Goal: Task Accomplishment & Management: Use online tool/utility

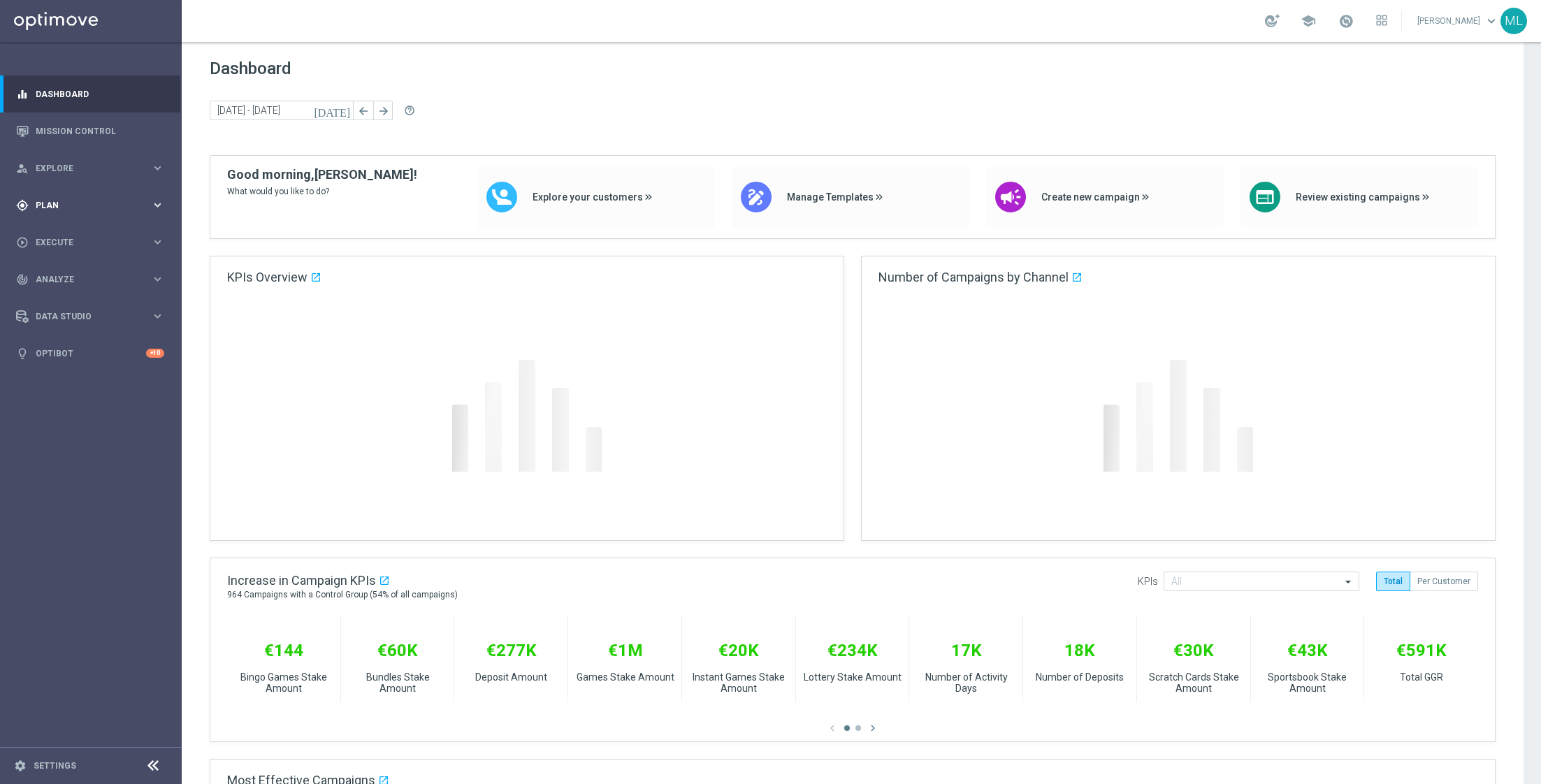
click at [156, 207] on icon "keyboard_arrow_right" at bounding box center [157, 205] width 13 height 13
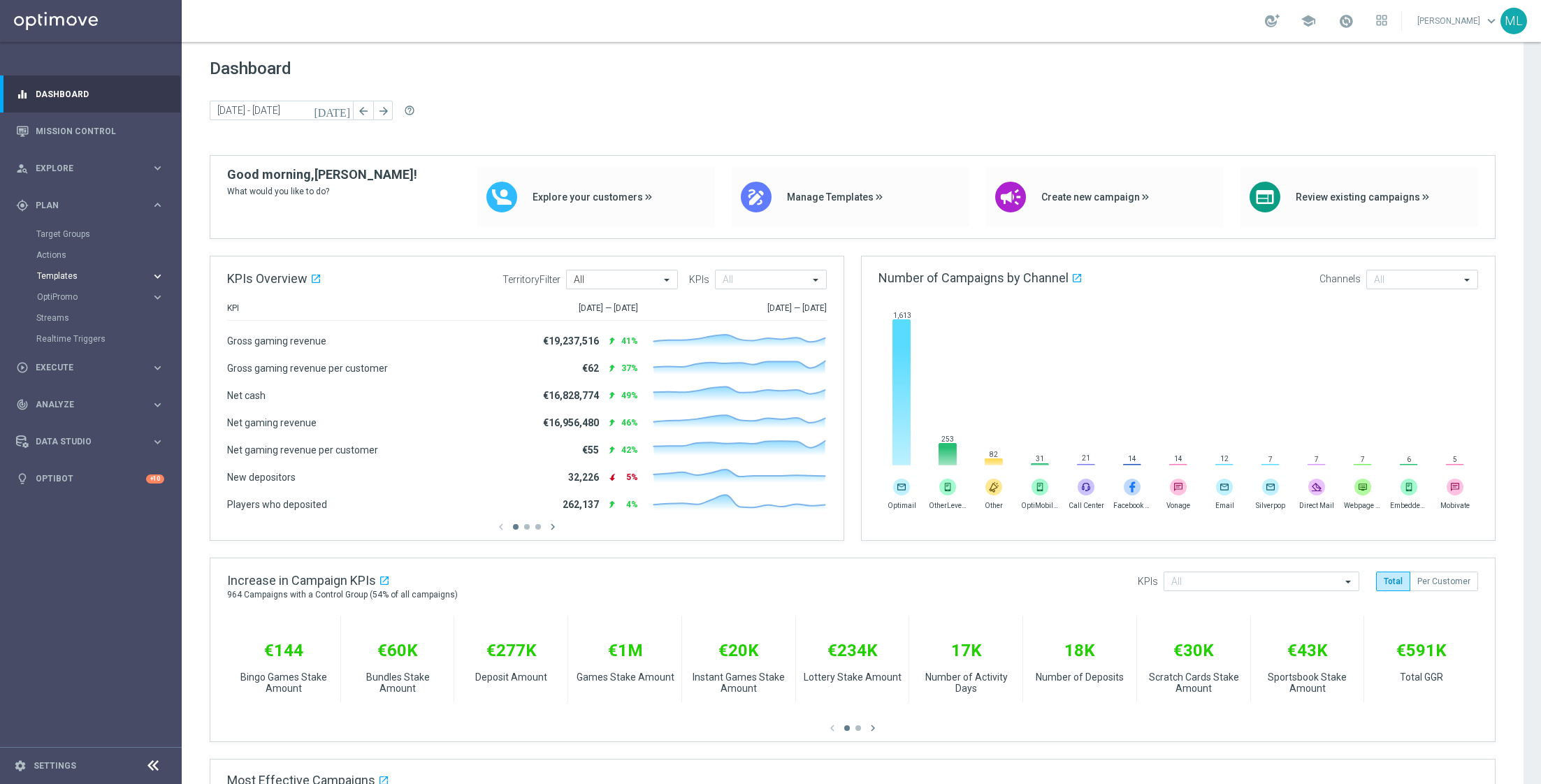
click at [156, 278] on icon "keyboard_arrow_right" at bounding box center [157, 276] width 13 height 13
click at [78, 302] on link "Optimail" at bounding box center [93, 297] width 102 height 12
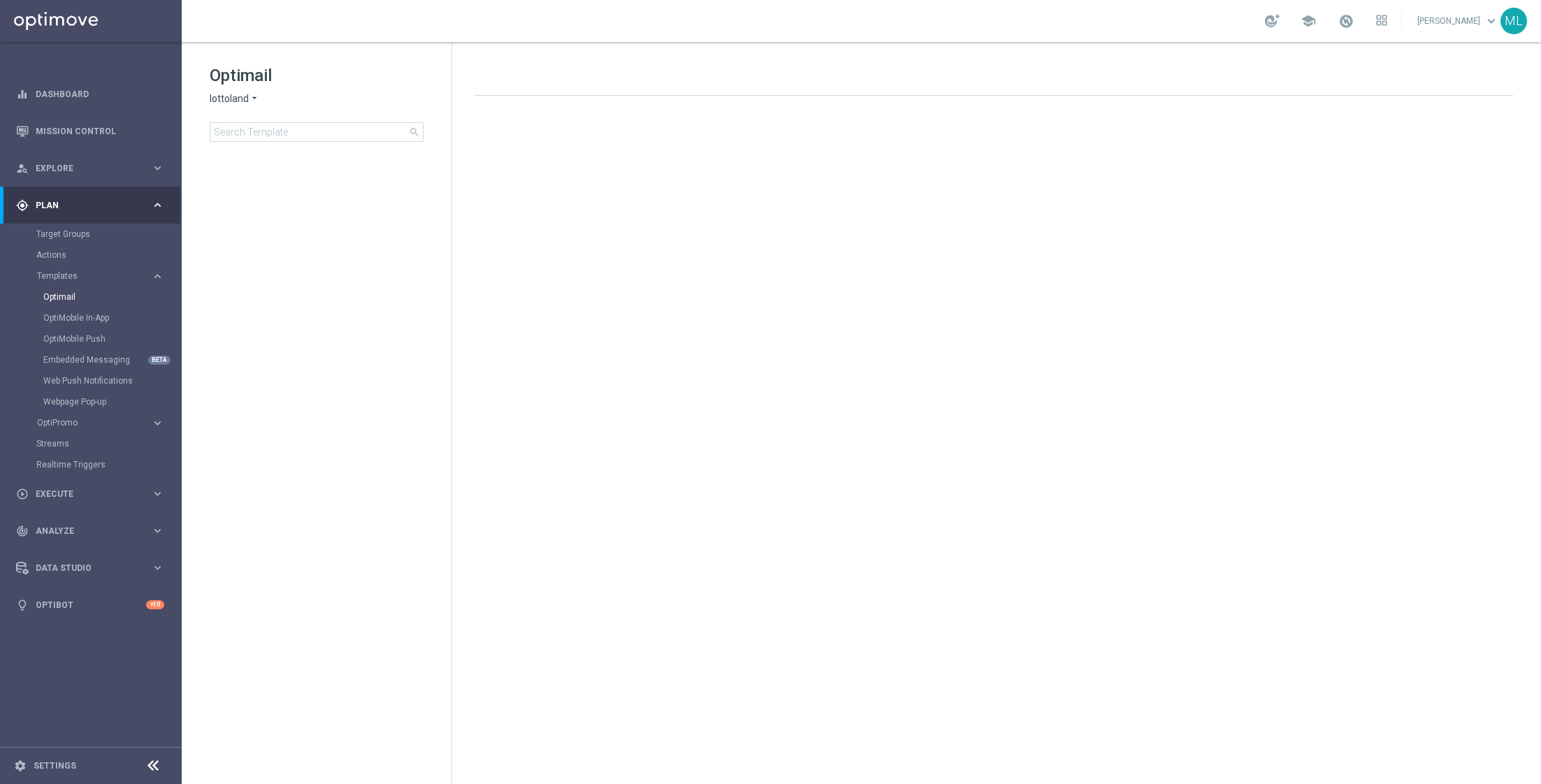
click at [254, 99] on icon "arrow_drop_down" at bounding box center [255, 99] width 12 height 13
click at [256, 127] on div "KenoGO" at bounding box center [262, 131] width 105 height 17
click at [279, 133] on input at bounding box center [316, 132] width 213 height 20
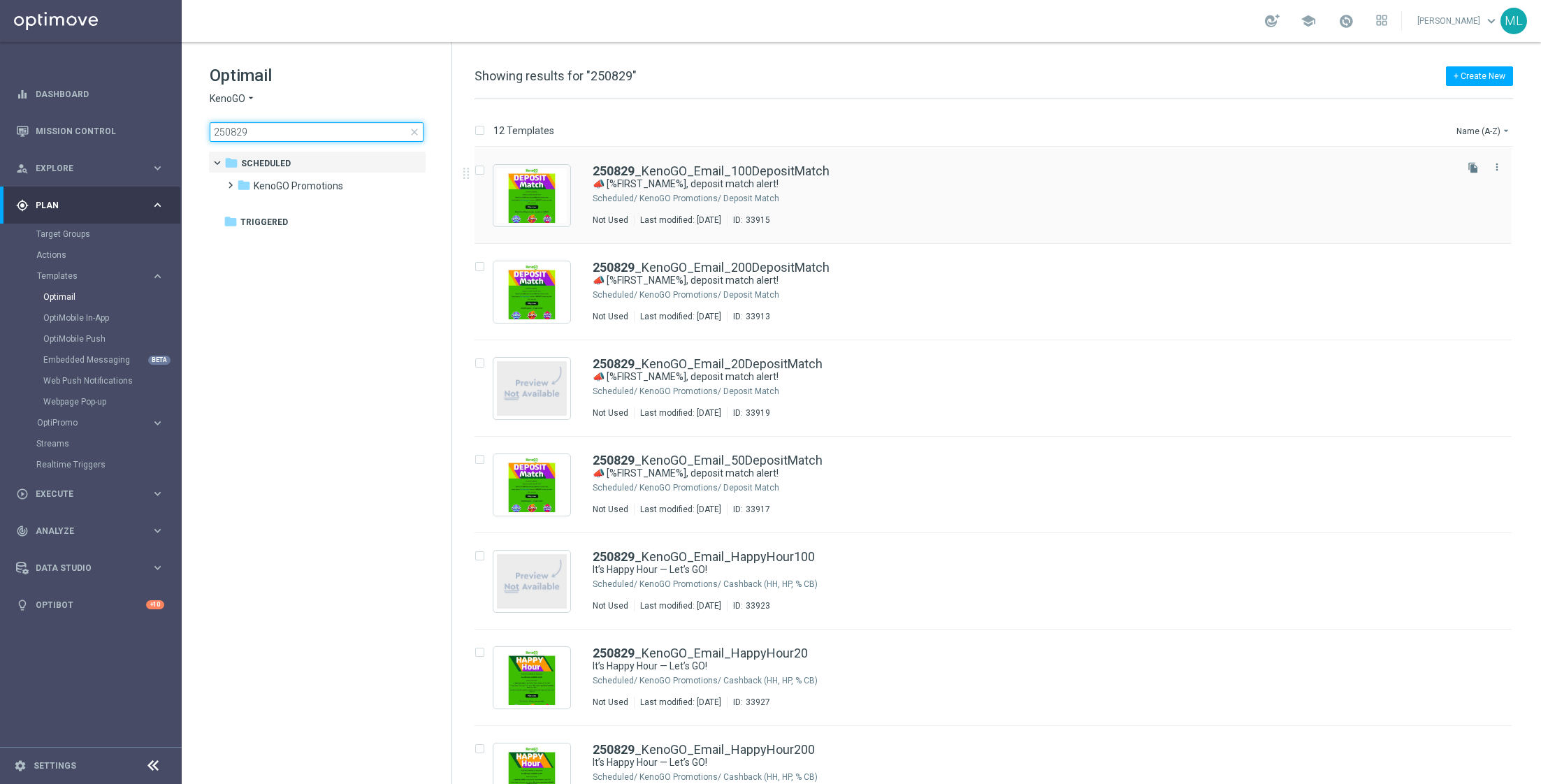
type input "250829"
click at [877, 191] on div "250829 _KenoGO_Email_100DepositMatch 📣 [%FIRST_NAME%], deposit match alert! Sch…" at bounding box center [1022, 194] width 860 height 60
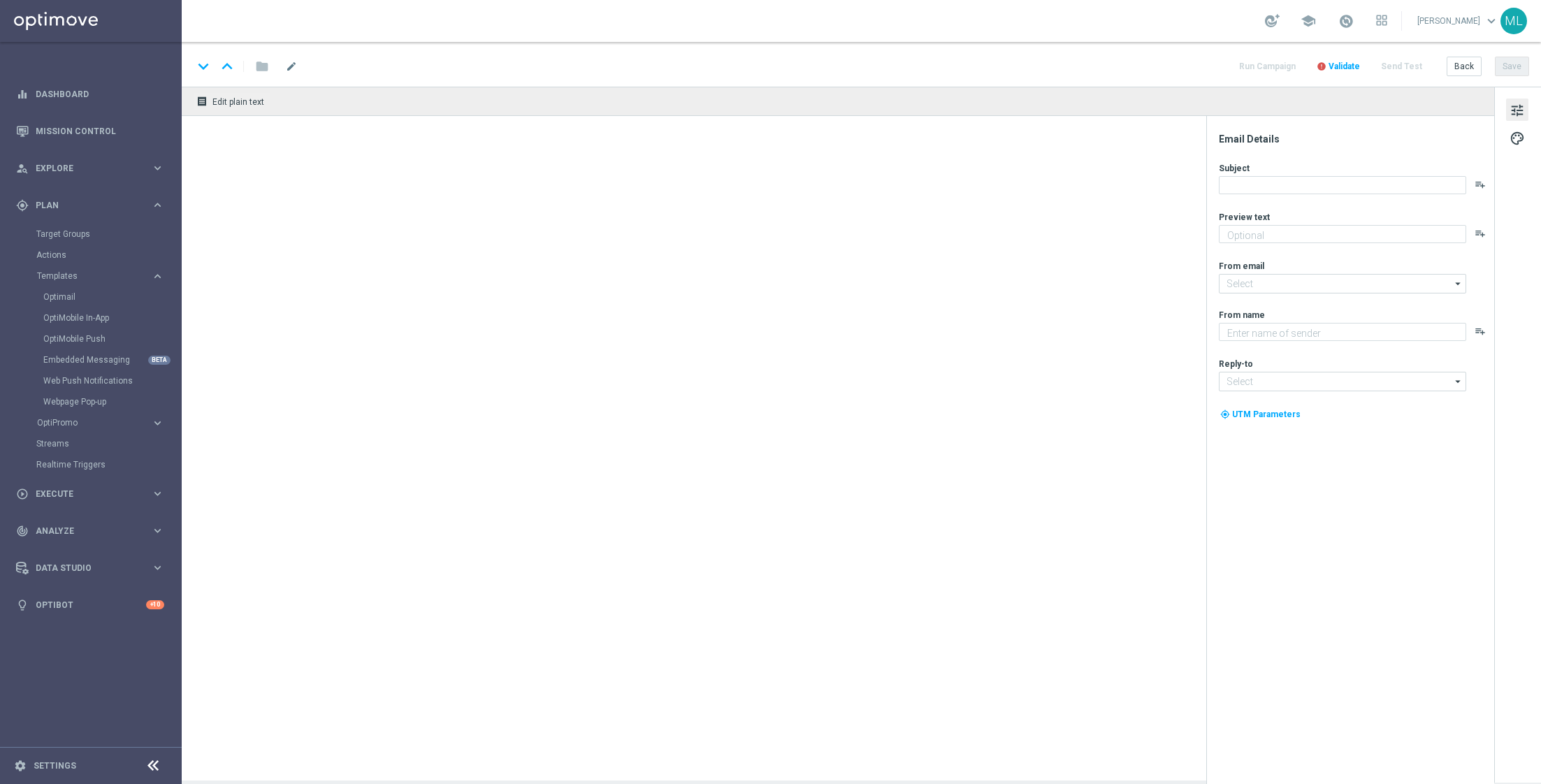
type textarea "Your turn to get matched!"
type input "[EMAIL_ADDRESS][DOMAIN_NAME]"
type textarea "KenoGO"
type input "[EMAIL_ADDRESS][DOMAIN_NAME]"
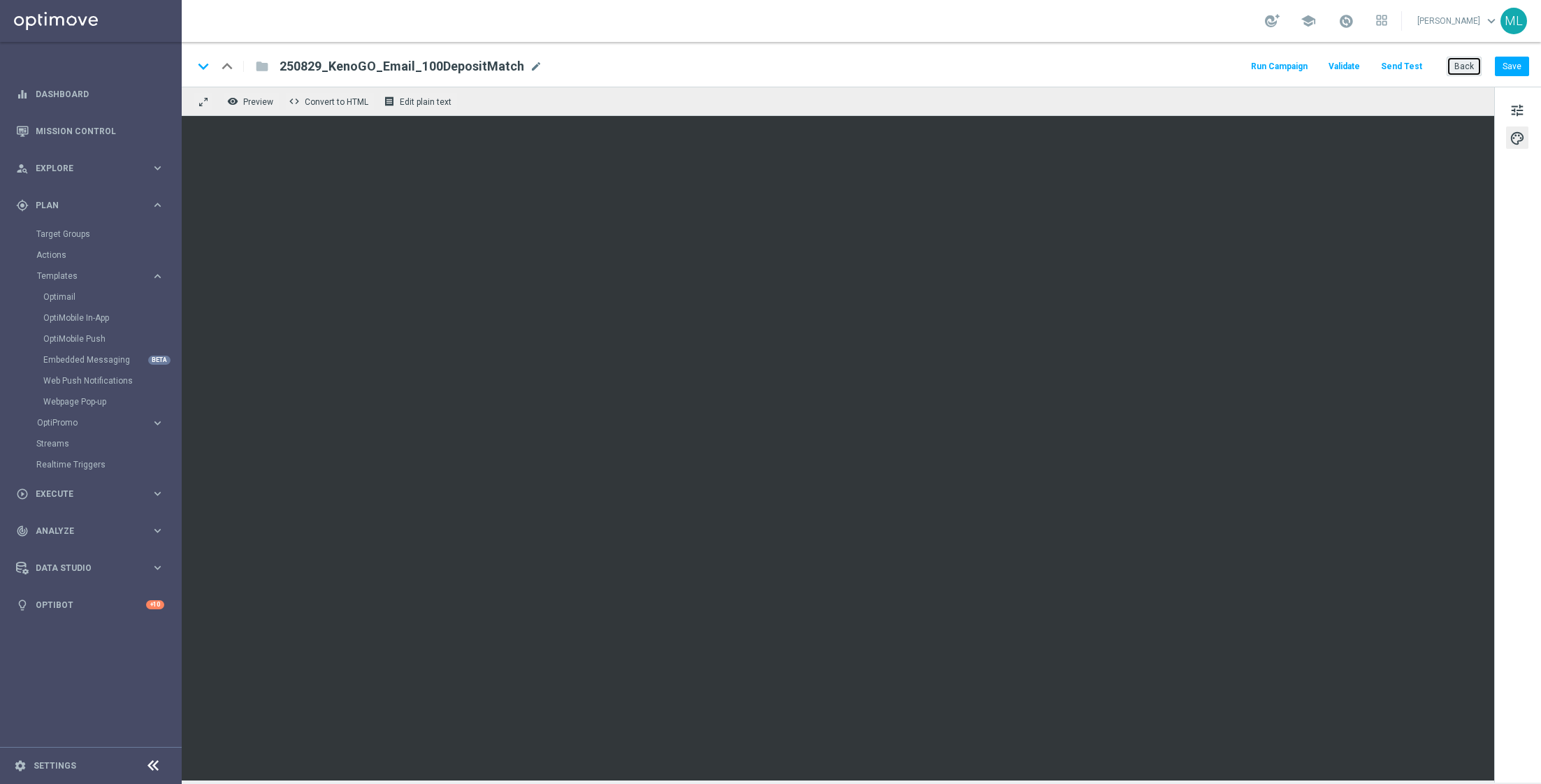
click at [1472, 70] on button "Back" at bounding box center [1464, 66] width 35 height 20
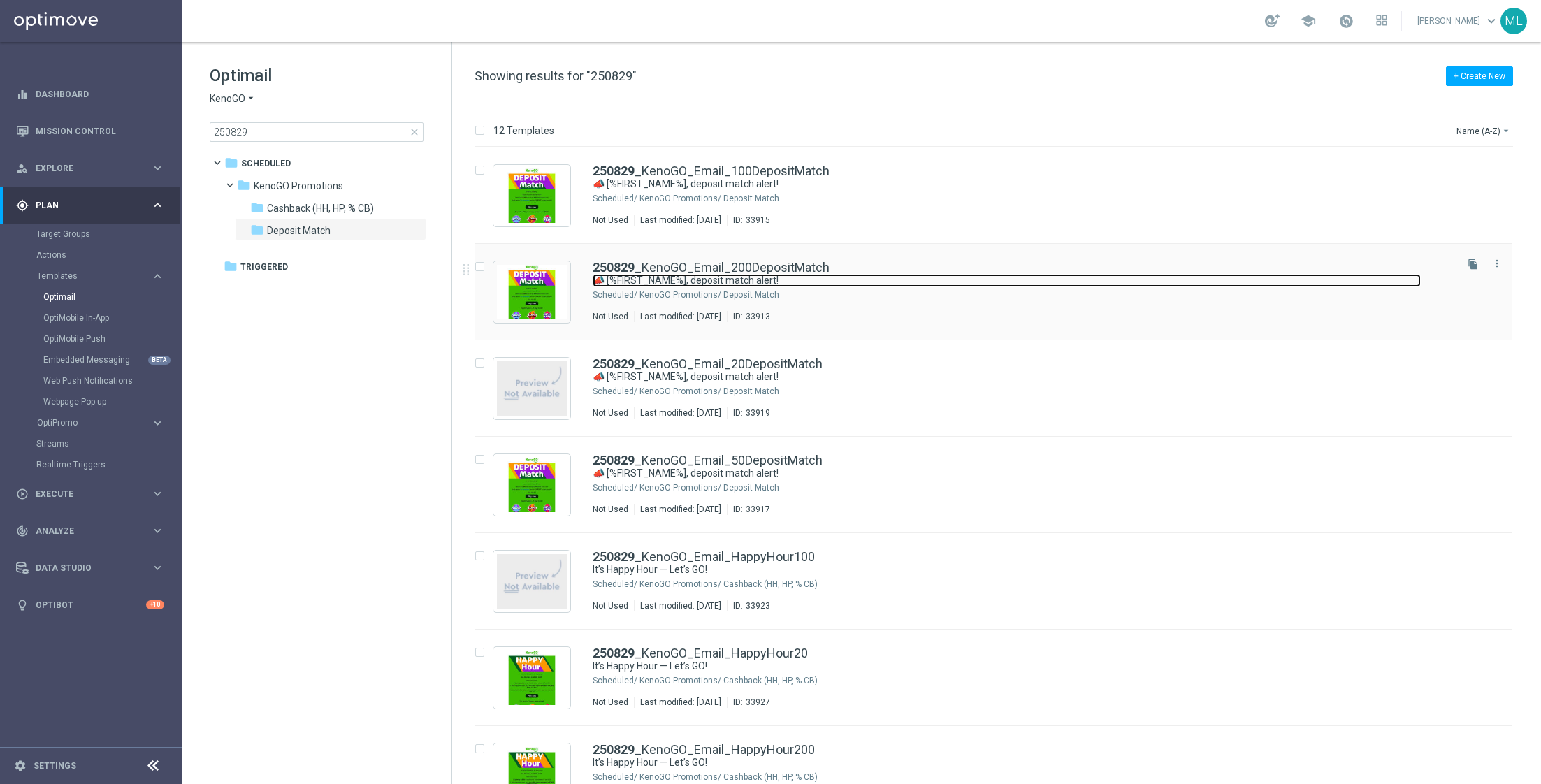
click at [961, 277] on link "📣 [%FIRST_NAME%], deposit match alert!" at bounding box center [1006, 280] width 828 height 13
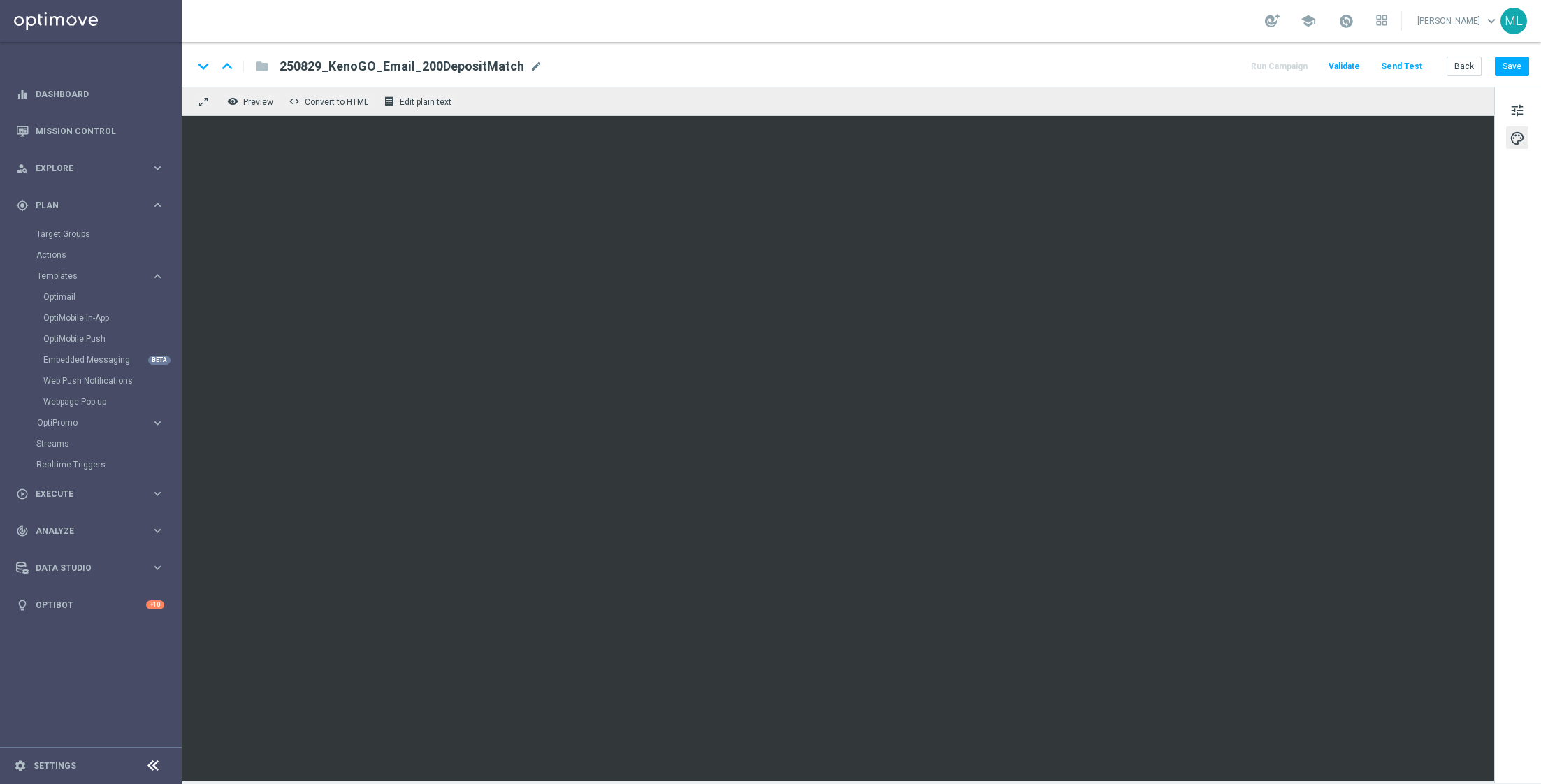
click at [1132, 98] on div "remove_red_eye Preview code Convert to HTML receipt Edit plain text" at bounding box center [838, 101] width 1312 height 29
click at [1501, 68] on button "Save" at bounding box center [1511, 66] width 34 height 20
click at [1413, 65] on button "Send Test" at bounding box center [1401, 66] width 45 height 19
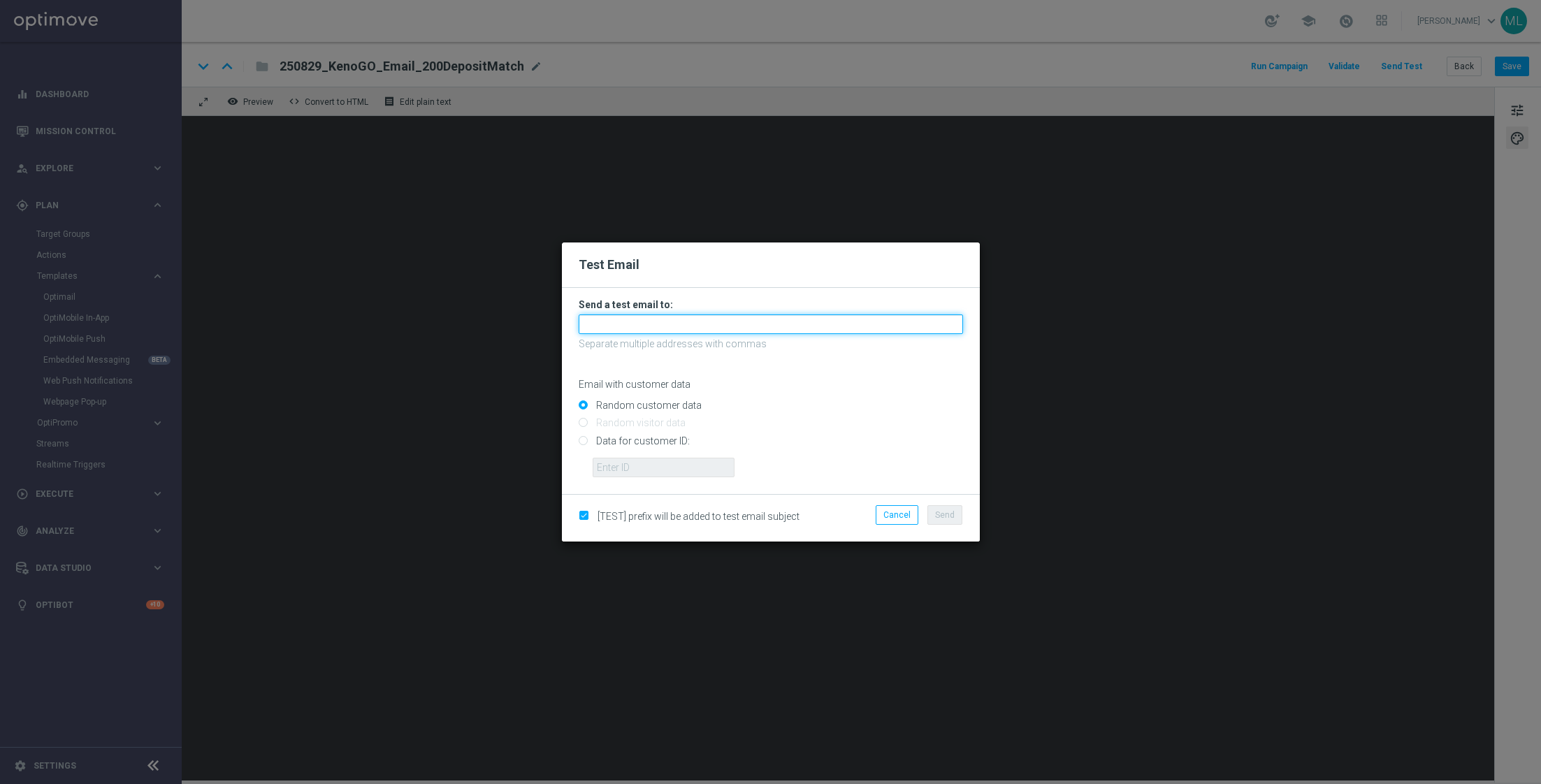
click at [634, 322] on input "text" at bounding box center [770, 324] width 385 height 20
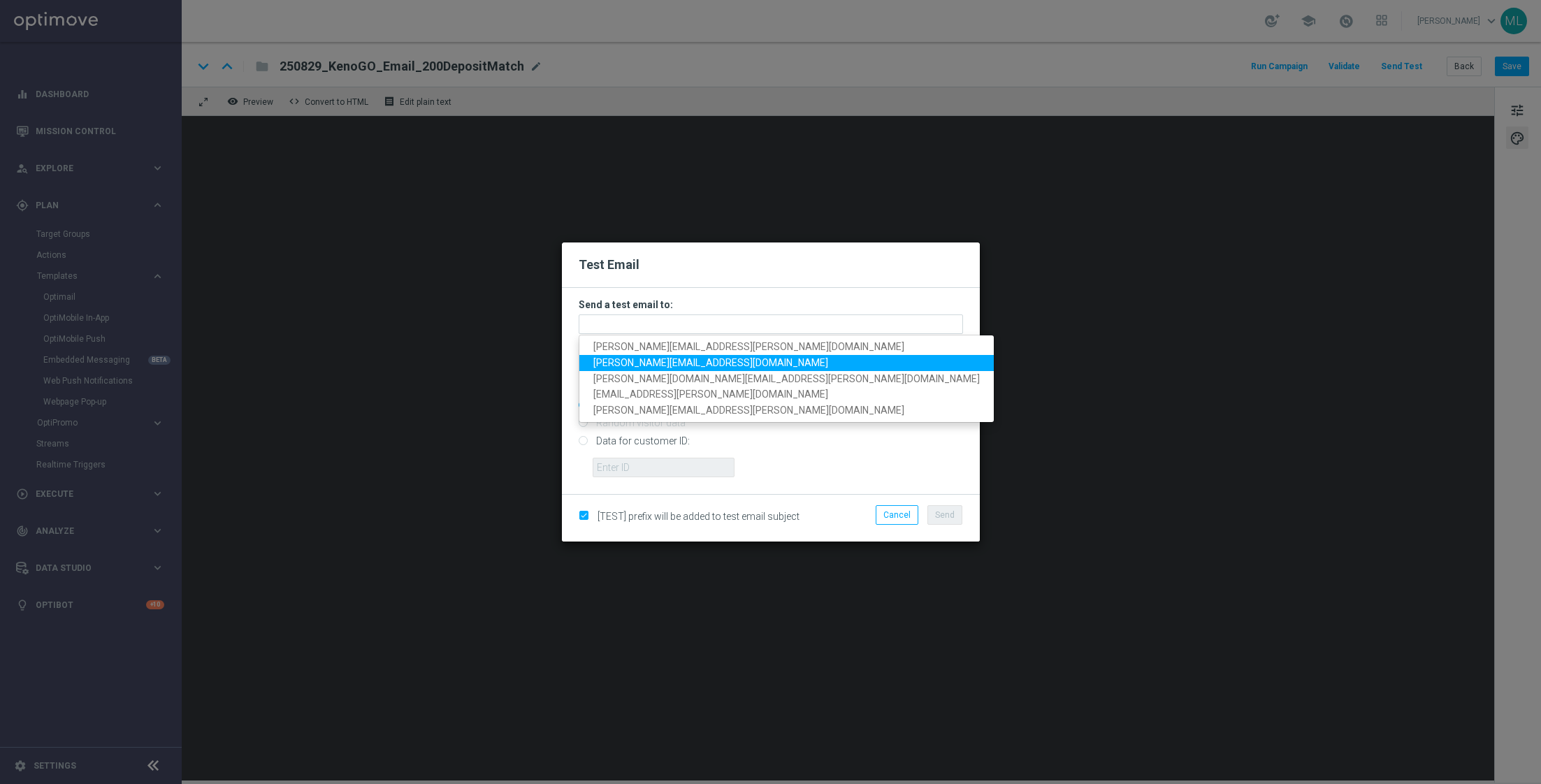
click at [633, 358] on span "[PERSON_NAME][EMAIL_ADDRESS][DOMAIN_NAME]" at bounding box center [711, 363] width 235 height 12
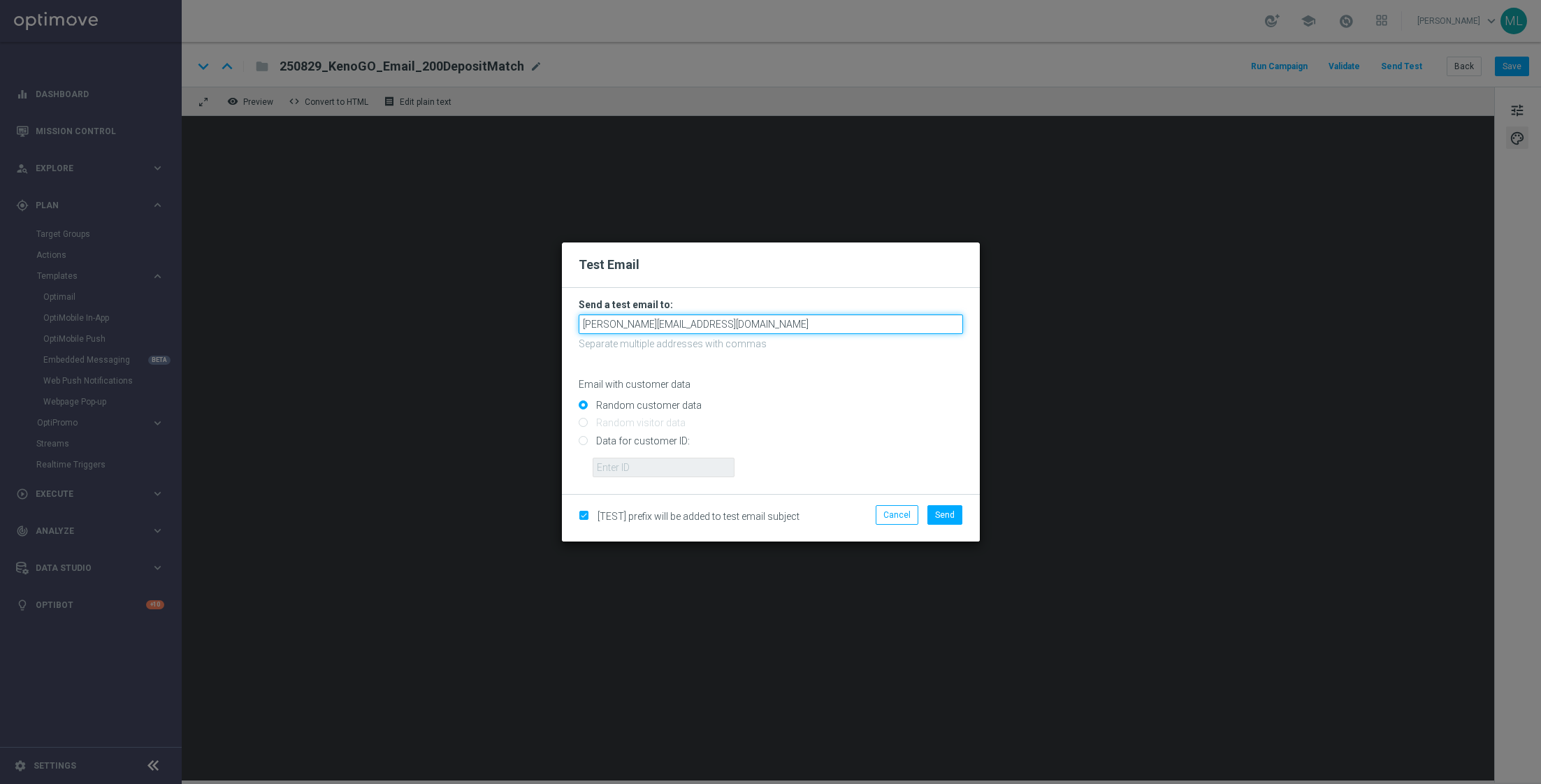
click at [723, 323] on input "[PERSON_NAME][EMAIL_ADDRESS][DOMAIN_NAME]" at bounding box center [770, 324] width 385 height 20
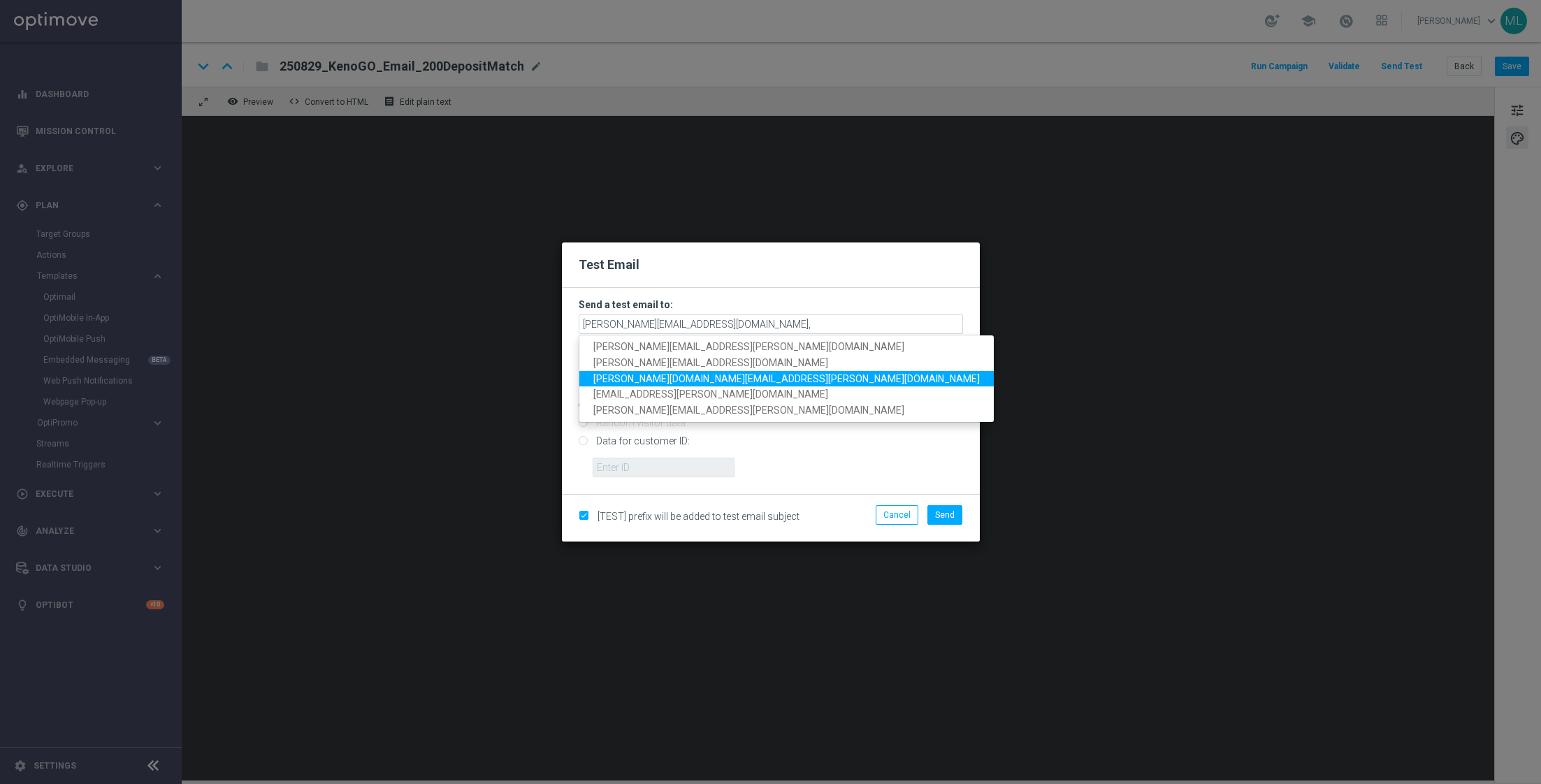
click at [655, 375] on span "[PERSON_NAME][DOMAIN_NAME][EMAIL_ADDRESS][PERSON_NAME][DOMAIN_NAME]" at bounding box center [786, 378] width 386 height 12
type input "[PERSON_NAME][EMAIL_ADDRESS][DOMAIN_NAME],[PERSON_NAME][DOMAIN_NAME][EMAIL_ADDR…"
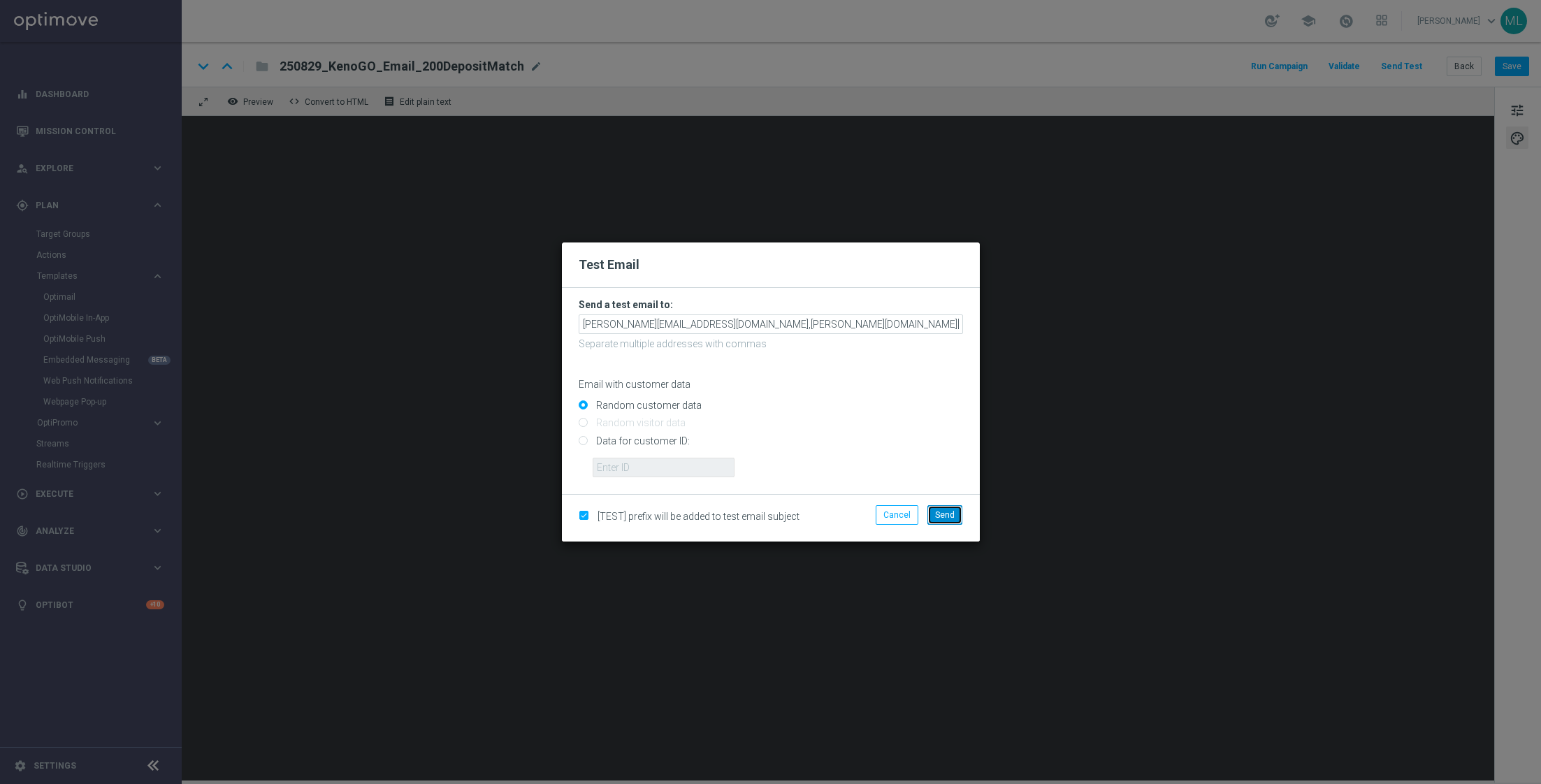
click at [951, 515] on span "Send" at bounding box center [945, 515] width 20 height 10
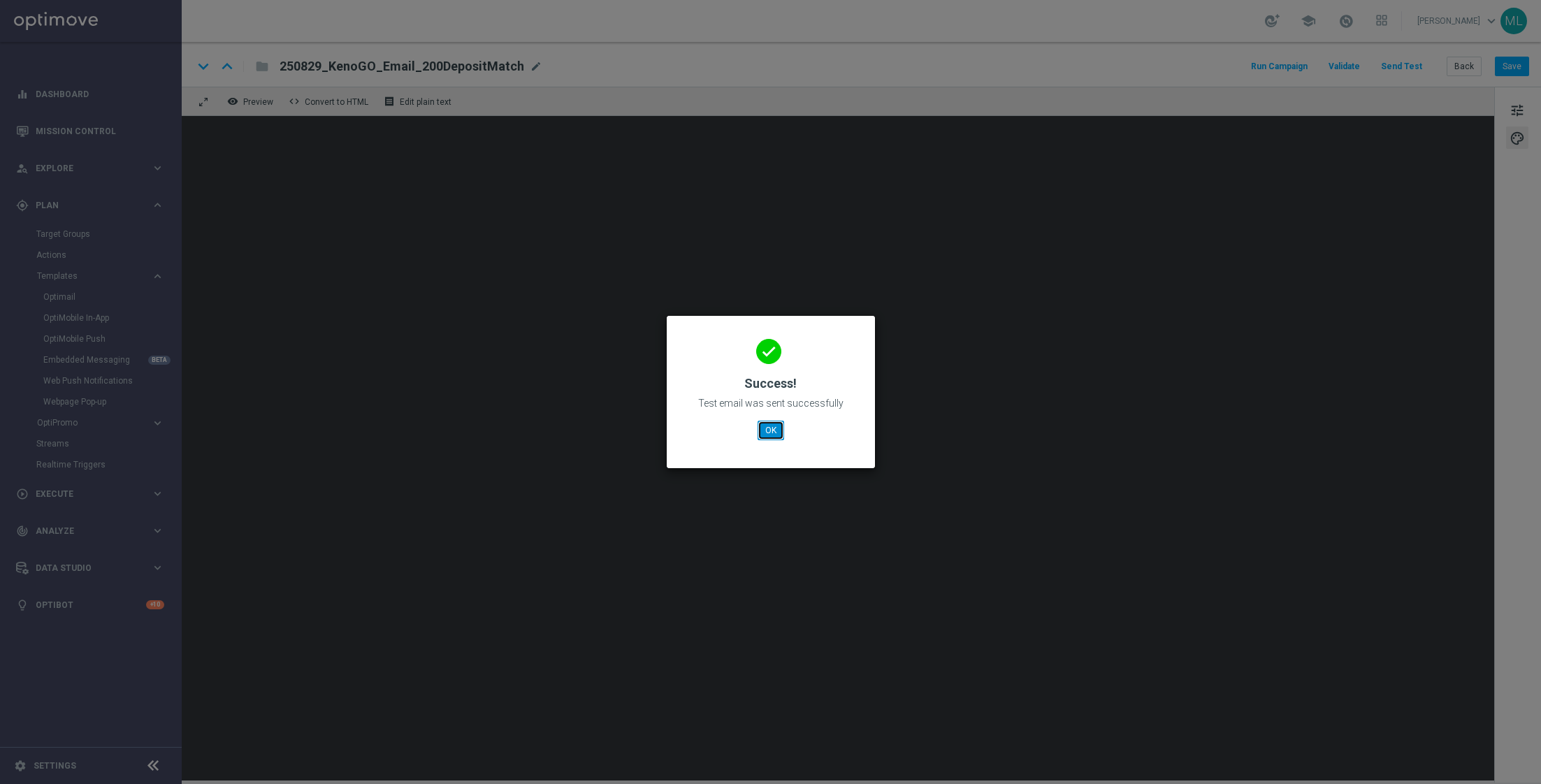
click at [773, 432] on button "OK" at bounding box center [771, 431] width 26 height 20
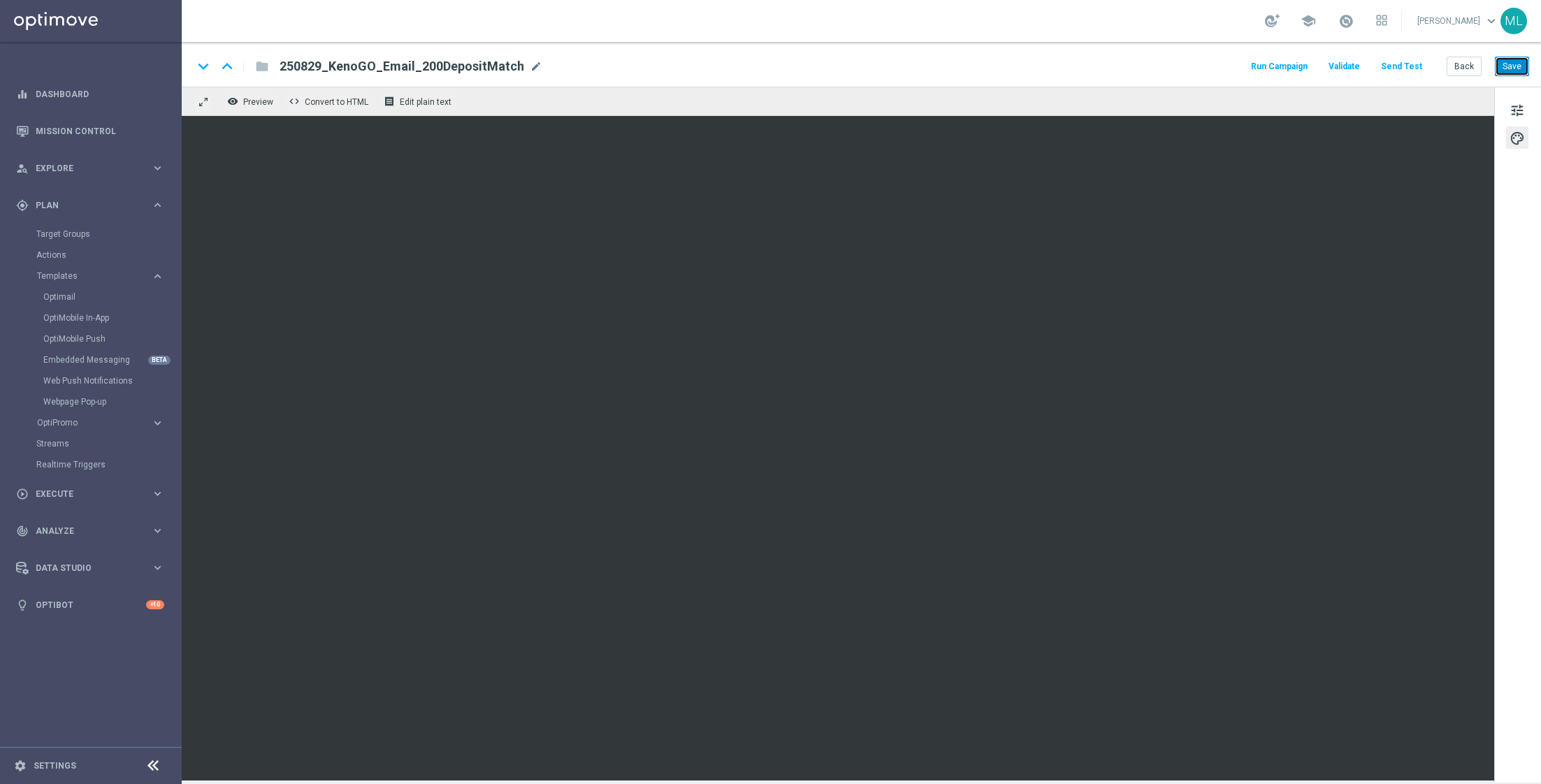
click at [1511, 69] on button "Save" at bounding box center [1511, 66] width 34 height 20
click at [1515, 68] on button "Save" at bounding box center [1511, 66] width 34 height 20
click at [1514, 65] on button "Save" at bounding box center [1511, 66] width 34 height 20
click at [1396, 66] on button "Send Test" at bounding box center [1401, 66] width 45 height 19
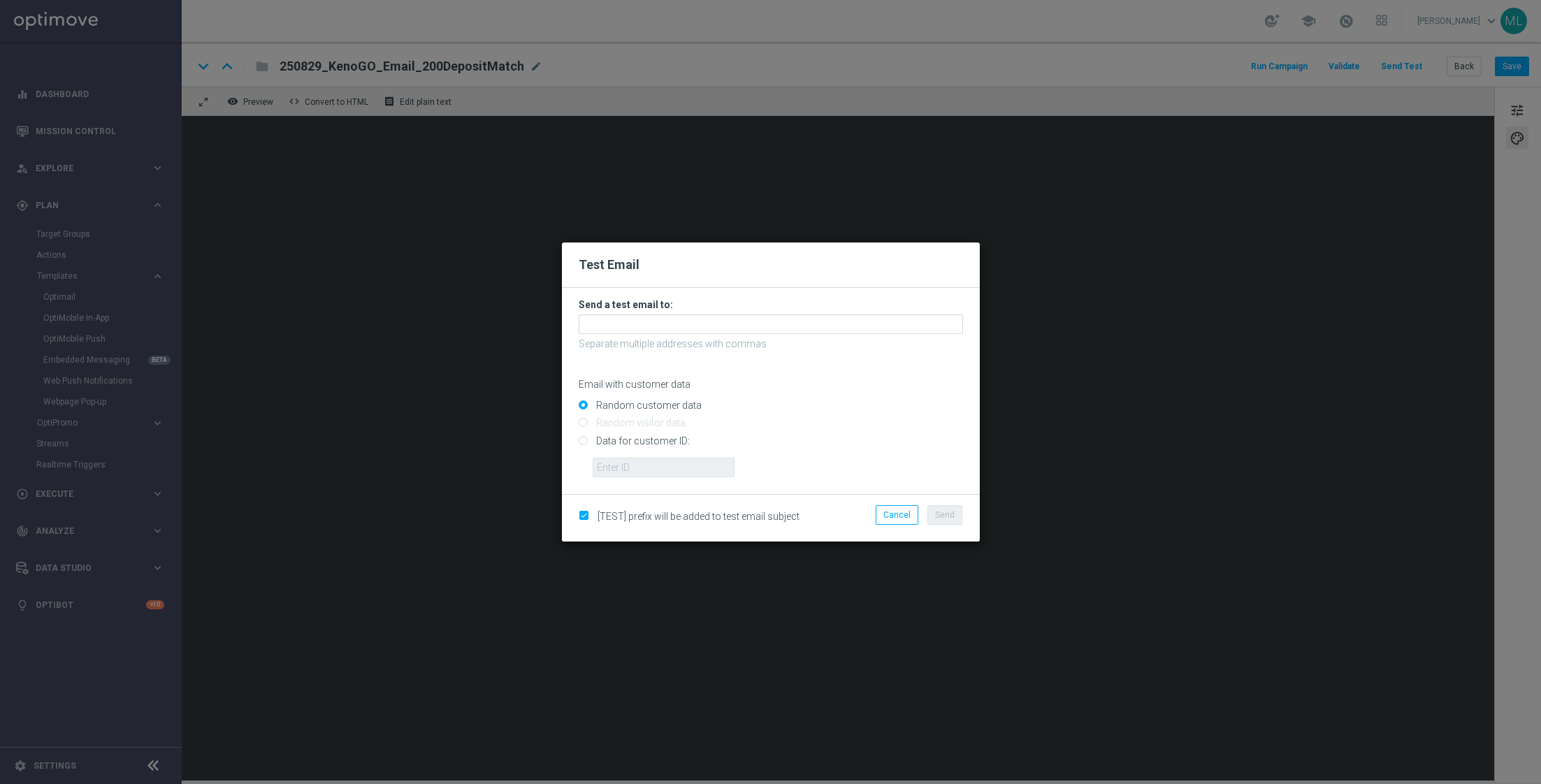
click at [687, 335] on form "Send a test email to: Separate multiple addresses with commas Email with custom…" at bounding box center [770, 388] width 385 height 179
click at [665, 326] on input "text" at bounding box center [770, 324] width 385 height 20
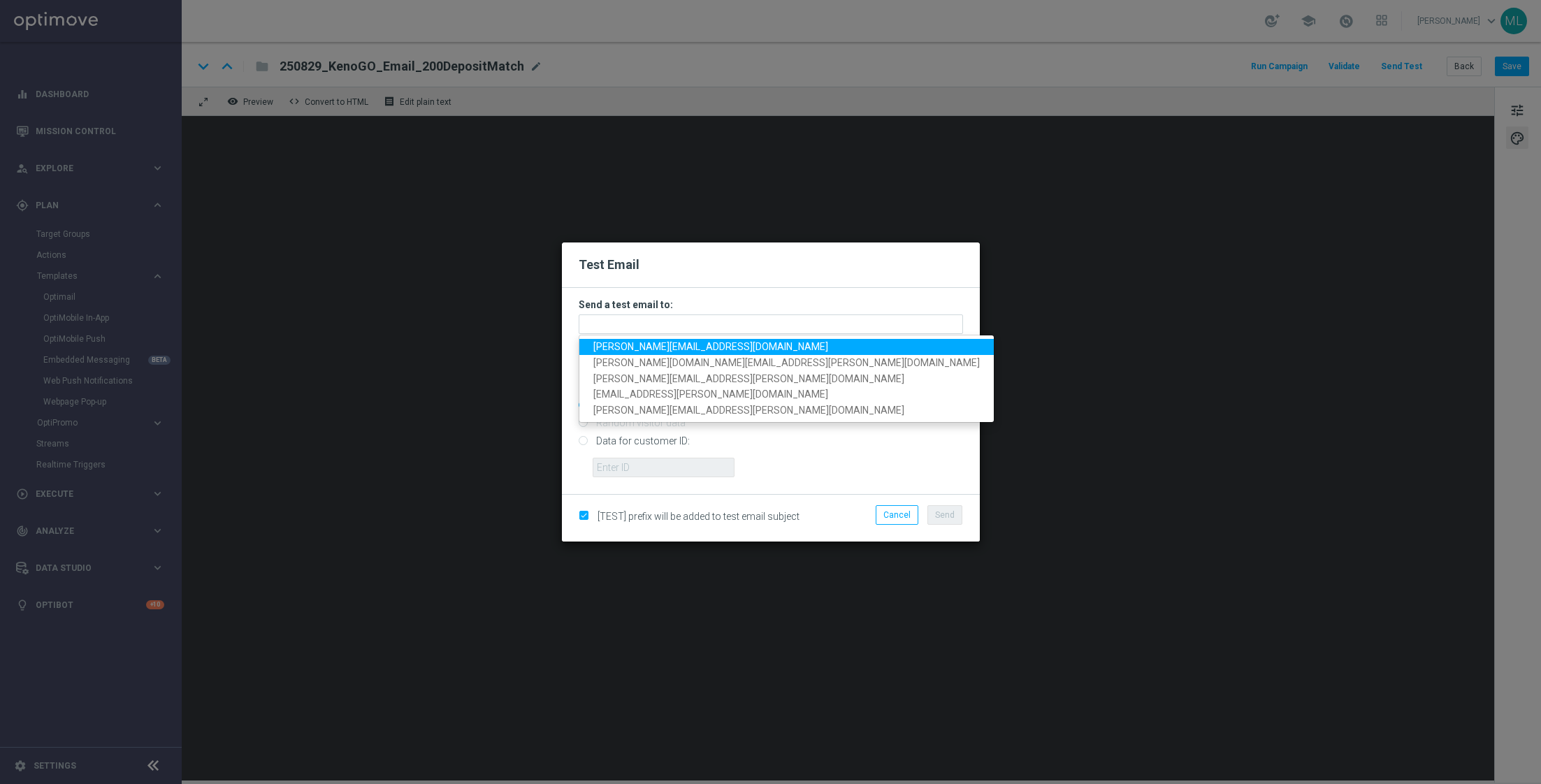
click at [650, 349] on span "adam.pustetto@lottoland.com" at bounding box center [711, 347] width 235 height 12
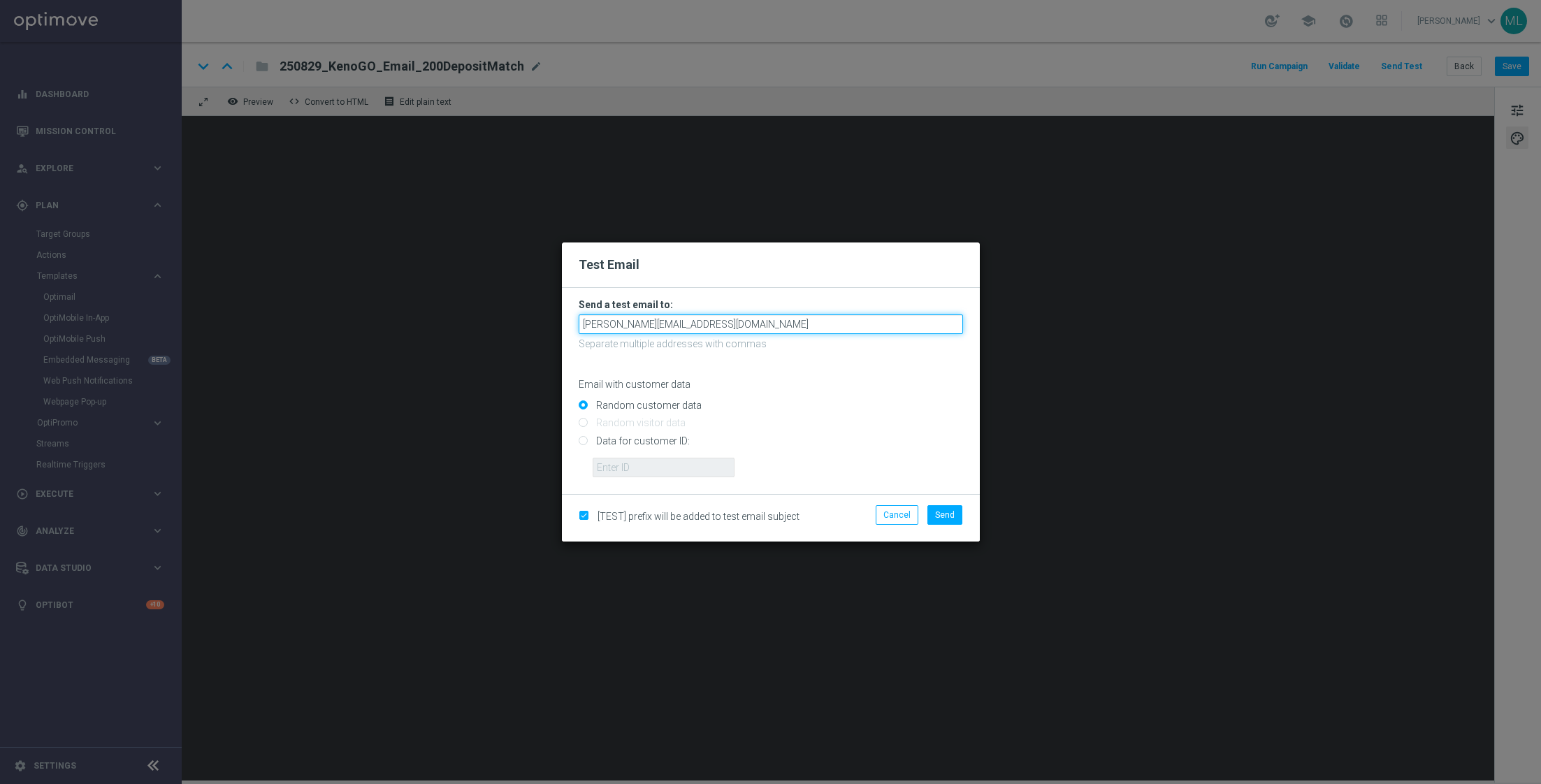
click at [735, 331] on input "[PERSON_NAME][EMAIL_ADDRESS][DOMAIN_NAME]" at bounding box center [770, 324] width 385 height 20
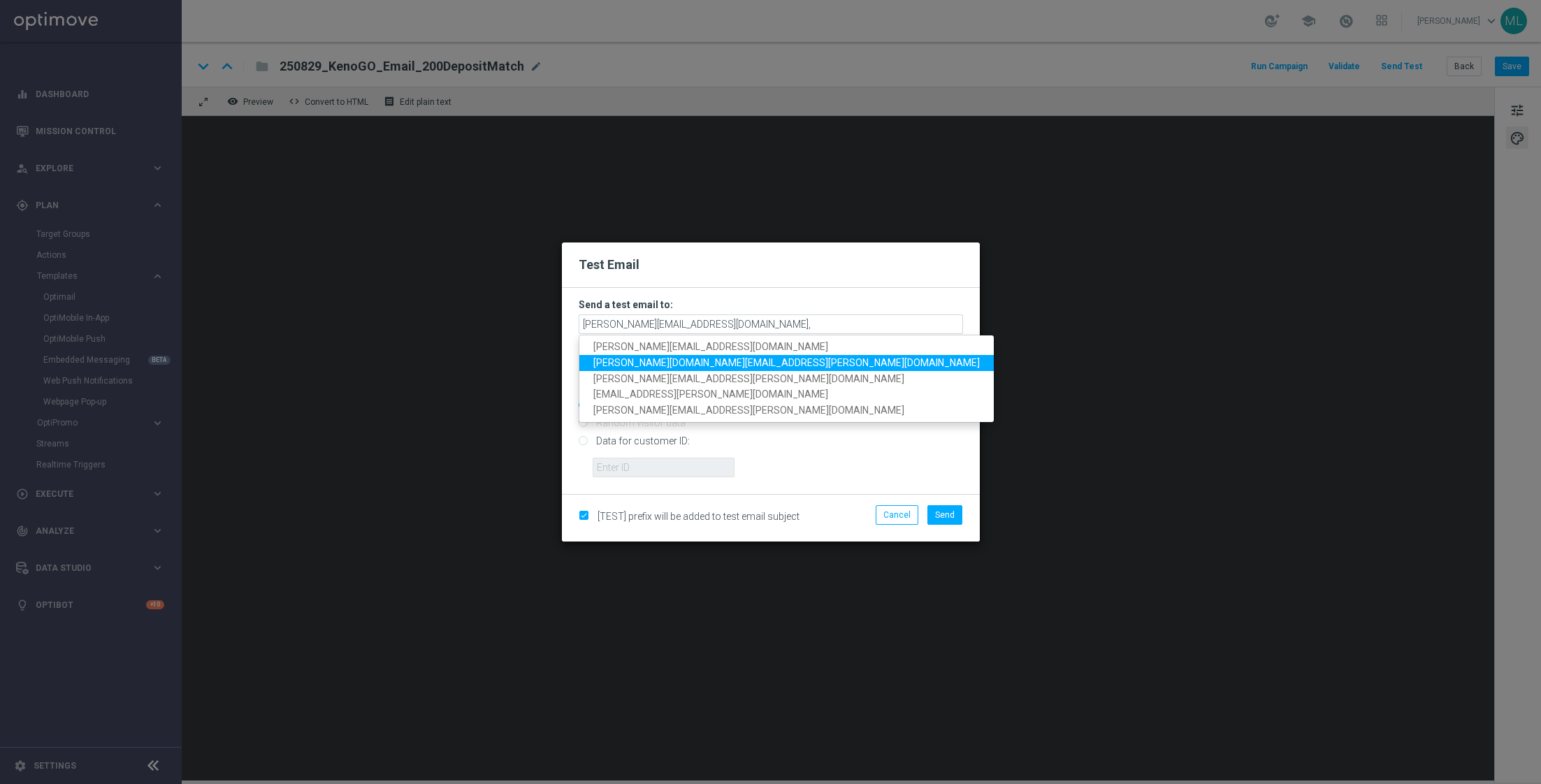
click at [686, 359] on span "tina.wang@lottoland.com" at bounding box center [786, 363] width 386 height 12
type input "adam.pustetto@lottoland.com,tina.wang@lottoland.com"
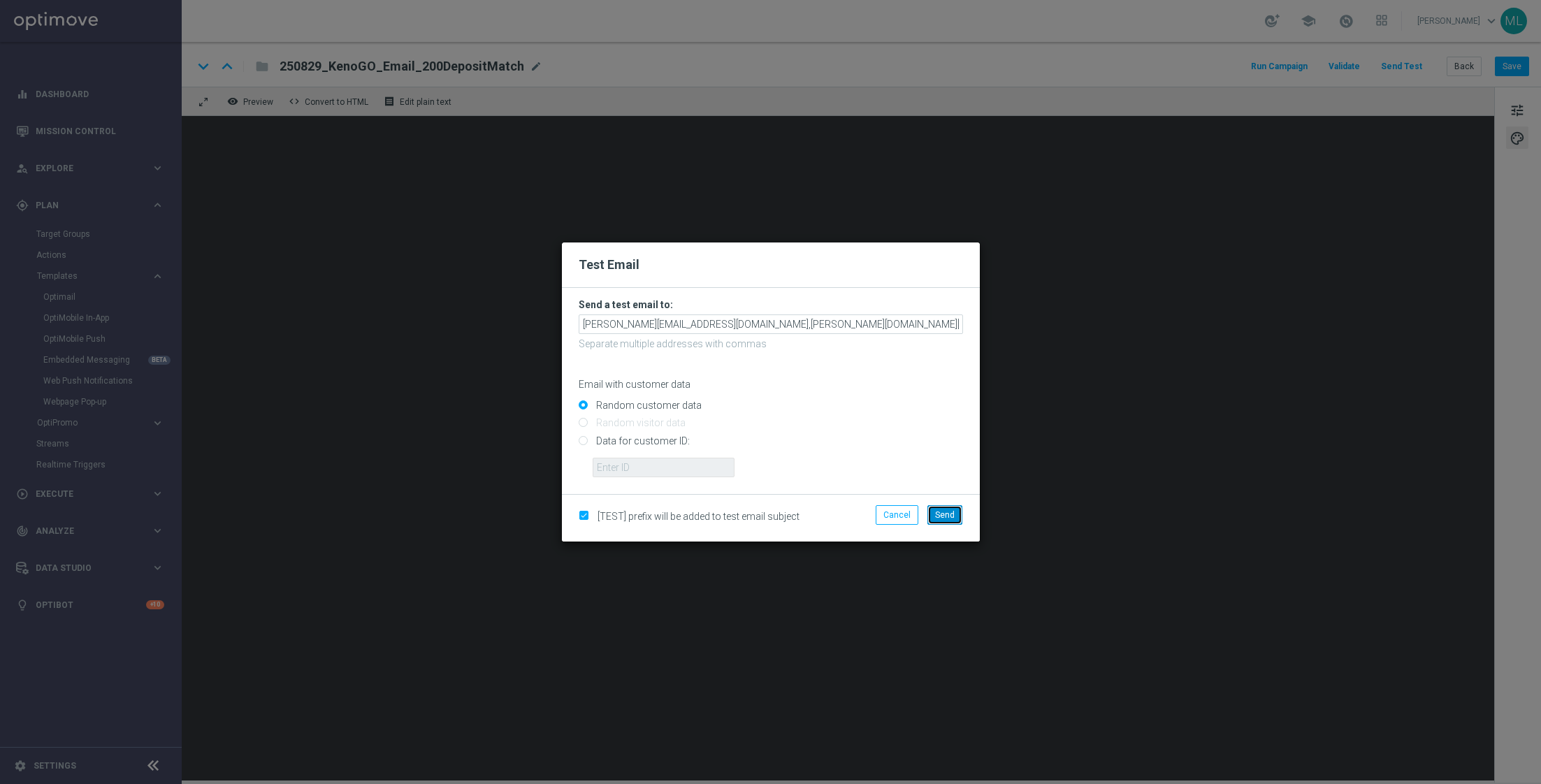
click at [951, 514] on span "Send" at bounding box center [945, 515] width 20 height 10
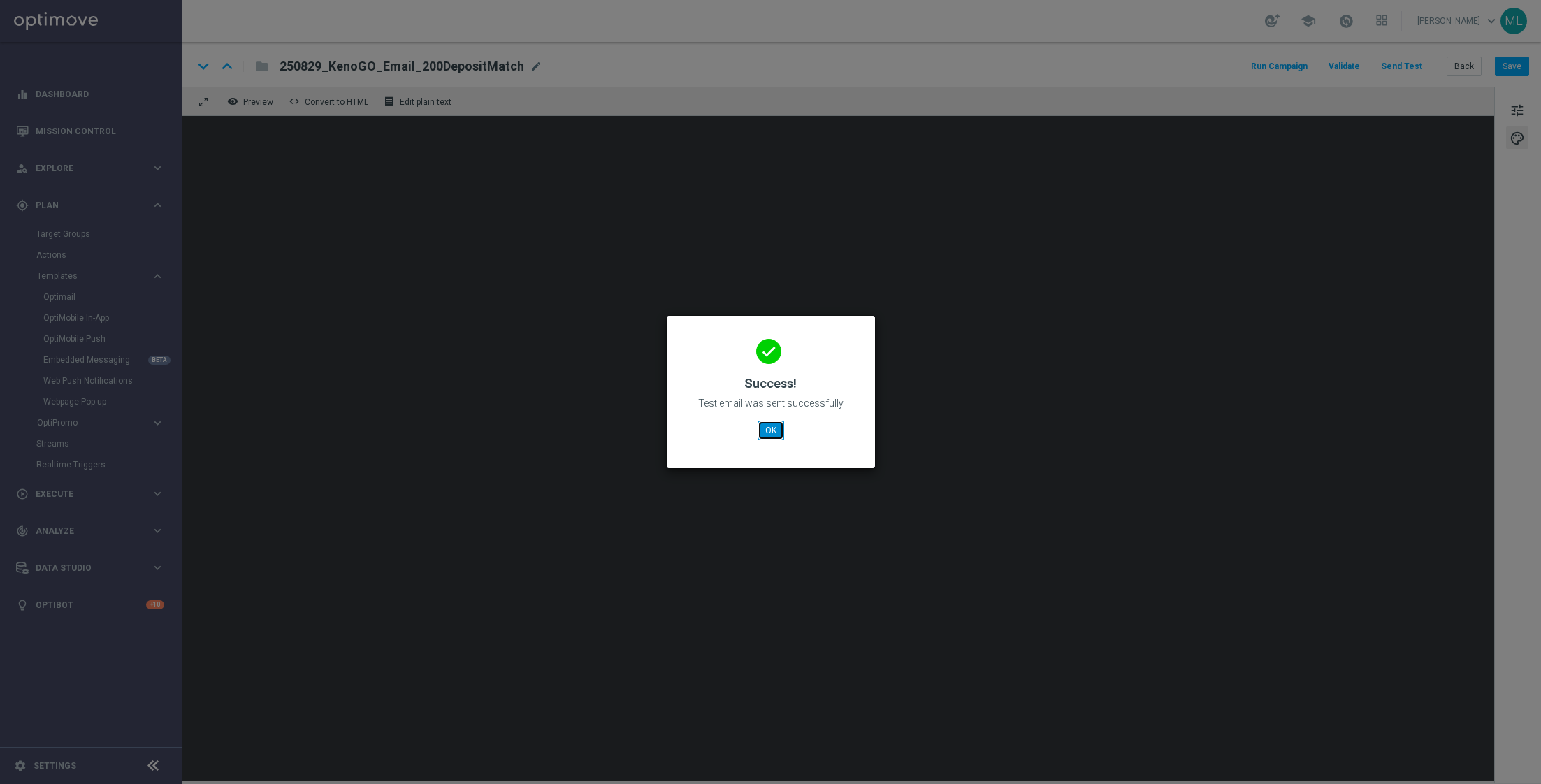
click at [777, 424] on button "OK" at bounding box center [771, 431] width 26 height 20
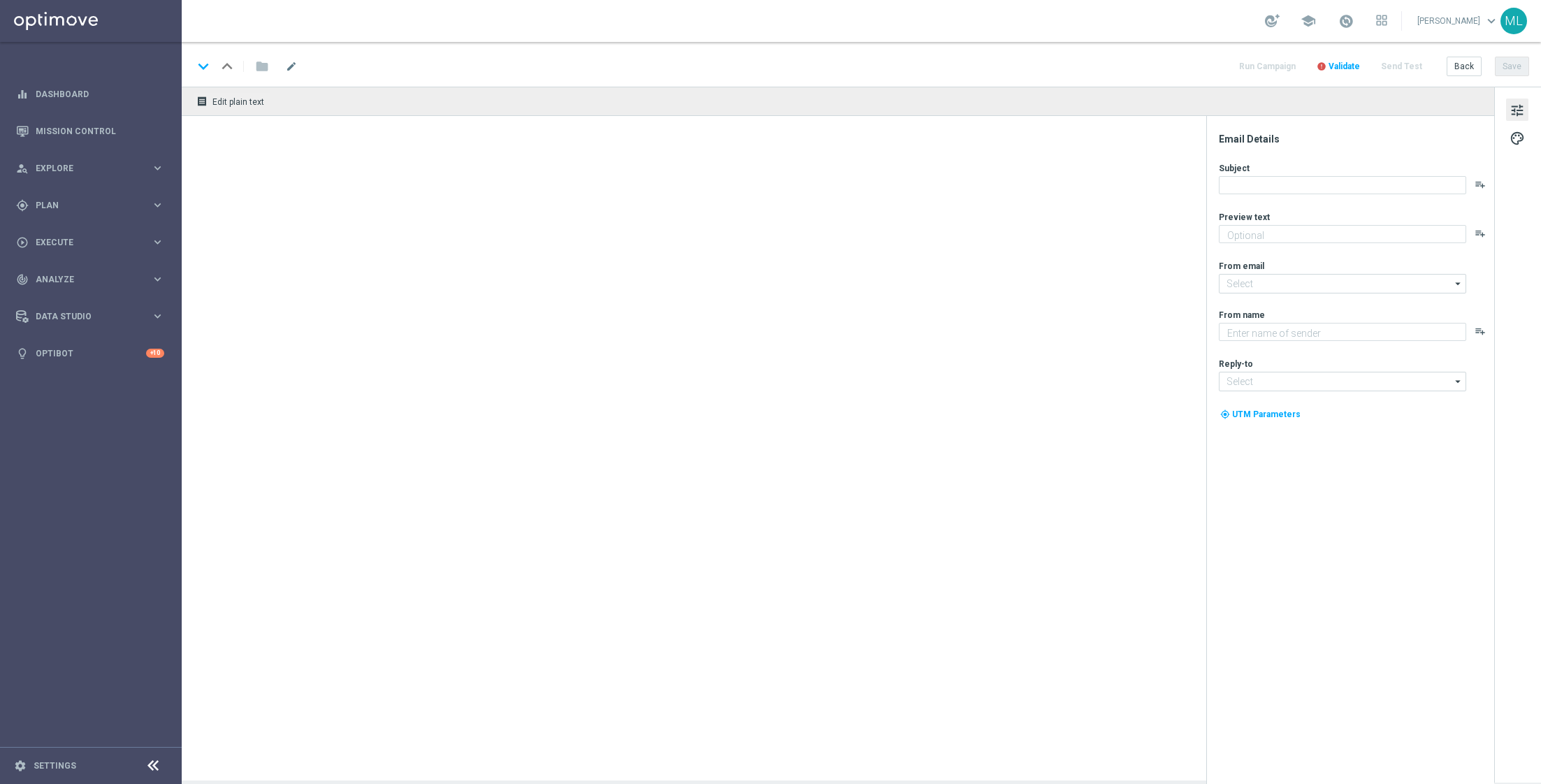
type textarea "Your turn to get matched!"
type textarea "KenoGO"
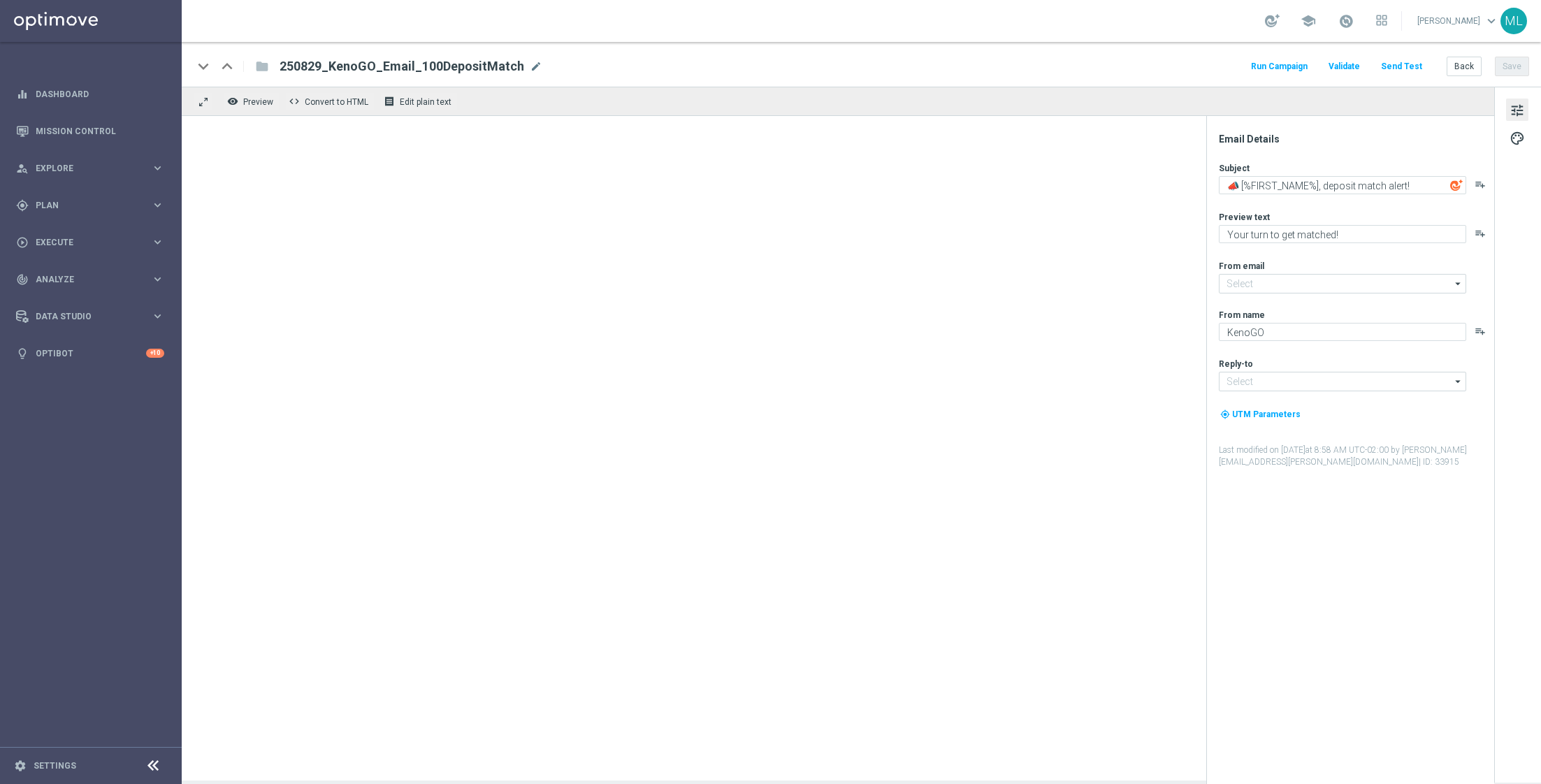
type input "mail@crm.kenogo.com.au"
type input "support@kenogo.com.au"
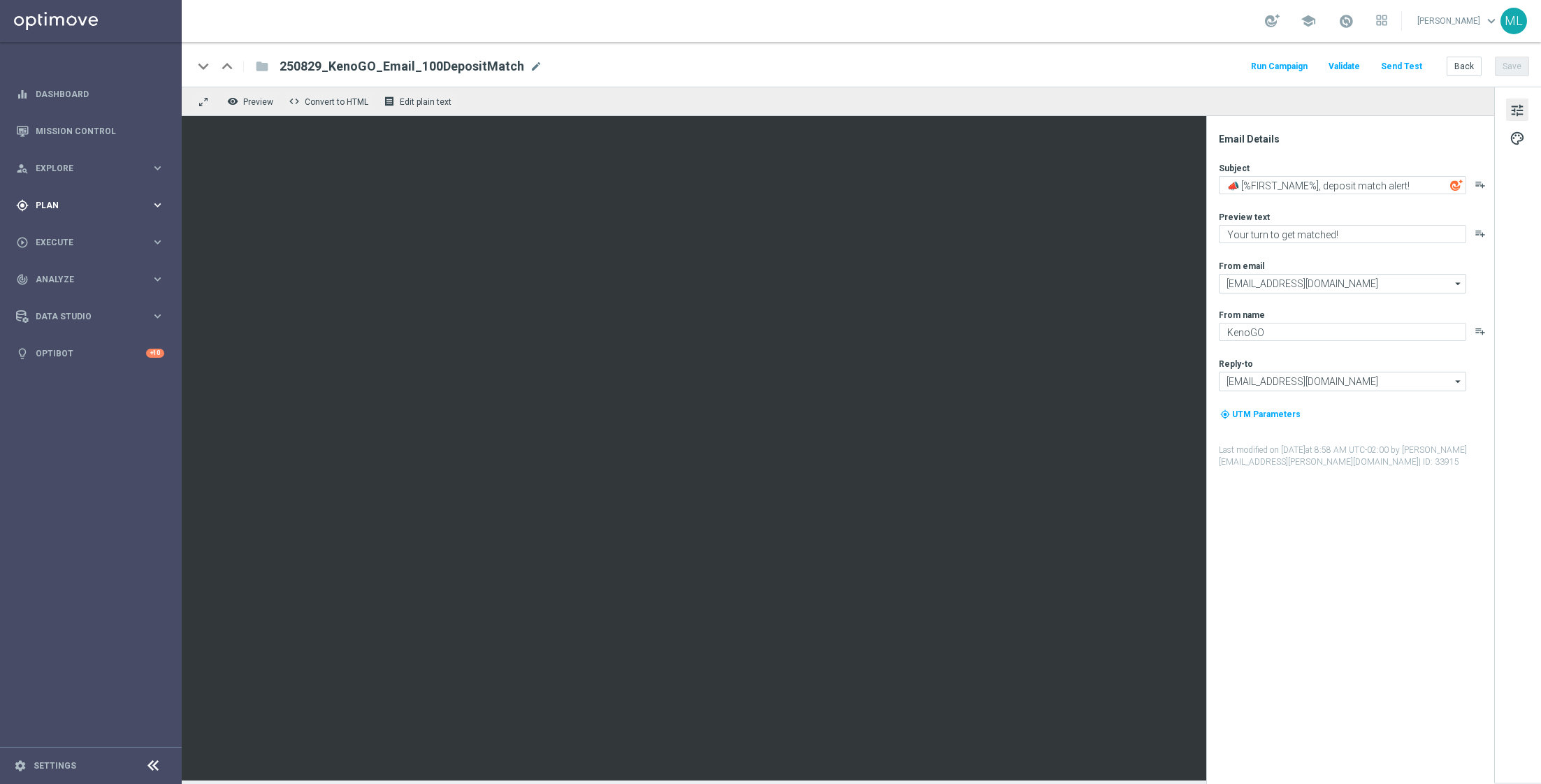
click at [157, 205] on icon "keyboard_arrow_right" at bounding box center [157, 205] width 13 height 13
click at [80, 234] on link "Target Groups" at bounding box center [91, 234] width 109 height 12
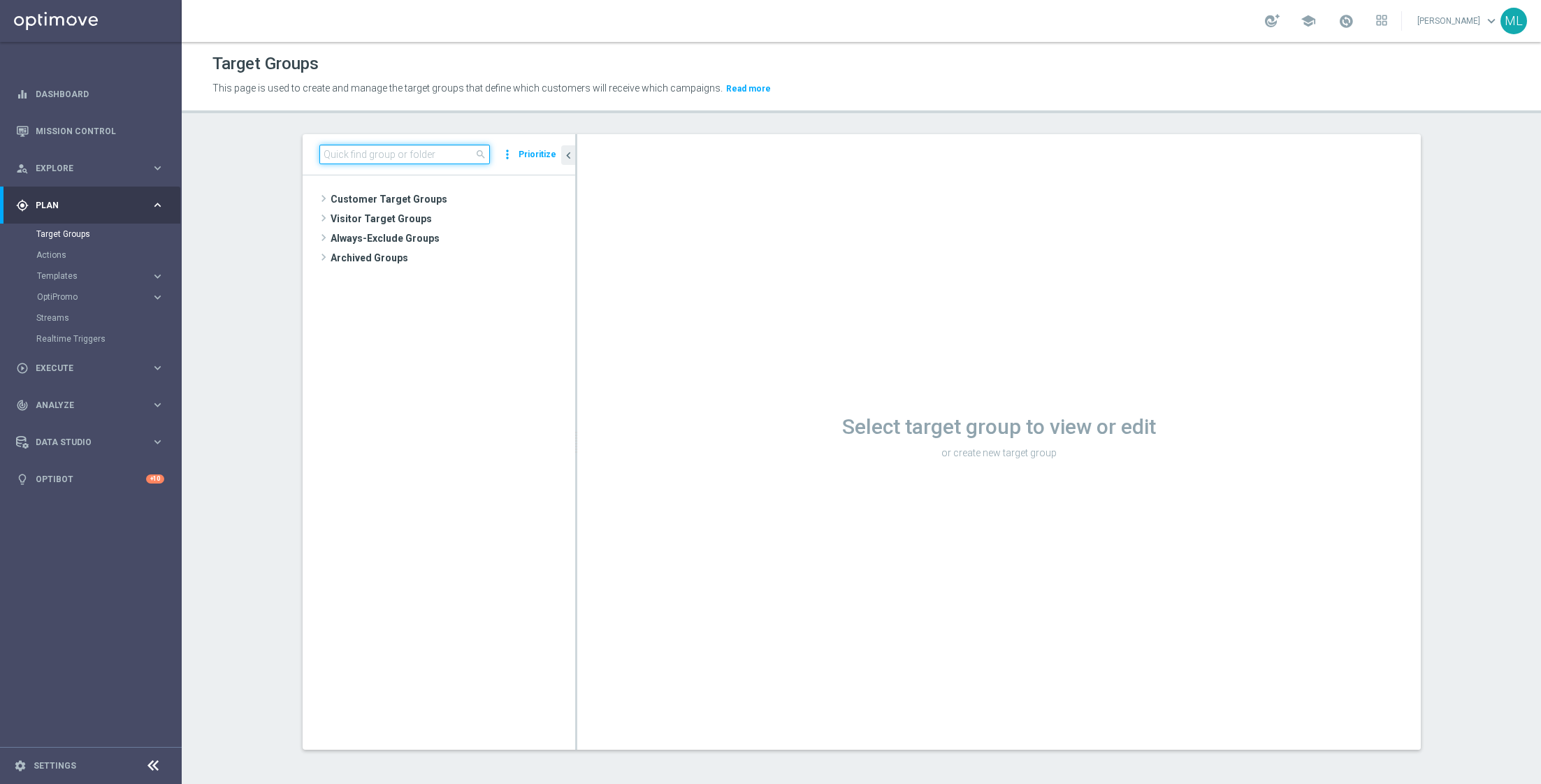
click at [349, 151] on input at bounding box center [404, 155] width 170 height 20
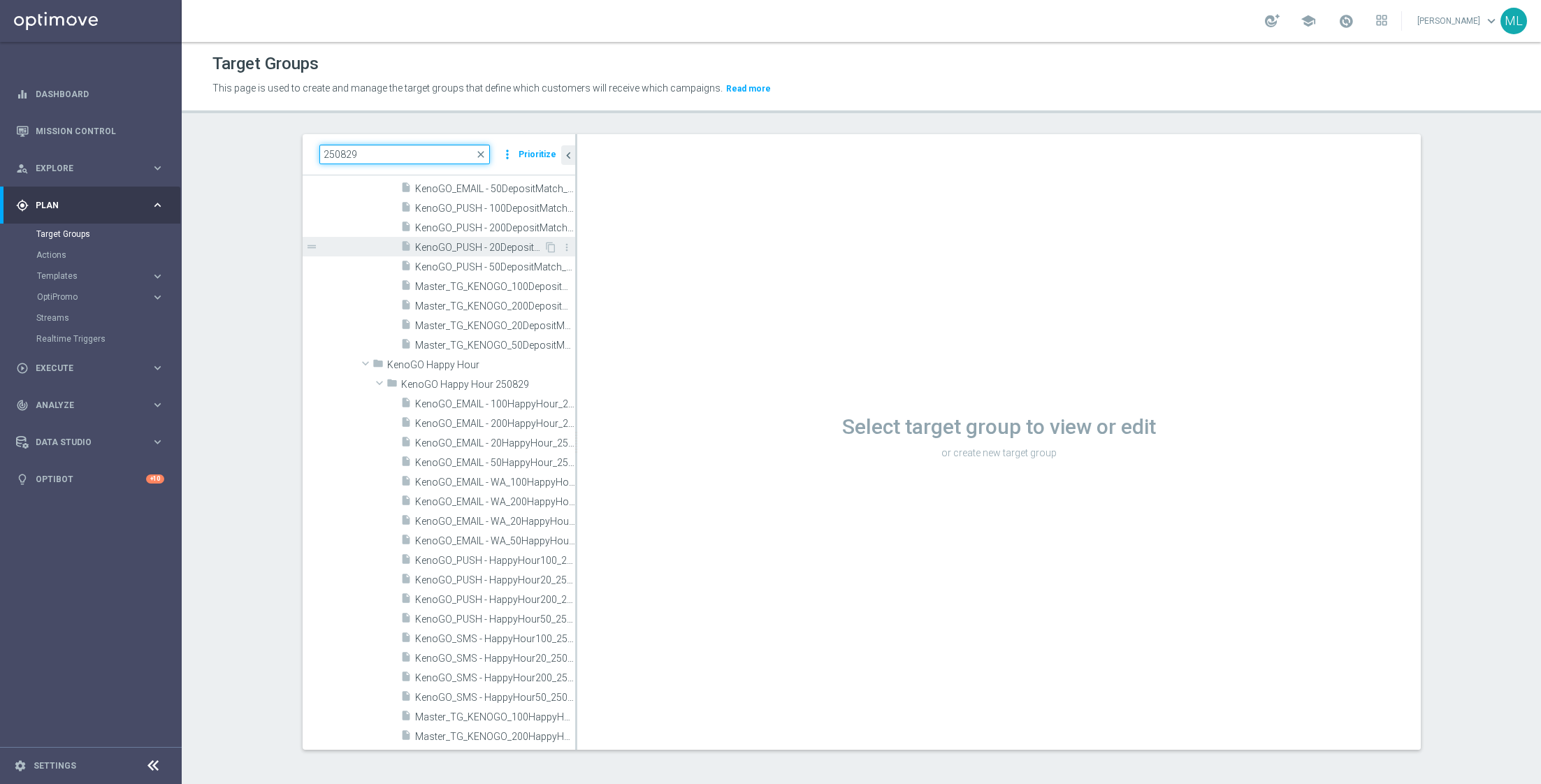
scroll to position [205, 0]
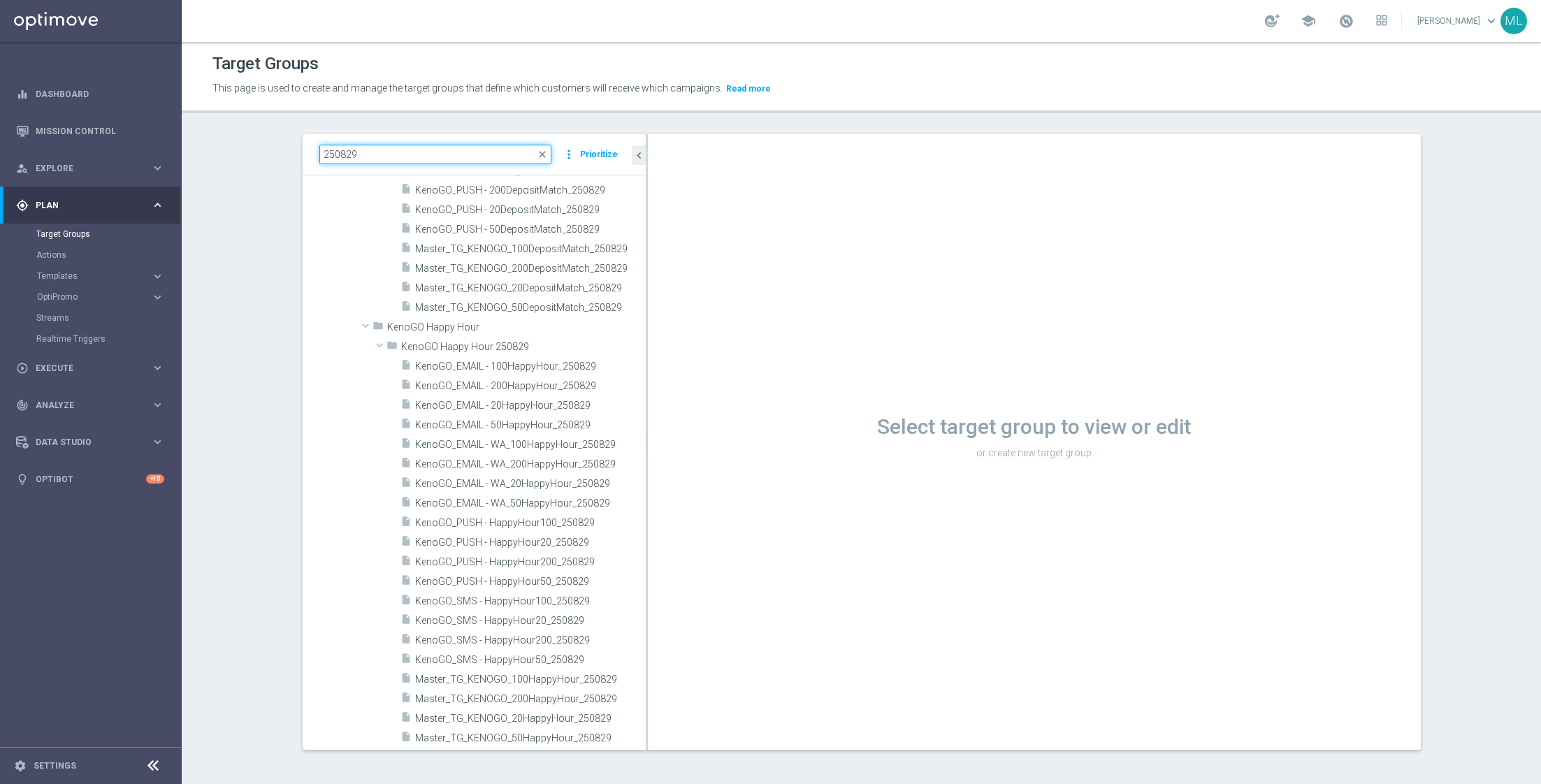
drag, startPoint x: 576, startPoint y: 328, endPoint x: 646, endPoint y: 340, distance: 71.0
click at [646, 340] on div at bounding box center [647, 442] width 2 height 615
type input "250829"
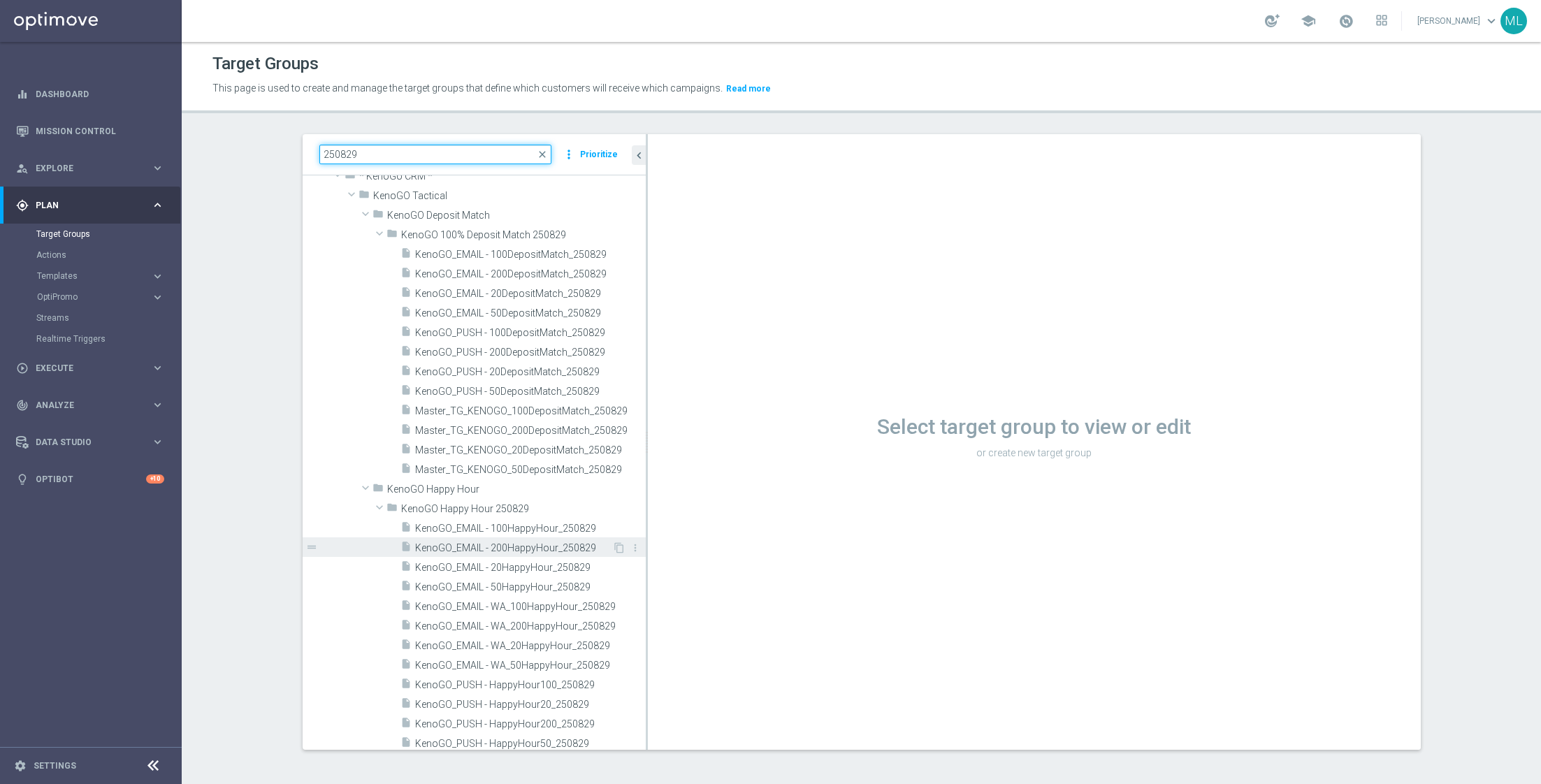
scroll to position [0, 0]
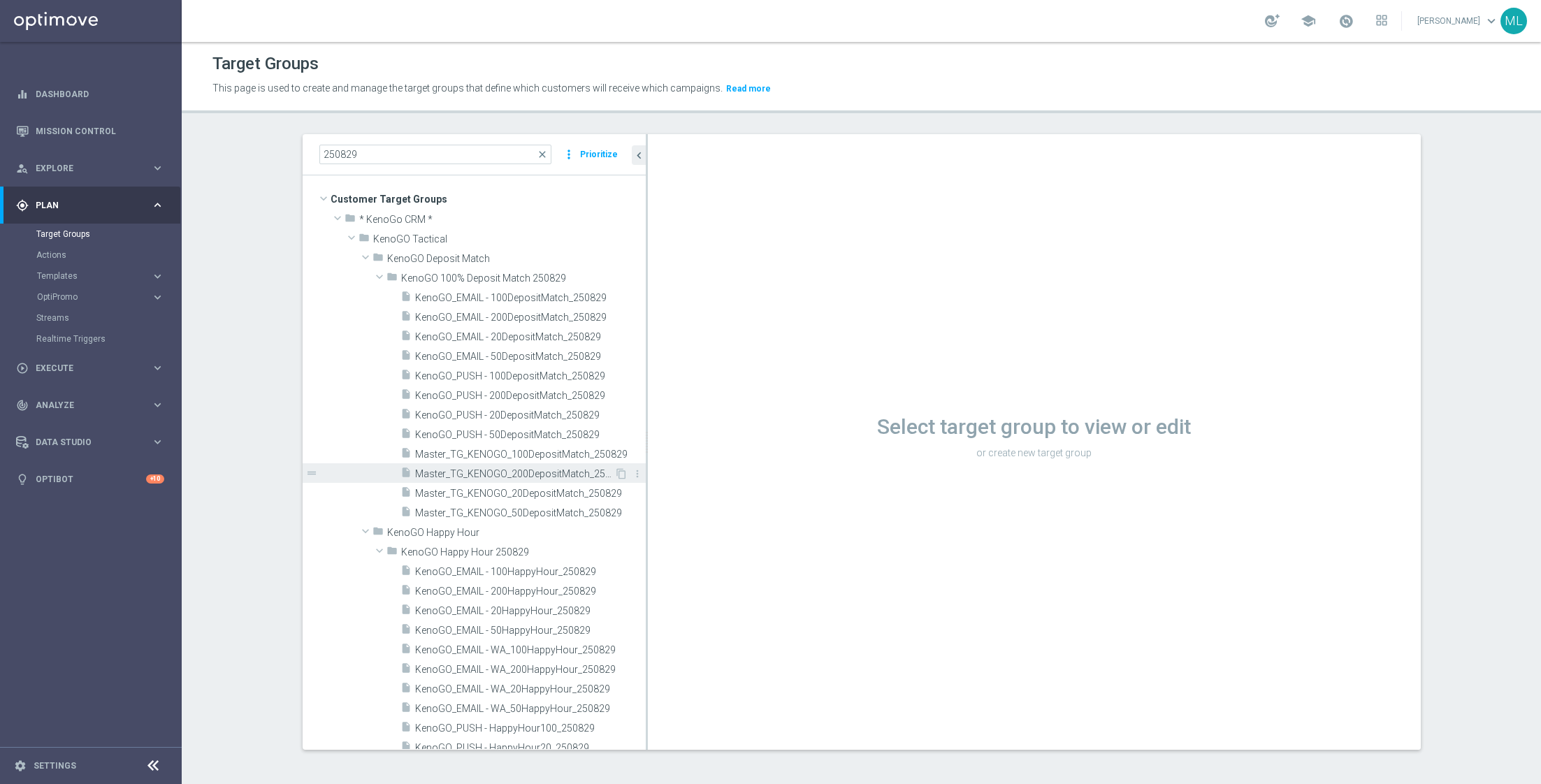
click at [553, 468] on span "Master_TG_KENOGO_200DepositMatch_250829" at bounding box center [514, 474] width 199 height 12
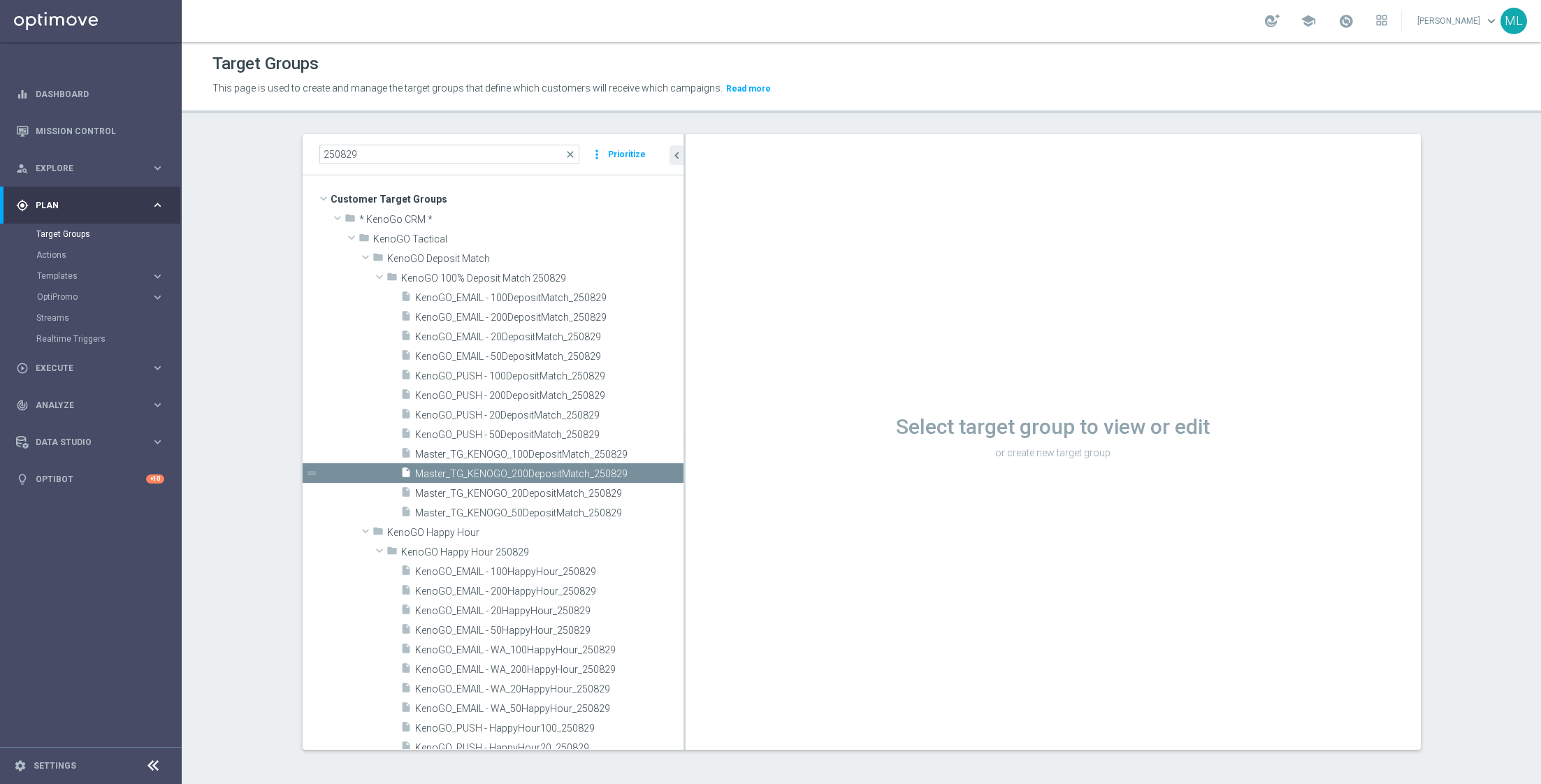
drag, startPoint x: 646, startPoint y: 390, endPoint x: 749, endPoint y: 409, distance: 104.7
click at [749, 409] on as-split "250829 close more_vert Prioritize Customer Target Groups library_add create_new…" at bounding box center [862, 442] width 1118 height 615
click at [529, 476] on span "Master_TG_KENOGO_200DepositMatch_250829" at bounding box center [533, 474] width 235 height 12
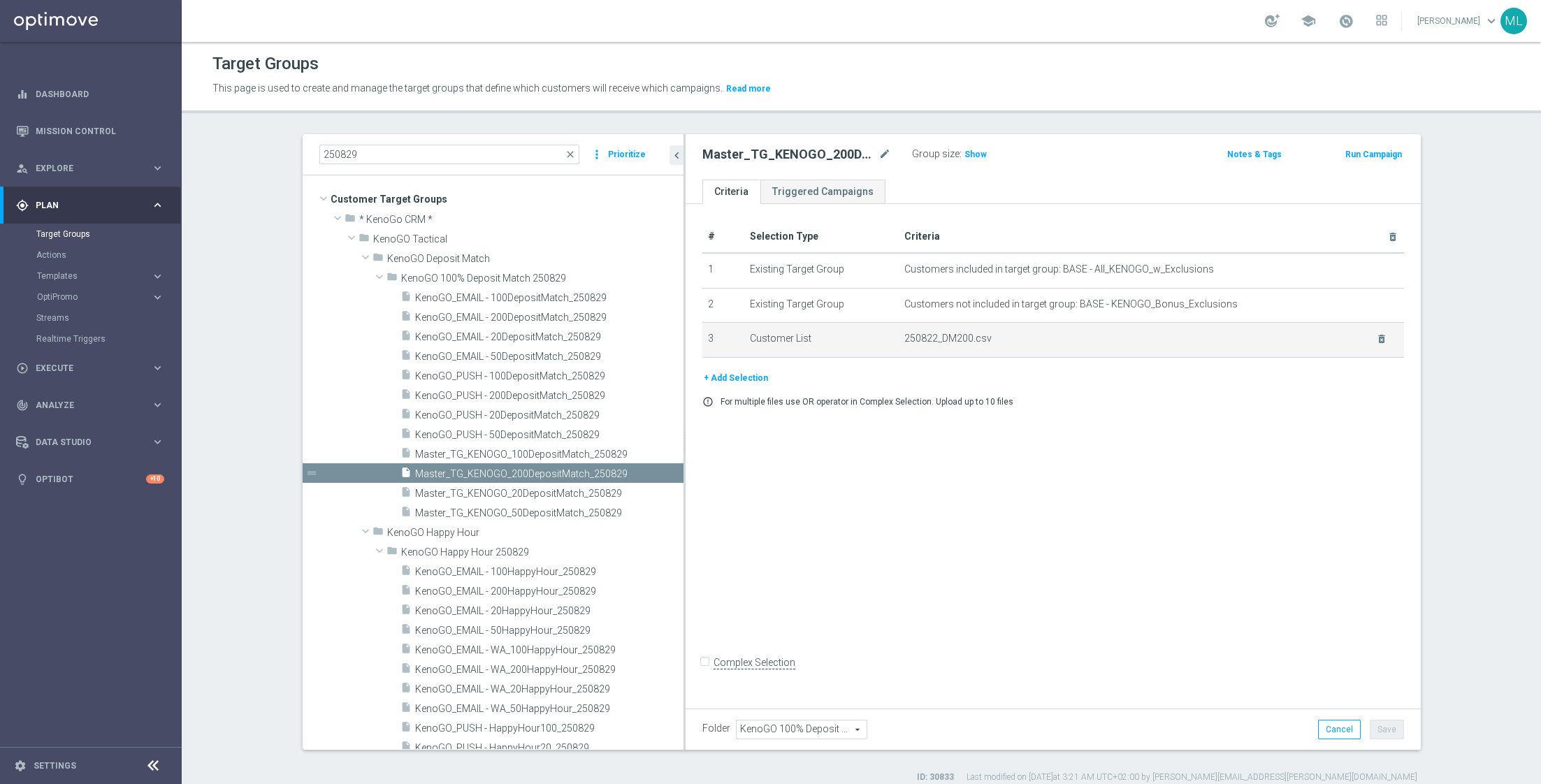
click at [966, 332] on span "250822_DM200.csv" at bounding box center [1131, 338] width 454 height 12
click at [1381, 336] on icon "delete_forever" at bounding box center [1381, 339] width 12 height 12
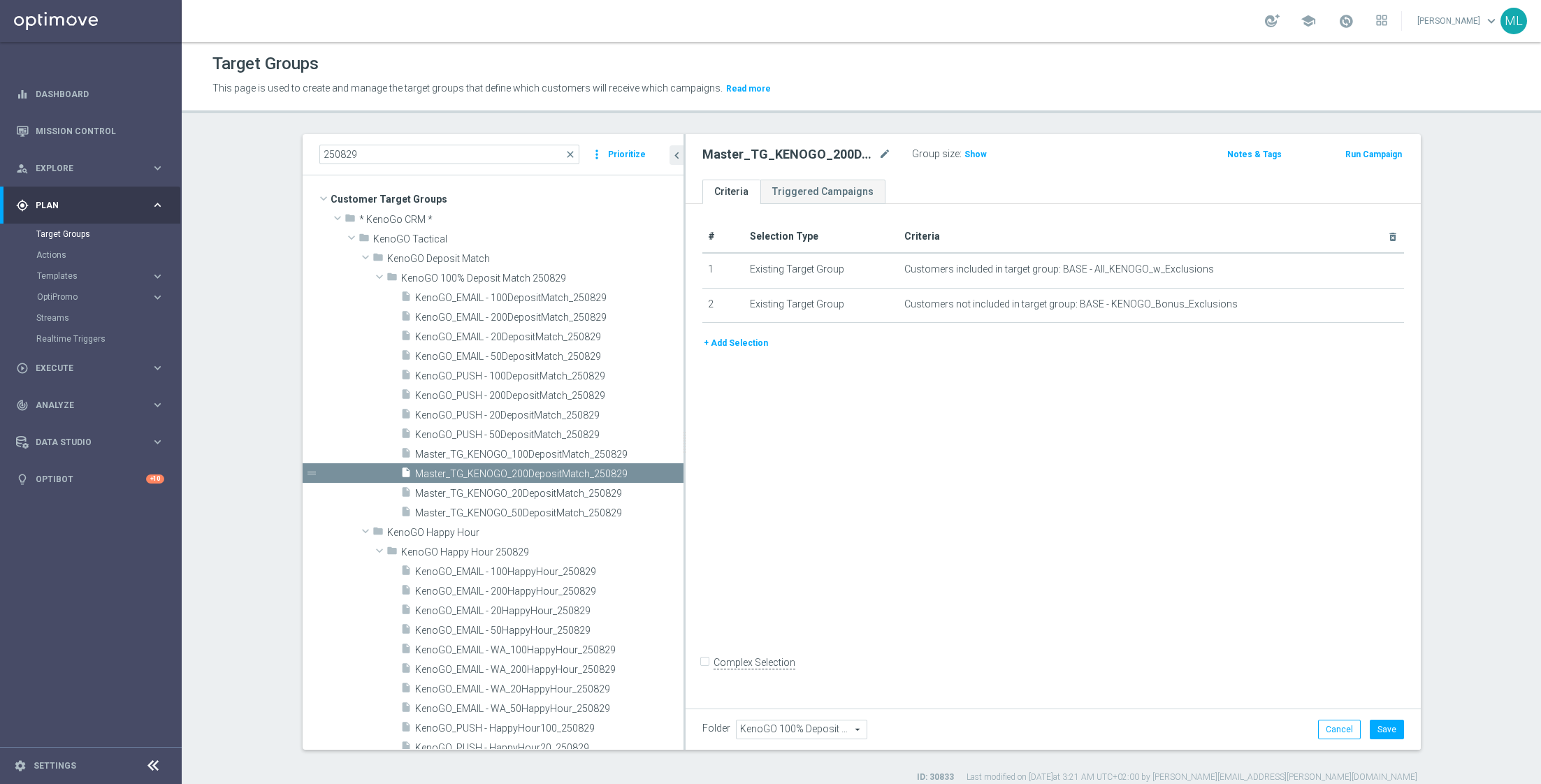
click at [721, 339] on button "+ Add Selection" at bounding box center [735, 342] width 67 height 16
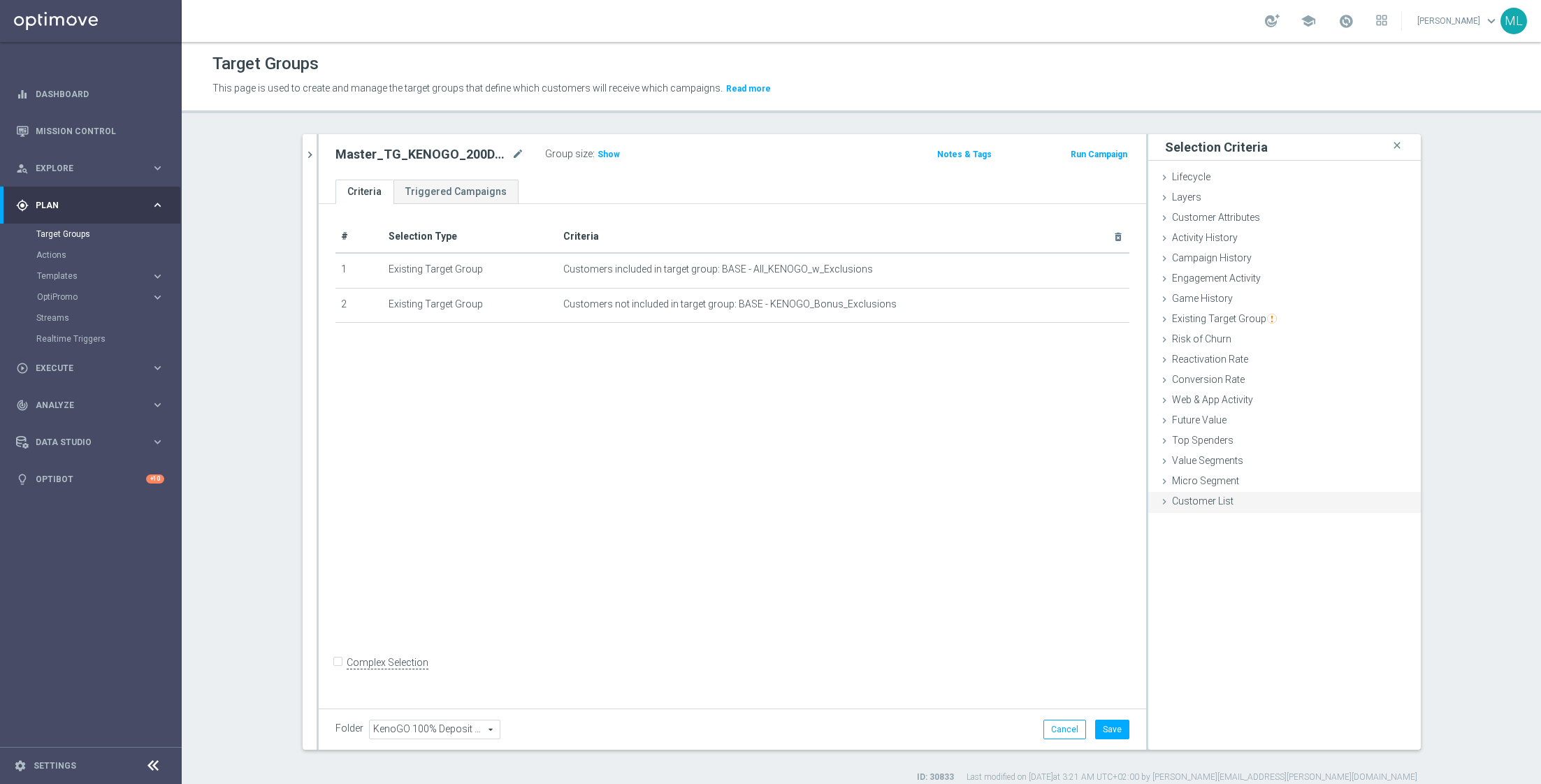
click at [1164, 504] on icon at bounding box center [1165, 502] width 12 height 12
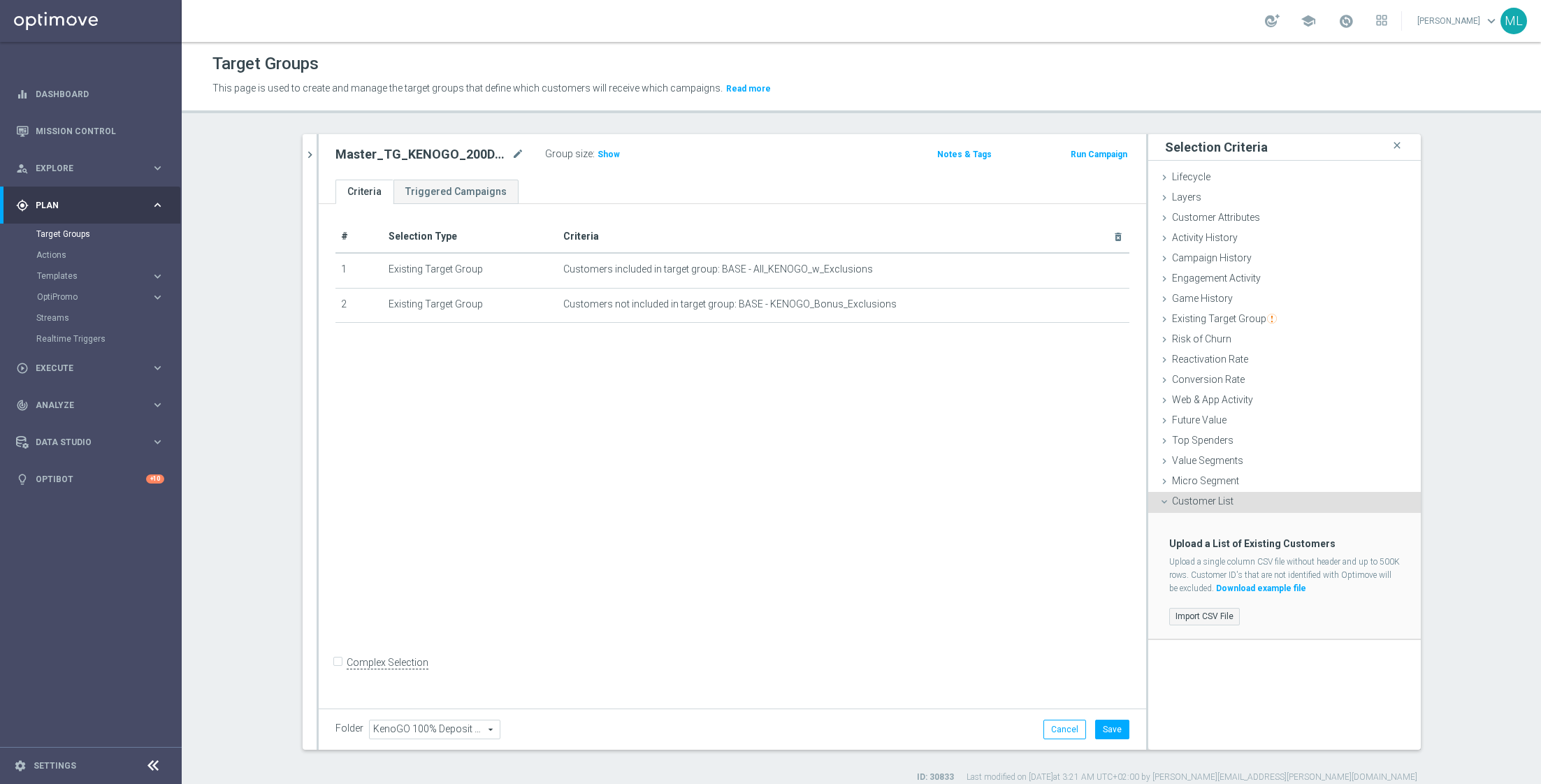
click at [1208, 610] on label "Import CSV File" at bounding box center [1204, 616] width 70 height 17
click at [0, 0] on input "Import CSV File" at bounding box center [0, 0] width 0 height 0
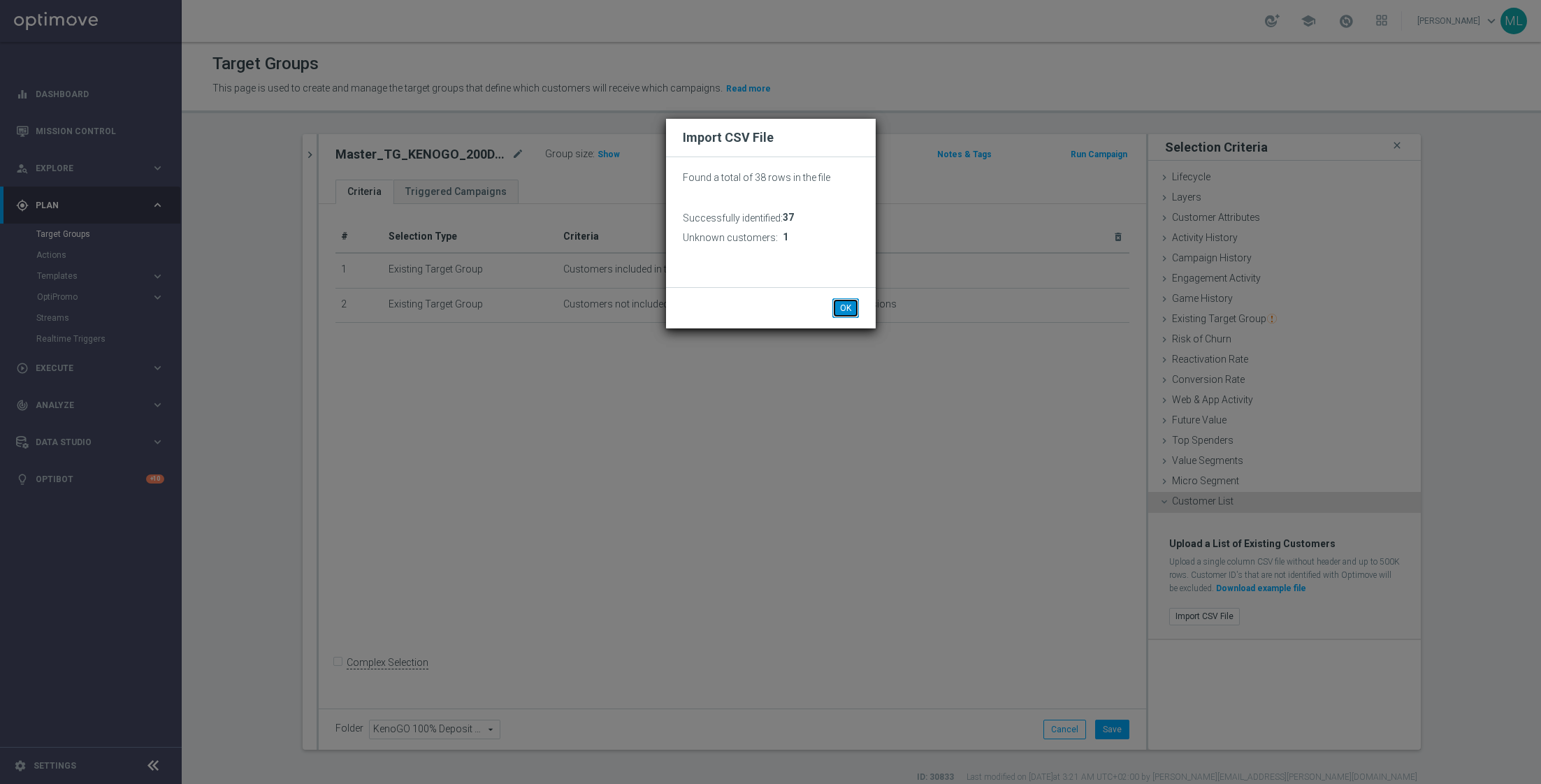
click at [842, 306] on button "OK" at bounding box center [845, 308] width 26 height 20
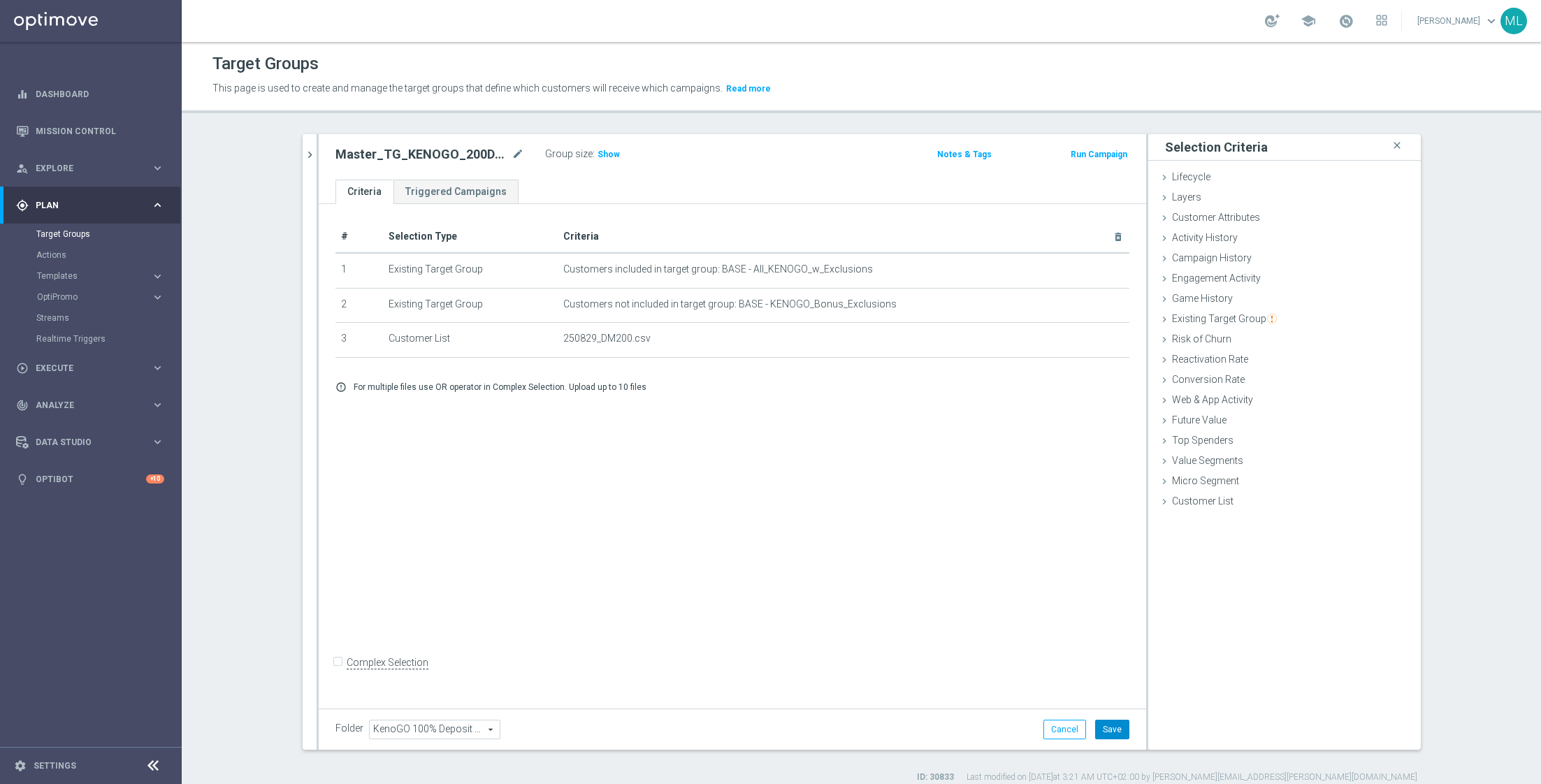
click at [1120, 732] on button "Save" at bounding box center [1112, 729] width 34 height 20
click at [312, 162] on button "chevron_right" at bounding box center [309, 155] width 14 height 41
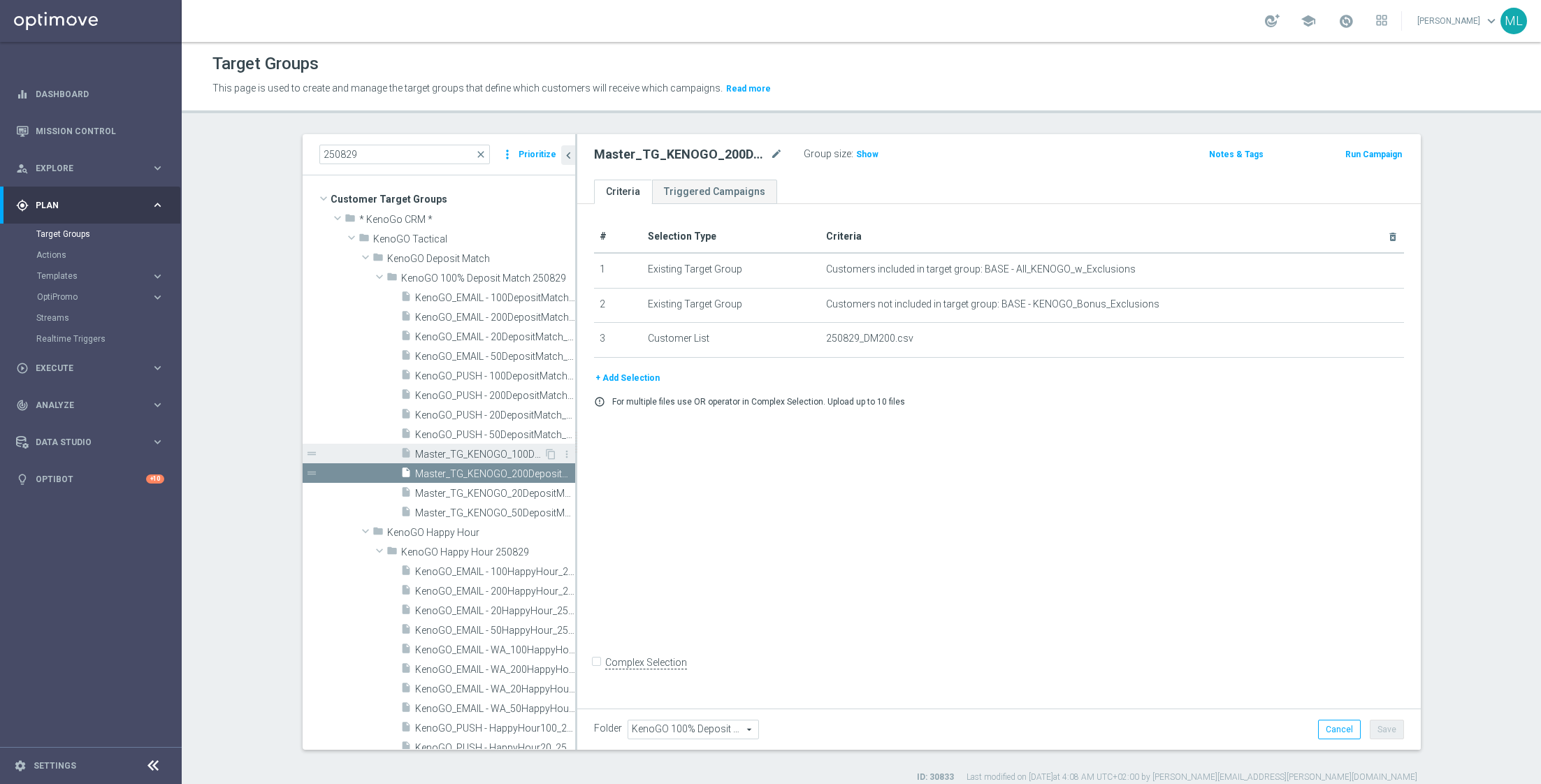
click at [515, 454] on span "Master_TG_KENOGO_100DepositMatch_250829" at bounding box center [479, 454] width 128 height 12
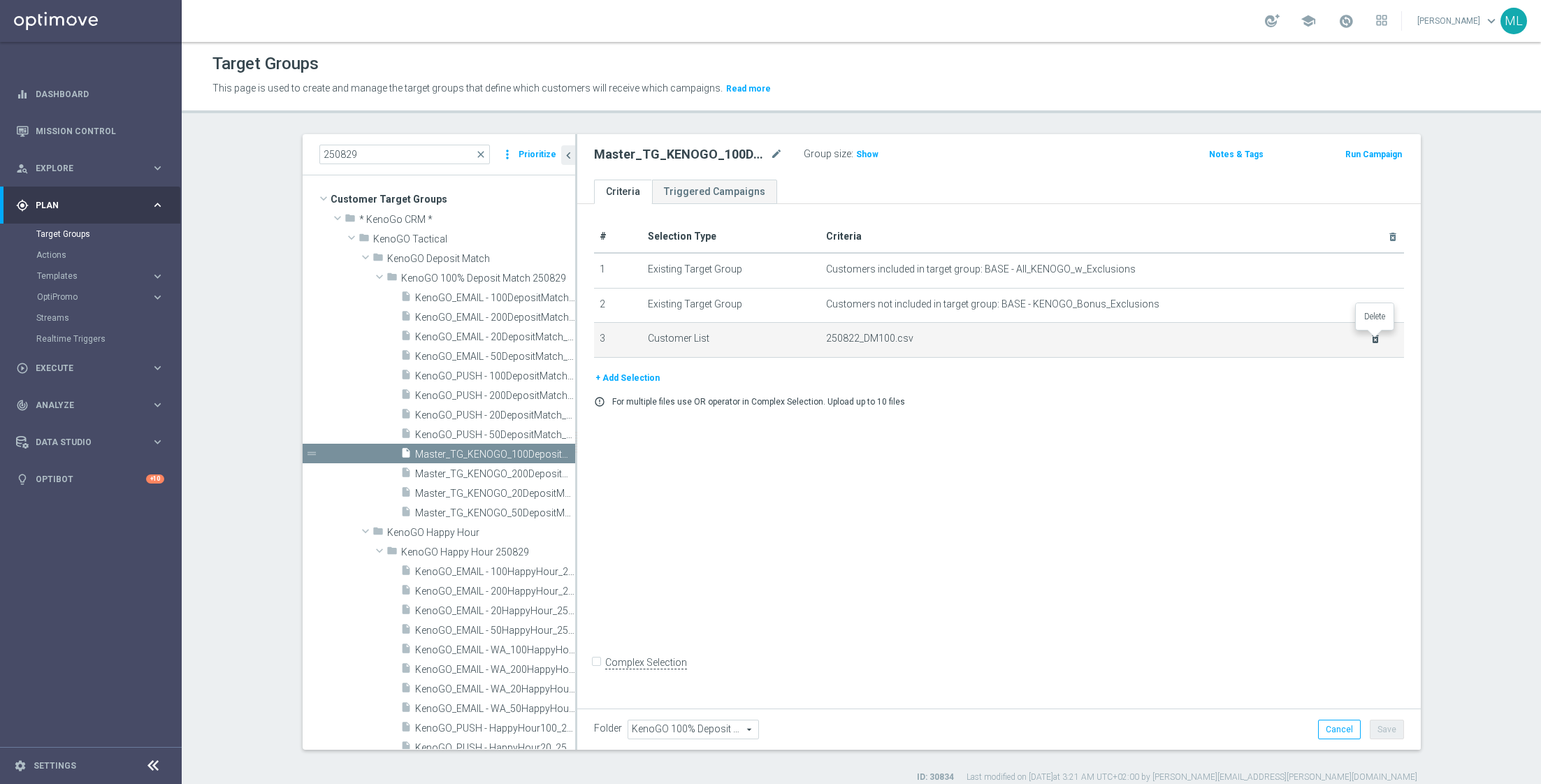
click at [1375, 333] on icon "delete_forever" at bounding box center [1376, 339] width 12 height 12
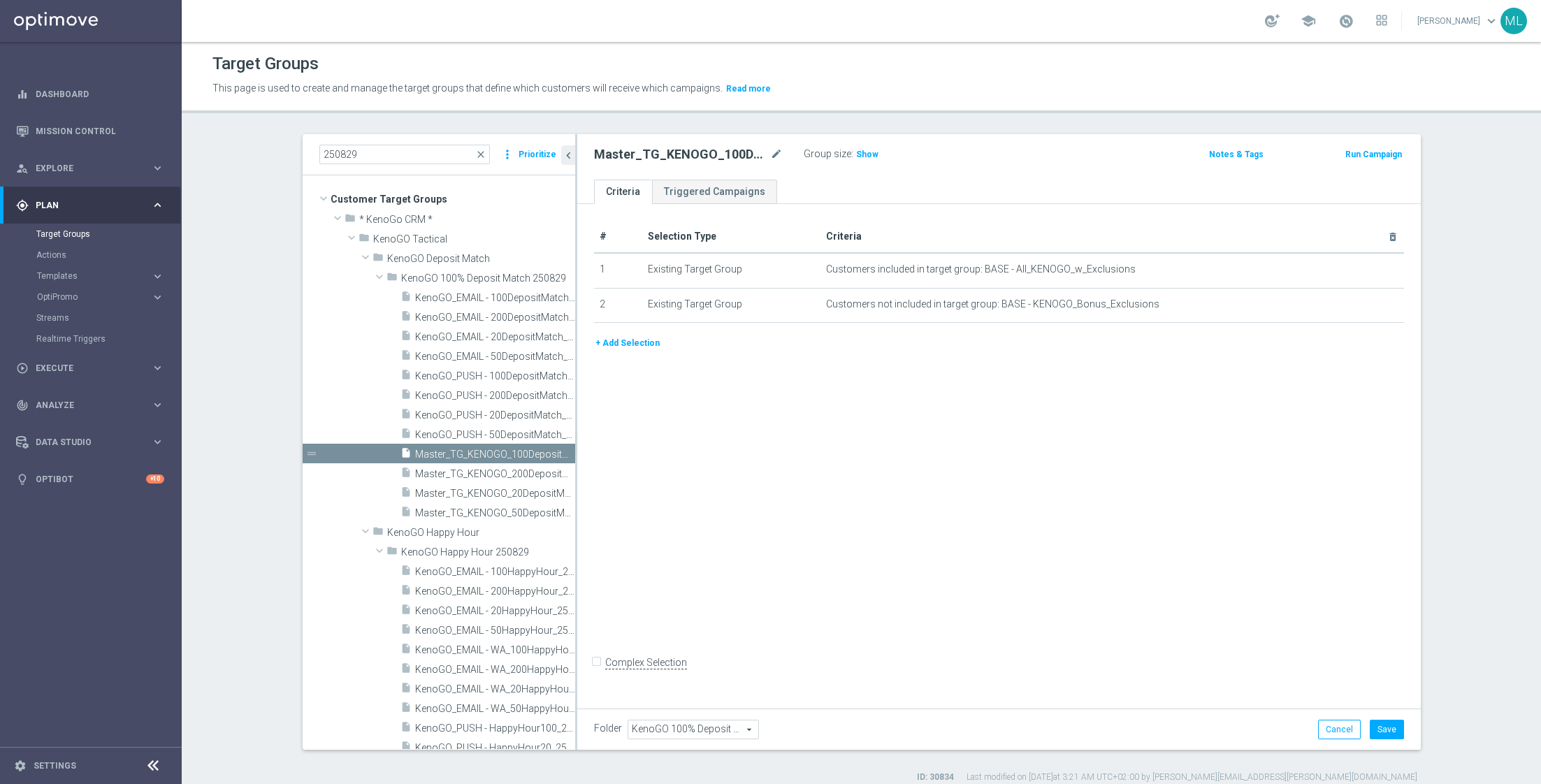
click at [615, 336] on button "+ Add Selection" at bounding box center [627, 342] width 67 height 16
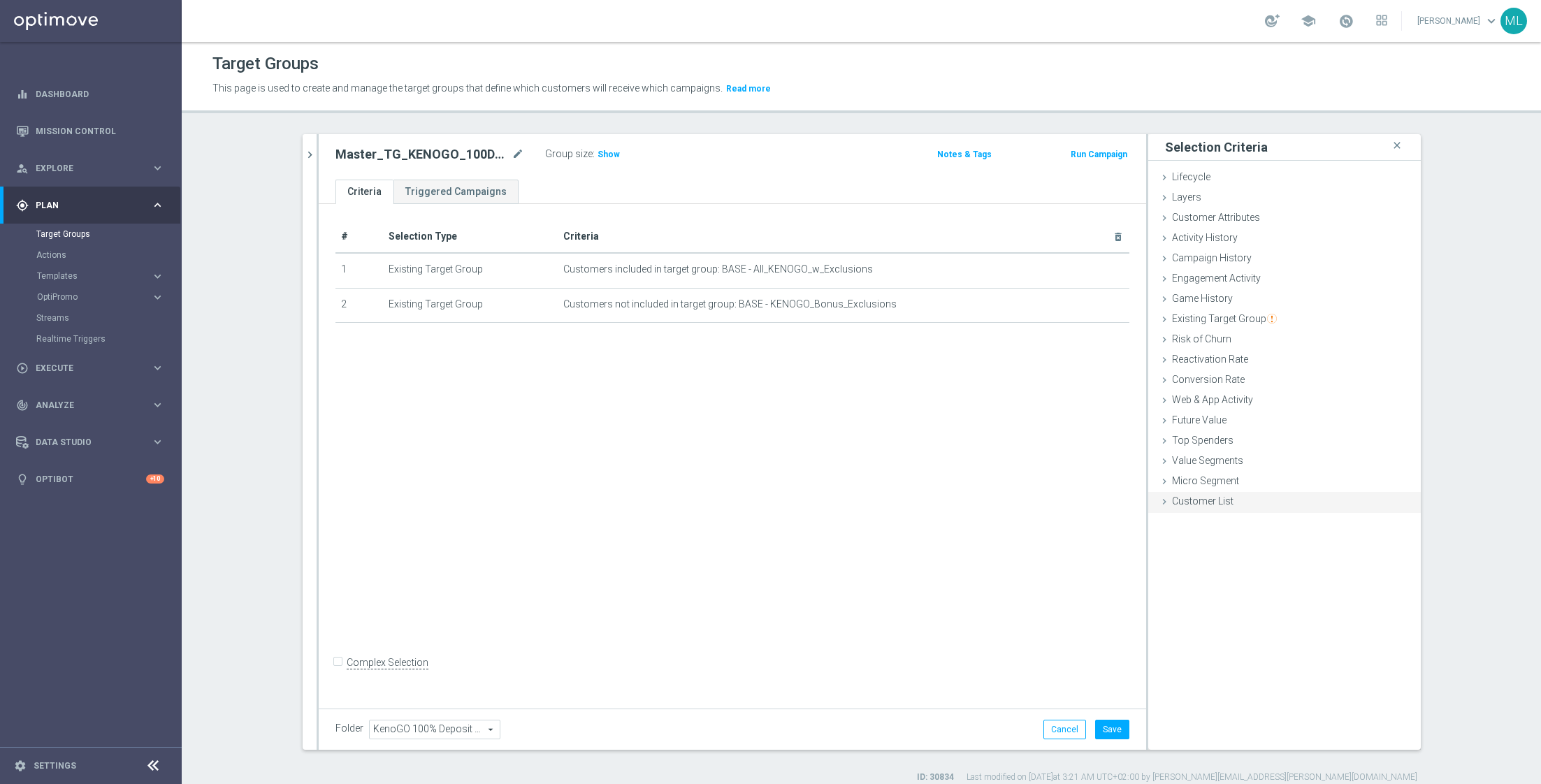
click at [1170, 499] on div "Customer List done selection saved" at bounding box center [1284, 502] width 272 height 21
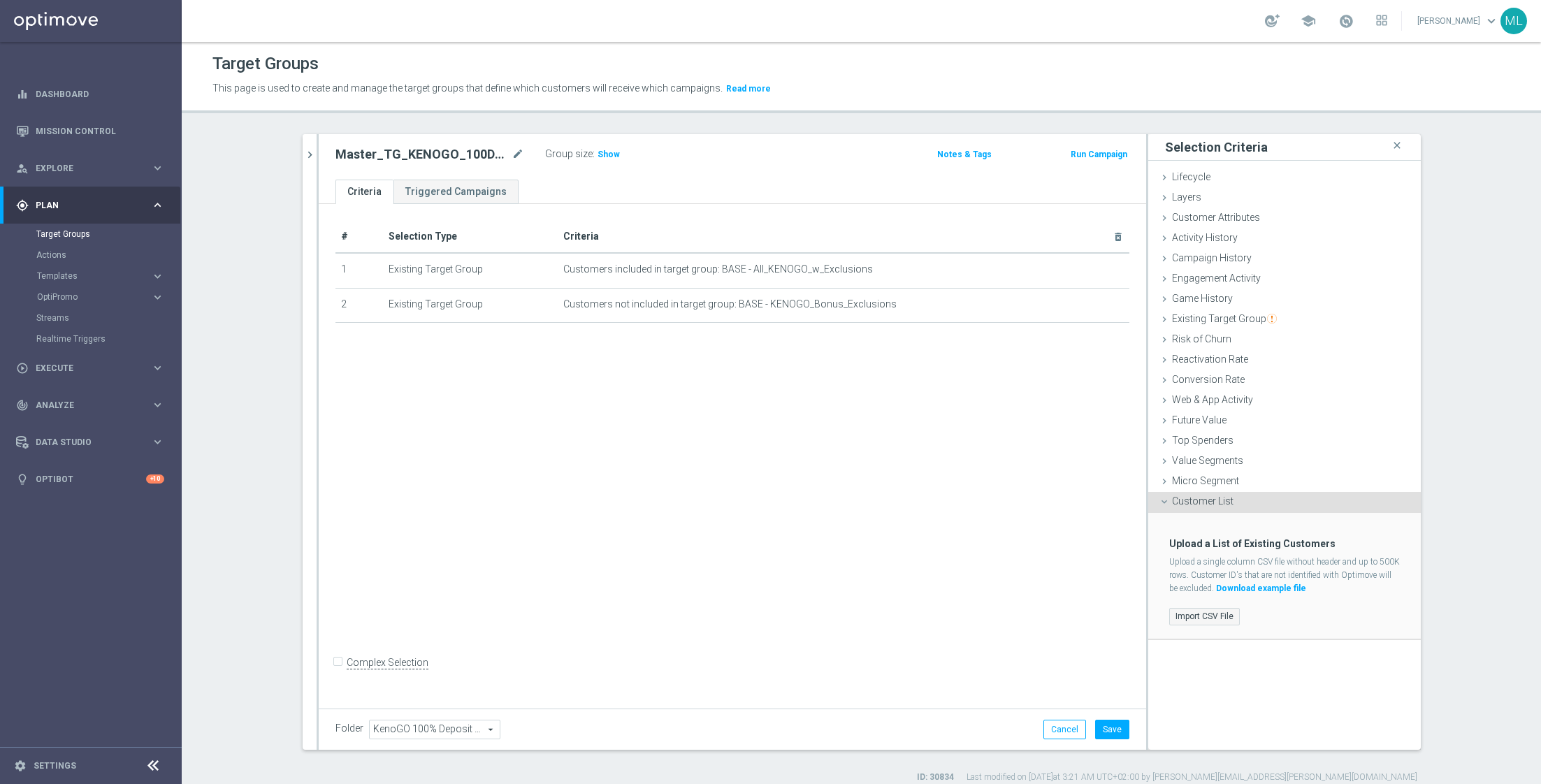
click at [1190, 611] on label "Import CSV File" at bounding box center [1204, 616] width 70 height 17
click at [0, 0] on input "Import CSV File" at bounding box center [0, 0] width 0 height 0
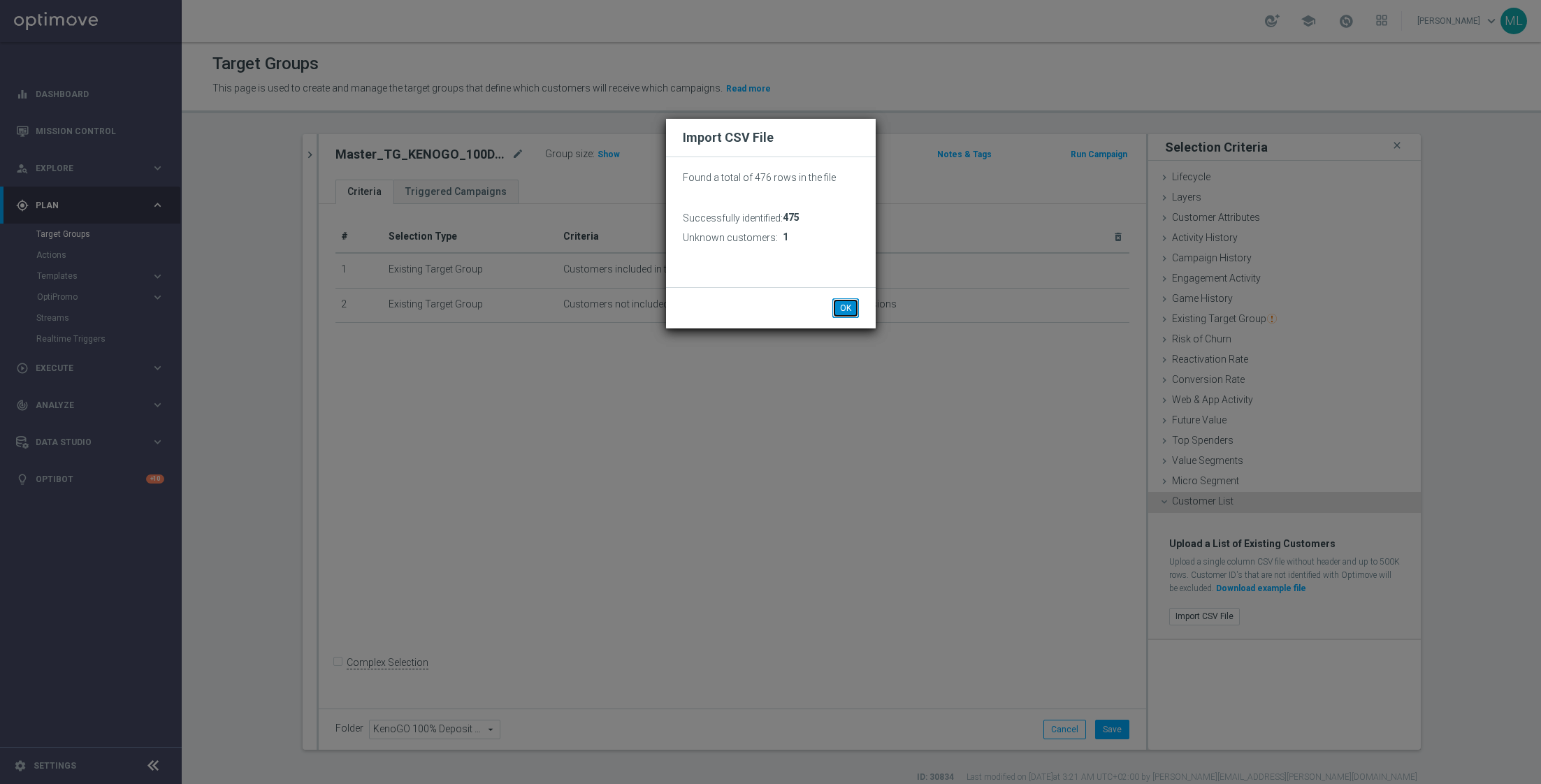
click at [849, 310] on button "OK" at bounding box center [845, 308] width 26 height 20
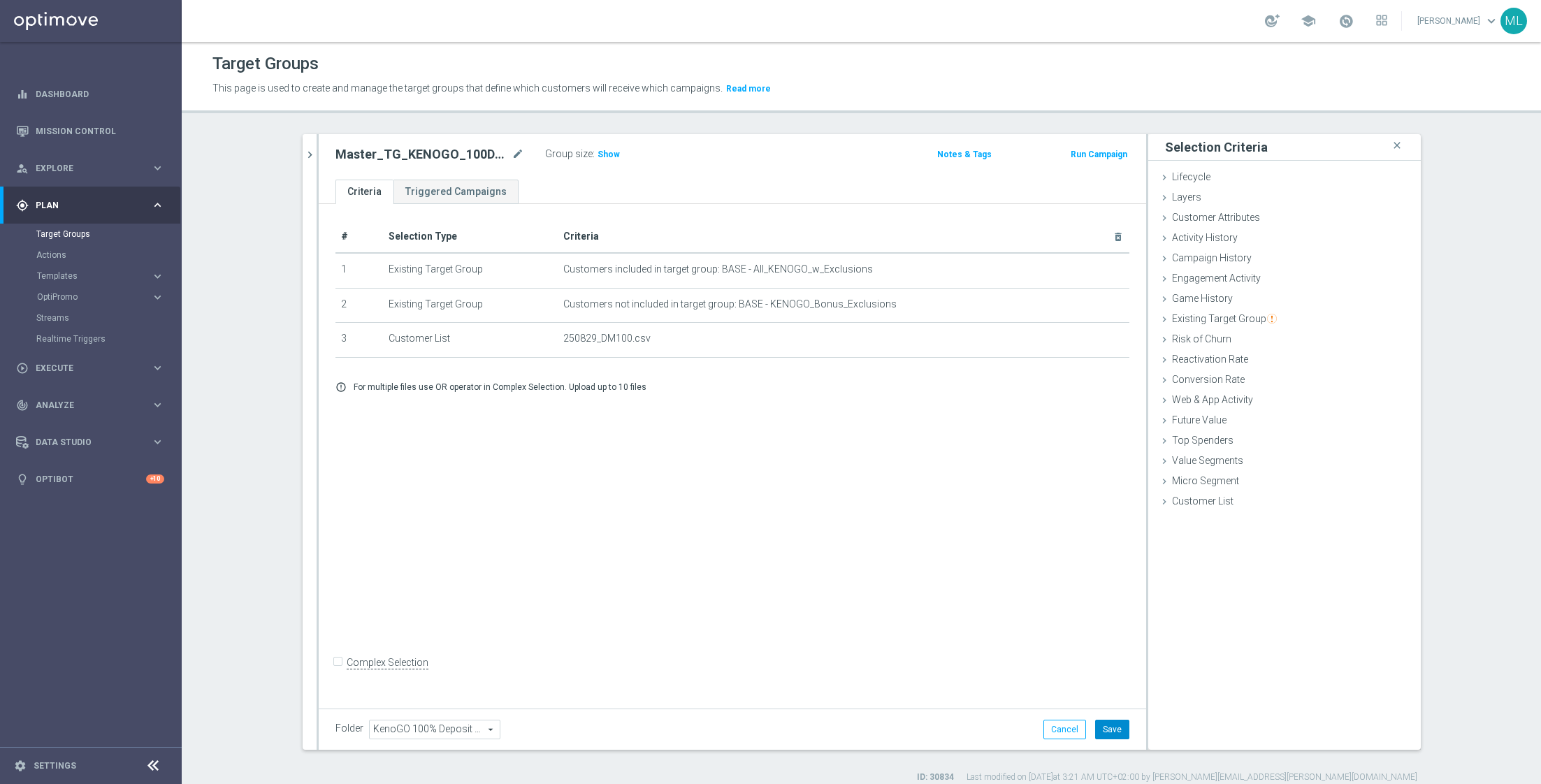
click at [1122, 731] on button "Save" at bounding box center [1112, 729] width 34 height 20
click at [312, 153] on icon "chevron_right" at bounding box center [310, 155] width 13 height 13
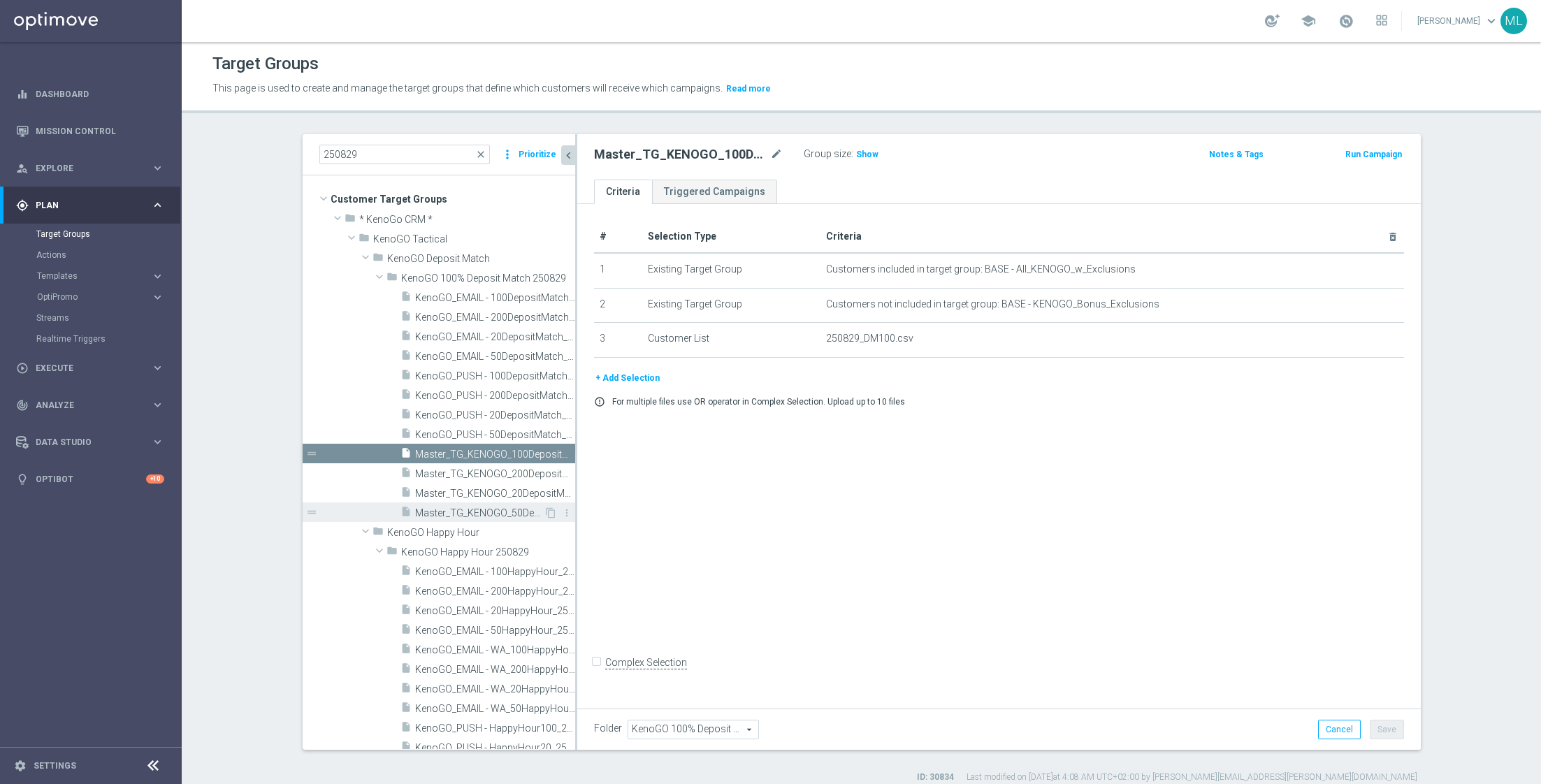
click at [524, 513] on span "Master_TG_KENOGO_50DepositMatch_250829" at bounding box center [479, 513] width 128 height 12
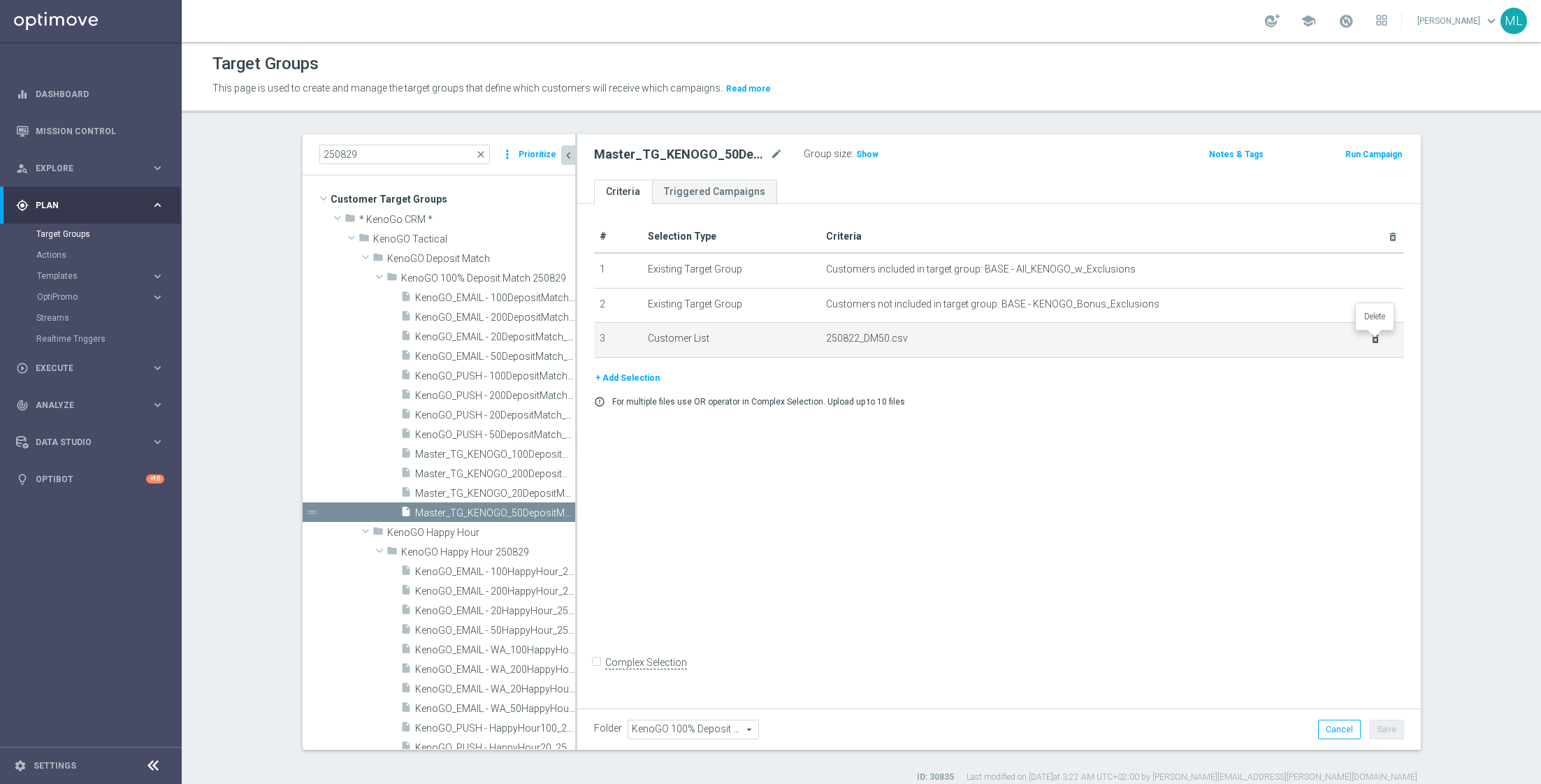
click at [1379, 340] on icon "delete_forever" at bounding box center [1376, 339] width 12 height 12
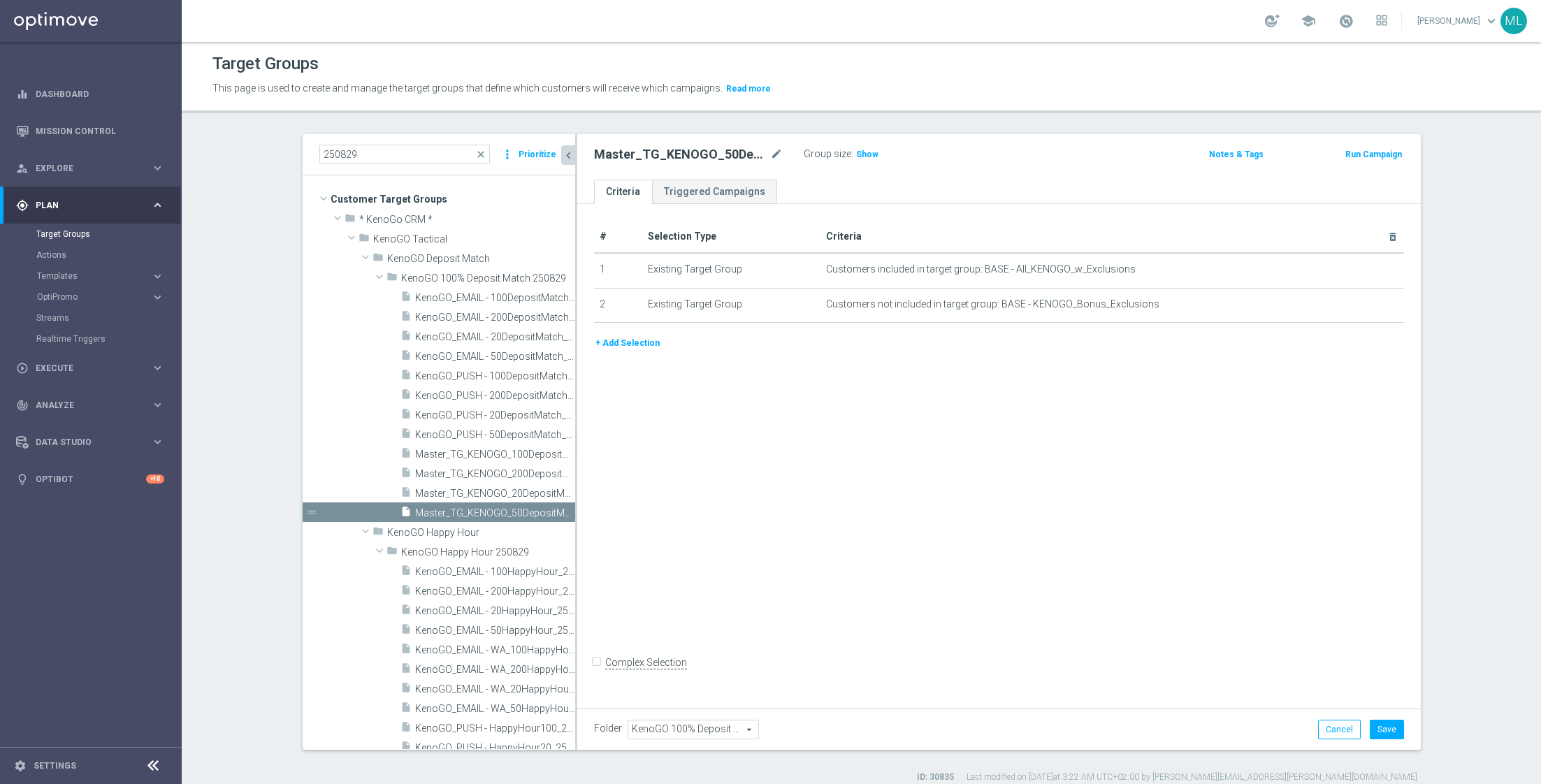
click at [646, 340] on button "+ Add Selection" at bounding box center [627, 342] width 67 height 16
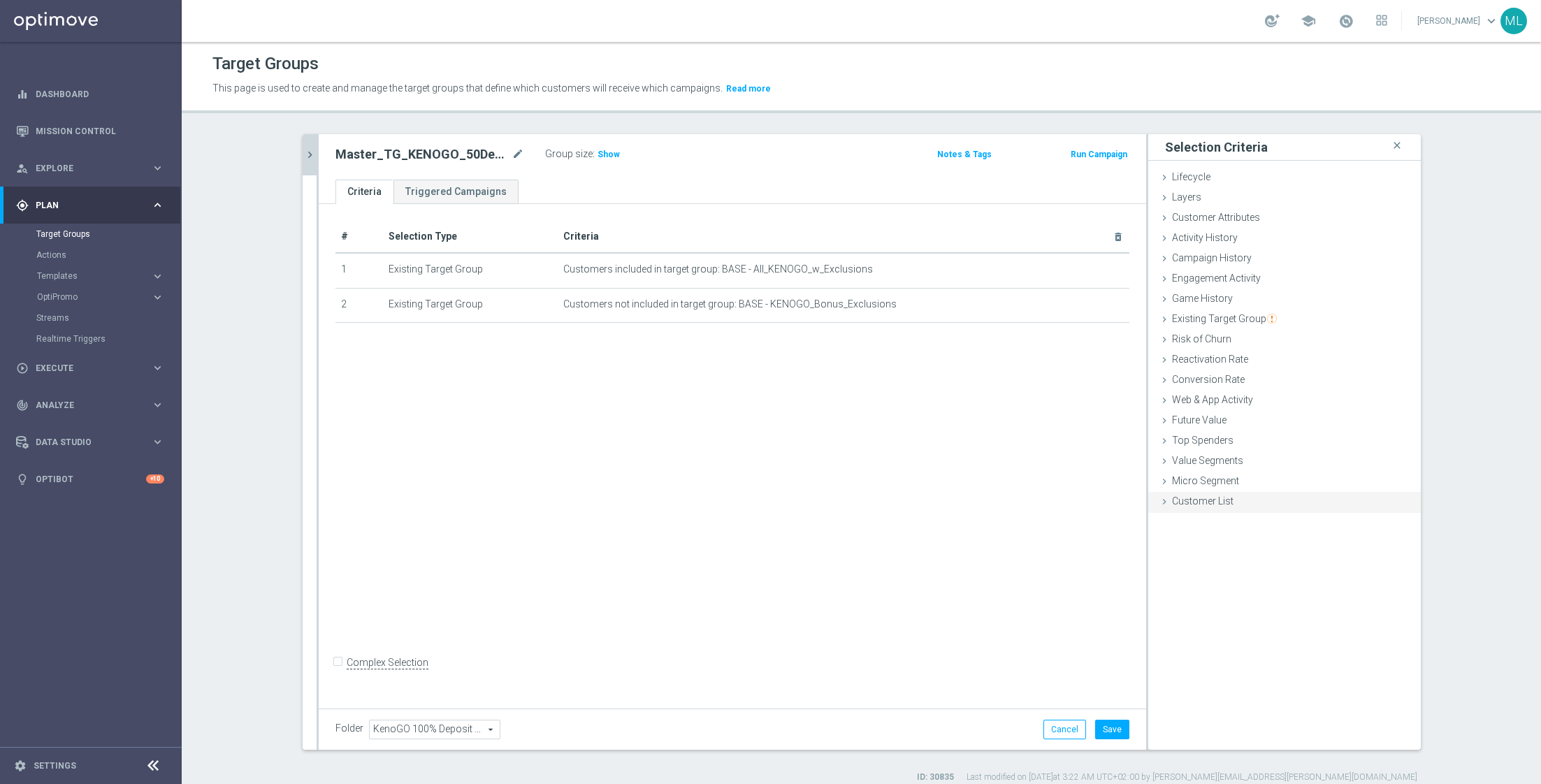
click at [1165, 503] on icon at bounding box center [1165, 502] width 12 height 12
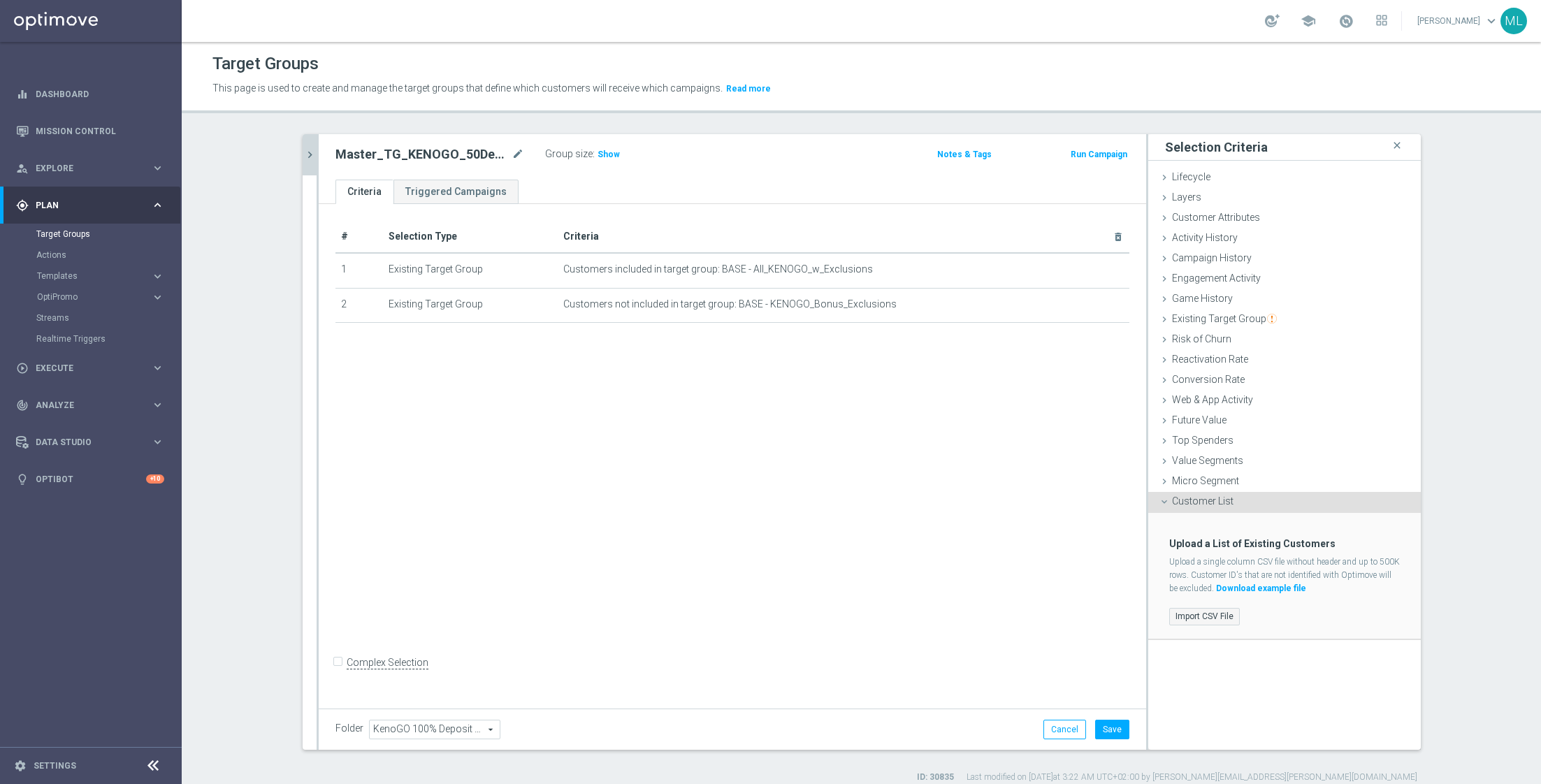
click at [1194, 613] on label "Import CSV File" at bounding box center [1204, 616] width 70 height 17
click at [0, 0] on input "Import CSV File" at bounding box center [0, 0] width 0 height 0
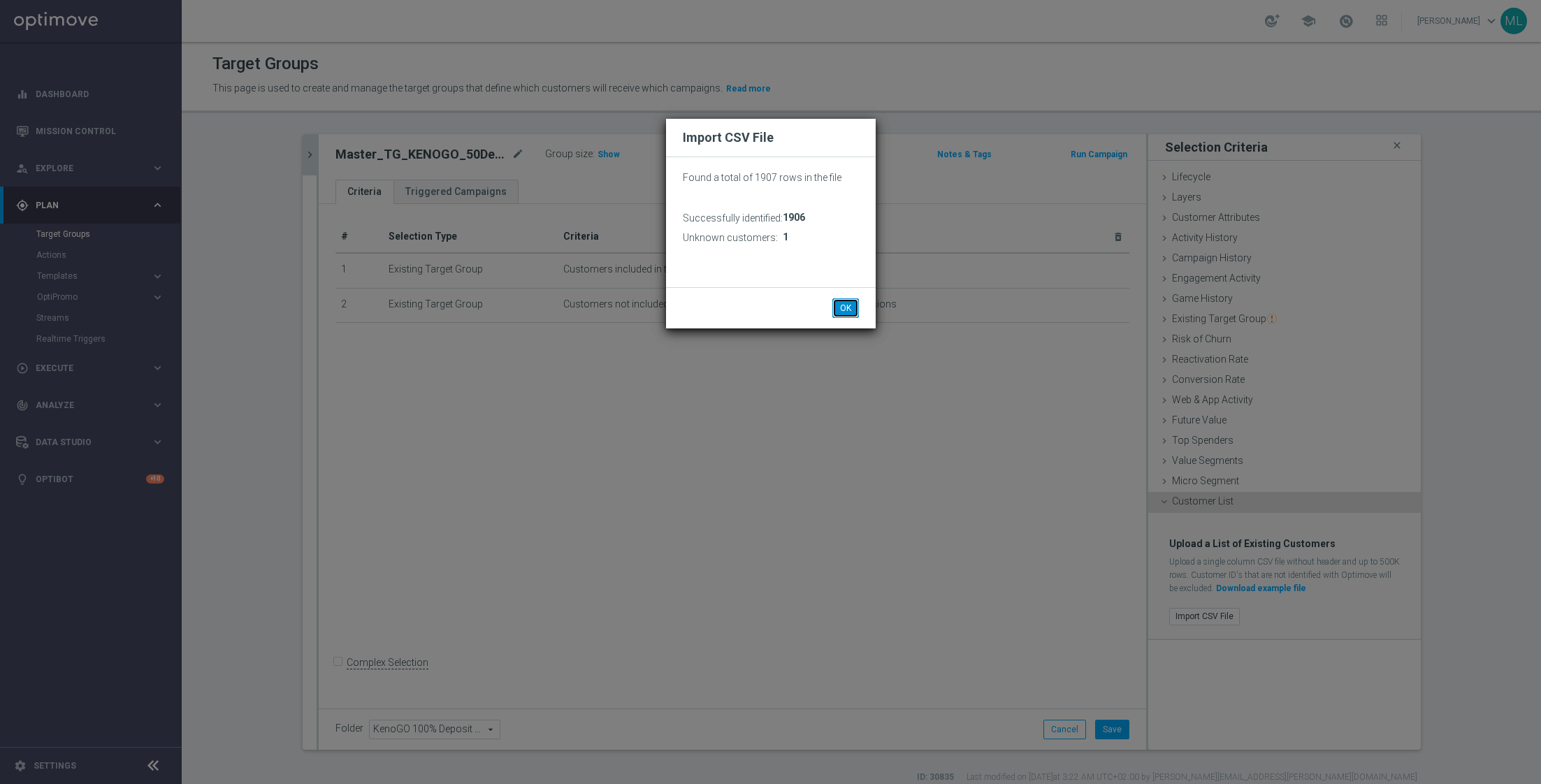
click at [845, 304] on button "OK" at bounding box center [845, 308] width 26 height 20
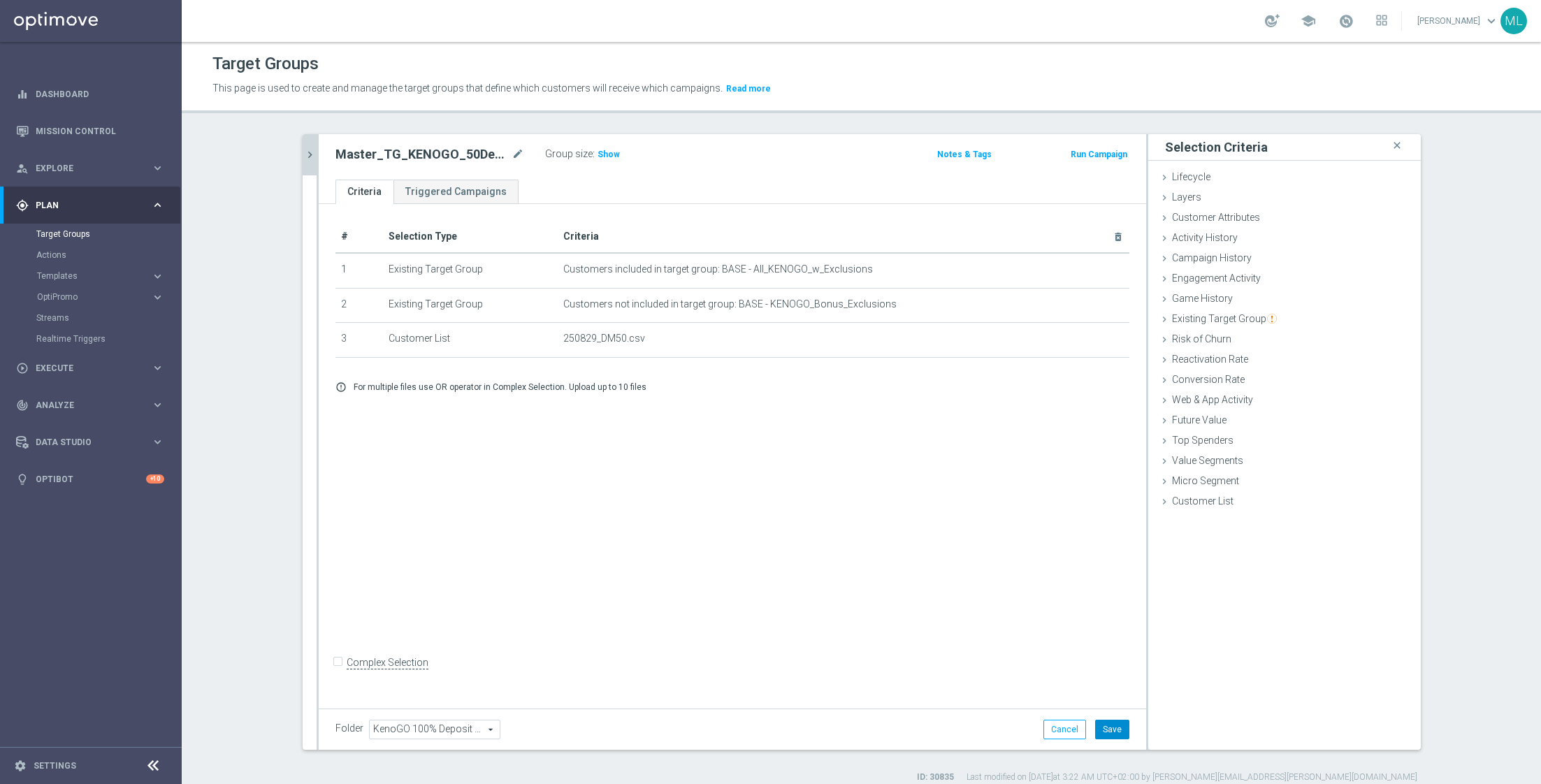
click at [1116, 720] on button "Save" at bounding box center [1112, 729] width 34 height 20
click at [311, 153] on icon "chevron_right" at bounding box center [310, 155] width 13 height 13
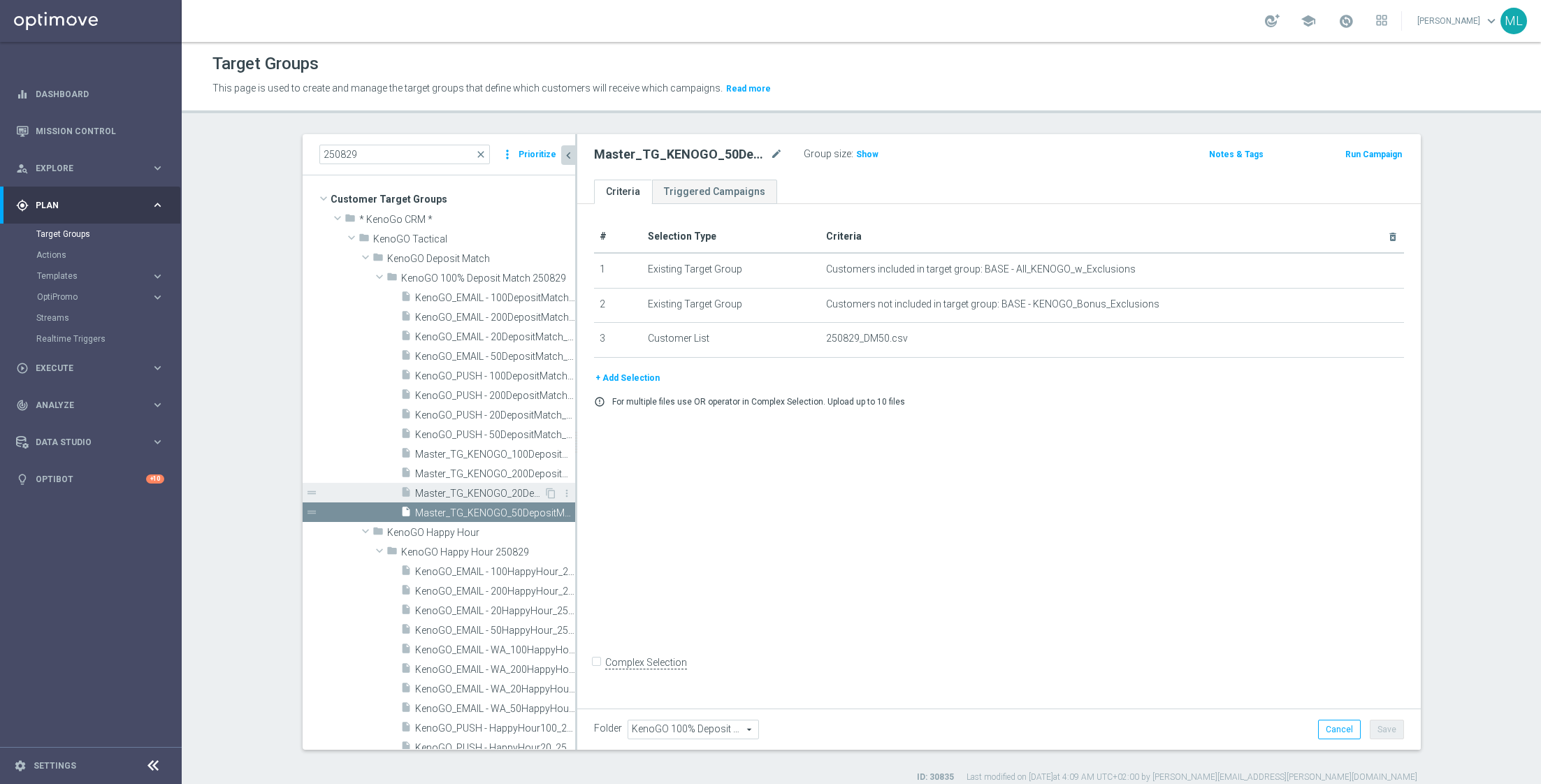
click at [511, 489] on span "Master_TG_KENOGO_20DepositMatch_250829" at bounding box center [479, 494] width 128 height 12
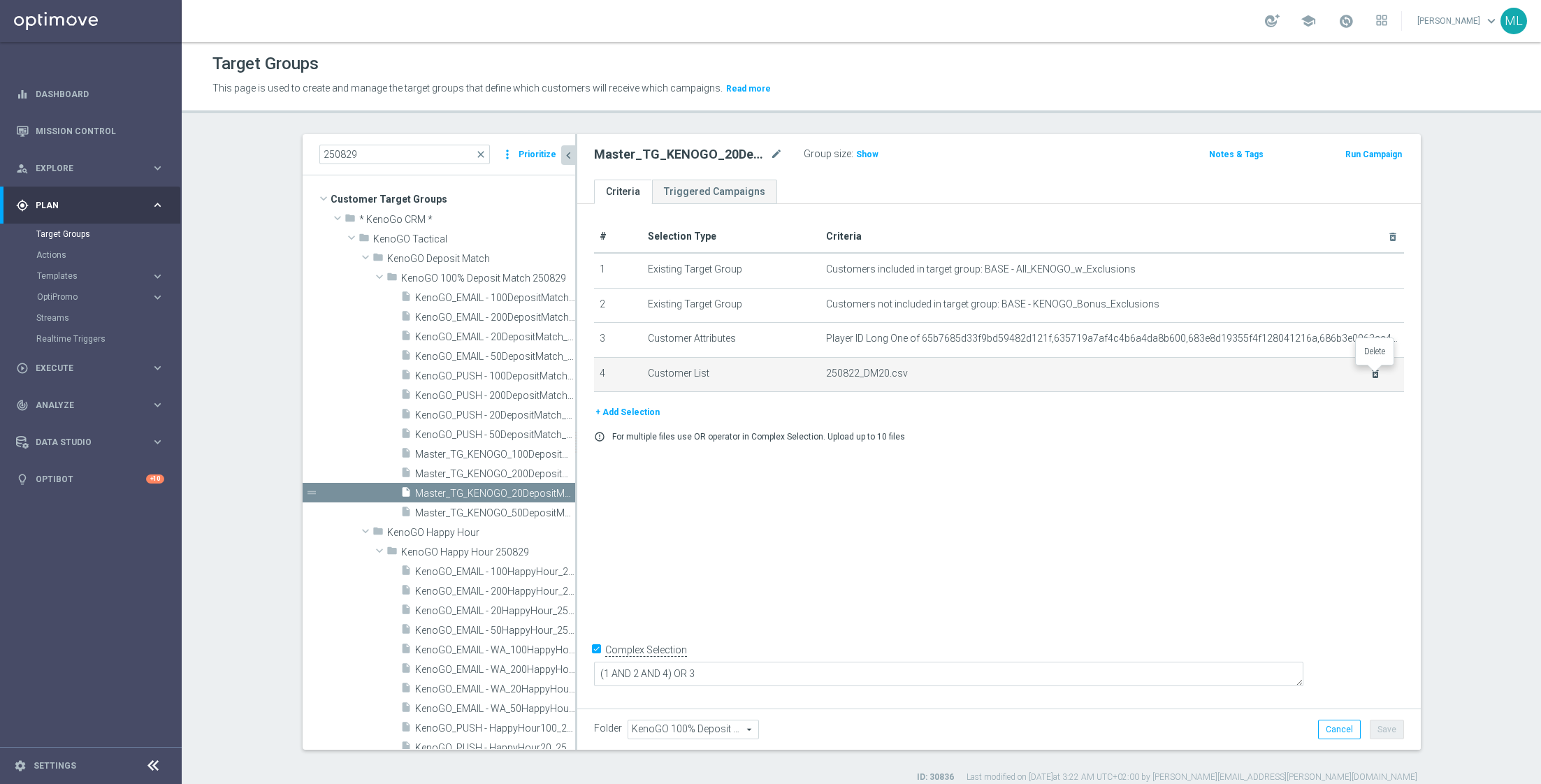
click at [1374, 374] on icon "delete_forever" at bounding box center [1376, 374] width 12 height 12
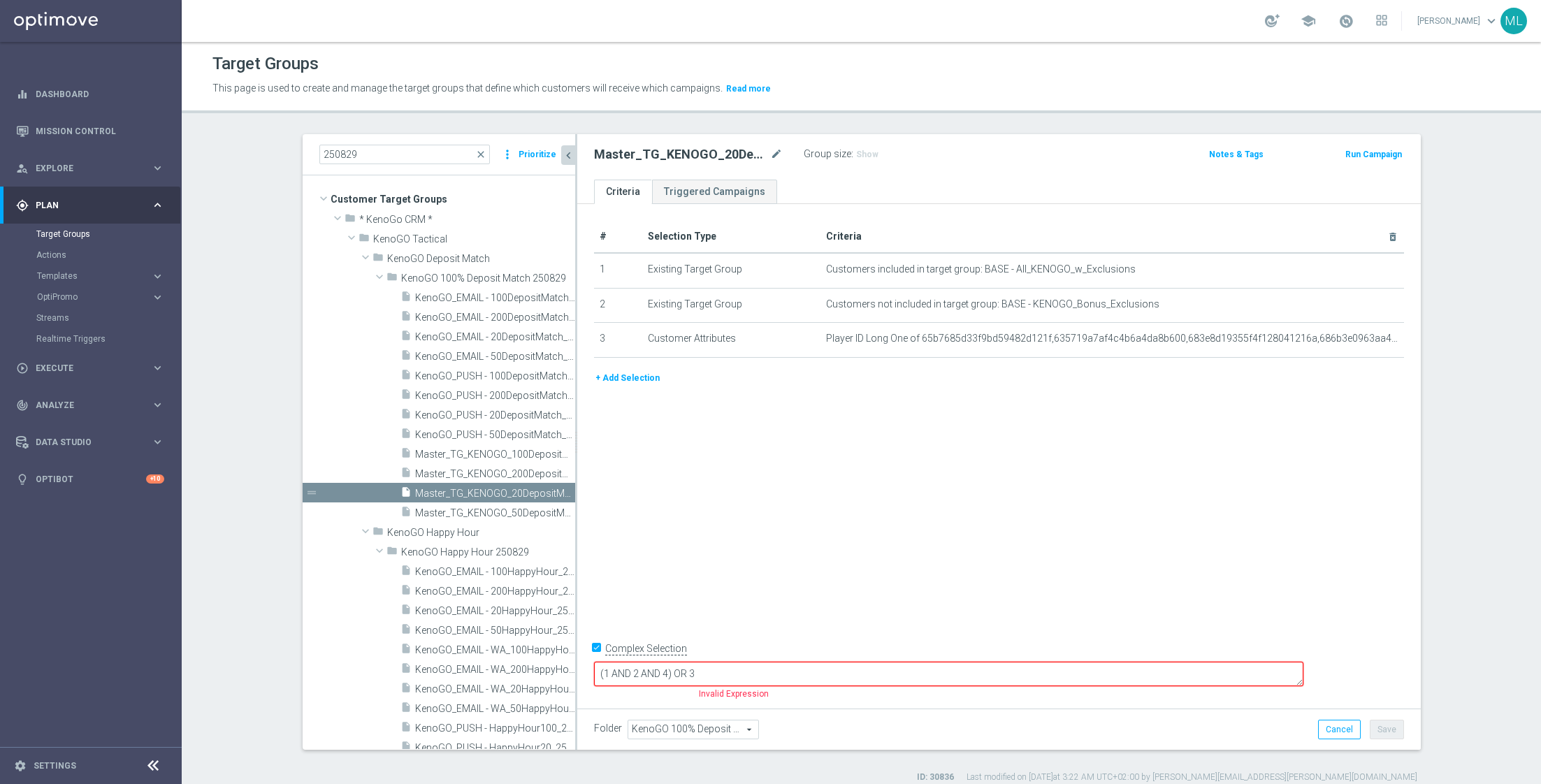
click at [617, 377] on button "+ Add Selection" at bounding box center [627, 378] width 67 height 16
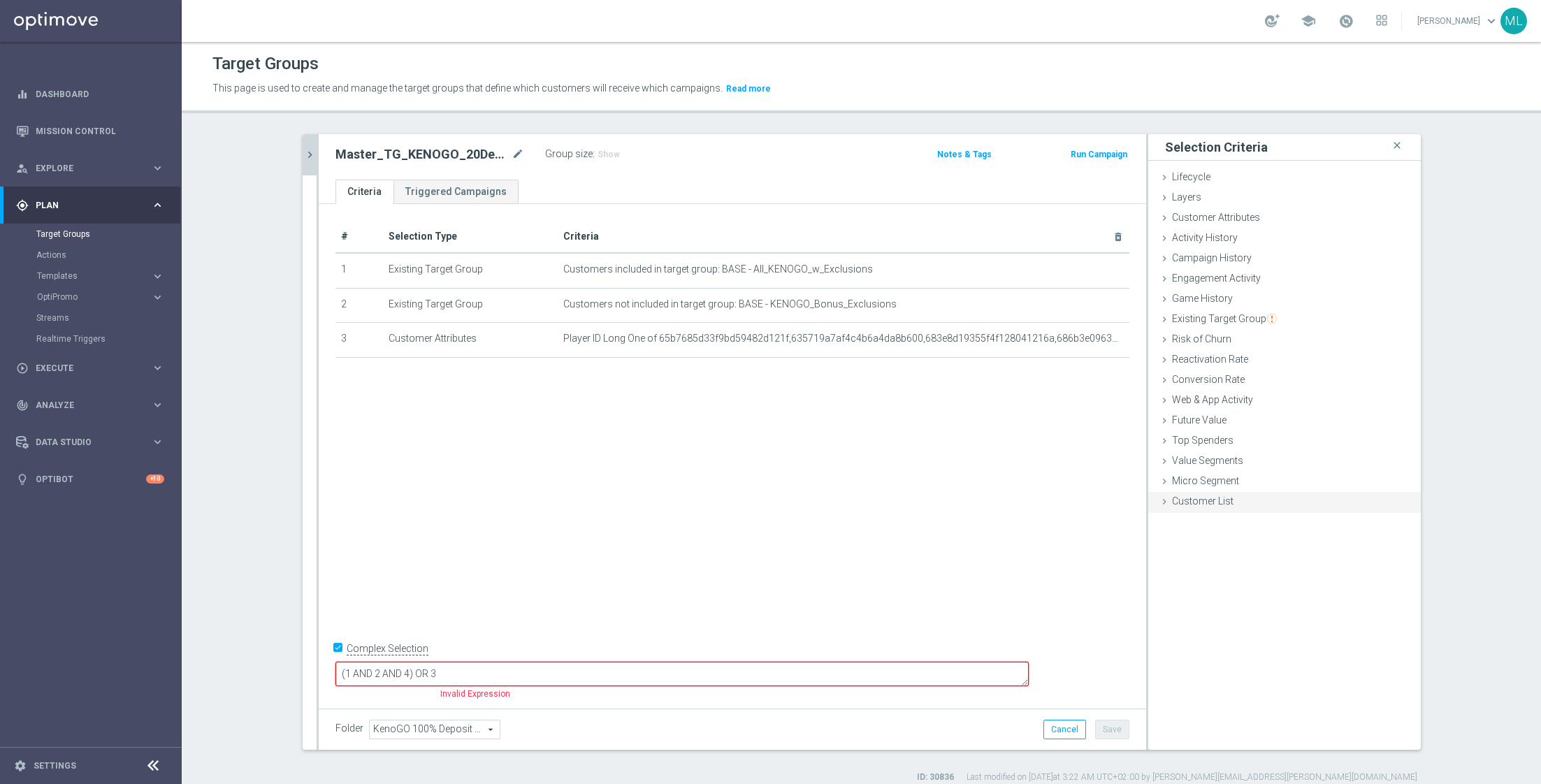
click at [1168, 504] on icon at bounding box center [1165, 502] width 12 height 12
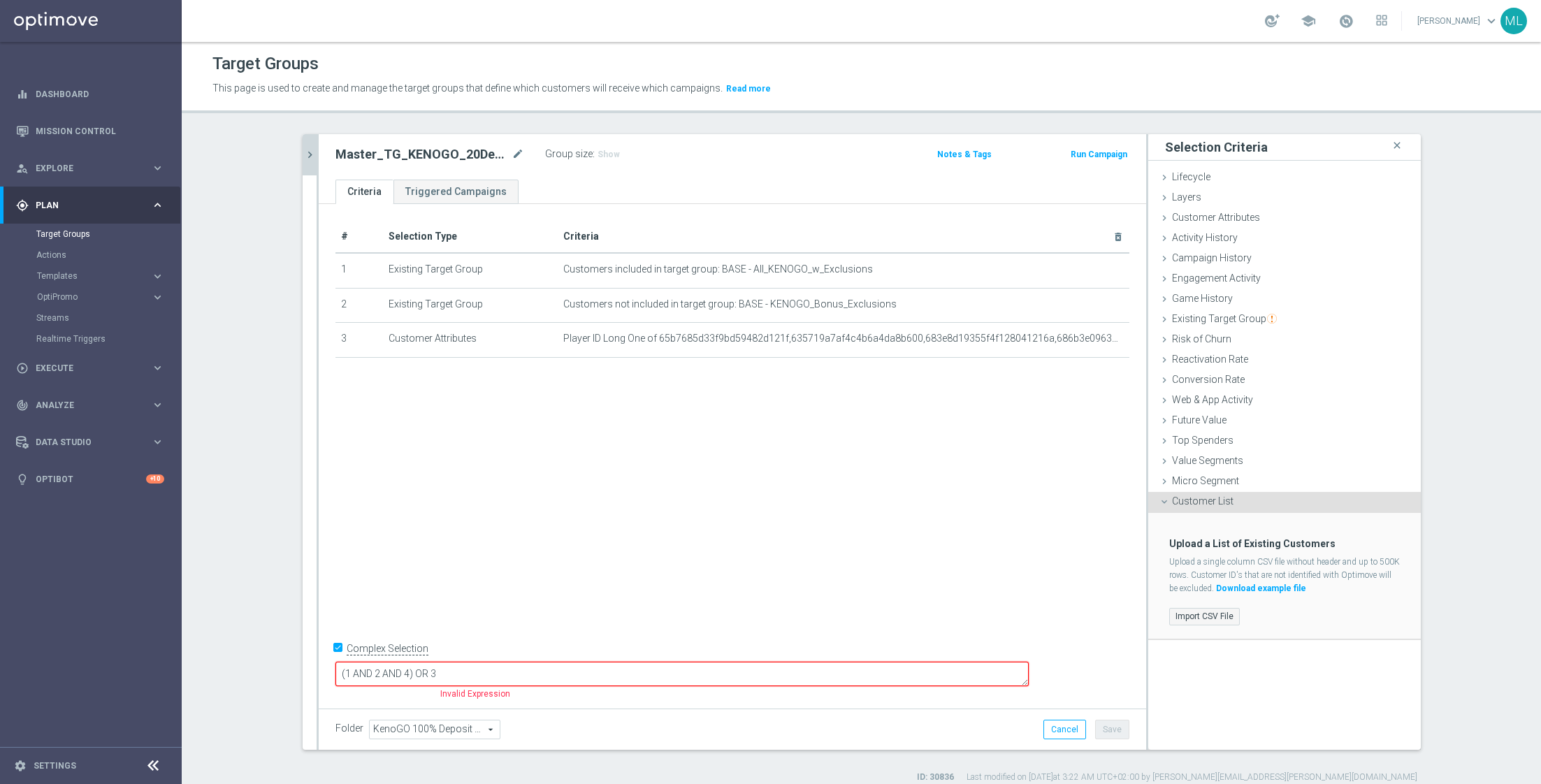
click at [1193, 614] on label "Import CSV File" at bounding box center [1204, 616] width 70 height 17
click at [0, 0] on input "Import CSV File" at bounding box center [0, 0] width 0 height 0
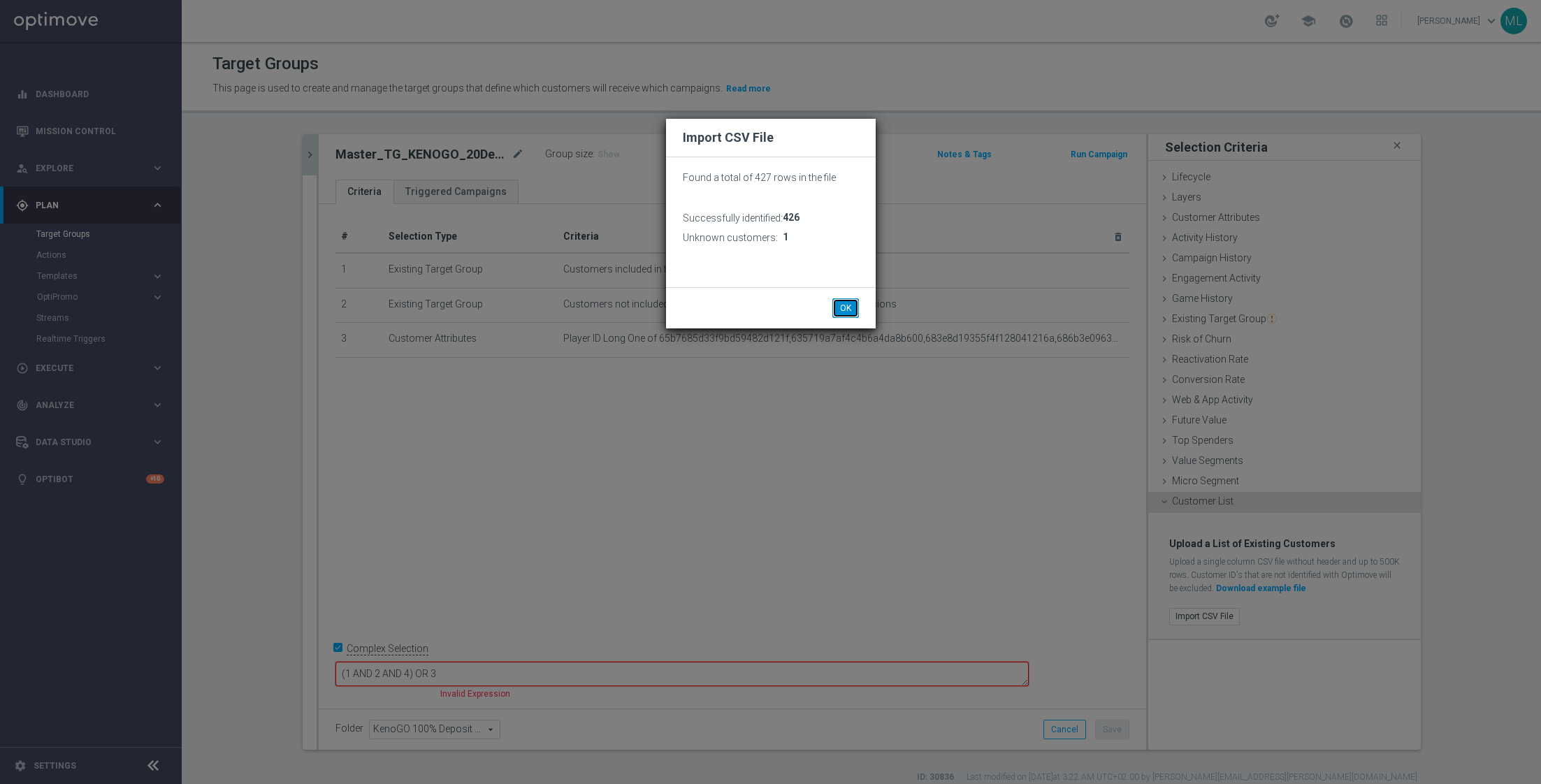
click at [844, 309] on button "OK" at bounding box center [845, 308] width 26 height 20
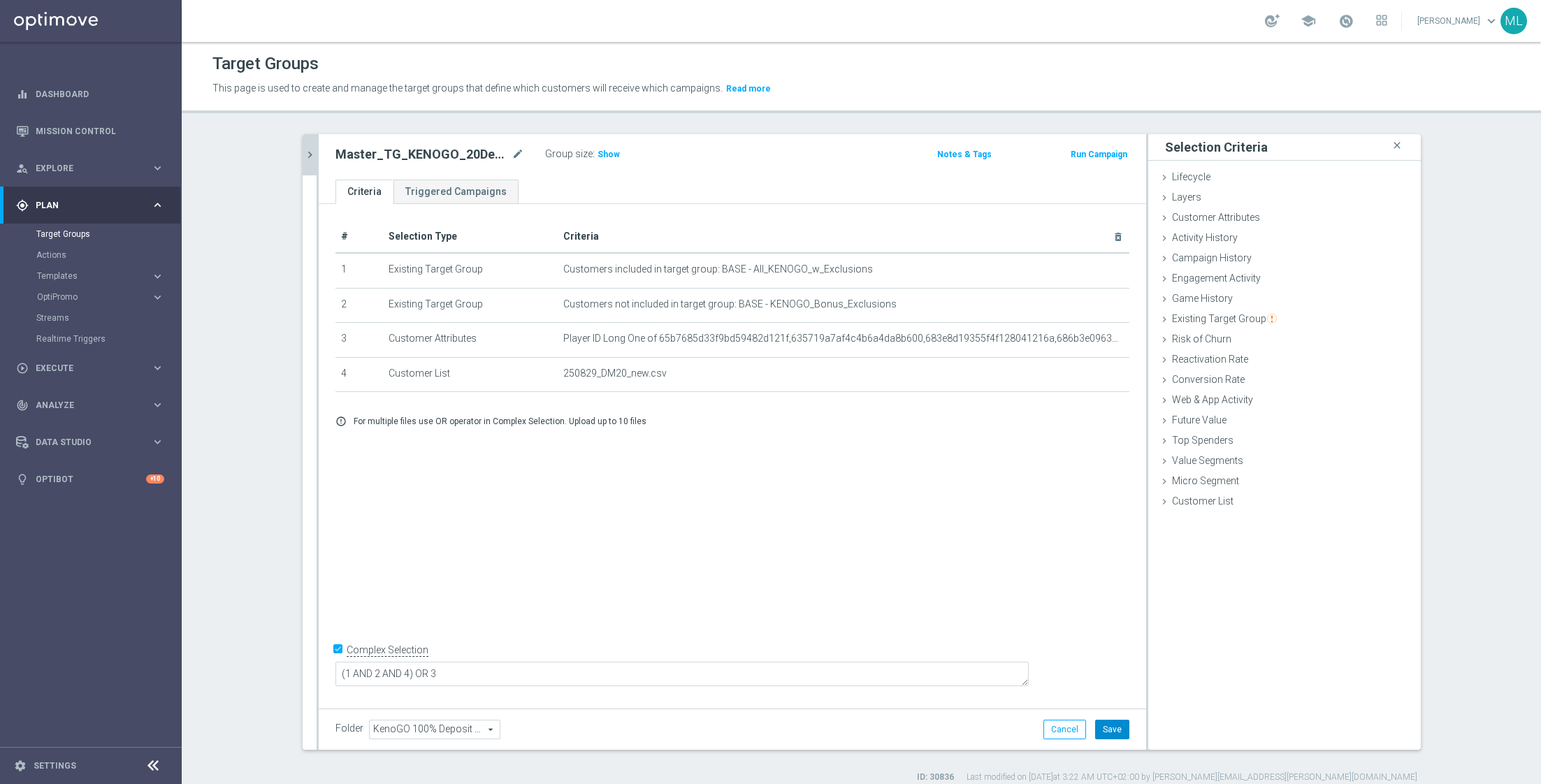
click at [1112, 727] on button "Save" at bounding box center [1112, 729] width 34 height 20
click at [313, 151] on icon "chevron_right" at bounding box center [310, 155] width 13 height 13
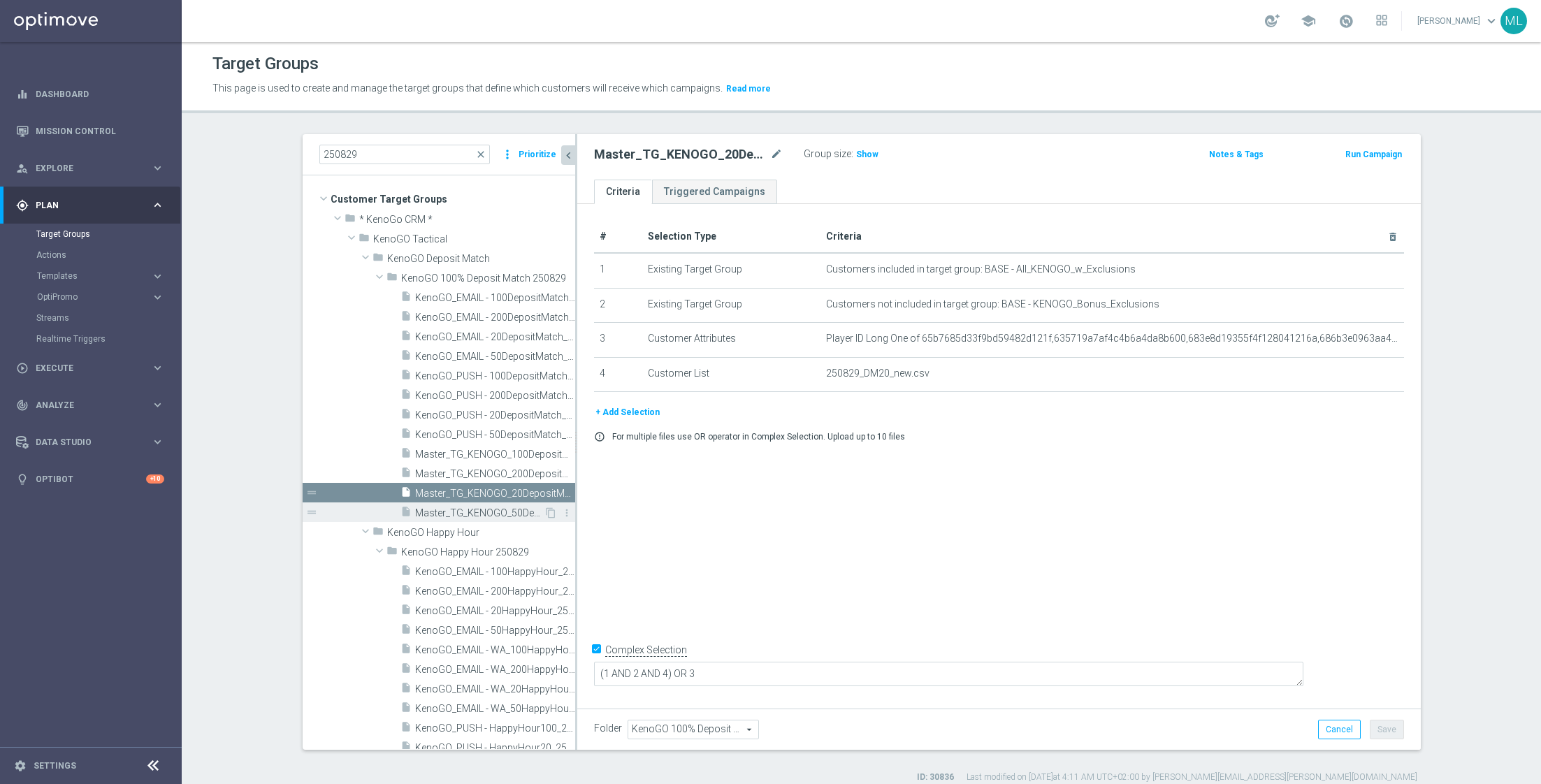
click at [488, 504] on div "insert_drive_file Master_TG_KENOGO_50DepositMatch_250829" at bounding box center [471, 512] width 143 height 20
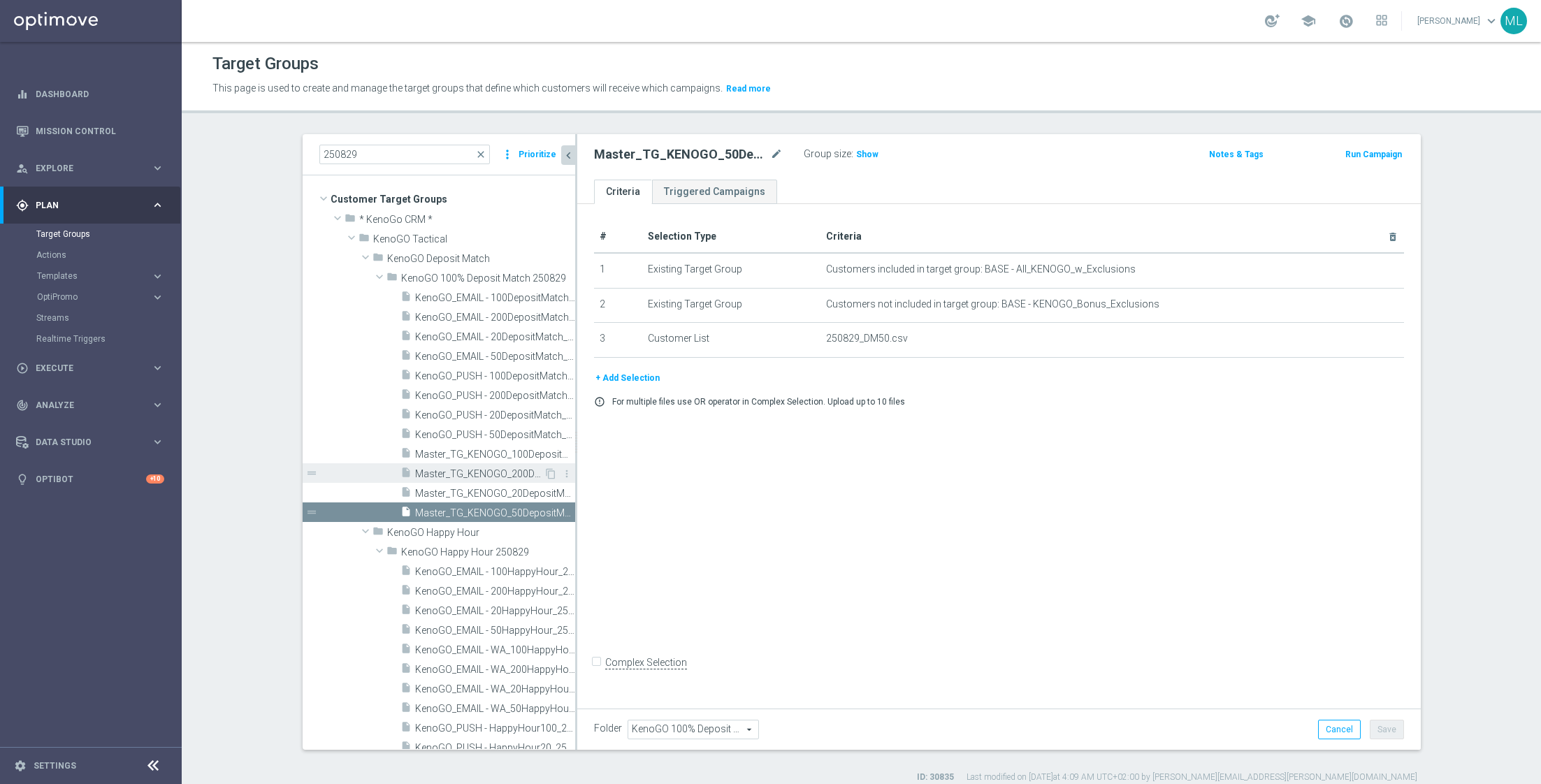
click at [486, 471] on span "Master_TG_KENOGO_200DepositMatch_250829" at bounding box center [479, 474] width 128 height 12
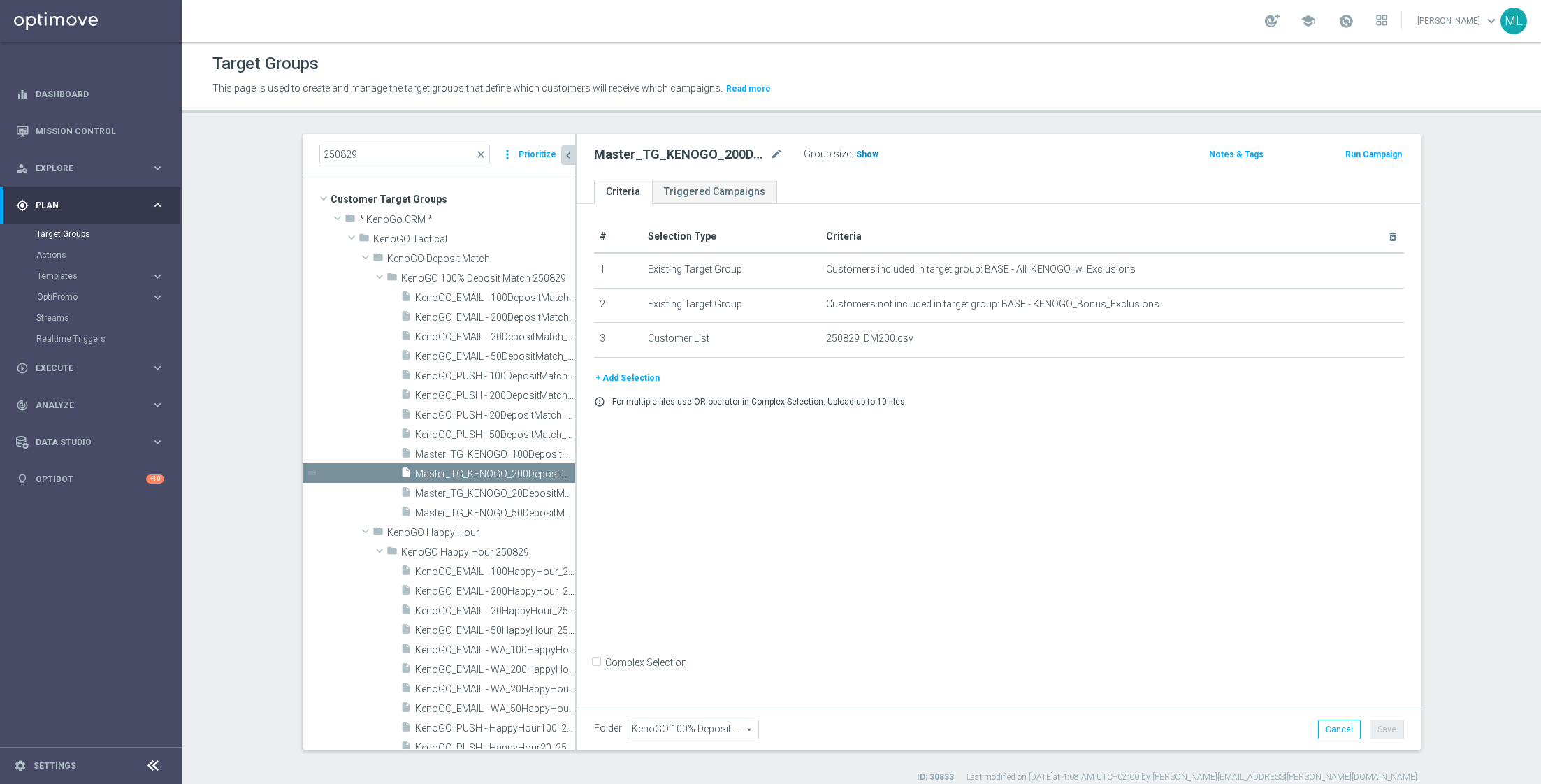
click at [867, 154] on span "Show" at bounding box center [867, 155] width 22 height 10
click at [858, 154] on span "37" at bounding box center [863, 156] width 12 height 13
click at [513, 452] on span "Master_TG_KENOGO_100DepositMatch_250829" at bounding box center [479, 454] width 128 height 12
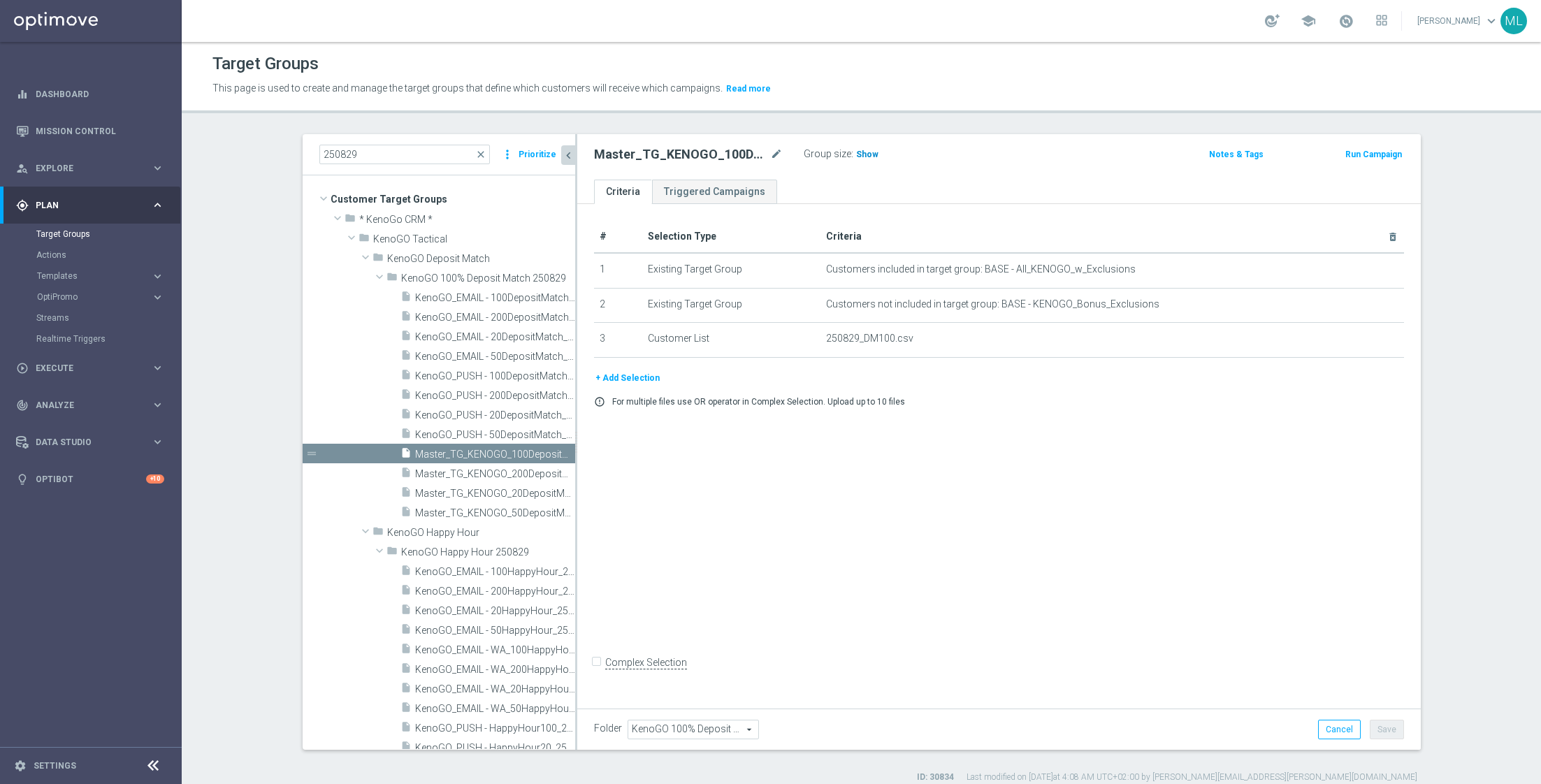
click at [869, 150] on span "Show" at bounding box center [867, 155] width 22 height 10
click at [865, 151] on span "473" at bounding box center [865, 156] width 17 height 13
click at [524, 509] on span "Master_TG_KENOGO_50DepositMatch_250829" at bounding box center [479, 513] width 128 height 12
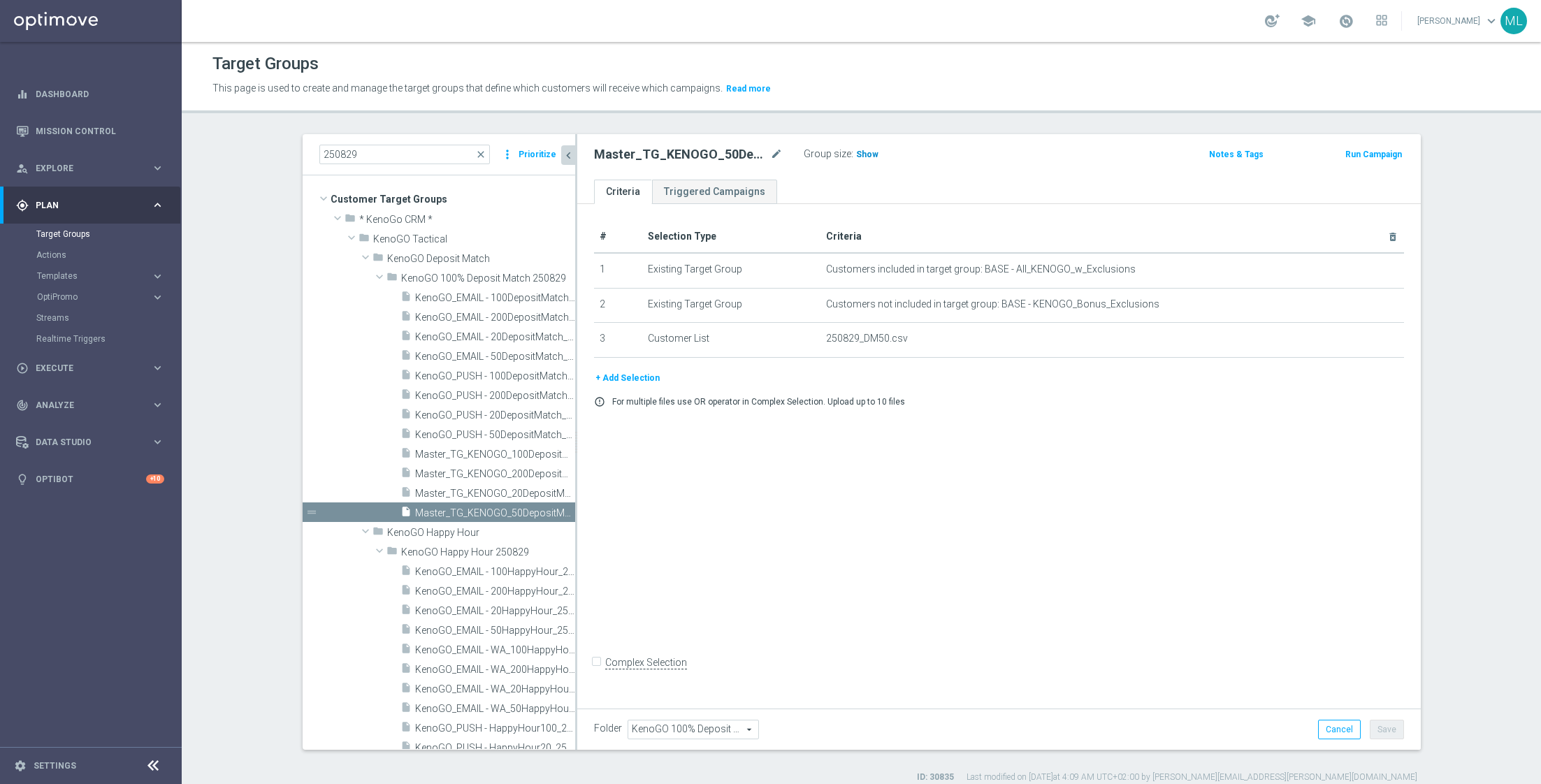
click at [858, 151] on span "Show" at bounding box center [867, 155] width 22 height 10
click at [868, 151] on span "1,875" at bounding box center [869, 156] width 25 height 13
click at [514, 490] on span "Master_TG_KENOGO_20DepositMatch_250829" at bounding box center [479, 494] width 128 height 12
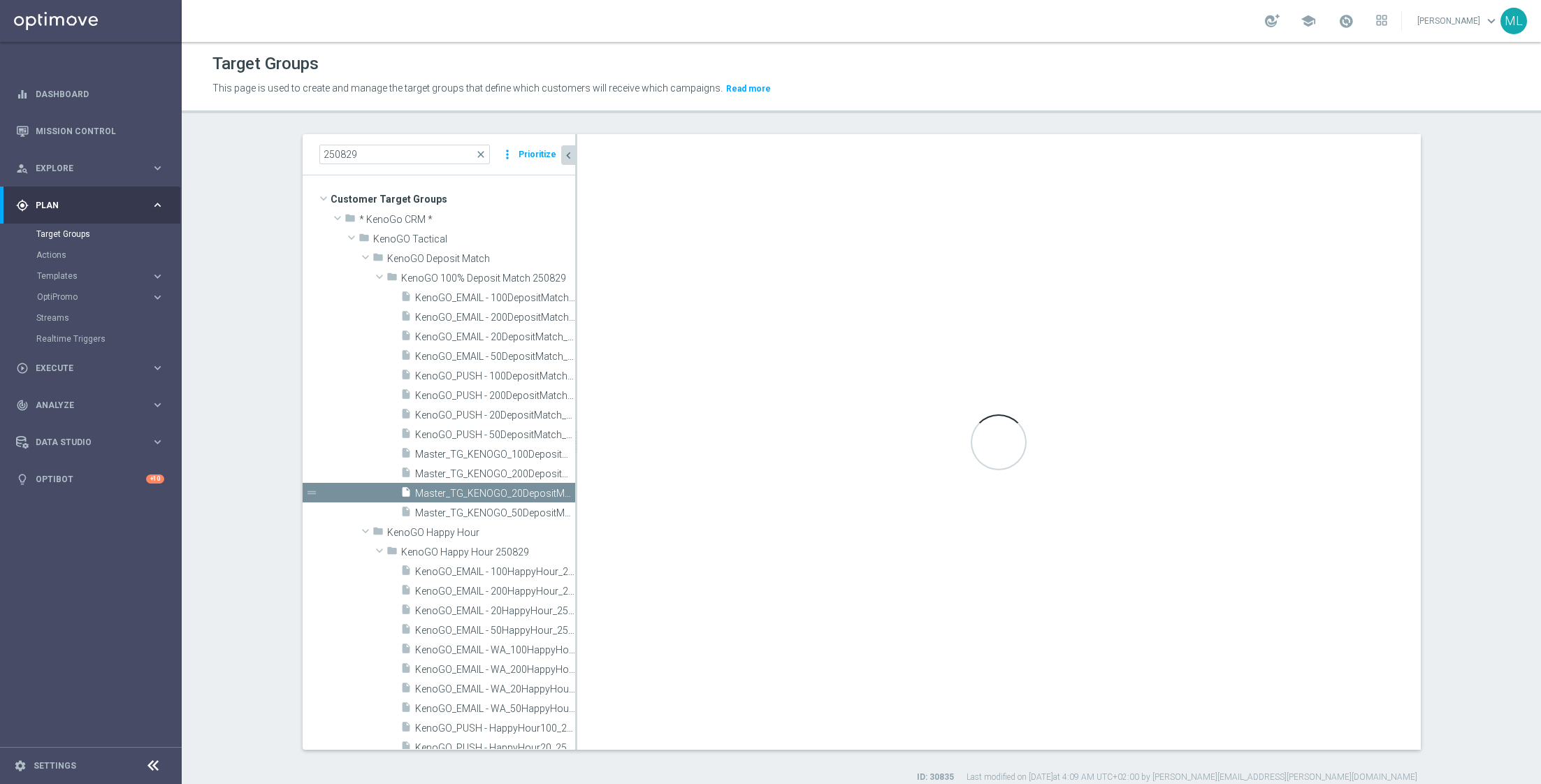
checkbox input "true"
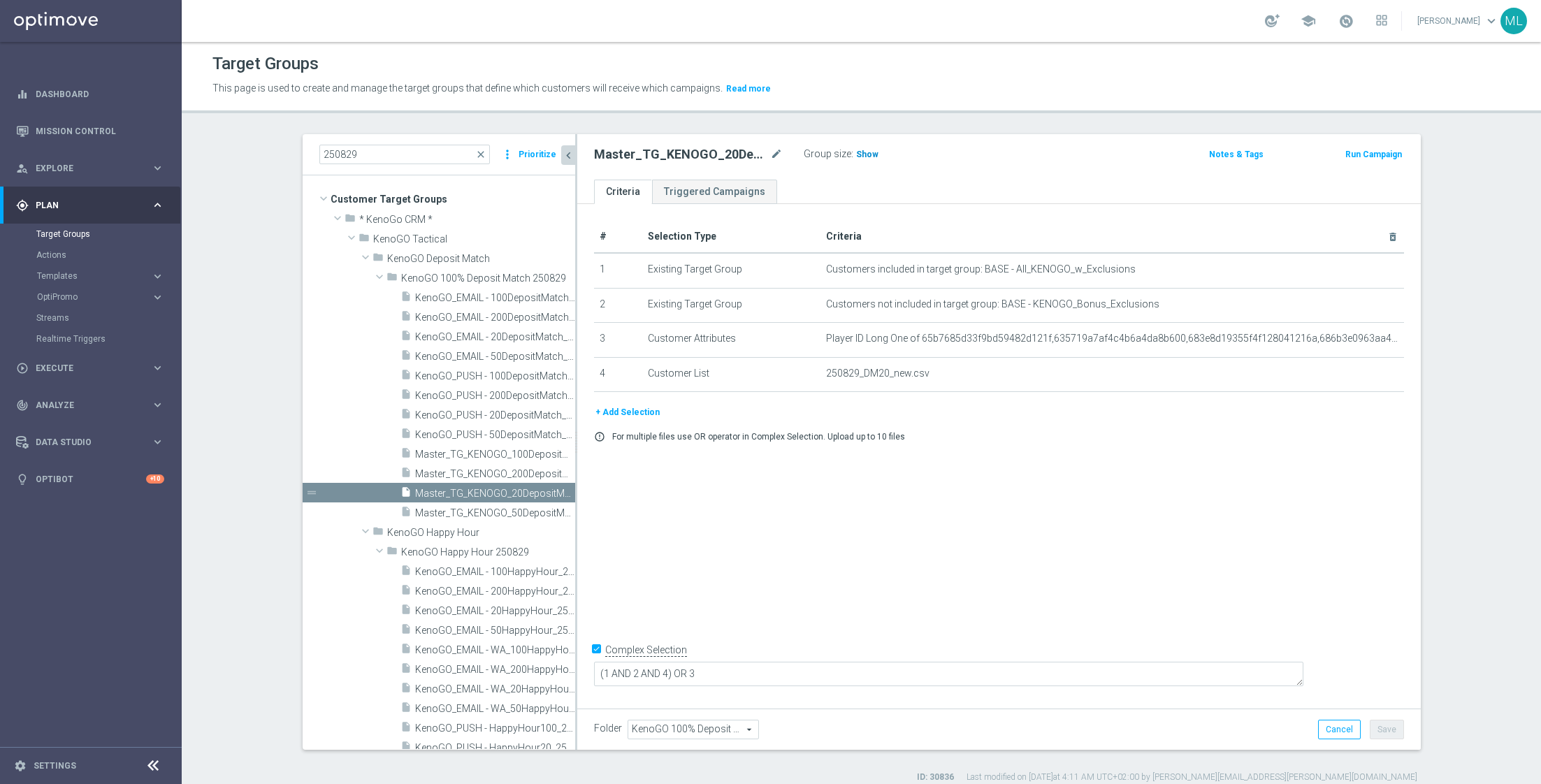
click at [863, 152] on span "Show" at bounding box center [867, 155] width 22 height 10
click at [862, 156] on span "418" at bounding box center [865, 156] width 17 height 13
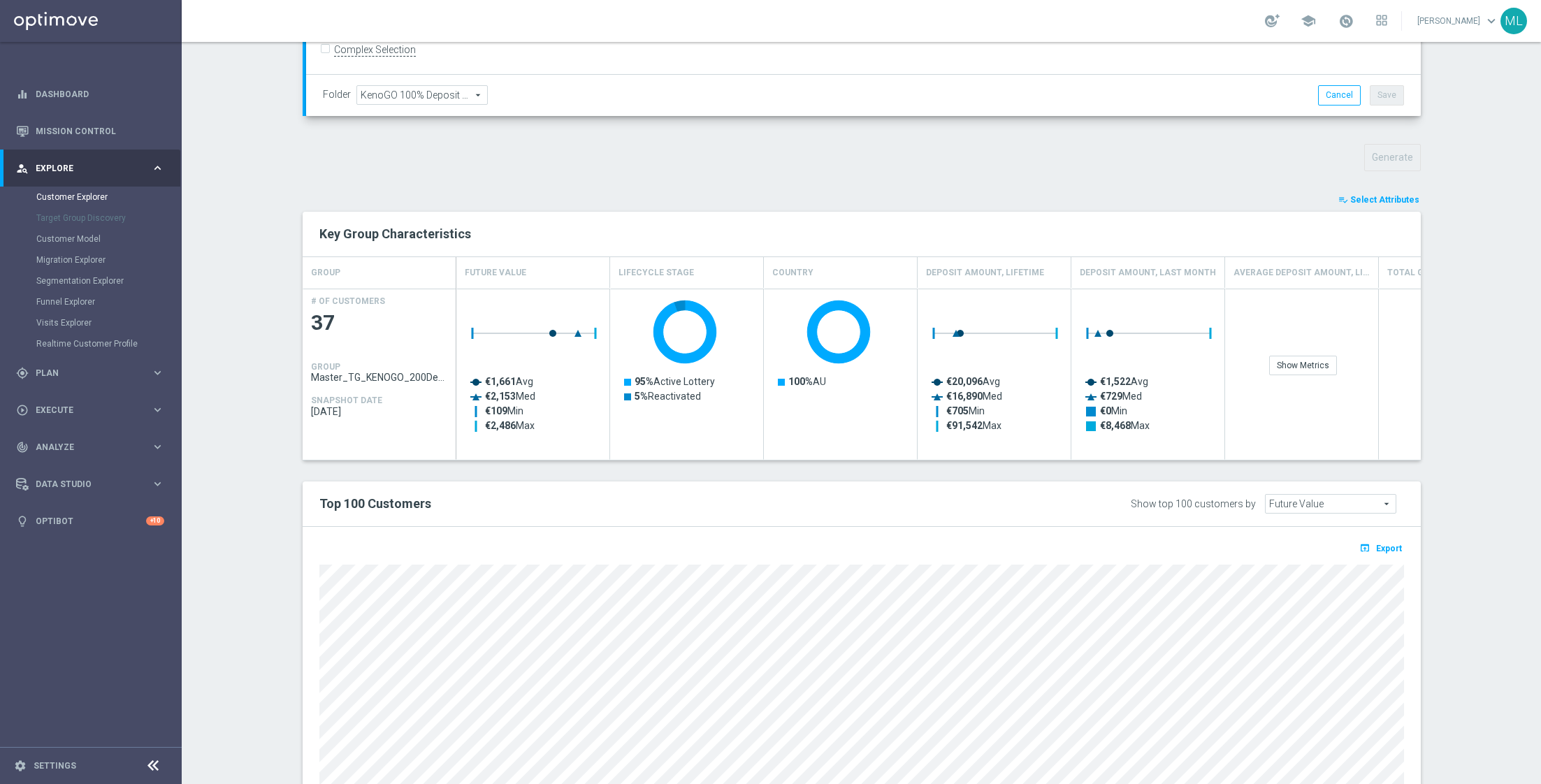
scroll to position [423, 0]
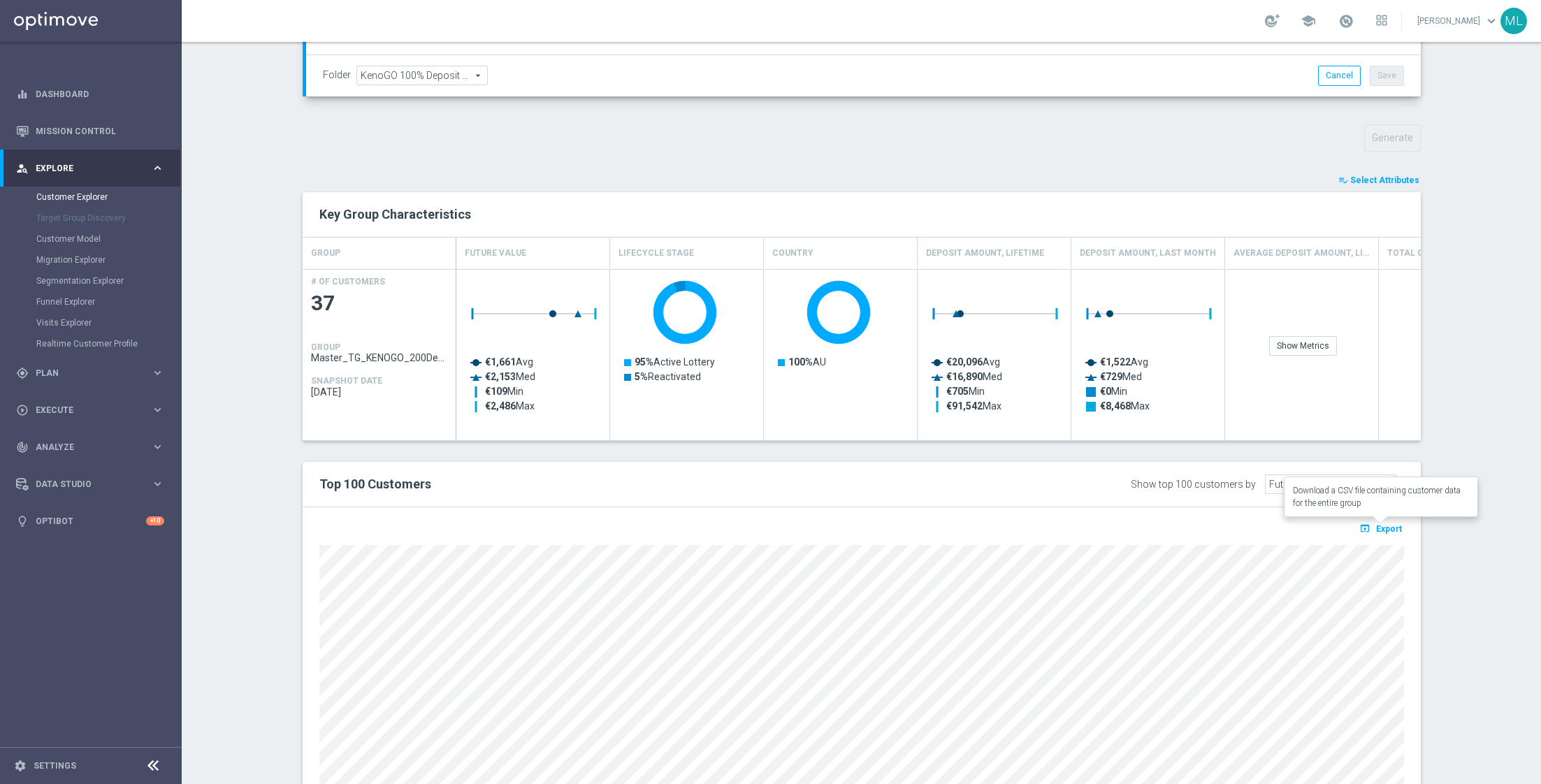
click at [1371, 528] on icon "open_in_browser" at bounding box center [1366, 528] width 15 height 12
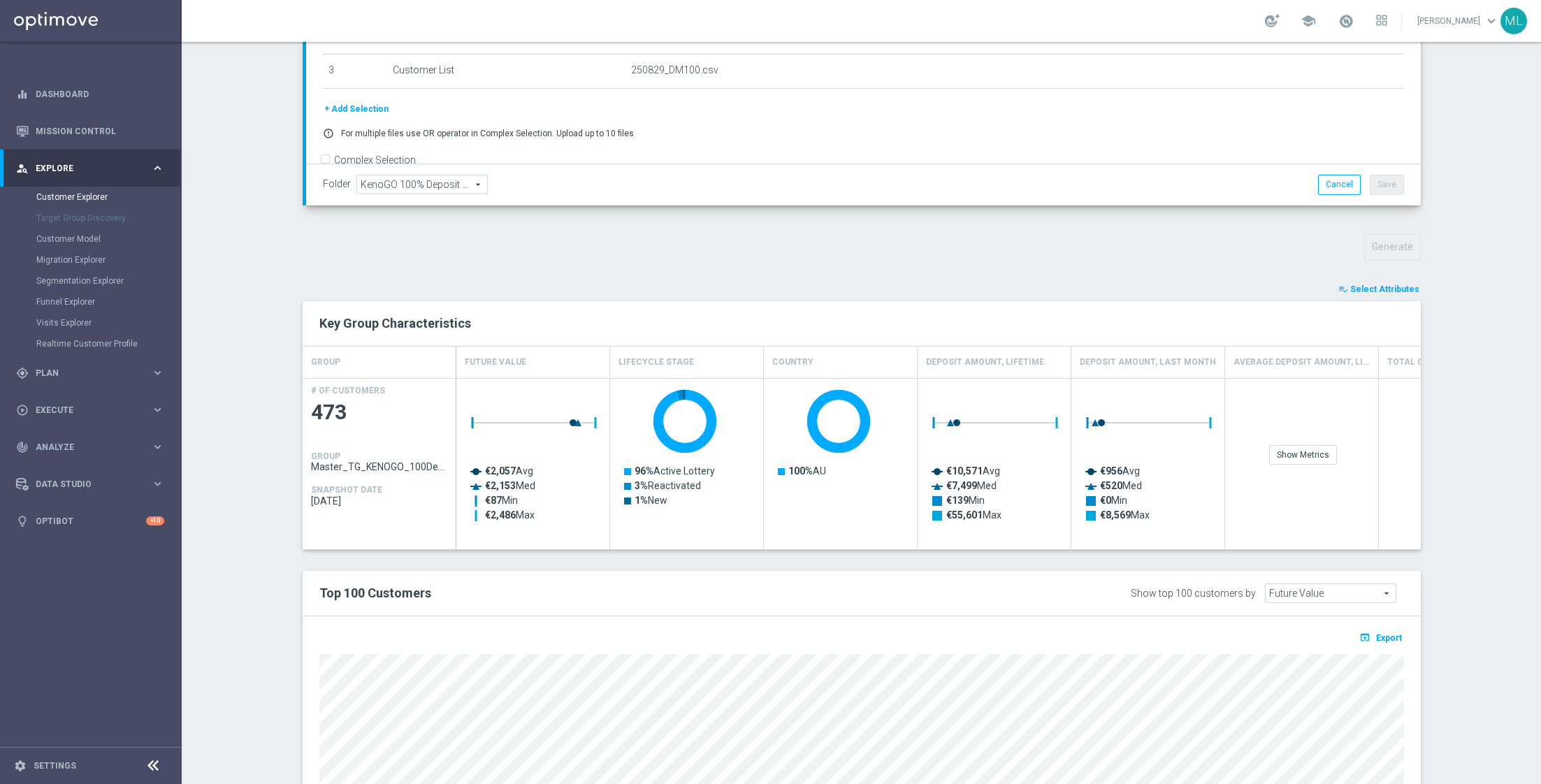
scroll to position [319, 0]
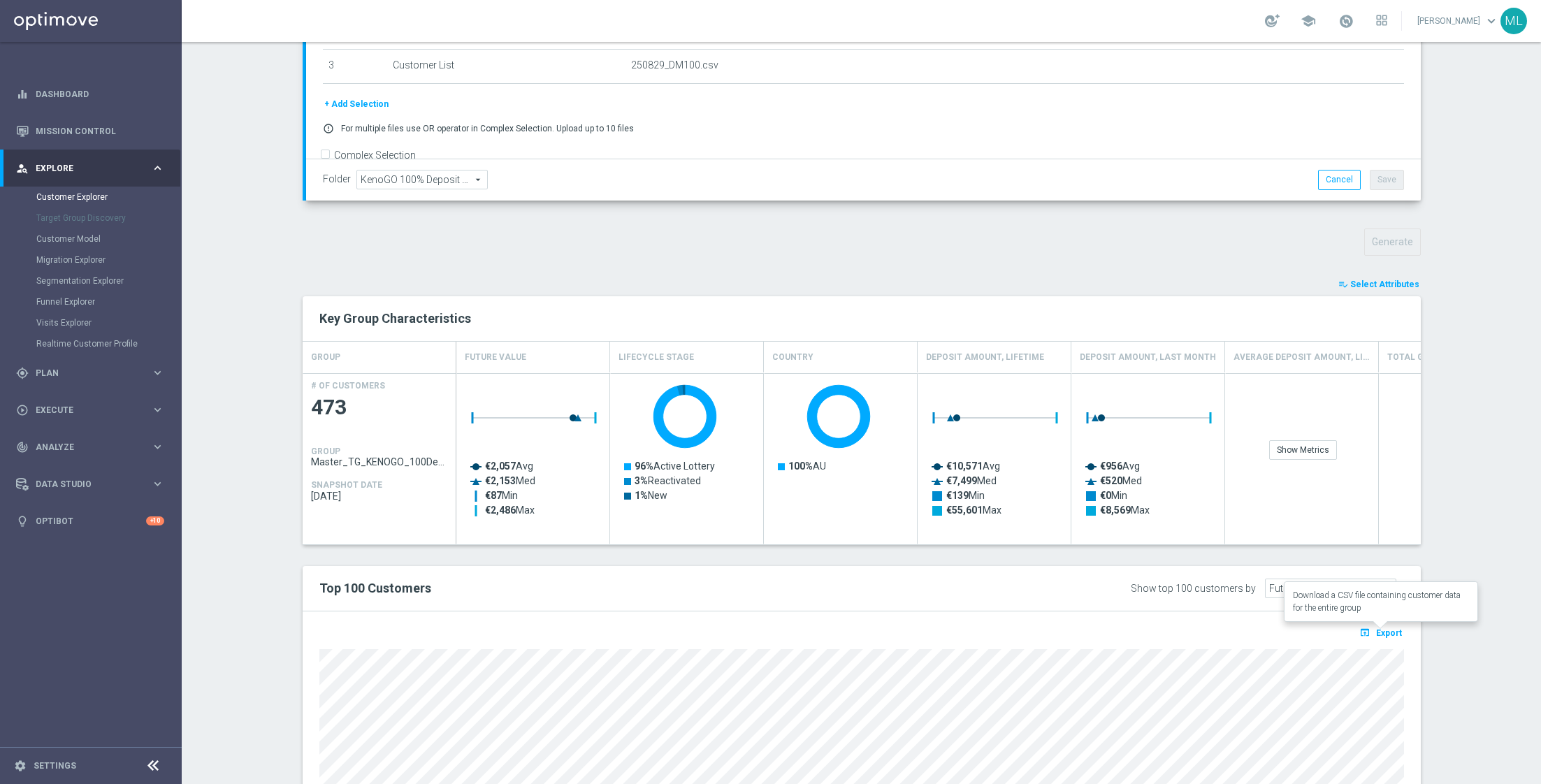
click at [1377, 628] on span "Export" at bounding box center [1388, 633] width 26 height 10
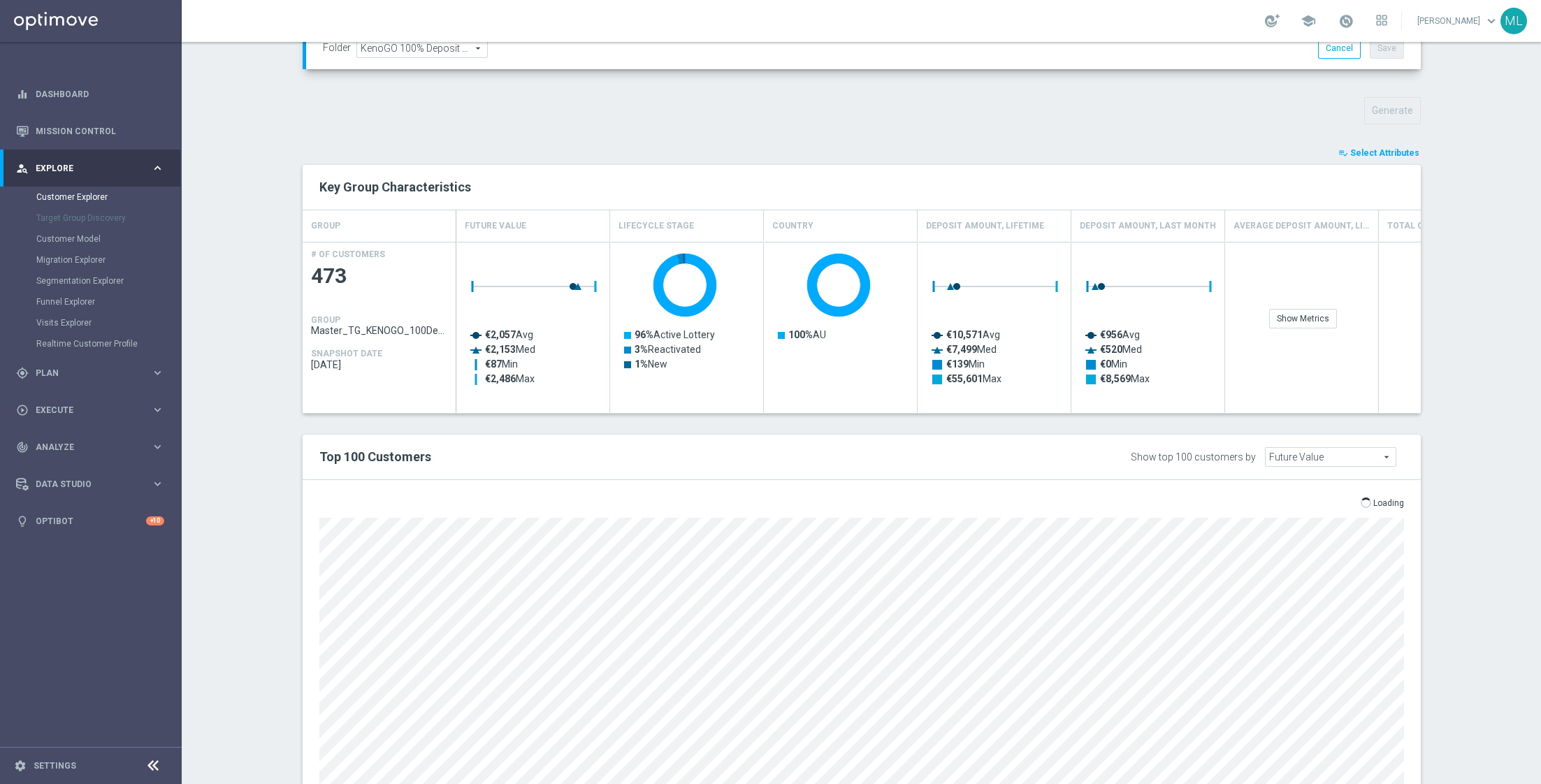
scroll to position [455, 0]
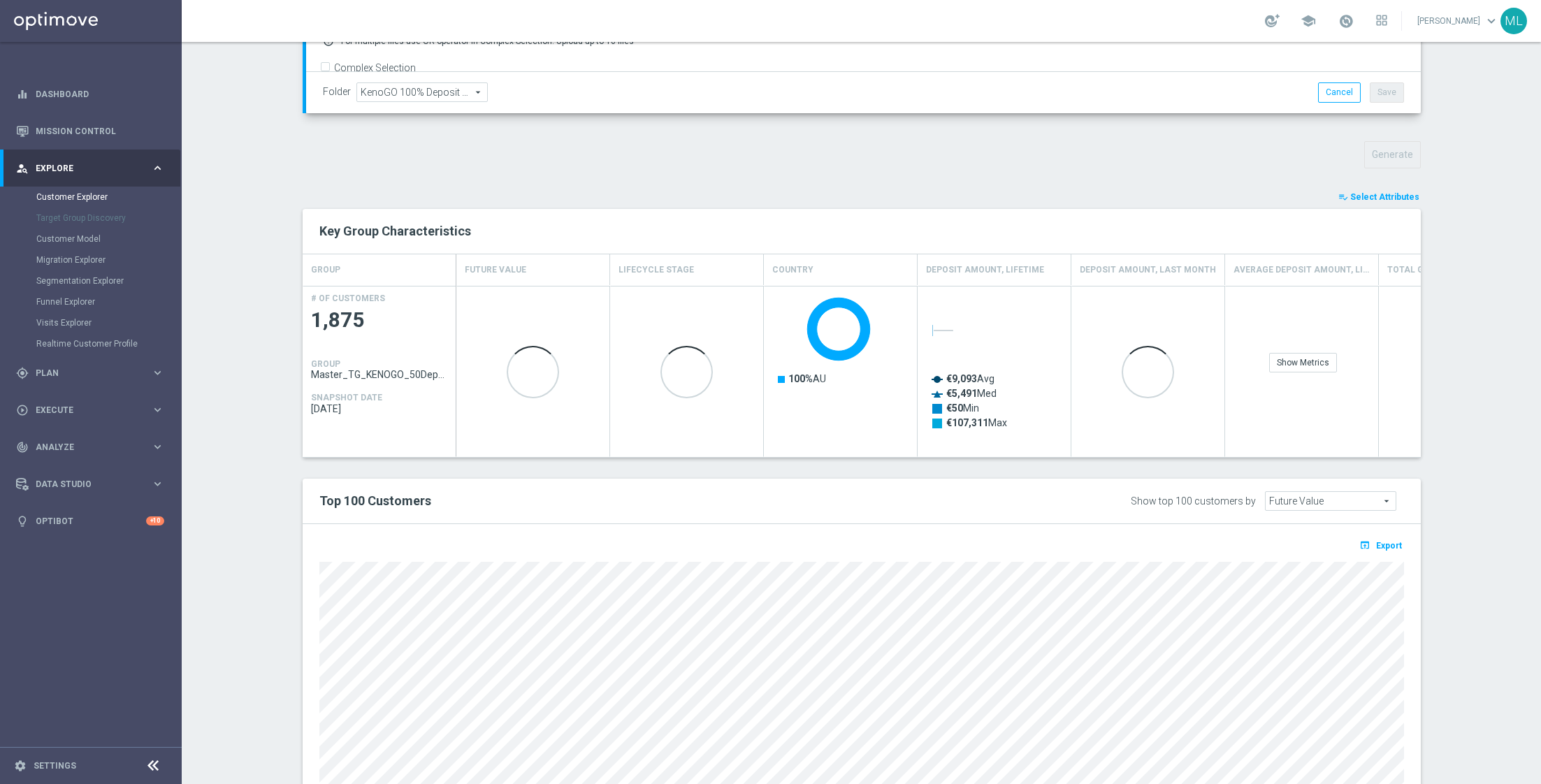
scroll to position [424, 0]
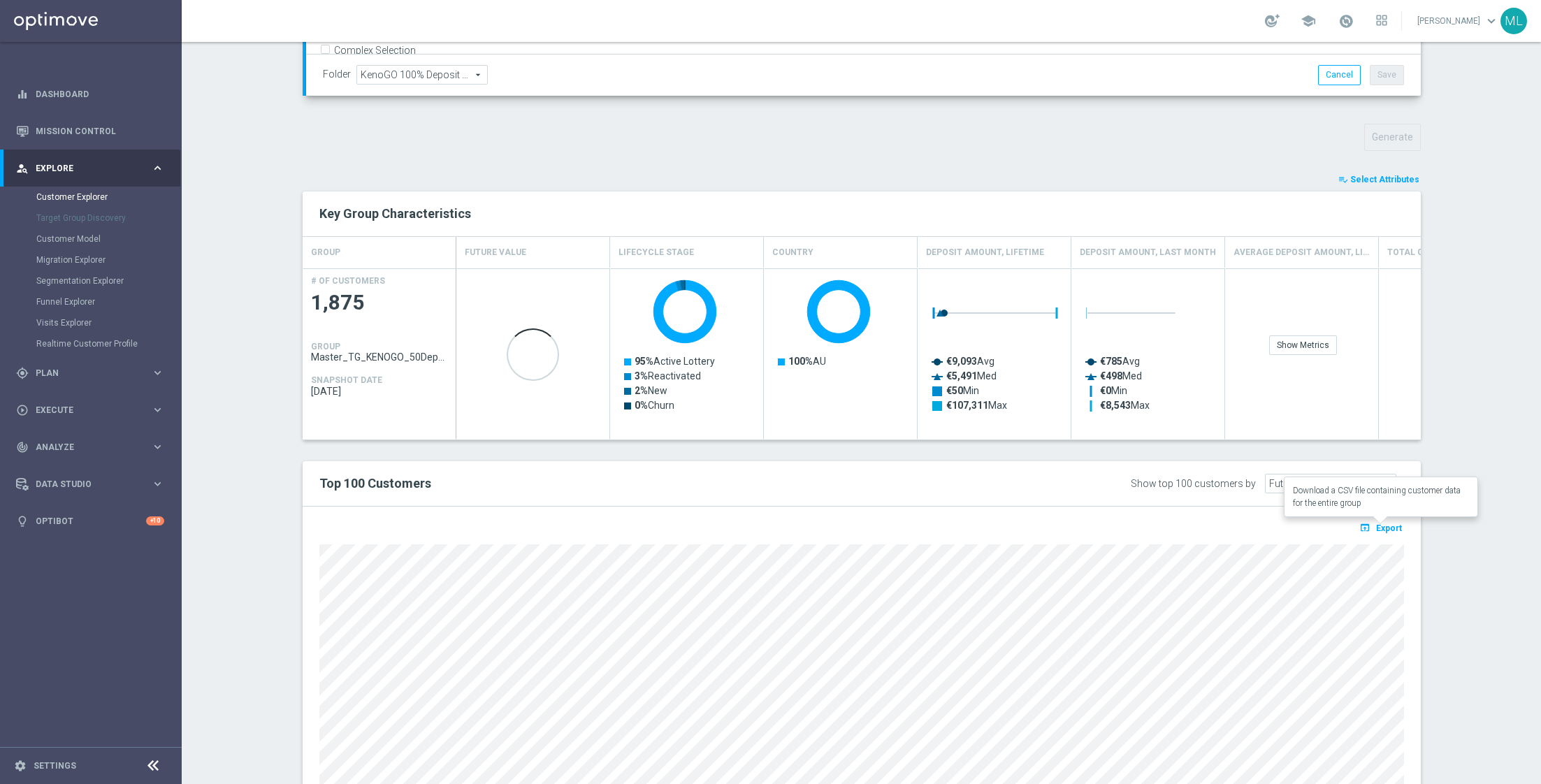
click at [1378, 524] on span "Export" at bounding box center [1388, 528] width 26 height 10
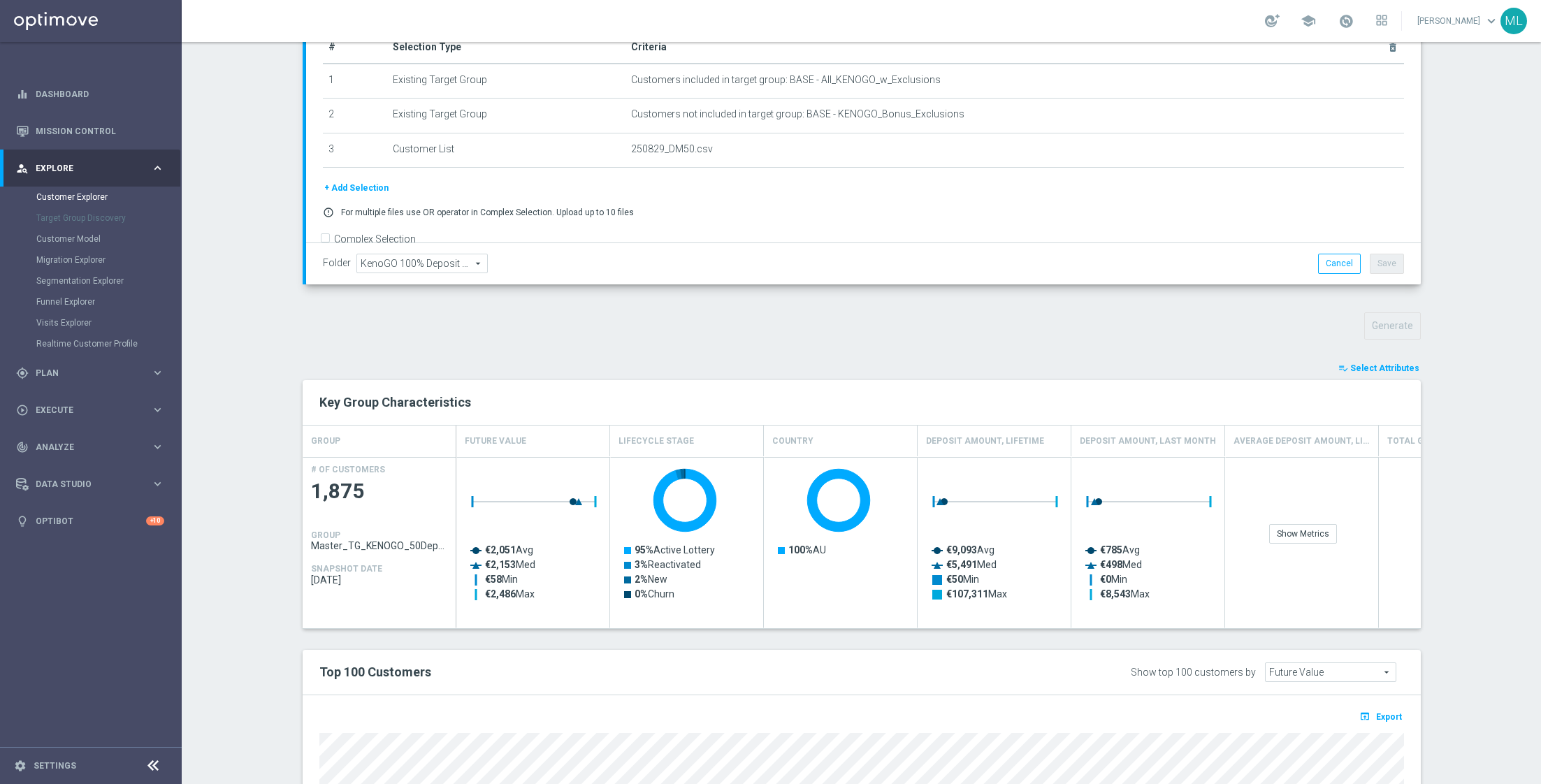
scroll to position [0, 0]
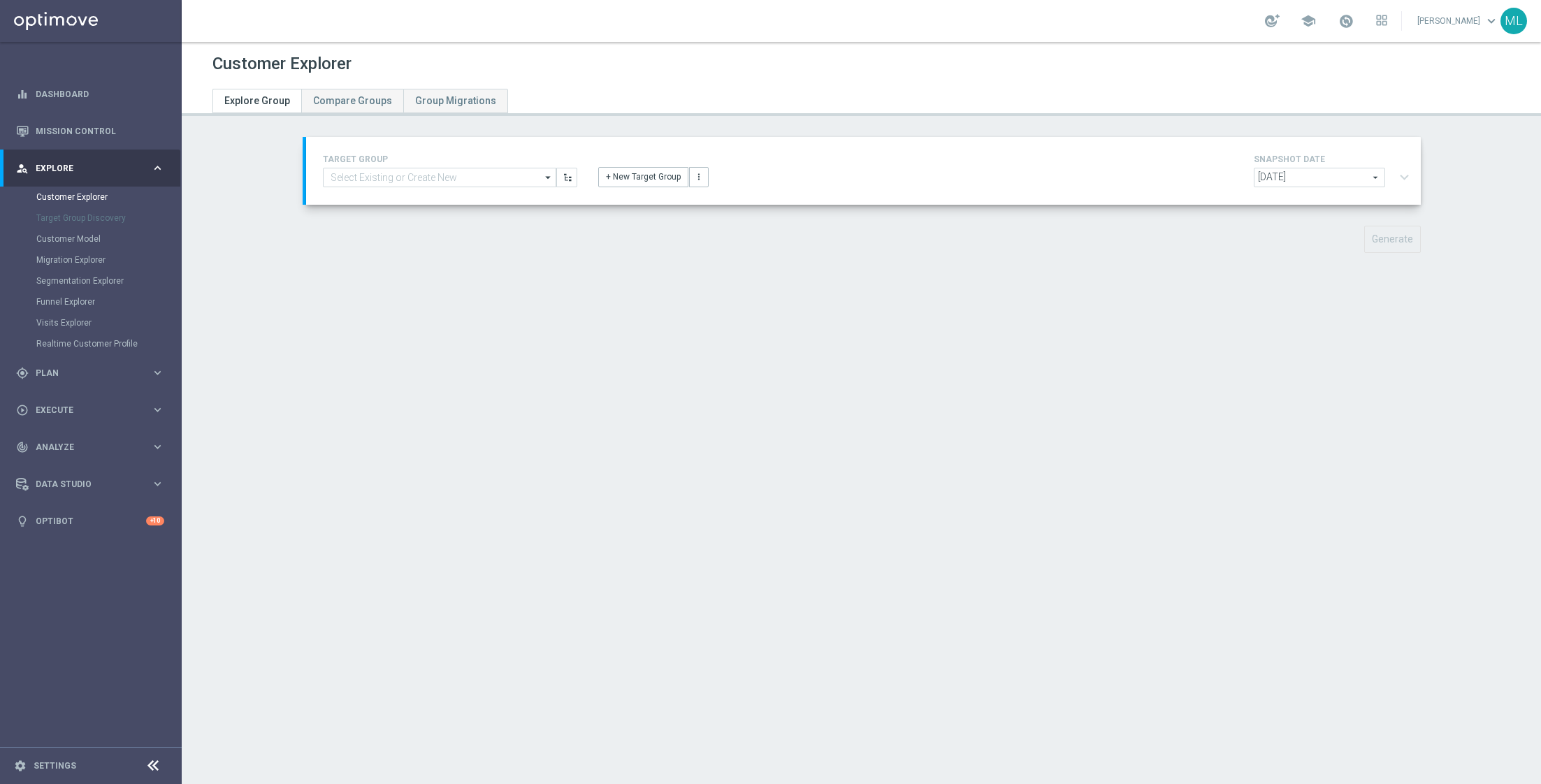
type input "Master_TG_KENOGO_20DepositMatch_250829"
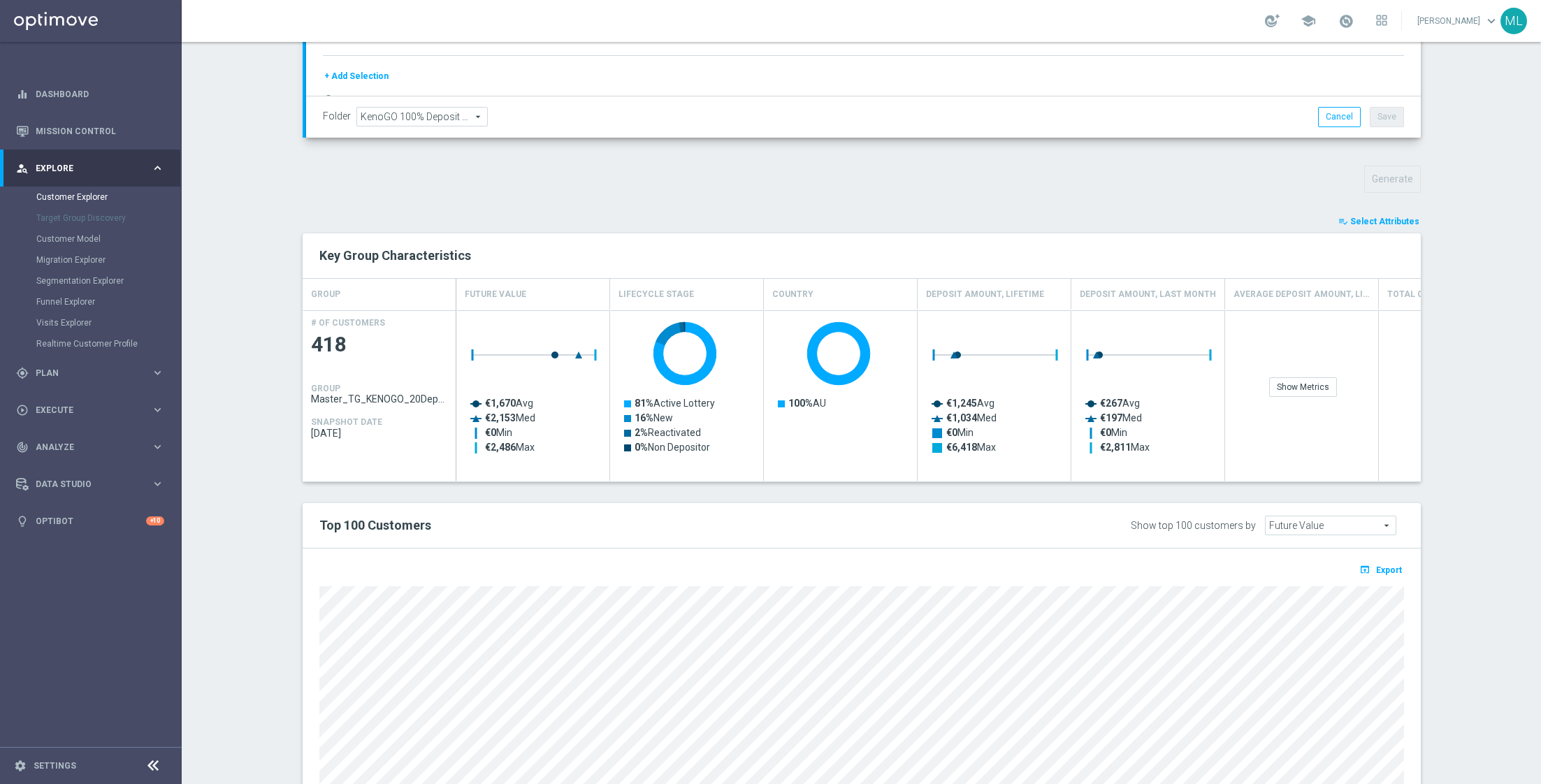
scroll to position [520, 0]
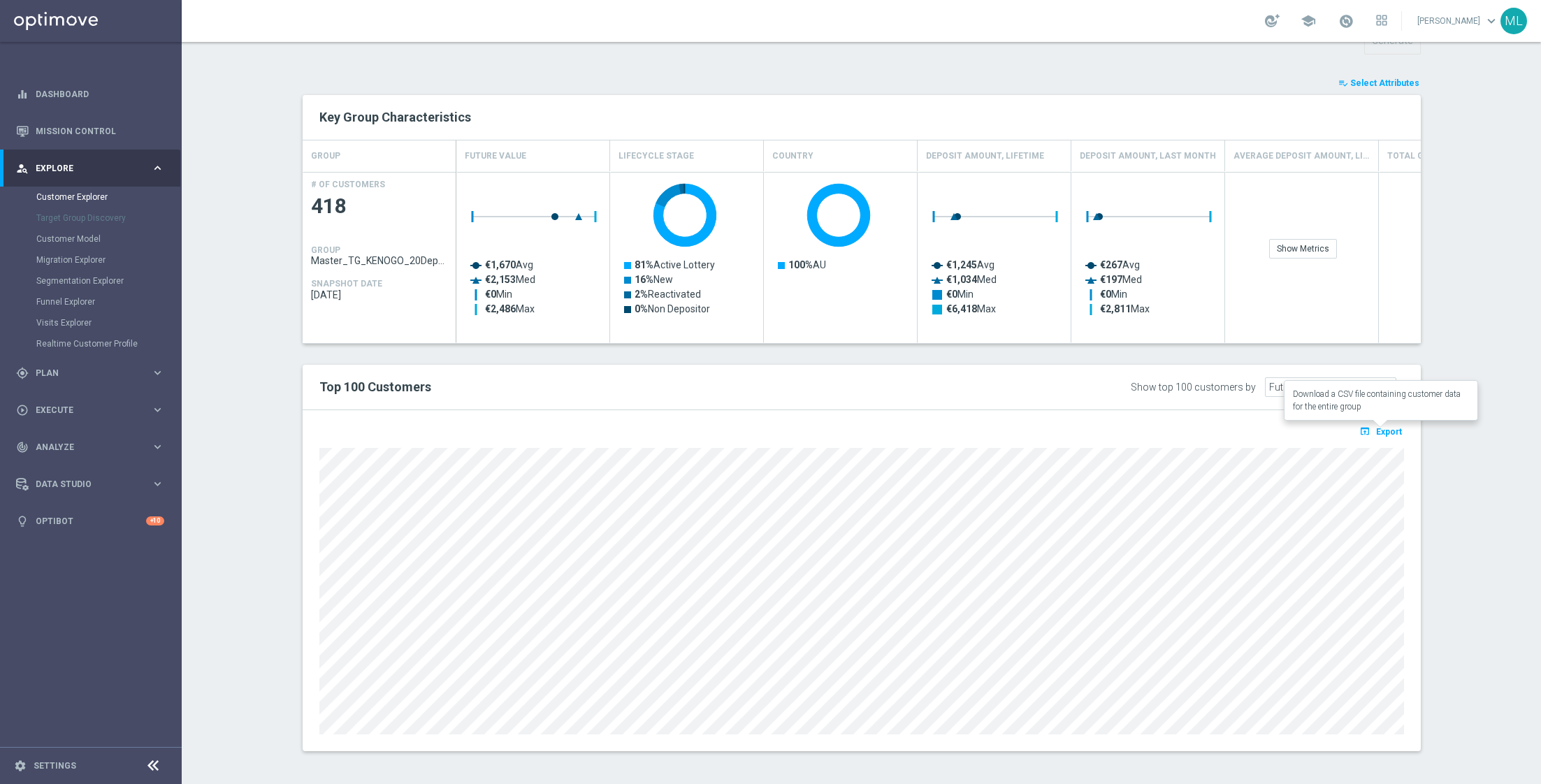
click at [1384, 428] on span "Export" at bounding box center [1388, 432] width 26 height 10
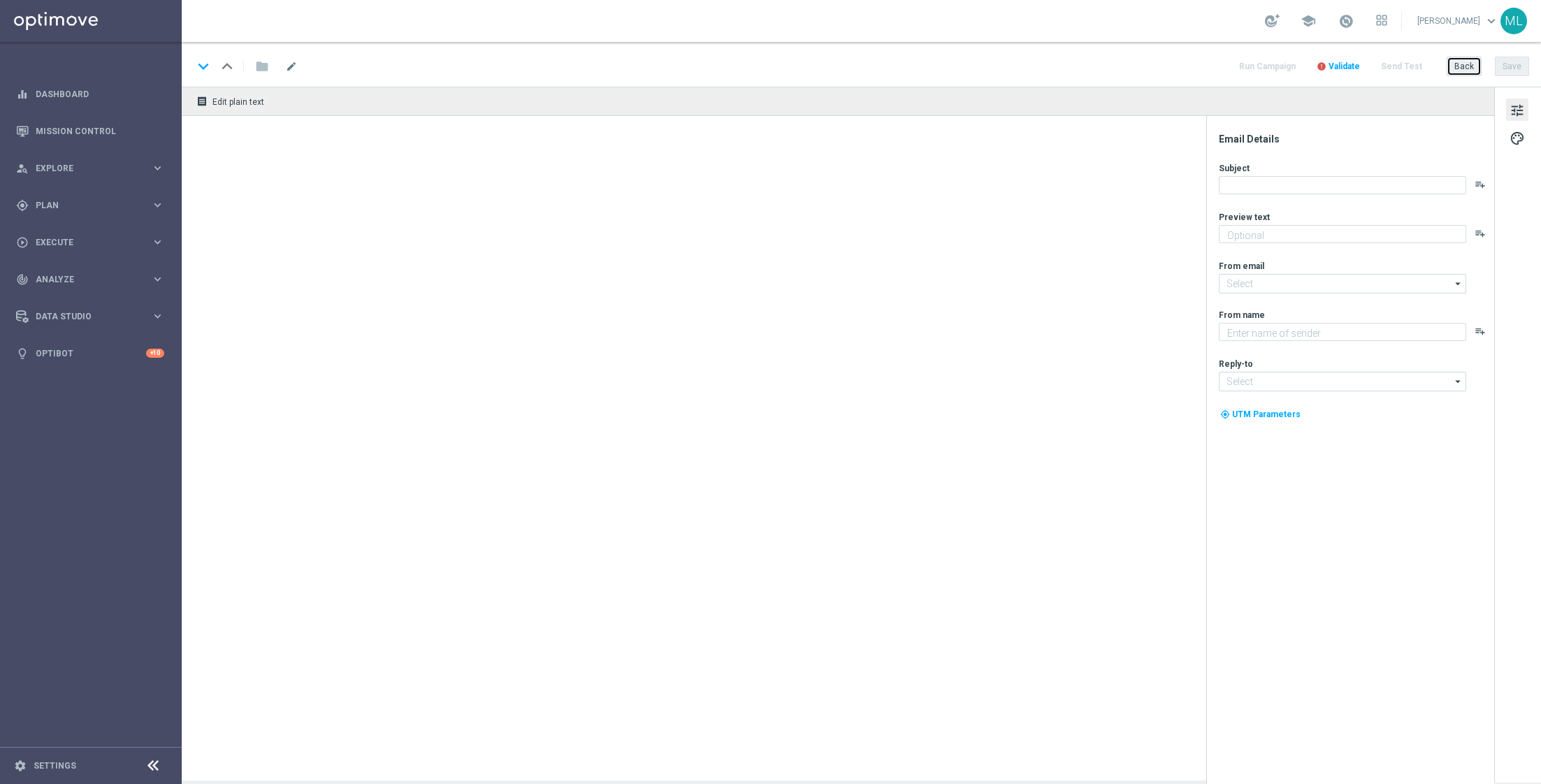
click at [1469, 64] on button "Back" at bounding box center [1464, 66] width 35 height 20
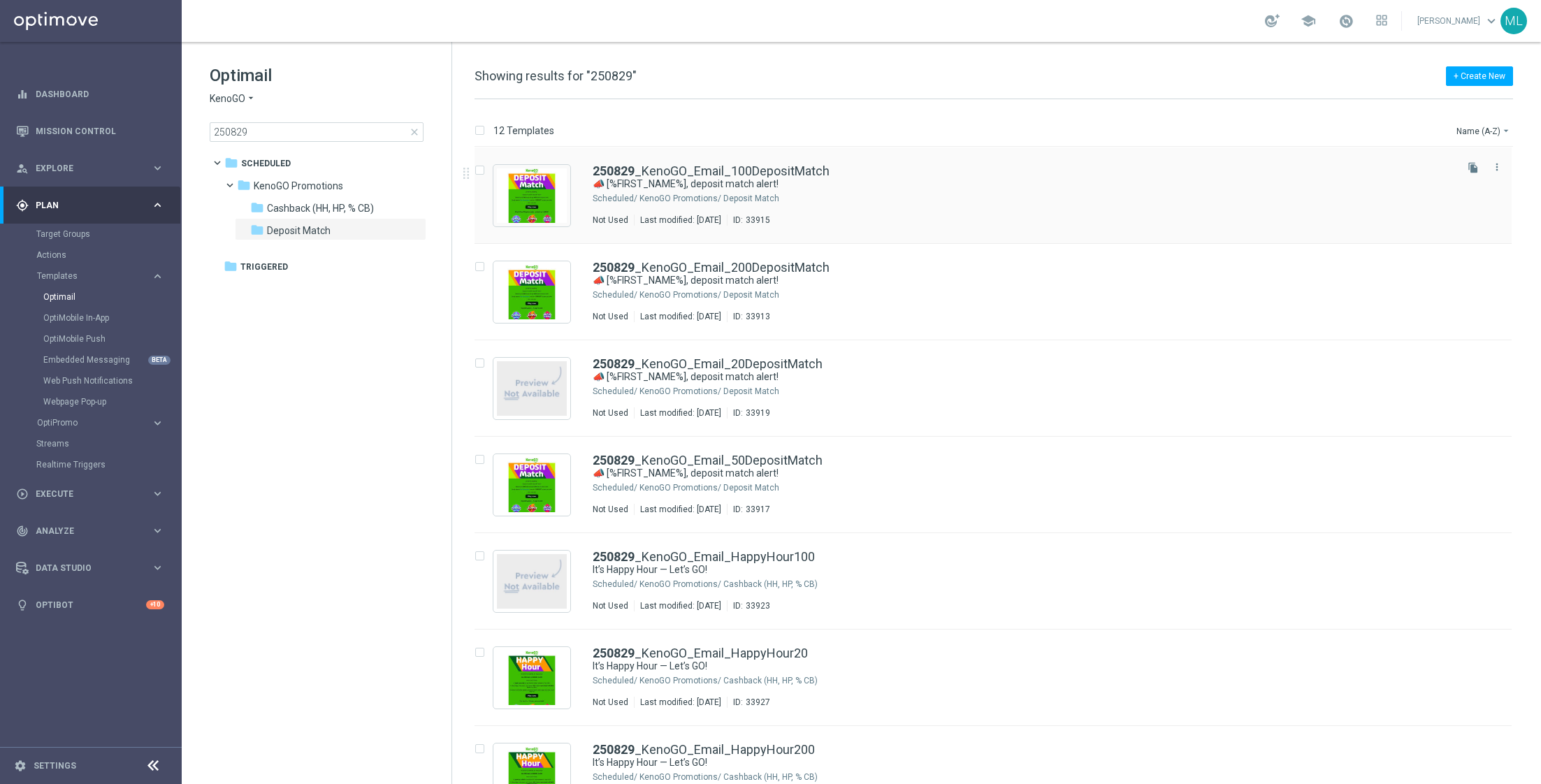
click at [930, 198] on div "KenoGO Promotions/ Deposit Match" at bounding box center [1046, 198] width 813 height 12
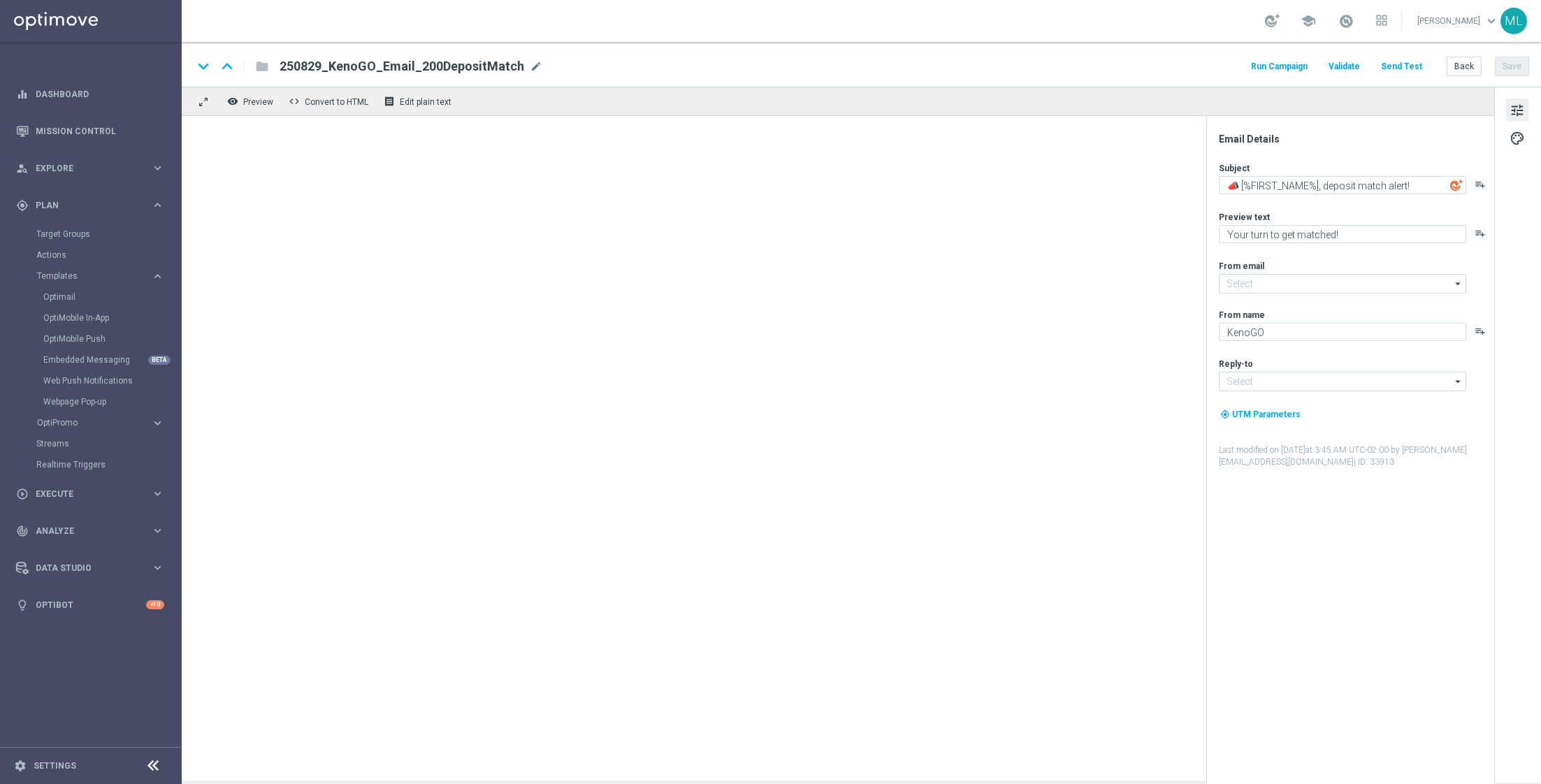
type input "[EMAIL_ADDRESS][DOMAIN_NAME]"
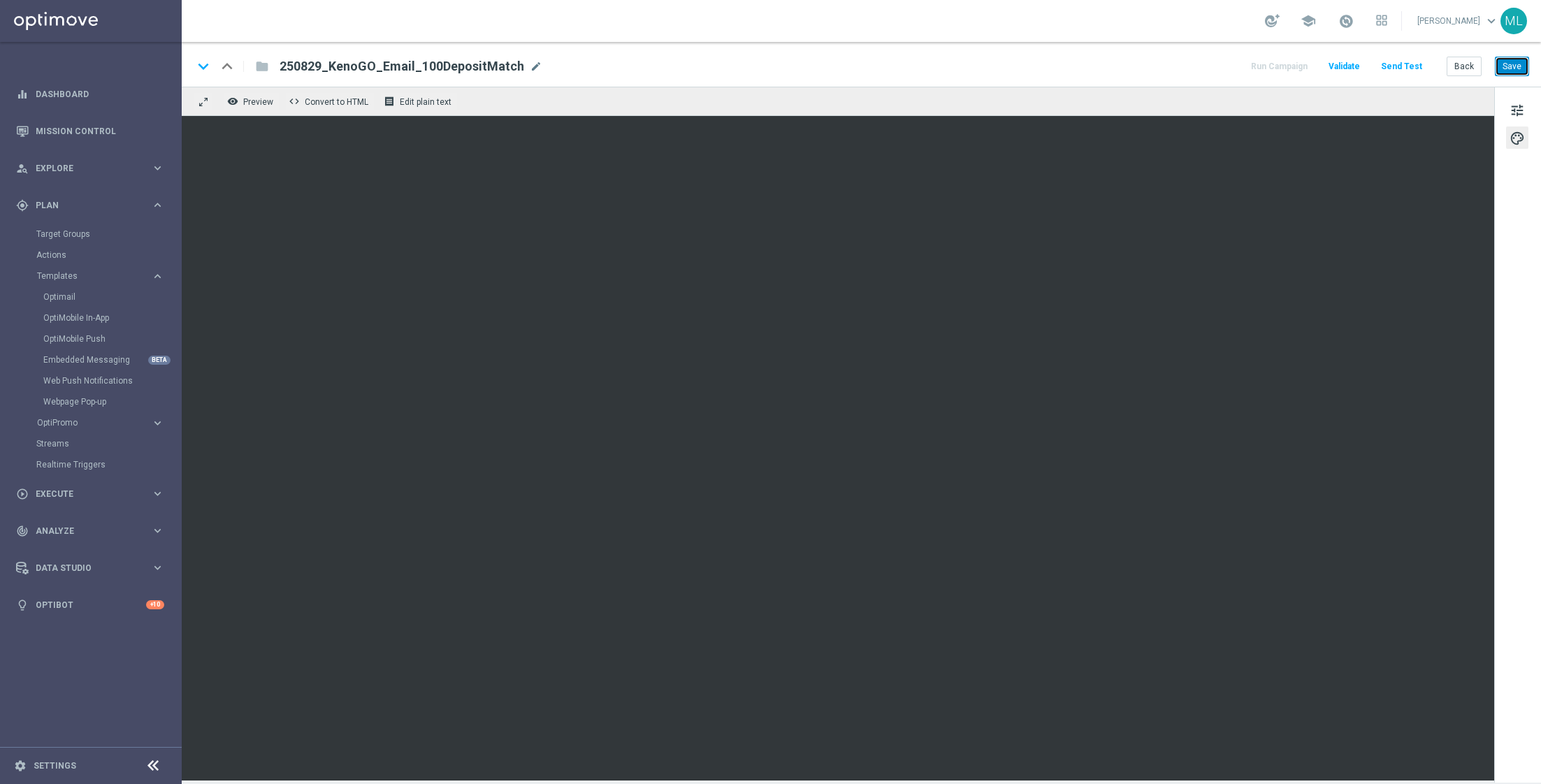
click at [1512, 74] on button "Save" at bounding box center [1511, 66] width 34 height 20
click at [1406, 66] on button "Send Test" at bounding box center [1401, 66] width 45 height 19
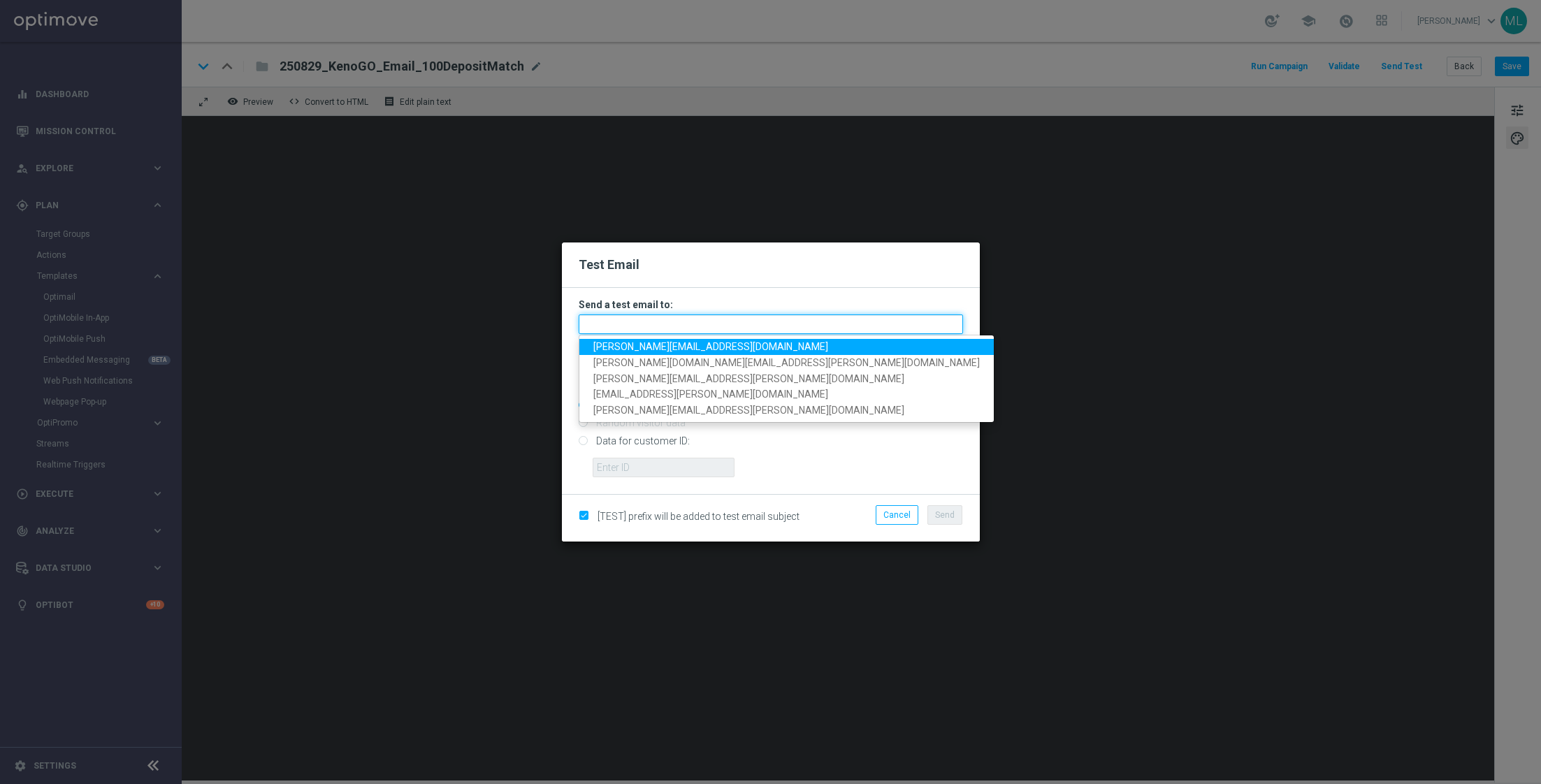
click at [679, 323] on input "text" at bounding box center [770, 324] width 385 height 20
click at [646, 349] on span "[PERSON_NAME][EMAIL_ADDRESS][DOMAIN_NAME]" at bounding box center [711, 347] width 235 height 12
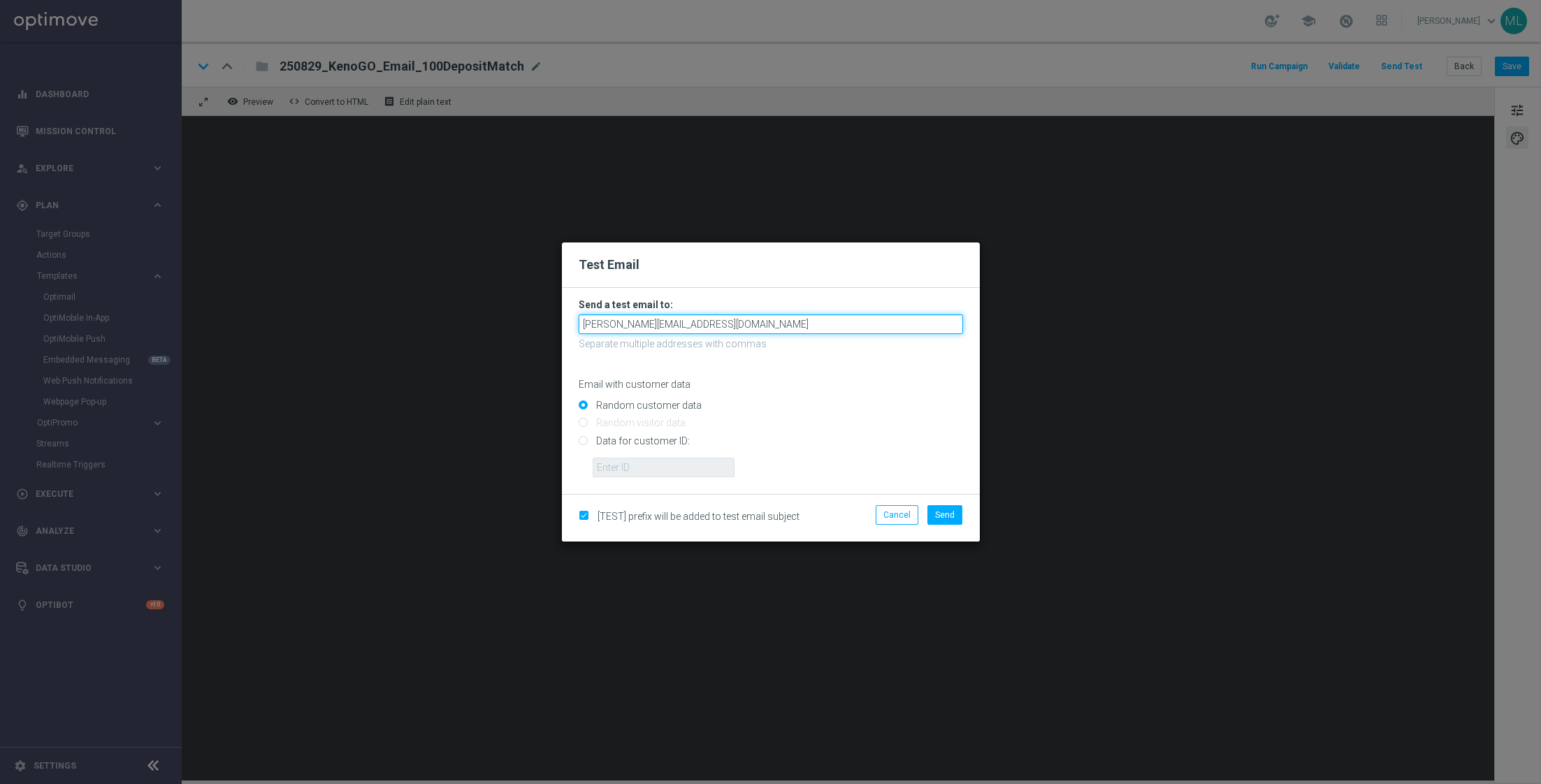
click at [754, 318] on input "[PERSON_NAME][EMAIL_ADDRESS][DOMAIN_NAME]" at bounding box center [770, 324] width 385 height 20
click at [734, 323] on input "[PERSON_NAME][EMAIL_ADDRESS][DOMAIN_NAME]" at bounding box center [770, 324] width 385 height 20
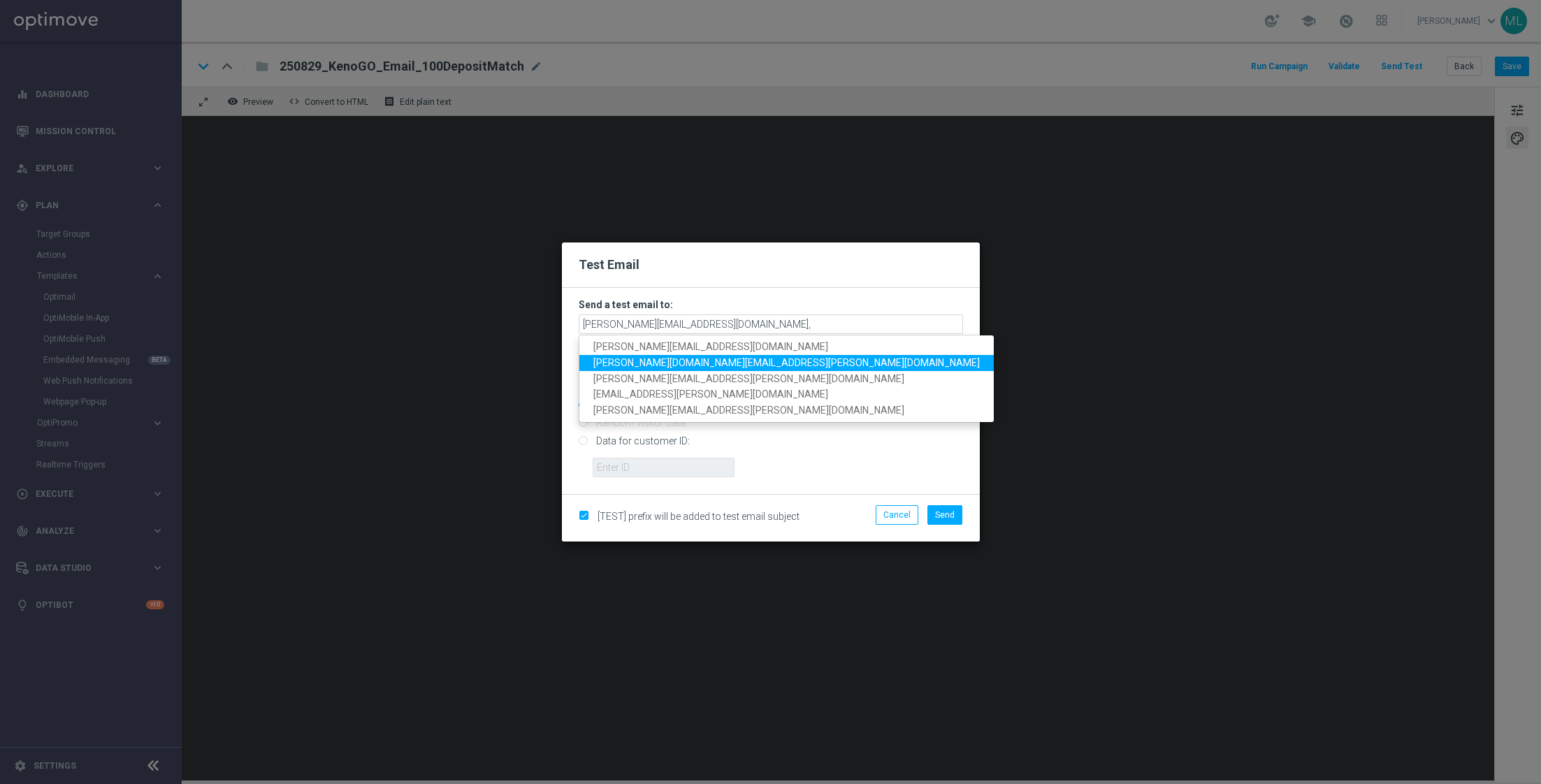
click at [668, 366] on span "[PERSON_NAME][DOMAIN_NAME][EMAIL_ADDRESS][PERSON_NAME][DOMAIN_NAME]" at bounding box center [786, 363] width 386 height 12
type input "[PERSON_NAME][EMAIL_ADDRESS][DOMAIN_NAME],[PERSON_NAME][DOMAIN_NAME][EMAIL_ADDR…"
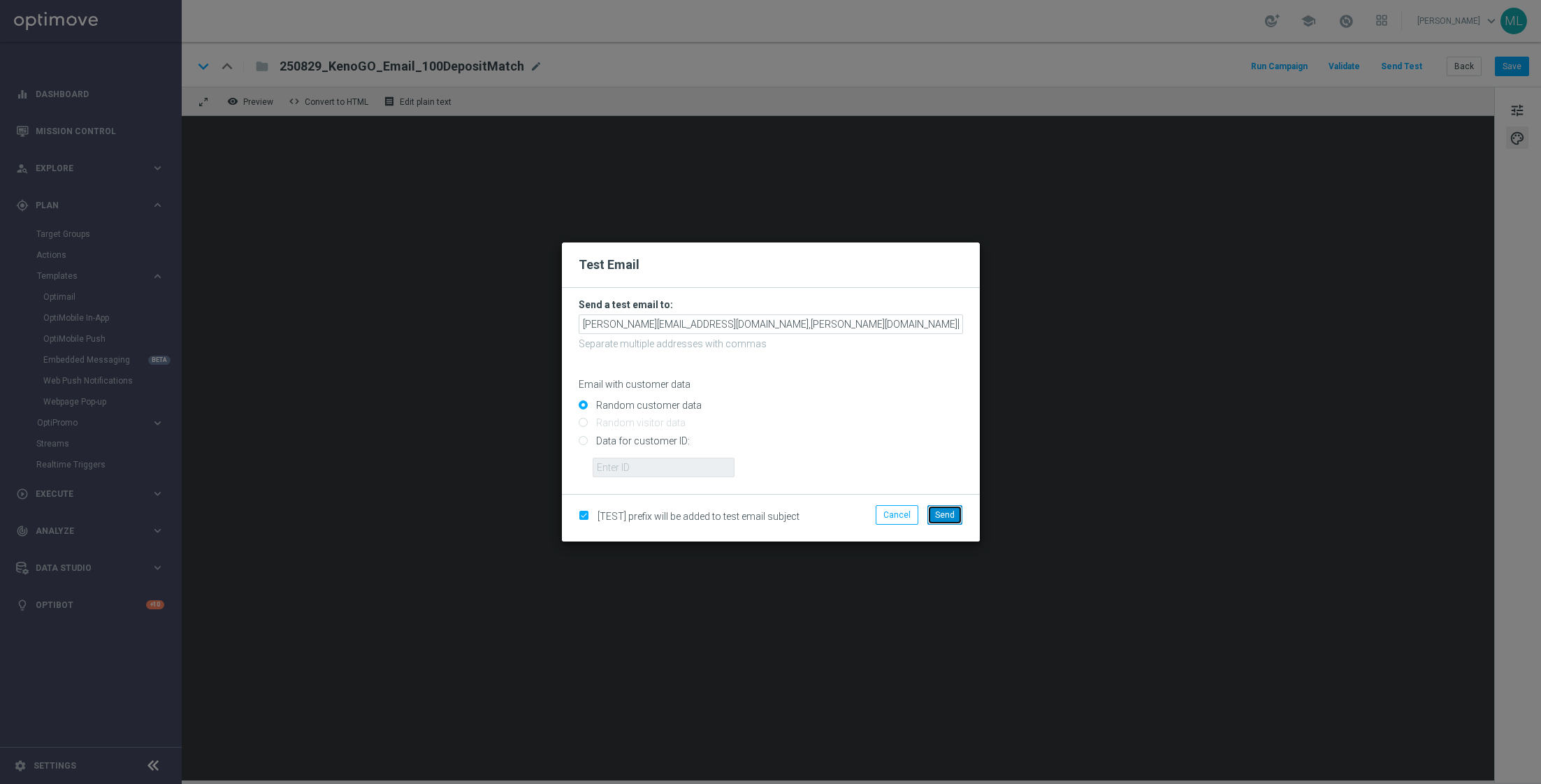
click at [951, 519] on span "Send" at bounding box center [945, 515] width 20 height 10
click at [948, 514] on span "Send" at bounding box center [945, 515] width 20 height 10
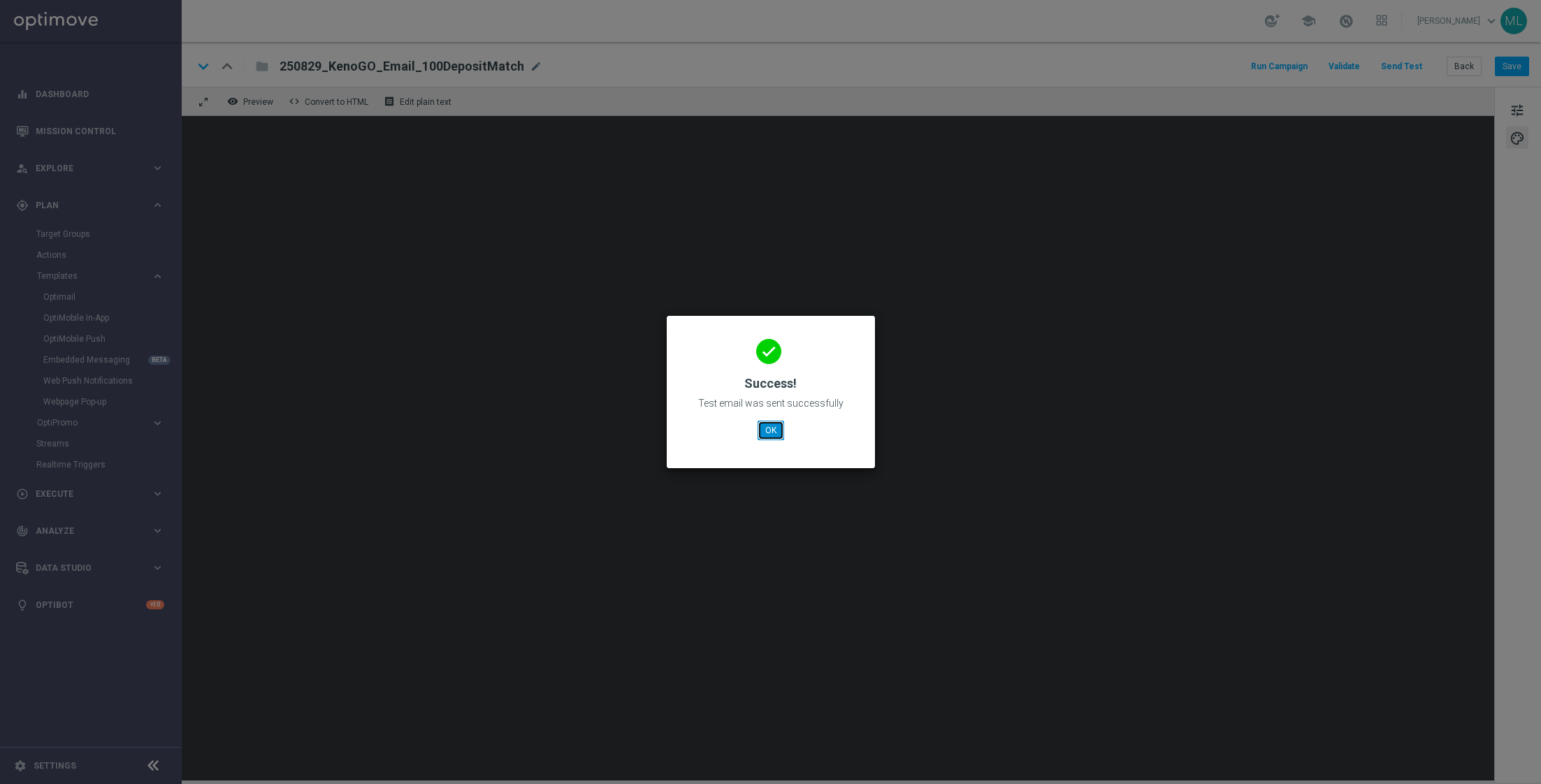
click at [776, 425] on button "OK" at bounding box center [771, 431] width 26 height 20
click at [773, 431] on button "OK" at bounding box center [771, 431] width 26 height 20
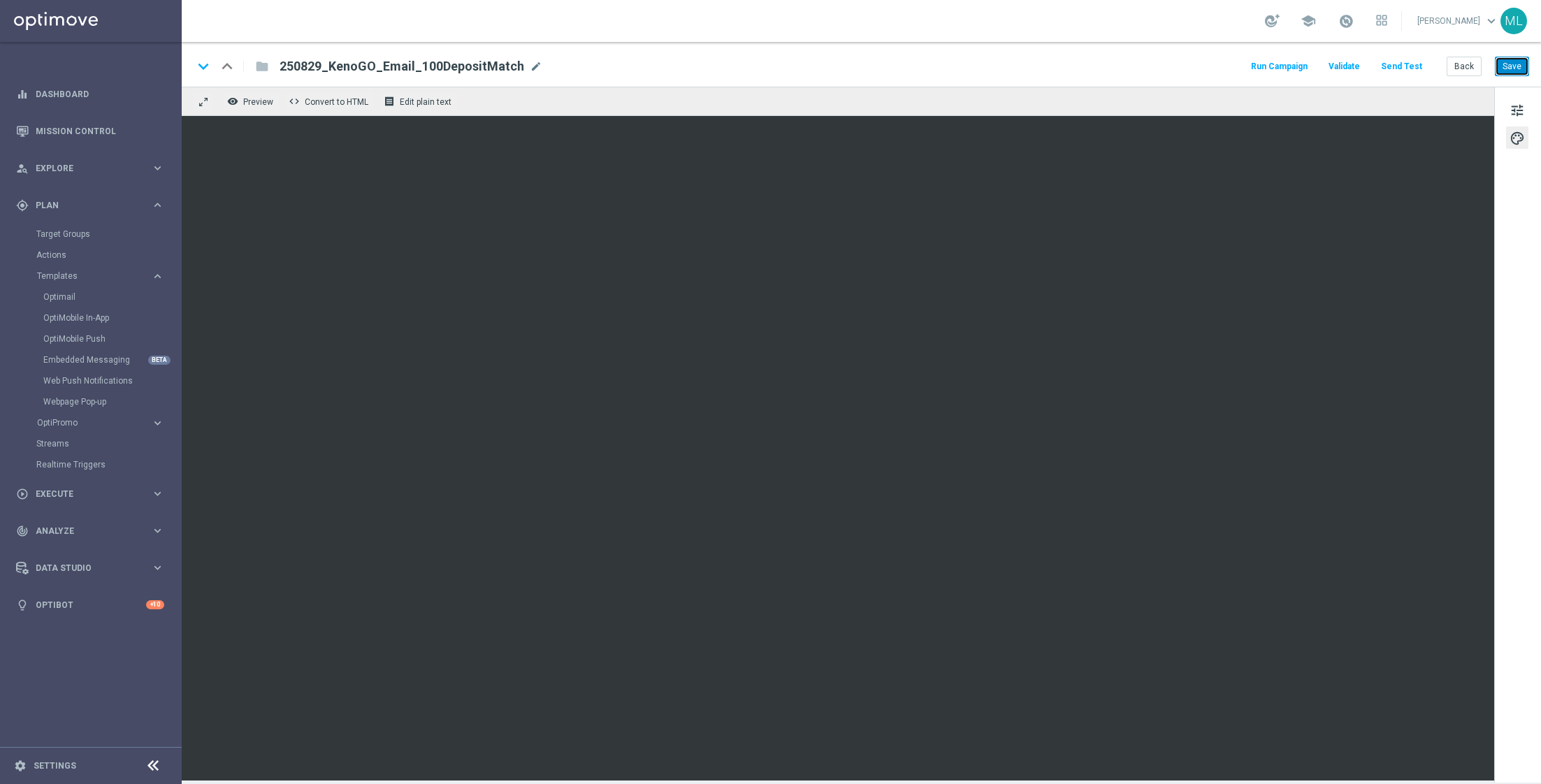
click at [1515, 66] on button "Save" at bounding box center [1511, 66] width 34 height 20
click at [1504, 67] on button "Save" at bounding box center [1511, 66] width 34 height 20
click at [1399, 69] on button "Send Test" at bounding box center [1401, 66] width 45 height 19
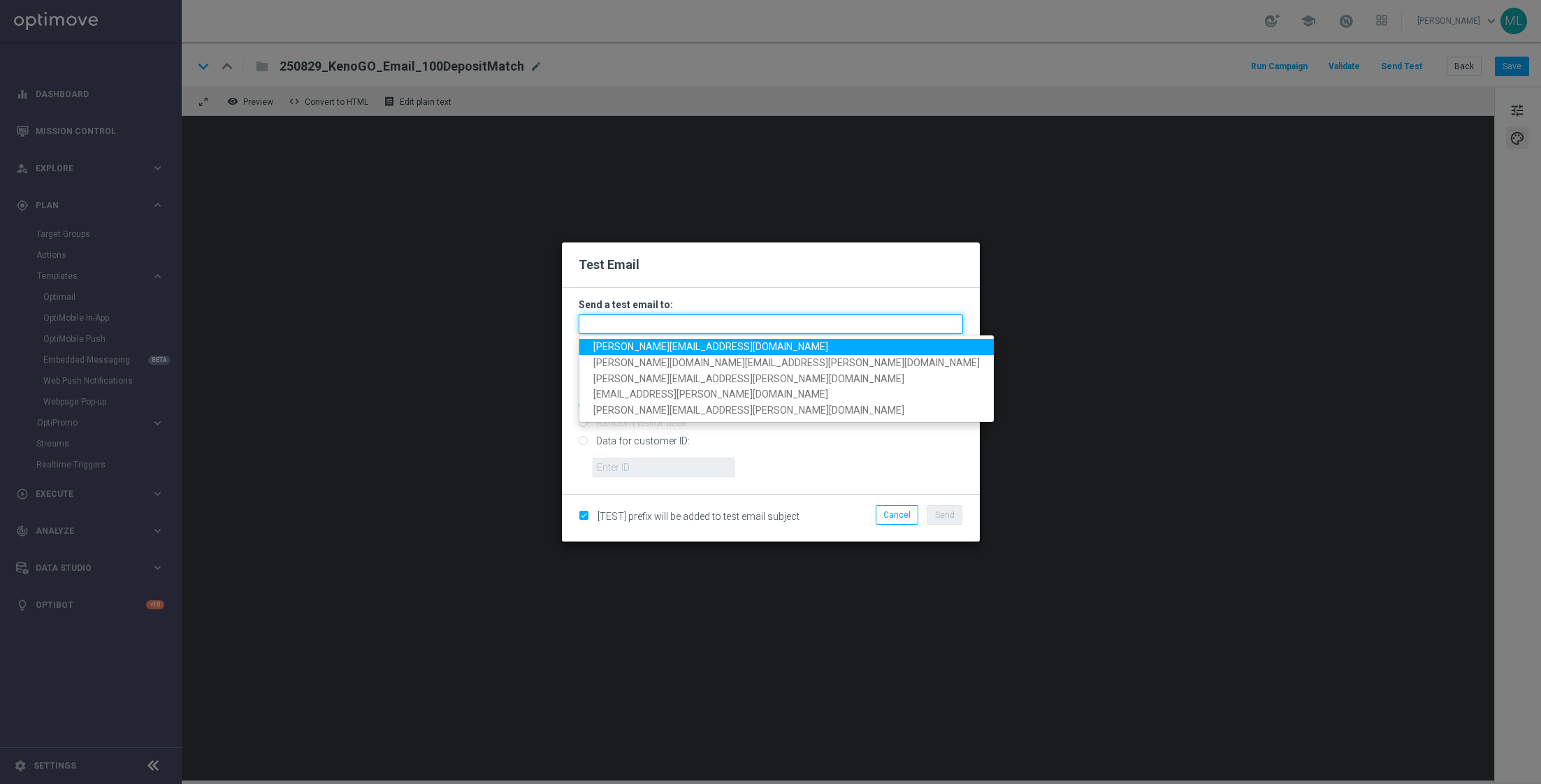
click at [722, 319] on input "text" at bounding box center [770, 324] width 385 height 20
click at [664, 352] on span "[PERSON_NAME][EMAIL_ADDRESS][DOMAIN_NAME]" at bounding box center [711, 347] width 235 height 12
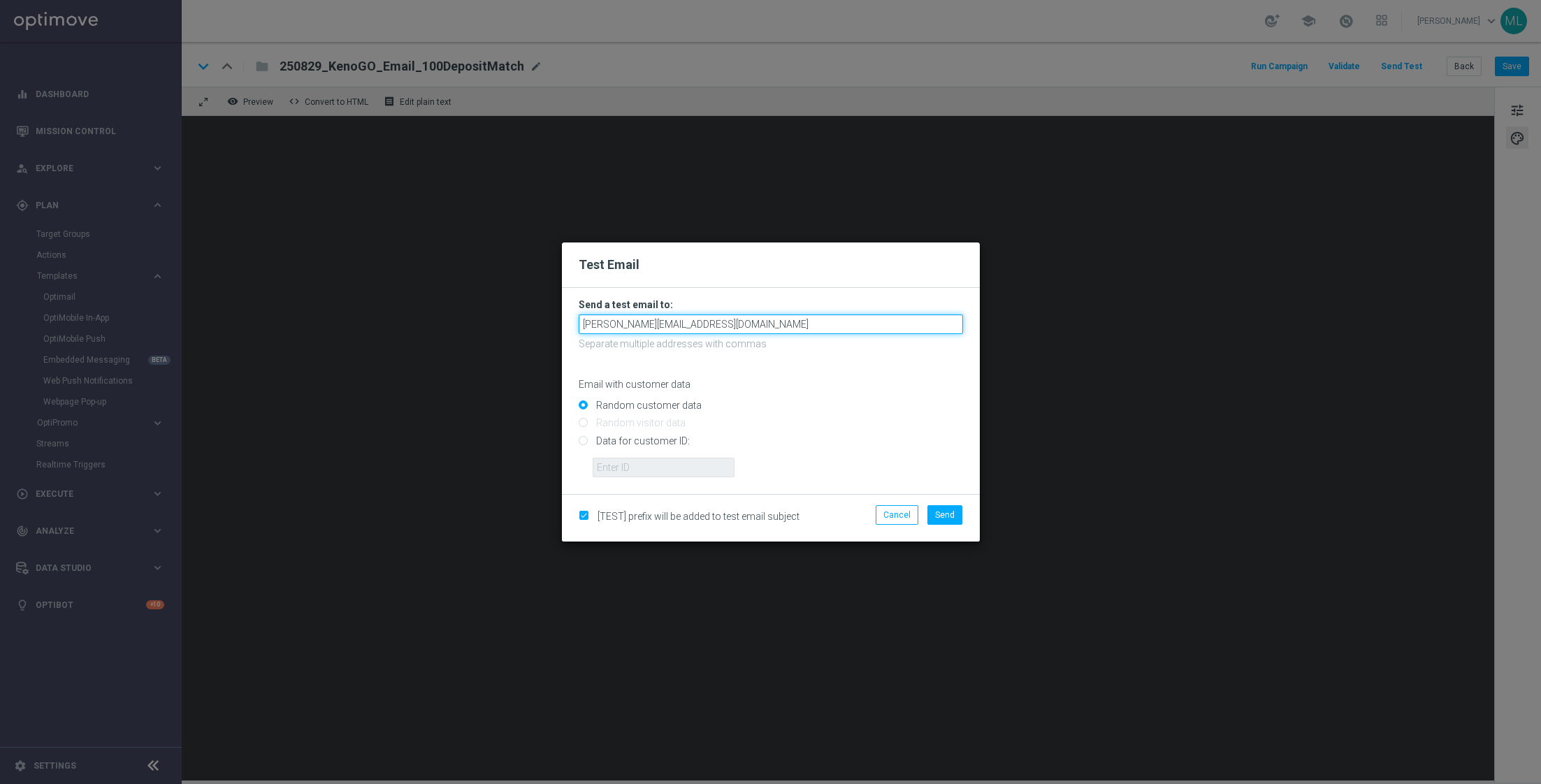
click at [725, 327] on input "[PERSON_NAME][EMAIL_ADDRESS][DOMAIN_NAME]" at bounding box center [770, 324] width 385 height 20
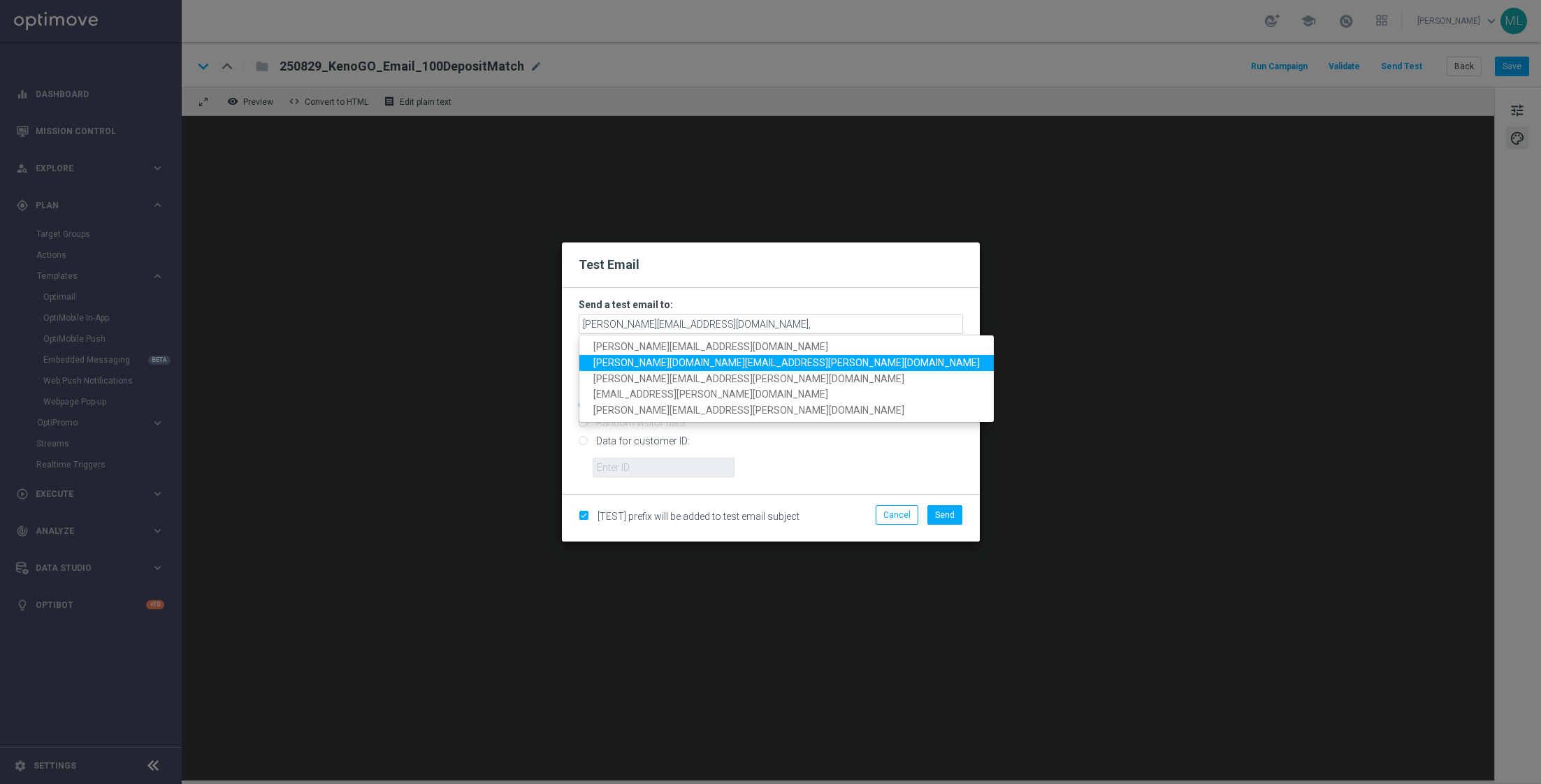
click at [684, 358] on span "[PERSON_NAME][DOMAIN_NAME][EMAIL_ADDRESS][PERSON_NAME][DOMAIN_NAME]" at bounding box center [786, 363] width 386 height 12
type input "[PERSON_NAME][EMAIL_ADDRESS][DOMAIN_NAME],[PERSON_NAME][DOMAIN_NAME][EMAIL_ADDR…"
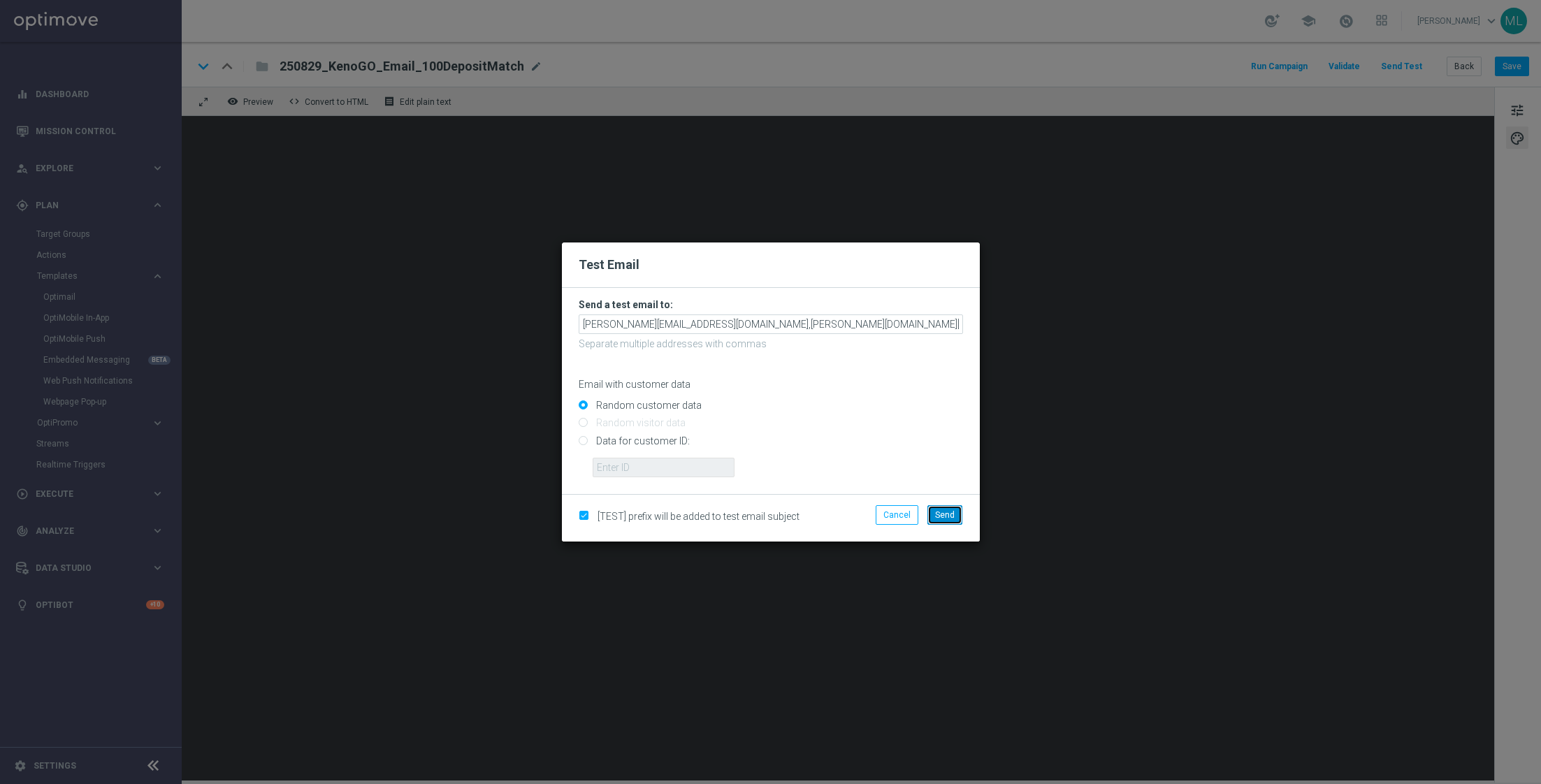
click at [941, 520] on button "Send" at bounding box center [945, 515] width 35 height 20
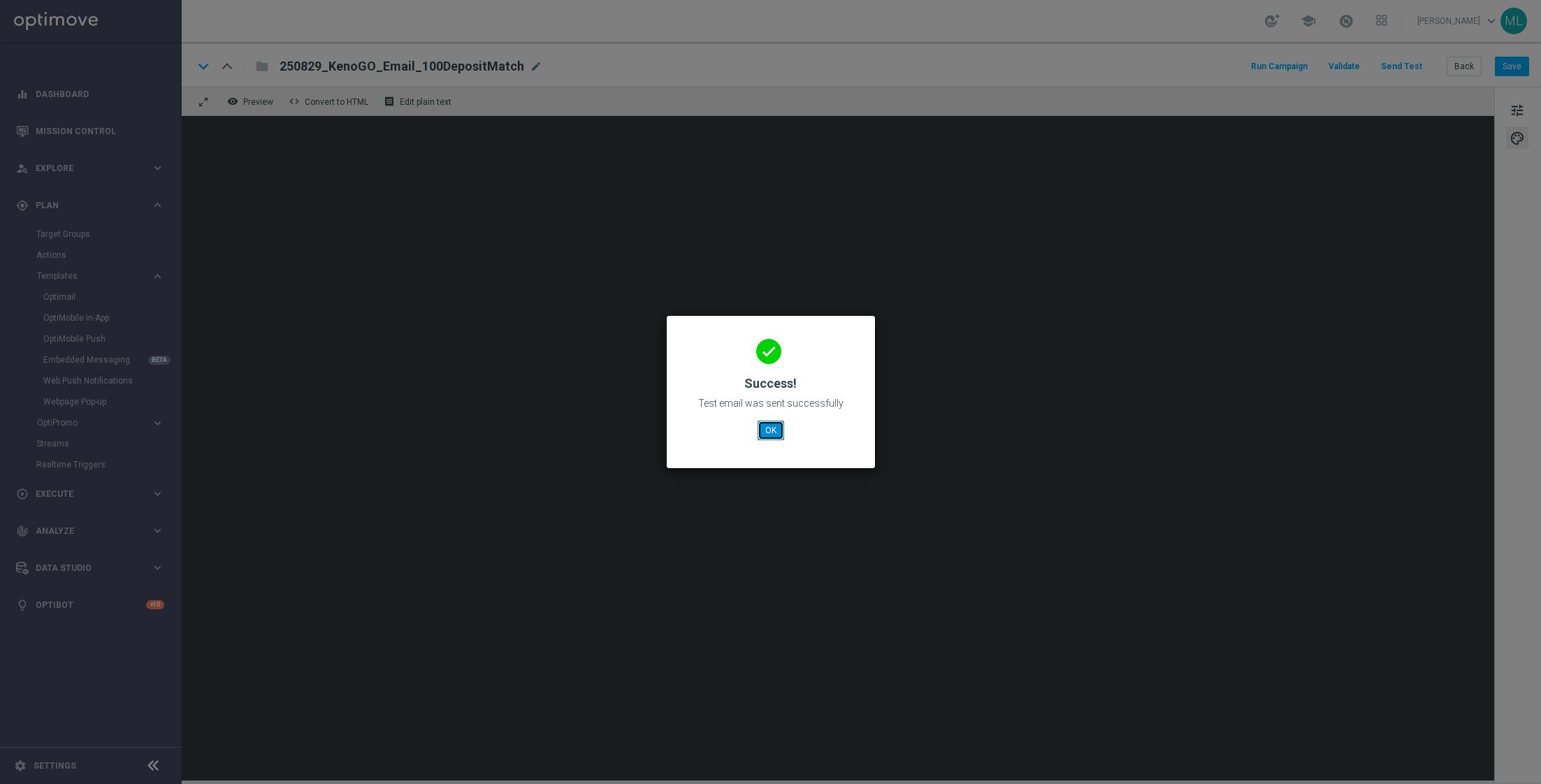
click at [778, 428] on button "OK" at bounding box center [771, 431] width 26 height 20
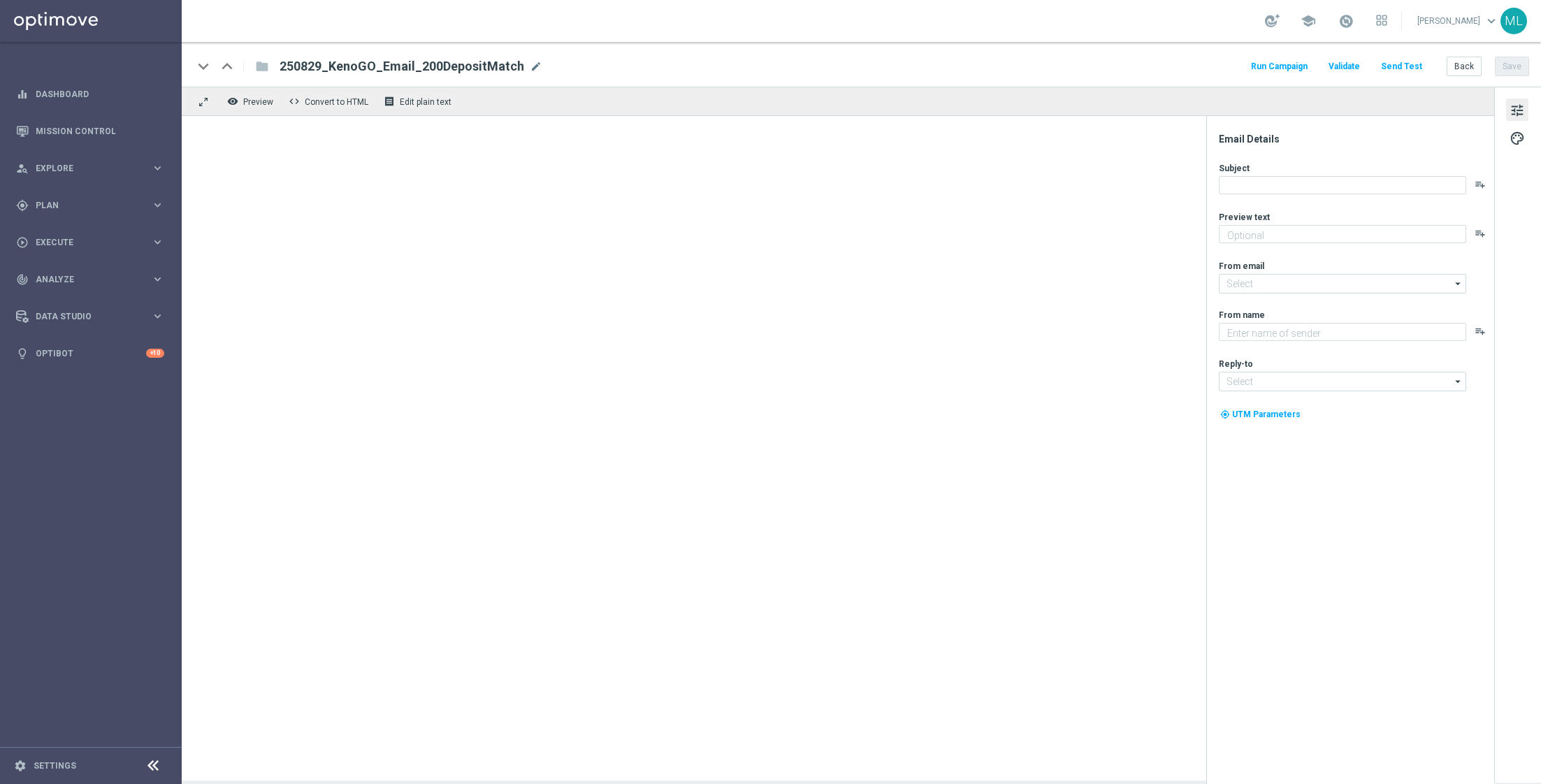
type textarea "Your turn to get matched!"
type input "[EMAIL_ADDRESS][DOMAIN_NAME]"
type textarea "KenoGO"
type input "[EMAIL_ADDRESS][DOMAIN_NAME]"
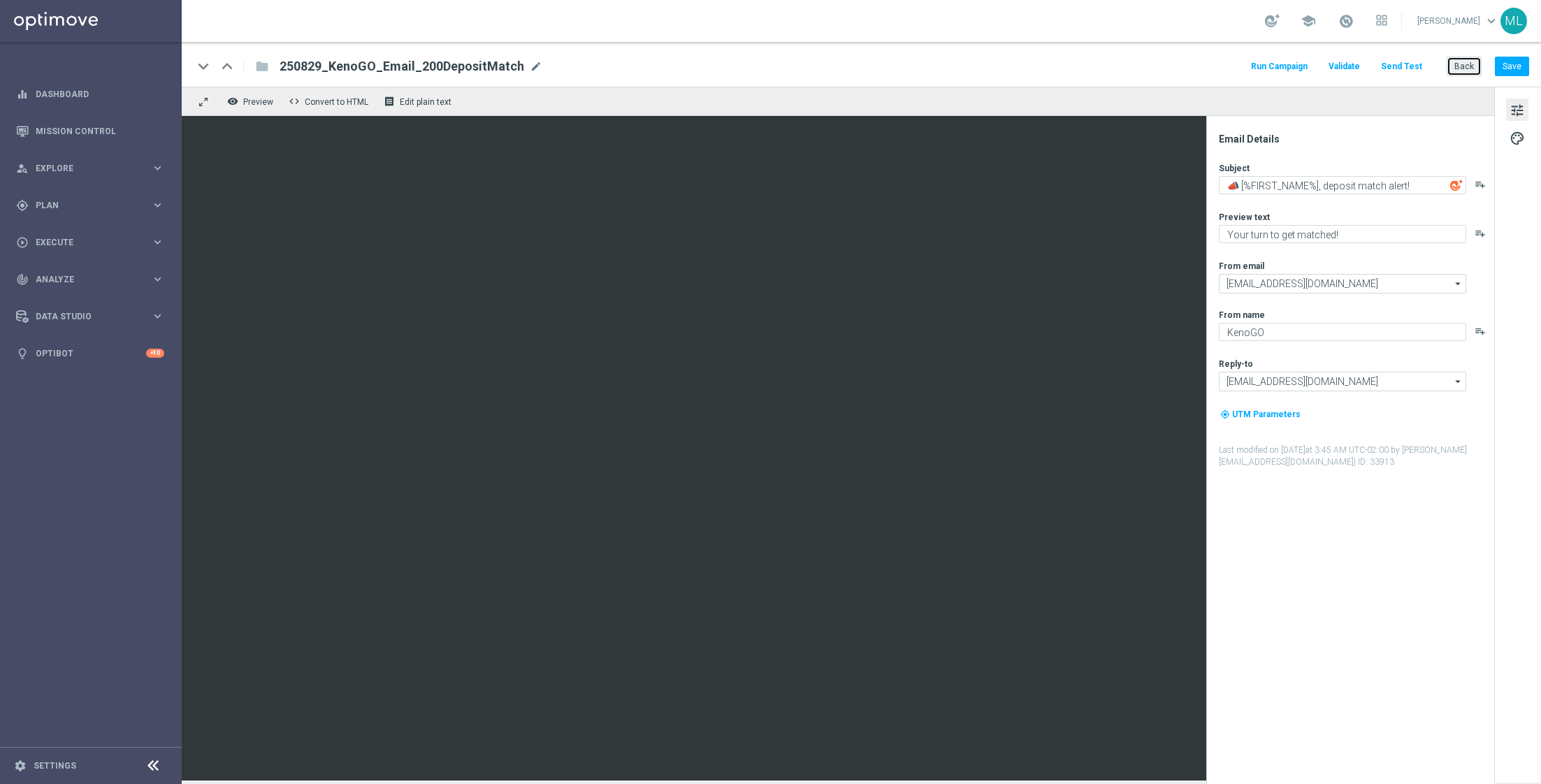
click at [1466, 72] on button "Back" at bounding box center [1464, 66] width 35 height 20
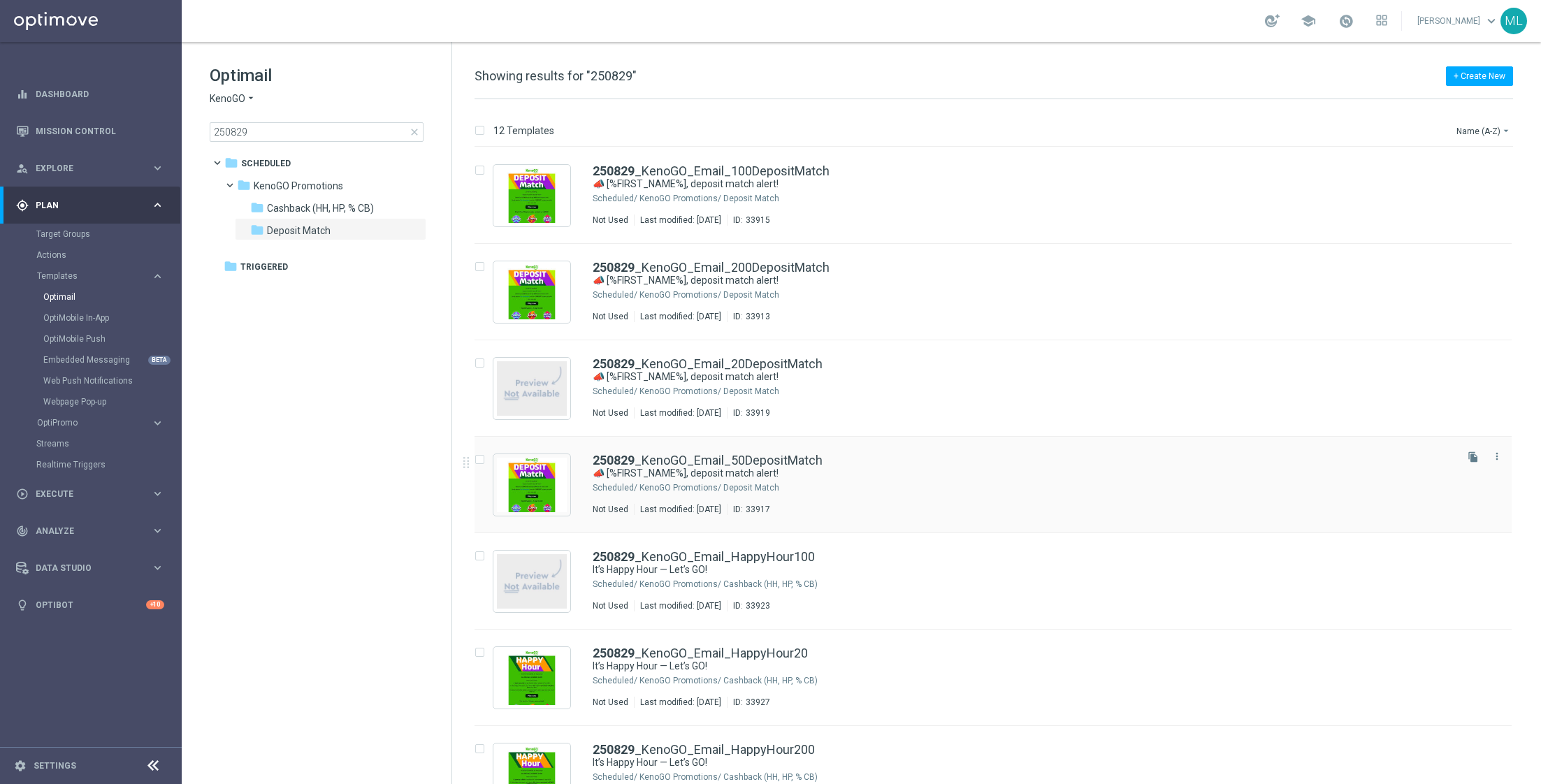
click at [878, 461] on div "250829 _KenoGO_Email_50DepositMatch" at bounding box center [1022, 460] width 860 height 12
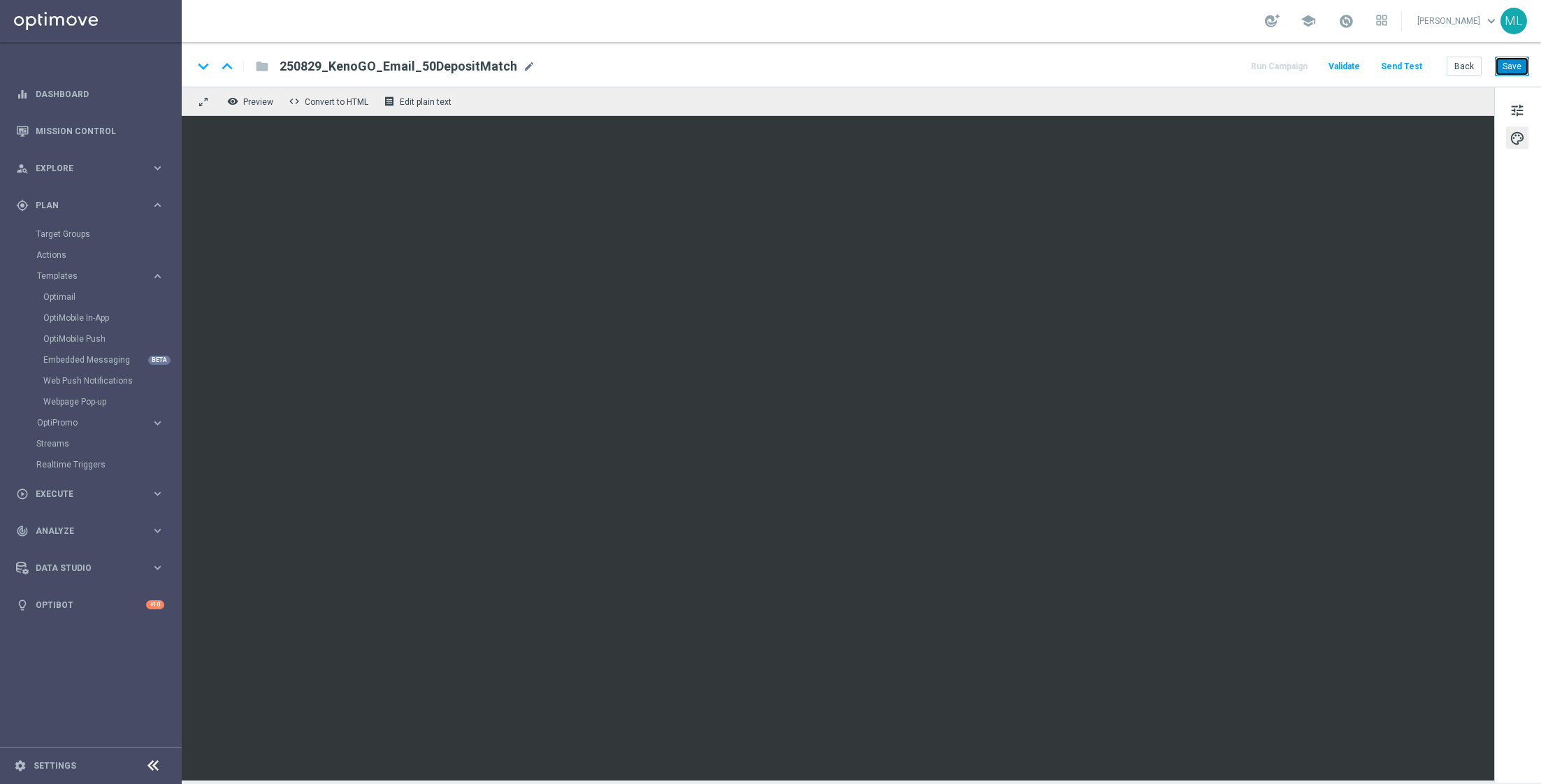
click at [1512, 62] on button "Save" at bounding box center [1511, 66] width 34 height 20
click at [1415, 69] on button "Send Test" at bounding box center [1401, 66] width 45 height 19
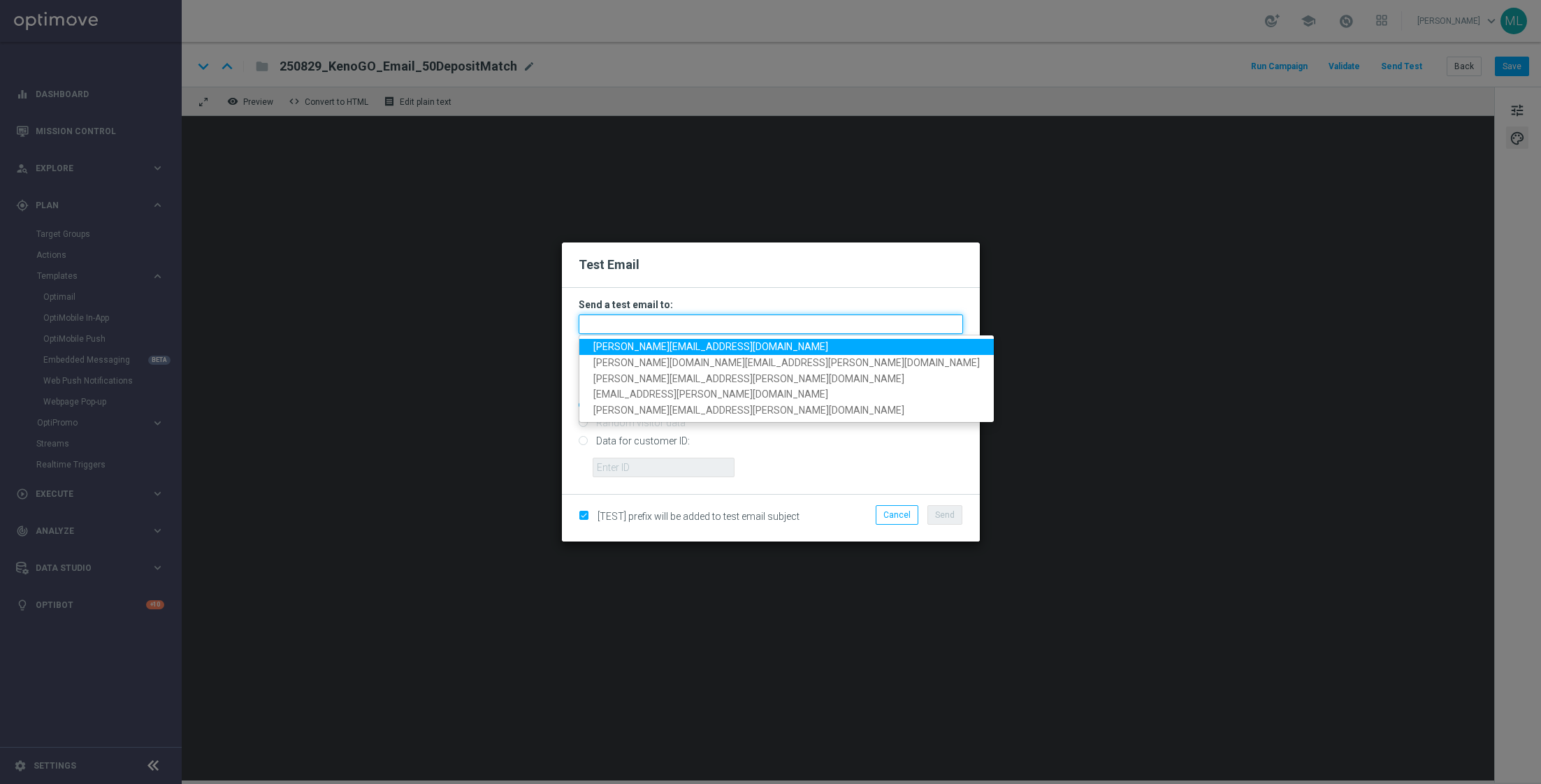
click at [690, 318] on input "text" at bounding box center [770, 324] width 385 height 20
click at [670, 348] on span "[PERSON_NAME][EMAIL_ADDRESS][DOMAIN_NAME]" at bounding box center [711, 347] width 235 height 12
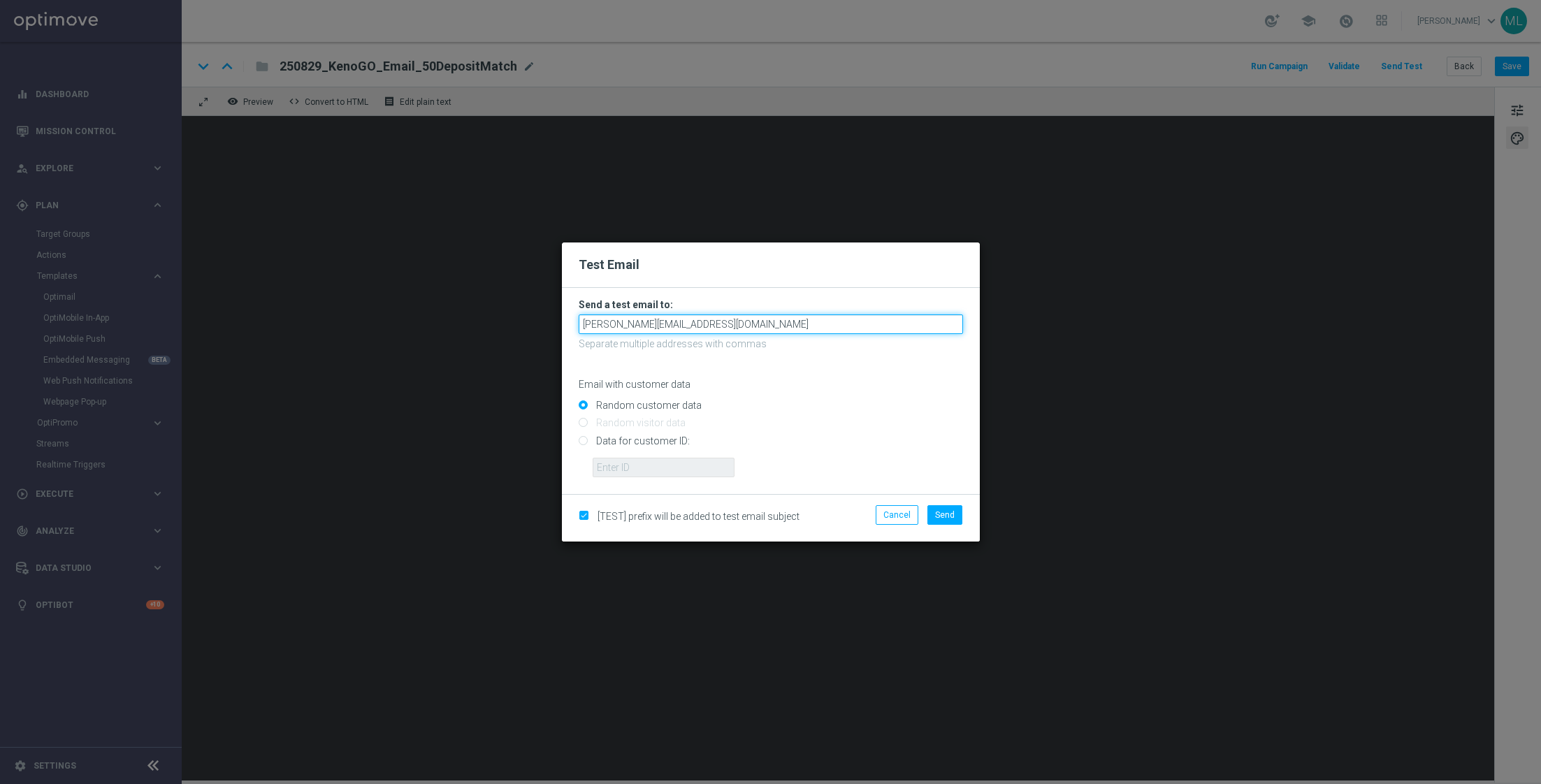
click at [747, 329] on input "[PERSON_NAME][EMAIL_ADDRESS][DOMAIN_NAME]" at bounding box center [770, 324] width 385 height 20
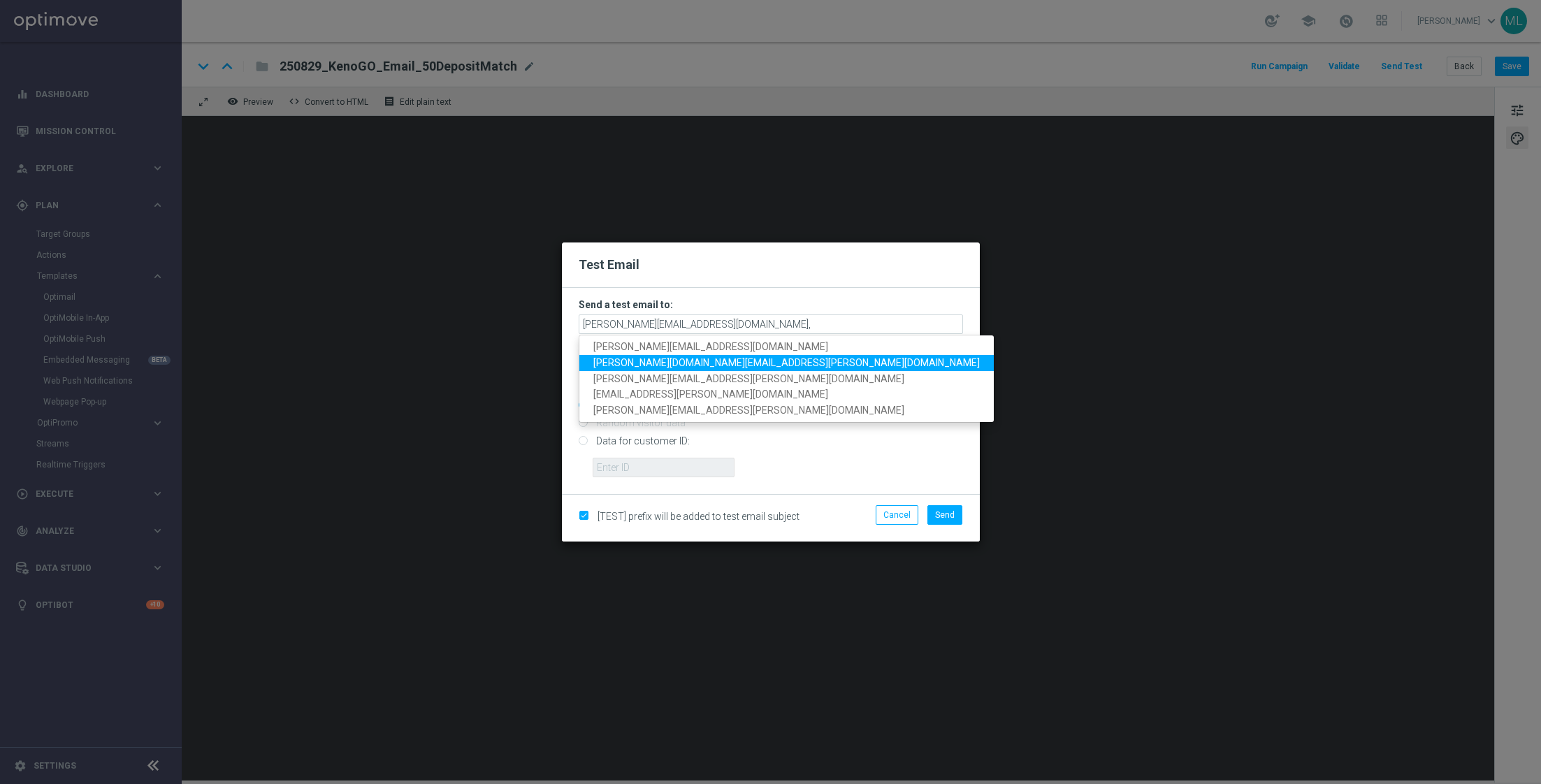
click at [696, 361] on span "[PERSON_NAME][DOMAIN_NAME][EMAIL_ADDRESS][PERSON_NAME][DOMAIN_NAME]" at bounding box center [786, 363] width 386 height 12
type input "[PERSON_NAME][EMAIL_ADDRESS][DOMAIN_NAME],[PERSON_NAME][DOMAIN_NAME][EMAIL_ADDR…"
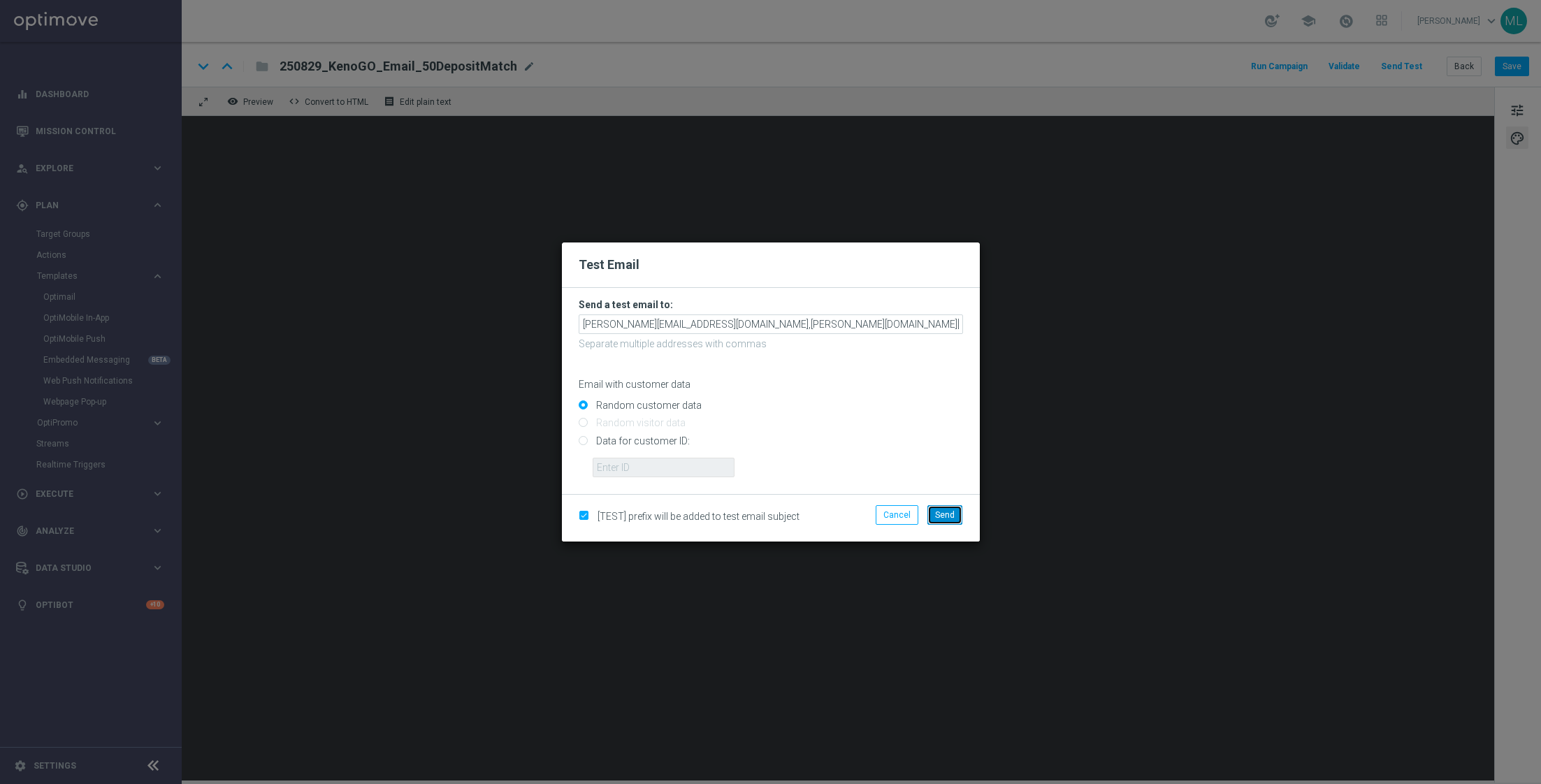
click at [946, 515] on span "Send" at bounding box center [945, 515] width 20 height 10
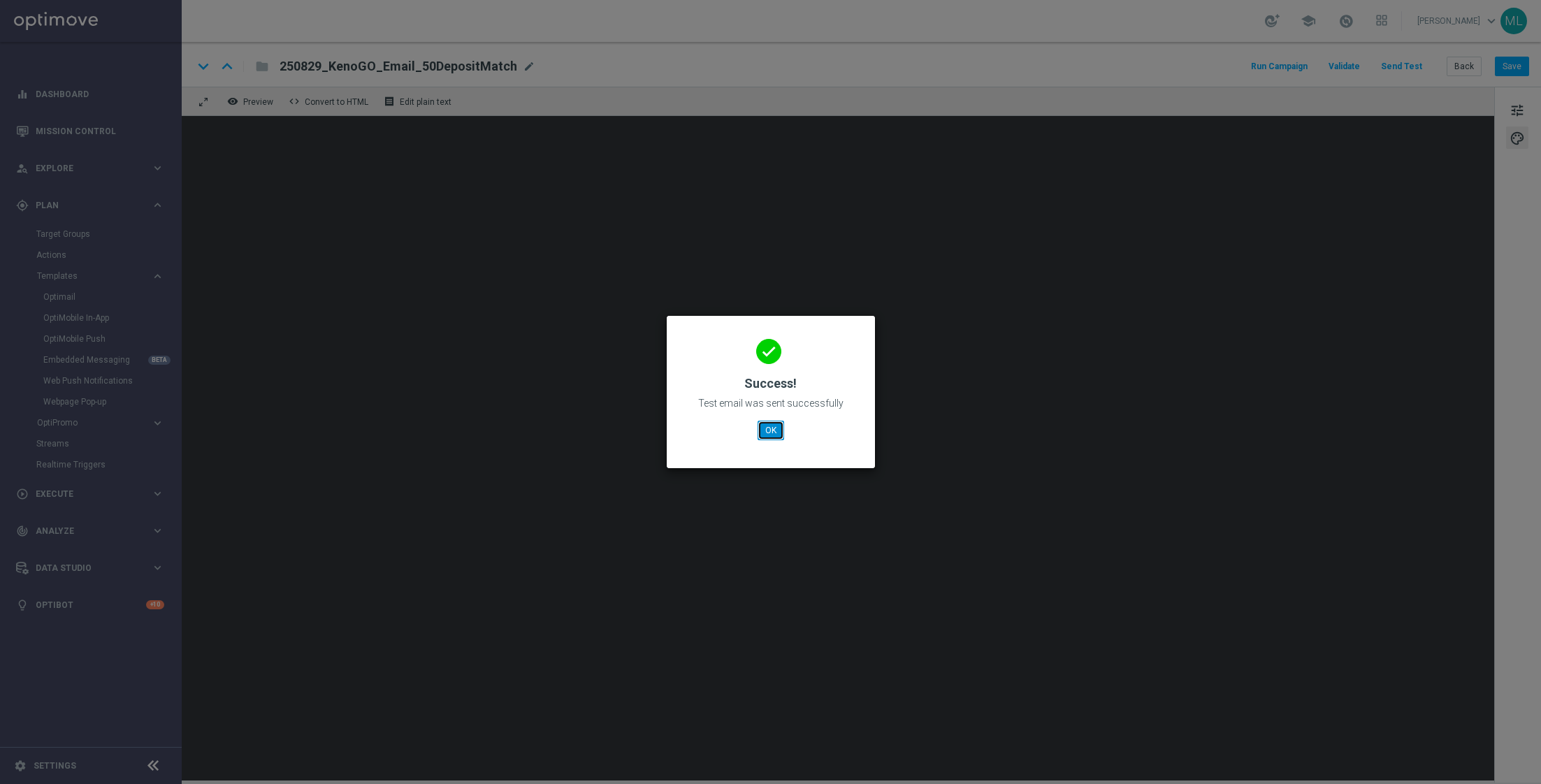
click at [763, 428] on button "OK" at bounding box center [771, 431] width 26 height 20
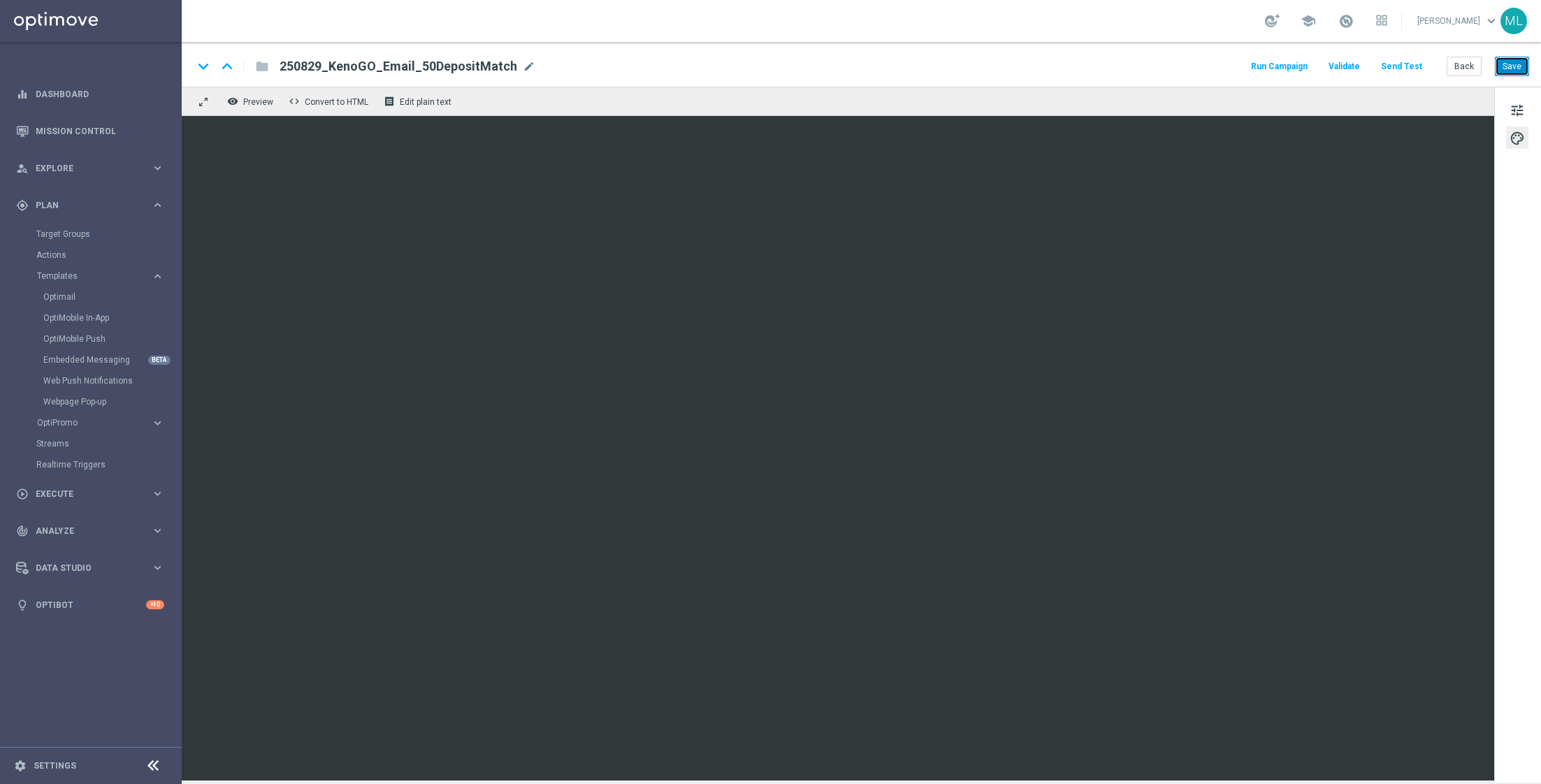
click at [1517, 59] on button "Save" at bounding box center [1511, 66] width 34 height 20
click at [1512, 64] on button "Save" at bounding box center [1511, 66] width 34 height 20
click at [1402, 64] on button "Send Test" at bounding box center [1401, 66] width 45 height 19
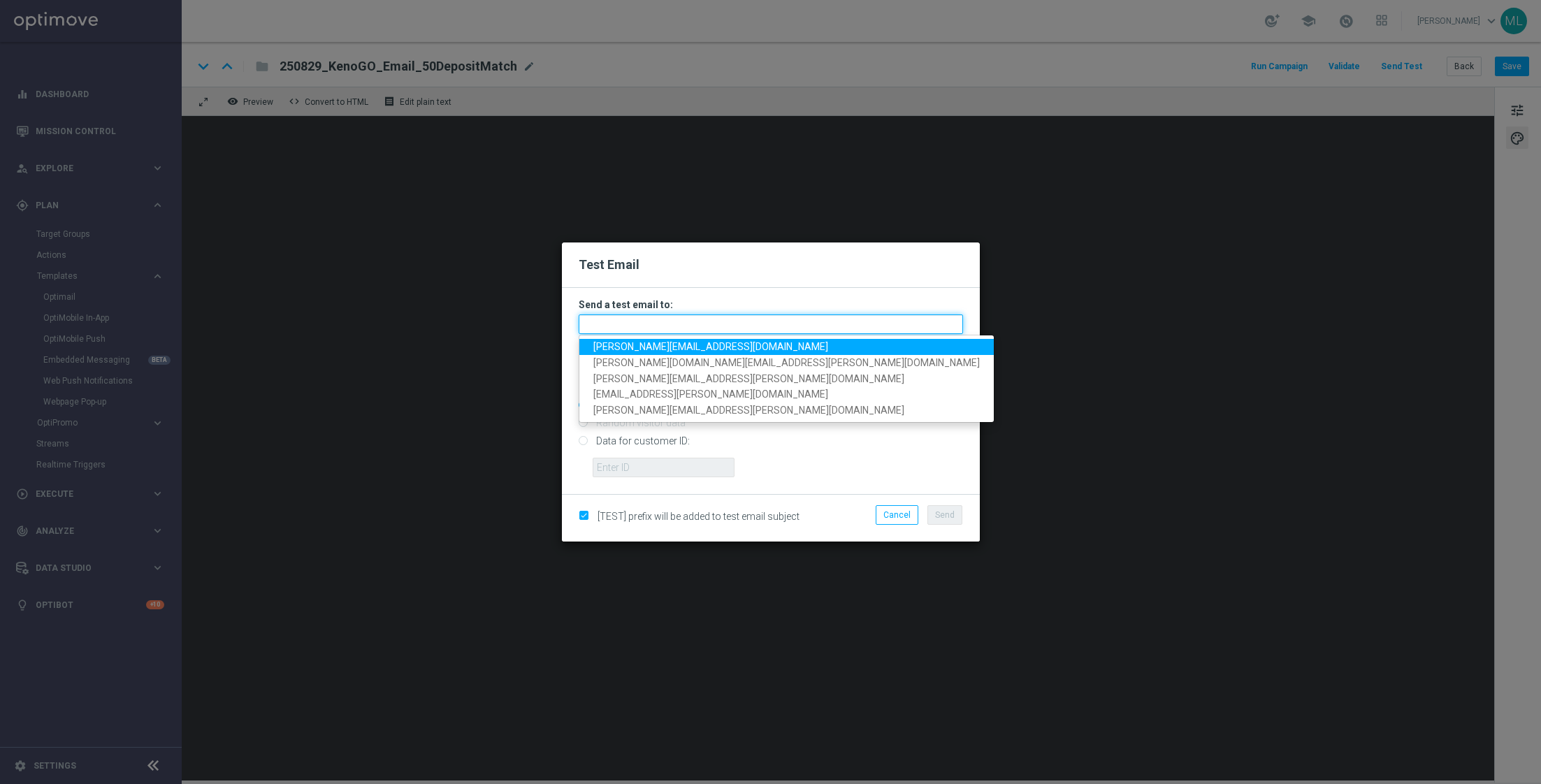
click at [620, 323] on input "text" at bounding box center [770, 324] width 385 height 20
click at [650, 344] on span "[PERSON_NAME][EMAIL_ADDRESS][DOMAIN_NAME]" at bounding box center [711, 347] width 235 height 12
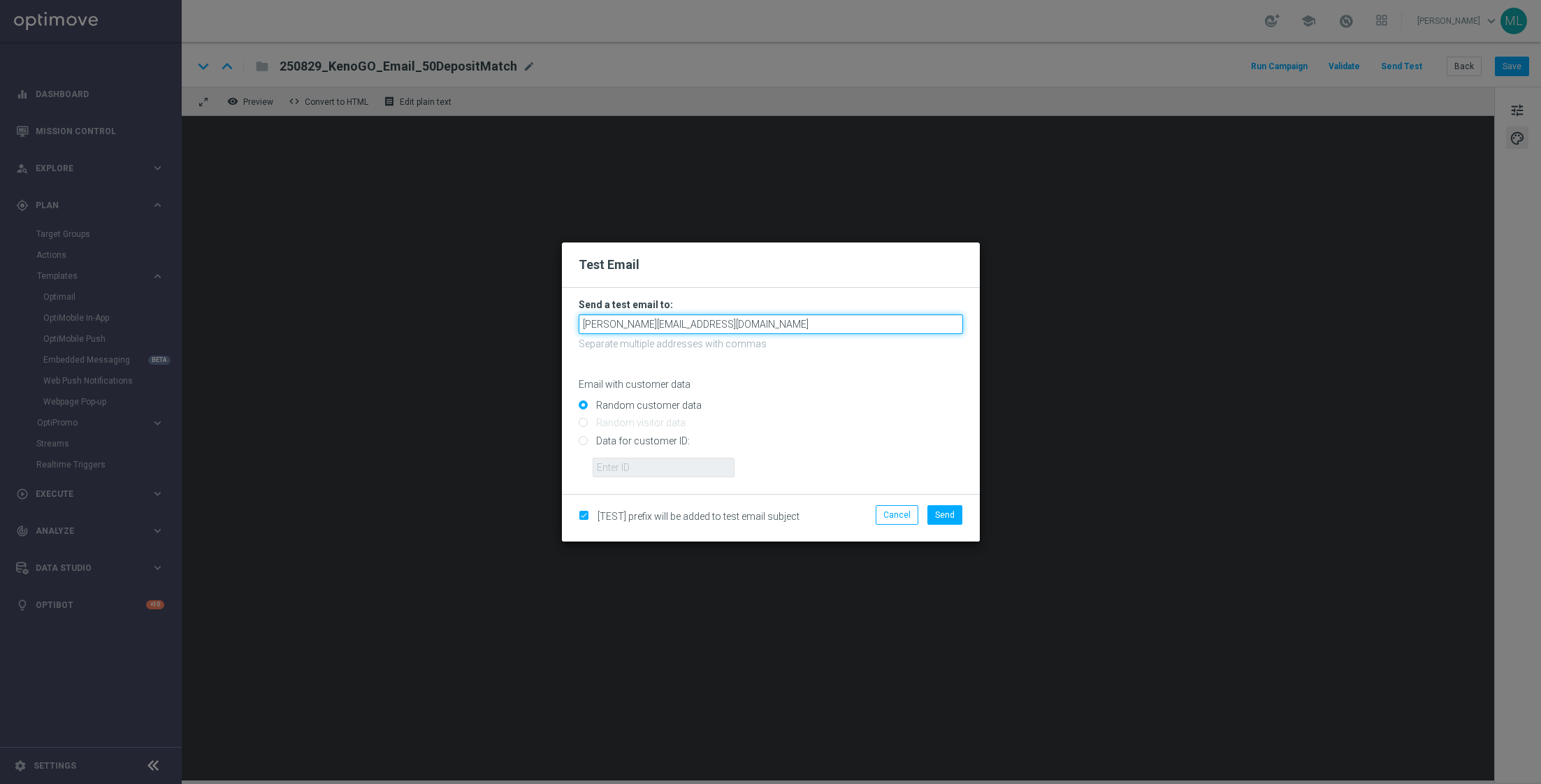
click at [734, 319] on input "[PERSON_NAME][EMAIL_ADDRESS][DOMAIN_NAME]" at bounding box center [770, 324] width 385 height 20
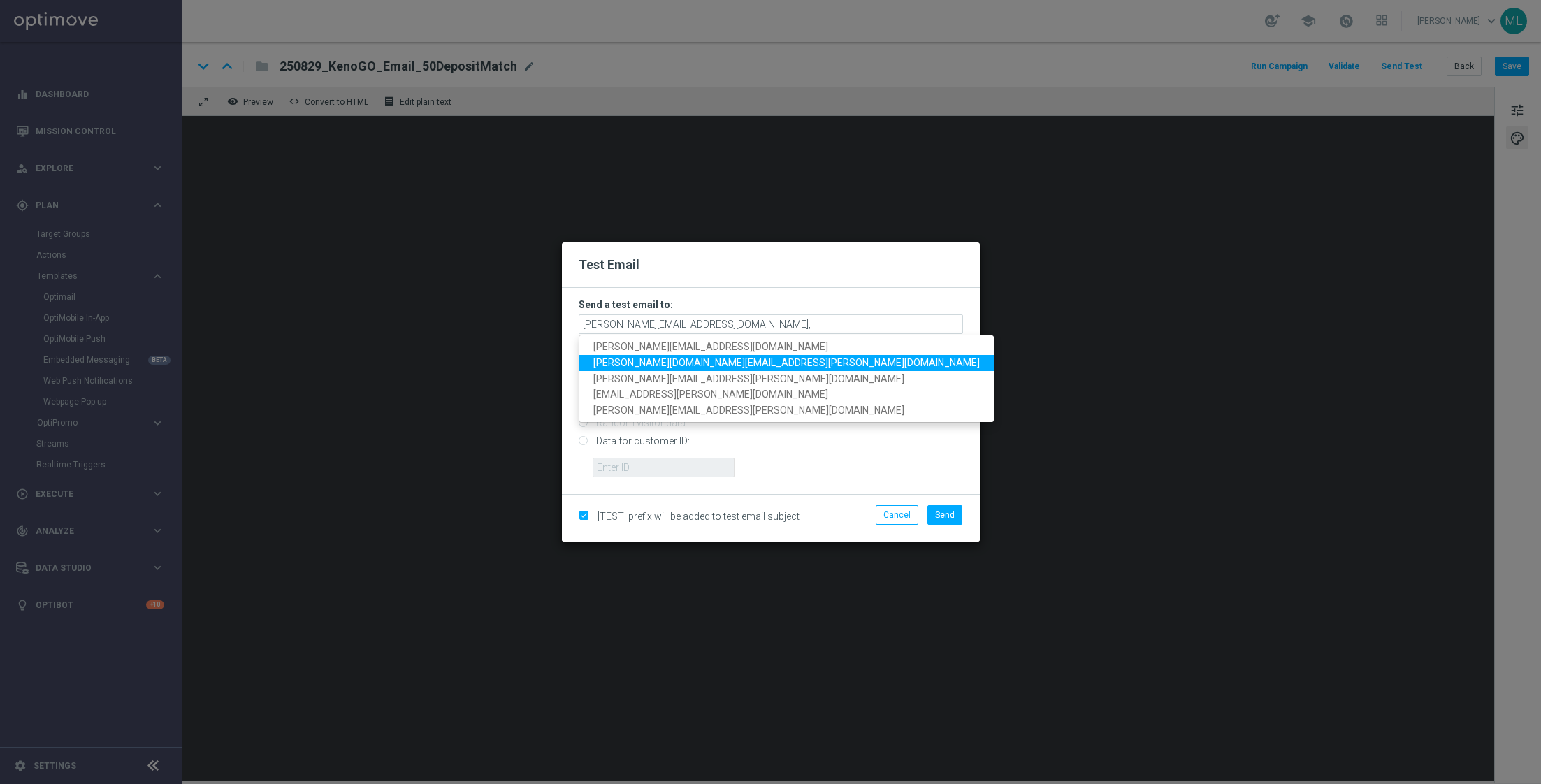
click at [643, 365] on span "[PERSON_NAME][DOMAIN_NAME][EMAIL_ADDRESS][PERSON_NAME][DOMAIN_NAME]" at bounding box center [786, 363] width 386 height 12
type input "[PERSON_NAME][EMAIL_ADDRESS][DOMAIN_NAME],[PERSON_NAME][DOMAIN_NAME][EMAIL_ADDR…"
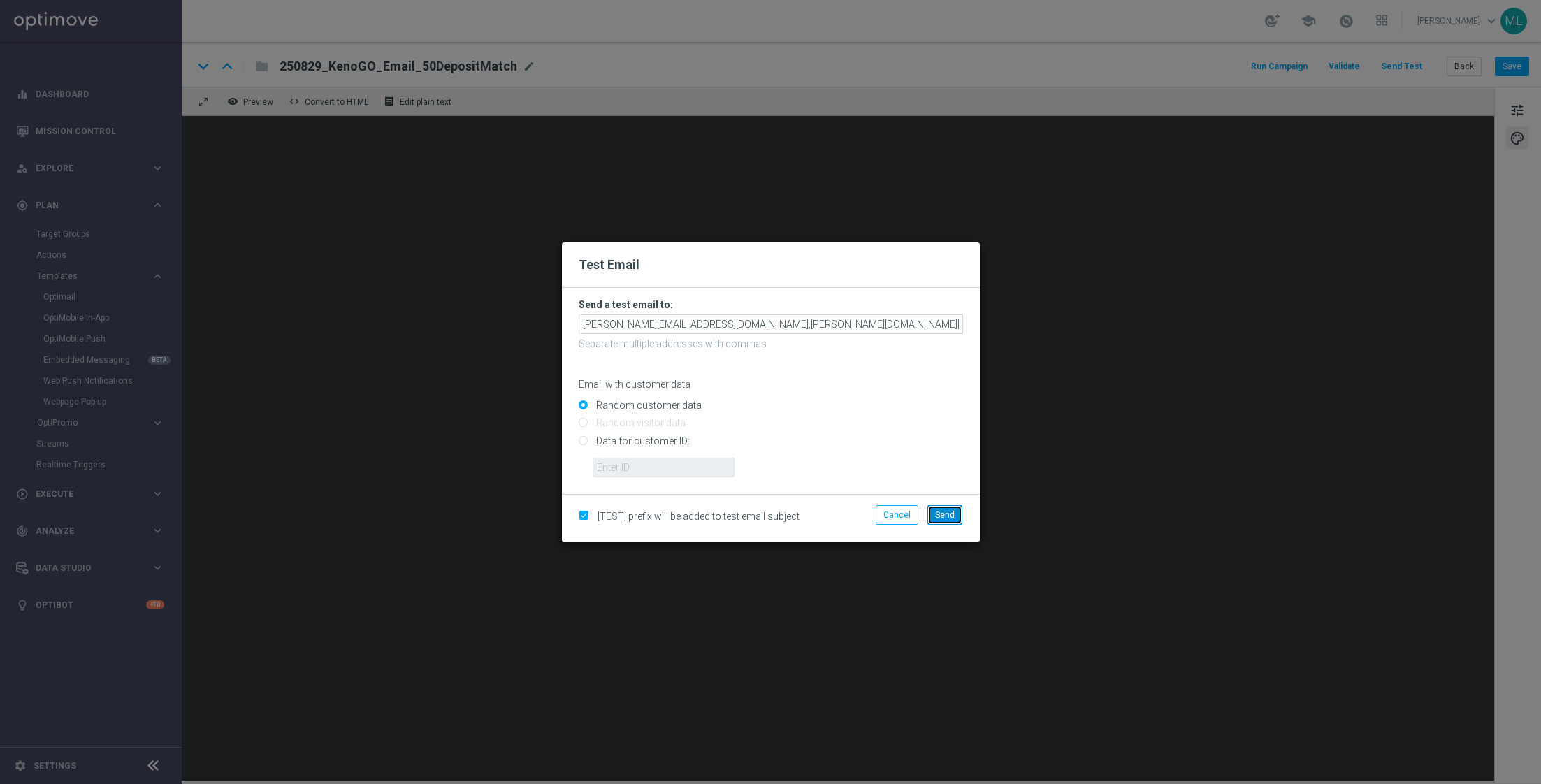
click at [938, 513] on span "Send" at bounding box center [945, 515] width 20 height 10
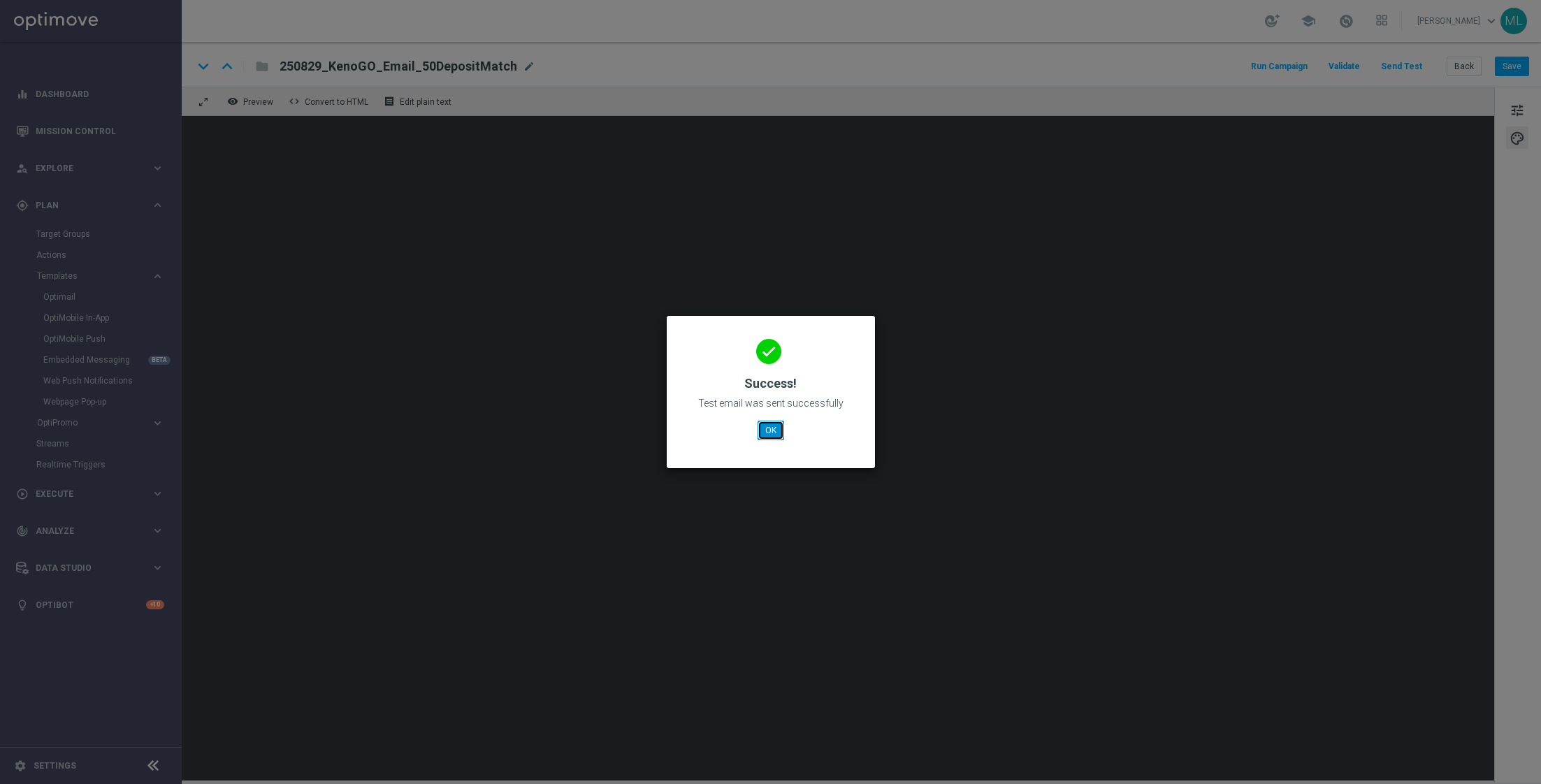
click at [760, 427] on button "OK" at bounding box center [771, 431] width 26 height 20
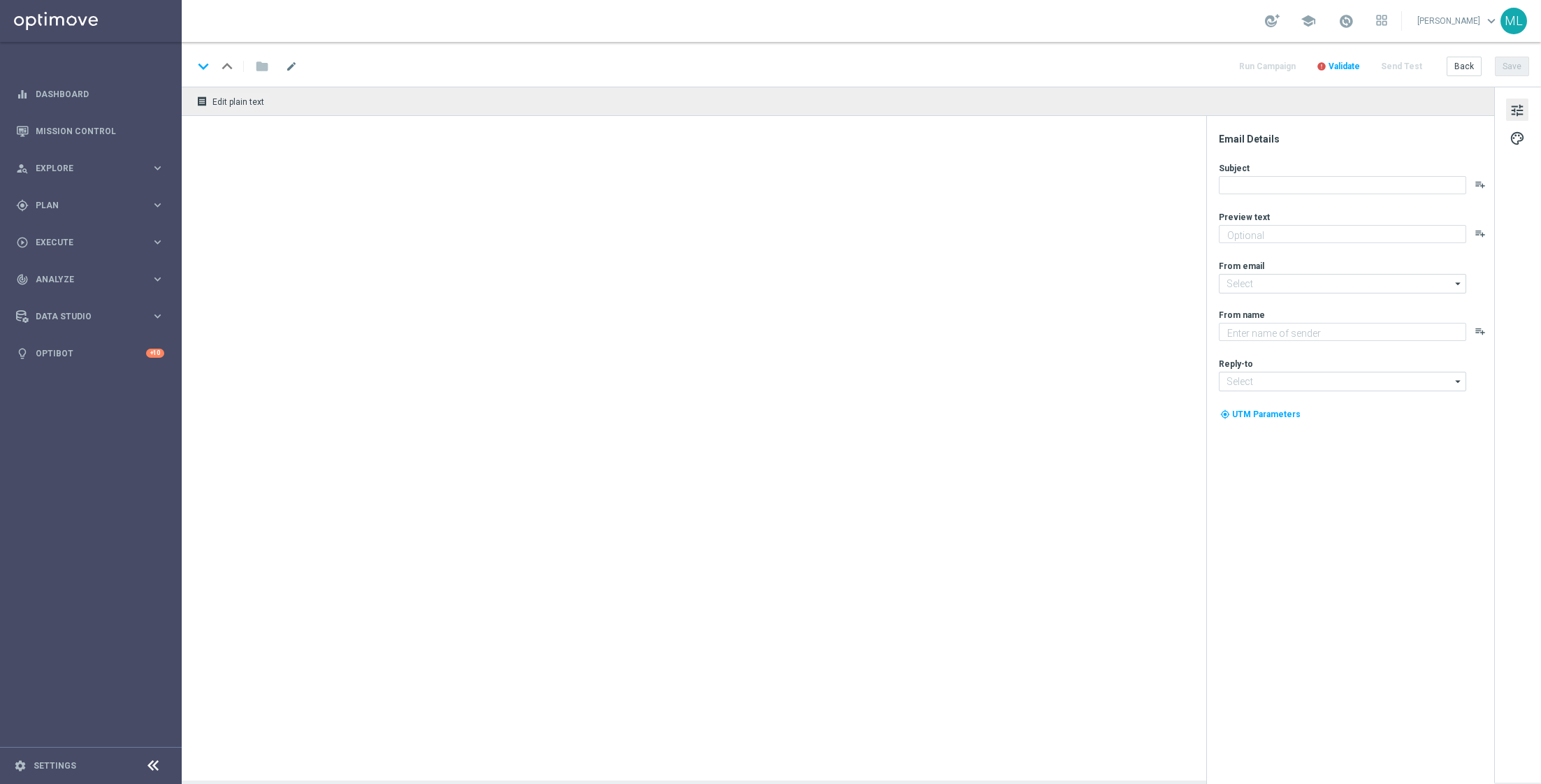
type textarea "Your turn to get matched!"
type input "[EMAIL_ADDRESS][DOMAIN_NAME]"
type textarea "KenoGO"
type input "[EMAIL_ADDRESS][DOMAIN_NAME]"
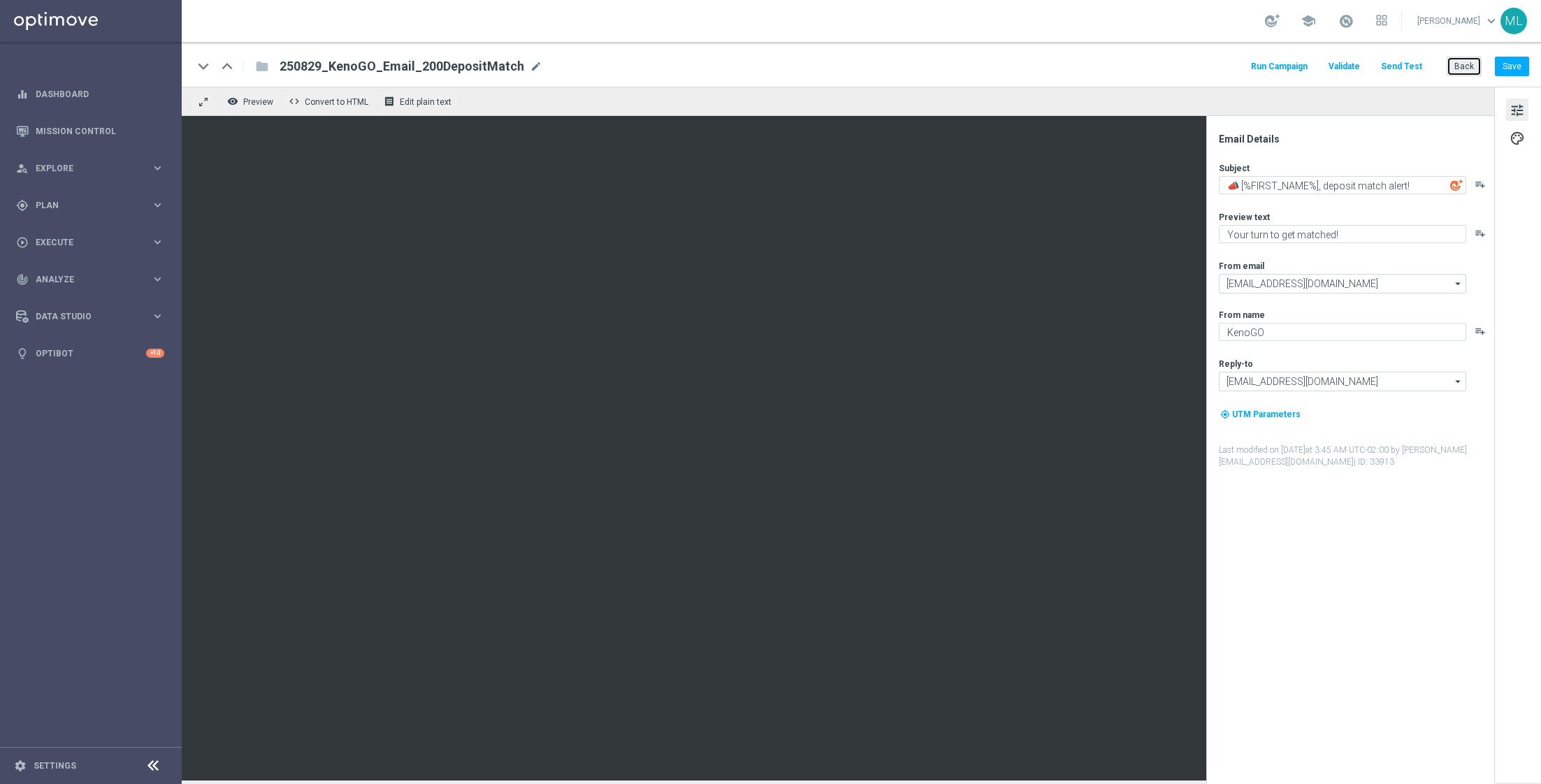
click at [1461, 60] on button "Back" at bounding box center [1464, 66] width 35 height 20
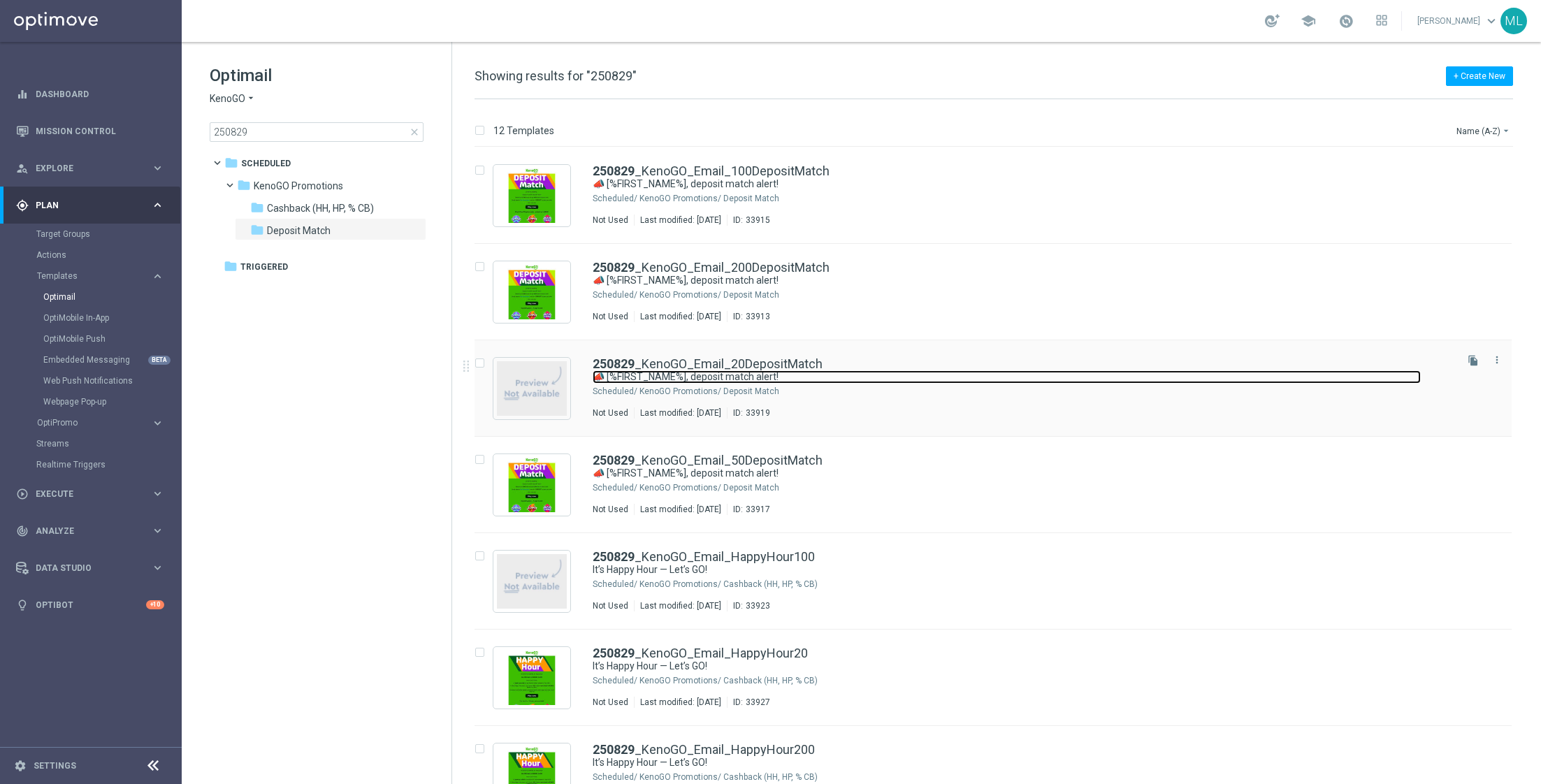
click at [921, 377] on link "📣 [%FIRST_NAME%], deposit match alert!" at bounding box center [1006, 377] width 828 height 13
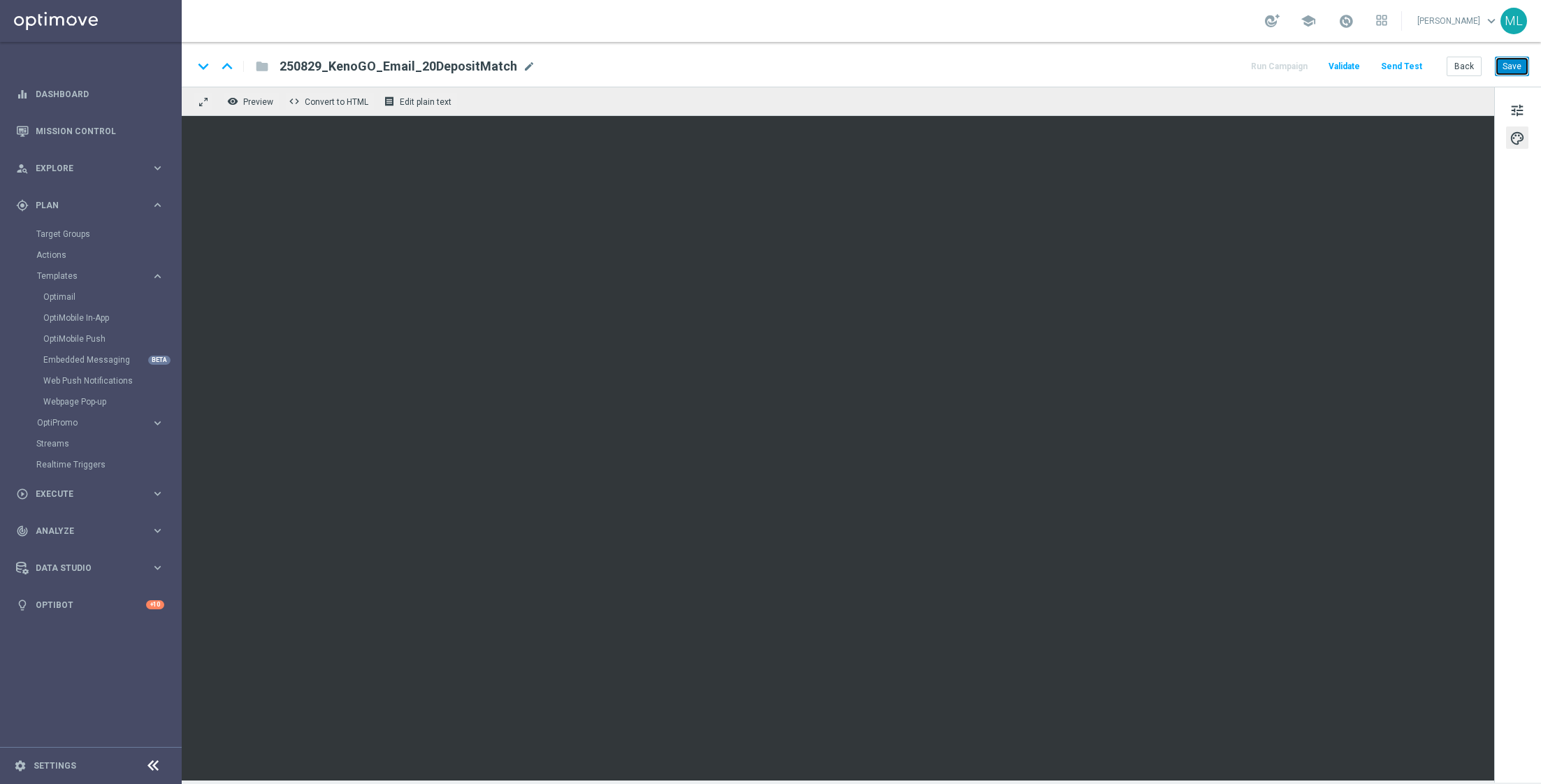
click at [1510, 60] on button "Save" at bounding box center [1511, 66] width 34 height 20
click at [1413, 65] on button "Send Test" at bounding box center [1401, 66] width 45 height 19
click at [1394, 65] on button "Send Test" at bounding box center [1401, 66] width 45 height 19
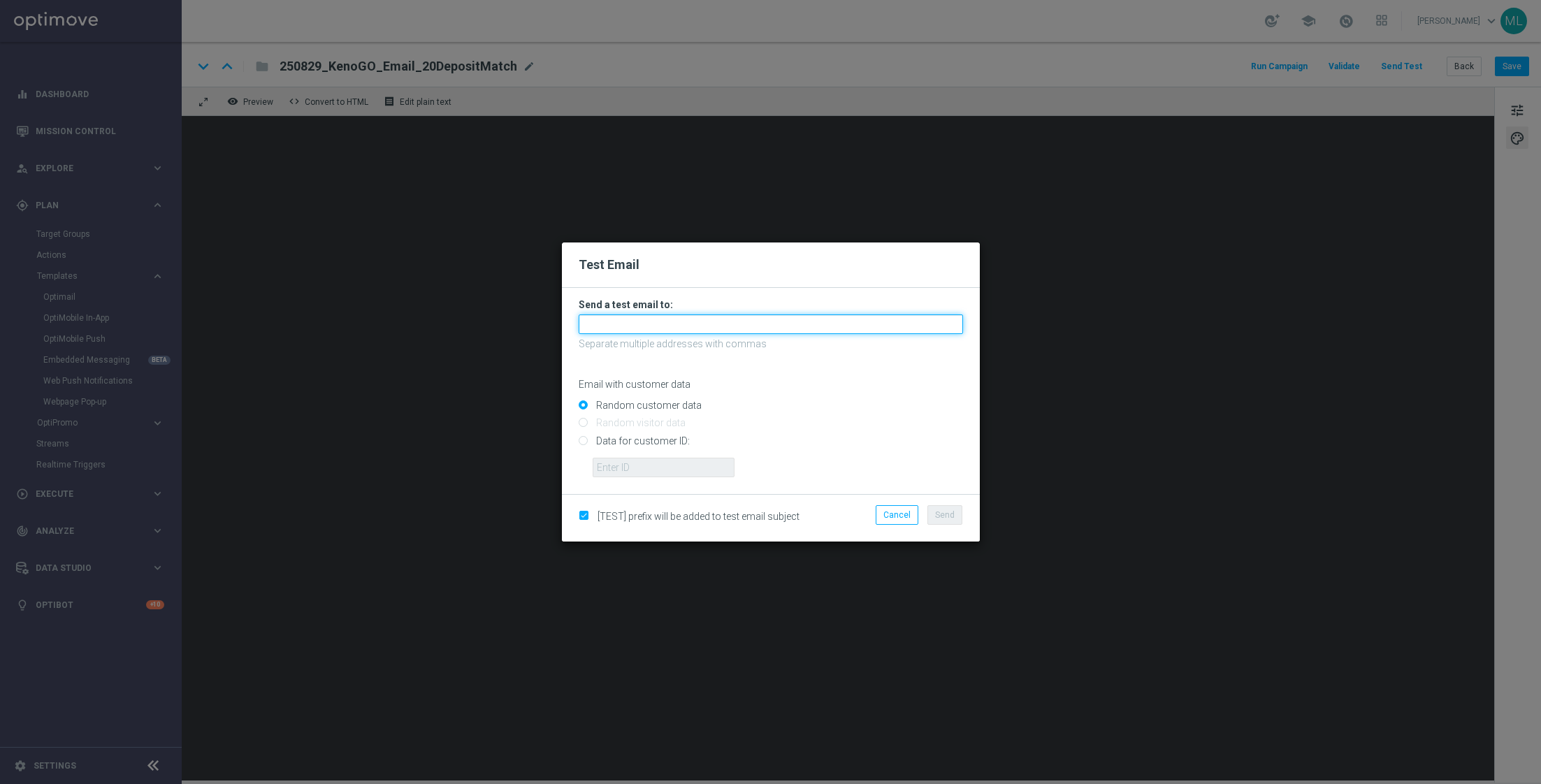
click at [606, 324] on input "text" at bounding box center [770, 324] width 385 height 20
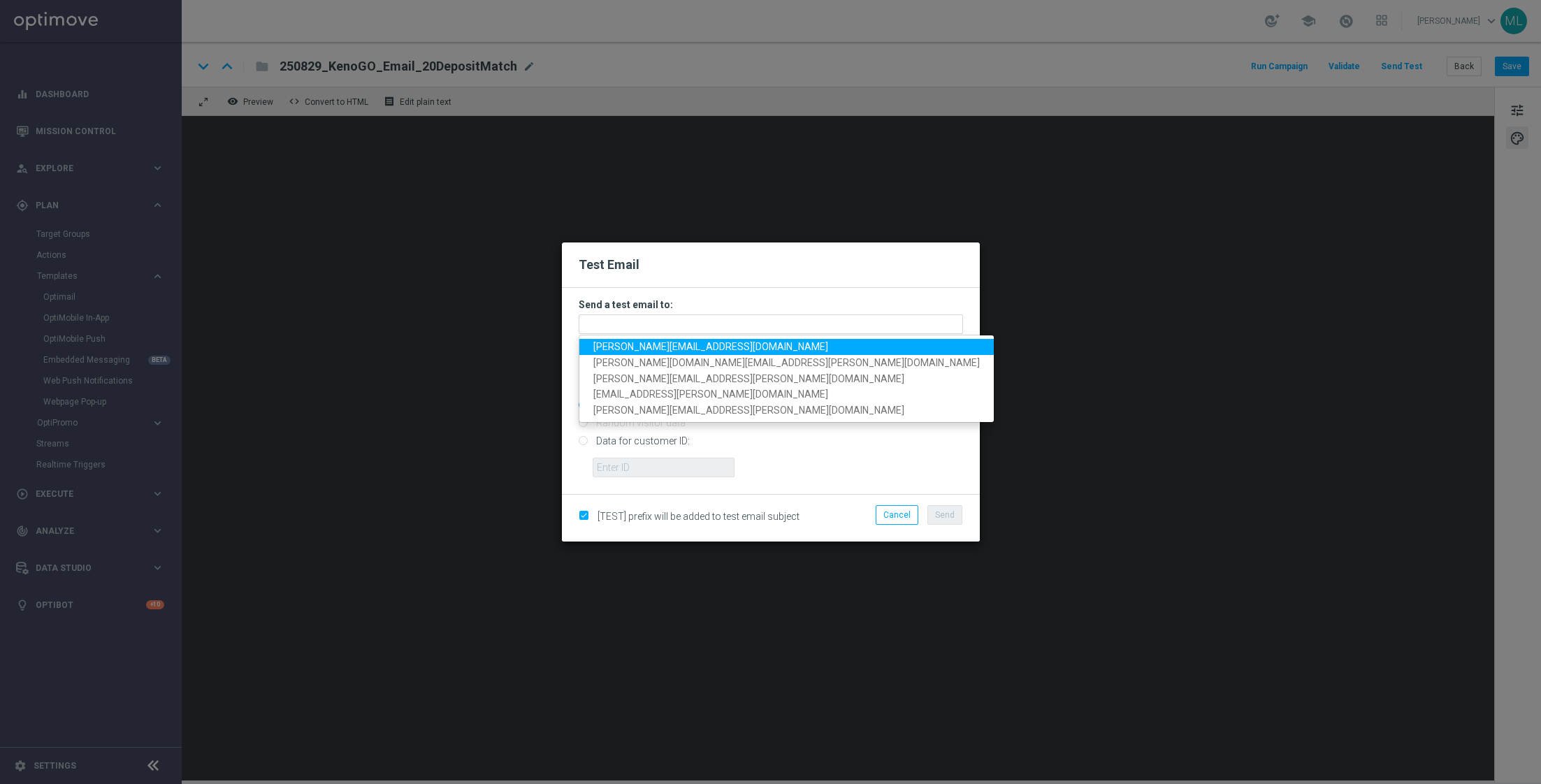
click at [626, 345] on span "adam.pustetto@lottoland.com" at bounding box center [711, 347] width 235 height 12
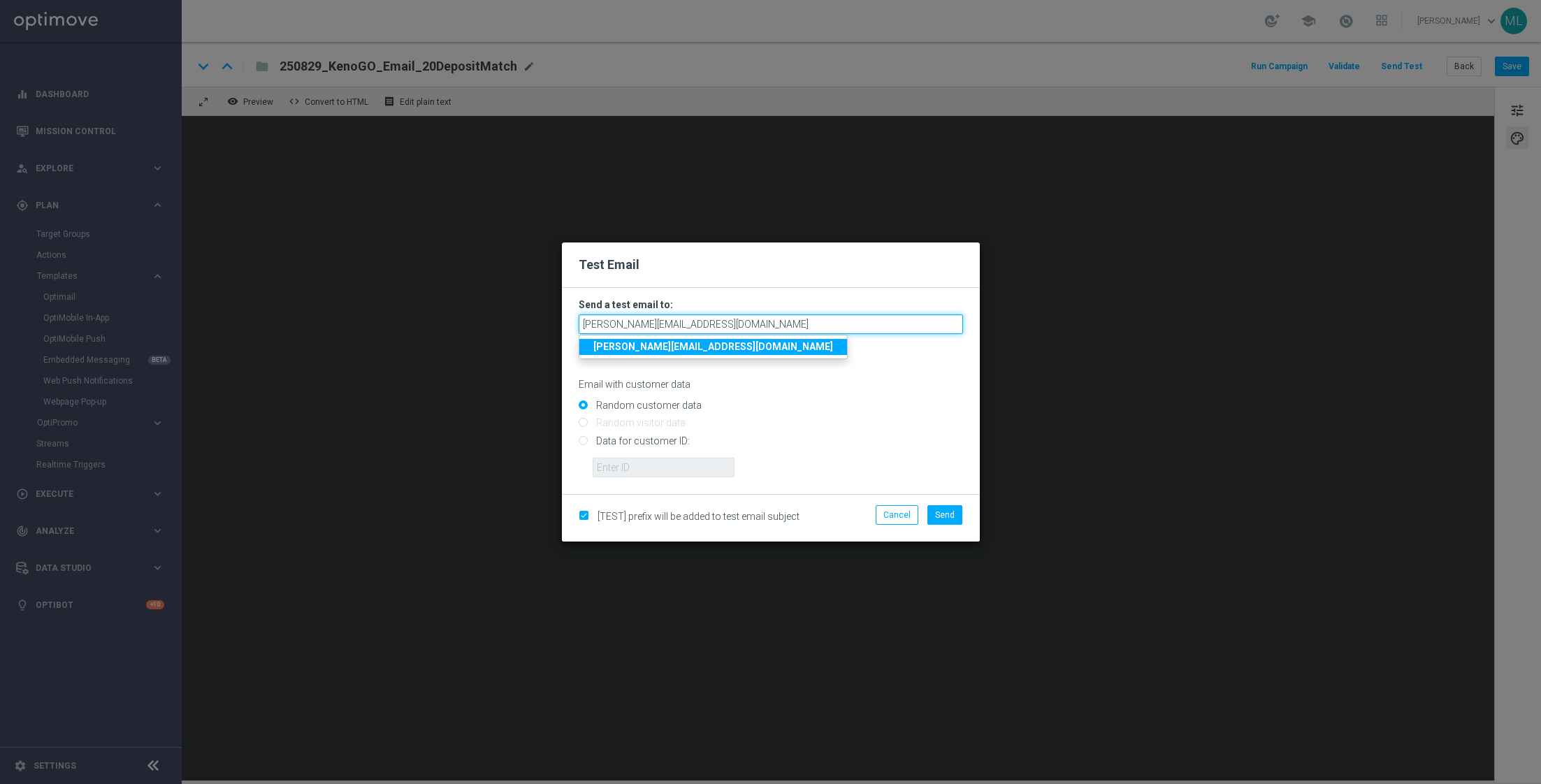
click at [754, 330] on input "adam.pustetto@lottoland.com" at bounding box center [770, 324] width 385 height 20
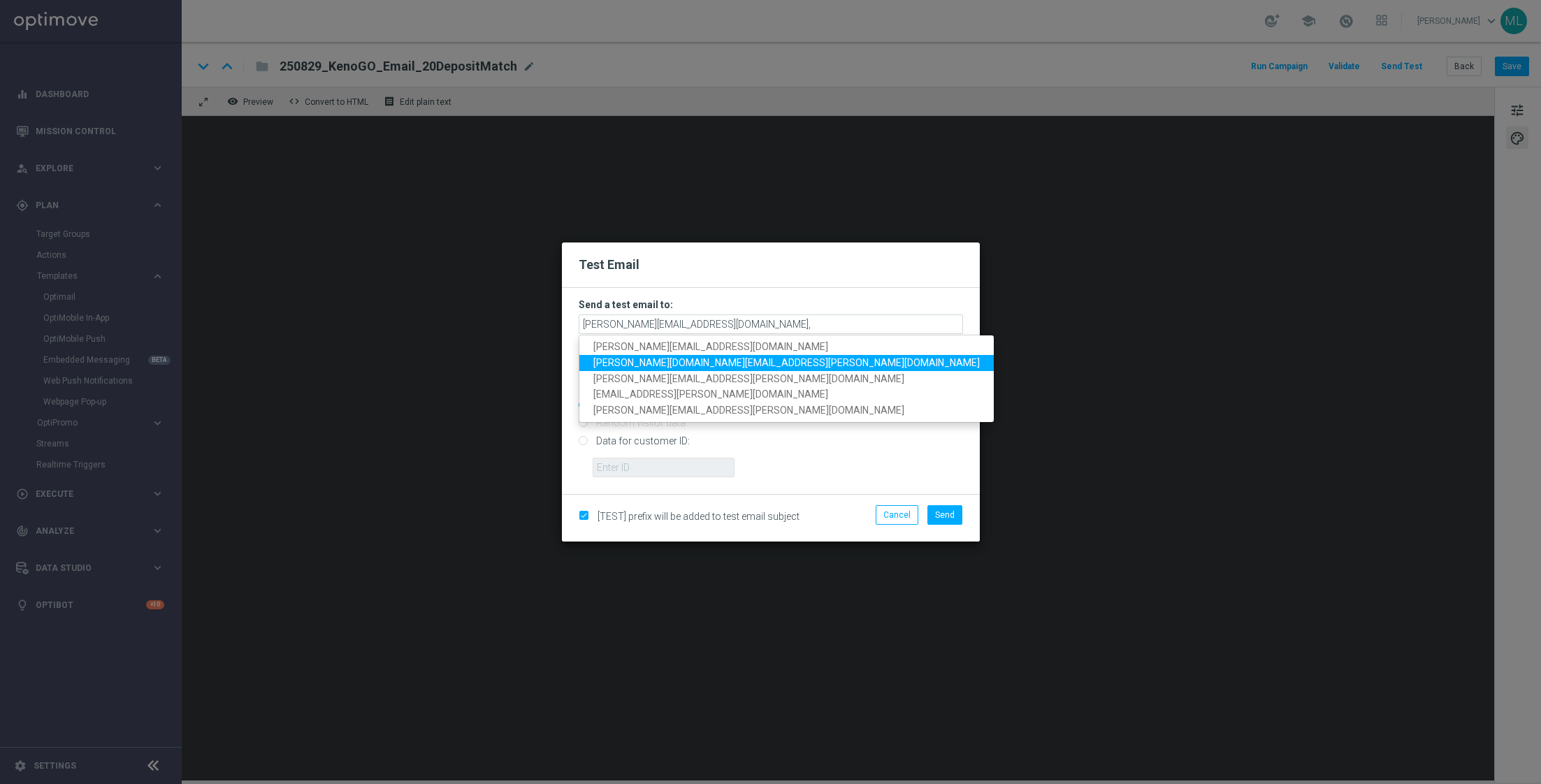
click at [680, 367] on span "tina.wang@lottoland.com" at bounding box center [786, 363] width 386 height 12
type input "adam.pustetto@lottoland.com,tina.wang@lottoland.com"
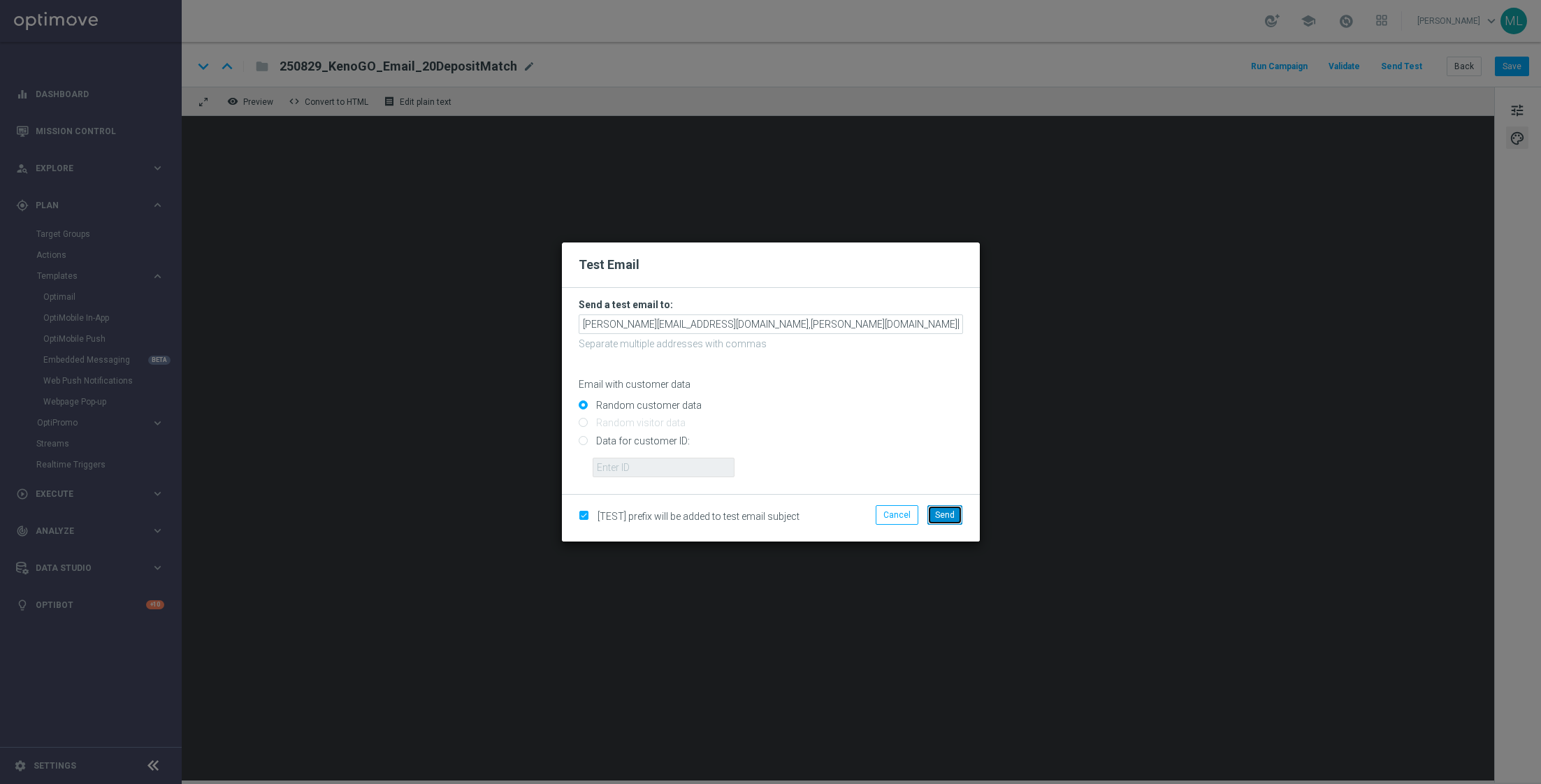
click at [955, 515] on button "Send" at bounding box center [945, 515] width 35 height 20
click at [947, 514] on span "Send" at bounding box center [945, 515] width 20 height 10
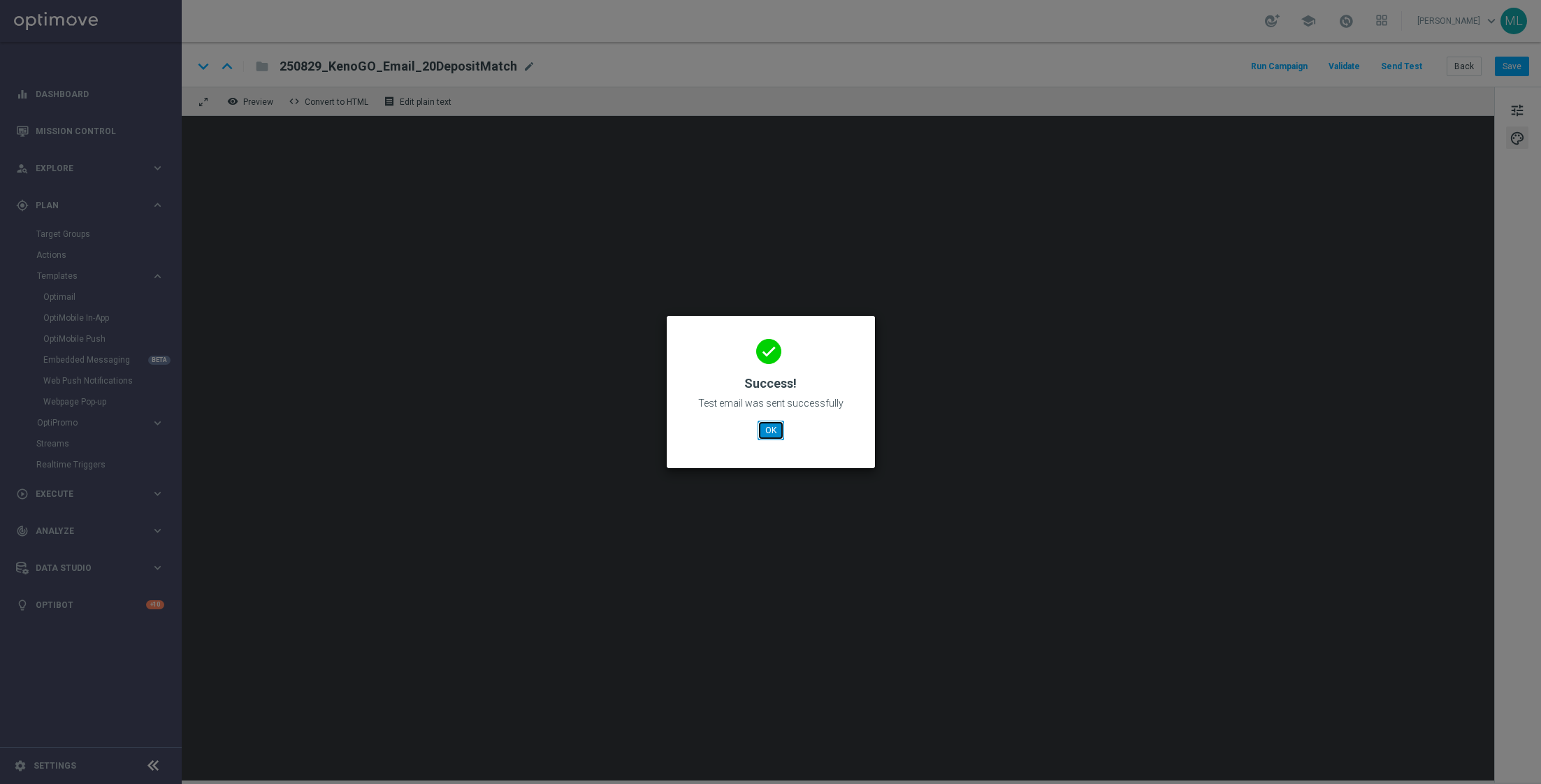
click at [768, 428] on button "OK" at bounding box center [771, 431] width 26 height 20
click at [775, 427] on button "OK" at bounding box center [771, 431] width 26 height 20
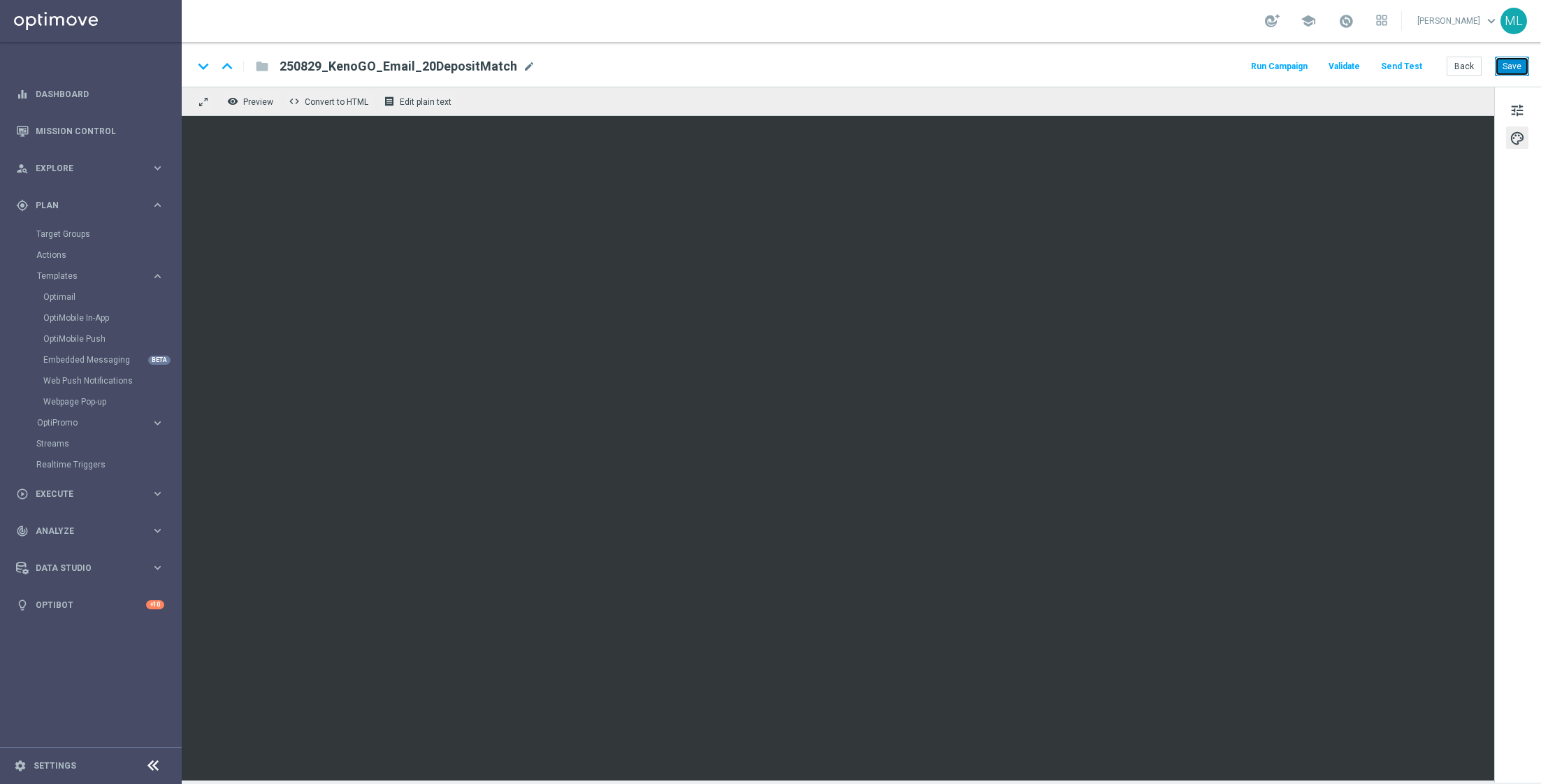
click at [1514, 65] on button "Save" at bounding box center [1511, 66] width 34 height 20
click at [1518, 71] on button "Save" at bounding box center [1511, 66] width 34 height 20
click at [1401, 70] on button "Send Test" at bounding box center [1401, 66] width 45 height 19
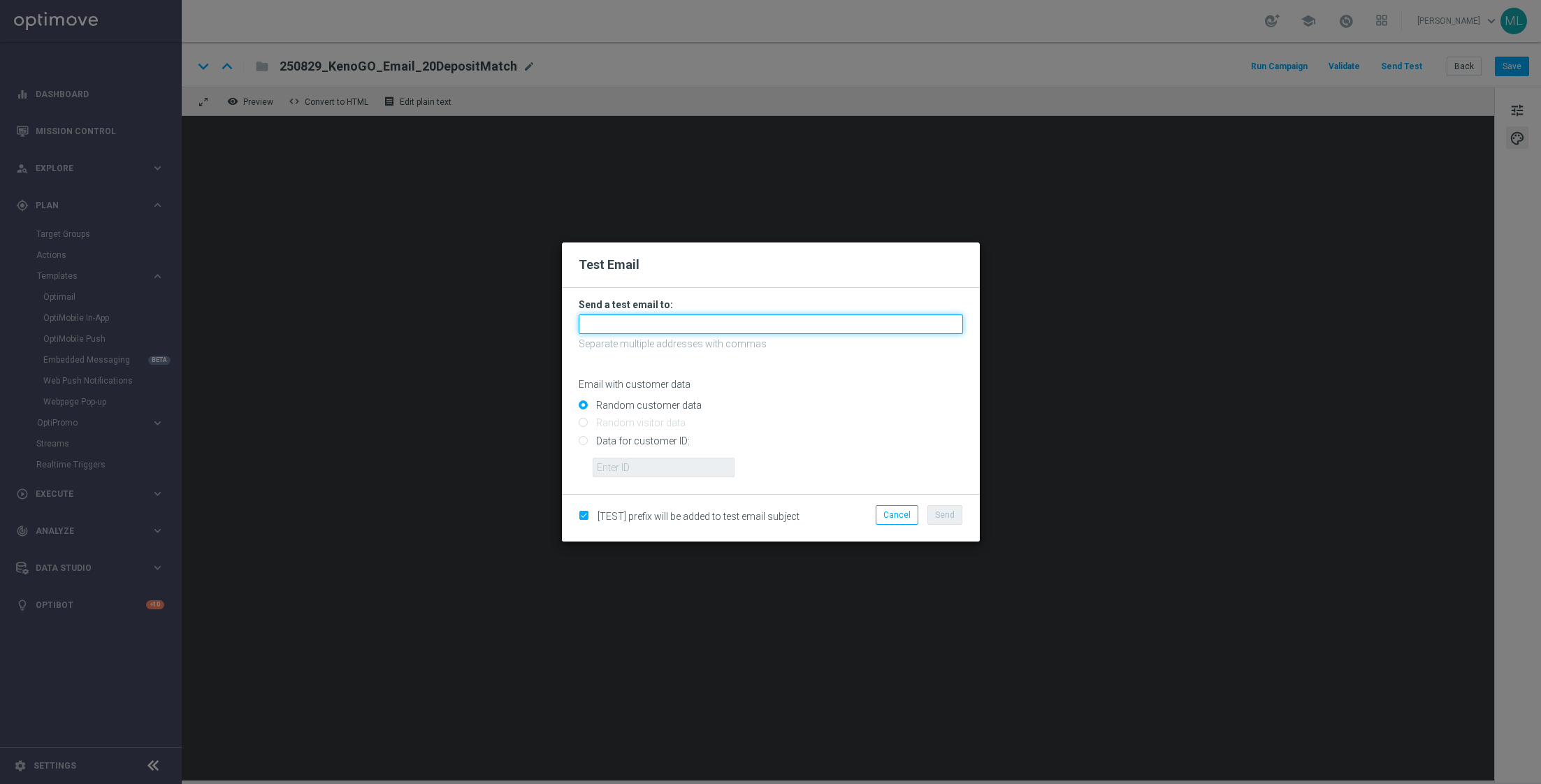
click at [654, 333] on input "text" at bounding box center [770, 324] width 385 height 20
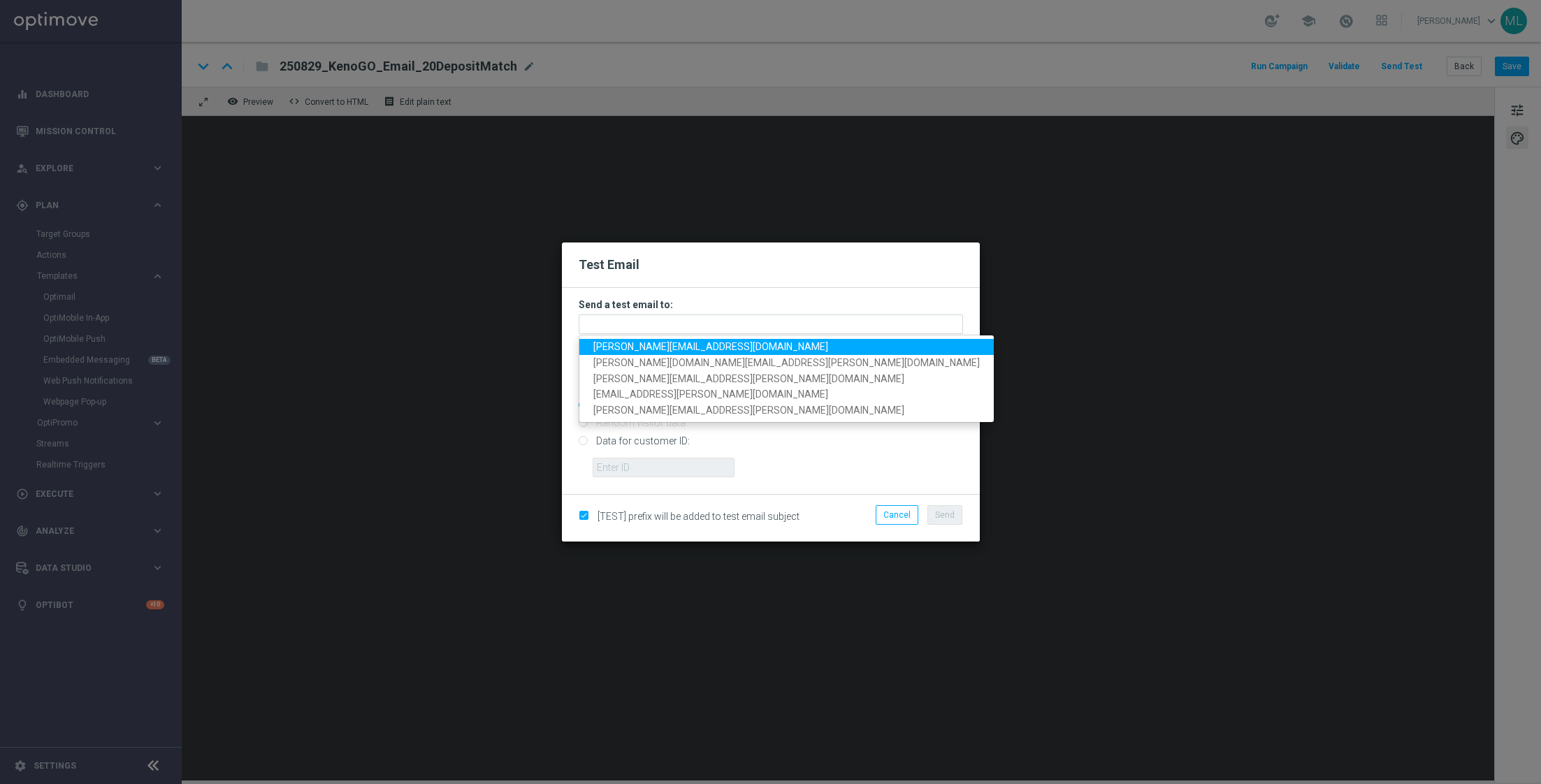
click at [655, 347] on span "adam.pustetto@lottoland.com" at bounding box center [711, 347] width 235 height 12
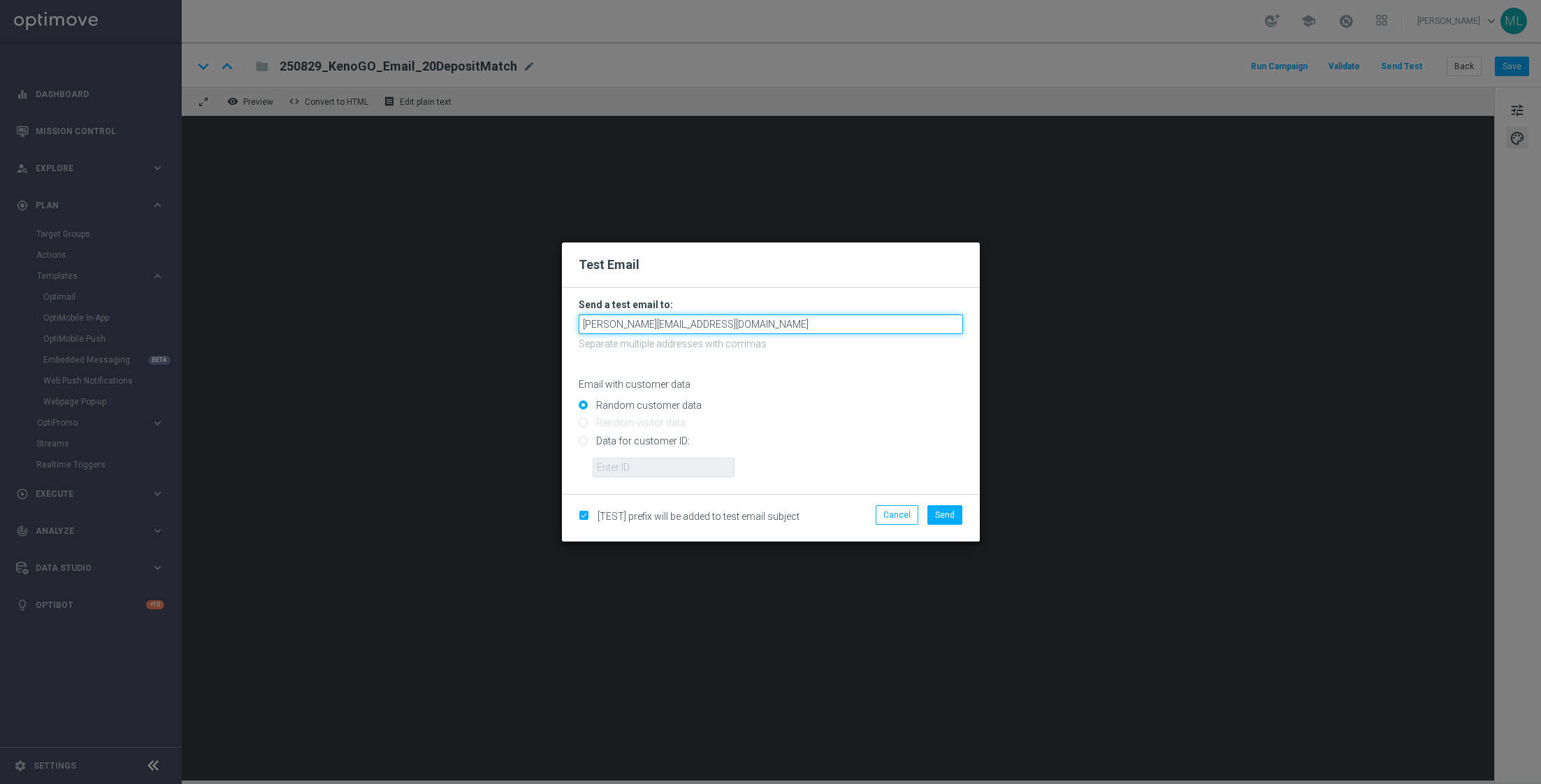
click at [763, 326] on input "adam.pustetto@lottoland.com" at bounding box center [770, 324] width 385 height 20
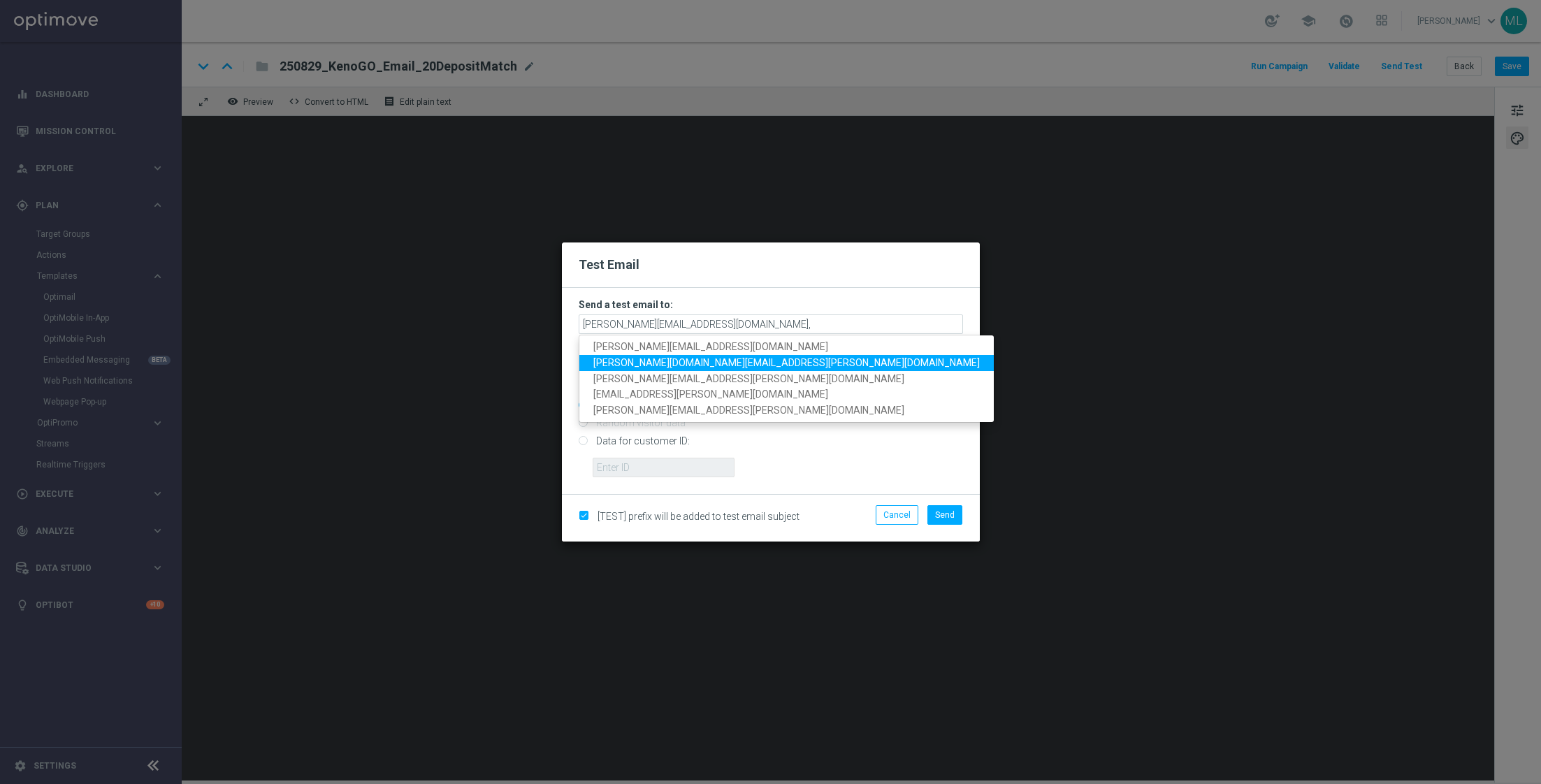
click at [699, 363] on span "tina.wang@lottoland.com" at bounding box center [786, 363] width 386 height 12
type input "adam.pustetto@lottoland.com,tina.wang@lottoland.com"
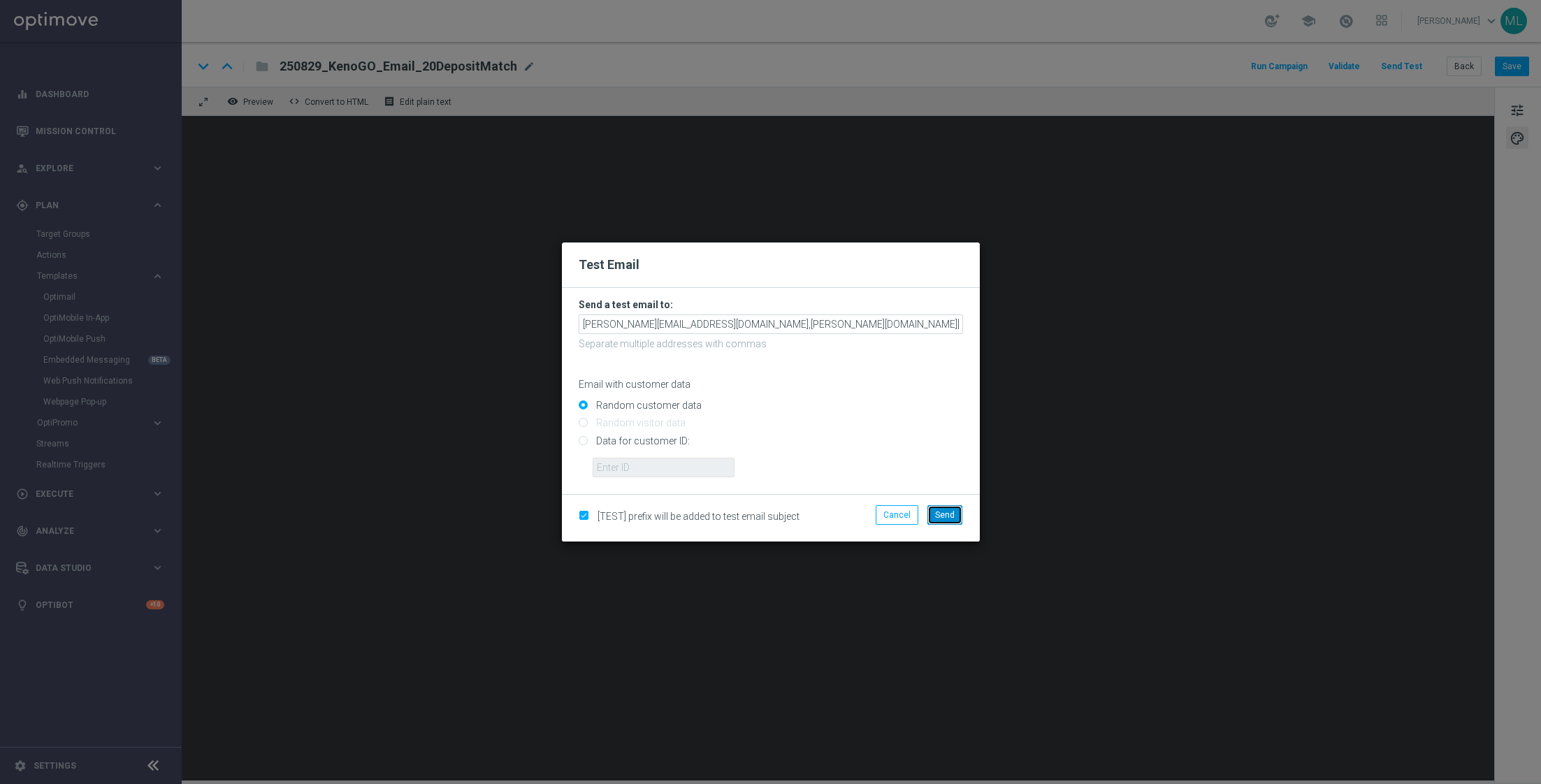
click at [956, 516] on button "Send" at bounding box center [945, 515] width 35 height 20
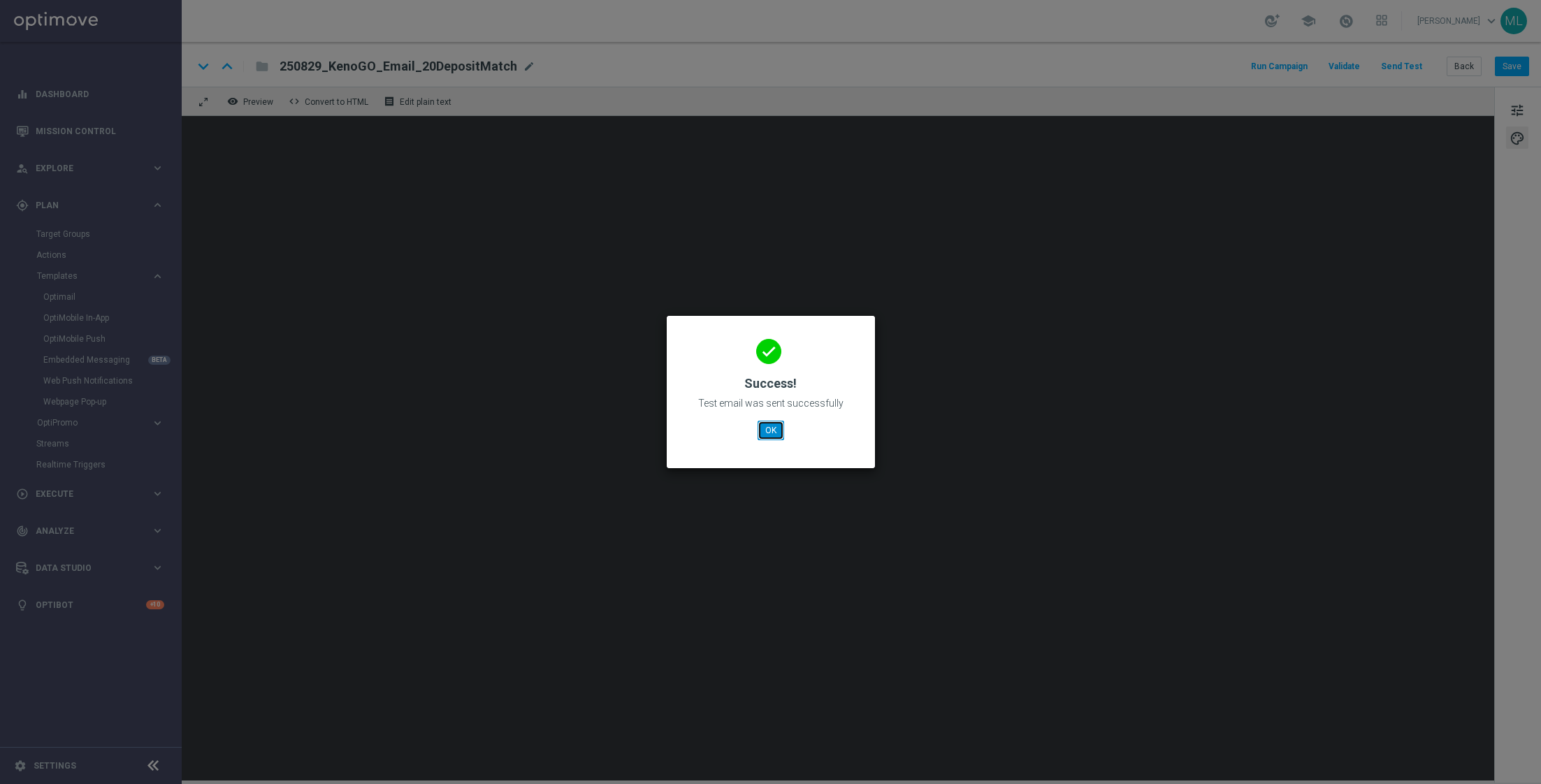
click at [768, 432] on button "OK" at bounding box center [771, 431] width 26 height 20
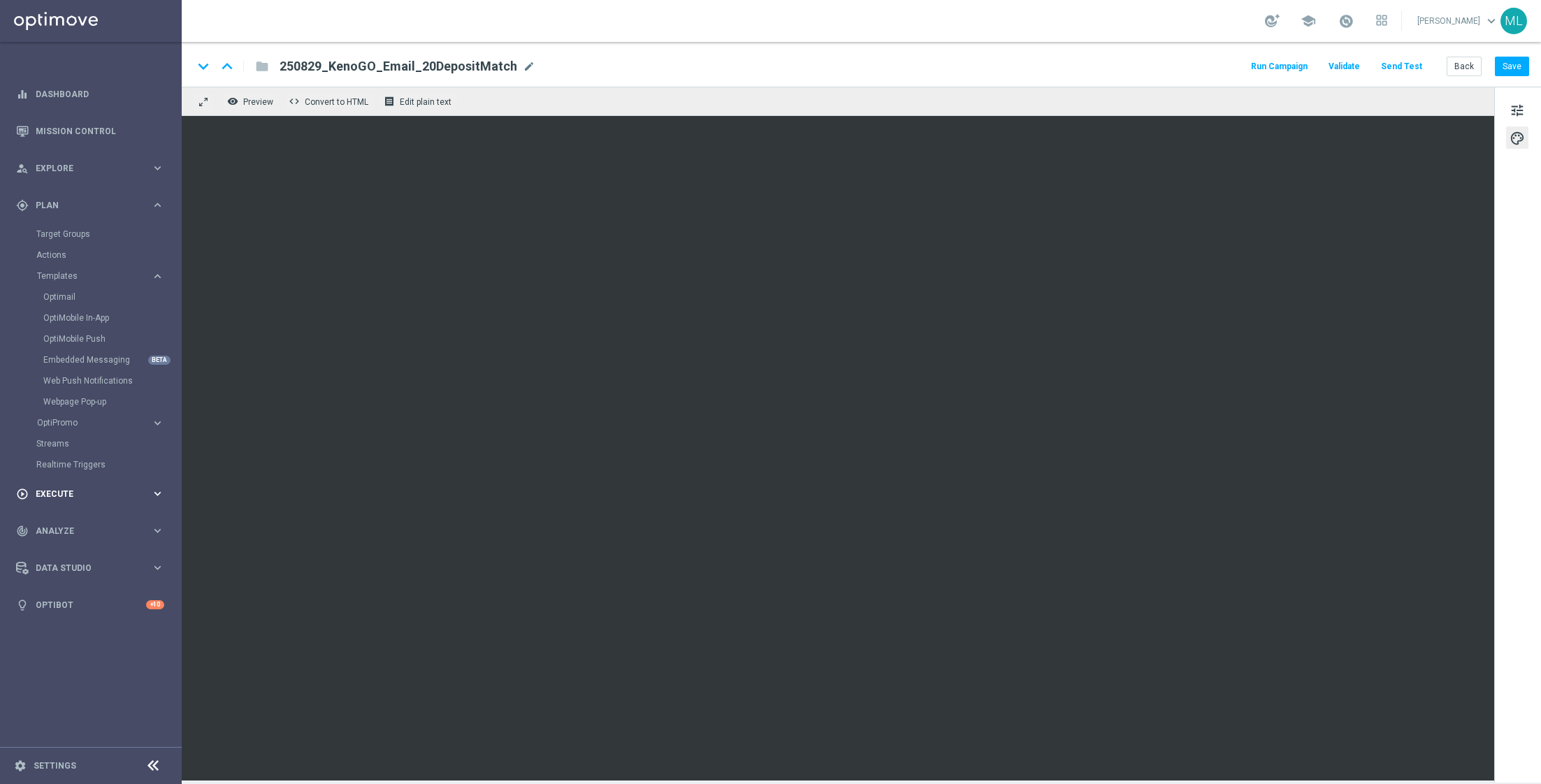
click at [146, 493] on span "Execute" at bounding box center [93, 494] width 115 height 8
click at [79, 273] on link "Campaign Builder" at bounding box center [91, 271] width 109 height 12
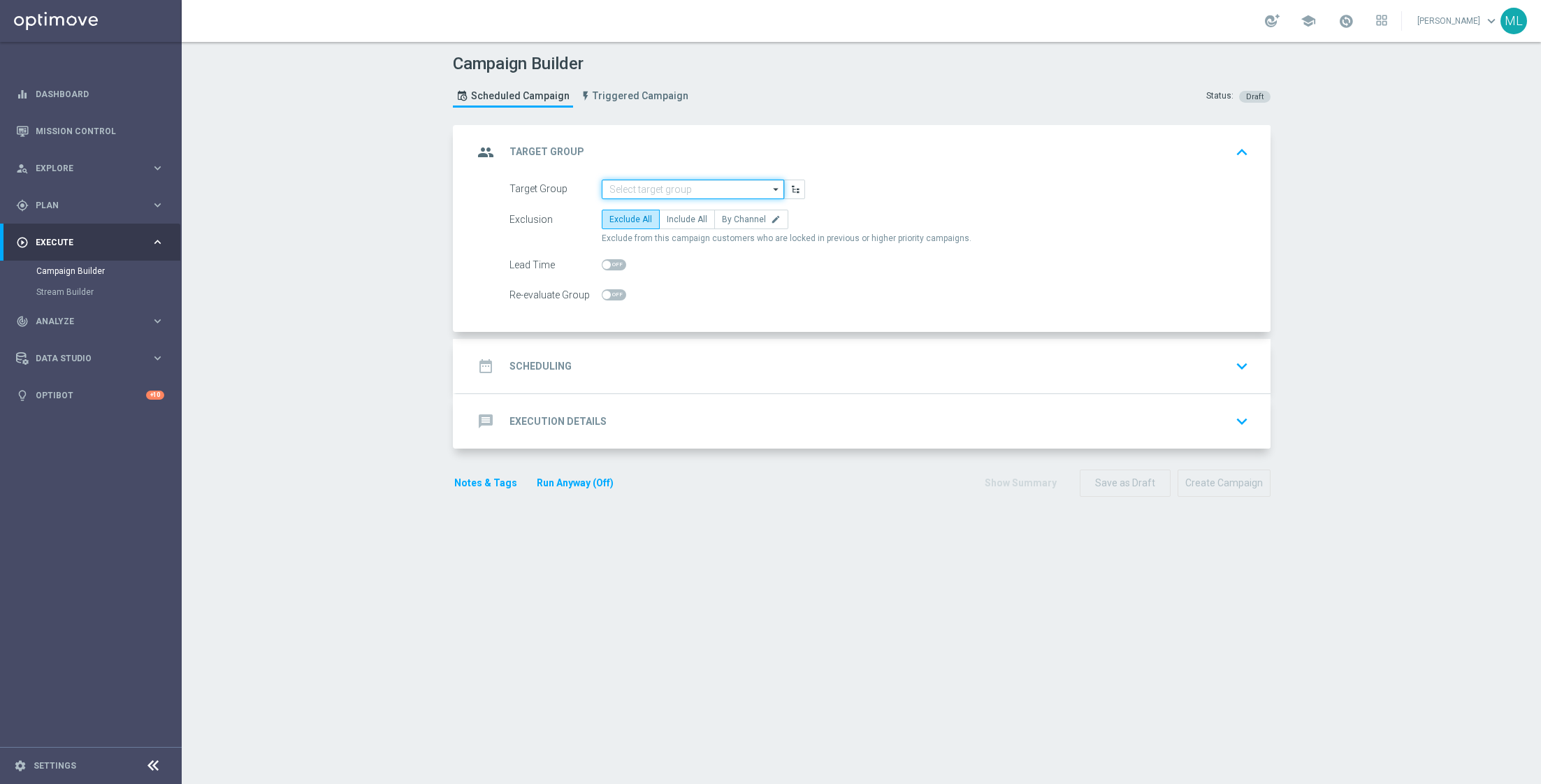
click at [655, 185] on input at bounding box center [692, 189] width 182 height 20
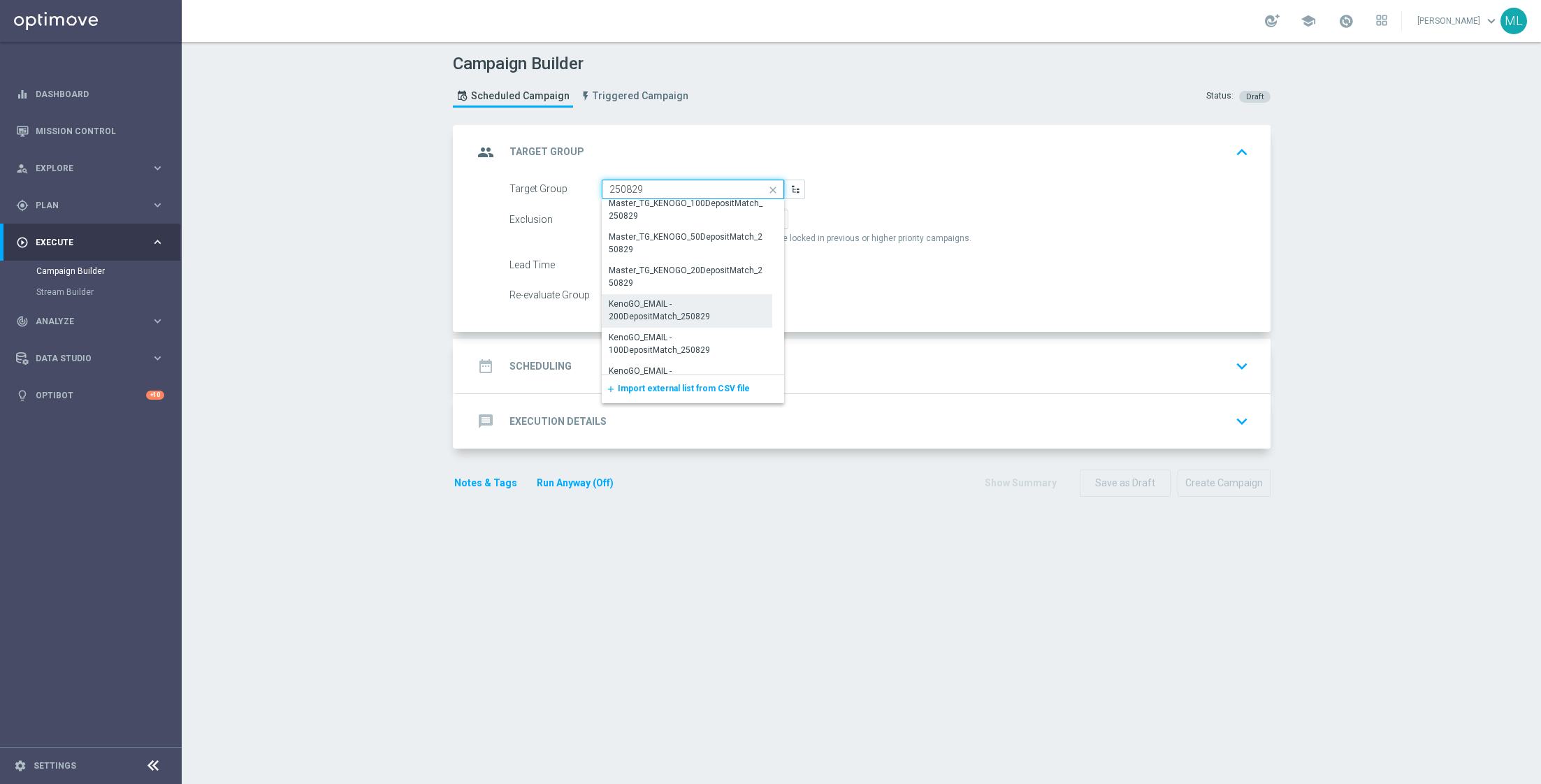
scroll to position [578, 0]
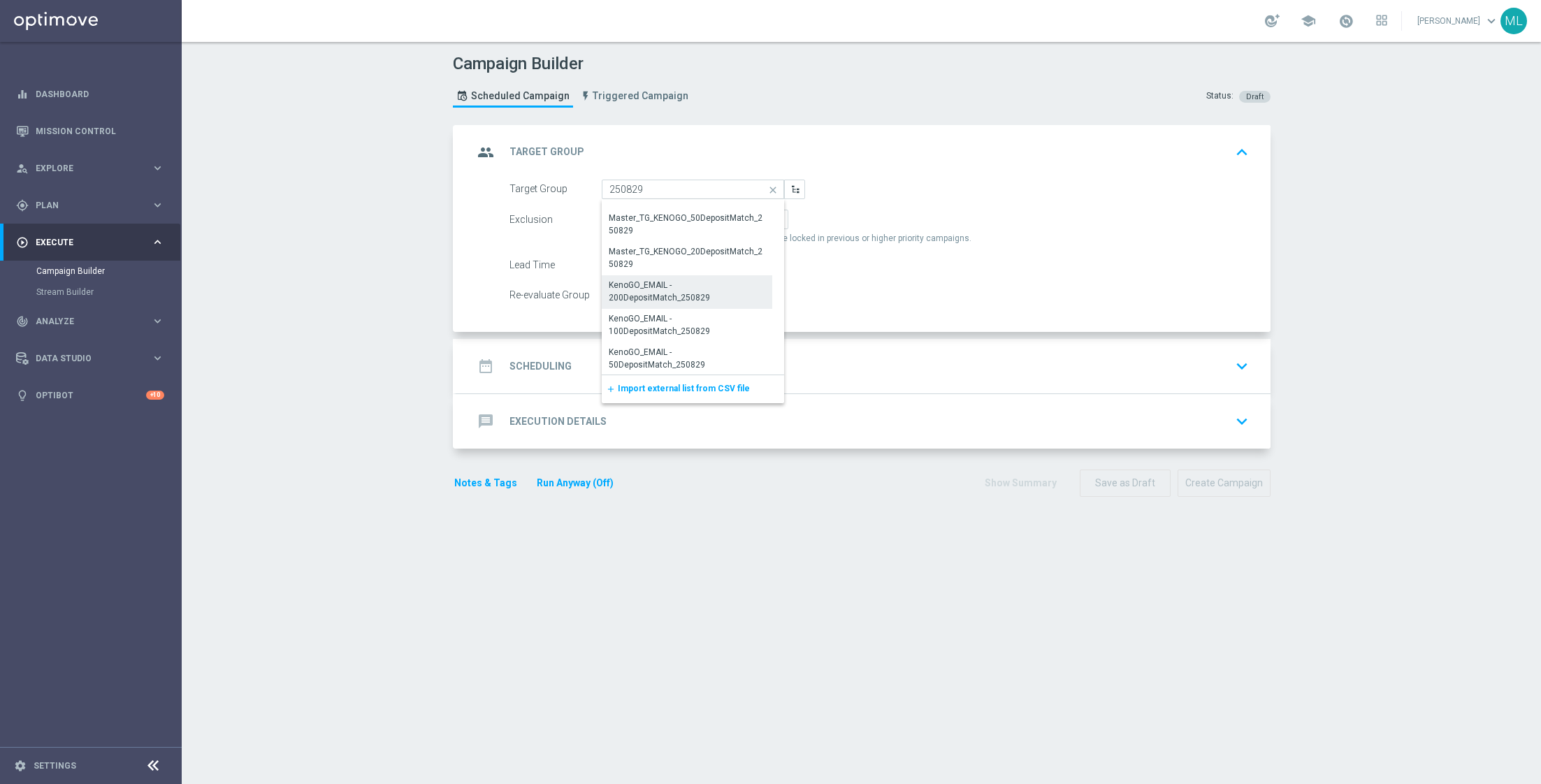
click at [687, 294] on div "KenoGO_EMAIL - 200DepositMatch_250829" at bounding box center [687, 291] width 157 height 25
type input "KenoGO_EMAIL - 200DepositMatch_250829"
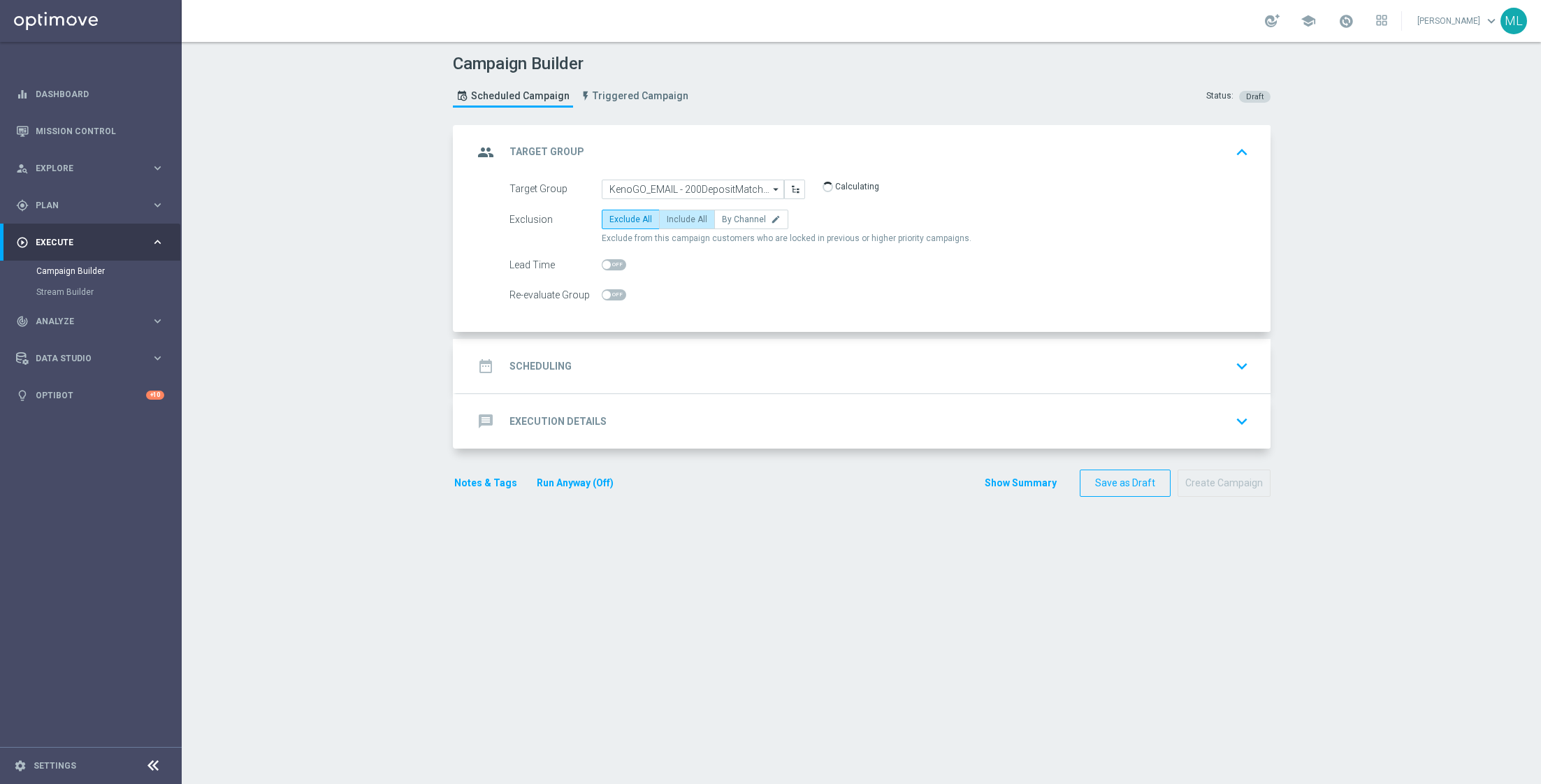
click at [675, 226] on label "Include All" at bounding box center [687, 219] width 56 height 20
click at [675, 226] on input "Include All" at bounding box center [671, 222] width 9 height 9
radio input "true"
click at [709, 370] on div "date_range Scheduling keyboard_arrow_down" at bounding box center [864, 366] width 781 height 26
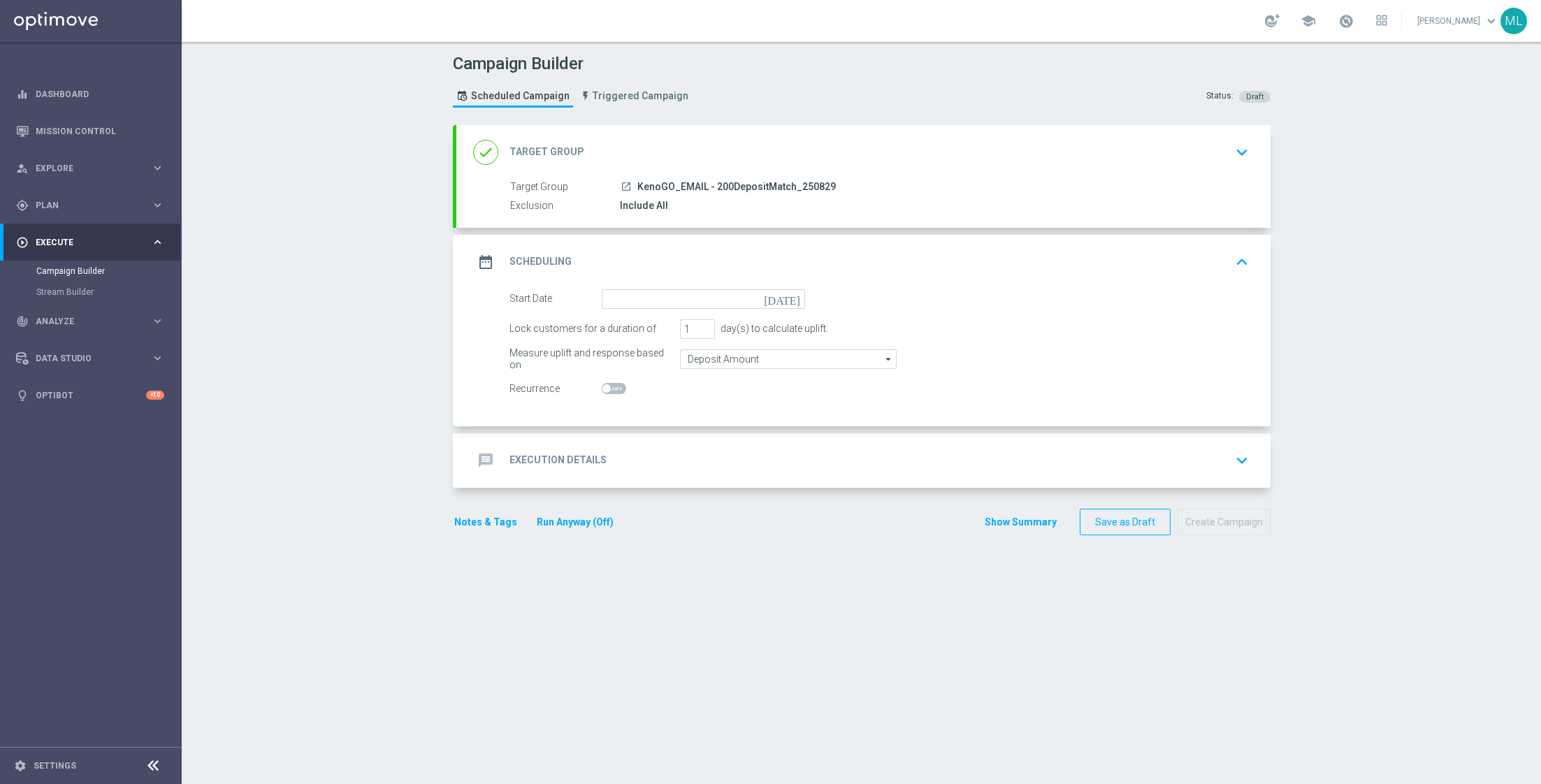
click at [792, 299] on icon "[DATE]" at bounding box center [784, 297] width 41 height 16
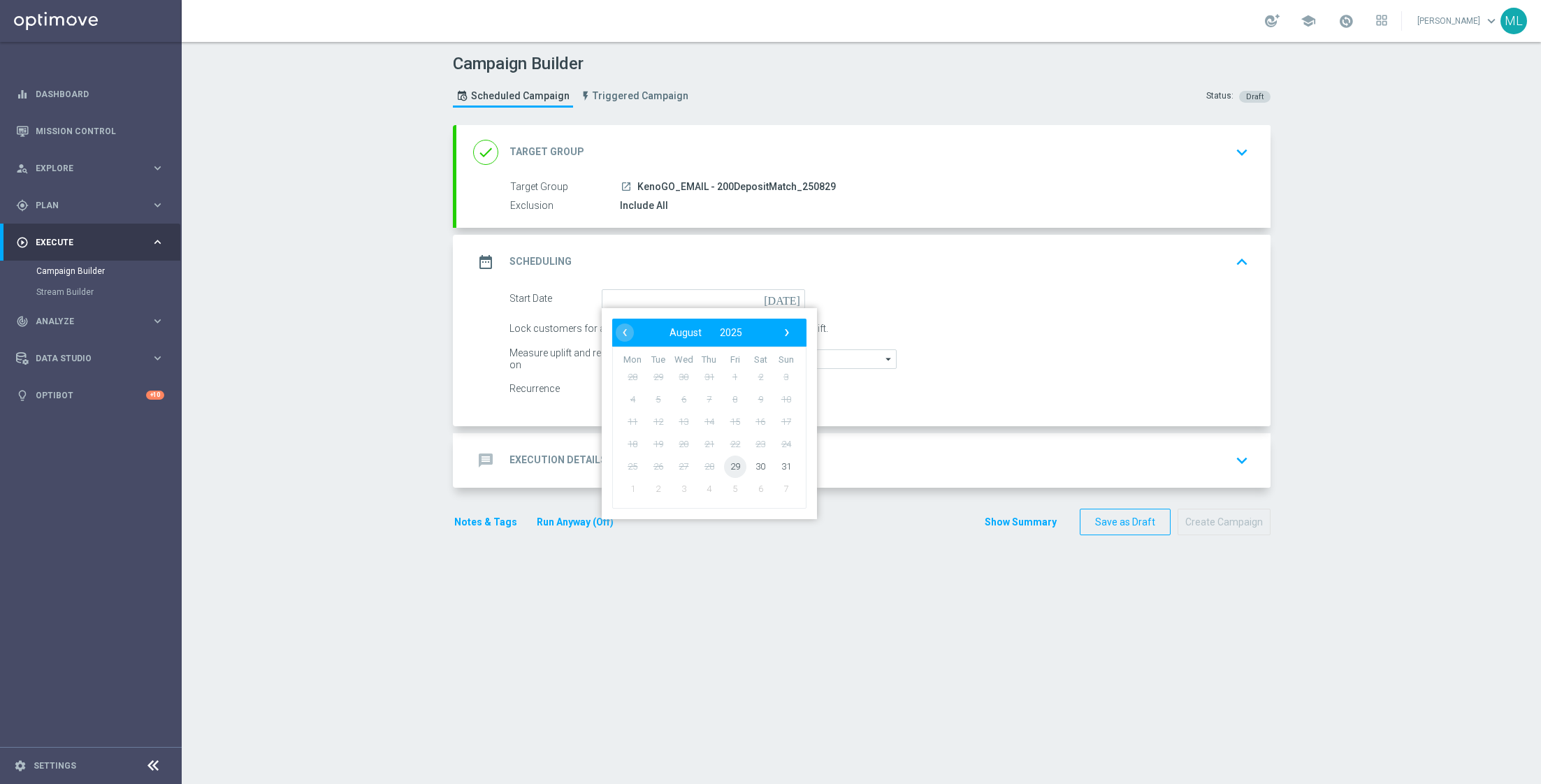
click at [732, 461] on span "29" at bounding box center [734, 466] width 22 height 22
type input "[DATE]"
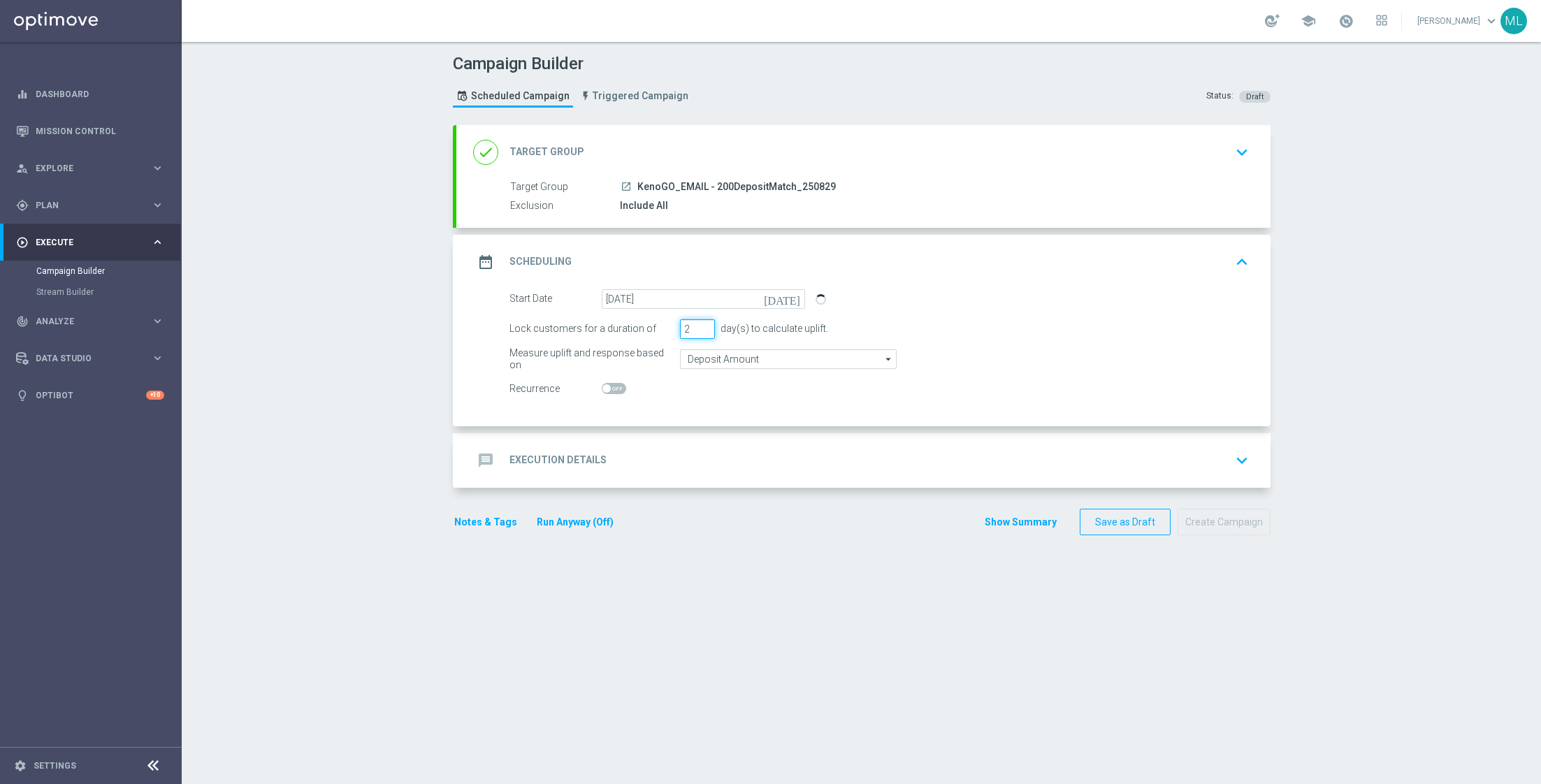
type input "2"
click at [705, 323] on input "2" at bounding box center [697, 329] width 35 height 20
click at [736, 457] on div "message Execution Details keyboard_arrow_down" at bounding box center [864, 461] width 781 height 26
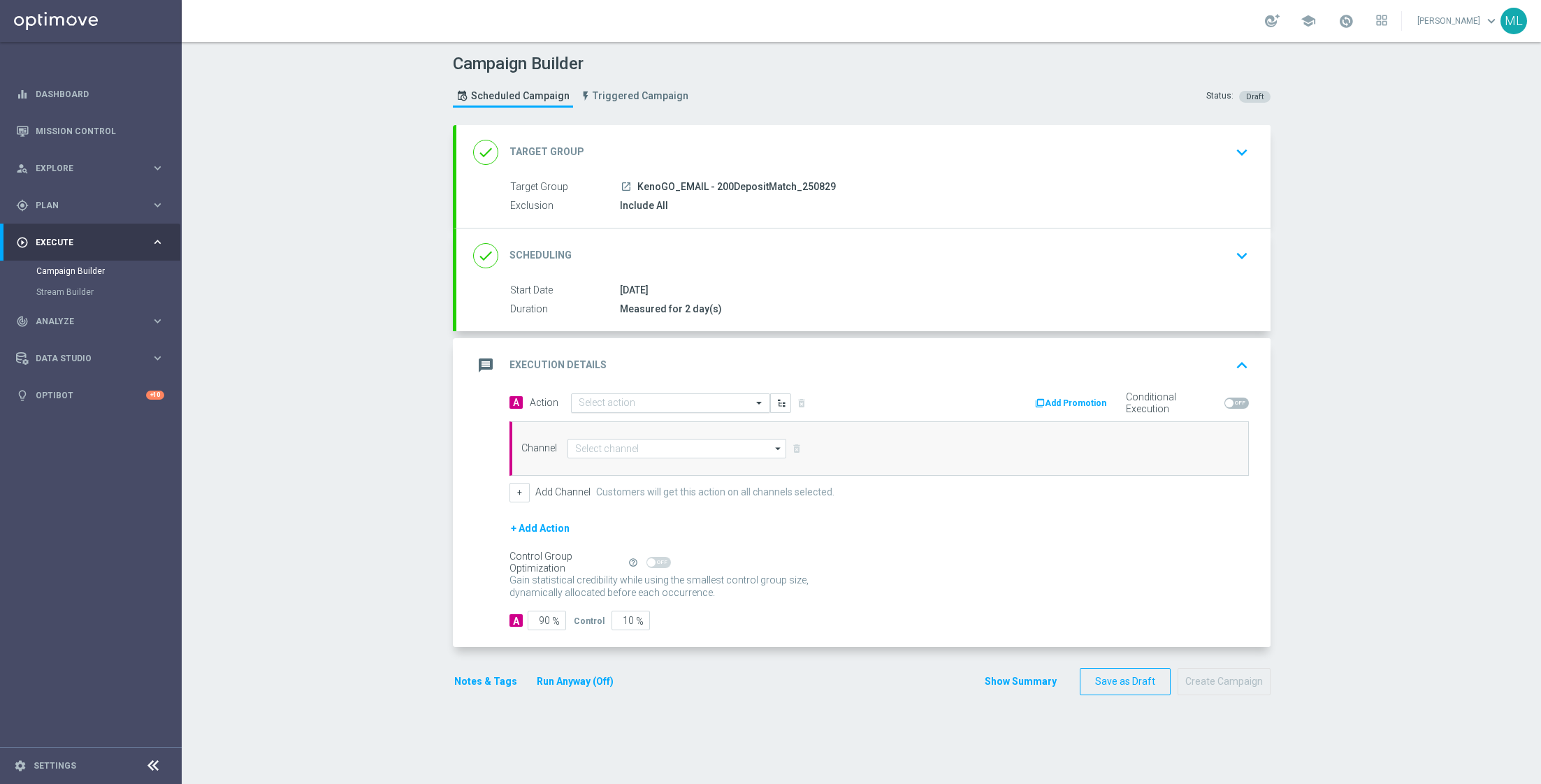
click at [625, 405] on input "text" at bounding box center [656, 404] width 156 height 12
type input "KenoGO dep"
click at [644, 421] on label "KenoGO Deposit Match" at bounding box center [621, 427] width 86 height 12
click at [639, 448] on input at bounding box center [677, 449] width 219 height 20
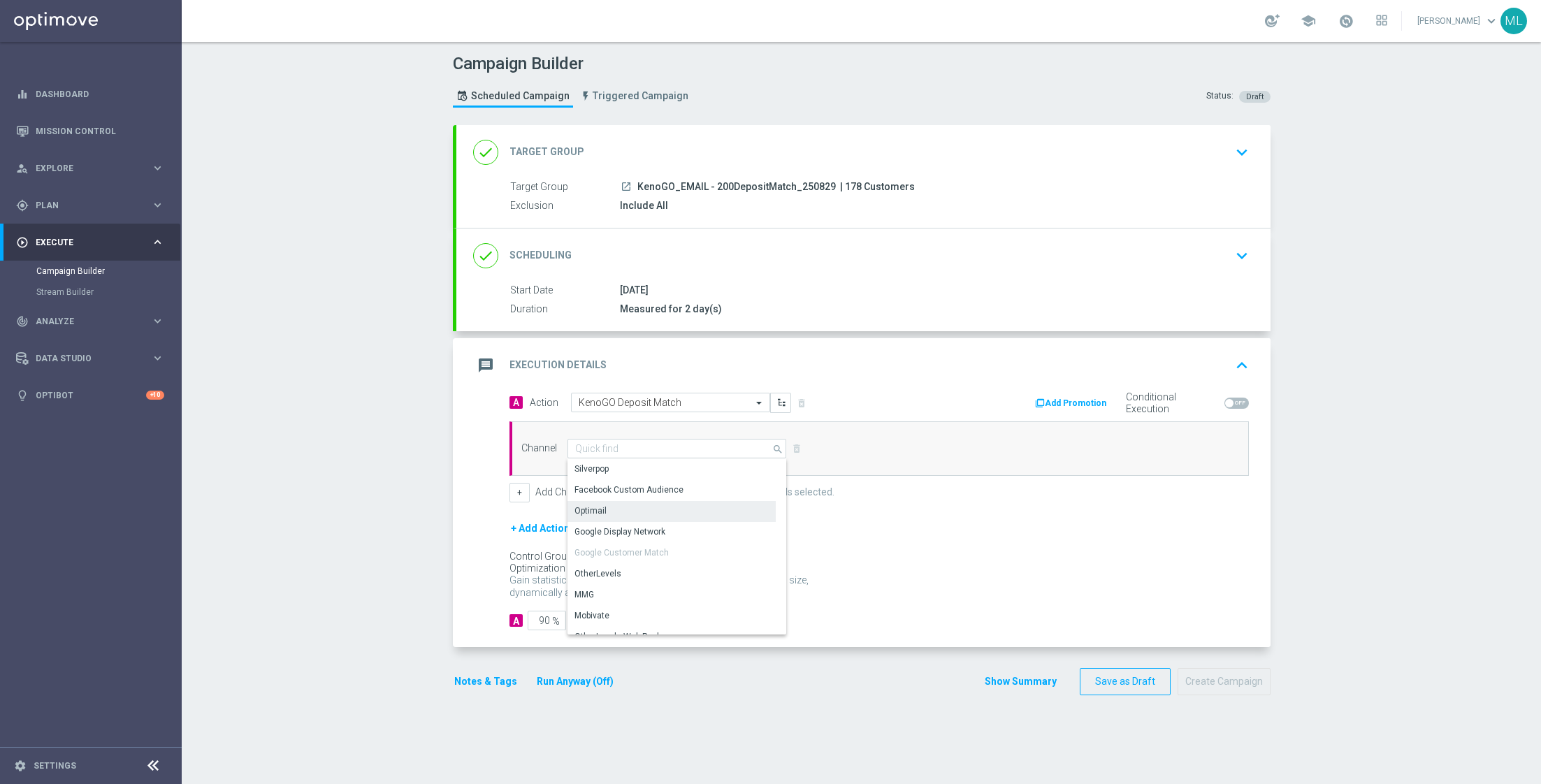
click at [624, 507] on div "Optimail" at bounding box center [672, 511] width 209 height 20
type input "Optimail"
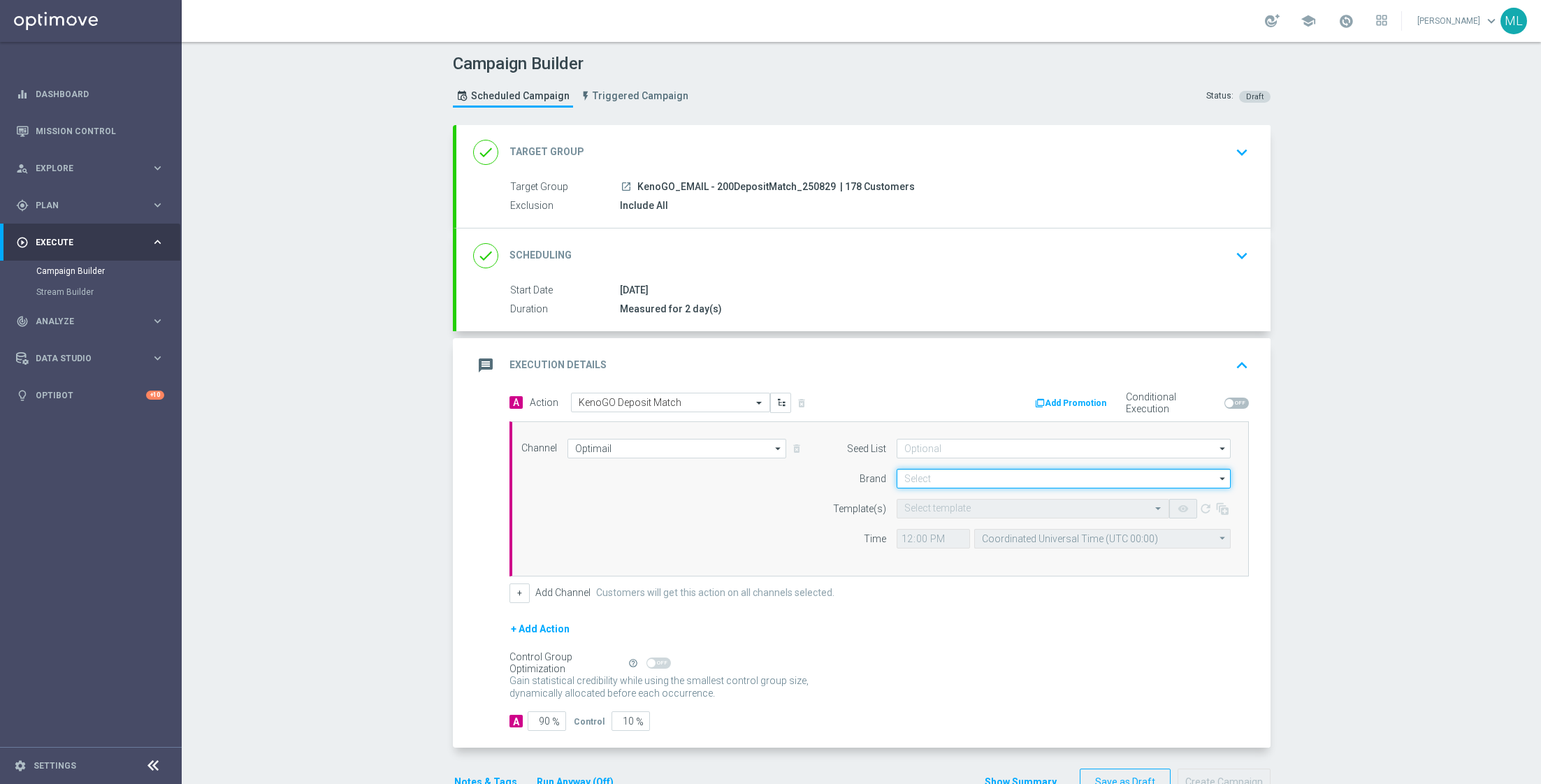
click at [921, 476] on input at bounding box center [1064, 479] width 334 height 20
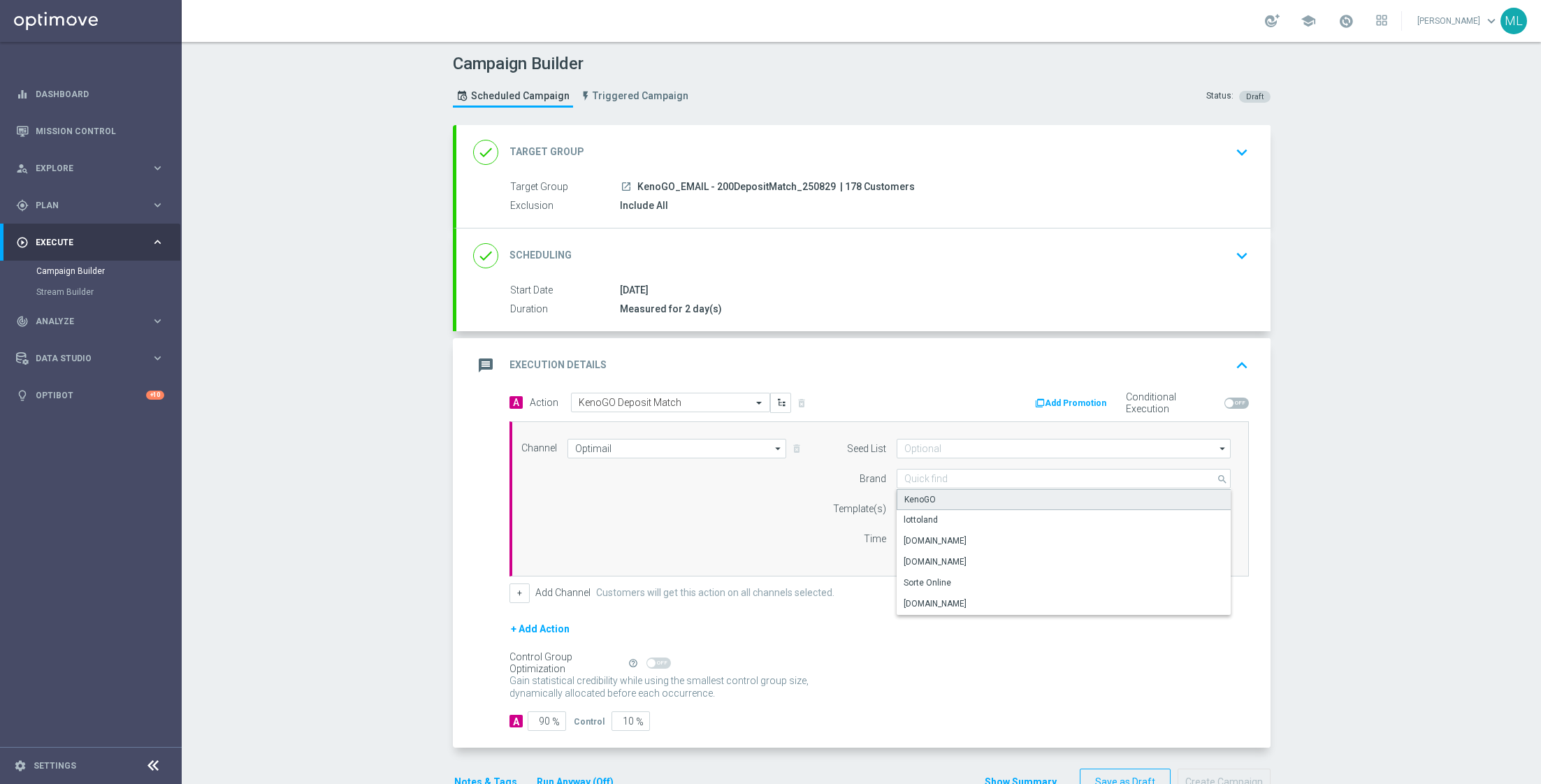
click at [926, 494] on div "KenoGO" at bounding box center [920, 499] width 31 height 12
type input "KenoGO"
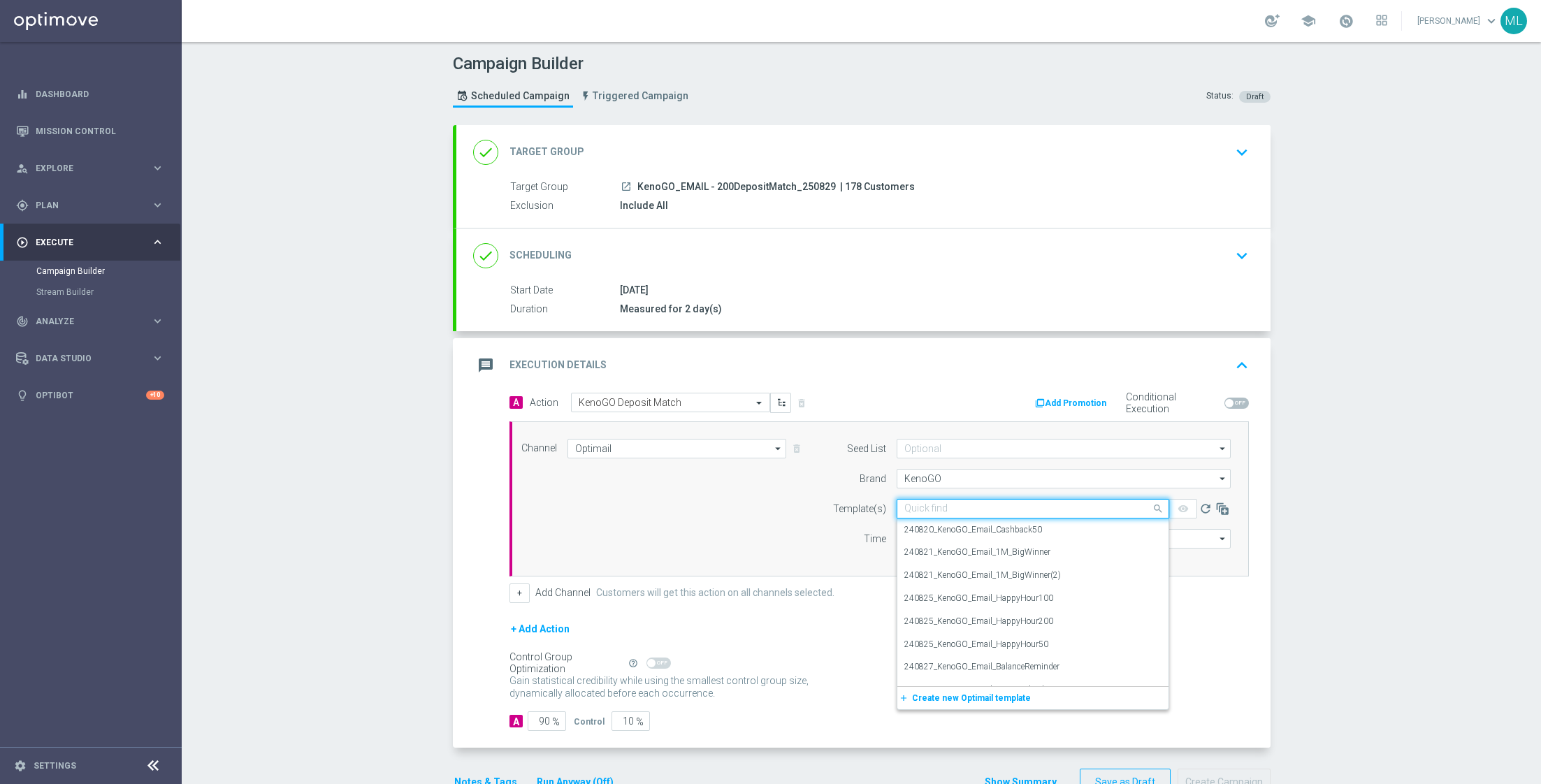
click at [945, 507] on input "text" at bounding box center [1018, 509] width 229 height 12
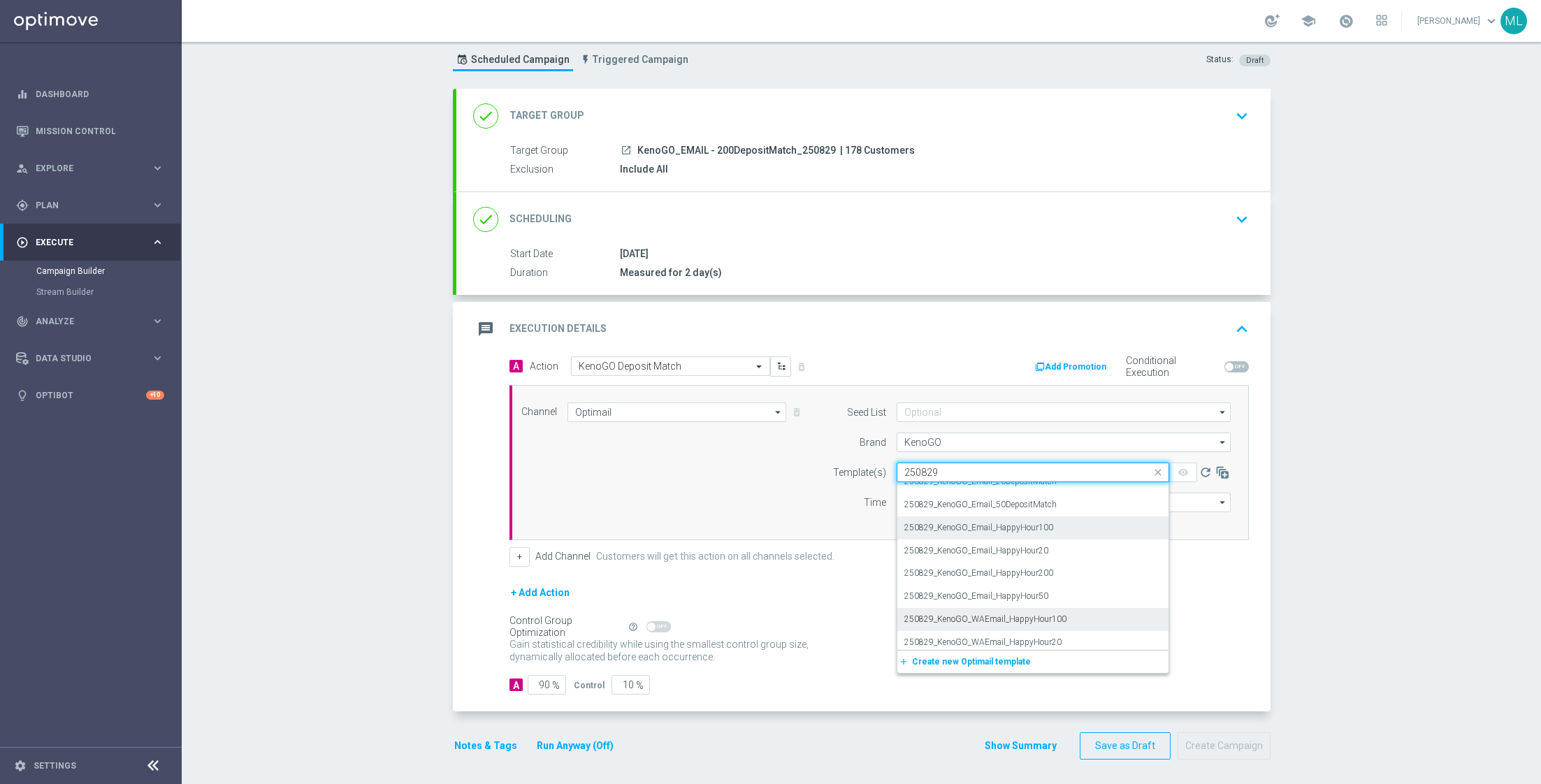
scroll to position [0, 0]
click at [1028, 519] on label "250829_KenoGO_Email_200DepositMatch" at bounding box center [983, 516] width 157 height 12
type input "250829"
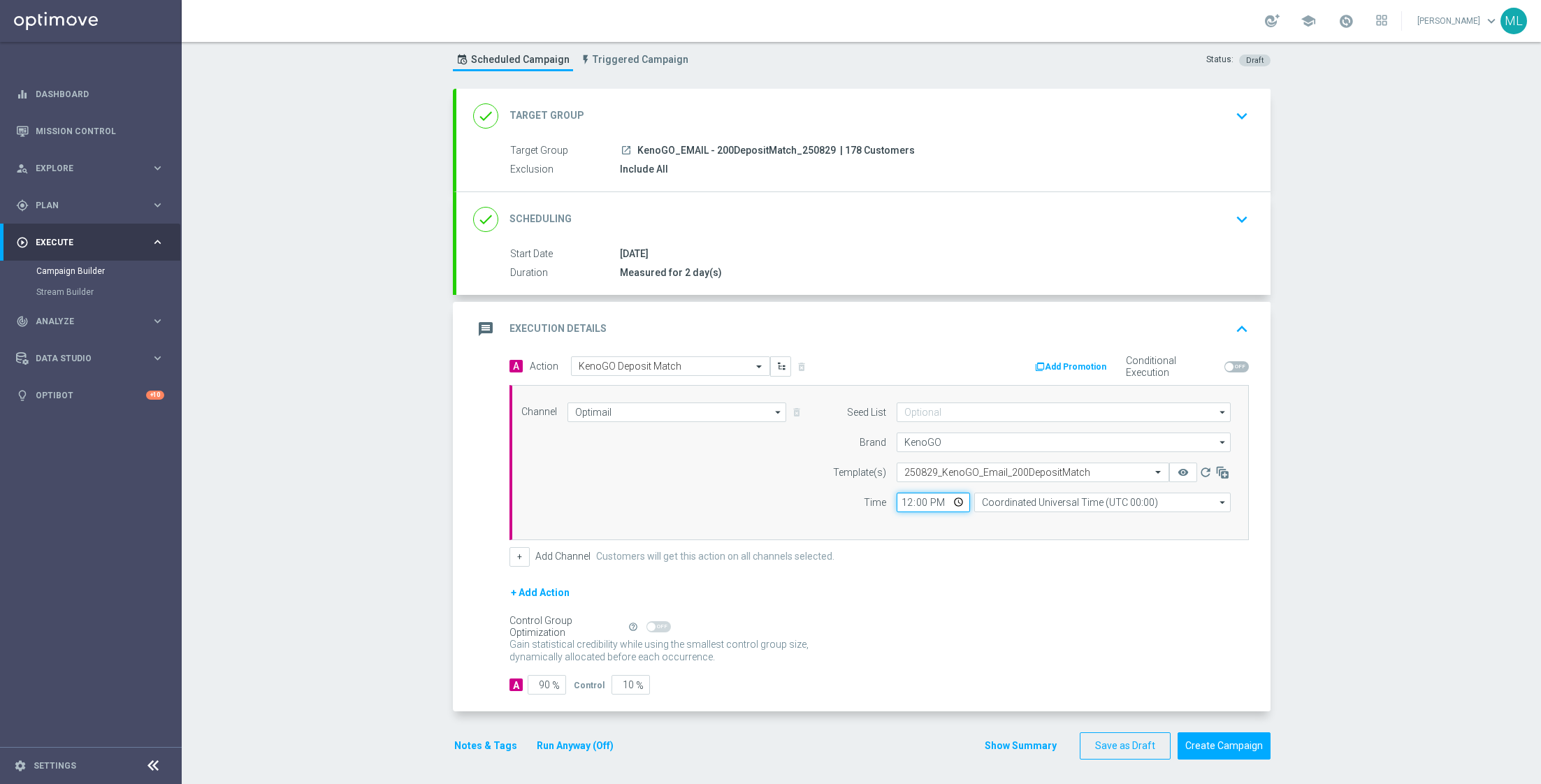
click at [921, 500] on input "12:00" at bounding box center [933, 503] width 74 height 20
type input "12:55"
click at [1009, 506] on input "Coordinated Universal Time (UTC 00:00)" at bounding box center [1103, 503] width 256 height 20
click at [1037, 523] on div "Eastern Australia Time ([GEOGRAPHIC_DATA]) (UTC +10:00)" at bounding box center [1095, 522] width 229 height 12
type input "Eastern Australia Time ([GEOGRAPHIC_DATA]) (UTC +10:00)"
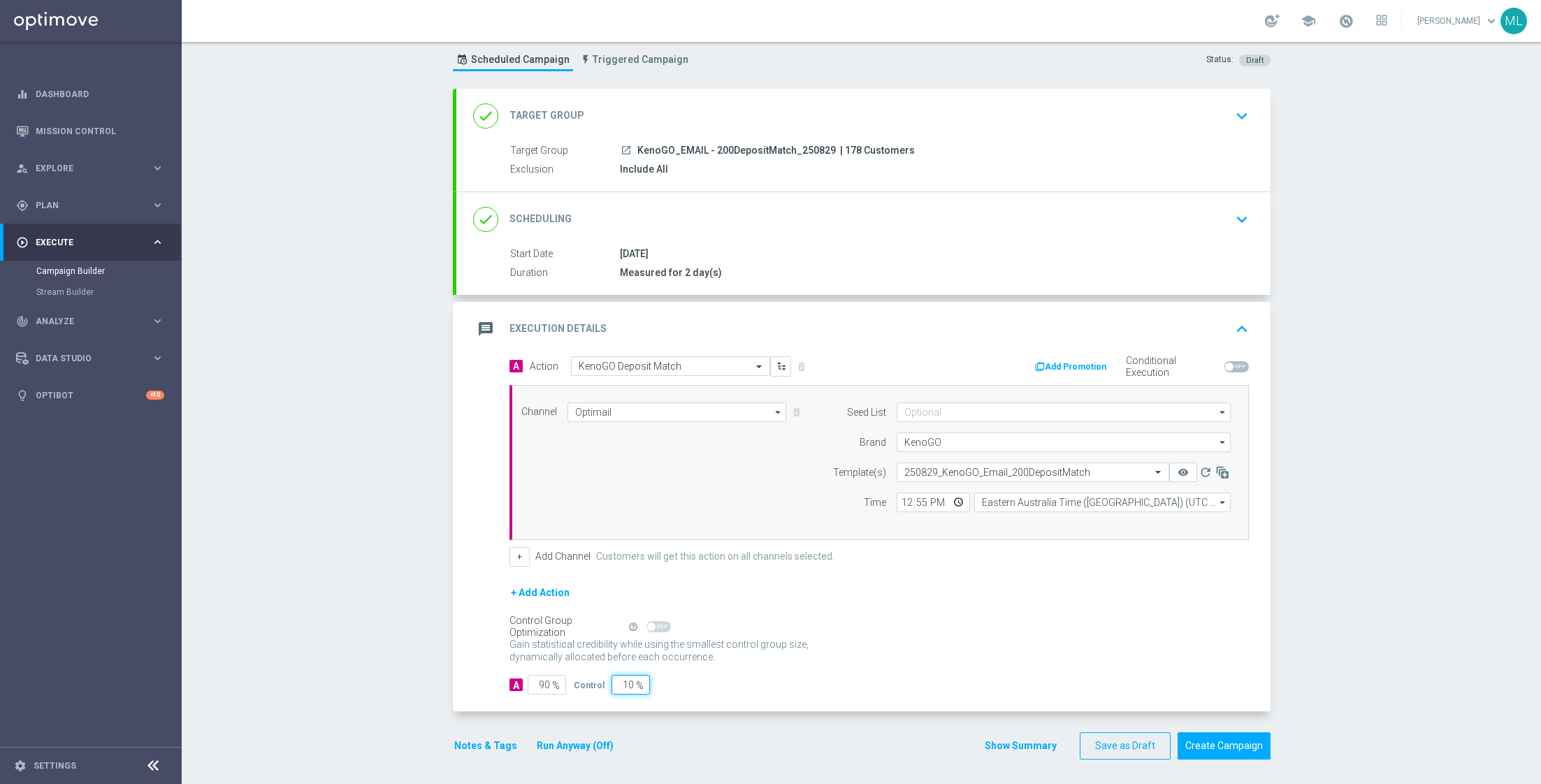
drag, startPoint x: 629, startPoint y: 681, endPoint x: 617, endPoint y: 681, distance: 12.0
click at [617, 681] on input "10" at bounding box center [630, 685] width 38 height 20
type input "0"
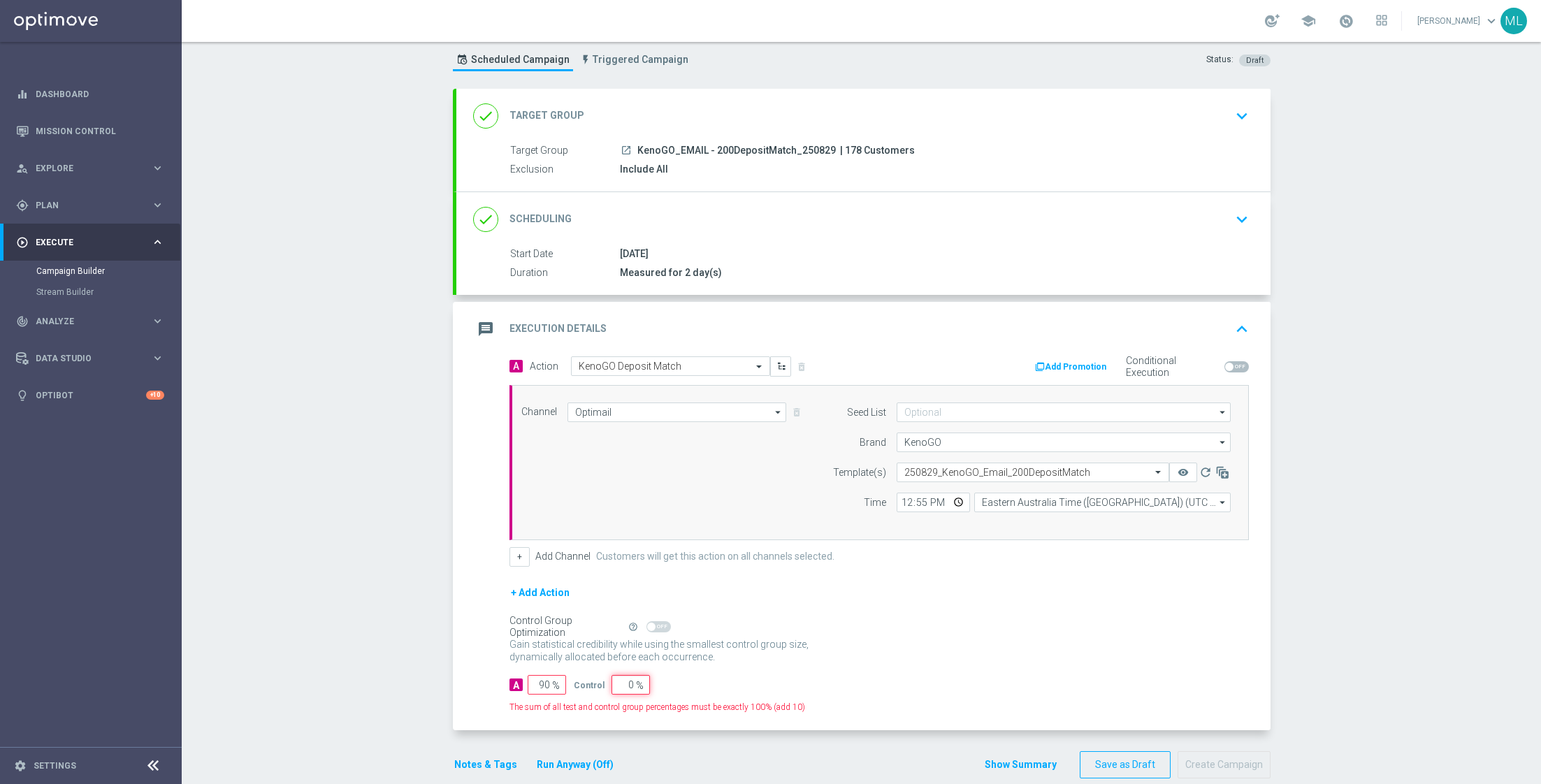
type input "100"
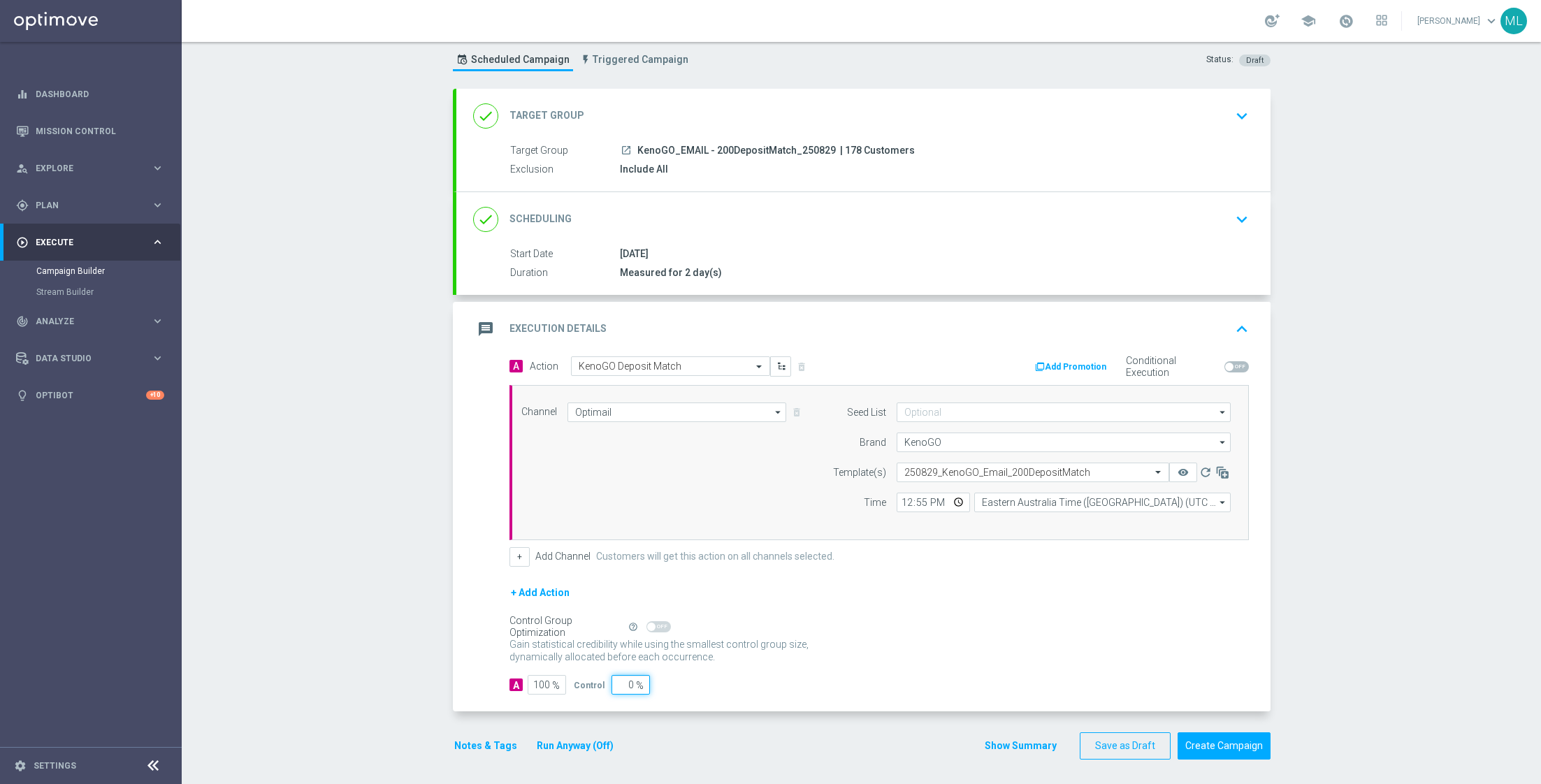
type input "0"
click at [715, 670] on form "A Action Select action KenoGO Deposit Match delete_forever Add Promotion Condit…" at bounding box center [879, 526] width 739 height 339
click at [575, 740] on button "Run Anyway (Off)" at bounding box center [575, 745] width 79 height 17
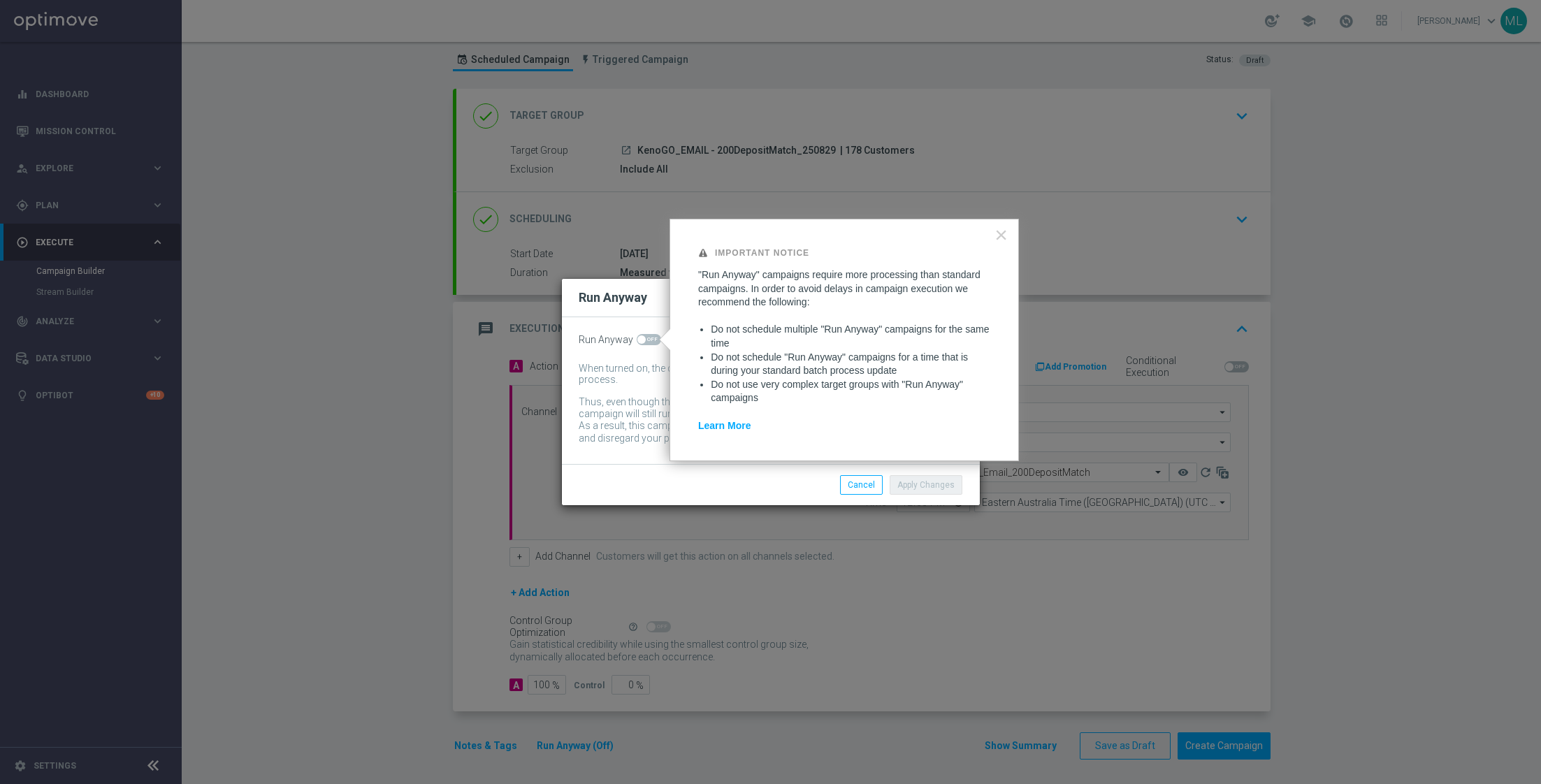
click at [644, 334] on span at bounding box center [649, 340] width 25 height 12
click at [644, 334] on input "checkbox" at bounding box center [649, 340] width 25 height 12
checkbox input "true"
click at [925, 484] on button "Apply Changes" at bounding box center [926, 485] width 73 height 20
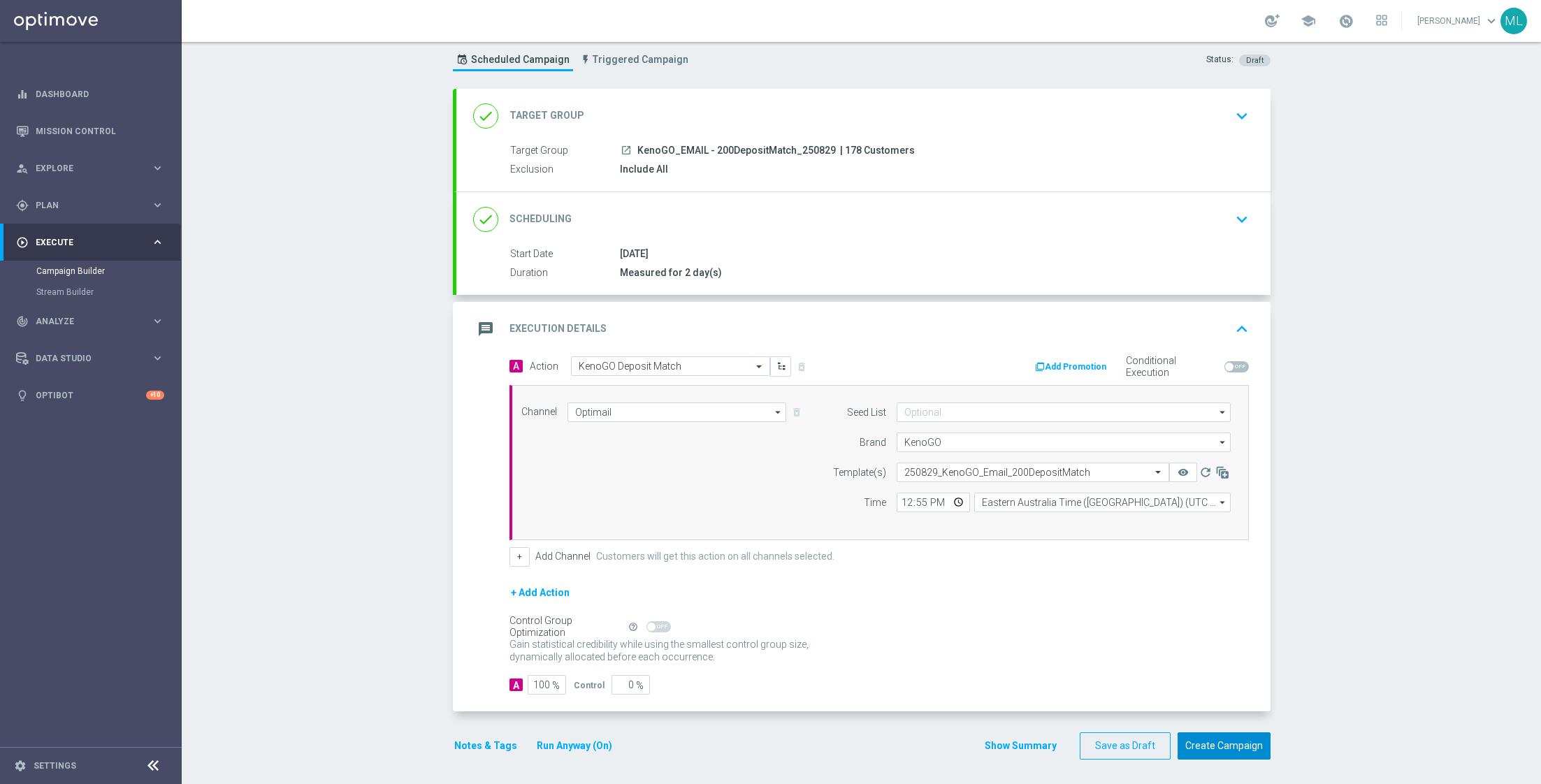
click at [1215, 740] on button "Create Campaign" at bounding box center [1223, 745] width 93 height 27
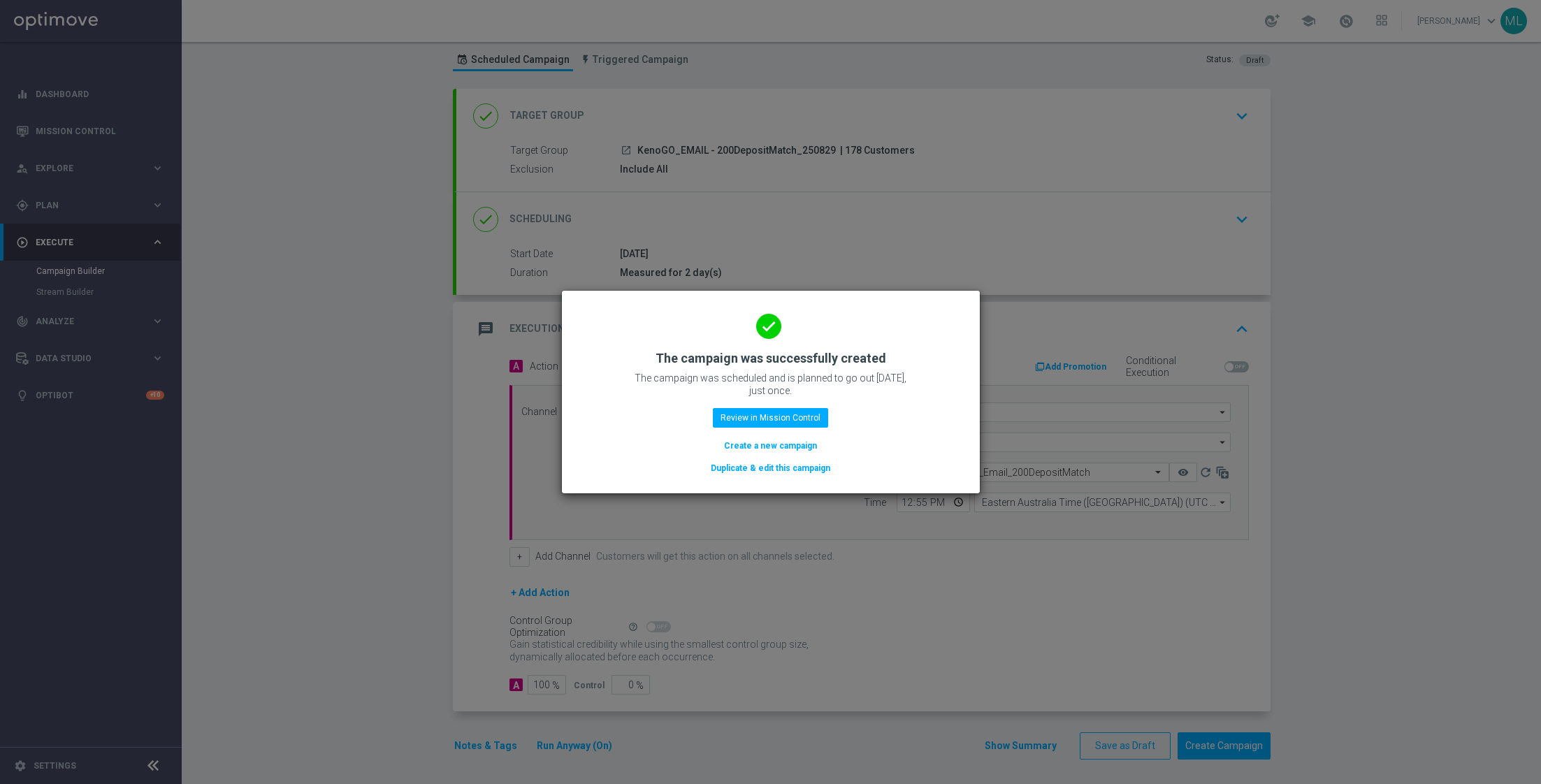
click at [777, 466] on button "Duplicate & edit this campaign" at bounding box center [770, 468] width 122 height 16
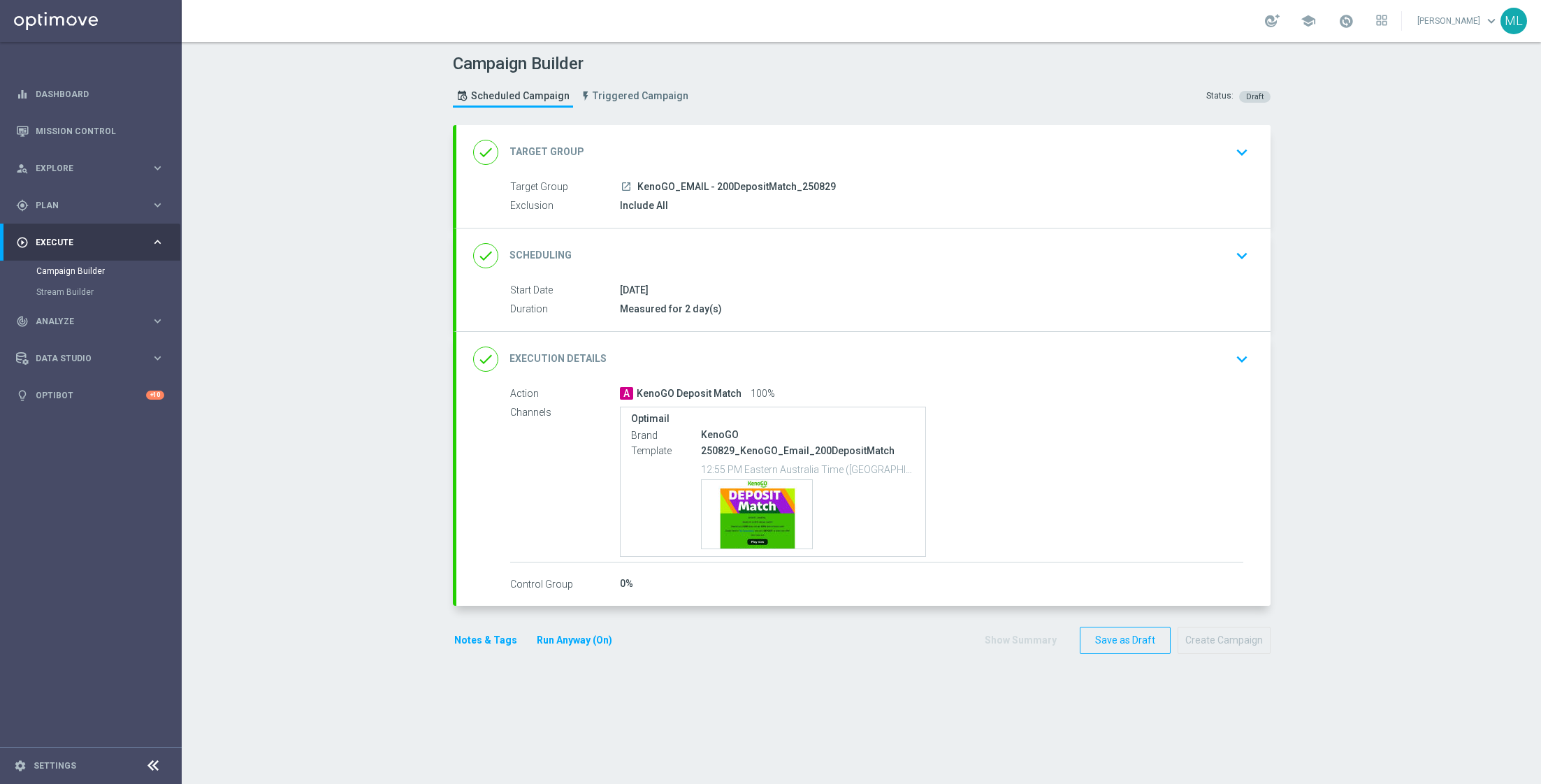
click at [1245, 150] on icon "keyboard_arrow_down" at bounding box center [1241, 151] width 21 height 21
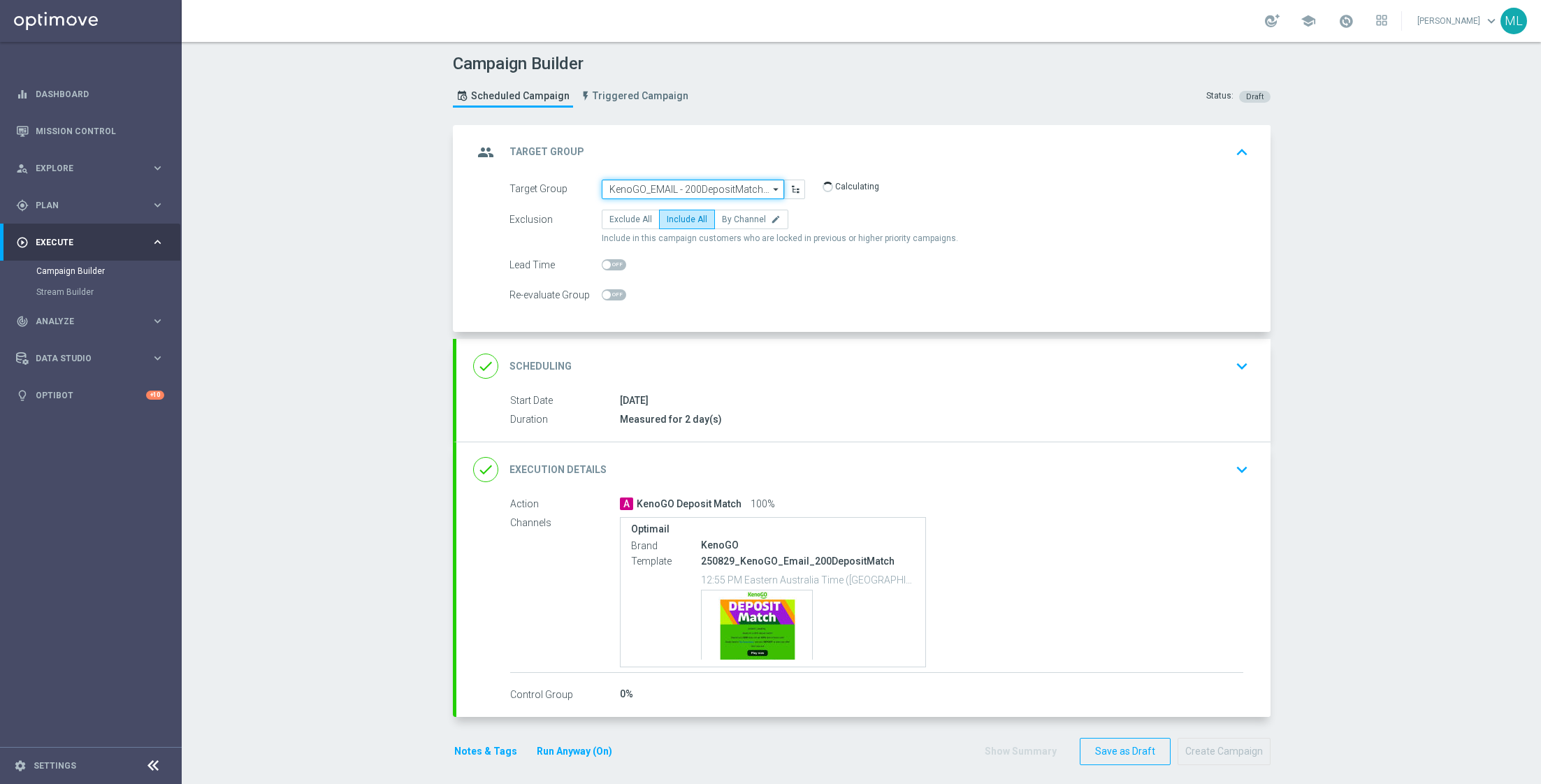
click at [685, 187] on input "KenoGO_EMAIL - 200DepositMatch_250829" at bounding box center [692, 189] width 182 height 20
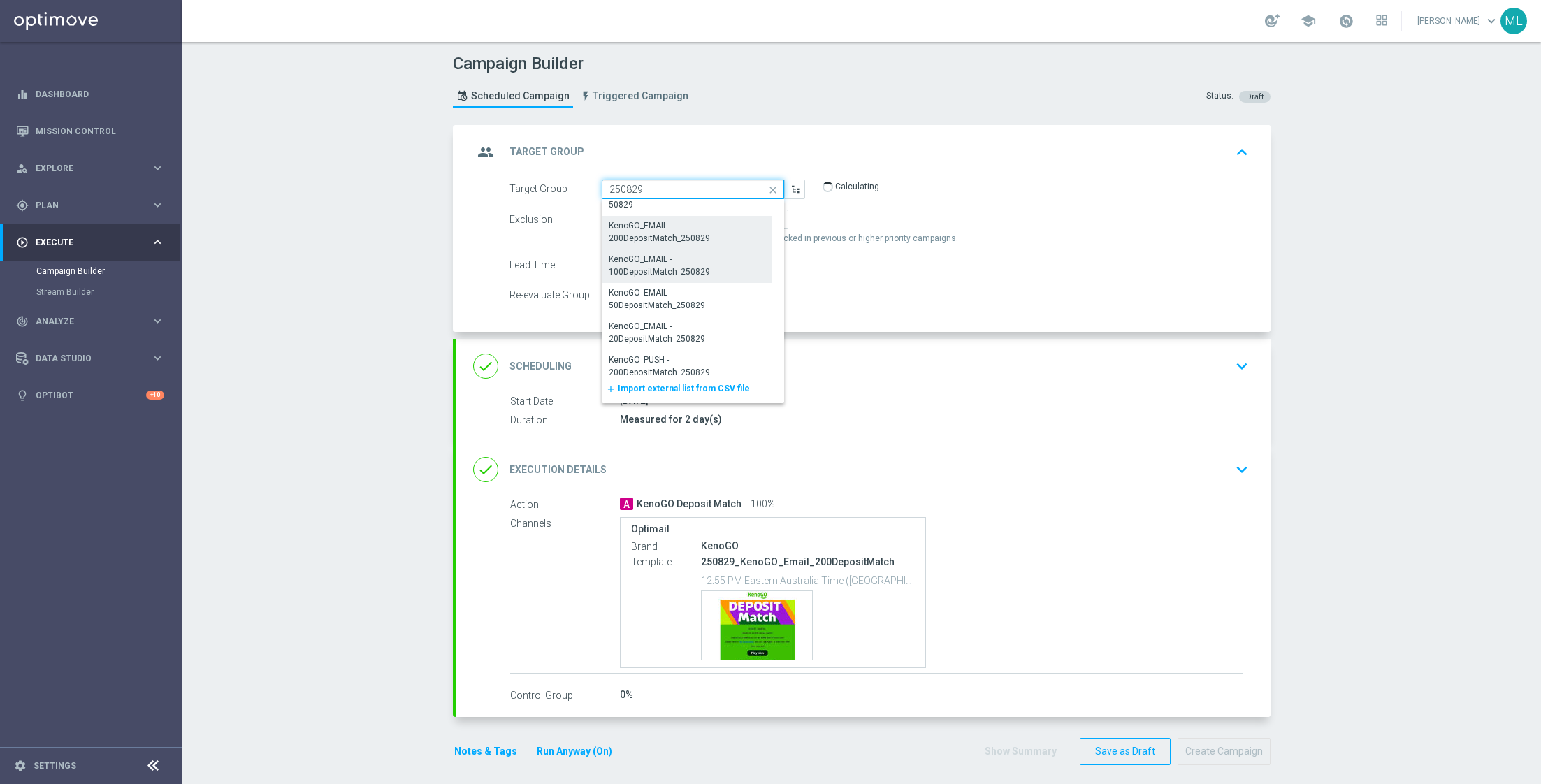
scroll to position [648, 0]
click at [683, 287] on div "KenoGO_EMAIL - 50DepositMatch_250829" at bounding box center [687, 289] width 157 height 25
type input "KenoGO_EMAIL - 50DepositMatch_250829"
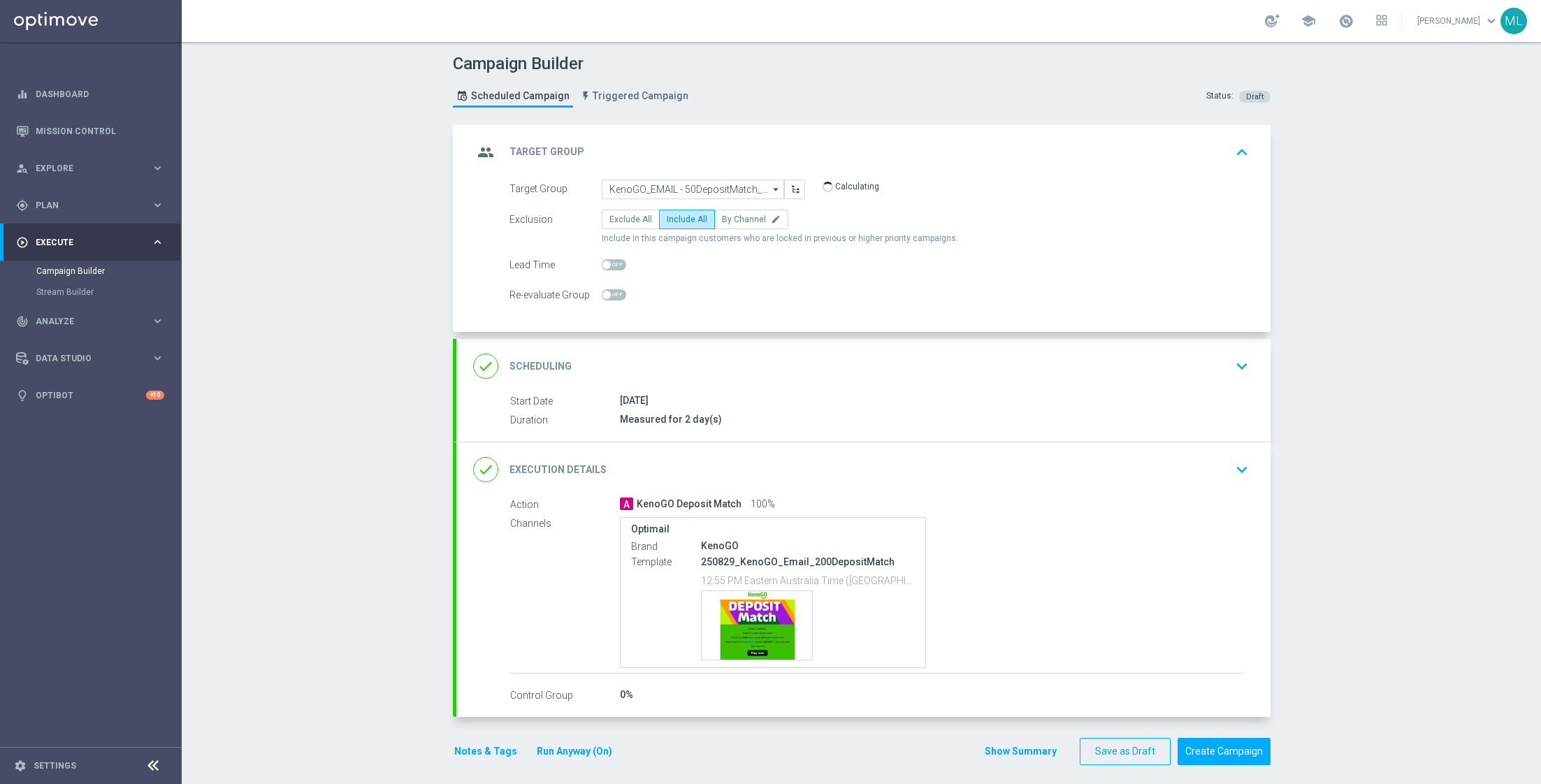
click at [1233, 465] on icon "keyboard_arrow_down" at bounding box center [1241, 469] width 21 height 21
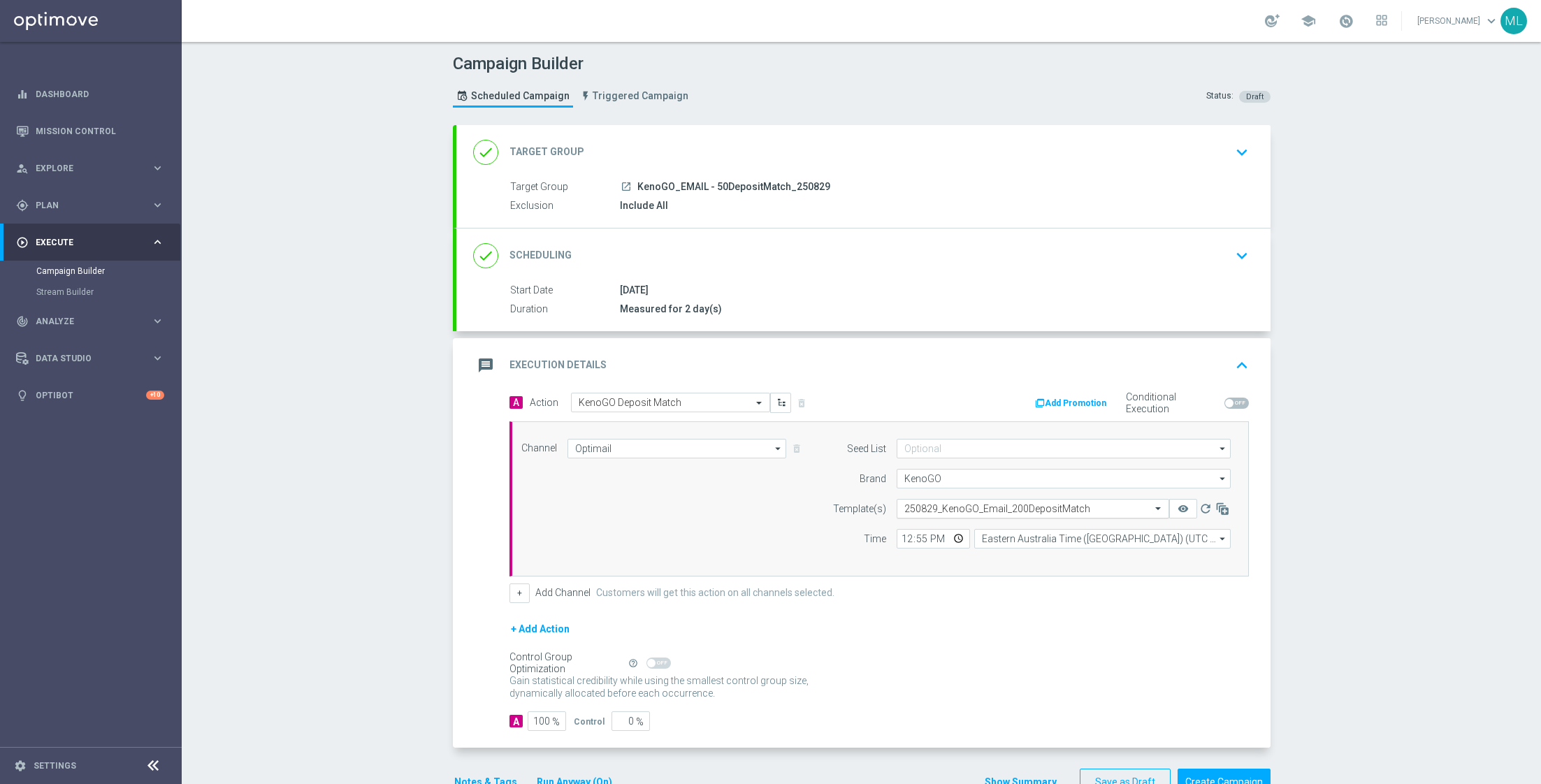
click at [944, 509] on input "text" at bounding box center [1018, 509] width 229 height 12
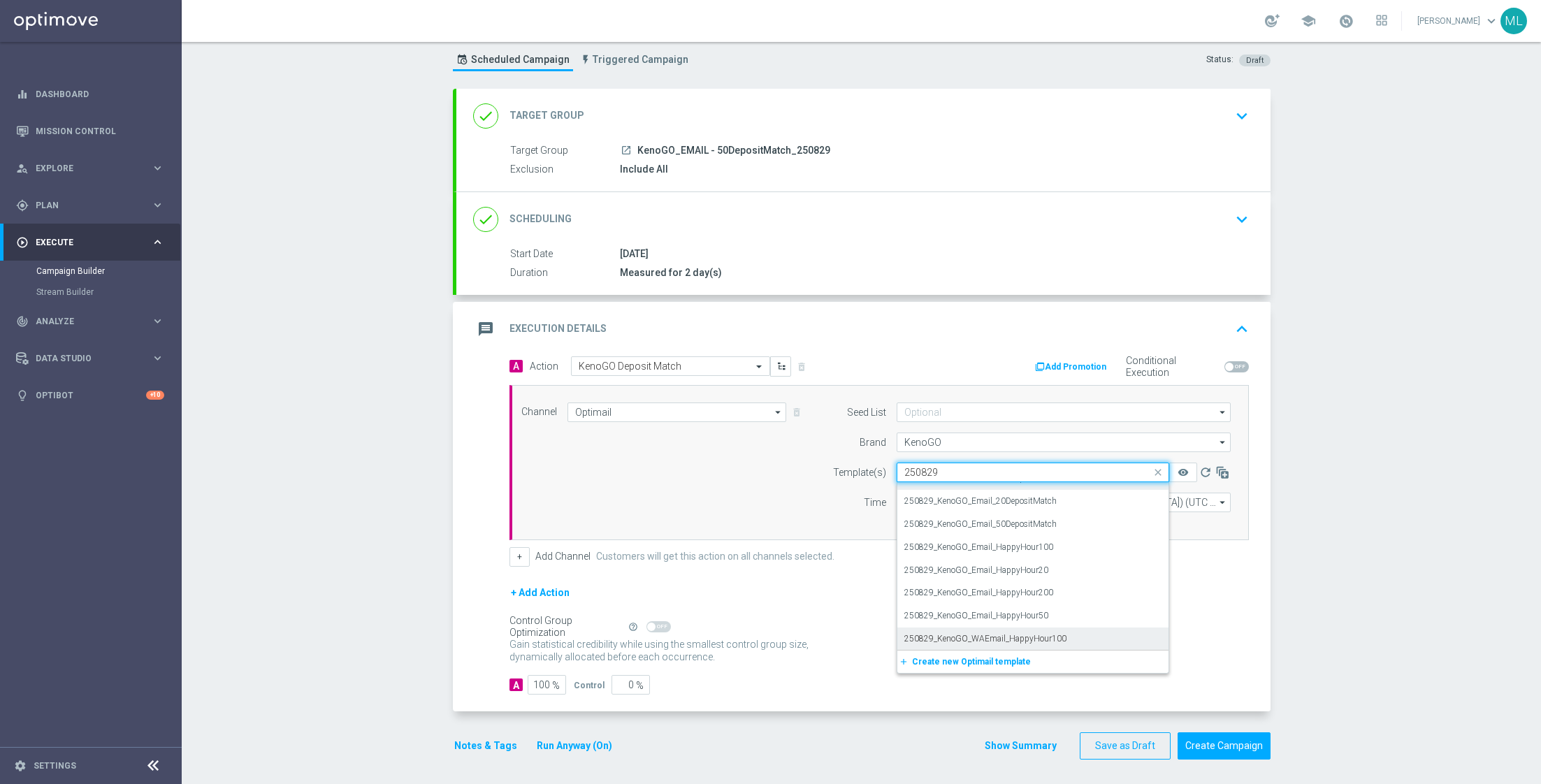
scroll to position [17, 0]
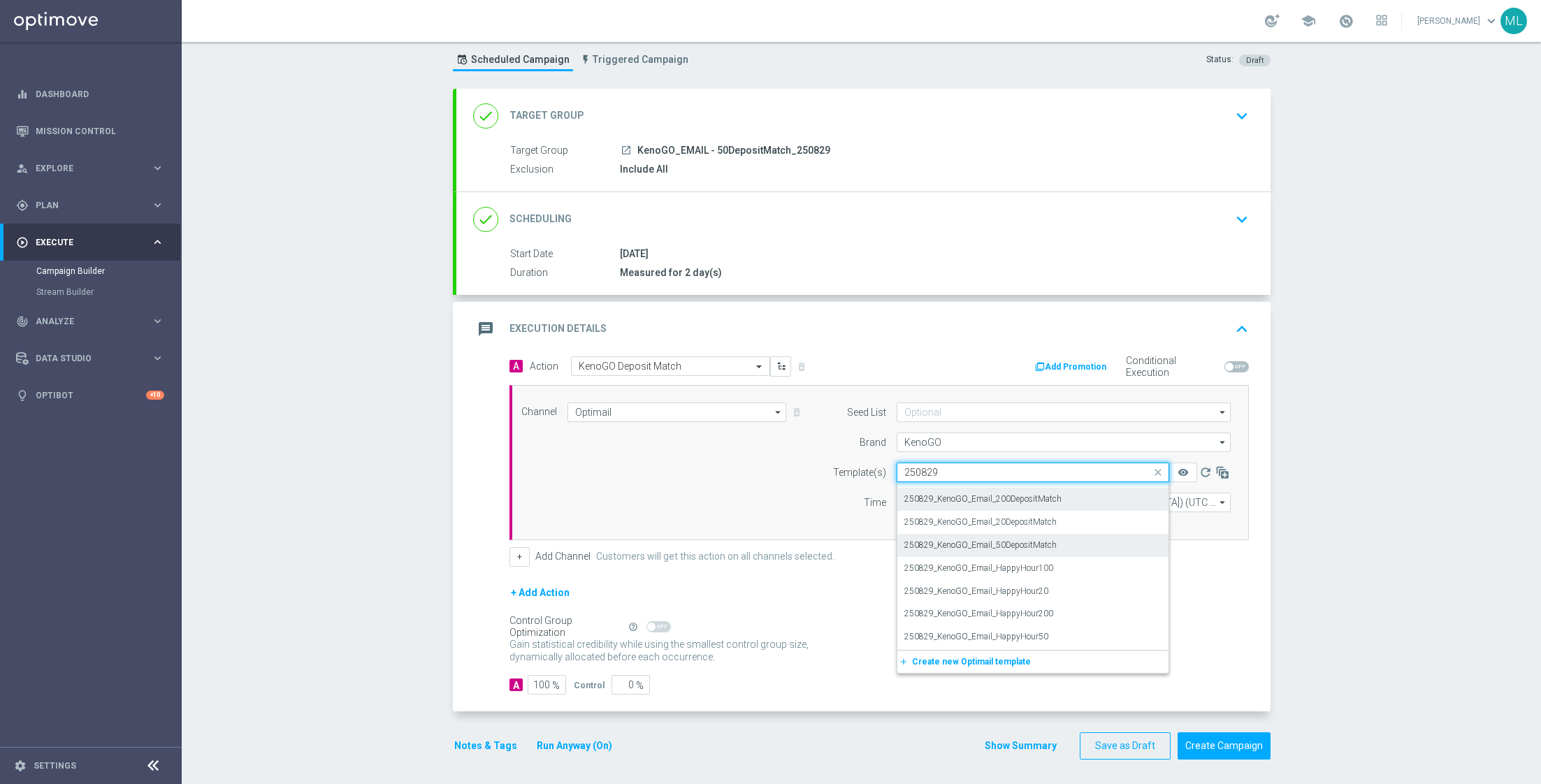
click at [1037, 545] on label "250829_KenoGO_Email_50DepositMatch" at bounding box center [980, 545] width 152 height 12
type input "250829"
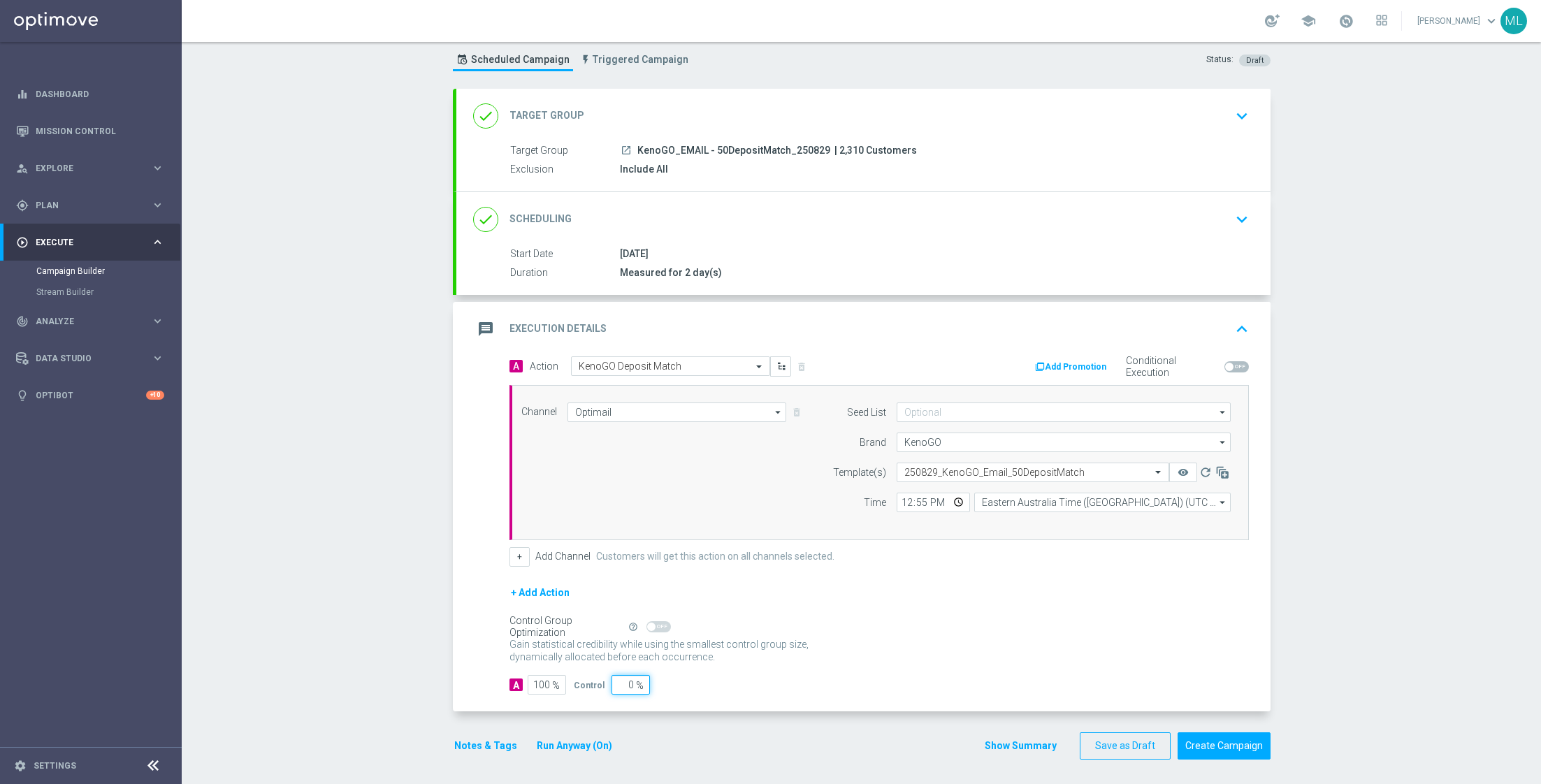
drag, startPoint x: 631, startPoint y: 679, endPoint x: 614, endPoint y: 679, distance: 17.0
click at [614, 679] on input "0" at bounding box center [630, 685] width 38 height 20
type input "1"
type input "99"
type input "10"
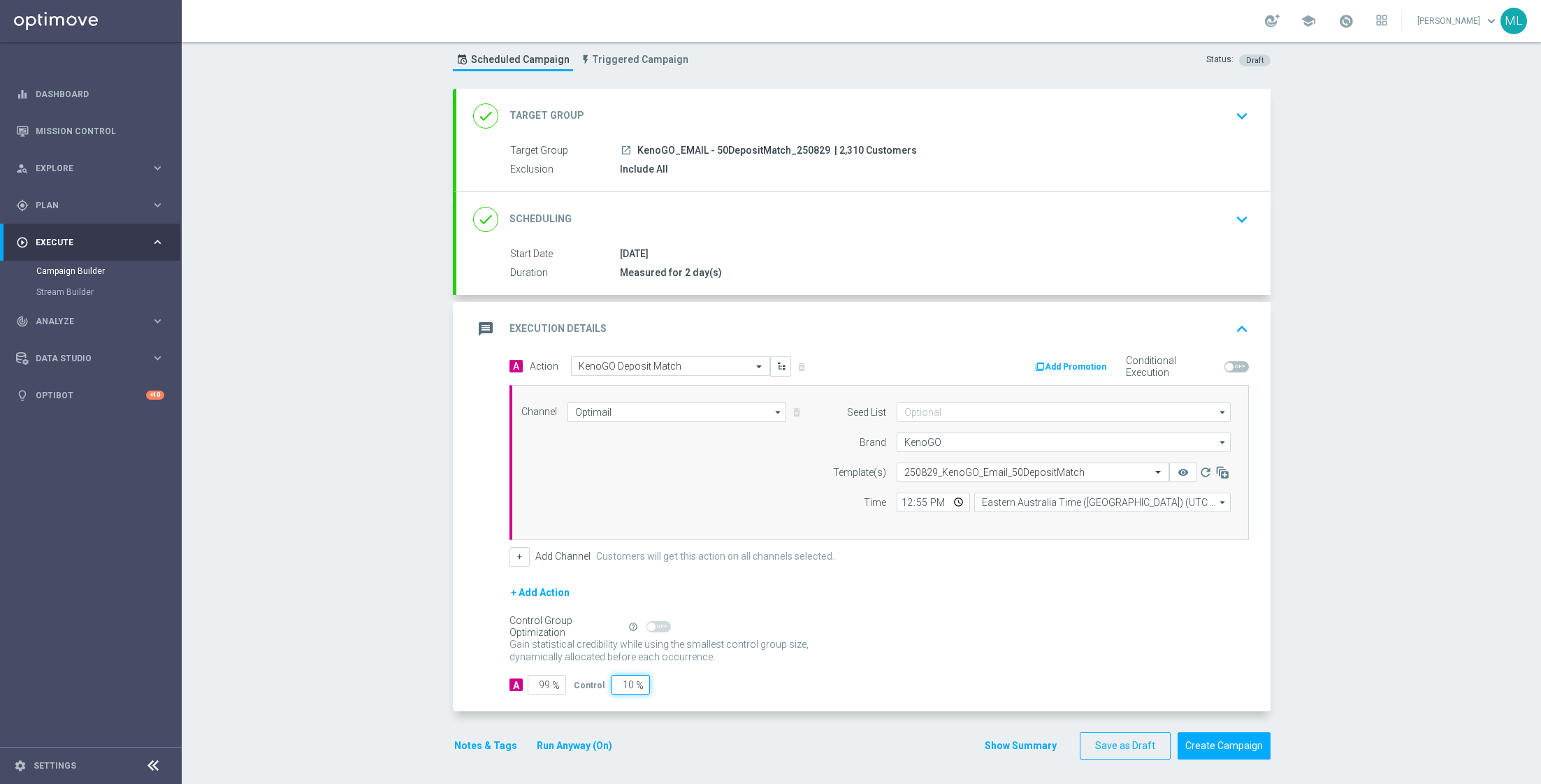
type input "90"
type input "10"
click at [754, 677] on div "A 90 % Control 10 %" at bounding box center [879, 685] width 739 height 20
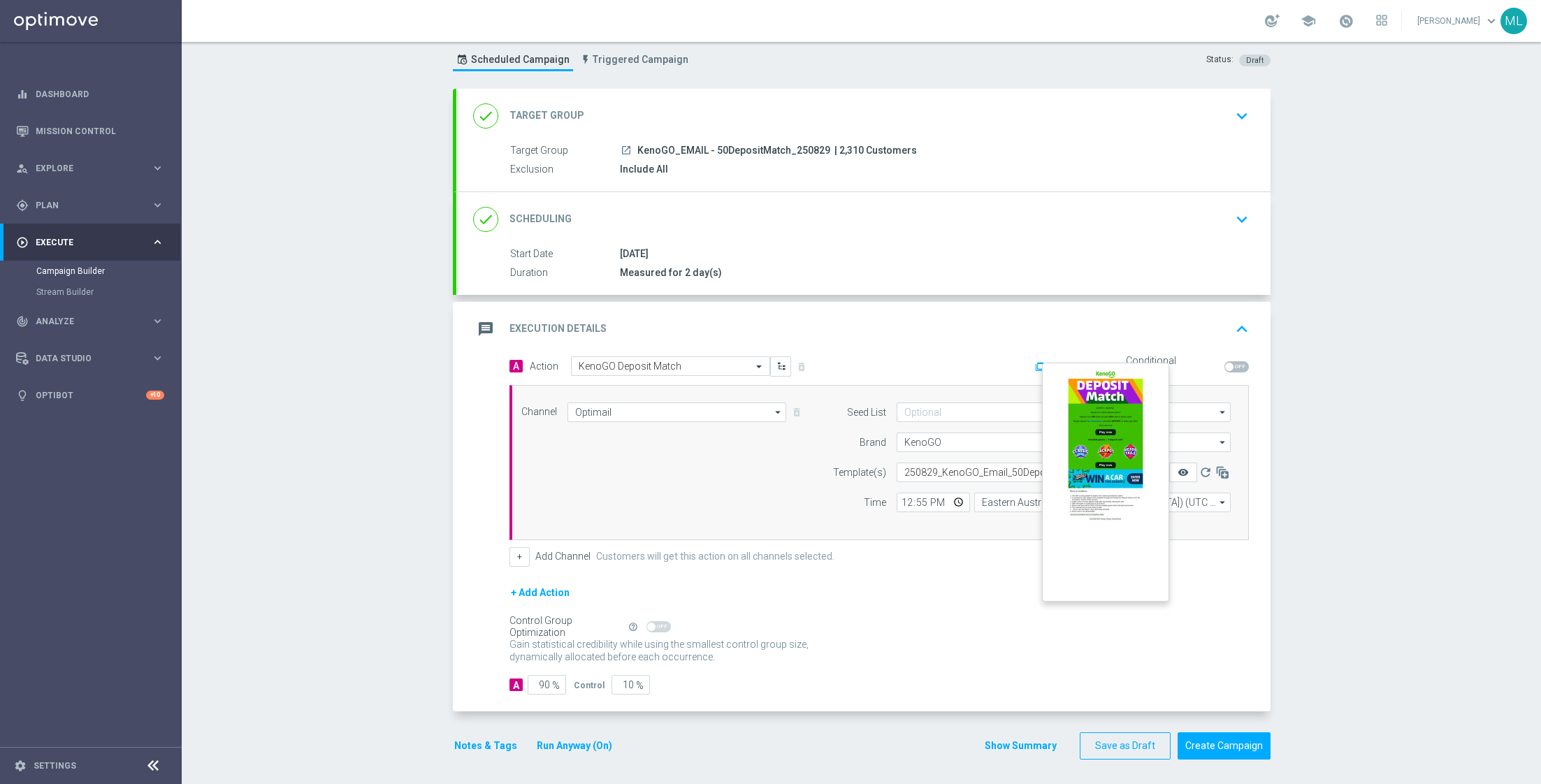
click at [1181, 469] on icon "remove_red_eye" at bounding box center [1183, 472] width 12 height 12
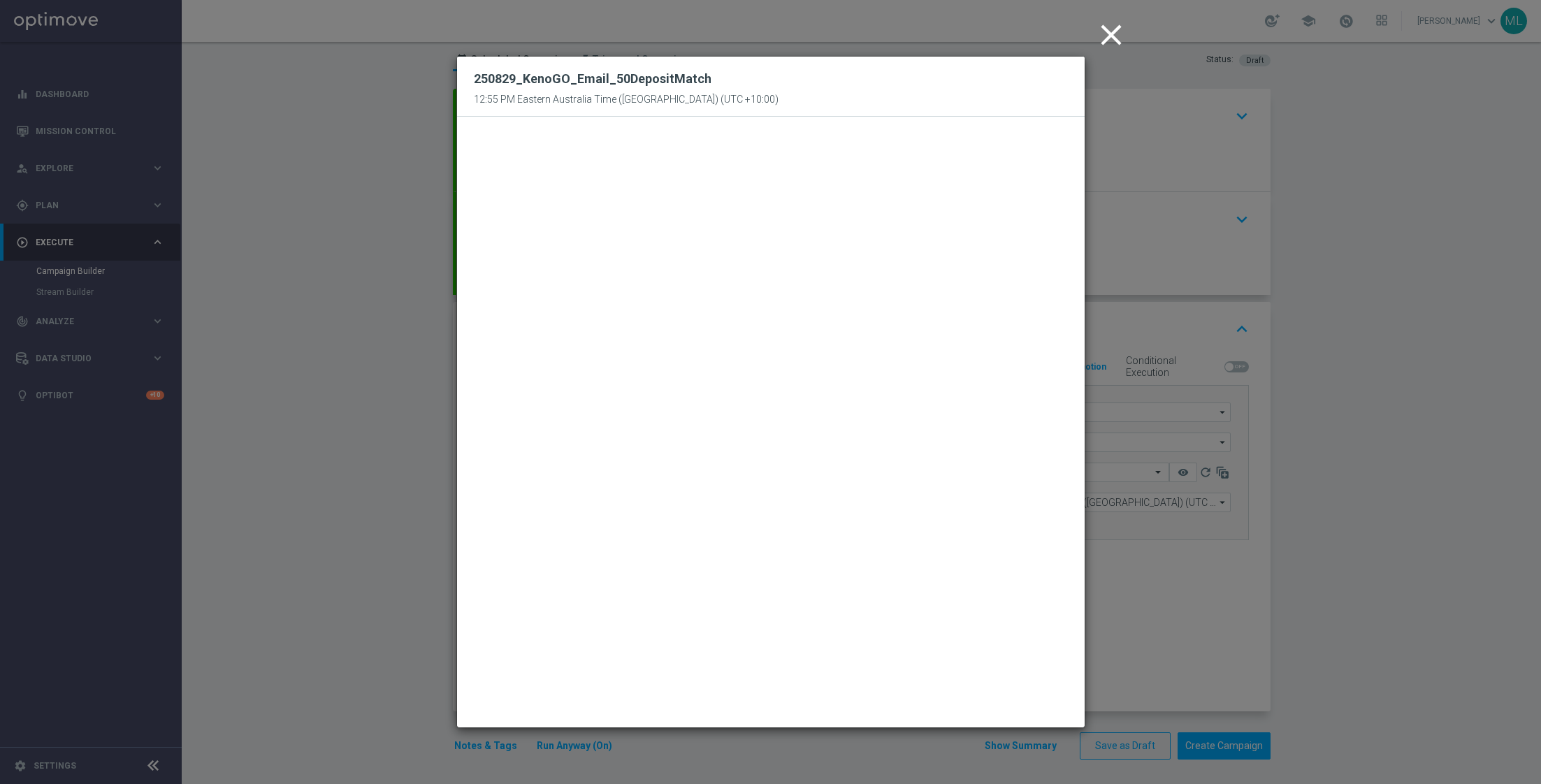
click at [1114, 31] on icon "close" at bounding box center [1111, 35] width 35 height 35
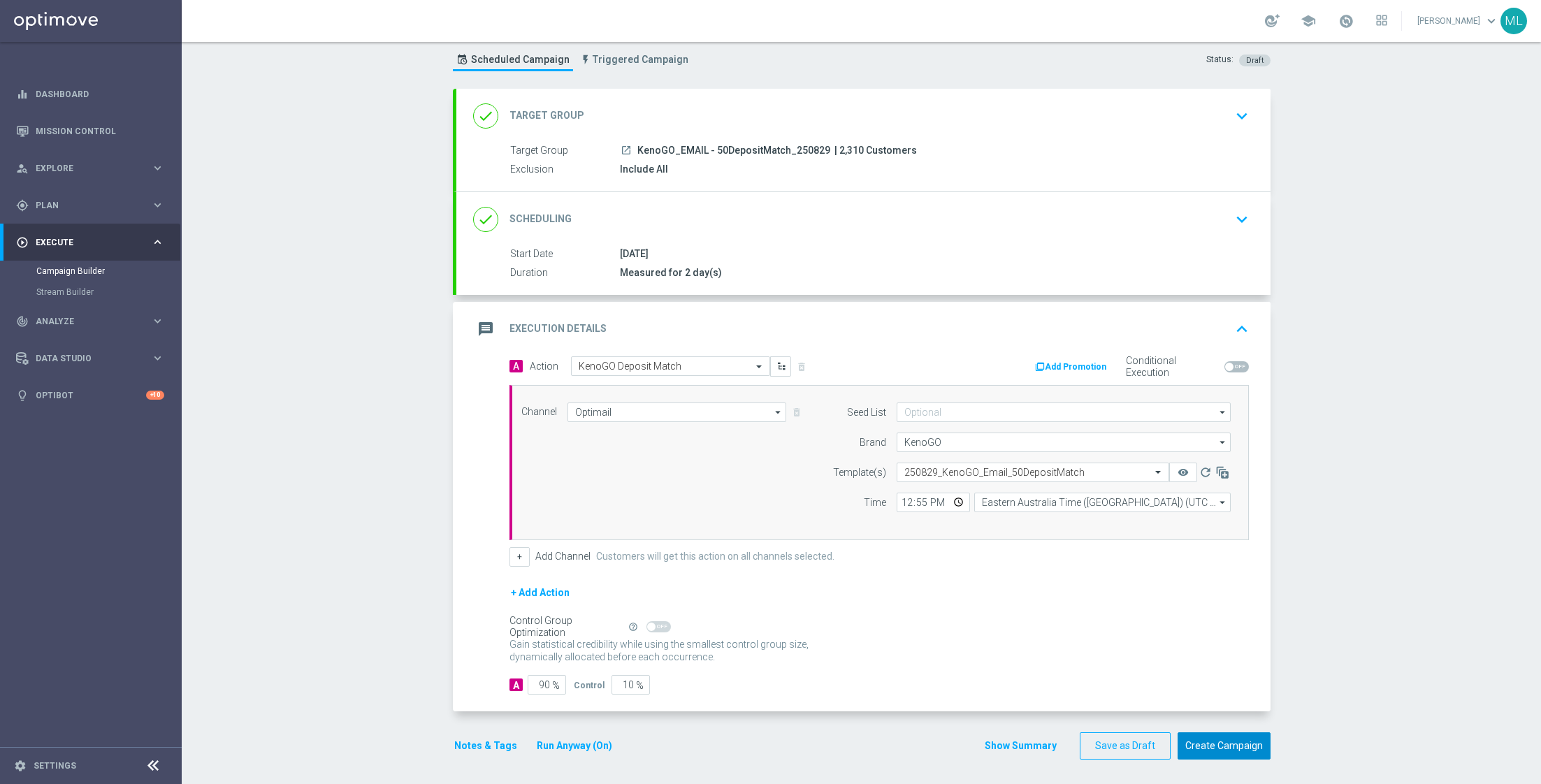
click at [1228, 743] on button "Create Campaign" at bounding box center [1223, 745] width 93 height 27
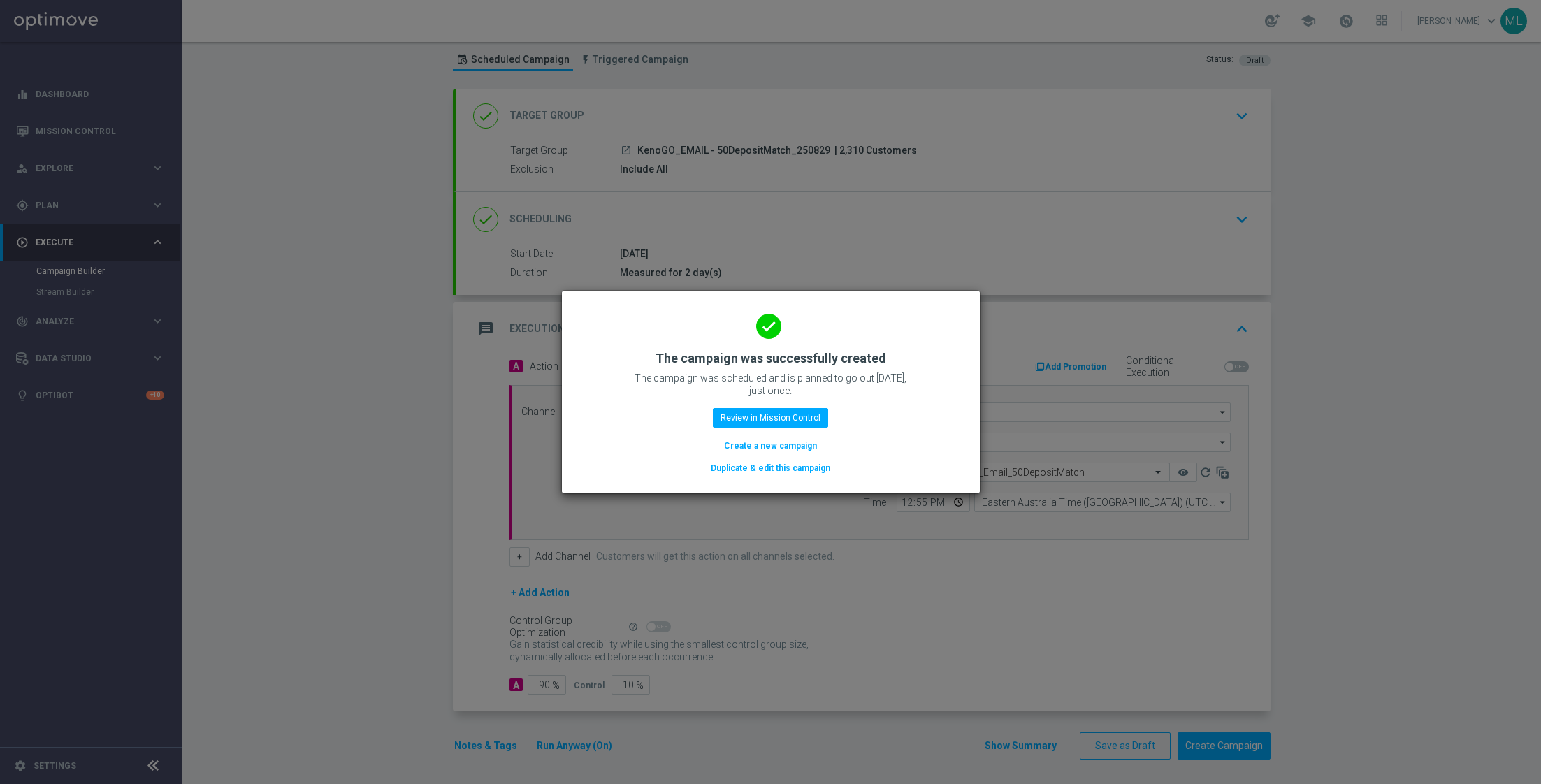
click at [778, 467] on button "Duplicate & edit this campaign" at bounding box center [770, 468] width 122 height 16
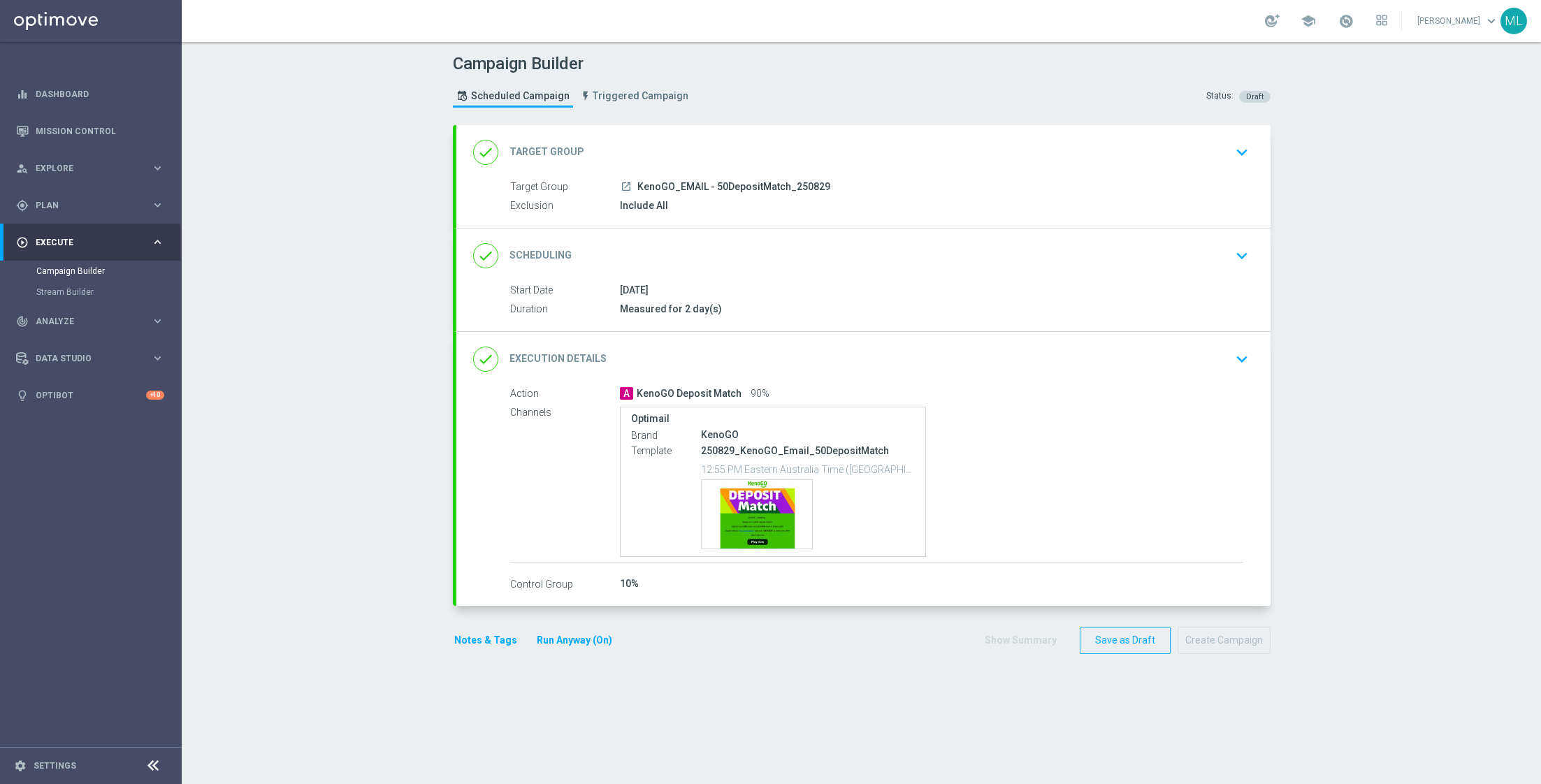
click at [816, 184] on span "KenoGO_EMAIL - 50DepositMatch_250829" at bounding box center [733, 187] width 193 height 12
click at [1230, 153] on button "keyboard_arrow_down" at bounding box center [1242, 152] width 24 height 26
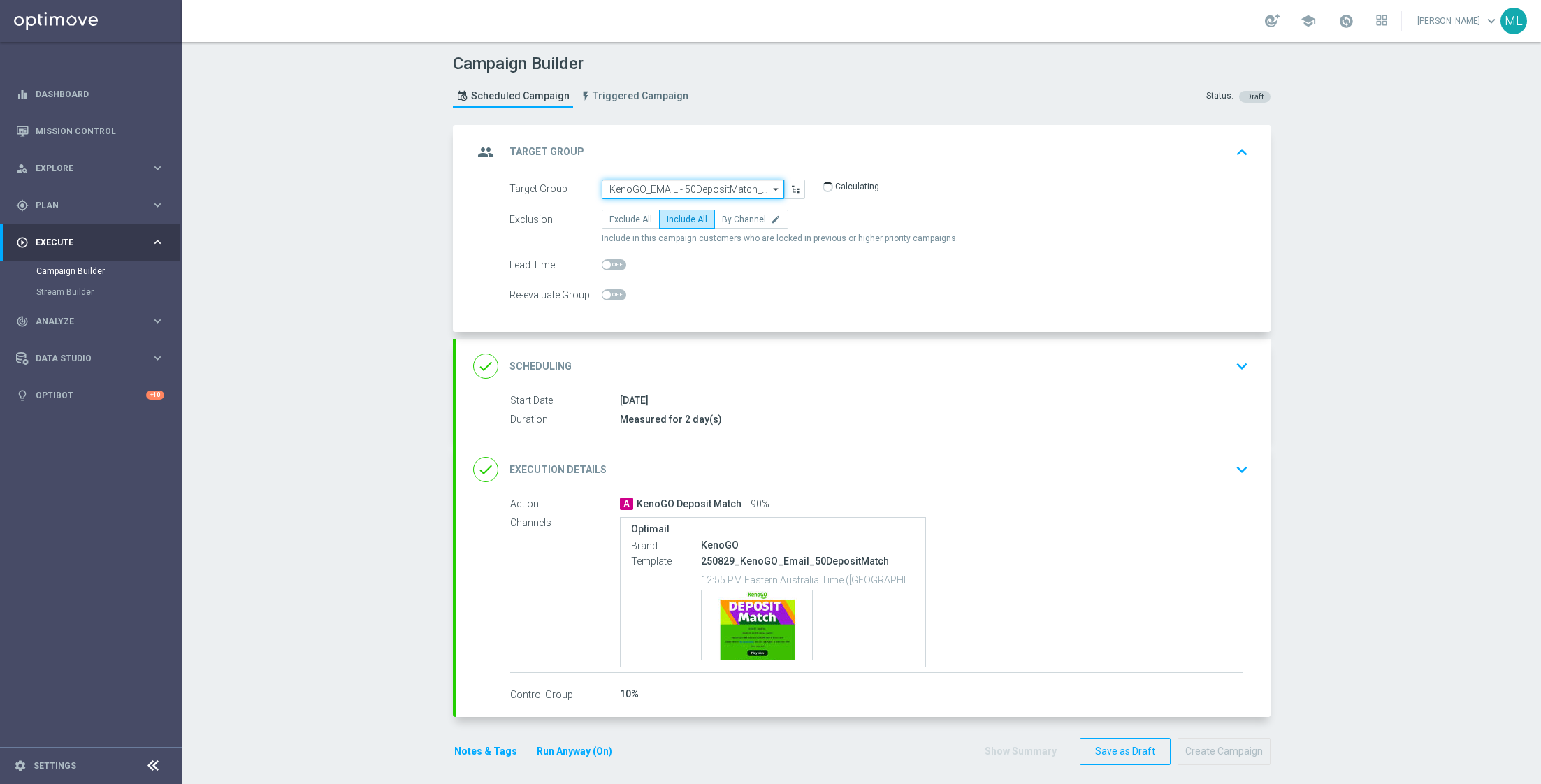
click at [731, 187] on input "KenoGO_EMAIL - 50DepositMatch_250829" at bounding box center [692, 189] width 182 height 20
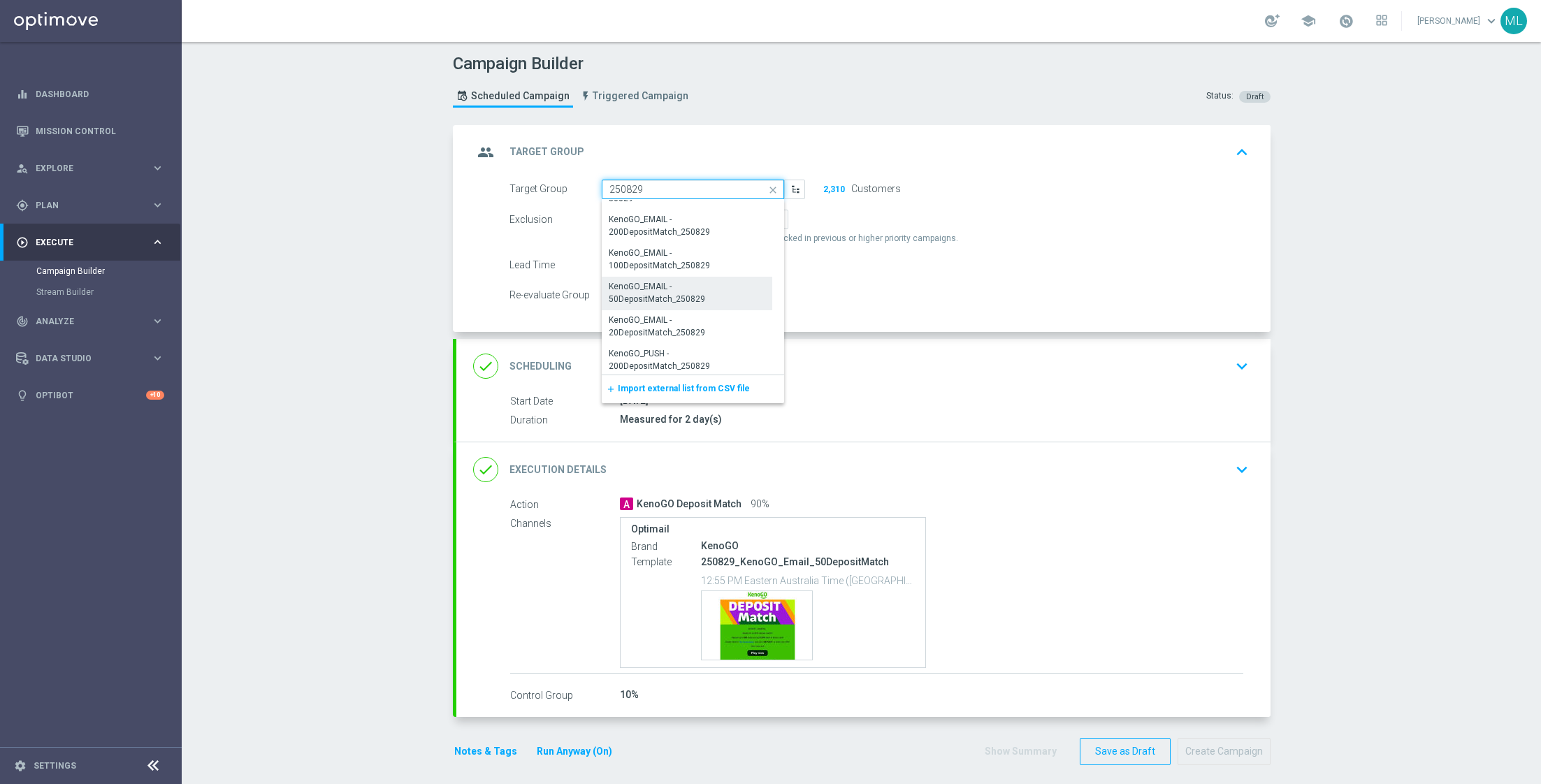
scroll to position [646, 0]
click at [685, 323] on div "KenoGO_EMAIL - 20DepositMatch_250829" at bounding box center [687, 325] width 157 height 25
type input "KenoGO_EMAIL - 20DepositMatch_250829"
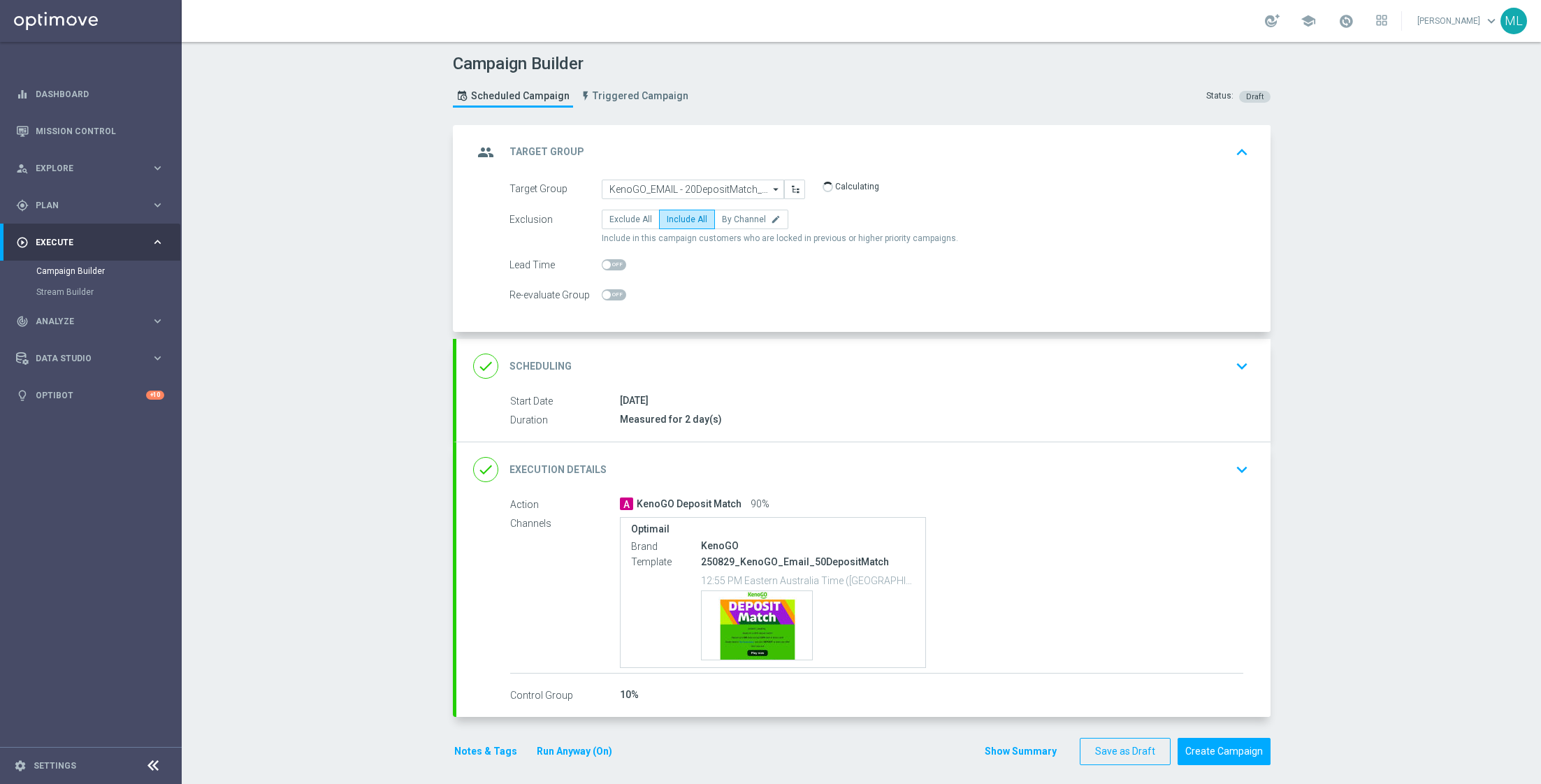
click at [1248, 463] on icon "keyboard_arrow_down" at bounding box center [1241, 469] width 21 height 21
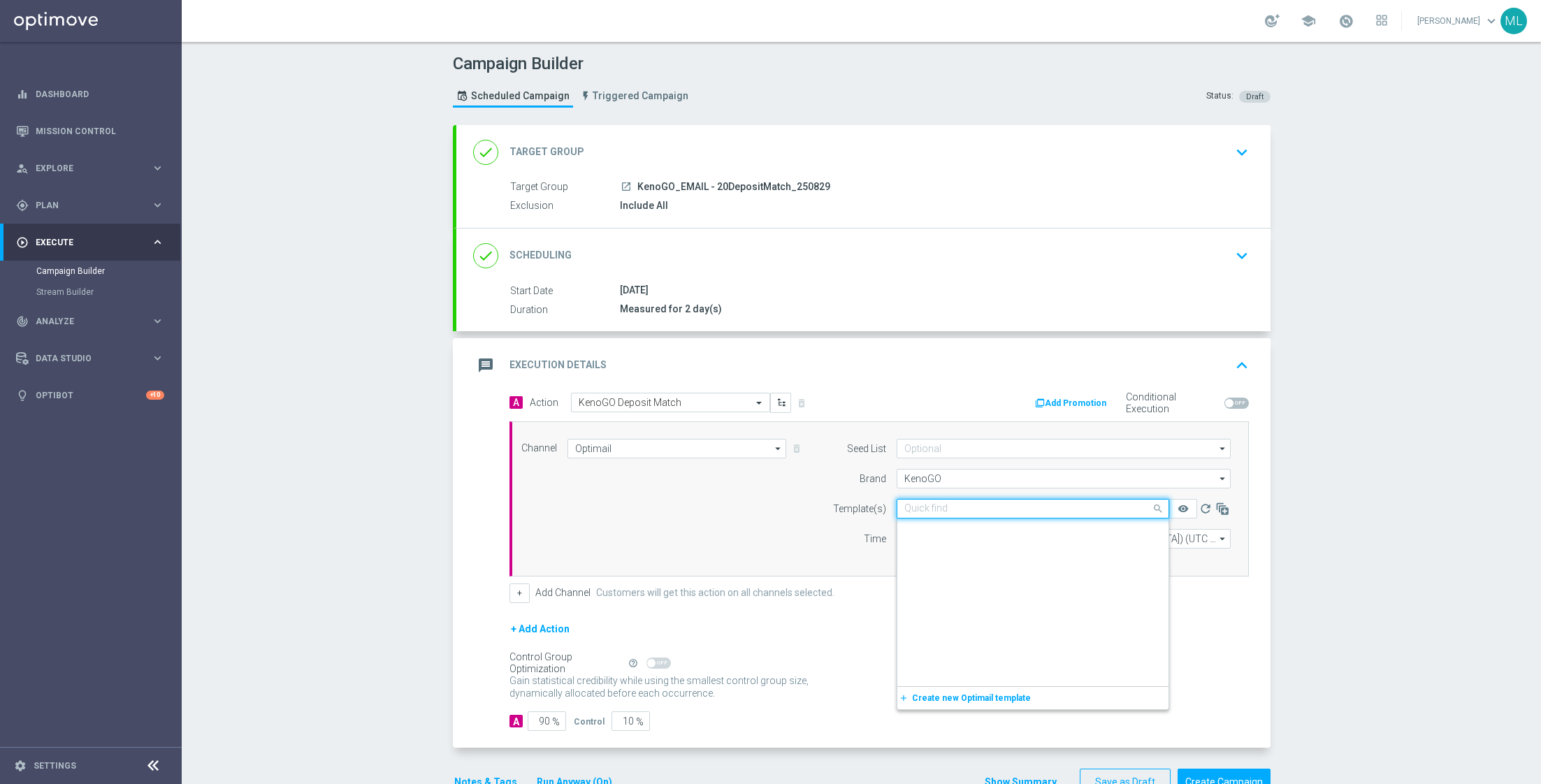
click at [982, 503] on input "text" at bounding box center [1018, 509] width 229 height 12
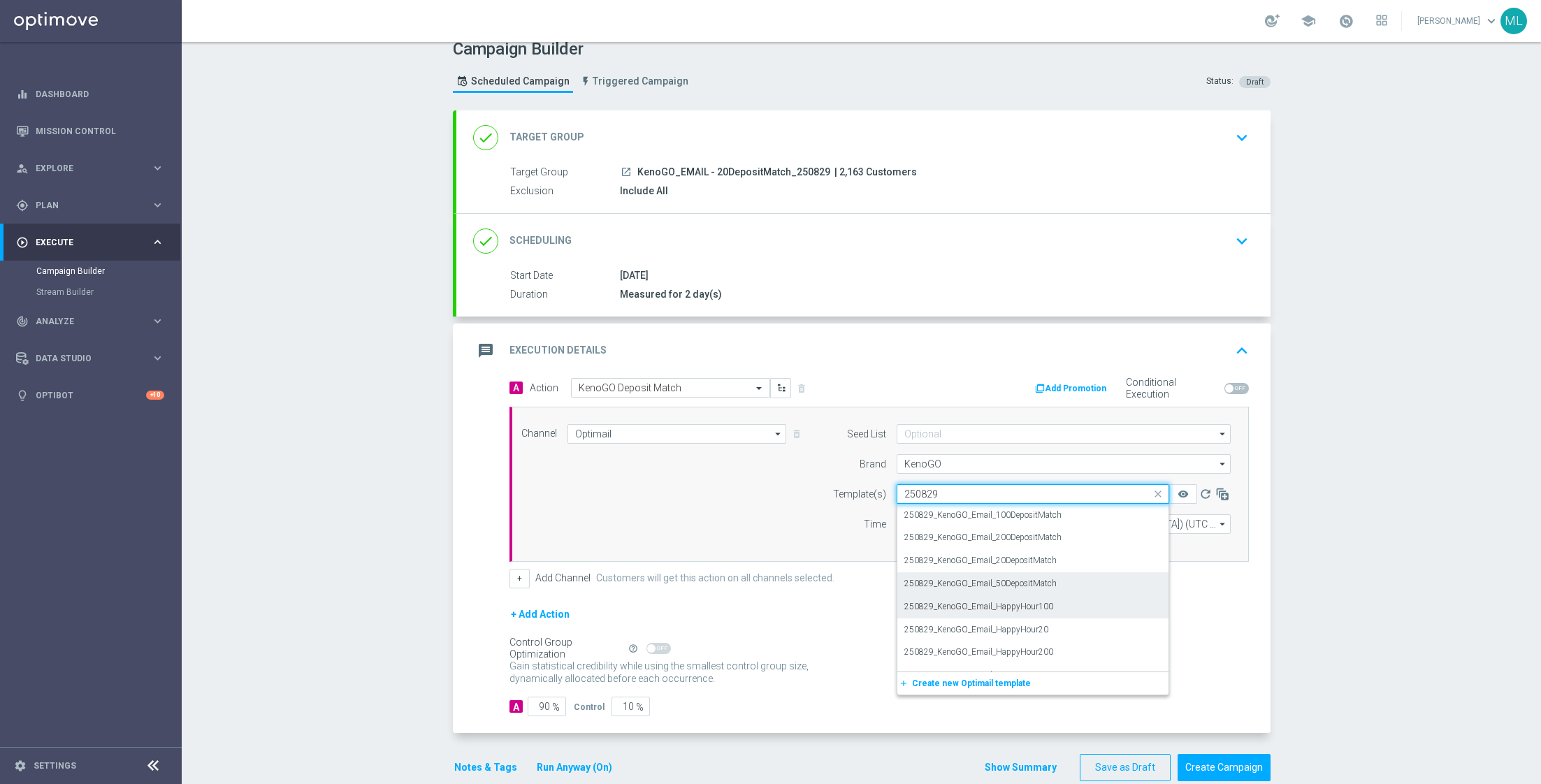
scroll to position [9, 0]
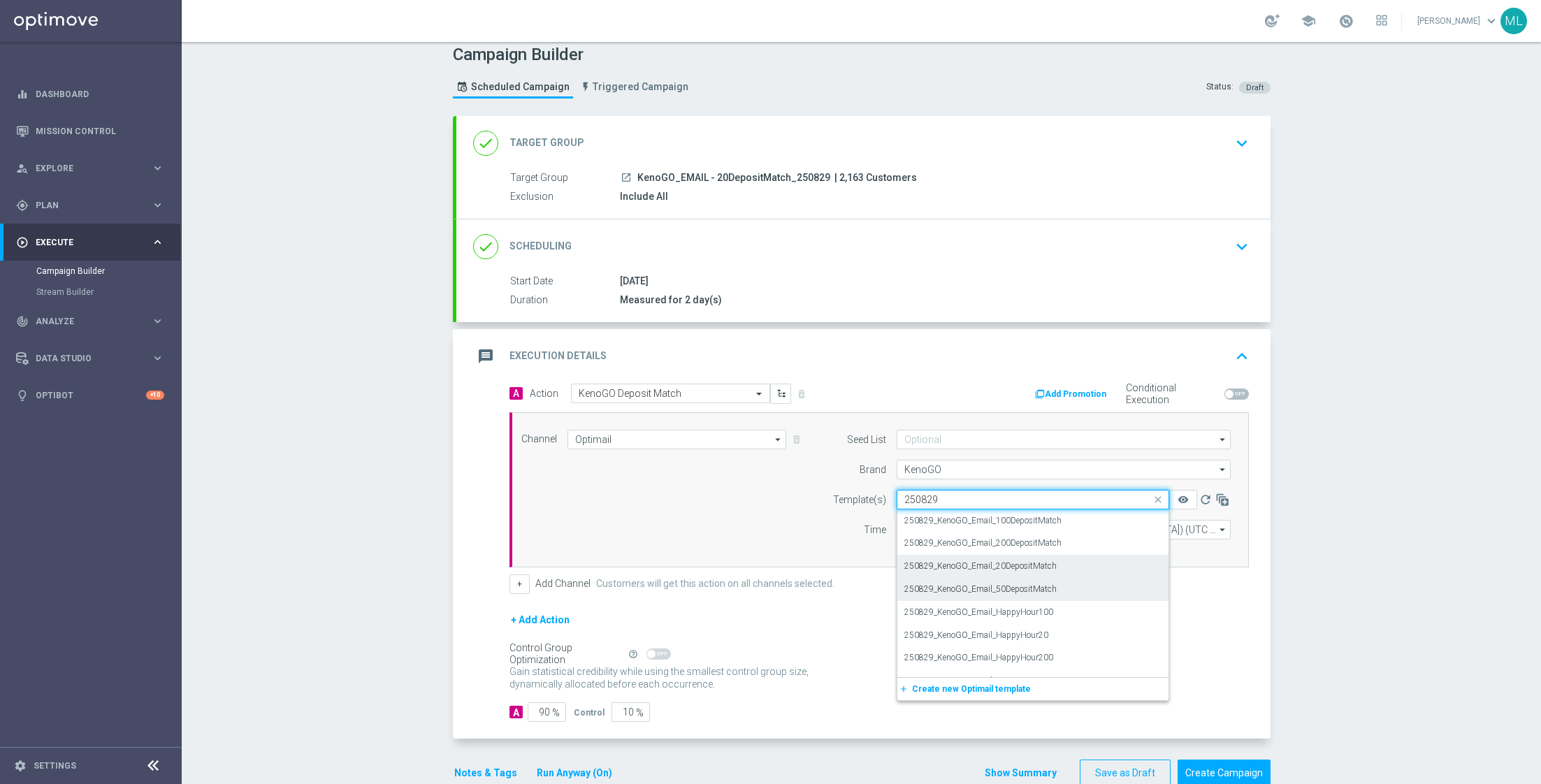
click at [1039, 565] on label "250829_KenoGO_Email_20DepositMatch" at bounding box center [980, 566] width 152 height 12
type input "250829"
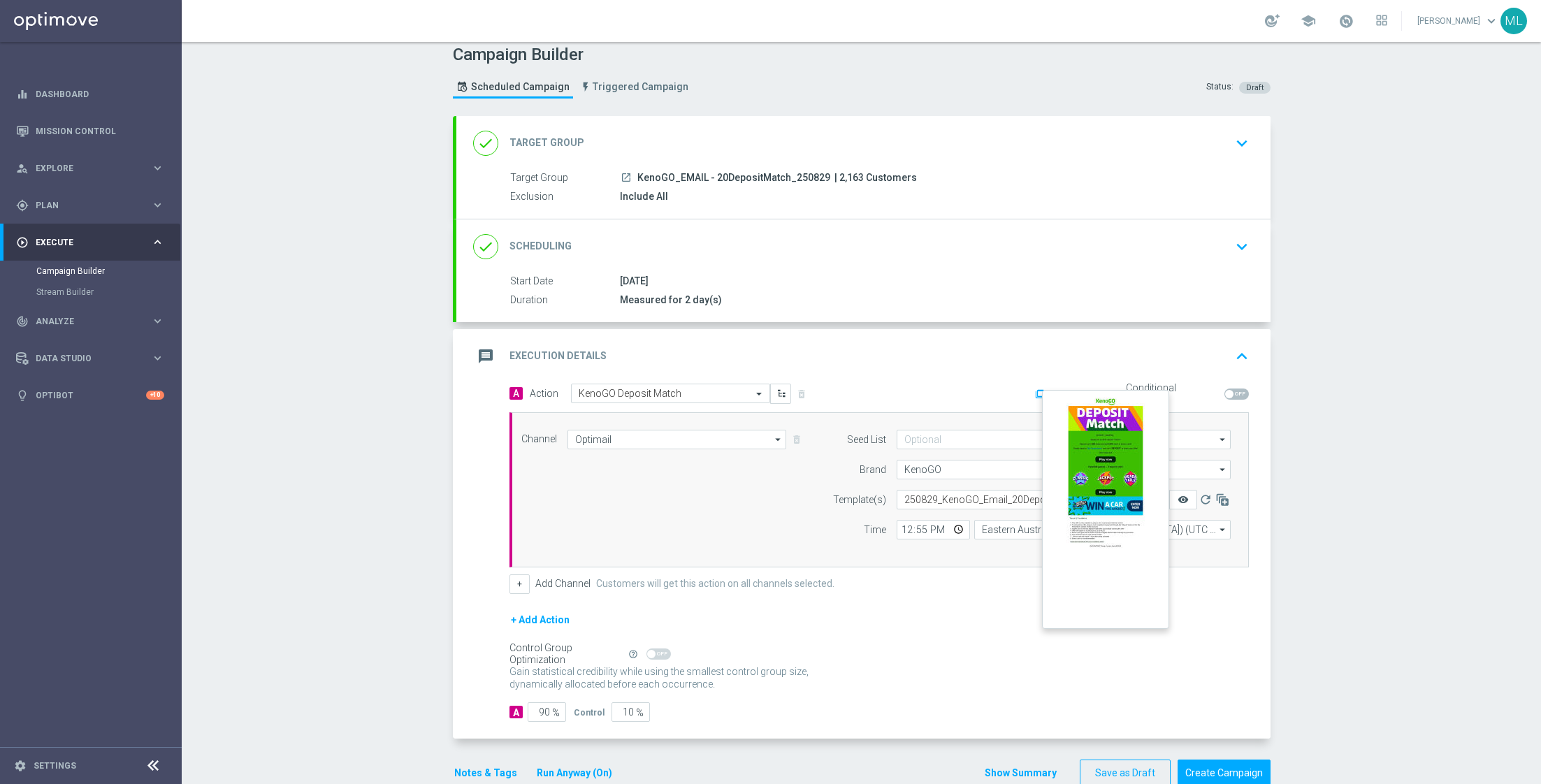
click at [1182, 500] on icon "remove_red_eye" at bounding box center [1183, 500] width 12 height 12
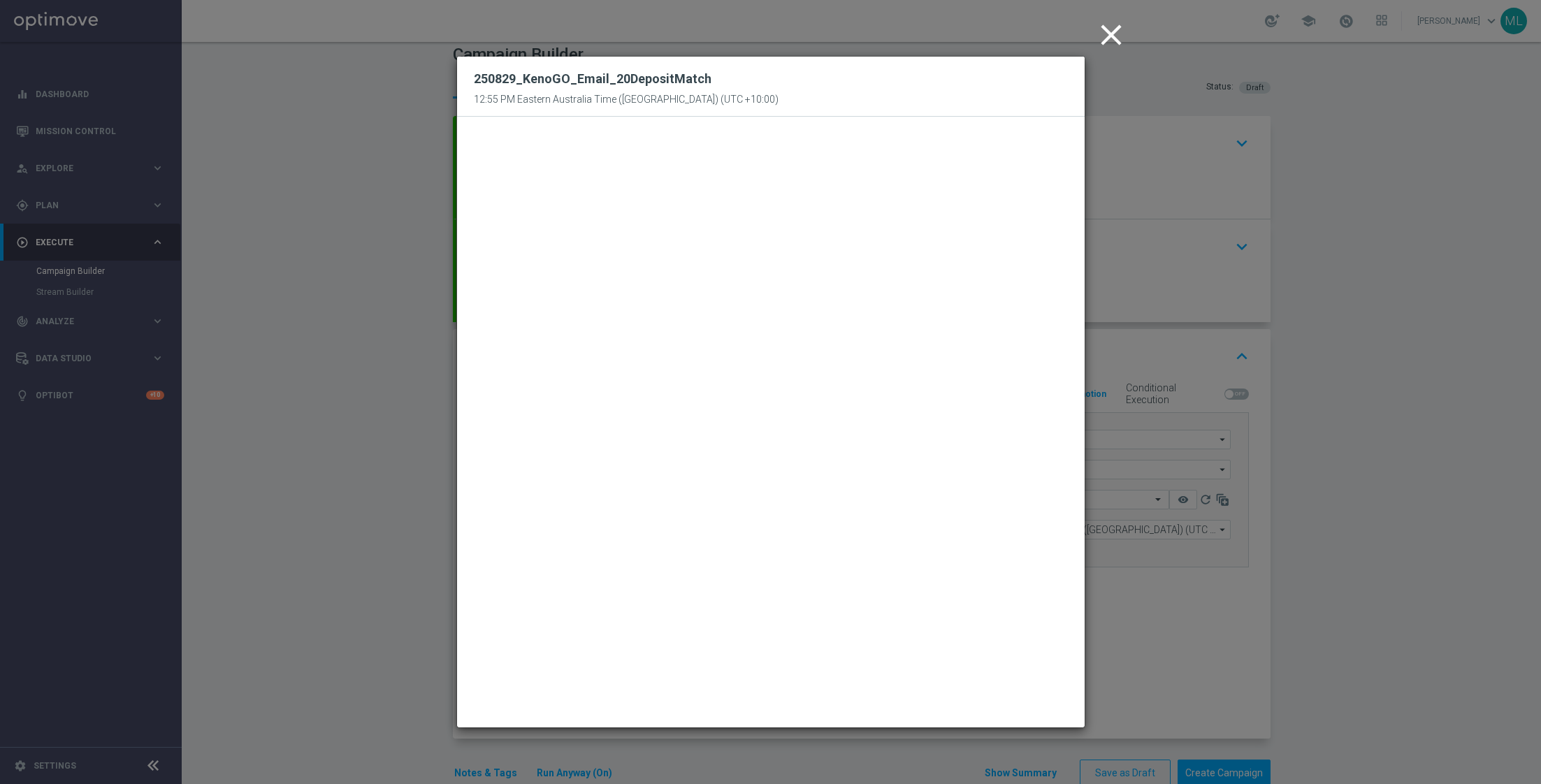
click at [1117, 31] on icon "close" at bounding box center [1111, 35] width 35 height 35
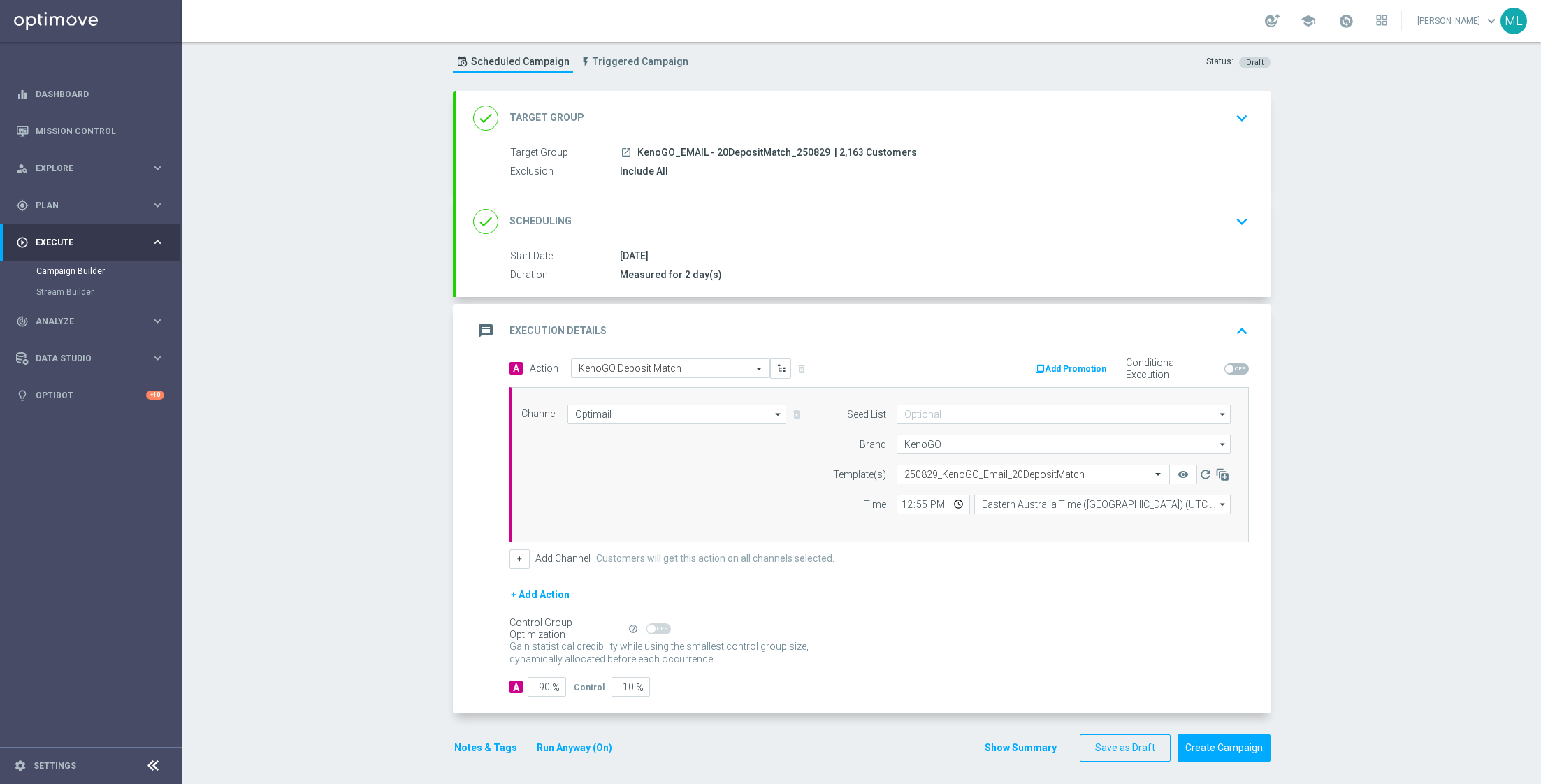
scroll to position [36, 0]
click at [1218, 743] on button "Create Campaign" at bounding box center [1223, 745] width 93 height 27
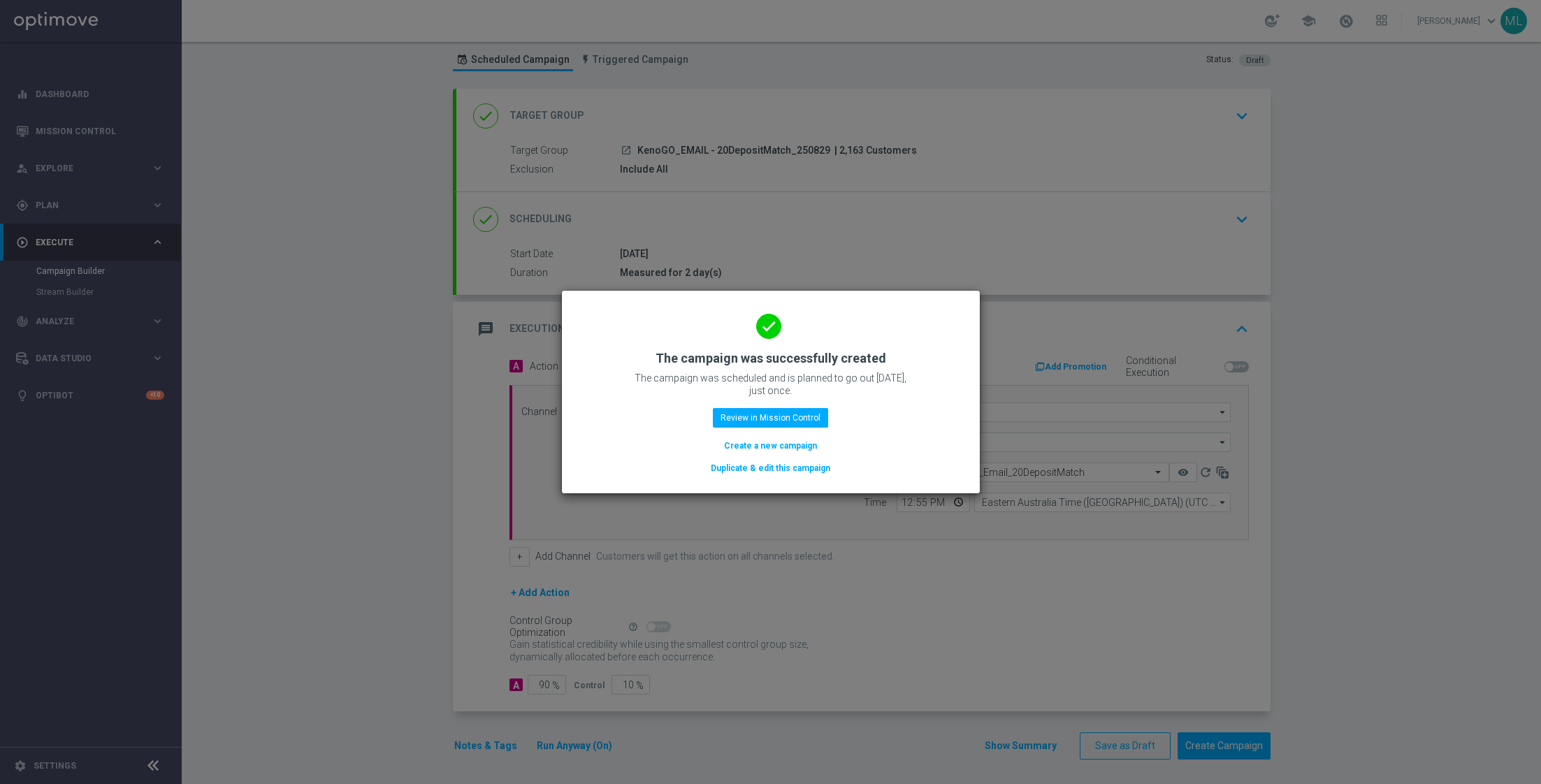
click at [806, 468] on button "Duplicate & edit this campaign" at bounding box center [770, 468] width 122 height 16
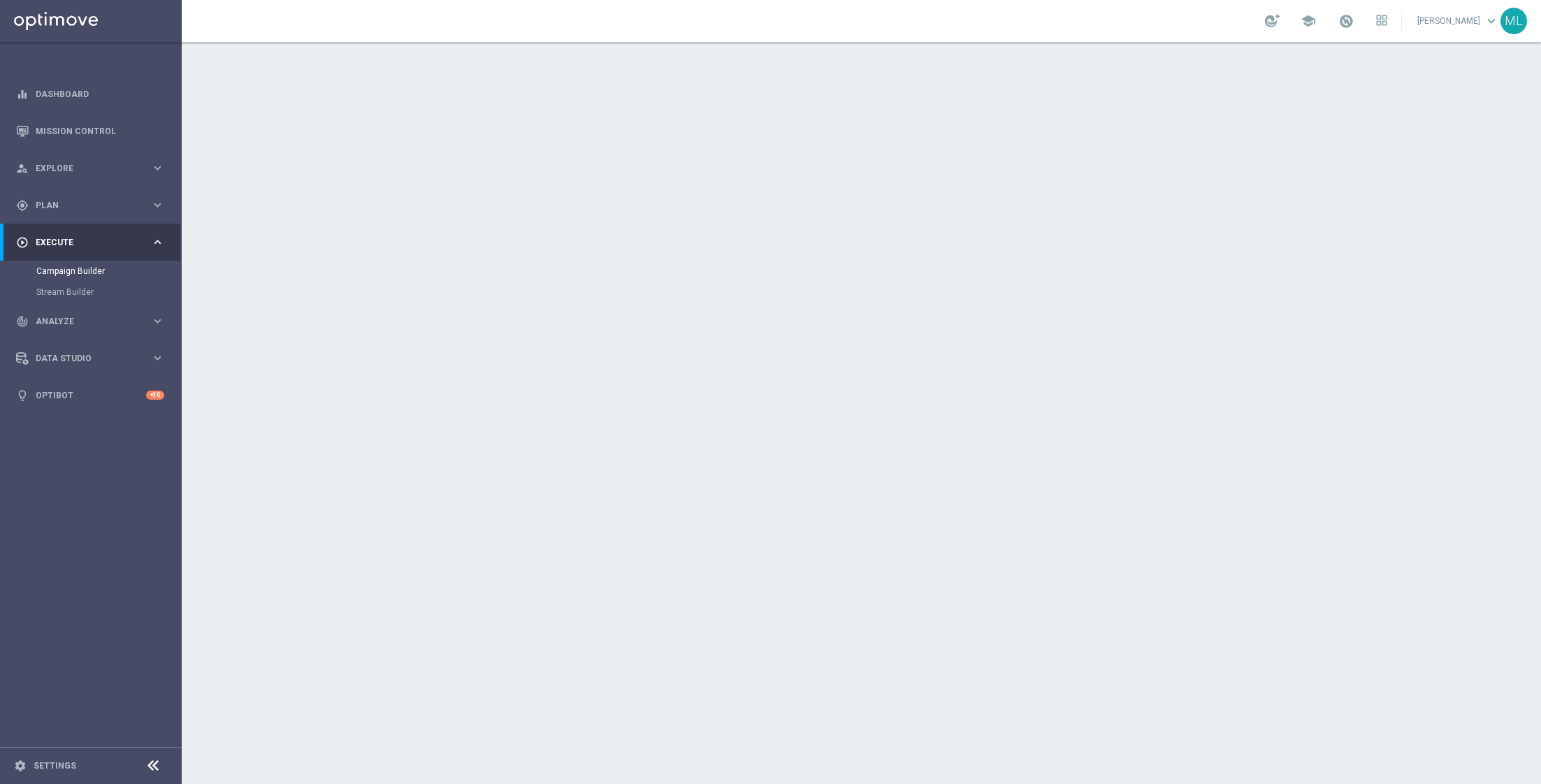
click at [1250, 146] on icon "keyboard_arrow_down" at bounding box center [1241, 151] width 21 height 21
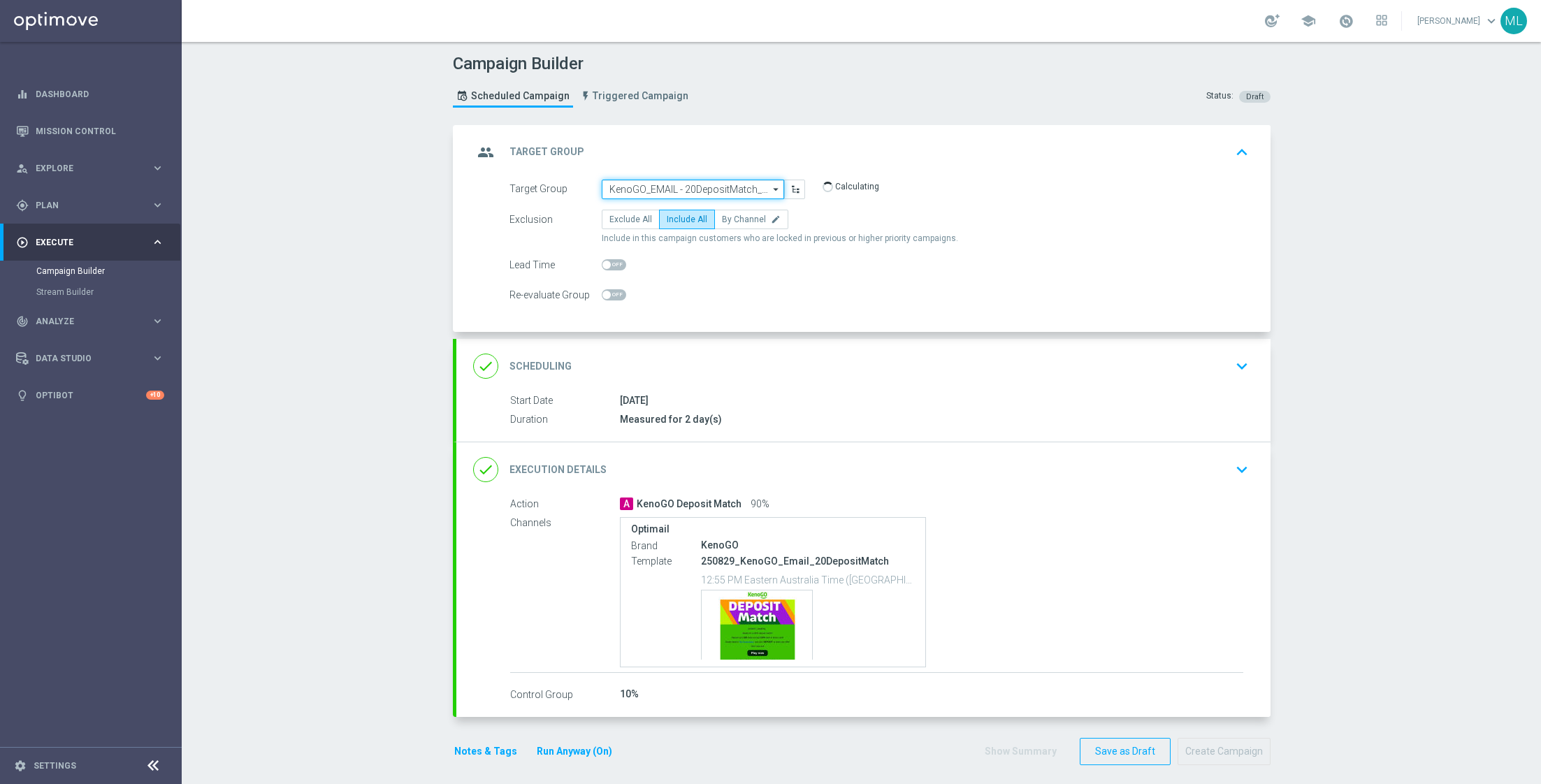
click at [705, 189] on input "KenoGO_EMAIL - 20DepositMatch_250829" at bounding box center [692, 189] width 182 height 20
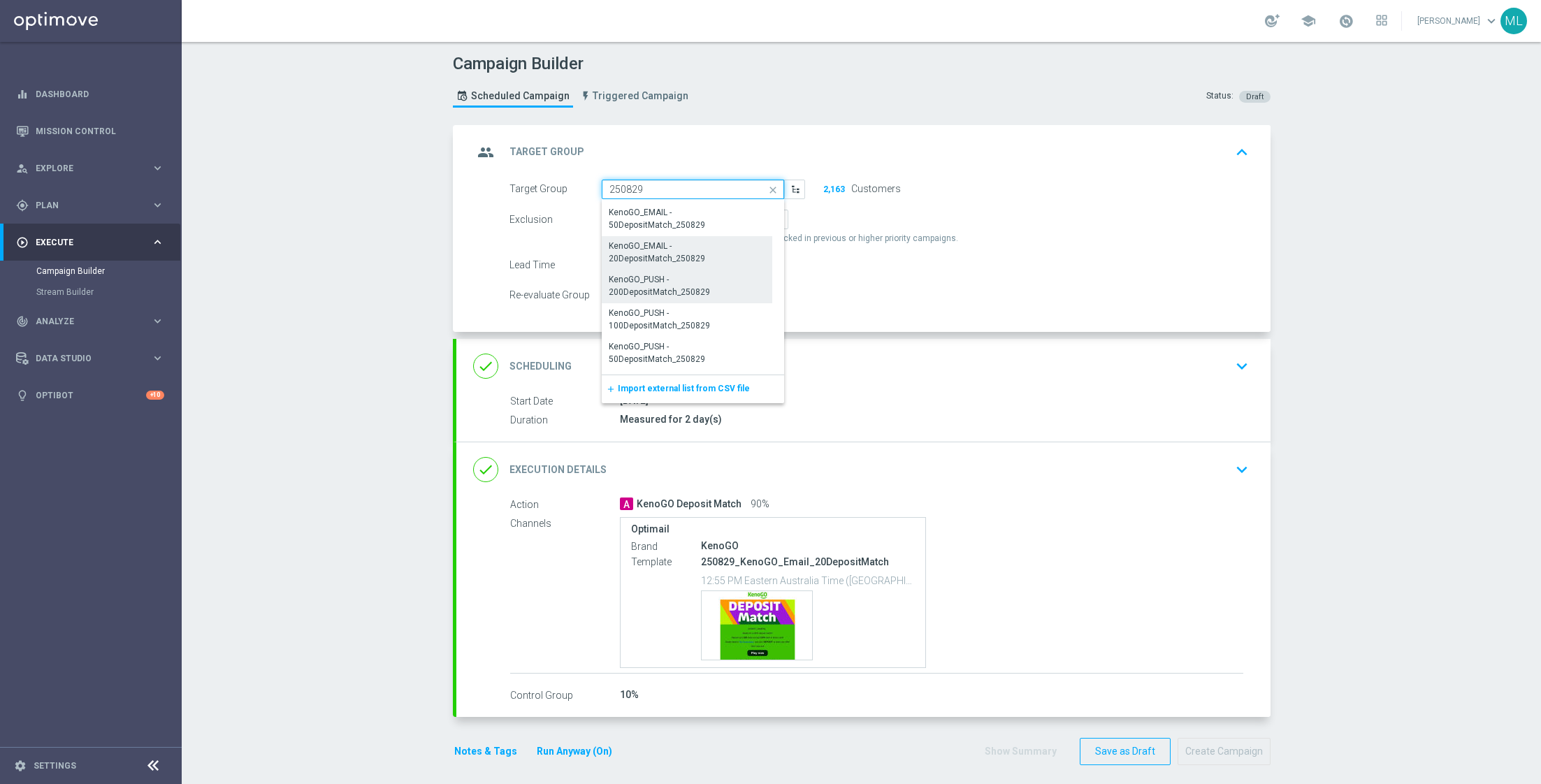
scroll to position [716, 0]
click at [719, 288] on div "KenoGO_PUSH - 200DepositMatch_250829" at bounding box center [687, 289] width 156 height 25
type input "KenoGO_PUSH - 200DepositMatch_250829"
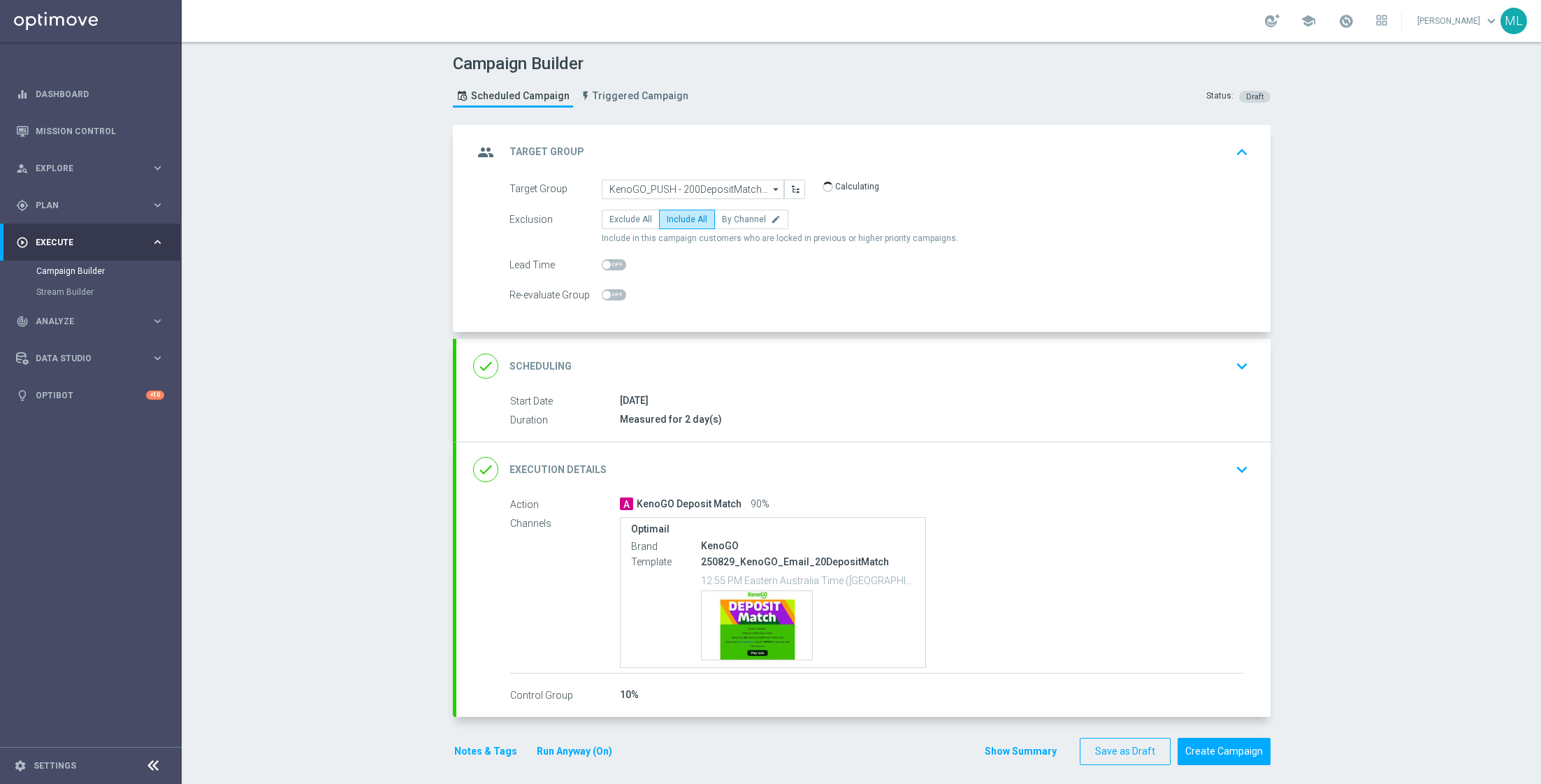
click at [1218, 462] on div "done Execution Details keyboard_arrow_down" at bounding box center [864, 470] width 781 height 26
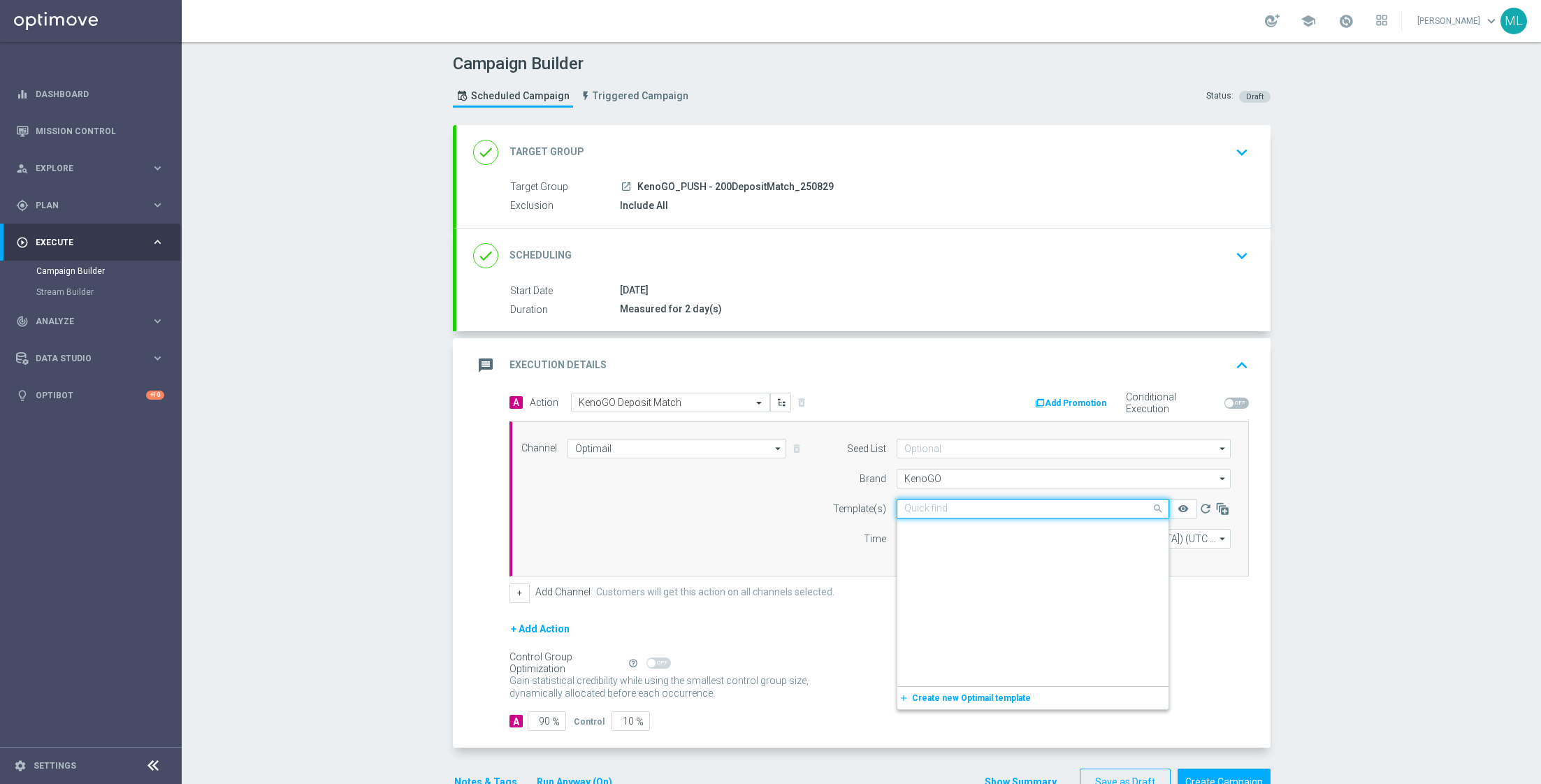
click at [997, 510] on input "text" at bounding box center [1018, 509] width 229 height 12
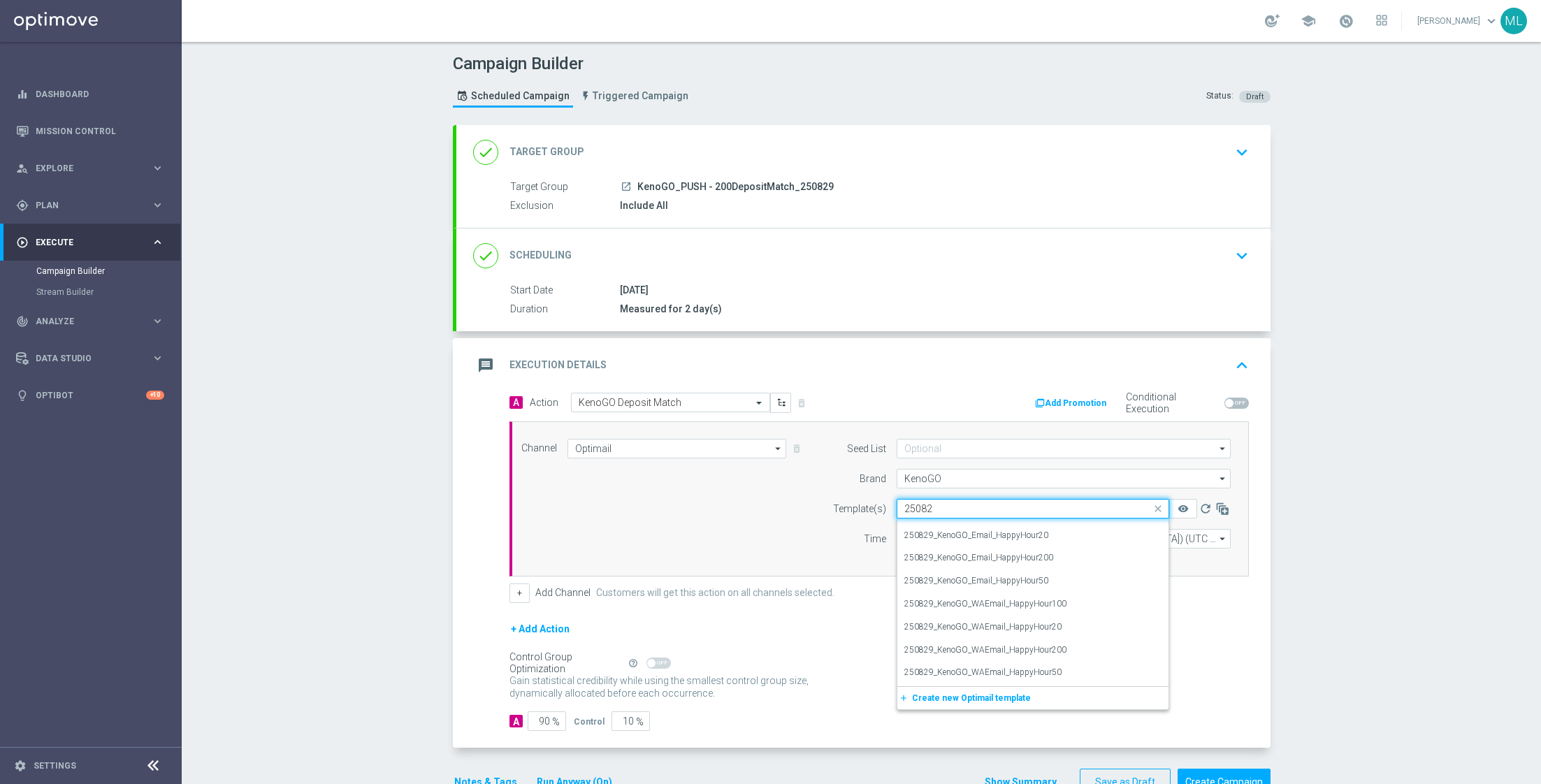
scroll to position [109, 0]
type input "250829"
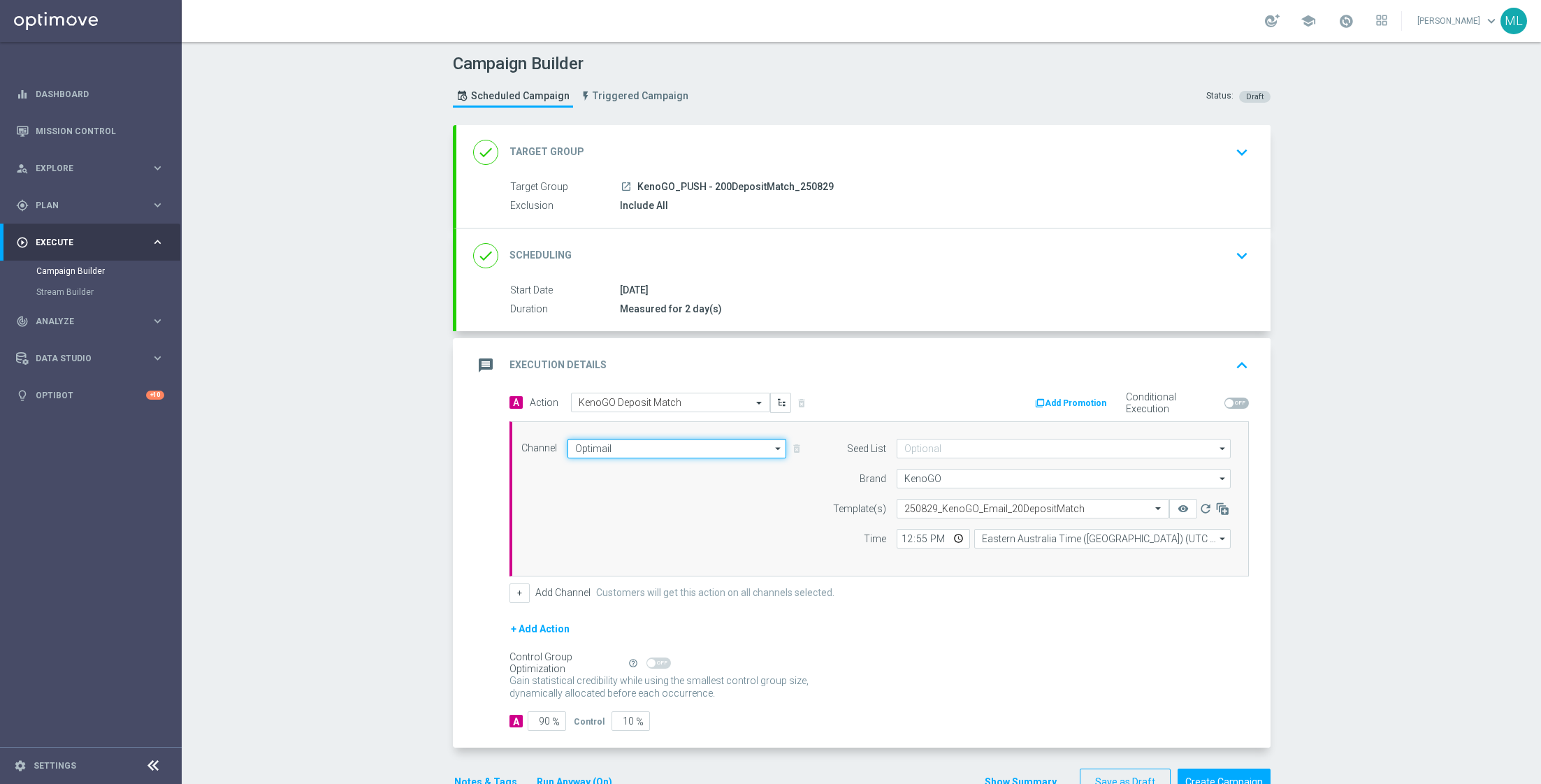
click at [641, 449] on input "Optimail" at bounding box center [677, 449] width 219 height 20
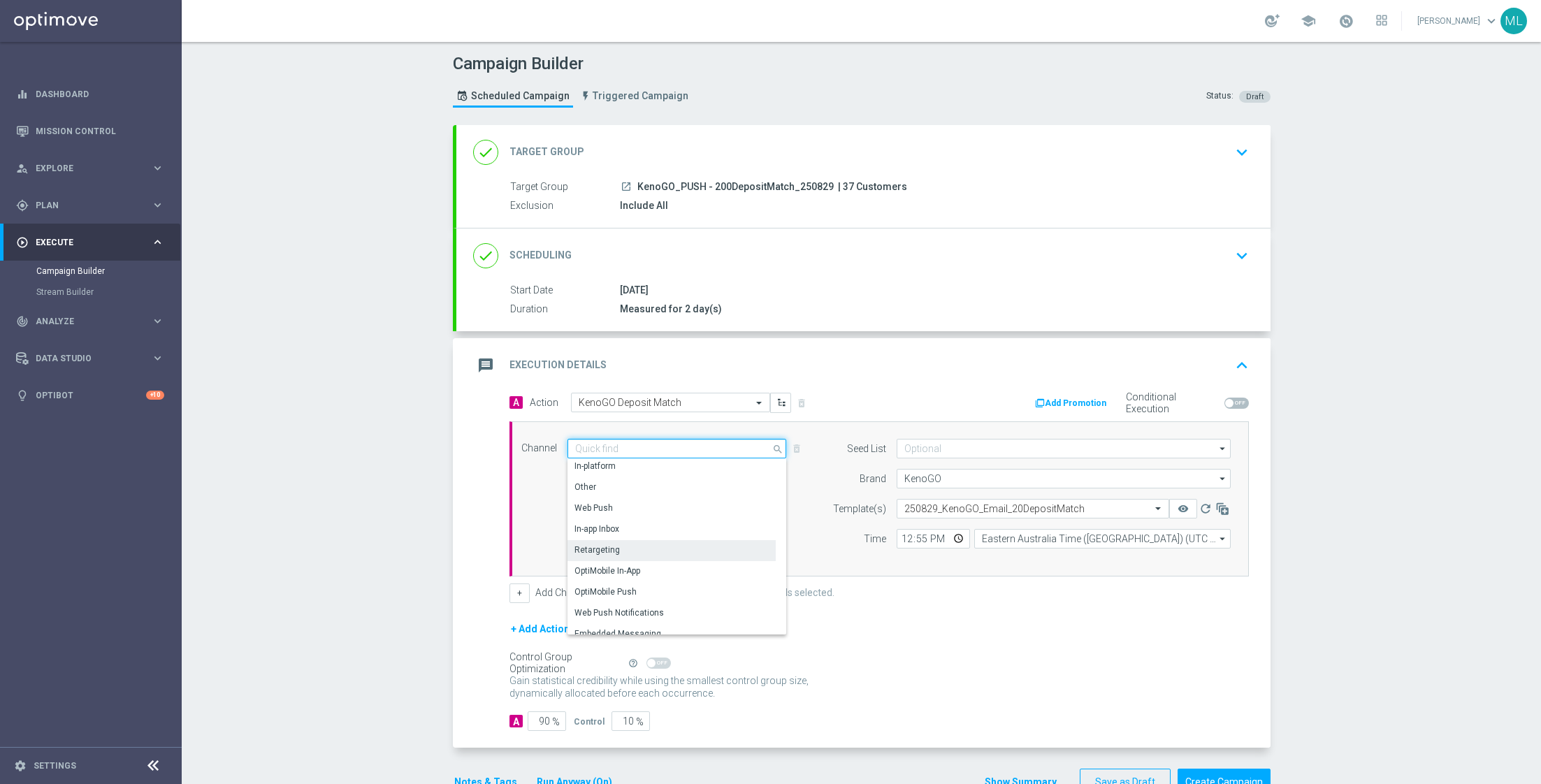
scroll to position [344, 0]
click at [632, 580] on div "OptiMobile Push" at bounding box center [605, 586] width 62 height 12
type input "OptiMobile Push"
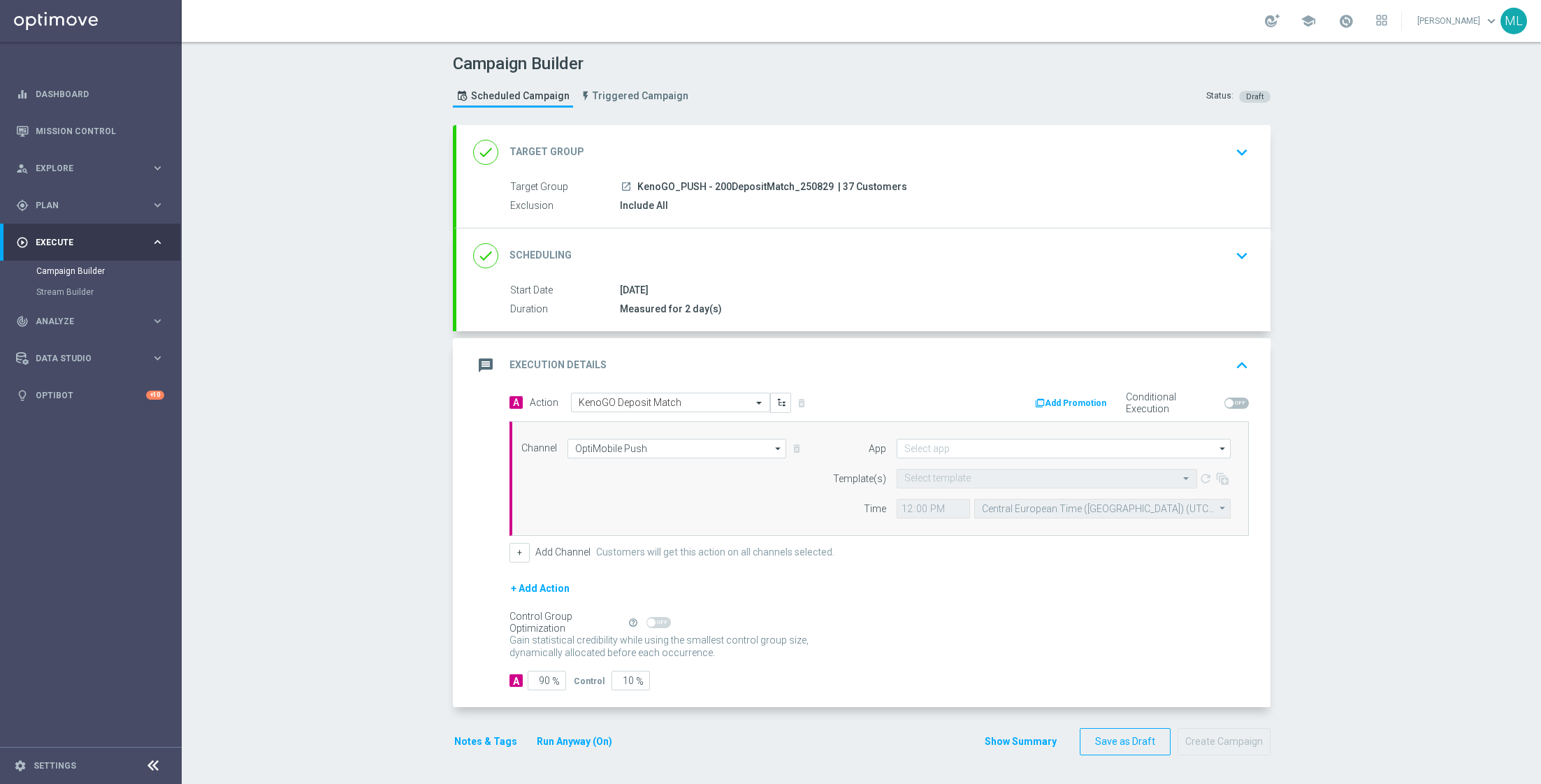
click at [671, 477] on div "Channel OptiMobile Push OptiMobile Push arrow_drop_down Drag here to set row gr…" at bounding box center [877, 479] width 731 height 79
click at [949, 439] on input at bounding box center [1064, 449] width 334 height 20
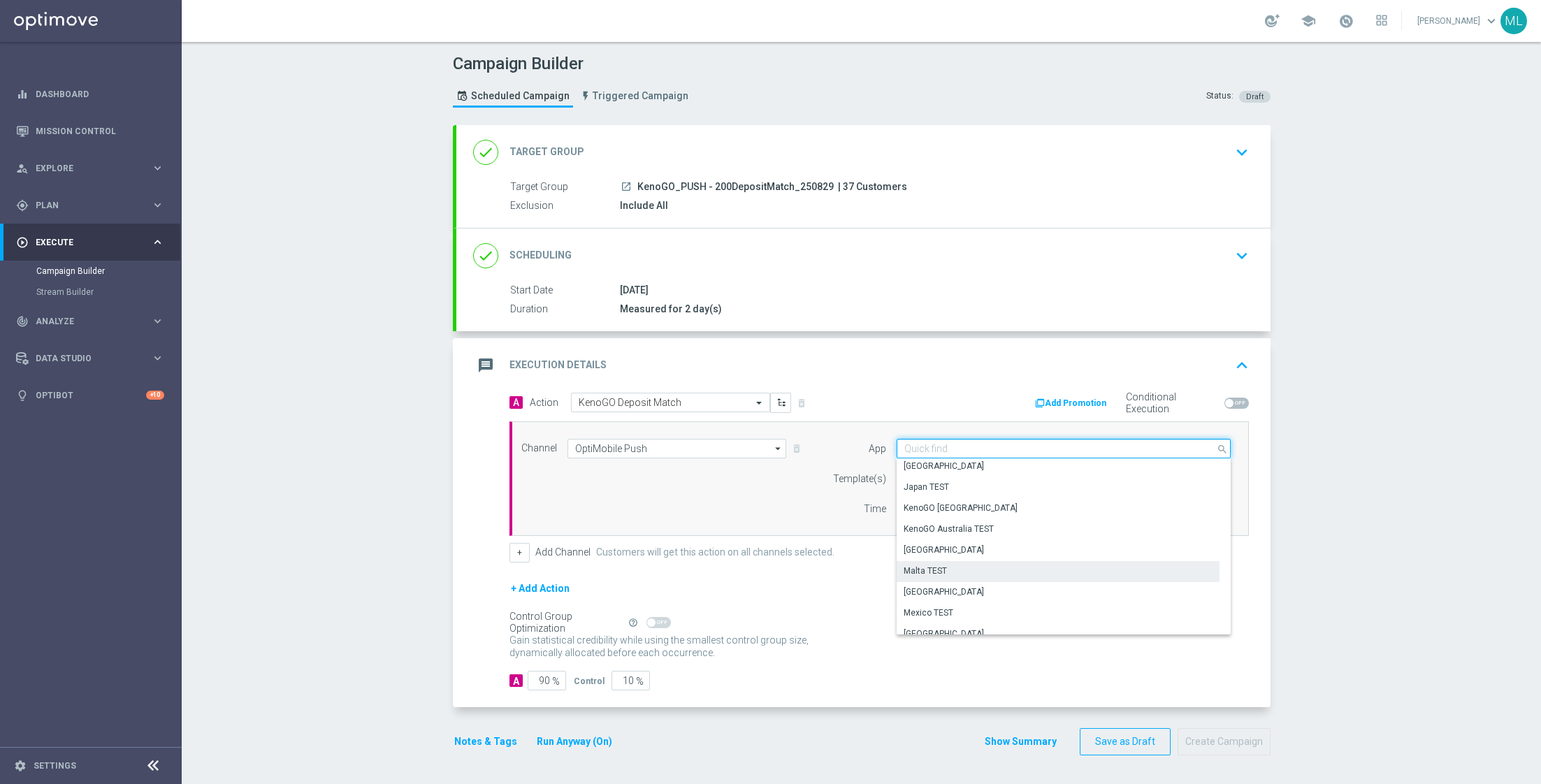
scroll to position [323, 0]
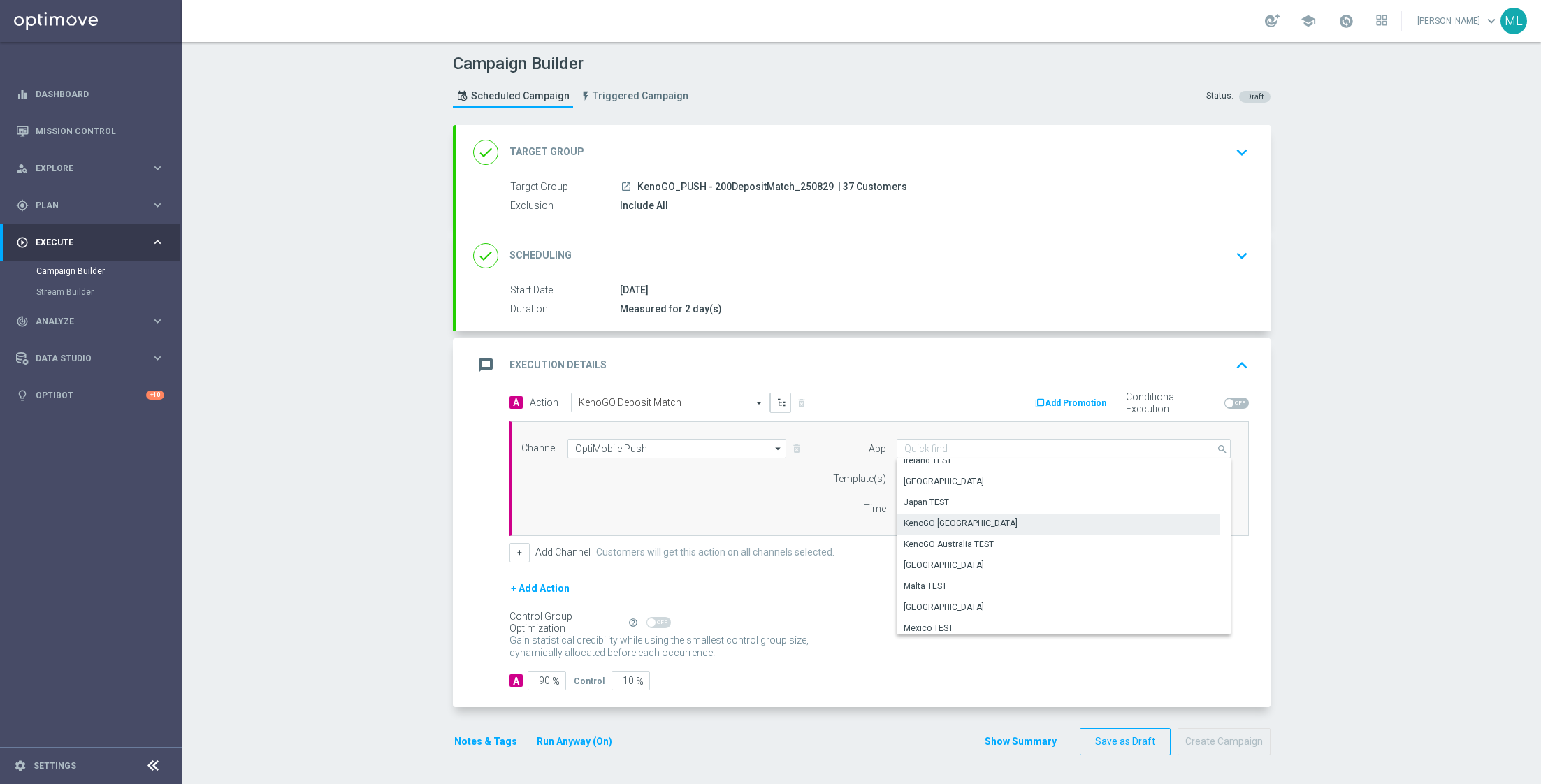
click at [947, 524] on div "KenoGO Australia" at bounding box center [960, 523] width 114 height 12
type input "KenoGO Australia"
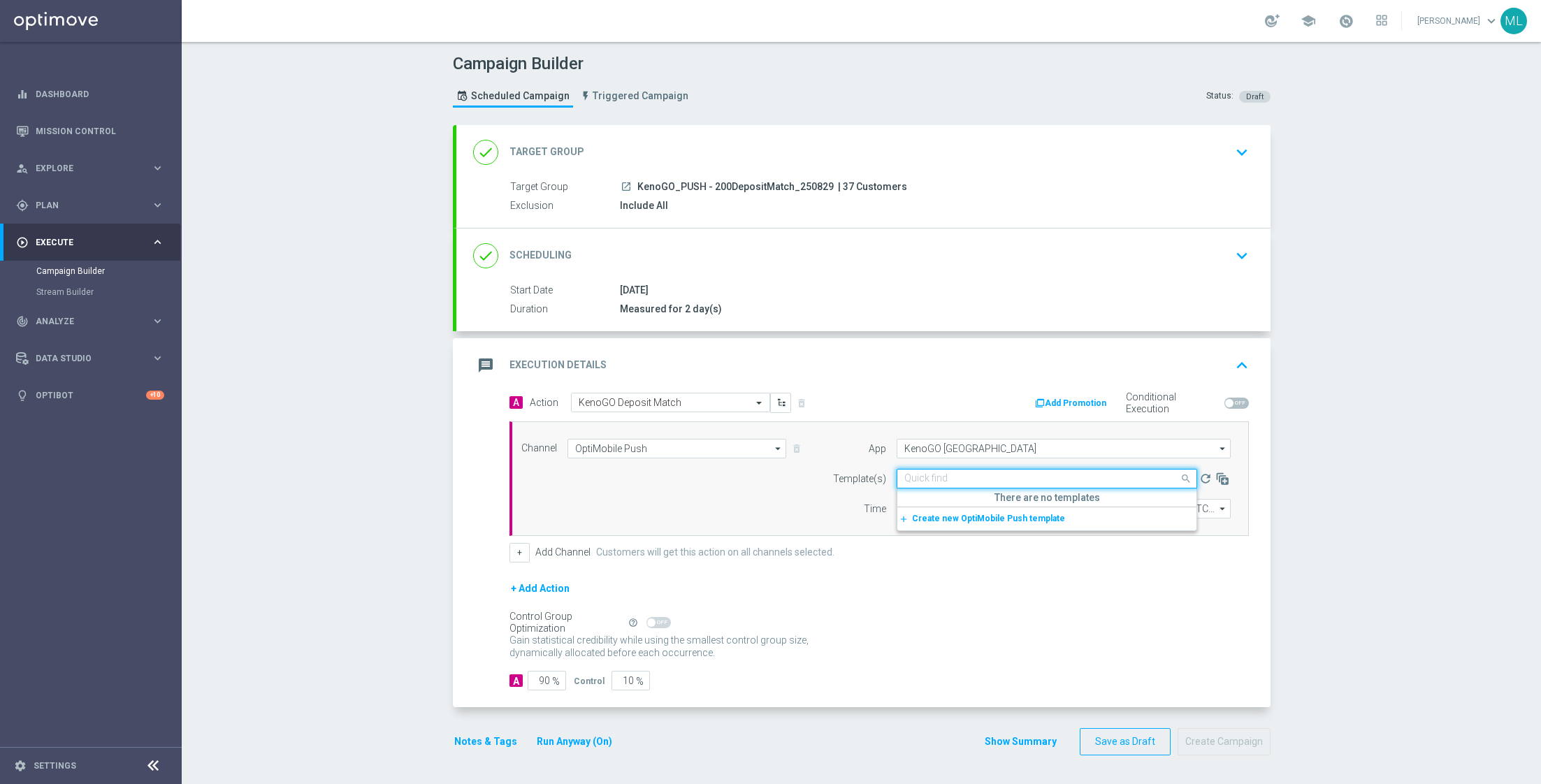
click at [934, 475] on input "text" at bounding box center [1032, 479] width 257 height 12
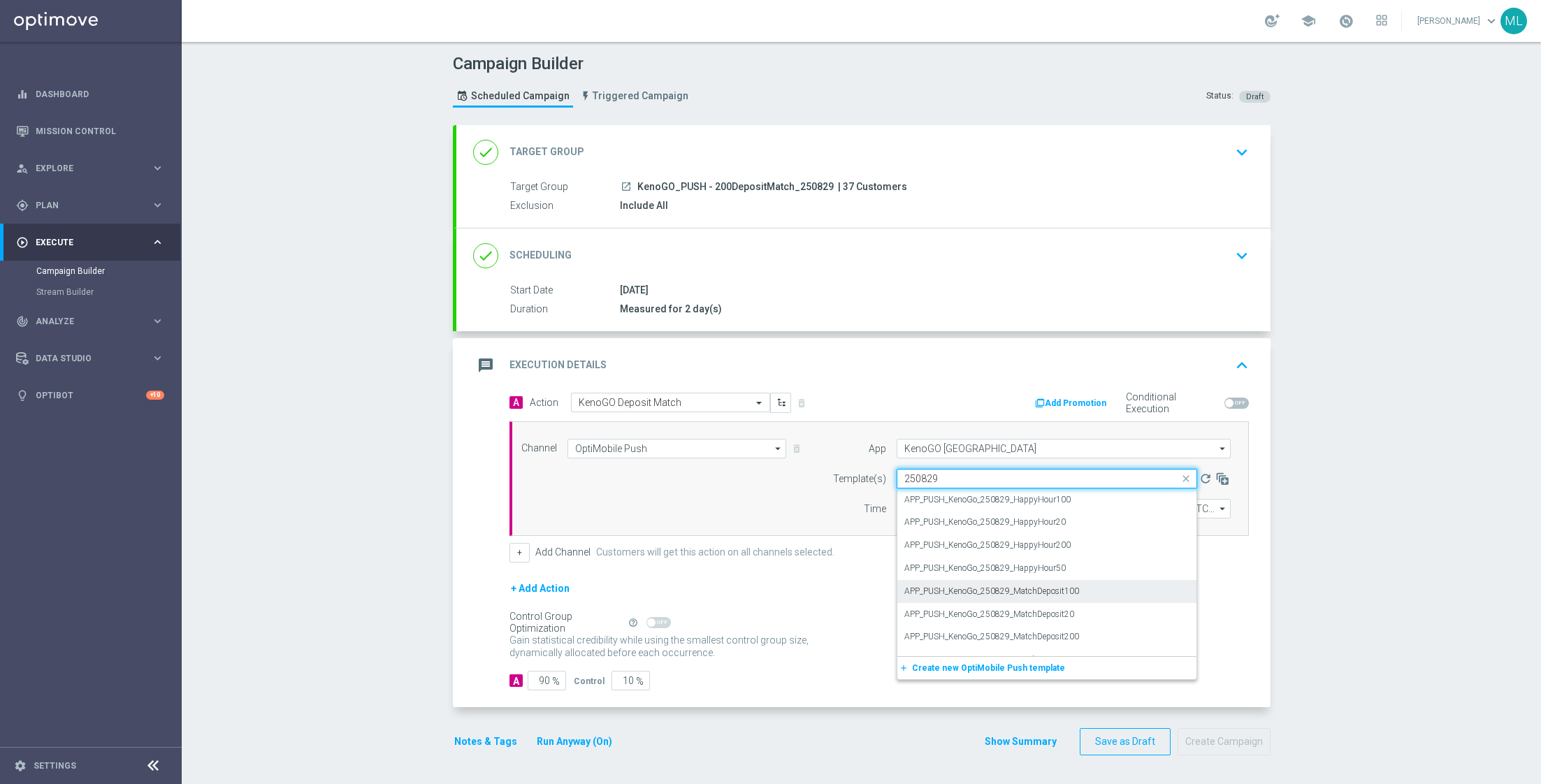
scroll to position [17, 0]
click at [1082, 621] on div "APP_PUSH_KenoGo_250829_MatchDeposit200" at bounding box center [1046, 620] width 285 height 23
type input "250829"
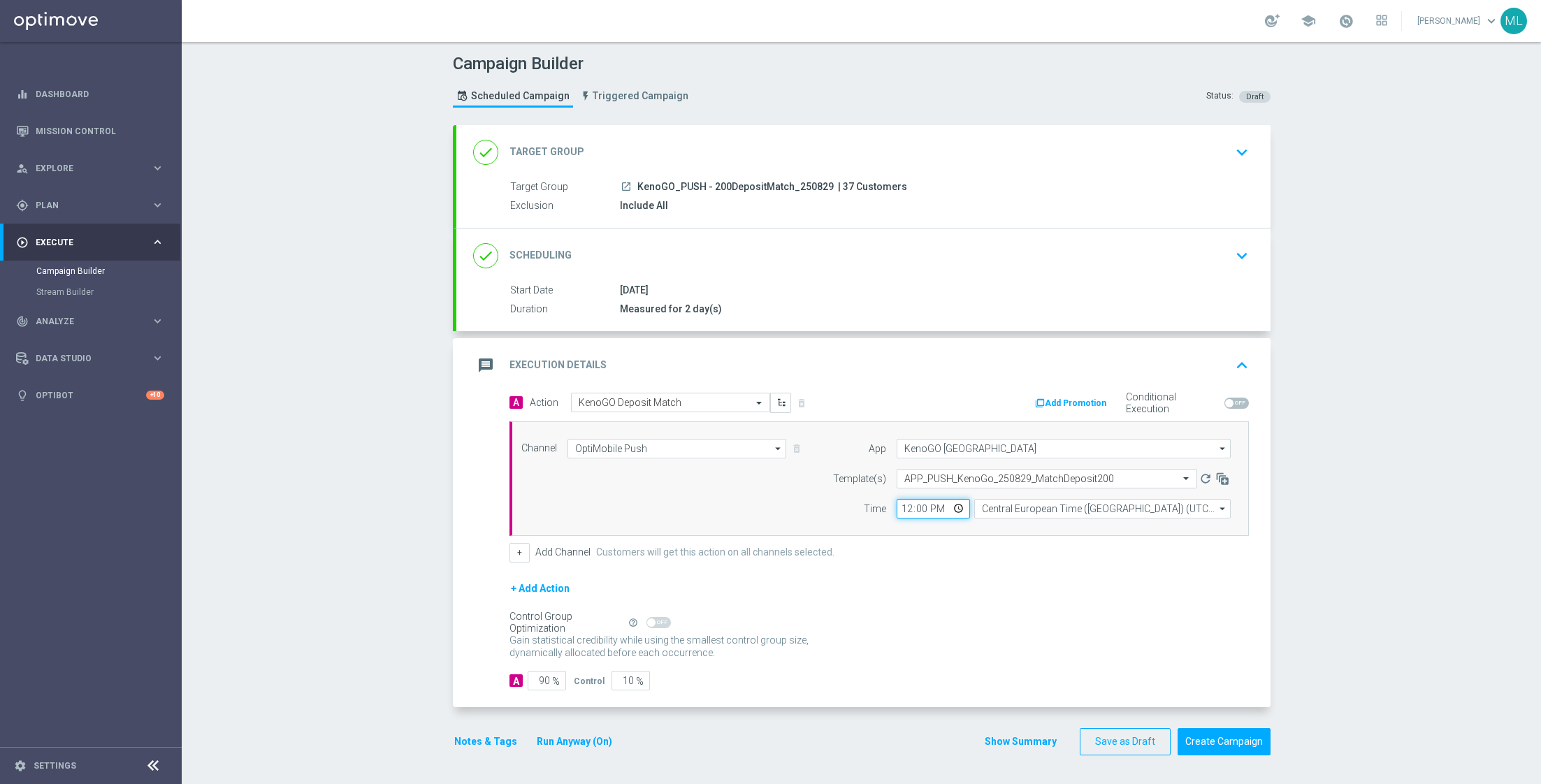
click at [922, 509] on input "12:00" at bounding box center [933, 509] width 74 height 20
type input "12:55"
click at [1003, 510] on input "Central European Time (Budapest) (UTC +02:00)" at bounding box center [1103, 509] width 256 height 20
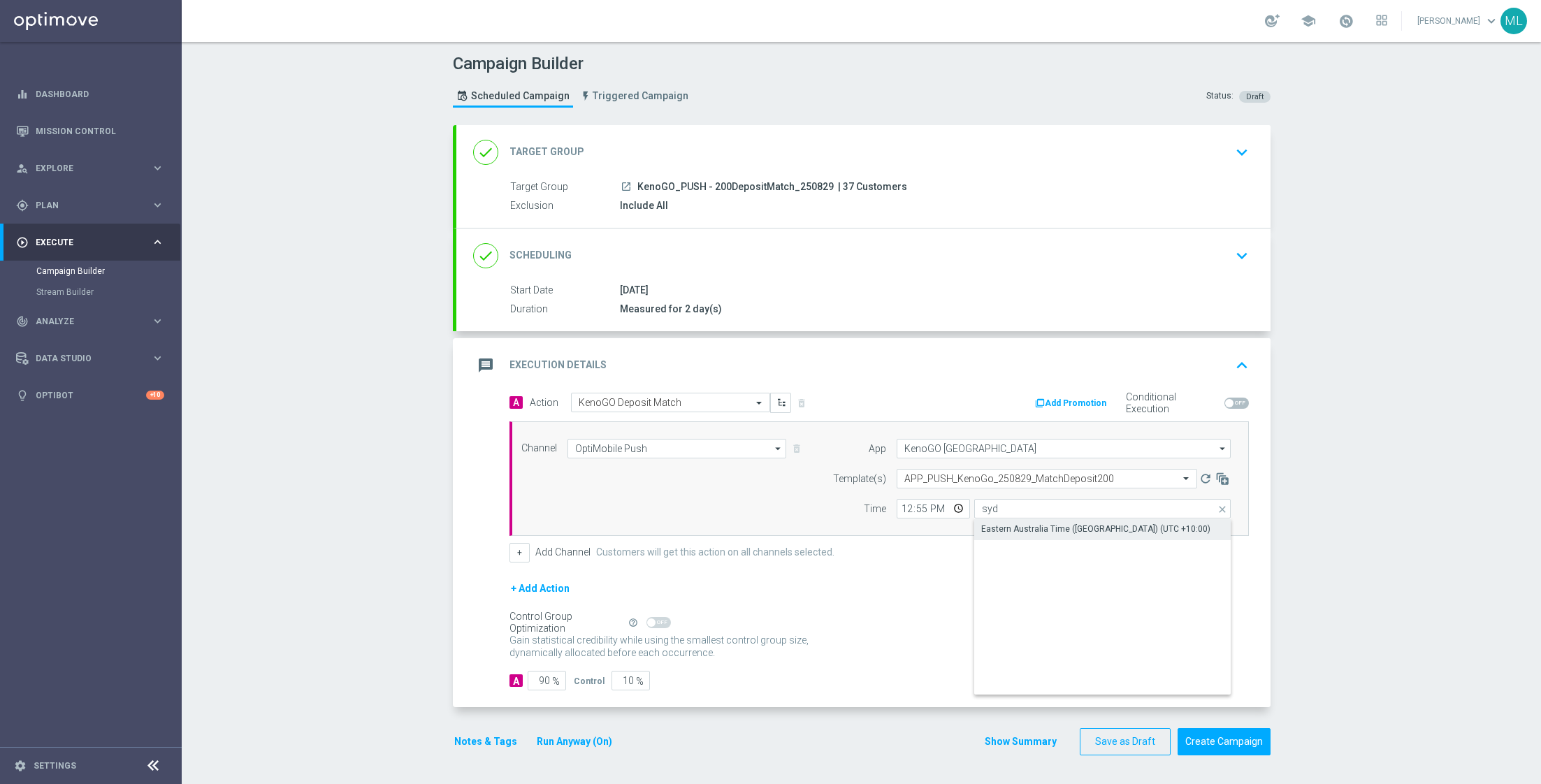
click at [1033, 523] on div "Eastern Australia Time ([GEOGRAPHIC_DATA]) (UTC +10:00)" at bounding box center [1095, 528] width 229 height 12
type input "Eastern Australia Time ([GEOGRAPHIC_DATA]) (UTC +10:00)"
drag, startPoint x: 633, startPoint y: 678, endPoint x: 594, endPoint y: 677, distance: 39.0
click at [594, 677] on div "Control 10 %" at bounding box center [610, 681] width 73 height 20
click at [621, 676] on input "10" at bounding box center [630, 681] width 38 height 20
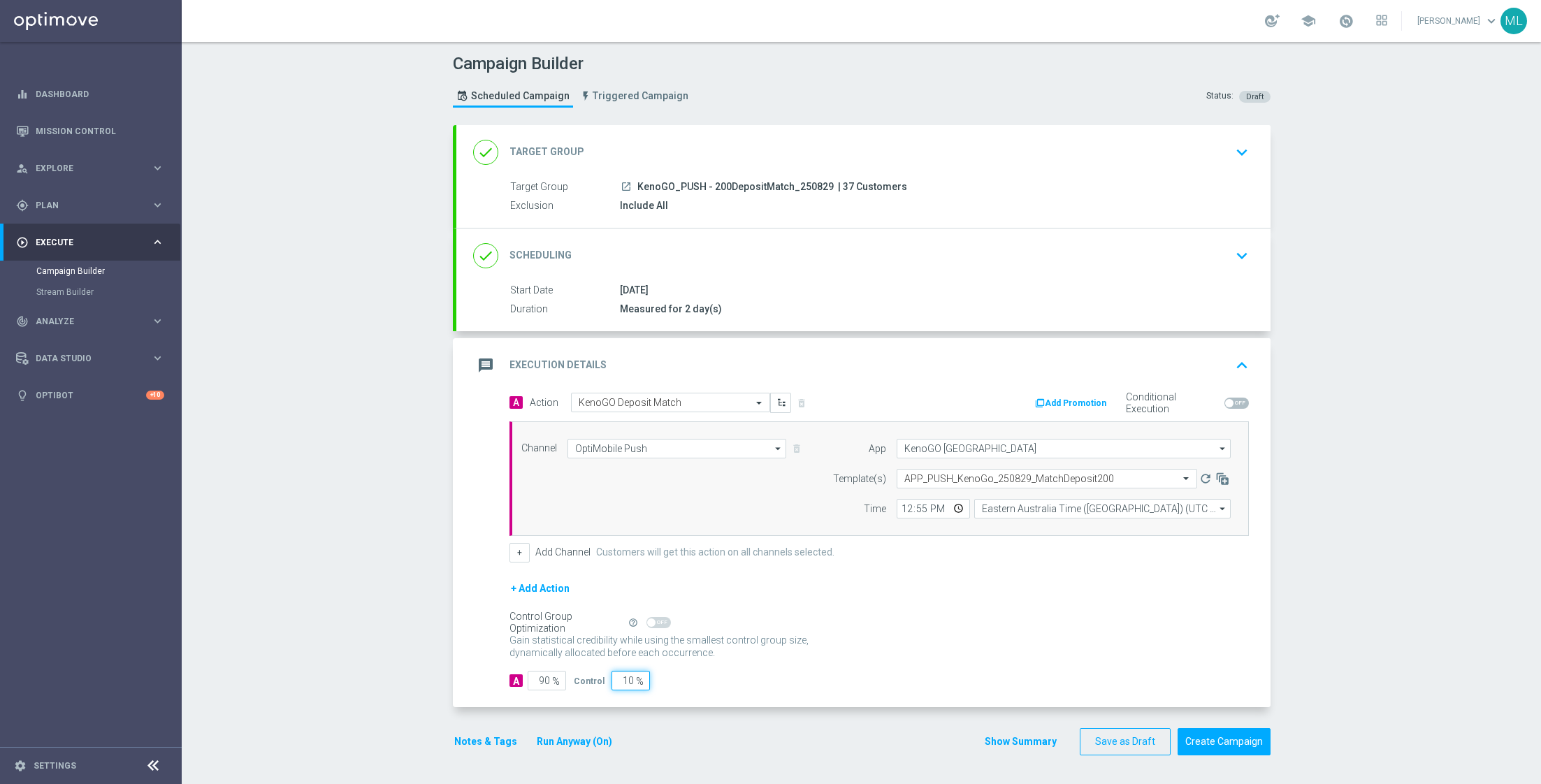
click at [621, 676] on input "10" at bounding box center [630, 681] width 38 height 20
type input "0"
type input "100"
type input "0"
click at [723, 665] on form "A Action Select action KenoGO Deposit Match delete_forever Add Promotion Condit…" at bounding box center [879, 542] width 739 height 299
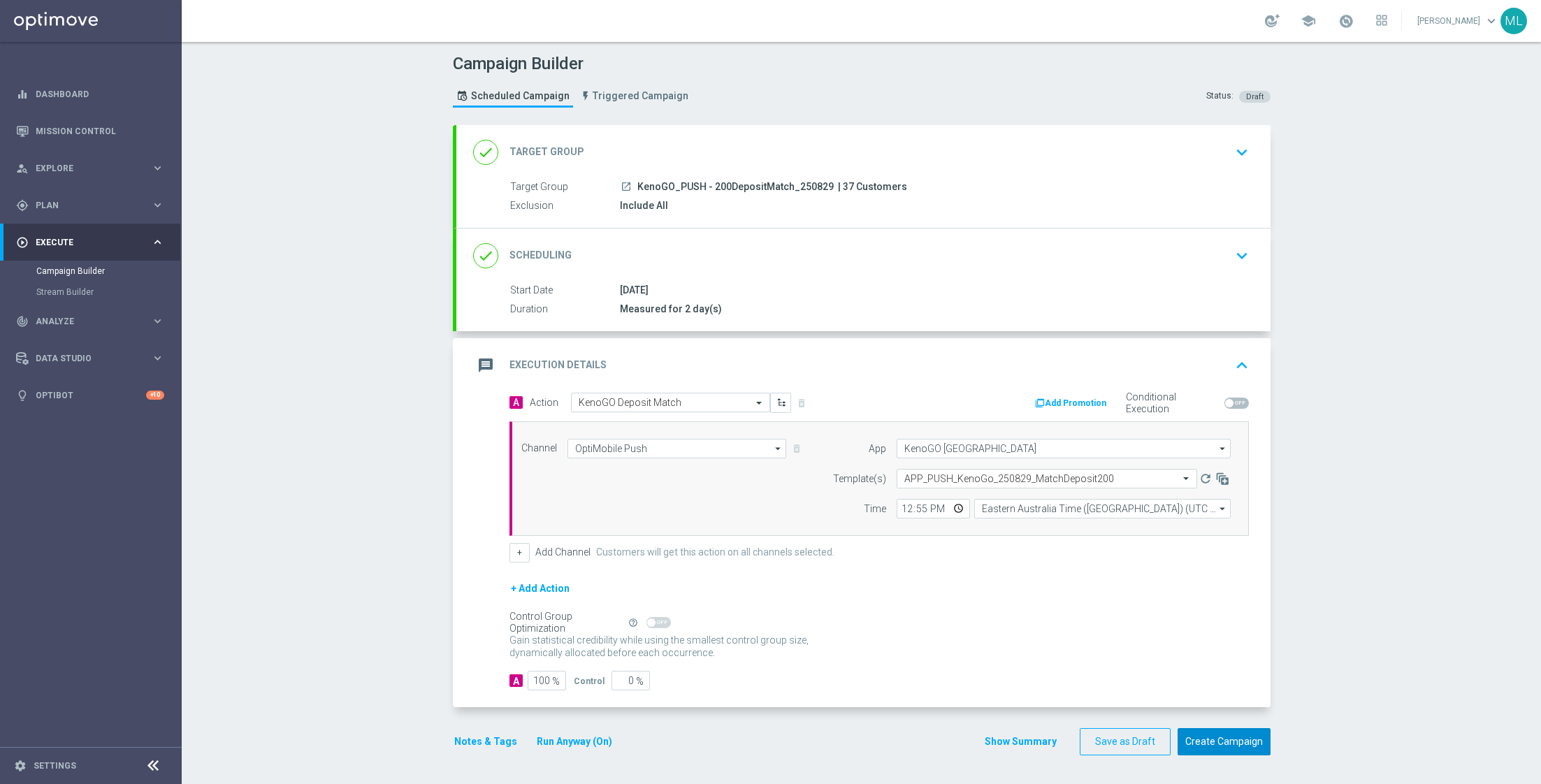
click at [1213, 740] on button "Create Campaign" at bounding box center [1223, 741] width 93 height 27
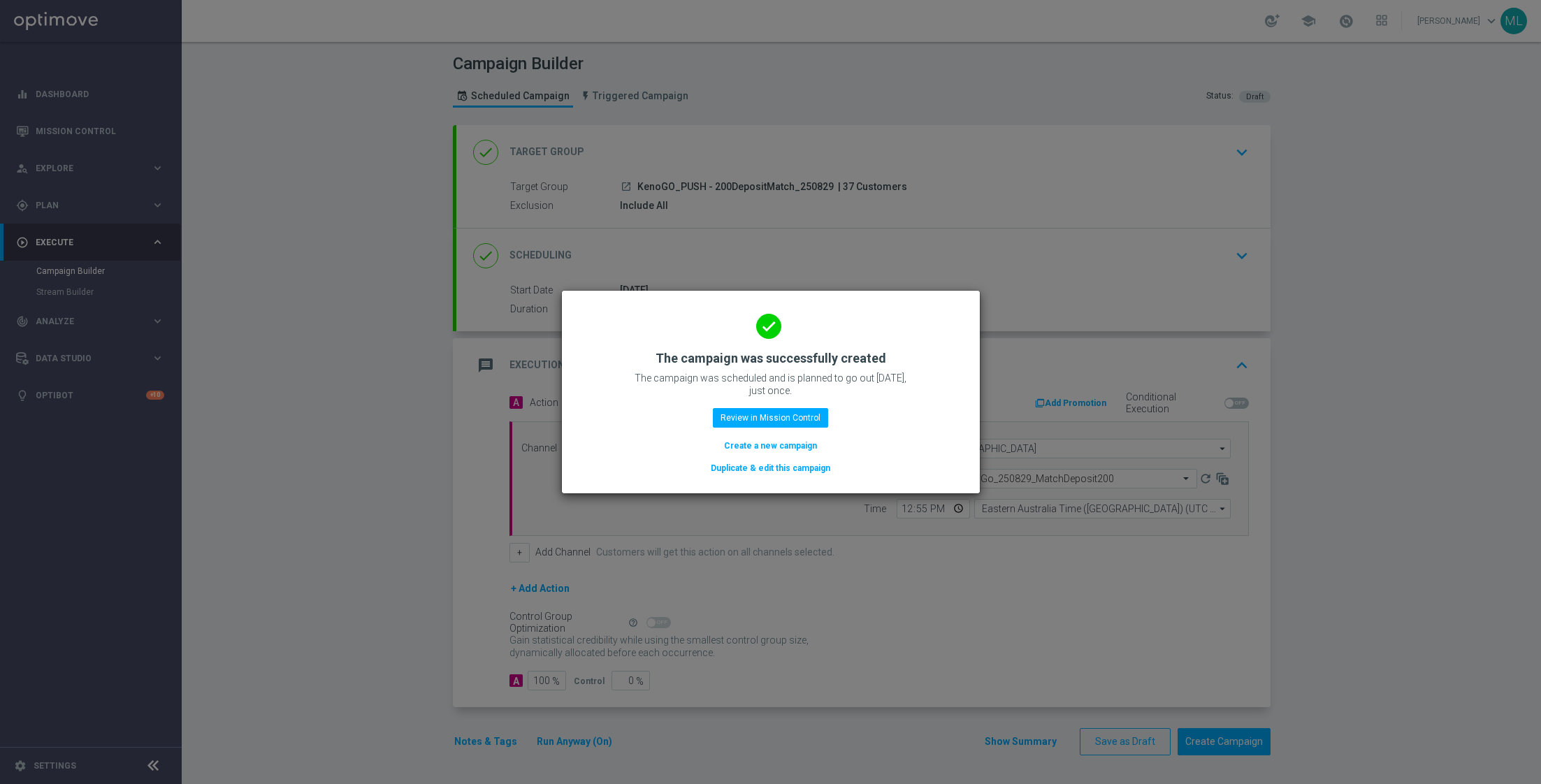
click at [785, 472] on button "Duplicate & edit this campaign" at bounding box center [770, 468] width 122 height 16
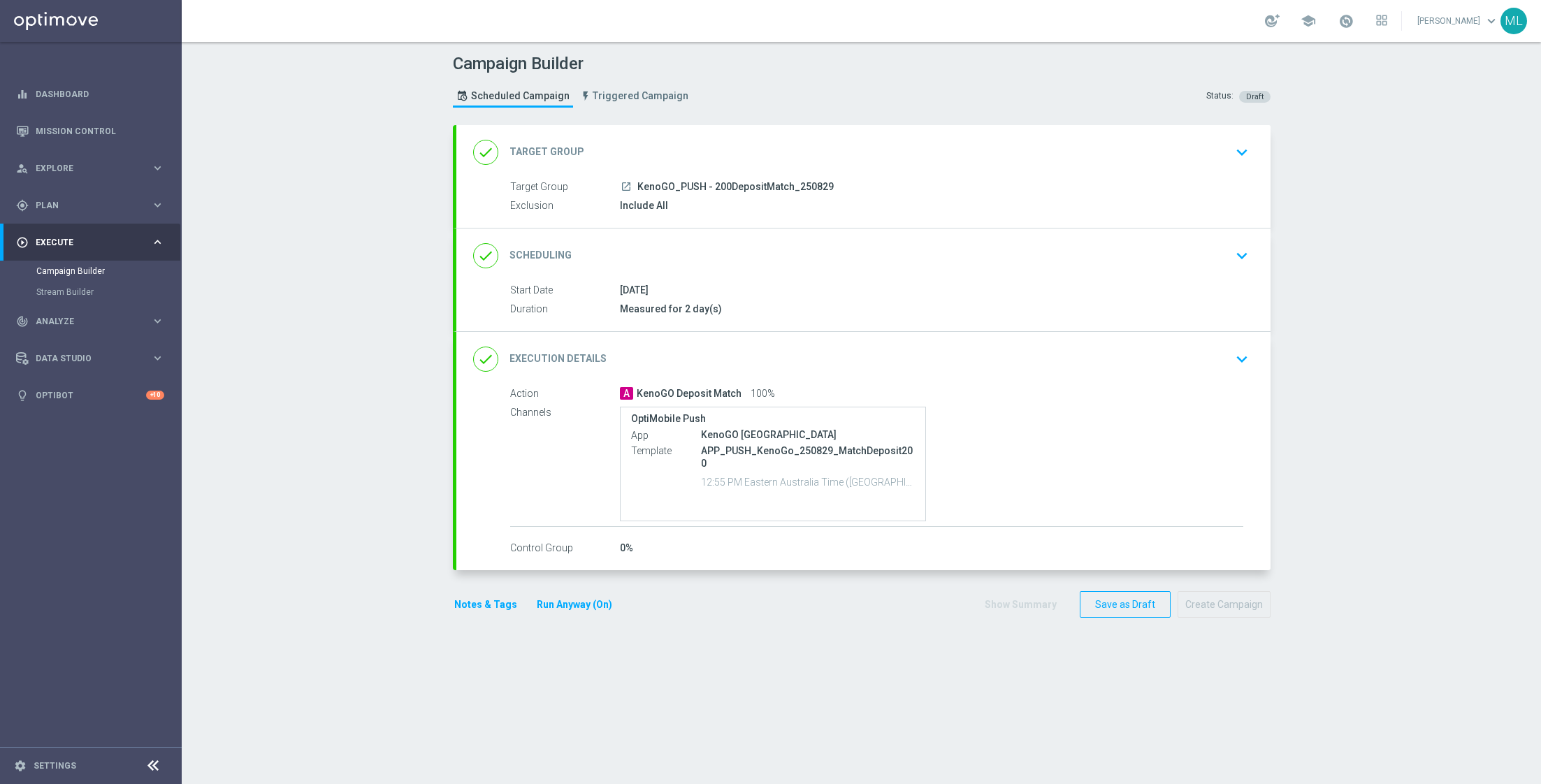
click at [1229, 152] on div "done Target Group keyboard_arrow_down" at bounding box center [864, 152] width 781 height 26
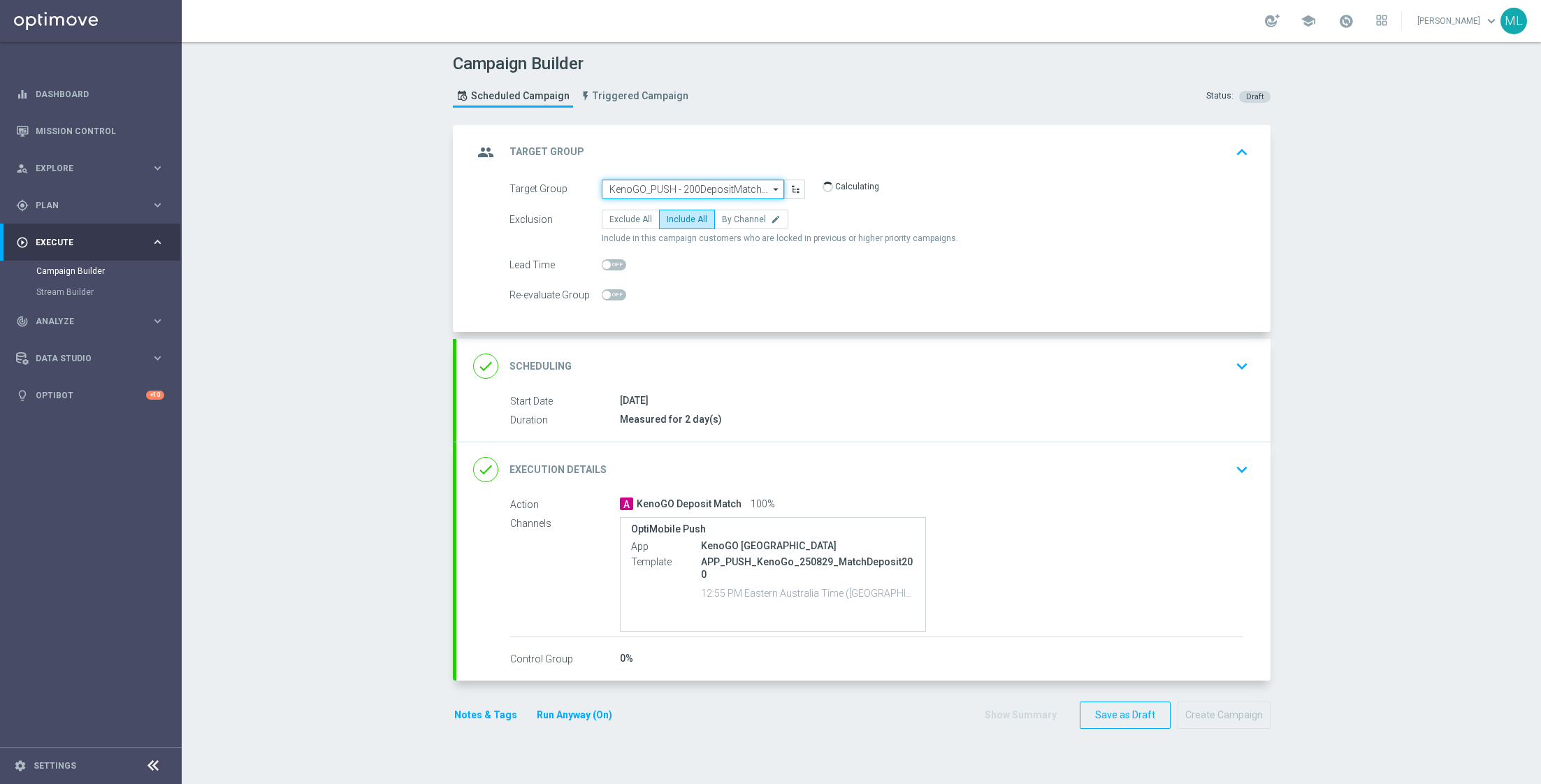
click at [705, 189] on input "KenoGO_PUSH - 200DepositMatch_250829" at bounding box center [692, 189] width 182 height 20
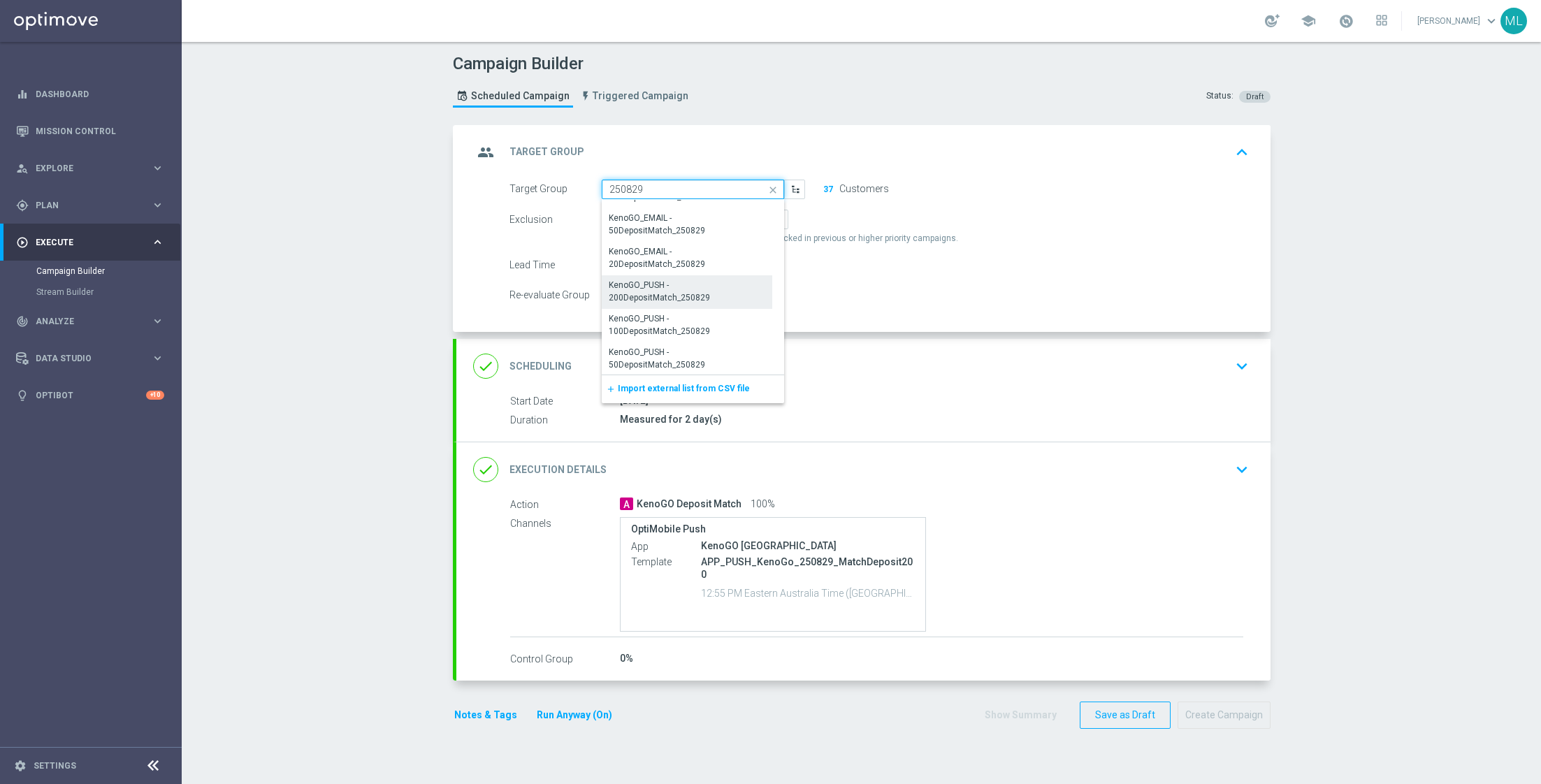
scroll to position [729, 0]
click at [715, 309] on div "KenoGO_PUSH - 100DepositMatch_250829" at bounding box center [687, 308] width 156 height 25
type input "KenoGO_PUSH - 100DepositMatch_250829"
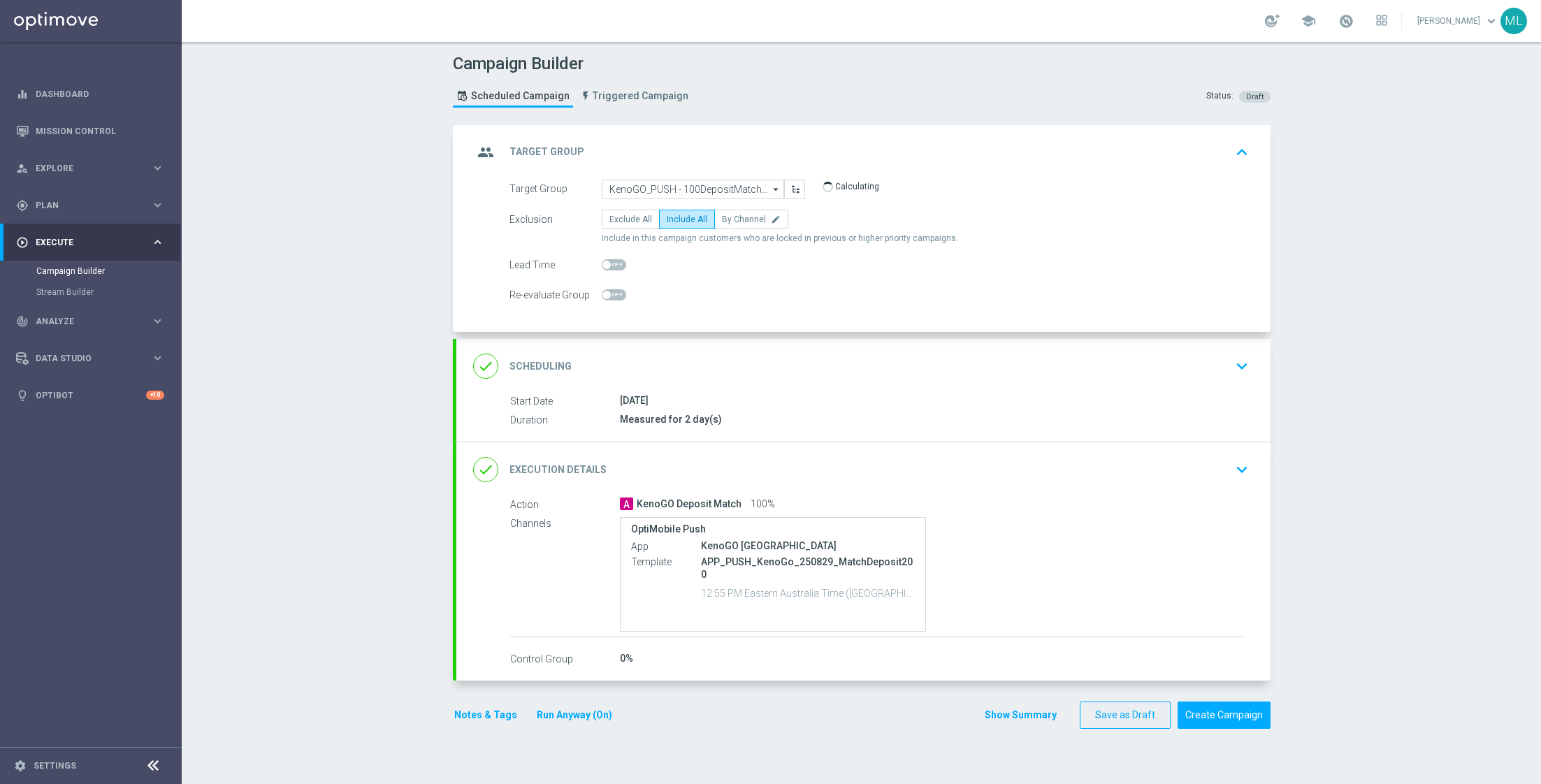
click at [1237, 470] on icon "keyboard_arrow_down" at bounding box center [1241, 469] width 21 height 21
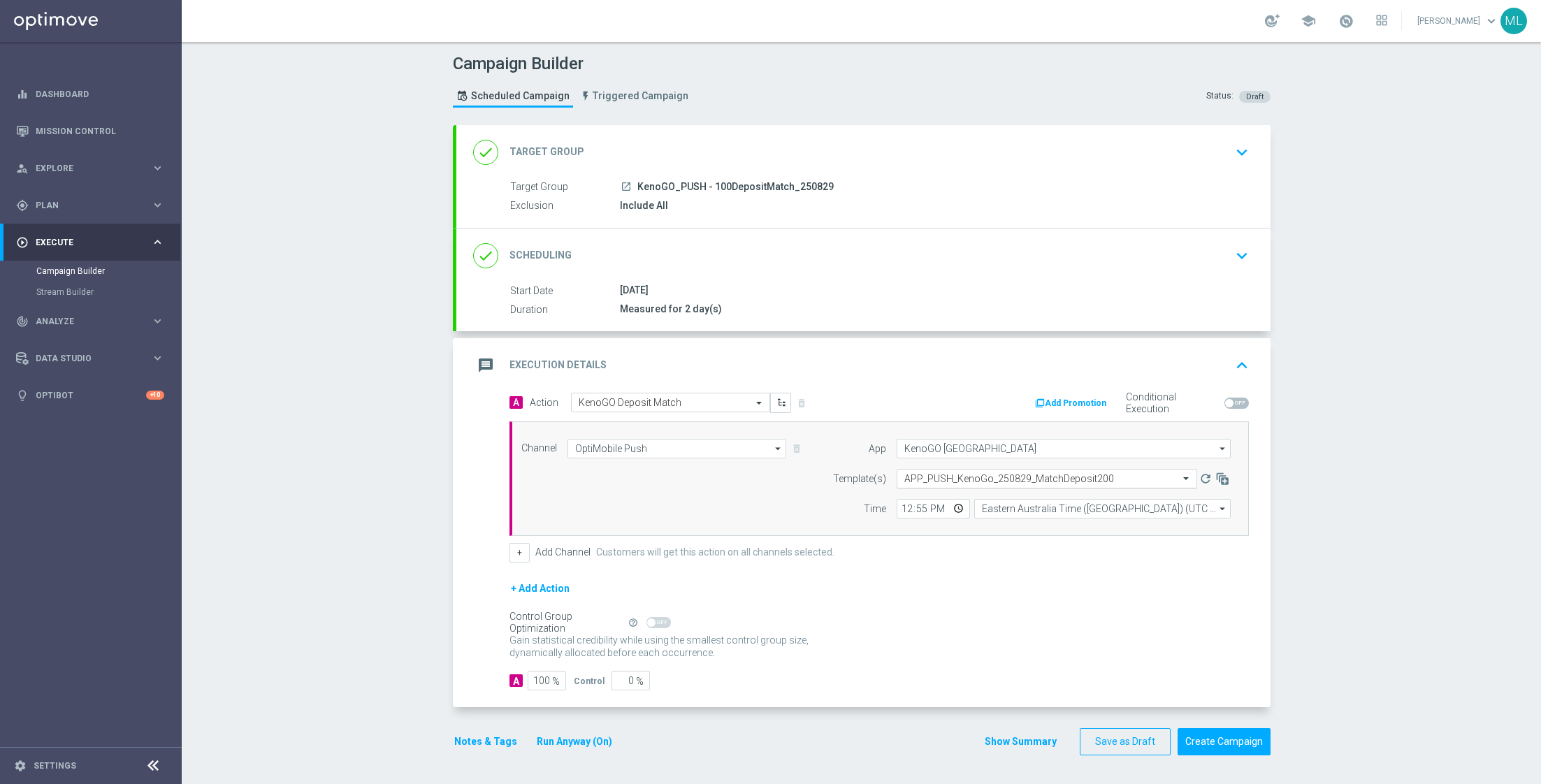
click at [1032, 480] on input "text" at bounding box center [1032, 479] width 257 height 12
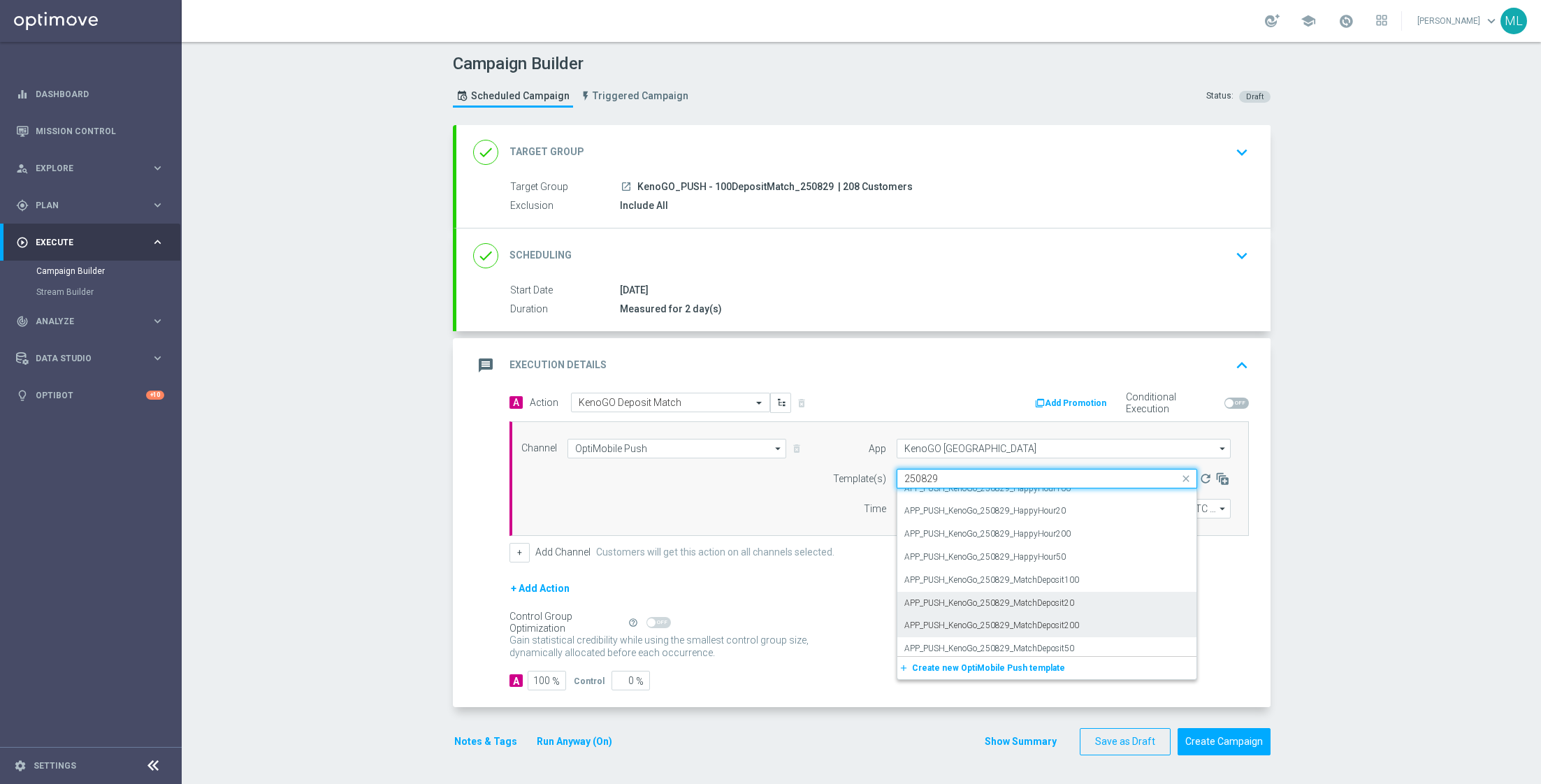
scroll to position [17, 0]
click at [1092, 571] on div "APP_PUSH_KenoGo_250829_MatchDeposit100" at bounding box center [1046, 575] width 285 height 23
type input "250829"
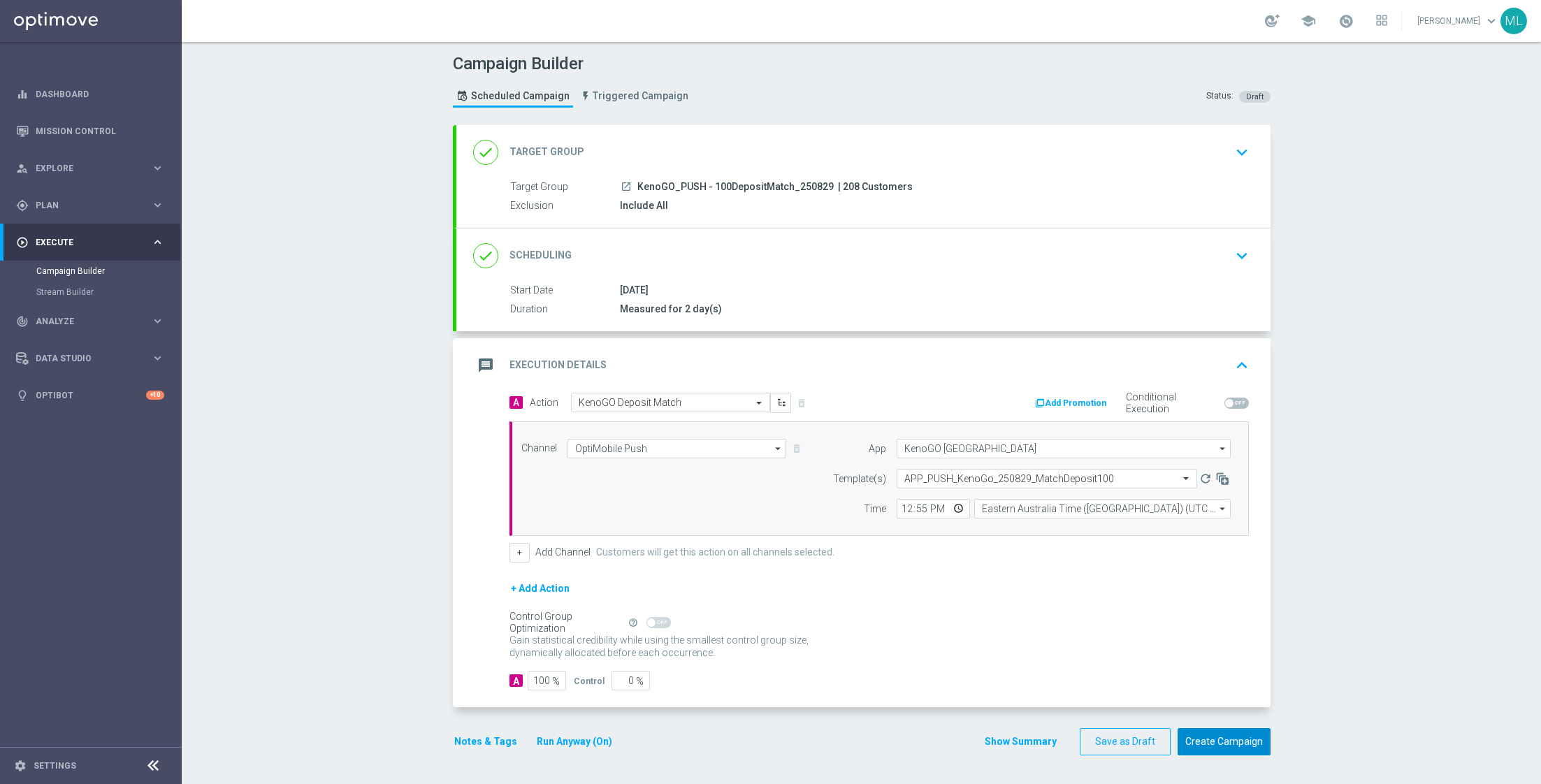
click at [1216, 735] on button "Create Campaign" at bounding box center [1223, 741] width 93 height 27
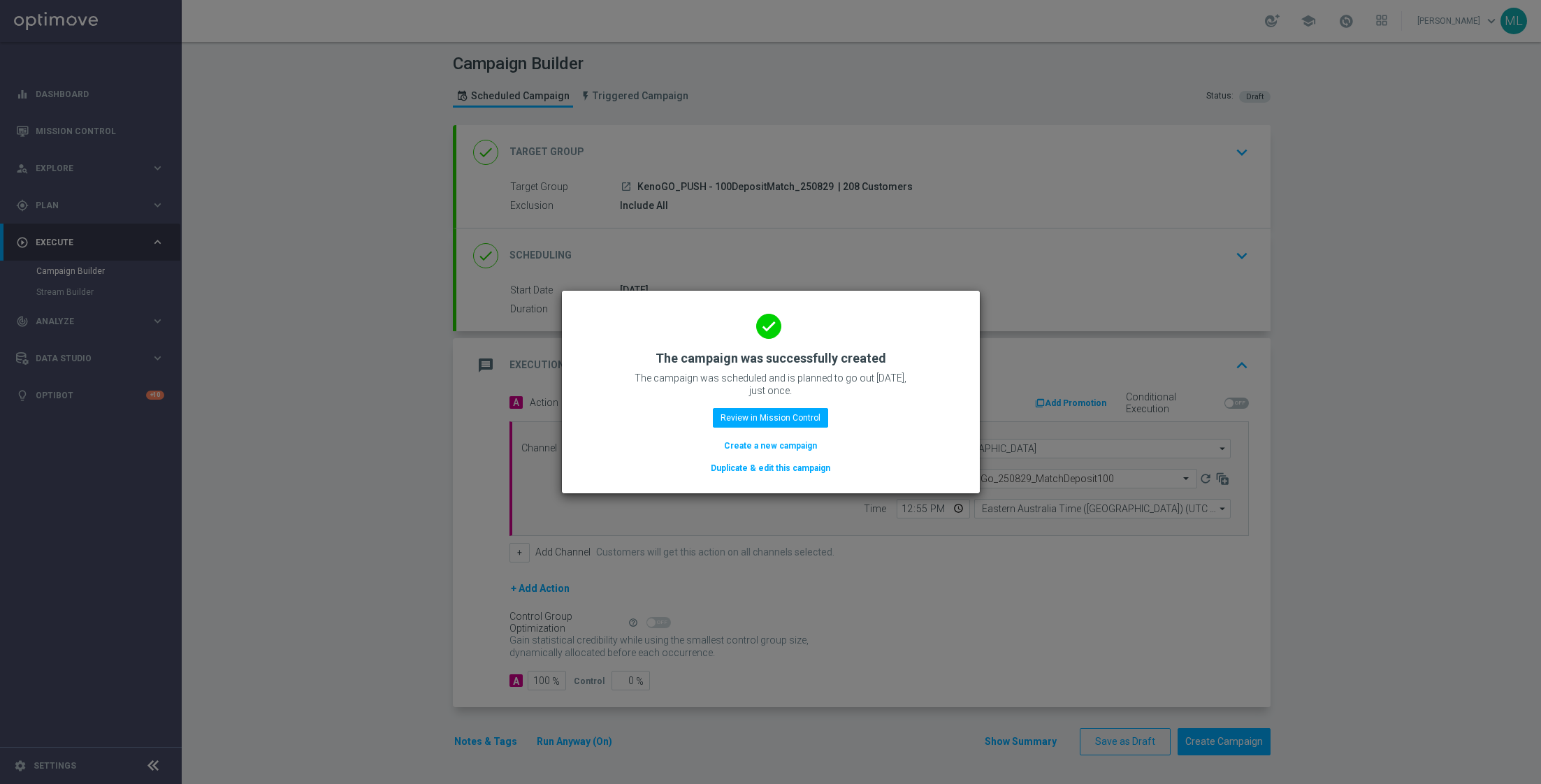
click at [748, 465] on button "Duplicate & edit this campaign" at bounding box center [770, 468] width 122 height 16
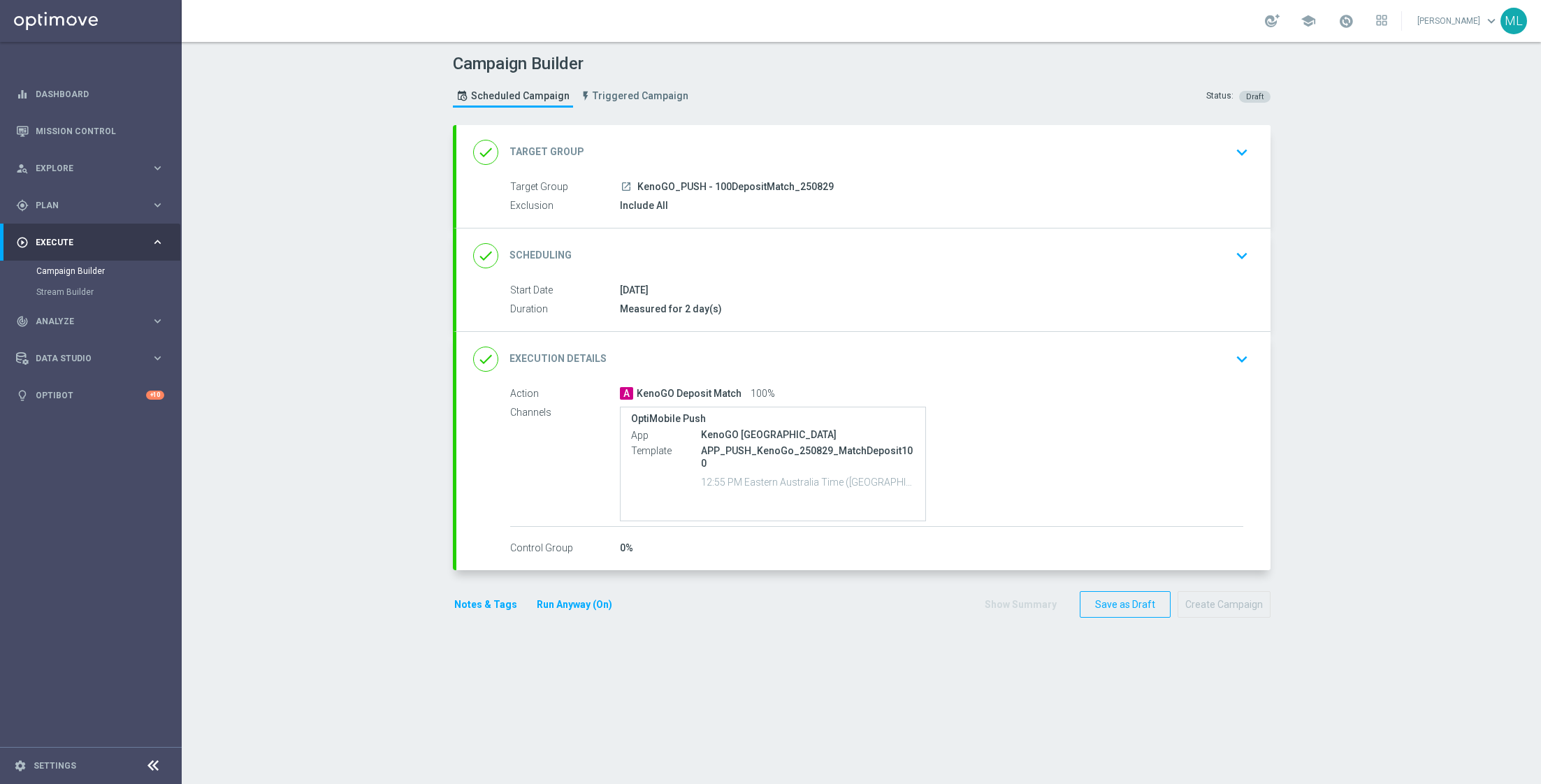
click at [1235, 159] on icon "keyboard_arrow_down" at bounding box center [1241, 151] width 21 height 21
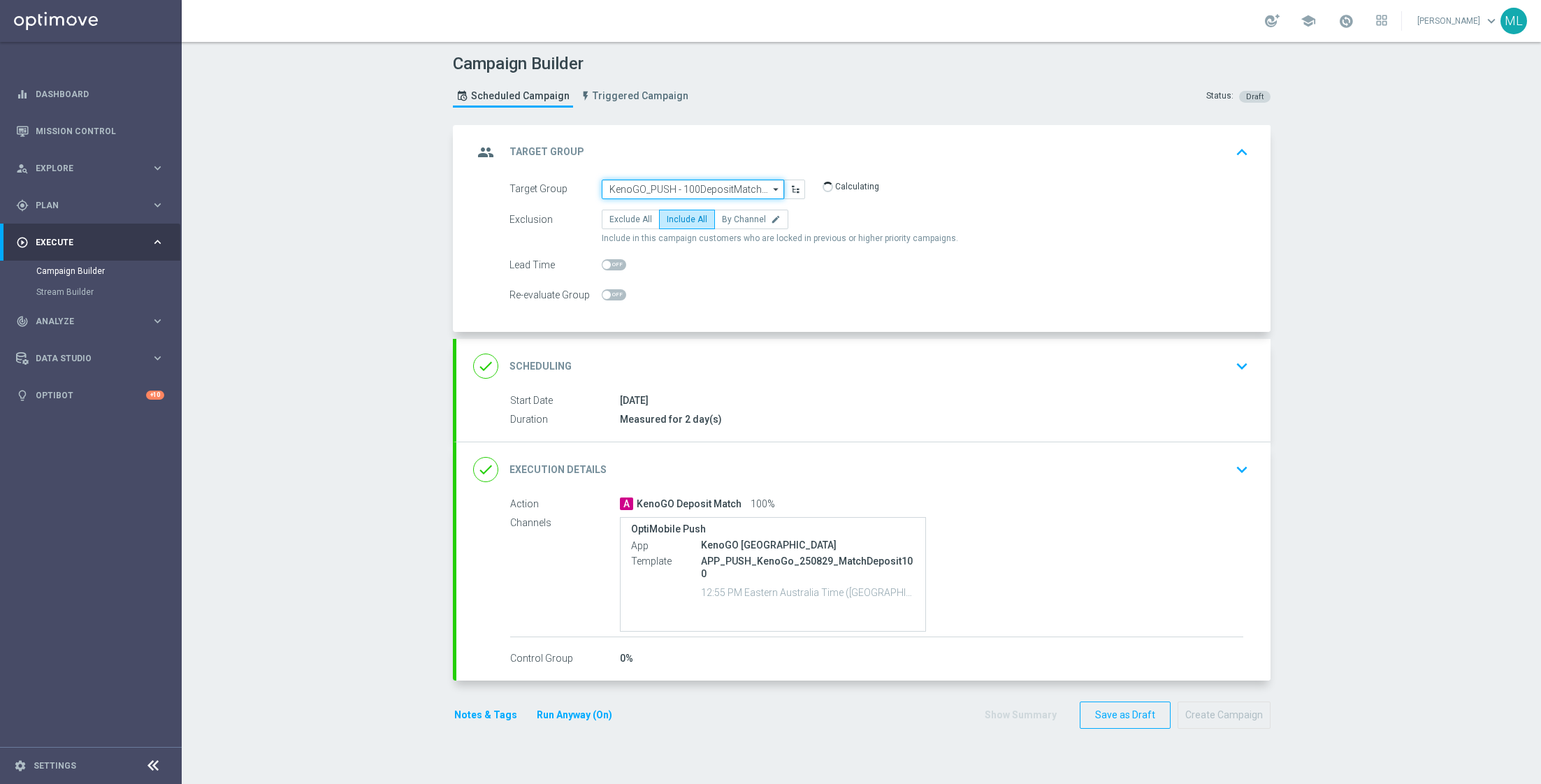
click at [711, 179] on input "KenoGO_PUSH - 100DepositMatch_250829" at bounding box center [692, 189] width 182 height 20
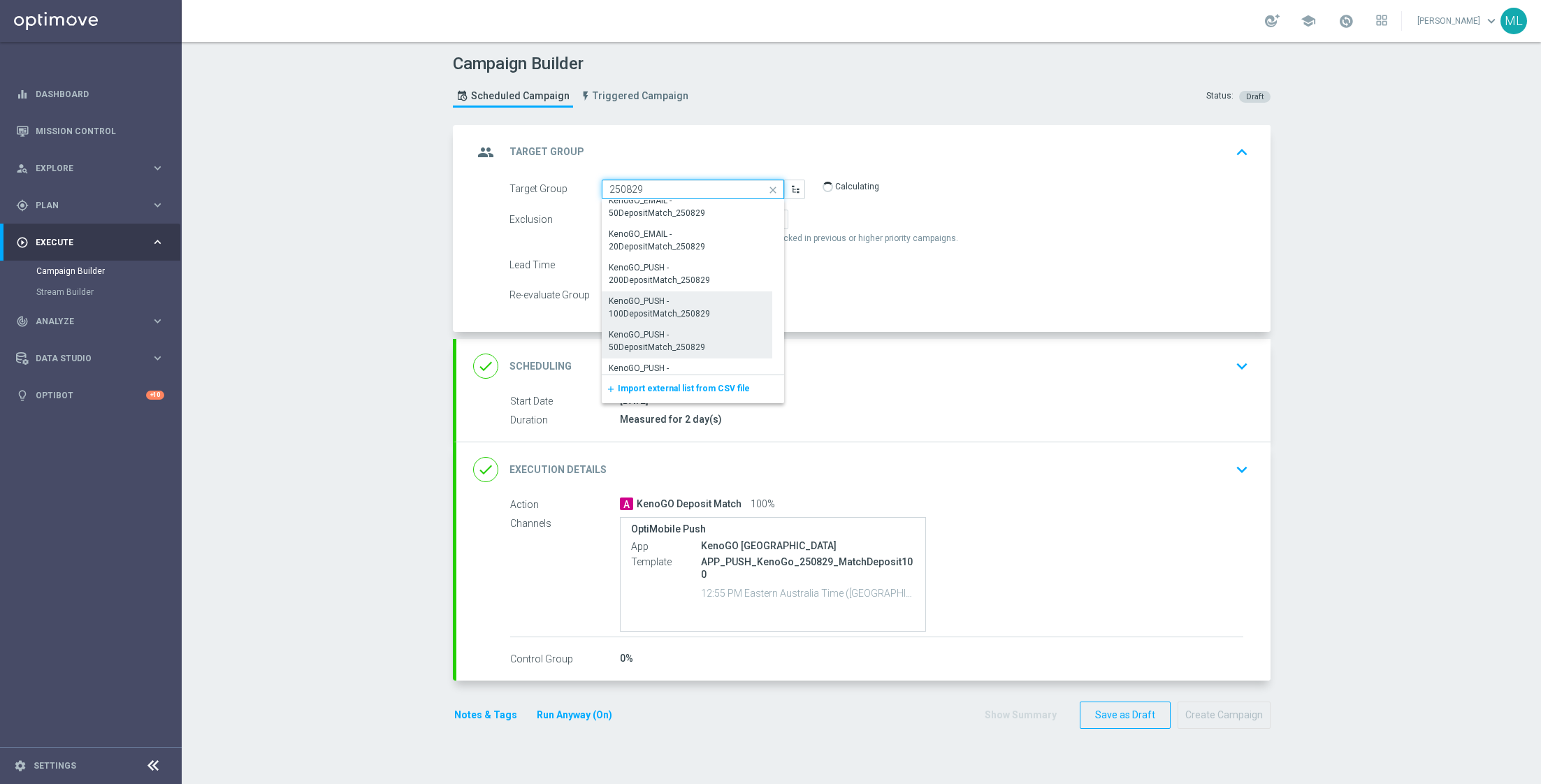
scroll to position [748, 0]
click at [718, 319] on div "KenoGO_PUSH - 50DepositMatch_250829" at bounding box center [687, 323] width 157 height 25
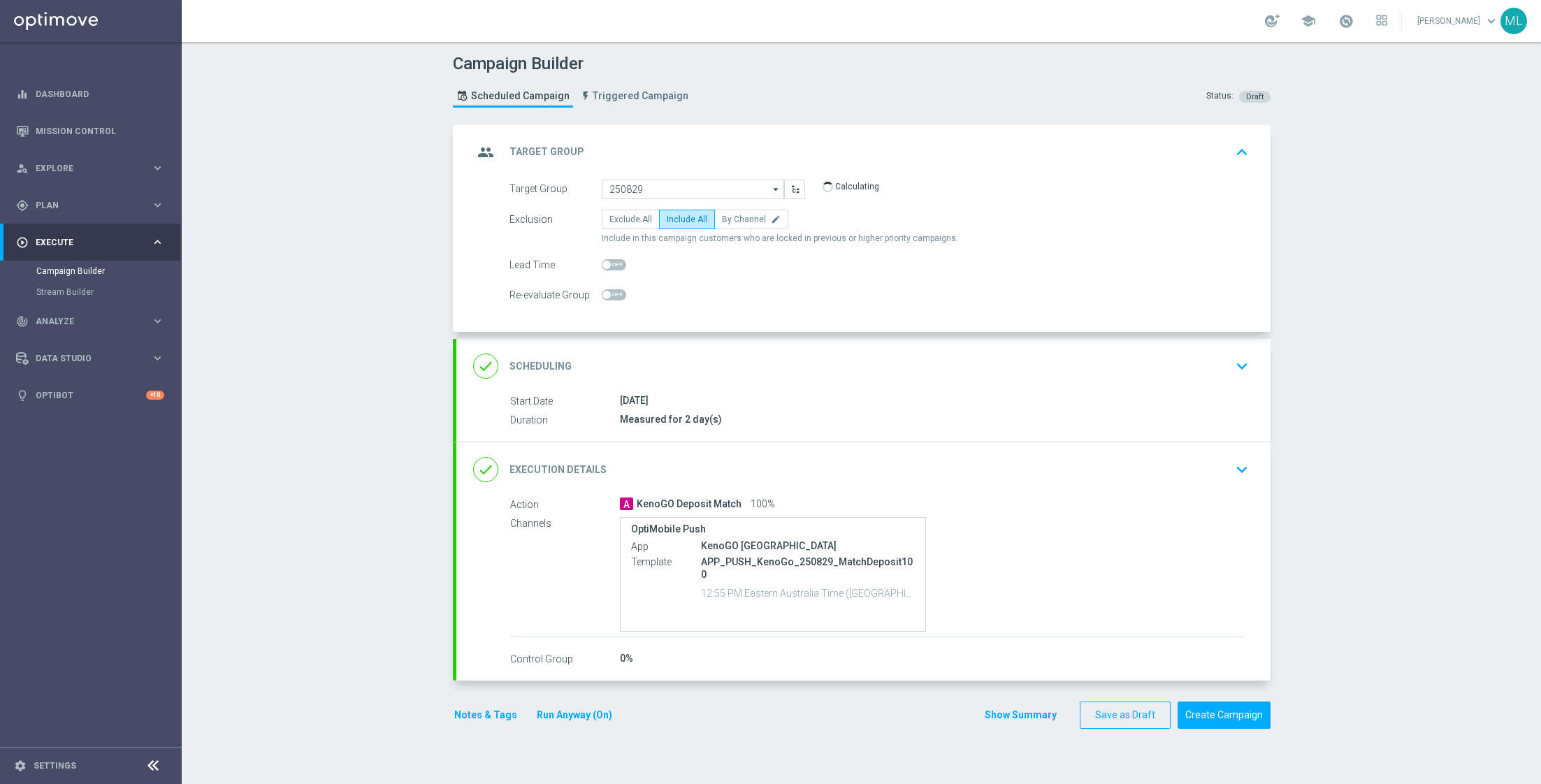
type input "KenoGO_PUSH - 50DepositMatch_250829"
click at [1236, 472] on icon "keyboard_arrow_down" at bounding box center [1241, 469] width 21 height 21
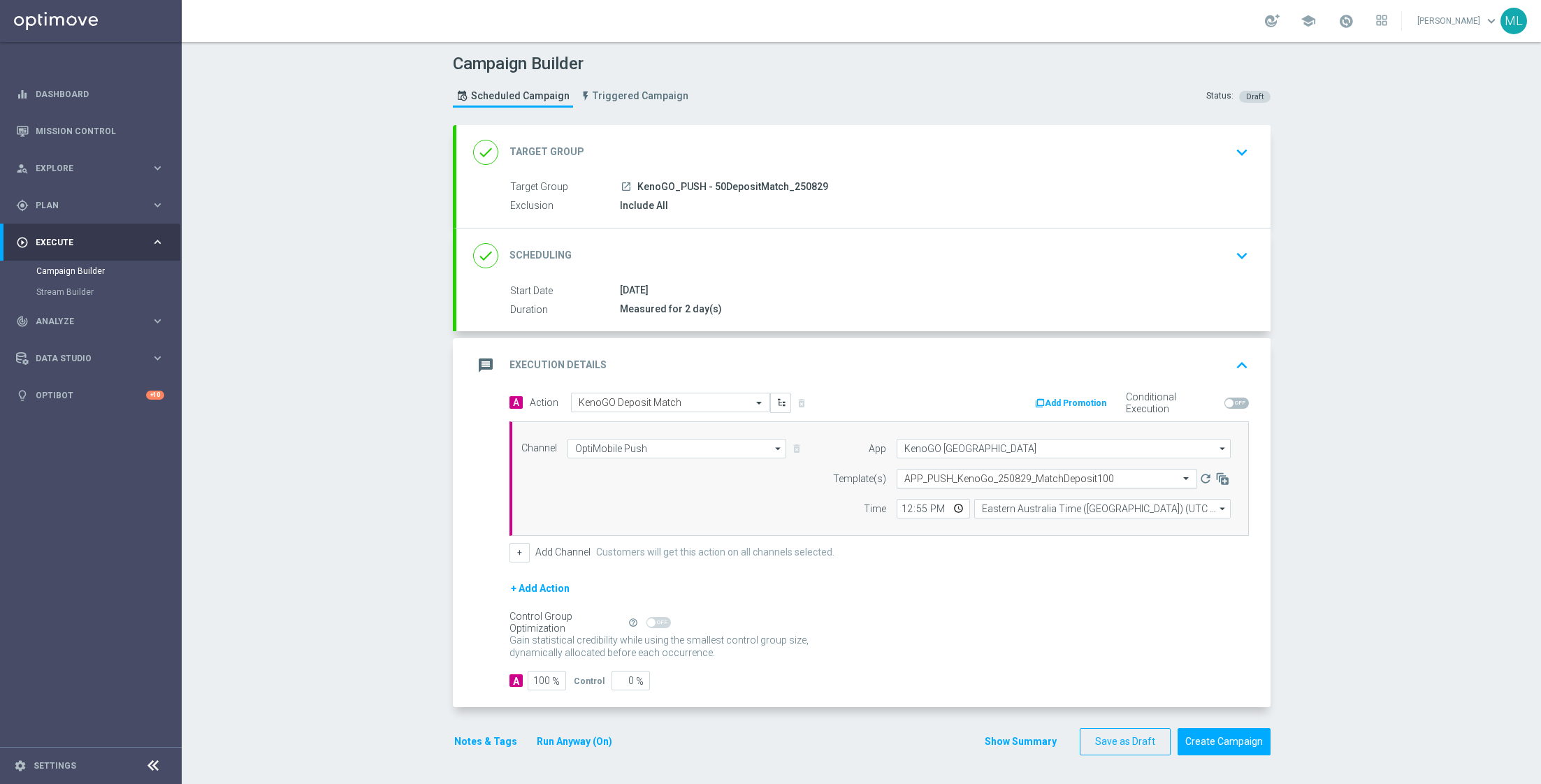
click at [996, 484] on div "Select template APP_PUSH_KenoGo_250829_MatchDeposit100" at bounding box center [1046, 479] width 300 height 20
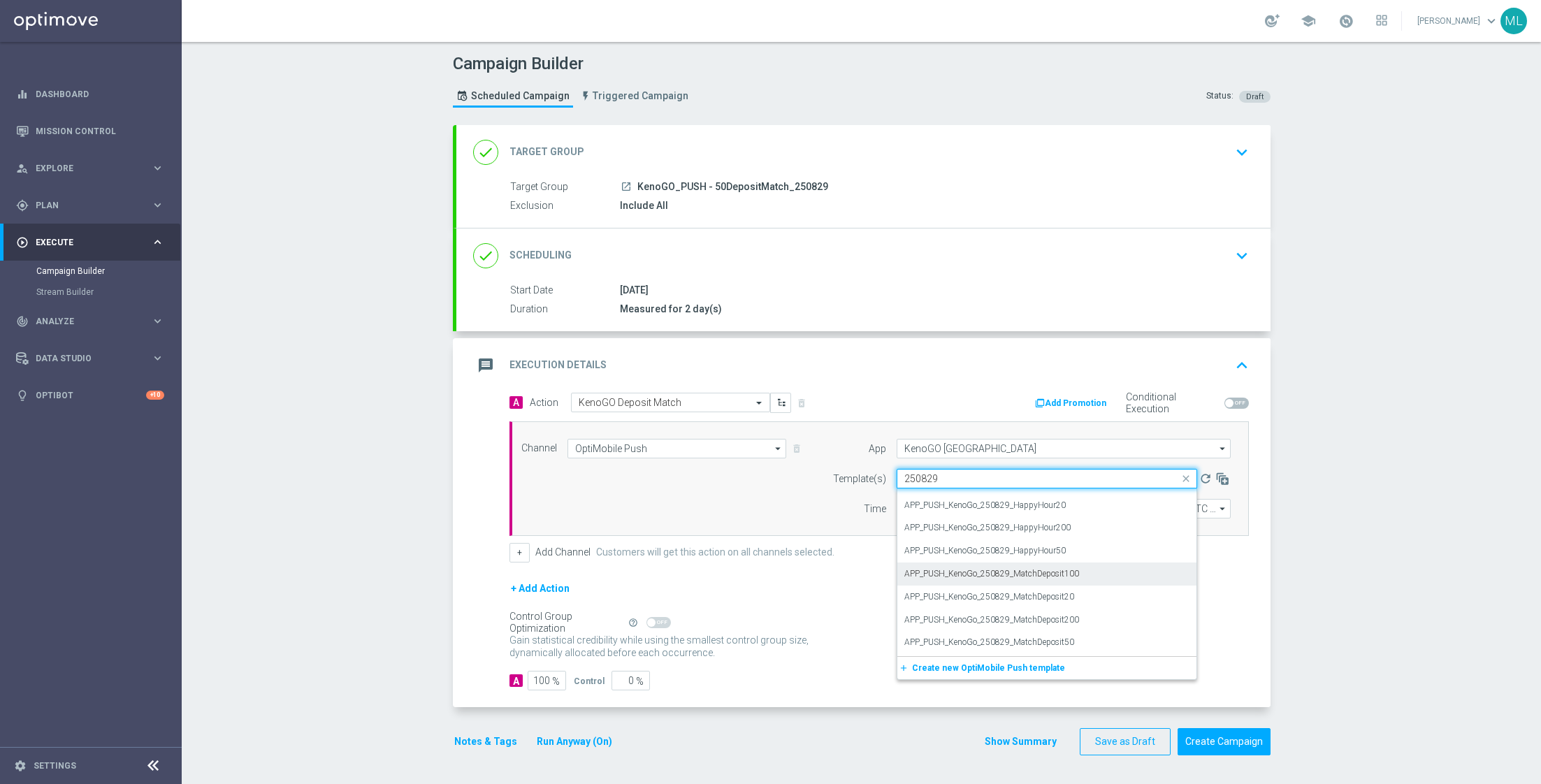
scroll to position [17, 0]
click at [1060, 637] on label "APP_PUSH_KenoGo_250829_MatchDeposit50" at bounding box center [988, 643] width 170 height 12
type input "250829"
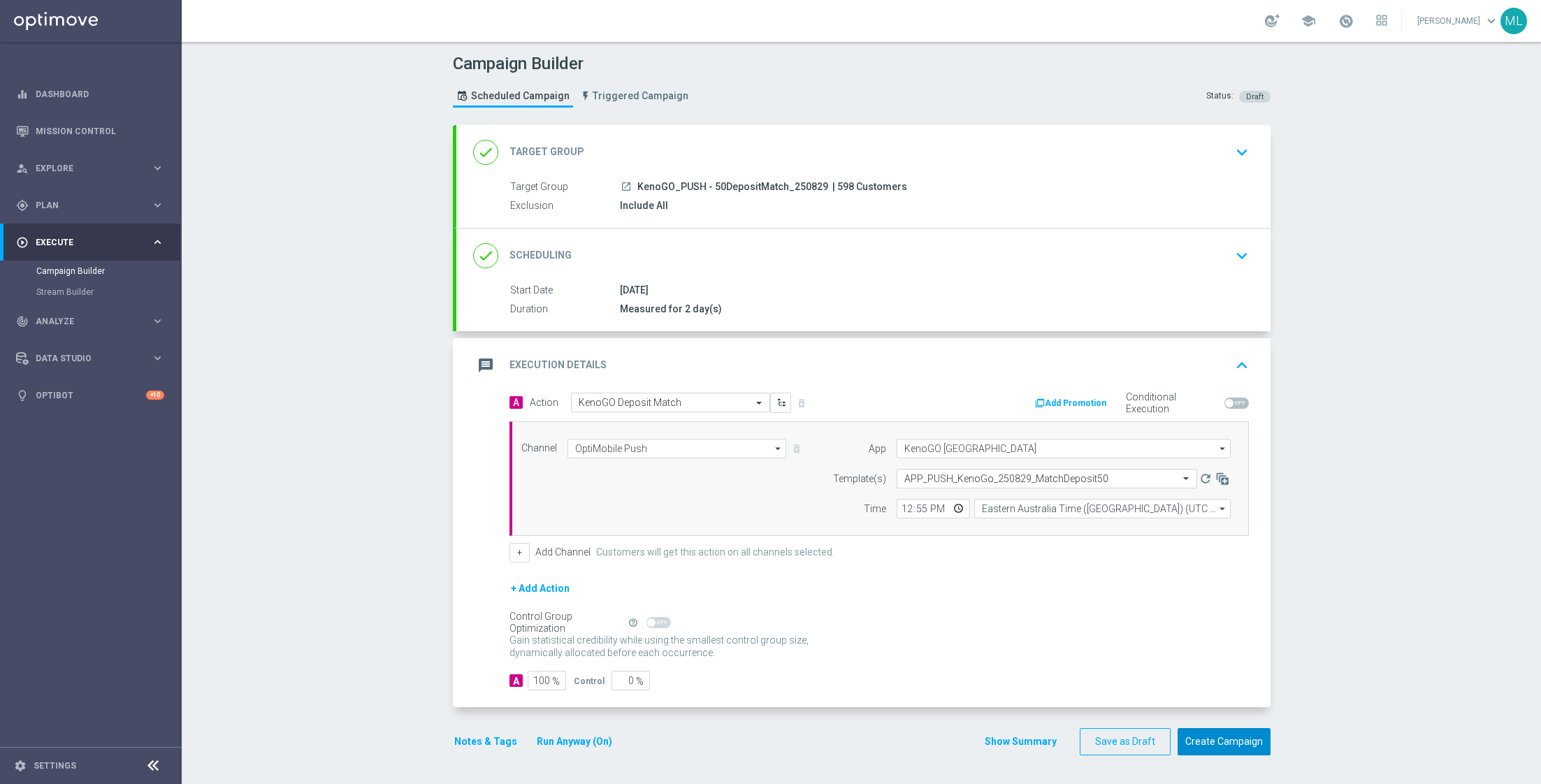
click at [1228, 736] on button "Create Campaign" at bounding box center [1223, 741] width 93 height 27
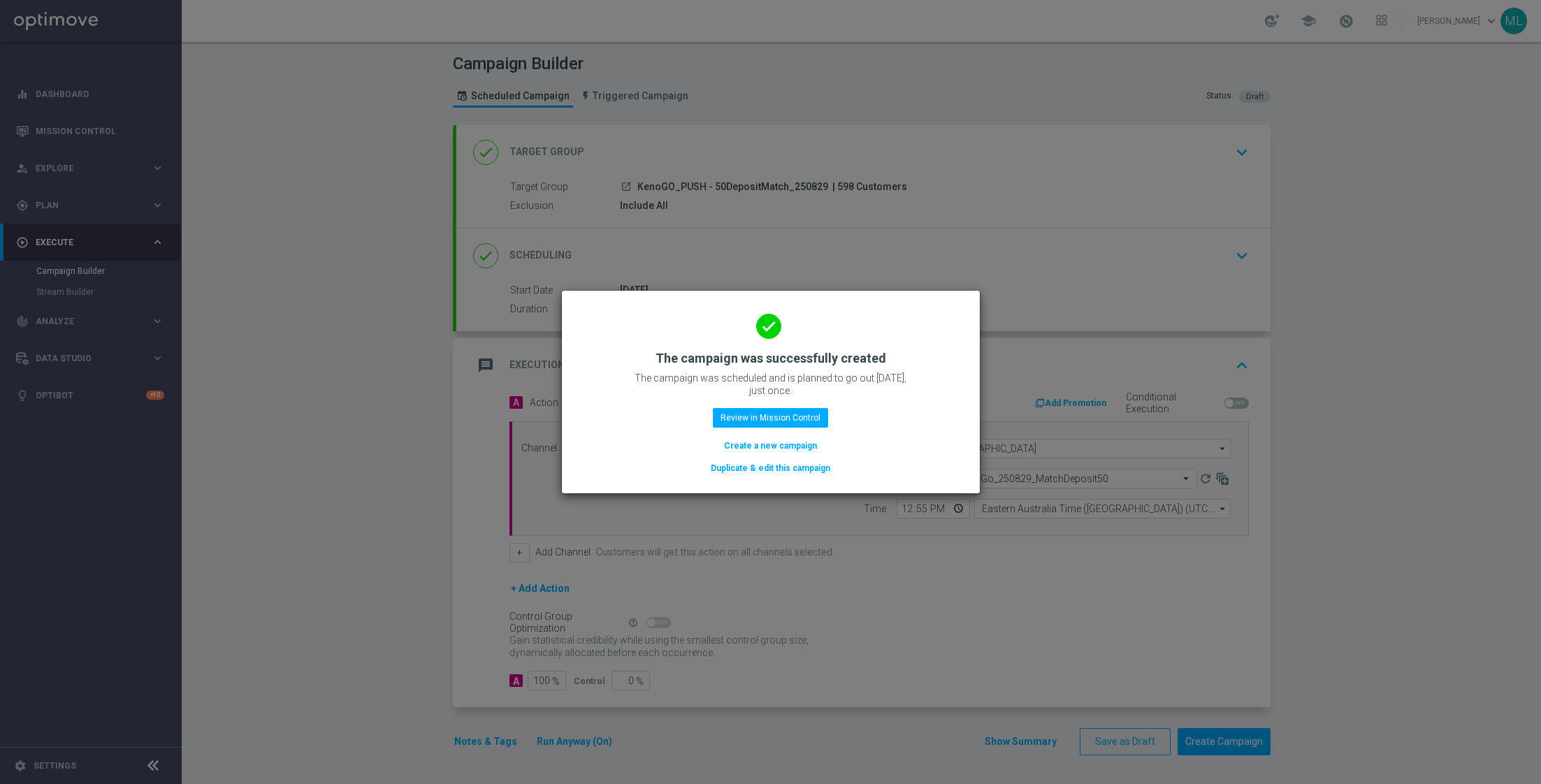
click at [755, 462] on button "Duplicate & edit this campaign" at bounding box center [770, 468] width 122 height 16
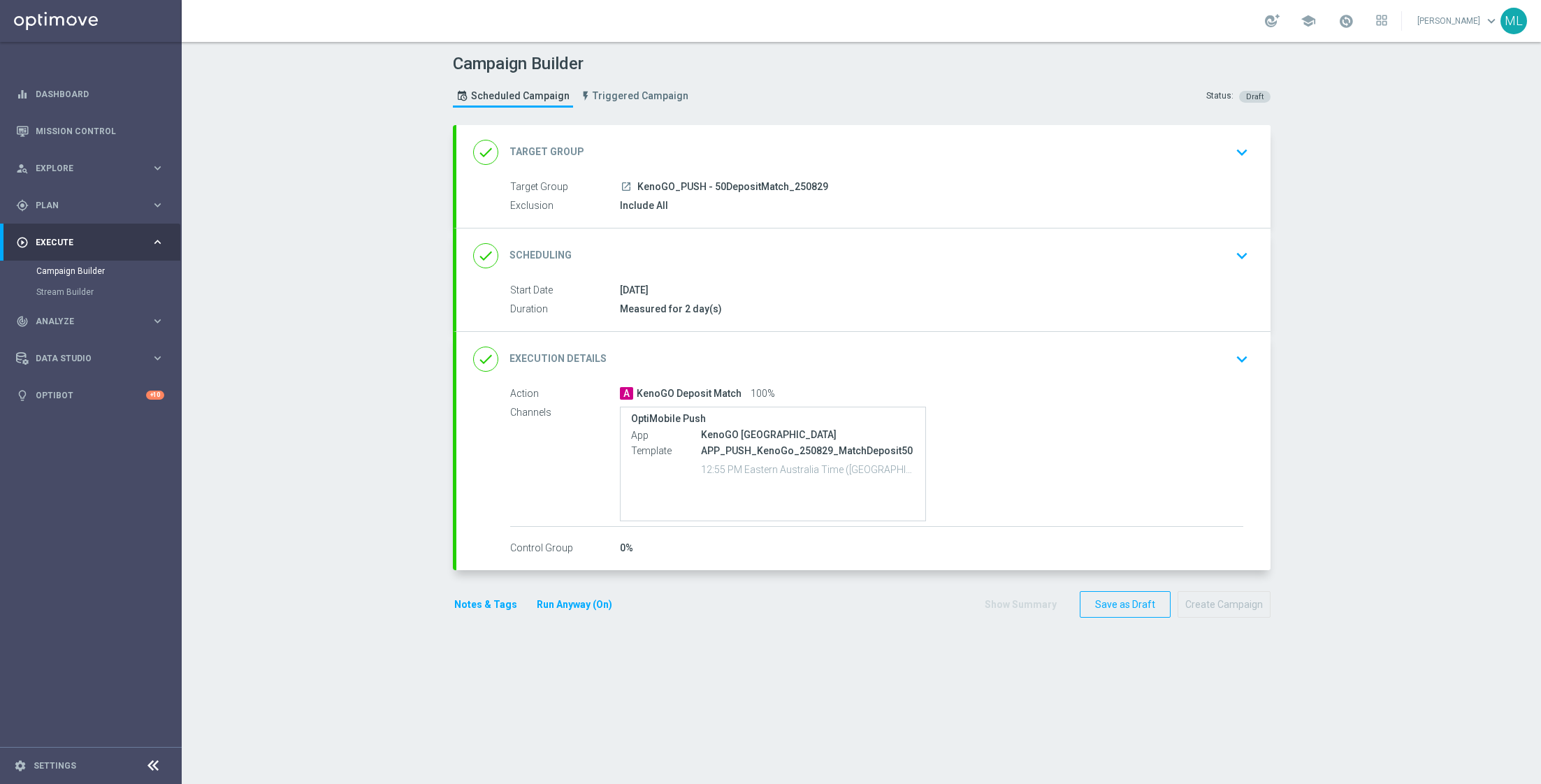
click at [1240, 156] on icon "keyboard_arrow_down" at bounding box center [1241, 151] width 21 height 21
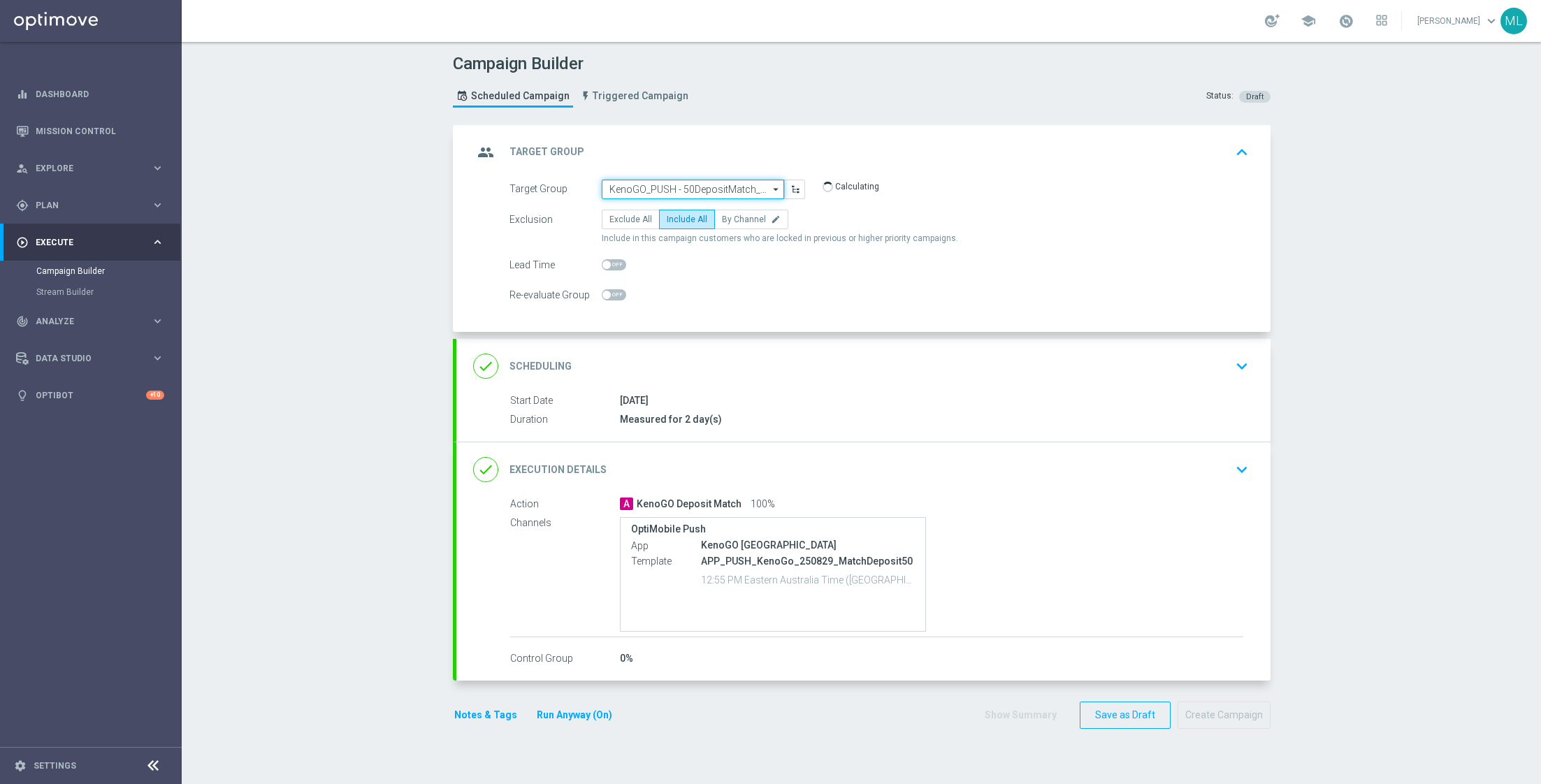
click at [633, 182] on input "KenoGO_PUSH - 50DepositMatch_250829" at bounding box center [692, 189] width 182 height 20
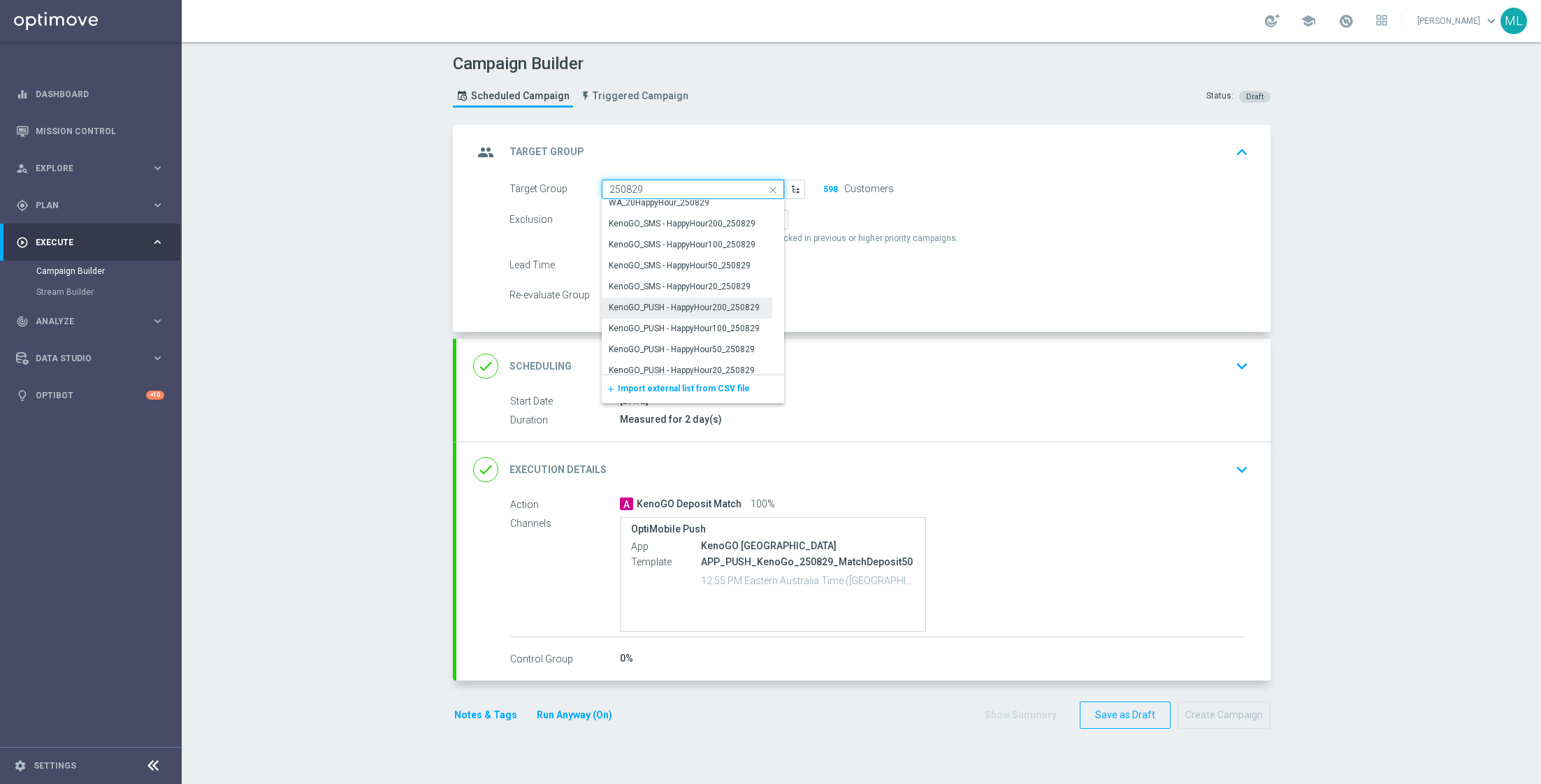
scroll to position [348, 0]
click at [730, 356] on div "KenoGO_PUSH - HappyHour20_250829" at bounding box center [682, 360] width 146 height 12
type input "KenoGO_PUSH - HappyHour20_250829"
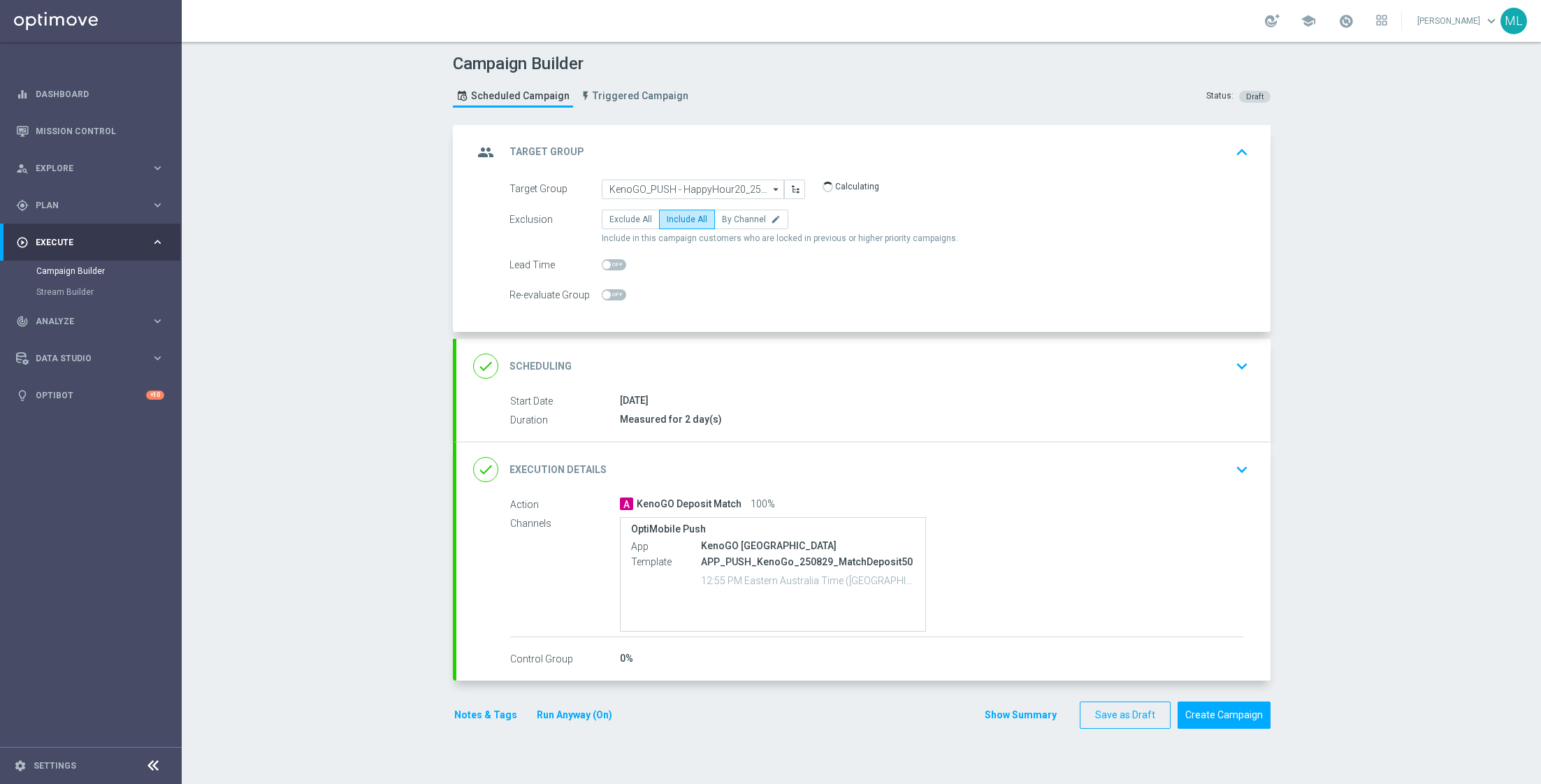
click at [1240, 471] on icon "keyboard_arrow_down" at bounding box center [1241, 469] width 21 height 21
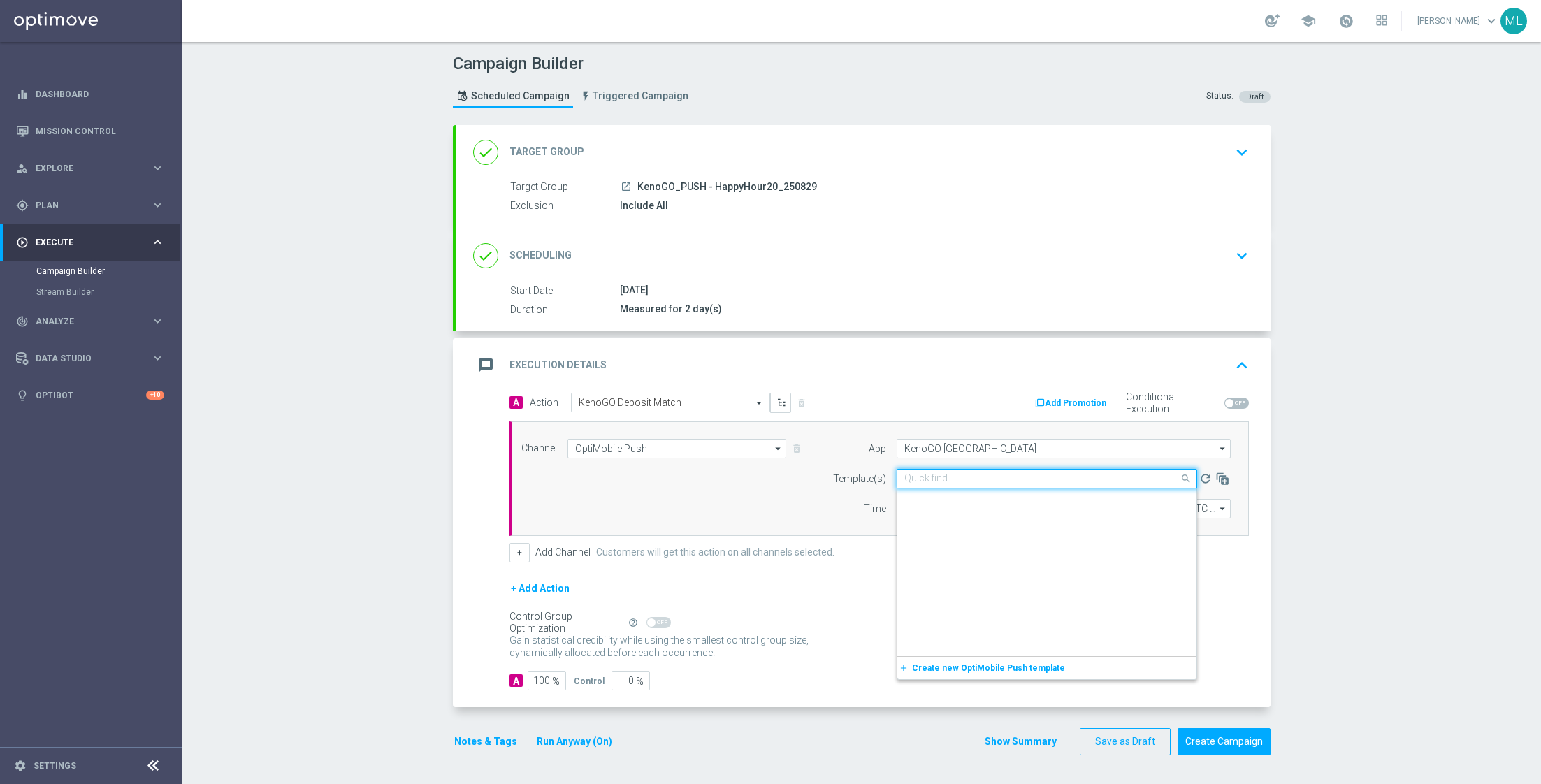
click at [976, 473] on input "text" at bounding box center [1032, 479] width 257 height 12
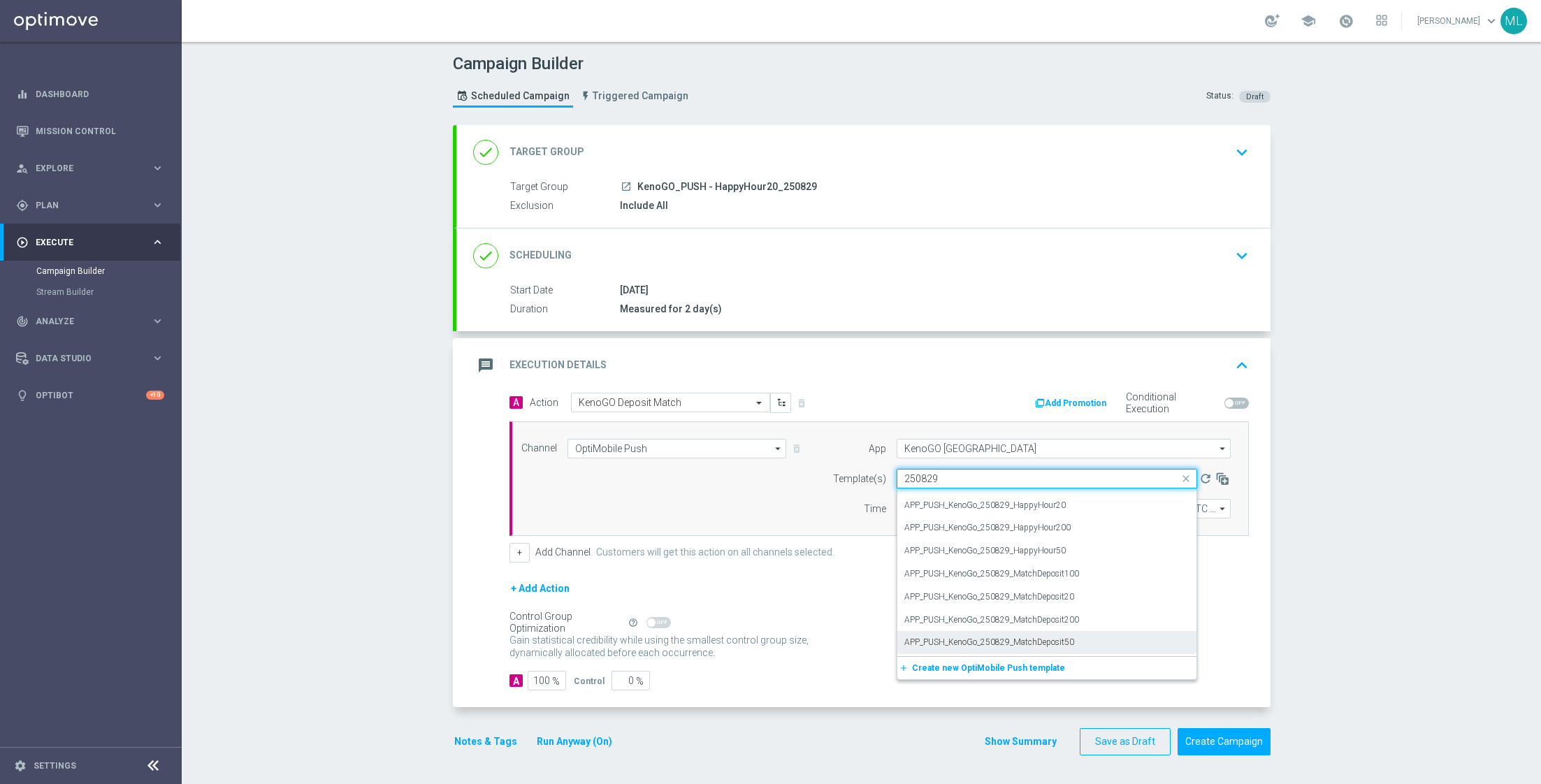
scroll to position [17, 0]
click at [1112, 592] on div "APP_PUSH_KenoGo_250829_MatchDeposit20" at bounding box center [1046, 598] width 285 height 23
type input "250829"
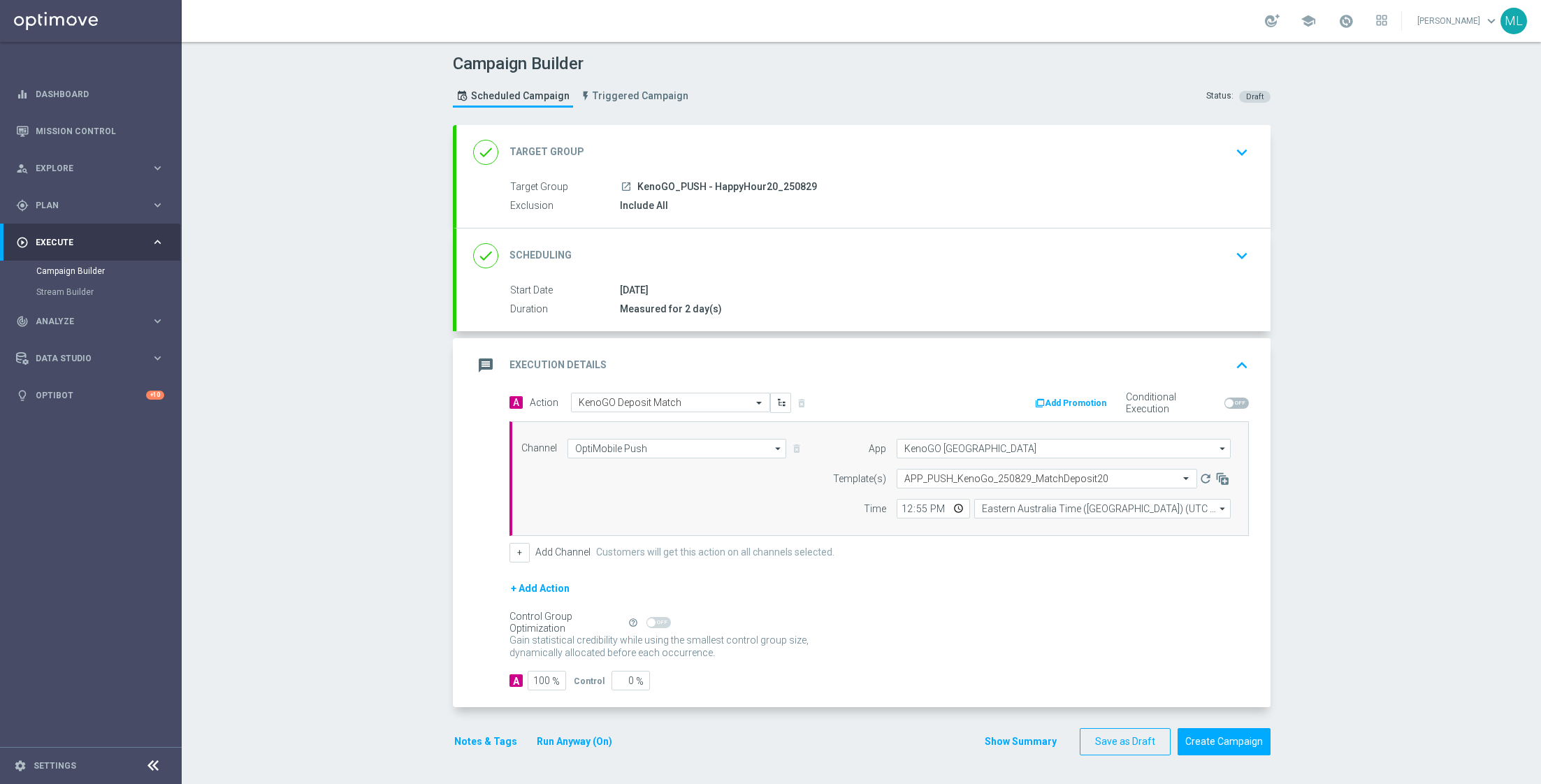
click at [1074, 580] on div "+ Add Action" at bounding box center [879, 597] width 739 height 35
click at [1075, 589] on div "+ Add Action" at bounding box center [879, 597] width 739 height 35
click at [1225, 736] on button "Create Campaign" at bounding box center [1223, 741] width 93 height 27
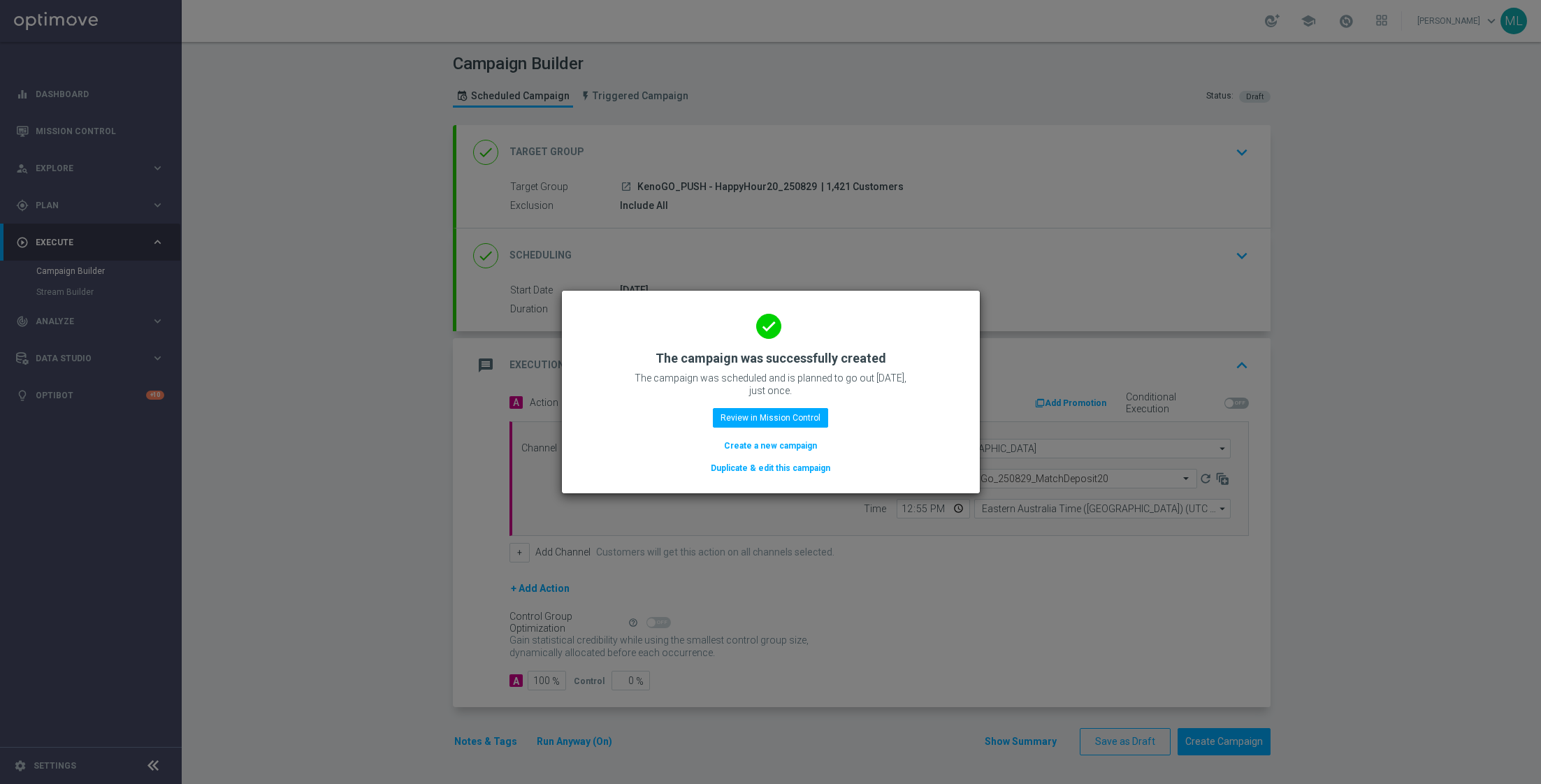
click at [806, 465] on button "Duplicate & edit this campaign" at bounding box center [770, 468] width 122 height 16
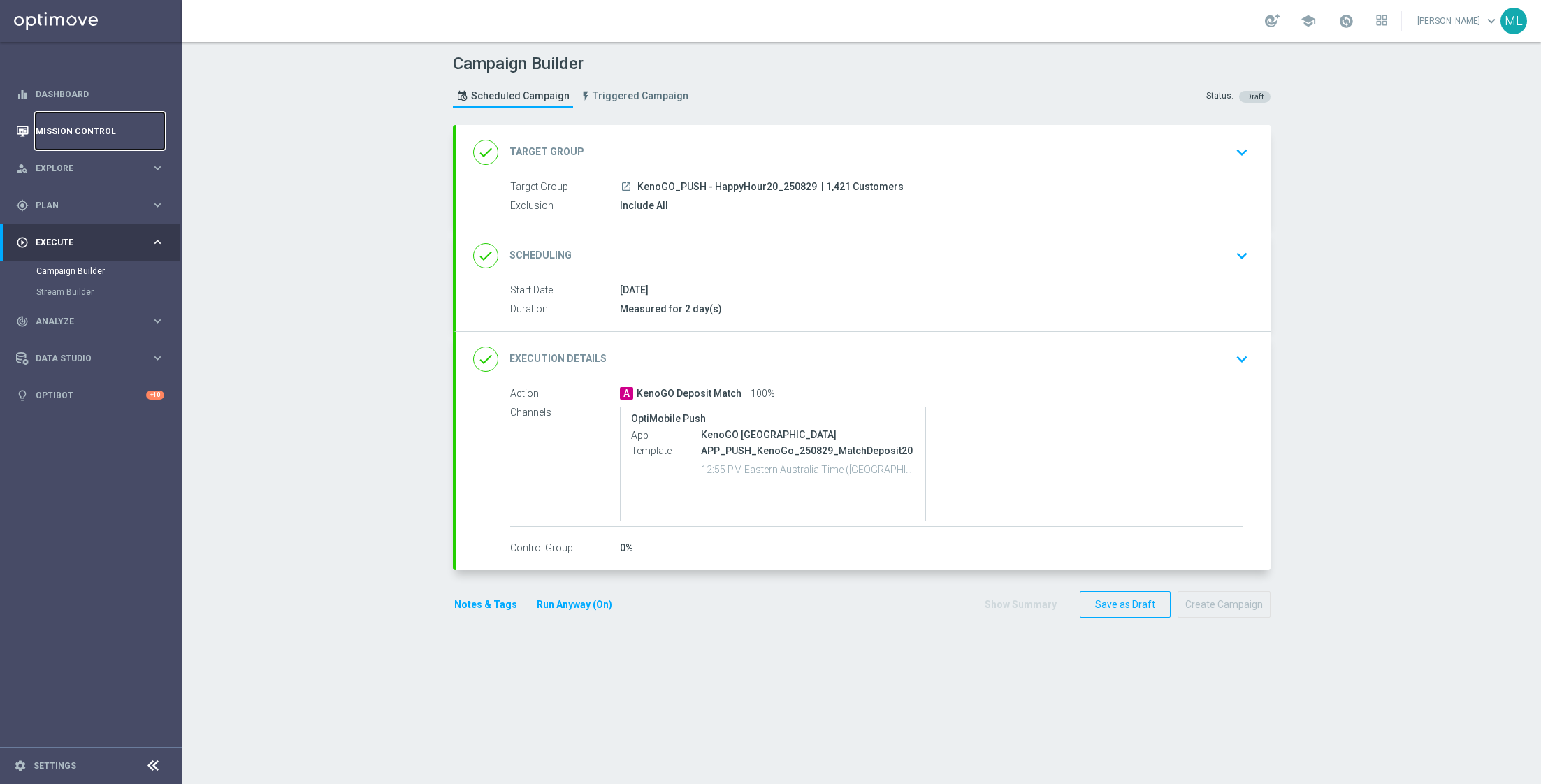
click at [85, 124] on link "Mission Control" at bounding box center [99, 131] width 128 height 37
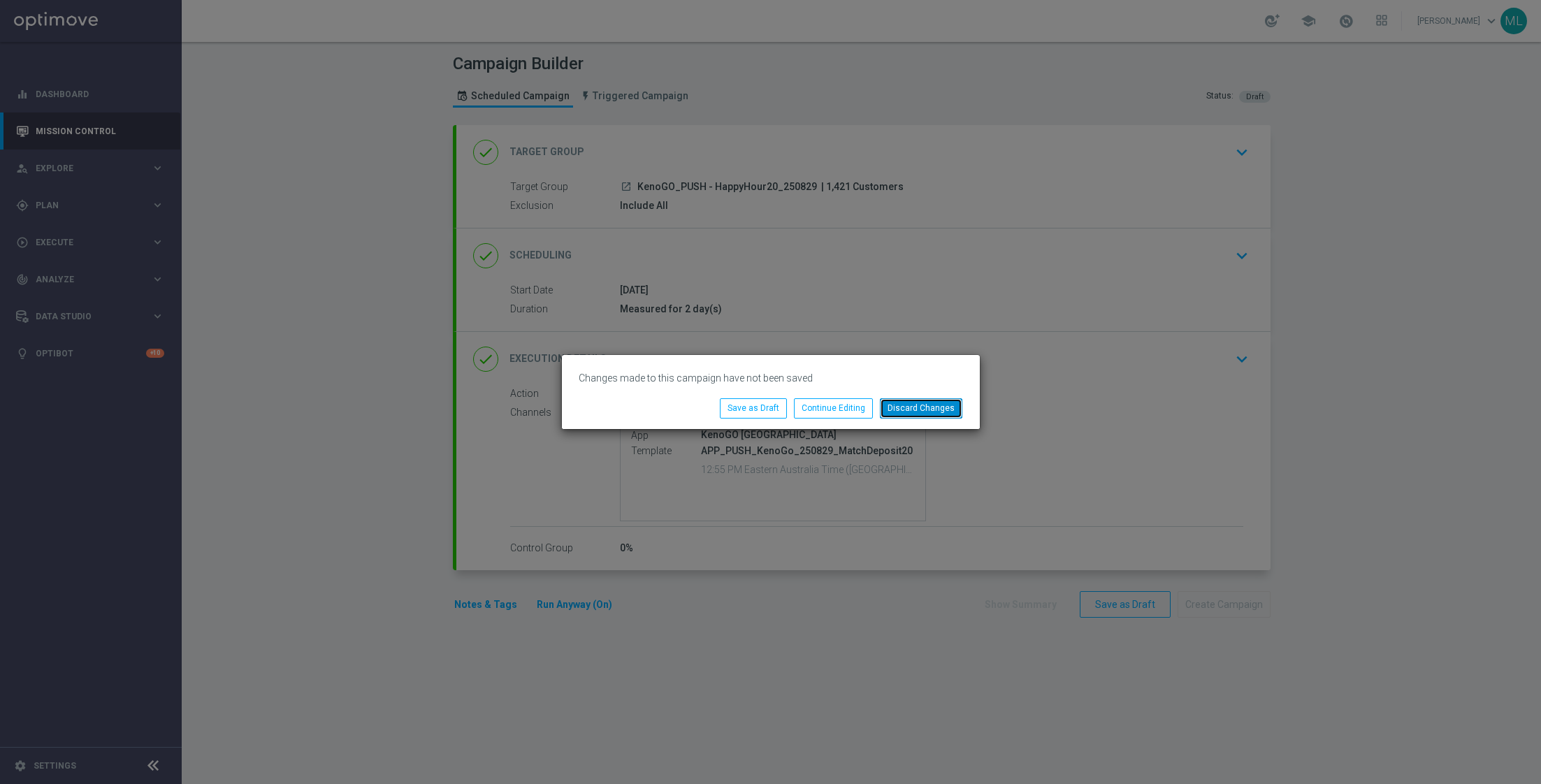
click at [932, 407] on button "Discard Changes" at bounding box center [921, 409] width 83 height 20
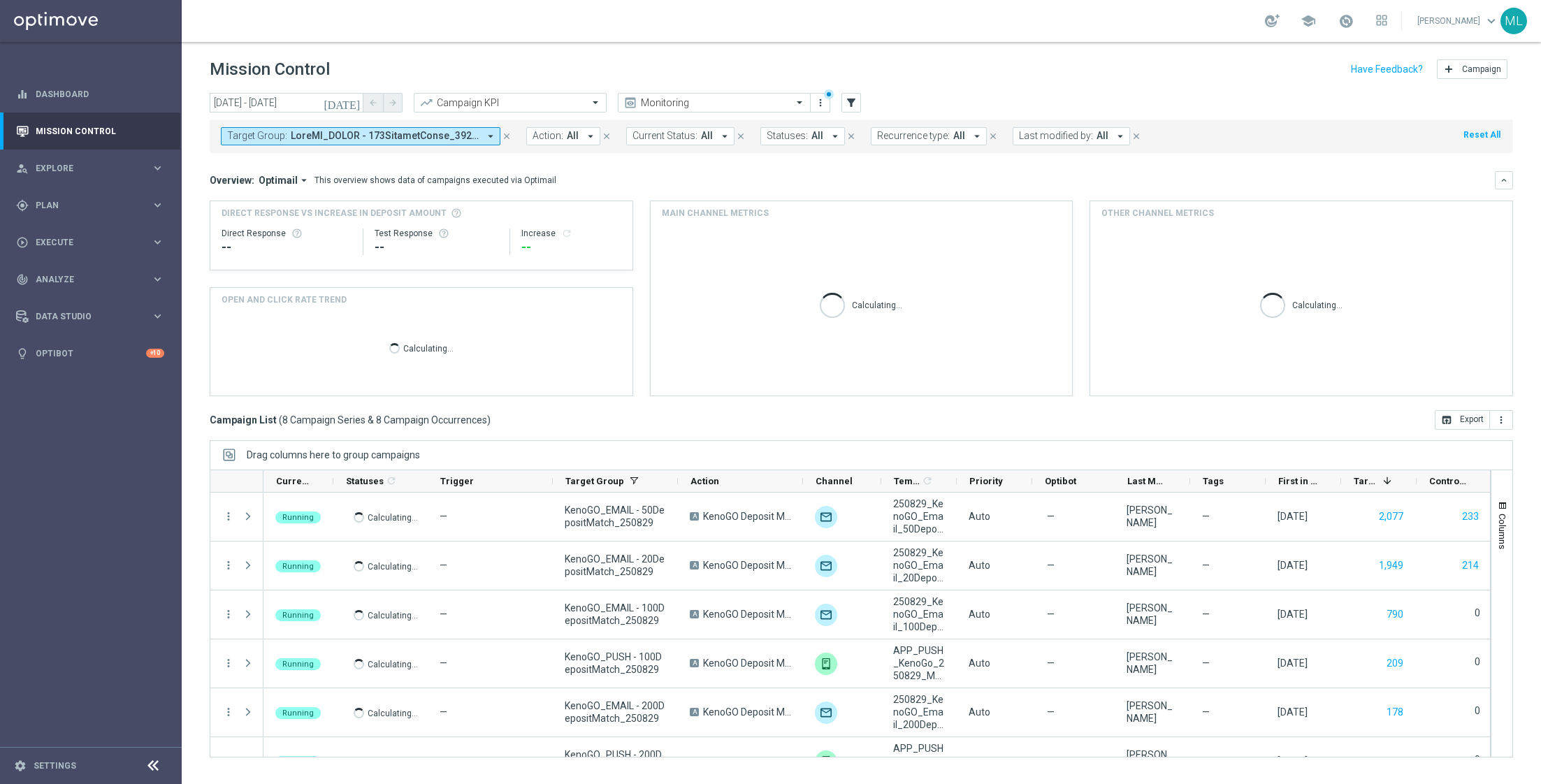
click at [358, 137] on span at bounding box center [384, 136] width 188 height 12
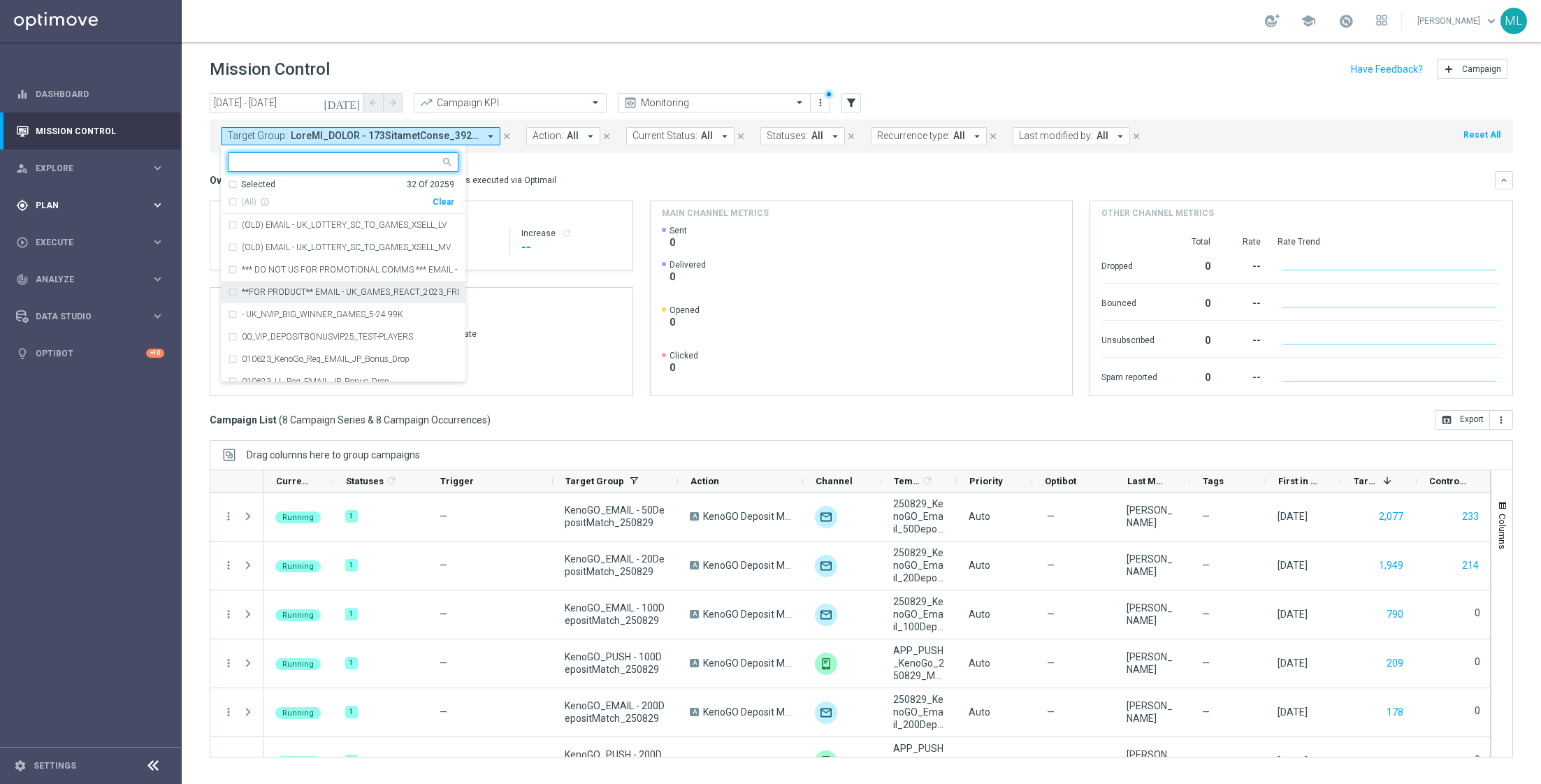
click at [160, 203] on icon "keyboard_arrow_right" at bounding box center [157, 205] width 13 height 13
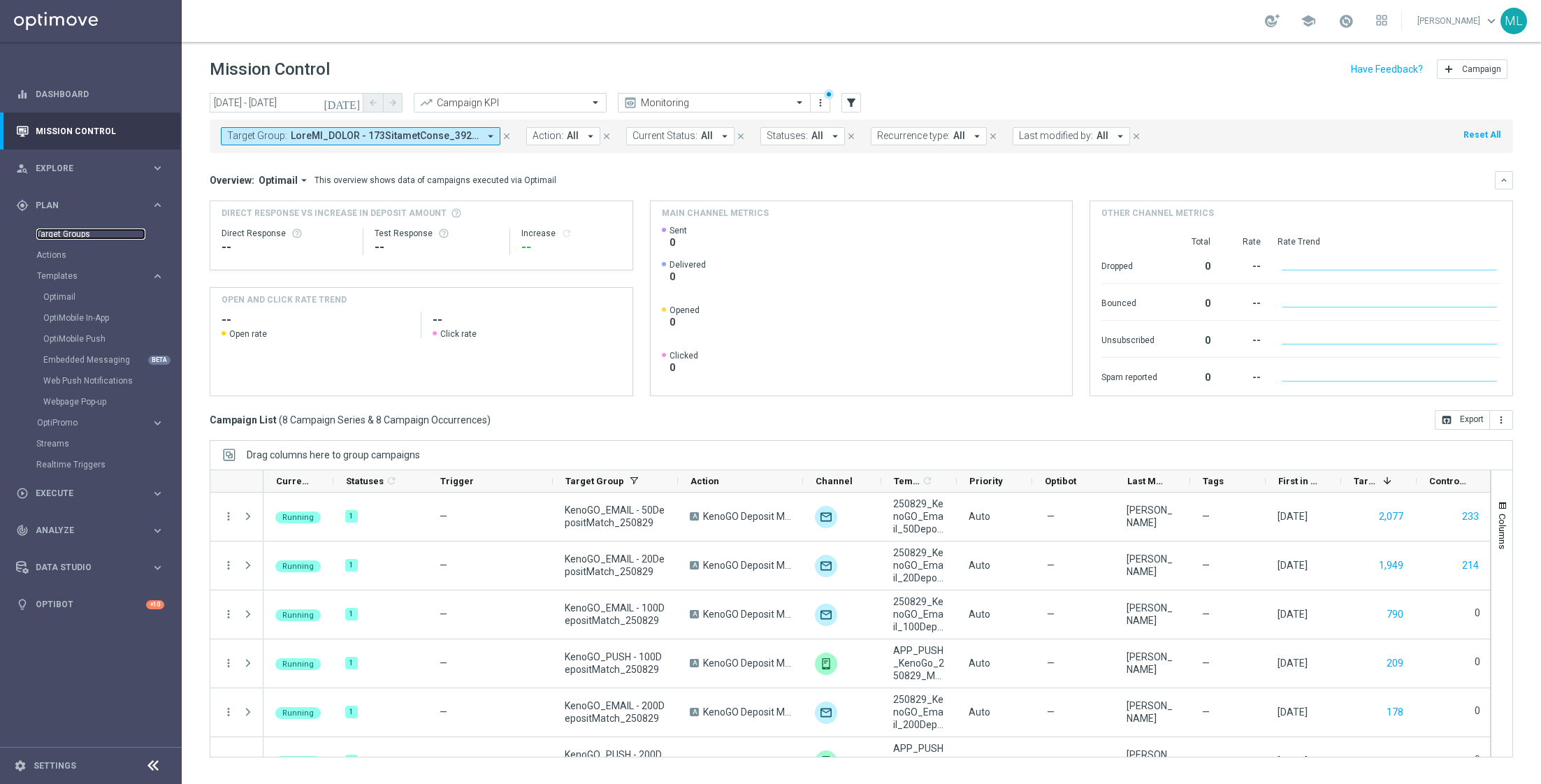
click at [88, 237] on link "Target Groups" at bounding box center [91, 234] width 109 height 12
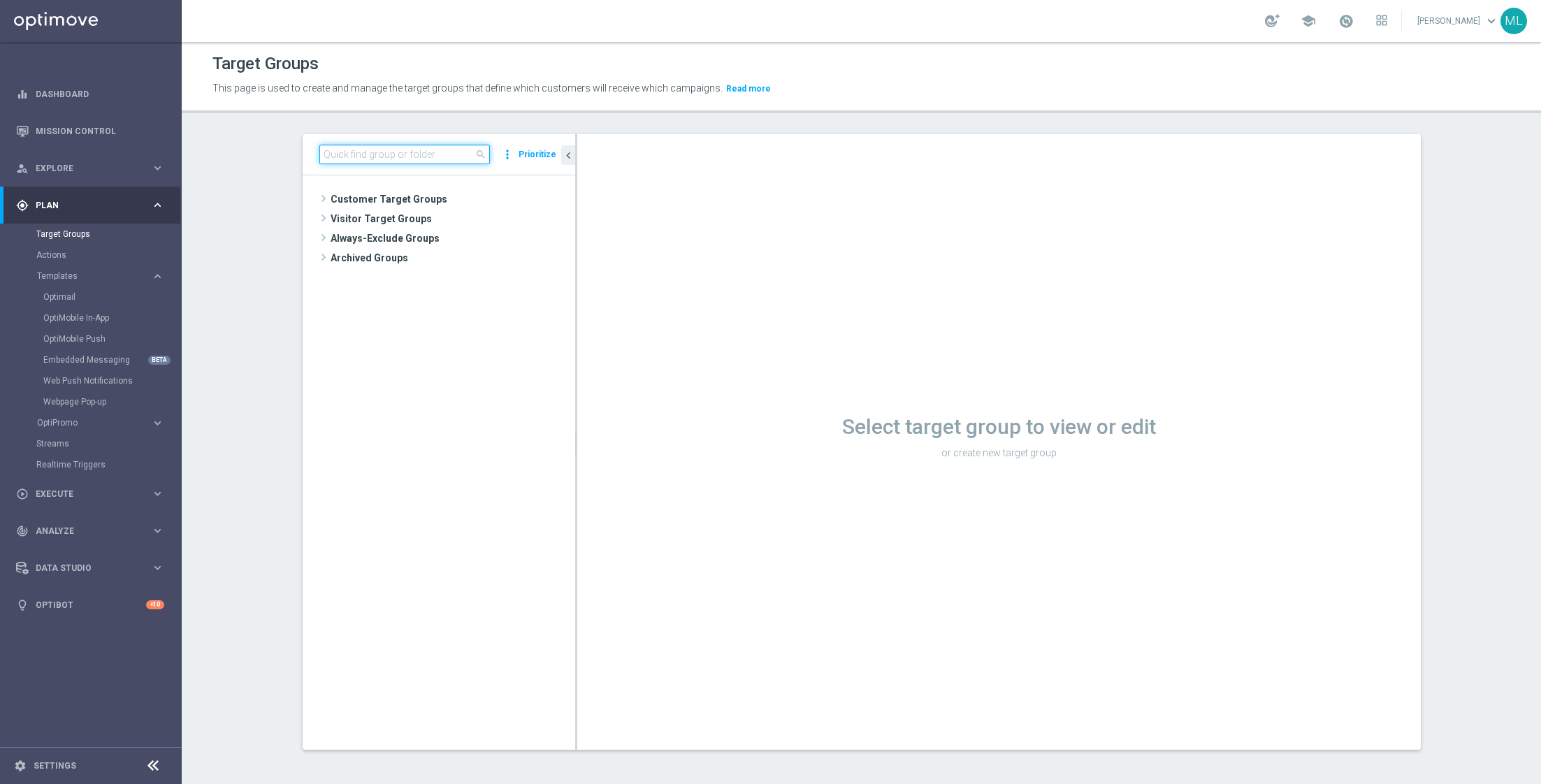
click at [343, 155] on input at bounding box center [404, 155] width 170 height 20
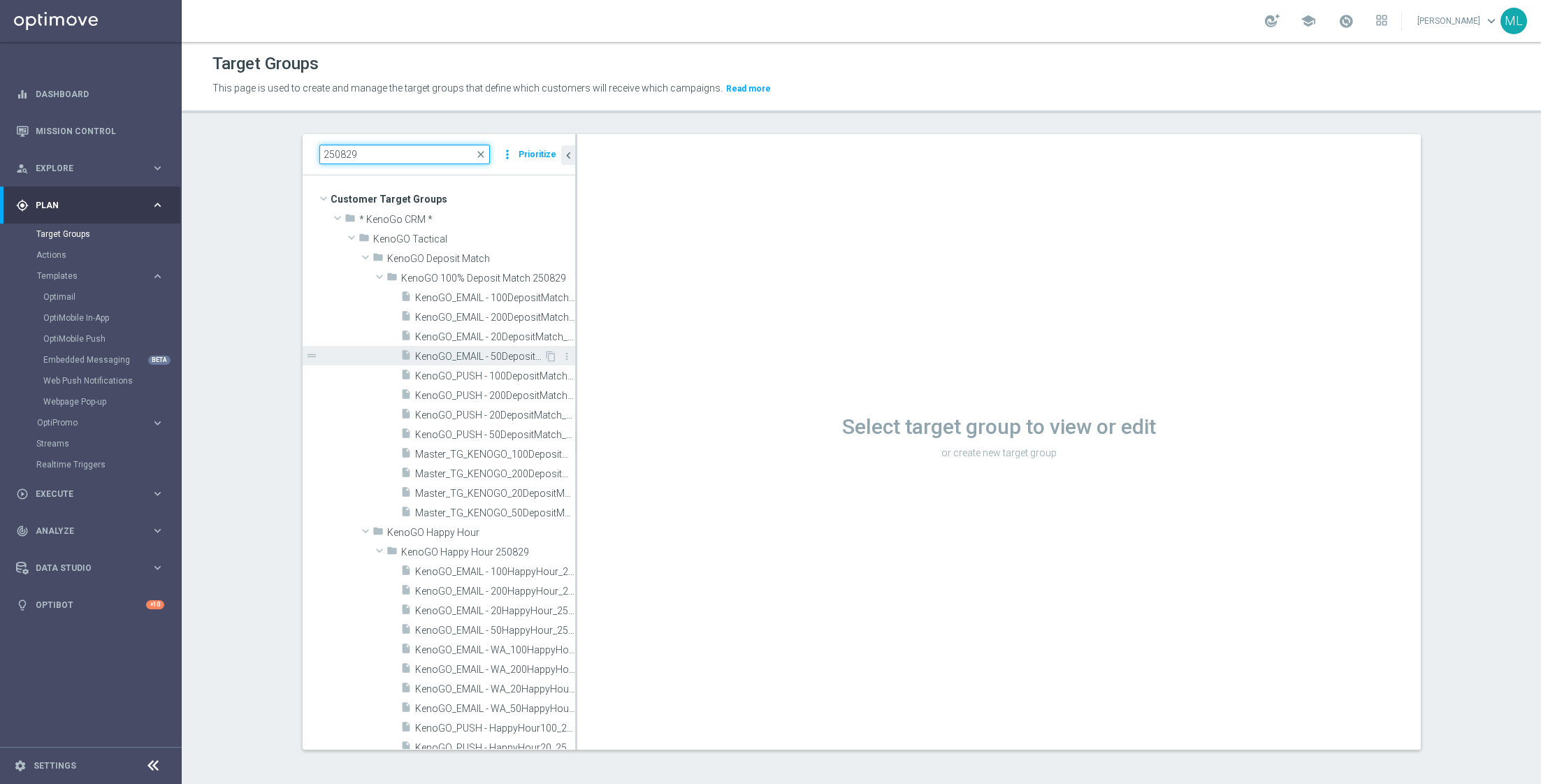
scroll to position [205, 0]
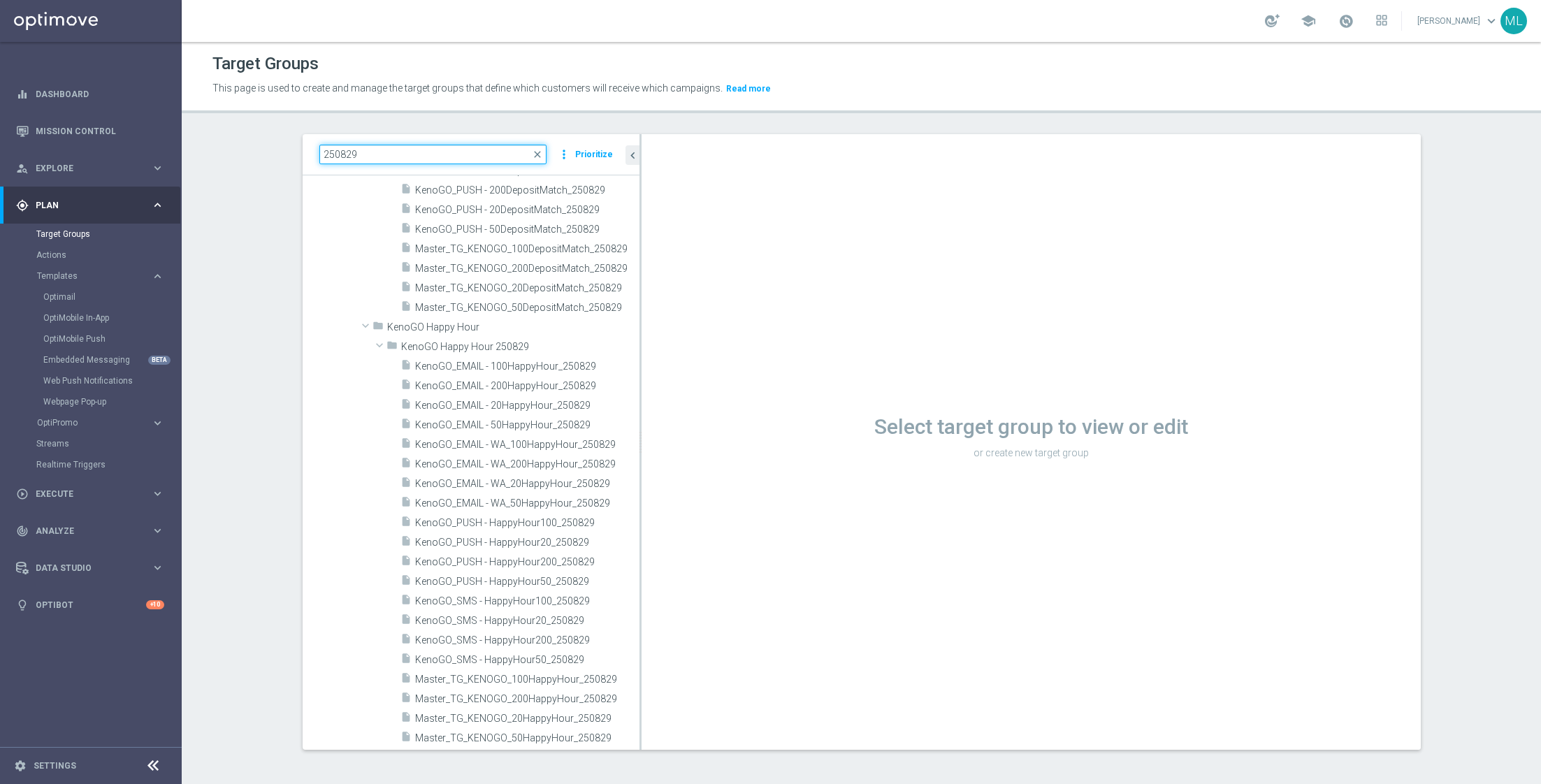
drag, startPoint x: 576, startPoint y: 328, endPoint x: 715, endPoint y: 304, distance: 141.1
click at [715, 304] on as-split "250829 close more_vert Prioritize Customer Target Groups library_add create_new…" at bounding box center [862, 442] width 1118 height 615
type input "250829"
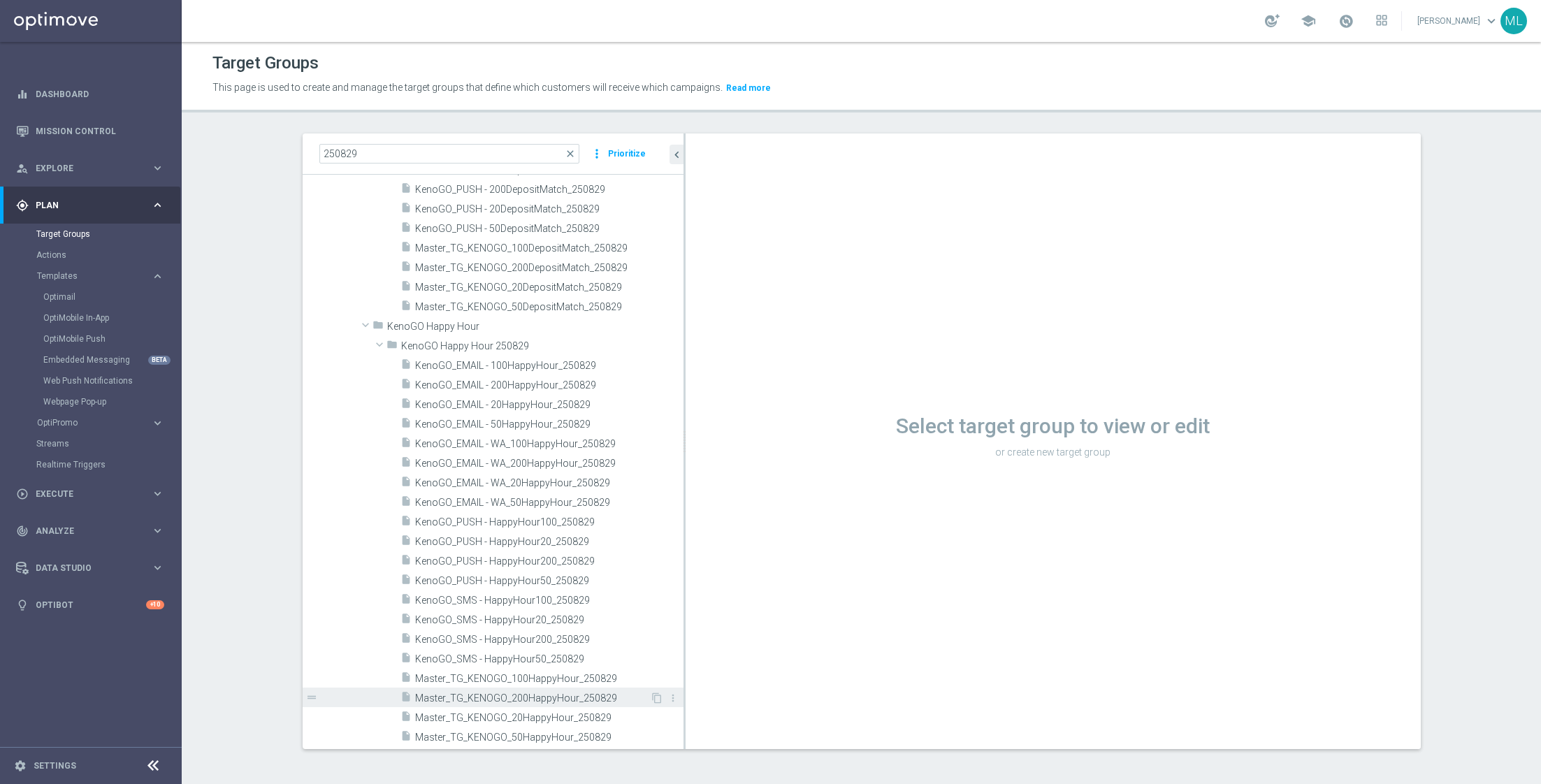
click at [537, 699] on span "Master_TG_KENOGO_200HappyHour_250829" at bounding box center [533, 698] width 235 height 12
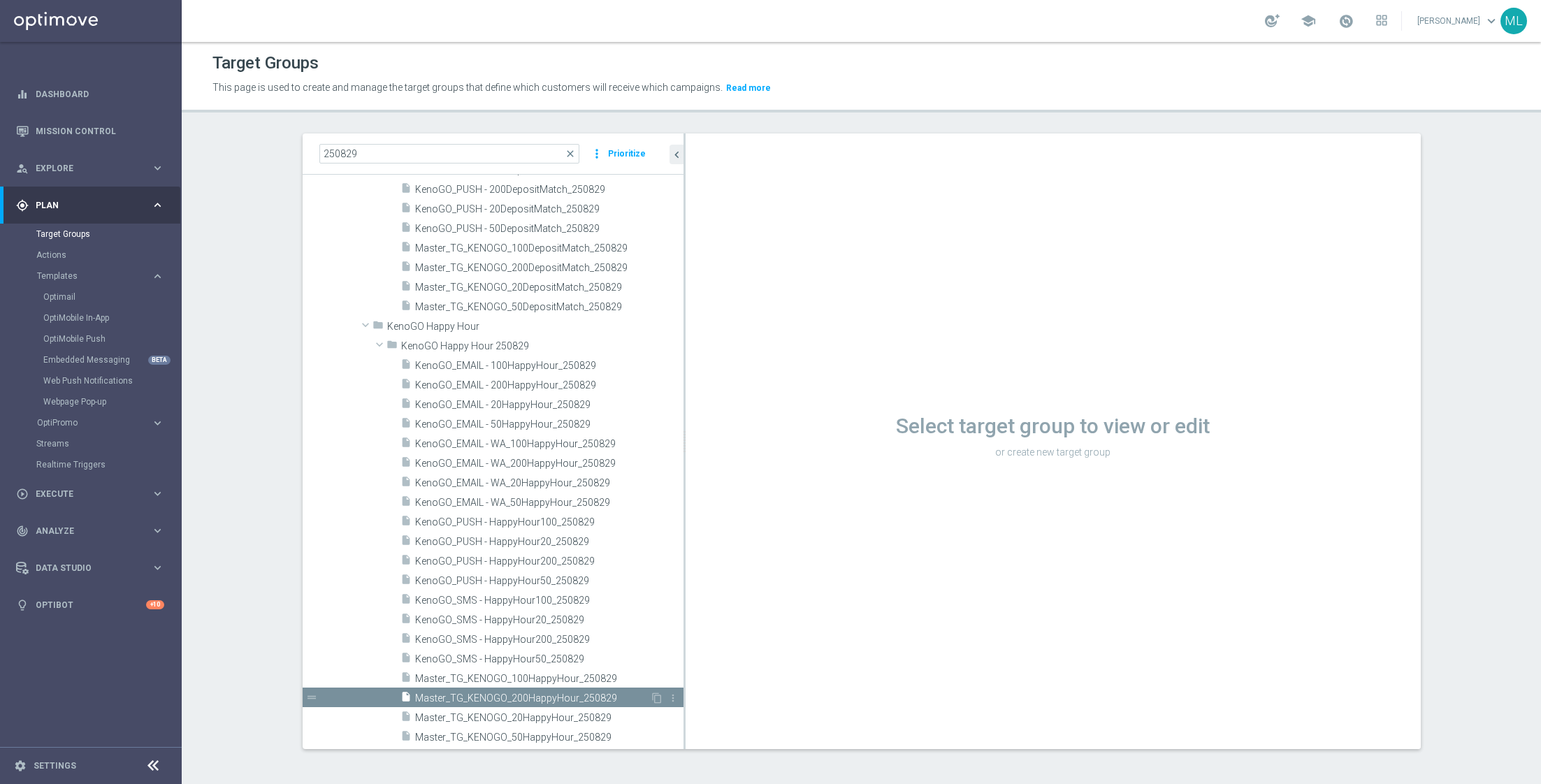
click at [517, 699] on span "Master_TG_KENOGO_200HappyHour_250829" at bounding box center [533, 698] width 235 height 12
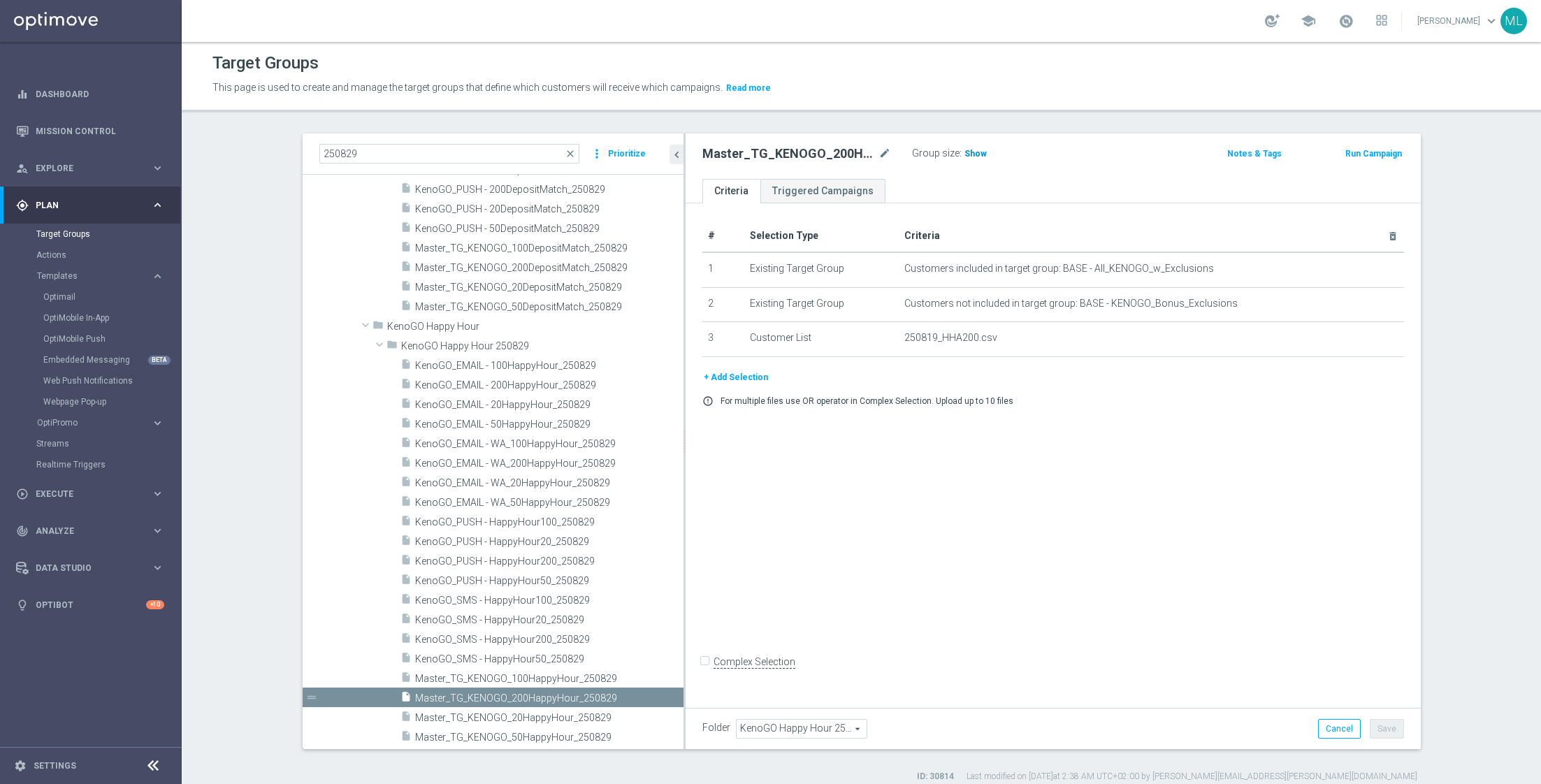
click at [974, 151] on span "Show" at bounding box center [975, 154] width 22 height 10
click at [974, 151] on span "185" at bounding box center [974, 155] width 17 height 13
click at [532, 673] on span "Master_TG_KENOGO_100HappyHour_250829" at bounding box center [533, 679] width 235 height 12
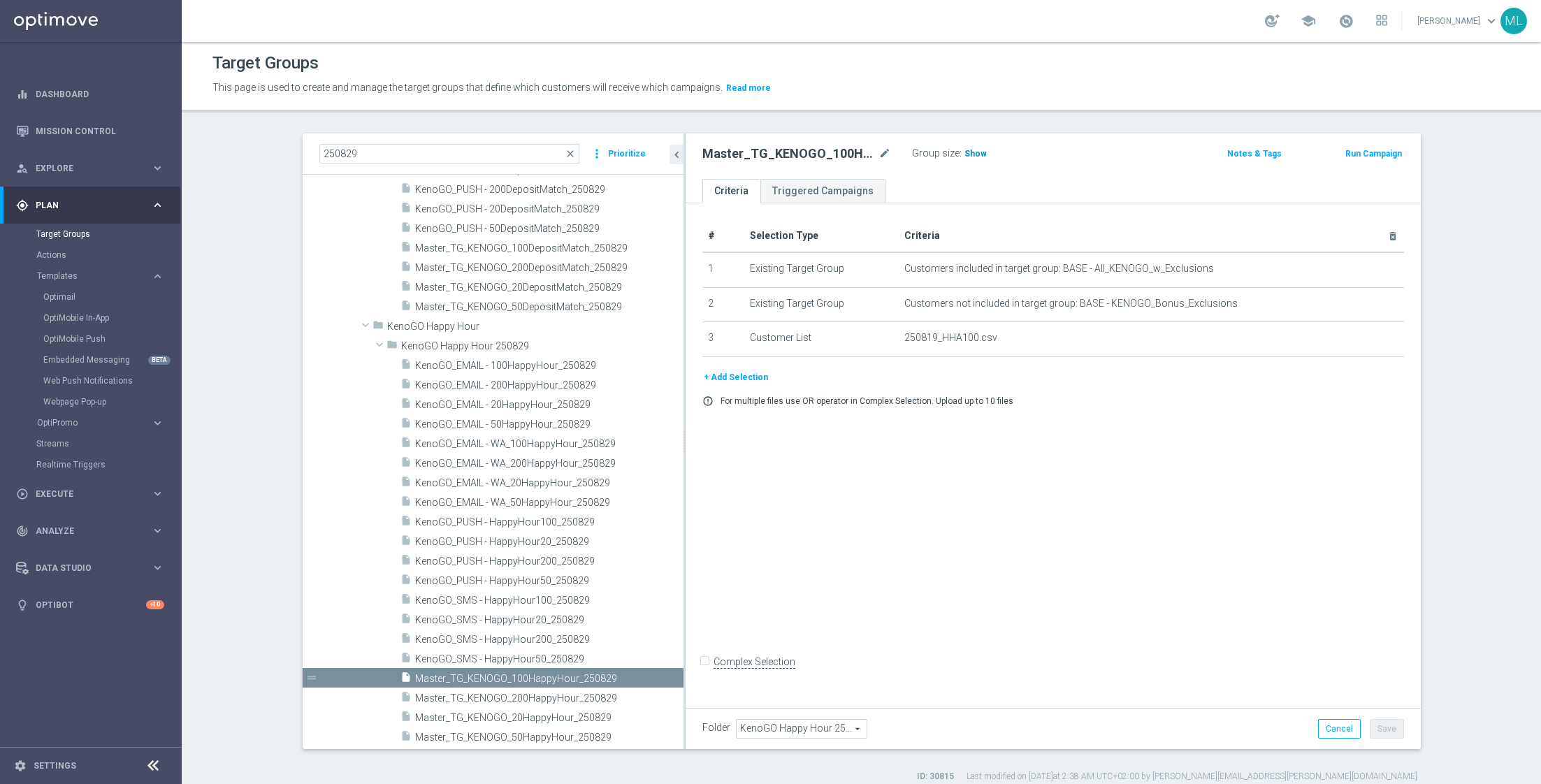
click at [969, 154] on span "Show" at bounding box center [975, 154] width 22 height 10
click at [966, 151] on span "836" at bounding box center [974, 155] width 17 height 13
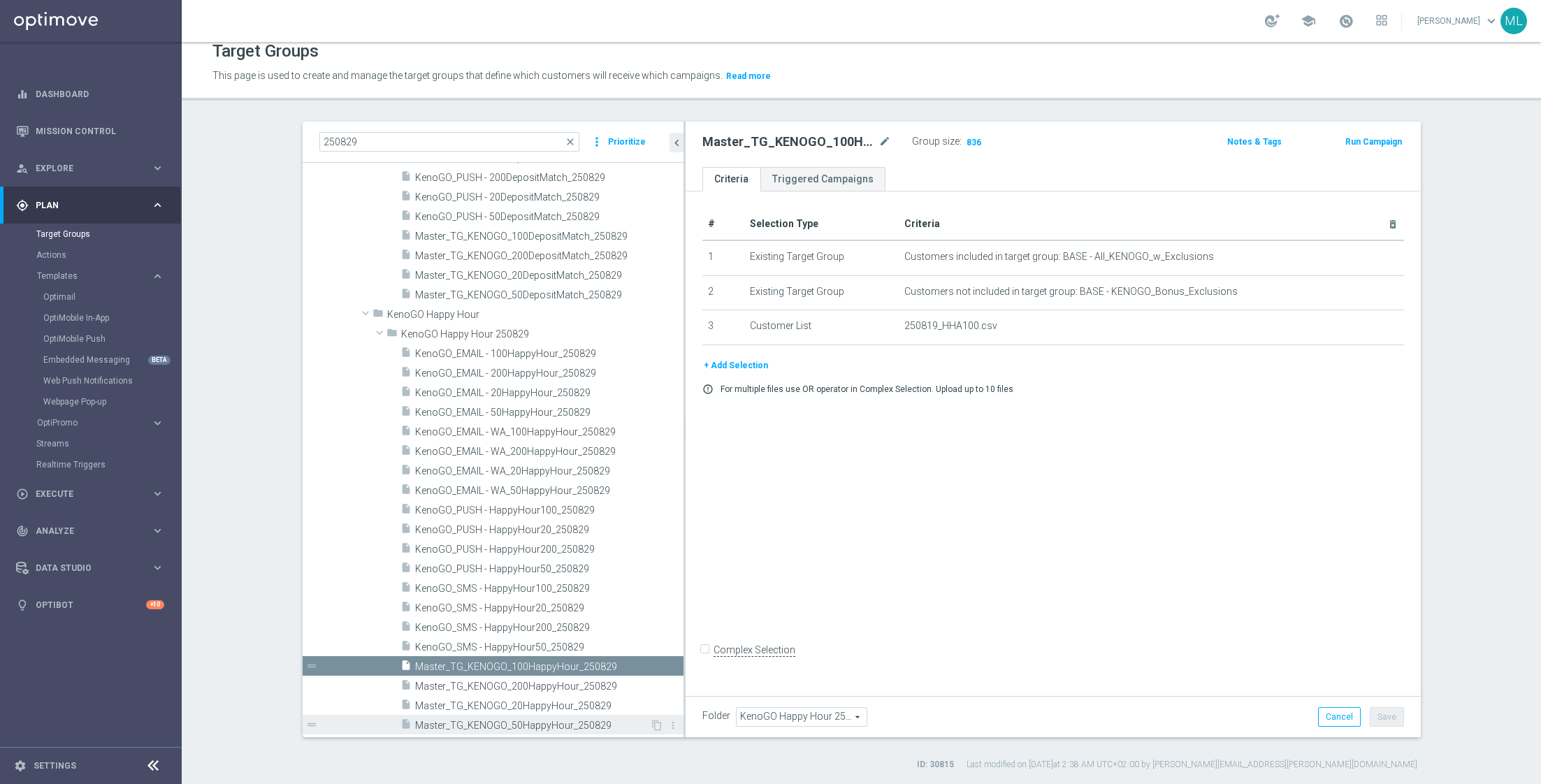
click at [524, 719] on span "Master_TG_KENOGO_50HappyHour_250829" at bounding box center [533, 725] width 235 height 12
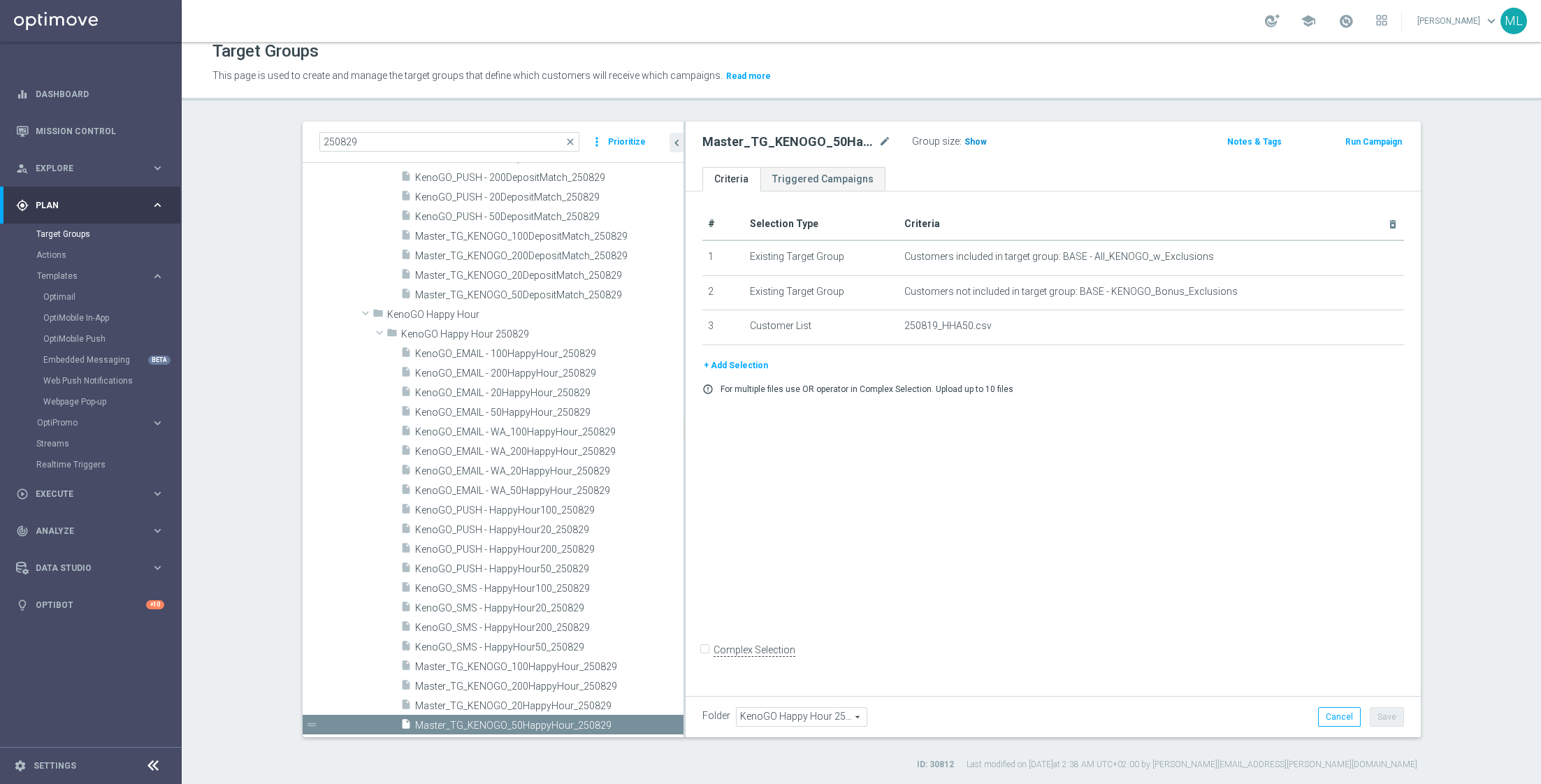
click at [971, 139] on span "Show" at bounding box center [975, 142] width 22 height 10
click at [976, 141] on span "2,502" at bounding box center [978, 144] width 25 height 13
click at [552, 705] on span "Master_TG_KENOGO_20HappyHour_250829" at bounding box center [533, 705] width 235 height 12
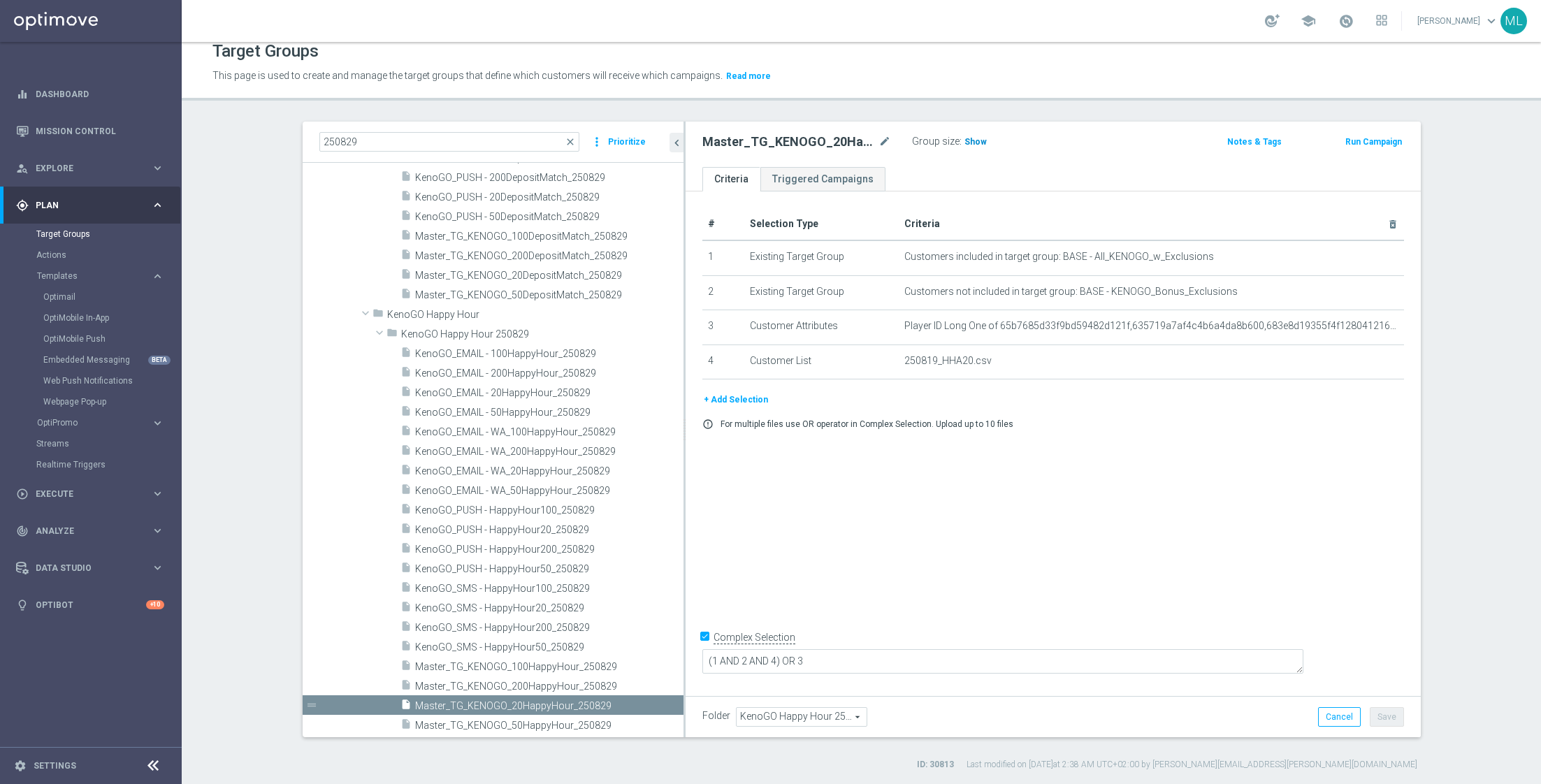
click at [971, 141] on span "Show" at bounding box center [975, 142] width 22 height 10
click at [974, 139] on span "2,296" at bounding box center [978, 144] width 25 height 13
click at [456, 681] on span "Master_TG_KENOGO_200HappyHour_250829" at bounding box center [533, 686] width 235 height 12
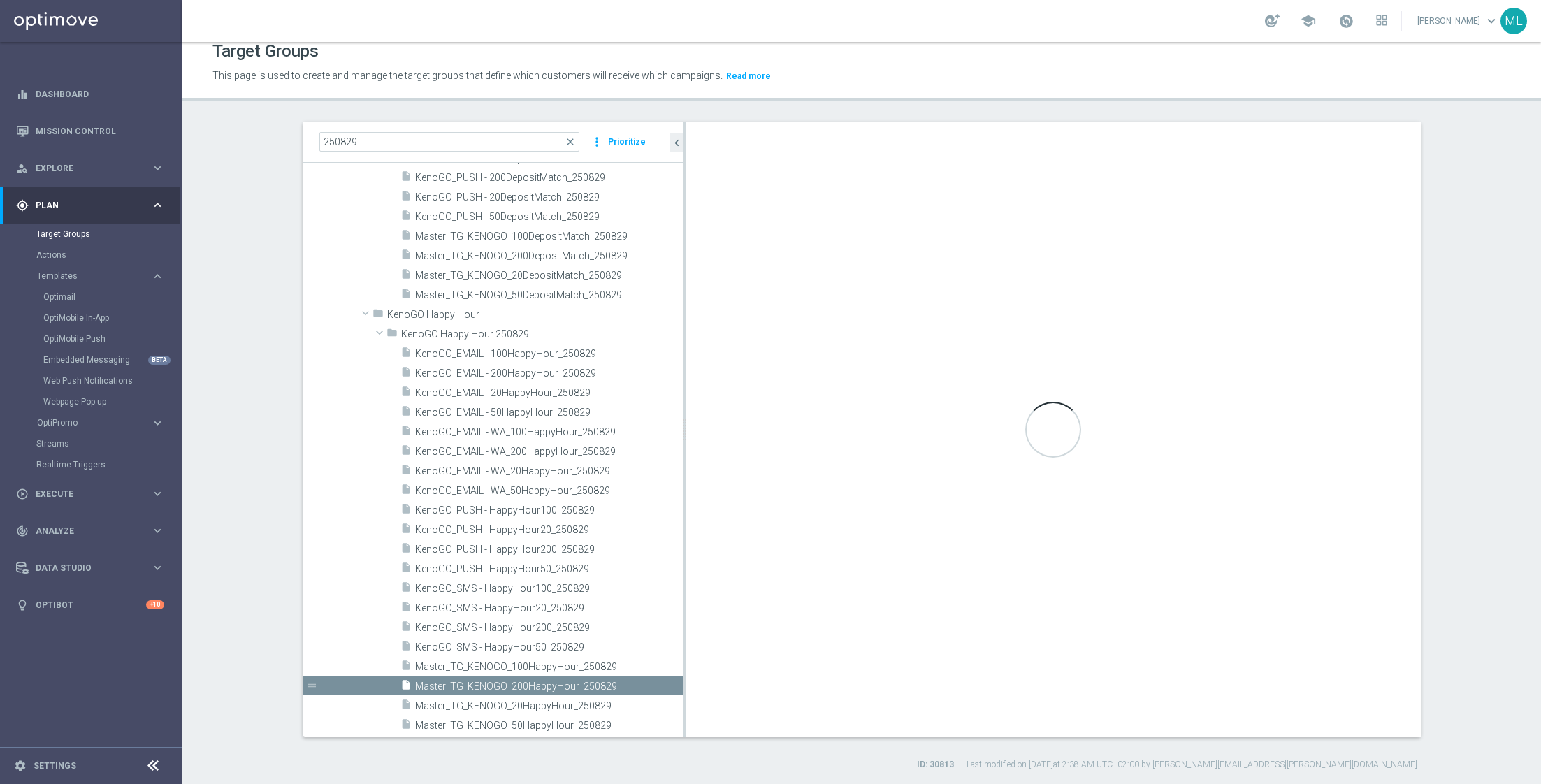
checkbox input "false"
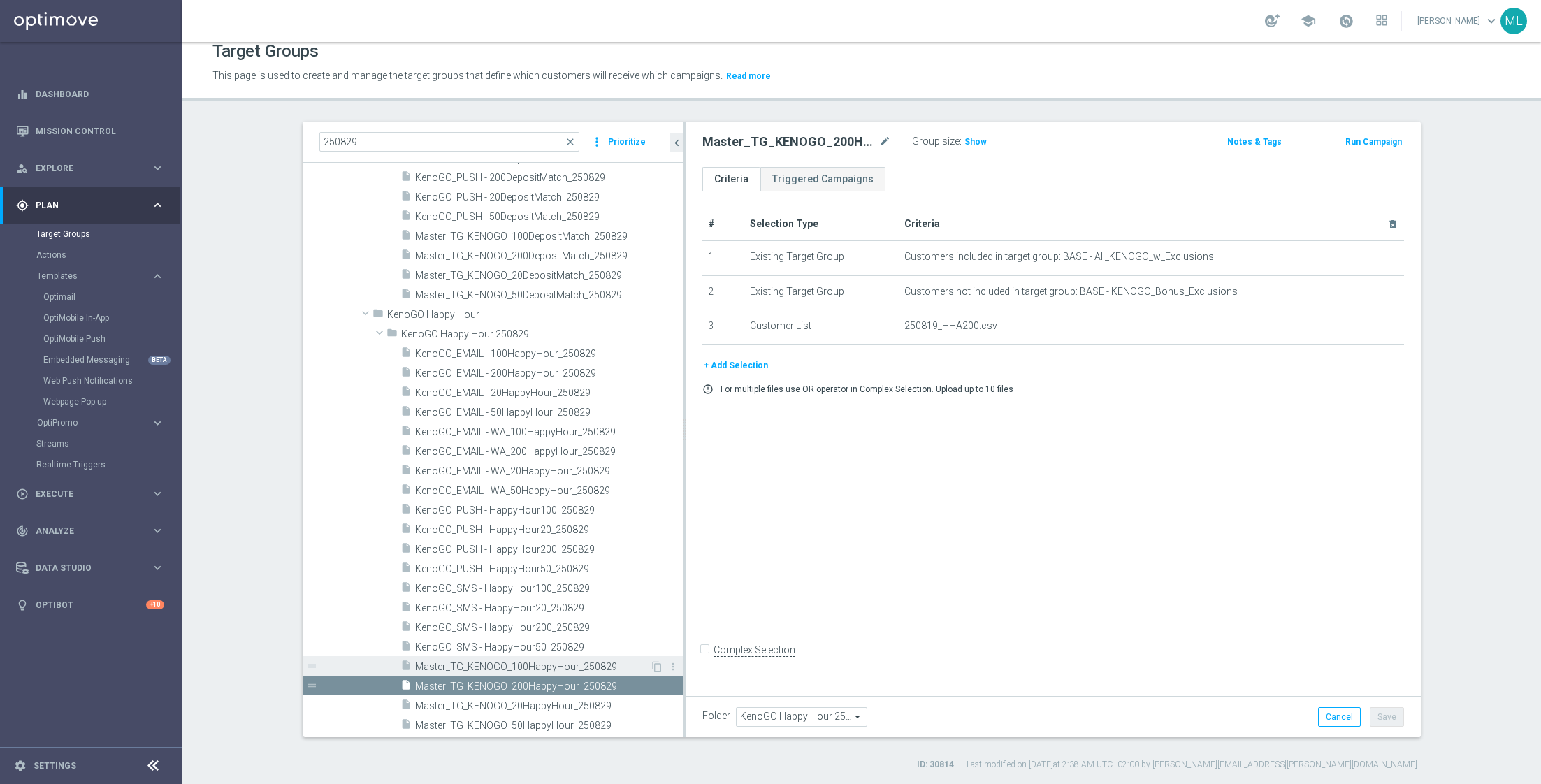
click at [496, 661] on span "Master_TG_KENOGO_100HappyHour_250829" at bounding box center [533, 667] width 235 height 12
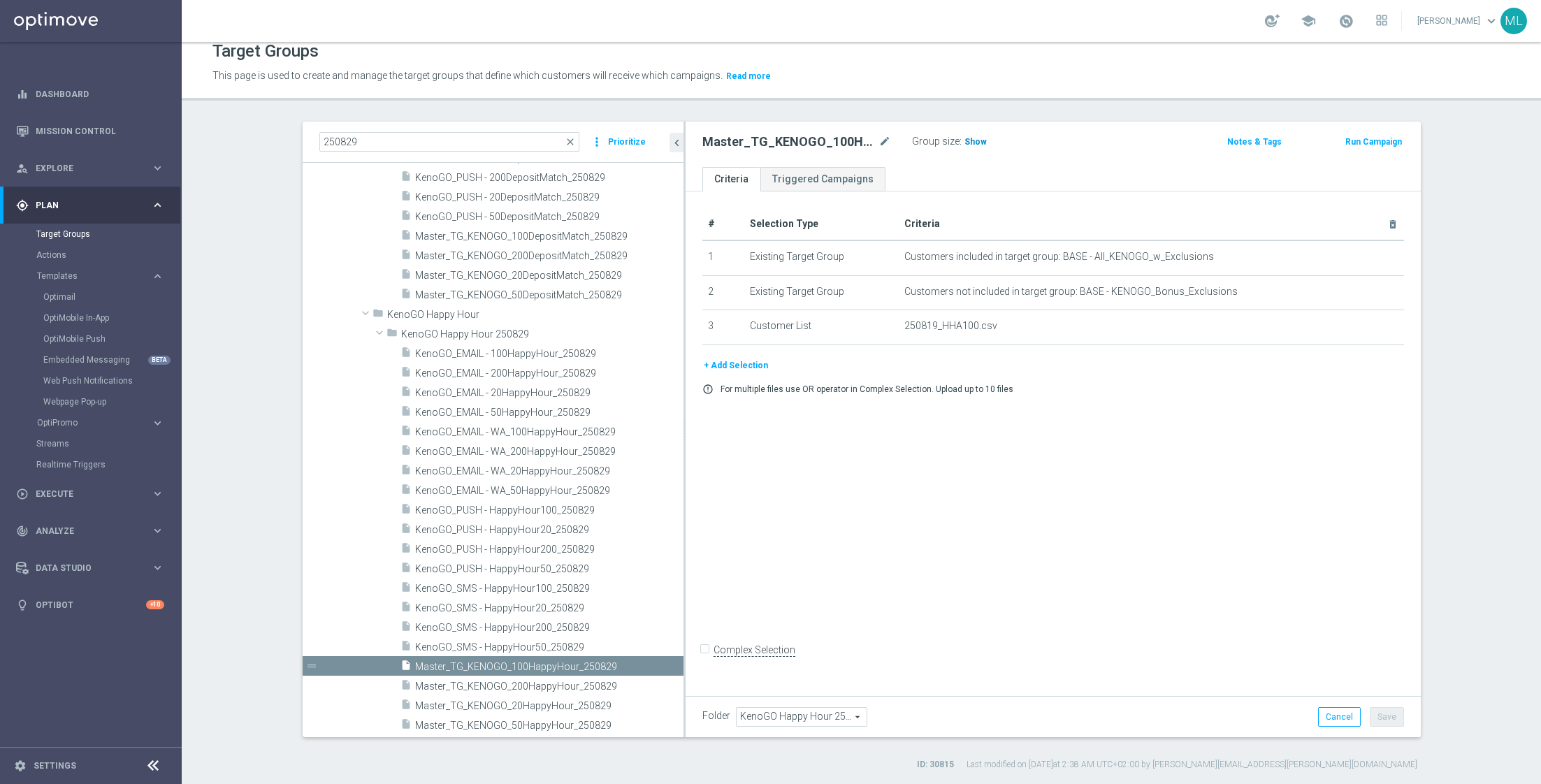
click at [967, 141] on span "Show" at bounding box center [975, 142] width 22 height 10
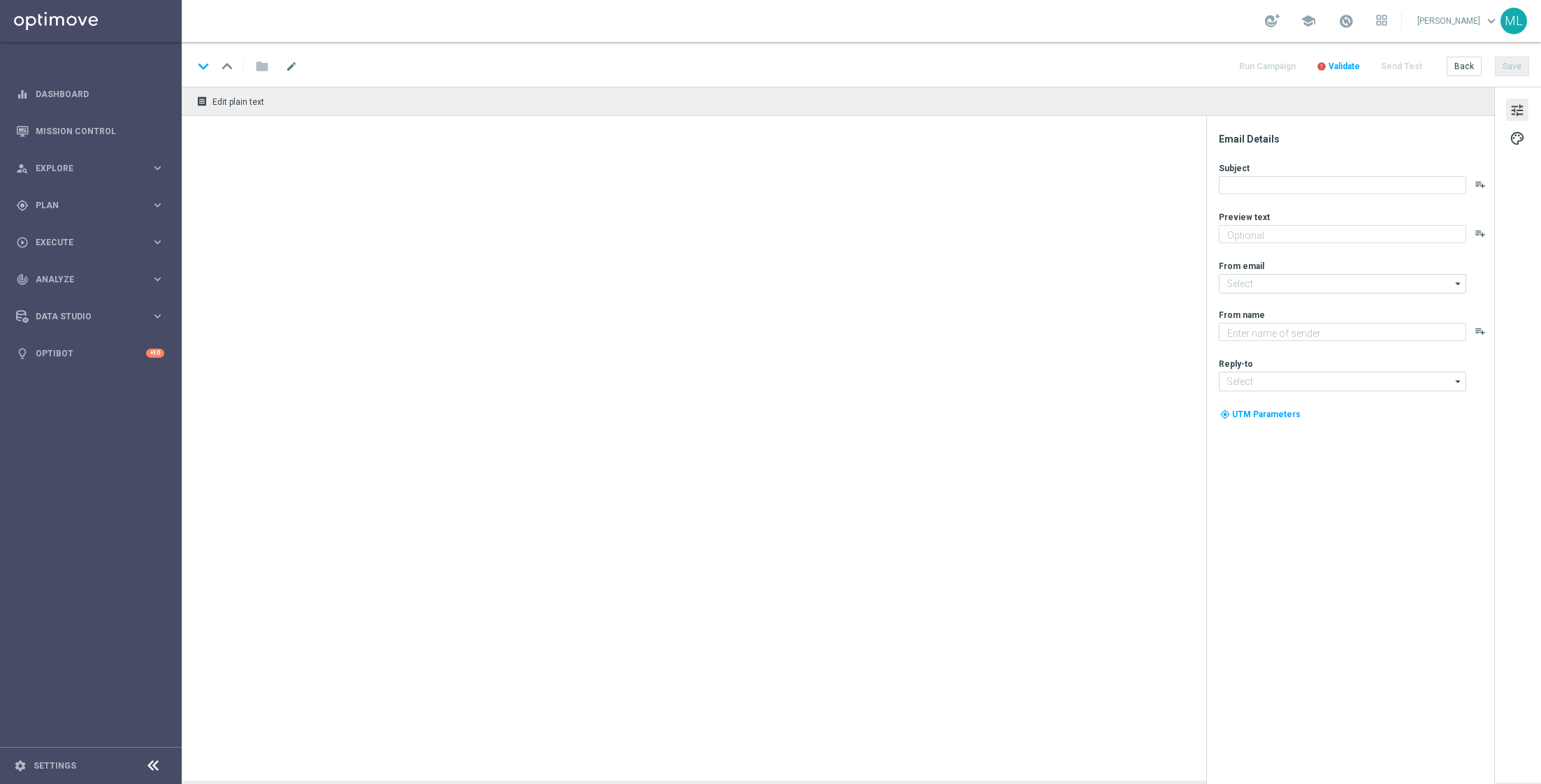
type textarea "Your turn to get matched!"
type textarea "KenoGO"
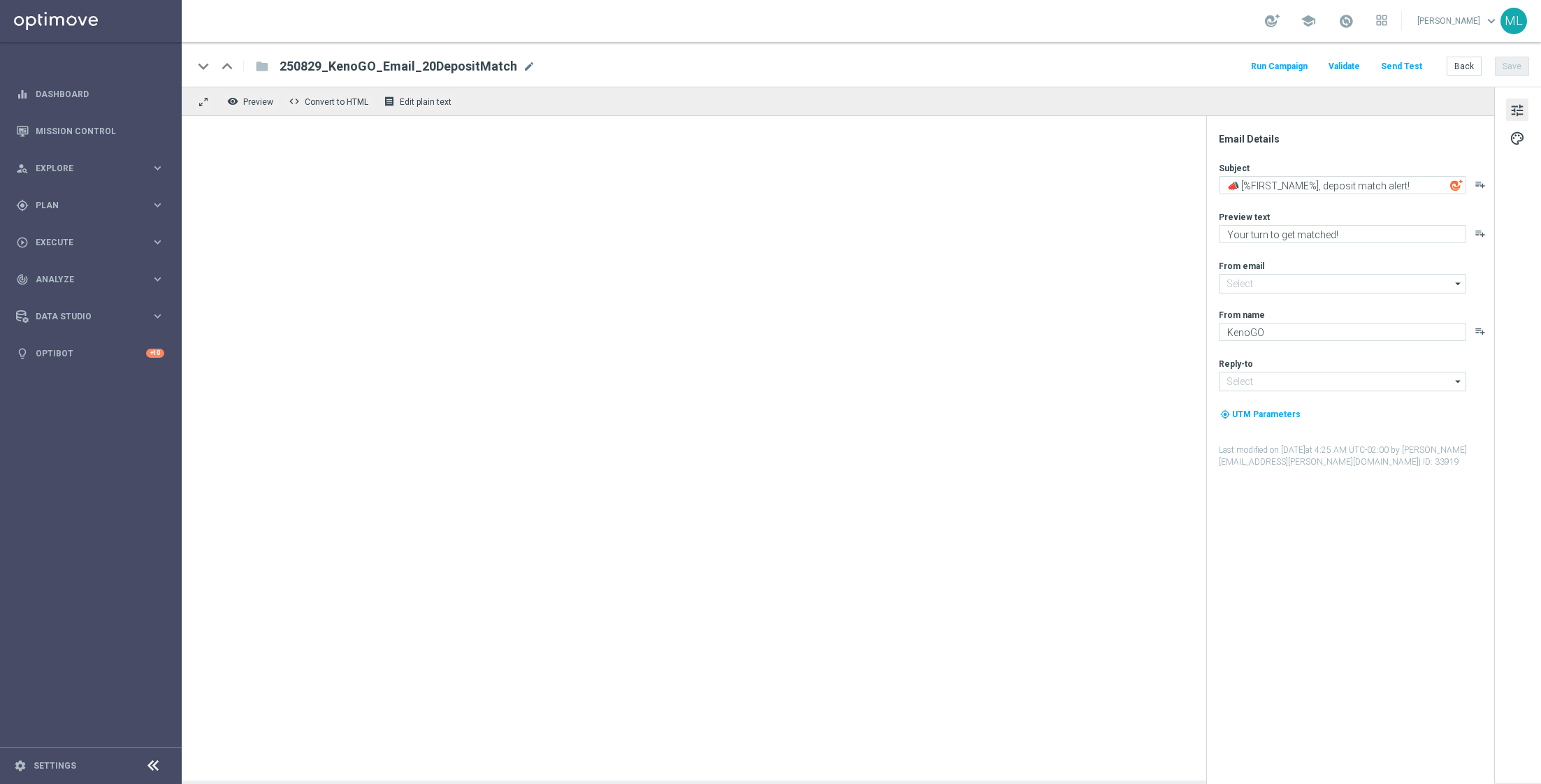
type input "[EMAIL_ADDRESS][DOMAIN_NAME]"
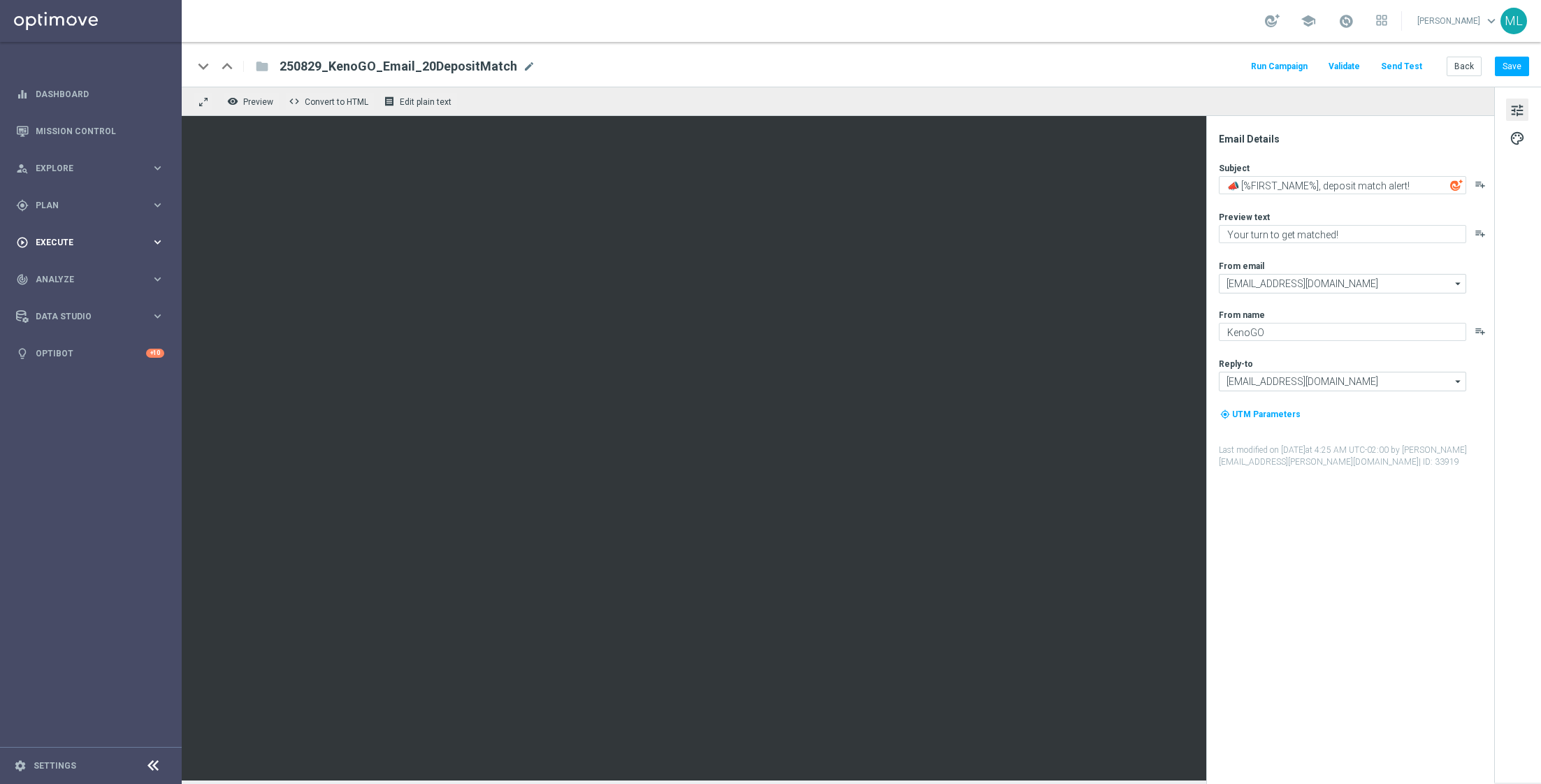
click at [157, 241] on icon "keyboard_arrow_right" at bounding box center [157, 242] width 13 height 13
click at [156, 318] on icon "keyboard_arrow_right" at bounding box center [157, 321] width 13 height 13
click at [156, 244] on icon "keyboard_arrow_right" at bounding box center [157, 242] width 13 height 13
click at [90, 268] on link "Campaign Builder" at bounding box center [91, 271] width 109 height 12
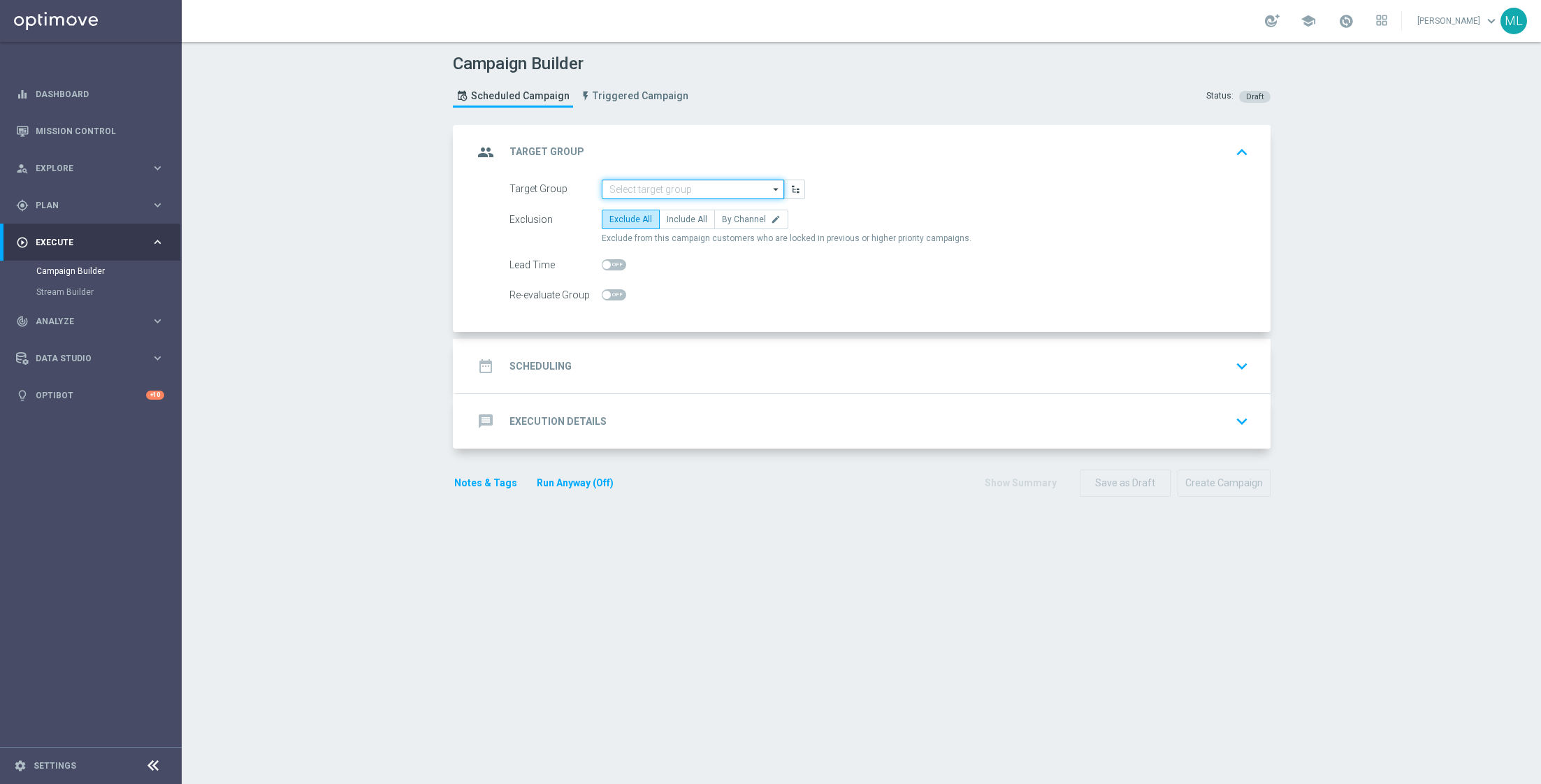
click at [633, 187] on input at bounding box center [692, 189] width 182 height 20
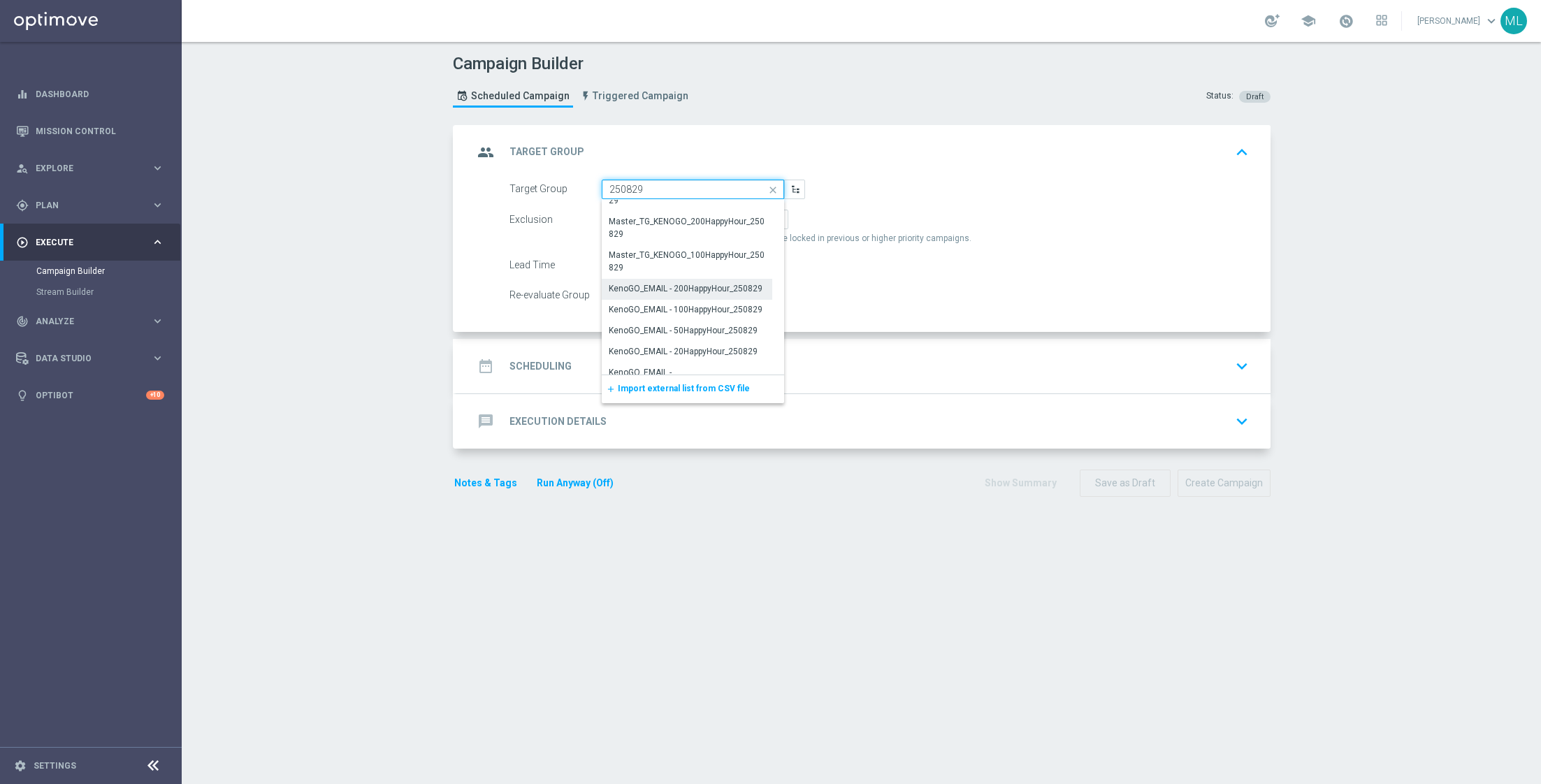
scroll to position [67, 0]
click at [713, 277] on div "KenoGO_EMAIL - 200HappyHour_250829" at bounding box center [686, 276] width 154 height 12
type input "KenoGO_EMAIL - 200HappyHour_250829"
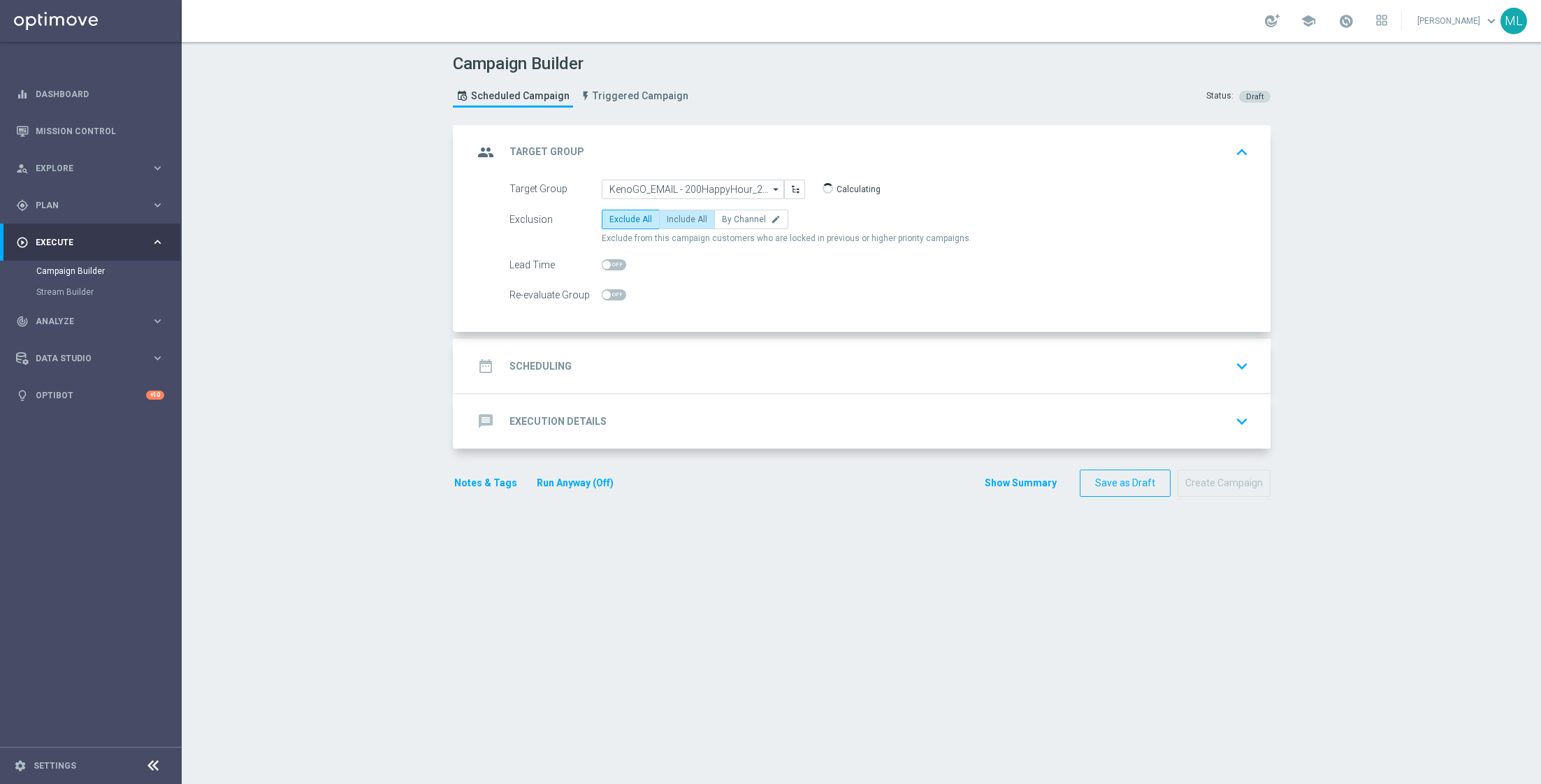
click at [686, 222] on span "Include All" at bounding box center [687, 219] width 41 height 10
click at [676, 222] on input "Include All" at bounding box center [671, 222] width 9 height 9
radio input "true"
click at [687, 366] on div "date_range Scheduling keyboard_arrow_down" at bounding box center [864, 366] width 781 height 26
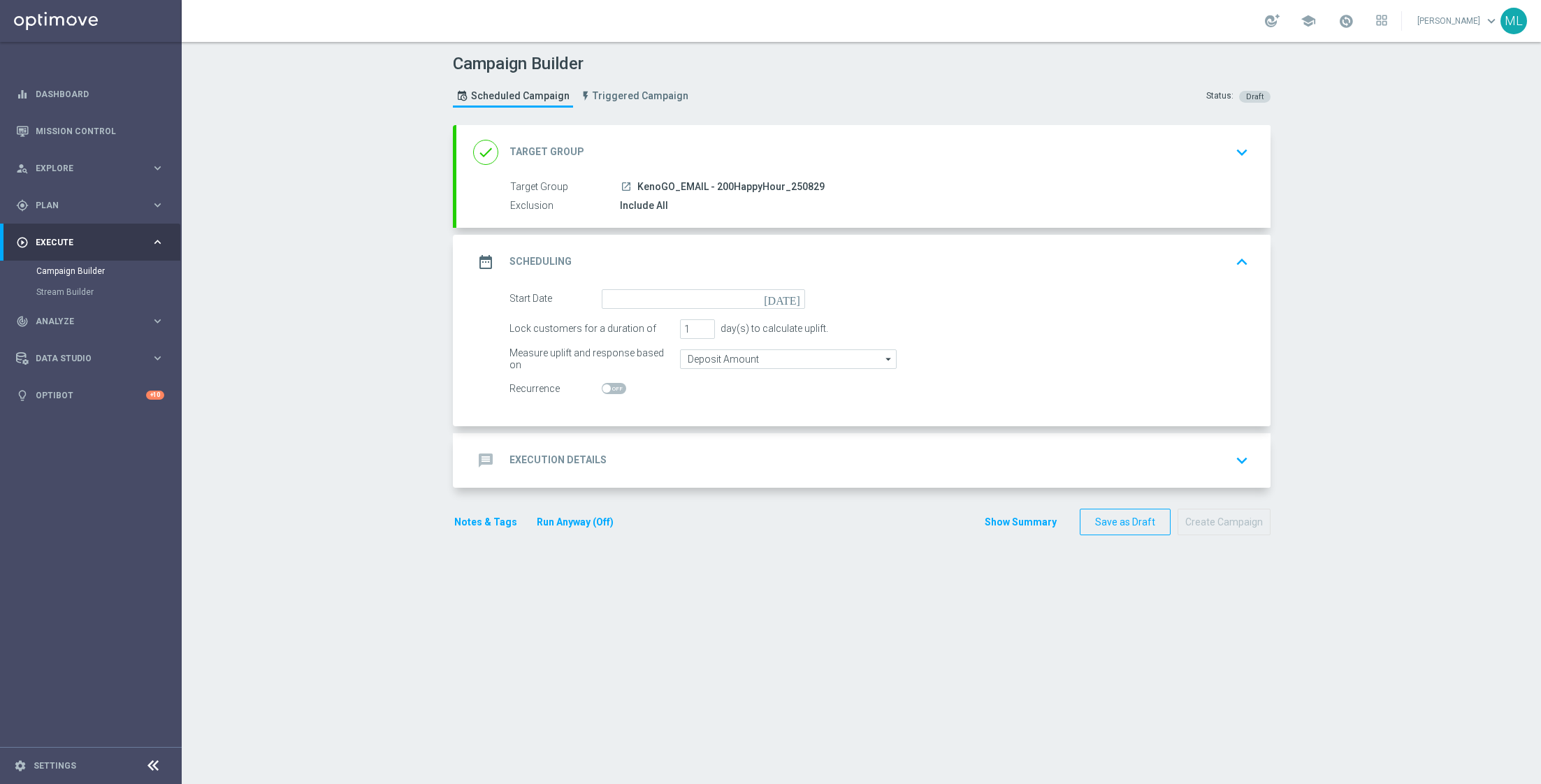
click at [794, 299] on icon "[DATE]" at bounding box center [784, 297] width 41 height 16
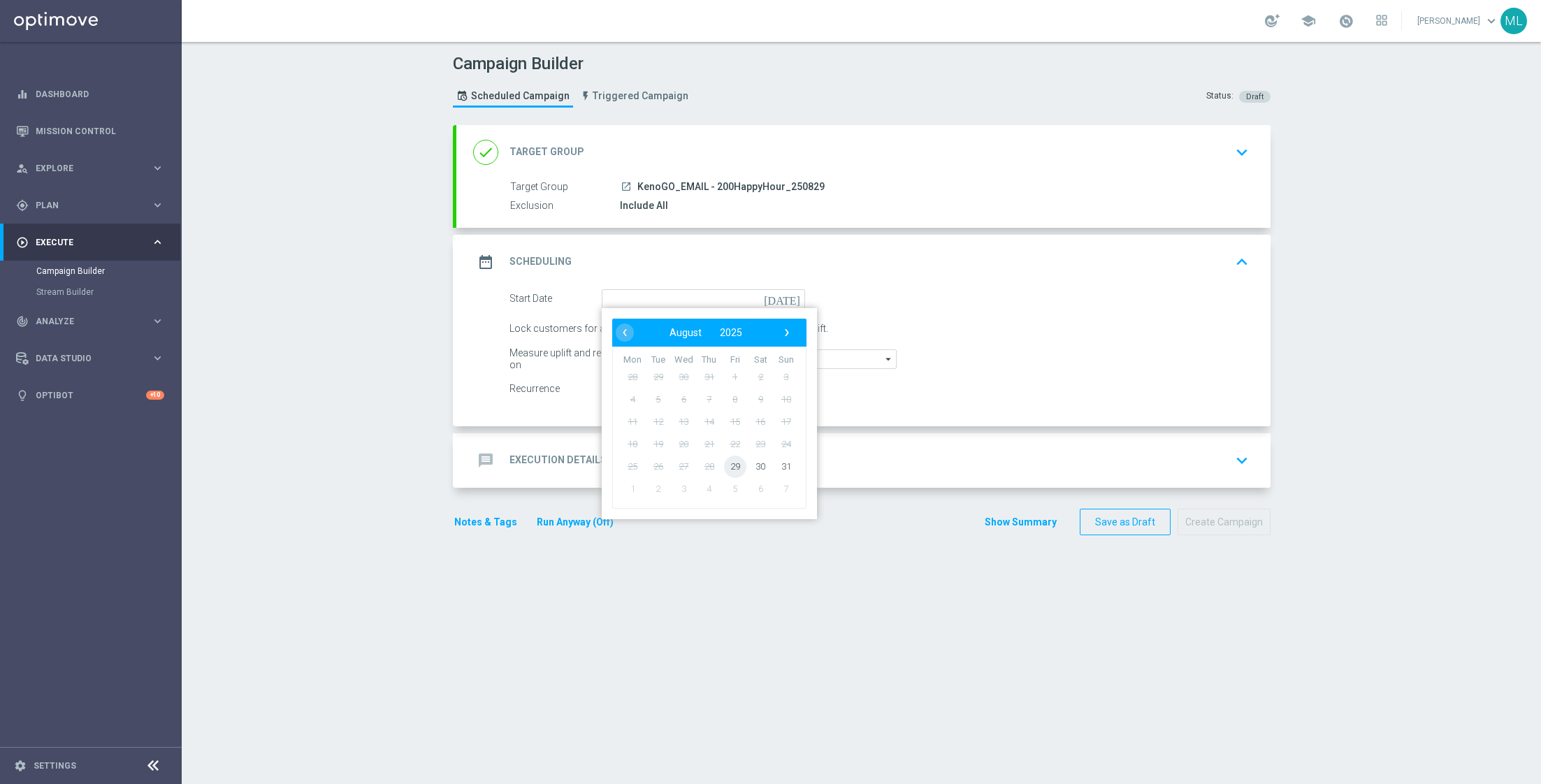
click at [736, 463] on span "29" at bounding box center [734, 466] width 22 height 22
type input "[DATE]"
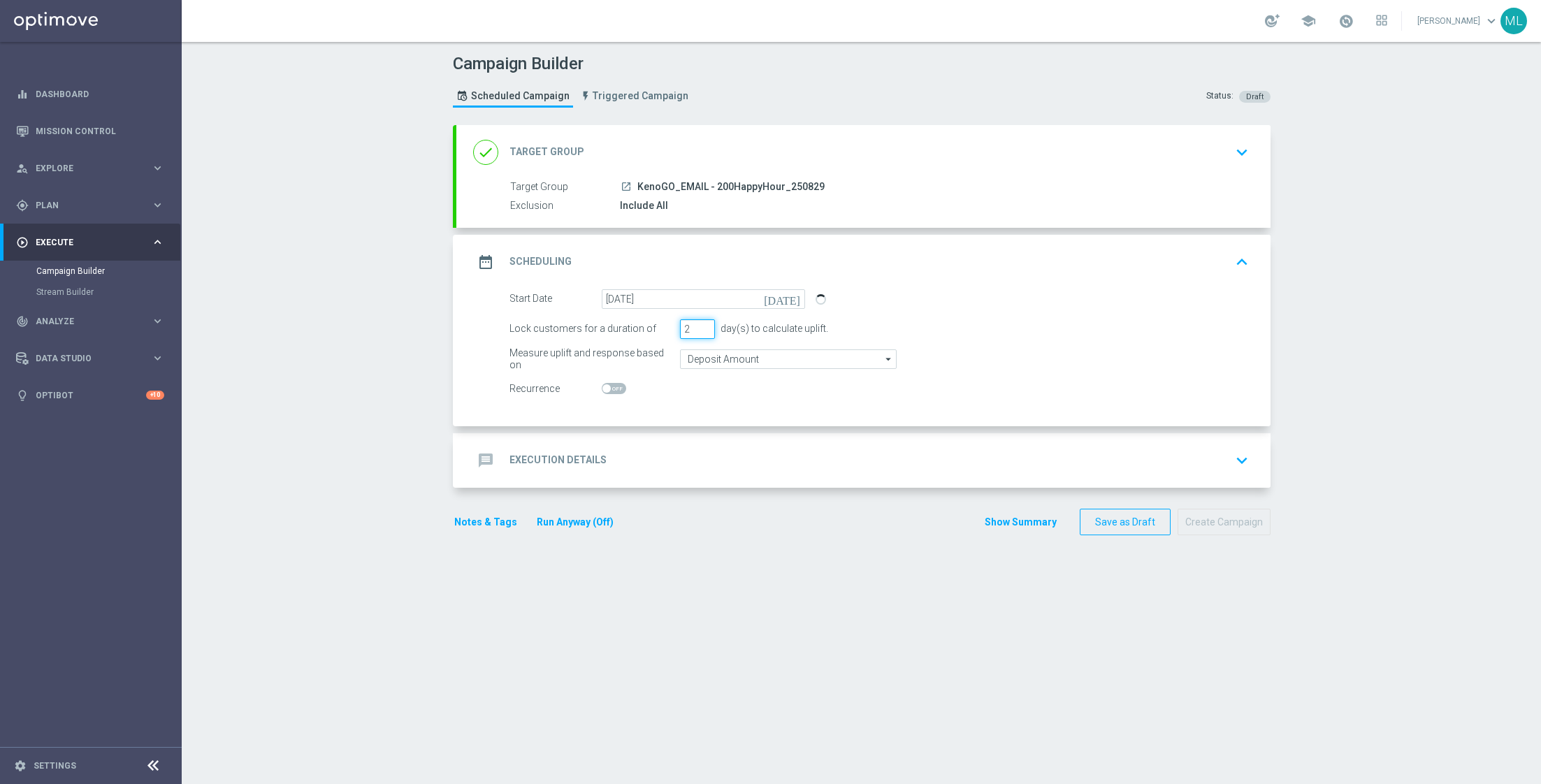
type input "2"
click at [702, 323] on input "2" at bounding box center [697, 329] width 35 height 20
click at [720, 445] on div "message Execution Details keyboard_arrow_down" at bounding box center [864, 461] width 814 height 55
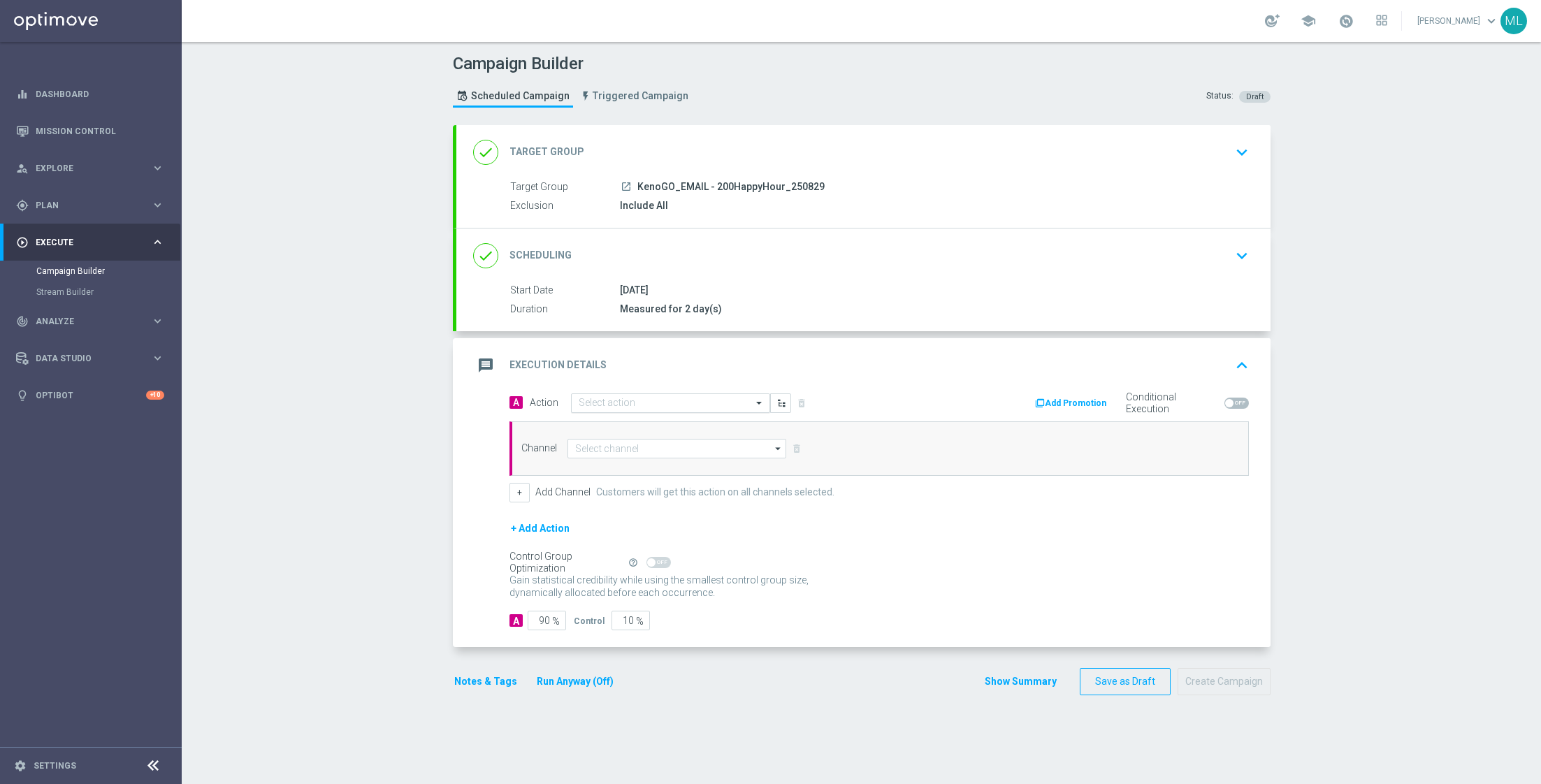
click at [622, 403] on input "text" at bounding box center [656, 404] width 156 height 12
type input "KenoGO depo"
click at [628, 421] on label "KenoGO Deposit Match" at bounding box center [621, 427] width 86 height 12
click at [601, 445] on input at bounding box center [677, 449] width 219 height 20
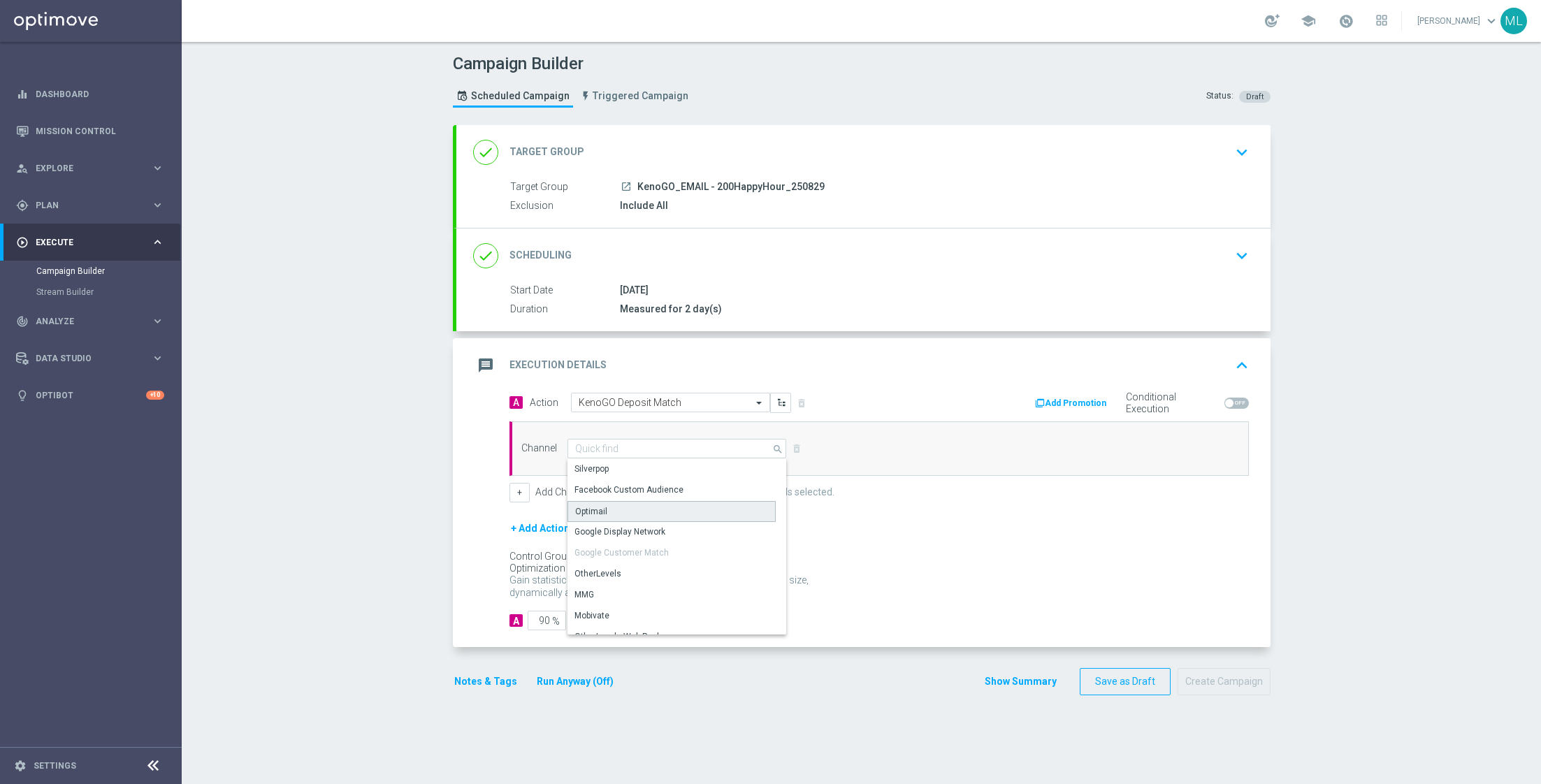
click at [607, 512] on div "Optimail" at bounding box center [672, 511] width 209 height 21
type input "Optimail"
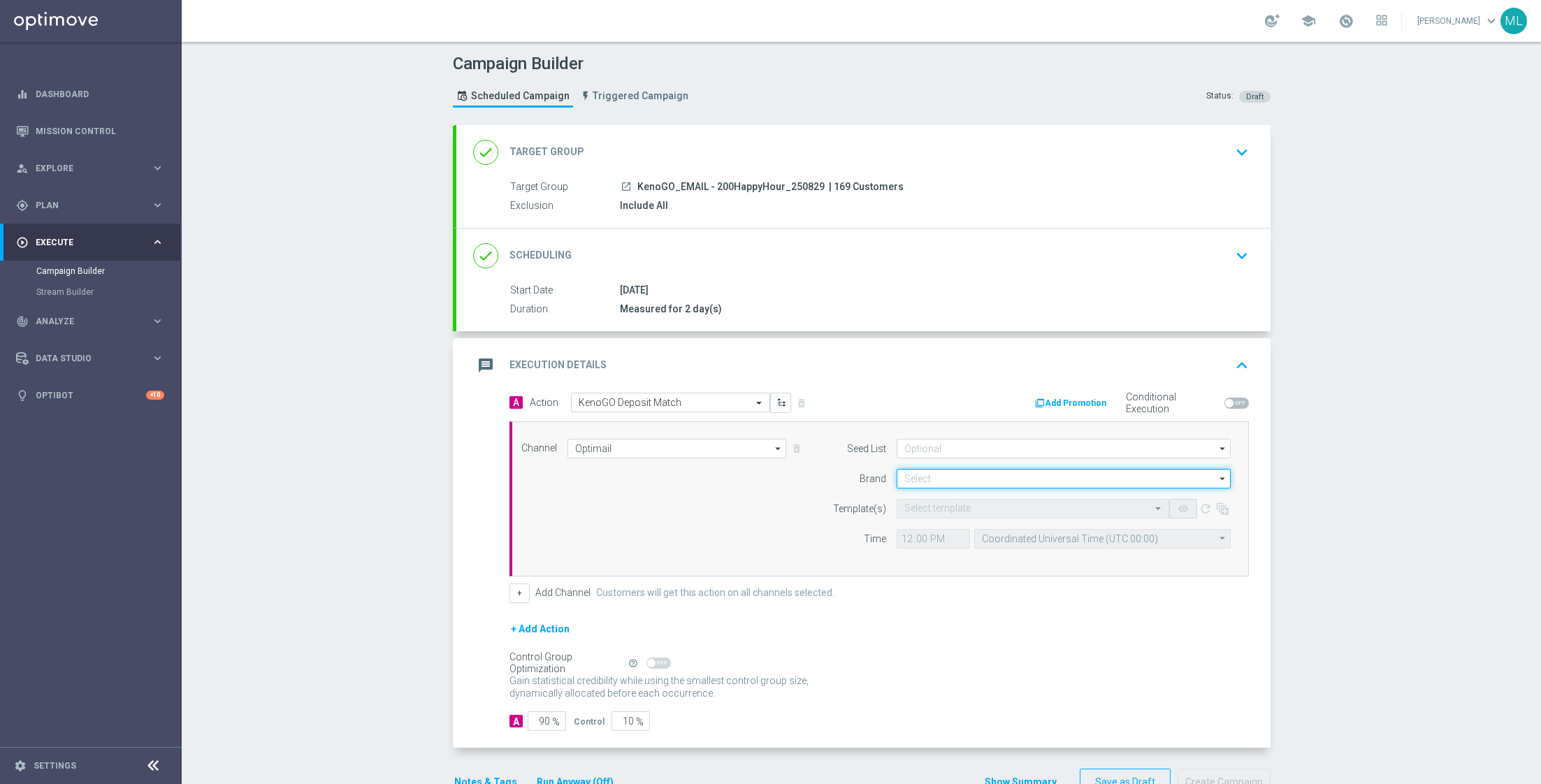
click at [928, 477] on input at bounding box center [1064, 479] width 334 height 20
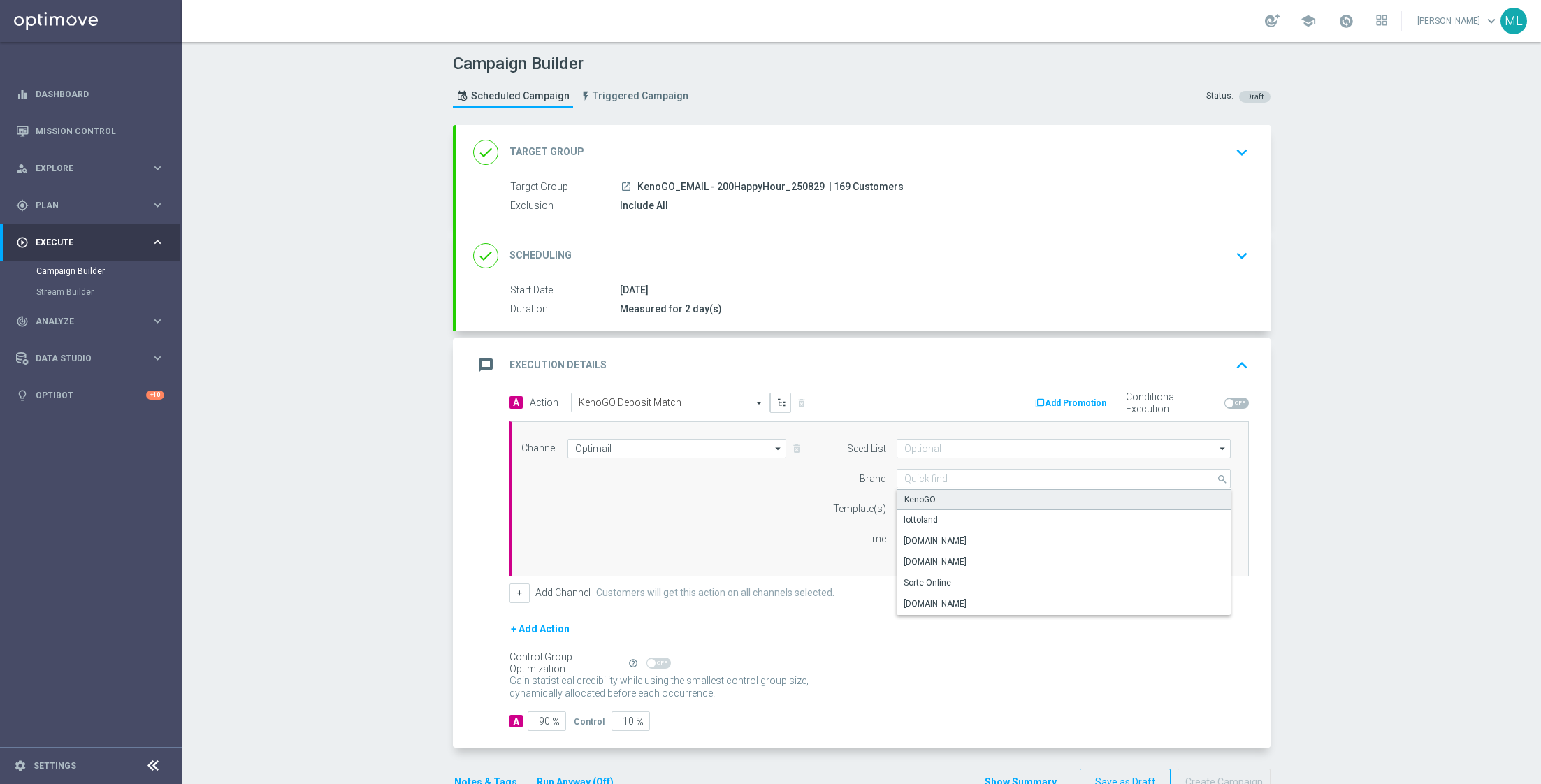
click at [924, 493] on div "KenoGO" at bounding box center [920, 499] width 31 height 12
type input "KenoGO"
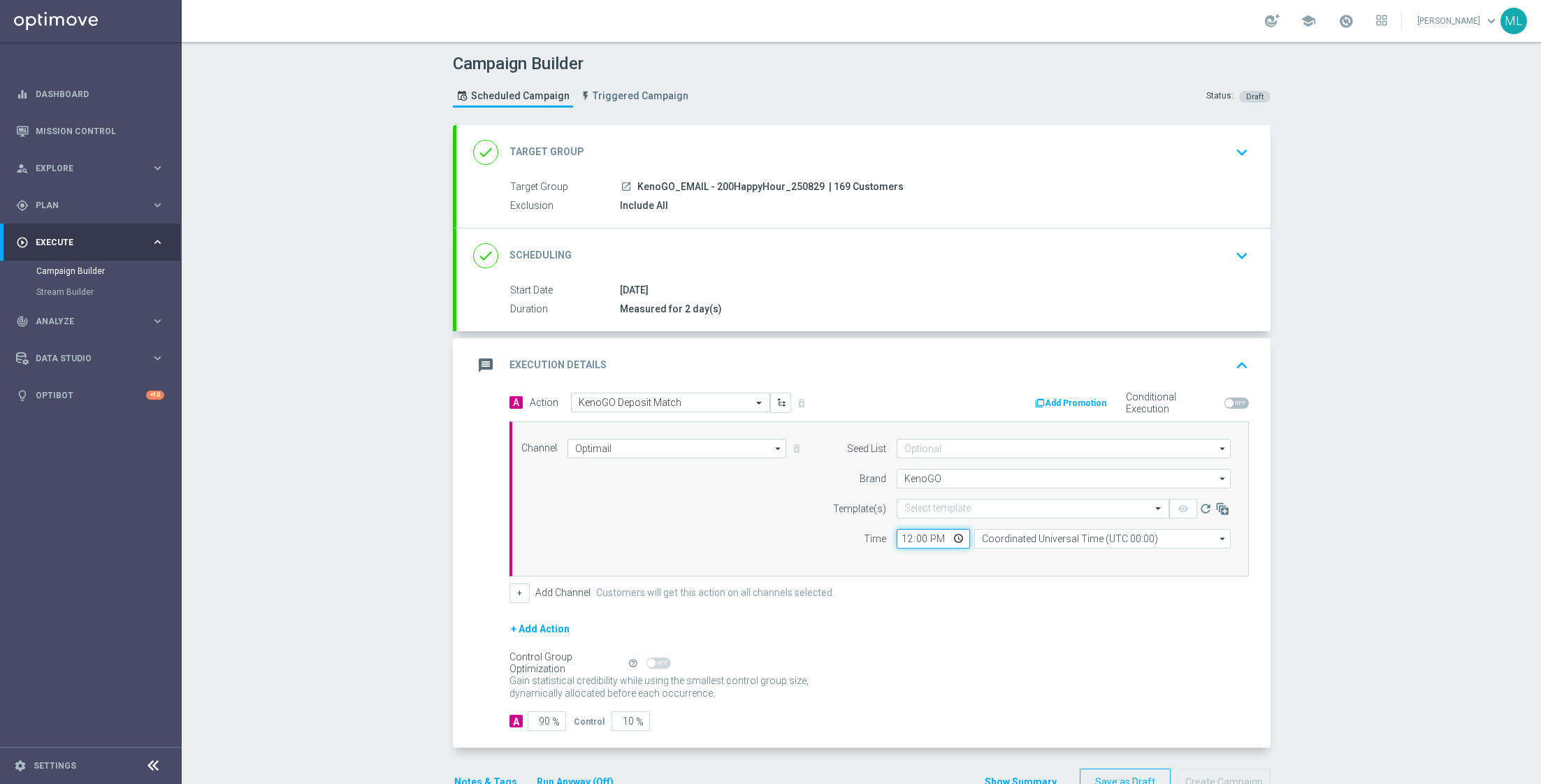
click at [922, 537] on input "12:00" at bounding box center [933, 538] width 74 height 20
type input "12:45"
click at [926, 515] on div "Select template" at bounding box center [1032, 509] width 272 height 20
click at [839, 539] on div "Time" at bounding box center [850, 538] width 71 height 20
click at [921, 536] on input "12:45" at bounding box center [933, 538] width 74 height 20
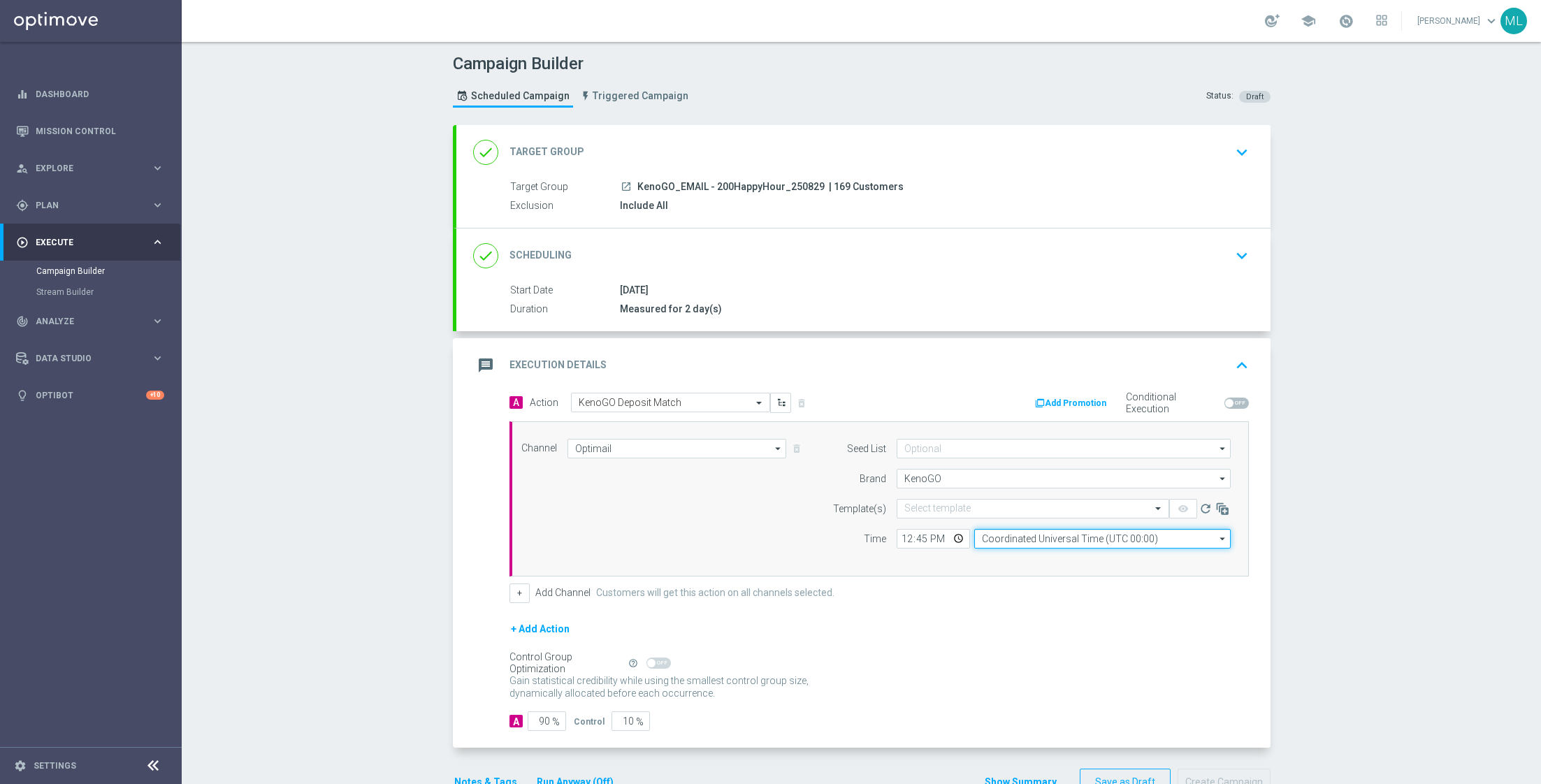
click at [1035, 537] on input "Coordinated Universal Time (UTC 00:00)" at bounding box center [1103, 538] width 256 height 20
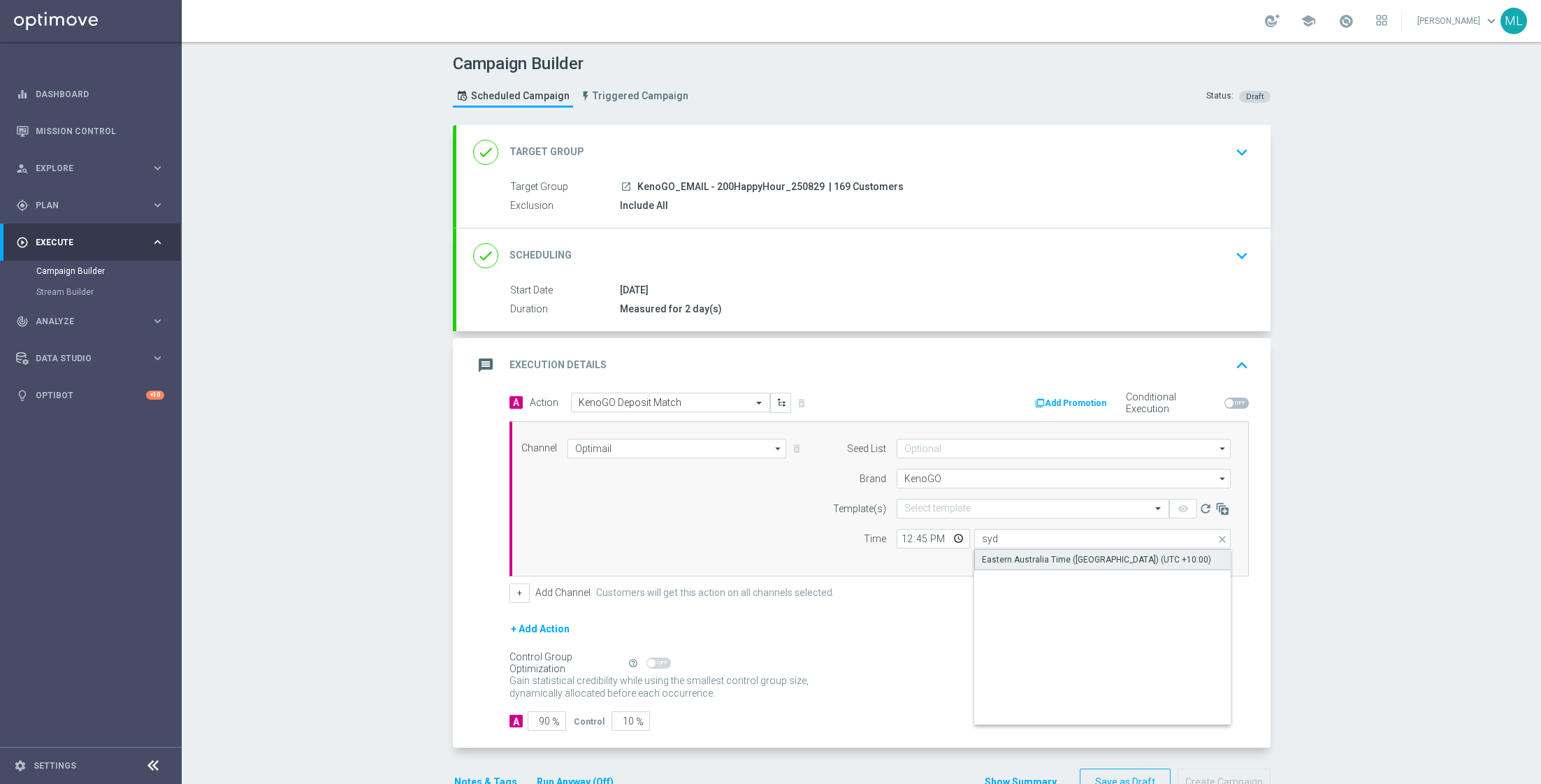
click at [1022, 561] on div "Eastern Australia Time ([GEOGRAPHIC_DATA]) (UTC +10:00)" at bounding box center [1096, 559] width 229 height 12
type input "Eastern Australia Time ([GEOGRAPHIC_DATA]) (UTC +10:00)"
click at [945, 506] on input "text" at bounding box center [1018, 509] width 229 height 12
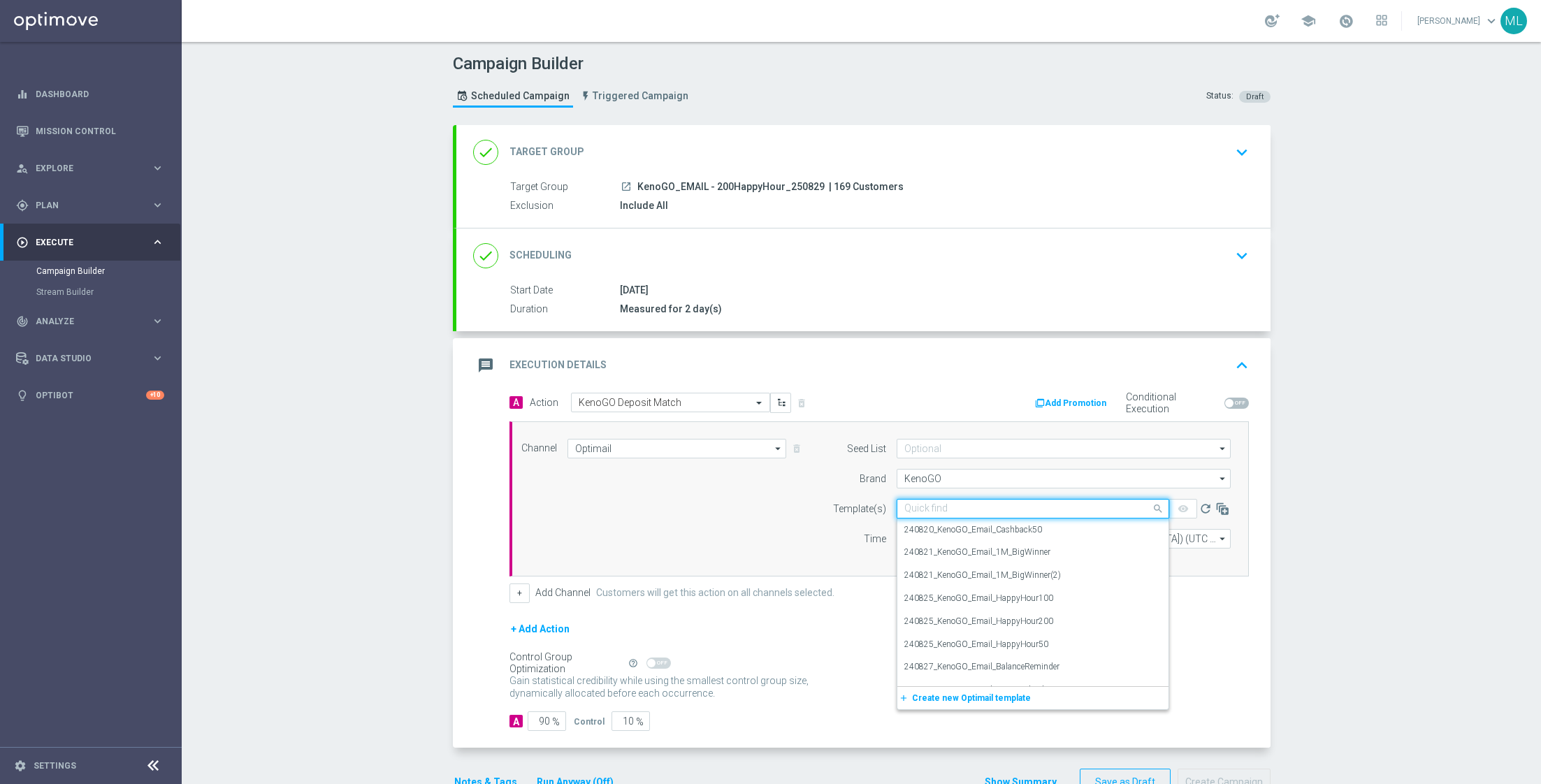
click at [799, 528] on div "Channel Optimail Optimail arrow_drop_down Show Selected 1 of 26 Silverpop" at bounding box center [877, 499] width 731 height 120
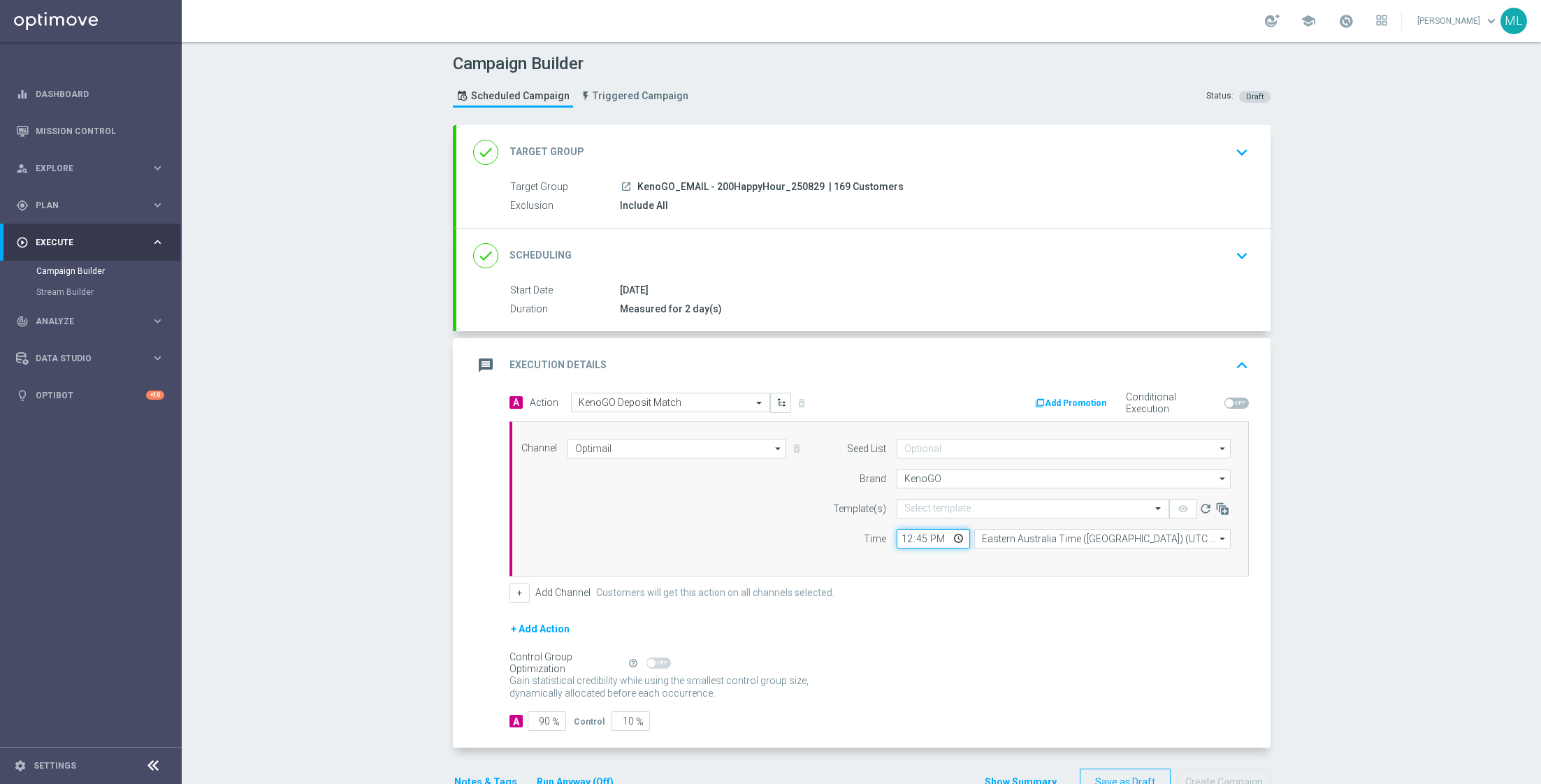
click at [920, 537] on input "12:45" at bounding box center [933, 538] width 74 height 20
type input "12:50"
click at [1032, 528] on input "Eastern Australia Time ([GEOGRAPHIC_DATA]) (UTC +10:00)" at bounding box center [1103, 538] width 256 height 20
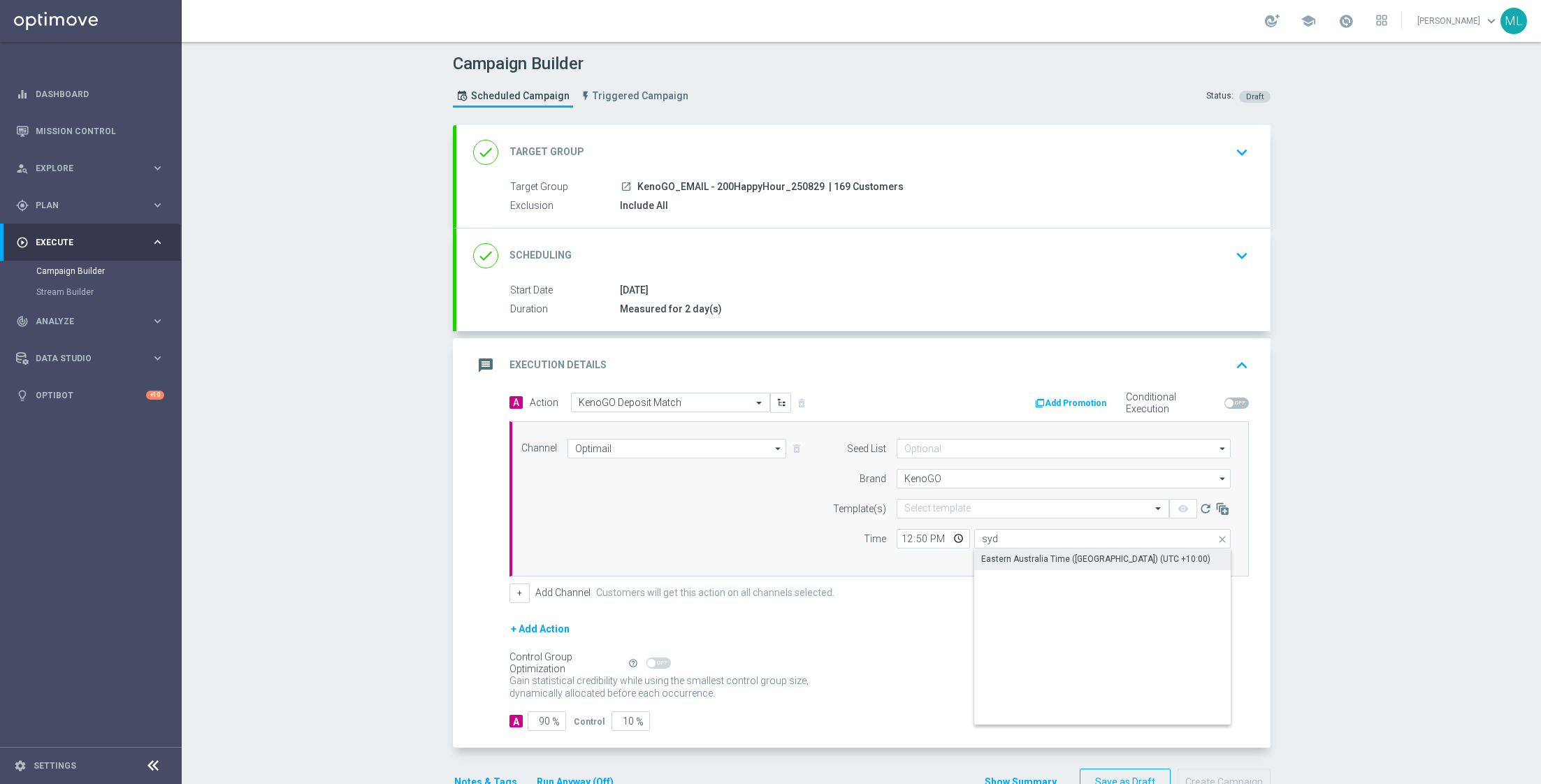
click at [1000, 558] on div "Eastern Australia Time ([GEOGRAPHIC_DATA]) (UTC +10:00)" at bounding box center [1095, 558] width 229 height 12
type input "Eastern Australia Time ([GEOGRAPHIC_DATA]) (UTC +10:00)"
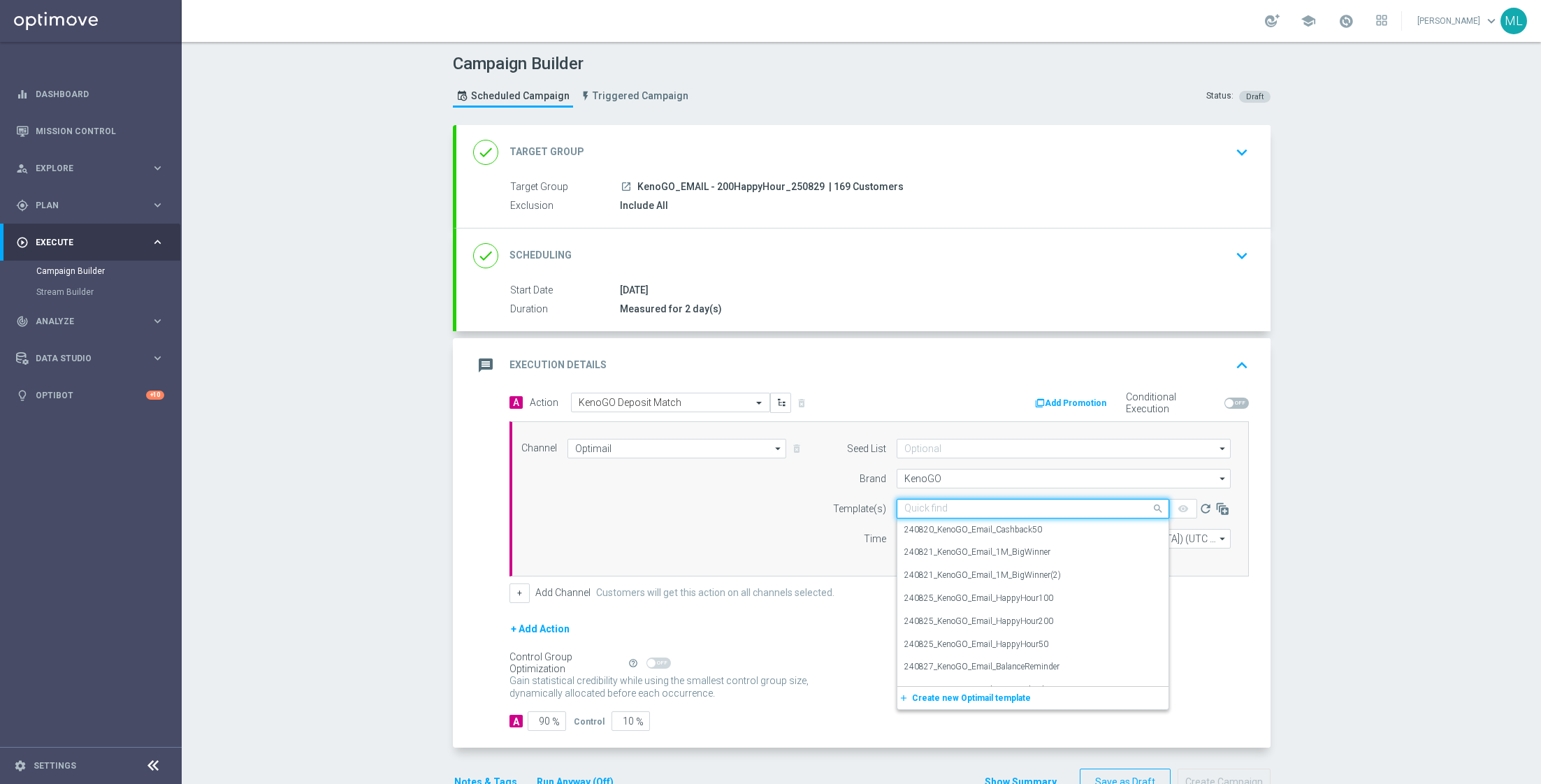
click at [946, 503] on input "text" at bounding box center [1018, 509] width 229 height 12
click at [1023, 554] on label "250829_KenoGO_Email_200DepositMatch" at bounding box center [983, 552] width 157 height 12
type input "250829"
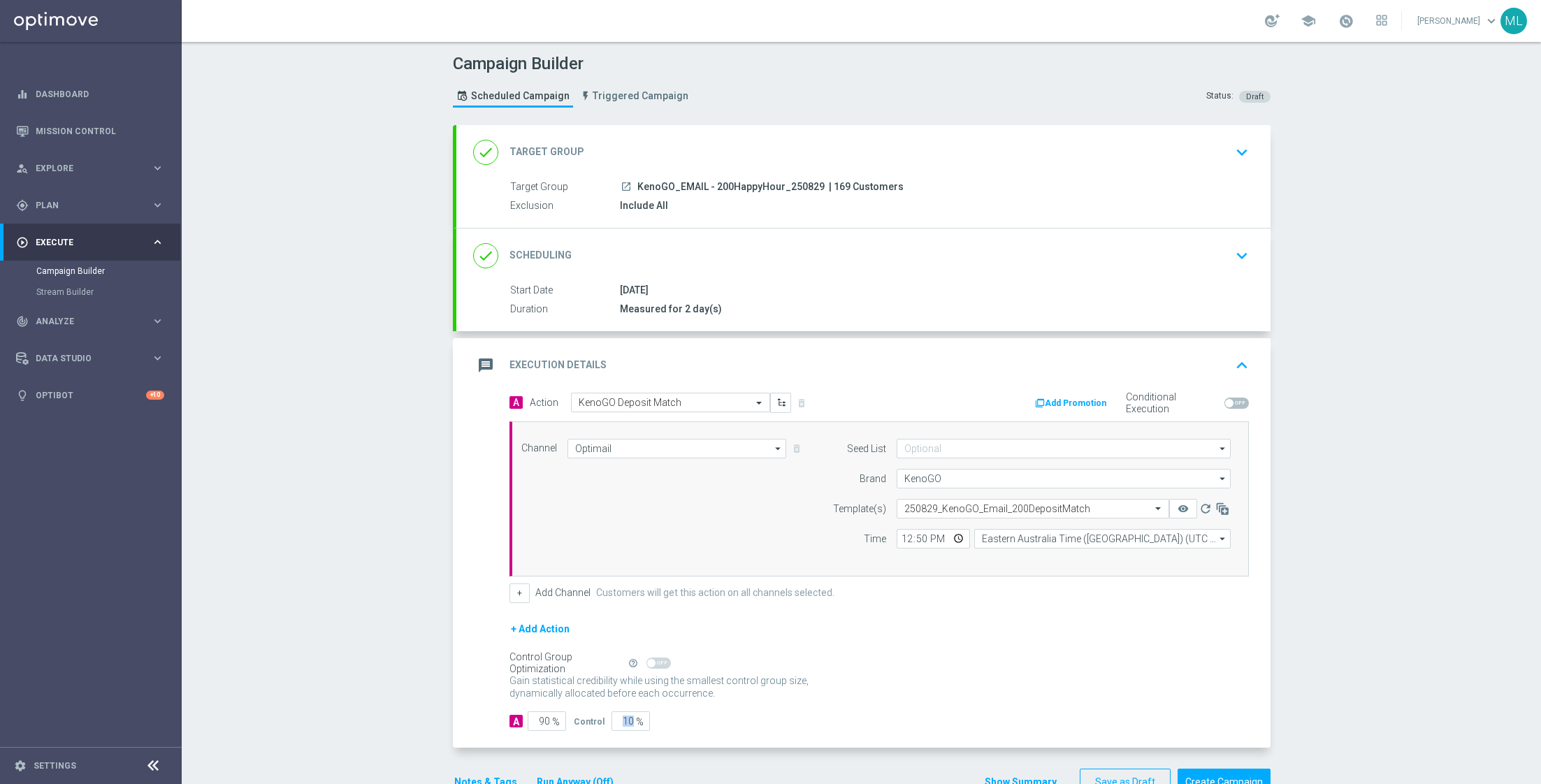
drag, startPoint x: 634, startPoint y: 715, endPoint x: 602, endPoint y: 715, distance: 32.0
click at [602, 715] on div "Control 10 %" at bounding box center [610, 721] width 73 height 20
click at [625, 719] on input "10" at bounding box center [630, 721] width 38 height 20
type input "0"
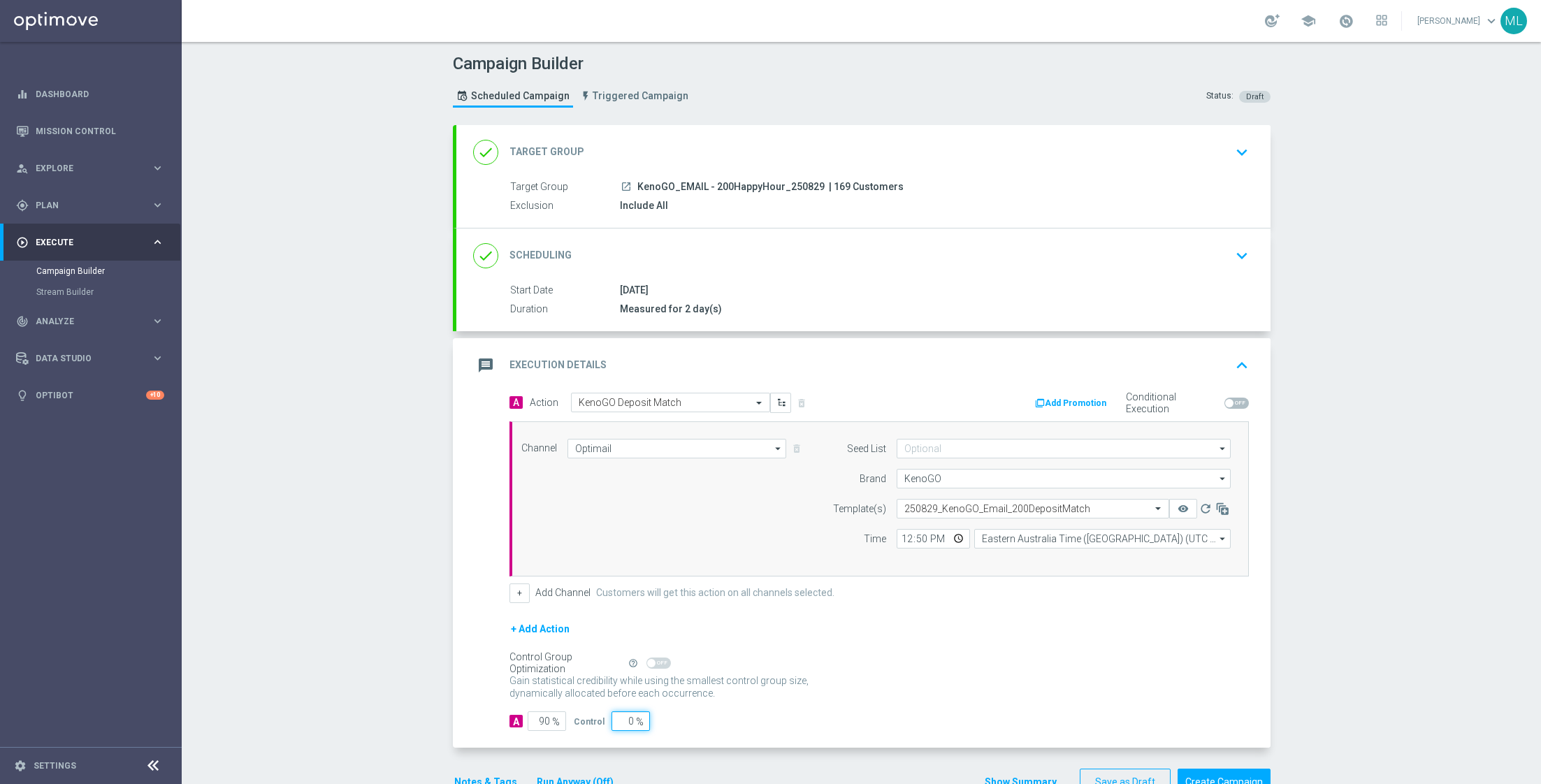
type input "100"
type input "0"
click at [741, 703] on form "A Action Select action KenoGO Deposit Match delete_forever Add Promotion Condit…" at bounding box center [879, 562] width 739 height 339
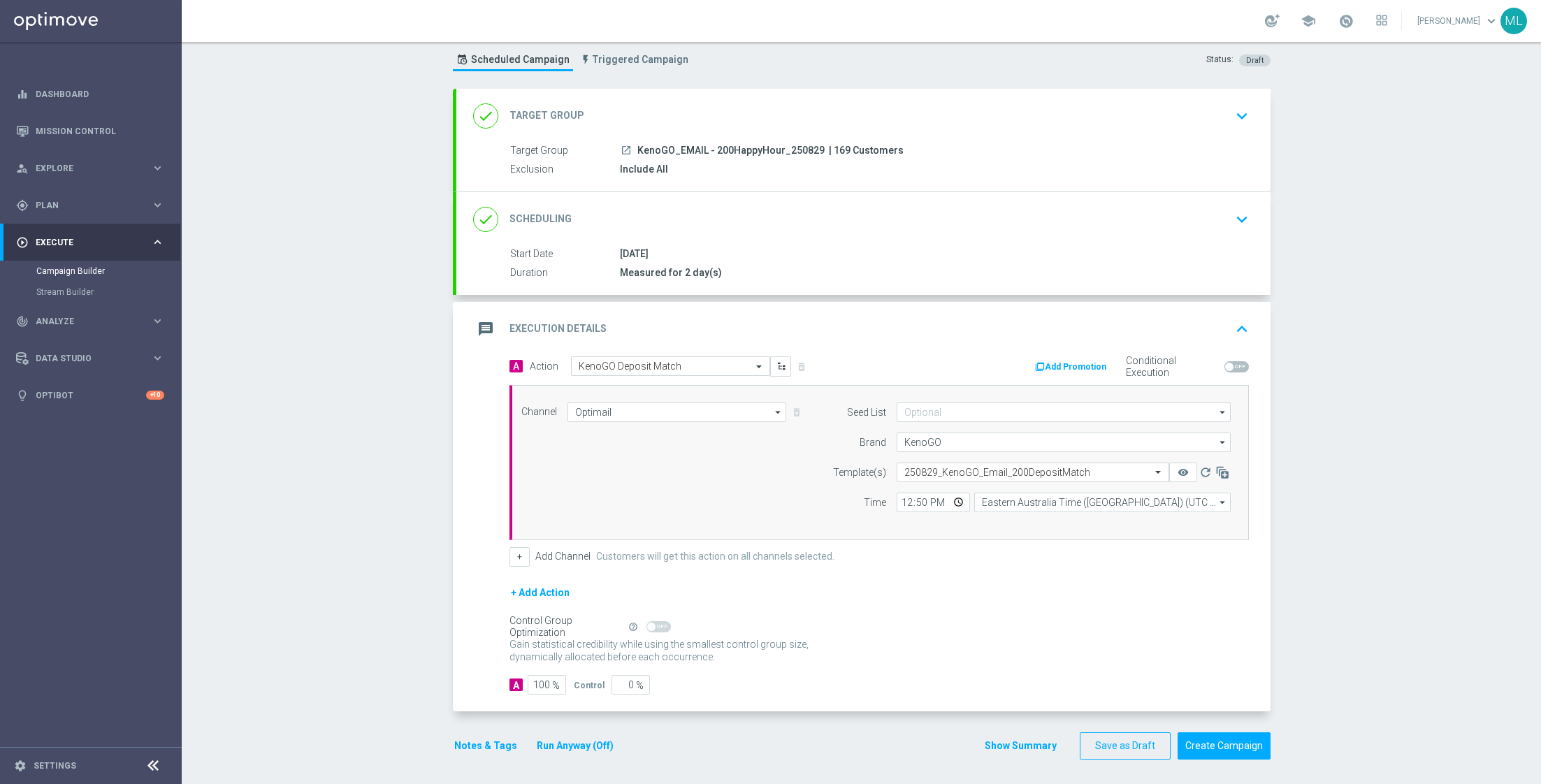
click at [570, 739] on button "Run Anyway (Off)" at bounding box center [575, 745] width 79 height 17
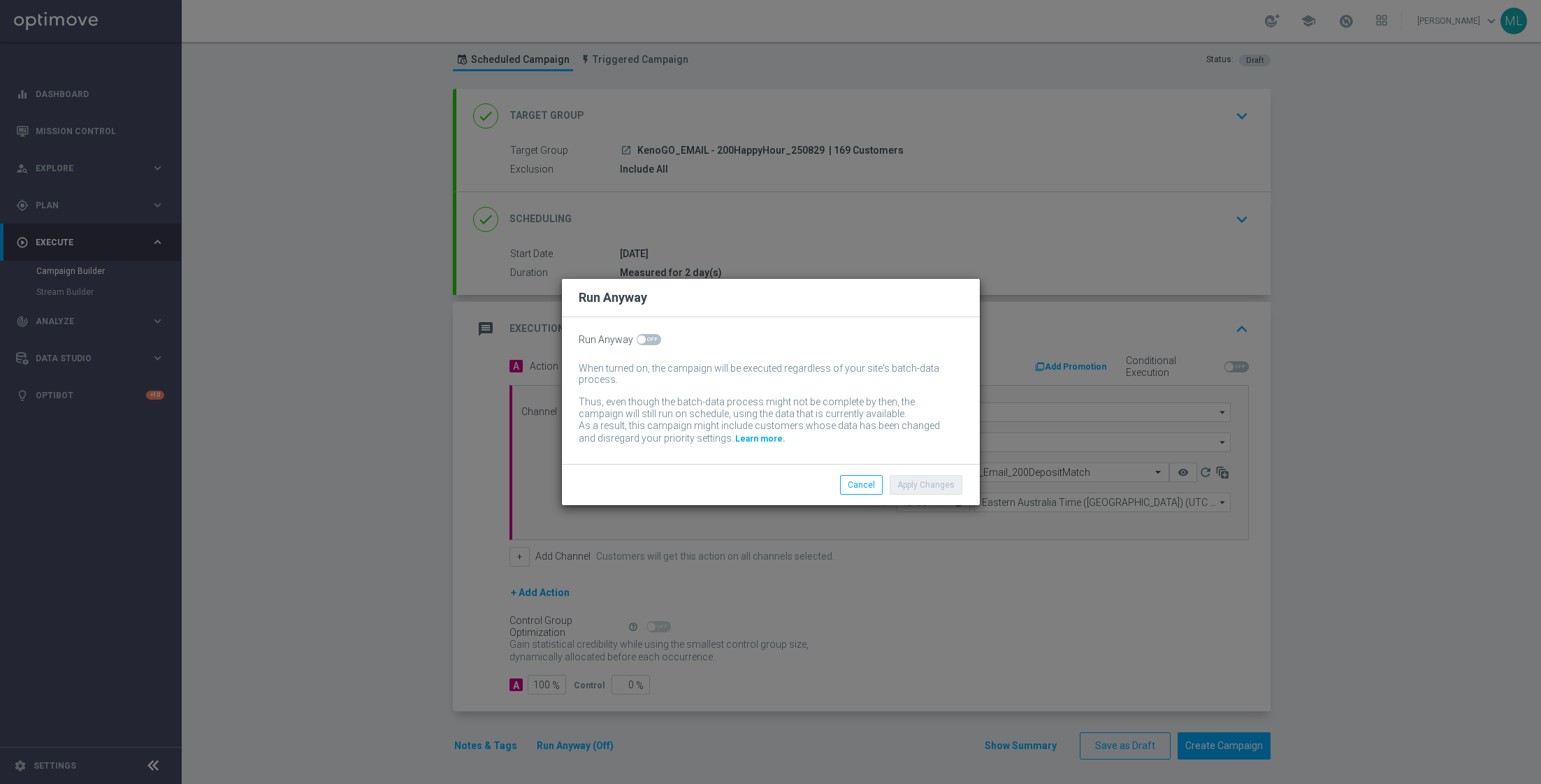
click at [654, 344] on span at bounding box center [649, 340] width 25 height 12
click at [654, 344] on input "checkbox" at bounding box center [649, 340] width 25 height 12
checkbox input "true"
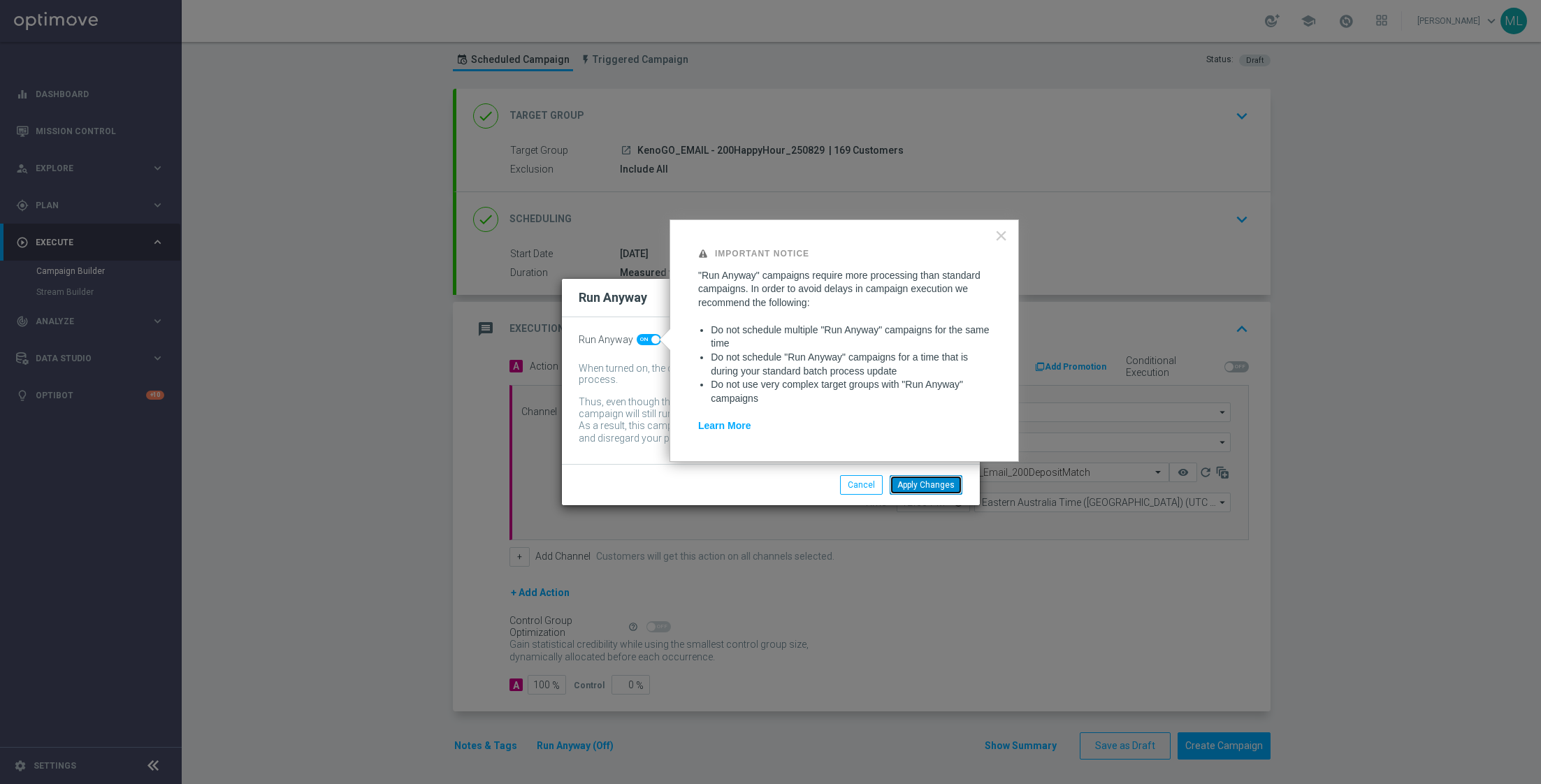
click at [921, 484] on button "Apply Changes" at bounding box center [926, 485] width 73 height 20
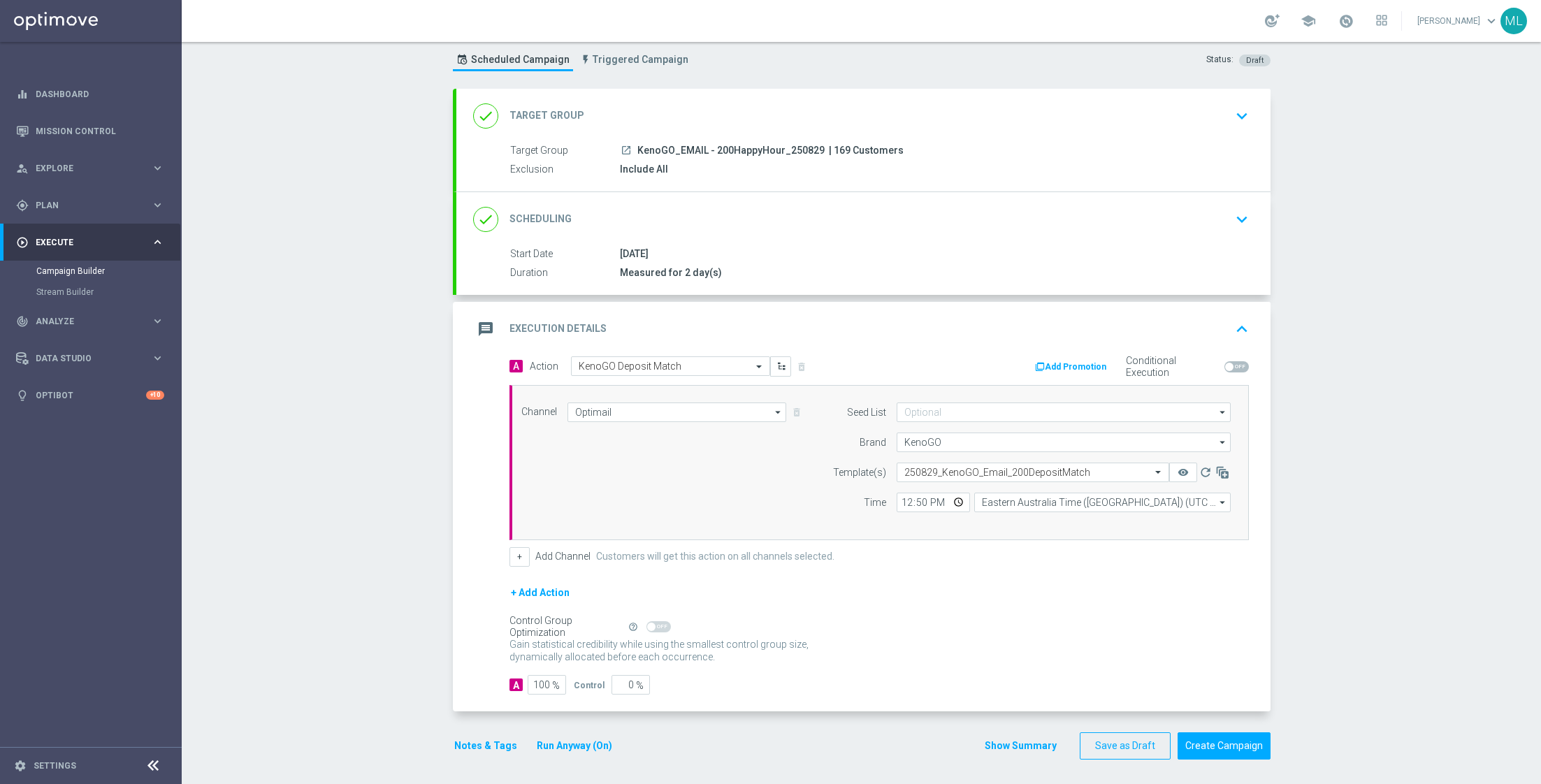
click at [894, 585] on div "+ Add Action" at bounding box center [879, 601] width 739 height 35
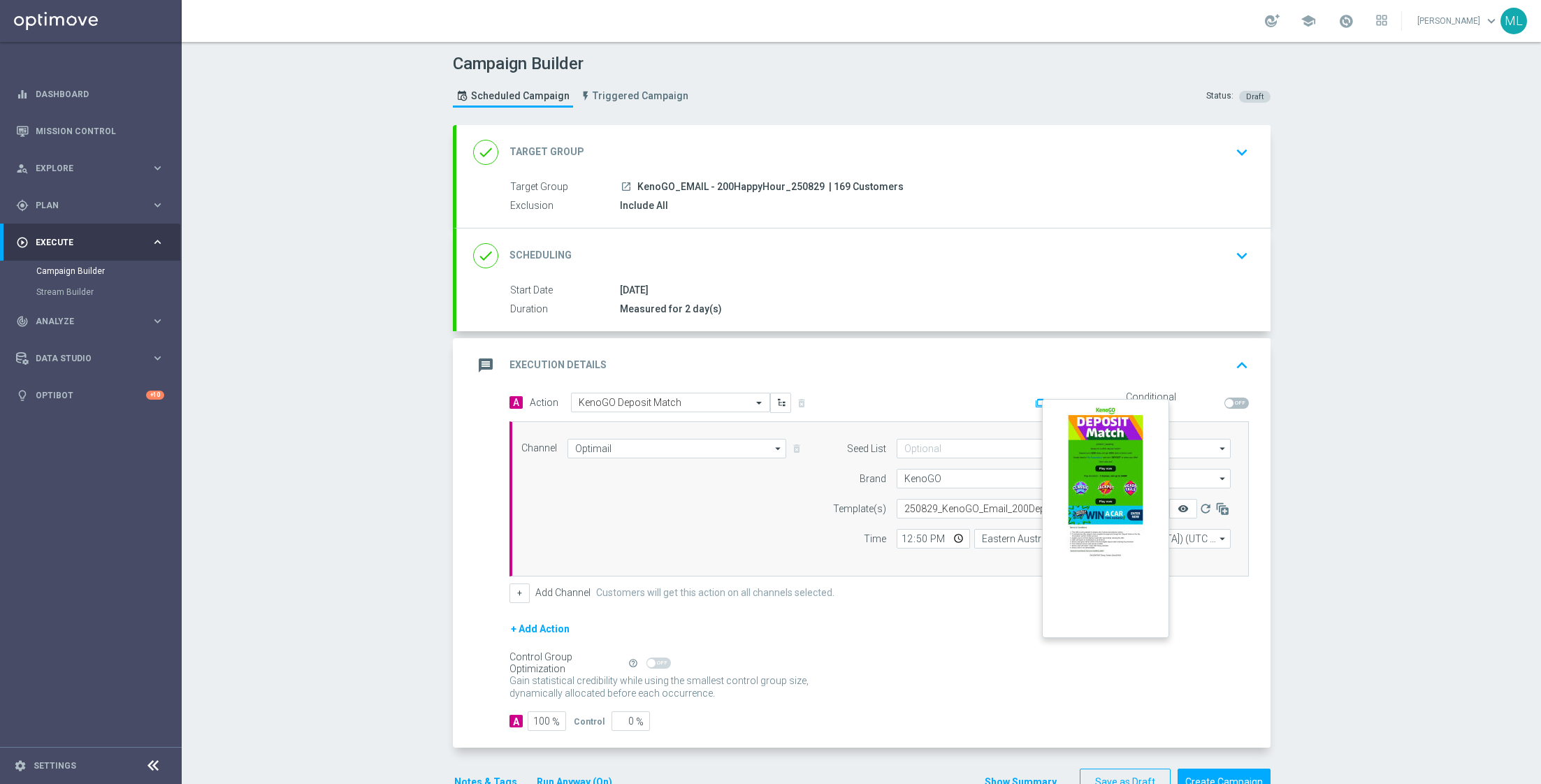
click at [1184, 506] on icon "remove_red_eye" at bounding box center [1183, 509] width 12 height 12
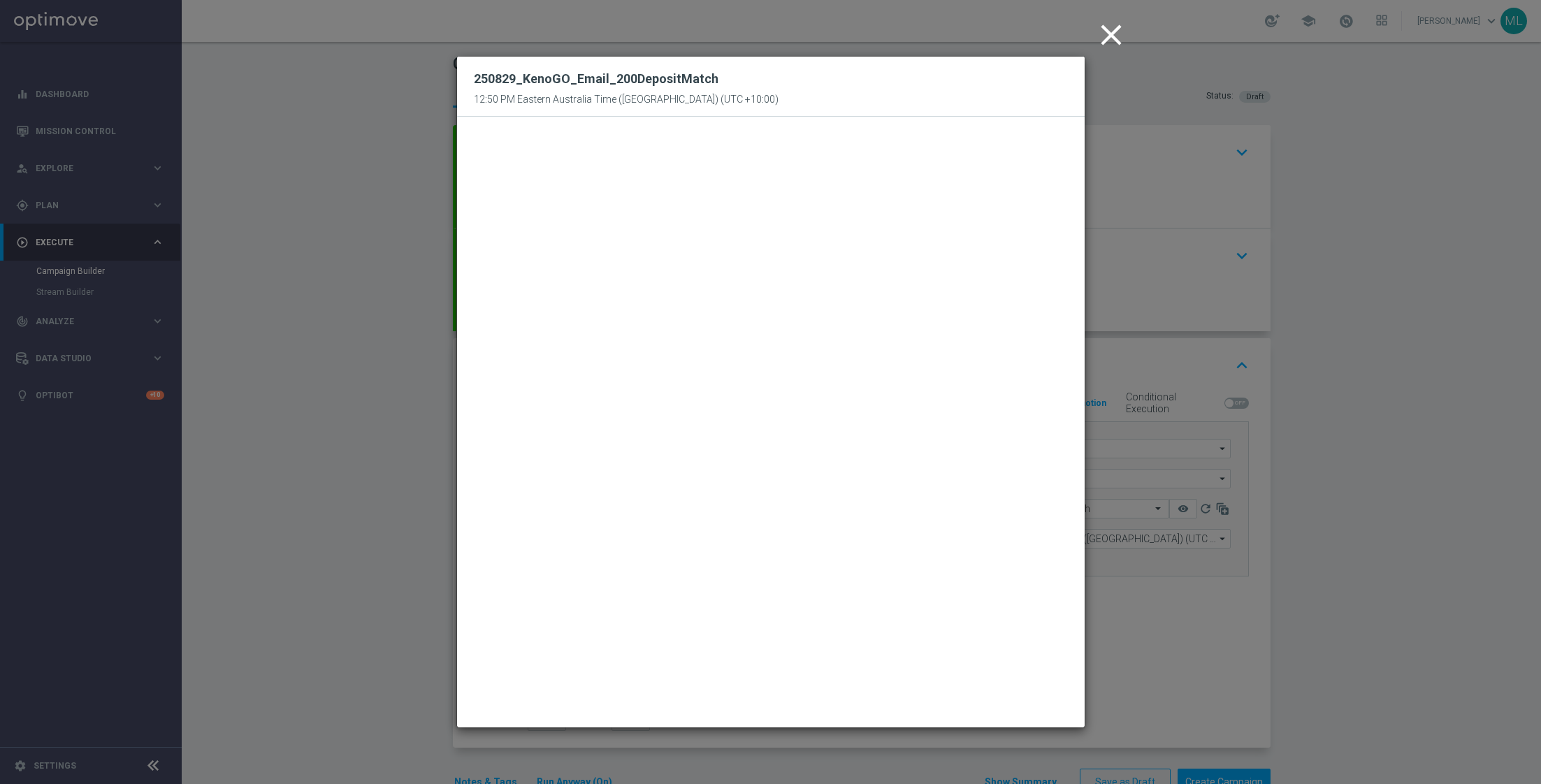
click at [1113, 36] on icon "close" at bounding box center [1111, 35] width 35 height 35
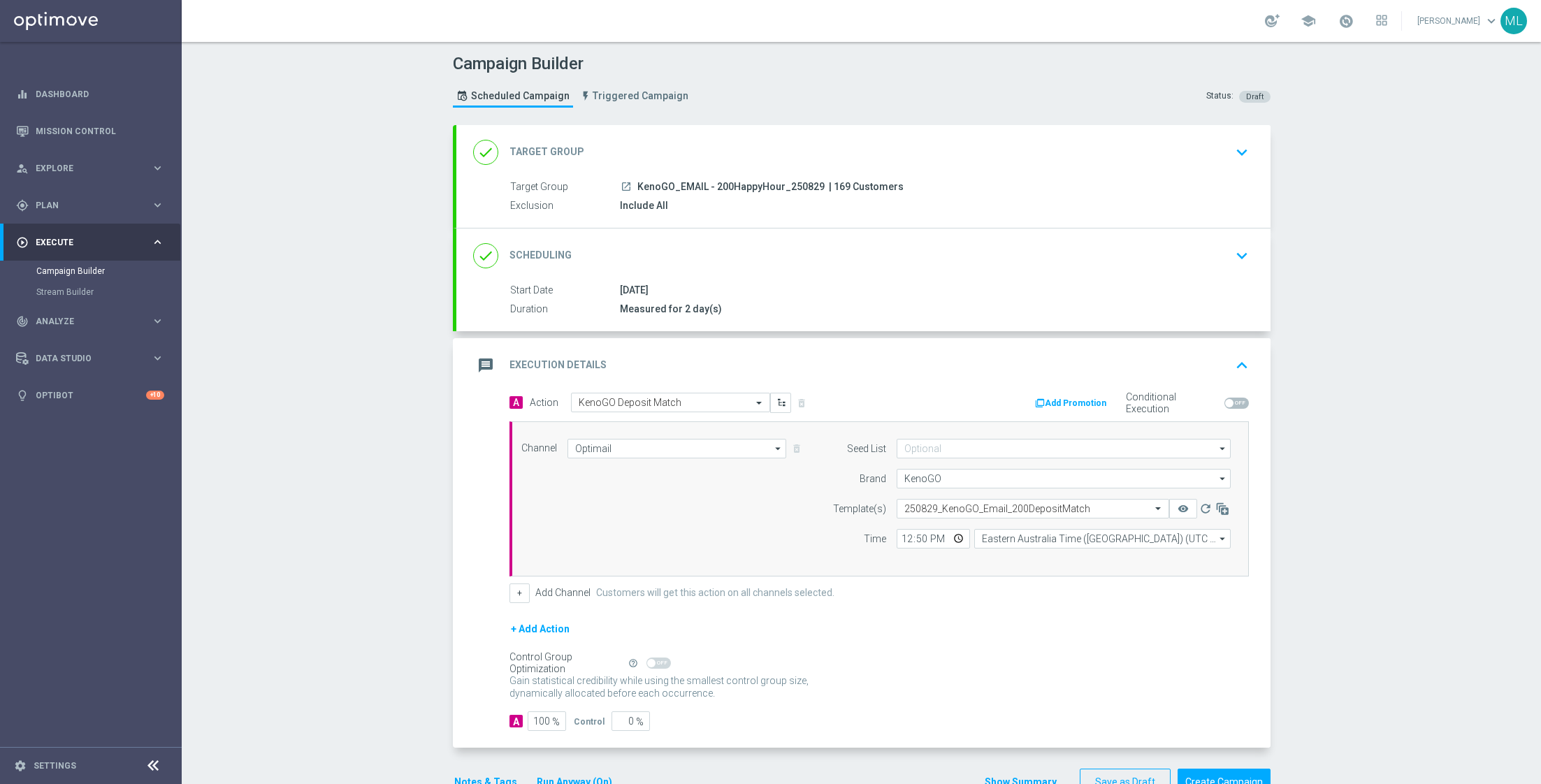
scroll to position [36, 0]
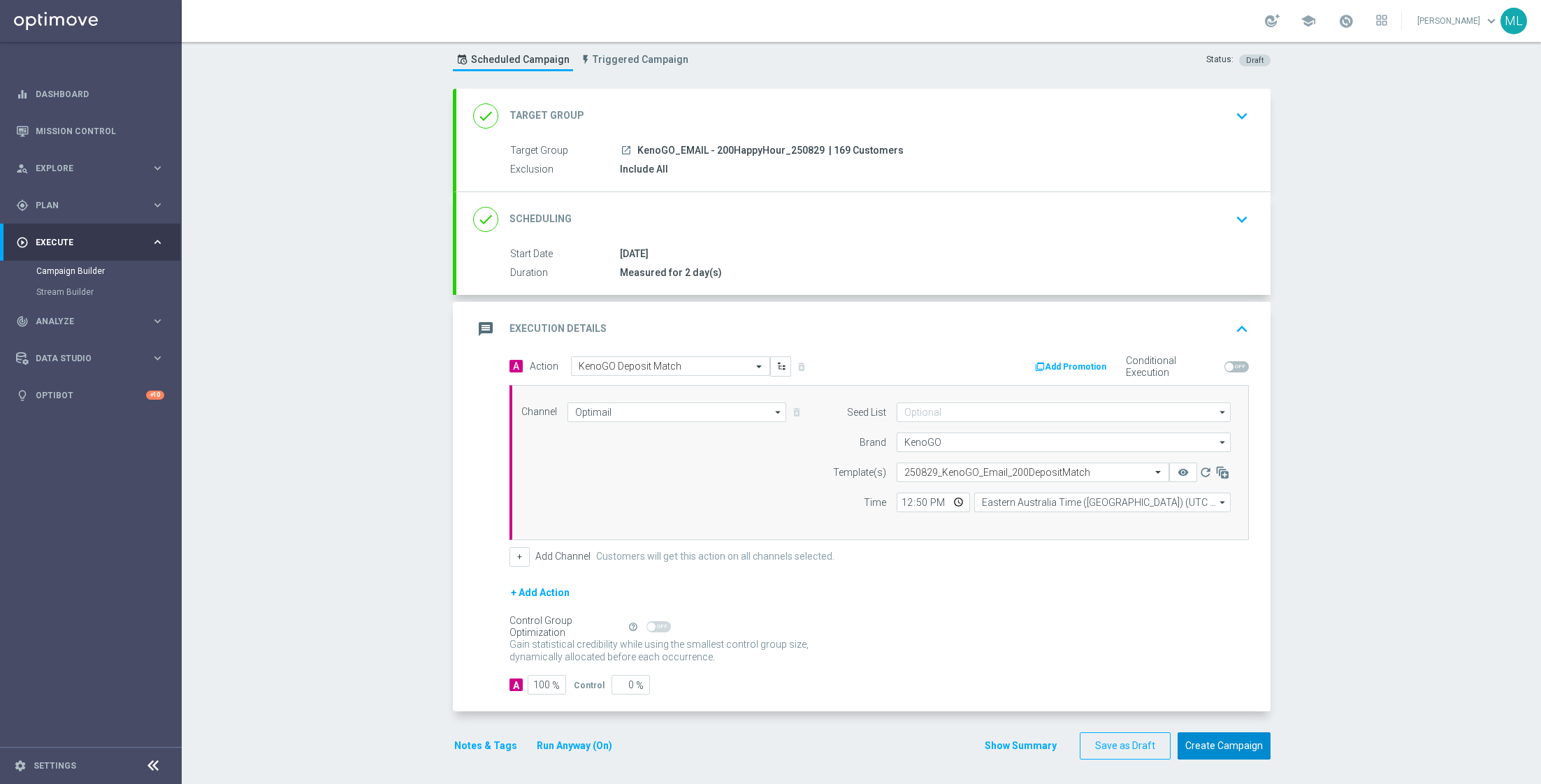
click at [1223, 736] on button "Create Campaign" at bounding box center [1223, 745] width 93 height 27
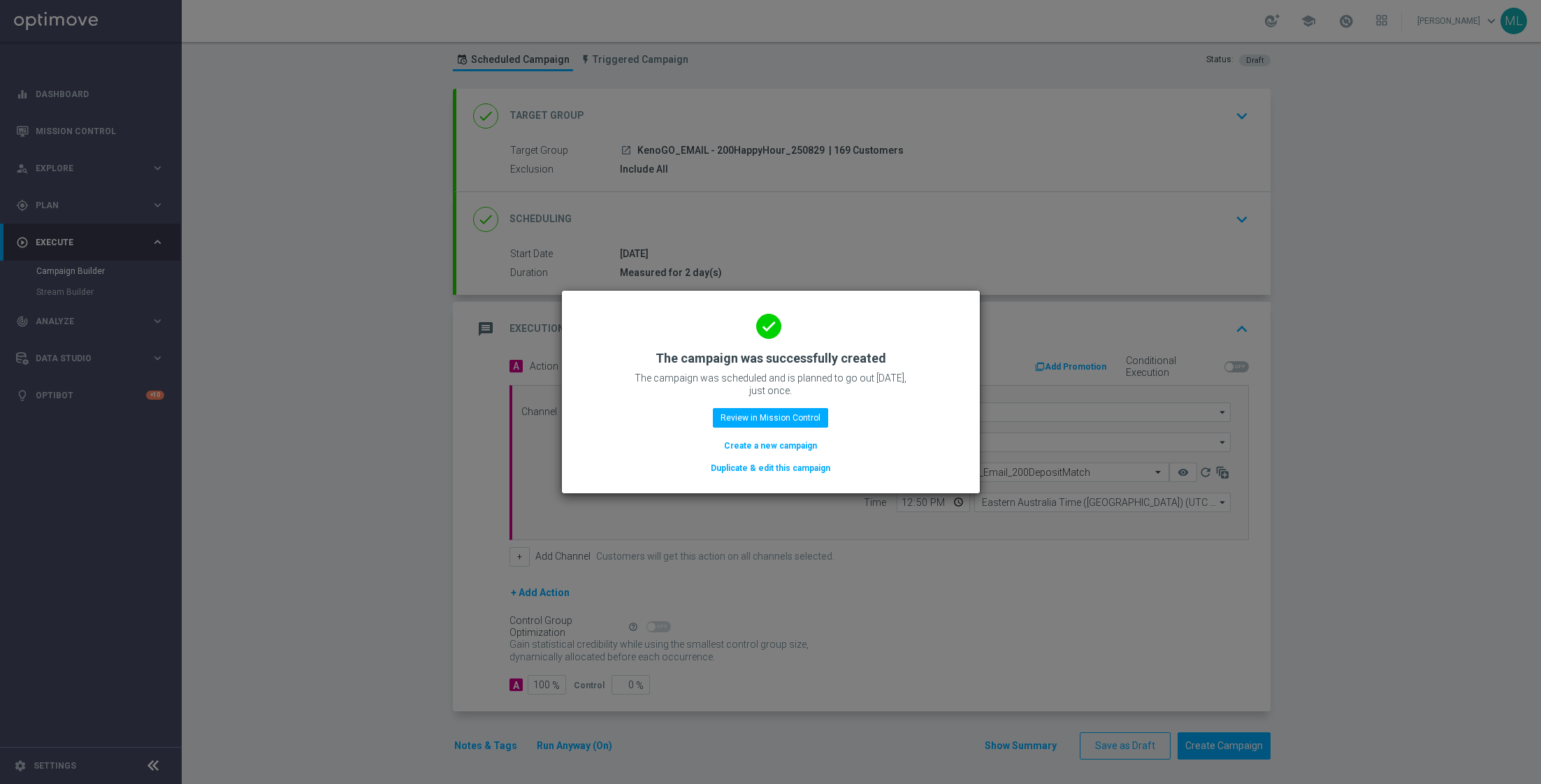
click at [812, 466] on button "Duplicate & edit this campaign" at bounding box center [770, 468] width 122 height 16
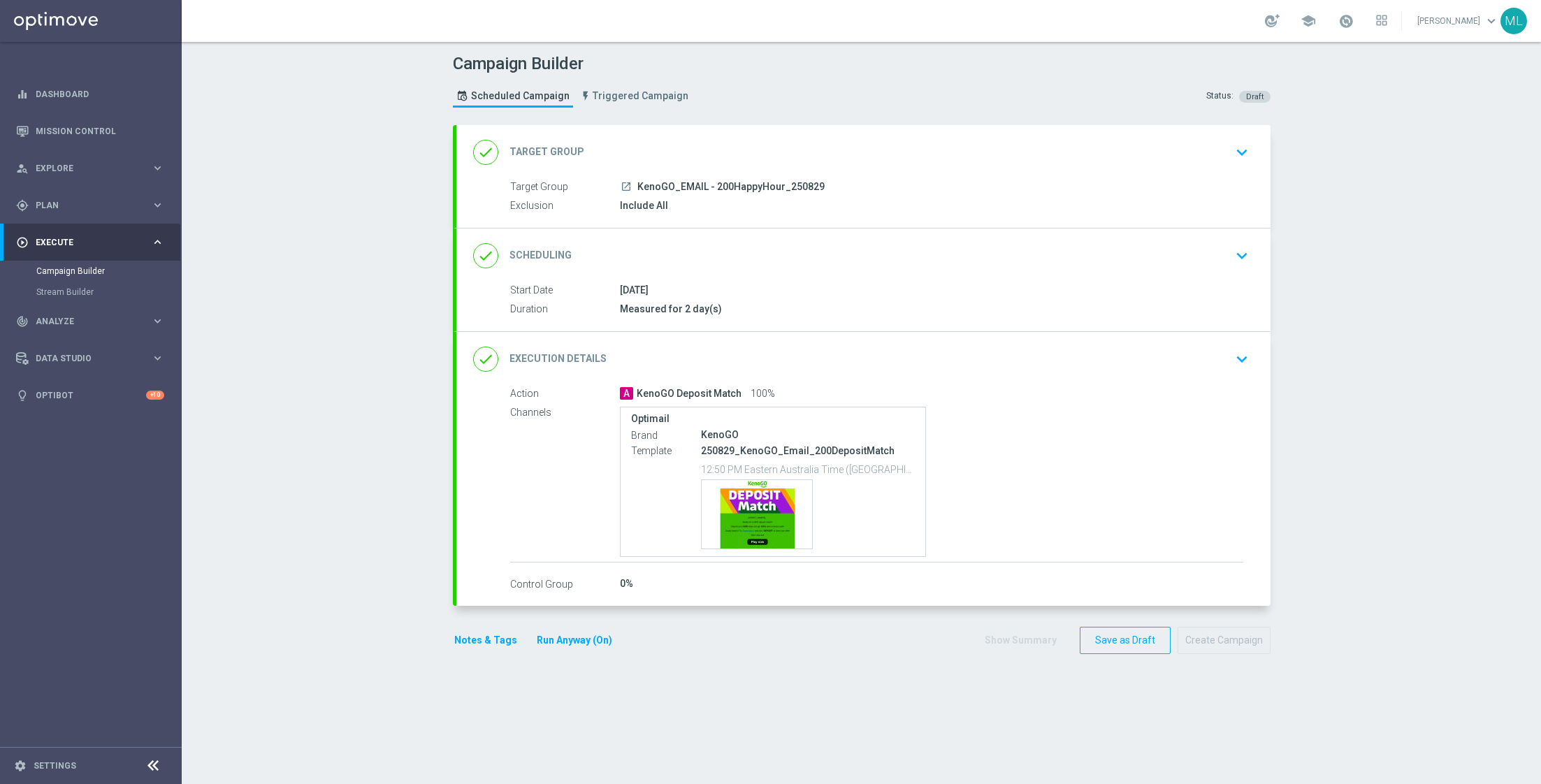
click at [1237, 153] on icon "keyboard_arrow_down" at bounding box center [1241, 151] width 21 height 21
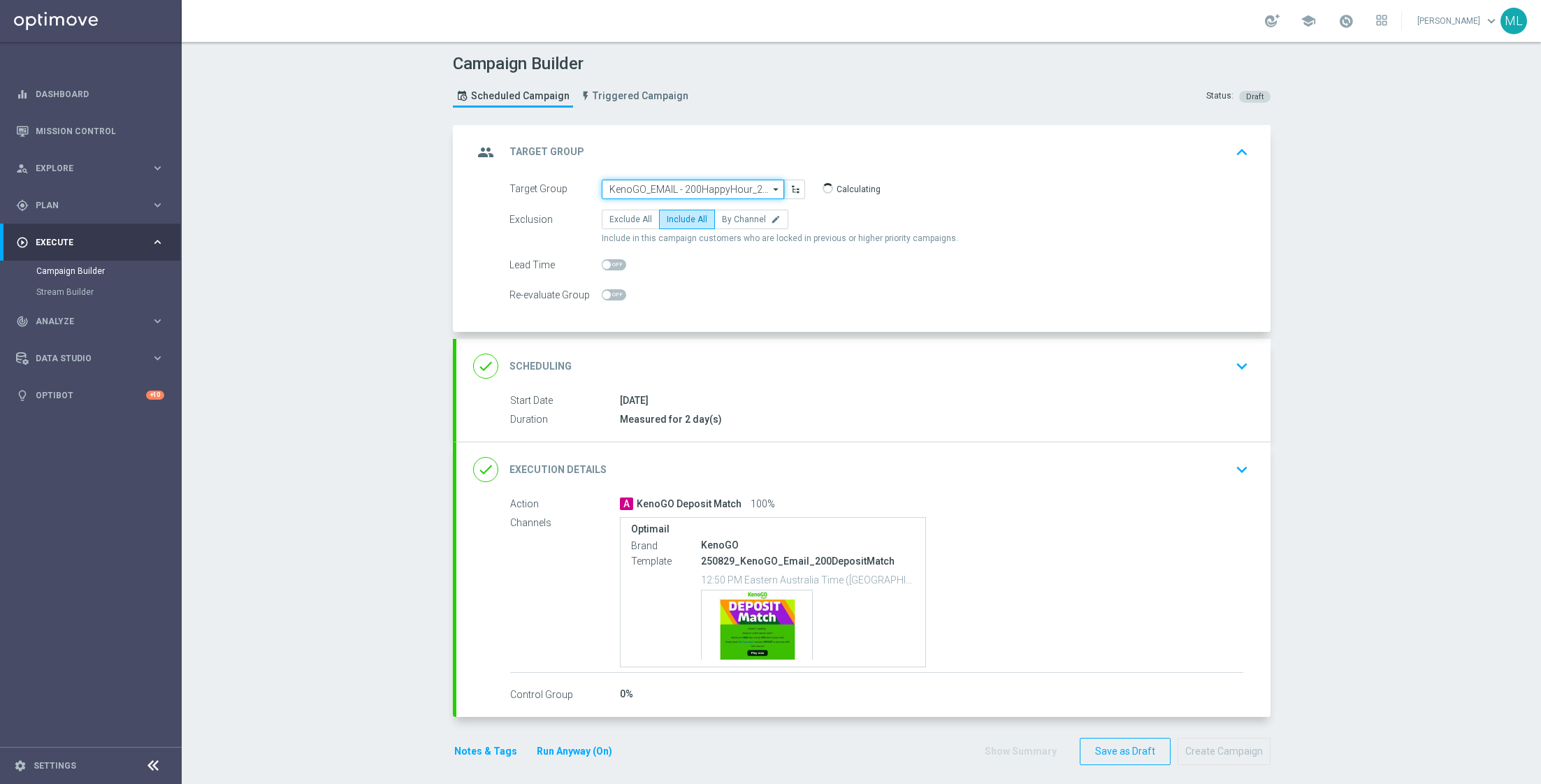
click at [712, 193] on input "KenoGO_EMAIL - 200HappyHour_250829" at bounding box center [692, 189] width 182 height 20
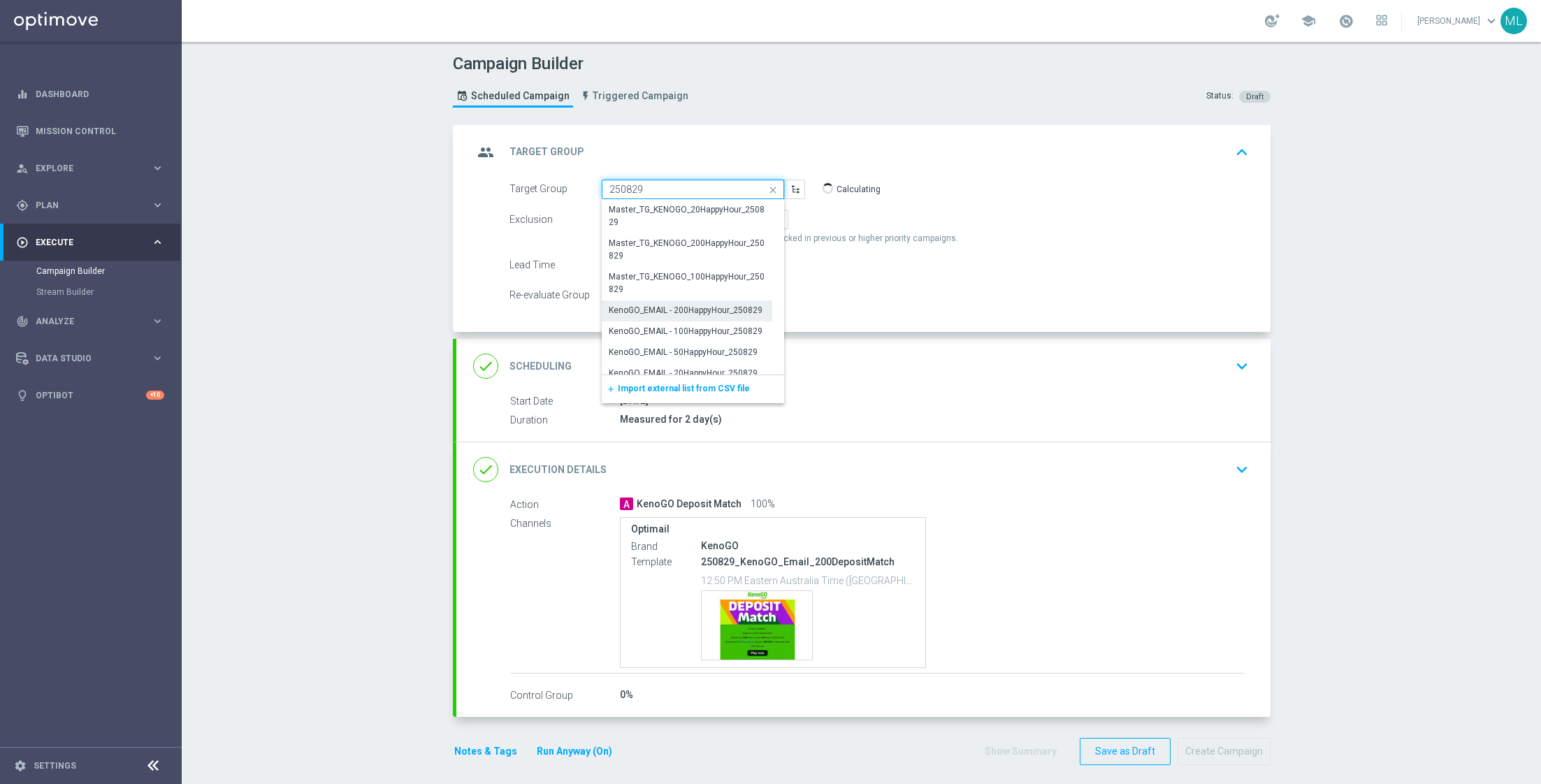
scroll to position [34, 0]
click at [674, 329] on div "KenoGO_EMAIL - 100HappyHour_250829" at bounding box center [686, 330] width 154 height 12
type input "KenoGO_EMAIL - 100HappyHour_250829"
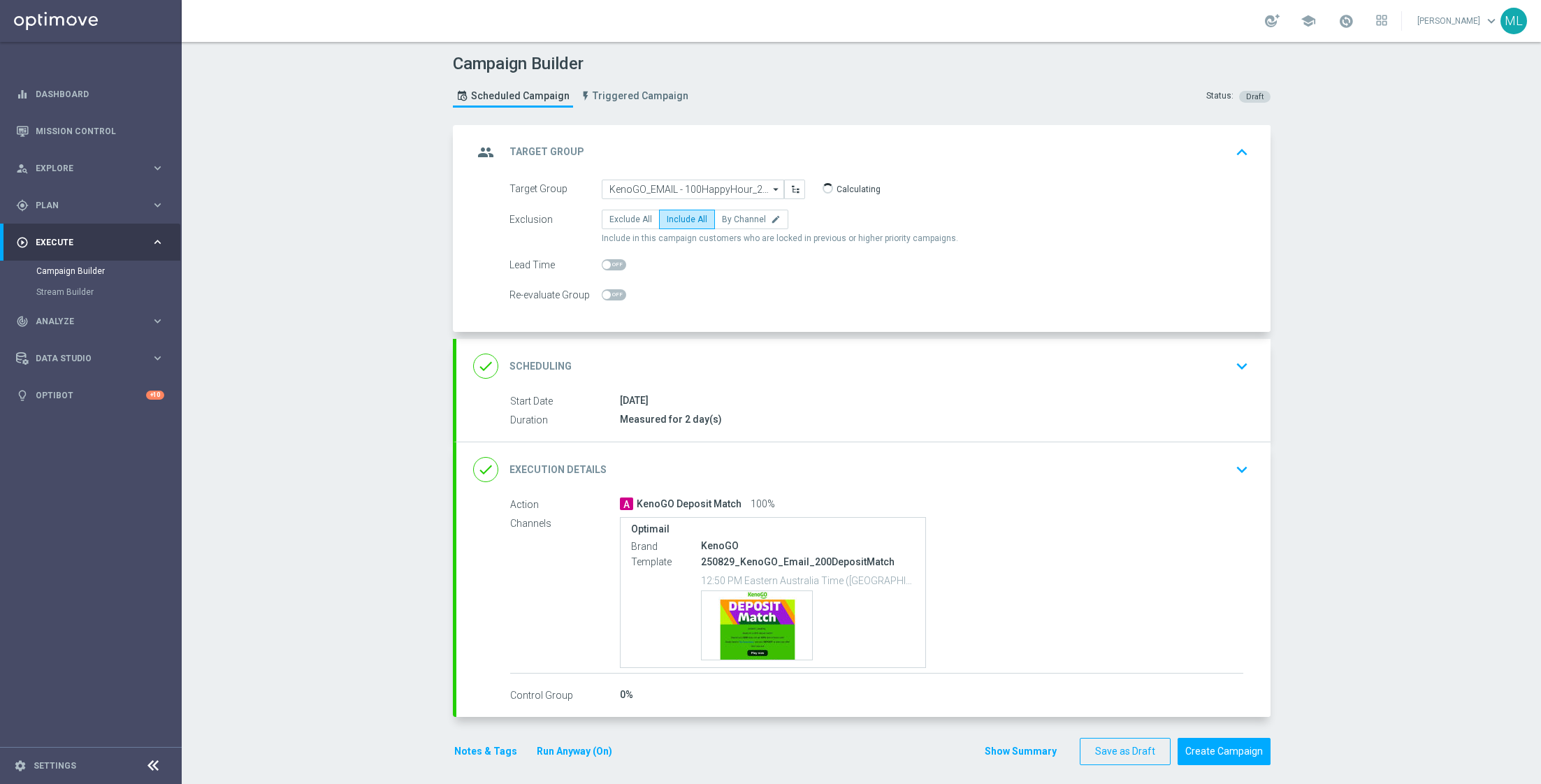
click at [1227, 466] on div "done Execution Details keyboard_arrow_down" at bounding box center [864, 470] width 781 height 26
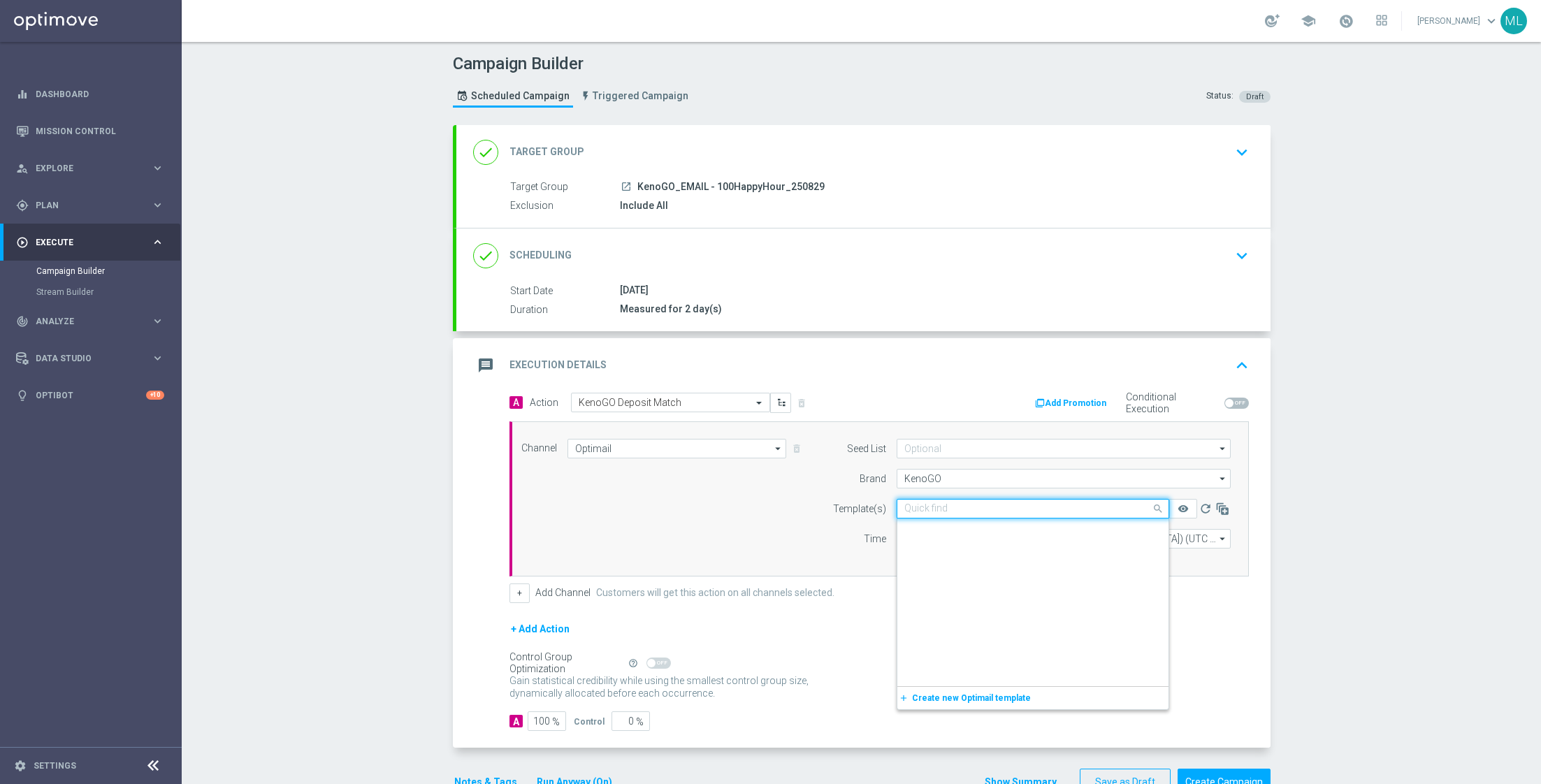
click at [1005, 503] on input "text" at bounding box center [1018, 509] width 229 height 12
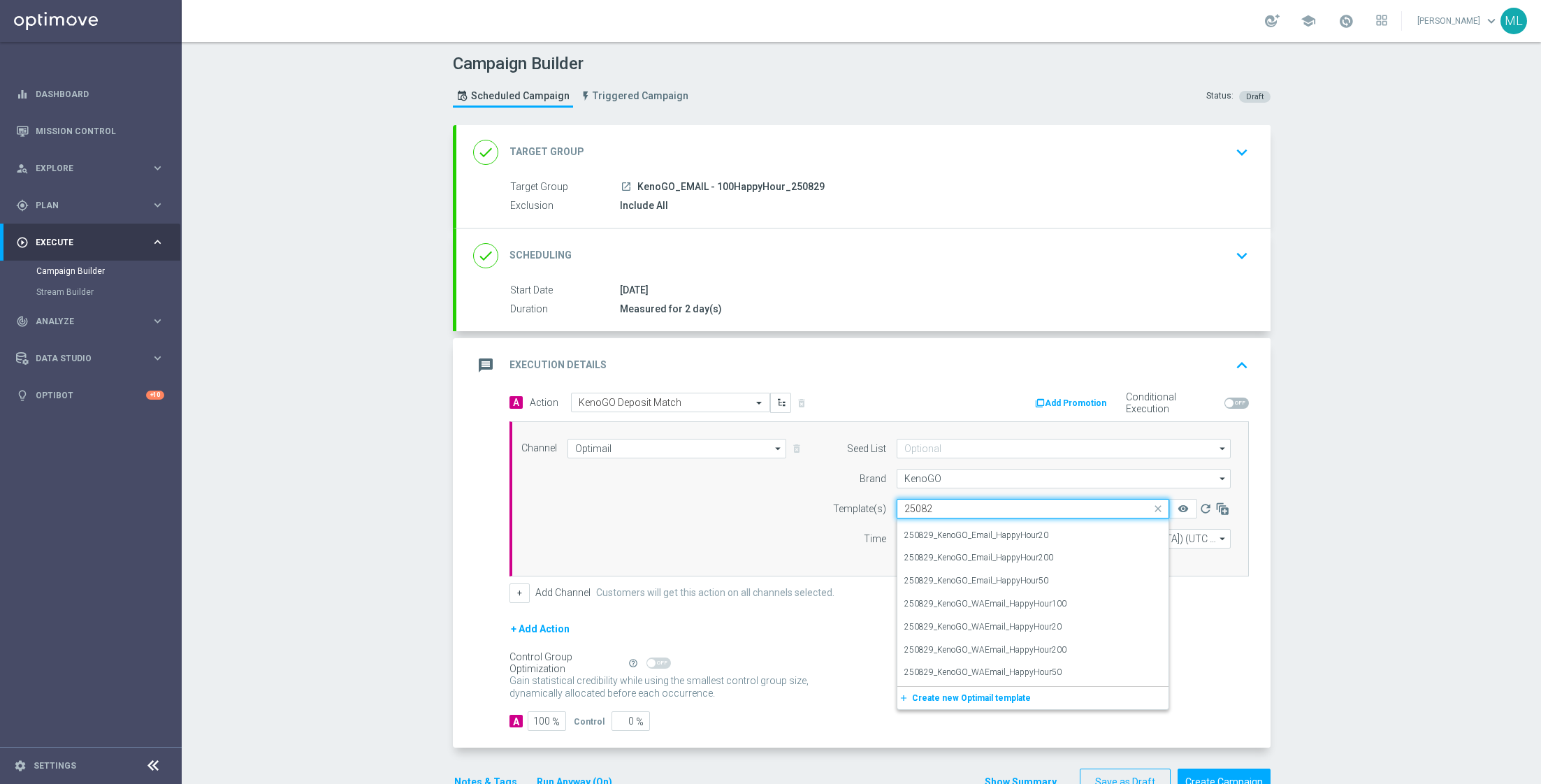
scroll to position [109, 0]
type input "250829"
click at [988, 189] on div "launch KenoGO_EMAIL - 100HappyHour_250829" at bounding box center [931, 186] width 624 height 14
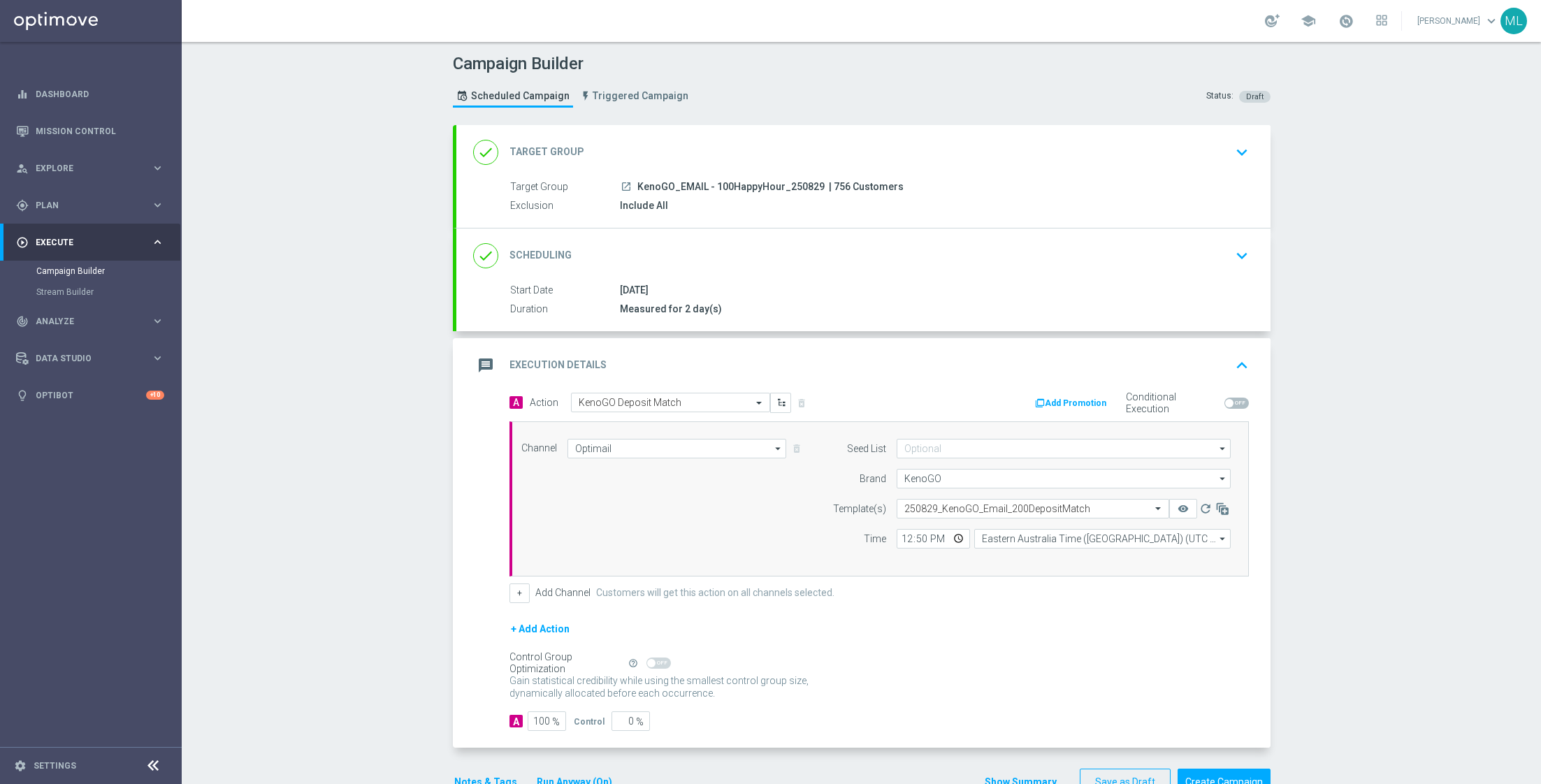
click at [1246, 160] on icon "keyboard_arrow_down" at bounding box center [1241, 151] width 21 height 21
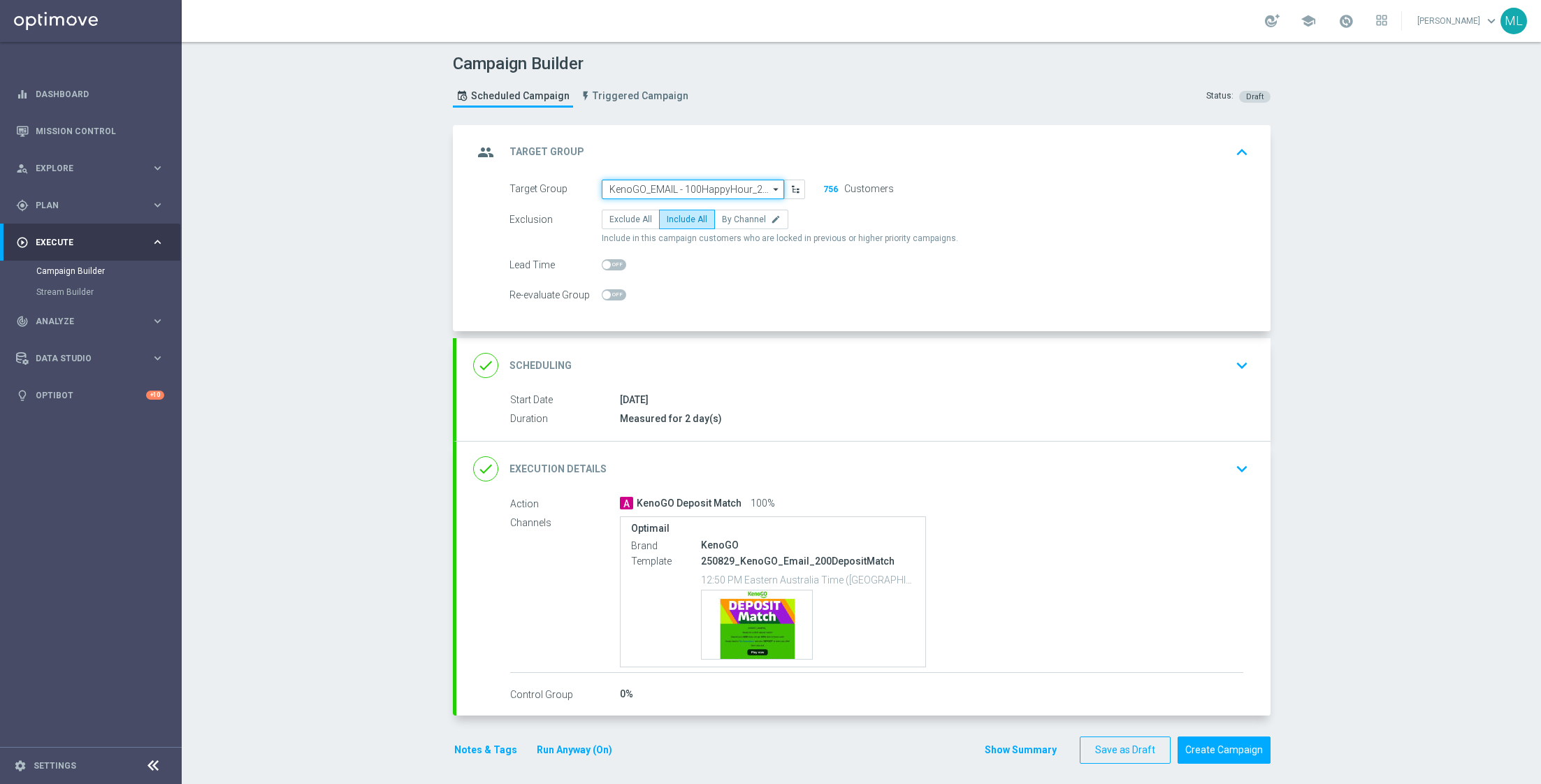
click at [671, 189] on input "KenoGO_EMAIL - 100HappyHour_250829" at bounding box center [692, 189] width 182 height 20
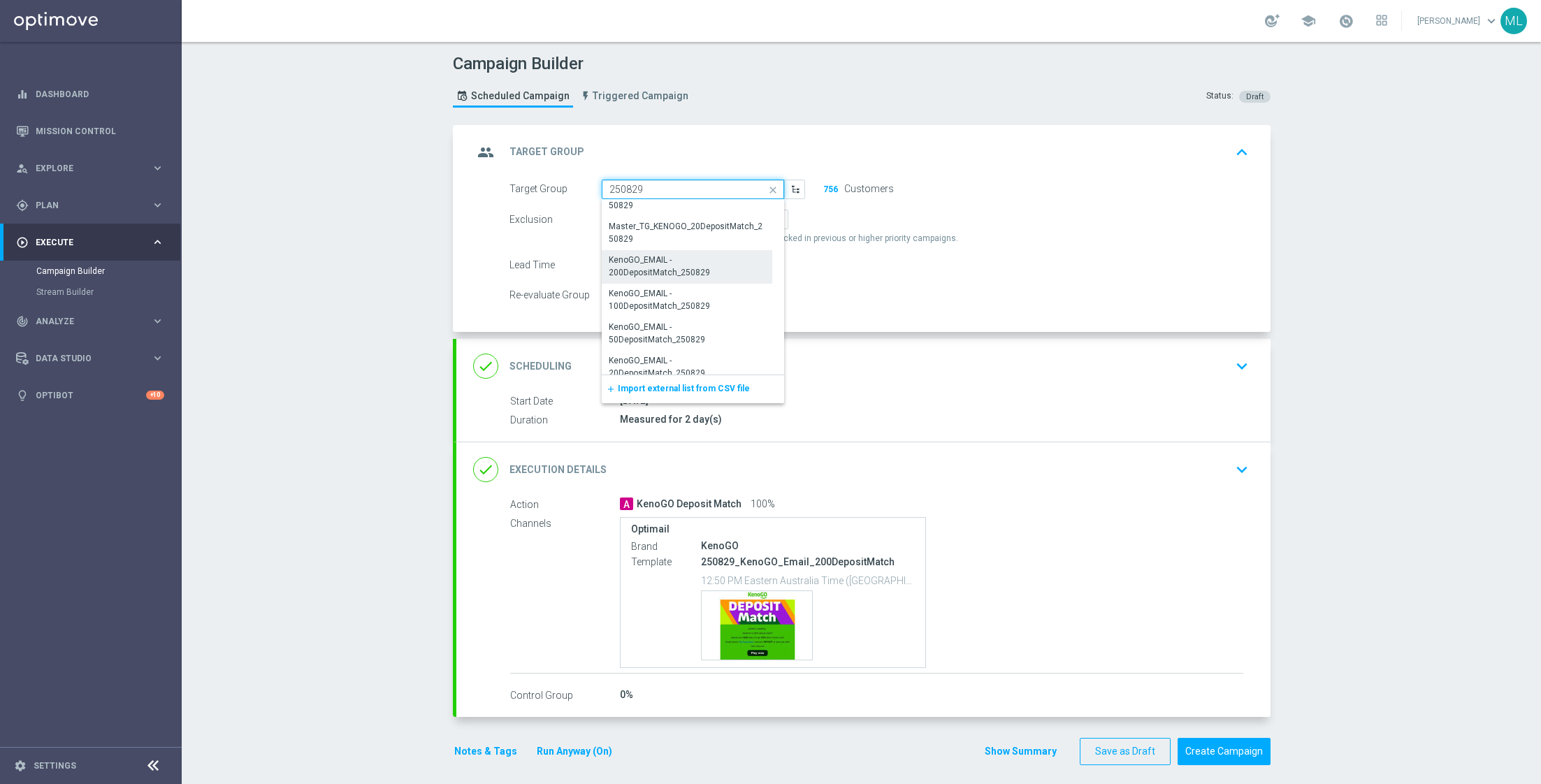
scroll to position [620, 0]
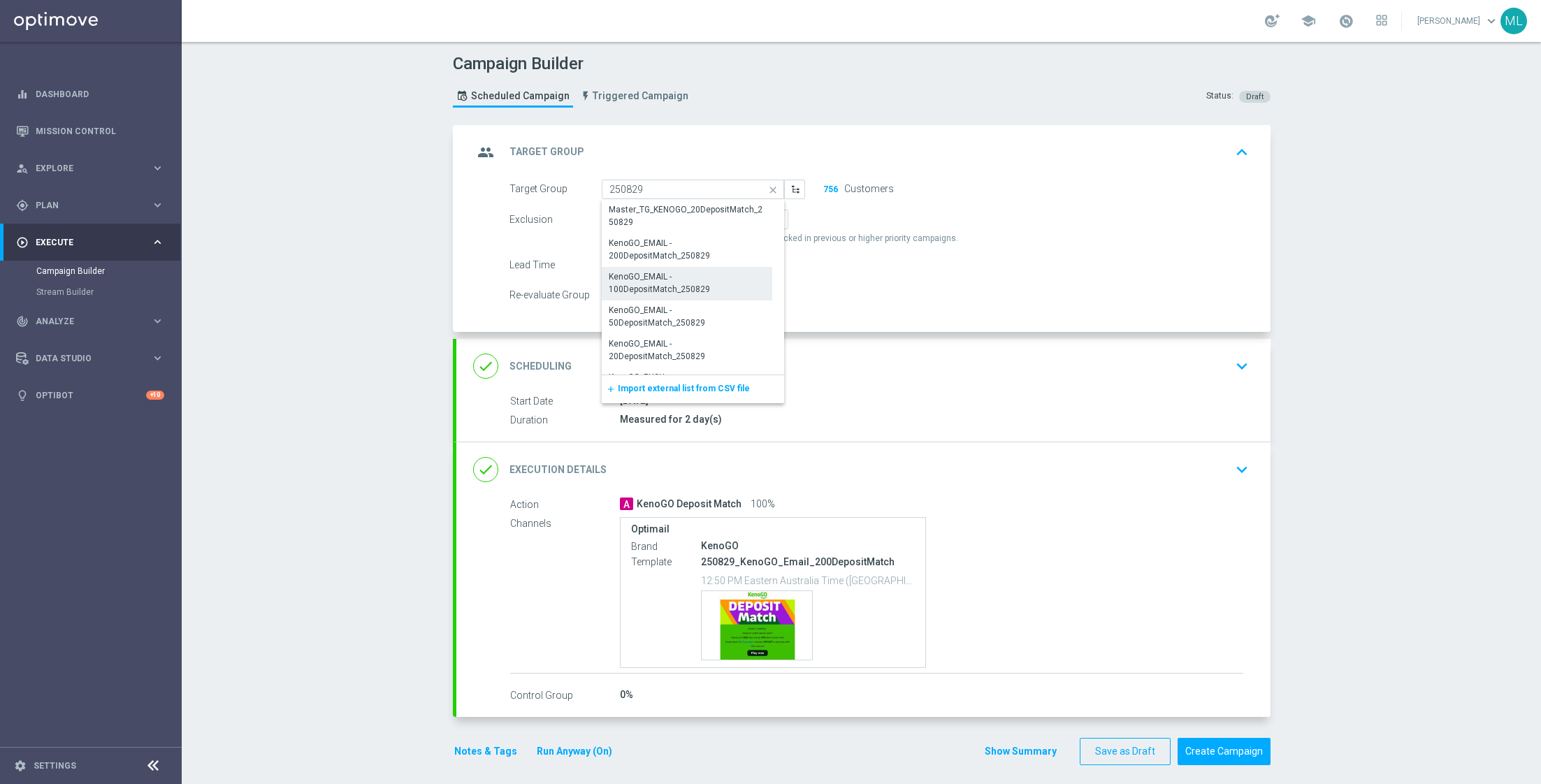
click at [696, 290] on div "KenoGO_EMAIL - 100DepositMatch_250829" at bounding box center [687, 283] width 157 height 25
type input "KenoGO_EMAIL - 100DepositMatch_250829"
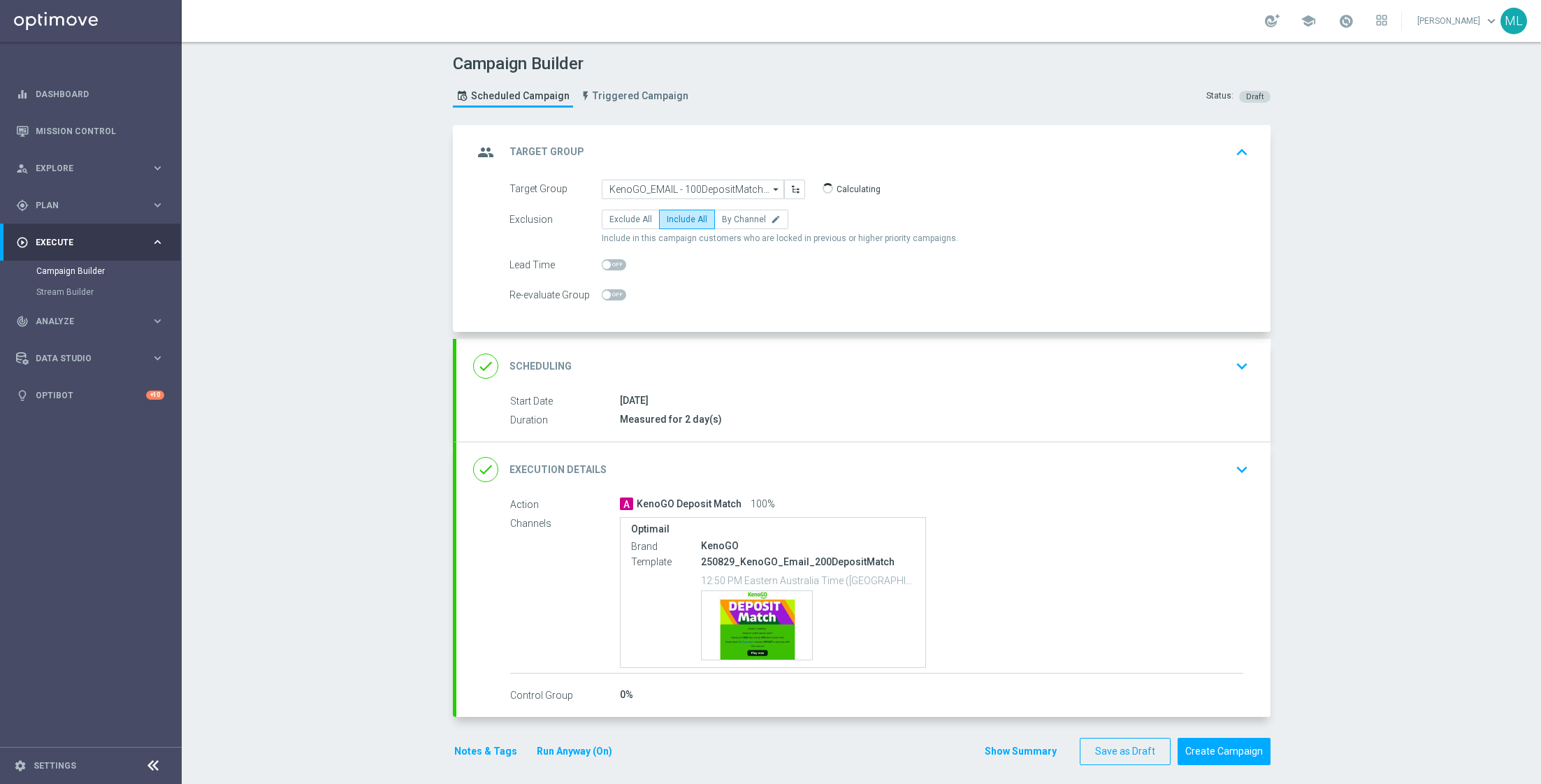
click at [1237, 470] on icon "keyboard_arrow_down" at bounding box center [1241, 469] width 21 height 21
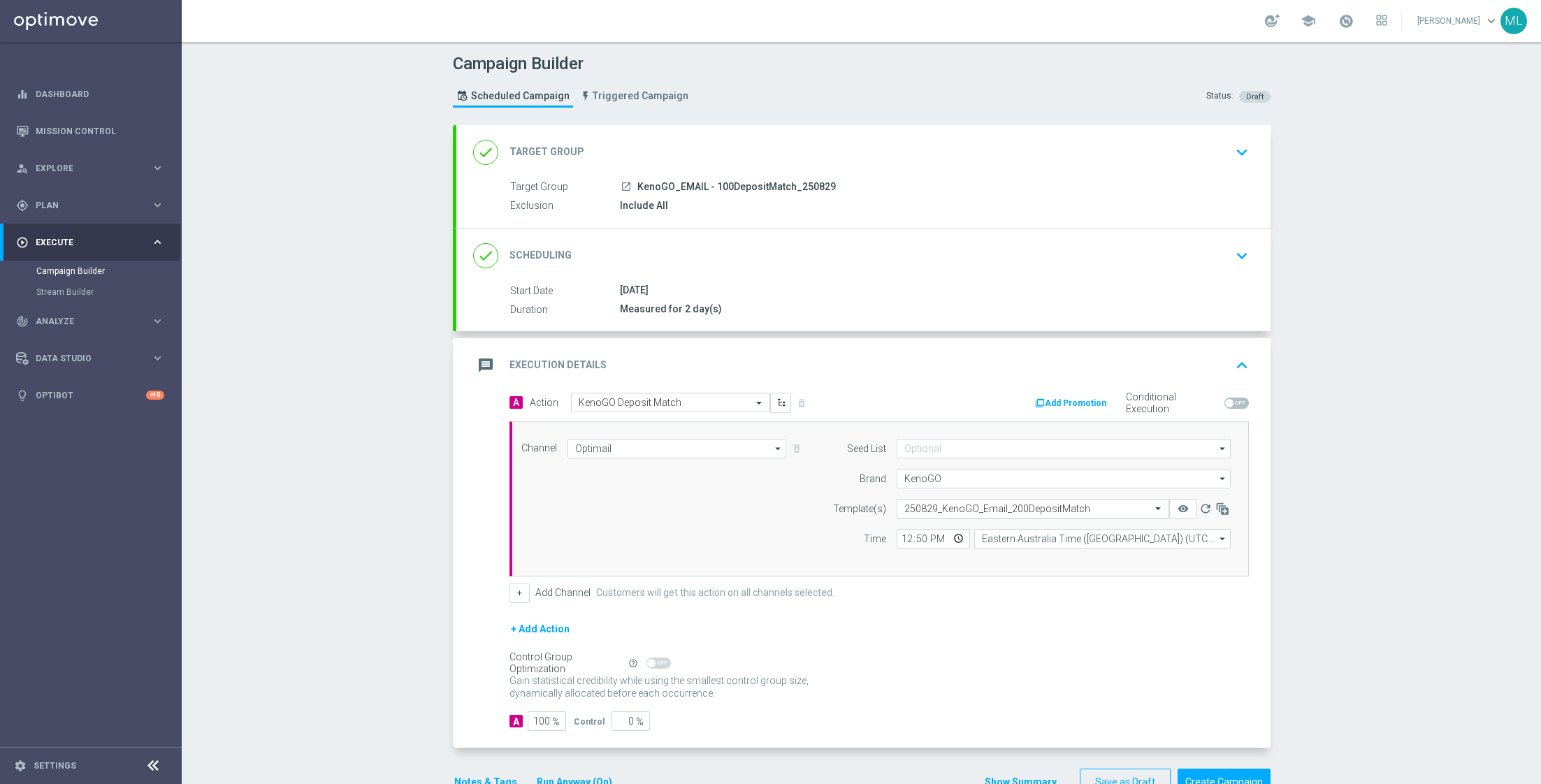
click at [1001, 511] on input "text" at bounding box center [1018, 509] width 229 height 12
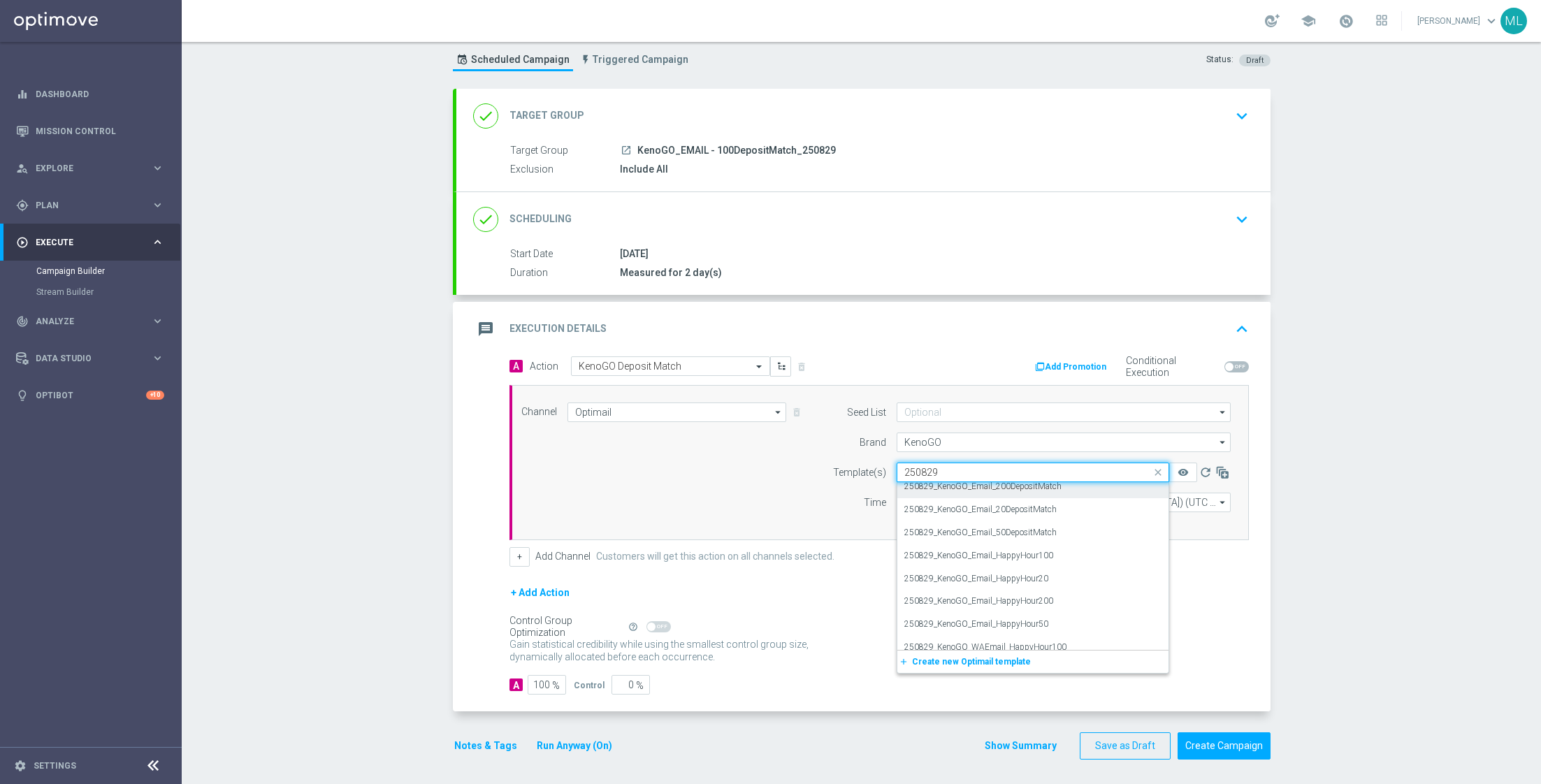
scroll to position [0, 0]
click at [1037, 492] on label "250829_KenoGO_Email_100DepositMatch" at bounding box center [983, 494] width 157 height 12
type input "250829"
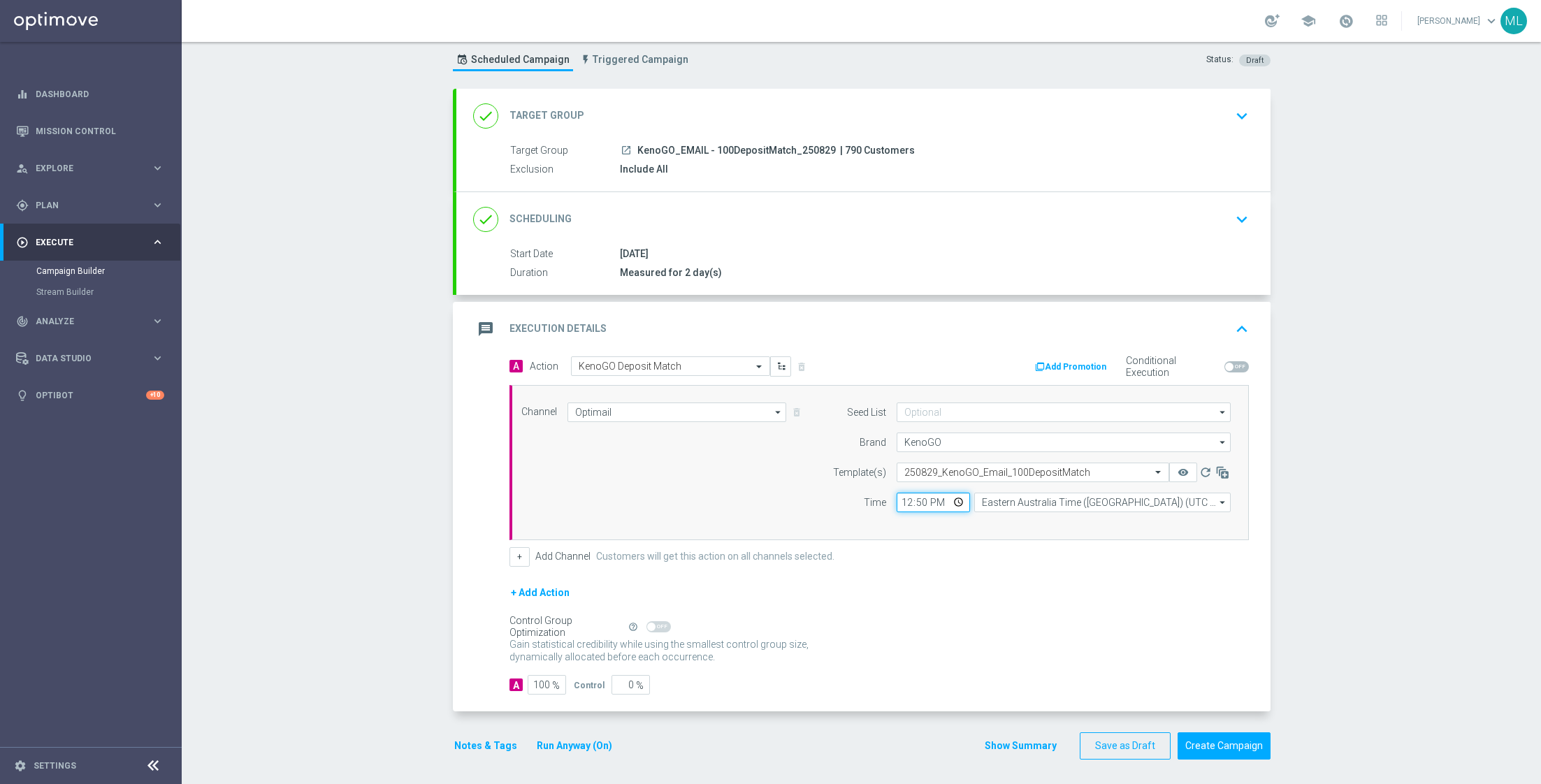
click at [921, 498] on input "12:50" at bounding box center [933, 503] width 74 height 20
type input "12:55"
click at [910, 590] on div "+ Add Action" at bounding box center [879, 601] width 739 height 35
click at [1208, 740] on button "Create Campaign" at bounding box center [1223, 745] width 93 height 27
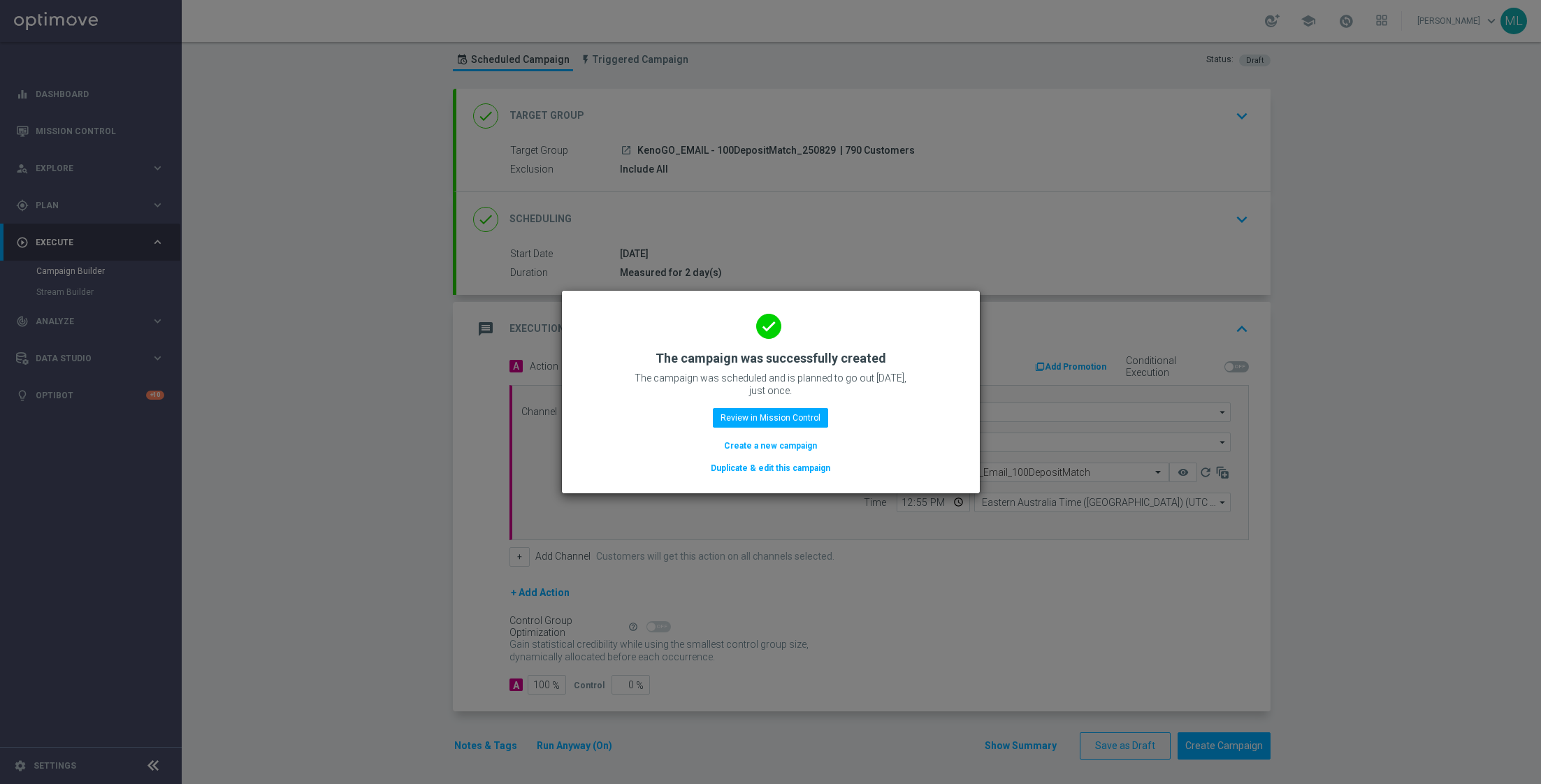
click at [787, 469] on button "Duplicate & edit this campaign" at bounding box center [770, 468] width 122 height 16
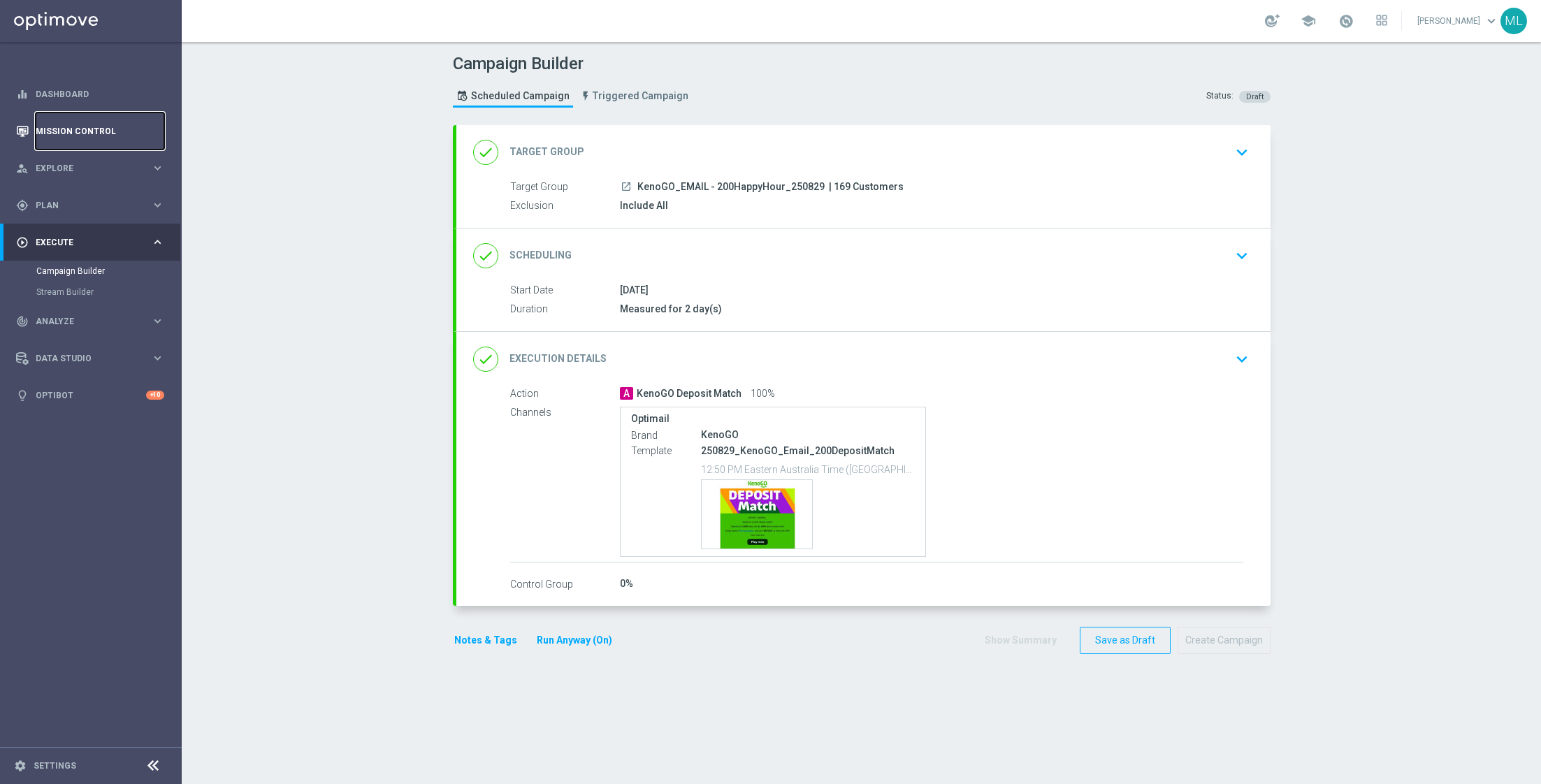
click at [65, 131] on link "Mission Control" at bounding box center [99, 131] width 128 height 37
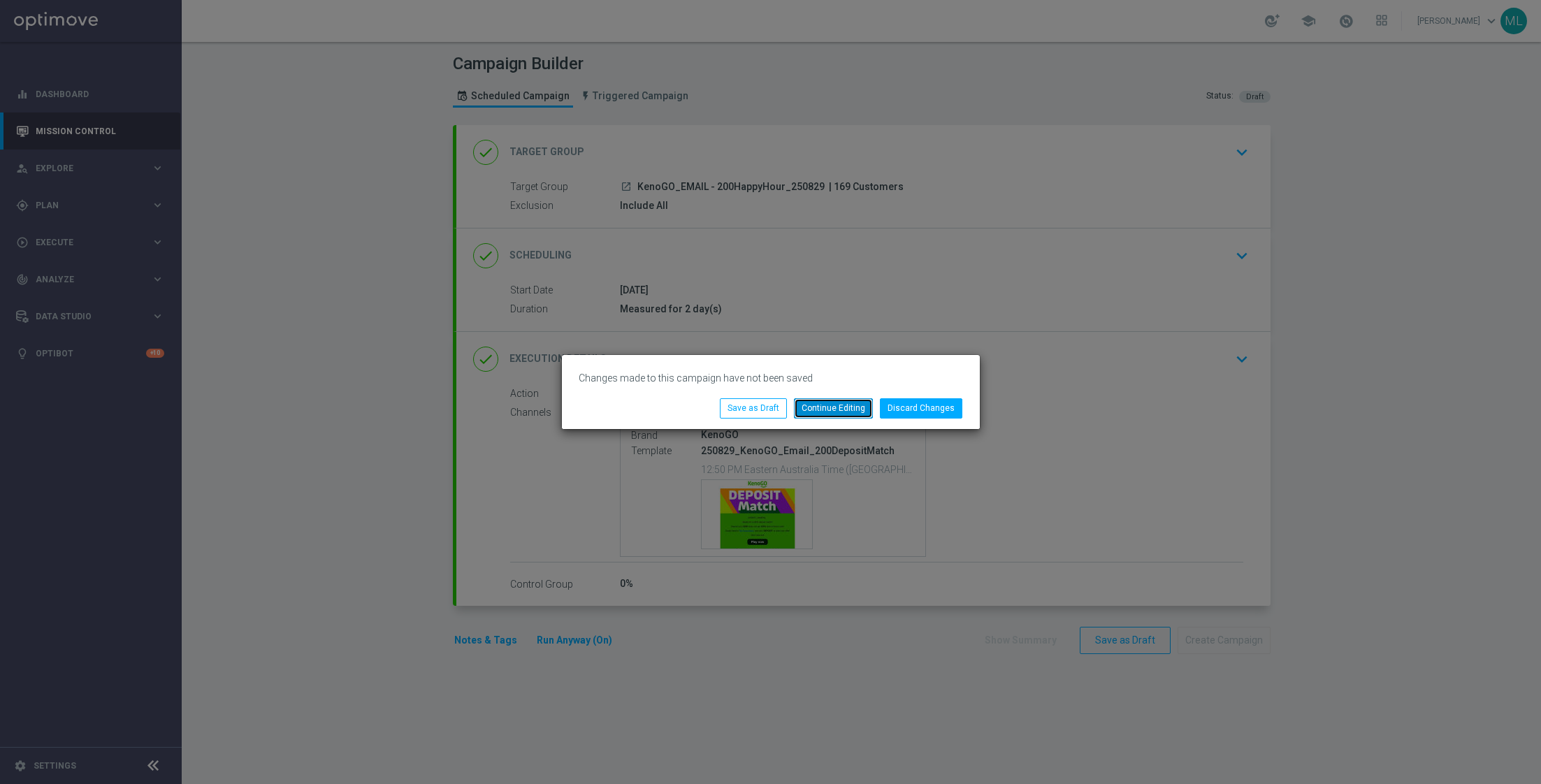
click at [849, 399] on button "Continue Editing" at bounding box center [833, 409] width 79 height 20
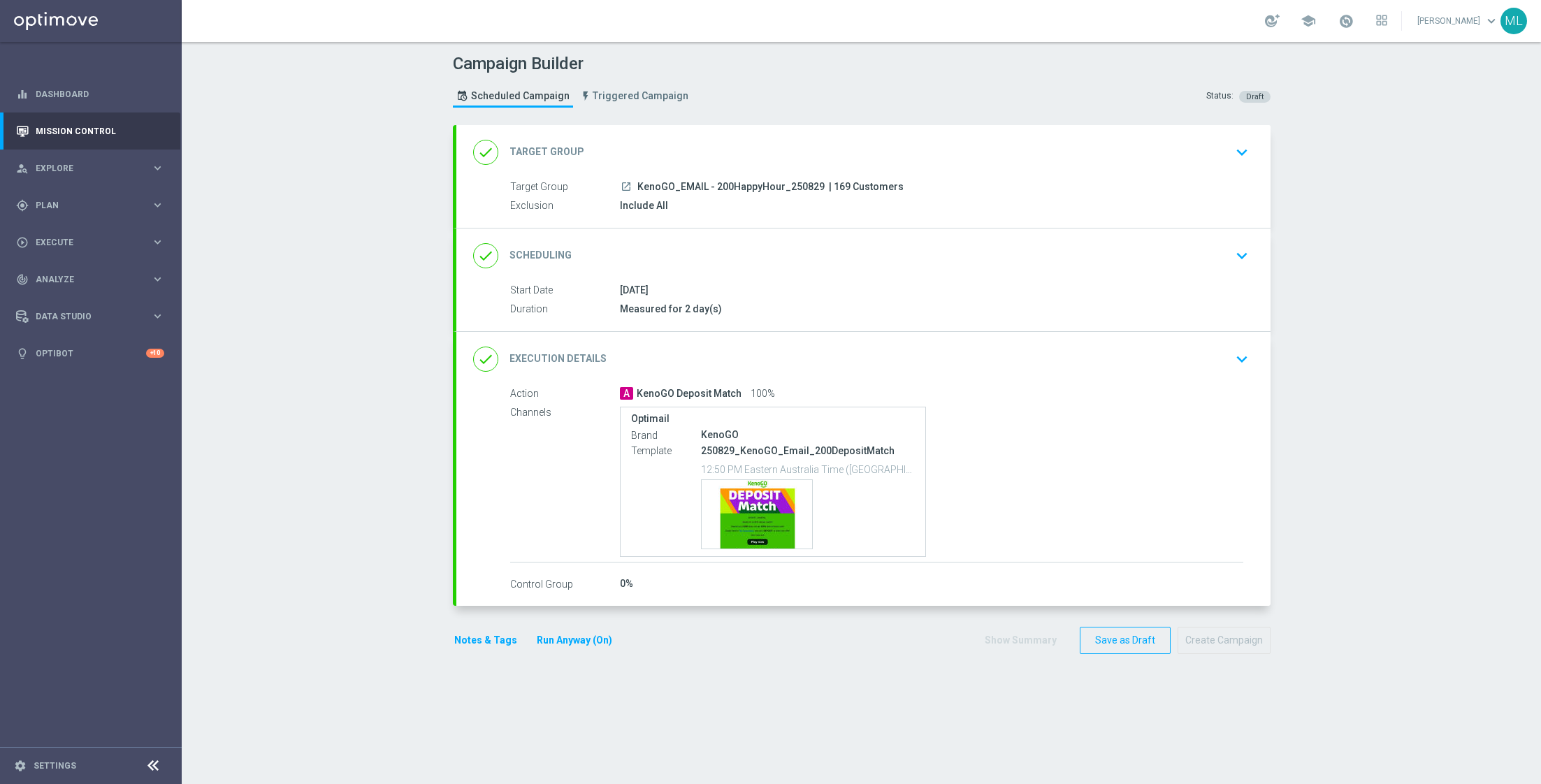
click at [1240, 148] on icon "keyboard_arrow_down" at bounding box center [1241, 151] width 21 height 21
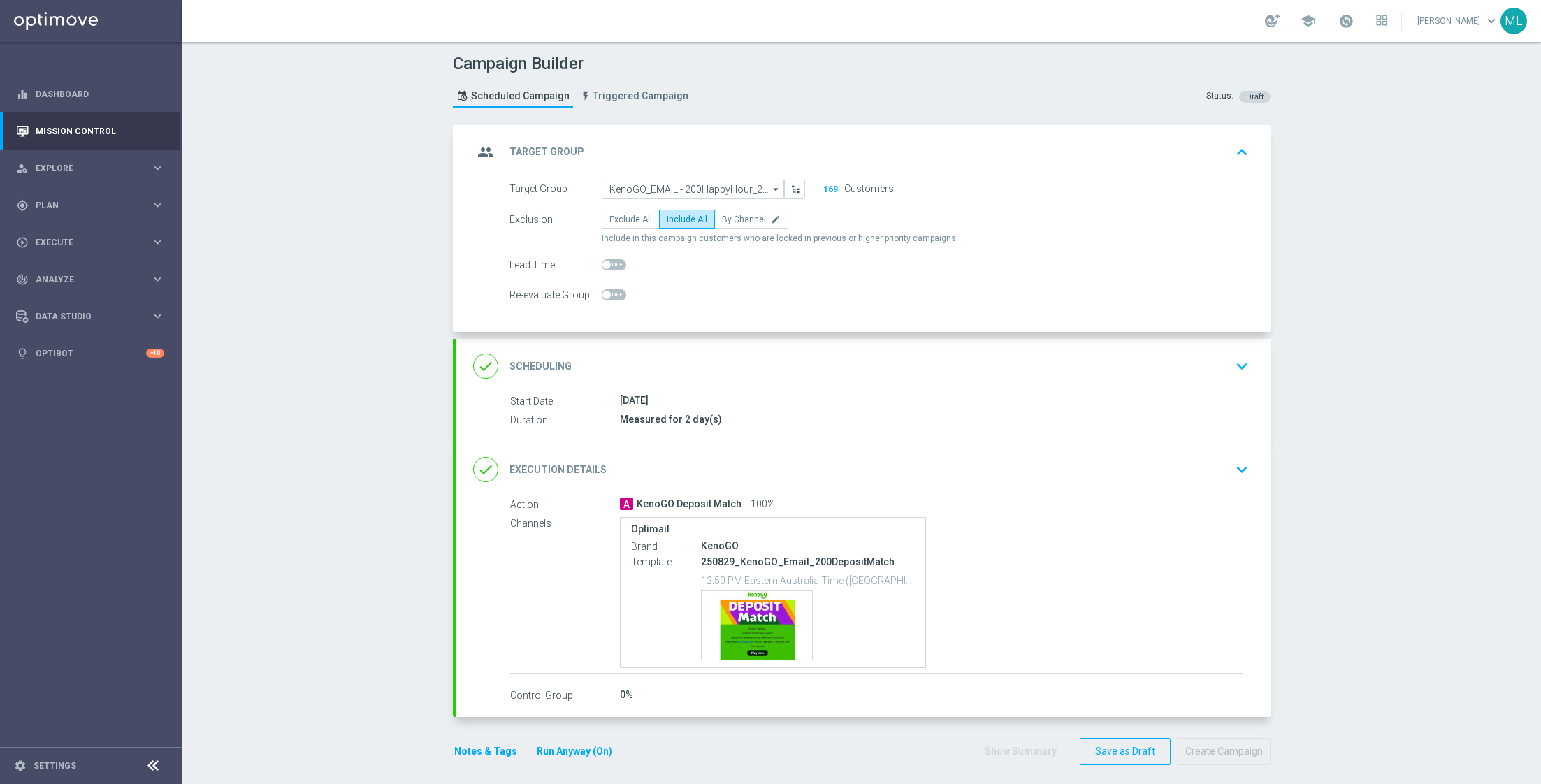
click at [734, 172] on div "group Target Group keyboard_arrow_up" at bounding box center [864, 152] width 814 height 55
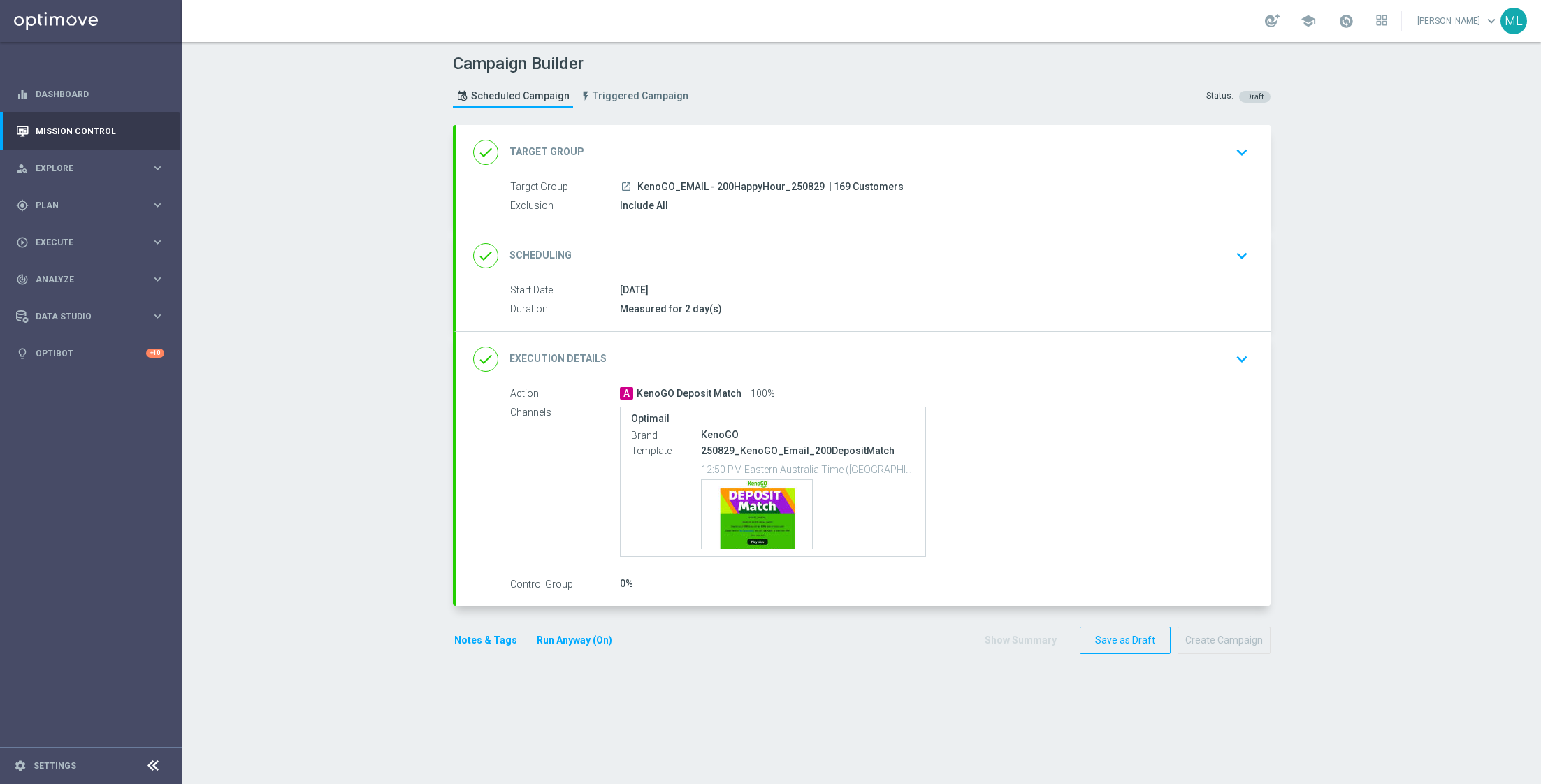
click at [1238, 157] on icon "keyboard_arrow_down" at bounding box center [1241, 151] width 21 height 21
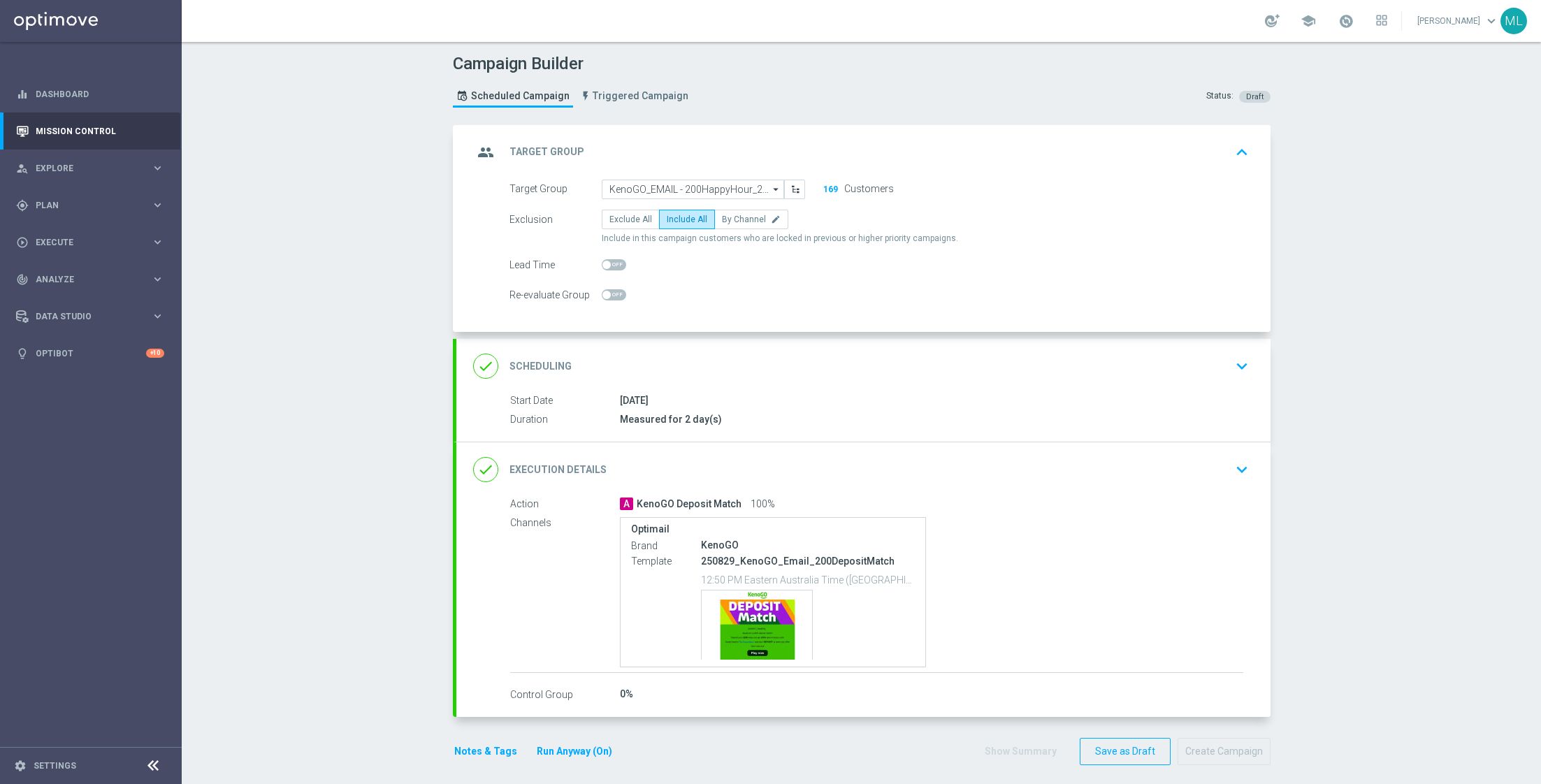
click at [770, 187] on icon "arrow_drop_down" at bounding box center [776, 189] width 14 height 18
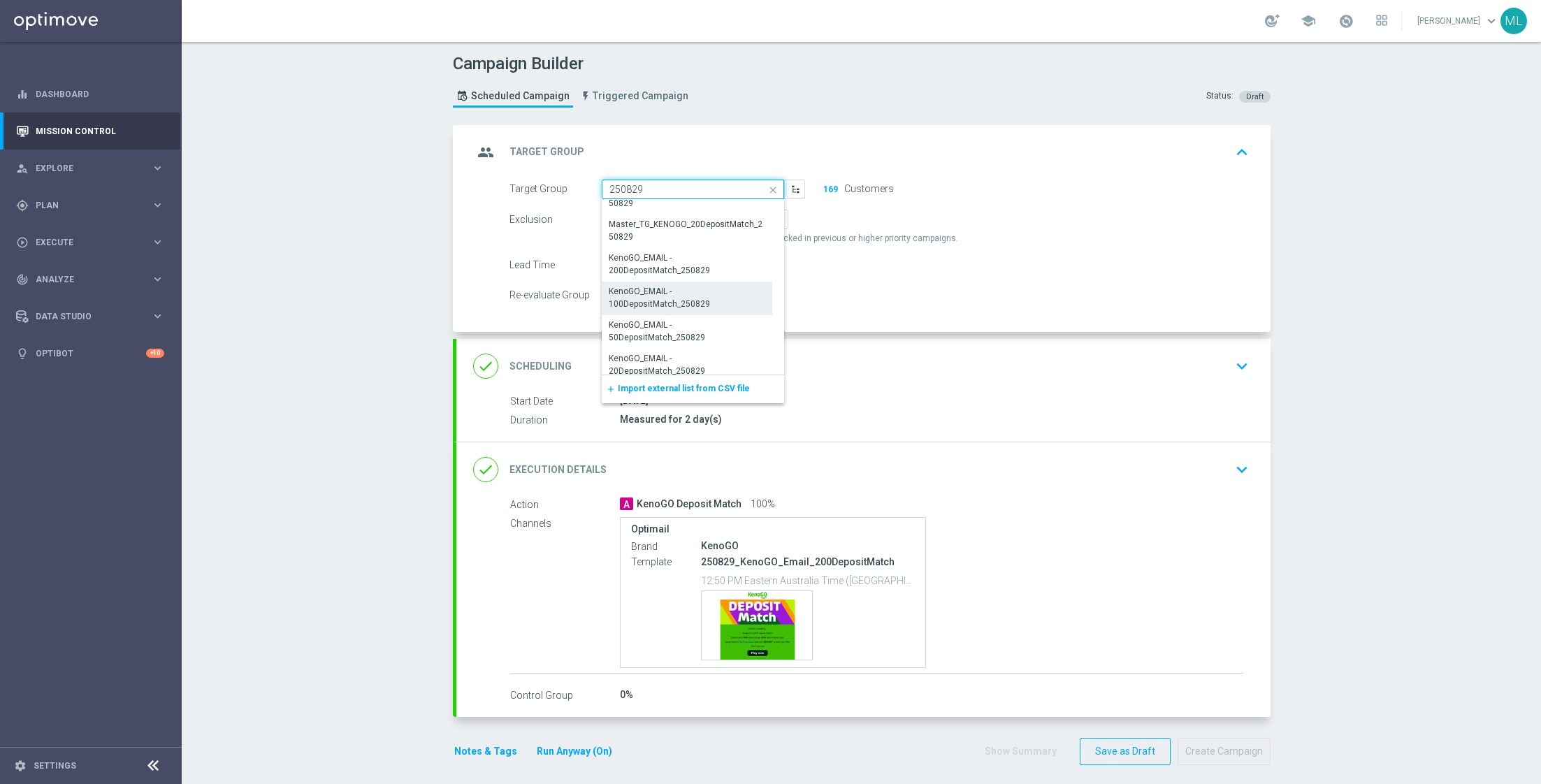
scroll to position [604, 0]
click at [689, 267] on div "KenoGO_EMAIL - 200DepositMatch_250829" at bounding box center [687, 266] width 157 height 25
type input "KenoGO_EMAIL - 200DepositMatch_250829"
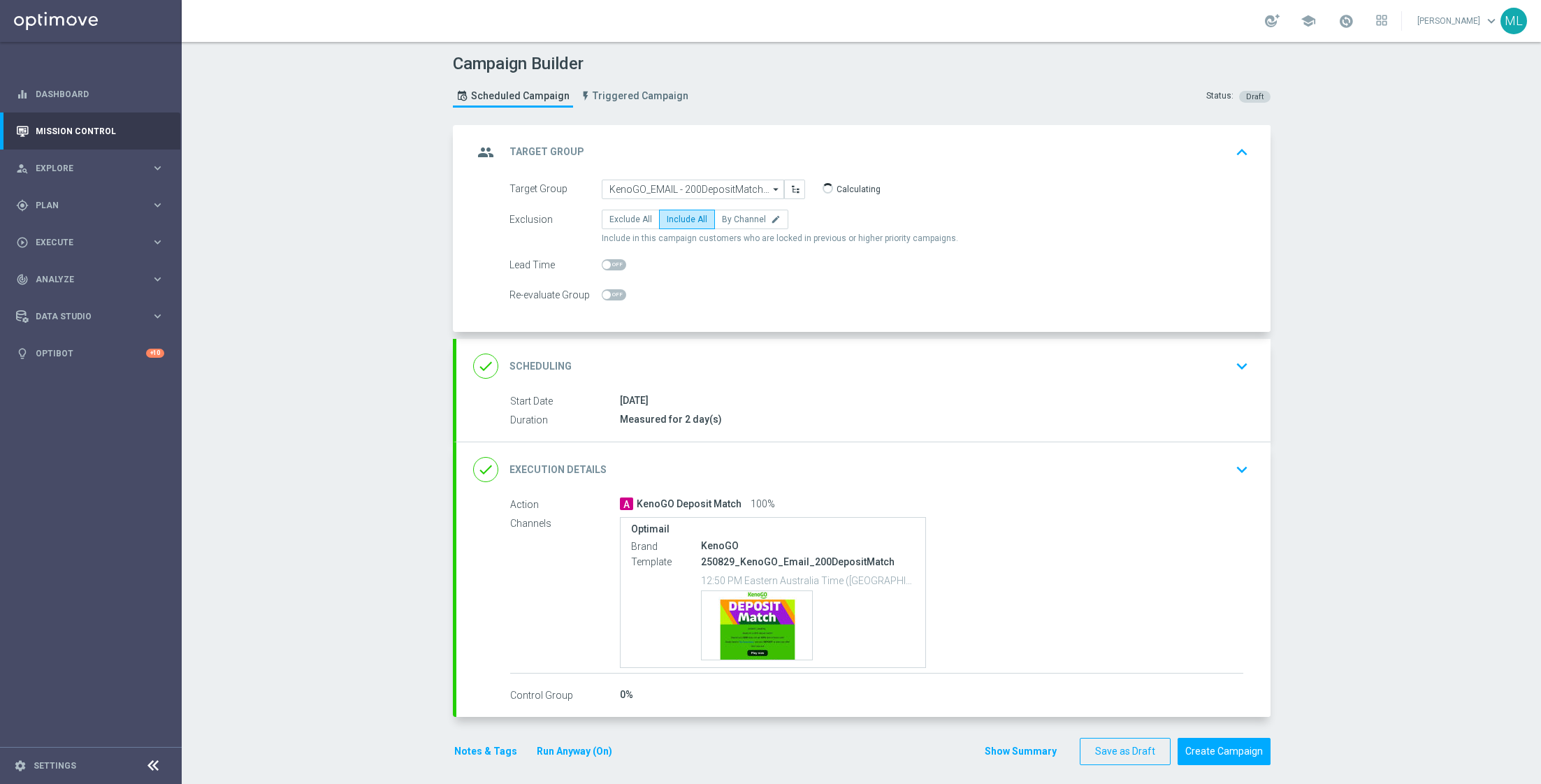
click at [1241, 473] on icon "keyboard_arrow_down" at bounding box center [1241, 469] width 21 height 21
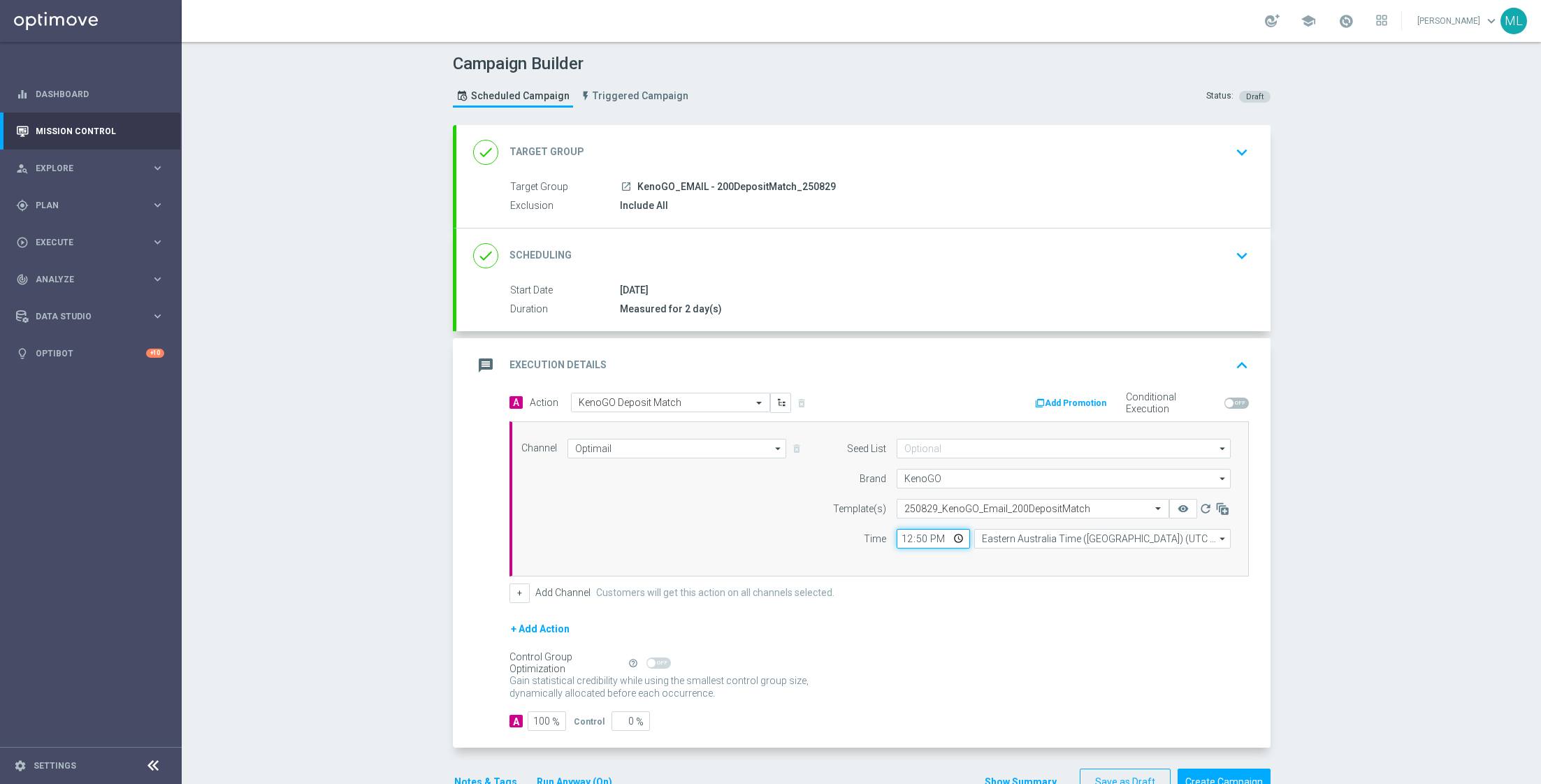
click at [916, 537] on input "12:50" at bounding box center [933, 538] width 74 height 20
type input "12:55"
click at [912, 595] on div "+ Add Channel Customers will get this action on all channels selected." at bounding box center [879, 593] width 739 height 20
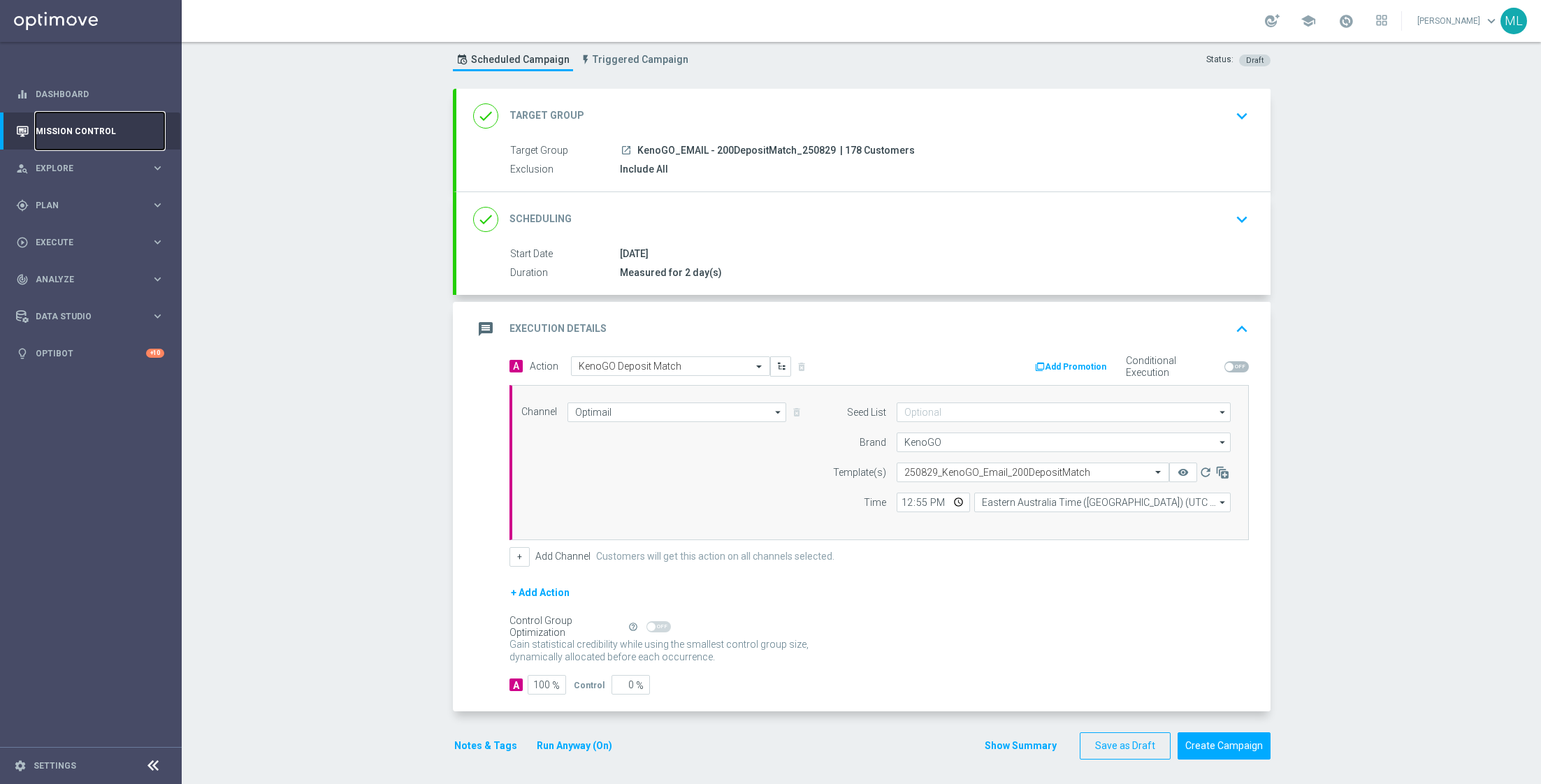
click at [74, 127] on link "Mission Control" at bounding box center [99, 131] width 128 height 37
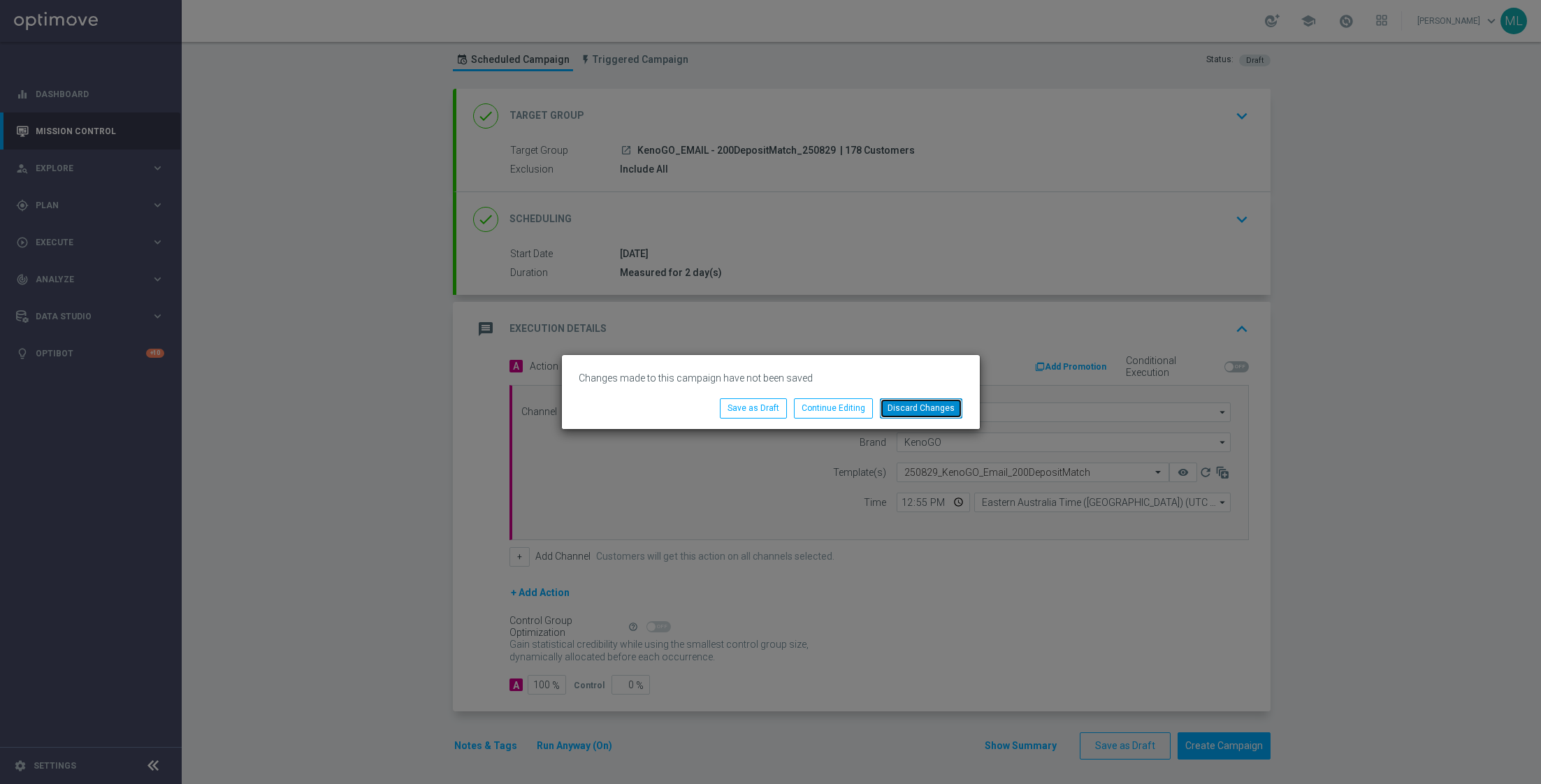
click at [902, 404] on button "Discard Changes" at bounding box center [921, 409] width 83 height 20
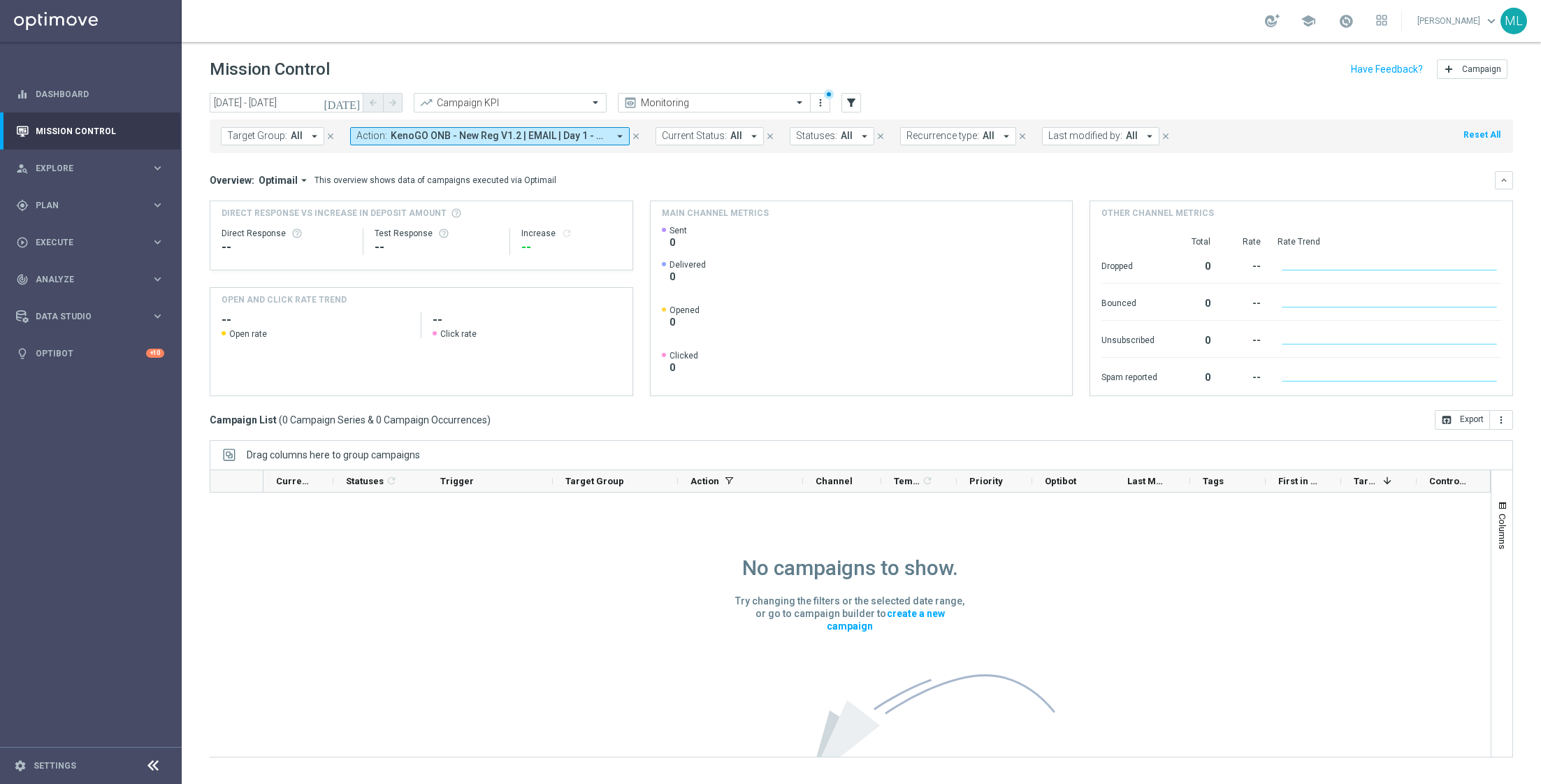
click at [492, 136] on span "KenoGO ONB - New Reg V1.2 | EMAIL | Day 1 - USPs" at bounding box center [499, 136] width 218 height 12
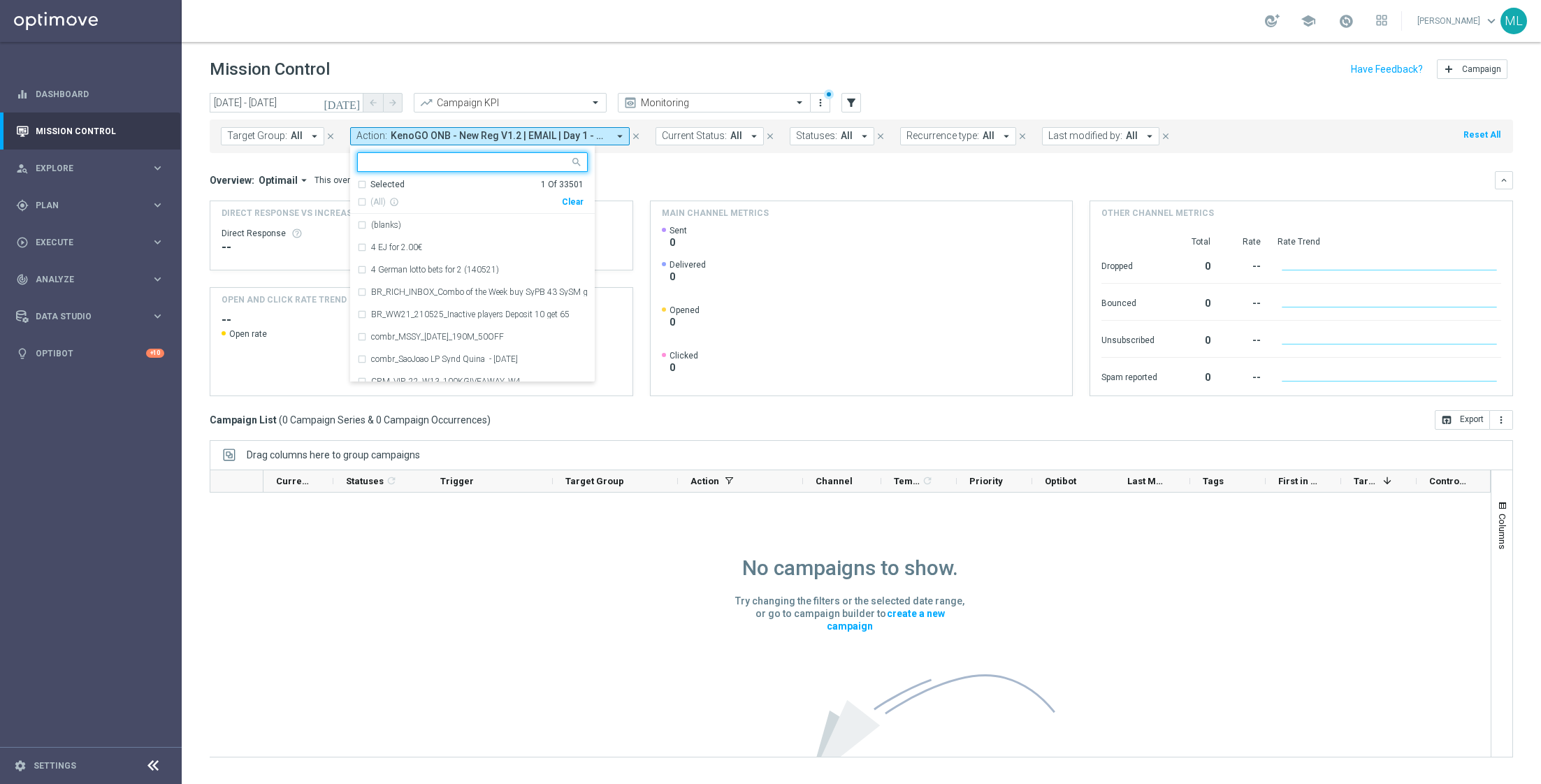
click at [0, 0] on div "Clear" at bounding box center [0, 0] width 0 height 0
click at [394, 159] on input "text" at bounding box center [467, 162] width 205 height 12
click at [346, 88] on header "Mission Control add Campaign" at bounding box center [861, 68] width 1359 height 51
click at [347, 93] on button "[DATE]" at bounding box center [342, 103] width 42 height 21
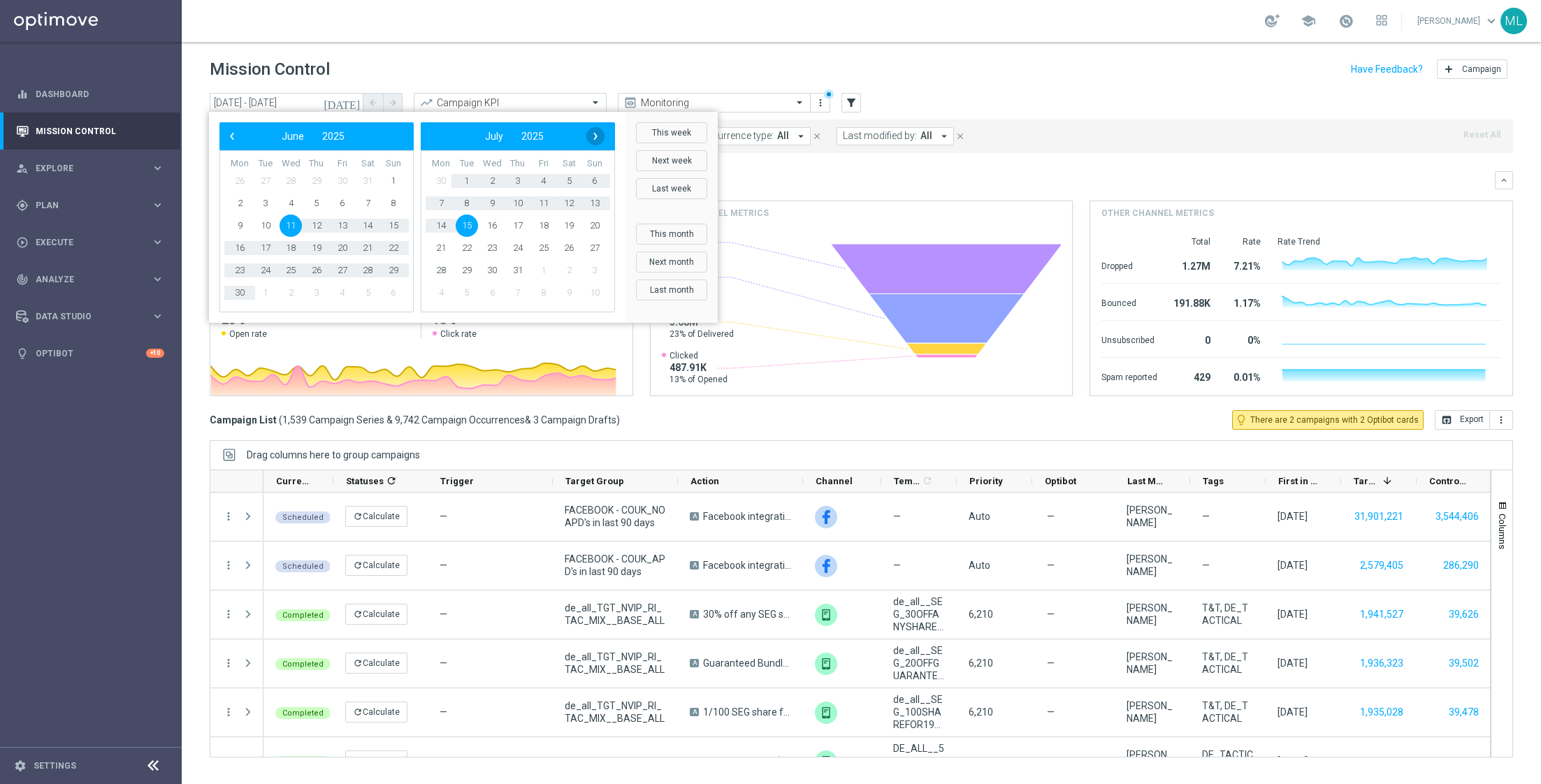
click at [592, 142] on span "›" at bounding box center [596, 136] width 18 height 18
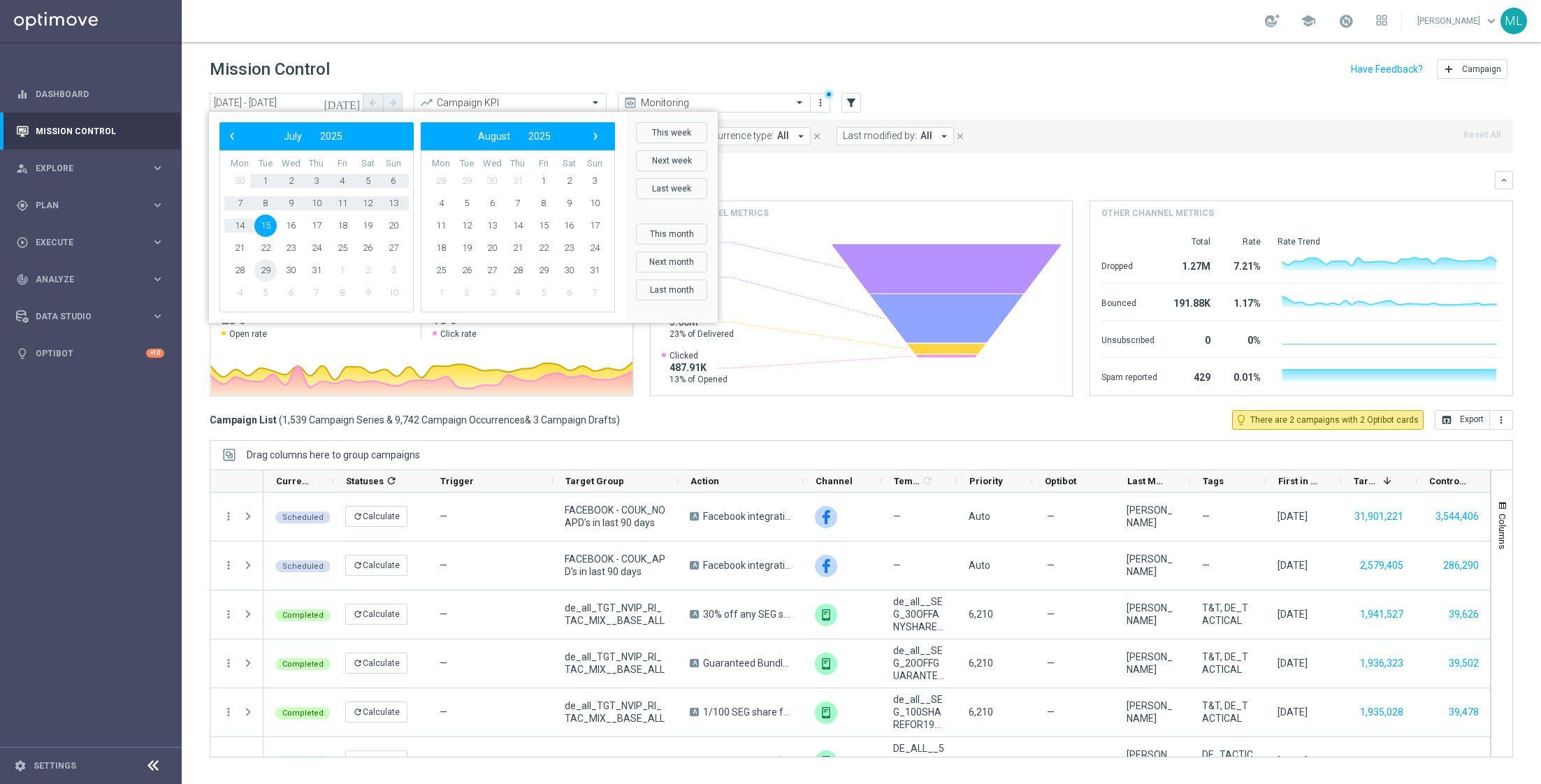
click at [266, 268] on span "29" at bounding box center [265, 270] width 22 height 22
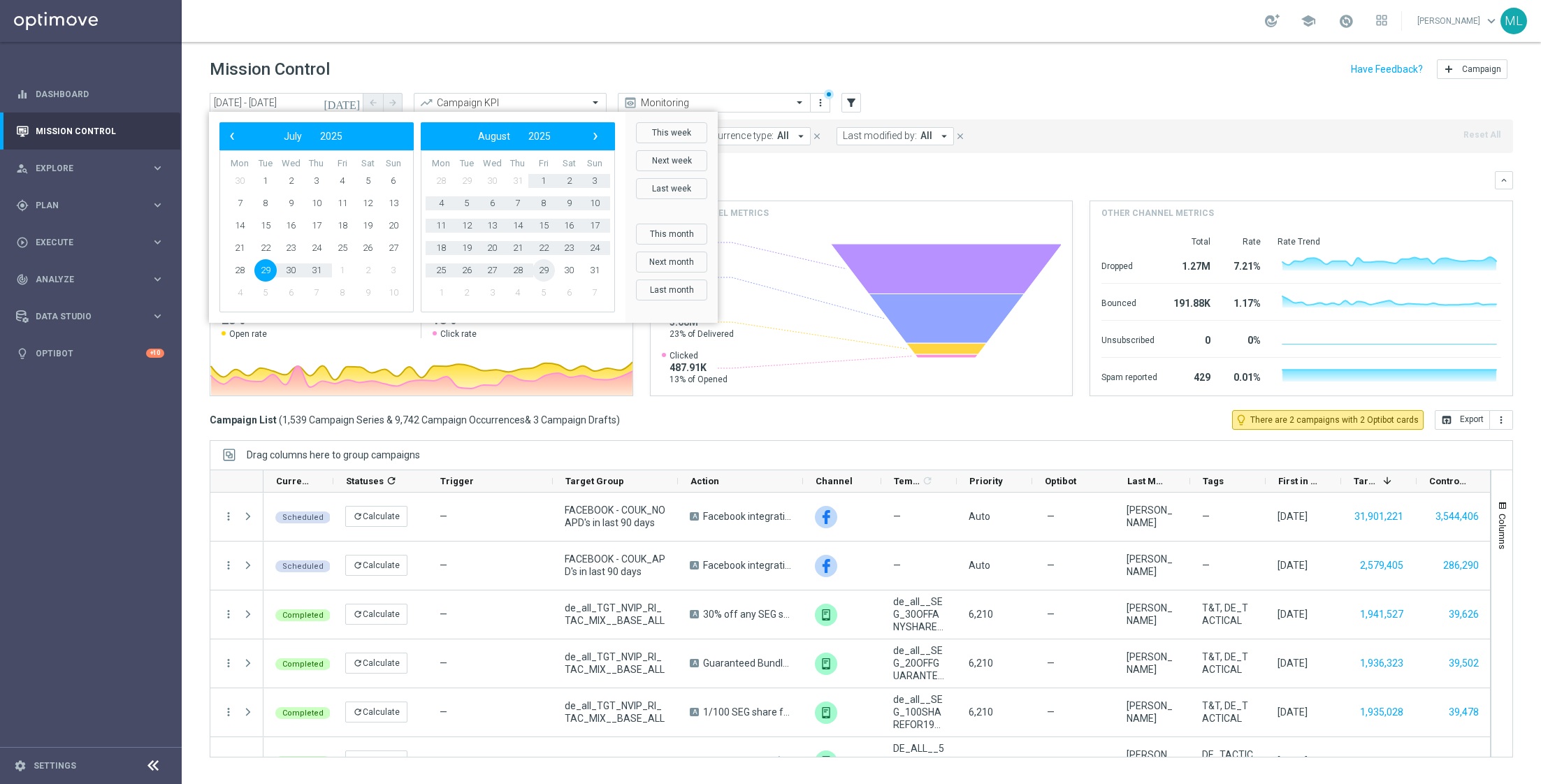
click at [547, 268] on span "29" at bounding box center [543, 270] width 22 height 22
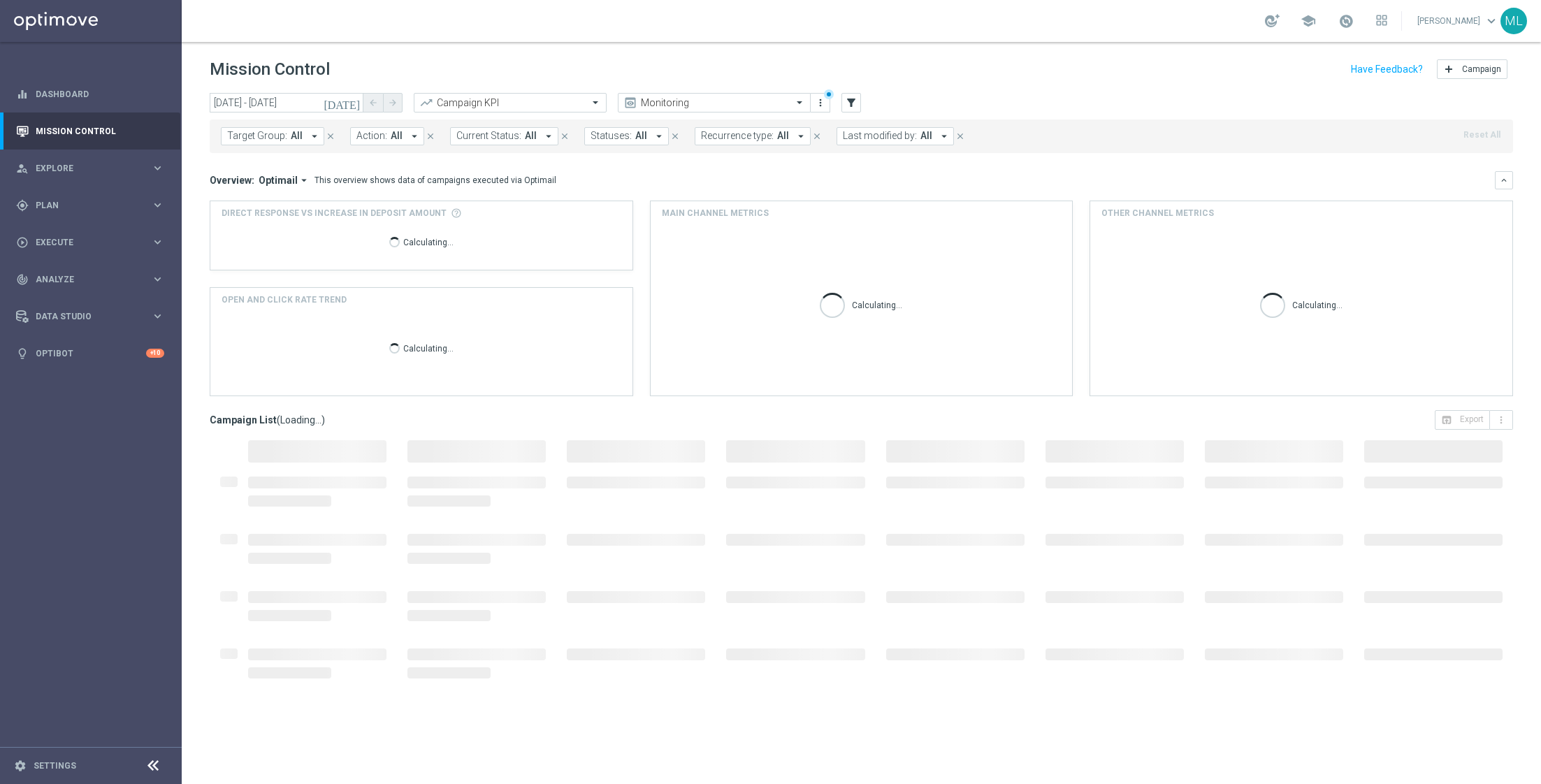
click at [354, 106] on icon "[DATE]" at bounding box center [342, 103] width 38 height 12
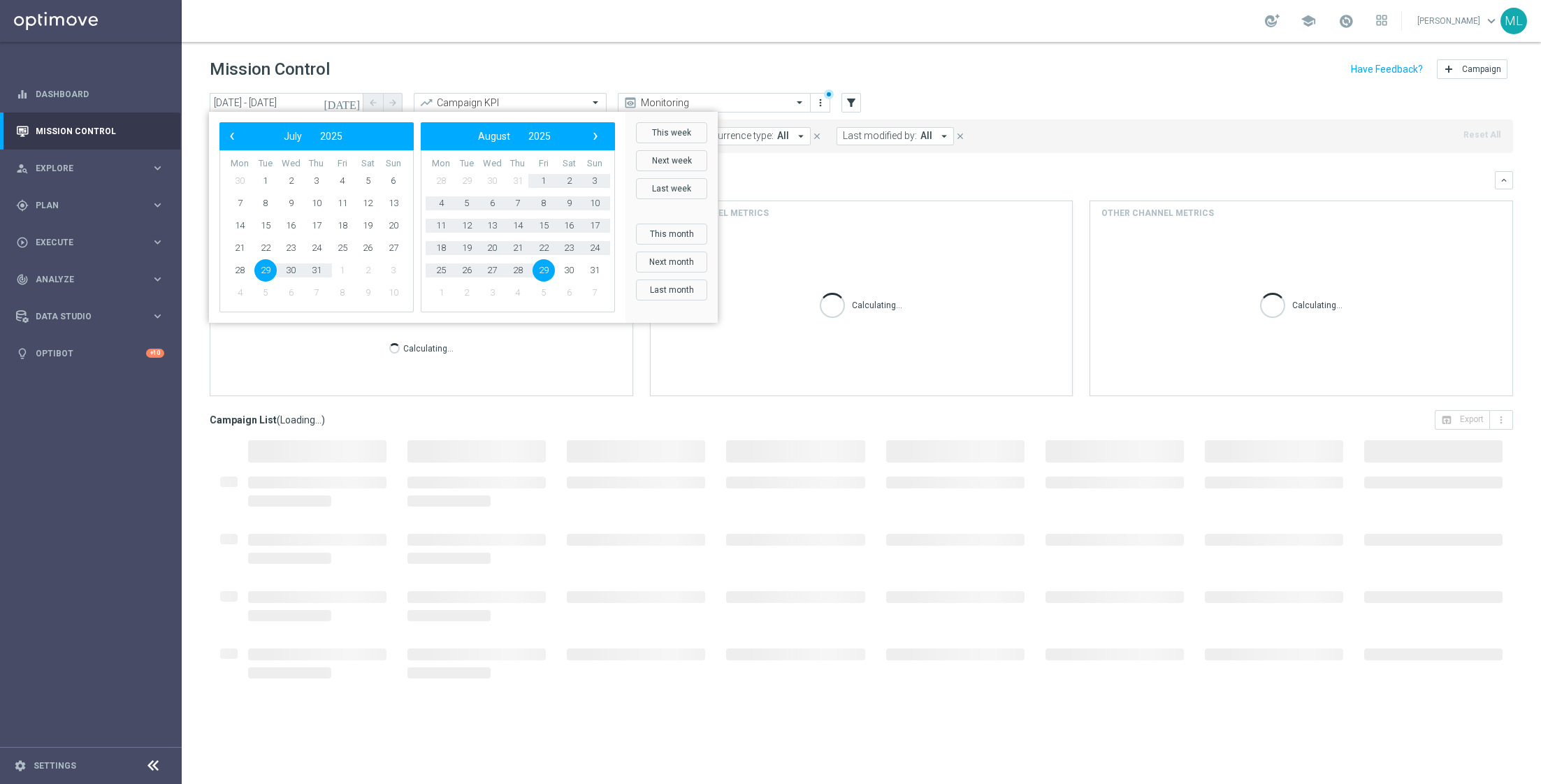
click at [547, 263] on span "29" at bounding box center [543, 270] width 22 height 22
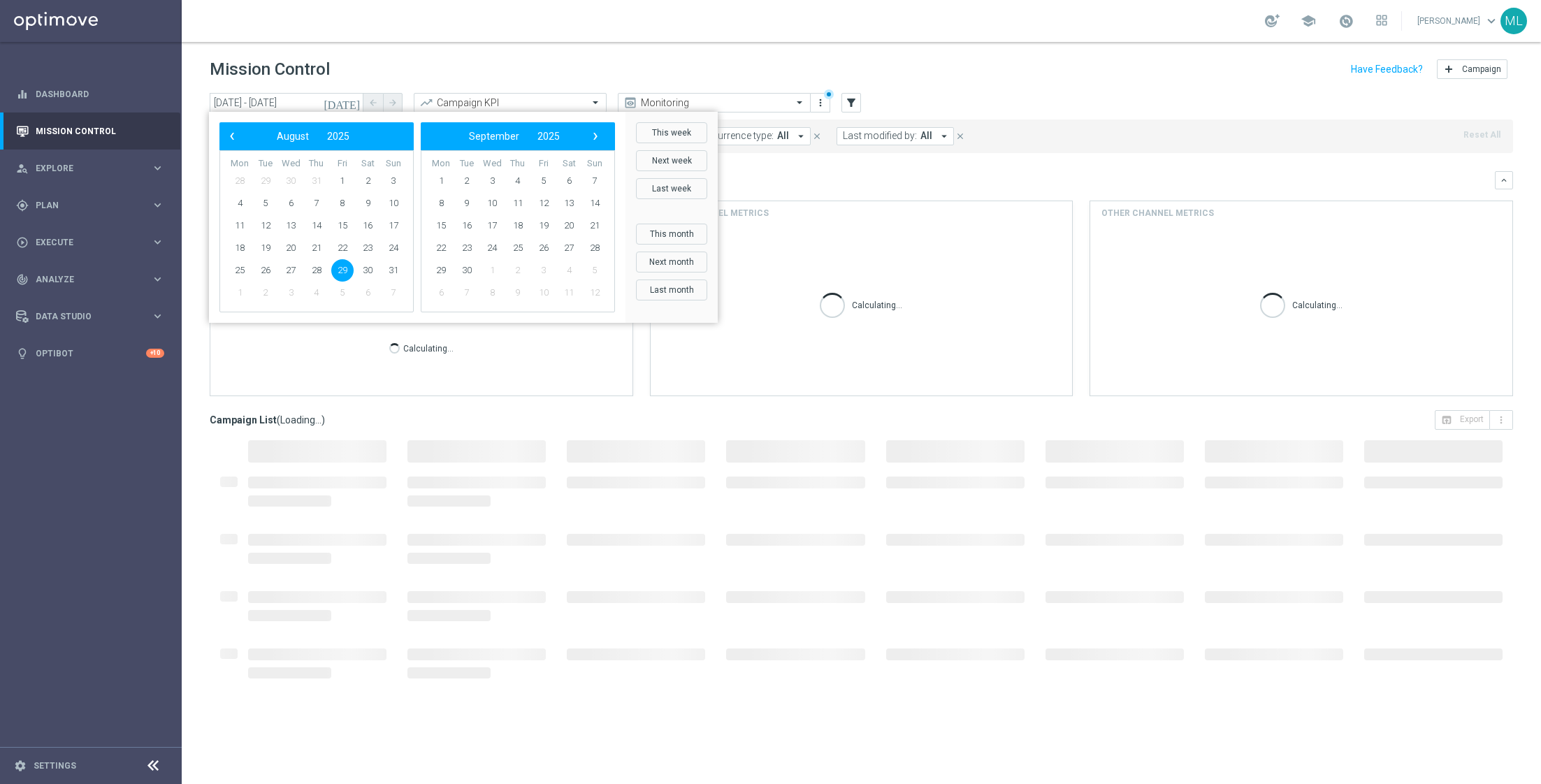
click at [344, 265] on span "29" at bounding box center [342, 270] width 22 height 22
type input "[DATE] - [DATE]"
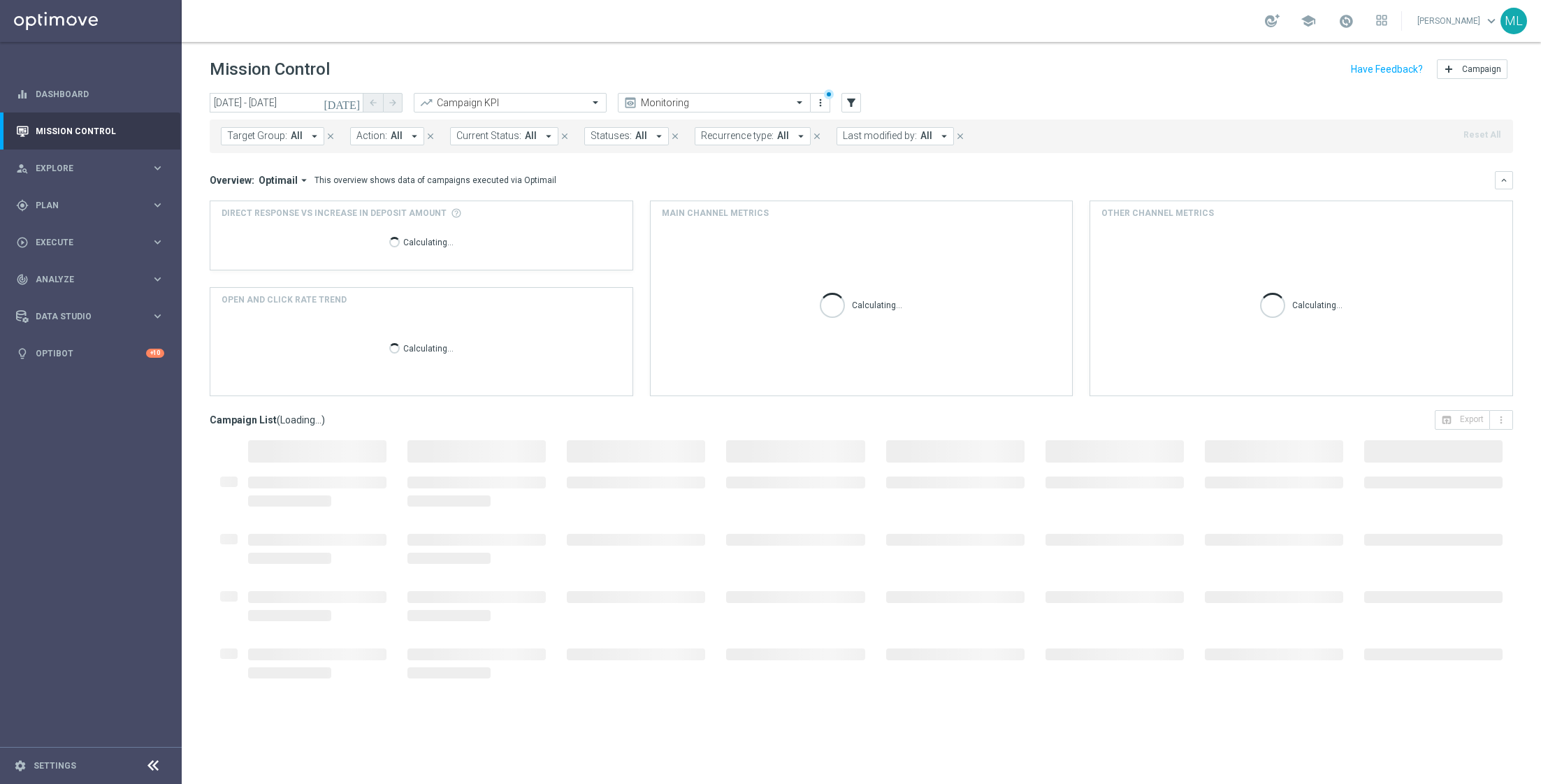
click at [294, 131] on span "All" at bounding box center [296, 136] width 12 height 12
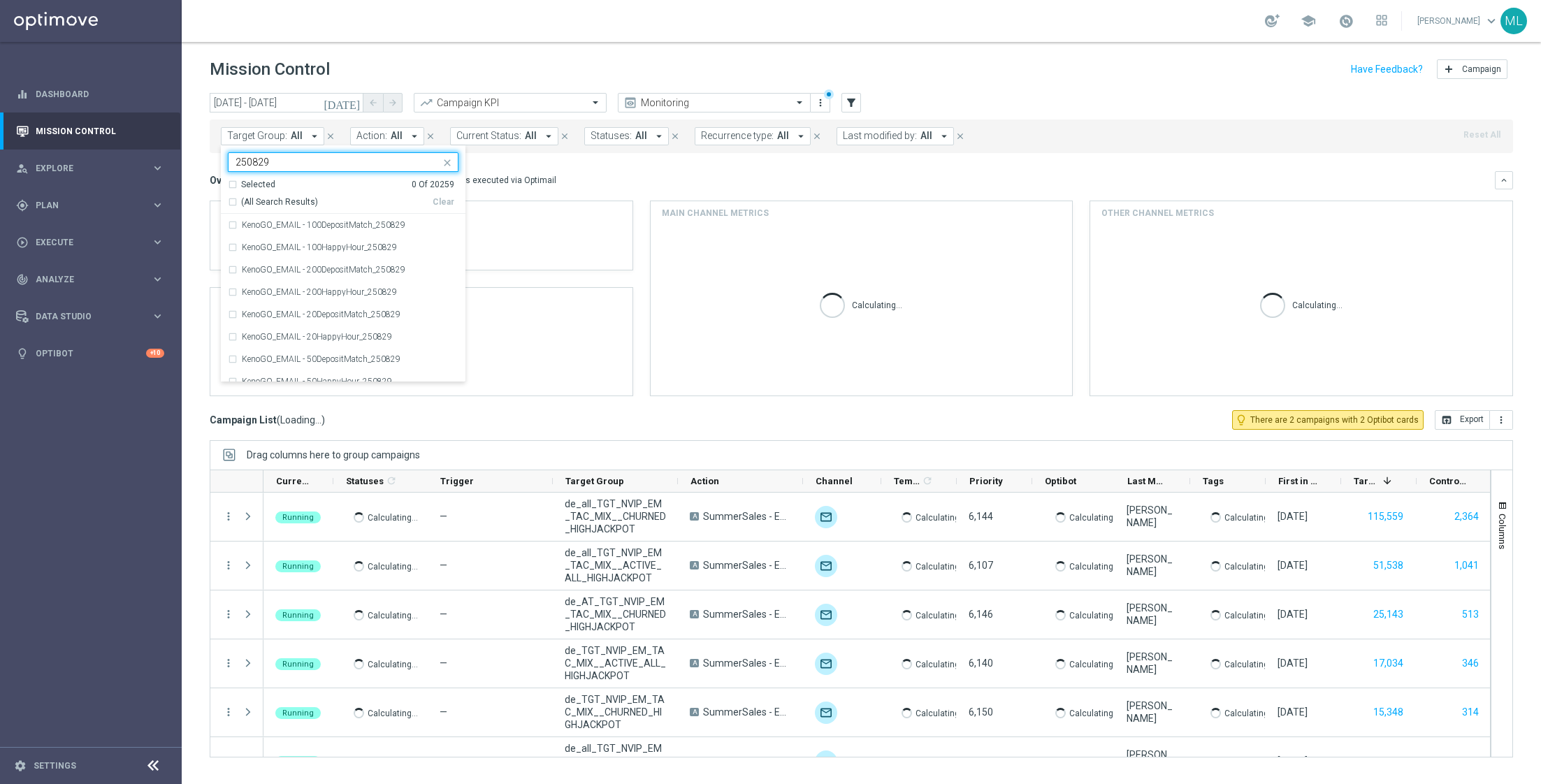
click at [235, 184] on div "Selected 0 Of 20259" at bounding box center [341, 184] width 227 height 12
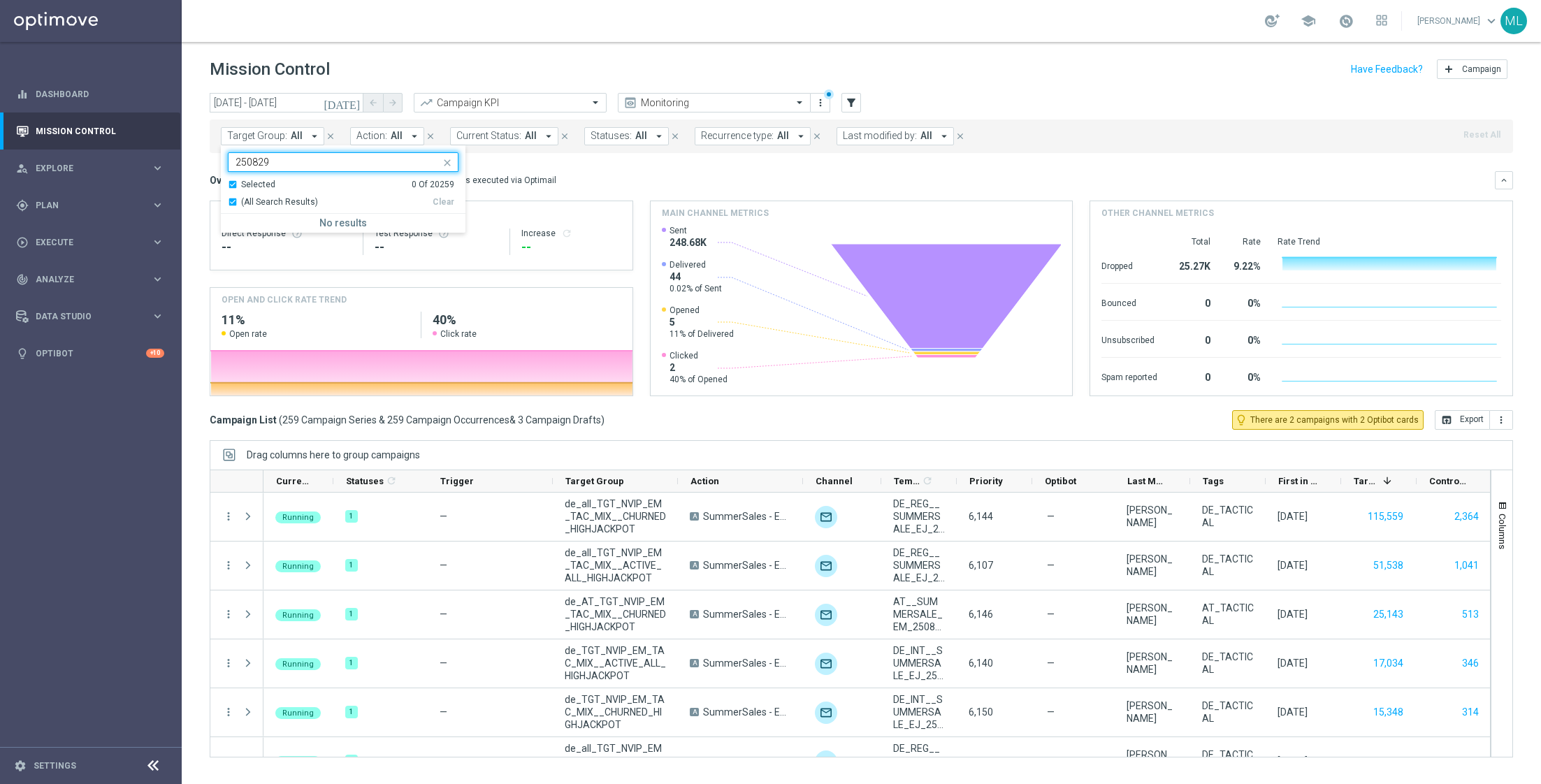
type input "250829"
click at [521, 170] on mini-dashboard "Overview: Optimail arrow_drop_down This overview shows data of campaigns execut…" at bounding box center [860, 281] width 1303 height 257
click at [294, 129] on button "Target Group: All arrow_drop_down" at bounding box center [272, 136] width 103 height 18
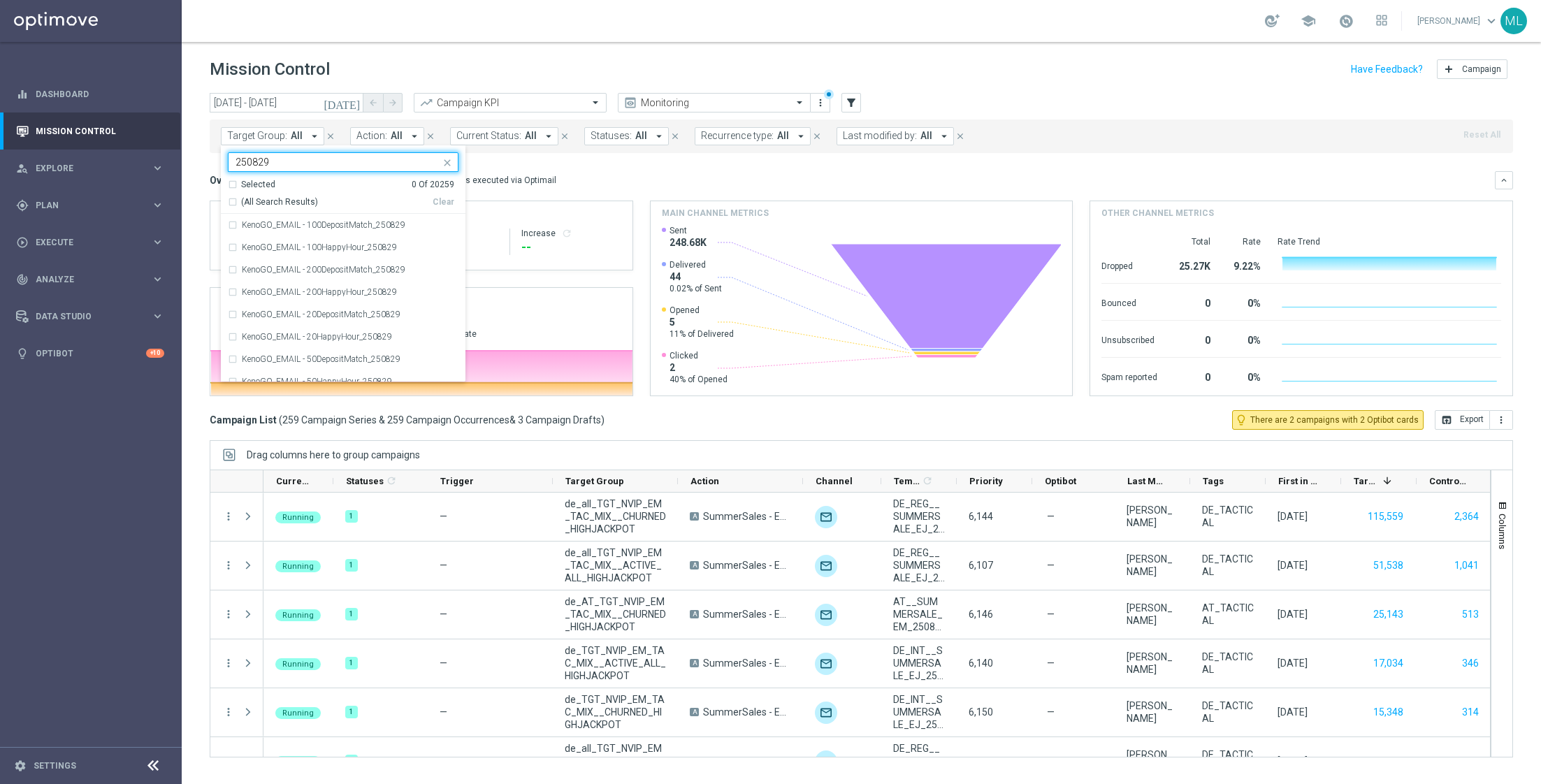
click at [234, 184] on div "Selected 0 Of 20259" at bounding box center [341, 184] width 227 height 12
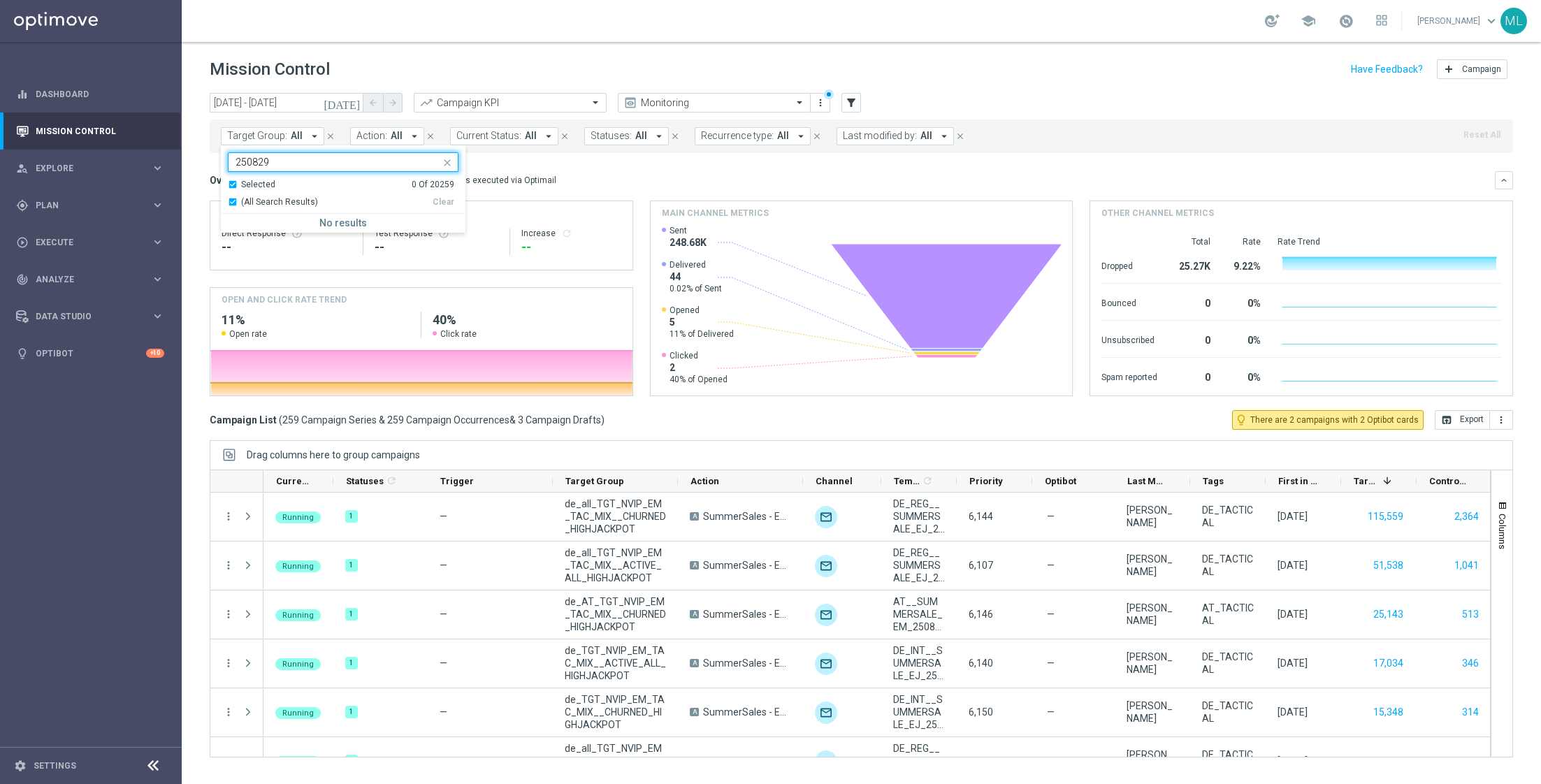
type input "250829"
click at [526, 157] on mini-dashboard "Overview: Optimail arrow_drop_down This overview shows data of campaigns execut…" at bounding box center [860, 281] width 1303 height 257
click at [475, 165] on mini-dashboard "Overview: Optimail arrow_drop_down This overview shows data of campaigns execut…" at bounding box center [860, 281] width 1303 height 257
click at [309, 136] on icon "arrow_drop_down" at bounding box center [314, 136] width 12 height 12
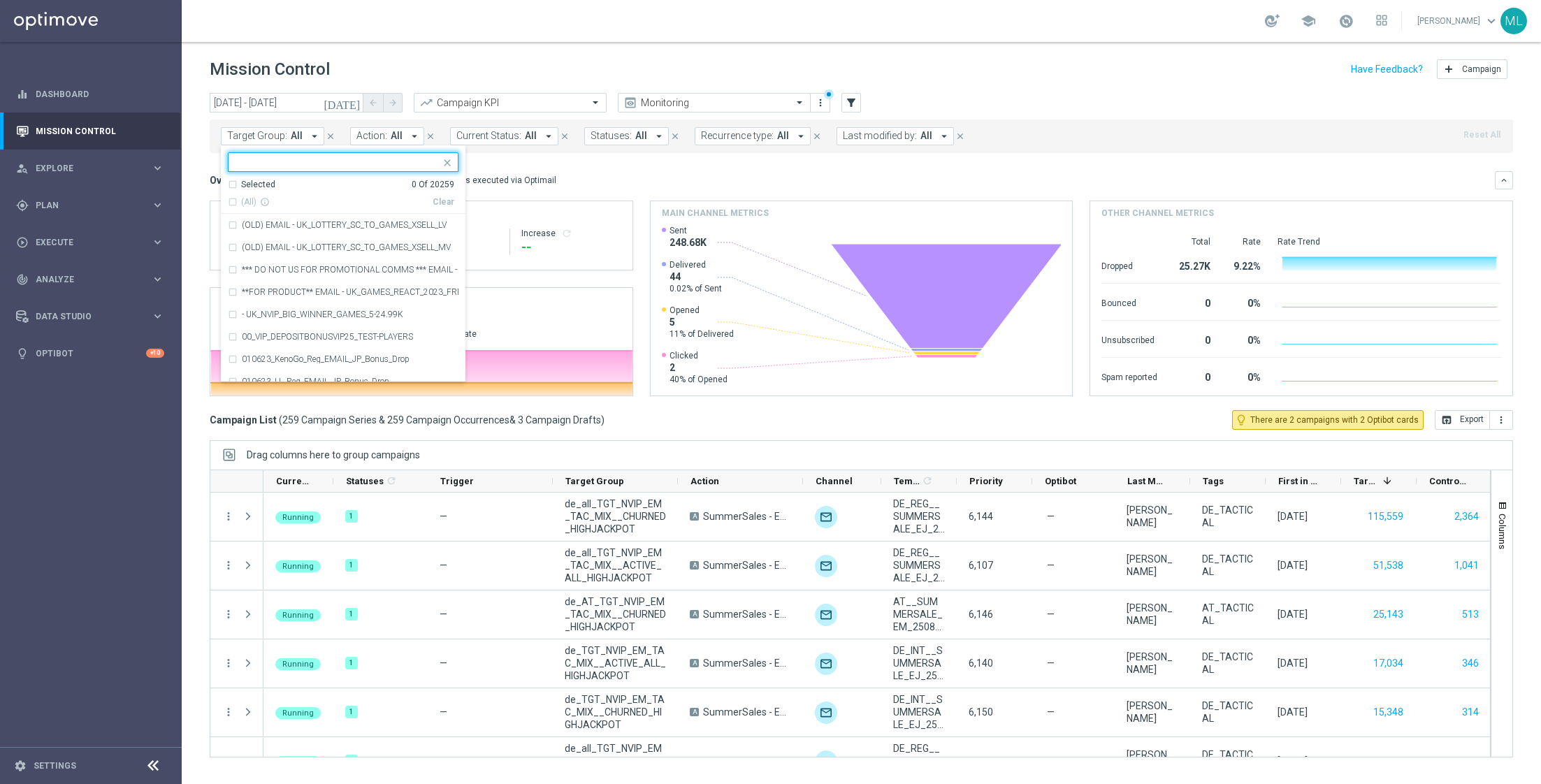
click at [514, 160] on mini-dashboard "Overview: Optimail arrow_drop_down This overview shows data of campaigns execut…" at bounding box center [860, 281] width 1303 height 257
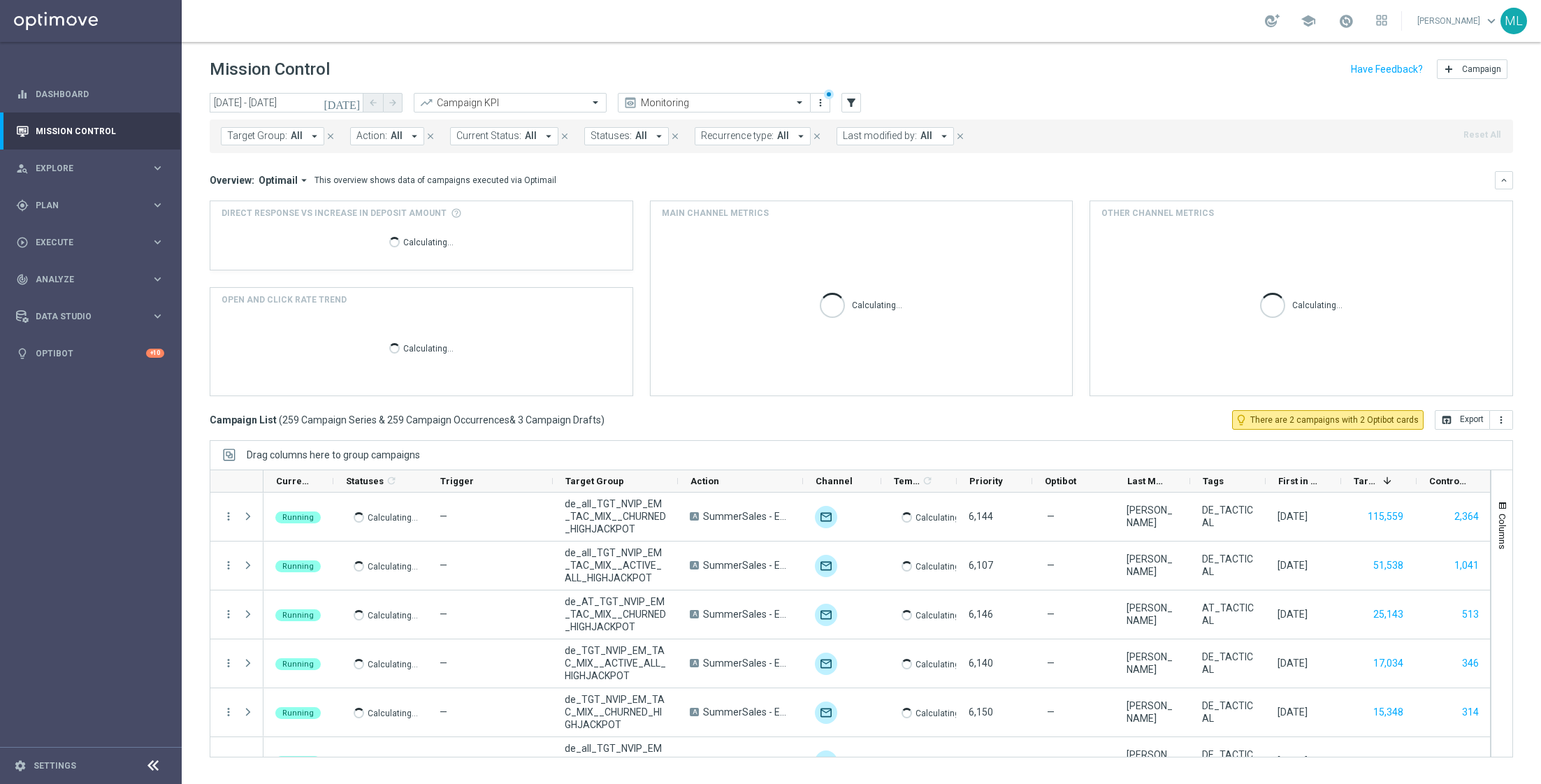
click at [309, 137] on icon "arrow_drop_down" at bounding box center [314, 136] width 12 height 12
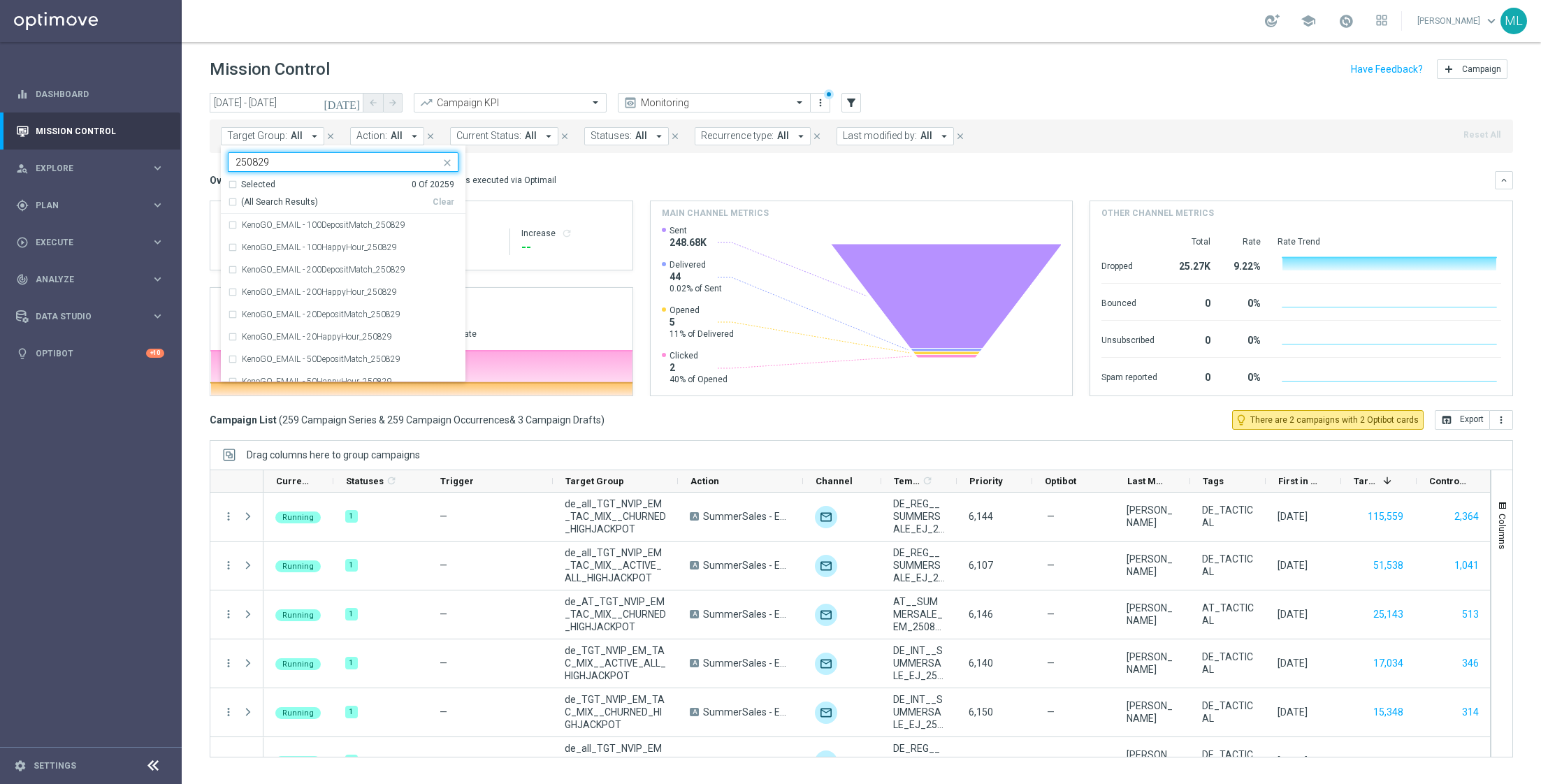
click at [233, 200] on div "(All Search Results)" at bounding box center [330, 202] width 205 height 12
type input "250829"
click at [505, 165] on mini-dashboard "Overview: Optimail arrow_drop_down This overview shows data of campaigns execut…" at bounding box center [860, 281] width 1303 height 257
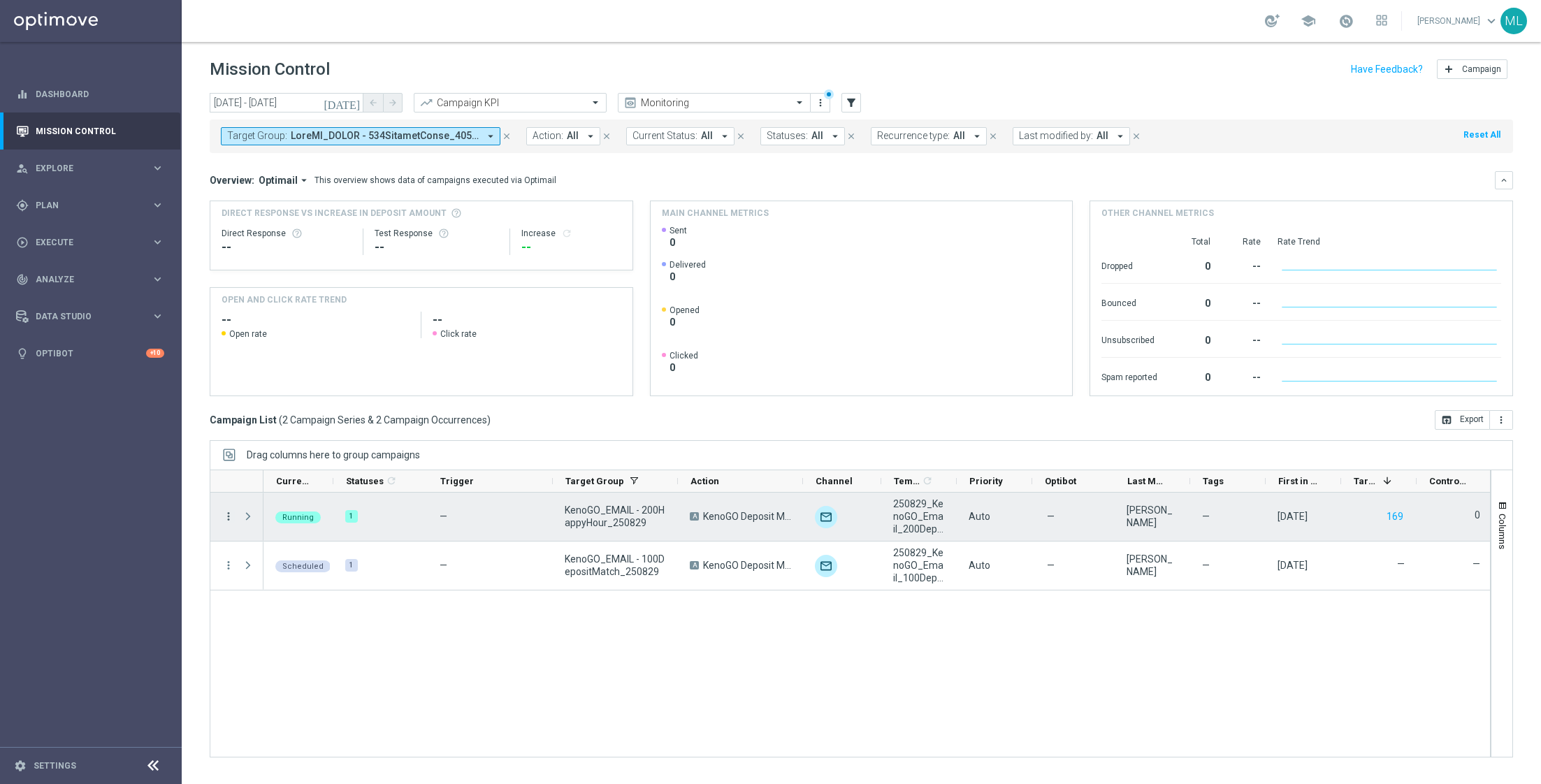
click at [227, 513] on icon "more_vert" at bounding box center [228, 516] width 12 height 12
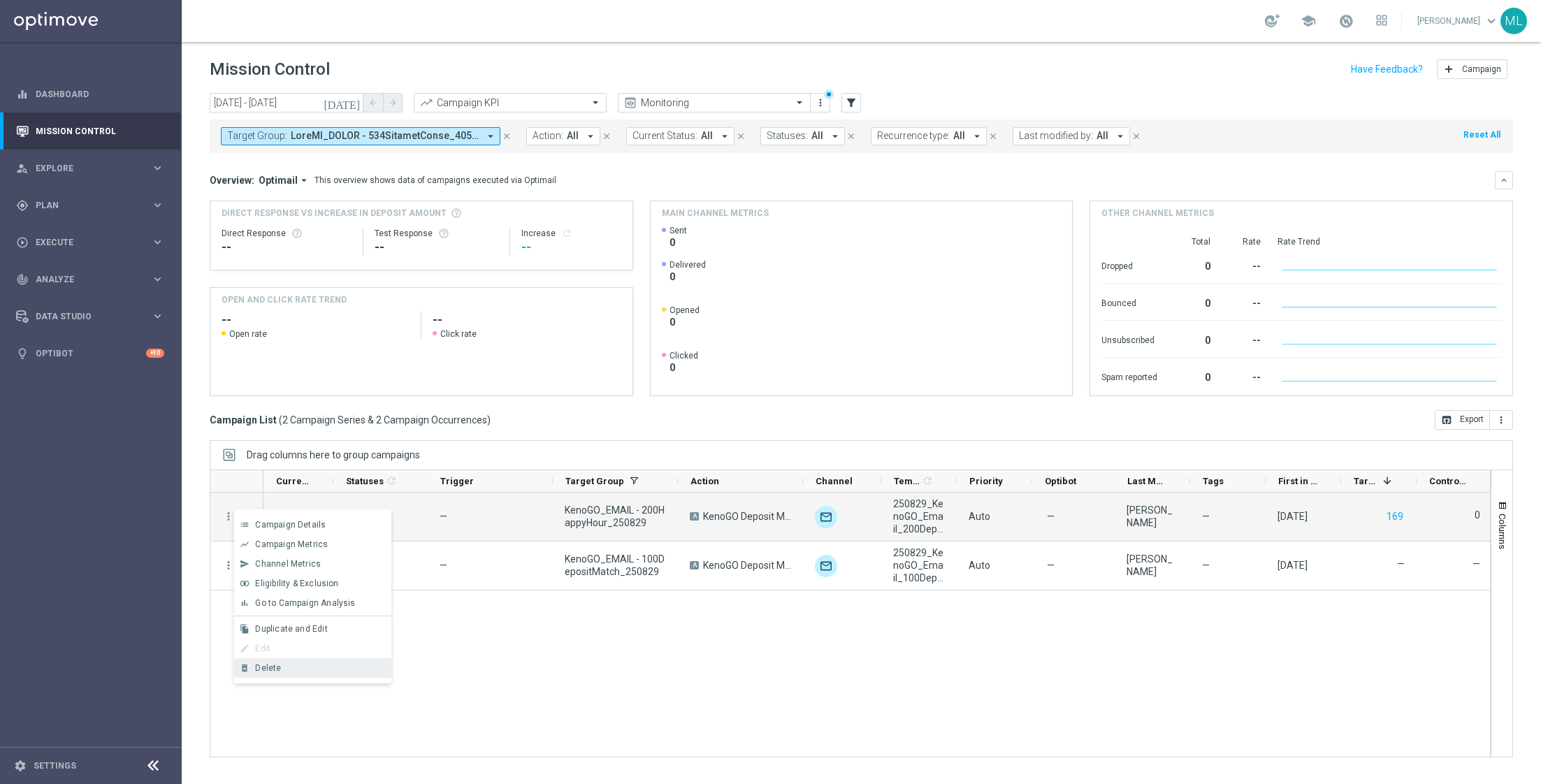
click at [280, 667] on div "Delete" at bounding box center [319, 668] width 130 height 10
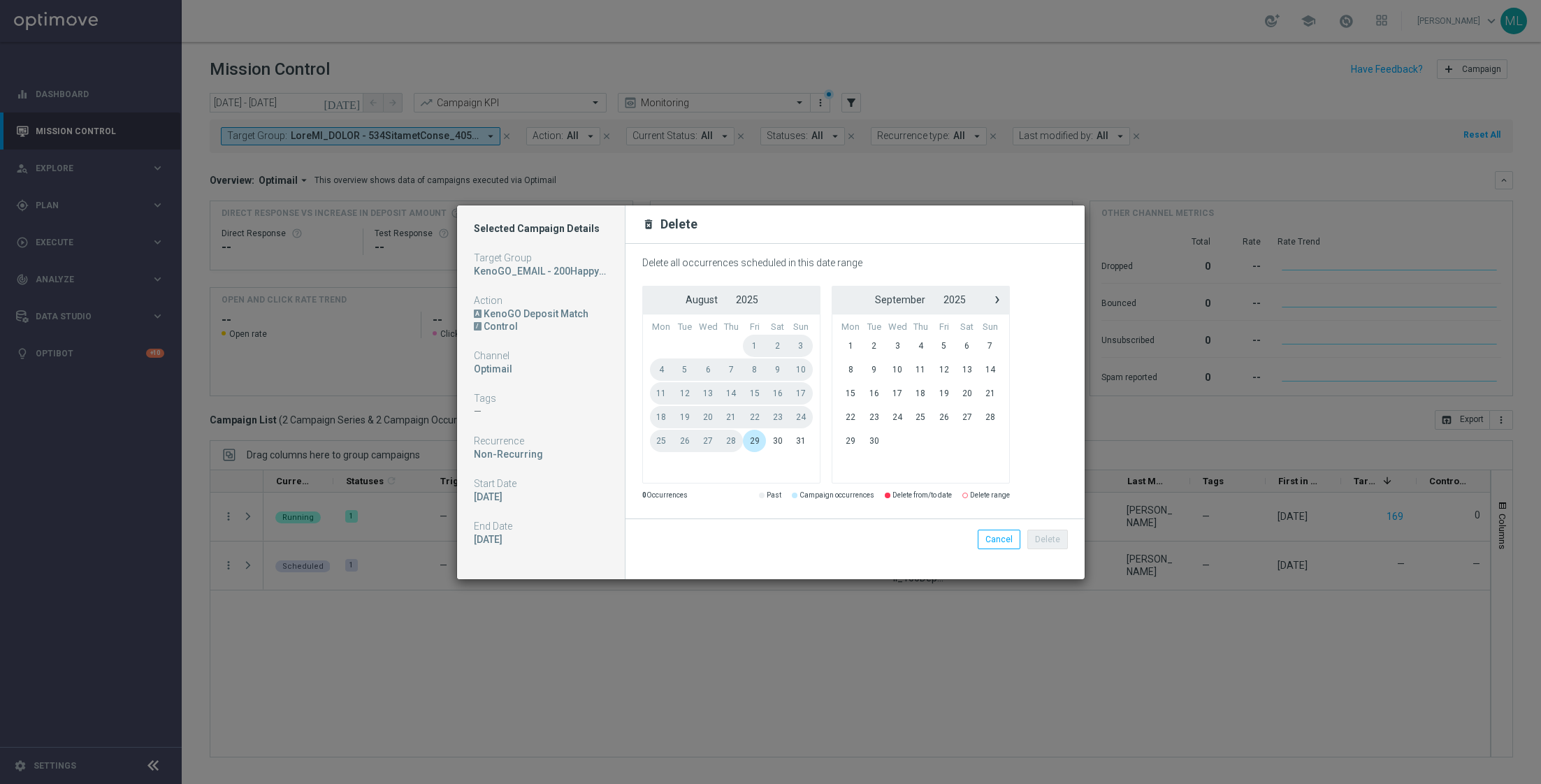
click at [862, 637] on modal-container "Selected Campaign Details Target Group KenoGO_EMAIL - 200HappyHour_250829 Actio…" at bounding box center [770, 392] width 1541 height 784
click at [672, 662] on modal-container "Selected Campaign Details Target Group KenoGO_EMAIL - 200HappyHour_250829 Actio…" at bounding box center [770, 392] width 1541 height 784
click at [1001, 543] on button "Cancel" at bounding box center [999, 539] width 43 height 20
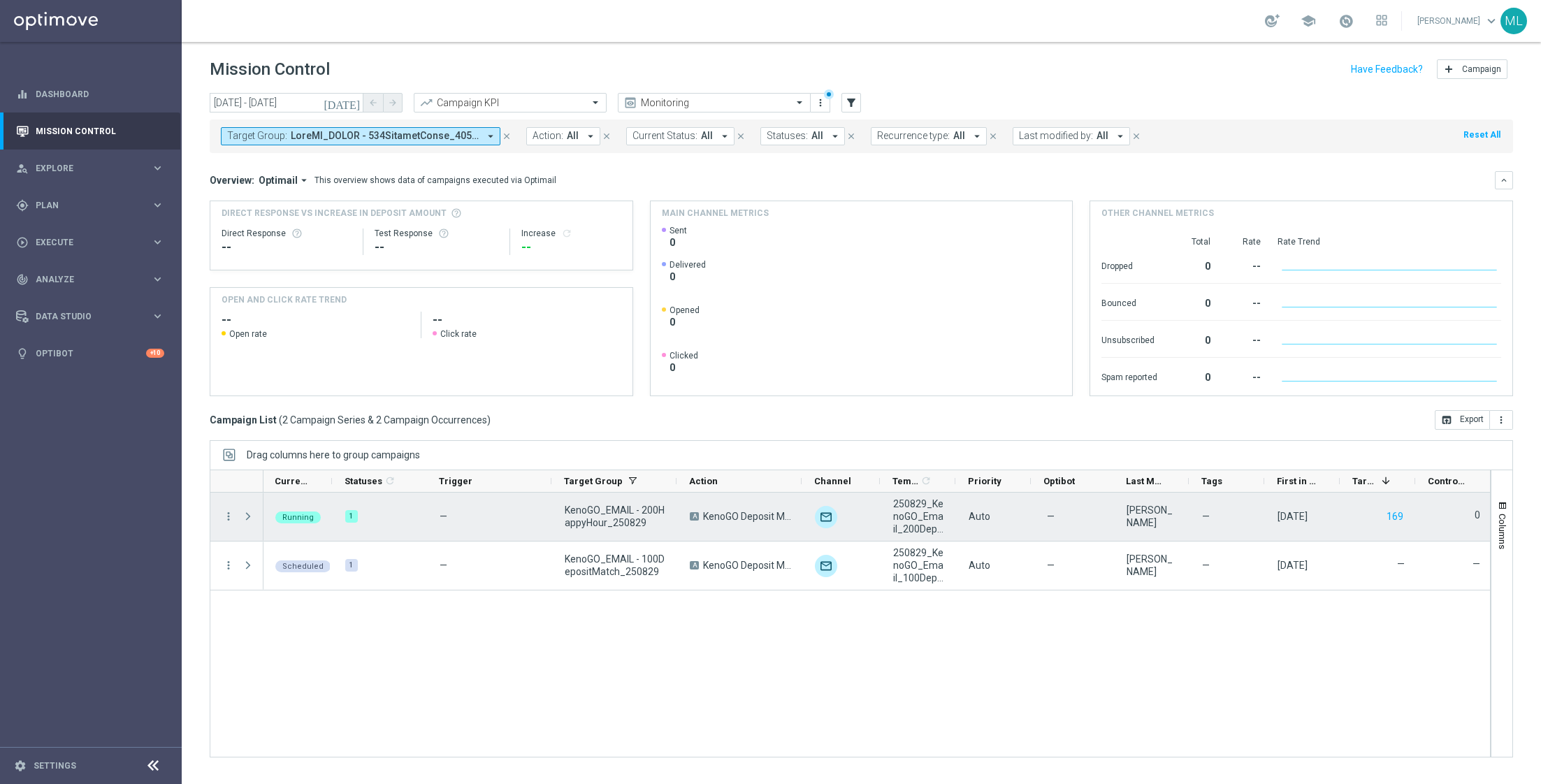
scroll to position [0, 1]
click at [226, 514] on icon "more_vert" at bounding box center [228, 516] width 12 height 12
click at [496, 677] on div "Running 1 — KenoGO_EMAIL - 200HappyHour_250829 A KenoGO Deposit Match unfold_mo…" at bounding box center [876, 624] width 1227 height 264
click at [230, 516] on icon "more_vert" at bounding box center [228, 516] width 12 height 12
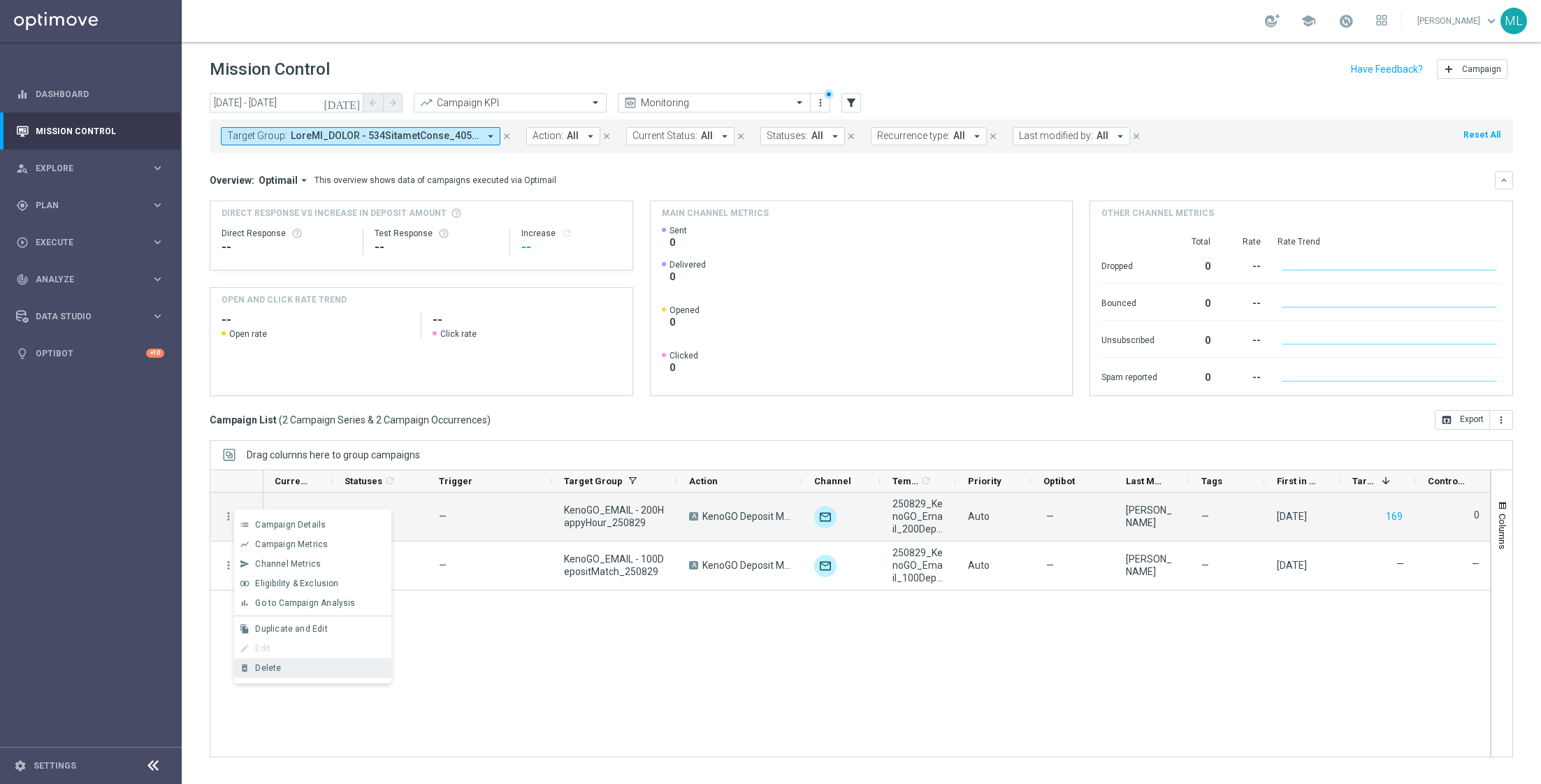
click at [353, 668] on div "Delete" at bounding box center [319, 668] width 130 height 10
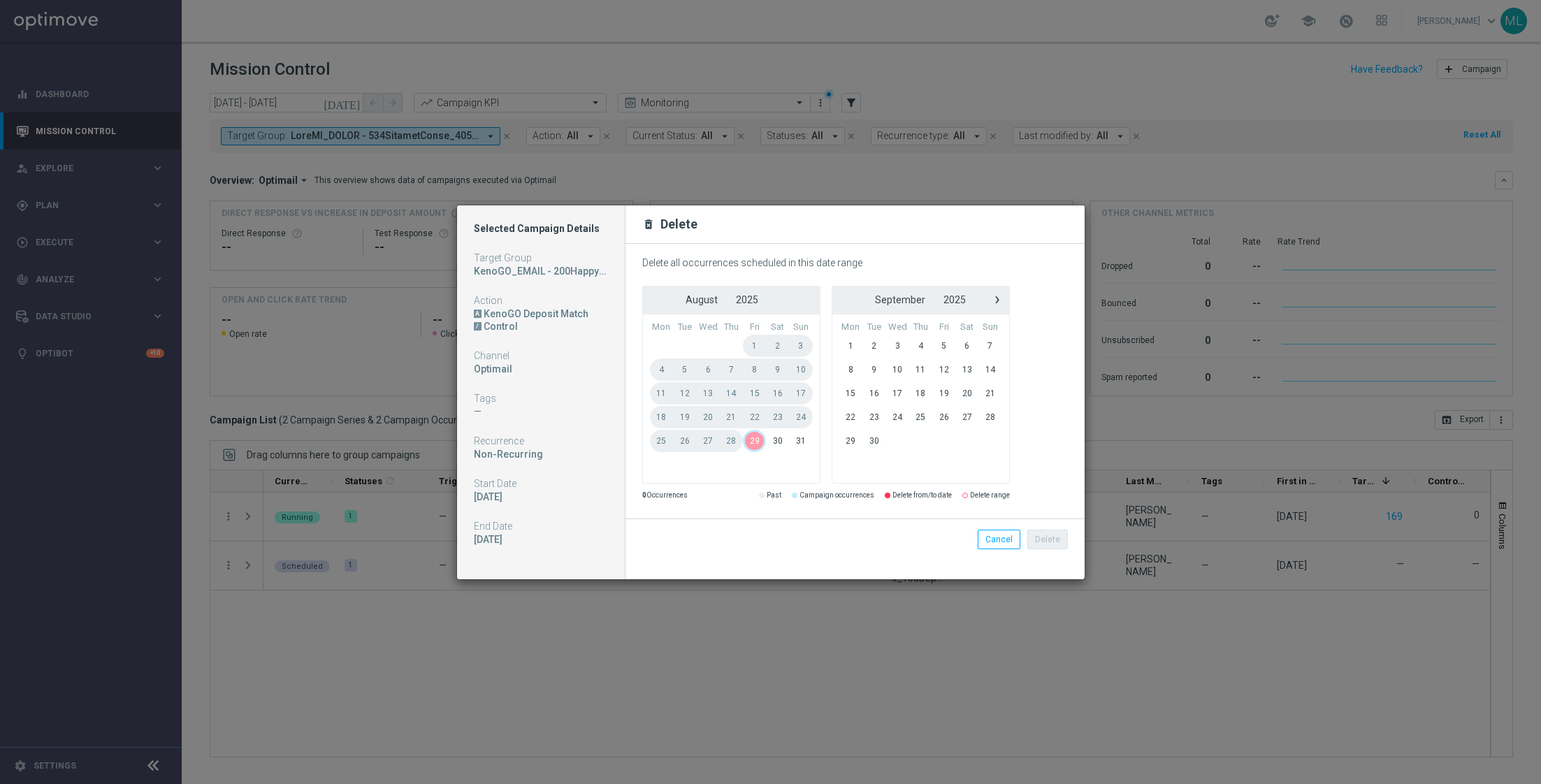
click at [757, 442] on span "29" at bounding box center [754, 441] width 23 height 22
click at [758, 438] on span "29" at bounding box center [754, 441] width 23 height 22
click at [1041, 538] on button "Delete" at bounding box center [1047, 539] width 41 height 20
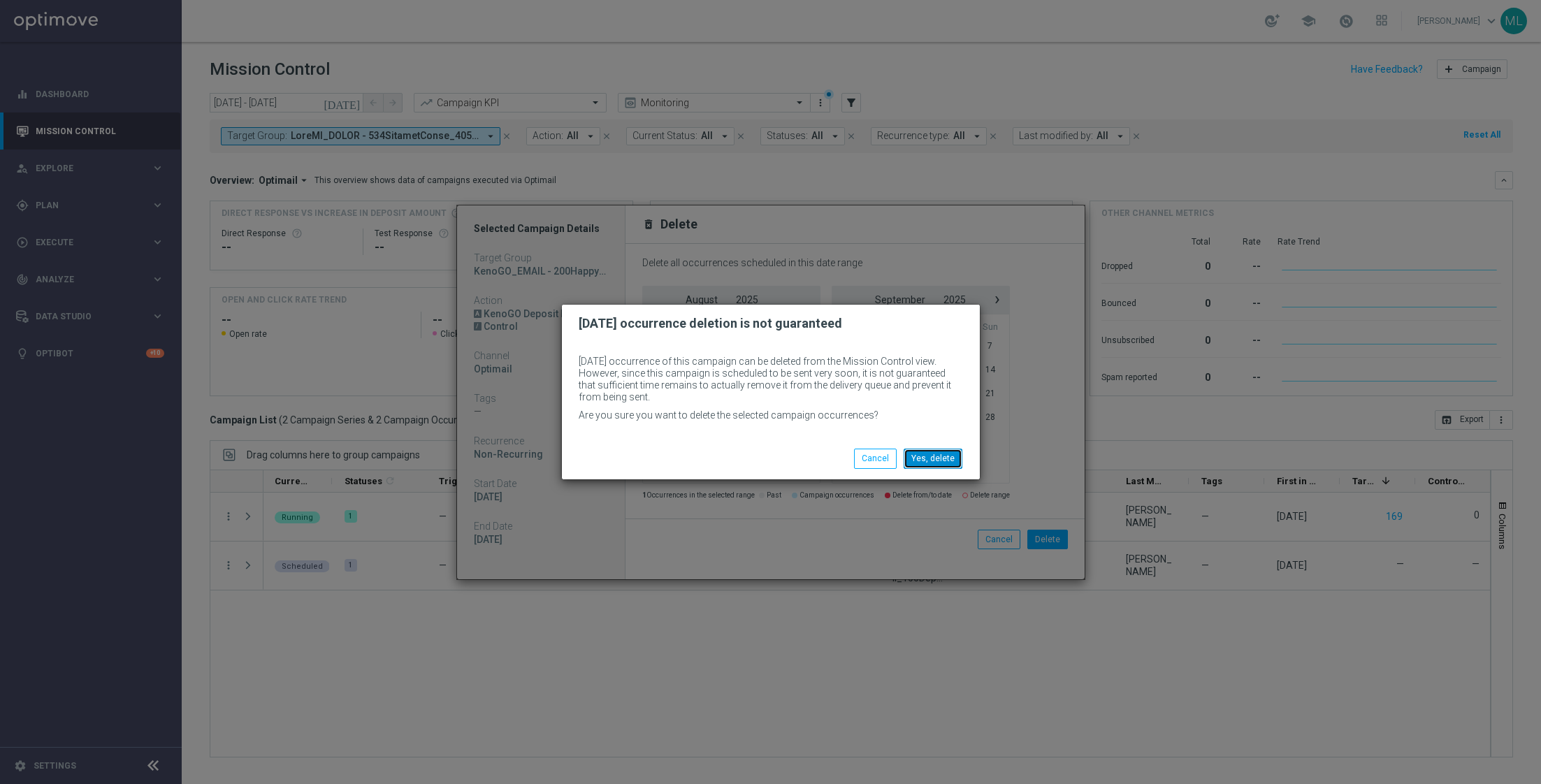
click at [936, 455] on button "Yes, delete" at bounding box center [932, 458] width 59 height 20
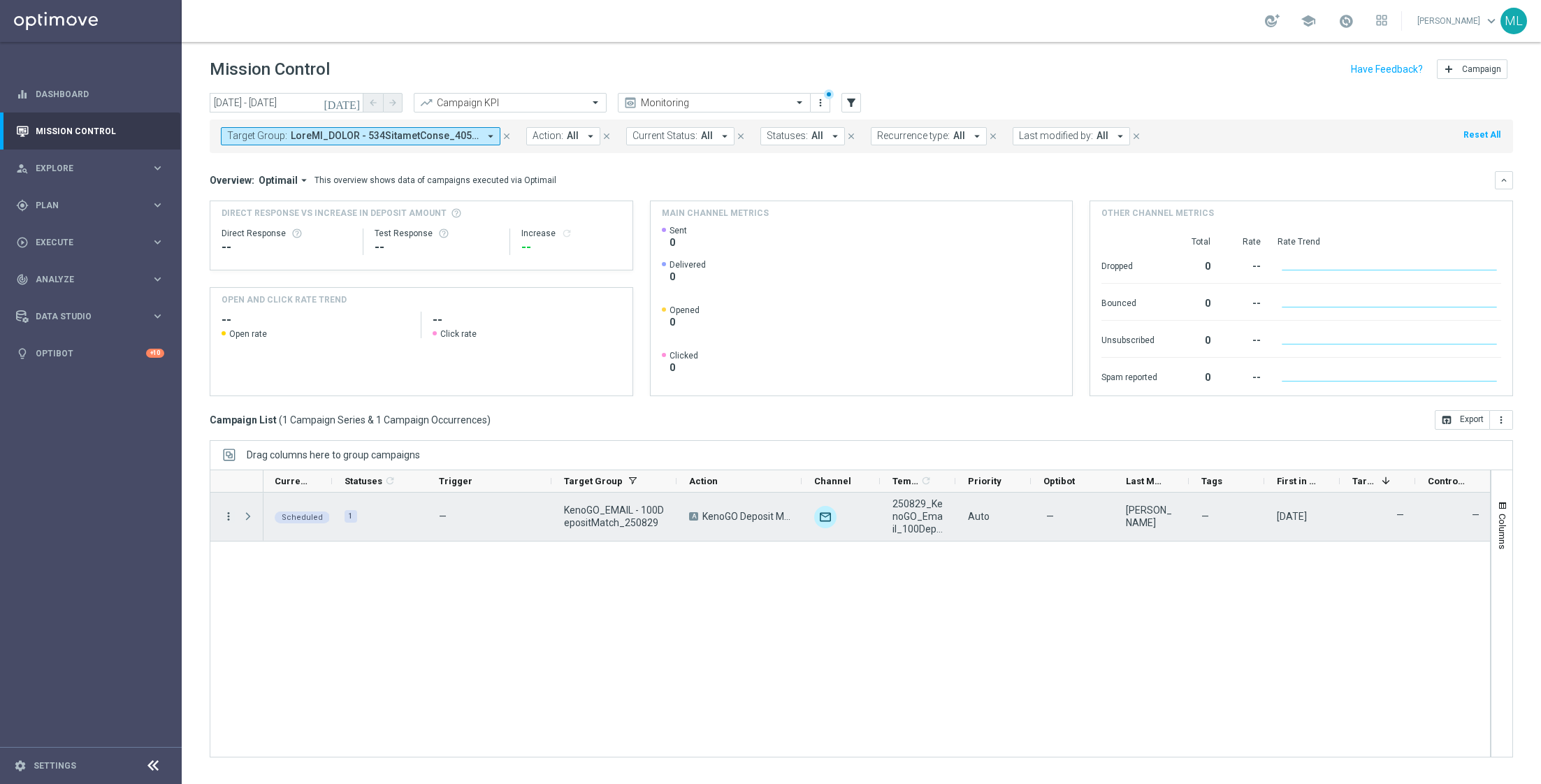
click at [225, 516] on icon "more_vert" at bounding box center [228, 516] width 12 height 12
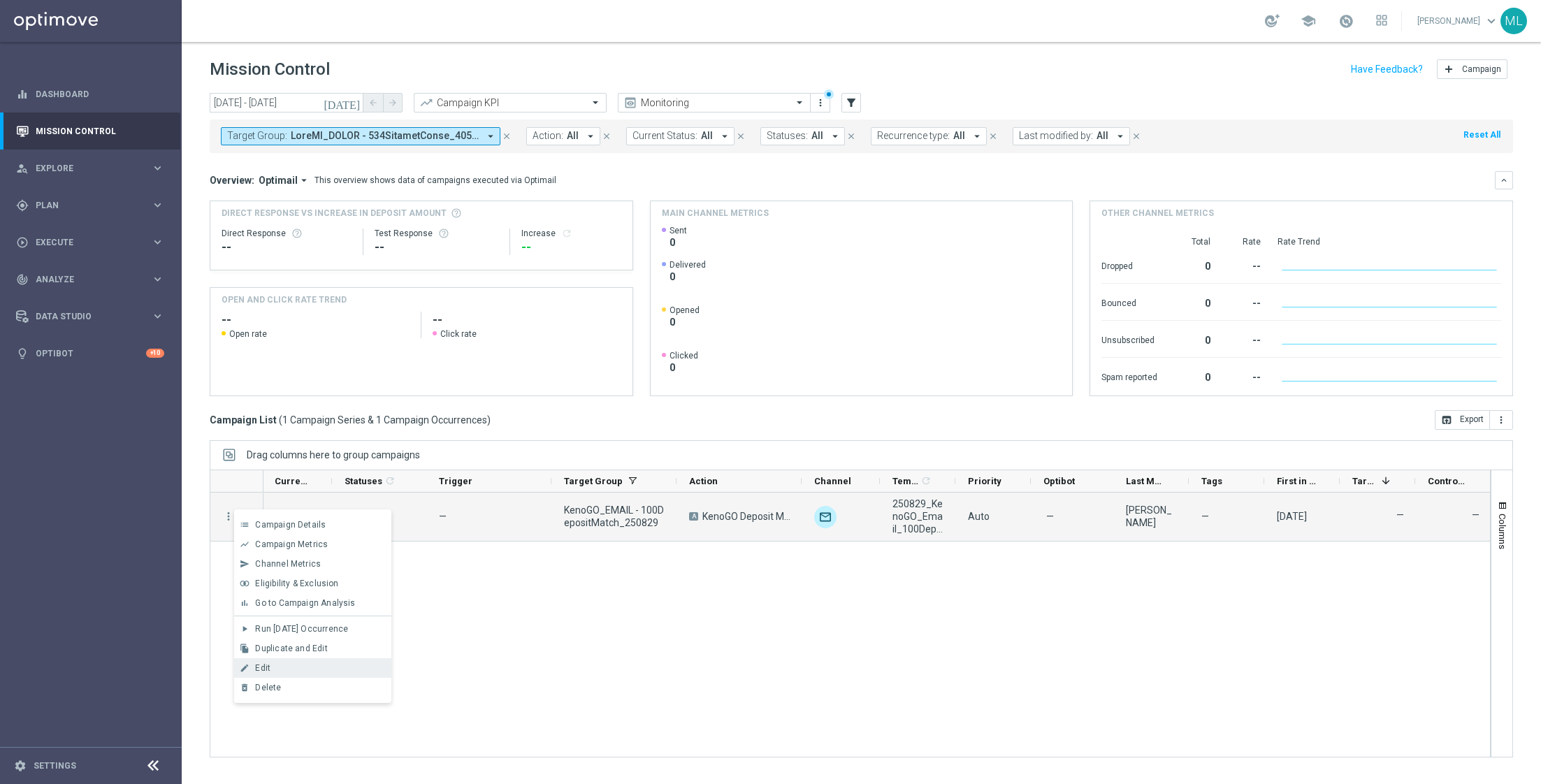
click at [261, 663] on span "Edit" at bounding box center [262, 668] width 16 height 10
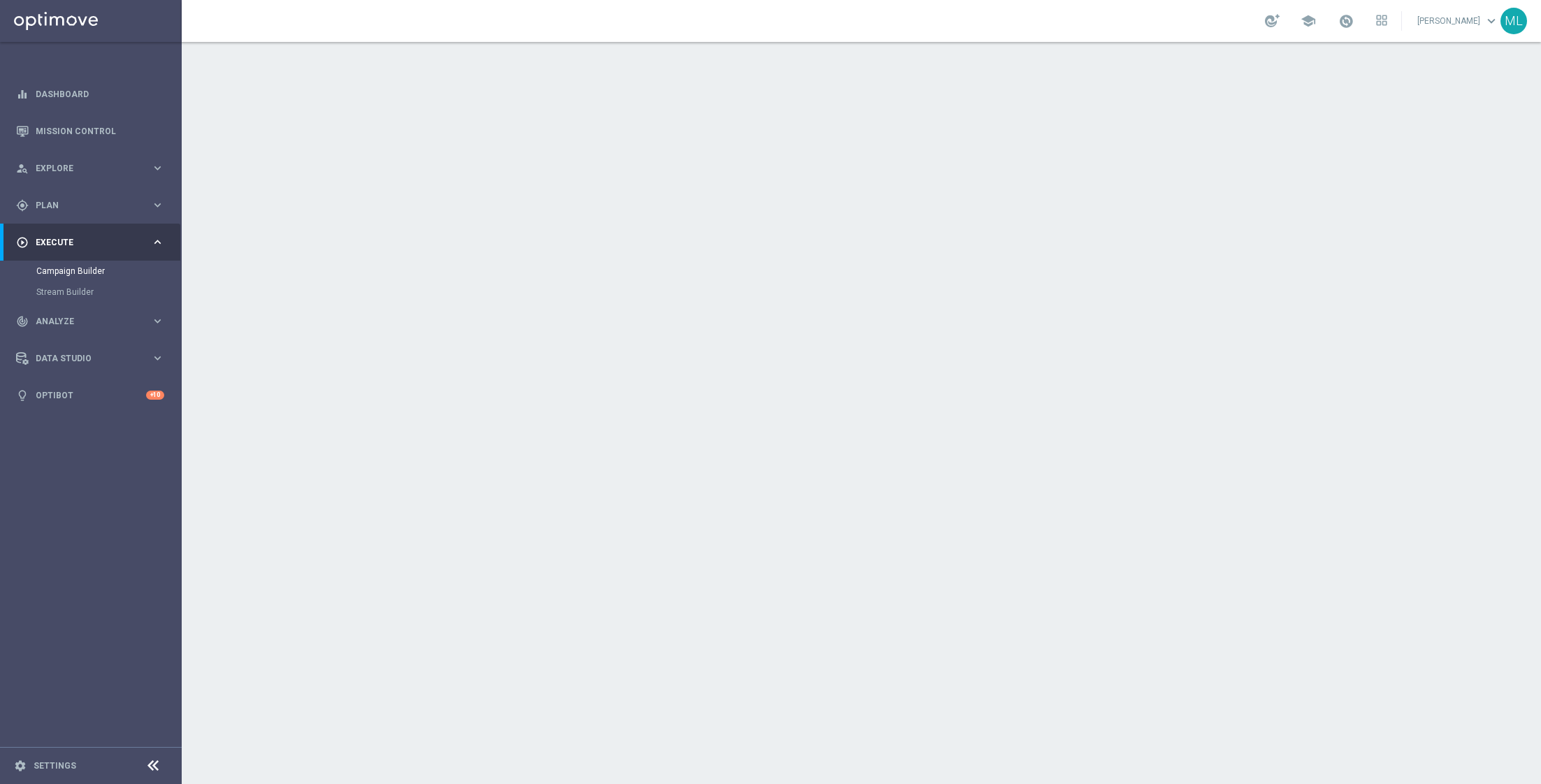
click at [1238, 357] on icon "keyboard_arrow_down" at bounding box center [1241, 359] width 21 height 21
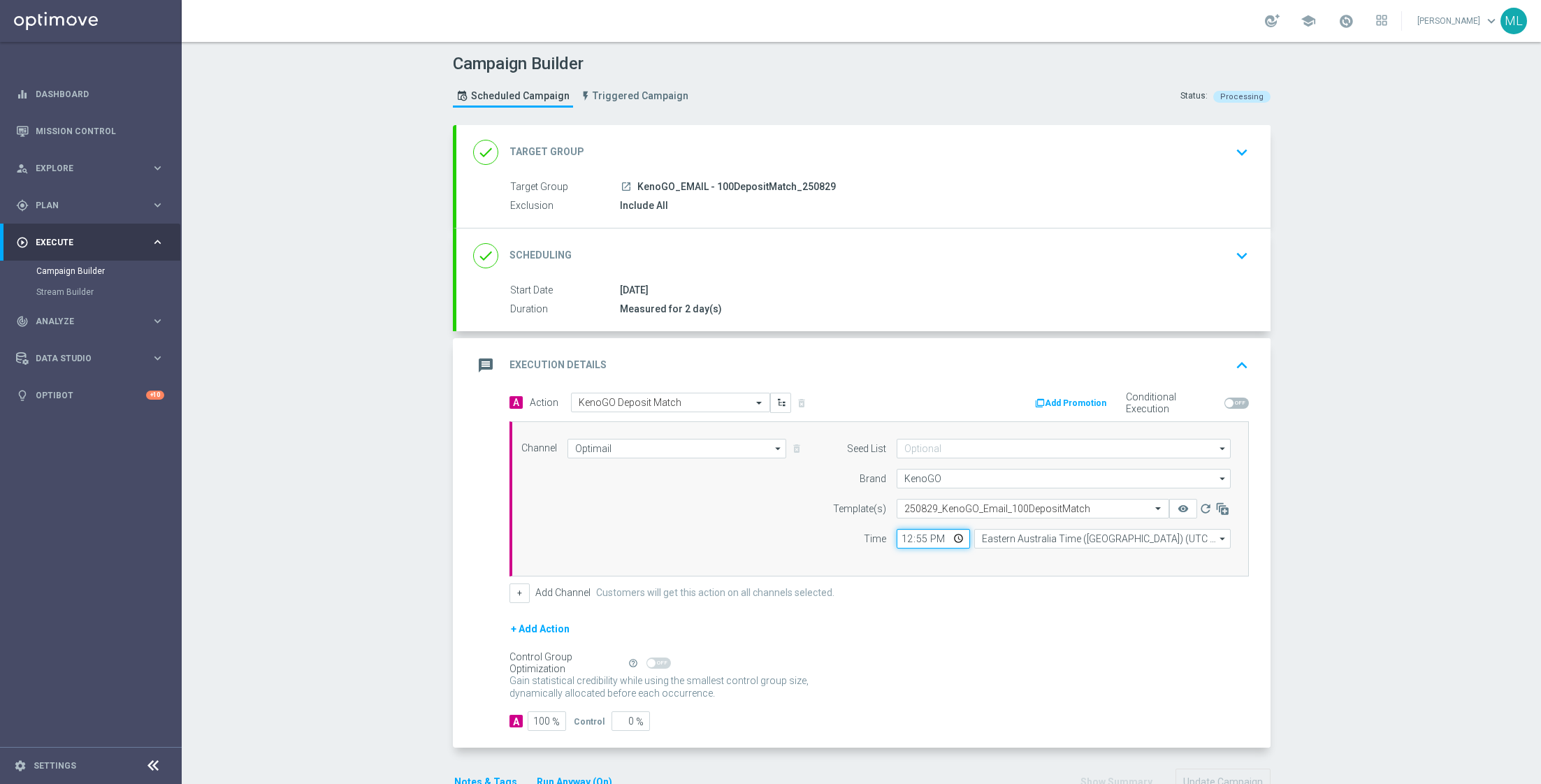
click at [916, 533] on input "12:55" at bounding box center [933, 538] width 74 height 20
click at [902, 533] on input "12:55" at bounding box center [933, 538] width 74 height 20
type input "13:00"
click at [907, 596] on div "+ Add Channel Customers will get this action on all channels selected." at bounding box center [879, 593] width 739 height 20
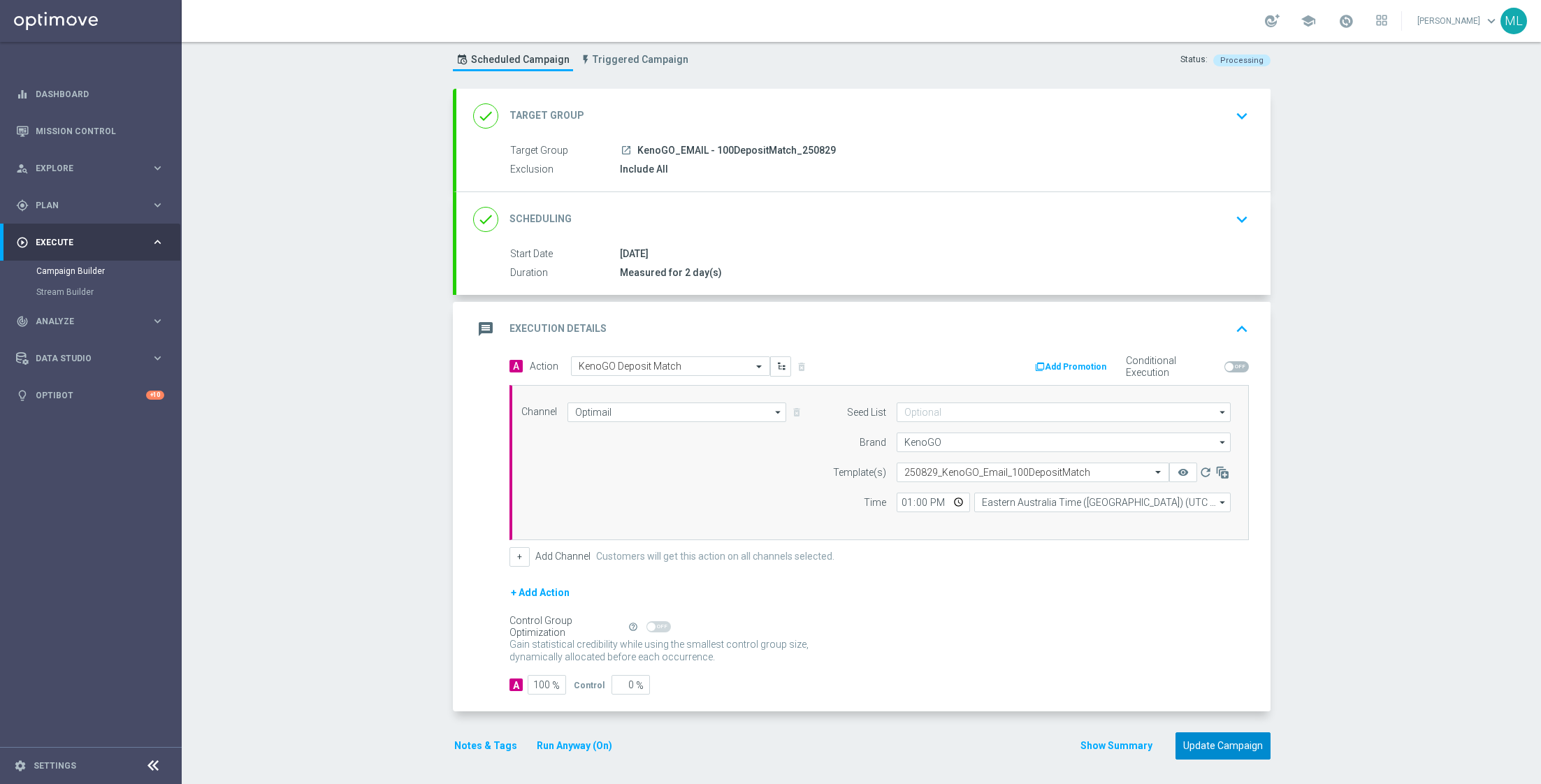
click at [1222, 739] on button "Update Campaign" at bounding box center [1223, 745] width 95 height 27
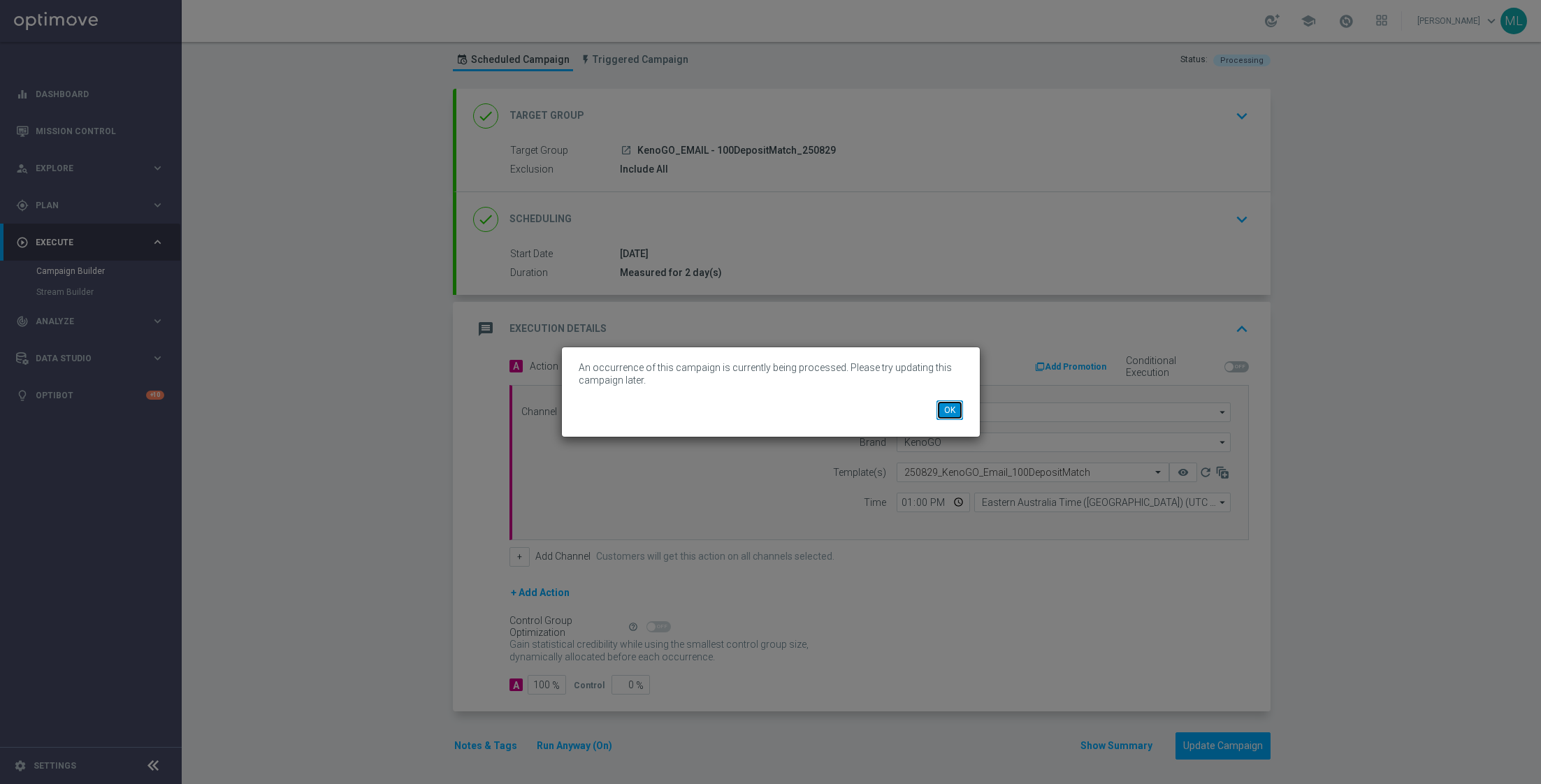
click at [949, 409] on button "OK" at bounding box center [950, 410] width 26 height 20
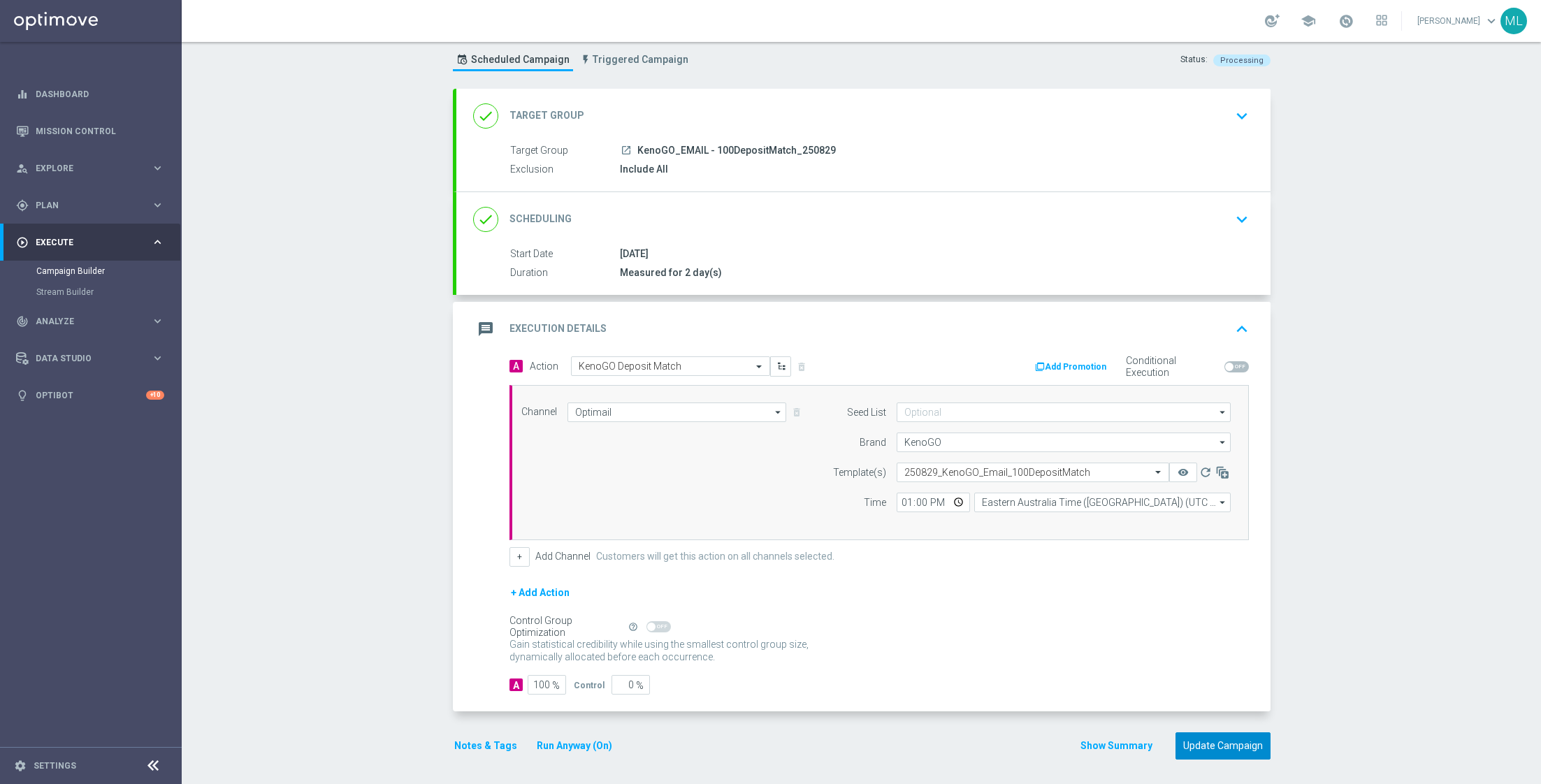
click at [1220, 745] on button "Update Campaign" at bounding box center [1223, 745] width 95 height 27
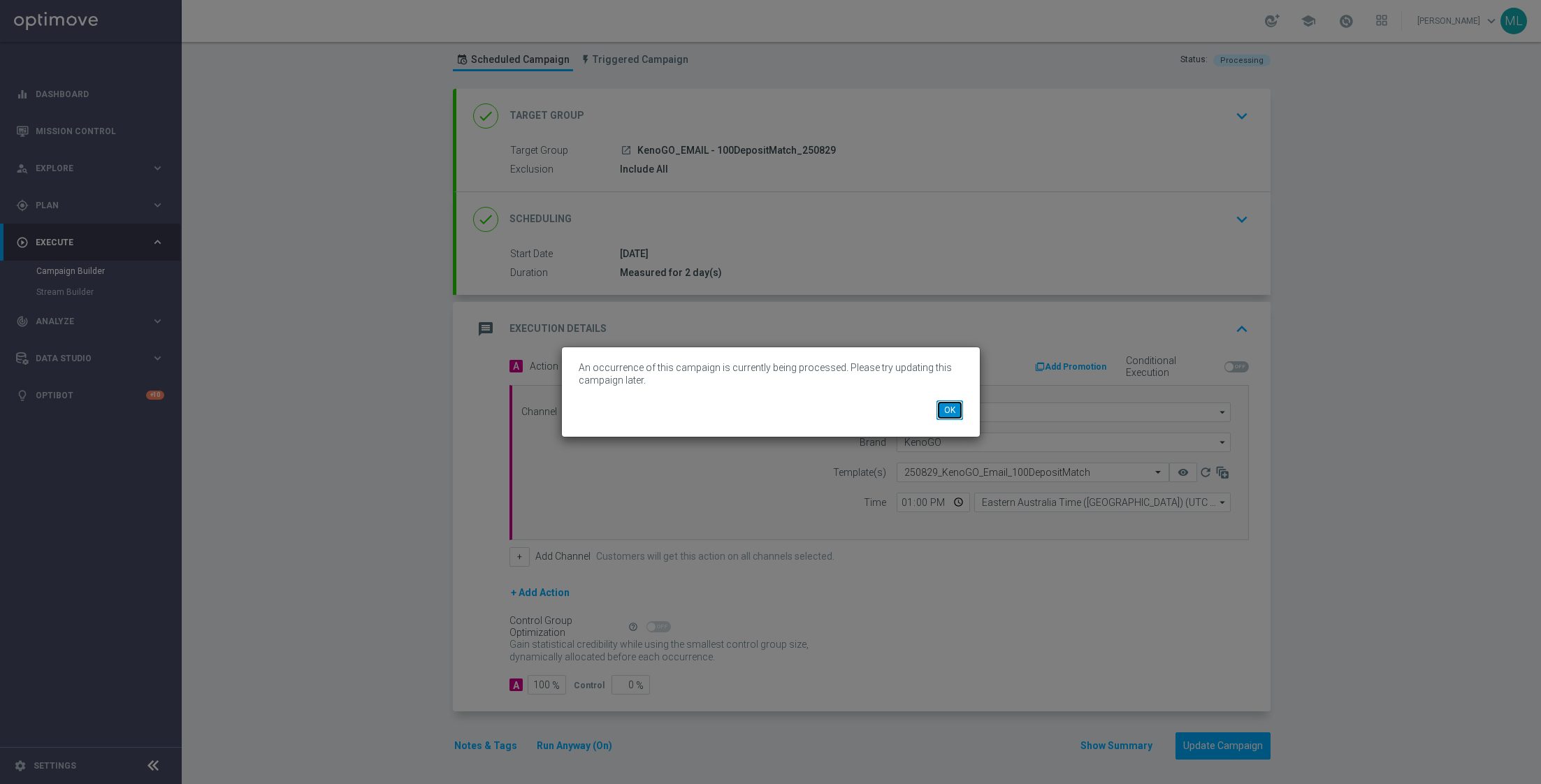
click at [960, 409] on button "OK" at bounding box center [950, 410] width 26 height 20
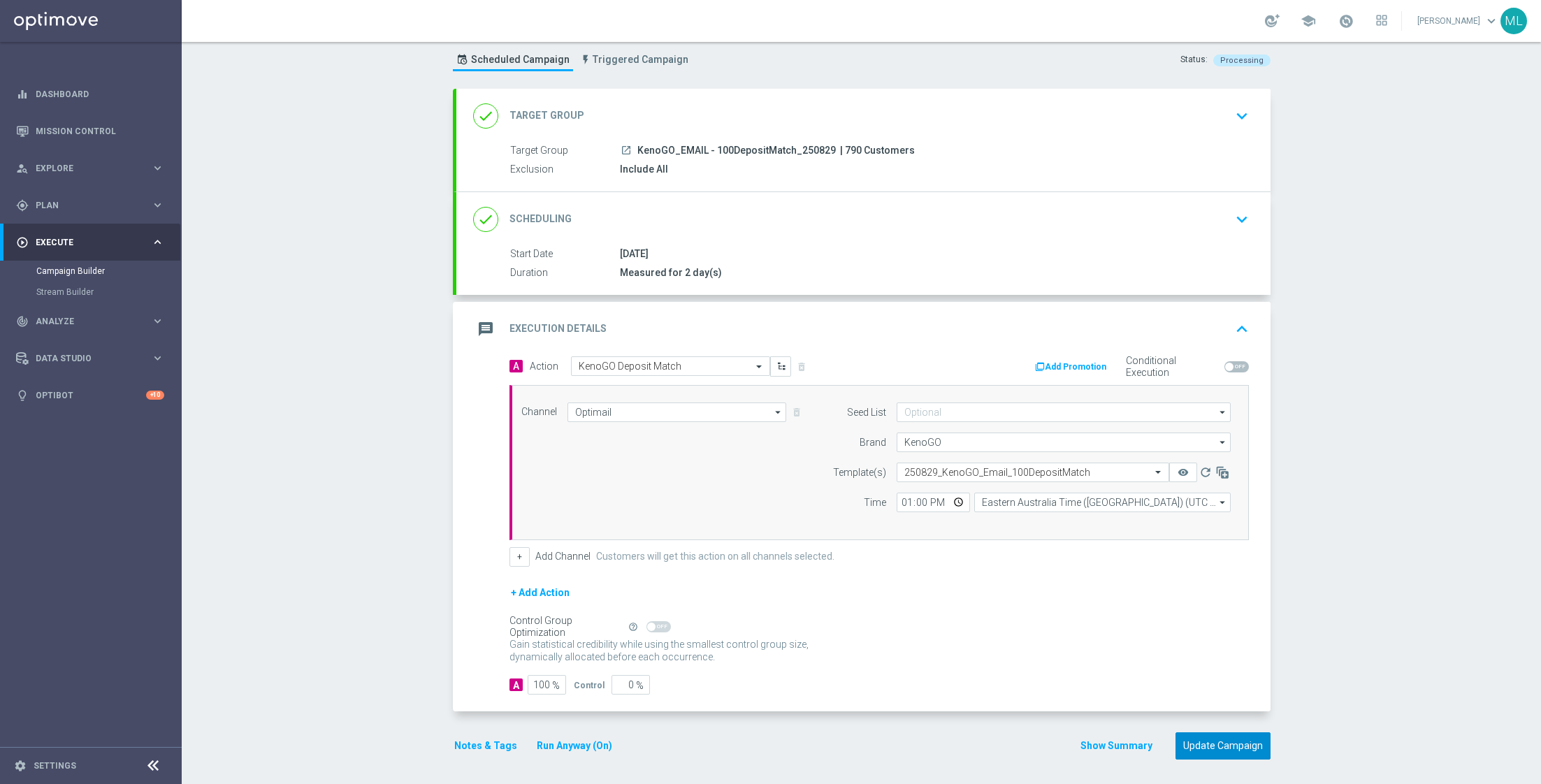
click at [1209, 748] on button "Update Campaign" at bounding box center [1223, 745] width 95 height 27
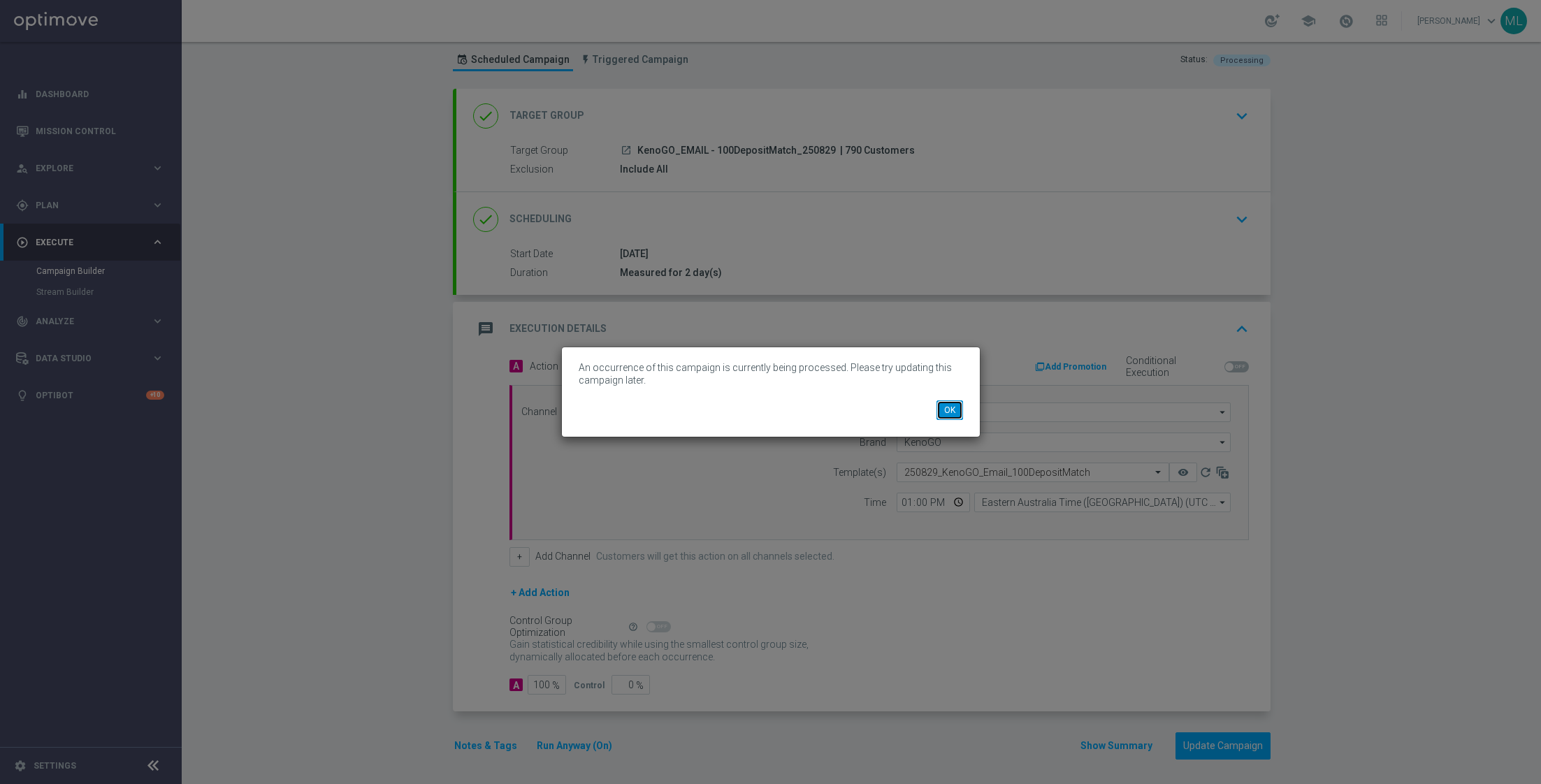
click at [949, 418] on button "OK" at bounding box center [950, 410] width 26 height 20
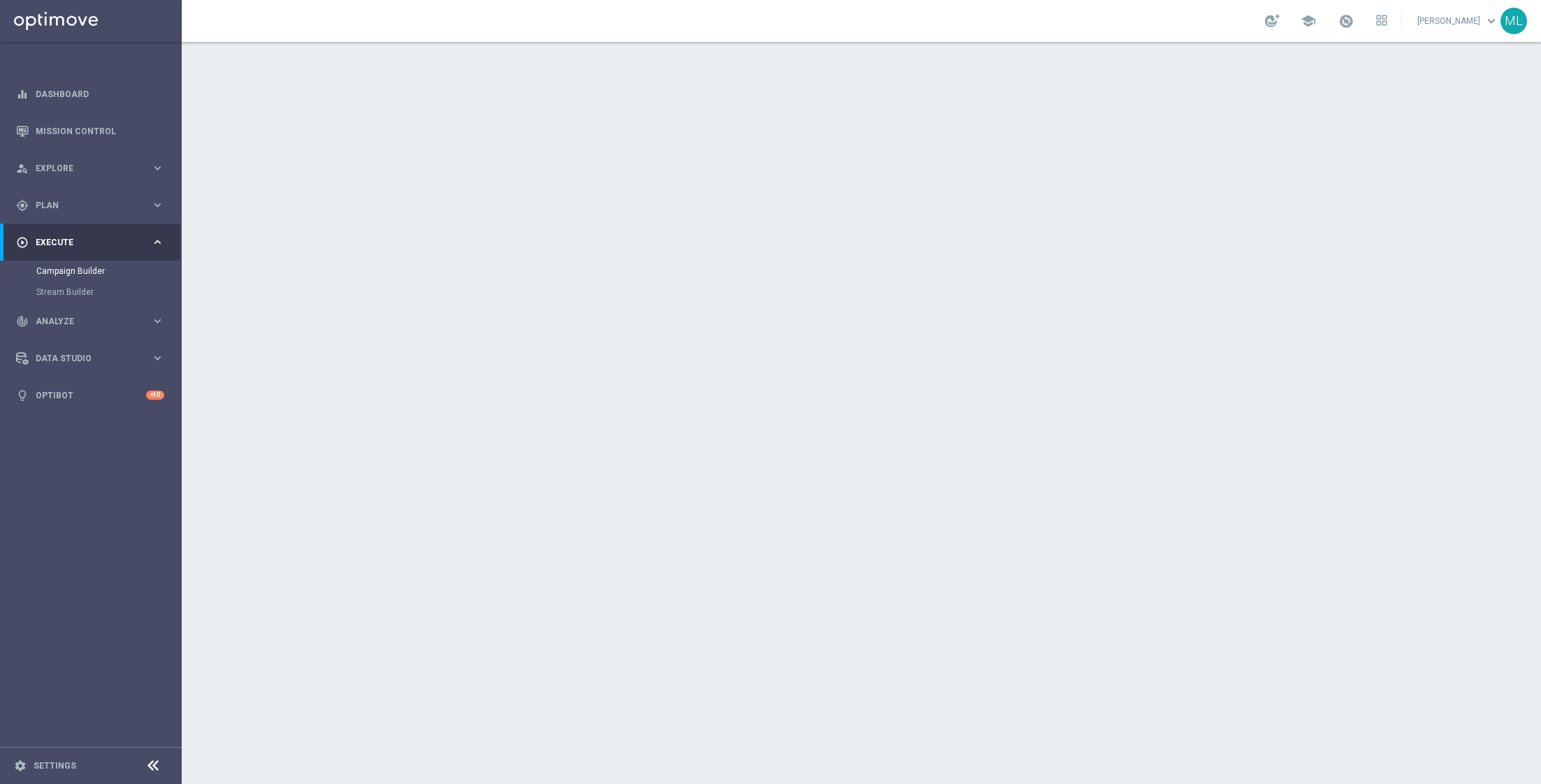
click at [1237, 359] on icon "keyboard_arrow_down" at bounding box center [1241, 359] width 21 height 21
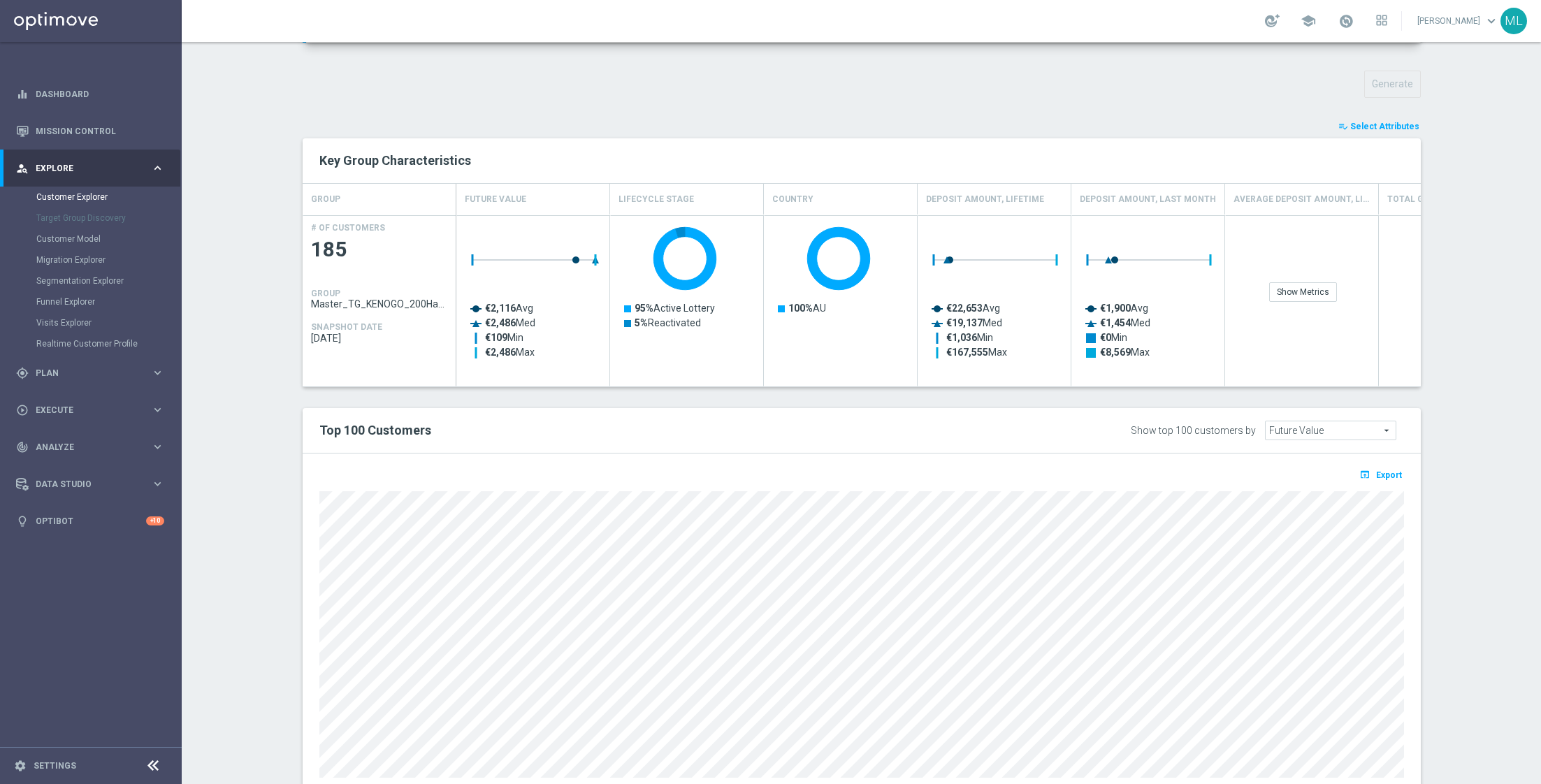
scroll to position [509, 0]
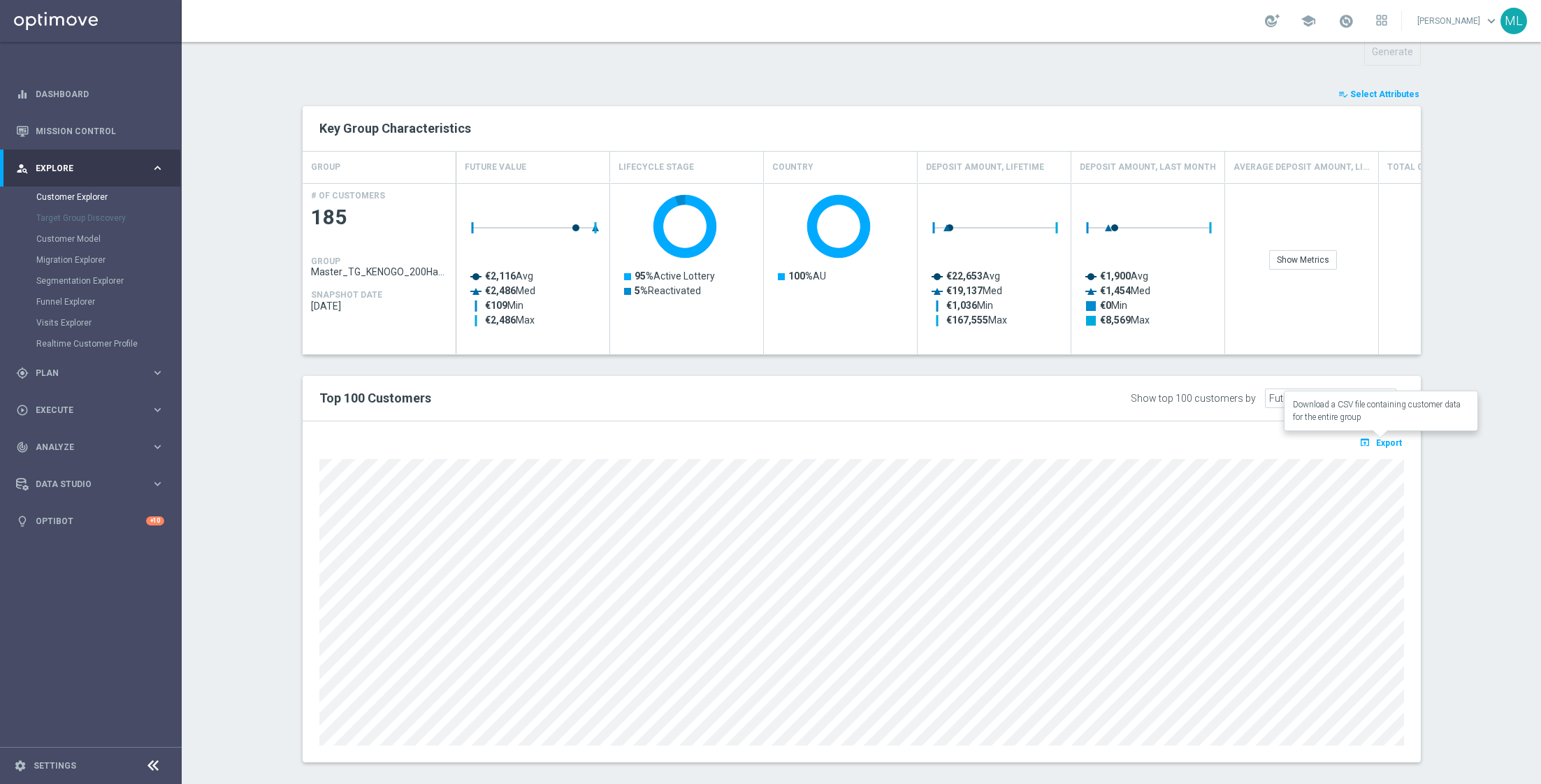
click at [1386, 445] on button "open_in_browser Export" at bounding box center [1381, 442] width 47 height 18
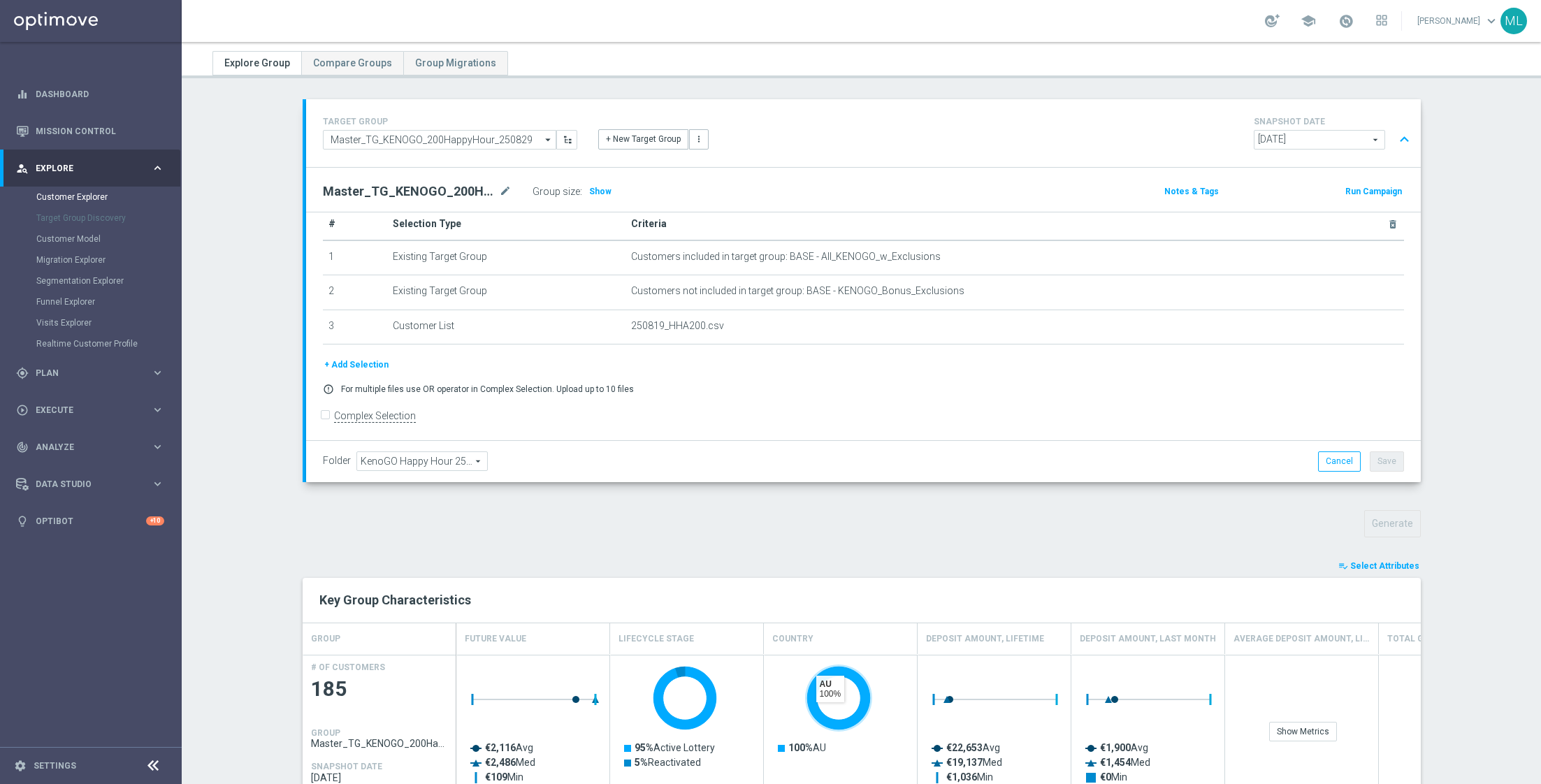
scroll to position [0, 0]
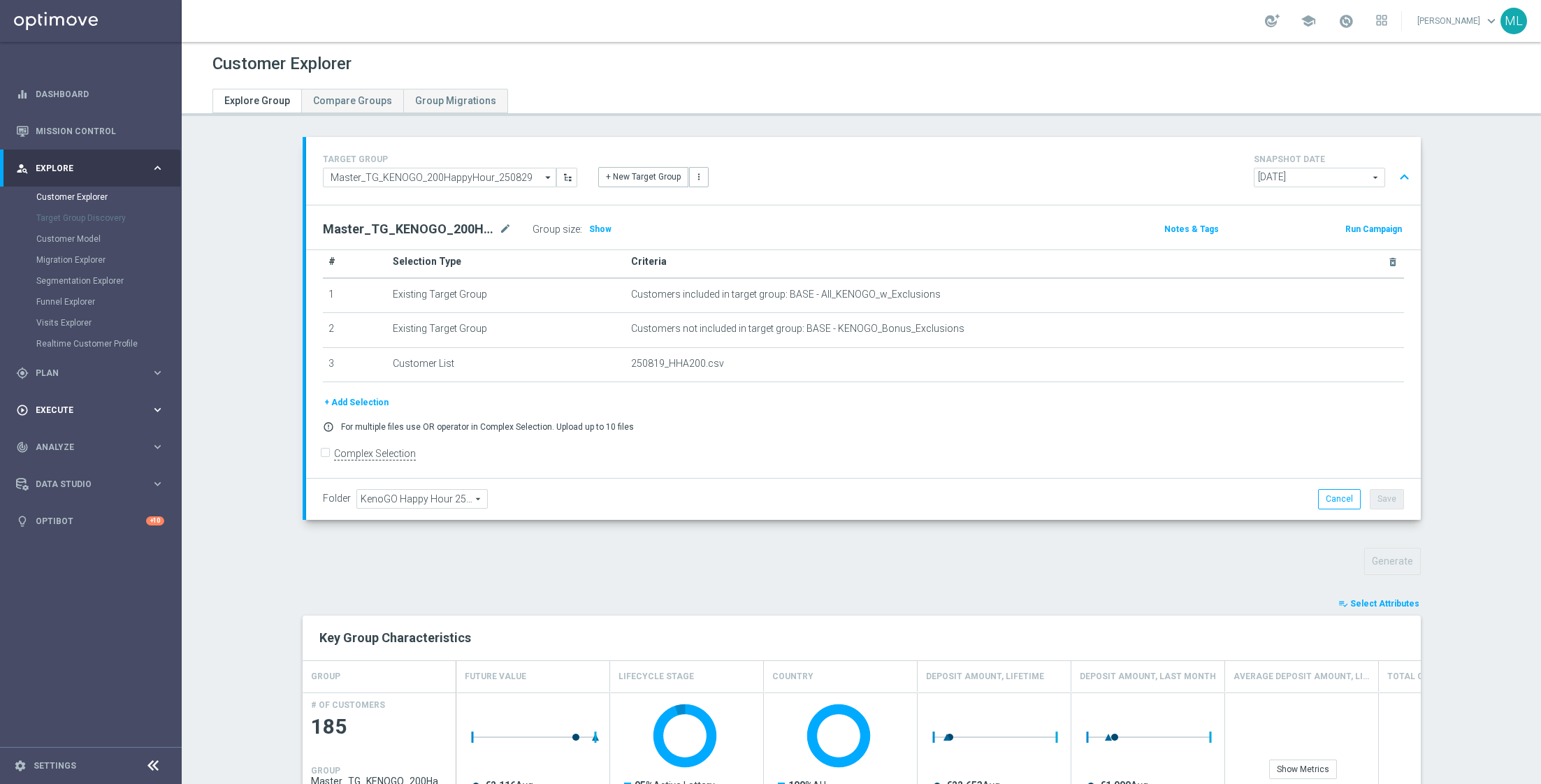
click at [156, 399] on div "play_circle_outline Execute keyboard_arrow_right" at bounding box center [90, 409] width 180 height 37
click at [157, 203] on icon "keyboard_arrow_right" at bounding box center [157, 205] width 13 height 13
click at [58, 232] on link "Target Groups" at bounding box center [91, 234] width 109 height 12
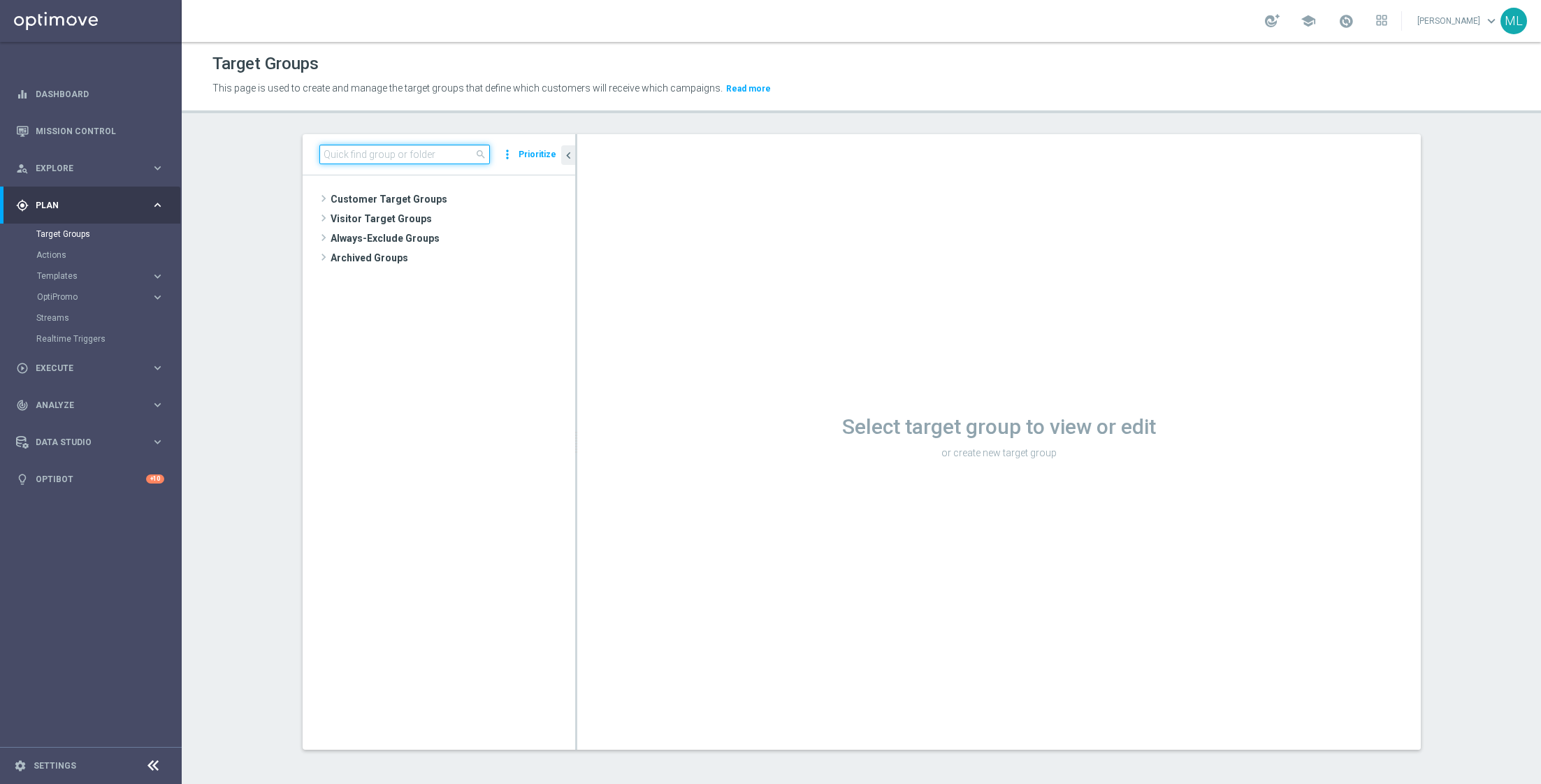
click at [353, 157] on input at bounding box center [404, 155] width 170 height 20
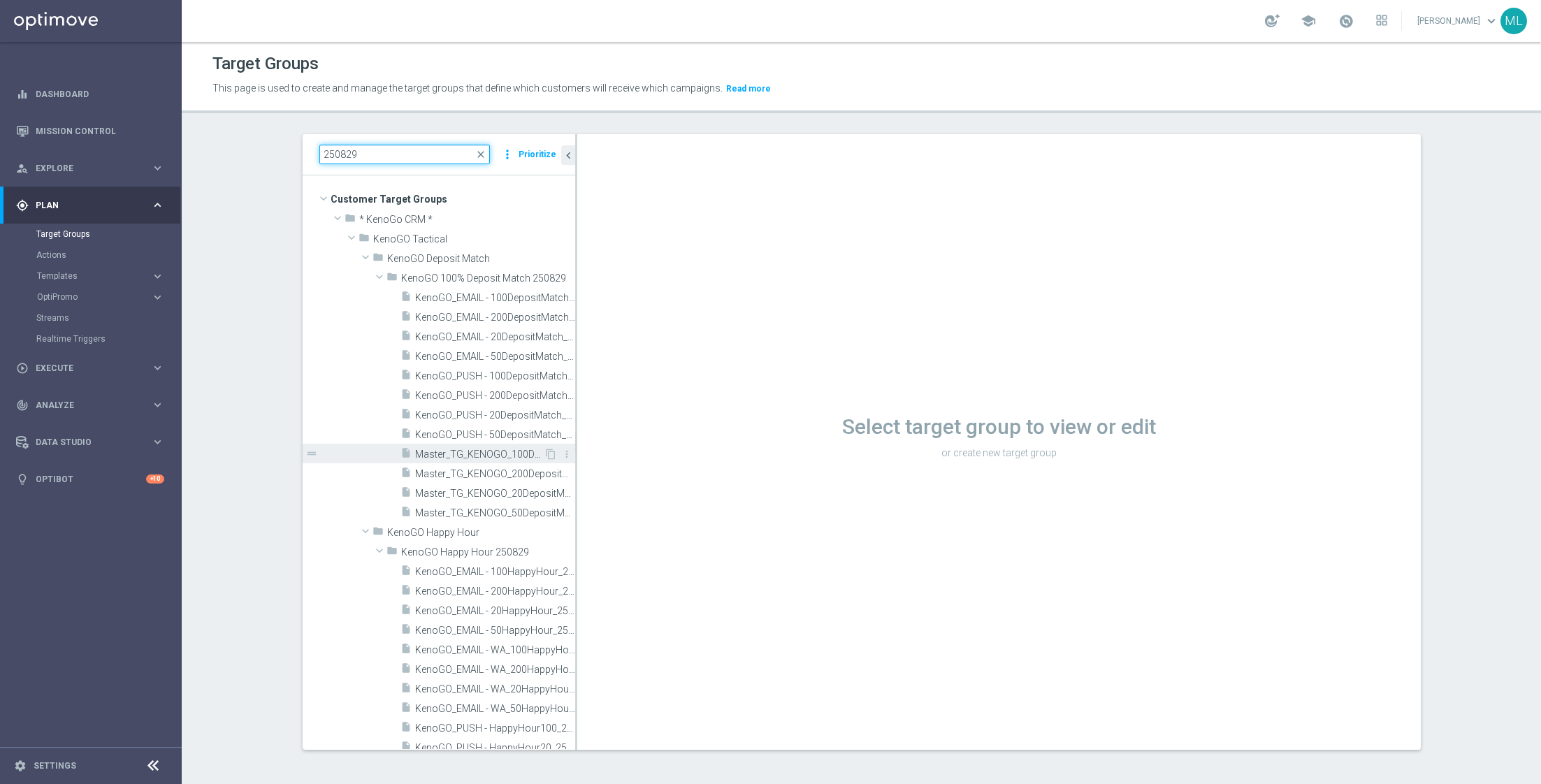
scroll to position [47, 0]
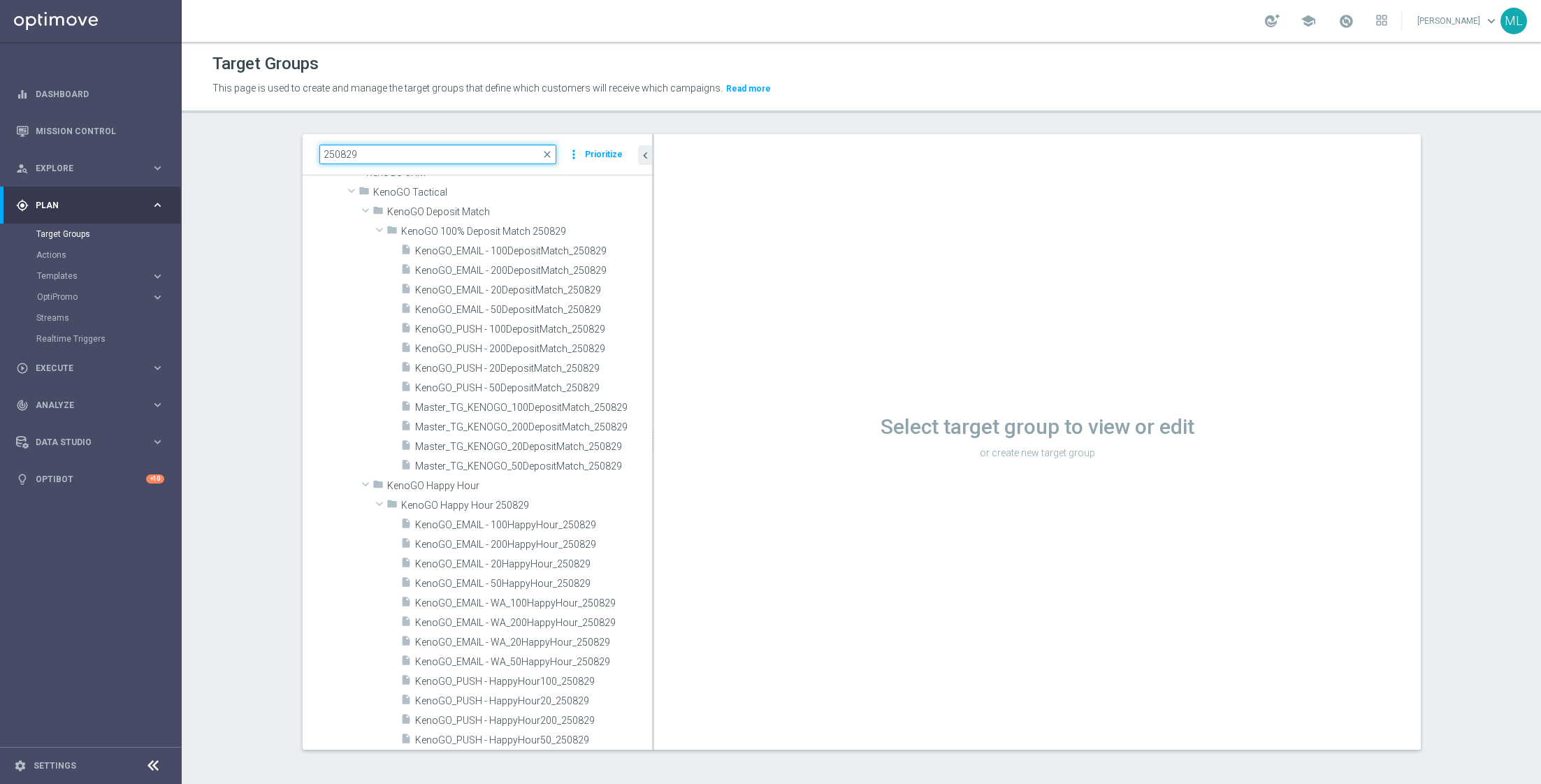
drag, startPoint x: 576, startPoint y: 371, endPoint x: 664, endPoint y: 371, distance: 88.0
click at [654, 371] on div at bounding box center [653, 442] width 2 height 615
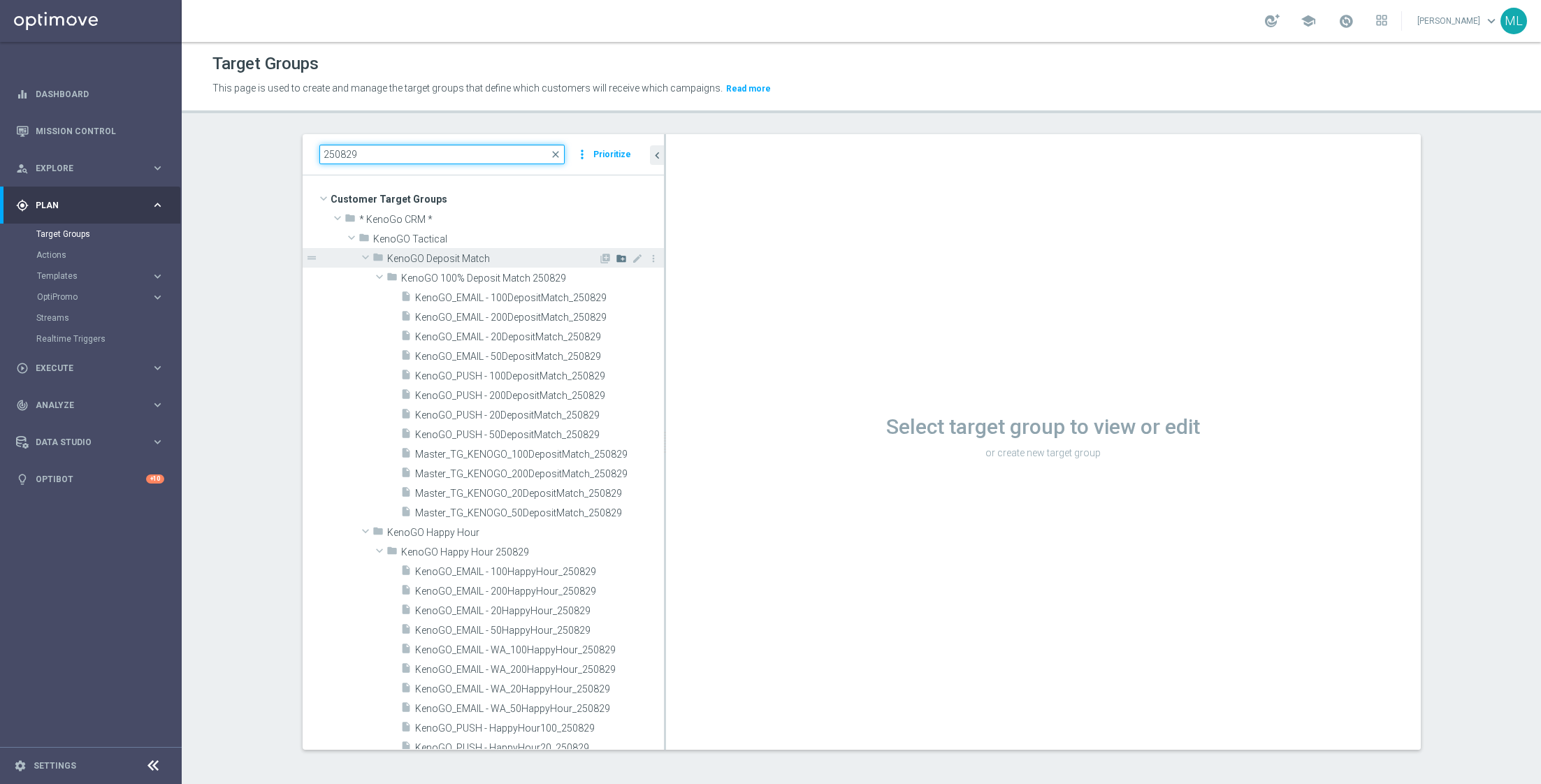
type input "250829"
click at [619, 258] on icon "create_new_folder" at bounding box center [621, 259] width 12 height 12
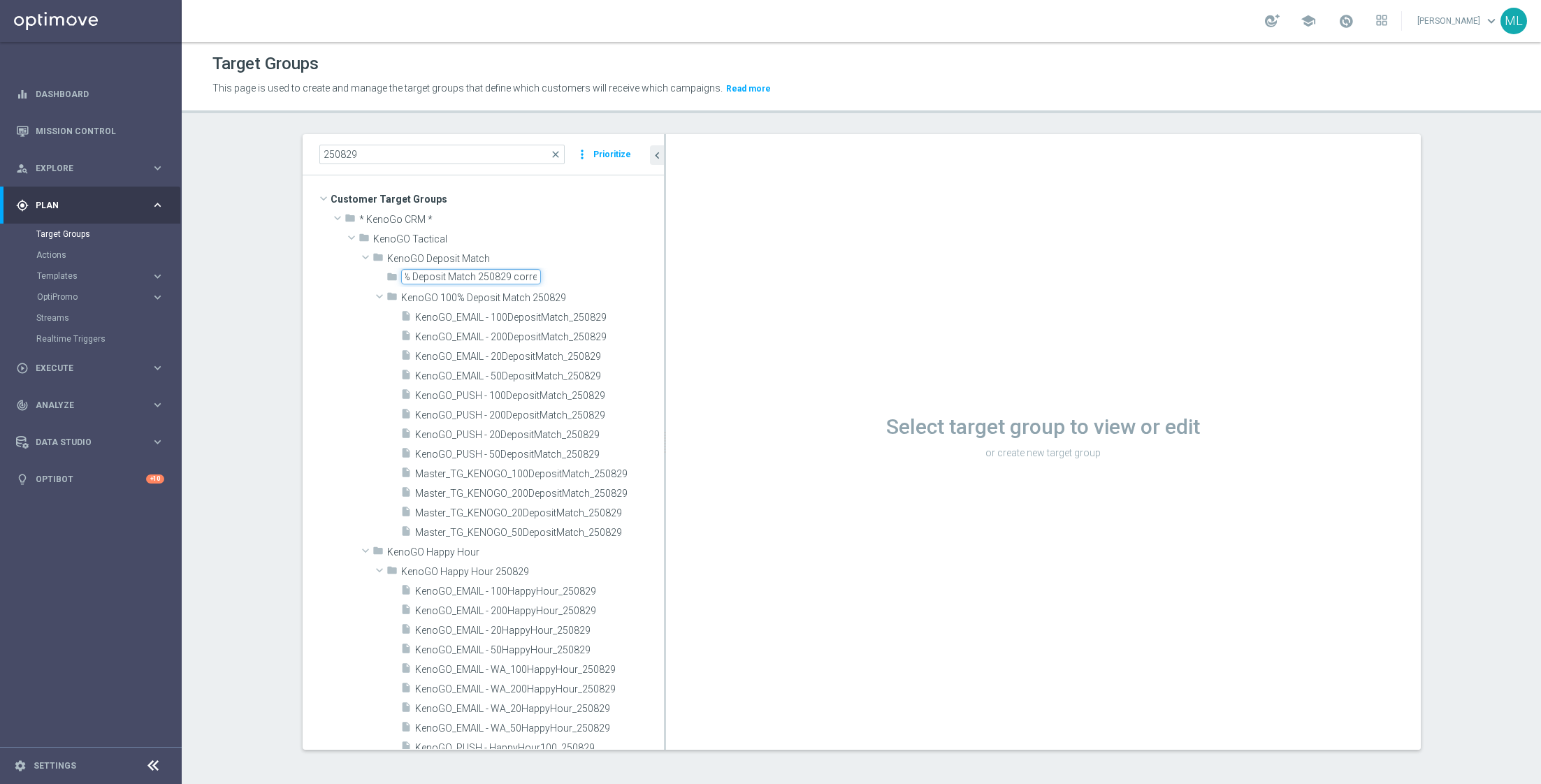
scroll to position [0, 61]
type input "KenoGO 100% Deposit Match 250829 correct"
click at [315, 327] on div "insert_drive_file KenoGO_EMAIL - 100DepositMatch_250829 content_copy more_vert …" at bounding box center [483, 424] width 361 height 235
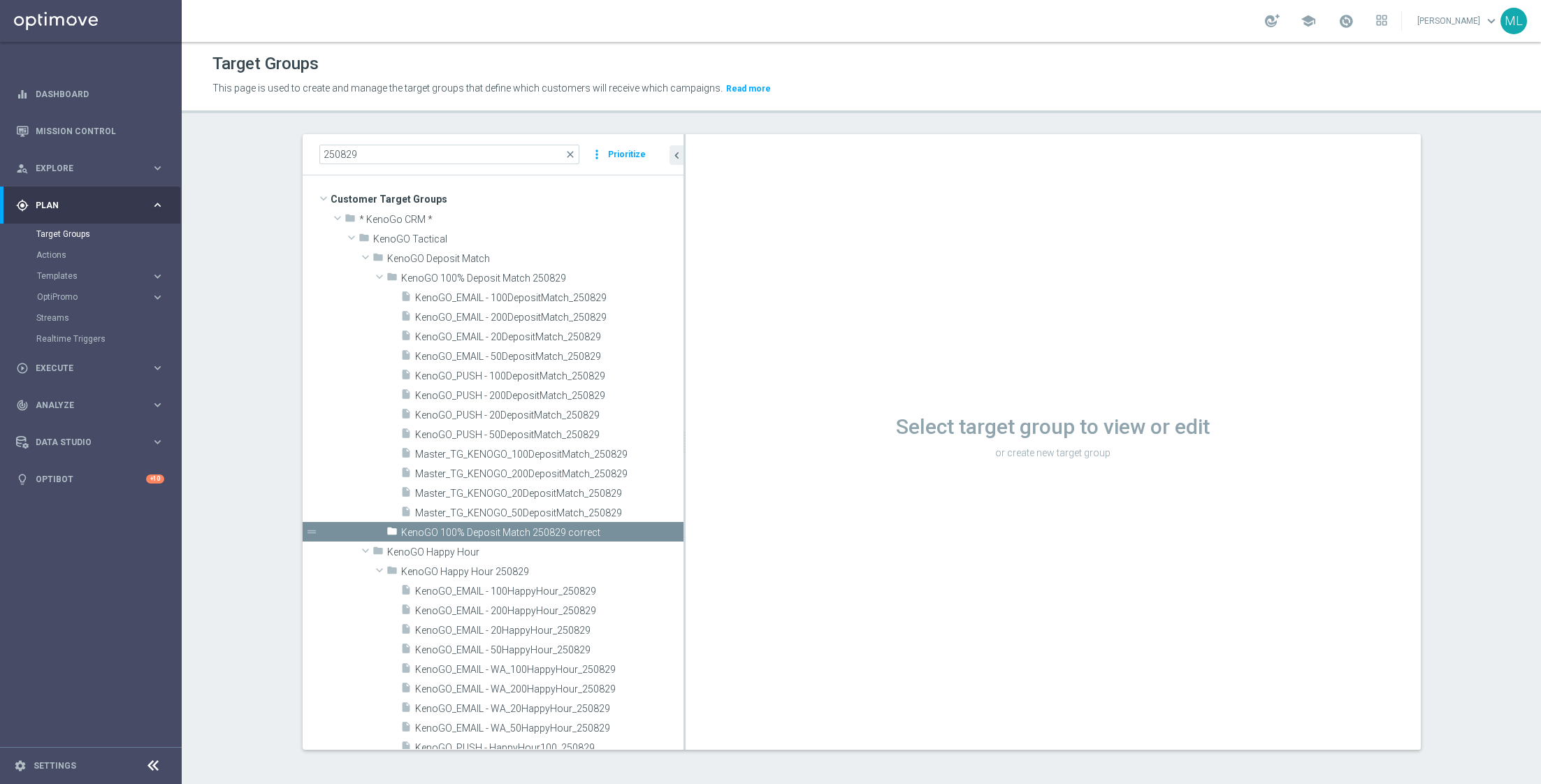
drag, startPoint x: 664, startPoint y: 391, endPoint x: 761, endPoint y: 398, distance: 97.3
click at [761, 398] on as-split "250829 close more_vert Prioritize Customer Target Groups library_add create_new…" at bounding box center [862, 442] width 1118 height 615
click at [562, 468] on span "Master_TG_KENOGO_200DepositMatch_250829" at bounding box center [533, 474] width 235 height 12
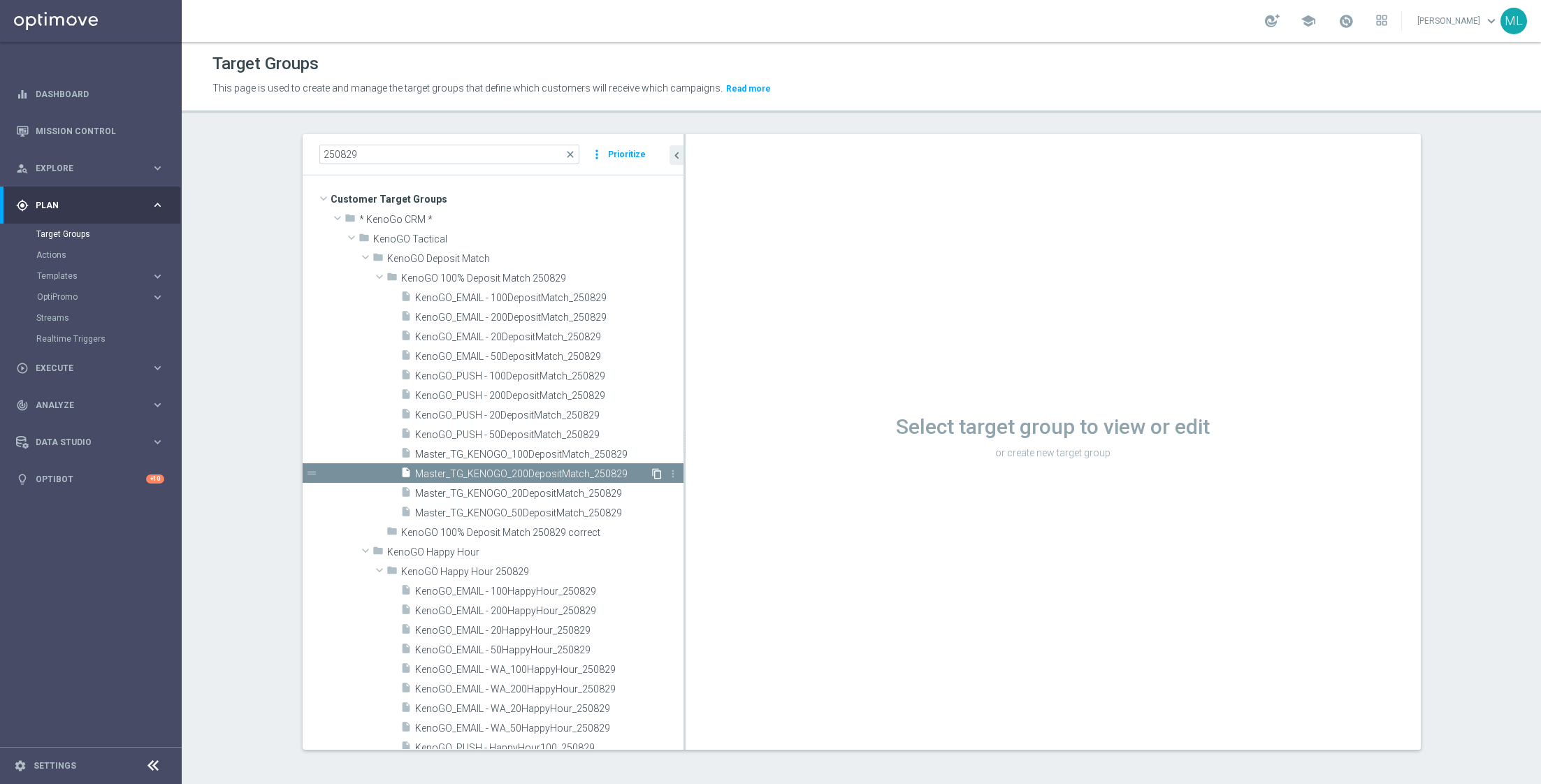
click at [655, 472] on icon "content_copy" at bounding box center [657, 474] width 12 height 12
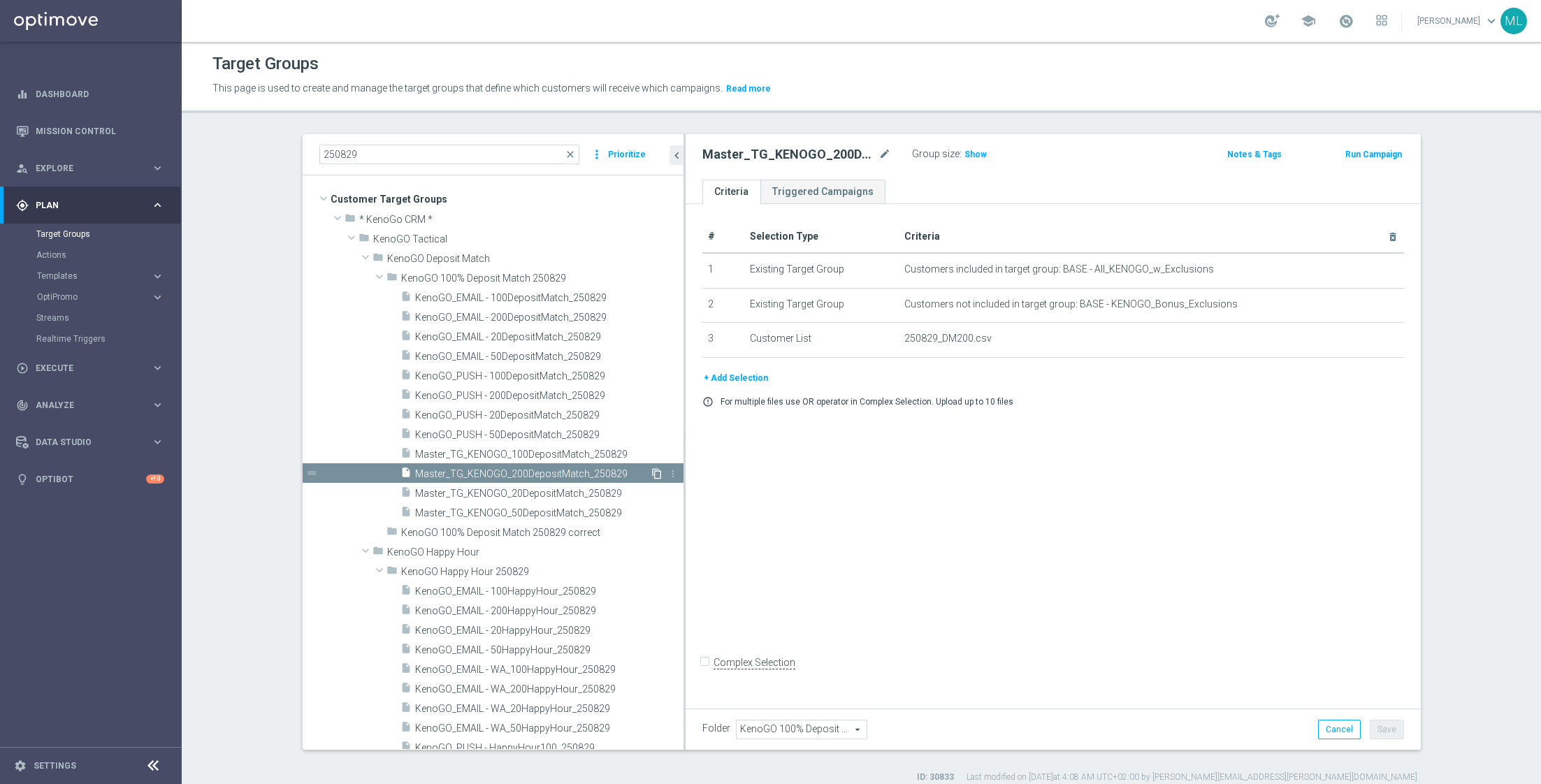
click at [655, 472] on icon "content_copy" at bounding box center [657, 474] width 12 height 12
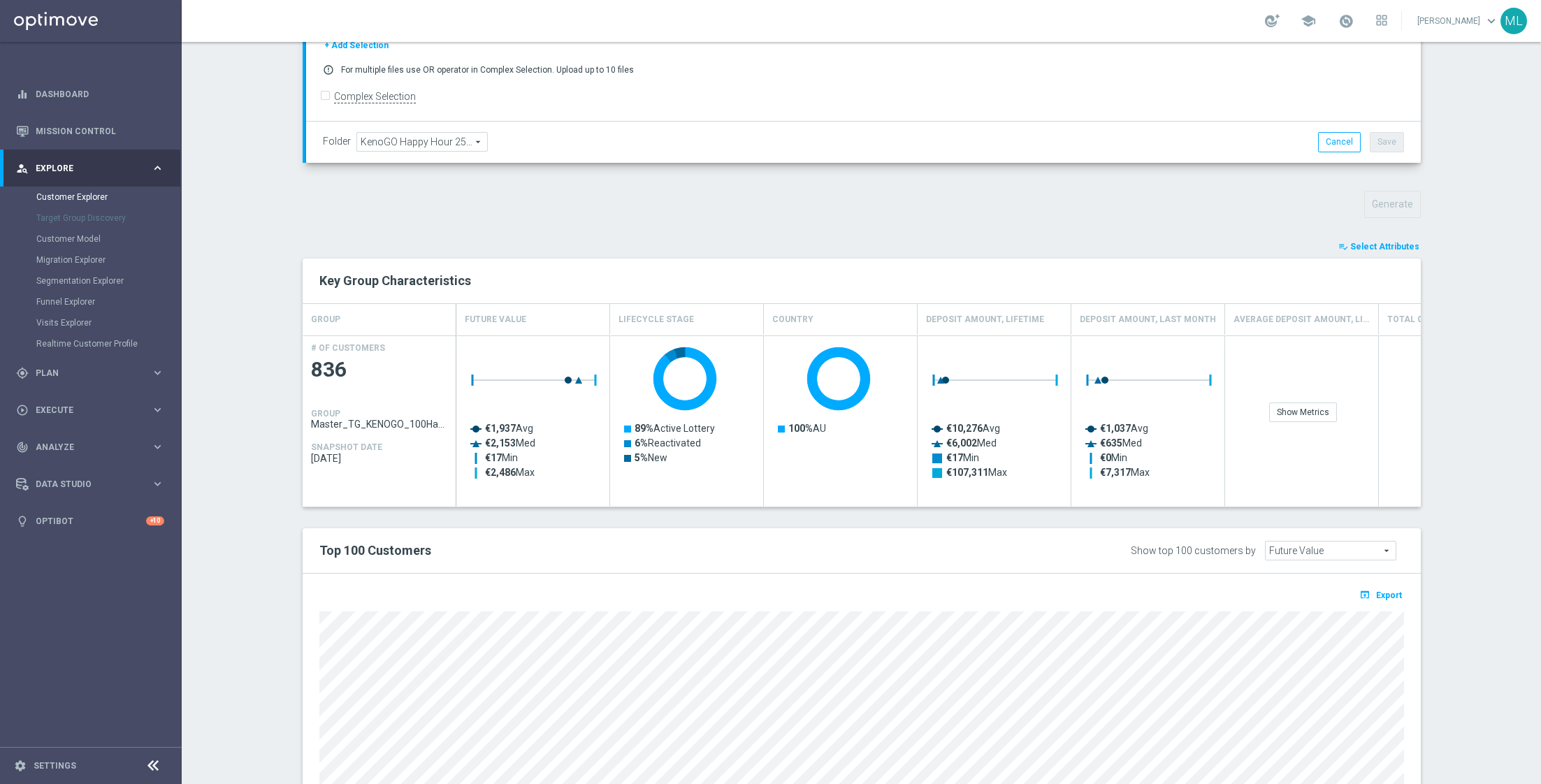
scroll to position [384, 0]
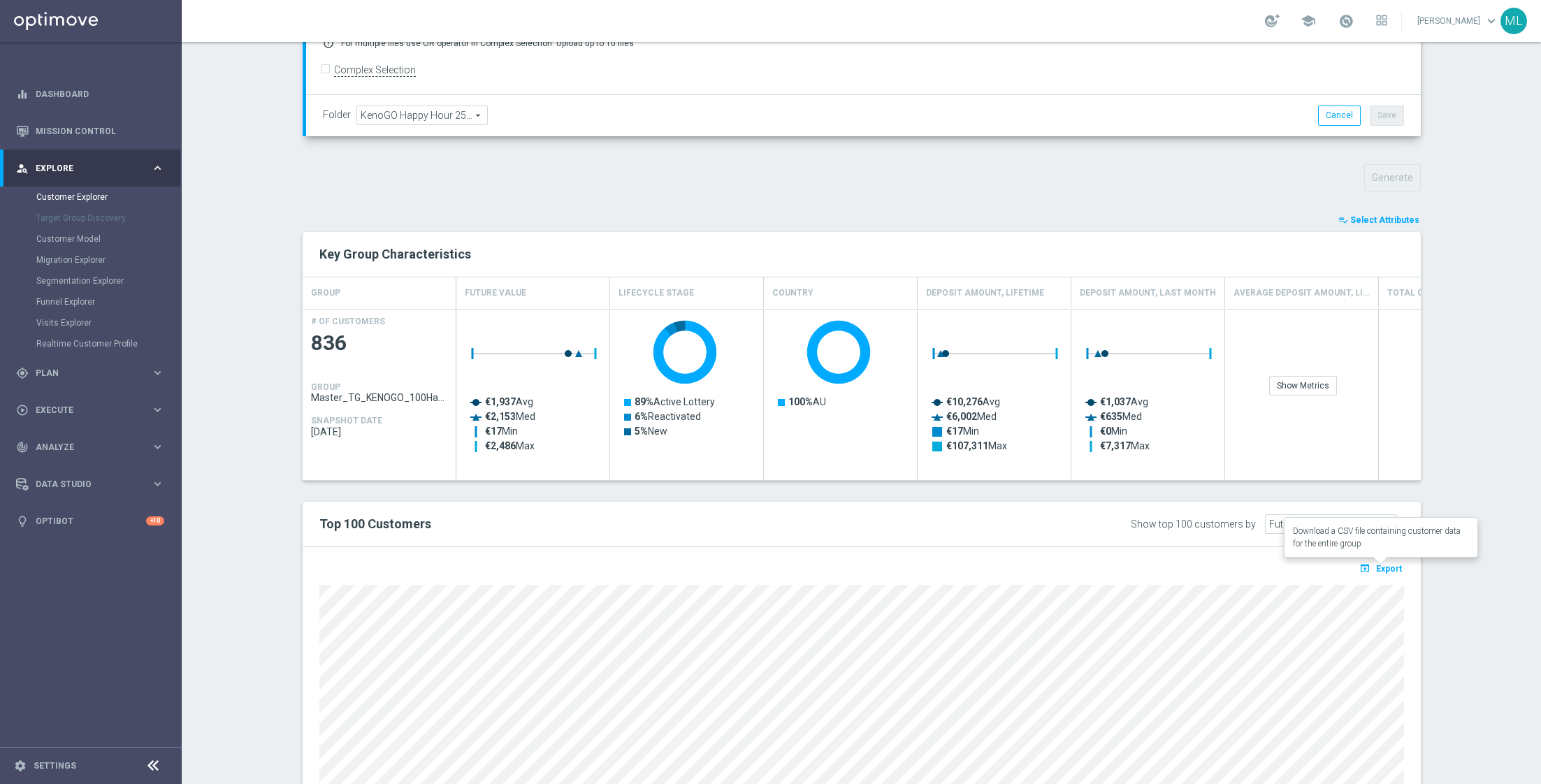
click at [1380, 566] on span "Export" at bounding box center [1388, 569] width 26 height 10
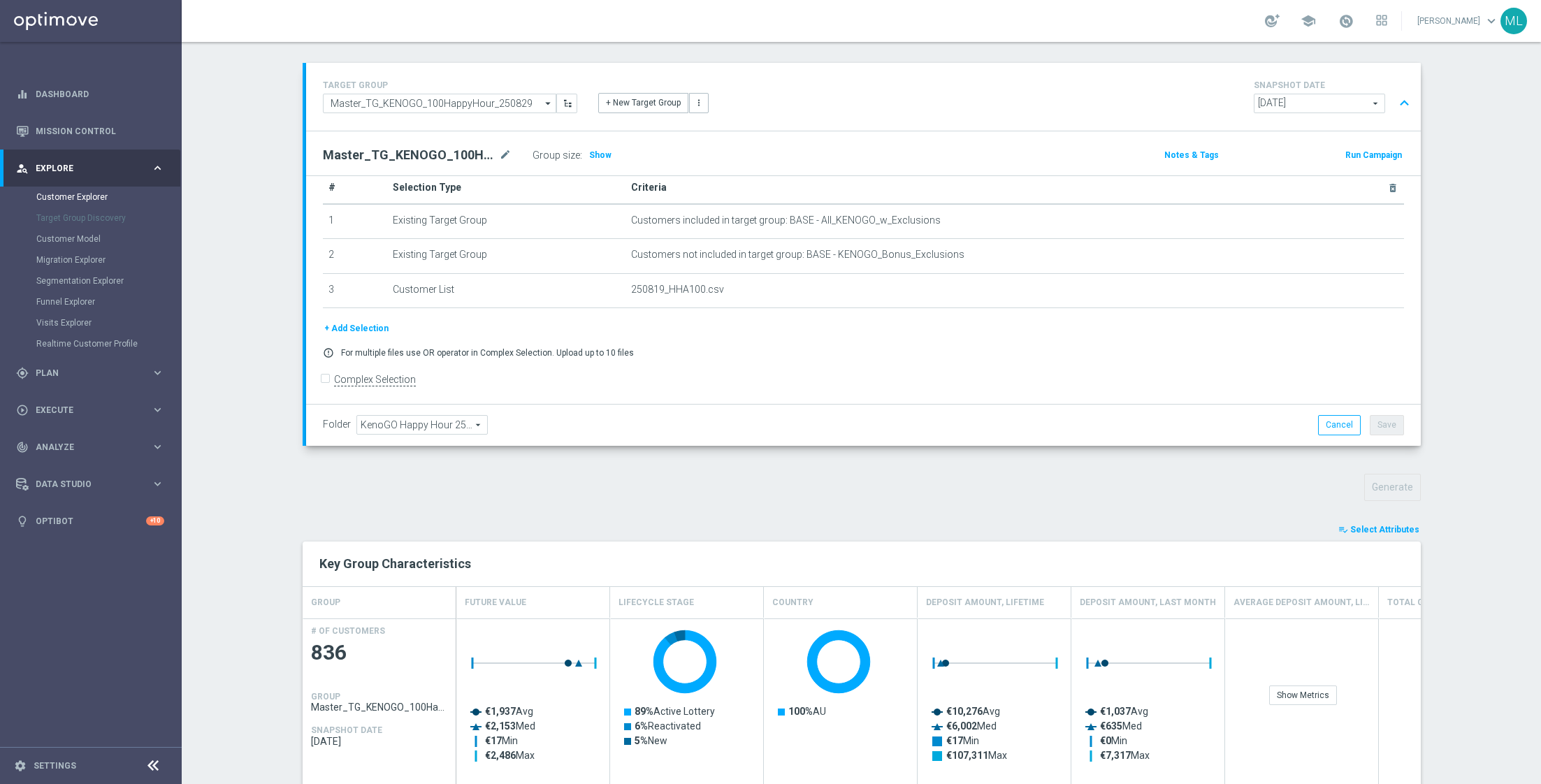
scroll to position [0, 0]
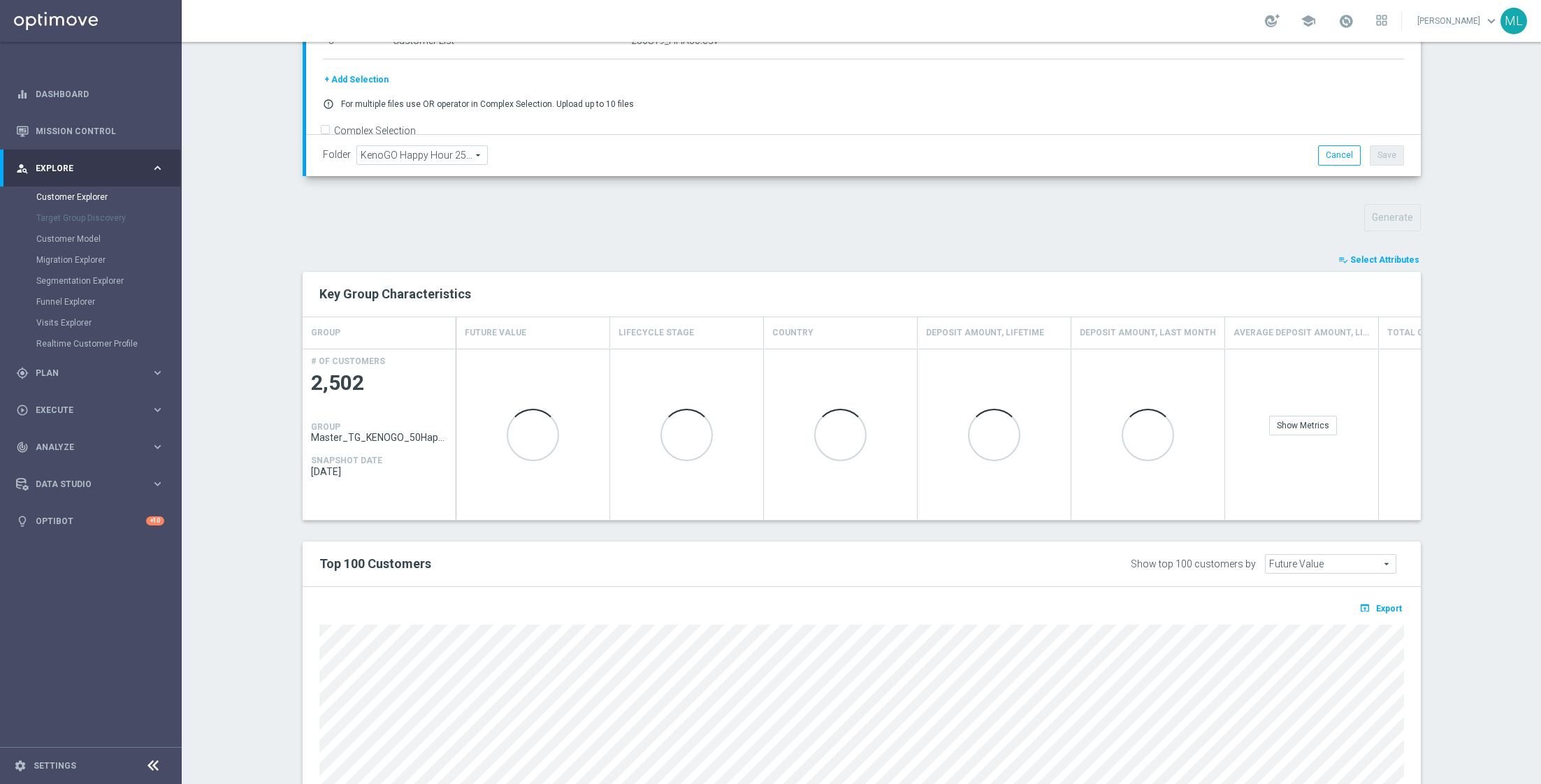
scroll to position [358, 0]
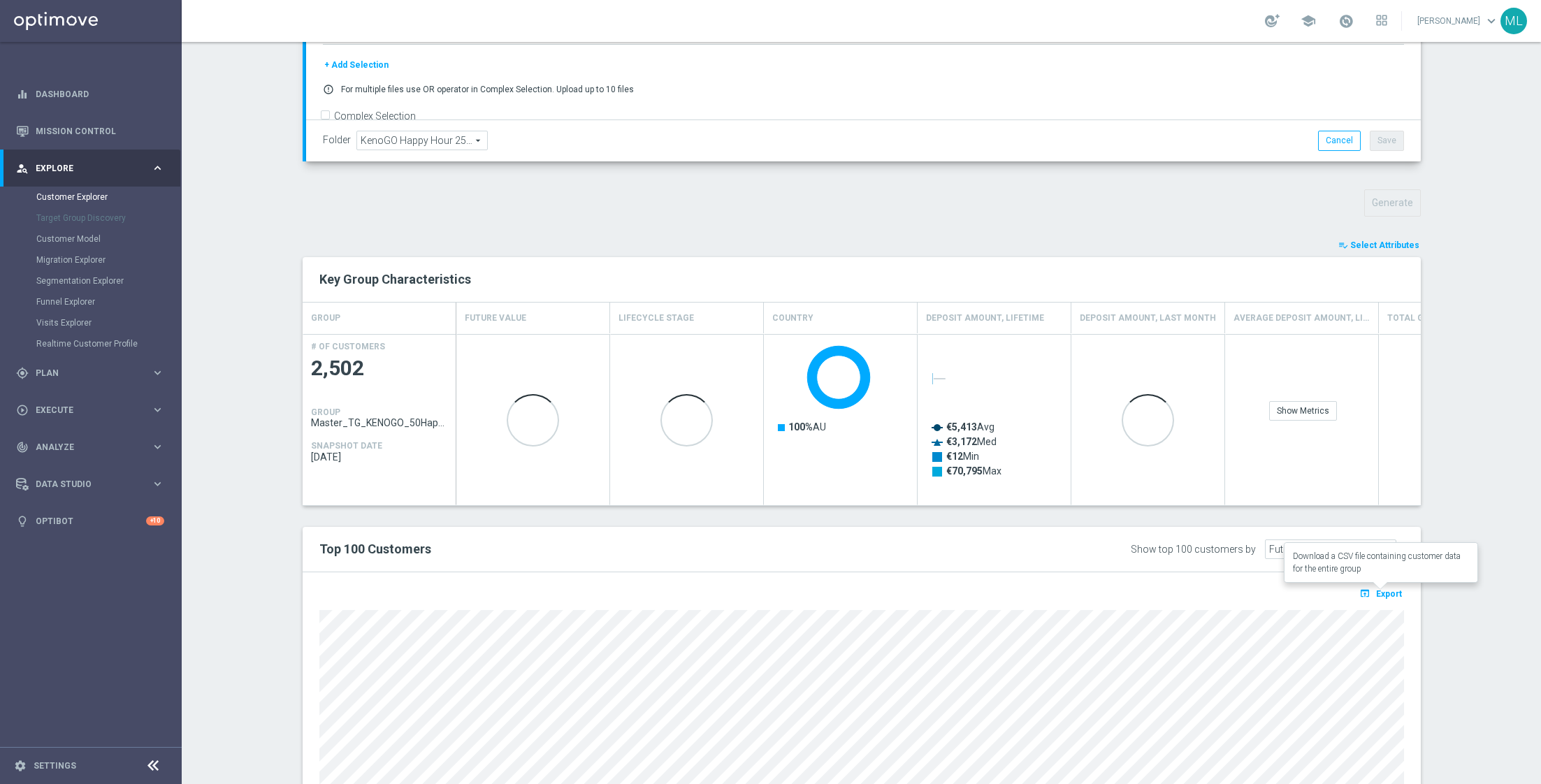
click at [1376, 593] on button "open_in_browser Export" at bounding box center [1381, 593] width 47 height 18
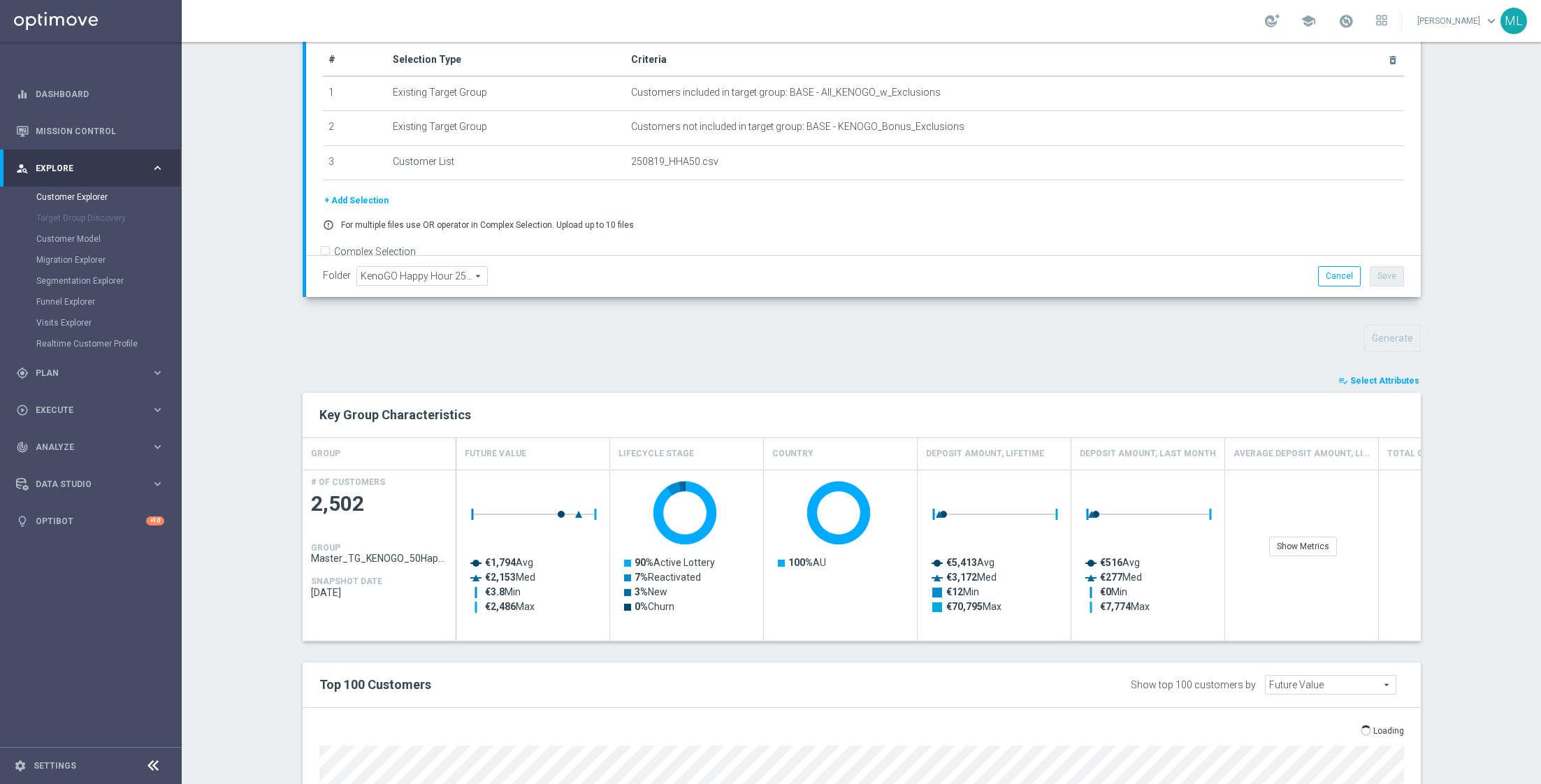
scroll to position [246, 0]
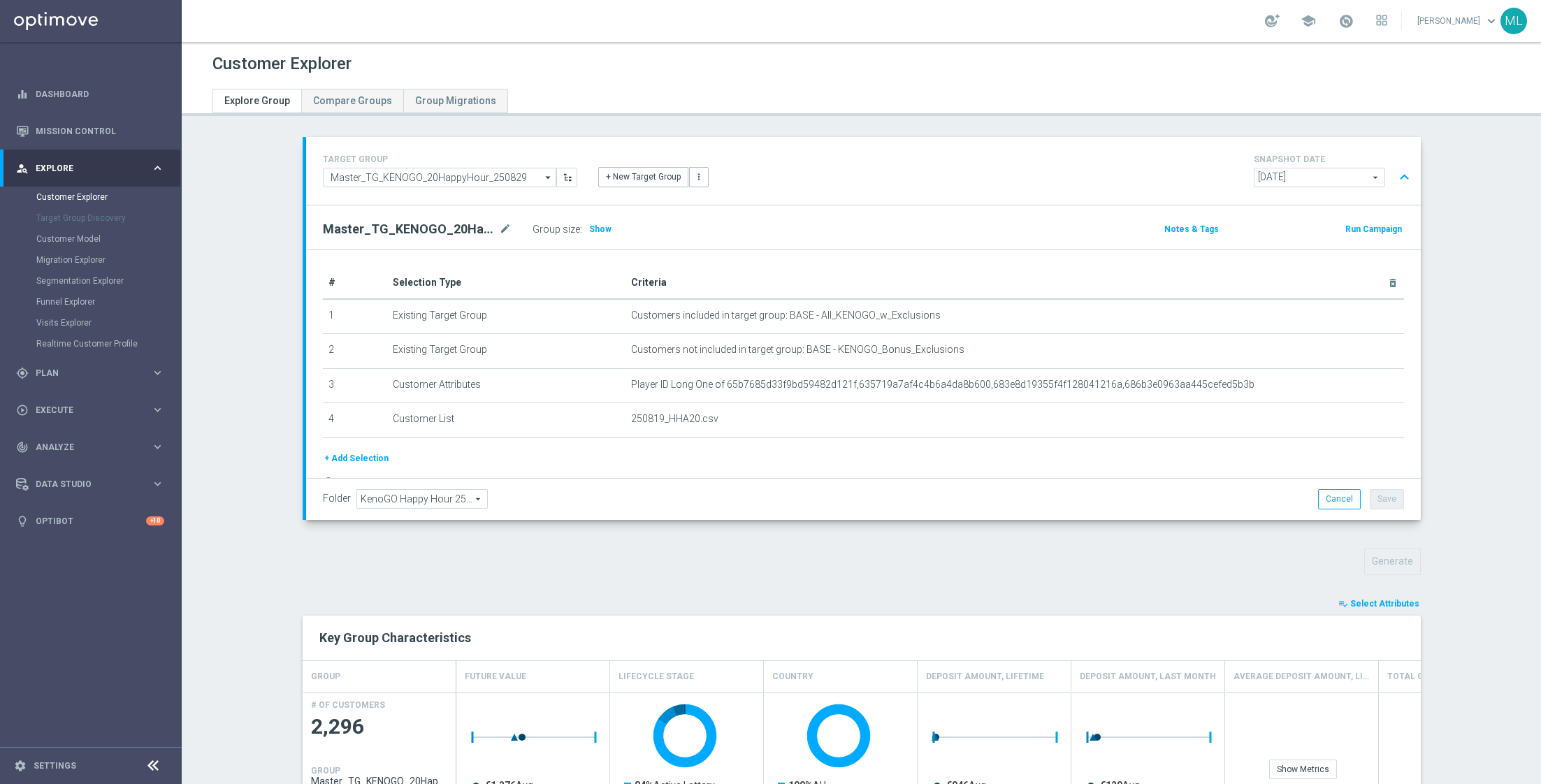
scroll to position [213, 0]
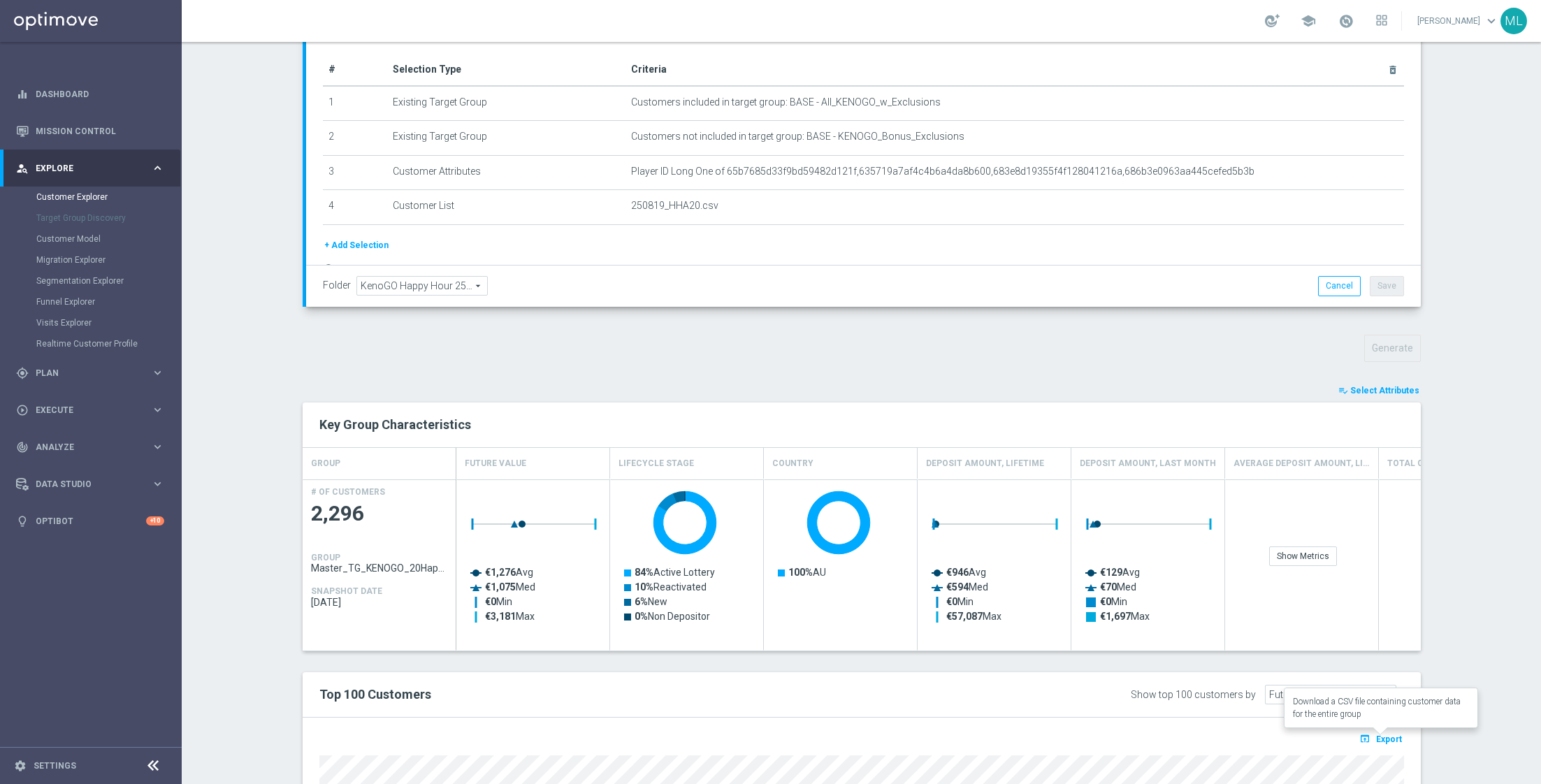
click at [1381, 735] on span "Export" at bounding box center [1388, 739] width 26 height 10
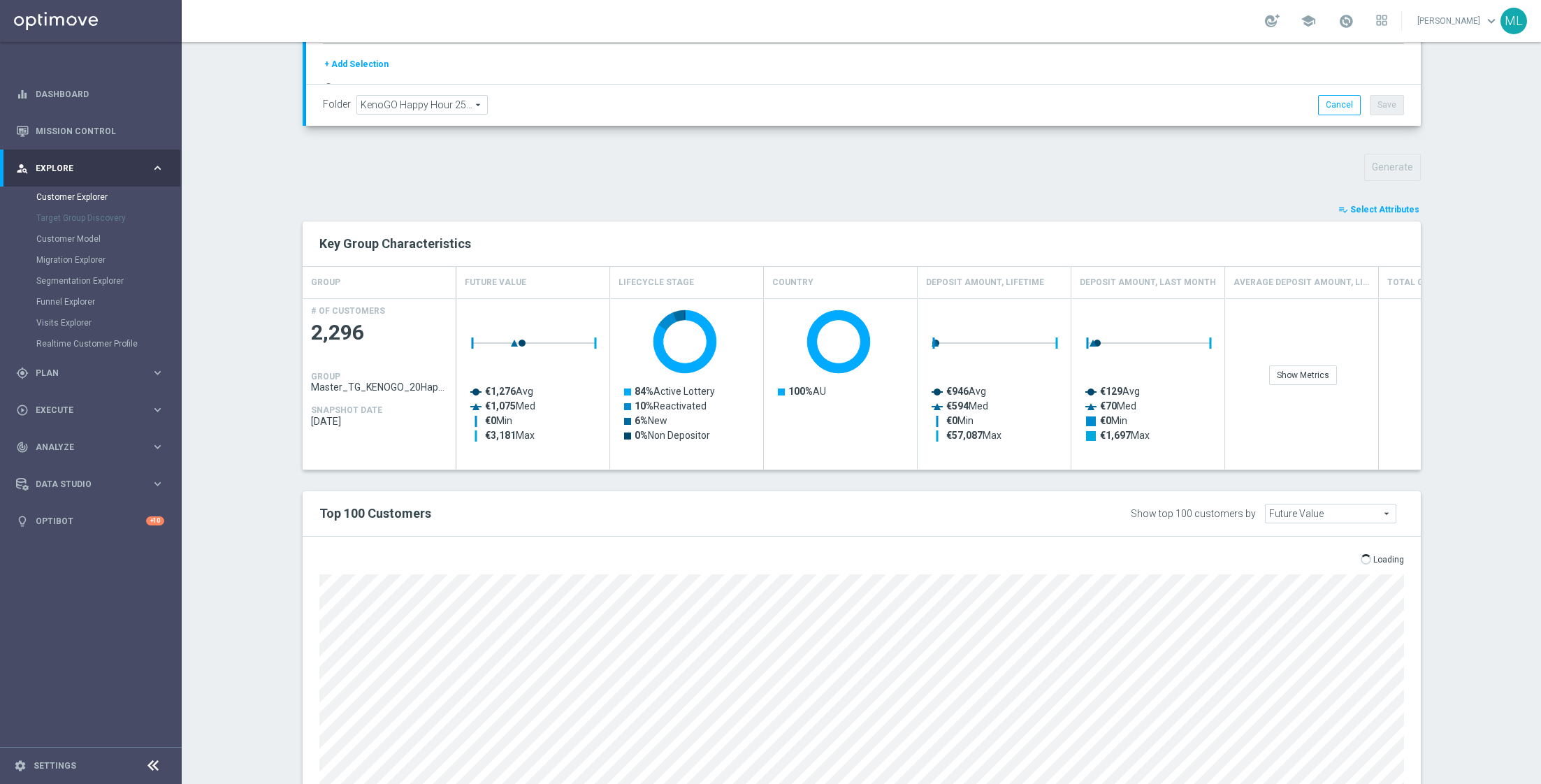
scroll to position [392, 0]
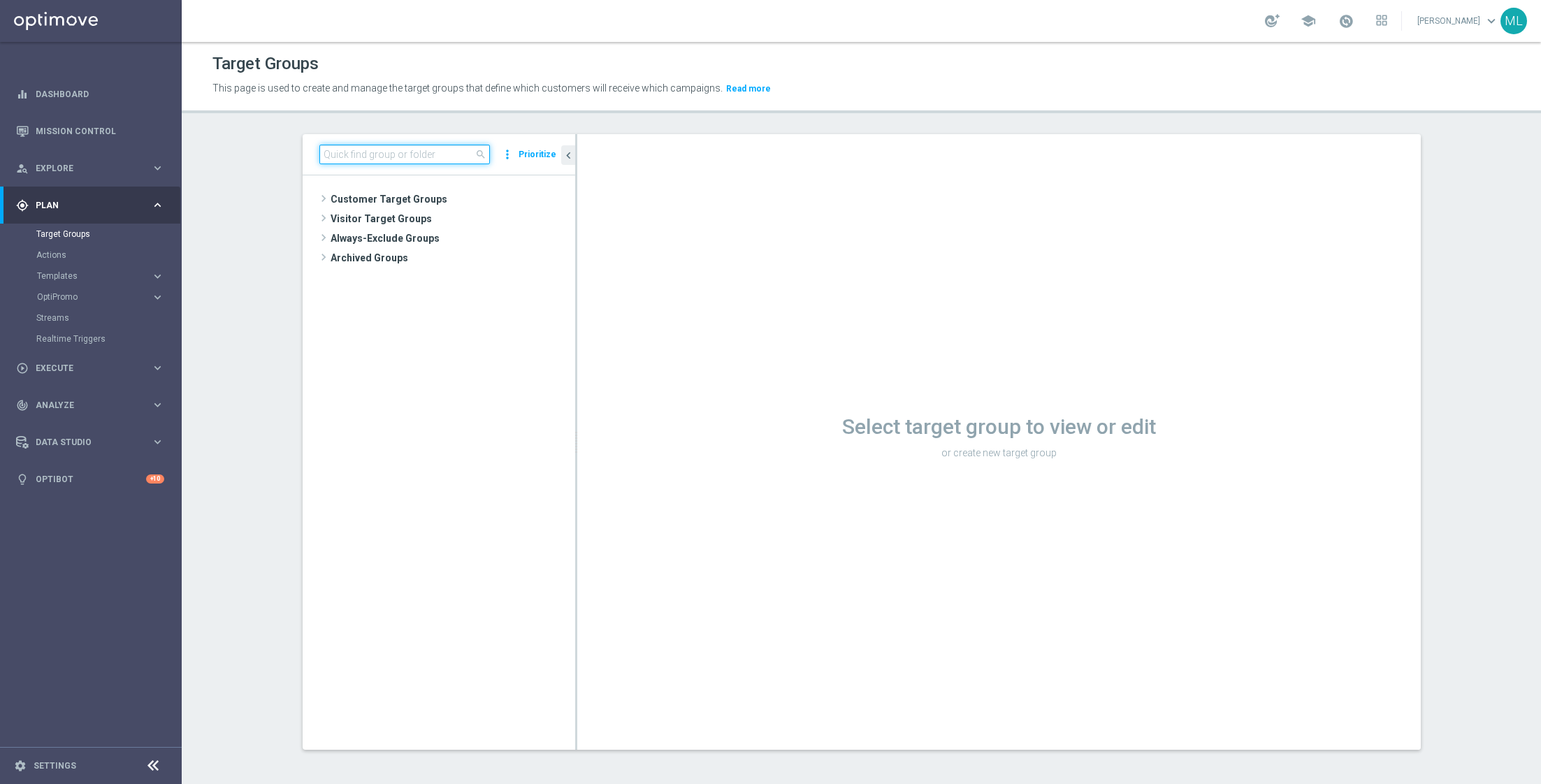
click at [350, 154] on input at bounding box center [404, 155] width 170 height 20
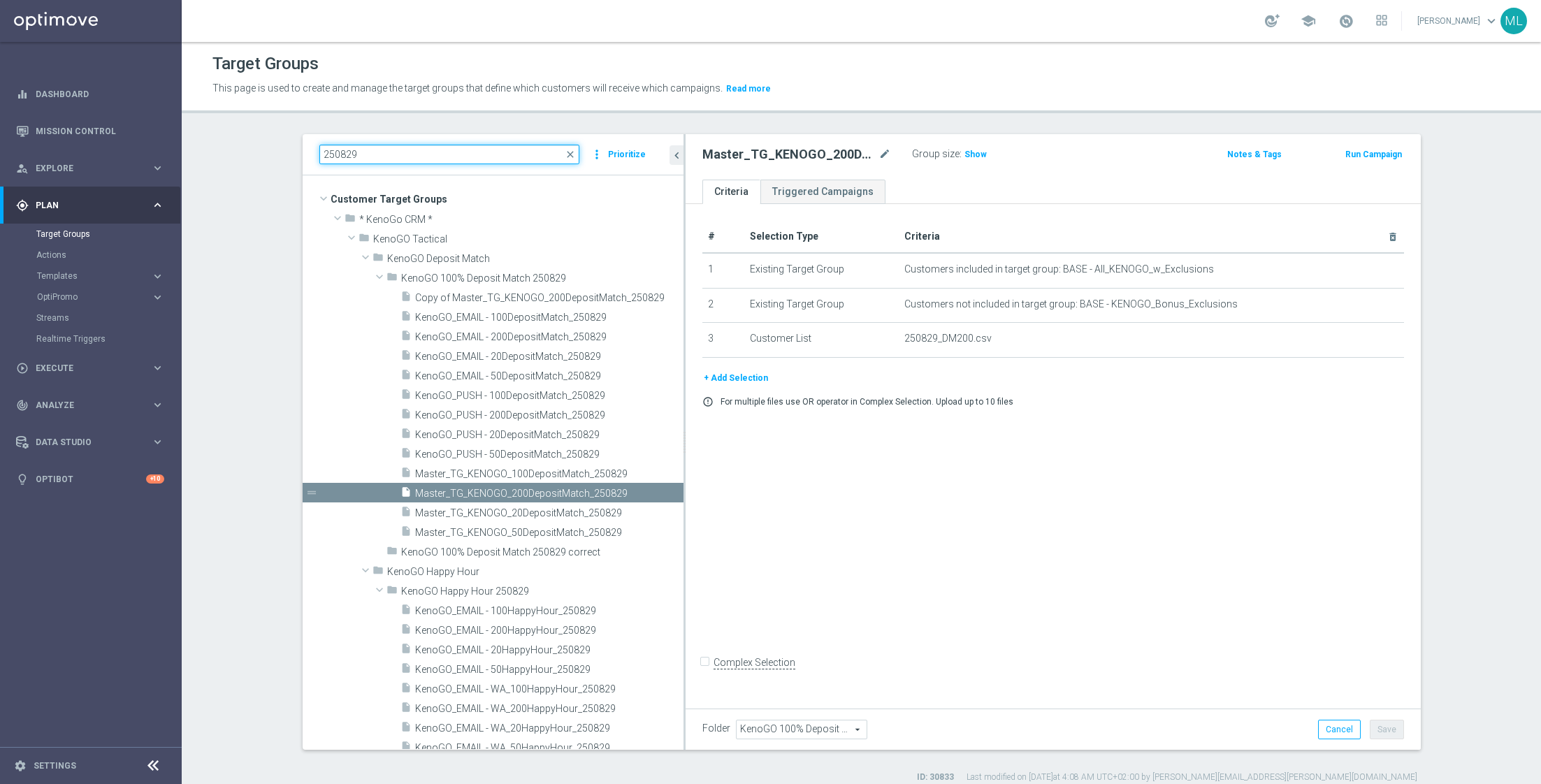
drag, startPoint x: 575, startPoint y: 484, endPoint x: 696, endPoint y: 484, distance: 121.0
click at [698, 485] on as-split "250829 close more_vert Prioritize Customer Target Groups library_add create_new…" at bounding box center [862, 442] width 1118 height 615
type input "250829"
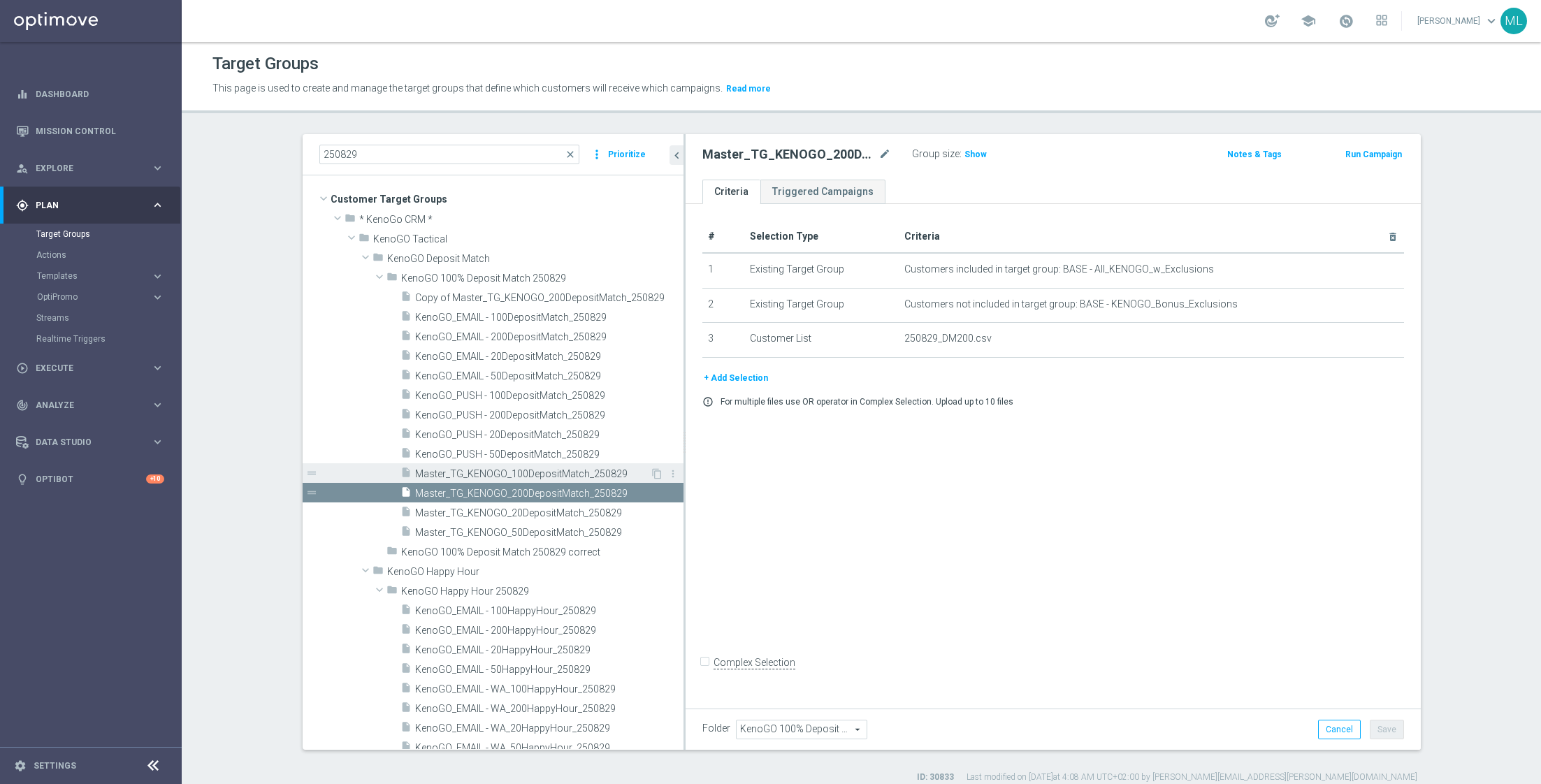
click at [574, 475] on span "Master_TG_KENOGO_100DepositMatch_250829" at bounding box center [533, 474] width 235 height 12
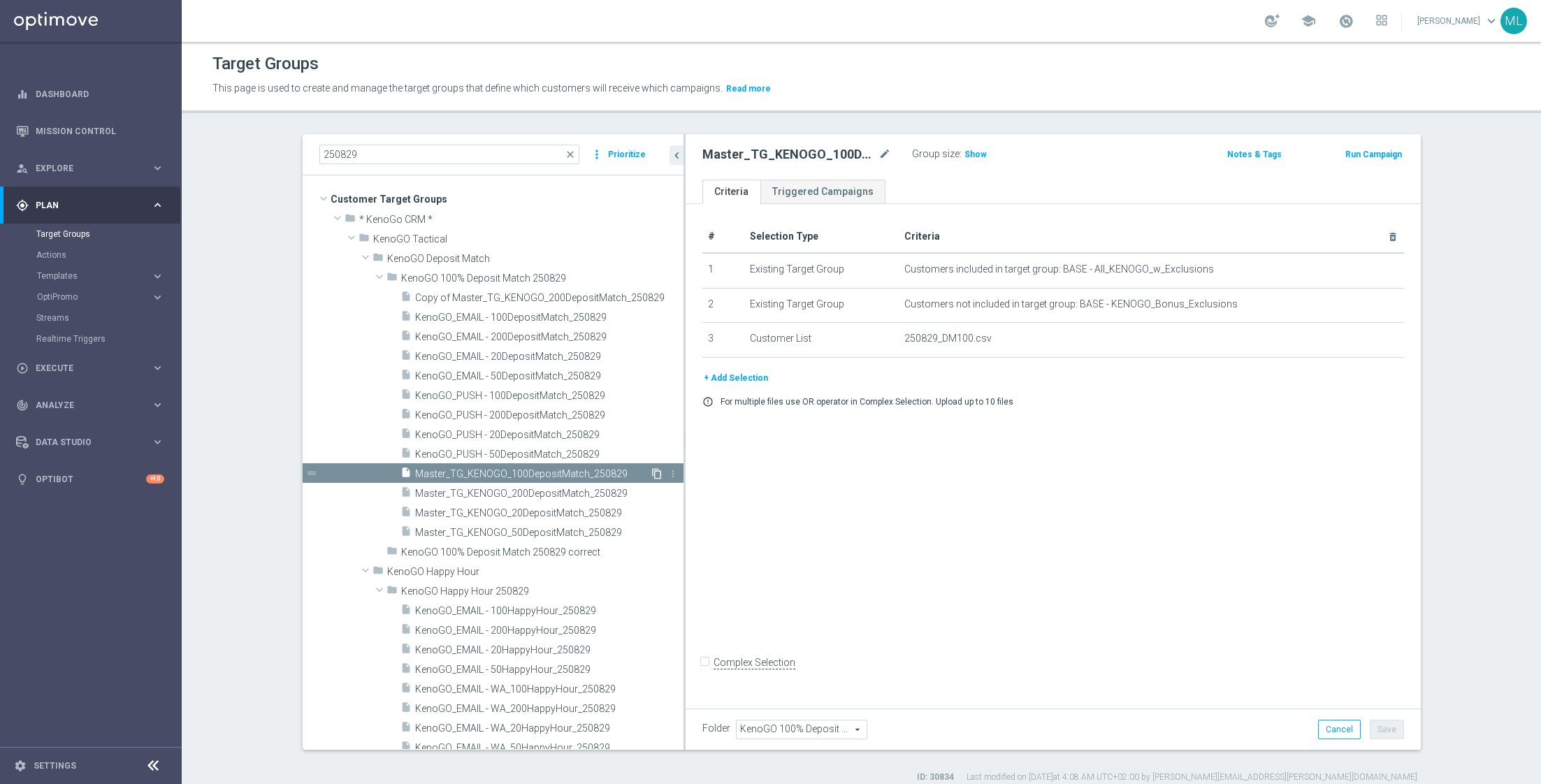
click at [655, 469] on icon "content_copy" at bounding box center [657, 474] width 12 height 12
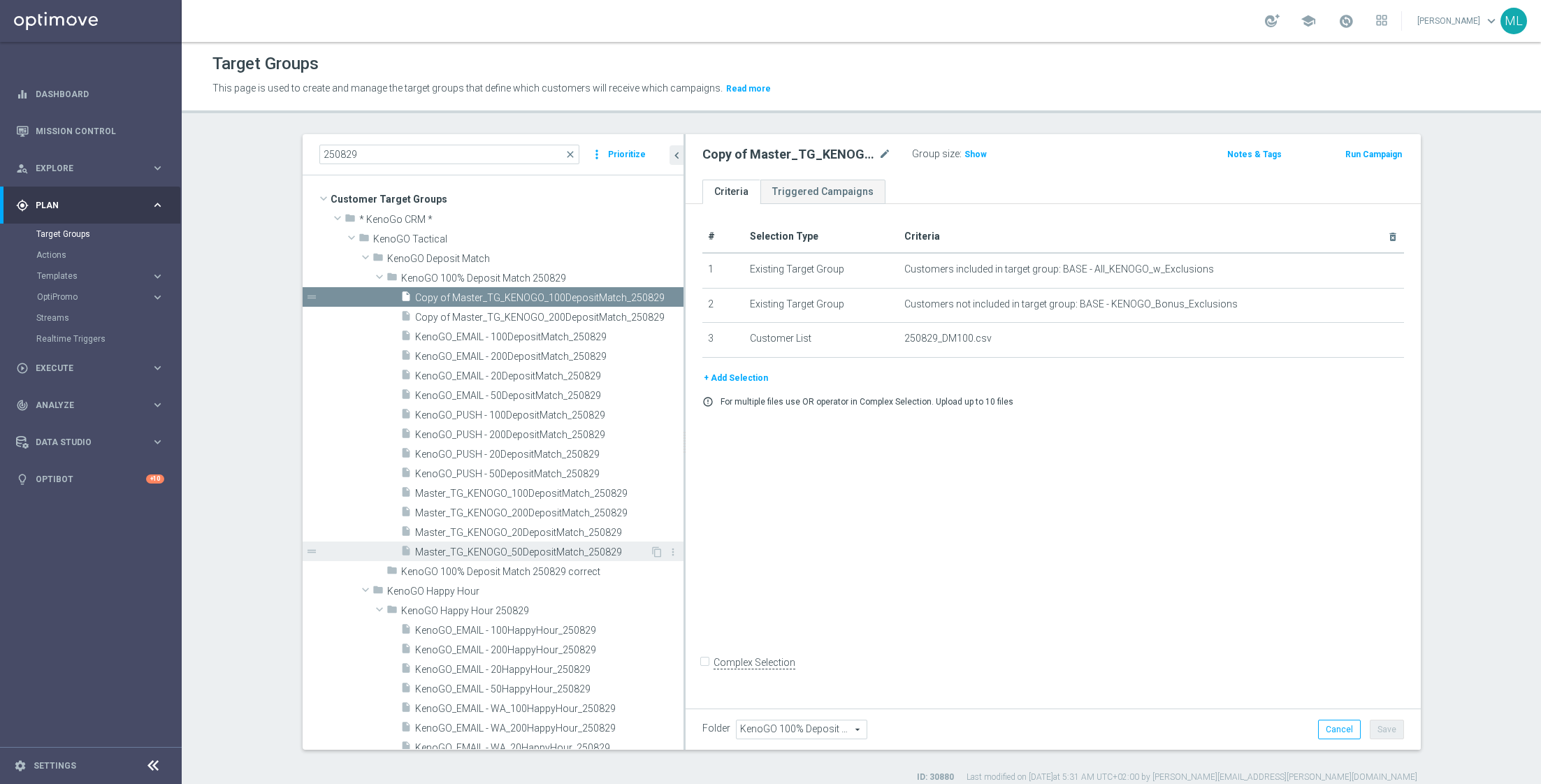
click at [592, 547] on span "Master_TG_KENOGO_50DepositMatch_250829" at bounding box center [533, 552] width 235 height 12
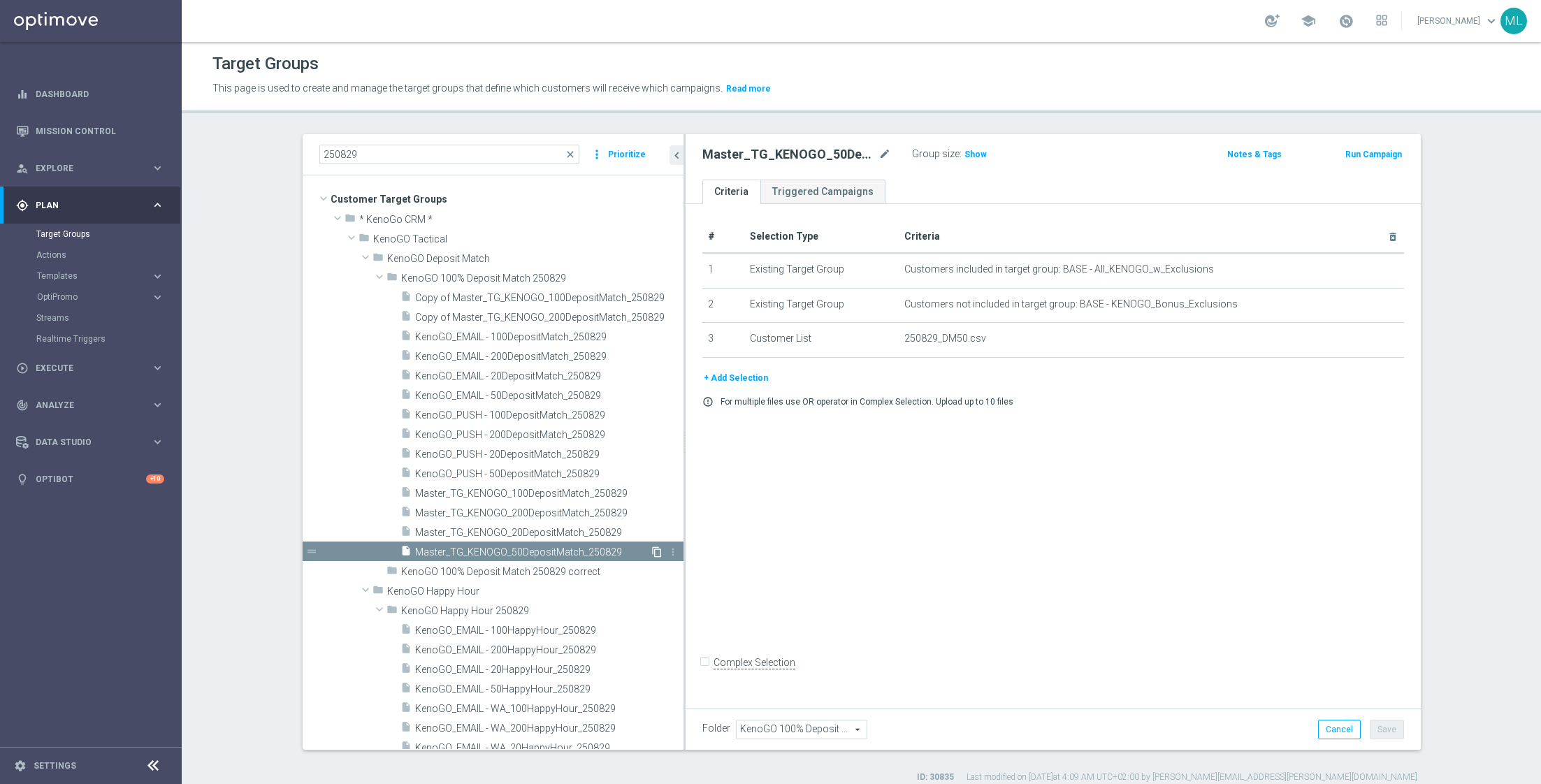
click at [657, 550] on icon "content_copy" at bounding box center [657, 552] width 12 height 12
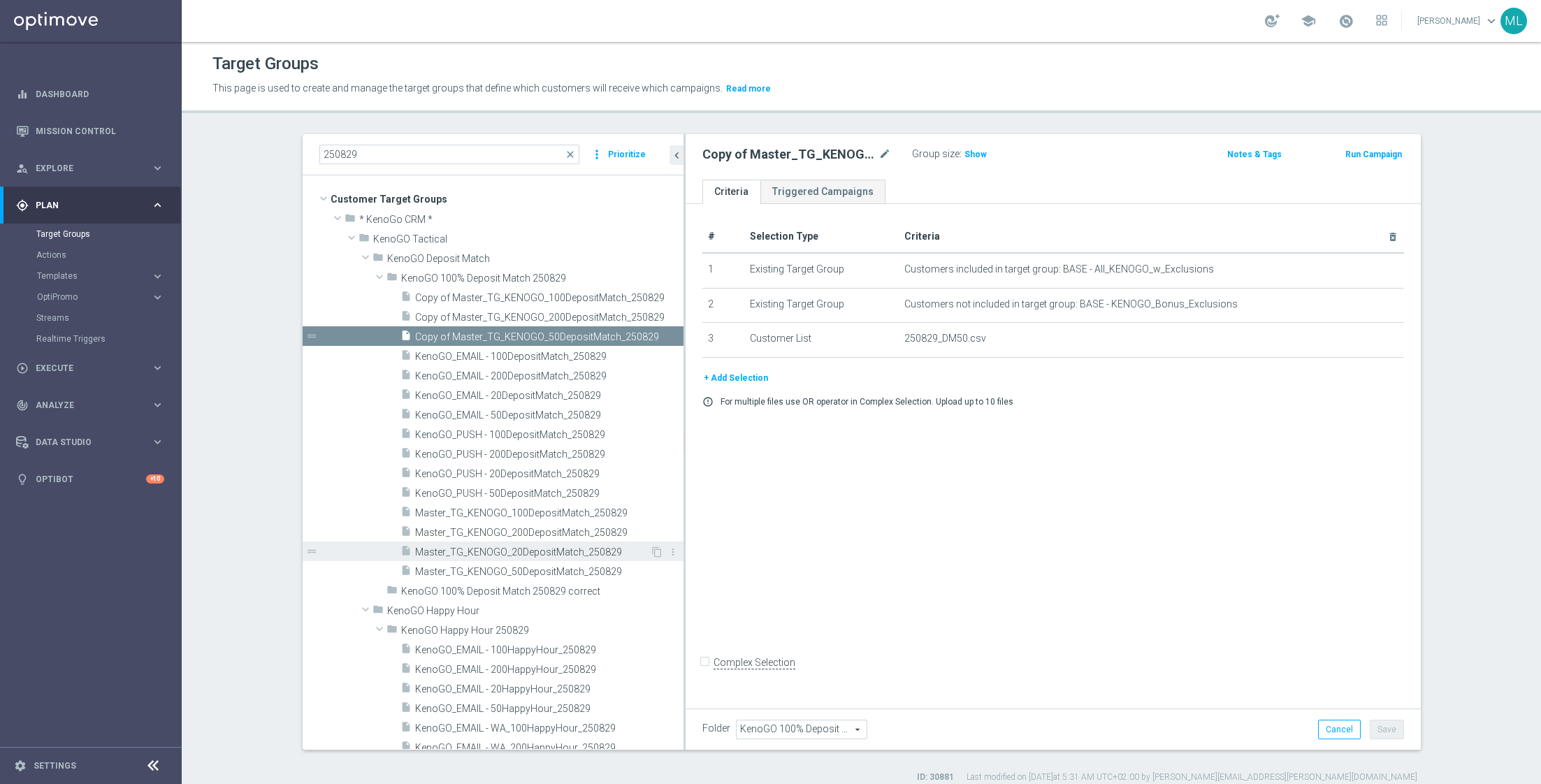
click at [597, 552] on span "Master_TG_KENOGO_20DepositMatch_250829" at bounding box center [533, 552] width 235 height 12
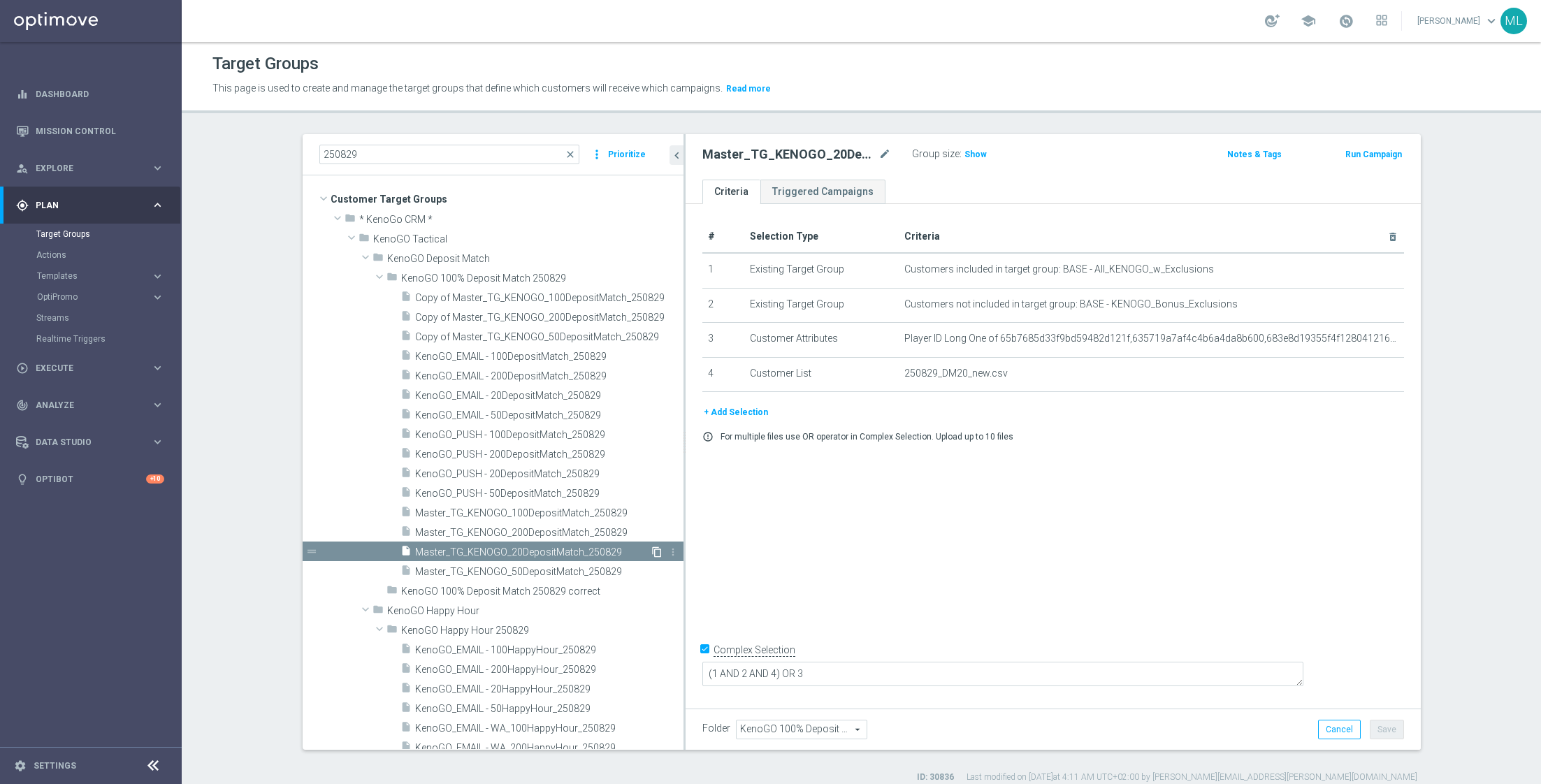
click at [654, 547] on icon "content_copy" at bounding box center [657, 552] width 12 height 12
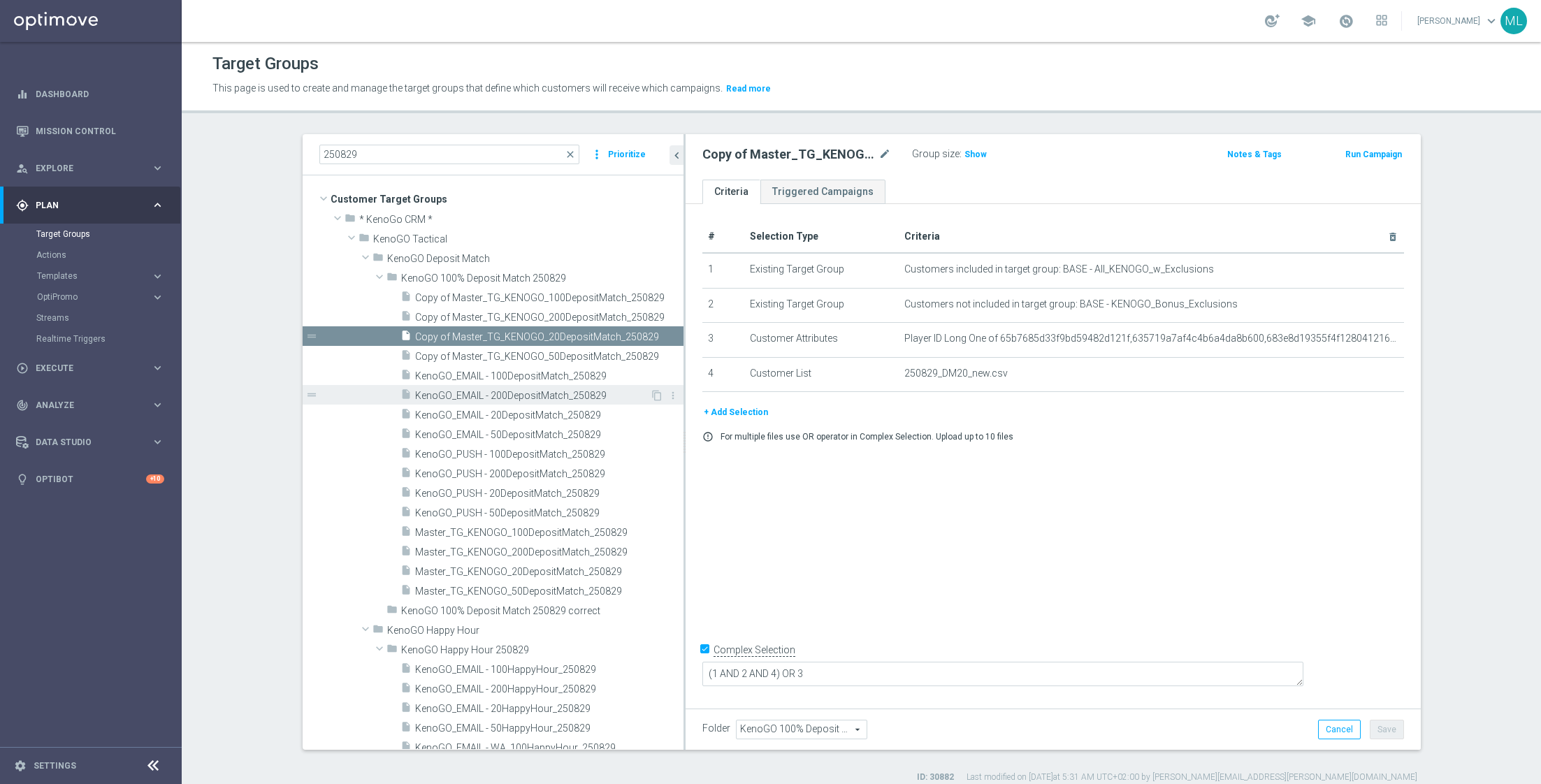
click at [571, 394] on span "KenoGO_EMAIL - 200DepositMatch_250829" at bounding box center [533, 395] width 235 height 12
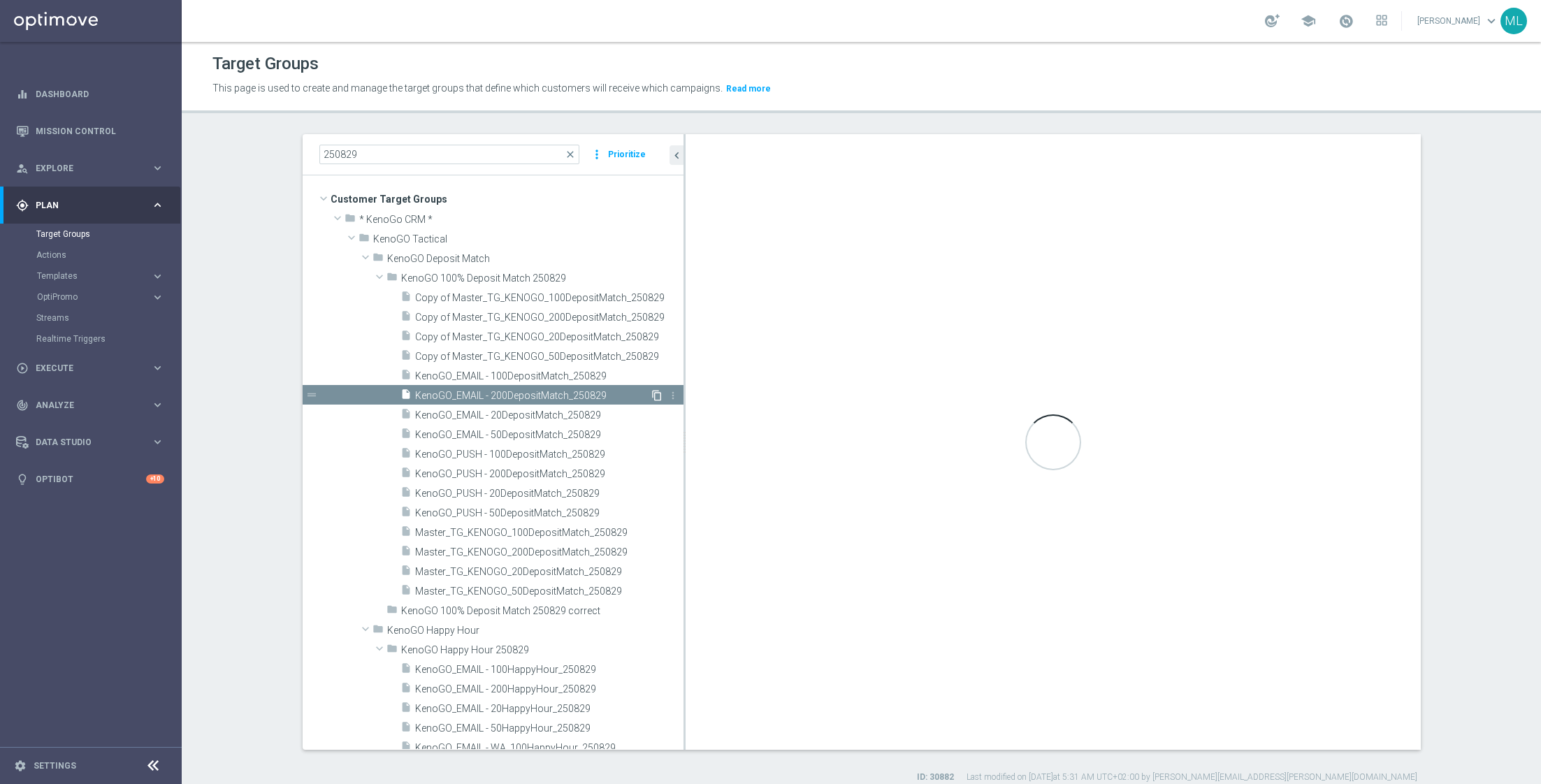
checkbox input "false"
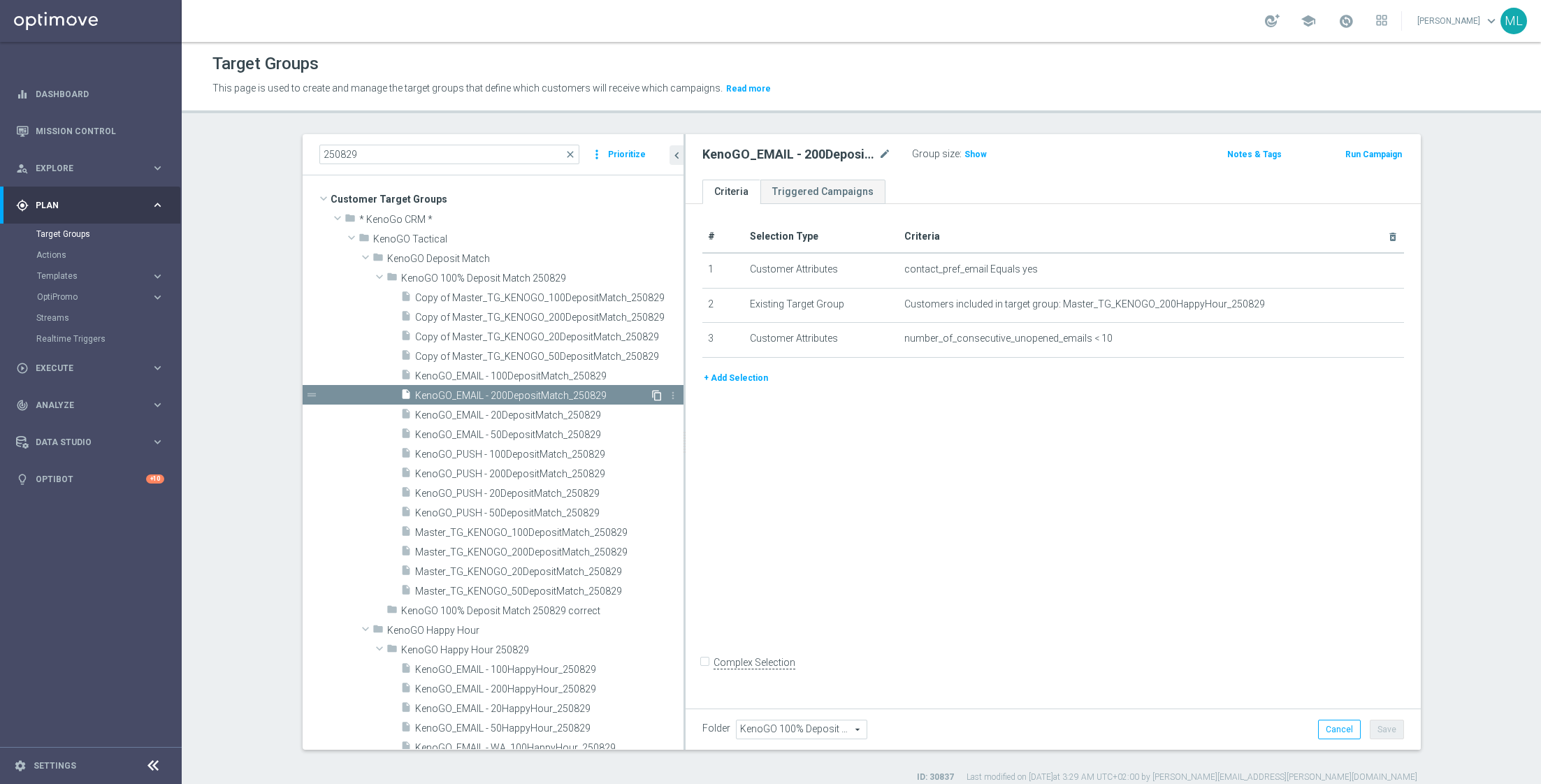
click at [655, 393] on icon "content_copy" at bounding box center [657, 395] width 12 height 12
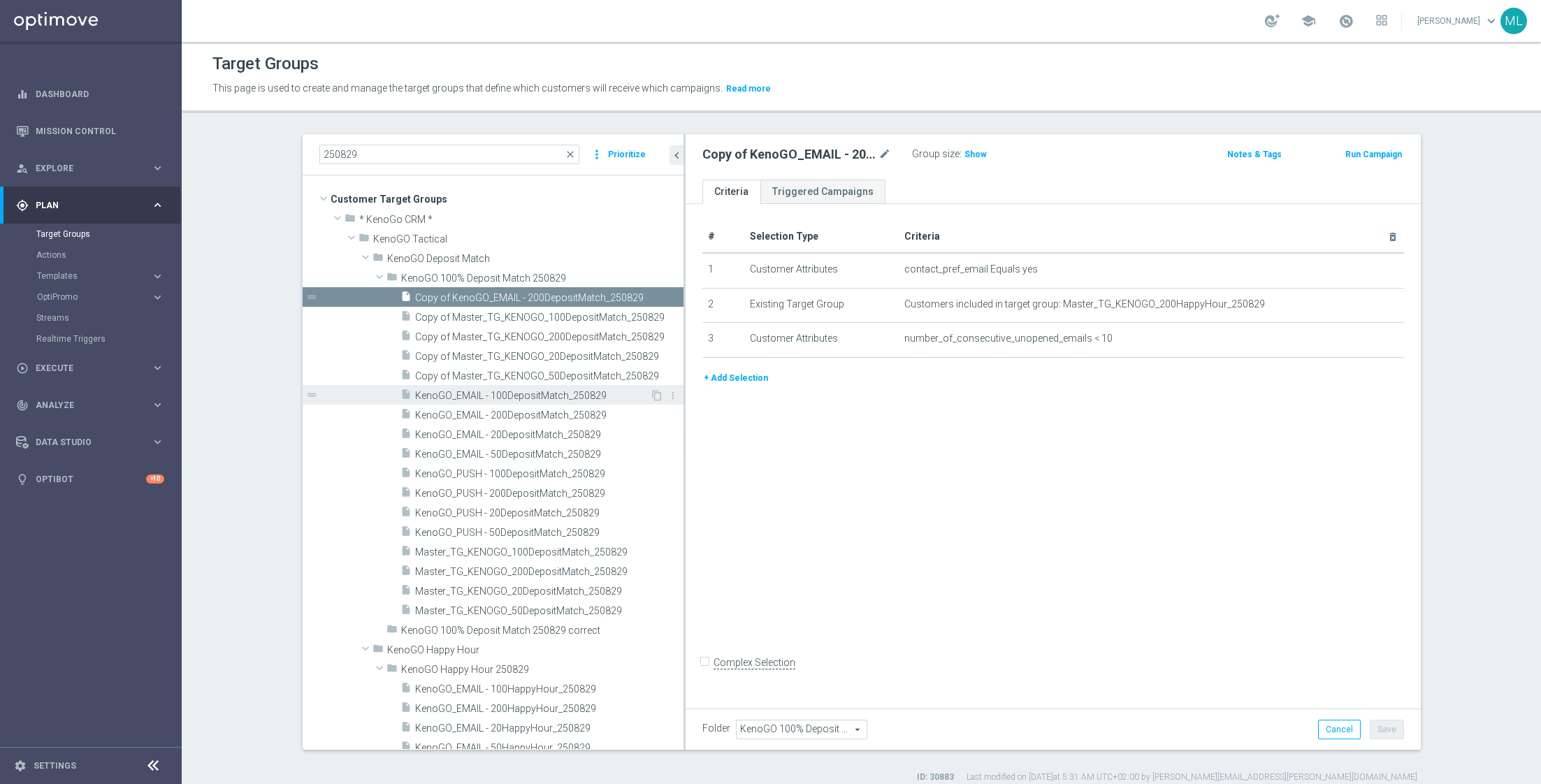
click at [586, 394] on span "KenoGO_EMAIL - 100DepositMatch_250829" at bounding box center [533, 395] width 235 height 12
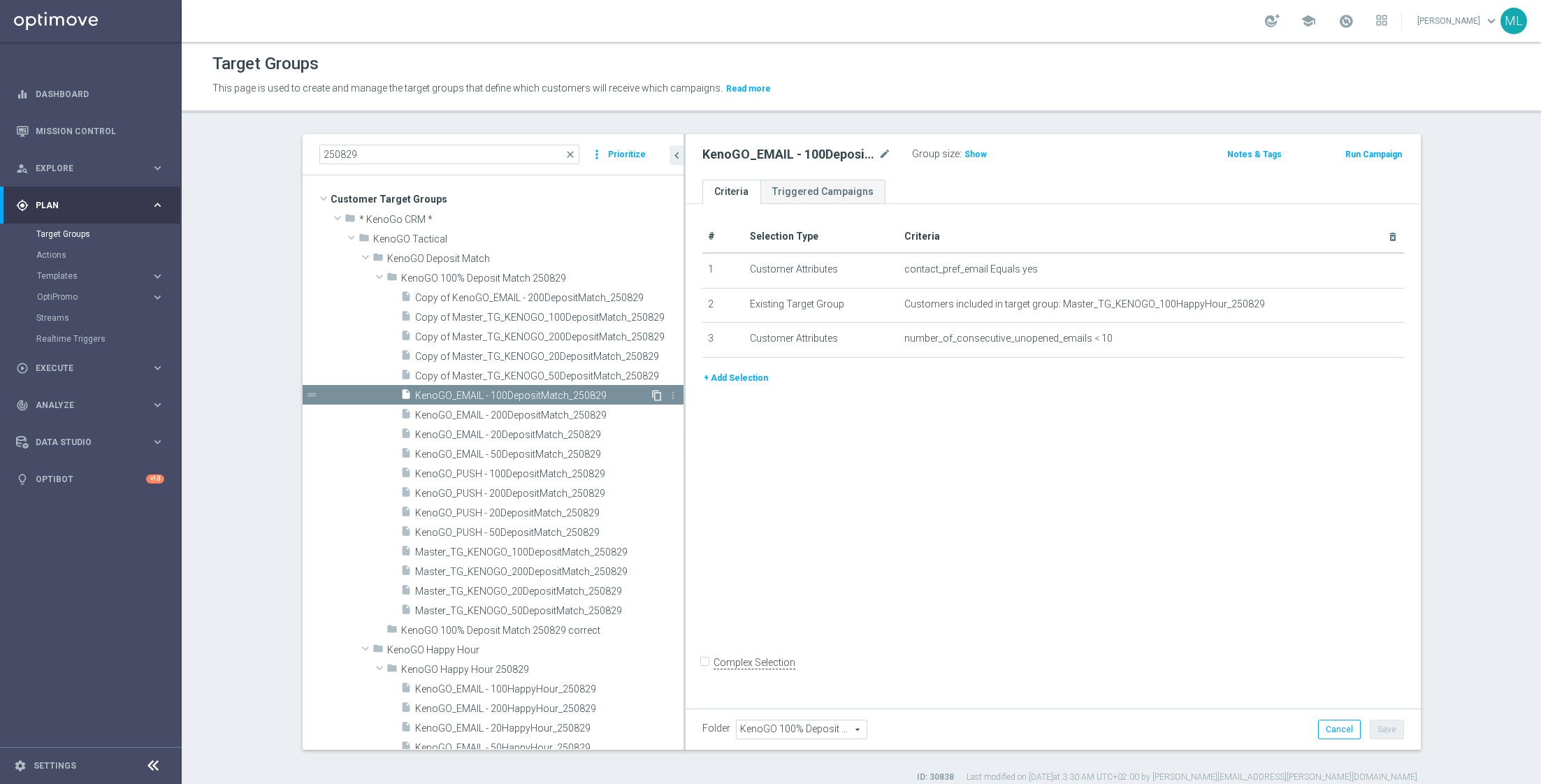
click at [656, 394] on icon "content_copy" at bounding box center [657, 395] width 12 height 12
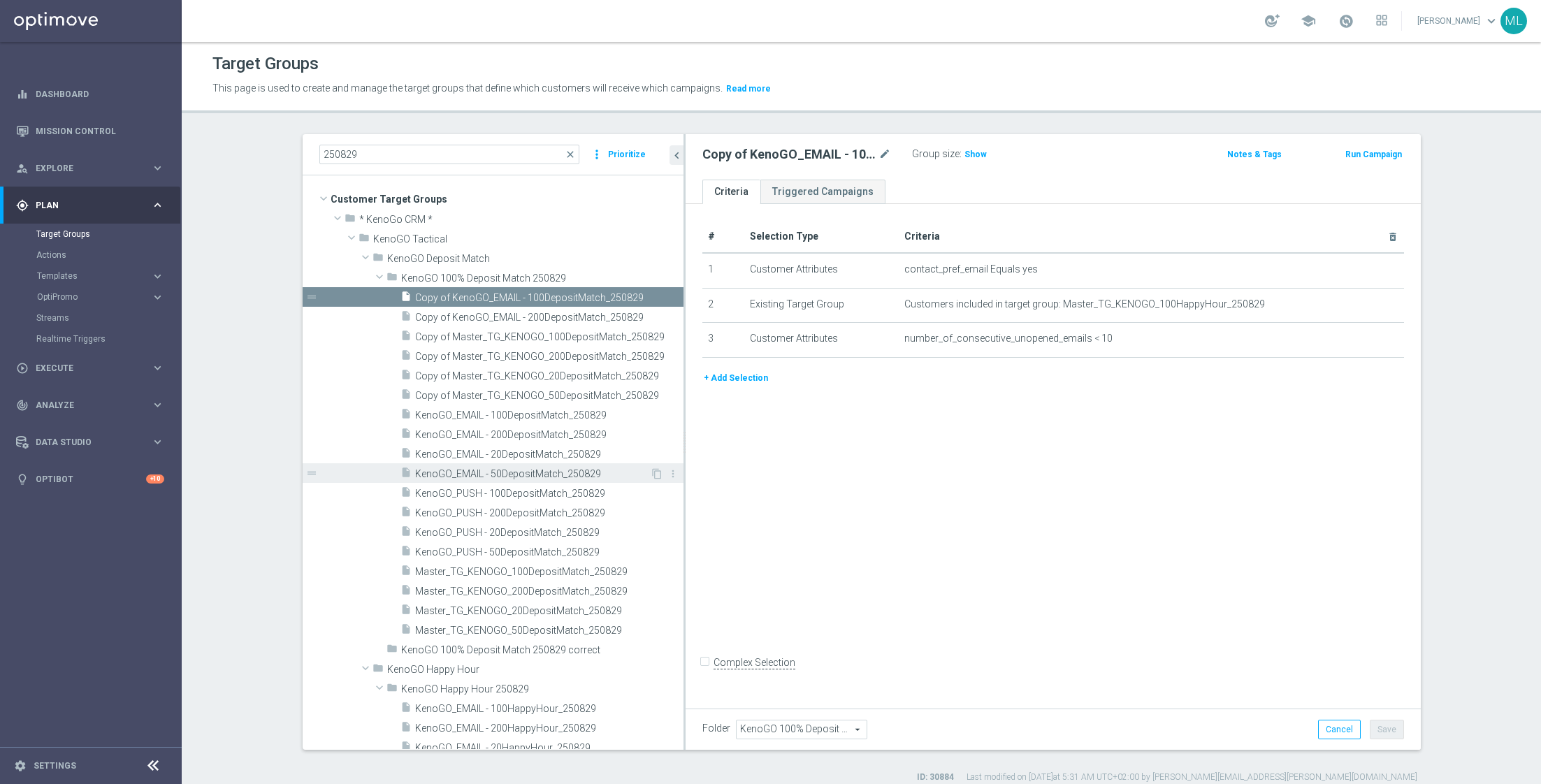
click at [548, 468] on span "KenoGO_EMAIL - 50DepositMatch_250829" at bounding box center [533, 474] width 235 height 12
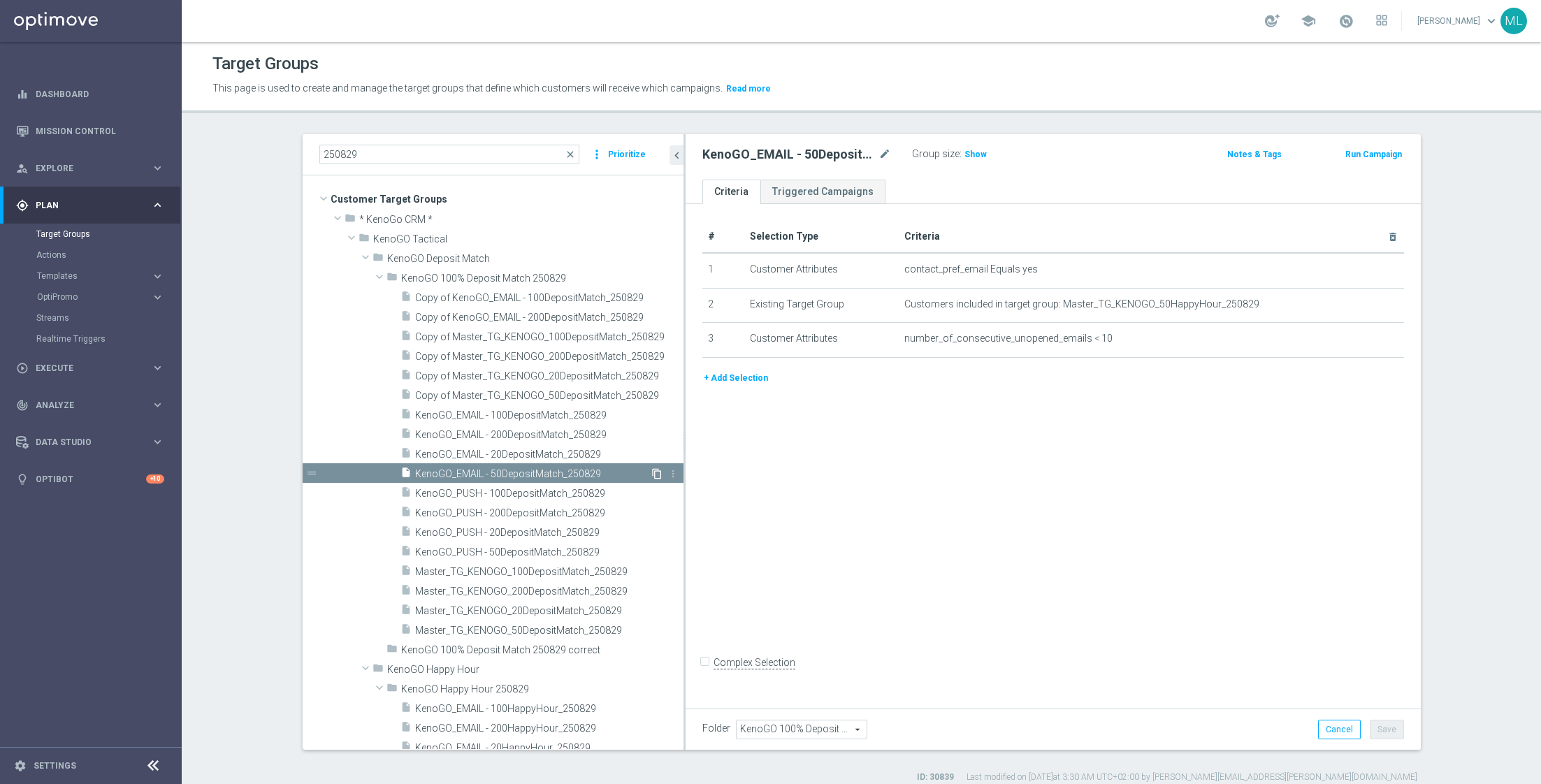
click at [658, 473] on icon "content_copy" at bounding box center [657, 474] width 12 height 12
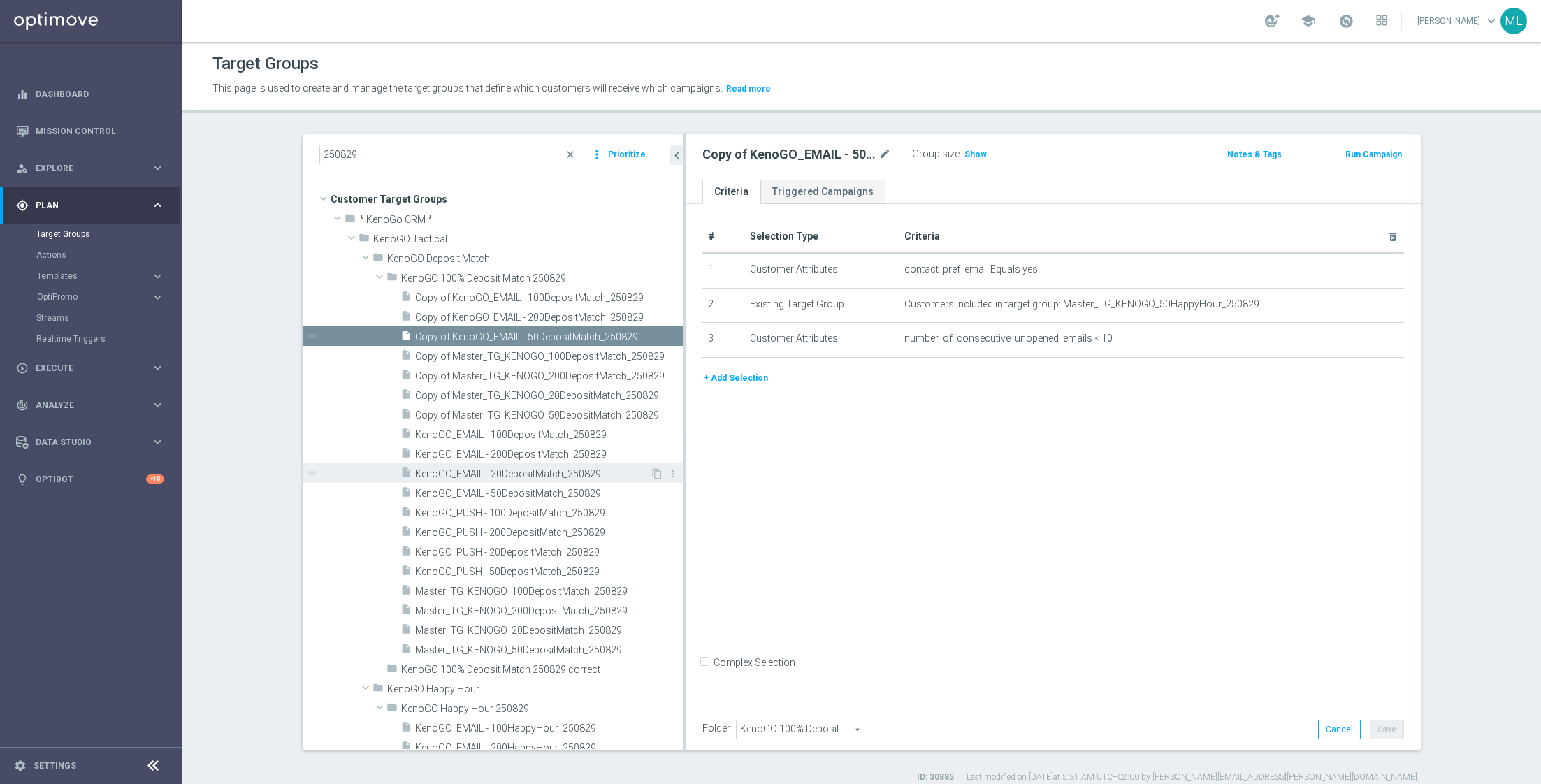
click at [563, 476] on span "KenoGO_EMAIL - 20DepositMatch_250829" at bounding box center [533, 474] width 235 height 12
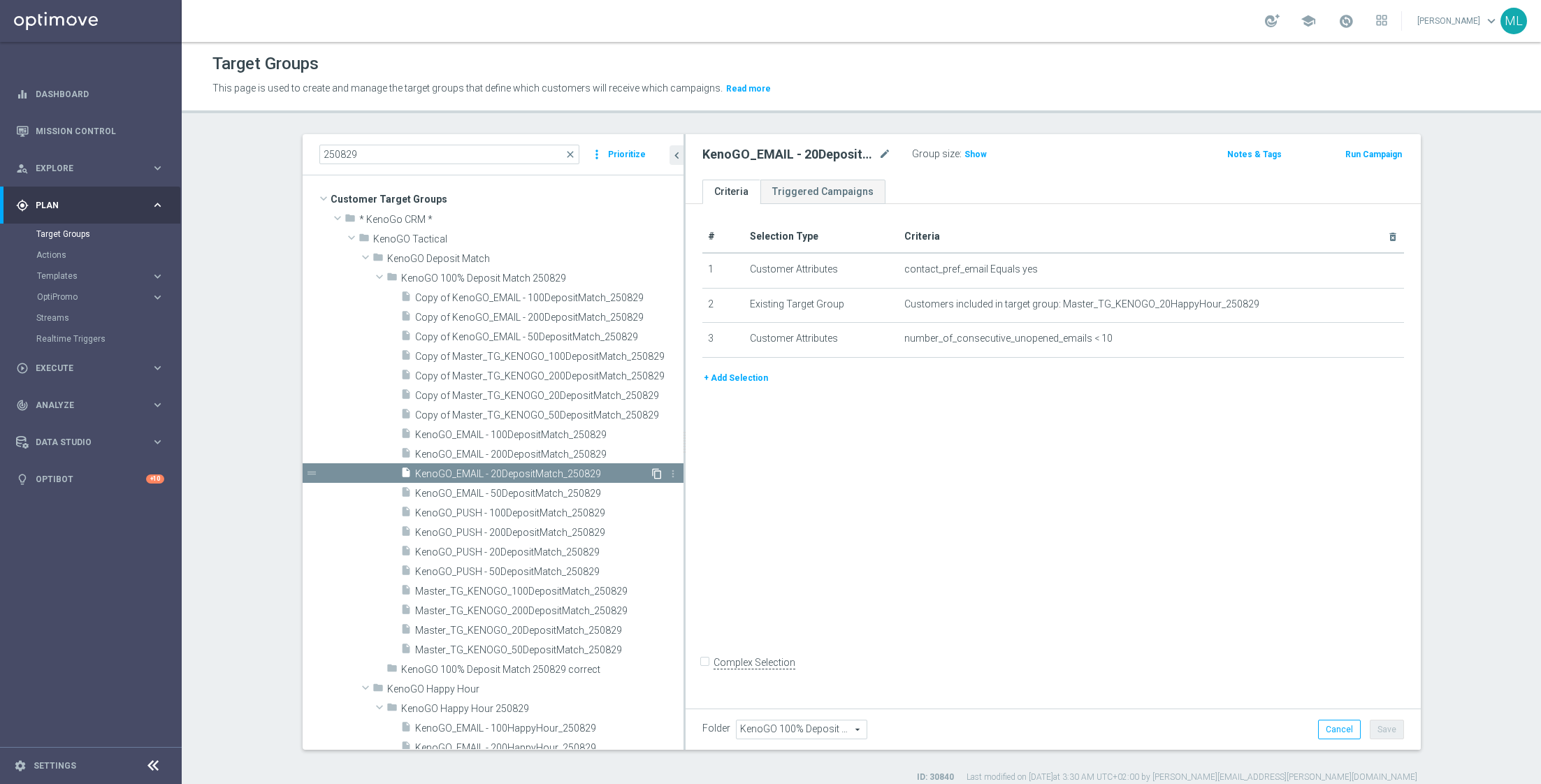
click at [655, 471] on icon "content_copy" at bounding box center [657, 474] width 12 height 12
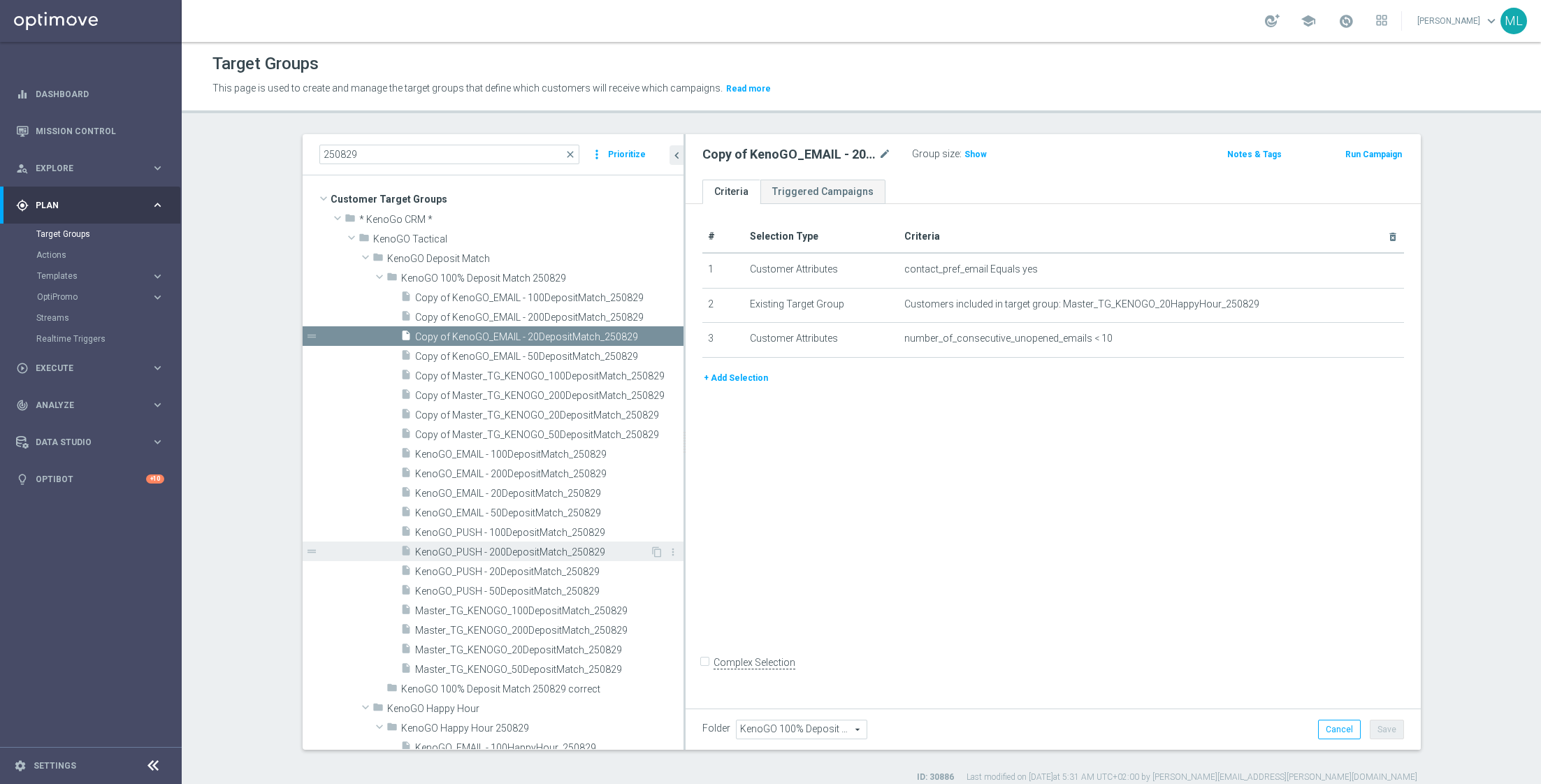
click at [572, 547] on span "KenoGO_PUSH - 200DepositMatch_250829" at bounding box center [533, 552] width 235 height 12
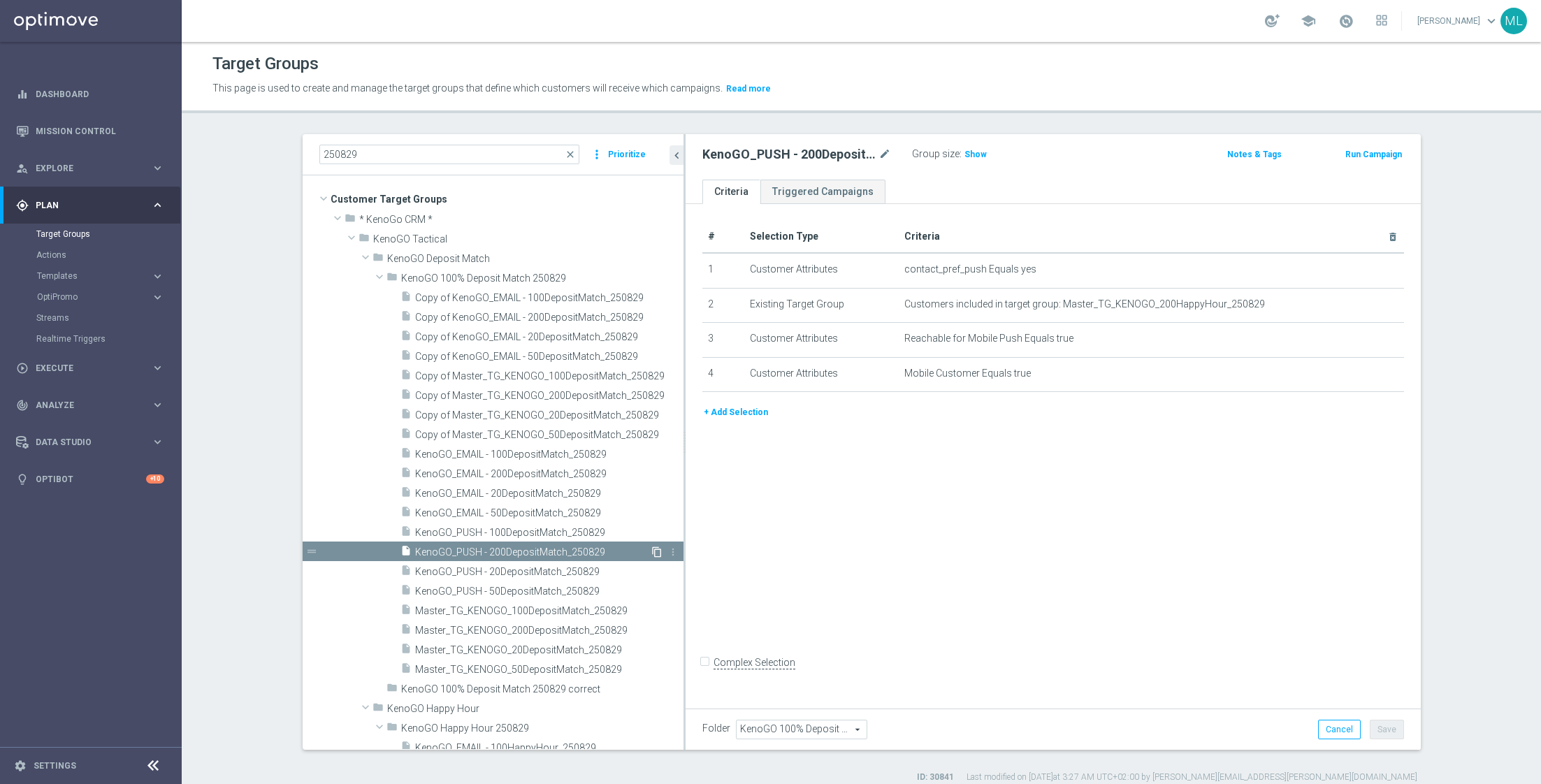
click at [657, 547] on icon "content_copy" at bounding box center [657, 552] width 12 height 12
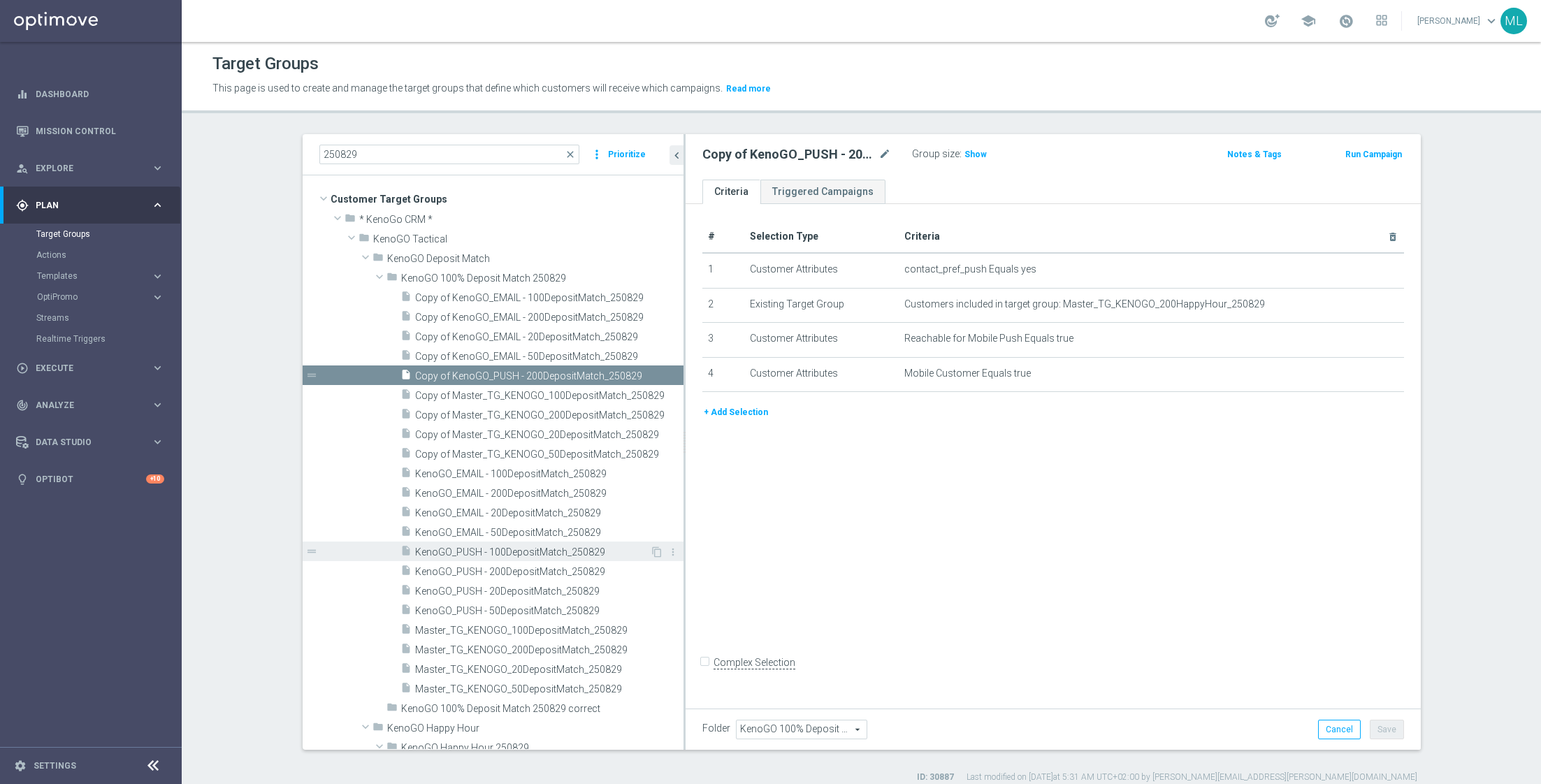
click at [554, 548] on span "KenoGO_PUSH - 100DepositMatch_250829" at bounding box center [533, 552] width 235 height 12
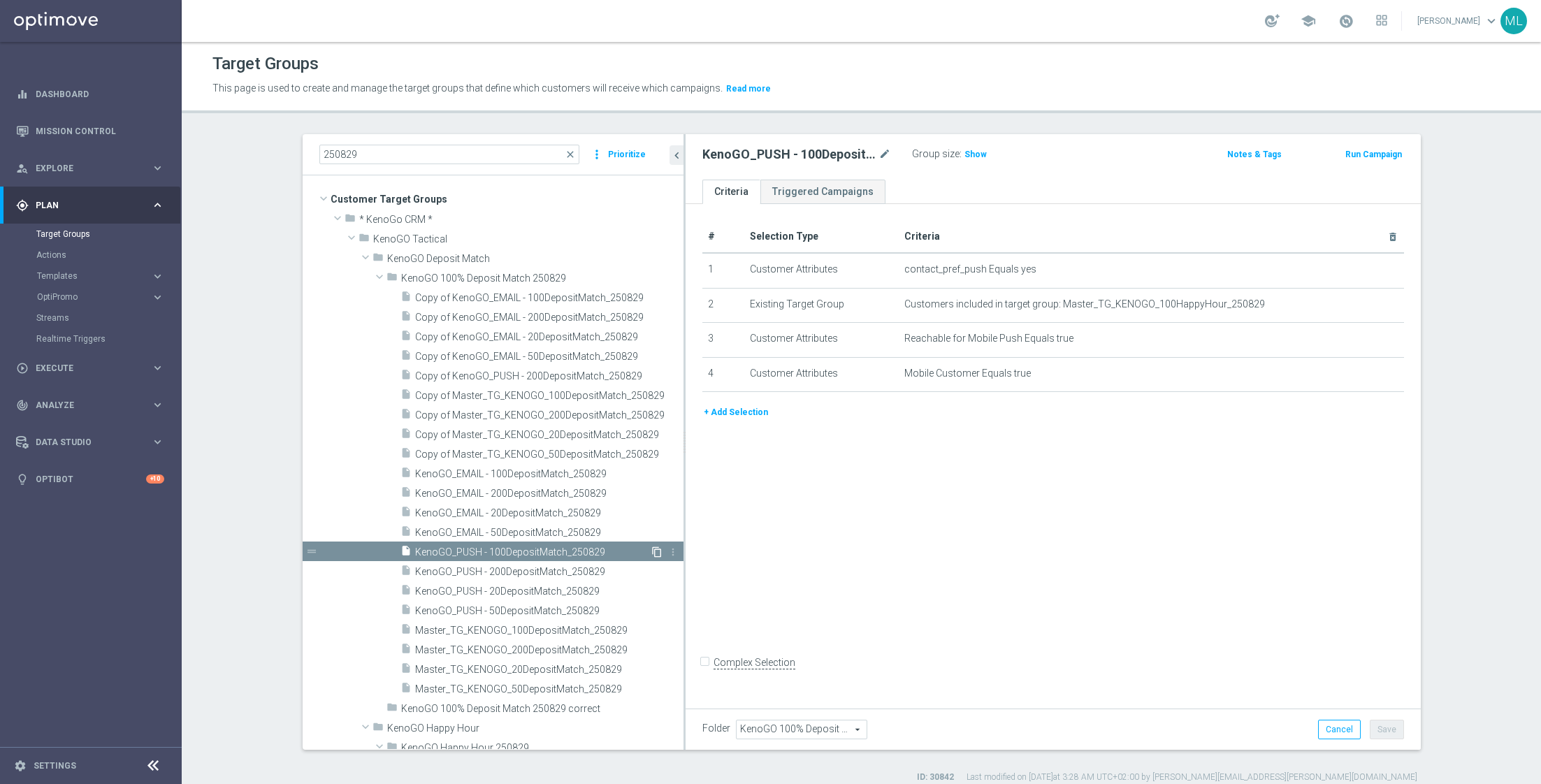
click at [658, 552] on icon "content_copy" at bounding box center [657, 552] width 12 height 12
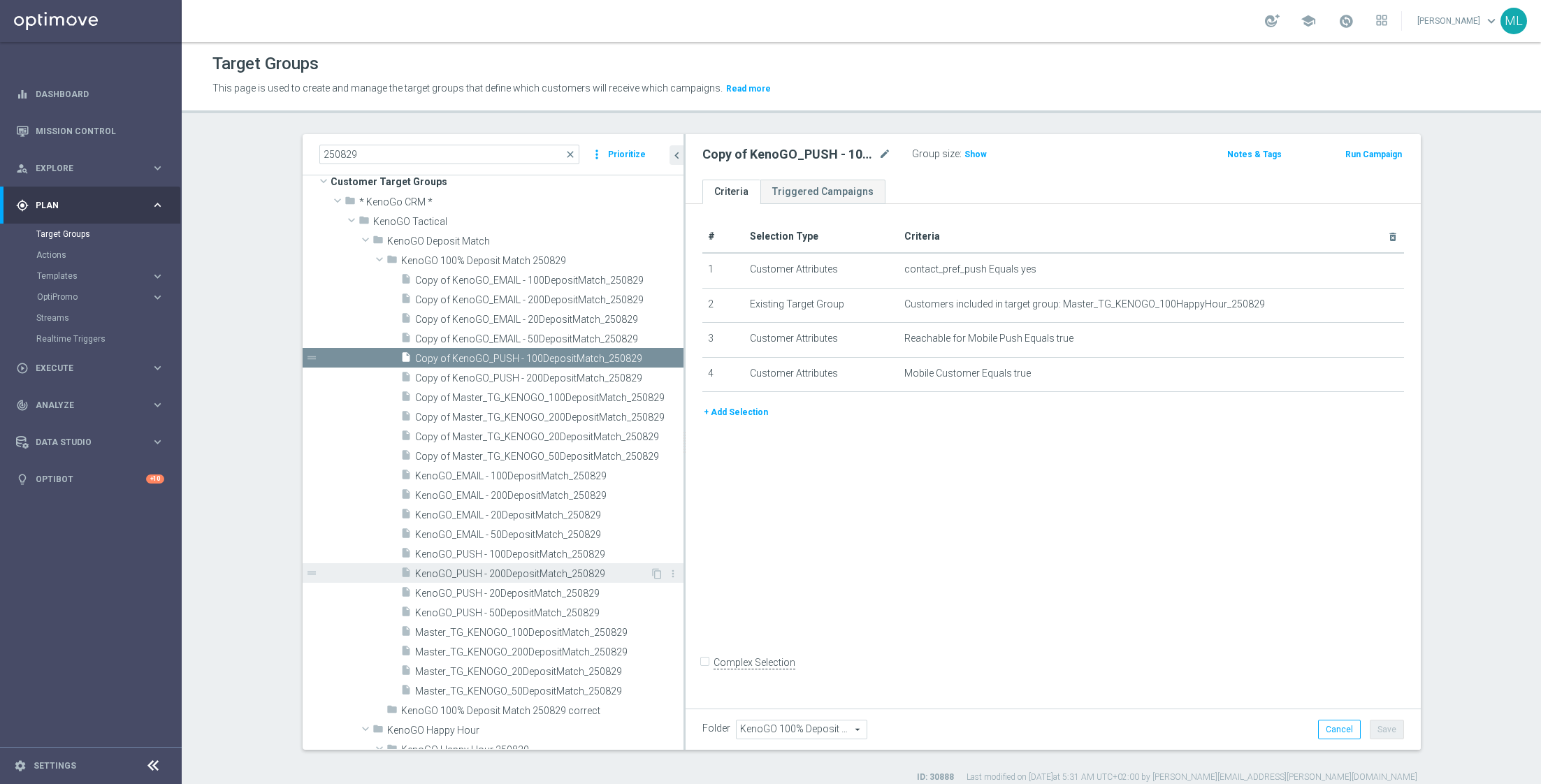
scroll to position [23, 0]
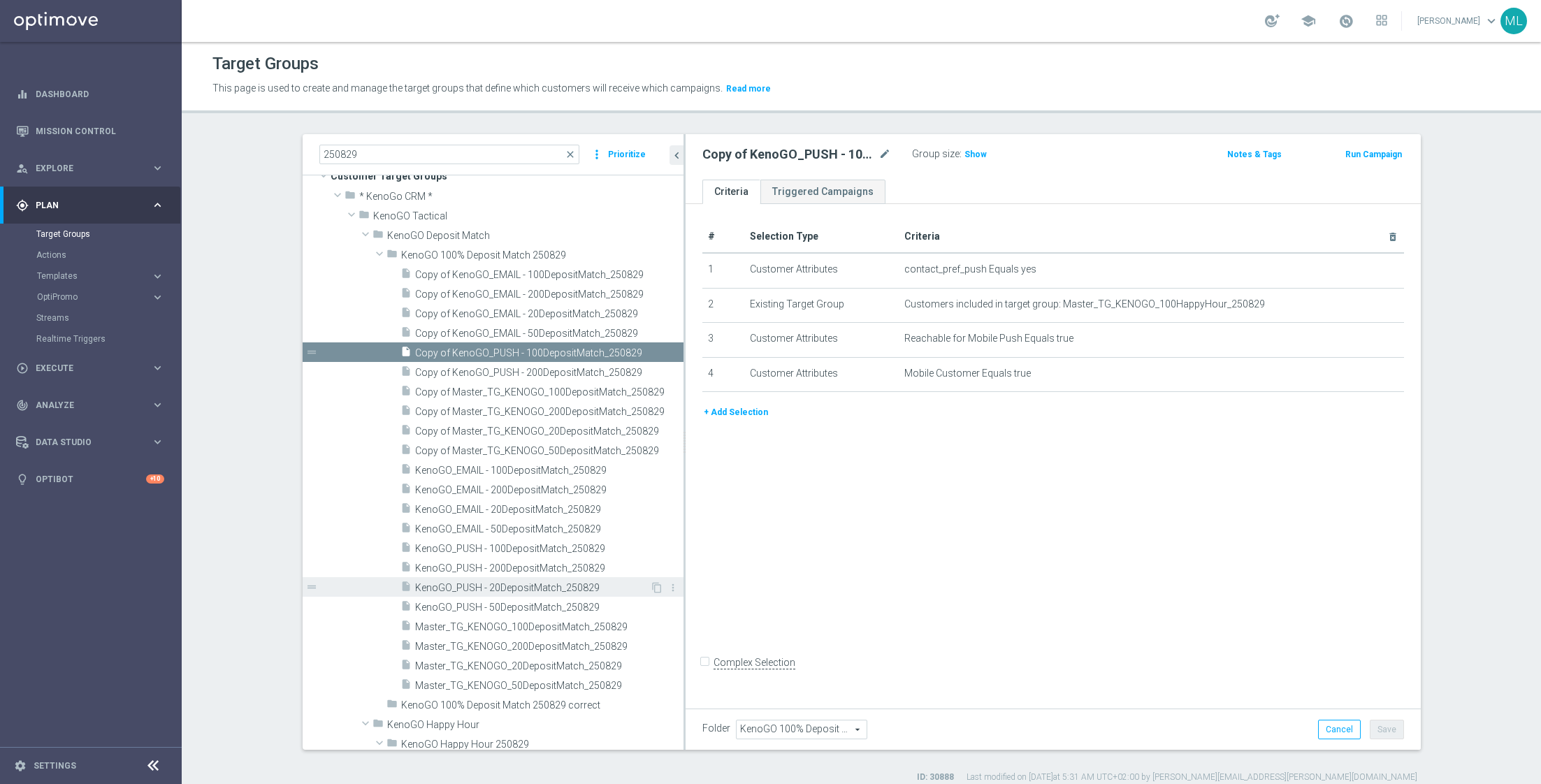
click at [556, 594] on div "insert_drive_file KenoGO_PUSH - 20DepositMatch_250829" at bounding box center [525, 587] width 250 height 20
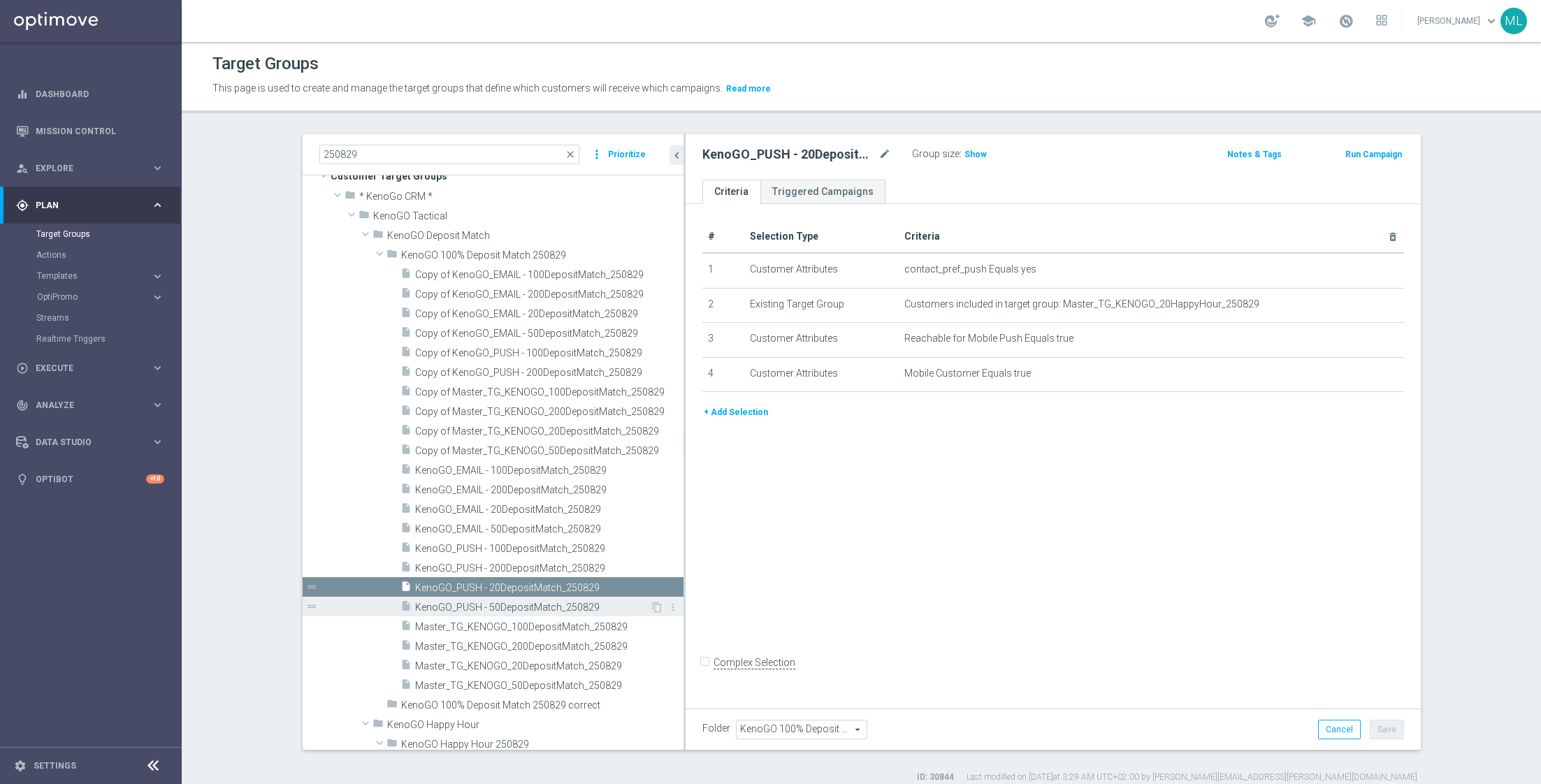
click at [551, 603] on span "KenoGO_PUSH - 50DepositMatch_250829" at bounding box center [533, 607] width 235 height 12
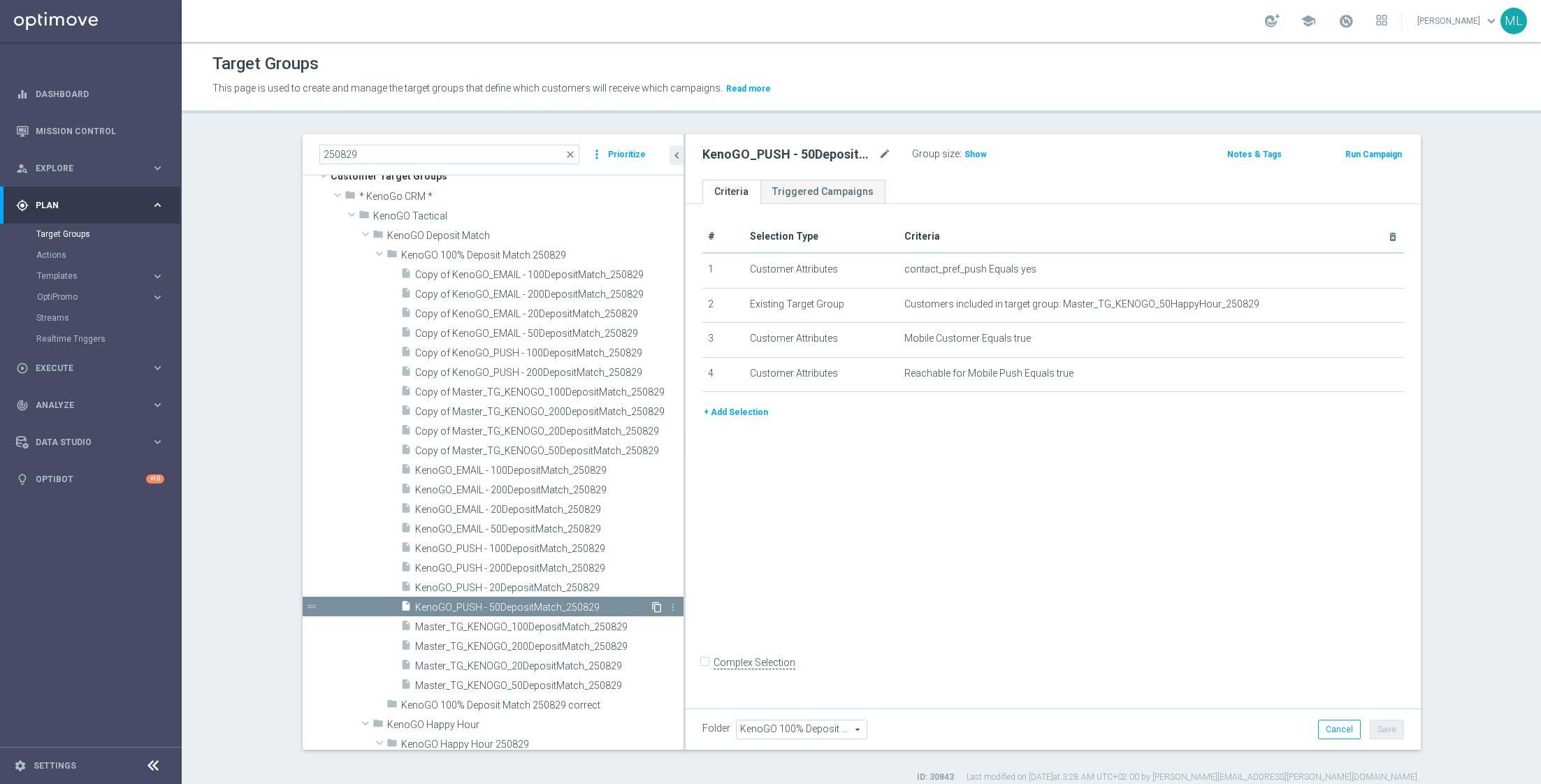
click at [657, 607] on icon "content_copy" at bounding box center [657, 607] width 12 height 12
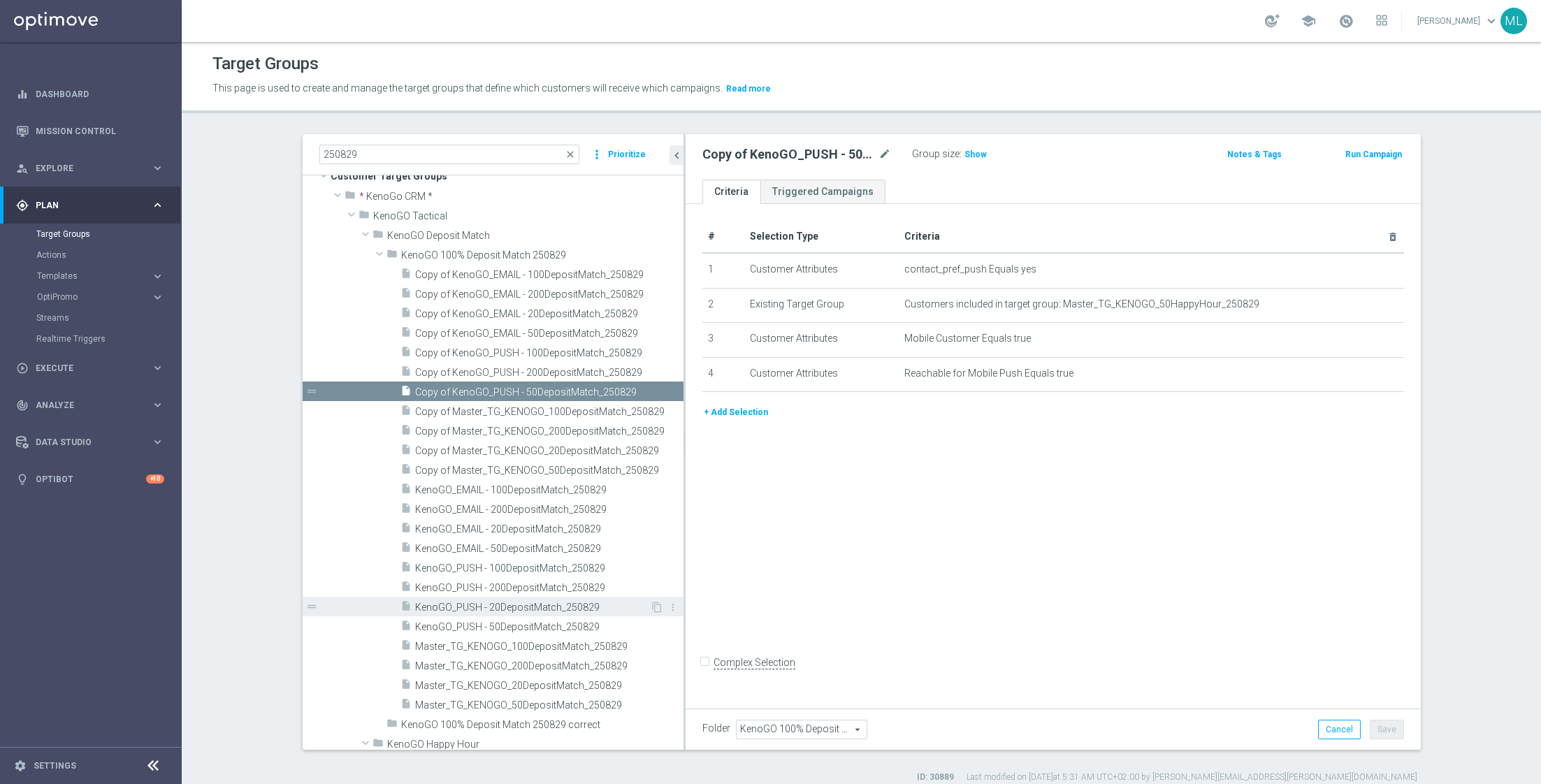
click at [543, 604] on span "KenoGO_PUSH - 20DepositMatch_250829" at bounding box center [533, 607] width 235 height 12
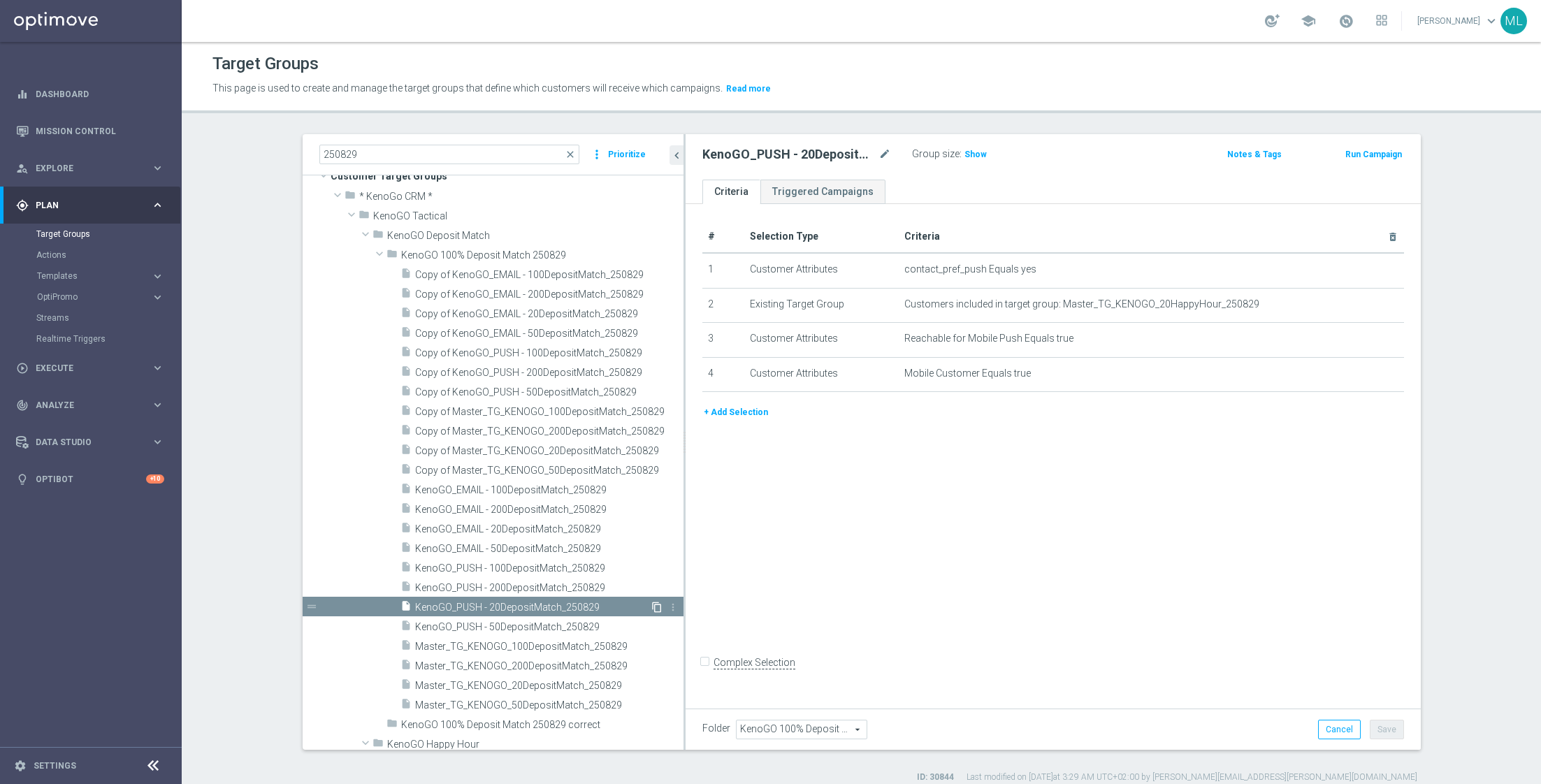
click at [658, 605] on icon "content_copy" at bounding box center [657, 607] width 12 height 12
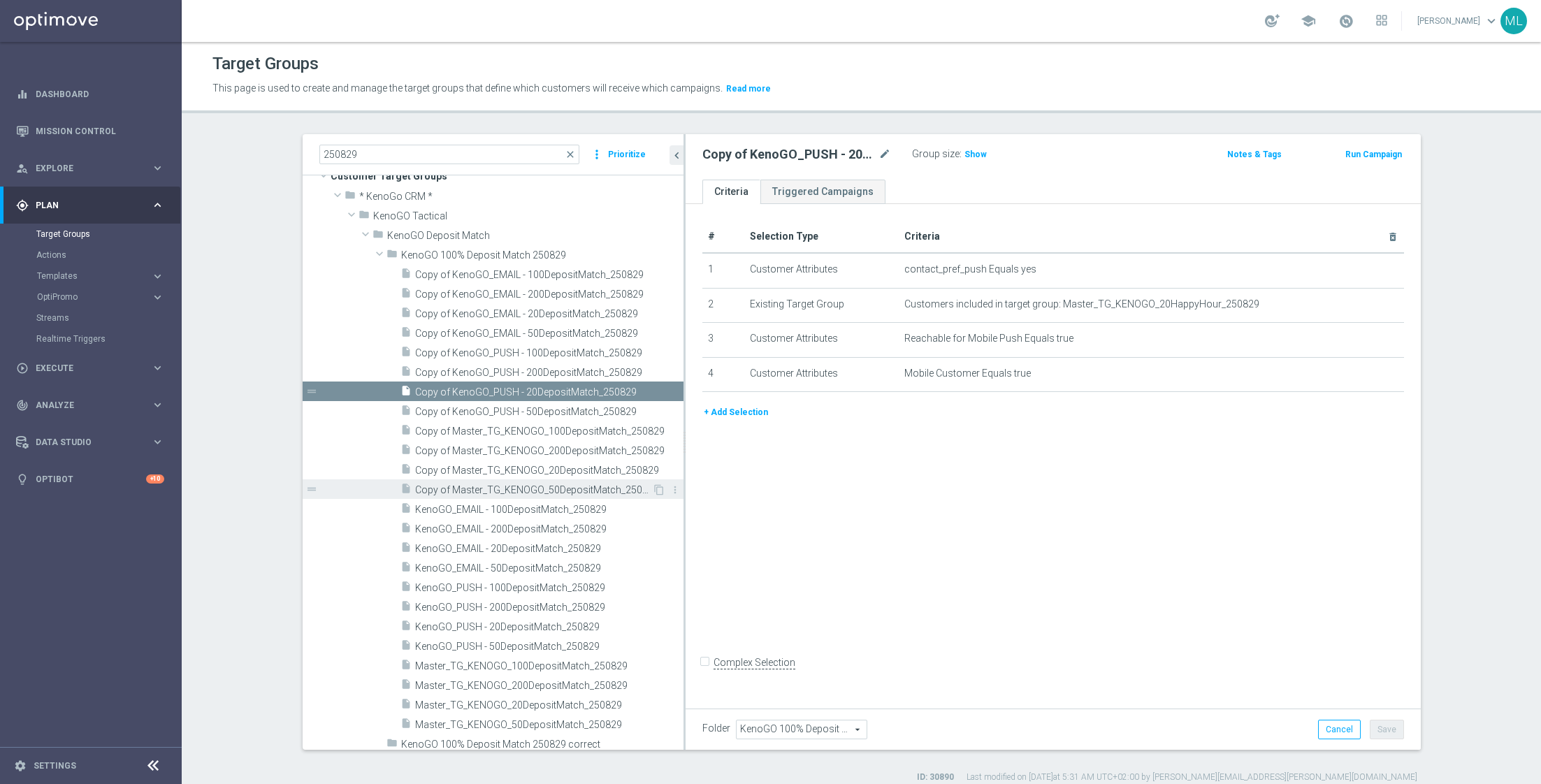
click at [471, 488] on span "Copy of Master_TG_KENOGO_50DepositMatch_250829" at bounding box center [534, 490] width 237 height 12
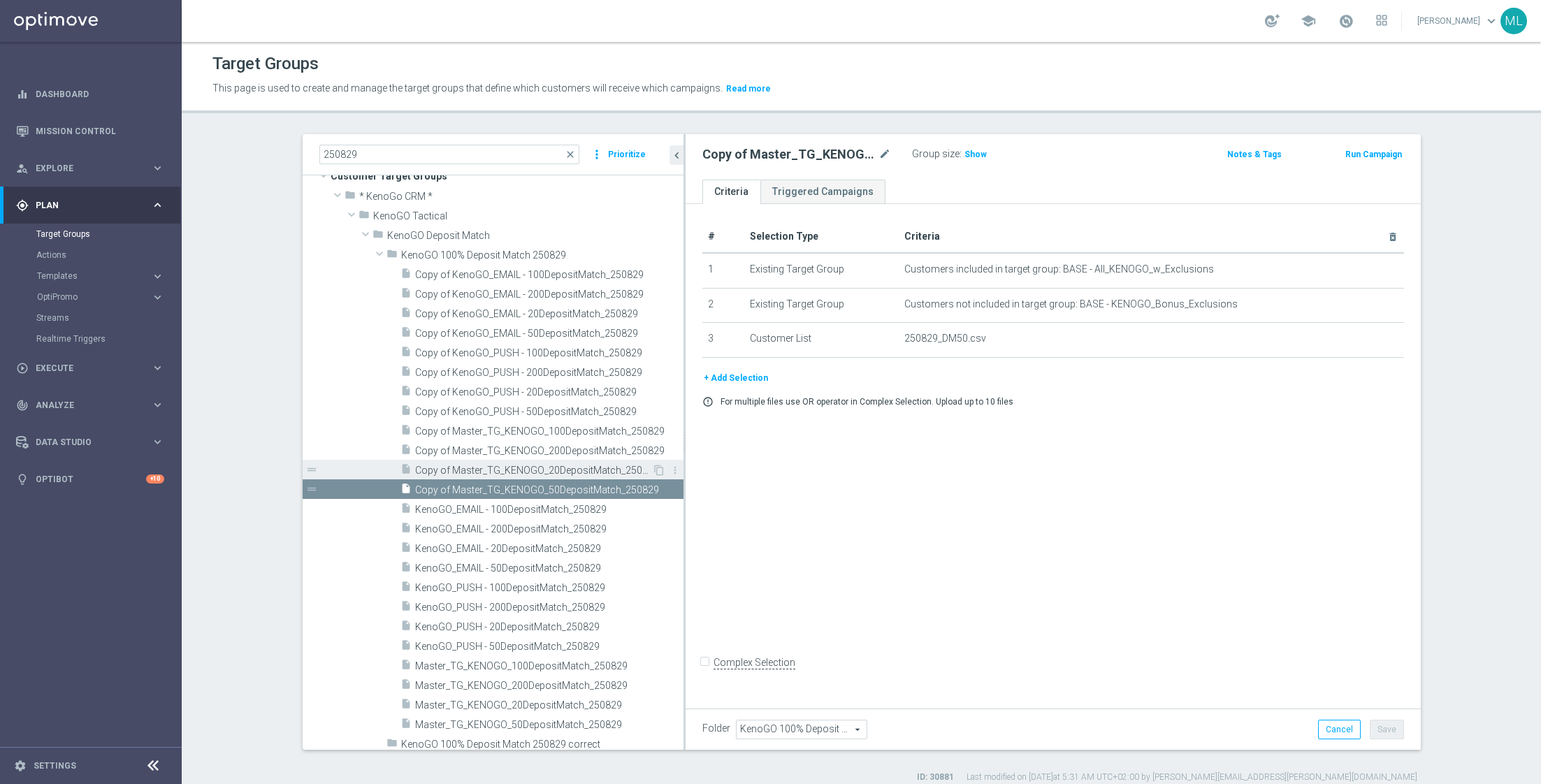
click at [447, 466] on span "Copy of Master_TG_KENOGO_20DepositMatch_250829" at bounding box center [534, 471] width 237 height 12
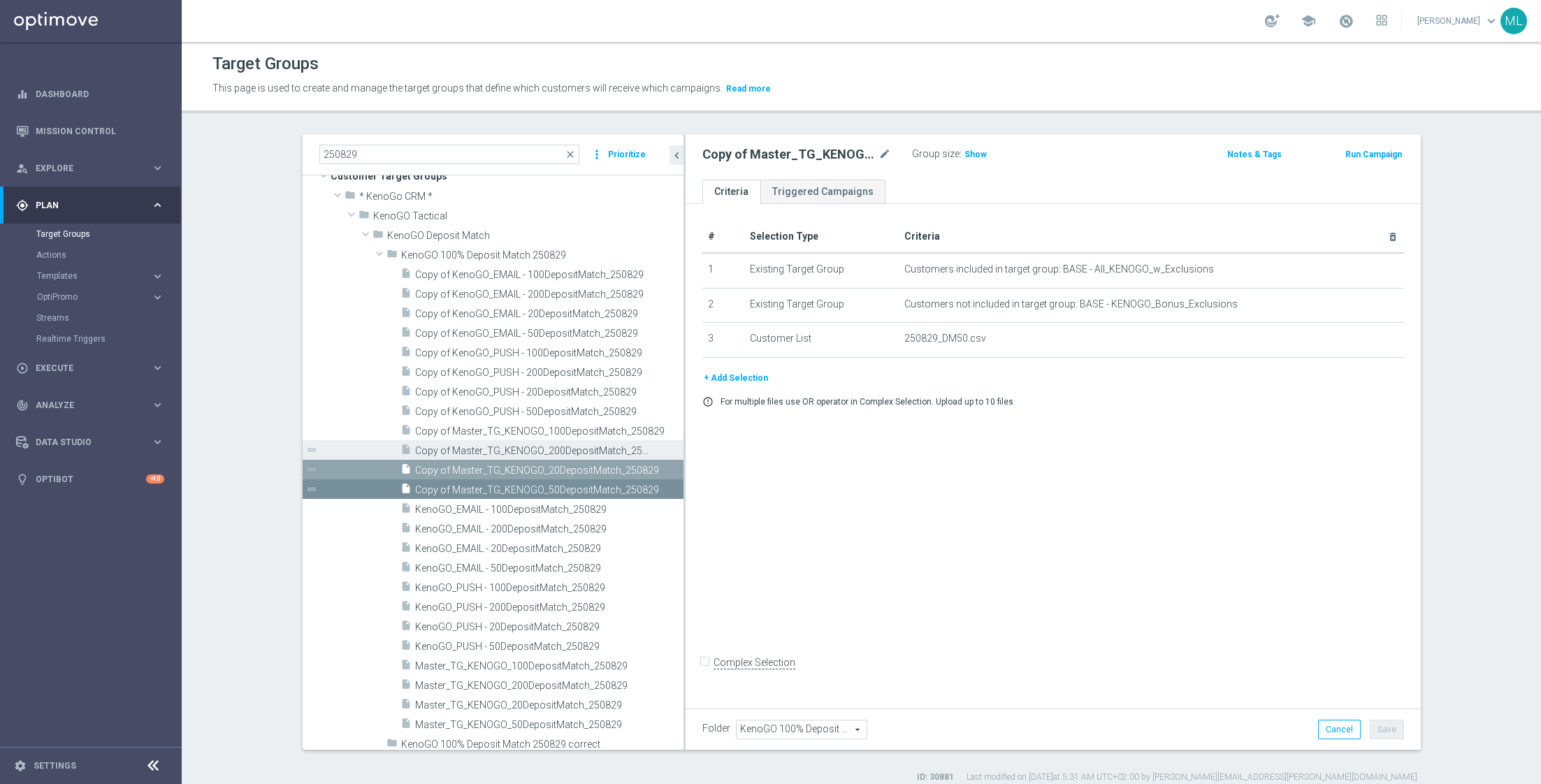
click at [434, 445] on span "Copy of Master_TG_KENOGO_200DepositMatch_250829" at bounding box center [534, 451] width 237 height 12
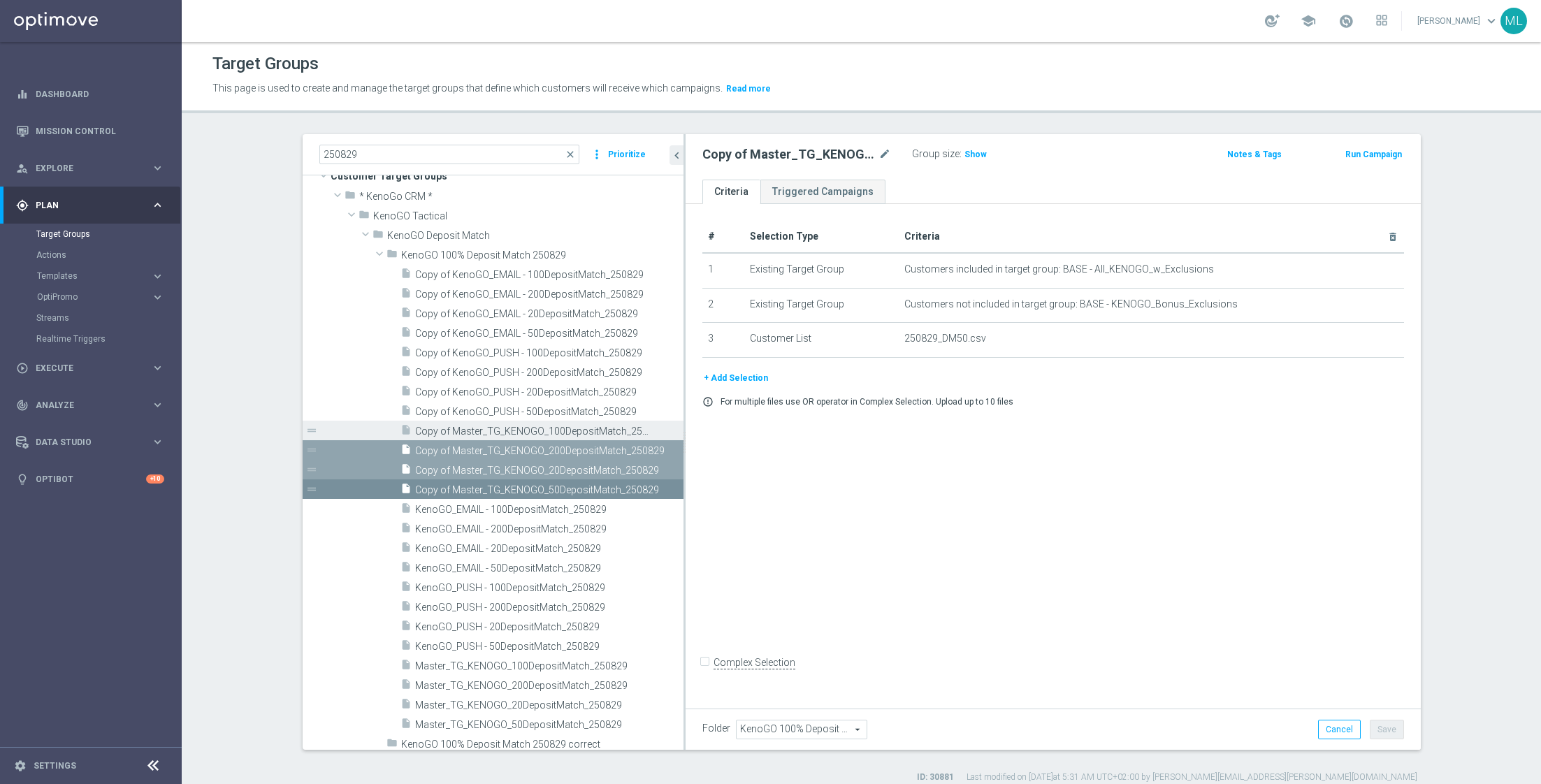
click at [430, 429] on span "Copy of Master_TG_KENOGO_100DepositMatch_250829" at bounding box center [534, 431] width 237 height 12
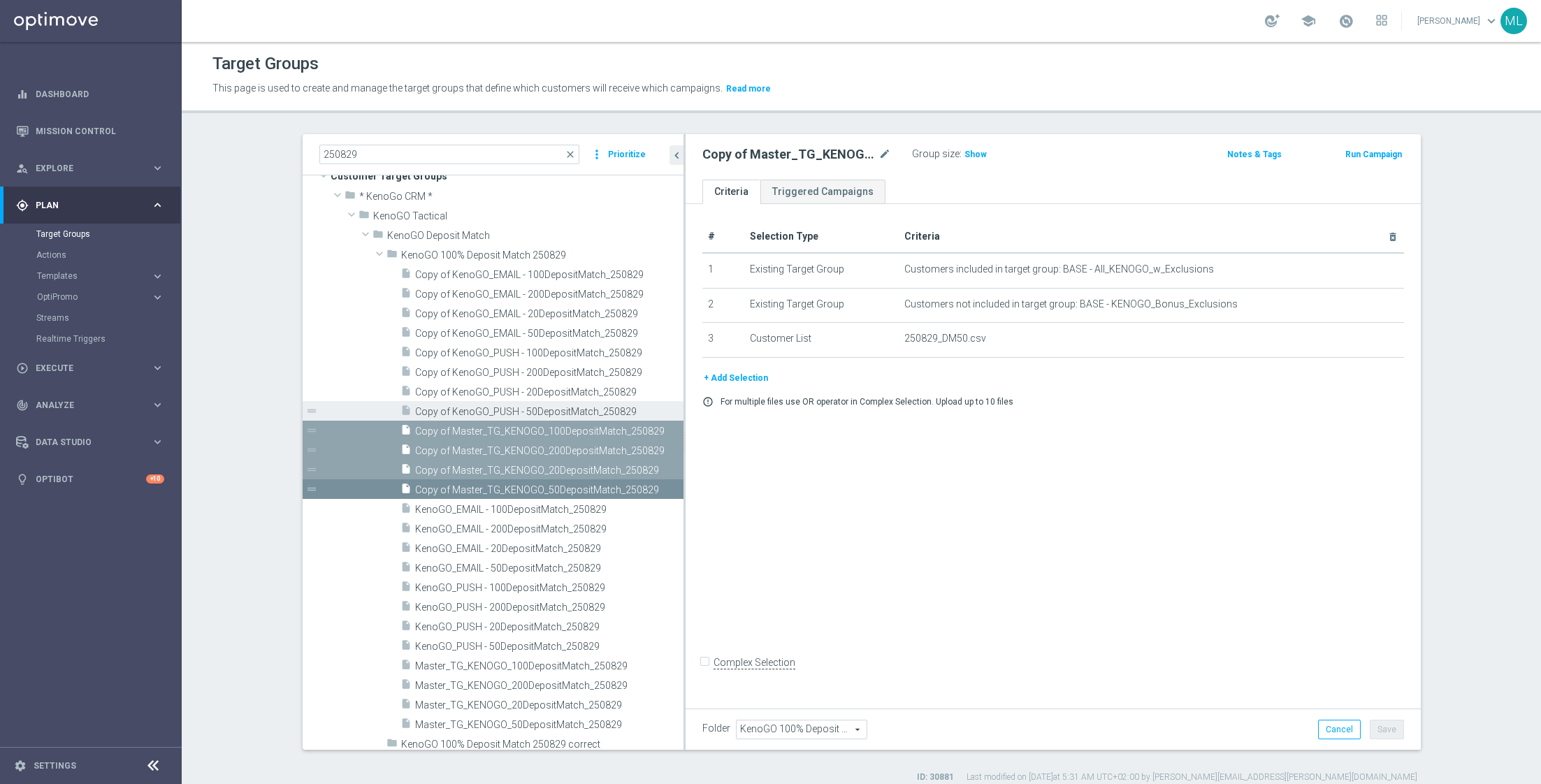
click at [428, 406] on span "Copy of KenoGO_PUSH - 50DepositMatch_250829" at bounding box center [534, 412] width 237 height 12
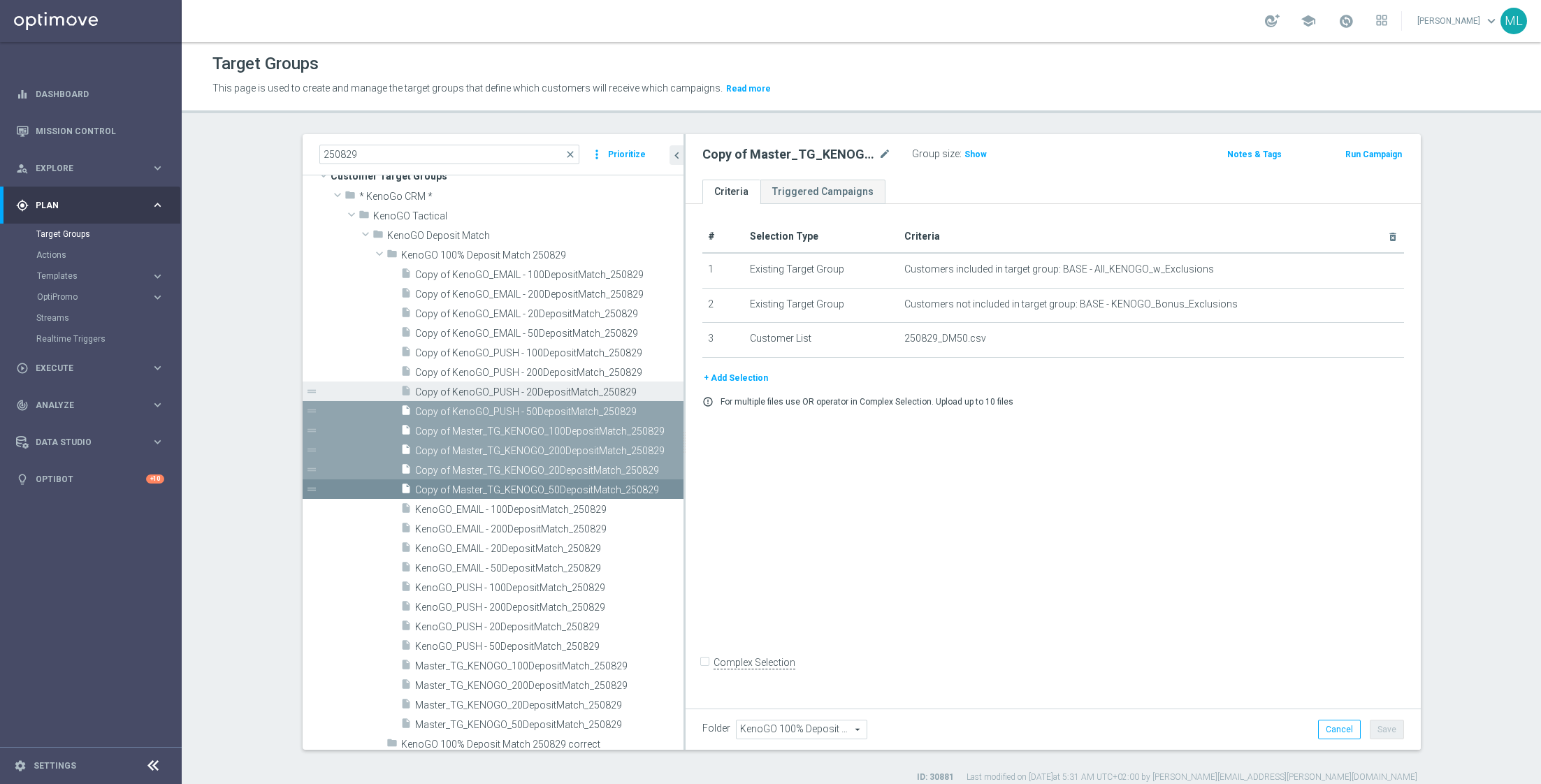
click at [426, 390] on span "Copy of KenoGO_PUSH - 20DepositMatch_250829" at bounding box center [534, 392] width 237 height 12
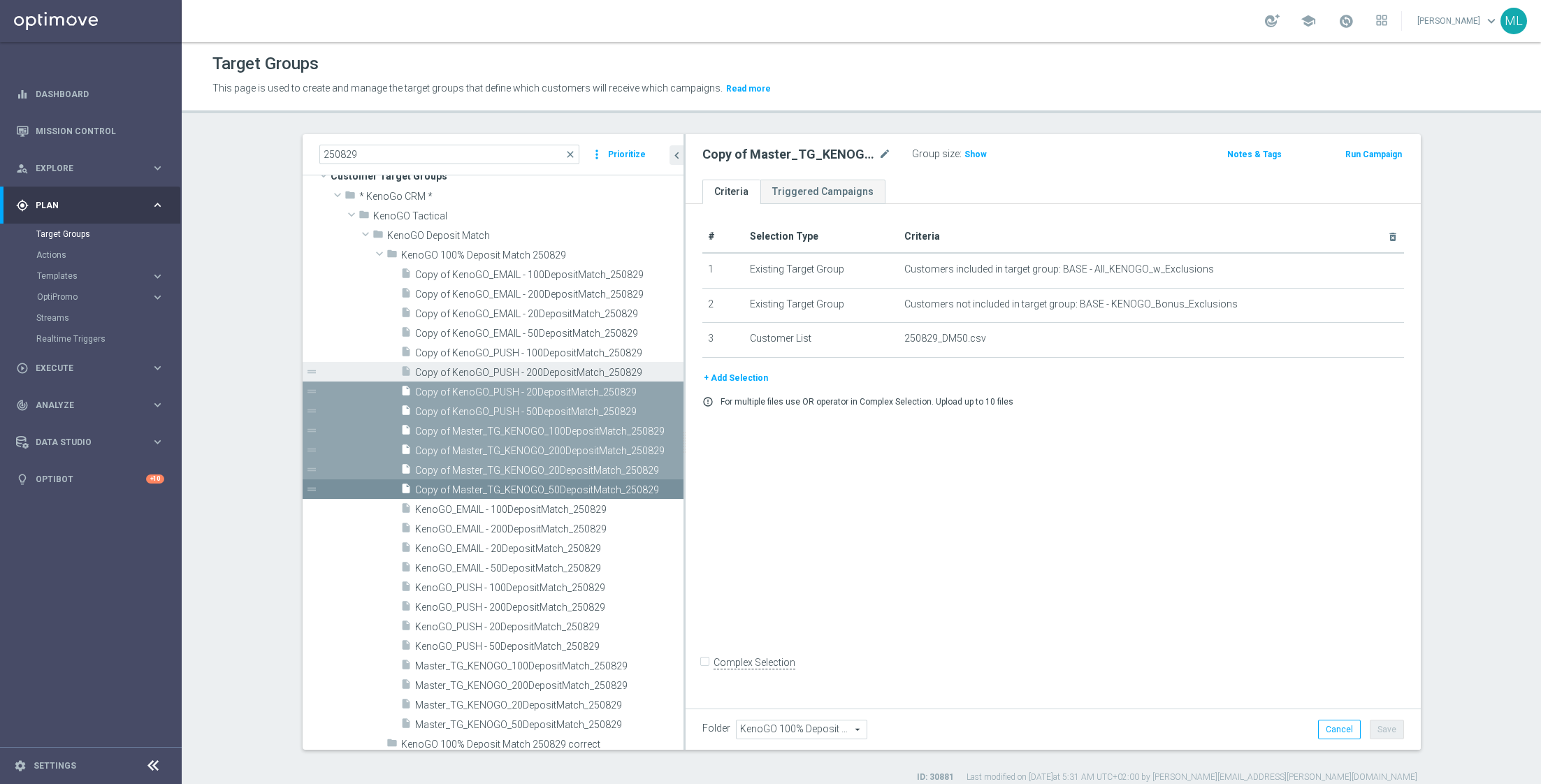
click at [426, 364] on div "insert_drive_file Copy of KenoGO_PUSH - 200DepositMatch_250829" at bounding box center [526, 372] width 251 height 20
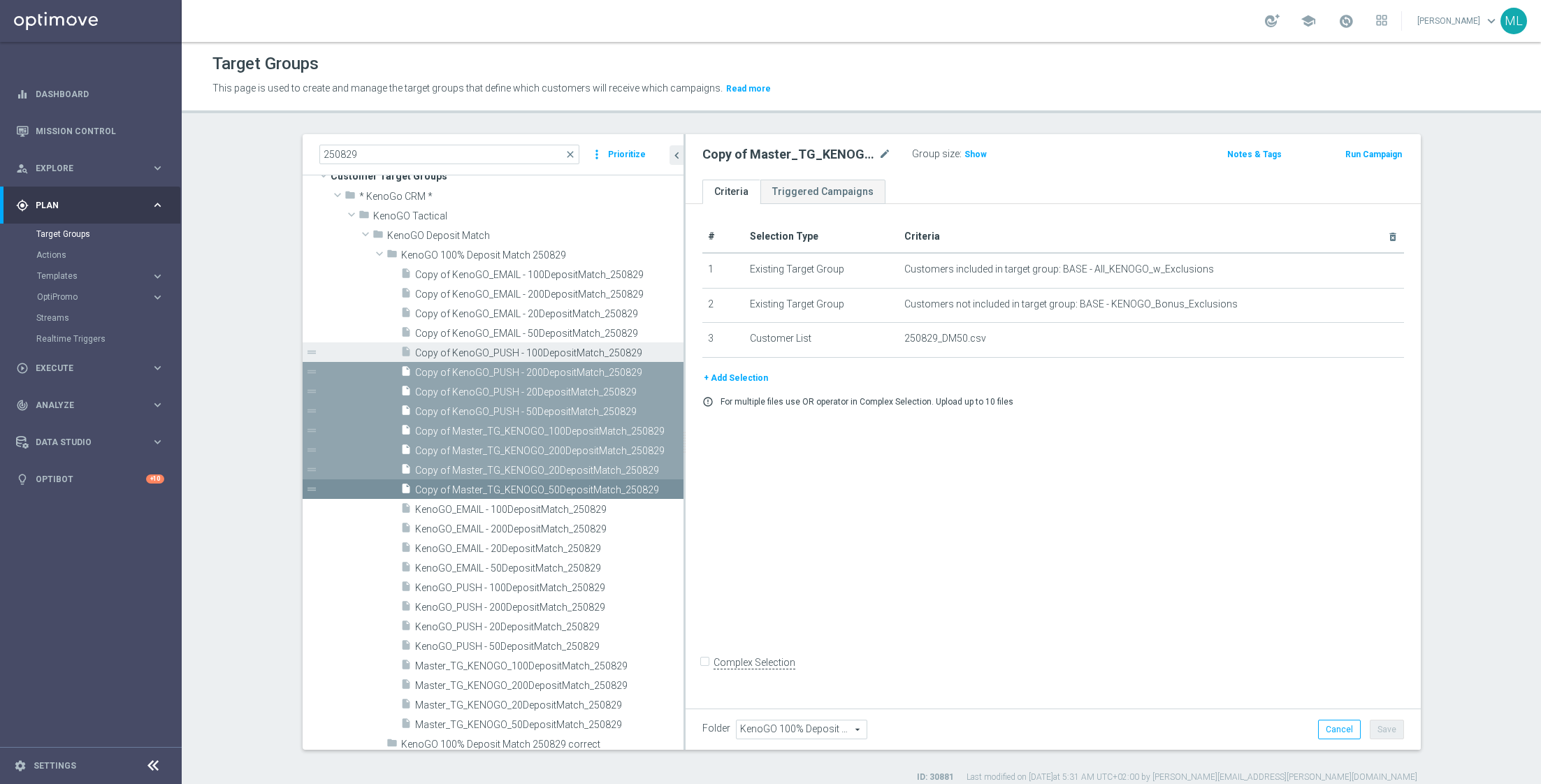
click at [426, 353] on span "Copy of KenoGO_PUSH - 100DepositMatch_250829" at bounding box center [534, 353] width 237 height 12
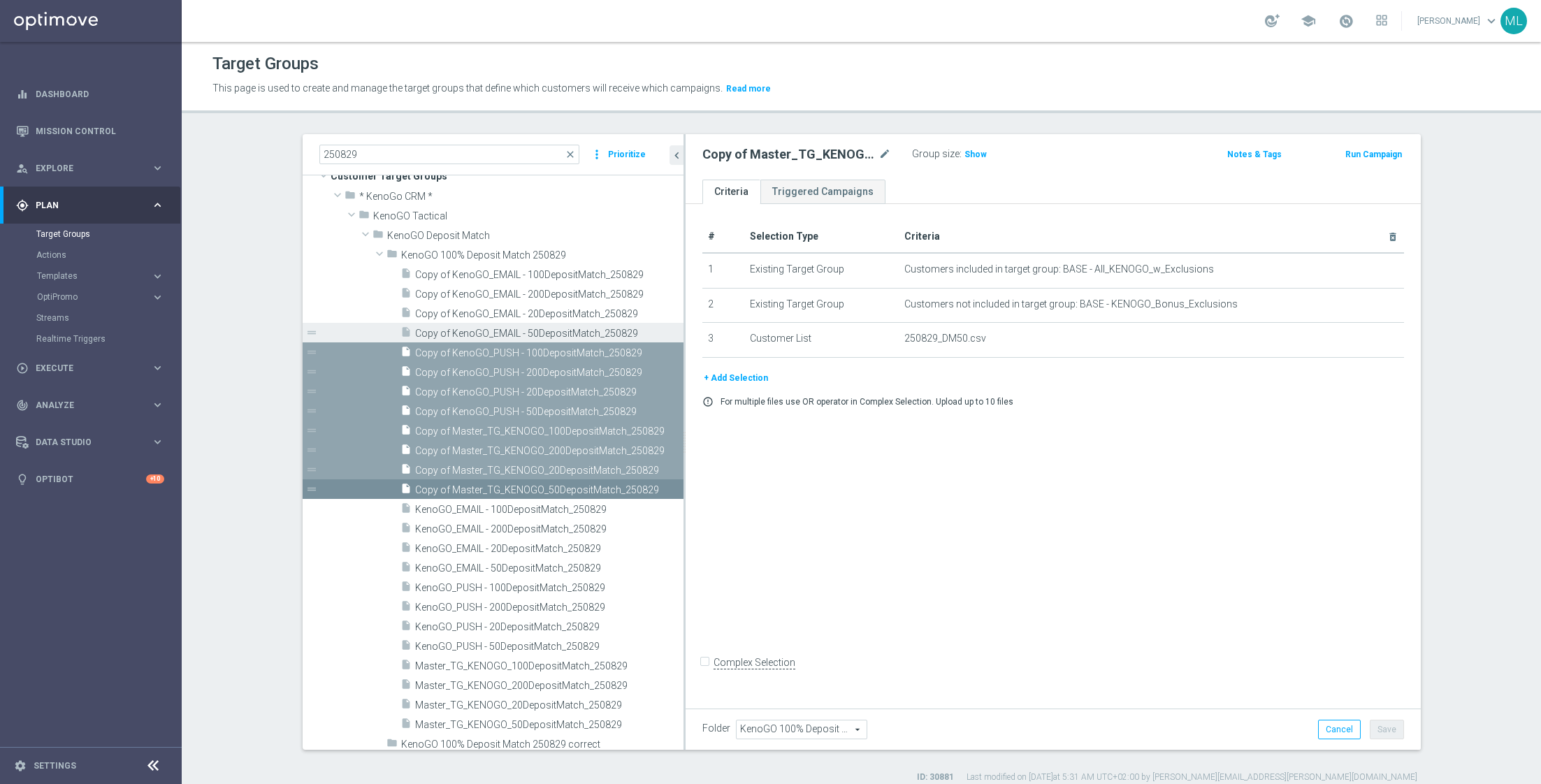
click at [426, 335] on span "Copy of KenoGO_EMAIL - 50DepositMatch_250829" at bounding box center [534, 333] width 237 height 12
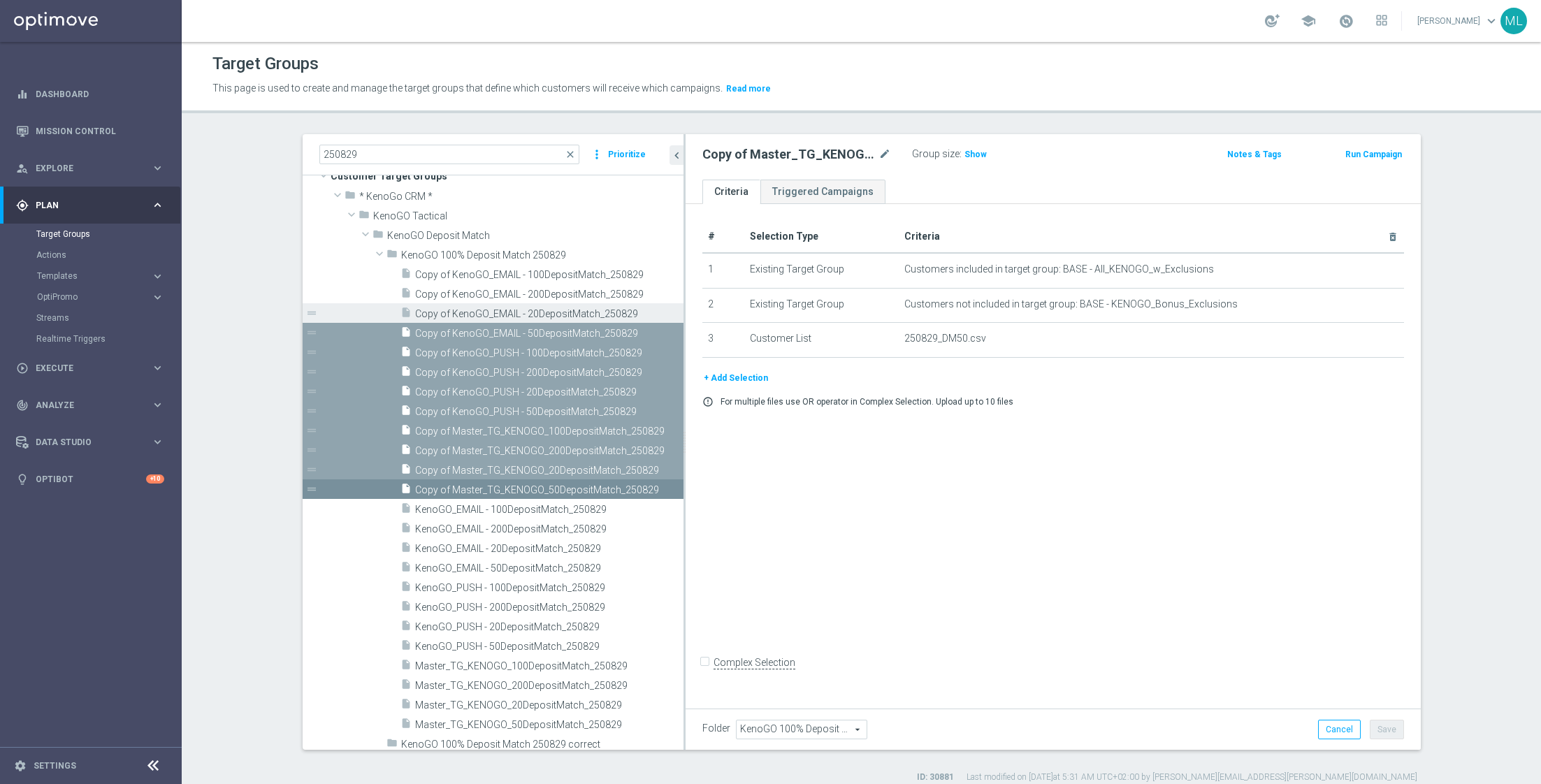
click at [425, 314] on span "Copy of KenoGO_EMAIL - 20DepositMatch_250829" at bounding box center [534, 314] width 237 height 12
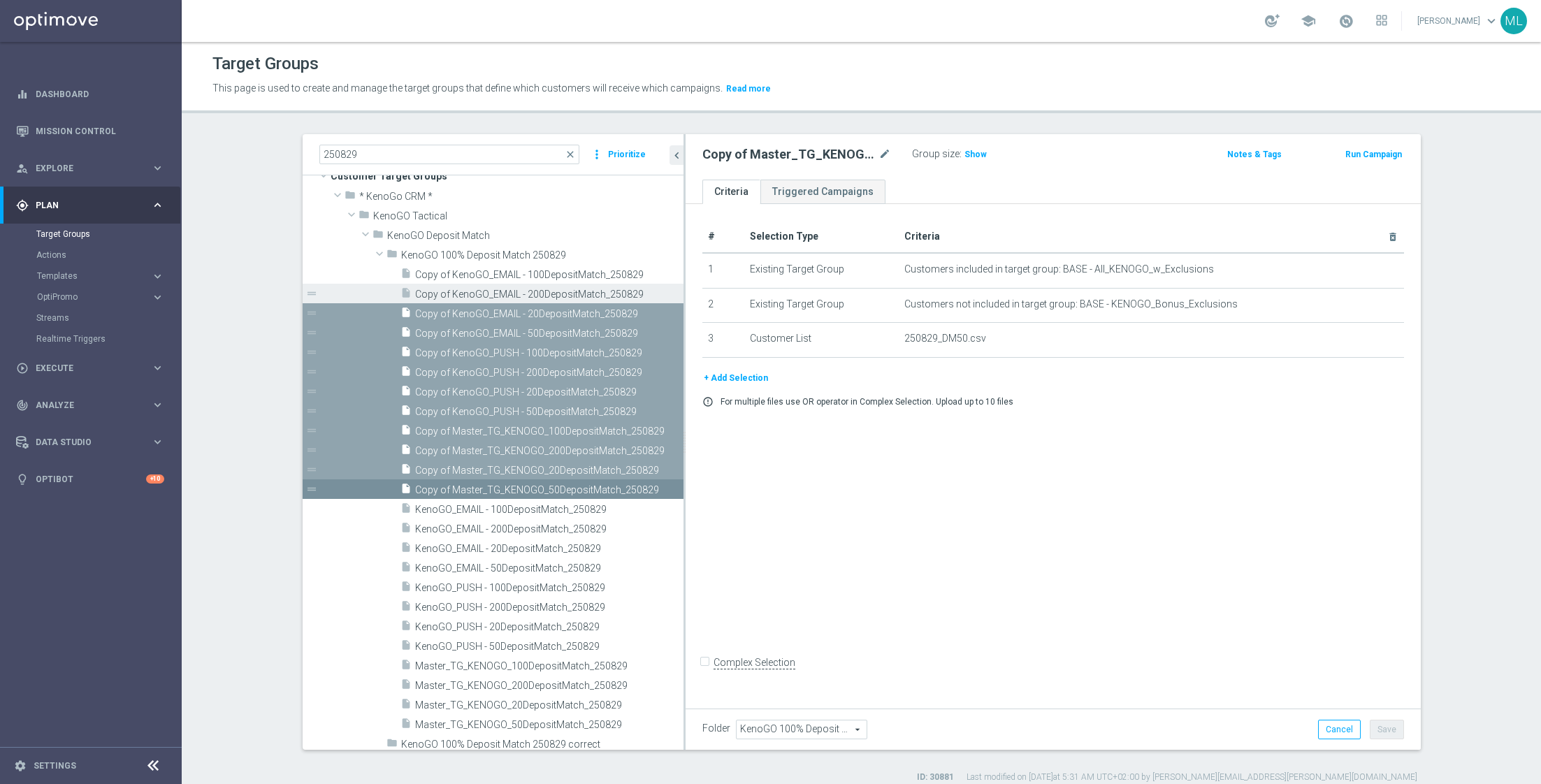
click at [431, 299] on span "Copy of KenoGO_EMAIL - 200DepositMatch_250829" at bounding box center [534, 294] width 237 height 12
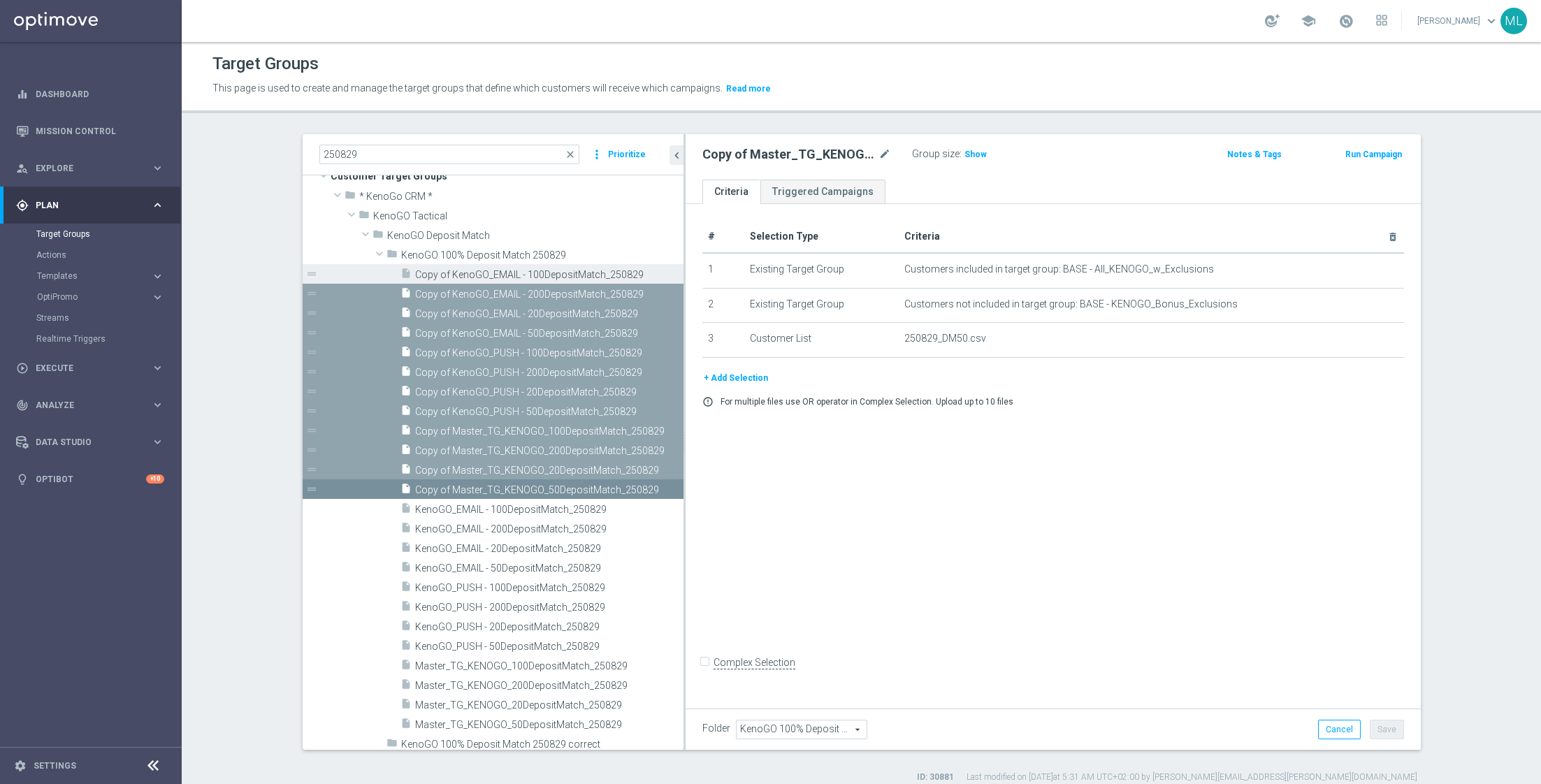
click at [439, 269] on span "Copy of KenoGO_EMAIL - 100DepositMatch_250829" at bounding box center [534, 275] width 237 height 12
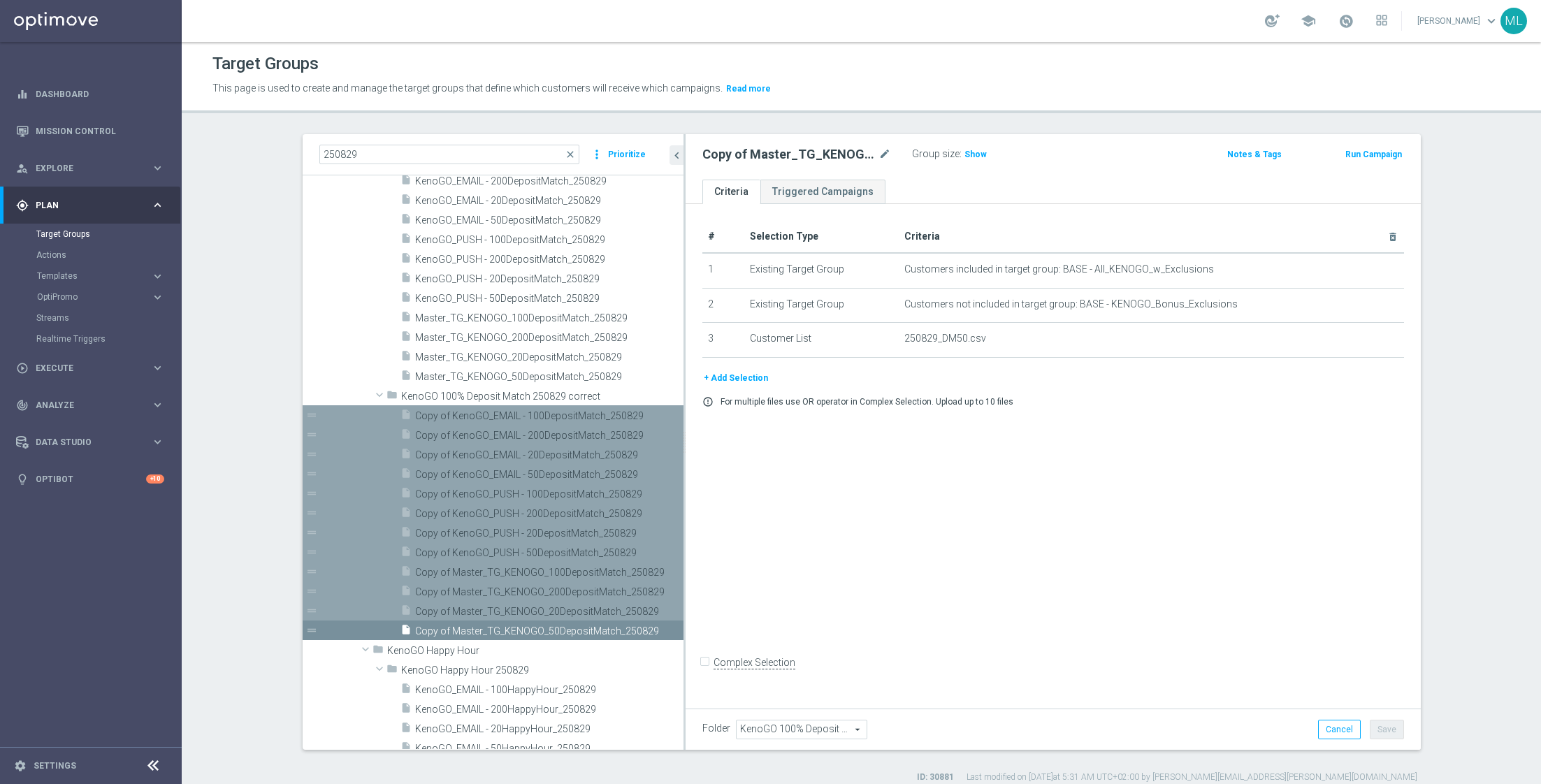
scroll to position [145, 0]
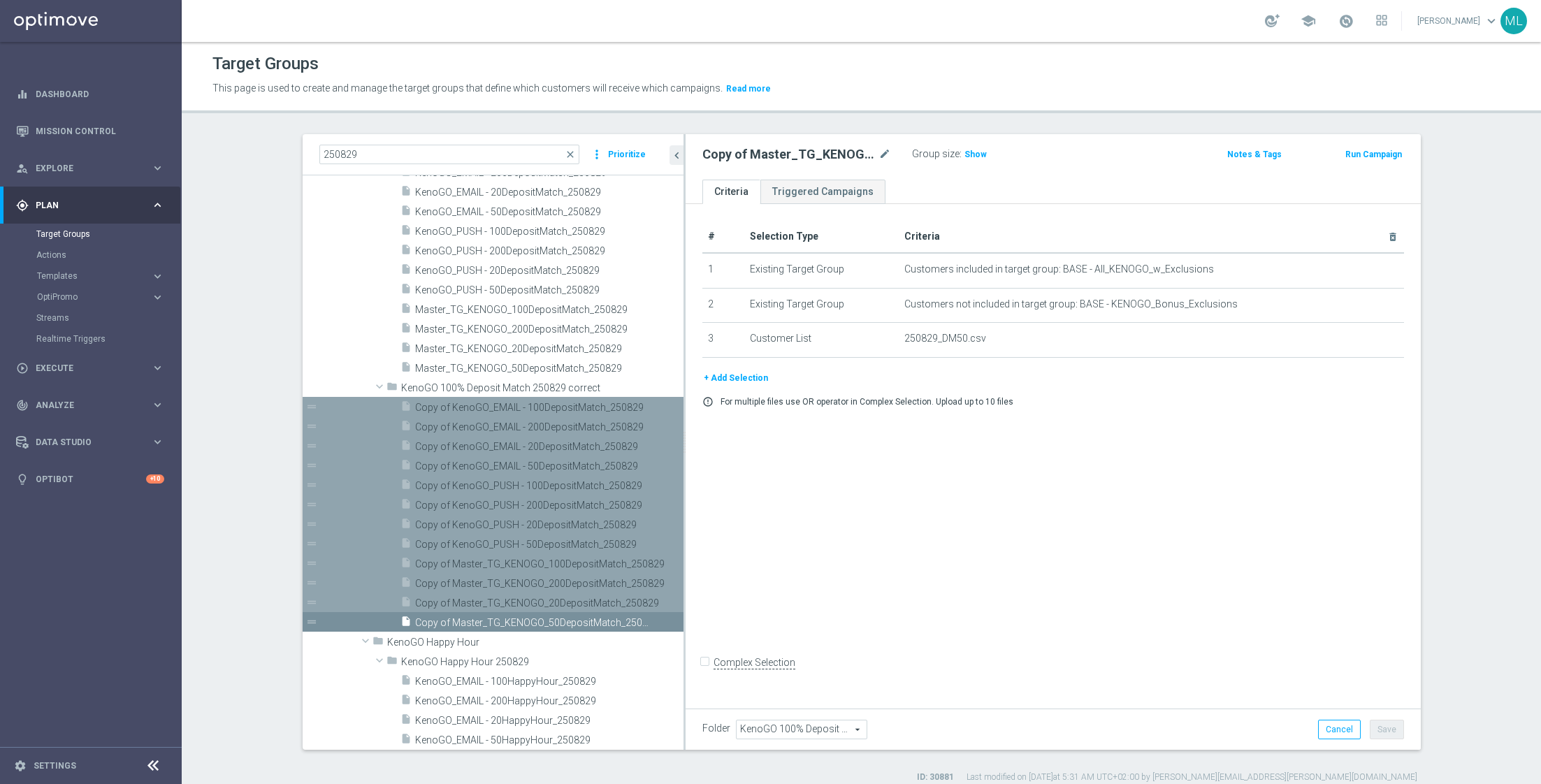
click at [549, 622] on span "Copy of Master_TG_KENOGO_50DepositMatch_250829" at bounding box center [534, 623] width 237 height 12
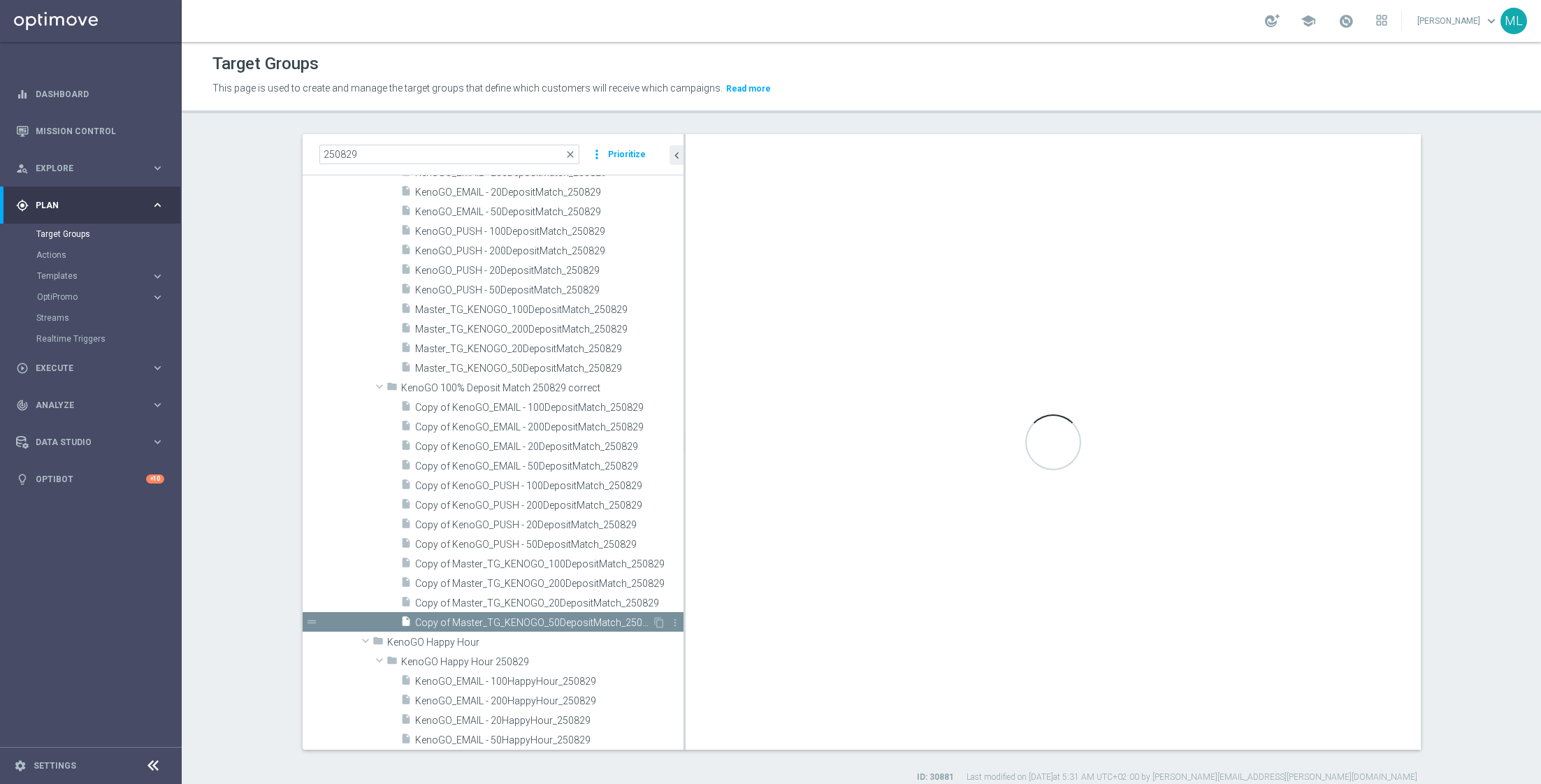
type input "KenoGO 100% Deposit Match 250829 correct"
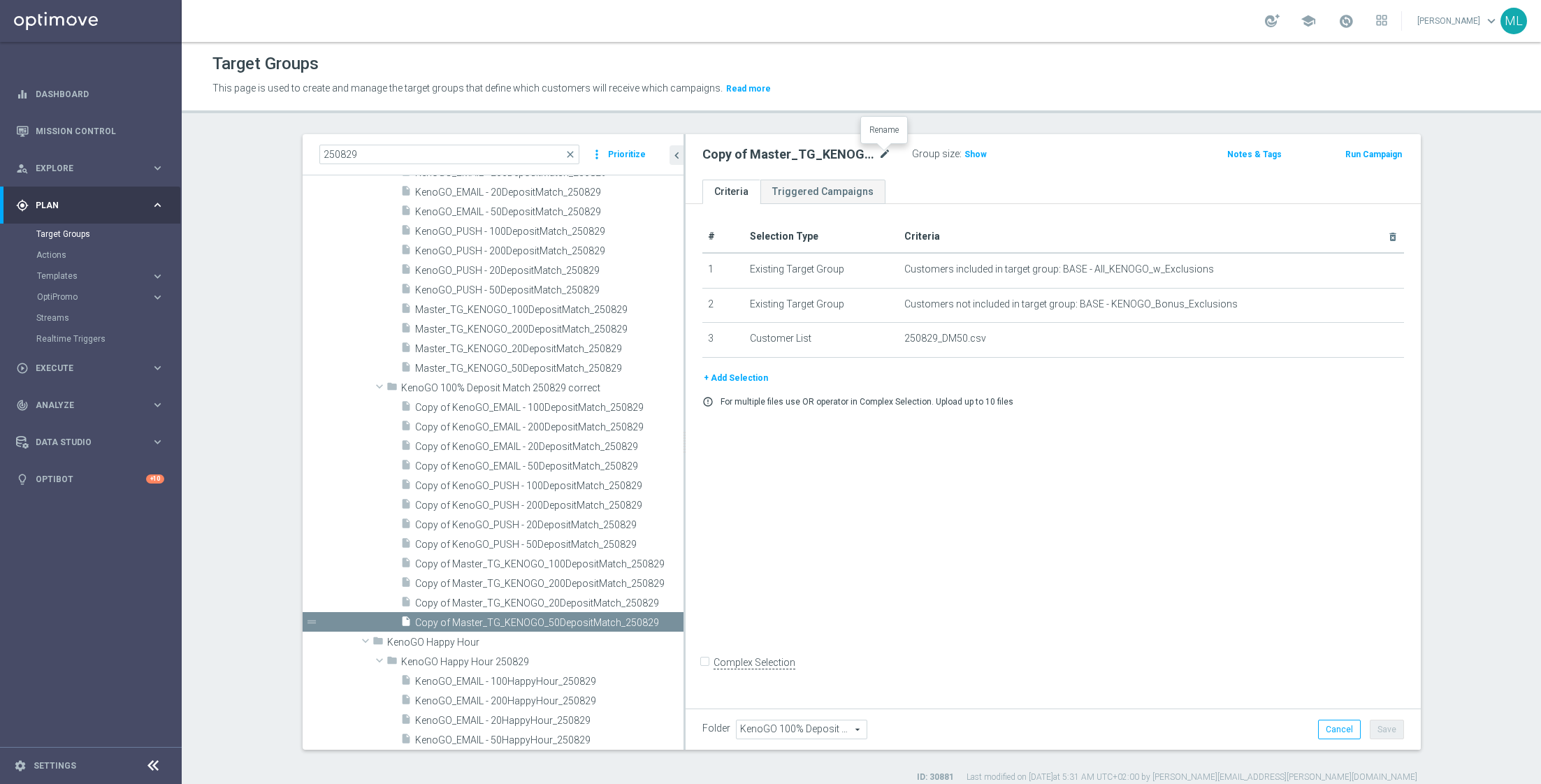
click at [883, 155] on icon "mode_edit" at bounding box center [884, 155] width 12 height 17
click at [885, 158] on input "Copy of Master_TG_KENOGO_50DepositMatch_250829" at bounding box center [797, 156] width 189 height 20
click at [871, 155] on input "Copy of Master_TG_KENOGO_50DepositMatch_250829 correct" at bounding box center [797, 156] width 189 height 20
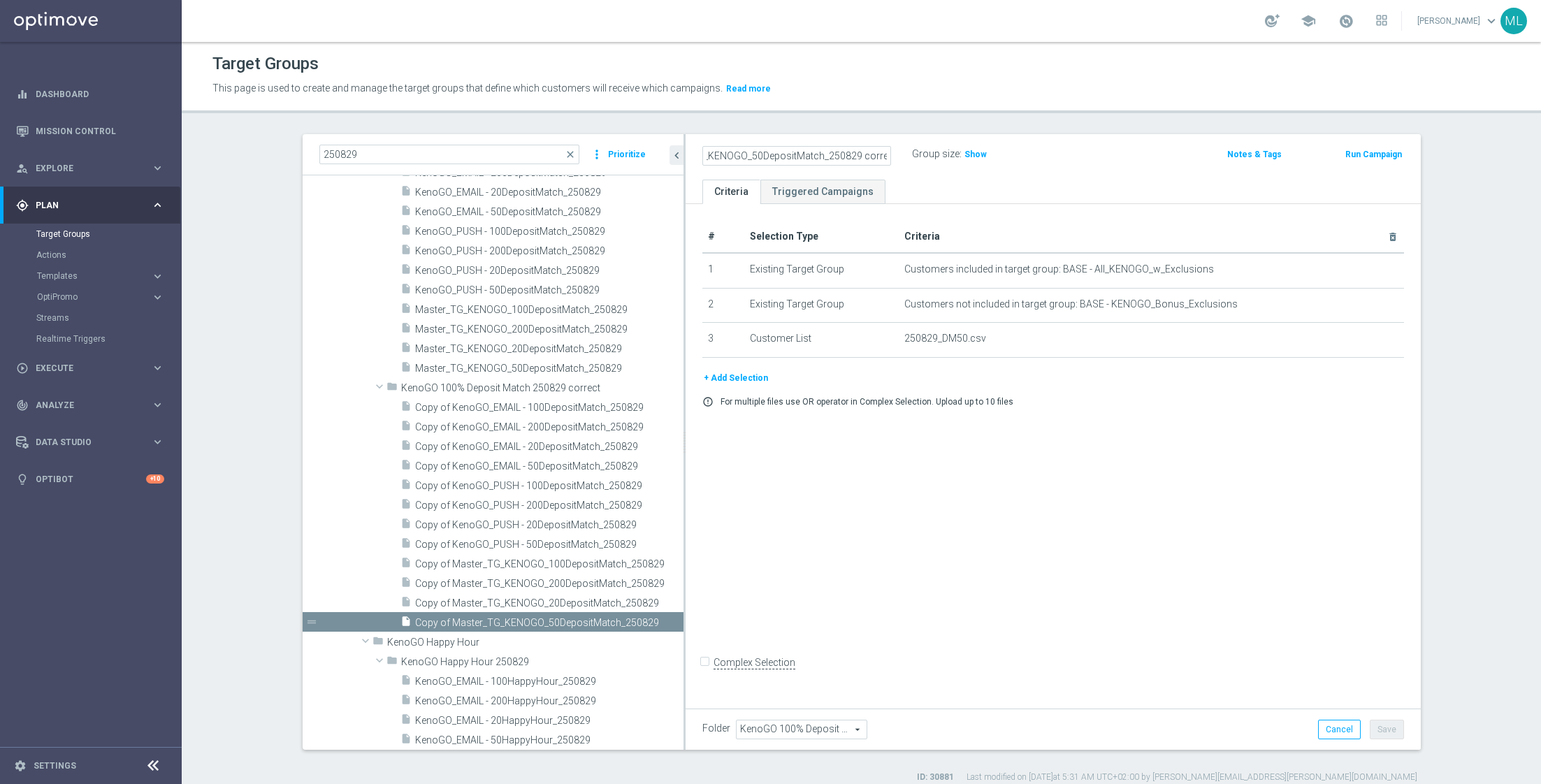
click at [871, 155] on input "Copy of Master_TG_KENOGO_50DepositMatch_250829 correct" at bounding box center [797, 156] width 189 height 20
click at [745, 158] on input "Copy of Master_TG_KENOGO_50DepositMatch_250829 correct" at bounding box center [797, 156] width 189 height 20
type input "Master_TG_KENOGO_50DepositMatch_250829 correct"
click at [1049, 165] on div "Group size : Show" at bounding box center [981, 155] width 140 height 21
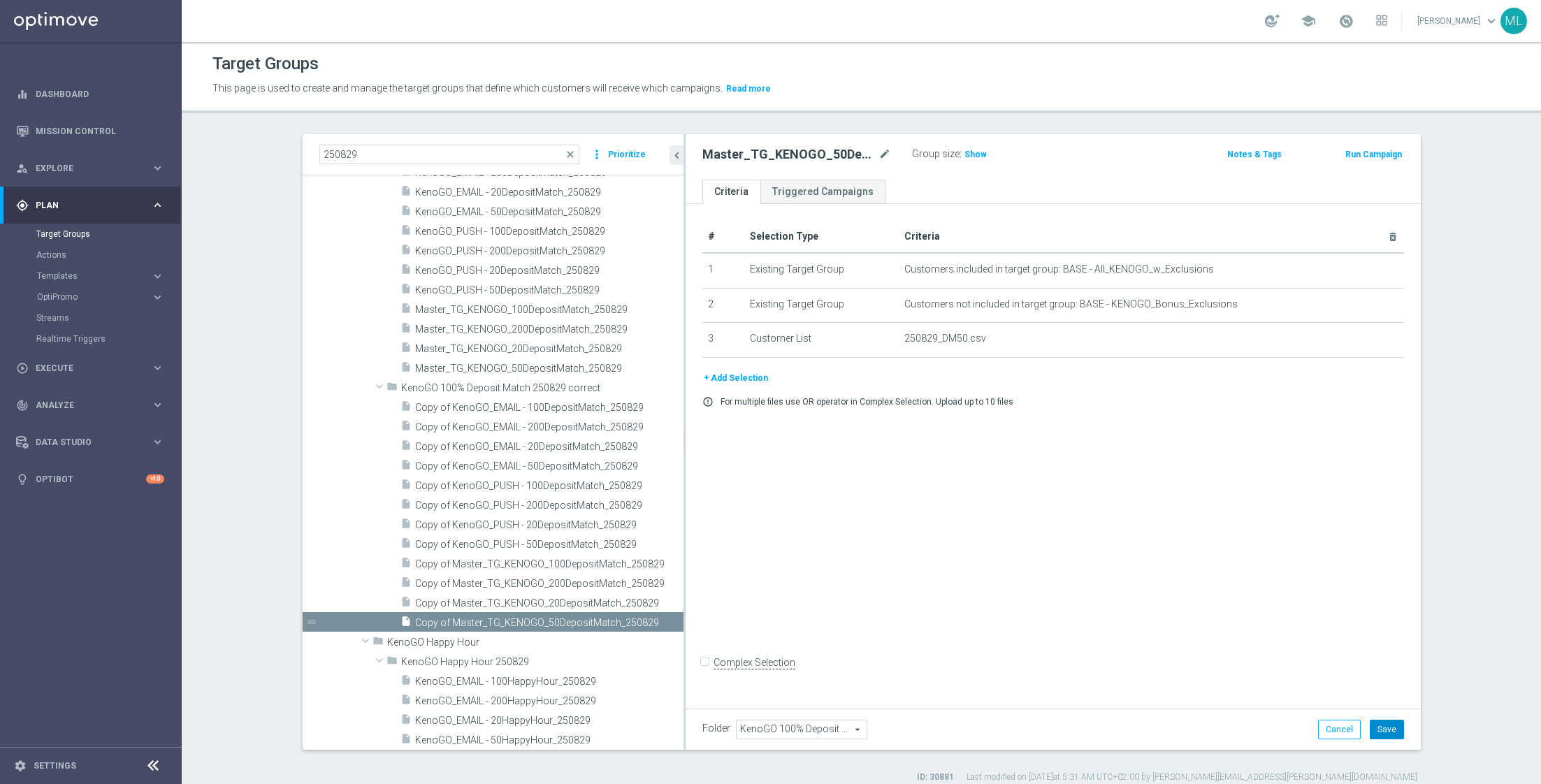
click at [1390, 734] on button "Save" at bounding box center [1386, 729] width 34 height 20
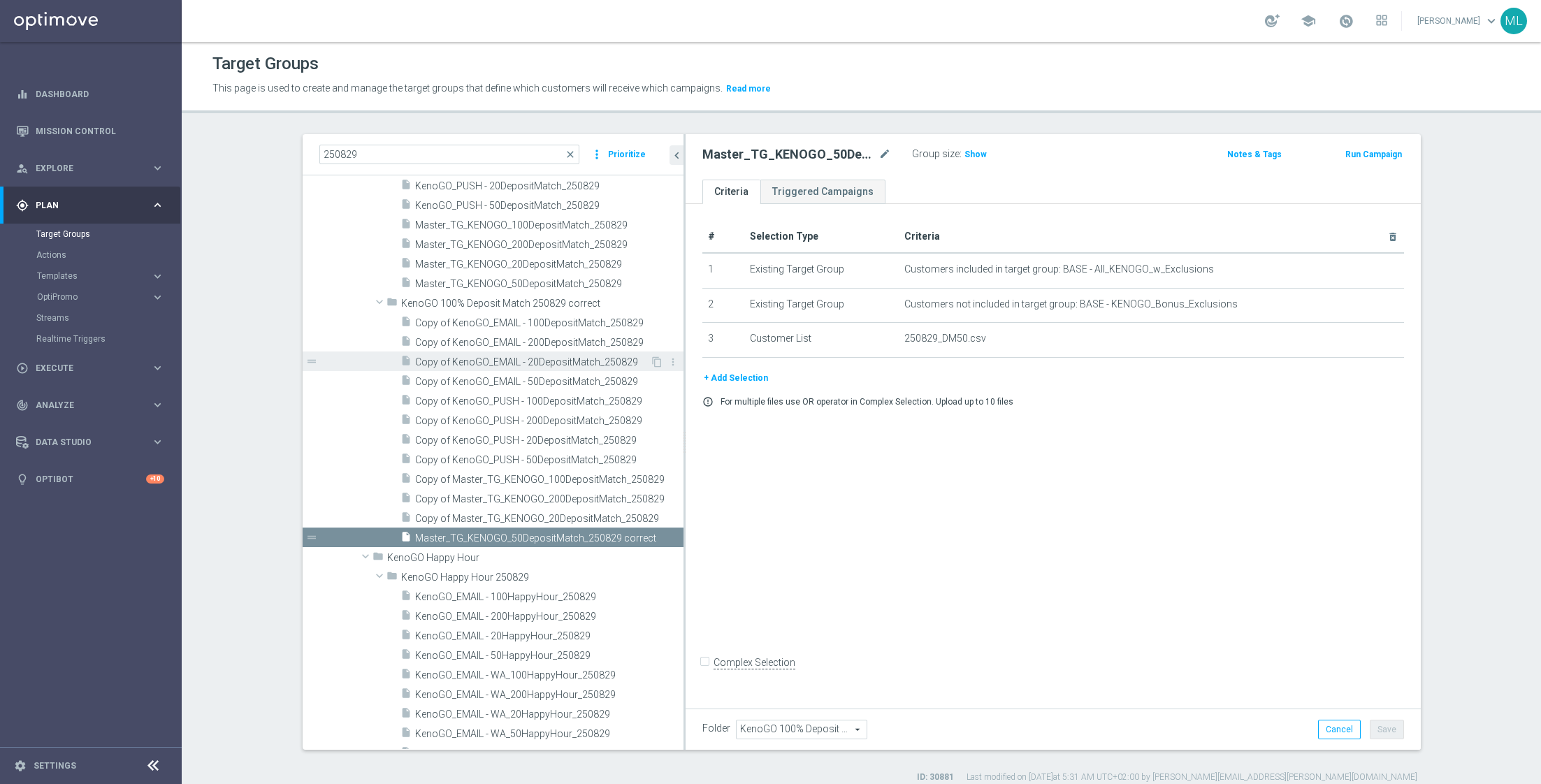
scroll to position [231, 0]
click at [556, 515] on span "Copy of Master_TG_KENOGO_20DepositMatch_250829" at bounding box center [534, 517] width 237 height 12
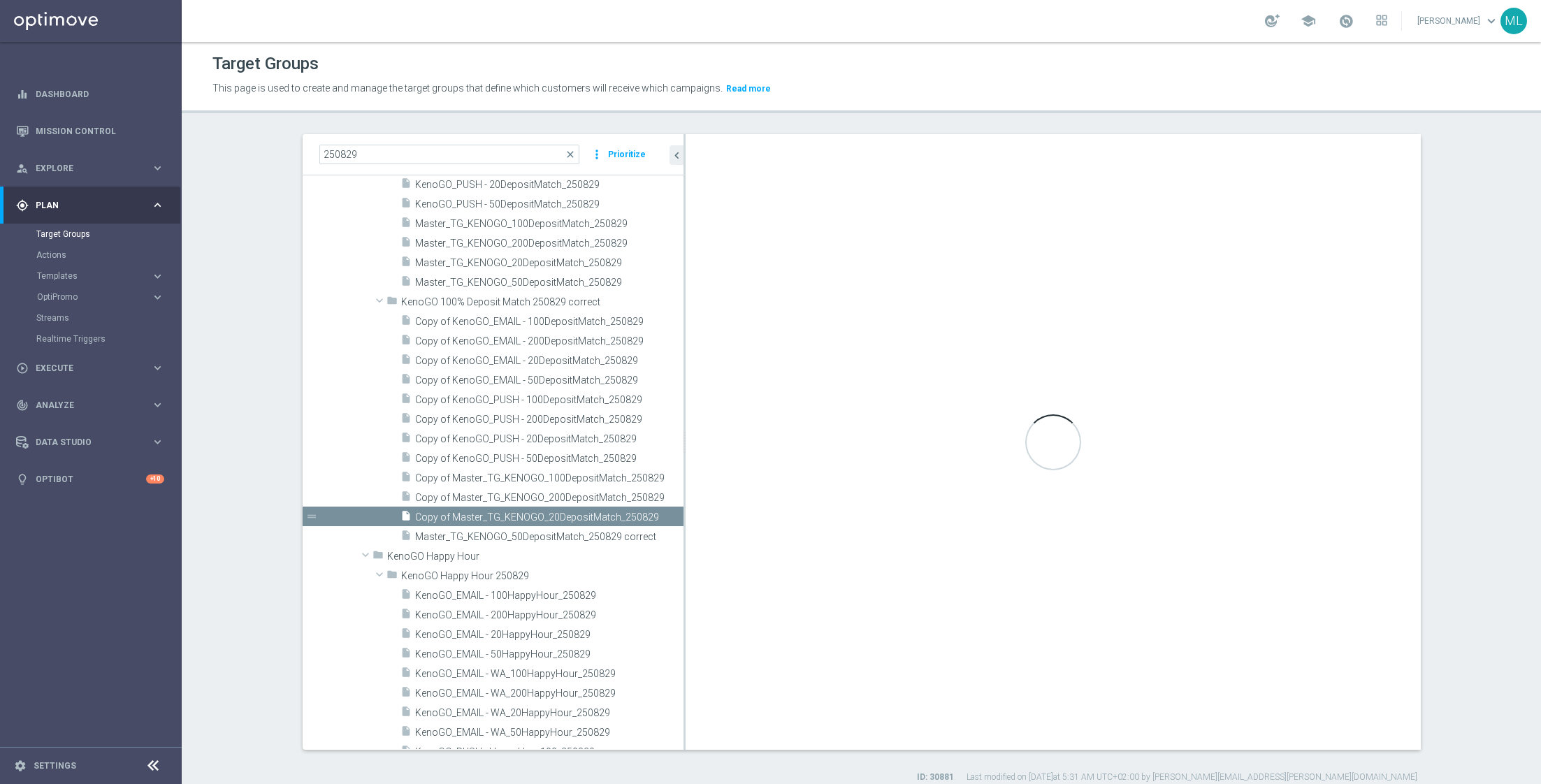
checkbox input "true"
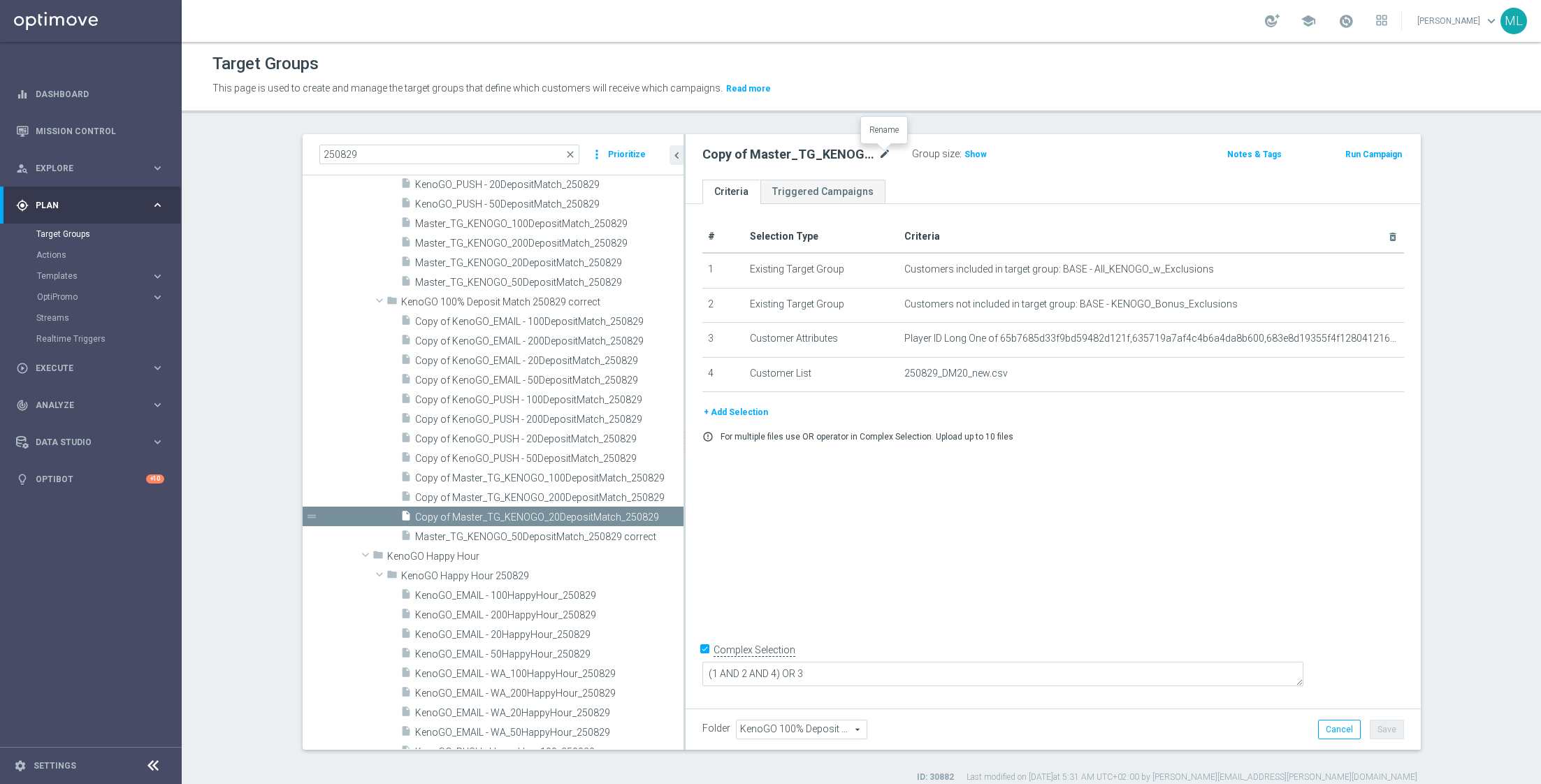
click at [884, 152] on icon "mode_edit" at bounding box center [884, 155] width 12 height 17
click at [888, 155] on input "Copy of Master_TG_KENOGO_20DepositMatch_250829" at bounding box center [797, 156] width 189 height 20
type input "Copy of Master_TG_KENOGO_20DepositMatch_250829 correct"
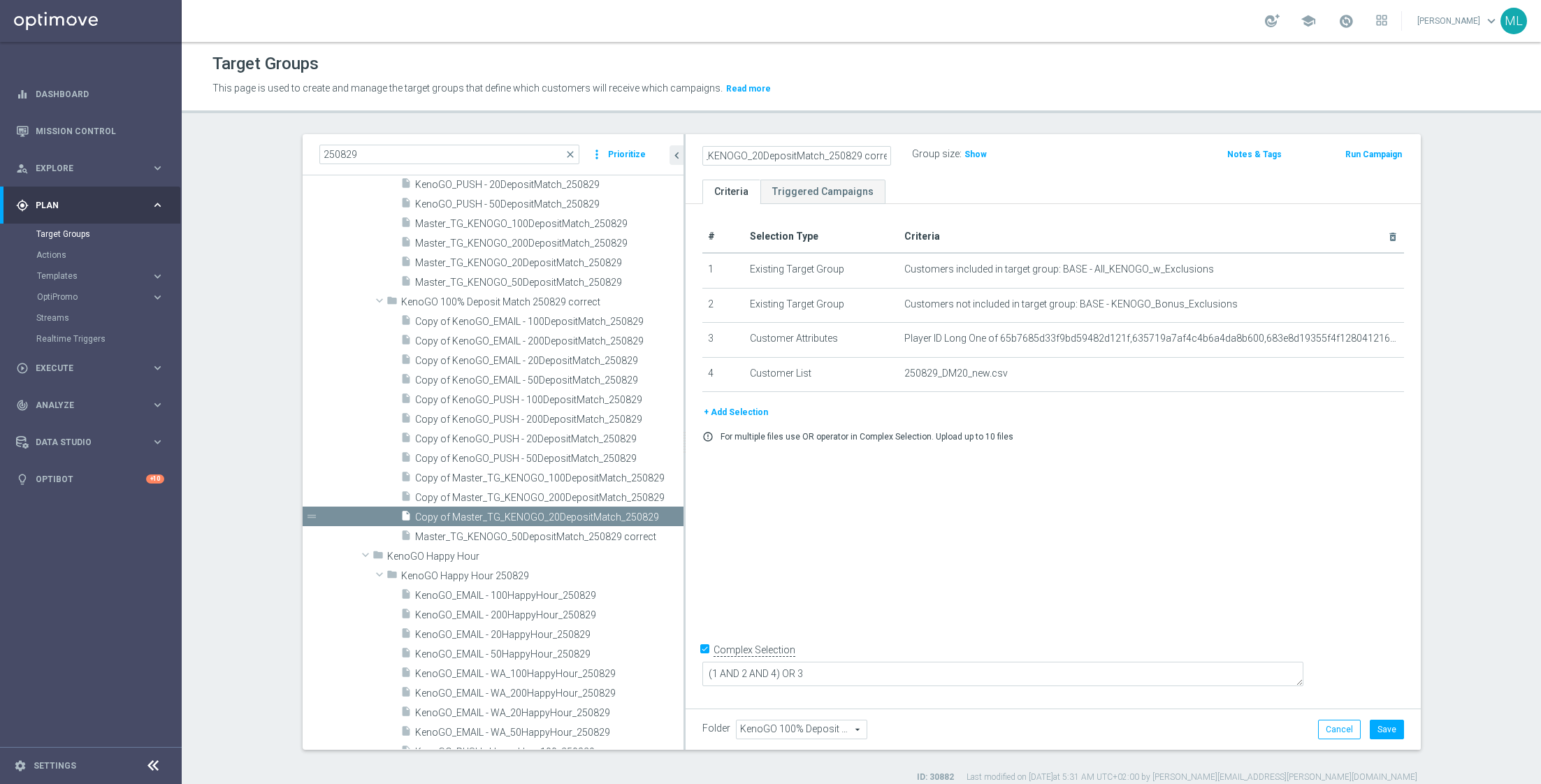
click at [722, 165] on div "Copy of Master_TG_KENOGO_20DepositMatch_250829 correct Group size : Show Notes …" at bounding box center [1053, 156] width 735 height 45
click at [889, 147] on icon "mode_edit" at bounding box center [884, 155] width 12 height 17
click at [718, 157] on input "Copy of Master_TG_KENOGO_20DepositMatch_250829 correct" at bounding box center [797, 156] width 189 height 20
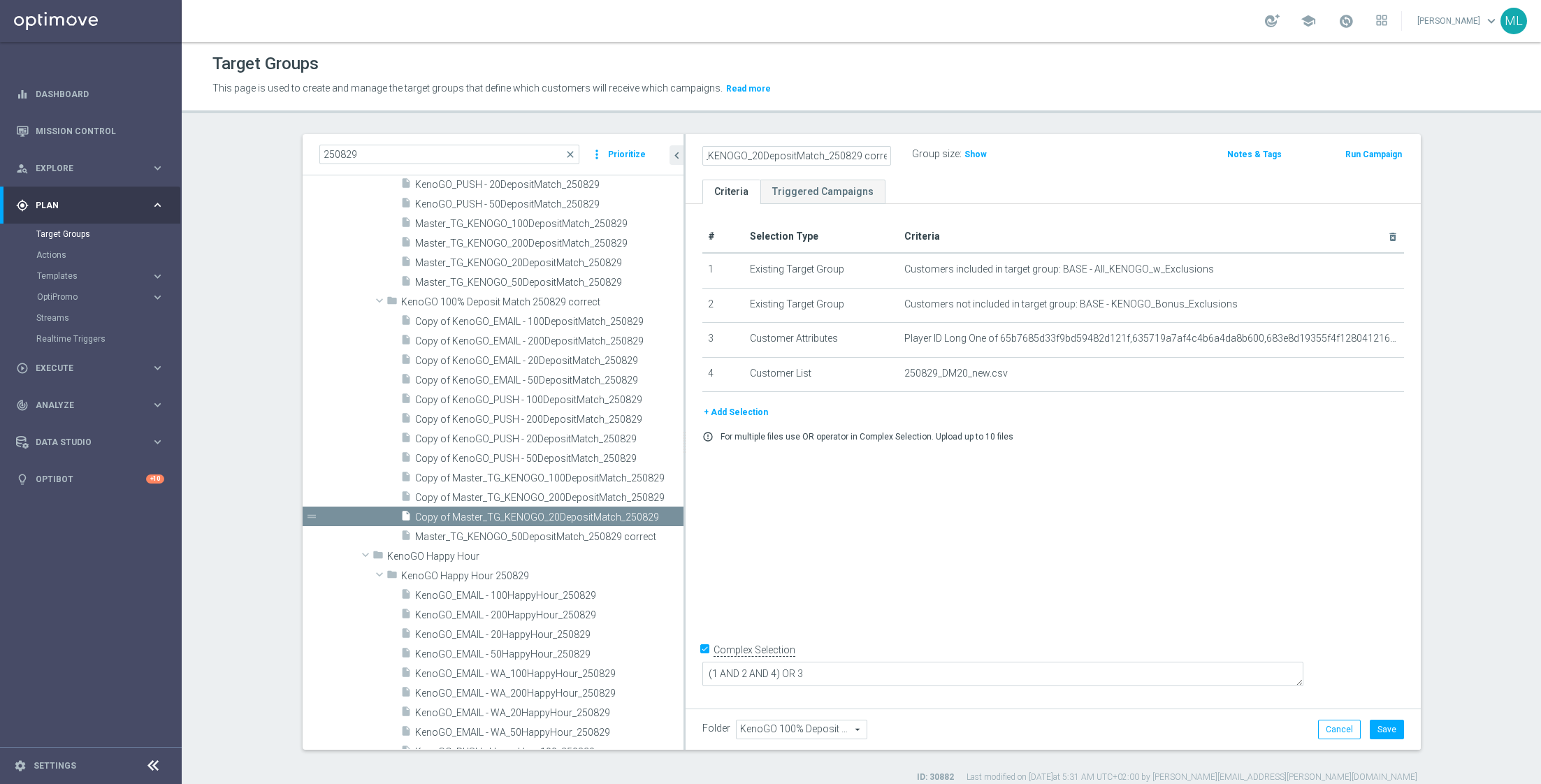
scroll to position [0, 0]
type input "Master_TG_KENOGO_20DepositMatch_250829 correct"
click at [1093, 153] on div "Master_TG_KENOGO_20DepositMatch_250829 correct Group size : Show" at bounding box center [932, 155] width 481 height 21
click at [1390, 731] on button "Save" at bounding box center [1386, 729] width 34 height 20
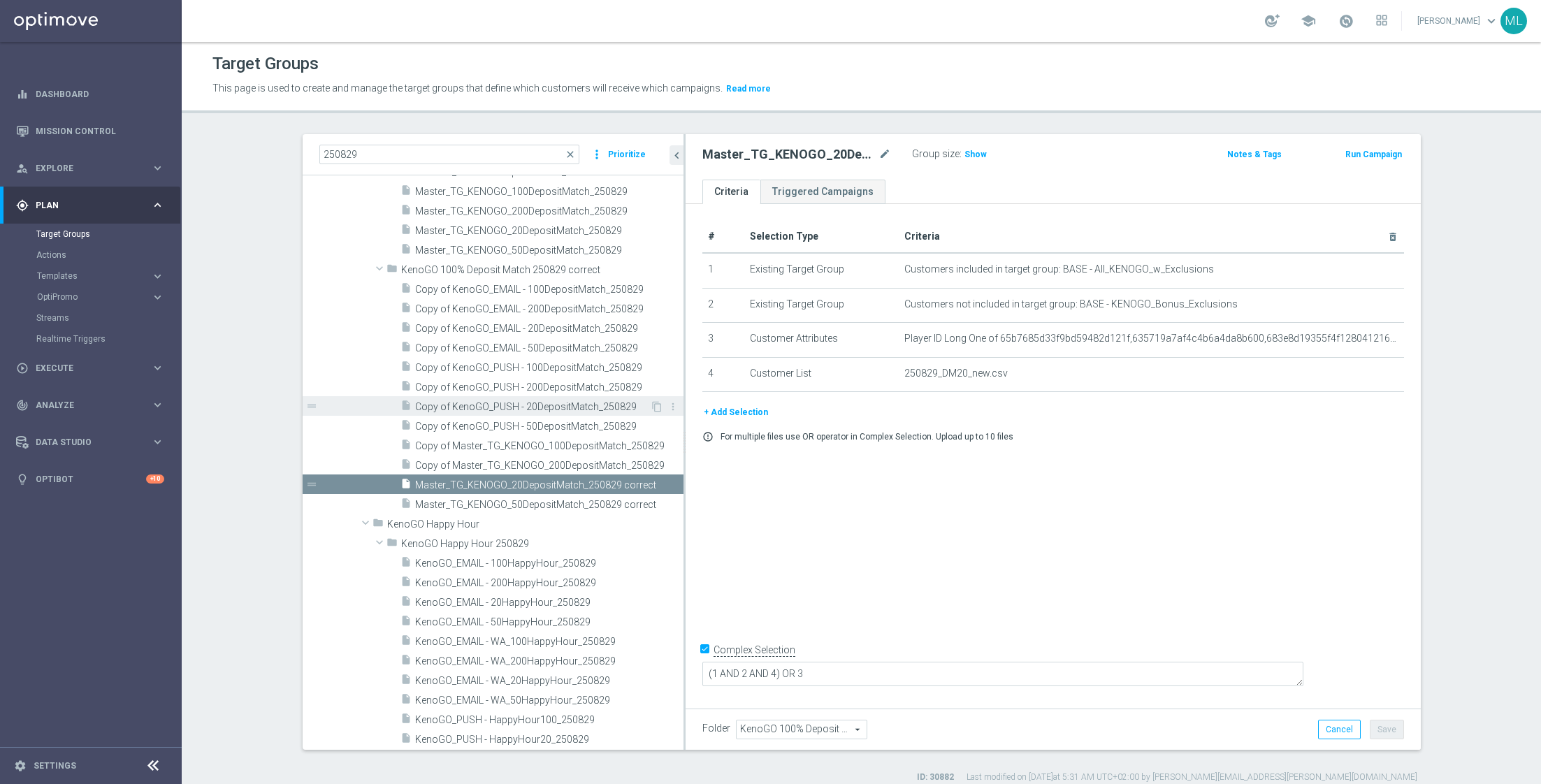
scroll to position [268, 0]
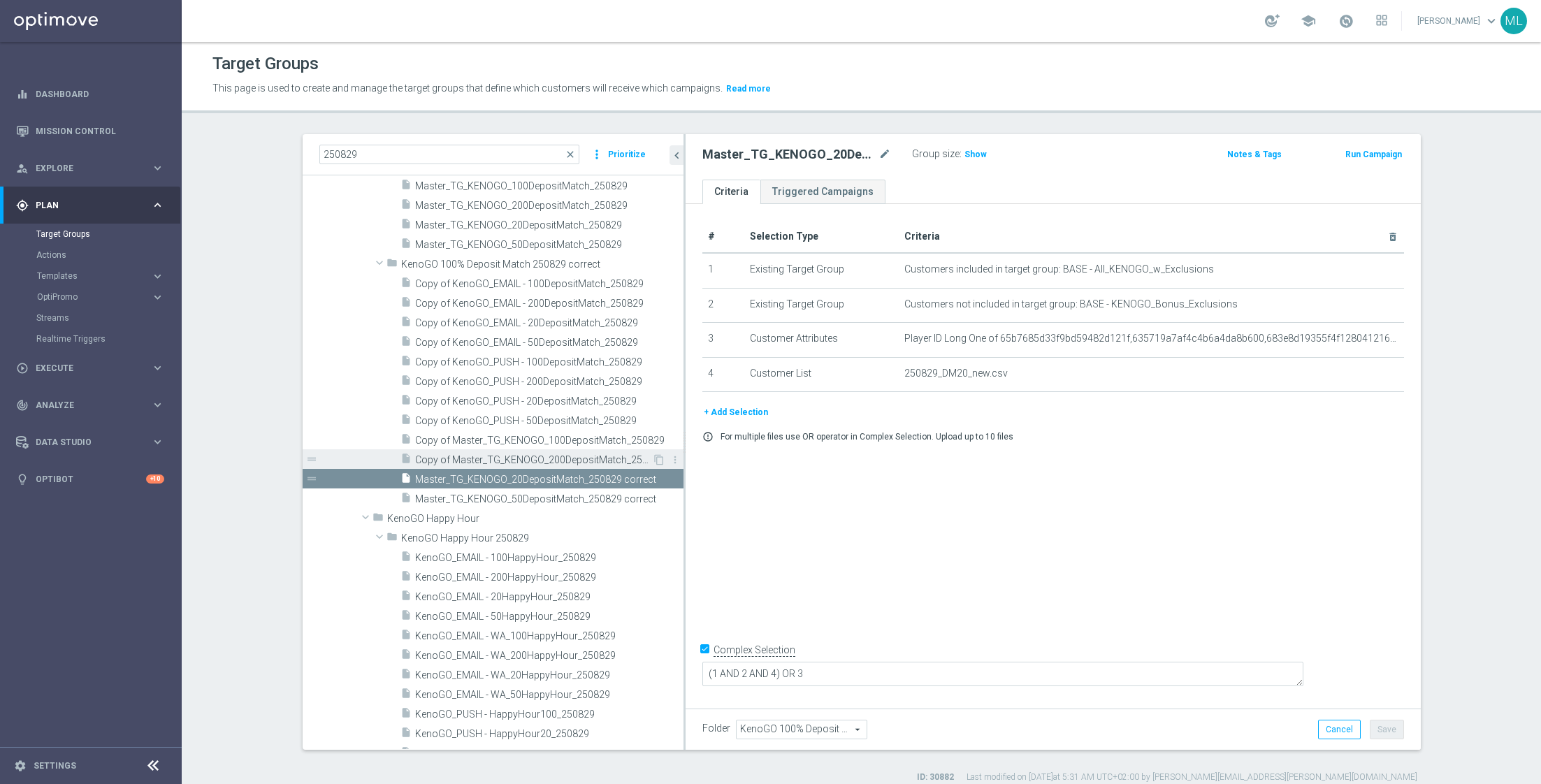
click at [469, 455] on span "Copy of Master_TG_KENOGO_200DepositMatch_250829" at bounding box center [534, 460] width 237 height 12
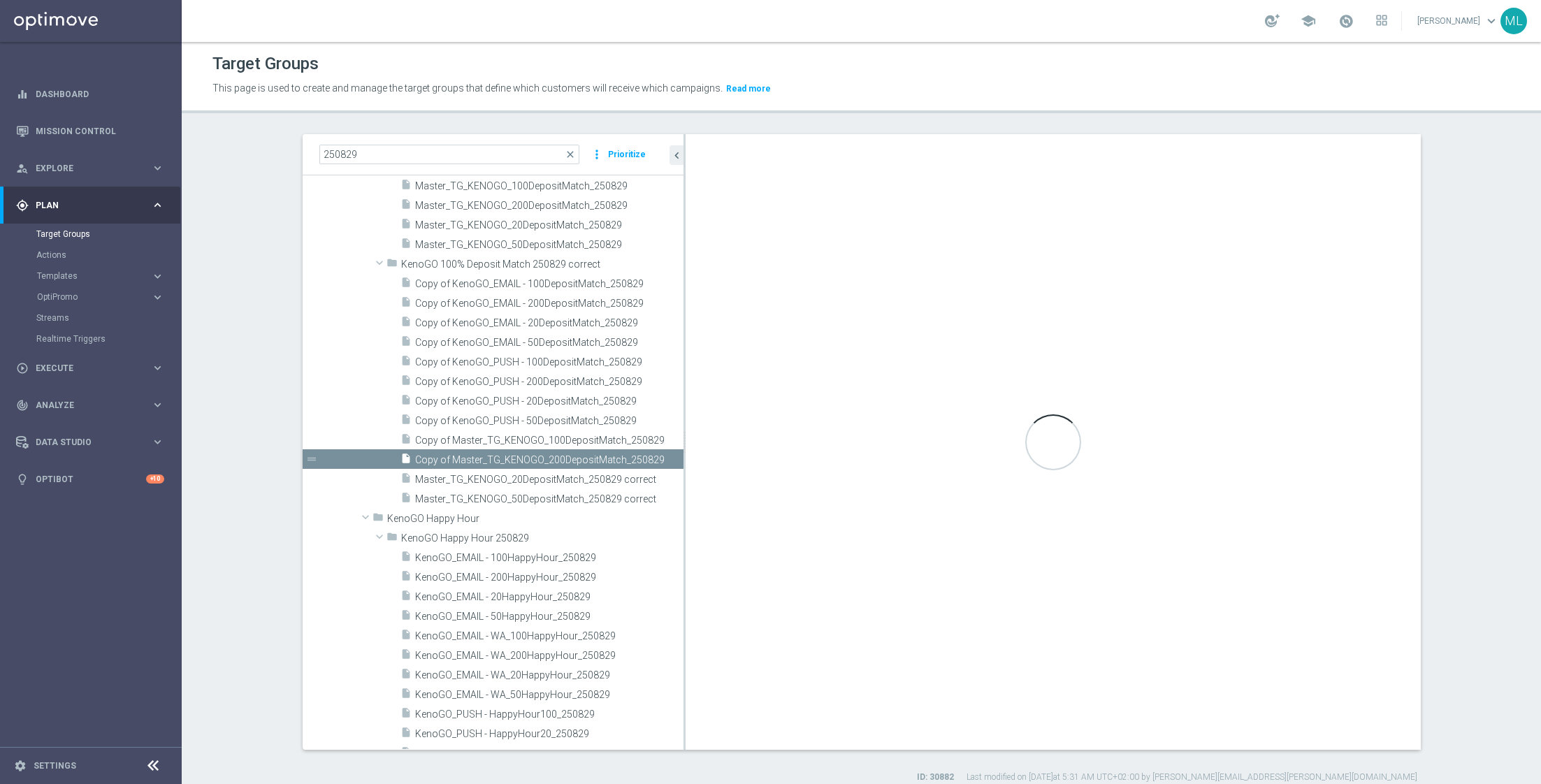
checkbox input "false"
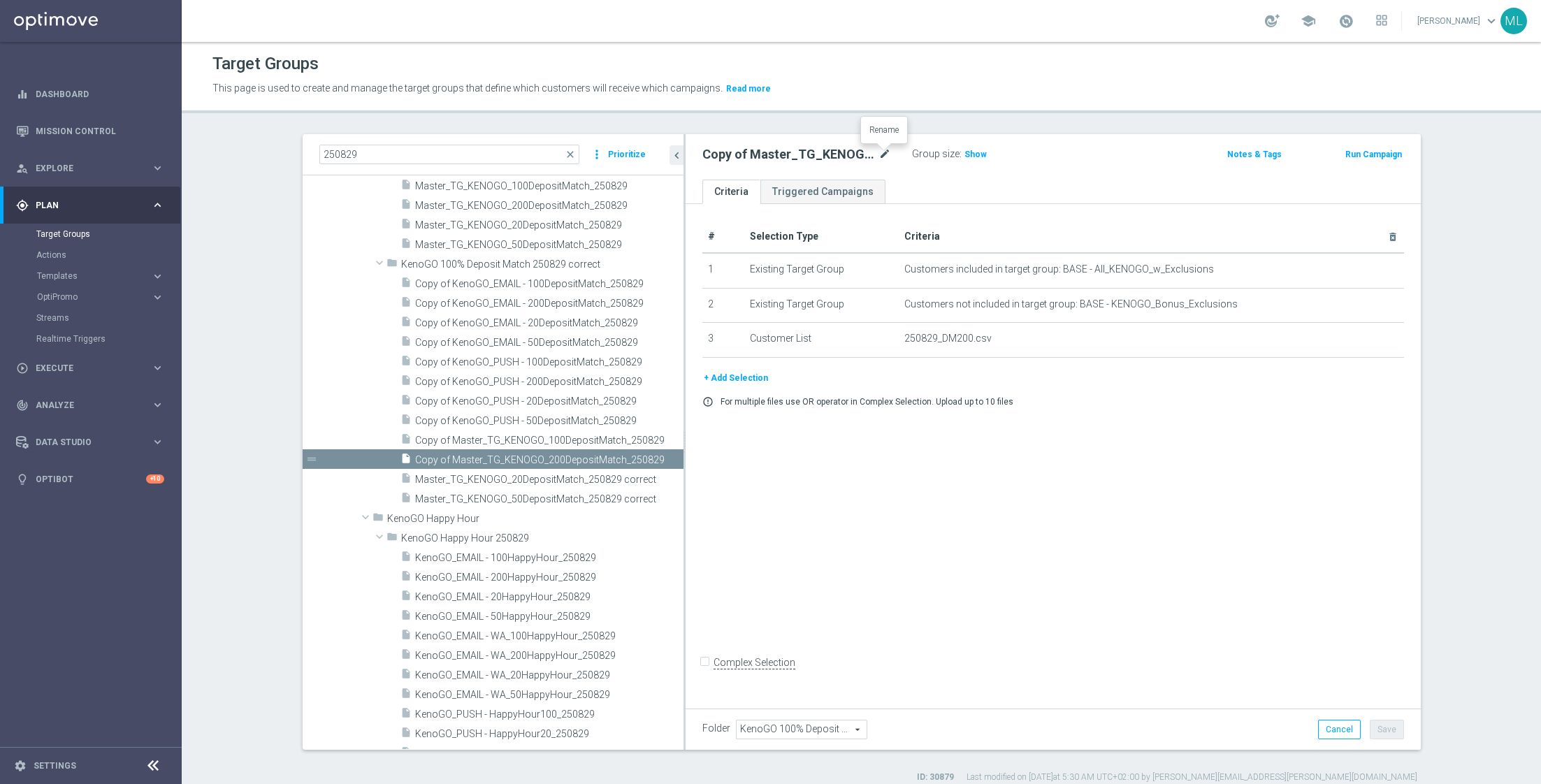
click at [881, 155] on icon "mode_edit" at bounding box center [884, 155] width 12 height 17
click at [884, 155] on input "Copy of Master_TG_KENOGO_200DepositMatch_250829" at bounding box center [797, 156] width 189 height 20
click at [744, 155] on input "Copy of Master_TG_KENOGO_200DepositMatch_250829 correct" at bounding box center [797, 156] width 189 height 20
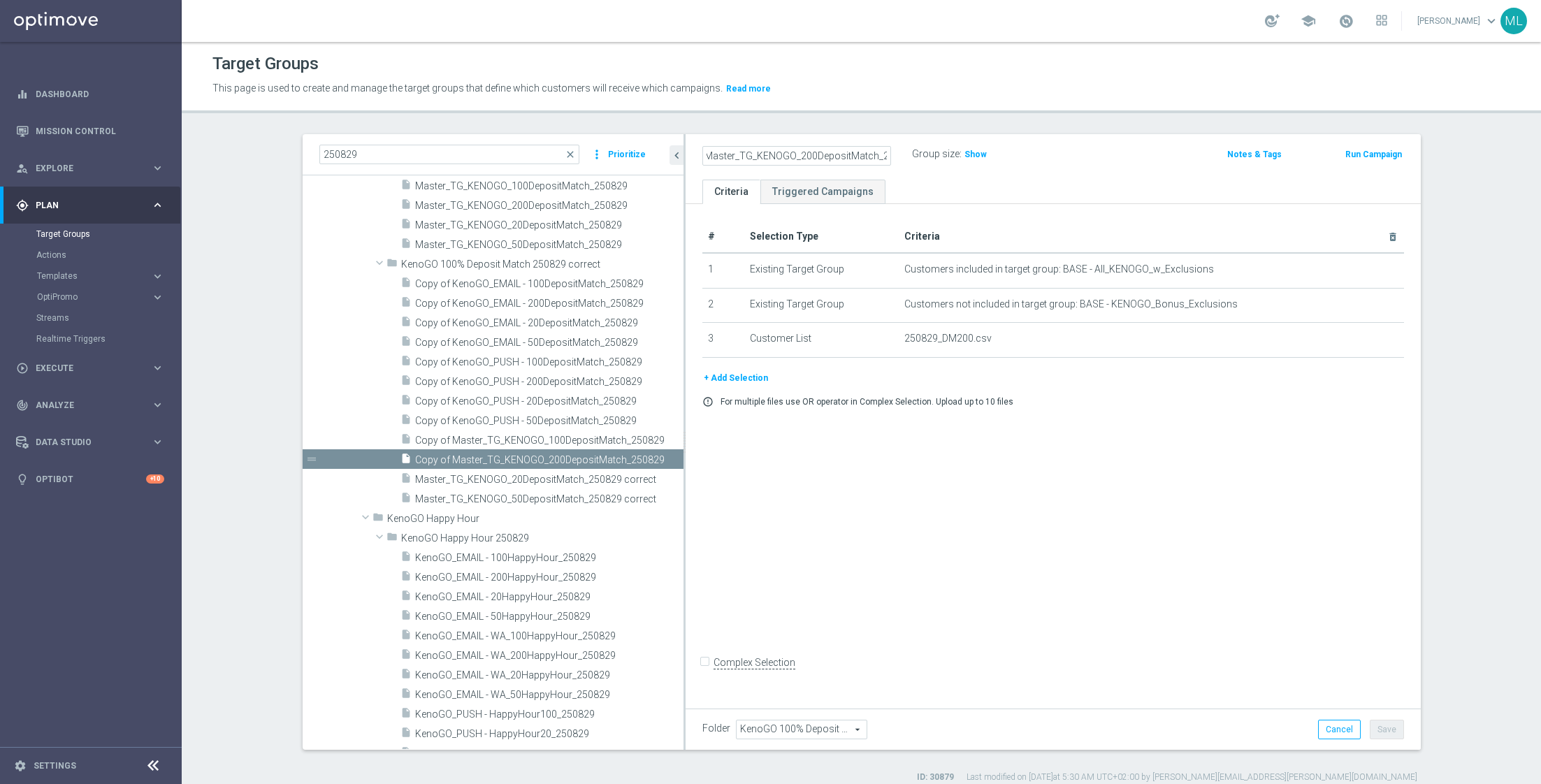
scroll to position [0, 0]
type input "Master_TG_KENOGO_200DepositMatch_250829 correct"
click at [1093, 164] on div "Master_TG_KENOGO_200DepositMatch_250829 correct Group size : Show" at bounding box center [932, 155] width 481 height 21
click at [1389, 724] on button "Save" at bounding box center [1386, 729] width 34 height 20
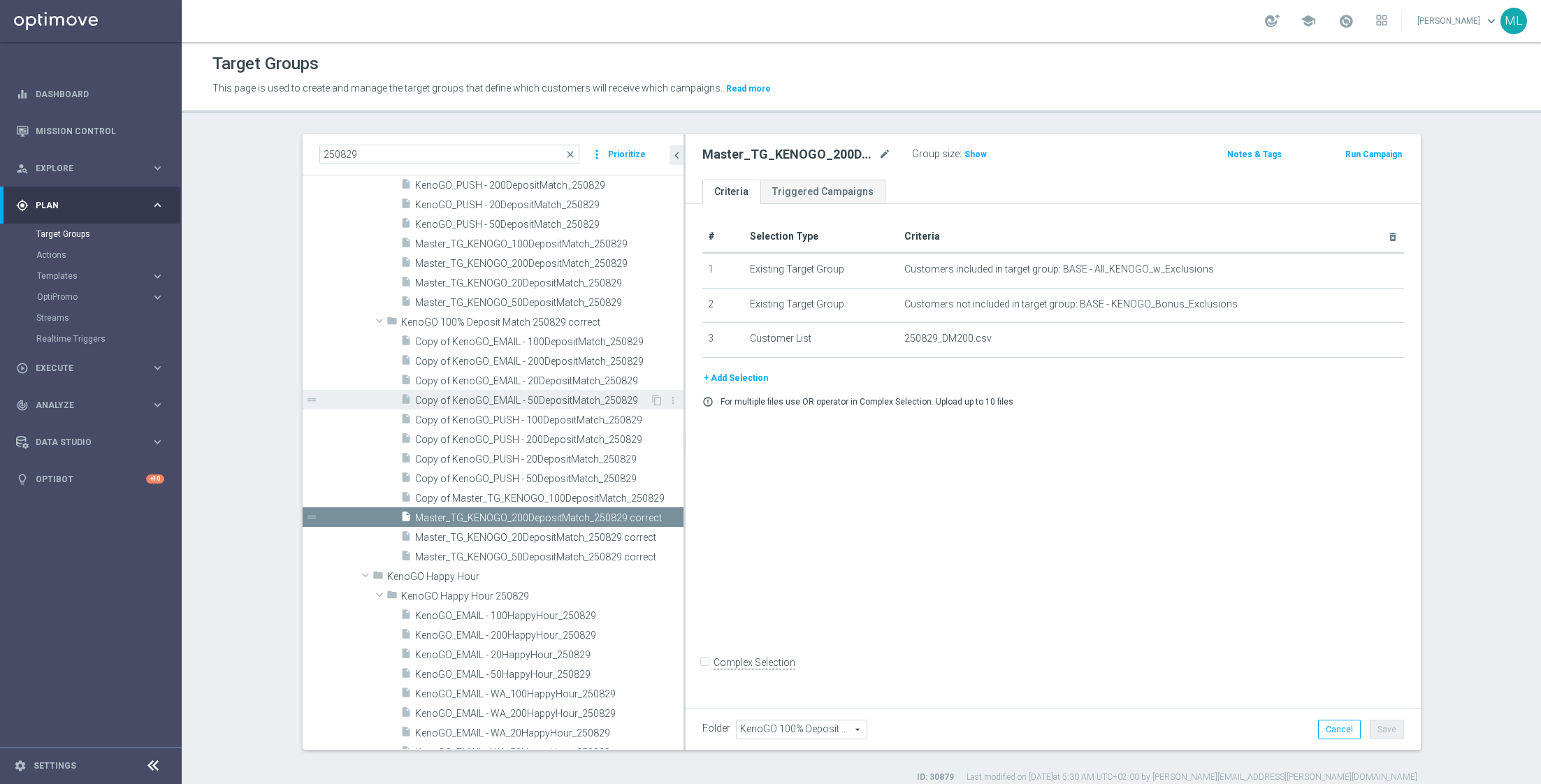
scroll to position [214, 0]
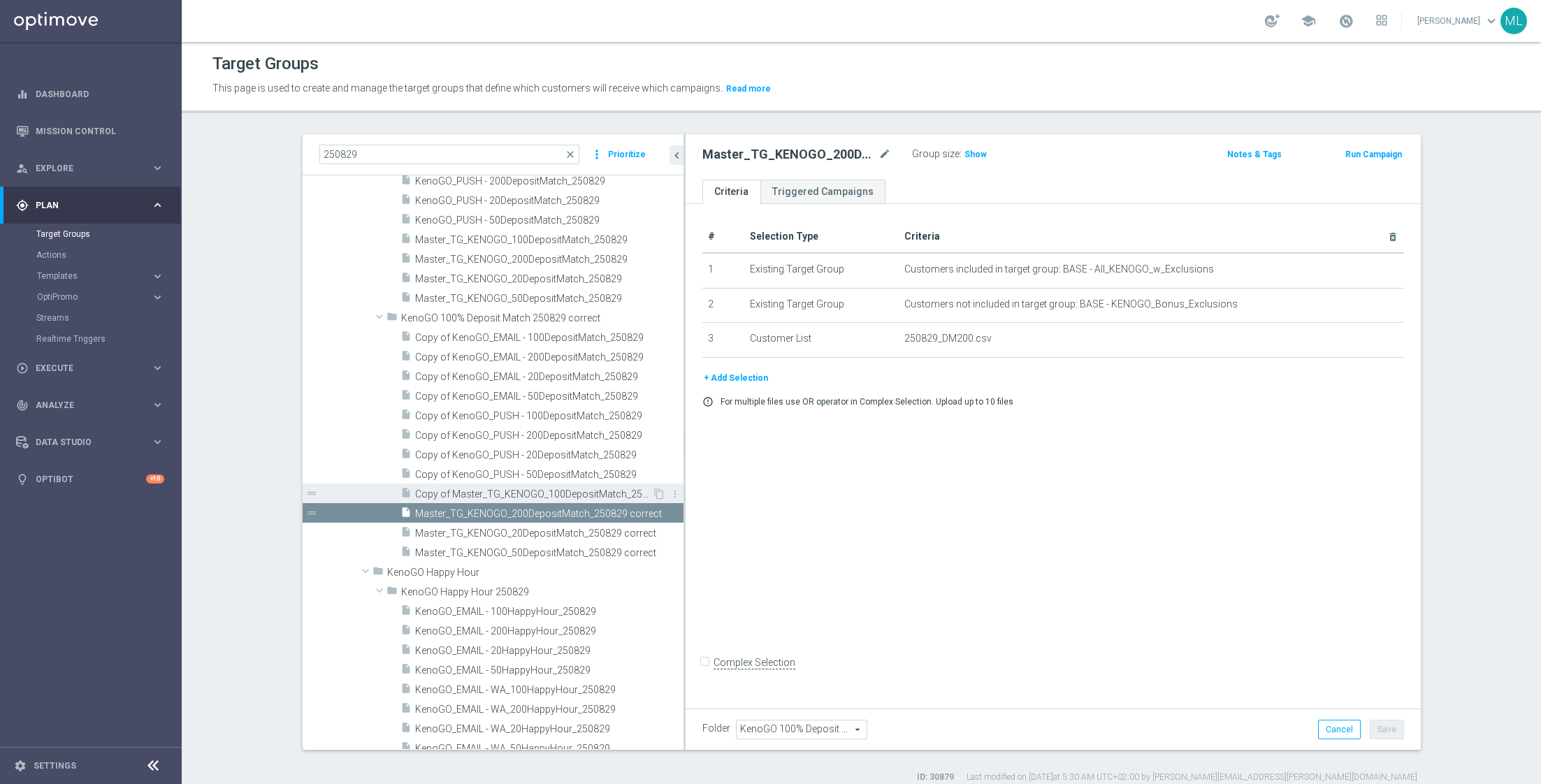
click at [457, 494] on span "Copy of Master_TG_KENOGO_100DepositMatch_250829" at bounding box center [534, 494] width 237 height 12
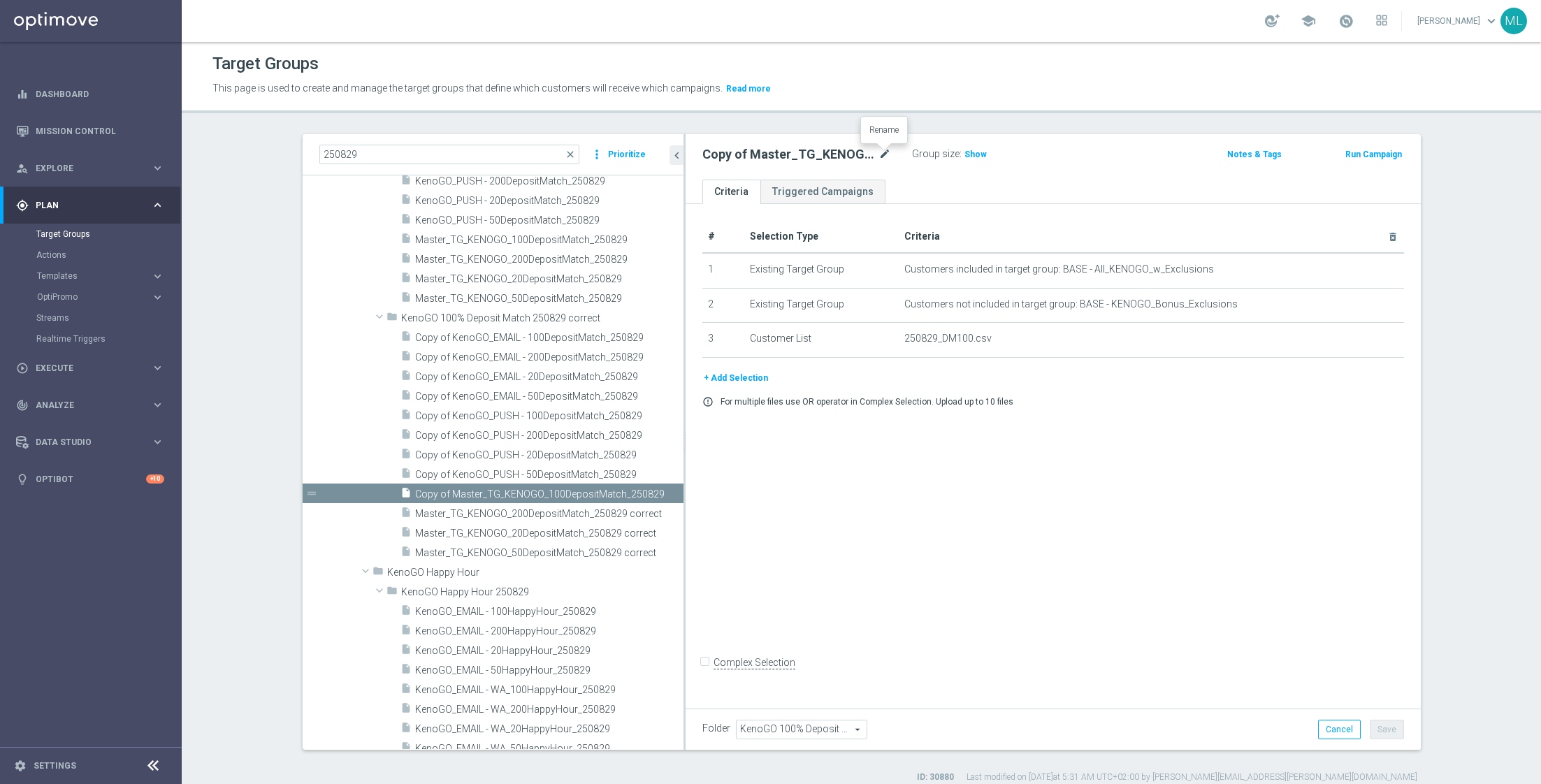
click at [883, 155] on icon "mode_edit" at bounding box center [884, 155] width 12 height 17
click at [888, 156] on input "Copy of Master_TG_KENOGO_100DepositMatch_250829" at bounding box center [797, 156] width 189 height 20
click at [726, 156] on input "Copy of Master_TG_KENOGO_100DepositMatch_250829 correct" at bounding box center [797, 156] width 189 height 20
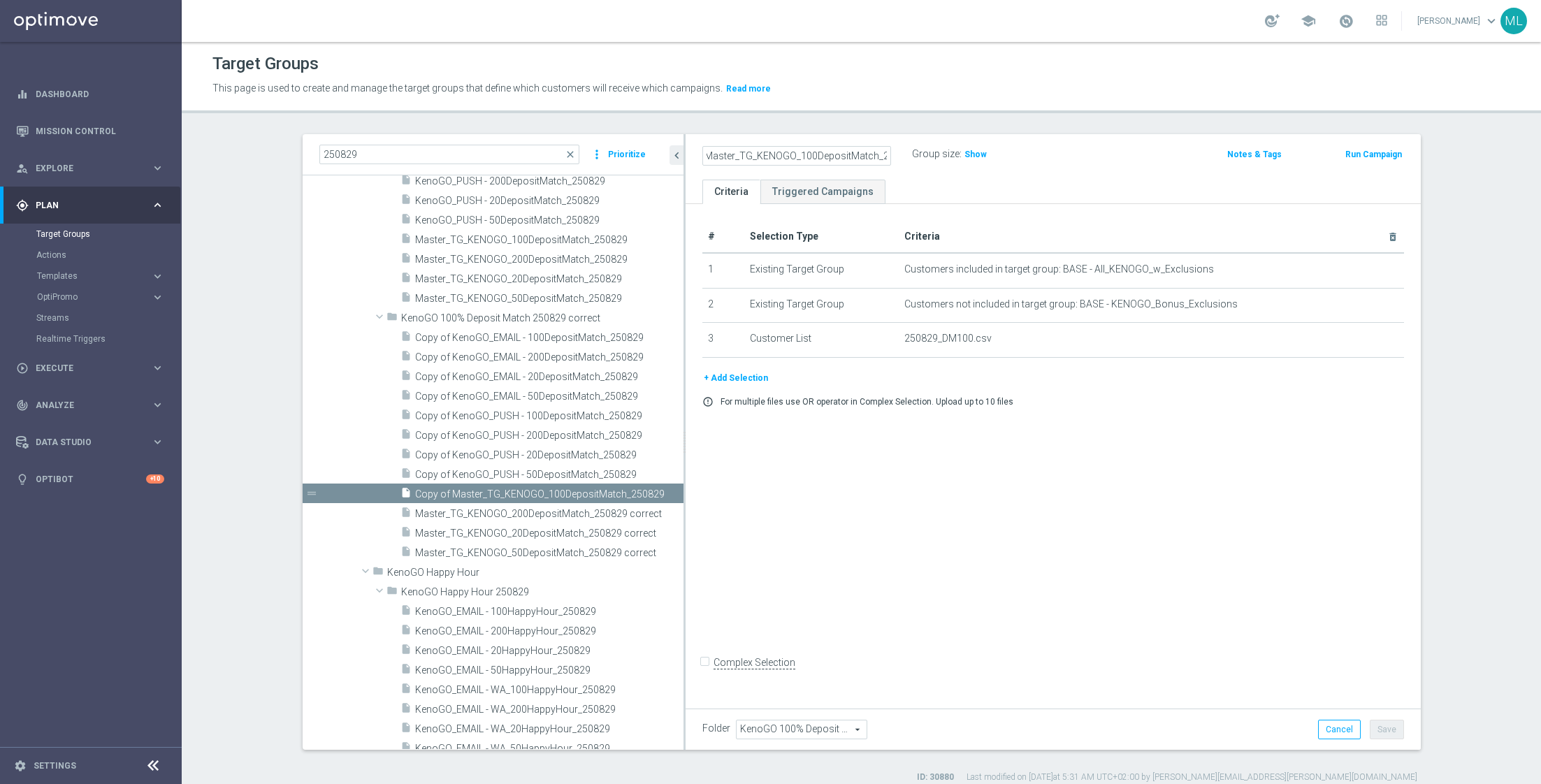
scroll to position [0, 0]
type input "Master_TG_KENOGO_100DepositMatch_250829 correct"
click at [1074, 162] on div "Master_TG_KENOGO_100DepositMatch_250829 correct Group size : Show" at bounding box center [932, 155] width 481 height 21
click at [1393, 730] on button "Save" at bounding box center [1386, 729] width 34 height 20
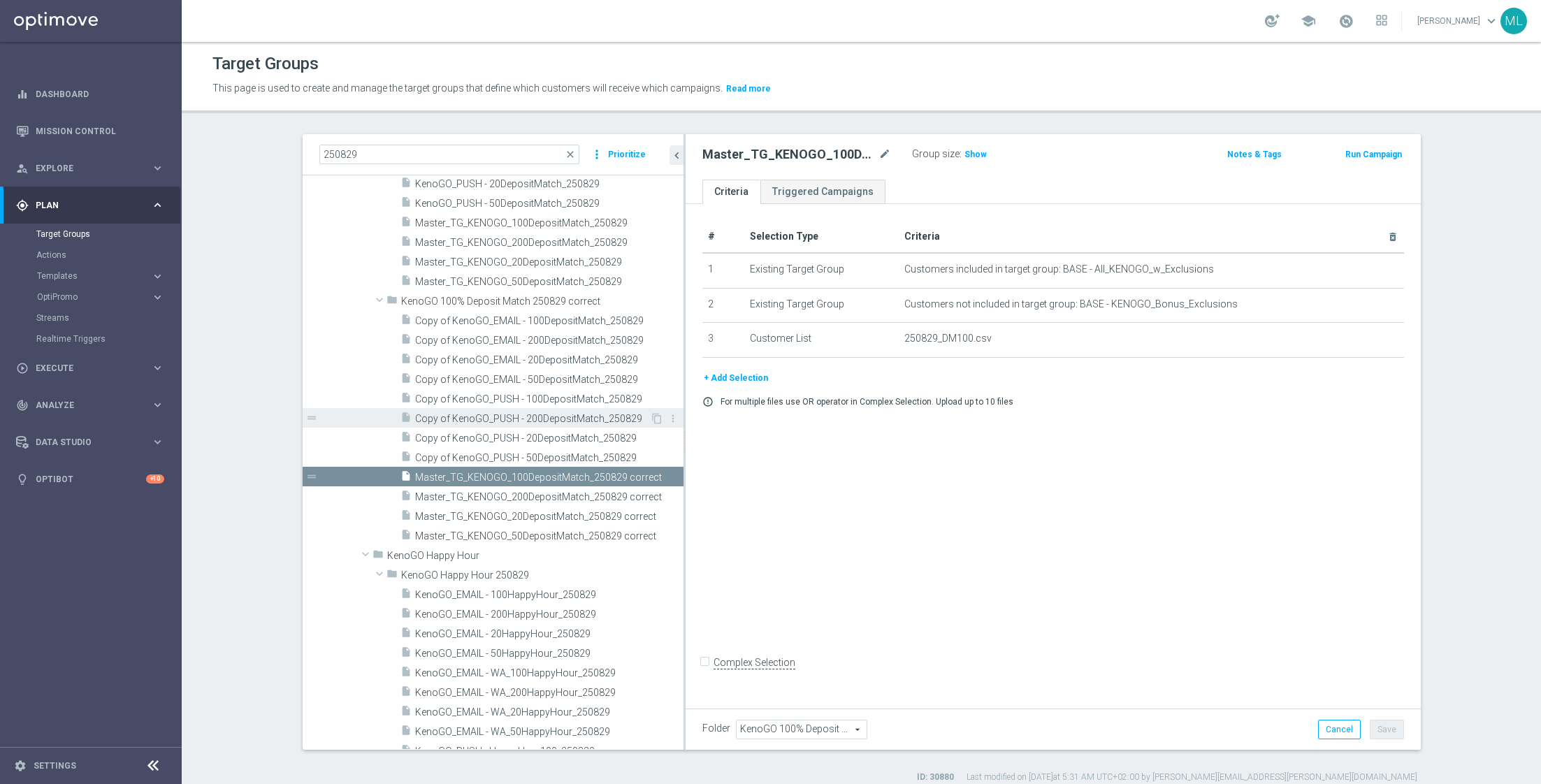
scroll to position [235, 0]
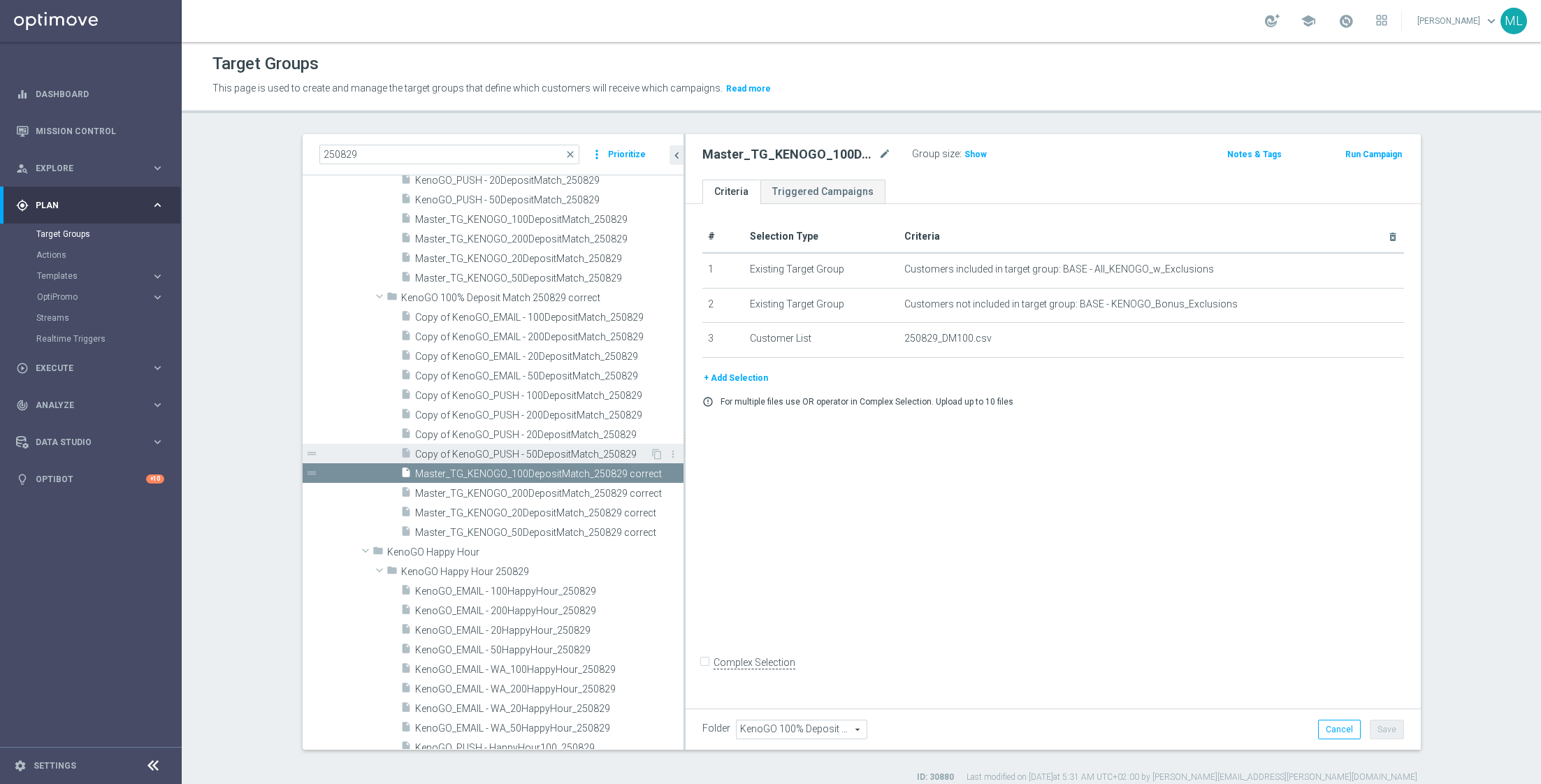
click at [471, 454] on span "Copy of KenoGO_PUSH - 50DepositMatch_250829" at bounding box center [533, 454] width 235 height 12
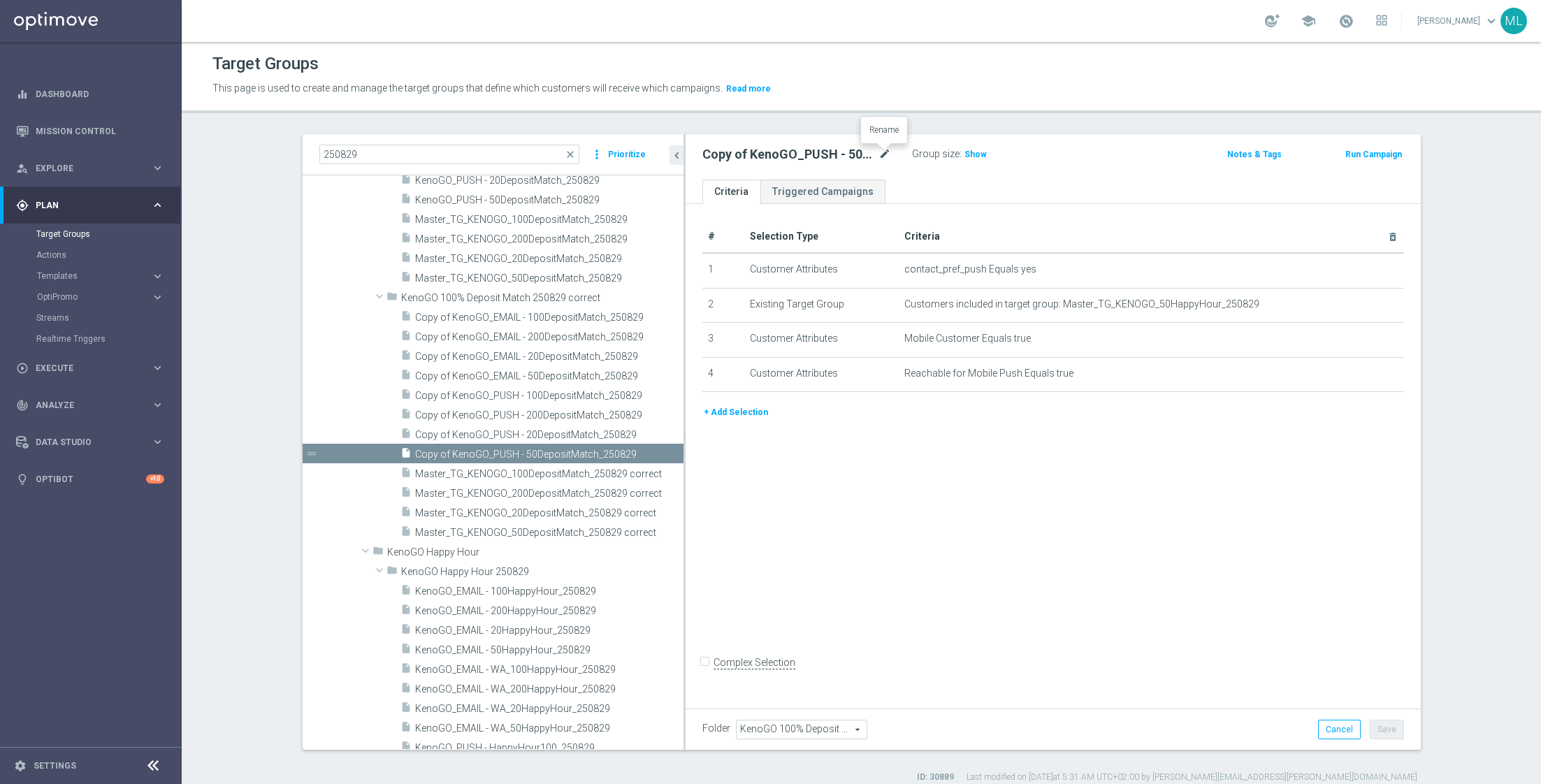
click at [883, 154] on icon "mode_edit" at bounding box center [884, 155] width 12 height 17
click at [884, 155] on input "Copy of KenoGO_PUSH - 50DepositMatch_250829" at bounding box center [797, 156] width 189 height 20
click at [754, 156] on input "Copy of KenoGO_PUSH - 50DepositMatch_250829 correct" at bounding box center [797, 156] width 189 height 20
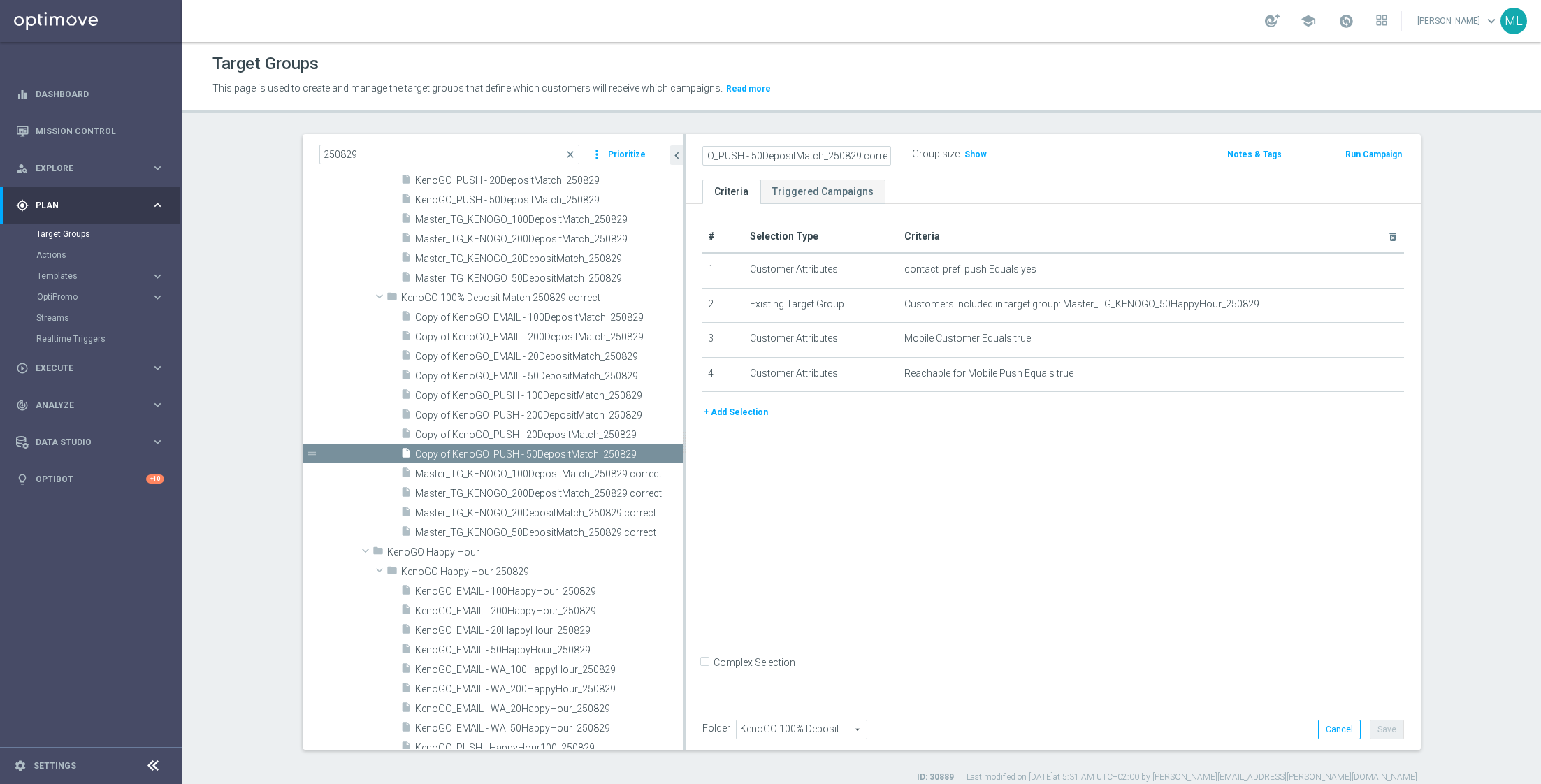
scroll to position [0, 0]
type input "KenoGO_PUSH - 50DepositMatch_250829 correct"
click at [1101, 169] on div "KenoGO_PUSH - 50DepositMatch_250829 correct Group size : Show Notes & Tags Run …" at bounding box center [1053, 156] width 735 height 45
click at [1389, 732] on button "Save" at bounding box center [1386, 729] width 34 height 20
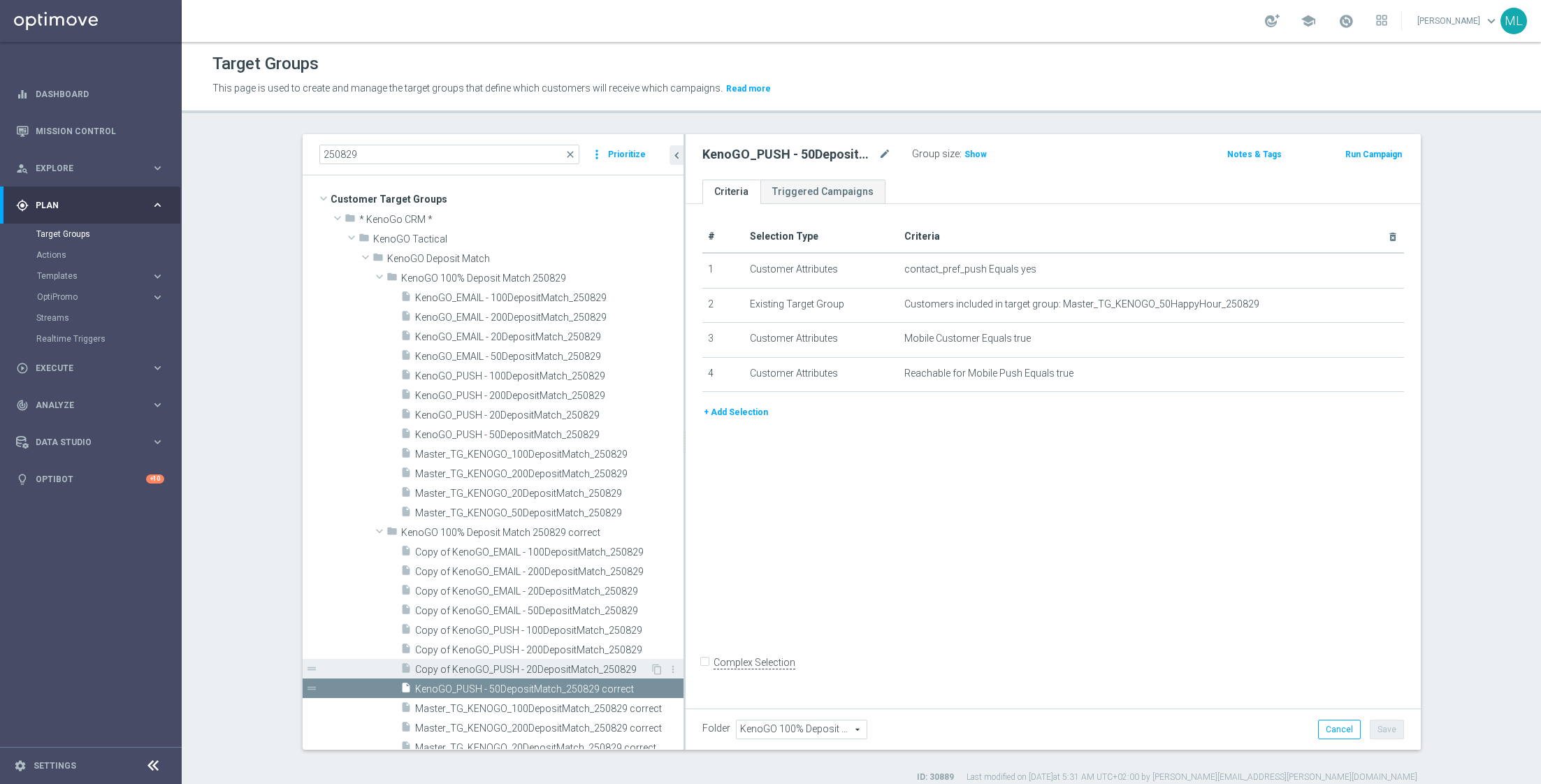
scroll to position [93, 0]
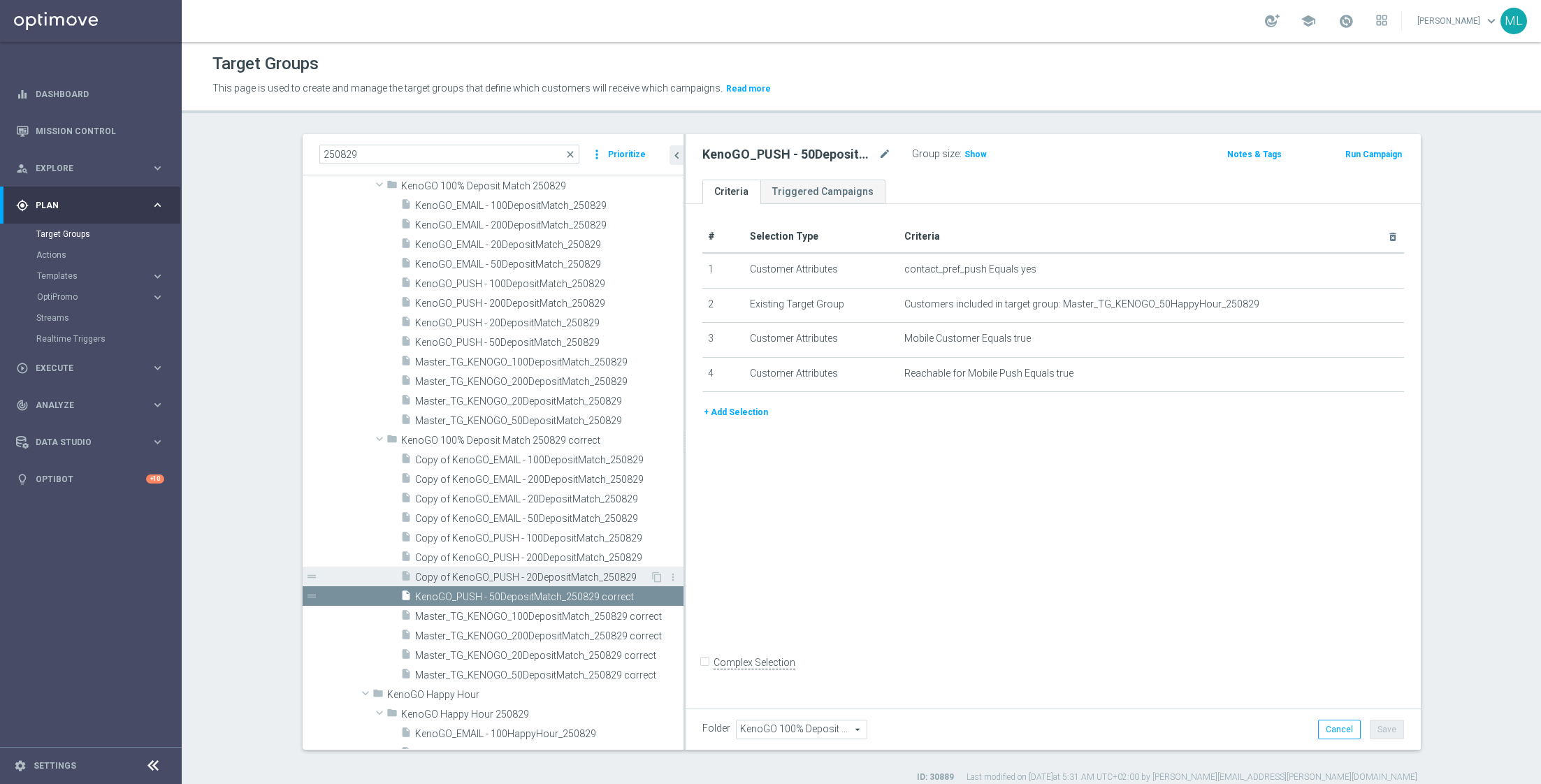
click at [497, 571] on span "Copy of KenoGO_PUSH - 20DepositMatch_250829" at bounding box center [533, 577] width 235 height 12
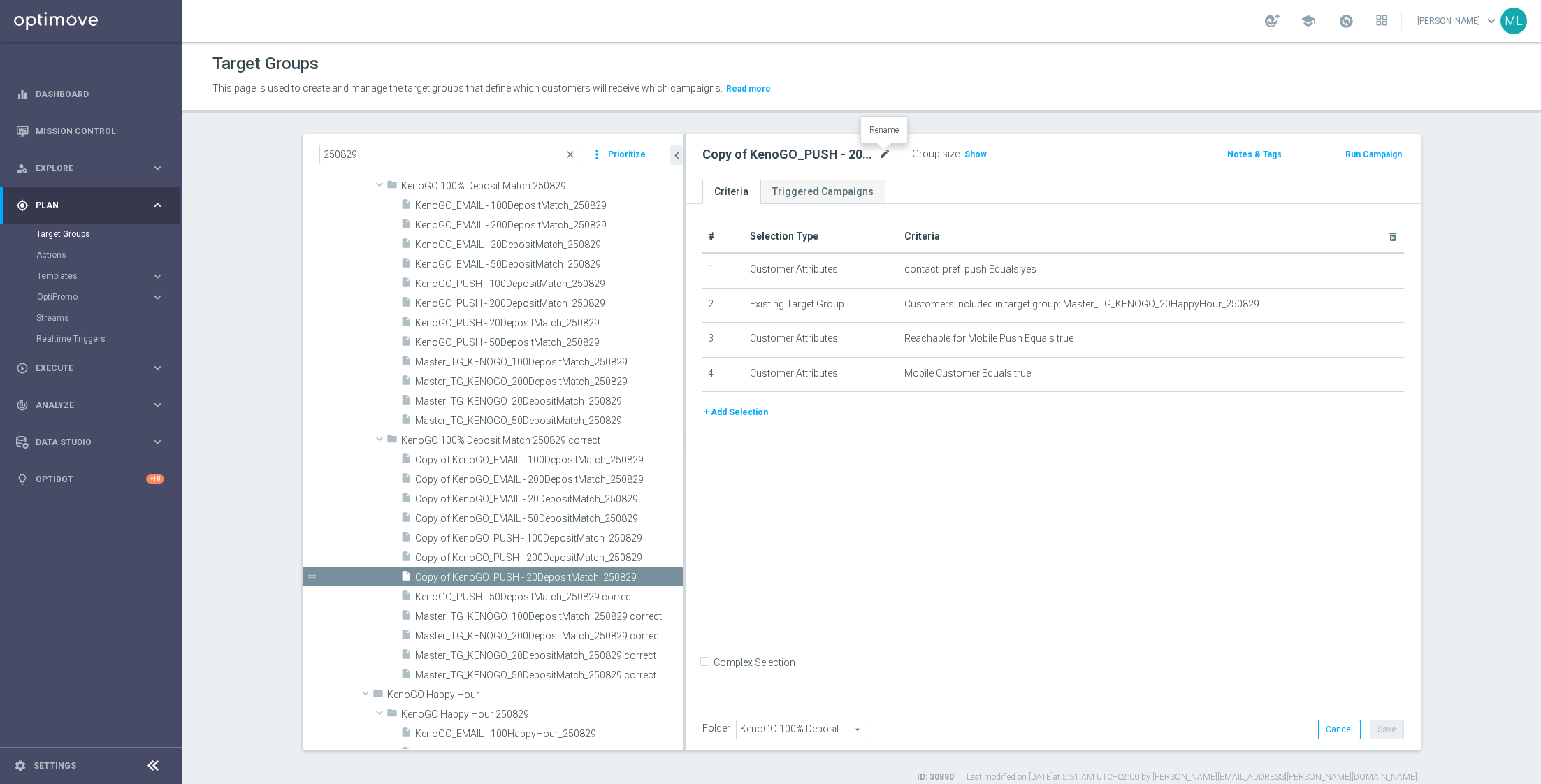
click at [882, 151] on icon "mode_edit" at bounding box center [884, 155] width 12 height 17
click at [886, 154] on input "Copy of KenoGO_PUSH - 20DepositMatch_250829" at bounding box center [797, 156] width 189 height 20
click at [725, 155] on input "Copy of KenoGO_PUSH - 20DepositMatch_250829 correct" at bounding box center [797, 156] width 189 height 20
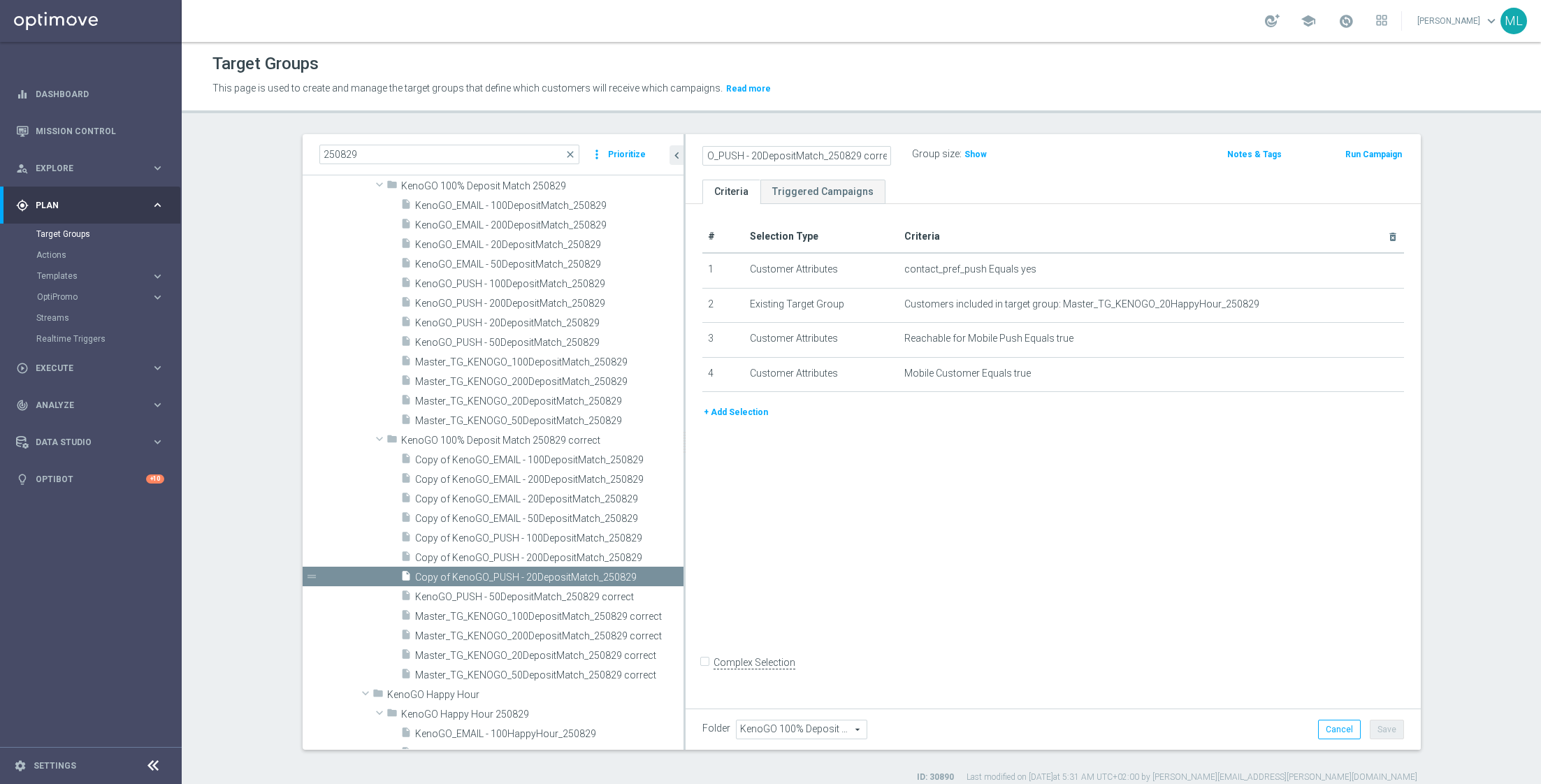
scroll to position [0, 0]
type input "KenoGO_PUSH - 20DepositMatch_250829 correct"
click at [1074, 158] on div "KenoGO_PUSH - 20DepositMatch_250829 correct Group size : Show" at bounding box center [932, 155] width 481 height 21
click at [1384, 724] on button "Save" at bounding box center [1386, 729] width 34 height 20
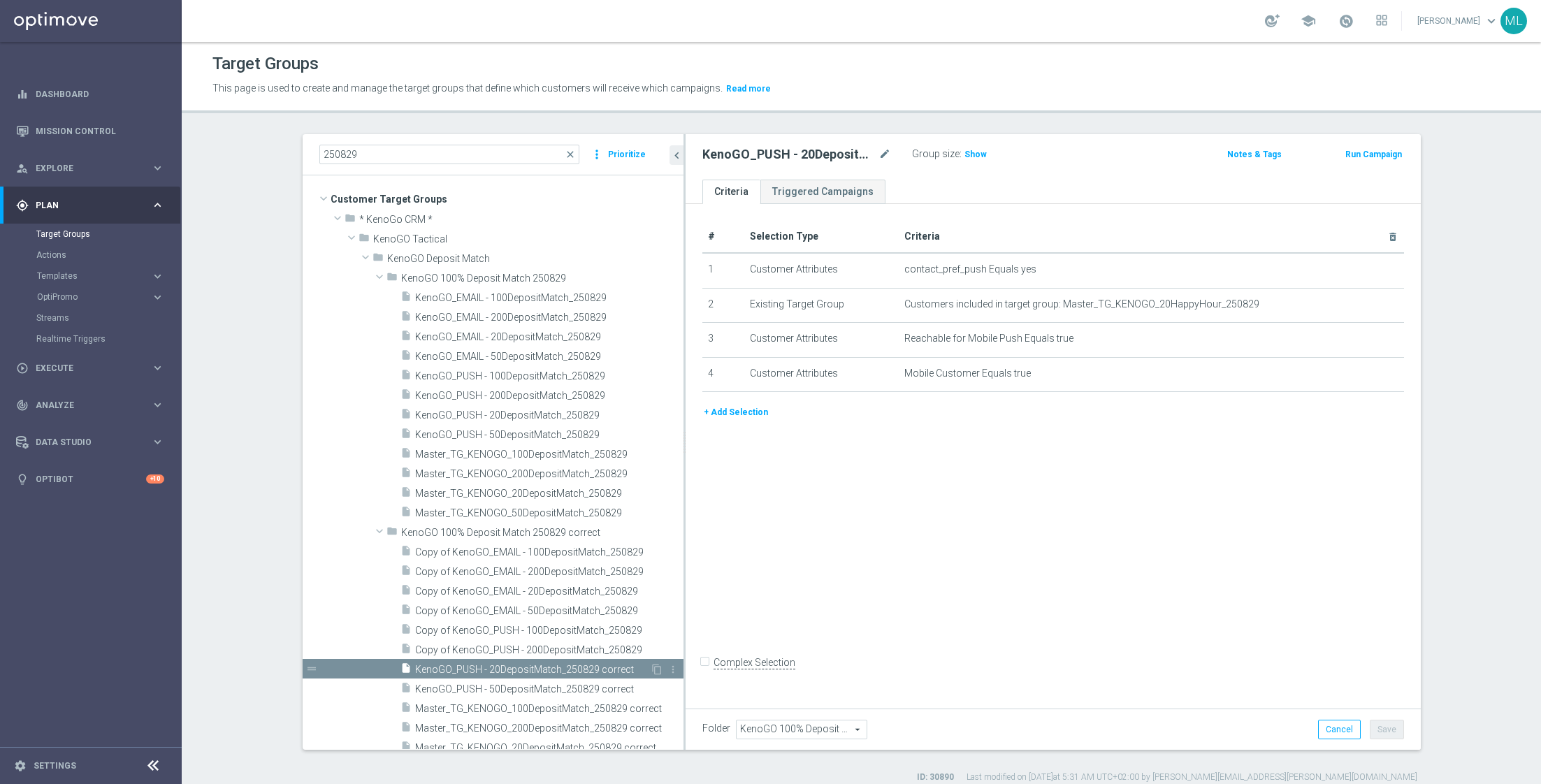
scroll to position [93, 0]
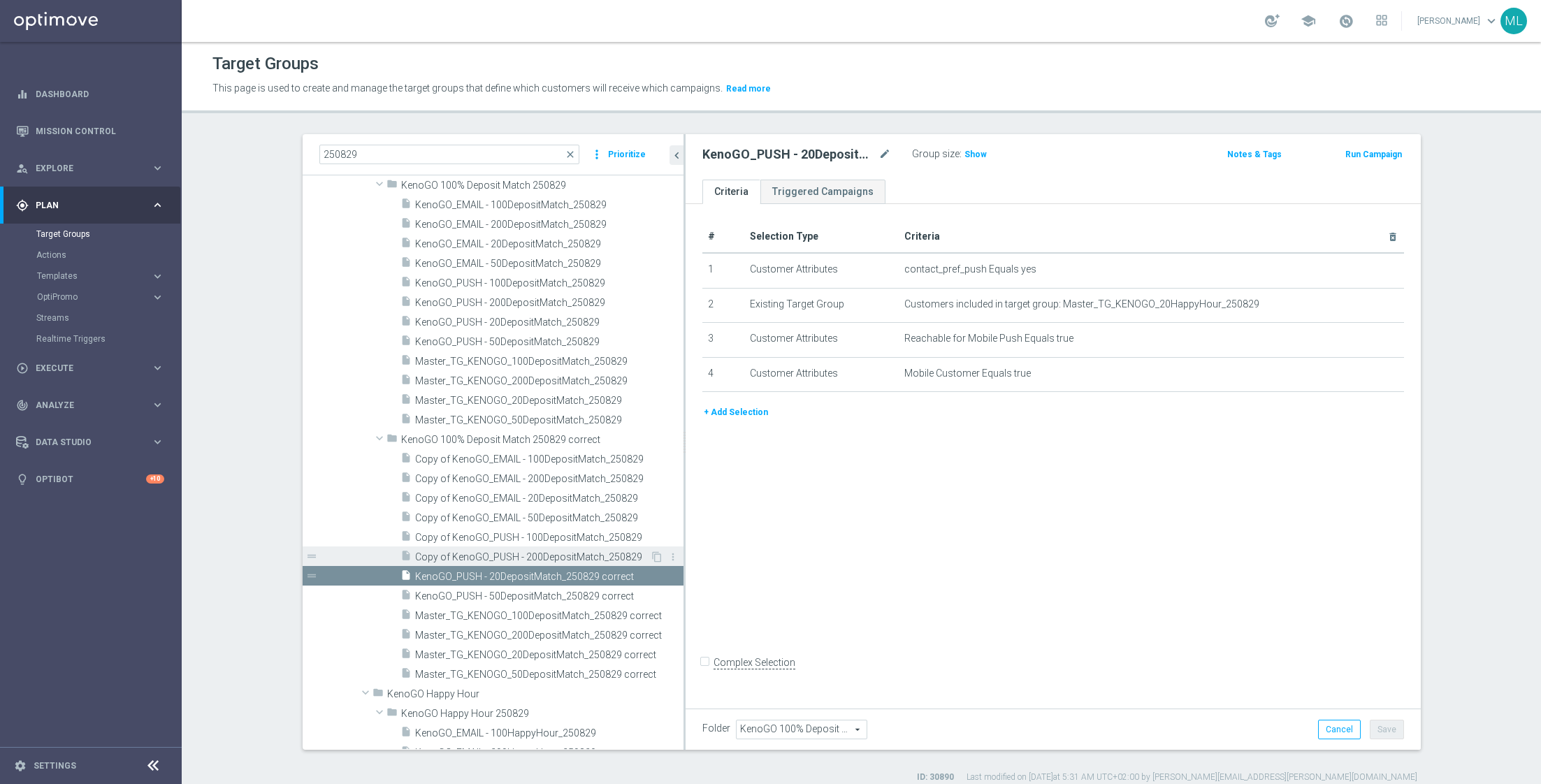
click at [475, 555] on span "Copy of KenoGO_PUSH - 200DepositMatch_250829" at bounding box center [533, 557] width 235 height 12
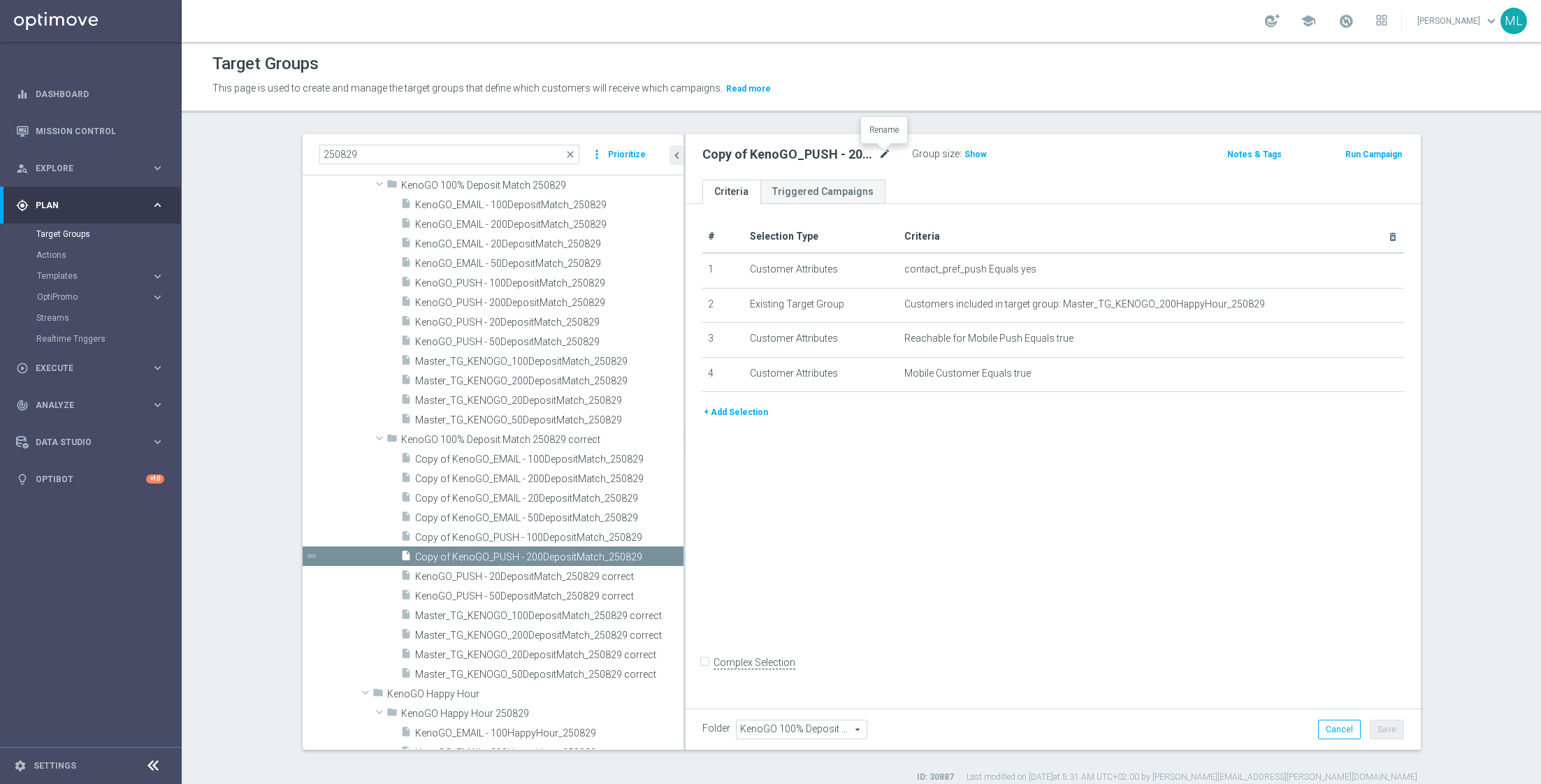
click at [889, 150] on icon "mode_edit" at bounding box center [884, 155] width 12 height 17
click at [888, 155] on input "Copy of KenoGO_PUSH - 200DepositMatch_250829" at bounding box center [797, 156] width 189 height 20
click at [719, 149] on input "Copy of KenoGO_PUSH - 200DepositMatch_250829 correct" at bounding box center [797, 156] width 189 height 20
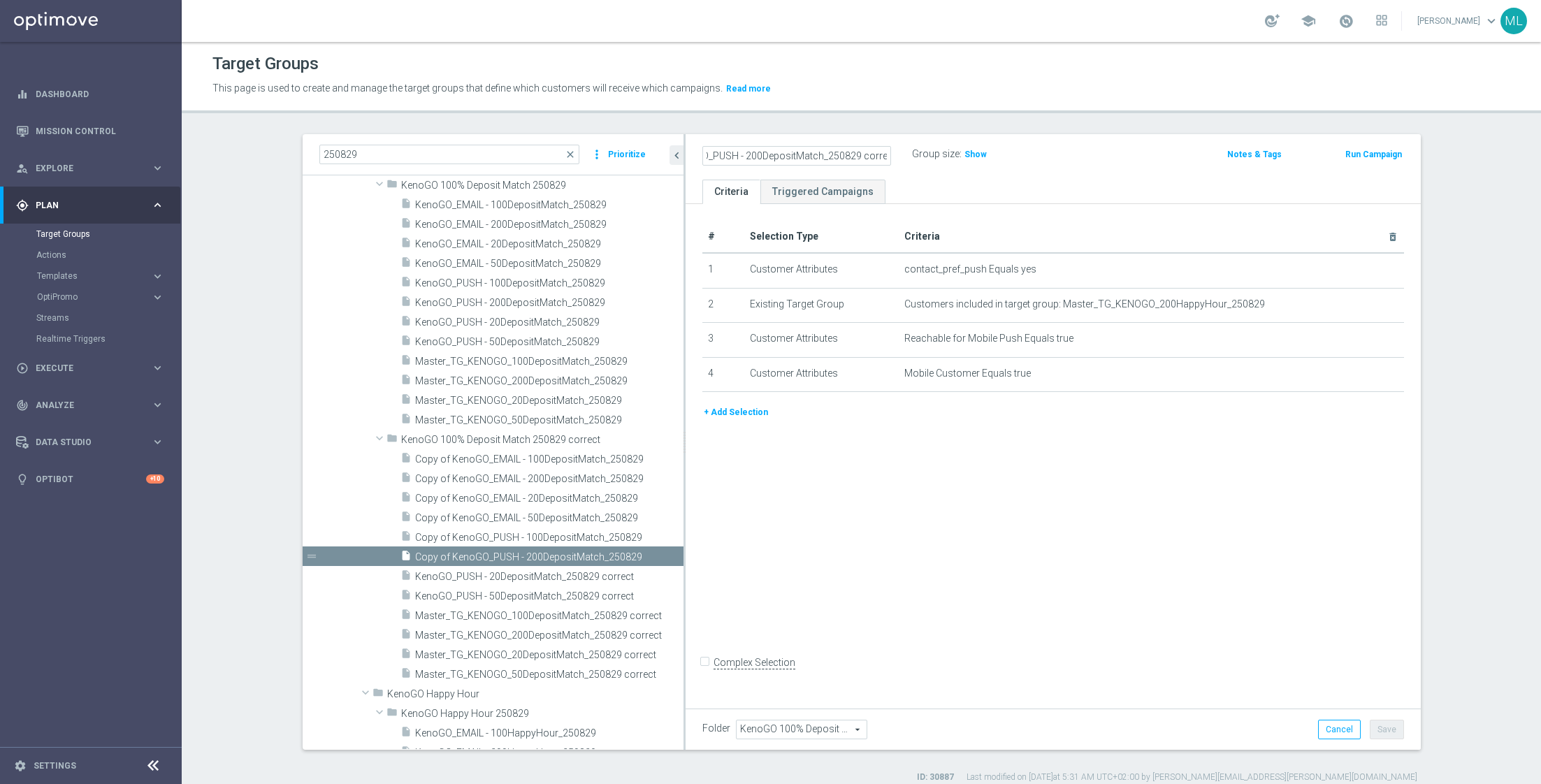
click at [735, 160] on input "Copy of KenoGO_PUSH - 200DepositMatch_250829 correct" at bounding box center [797, 156] width 189 height 20
type input "KenoGO_PUSH - 200DepositMatch_250829 correct"
click at [1062, 160] on div "KenoGO_PUSH - 200DepositMatch_250829 correct Group size : Show" at bounding box center [932, 155] width 481 height 21
click at [1385, 734] on button "Save" at bounding box center [1386, 729] width 34 height 20
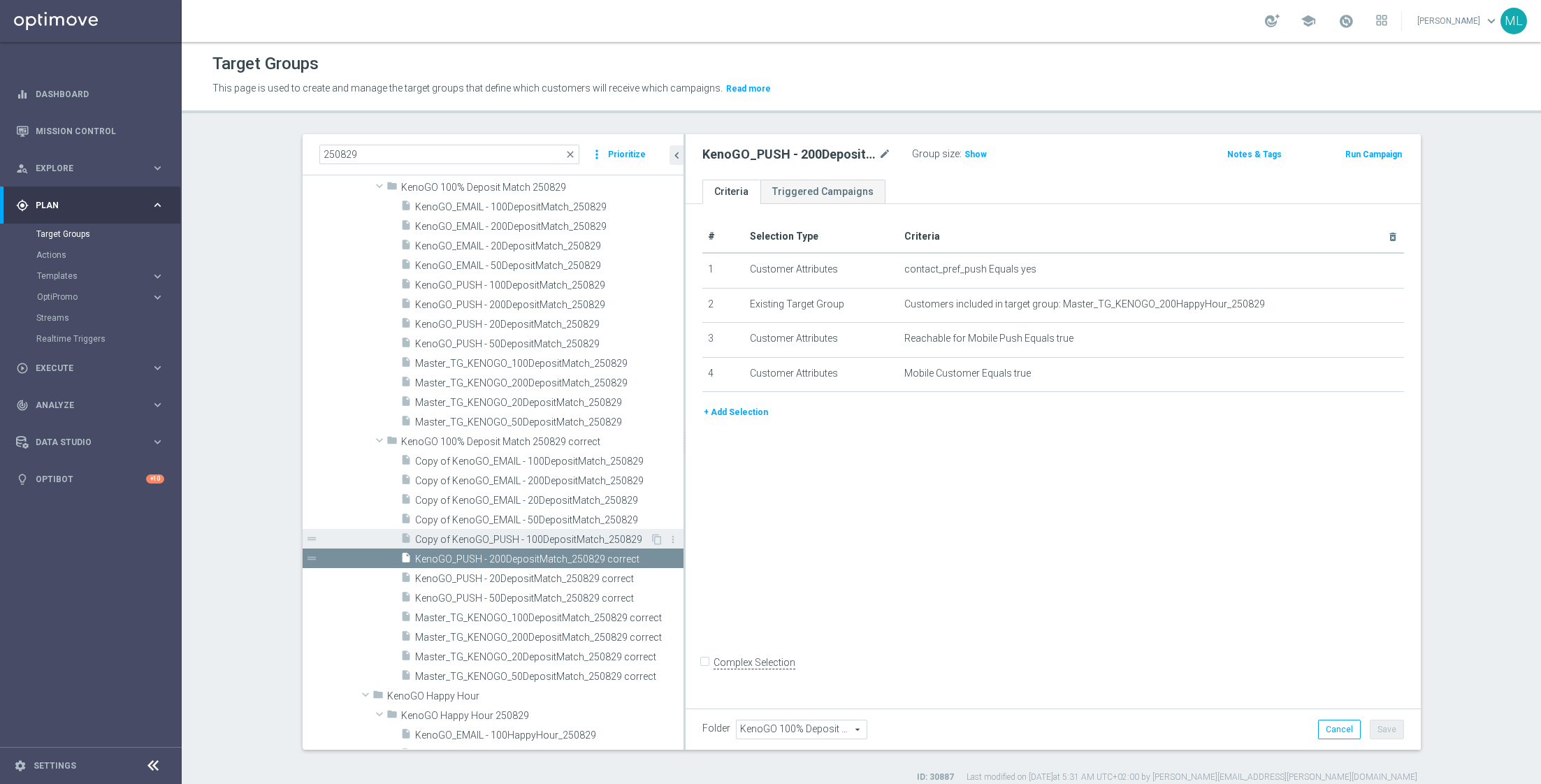
scroll to position [93, 0]
click at [454, 528] on div "insert_drive_file Copy of KenoGO_PUSH - 100DepositMatch_250829" at bounding box center [525, 537] width 250 height 20
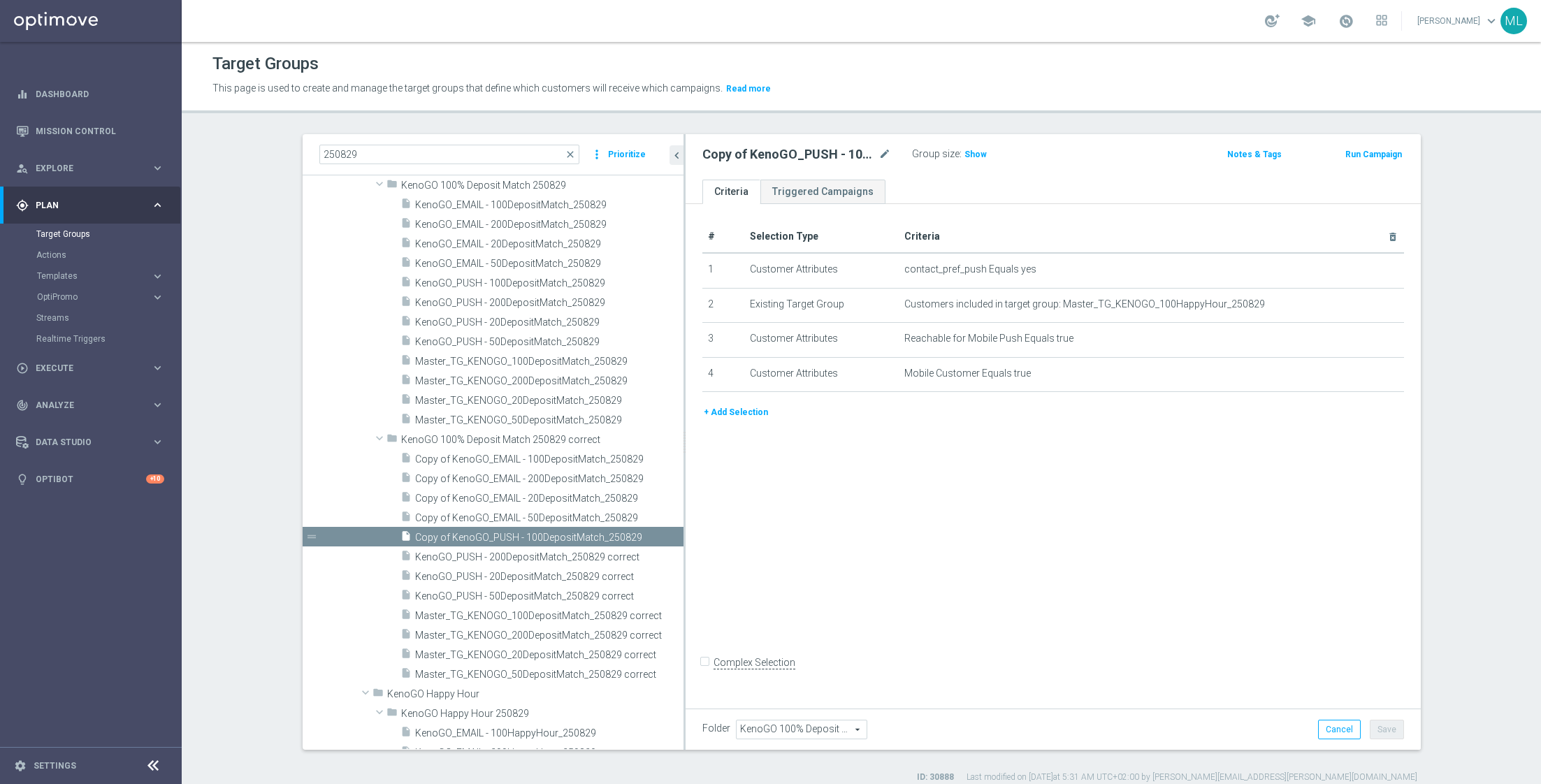
click at [878, 145] on div "Copy of KenoGO_PUSH - 100DepositMatch_250829 mode_edit" at bounding box center [806, 155] width 209 height 20
click at [879, 148] on icon "mode_edit" at bounding box center [884, 155] width 12 height 17
click at [887, 158] on input "Copy of KenoGO_PUSH - 100DepositMatch_250829" at bounding box center [797, 156] width 189 height 20
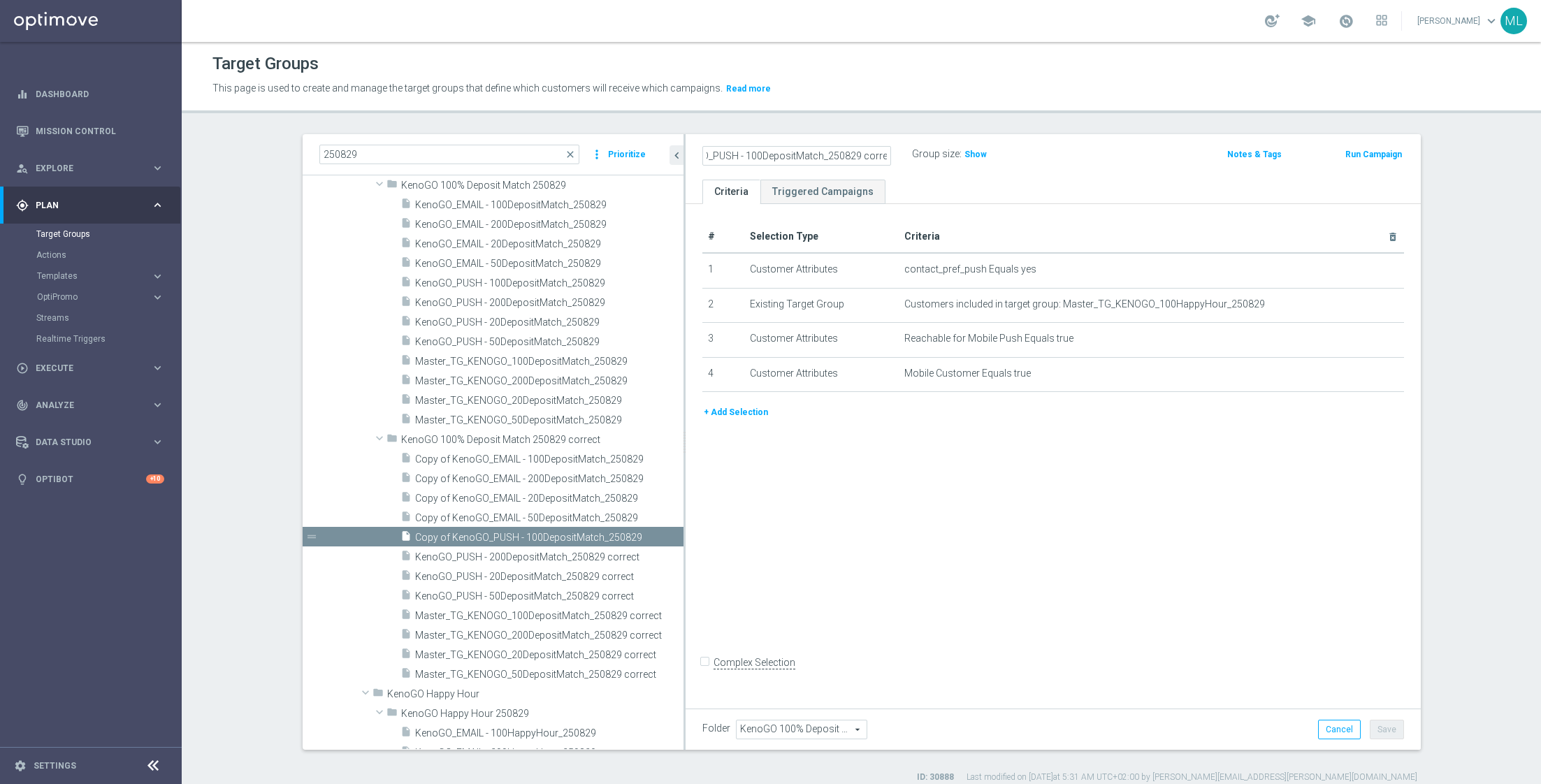
click at [760, 159] on input "Copy of KenoGO_PUSH - 100DepositMatch_250829 correct" at bounding box center [797, 156] width 189 height 20
type input "KenoGO_PUSH - 100DepositMatch_250829 correct"
click at [1065, 148] on div "KenoGO_PUSH - 100DepositMatch_250829 correct Group size : Show" at bounding box center [932, 155] width 481 height 21
click at [1394, 727] on button "Save" at bounding box center [1386, 729] width 34 height 20
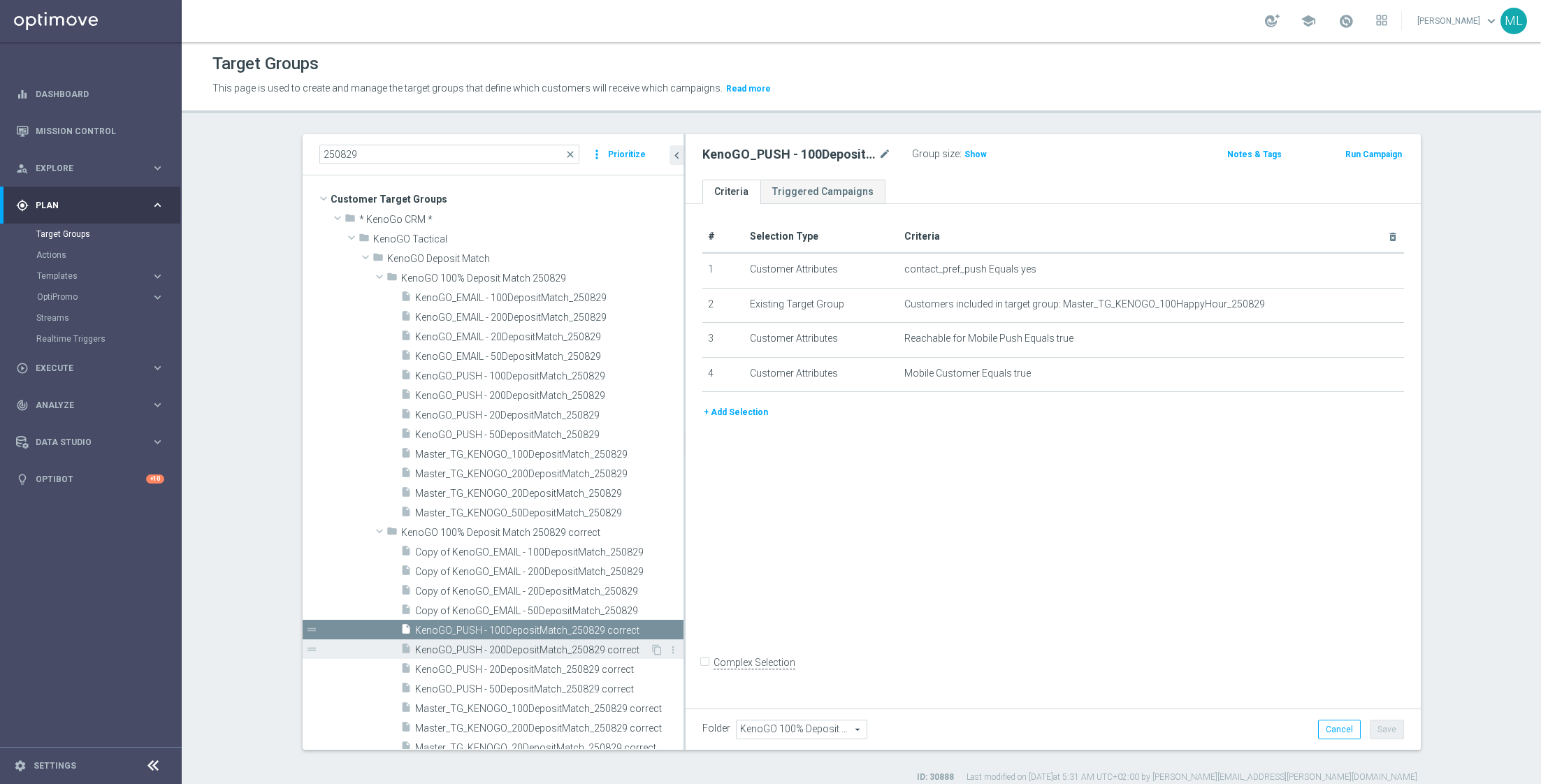
scroll to position [67, 0]
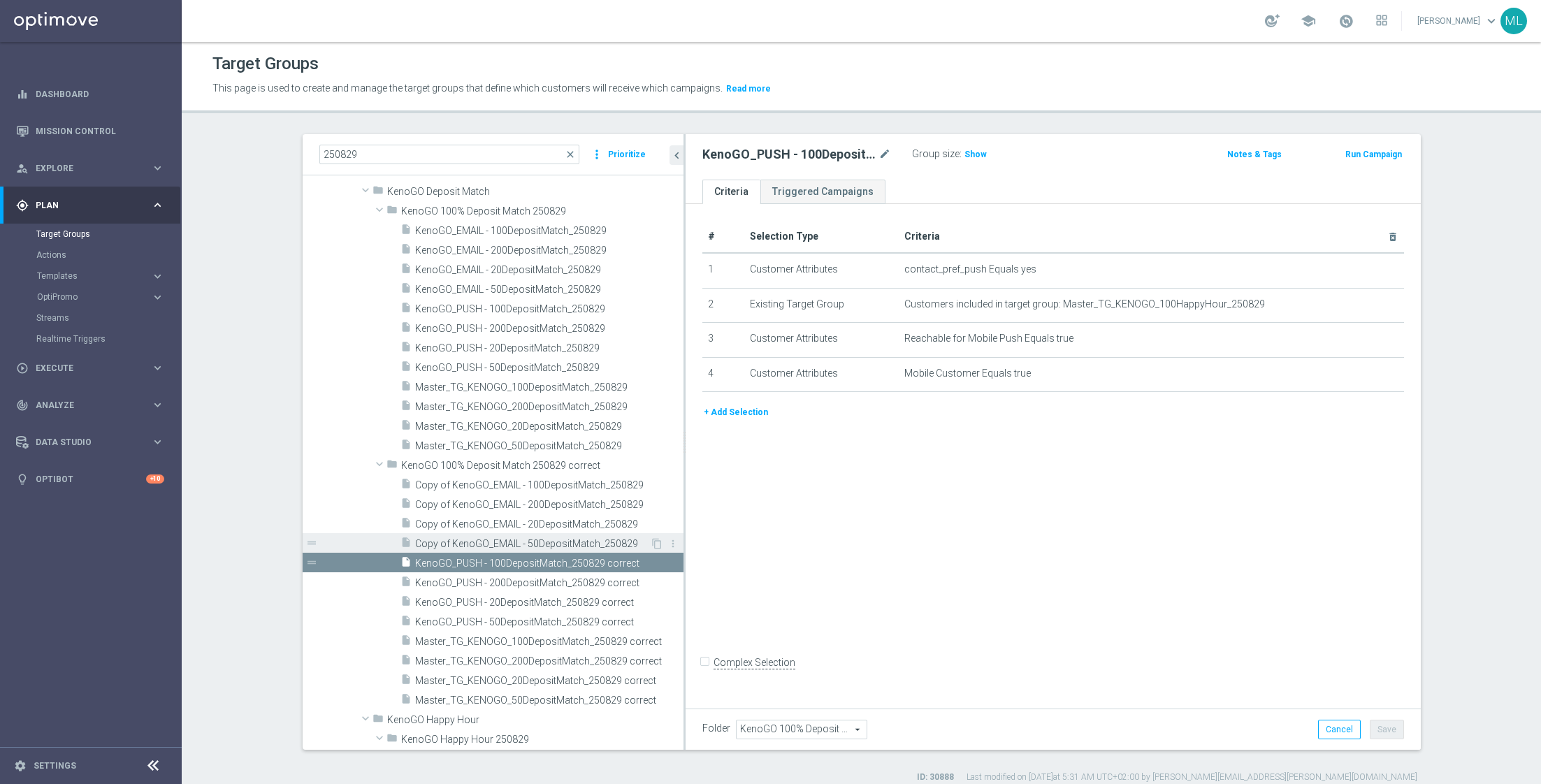
click at [467, 540] on span "Copy of KenoGO_EMAIL - 50DepositMatch_250829" at bounding box center [533, 543] width 235 height 12
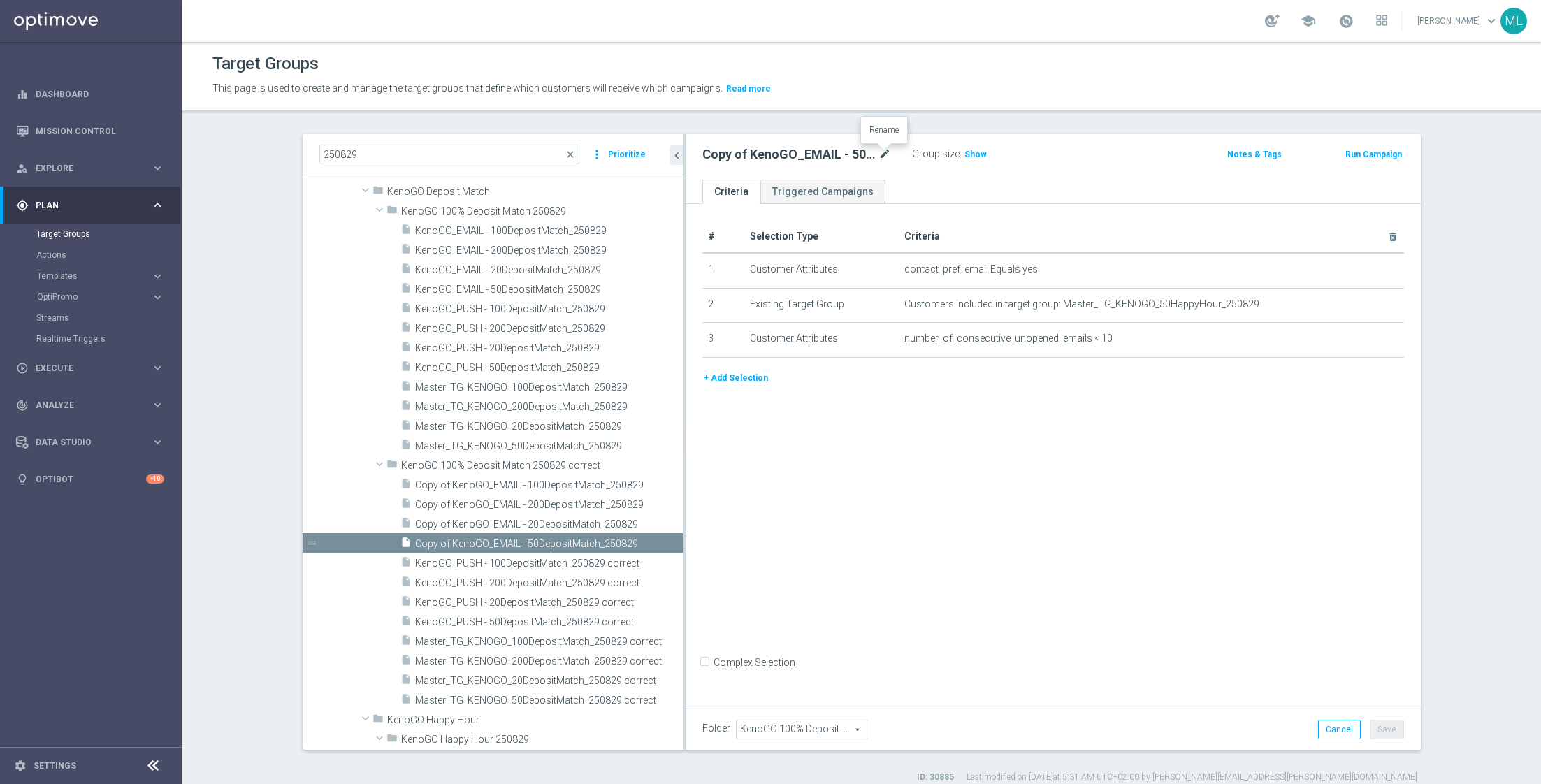
click at [890, 154] on icon "mode_edit" at bounding box center [884, 155] width 12 height 17
click at [888, 155] on input "Copy of KenoGO_EMAIL - 50DepositMatch_250829" at bounding box center [797, 156] width 189 height 20
click at [779, 153] on input "Copy of KenoGO_EMAIL - 50DepositMatch_250829 correct" at bounding box center [797, 156] width 189 height 20
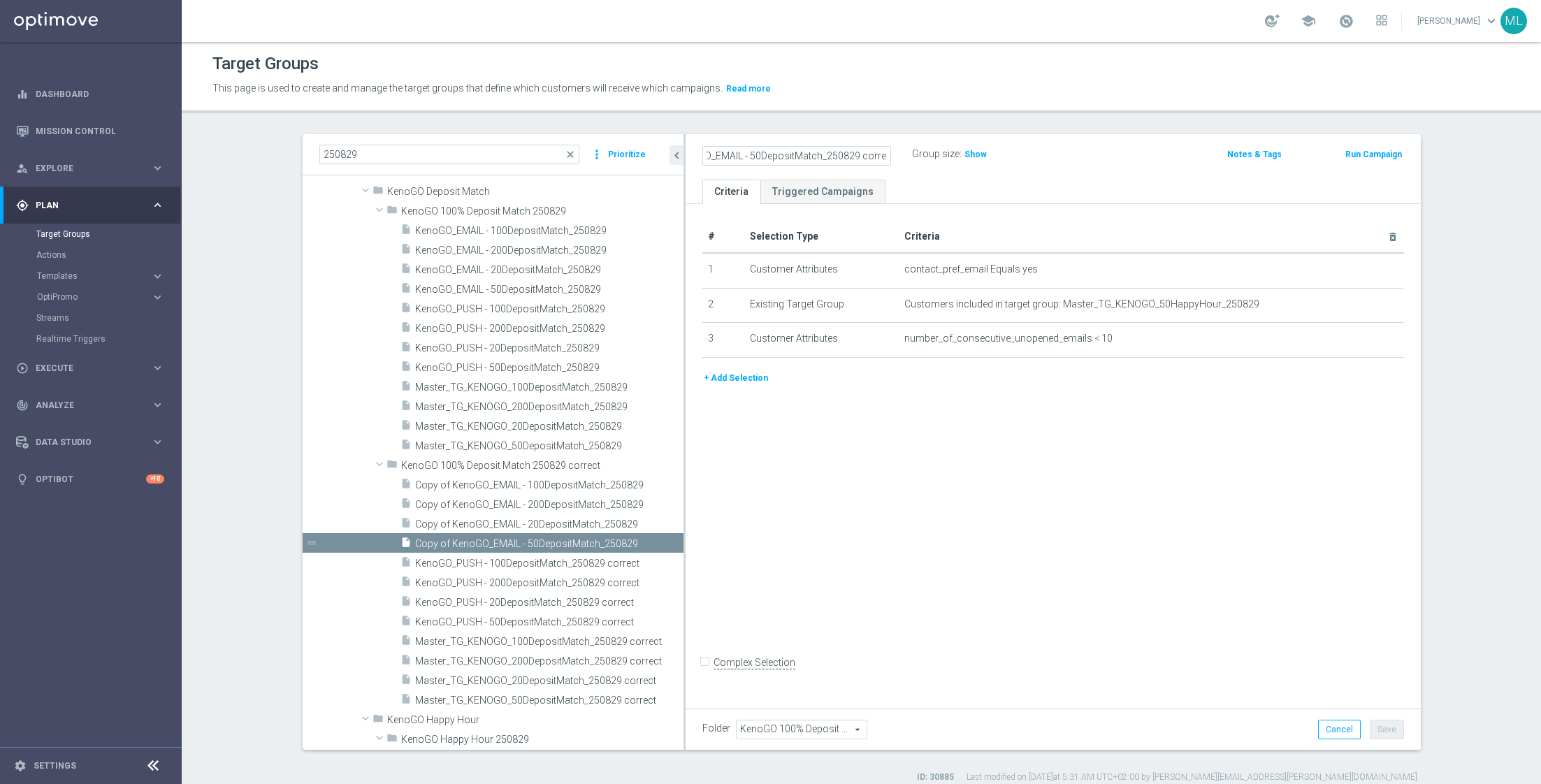
scroll to position [0, 0]
type input "KenoGO_EMAIL - 50DepositMatch_250829 correct"
click at [1091, 154] on div "KenoGO_EMAIL - 50DepositMatch_250829 correct Group size : Show" at bounding box center [932, 155] width 481 height 21
click at [1392, 728] on button "Save" at bounding box center [1386, 729] width 34 height 20
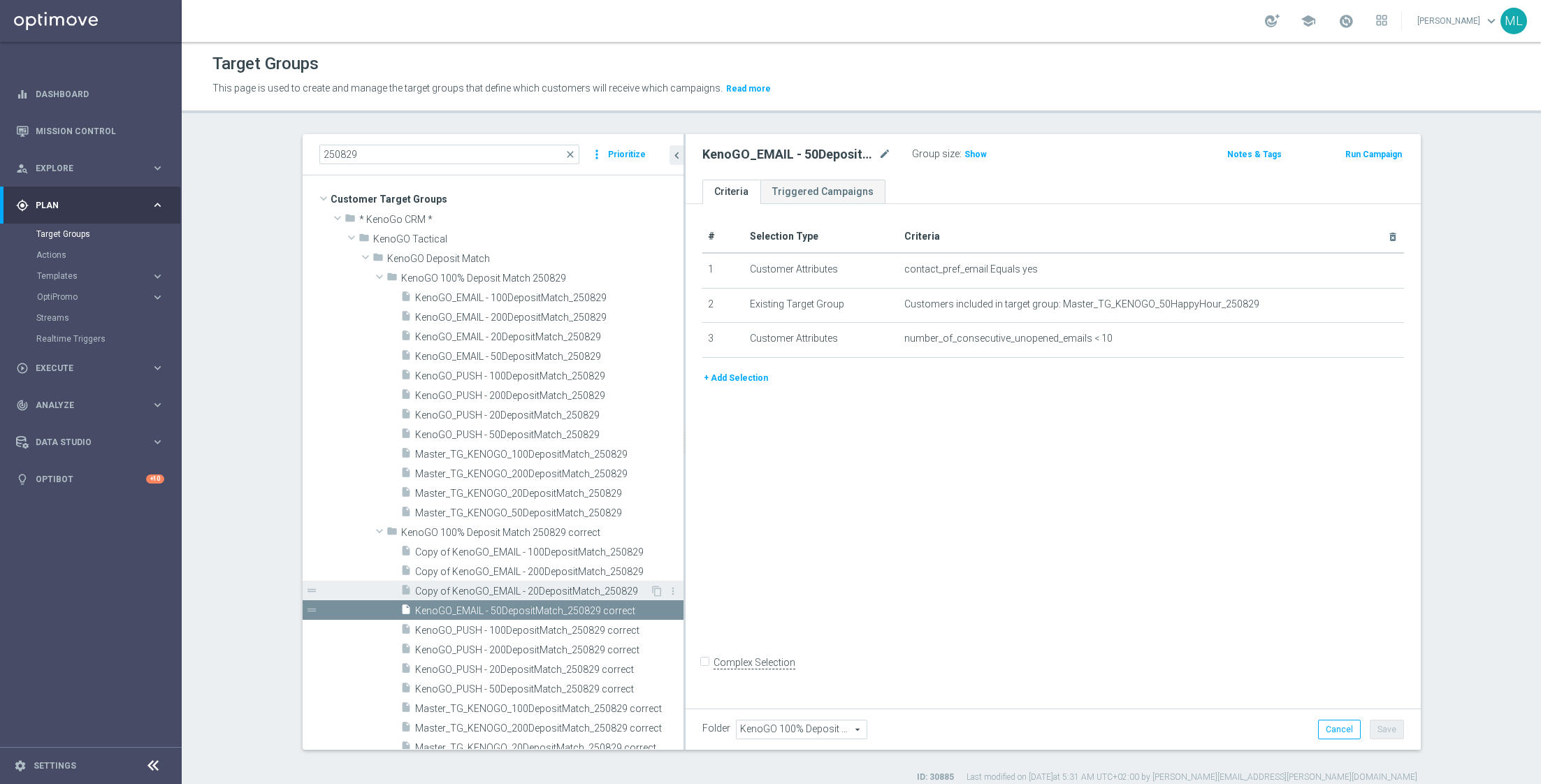
click at [485, 592] on span "Copy of KenoGO_EMAIL - 20DepositMatch_250829" at bounding box center [533, 591] width 235 height 12
click at [886, 151] on icon "mode_edit" at bounding box center [884, 155] width 12 height 17
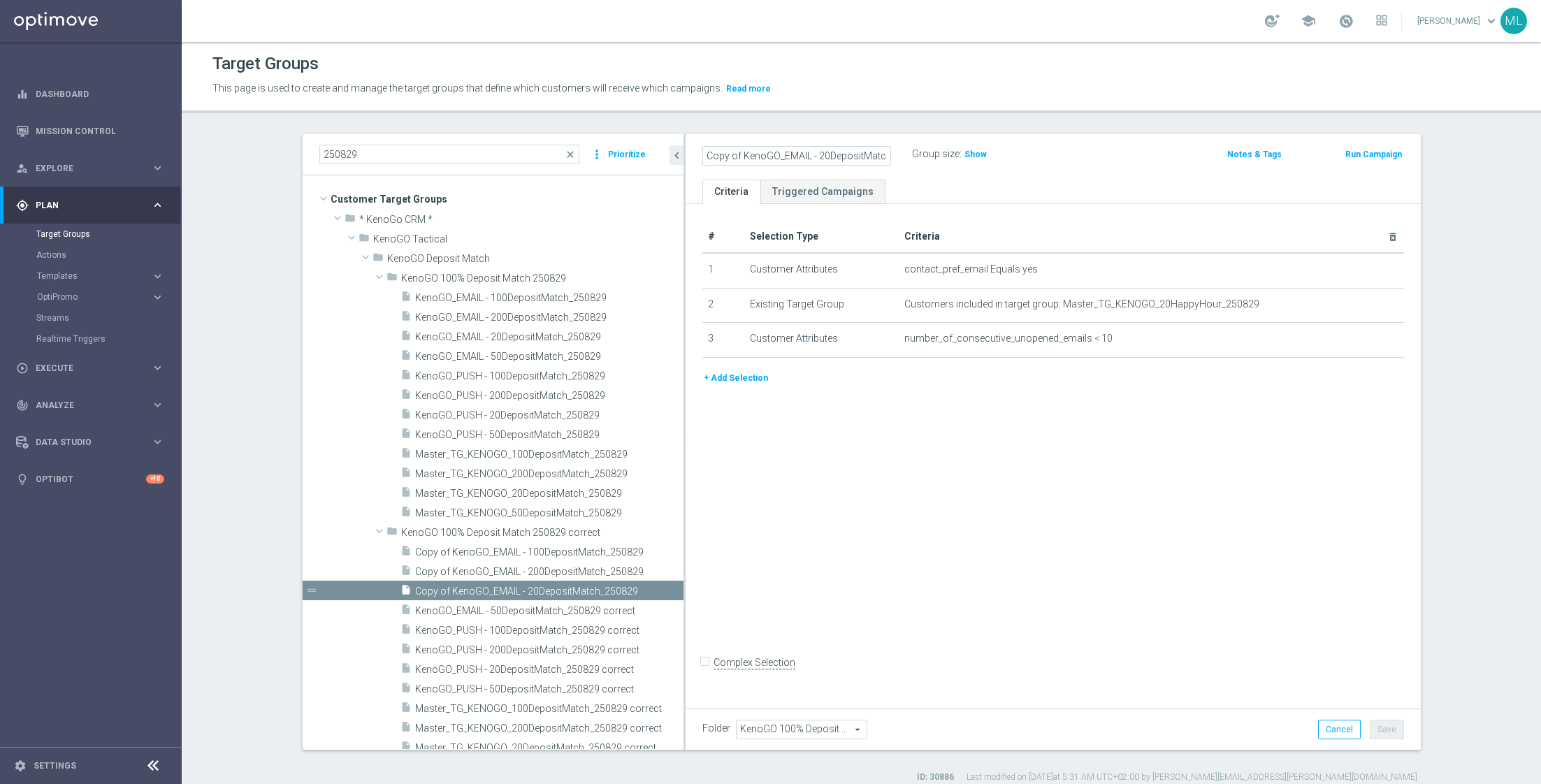
scroll to position [0, 37]
click at [886, 154] on input "Copy of KenoGO_EMAIL - 20DepositMatch_250829" at bounding box center [797, 156] width 189 height 20
click at [774, 154] on input "Copy of KenoGO_EMAIL - 20DepositMatch_250829 correct" at bounding box center [797, 156] width 189 height 20
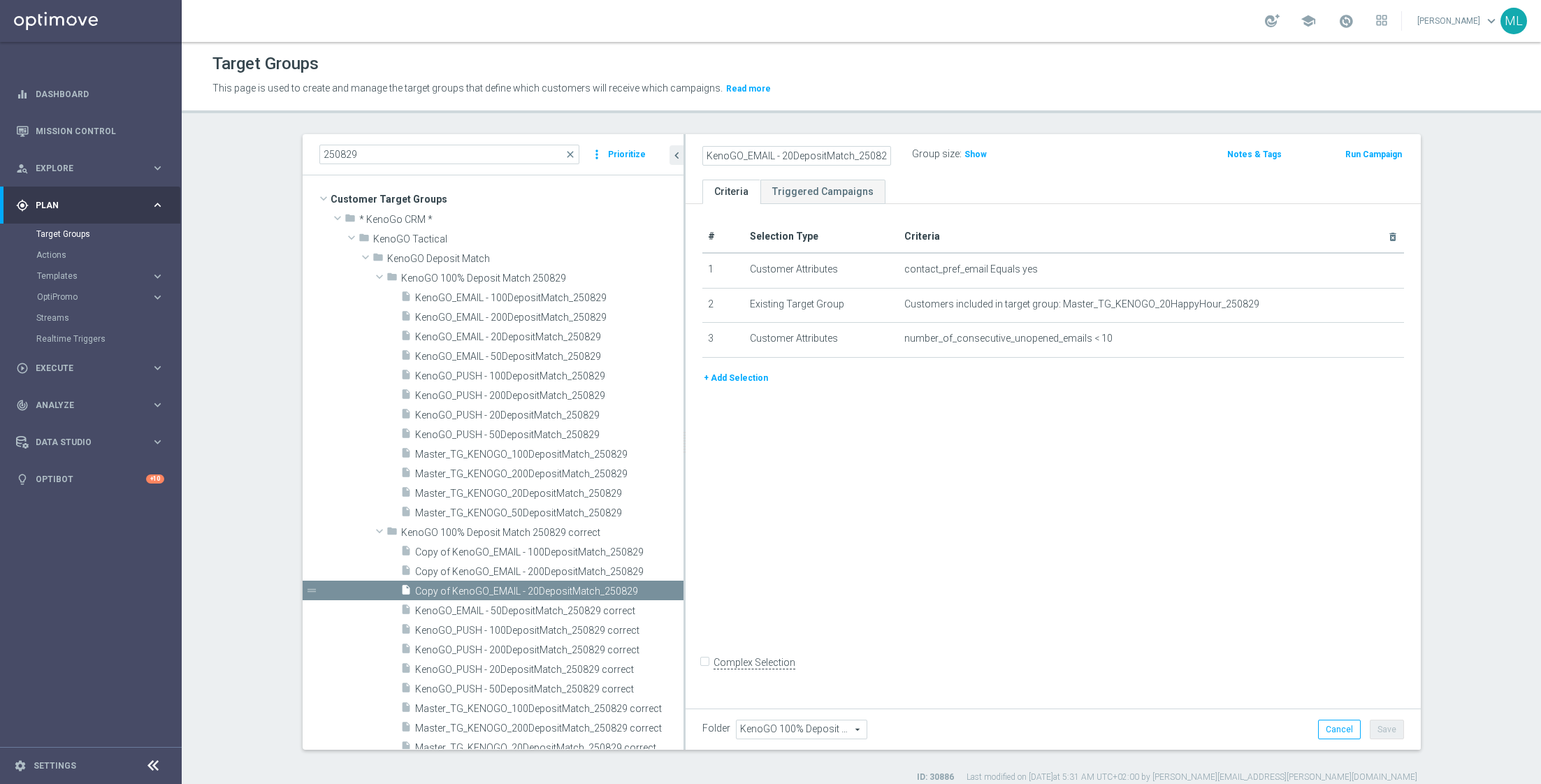
type input "KenoGO_EMAIL - 20DepositMatch_250829 correct"
click at [1115, 146] on div "KenoGO_EMAIL - 20DepositMatch_250829 correct Group size : Show" at bounding box center [932, 155] width 481 height 21
click at [1382, 729] on button "Save" at bounding box center [1386, 729] width 34 height 20
click at [489, 562] on div "insert_drive_file Copy of KenoGO_EMAIL - 200DepositMatch_250829" at bounding box center [525, 571] width 250 height 20
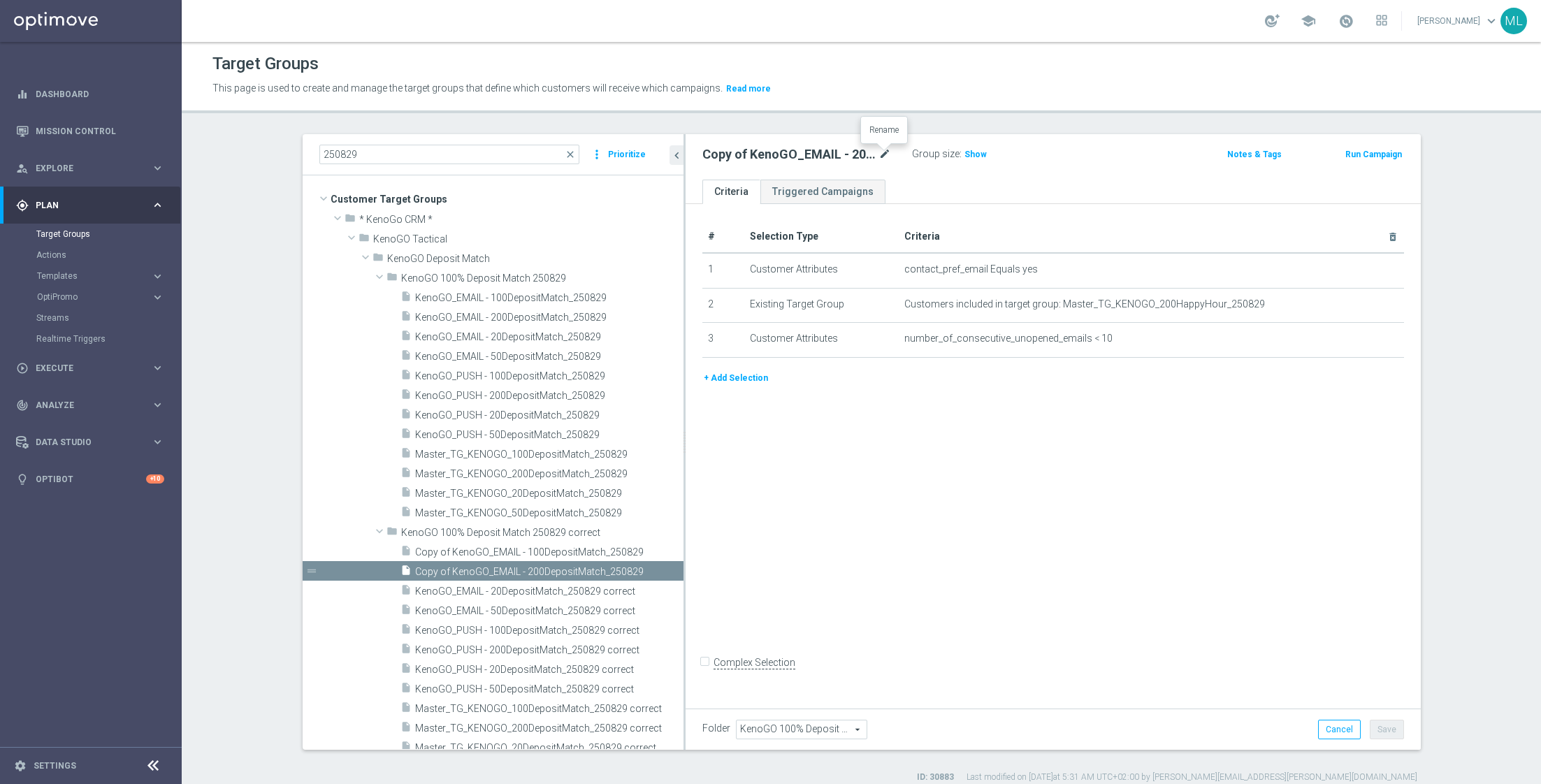
click at [886, 155] on icon "mode_edit" at bounding box center [884, 155] width 12 height 17
click at [885, 160] on input "Copy of KenoGO_EMAIL - 200DepositMatch_250829" at bounding box center [797, 156] width 189 height 20
type input "Copy of KenoGO_EMAIL - 200DepositMatch_250829 correct"
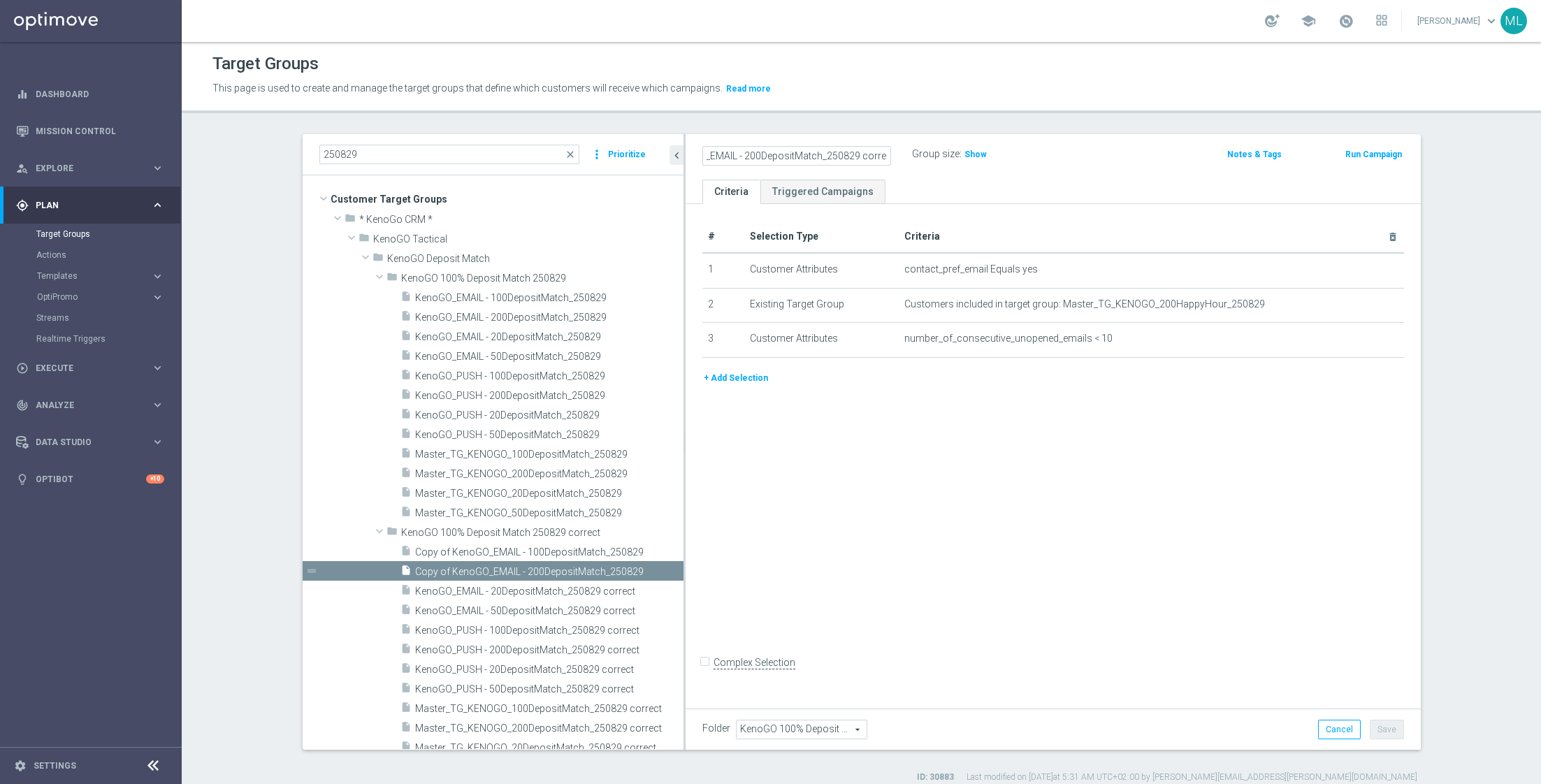
scroll to position [0, 0]
click at [736, 141] on div "Copy of KenoGO_EMAIL - 200DepositMatch_250829 correct Group size : Show Notes &…" at bounding box center [1053, 156] width 735 height 45
click at [735, 153] on input "Copy of KenoGO_EMAIL - 200DepositMatch_250829 correct" at bounding box center [797, 156] width 189 height 20
click at [718, 154] on h2 "Copy of KenoGO_EMAIL - 200DepositMatch_250829 correct" at bounding box center [789, 155] width 174 height 17
click at [884, 154] on icon "mode_edit" at bounding box center [884, 155] width 12 height 17
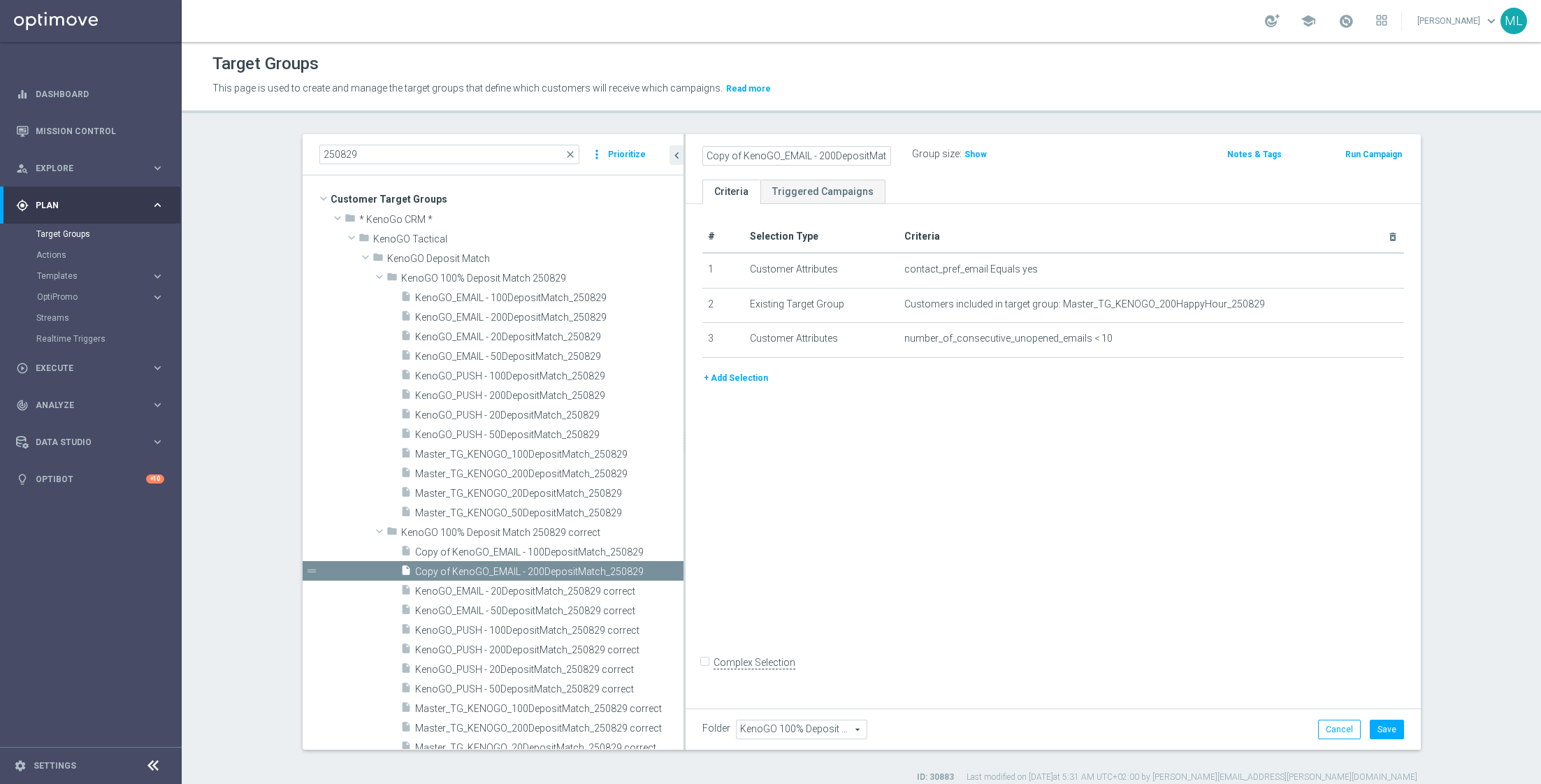
scroll to position [0, 74]
click at [738, 146] on input "Copy of KenoGO_EMAIL - 200DepositMatch_250829 correct" at bounding box center [797, 156] width 189 height 20
click at [752, 155] on input "Copy of KenoGO_EMAIL - 200DepositMatch_250829 correct" at bounding box center [797, 156] width 189 height 20
click at [764, 159] on input "Copy of KenoGO_EMAIL - 200DepositMatch_250829 correct" at bounding box center [797, 156] width 189 height 20
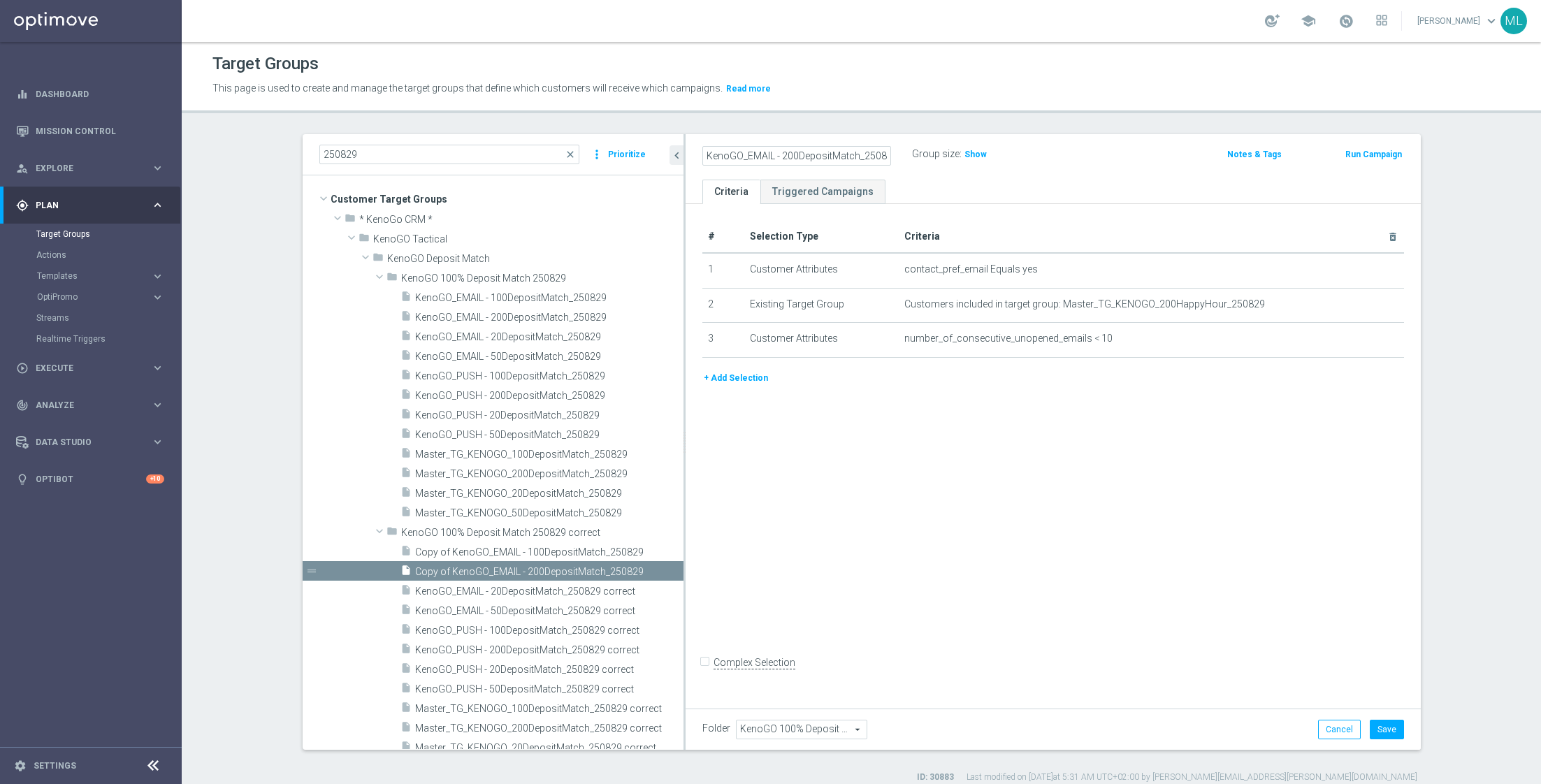
type input "KenoGO_EMAIL - 200DepositMatch_250829 correct"
click at [1079, 160] on div "KenoGO_EMAIL - 200DepositMatch_250829 correct Group size : Show" at bounding box center [932, 155] width 481 height 21
click at [1394, 727] on button "Save" at bounding box center [1386, 729] width 34 height 20
click at [488, 555] on span "Copy of KenoGO_EMAIL - 100DepositMatch_250829" at bounding box center [533, 552] width 235 height 12
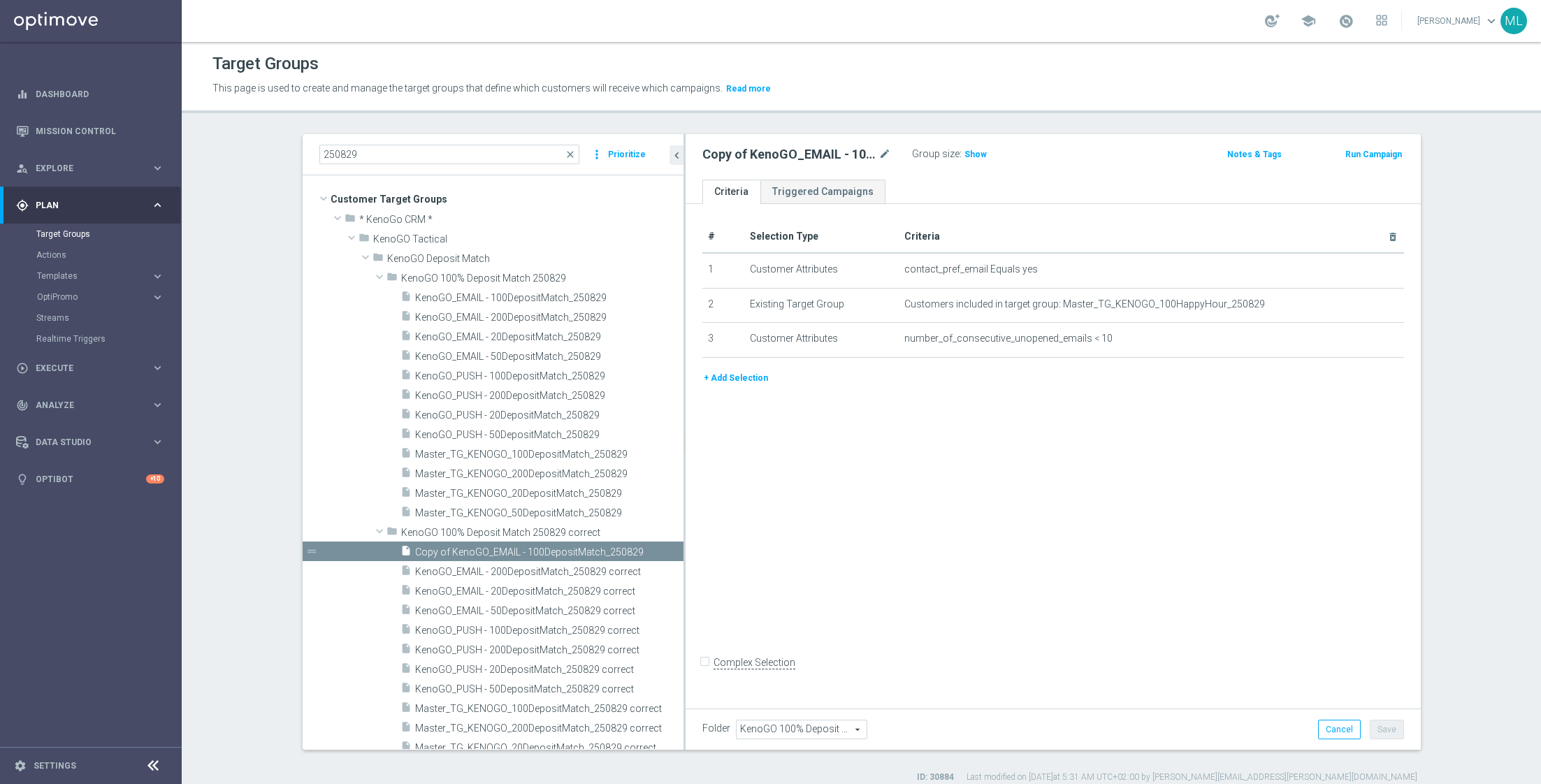
click at [893, 151] on div "Copy of KenoGO_EMAIL - 100DepositMatch_250829 mode_edit" at bounding box center [806, 155] width 209 height 20
click at [889, 151] on icon "mode_edit" at bounding box center [884, 155] width 12 height 17
click at [888, 155] on input "Copy of KenoGO_EMAIL - 100DepositMatch_250829" at bounding box center [797, 156] width 189 height 20
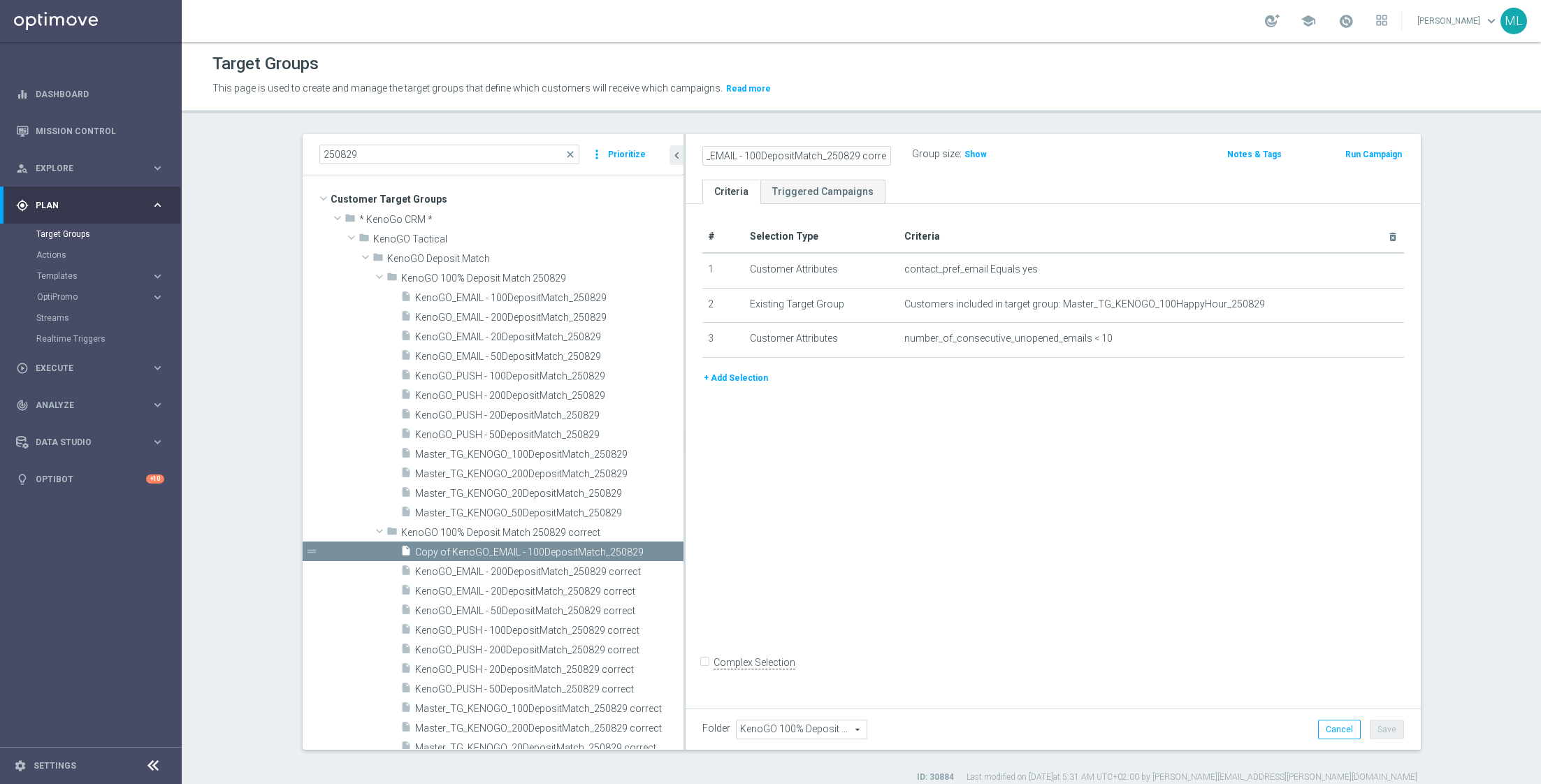
click at [754, 157] on input "Copy of KenoGO_EMAIL - 100DepositMatch_250829 correct" at bounding box center [797, 156] width 189 height 20
type input "KenoGO_EMAIL - 100DepositMatch_250829 correct"
click at [1046, 164] on div "Group size : Show" at bounding box center [981, 155] width 140 height 21
click at [1390, 734] on button "Save" at bounding box center [1386, 729] width 34 height 20
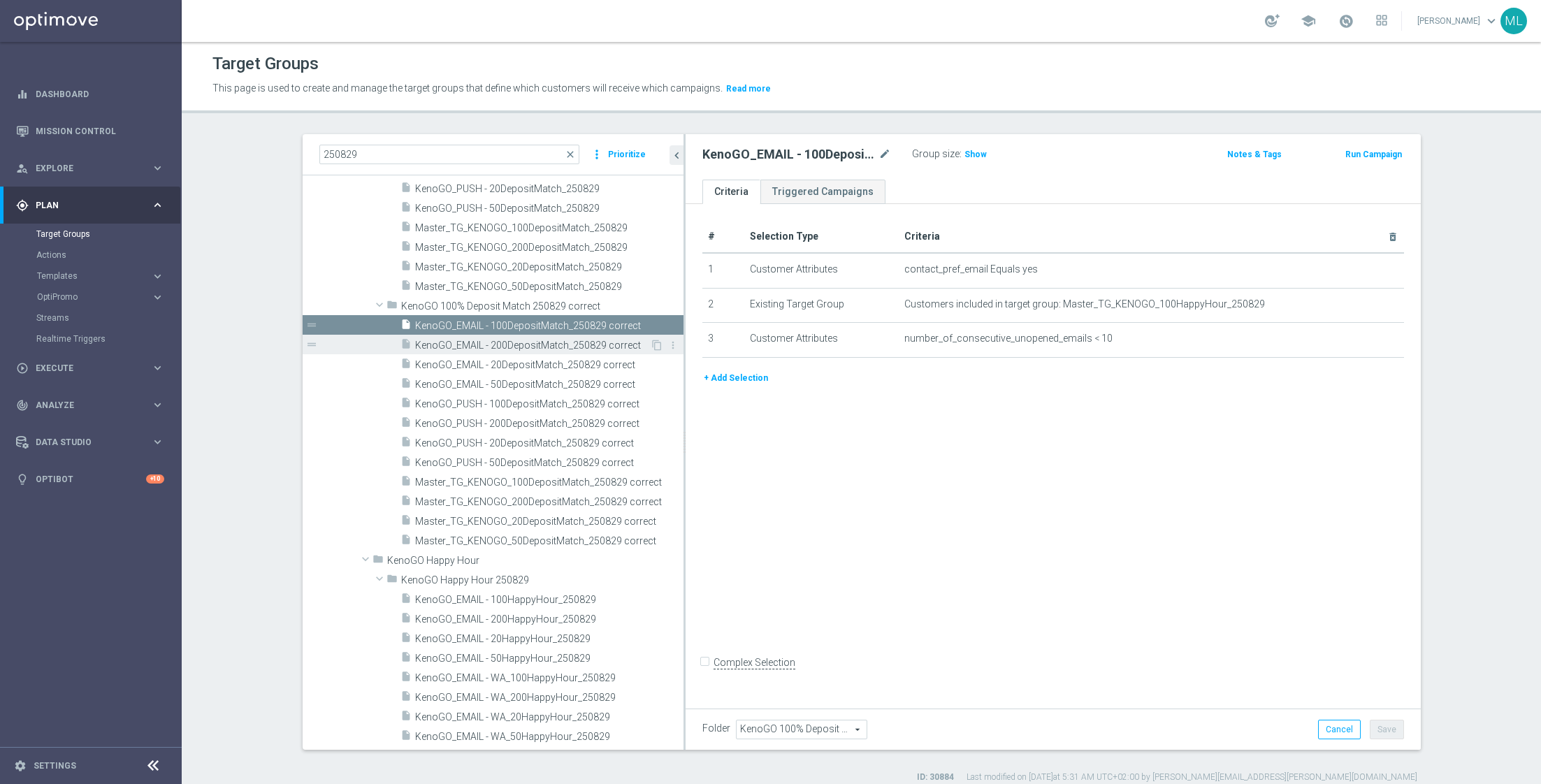
scroll to position [235, 0]
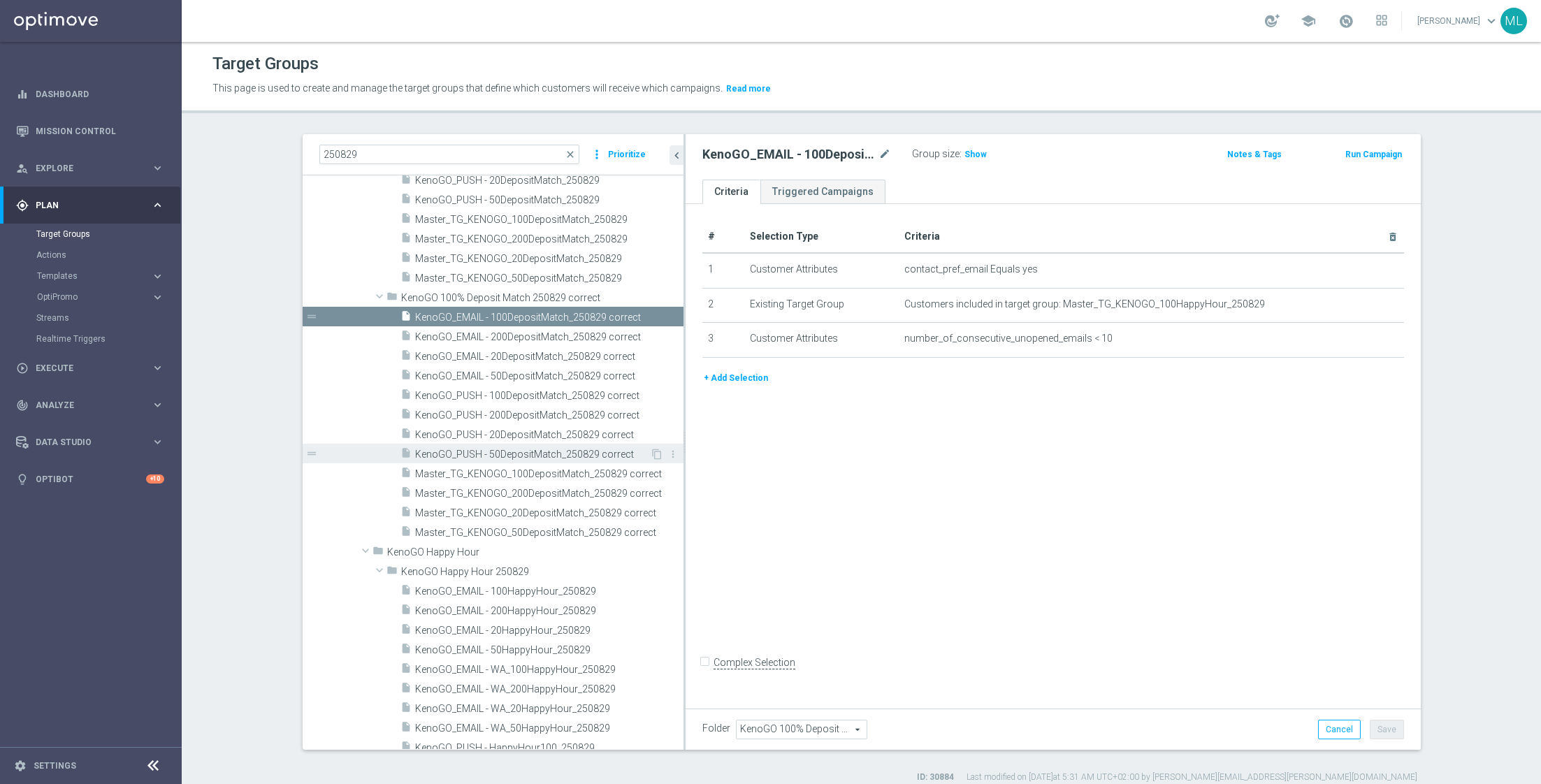
click at [496, 452] on span "KenoGO_PUSH - 50DepositMatch_250829 correct" at bounding box center [533, 454] width 235 height 12
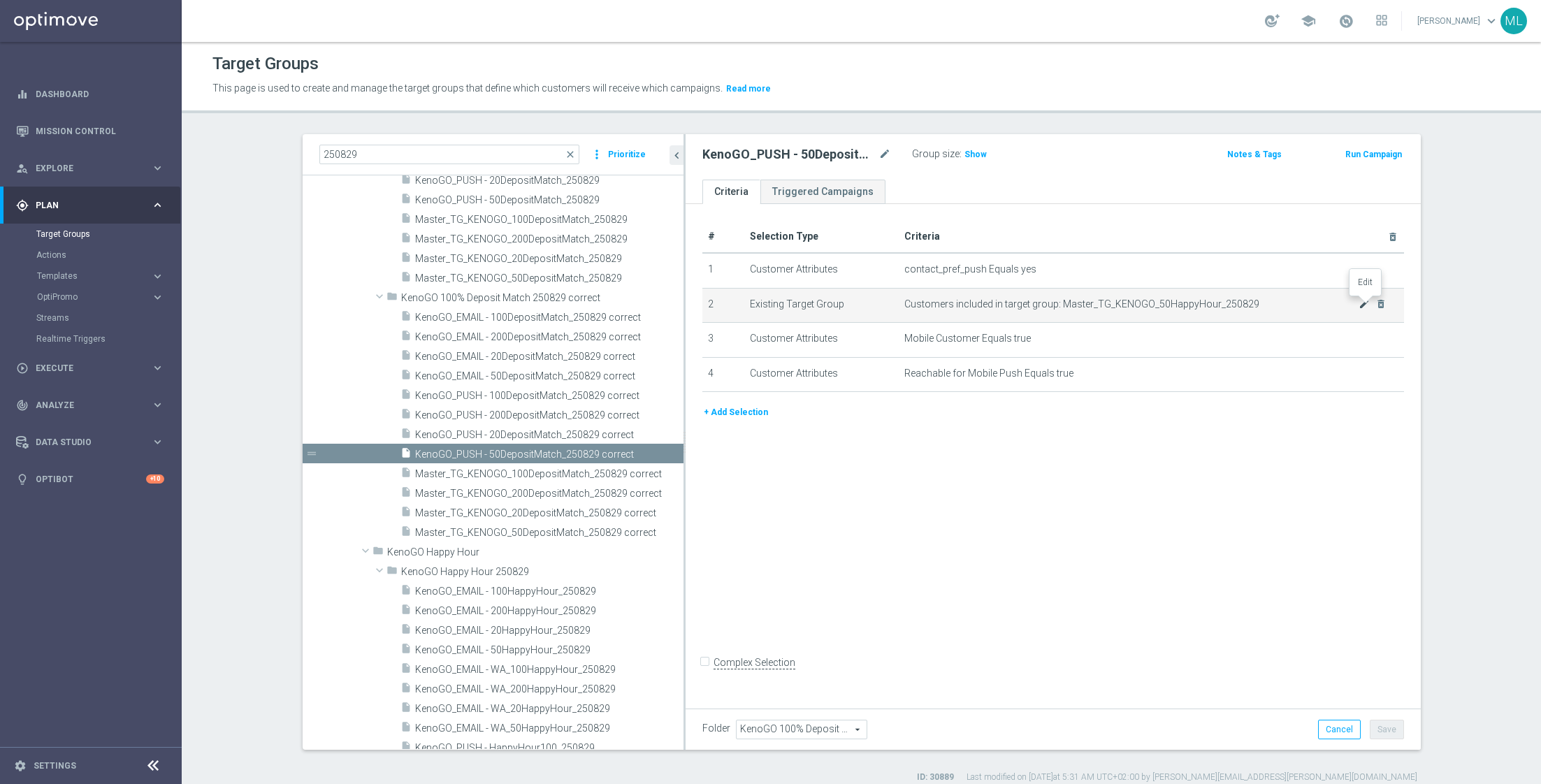
click at [1361, 301] on icon "mode_edit" at bounding box center [1364, 304] width 12 height 12
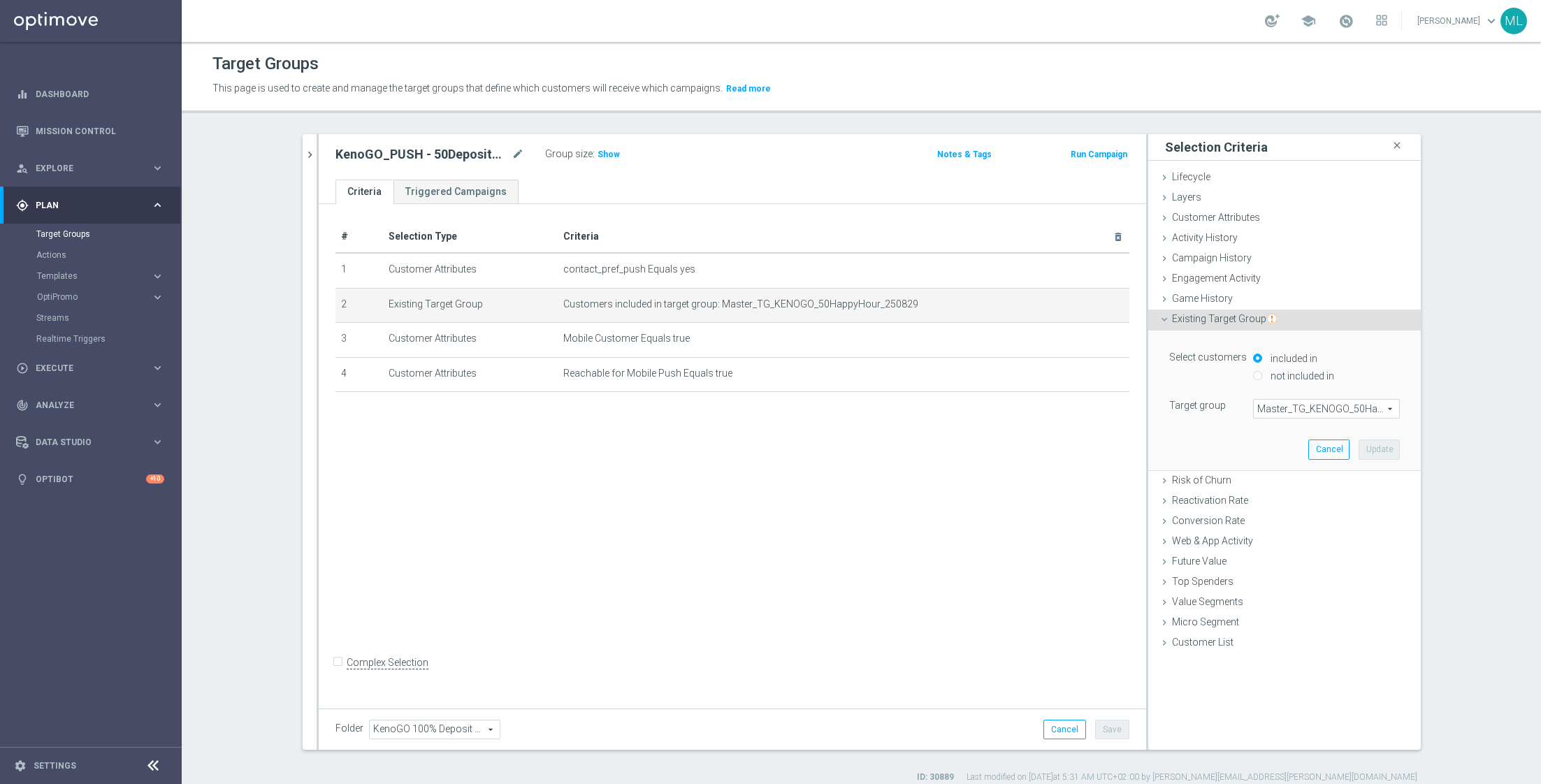
click at [1317, 409] on span "Master_TG_KENOGO_50HappyHour_250829" at bounding box center [1327, 409] width 146 height 18
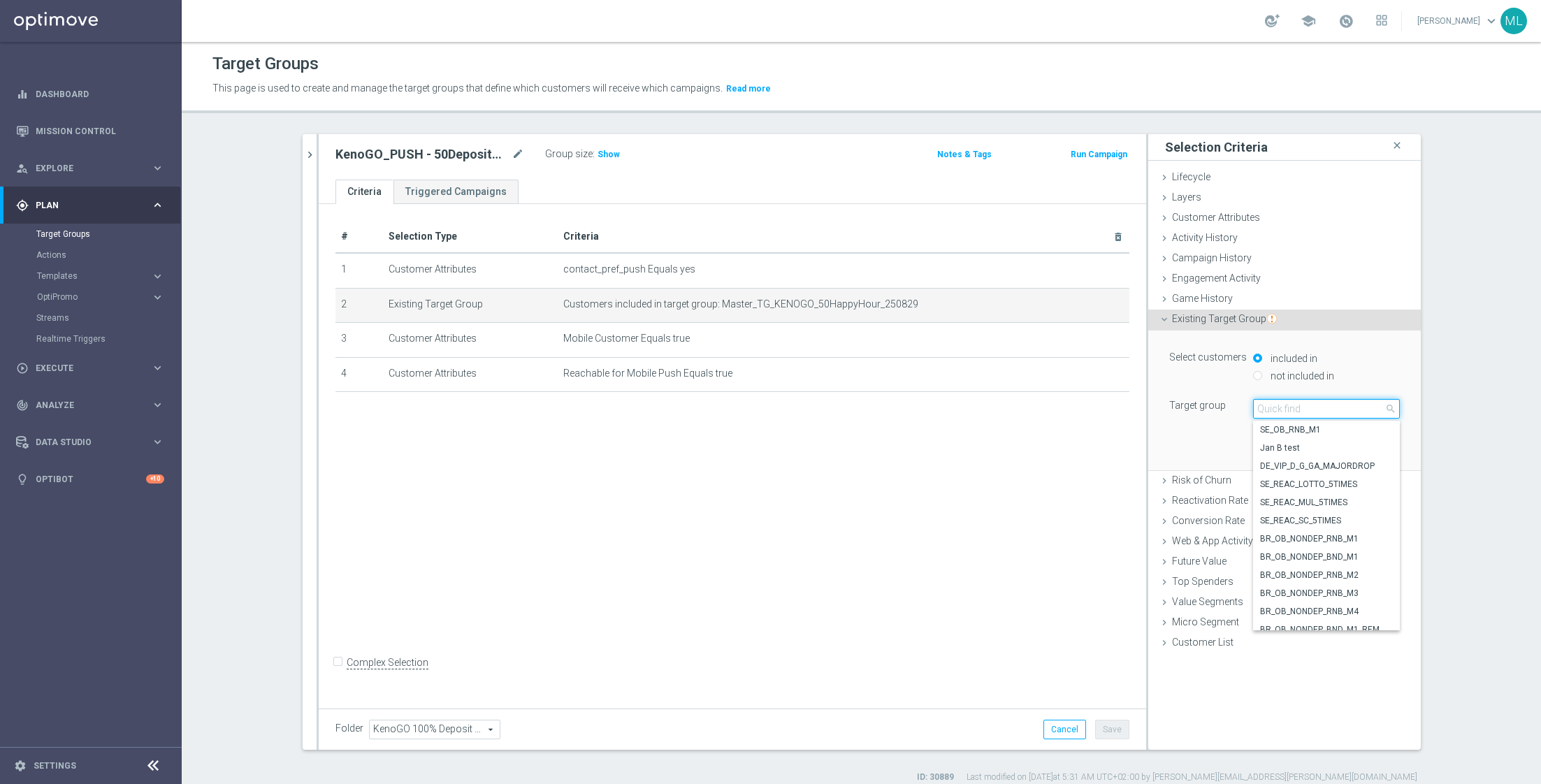
click at [1297, 407] on input "search" at bounding box center [1326, 409] width 146 height 20
click at [1062, 727] on button "Cancel" at bounding box center [1065, 729] width 43 height 20
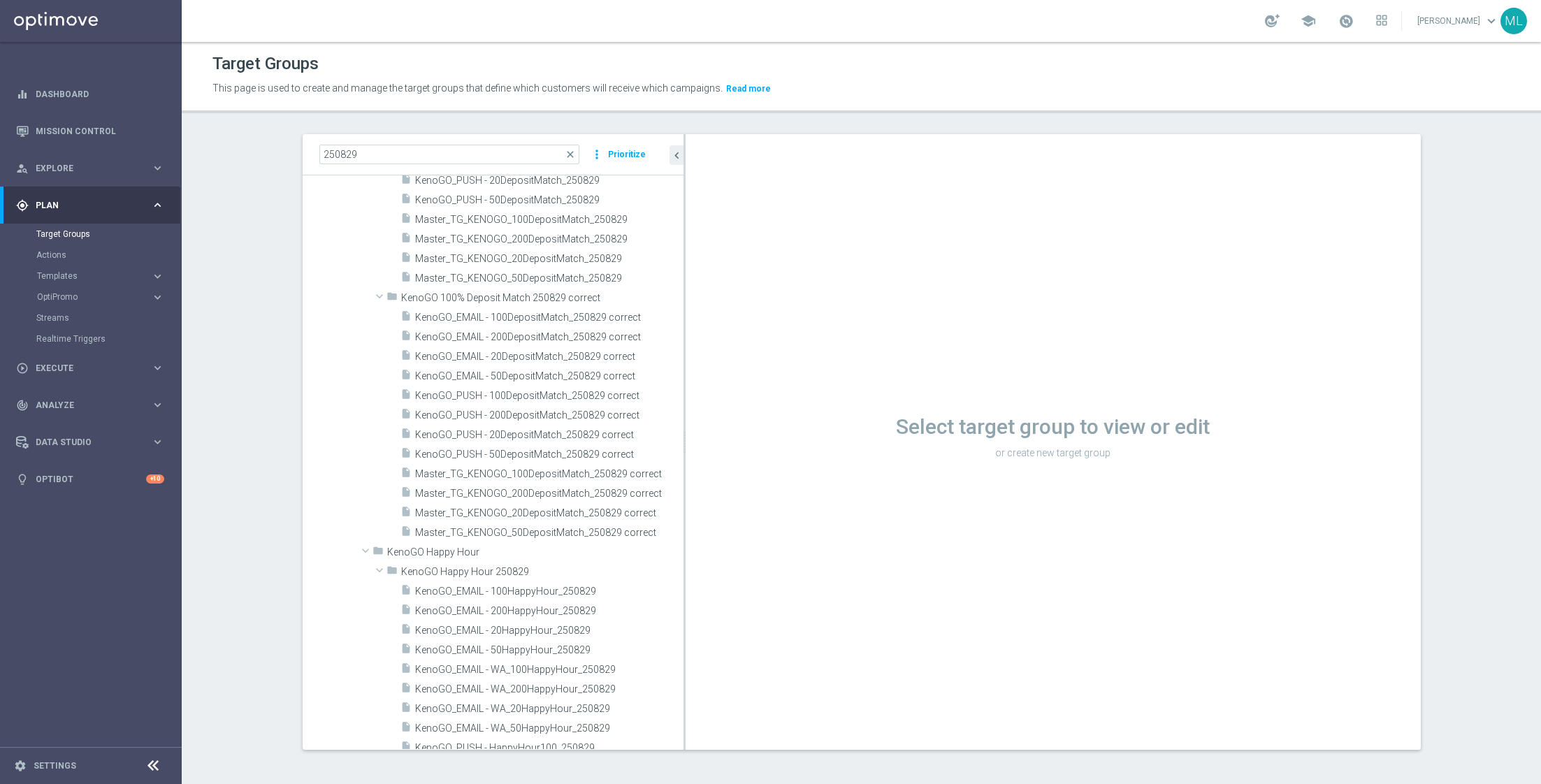
drag, startPoint x: 575, startPoint y: 380, endPoint x: 709, endPoint y: 385, distance: 134.1
click at [709, 385] on as-split "250829 close more_vert Prioritize Customer Target Groups library_add create_new…" at bounding box center [862, 442] width 1118 height 615
click at [524, 335] on span "KenoGO_EMAIL - 200DepositMatch_250829 correct" at bounding box center [533, 337] width 235 height 12
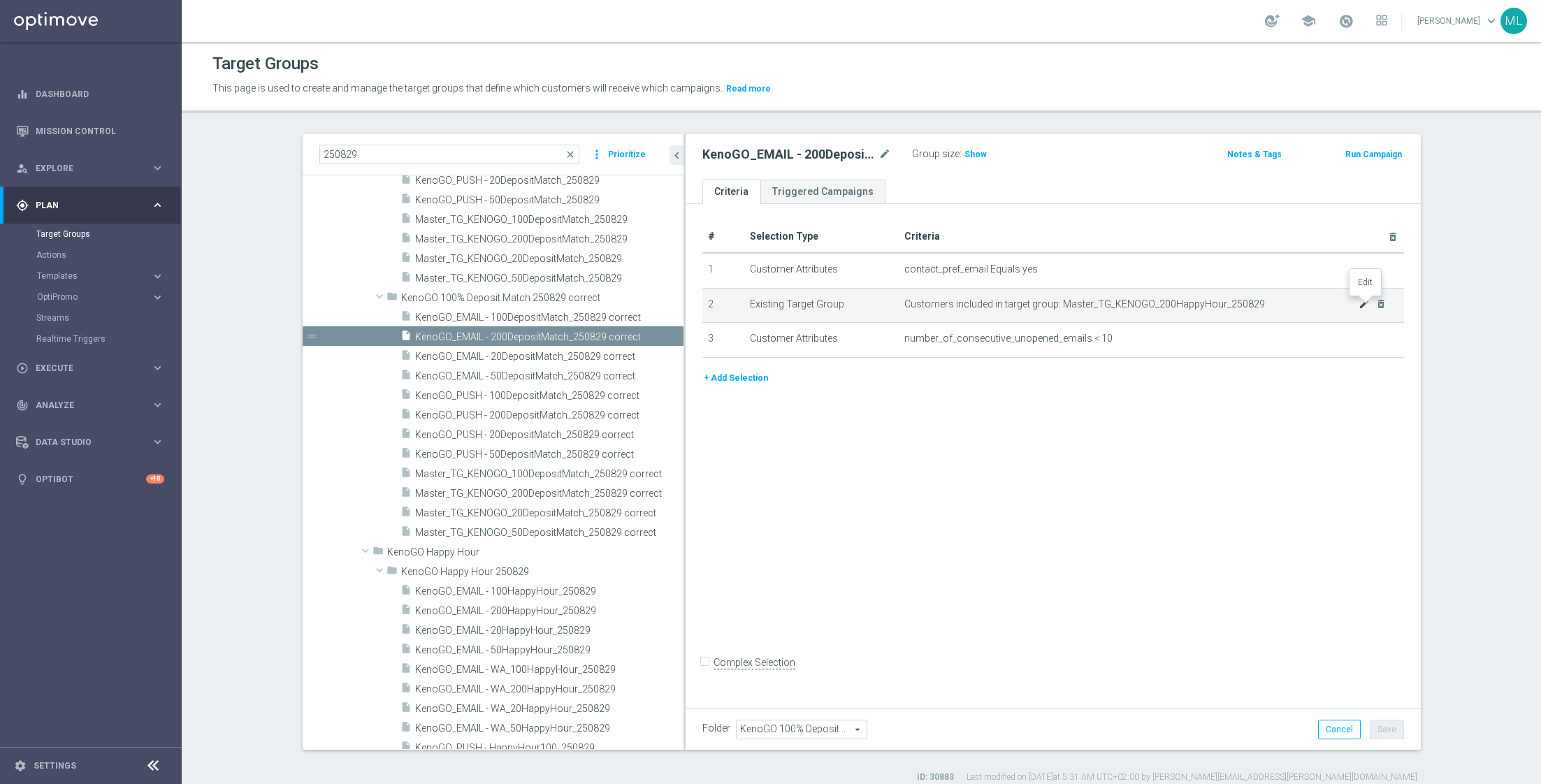
click at [1360, 304] on icon "mode_edit" at bounding box center [1364, 304] width 12 height 12
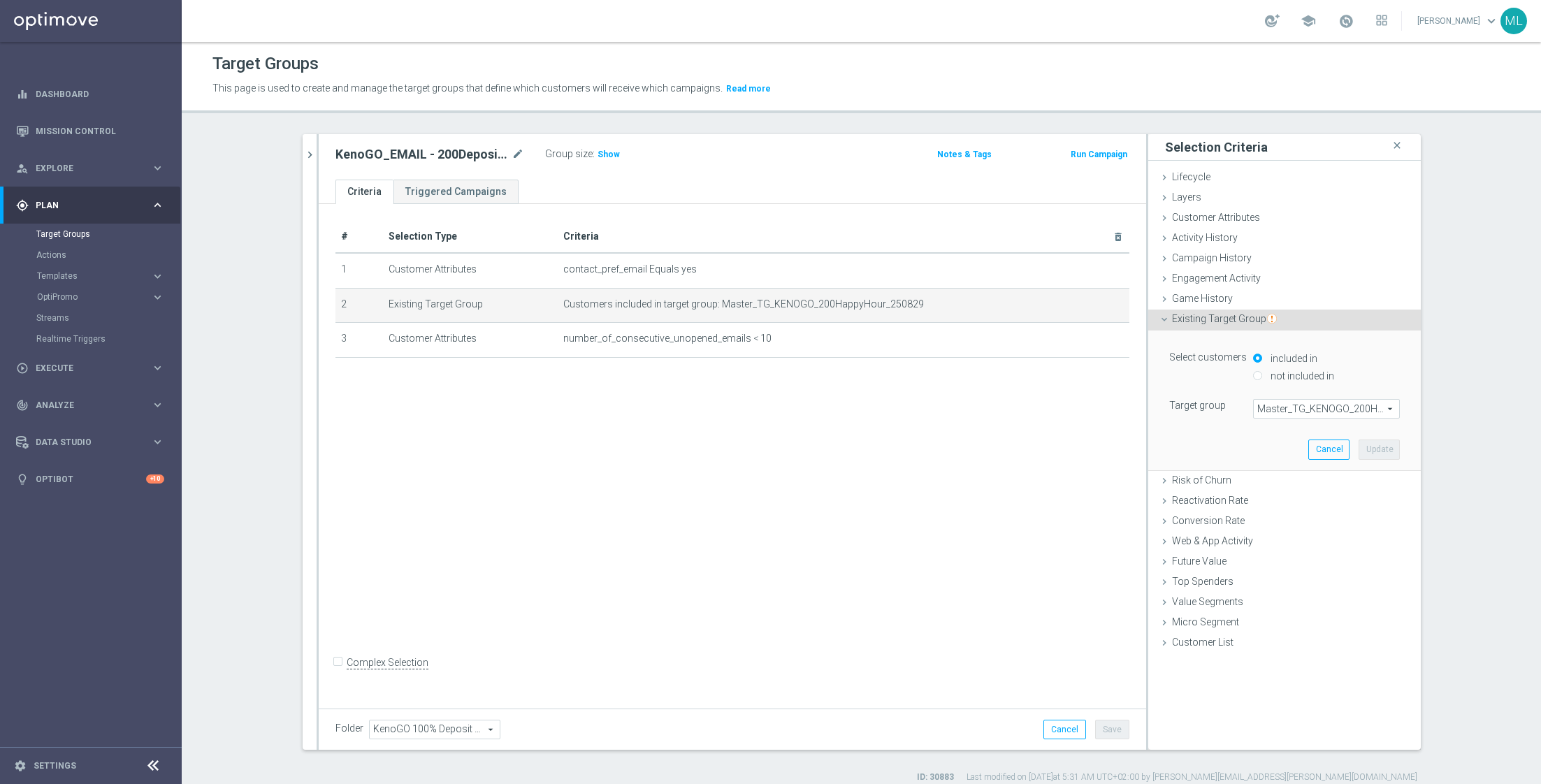
click at [1280, 405] on span "Master_TG_KENOGO_200HappyHour_250829" at bounding box center [1327, 409] width 146 height 18
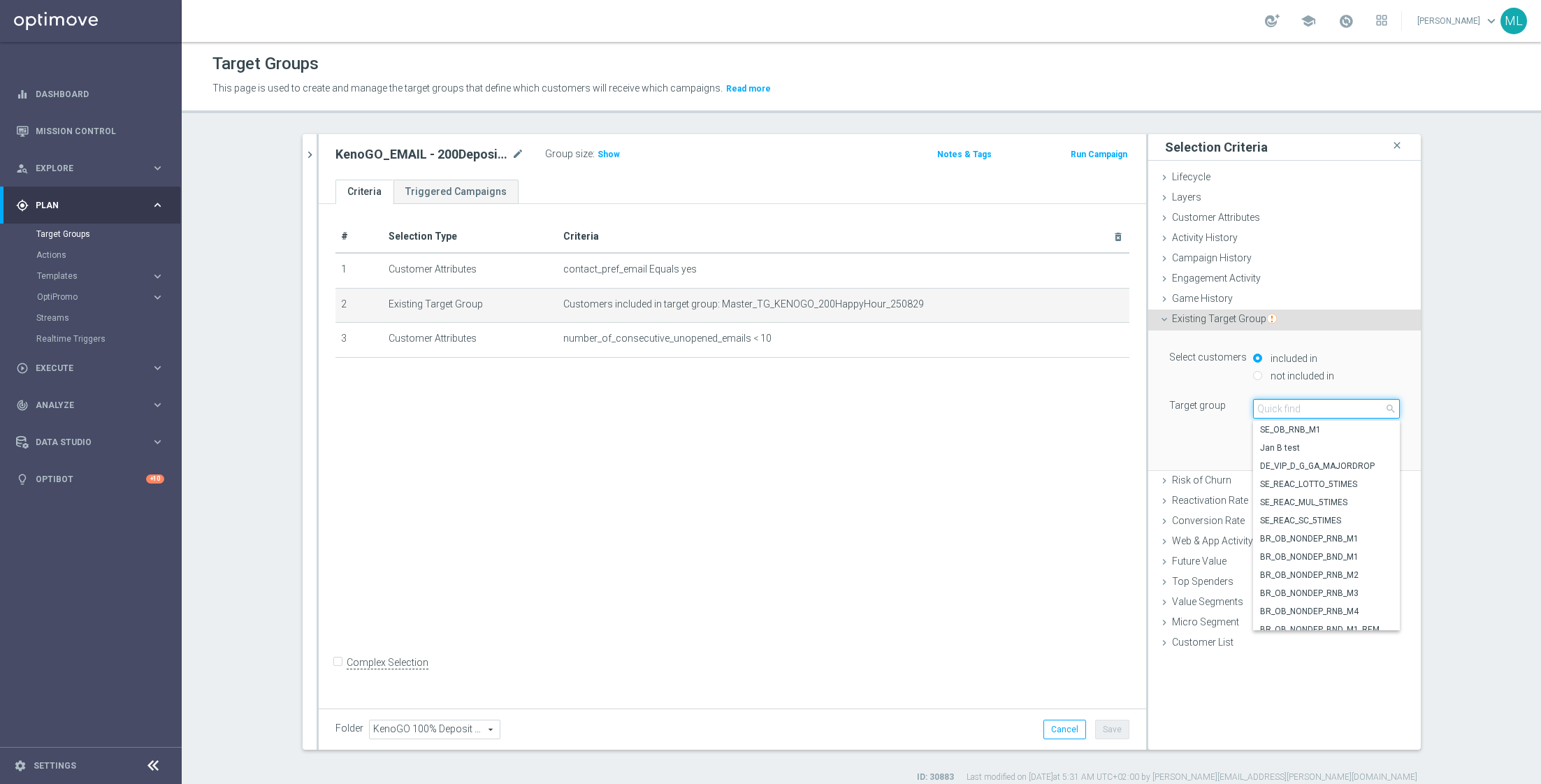
click at [1294, 406] on input "search" at bounding box center [1326, 409] width 146 height 20
type input "250829"
click at [1291, 466] on span "Master_TG_KENOGO_200HappyHour_250829" at bounding box center [1326, 466] width 133 height 12
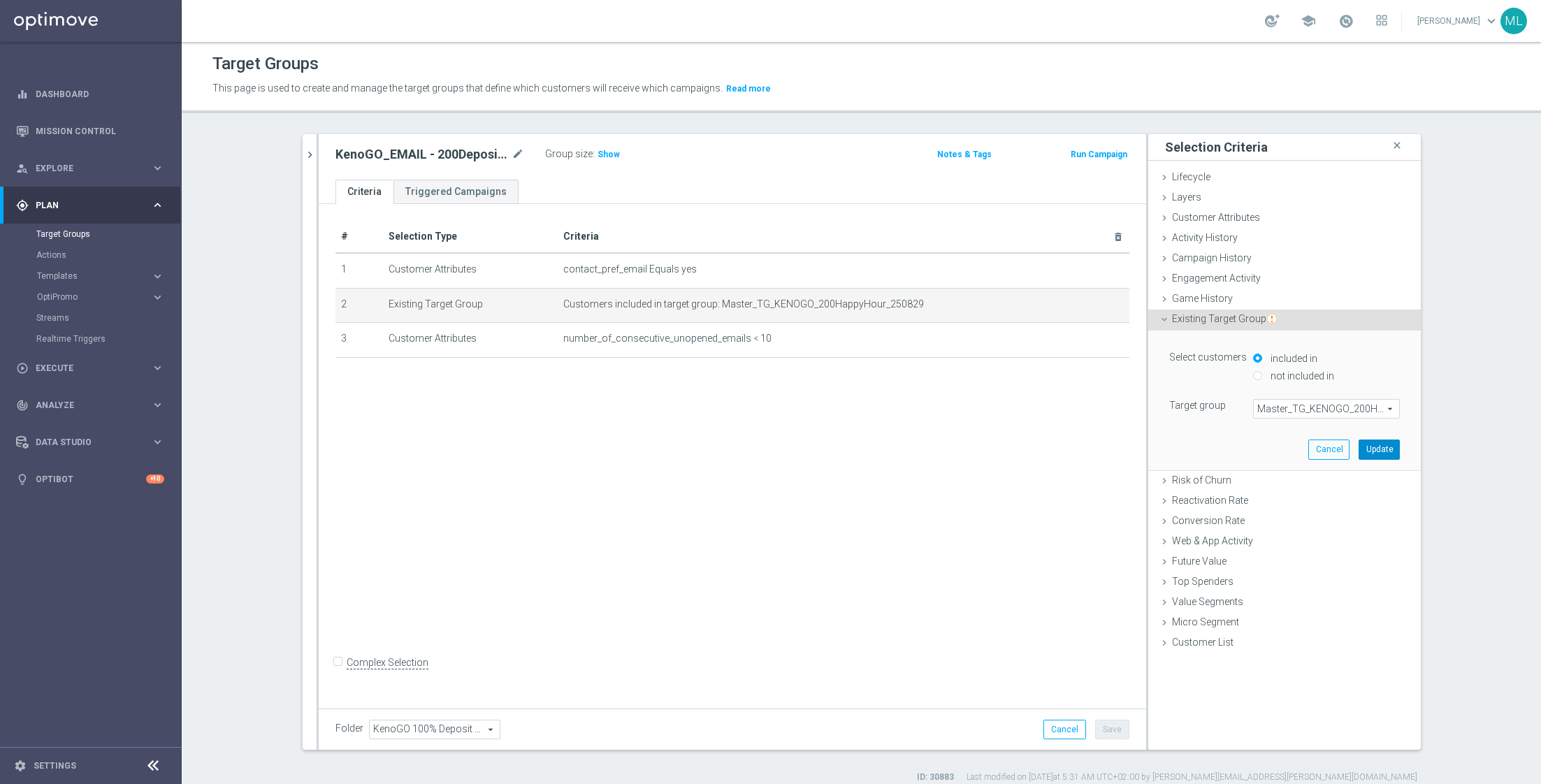
click at [1373, 448] on button "Update" at bounding box center [1379, 449] width 41 height 20
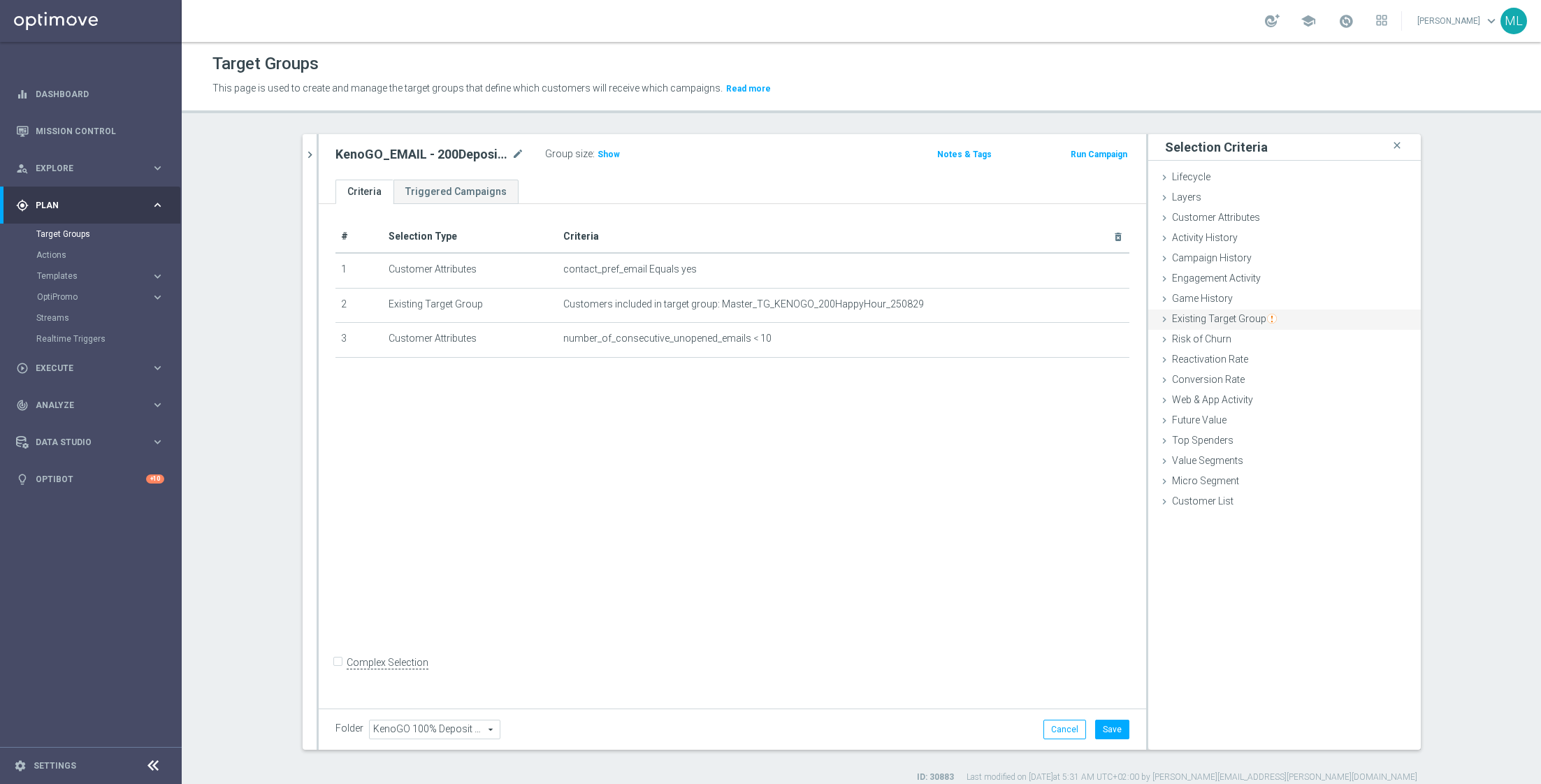
click at [1208, 316] on span "Existing Target Group" at bounding box center [1224, 318] width 105 height 12
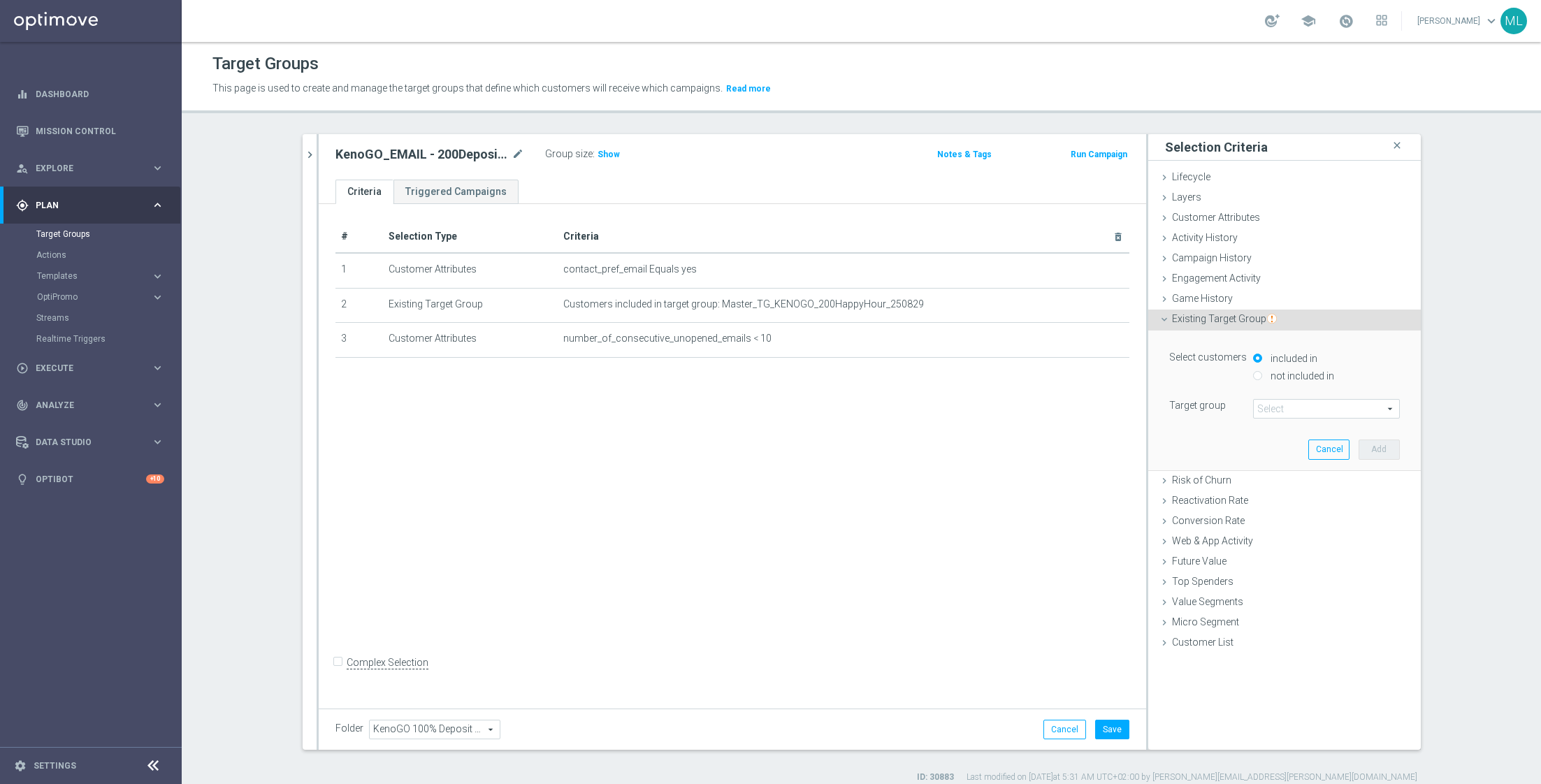
click at [1065, 437] on div "# Selection Type Criteria delete_forever 1 Customer Attributes contact_pref_ema…" at bounding box center [732, 453] width 827 height 499
click at [1070, 722] on button "Cancel" at bounding box center [1065, 729] width 43 height 20
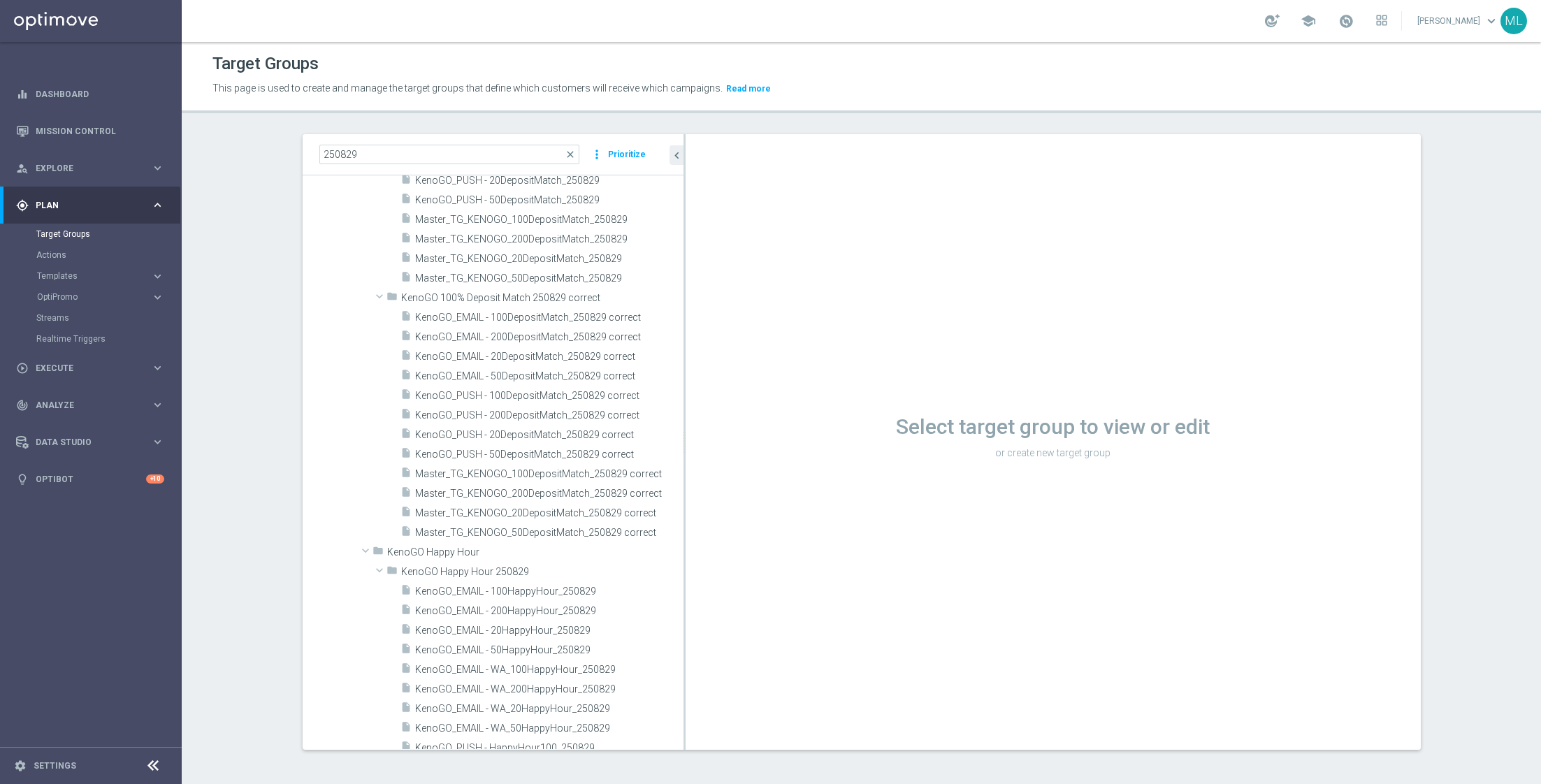
drag, startPoint x: 575, startPoint y: 384, endPoint x: 705, endPoint y: 384, distance: 130.0
click at [705, 384] on as-split "250829 close more_vert Prioritize Customer Target Groups library_add create_new…" at bounding box center [862, 442] width 1118 height 615
click at [537, 332] on span "KenoGO_EMAIL - 200DepositMatch_250829 correct" at bounding box center [533, 337] width 235 height 12
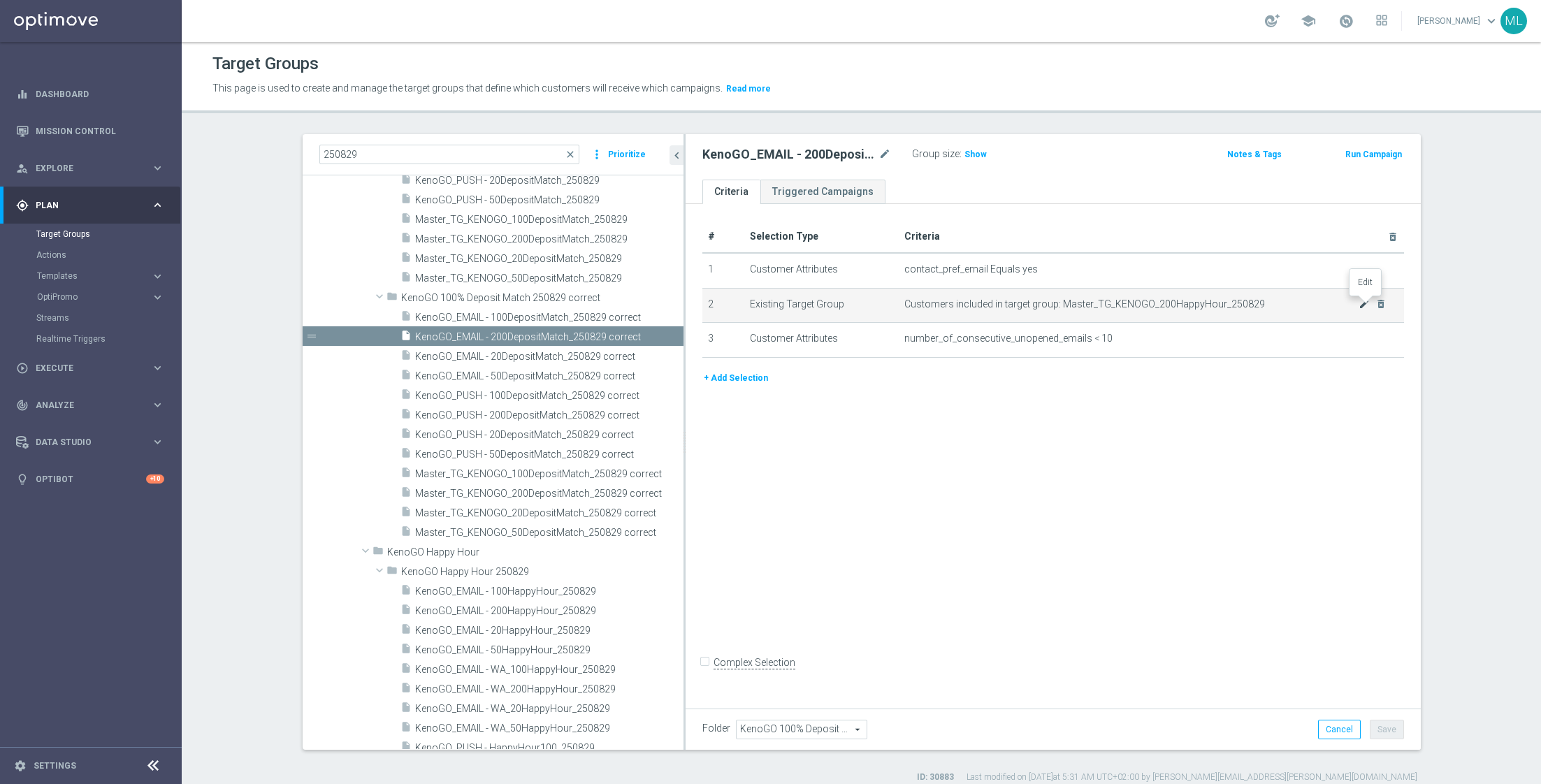
click at [1366, 303] on icon "mode_edit" at bounding box center [1364, 304] width 12 height 12
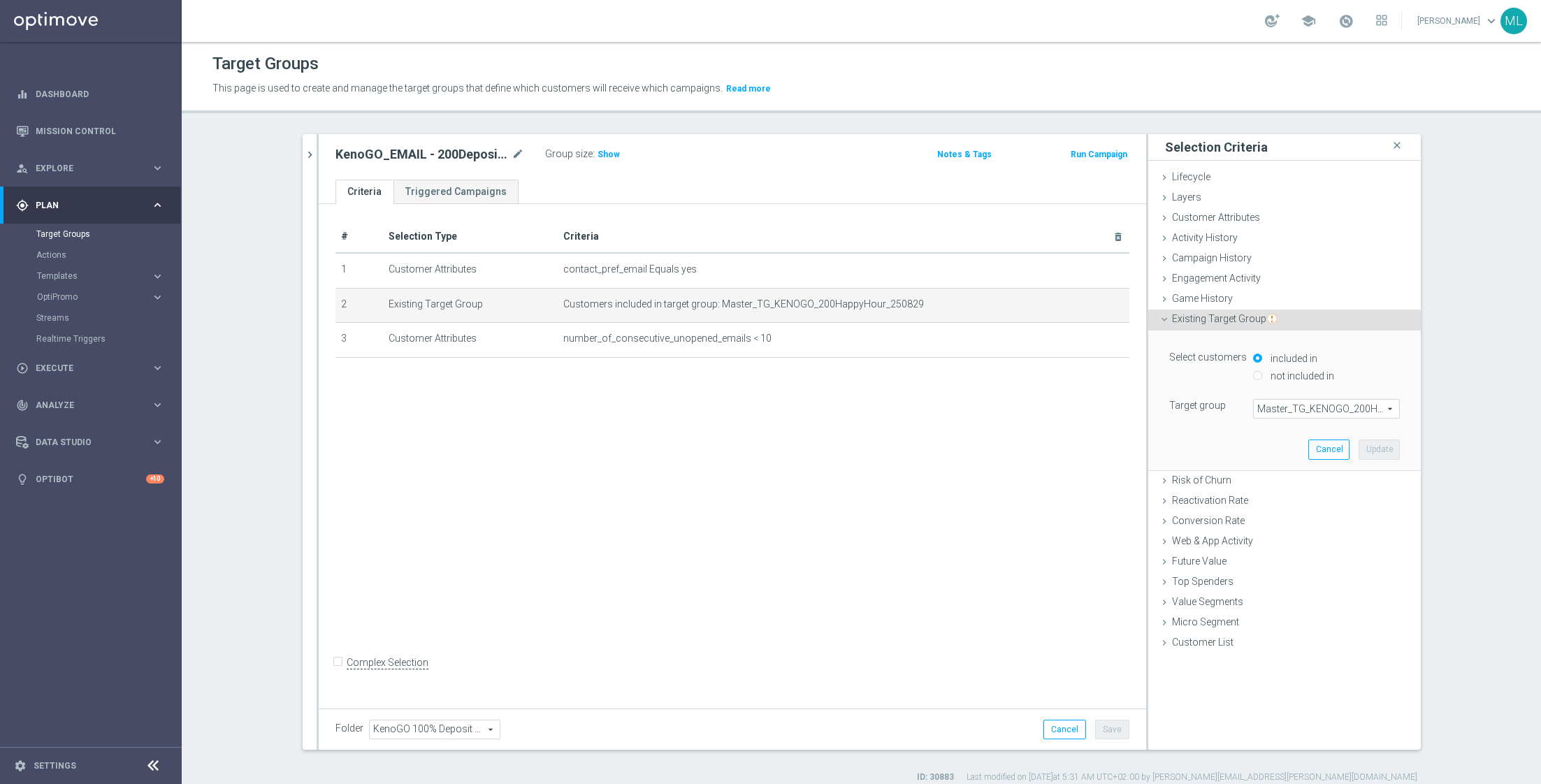
click at [1290, 404] on span "Master_TG_KENOGO_200HappyHour_250829" at bounding box center [1327, 409] width 146 height 18
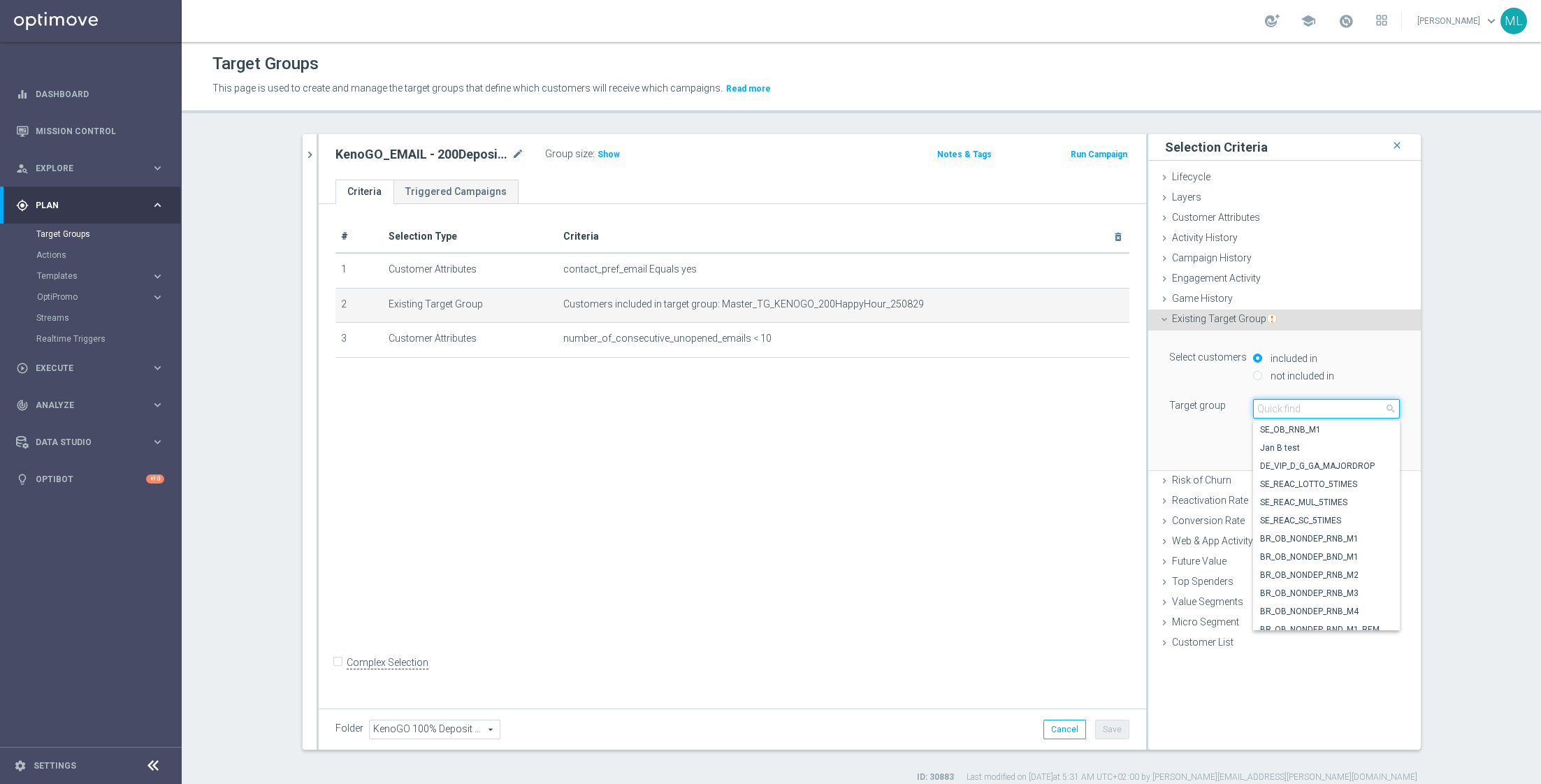
click at [1290, 404] on input "search" at bounding box center [1326, 409] width 146 height 20
type input "250829"
click at [1318, 477] on span "Master_TG_KENOGO_200DepositMatch_250829 correct" at bounding box center [1326, 480] width 133 height 12
type input "Master_TG_KENOGO_200DepositMatch_250829 correct"
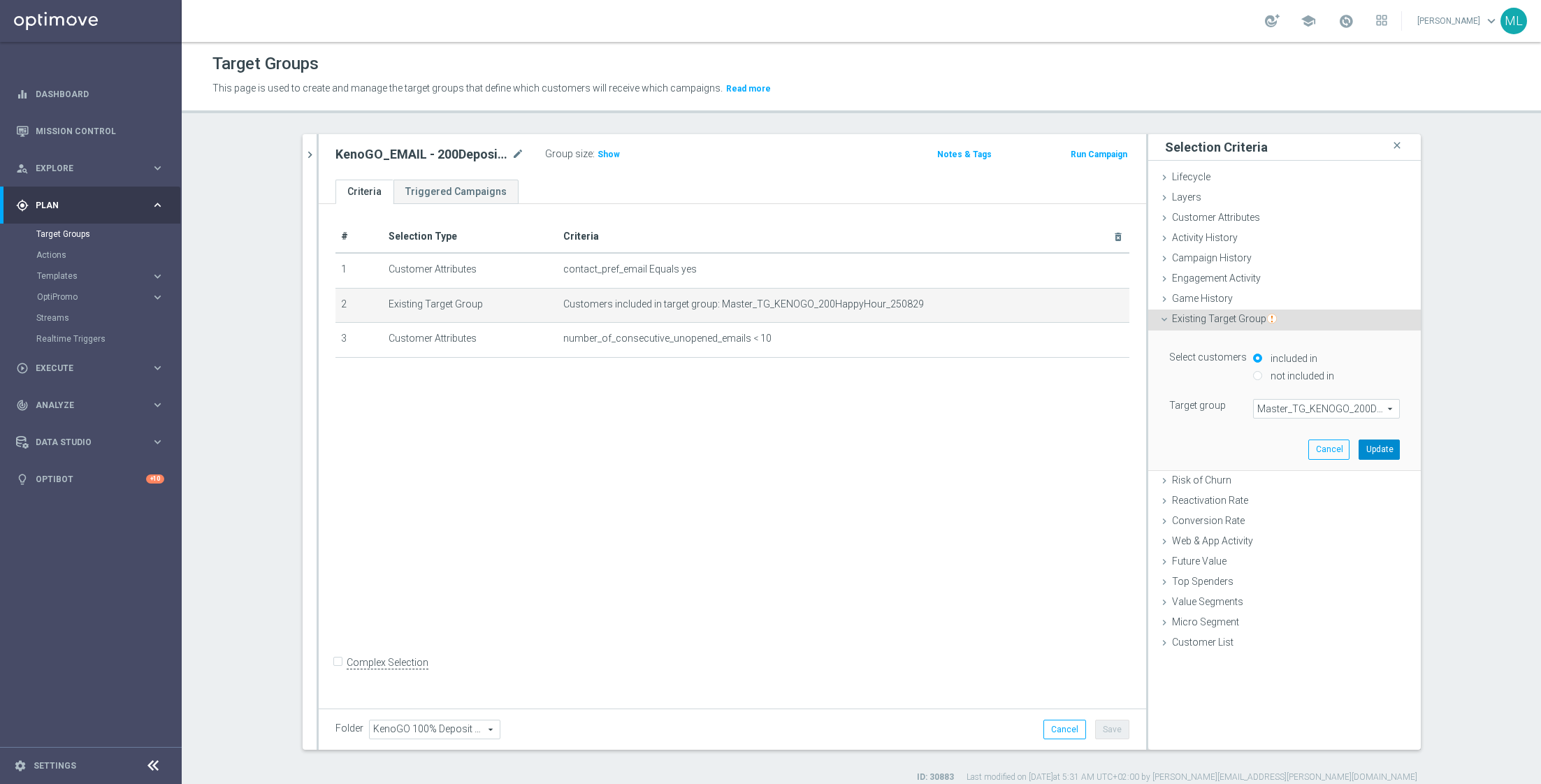
click at [1375, 447] on button "Update" at bounding box center [1379, 449] width 41 height 20
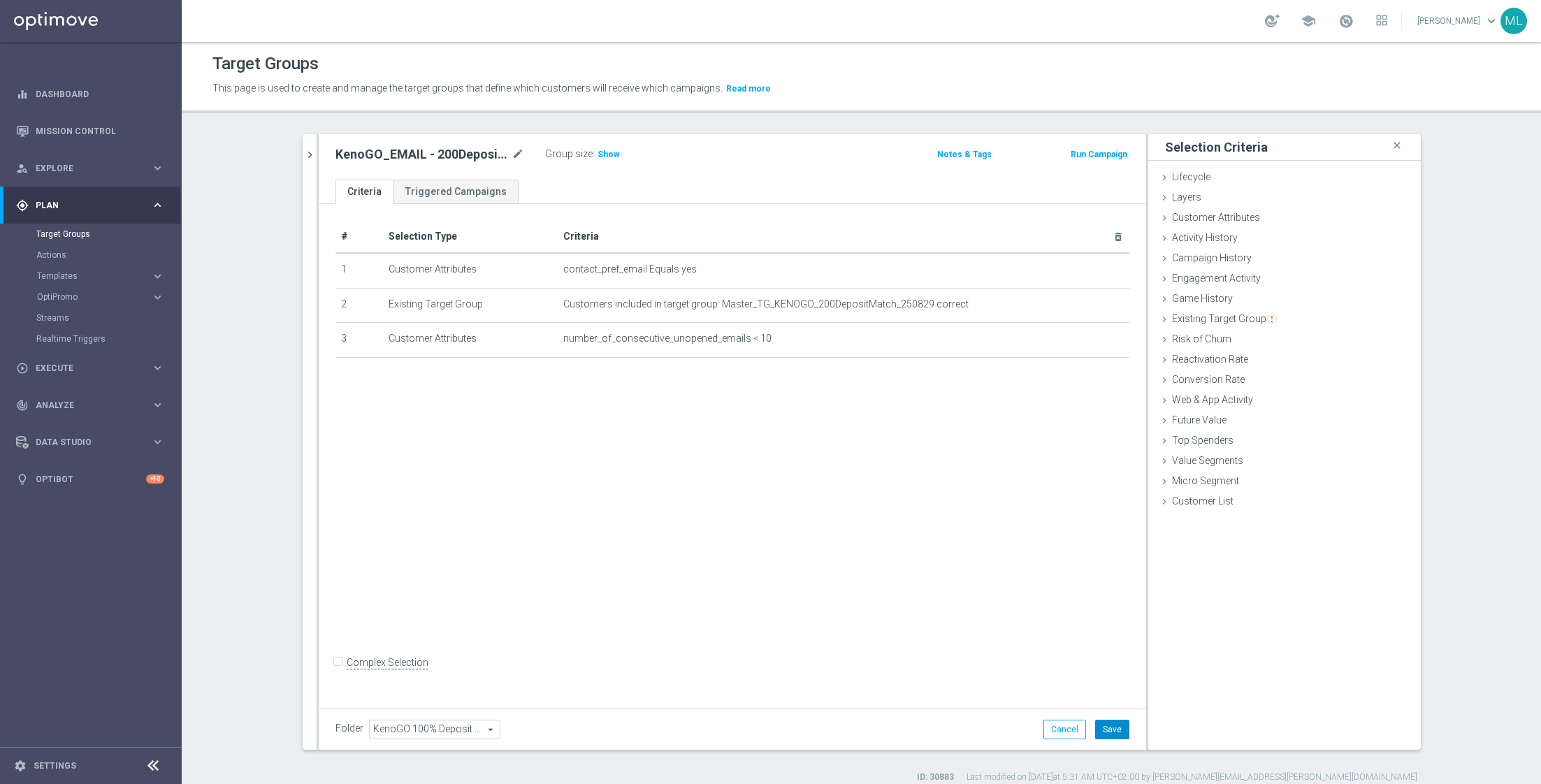
click at [1109, 722] on button "Save" at bounding box center [1112, 729] width 34 height 20
click at [313, 155] on icon "chevron_right" at bounding box center [310, 155] width 13 height 13
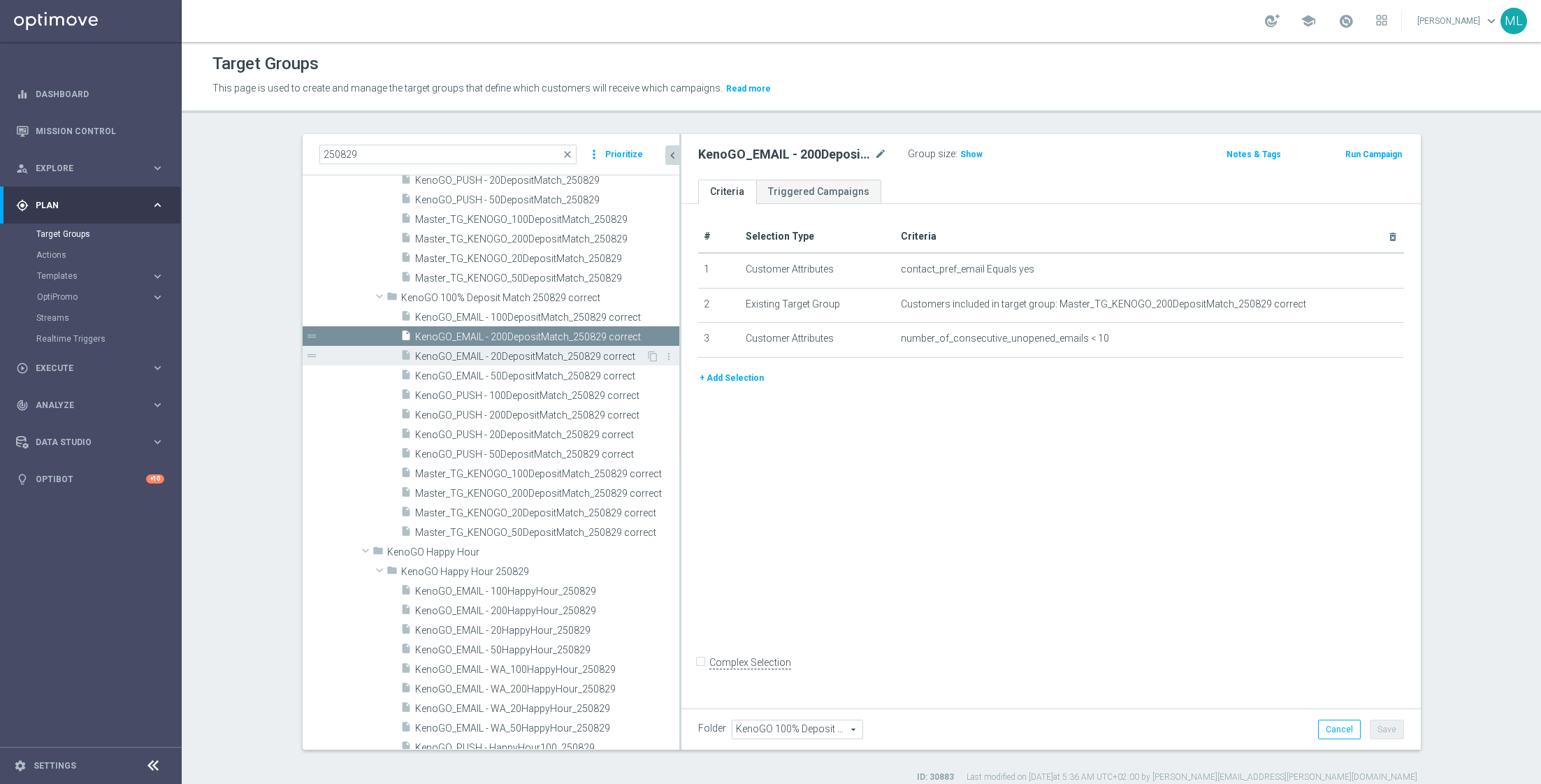
drag, startPoint x: 575, startPoint y: 355, endPoint x: 677, endPoint y: 355, distance: 102.0
click at [679, 355] on div at bounding box center [680, 442] width 2 height 615
click at [533, 316] on span "KenoGO_EMAIL - 100DepositMatch_250829 correct" at bounding box center [529, 318] width 229 height 12
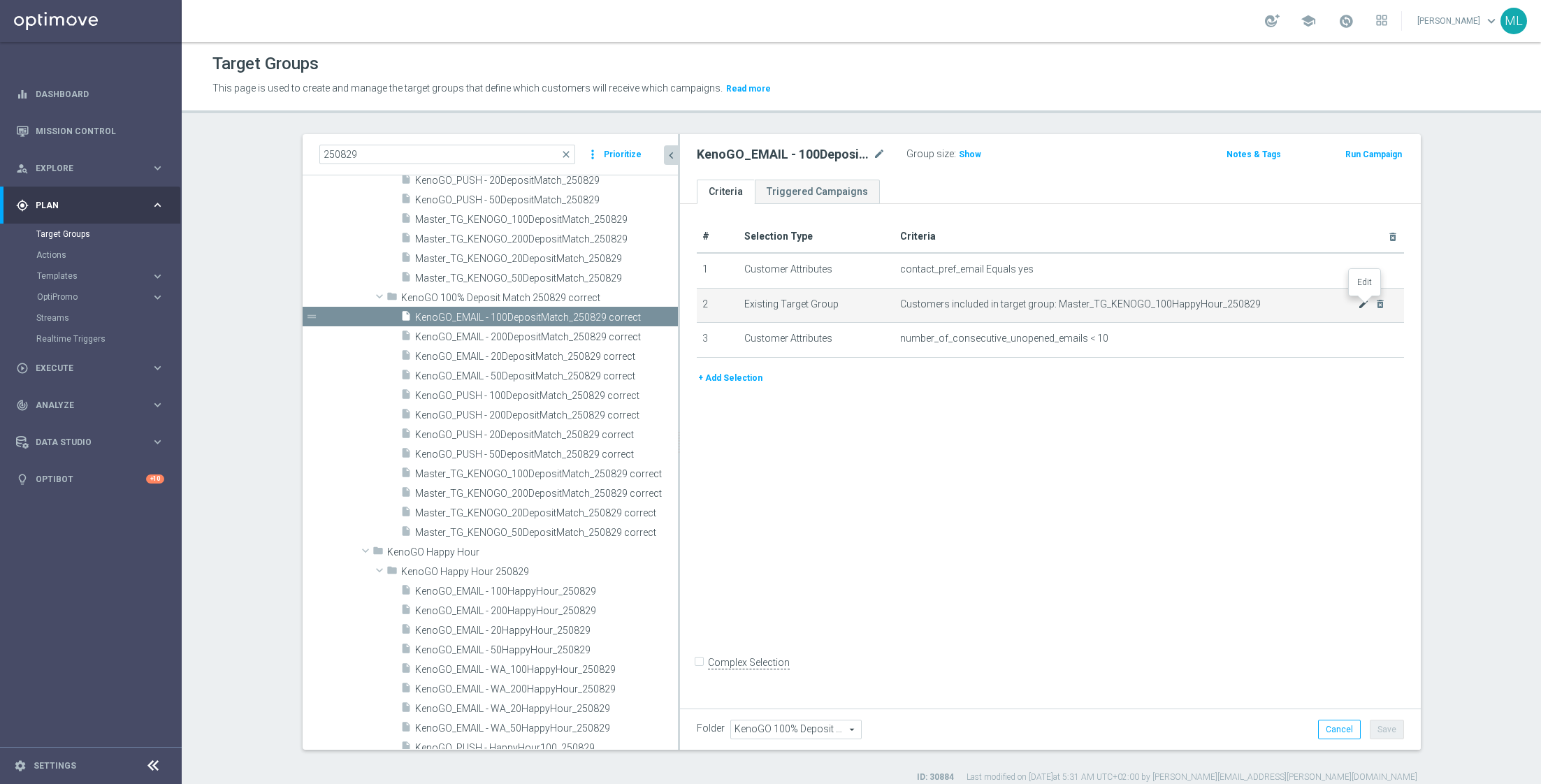
click at [1363, 303] on icon "mode_edit" at bounding box center [1363, 304] width 12 height 12
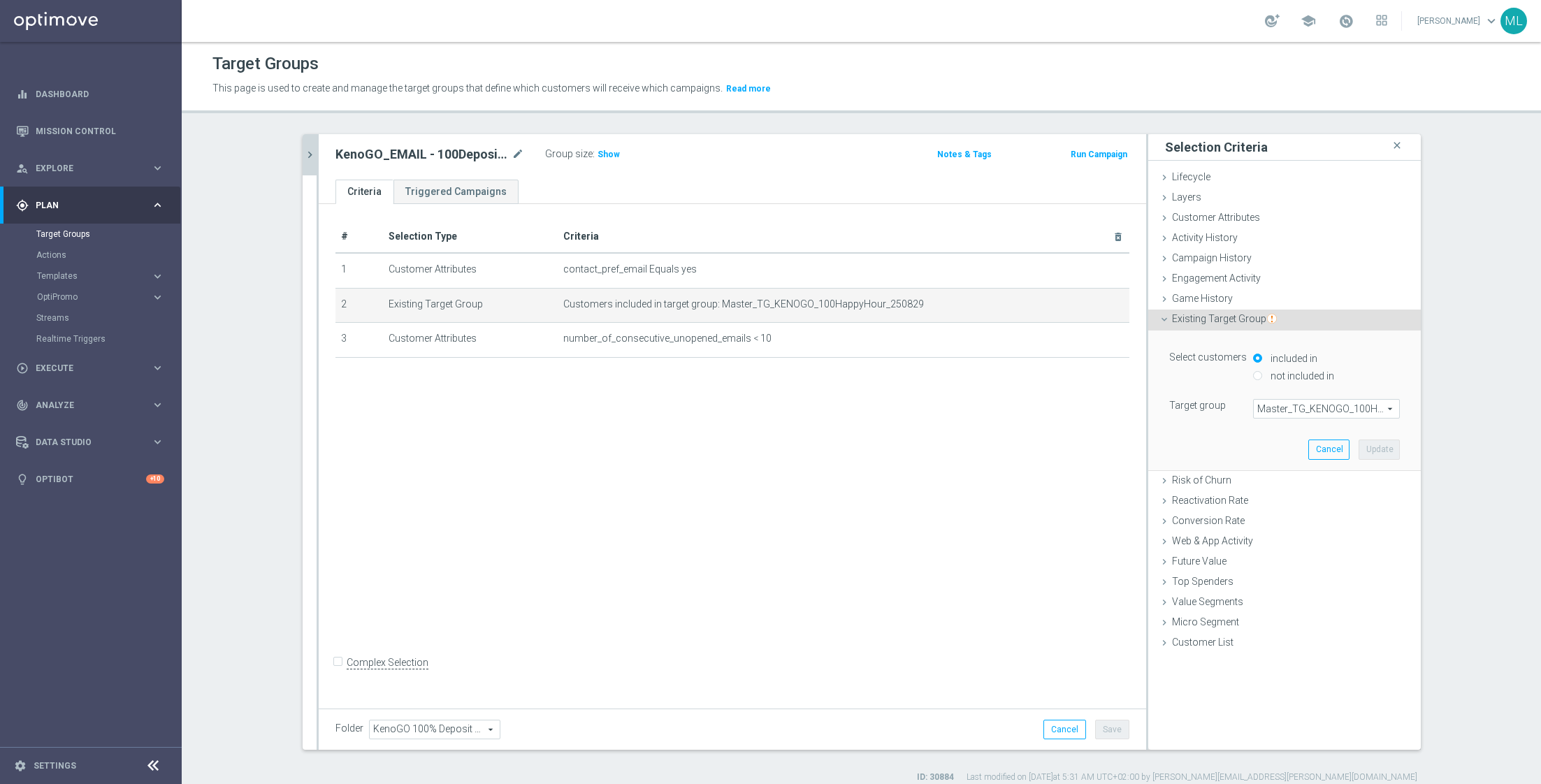
click at [1277, 409] on span "Master_TG_KENOGO_100HappyHour_250829" at bounding box center [1327, 409] width 146 height 18
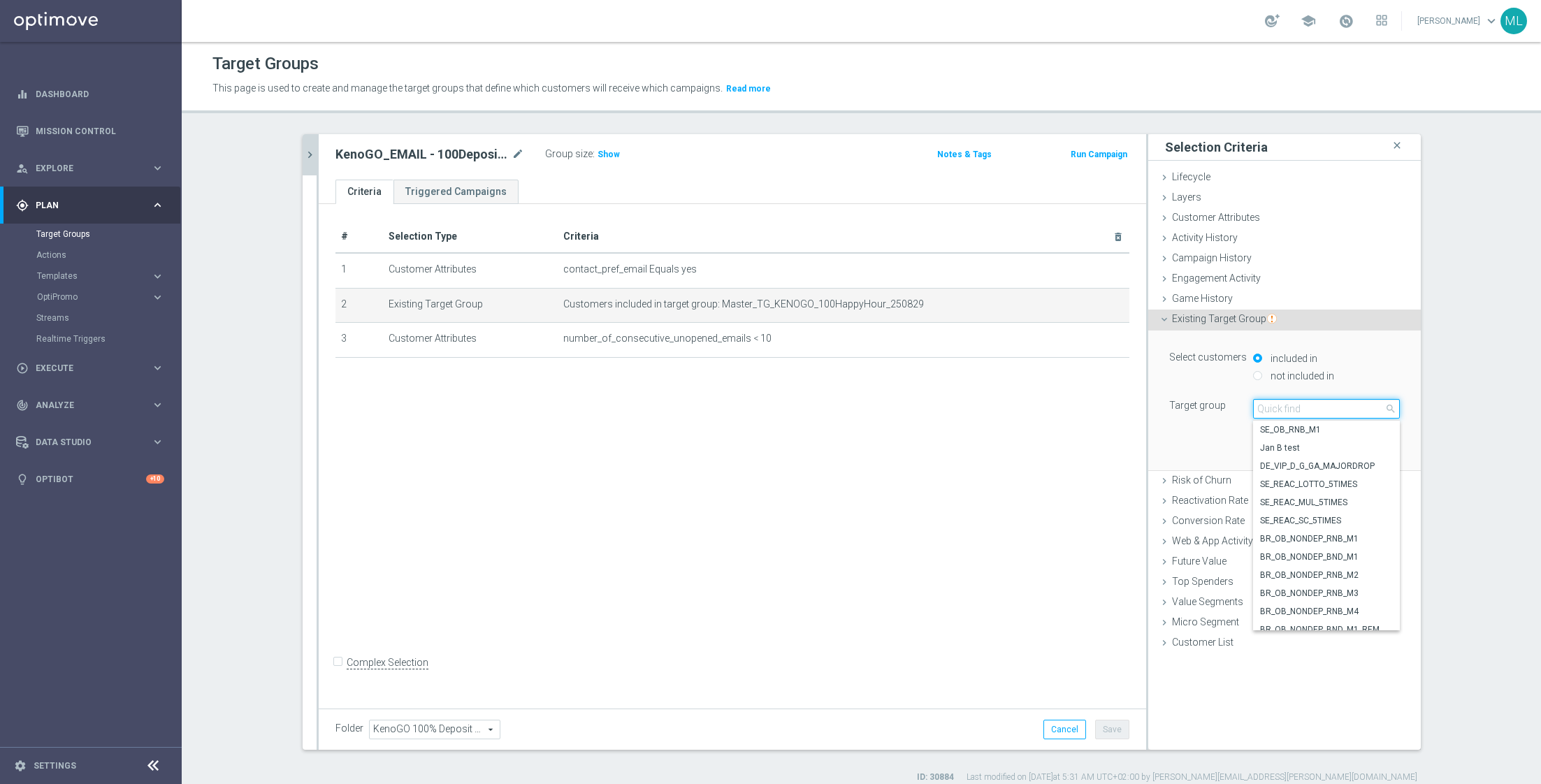
click at [1287, 409] on input "search" at bounding box center [1326, 409] width 146 height 20
type input "250829"
click at [1328, 530] on span "Master_TG_KENOGO_100DepositMatch_250829 correct" at bounding box center [1326, 533] width 133 height 12
type input "Master_TG_KENOGO_100DepositMatch_250829 correct"
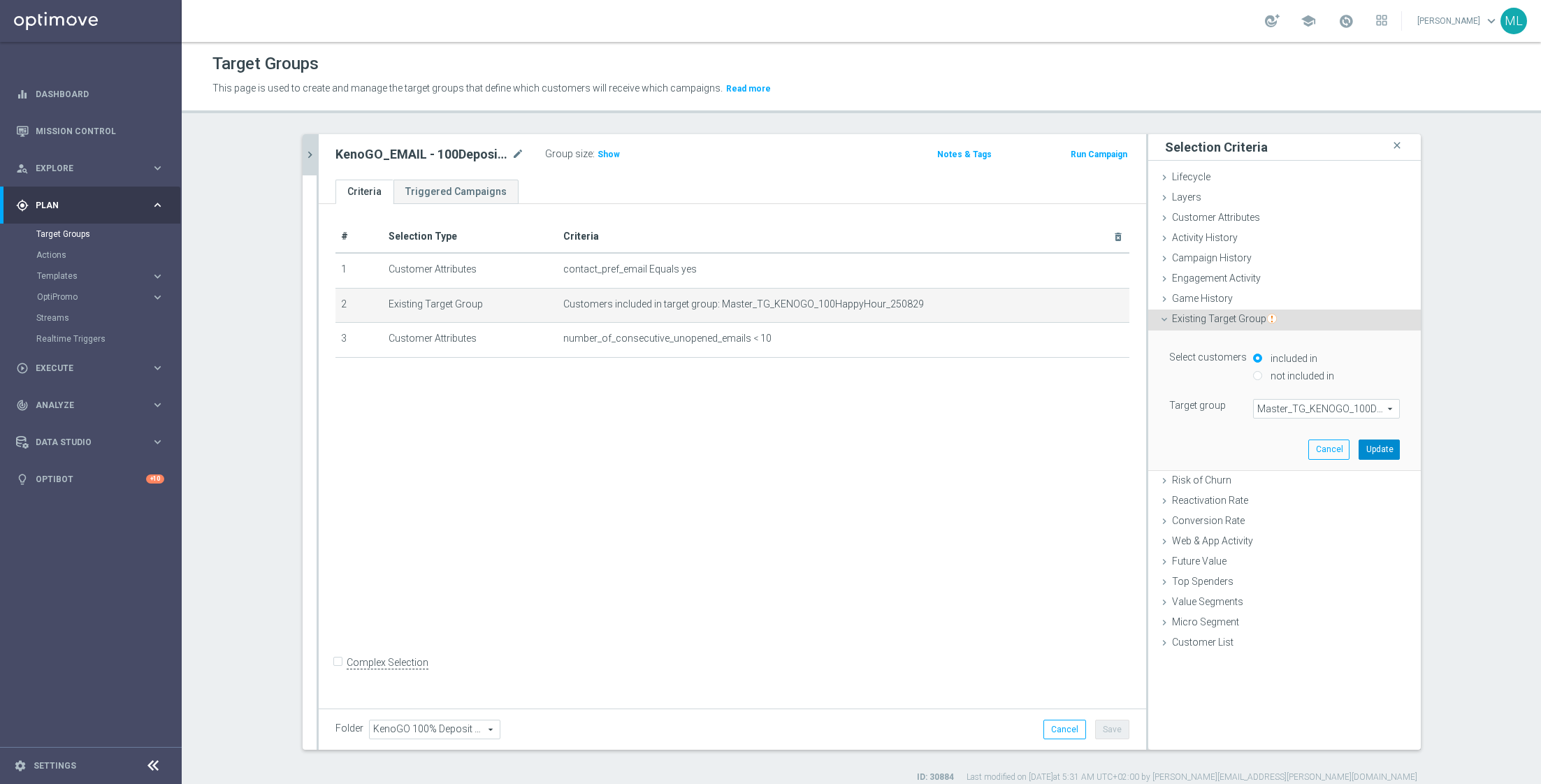
click at [1384, 446] on button "Update" at bounding box center [1379, 449] width 41 height 20
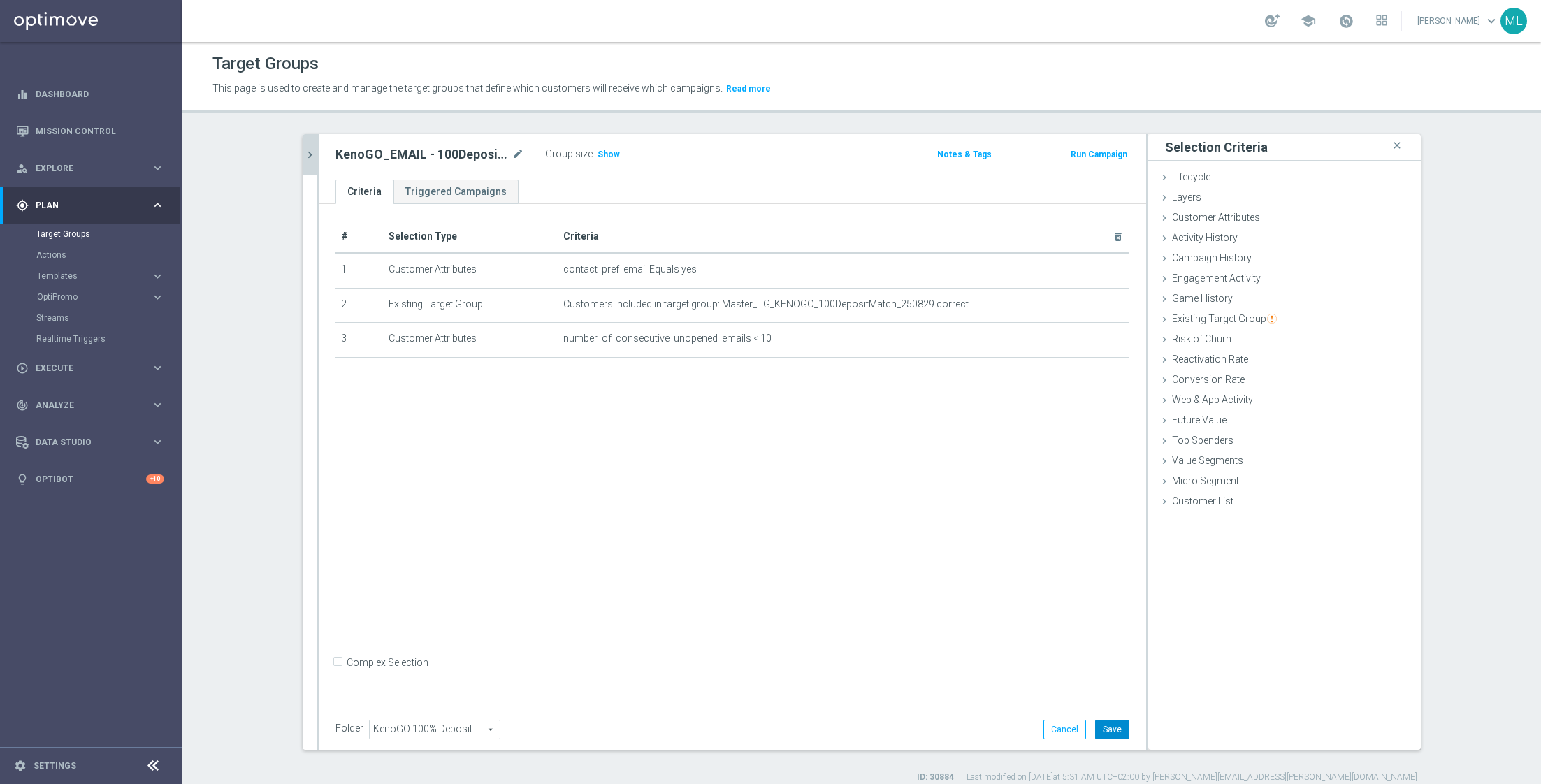
click at [1110, 725] on button "Save" at bounding box center [1112, 729] width 34 height 20
click at [309, 158] on icon "chevron_right" at bounding box center [310, 155] width 13 height 13
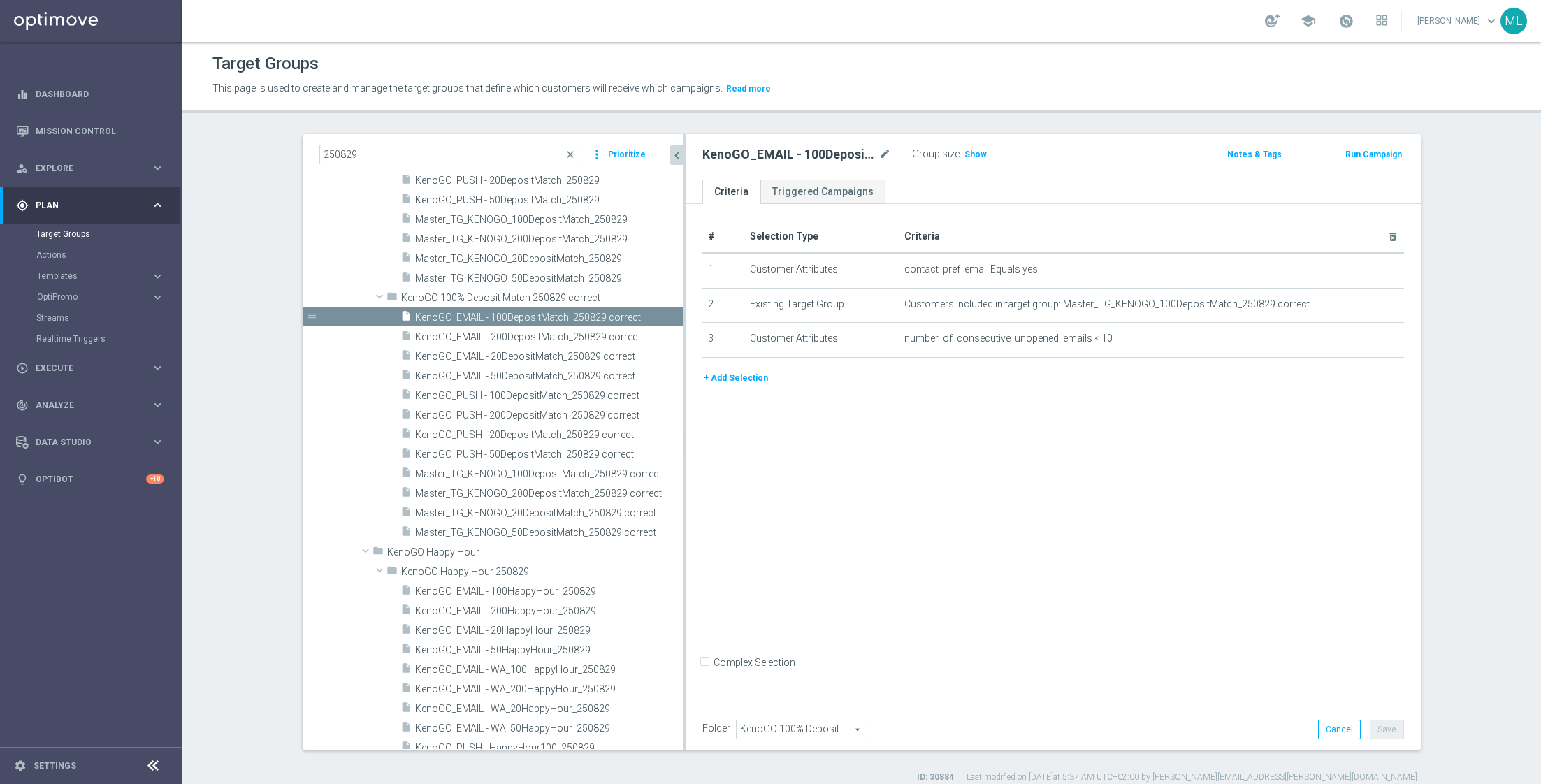
drag, startPoint x: 576, startPoint y: 373, endPoint x: 749, endPoint y: 402, distance: 175.4
click at [749, 402] on as-split "250829 close more_vert Prioritize Customer Target Groups library_add create_new…" at bounding box center [862, 442] width 1118 height 615
click at [543, 372] on span "KenoGO_EMAIL - 50DepositMatch_250829 correct" at bounding box center [533, 376] width 235 height 12
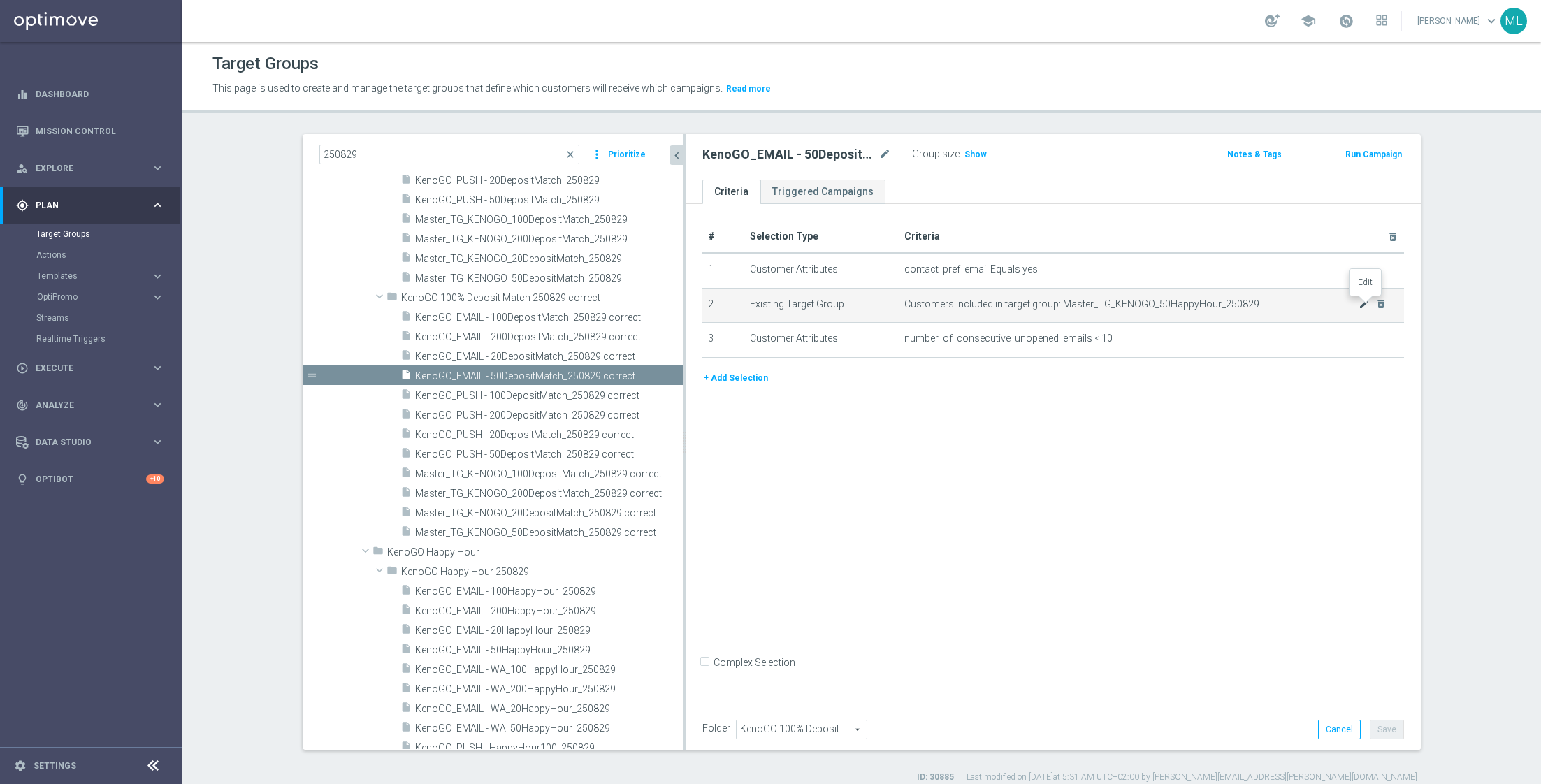
click at [1362, 304] on icon "mode_edit" at bounding box center [1364, 304] width 12 height 12
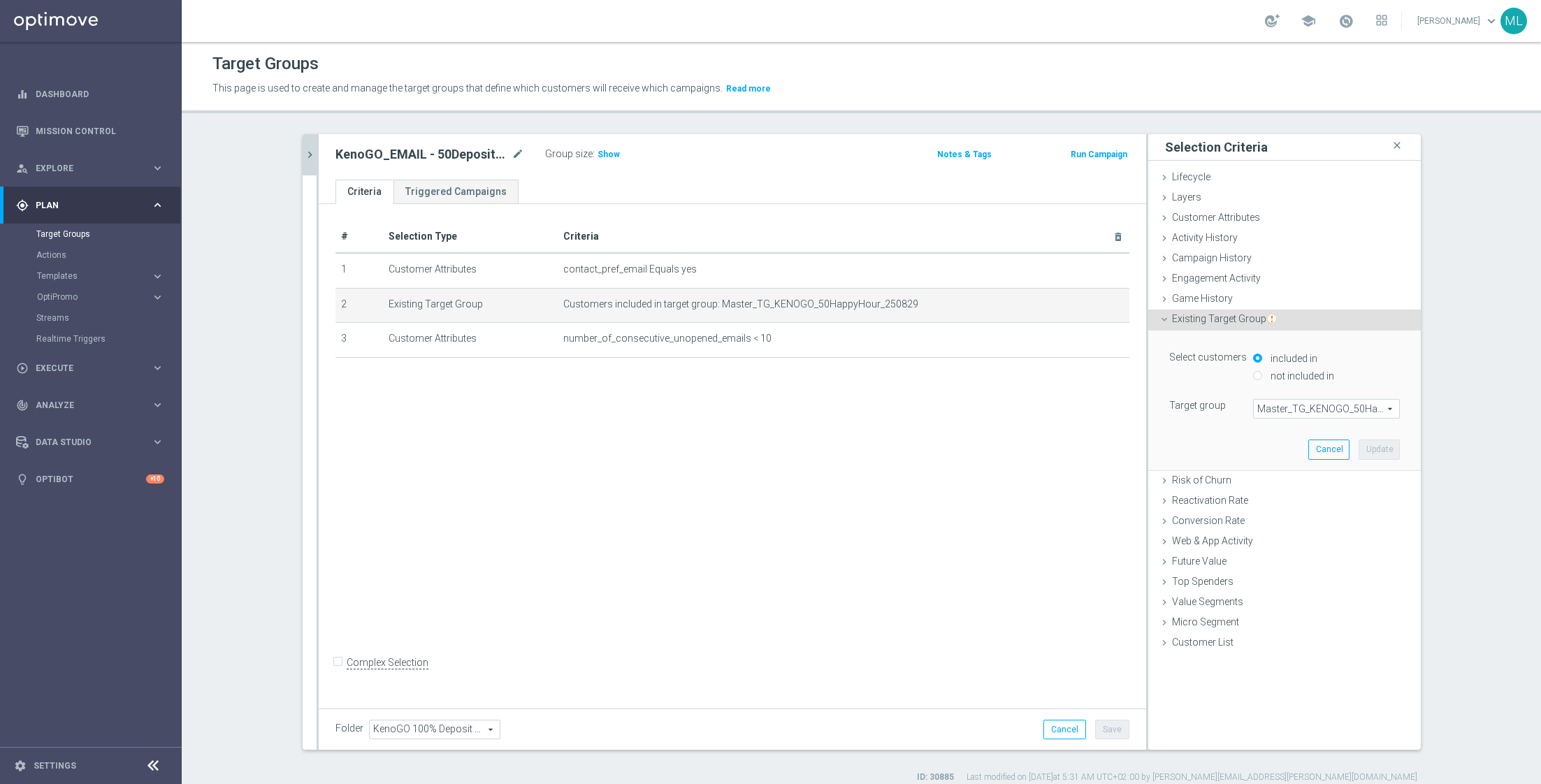
click at [1273, 409] on span "Master_TG_KENOGO_50HappyHour_250829" at bounding box center [1327, 409] width 146 height 18
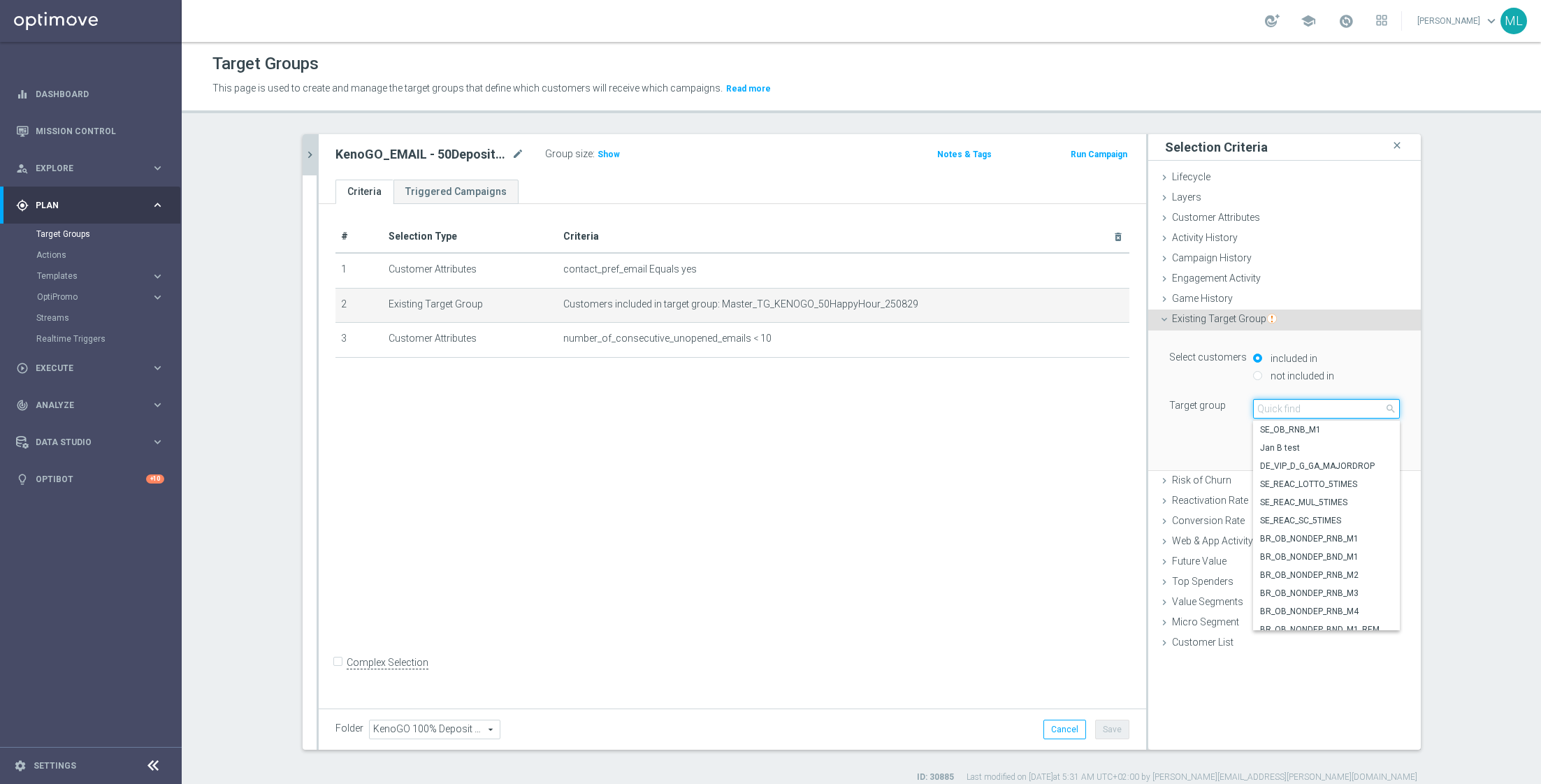
click at [1290, 407] on input "search" at bounding box center [1326, 409] width 146 height 20
type input "250829"
click at [1348, 567] on span "Master_TG_KENOGO_50DepositMatch_250829" at bounding box center [1326, 571] width 133 height 12
type input "Master_TG_KENOGO_50DepositMatch_250829"
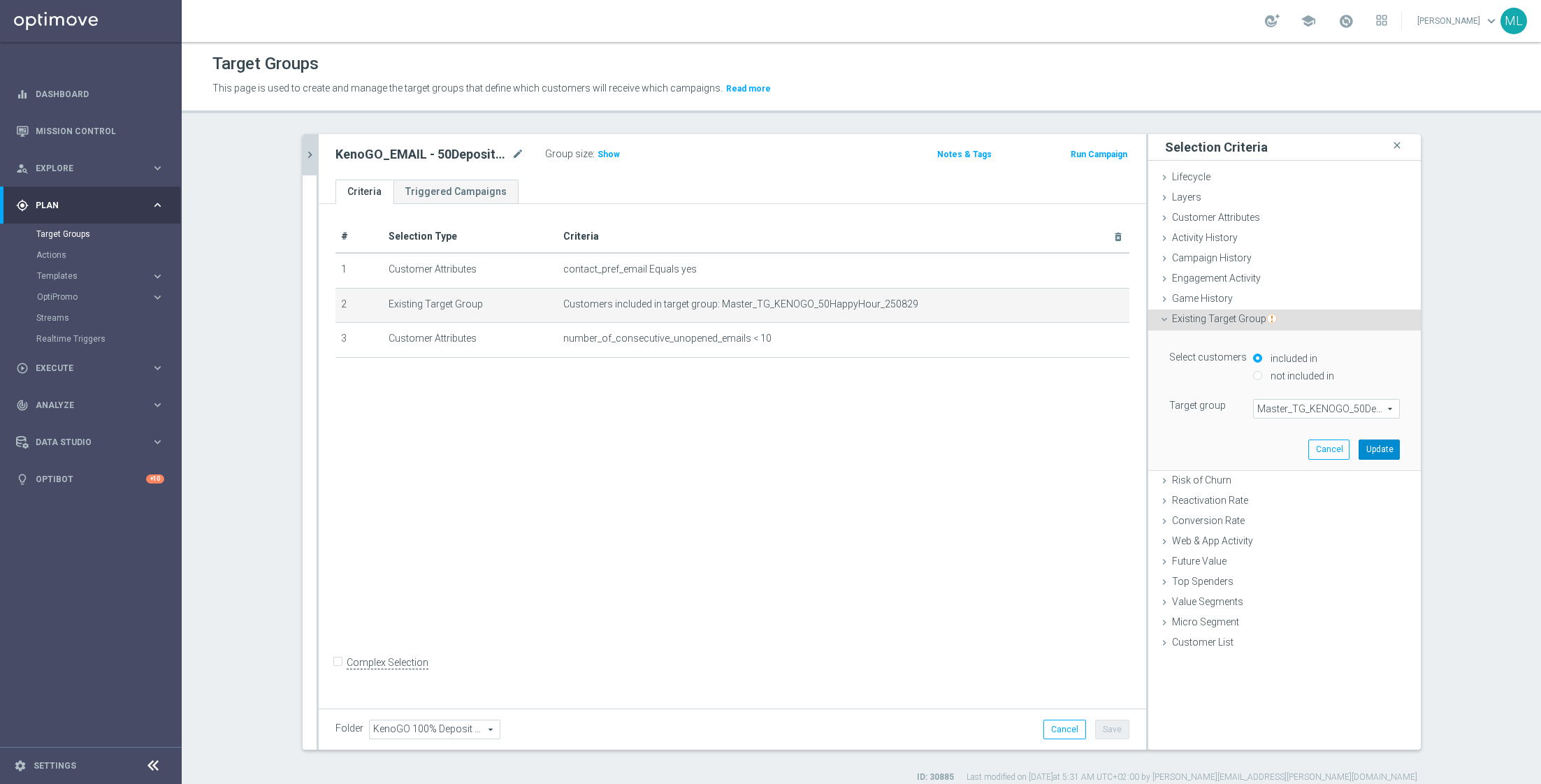
click at [1380, 449] on button "Update" at bounding box center [1379, 449] width 41 height 20
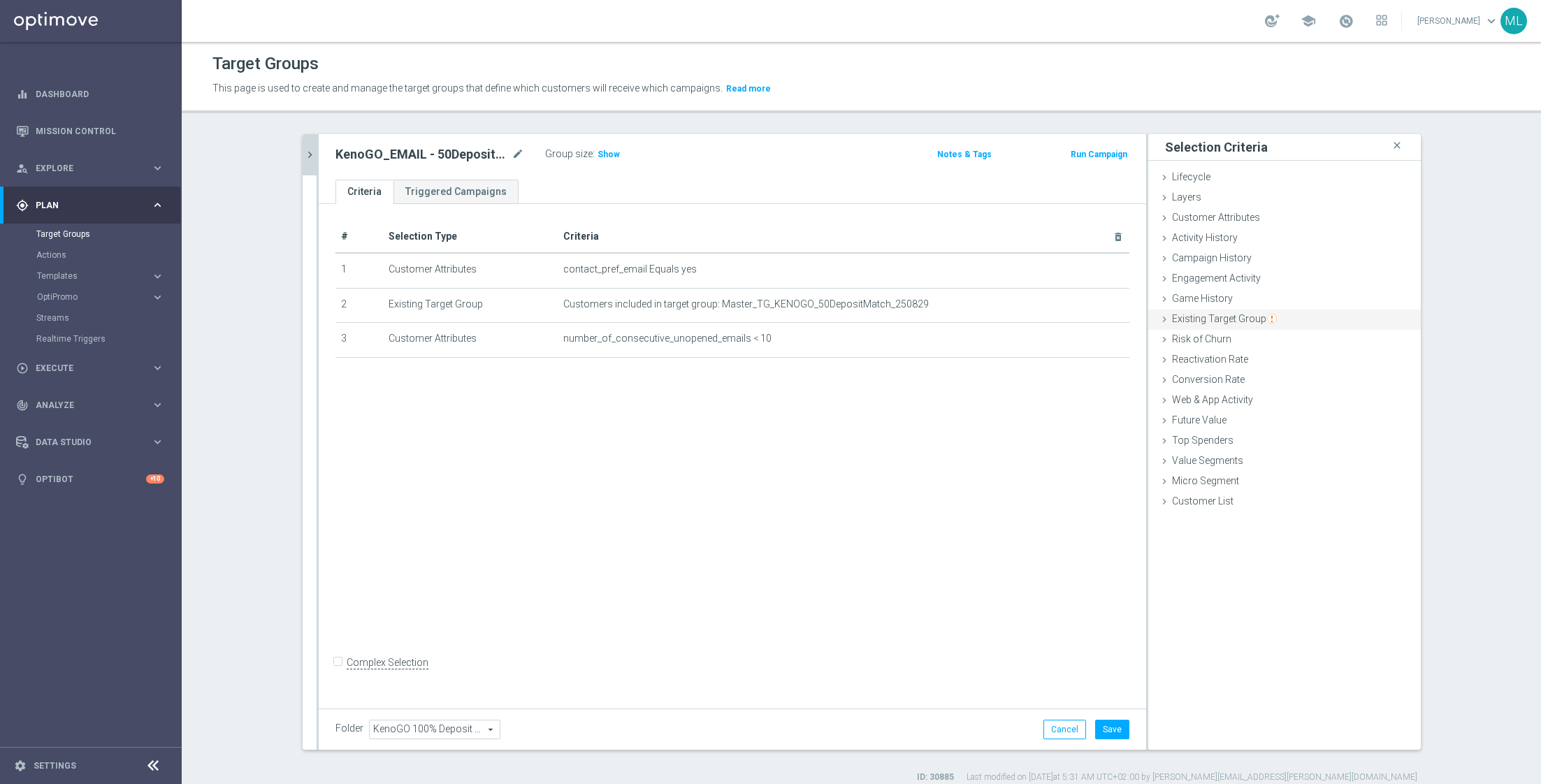
click at [1168, 318] on icon at bounding box center [1165, 319] width 12 height 12
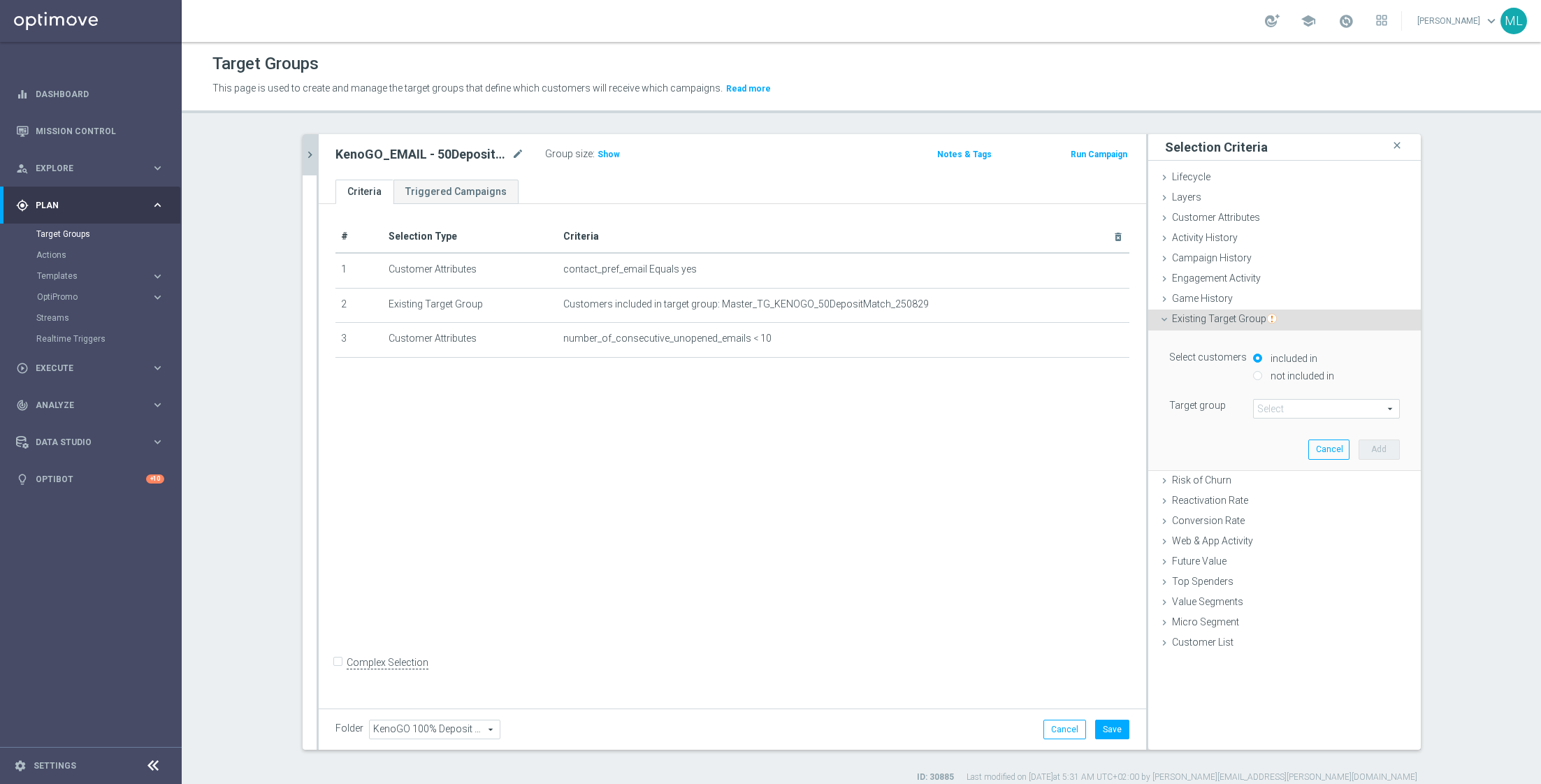
click at [1081, 409] on div "# Selection Type Criteria delete_forever 1 Customer Attributes contact_pref_ema…" at bounding box center [732, 453] width 827 height 499
click at [1060, 736] on button "Cancel" at bounding box center [1065, 729] width 43 height 20
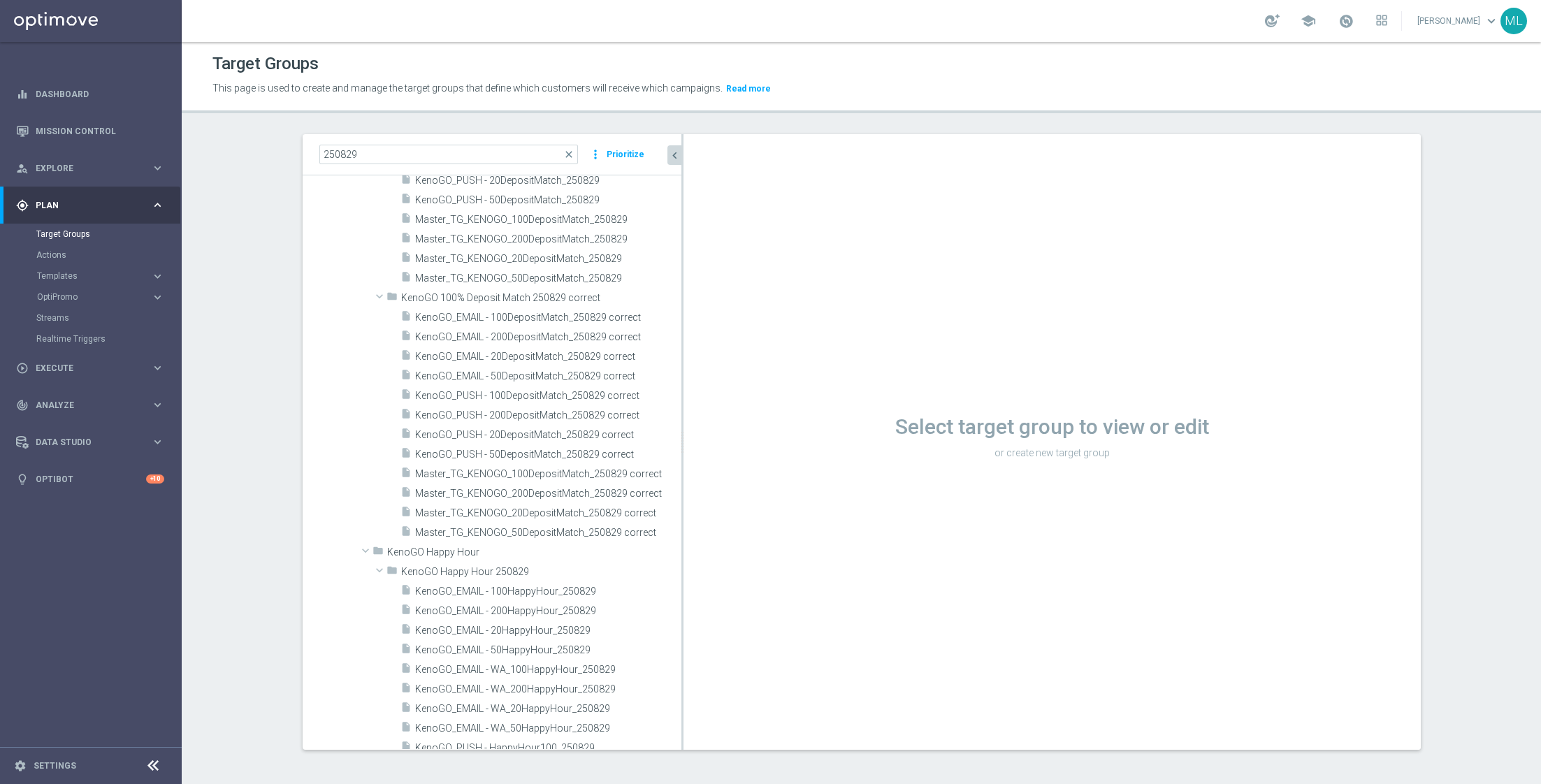
drag, startPoint x: 576, startPoint y: 476, endPoint x: 682, endPoint y: 476, distance: 106.0
click at [682, 476] on div at bounding box center [682, 442] width 2 height 615
click at [531, 380] on span "KenoGO_EMAIL - 50DepositMatch_250829 correct" at bounding box center [532, 376] width 233 height 12
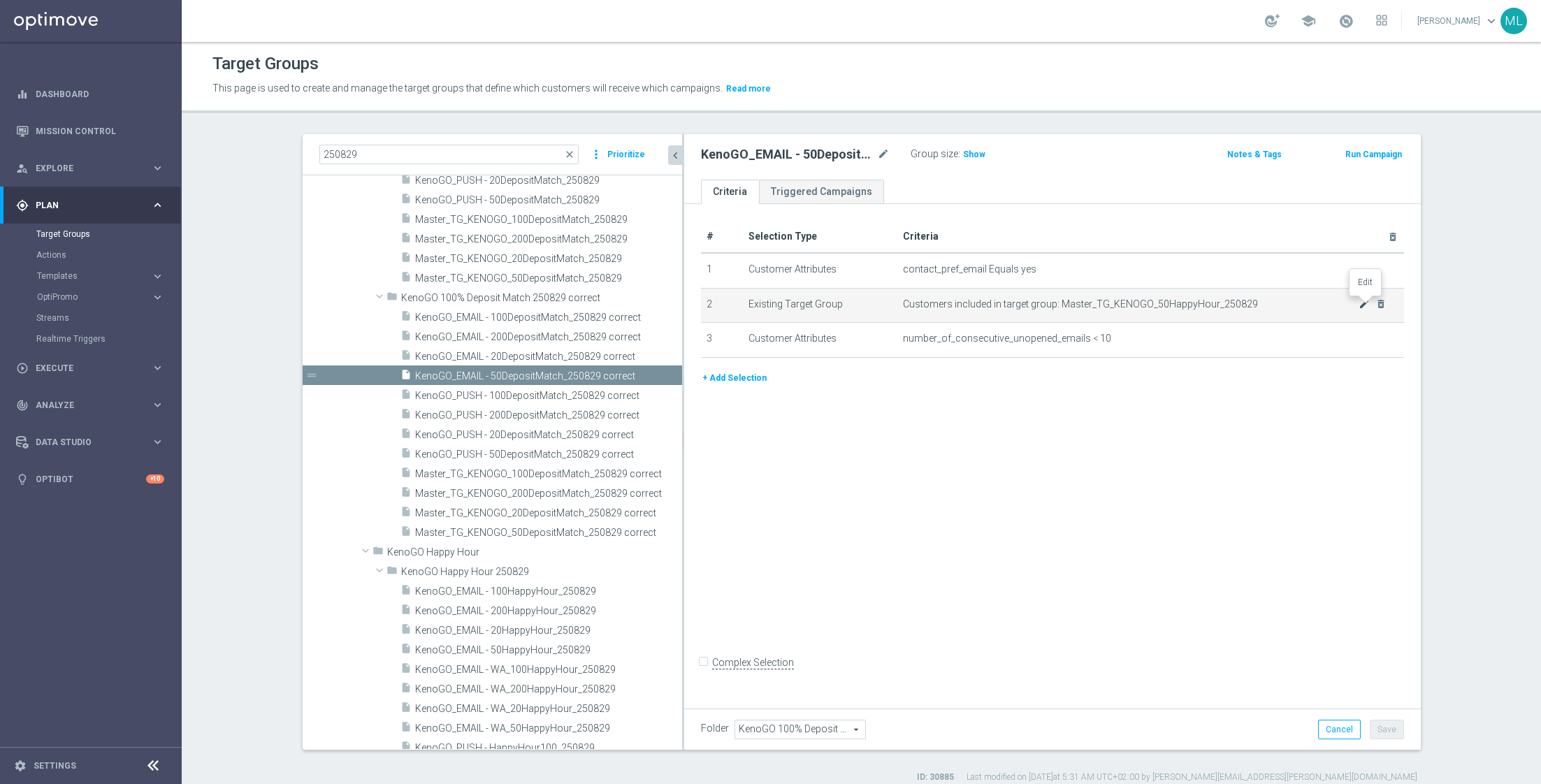
click at [1362, 302] on icon "mode_edit" at bounding box center [1364, 304] width 12 height 12
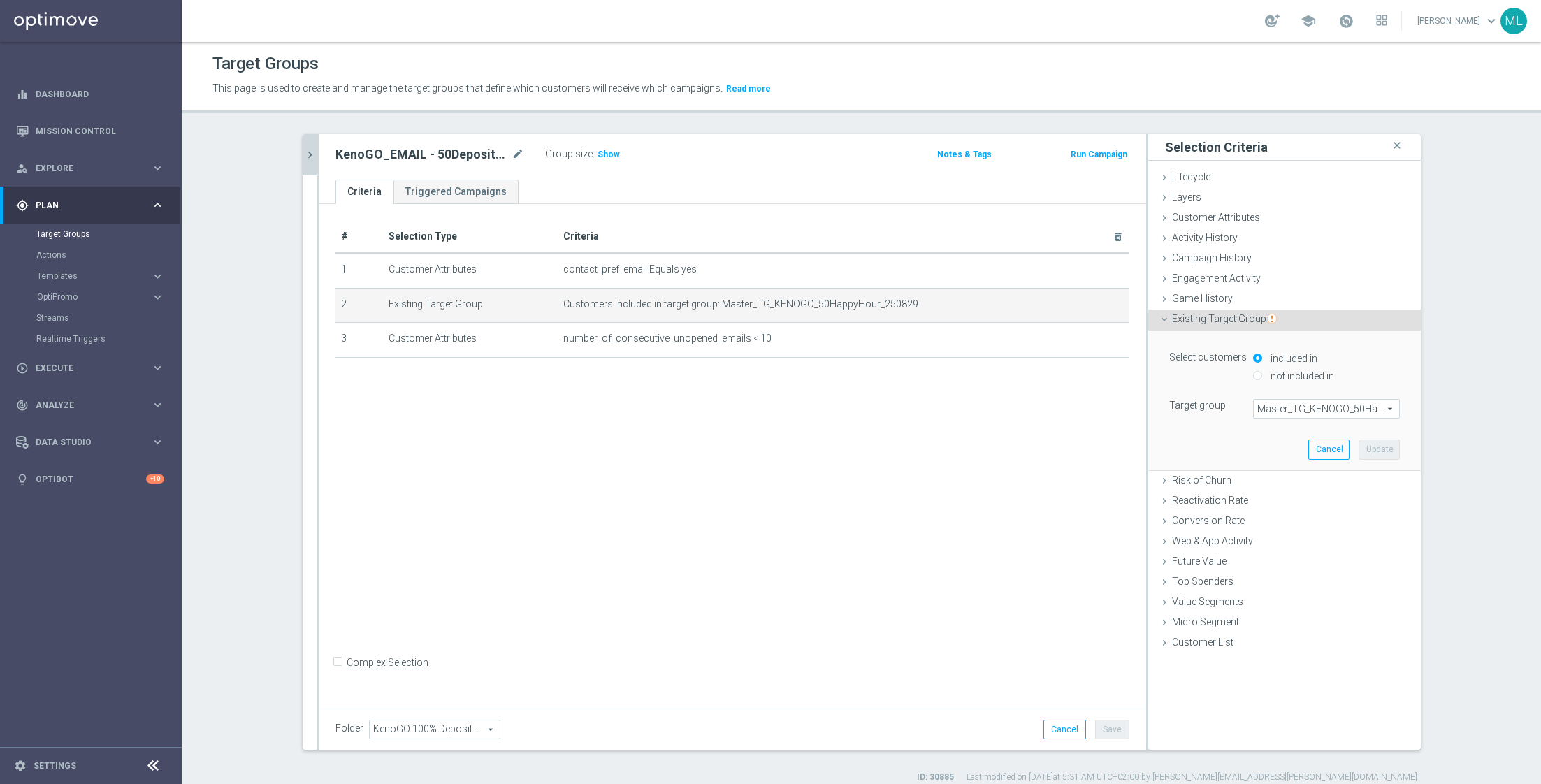
click at [1284, 407] on span "Master_TG_KENOGO_50HappyHour_250829" at bounding box center [1327, 409] width 146 height 18
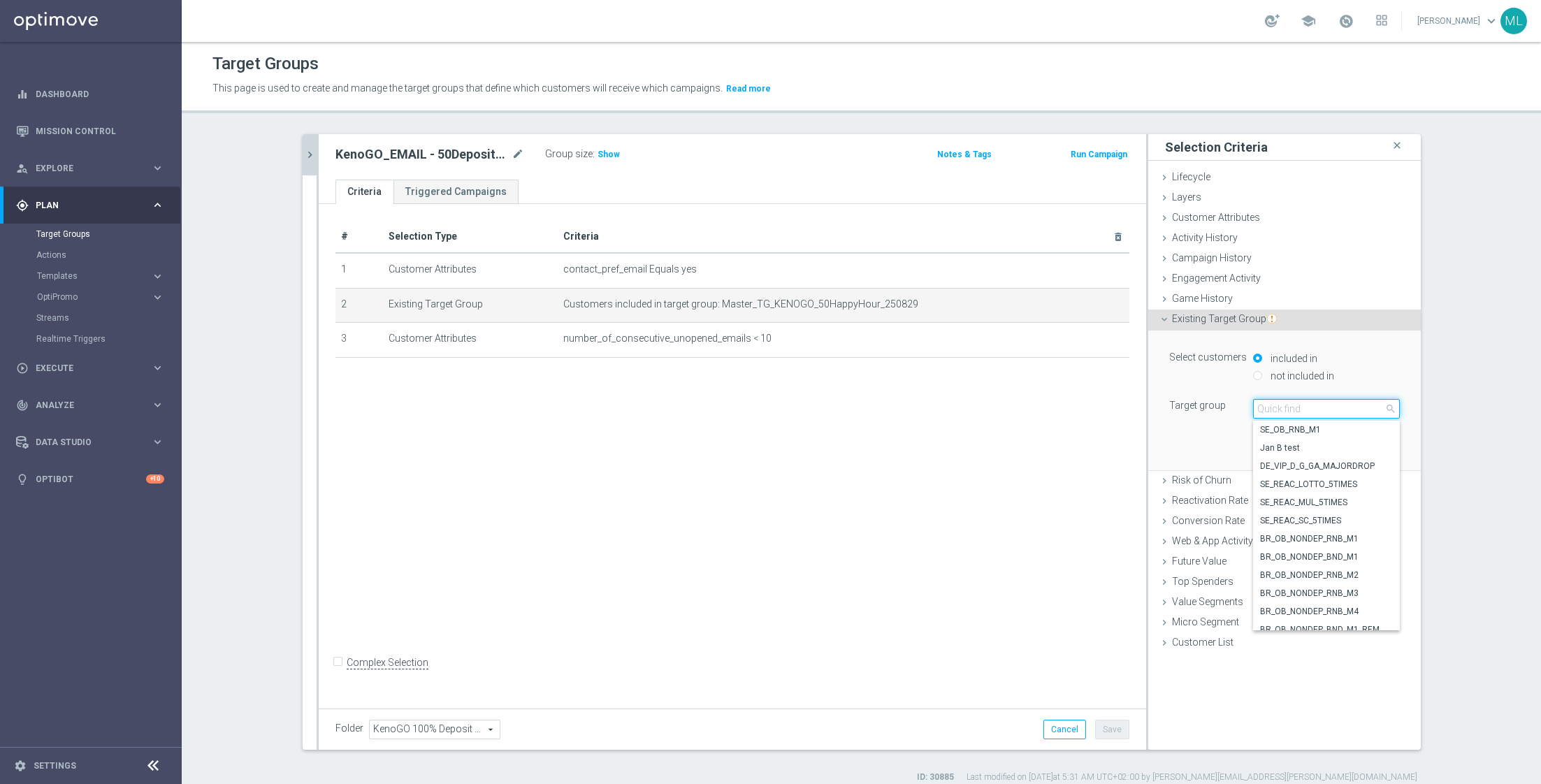
click at [1276, 407] on input "search" at bounding box center [1326, 409] width 146 height 20
type input "250829"
click at [1272, 525] on span "Master_TG_KENOGO_50DepositMatch_250829" at bounding box center [1326, 524] width 133 height 12
type input "Master_TG_KENOGO_50DepositMatch_250829"
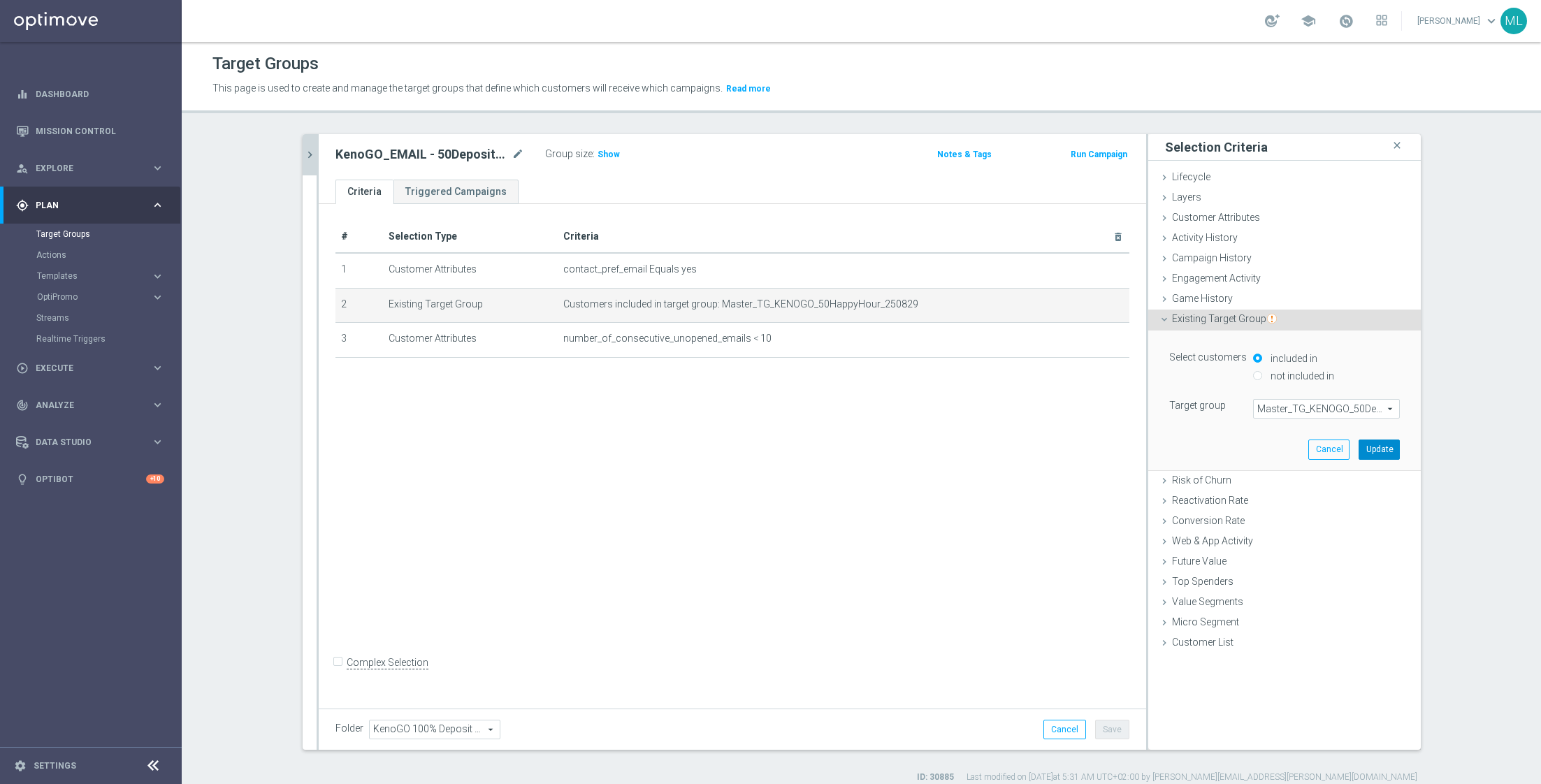
click at [1376, 445] on button "Update" at bounding box center [1379, 449] width 41 height 20
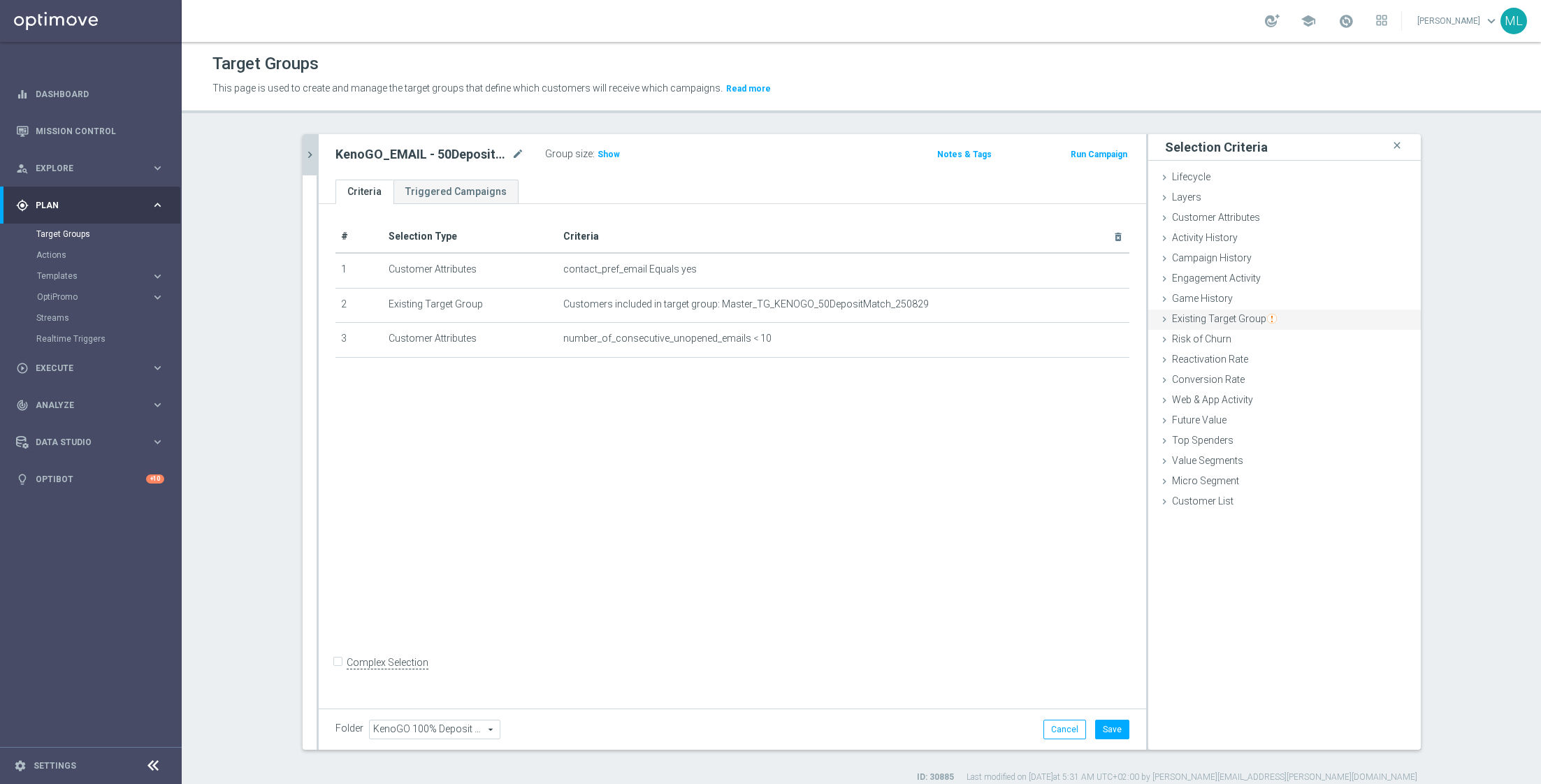
click at [1167, 317] on icon at bounding box center [1165, 319] width 12 height 12
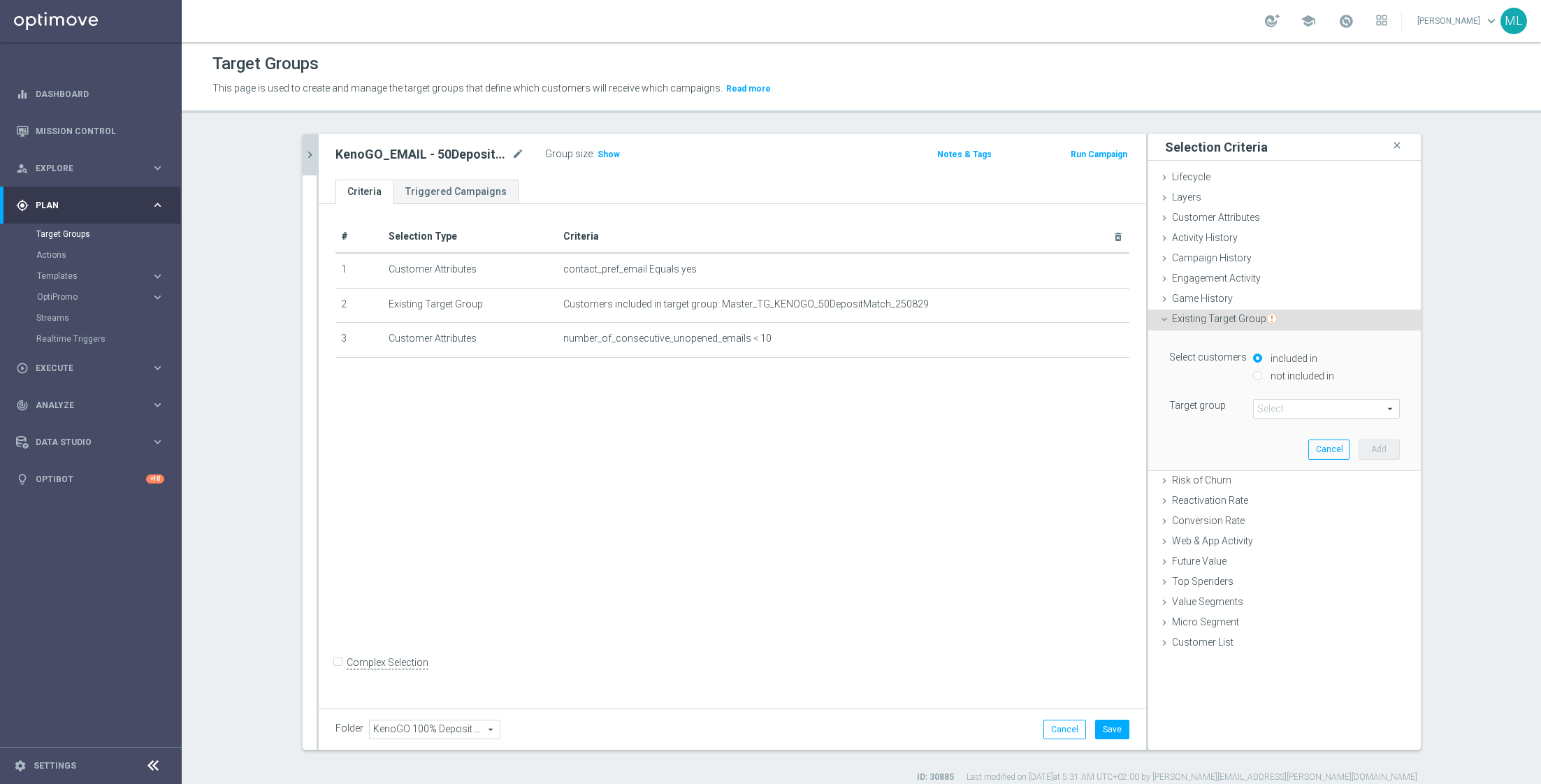
click at [1267, 403] on span at bounding box center [1327, 409] width 146 height 18
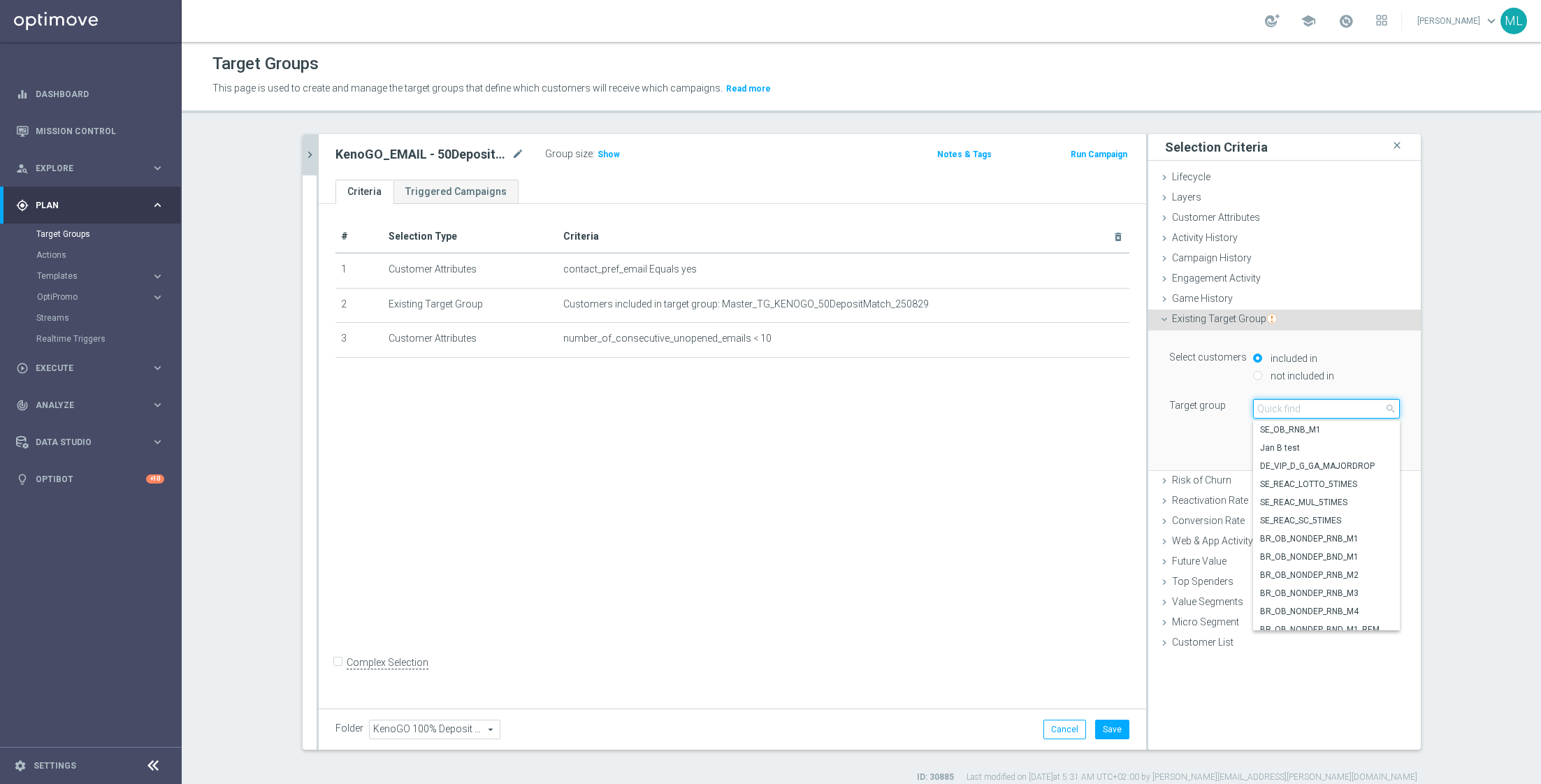
click at [1298, 413] on input "search" at bounding box center [1326, 409] width 146 height 20
type input "250829"
click at [1331, 506] on span "Master_TG_KENOGO_50DepositMatch_250829" at bounding box center [1326, 504] width 133 height 12
type input "Master_TG_KENOGO_50DepositMatch_250829"
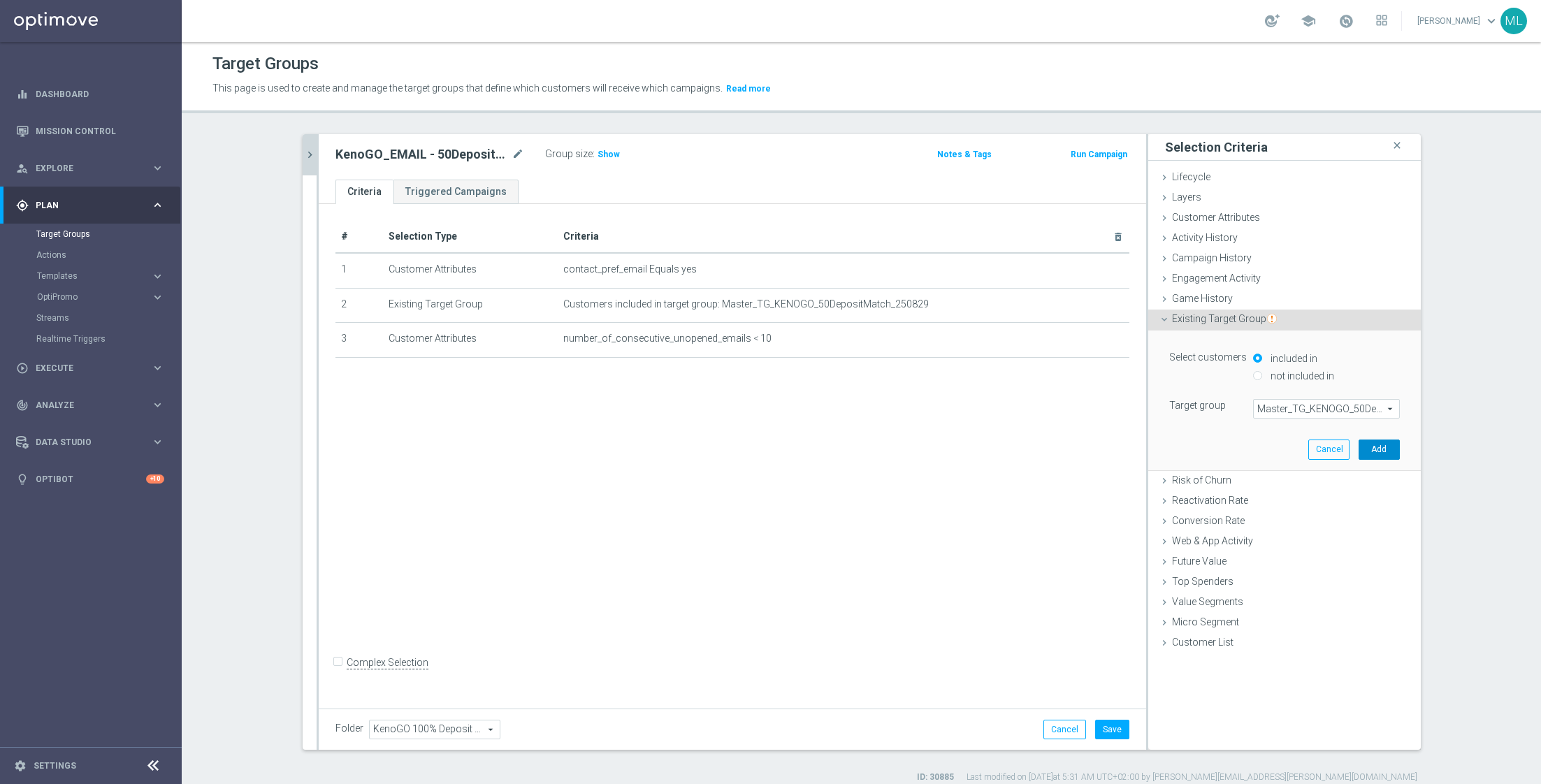
click at [1377, 443] on button "Add" at bounding box center [1379, 449] width 41 height 20
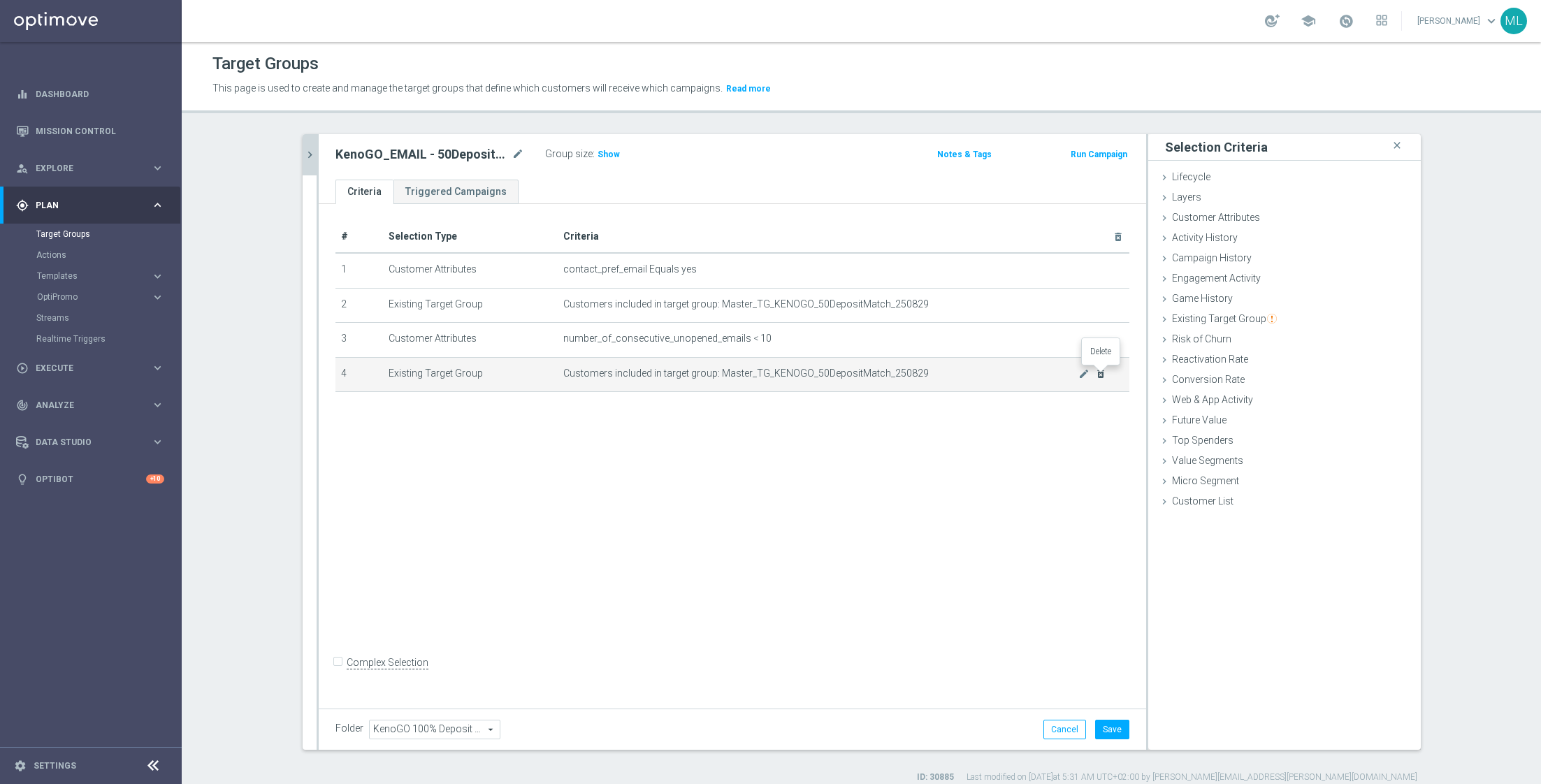
click at [1098, 374] on icon "delete_forever" at bounding box center [1101, 374] width 12 height 12
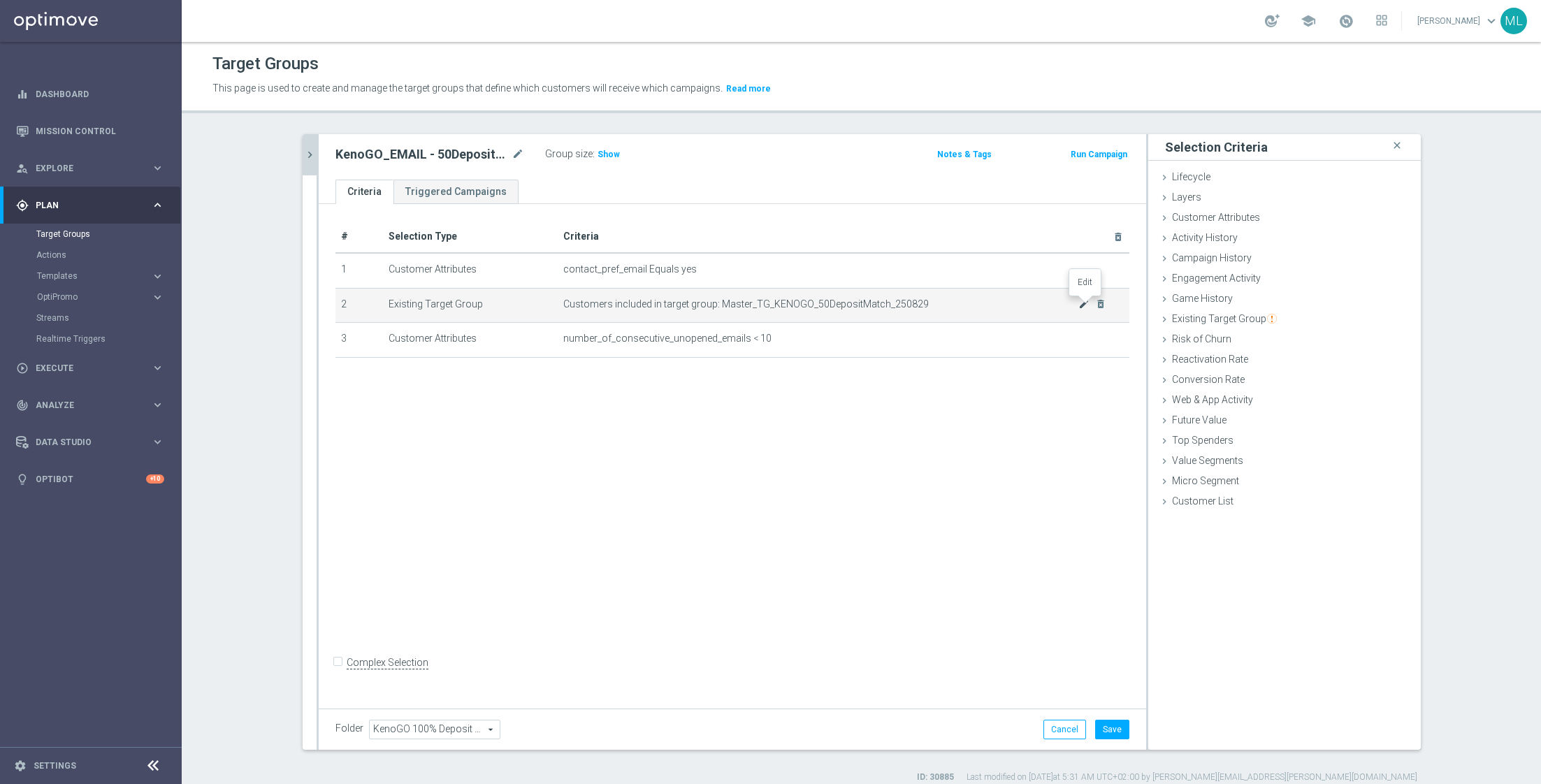
click at [1084, 307] on icon "mode_edit" at bounding box center [1084, 304] width 12 height 12
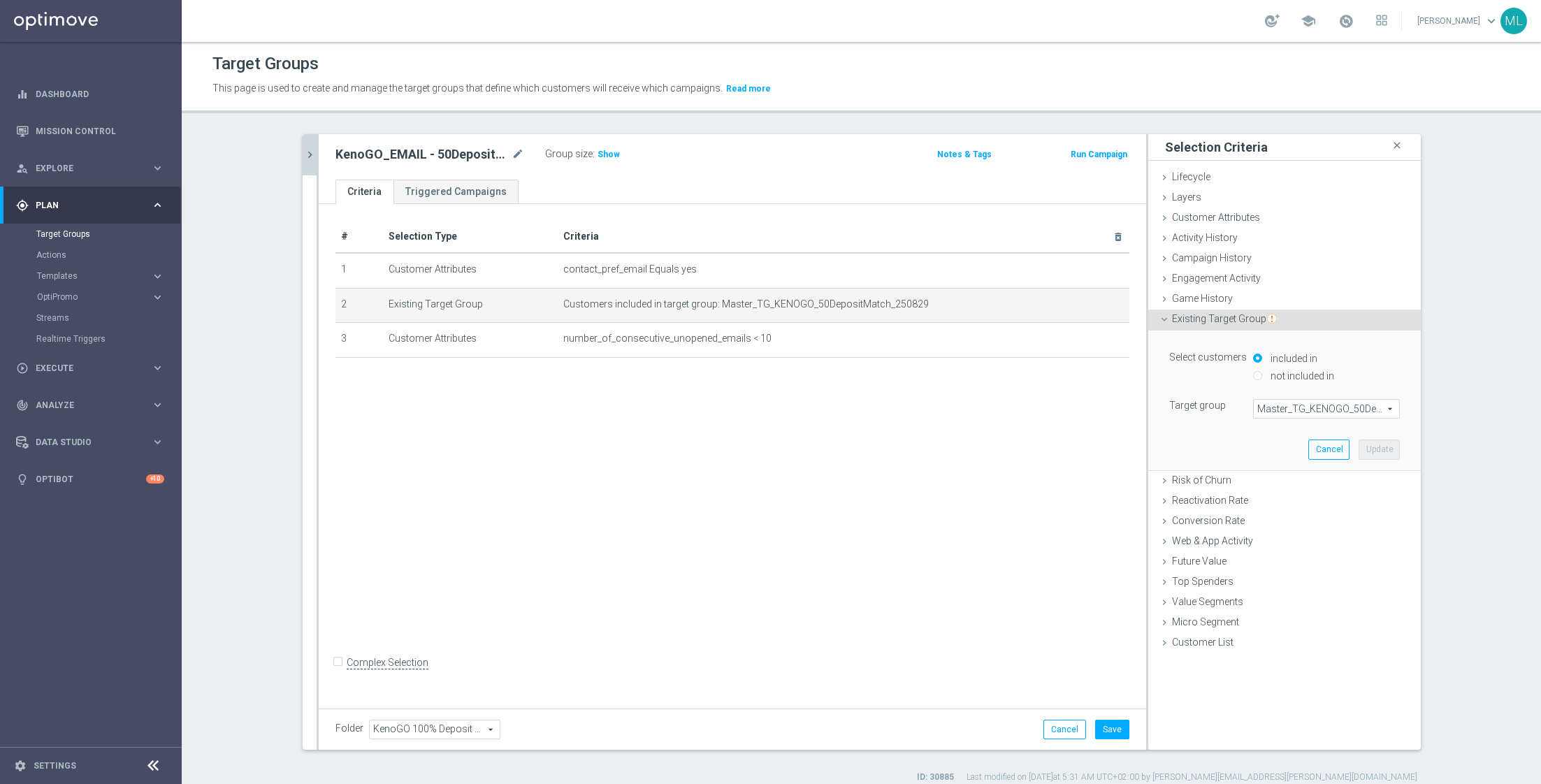
click at [1290, 401] on span "Master_TG_KENOGO_50DepositMatch_250829" at bounding box center [1327, 409] width 146 height 18
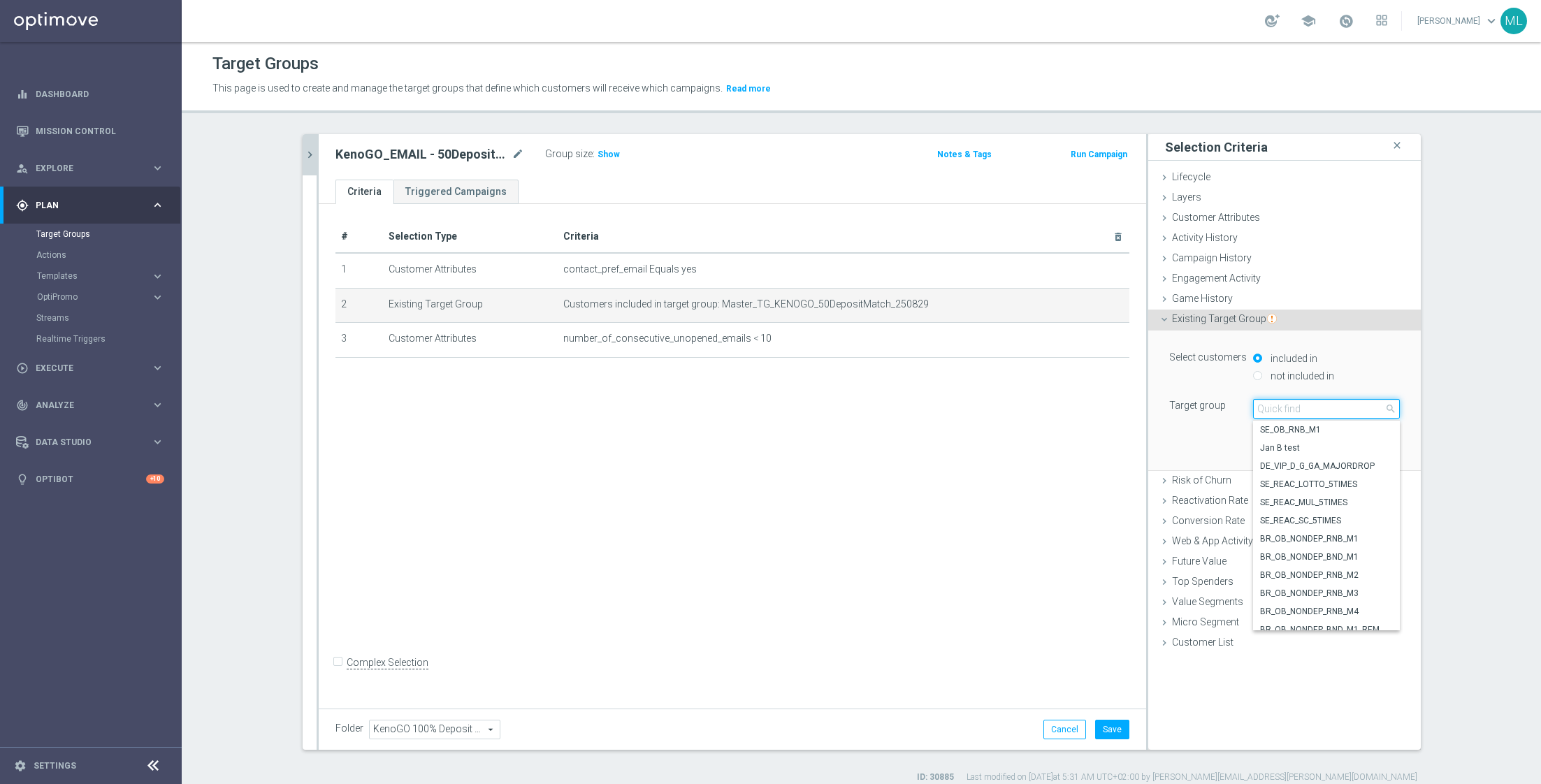
click at [1304, 414] on input "search" at bounding box center [1326, 409] width 146 height 20
type input "250829"
click at [1343, 535] on span "Master_TG_KENOGO_50DepositMatch_250829 correct" at bounding box center [1326, 541] width 133 height 12
type input "Master_TG_KENOGO_50DepositMatch_250829 correct"
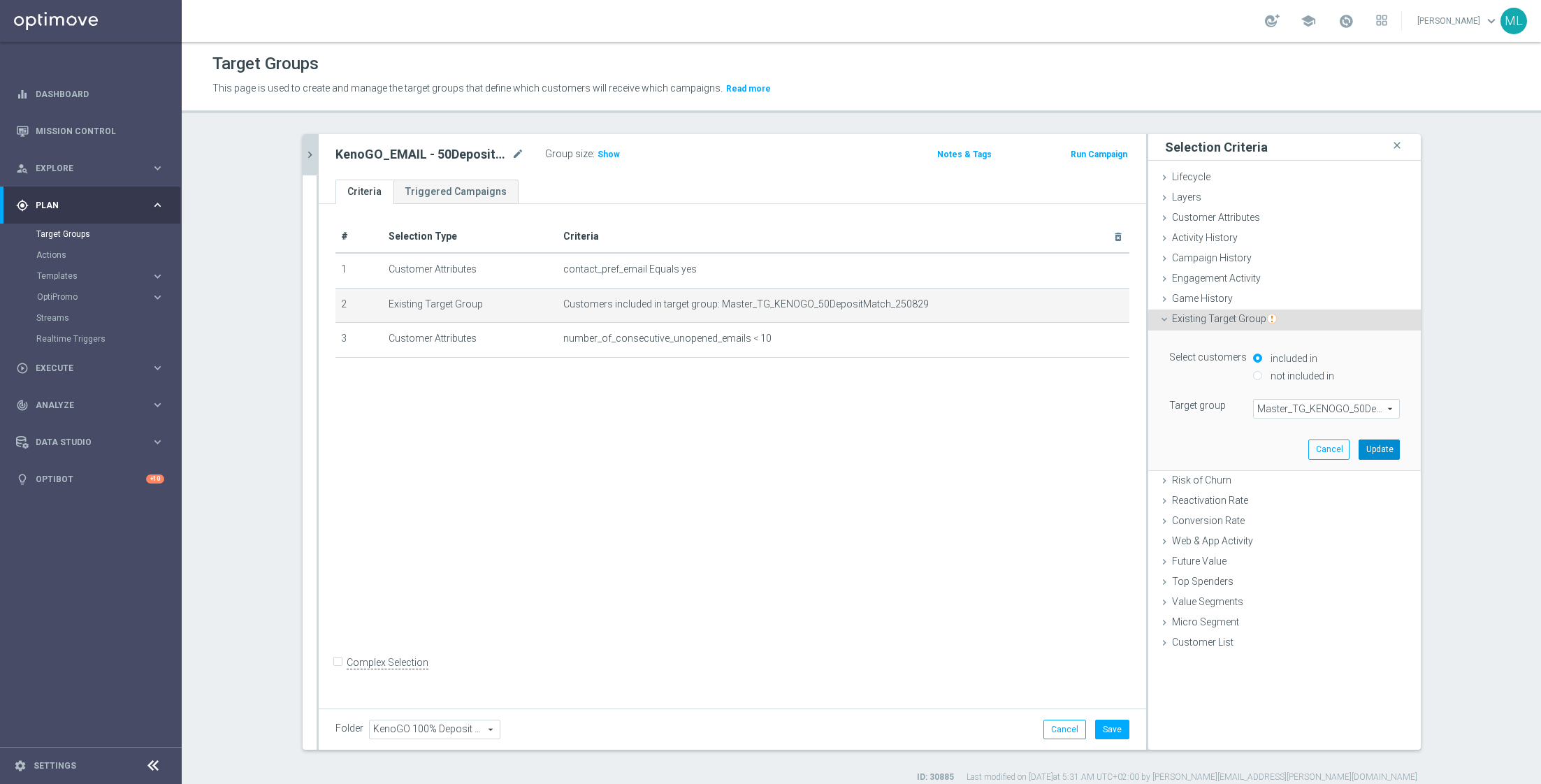
click at [1385, 443] on button "Update" at bounding box center [1379, 449] width 41 height 20
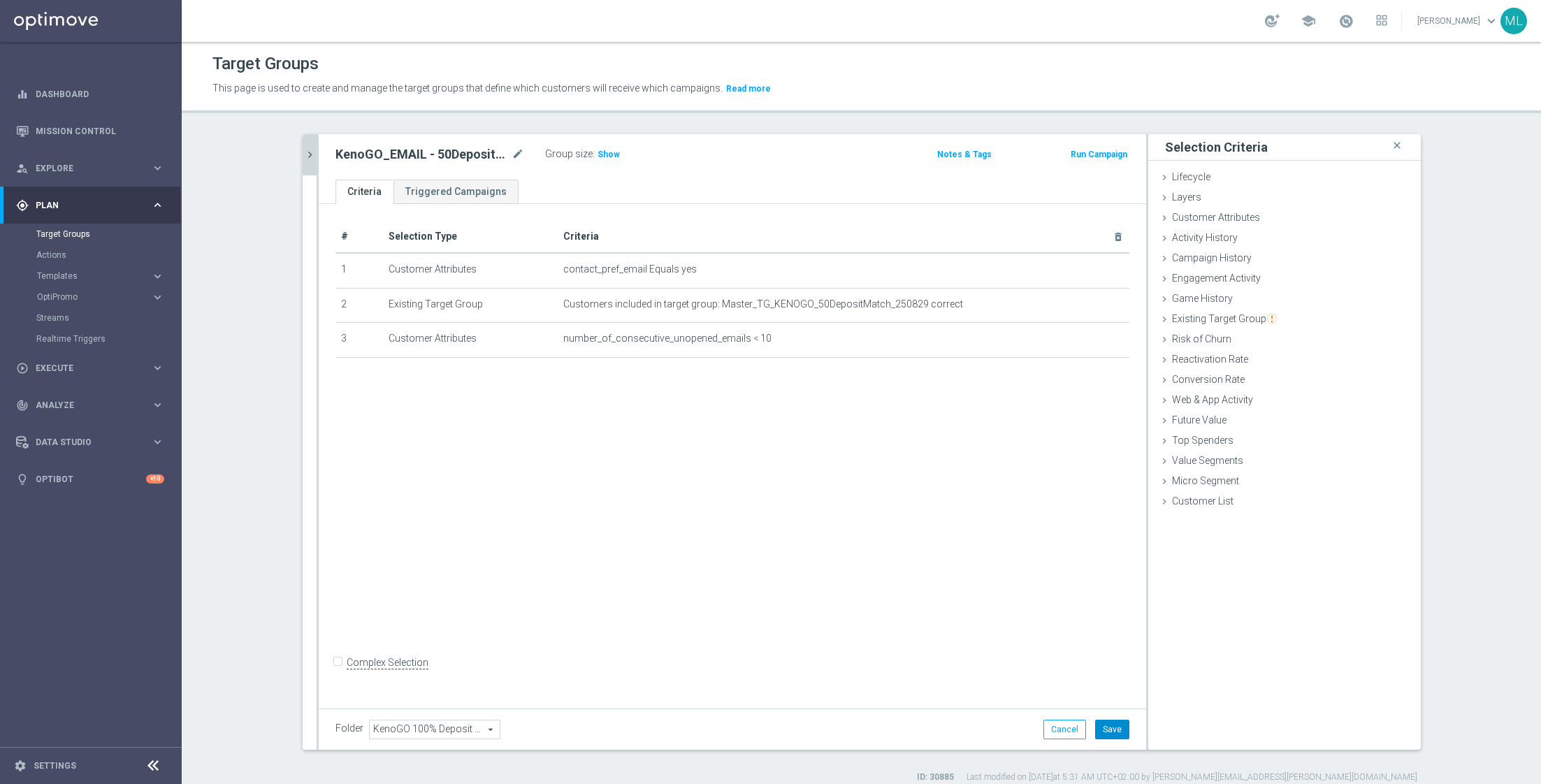
click at [1118, 726] on button "Save" at bounding box center [1112, 729] width 34 height 20
click at [313, 160] on icon "chevron_right" at bounding box center [310, 155] width 13 height 13
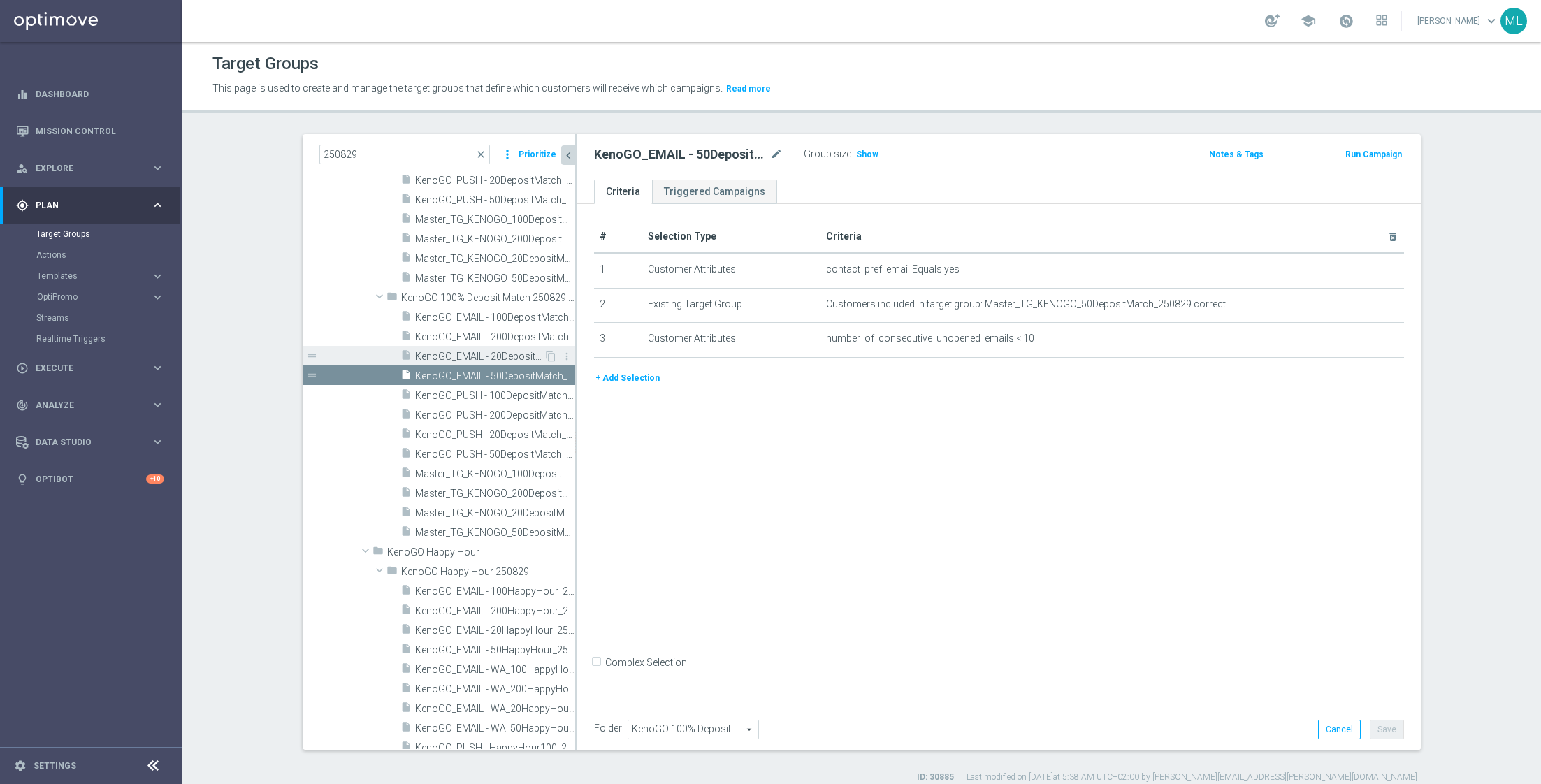
click at [506, 354] on span "KenoGO_EMAIL - 20DepositMatch_250829 correct" at bounding box center [479, 356] width 128 height 12
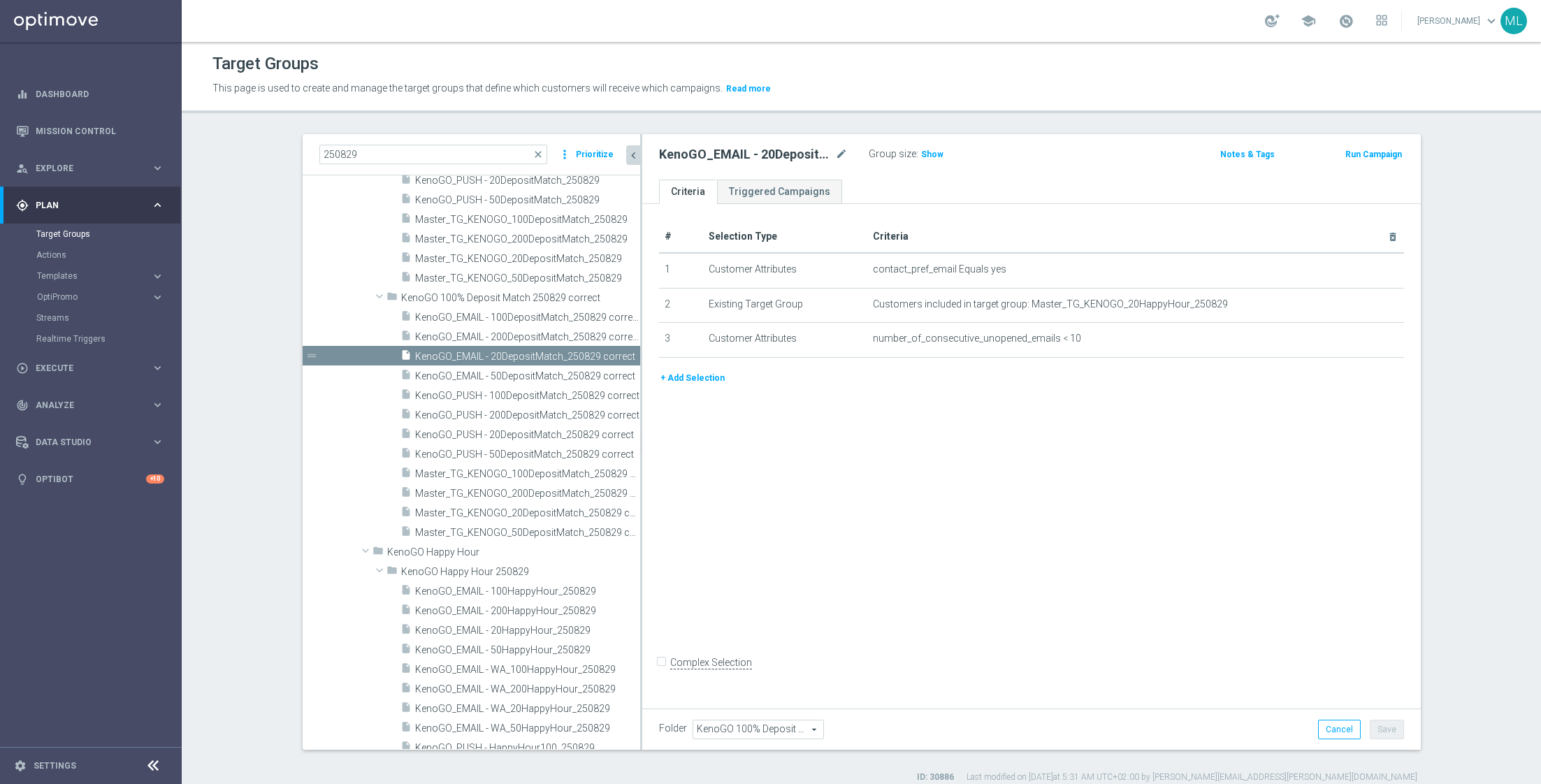
drag, startPoint x: 576, startPoint y: 337, endPoint x: 641, endPoint y: 337, distance: 65.0
click at [641, 337] on div at bounding box center [641, 442] width 2 height 615
drag, startPoint x: 641, startPoint y: 337, endPoint x: 655, endPoint y: 337, distance: 14.0
click at [655, 337] on as-split "250829 close more_vert Prioritize Customer Target Groups library_add create_new…" at bounding box center [862, 442] width 1118 height 615
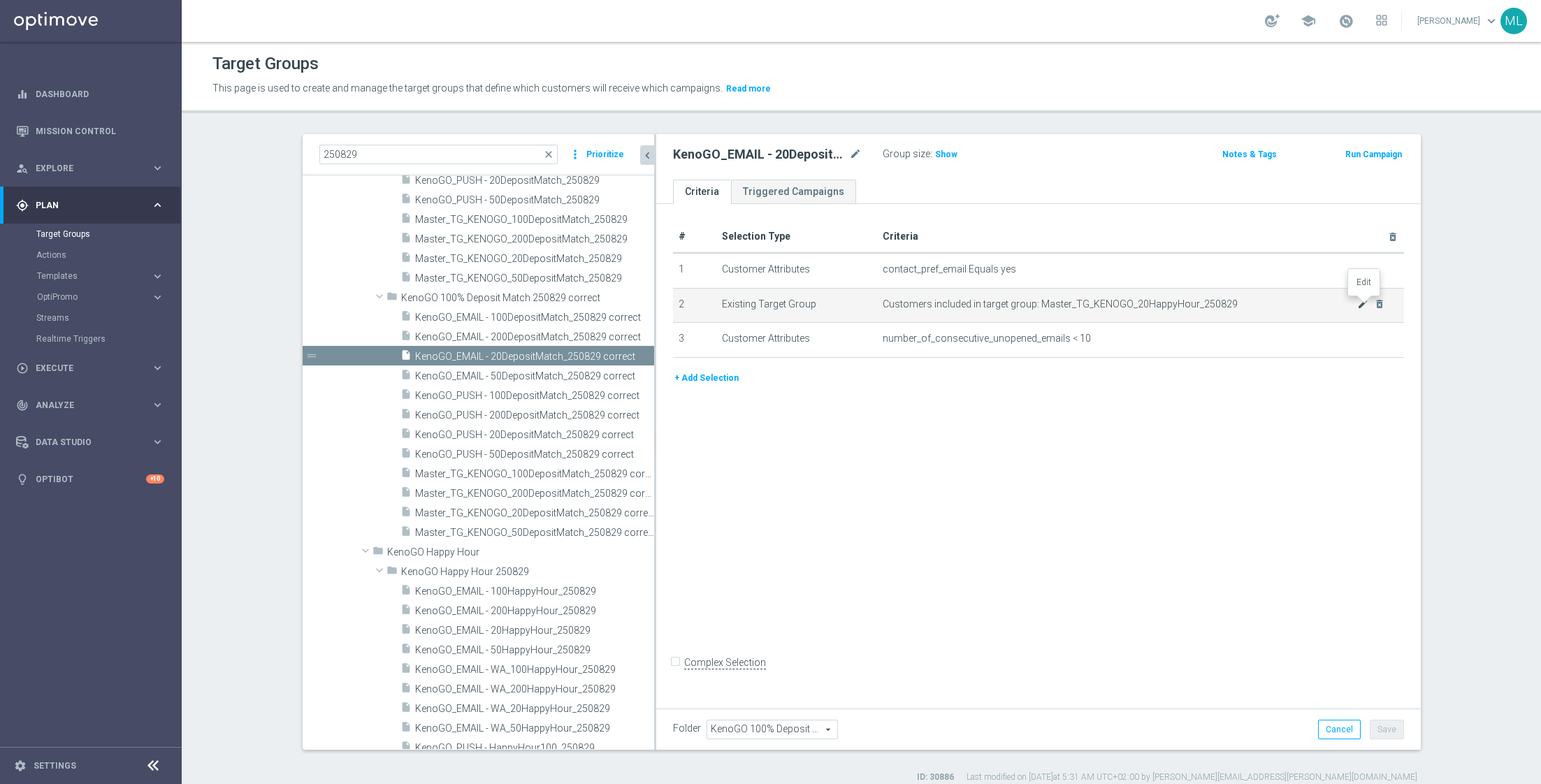
click at [1362, 299] on icon "mode_edit" at bounding box center [1363, 304] width 12 height 12
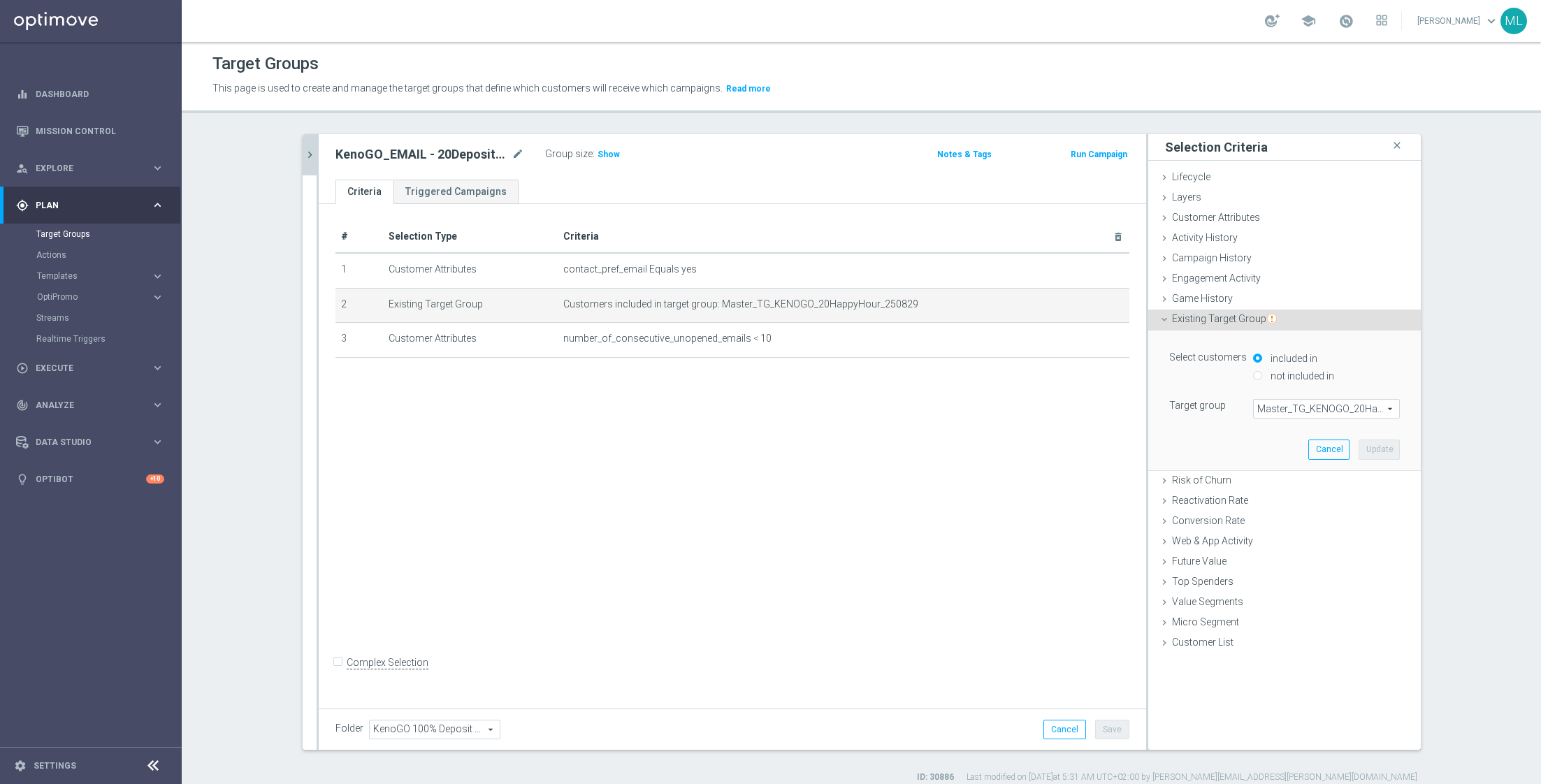
click at [1286, 405] on span "Master_TG_KENOGO_20HappyHour_250829" at bounding box center [1327, 409] width 146 height 18
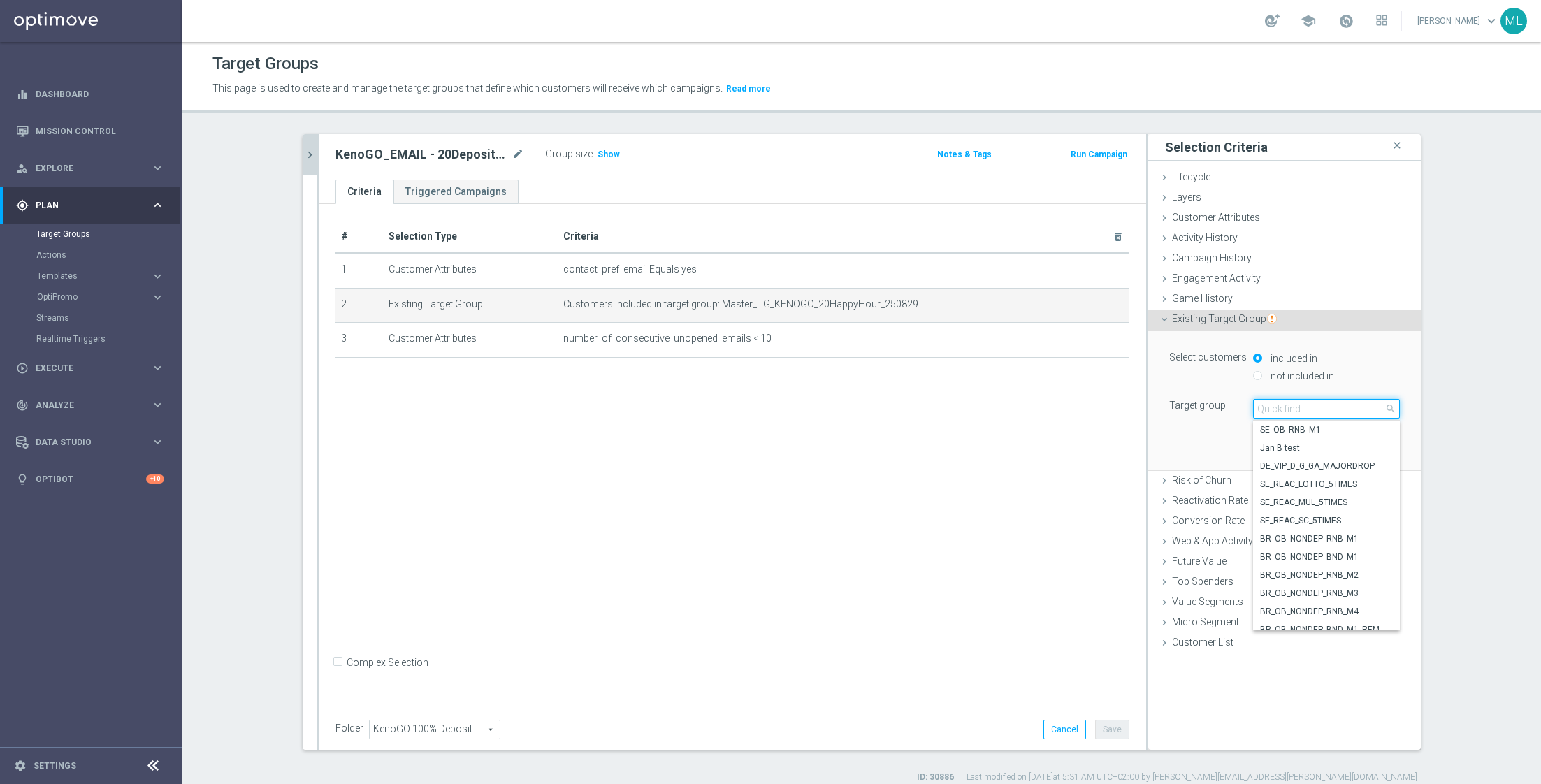
click at [1273, 406] on input "search" at bounding box center [1326, 409] width 146 height 20
type input "250829"
click at [1316, 554] on span "Master_TG_KENOGO_20DepositMatch_250829 correct" at bounding box center [1326, 560] width 133 height 12
type input "Master_TG_KENOGO_20DepositMatch_250829 correct"
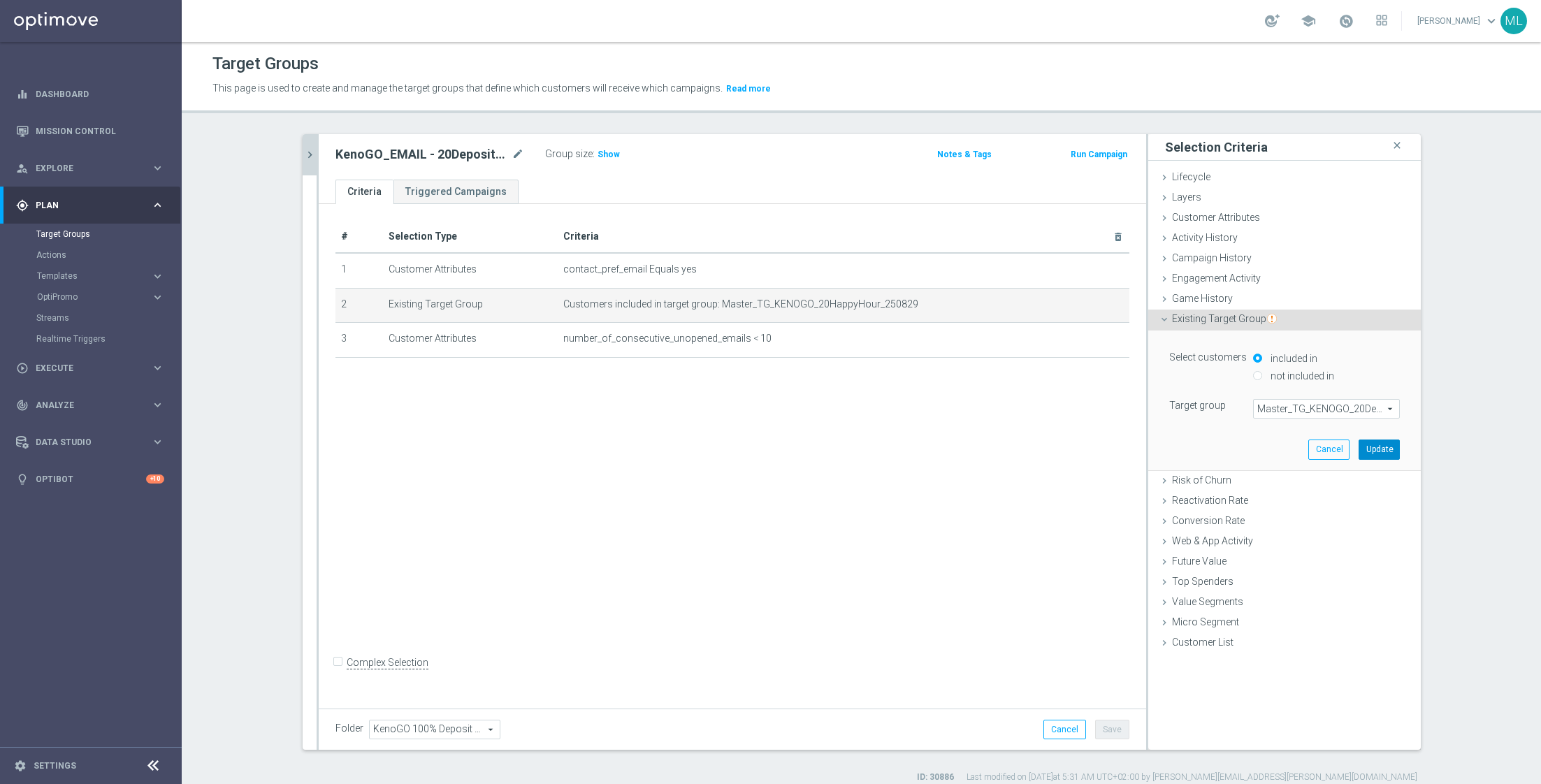
click at [1374, 440] on button "Update" at bounding box center [1379, 449] width 41 height 20
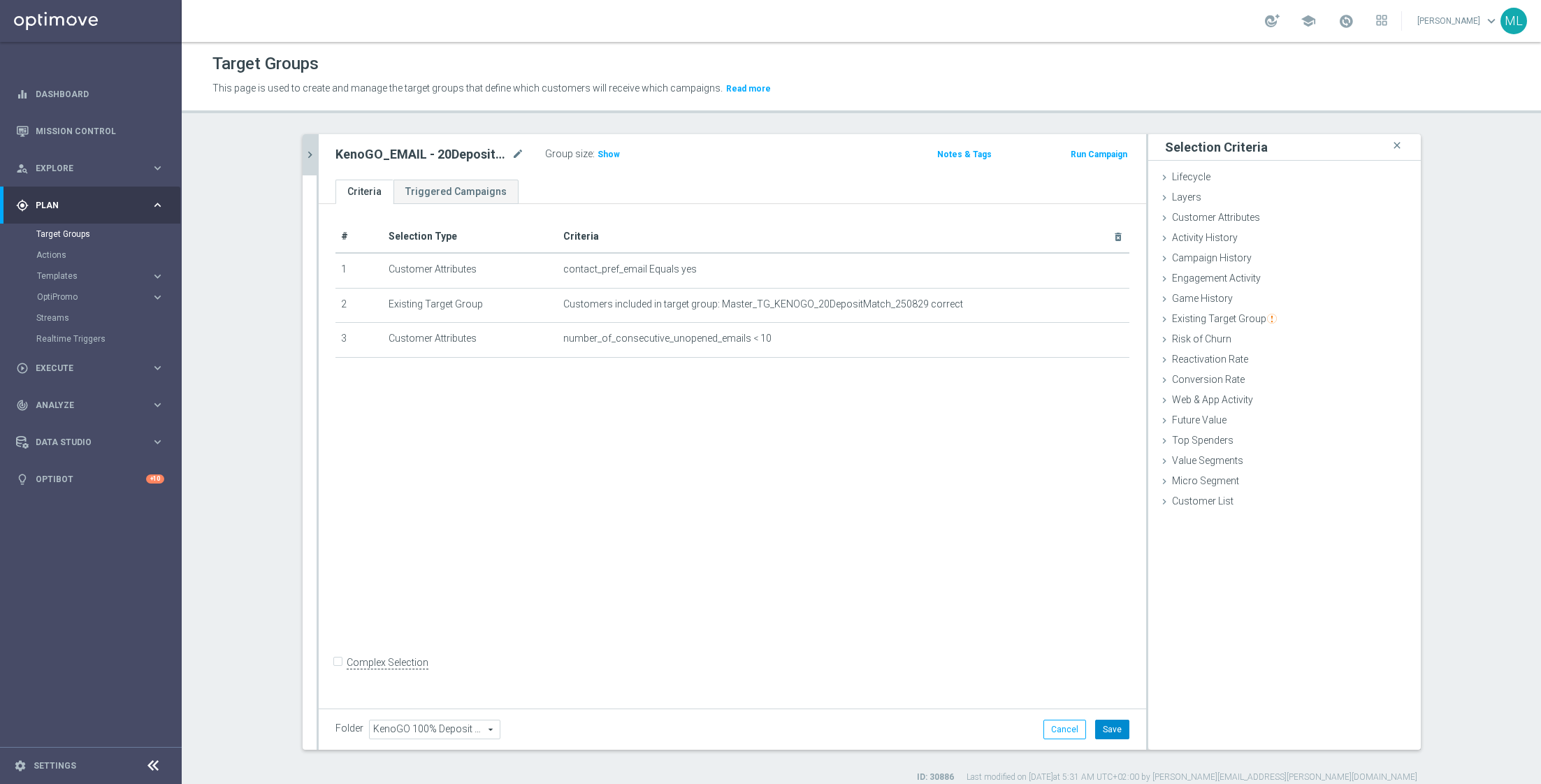
click at [1116, 730] on button "Save" at bounding box center [1112, 729] width 34 height 20
click at [309, 155] on icon "chevron_right" at bounding box center [310, 155] width 13 height 13
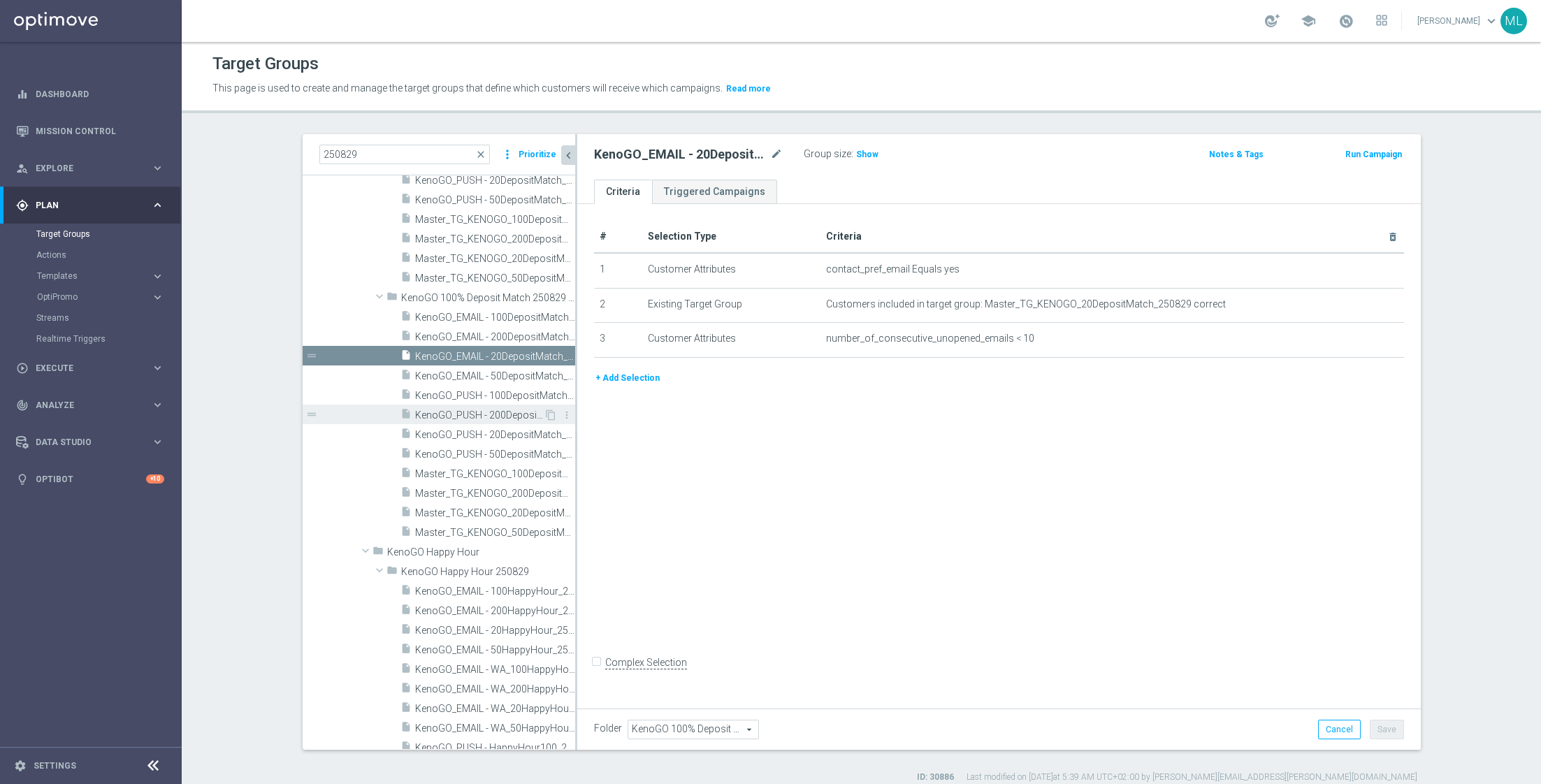
click at [499, 416] on span "KenoGO_PUSH - 200DepositMatch_250829 correct" at bounding box center [479, 415] width 128 height 12
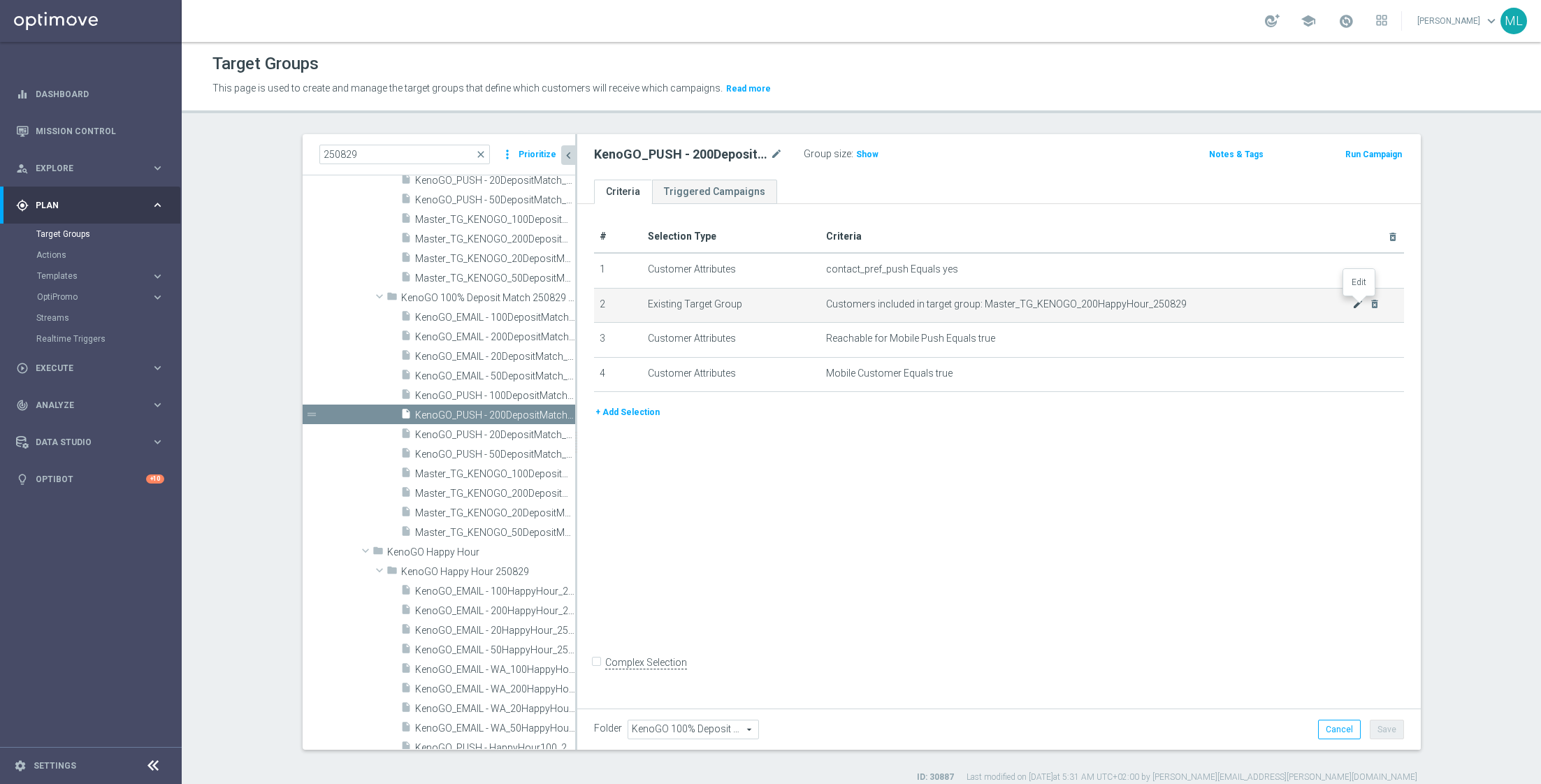
click at [1359, 305] on icon "mode_edit" at bounding box center [1358, 304] width 12 height 12
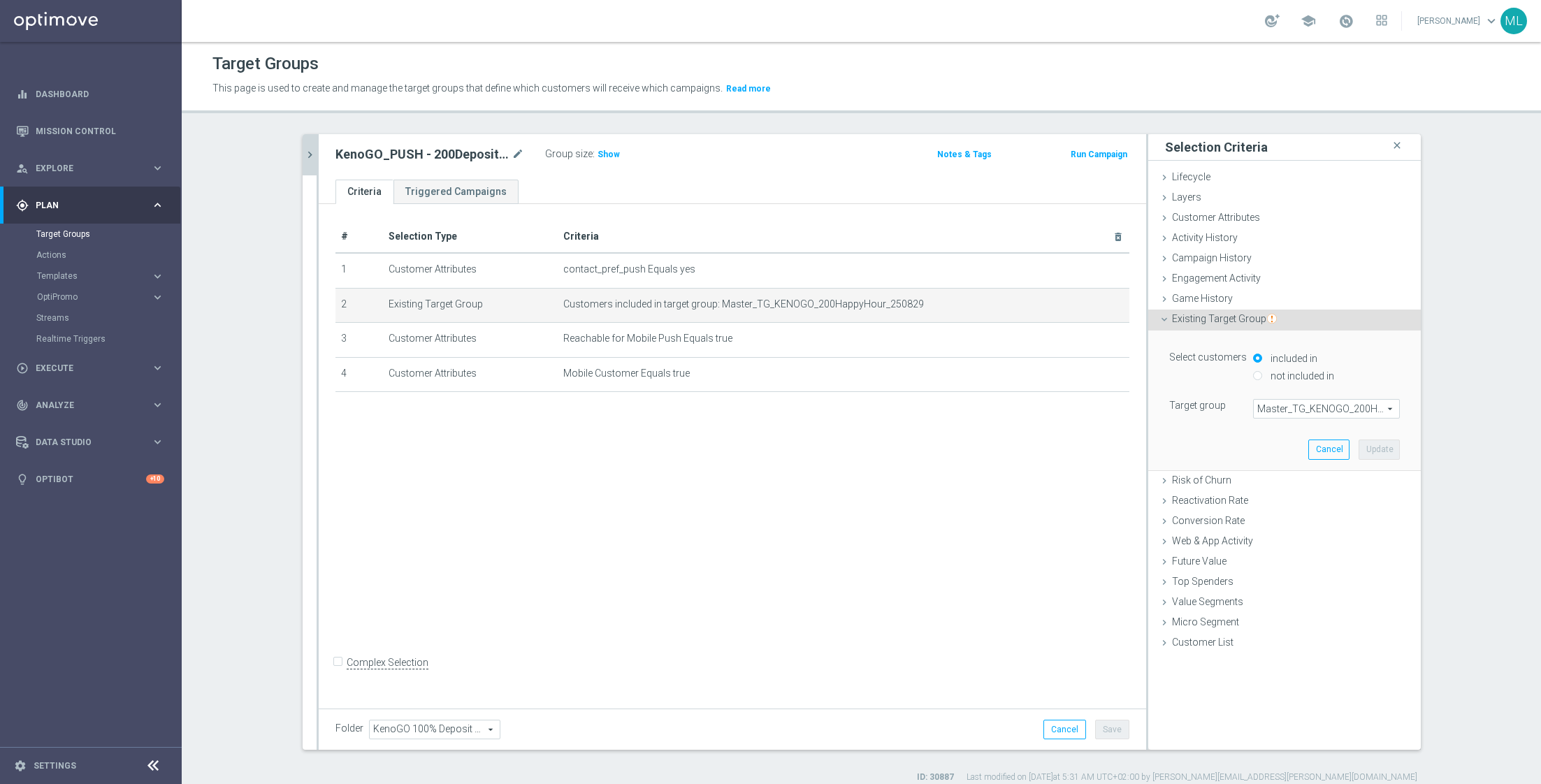
click at [1319, 410] on span "Master_TG_KENOGO_200HappyHour_250829" at bounding box center [1327, 409] width 146 height 18
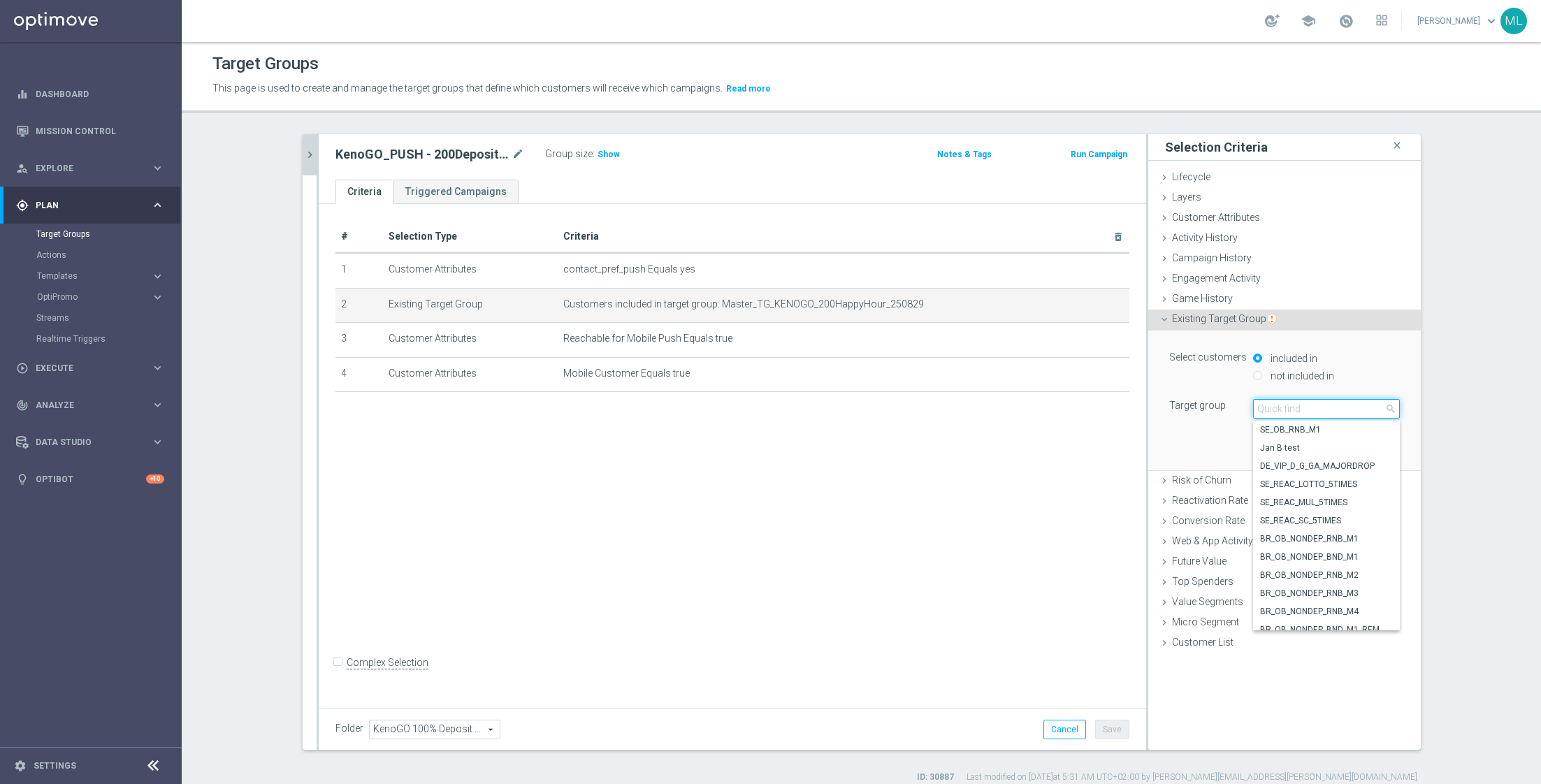
click at [1294, 408] on input "search" at bounding box center [1326, 409] width 146 height 20
type input "250829"
click at [1308, 535] on span "Master_TG_KENOGO_200DepositMatch_250829 correct" at bounding box center [1326, 538] width 133 height 12
type input "Master_TG_KENOGO_200DepositMatch_250829 correct"
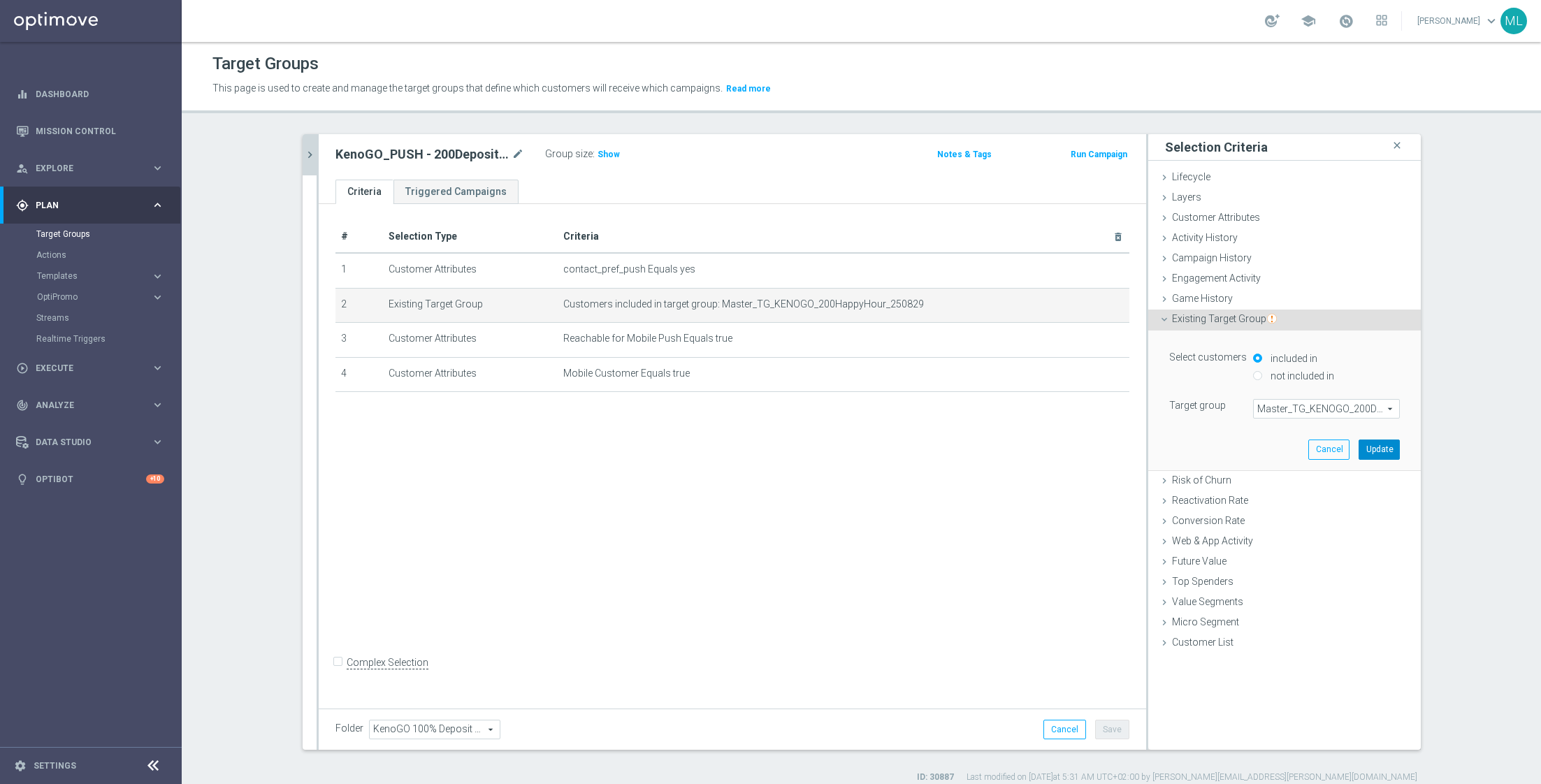
click at [1377, 447] on button "Update" at bounding box center [1379, 449] width 41 height 20
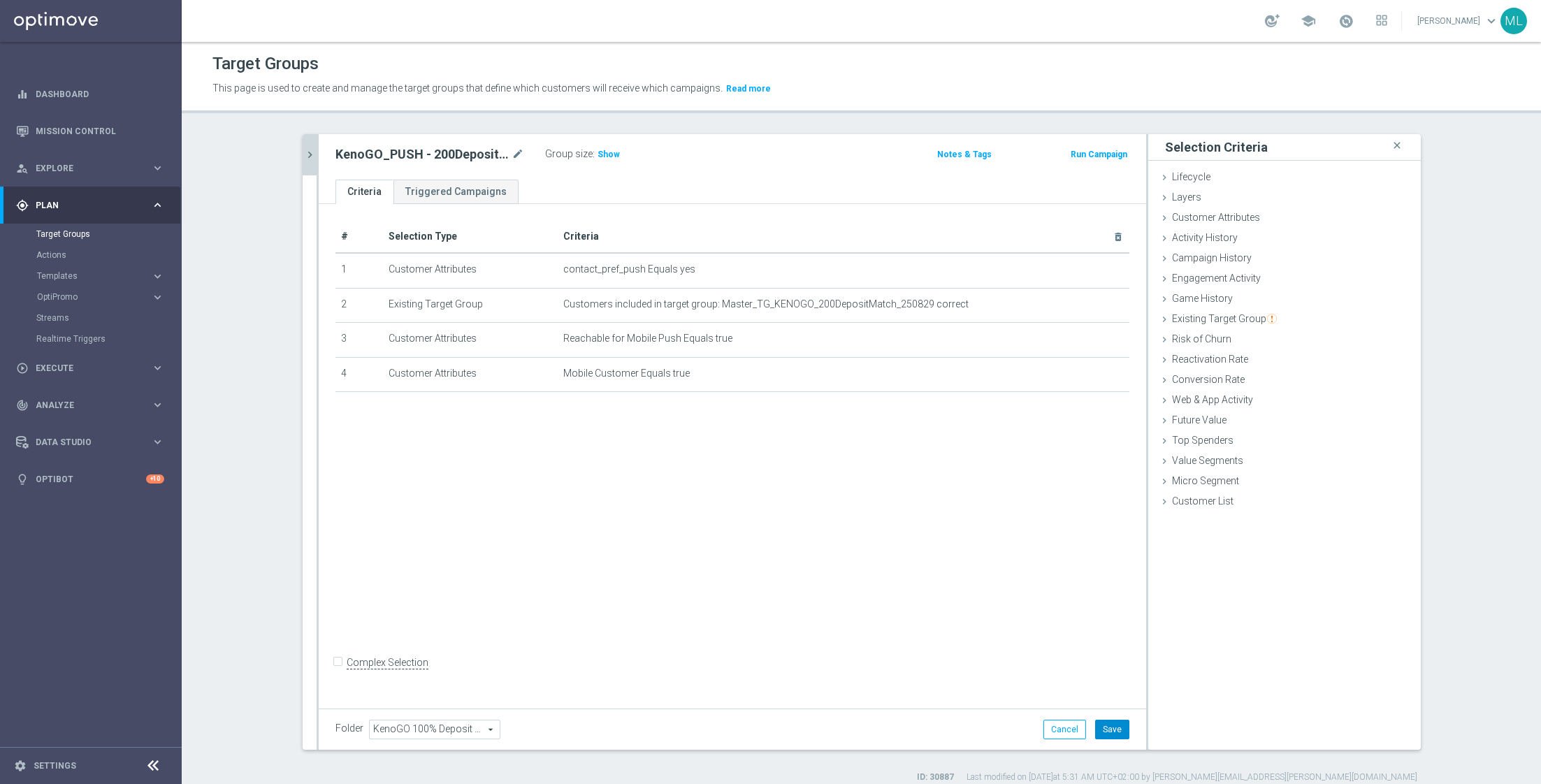
click at [1115, 729] on button "Save" at bounding box center [1112, 729] width 34 height 20
click at [307, 153] on icon "chevron_right" at bounding box center [310, 155] width 13 height 13
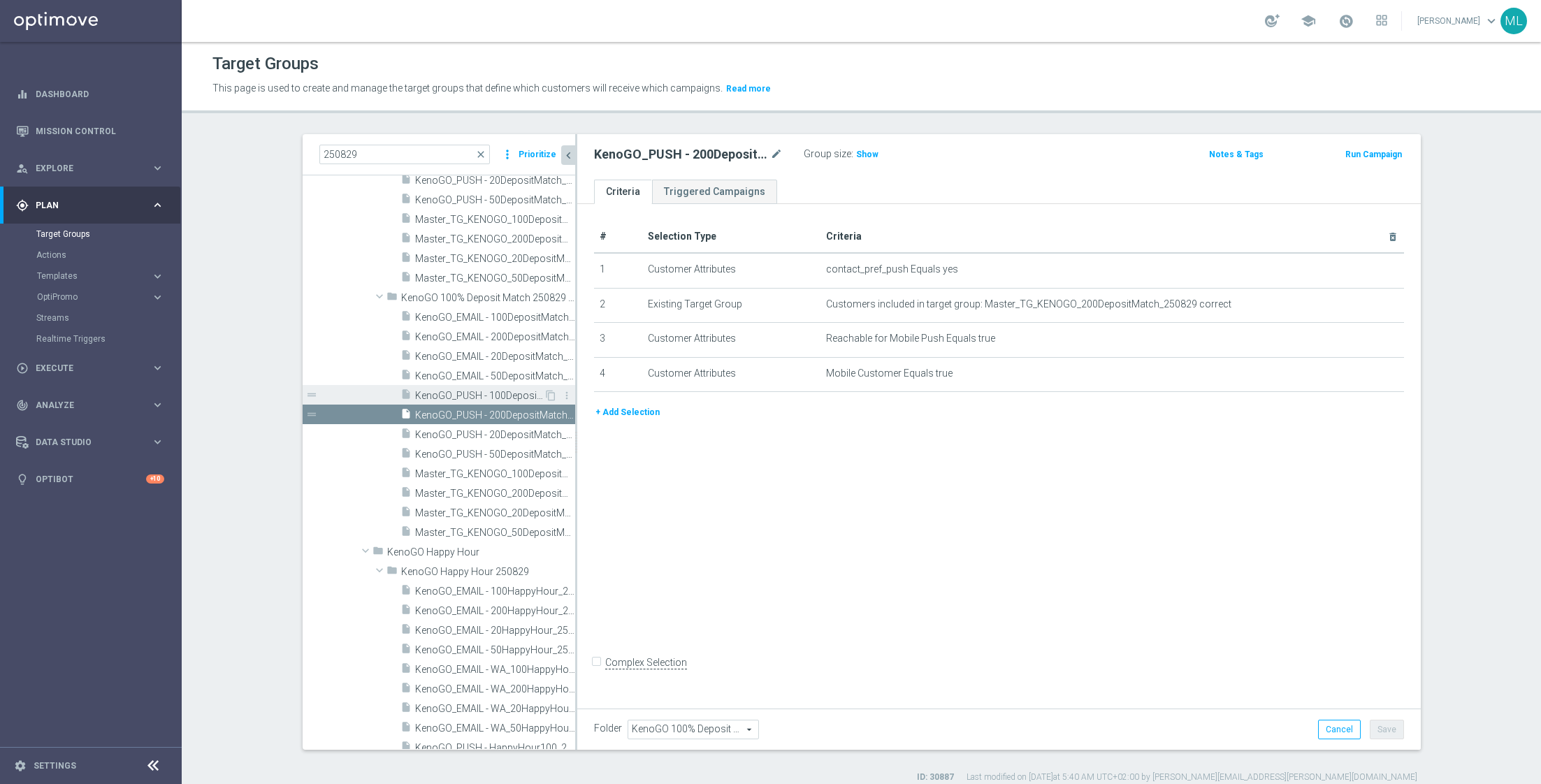
click at [488, 396] on span "KenoGO_PUSH - 100DepositMatch_250829 correct" at bounding box center [479, 395] width 128 height 12
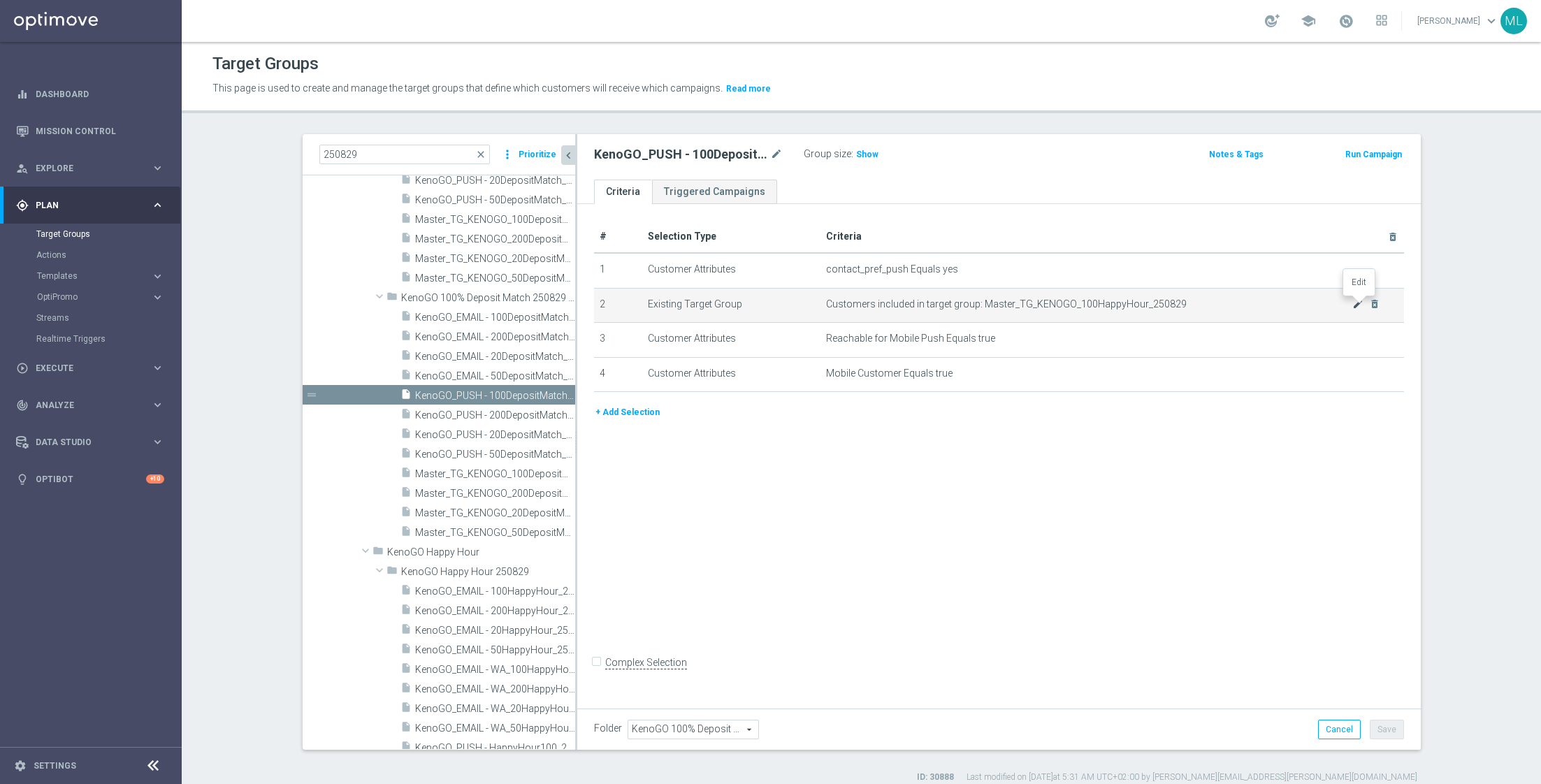
click at [1357, 303] on icon "mode_edit" at bounding box center [1358, 304] width 12 height 12
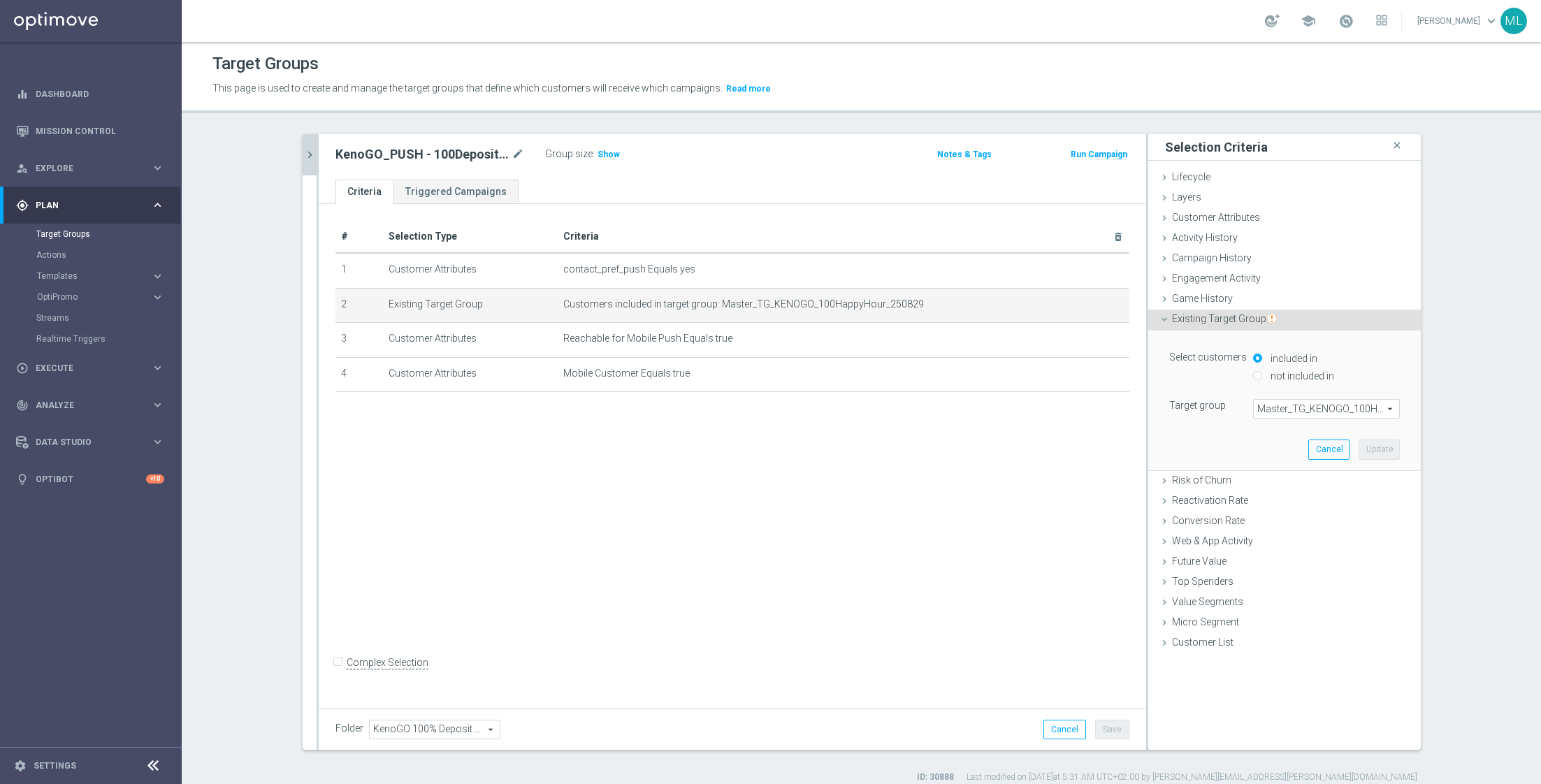
click at [1299, 407] on span "Master_TG_KENOGO_100HappyHour_250829" at bounding box center [1327, 409] width 146 height 18
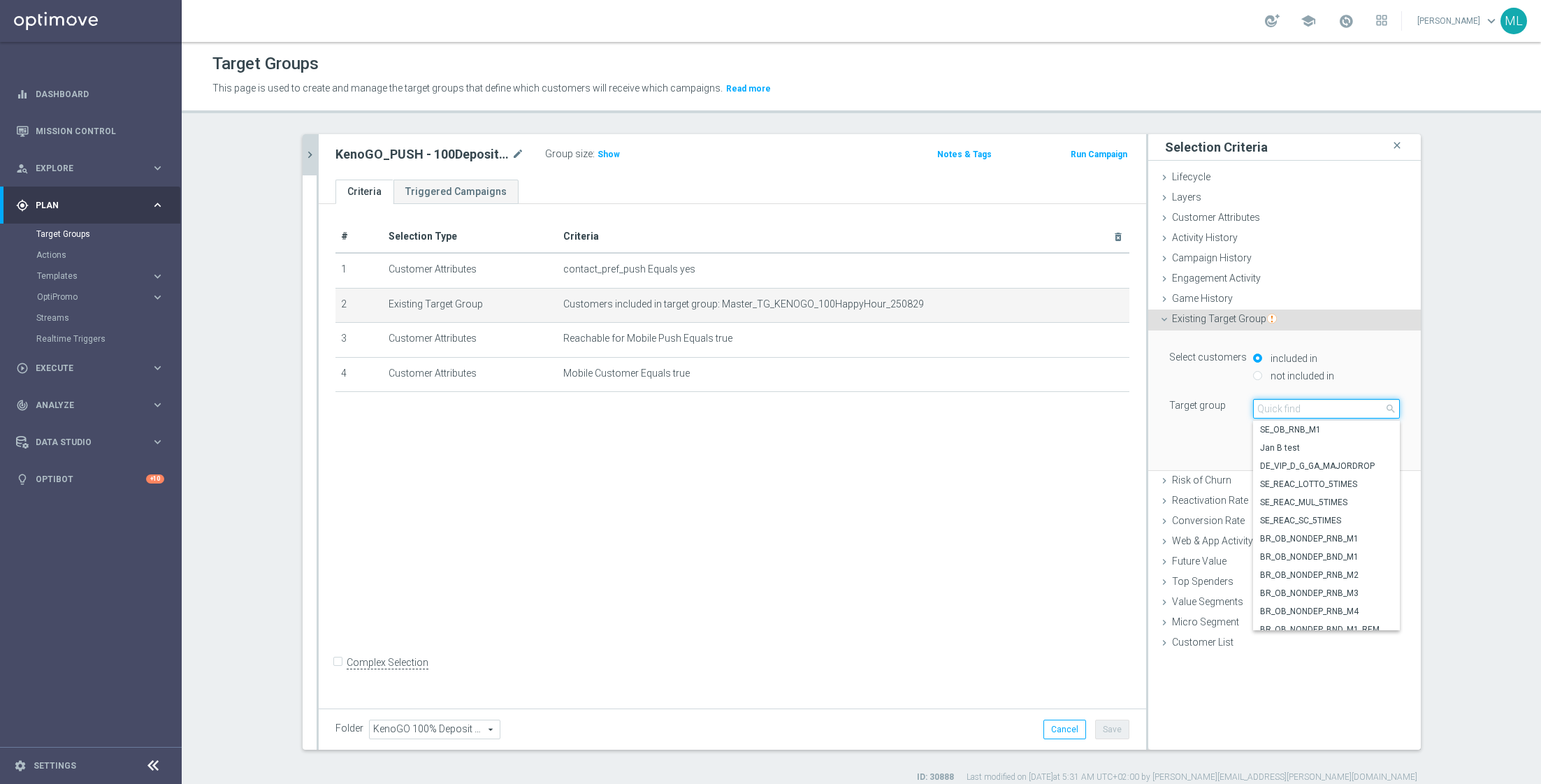
click at [1266, 410] on input "search" at bounding box center [1326, 409] width 146 height 20
type input "250829"
click at [1333, 497] on span "Master_TG_KENOGO_100DepositMatch_250829 correct" at bounding box center [1326, 499] width 133 height 12
type input "Master_TG_KENOGO_100DepositMatch_250829 correct"
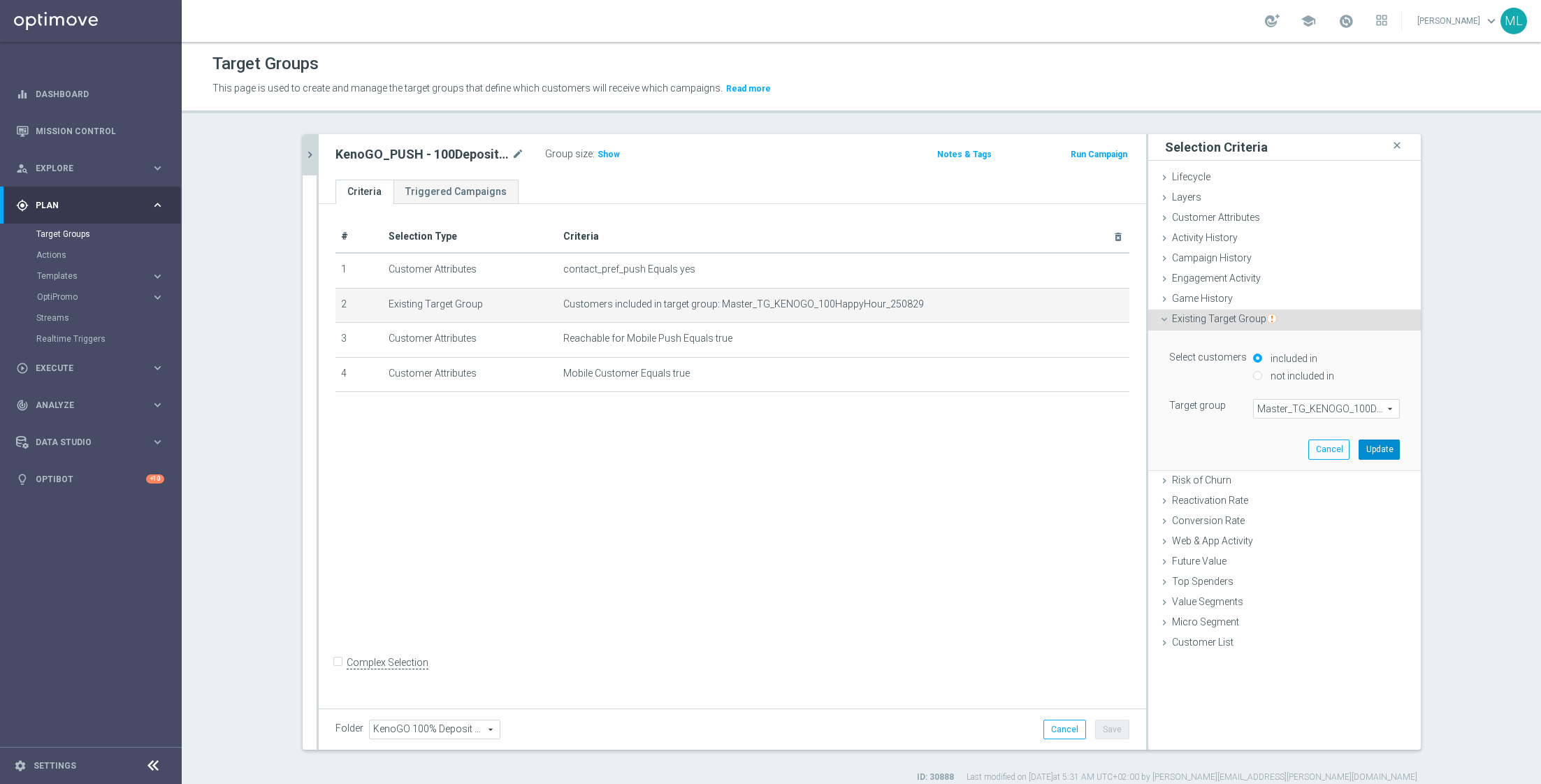
click at [1376, 450] on button "Update" at bounding box center [1379, 449] width 41 height 20
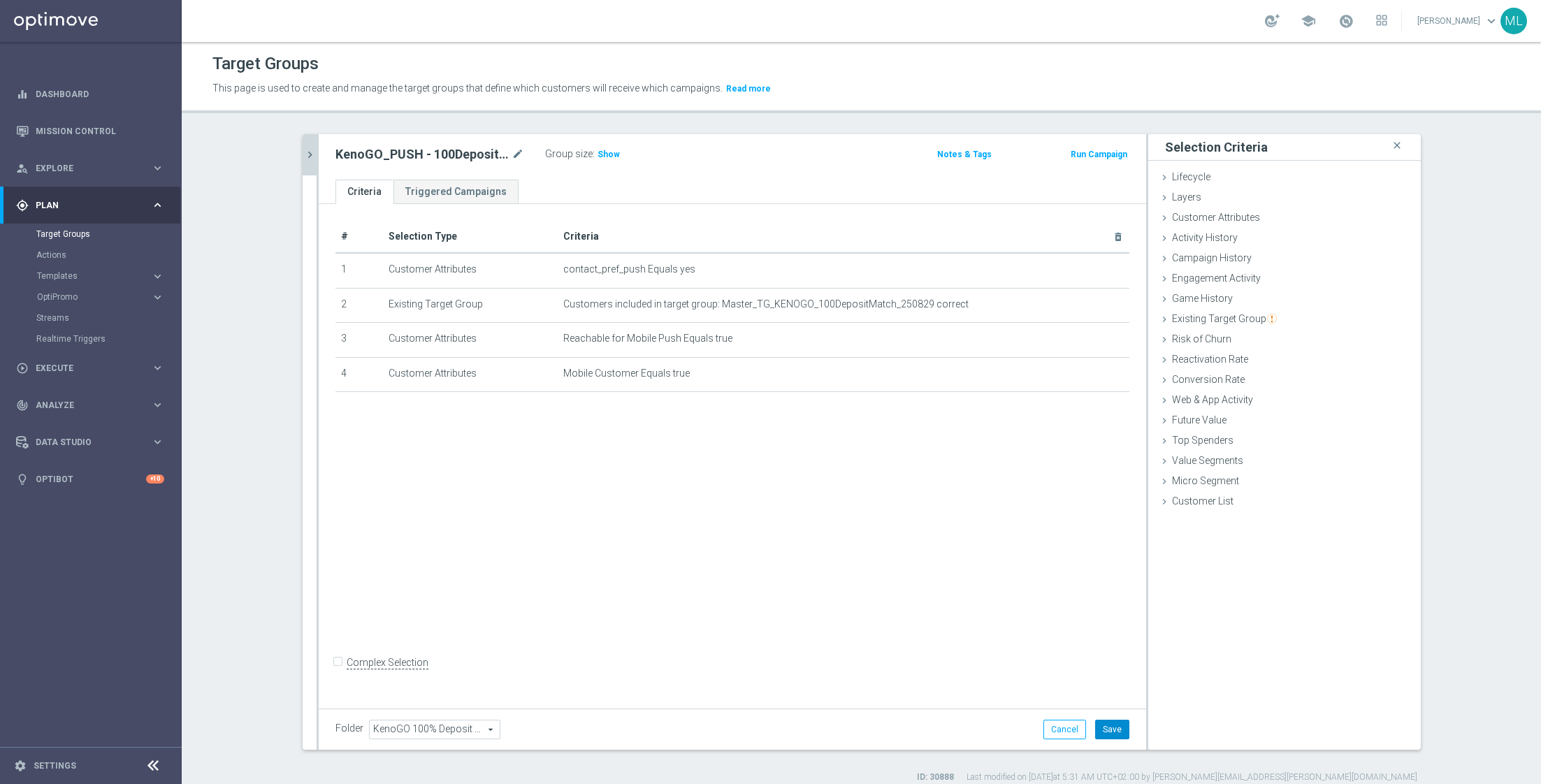
click at [1115, 733] on button "Save" at bounding box center [1112, 729] width 34 height 20
click at [313, 149] on icon "chevron_right" at bounding box center [310, 155] width 13 height 13
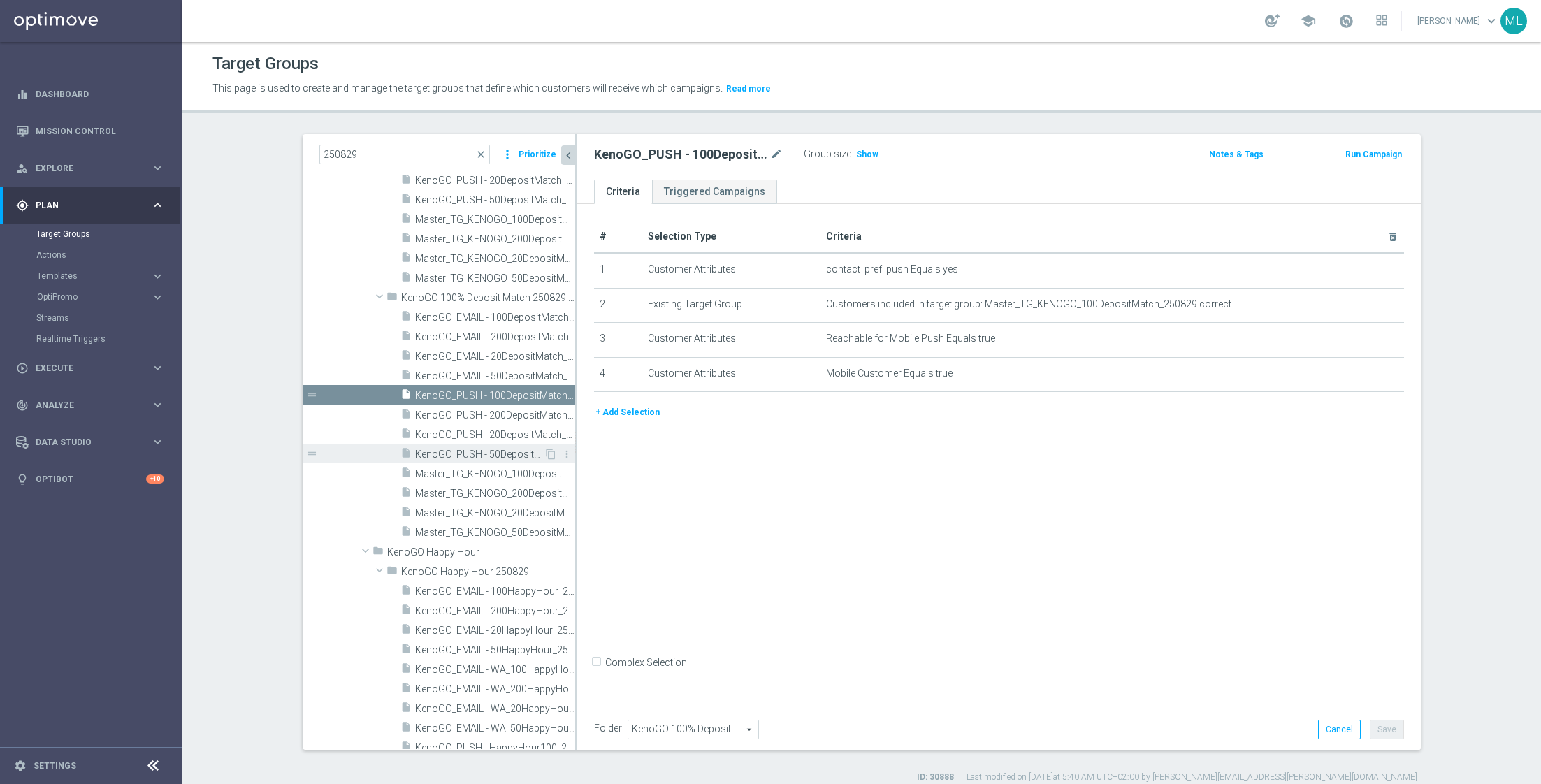
click at [515, 449] on span "KenoGO_PUSH - 50DepositMatch_250829 correct" at bounding box center [479, 454] width 128 height 12
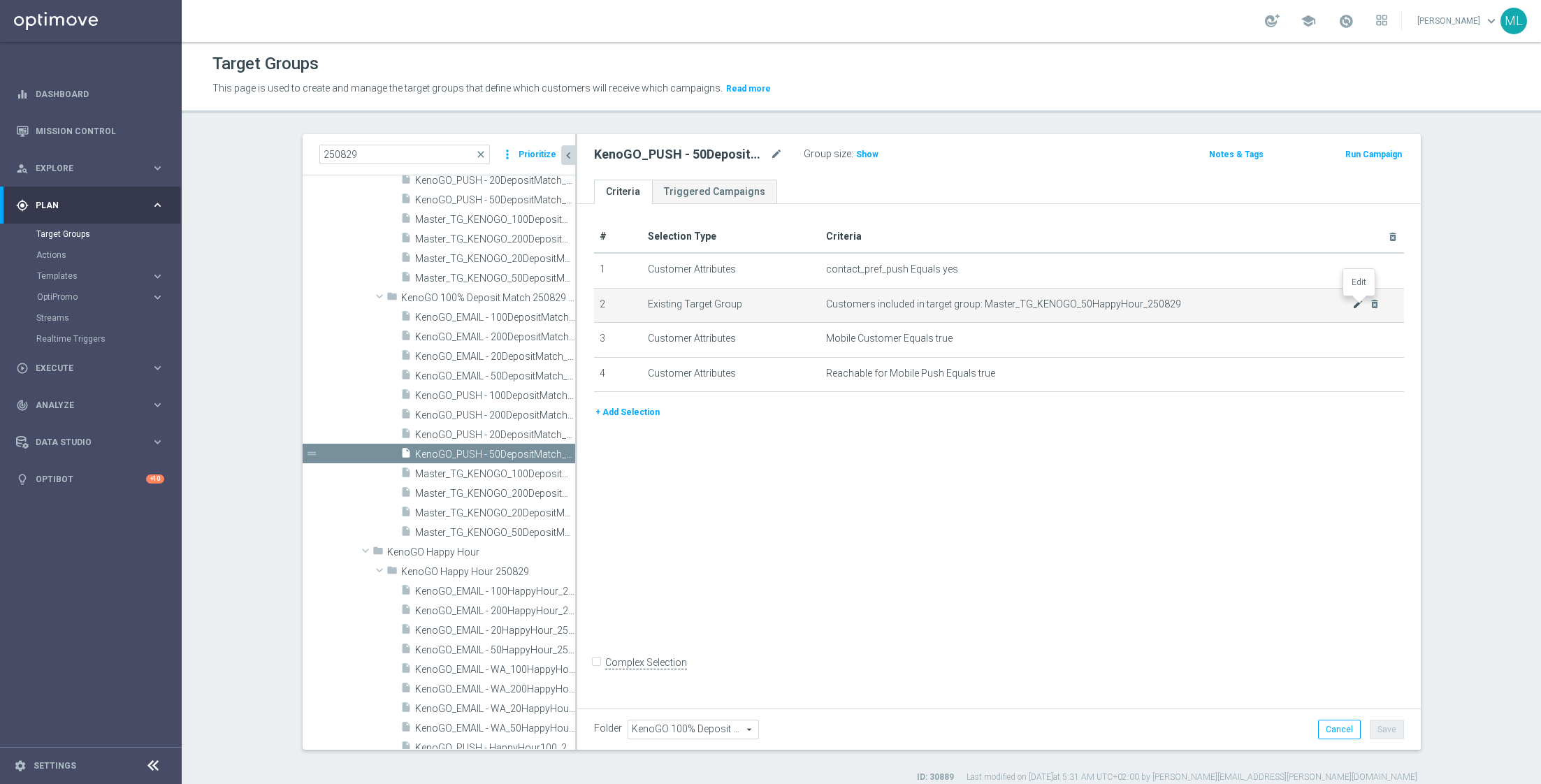
click at [1357, 304] on icon "mode_edit" at bounding box center [1358, 304] width 12 height 12
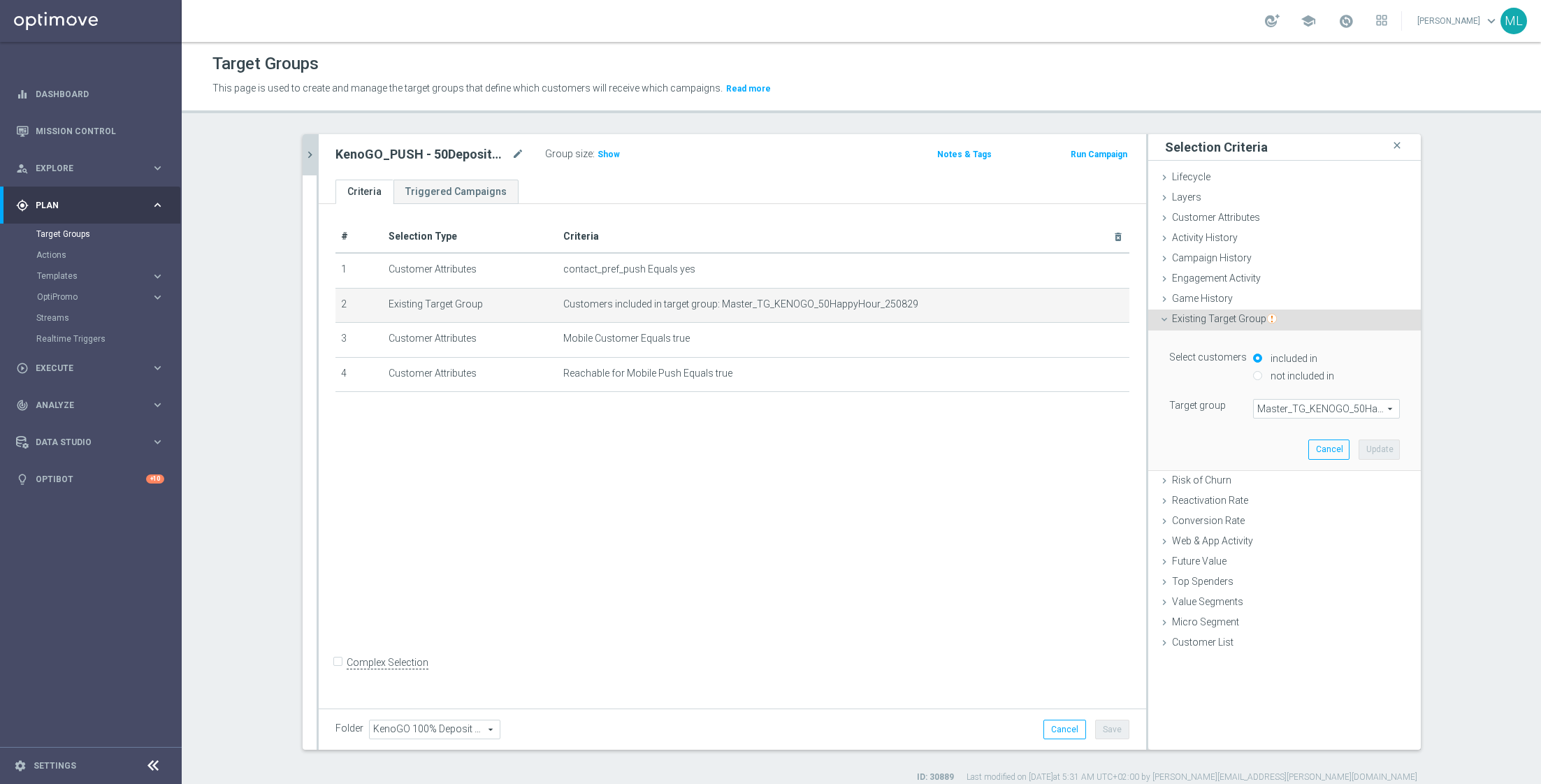
click at [1321, 407] on span "Master_TG_KENOGO_50HappyHour_250829" at bounding box center [1327, 409] width 146 height 18
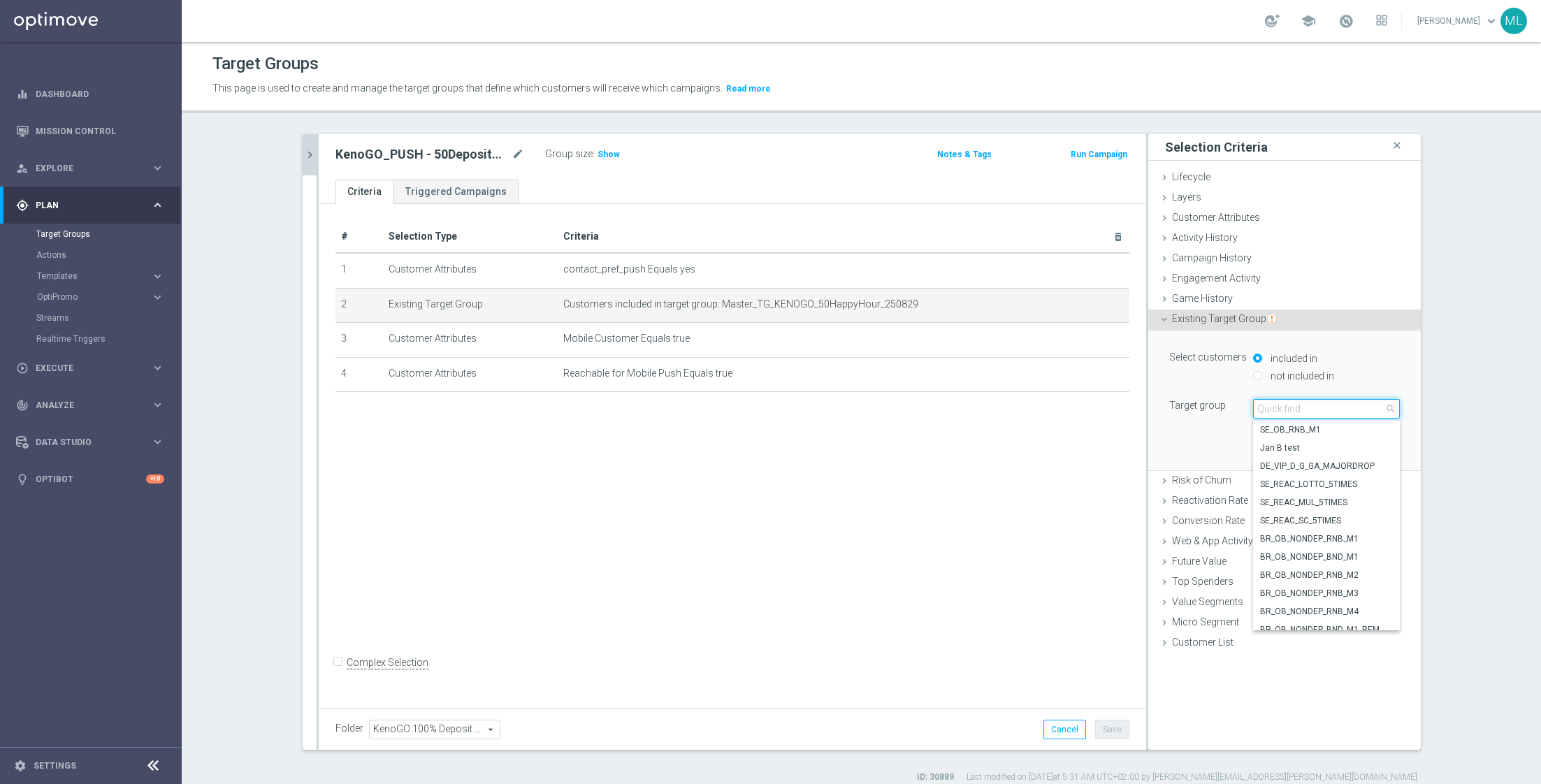
click at [1293, 407] on input "search" at bounding box center [1326, 409] width 146 height 20
type input "250829"
click at [1314, 533] on span "Master_TG_KENOGO_50DepositMatch_250829 correct" at bounding box center [1326, 533] width 133 height 12
type input "Master_TG_KENOGO_50DepositMatch_250829 correct"
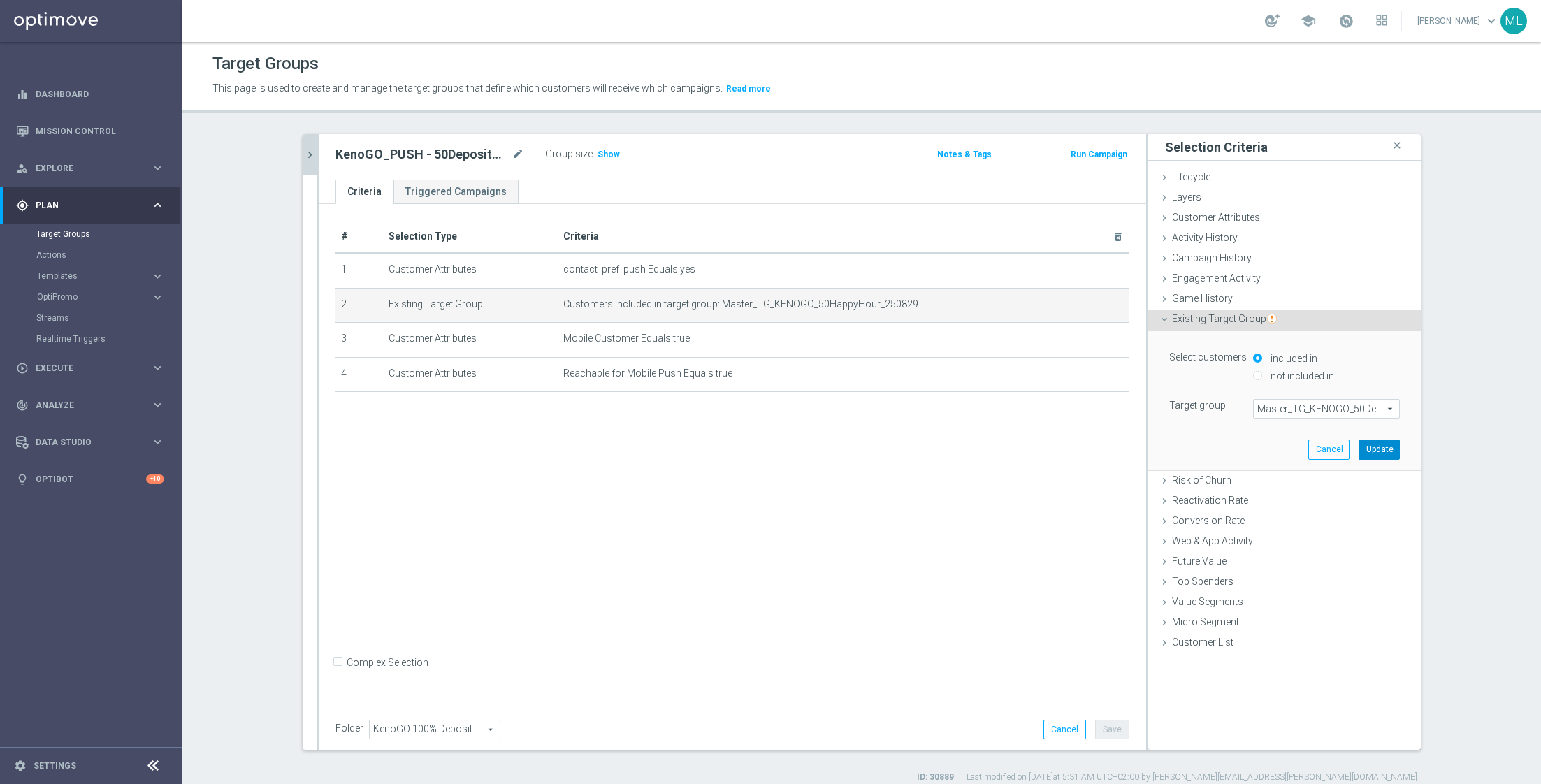
click at [1375, 447] on button "Update" at bounding box center [1379, 449] width 41 height 20
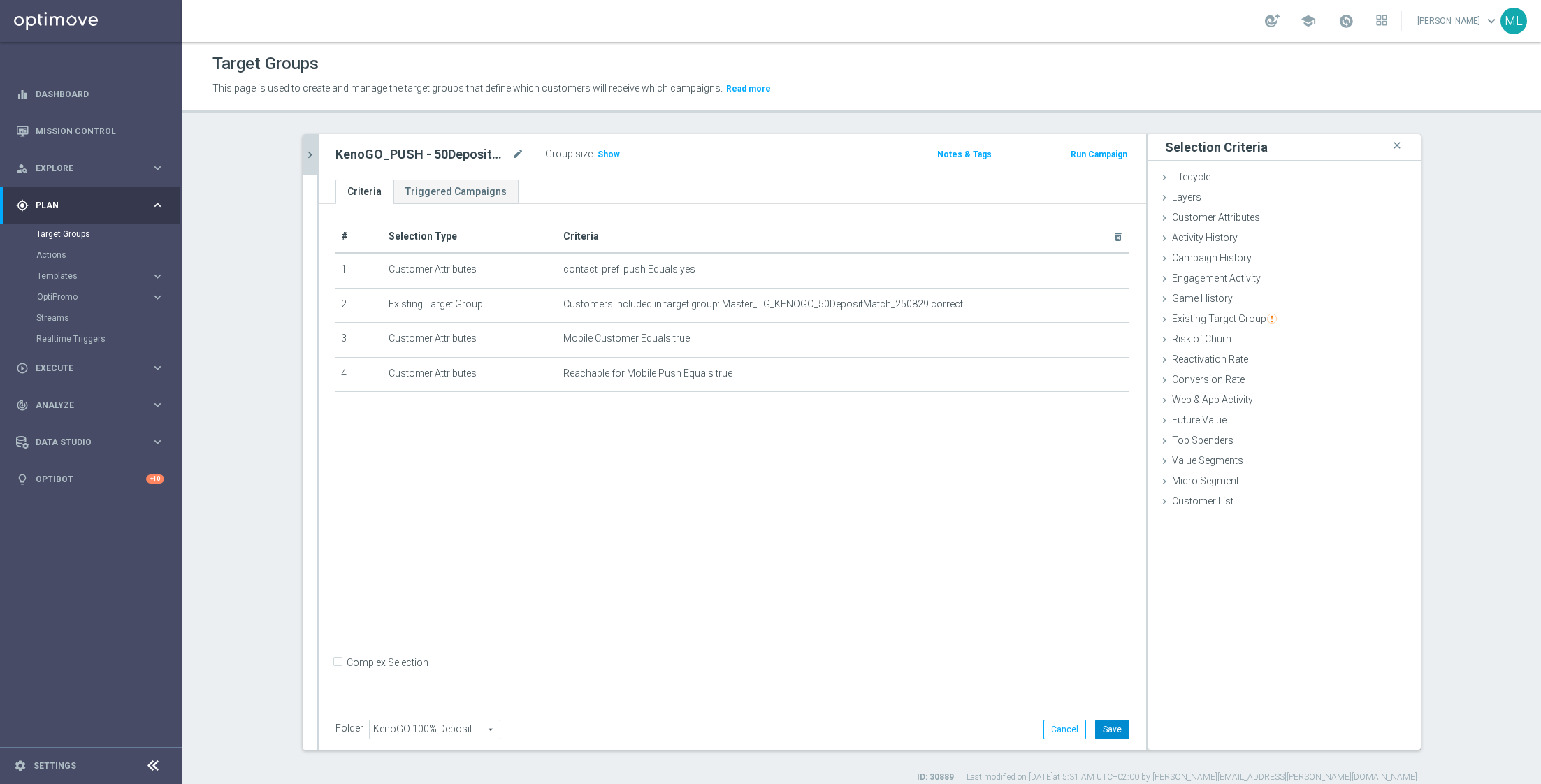
click at [1117, 725] on button "Save" at bounding box center [1112, 729] width 34 height 20
click at [308, 156] on icon "chevron_right" at bounding box center [310, 155] width 13 height 13
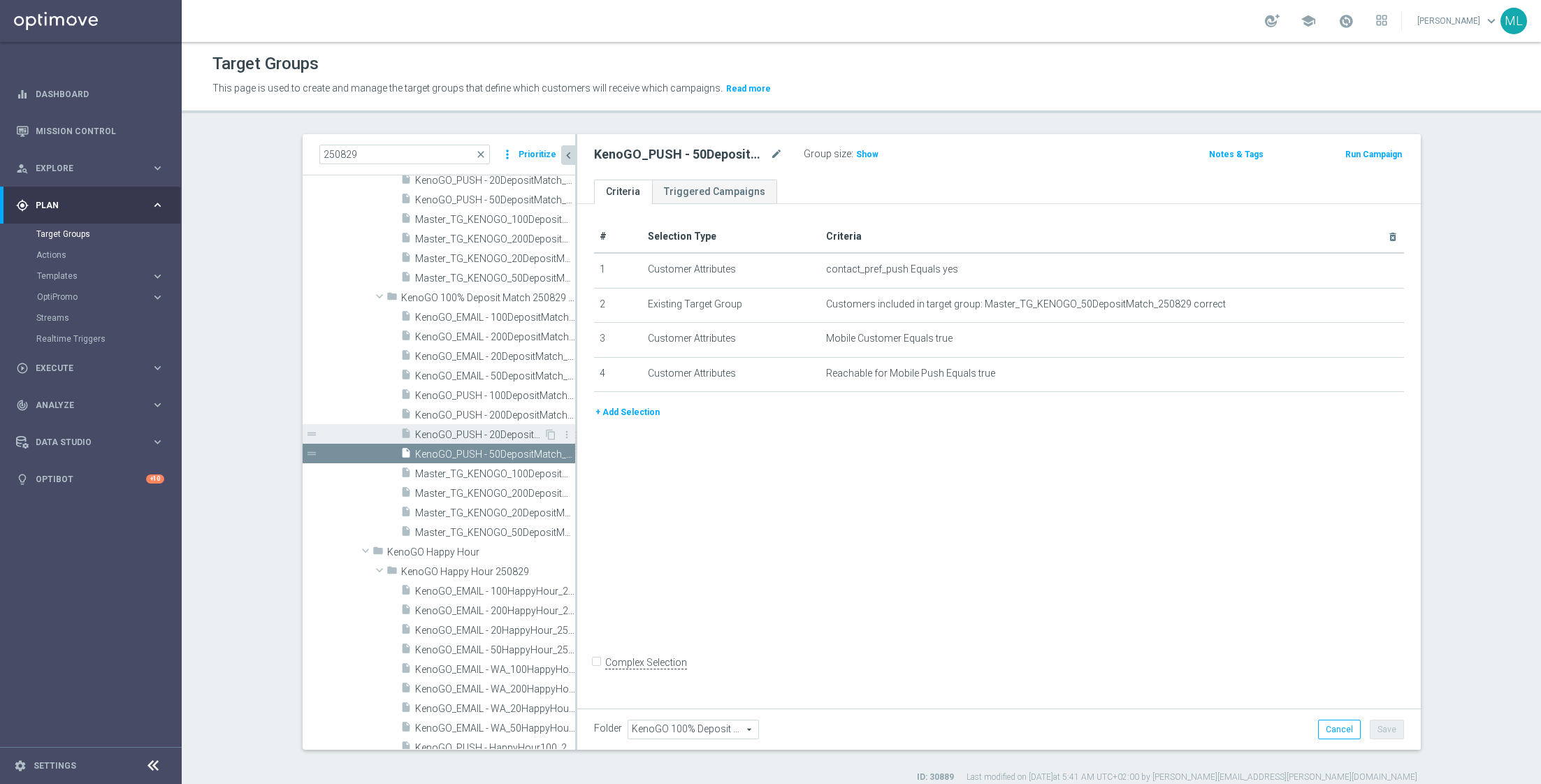
click at [481, 434] on span "KenoGO_PUSH - 20DepositMatch_250829 correct" at bounding box center [479, 435] width 128 height 12
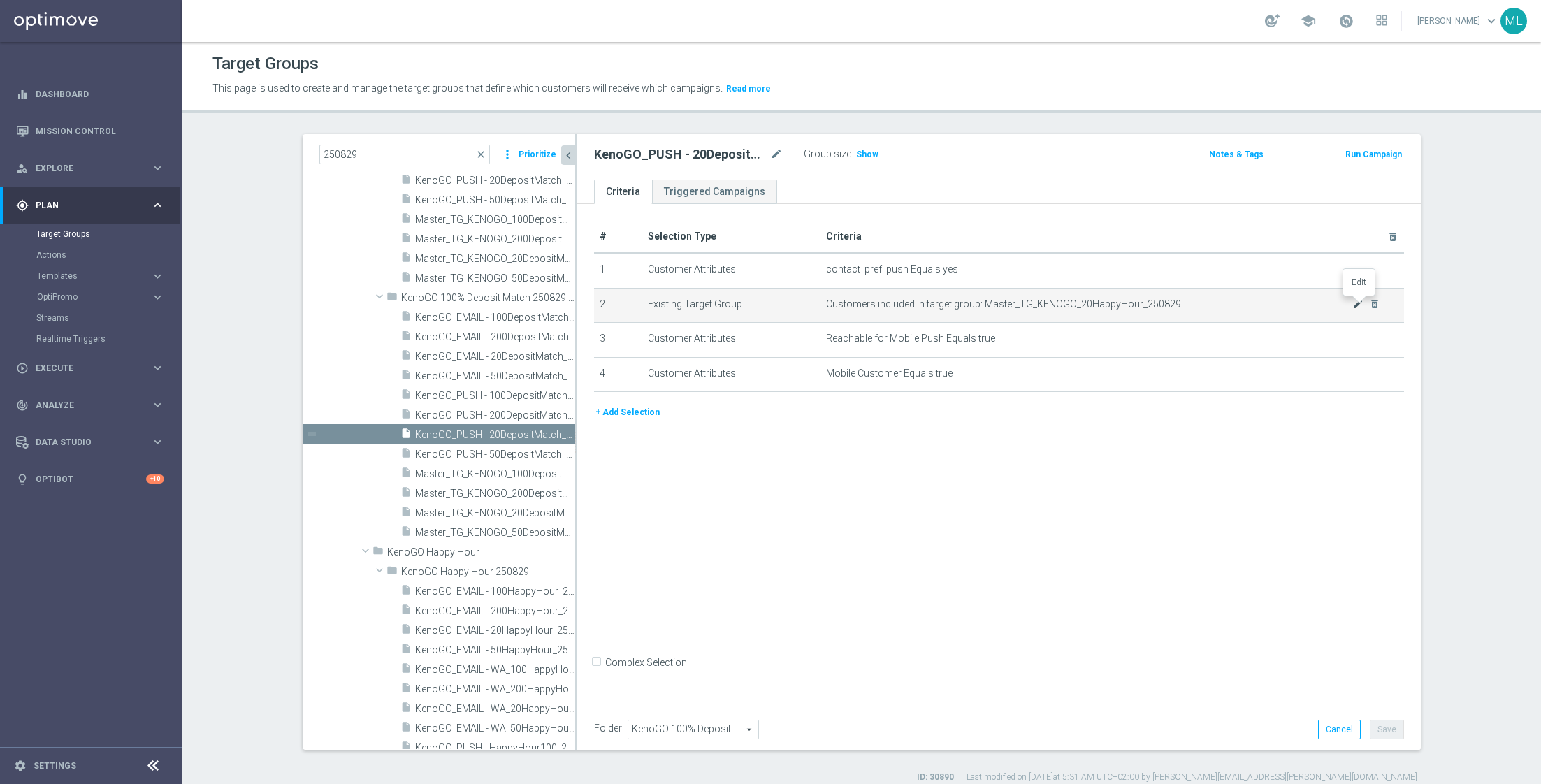
click at [1357, 304] on icon "mode_edit" at bounding box center [1358, 304] width 12 height 12
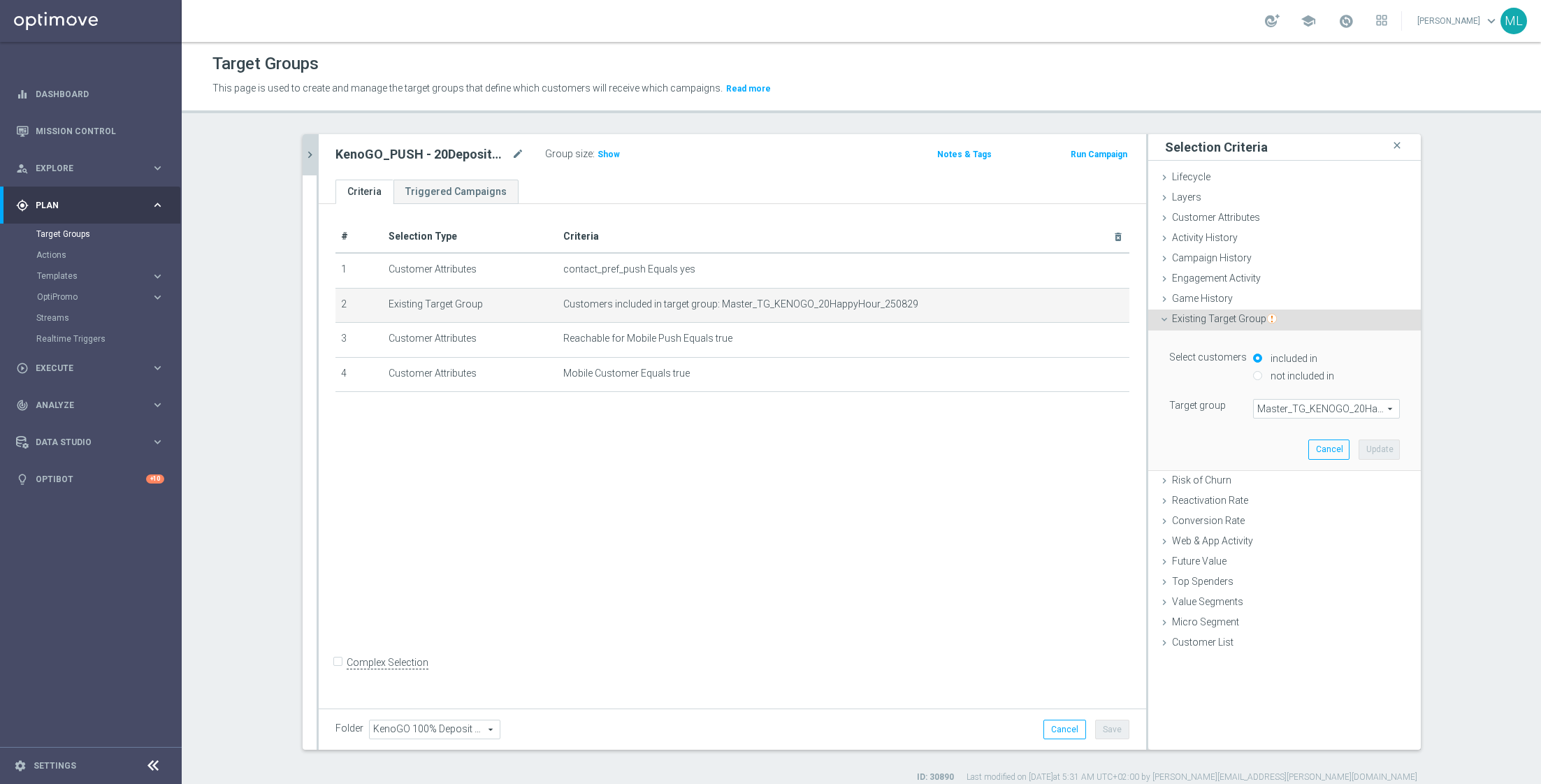
click at [1296, 405] on span "Master_TG_KENOGO_20HappyHour_250829" at bounding box center [1327, 409] width 146 height 18
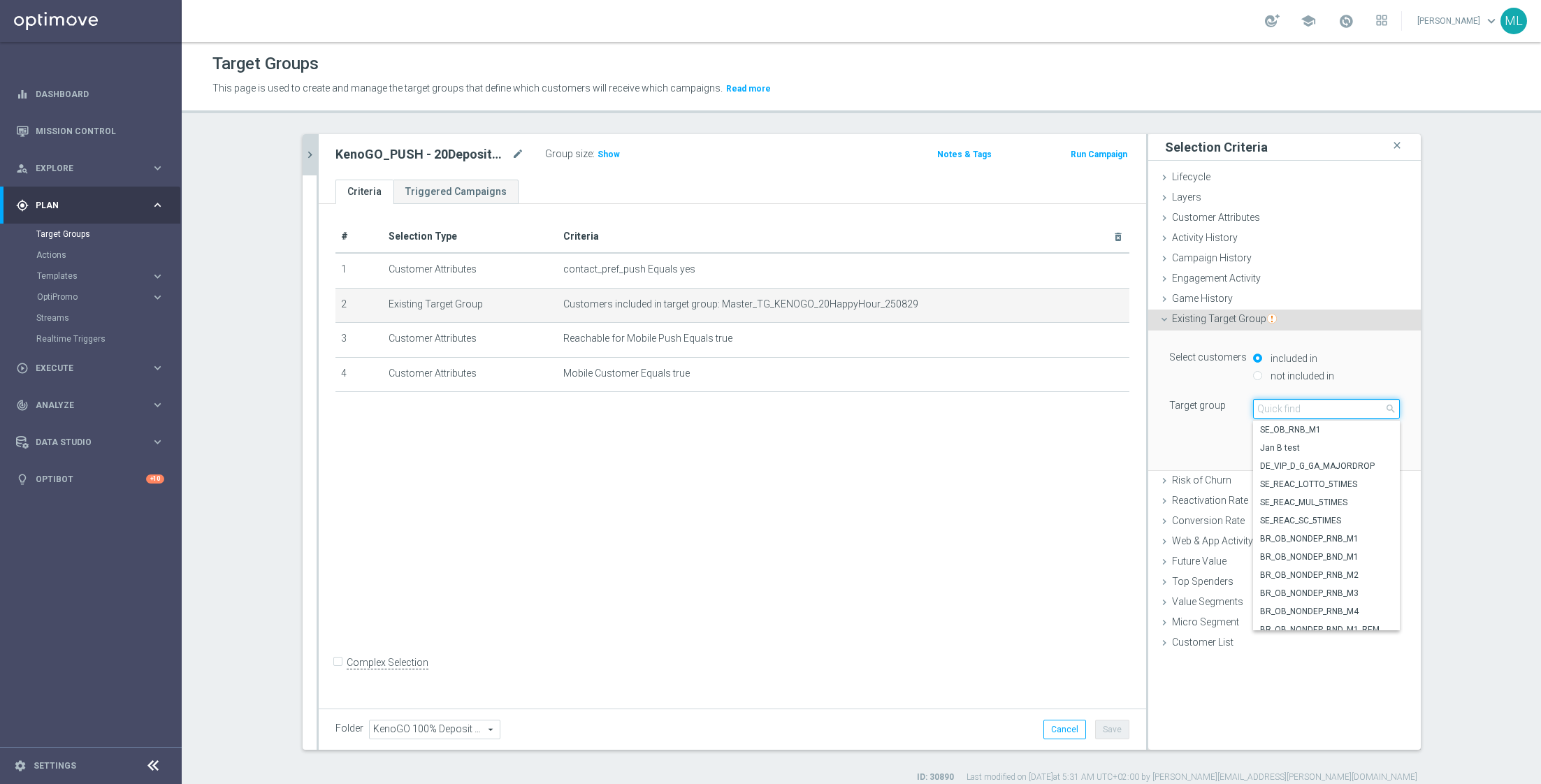
click at [1285, 407] on input "search" at bounding box center [1326, 409] width 146 height 20
type input "250829"
click at [1331, 490] on span "Master_TG_KENOGO_20DepositMatch_250829 correct" at bounding box center [1326, 495] width 133 height 12
type input "Master_TG_KENOGO_20DepositMatch_250829 correct"
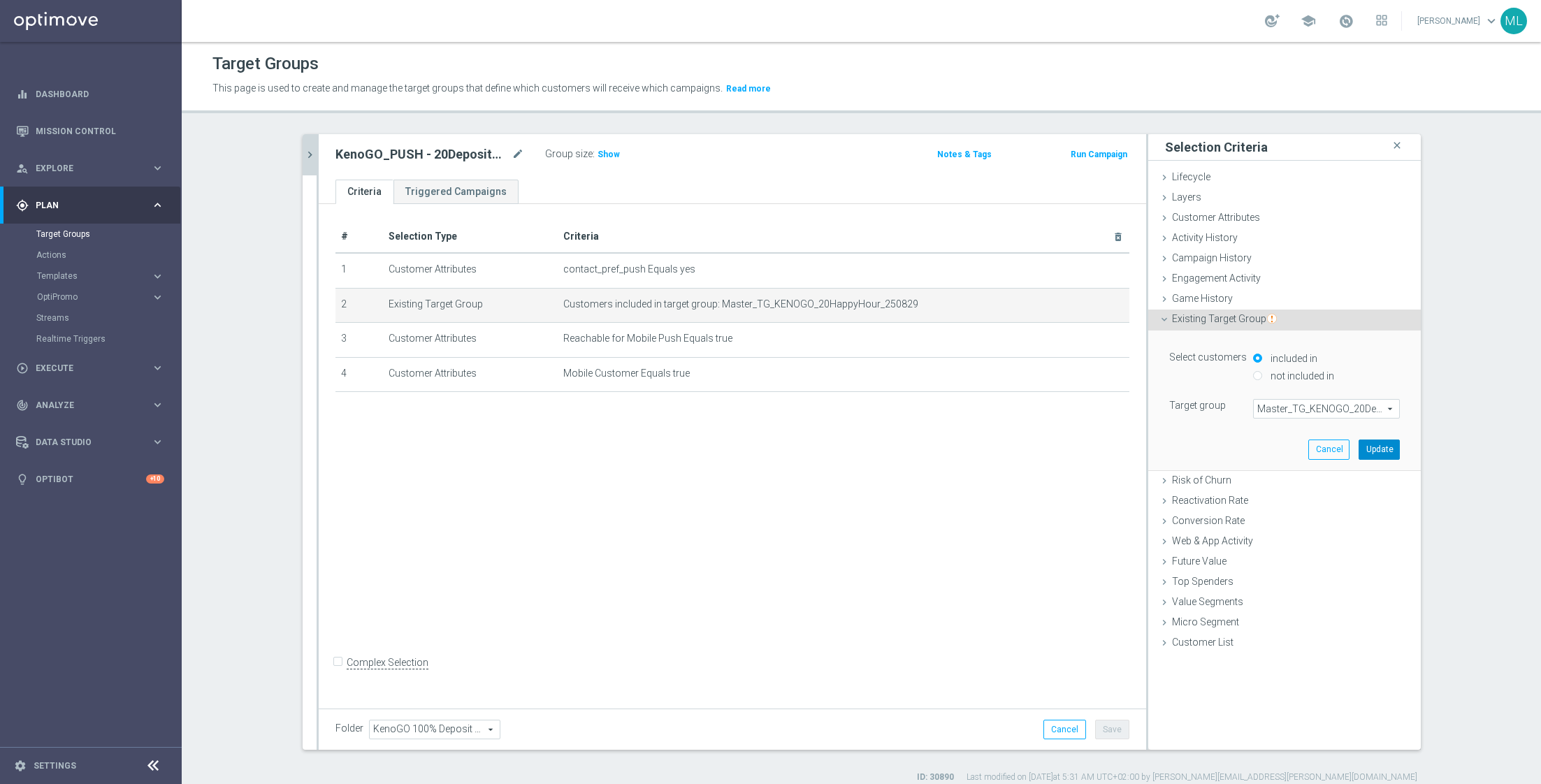
click at [1382, 443] on button "Update" at bounding box center [1379, 449] width 41 height 20
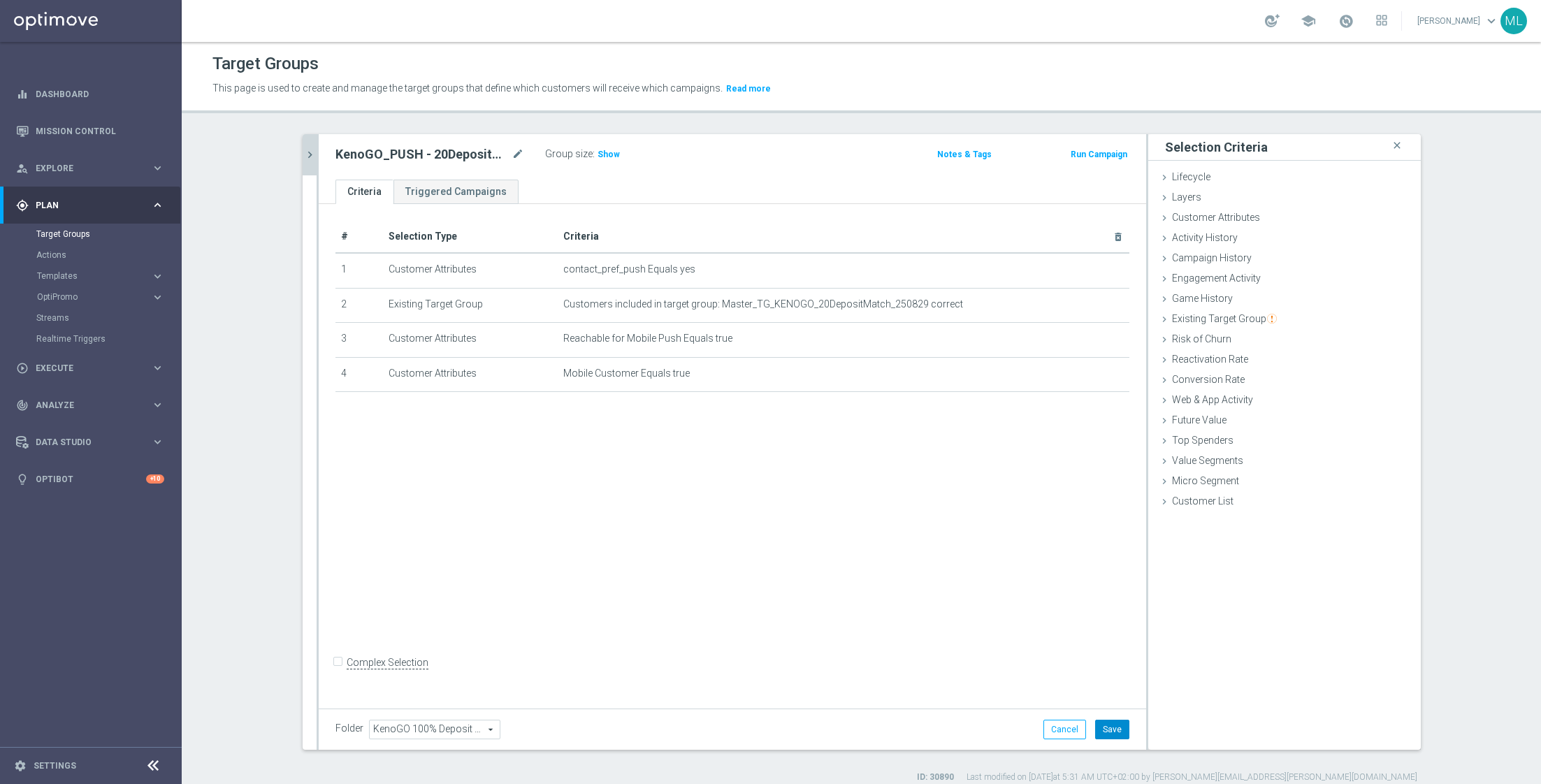
click at [1114, 725] on button "Save" at bounding box center [1112, 729] width 34 height 20
click at [313, 155] on icon "chevron_right" at bounding box center [310, 155] width 13 height 13
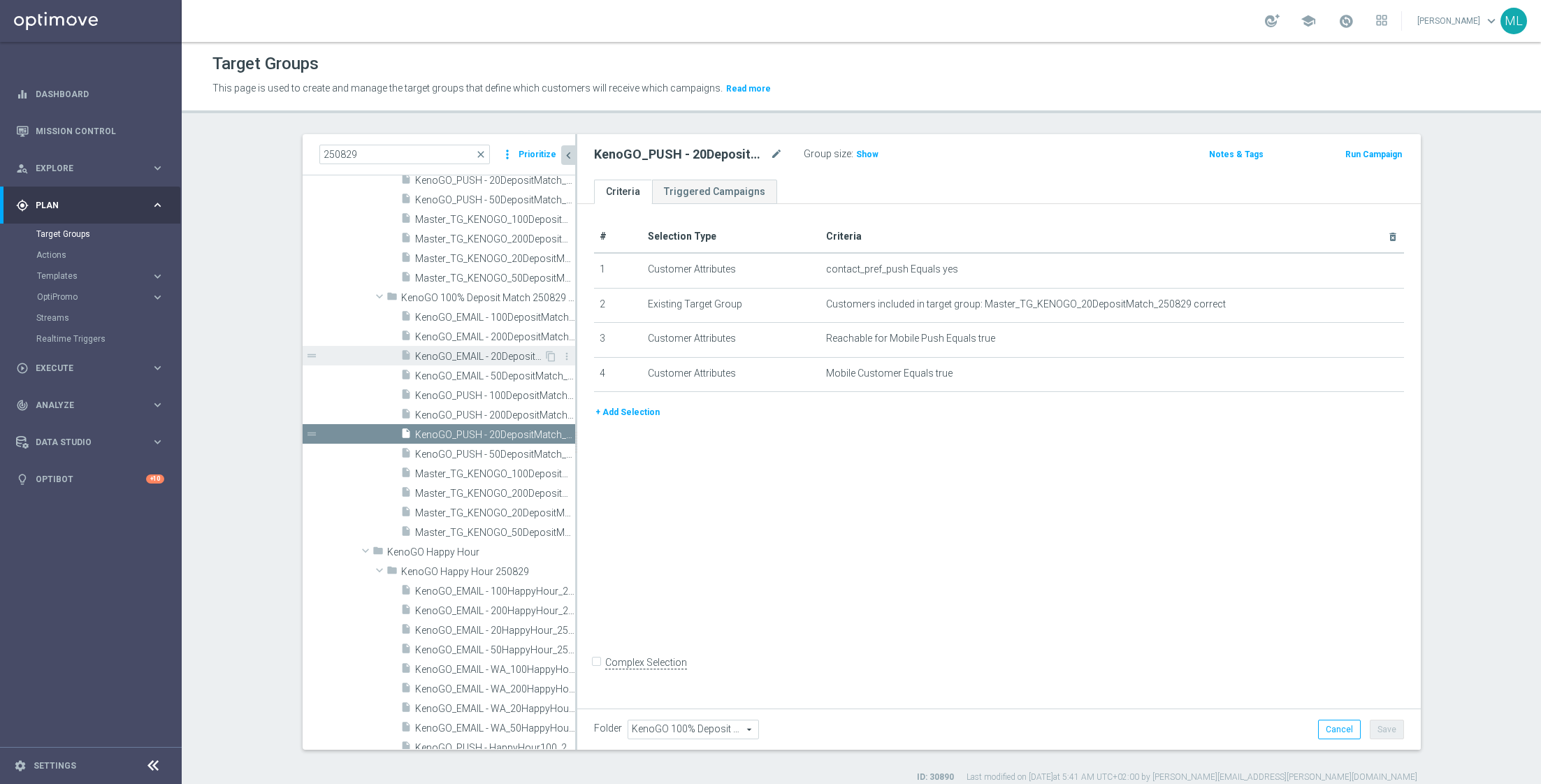
click at [476, 346] on div "insert_drive_file KenoGO_EMAIL - 20DepositMatch_250829 correct" at bounding box center [471, 356] width 143 height 20
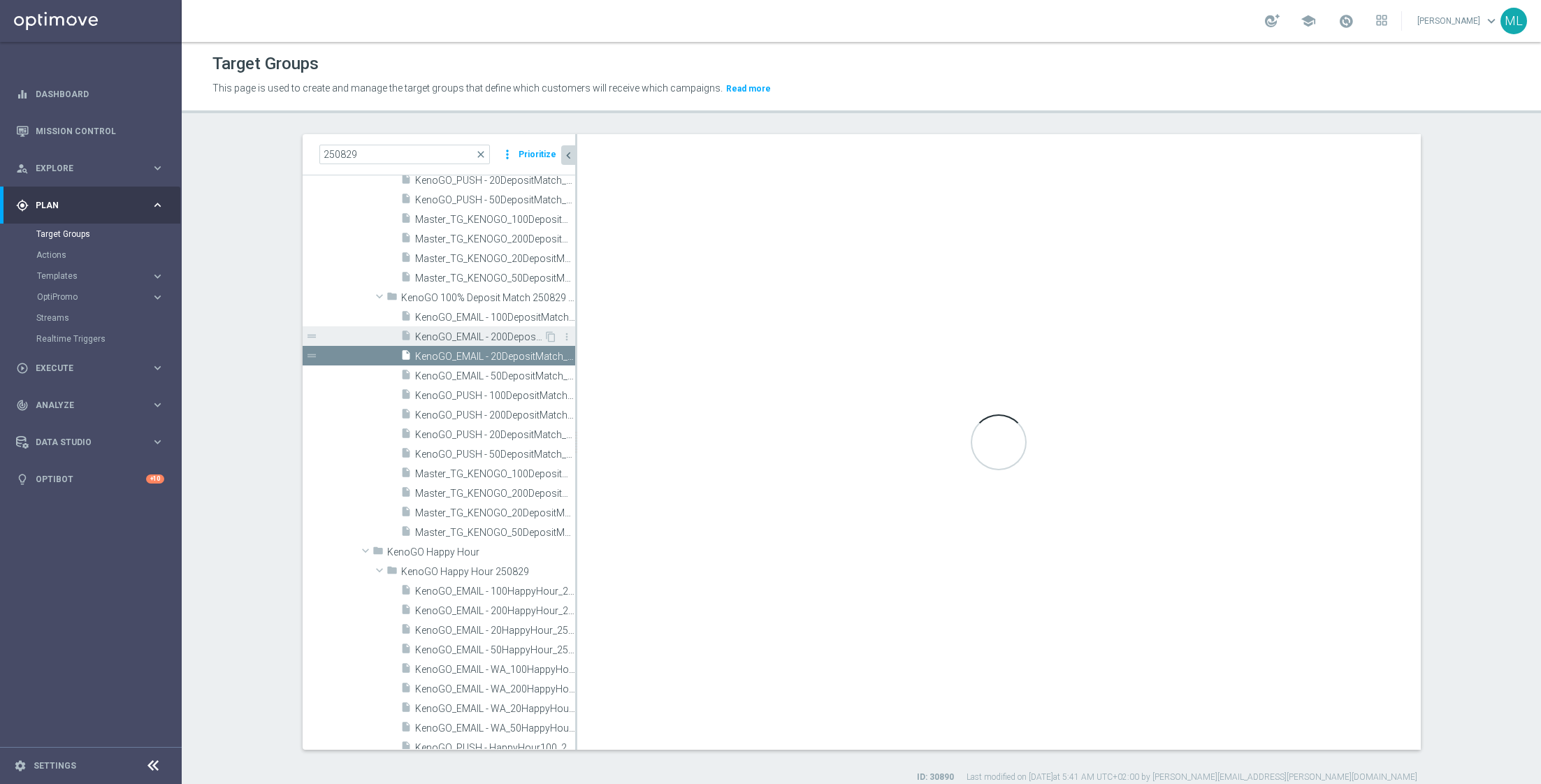
click at [466, 335] on span "KenoGO_EMAIL - 200DepositMatch_250829 correct" at bounding box center [479, 337] width 128 height 12
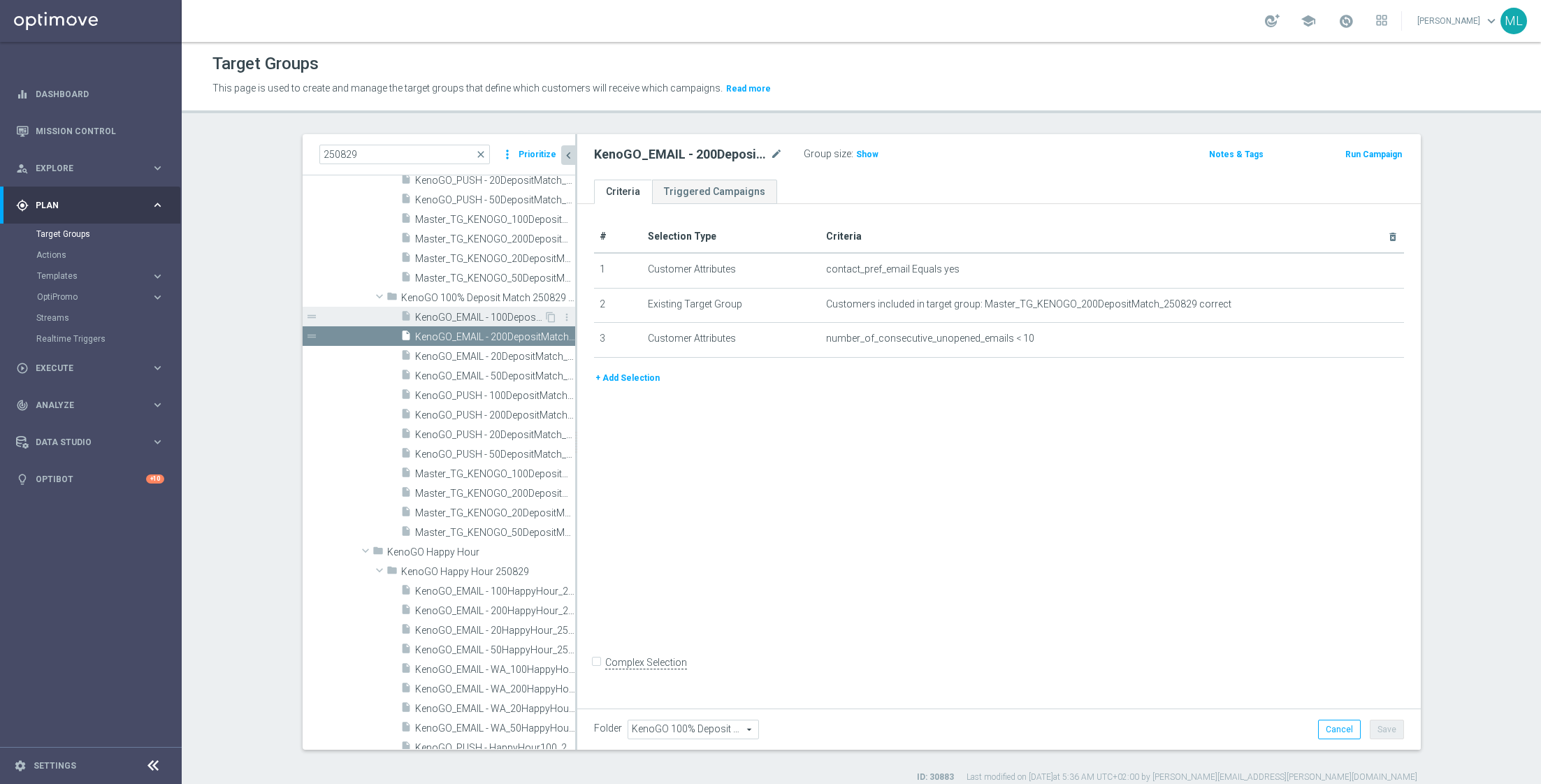
click at [454, 313] on span "KenoGO_EMAIL - 100DepositMatch_250829 correct" at bounding box center [479, 318] width 128 height 12
click at [457, 354] on span "KenoGO_EMAIL - 20DepositMatch_250829 correct" at bounding box center [479, 356] width 128 height 12
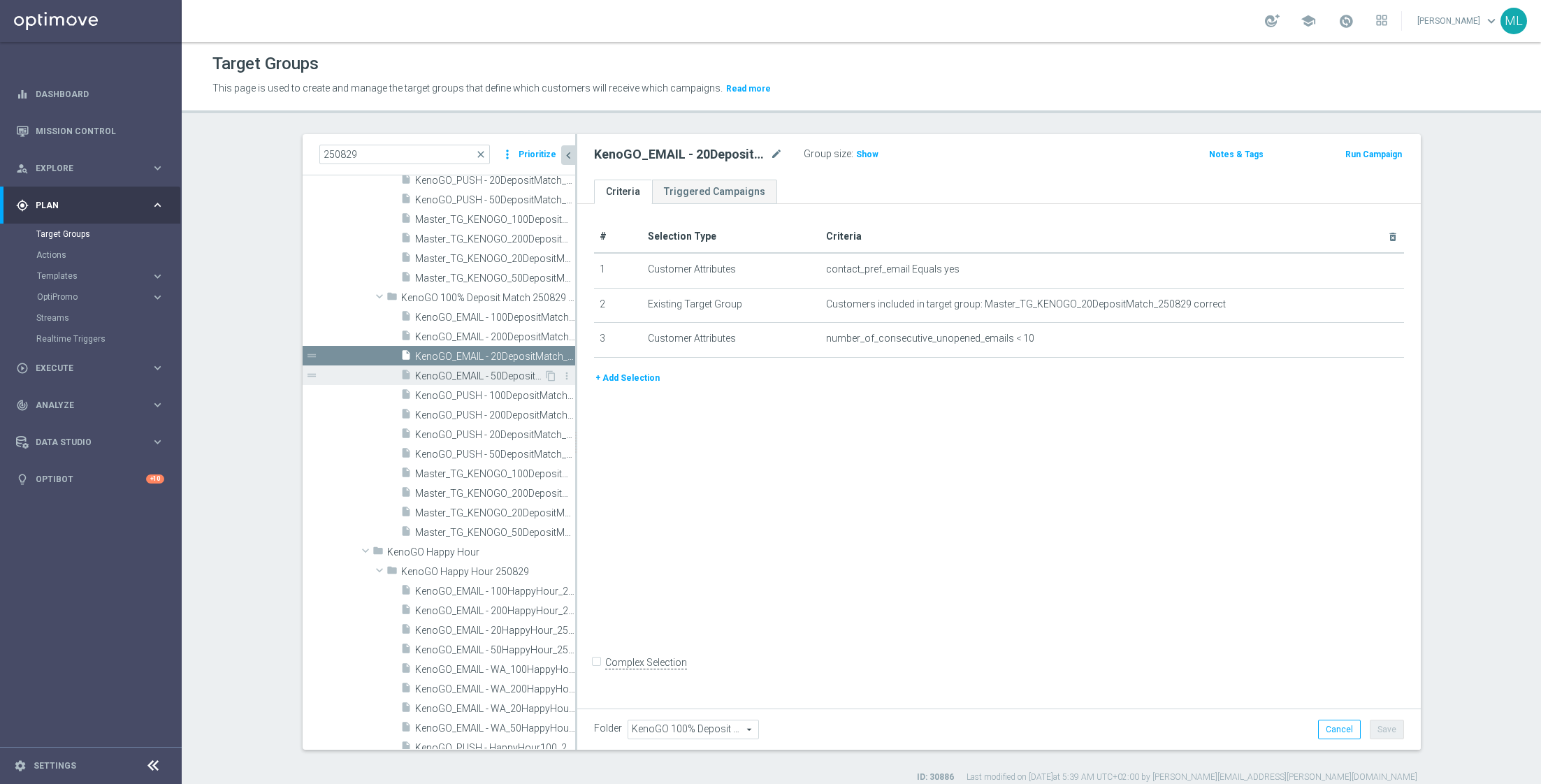
click at [457, 374] on span "KenoGO_EMAIL - 50DepositMatch_250829 correct" at bounding box center [479, 376] width 128 height 12
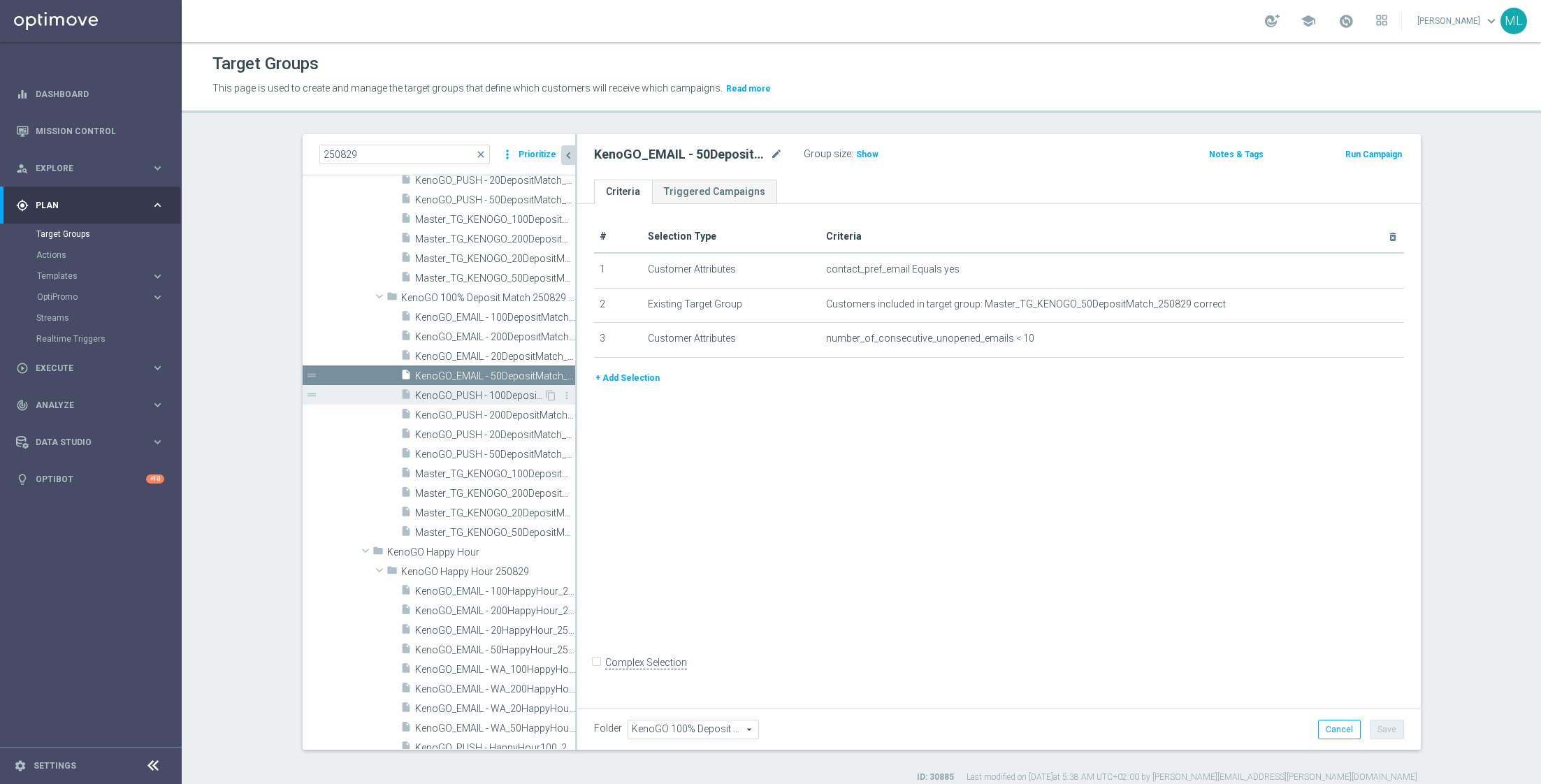
click at [466, 396] on span "KenoGO_PUSH - 100DepositMatch_250829 correct" at bounding box center [479, 395] width 128 height 12
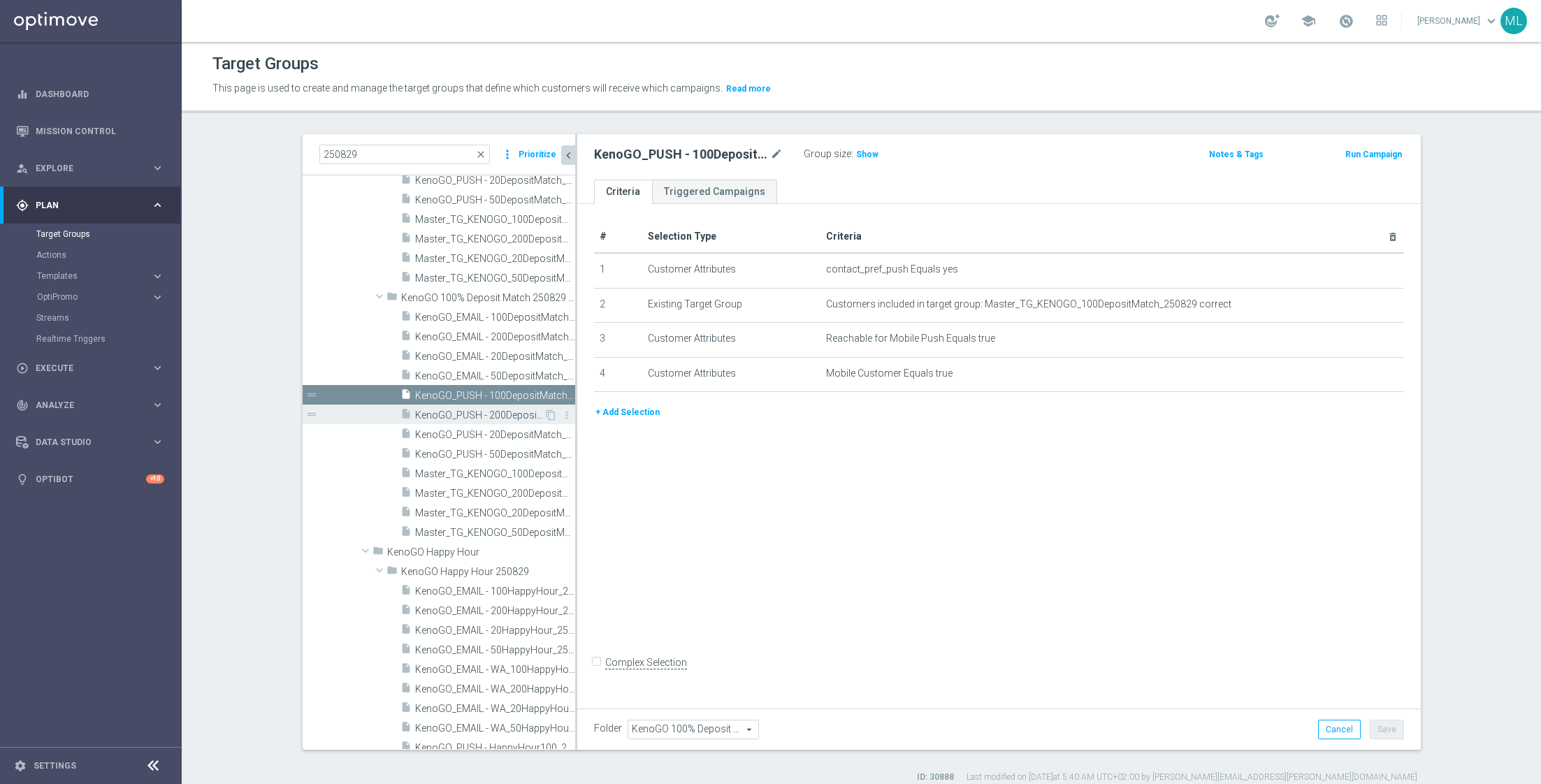
click at [468, 410] on span "KenoGO_PUSH - 200DepositMatch_250829 correct" at bounding box center [479, 415] width 128 height 12
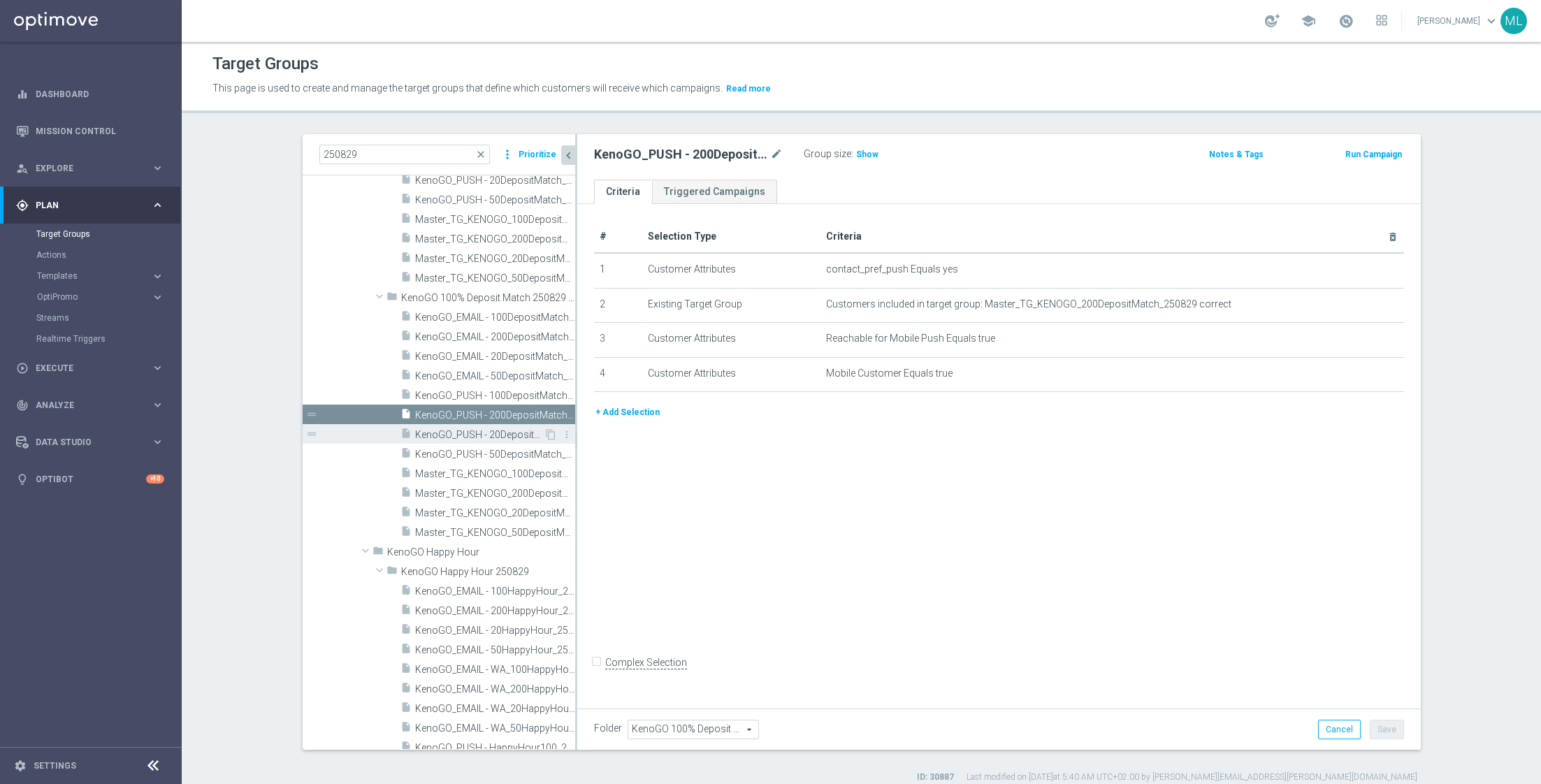
click at [470, 436] on span "KenoGO_PUSH - 20DepositMatch_250829 correct" at bounding box center [479, 435] width 128 height 12
click at [467, 454] on span "KenoGO_PUSH - 50DepositMatch_250829 correct" at bounding box center [479, 454] width 128 height 12
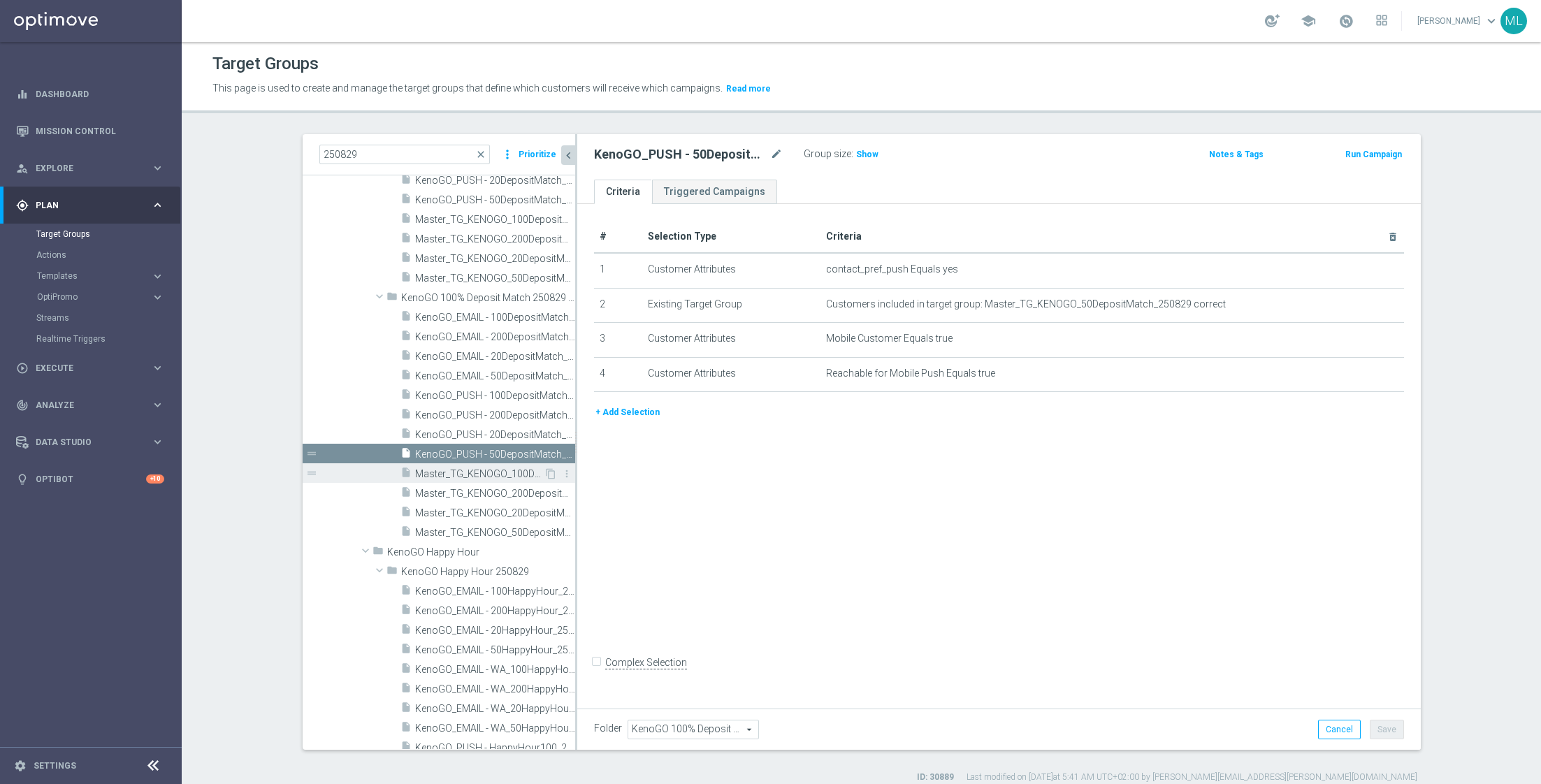
click at [479, 474] on span "Master_TG_KENOGO_100DepositMatch_250829 correct" at bounding box center [479, 474] width 128 height 12
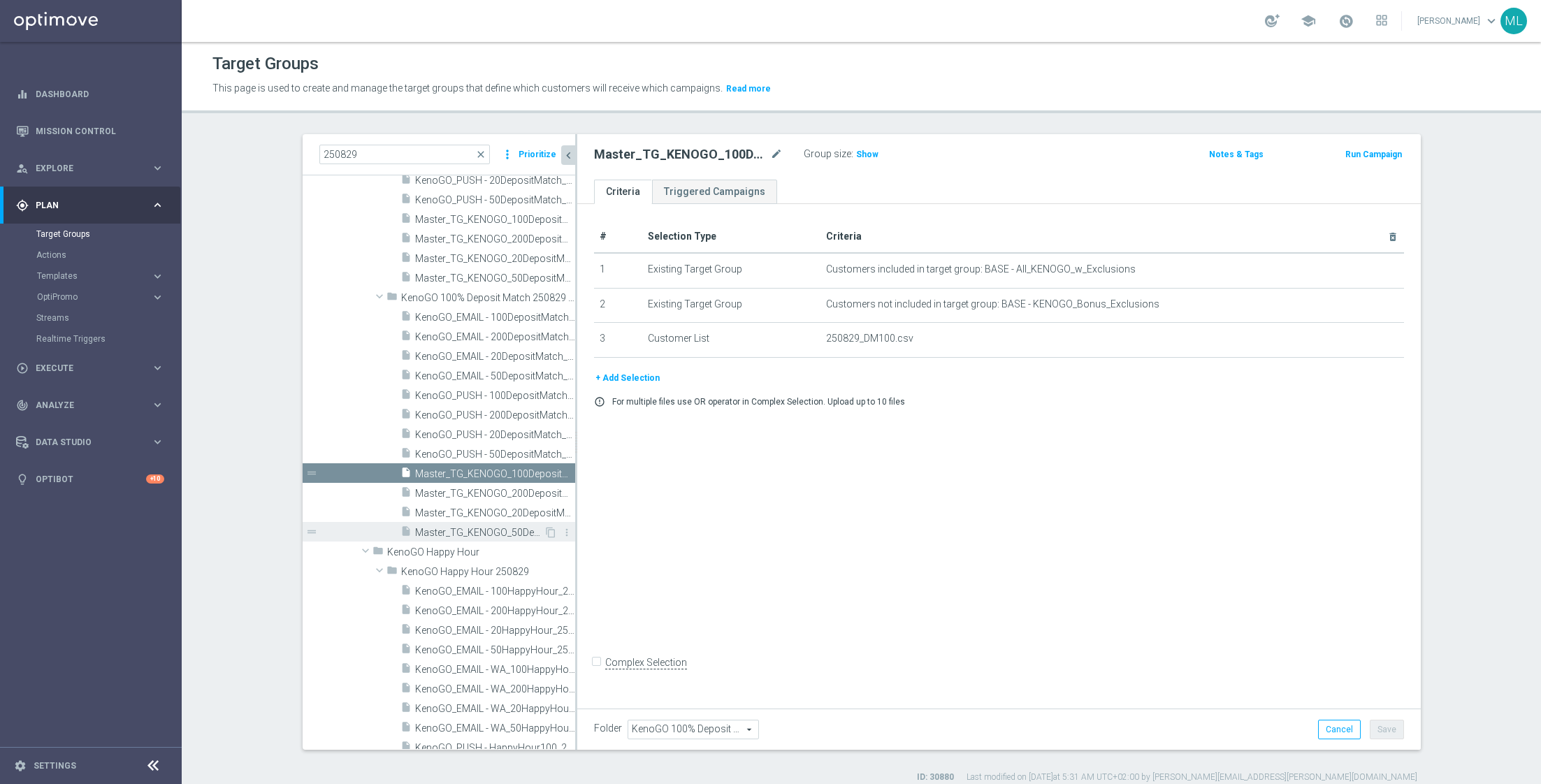
click at [513, 528] on span "Master_TG_KENOGO_50DepositMatch_250829 correct" at bounding box center [479, 533] width 128 height 12
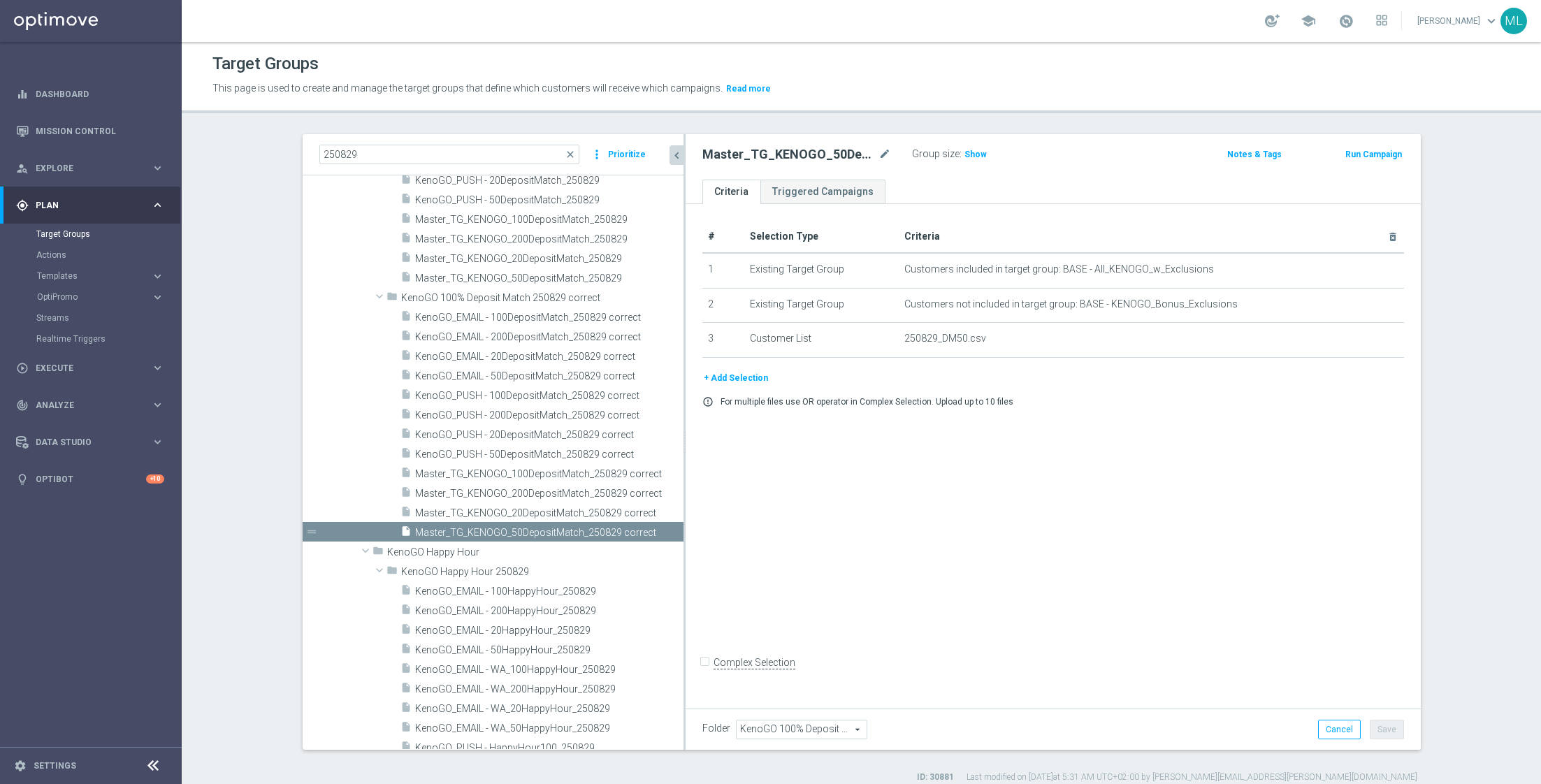
drag, startPoint x: 575, startPoint y: 455, endPoint x: 696, endPoint y: 458, distance: 121.0
click at [696, 458] on as-split "250829 close more_vert Prioritize Customer Target Groups library_add create_new…" at bounding box center [862, 442] width 1118 height 615
click at [553, 321] on span "KenoGO_EMAIL - 100DepositMatch_250829 correct" at bounding box center [533, 318] width 235 height 12
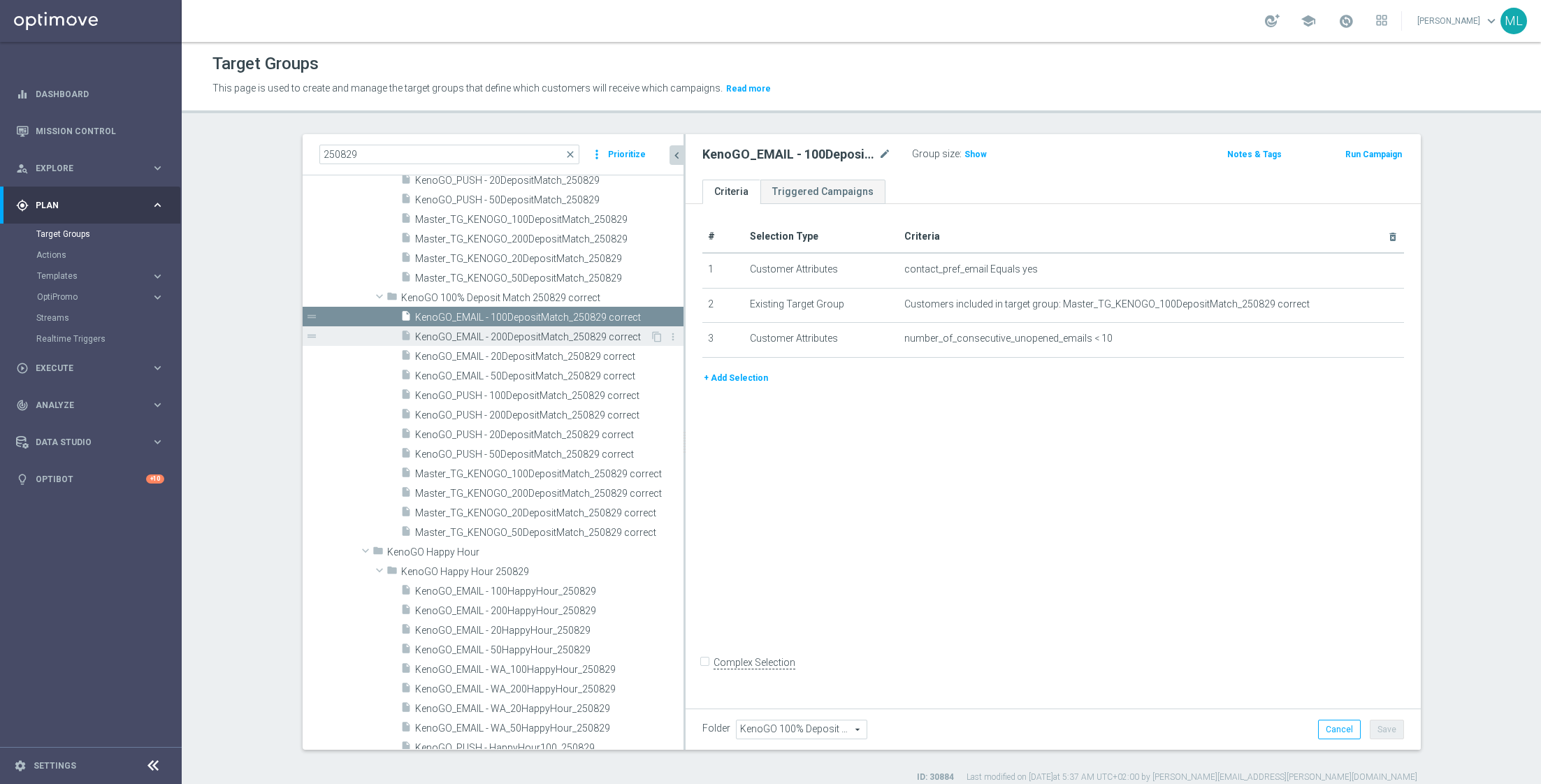
click at [551, 334] on span "KenoGO_EMAIL - 200DepositMatch_250829 correct" at bounding box center [533, 337] width 235 height 12
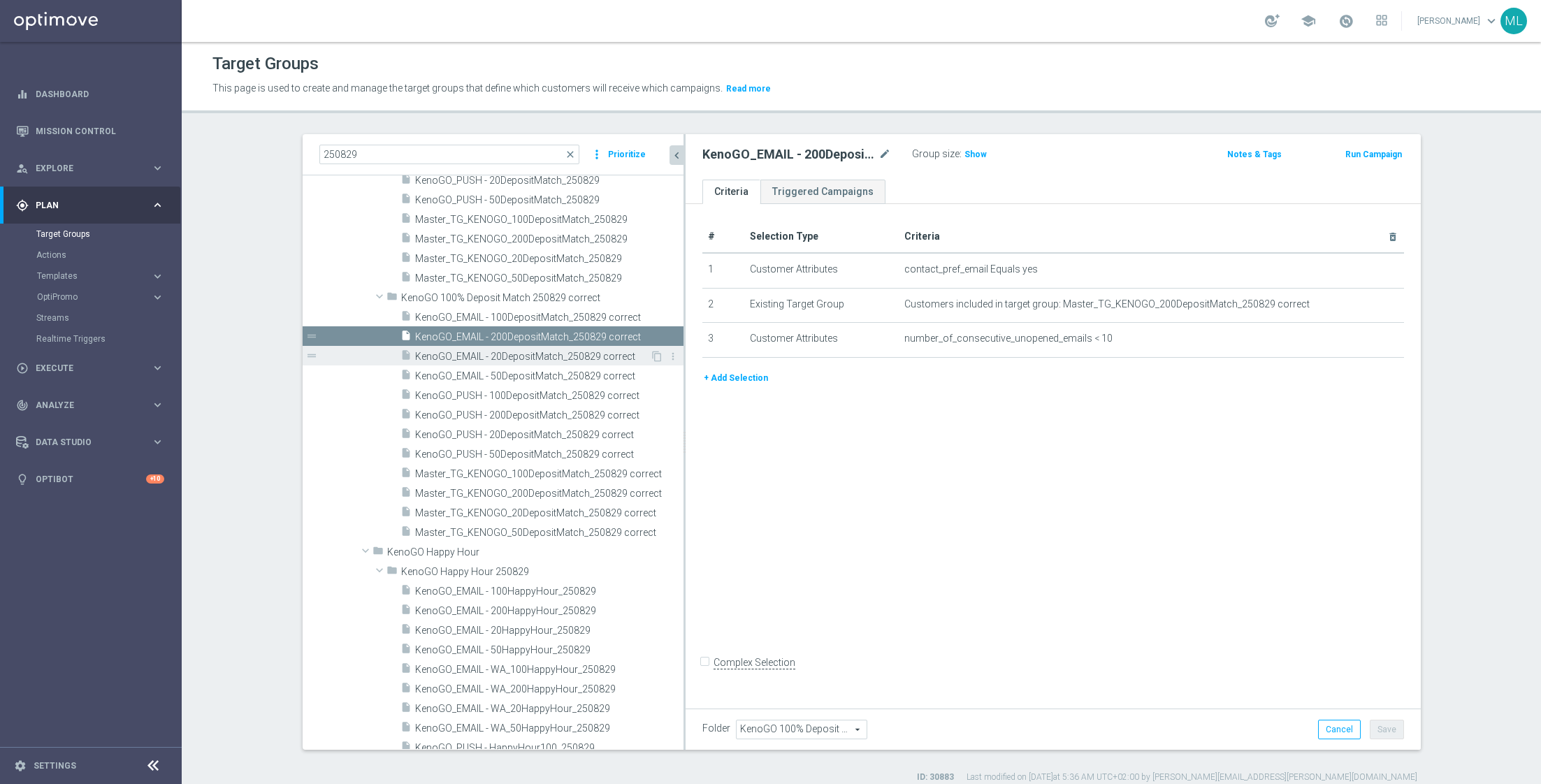
click at [550, 349] on div "insert_drive_file KenoGO_EMAIL - 20DepositMatch_250829 correct" at bounding box center [525, 356] width 250 height 20
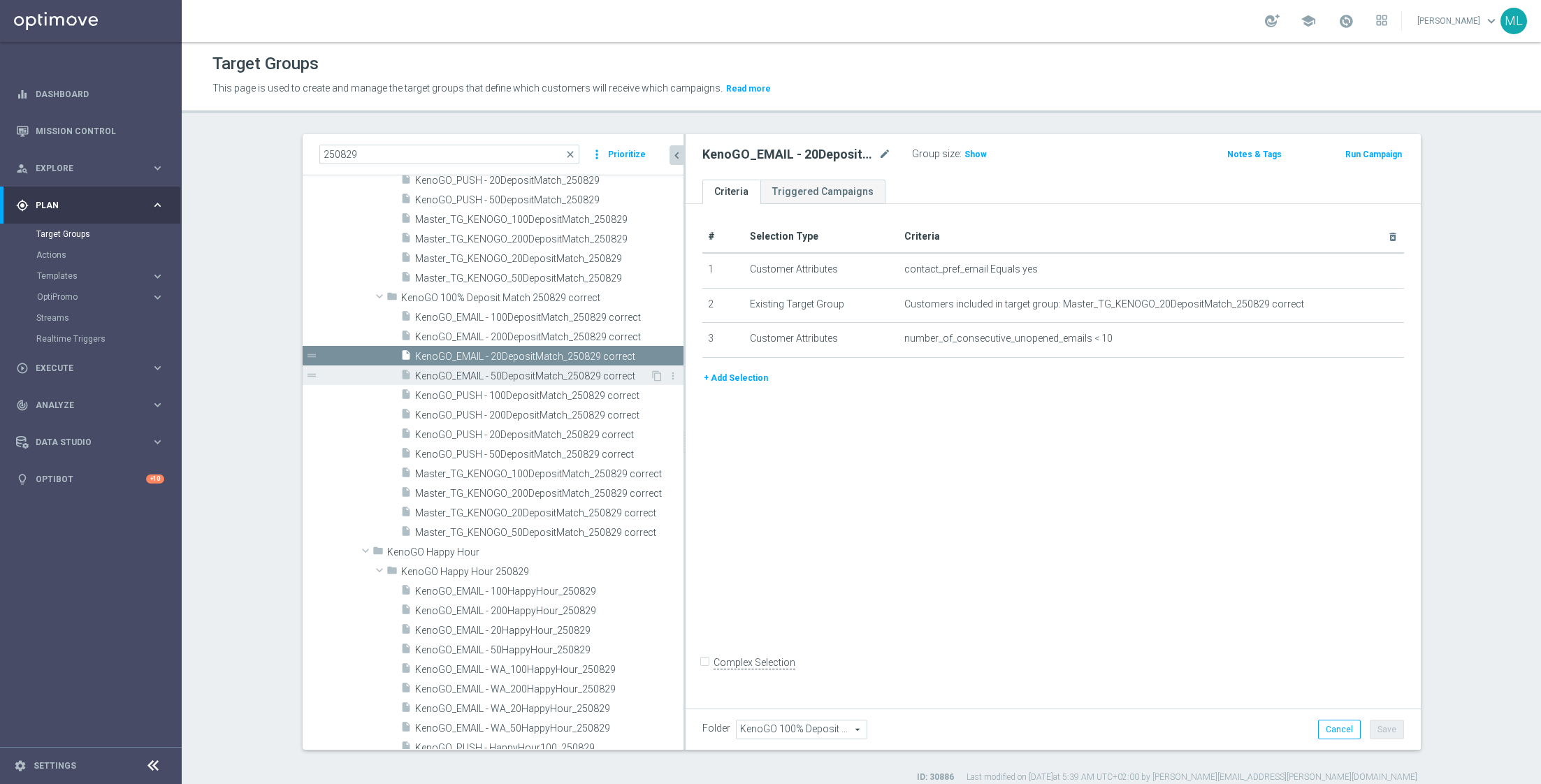
click at [545, 372] on span "KenoGO_EMAIL - 50DepositMatch_250829 correct" at bounding box center [533, 376] width 235 height 12
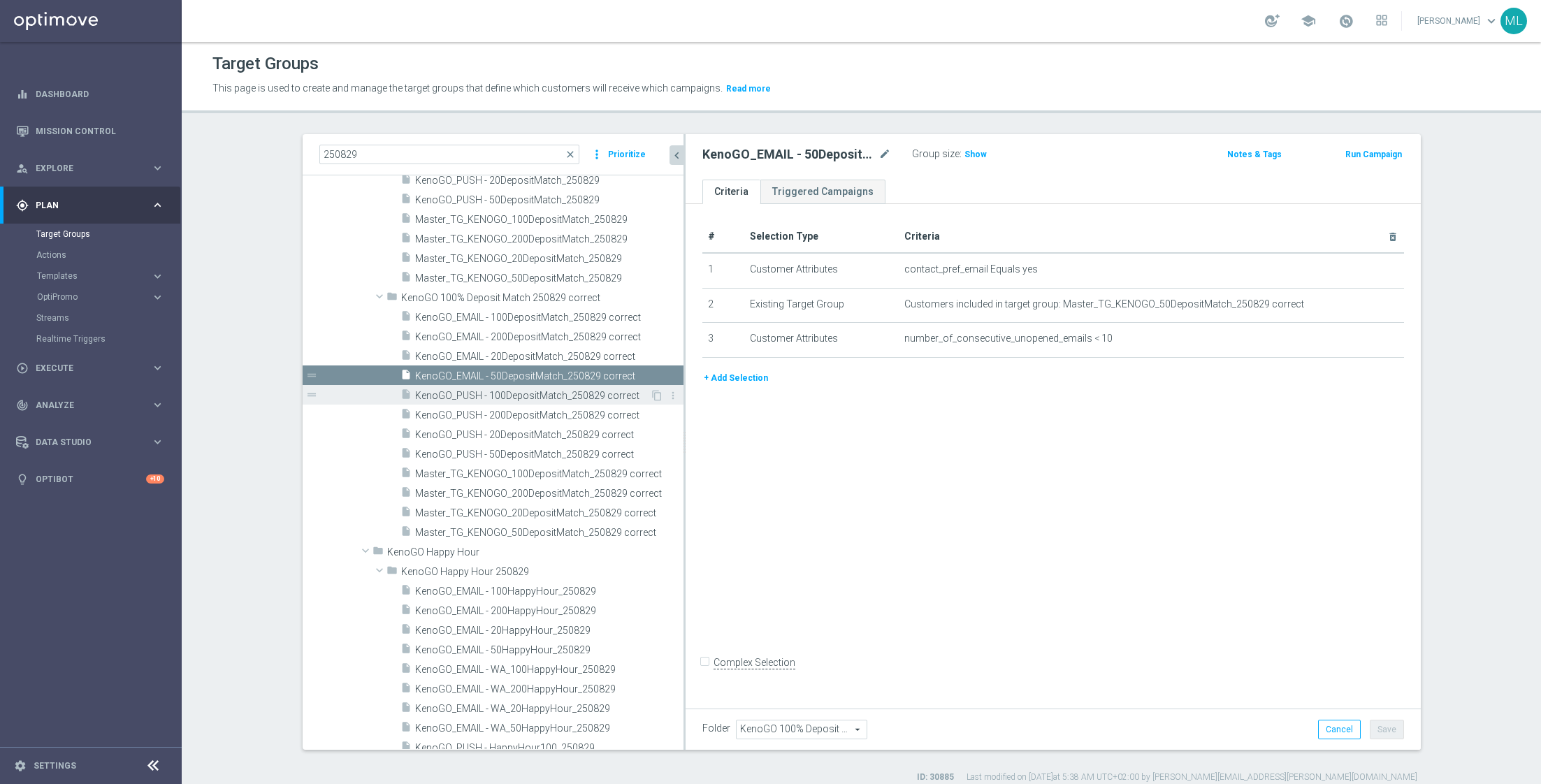
click at [543, 391] on span "KenoGO_PUSH - 100DepositMatch_250829 correct" at bounding box center [533, 395] width 235 height 12
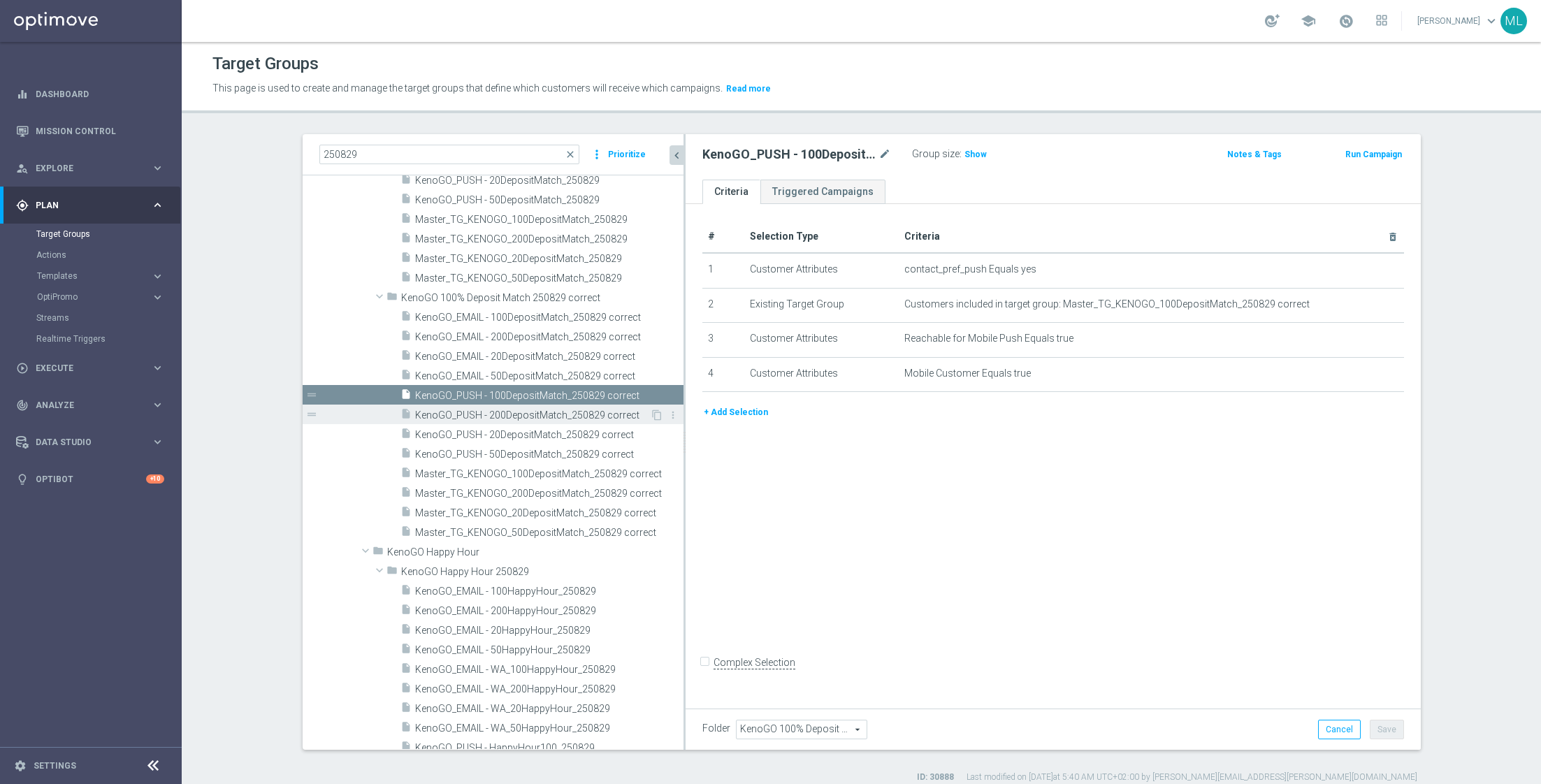
click at [542, 407] on div "insert_drive_file KenoGO_PUSH - 200DepositMatch_250829 correct" at bounding box center [525, 414] width 250 height 20
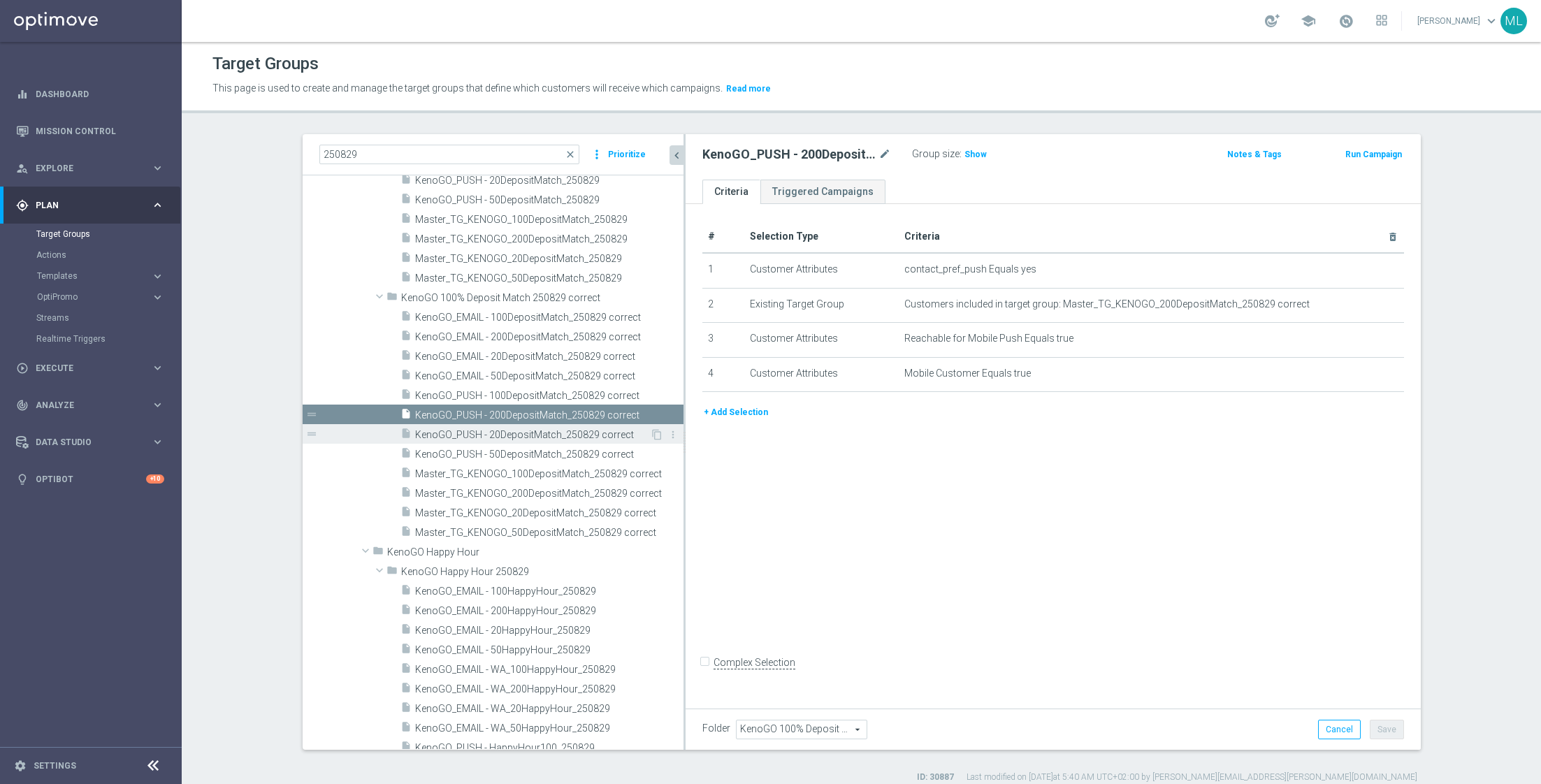
click at [540, 429] on span "KenoGO_PUSH - 20DepositMatch_250829 correct" at bounding box center [533, 435] width 235 height 12
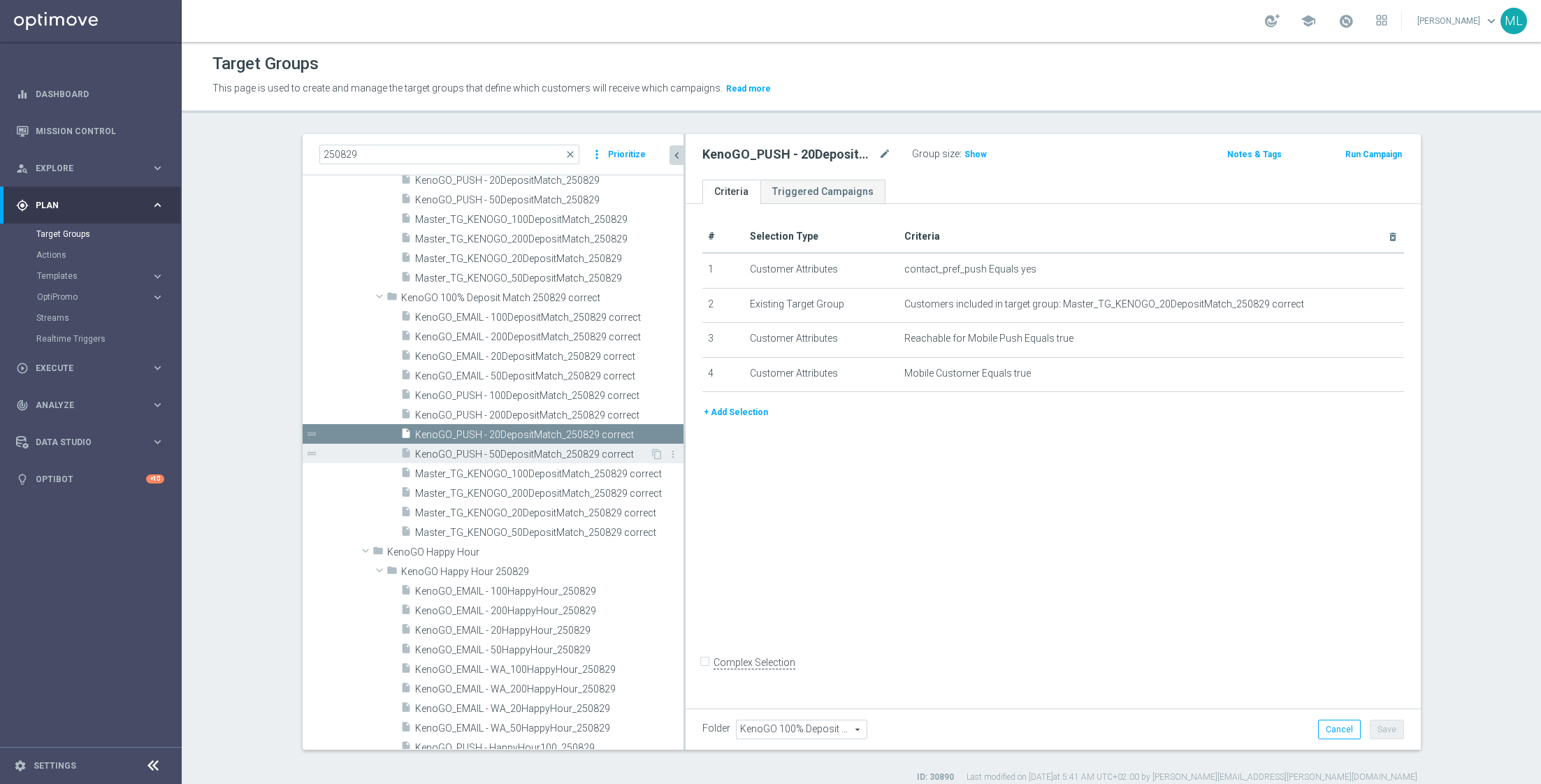
click at [536, 452] on span "KenoGO_PUSH - 50DepositMatch_250829 correct" at bounding box center [533, 454] width 235 height 12
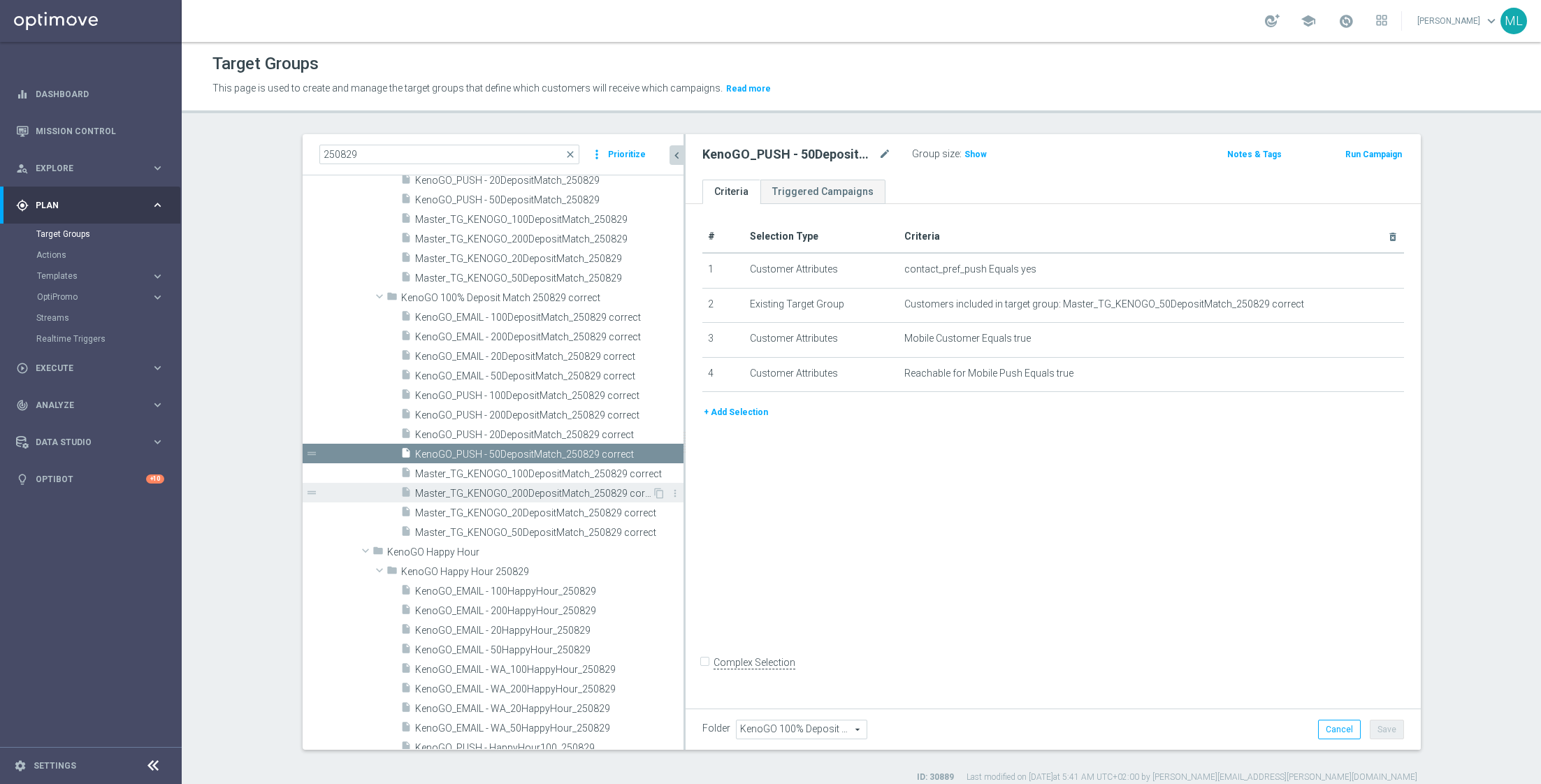
scroll to position [460, 0]
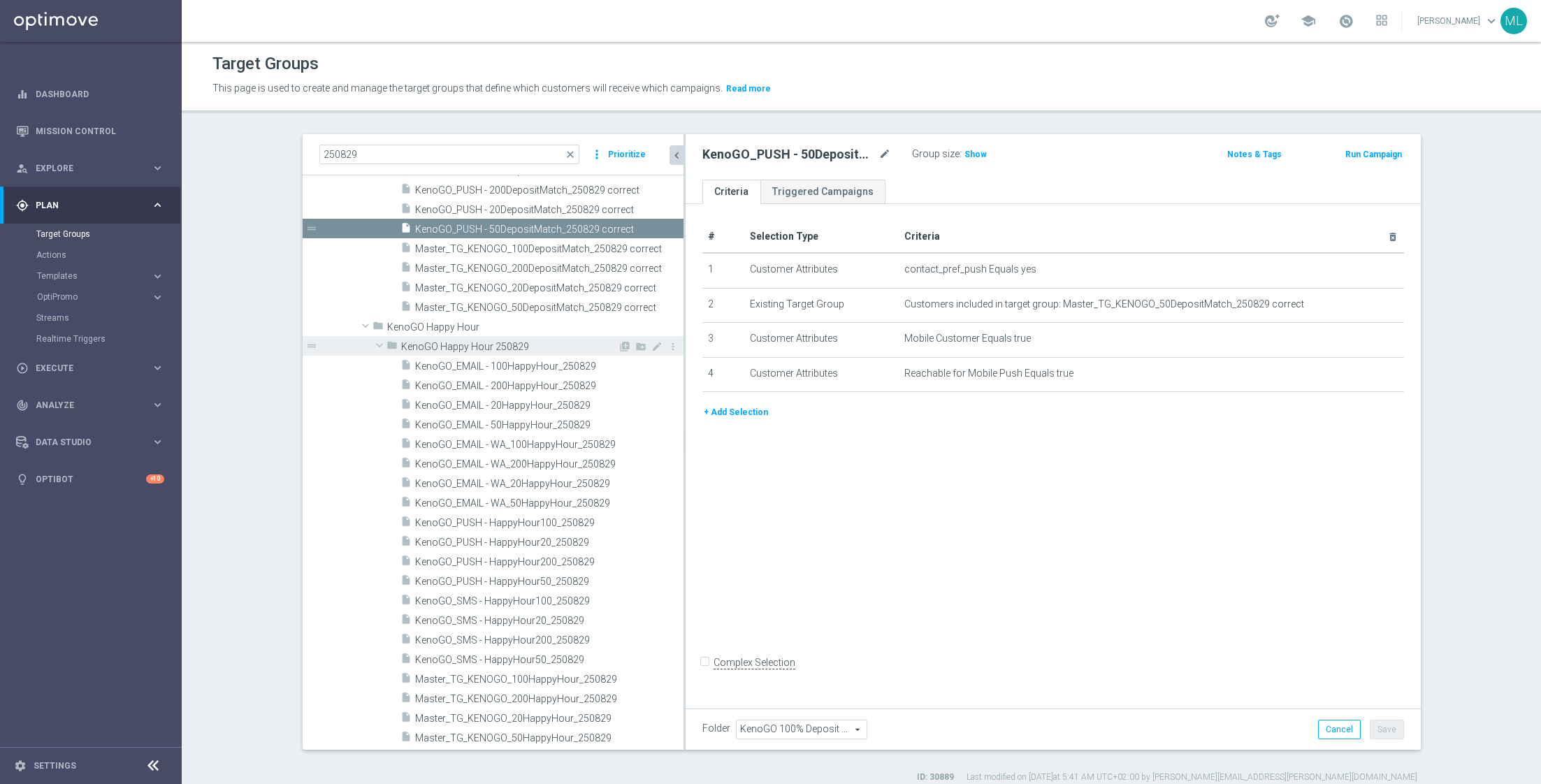
click at [380, 343] on span at bounding box center [380, 345] width 17 height 14
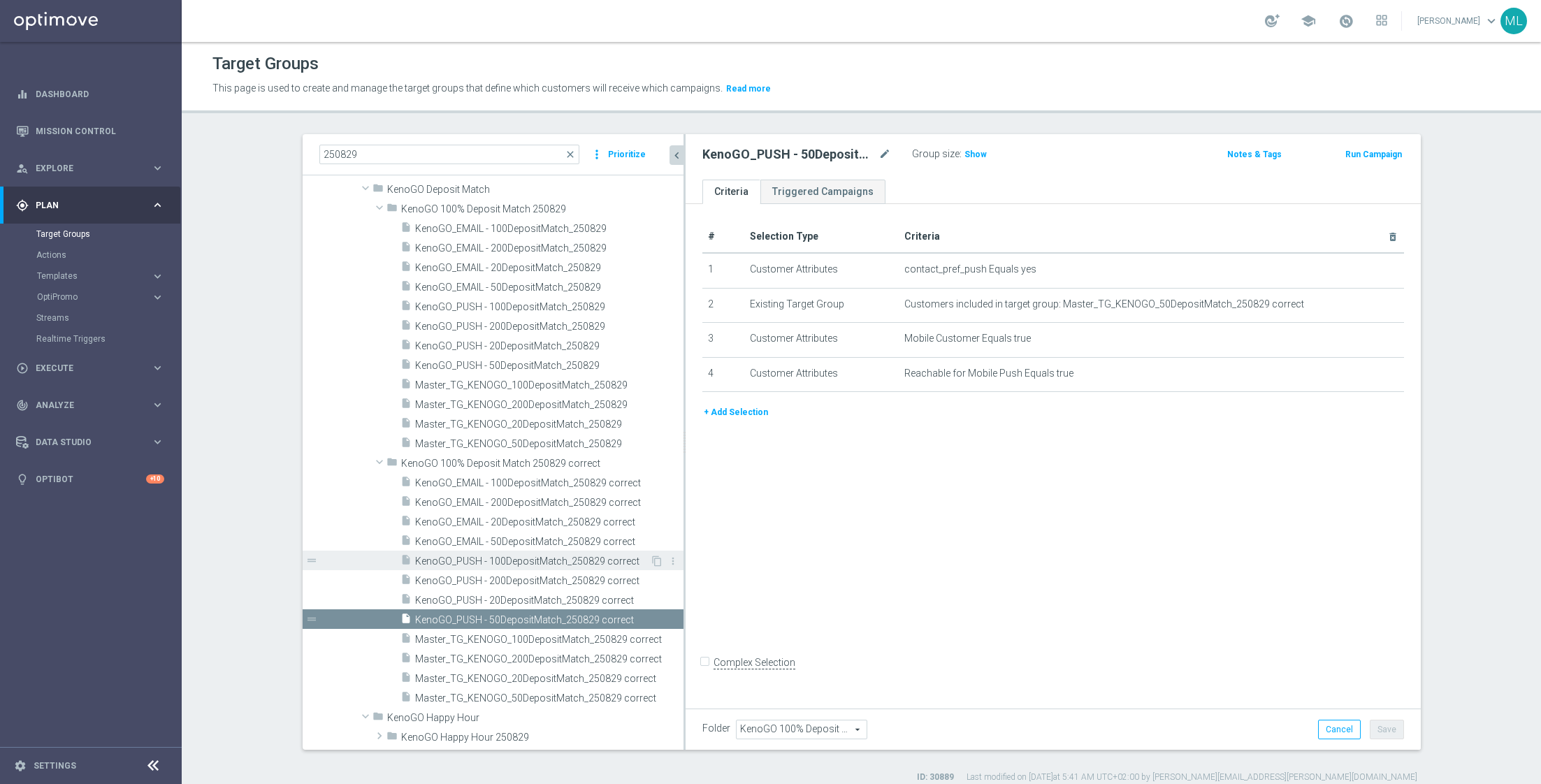
scroll to position [12, 0]
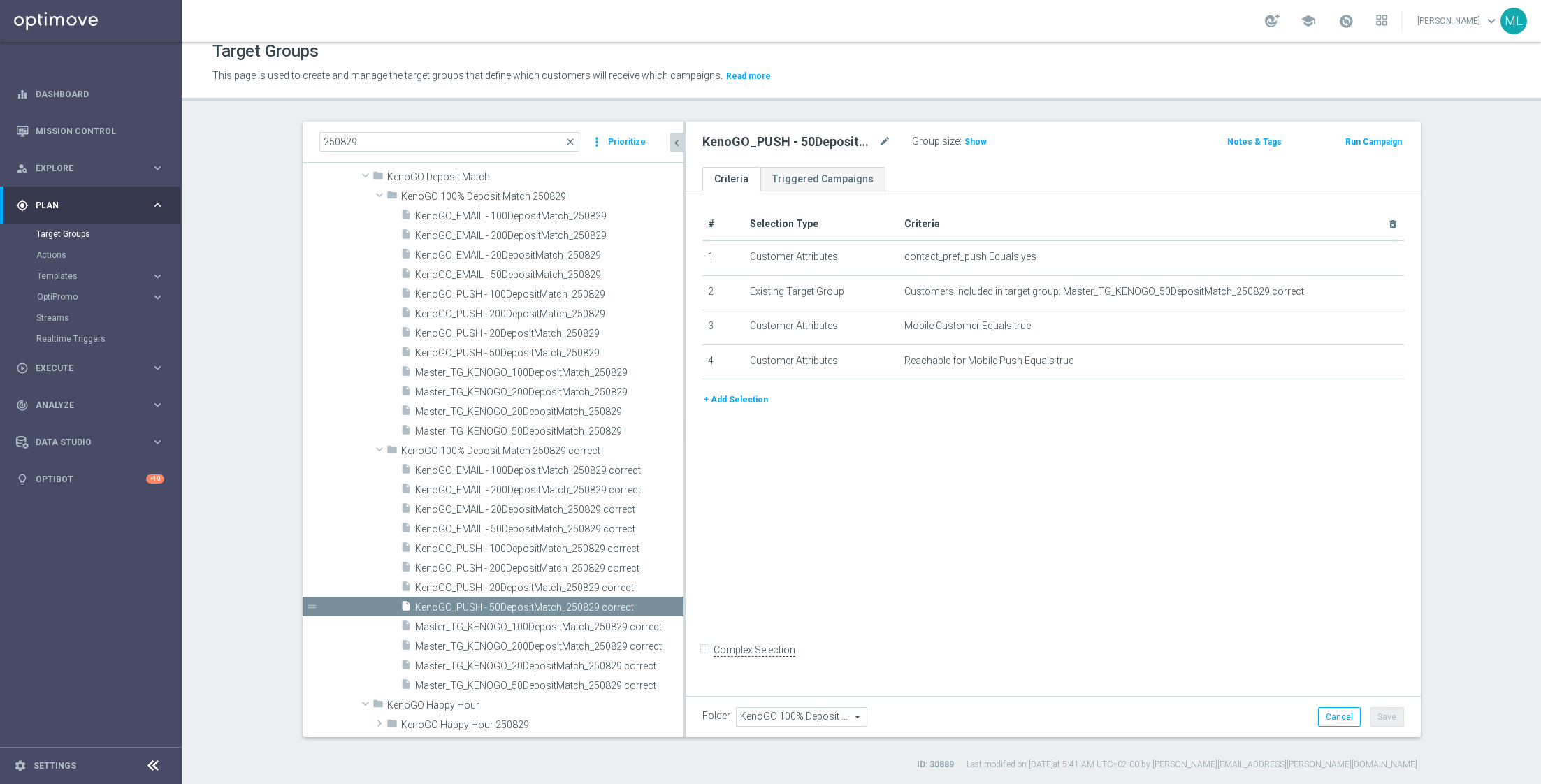
drag, startPoint x: 684, startPoint y: 430, endPoint x: 725, endPoint y: 432, distance: 41.0
click at [725, 432] on as-split "250829 close more_vert Prioritize Customer Target Groups library_add create_new…" at bounding box center [862, 429] width 1118 height 615
click at [518, 680] on span "Master_TG_KENOGO_50DepositMatch_250829 correct" at bounding box center [534, 686] width 237 height 12
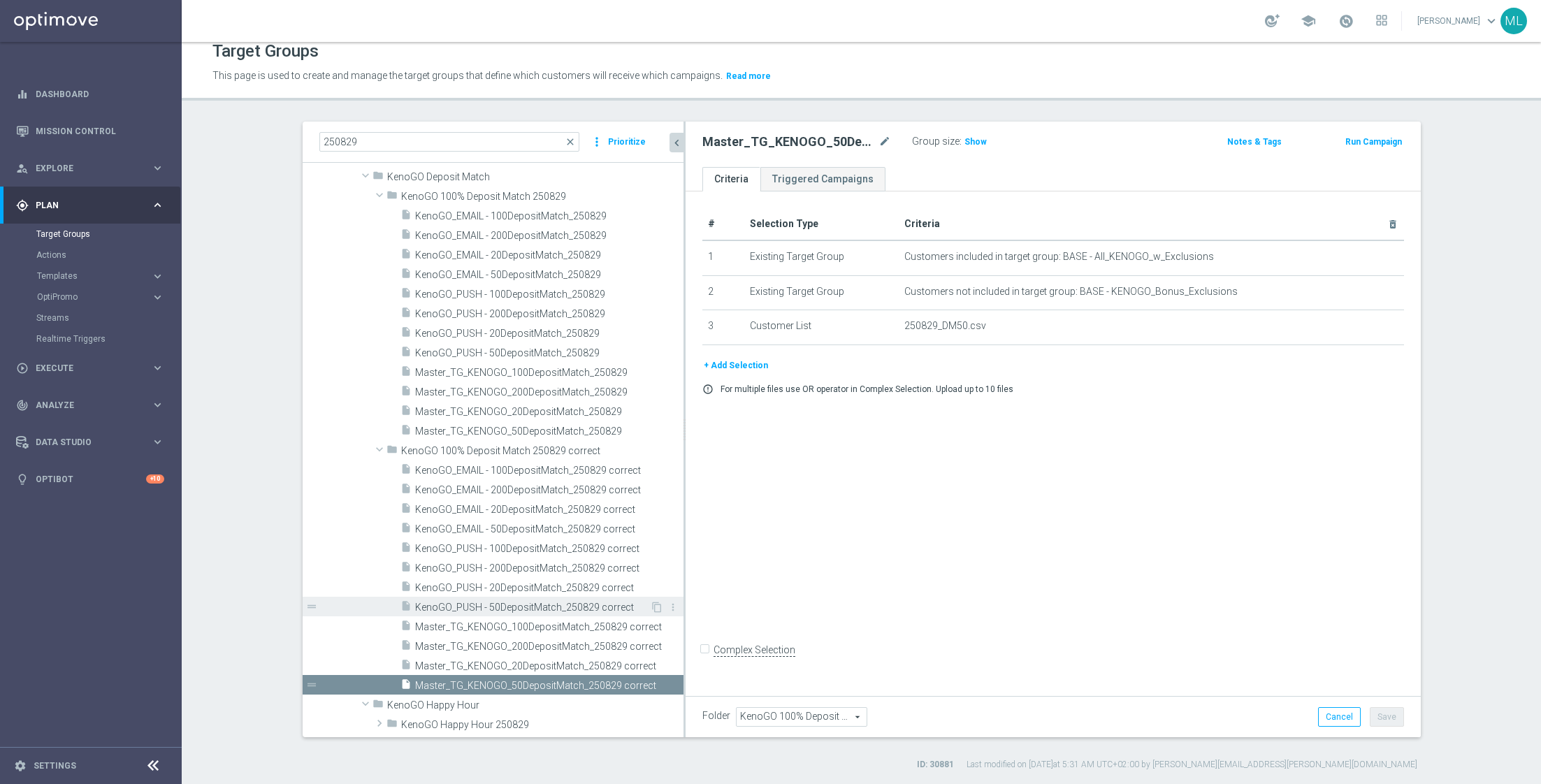
click at [486, 607] on span "KenoGO_PUSH - 50DepositMatch_250829 correct" at bounding box center [533, 607] width 235 height 12
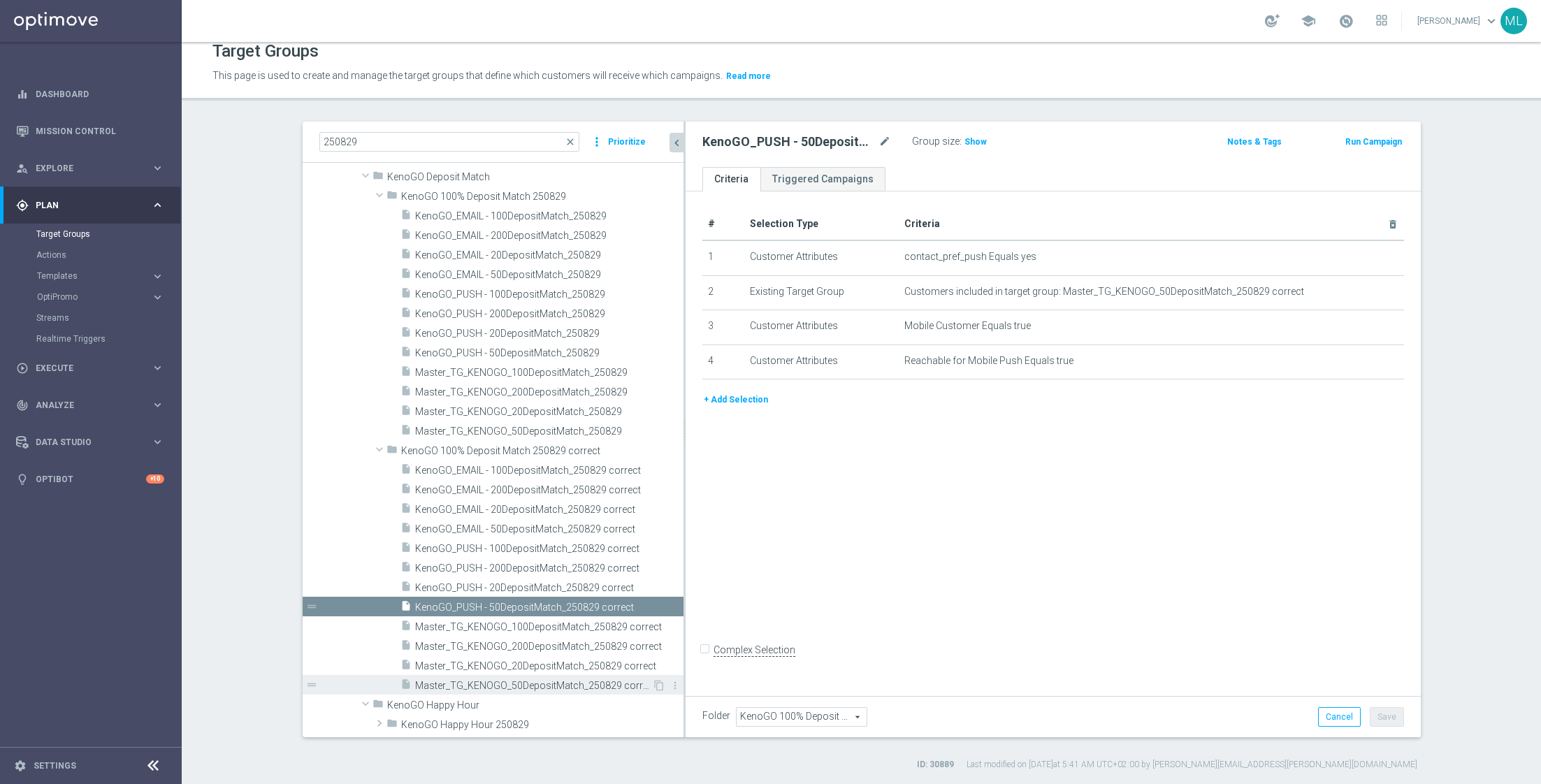
click at [475, 680] on span "Master_TG_KENOGO_50DepositMatch_250829 correct" at bounding box center [534, 686] width 237 height 12
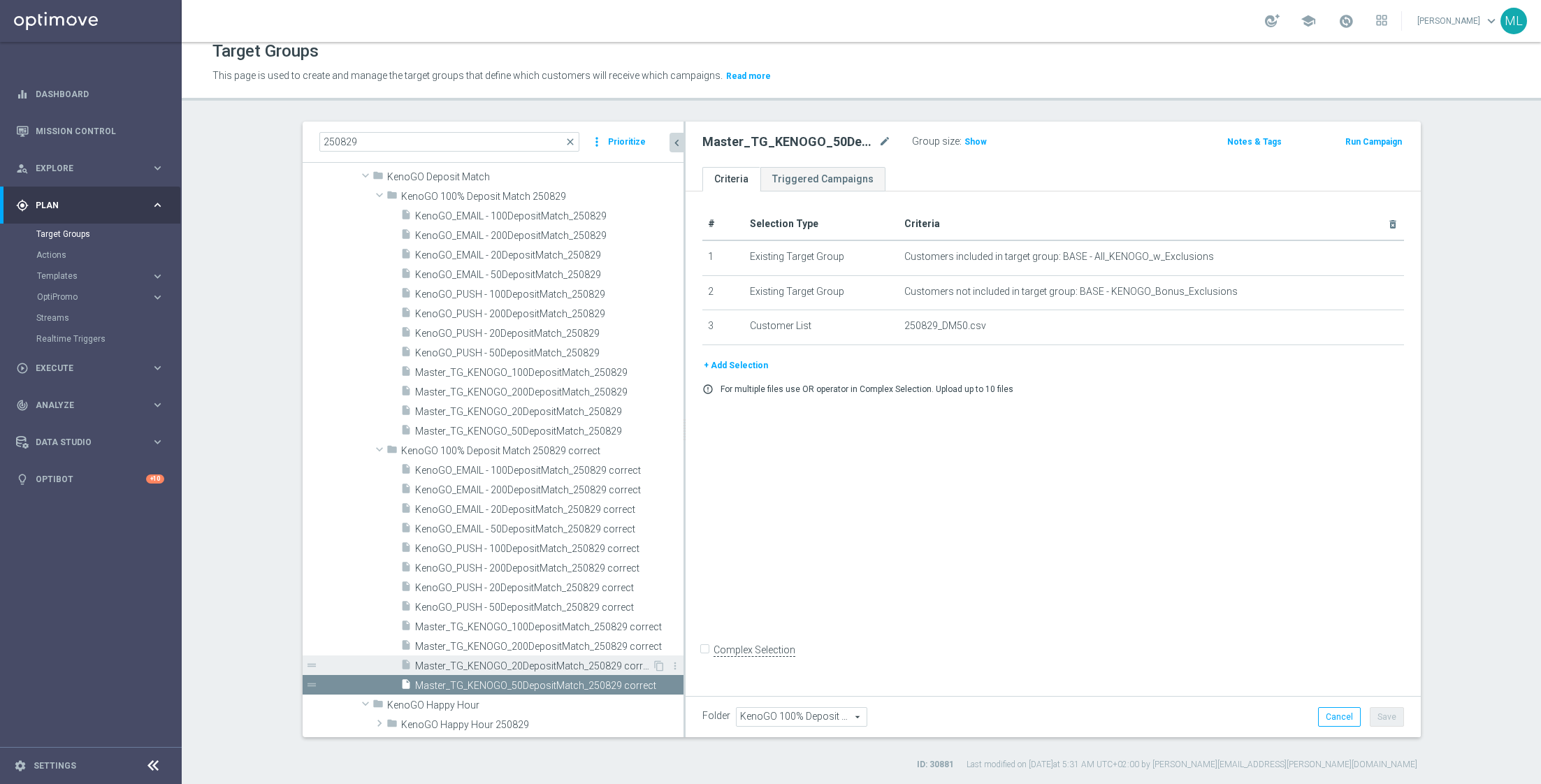
click at [505, 665] on span "Master_TG_KENOGO_20DepositMatch_250829 correct" at bounding box center [534, 666] width 237 height 12
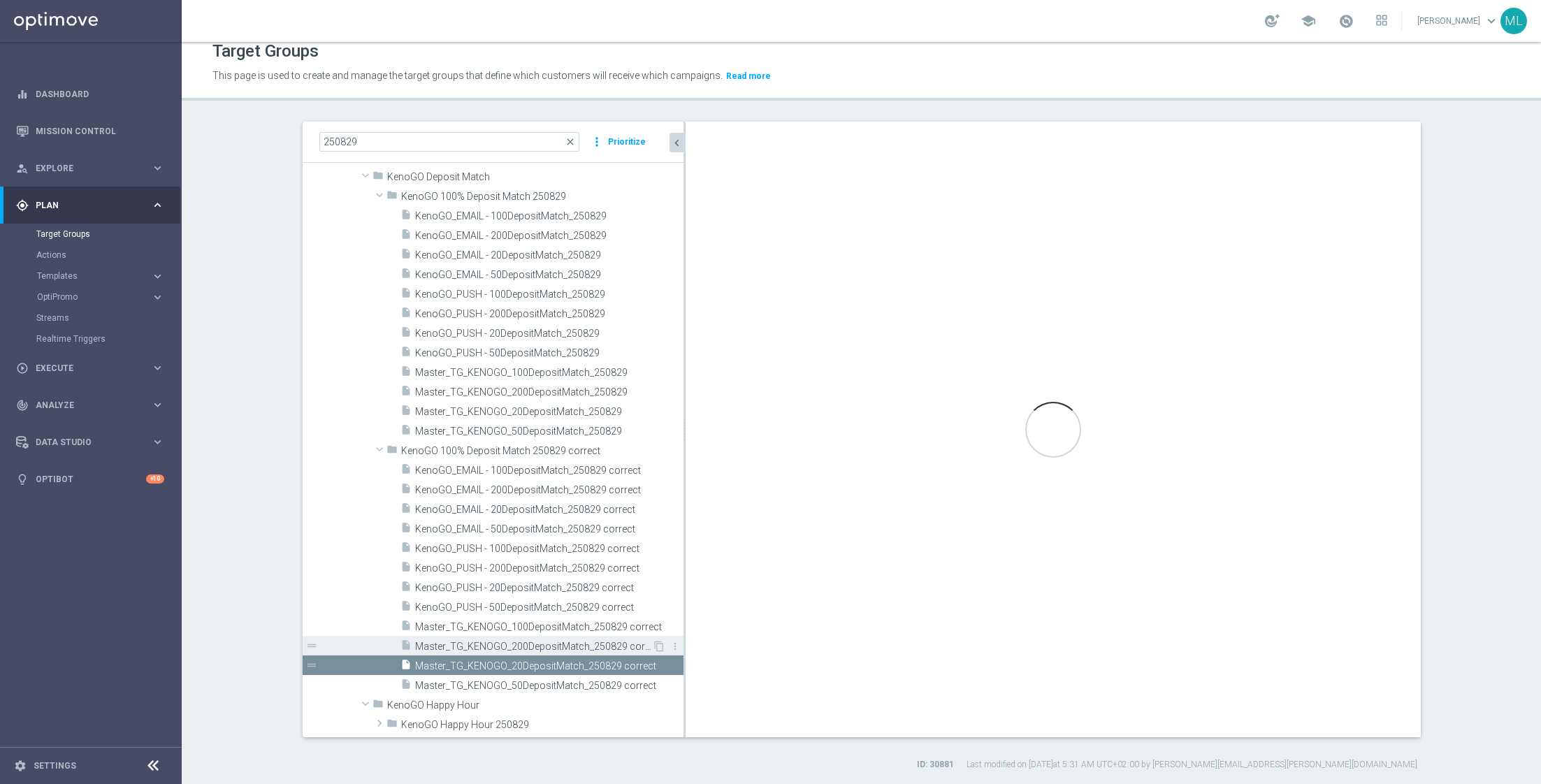
click at [496, 642] on span "Master_TG_KENOGO_200DepositMatch_250829 correct" at bounding box center [534, 647] width 237 height 12
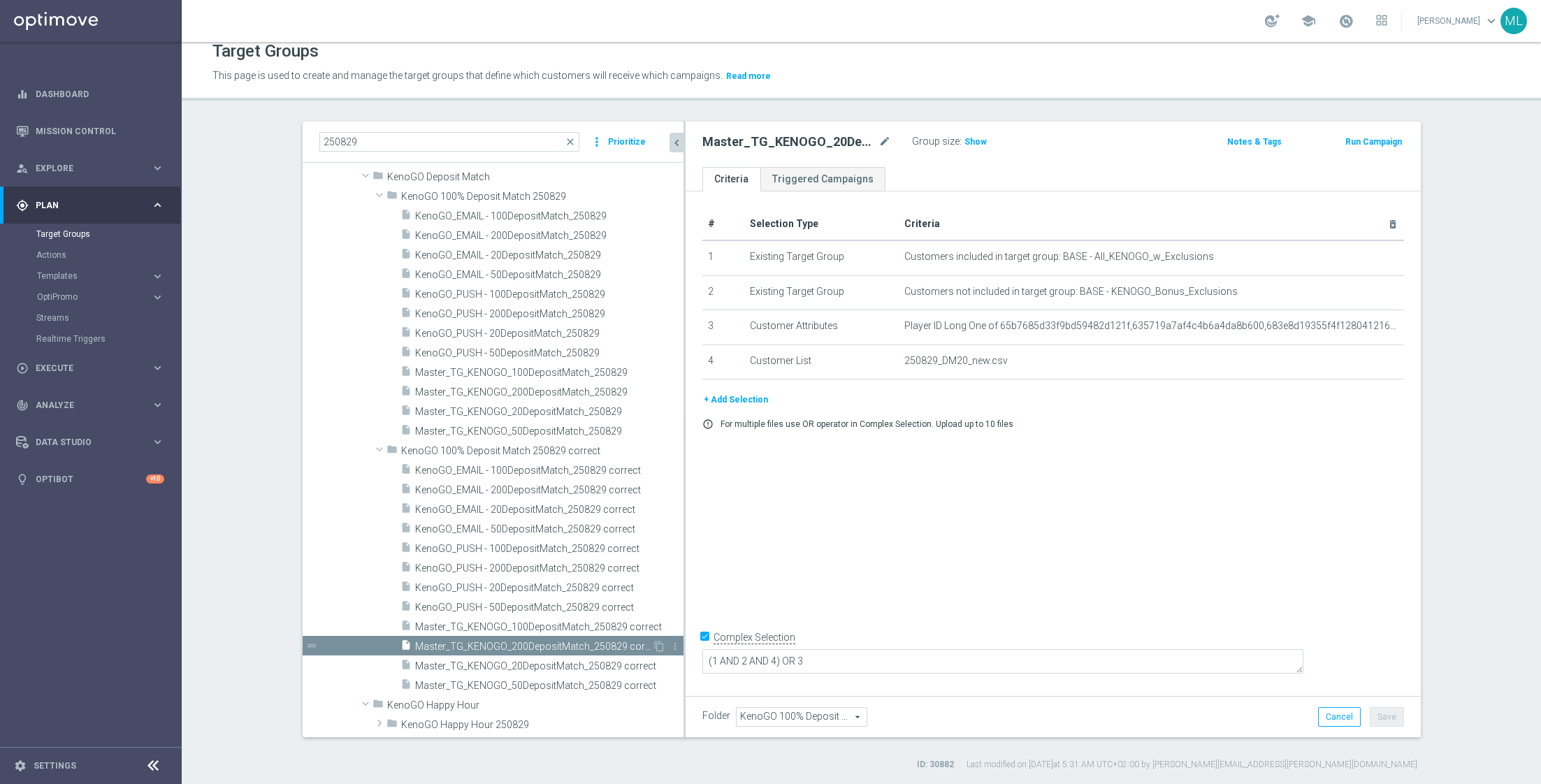
checkbox input "false"
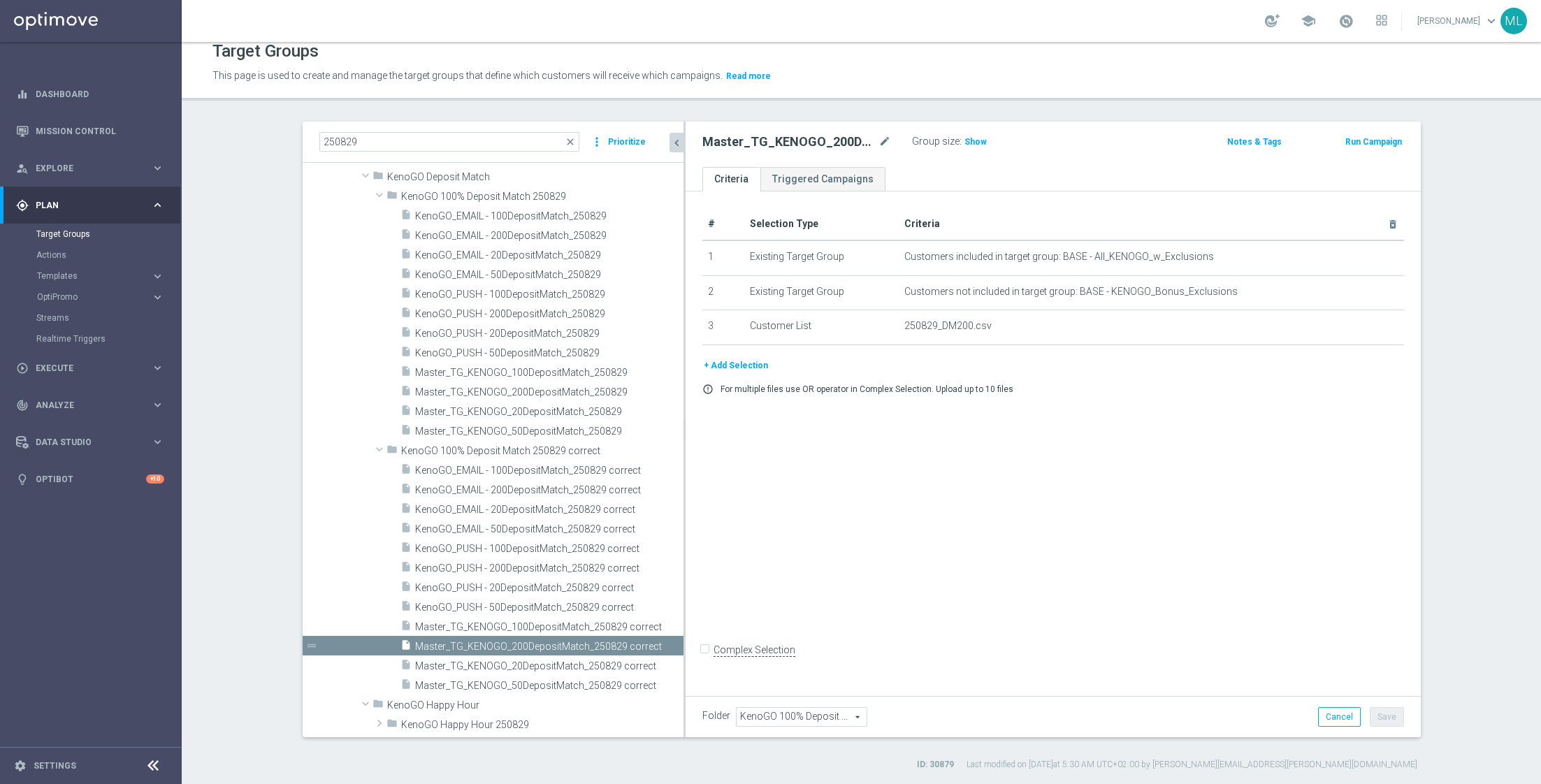
click at [714, 366] on button "+ Add Selection" at bounding box center [735, 366] width 67 height 16
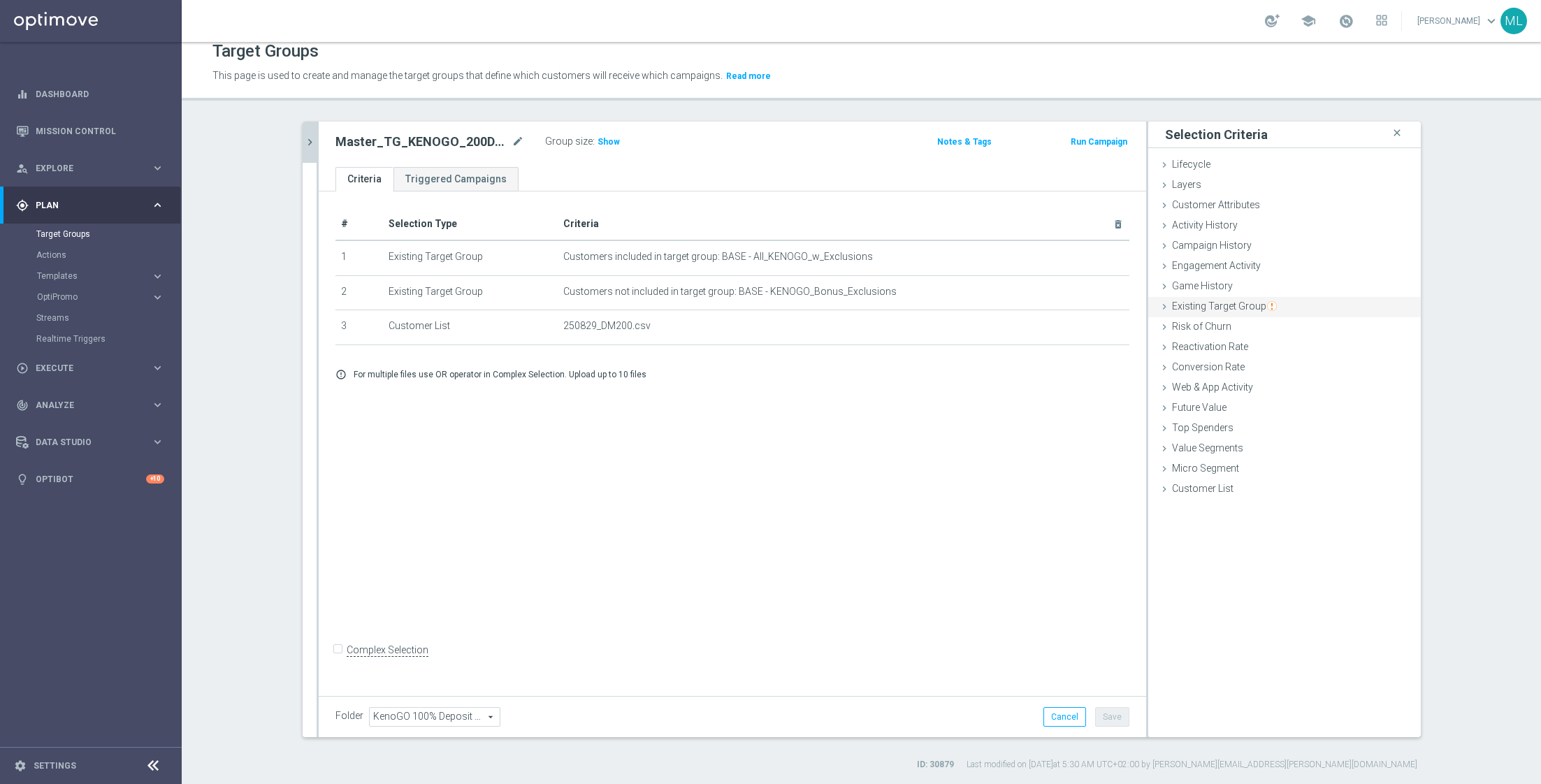
click at [1165, 301] on icon at bounding box center [1165, 307] width 12 height 12
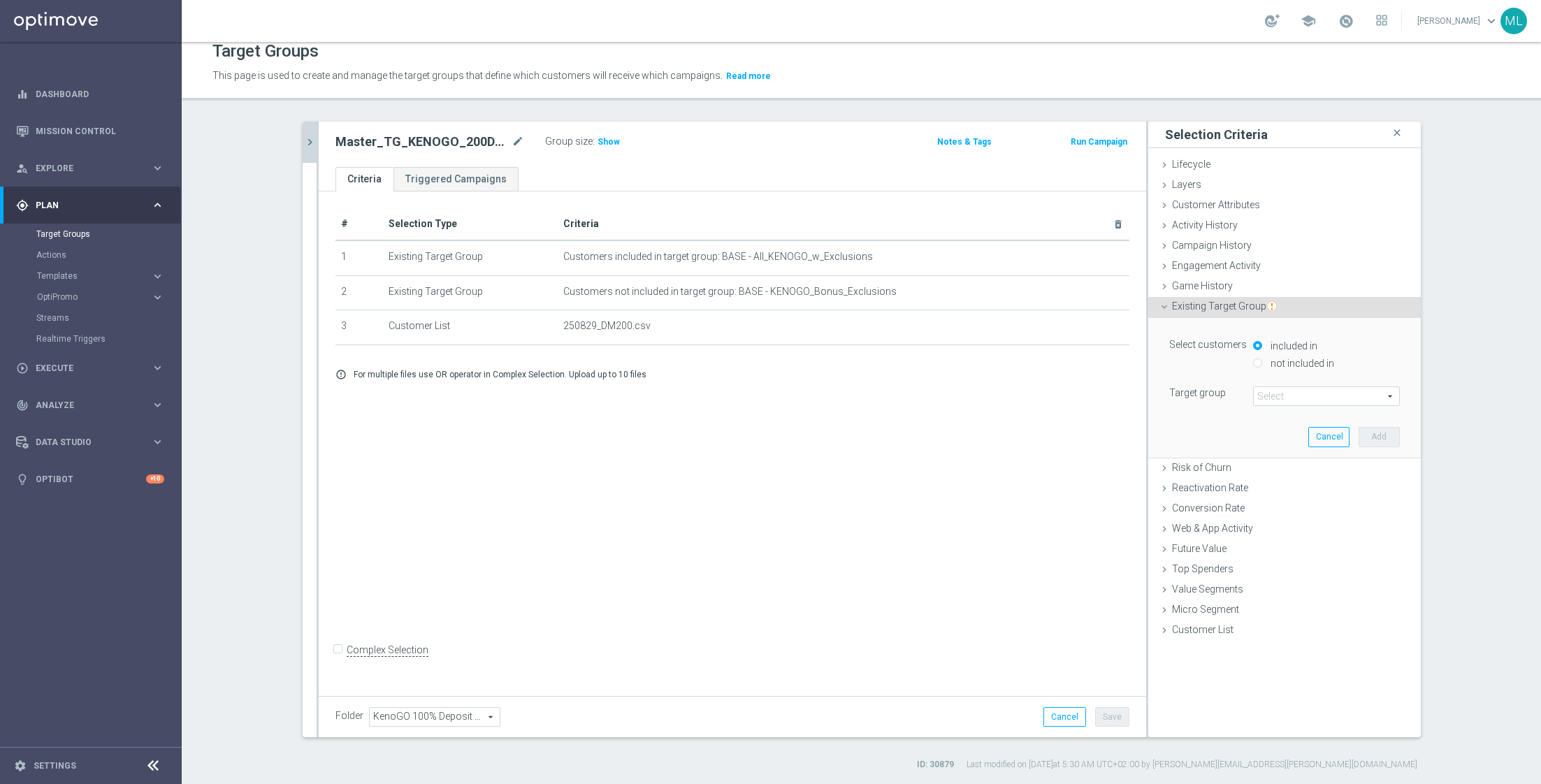
click at [1260, 362] on input "not included in" at bounding box center [1257, 362] width 9 height 9
radio input "true"
click at [1326, 397] on span at bounding box center [1327, 396] width 146 height 18
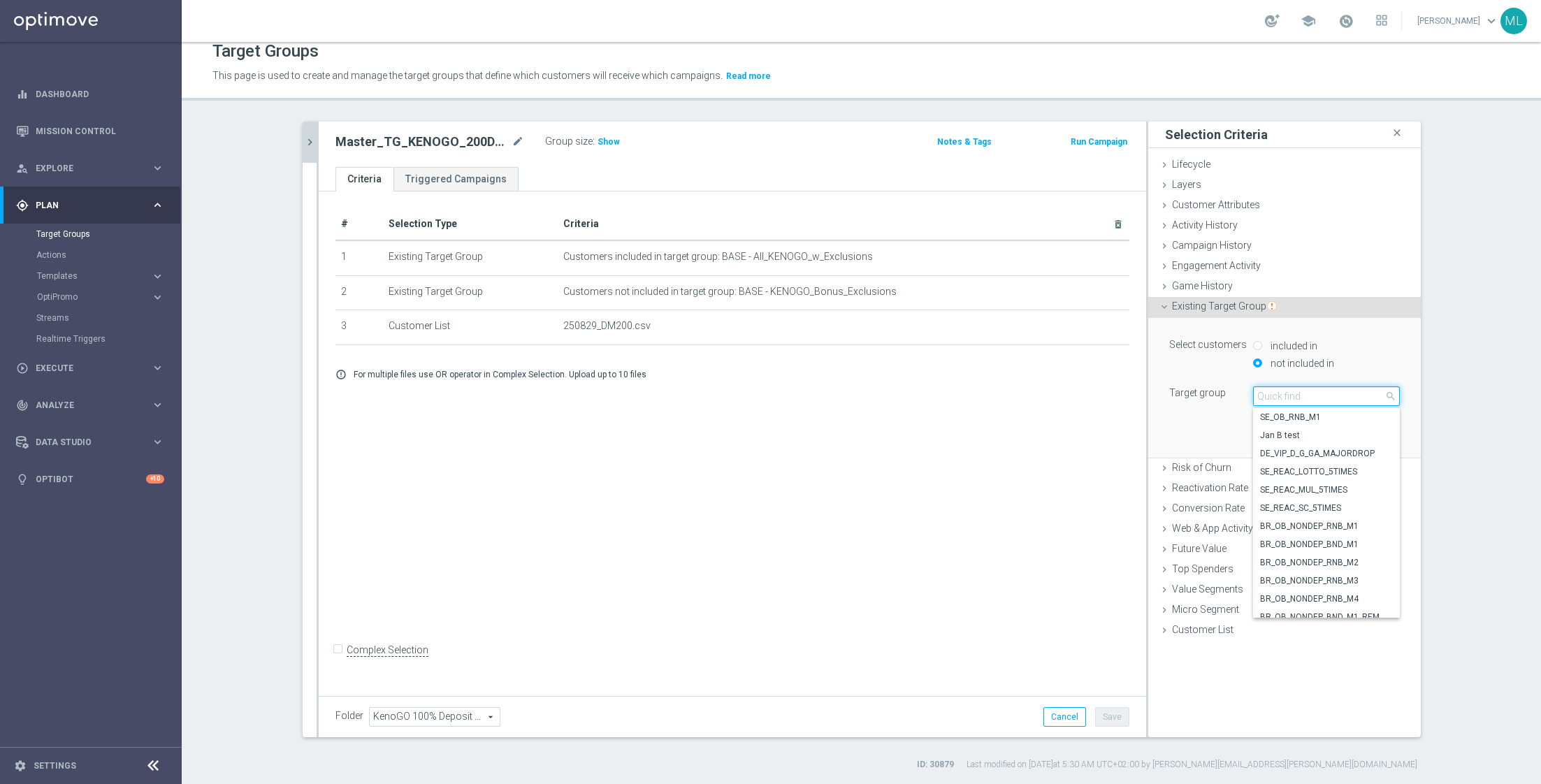
click at [1280, 394] on input "search" at bounding box center [1326, 396] width 146 height 20
type input "250829"
click at [309, 146] on icon "chevron_right" at bounding box center [310, 142] width 13 height 13
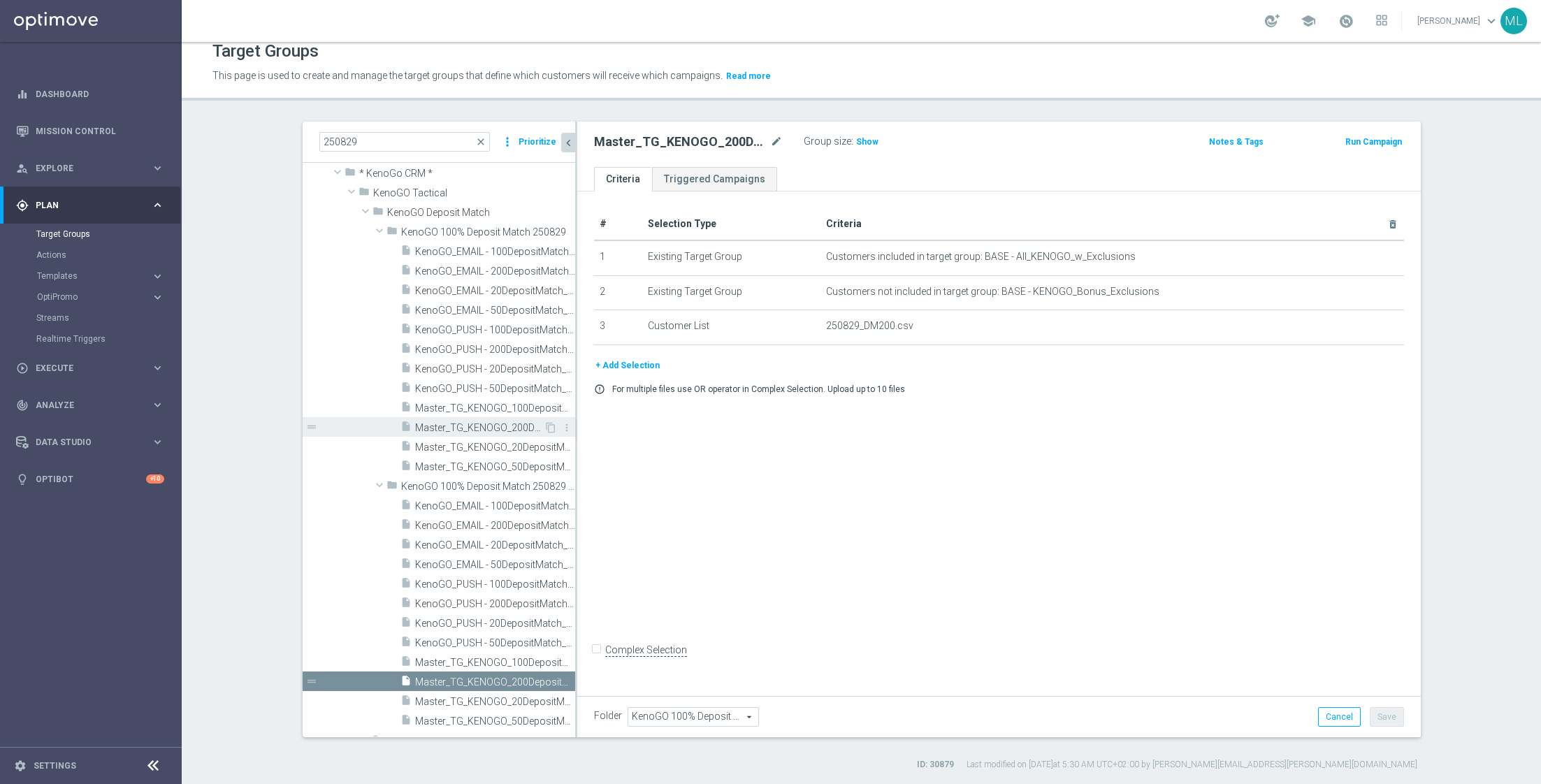
scroll to position [19, 0]
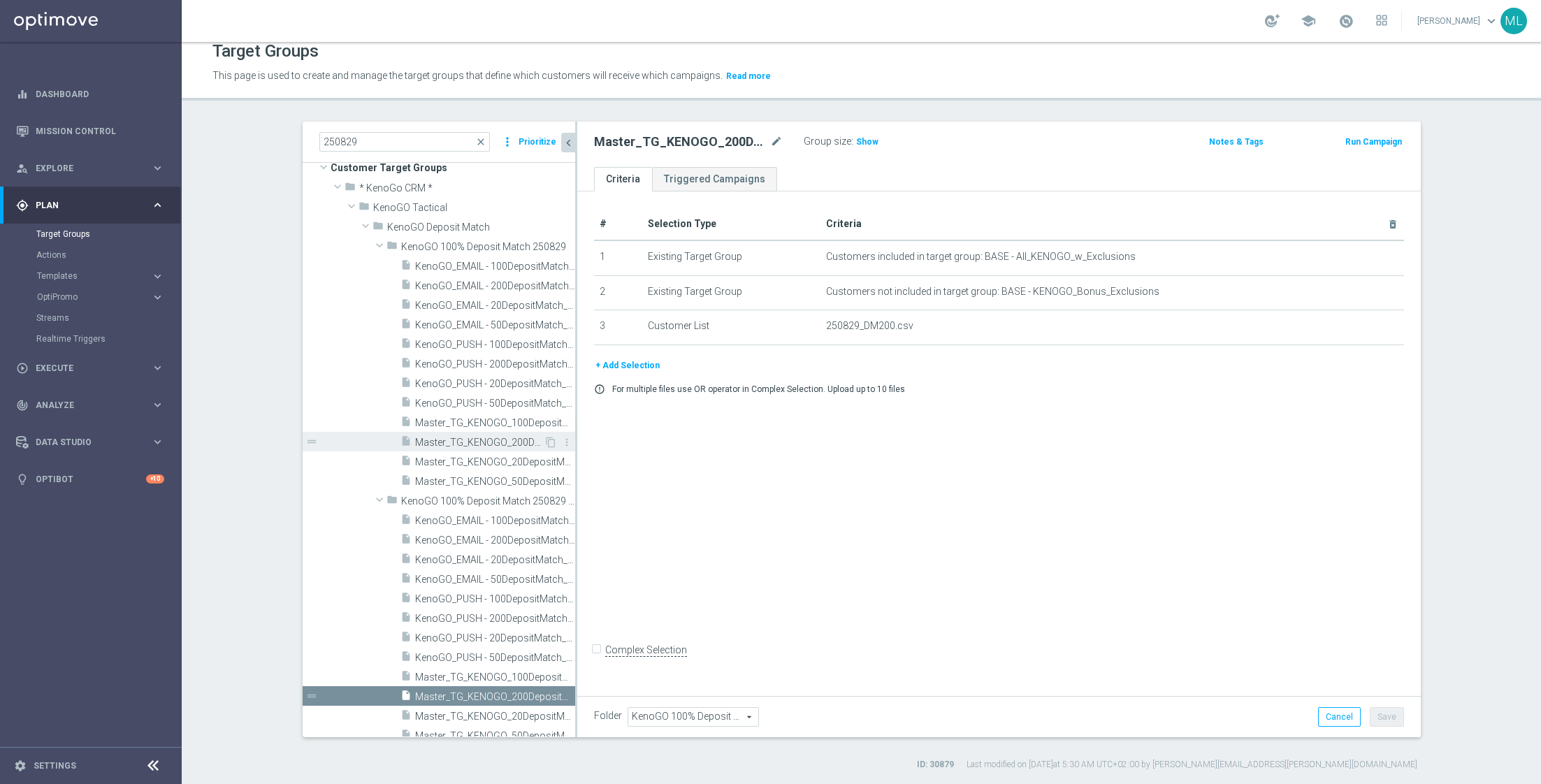
click at [486, 442] on span "Master_TG_KENOGO_200DepositMatch_250829" at bounding box center [479, 442] width 128 height 12
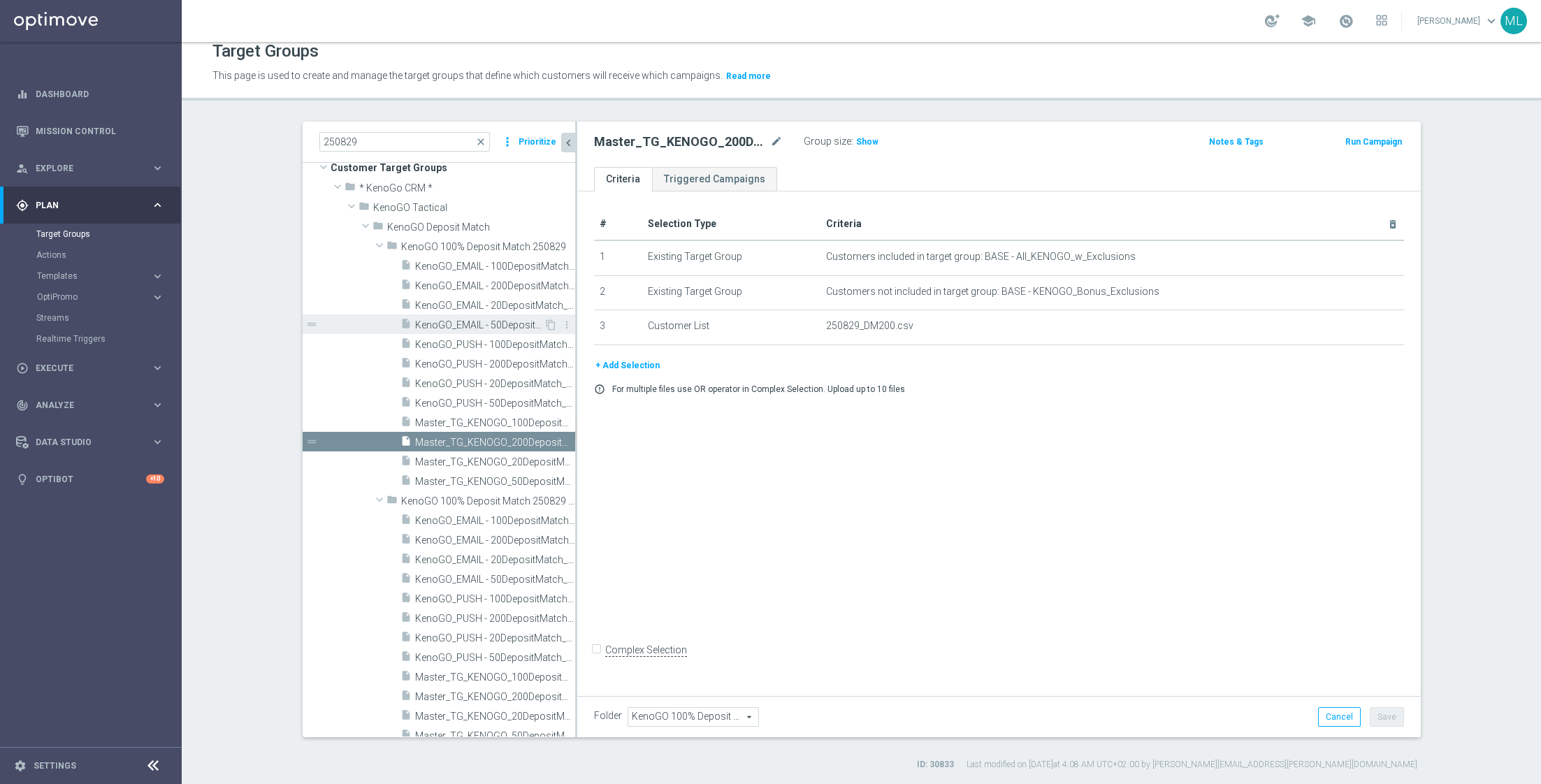
click at [475, 319] on span "KenoGO_EMAIL - 50DepositMatch_250829" at bounding box center [479, 325] width 128 height 12
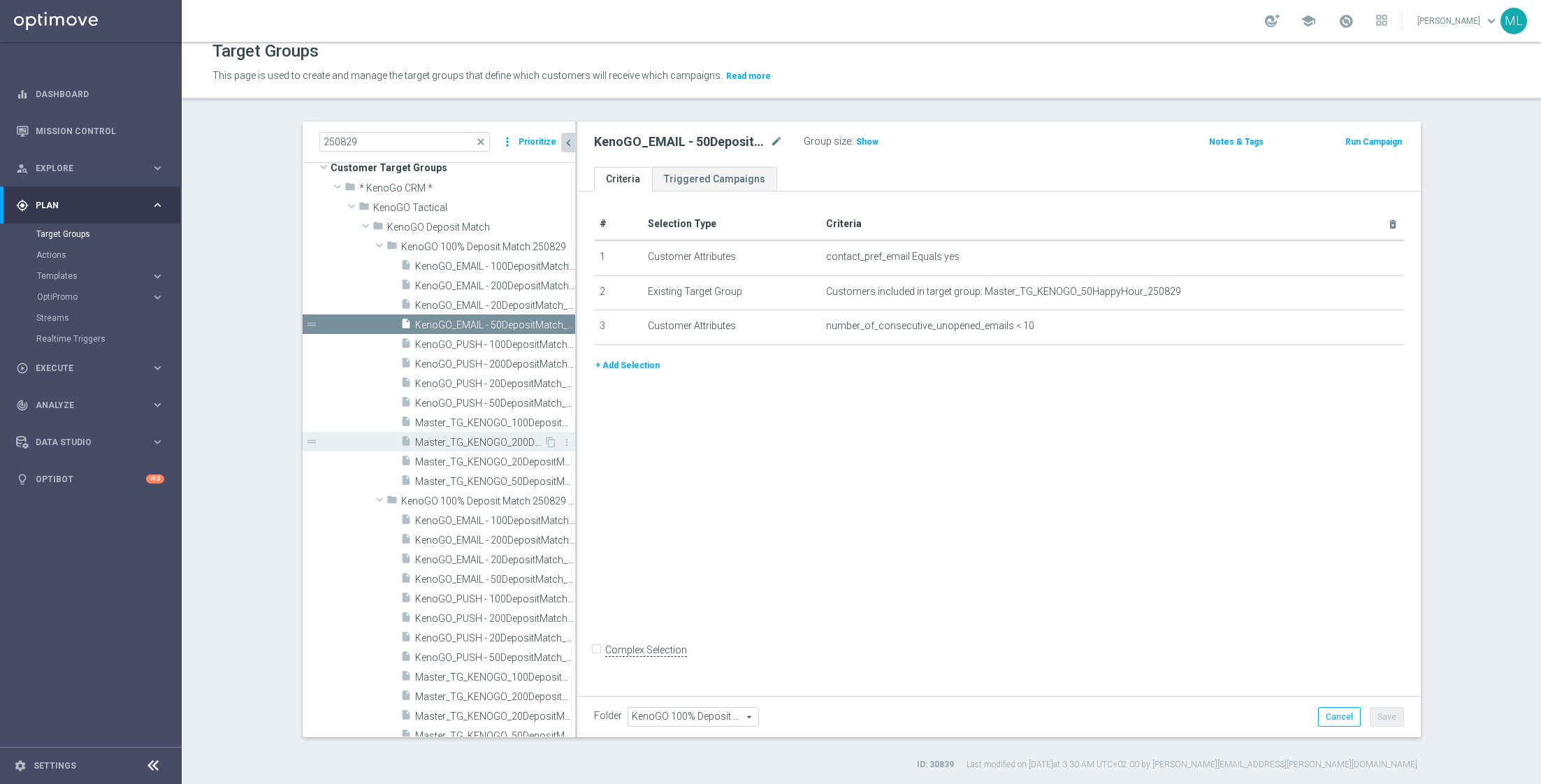
click at [462, 447] on span "Master_TG_KENOGO_200DepositMatch_250829" at bounding box center [479, 442] width 128 height 12
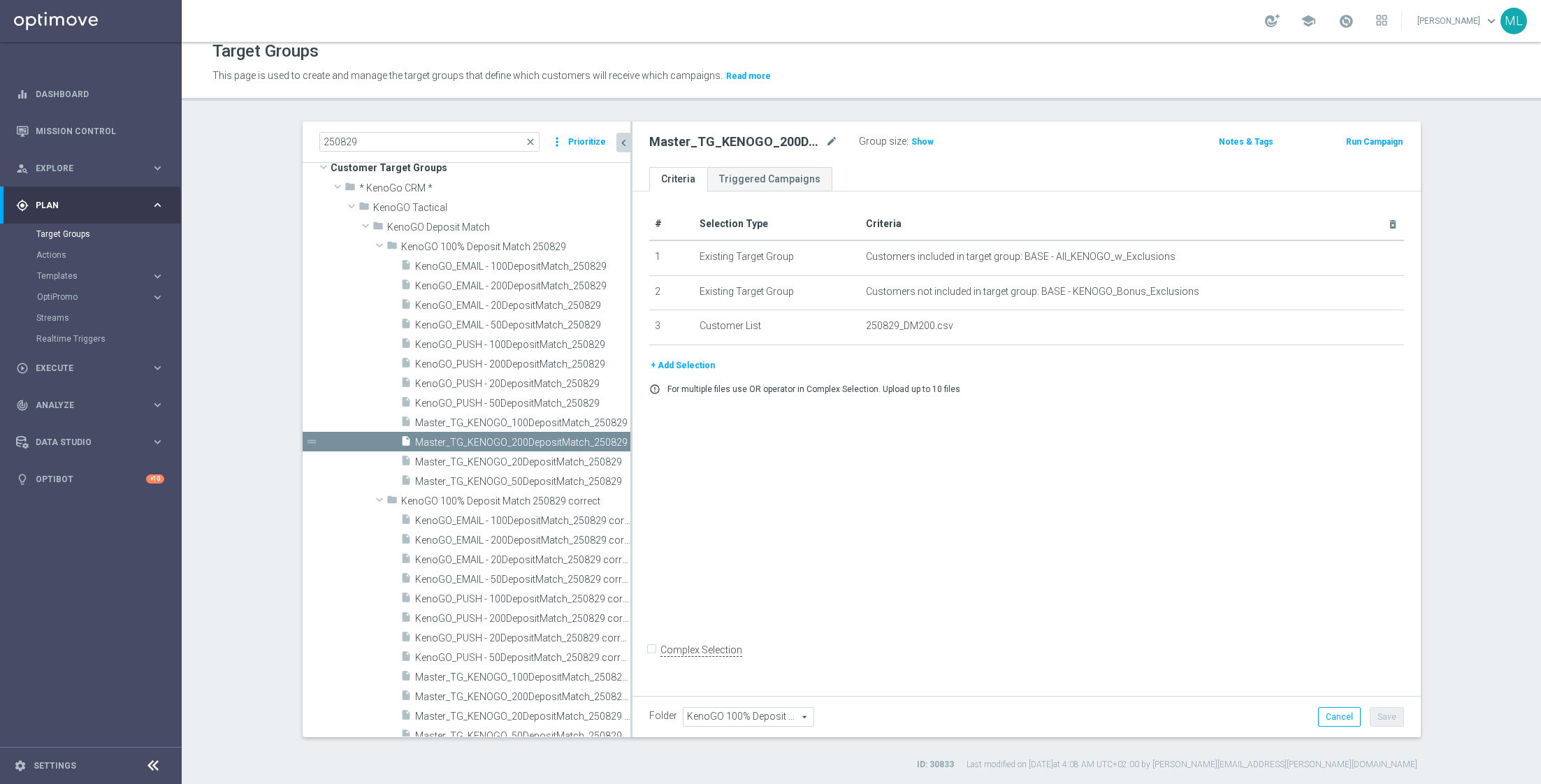
drag, startPoint x: 575, startPoint y: 338, endPoint x: 629, endPoint y: 338, distance: 54.0
click at [630, 339] on div at bounding box center [631, 429] width 2 height 615
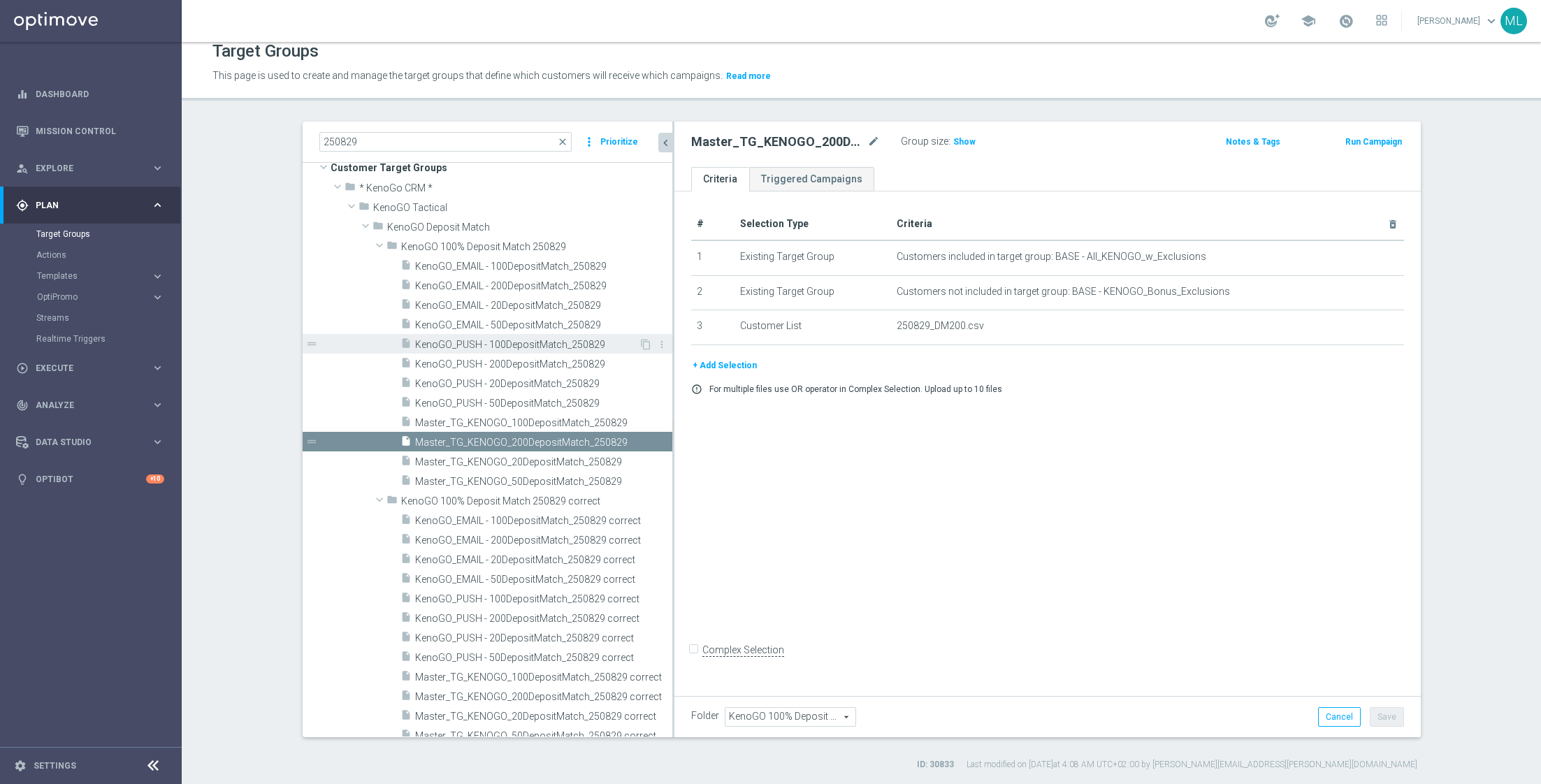
drag, startPoint x: 629, startPoint y: 338, endPoint x: 677, endPoint y: 348, distance: 49.0
click at [677, 347] on as-split "250829 close more_vert Prioritize Customer Target Groups library_add create_new…" at bounding box center [862, 429] width 1118 height 615
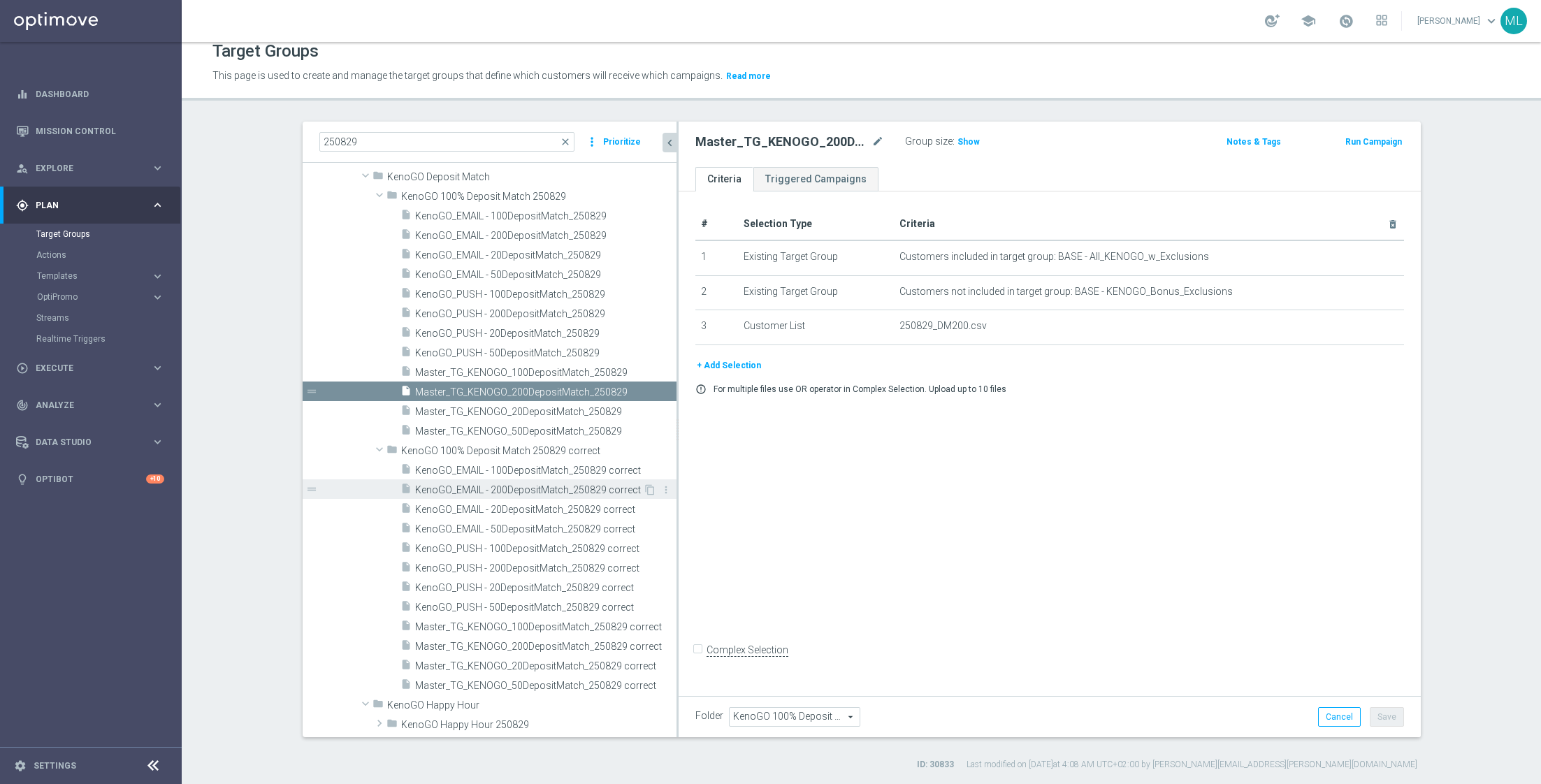
click at [558, 486] on span "KenoGO_EMAIL - 200DepositMatch_250829 correct" at bounding box center [529, 490] width 228 height 12
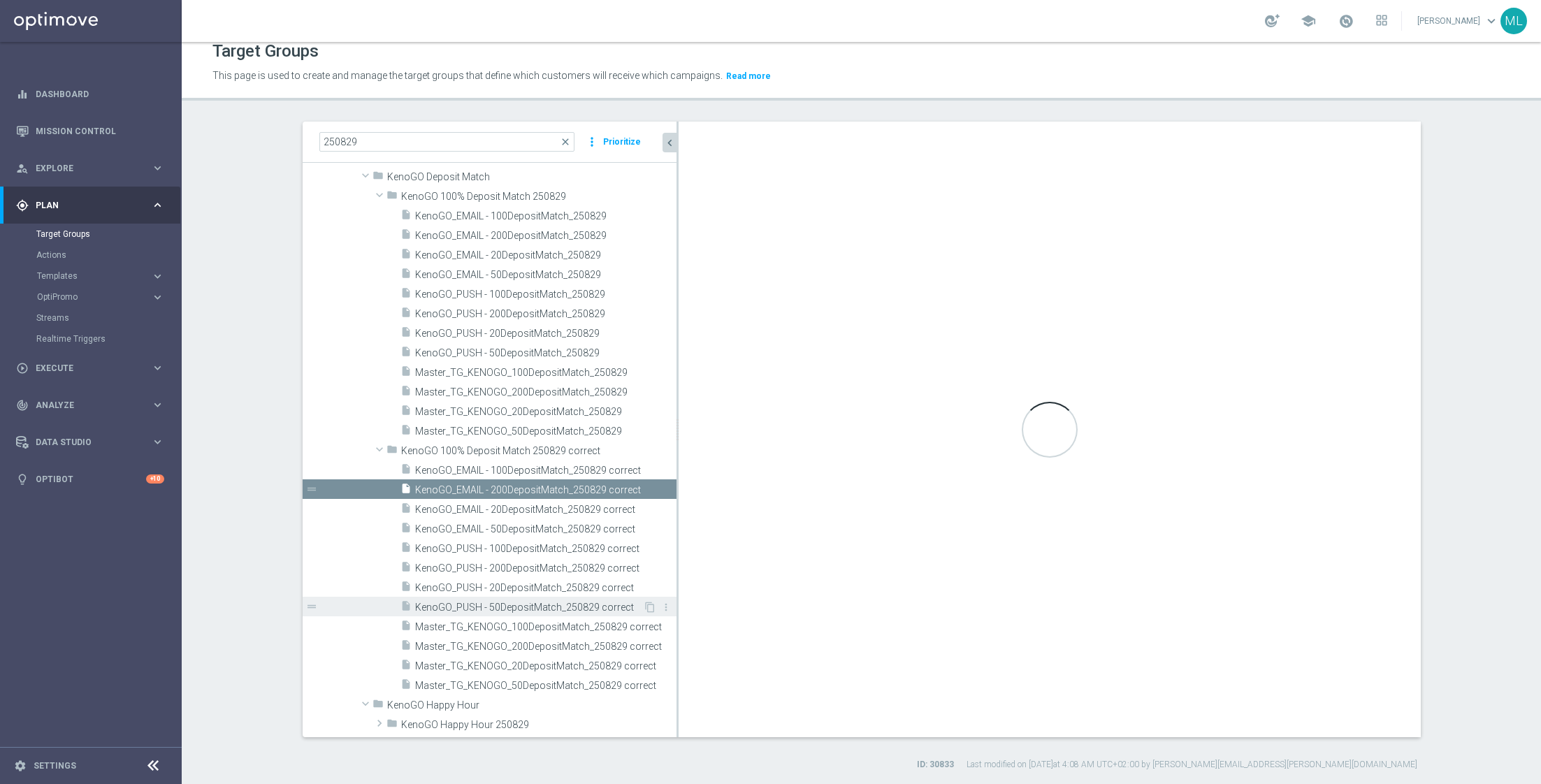
type input "KenoGO 100% Deposit Match 250829 correct"
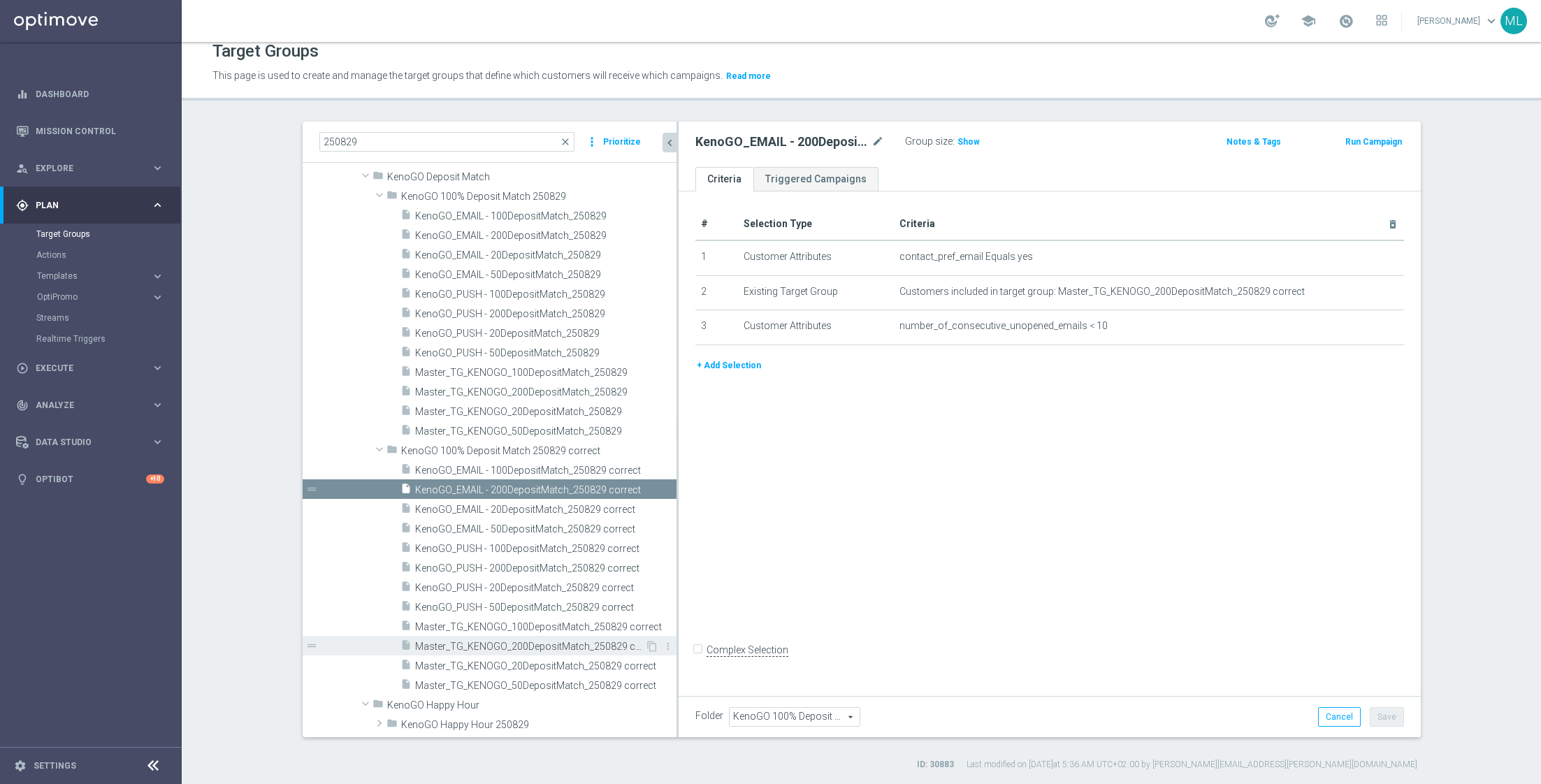
click at [549, 641] on span "Master_TG_KENOGO_200DepositMatch_250829 correct" at bounding box center [530, 647] width 231 height 12
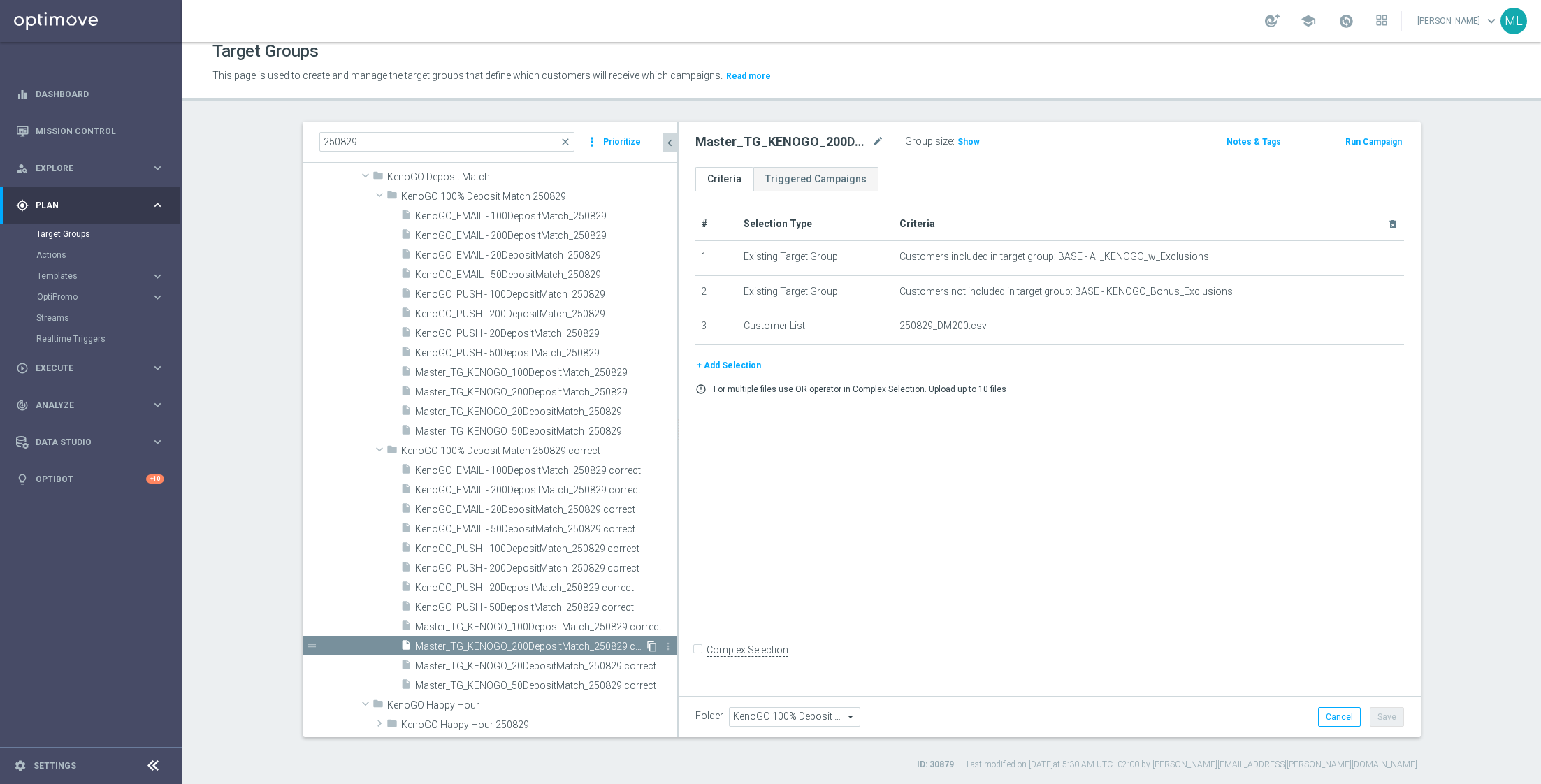
click at [653, 644] on icon "content_copy" at bounding box center [652, 647] width 12 height 12
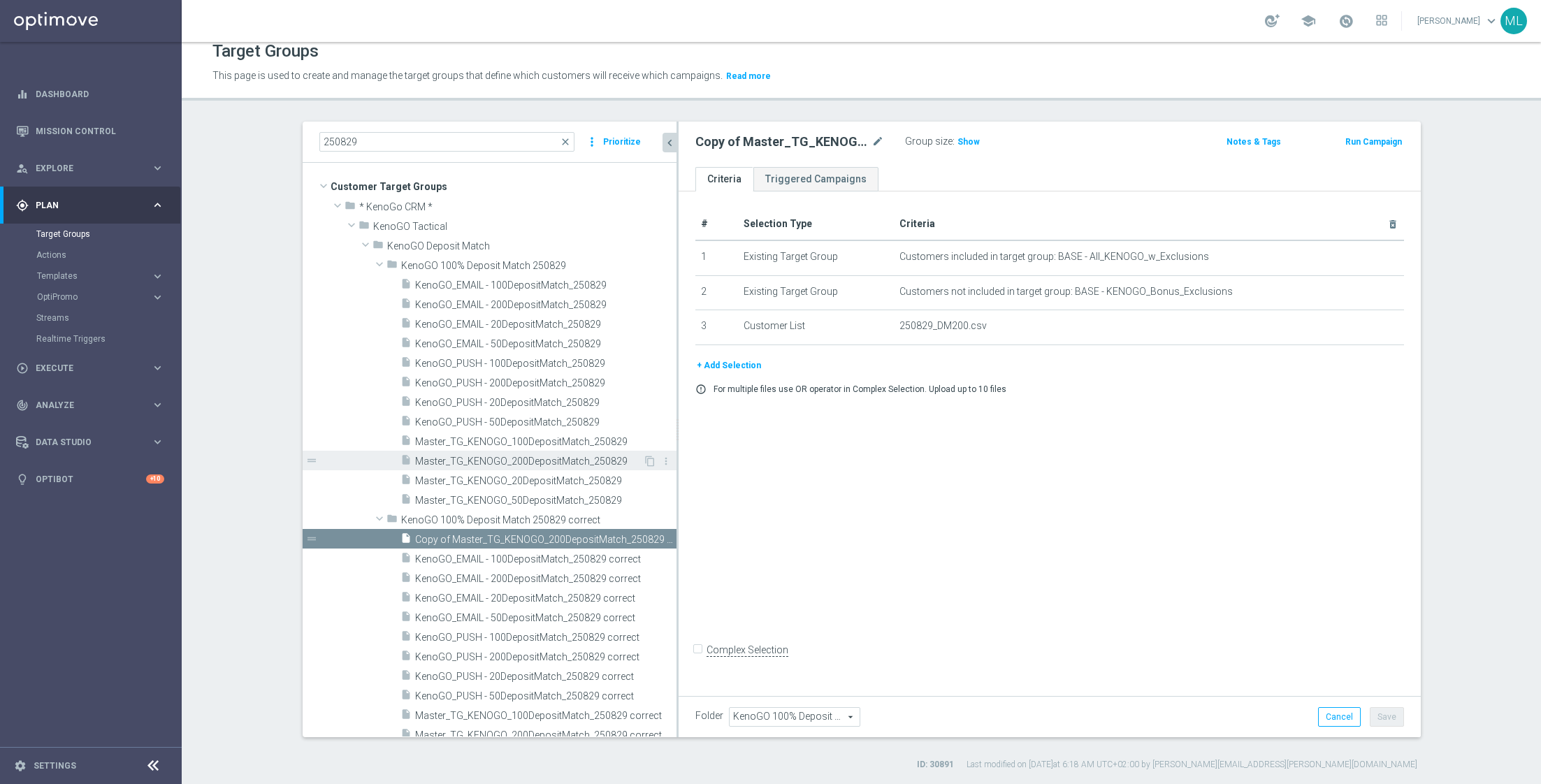
scroll to position [88, 0]
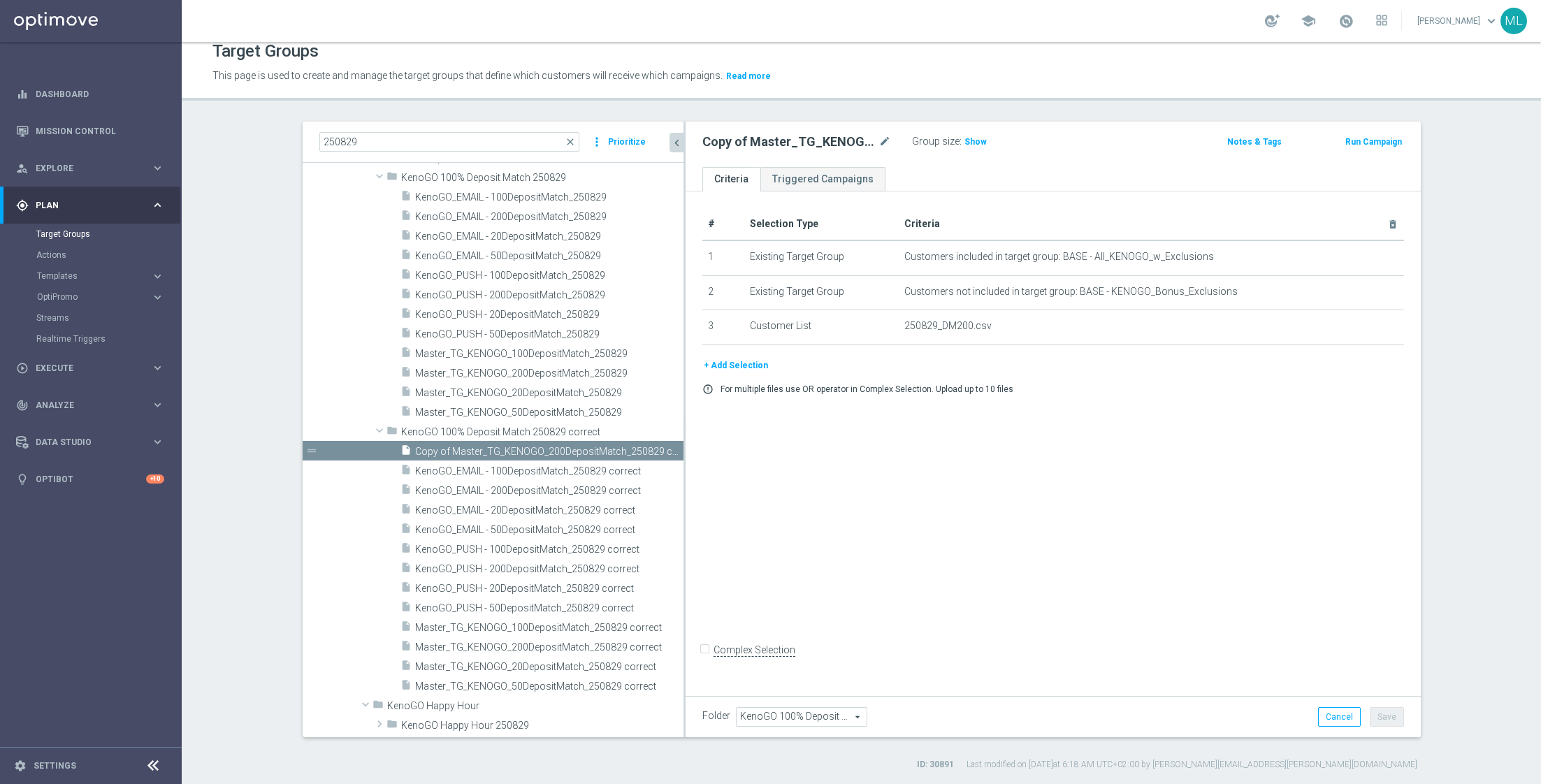
drag, startPoint x: 677, startPoint y: 439, endPoint x: 732, endPoint y: 439, distance: 55.0
click at [732, 439] on as-split "250829 close more_vert Prioritize Customer Target Groups library_add create_new…" at bounding box center [862, 429] width 1118 height 615
click at [890, 137] on div "Copy of Master_TG_KENOGO_200DepositMatch_250829 correct mode_edit" at bounding box center [806, 142] width 209 height 20
click at [885, 138] on icon "mode_edit" at bounding box center [884, 141] width 12 height 17
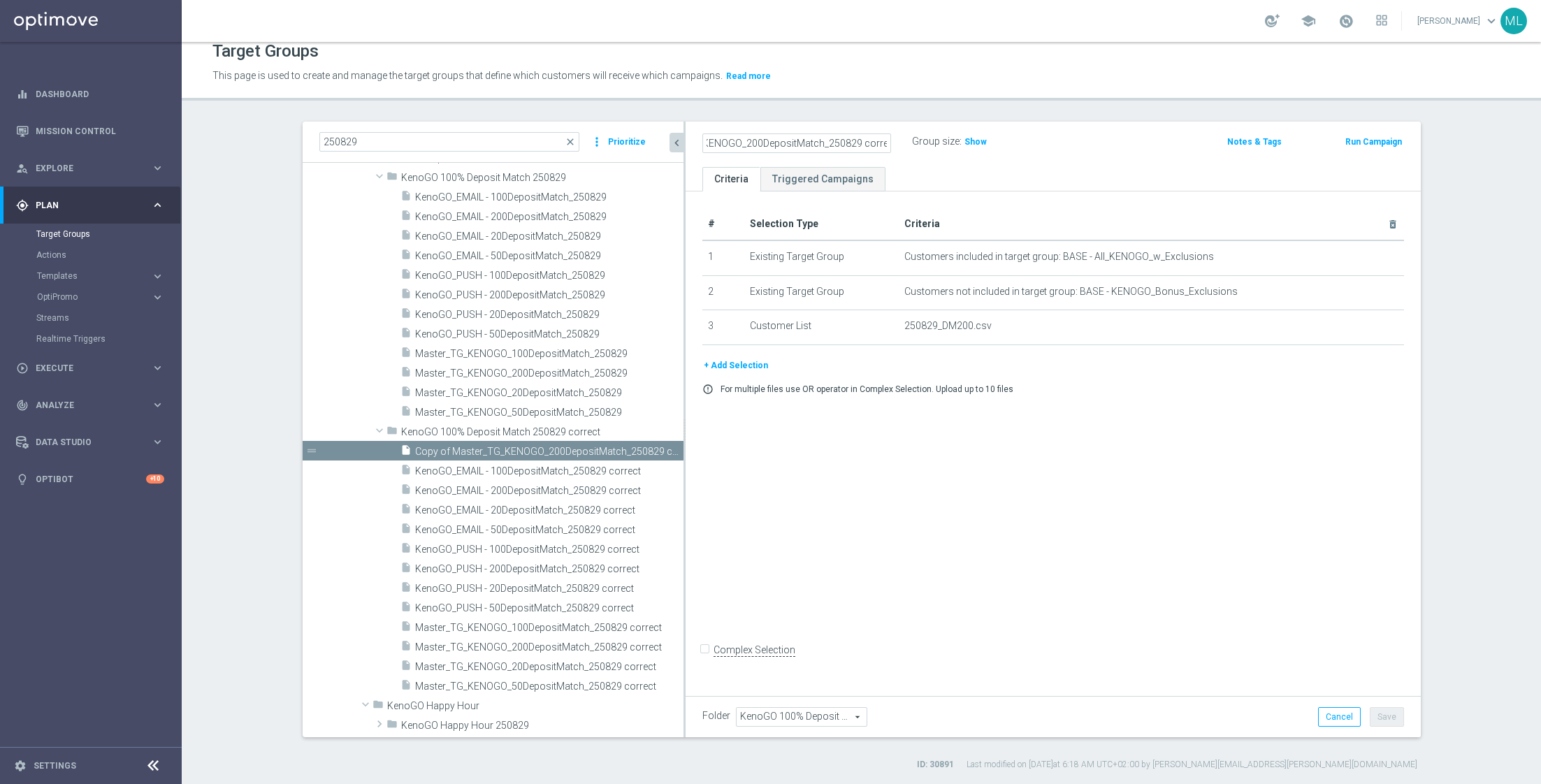
click at [724, 143] on input "Copy of Master_TG_KENOGO_200DepositMatch_250829 correct" at bounding box center [797, 143] width 189 height 20
click at [878, 140] on input "Master_TG_KENOGO_200DepositMatch_250829 correct" at bounding box center [797, 143] width 189 height 20
drag, startPoint x: 742, startPoint y: 143, endPoint x: 1002, endPoint y: 151, distance: 260.1
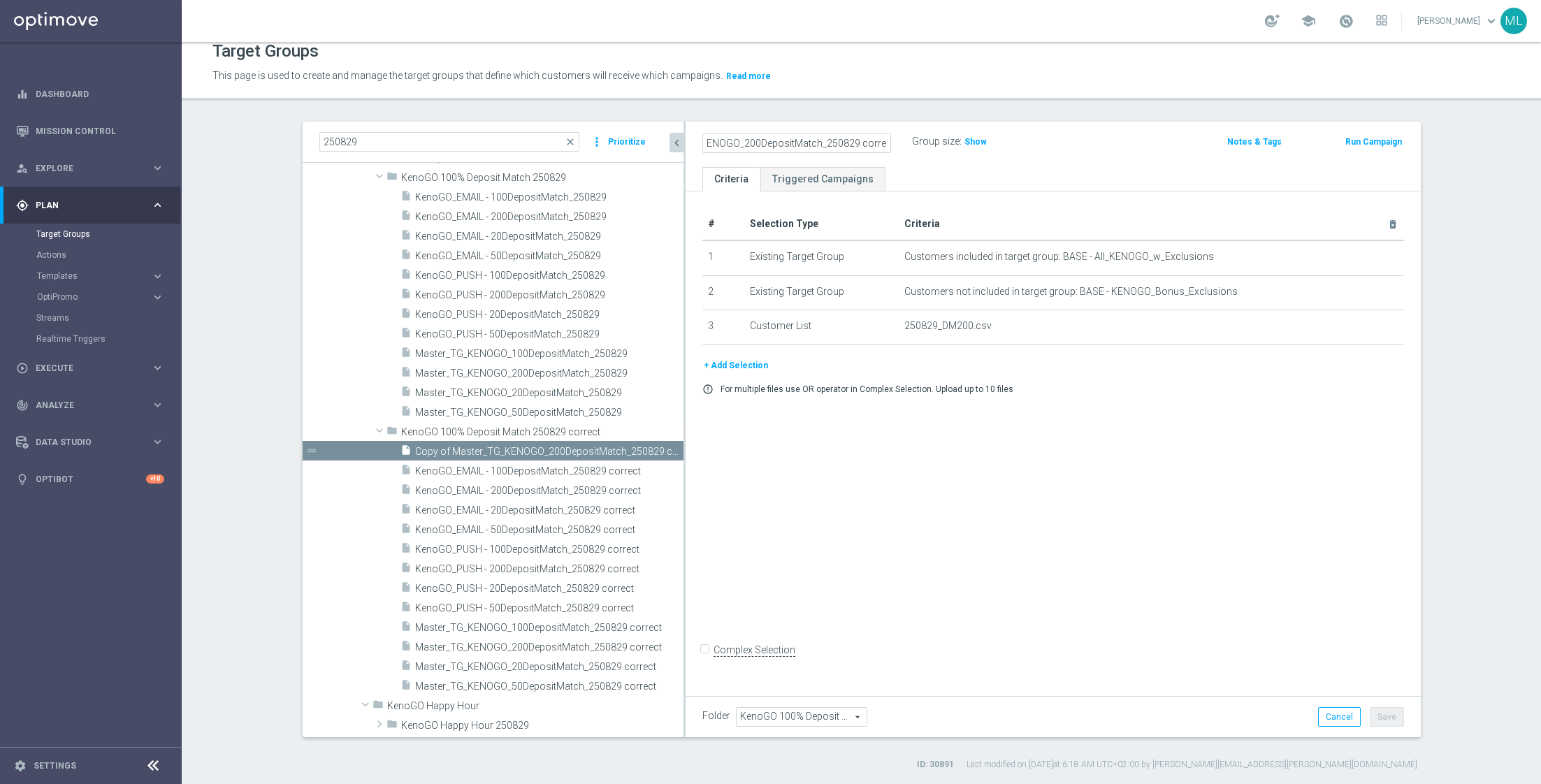
click at [1002, 151] on div "Master_TG_KENOGO_200DepositMatch_250829 correct Group size : Show" at bounding box center [932, 142] width 481 height 21
type input "Master_TG_KENOGO_exclusions_250829"
click at [1069, 148] on div "Master_TG_KENOGO_exclusions_250829 Group size : Show" at bounding box center [932, 142] width 481 height 21
click at [1379, 327] on icon "delete_forever" at bounding box center [1381, 327] width 12 height 12
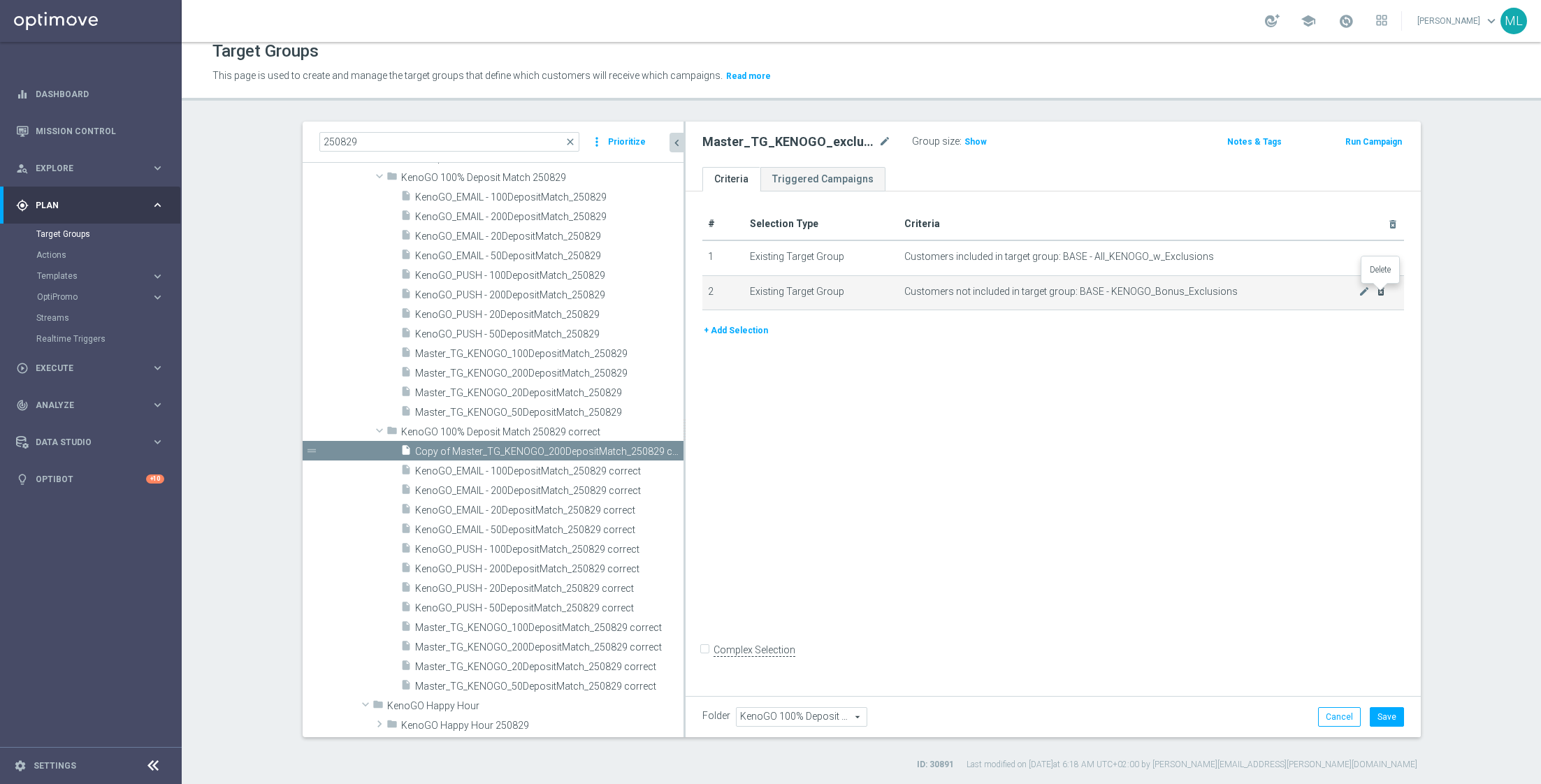
click at [1385, 289] on icon "delete_forever" at bounding box center [1381, 292] width 12 height 12
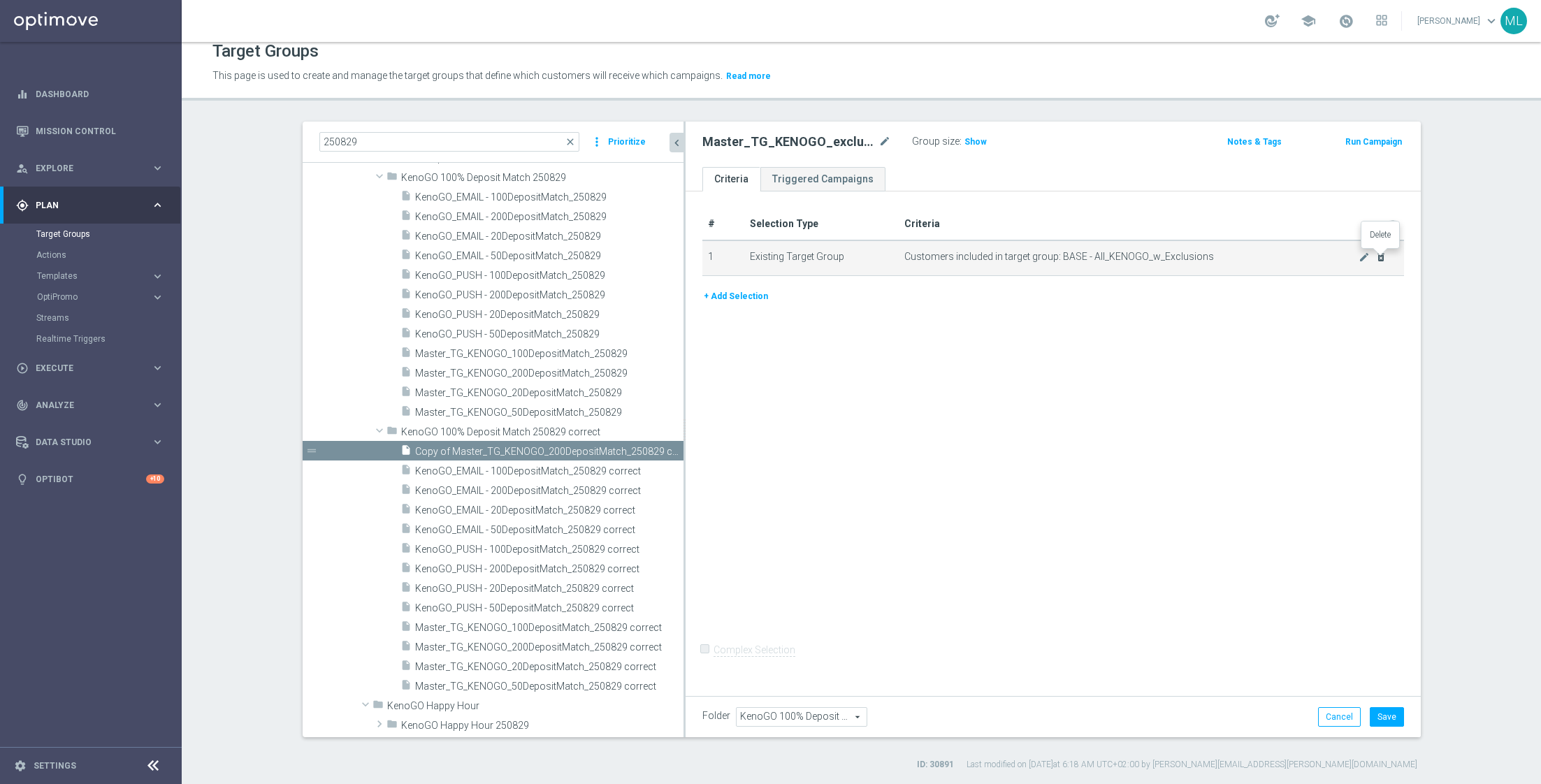
click at [1382, 252] on icon "delete_forever" at bounding box center [1381, 257] width 12 height 12
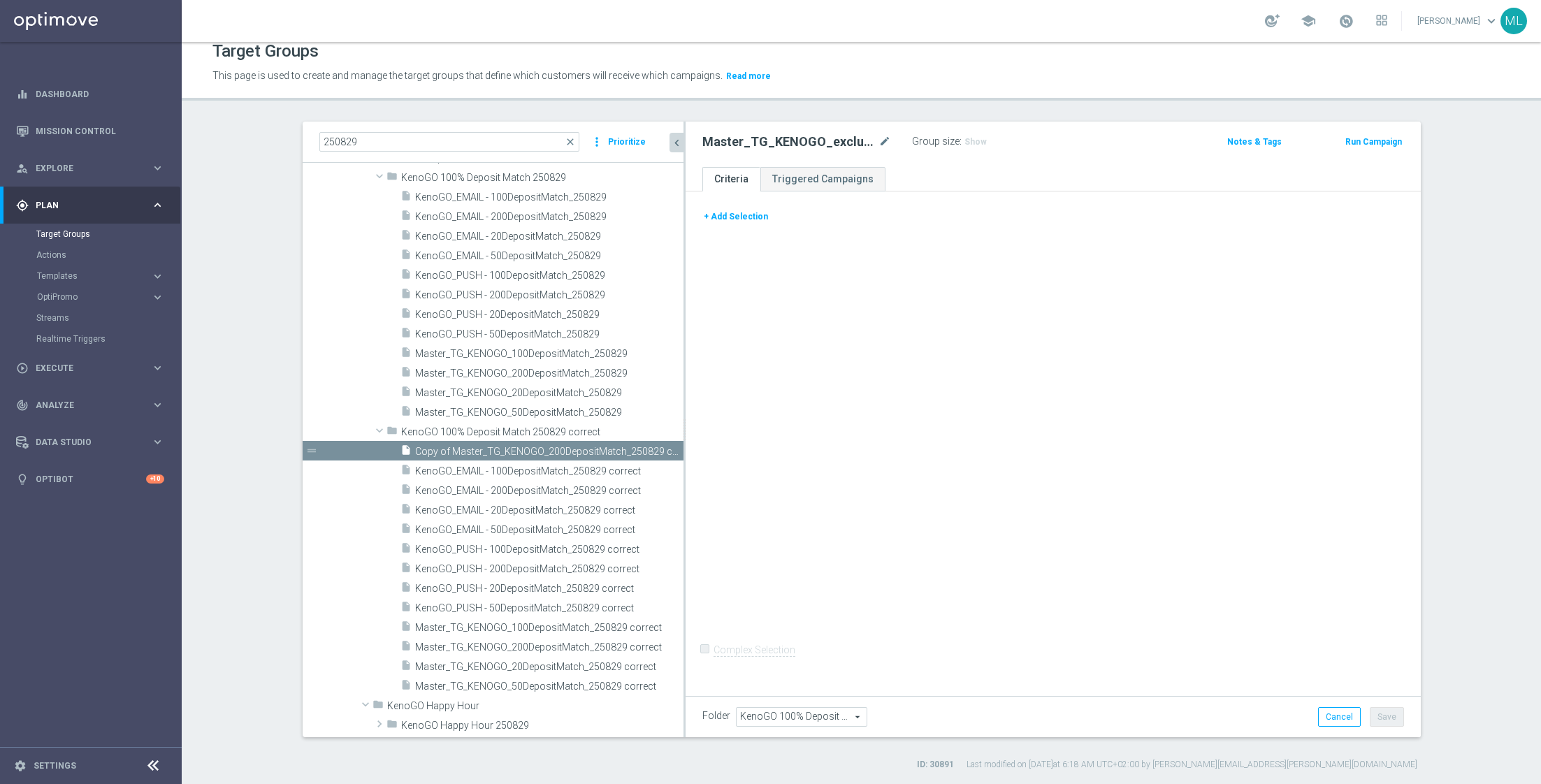
click at [739, 209] on button "+ Add Selection" at bounding box center [735, 217] width 67 height 16
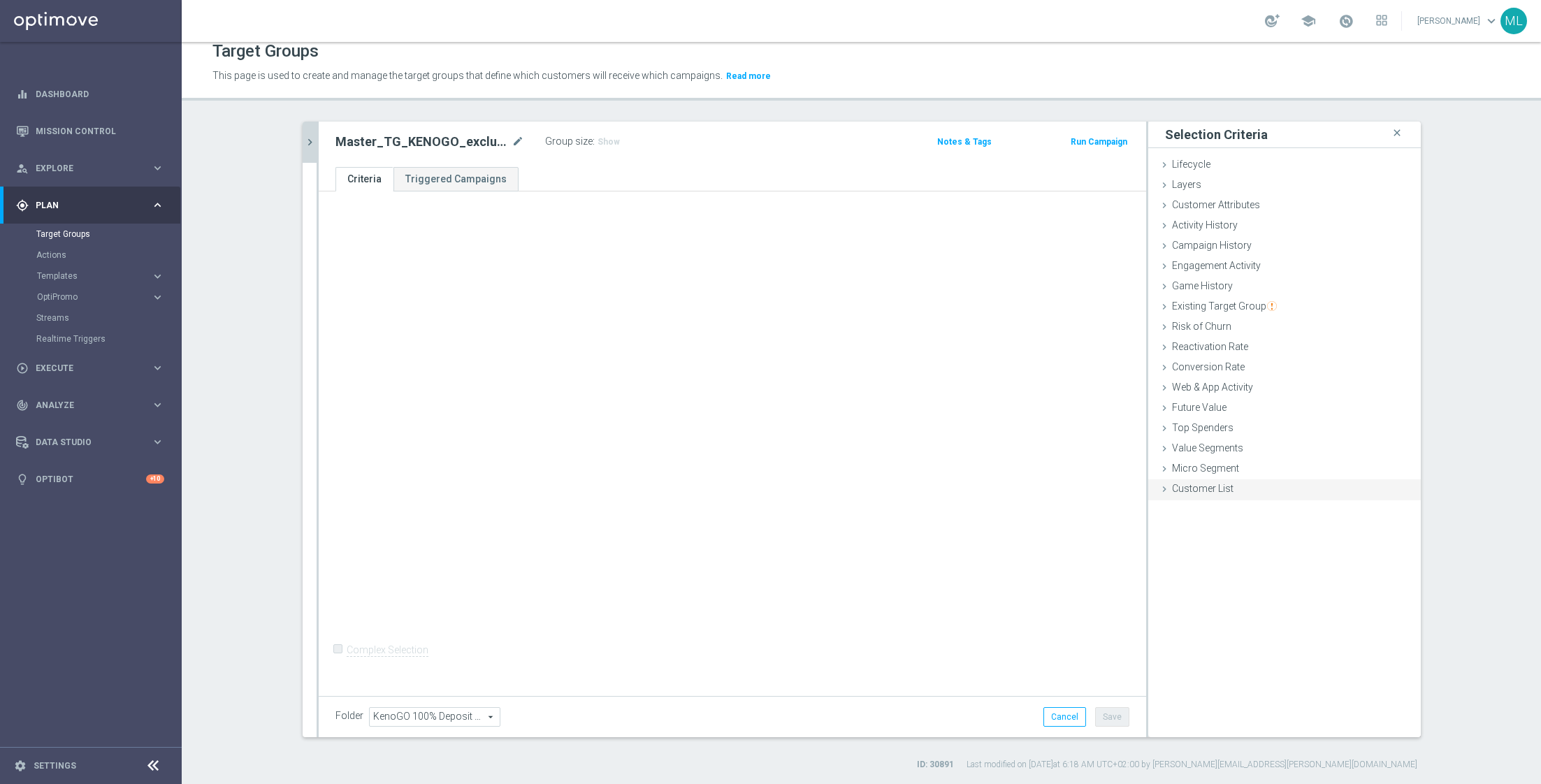
click at [1166, 488] on icon at bounding box center [1165, 490] width 12 height 12
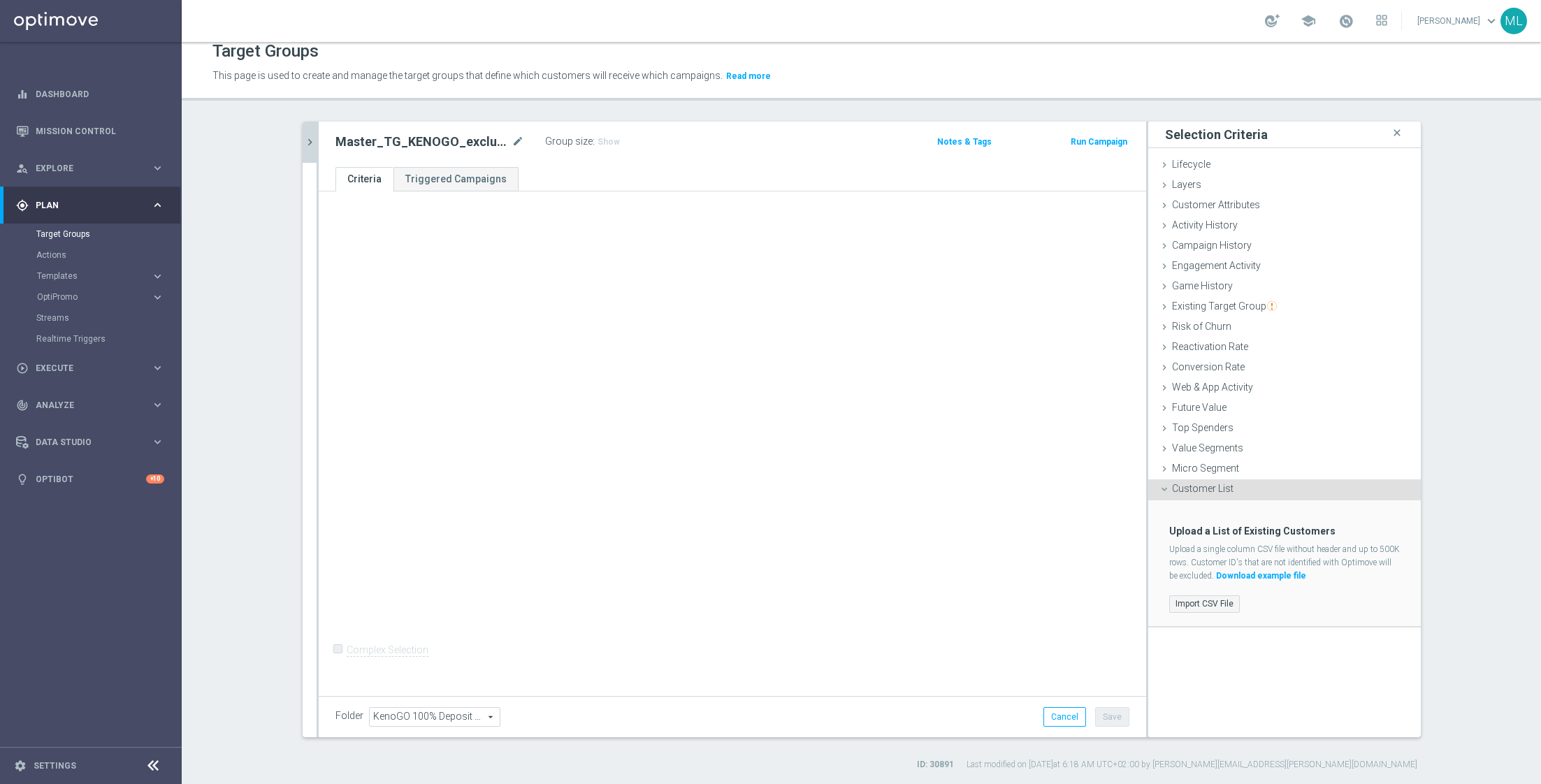
click at [1198, 600] on label "Import CSV File" at bounding box center [1204, 604] width 70 height 17
click at [0, 0] on input "Import CSV File" at bounding box center [0, 0] width 0 height 0
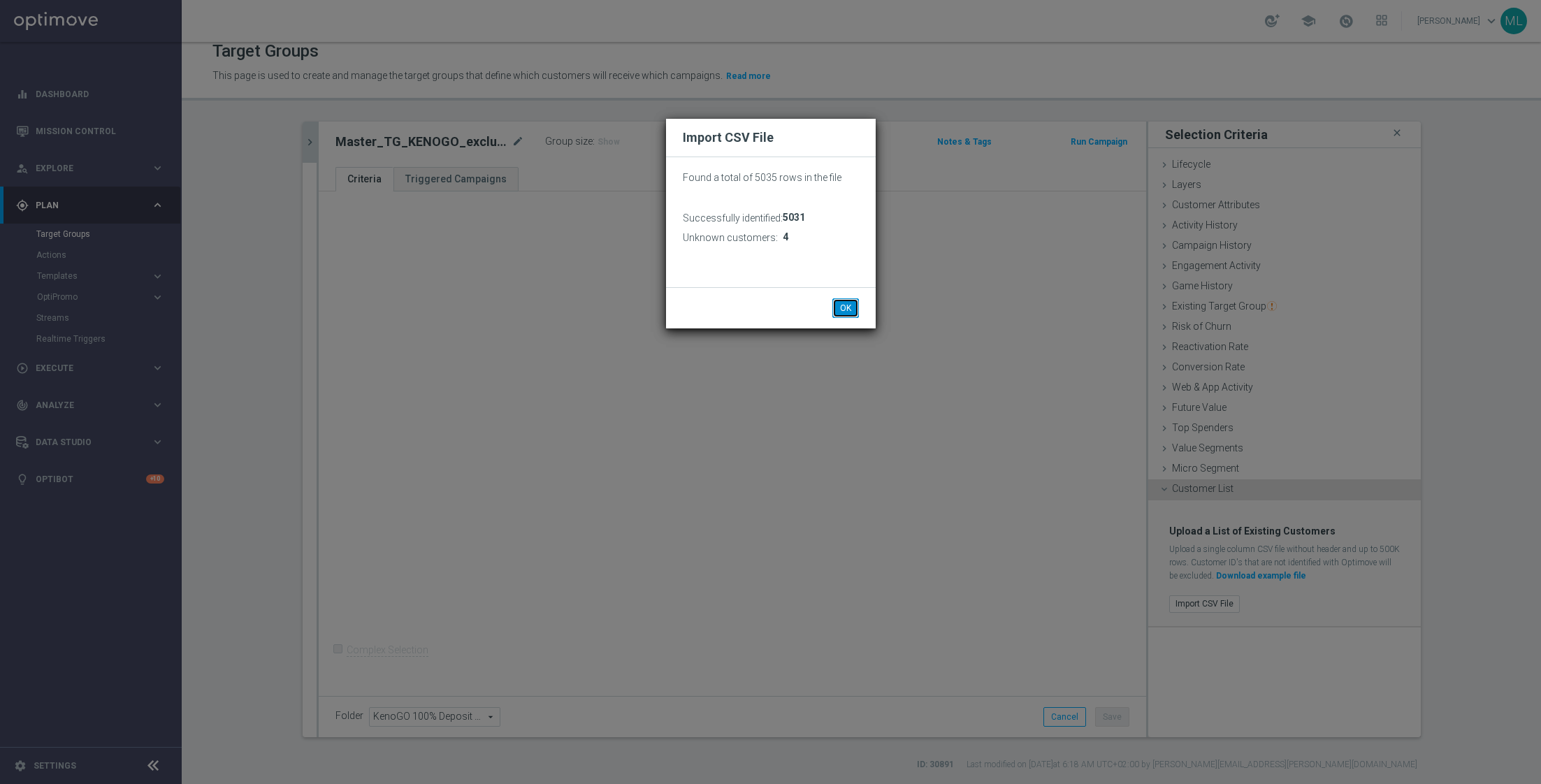
click at [844, 313] on button "OK" at bounding box center [845, 308] width 26 height 20
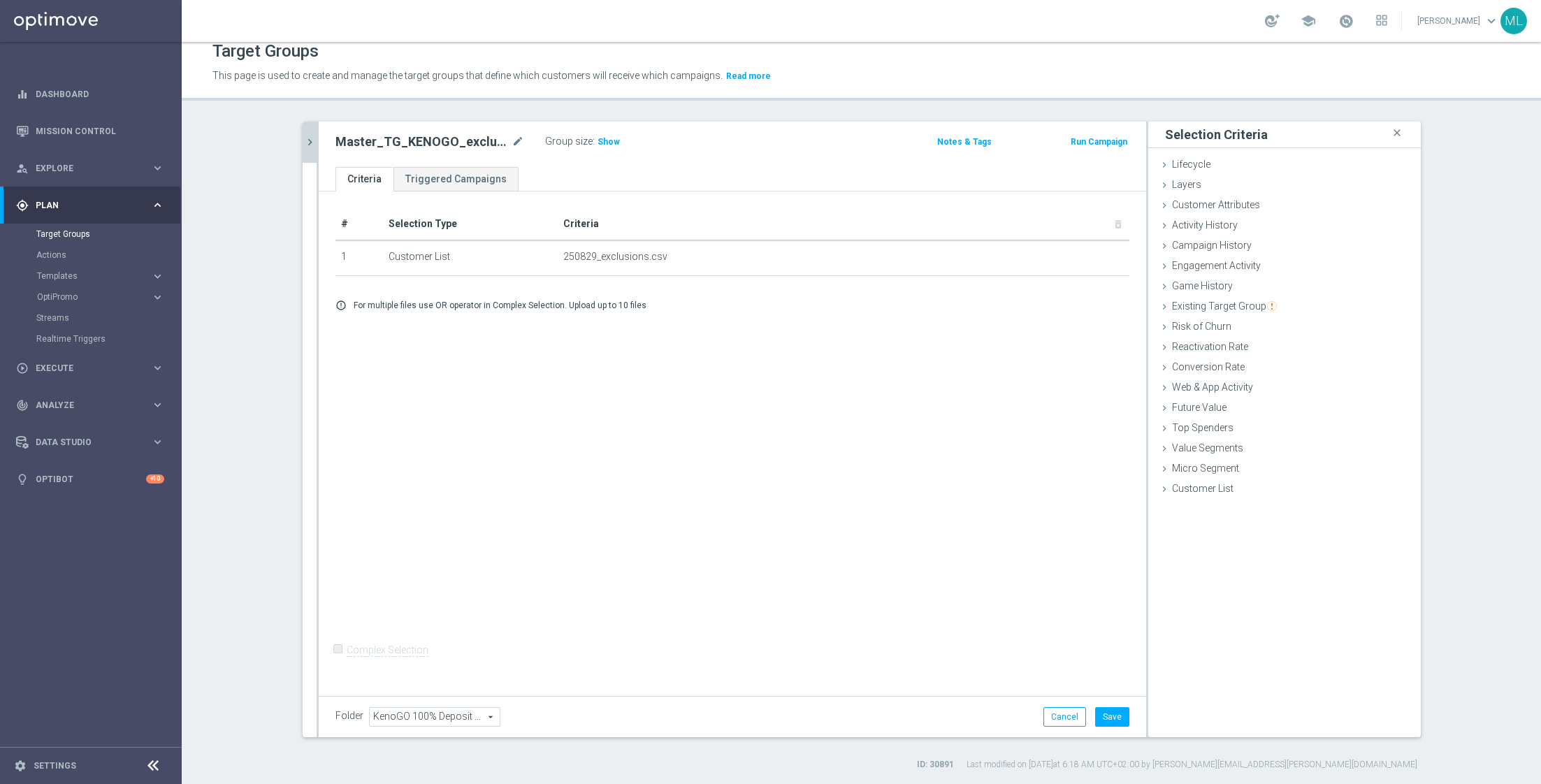
click at [308, 146] on icon "chevron_right" at bounding box center [310, 142] width 13 height 13
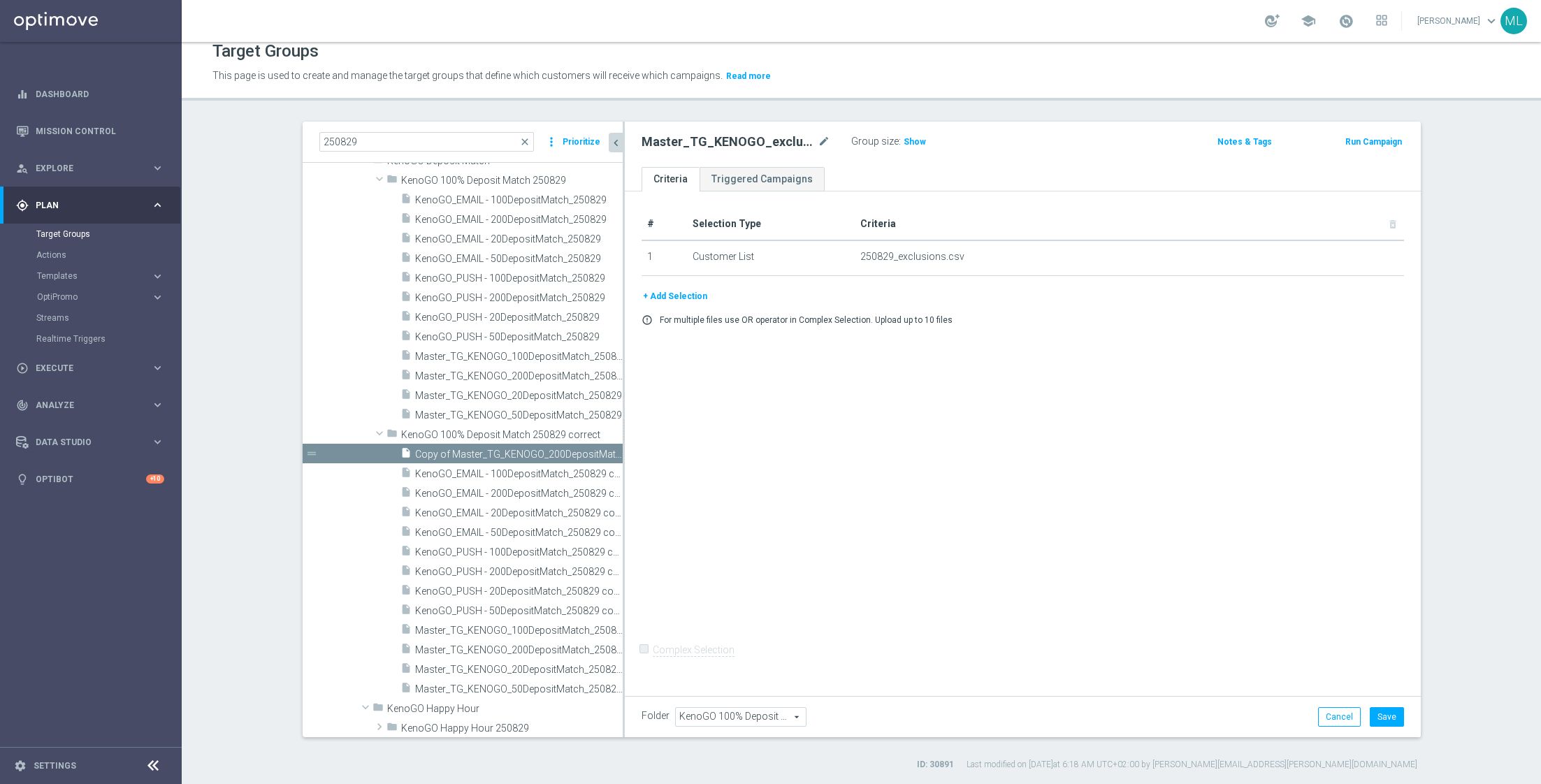
drag, startPoint x: 576, startPoint y: 471, endPoint x: 647, endPoint y: 473, distance: 71.0
click at [647, 473] on as-split "250829 close more_vert Prioritize Customer Target Groups library_add create_new…" at bounding box center [862, 429] width 1118 height 615
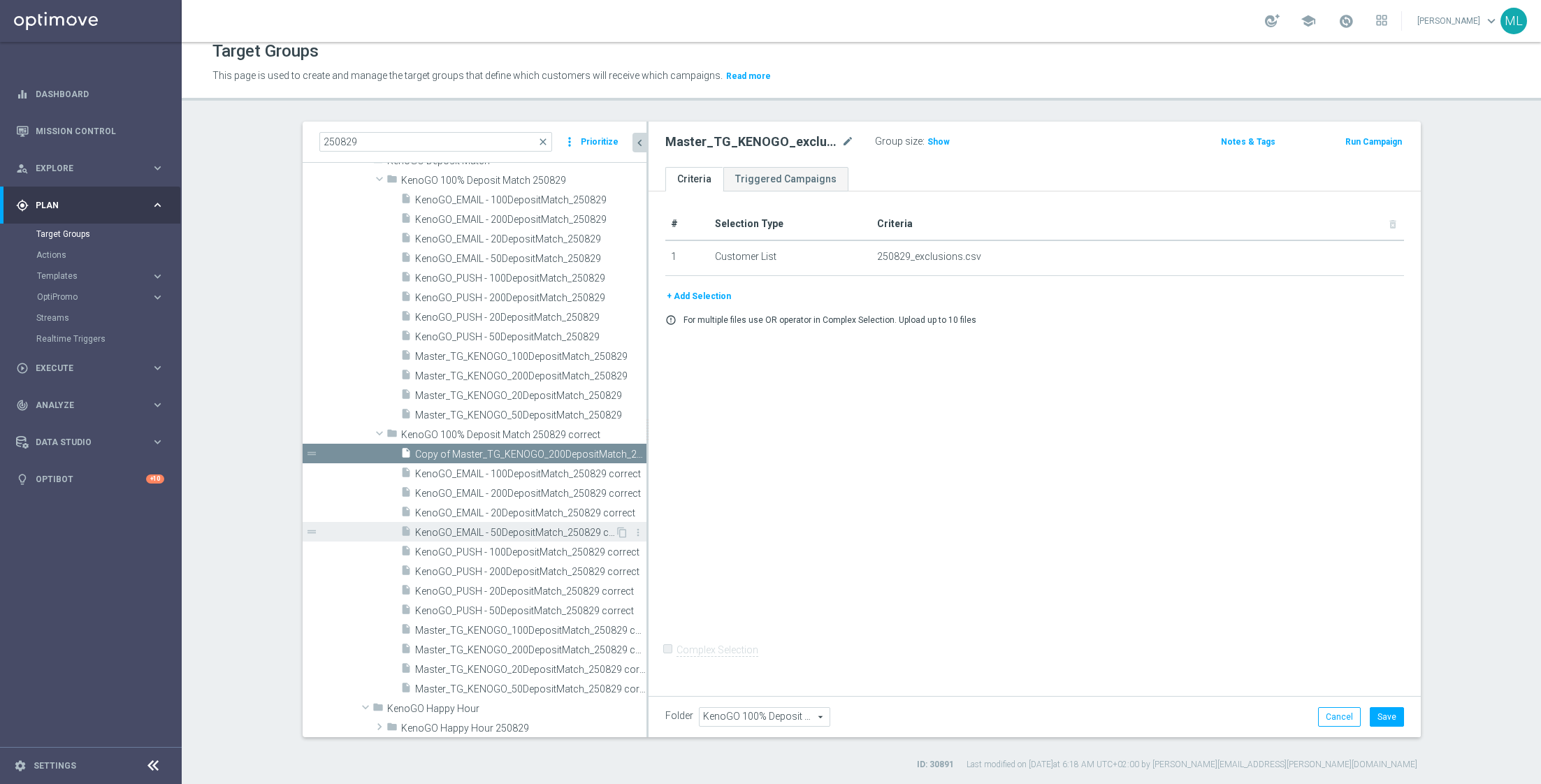
scroll to position [88, 0]
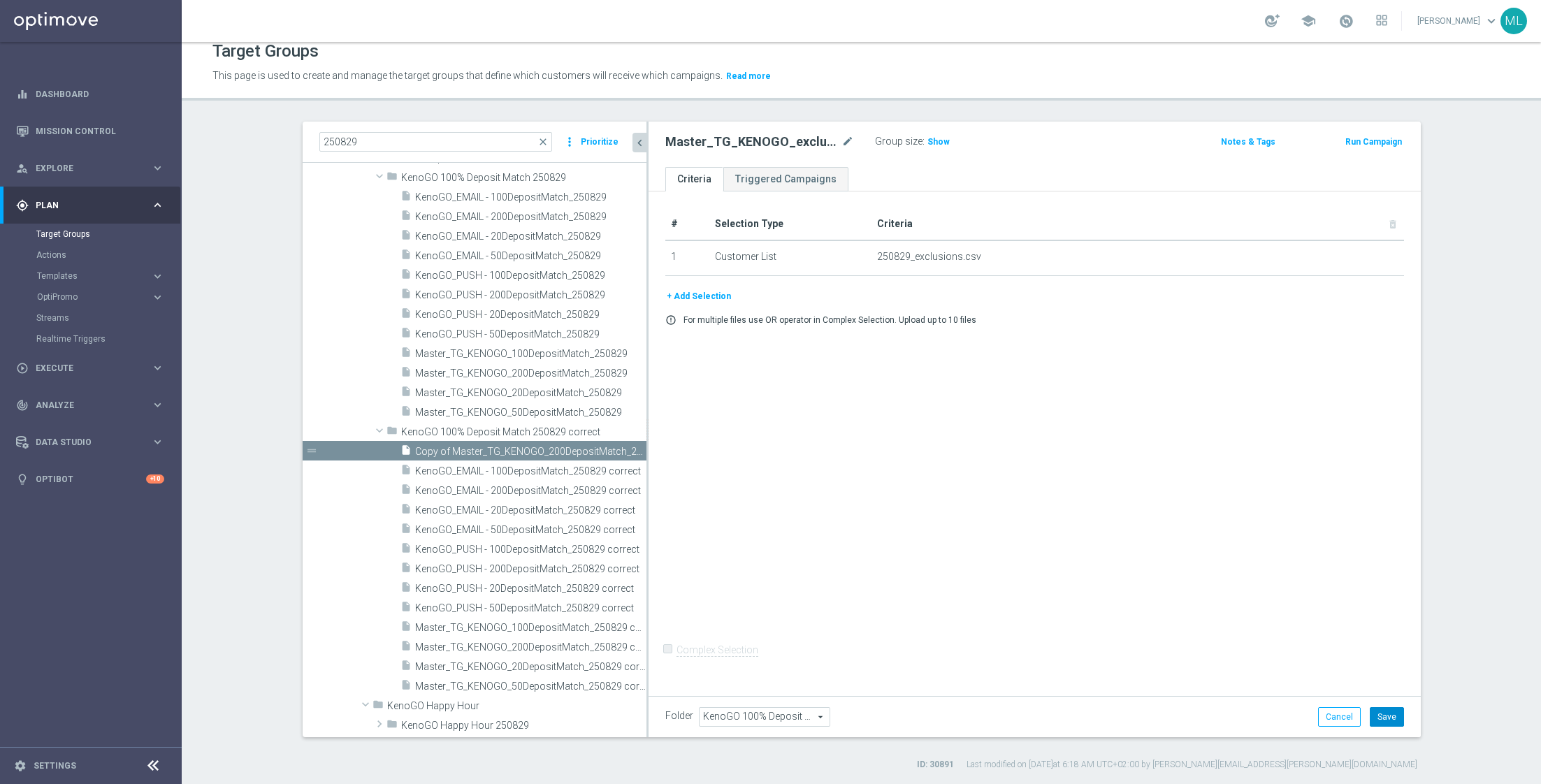
click at [1388, 716] on button "Save" at bounding box center [1386, 717] width 34 height 20
click at [528, 648] on span "Master_TG_KENOGO_200DepositMatch_250829 correct" at bounding box center [515, 647] width 200 height 12
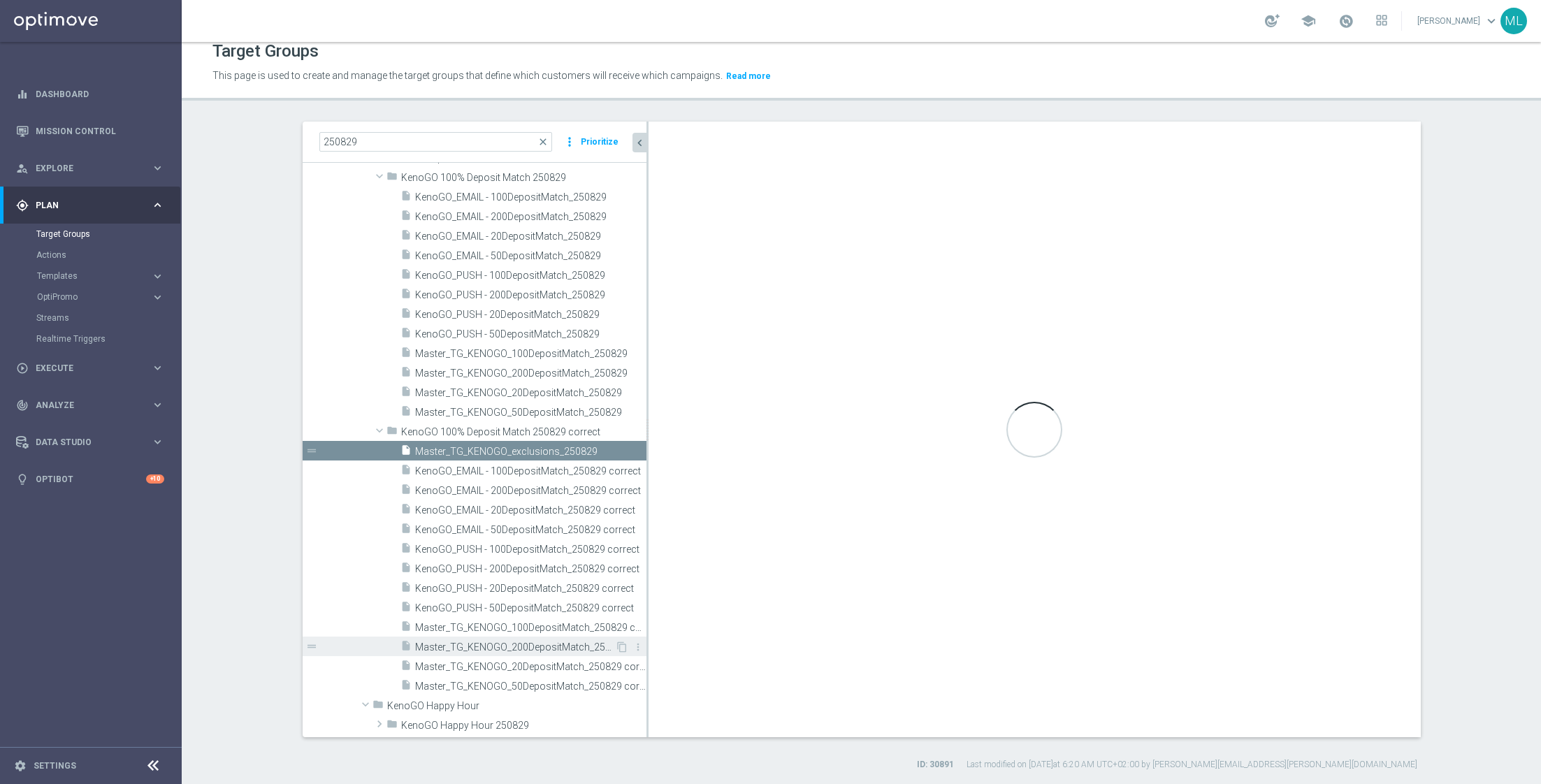
click at [528, 648] on span "Master_TG_KENOGO_200DepositMatch_250829 correct" at bounding box center [515, 647] width 200 height 12
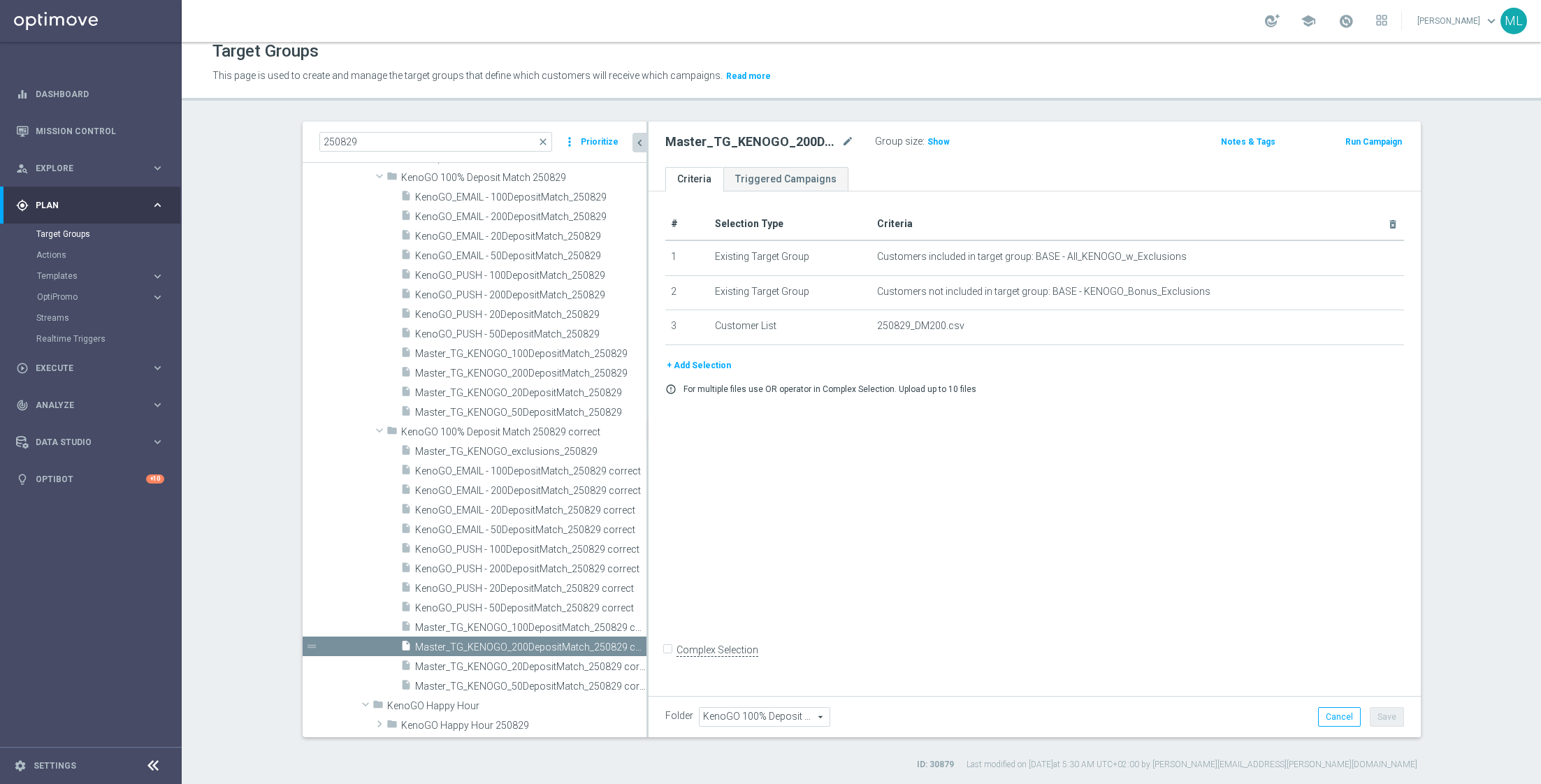
click at [695, 360] on button "+ Add Selection" at bounding box center [698, 366] width 67 height 16
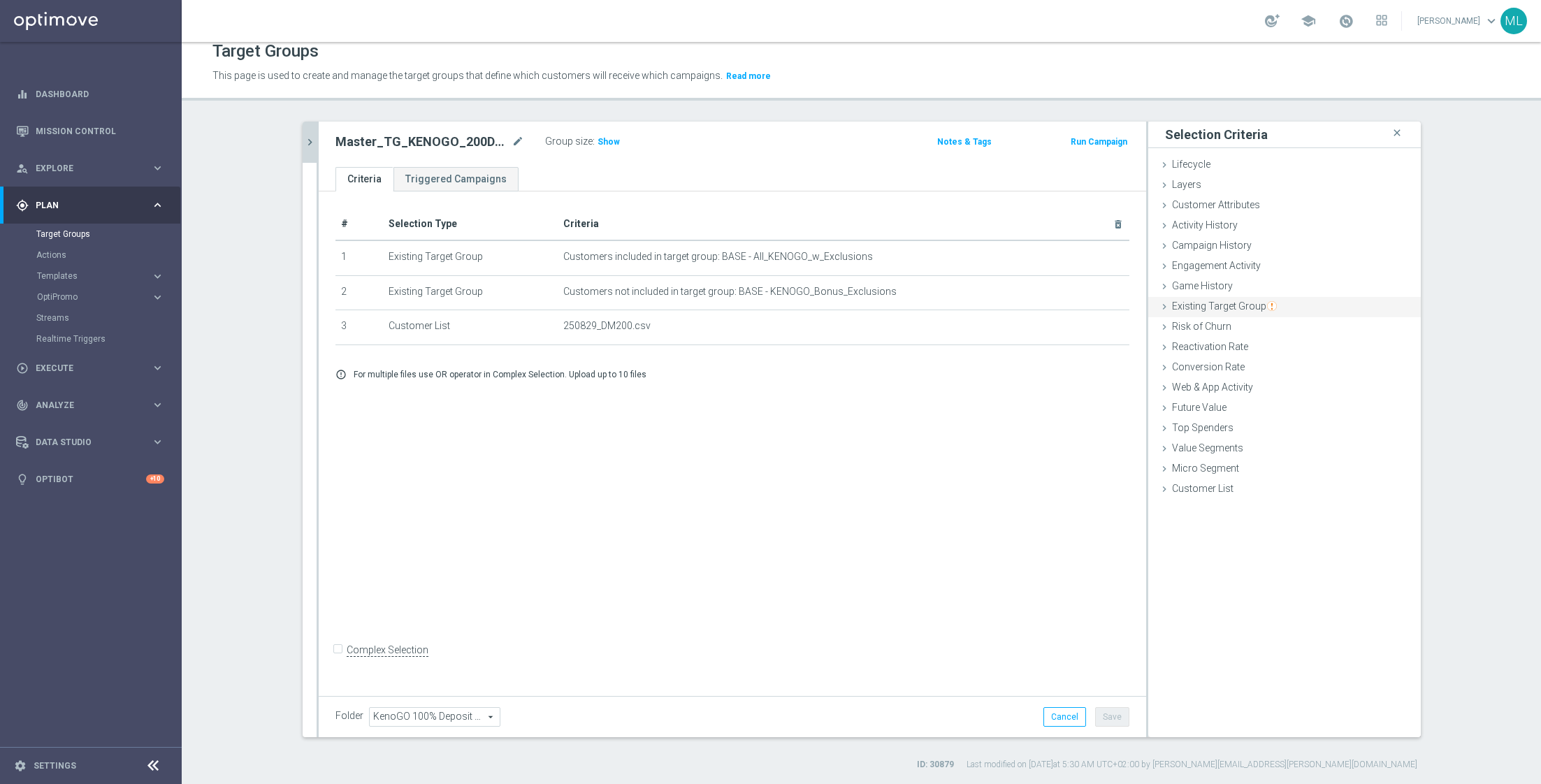
click at [1165, 304] on icon at bounding box center [1165, 307] width 12 height 12
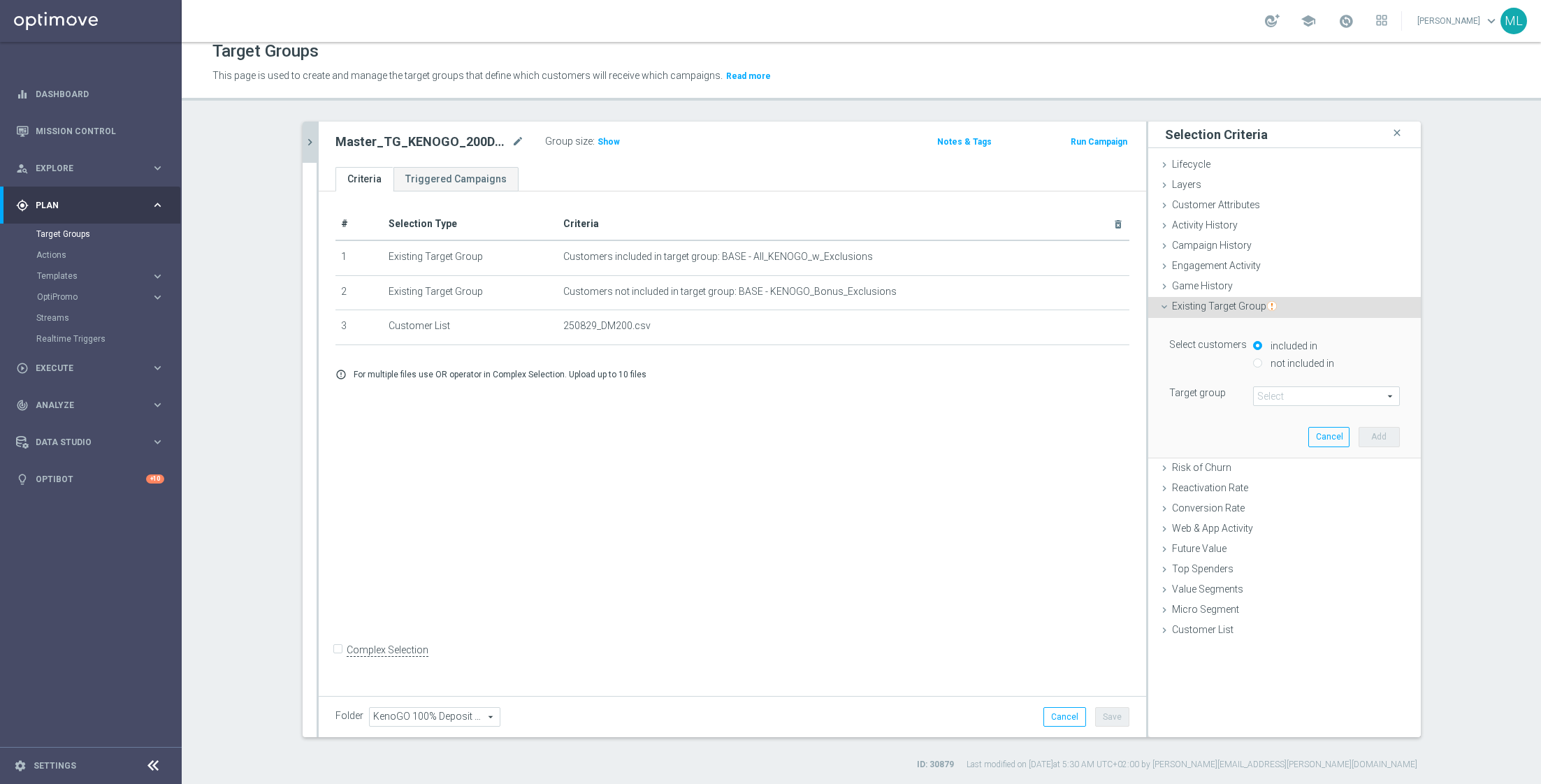
click at [1262, 362] on div "not included in" at bounding box center [1326, 364] width 146 height 17
click at [1256, 361] on input "not included in" at bounding box center [1257, 362] width 9 height 9
radio input "true"
click at [1286, 402] on span at bounding box center [1327, 396] width 146 height 18
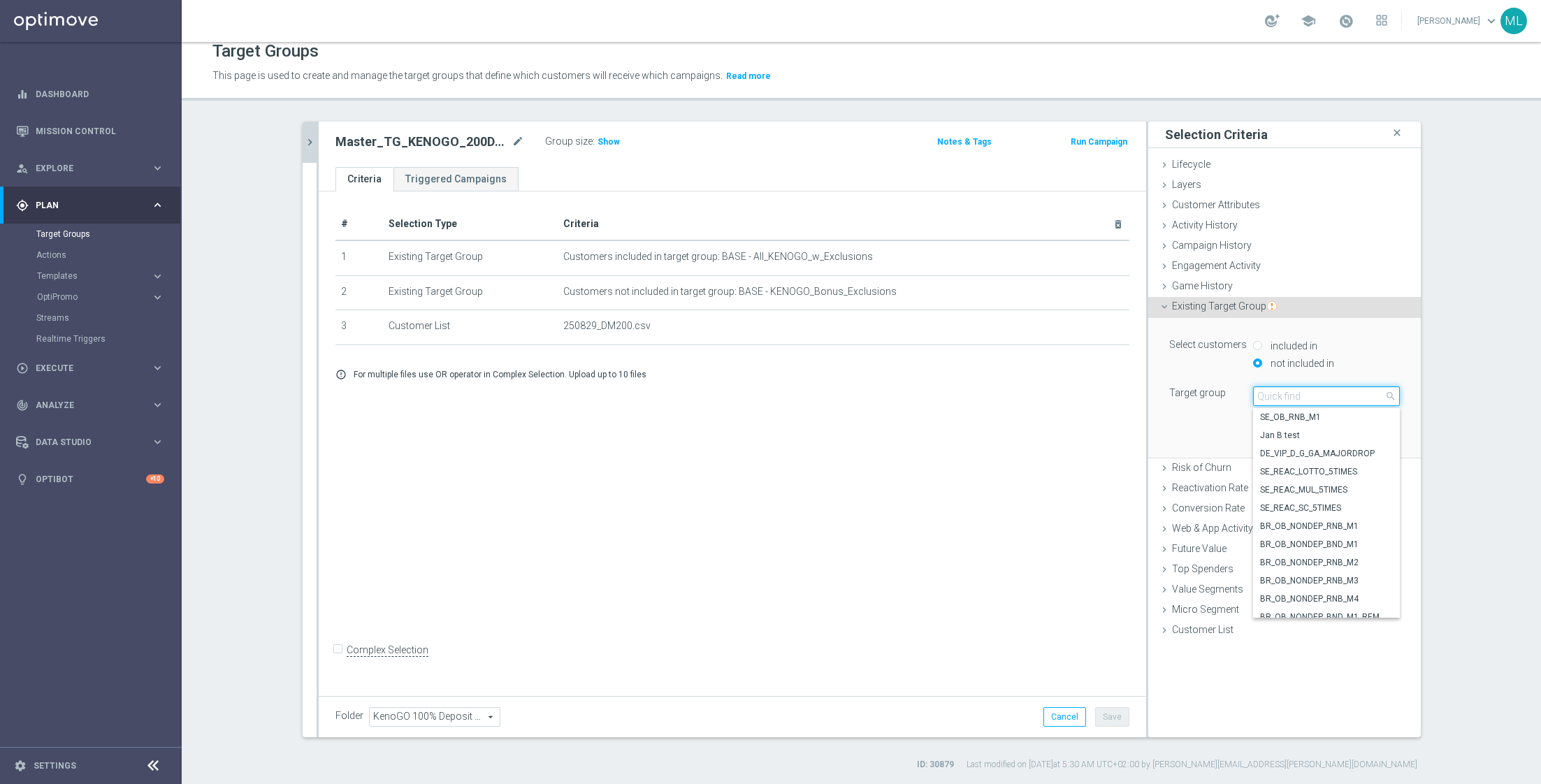
click at [1279, 399] on input "search" at bounding box center [1326, 396] width 146 height 20
type input "250829"
click at [1330, 605] on span "Master_TG_KENOGO_exclusions_250829" at bounding box center [1326, 610] width 133 height 12
type input "Master_TG_KENOGO_exclusions_250829"
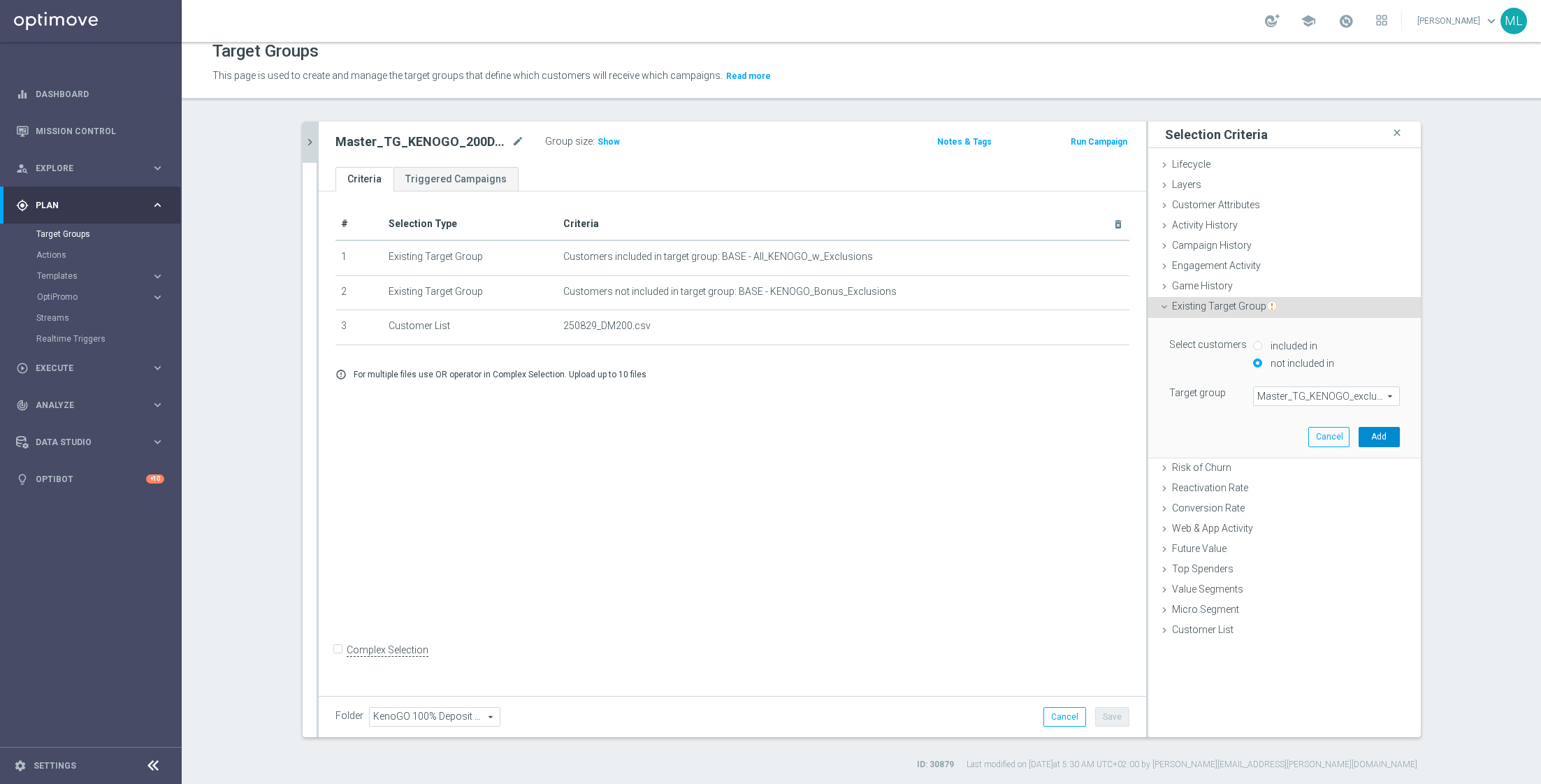
click at [1376, 433] on button "Add" at bounding box center [1379, 437] width 41 height 20
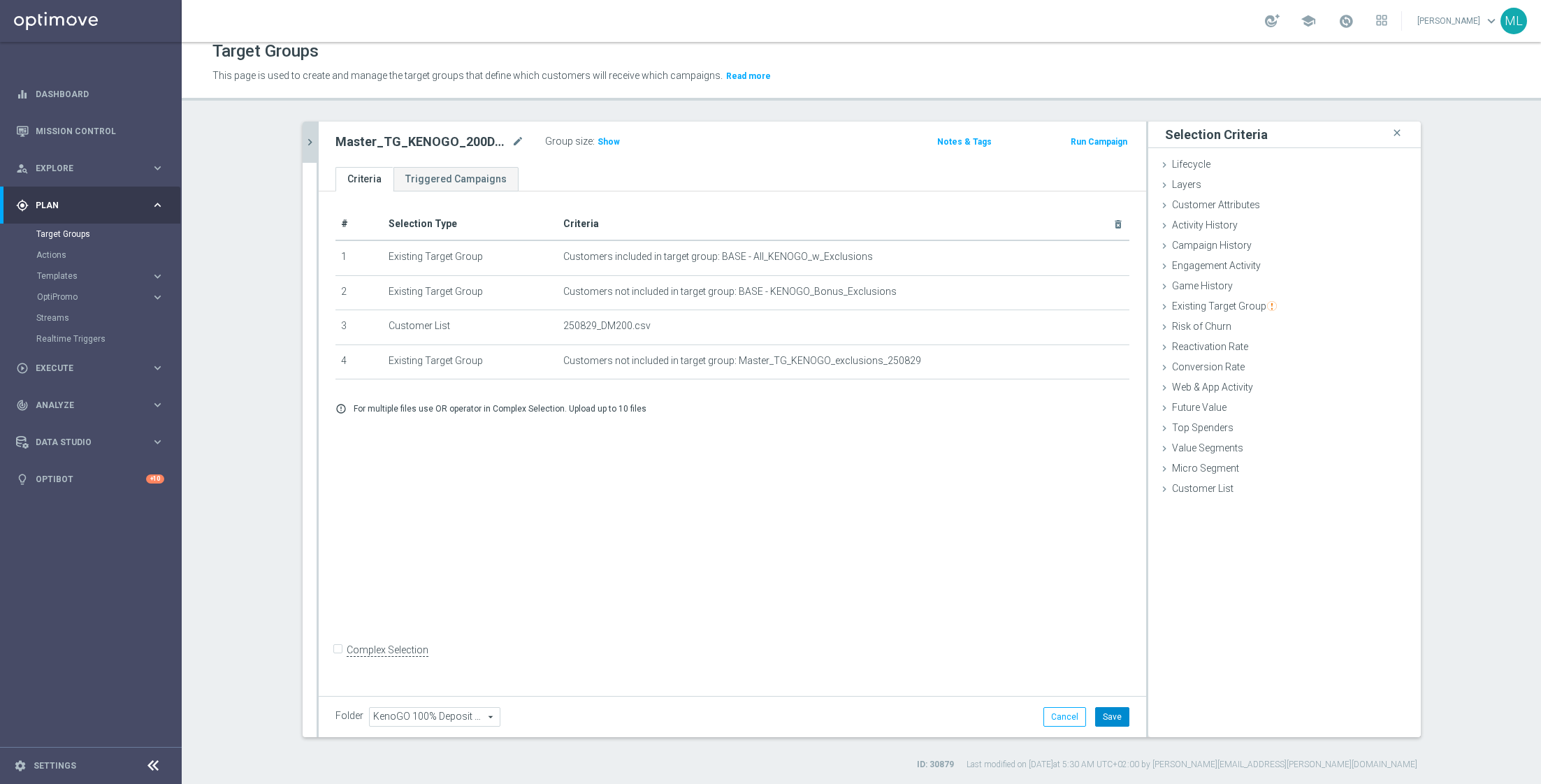
click at [1116, 718] on button "Save" at bounding box center [1112, 717] width 34 height 20
click at [310, 145] on icon "chevron_right" at bounding box center [310, 142] width 13 height 13
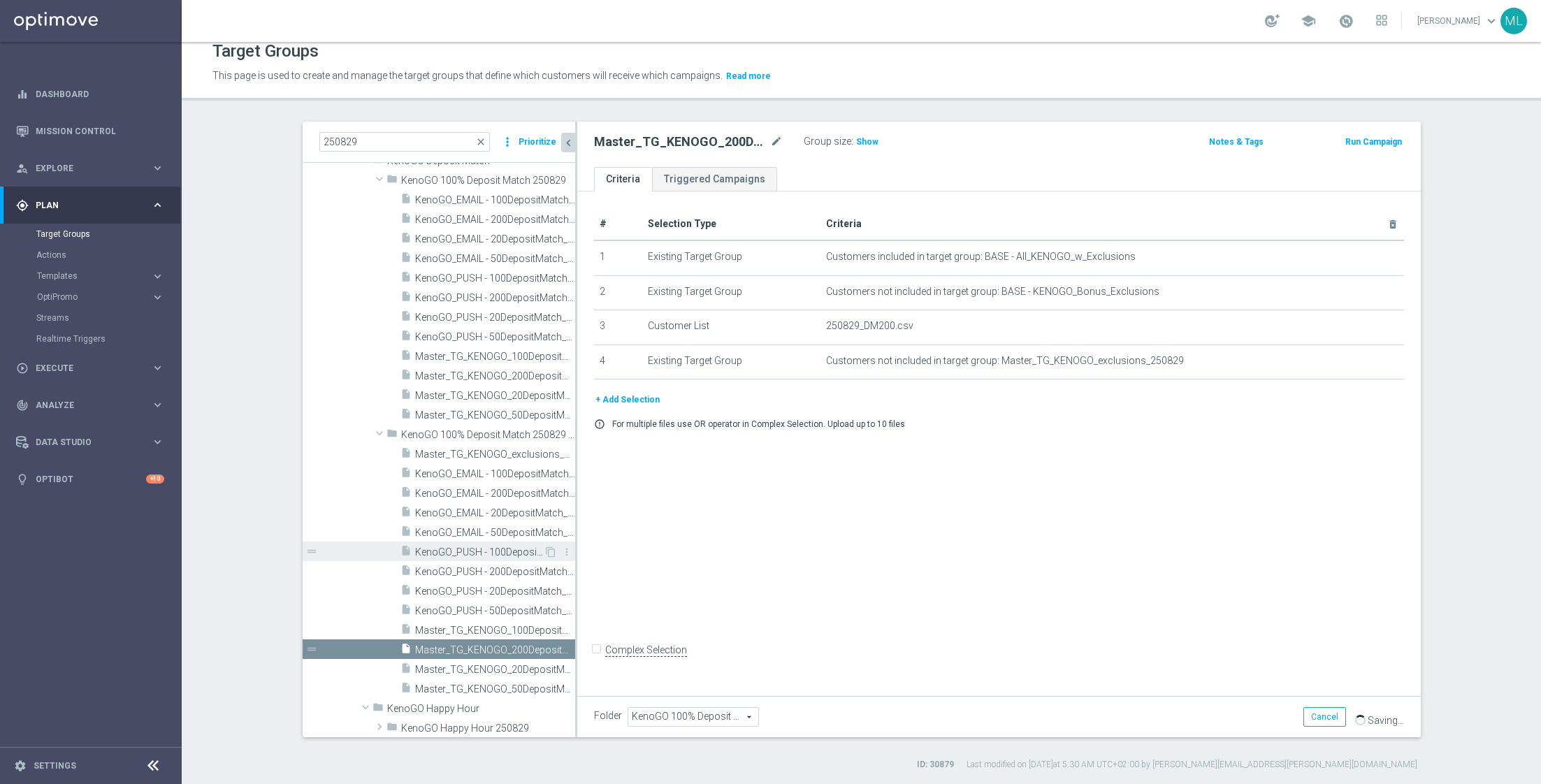
scroll to position [88, 0]
click at [511, 628] on span "Master_TG_KENOGO_100DepositMatch_250829 correct" at bounding box center [479, 628] width 128 height 12
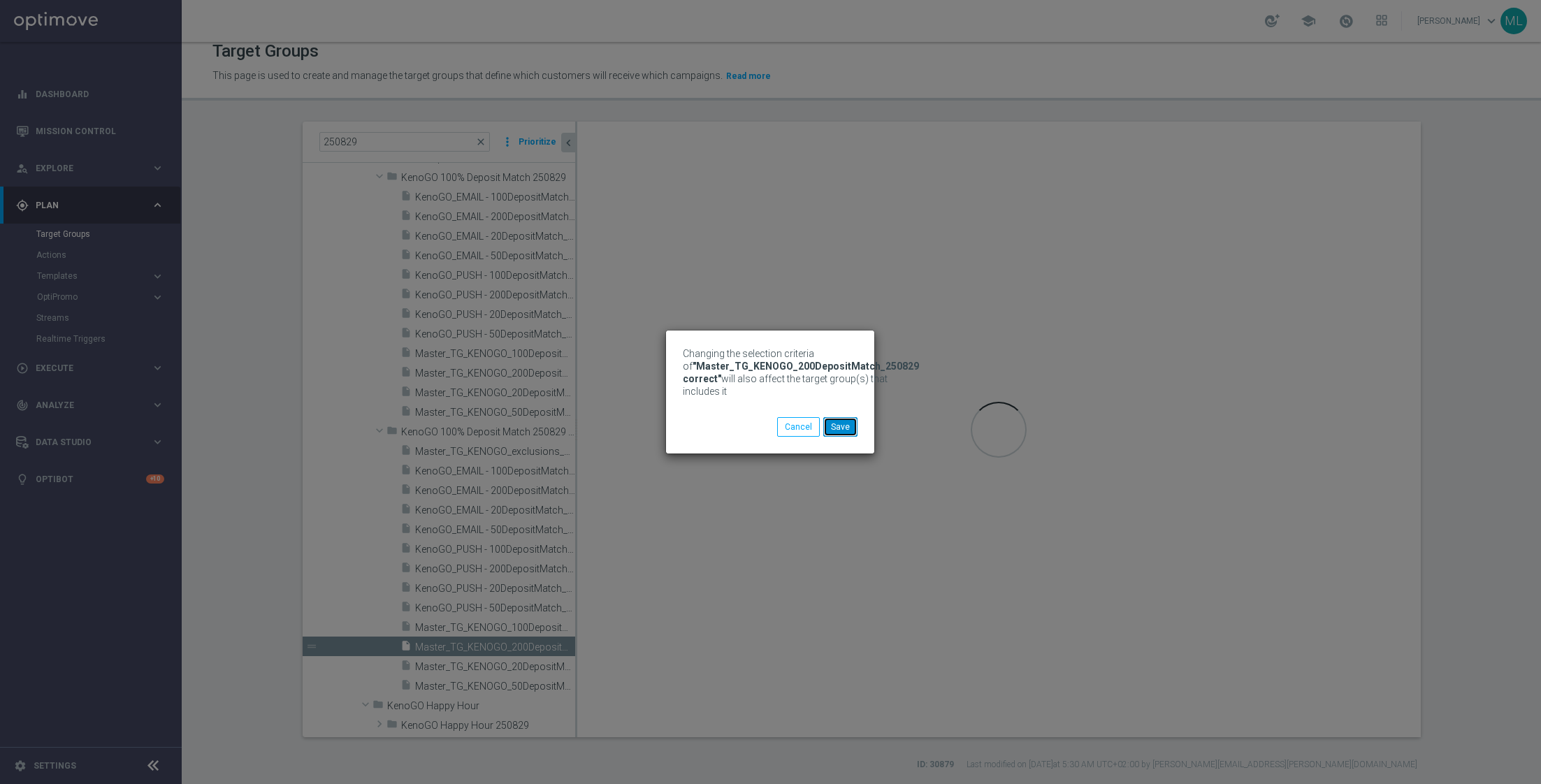
click at [849, 424] on button "Save" at bounding box center [840, 427] width 34 height 20
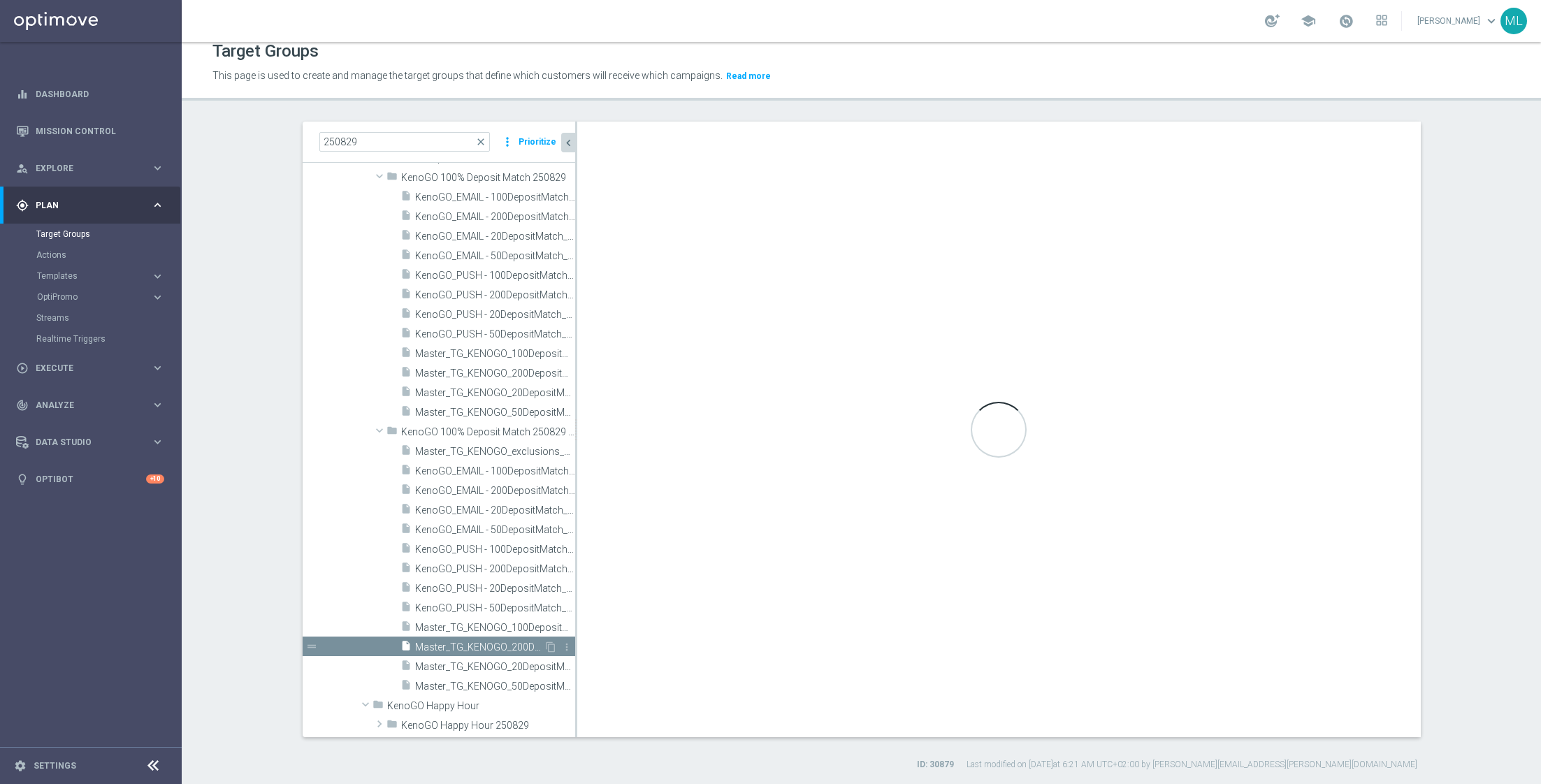
click at [497, 644] on span "Master_TG_KENOGO_200DepositMatch_250829 correct" at bounding box center [479, 647] width 128 height 12
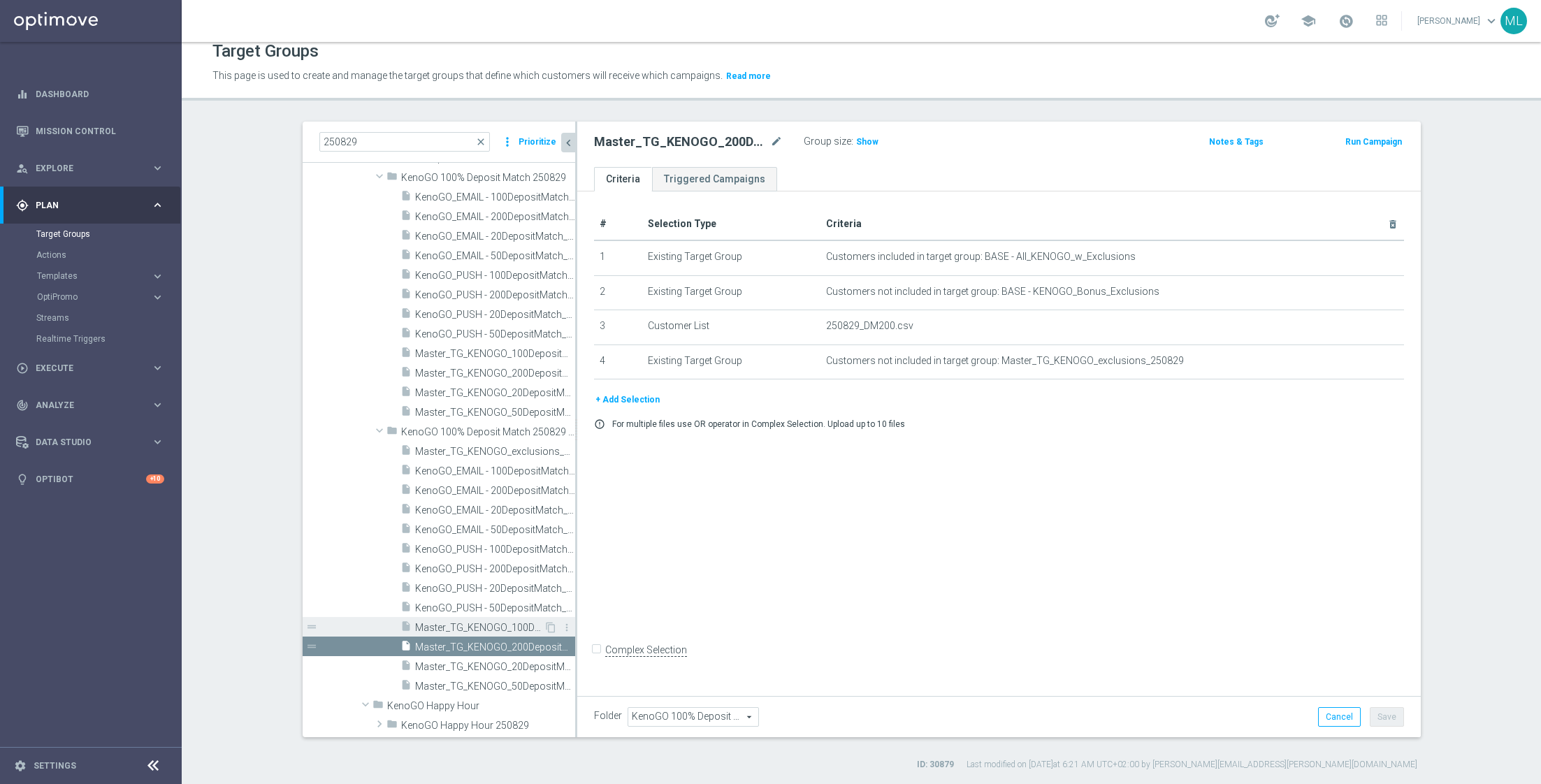
click at [486, 623] on span "Master_TG_KENOGO_100DepositMatch_250829 correct" at bounding box center [479, 628] width 128 height 12
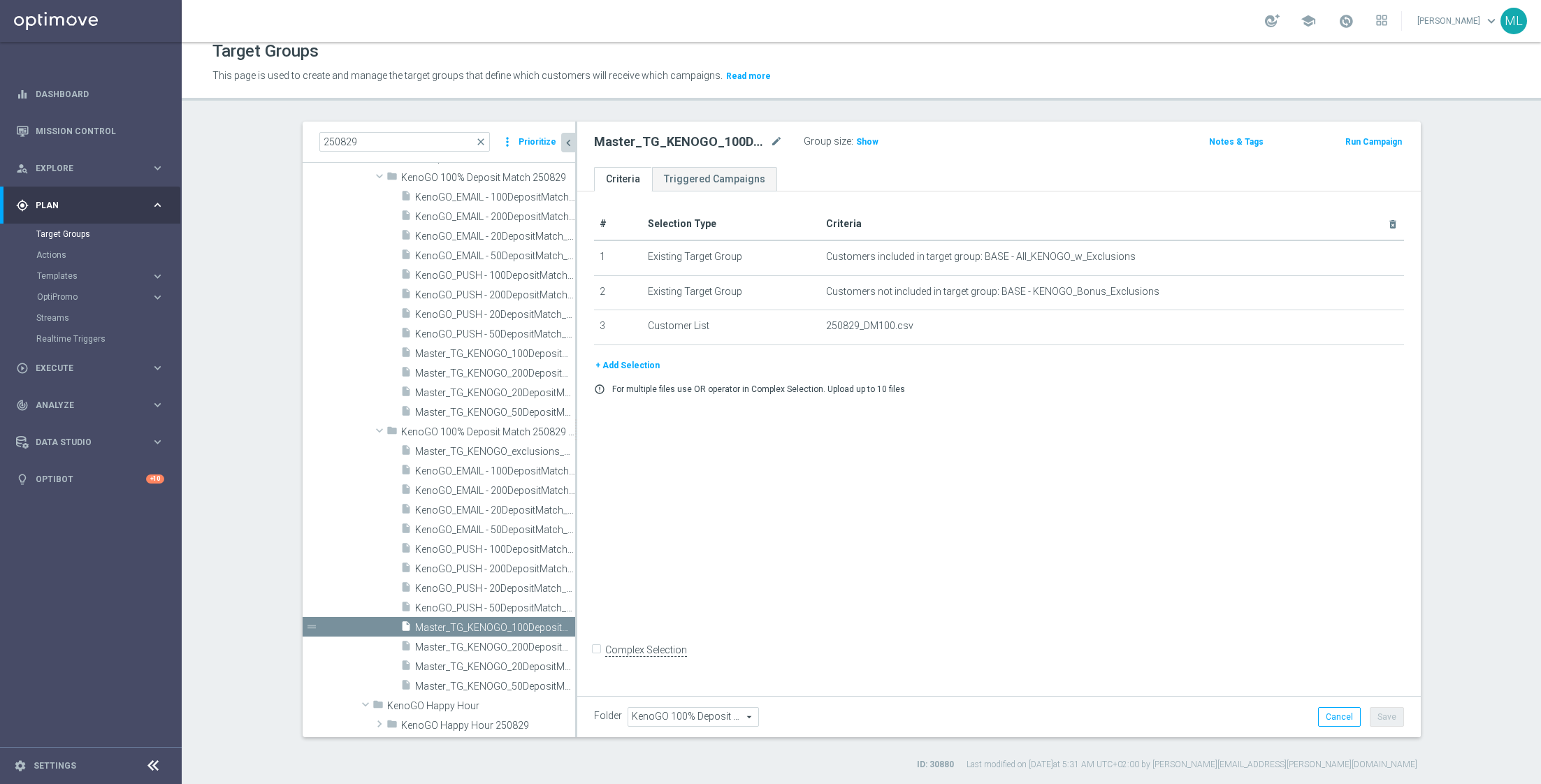
click at [624, 366] on button "+ Add Selection" at bounding box center [627, 366] width 67 height 16
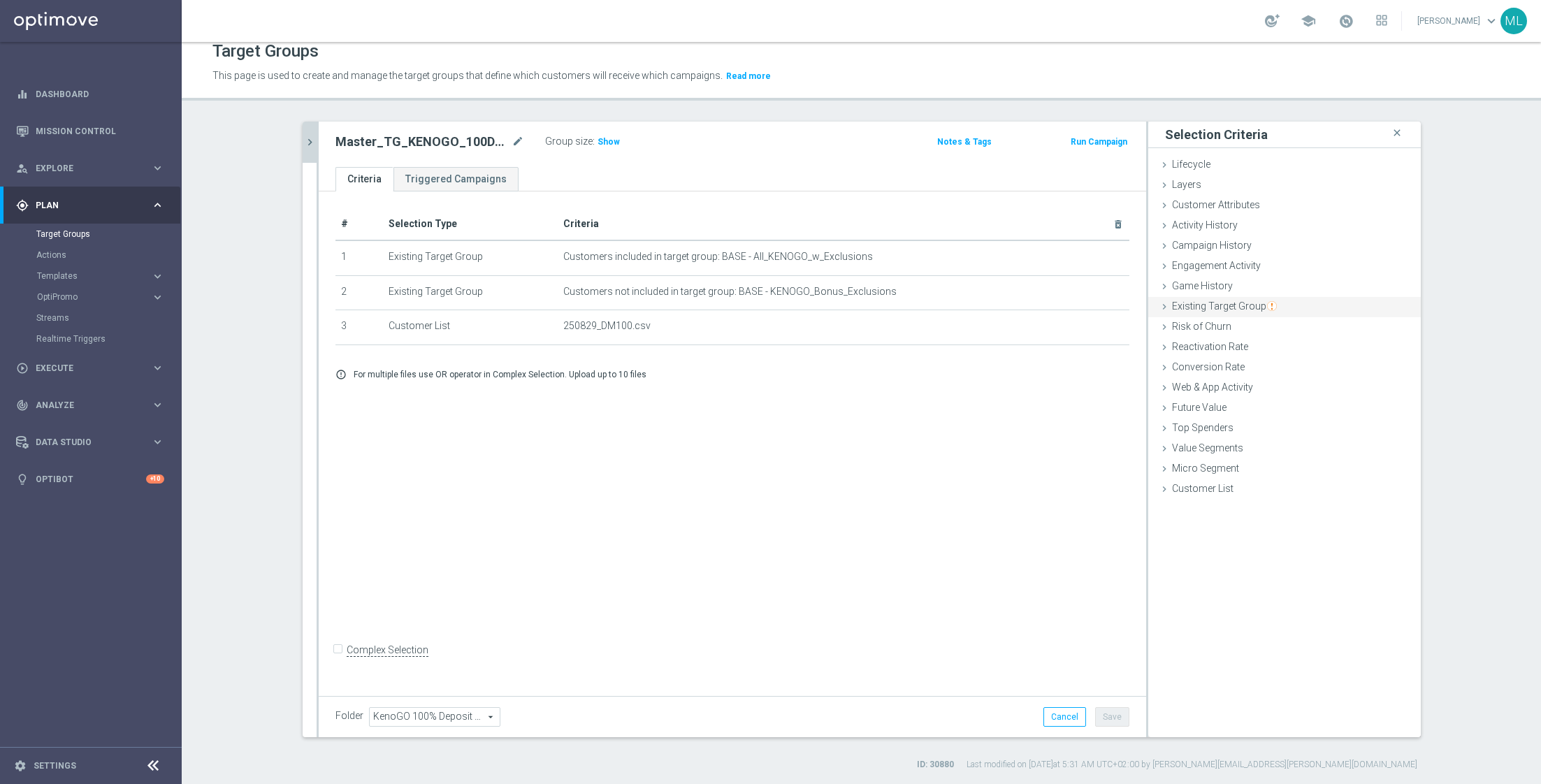
click at [1165, 307] on icon at bounding box center [1165, 307] width 12 height 12
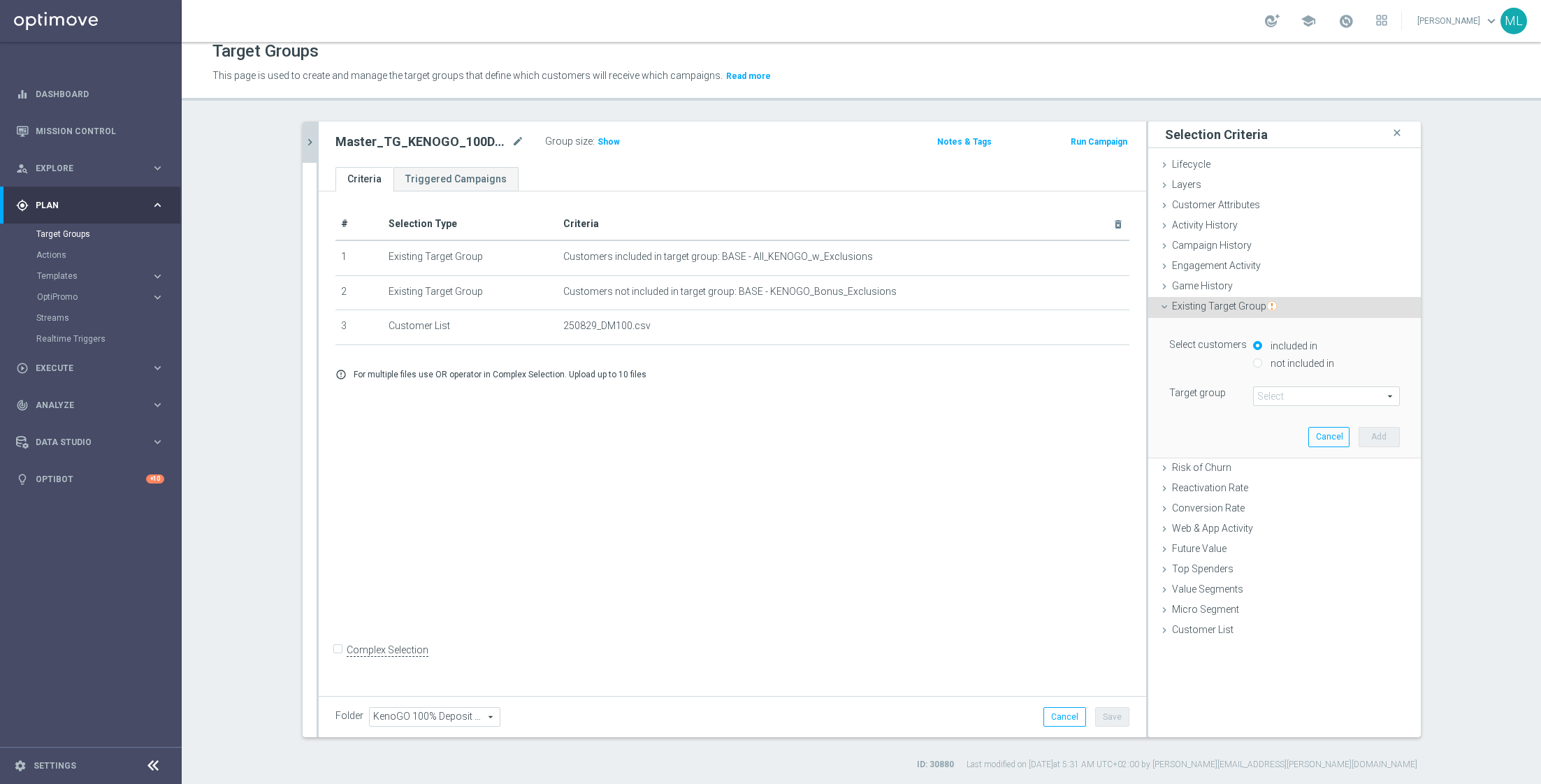
click at [1293, 360] on label "not included in" at bounding box center [1300, 363] width 67 height 12
click at [1262, 360] on input "not included in" at bounding box center [1257, 362] width 9 height 9
radio input "true"
click at [1295, 397] on span at bounding box center [1327, 396] width 146 height 18
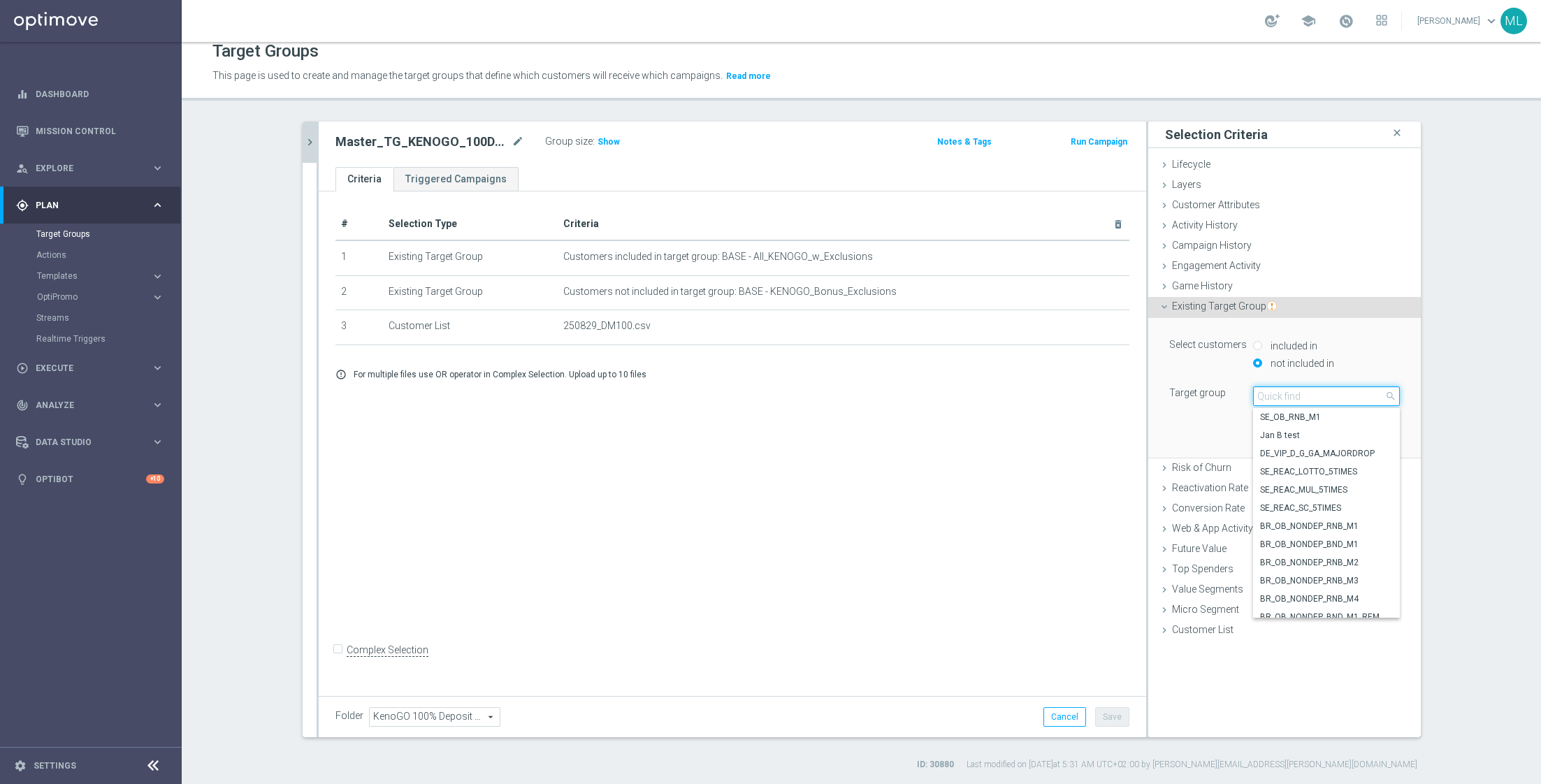
click at [1285, 394] on input "search" at bounding box center [1326, 396] width 146 height 20
type input "250829"
click at [1308, 607] on span "Master_TG_KENOGO_exclusions_250829" at bounding box center [1326, 610] width 133 height 12
type input "Master_TG_KENOGO_exclusions_250829"
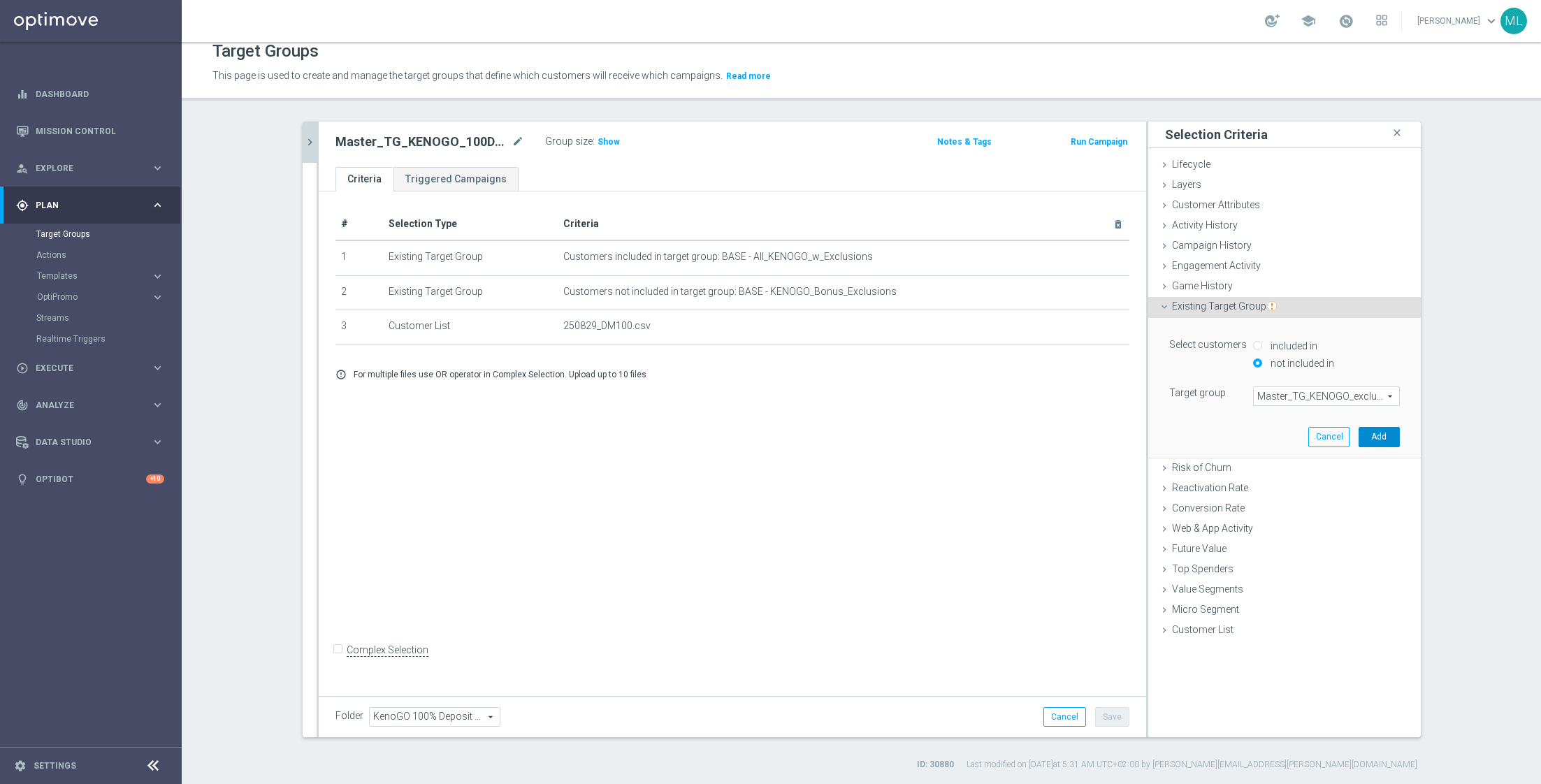
click at [1384, 441] on button "Add" at bounding box center [1379, 437] width 41 height 20
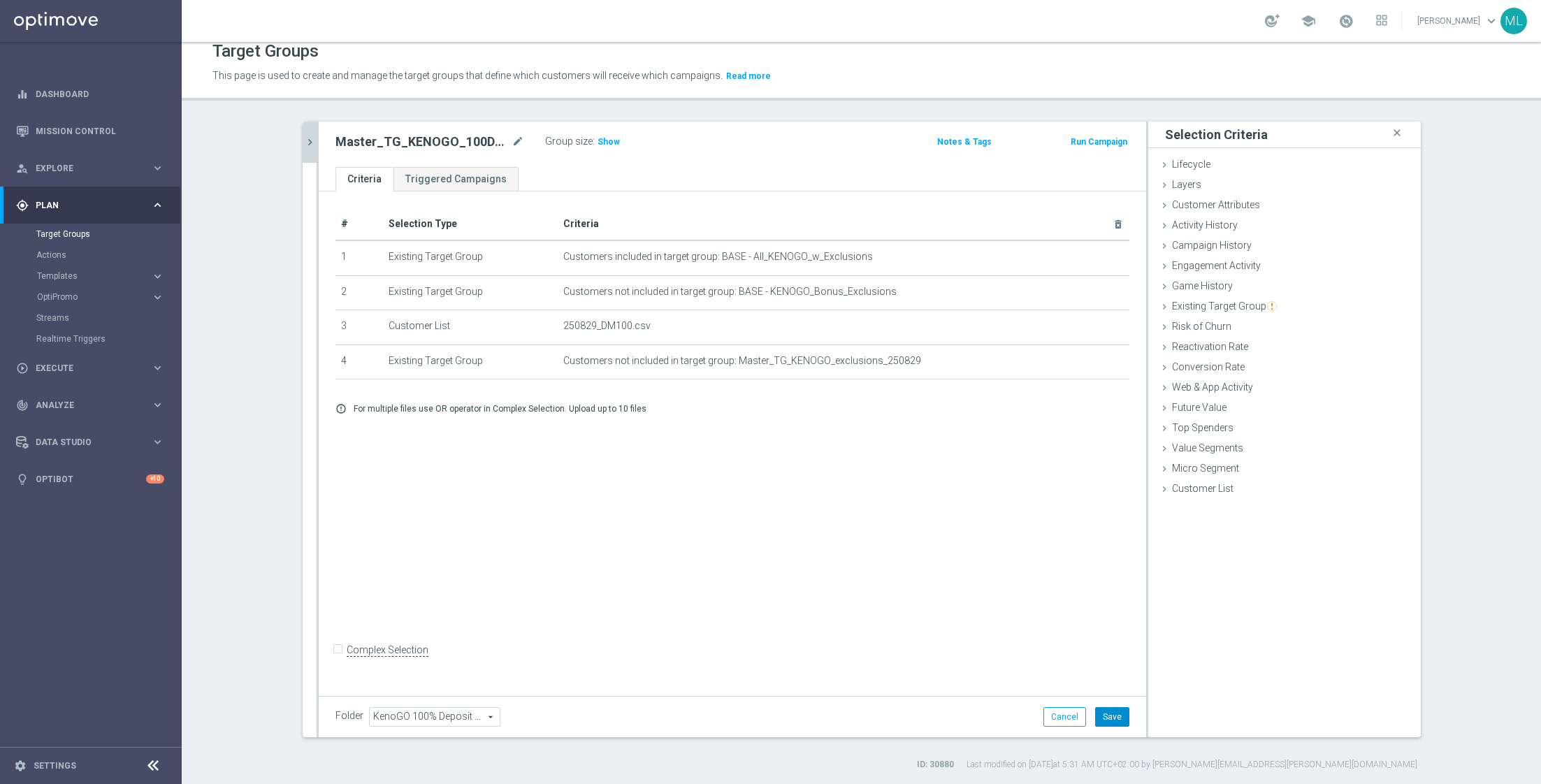
click at [1118, 713] on button "Save" at bounding box center [1112, 717] width 34 height 20
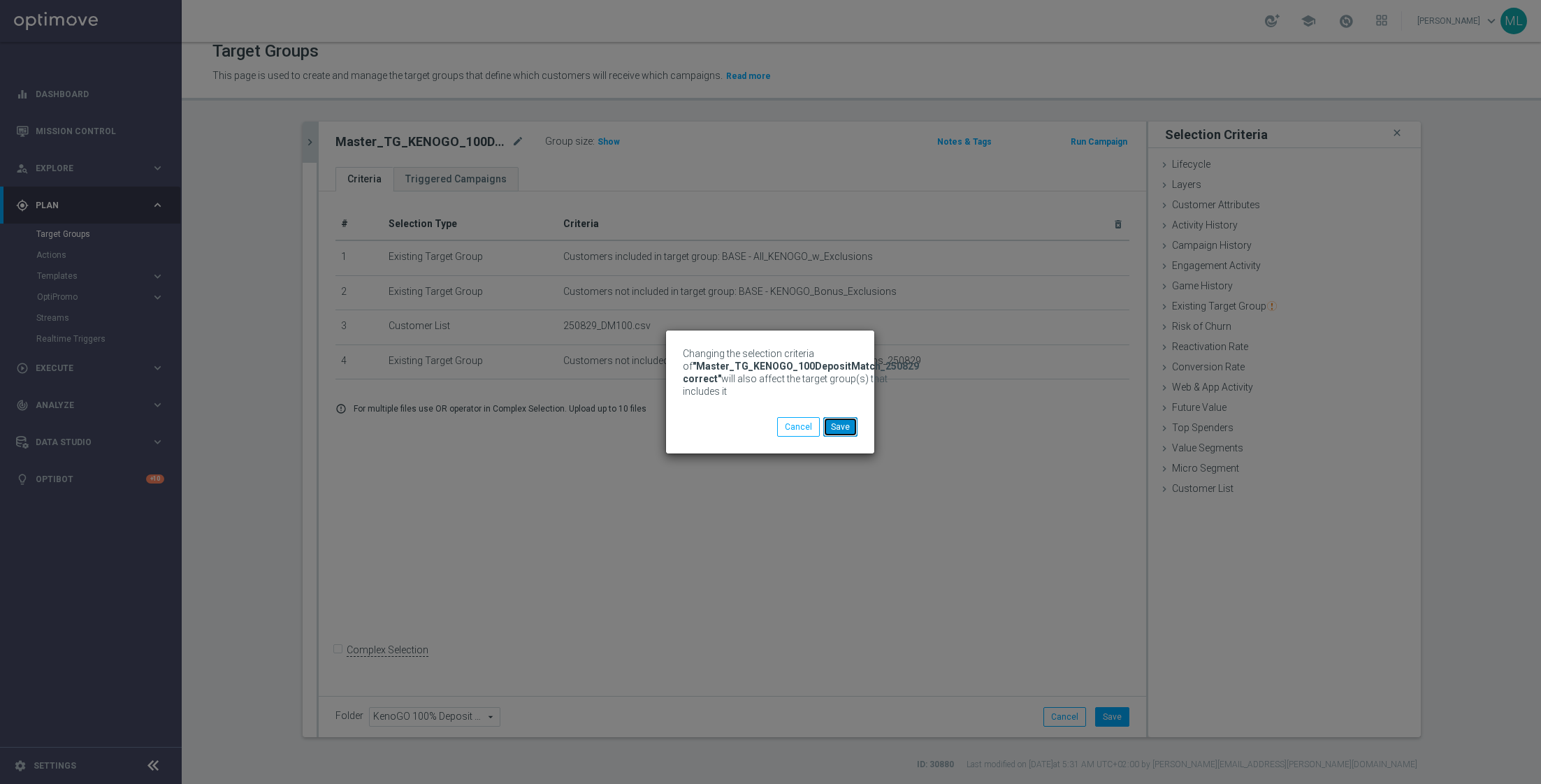
click at [840, 425] on button "Save" at bounding box center [840, 427] width 34 height 20
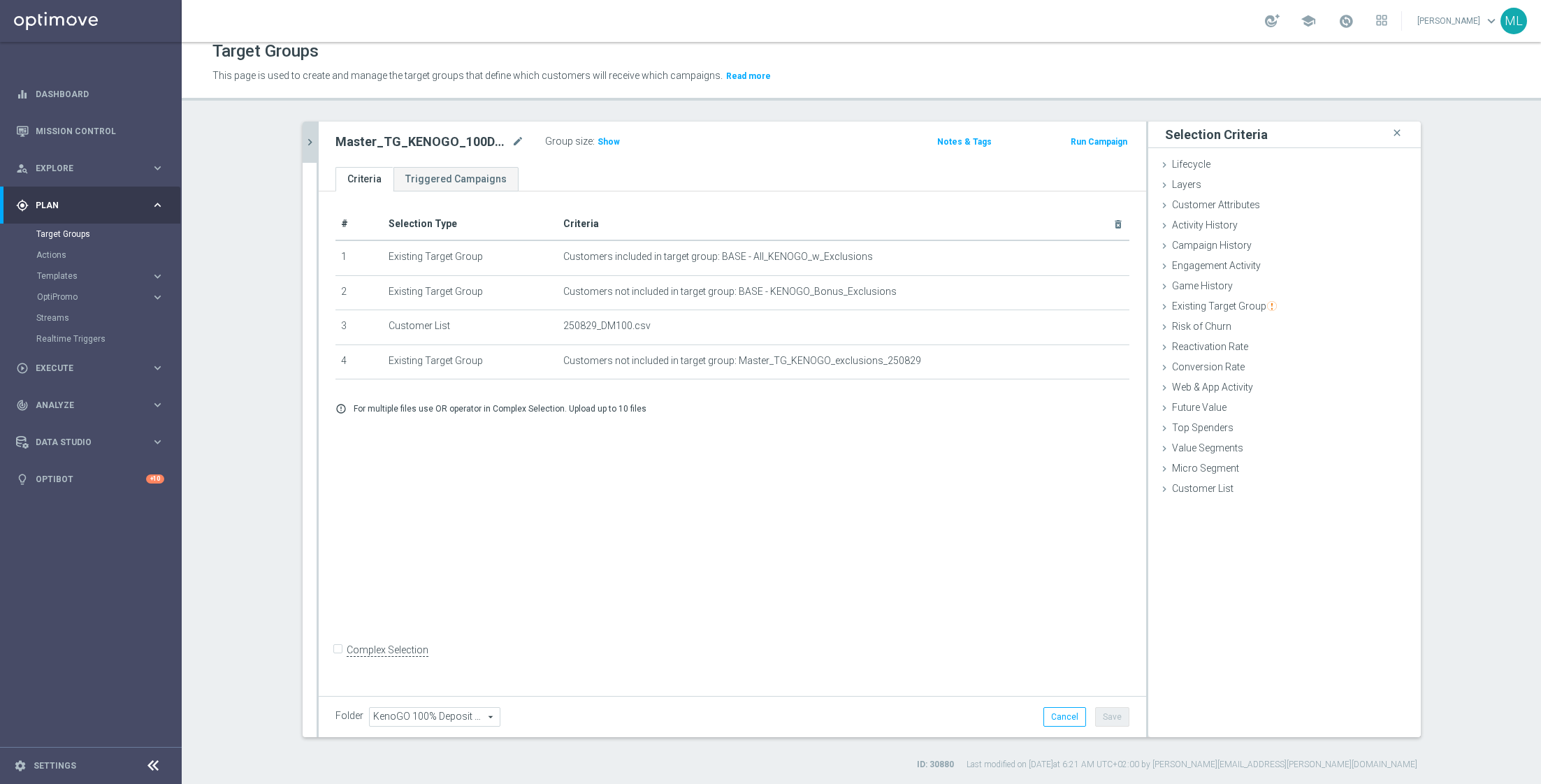
click at [309, 151] on button "chevron_right" at bounding box center [309, 142] width 14 height 41
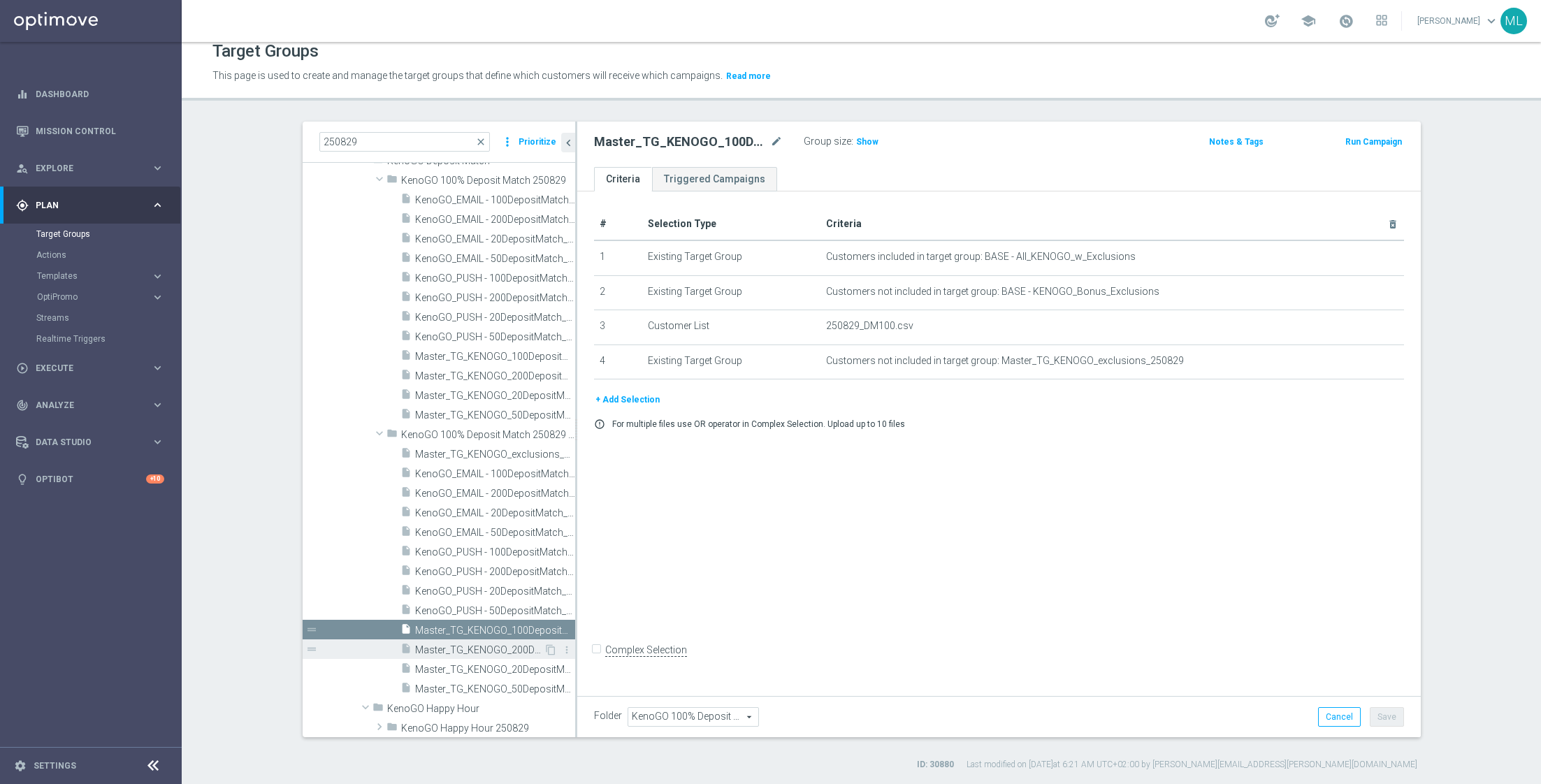
scroll to position [88, 0]
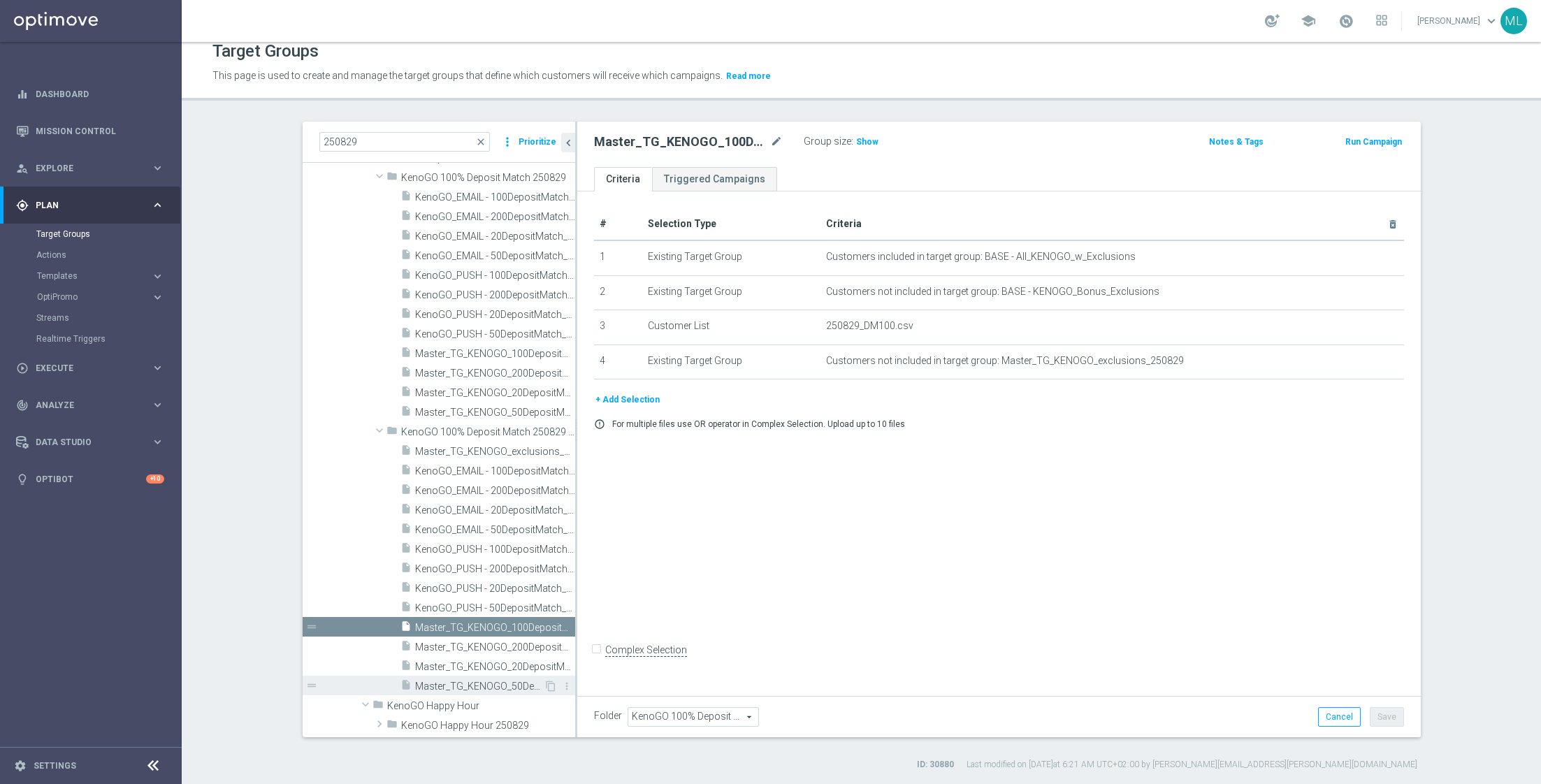
click at [490, 684] on span "Master_TG_KENOGO_50DepositMatch_250829 correct" at bounding box center [479, 686] width 128 height 12
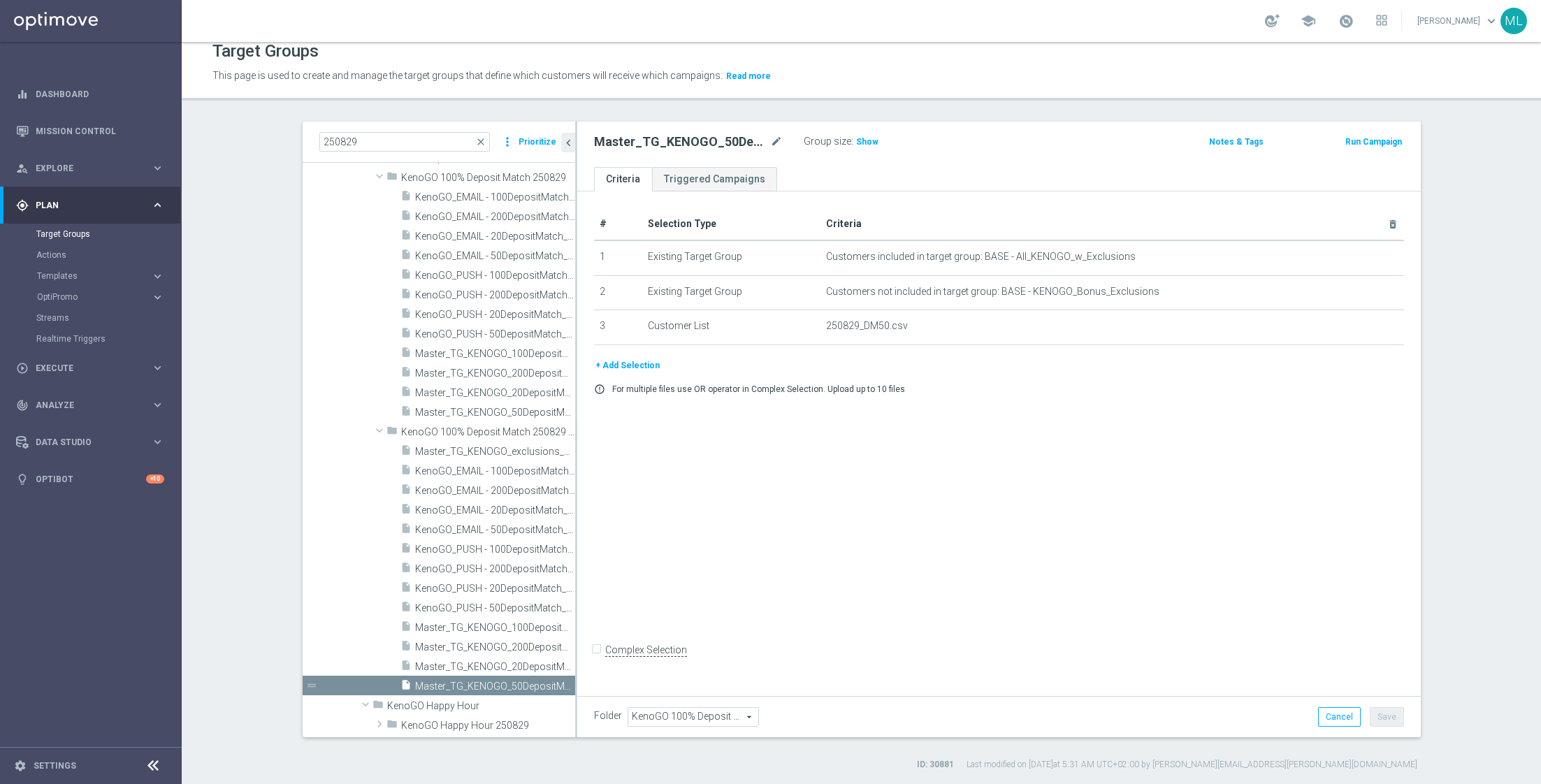
click at [629, 364] on button "+ Add Selection" at bounding box center [627, 366] width 67 height 16
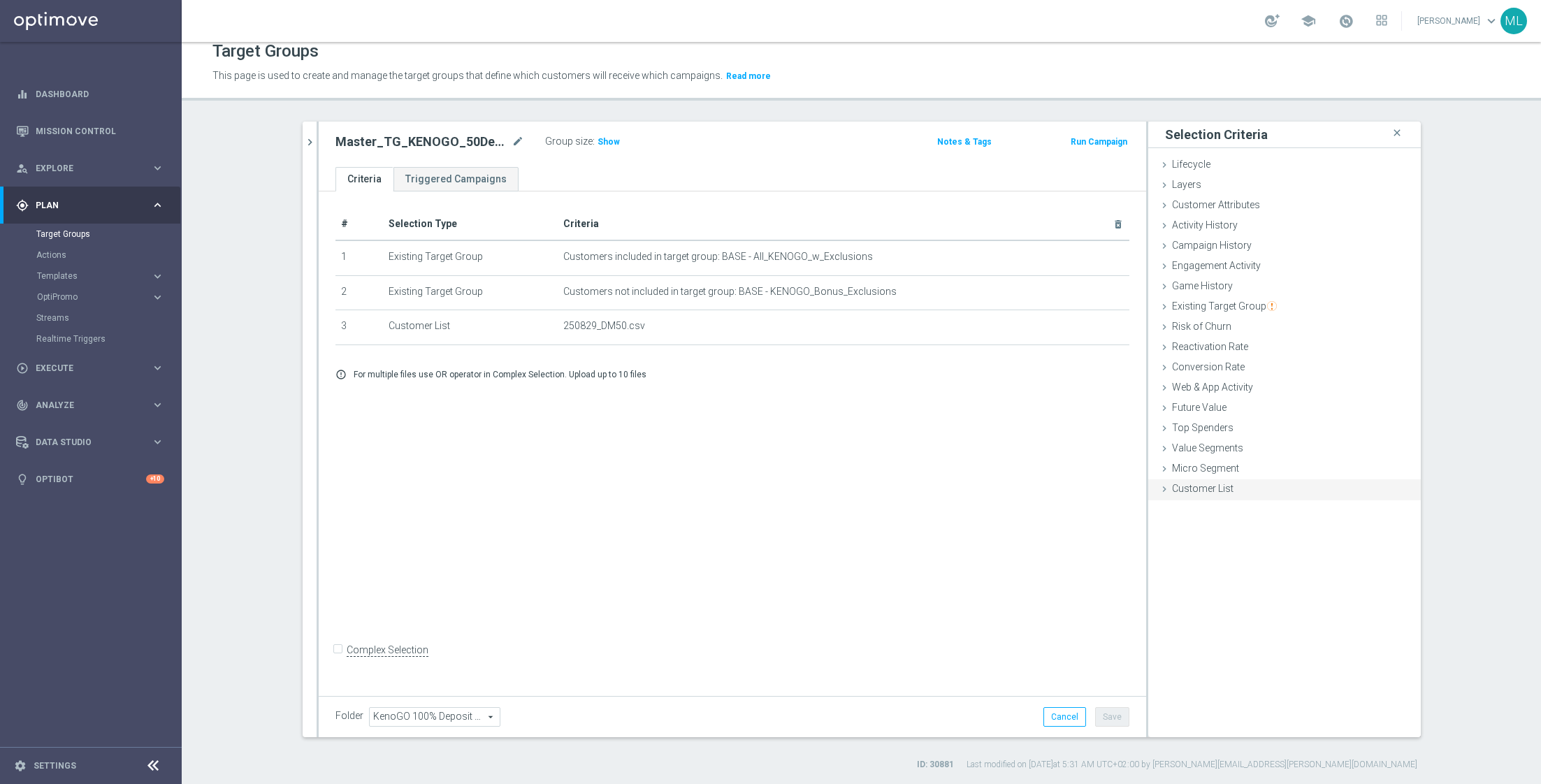
click at [1171, 490] on div "Customer List done selection saved" at bounding box center [1284, 490] width 272 height 21
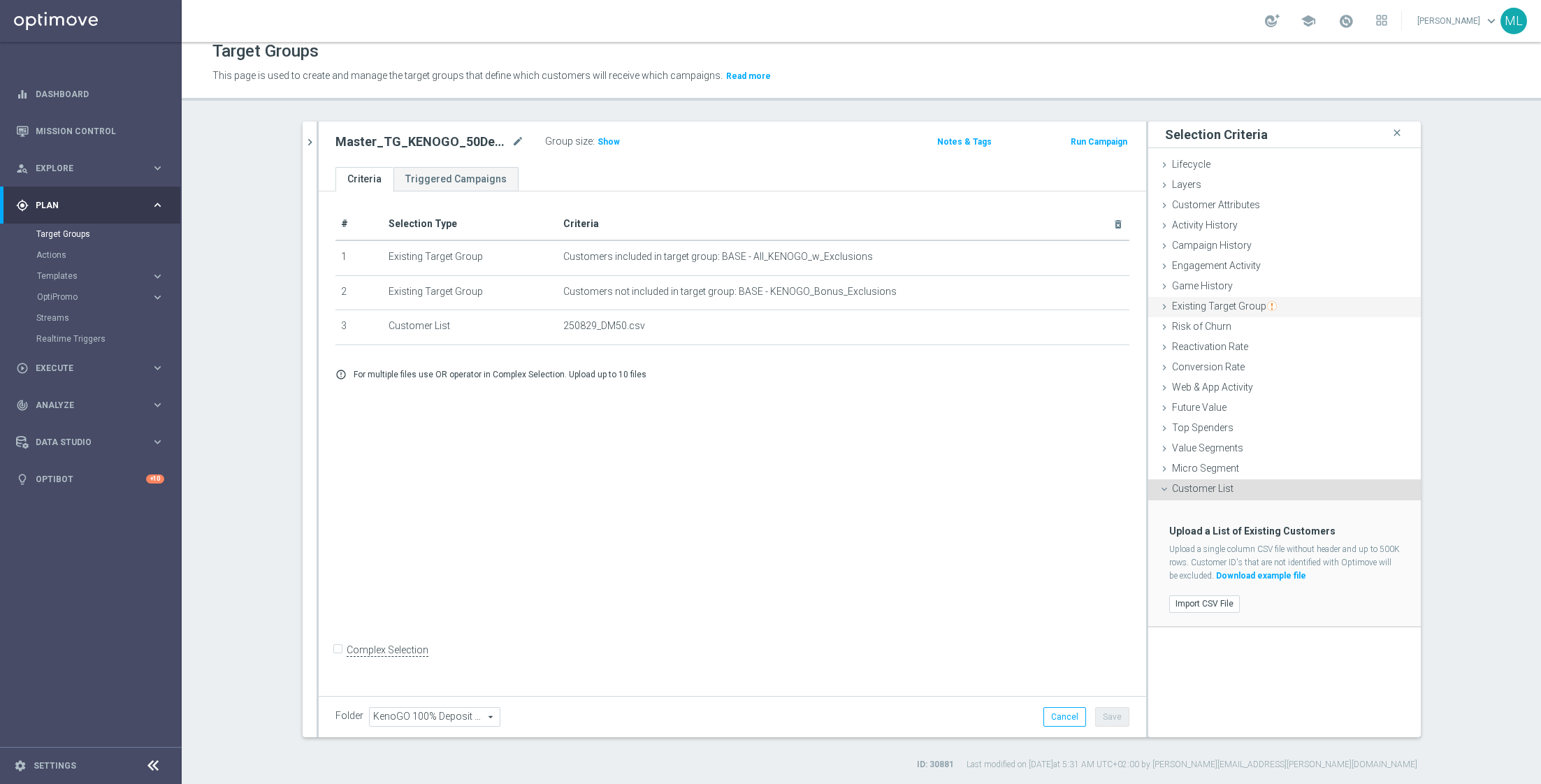
click at [1165, 301] on icon at bounding box center [1165, 307] width 12 height 12
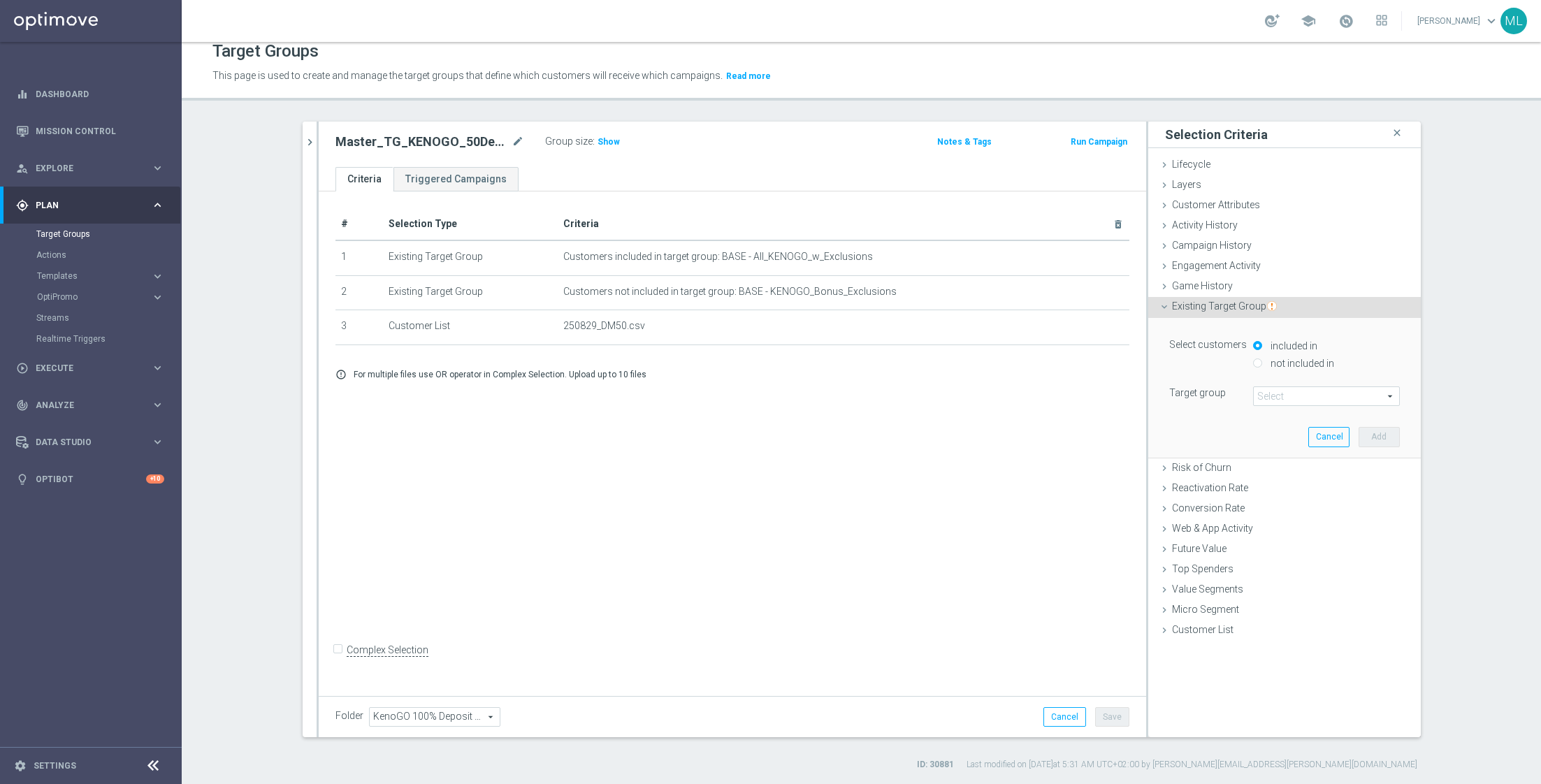
click at [1290, 363] on label "not included in" at bounding box center [1300, 363] width 67 height 12
click at [1262, 363] on input "not included in" at bounding box center [1257, 362] width 9 height 9
radio input "true"
click at [1280, 398] on span at bounding box center [1327, 396] width 146 height 18
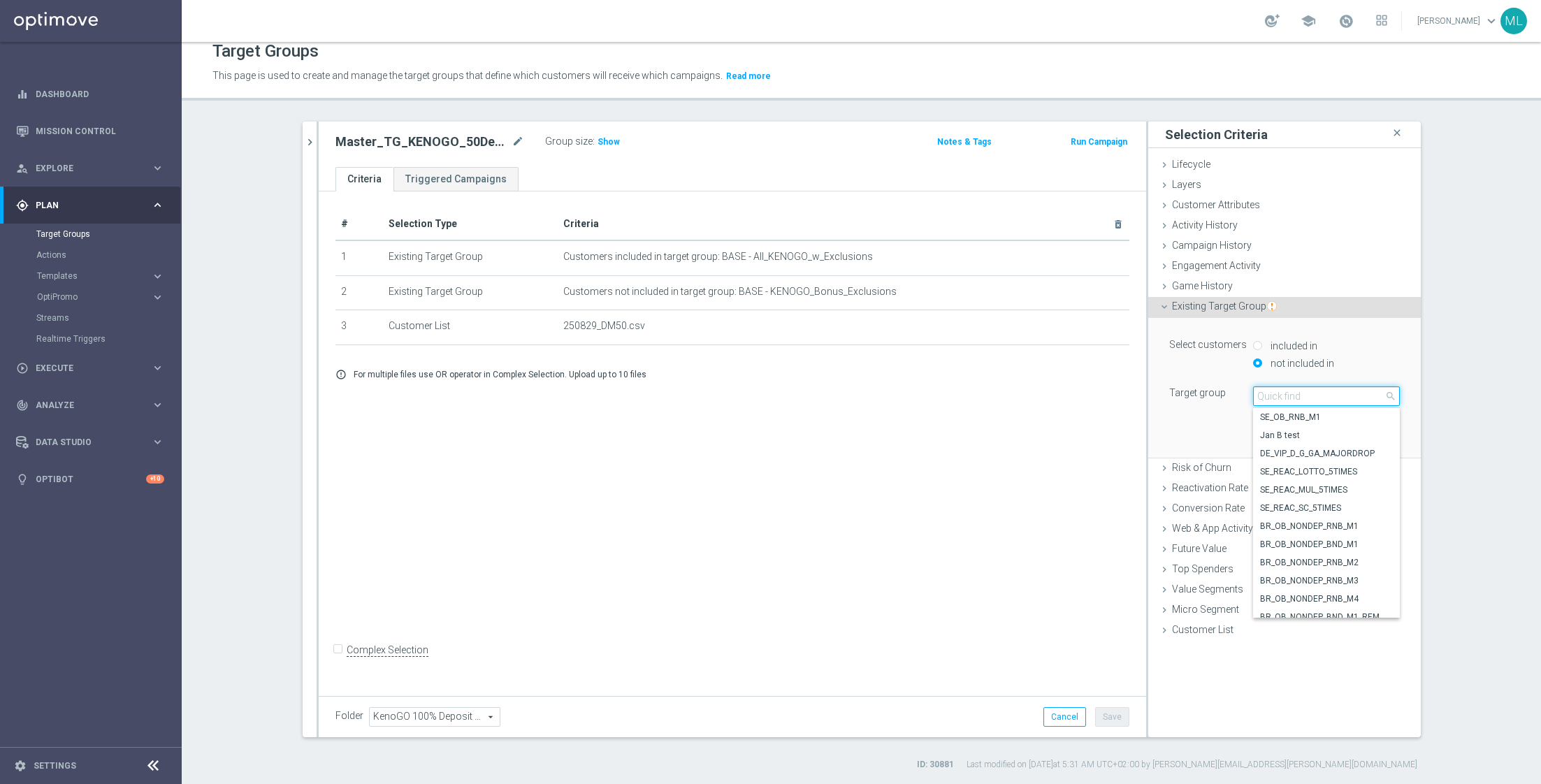
click at [1270, 398] on input "search" at bounding box center [1326, 396] width 146 height 20
type input "250829"
click at [1325, 608] on span "Master_TG_KENOGO_exclusions_250829" at bounding box center [1326, 610] width 133 height 12
type input "Master_TG_KENOGO_exclusions_250829"
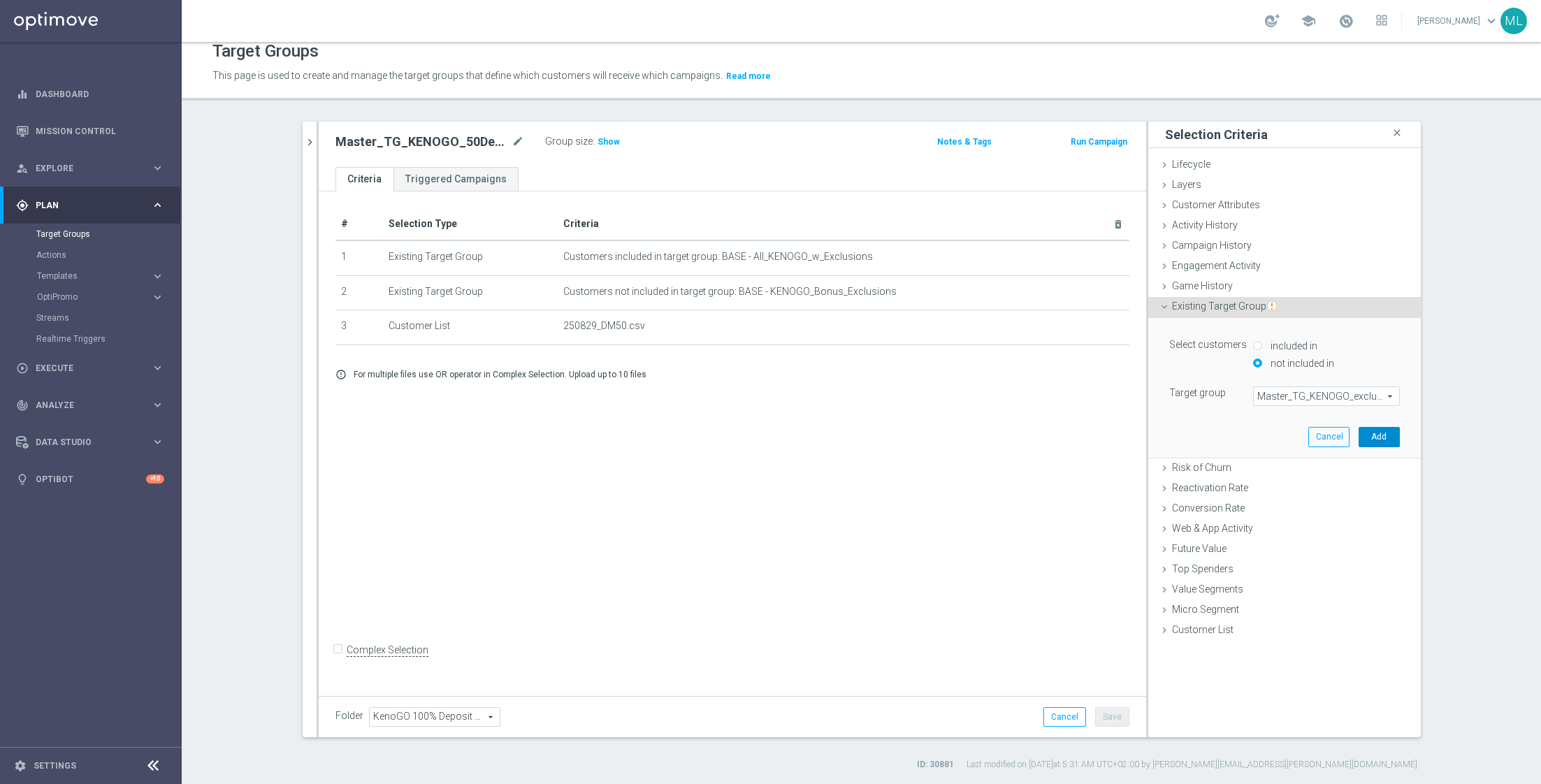
click at [1374, 433] on button "Add" at bounding box center [1379, 437] width 41 height 20
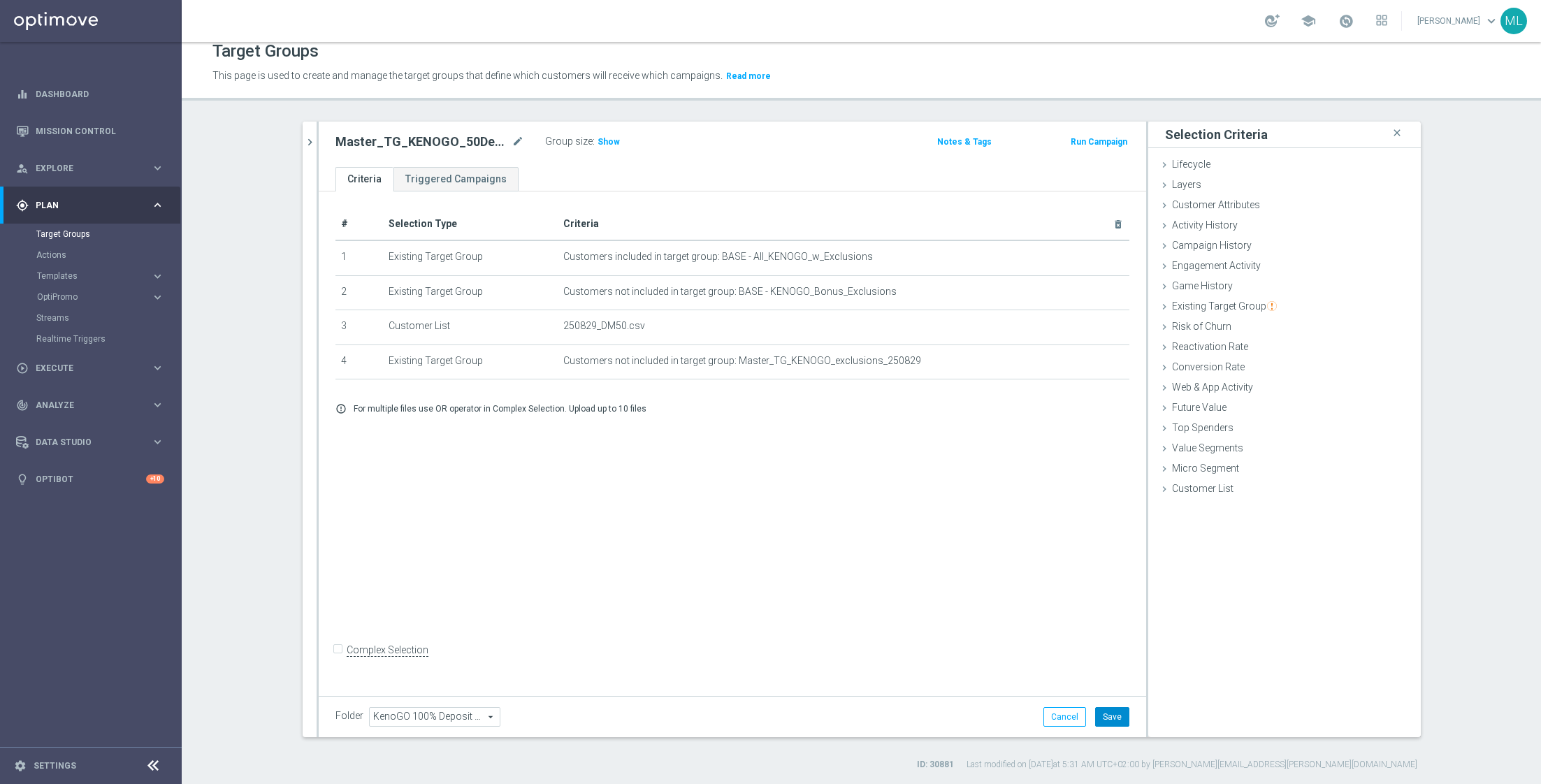
click at [1117, 710] on button "Save" at bounding box center [1112, 717] width 34 height 20
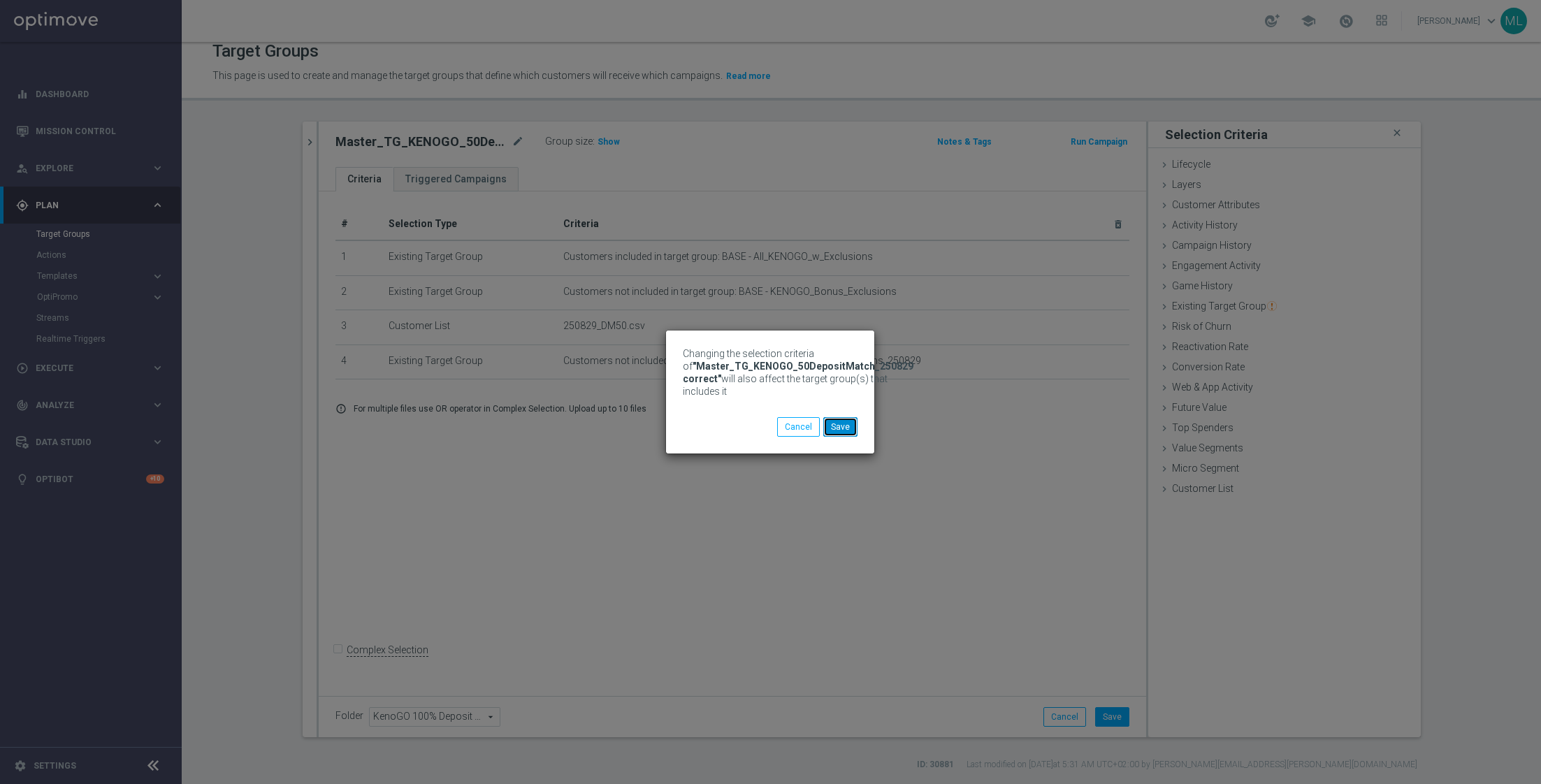
click at [846, 421] on button "Save" at bounding box center [840, 427] width 34 height 20
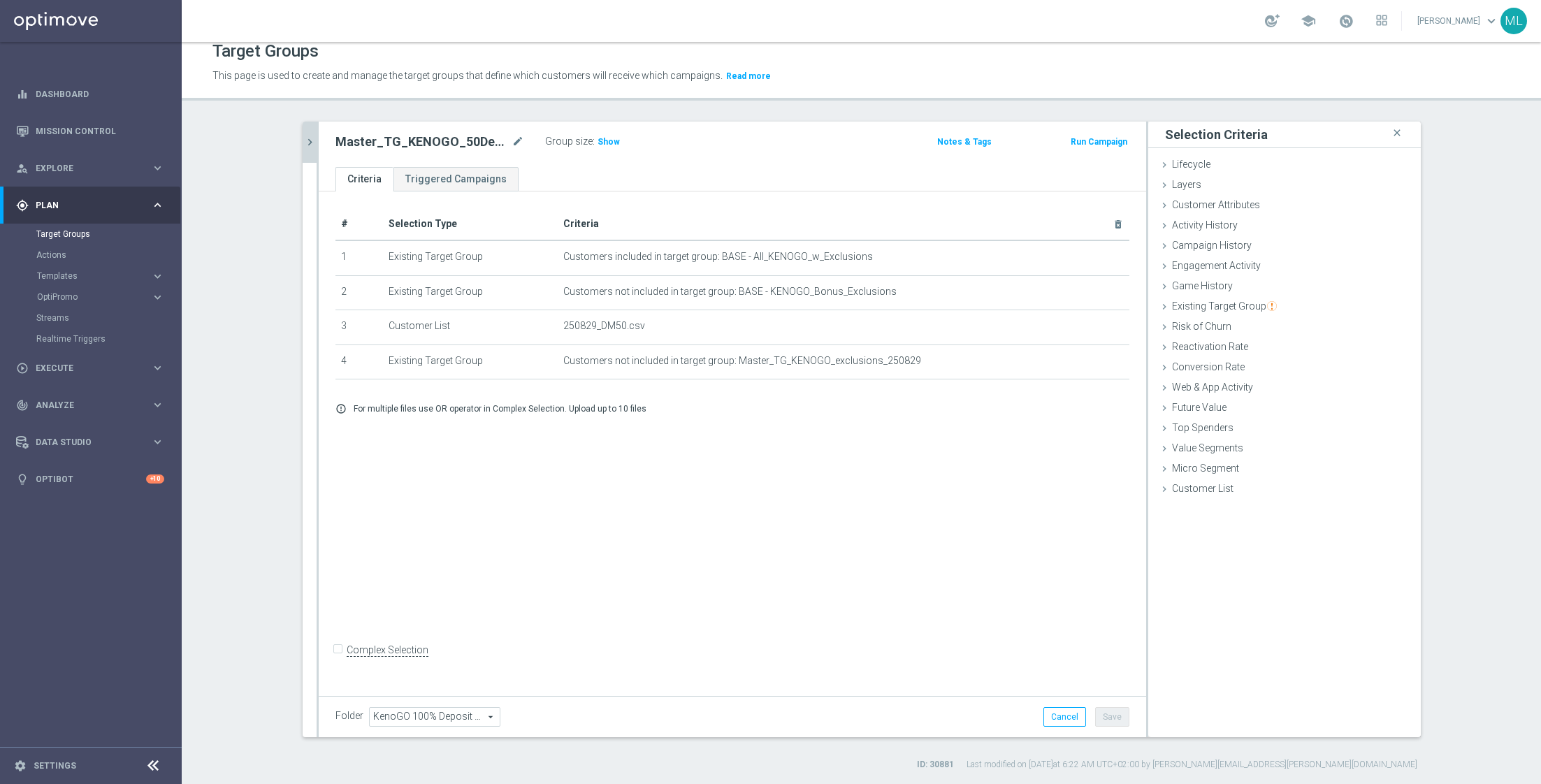
click at [309, 133] on button "chevron_right" at bounding box center [309, 142] width 14 height 41
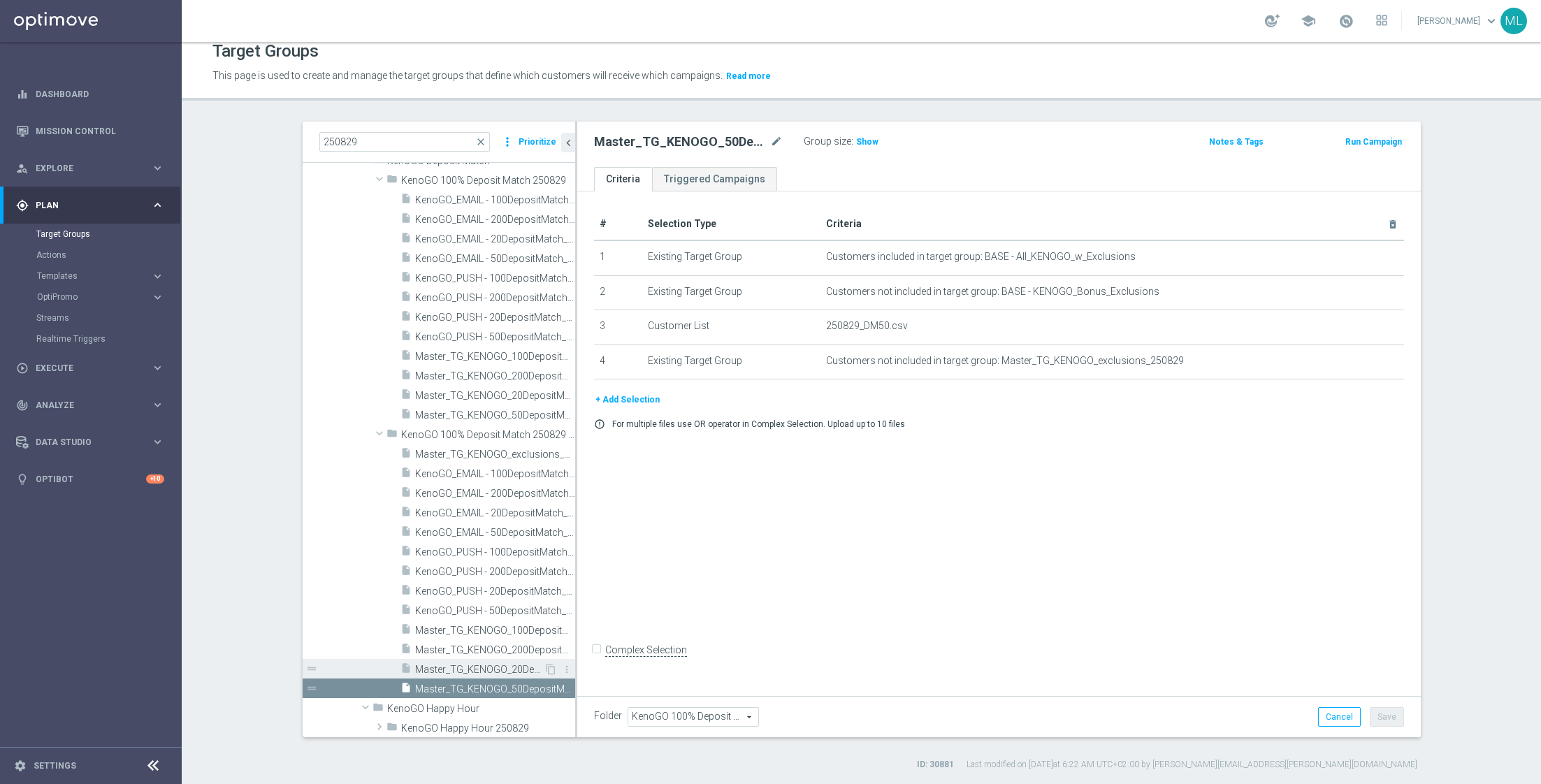
click at [495, 668] on span "Master_TG_KENOGO_20DepositMatch_250829 correct" at bounding box center [479, 670] width 128 height 12
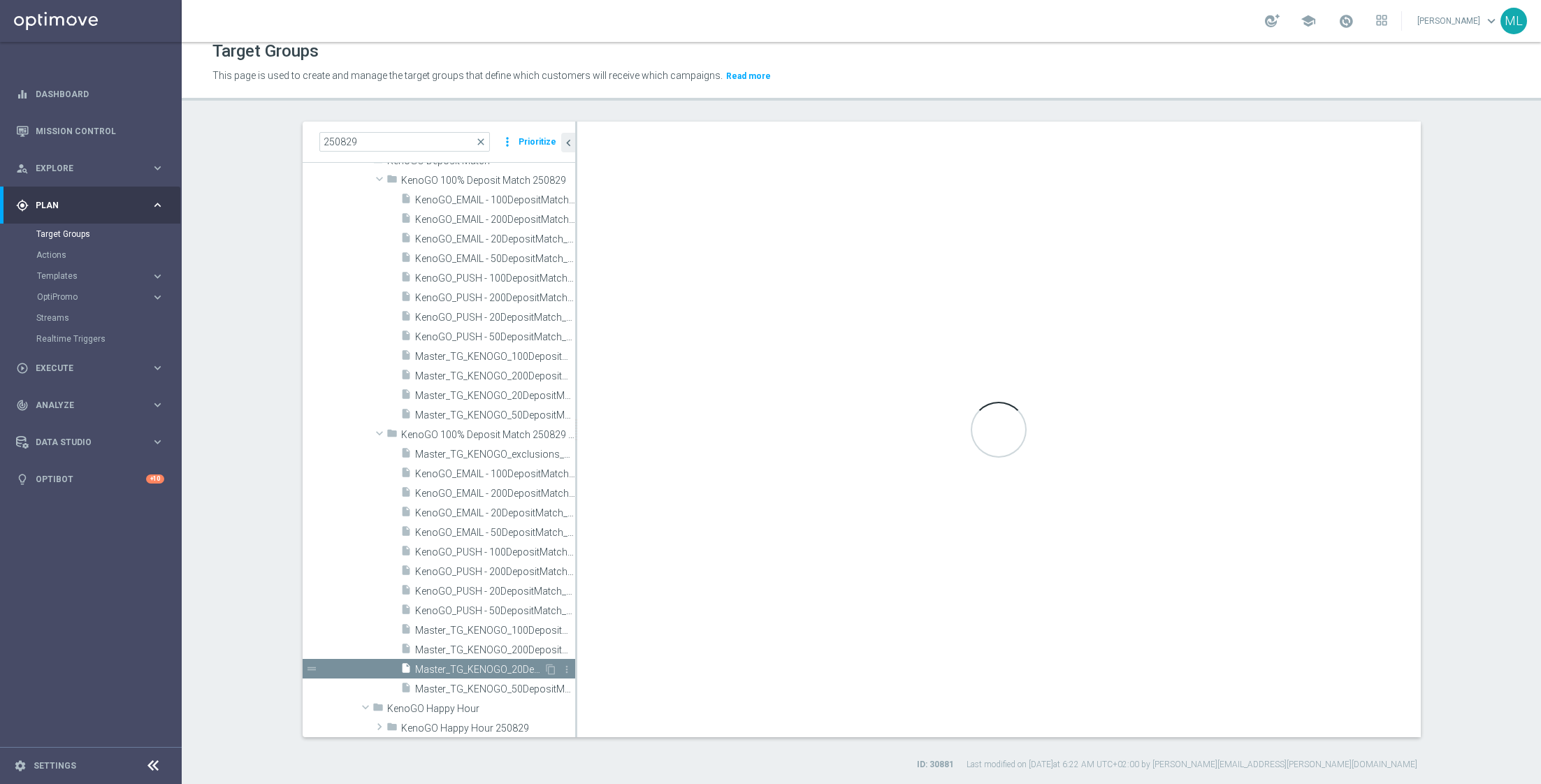
checkbox input "true"
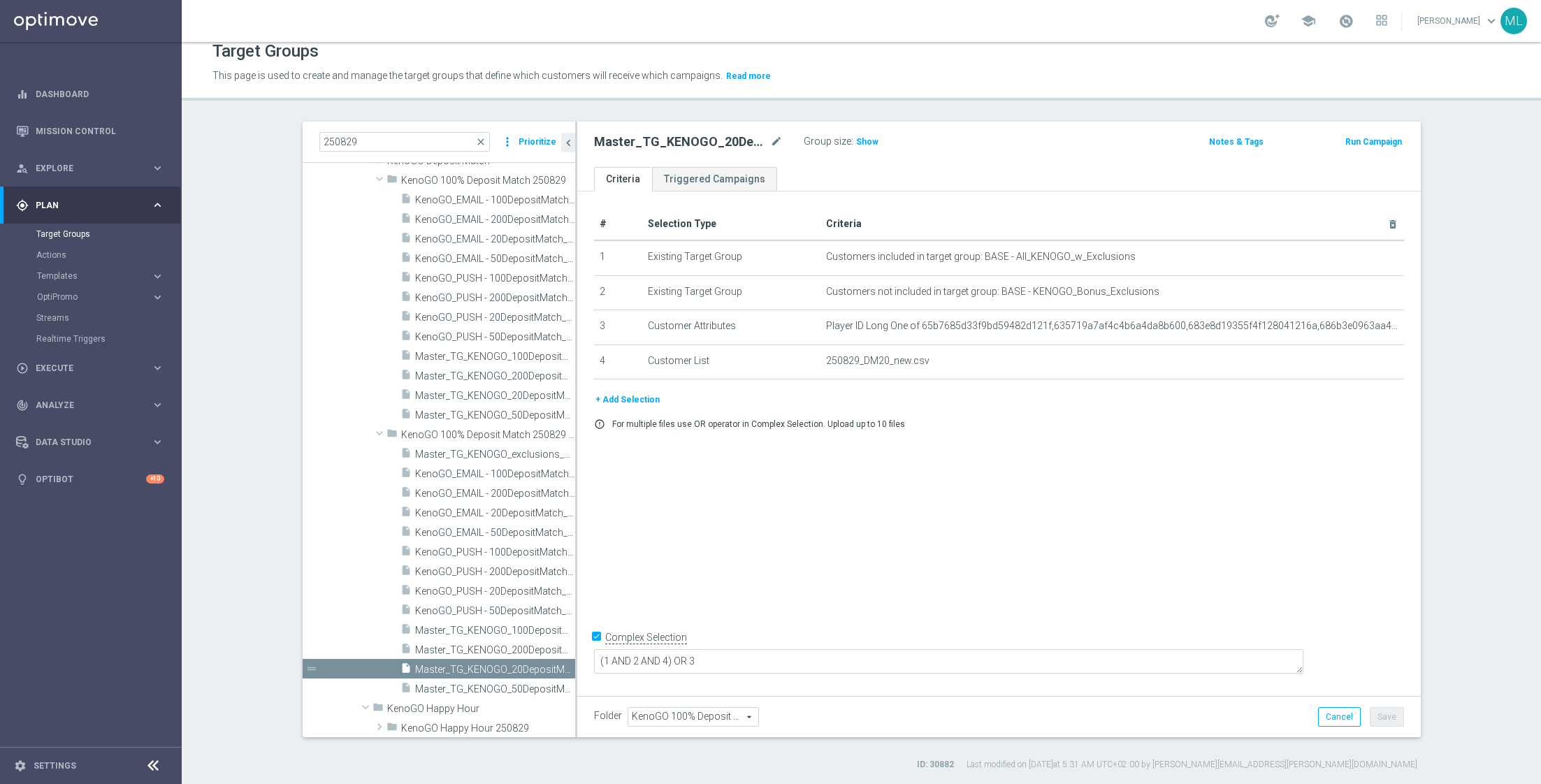
click at [618, 399] on button "+ Add Selection" at bounding box center [627, 399] width 67 height 16
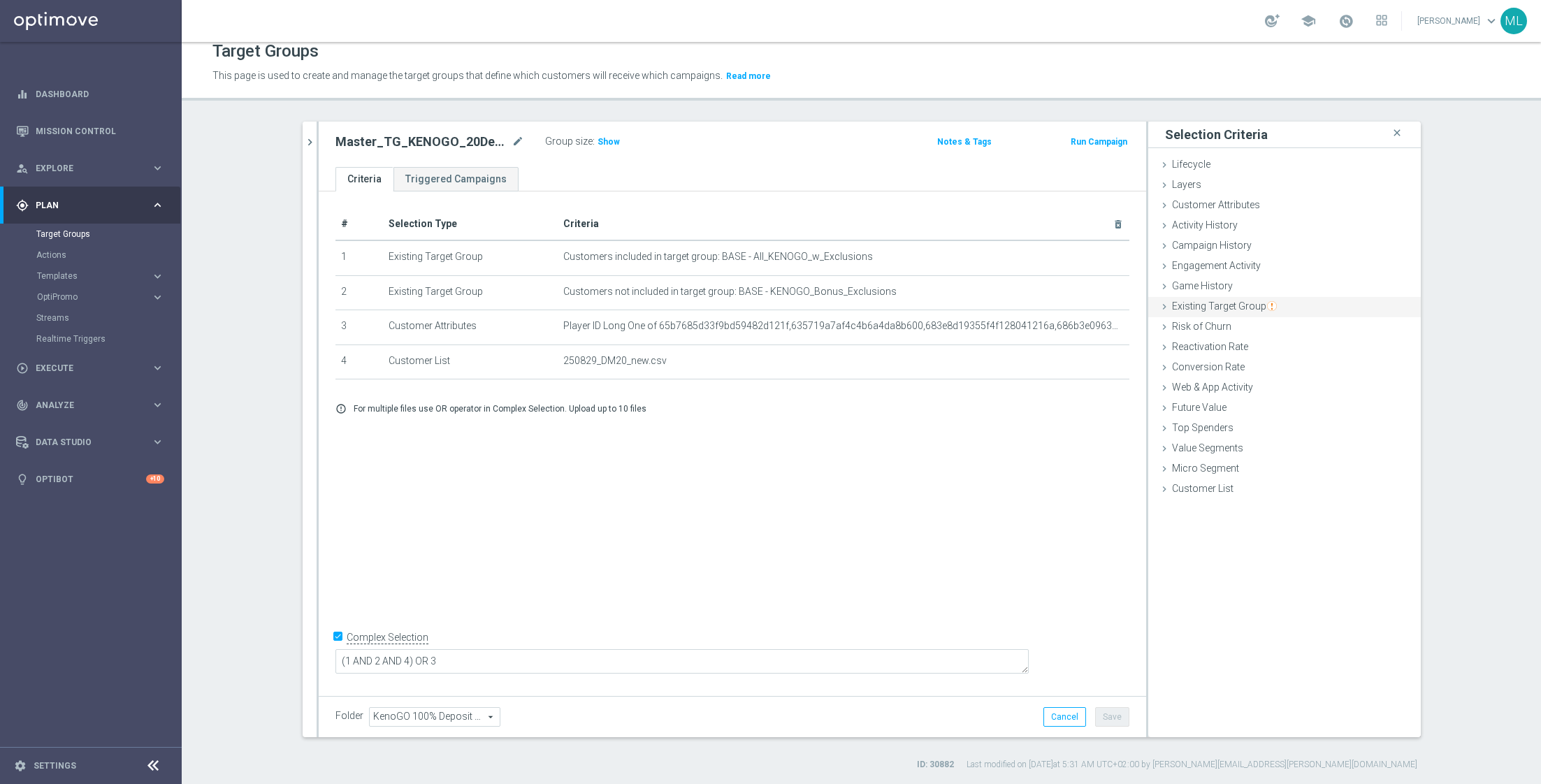
click at [1159, 304] on icon at bounding box center [1165, 307] width 12 height 12
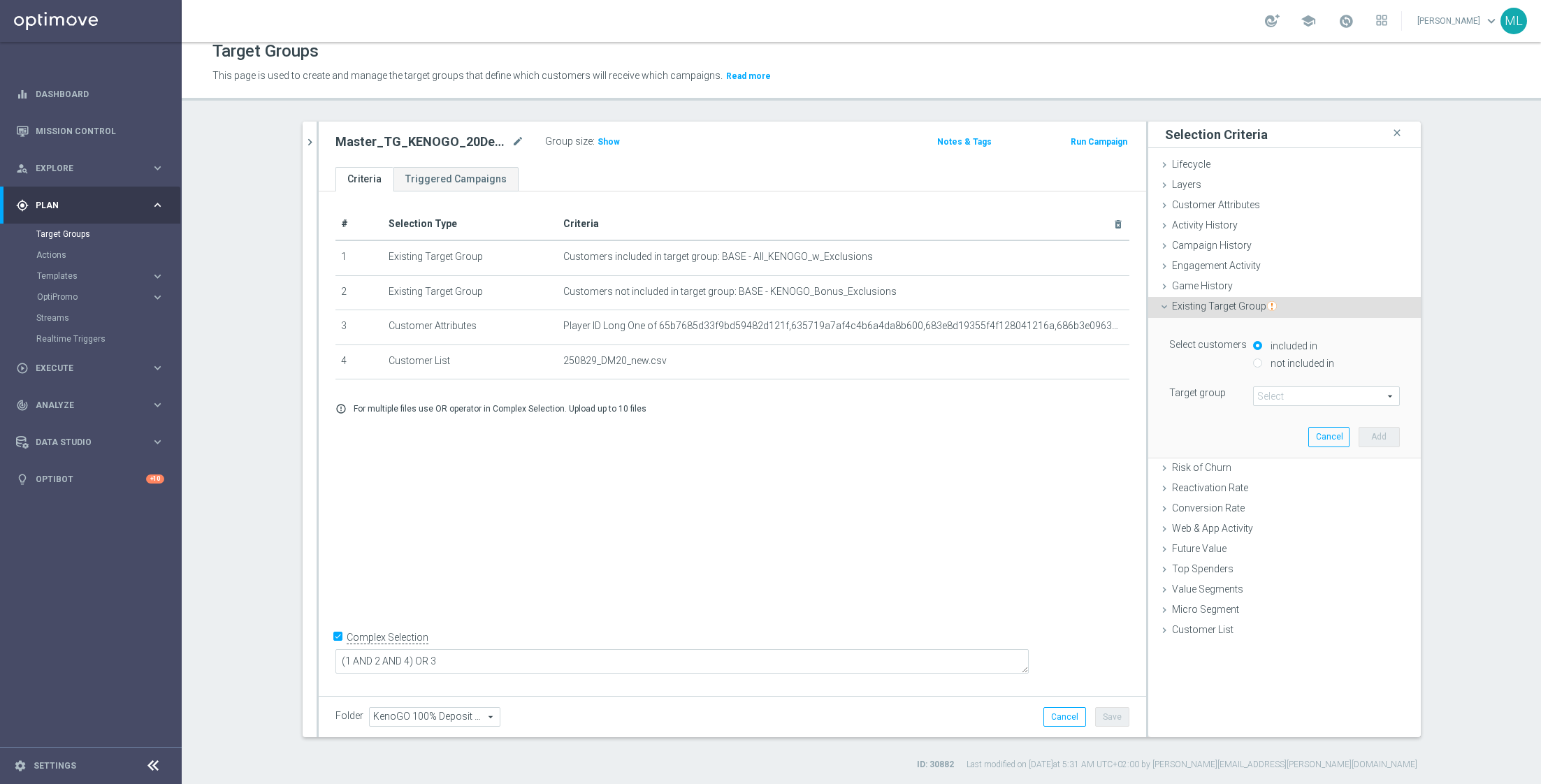
click at [1260, 366] on input "not included in" at bounding box center [1257, 362] width 9 height 9
radio input "true"
click at [1280, 394] on span at bounding box center [1327, 396] width 146 height 18
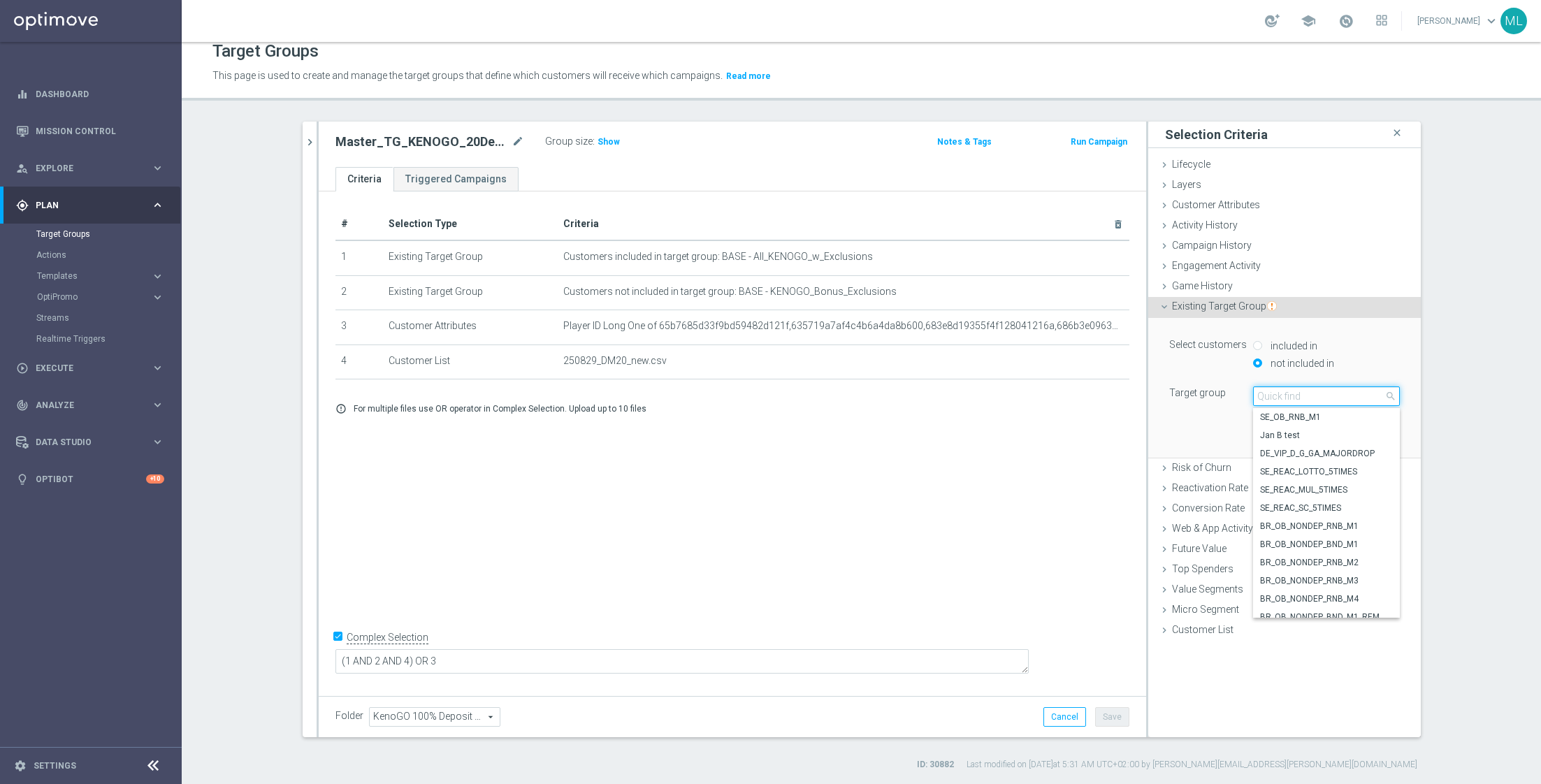
click at [1292, 394] on input "search" at bounding box center [1326, 396] width 146 height 20
type input "250829"
click at [1319, 604] on span "Master_TG_KENOGO_exclusions_250829" at bounding box center [1326, 610] width 133 height 12
type input "Master_TG_KENOGO_exclusions_250829"
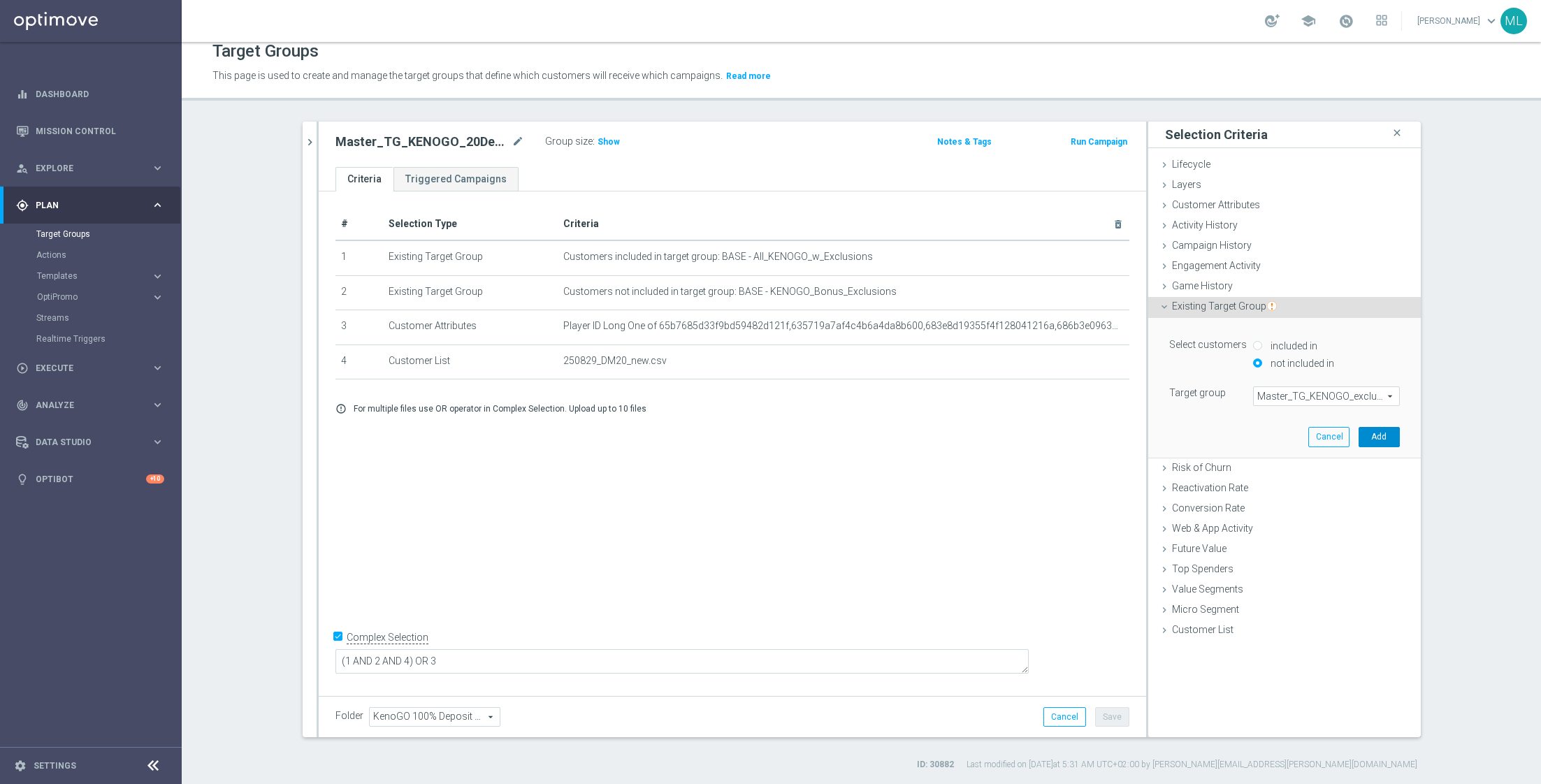
click at [1376, 438] on button "Add" at bounding box center [1379, 437] width 41 height 20
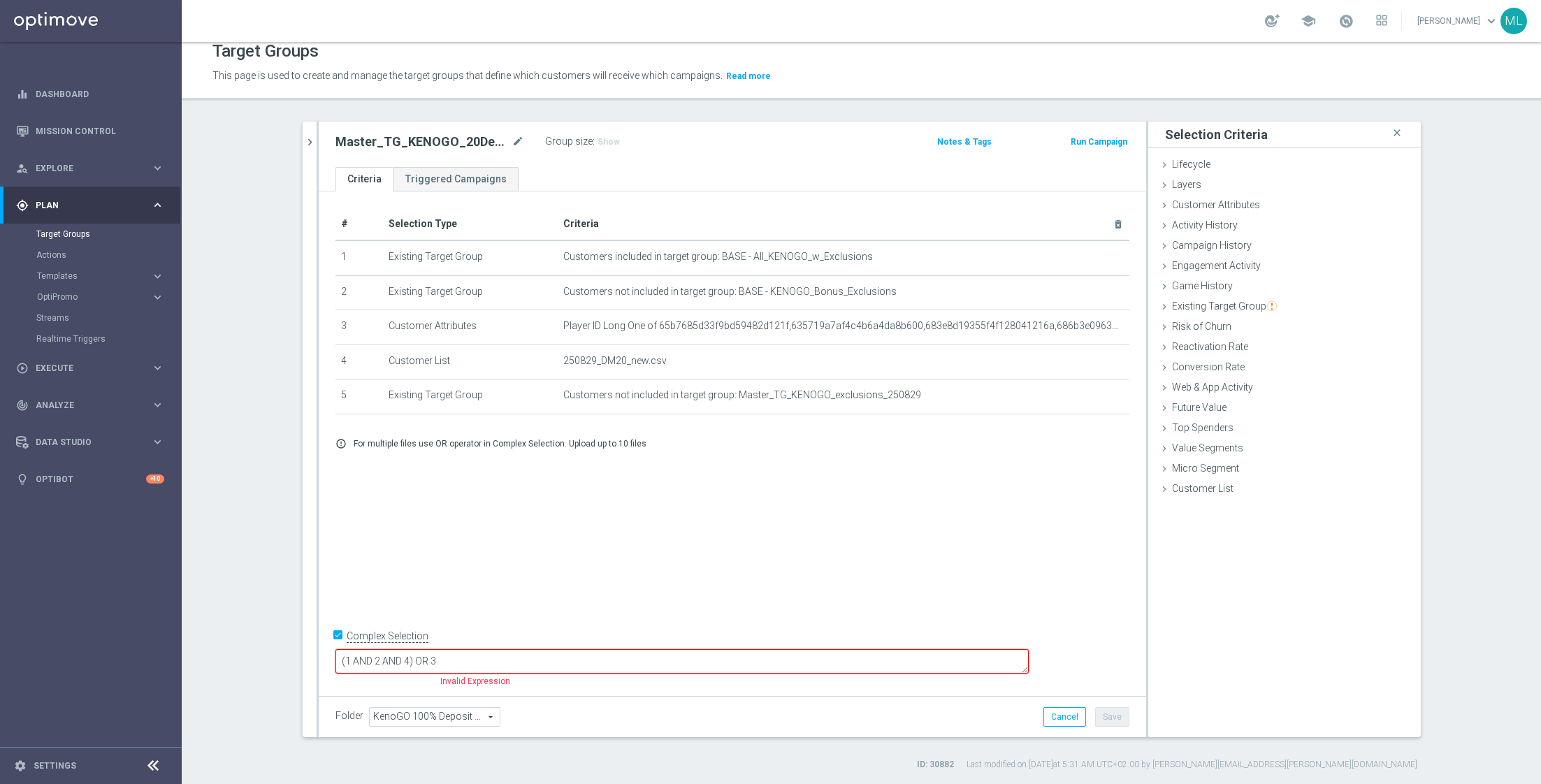
drag, startPoint x: 510, startPoint y: 659, endPoint x: 484, endPoint y: 659, distance: 26.0
click at [484, 659] on textarea "(1 AND 2 AND 4) OR 3" at bounding box center [682, 662] width 693 height 25
click at [504, 659] on textarea "(1 AND 2 AND 4) OR 3" at bounding box center [682, 662] width 693 height 25
paste textarea "AND 4"
click at [510, 663] on textarea "(1 AND 2 AND 4) OR 3" at bounding box center [682, 662] width 693 height 25
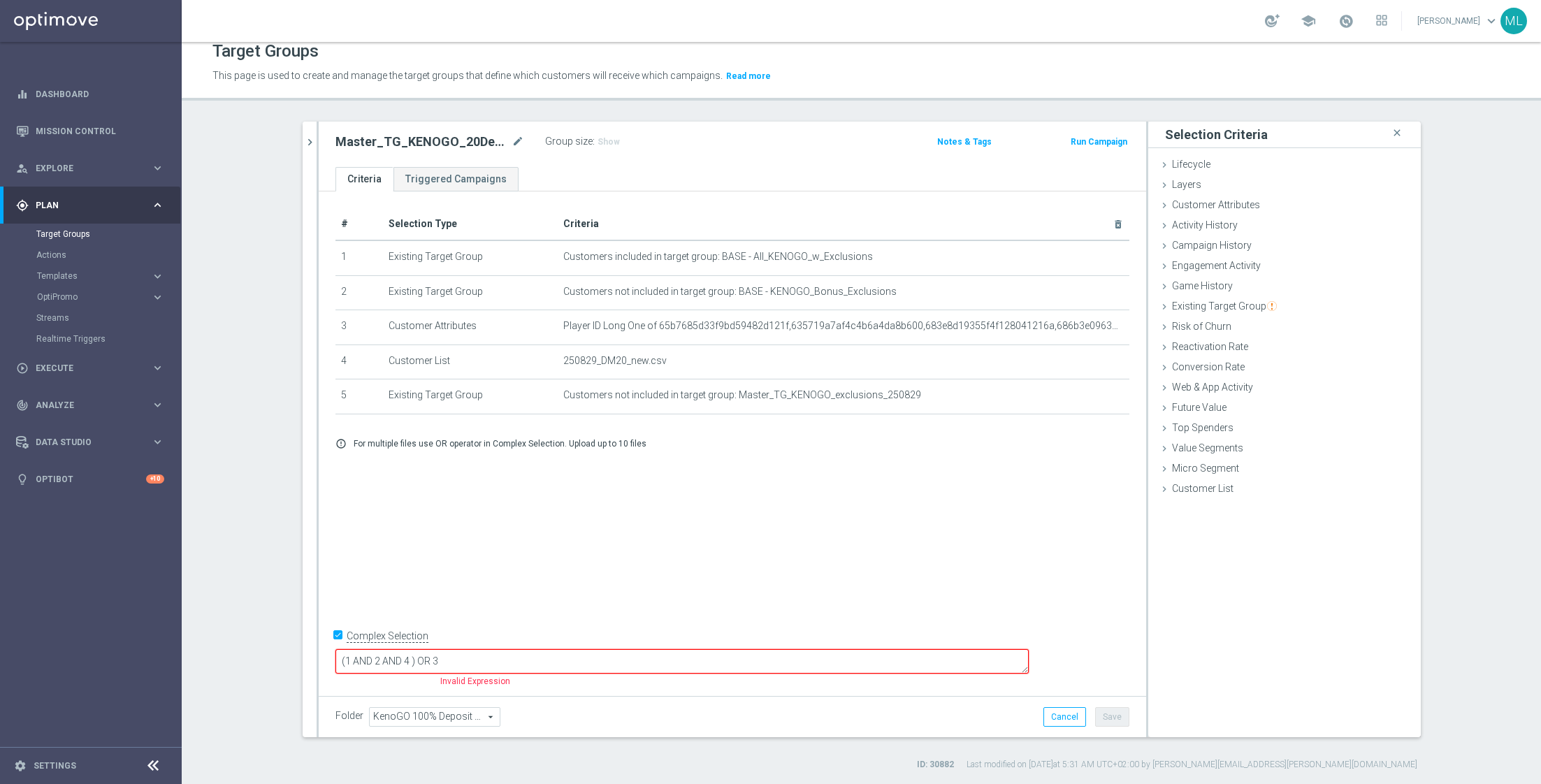
paste textarea "AND 4"
type textarea "(1 AND 2 AND 4 AND 5) OR 3"
click at [691, 592] on div "# Selection Type Criteria delete_forever 1 Existing Target Group Customers incl…" at bounding box center [732, 440] width 827 height 499
click at [1115, 715] on button "Save" at bounding box center [1112, 717] width 34 height 20
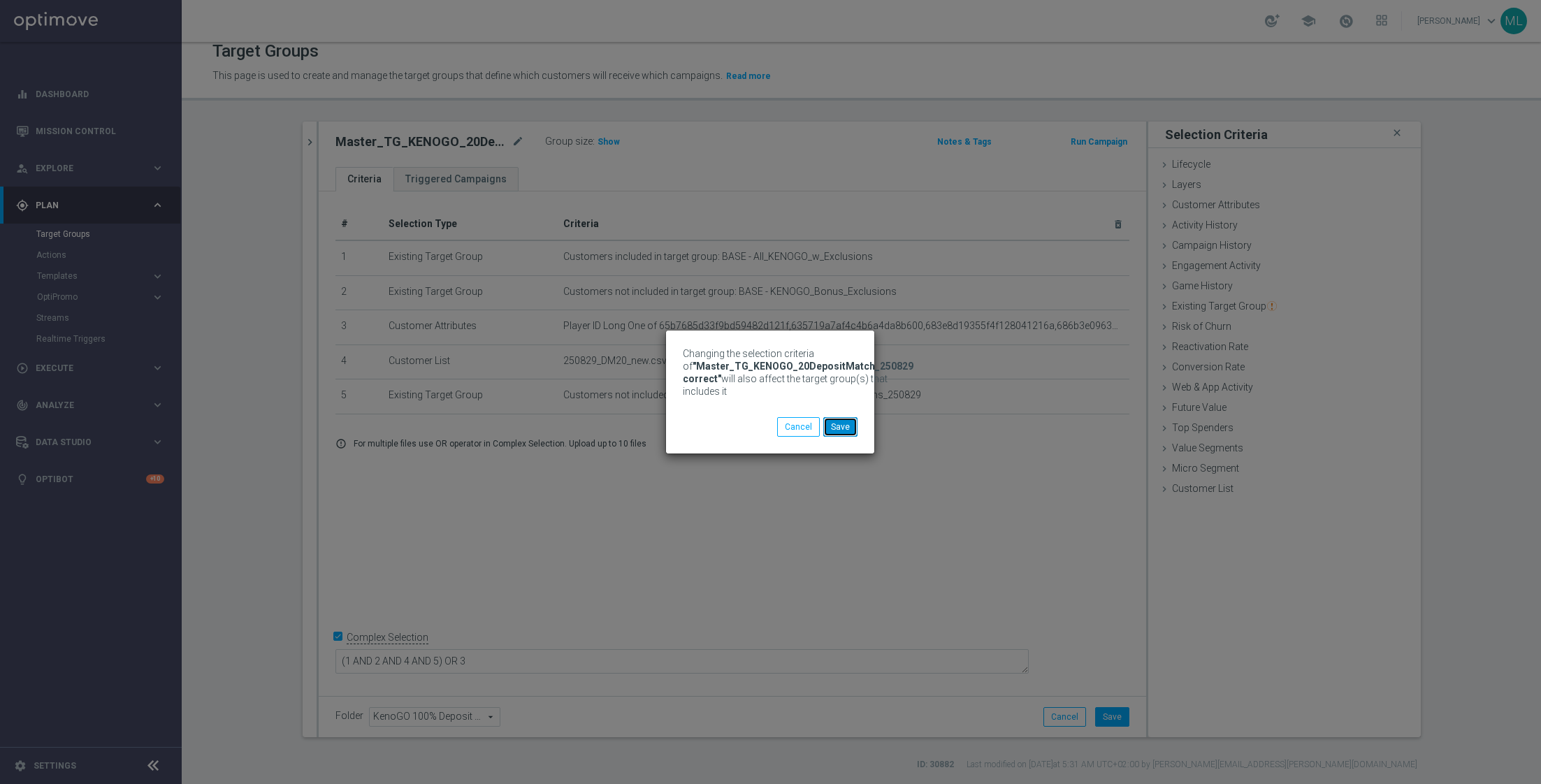
click at [852, 435] on button "Save" at bounding box center [840, 427] width 34 height 20
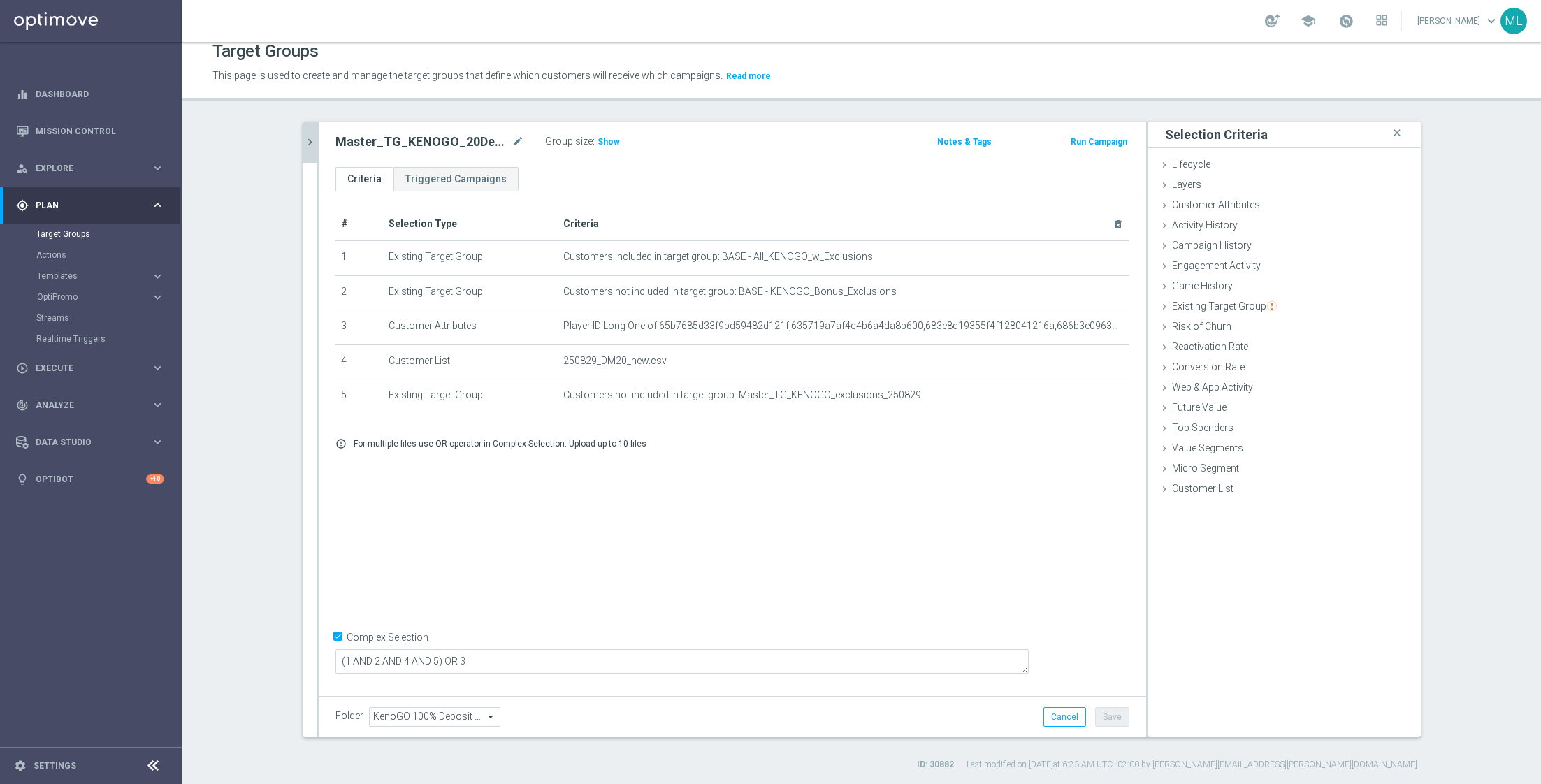
click at [312, 141] on icon "chevron_right" at bounding box center [310, 142] width 13 height 13
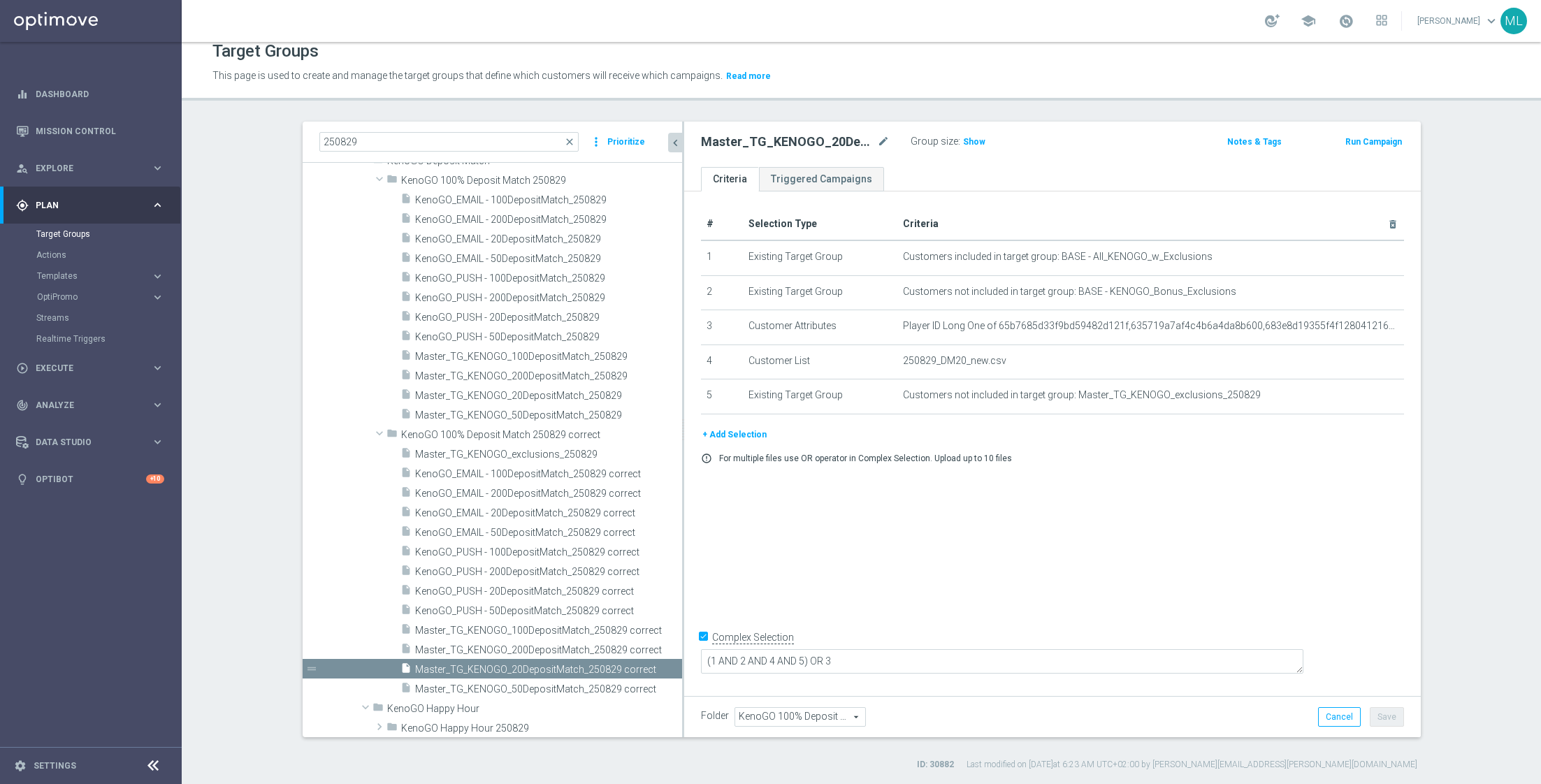
drag, startPoint x: 574, startPoint y: 549, endPoint x: 688, endPoint y: 552, distance: 114.0
click at [691, 552] on as-split "250829 close more_vert Prioritize Customer Target Groups library_add create_new…" at bounding box center [862, 429] width 1118 height 615
click at [542, 646] on span "Master_TG_KENOGO_200DepositMatch_250829 correct" at bounding box center [534, 650] width 237 height 12
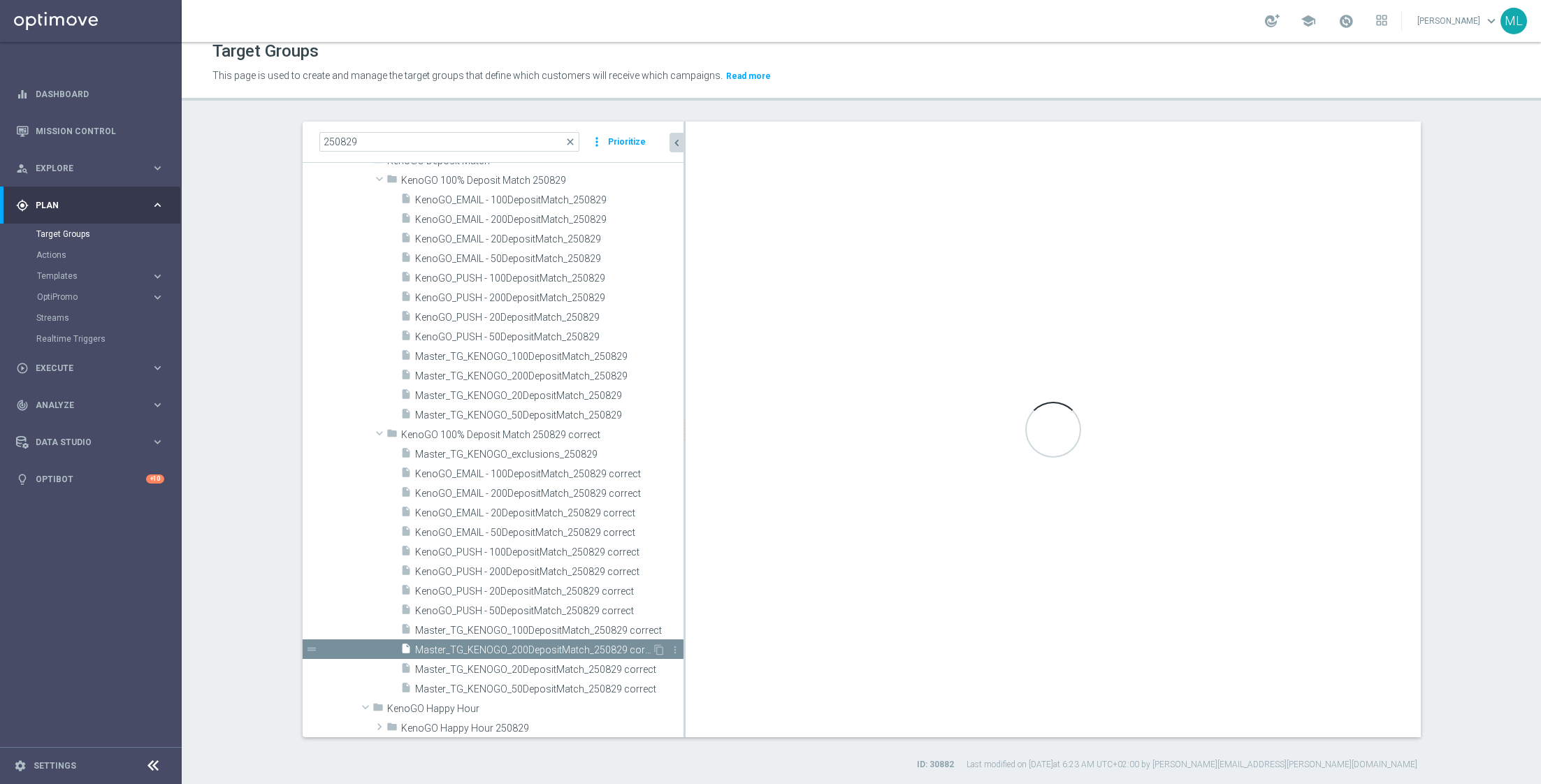
checkbox input "false"
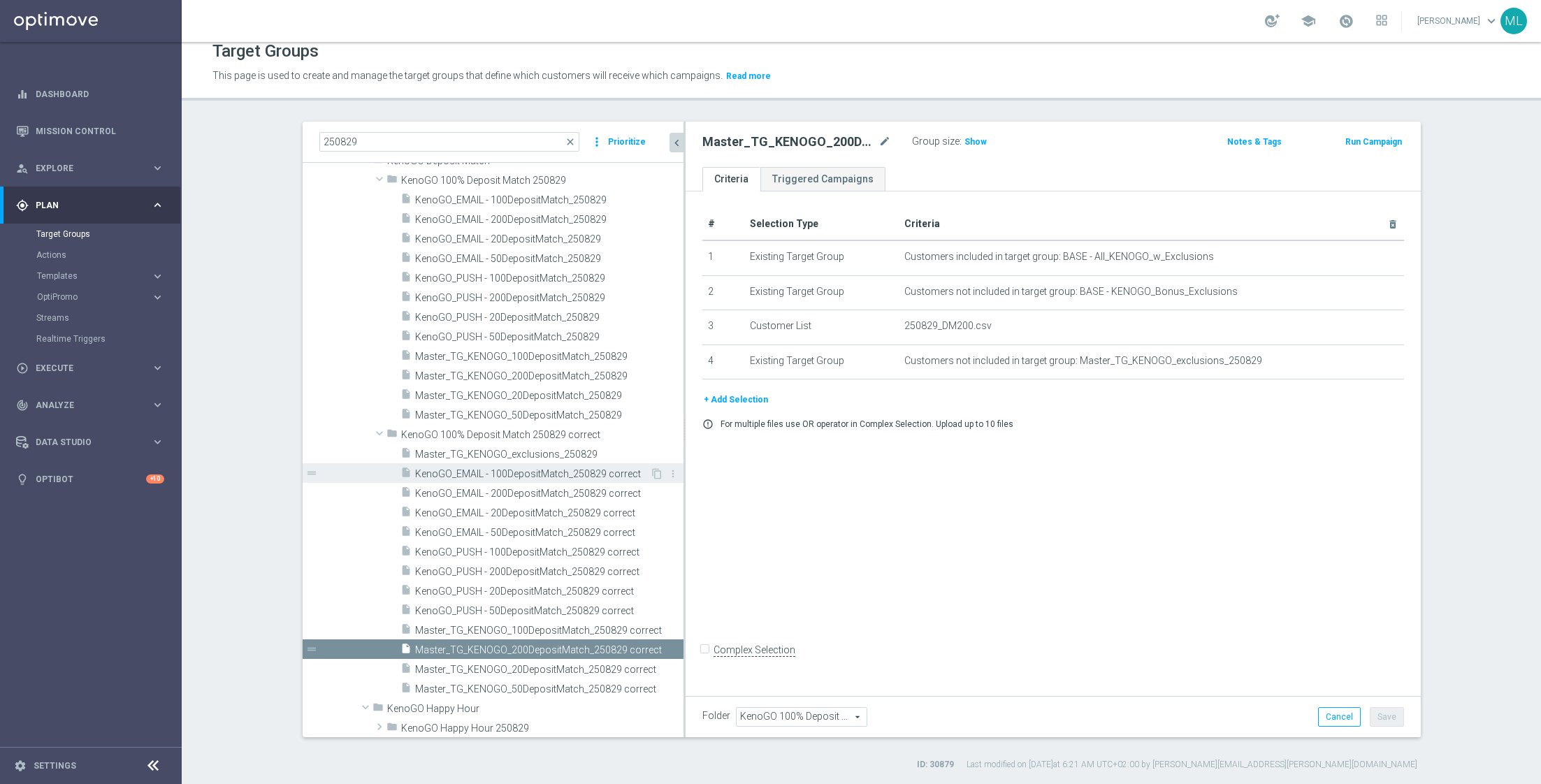
click at [491, 469] on span "KenoGO_EMAIL - 100DepositMatch_250829 correct" at bounding box center [533, 474] width 235 height 12
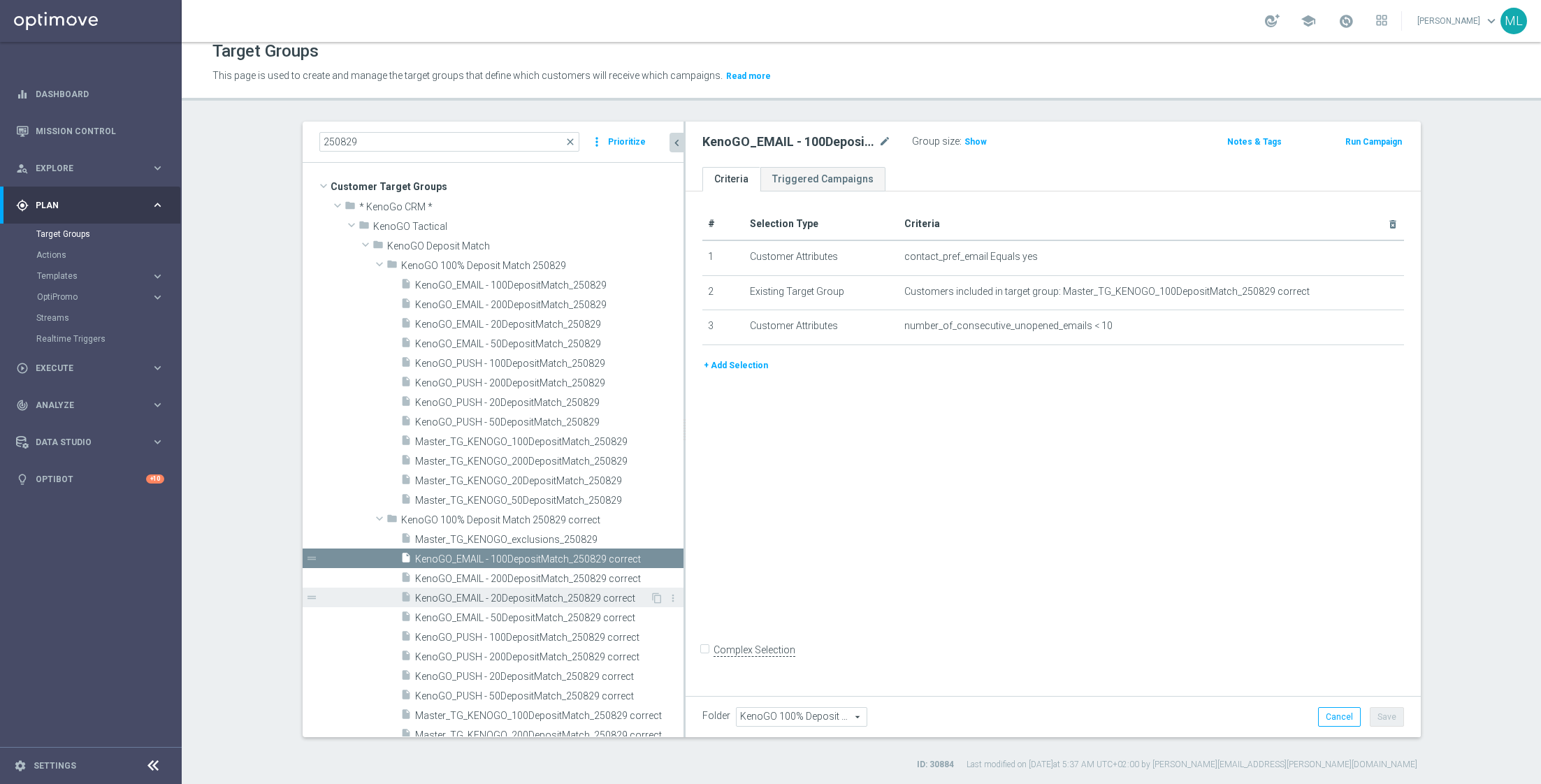
scroll to position [88, 0]
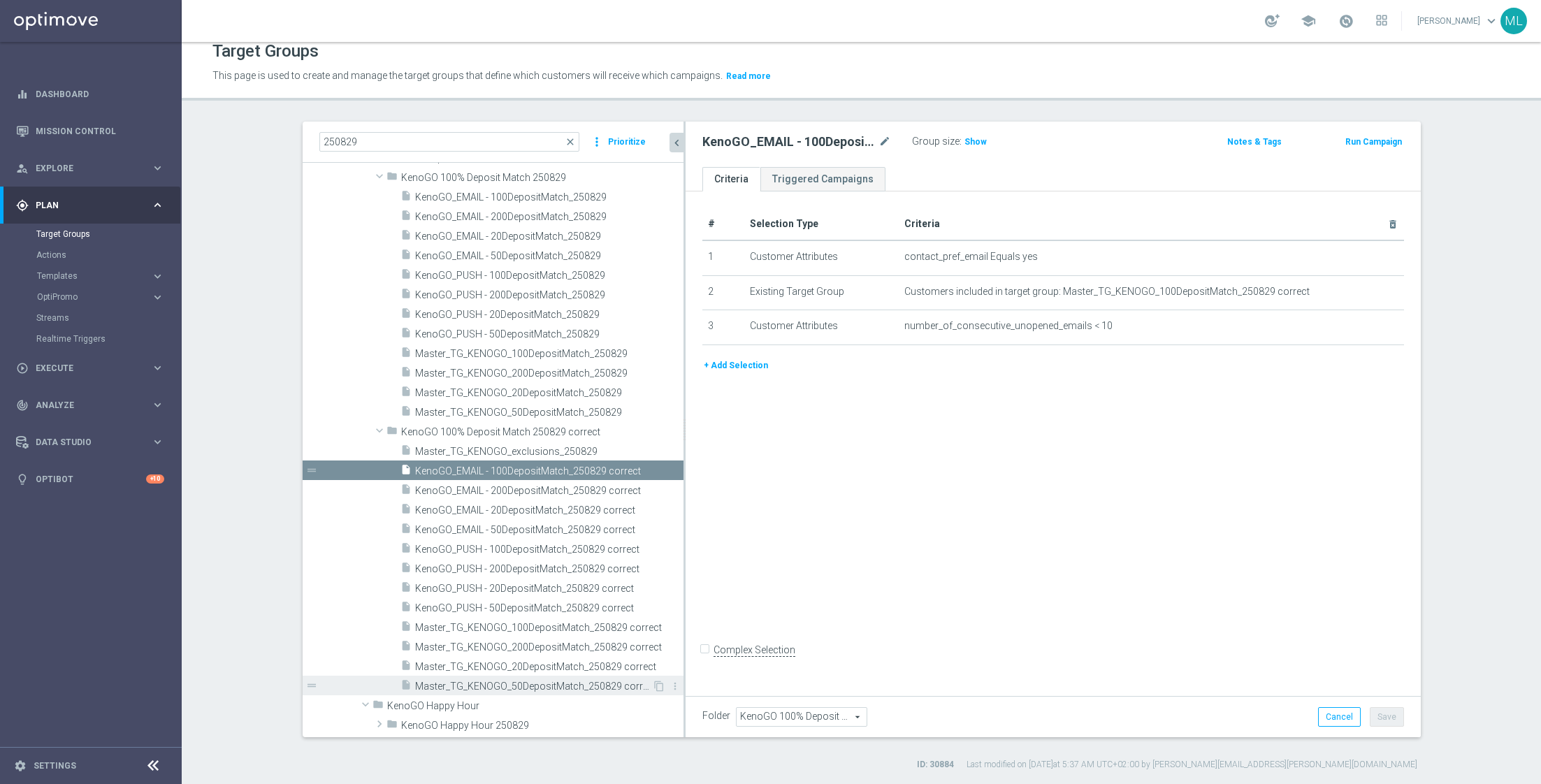
click at [503, 681] on span "Master_TG_KENOGO_50DepositMatch_250829 correct" at bounding box center [534, 686] width 237 height 12
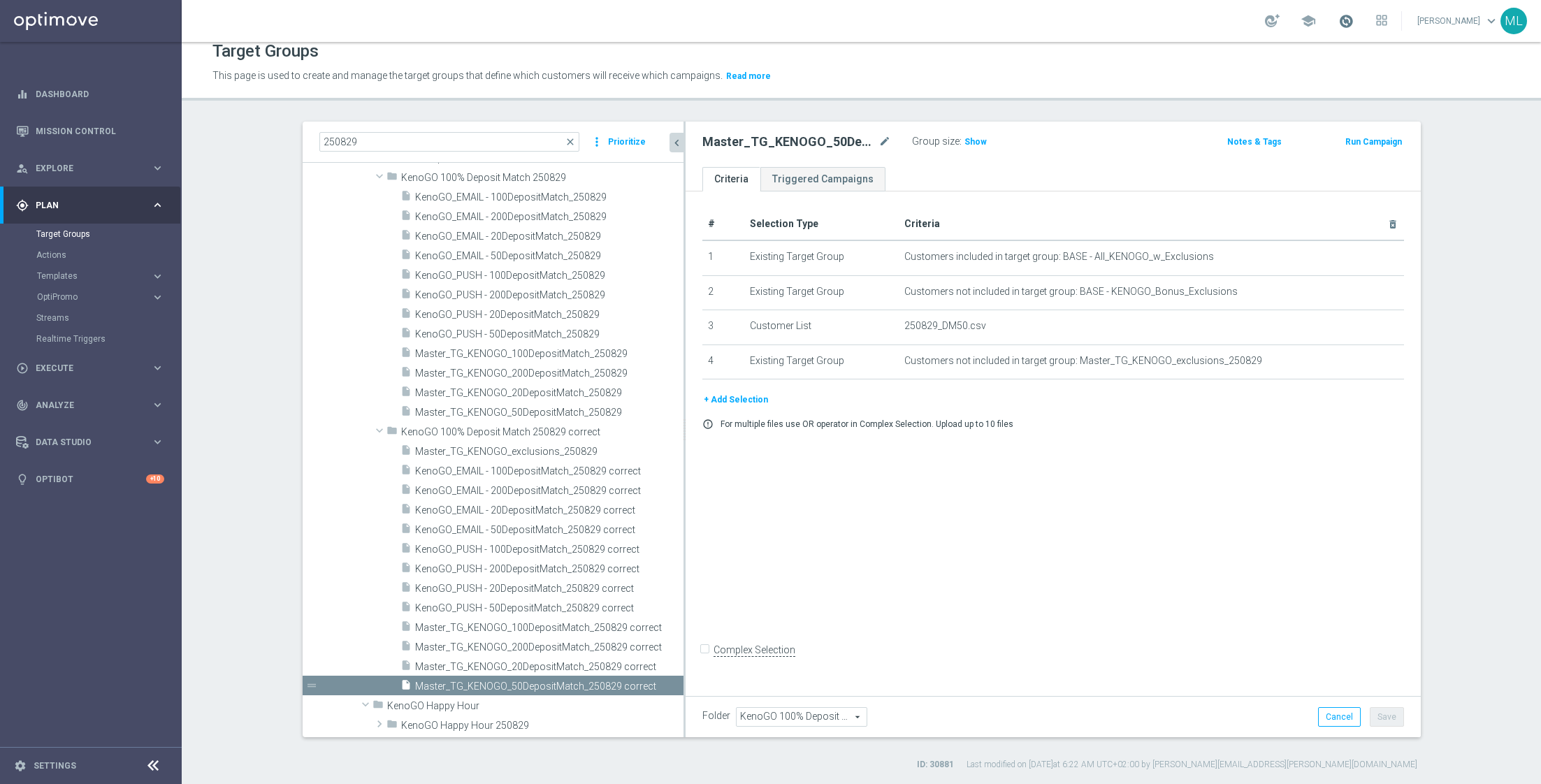
click at [1343, 15] on span at bounding box center [1346, 21] width 16 height 16
click at [1433, 61] on div "Target Groups" at bounding box center [861, 51] width 1298 height 27
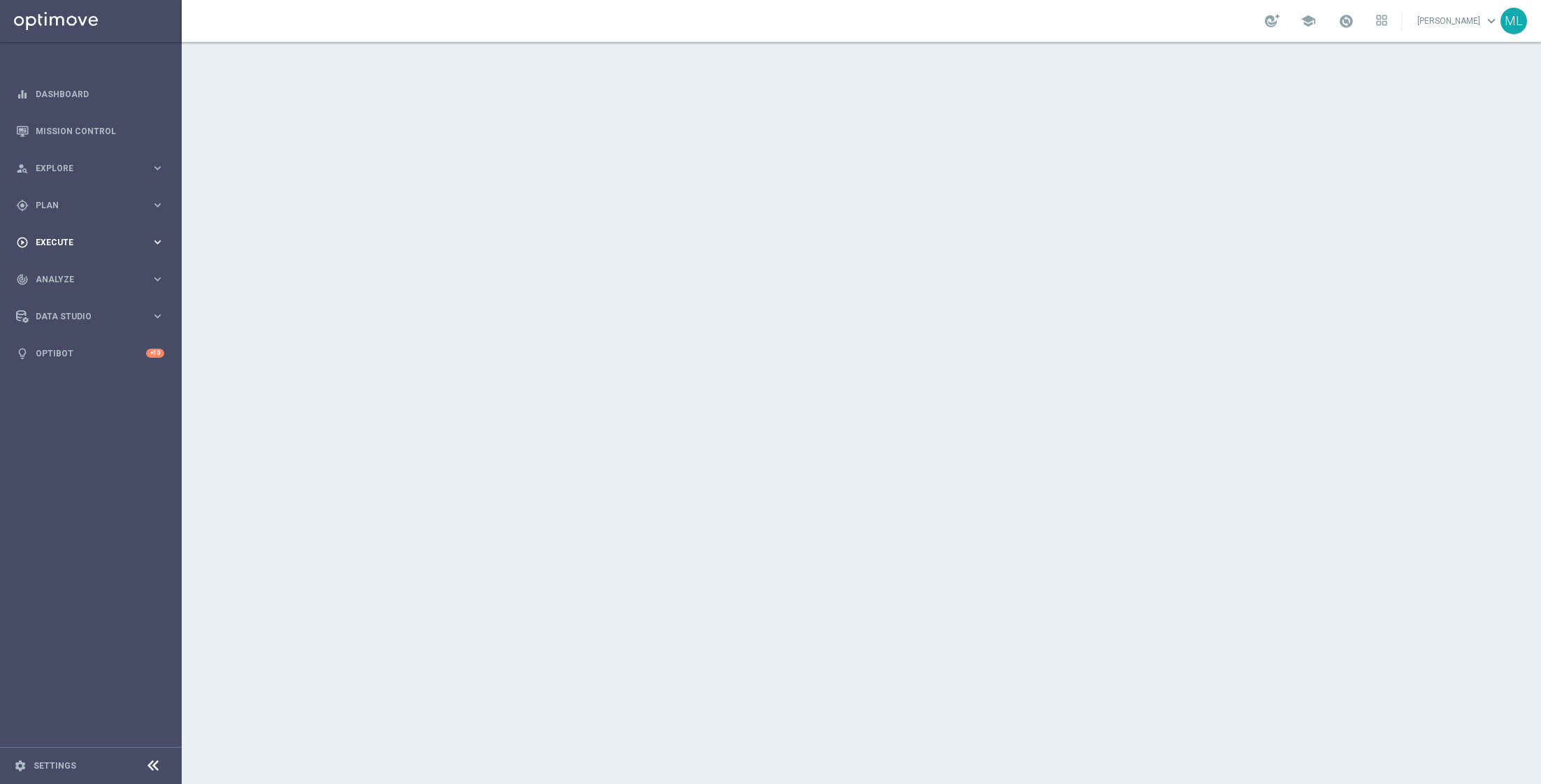
click at [158, 239] on icon "keyboard_arrow_right" at bounding box center [157, 242] width 13 height 13
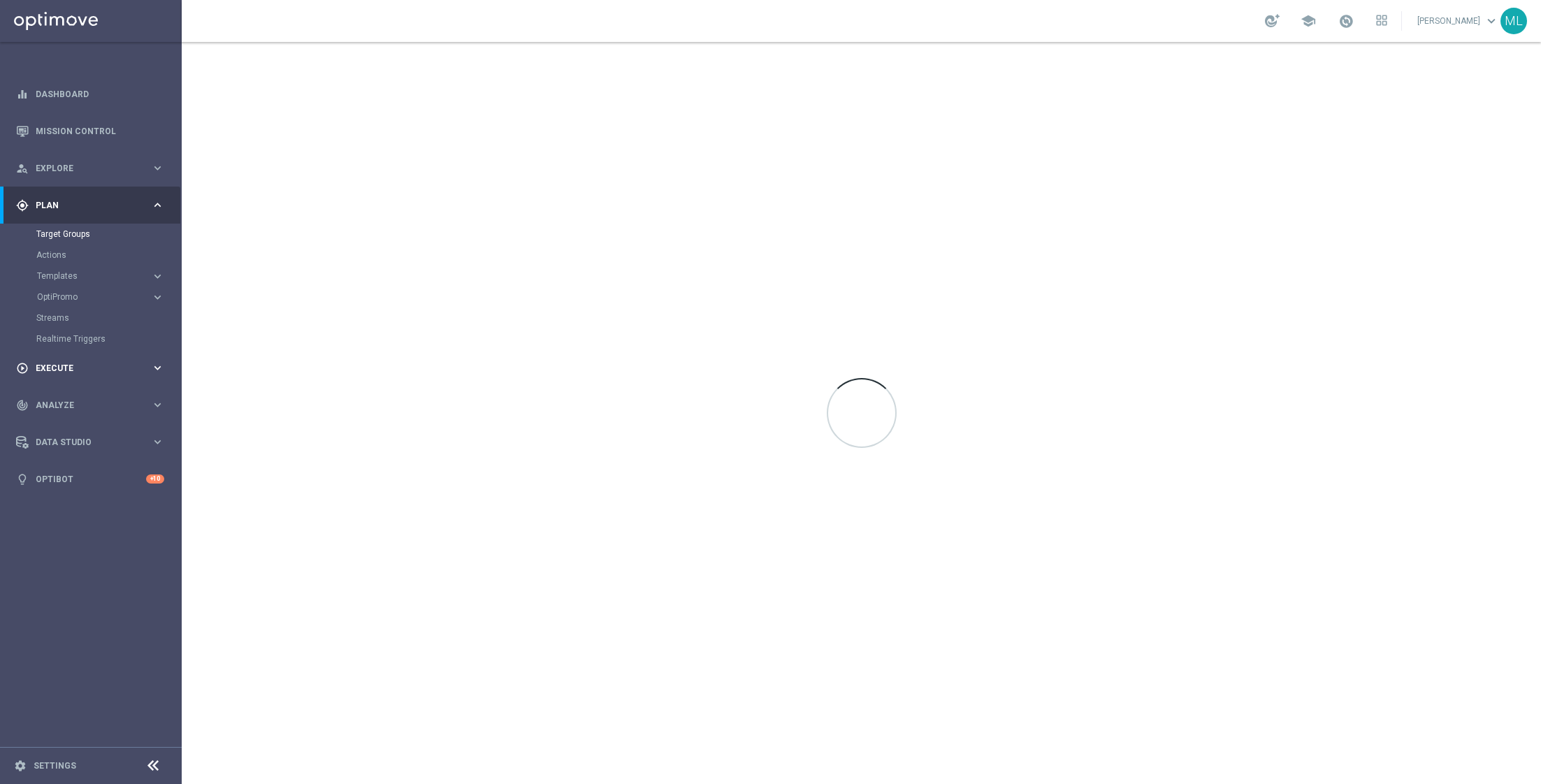
click at [159, 371] on icon "keyboard_arrow_right" at bounding box center [157, 368] width 13 height 13
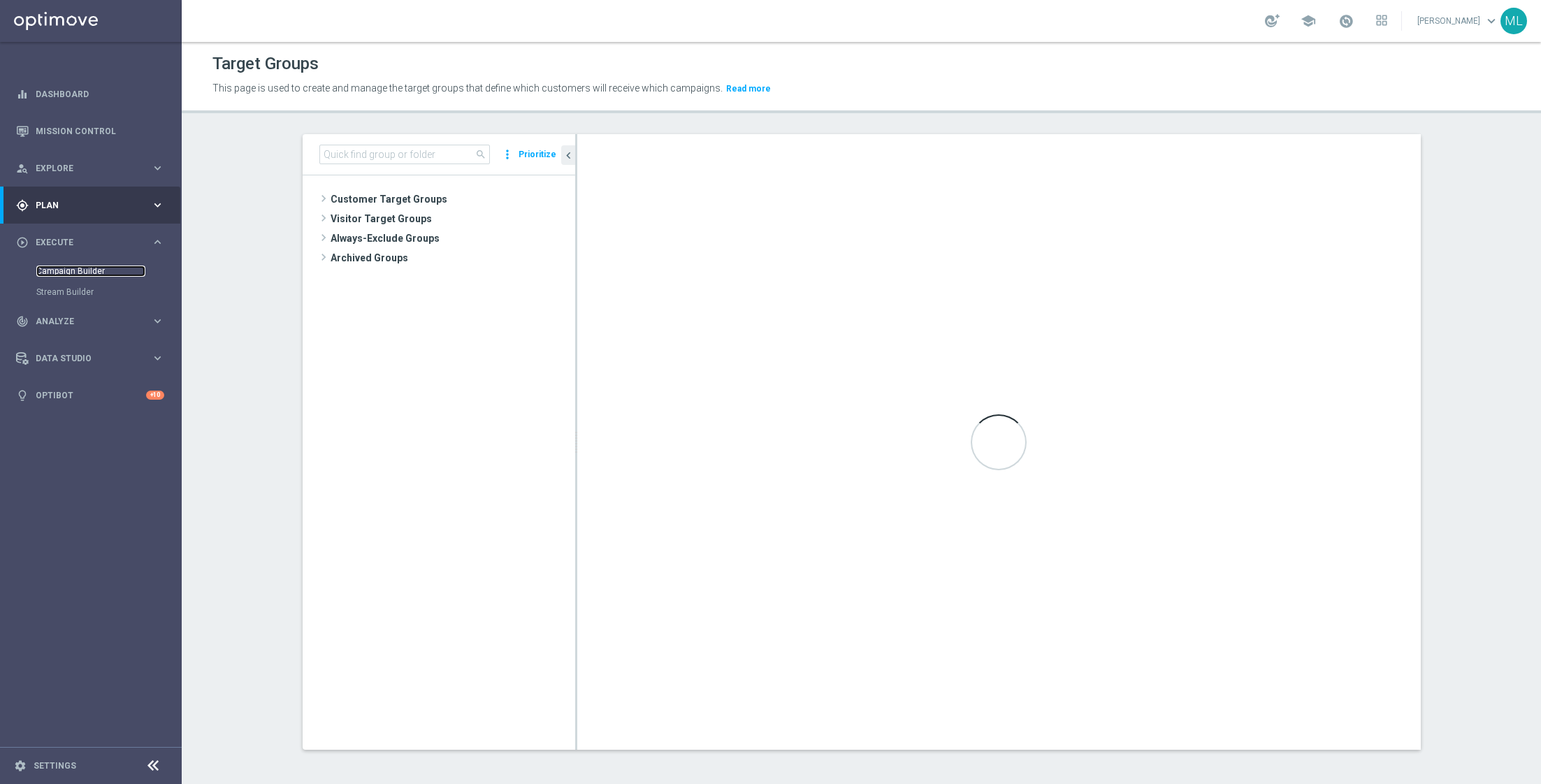
click at [83, 269] on link "Campaign Builder" at bounding box center [91, 271] width 109 height 12
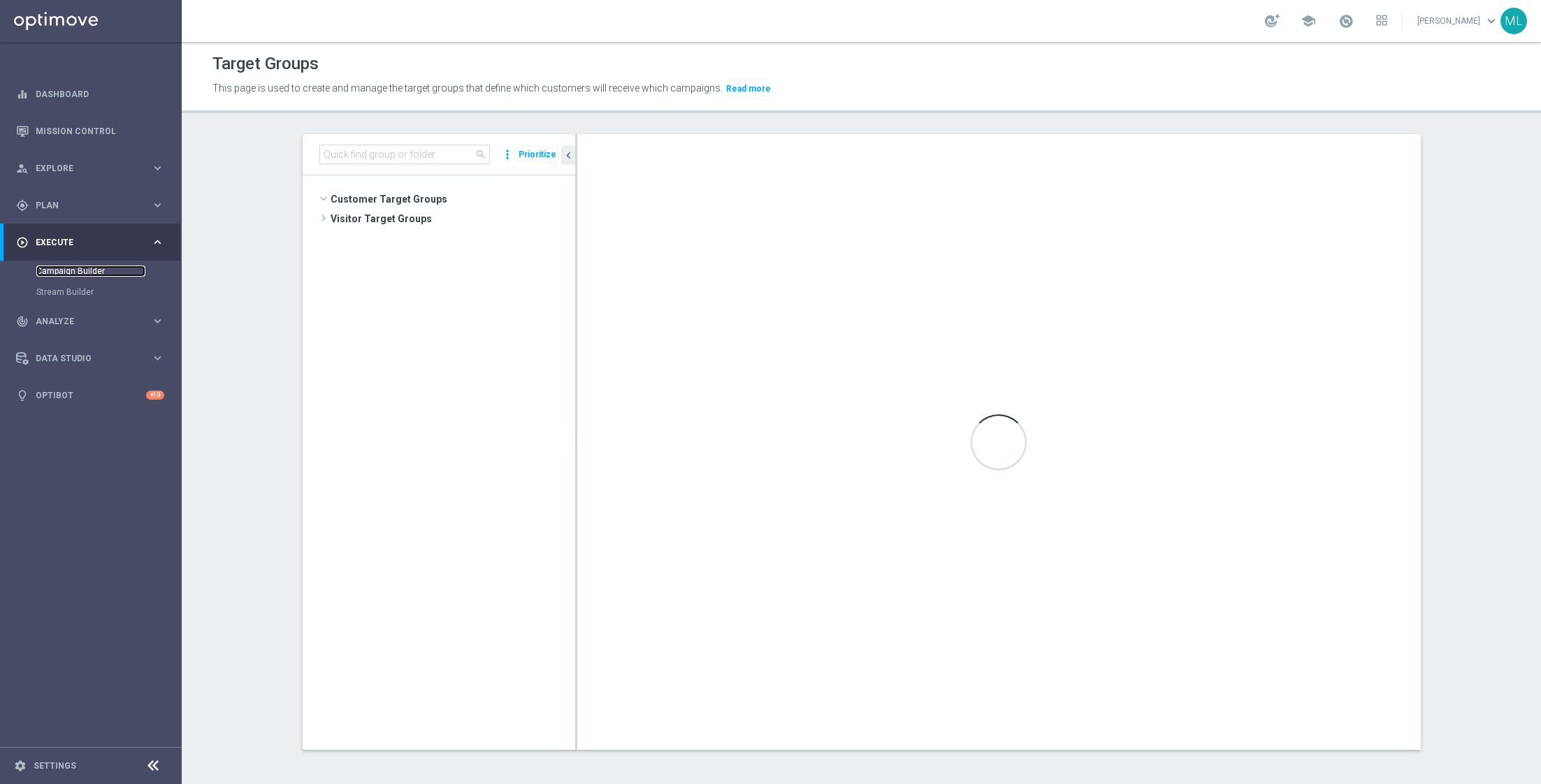
scroll to position [2238, 0]
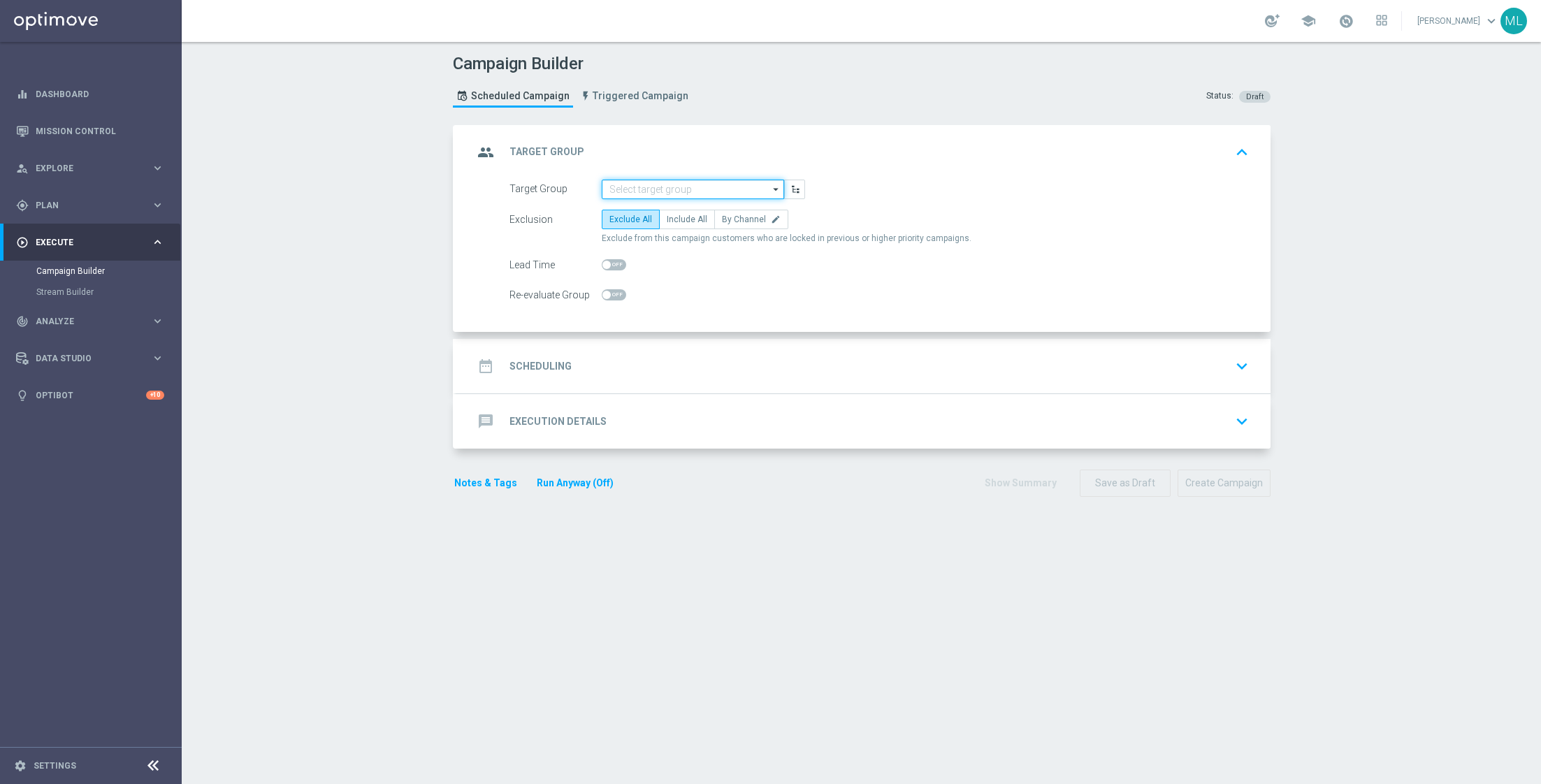
click at [655, 189] on input at bounding box center [692, 189] width 182 height 20
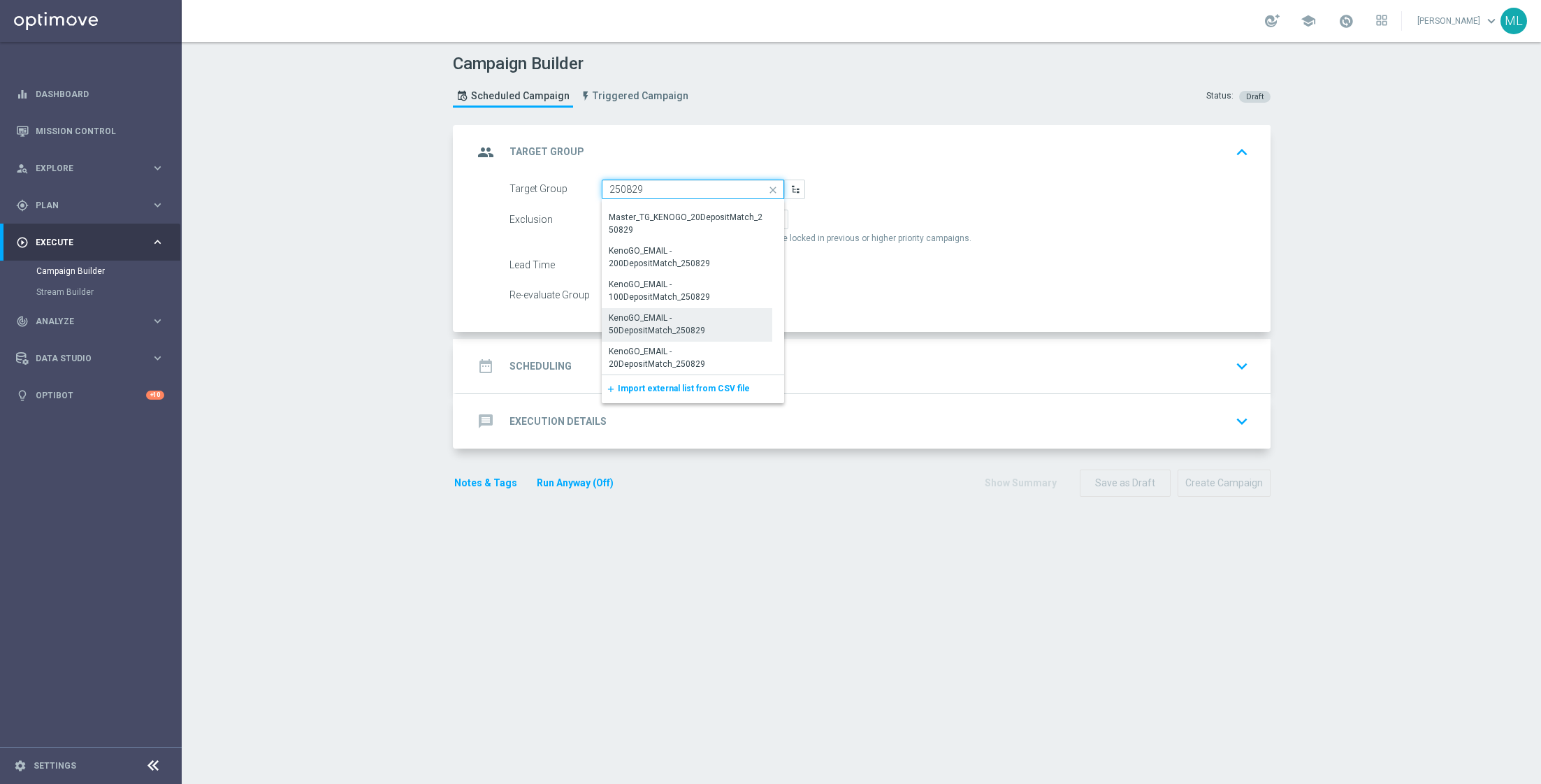
scroll to position [629, 0]
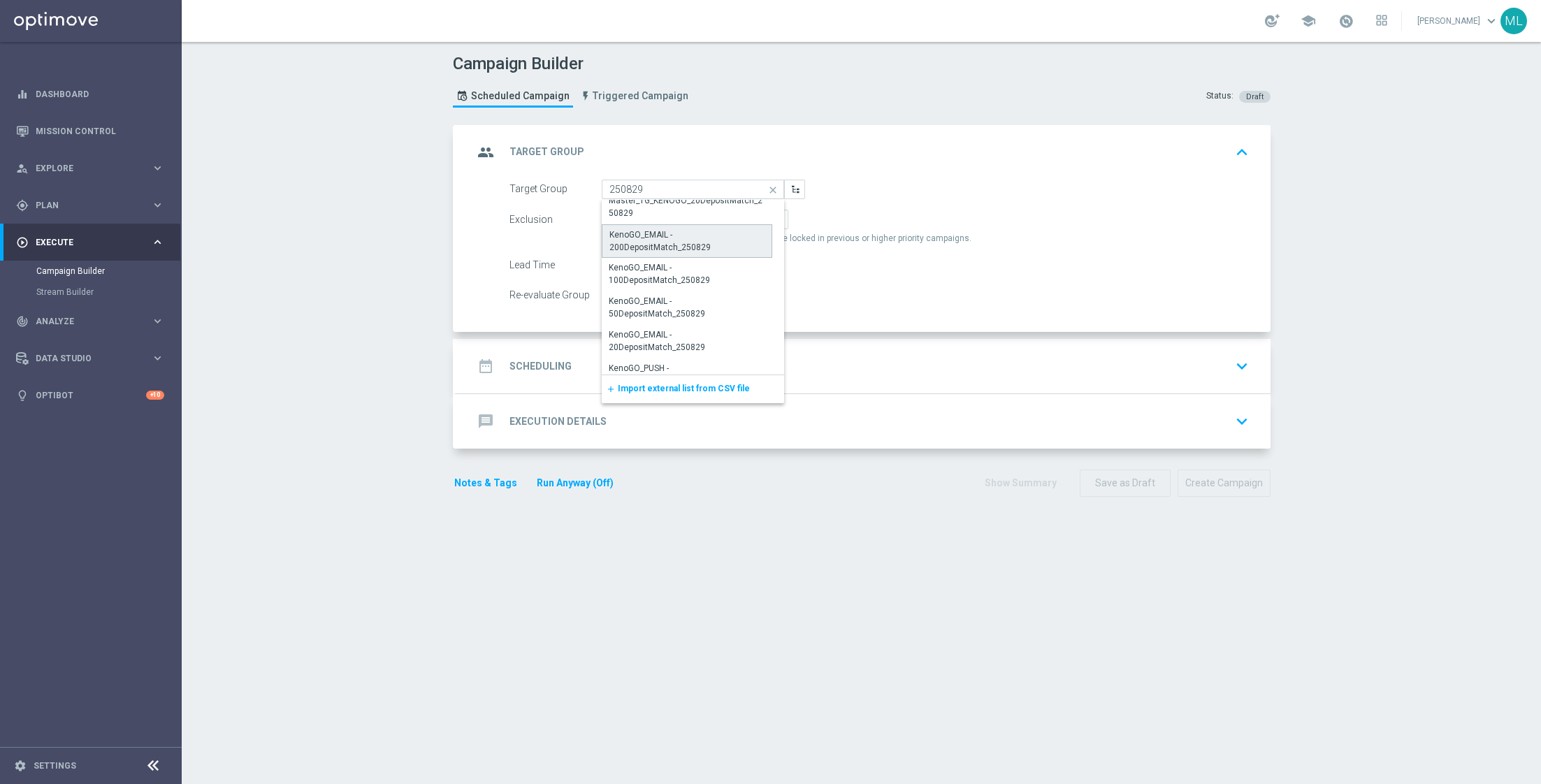
click at [695, 241] on div "KenoGO_EMAIL - 200DepositMatch_250829" at bounding box center [687, 241] width 156 height 25
type input "KenoGO_EMAIL - 200DepositMatch_250829"
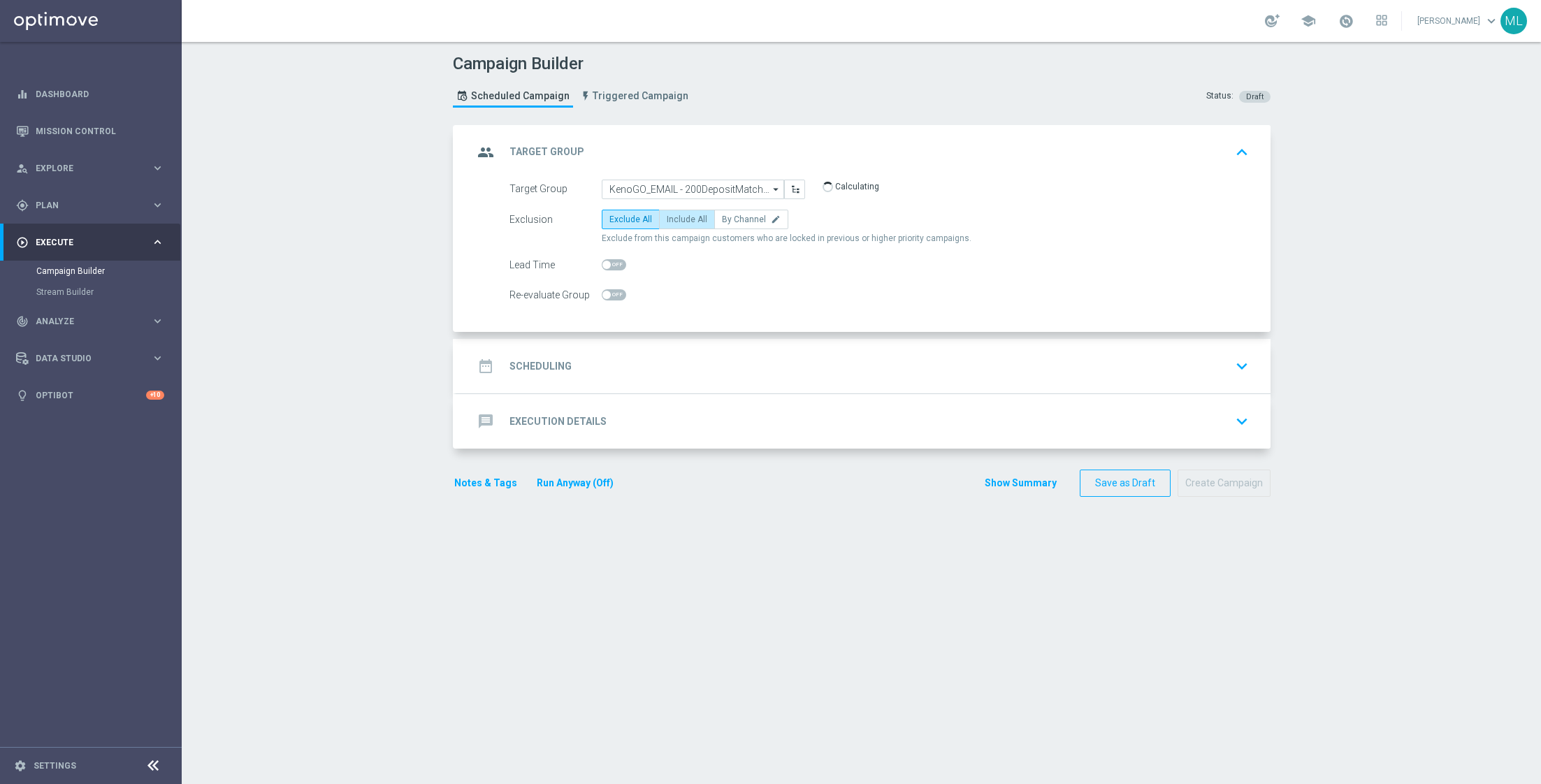
click at [683, 222] on span "Include All" at bounding box center [687, 219] width 41 height 10
click at [676, 222] on input "Include All" at bounding box center [671, 222] width 9 height 9
radio input "true"
click at [739, 191] on input "KenoGO_EMAIL - 200DepositMatch_250829" at bounding box center [692, 189] width 182 height 20
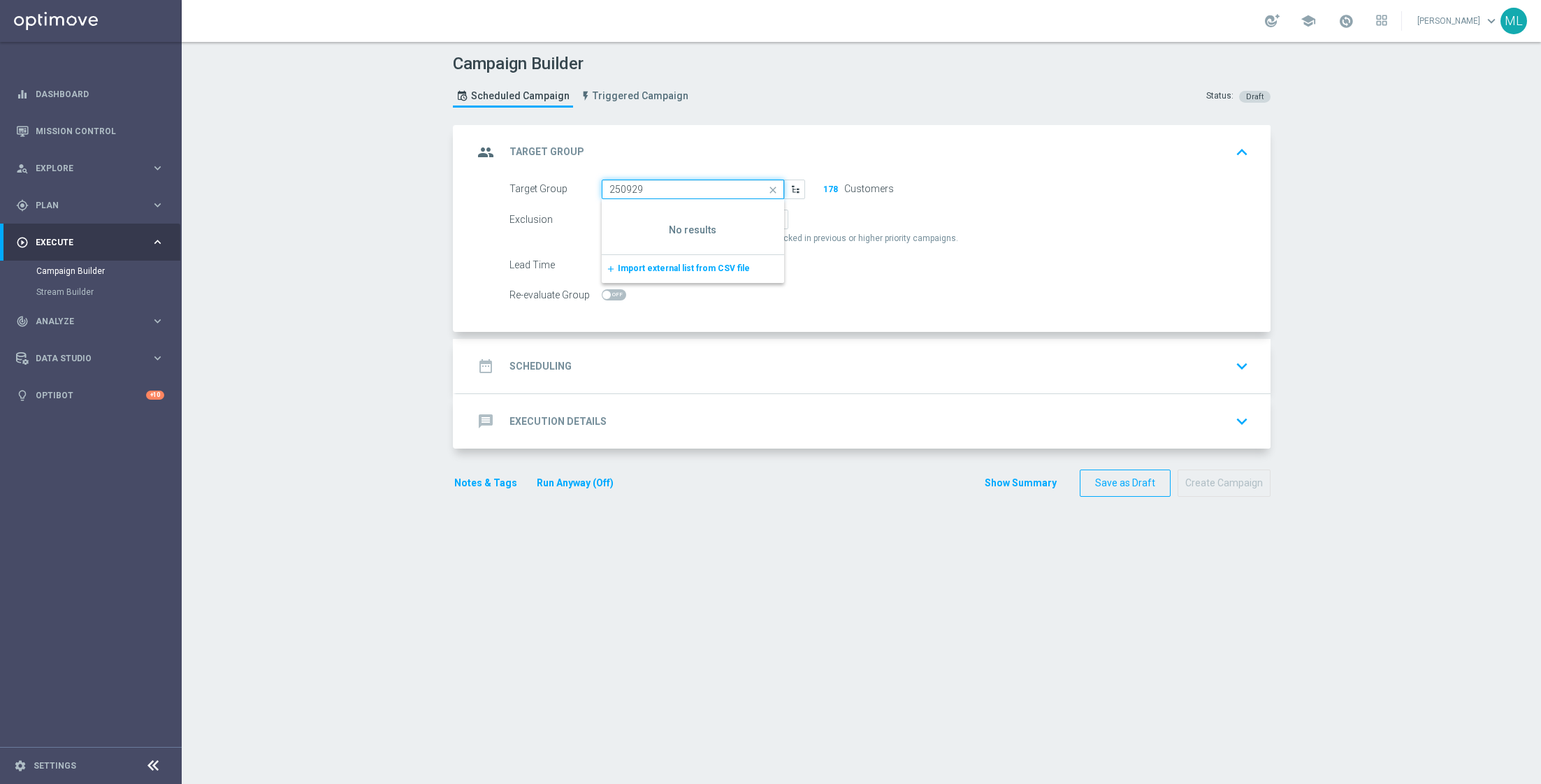
drag, startPoint x: 696, startPoint y: 191, endPoint x: 581, endPoint y: 190, distance: 115.0
click at [581, 190] on div "Target Group 250929 KenoGO_EMAIL - 200DepositMatch_250829 close Show Selected 0…" at bounding box center [657, 189] width 317 height 20
type input "KenoGO_EMAIL - 200DepositMatch_250829"
click at [629, 183] on input "KenoGO_EMAIL - 200DepositMatch_250829" at bounding box center [692, 189] width 182 height 20
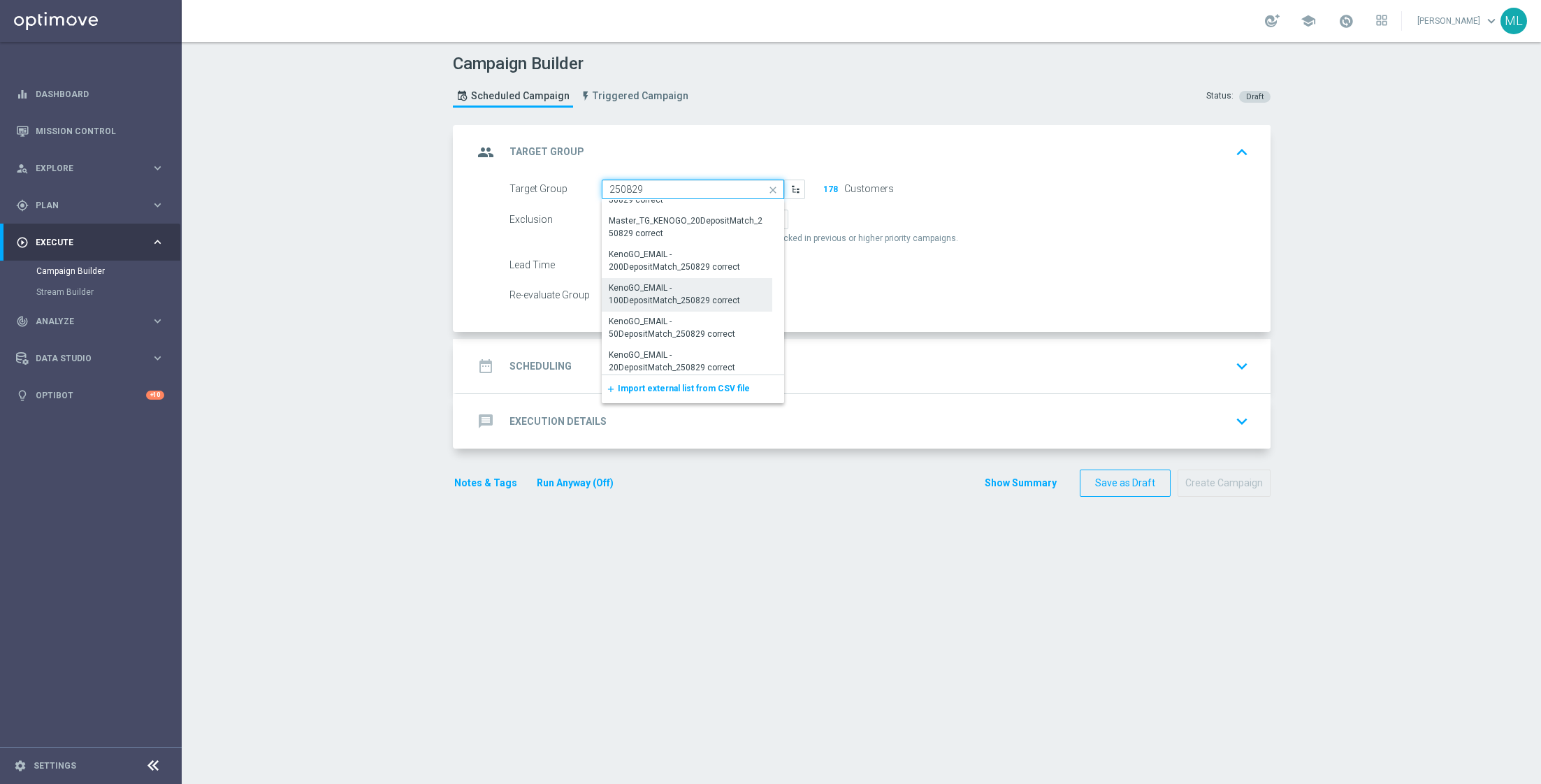
scroll to position [1012, 0]
click at [720, 257] on div "KenoGO_EMAIL - 200DepositMatch_250829 correct" at bounding box center [687, 261] width 156 height 25
type input "KenoGO_EMAIL - 200DepositMatch_250829 correct"
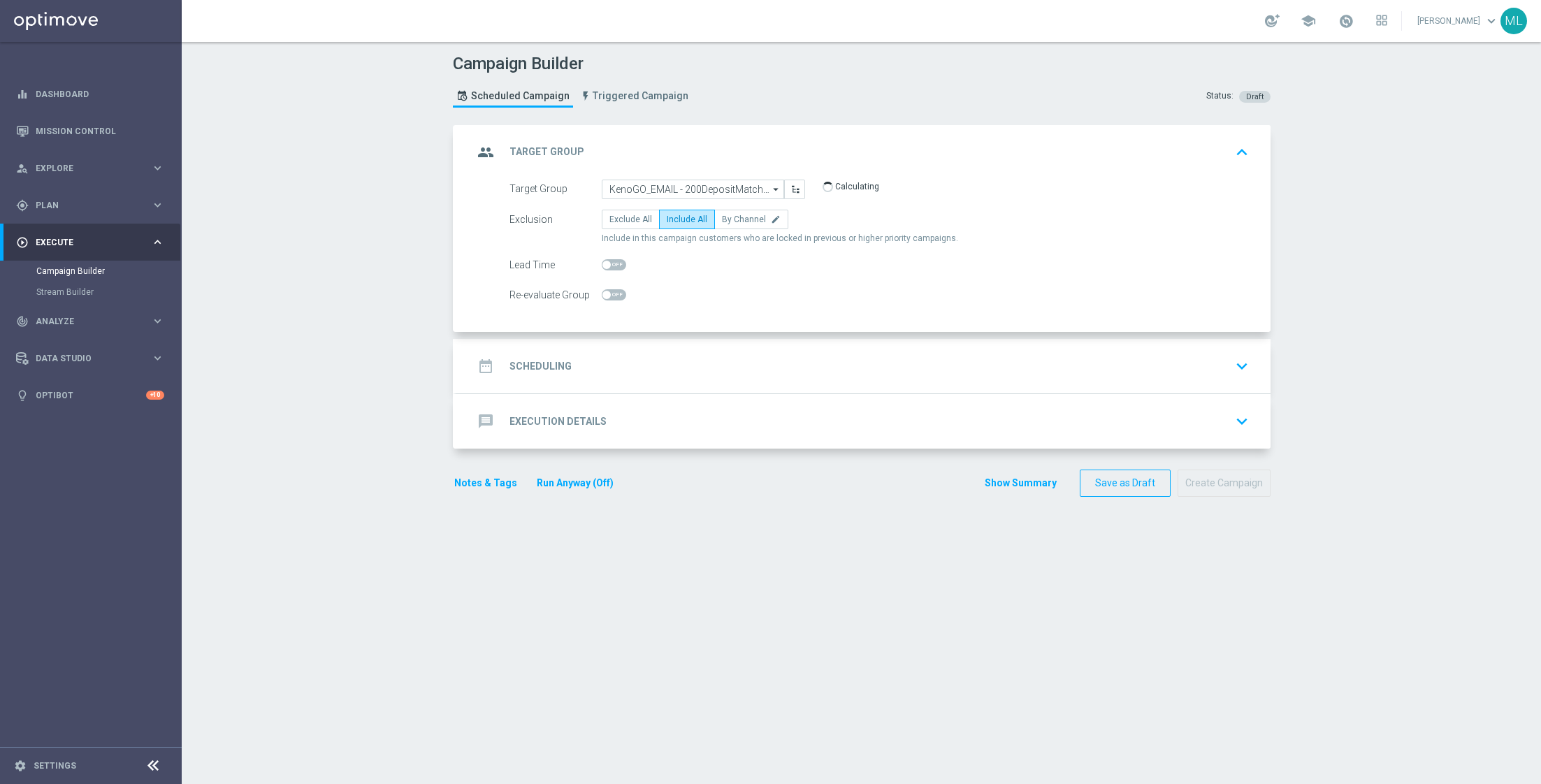
click at [727, 361] on div "date_range Scheduling keyboard_arrow_down" at bounding box center [864, 366] width 781 height 26
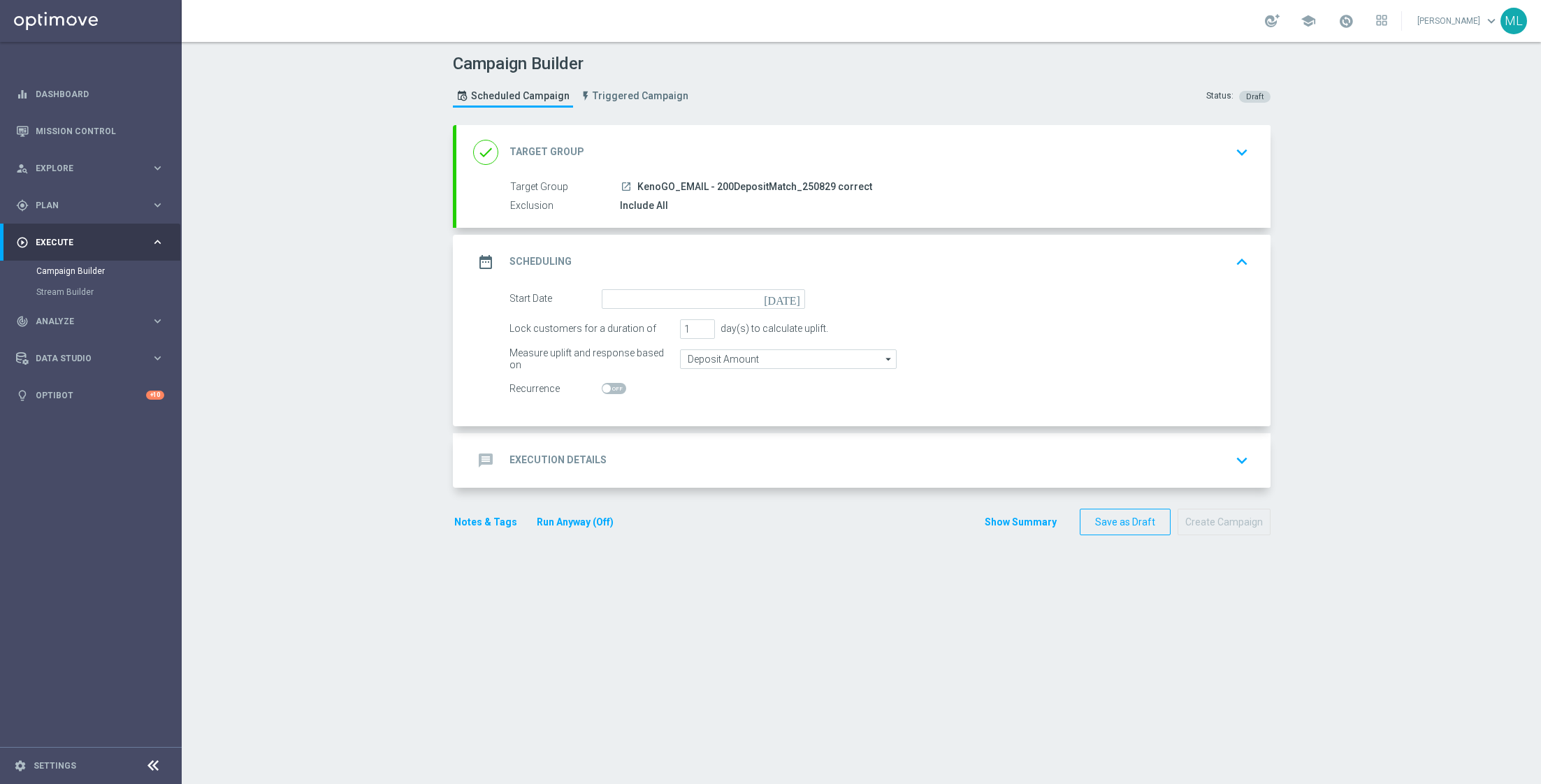
click at [794, 300] on icon "[DATE]" at bounding box center [784, 297] width 41 height 16
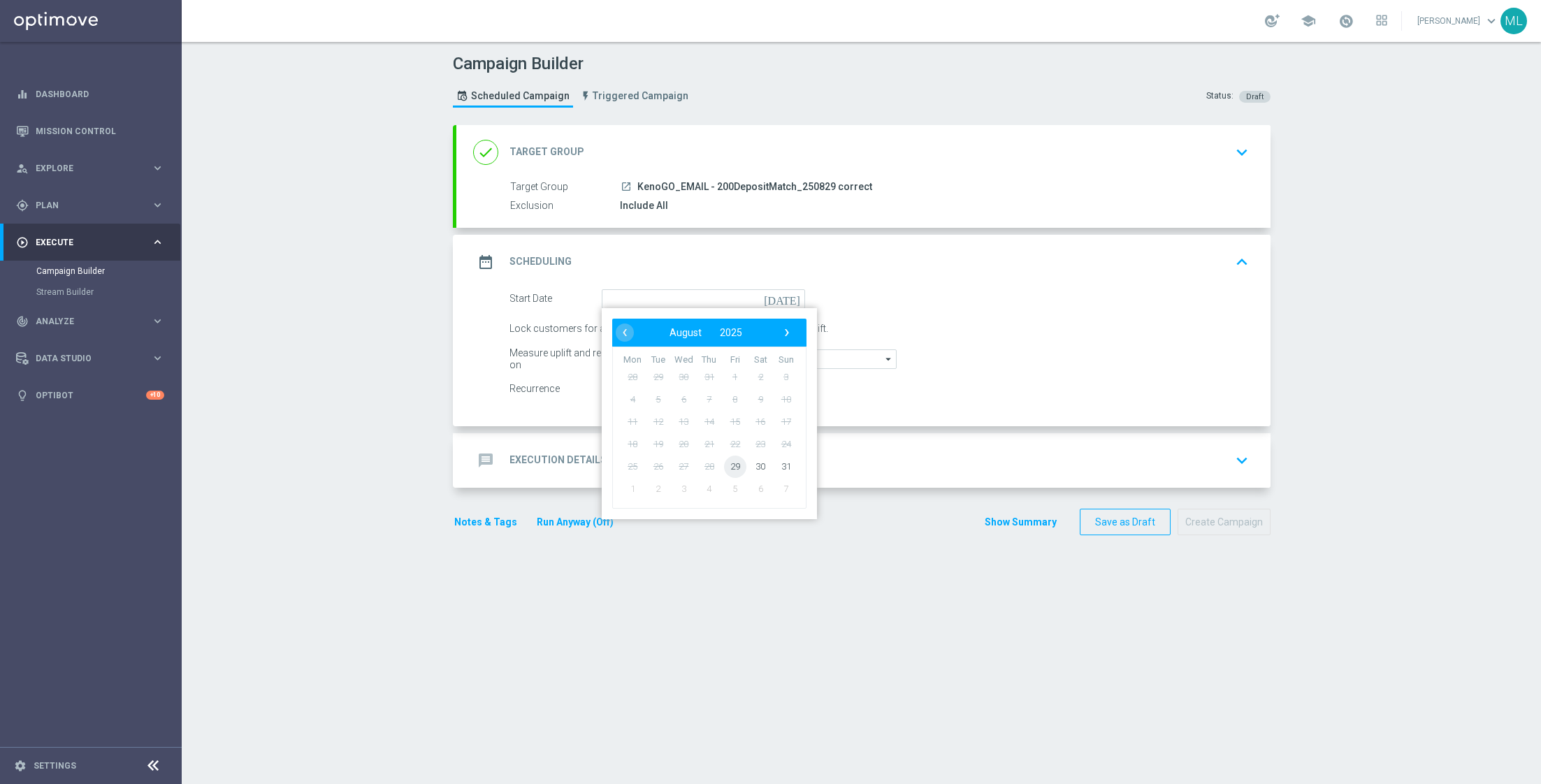
click at [732, 465] on span "29" at bounding box center [734, 466] width 22 height 22
type input "[DATE]"
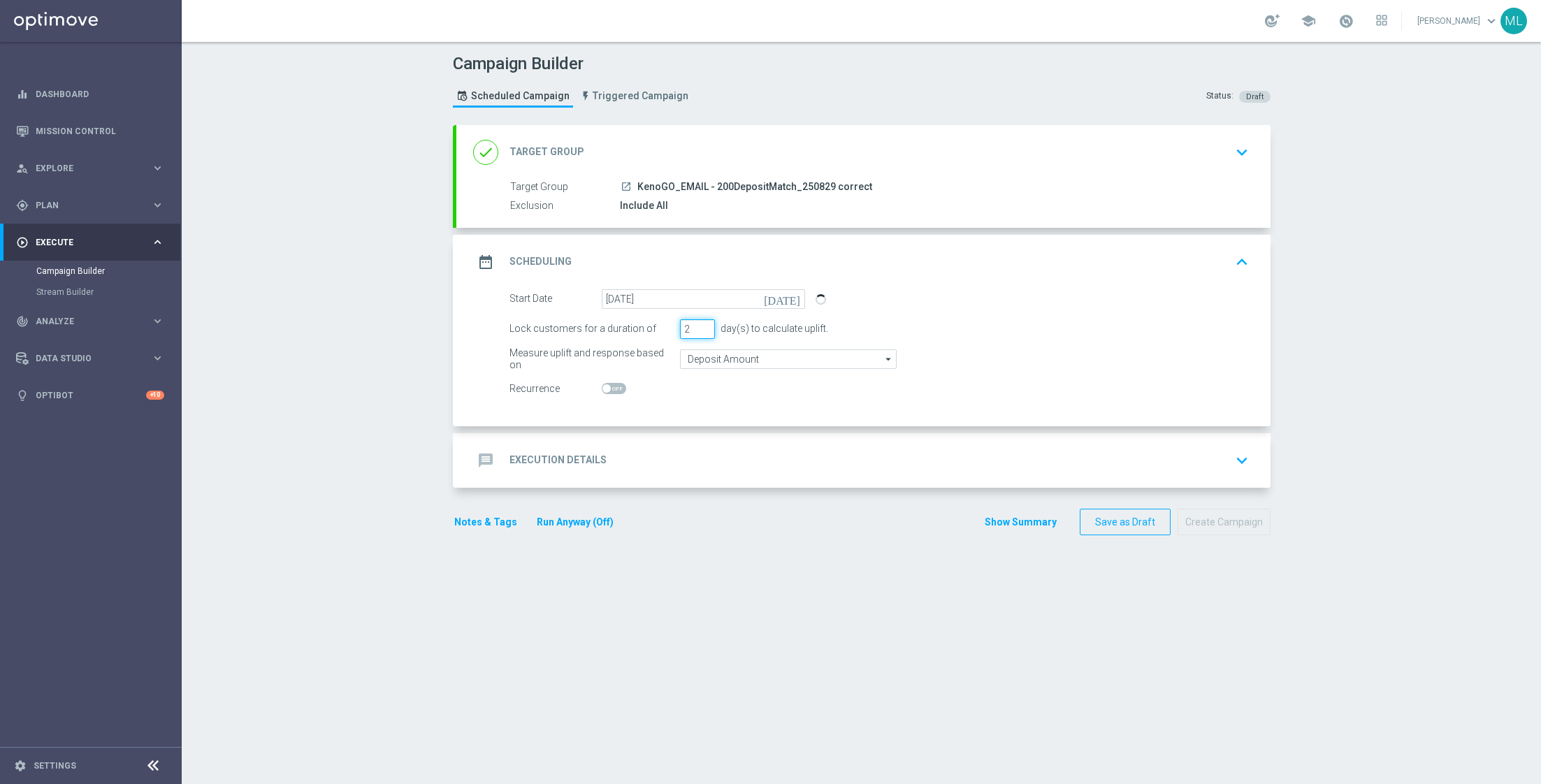
type input "2"
click at [706, 325] on input "2" at bounding box center [697, 329] width 35 height 20
click at [791, 461] on div "message Execution Details keyboard_arrow_down" at bounding box center [864, 461] width 781 height 26
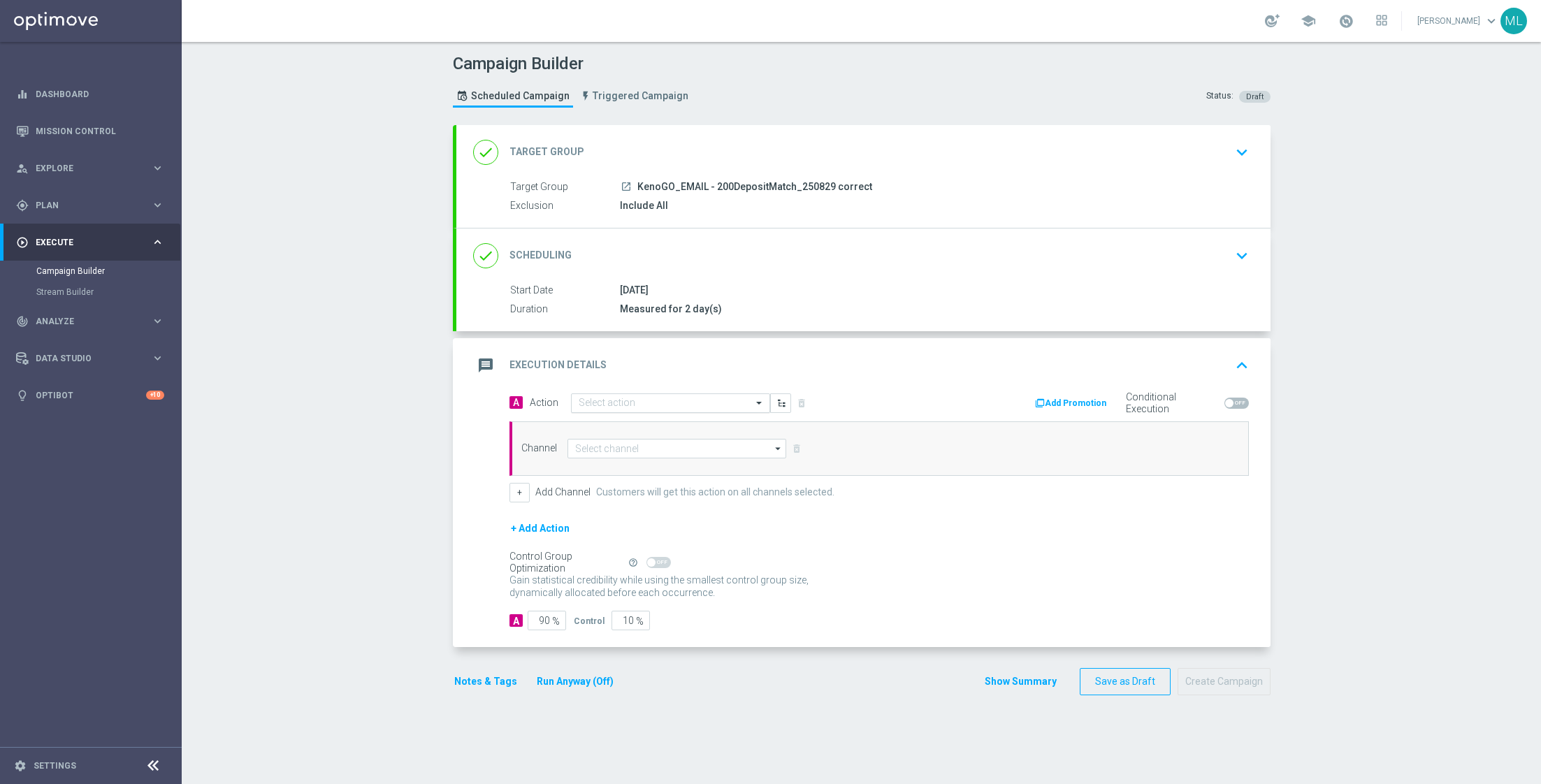
click at [673, 407] on input "text" at bounding box center [656, 404] width 156 height 12
type input "KenoGo depo"
click at [657, 425] on label "KenoGO Deposit Match" at bounding box center [621, 427] width 86 height 12
click at [613, 444] on input at bounding box center [677, 449] width 219 height 20
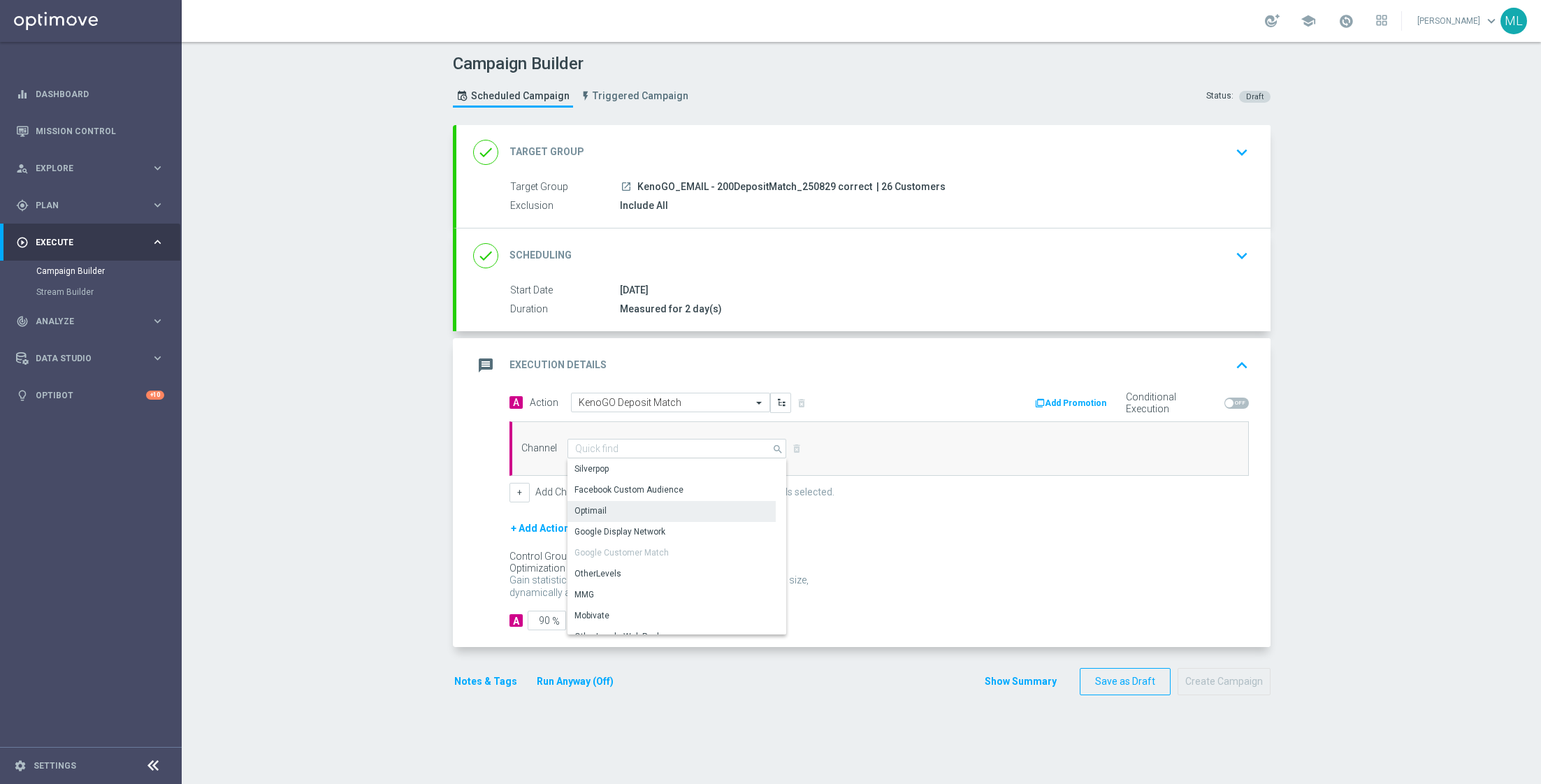
click at [600, 504] on div "Optimail" at bounding box center [590, 510] width 32 height 12
type input "Optimail"
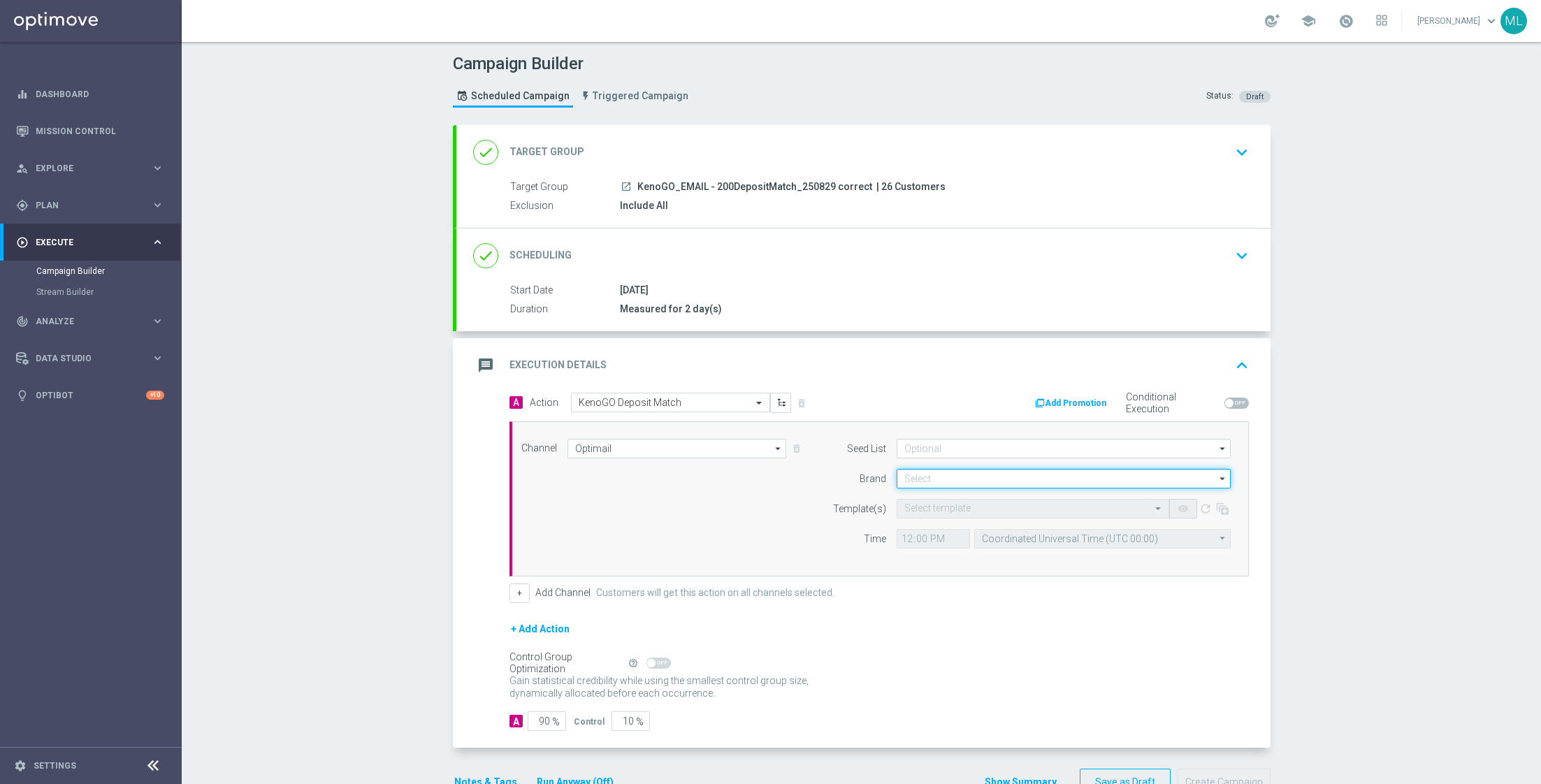
click at [942, 472] on input at bounding box center [1064, 479] width 334 height 20
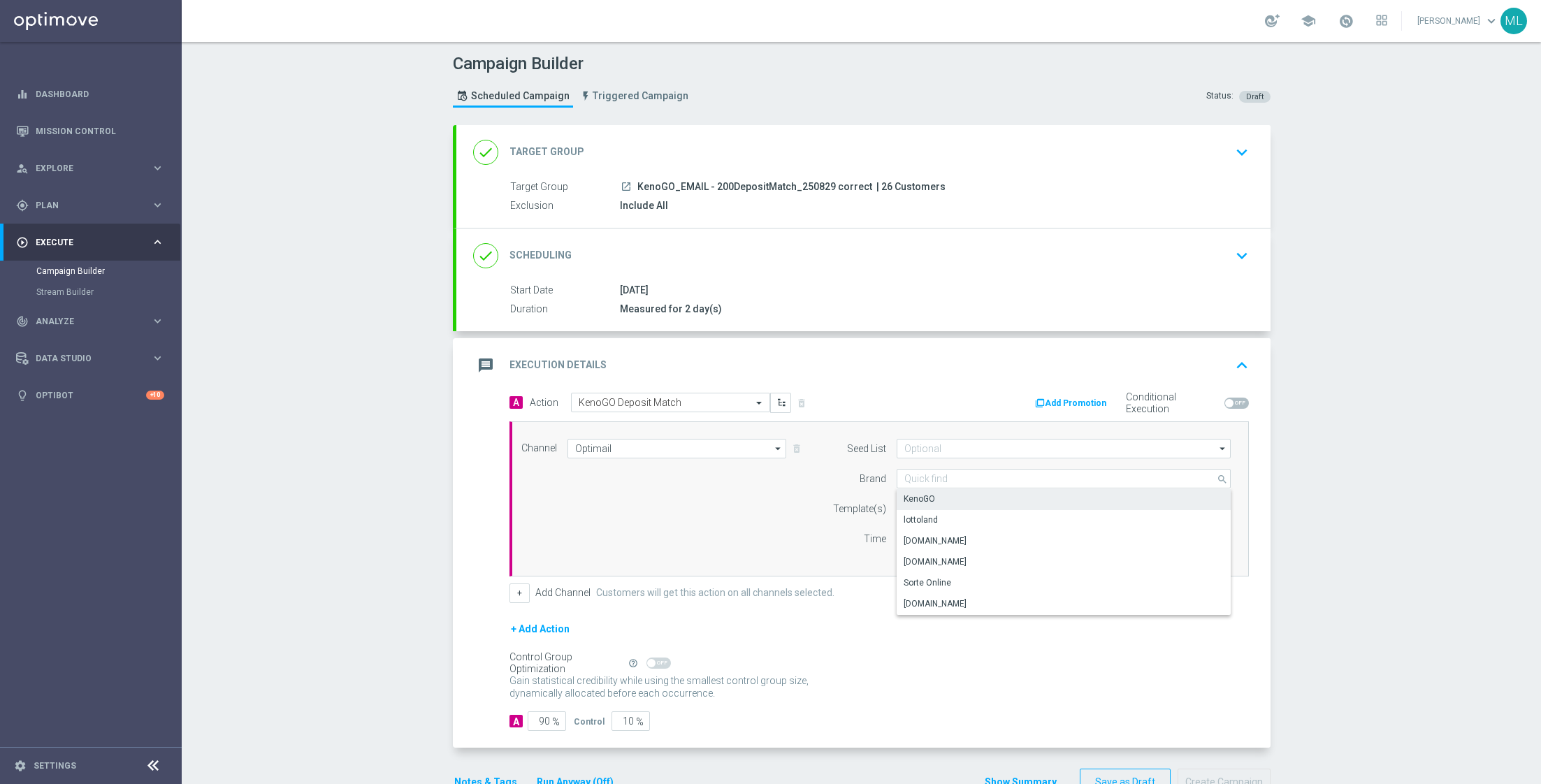
click at [924, 494] on div "KenoGO" at bounding box center [919, 499] width 31 height 12
type input "KenoGO"
click at [956, 506] on input "text" at bounding box center [1018, 509] width 229 height 12
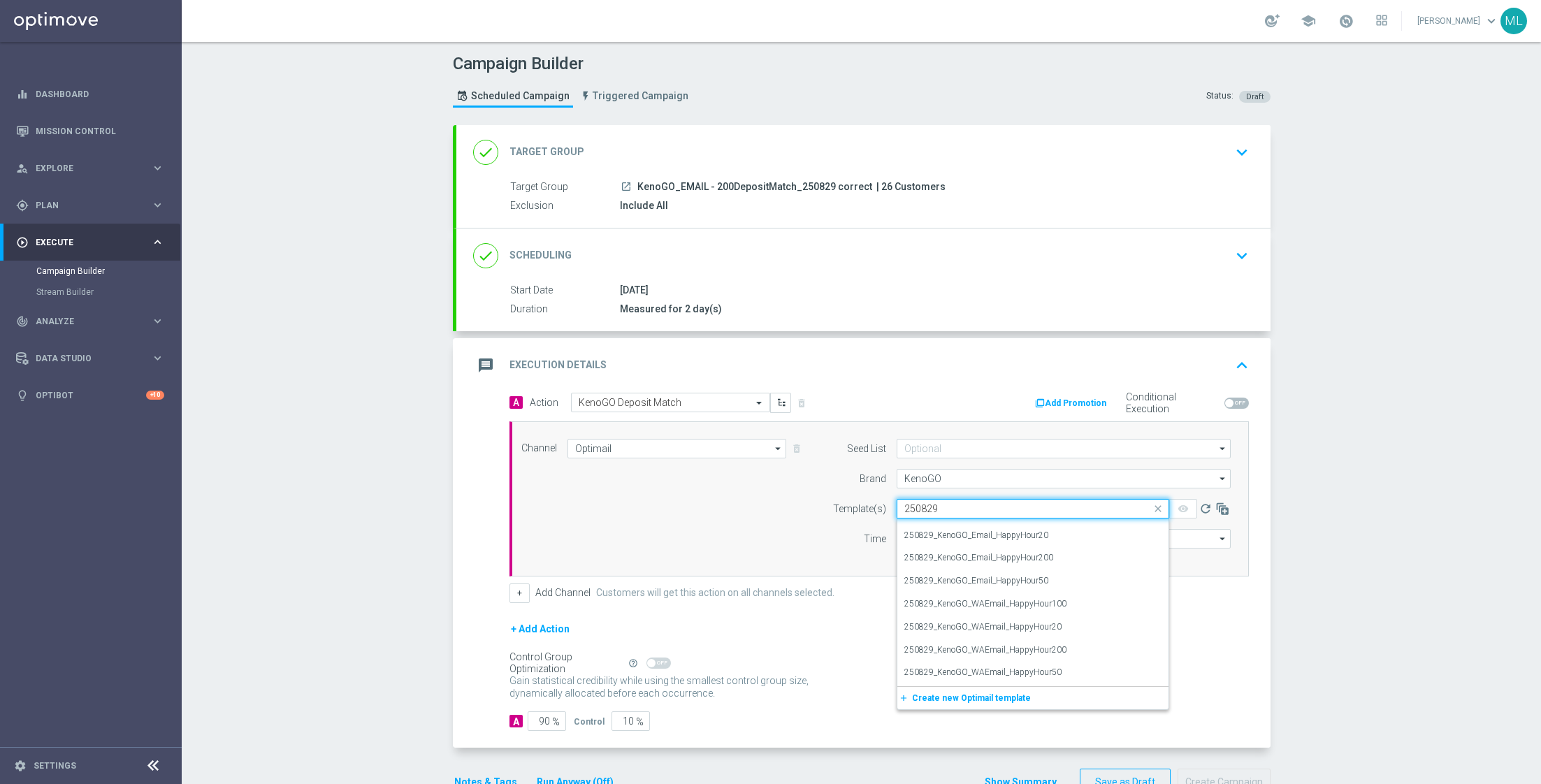
scroll to position [0, 0]
click at [1047, 552] on label "250829_KenoGO_Email_200DepositMatch" at bounding box center [983, 552] width 157 height 12
type input "250829"
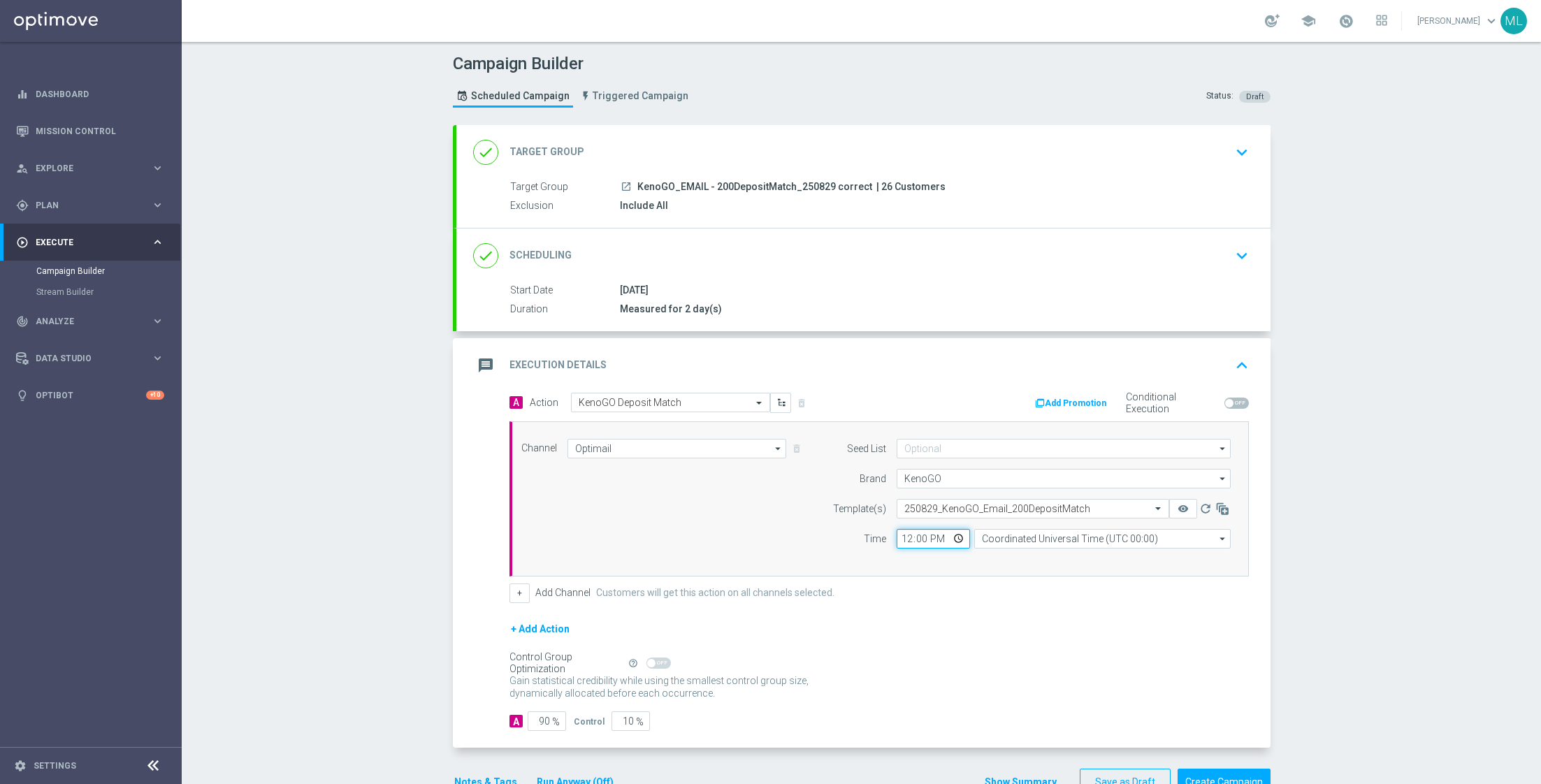
click at [899, 535] on input "12:00" at bounding box center [933, 538] width 74 height 20
type input "14:45"
click at [1036, 531] on input "Coordinated Universal Time (UTC 00:00)" at bounding box center [1103, 538] width 256 height 20
click at [1055, 555] on div "Eastern Australia Time ([GEOGRAPHIC_DATA]) (UTC +10:00)" at bounding box center [1095, 558] width 229 height 12
type input "Eastern Australia Time ([GEOGRAPHIC_DATA]) (UTC +10:00)"
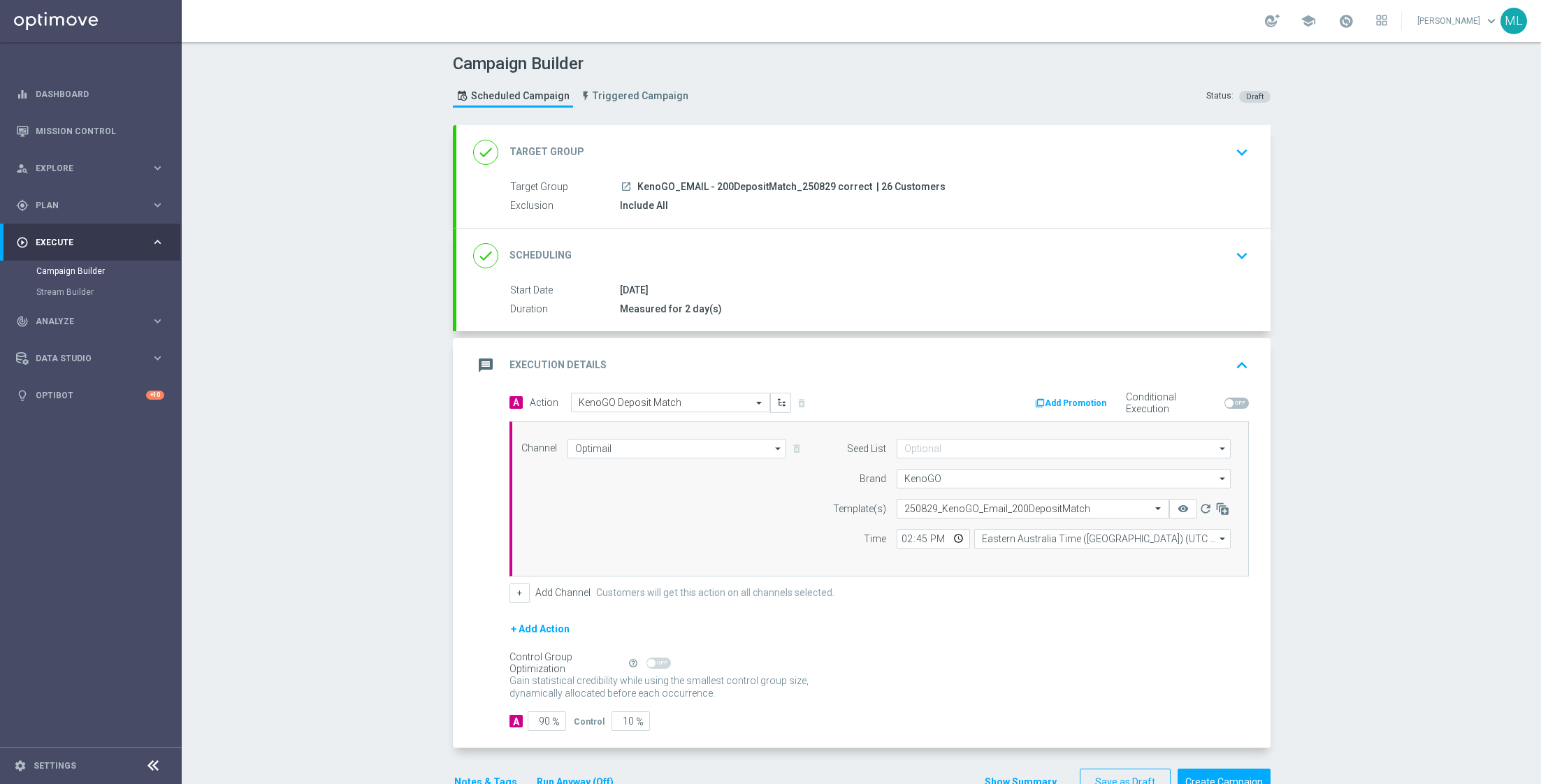
scroll to position [36, 0]
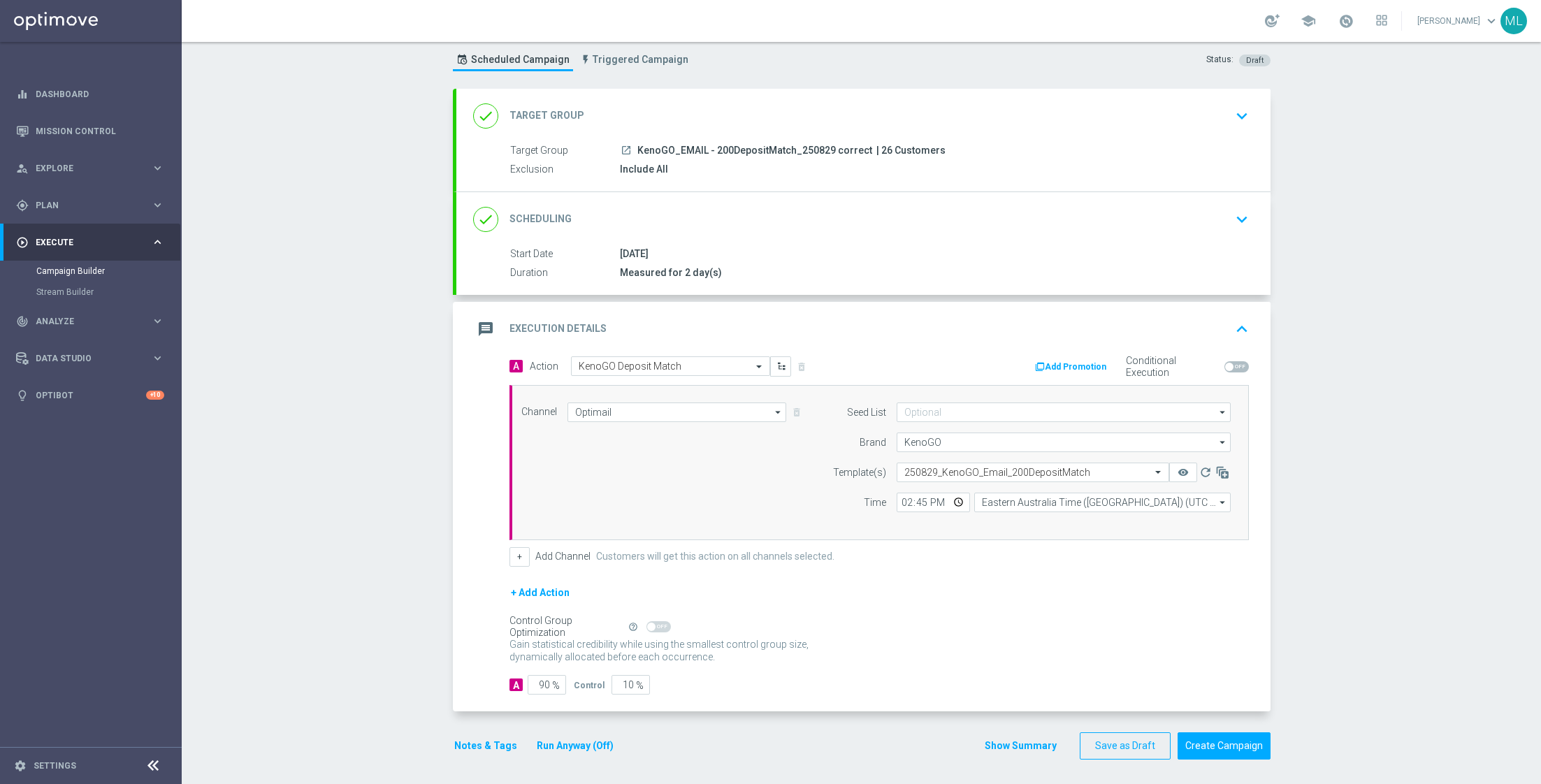
click at [569, 743] on button "Run Anyway (Off)" at bounding box center [575, 745] width 79 height 17
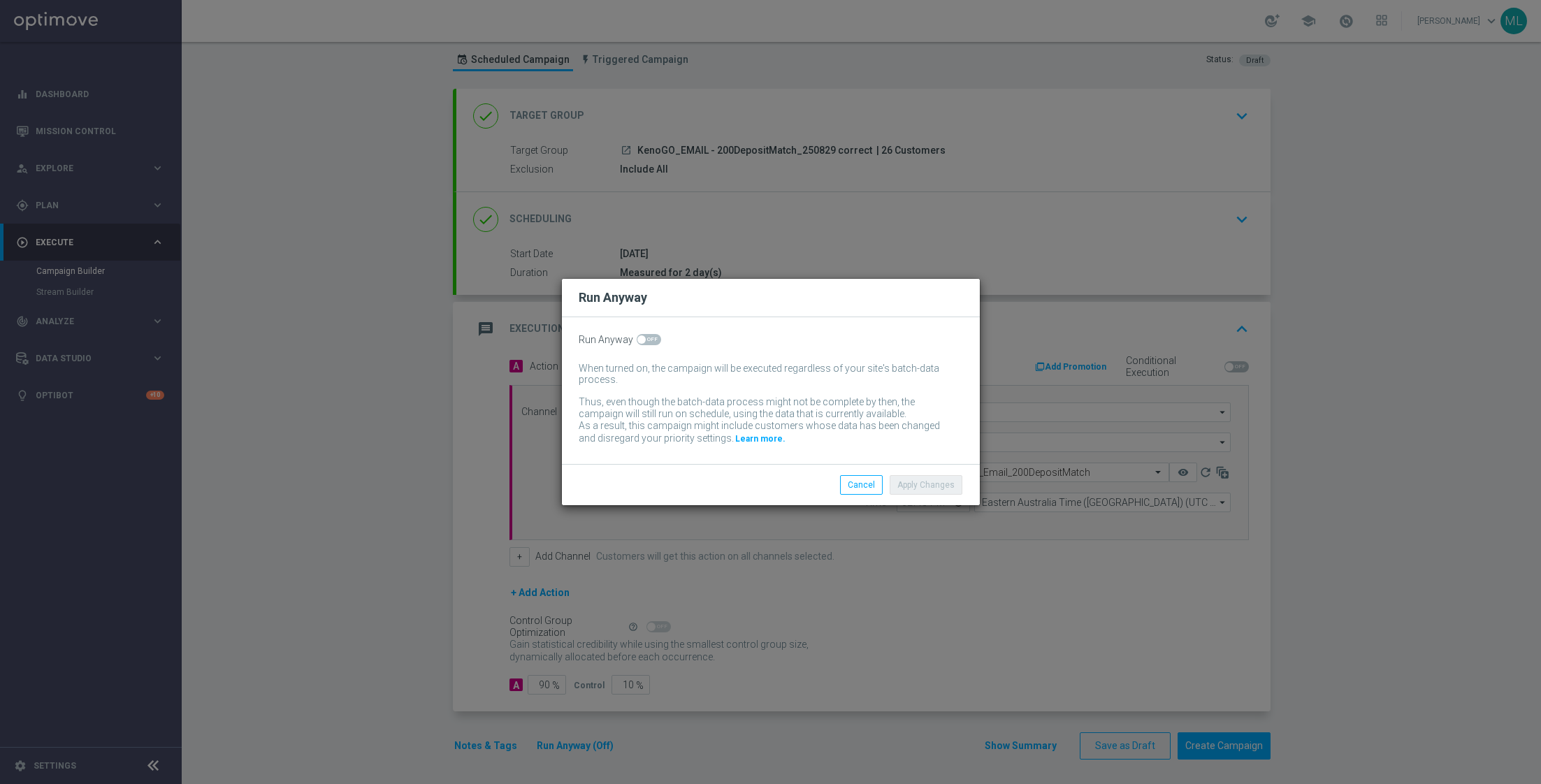
click at [655, 337] on span at bounding box center [649, 340] width 25 height 12
click at [655, 337] on input "checkbox" at bounding box center [649, 340] width 25 height 12
checkbox input "true"
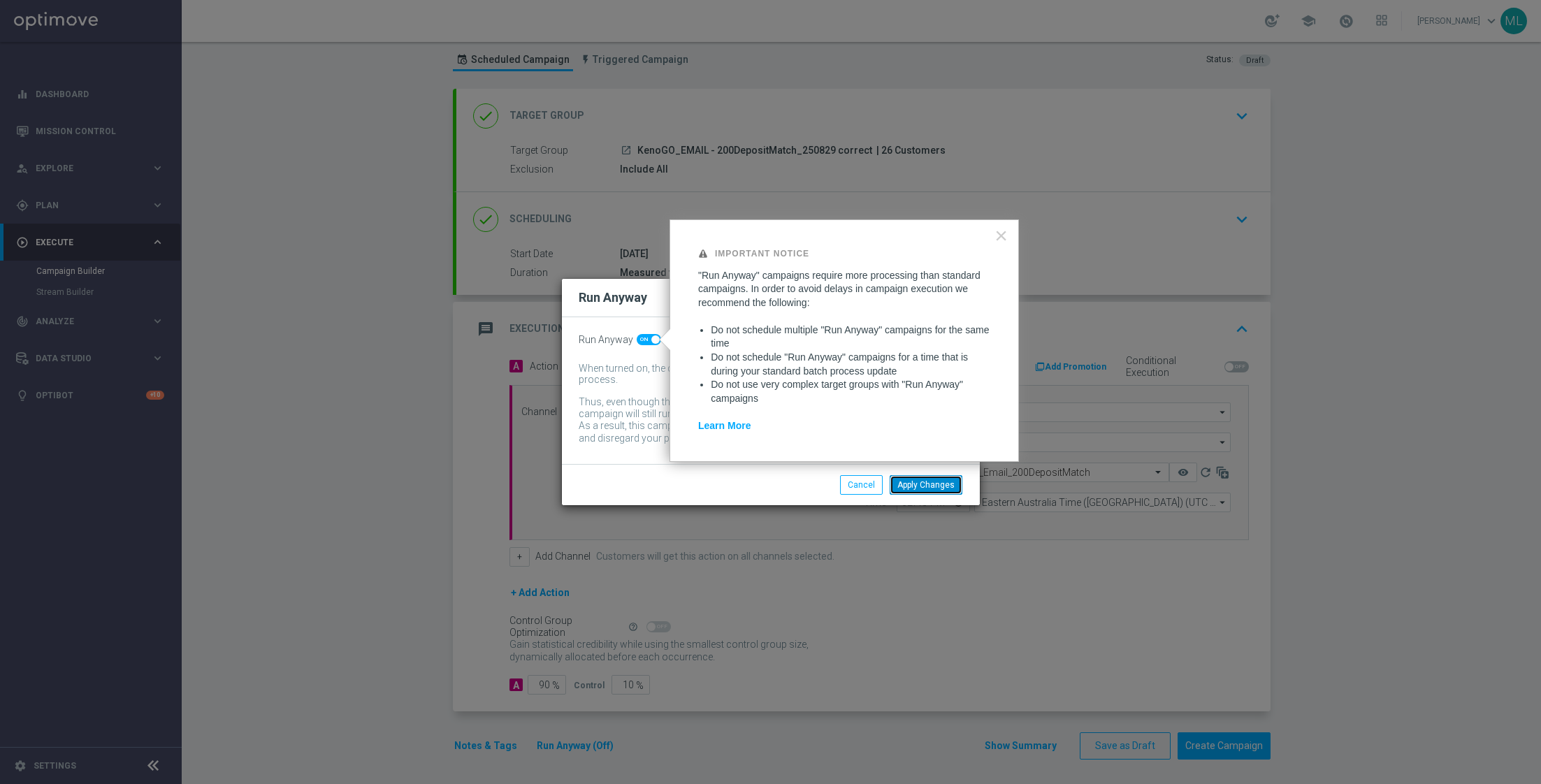
click at [924, 487] on button "Apply Changes" at bounding box center [926, 485] width 73 height 20
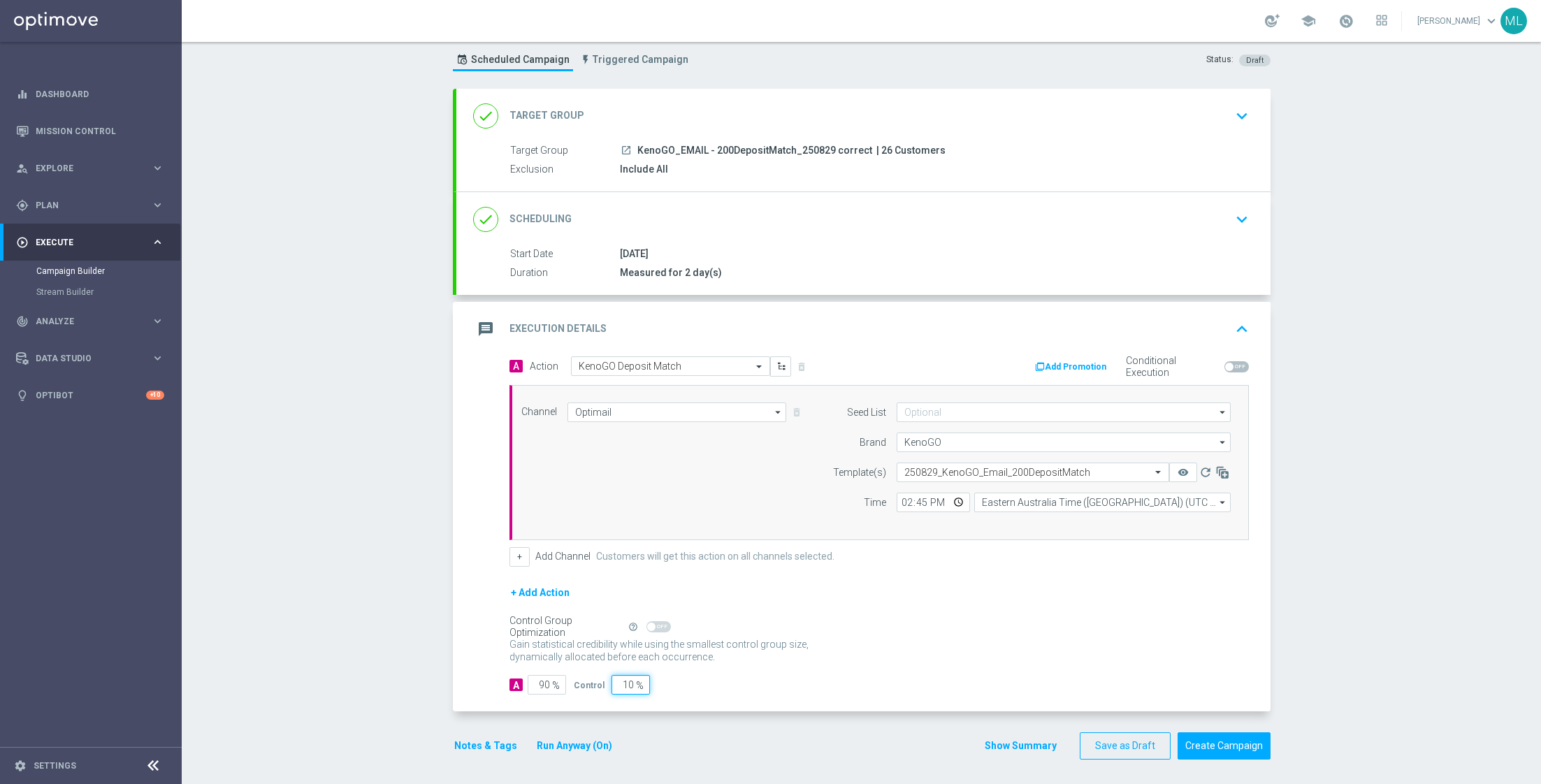
drag, startPoint x: 629, startPoint y: 681, endPoint x: 596, endPoint y: 681, distance: 33.0
click at [596, 681] on div "Control 10 %" at bounding box center [610, 685] width 73 height 20
type input "0"
type input "100"
type input "0"
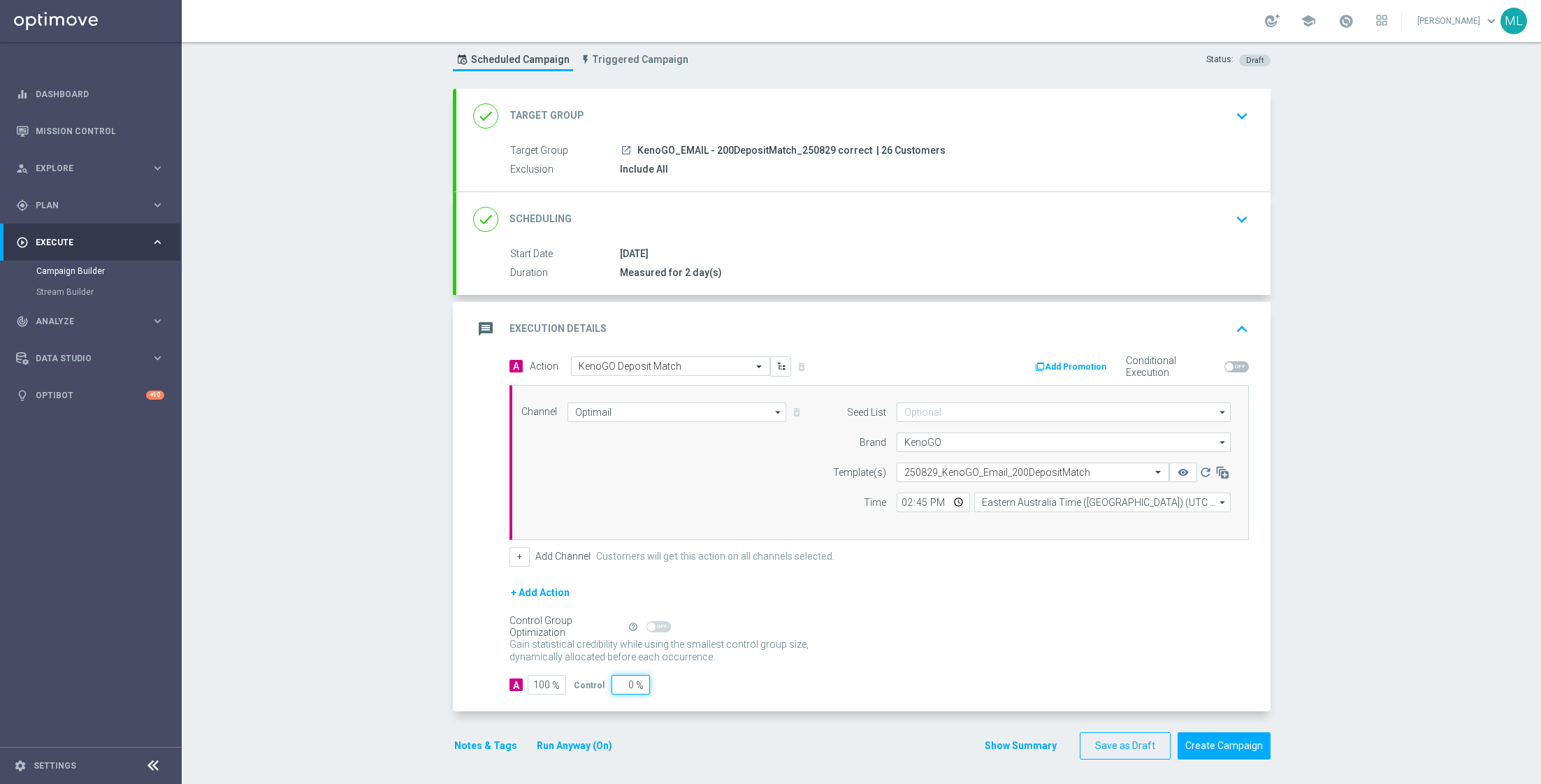
click at [793, 675] on div "A 100 % Control 0 %" at bounding box center [879, 685] width 739 height 20
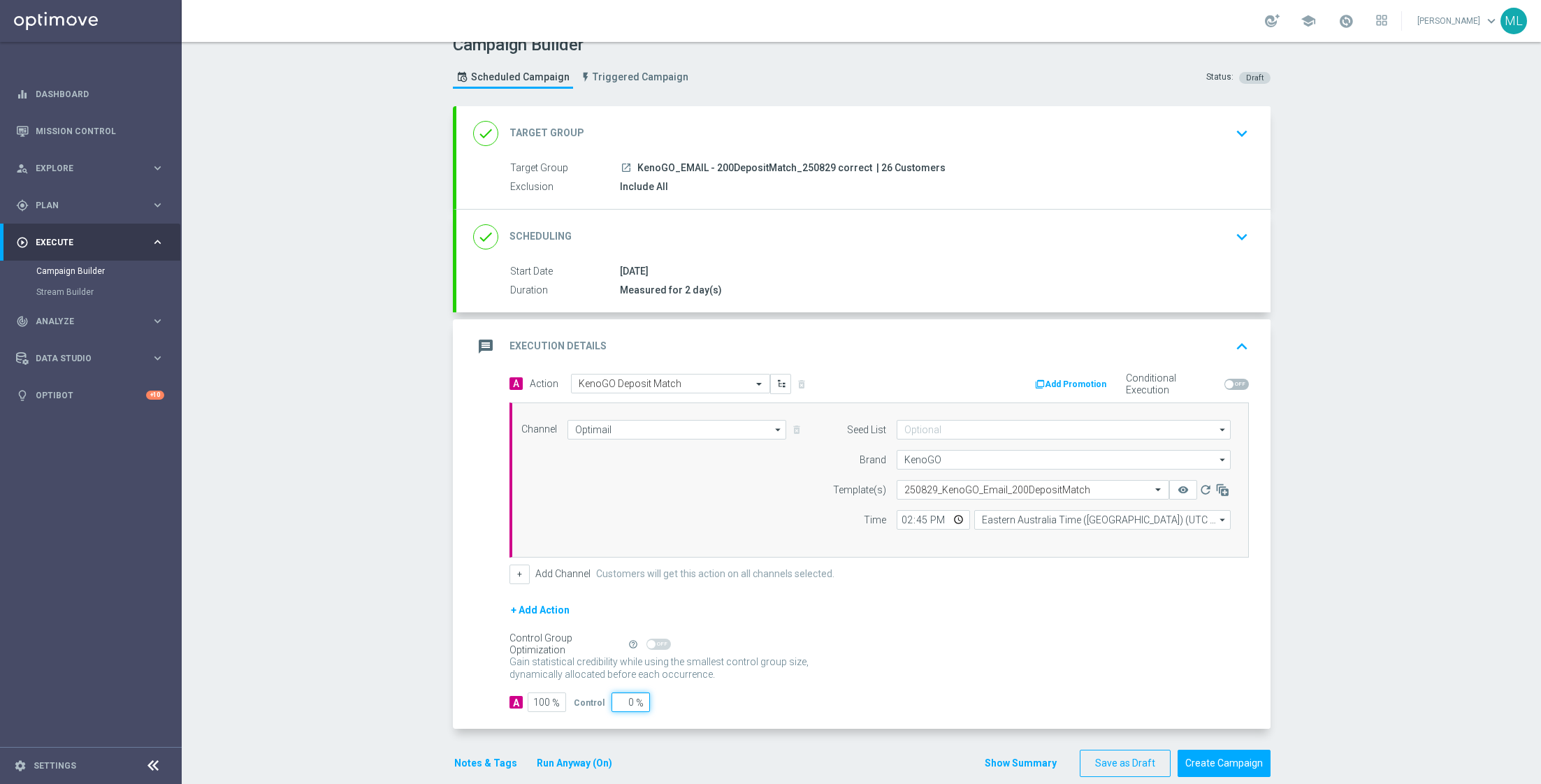
scroll to position [28, 0]
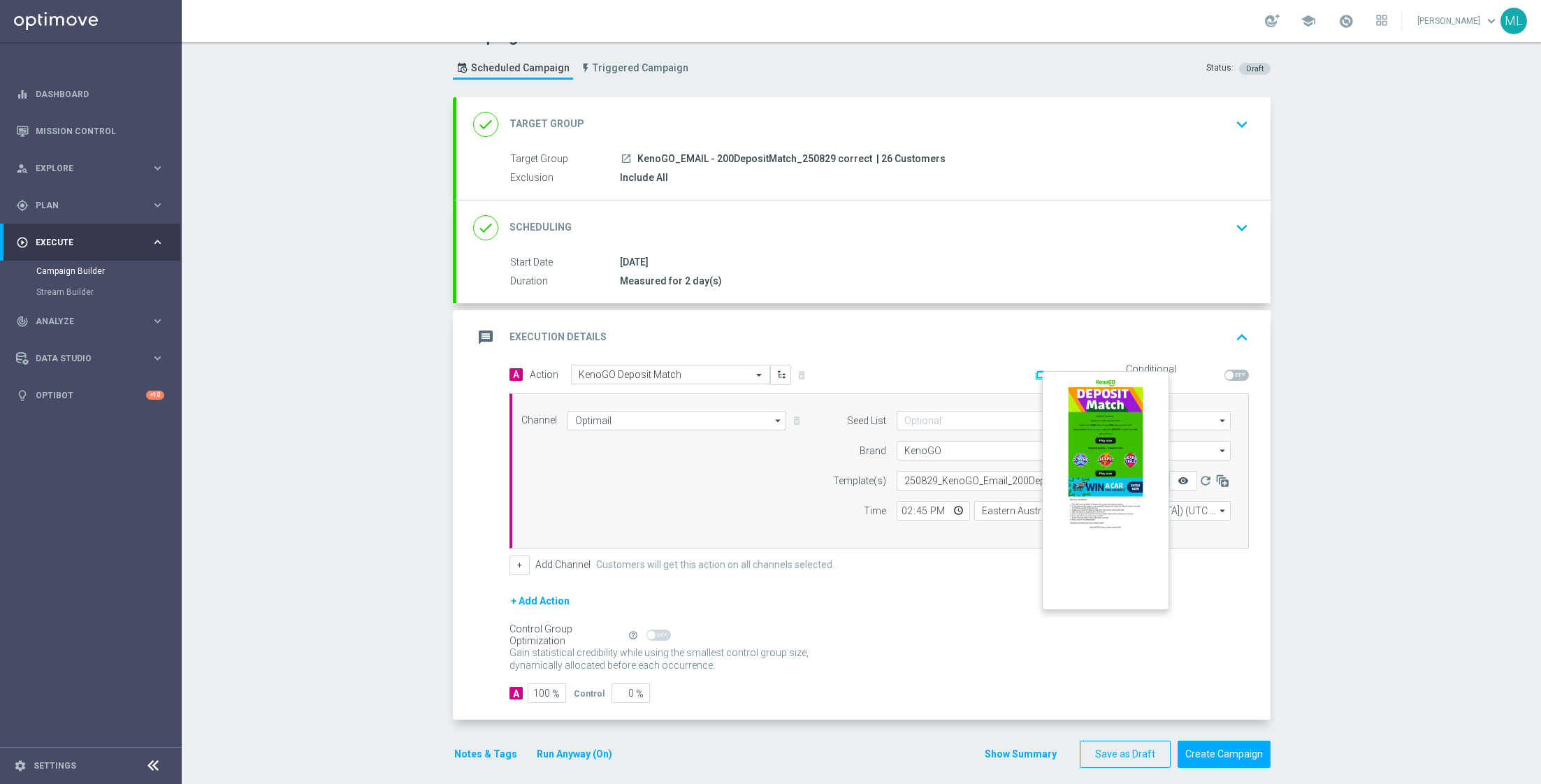
click at [1182, 480] on icon "remove_red_eye" at bounding box center [1183, 480] width 12 height 12
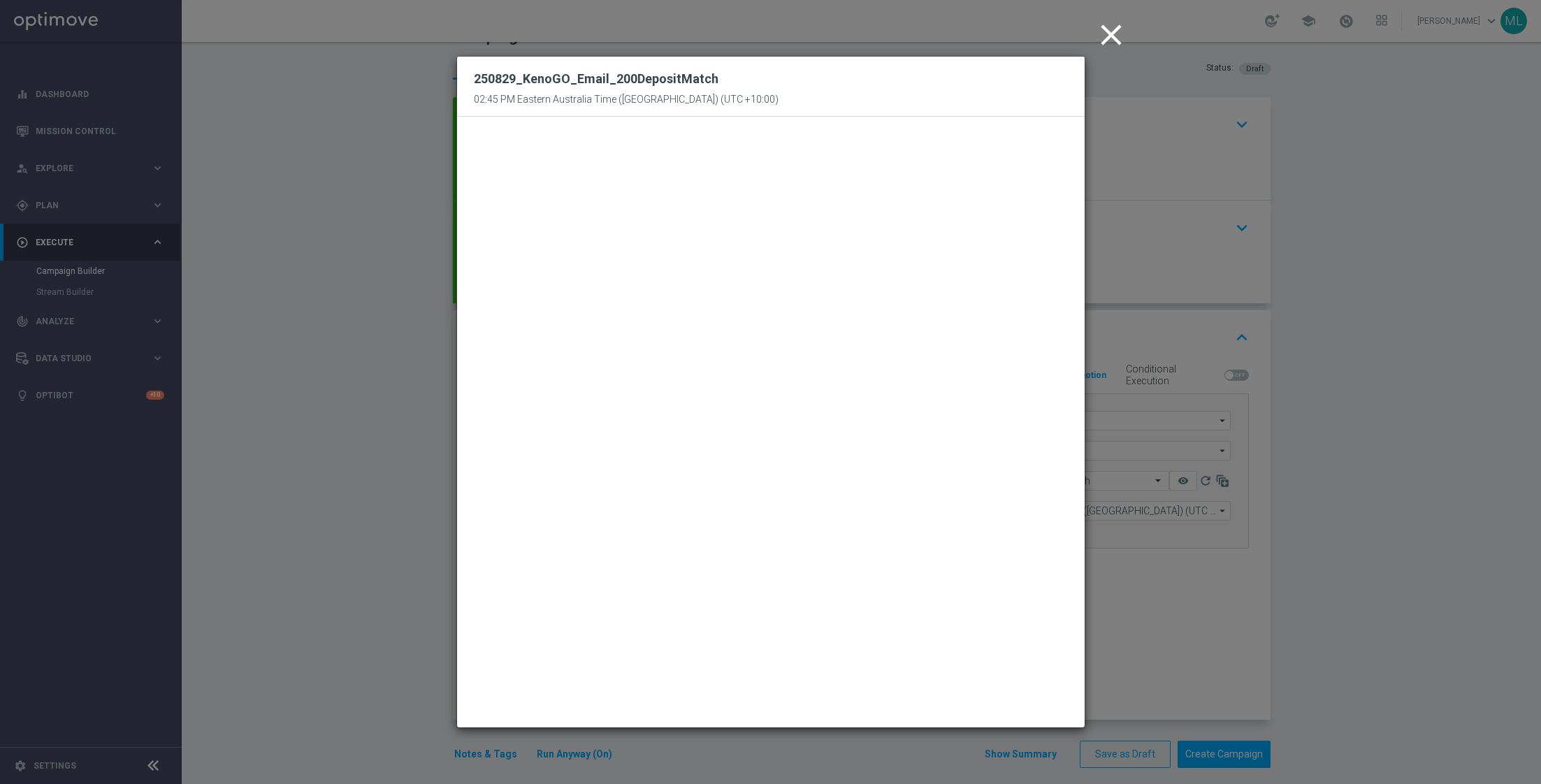
click at [1108, 42] on icon "close" at bounding box center [1111, 35] width 35 height 35
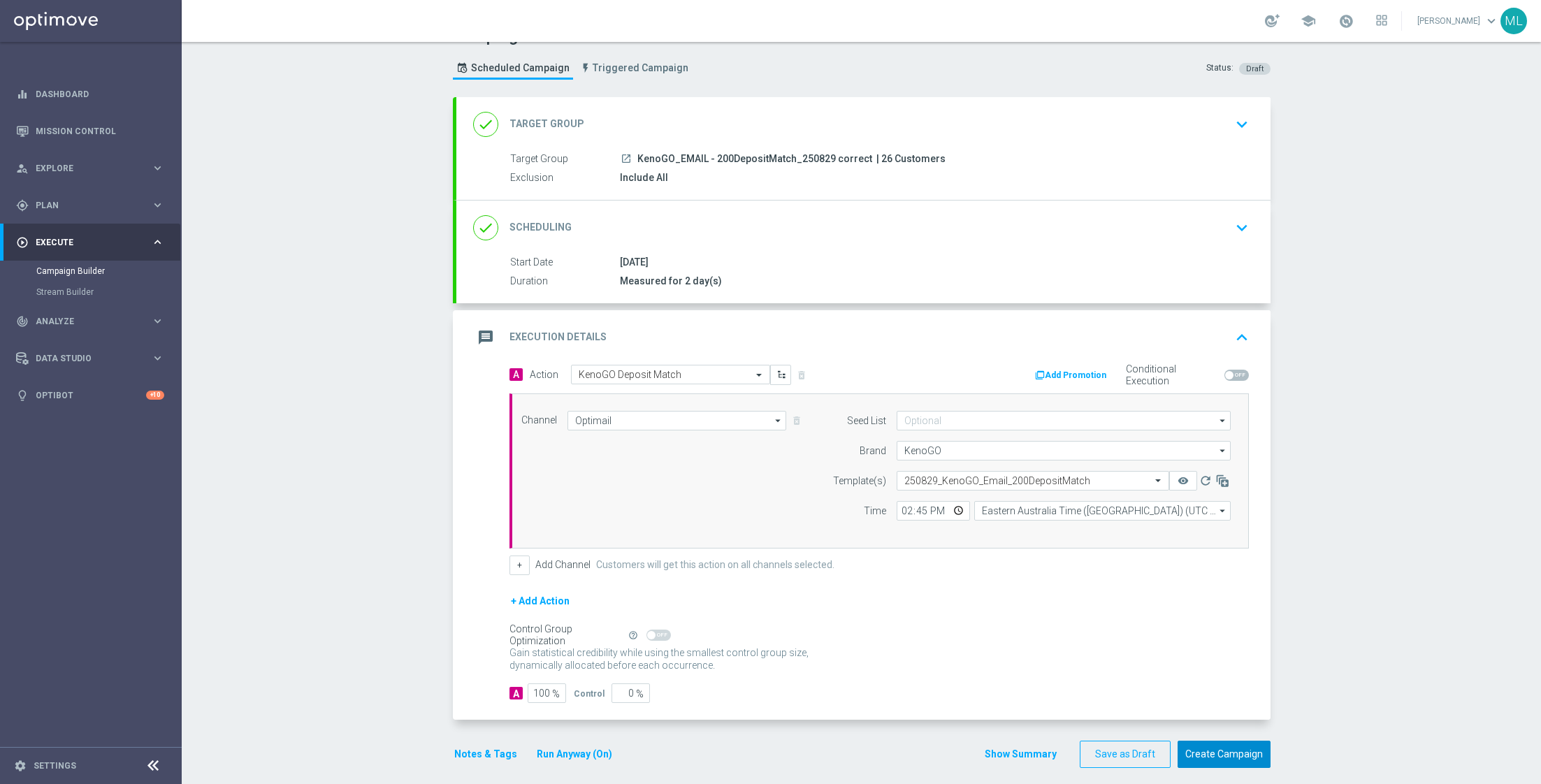
click at [1239, 749] on button "Create Campaign" at bounding box center [1223, 753] width 93 height 27
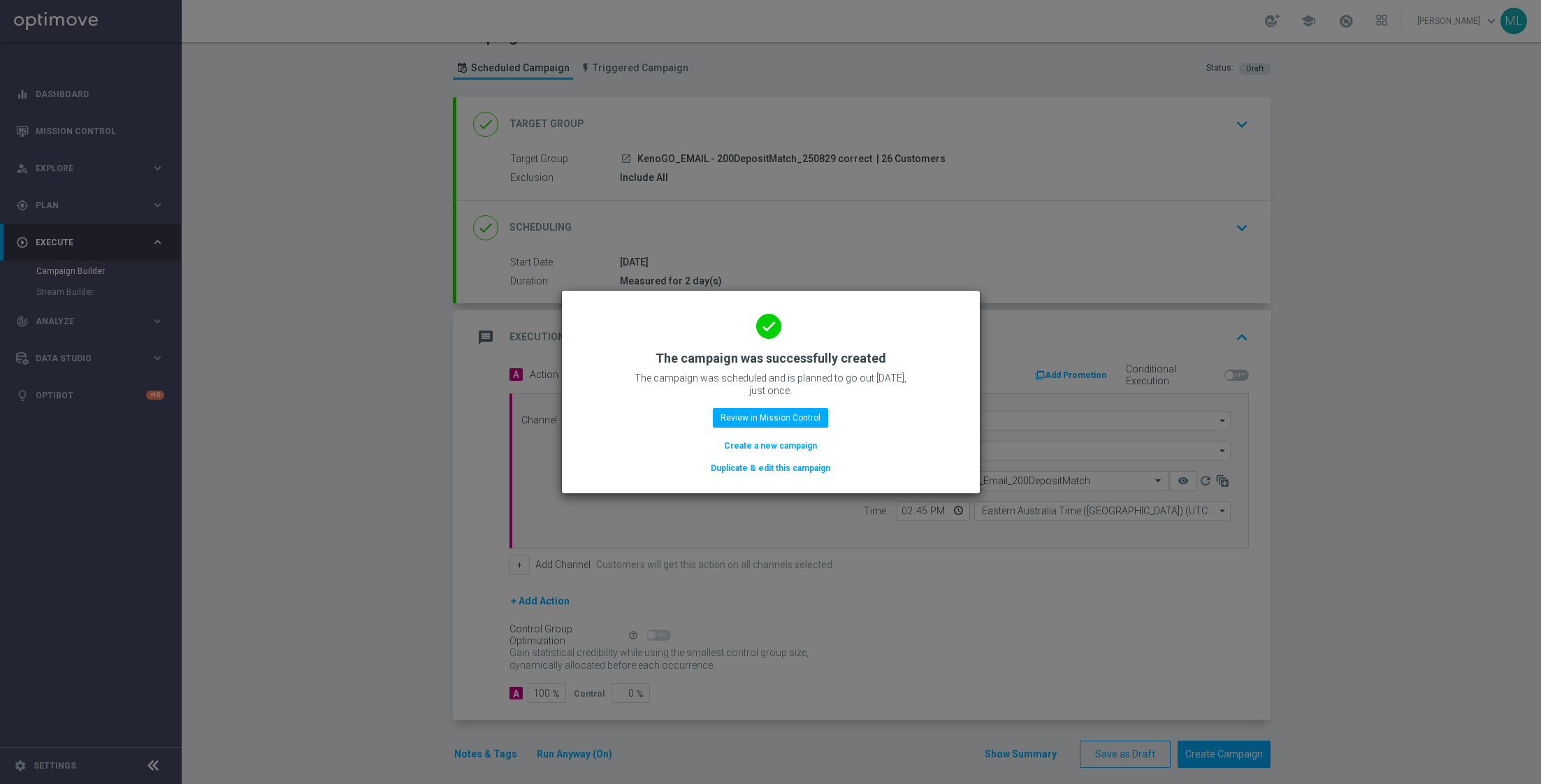
click at [764, 468] on button "Duplicate & edit this campaign" at bounding box center [770, 468] width 122 height 16
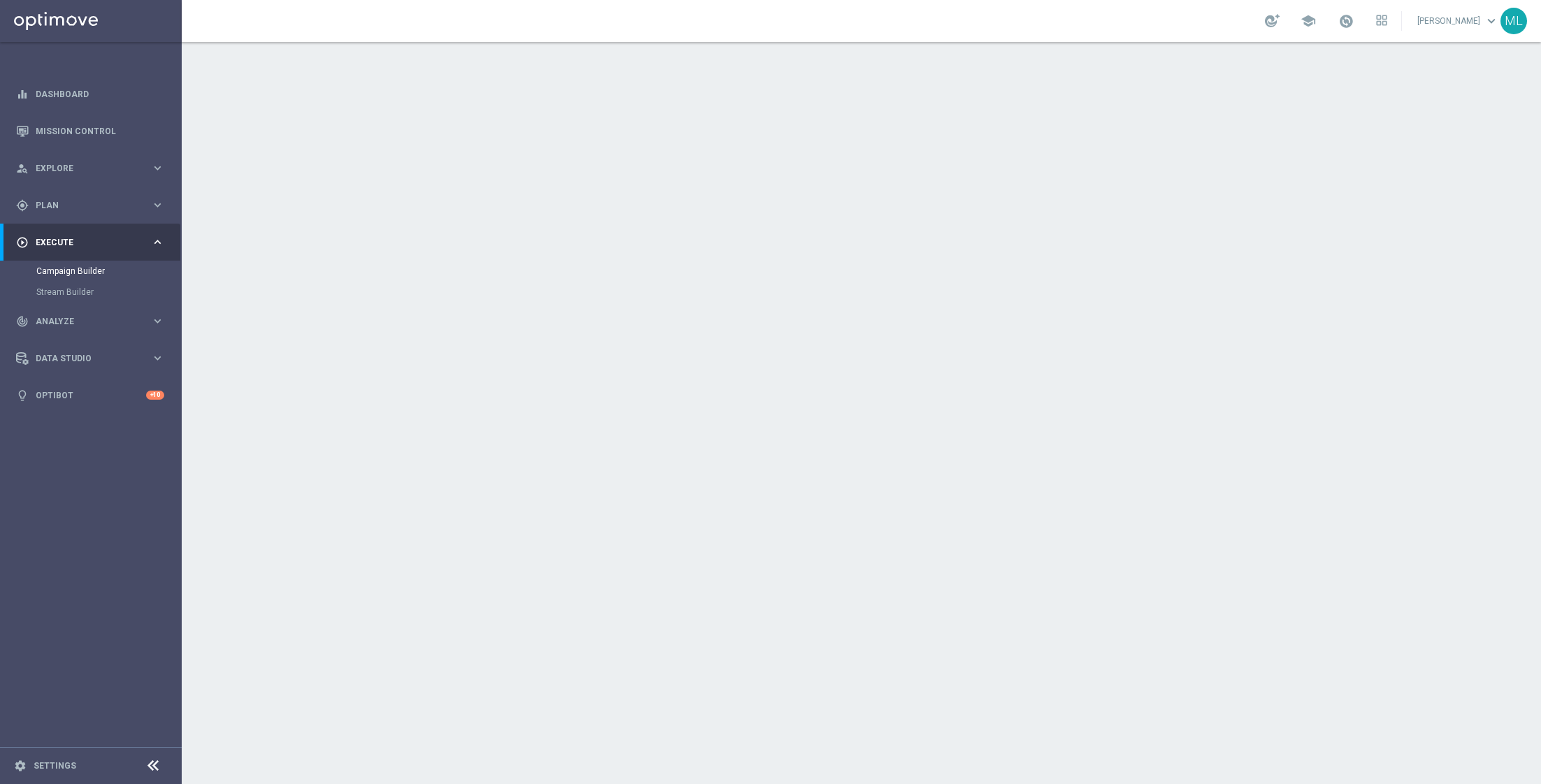
click at [814, 629] on div "Notes & Tags Run Anyway (On) Show Summary Save as Draft Create Campaign" at bounding box center [861, 640] width 817 height 27
click at [924, 643] on div "Notes & Tags Run Anyway (On) Show Summary Save as Draft Create Campaign" at bounding box center [861, 640] width 817 height 27
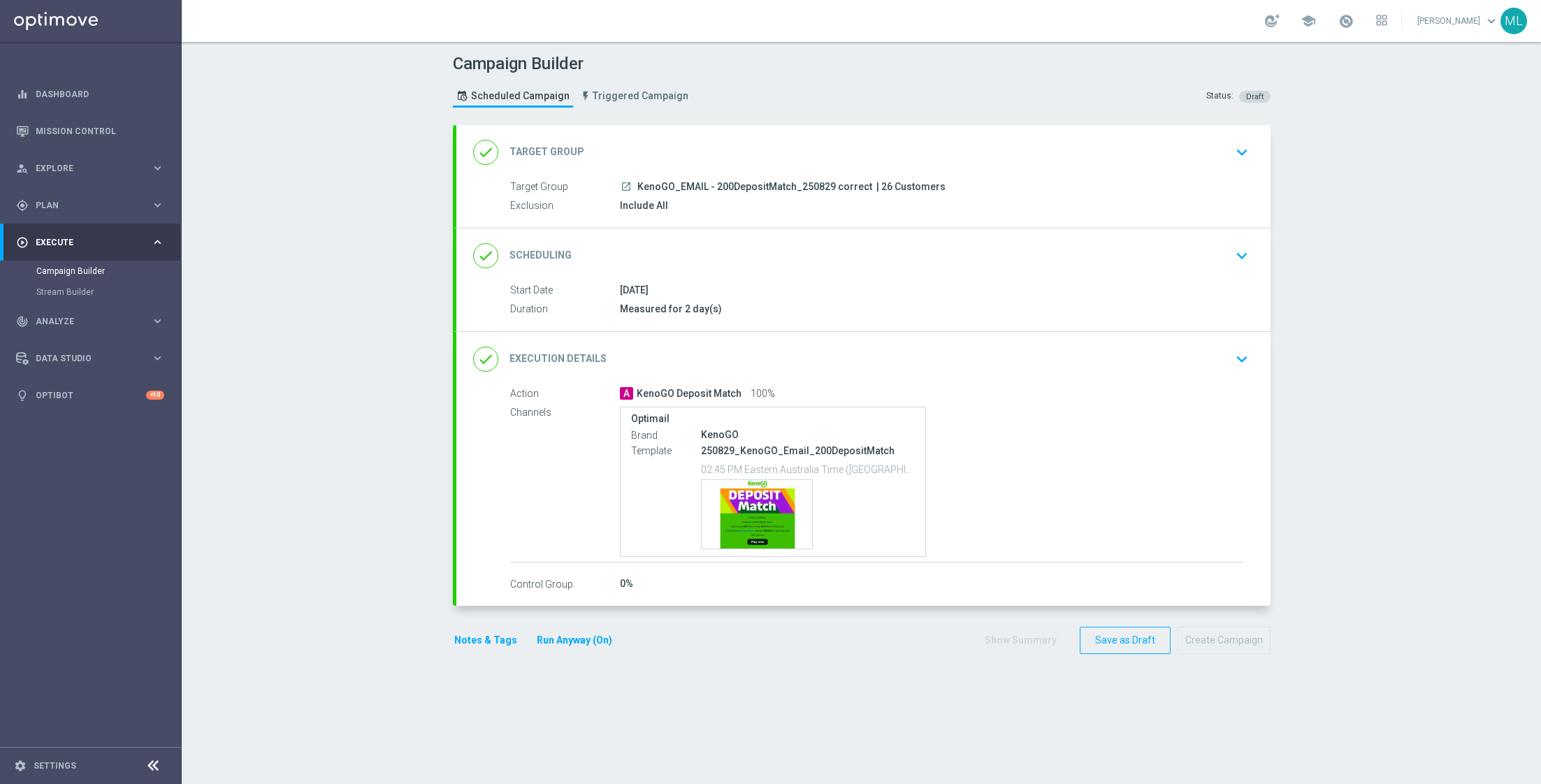
click at [835, 627] on div "Notes & Tags Run Anyway (On) Show Summary Save as Draft Create Campaign" at bounding box center [861, 640] width 817 height 27
click at [156, 209] on icon "keyboard_arrow_right" at bounding box center [157, 205] width 13 height 13
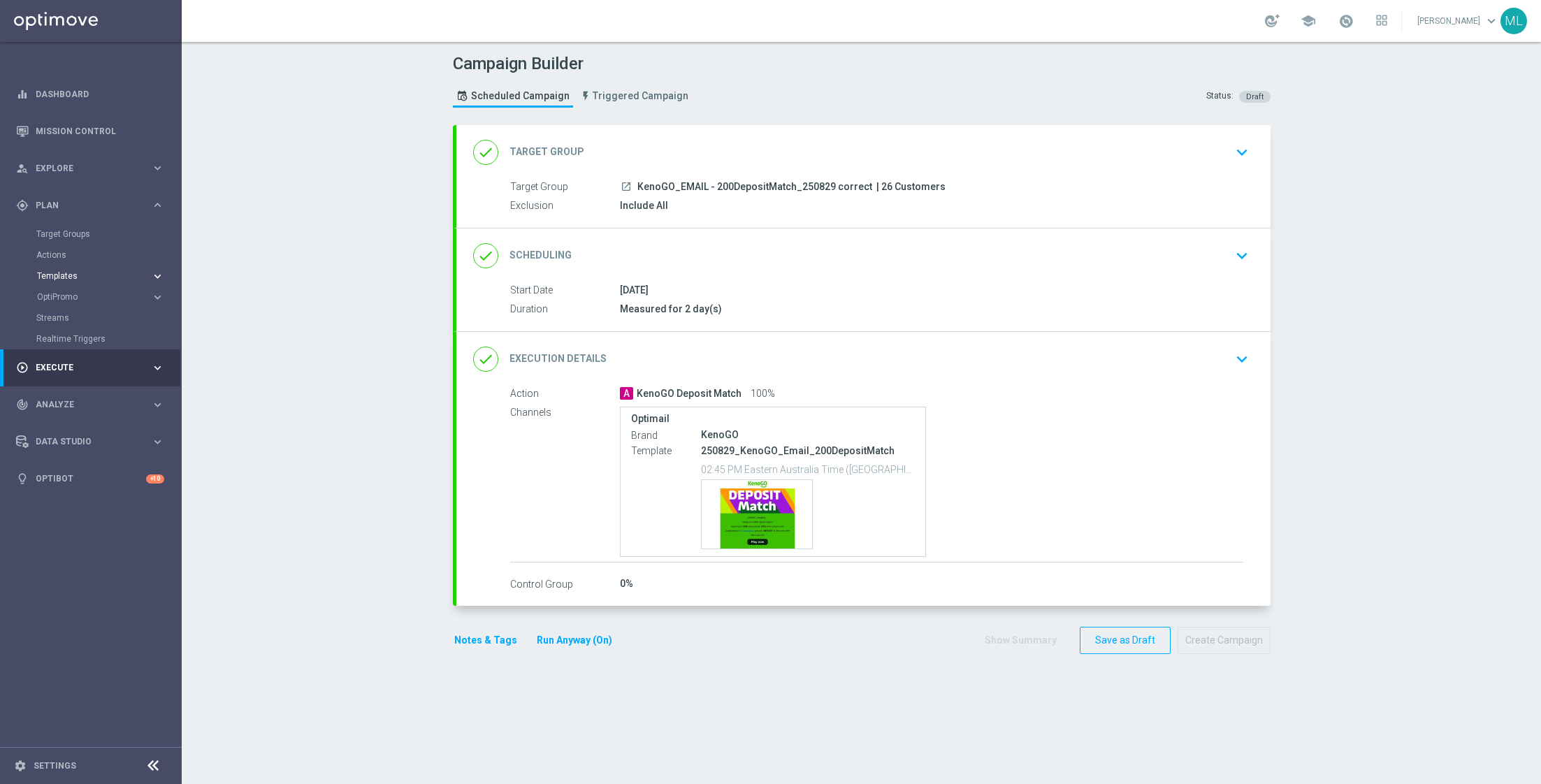
click at [147, 274] on div "Templates" at bounding box center [94, 276] width 114 height 8
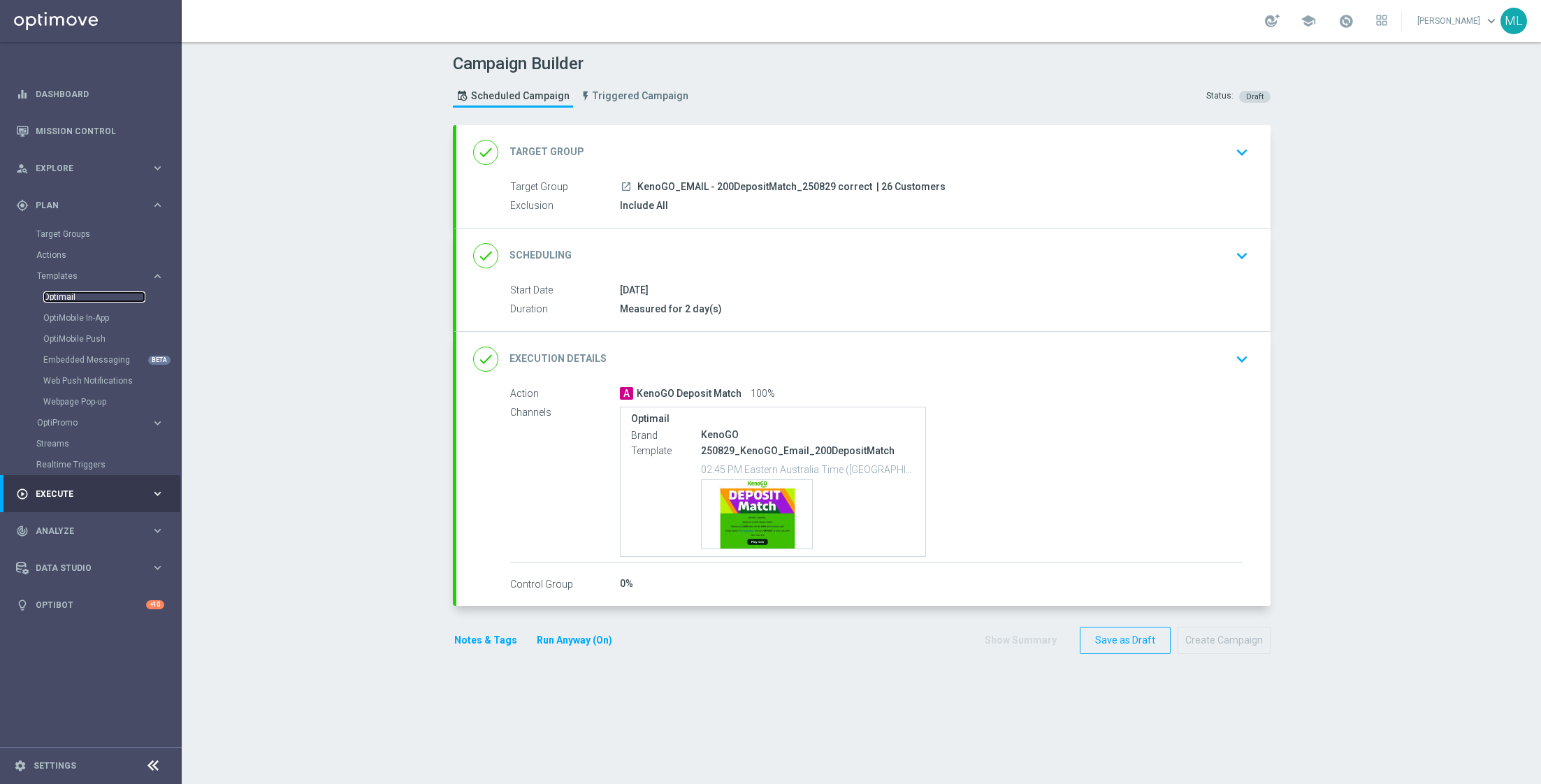
click at [69, 299] on link "Optimail" at bounding box center [93, 297] width 102 height 12
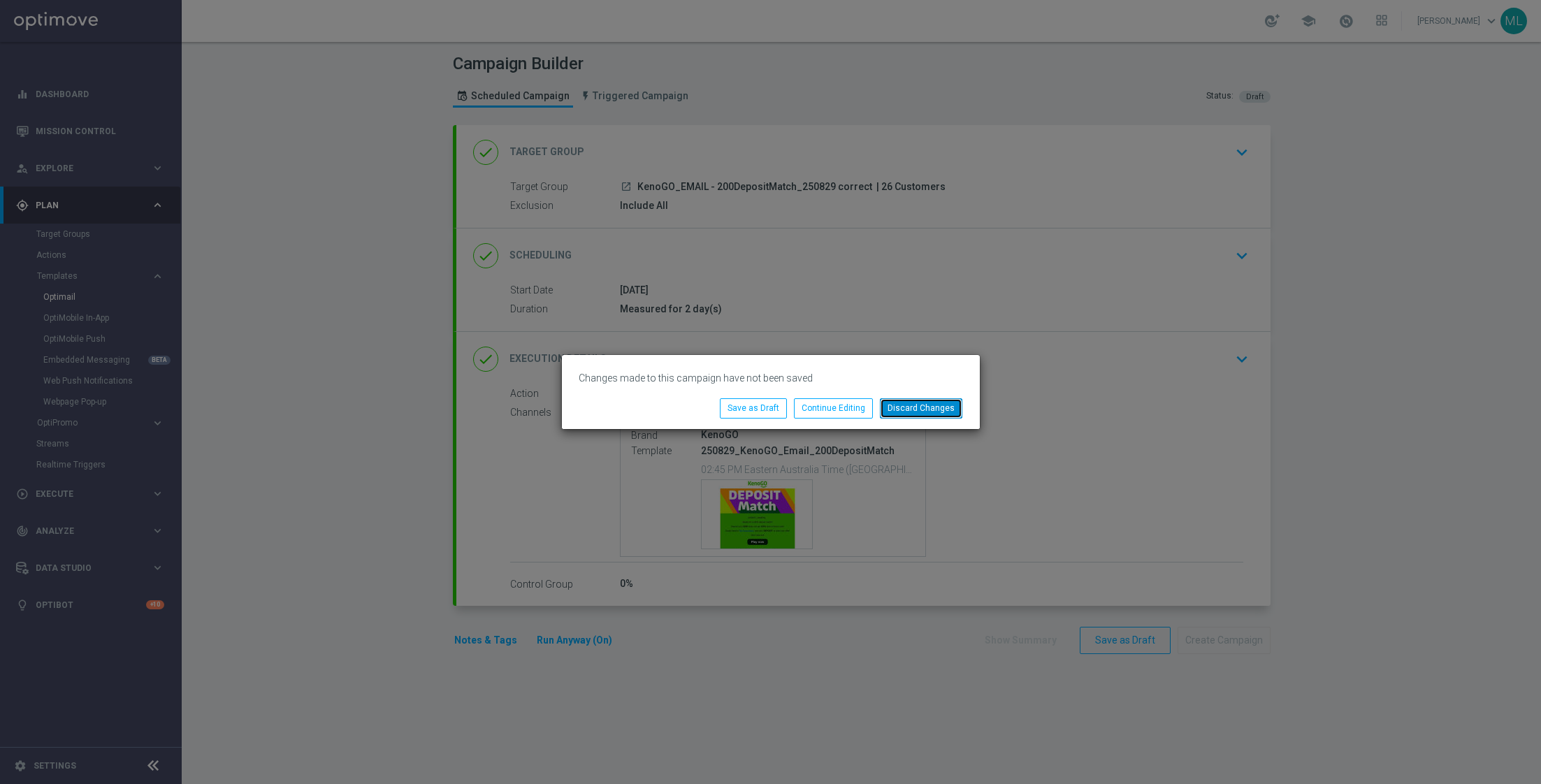
click at [919, 409] on button "Discard Changes" at bounding box center [921, 409] width 83 height 20
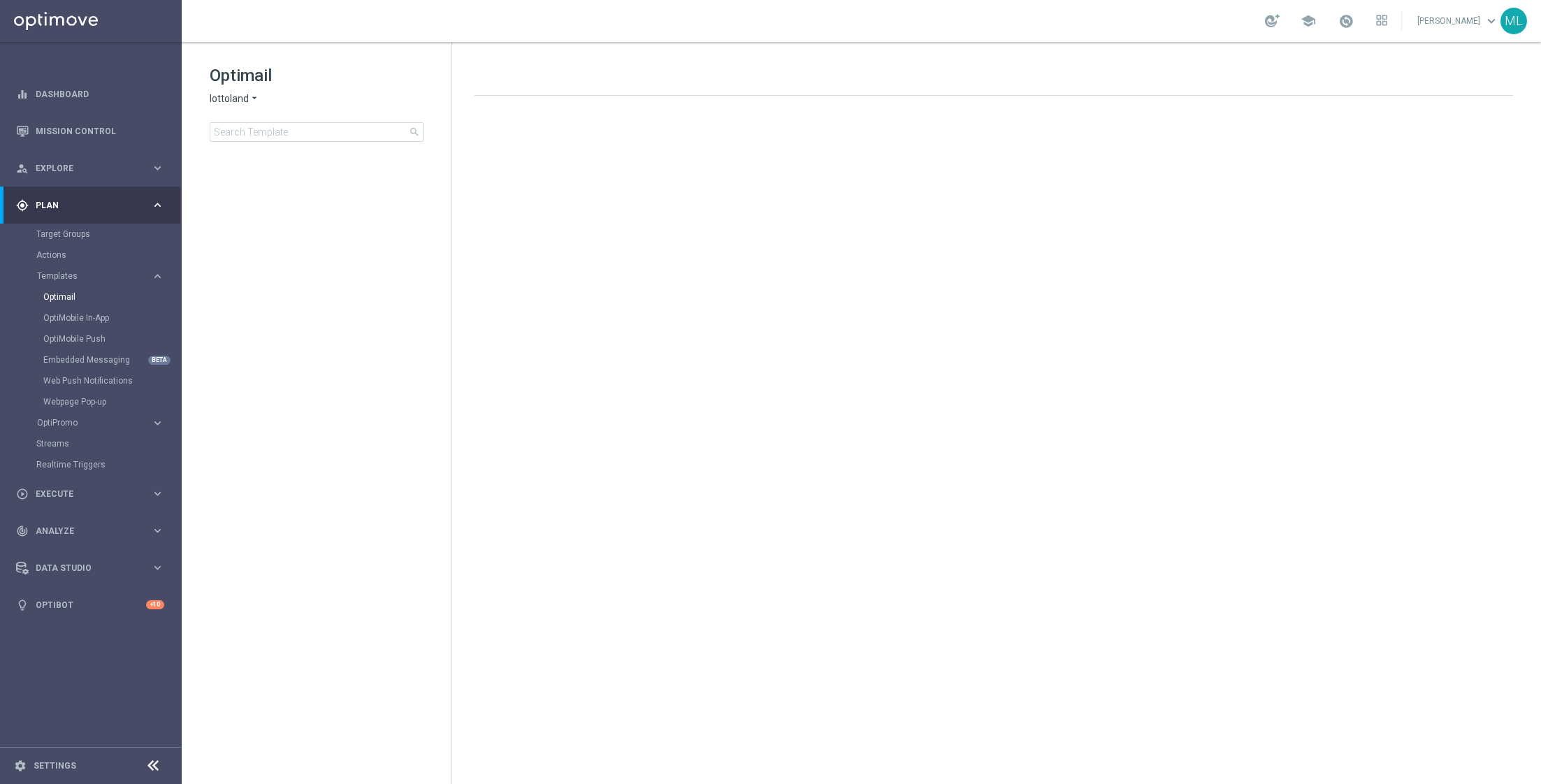
click at [255, 99] on icon "arrow_drop_down" at bounding box center [255, 99] width 12 height 13
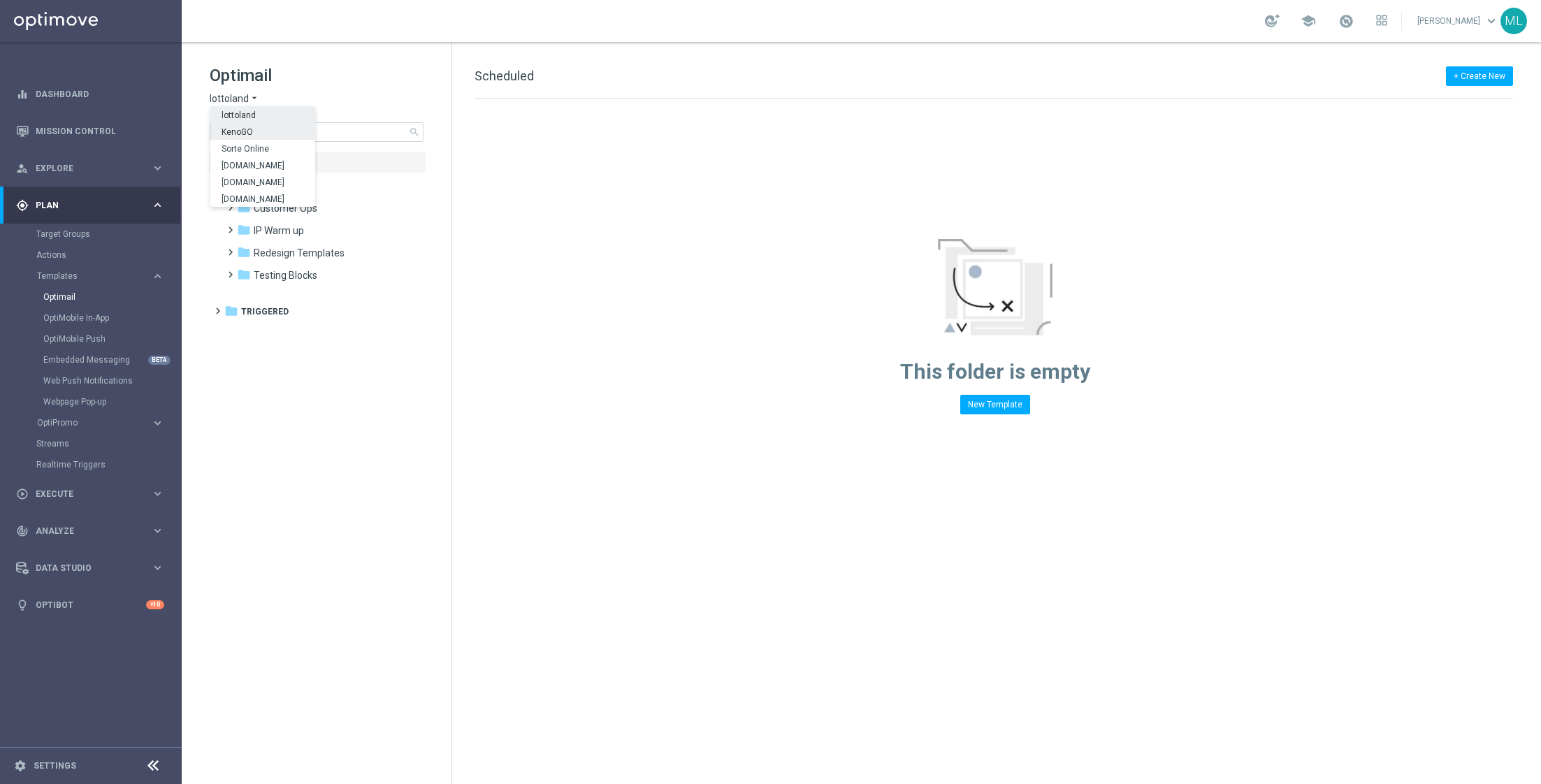
click at [256, 127] on div "KenoGO" at bounding box center [262, 131] width 105 height 17
click at [261, 139] on input at bounding box center [316, 132] width 213 height 20
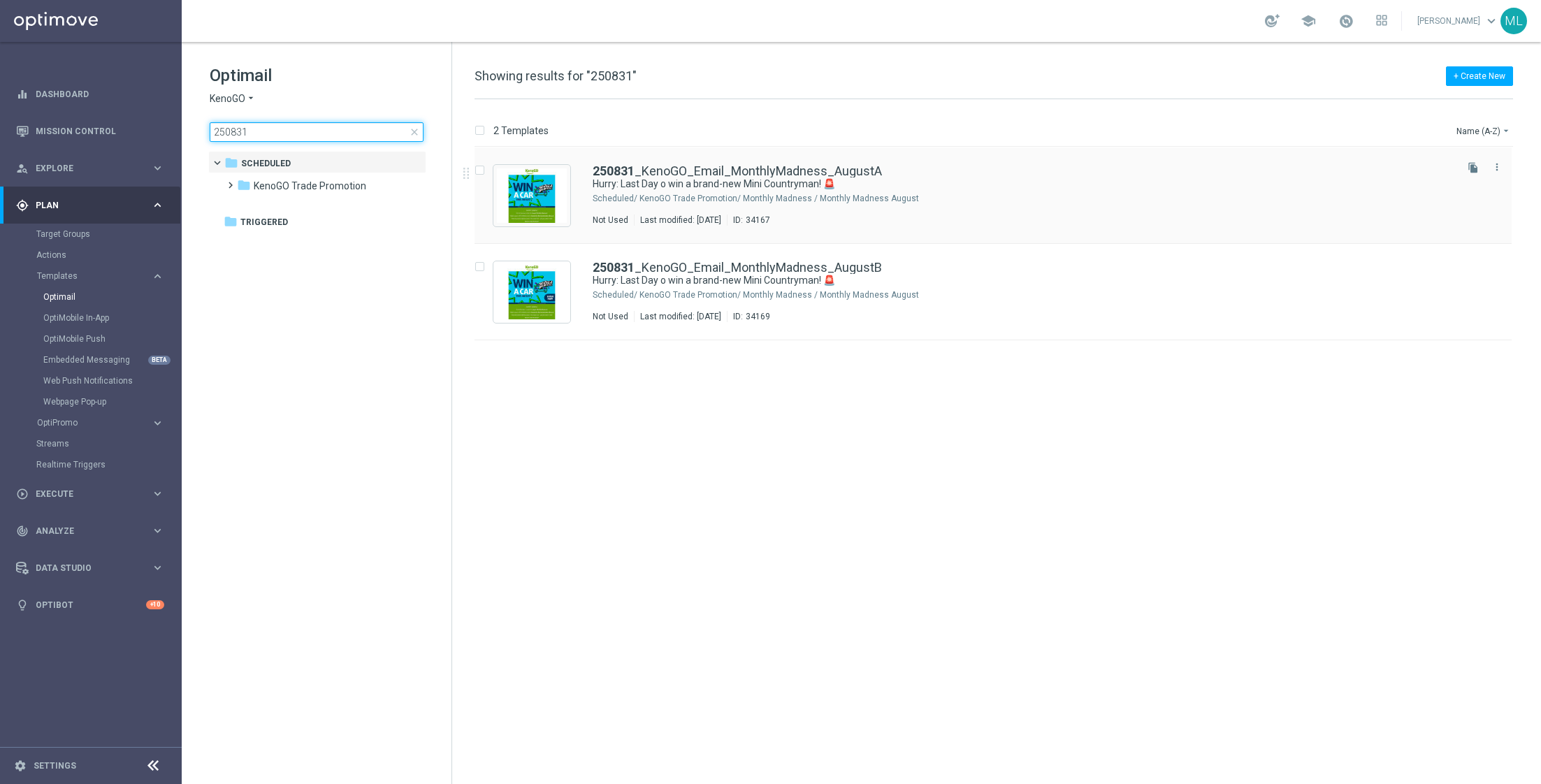
type input "250831"
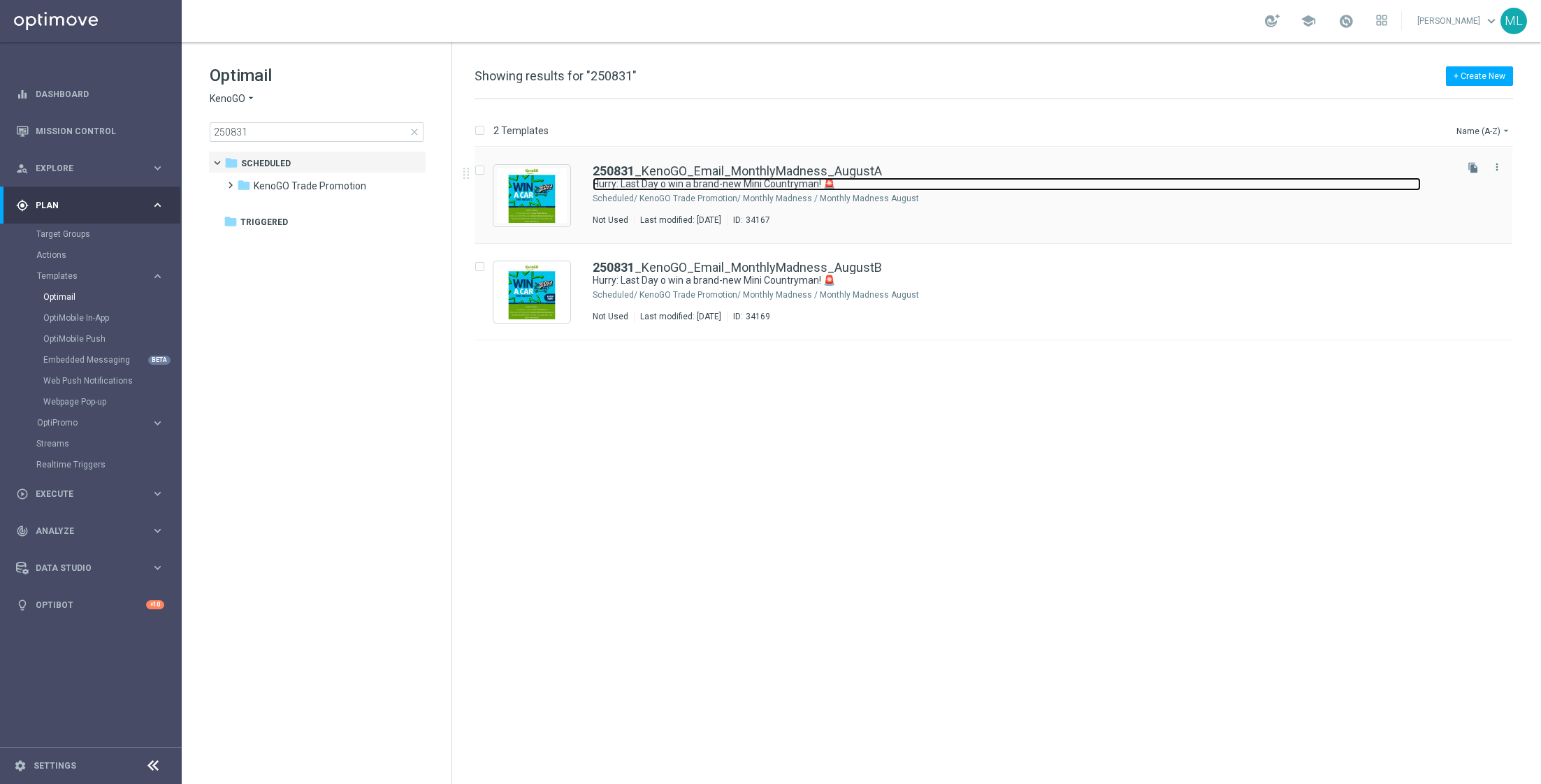
click at [1098, 182] on link "Hurry: Last Day o win a brand-new Mini Countryman! 🚨" at bounding box center [1006, 184] width 828 height 13
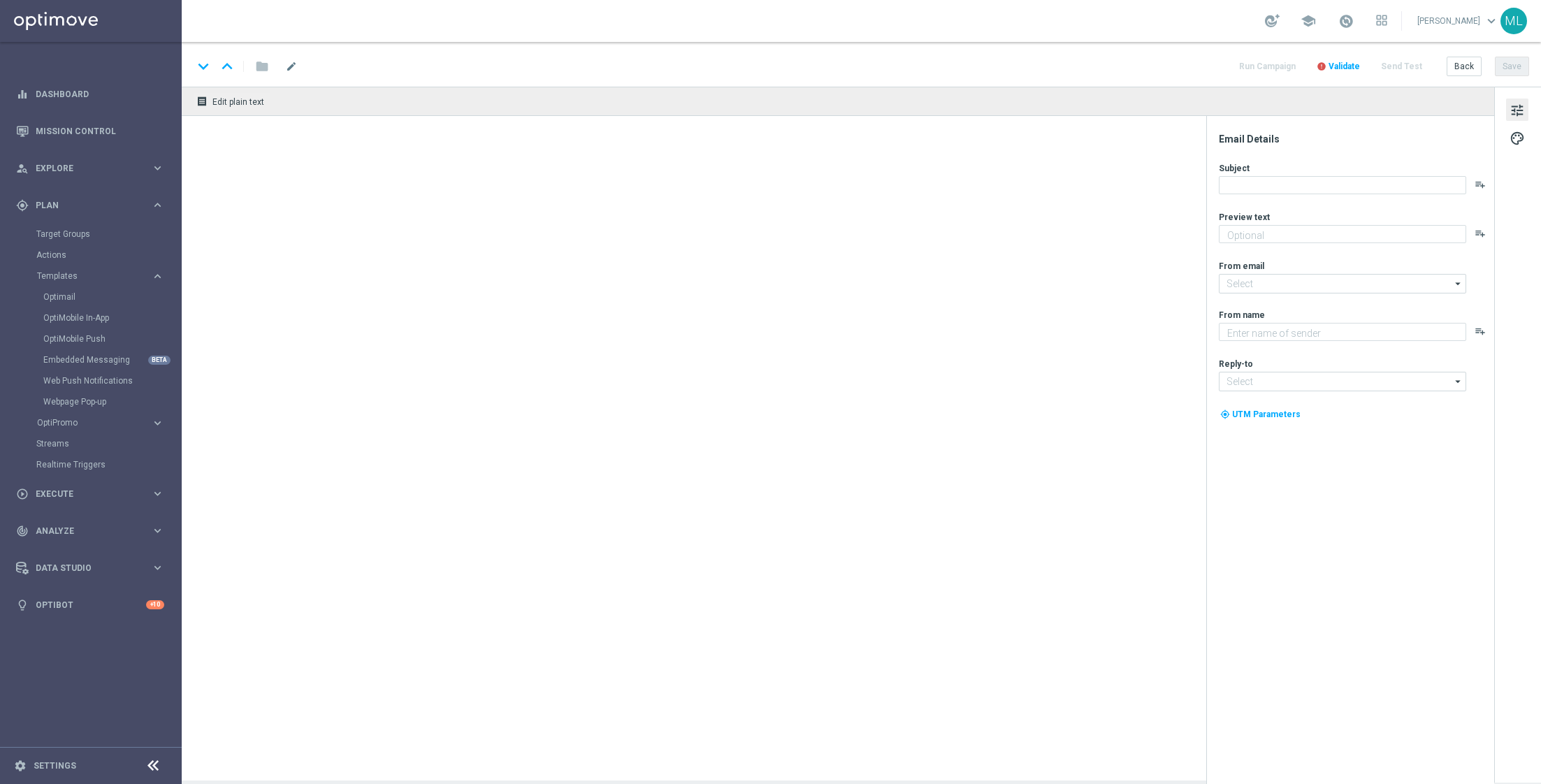
type textarea "Enter now - time's running out!"
type input "[EMAIL_ADDRESS][DOMAIN_NAME]"
type textarea "KenoGO"
type input "[EMAIL_ADDRESS][DOMAIN_NAME]"
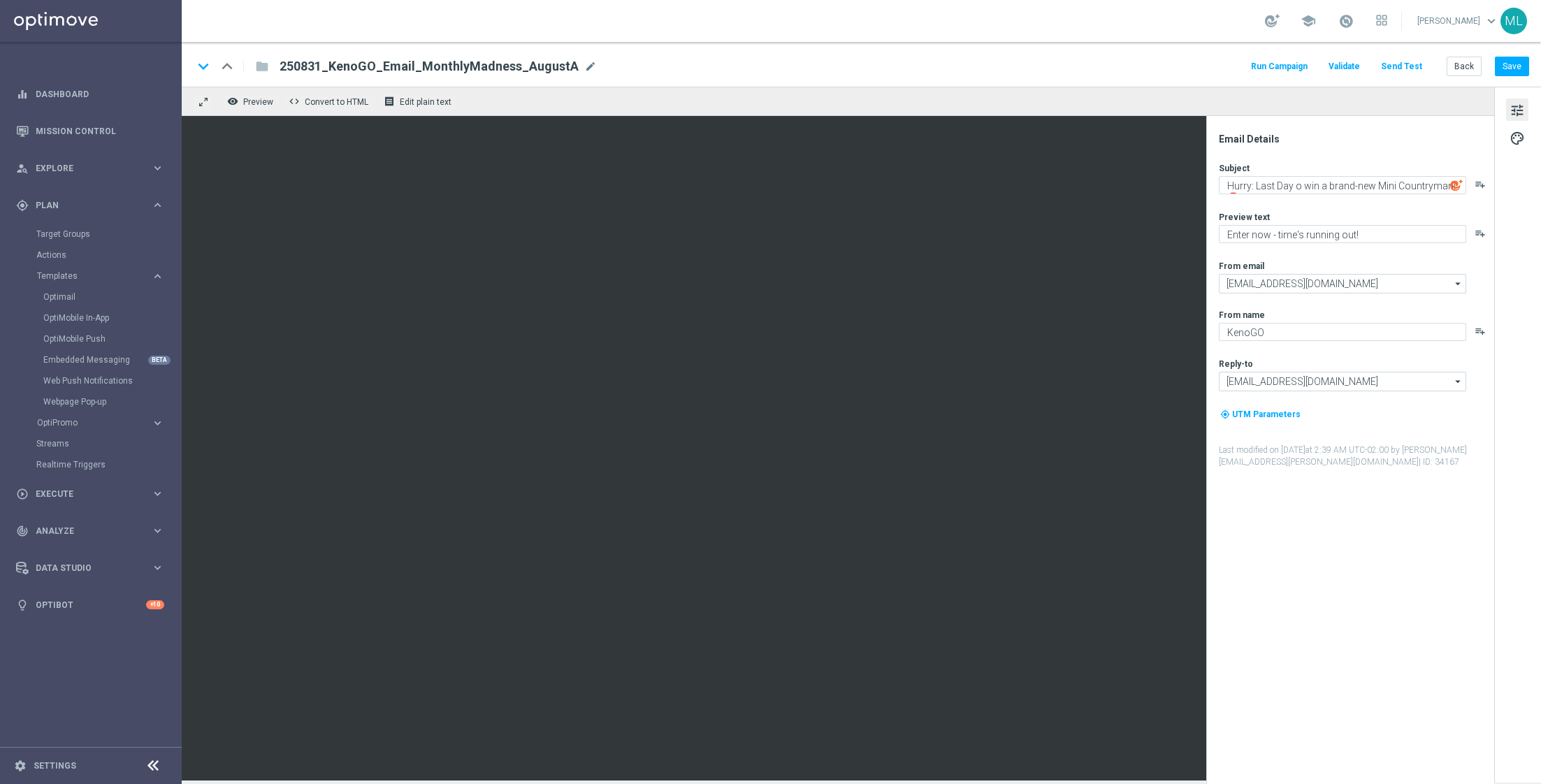
click at [1412, 64] on button "Send Test" at bounding box center [1401, 66] width 45 height 19
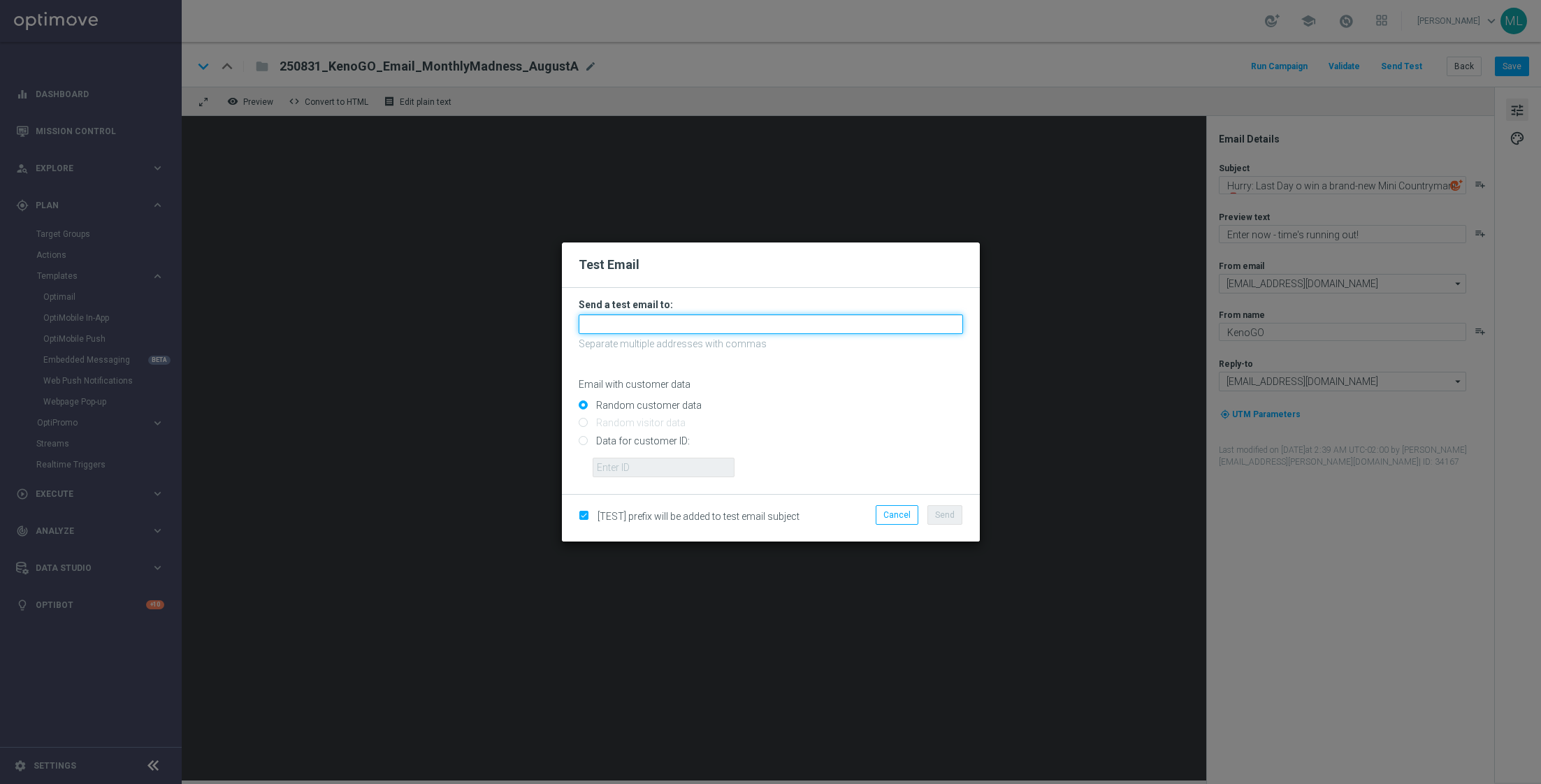
click at [739, 325] on input "text" at bounding box center [770, 324] width 385 height 20
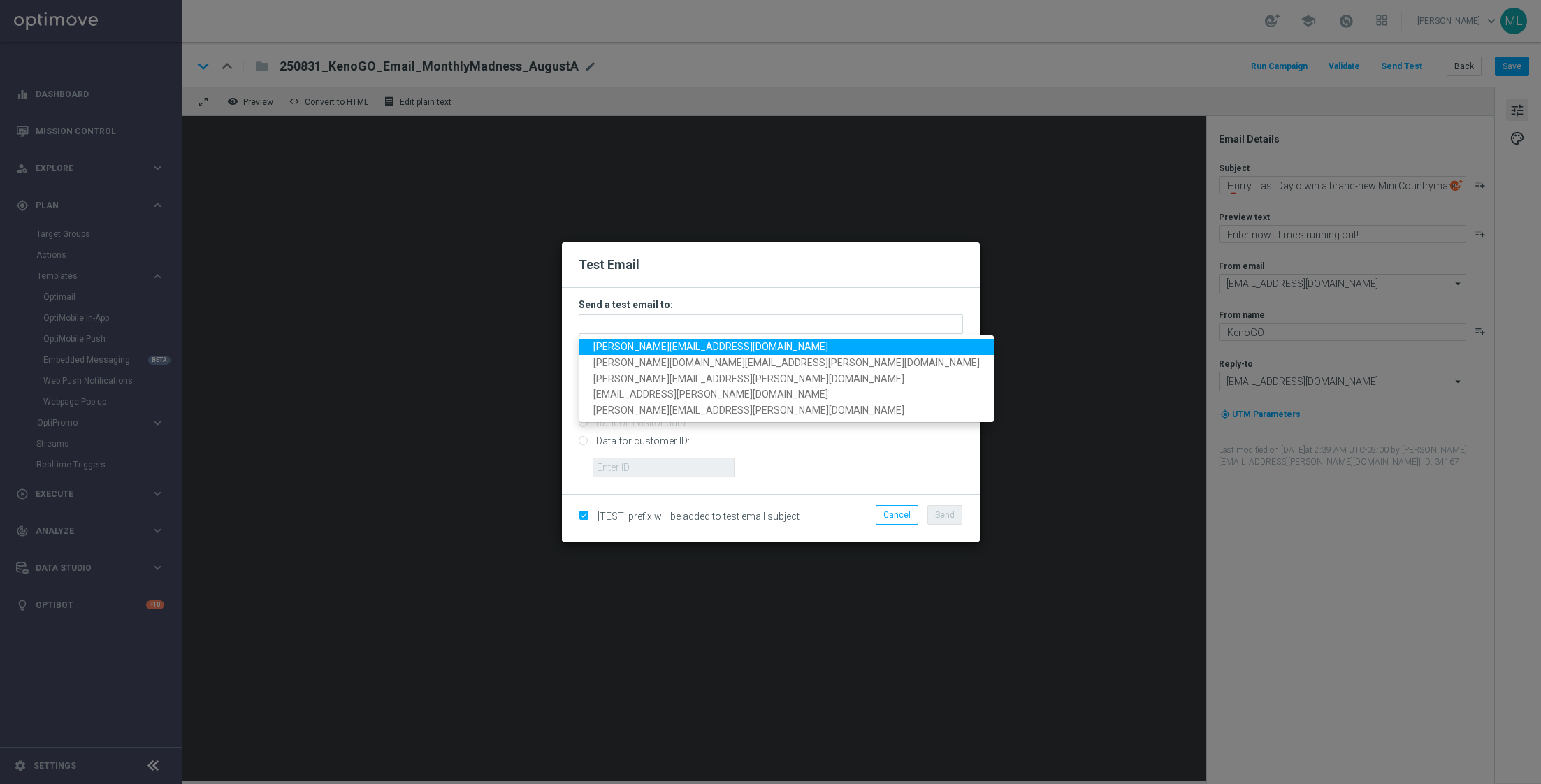
click at [655, 347] on span "[PERSON_NAME][EMAIL_ADDRESS][DOMAIN_NAME]" at bounding box center [711, 347] width 235 height 12
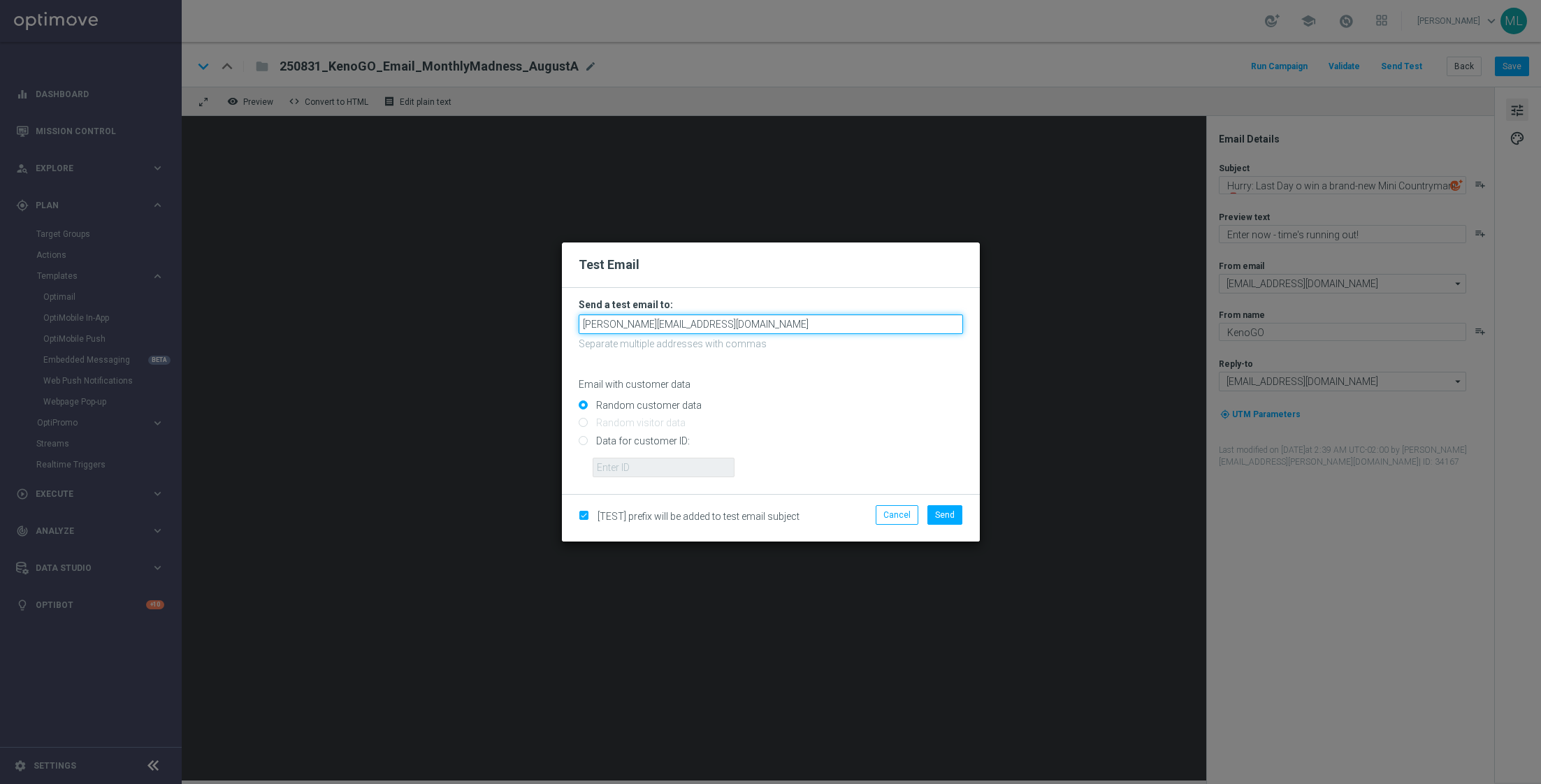
click at [729, 327] on input "[PERSON_NAME][EMAIL_ADDRESS][DOMAIN_NAME]" at bounding box center [770, 324] width 385 height 20
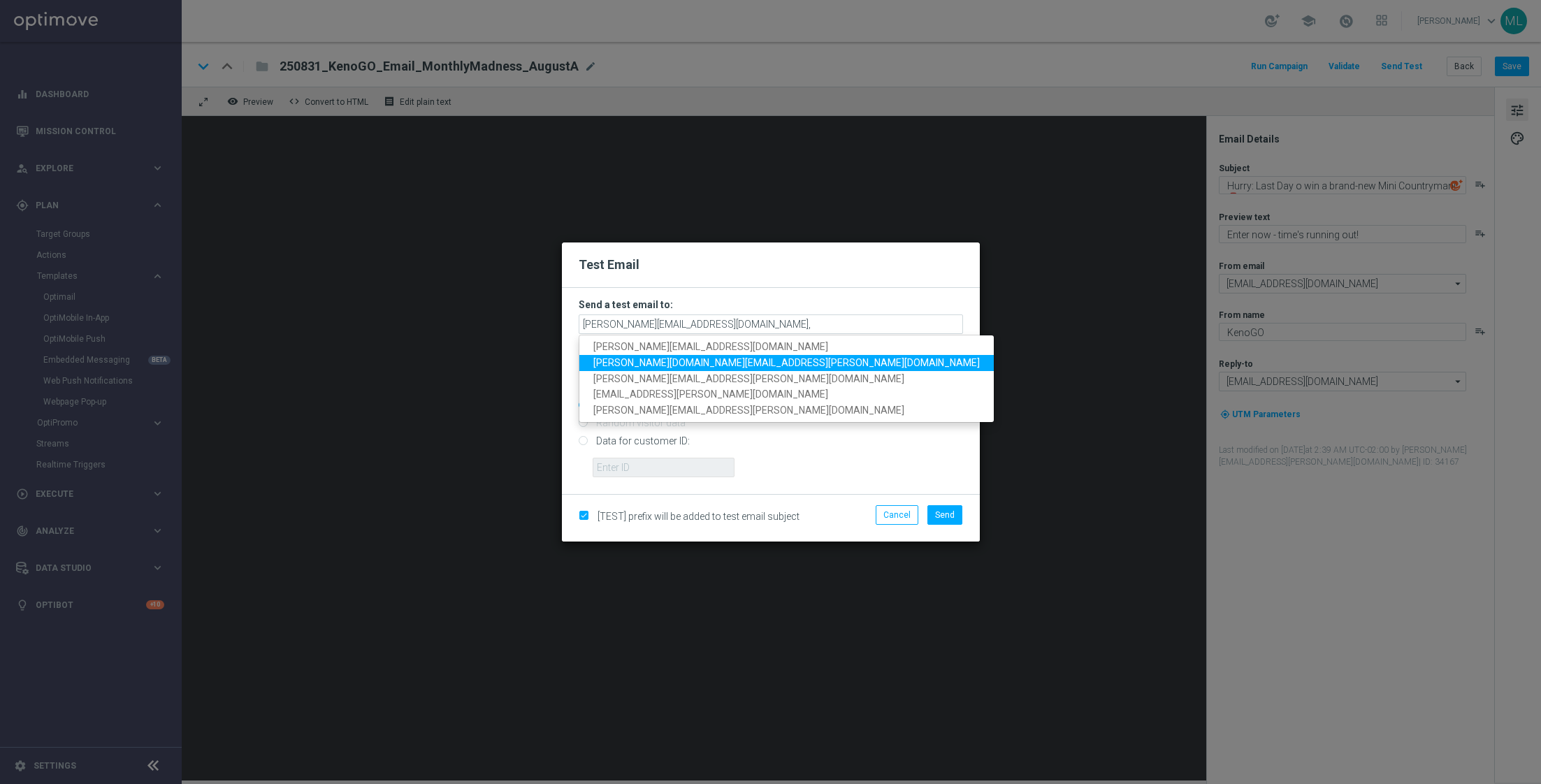
click at [675, 358] on span "[PERSON_NAME][DOMAIN_NAME][EMAIL_ADDRESS][PERSON_NAME][DOMAIN_NAME]" at bounding box center [786, 363] width 386 height 12
type input "[PERSON_NAME][EMAIL_ADDRESS][DOMAIN_NAME],[PERSON_NAME][DOMAIN_NAME][EMAIL_ADDR…"
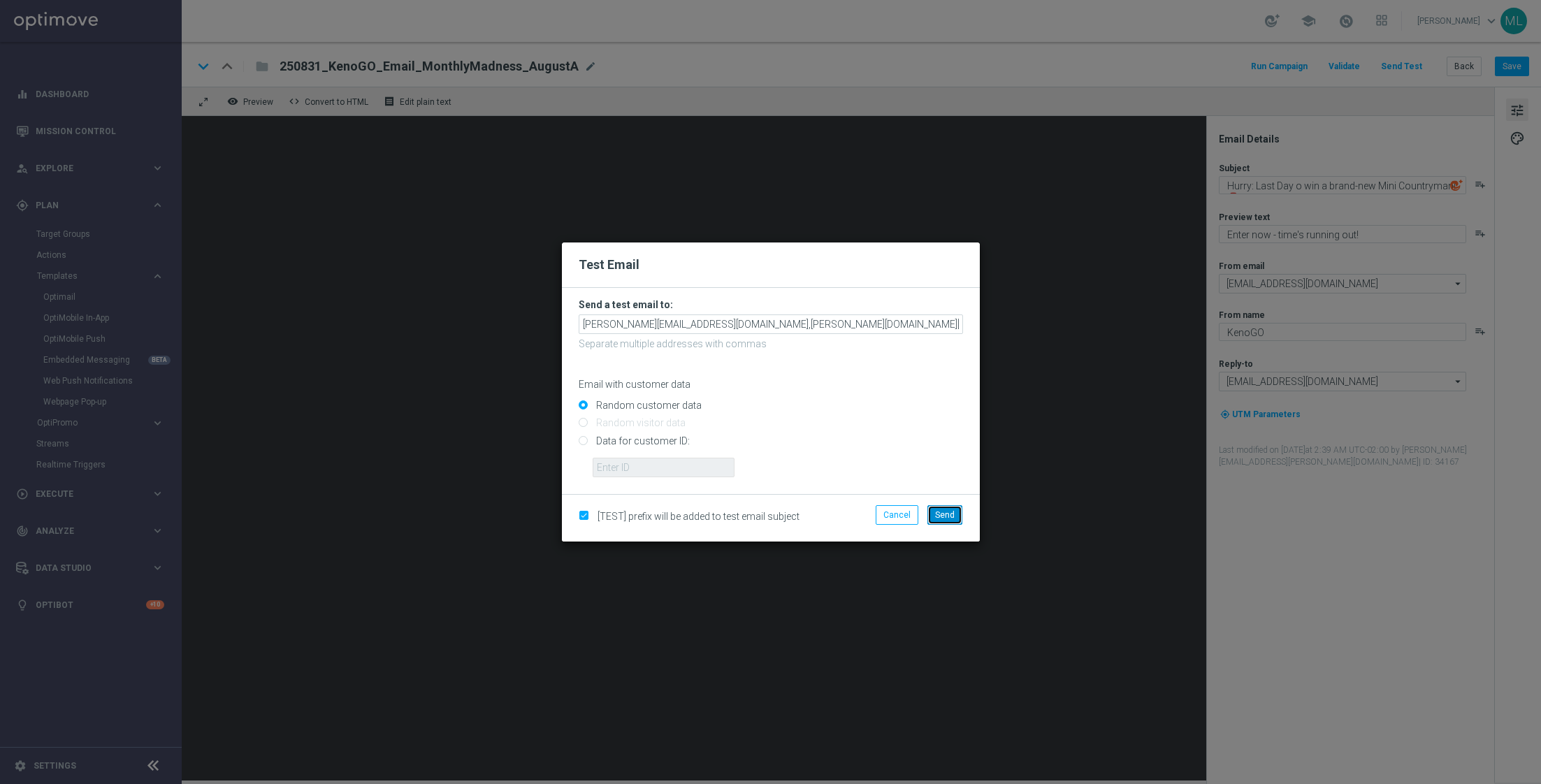
click at [953, 511] on span "Send" at bounding box center [945, 515] width 20 height 10
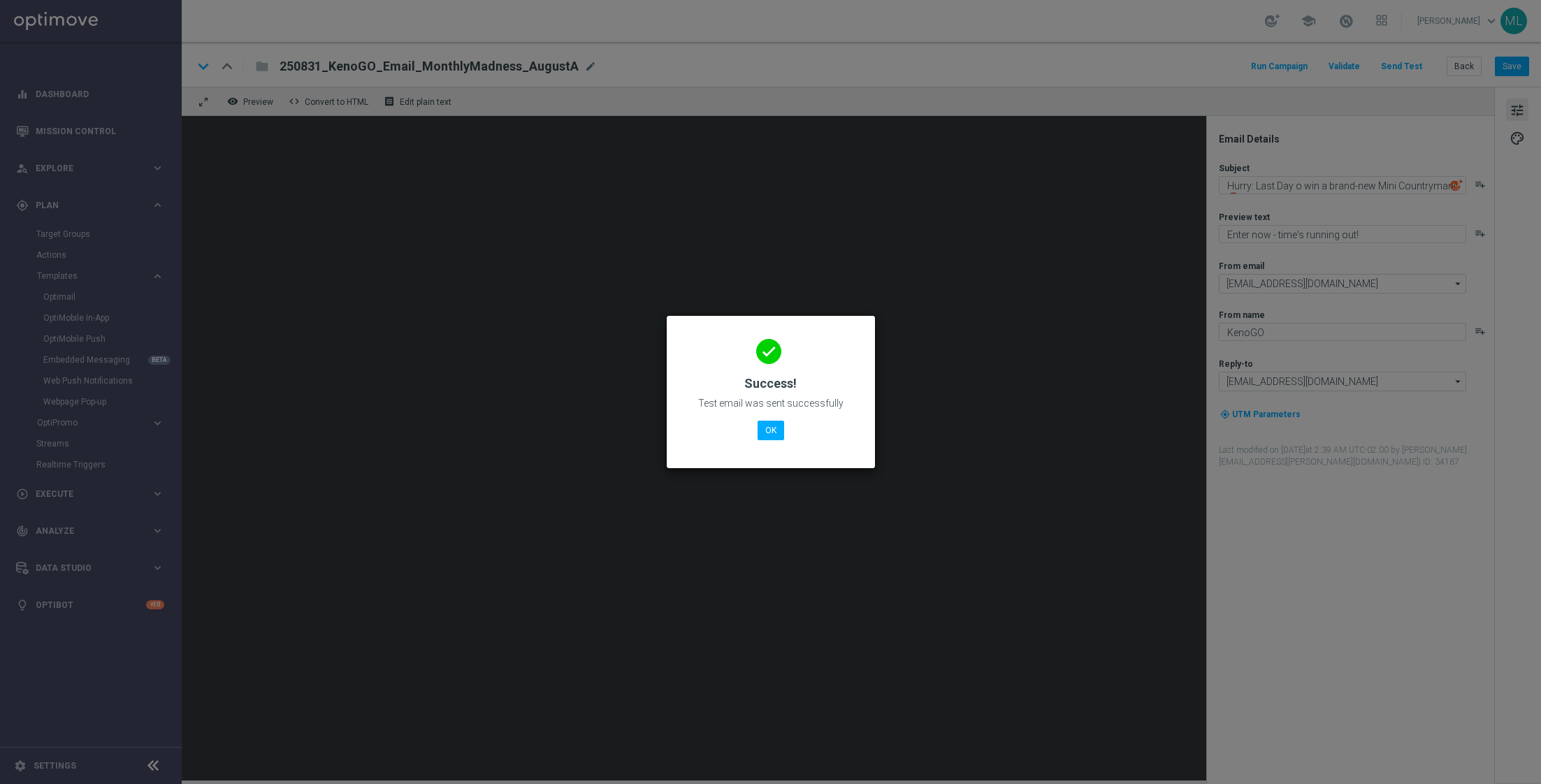
click at [775, 420] on div "done Success! Test email was sent successfully OK" at bounding box center [770, 390] width 175 height 122
click at [775, 424] on button "OK" at bounding box center [771, 431] width 26 height 20
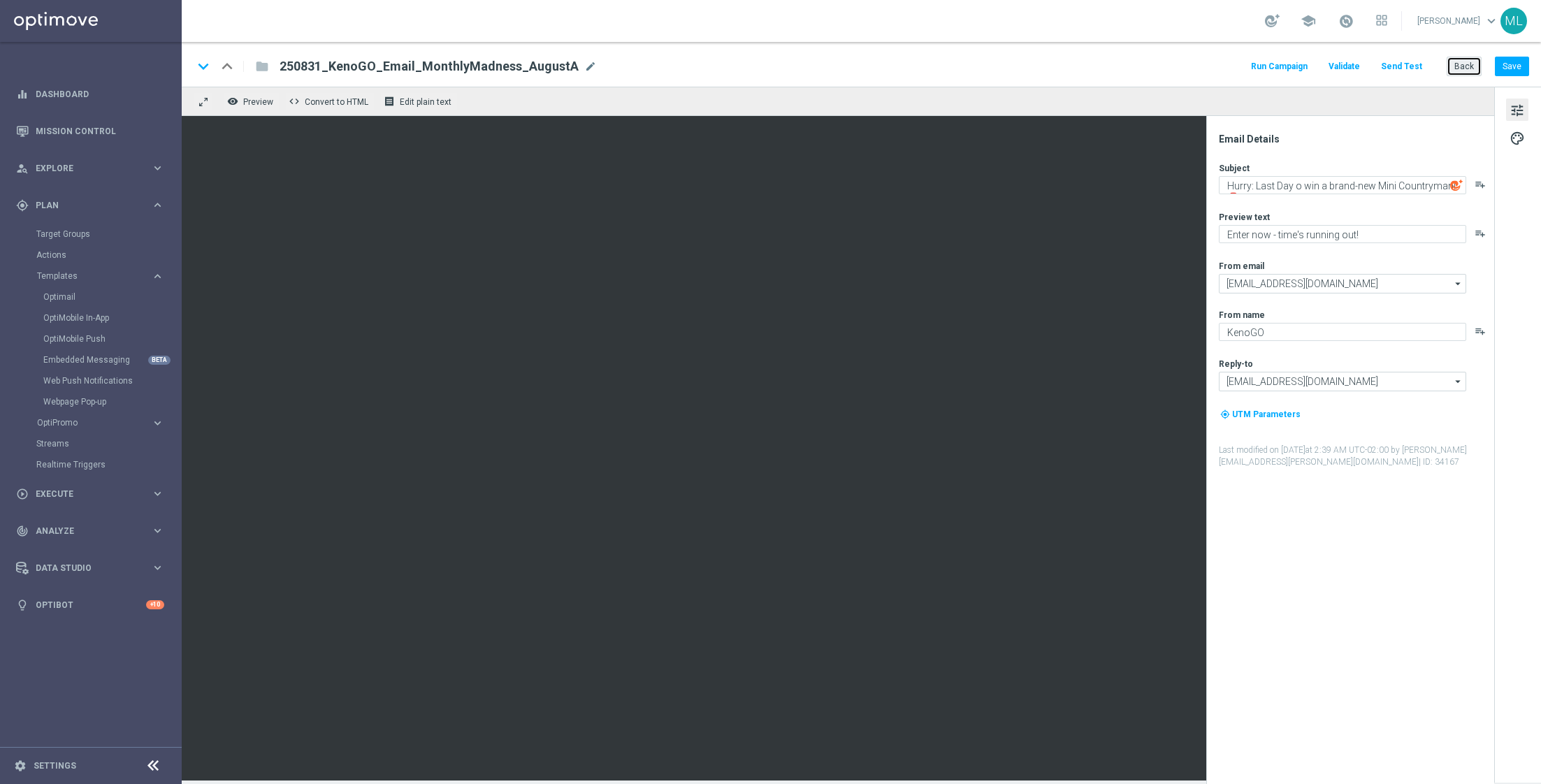
click at [1467, 69] on button "Back" at bounding box center [1464, 66] width 35 height 20
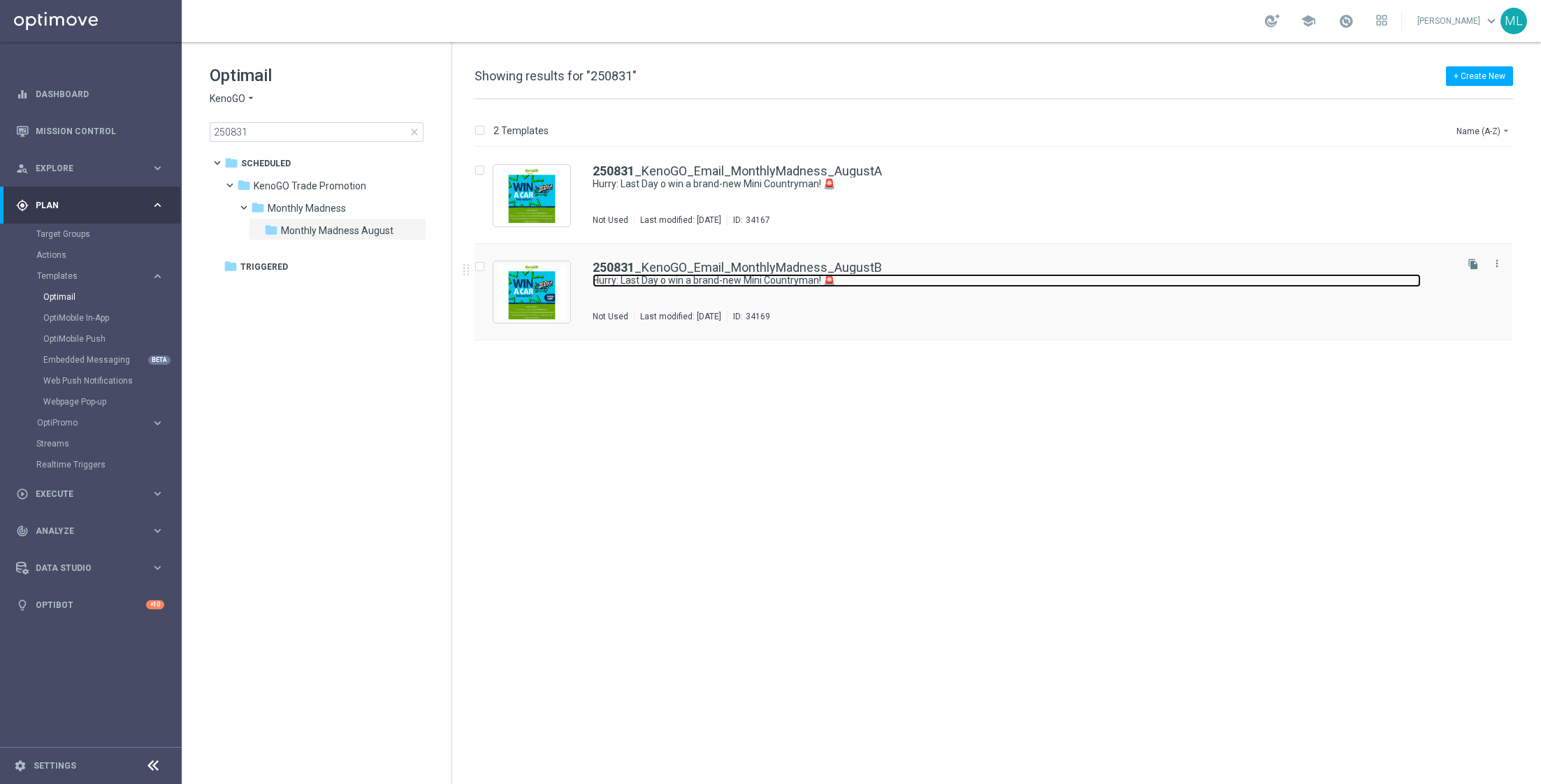
click at [971, 277] on link "Hurry: Last Day o win a brand-new Mini Countryman! 🚨" at bounding box center [1006, 280] width 828 height 13
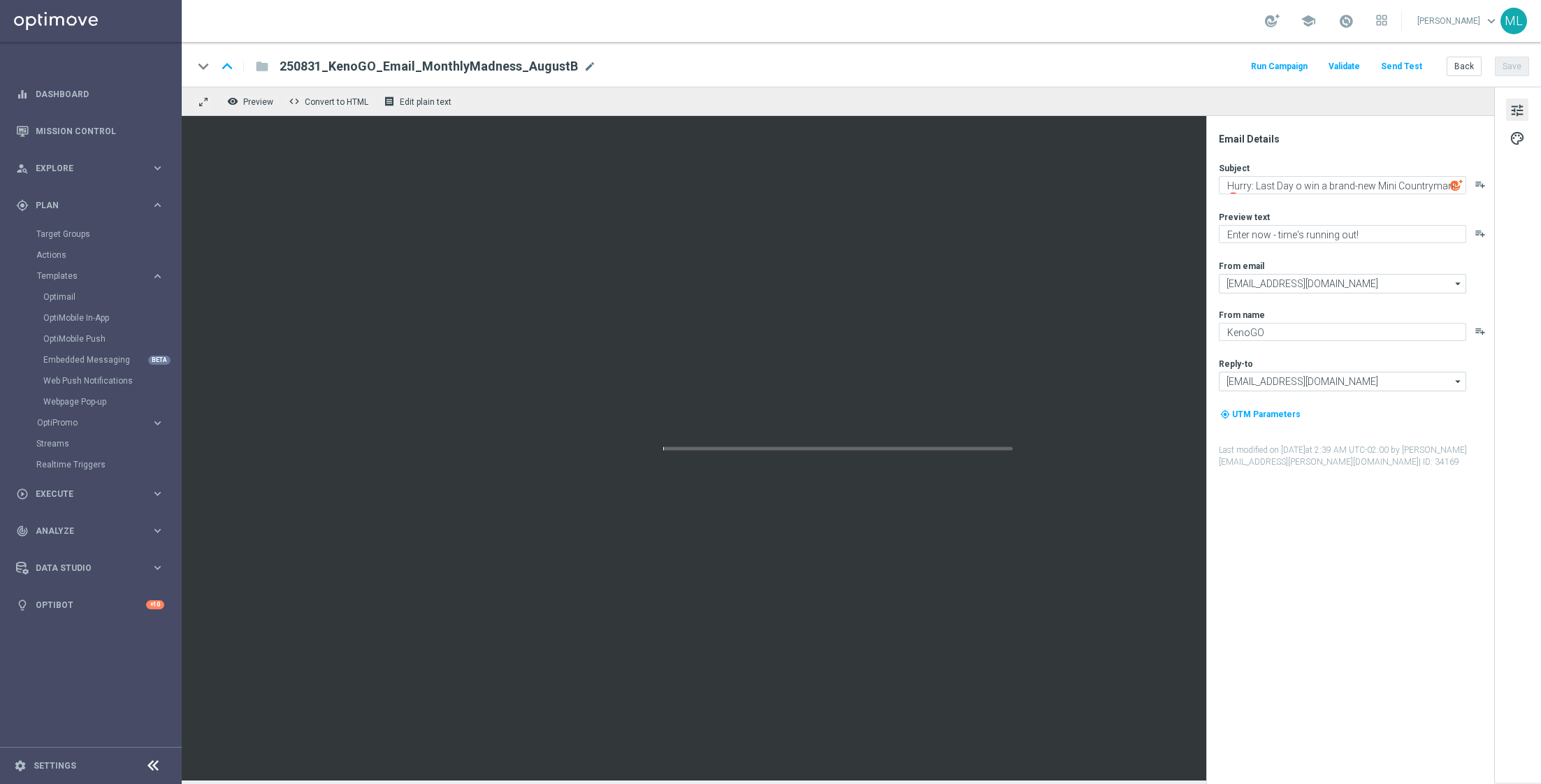
click at [1400, 65] on button "Send Test" at bounding box center [1401, 66] width 45 height 19
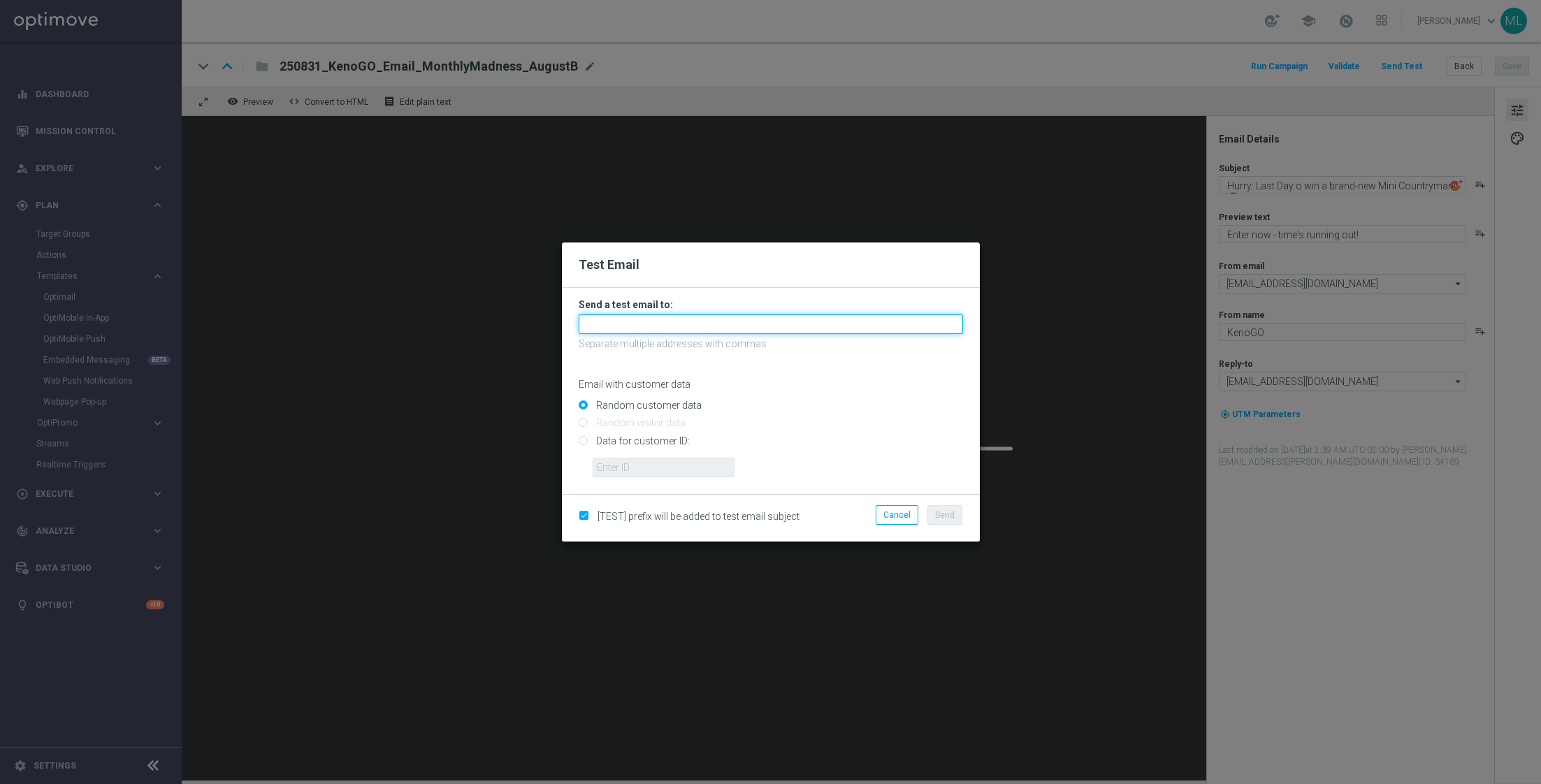
click at [727, 325] on input "text" at bounding box center [770, 324] width 385 height 20
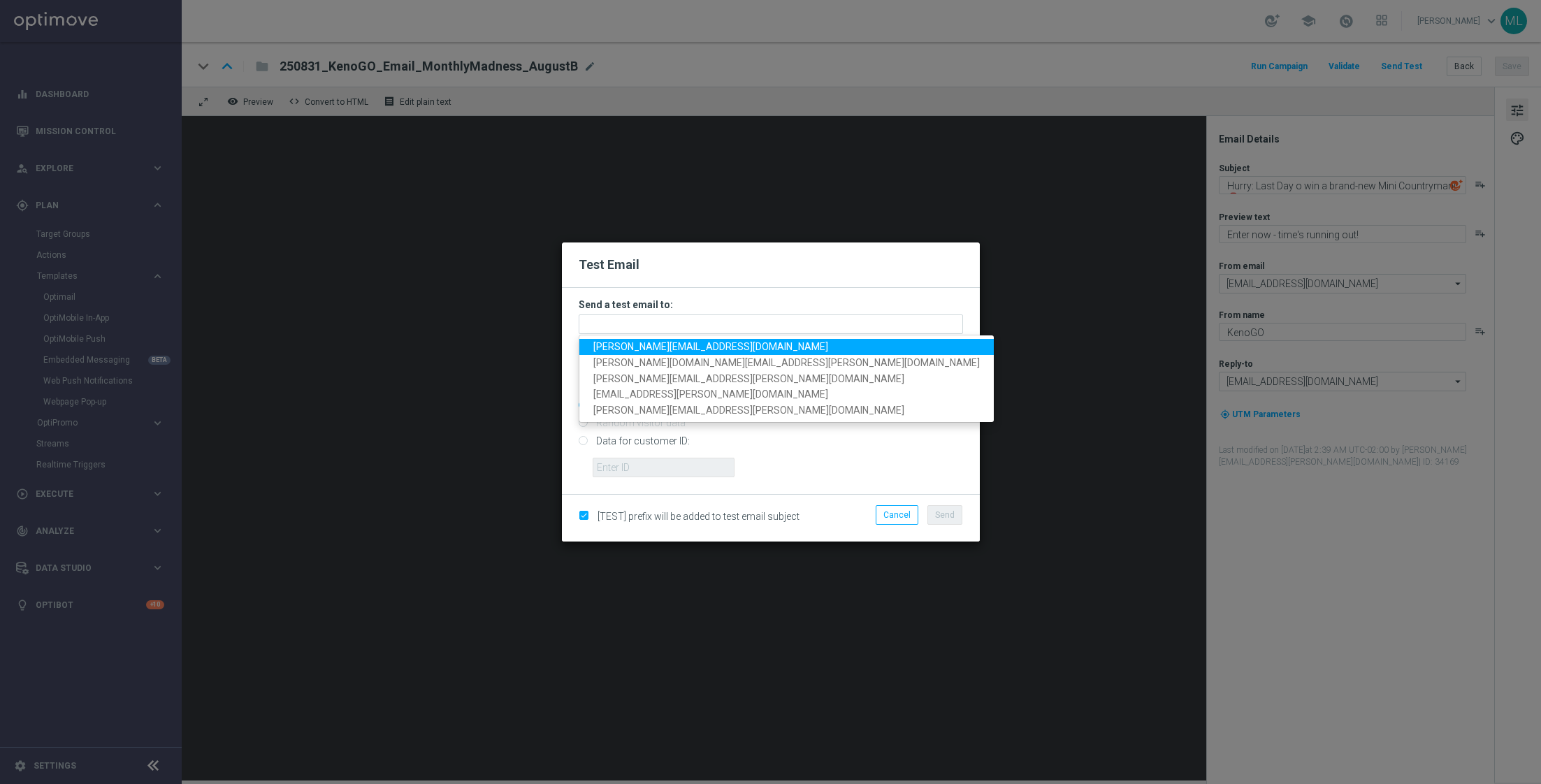
click at [683, 348] on span "[PERSON_NAME][EMAIL_ADDRESS][DOMAIN_NAME]" at bounding box center [711, 347] width 235 height 12
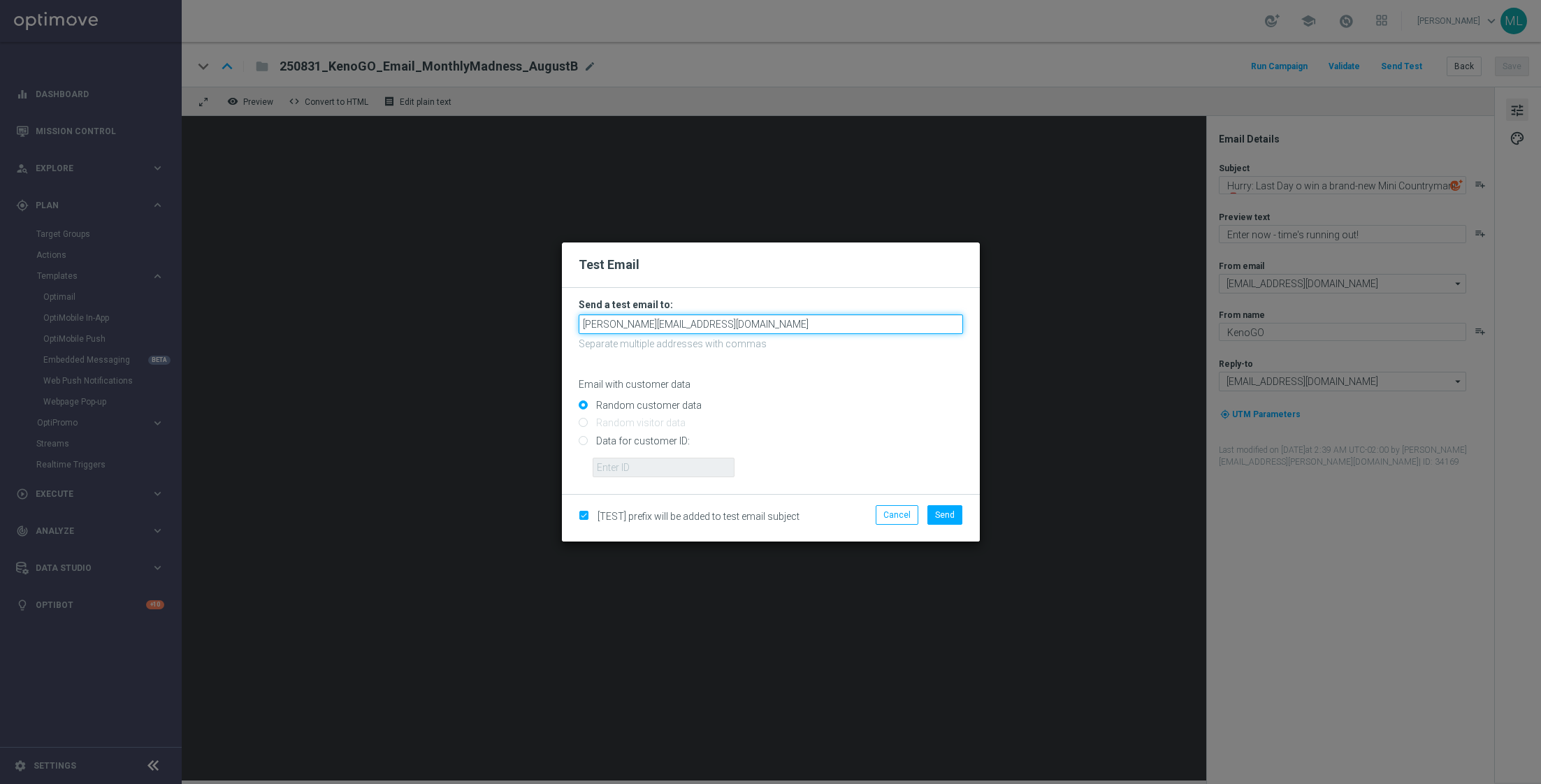
click at [720, 326] on input "[PERSON_NAME][EMAIL_ADDRESS][DOMAIN_NAME]" at bounding box center [770, 324] width 385 height 20
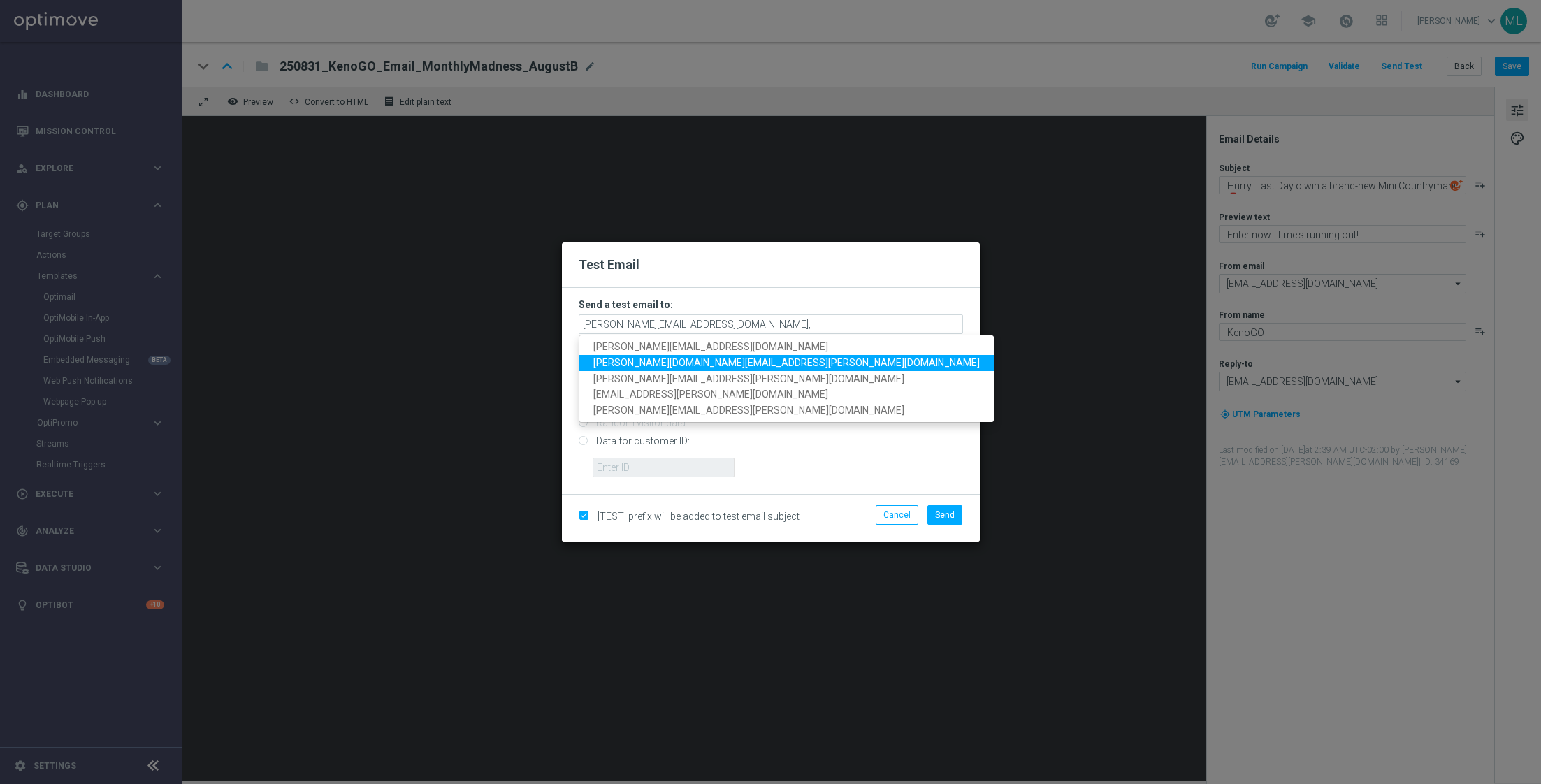
click at [668, 356] on link "[PERSON_NAME][DOMAIN_NAME][EMAIL_ADDRESS][PERSON_NAME][DOMAIN_NAME]" at bounding box center [786, 362] width 414 height 16
type input "[PERSON_NAME][EMAIL_ADDRESS][DOMAIN_NAME],[PERSON_NAME][DOMAIN_NAME][EMAIL_ADDR…"
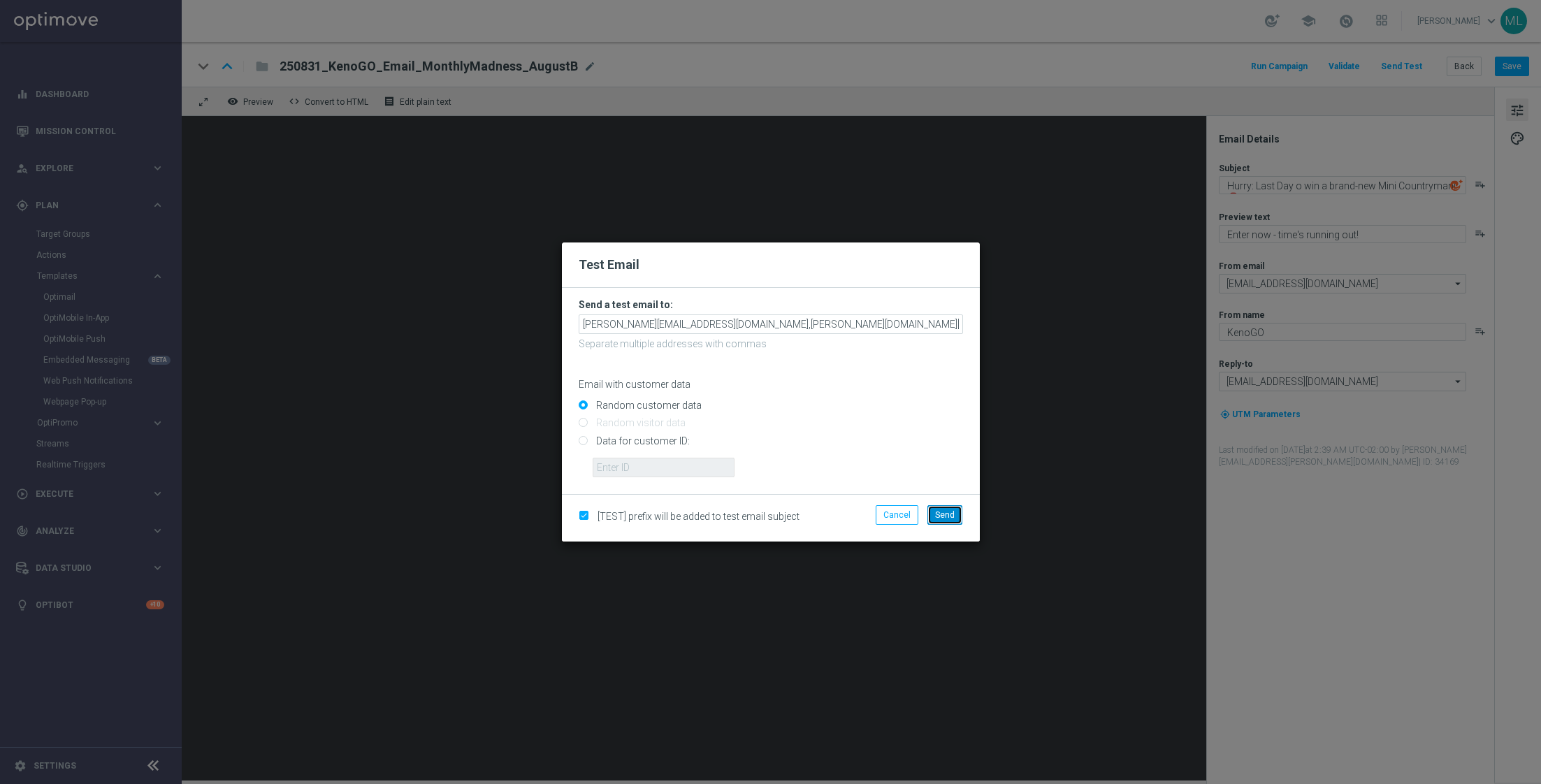
click at [948, 511] on span "Send" at bounding box center [945, 515] width 20 height 10
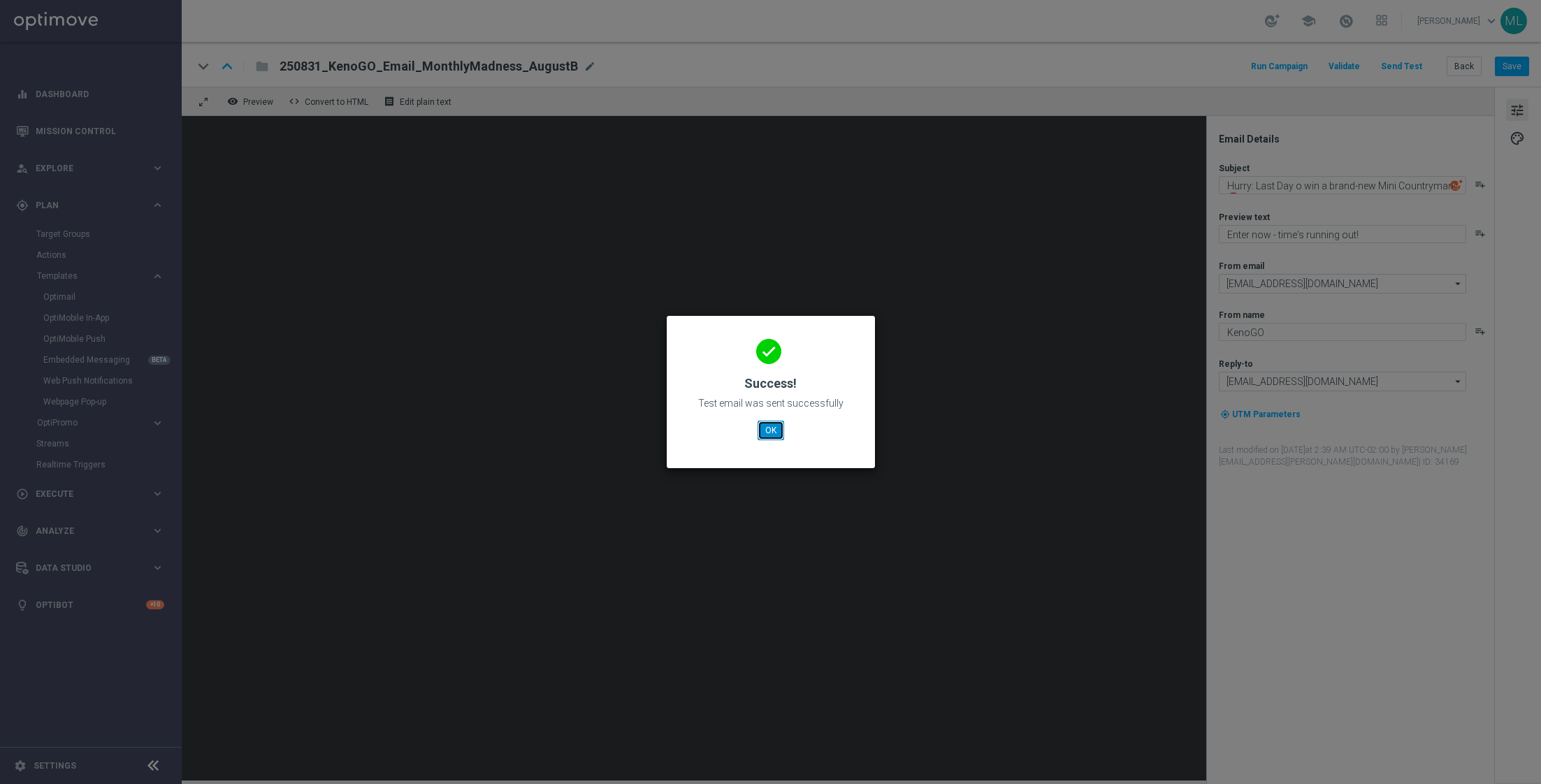
click at [772, 423] on button "OK" at bounding box center [771, 431] width 26 height 20
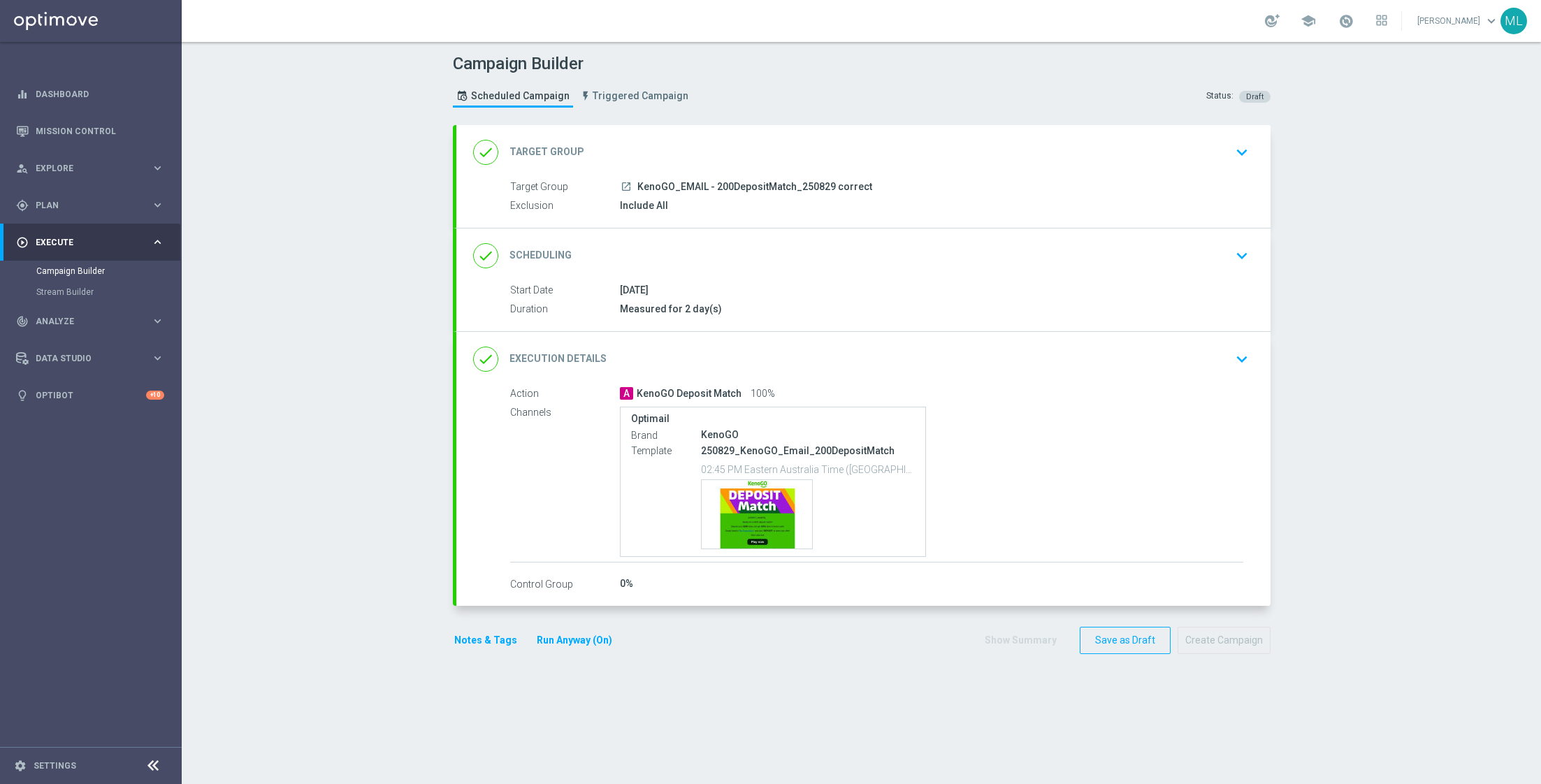
click at [1245, 145] on icon "keyboard_arrow_down" at bounding box center [1241, 151] width 21 height 21
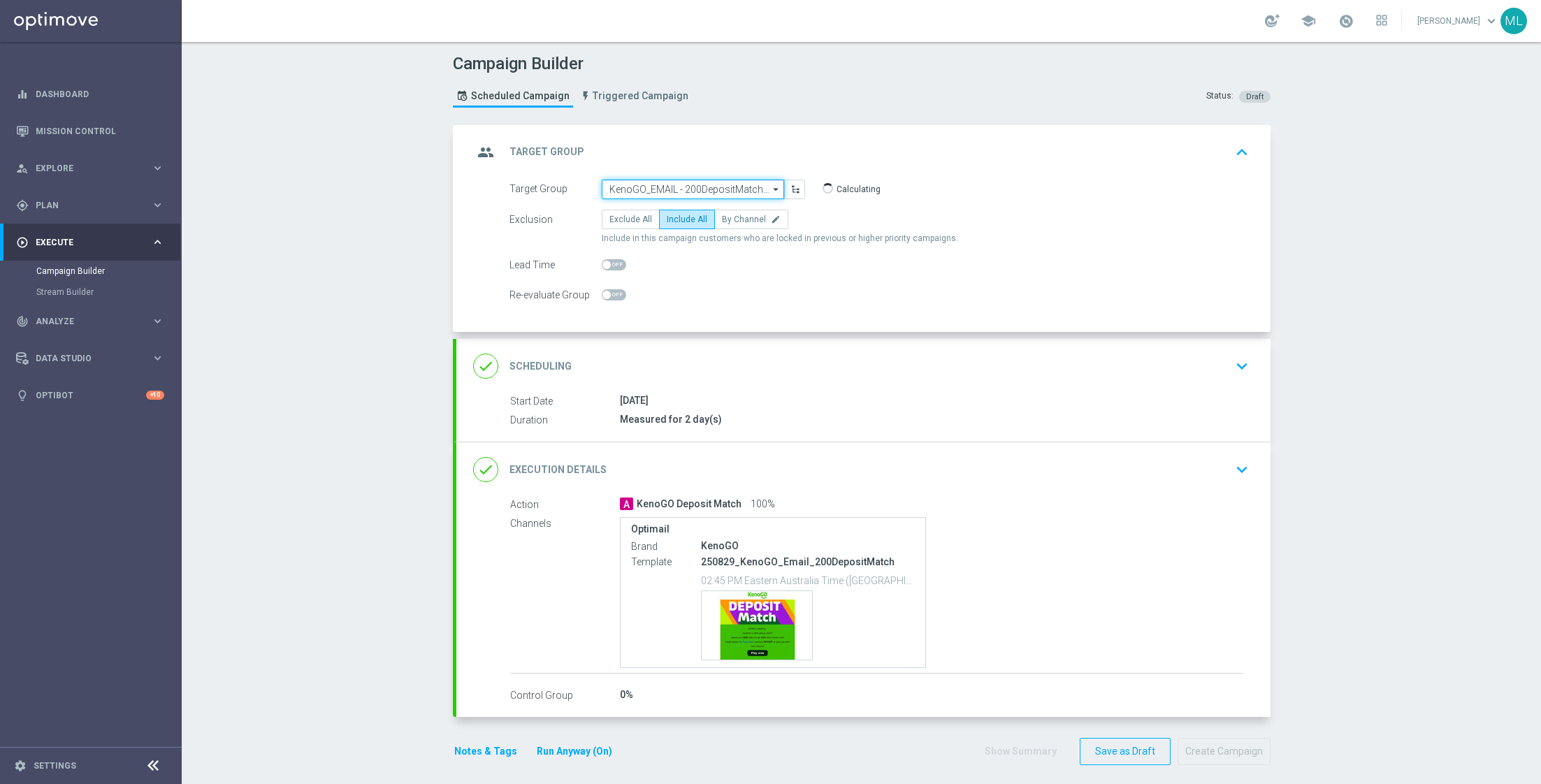
click at [712, 189] on input "KenoGO_EMAIL - 200DepositMatch_250829 correct" at bounding box center [692, 189] width 182 height 20
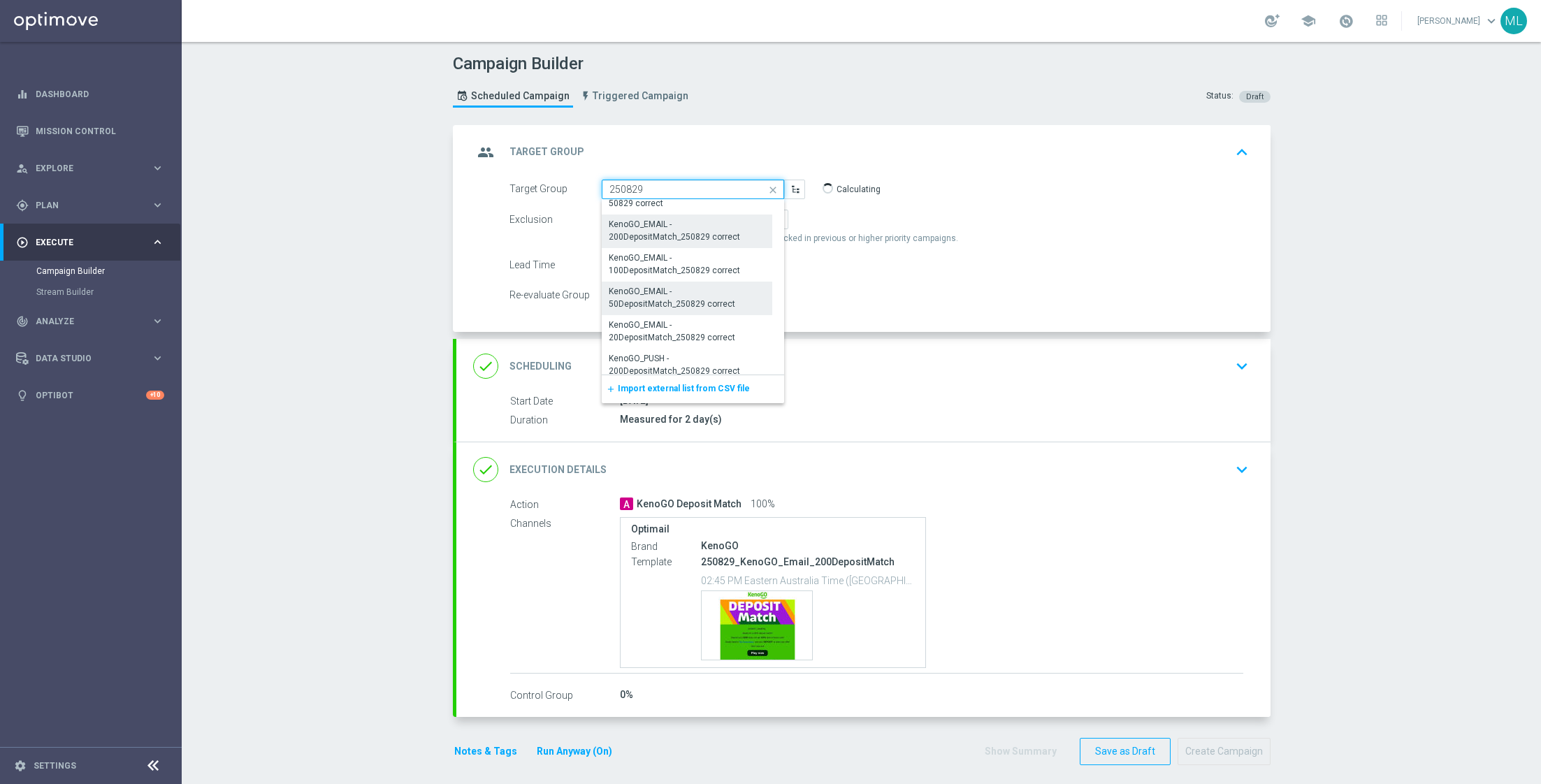
scroll to position [1037, 0]
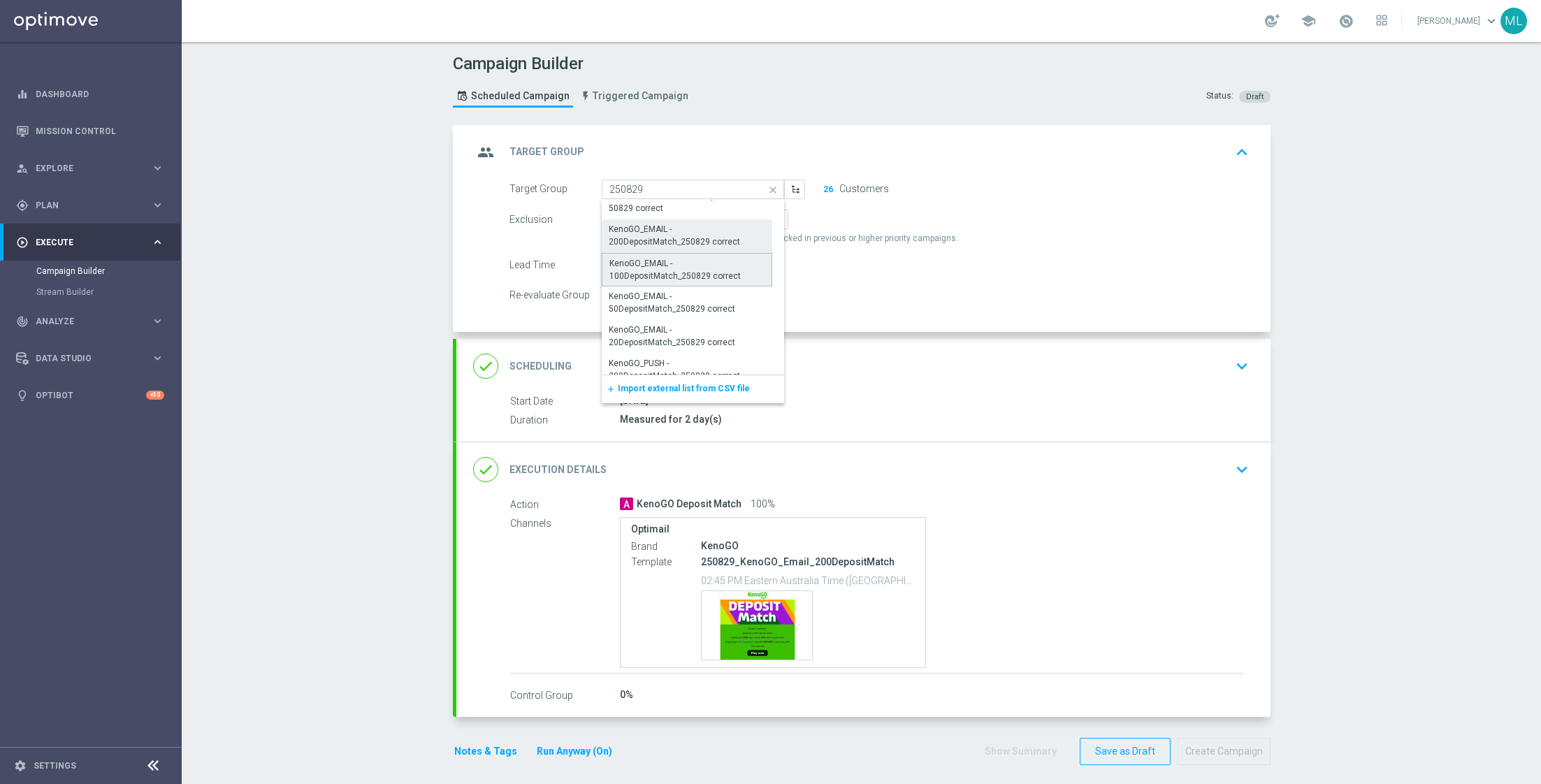
click at [731, 277] on div "KenoGO_EMAIL - 100DepositMatch_250829 correct" at bounding box center [687, 270] width 156 height 25
type input "KenoGO_EMAIL - 100DepositMatch_250829 correct"
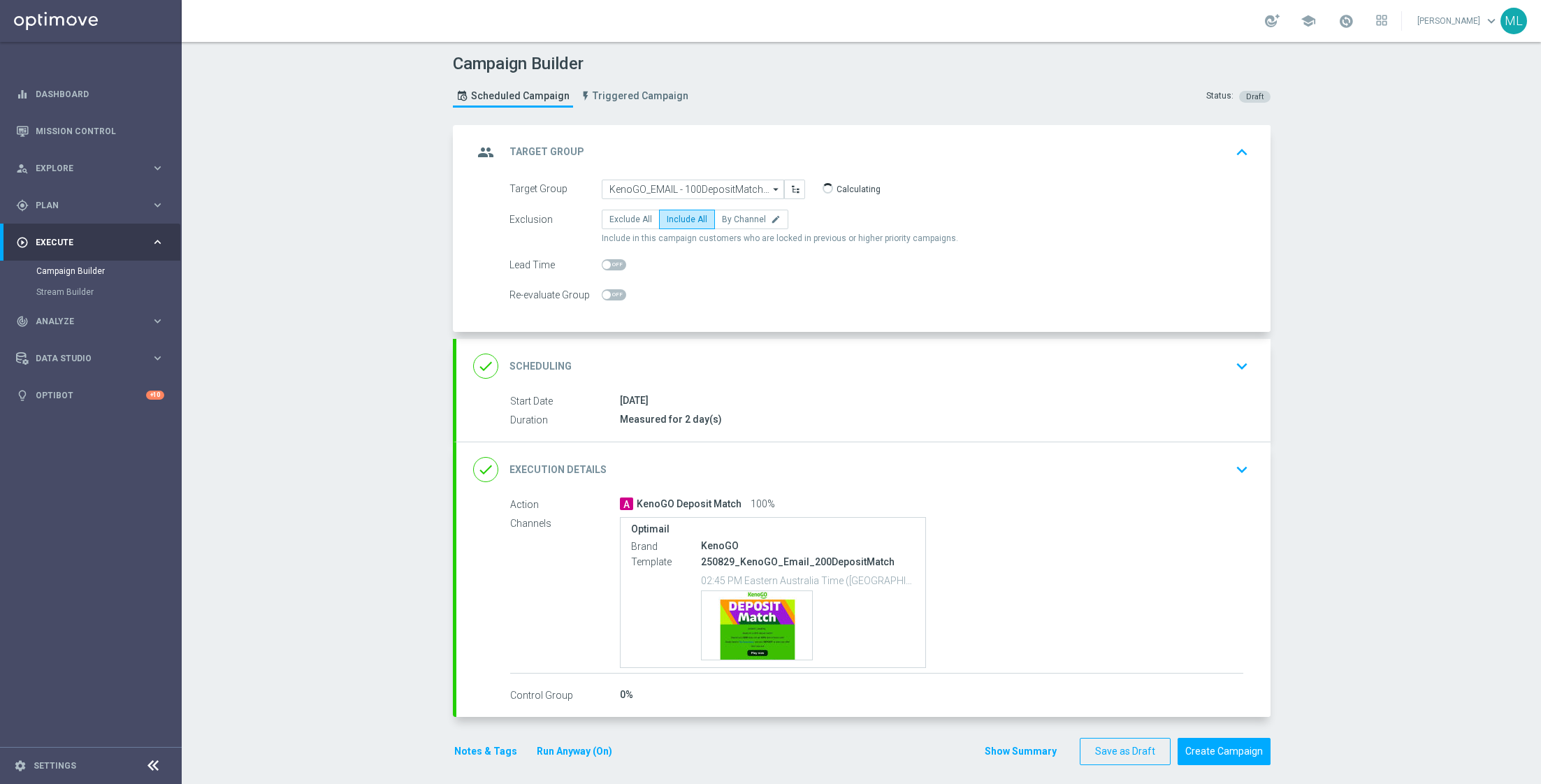
click at [1231, 471] on icon "keyboard_arrow_down" at bounding box center [1241, 469] width 21 height 21
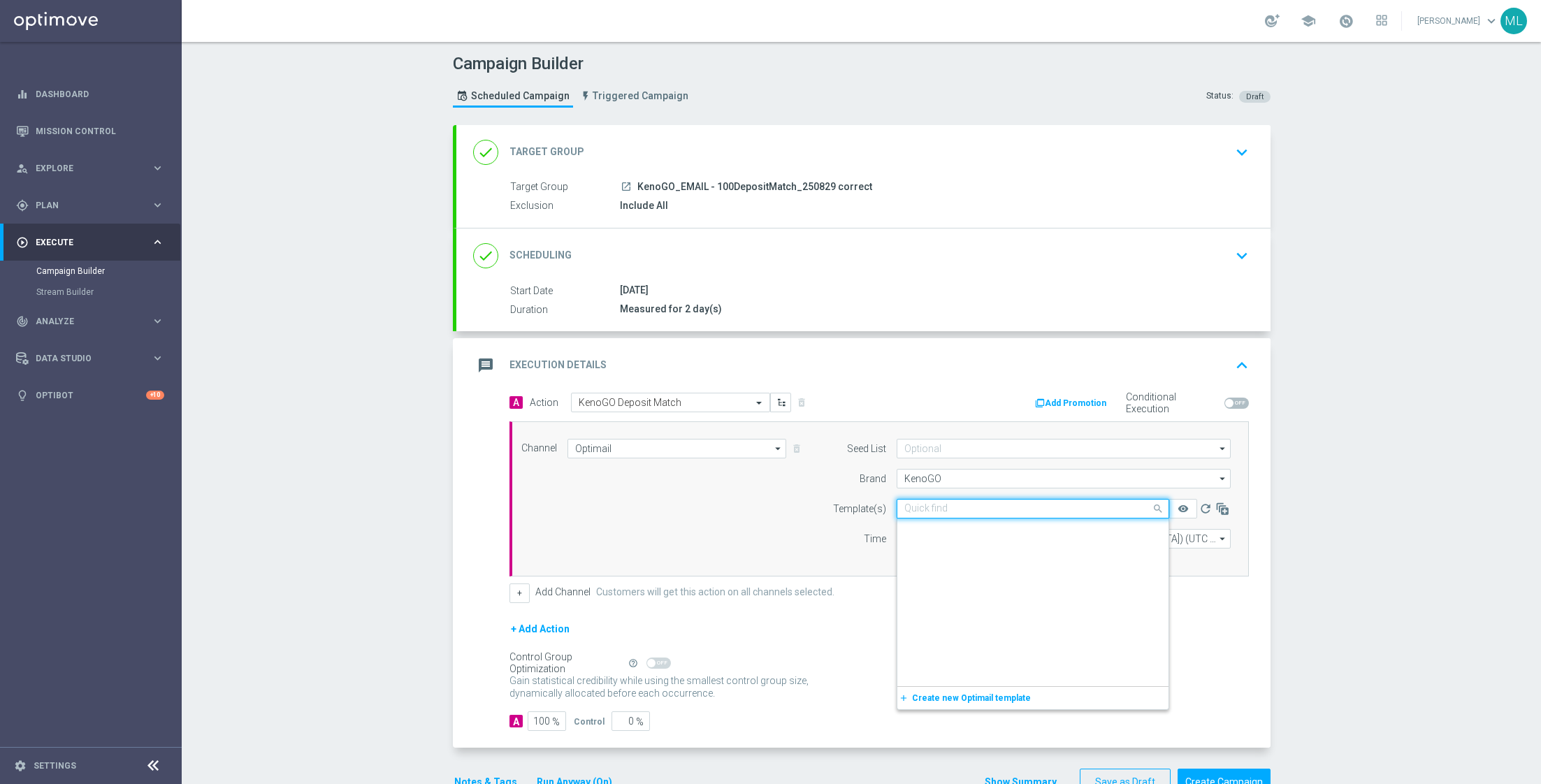
click at [955, 505] on input "text" at bounding box center [1018, 509] width 229 height 12
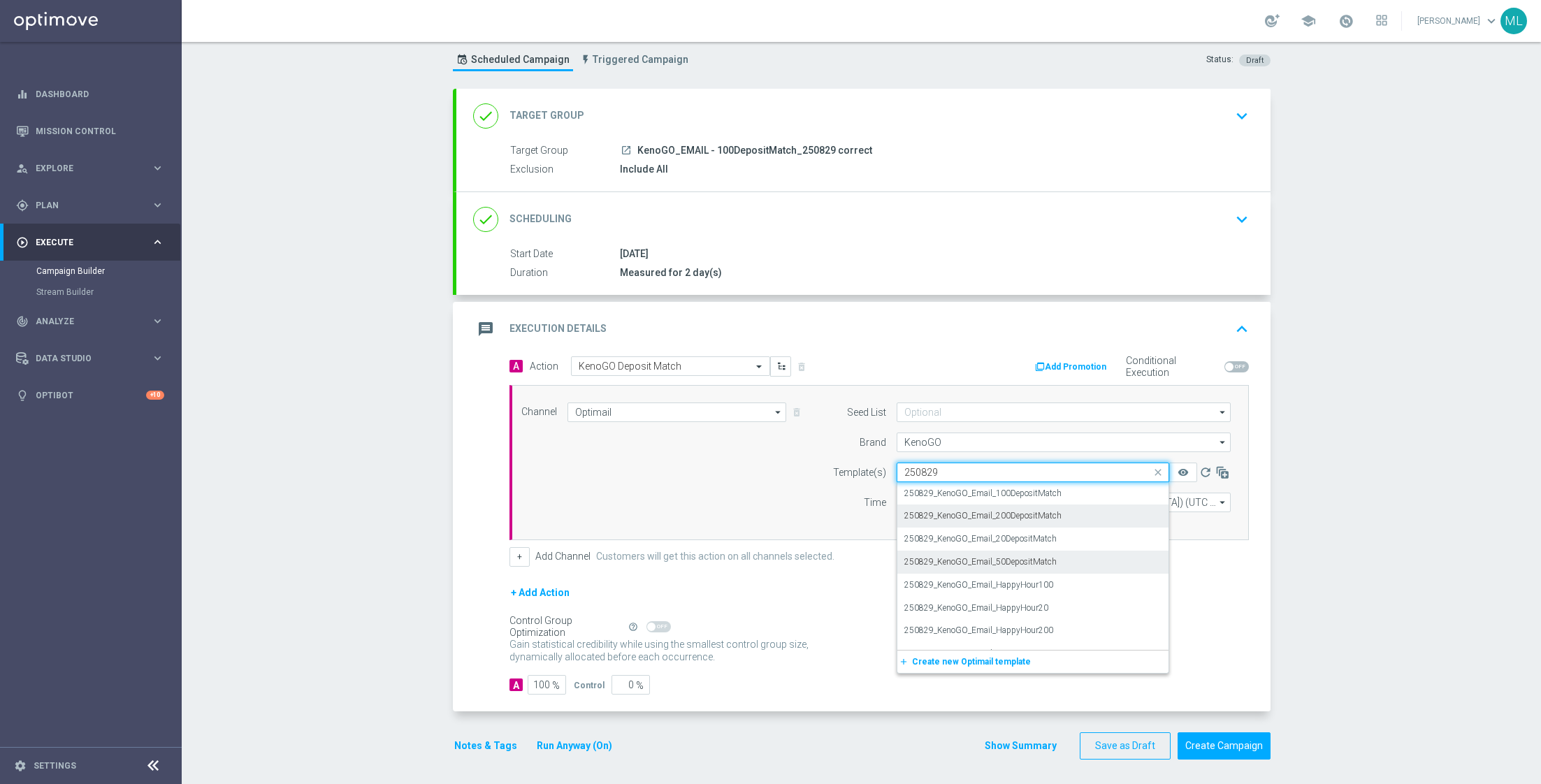
scroll to position [0, 0]
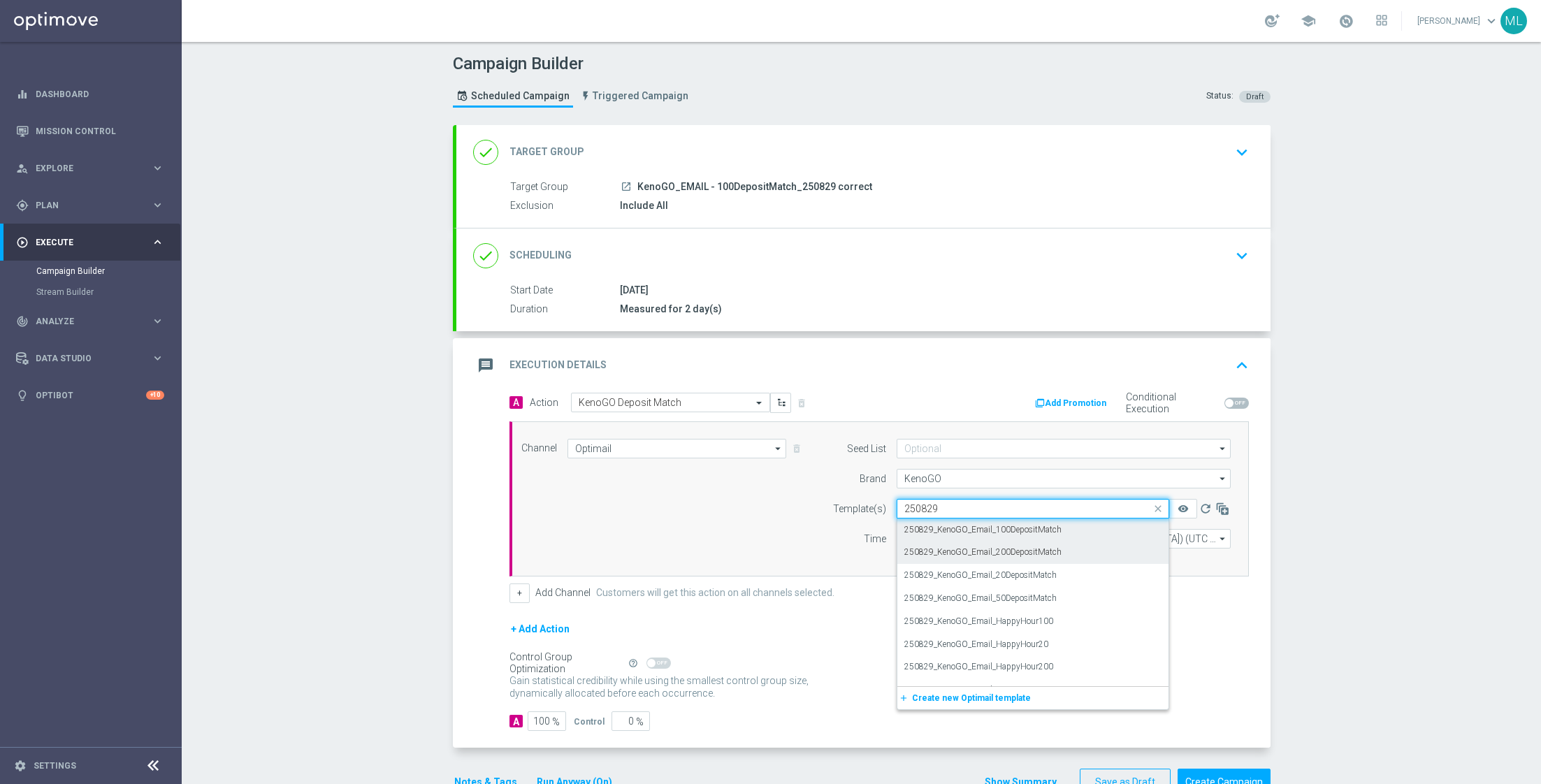
click at [1040, 528] on label "250829_KenoGO_Email_100DepositMatch" at bounding box center [983, 530] width 157 height 12
type input "250829"
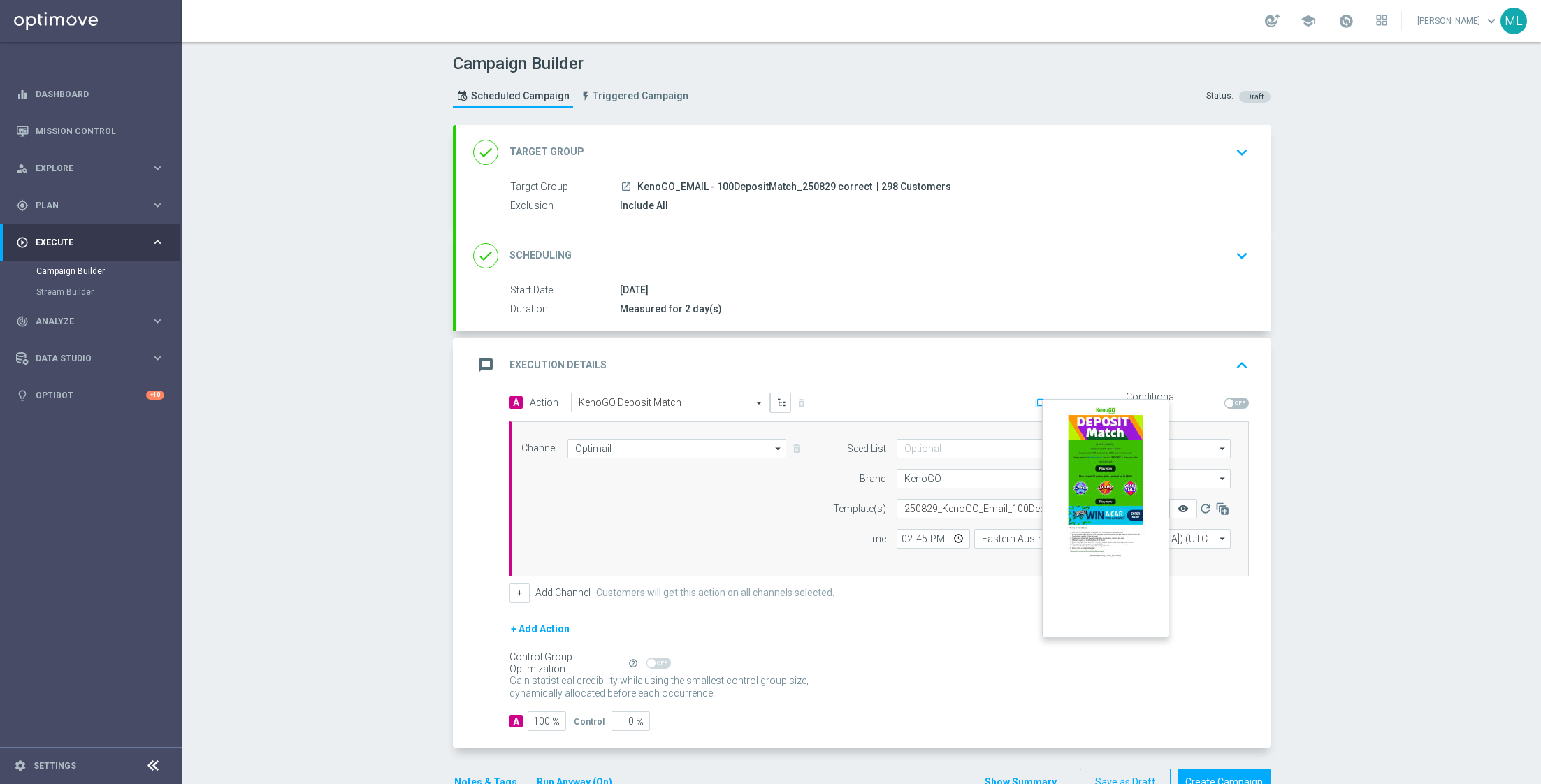
click at [1188, 508] on icon "remove_red_eye" at bounding box center [1183, 509] width 12 height 12
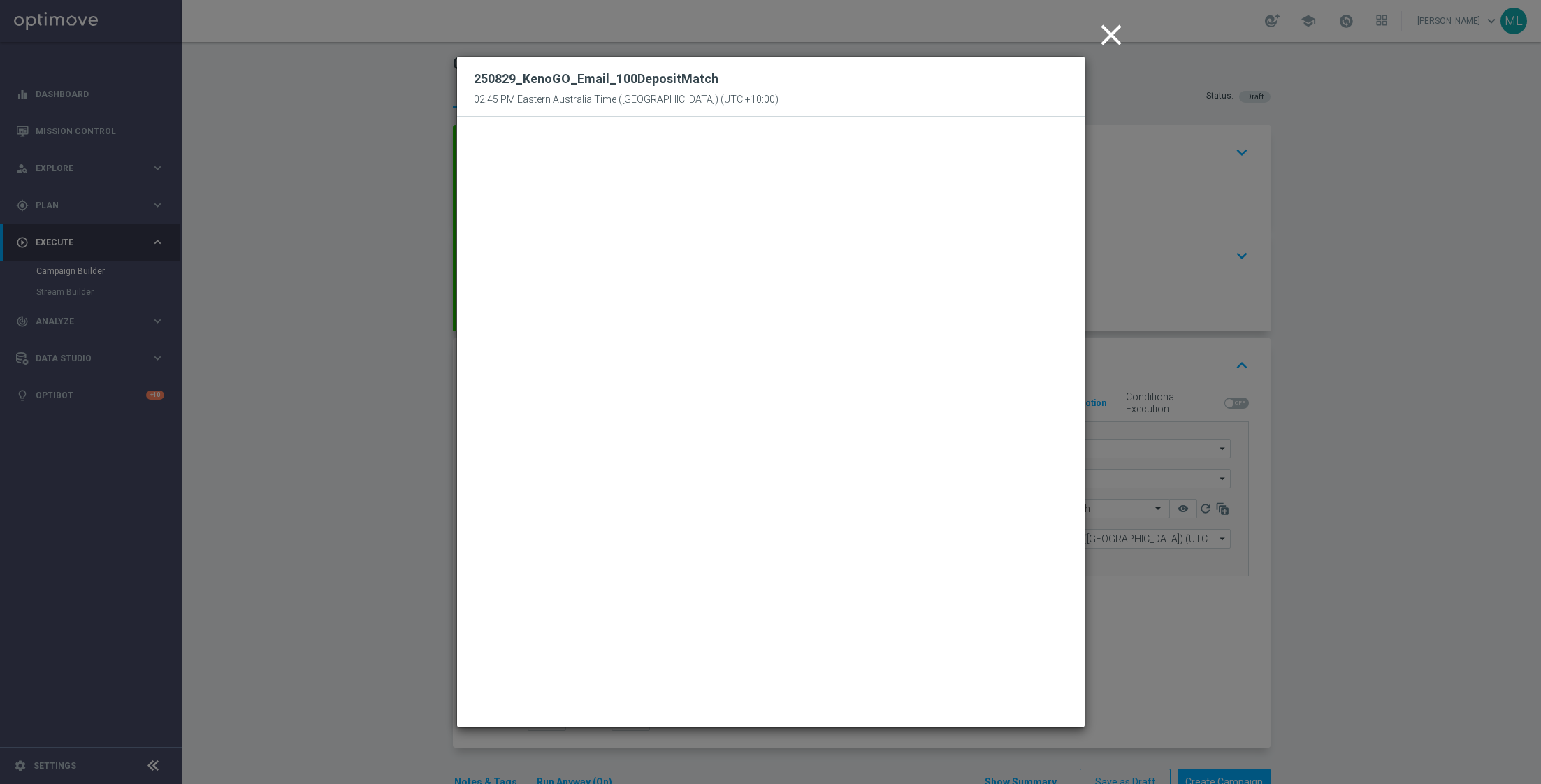
click at [1105, 38] on icon "close" at bounding box center [1111, 35] width 35 height 35
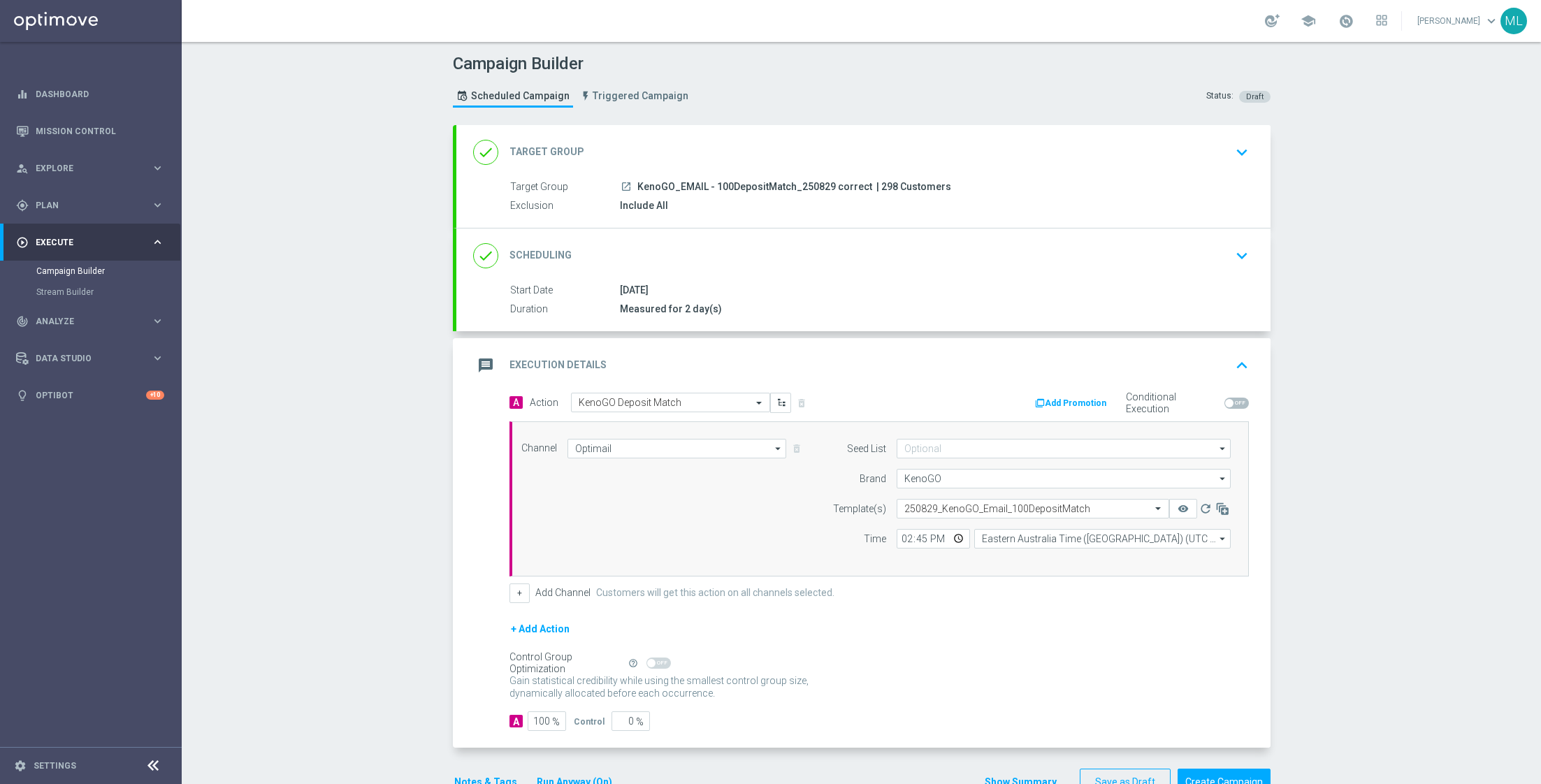
scroll to position [34, 0]
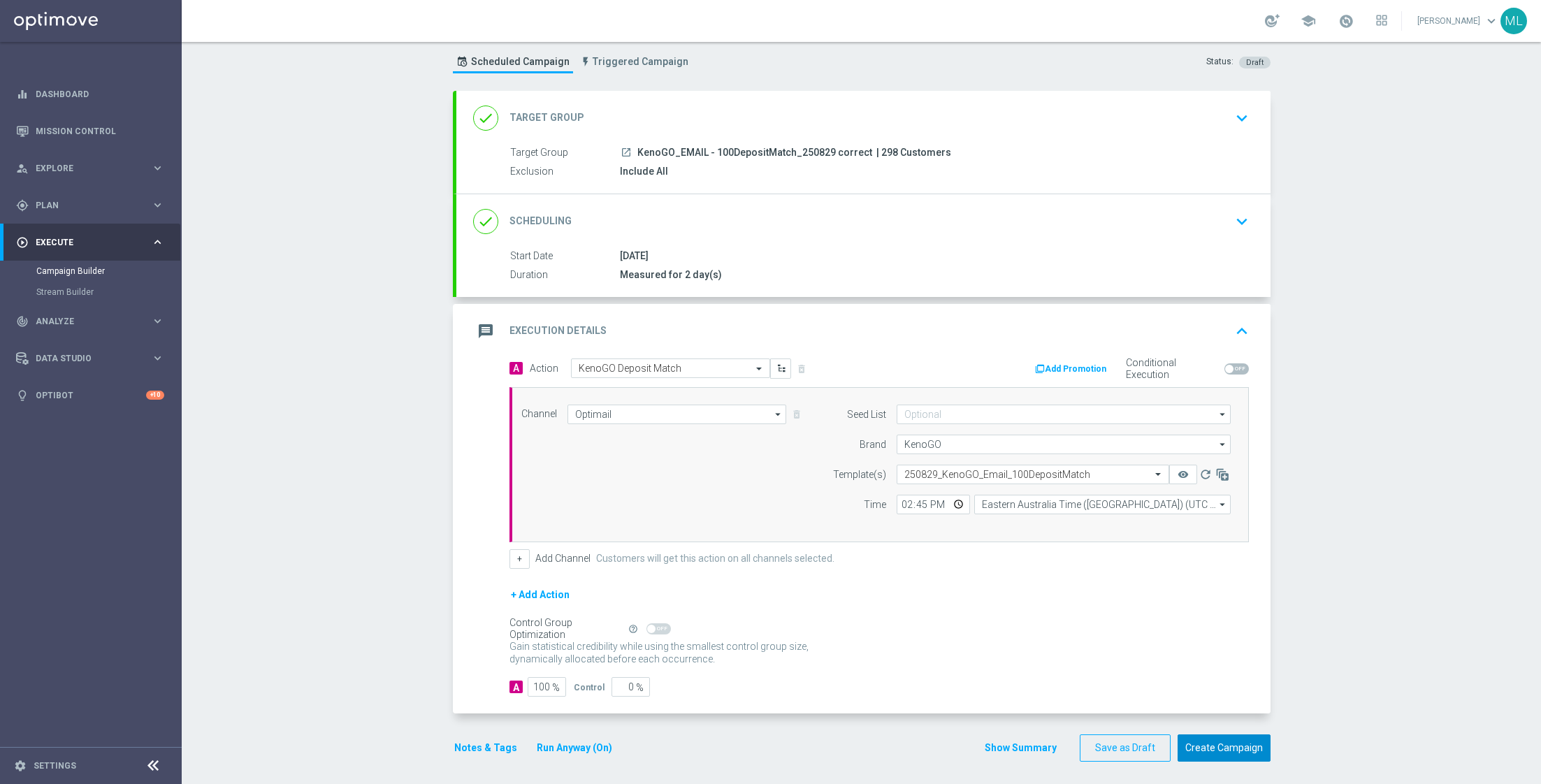
click at [1231, 741] on button "Create Campaign" at bounding box center [1223, 748] width 93 height 27
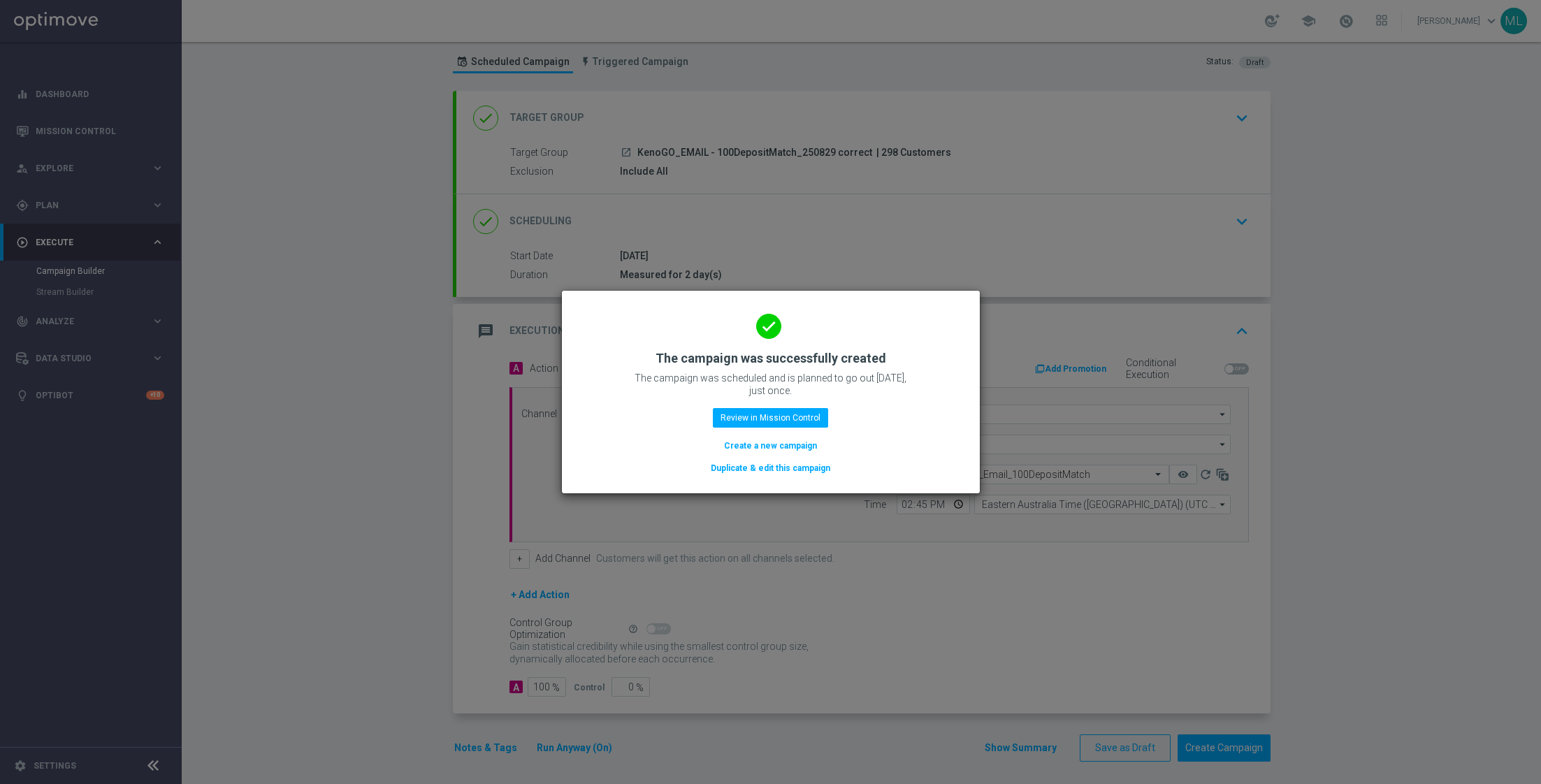
click at [749, 466] on button "Duplicate & edit this campaign" at bounding box center [770, 468] width 122 height 16
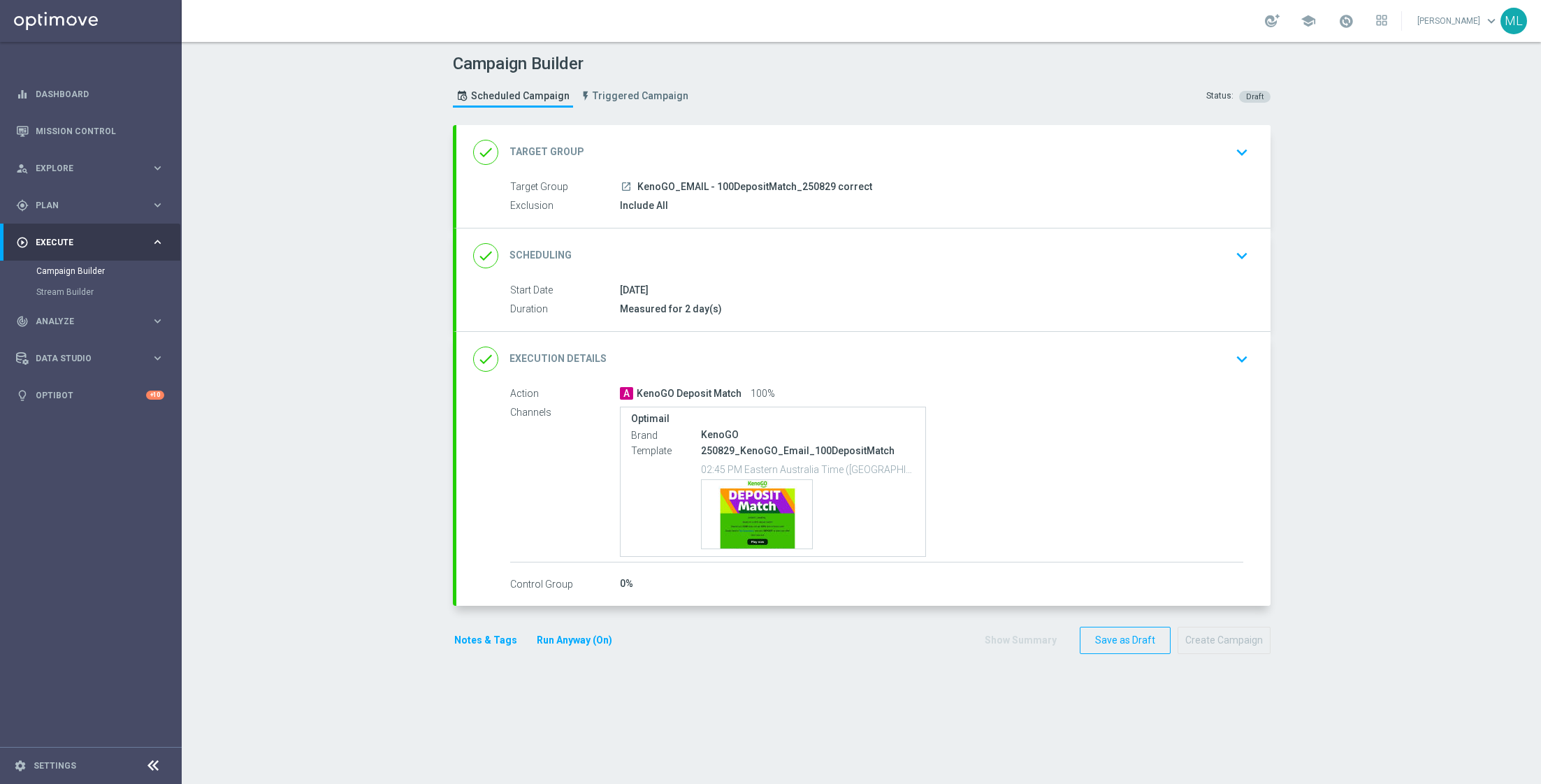
click at [1245, 151] on icon "keyboard_arrow_down" at bounding box center [1241, 151] width 21 height 21
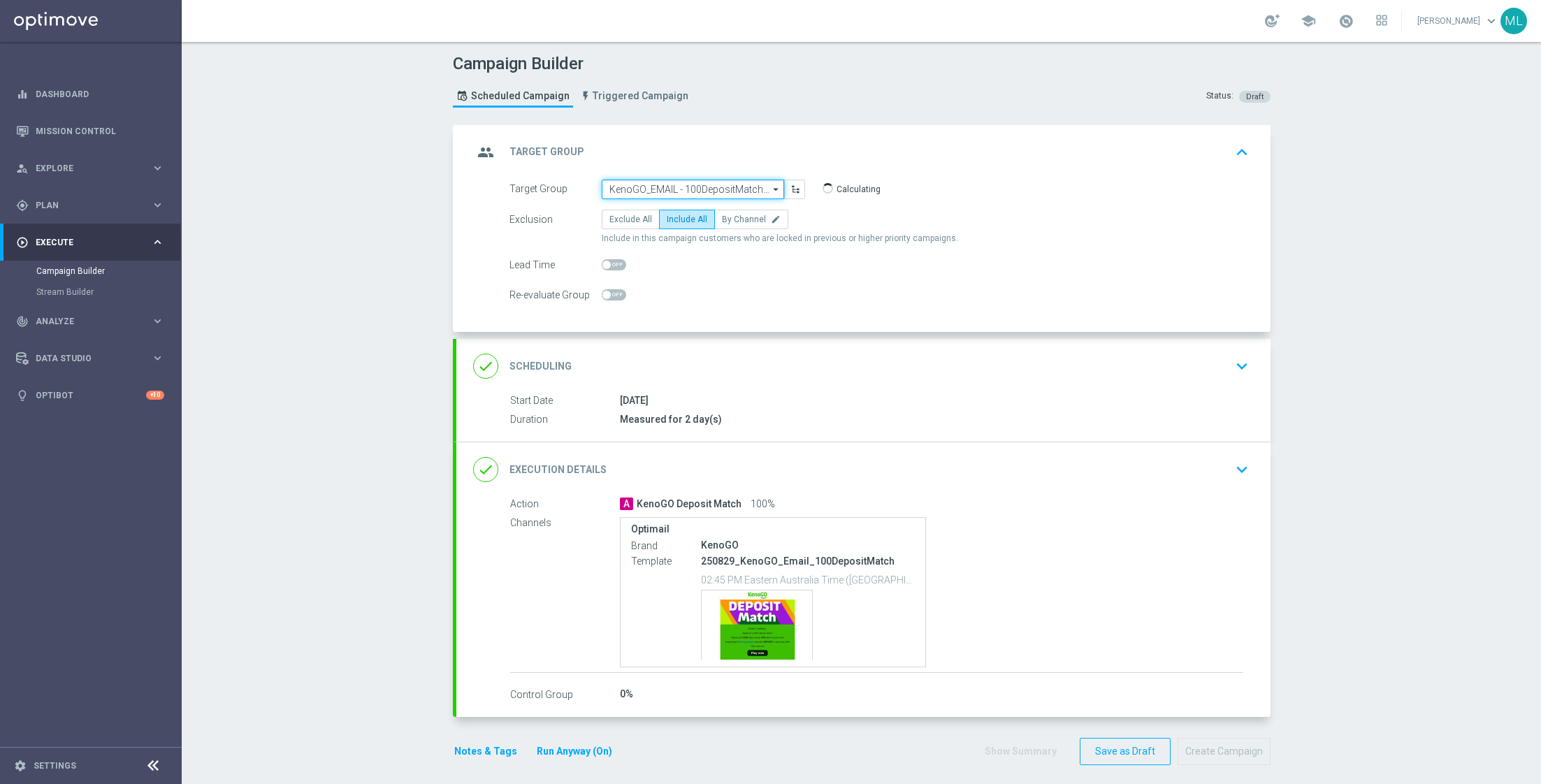
click at [690, 184] on input "KenoGO_EMAIL - 100DepositMatch_250829 correct" at bounding box center [692, 189] width 182 height 20
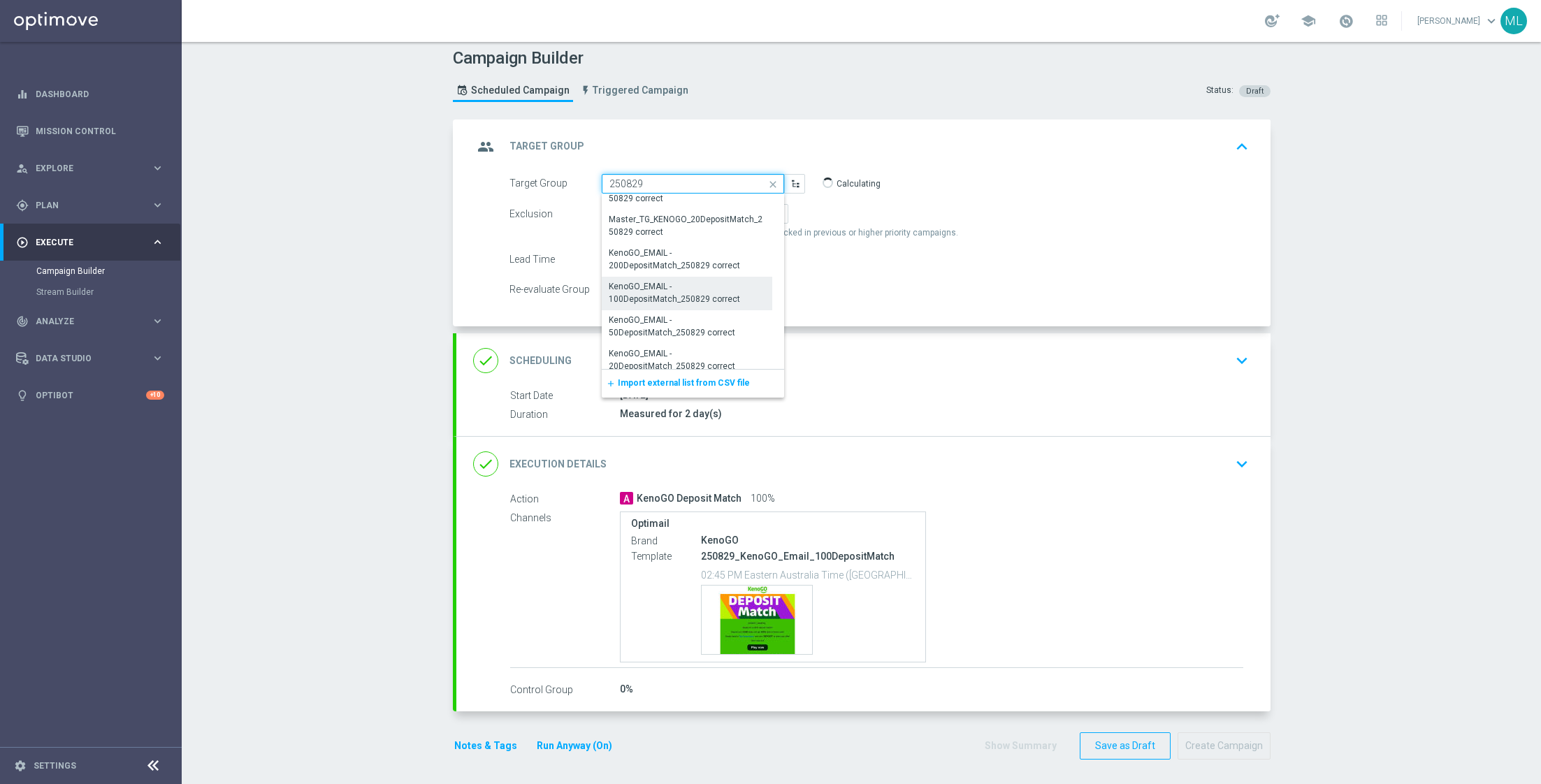
scroll to position [1006, 0]
click at [695, 328] on div "KenoGO_EMAIL - 50DepositMatch_250829 correct" at bounding box center [687, 328] width 157 height 25
type input "KenoGO_EMAIL - 50DepositMatch_250829 correct"
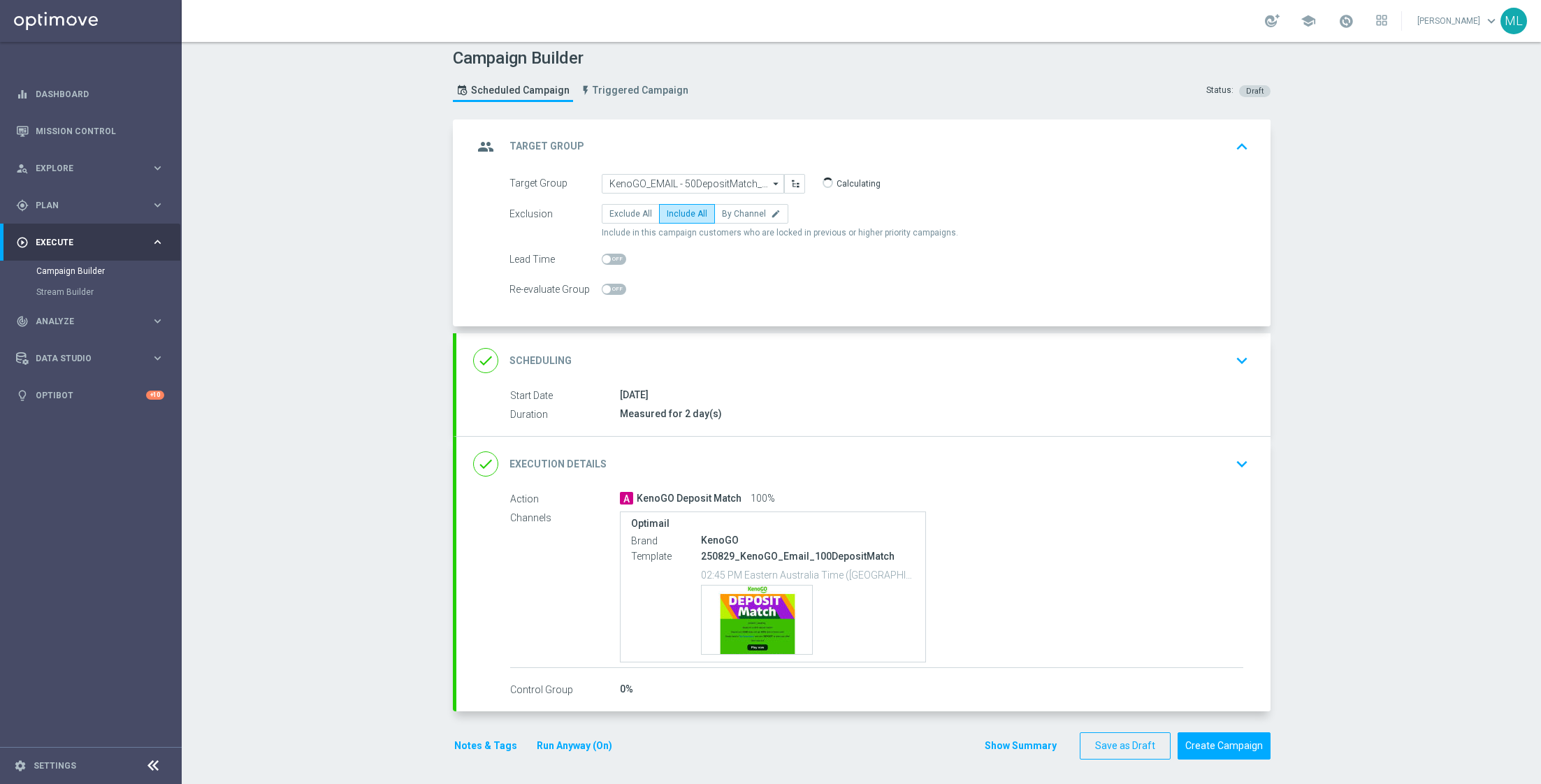
click at [1231, 461] on icon "keyboard_arrow_down" at bounding box center [1241, 463] width 21 height 21
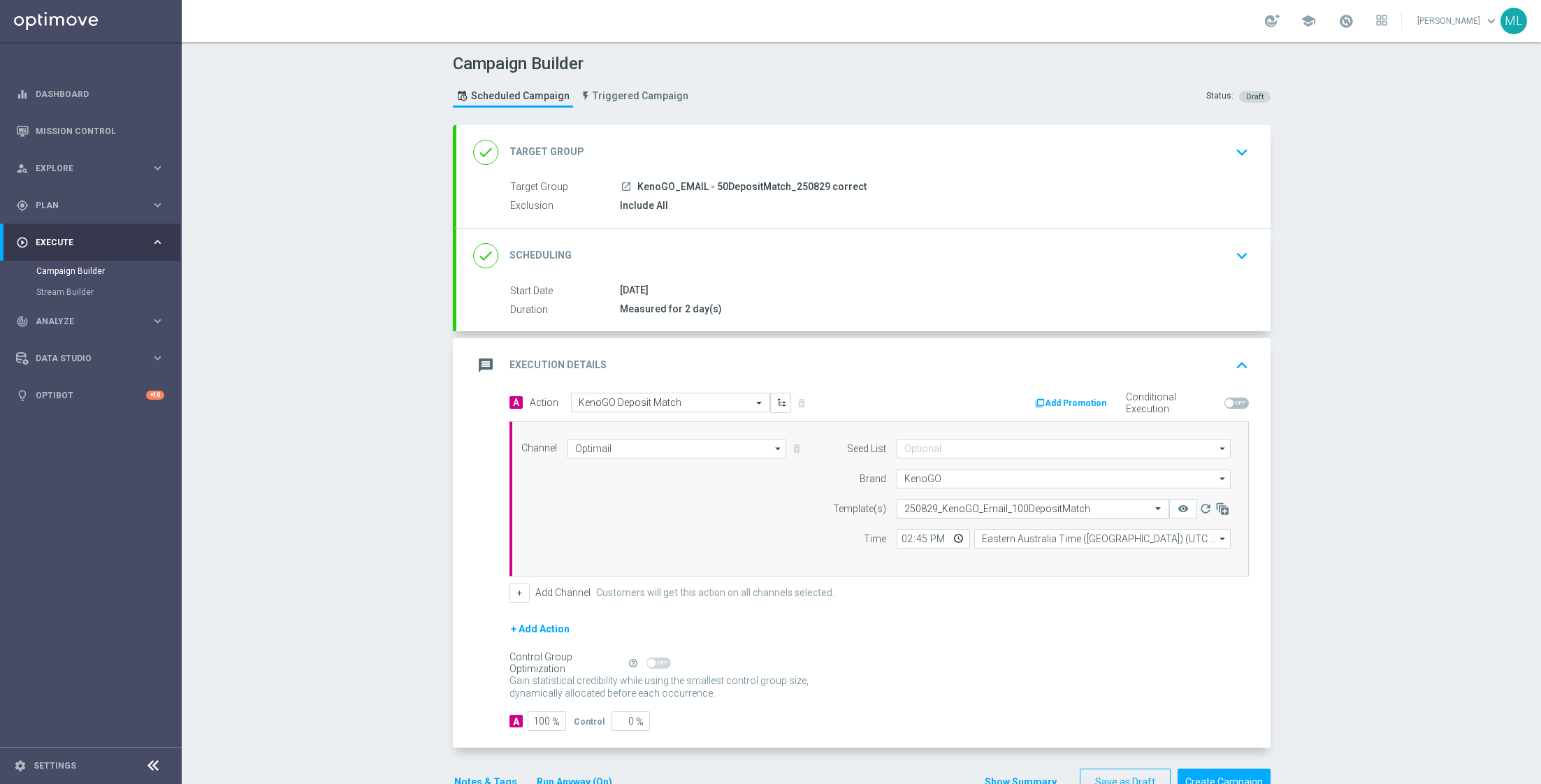
click at [974, 506] on input "text" at bounding box center [1018, 509] width 229 height 12
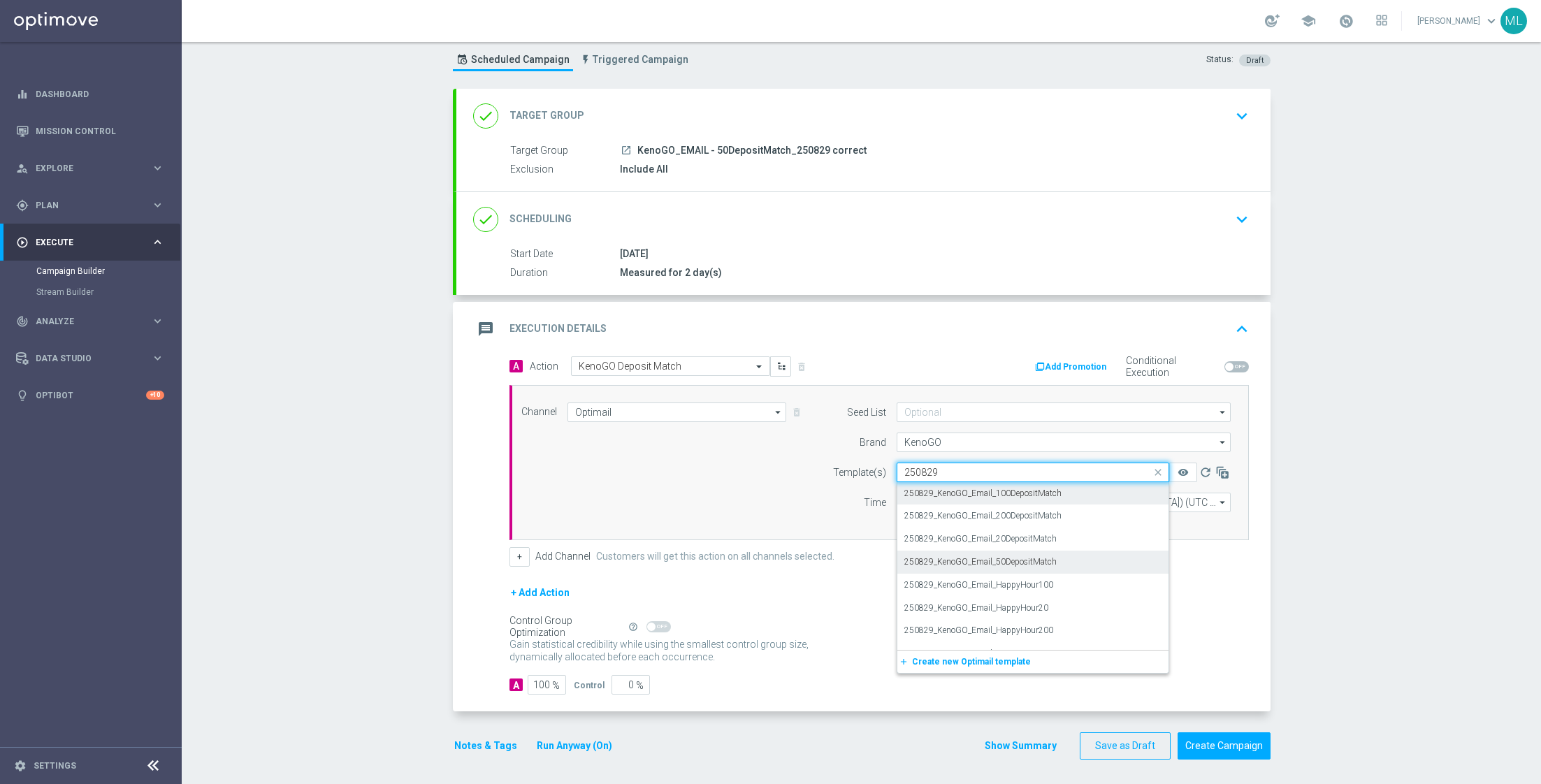
click at [1041, 558] on label "250829_KenoGO_Email_50DepositMatch" at bounding box center [980, 562] width 152 height 12
type input "250829"
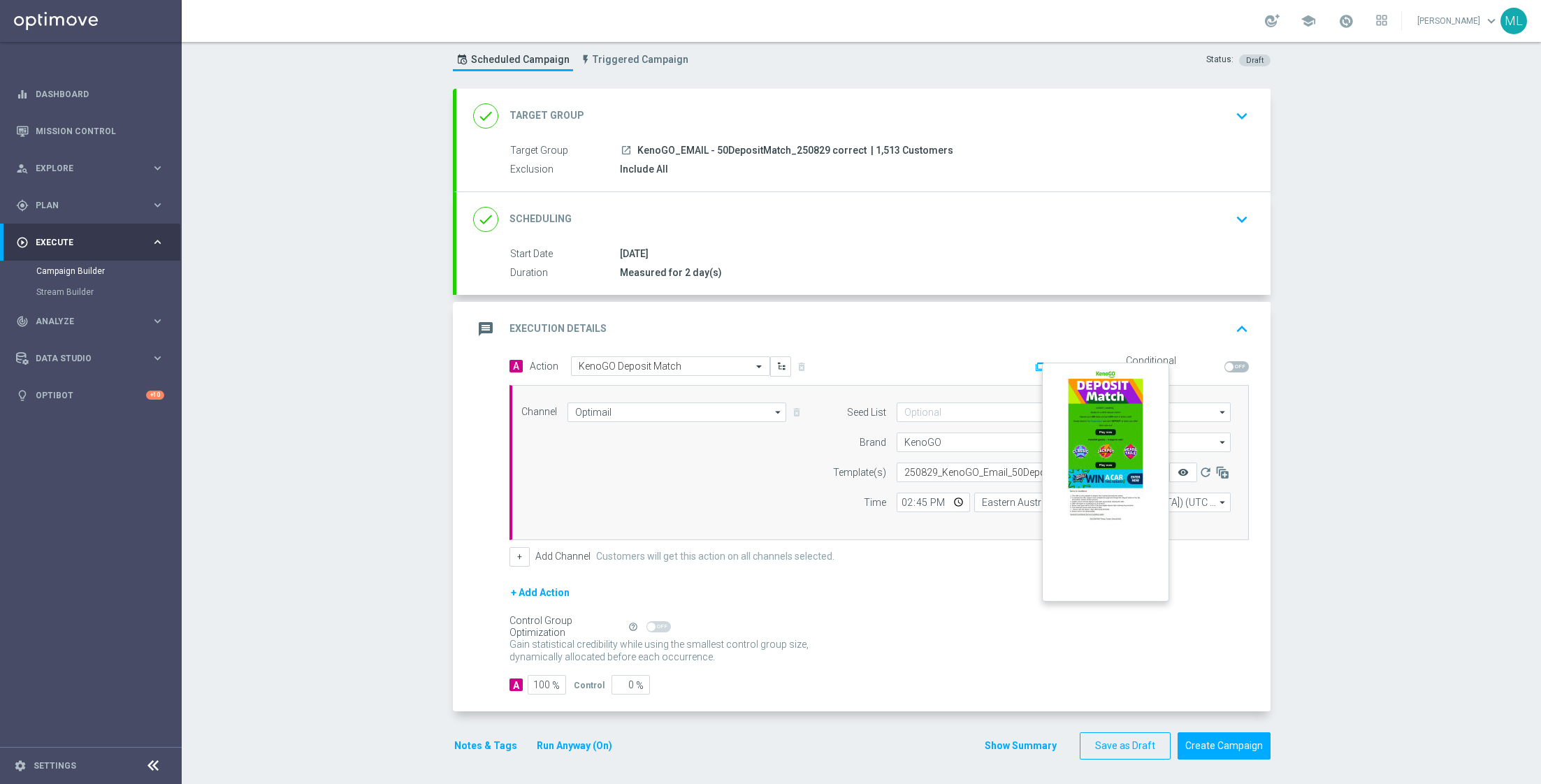
click at [1183, 466] on icon "remove_red_eye" at bounding box center [1183, 472] width 12 height 12
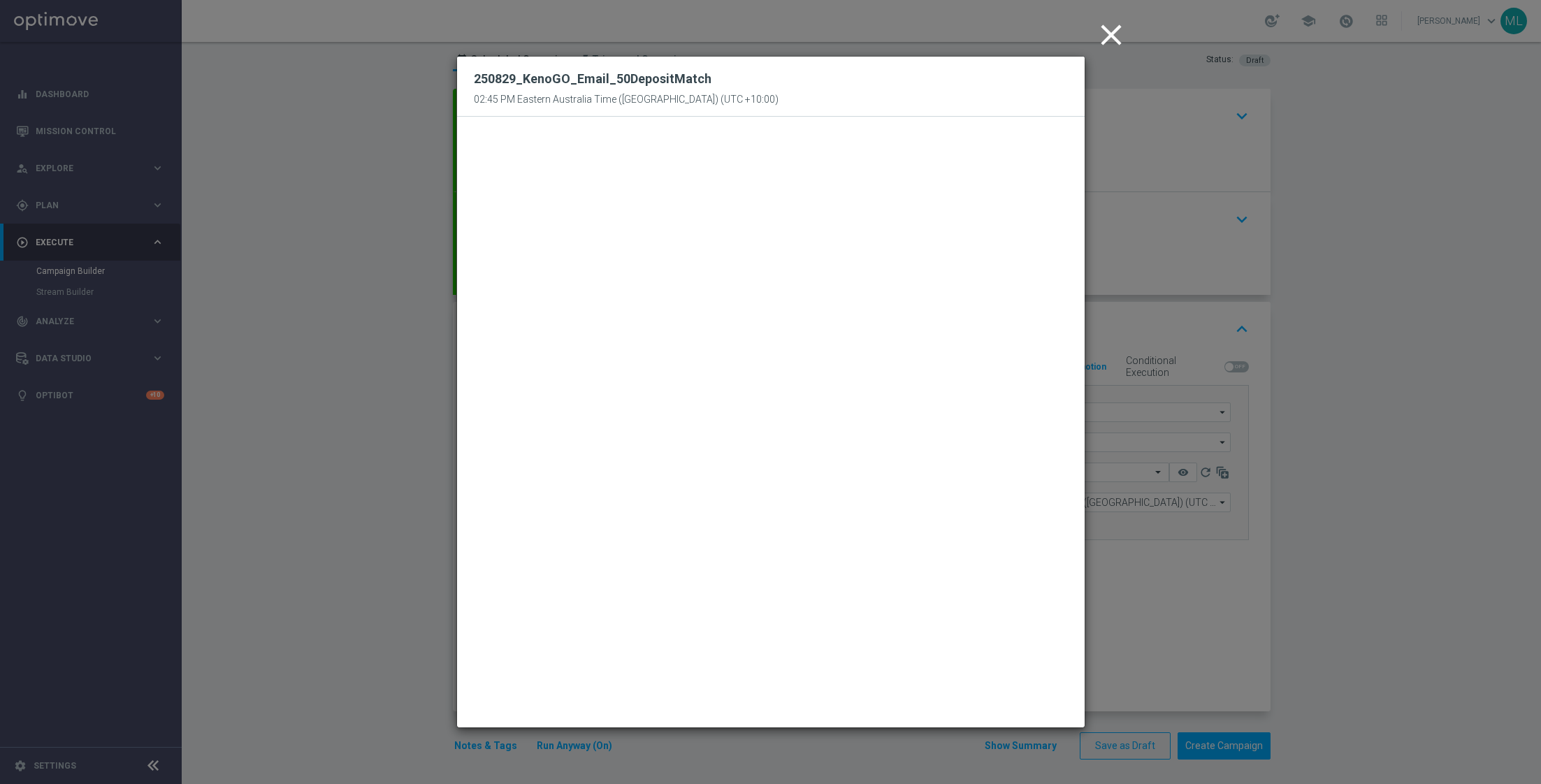
click at [1106, 36] on icon "close" at bounding box center [1111, 35] width 35 height 35
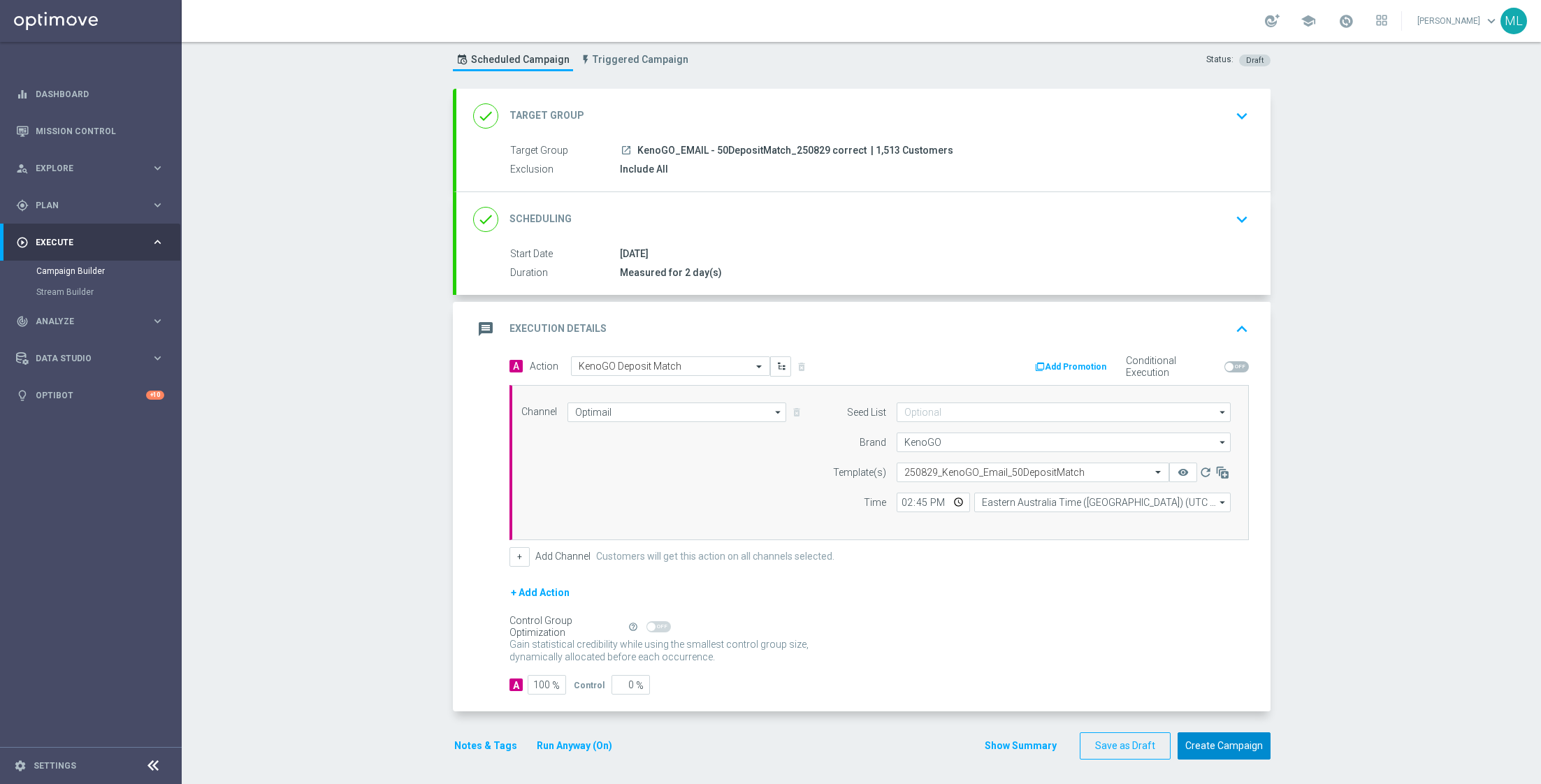
click at [1215, 738] on button "Create Campaign" at bounding box center [1223, 745] width 93 height 27
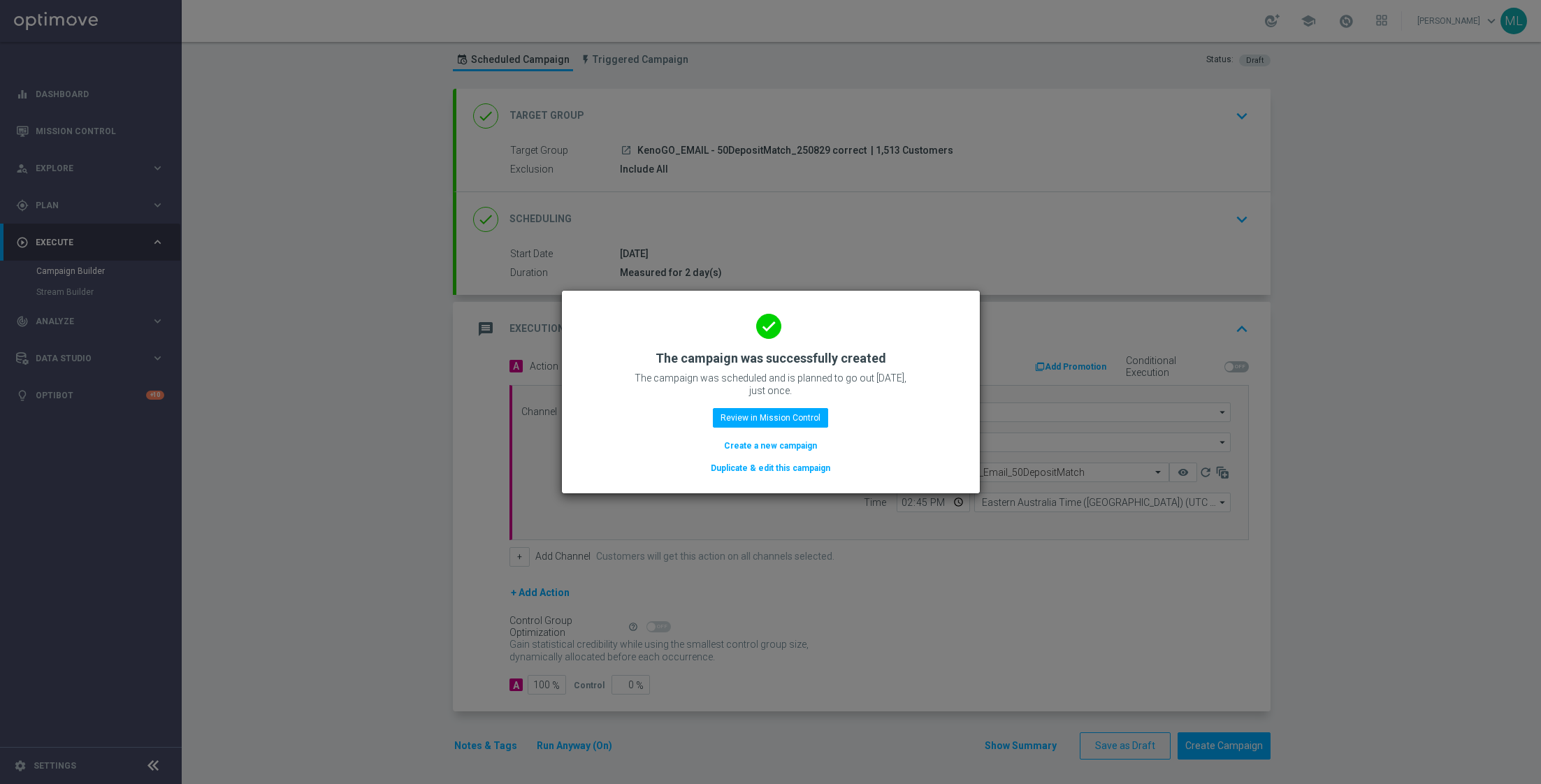
click at [783, 467] on button "Duplicate & edit this campaign" at bounding box center [770, 468] width 122 height 16
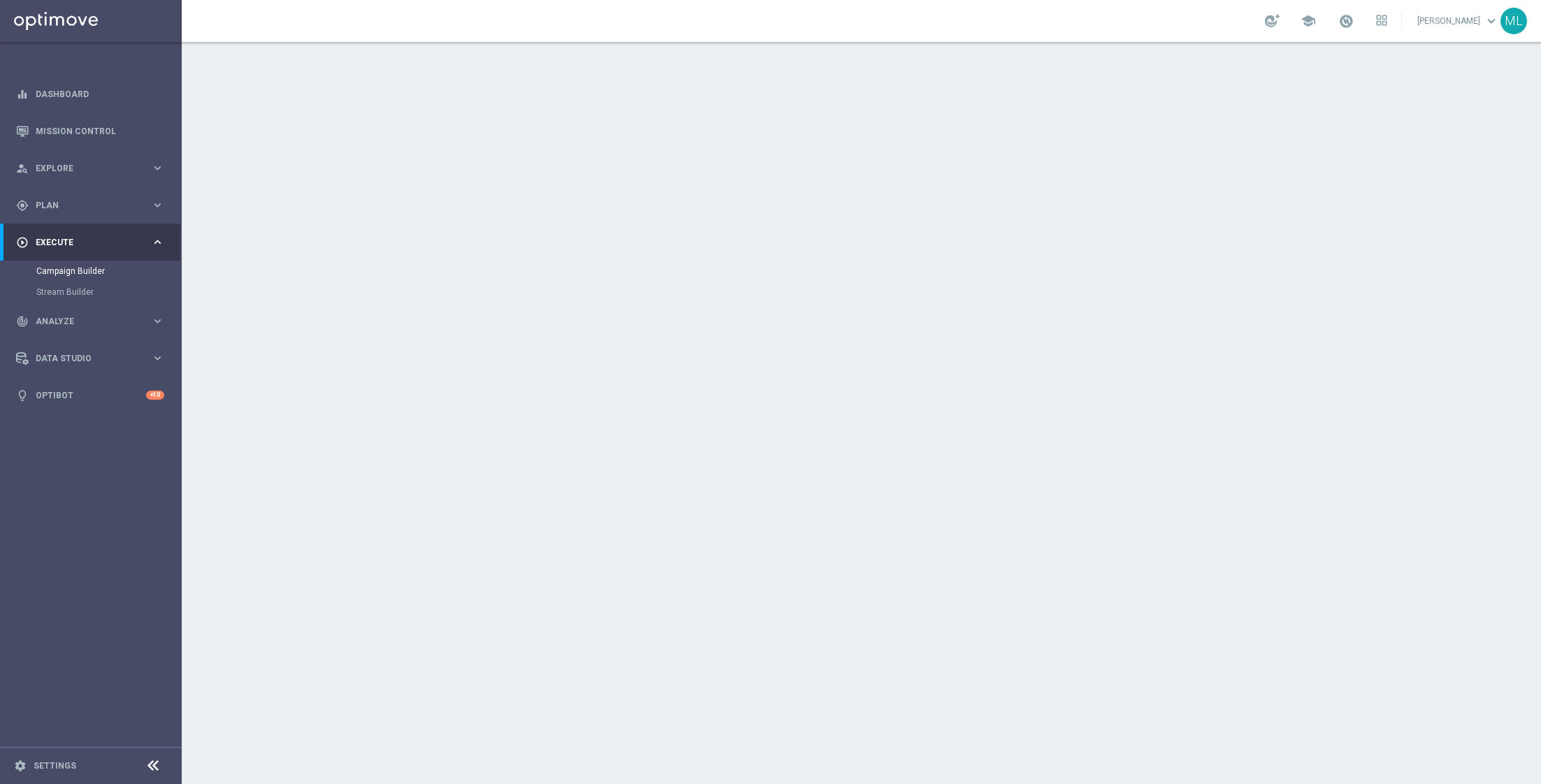
click at [1242, 155] on icon "keyboard_arrow_down" at bounding box center [1241, 151] width 21 height 21
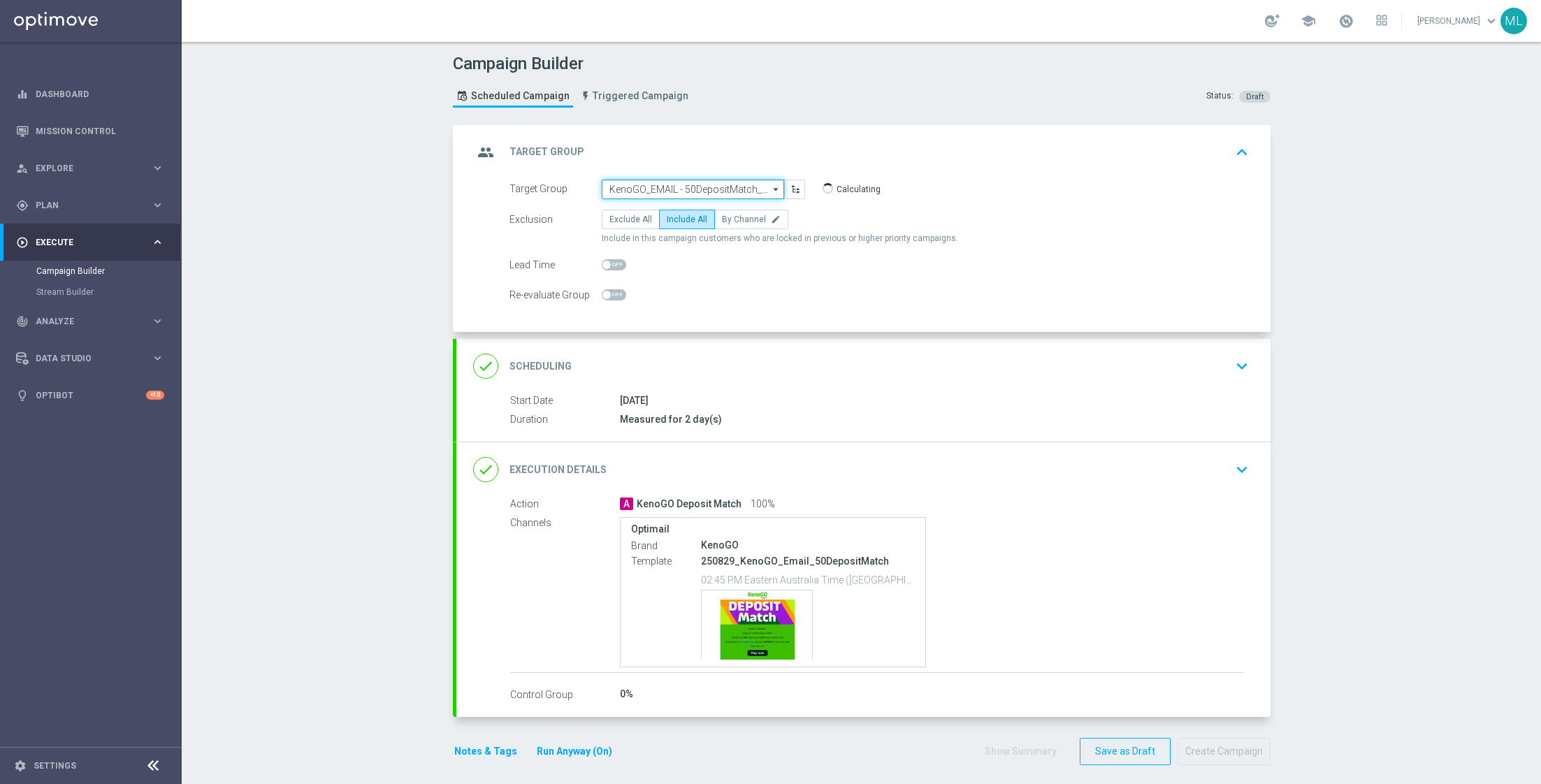
click at [682, 190] on input "KenoGO_EMAIL - 50DepositMatch_250829 correct" at bounding box center [692, 189] width 182 height 20
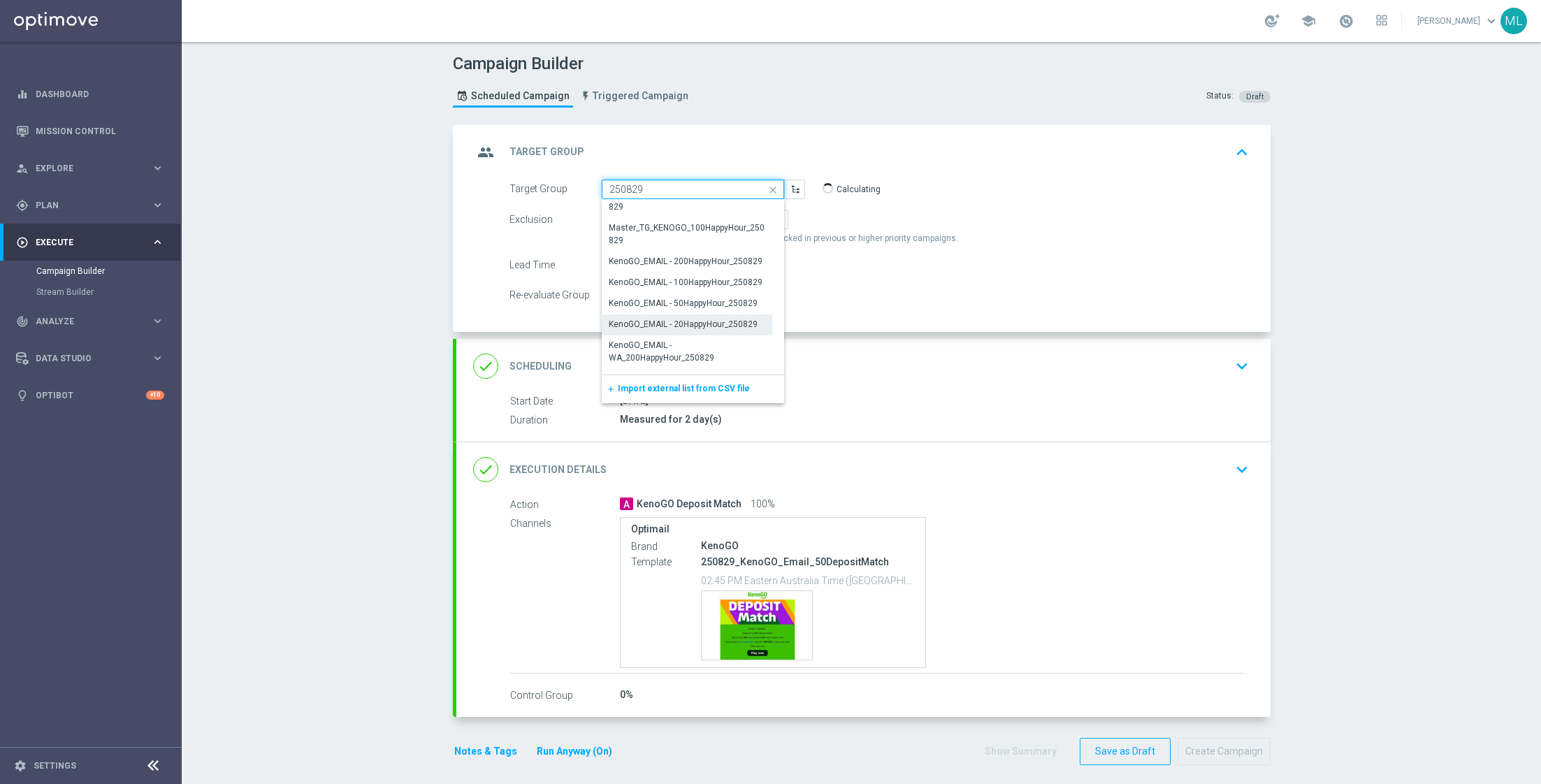
scroll to position [93, 0]
click at [714, 315] on div "KenoGO_EMAIL - 20HappyHour_250829" at bounding box center [684, 314] width 149 height 12
type input "KenoGO_EMAIL - 20HappyHour_250829"
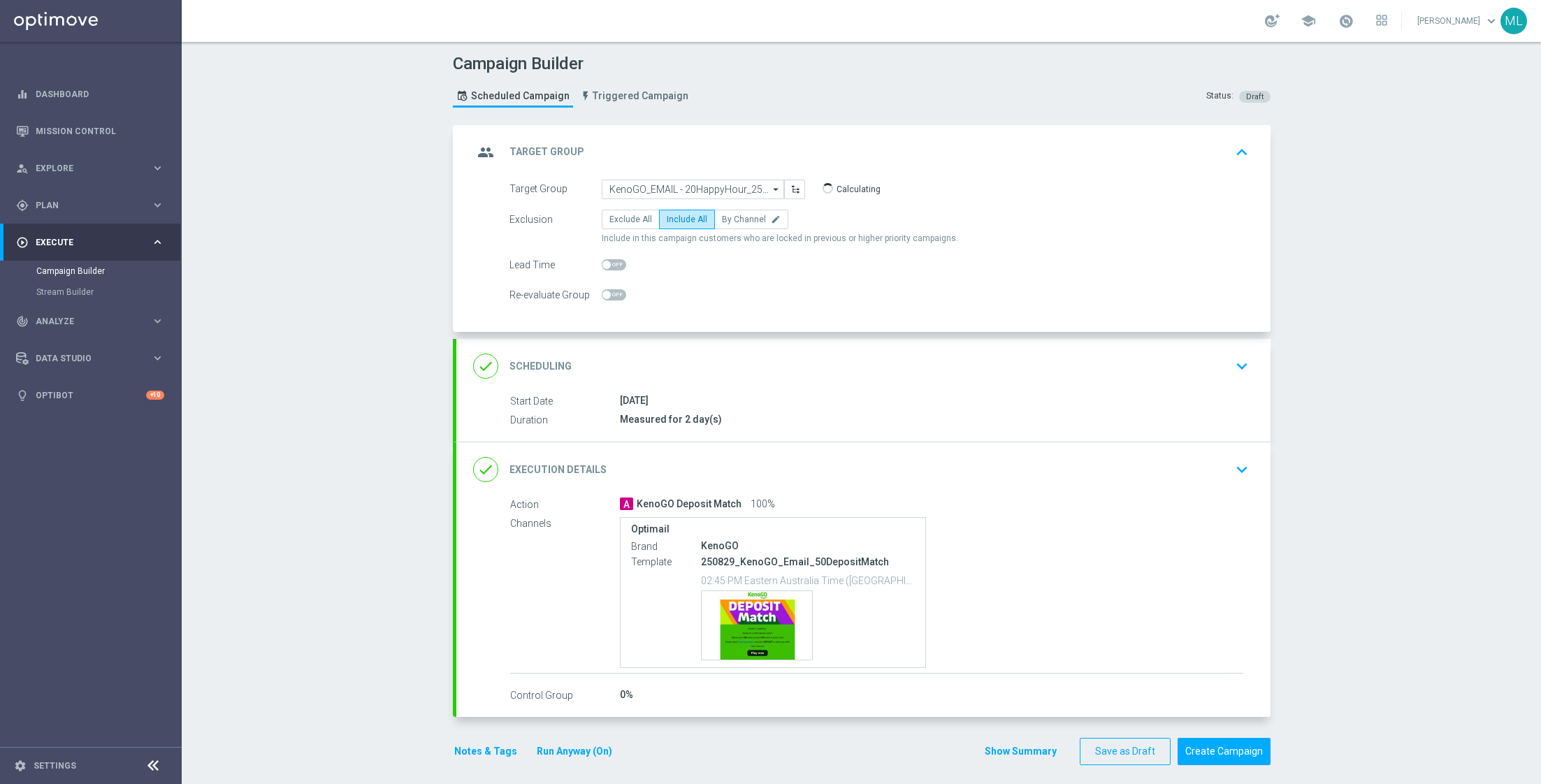
click at [1244, 464] on icon "keyboard_arrow_down" at bounding box center [1241, 469] width 21 height 21
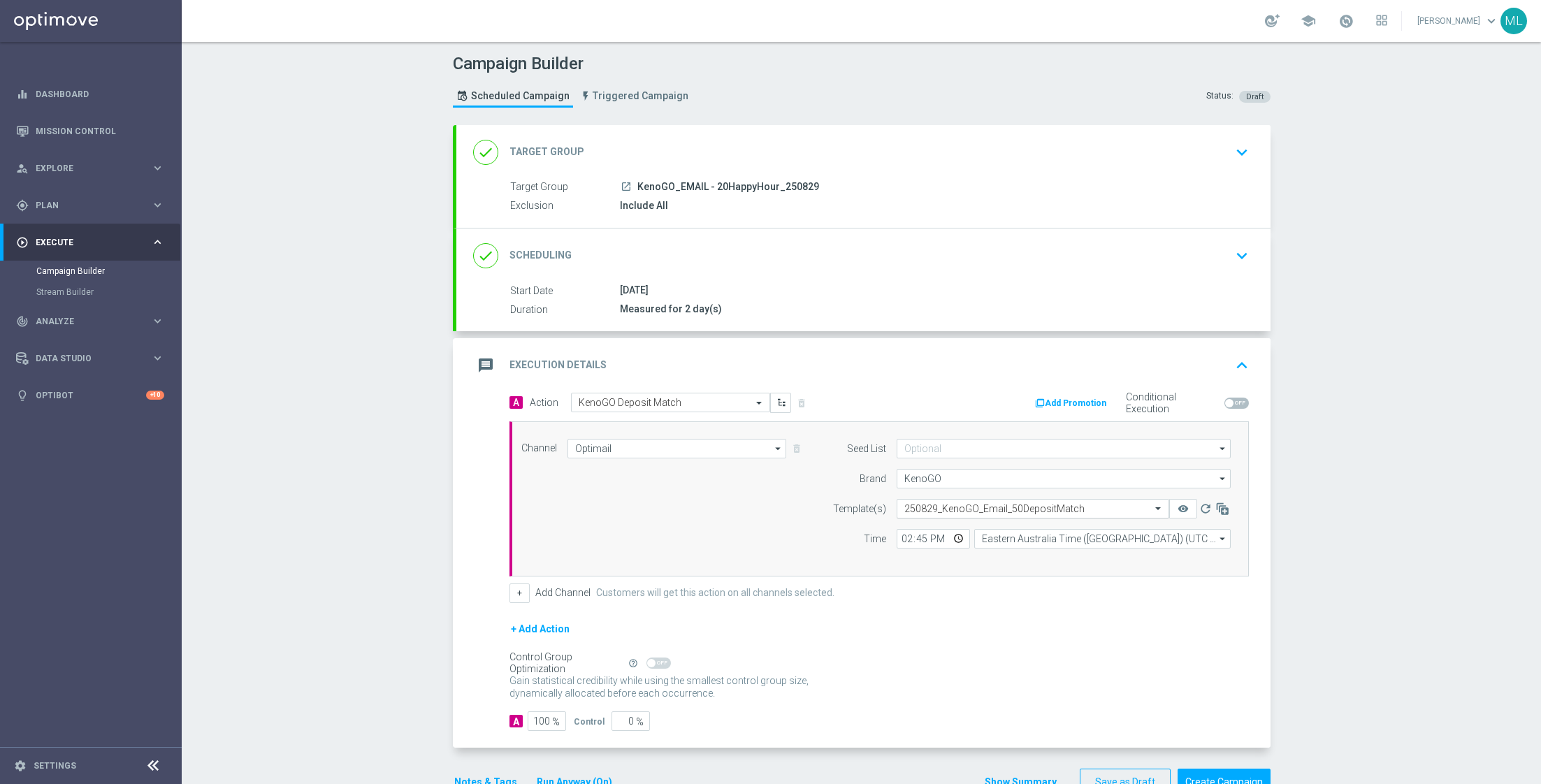
click at [976, 503] on input "text" at bounding box center [1018, 509] width 229 height 12
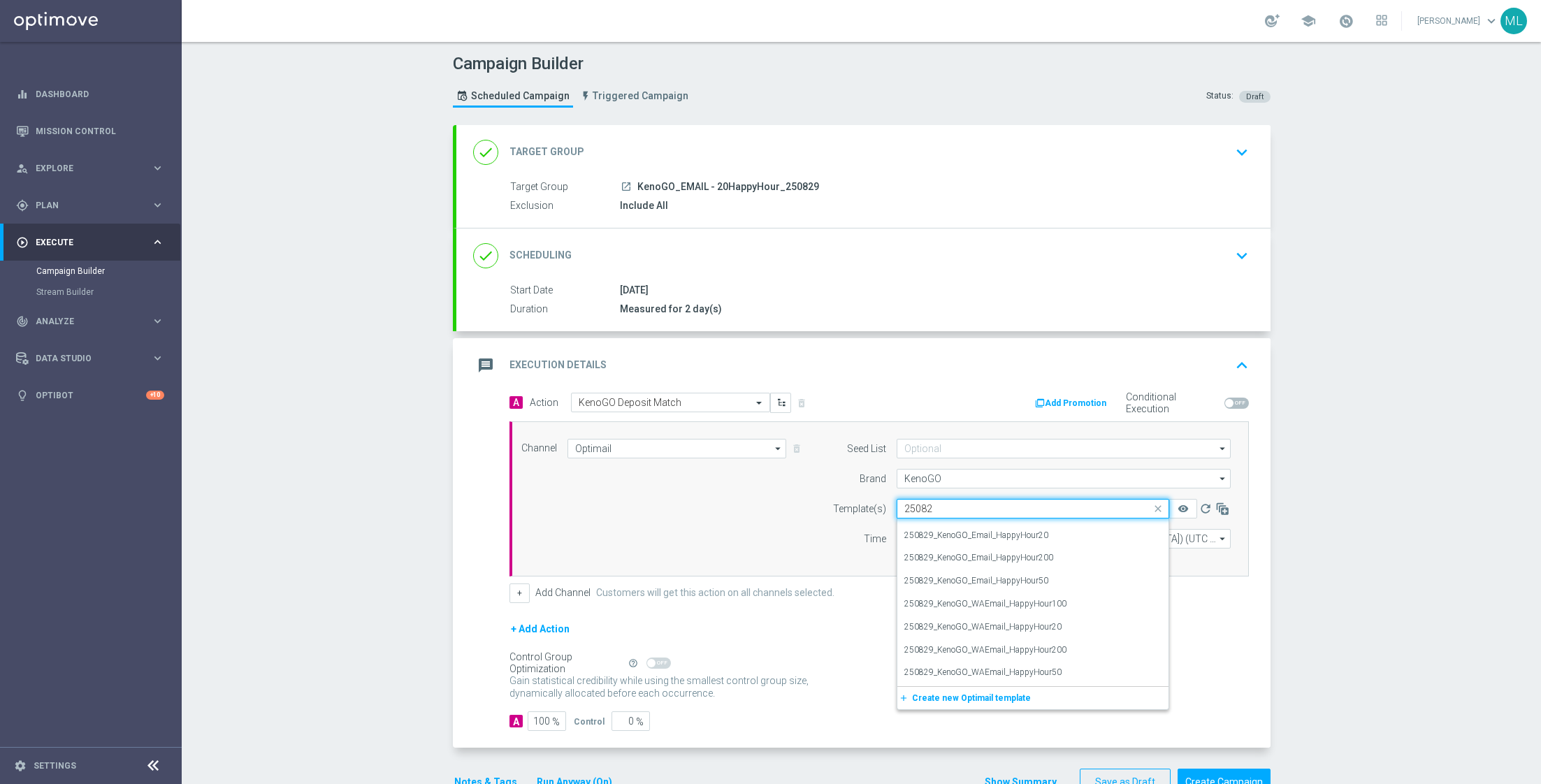
type input "250829"
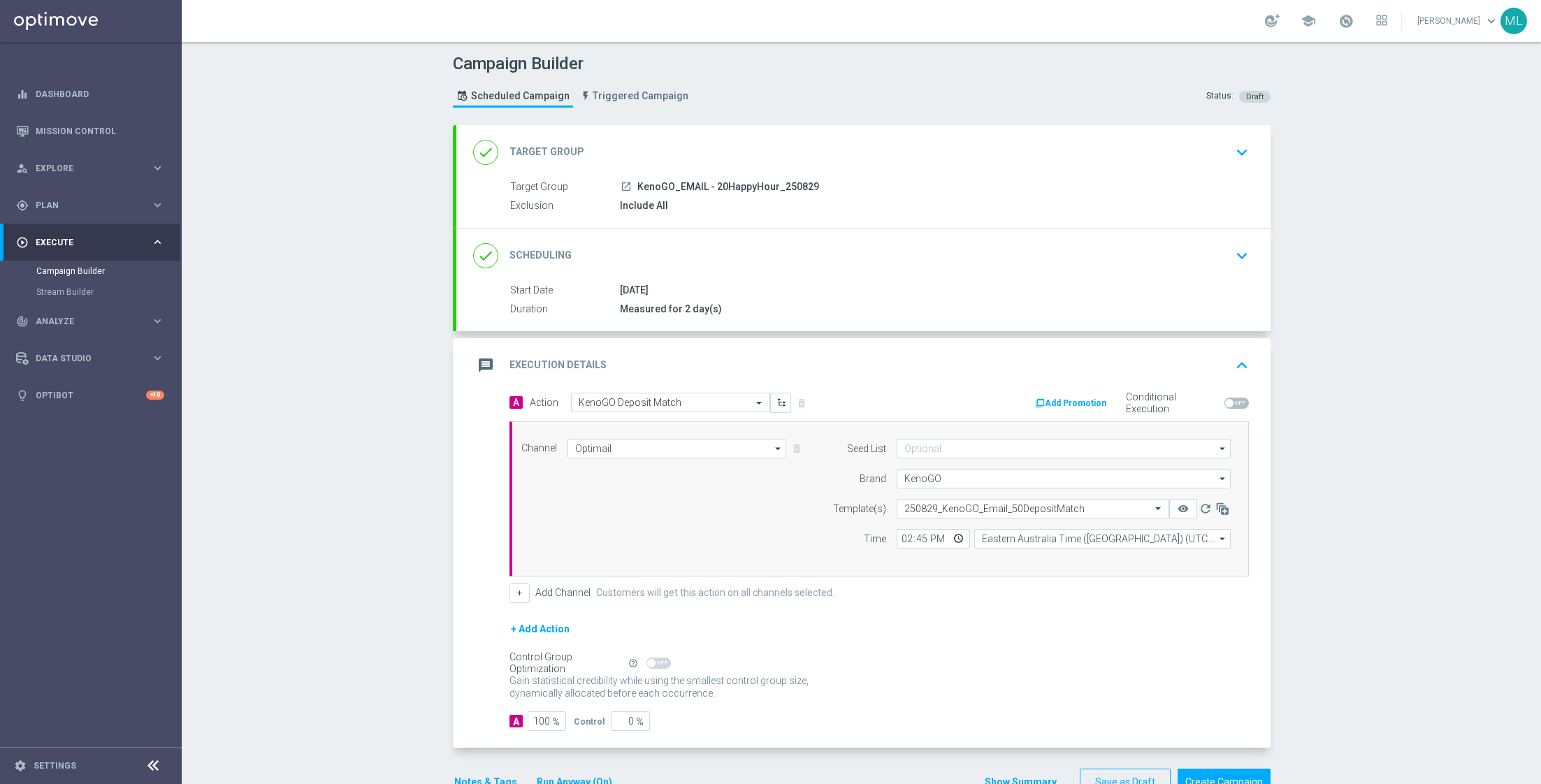
click at [1066, 194] on div "Target Group launch KenoGO_EMAIL - 20HappyHour_250829" at bounding box center [877, 187] width 733 height 16
click at [1231, 155] on icon "keyboard_arrow_down" at bounding box center [1241, 151] width 21 height 21
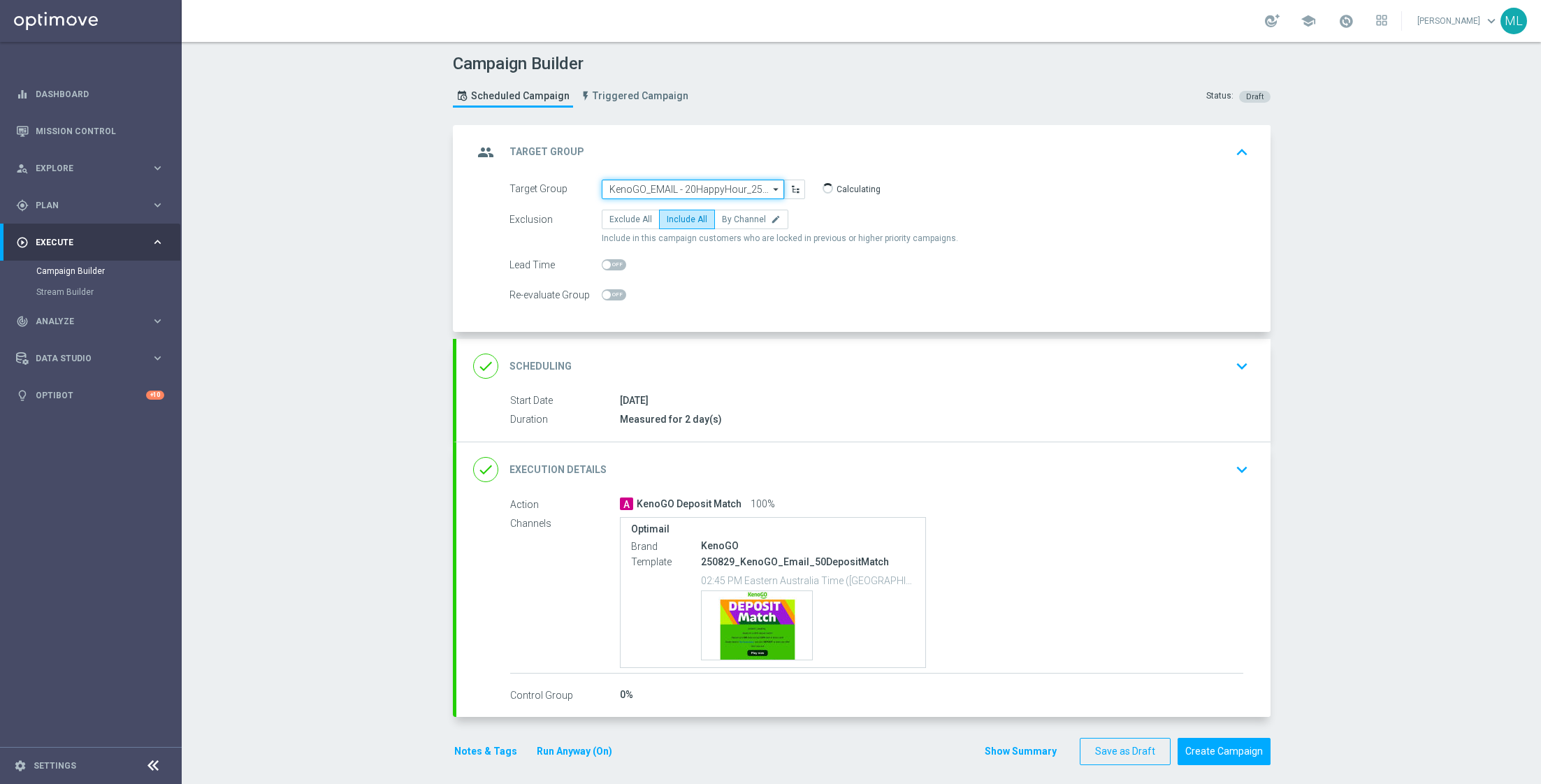
click at [633, 187] on input "KenoGO_EMAIL - 20HappyHour_250829" at bounding box center [692, 189] width 182 height 20
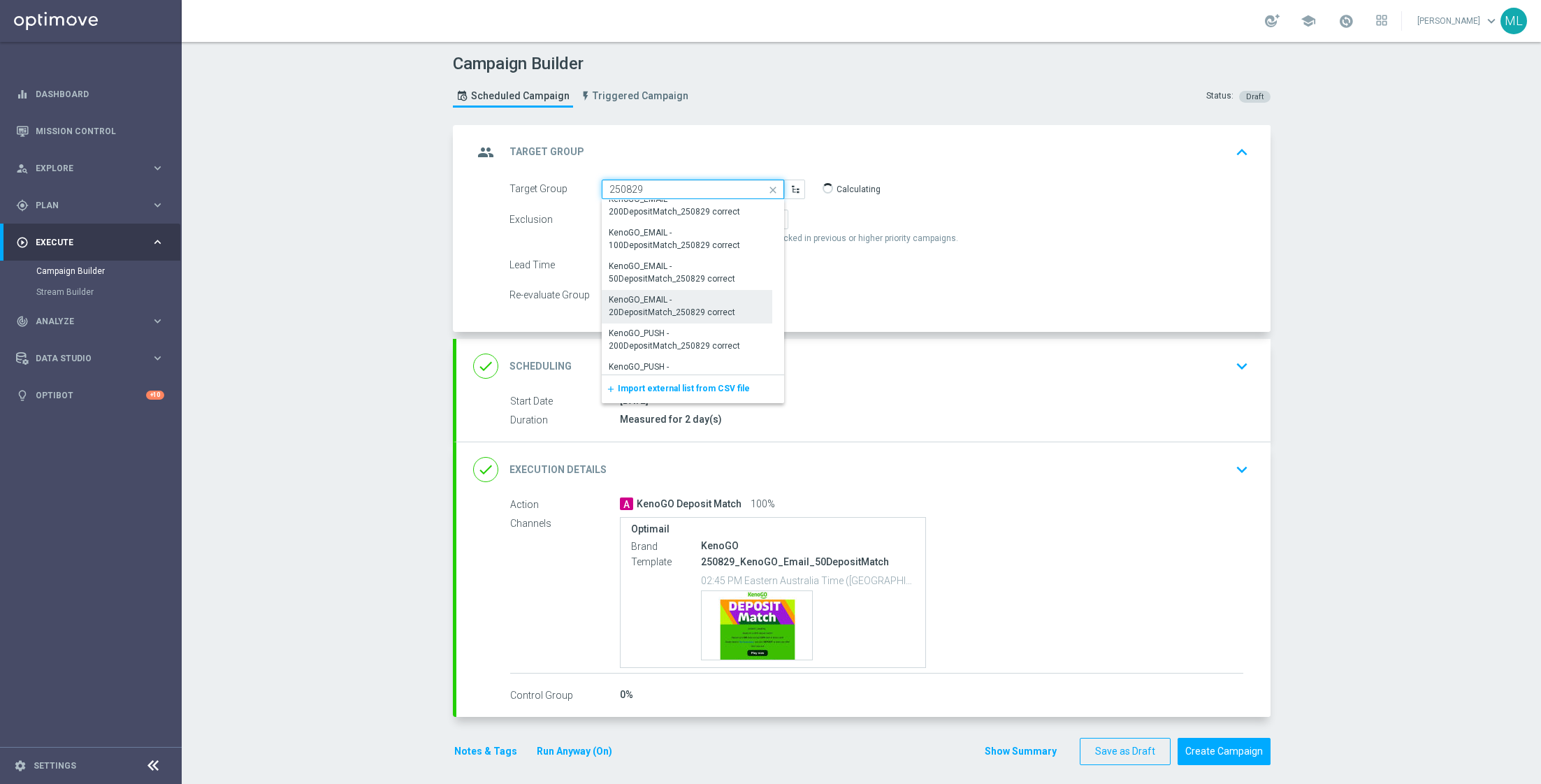
scroll to position [1064, 0]
click at [701, 313] on div "KenoGO_EMAIL - 20DepositMatch_250829 correct" at bounding box center [687, 308] width 157 height 25
type input "KenoGO_EMAIL - 20DepositMatch_250829 correct"
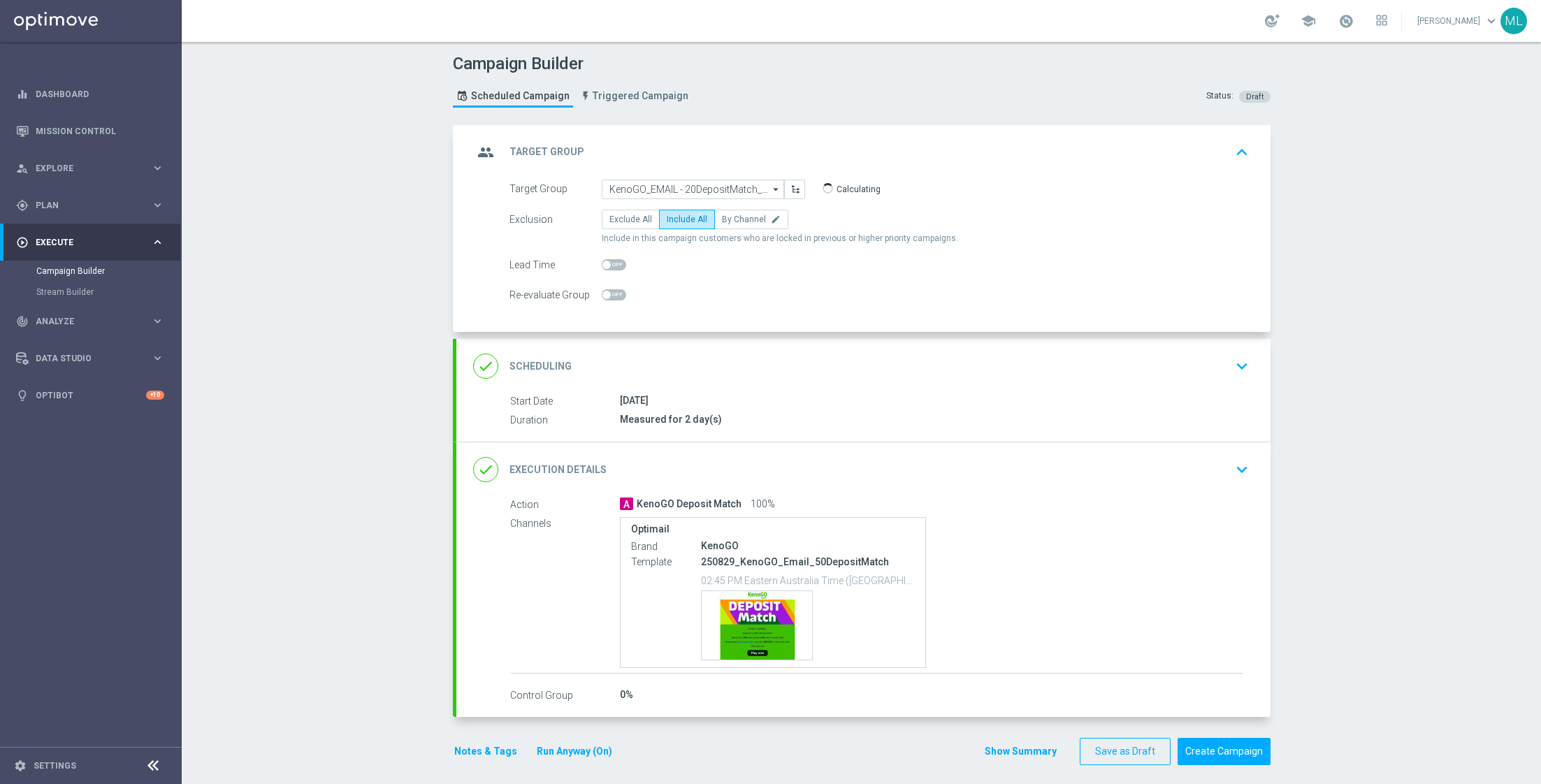
click at [1235, 466] on icon "keyboard_arrow_down" at bounding box center [1241, 469] width 21 height 21
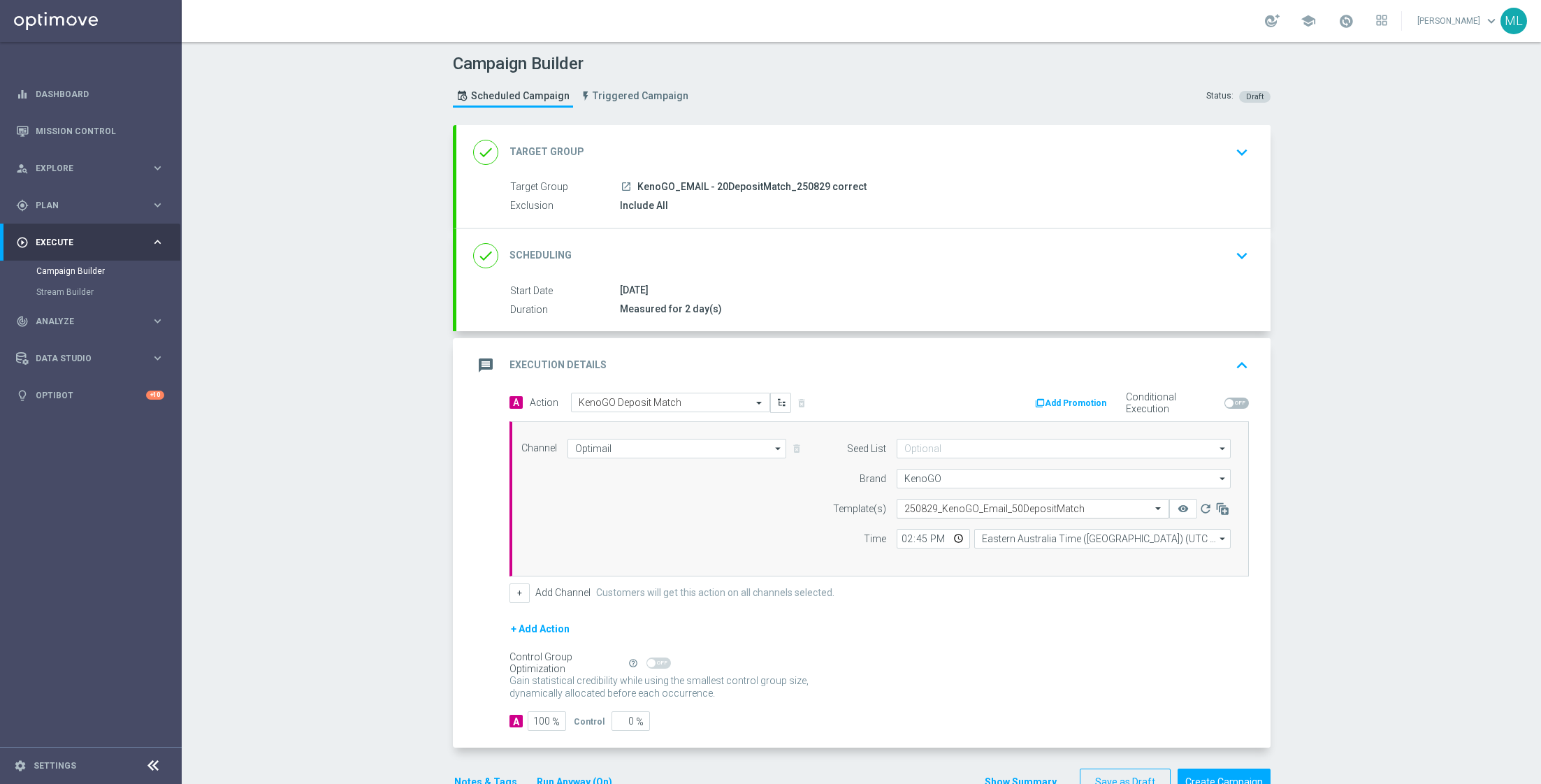
click at [986, 503] on input "text" at bounding box center [1018, 509] width 229 height 12
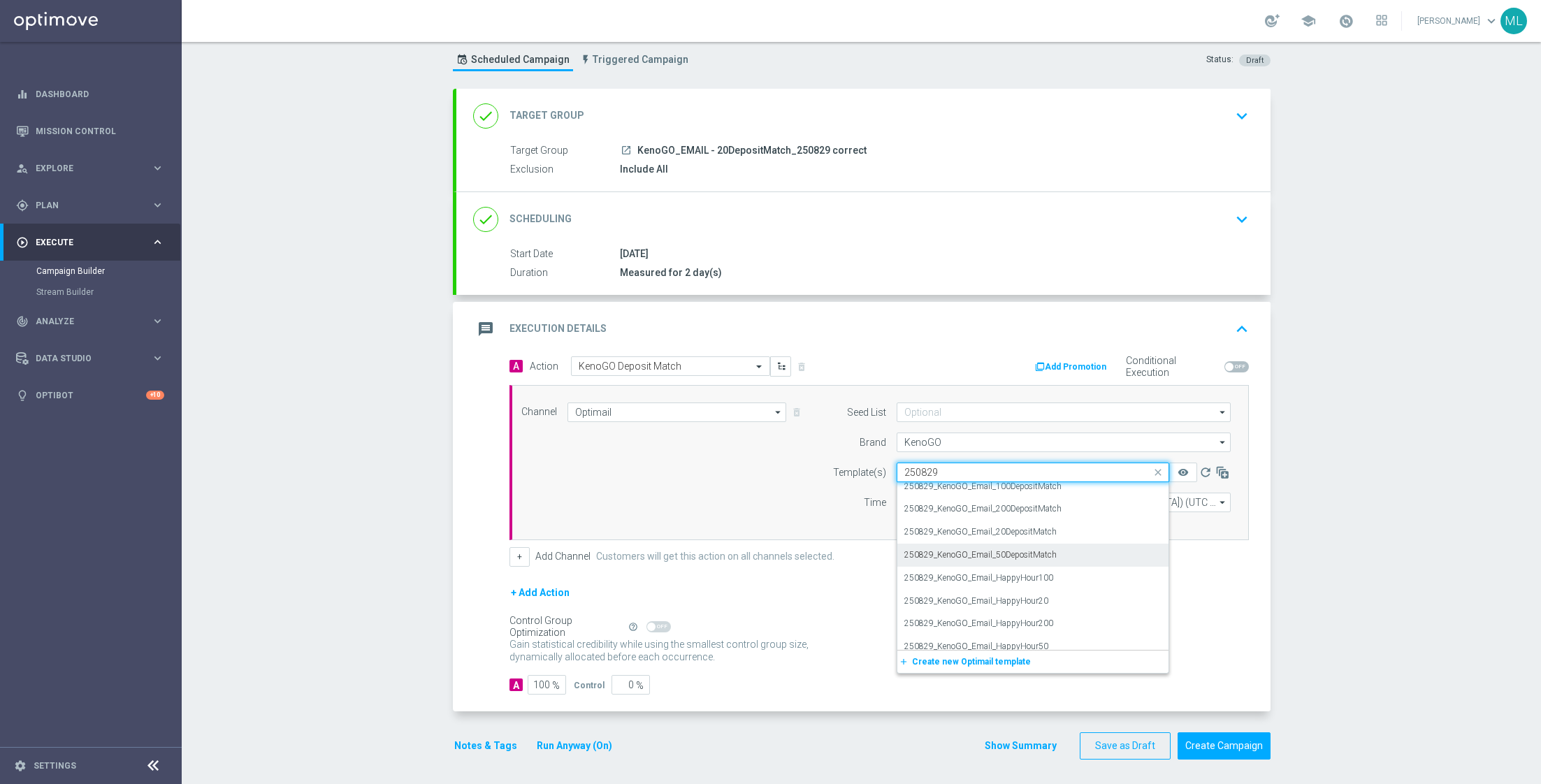
scroll to position [0, 0]
click at [1037, 539] on label "250829_KenoGO_Email_20DepositMatch" at bounding box center [980, 539] width 152 height 12
type input "250829"
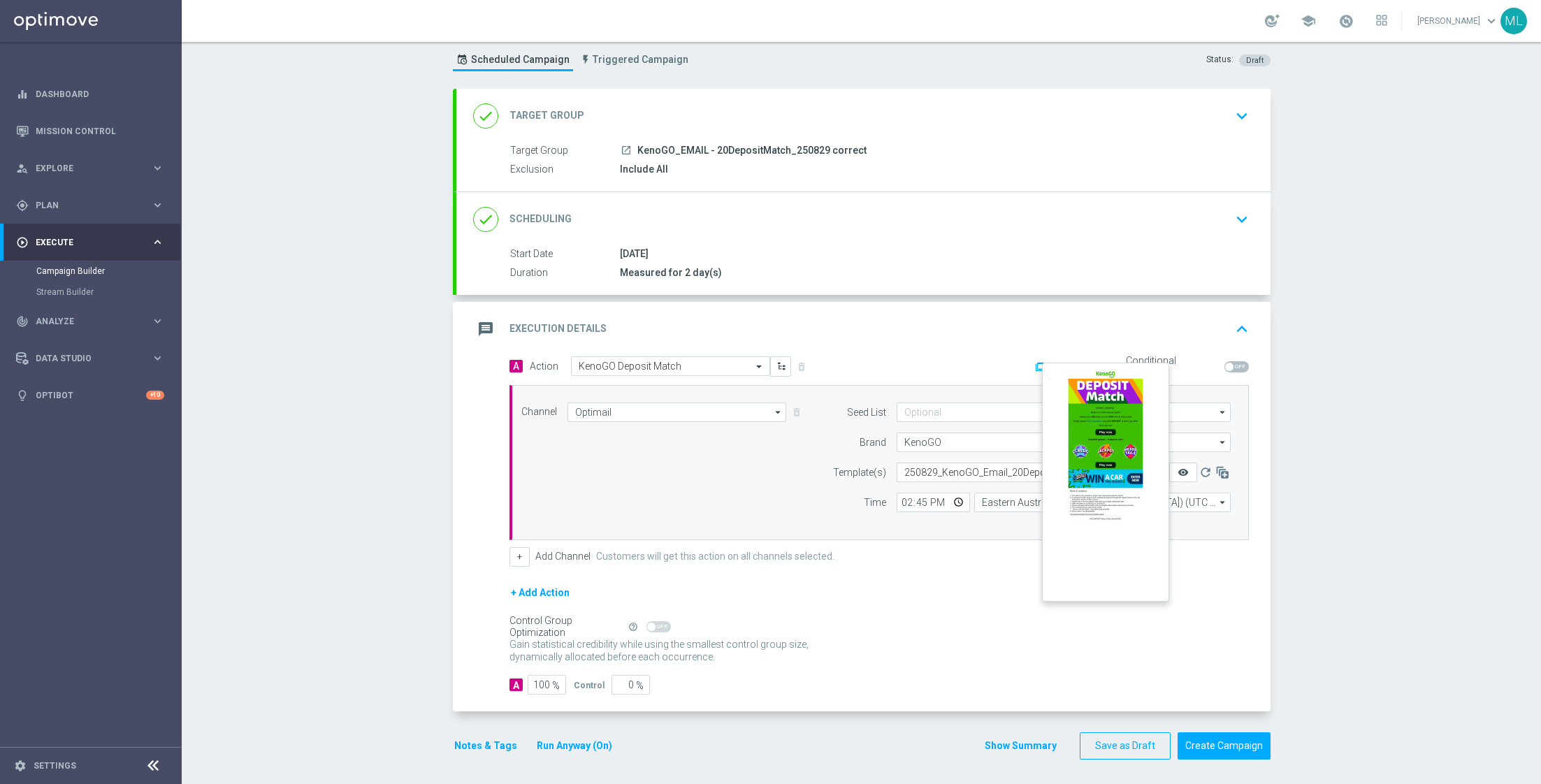
click at [1187, 466] on icon "remove_red_eye" at bounding box center [1183, 472] width 12 height 12
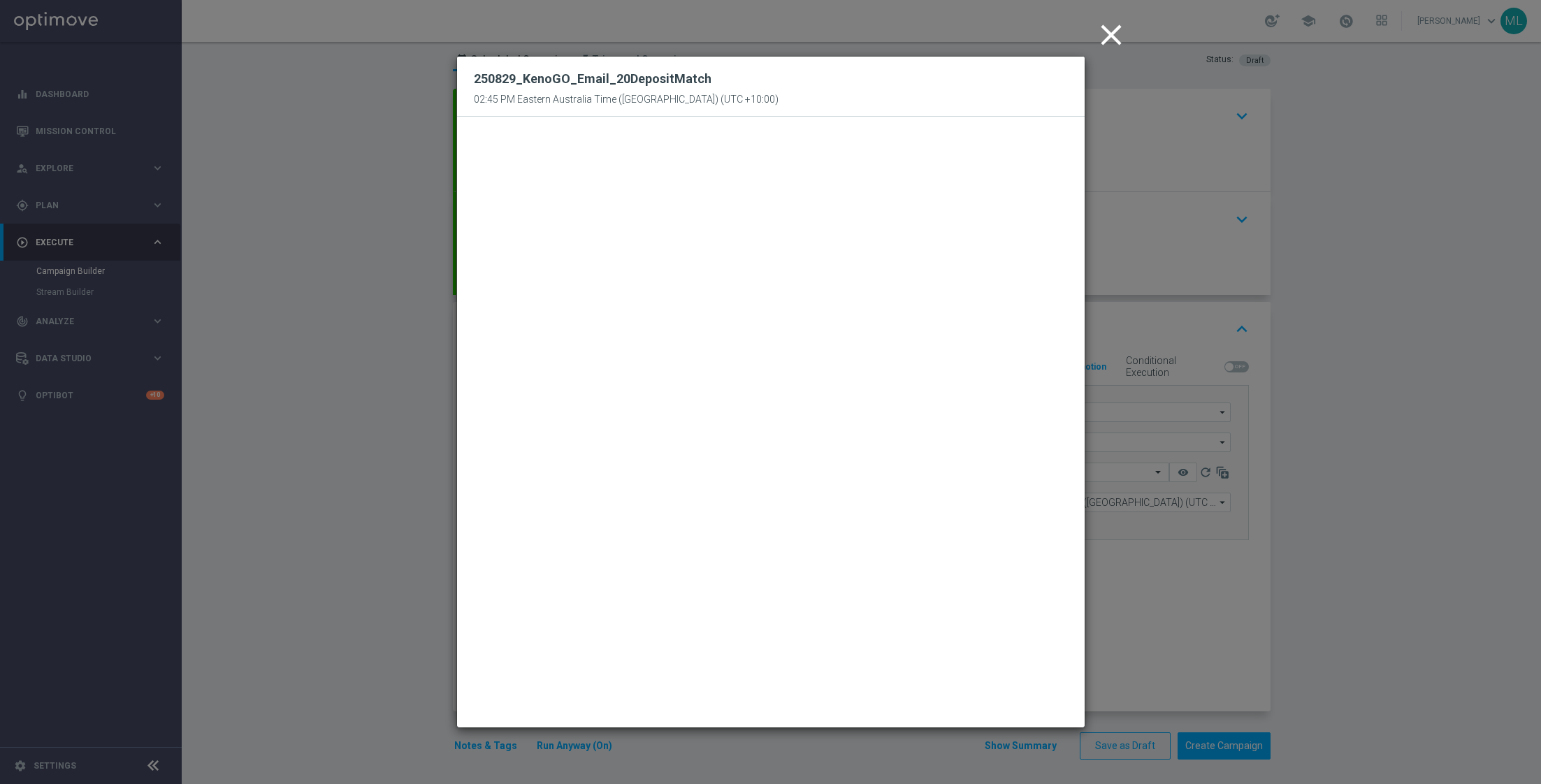
click at [1094, 35] on icon "close" at bounding box center [1111, 35] width 35 height 35
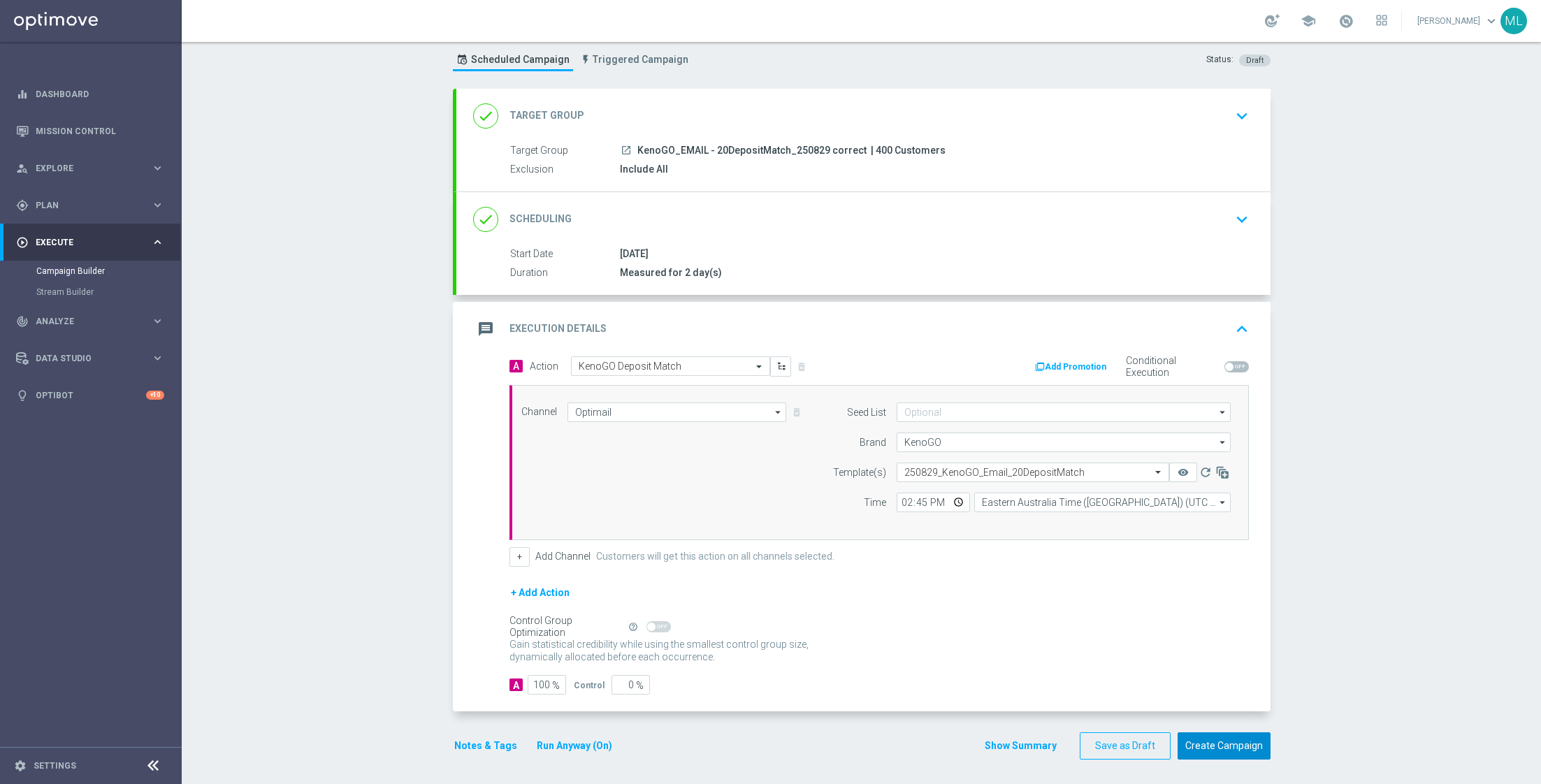
click at [1239, 738] on button "Create Campaign" at bounding box center [1223, 745] width 93 height 27
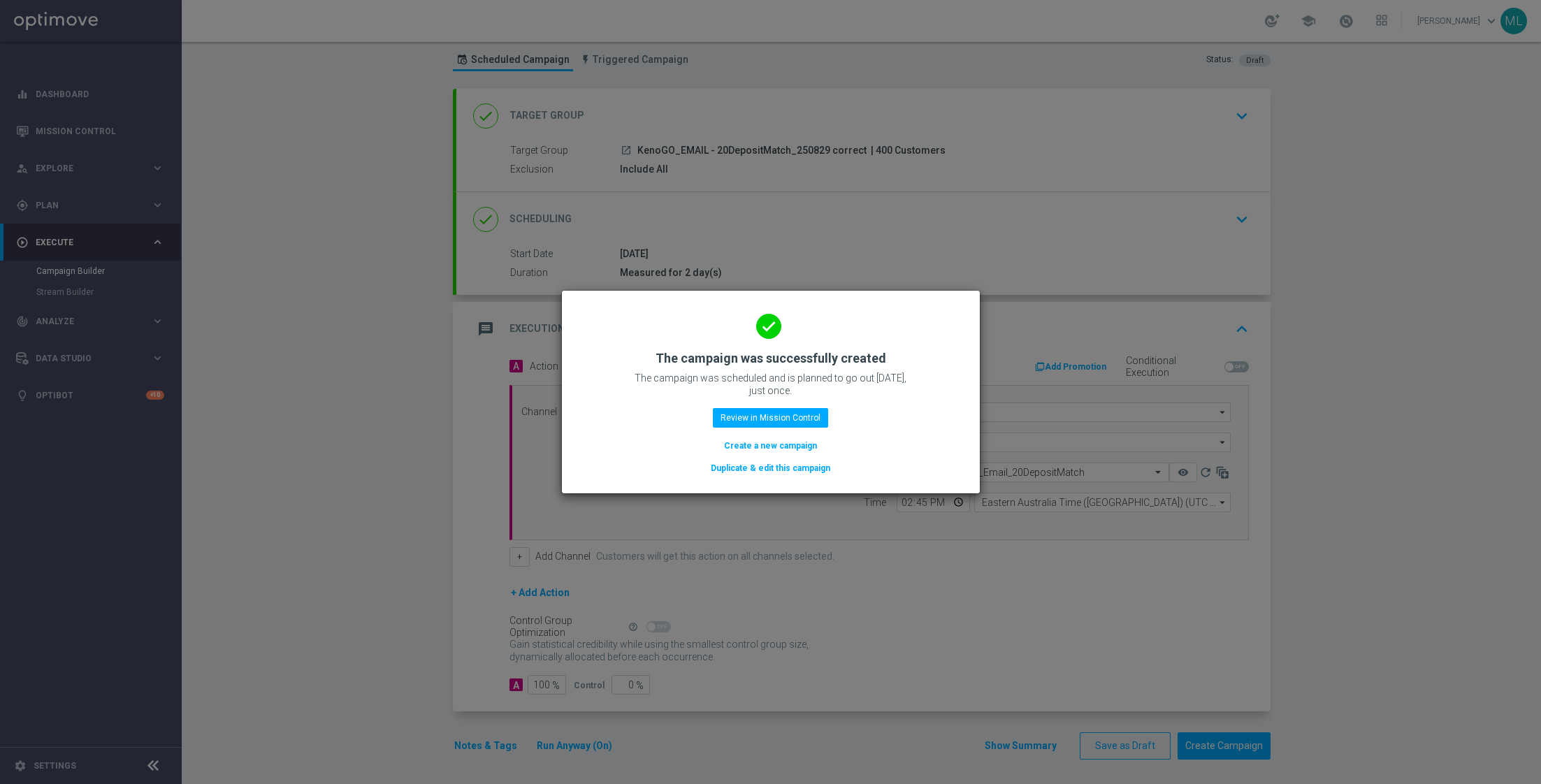
click at [754, 465] on button "Duplicate & edit this campaign" at bounding box center [770, 468] width 122 height 16
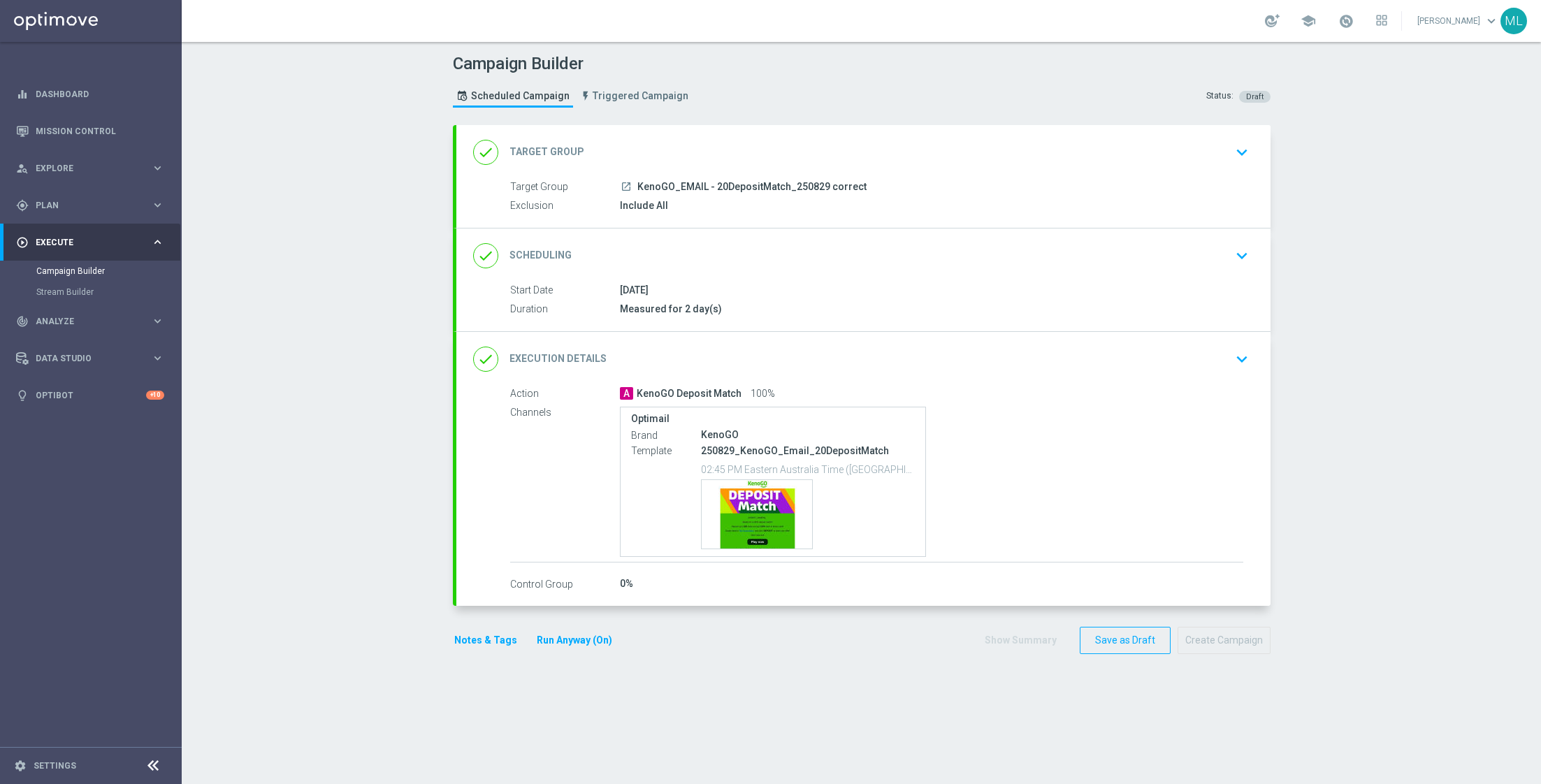
click at [1239, 154] on icon "keyboard_arrow_down" at bounding box center [1241, 151] width 21 height 21
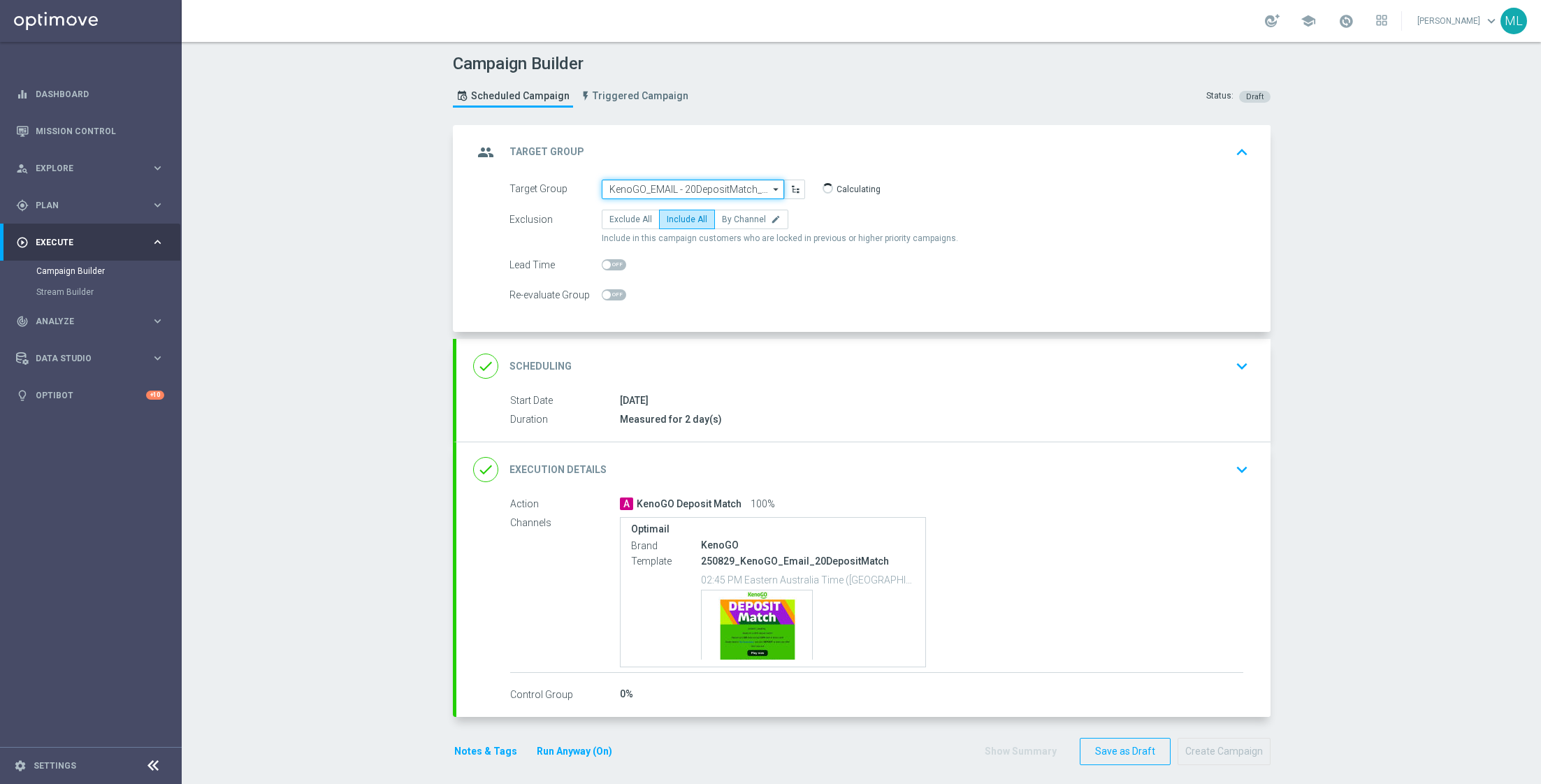
click at [664, 195] on input "KenoGO_EMAIL - 20DepositMatch_250829 correct" at bounding box center [692, 189] width 182 height 20
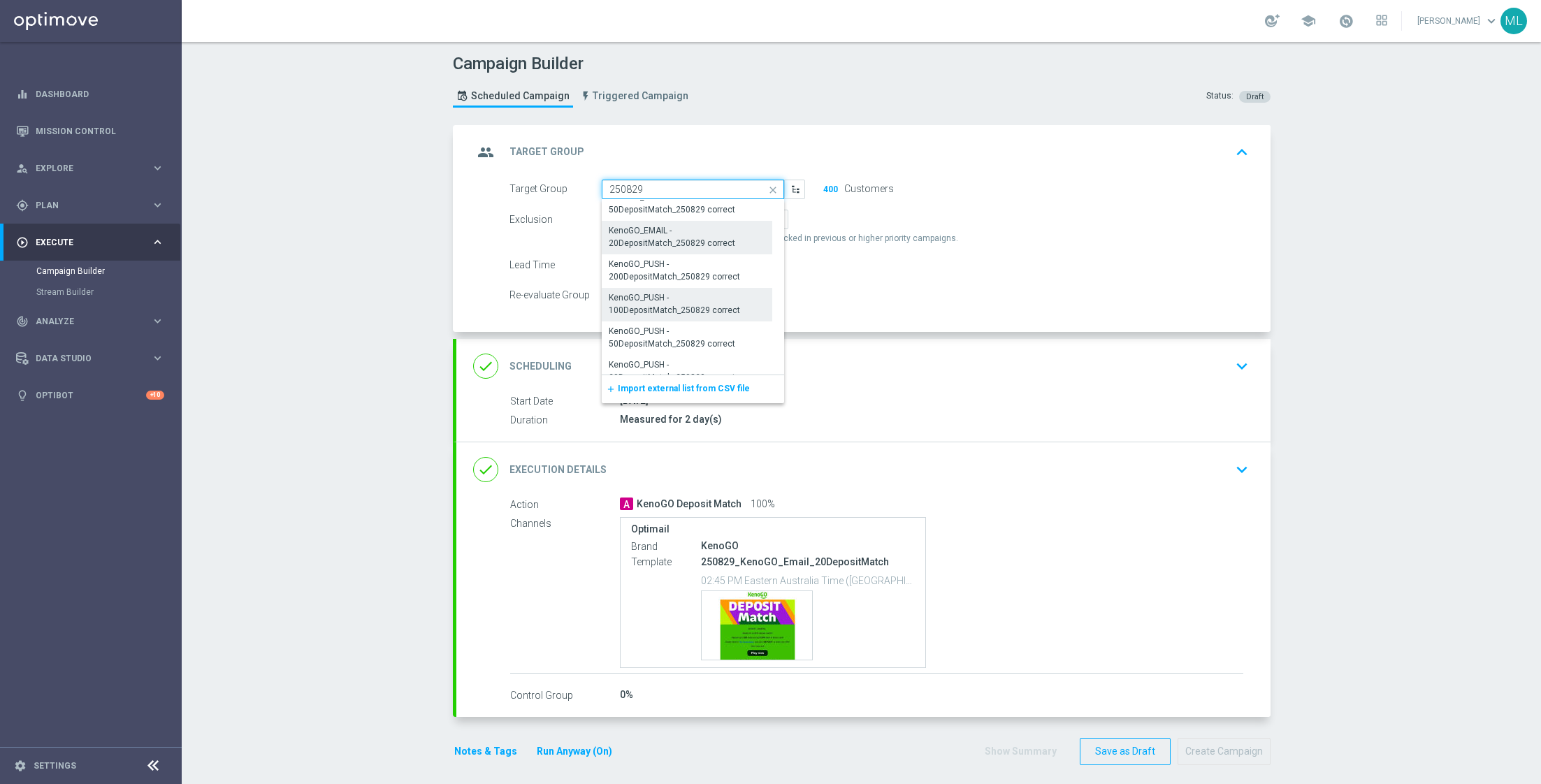
scroll to position [1133, 0]
click at [697, 270] on div "KenoGO_PUSH - 200DepositMatch_250829 correct" at bounding box center [687, 273] width 157 height 25
type input "KenoGO_PUSH - 200DepositMatch_250829 correct"
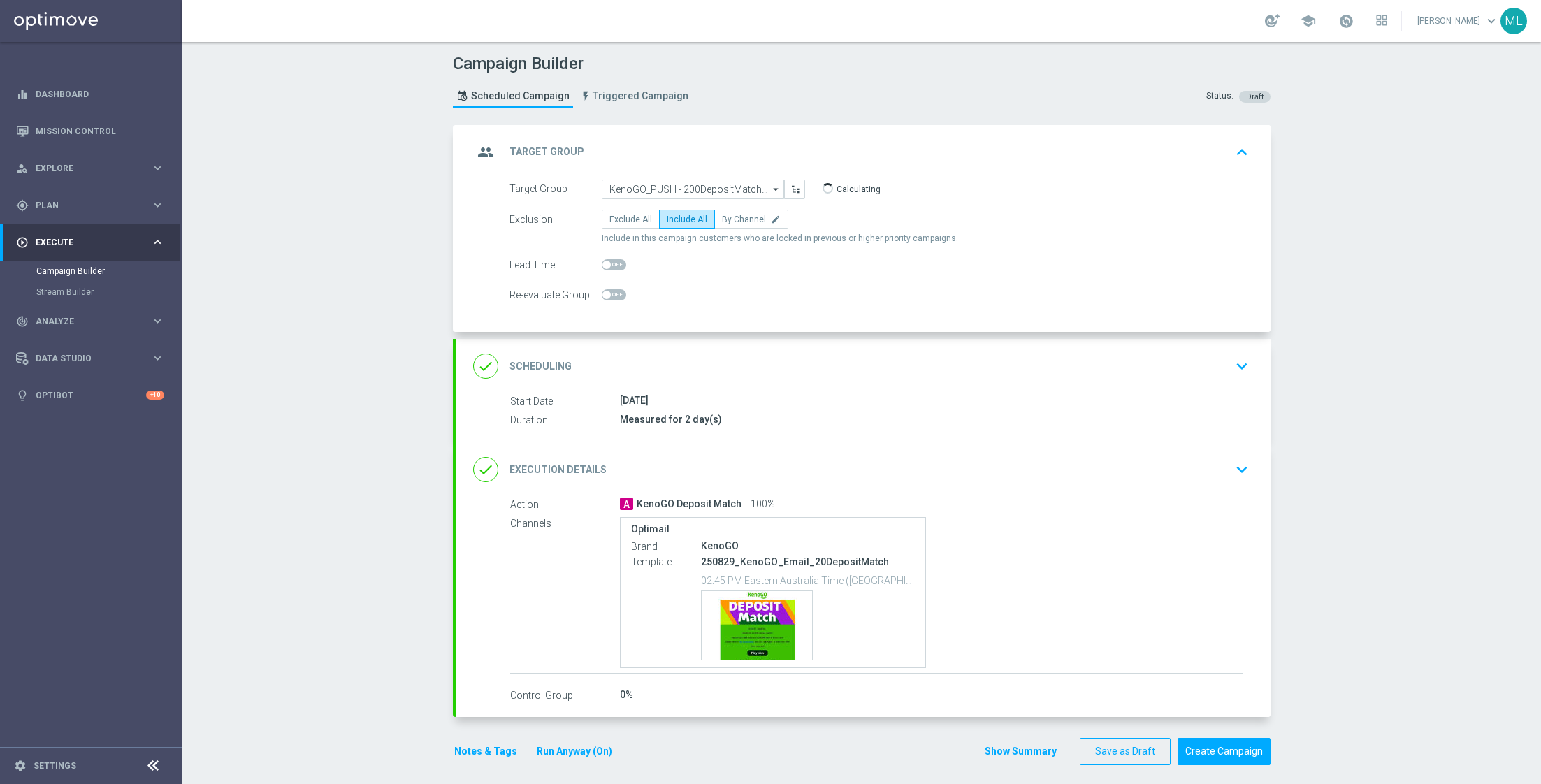
scroll to position [6, 0]
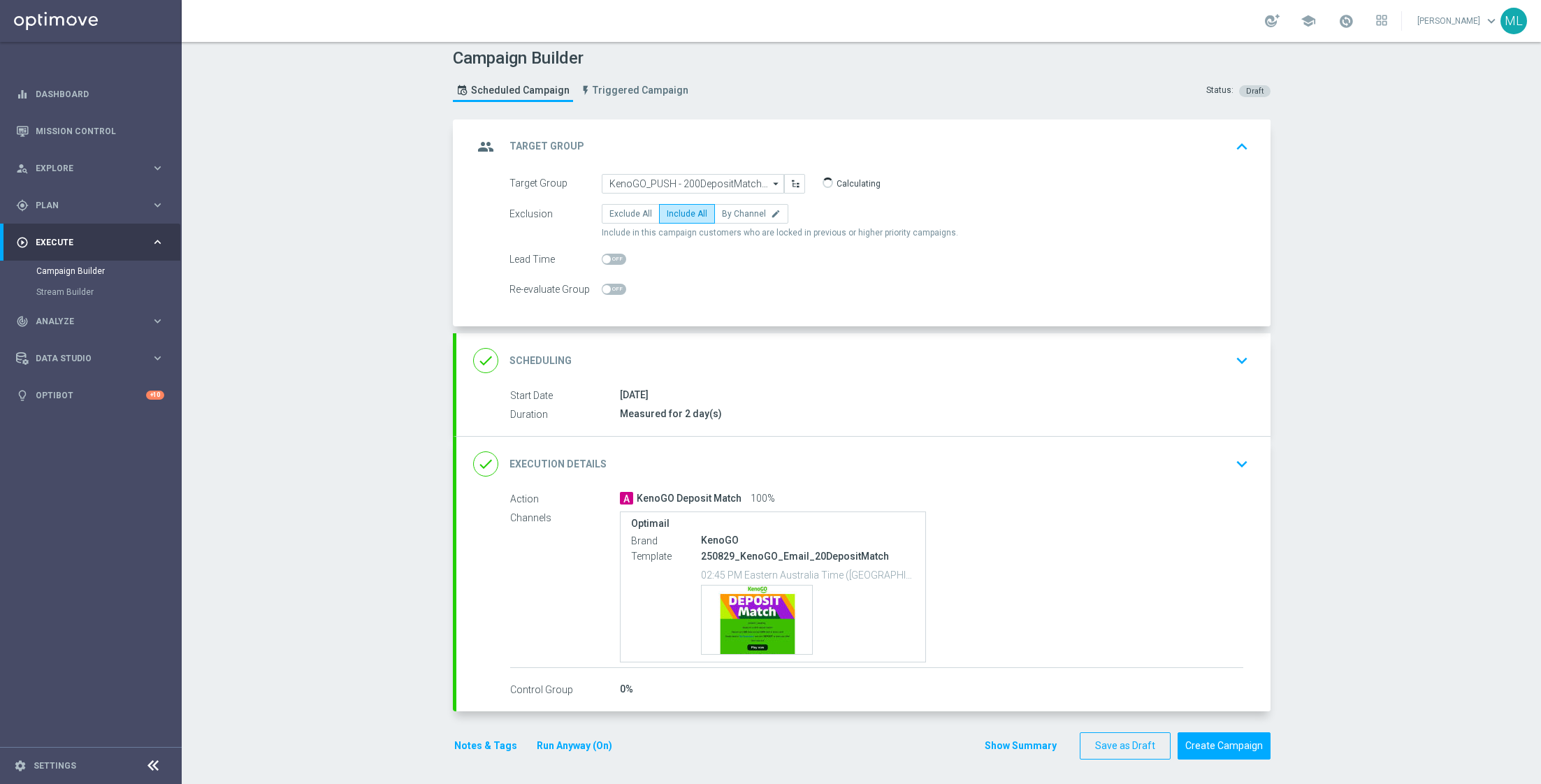
click at [1241, 457] on icon "keyboard_arrow_down" at bounding box center [1241, 463] width 21 height 21
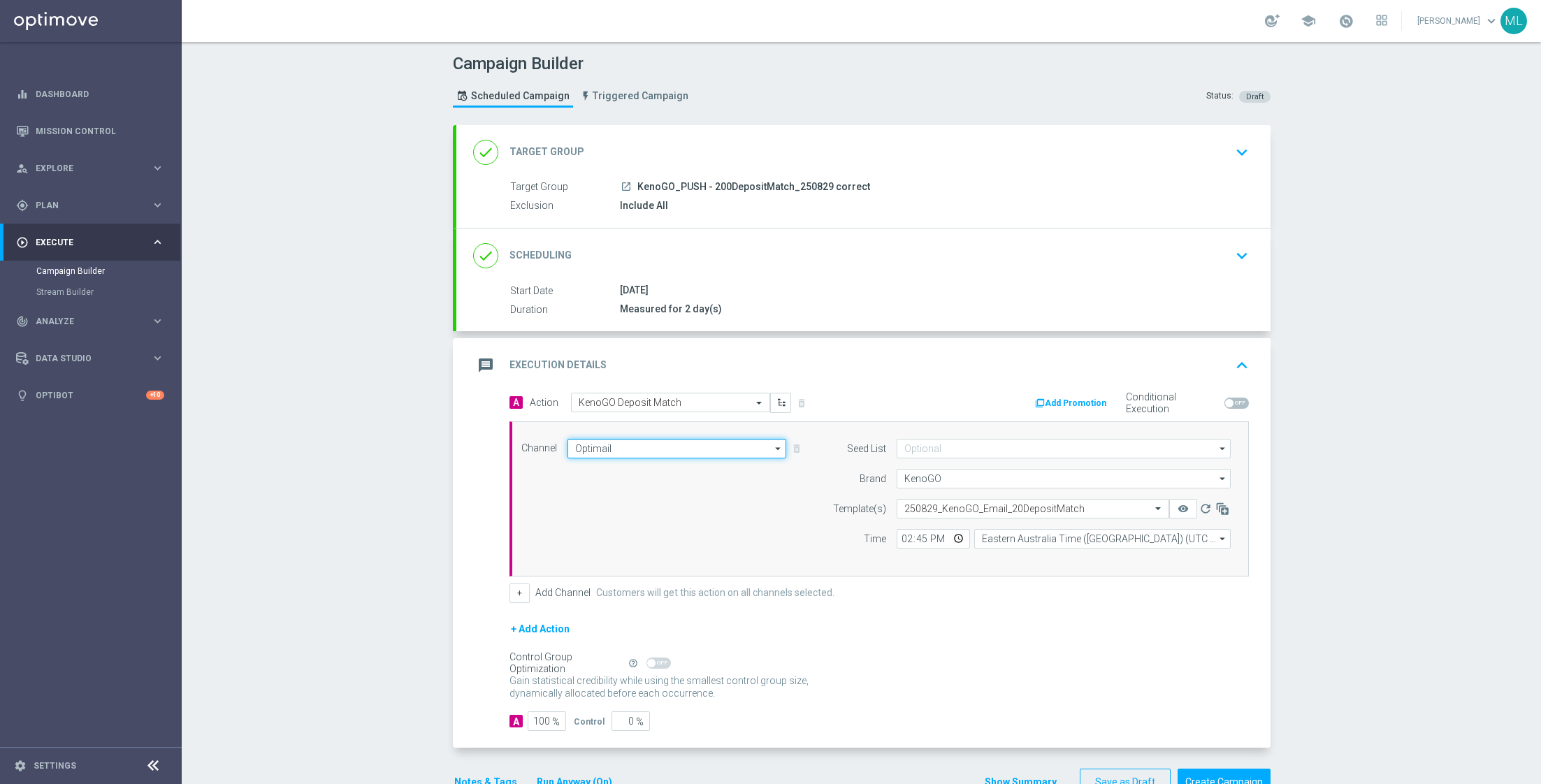
click at [683, 442] on input "Optimail" at bounding box center [677, 449] width 219 height 20
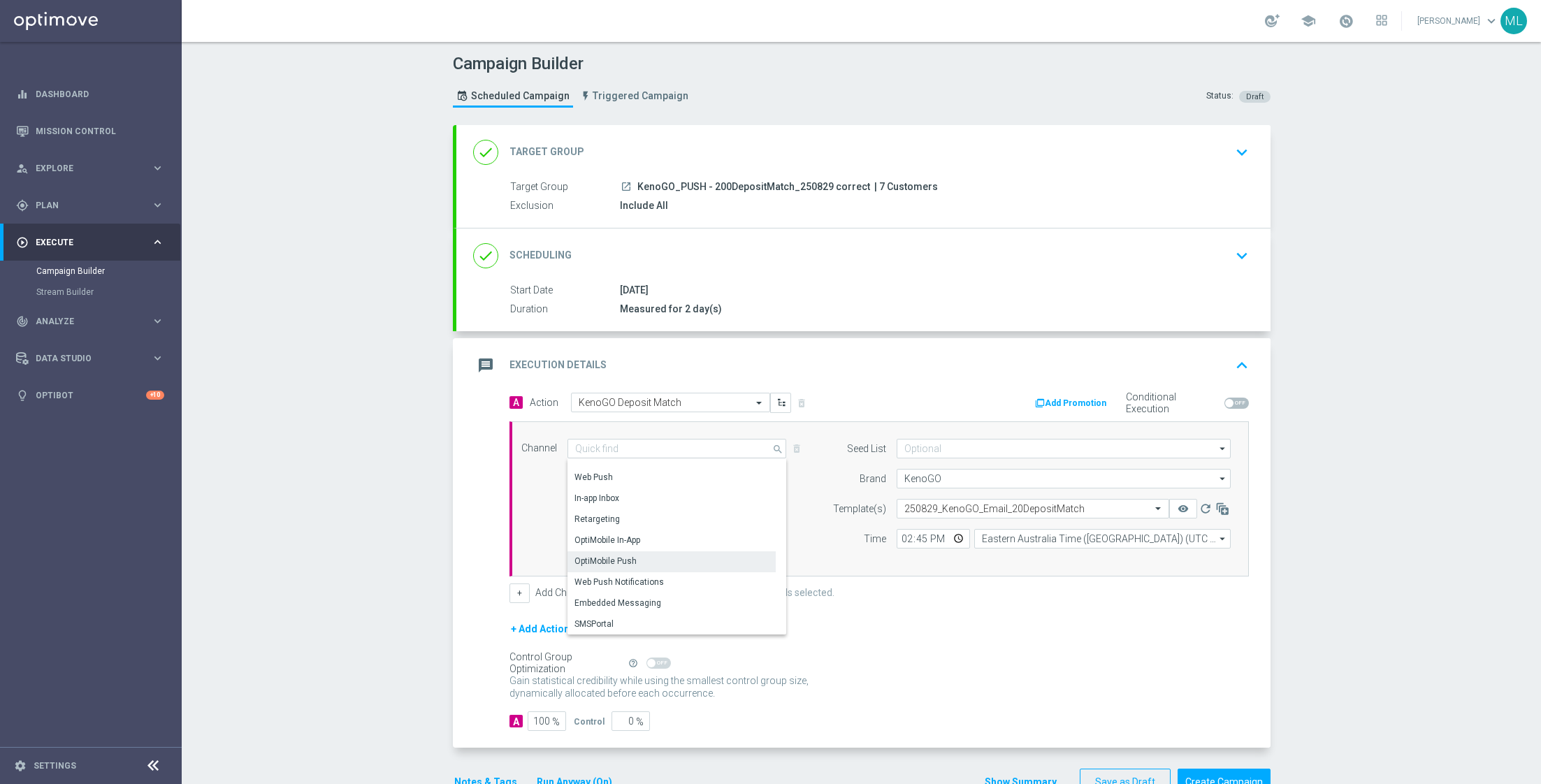
click at [655, 555] on div "OptiMobile Push" at bounding box center [672, 562] width 209 height 20
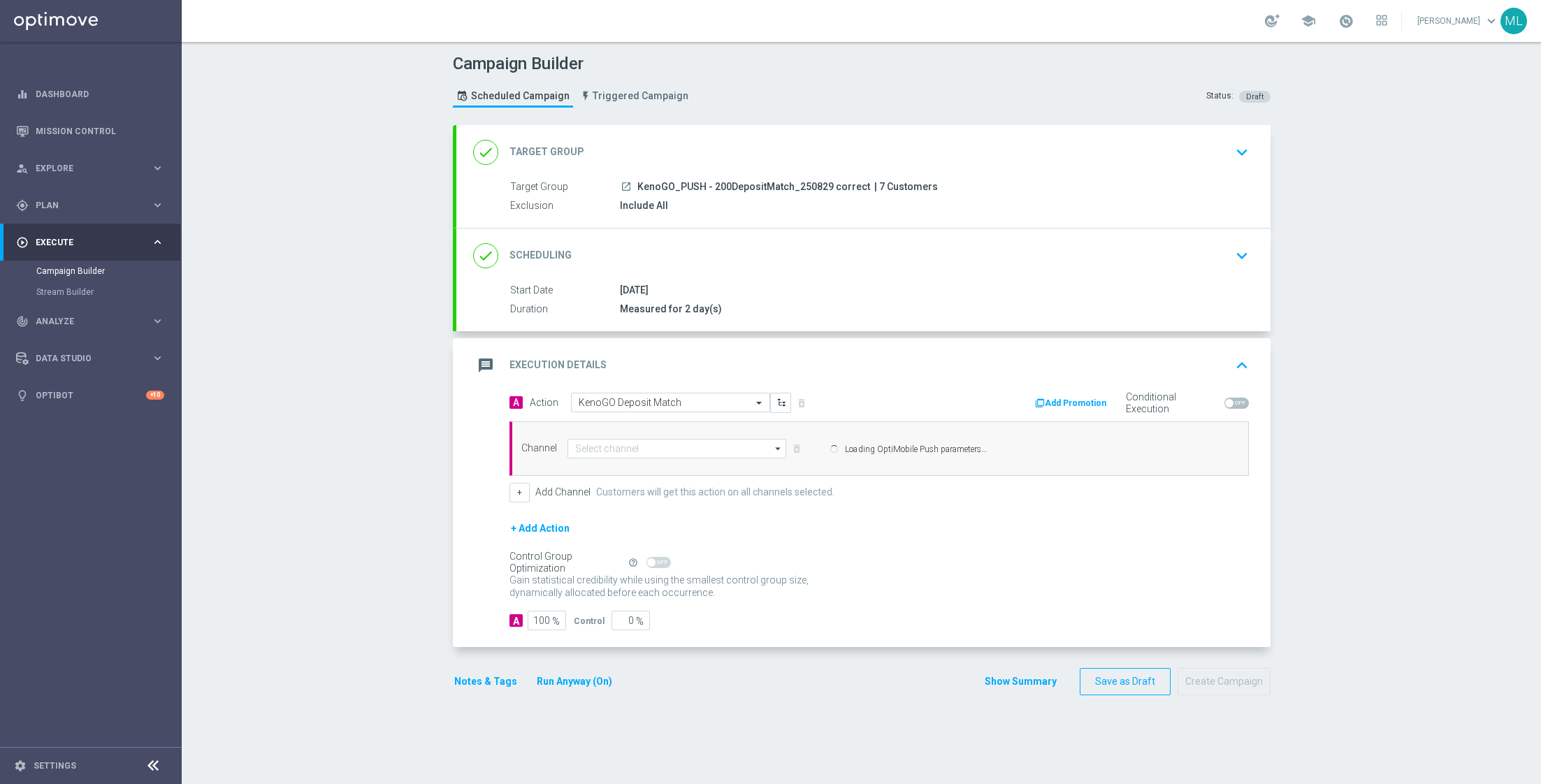
type input "OptiMobile Push"
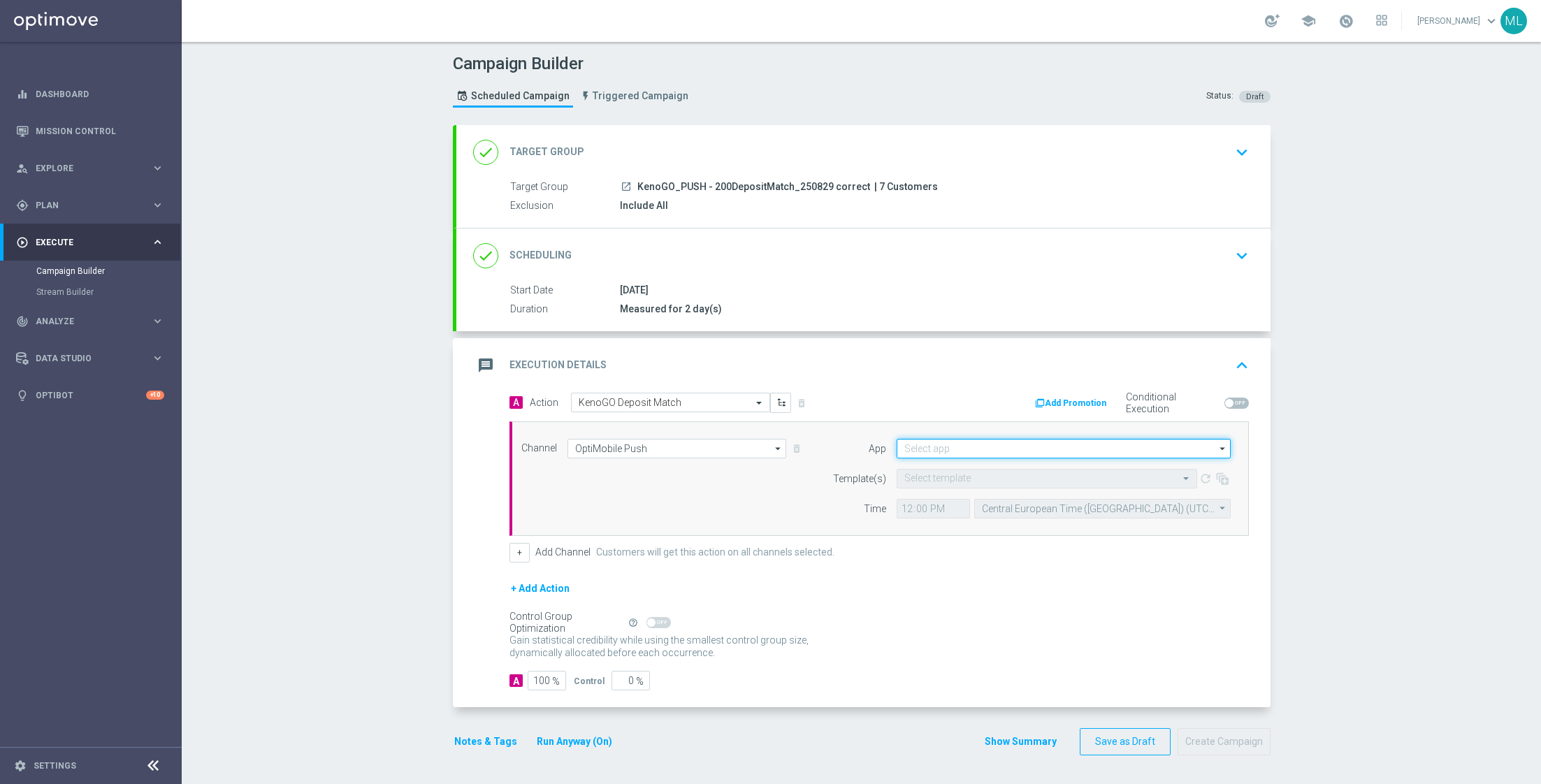
click at [933, 443] on input at bounding box center [1064, 449] width 334 height 20
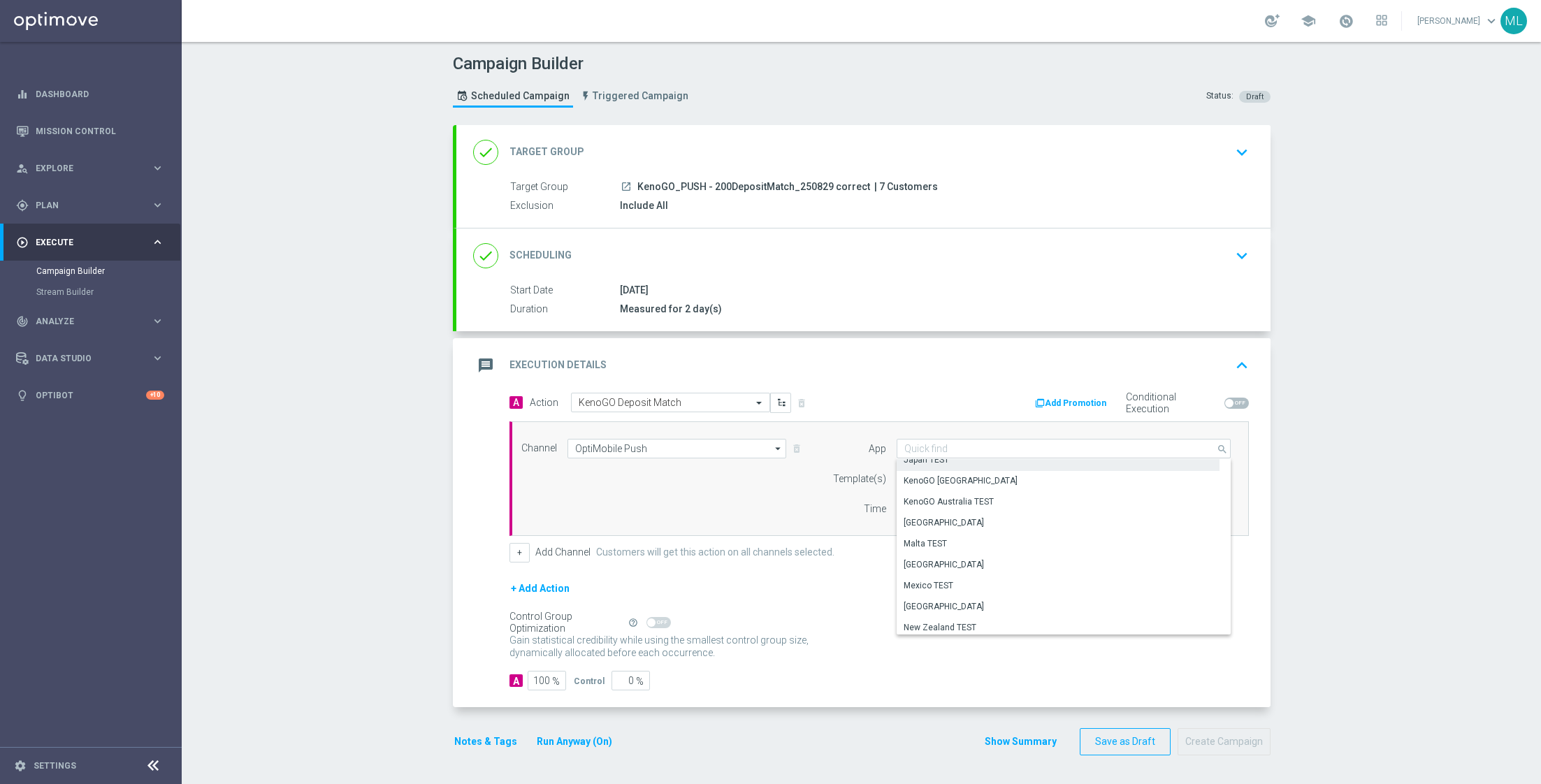
scroll to position [366, 0]
click at [942, 467] on div "Global TEST Hungary Hungary TEST India India TEST Ireland Ireland TEST" at bounding box center [1058, 468] width 323 height 751
click at [954, 475] on div "KenoGO Australia" at bounding box center [961, 480] width 114 height 12
type input "KenoGO Australia"
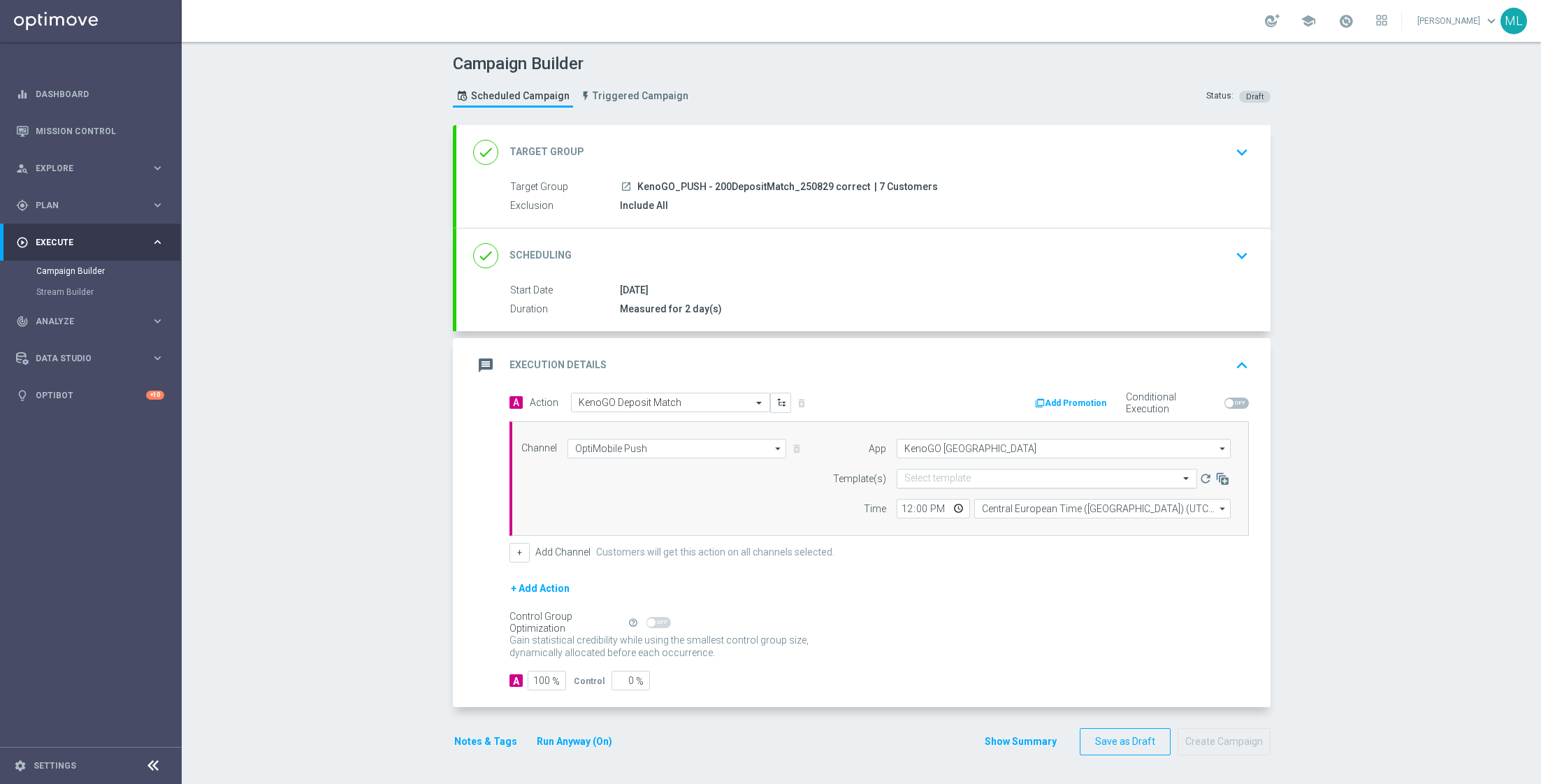
click at [936, 475] on input "text" at bounding box center [1032, 479] width 257 height 12
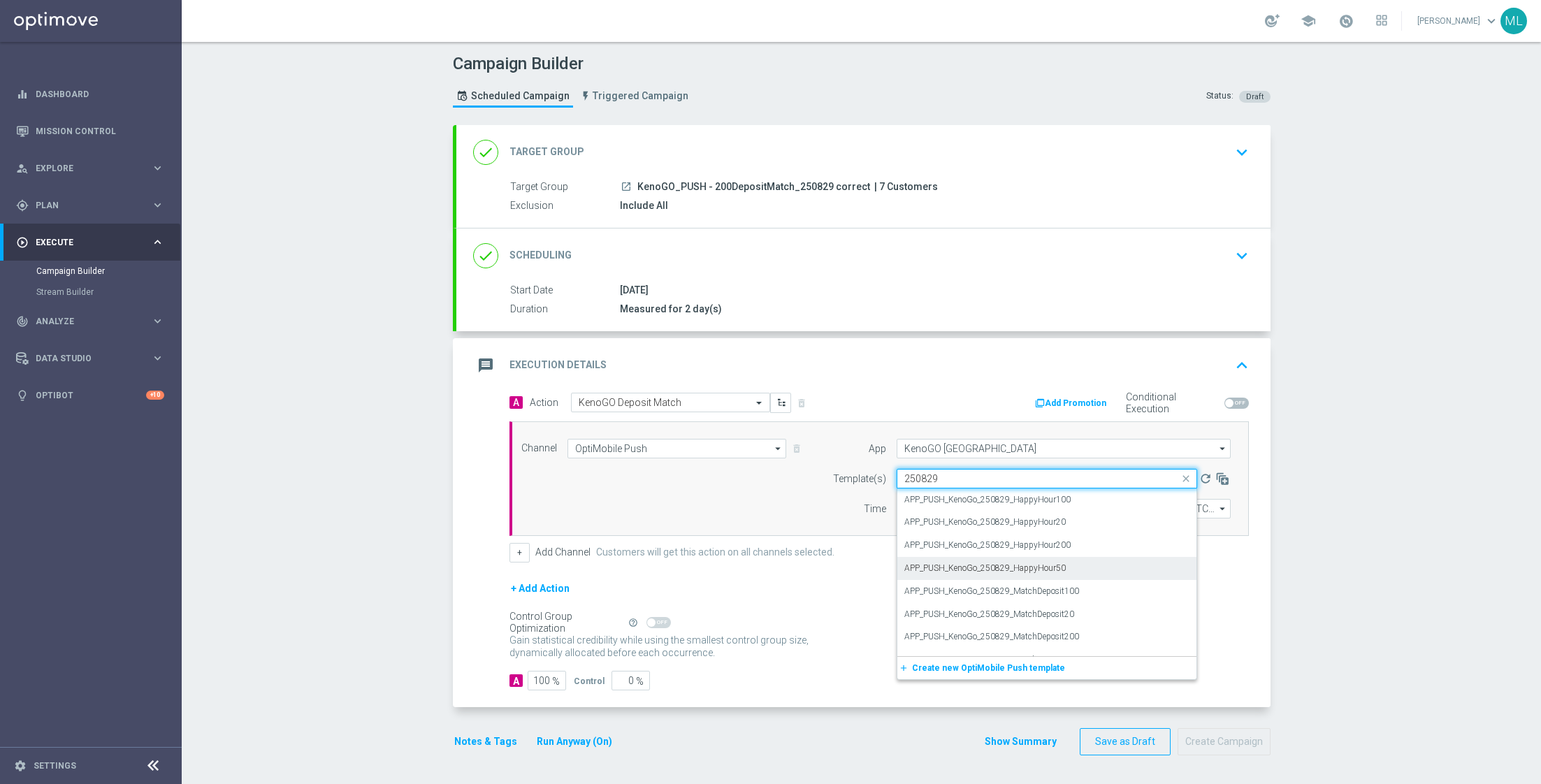
scroll to position [17, 0]
click at [1033, 619] on label "APP_PUSH_KenoGo_250829_MatchDeposit200" at bounding box center [991, 620] width 175 height 12
type input "250829"
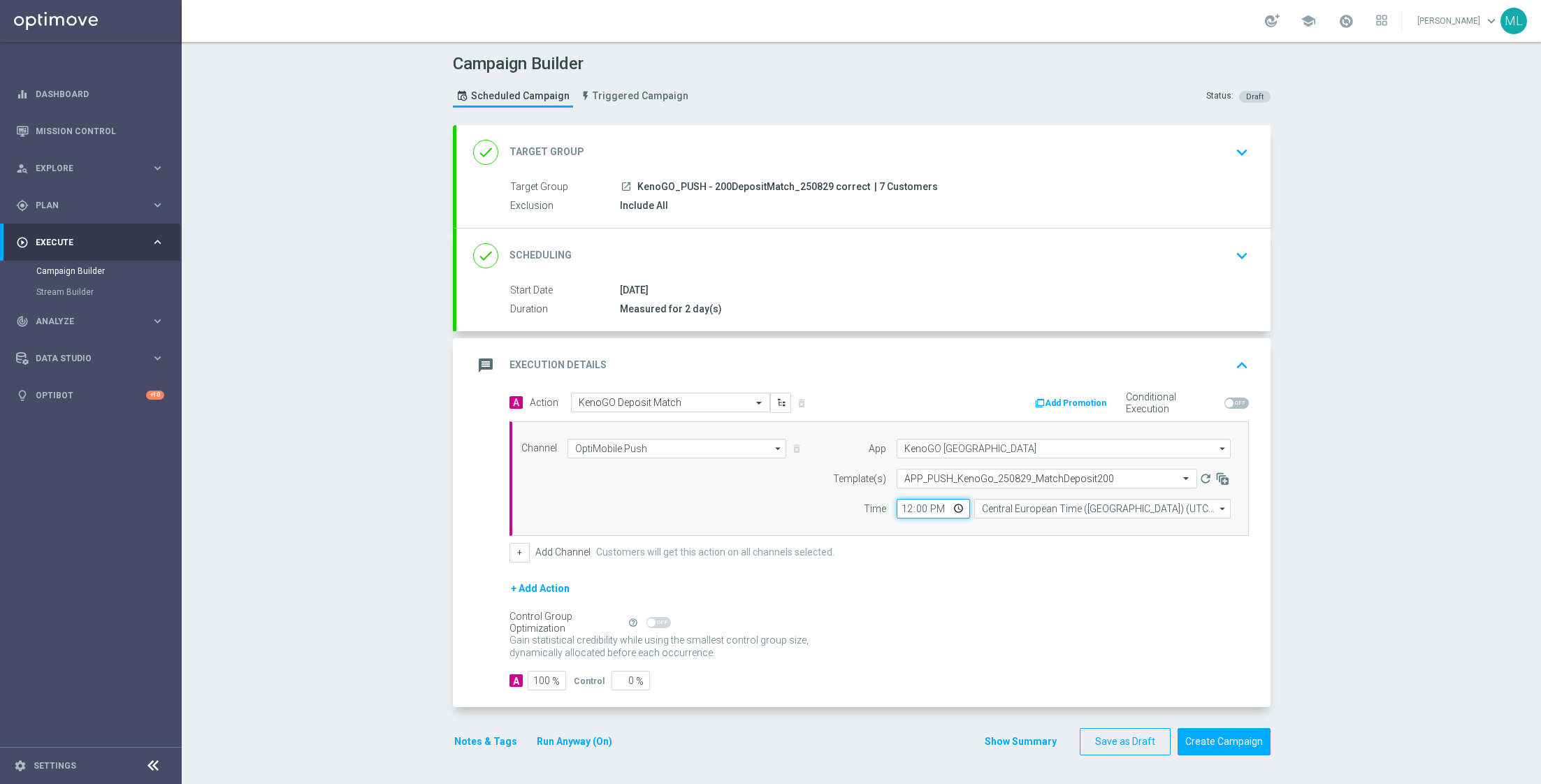
click at [905, 505] on input "12:00" at bounding box center [933, 509] width 74 height 20
type input "14:45"
click at [999, 509] on input "Central European Time (Budapest) (UTC +02:00)" at bounding box center [1103, 509] width 256 height 20
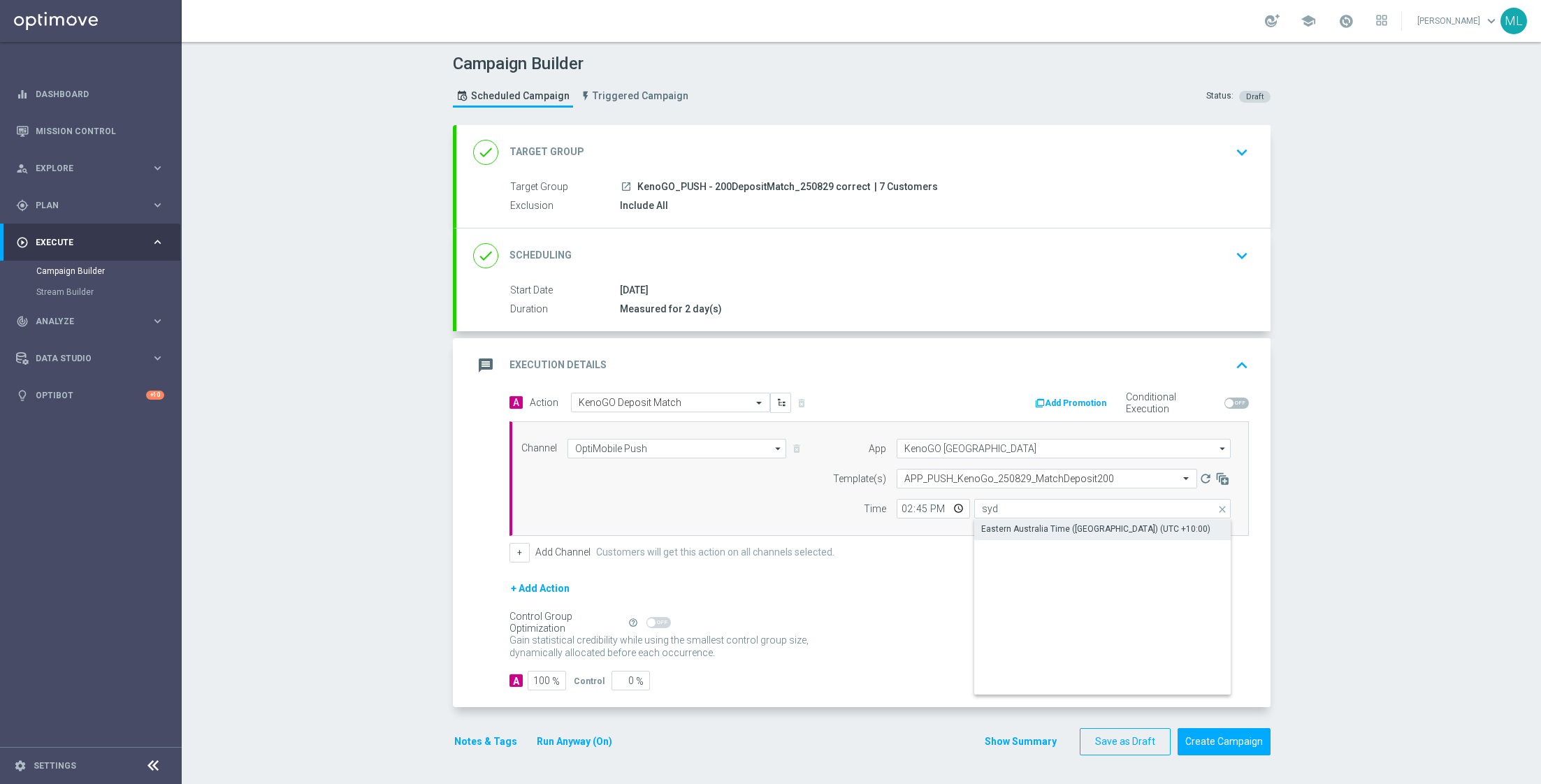
click at [1027, 531] on div "Eastern Australia Time (Sydney) (UTC +10:00)" at bounding box center [1095, 528] width 229 height 12
type input "Eastern Australia Time (Sydney) (UTC +10:00)"
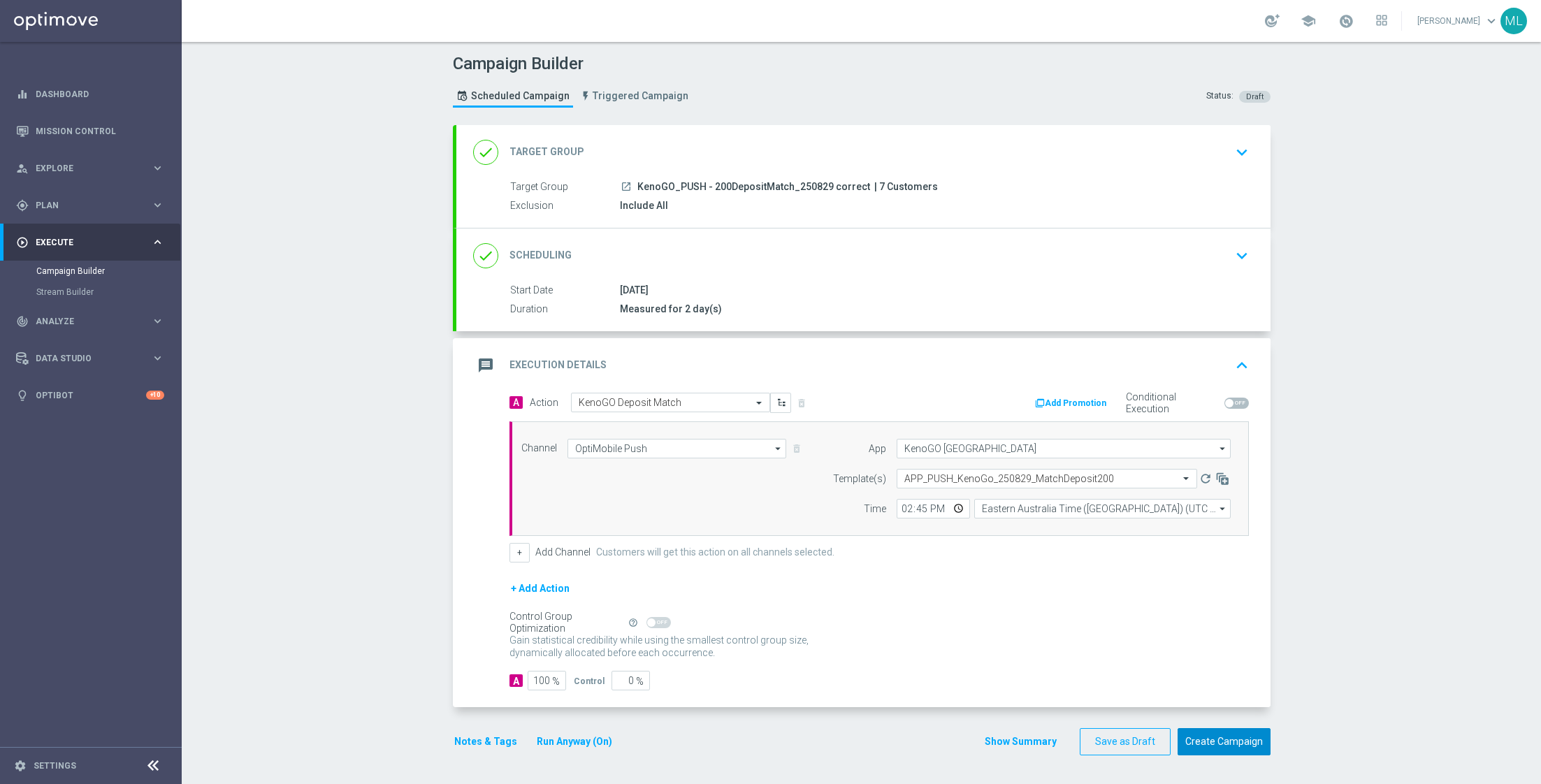
click at [1222, 734] on button "Create Campaign" at bounding box center [1223, 741] width 93 height 27
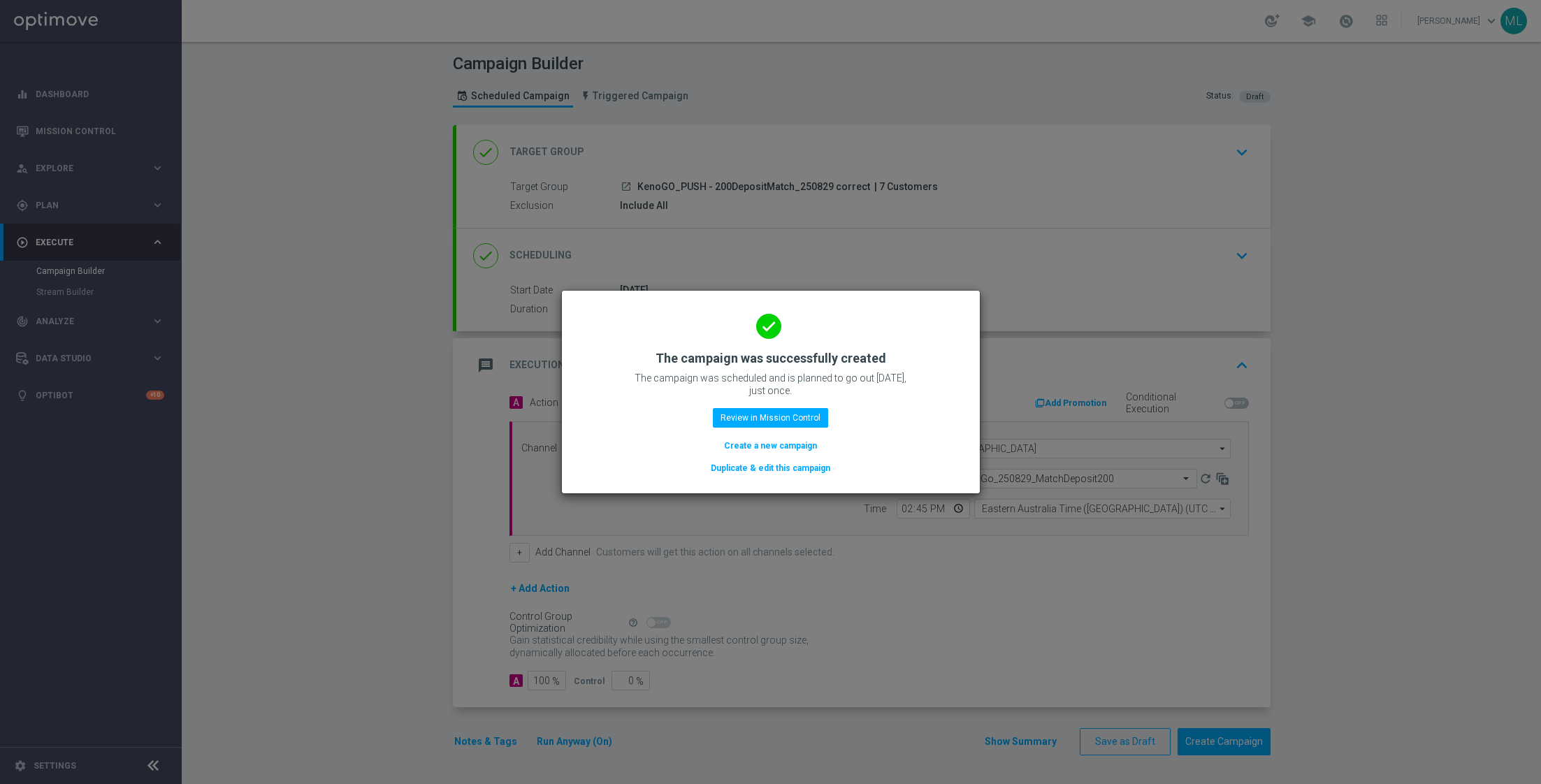
click at [729, 470] on button "Duplicate & edit this campaign" at bounding box center [770, 468] width 122 height 16
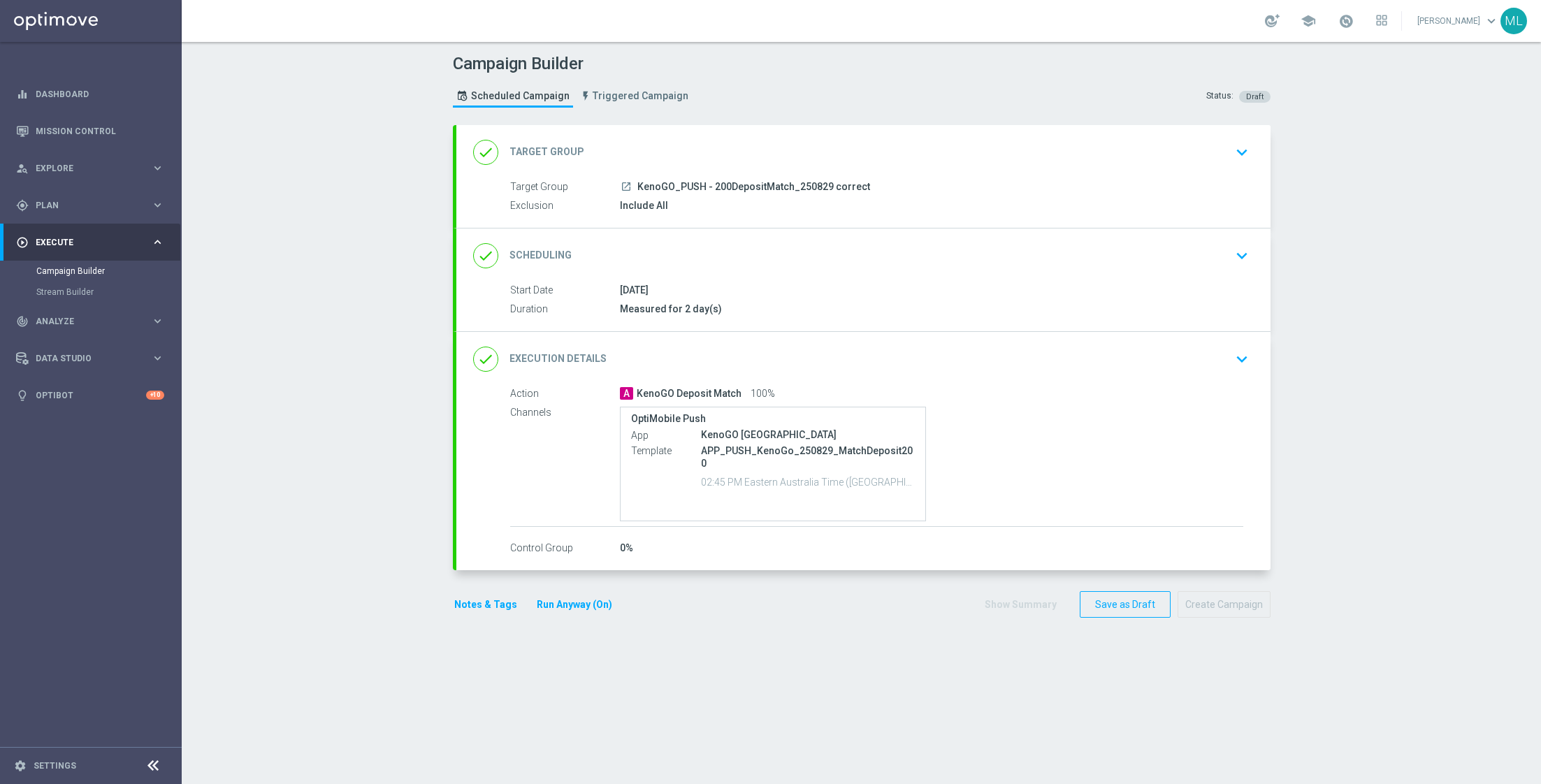
click at [1238, 155] on icon "keyboard_arrow_down" at bounding box center [1241, 151] width 21 height 21
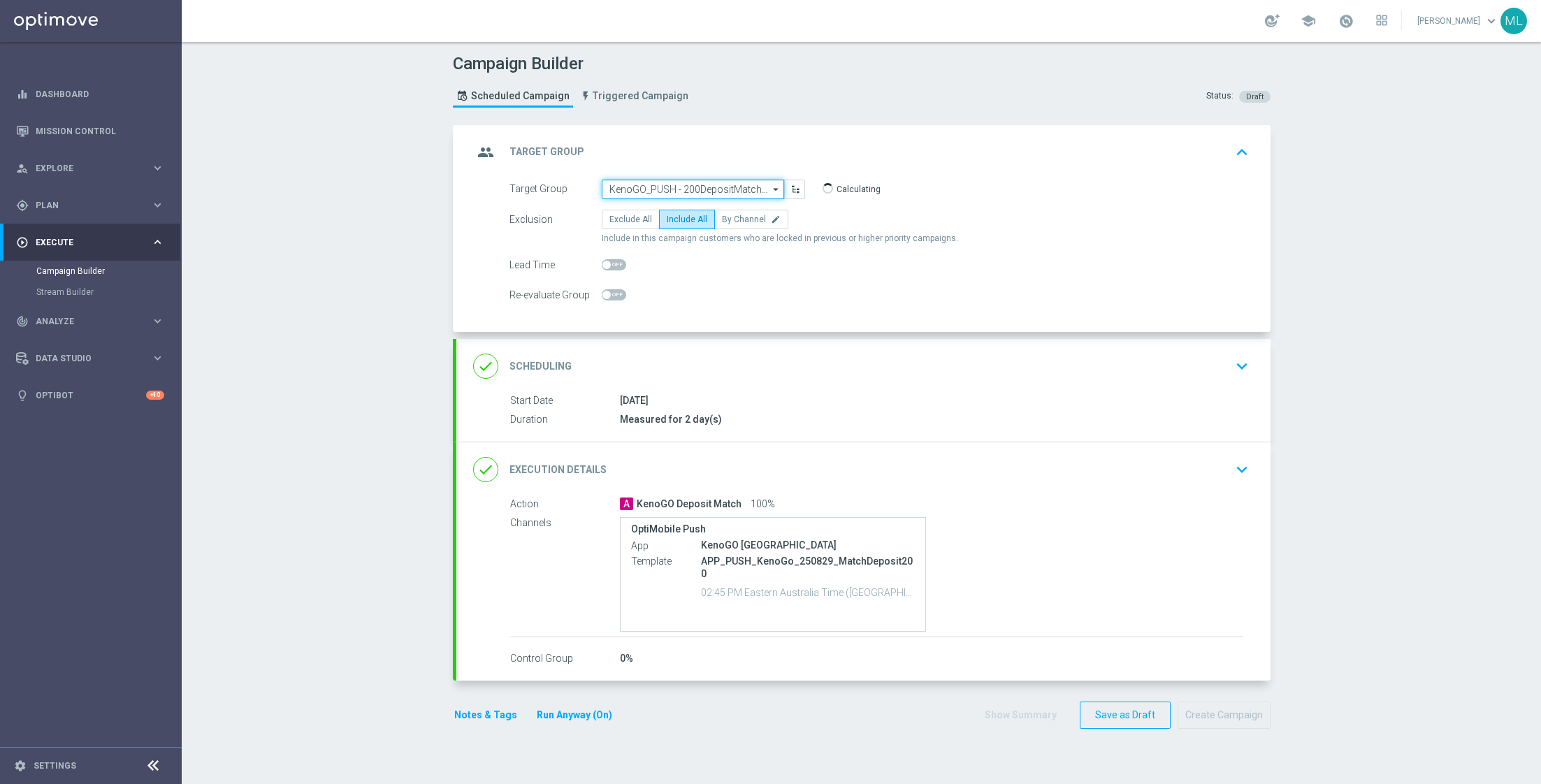
click at [727, 187] on input "KenoGO_PUSH - 200DepositMatch_250829 correct" at bounding box center [692, 189] width 182 height 20
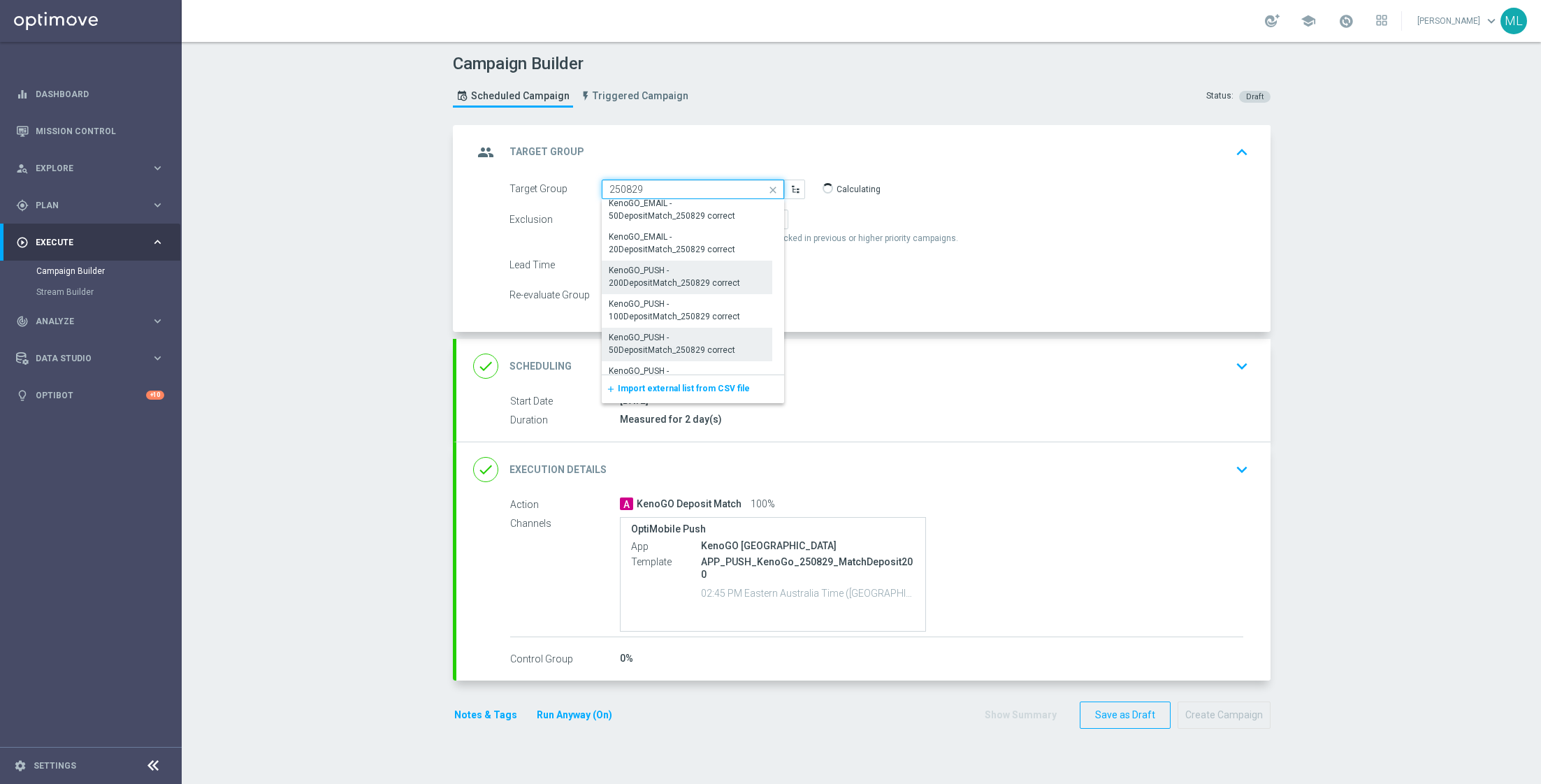
scroll to position [1171, 0]
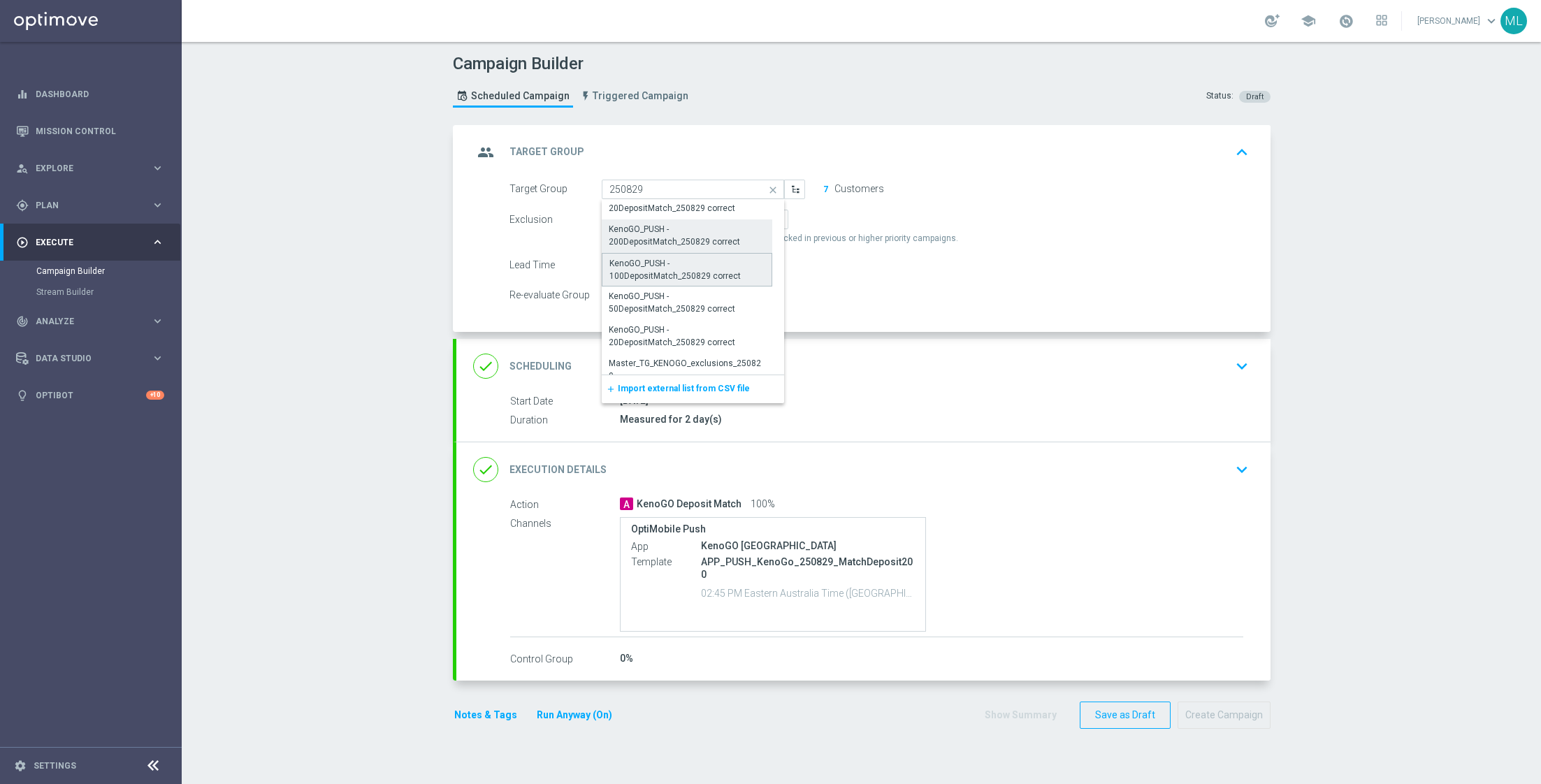
click at [711, 273] on div "KenoGO_PUSH - 100DepositMatch_250829 correct" at bounding box center [687, 270] width 156 height 25
type input "KenoGO_PUSH - 100DepositMatch_250829 correct"
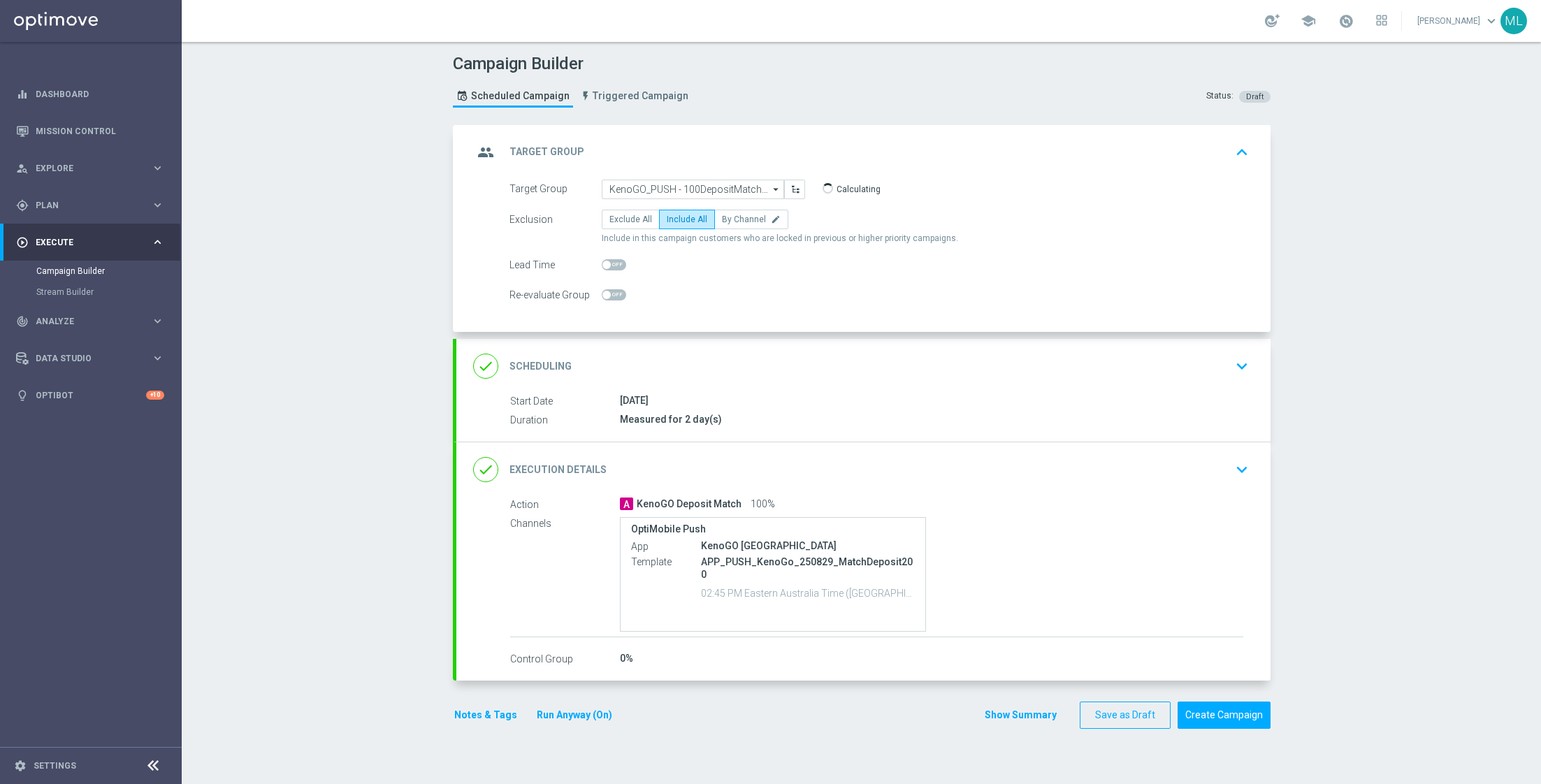
click at [1239, 472] on icon "keyboard_arrow_down" at bounding box center [1241, 469] width 21 height 21
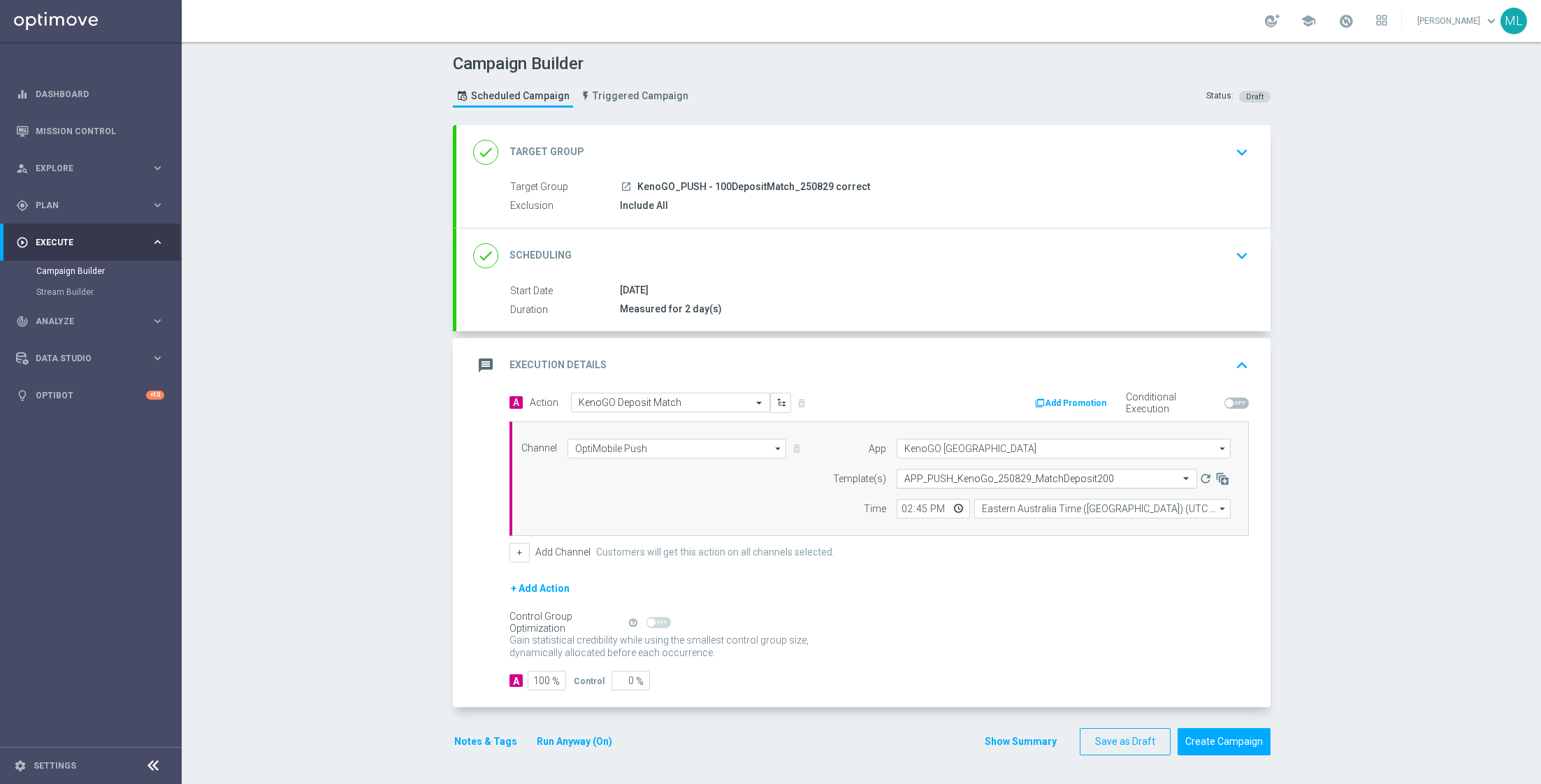
click at [988, 480] on input "text" at bounding box center [1032, 479] width 257 height 12
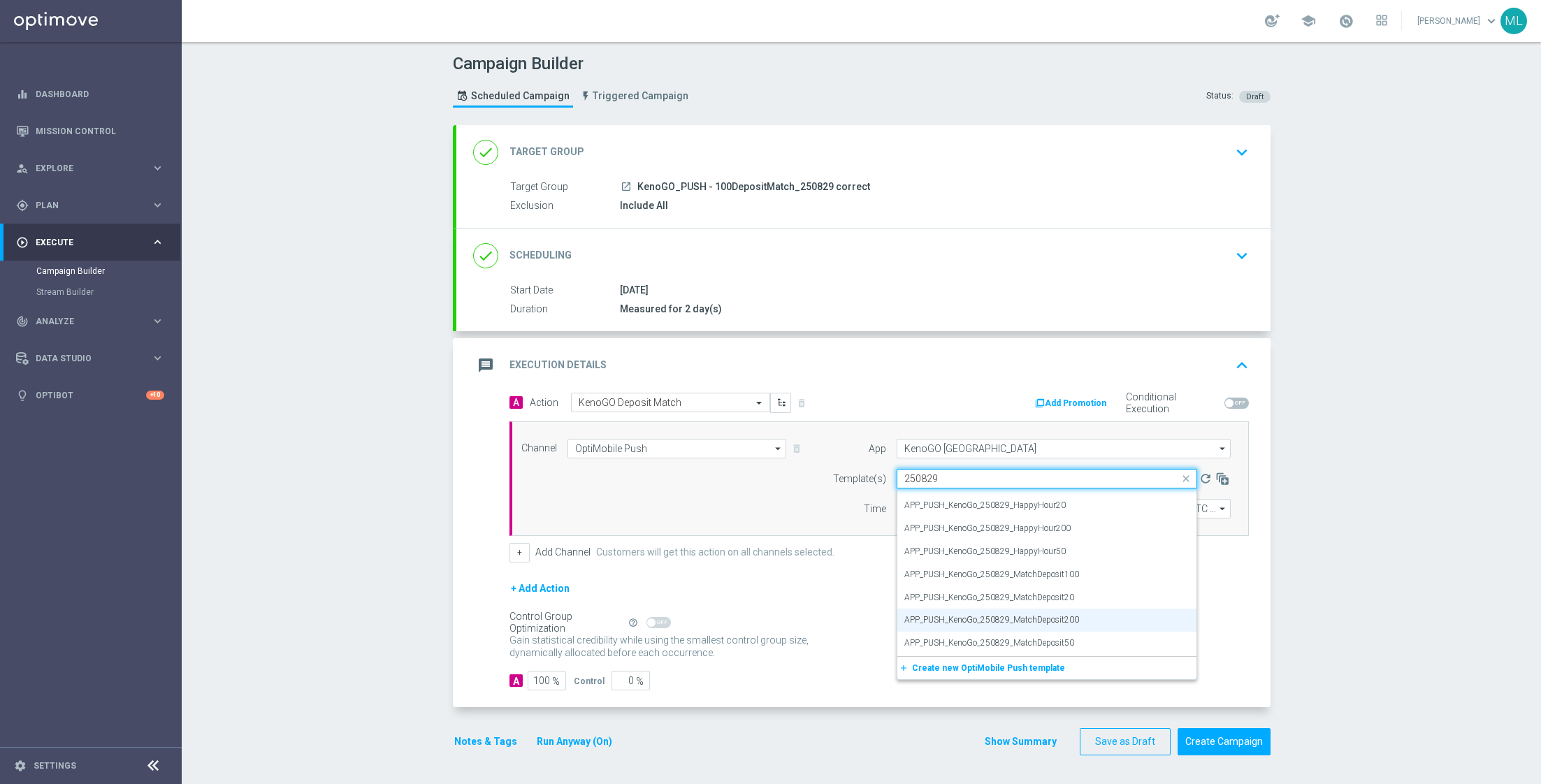
scroll to position [17, 0]
click at [1076, 574] on label "APP_PUSH_KenoGo_250829_MatchDeposit100" at bounding box center [991, 575] width 175 height 12
type input "250829"
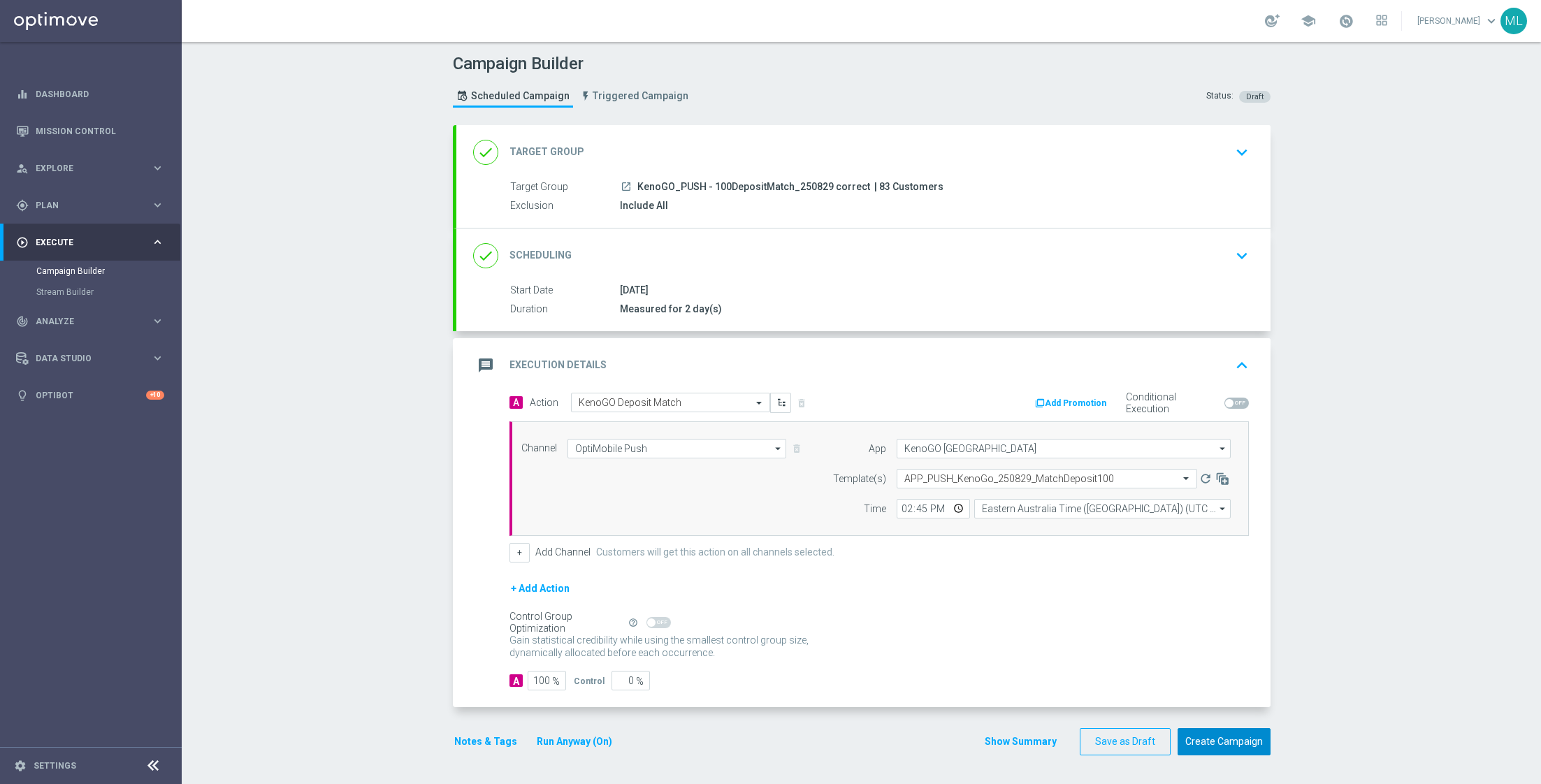
click at [1211, 736] on button "Create Campaign" at bounding box center [1223, 741] width 93 height 27
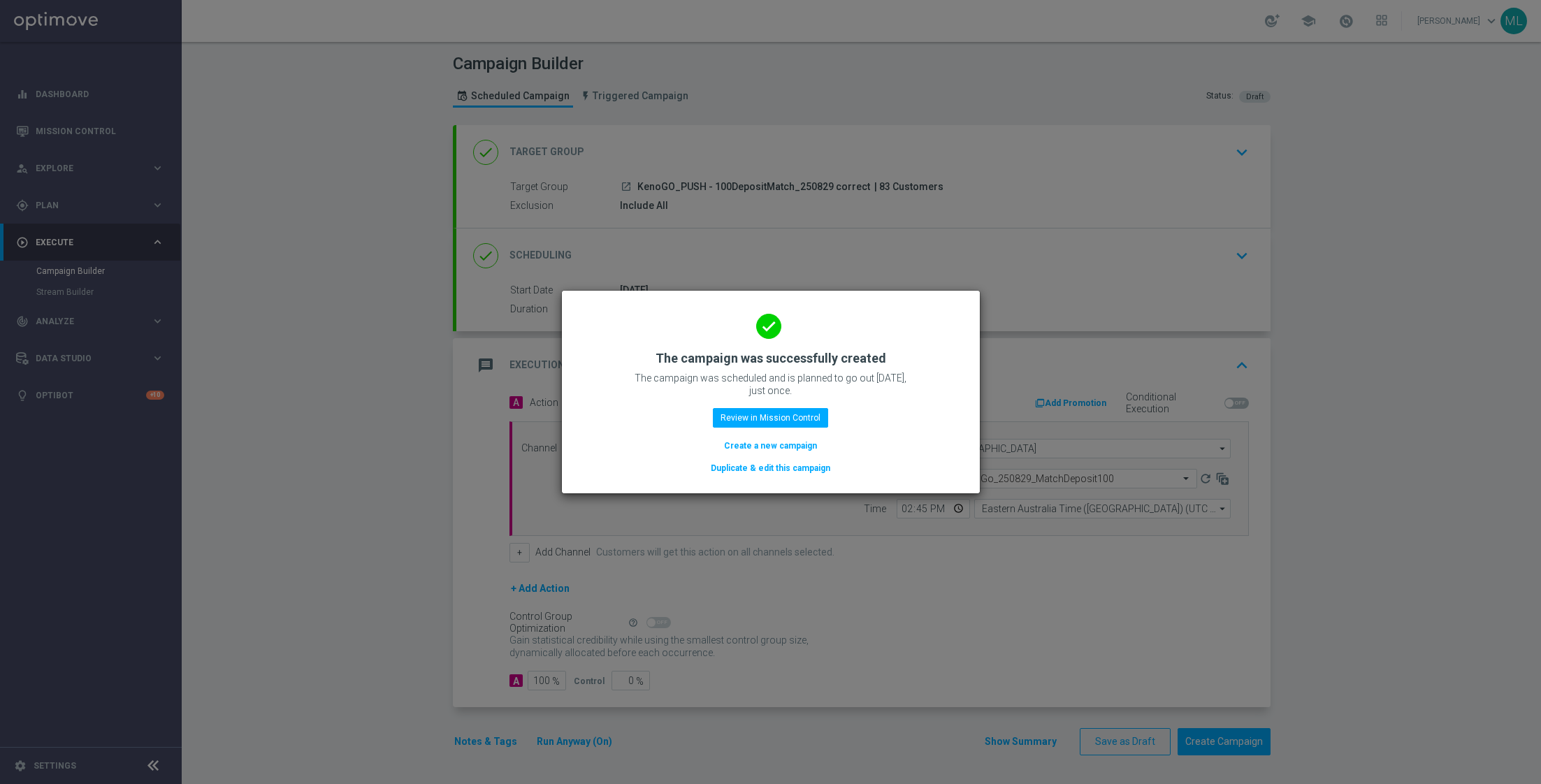
click at [799, 465] on button "Duplicate & edit this campaign" at bounding box center [770, 468] width 122 height 16
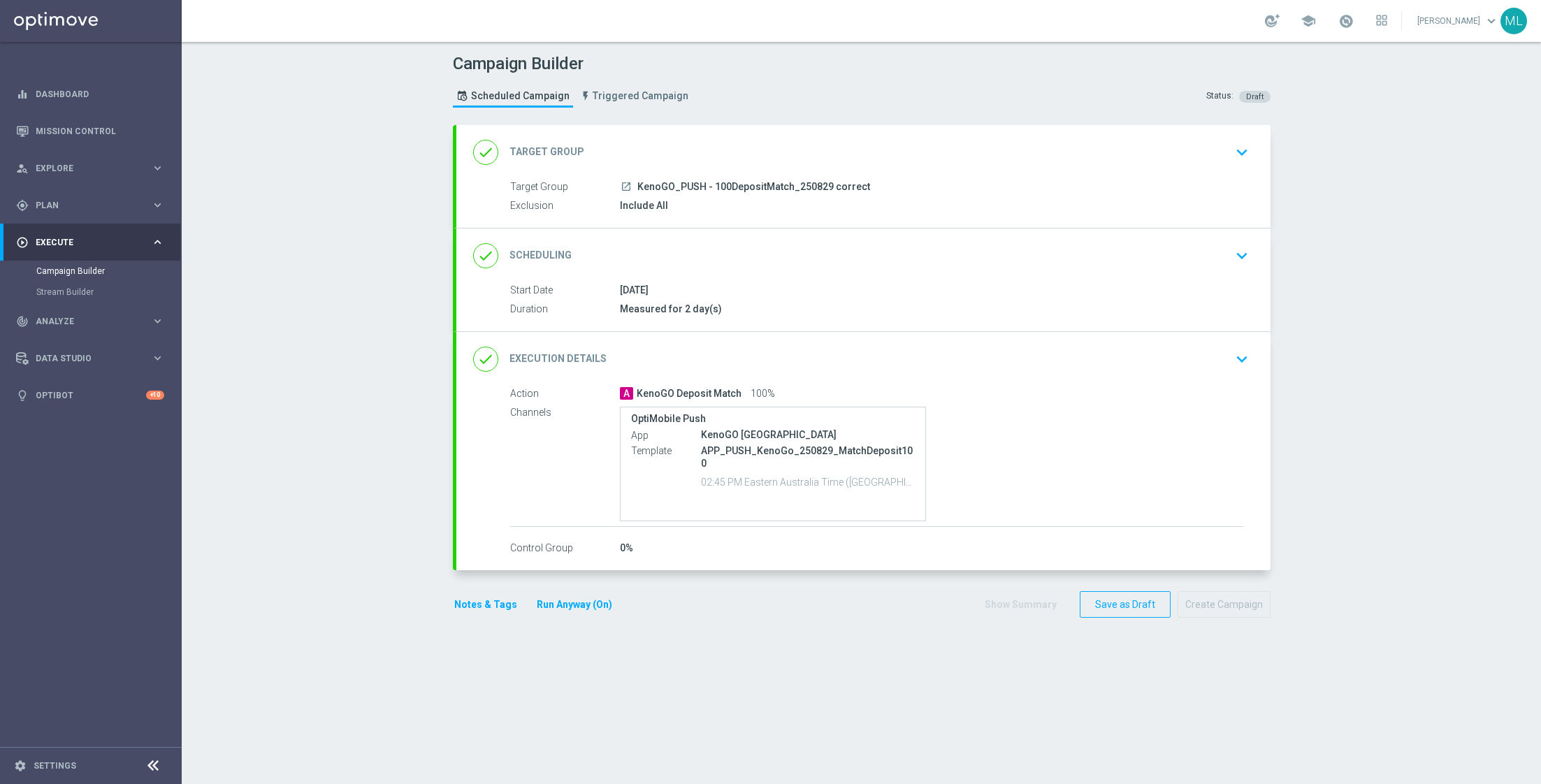
click at [1238, 154] on icon "keyboard_arrow_down" at bounding box center [1241, 151] width 21 height 21
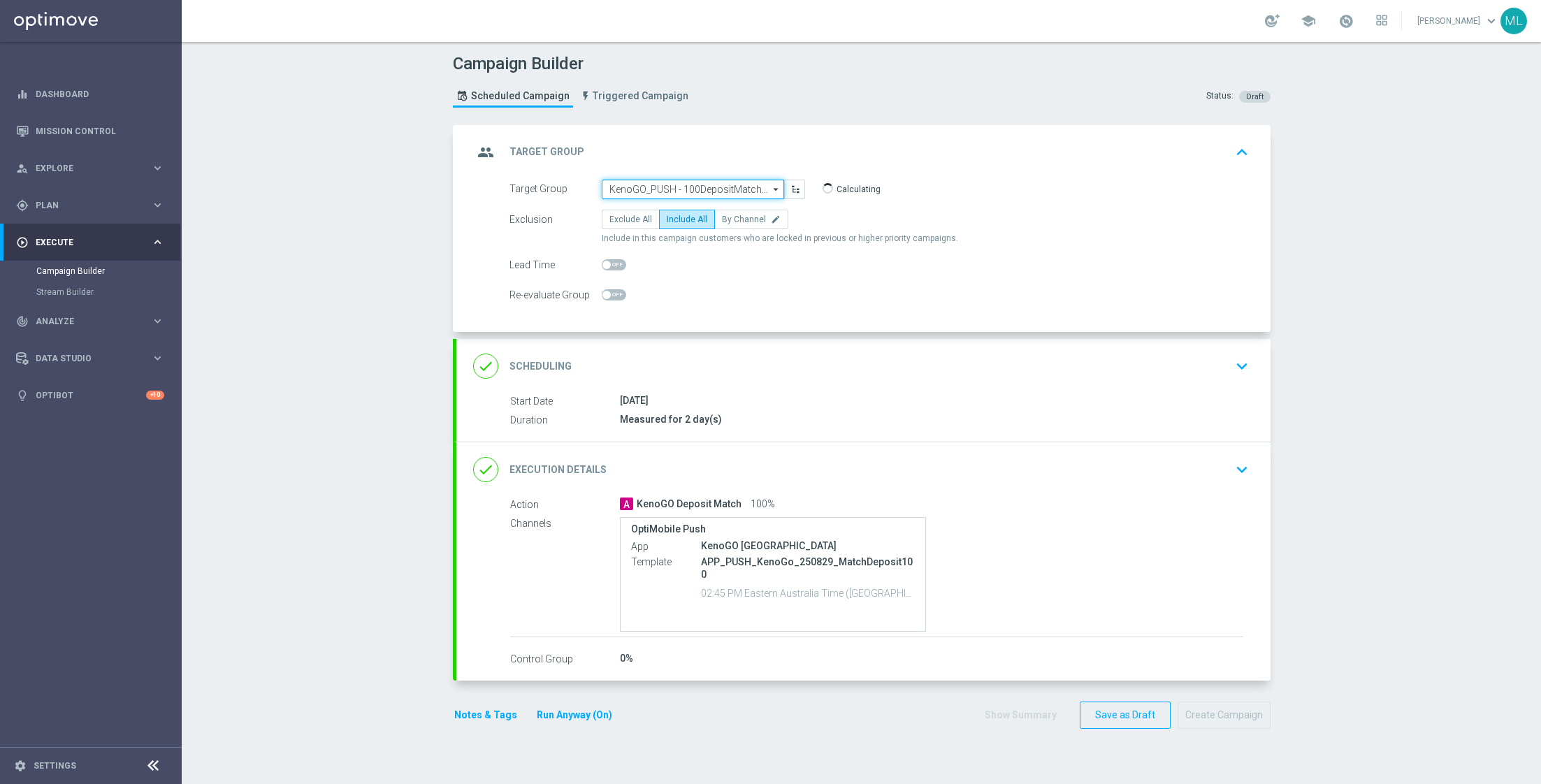
click at [677, 187] on input "KenoGO_PUSH - 100DepositMatch_250829 correct" at bounding box center [692, 189] width 182 height 20
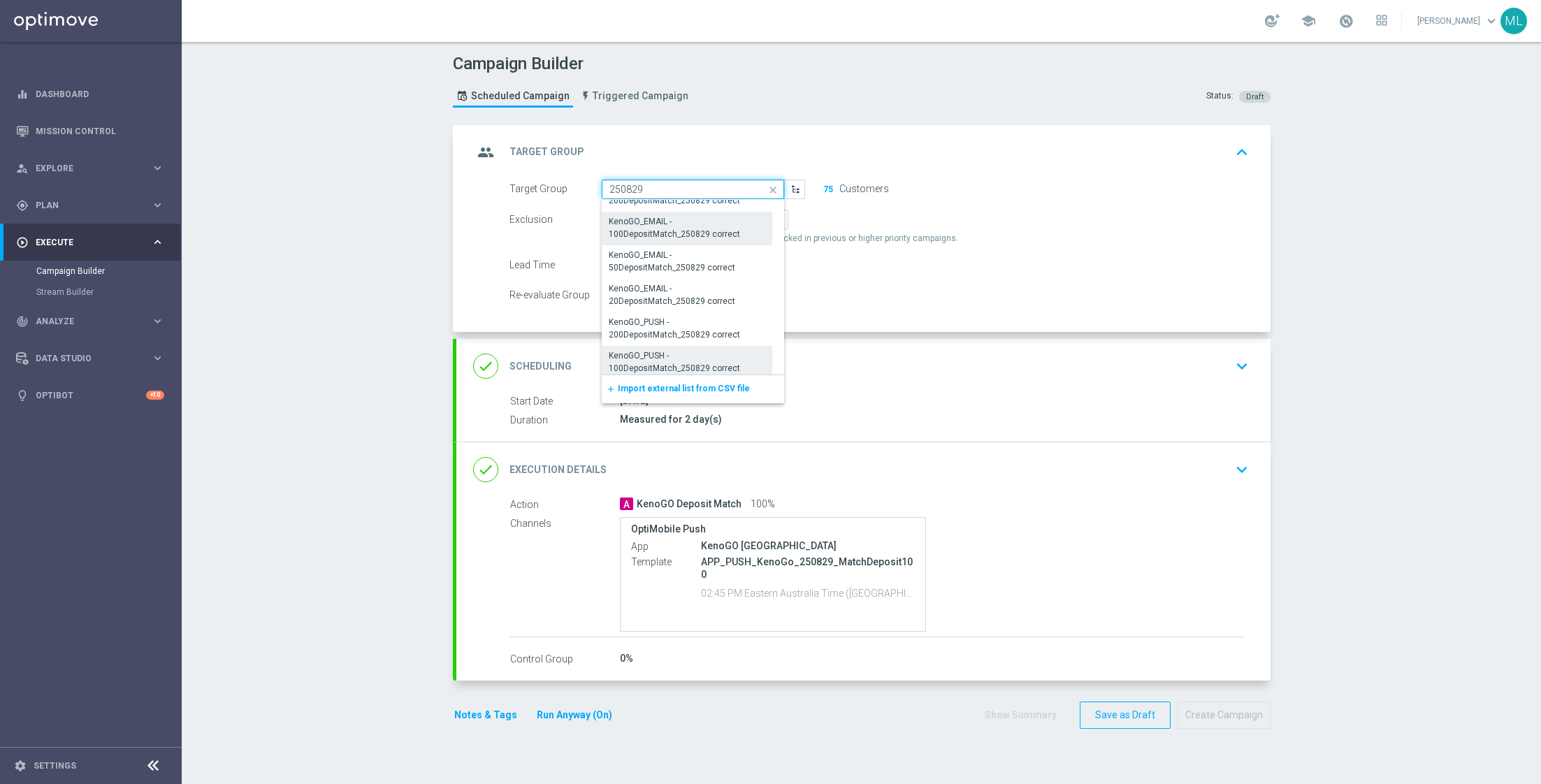
scroll to position [1171, 0]
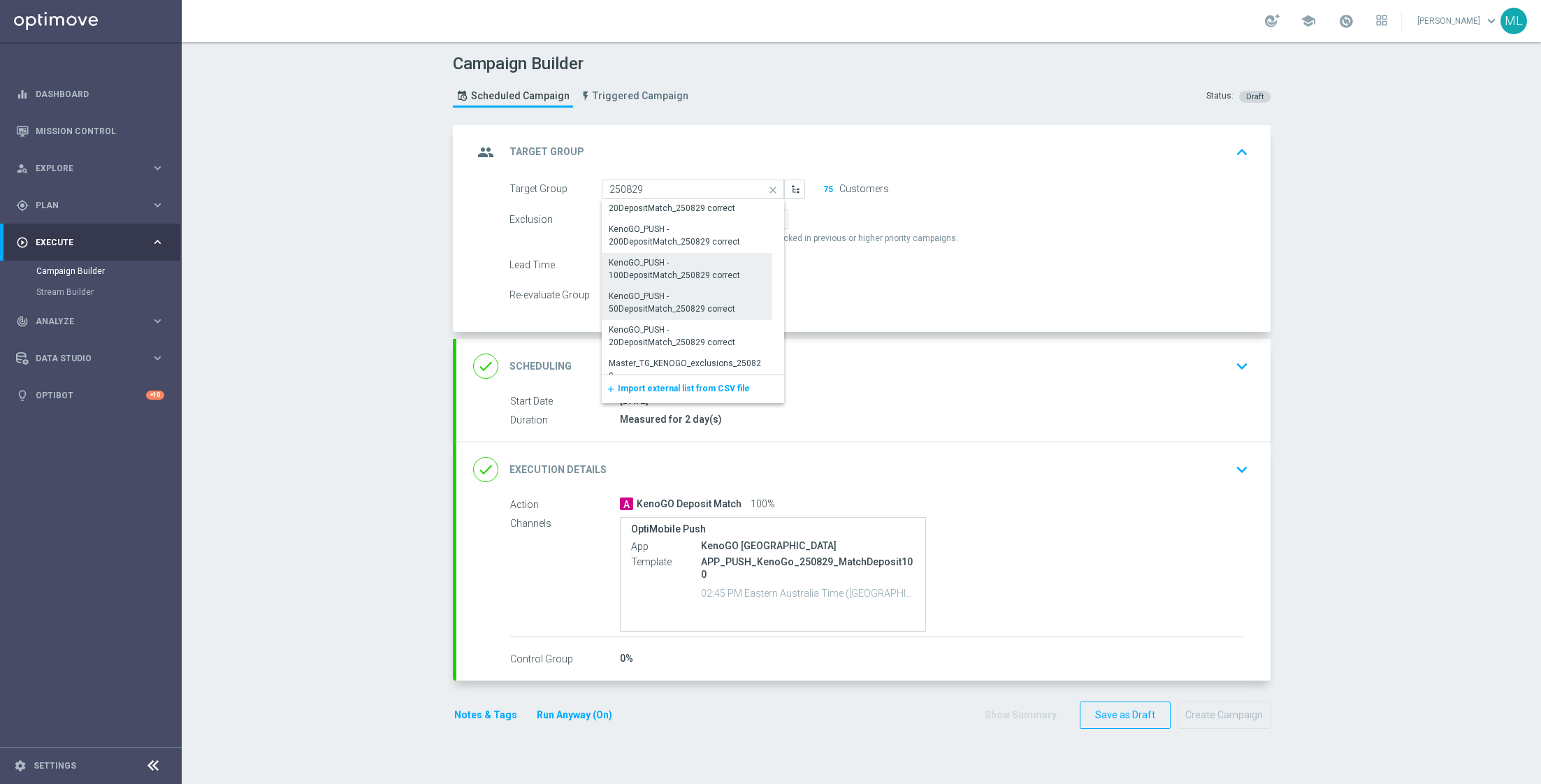
click at [701, 299] on div "KenoGO_PUSH - 50DepositMatch_250829 correct" at bounding box center [687, 303] width 157 height 25
type input "KenoGO_PUSH - 50DepositMatch_250829 correct"
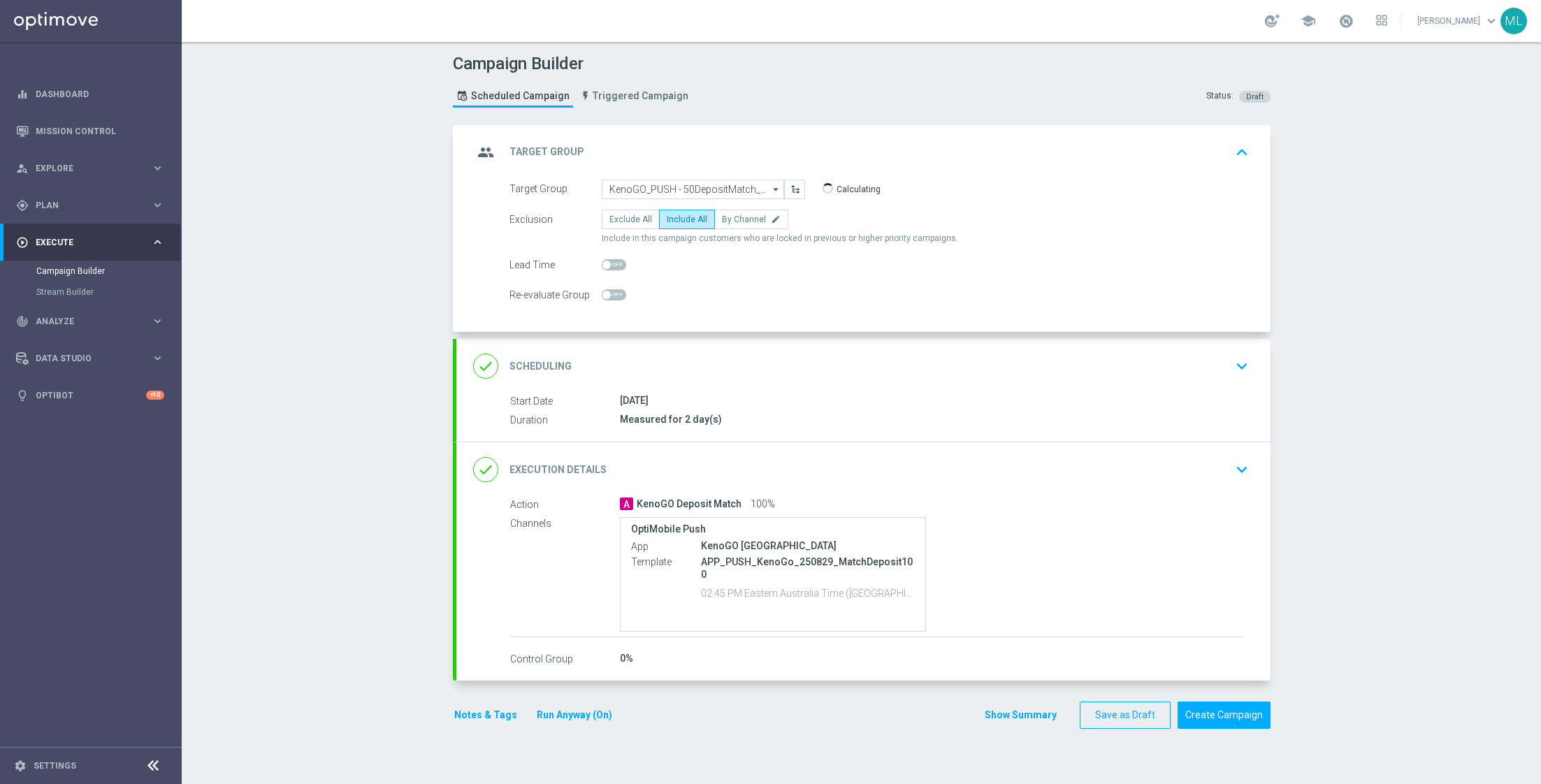
click at [1237, 466] on icon "keyboard_arrow_down" at bounding box center [1241, 469] width 21 height 21
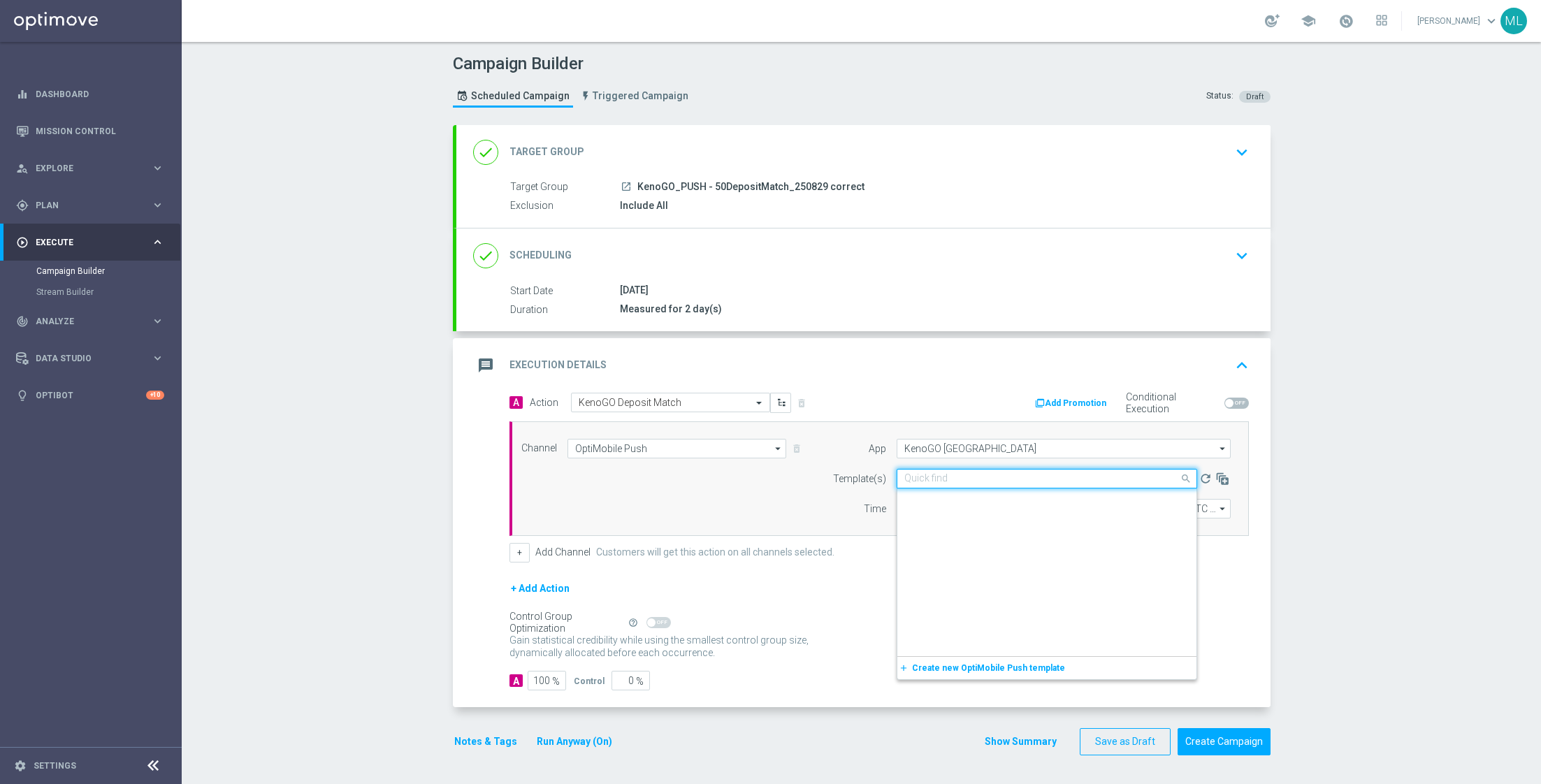
click at [990, 482] on input "text" at bounding box center [1032, 479] width 257 height 12
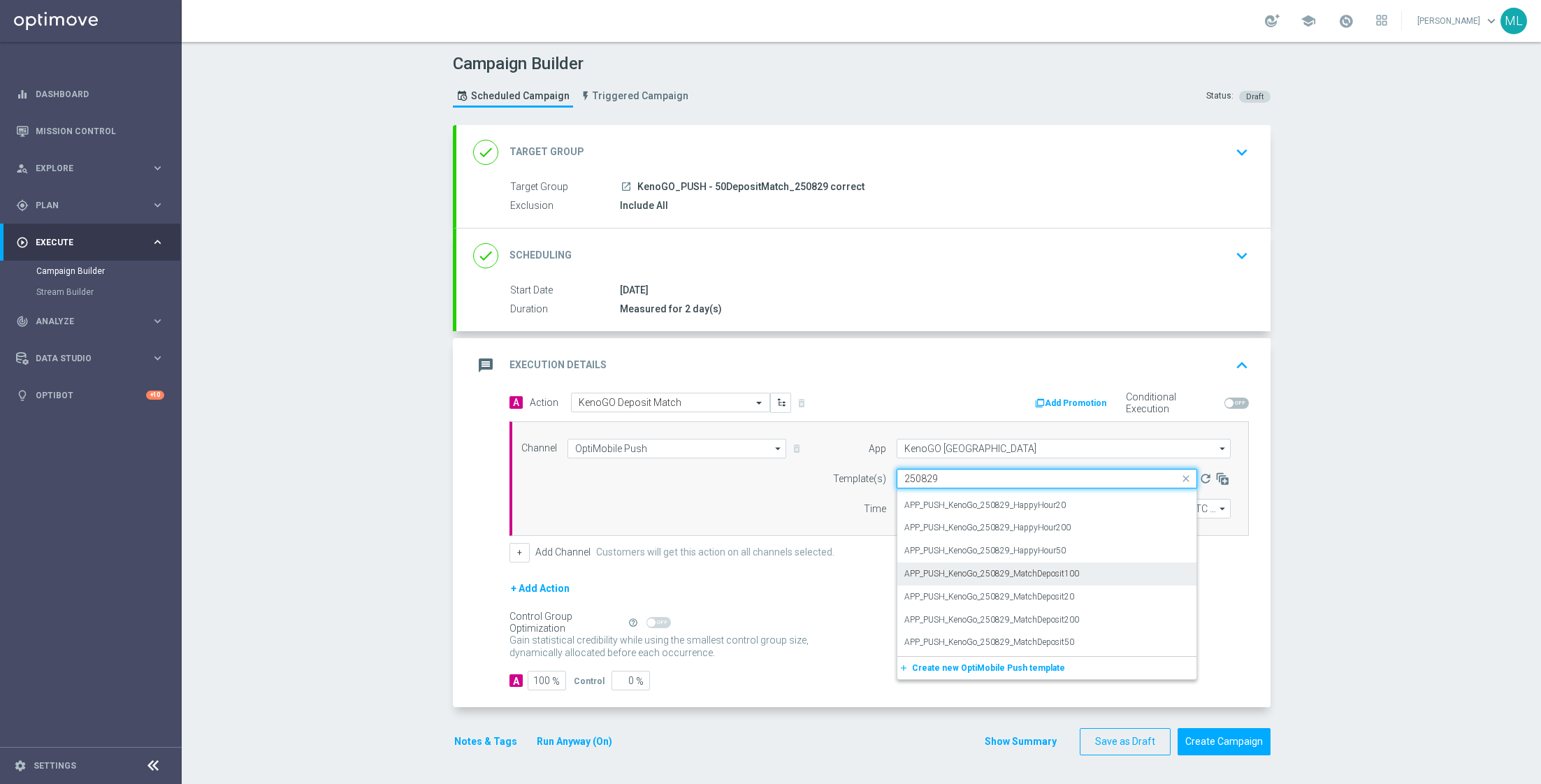
scroll to position [17, 0]
click at [1019, 641] on label "APP_PUSH_KenoGo_250829_MatchDeposit50" at bounding box center [988, 643] width 170 height 12
type input "250829"
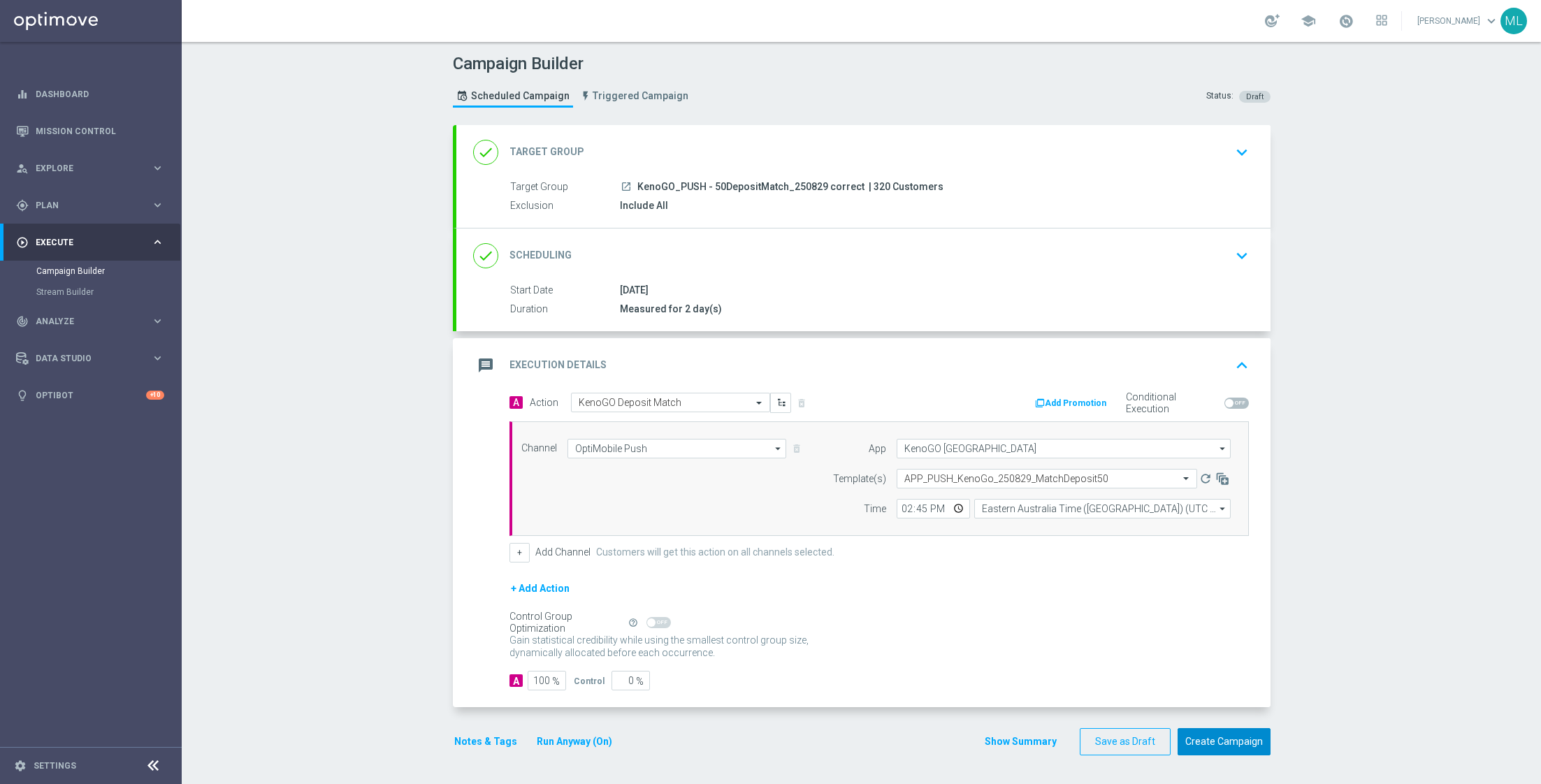
click at [1232, 739] on button "Create Campaign" at bounding box center [1223, 741] width 93 height 27
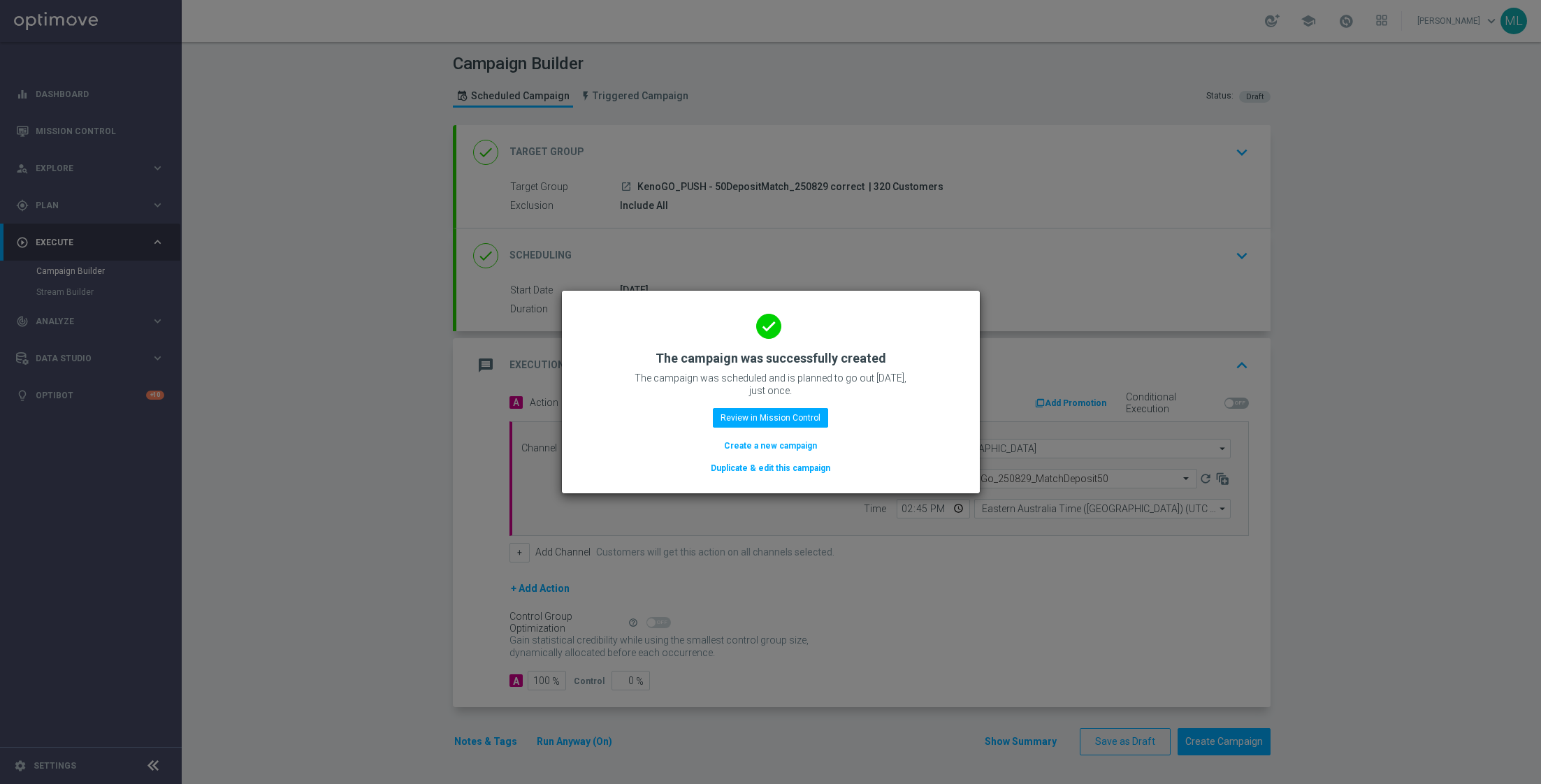
click at [758, 467] on button "Duplicate & edit this campaign" at bounding box center [770, 468] width 122 height 16
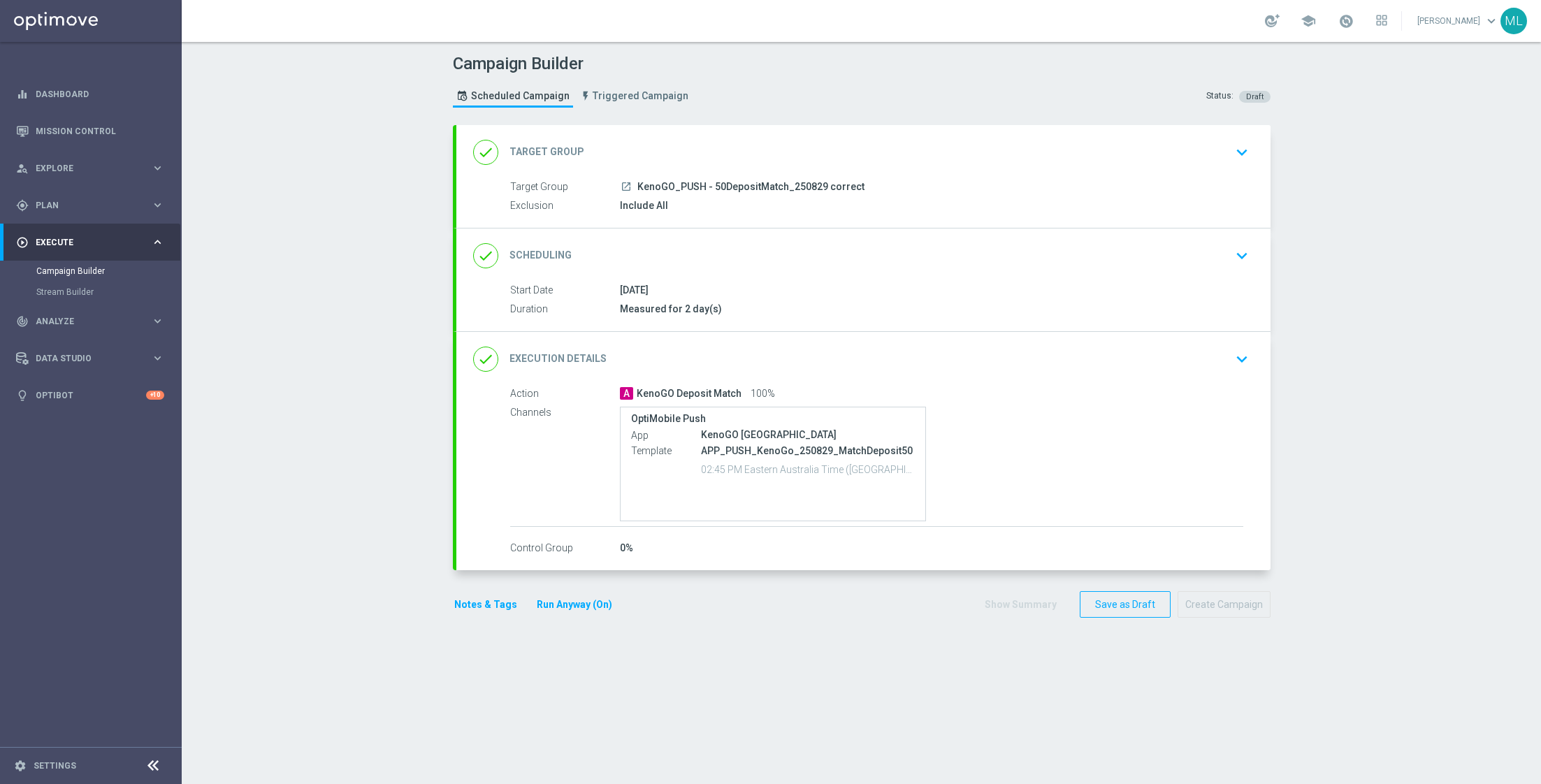
click at [1231, 154] on icon "keyboard_arrow_down" at bounding box center [1241, 151] width 21 height 21
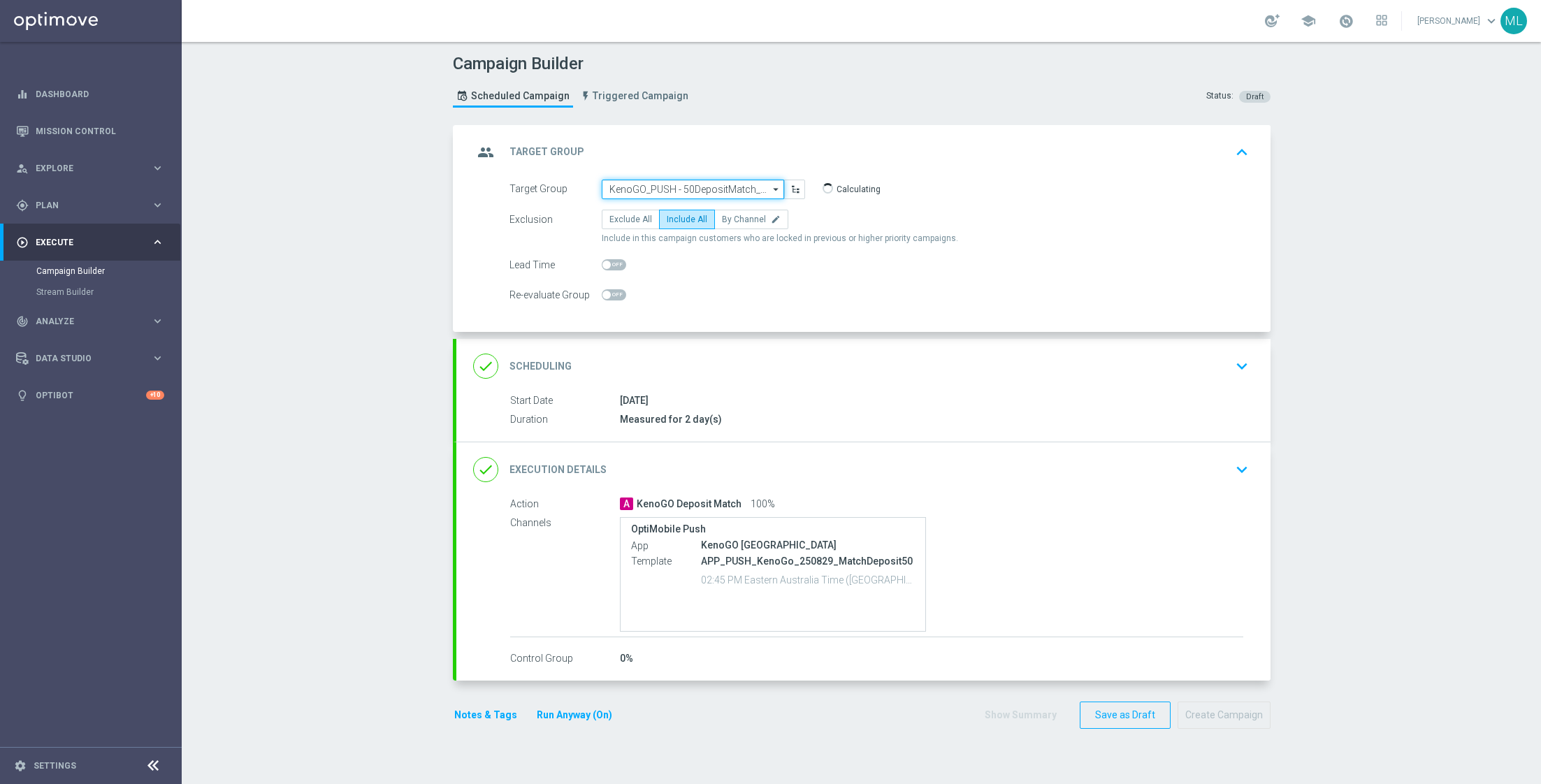
click at [709, 186] on input "KenoGO_PUSH - 50DepositMatch_250829 correct" at bounding box center [692, 189] width 182 height 20
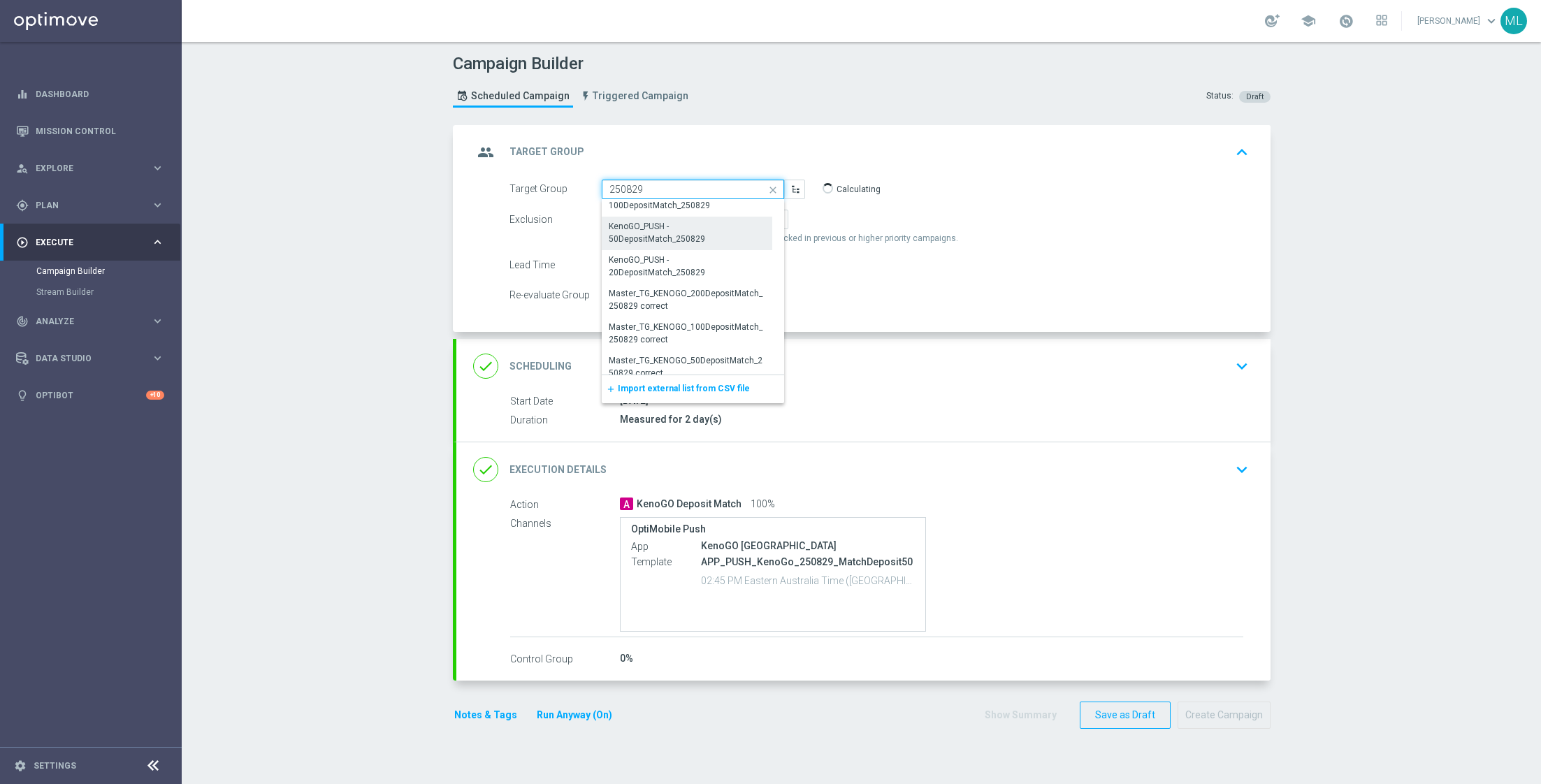
scroll to position [1171, 0]
click at [725, 338] on div "KenoGO_PUSH - 20DepositMatch_250829 correct" at bounding box center [687, 336] width 157 height 25
type input "KenoGO_PUSH - 20DepositMatch_250829 correct"
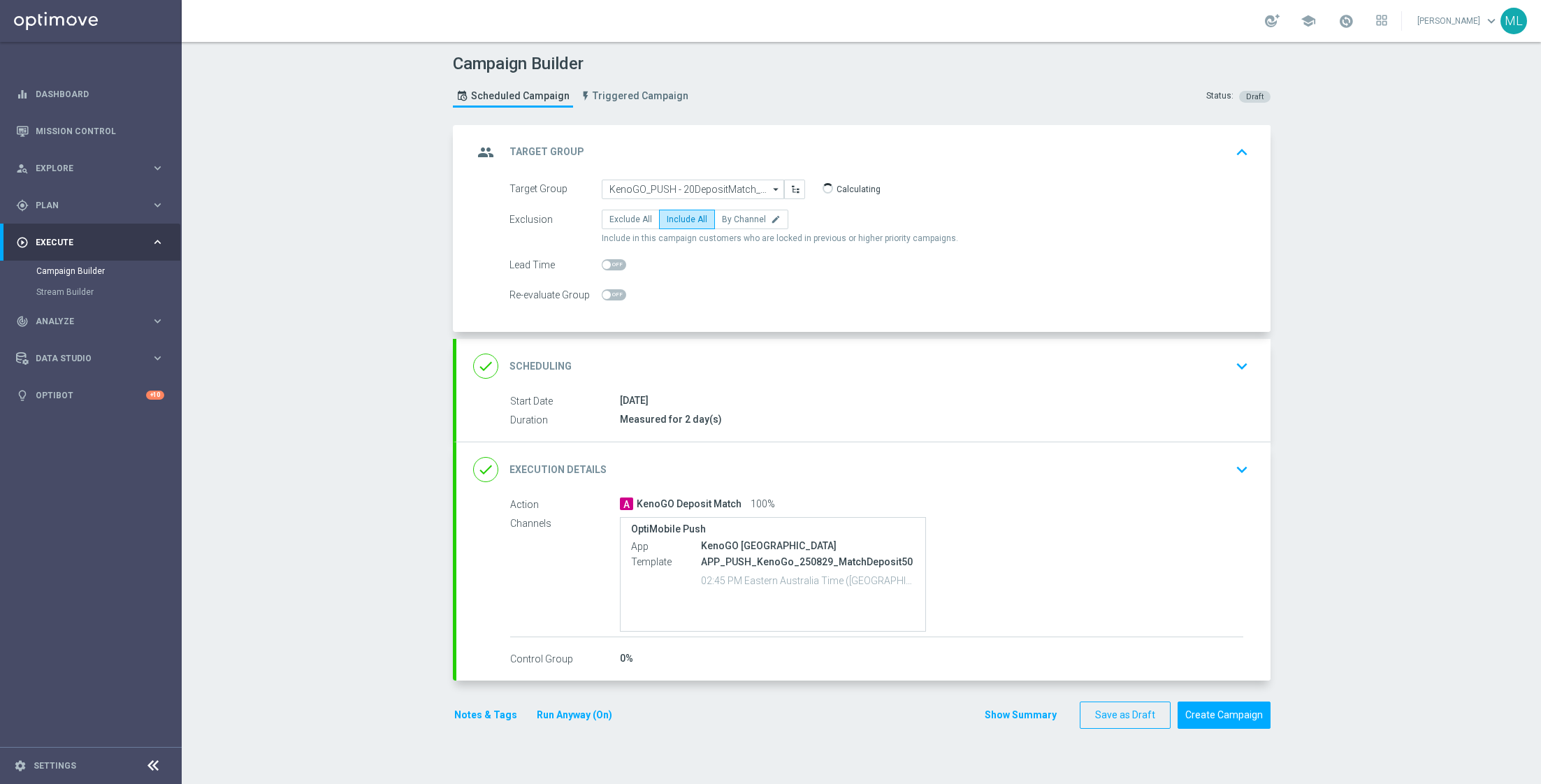
click at [1237, 471] on icon "keyboard_arrow_down" at bounding box center [1241, 469] width 21 height 21
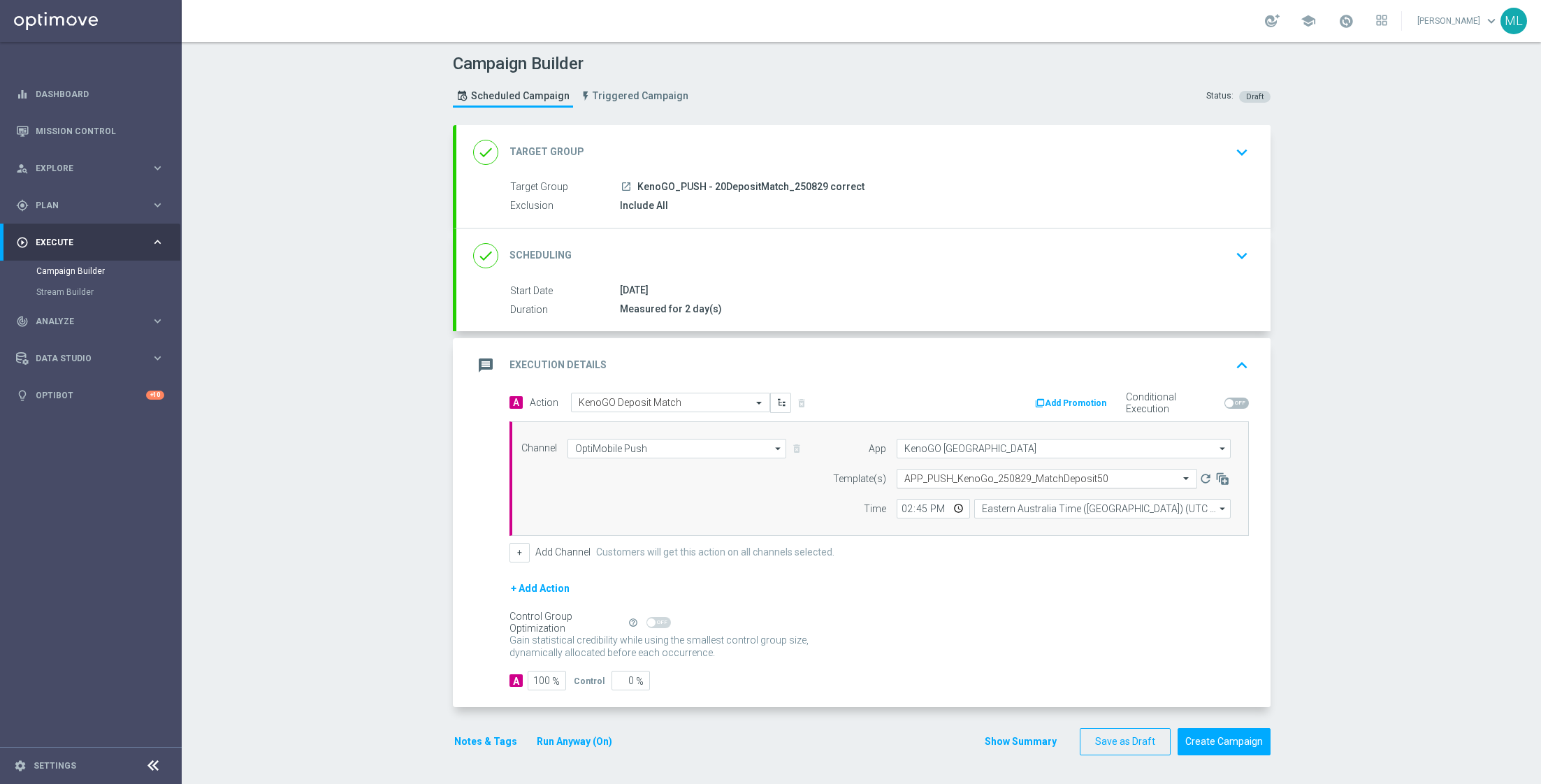
click at [987, 481] on input "text" at bounding box center [1032, 479] width 257 height 12
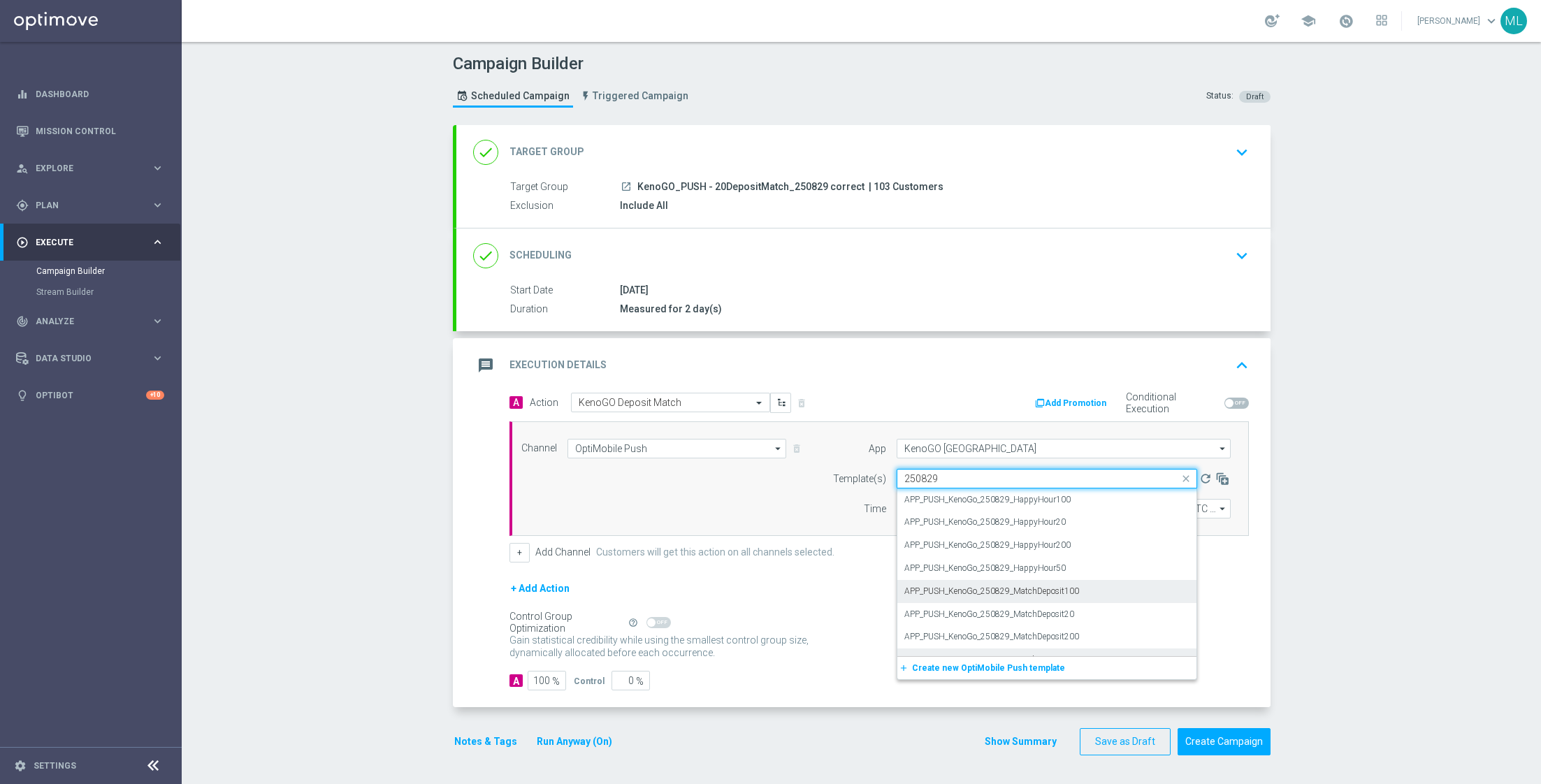
scroll to position [17, 0]
click at [1087, 595] on div "APP_PUSH_KenoGo_250829_MatchDeposit20" at bounding box center [1046, 598] width 285 height 23
type input "250829"
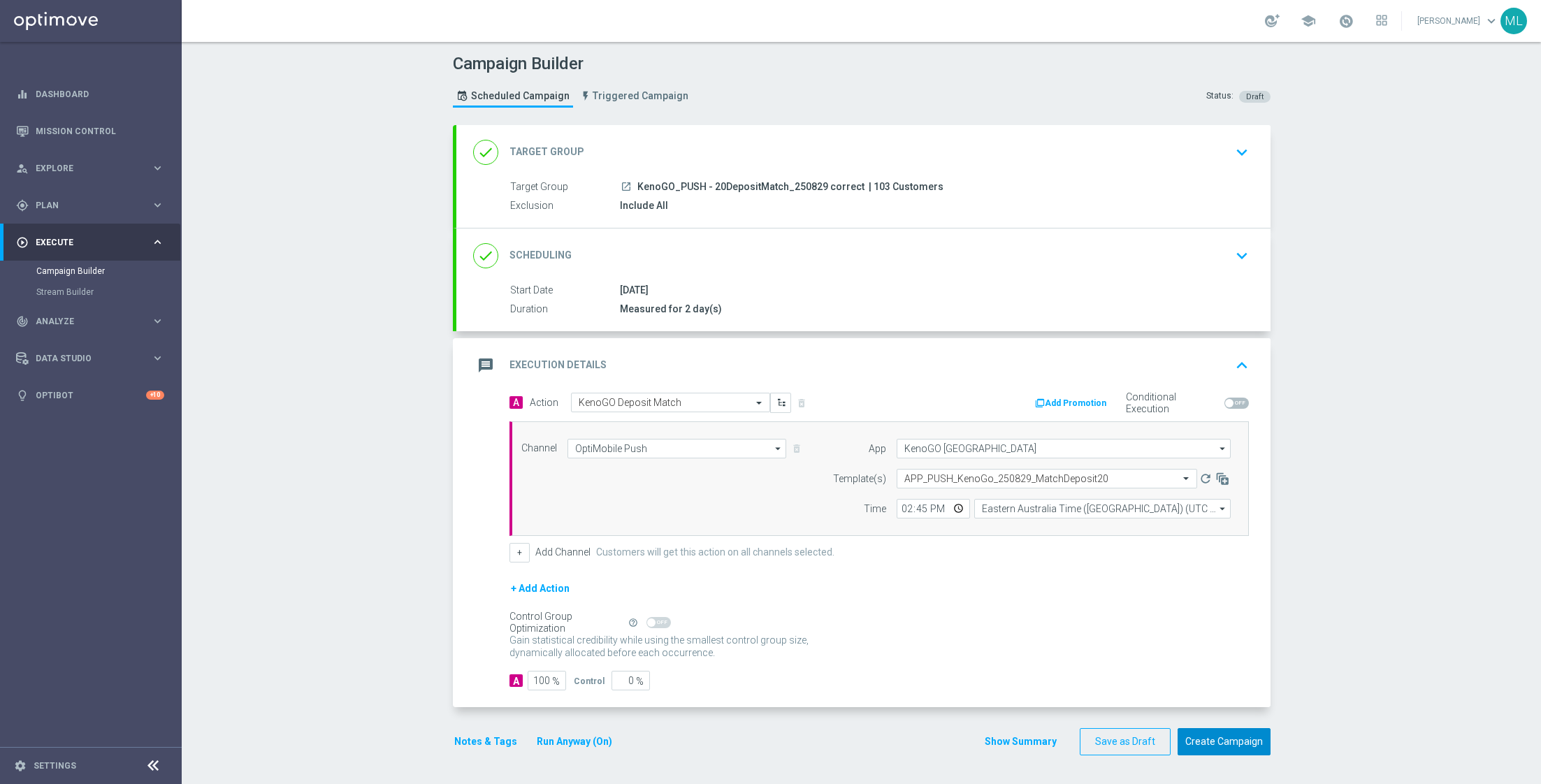
click at [1239, 734] on button "Create Campaign" at bounding box center [1223, 741] width 93 height 27
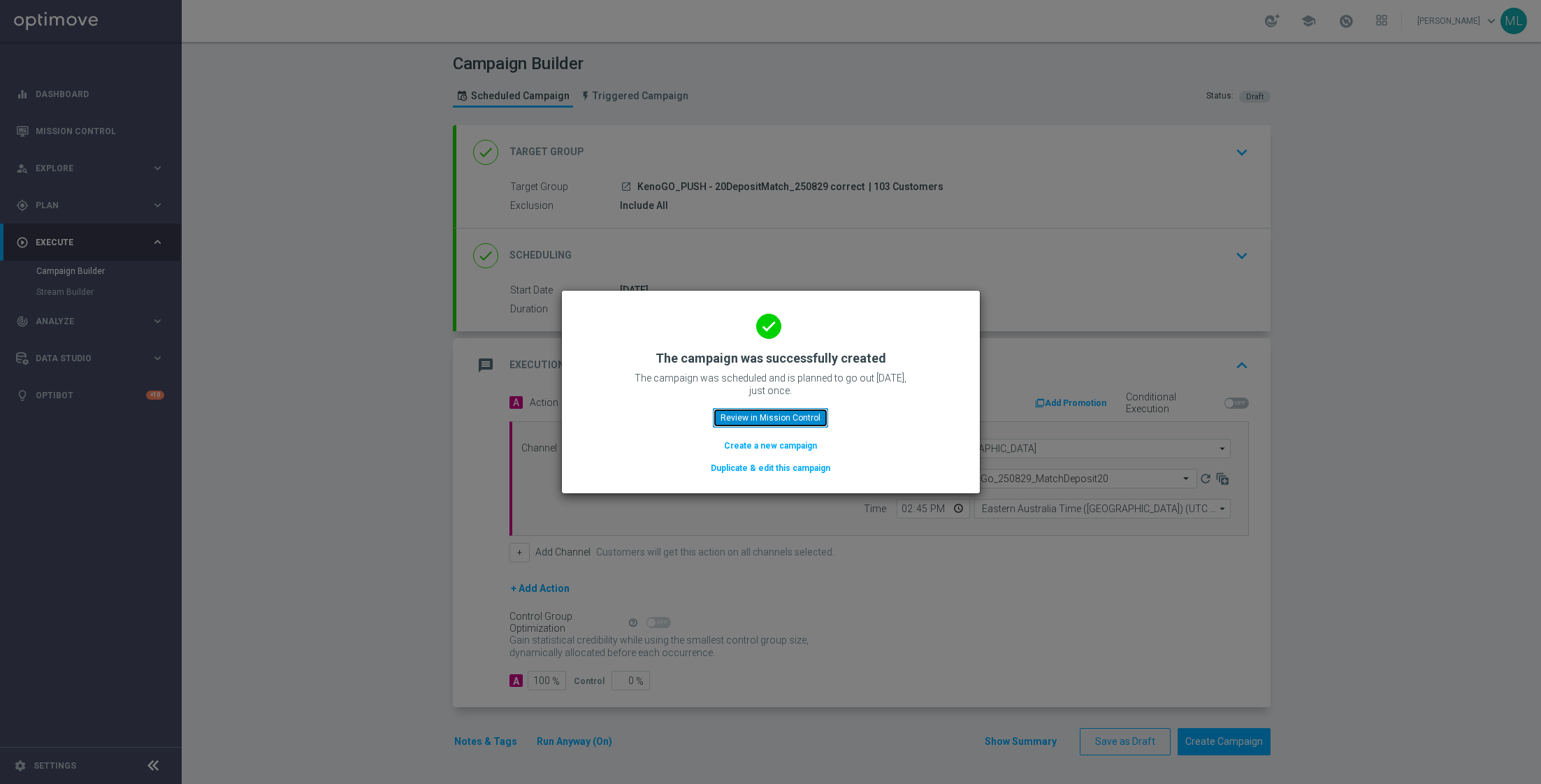
click at [769, 417] on button "Review in Mission Control" at bounding box center [770, 418] width 115 height 20
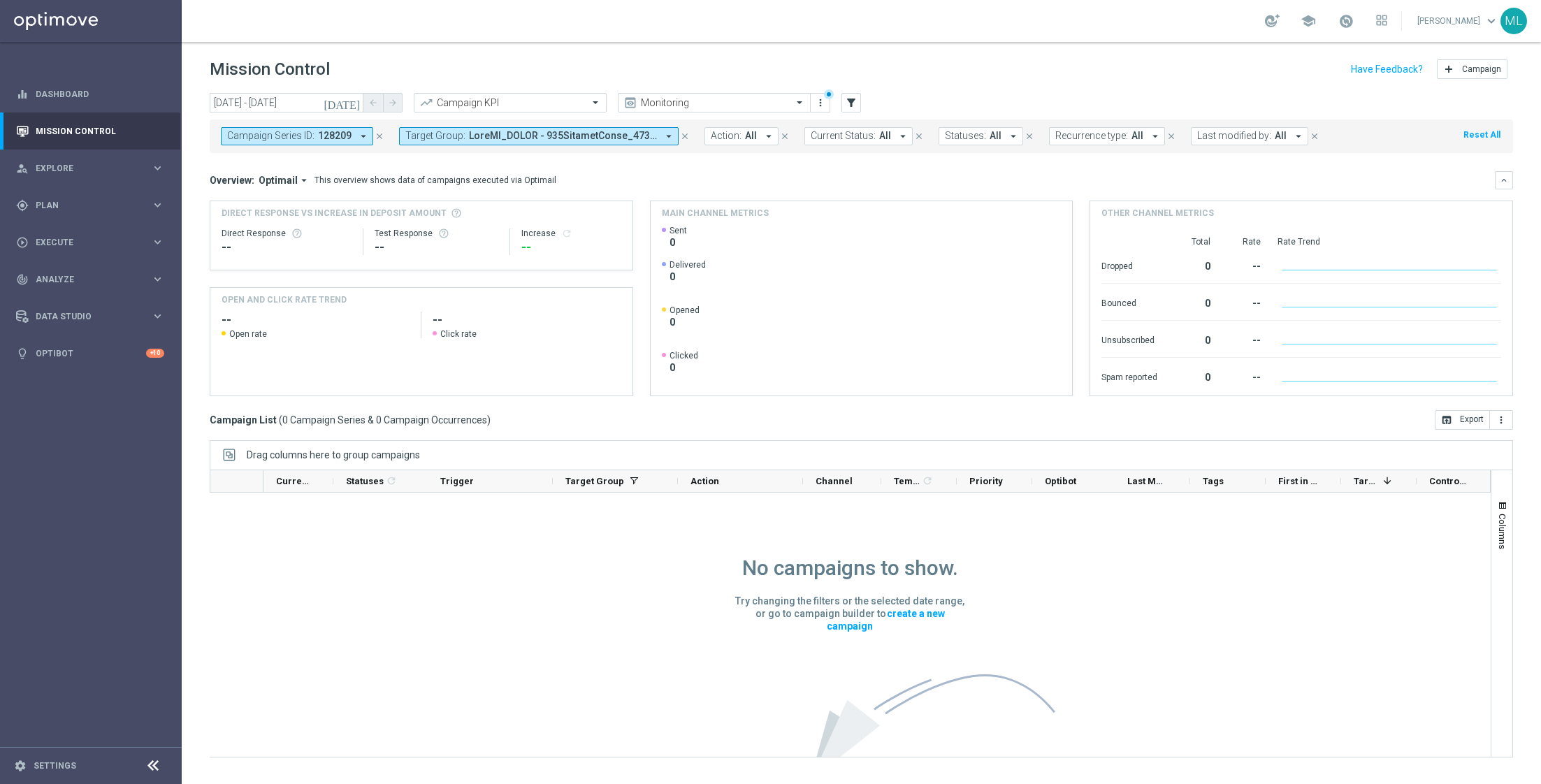
click at [377, 133] on icon "close" at bounding box center [380, 136] width 10 height 10
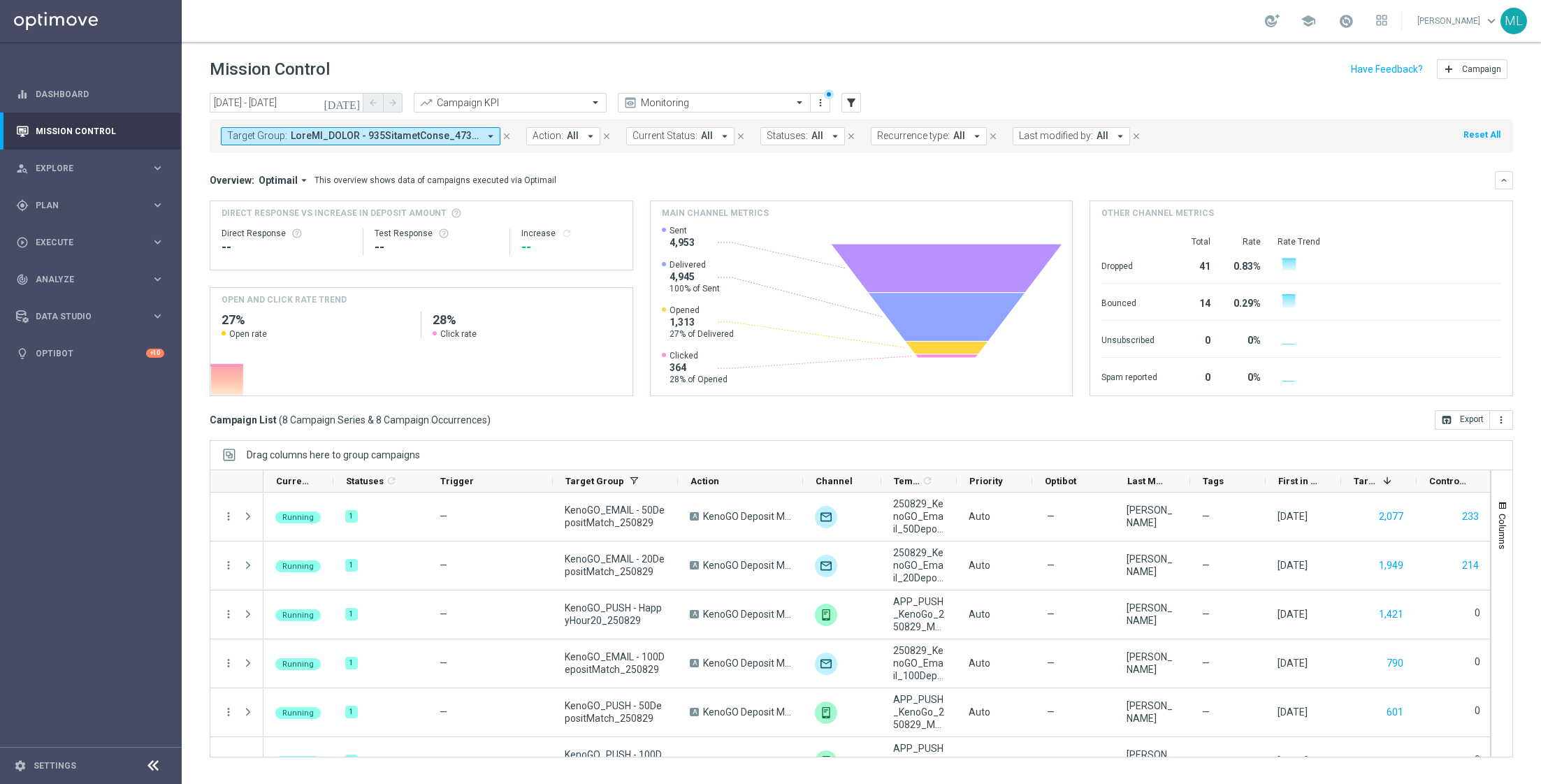
click at [475, 133] on span at bounding box center [384, 136] width 188 height 12
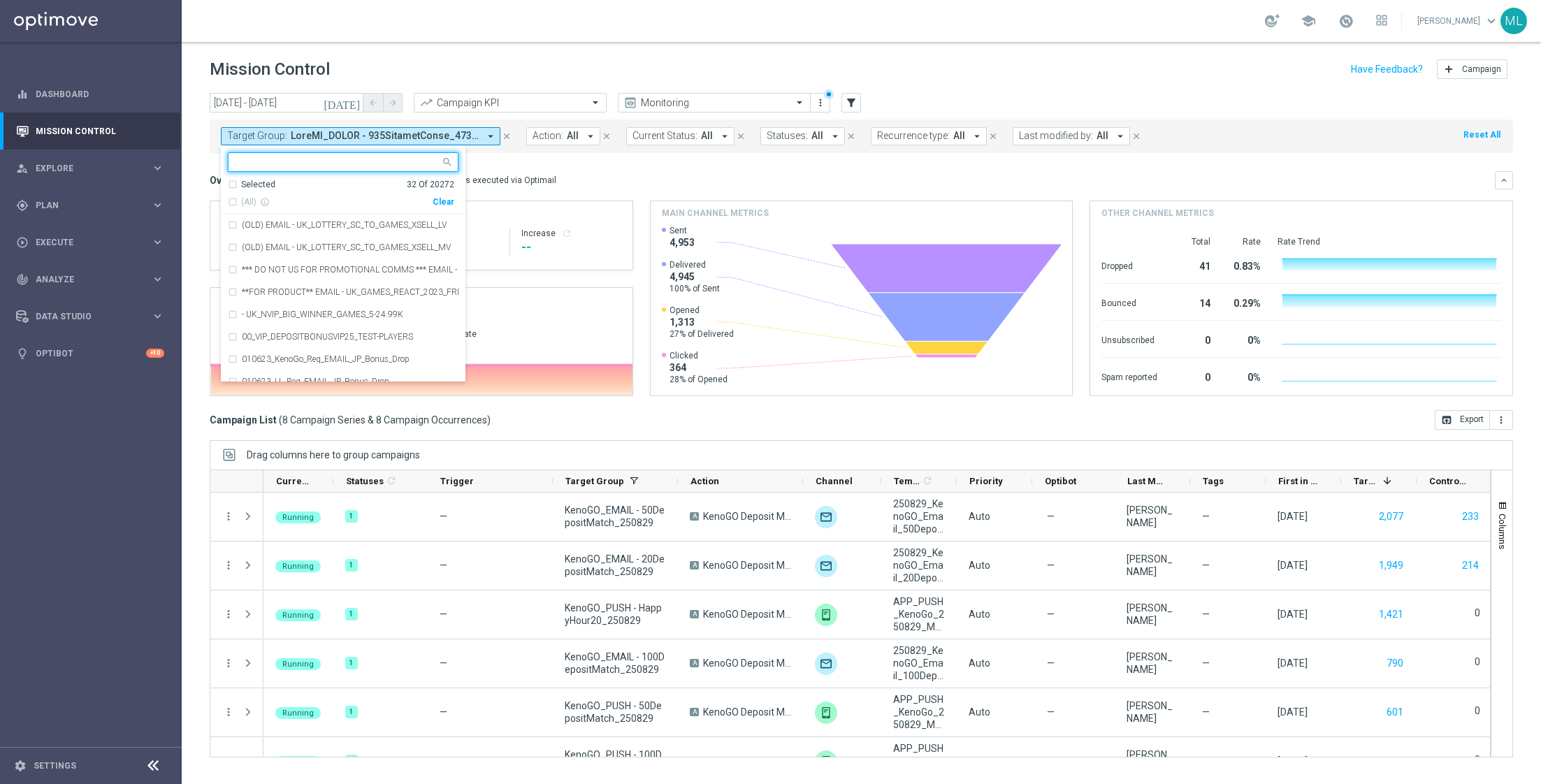
click at [0, 0] on div "Clear" at bounding box center [0, 0] width 0 height 0
click at [322, 160] on input "text" at bounding box center [338, 162] width 205 height 12
click at [232, 196] on div "(All Search Results)" at bounding box center [330, 202] width 205 height 12
type input "250829"
click at [550, 171] on div "Overview: Optimail arrow_drop_down This overview shows data of campaigns execut…" at bounding box center [860, 180] width 1303 height 18
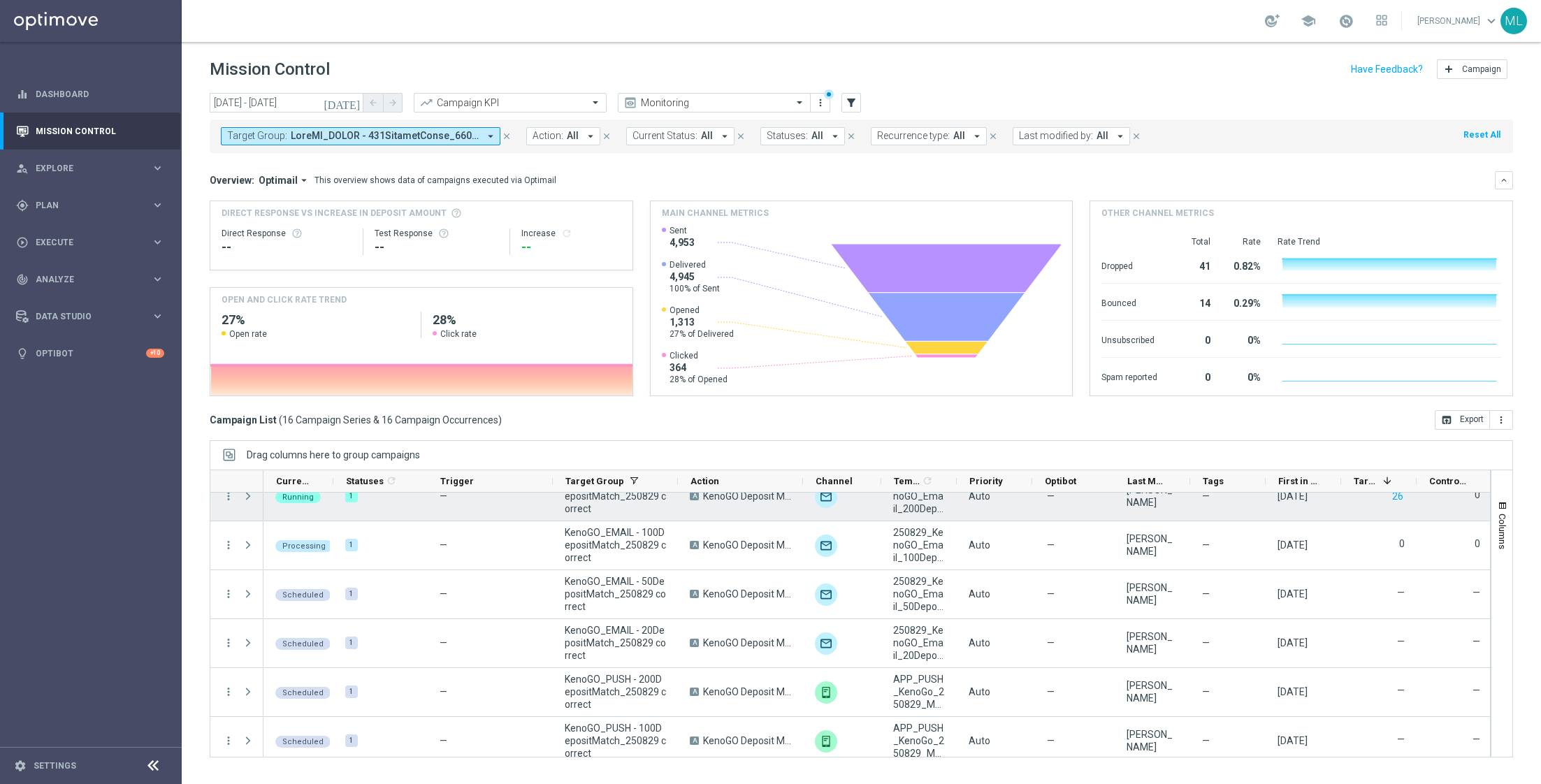
scroll to position [409, 0]
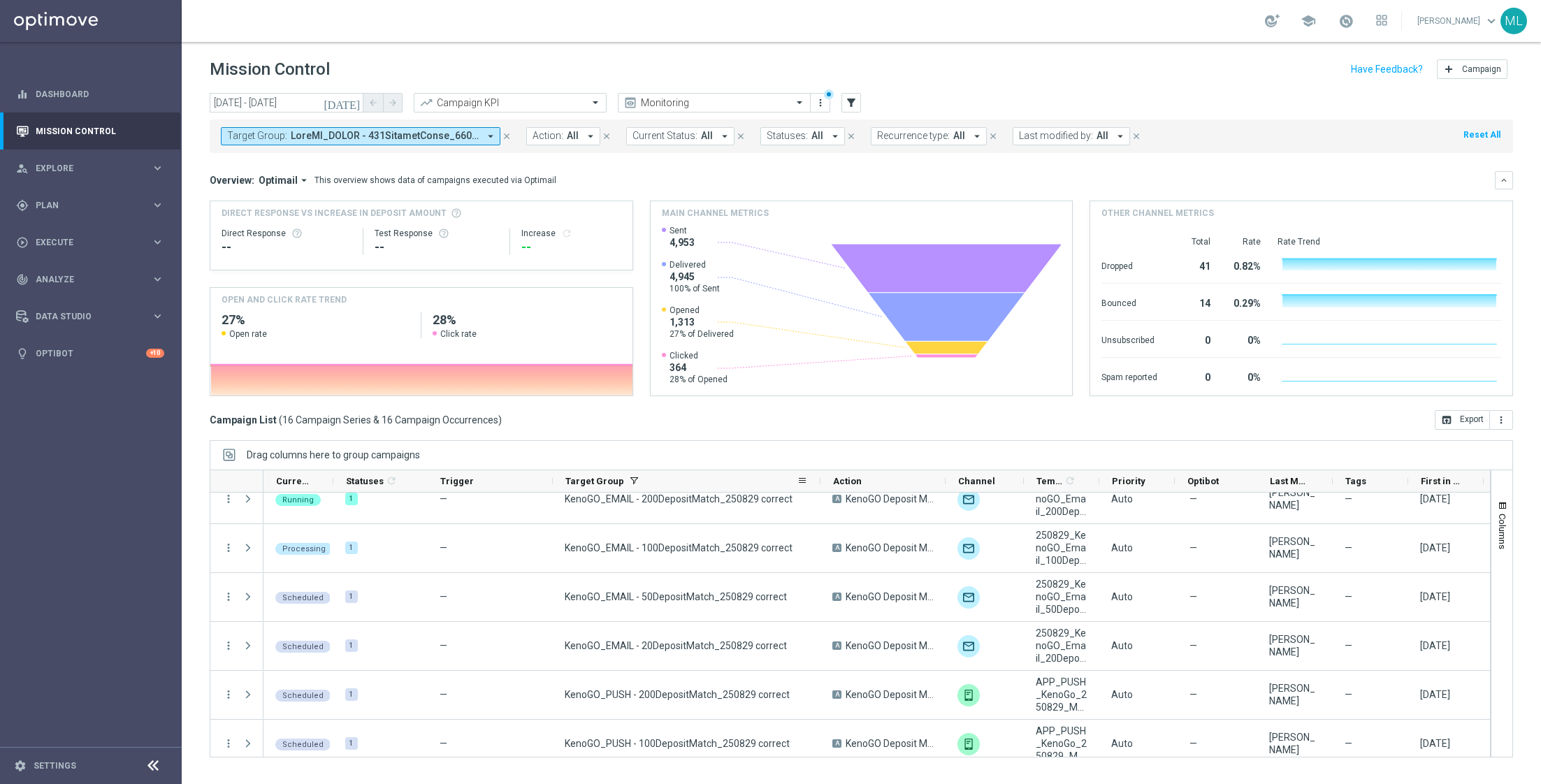
drag, startPoint x: 676, startPoint y: 480, endPoint x: 818, endPoint y: 484, distance: 142.1
click at [818, 484] on div at bounding box center [820, 481] width 6 height 22
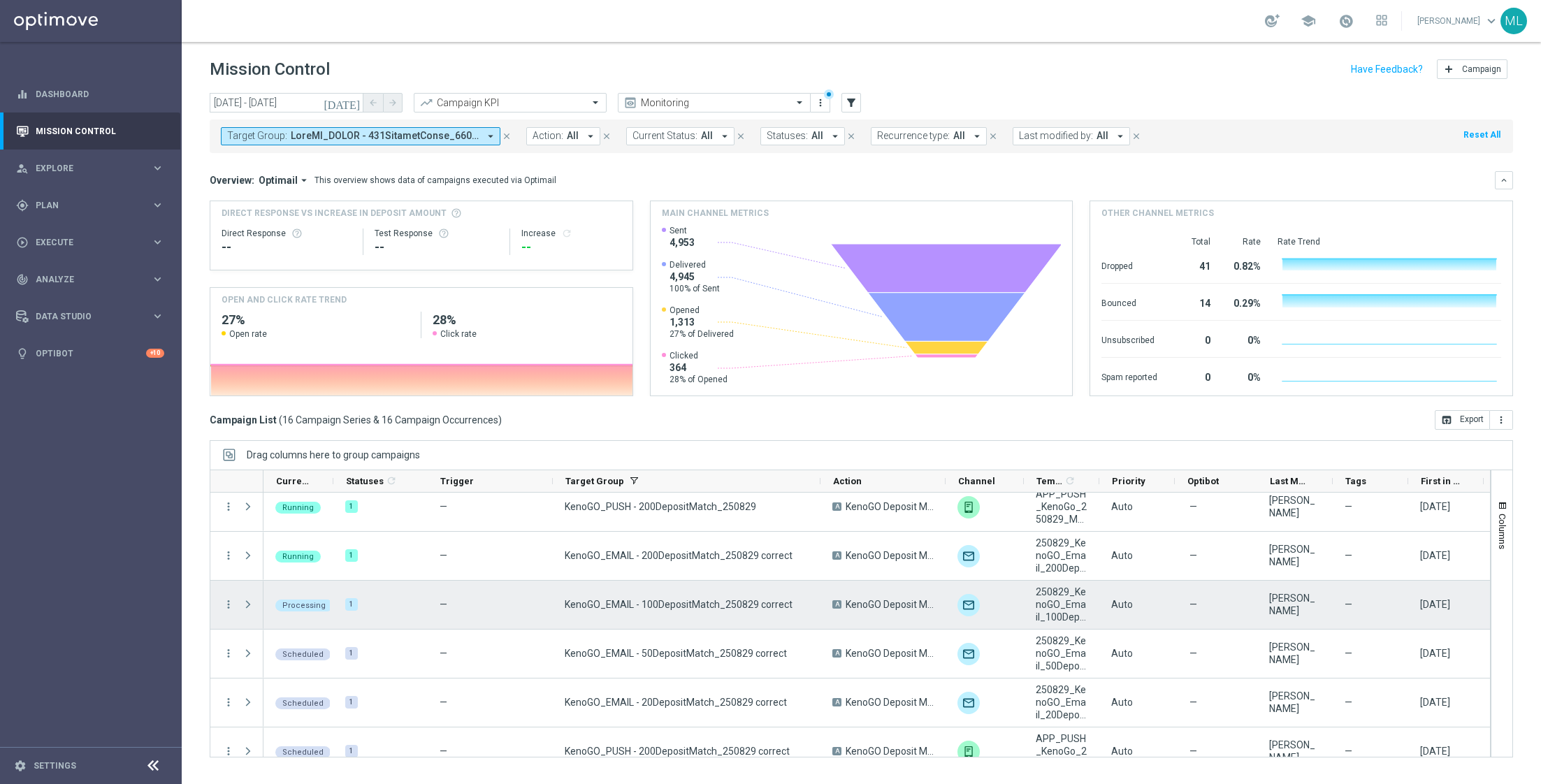
scroll to position [346, 0]
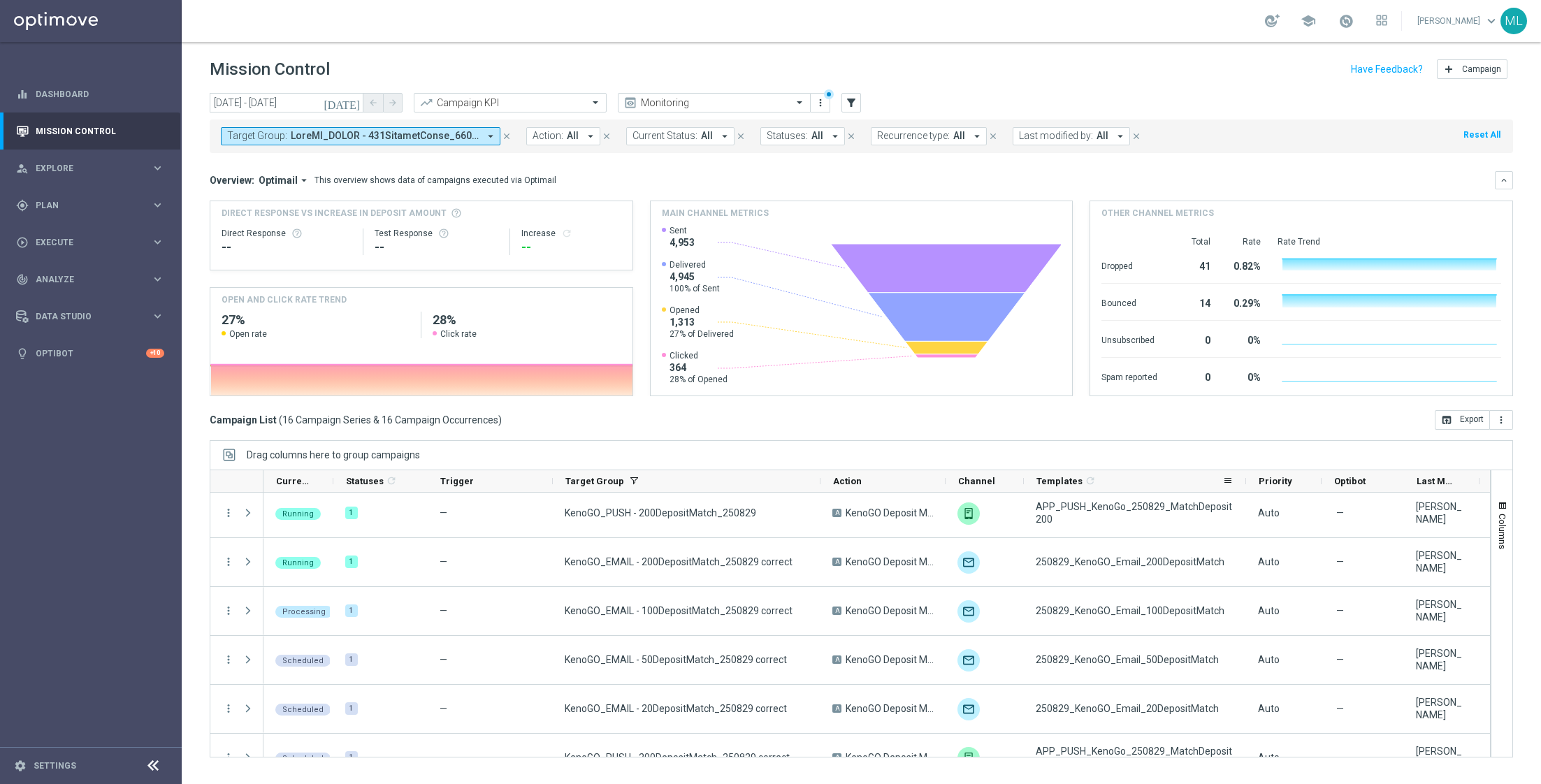
drag, startPoint x: 1097, startPoint y: 475, endPoint x: 1245, endPoint y: 480, distance: 148.1
click at [1246, 480] on div at bounding box center [1246, 481] width 6 height 22
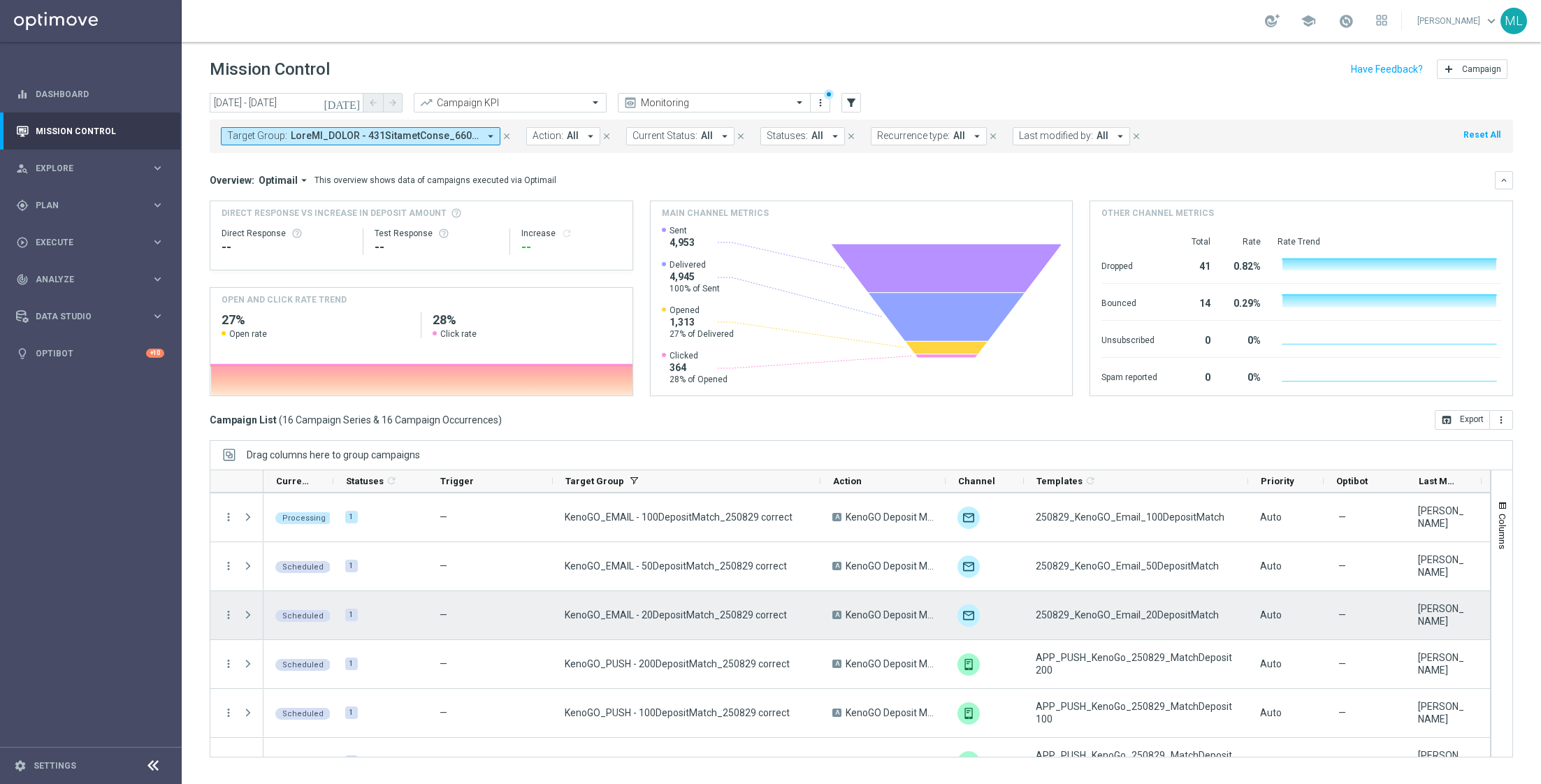
scroll to position [463, 0]
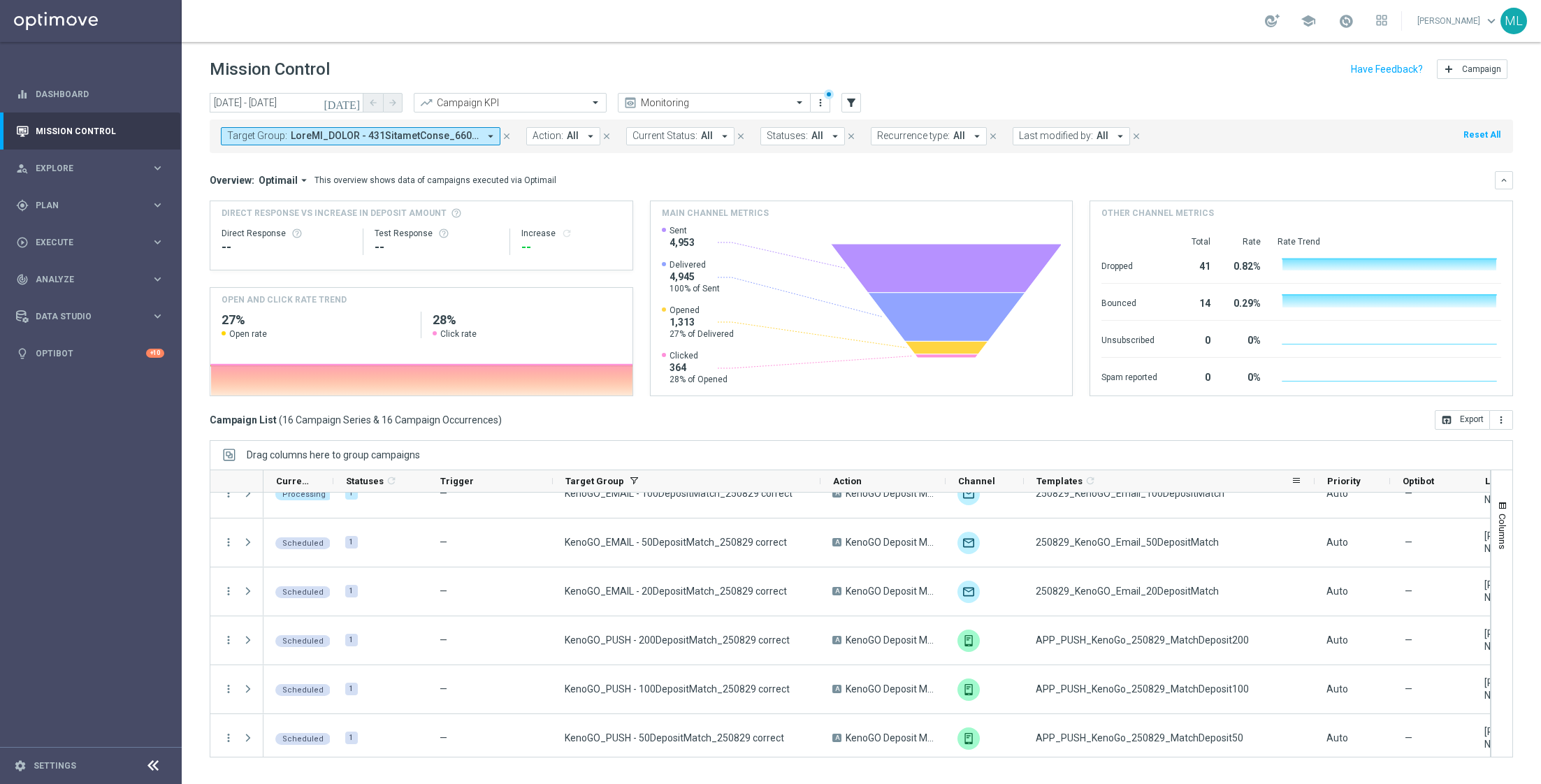
drag, startPoint x: 1246, startPoint y: 480, endPoint x: 1312, endPoint y: 476, distance: 66.1
click at [1312, 476] on div at bounding box center [1314, 481] width 6 height 22
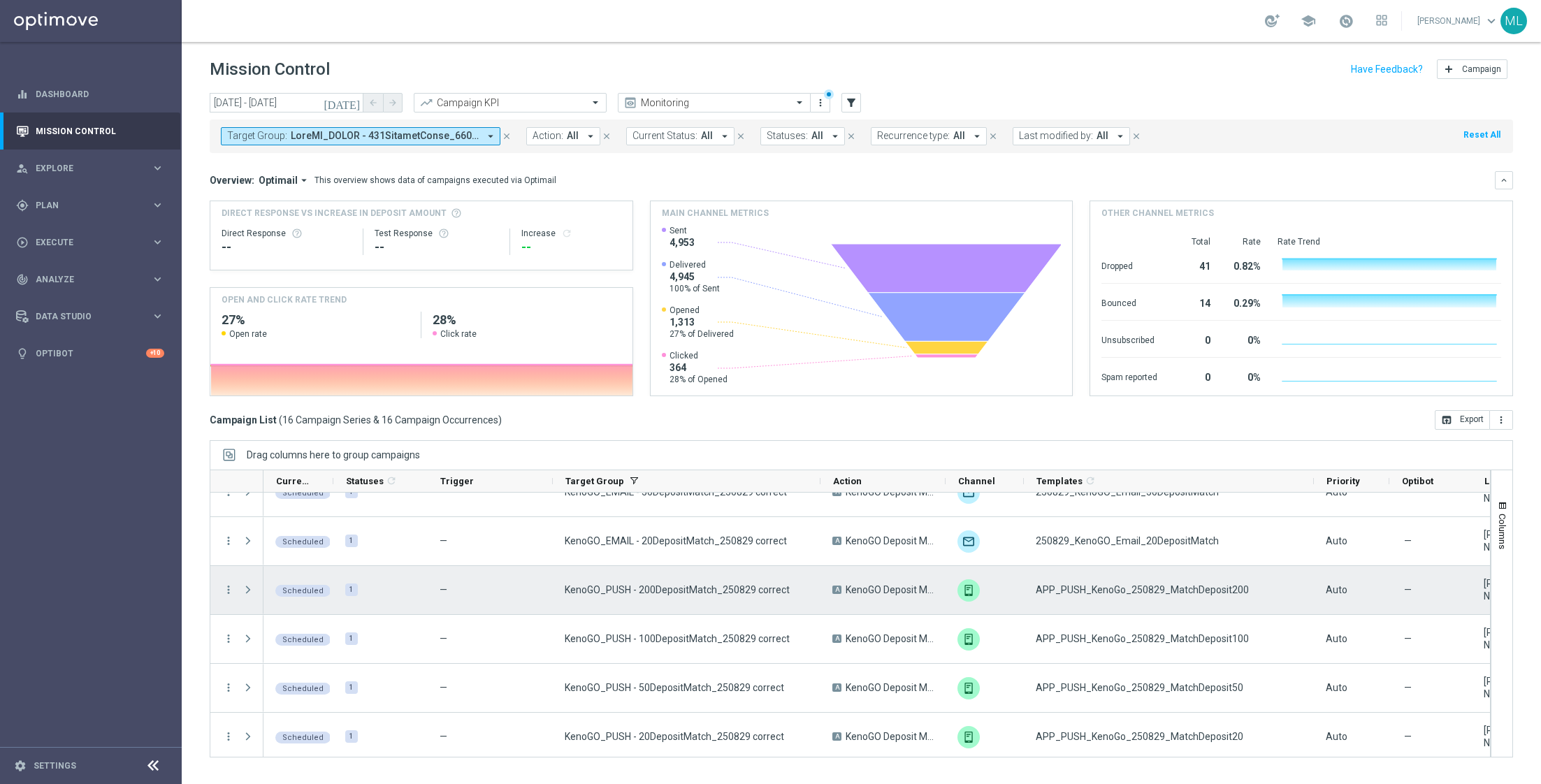
scroll to position [517, 0]
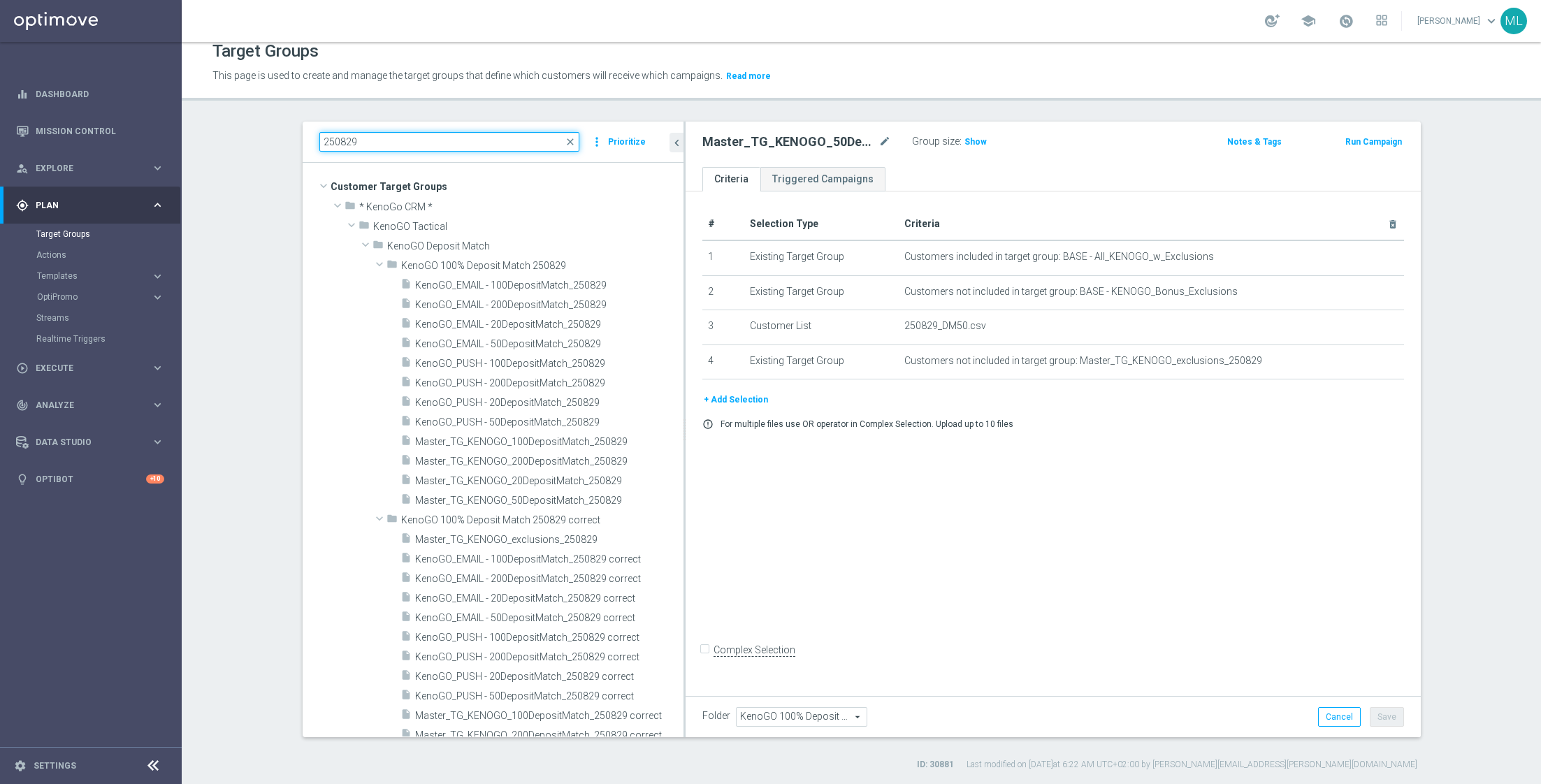
click at [367, 141] on input "250829" at bounding box center [449, 142] width 261 height 20
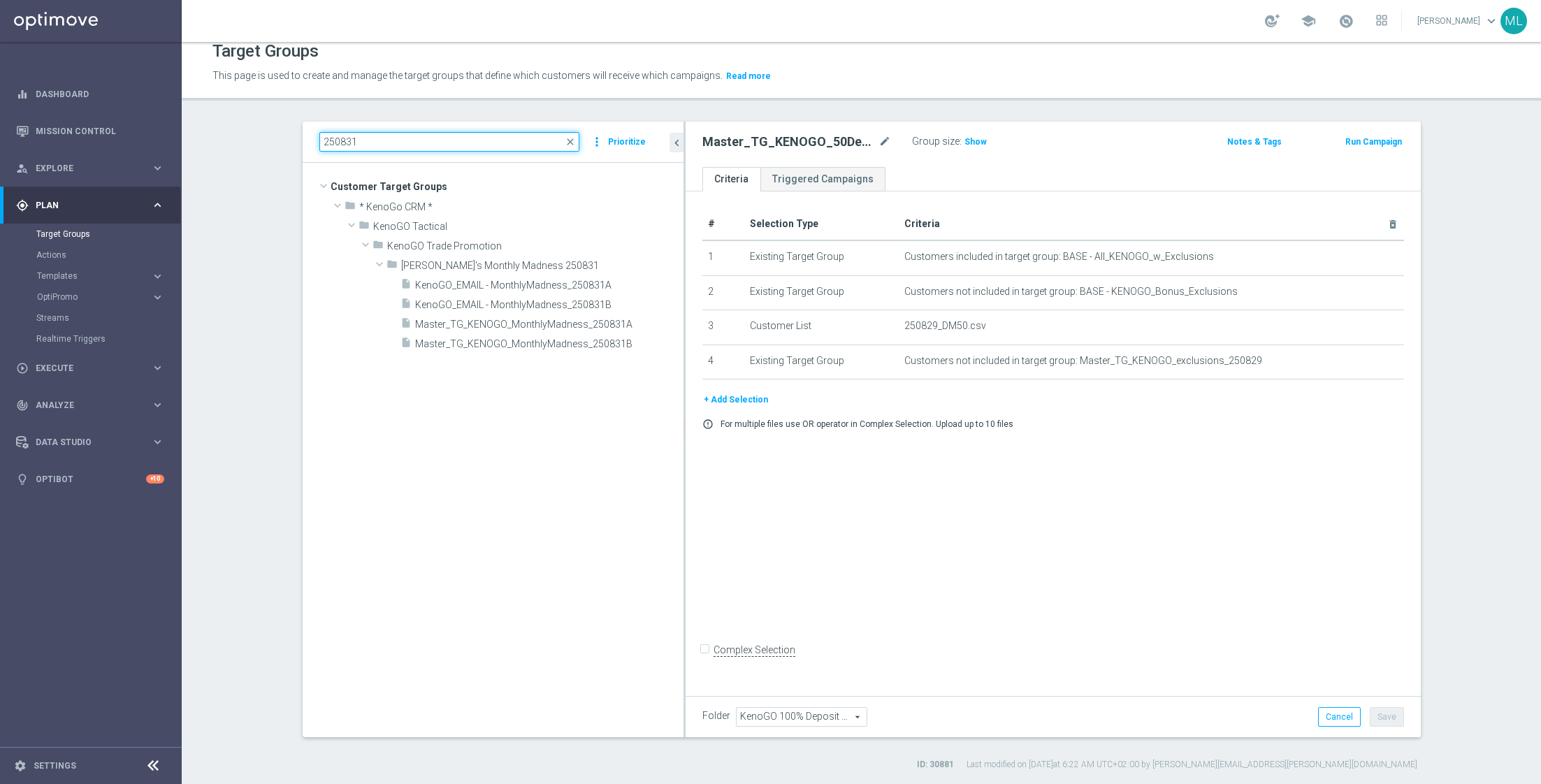
type input "250831"
click at [588, 321] on span "Master_TG_KENOGO_MonthlyMadness_250831A" at bounding box center [533, 324] width 235 height 12
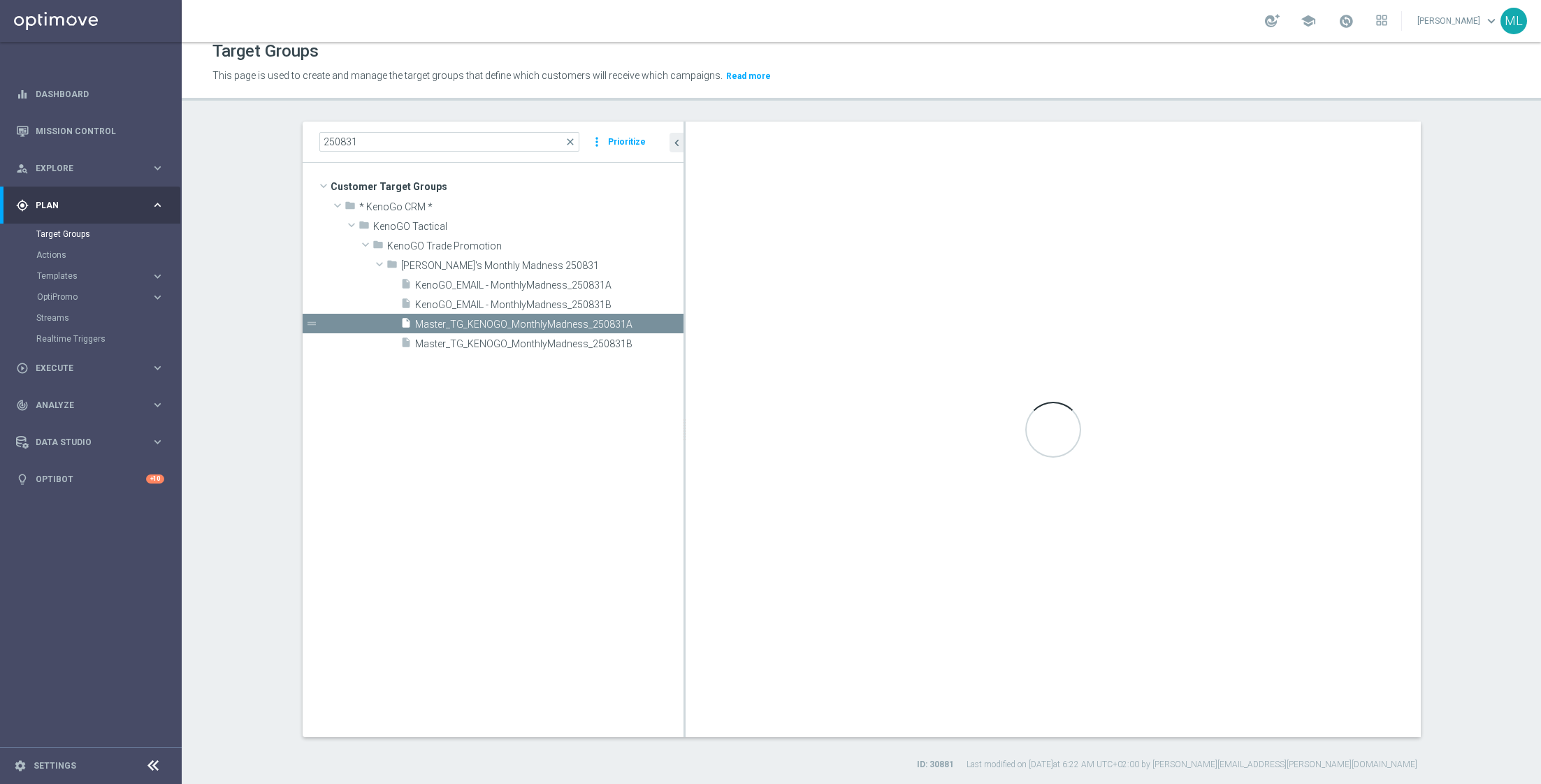
checkbox input "true"
type input "[PERSON_NAME]'s Monthly Madness 250831"
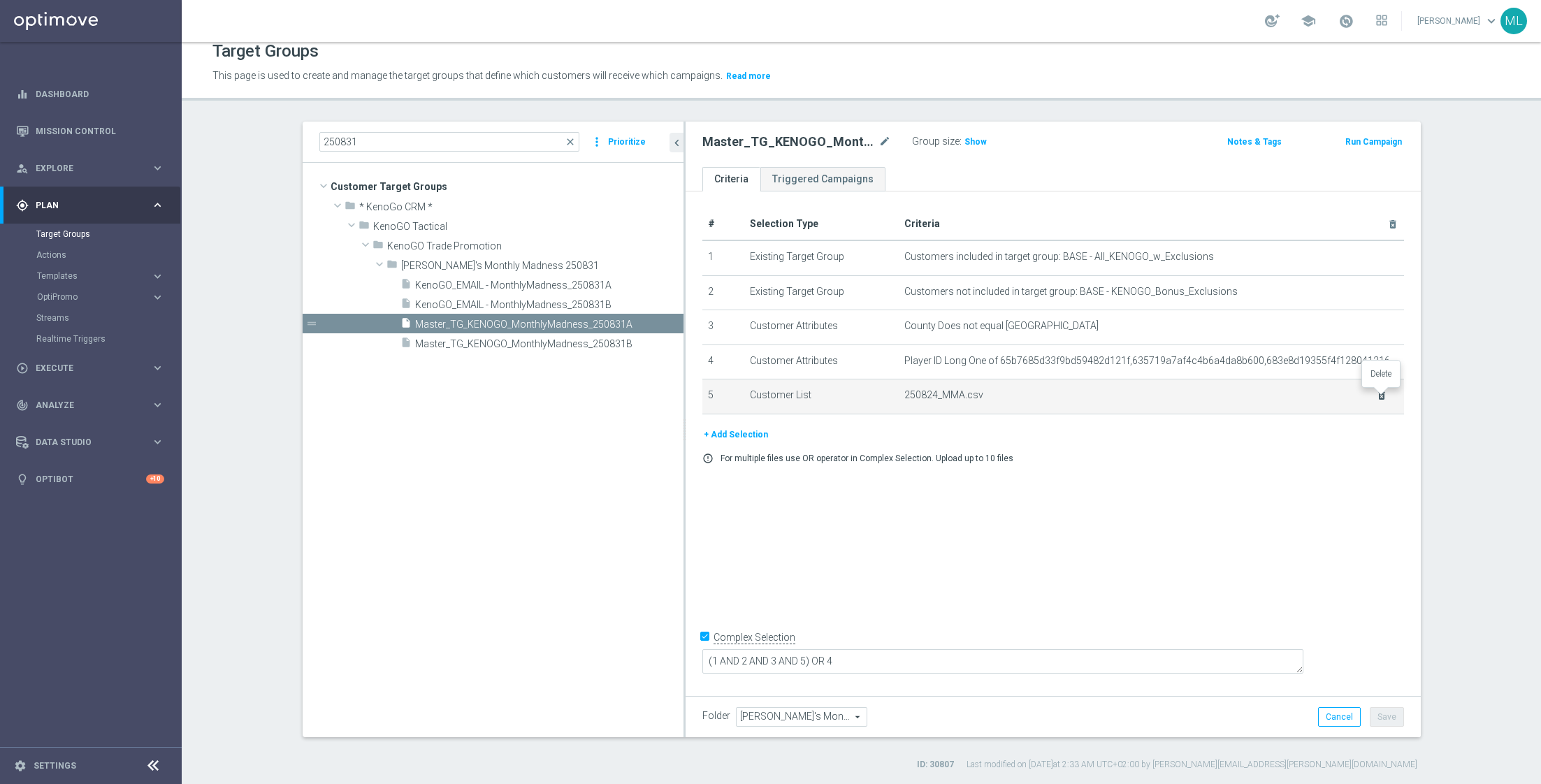
click at [1379, 394] on icon "delete_forever" at bounding box center [1381, 395] width 12 height 12
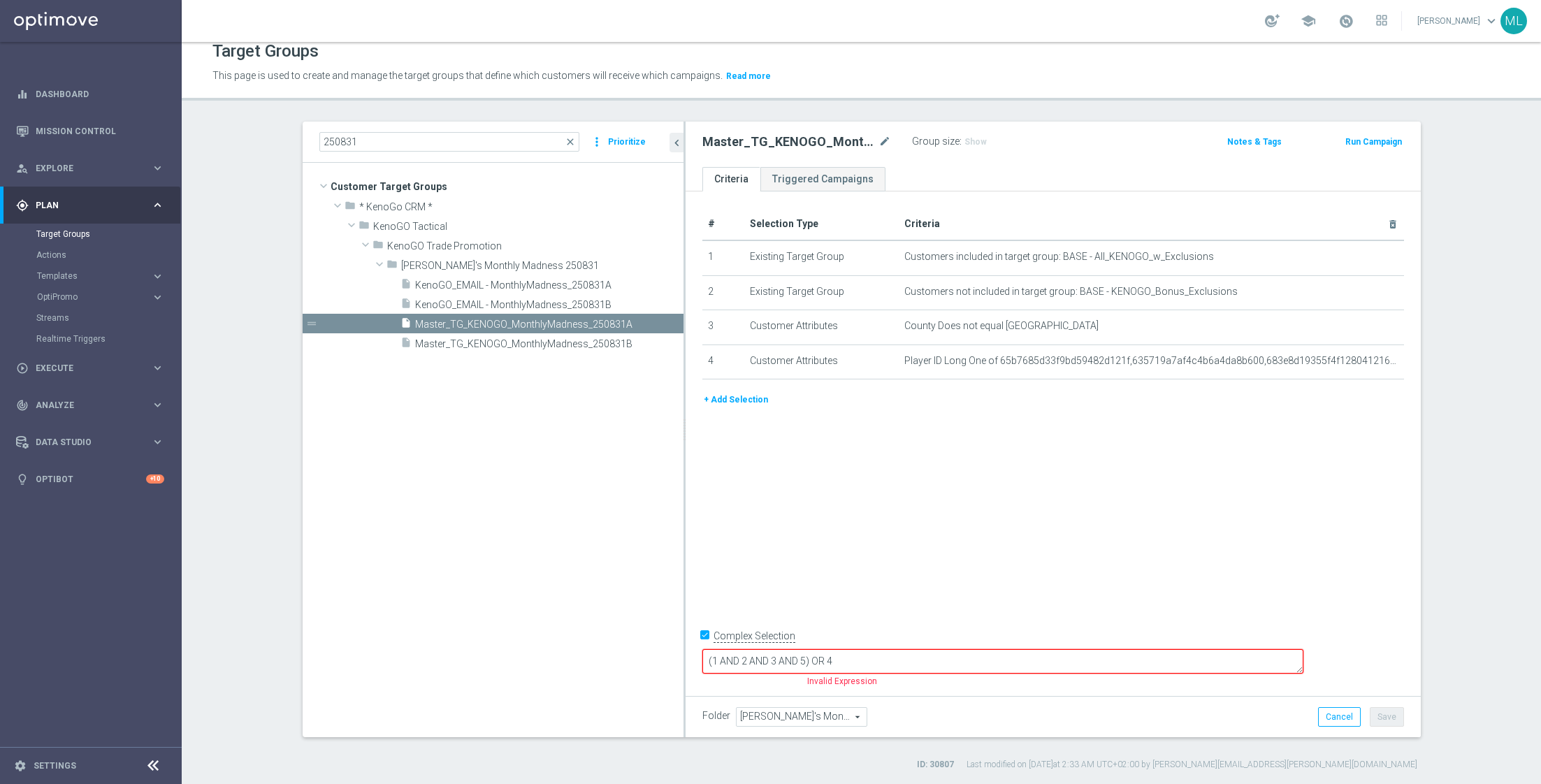
click at [752, 394] on button "+ Add Selection" at bounding box center [735, 399] width 67 height 16
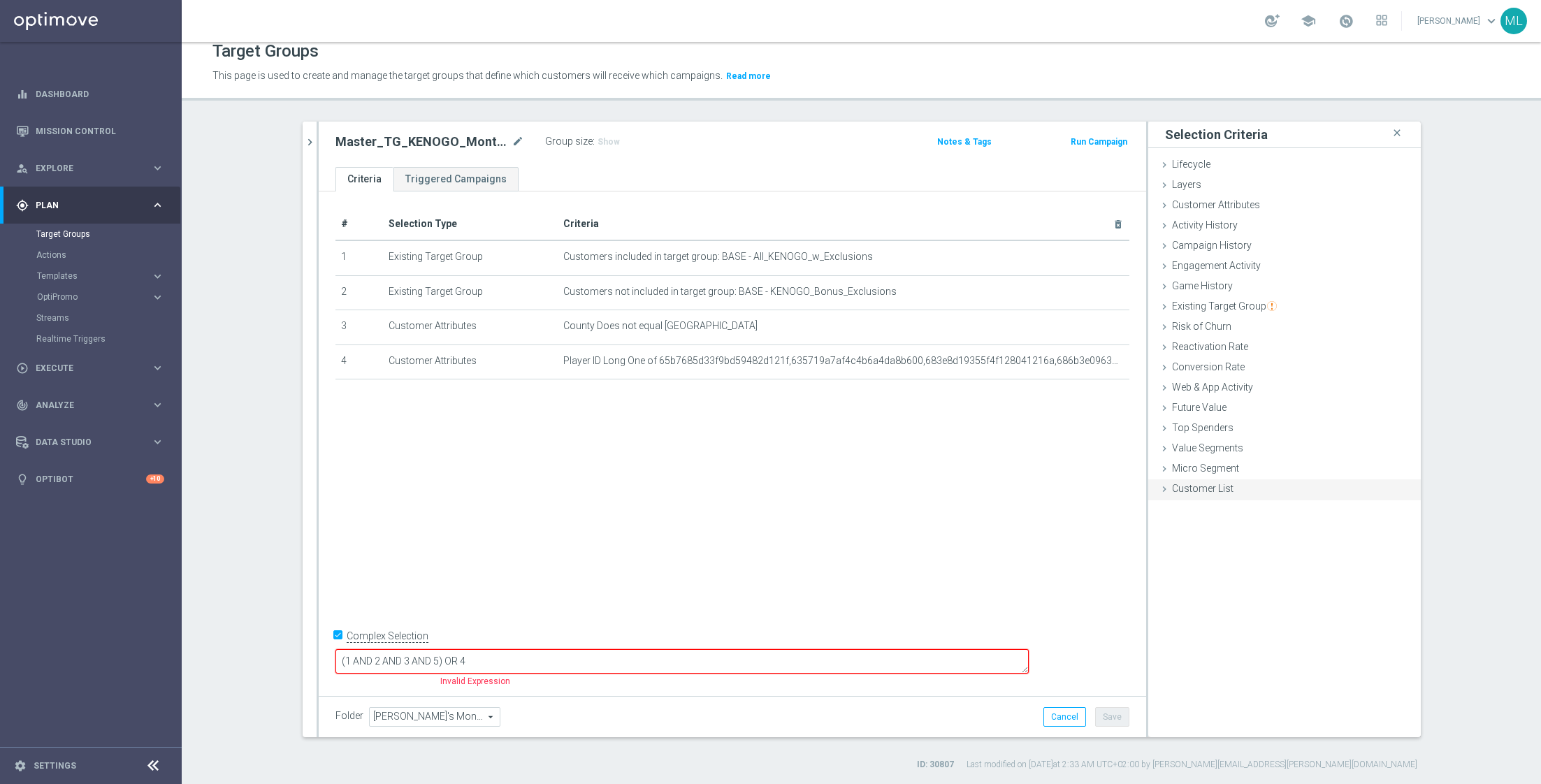
click at [1160, 484] on icon at bounding box center [1165, 490] width 12 height 12
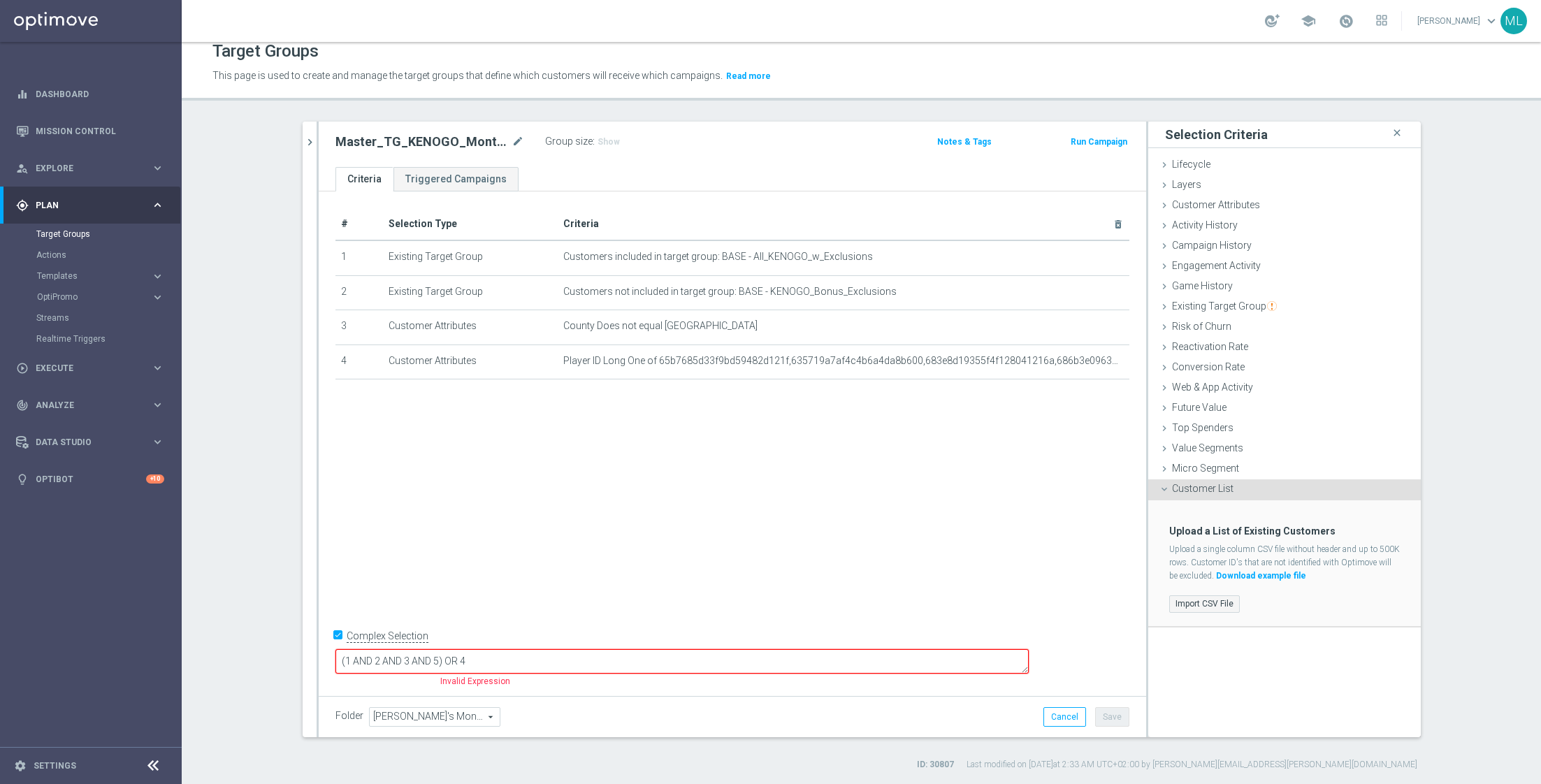
click at [1198, 596] on label "Import CSV File" at bounding box center [1204, 604] width 70 height 17
click at [0, 0] on input "Import CSV File" at bounding box center [0, 0] width 0 height 0
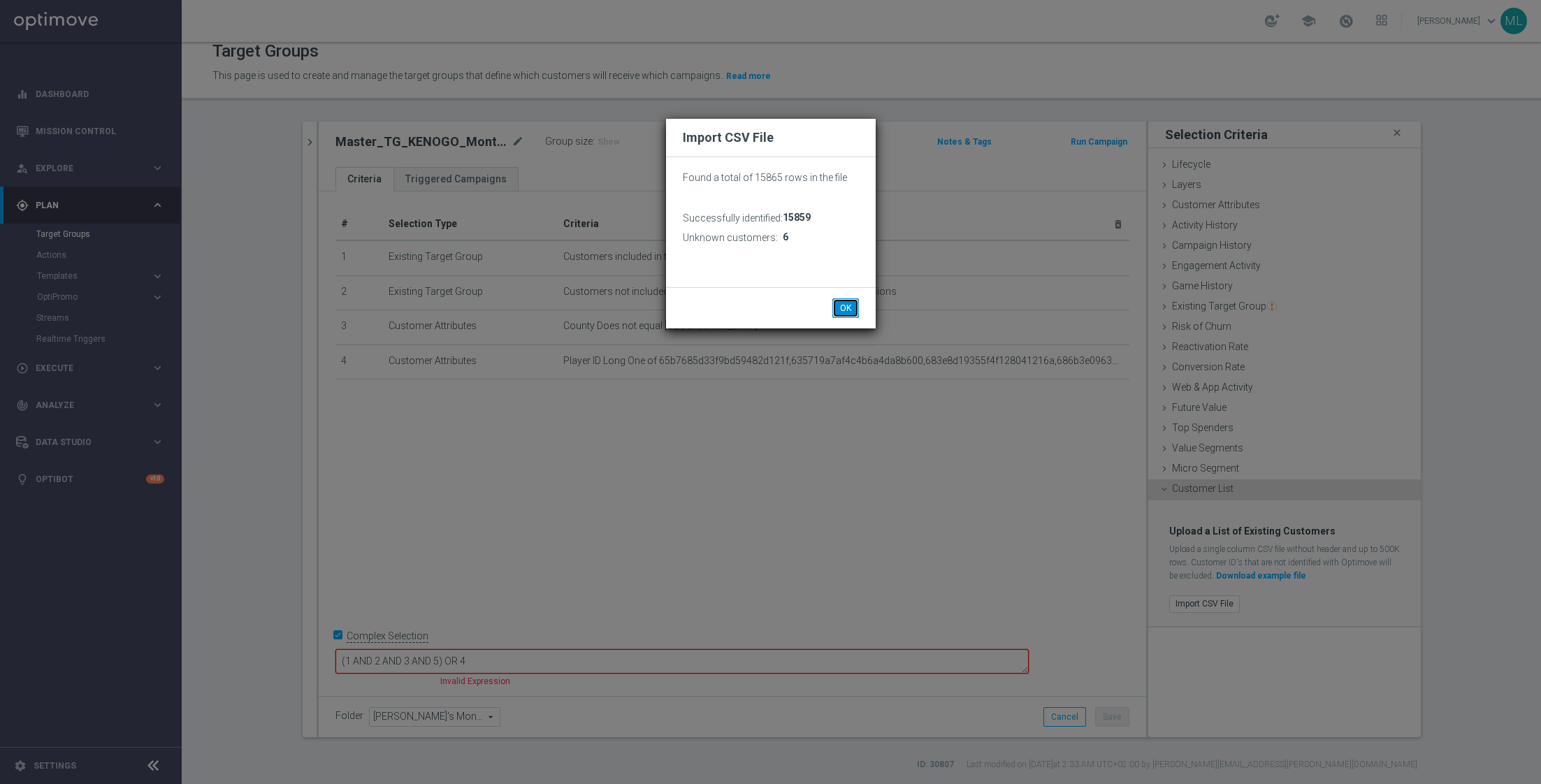
click at [849, 304] on button "OK" at bounding box center [845, 308] width 26 height 20
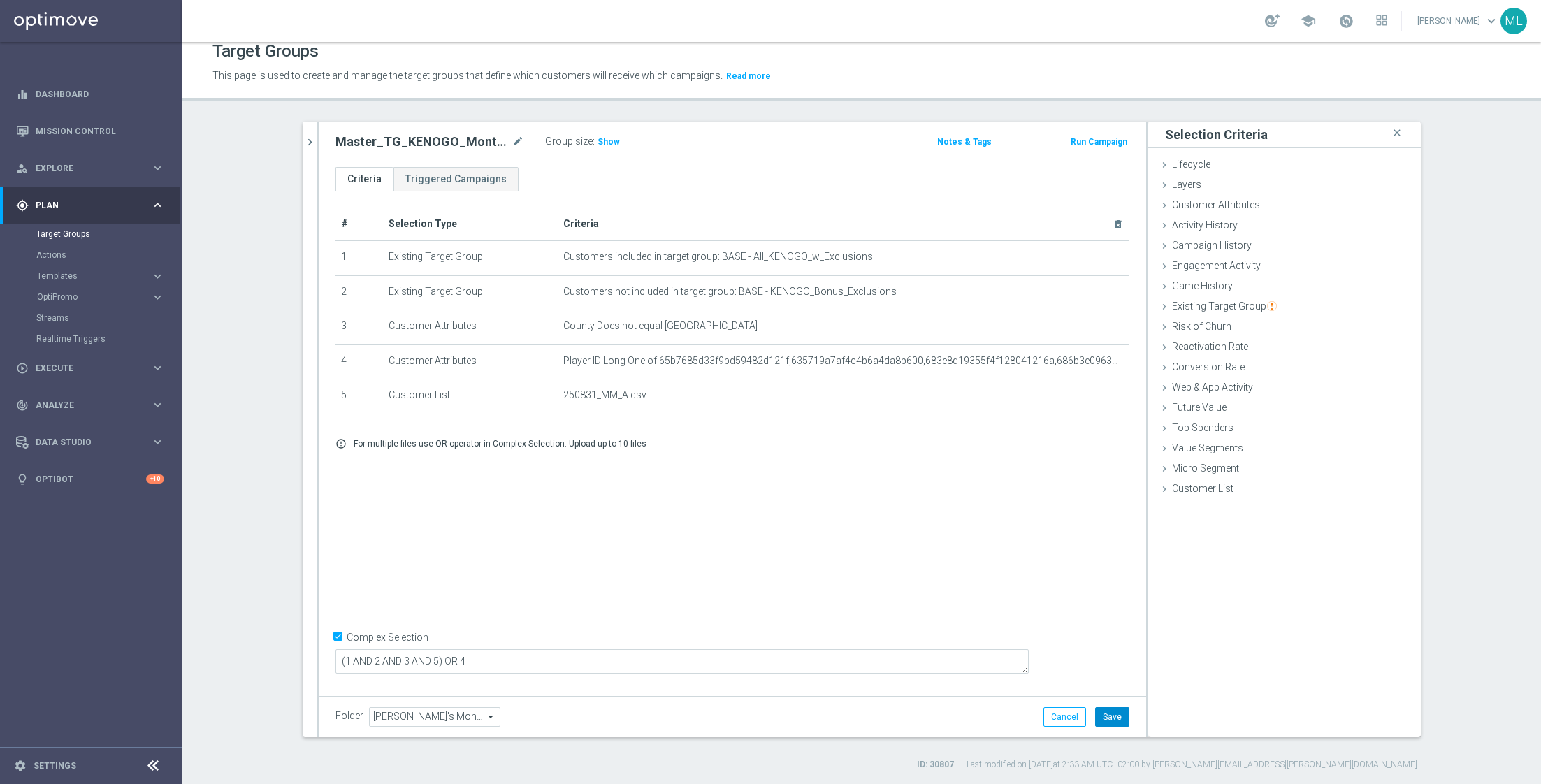
click at [1109, 717] on button "Save" at bounding box center [1112, 717] width 34 height 20
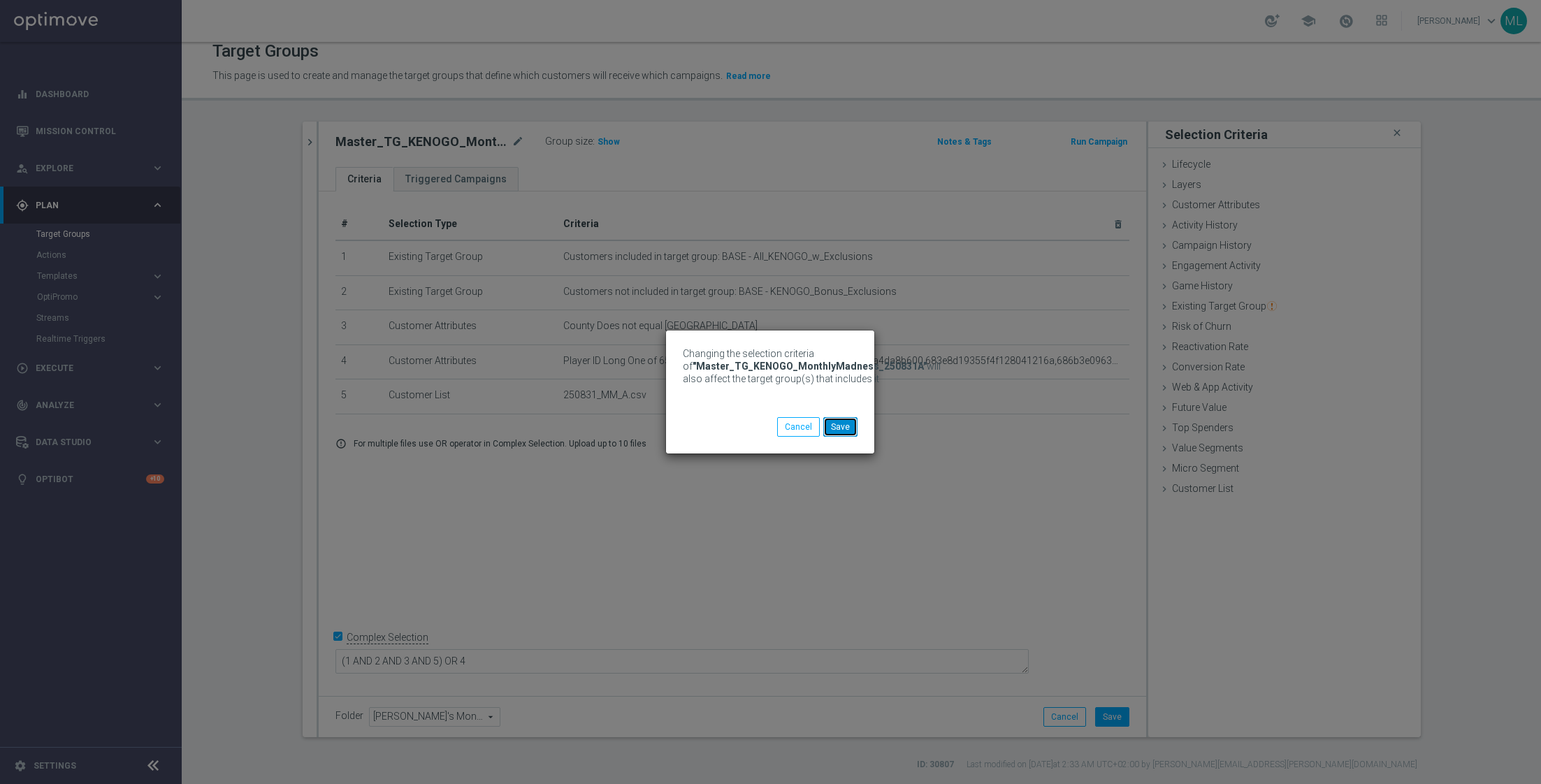
click at [845, 433] on button "Save" at bounding box center [840, 427] width 34 height 20
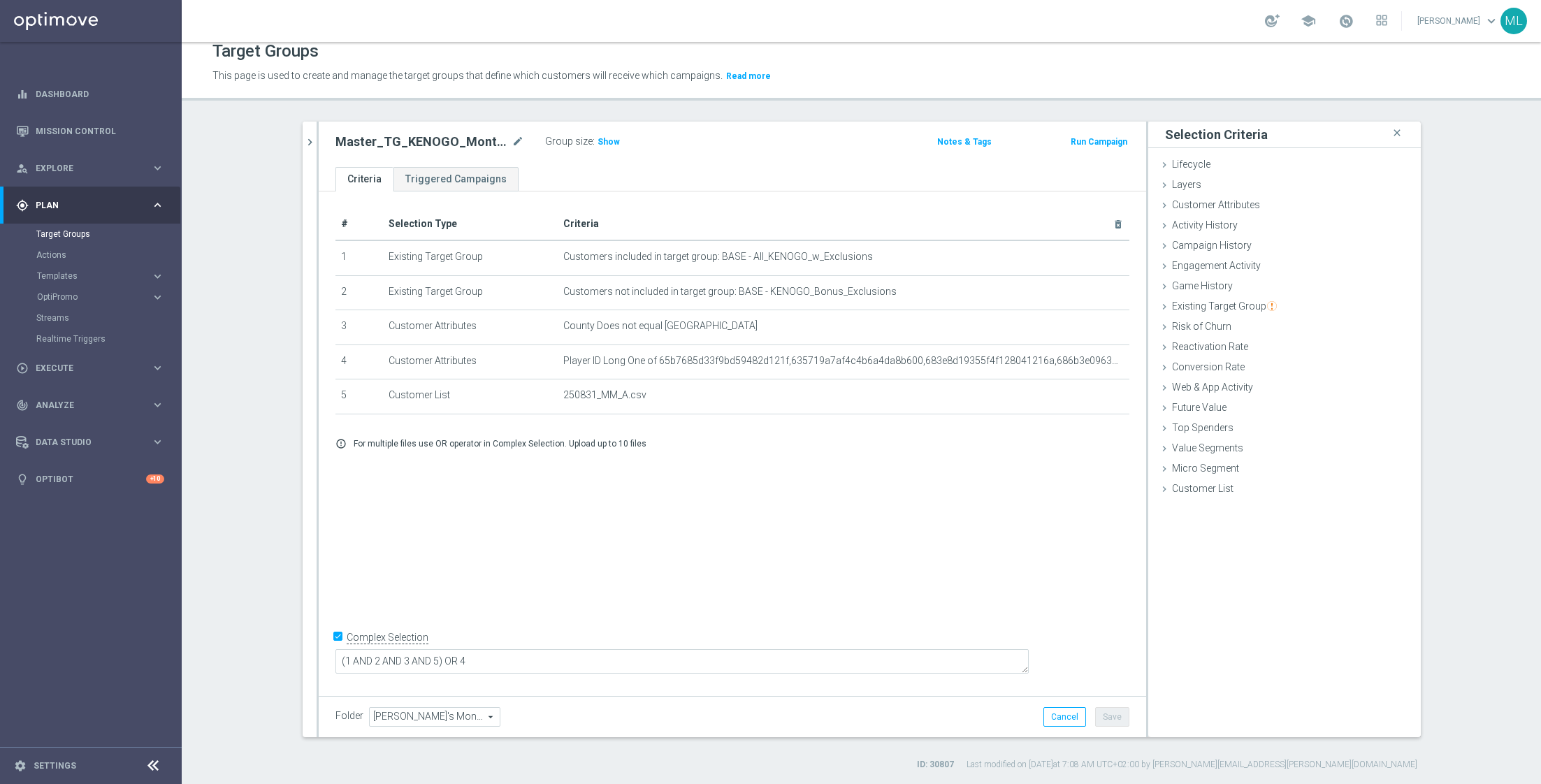
click at [317, 138] on div at bounding box center [318, 429] width 2 height 615
click at [308, 138] on icon "chevron_right" at bounding box center [310, 142] width 13 height 13
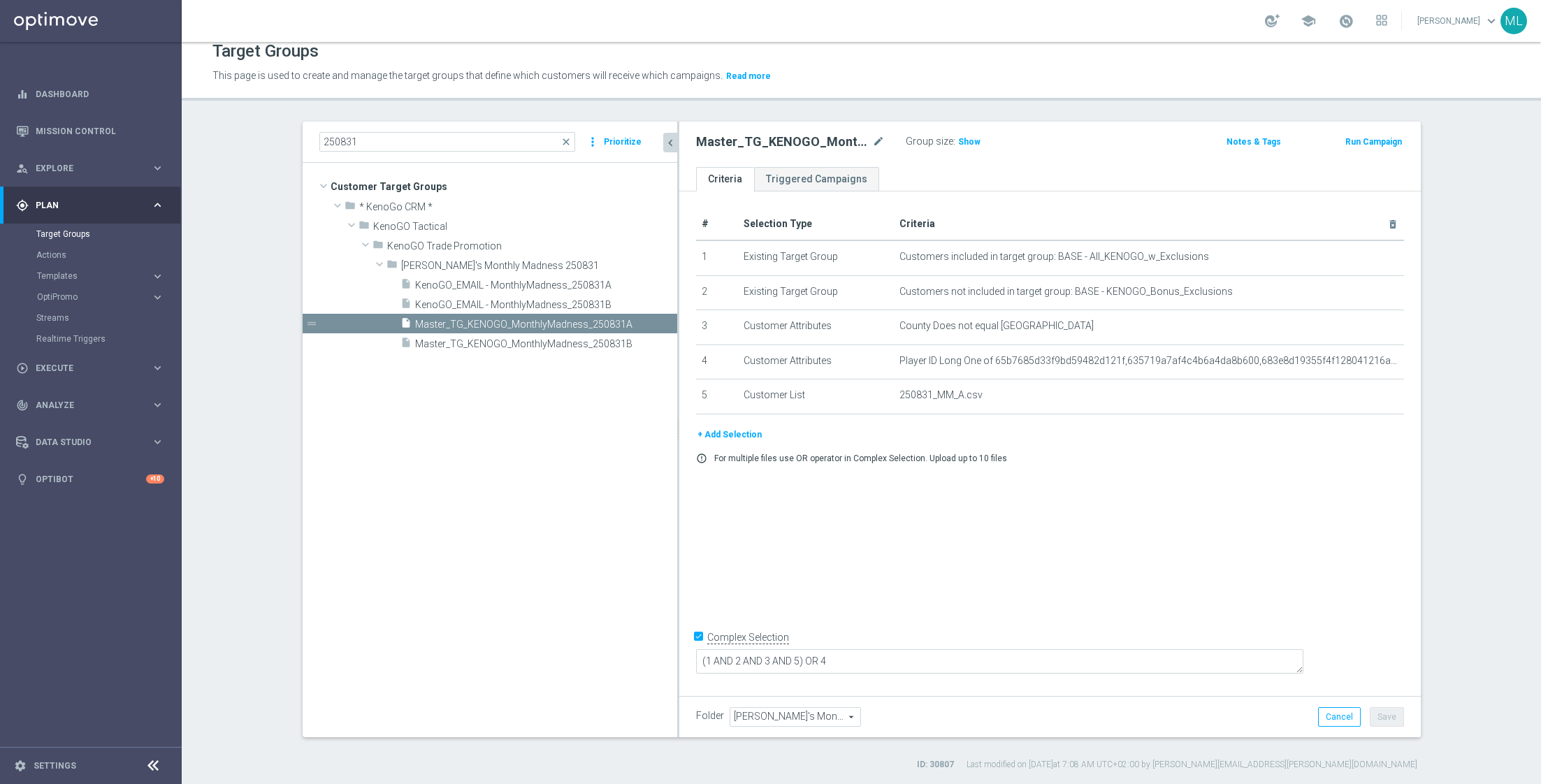
drag, startPoint x: 574, startPoint y: 399, endPoint x: 674, endPoint y: 404, distance: 100.1
click at [676, 404] on as-split "250831 close more_vert Prioritize Customer Target Groups library_add create_new…" at bounding box center [862, 429] width 1118 height 615
click at [585, 338] on span "Master_TG_KENOGO_MonthlyMadness_250831B" at bounding box center [529, 344] width 227 height 12
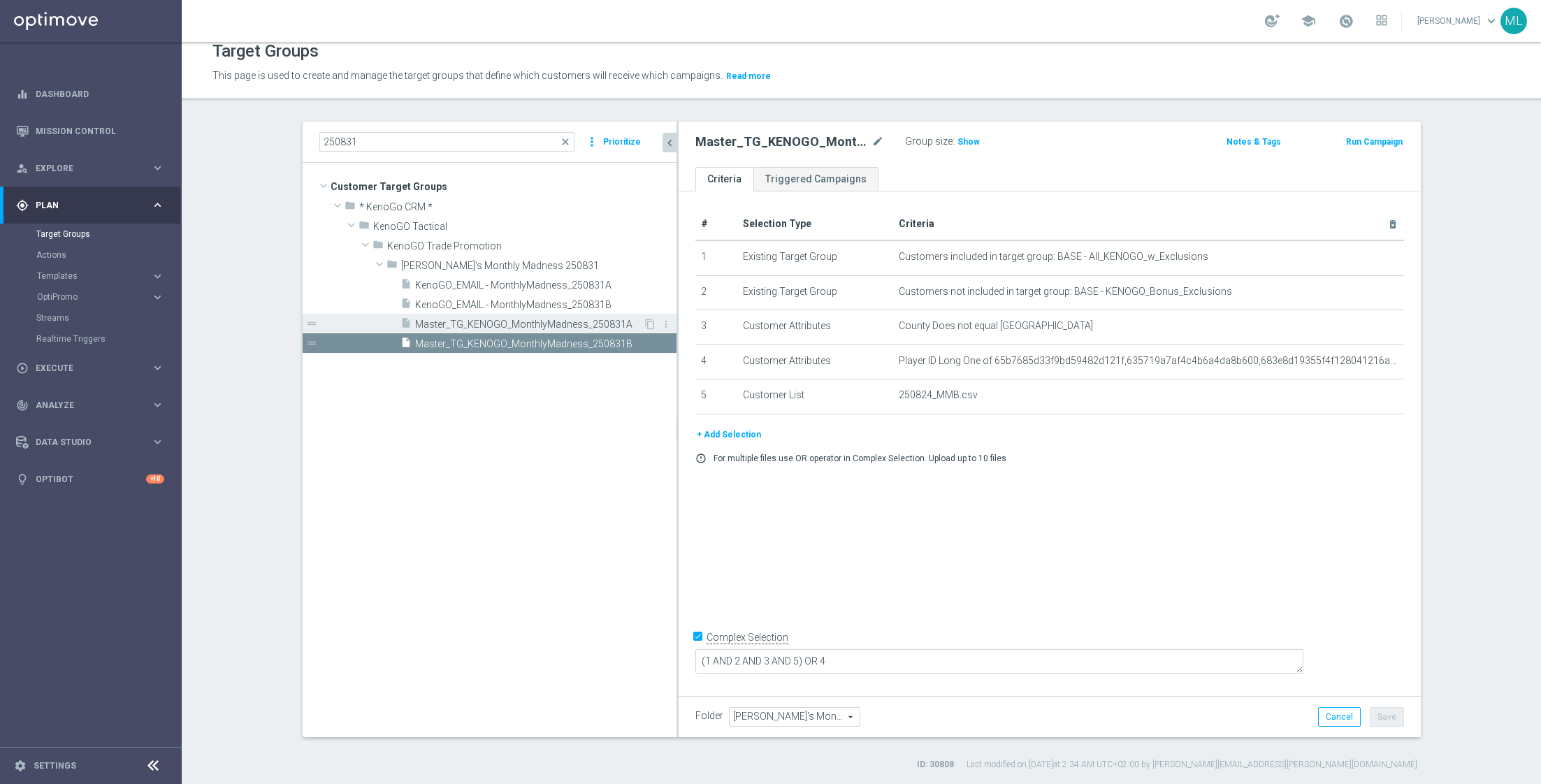
click at [587, 322] on span "Master_TG_KENOGO_MonthlyMadness_250831A" at bounding box center [529, 324] width 227 height 12
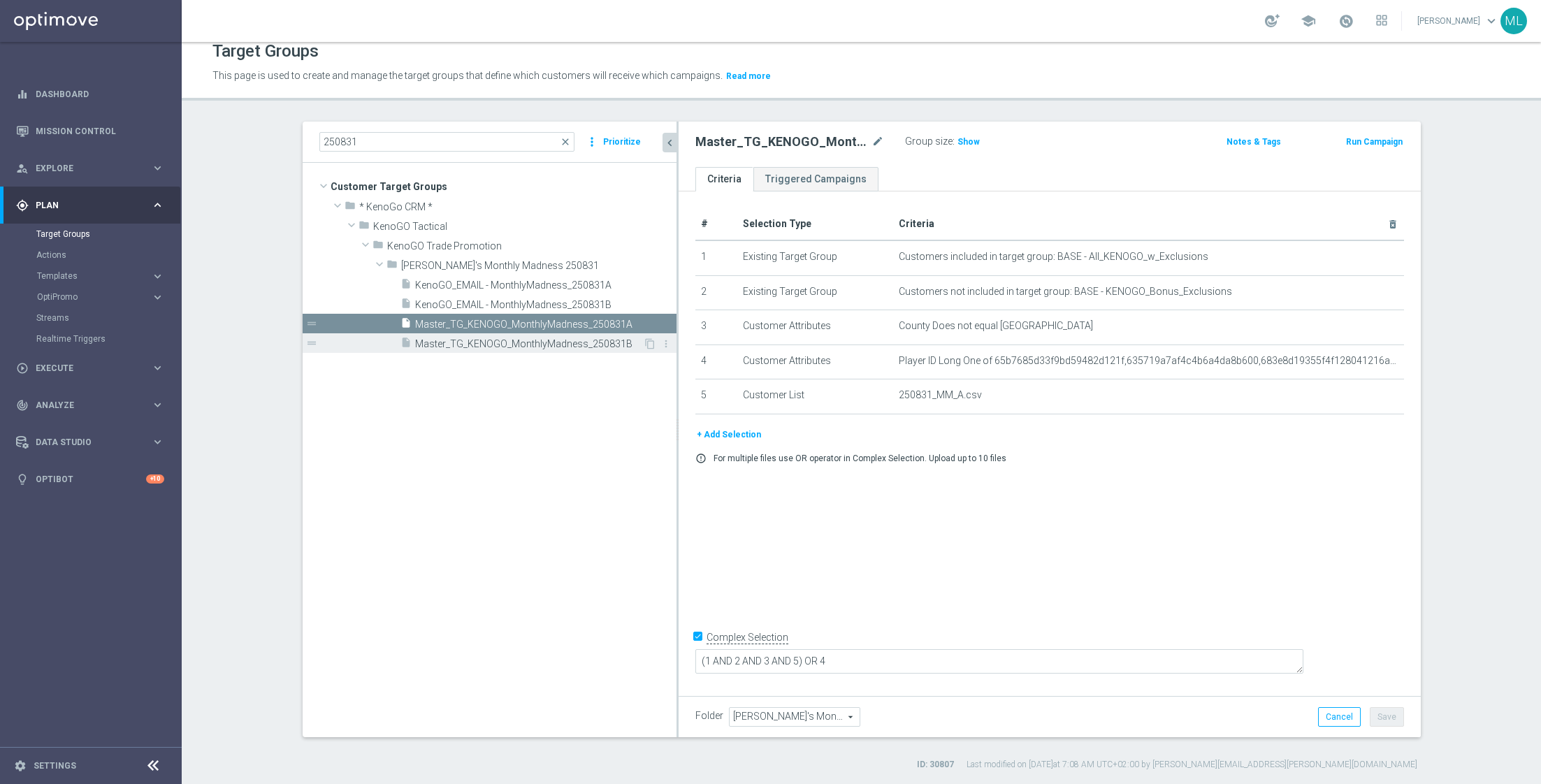
click at [587, 343] on span "Master_TG_KENOGO_MonthlyMadness_250831B" at bounding box center [529, 344] width 227 height 12
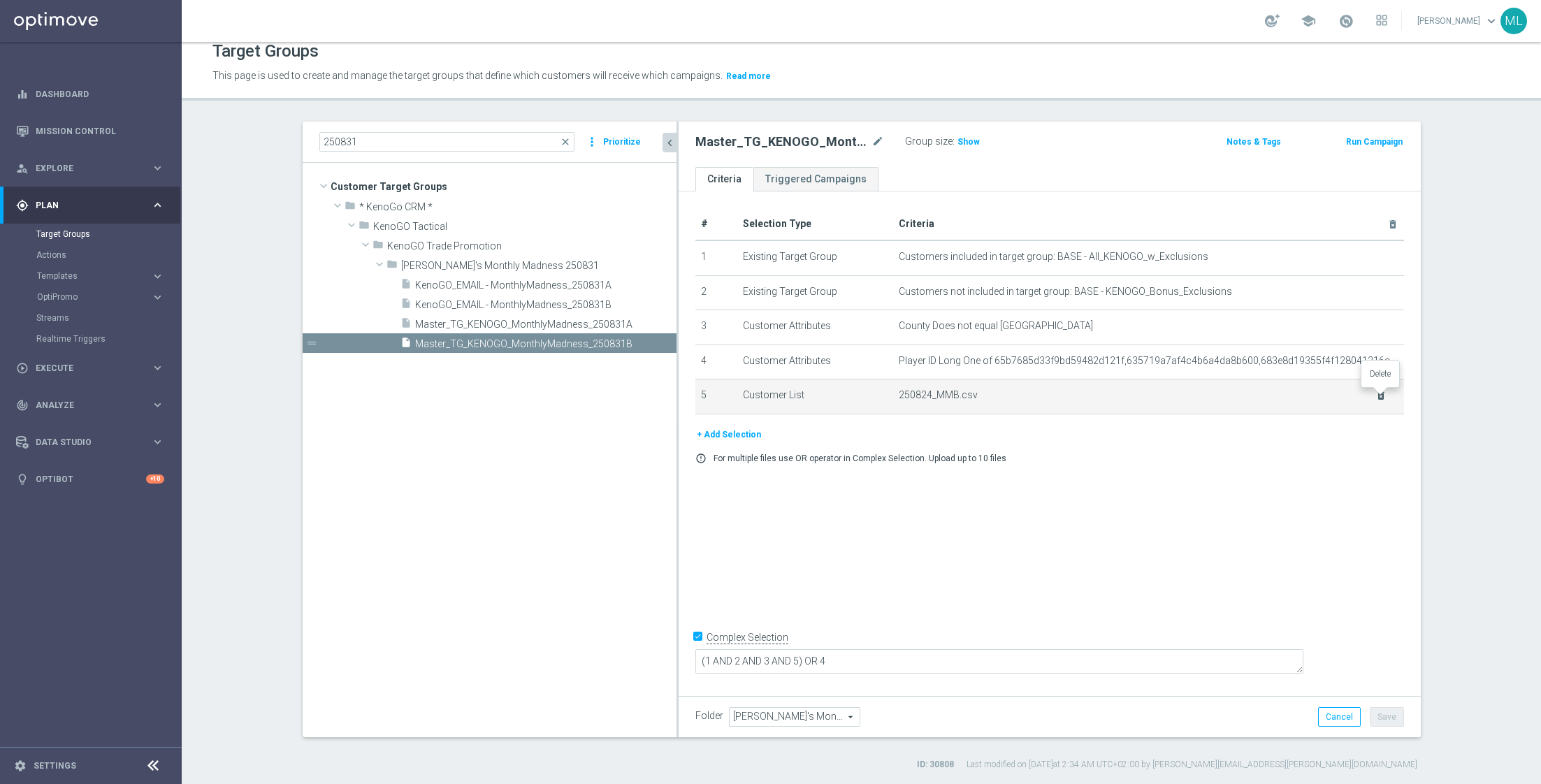
click at [1379, 394] on icon "delete_forever" at bounding box center [1381, 395] width 12 height 12
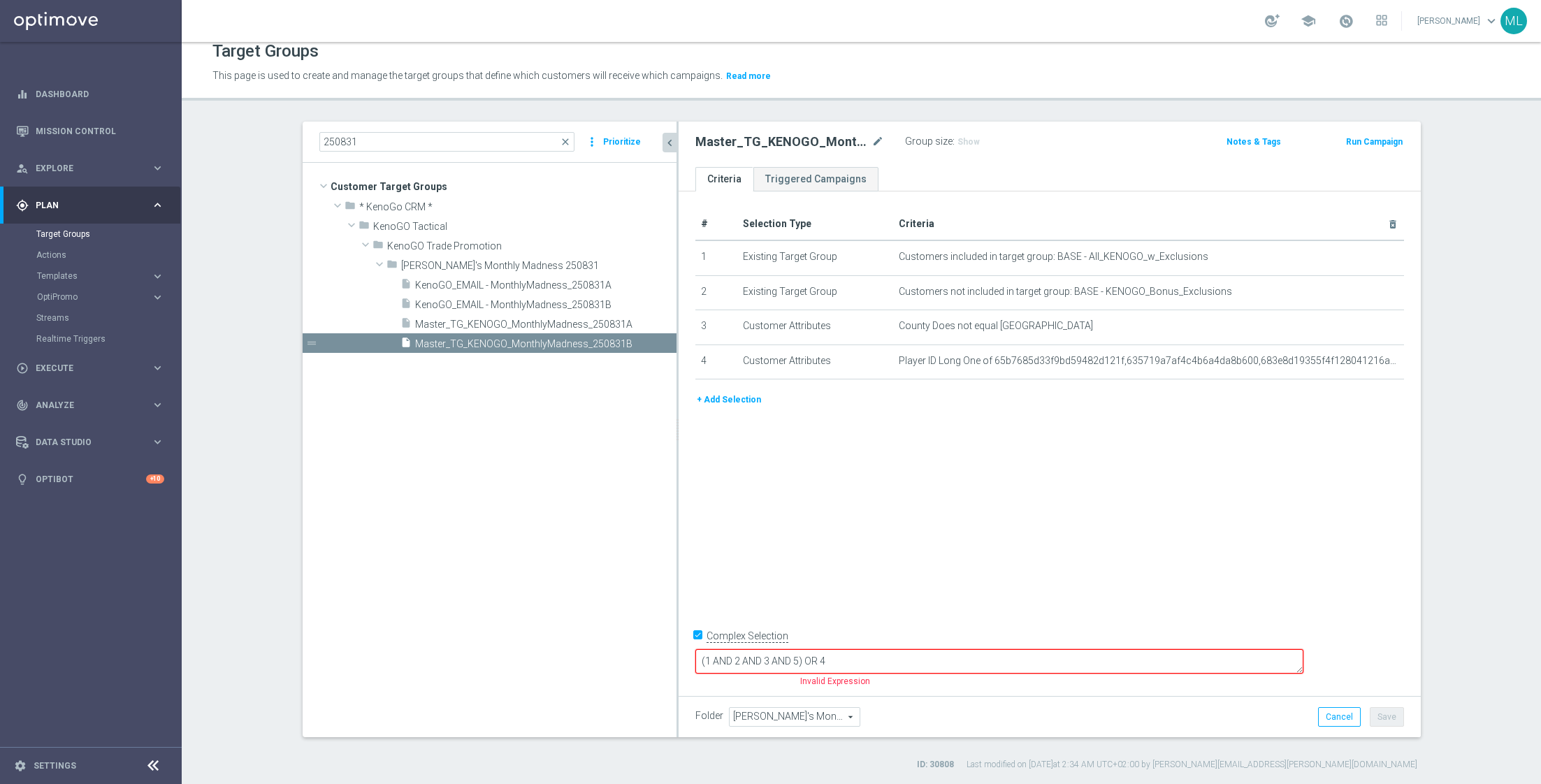
click at [712, 404] on button "+ Add Selection" at bounding box center [729, 399] width 67 height 16
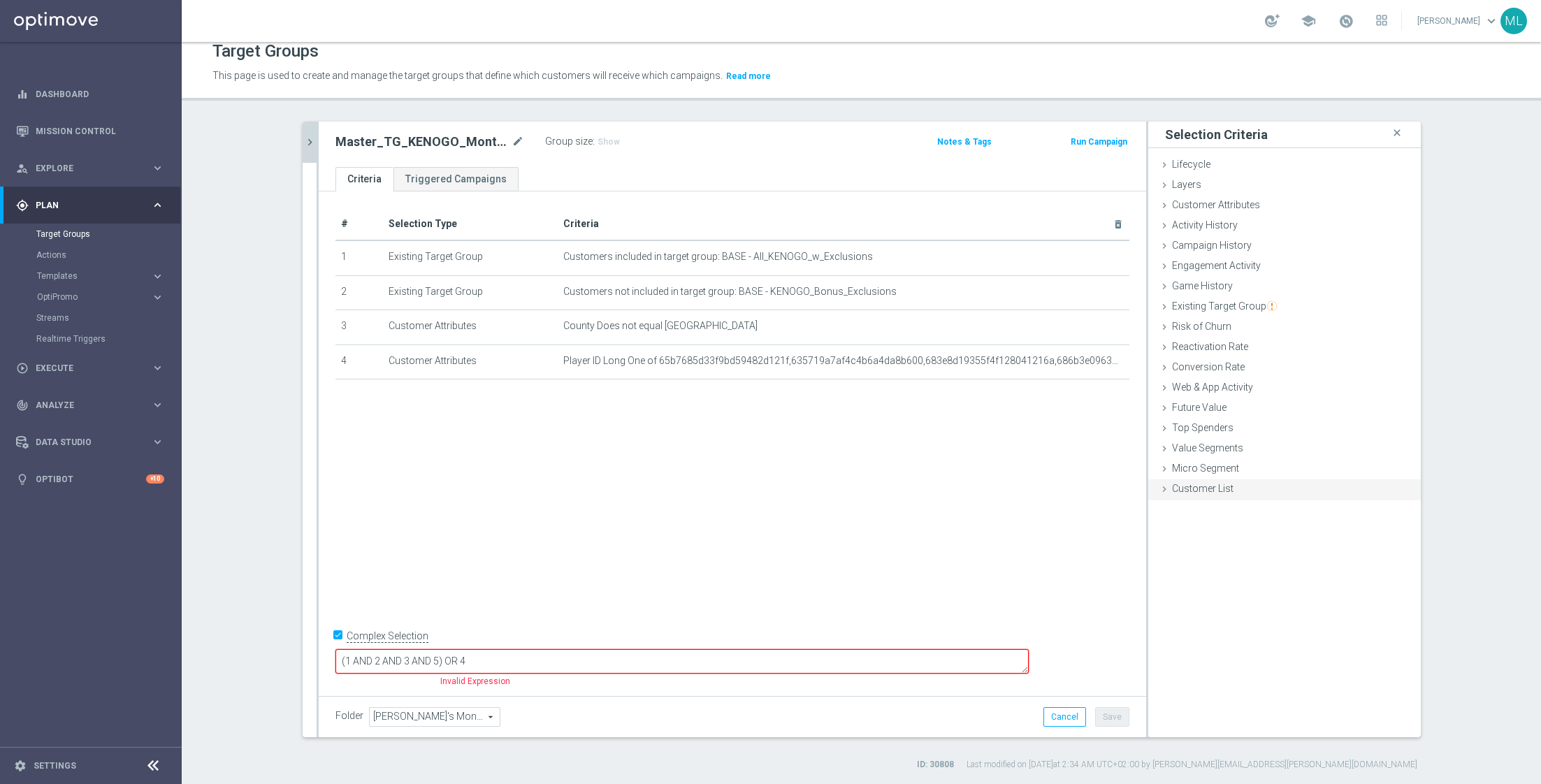
click at [1173, 485] on span "Customer List" at bounding box center [1203, 489] width 61 height 12
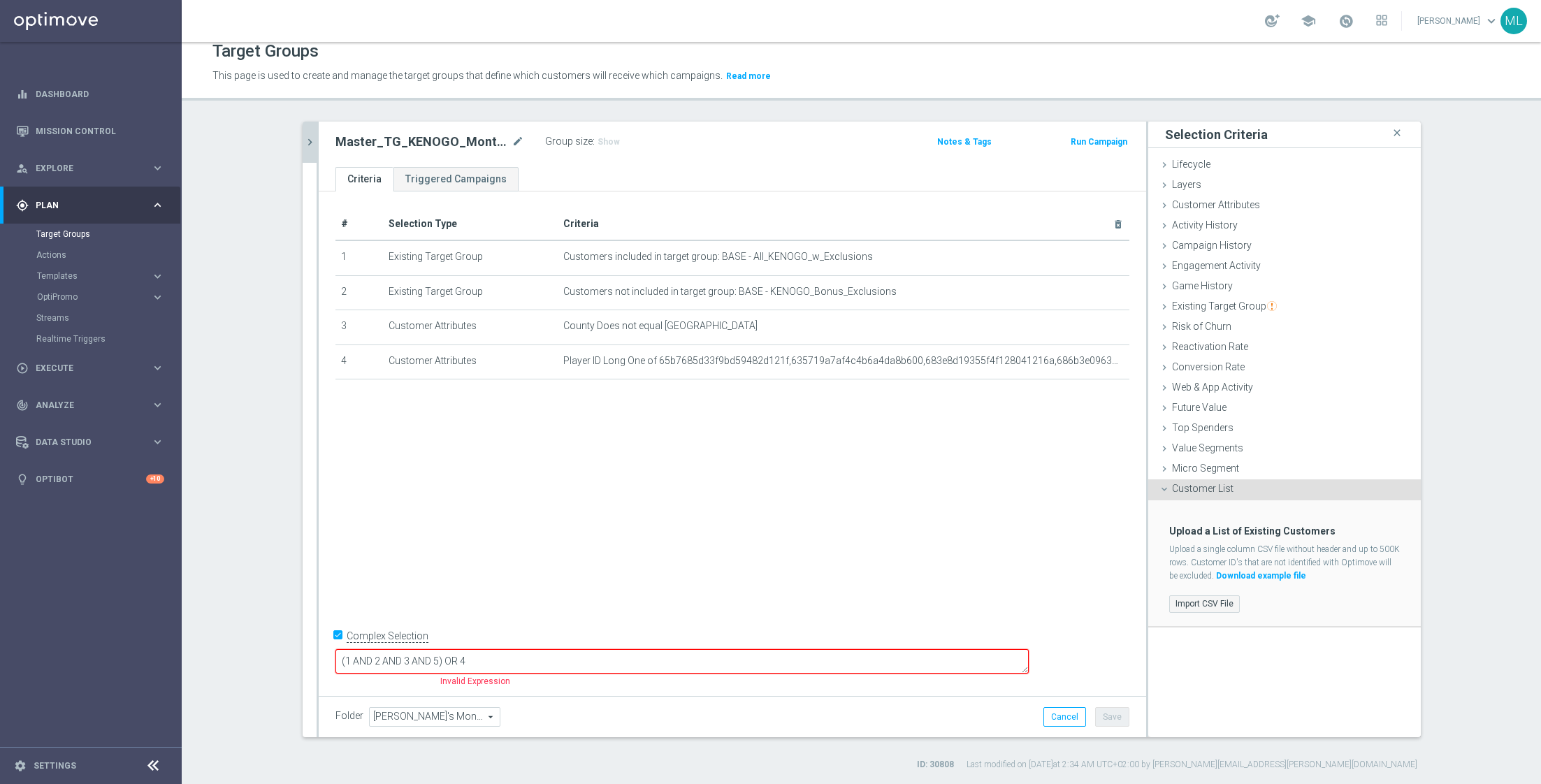
click at [1202, 597] on label "Import CSV File" at bounding box center [1204, 604] width 70 height 17
click at [0, 0] on input "Import CSV File" at bounding box center [0, 0] width 0 height 0
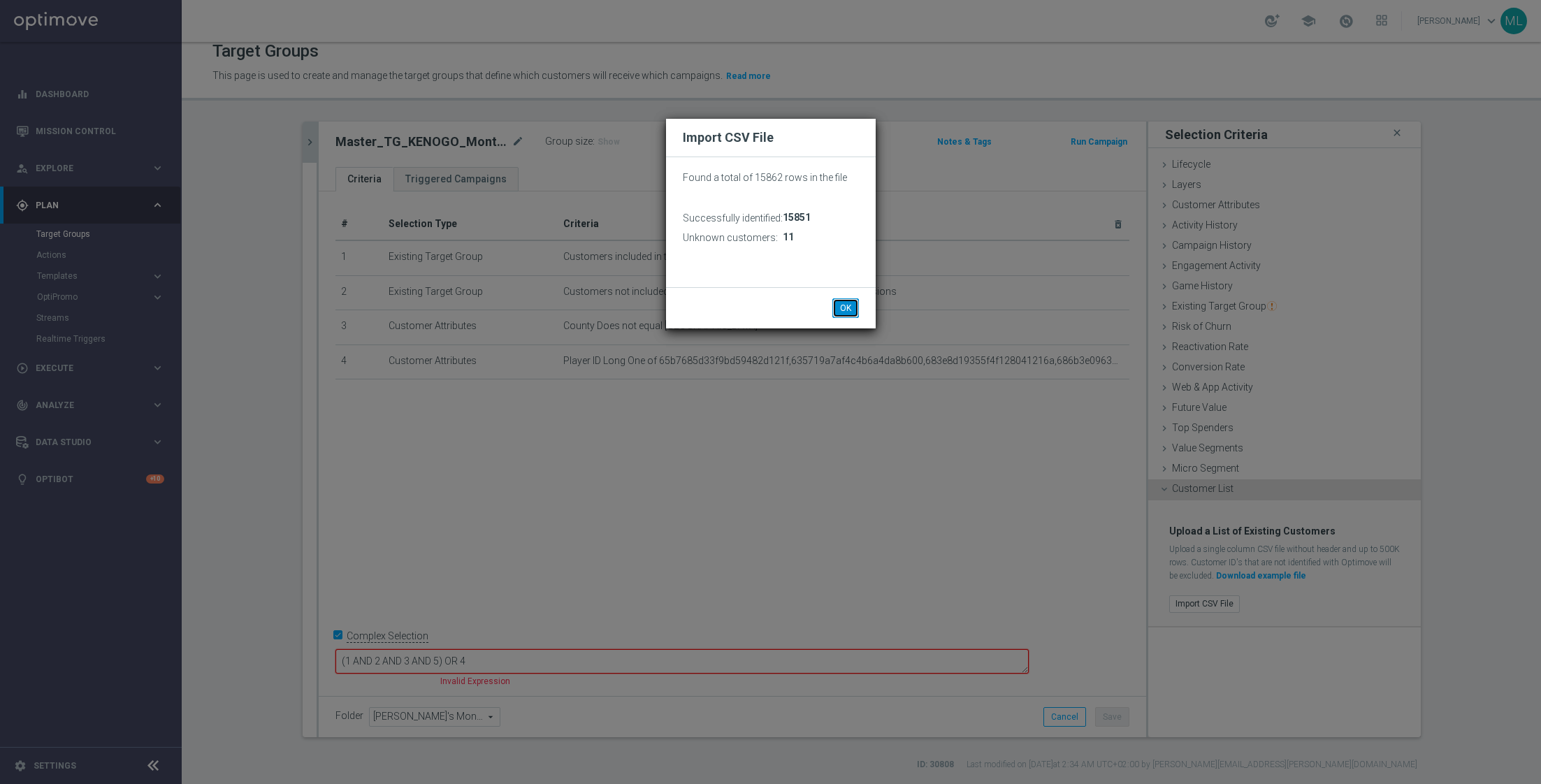
click at [846, 303] on button "OK" at bounding box center [845, 308] width 26 height 20
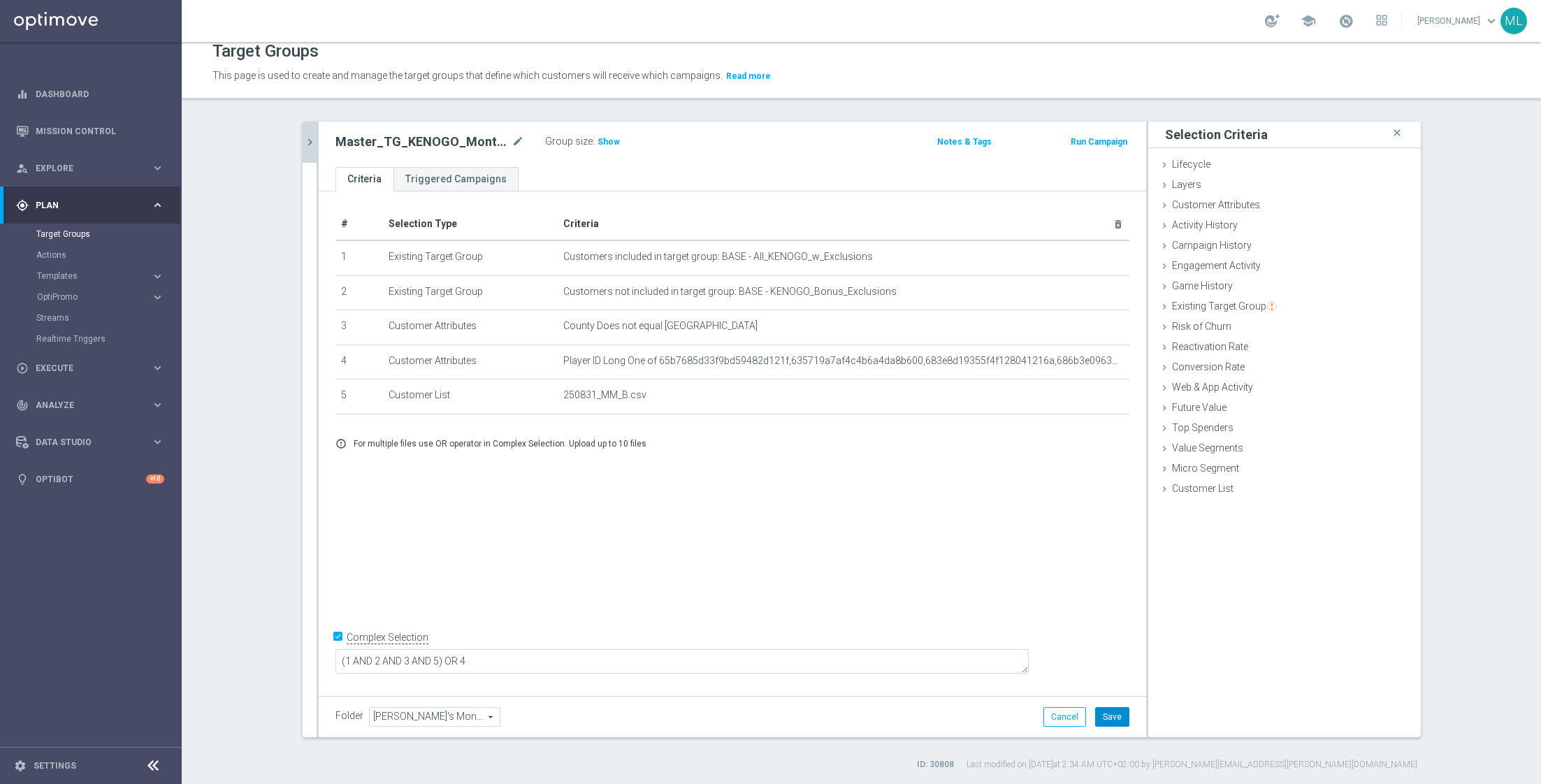
click at [1119, 718] on button "Save" at bounding box center [1112, 717] width 34 height 20
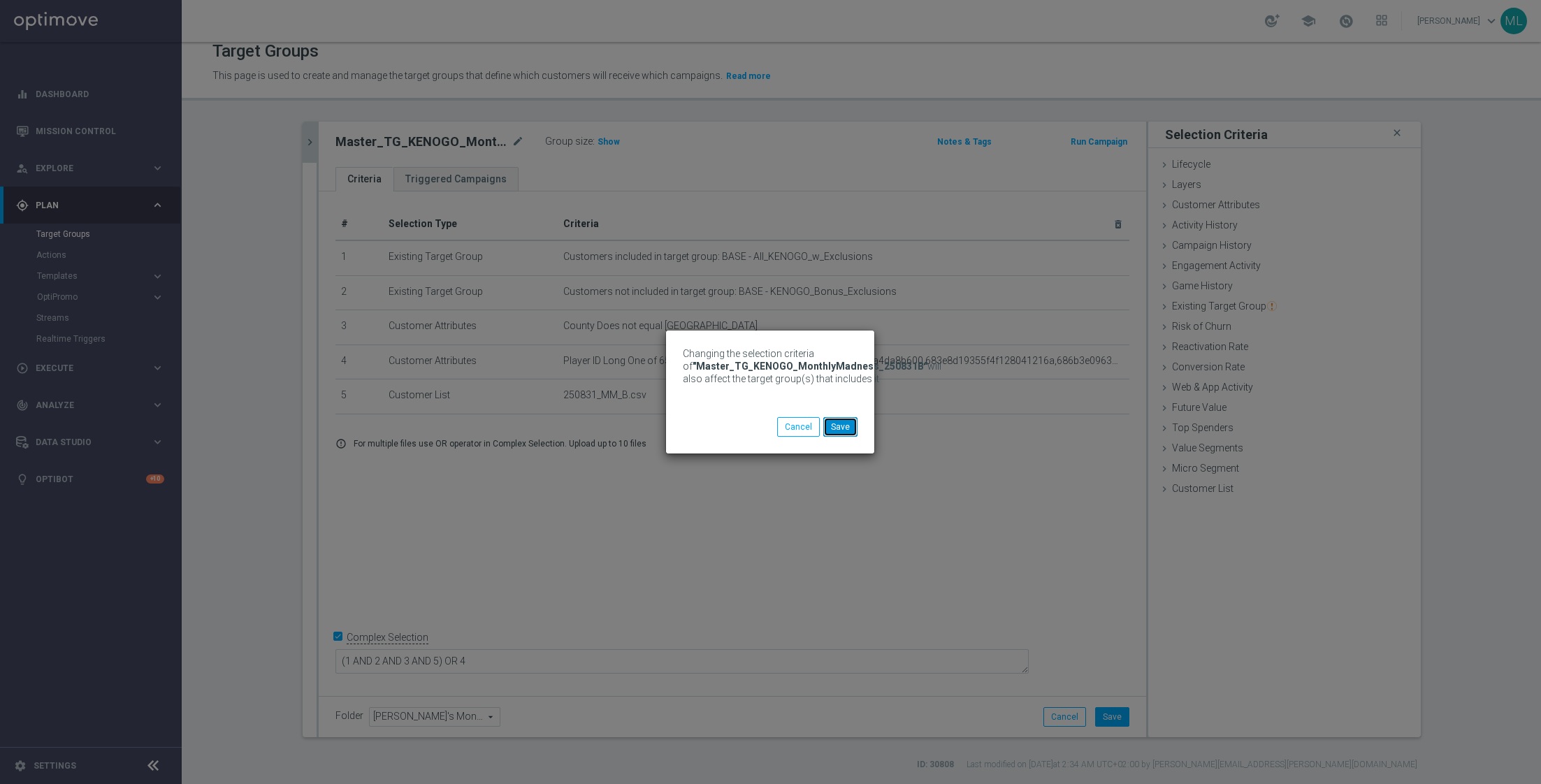
click at [835, 427] on button "Save" at bounding box center [840, 427] width 34 height 20
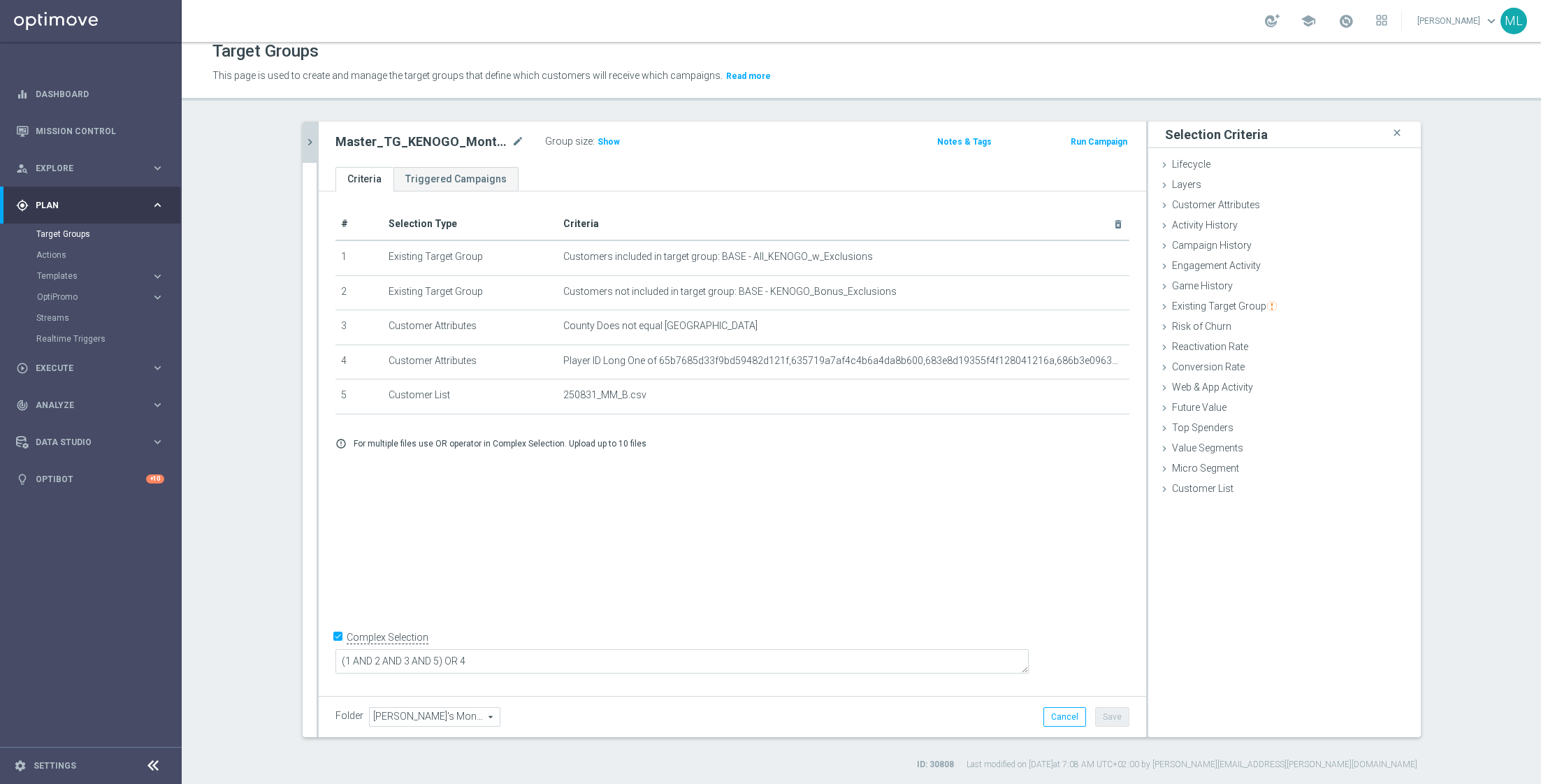
click at [310, 139] on icon "chevron_right" at bounding box center [310, 142] width 13 height 13
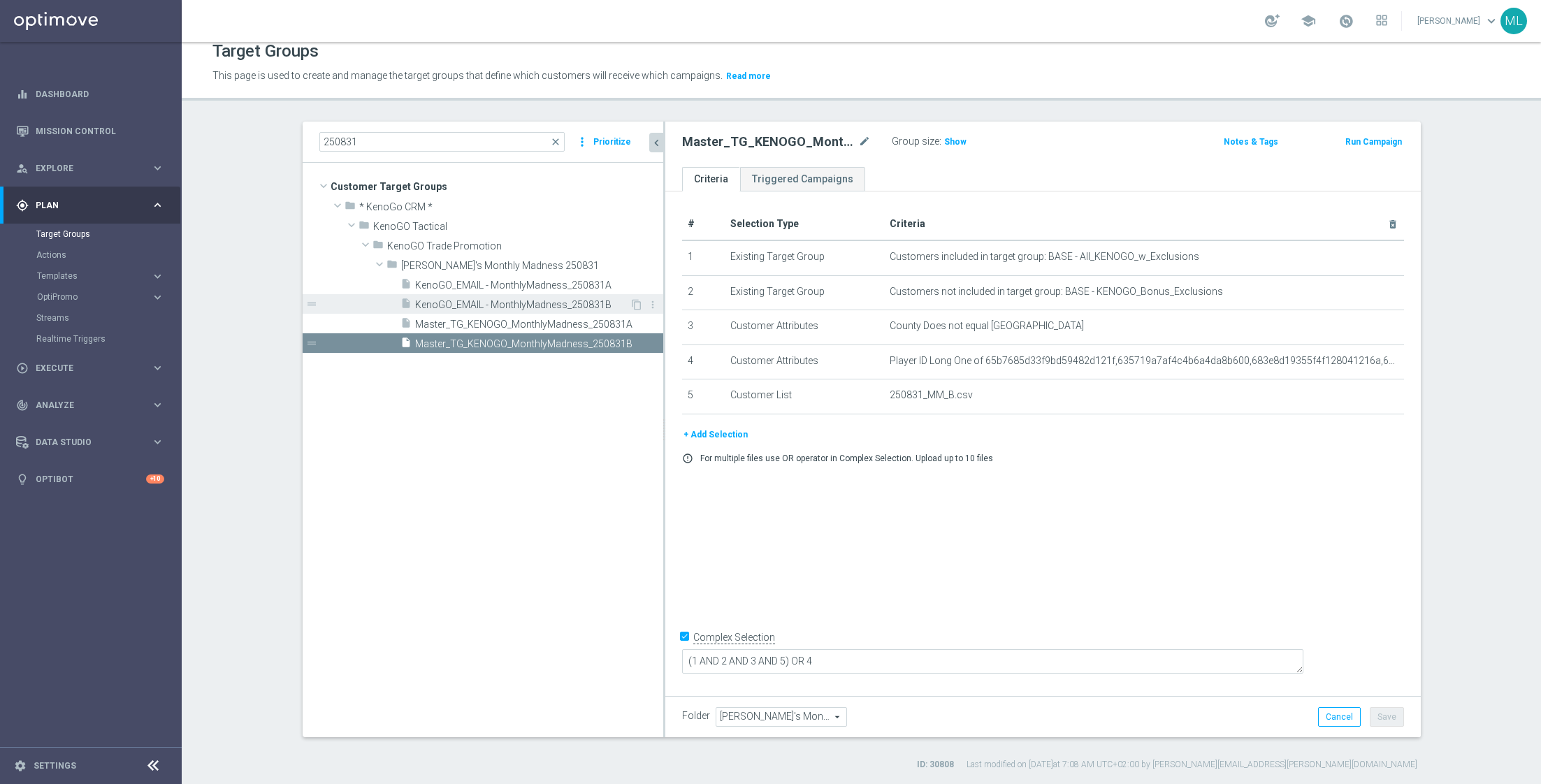
drag, startPoint x: 575, startPoint y: 295, endPoint x: 660, endPoint y: 310, distance: 86.3
click at [663, 310] on div at bounding box center [664, 429] width 2 height 615
click at [587, 301] on span "KenoGO_EMAIL - MonthlyMadness_250831B" at bounding box center [522, 305] width 213 height 12
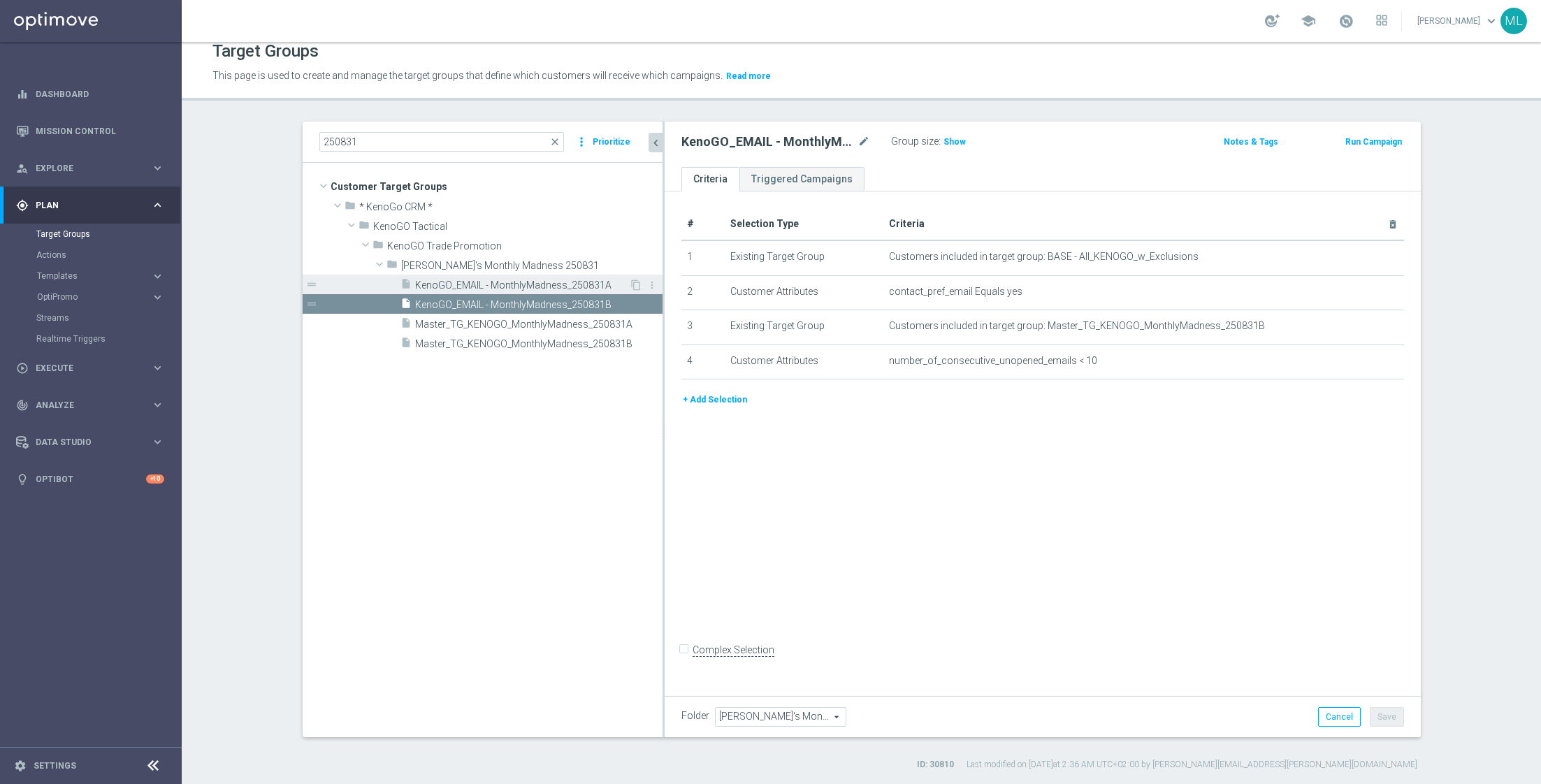
click at [570, 281] on span "KenoGO_EMAIL - MonthlyMadness_250831A" at bounding box center [522, 285] width 213 height 12
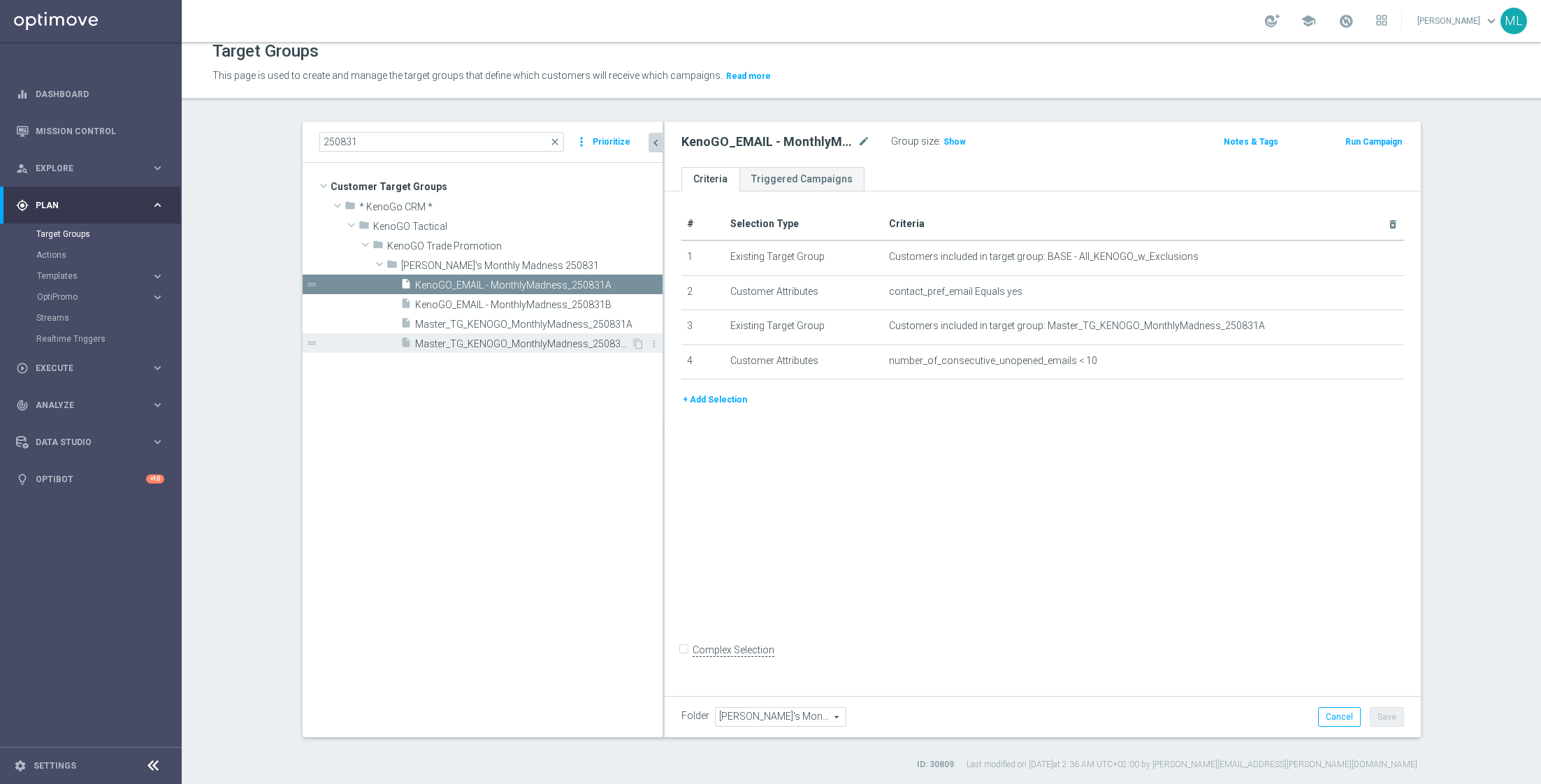
click at [566, 335] on div "insert_drive_file Master_TG_KENOGO_MonthlyMadness_250831B" at bounding box center [515, 343] width 231 height 20
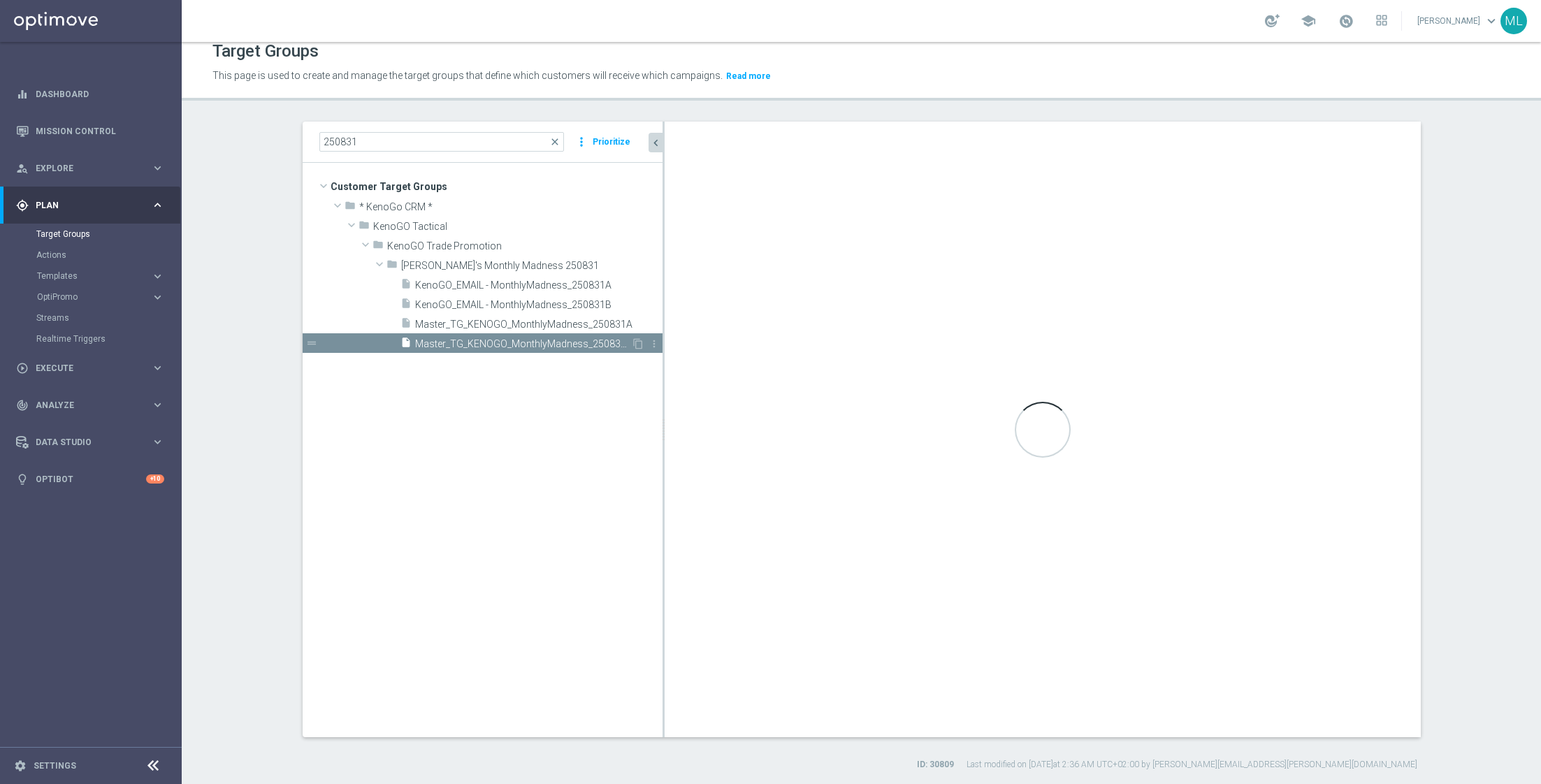
checkbox input "true"
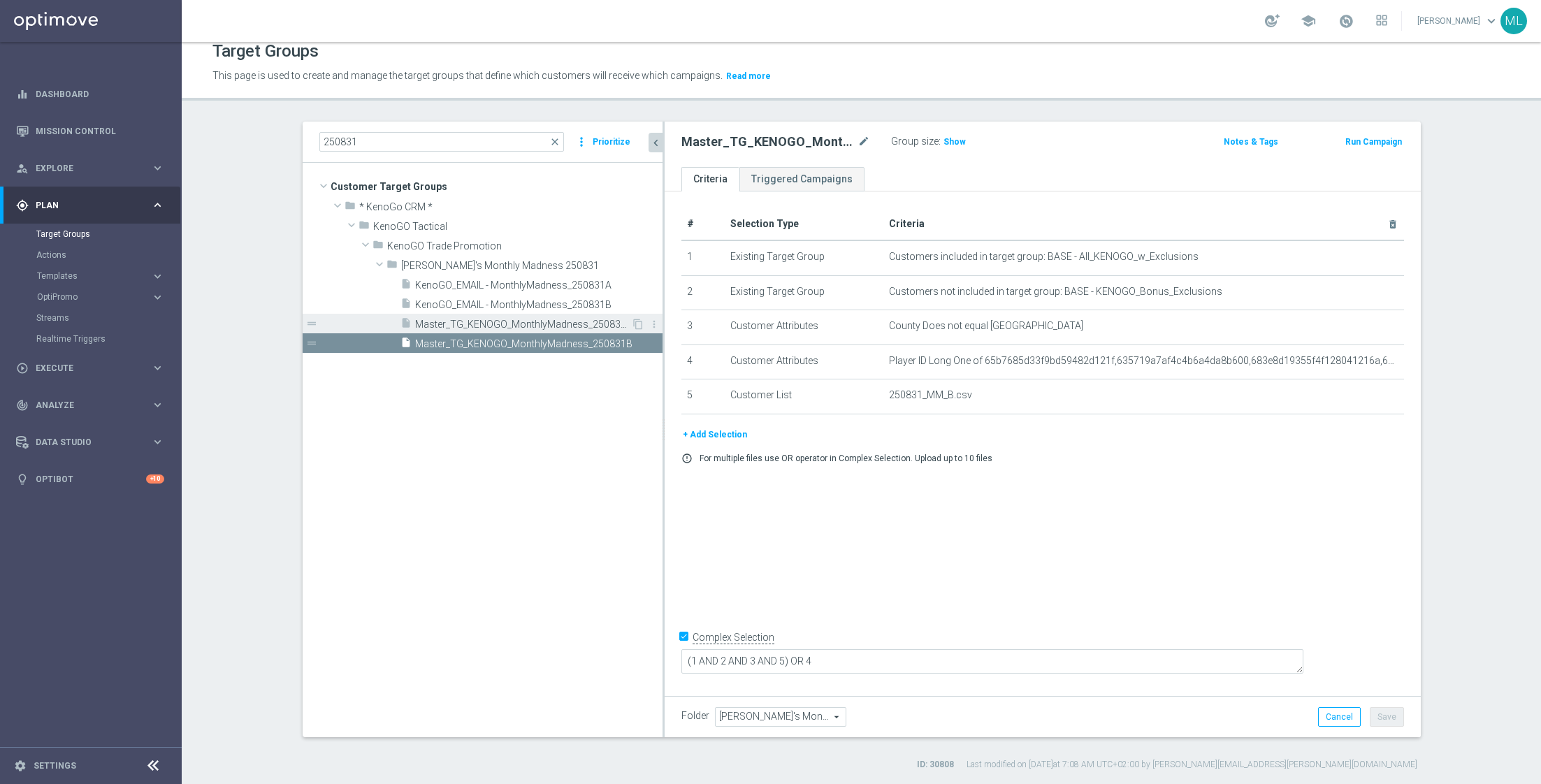
click at [553, 318] on span "Master_TG_KENOGO_MonthlyMadness_250831A" at bounding box center [523, 324] width 216 height 12
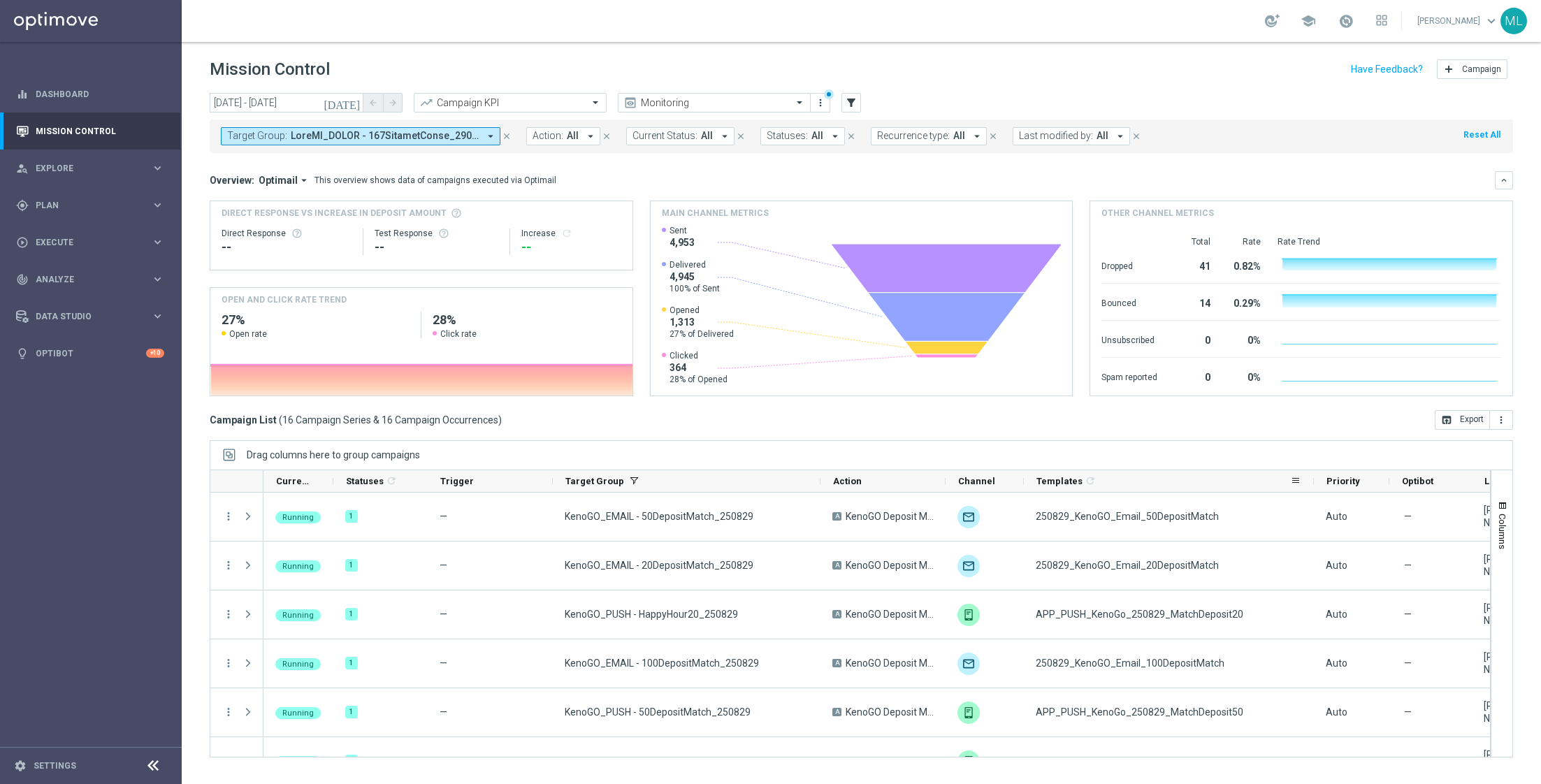
scroll to position [517, 0]
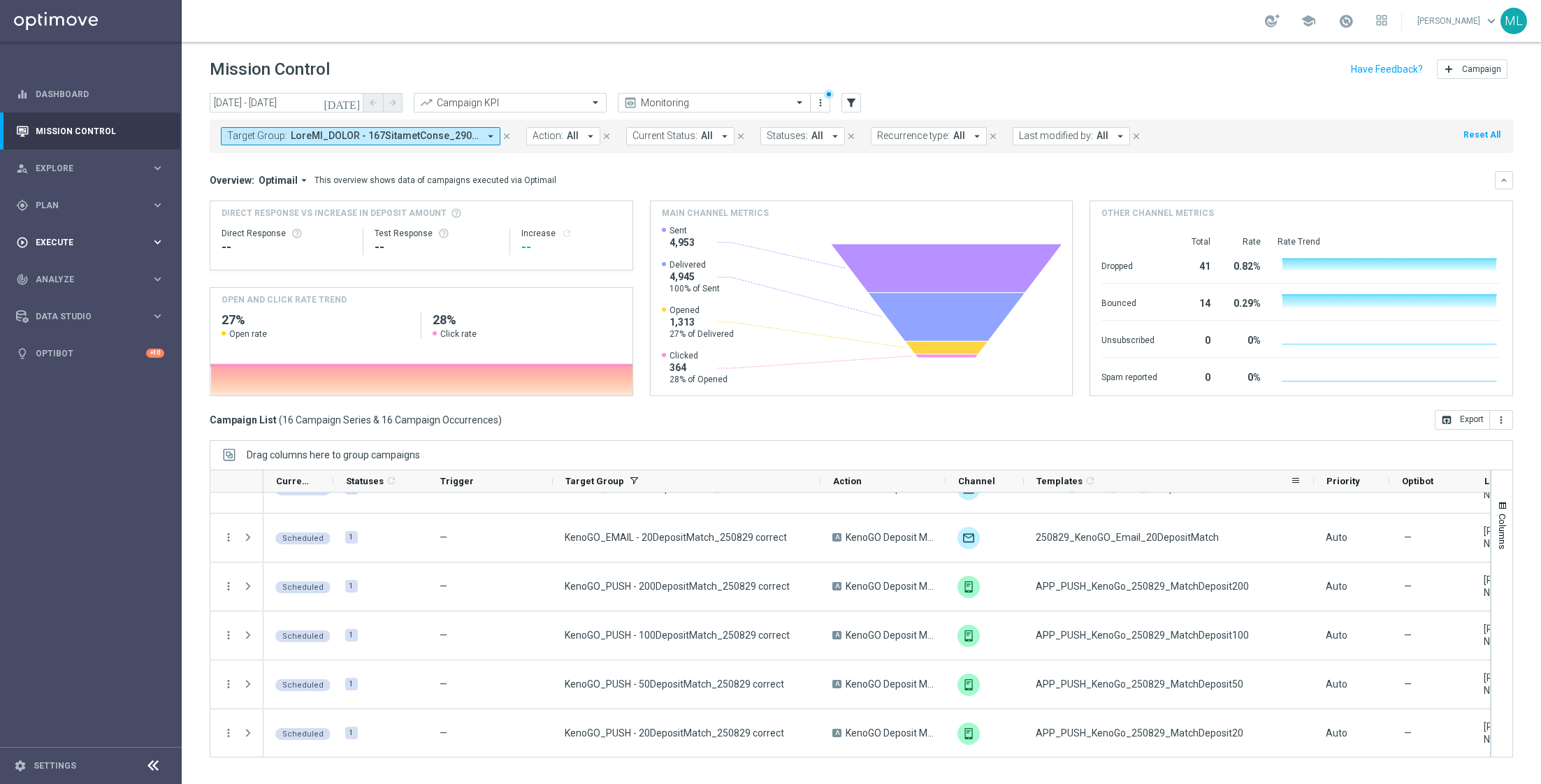
click at [162, 247] on icon "keyboard_arrow_right" at bounding box center [157, 242] width 13 height 13
click at [151, 208] on icon "keyboard_arrow_right" at bounding box center [157, 205] width 13 height 13
click at [72, 318] on link "Streams" at bounding box center [91, 318] width 109 height 12
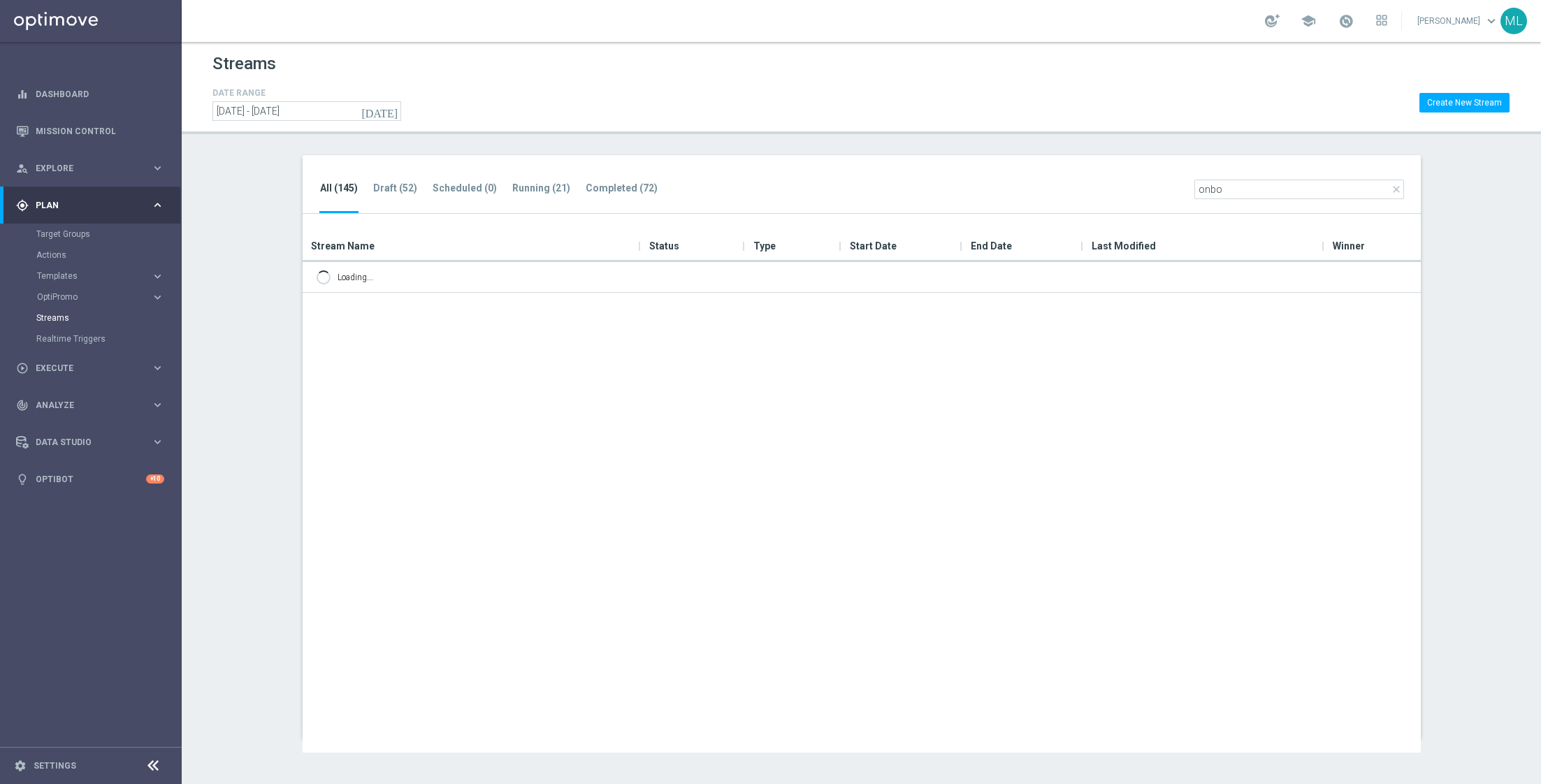
type input "onbo"
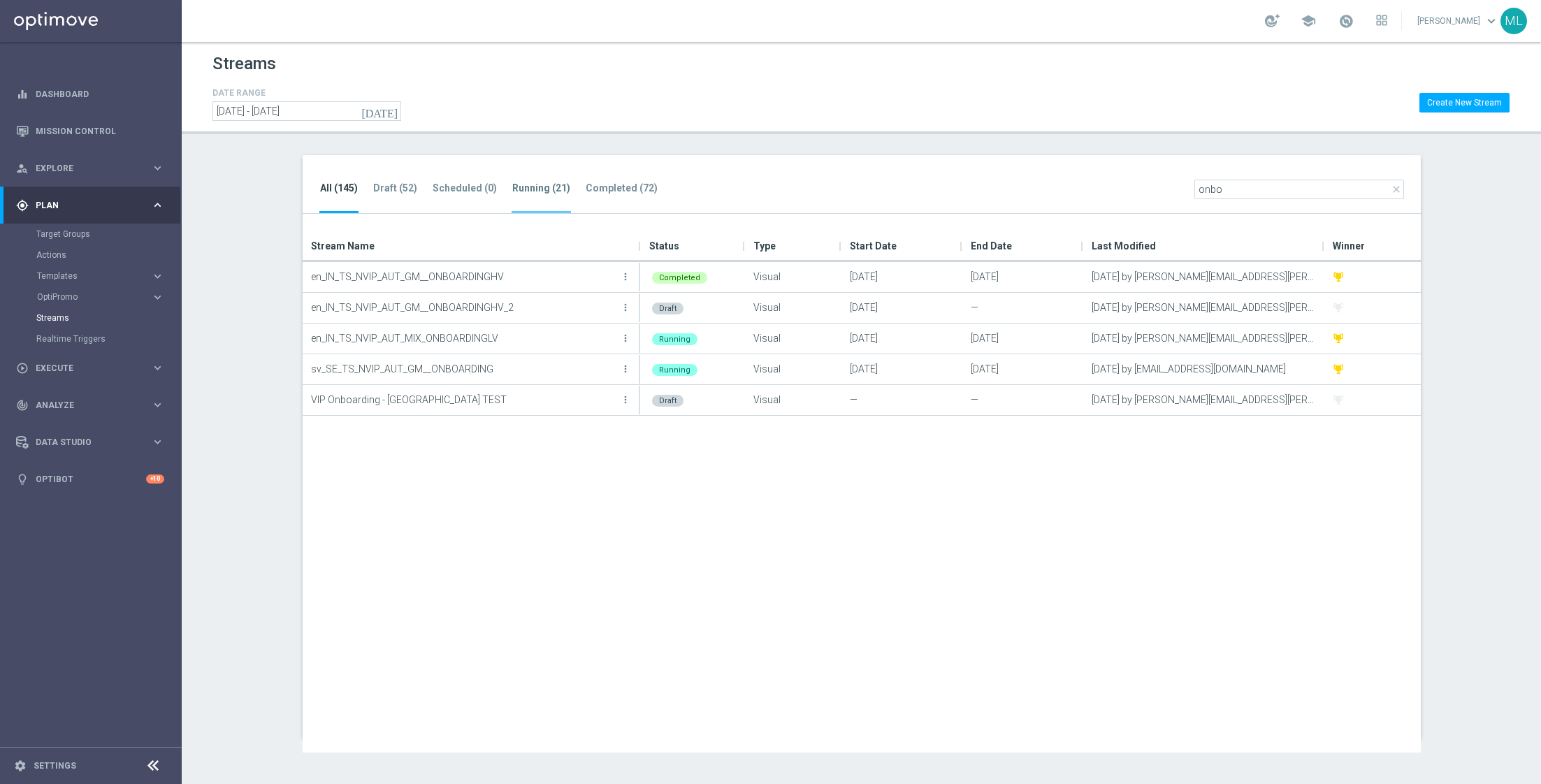
click at [534, 188] on tab-header "Running (21)" at bounding box center [541, 188] width 58 height 12
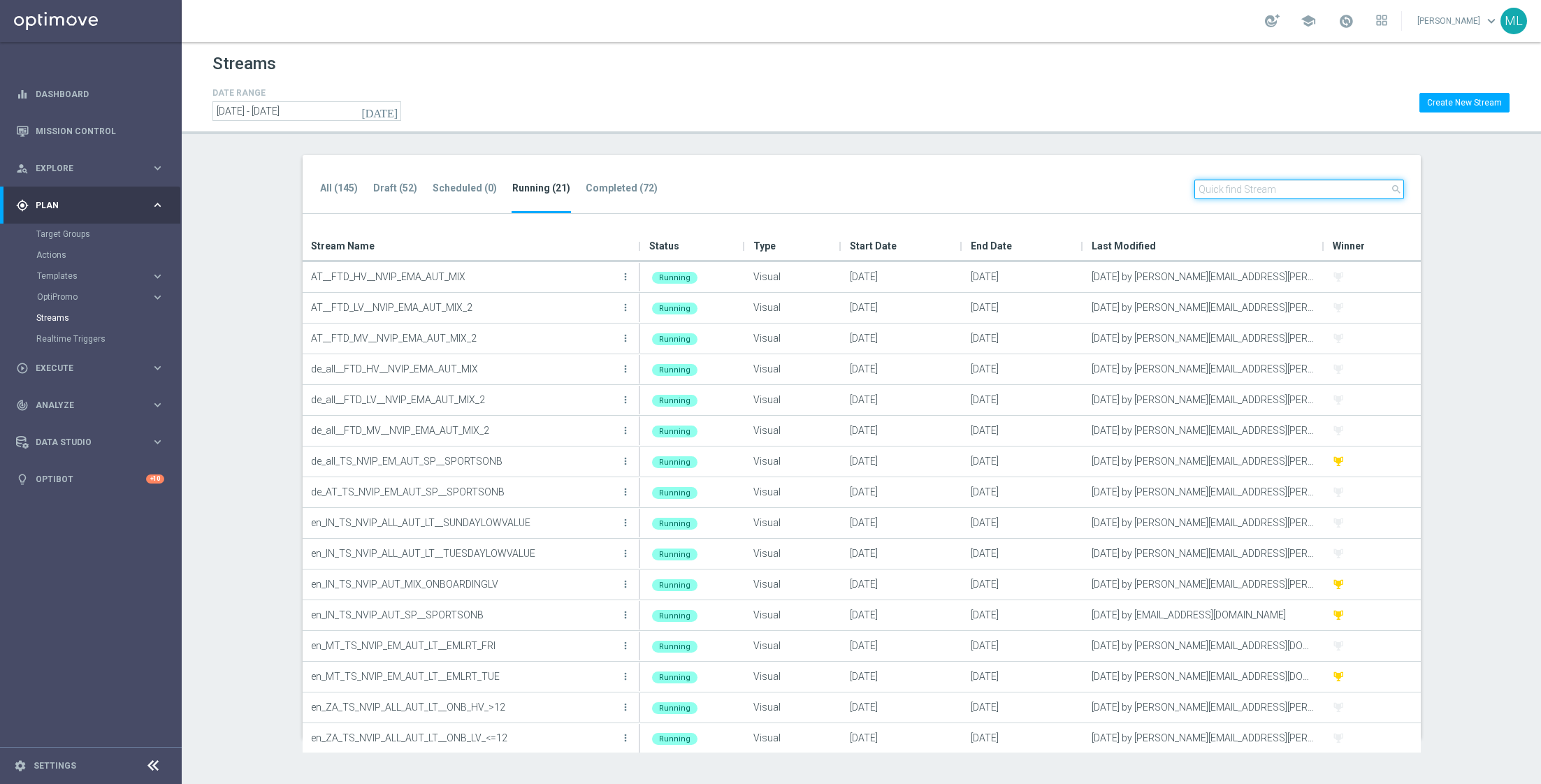
click at [1234, 195] on input "text" at bounding box center [1299, 189] width 209 height 20
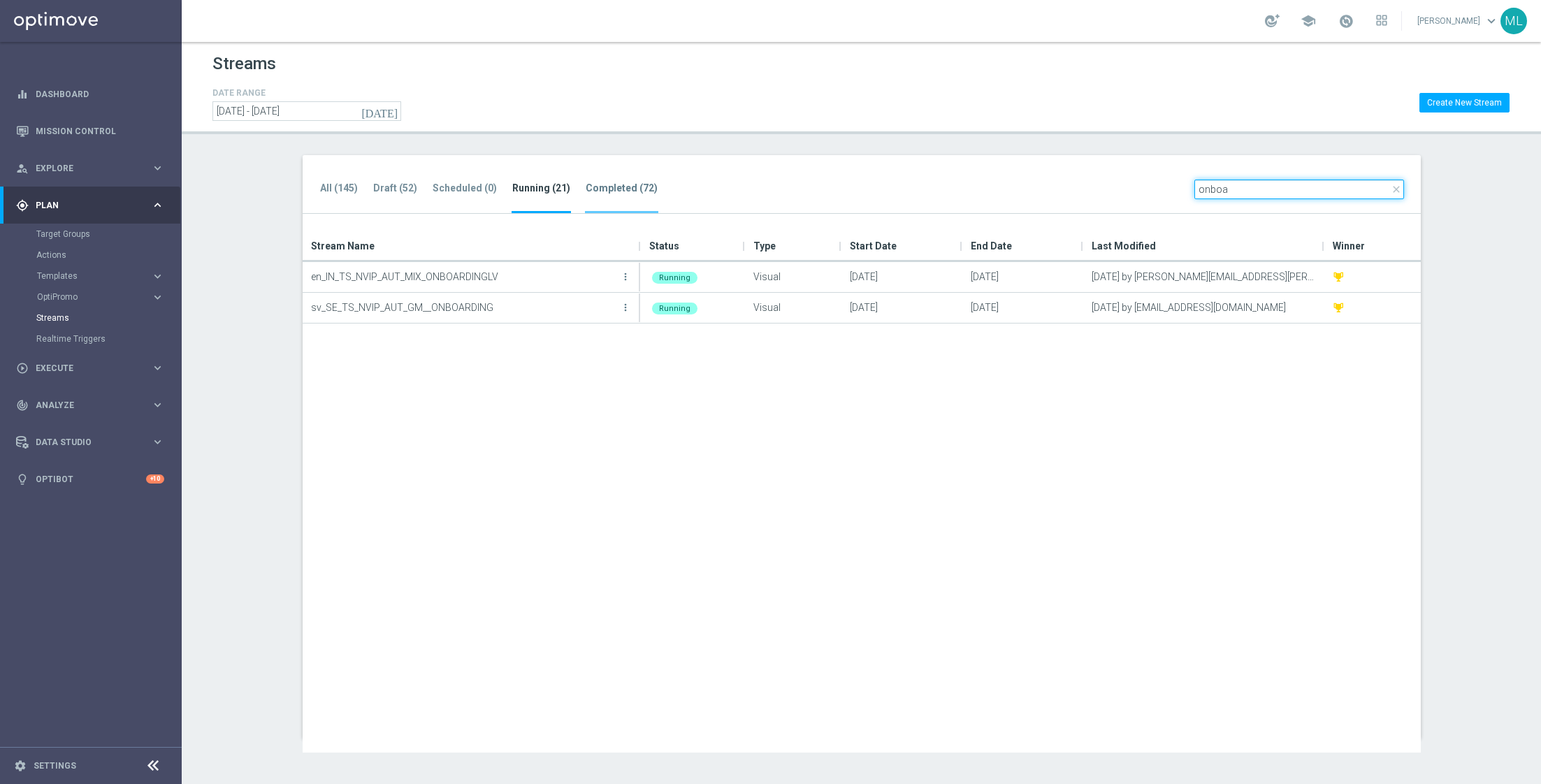
type input "onboa"
click at [620, 180] on li "Completed (72)" at bounding box center [621, 197] width 74 height 33
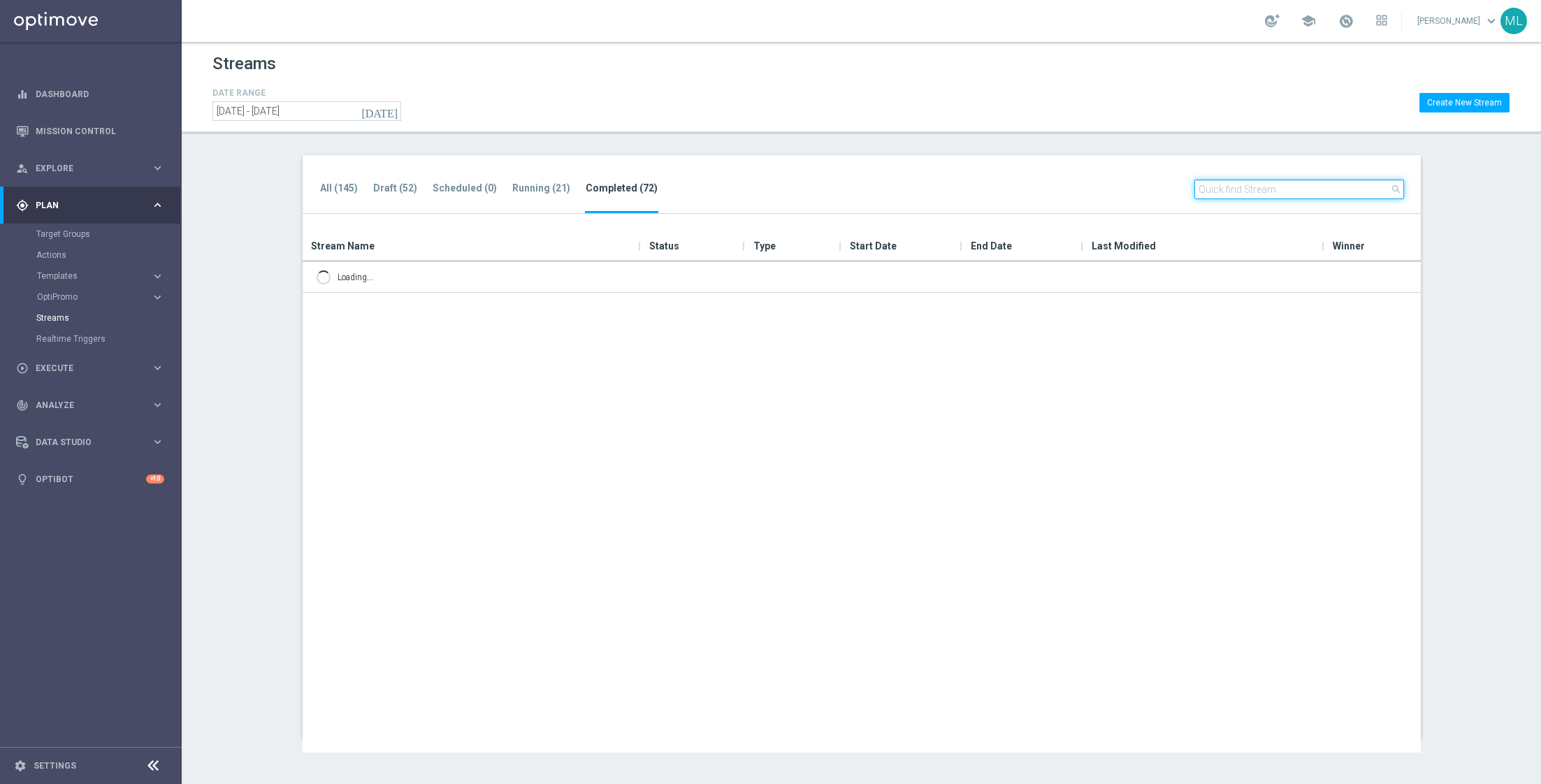
click at [1247, 181] on input "text" at bounding box center [1299, 189] width 209 height 20
type input "onboar"
click at [344, 189] on tab-header "All (145)" at bounding box center [339, 188] width 38 height 12
click at [1271, 189] on input "text" at bounding box center [1299, 189] width 209 height 20
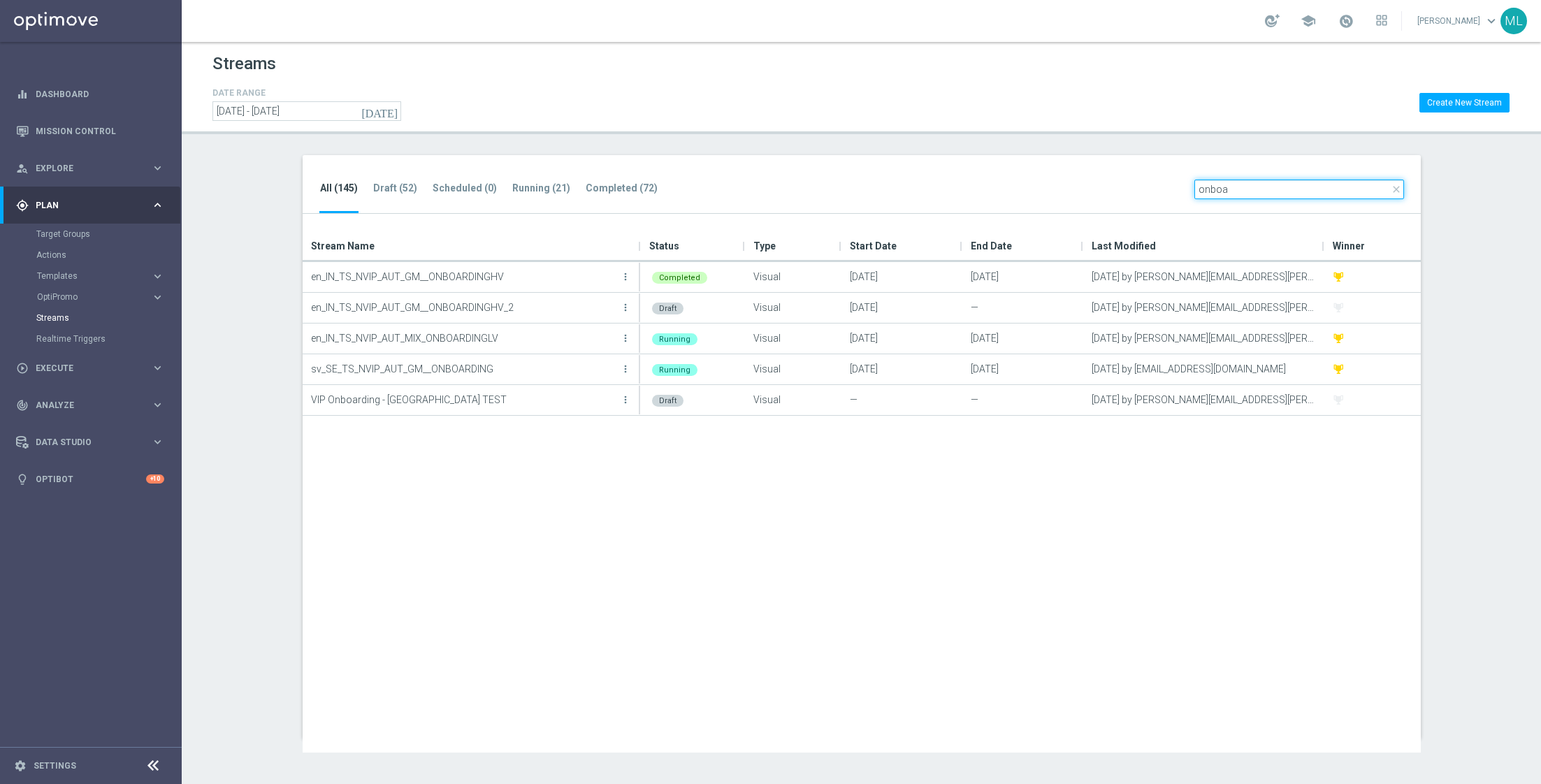
type input "onboa"
click at [390, 112] on icon "[DATE]" at bounding box center [380, 111] width 38 height 12
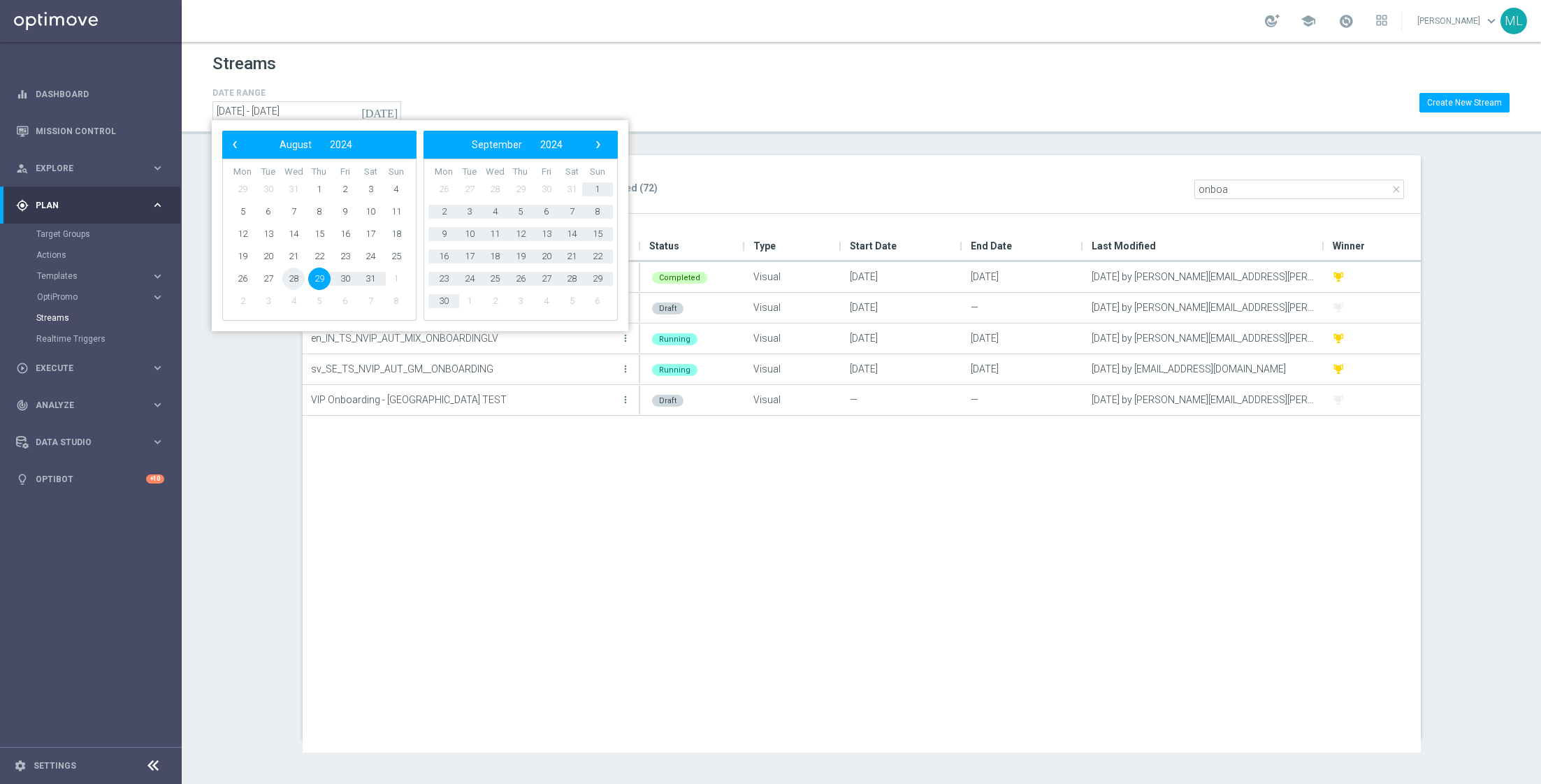
click at [294, 280] on span "28" at bounding box center [293, 279] width 22 height 22
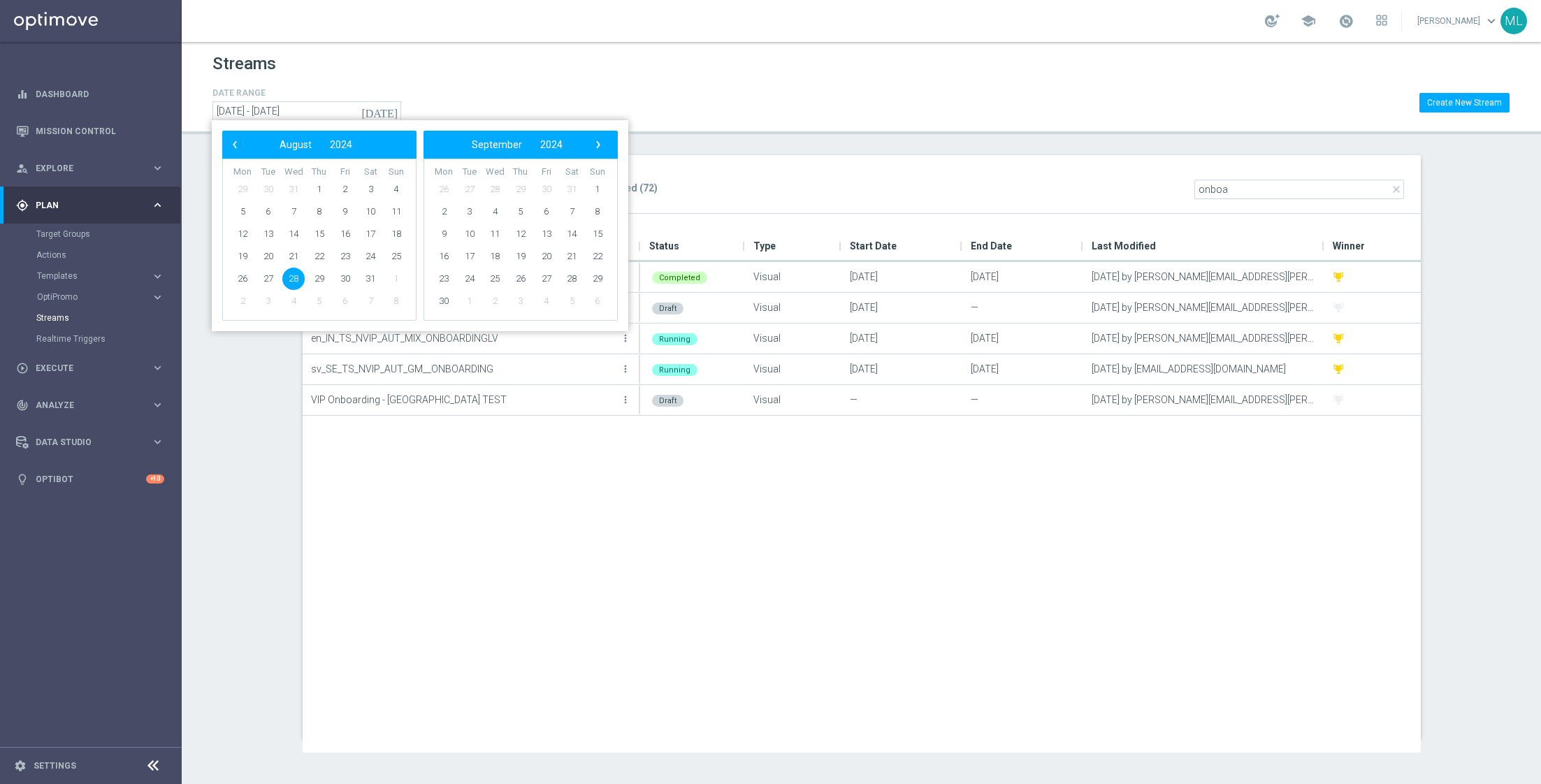
click at [294, 280] on span "28" at bounding box center [293, 279] width 22 height 22
type input "28 Aug 2024 - 28 Aug 2024"
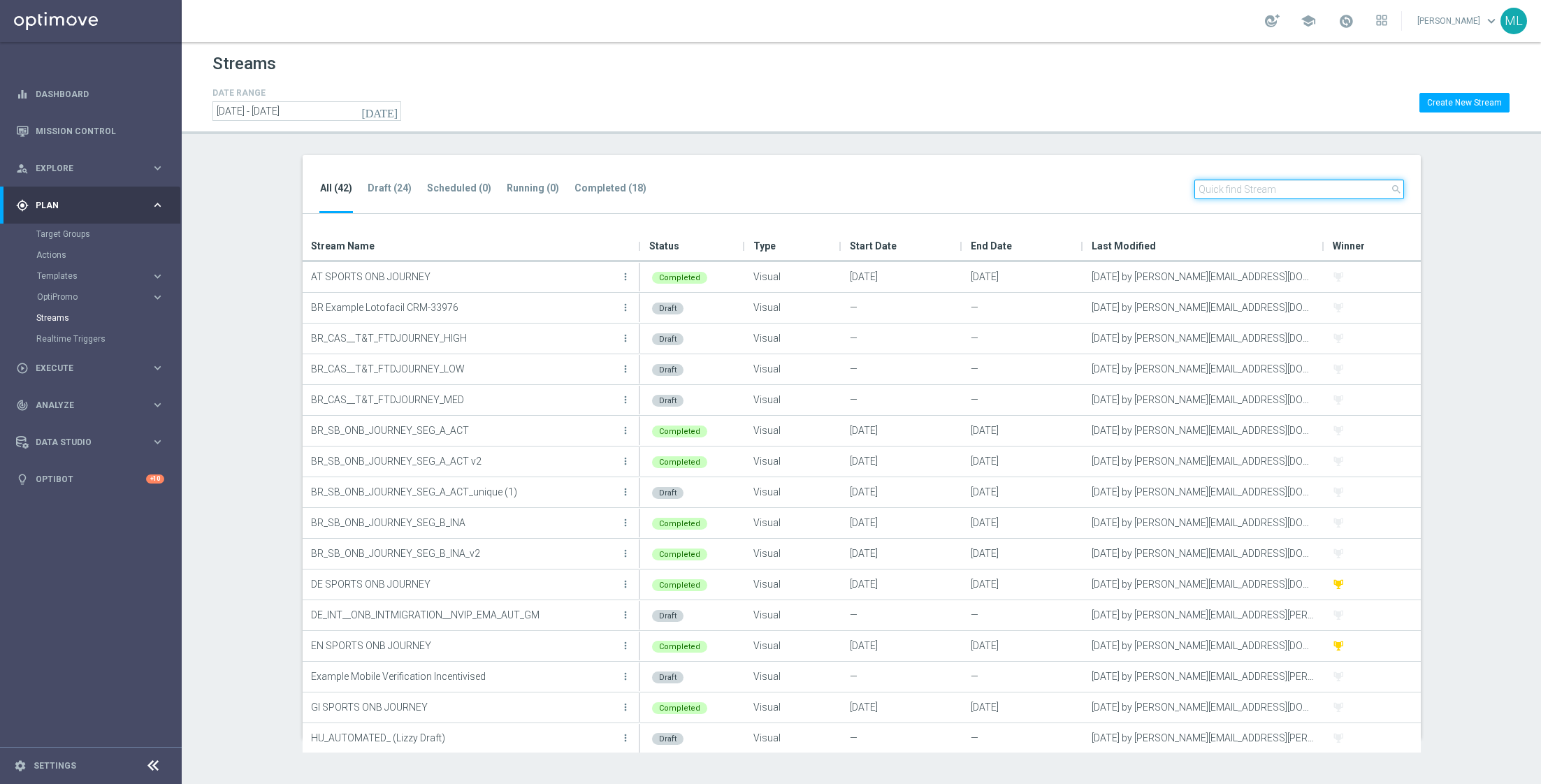
click at [1247, 191] on input "text" at bounding box center [1299, 189] width 209 height 20
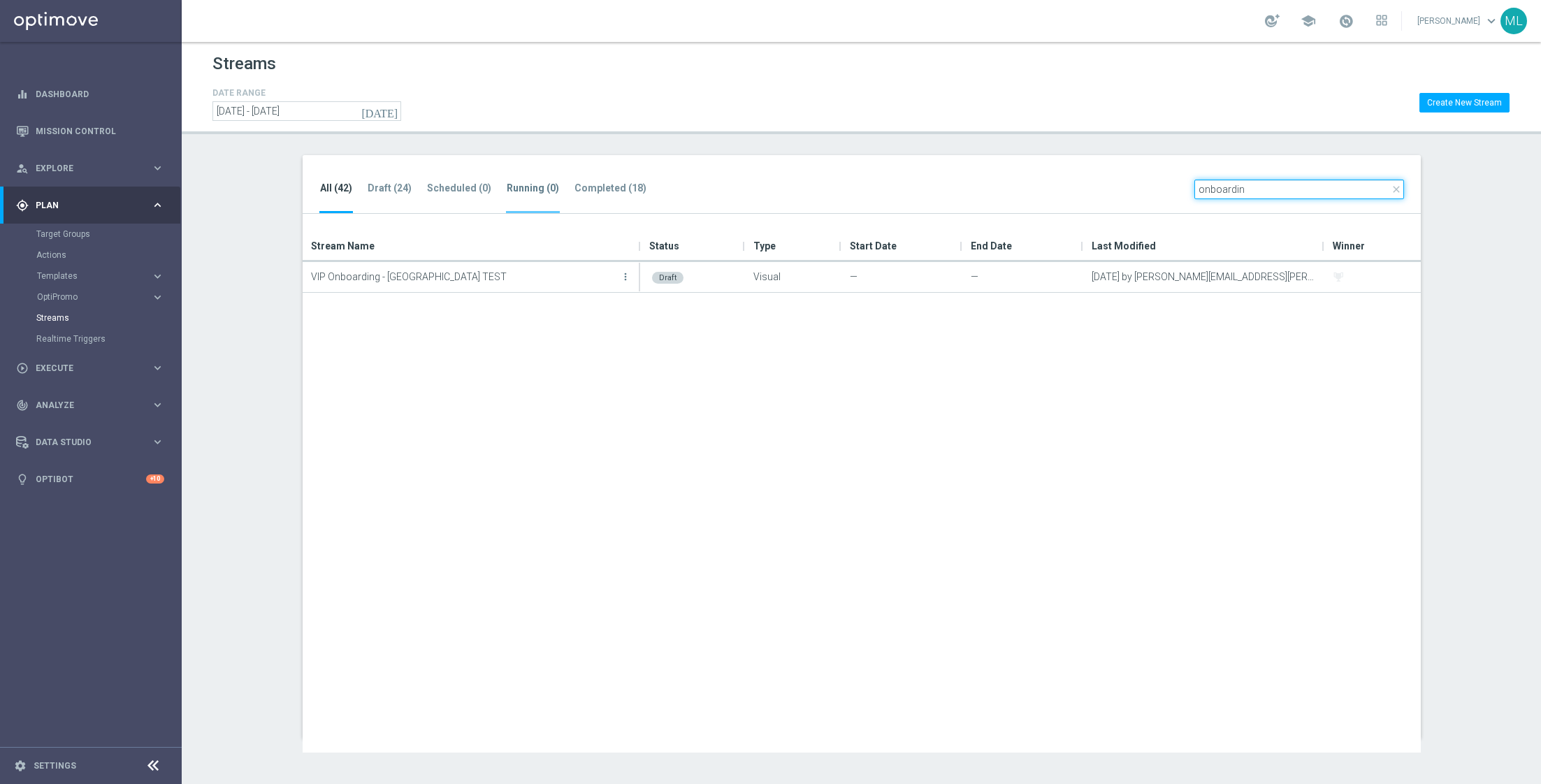
type input "onboardin"
click at [546, 184] on tab-header "Running (0)" at bounding box center [532, 188] width 52 height 12
click at [337, 186] on tab-header "All (42)" at bounding box center [336, 188] width 32 height 12
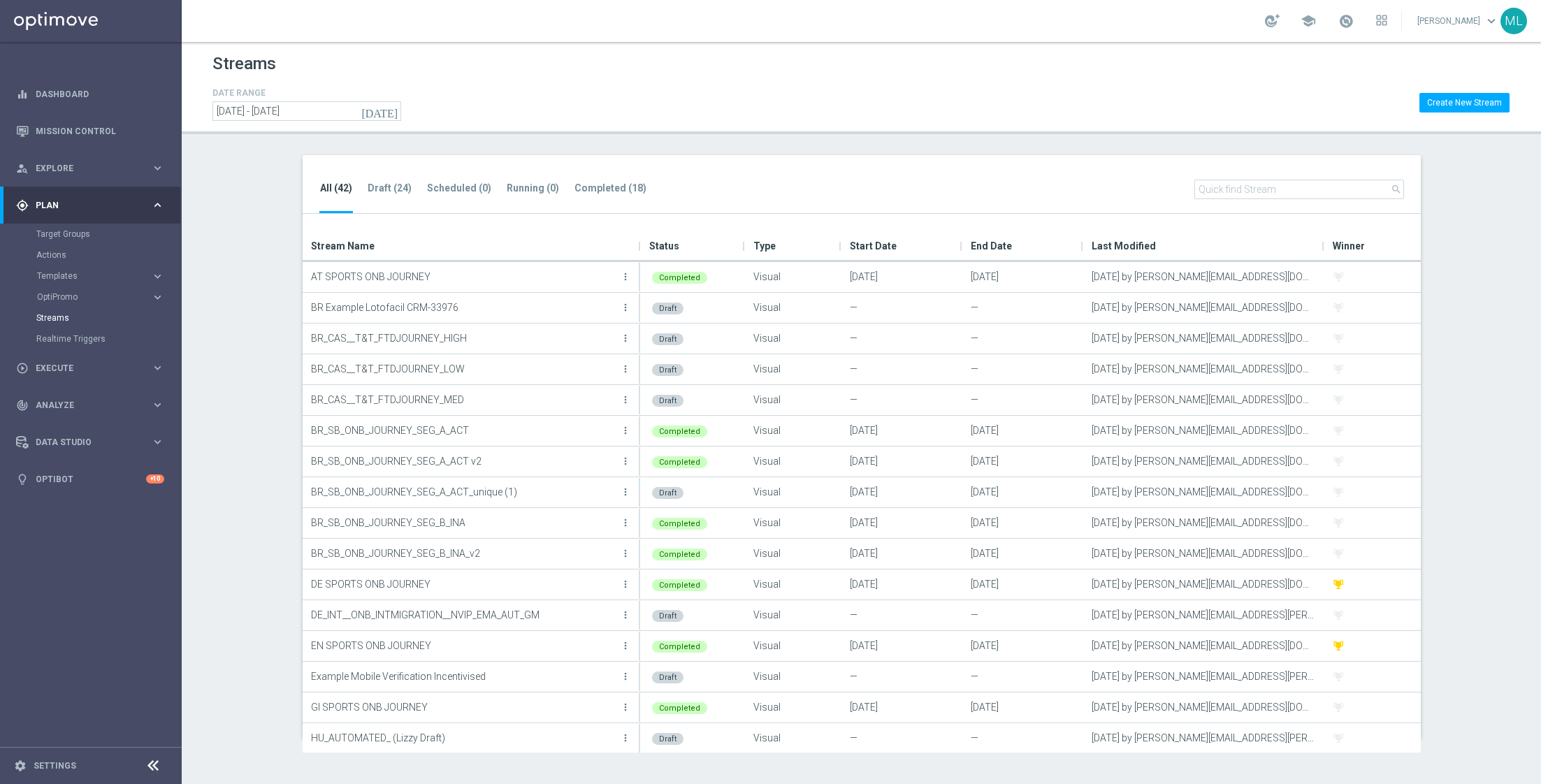
click at [390, 110] on icon "[DATE]" at bounding box center [380, 111] width 38 height 12
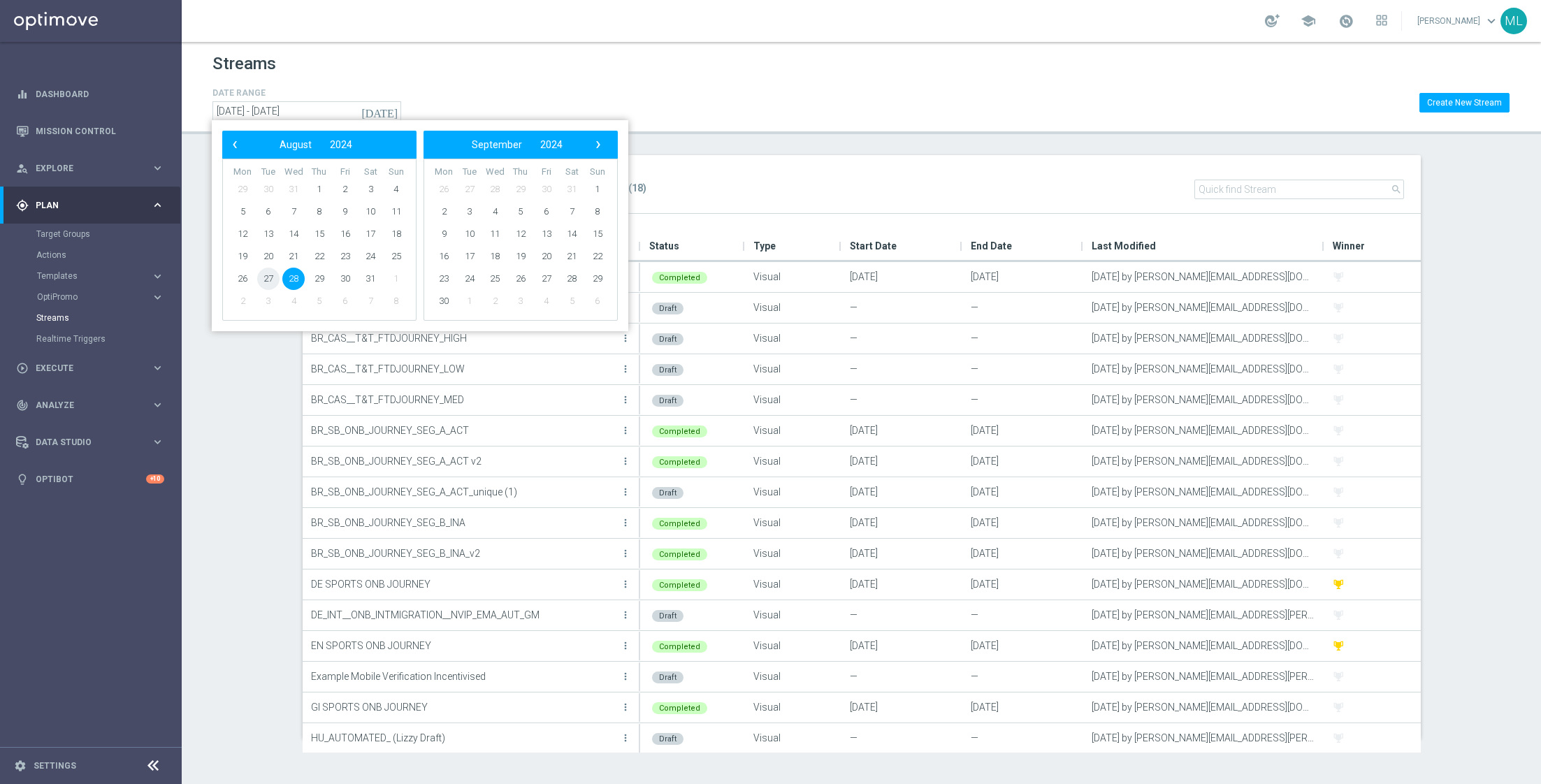
click at [271, 282] on span "27" at bounding box center [268, 279] width 22 height 22
click at [272, 280] on span "27" at bounding box center [268, 279] width 22 height 22
type input "27 Aug 2024 - 27 Aug 2024"
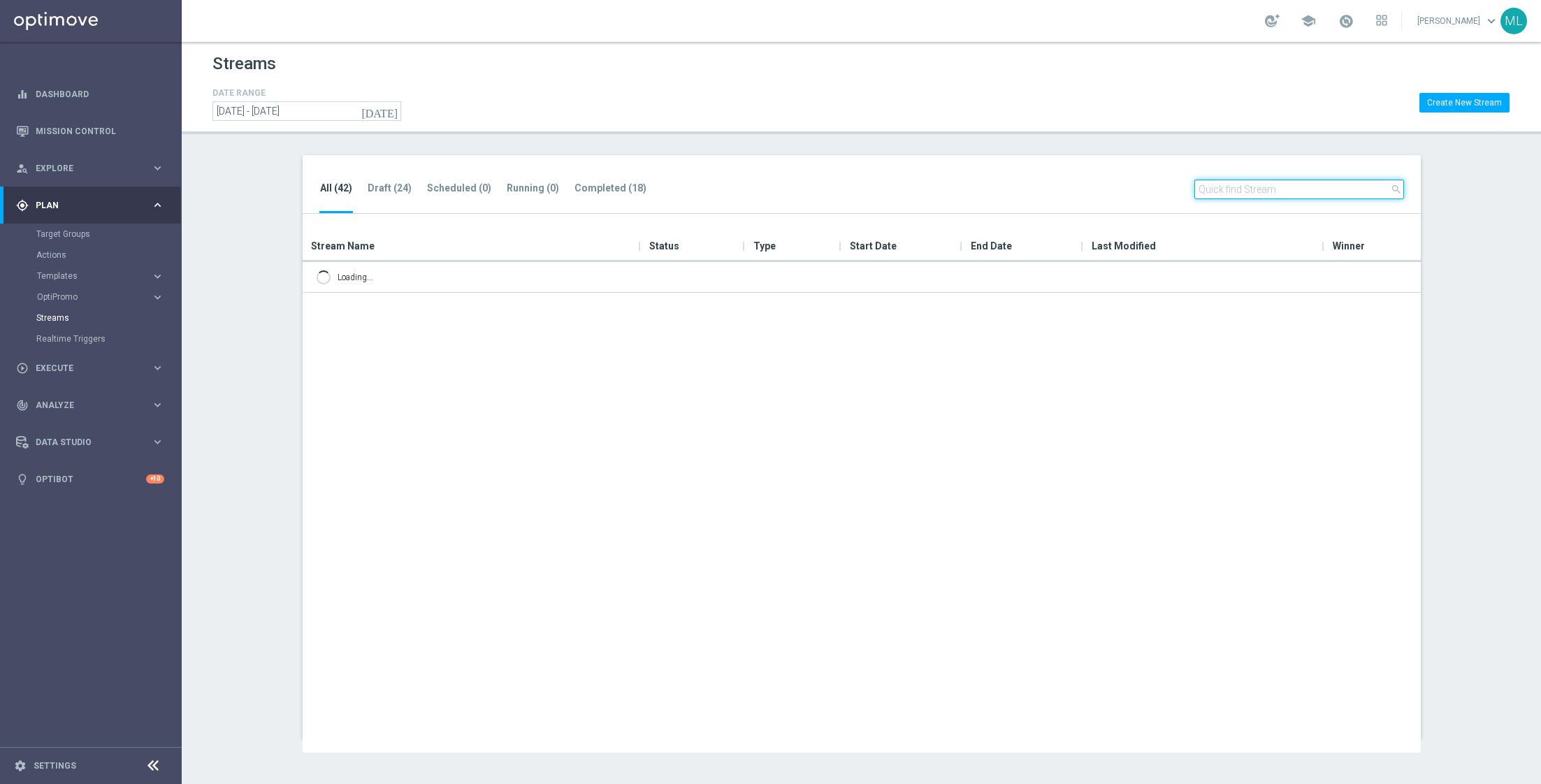
click at [1251, 187] on input "text" at bounding box center [1299, 189] width 209 height 20
type input "onboardi"
click at [602, 187] on tab-header "Completed (18)" at bounding box center [610, 188] width 72 height 12
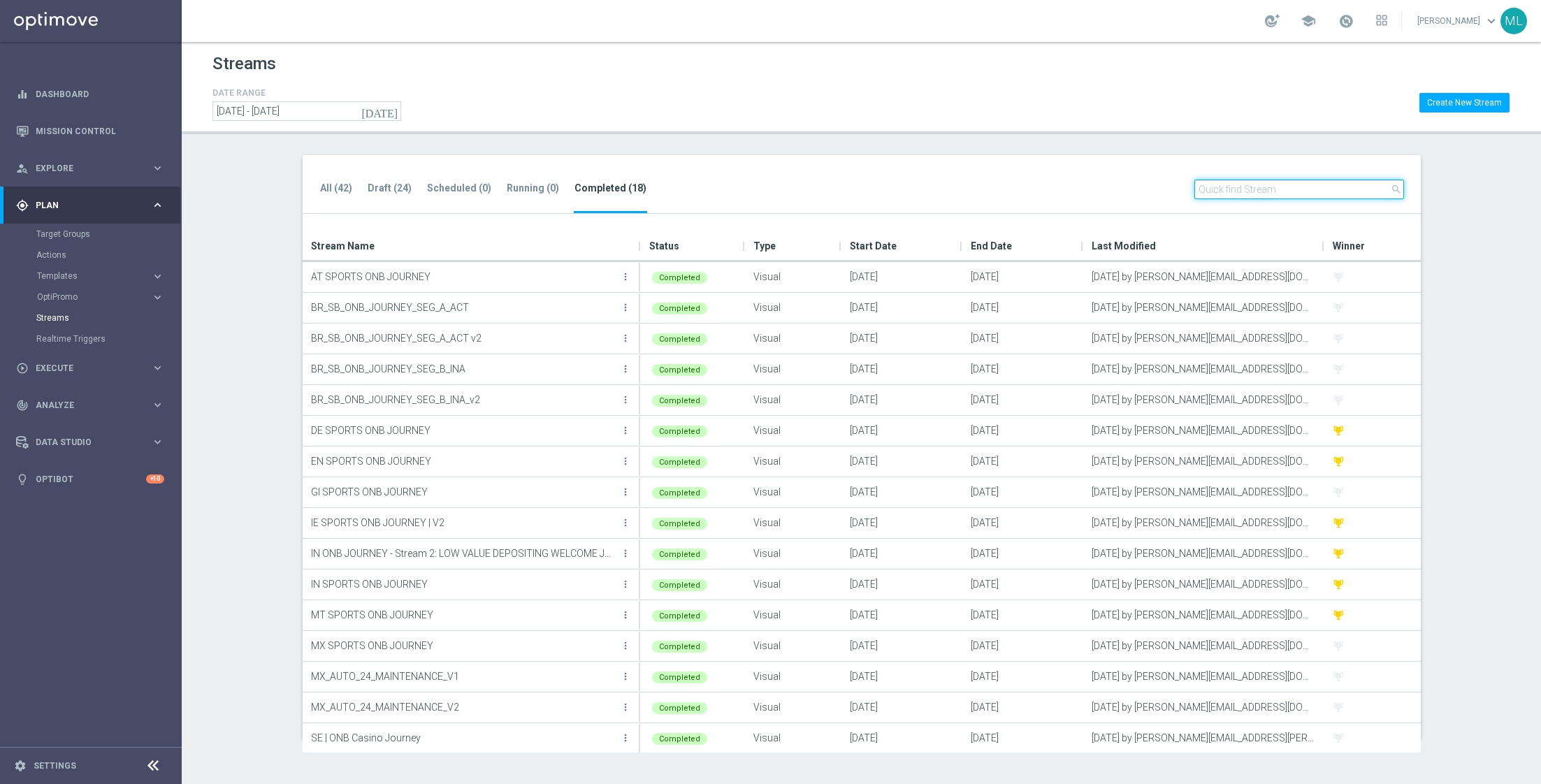
click at [1230, 186] on input "text" at bounding box center [1299, 189] width 209 height 20
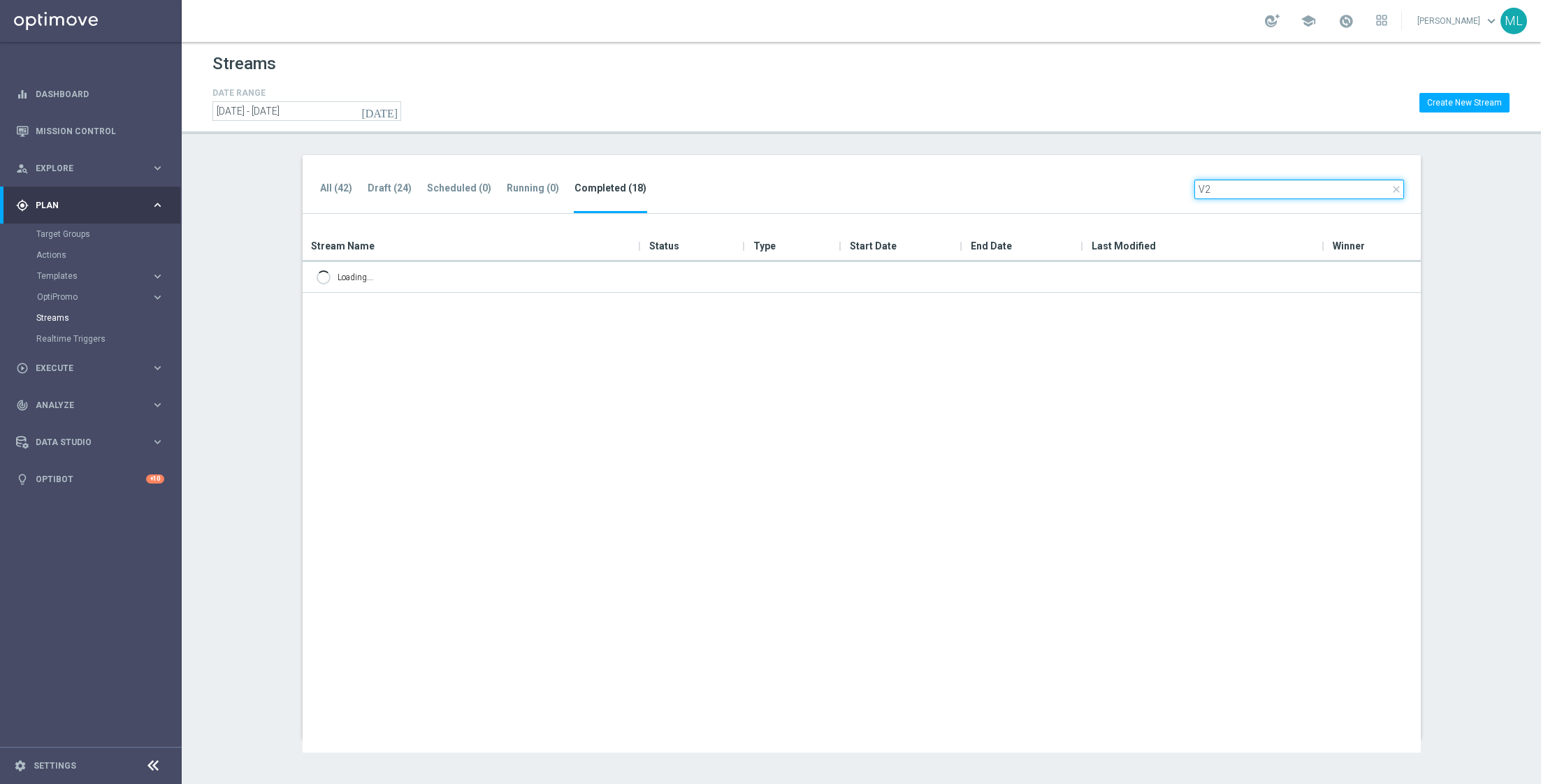
type input "V2"
click at [391, 105] on icon "[DATE]" at bounding box center [380, 111] width 38 height 12
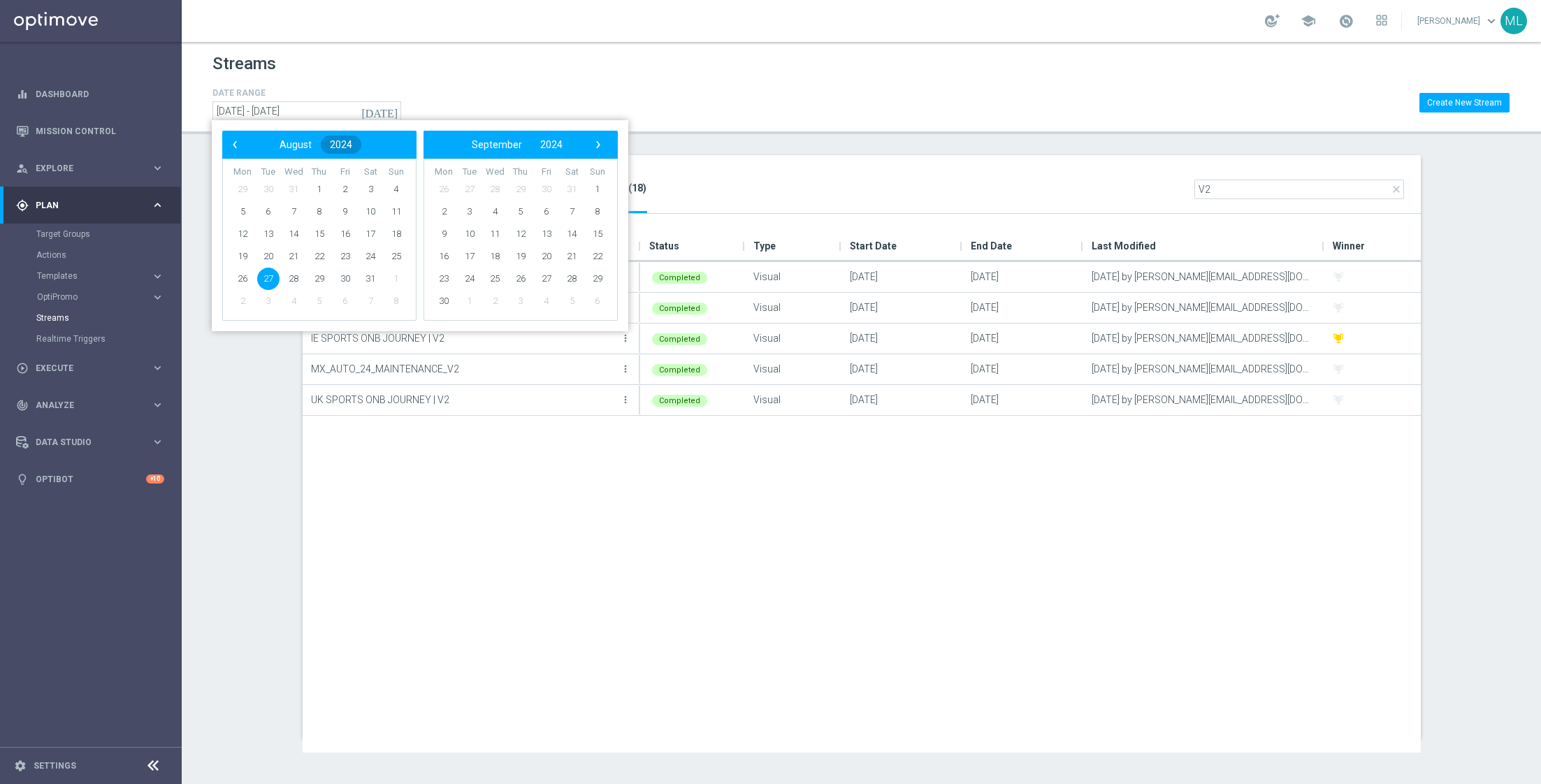
click at [342, 141] on span "2024" at bounding box center [341, 145] width 22 height 12
click at [245, 268] on span "2025" at bounding box center [252, 257] width 32 height 32
click at [315, 267] on td "August" at bounding box center [313, 257] width 60 height 36
click at [294, 280] on span "27" at bounding box center [293, 279] width 22 height 22
click at [346, 277] on span "29" at bounding box center [345, 279] width 22 height 22
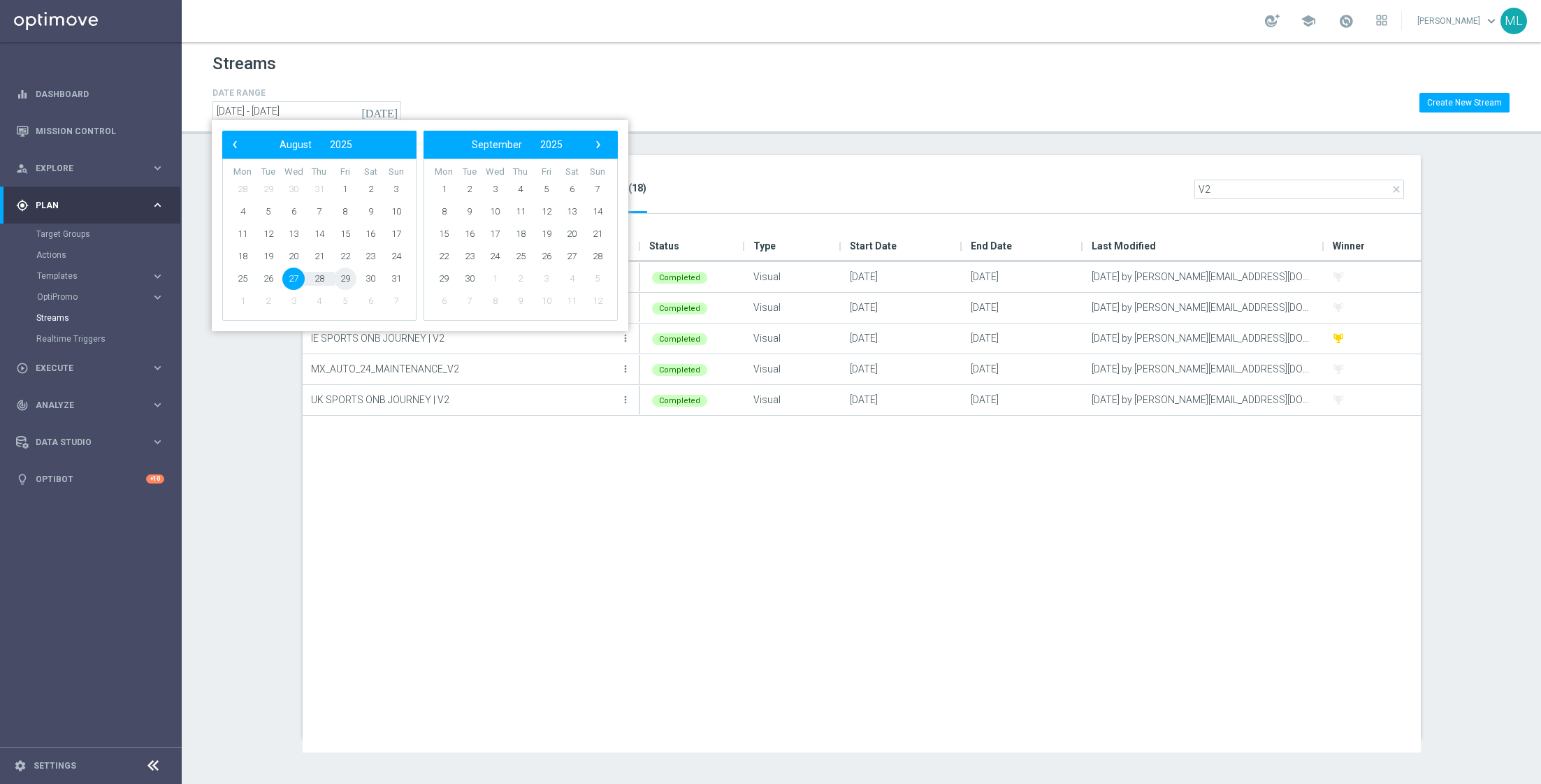
type input "27 Aug 2025 - 29 Aug 2025"
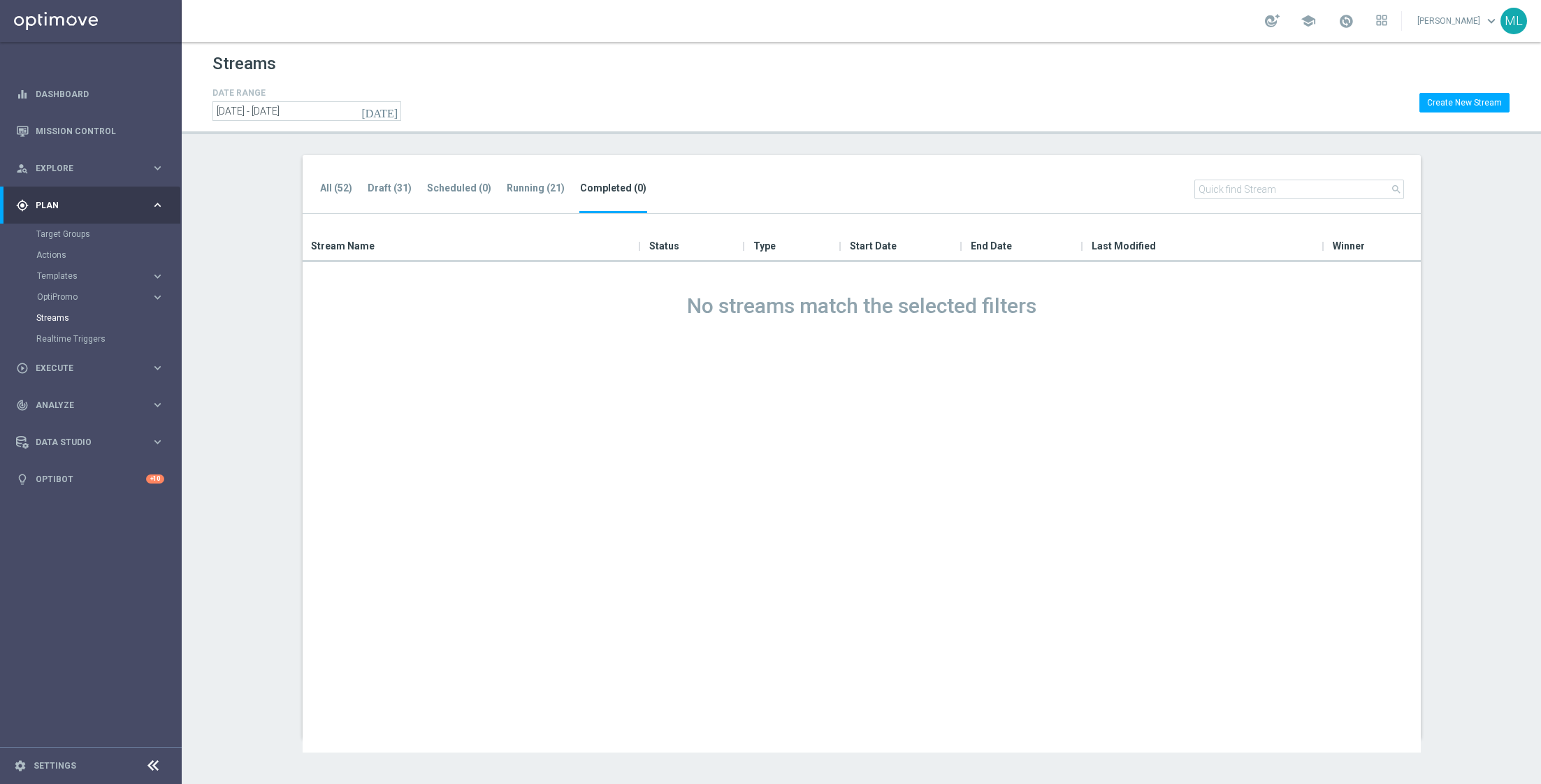
click at [391, 112] on icon "[DATE]" at bounding box center [380, 111] width 38 height 12
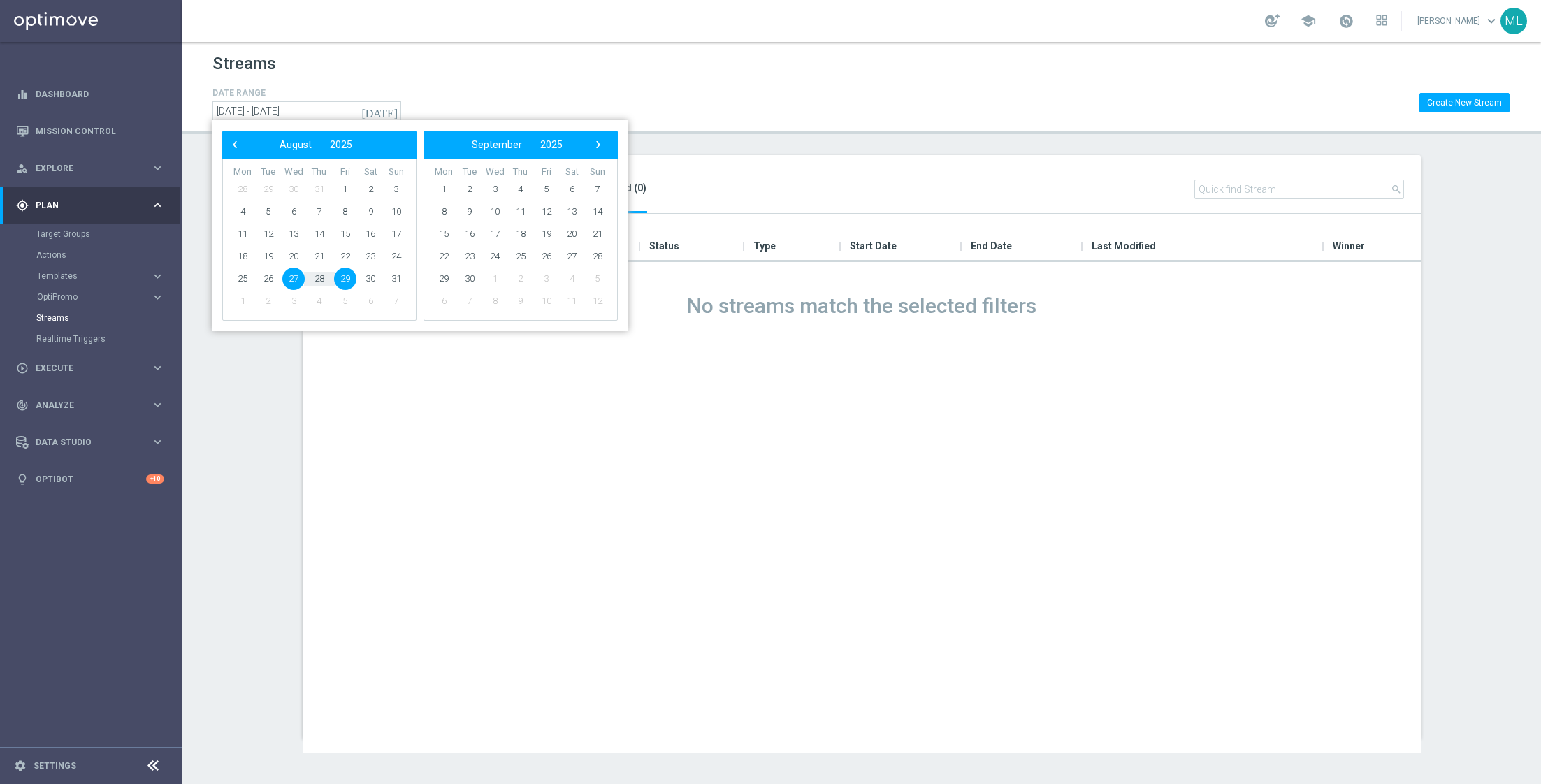
click at [294, 282] on span "27" at bounding box center [293, 279] width 22 height 22
type input "27 Aug 2025 - 27 Aug 2025"
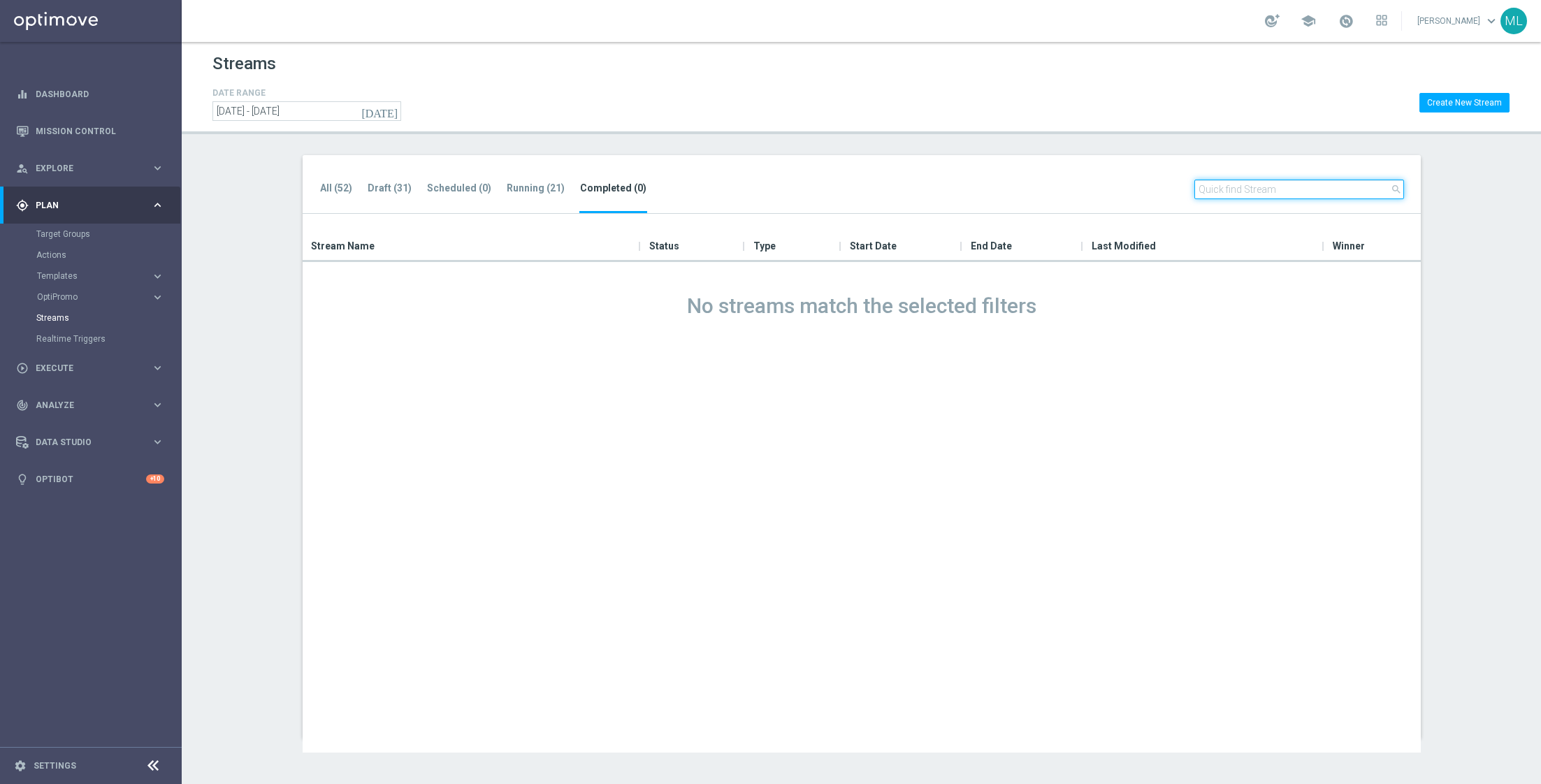
click at [1261, 184] on input "text" at bounding box center [1299, 189] width 209 height 20
type input "onboarding"
click at [534, 195] on li "Running (21)" at bounding box center [536, 197] width 60 height 33
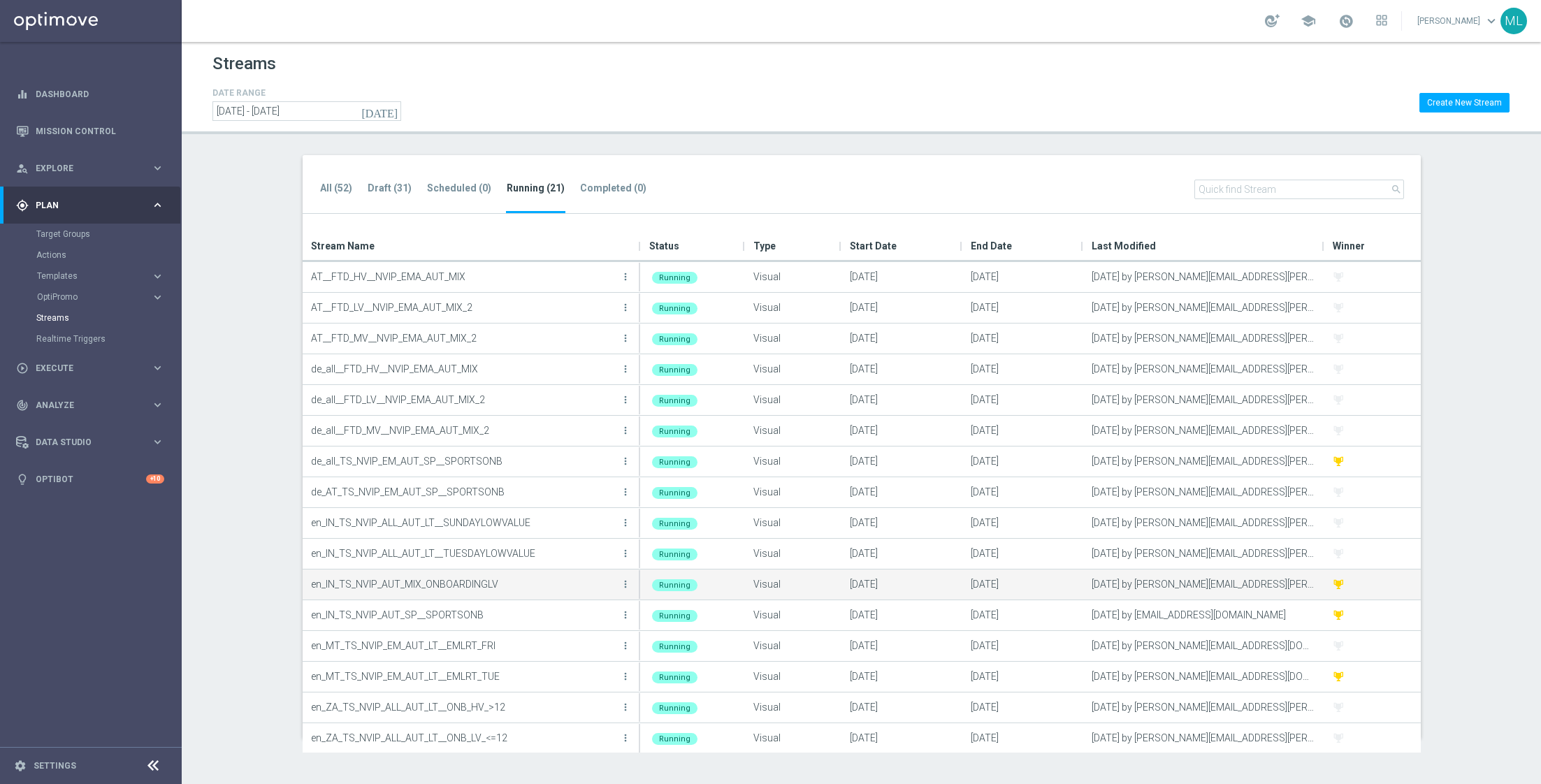
scroll to position [155, 0]
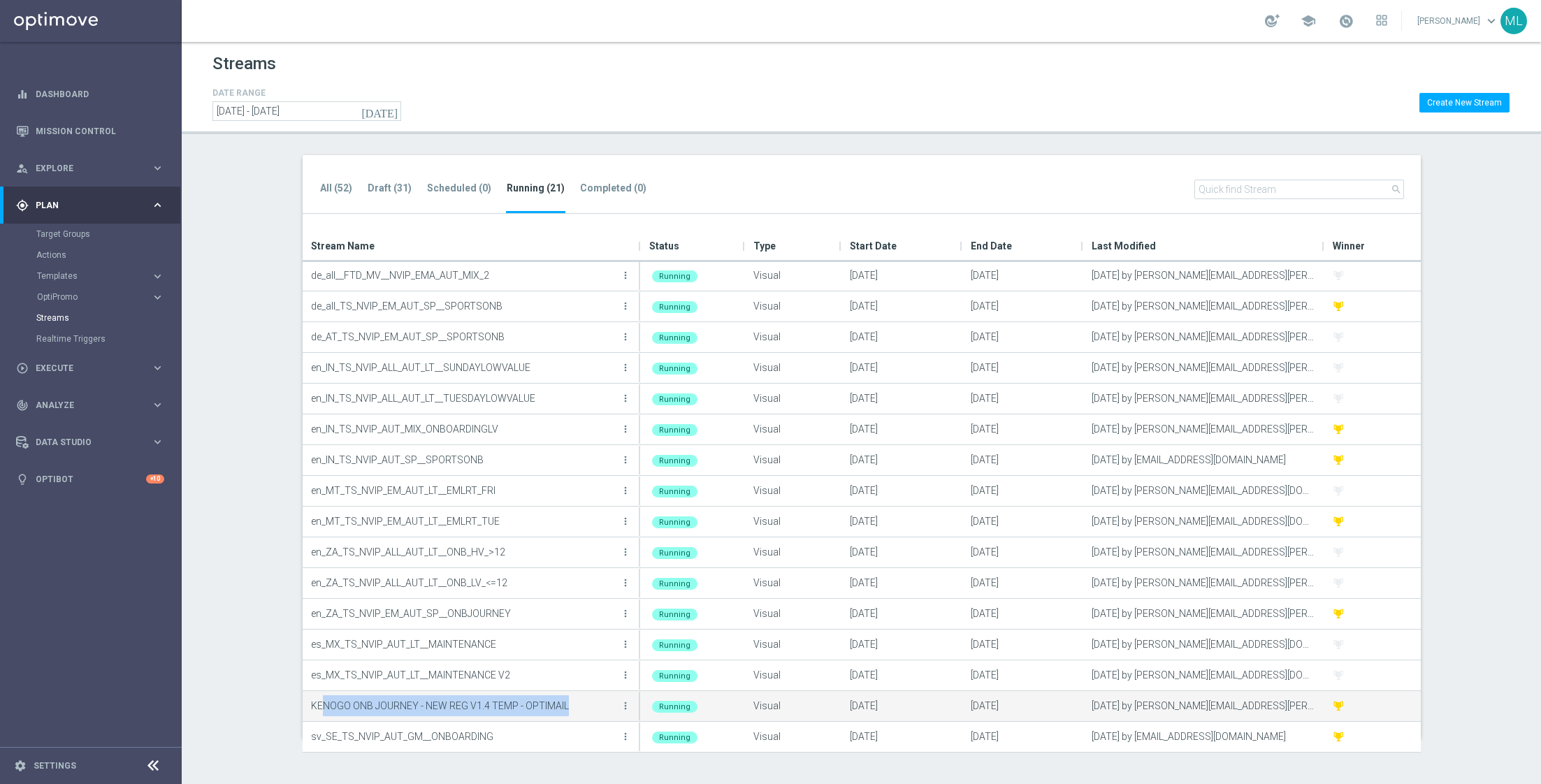
drag, startPoint x: 579, startPoint y: 703, endPoint x: 323, endPoint y: 698, distance: 256.0
click at [323, 698] on p "KENOGO ONB JOURNEY - NEW REG V1.4 TEMP - OPTIMAIL" at bounding box center [464, 705] width 306 height 21
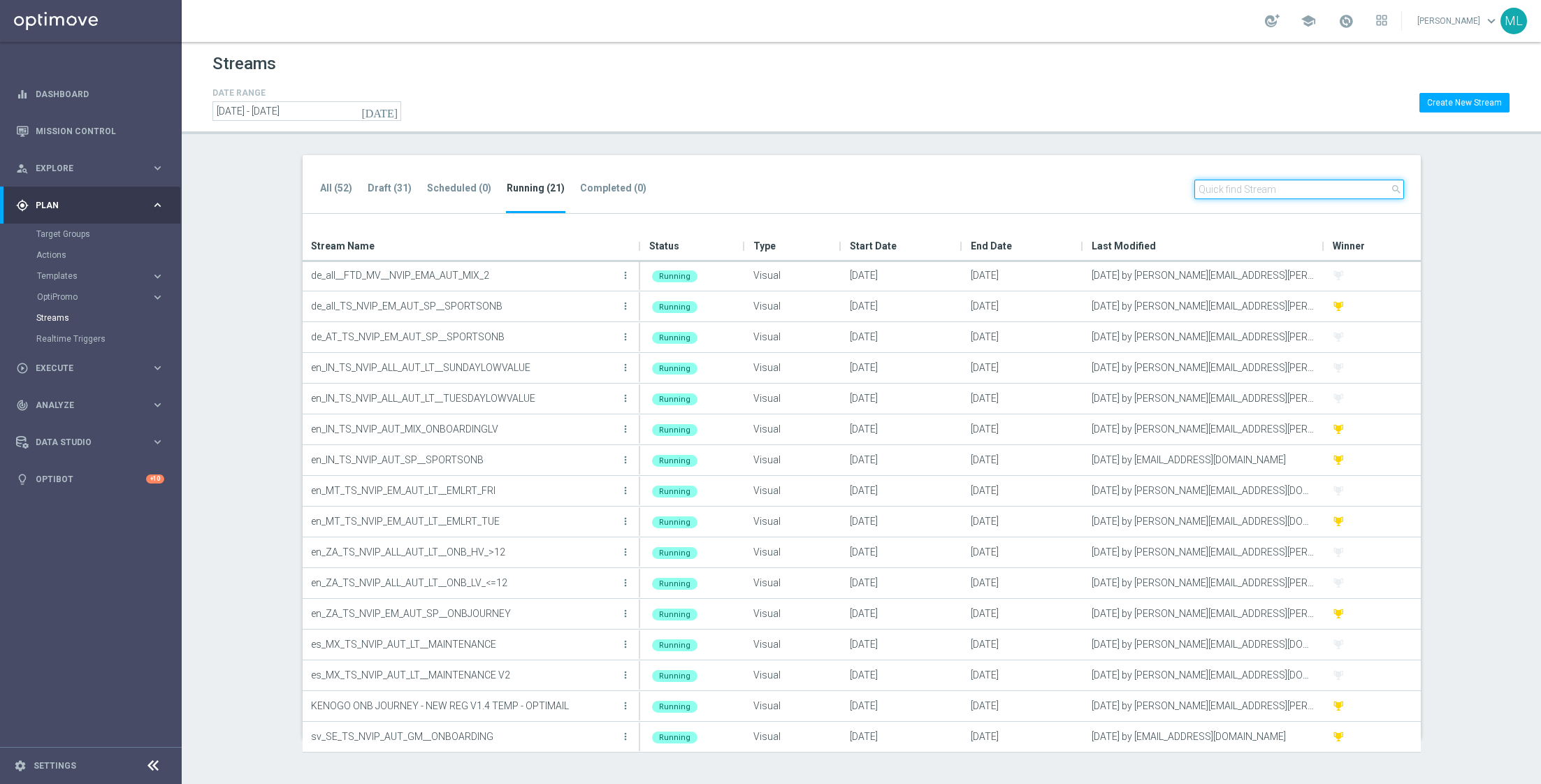
click at [1245, 184] on input "text" at bounding box center [1299, 189] width 209 height 20
paste input "KENOGO ONB JOURNEY - NEW REG V1.4 TEMP - OPTIMAIL"
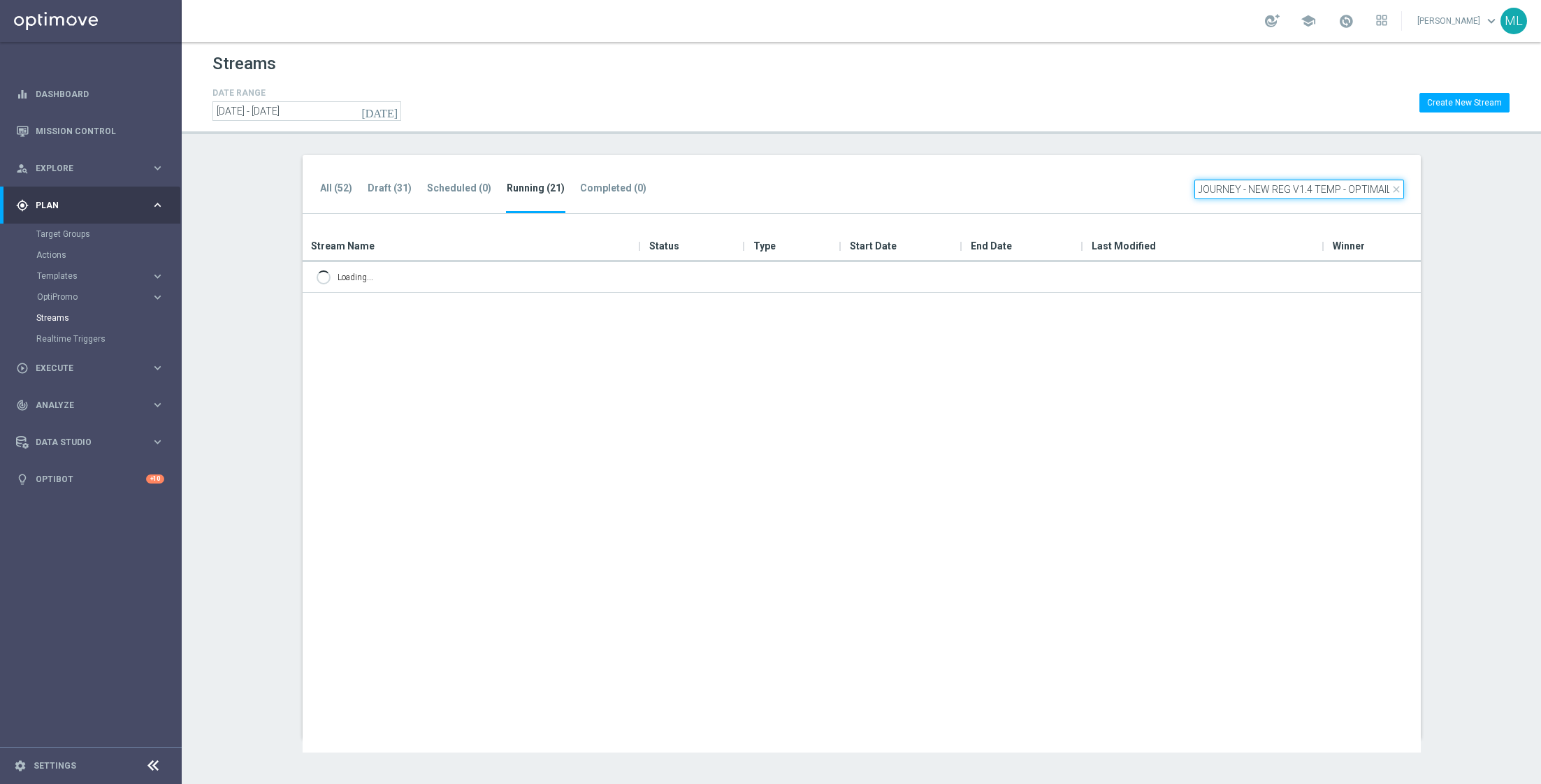
type input "KENOGO ONB JOURNEY - NEW REG V1.4 TEMP - OPTIMAIL"
click at [385, 112] on button "[DATE]" at bounding box center [380, 111] width 42 height 21
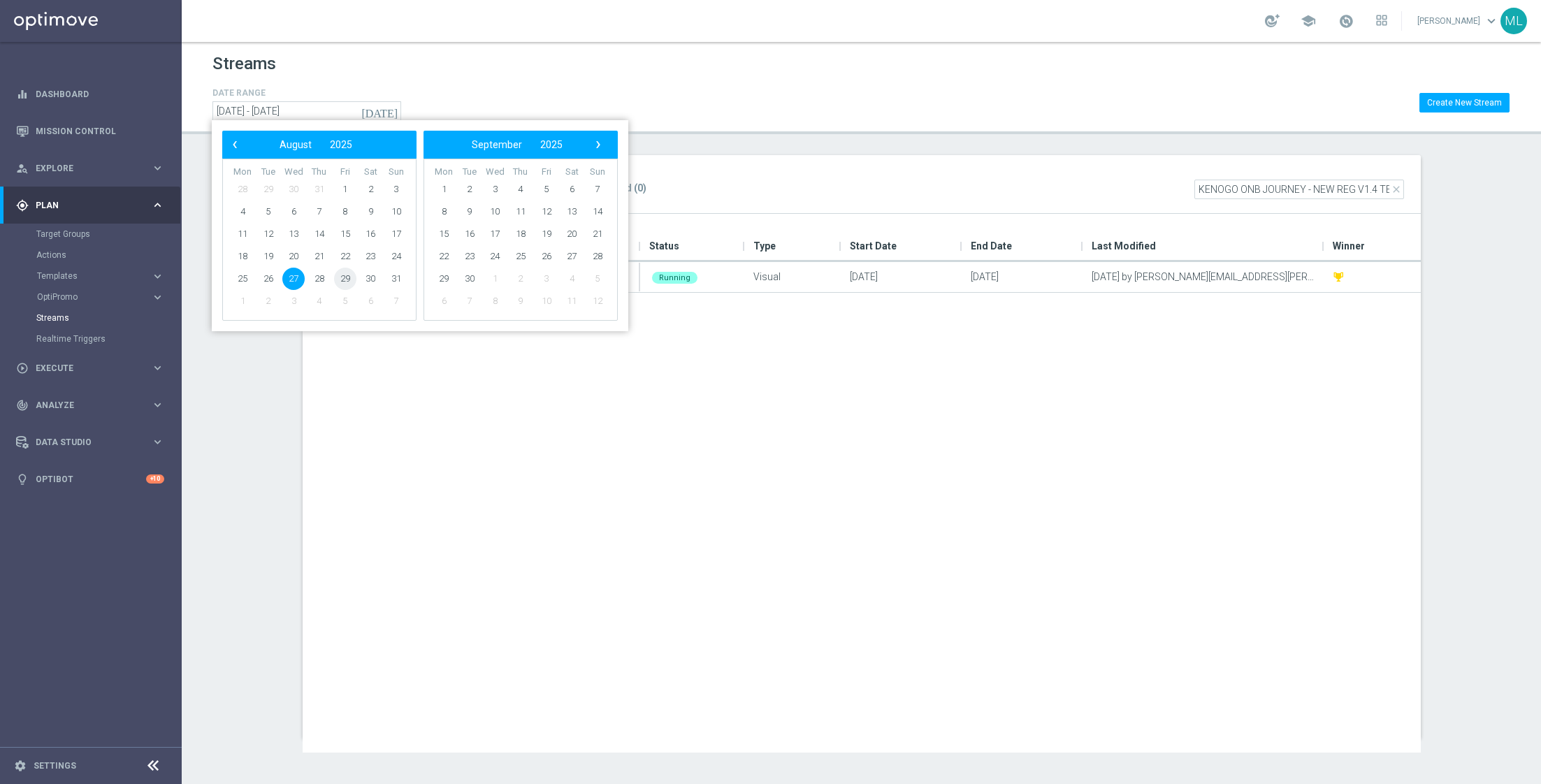
click at [348, 277] on span "29" at bounding box center [345, 279] width 22 height 22
type input "[DATE] - [DATE]"
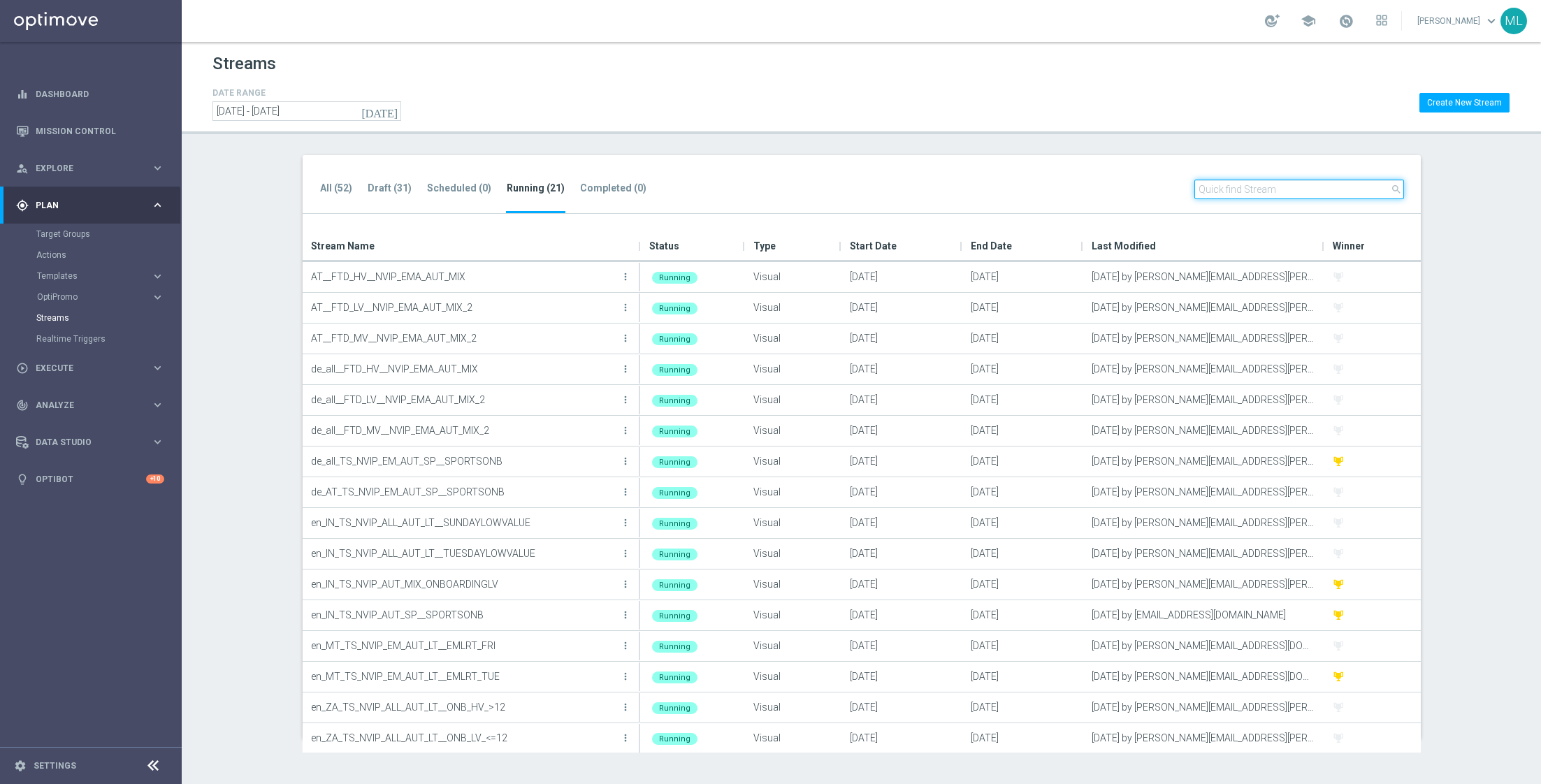
click at [1227, 197] on input "text" at bounding box center [1299, 189] width 209 height 20
paste input "KENOGO ONB JOURNEY - NEW REG V1.4 TEMP - OPTIMAIL"
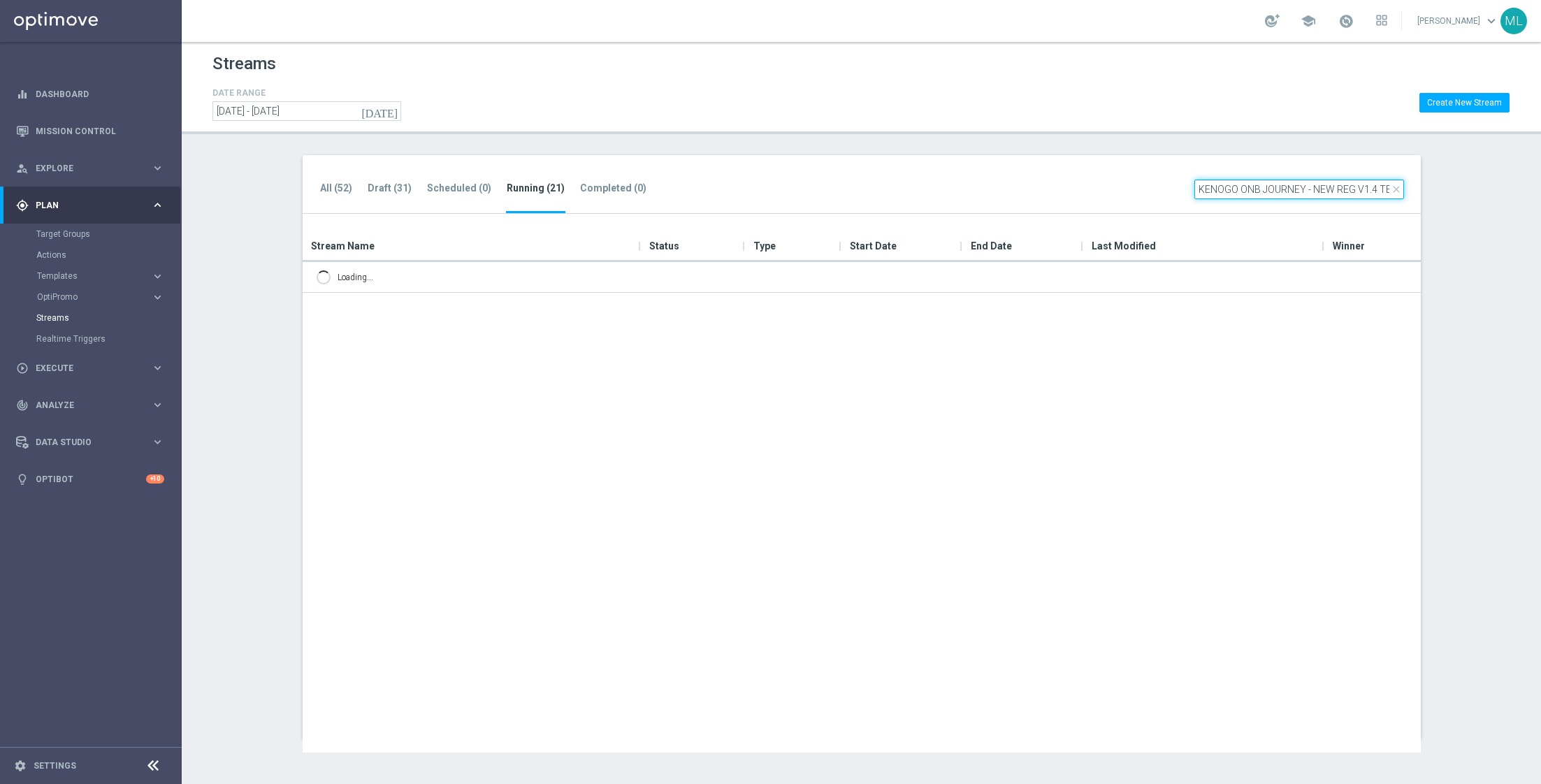
scroll to position [0, 65]
type input "KENOGO ONB JOURNEY - NEW REG V1.4 TEMP - OPTIMAIL"
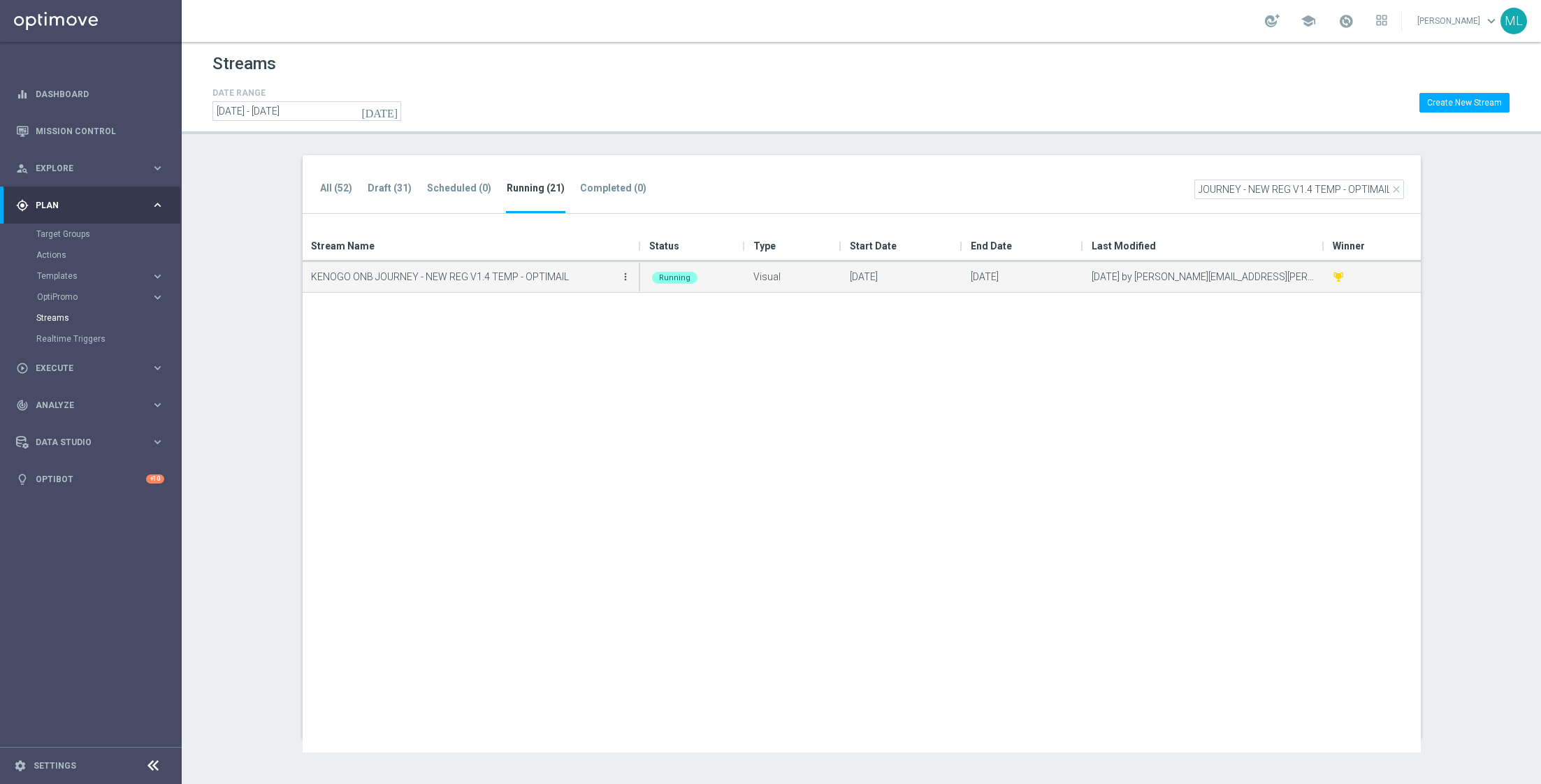
click at [626, 277] on icon "more_vert" at bounding box center [625, 277] width 12 height 12
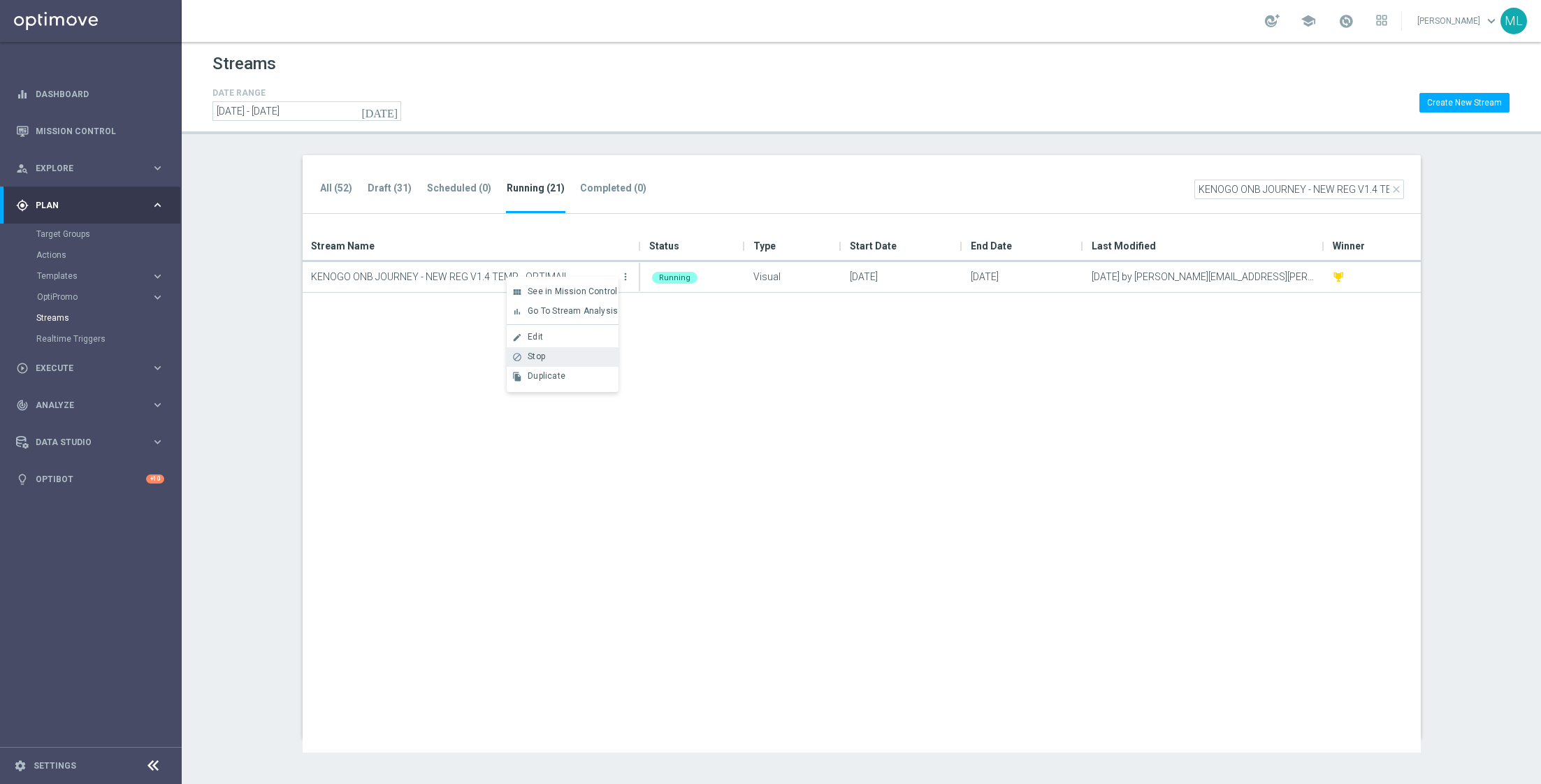
click at [577, 356] on div "Stop" at bounding box center [570, 356] width 84 height 10
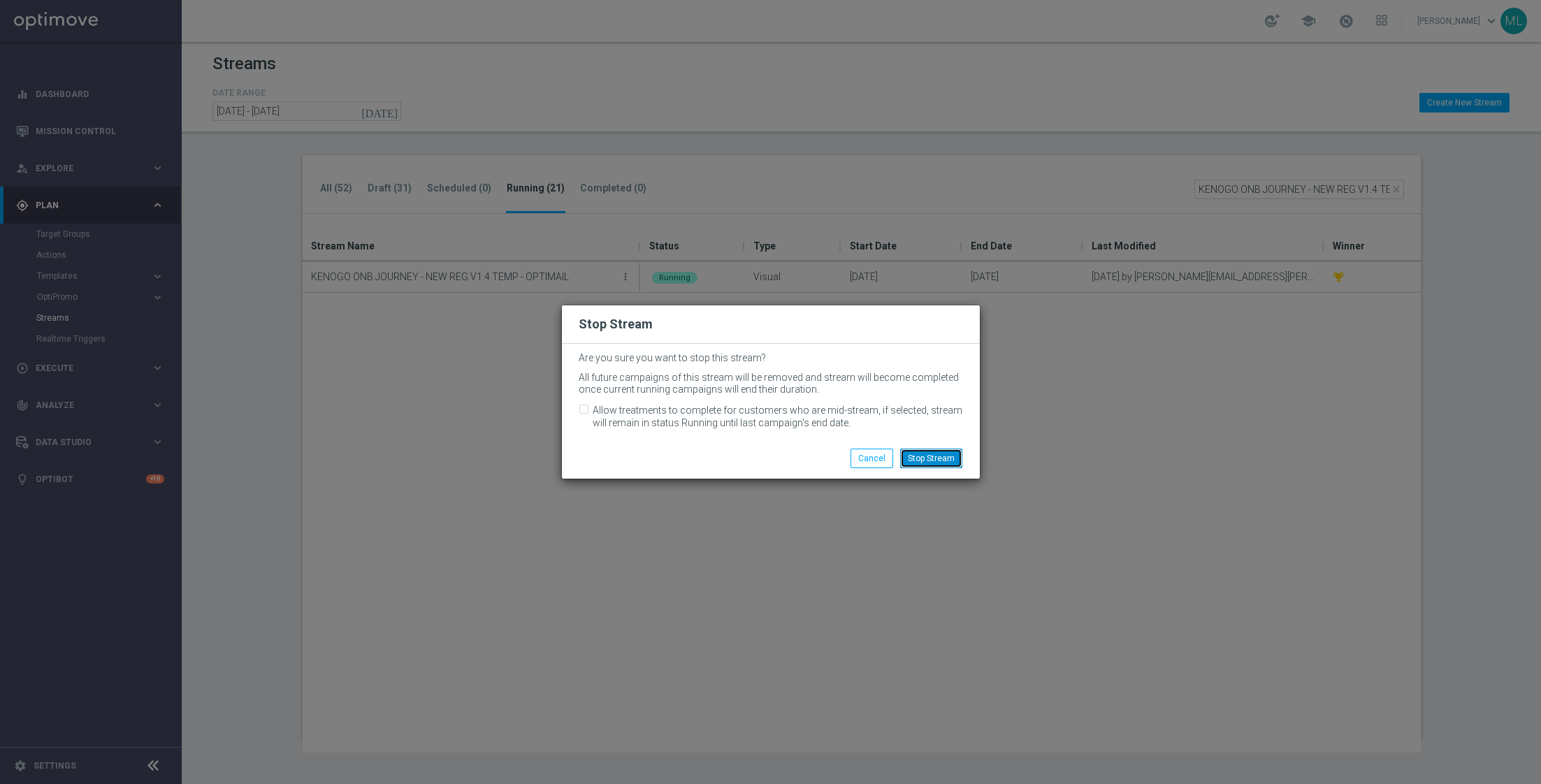
click at [945, 457] on button "Stop Stream" at bounding box center [931, 458] width 62 height 20
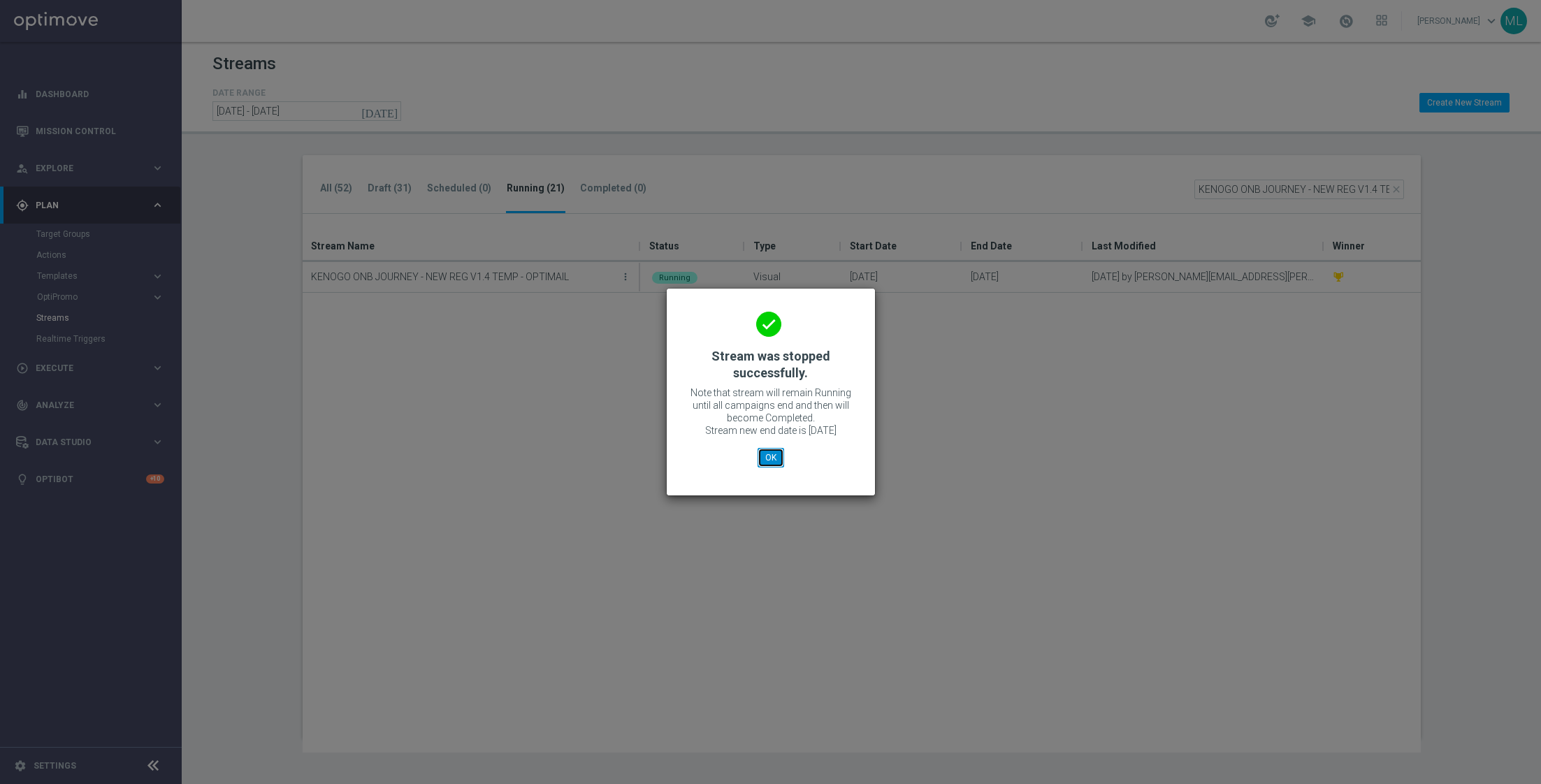
click at [772, 465] on button "OK" at bounding box center [771, 457] width 26 height 20
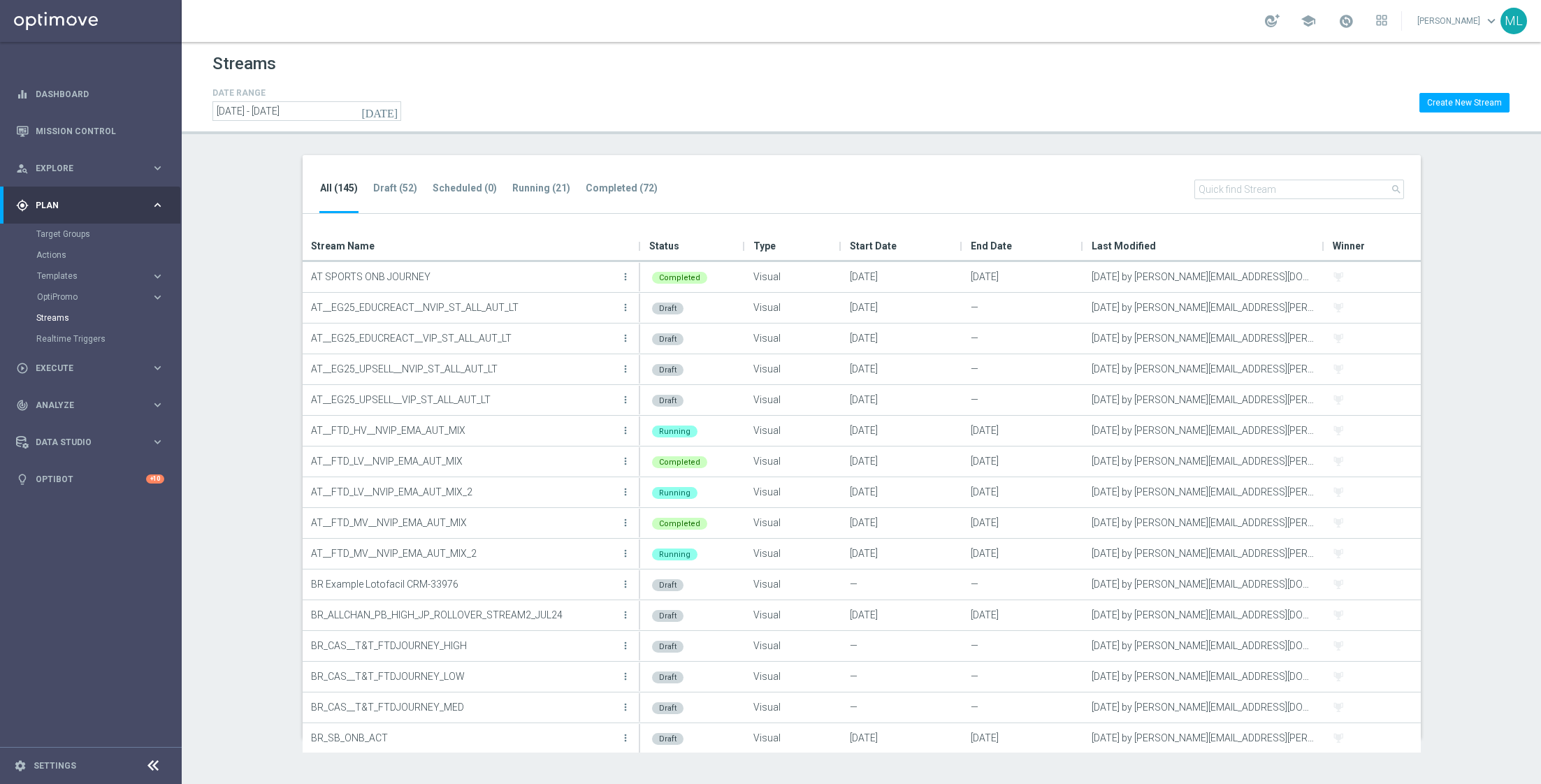
click at [391, 111] on icon "[DATE]" at bounding box center [380, 111] width 38 height 12
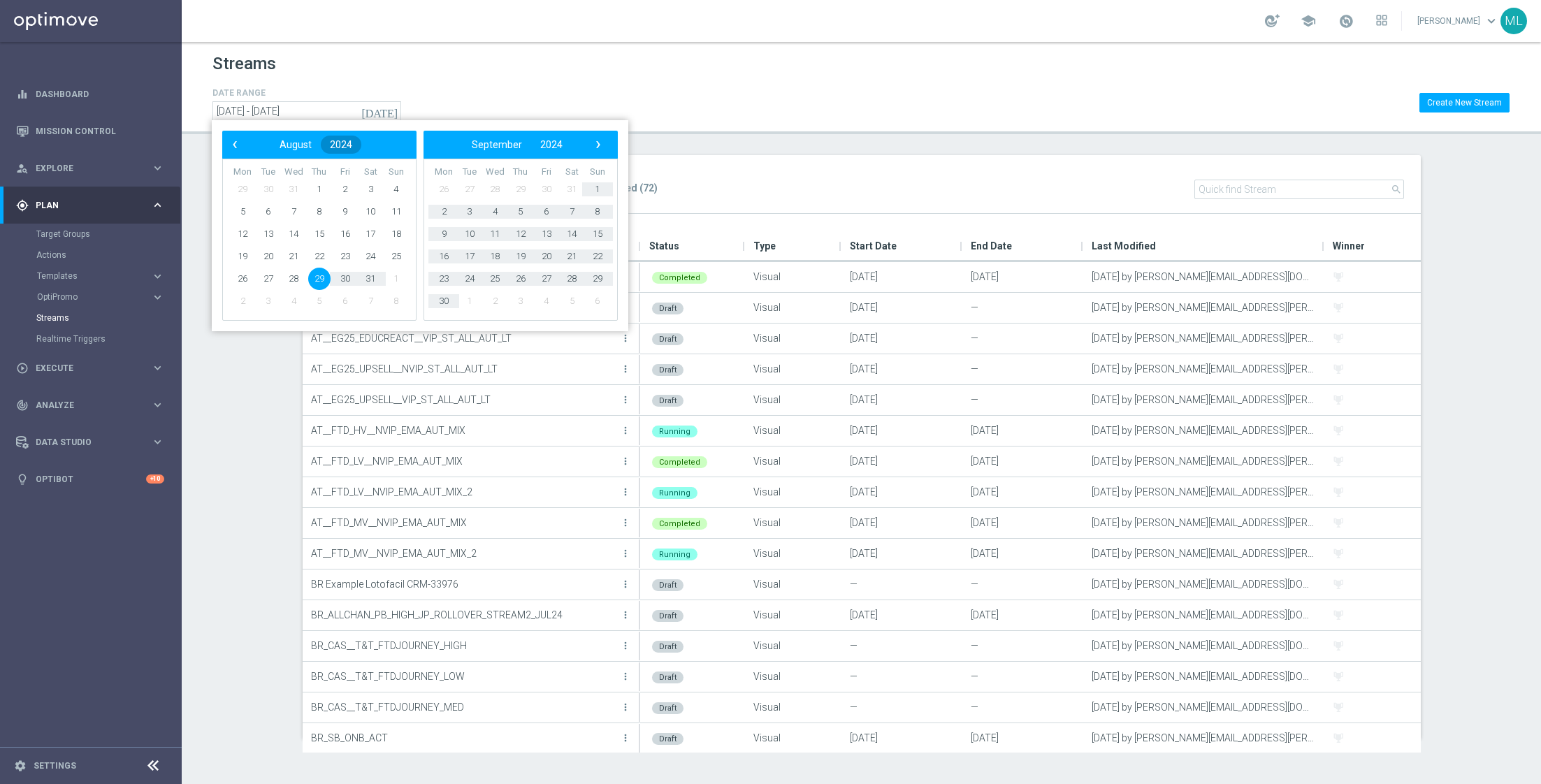
click at [346, 148] on span "2024" at bounding box center [341, 145] width 22 height 12
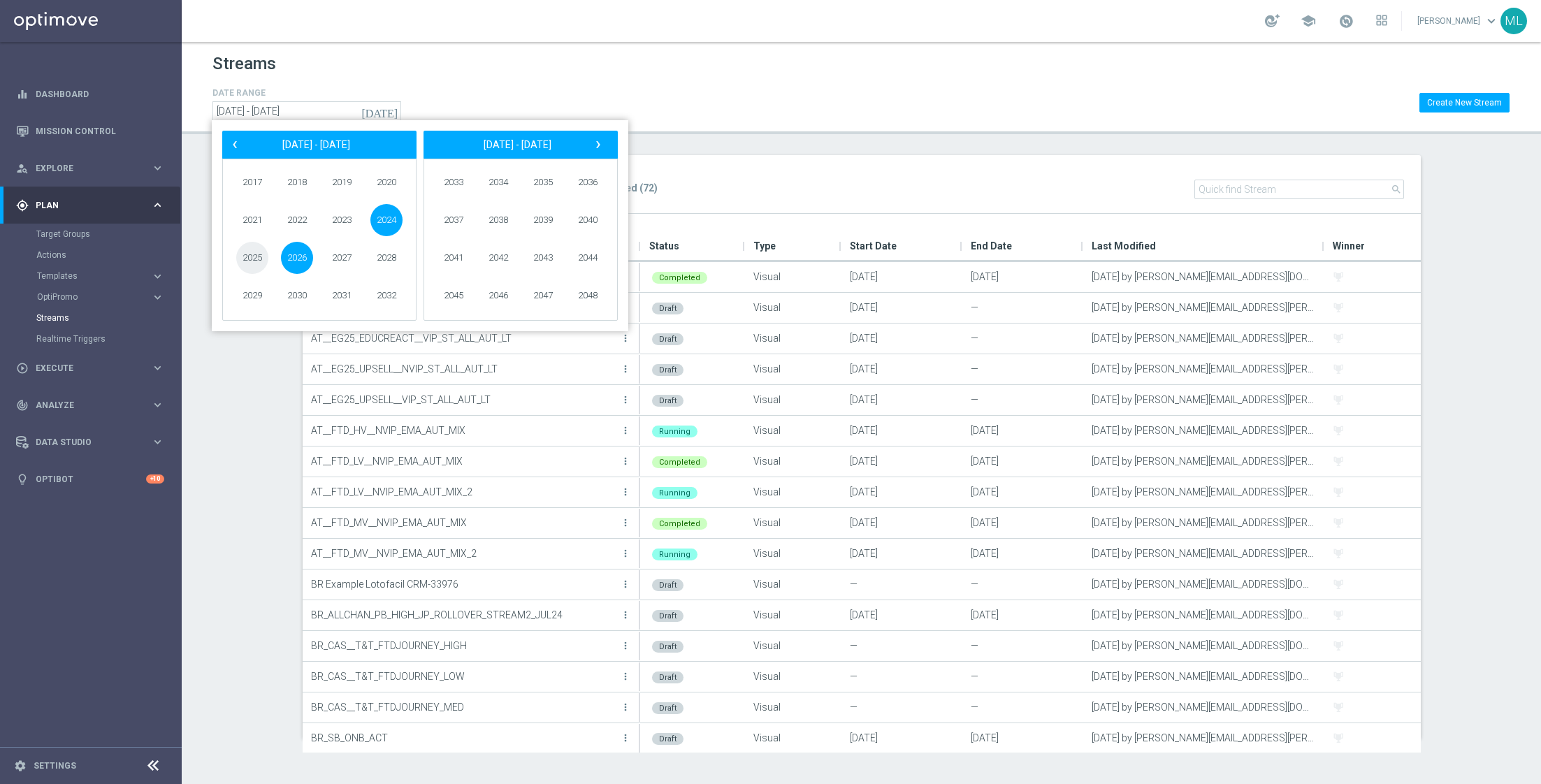
click at [252, 257] on span "2025" at bounding box center [252, 257] width 32 height 32
click at [306, 261] on span "August" at bounding box center [313, 257] width 60 height 20
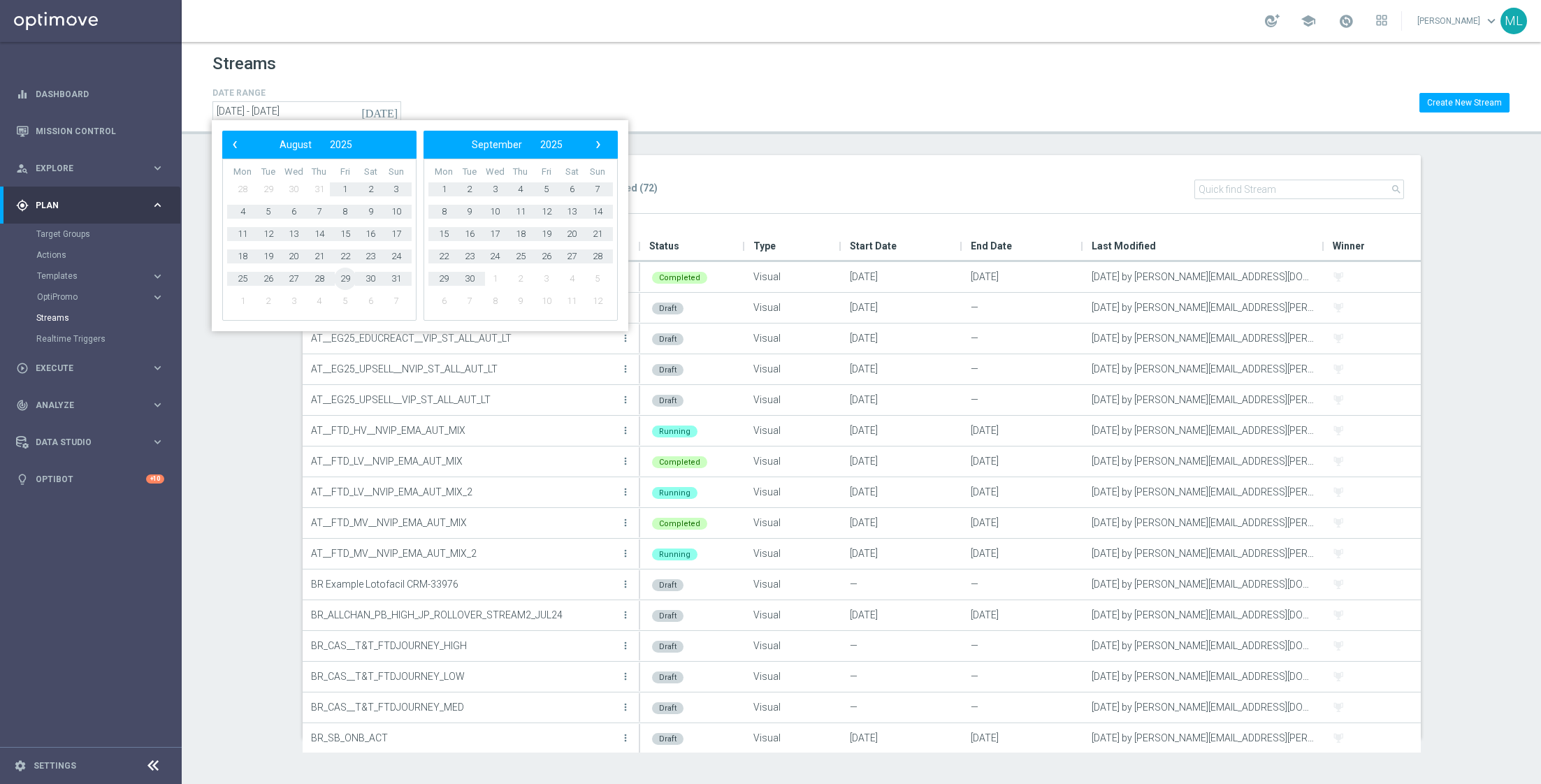
click at [349, 279] on span "29" at bounding box center [345, 279] width 22 height 22
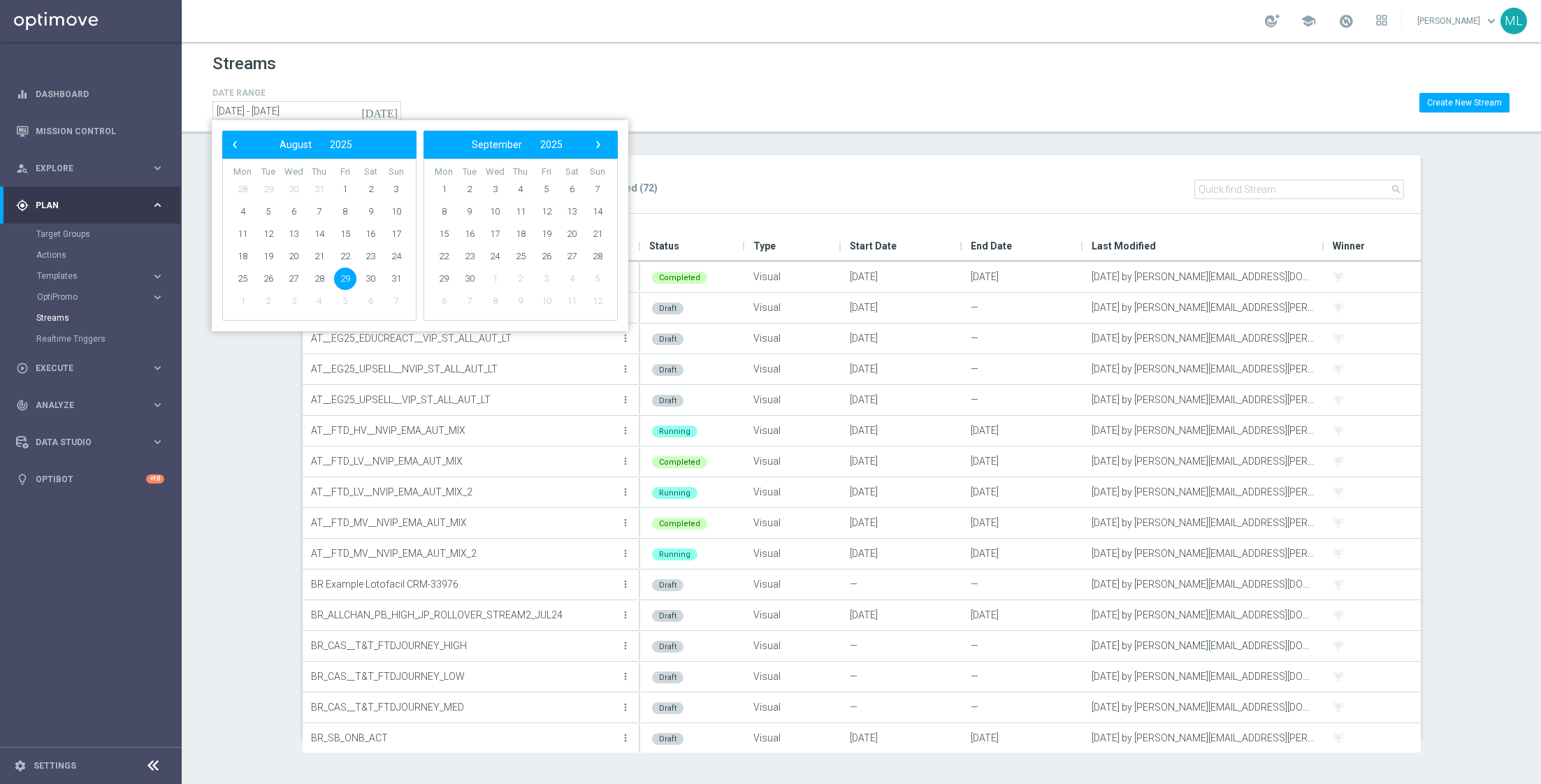
click at [349, 279] on span "29" at bounding box center [345, 279] width 22 height 22
type input "[DATE] - [DATE]"
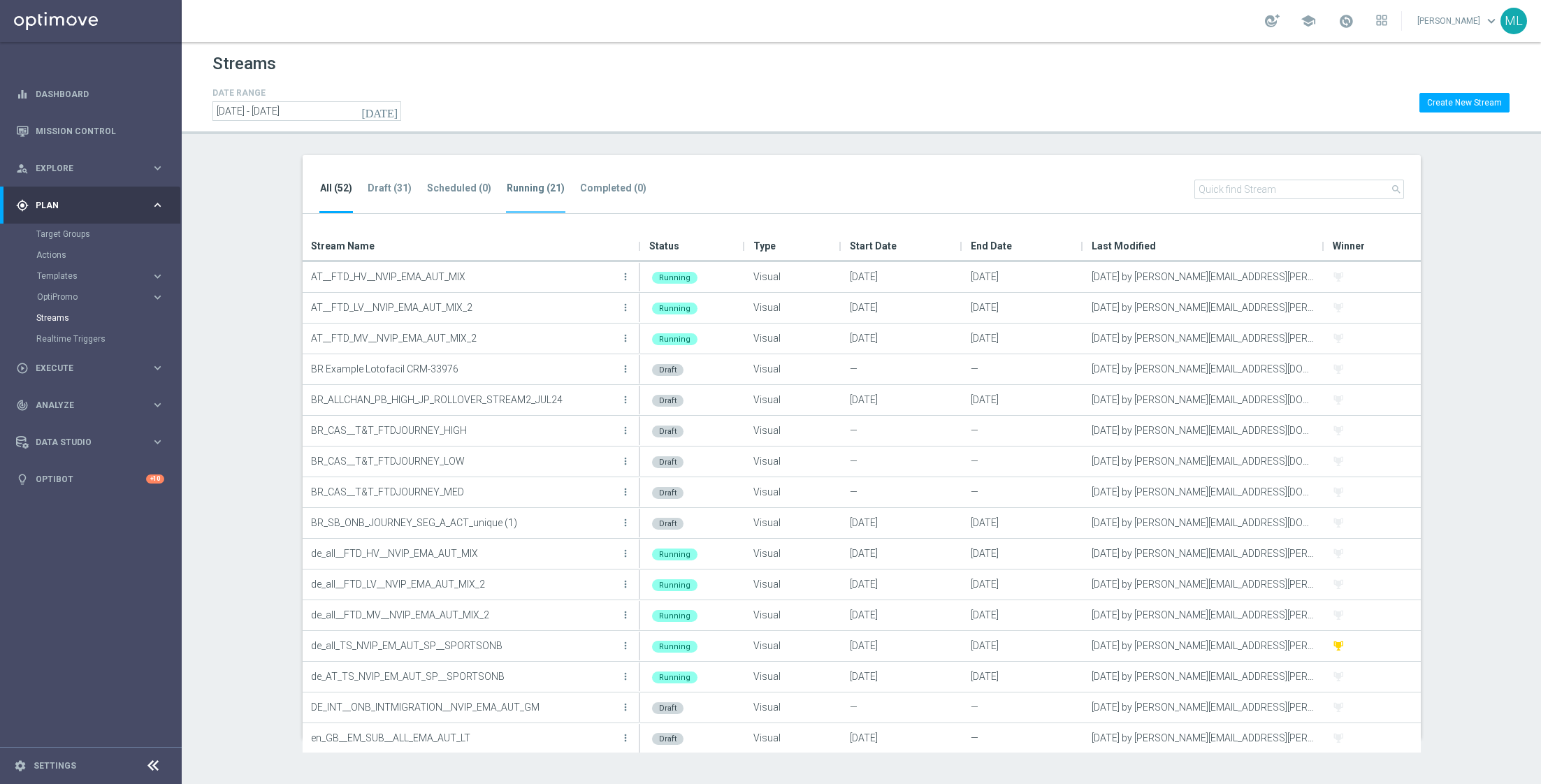
click at [526, 190] on tab-header "Running (21)" at bounding box center [535, 188] width 58 height 12
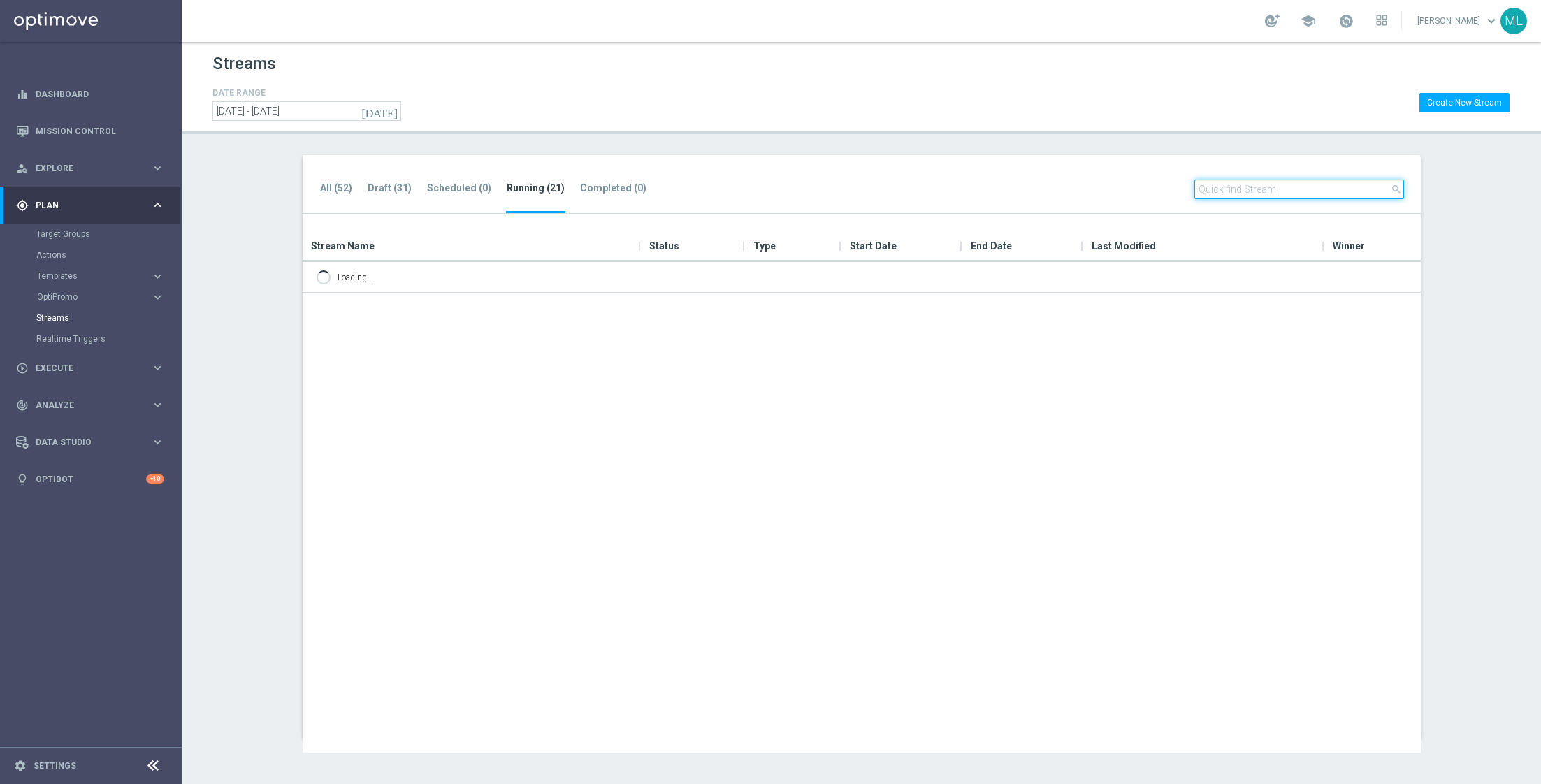
click at [1261, 189] on input "text" at bounding box center [1299, 189] width 209 height 20
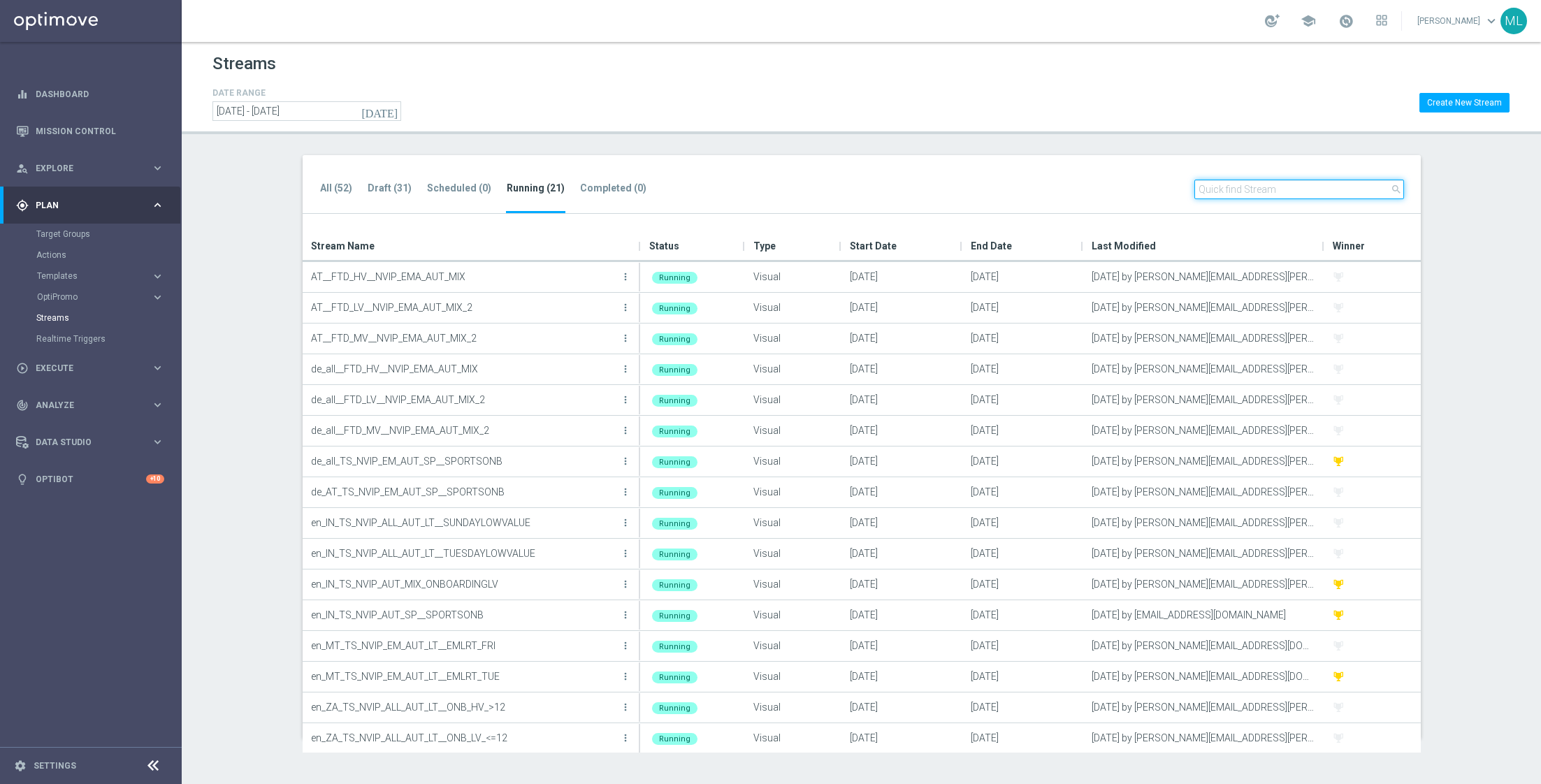
paste input "KENOGO ONB JOURNEY - NEW REG V1.4 TEMP - OPTIMAIL"
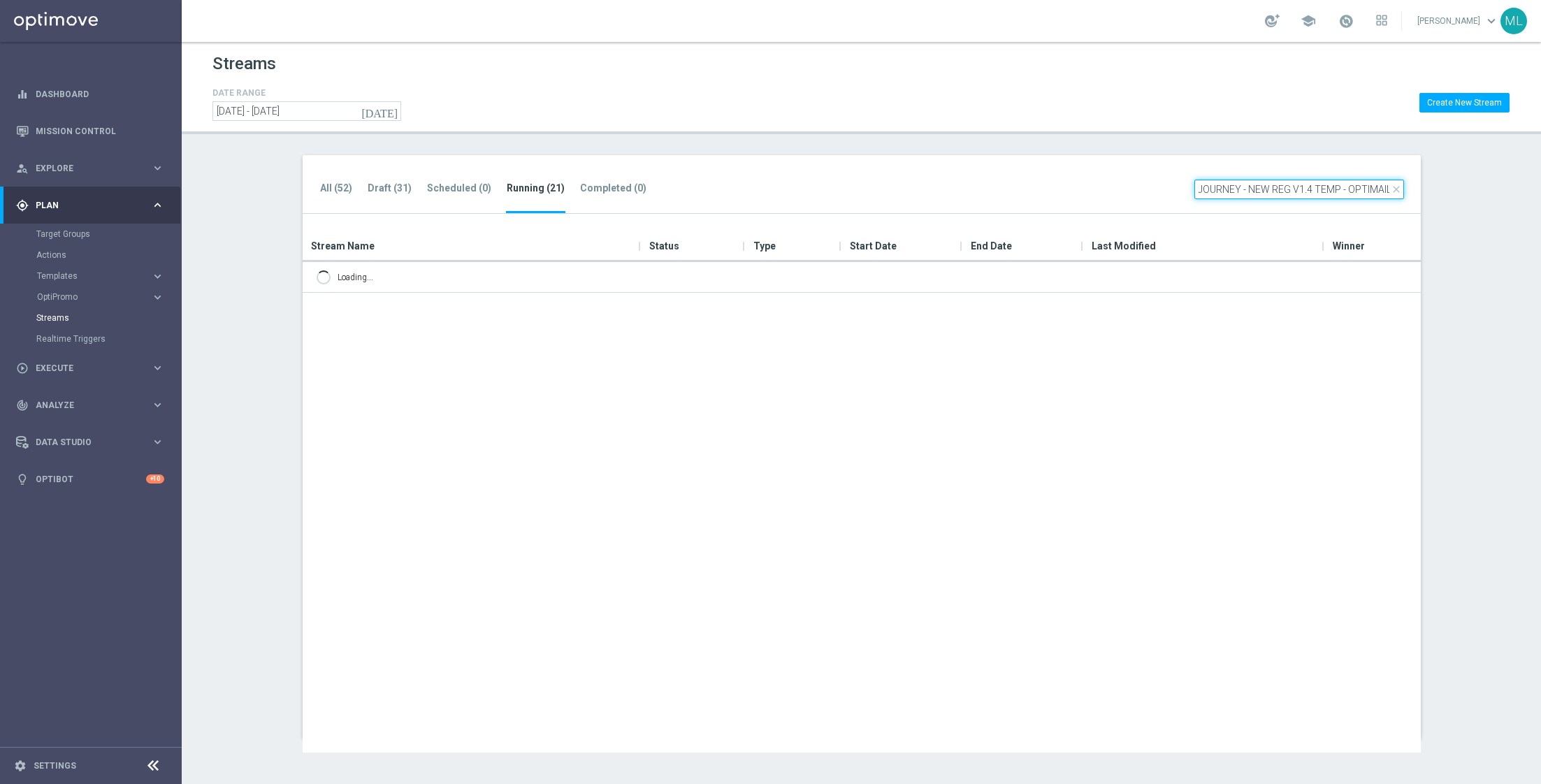
type input "KENOGO ONB JOURNEY - NEW REG V1.4 TEMP - OPTIMAIL"
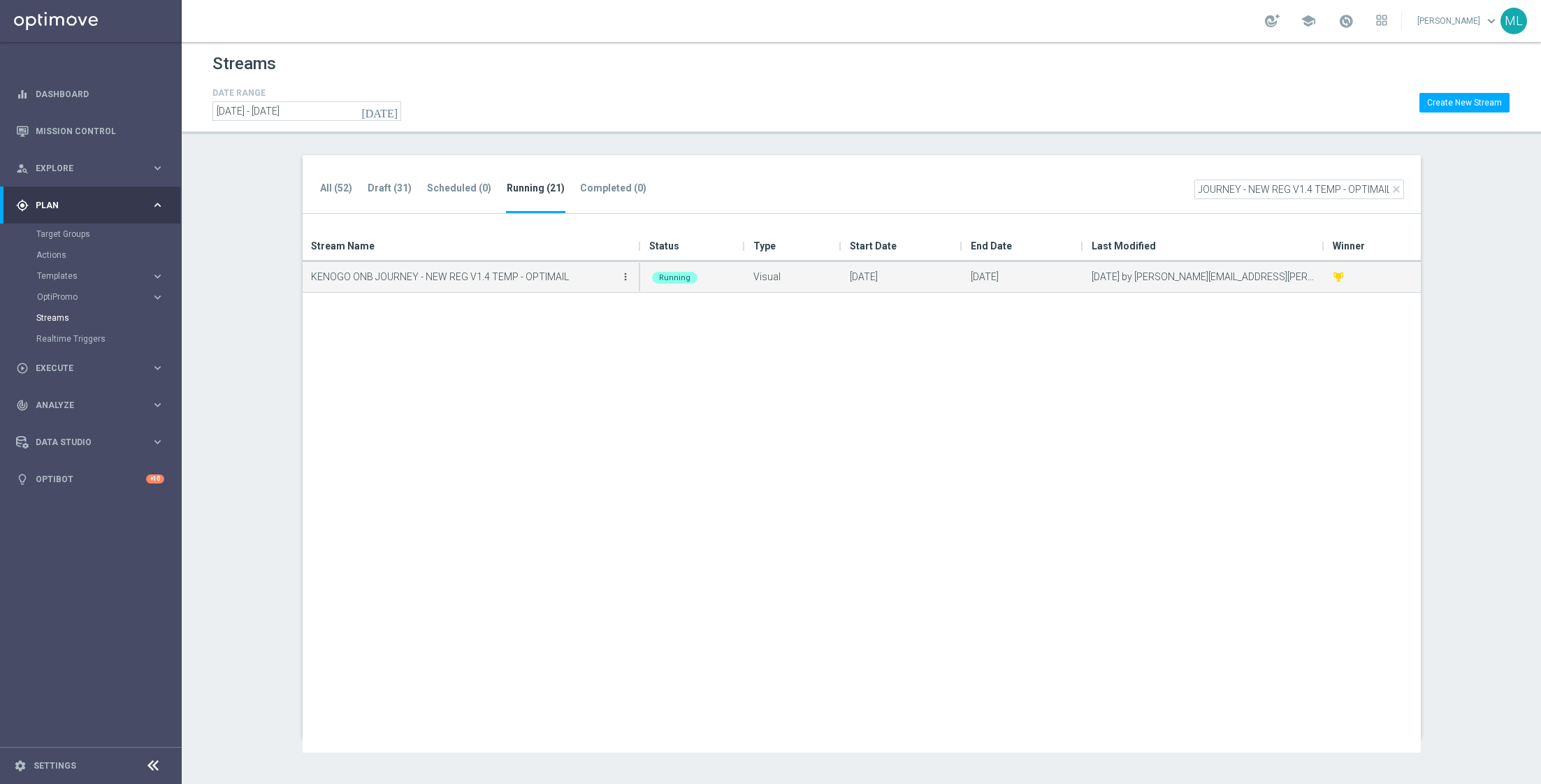
click at [630, 280] on icon "more_vert" at bounding box center [625, 277] width 12 height 12
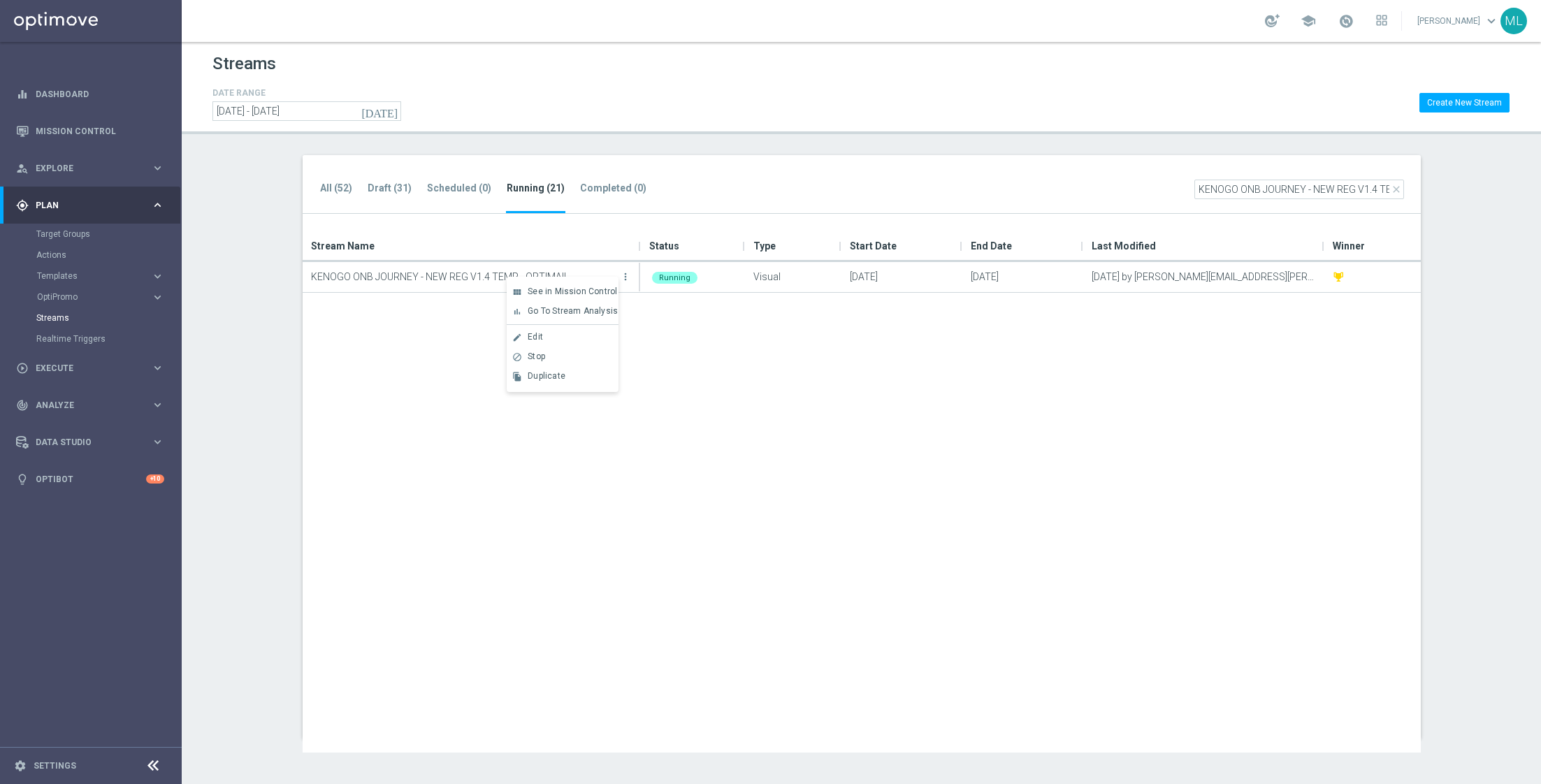
click at [754, 414] on div "KENOGO ONB JOURNEY - NEW REG V1.4 TEMP - OPTIMAIL more_vert Running Visual [DAT…" at bounding box center [862, 507] width 1118 height 490
click at [682, 375] on div "KENOGO ONB JOURNEY - NEW REG V1.4 TEMP - OPTIMAIL more_vert Running Visual [DAT…" at bounding box center [862, 507] width 1118 height 490
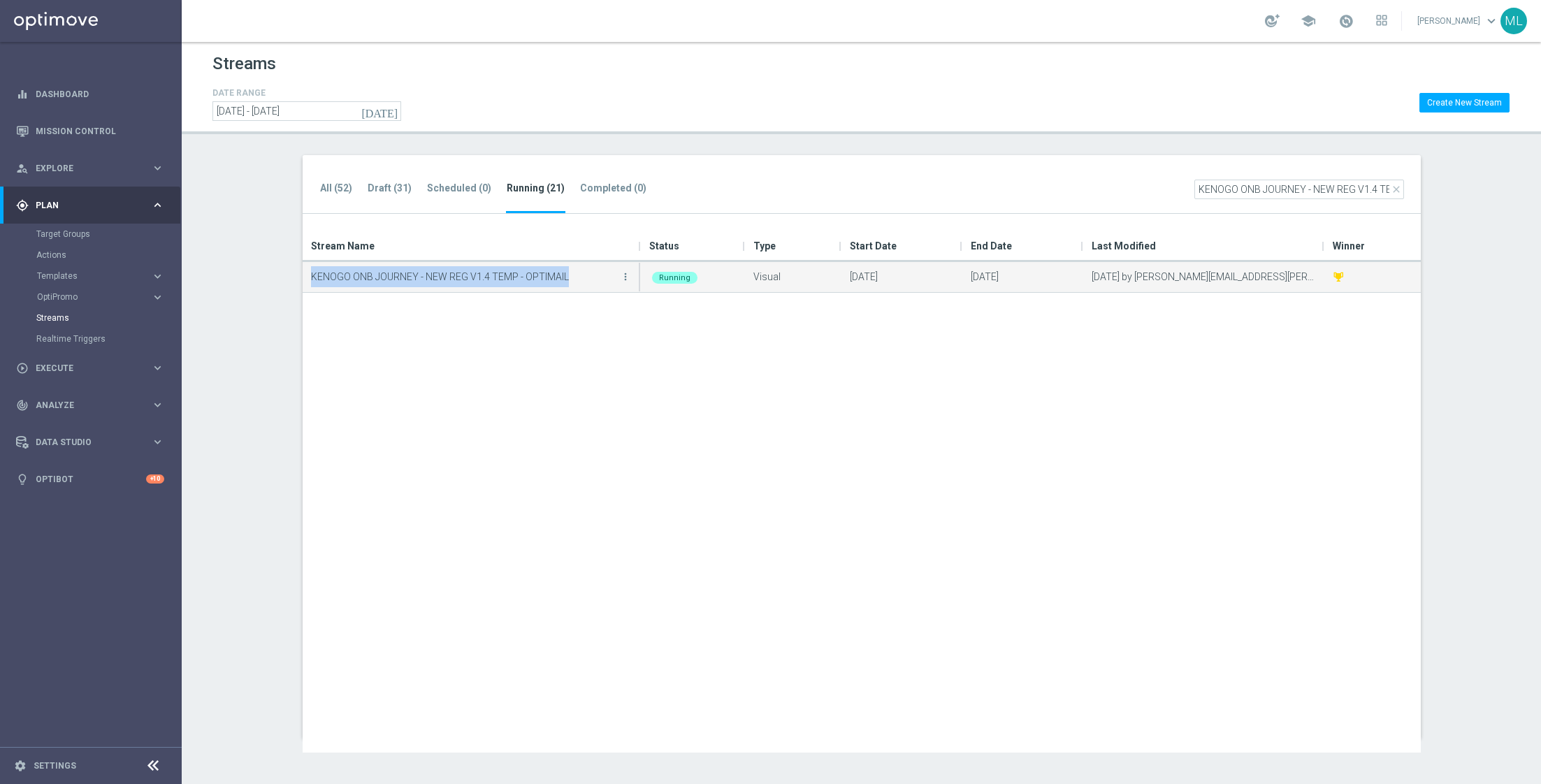
drag, startPoint x: 577, startPoint y: 272, endPoint x: 313, endPoint y: 263, distance: 264.2
click at [313, 263] on div "KENOGO ONB JOURNEY - NEW REG V1.4 TEMP - OPTIMAIL more_vert" at bounding box center [471, 277] width 322 height 28
copy p "KENOGO ONB JOURNEY - NEW REG V1.4 TEMP - OPTIMAIL"
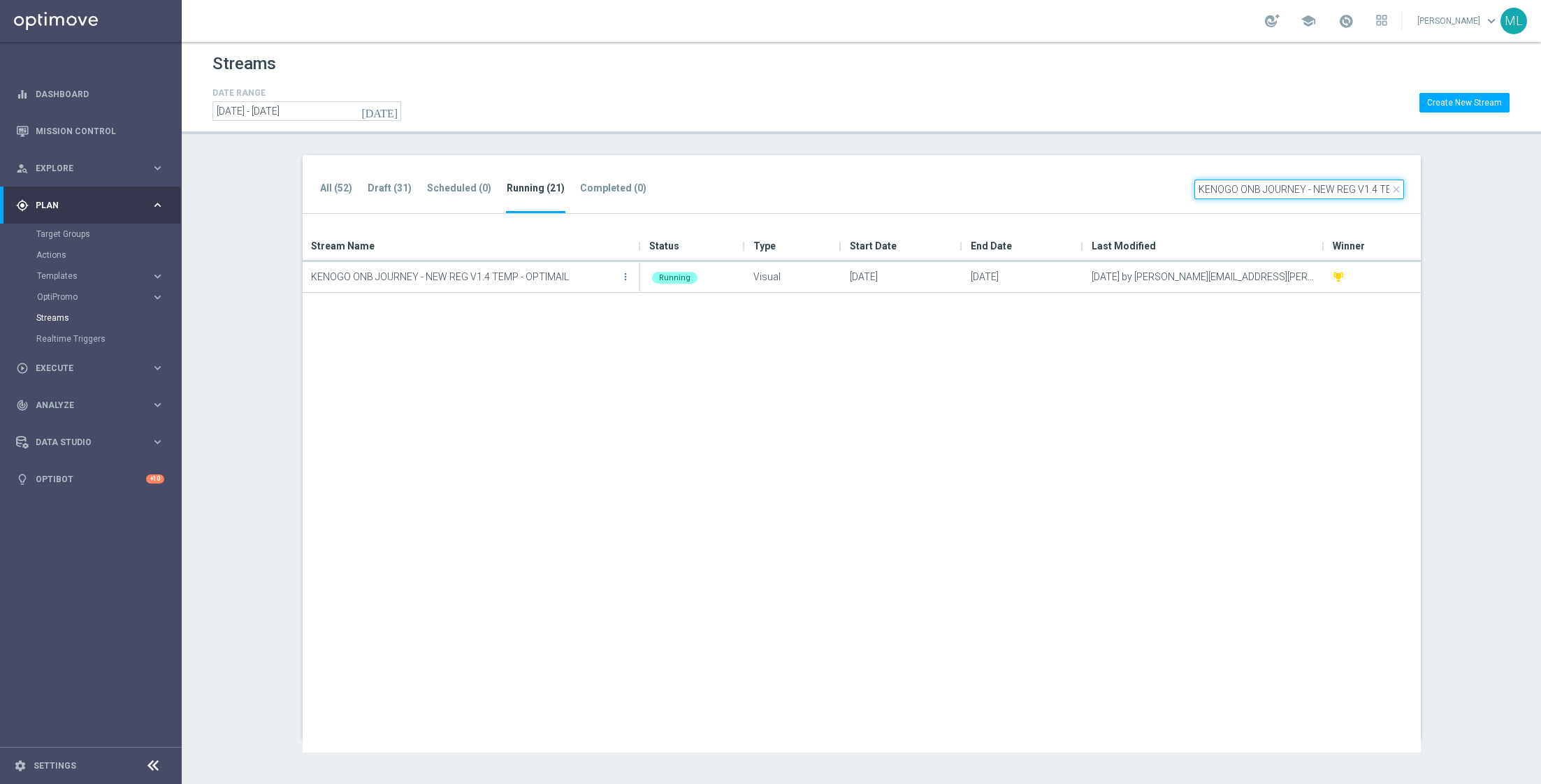
click at [1255, 186] on input "KENOGO ONB JOURNEY - NEW REG V1.4 TEMP - OPTIMAIL" at bounding box center [1299, 189] width 209 height 20
paste input "text"
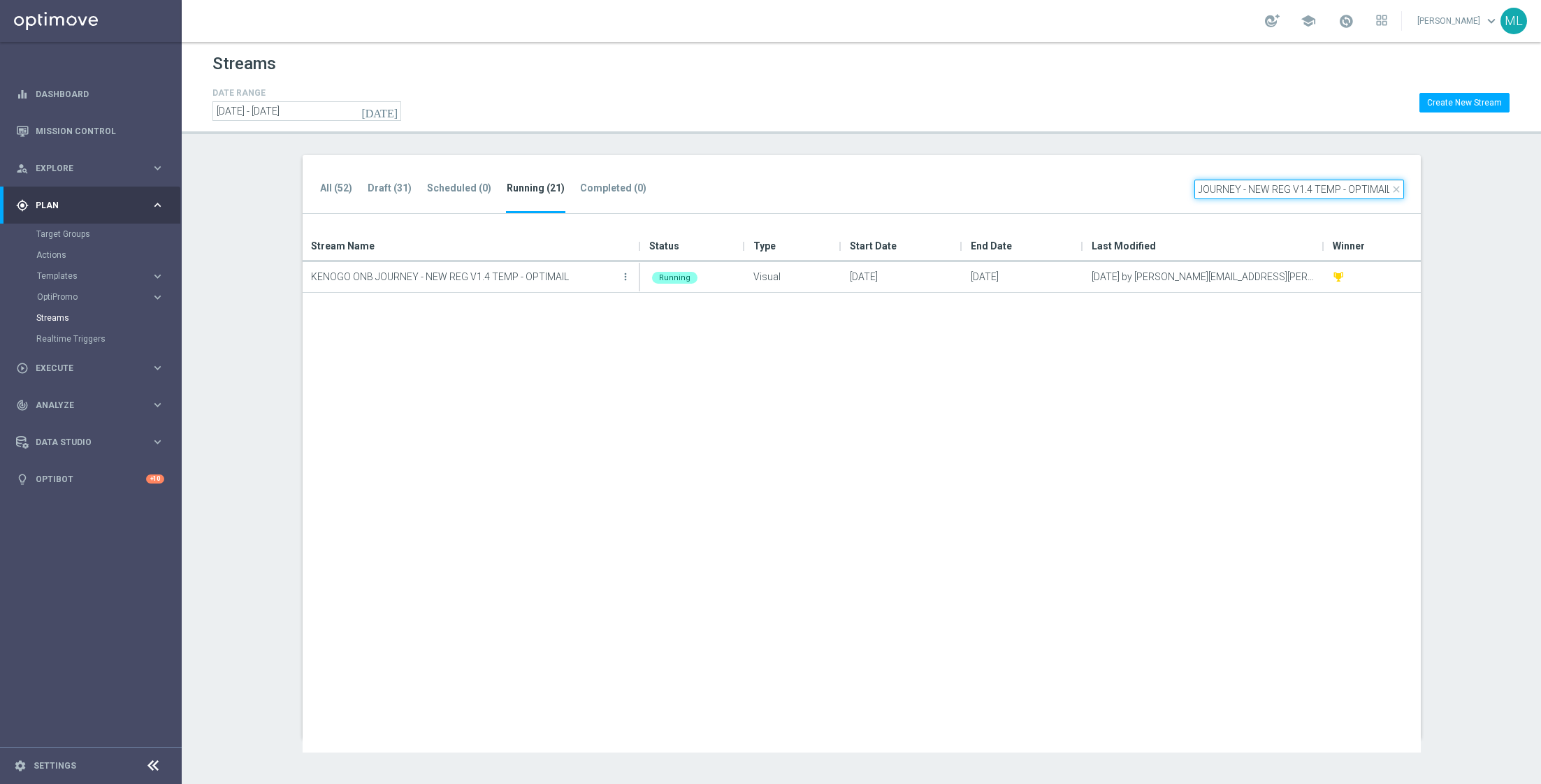
click at [1312, 187] on input "KENOGO ONB JOURNEY - NEW REG V1.4 TEMP - OPTIMAIL" at bounding box center [1299, 189] width 209 height 20
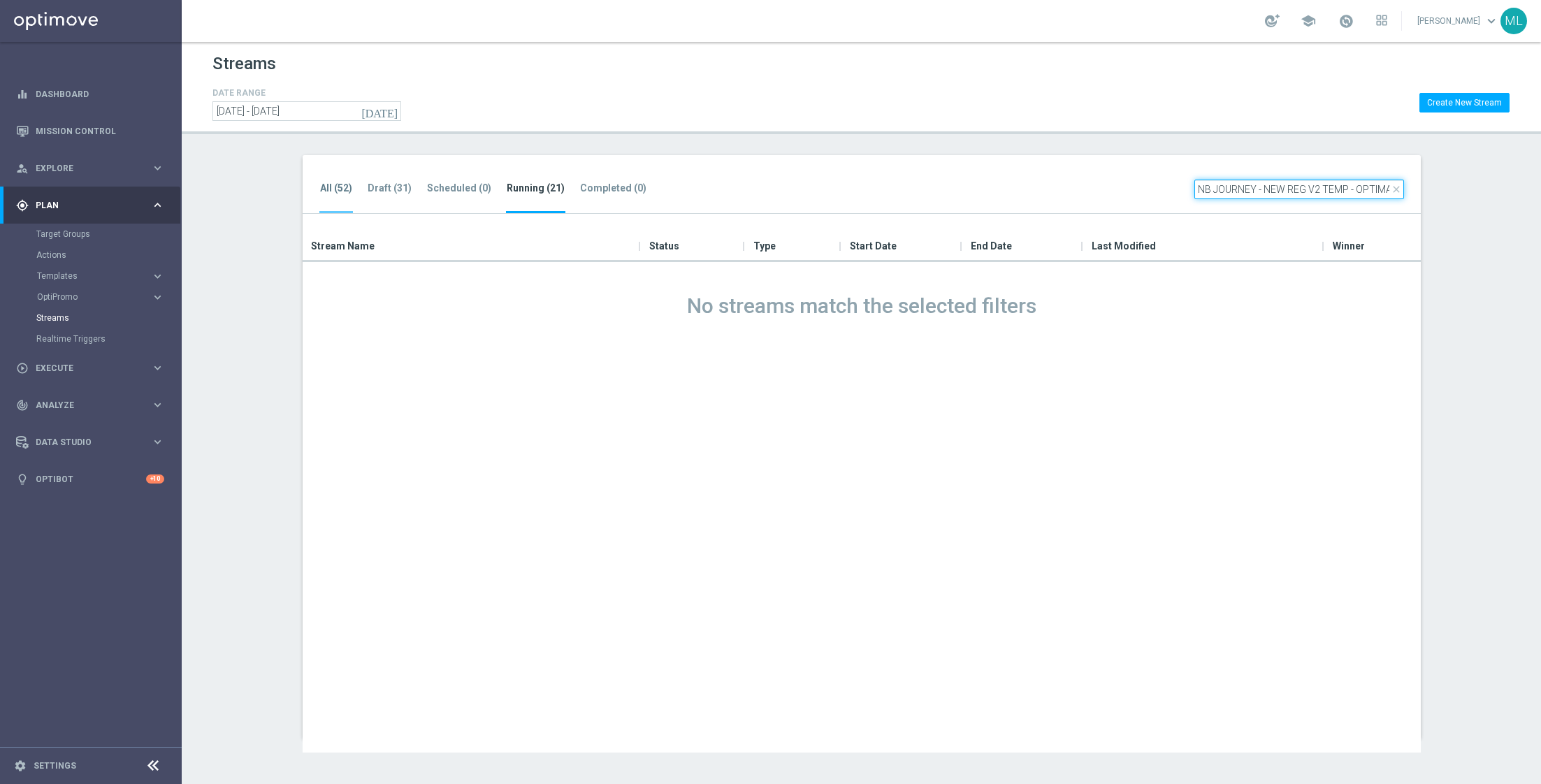
type input "KENOGO ONB JOURNEY - NEW REG V2 TEMP - OPTIMAIL"
click at [341, 188] on tab-header "All (52)" at bounding box center [336, 188] width 32 height 12
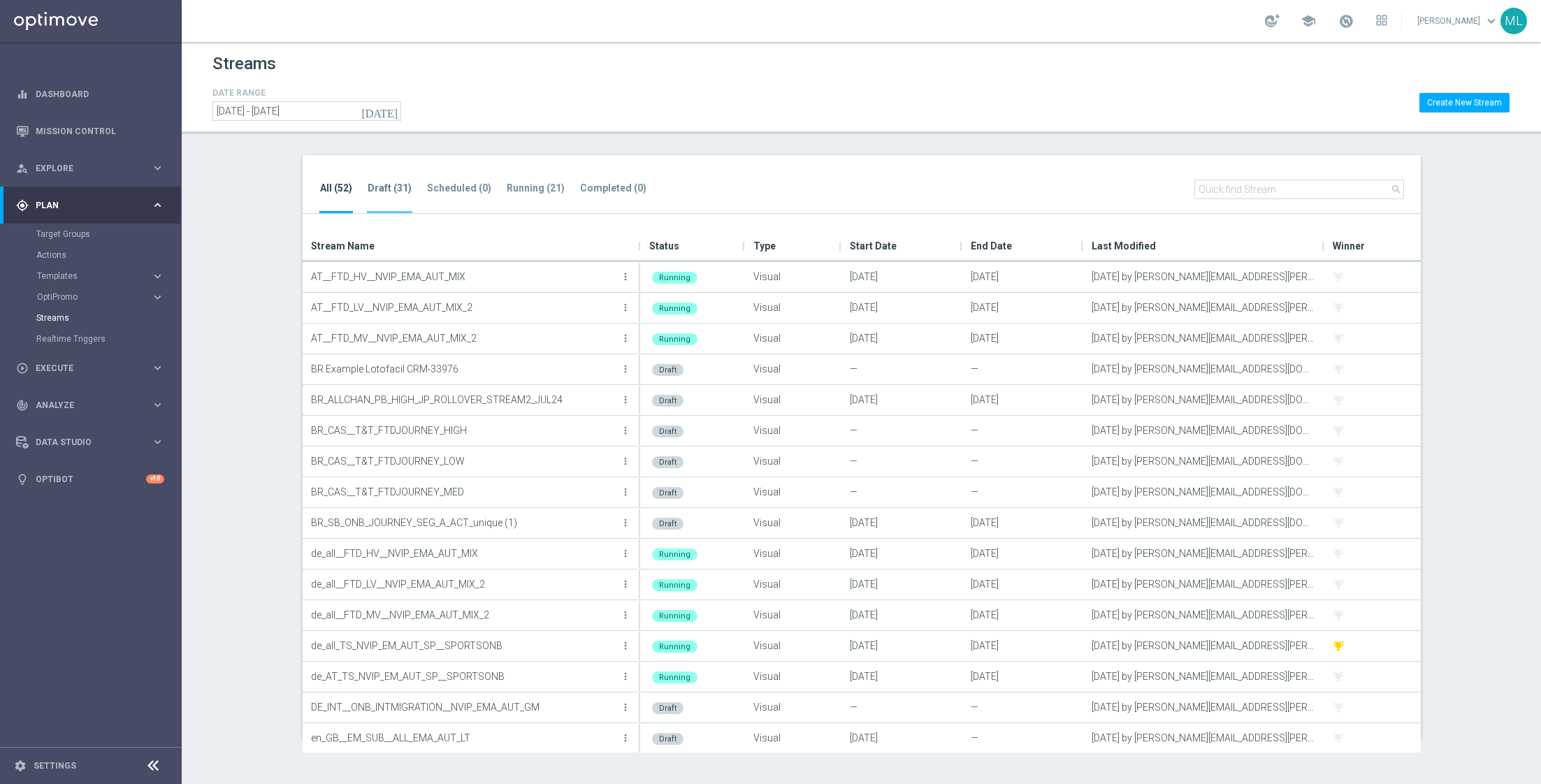
click at [376, 187] on tab-header "Draft (31)" at bounding box center [389, 188] width 44 height 12
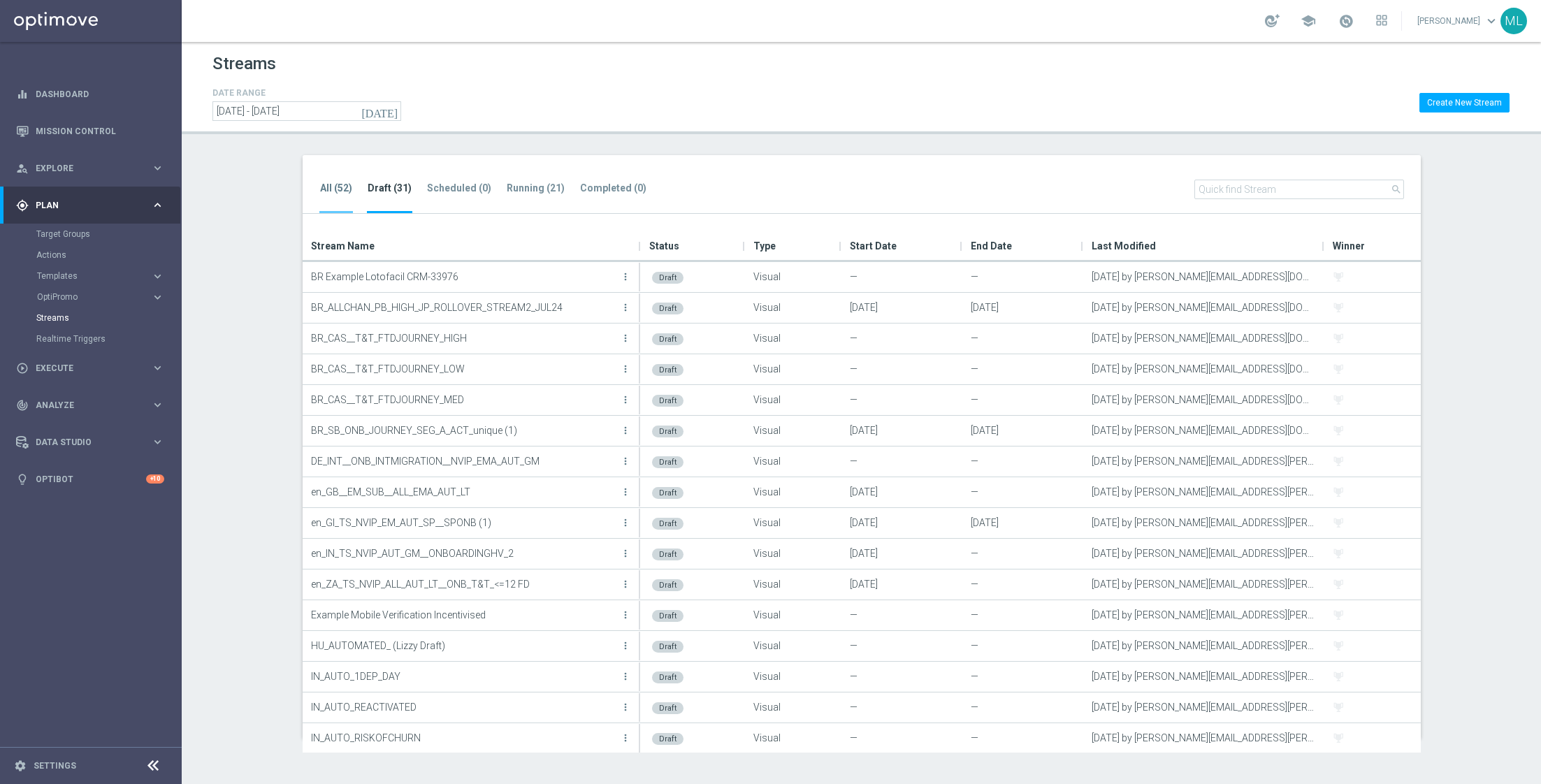
click at [338, 196] on li "All (52)" at bounding box center [336, 197] width 34 height 33
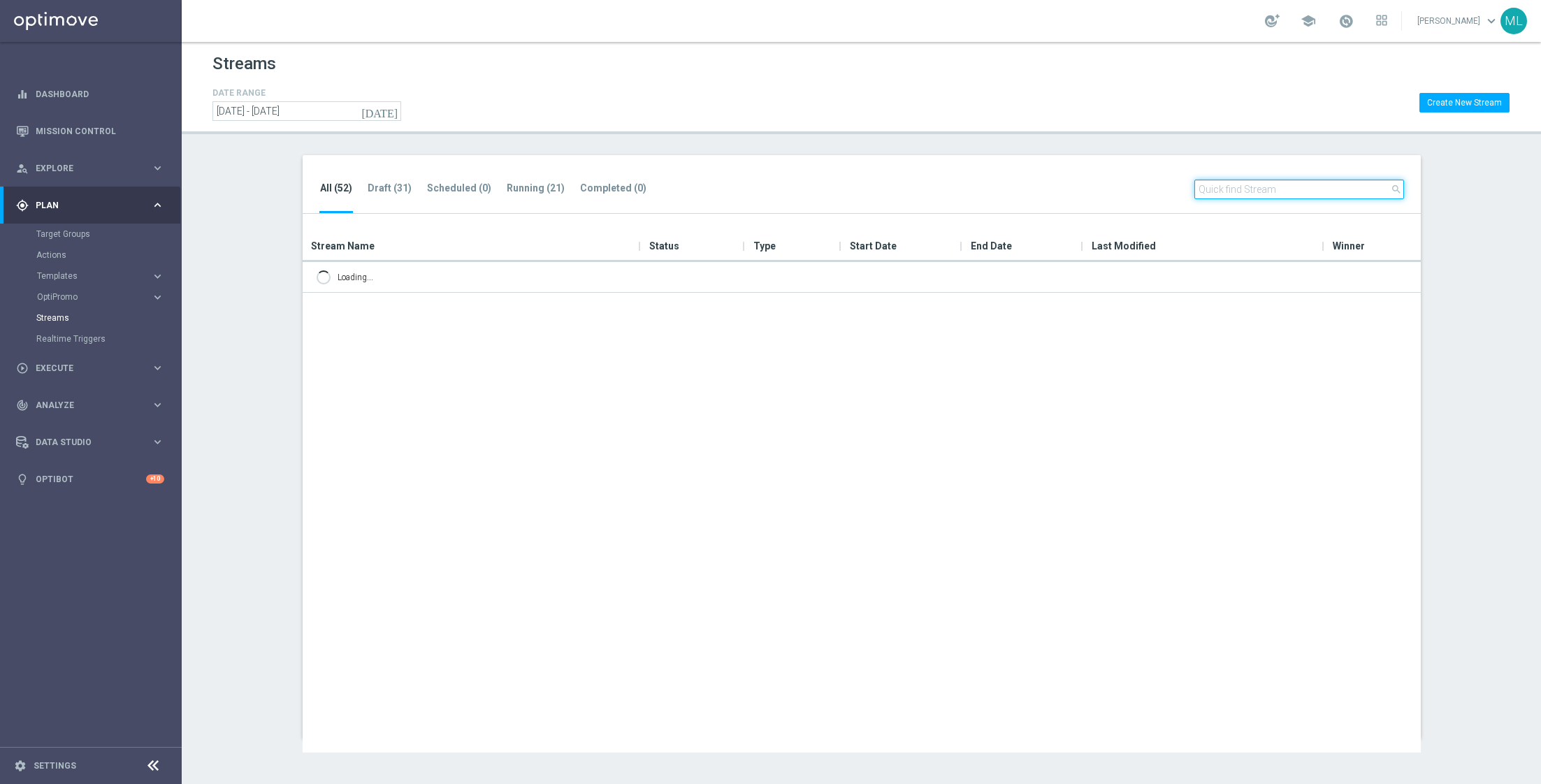
click at [1247, 190] on input "text" at bounding box center [1299, 189] width 209 height 20
paste input "KENOGO ONB JOURNEY - NEW REG V1.4 TEMP - OPTIMAIL"
click at [1309, 189] on input "KENOGO ONB JOURNEY - NEW REG V1.4 TEMP - OPTIMAIL" at bounding box center [1299, 189] width 209 height 20
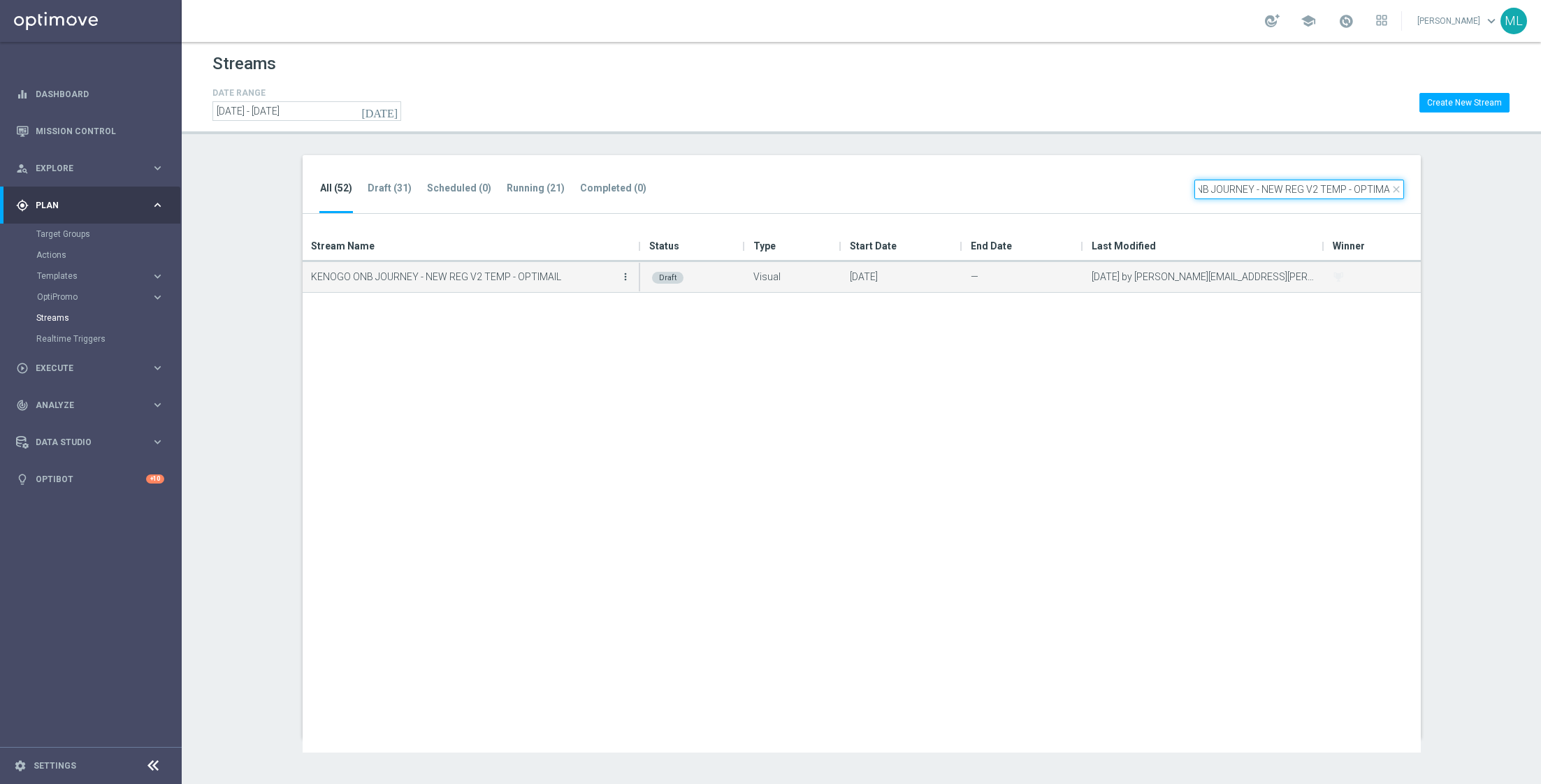
type input "KENOGO ONB JOURNEY - NEW REG V2 TEMP - OPTIMAIL"
click at [624, 280] on icon "more_vert" at bounding box center [625, 277] width 12 height 12
click at [438, 284] on p "KENOGO ONB JOURNEY - NEW REG V2 TEMP - OPTIMAIL" at bounding box center [464, 276] width 306 height 21
click at [457, 274] on p "KENOGO ONB JOURNEY - NEW REG V2 TEMP - OPTIMAIL" at bounding box center [464, 276] width 306 height 21
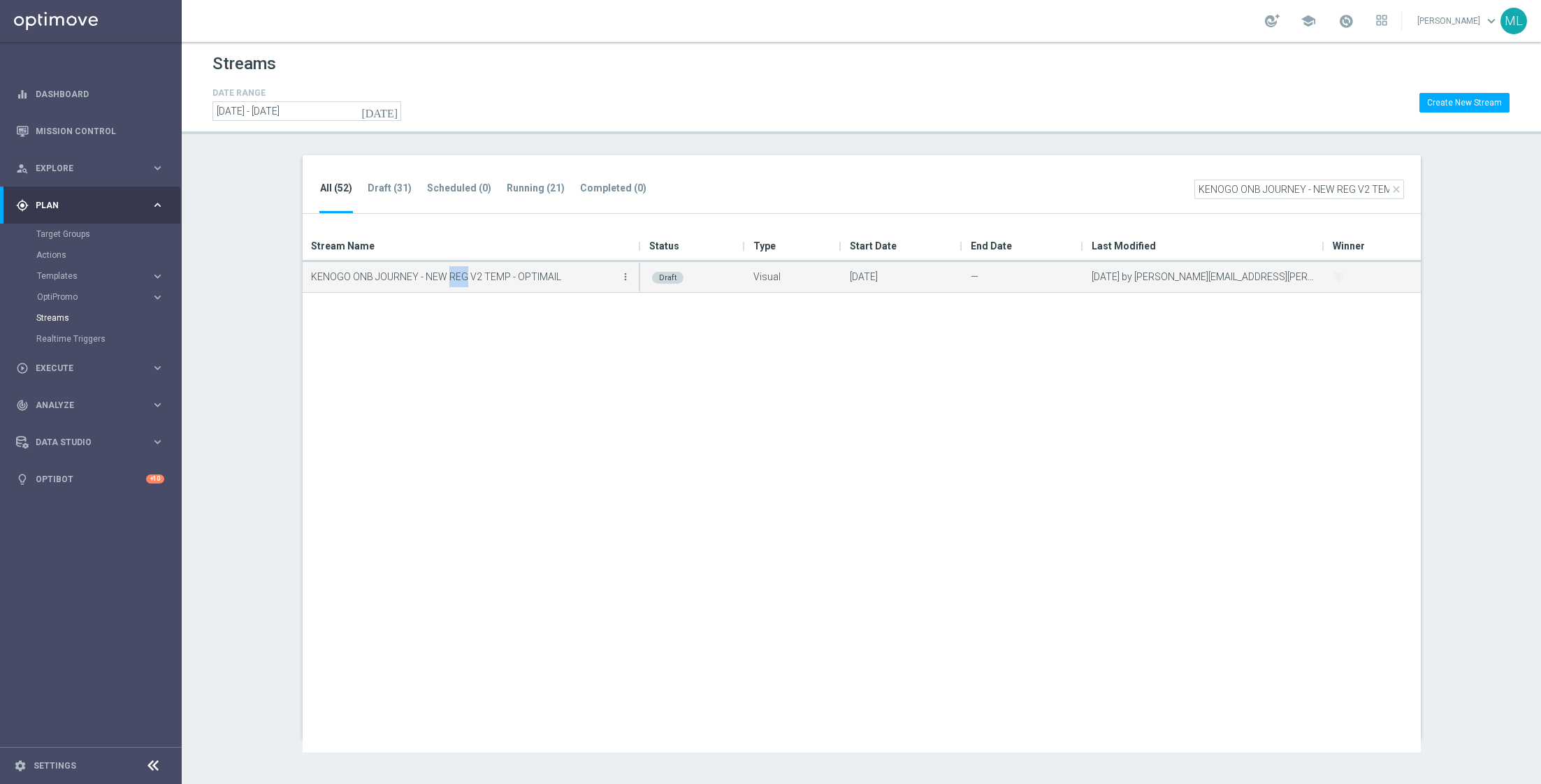
click at [457, 274] on p "KENOGO ONB JOURNEY - NEW REG V2 TEMP - OPTIMAIL" at bounding box center [464, 276] width 306 height 21
click at [533, 277] on p "KENOGO ONB JOURNEY - NEW REG V2 TEMP - OPTIMAIL" at bounding box center [464, 276] width 306 height 21
click at [627, 276] on icon "more_vert" at bounding box center [625, 277] width 12 height 12
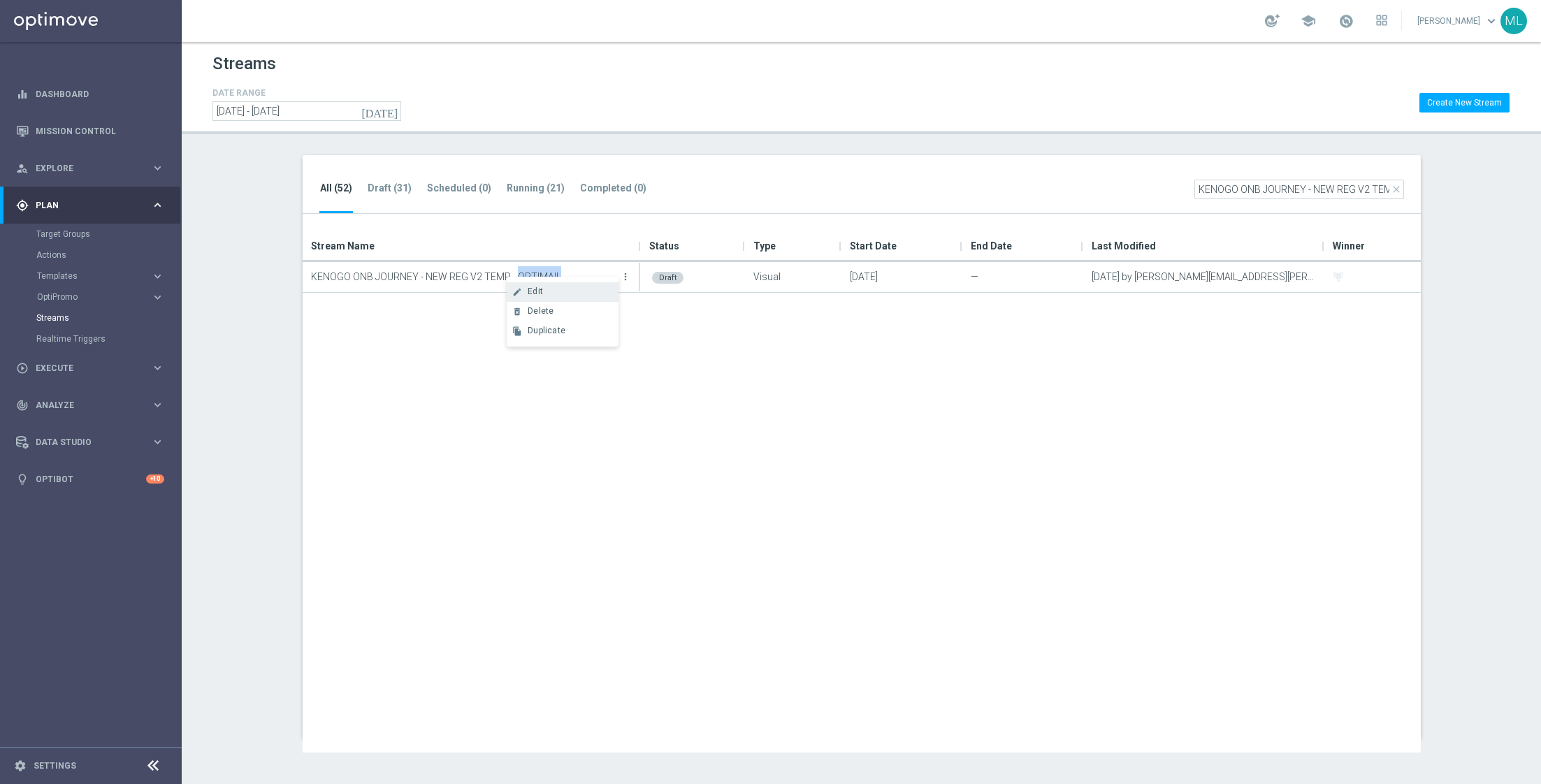
click at [570, 298] on div "create Edit" at bounding box center [562, 292] width 112 height 20
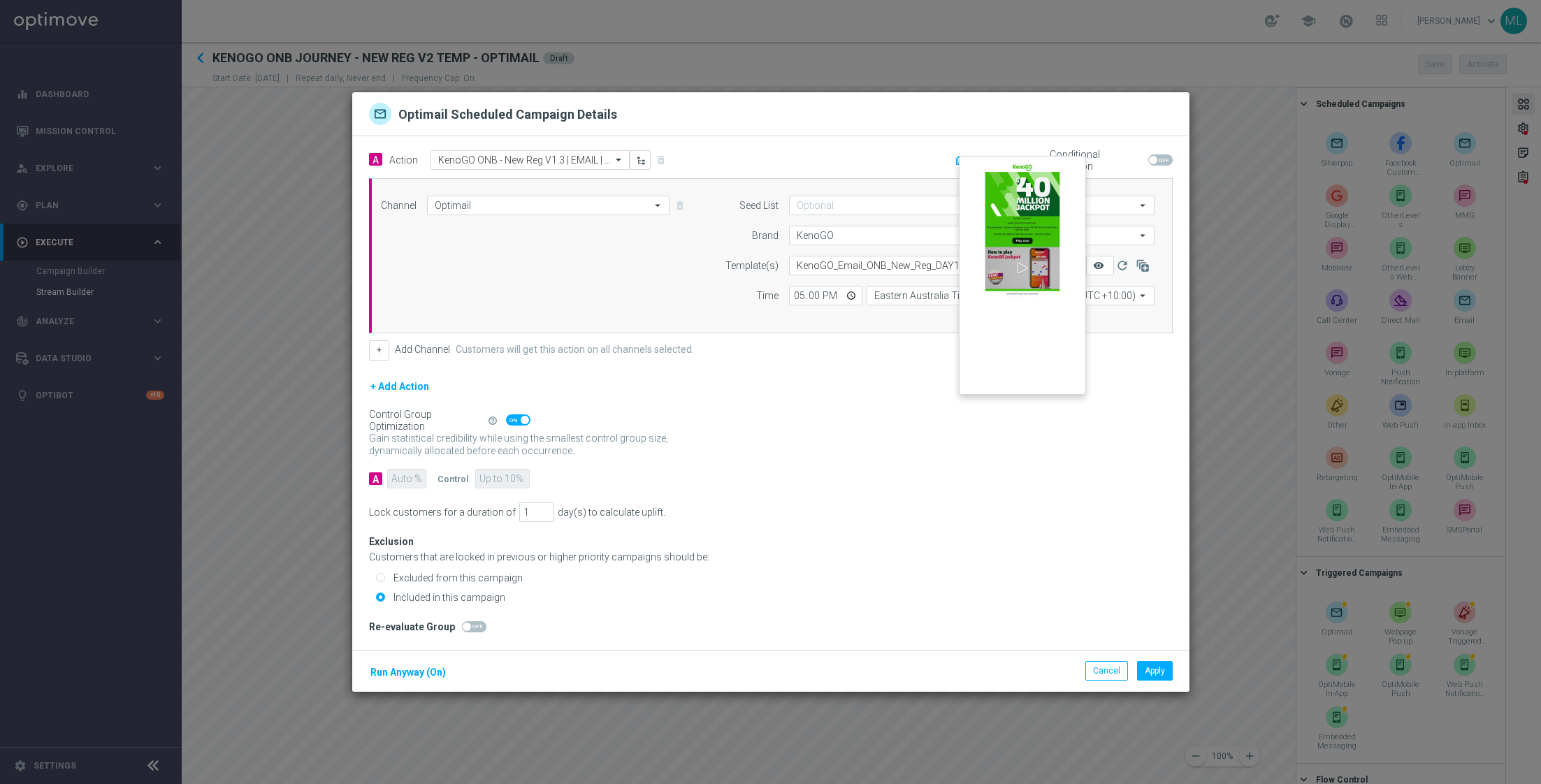
click at [1098, 269] on icon "remove_red_eye" at bounding box center [1098, 265] width 12 height 12
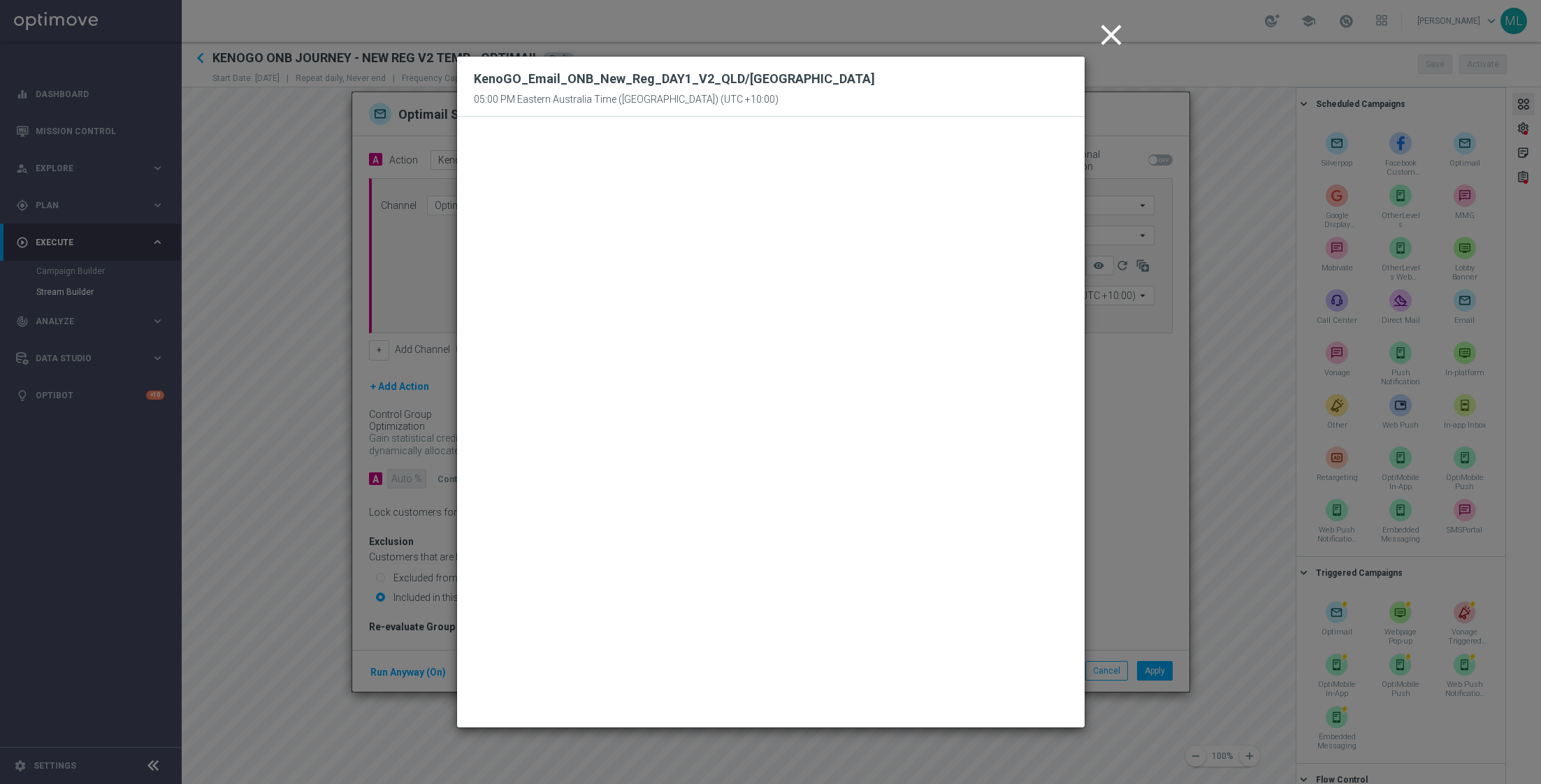
click at [1109, 35] on icon "close" at bounding box center [1111, 35] width 35 height 35
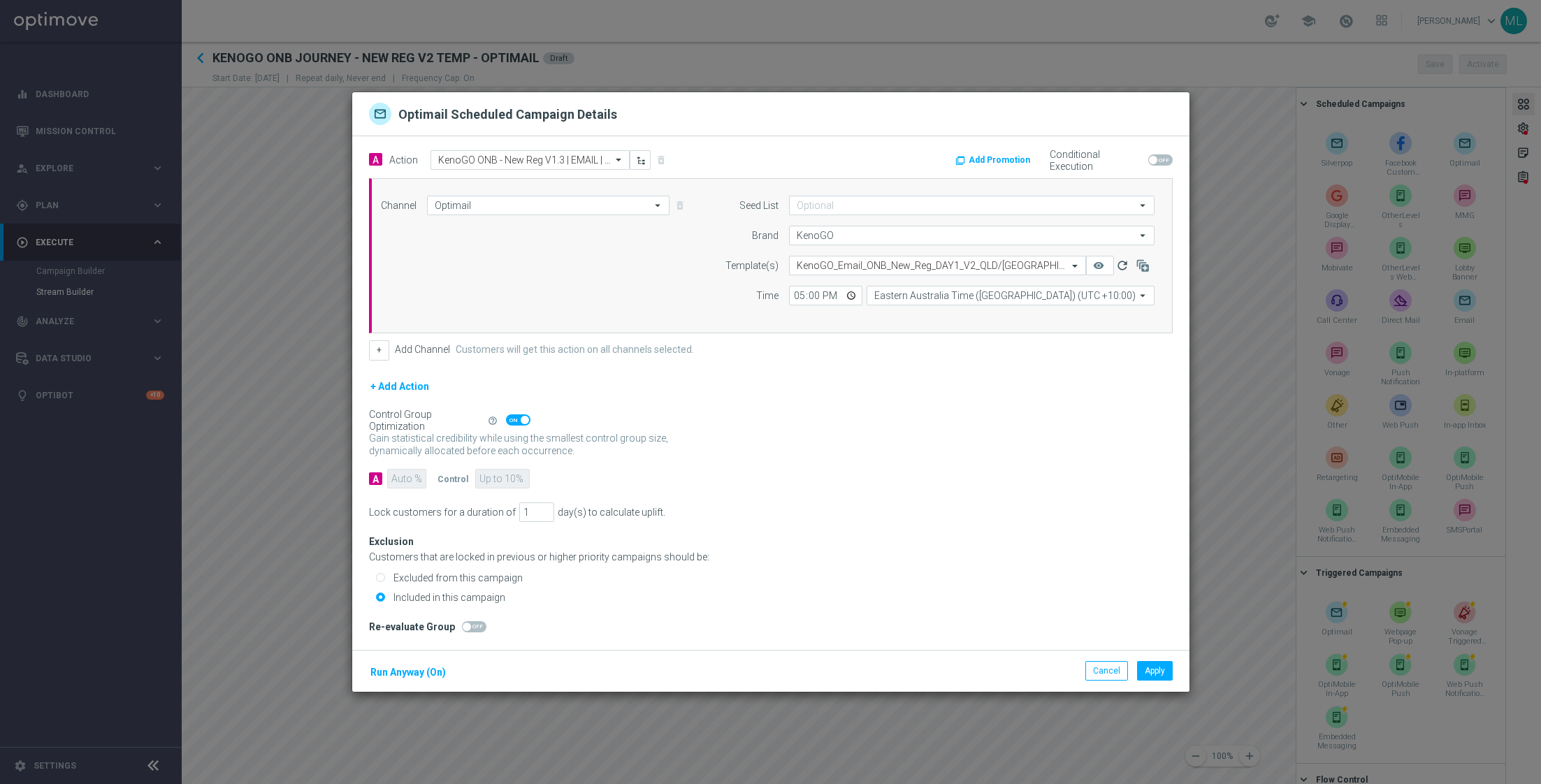
click at [1123, 270] on icon "refresh" at bounding box center [1122, 265] width 14 height 14
click at [1099, 269] on icon "remove_red_eye" at bounding box center [1098, 265] width 12 height 12
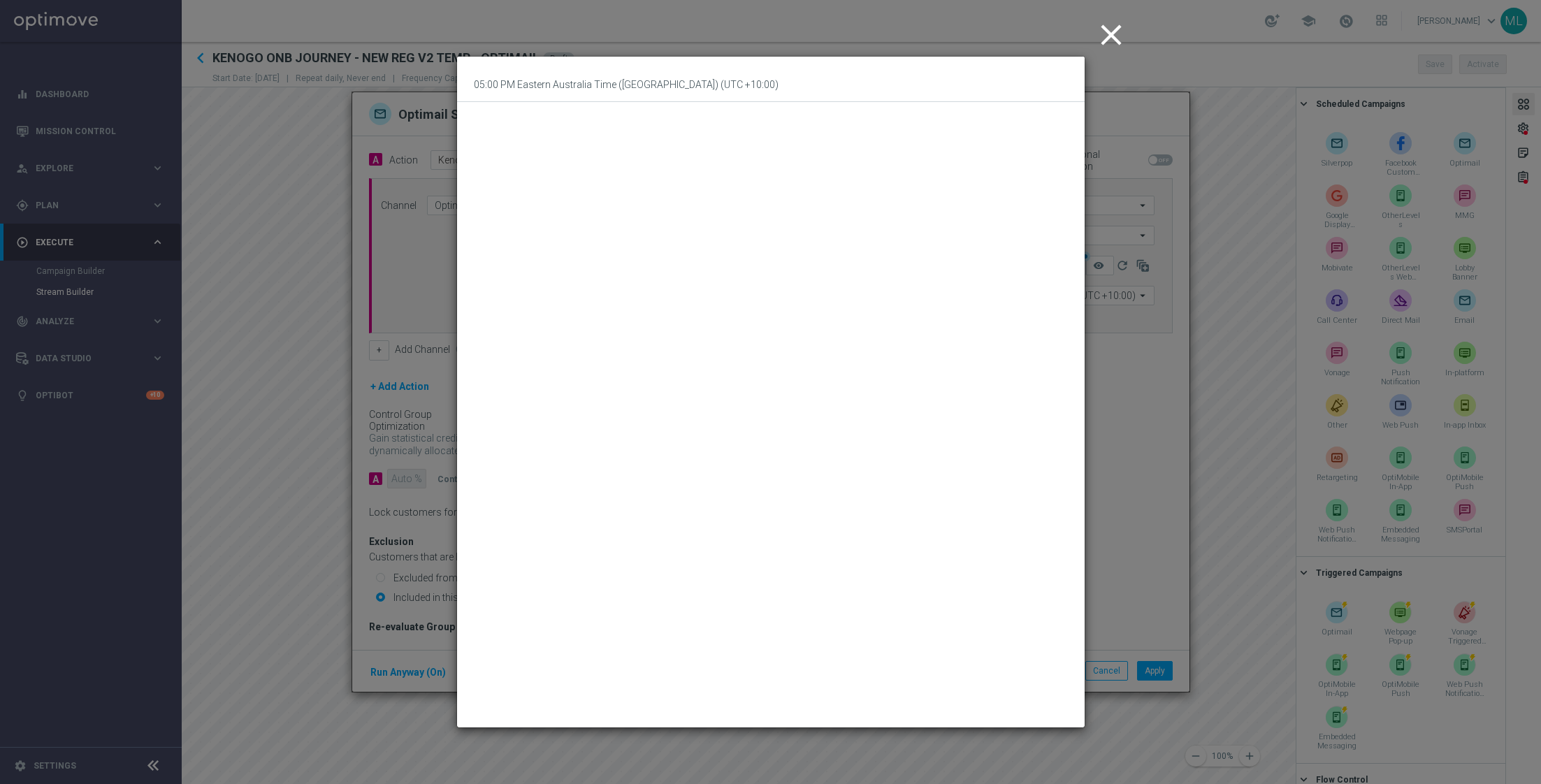
click at [1105, 28] on icon "close" at bounding box center [1111, 35] width 35 height 35
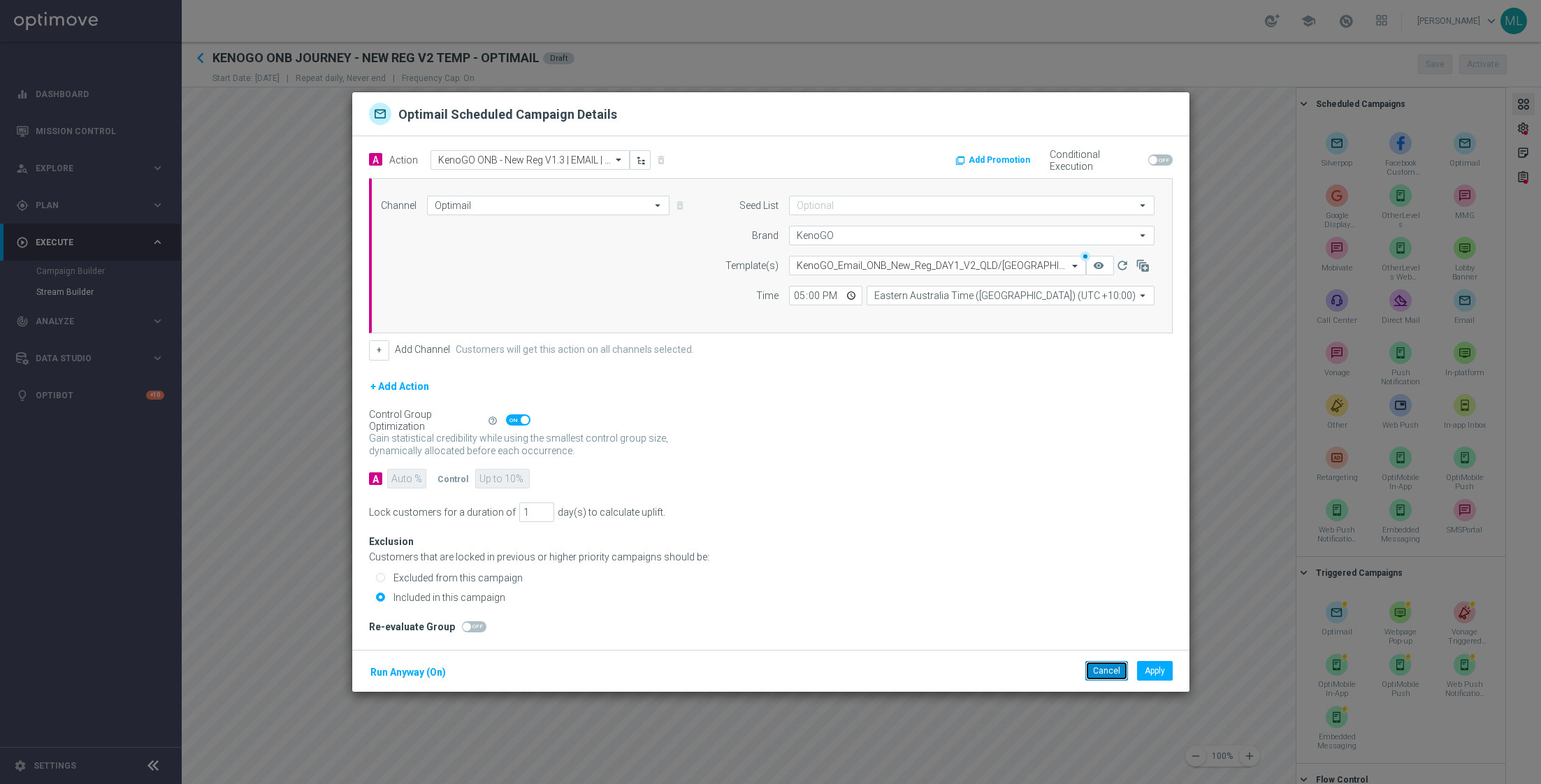
click at [1096, 670] on button "Cancel" at bounding box center [1107, 671] width 43 height 20
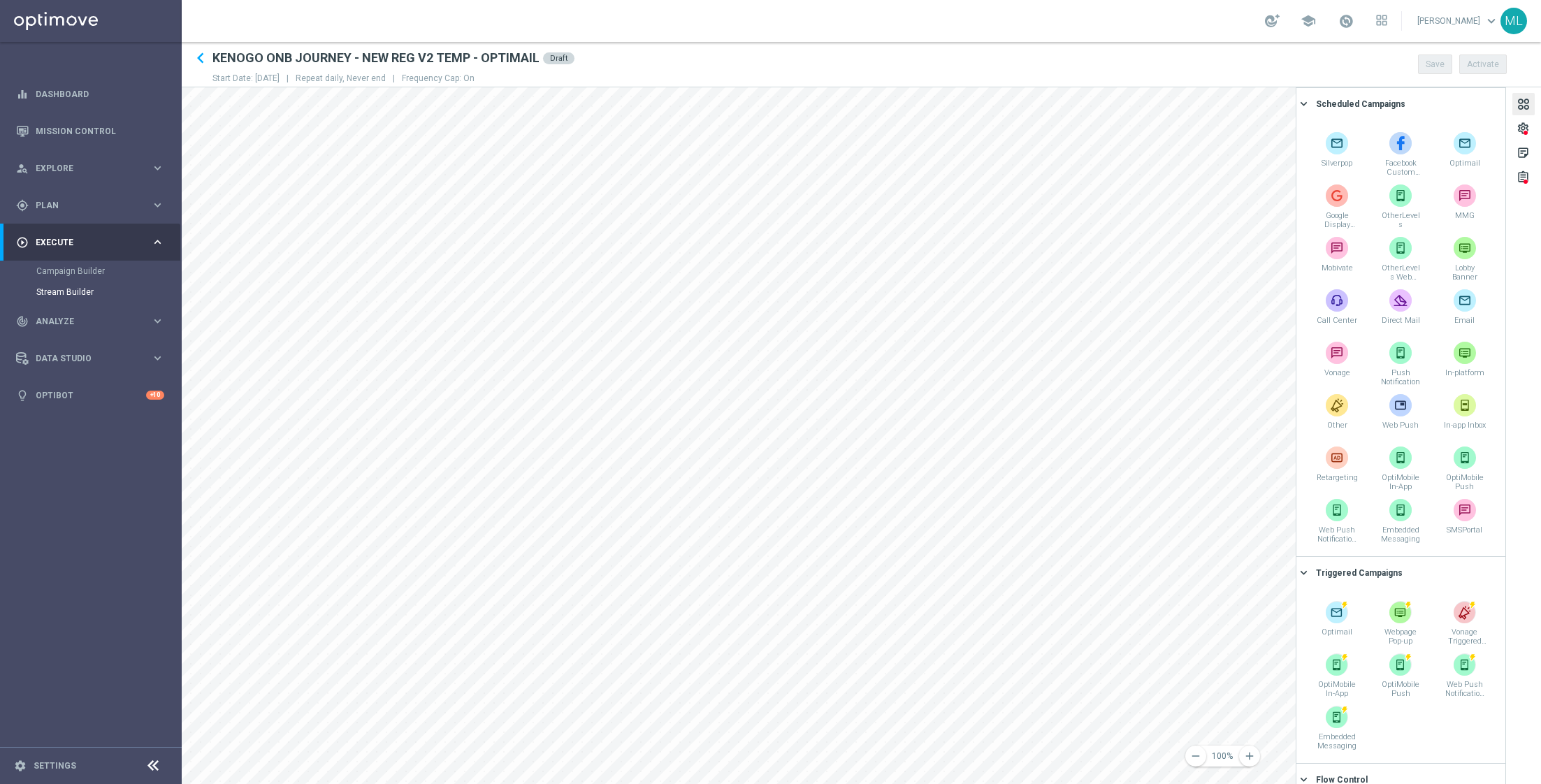
click at [1312, 103] on div "keyboard_arrow_right" at bounding box center [1304, 103] width 16 height 13
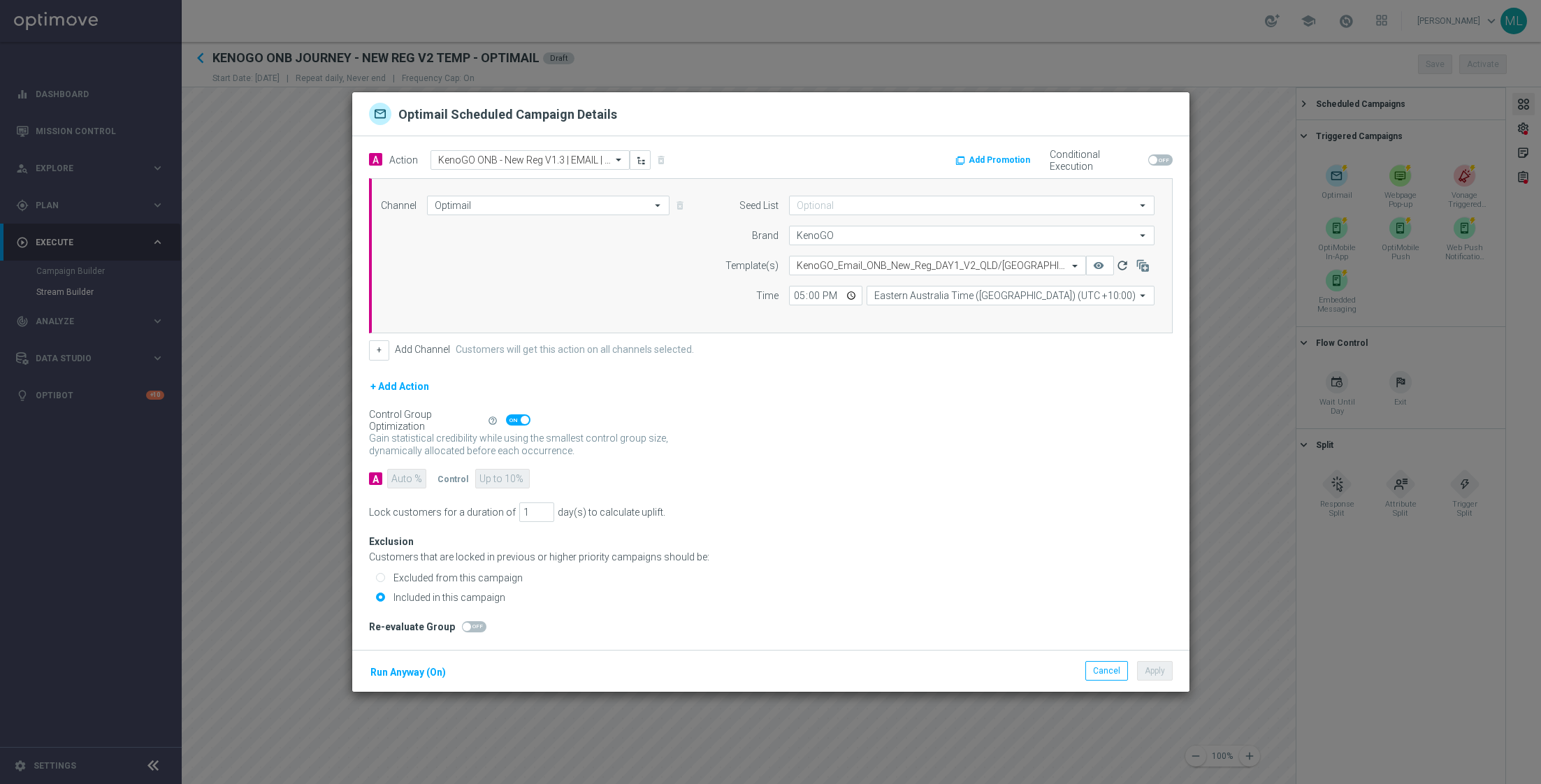
click at [1125, 263] on icon "refresh" at bounding box center [1122, 265] width 14 height 14
click at [849, 272] on input "text" at bounding box center [923, 265] width 254 height 12
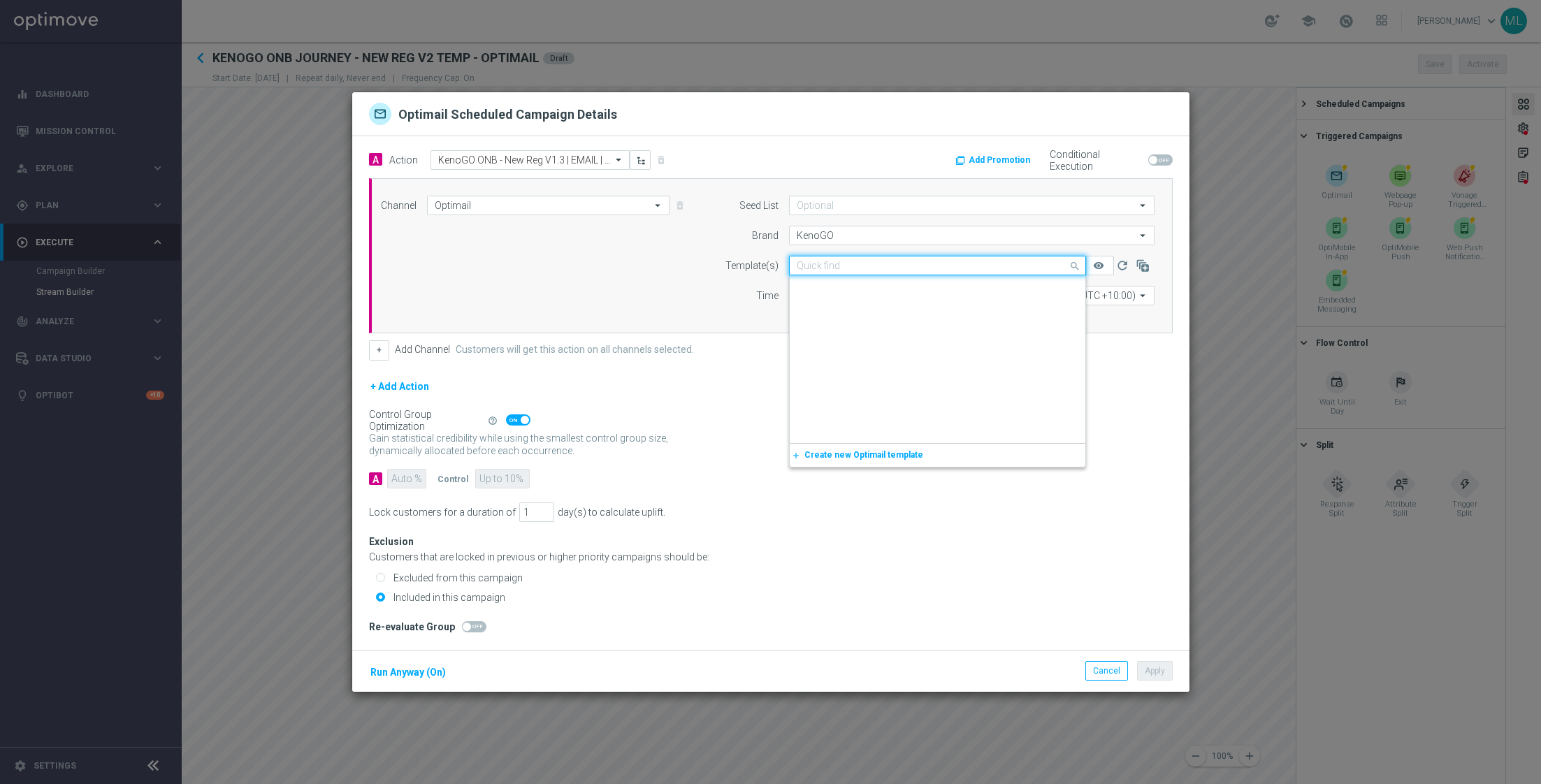
scroll to position [15193, 0]
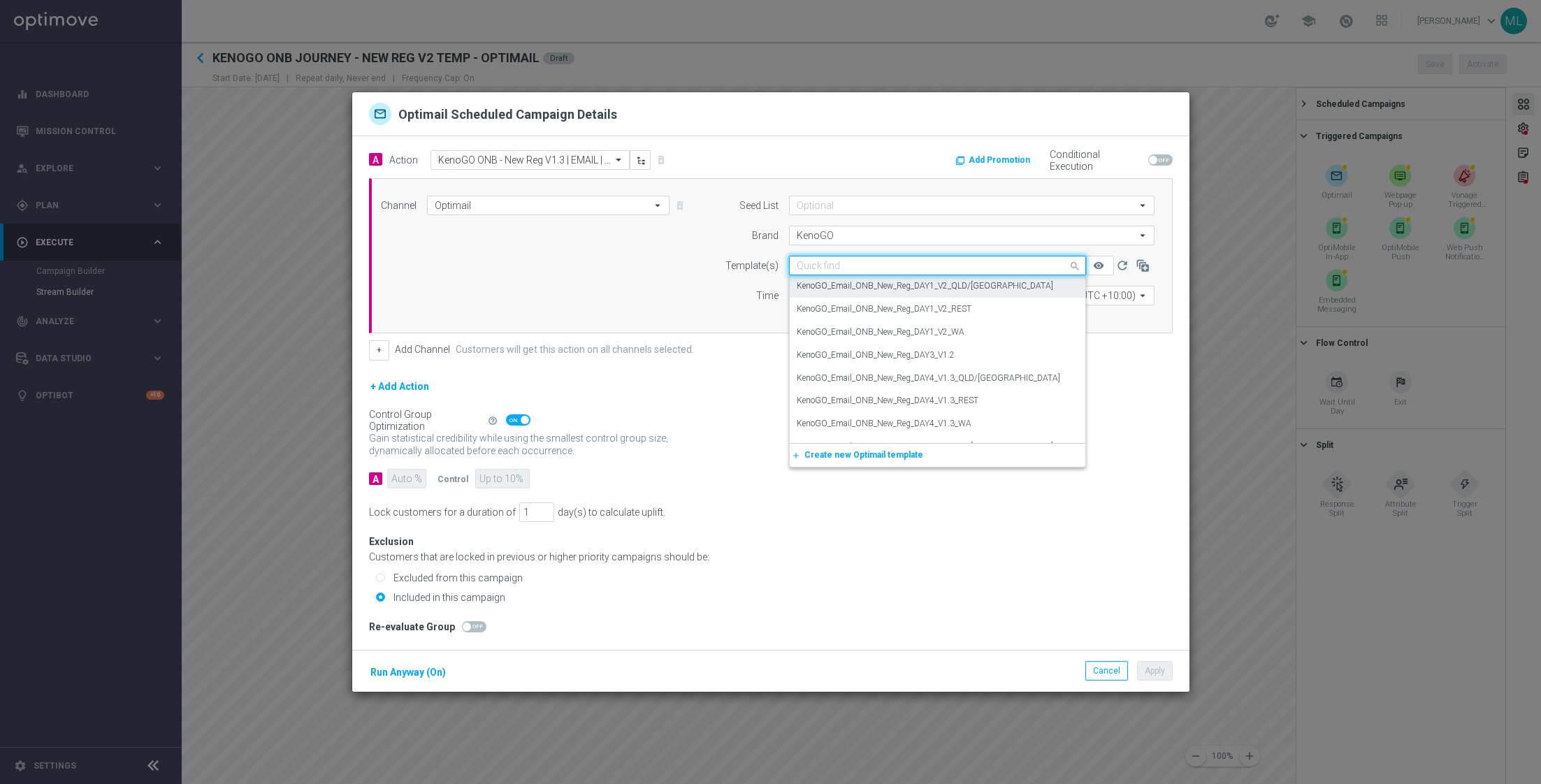
click at [901, 289] on label "KenoGO_Email_ONB_New_Reg_DAY1_V2_QLD/NSW" at bounding box center [925, 286] width 256 height 12
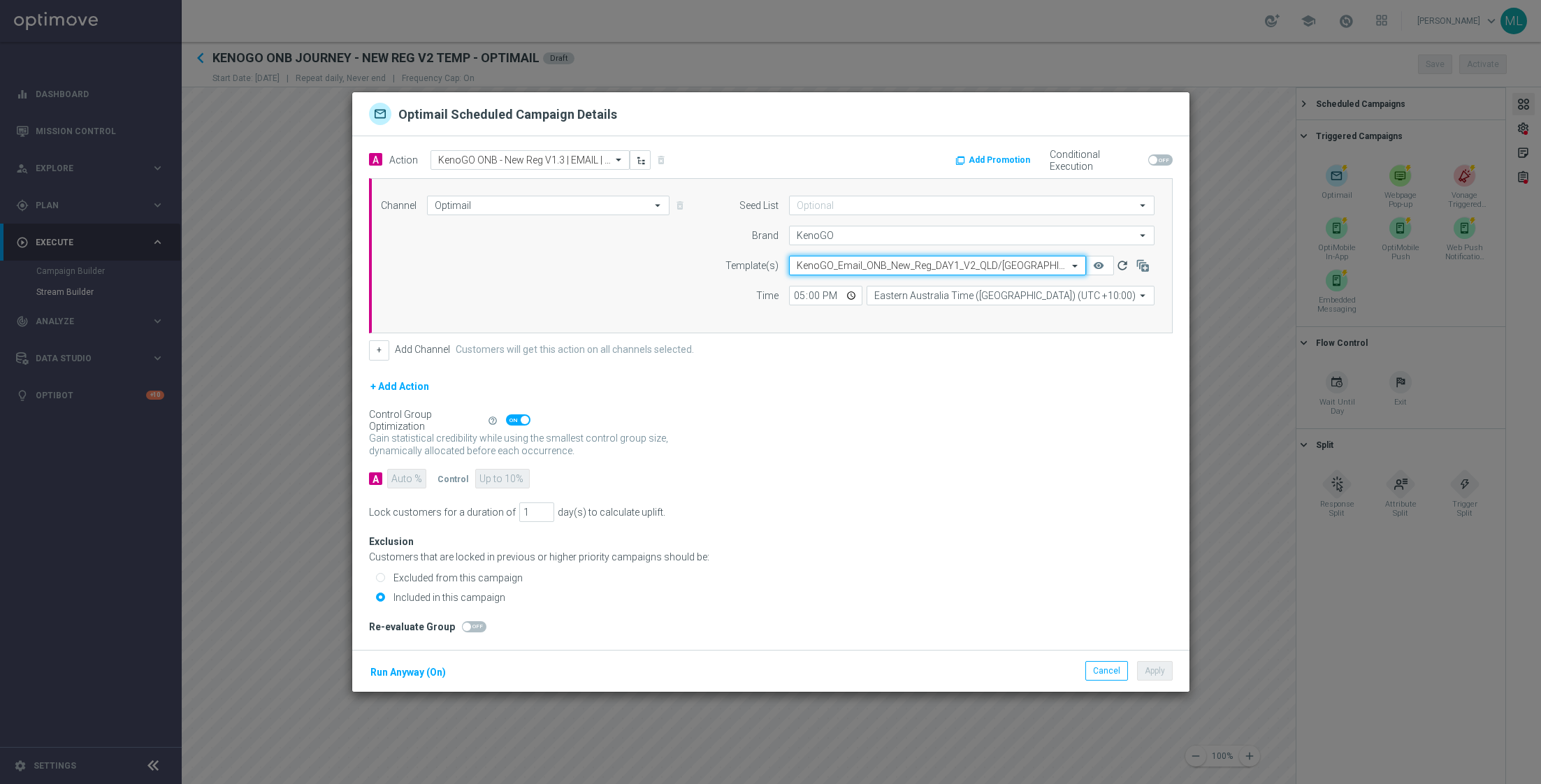
click at [1125, 265] on icon "refresh" at bounding box center [1122, 265] width 14 height 14
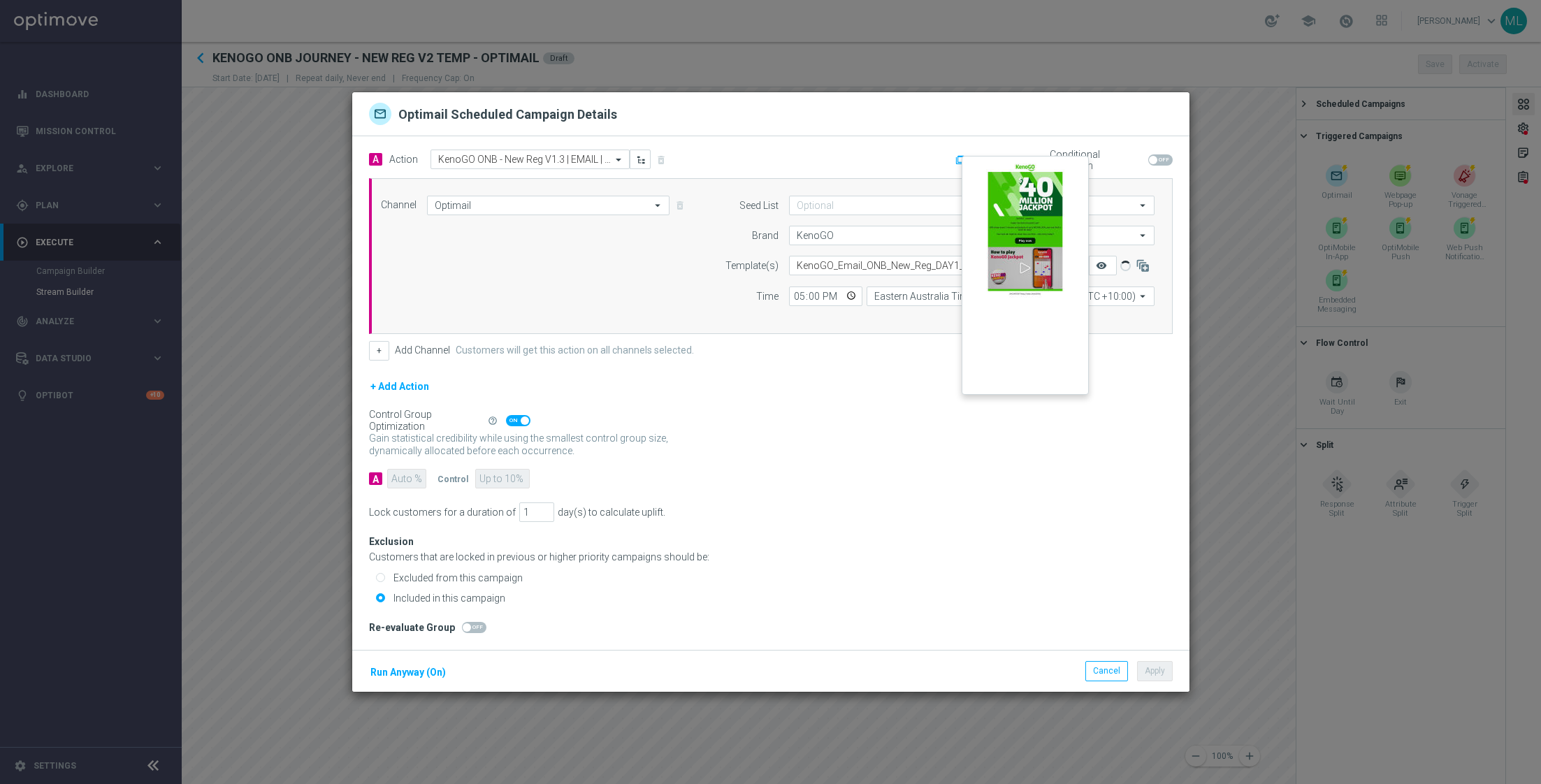
click at [1099, 265] on icon "remove_red_eye" at bounding box center [1102, 265] width 12 height 12
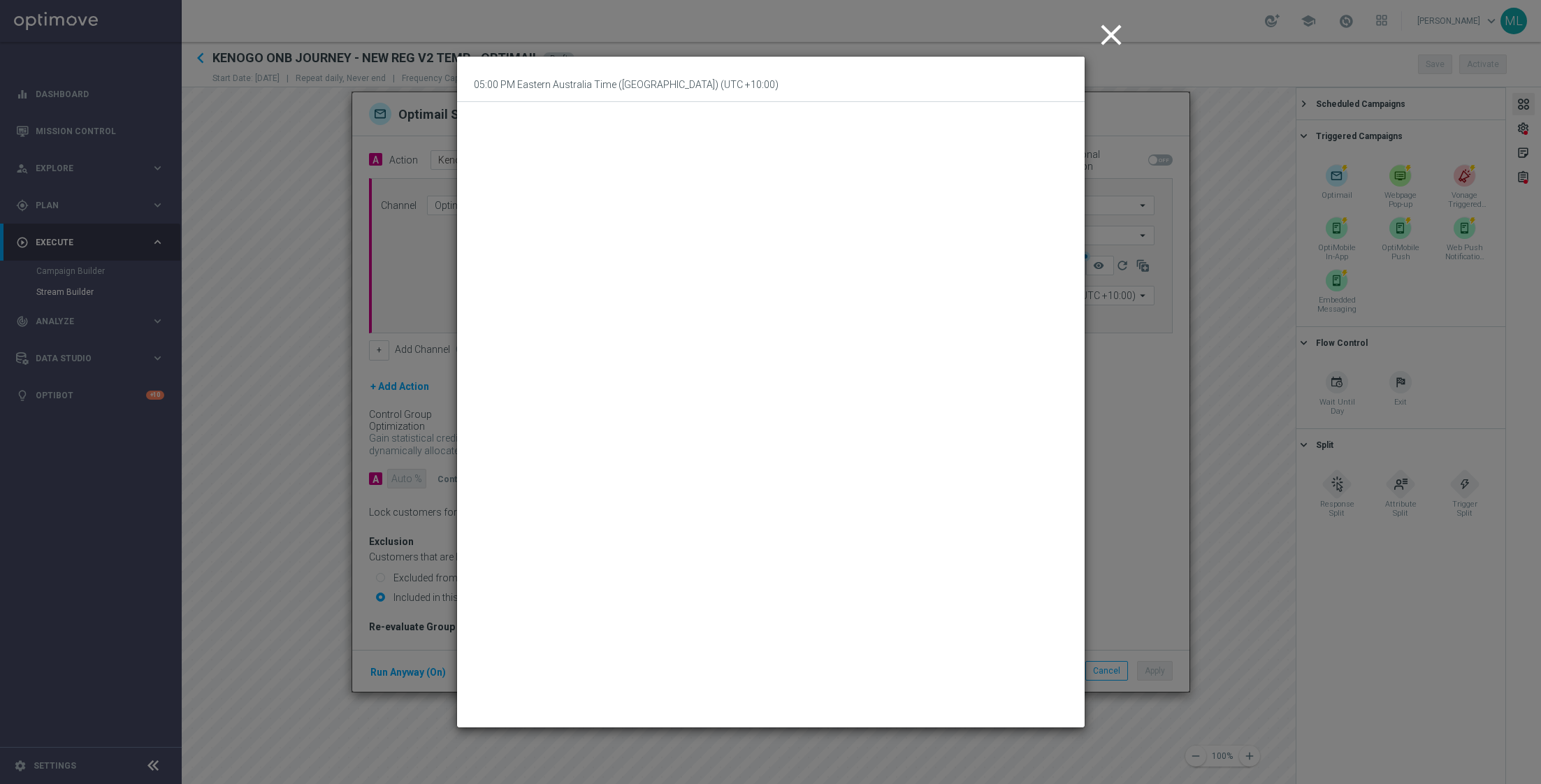
click at [1109, 32] on icon "close" at bounding box center [1111, 35] width 35 height 35
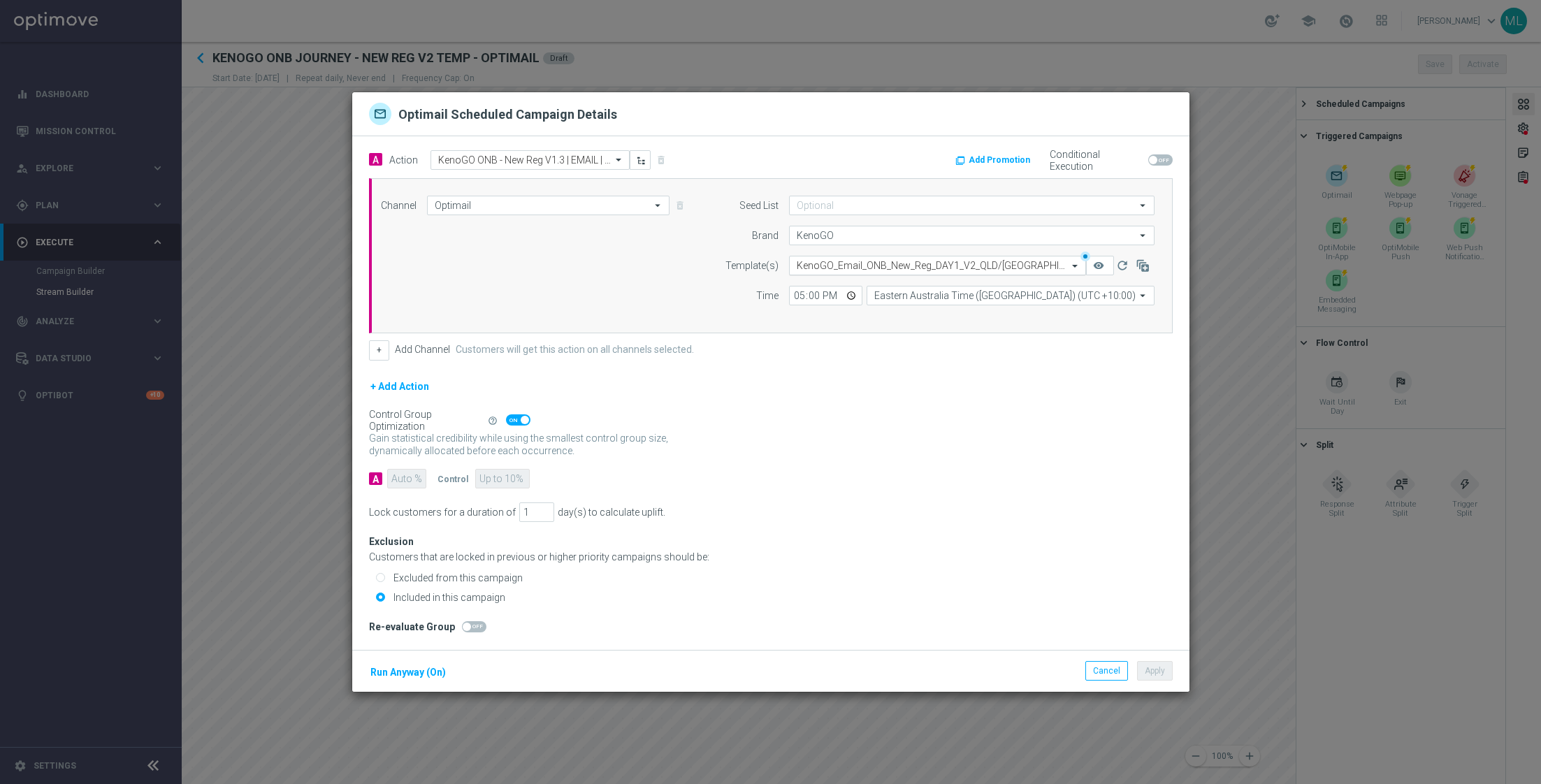
click at [1073, 268] on span at bounding box center [1076, 265] width 17 height 12
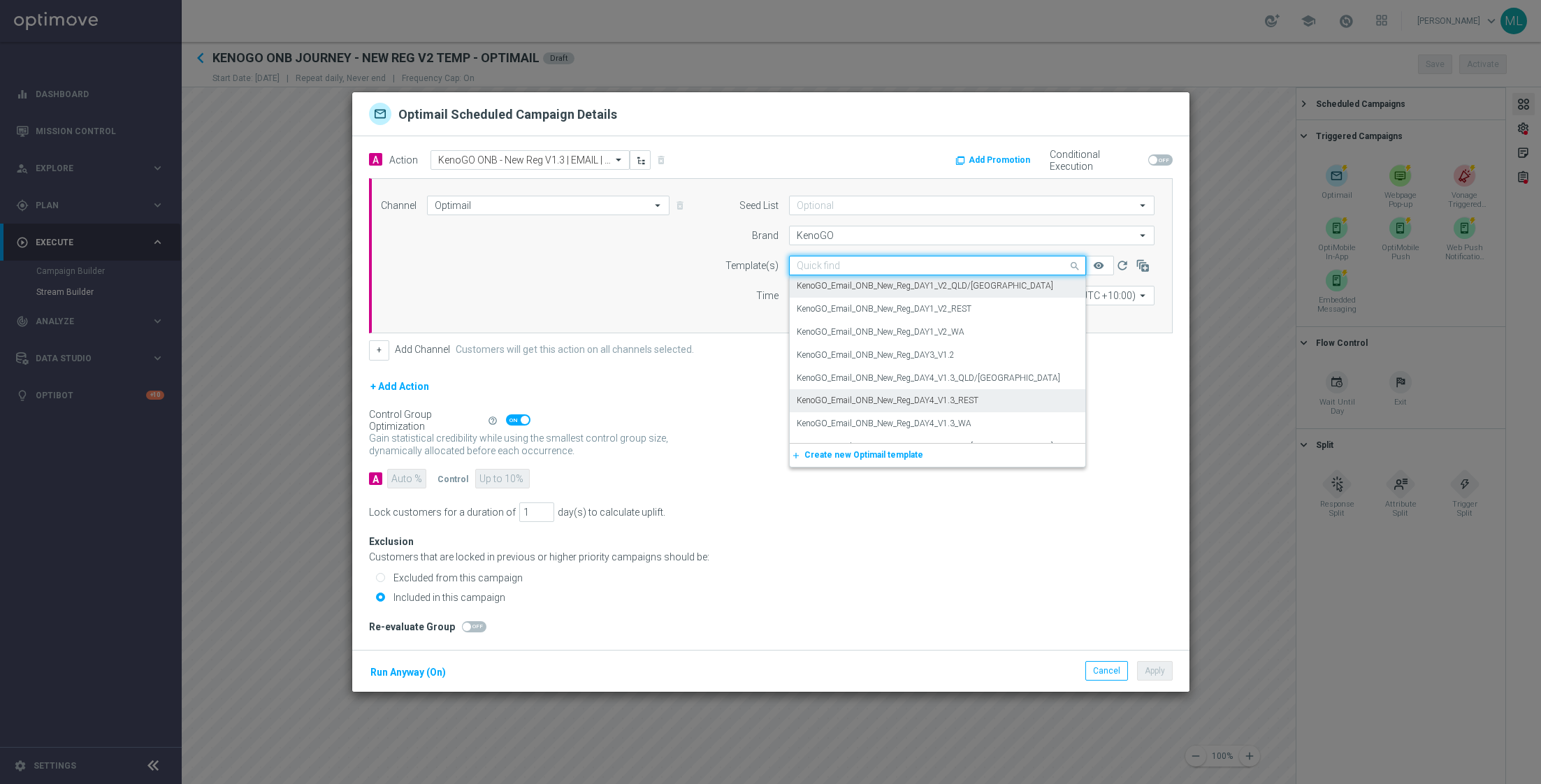
click at [969, 407] on label "KenoGO_Email_ONB_New_Reg_DAY4_V1.3_REST" at bounding box center [888, 400] width 182 height 12
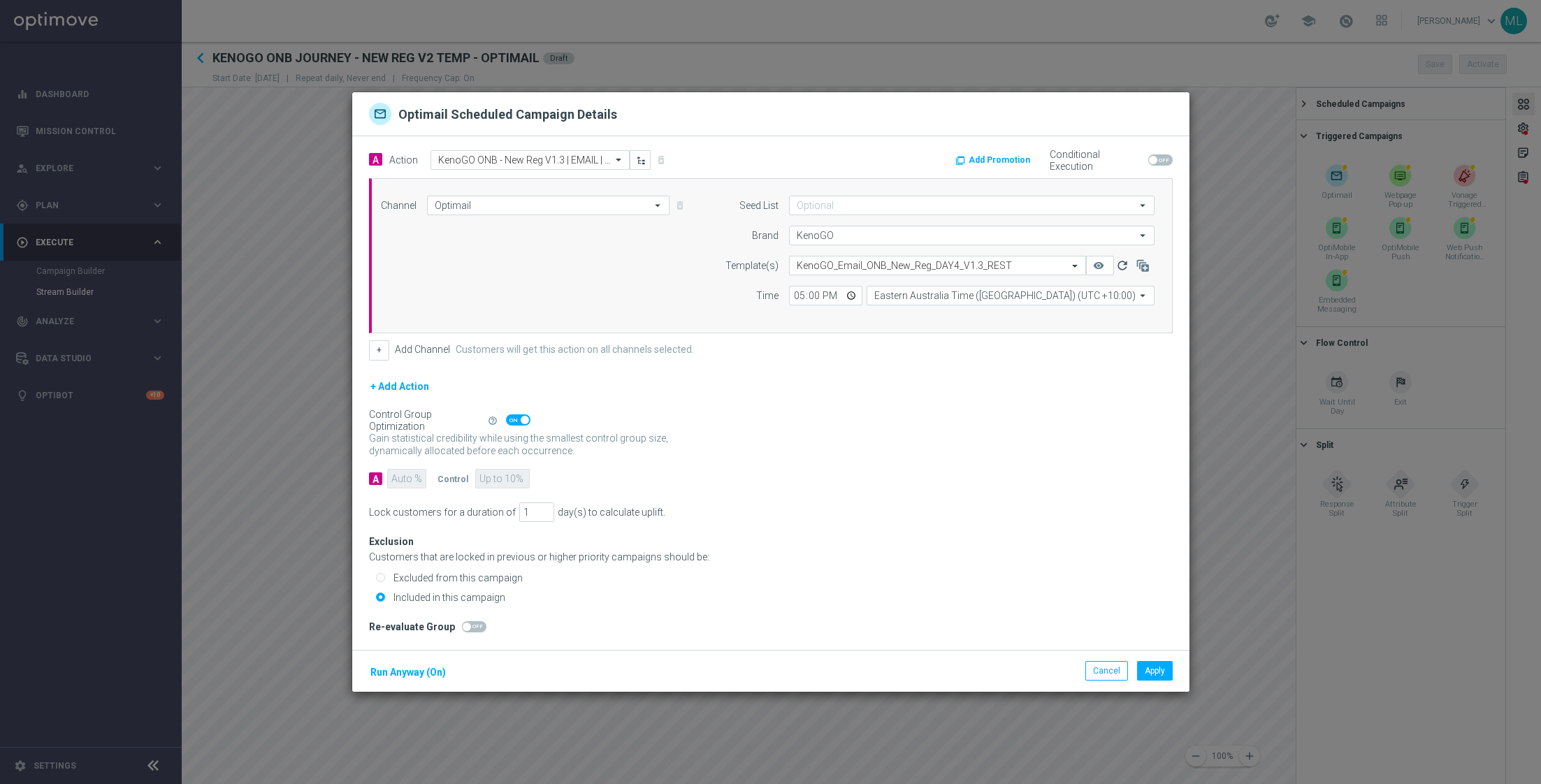
click at [1122, 270] on icon "refresh" at bounding box center [1122, 265] width 14 height 14
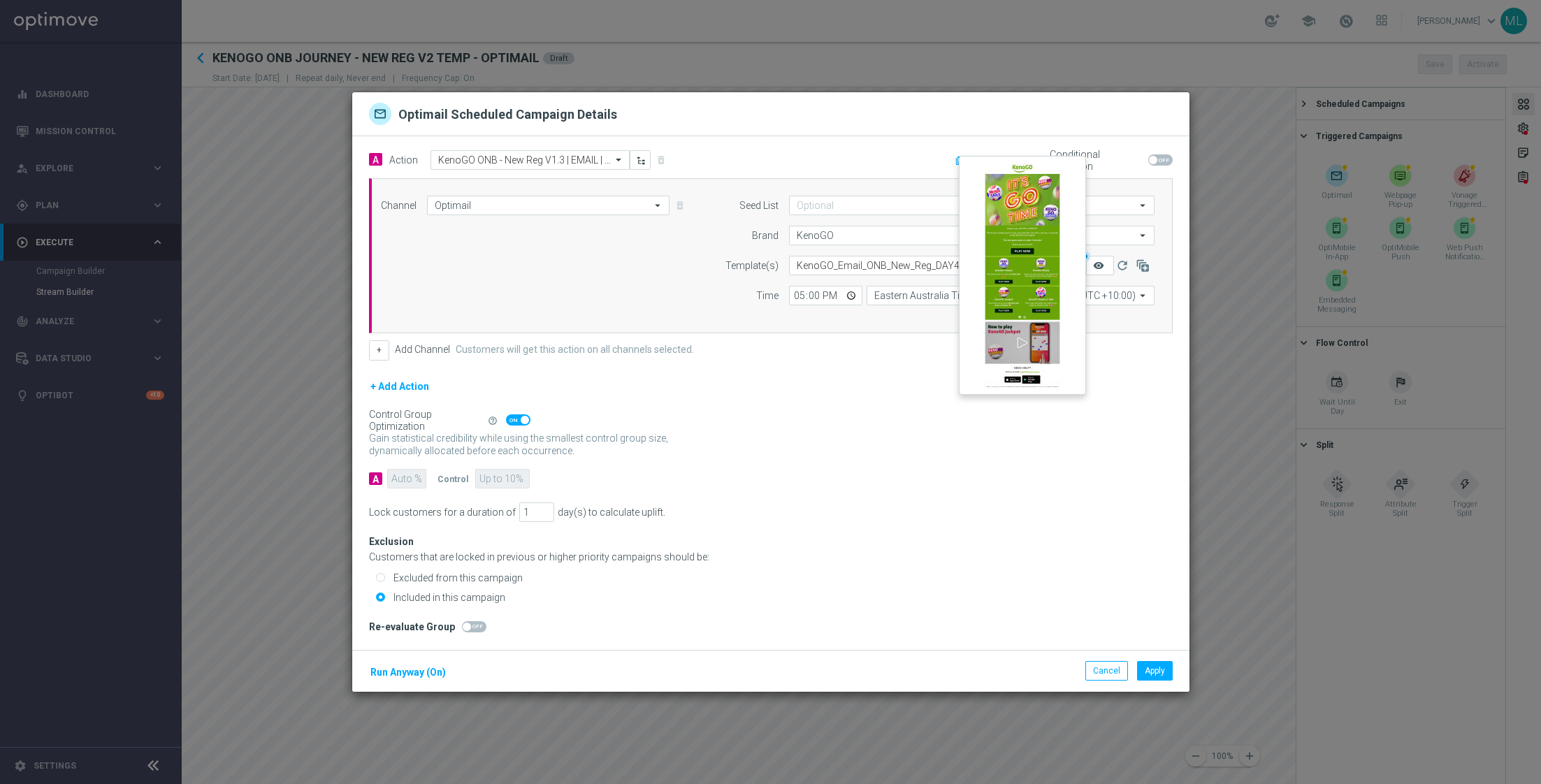
click at [1103, 266] on icon "remove_red_eye" at bounding box center [1098, 265] width 12 height 12
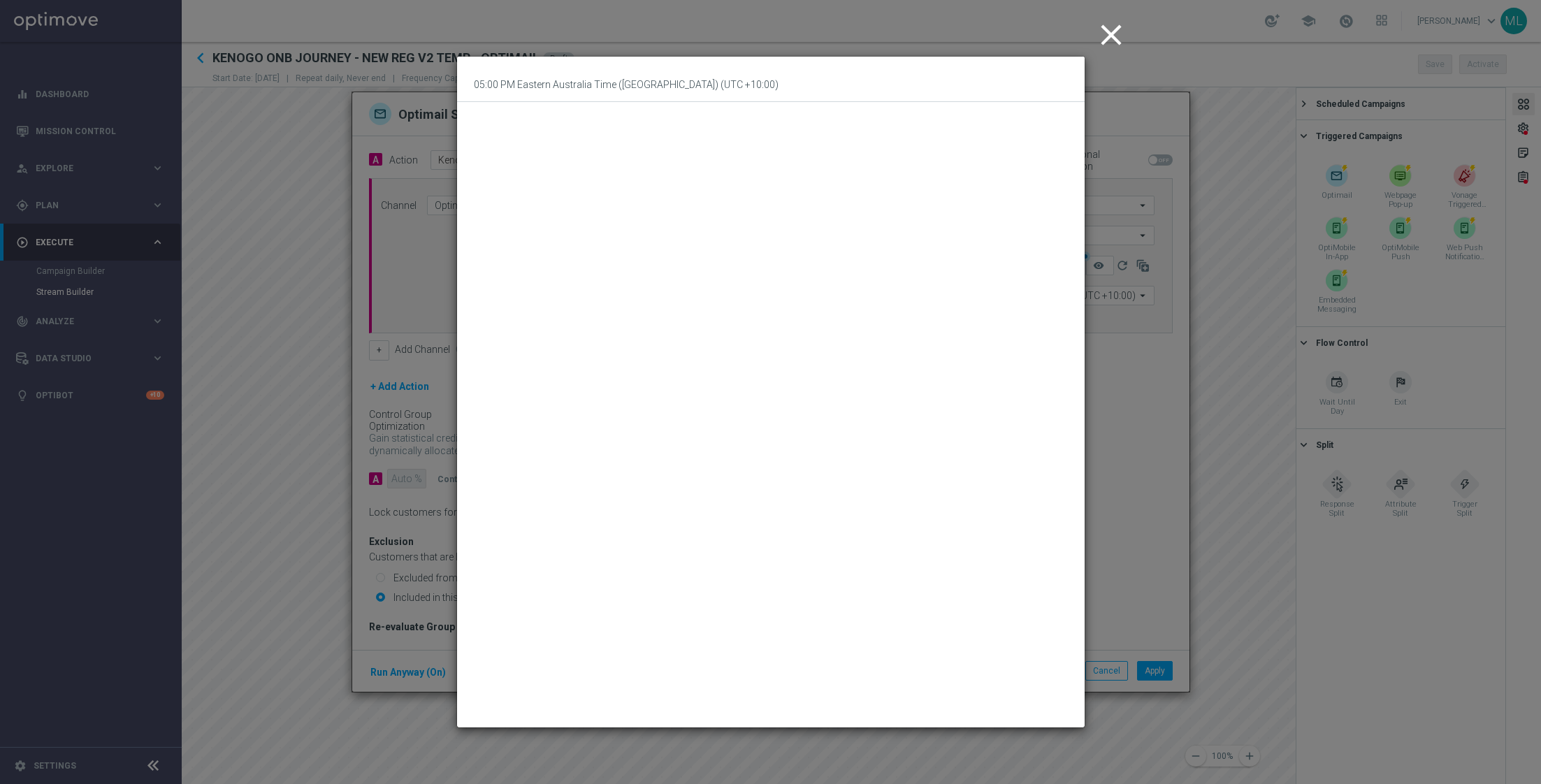
click at [1105, 26] on icon "close" at bounding box center [1111, 35] width 35 height 35
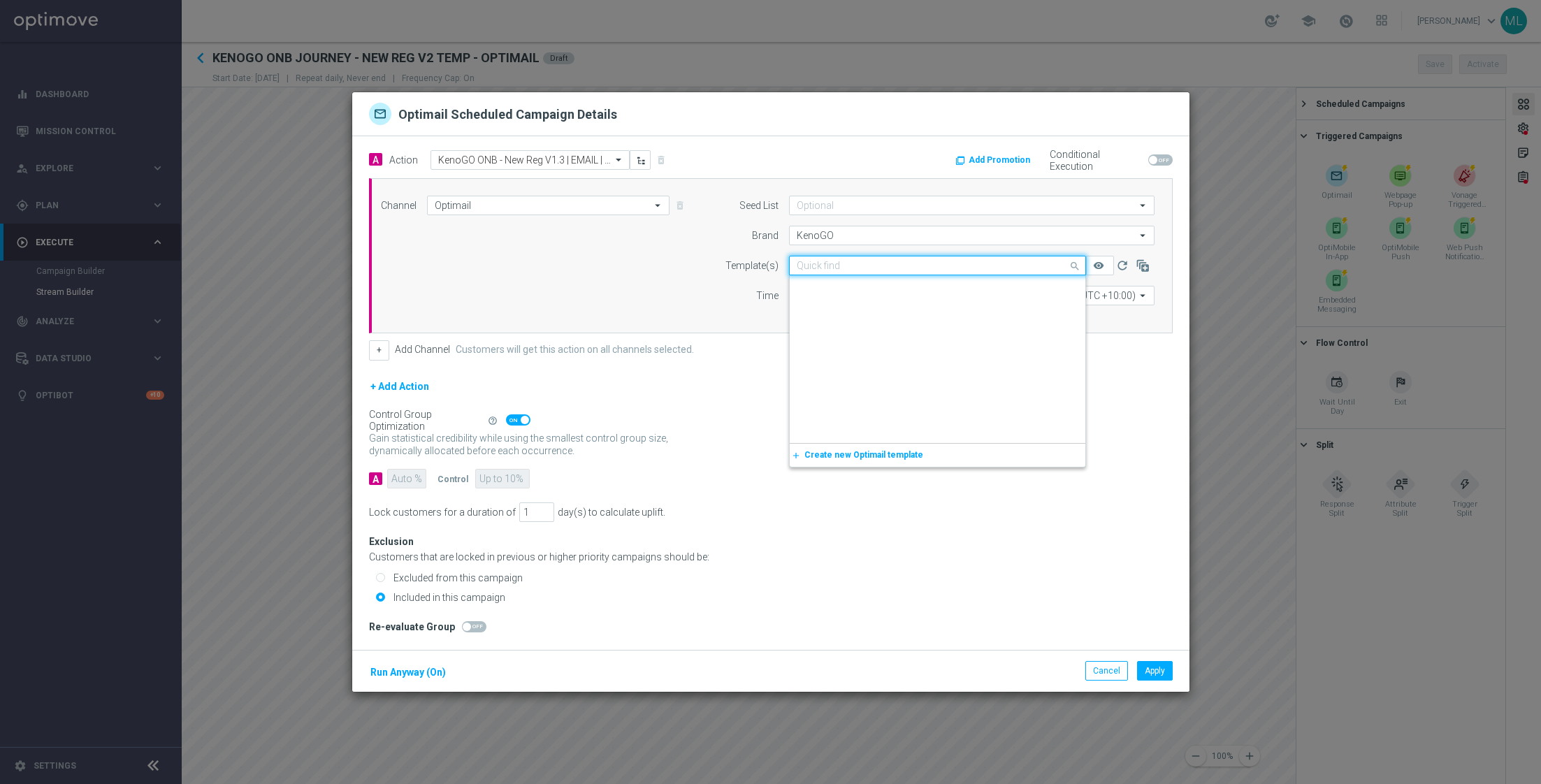
click at [1074, 265] on span at bounding box center [1076, 265] width 17 height 17
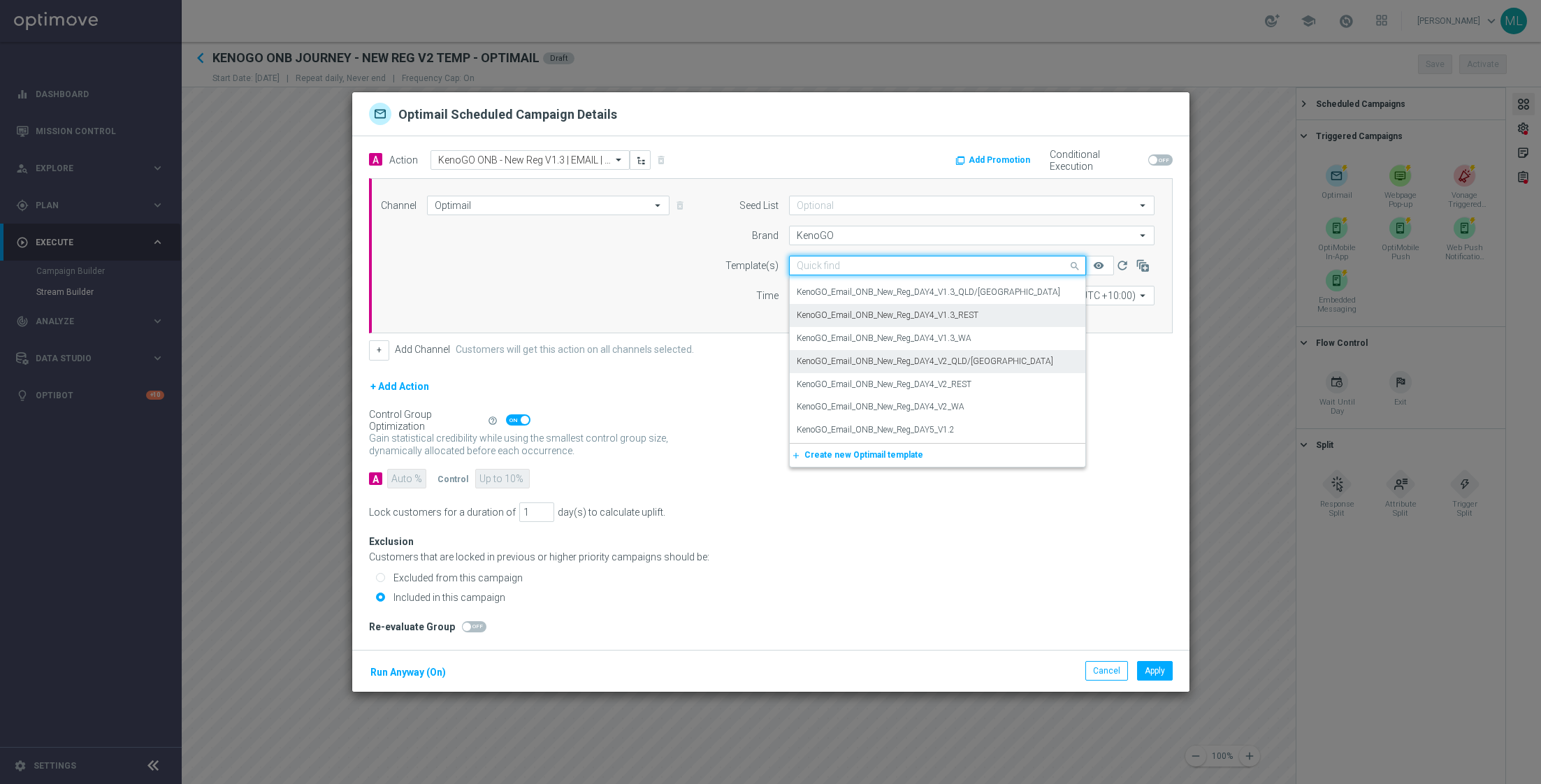
scroll to position [15291, 0]
click at [983, 349] on label "KenoGO_Email_ONB_New_Reg_DAY4_V2_QLD/NSW" at bounding box center [925, 349] width 256 height 12
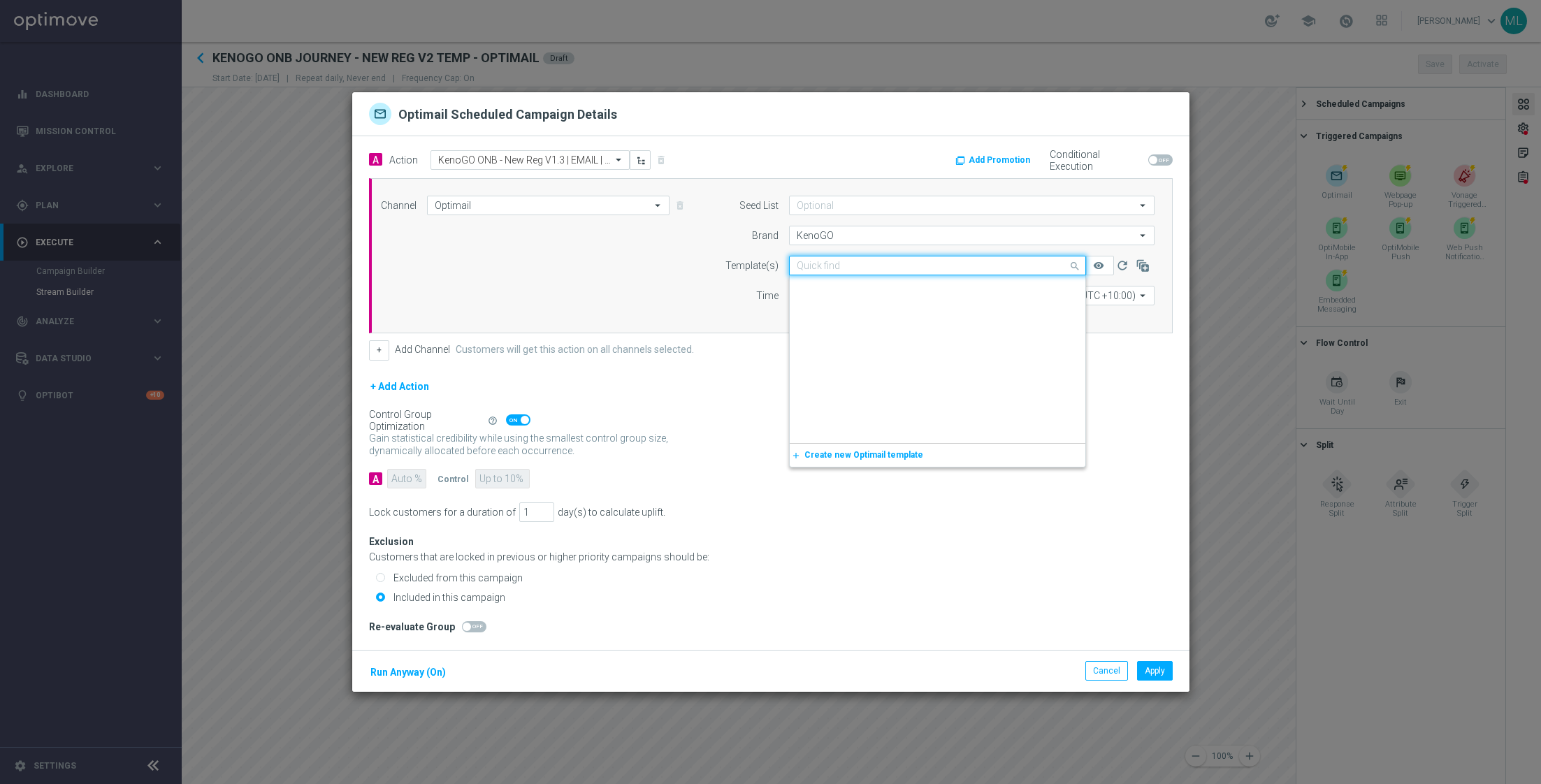
click at [1050, 267] on input "text" at bounding box center [923, 265] width 254 height 12
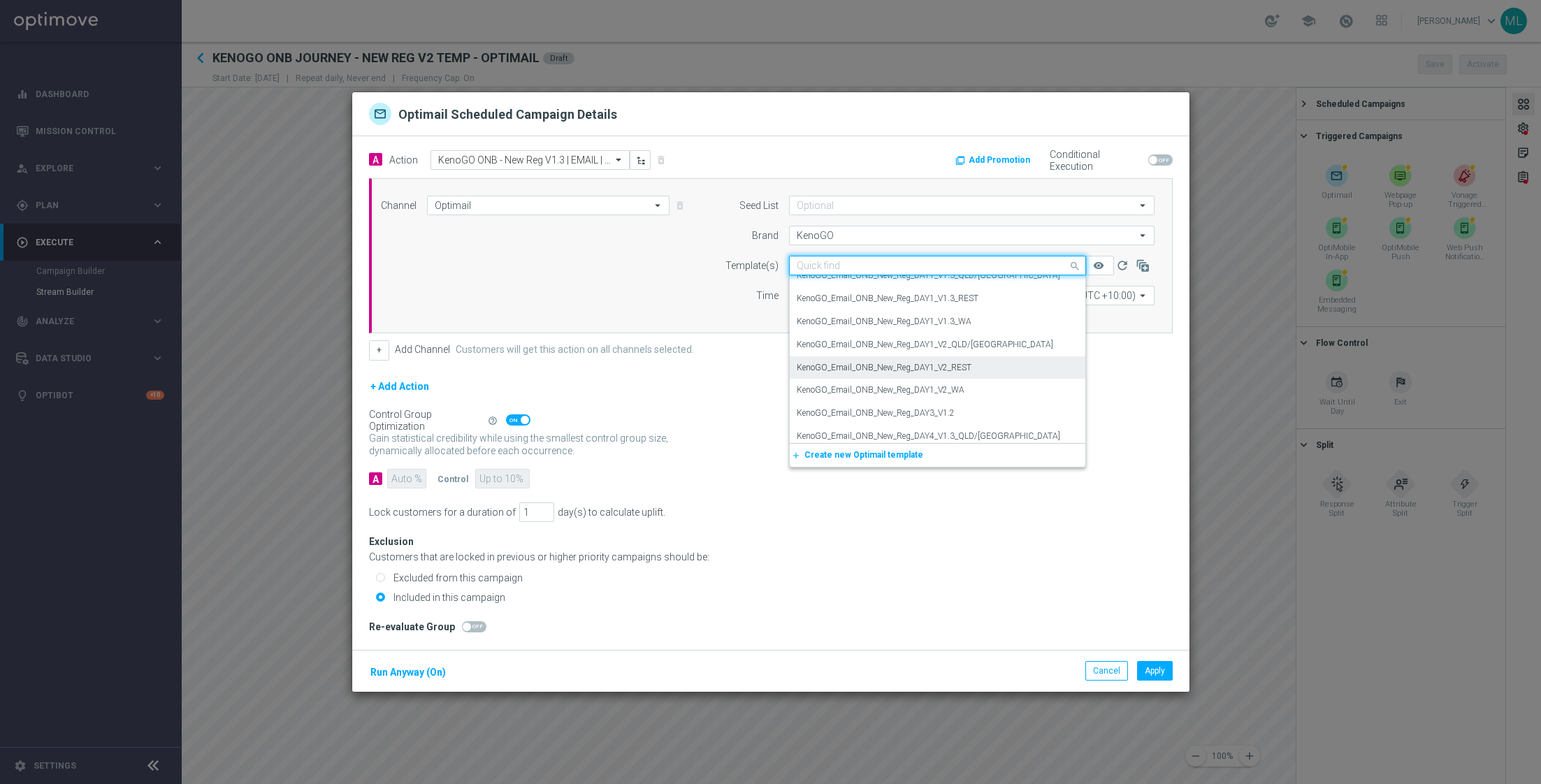
scroll to position [15127, 0]
click at [979, 351] on label "KenoGO_Email_ONB_New_Reg_DAY1_V2_QLD/NSW" at bounding box center [925, 352] width 256 height 12
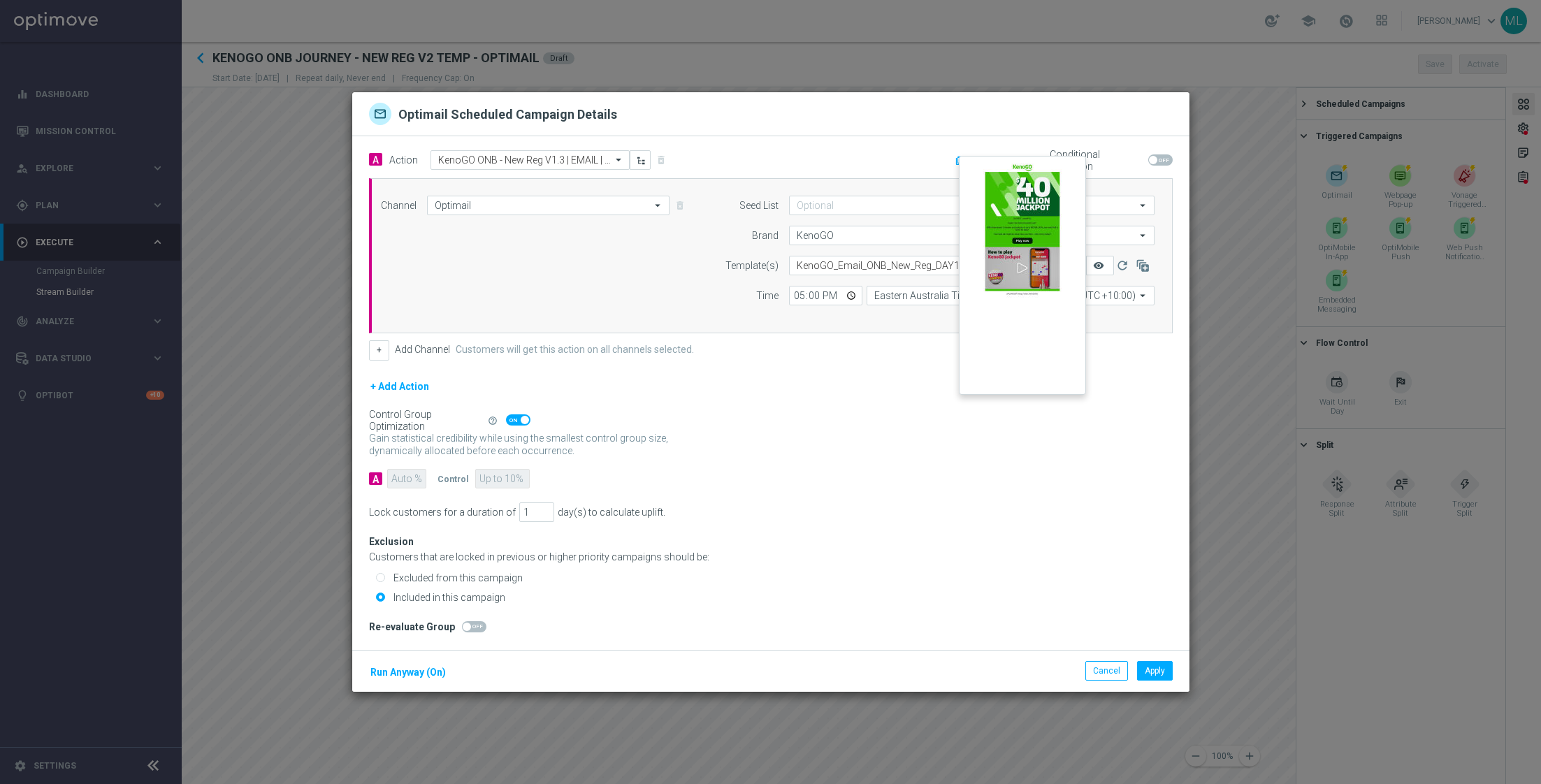
click at [1098, 265] on icon "remove_red_eye" at bounding box center [1098, 265] width 12 height 12
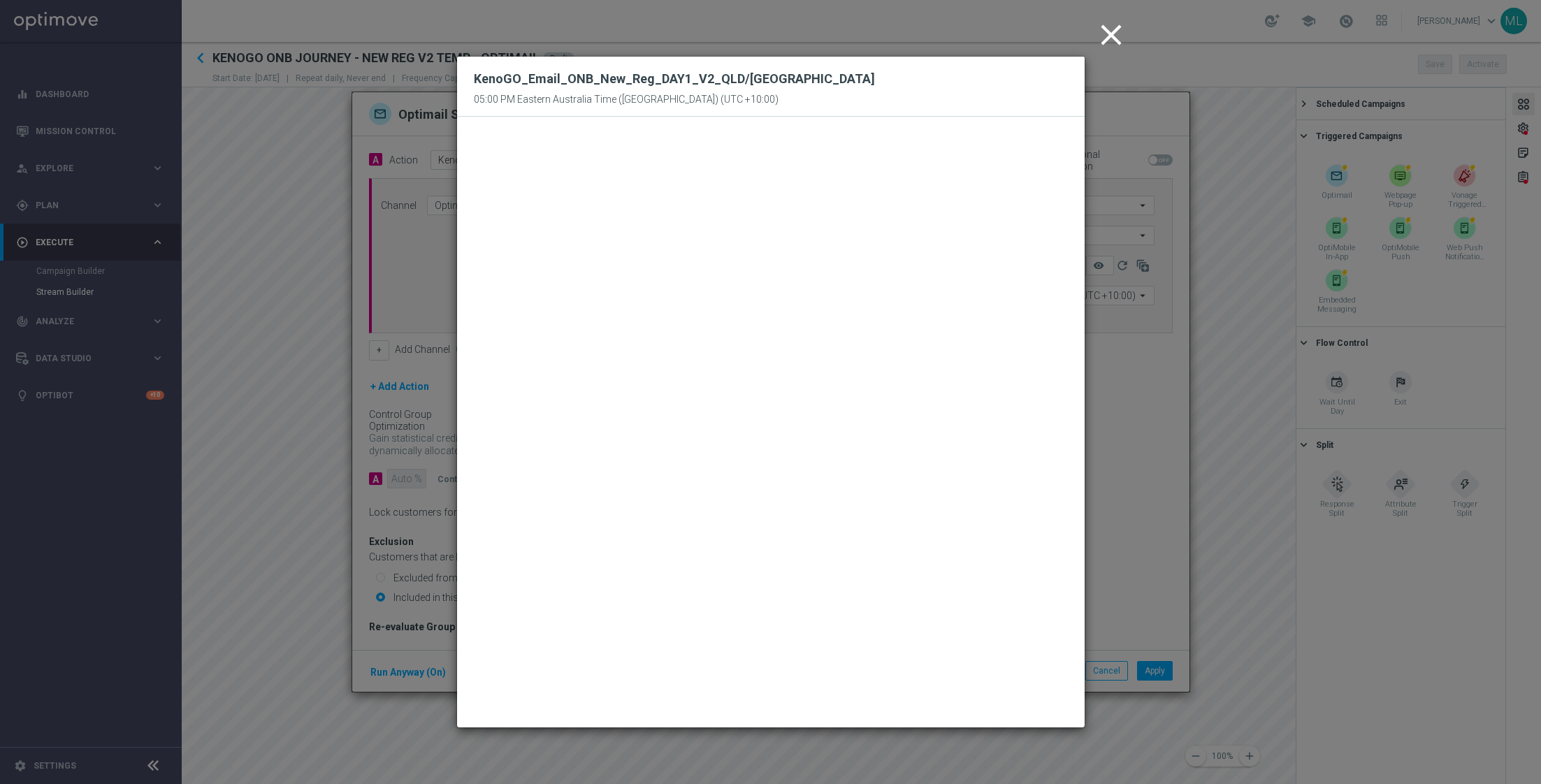
click at [1114, 25] on icon "close" at bounding box center [1111, 35] width 35 height 35
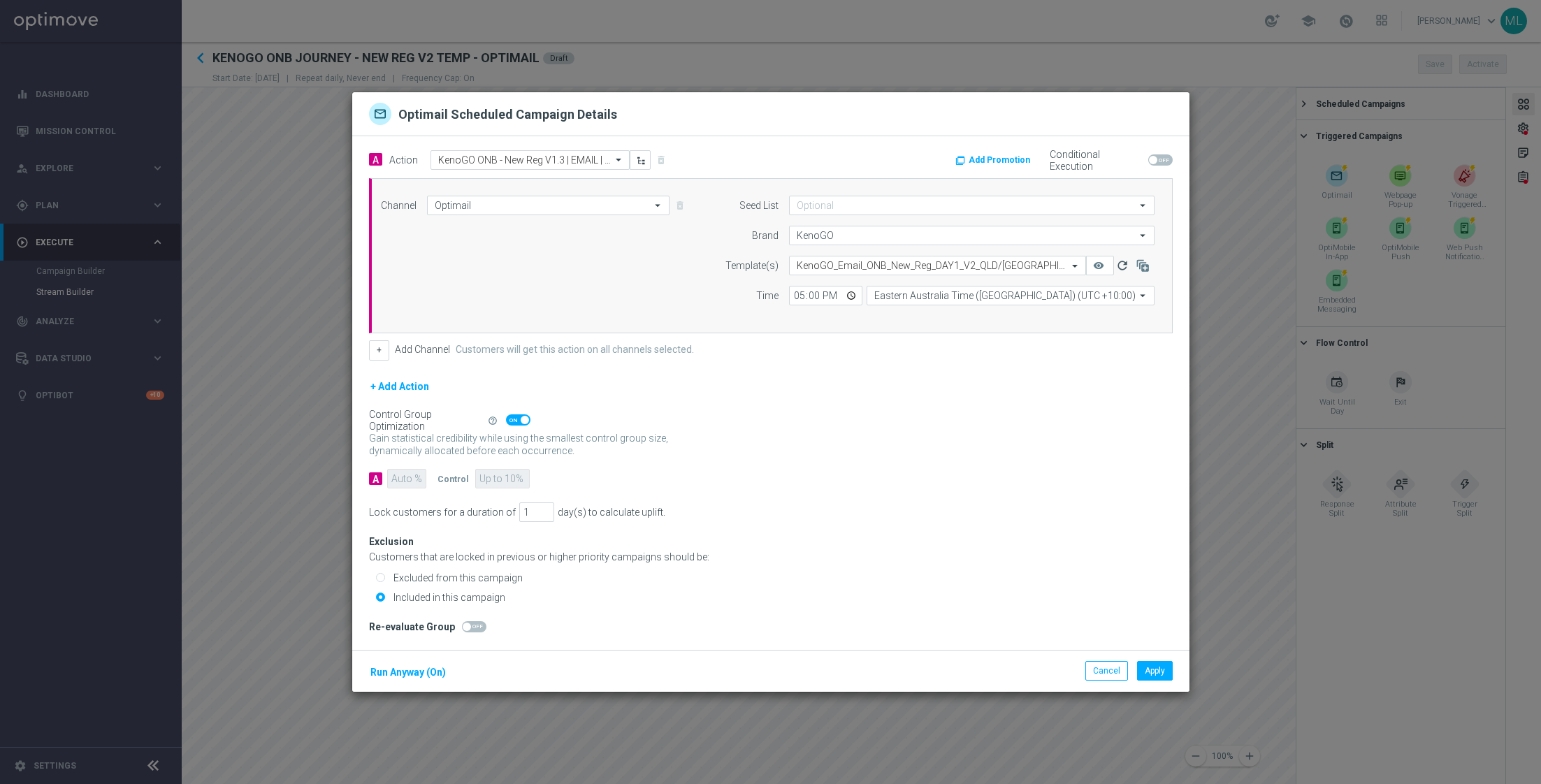
click at [1122, 267] on icon "refresh" at bounding box center [1122, 265] width 14 height 14
click at [1159, 673] on button "Apply" at bounding box center [1154, 671] width 36 height 20
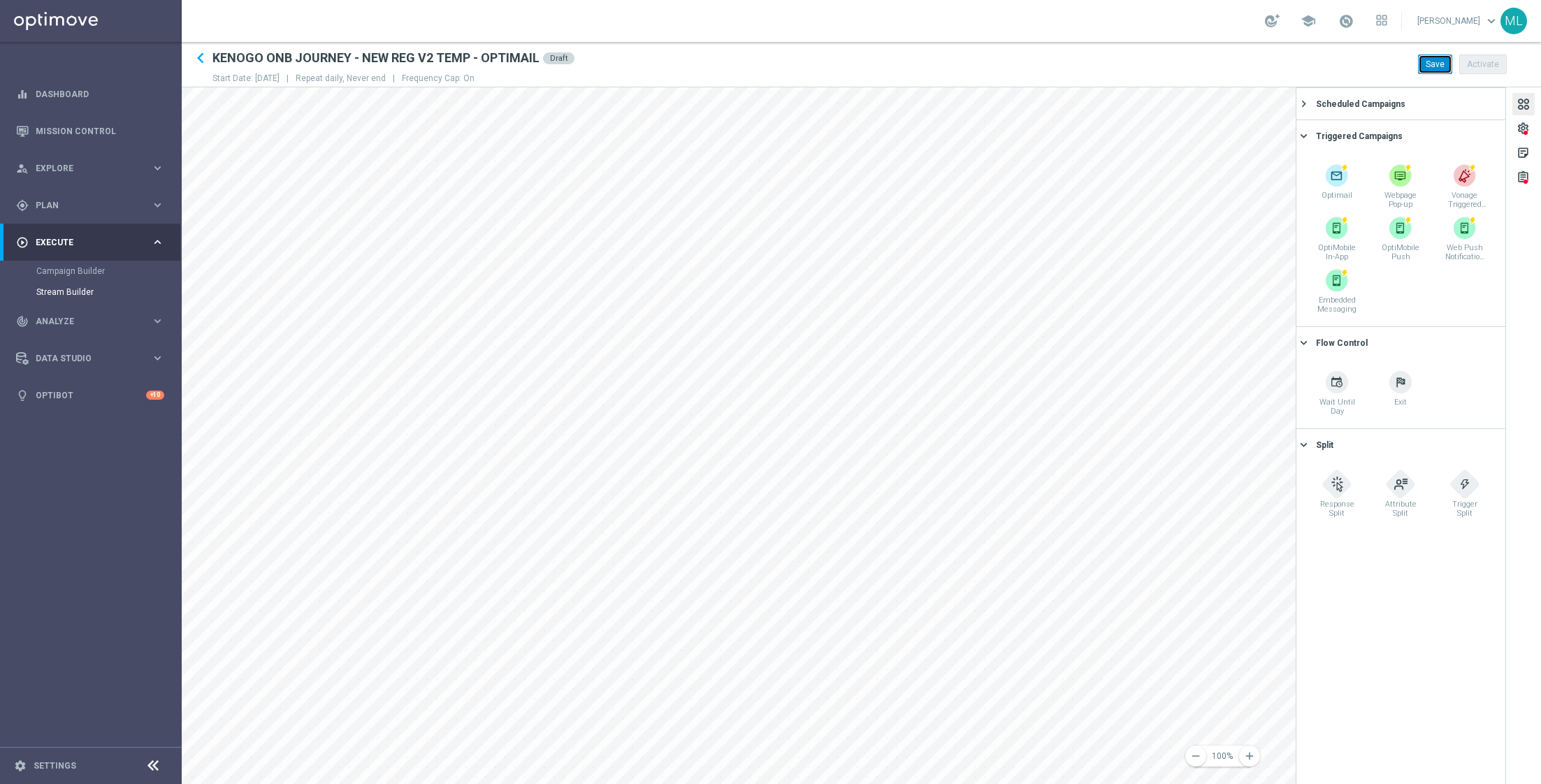
click at [1432, 61] on button "Save" at bounding box center [1434, 65] width 34 height 20
click at [1312, 101] on button "Scheduled Campaigns keyboard_arrow_right" at bounding box center [1399, 103] width 199 height 17
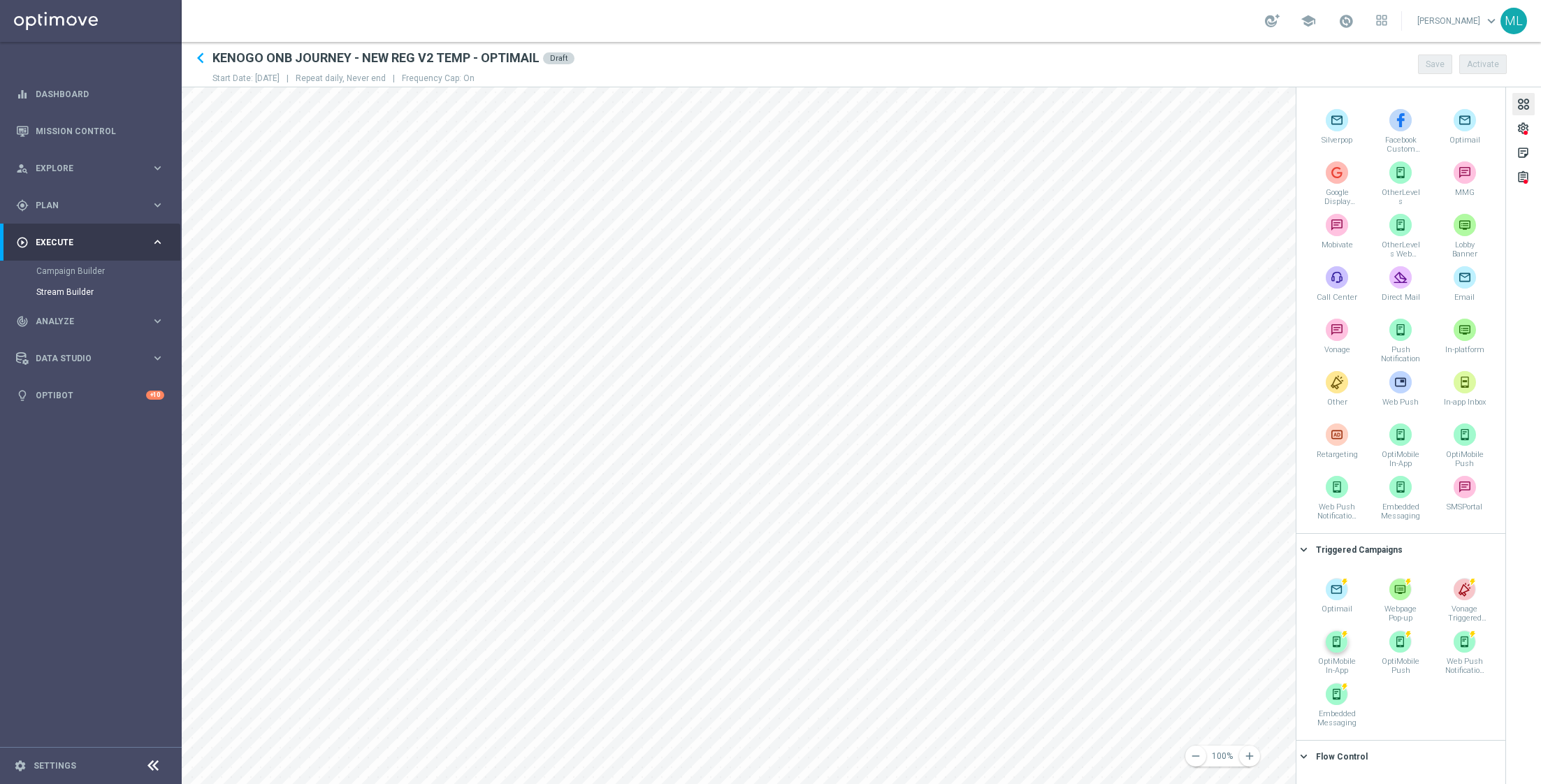
scroll to position [0, 0]
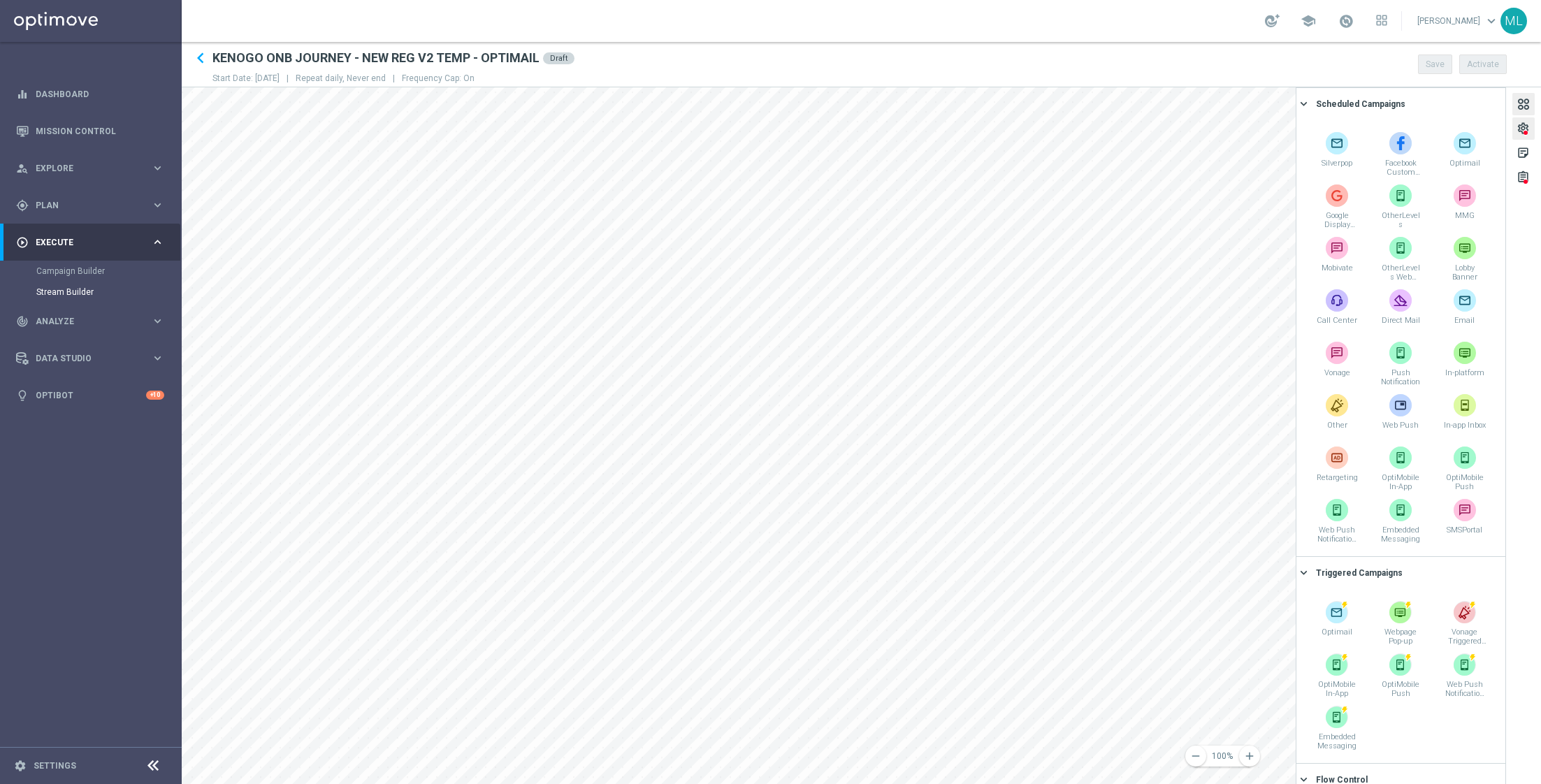
click at [1524, 128] on div "settings" at bounding box center [1523, 131] width 13 height 18
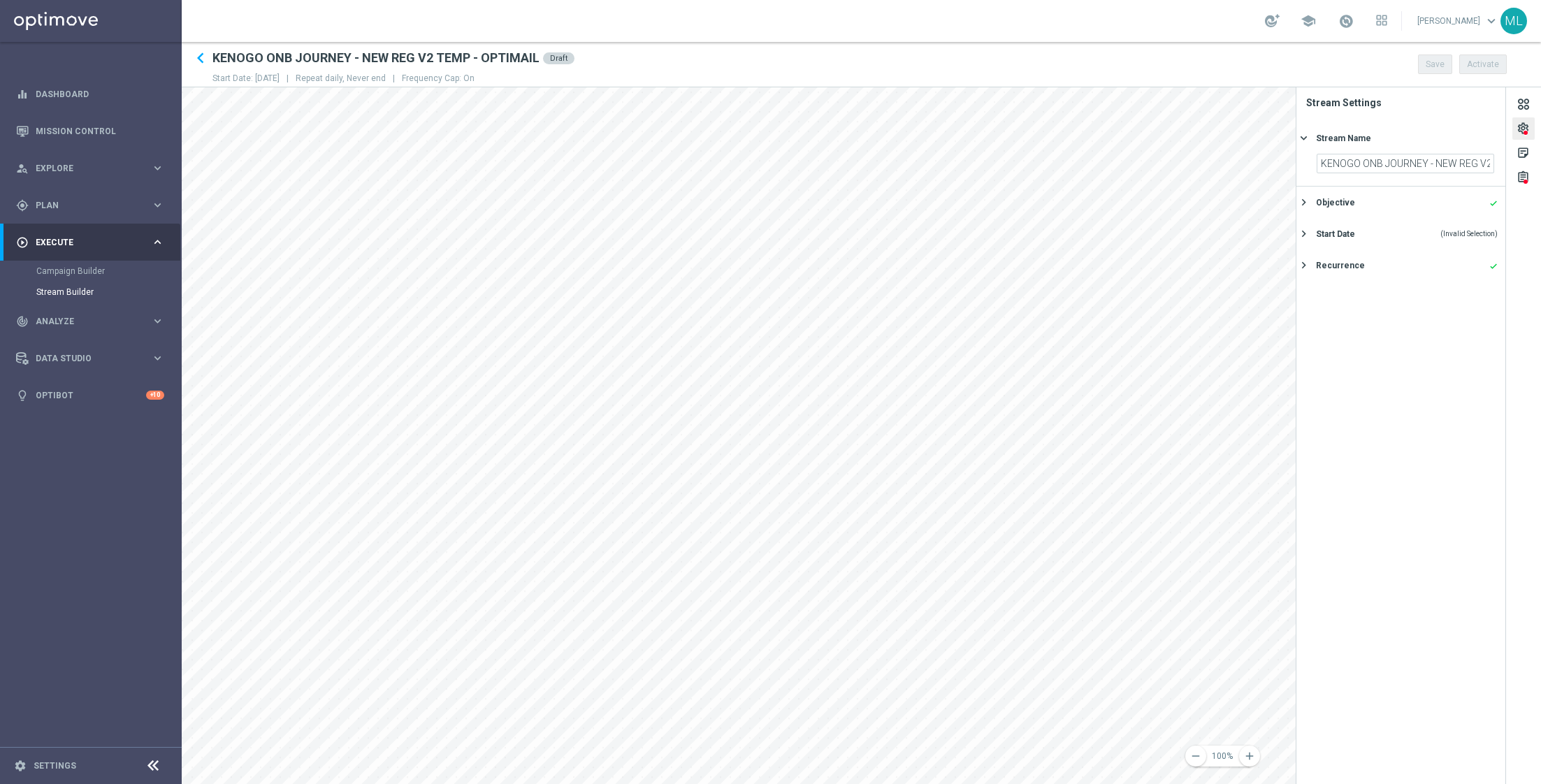
click at [1308, 232] on icon "keyboard_arrow_right" at bounding box center [1304, 234] width 13 height 13
click at [1483, 227] on icon "today" at bounding box center [1473, 224] width 41 height 16
click at [1414, 393] on span "29" at bounding box center [1412, 394] width 22 height 22
type input "29 Aug 2025"
click at [1484, 62] on button "Activate" at bounding box center [1482, 65] width 47 height 20
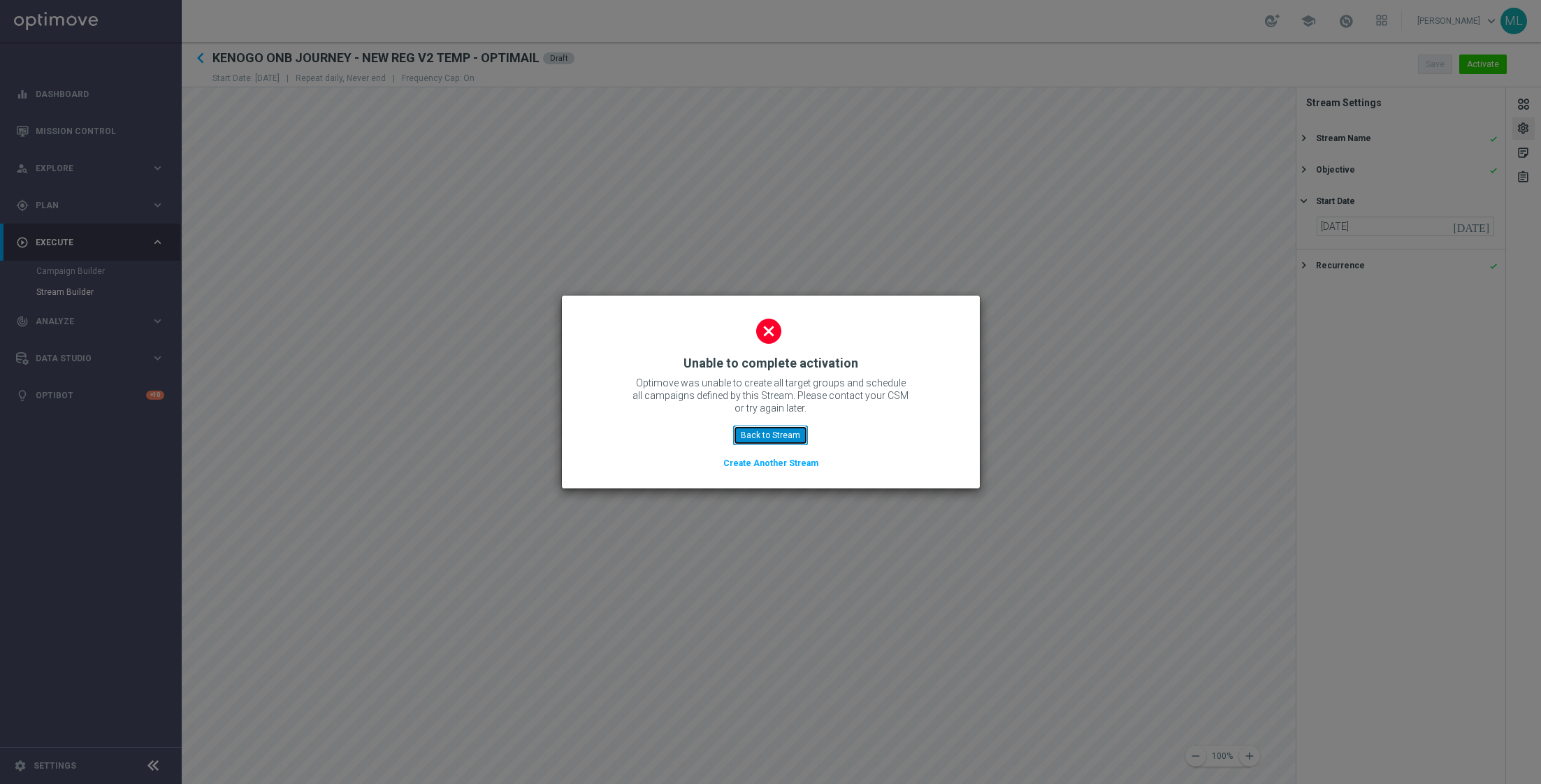
click at [775, 434] on button "Back to Stream" at bounding box center [770, 435] width 74 height 20
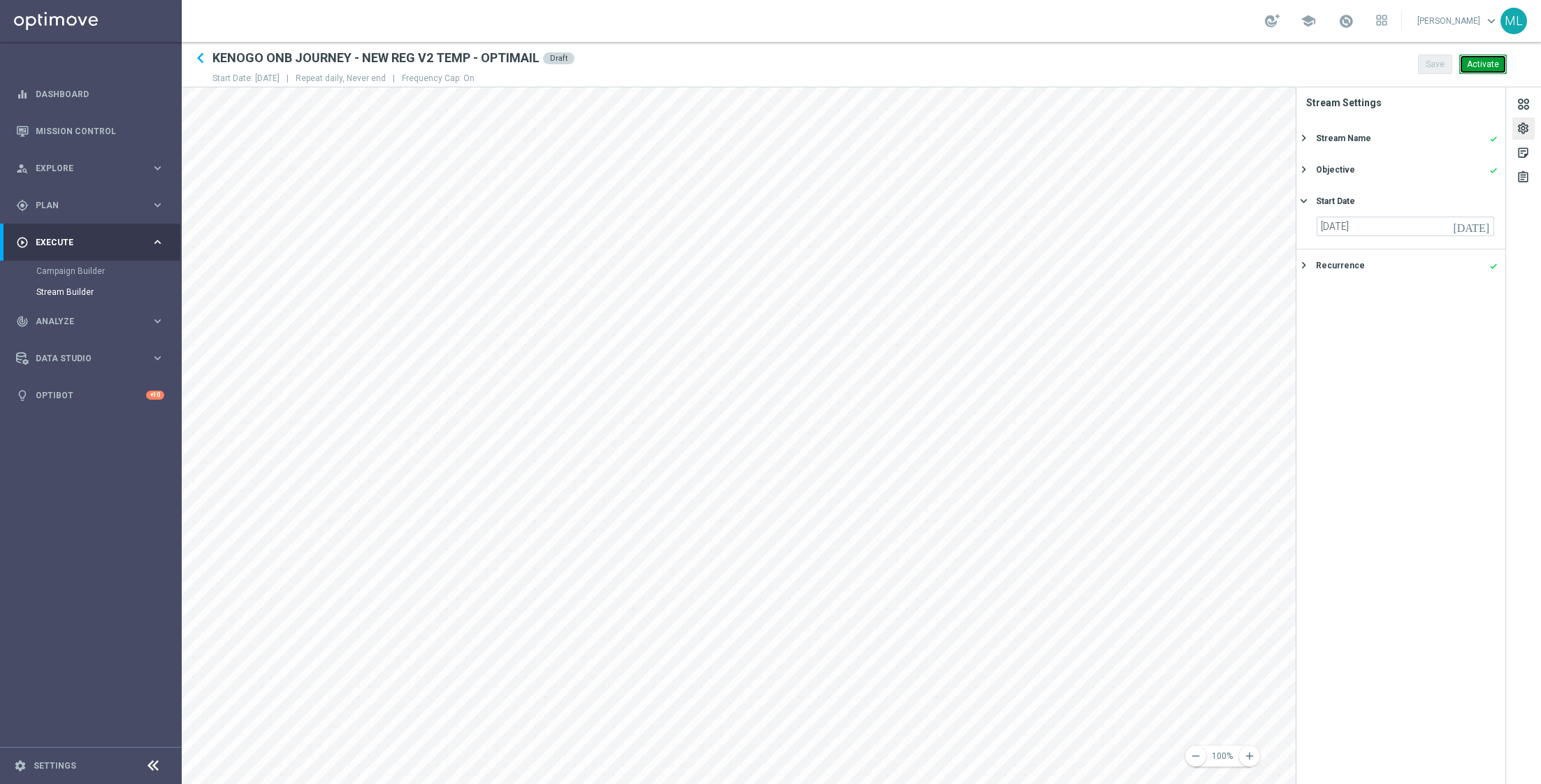
click at [1491, 60] on button "Activate" at bounding box center [1482, 65] width 47 height 20
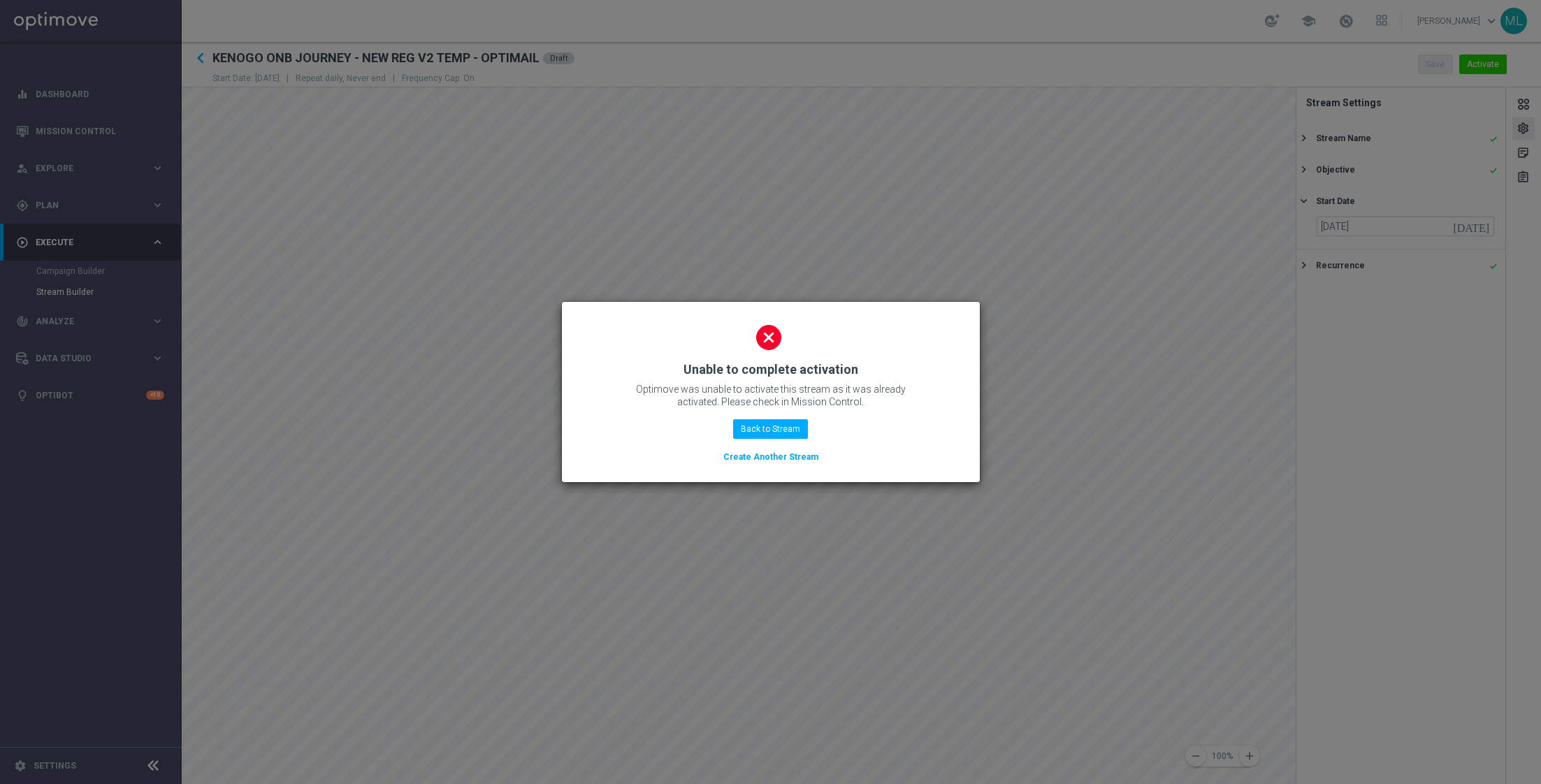
click at [995, 227] on modal-container "close Unable to complete activation Optimove was unable to activate this stream…" at bounding box center [770, 392] width 1541 height 784
click at [644, 178] on modal-container "close Unable to complete activation Optimove was unable to activate this stream…" at bounding box center [770, 392] width 1541 height 784
click at [914, 183] on modal-container "close Unable to complete activation Optimove was unable to activate this stream…" at bounding box center [770, 392] width 1541 height 784
click at [754, 427] on button "Back to Stream" at bounding box center [770, 429] width 74 height 20
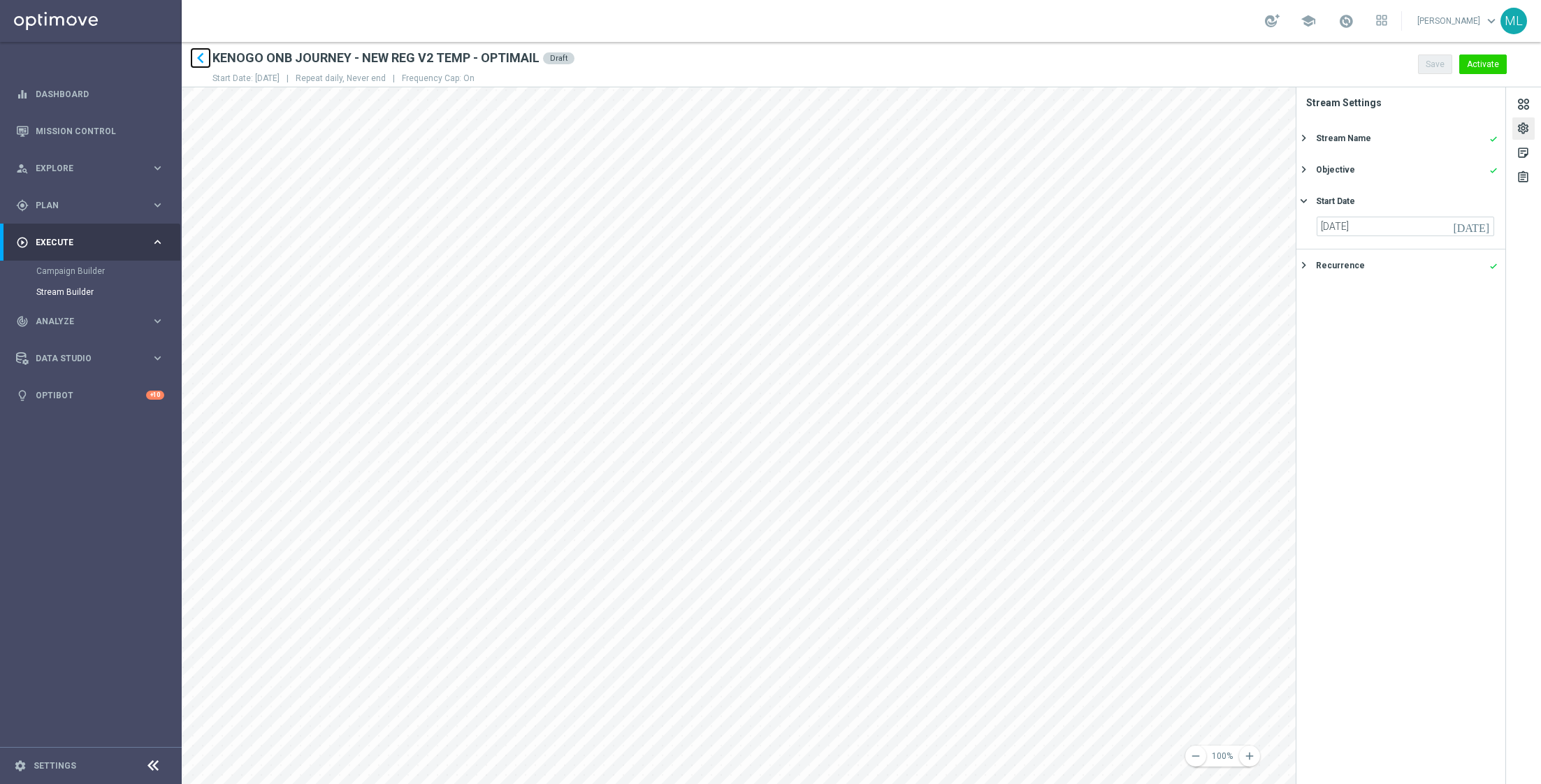
click at [200, 52] on icon "keyboard_arrow_left" at bounding box center [200, 57] width 21 height 21
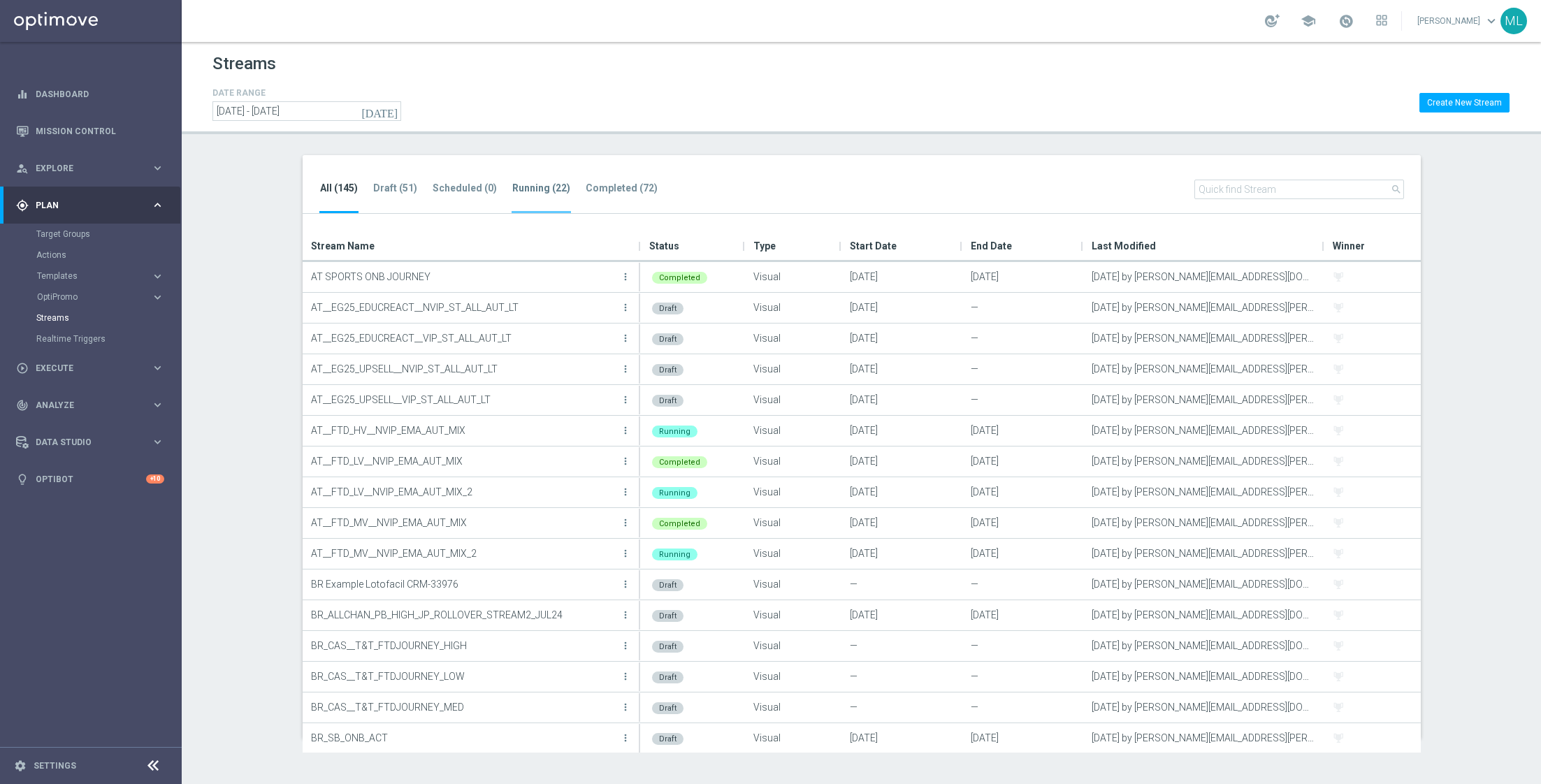
click at [519, 194] on li "Running (22)" at bounding box center [541, 197] width 60 height 33
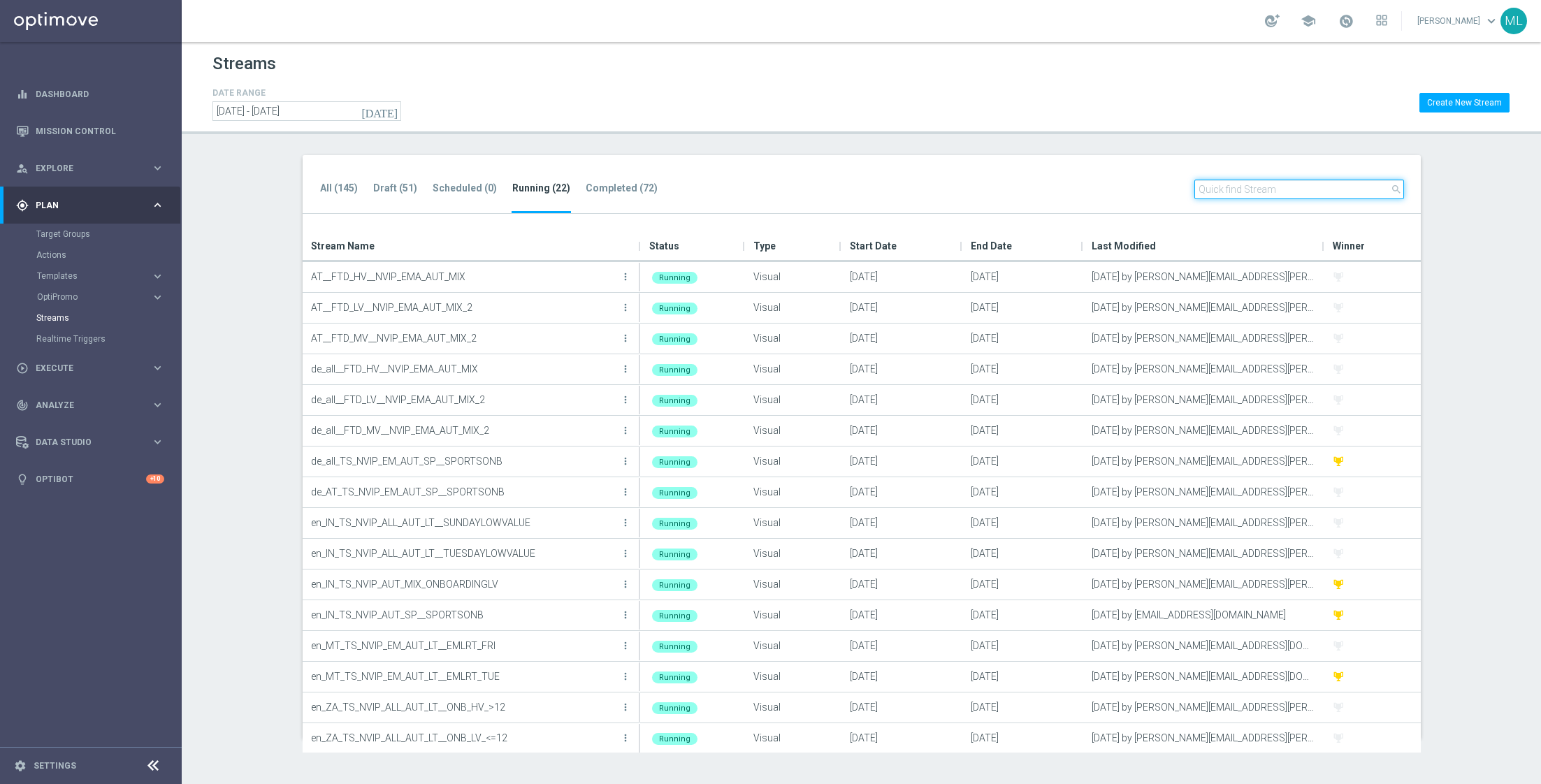
click at [1232, 190] on input "text" at bounding box center [1299, 189] width 209 height 20
paste input "I can’t activate the journey, I don’t understand why."
type input "I can’t activate the journey, I don’t understand why."
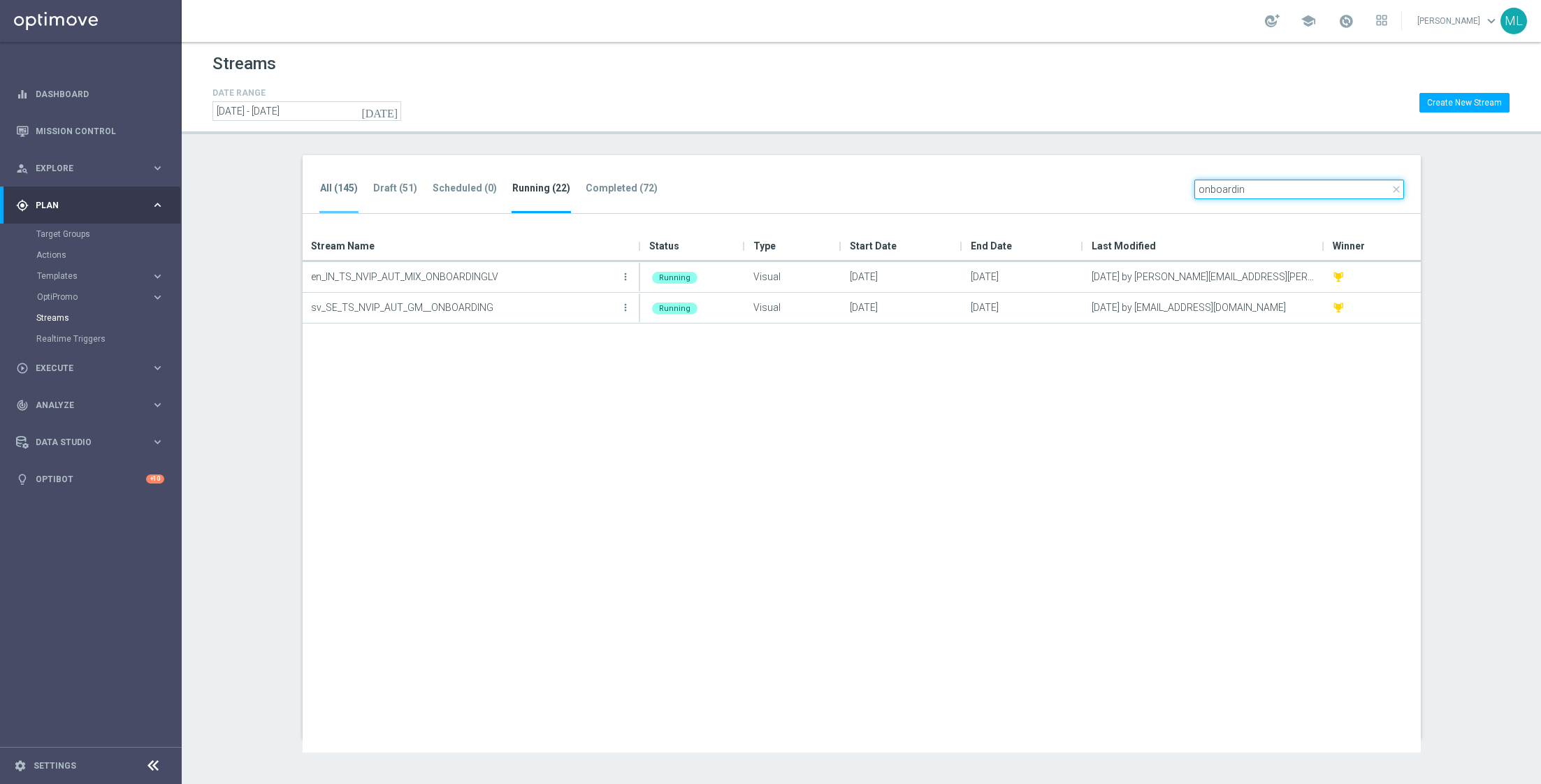
type input "onboardin"
click at [349, 182] on tab-header "All (145)" at bounding box center [339, 188] width 38 height 12
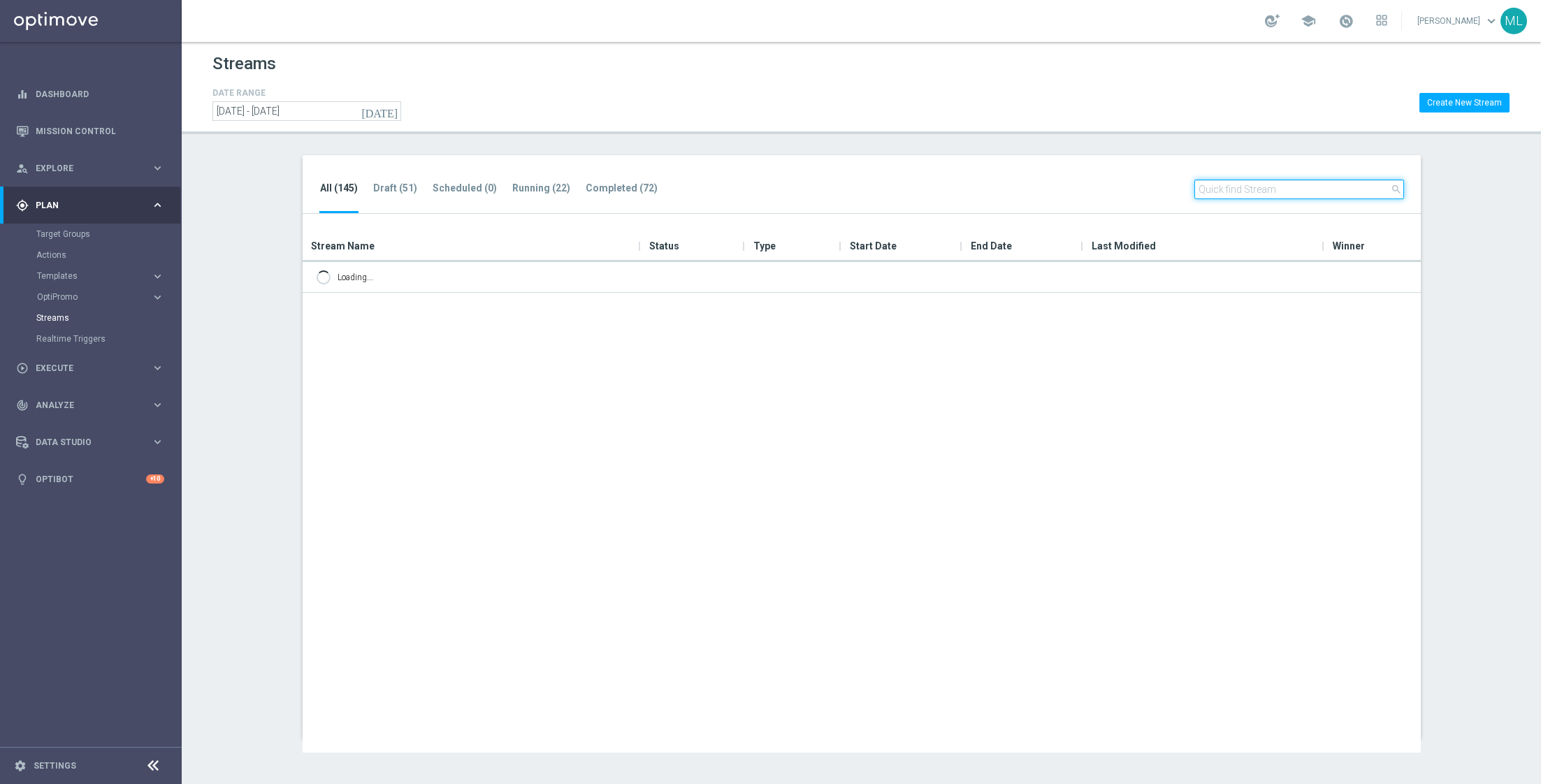
click at [1228, 184] on input "text" at bounding box center [1299, 189] width 209 height 20
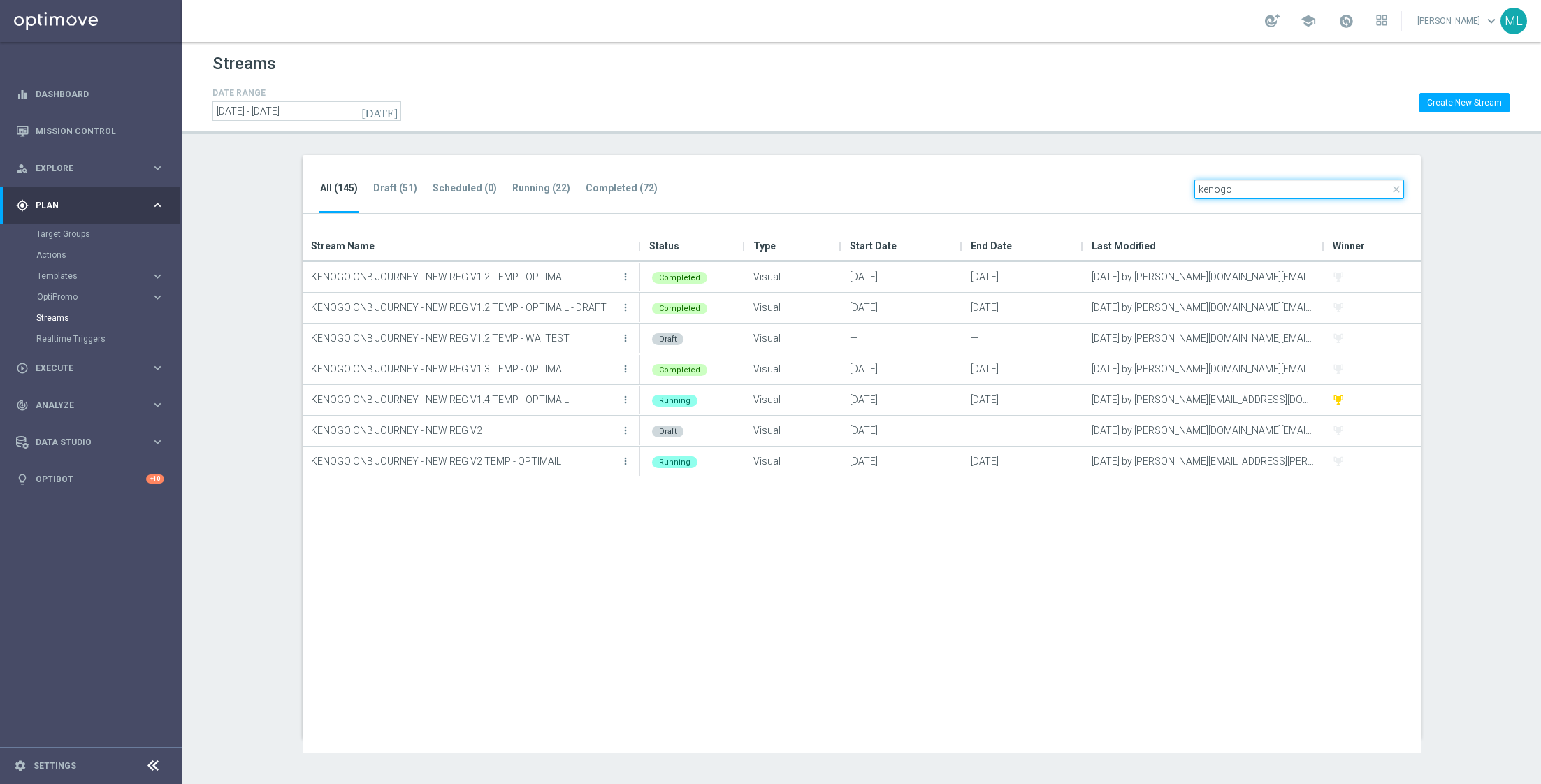
type input "kenogo"
click at [1214, 193] on input "kenogo" at bounding box center [1299, 189] width 209 height 20
click at [512, 178] on div "All (145) Draft (51) Scheduled (0) Running (22) Completed (72) close kenogo" at bounding box center [862, 185] width 1118 height 60
click at [535, 189] on tab-header "Running (22)" at bounding box center [541, 188] width 58 height 12
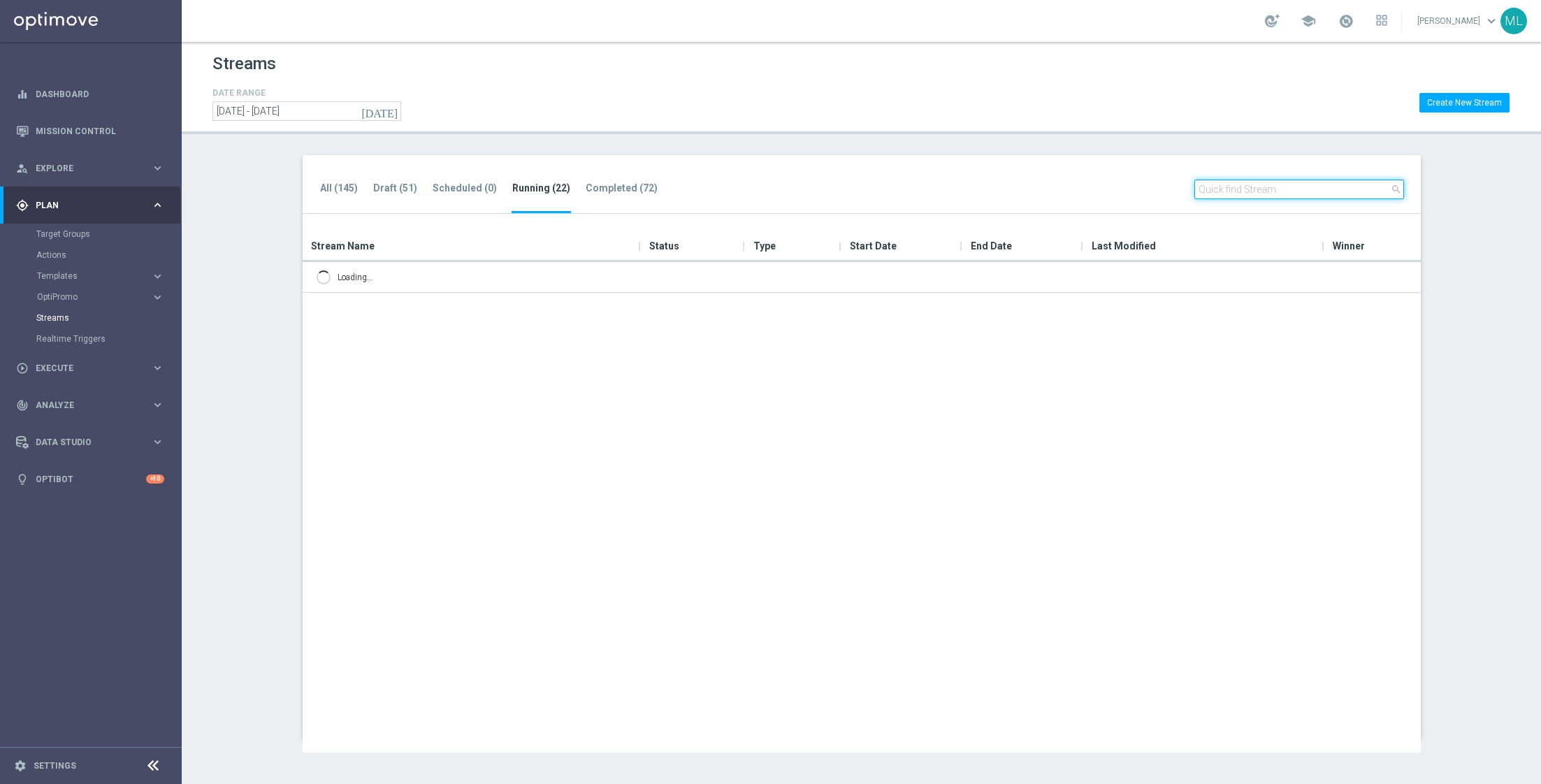
click at [1208, 191] on input "text" at bounding box center [1299, 189] width 209 height 20
paste input "kenogo"
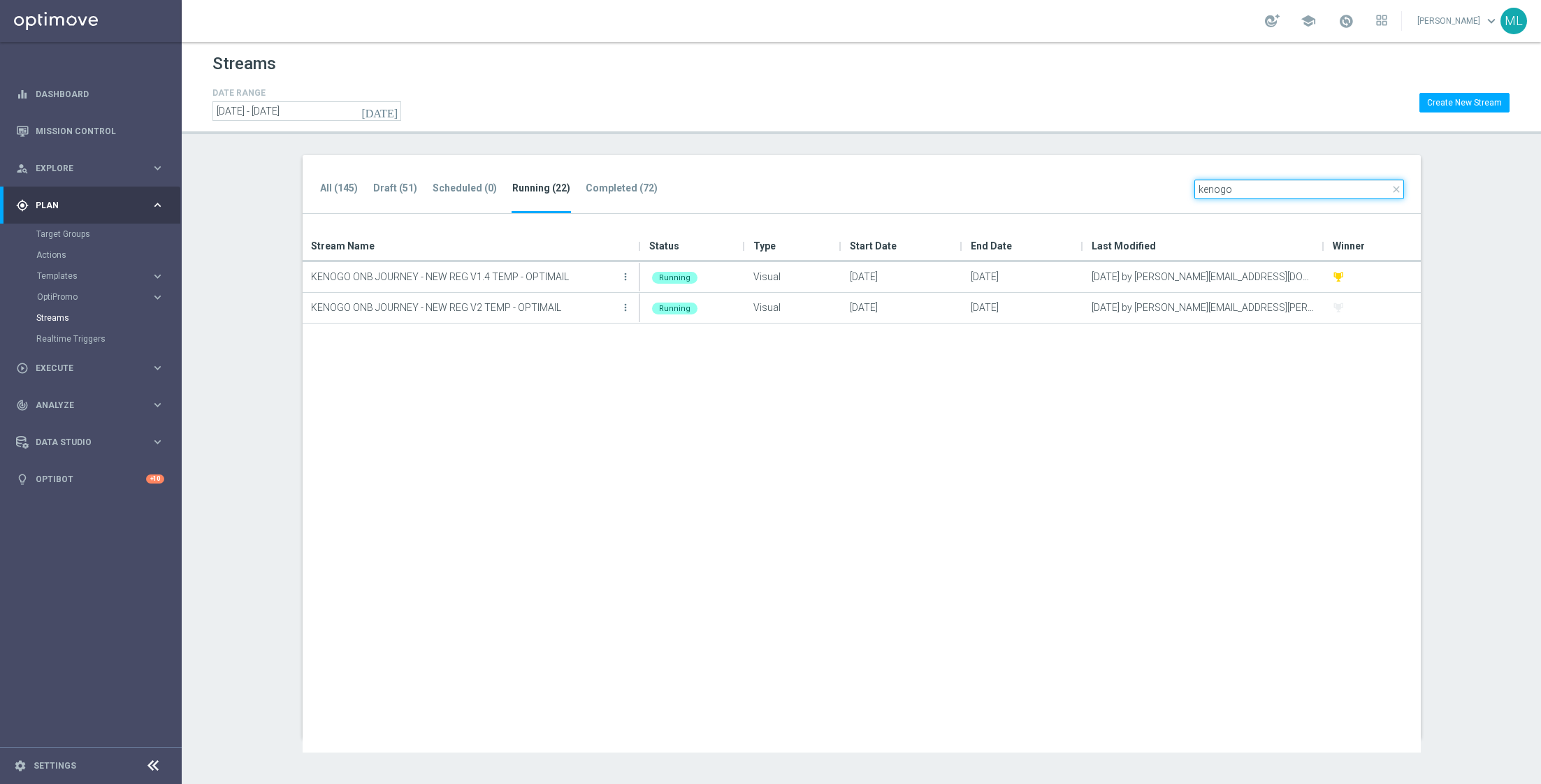
type input "kenogo"
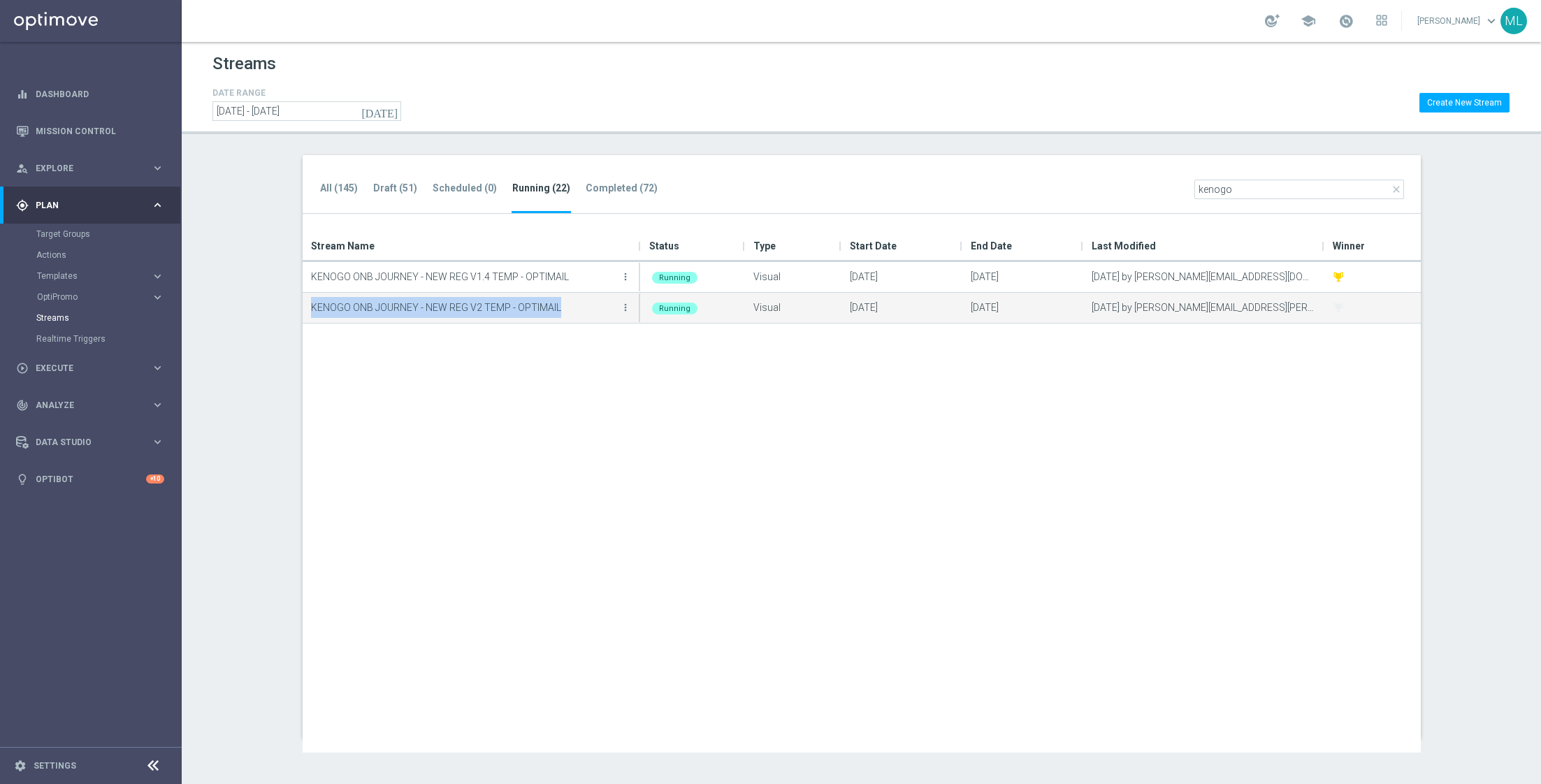
drag, startPoint x: 566, startPoint y: 301, endPoint x: 306, endPoint y: 298, distance: 260.0
click at [304, 297] on div "KENOGO ONB JOURNEY - NEW REG V2 TEMP - OPTIMAIL more_vert" at bounding box center [471, 308] width 338 height 30
copy p "KENOGO ONB JOURNEY - NEW REG V2 TEMP - OPTIMAIL"
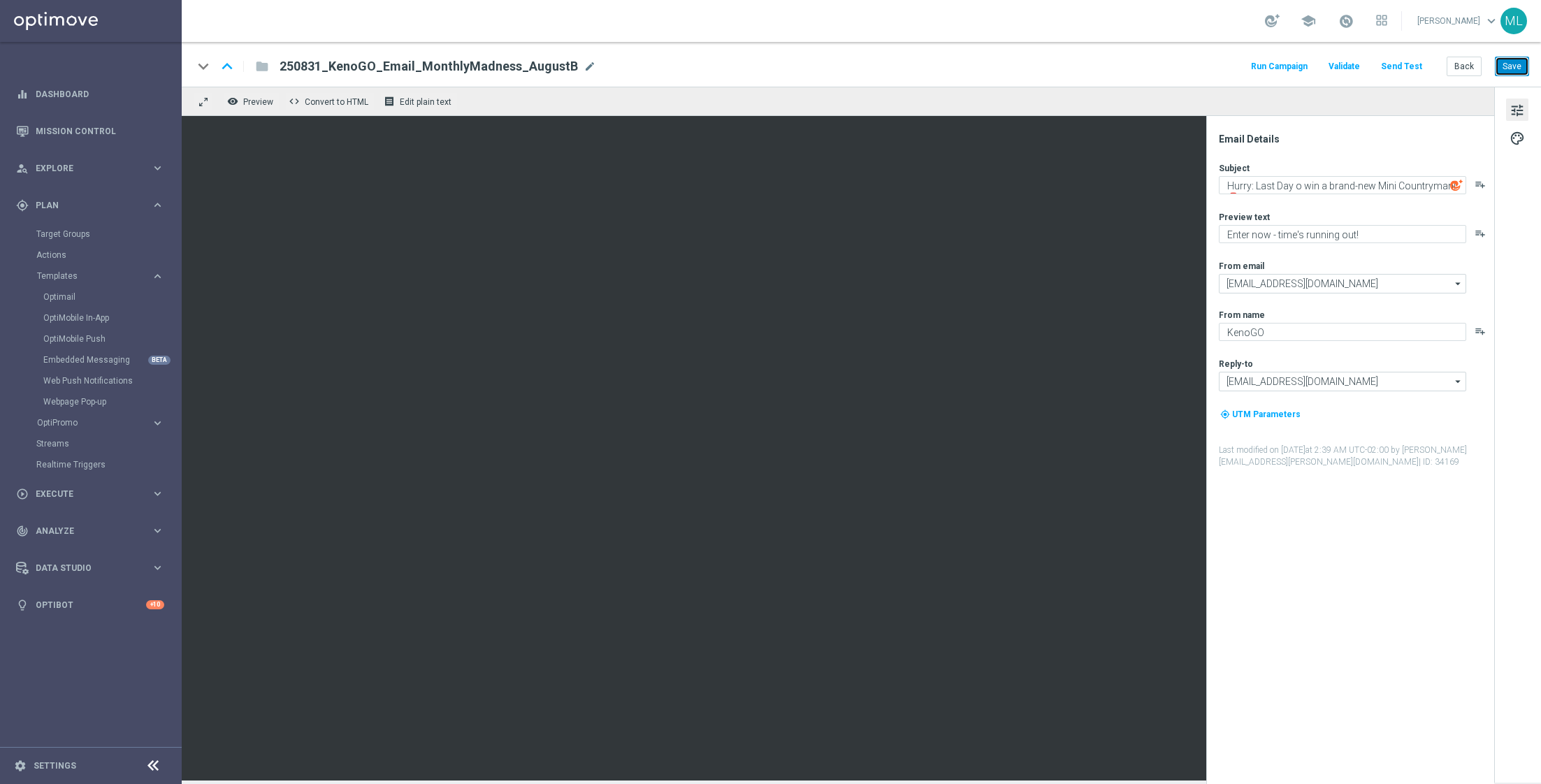
click at [1510, 65] on button "Save" at bounding box center [1511, 66] width 34 height 20
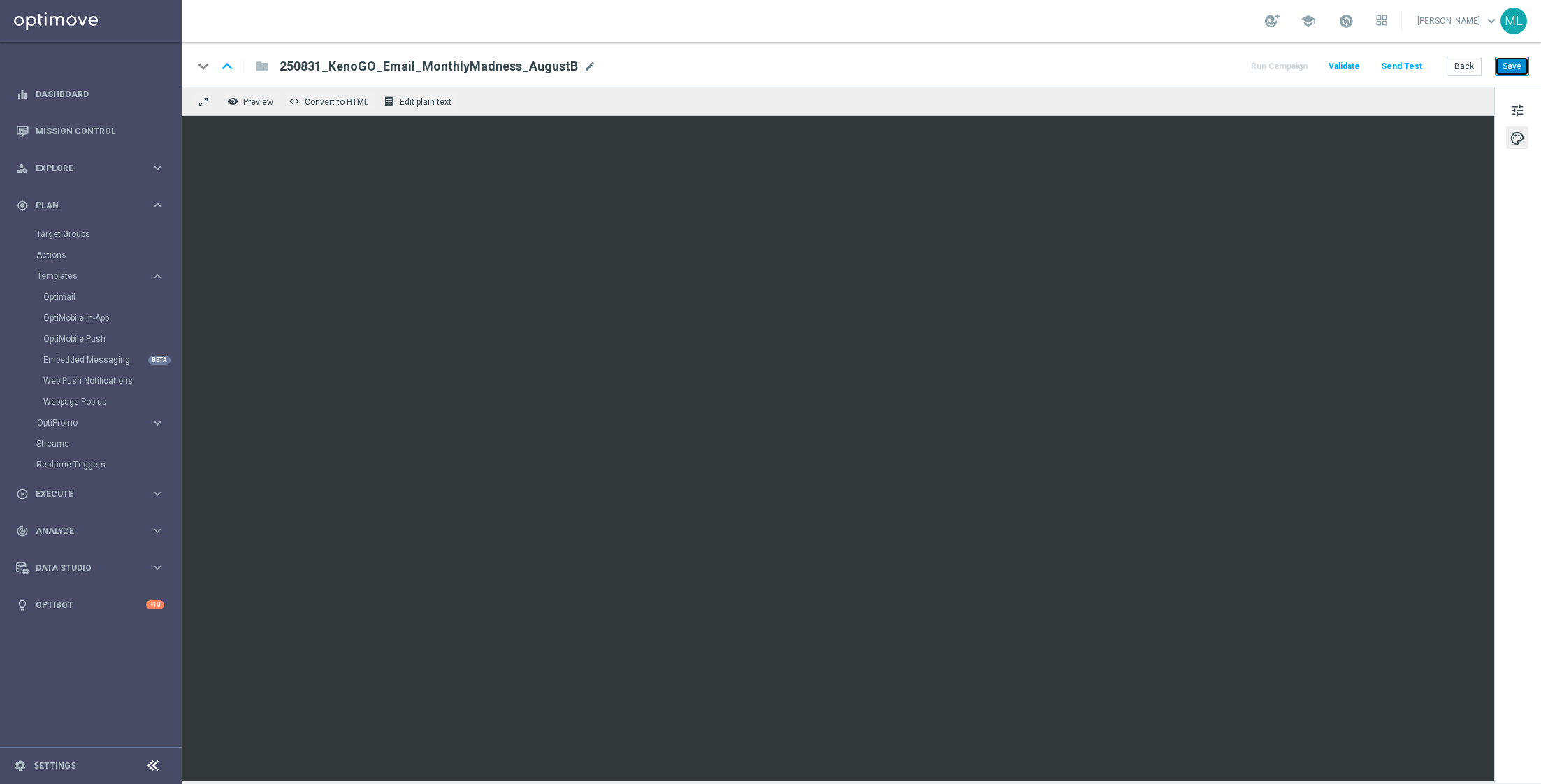
click at [1511, 68] on button "Save" at bounding box center [1511, 66] width 34 height 20
click at [1462, 62] on button "Back" at bounding box center [1464, 66] width 35 height 20
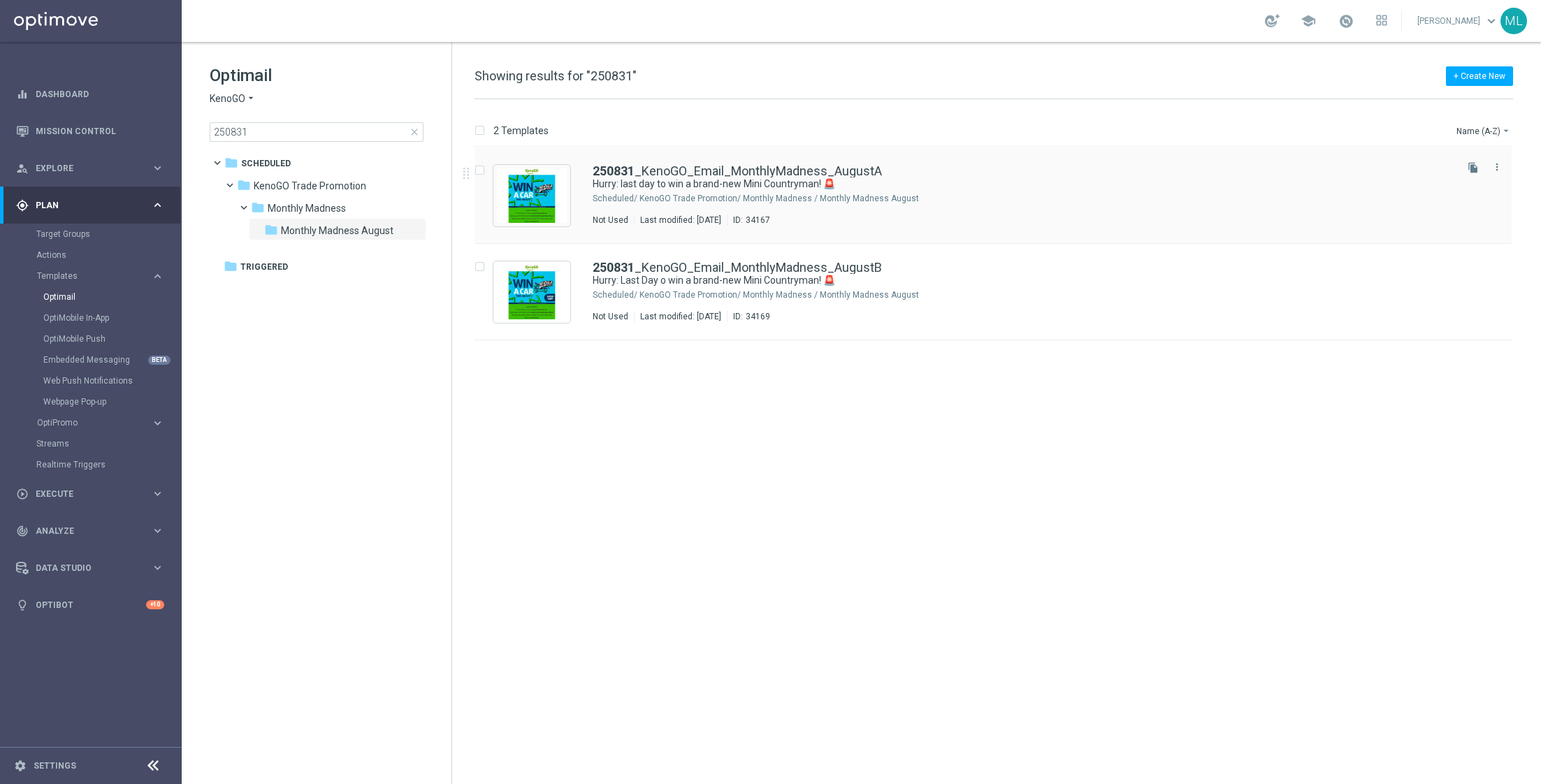
click at [983, 199] on div "KenoGO Trade Promotion/ Monthly Madness / Monthly Madness August" at bounding box center [1046, 198] width 813 height 12
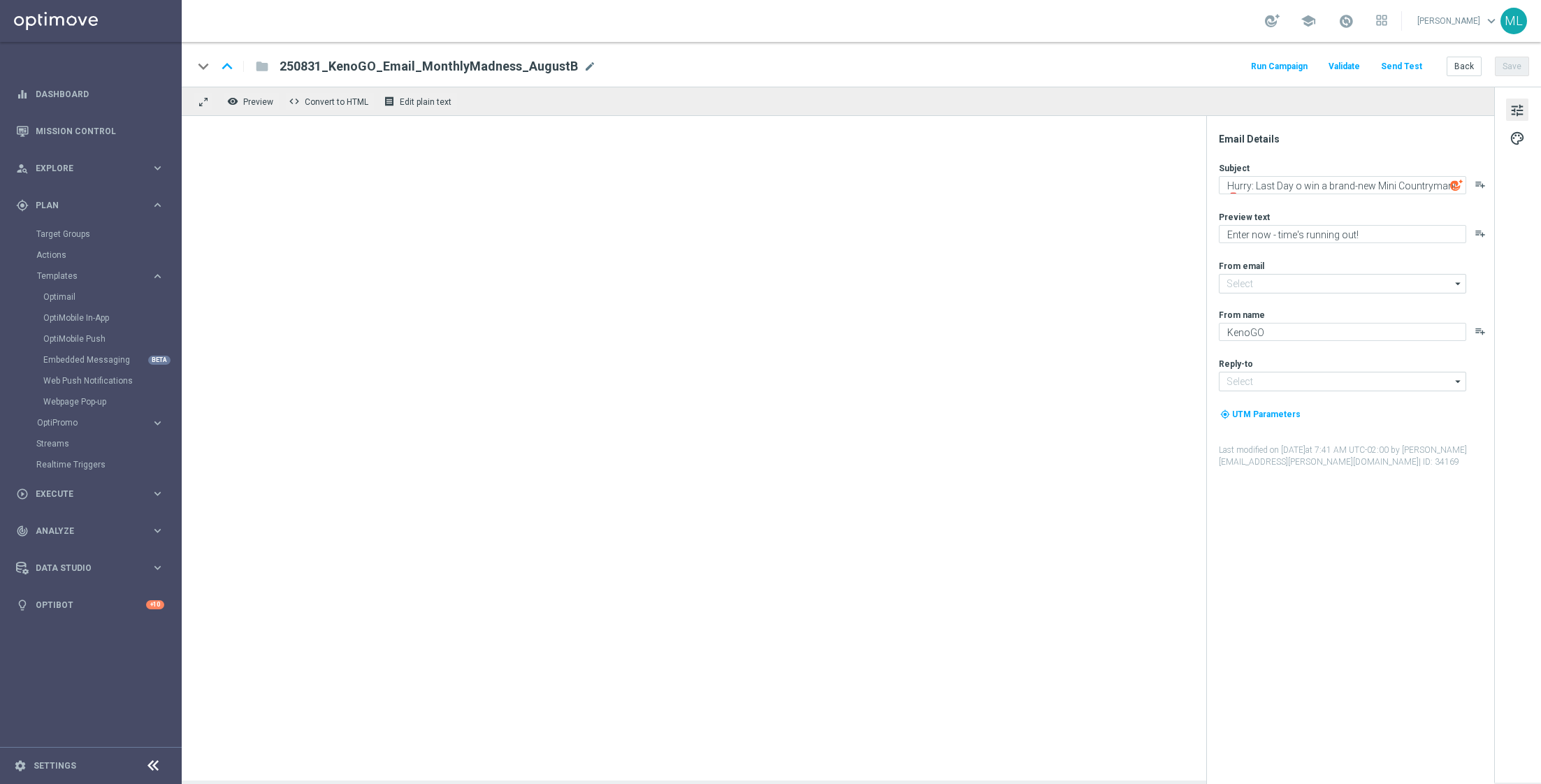
type input "[EMAIL_ADDRESS][DOMAIN_NAME]"
type textarea "Hurry: last day to win a brand-new Mini Countryman! 🚨"
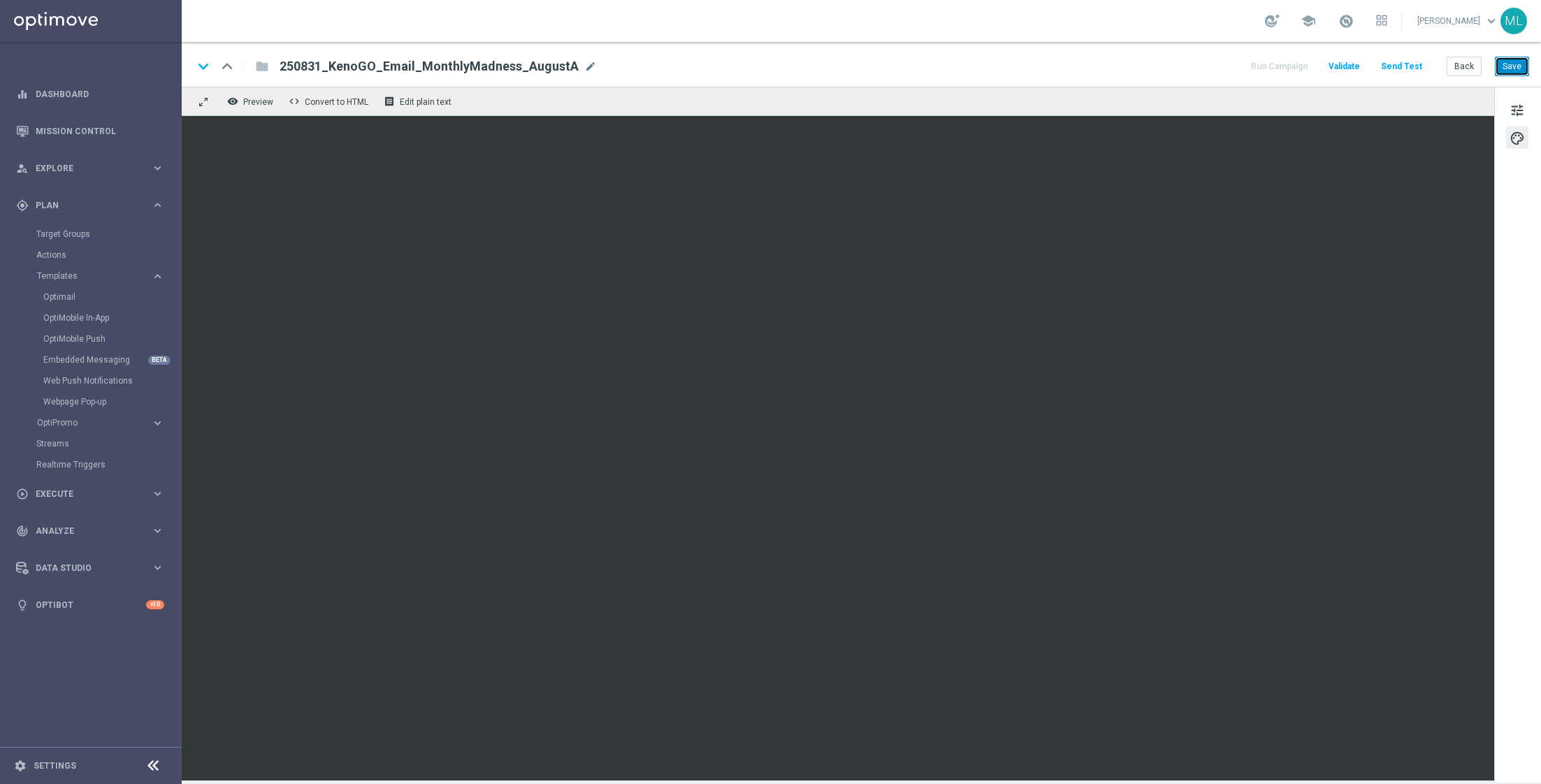
click at [1515, 73] on button "Save" at bounding box center [1511, 66] width 34 height 20
click at [1407, 63] on button "Send Test" at bounding box center [1401, 66] width 45 height 19
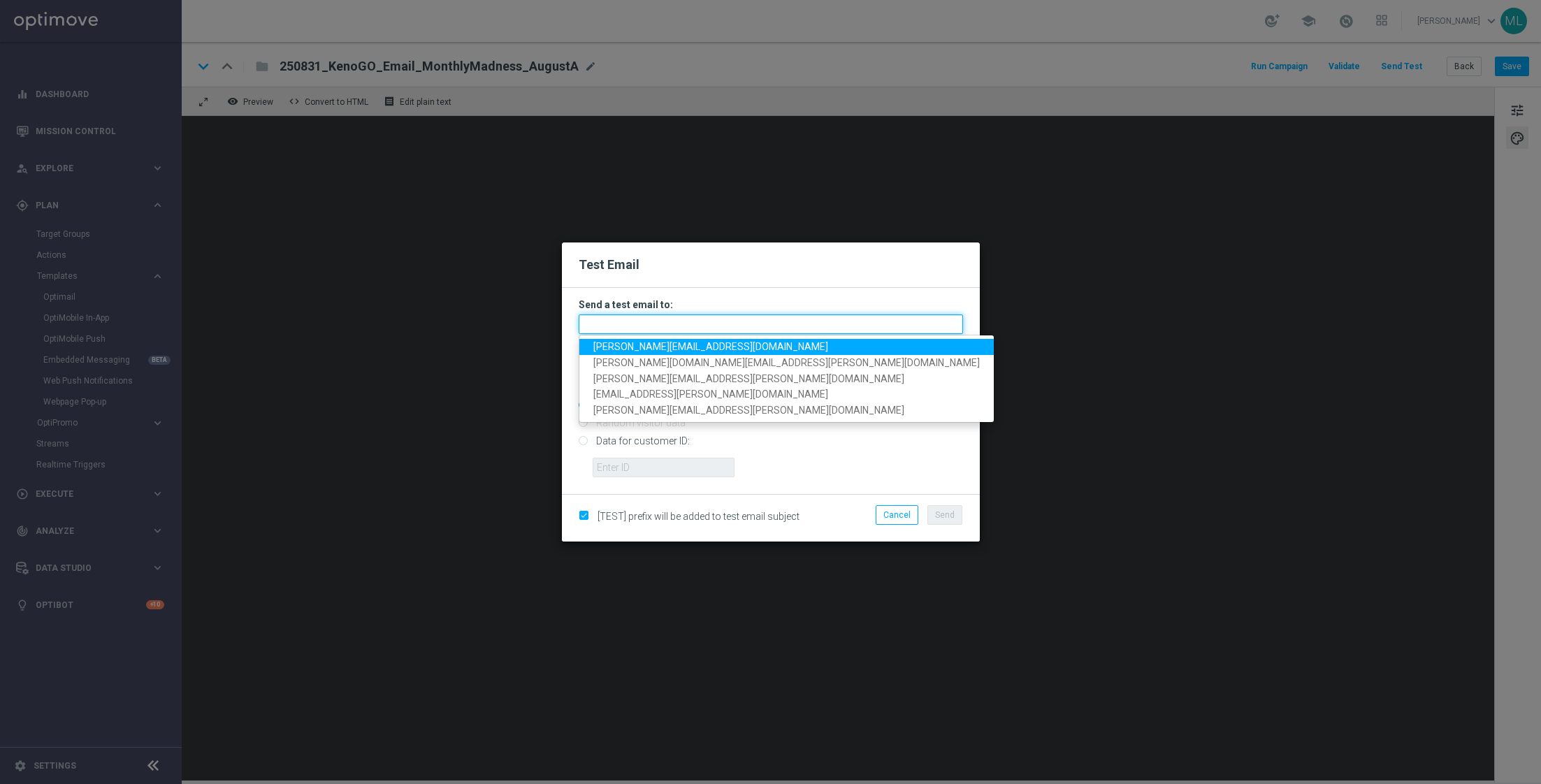
click at [702, 318] on input "text" at bounding box center [770, 324] width 385 height 20
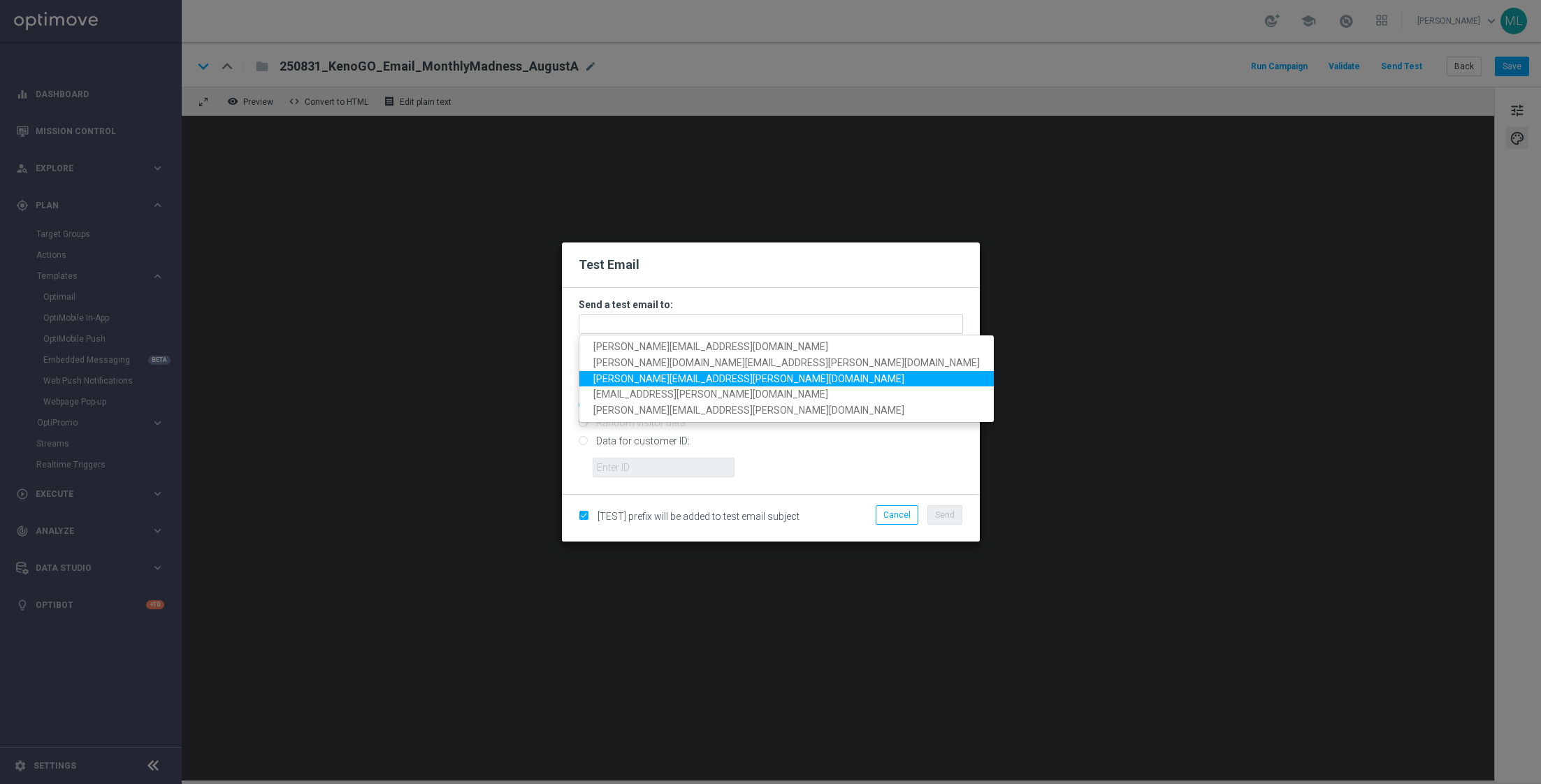
click at [669, 375] on span "[PERSON_NAME][EMAIL_ADDRESS][PERSON_NAME][DOMAIN_NAME]" at bounding box center [749, 378] width 311 height 12
type input "[PERSON_NAME][EMAIL_ADDRESS][PERSON_NAME][DOMAIN_NAME]"
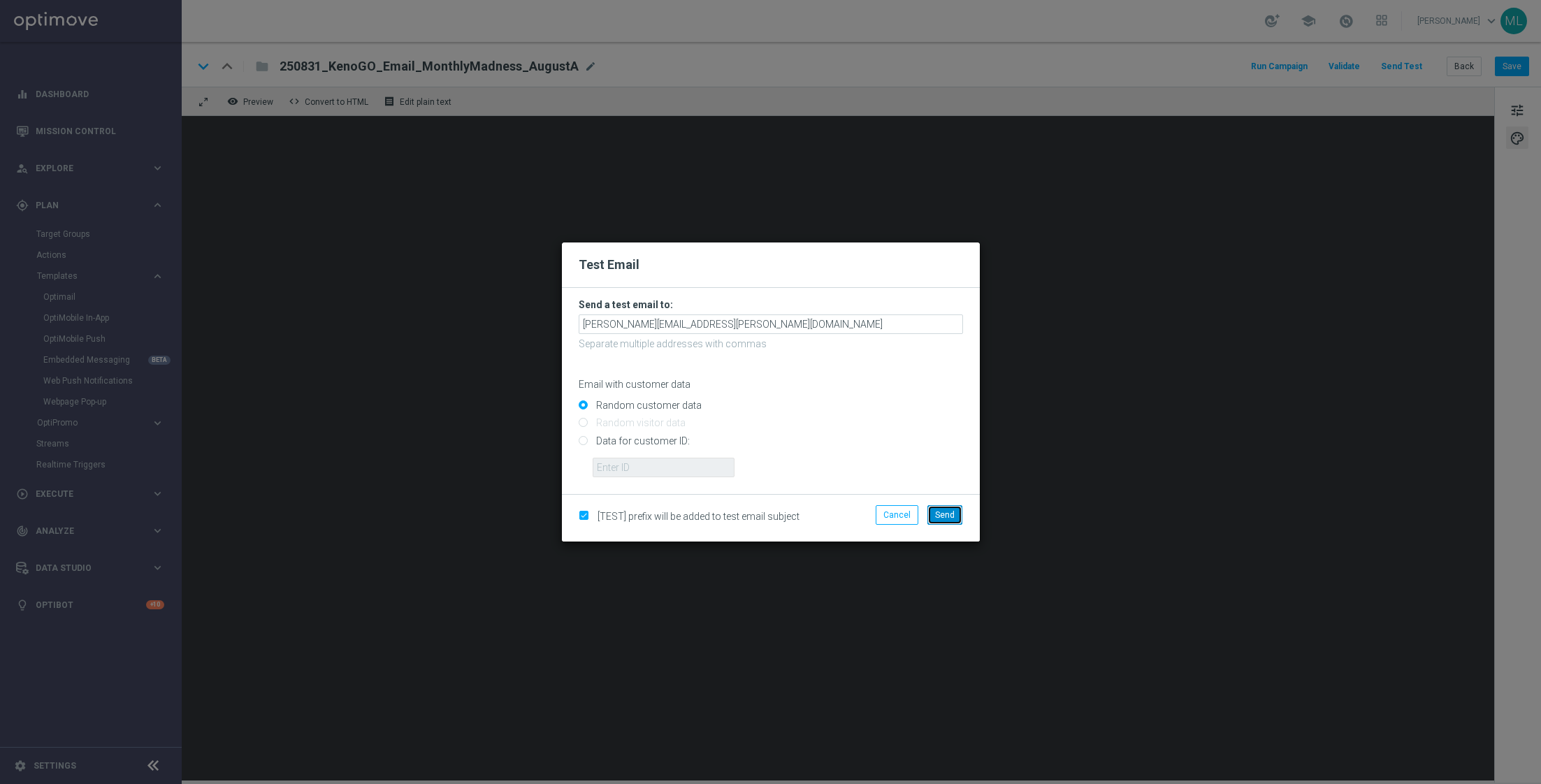
click at [939, 506] on button "Send" at bounding box center [945, 515] width 35 height 20
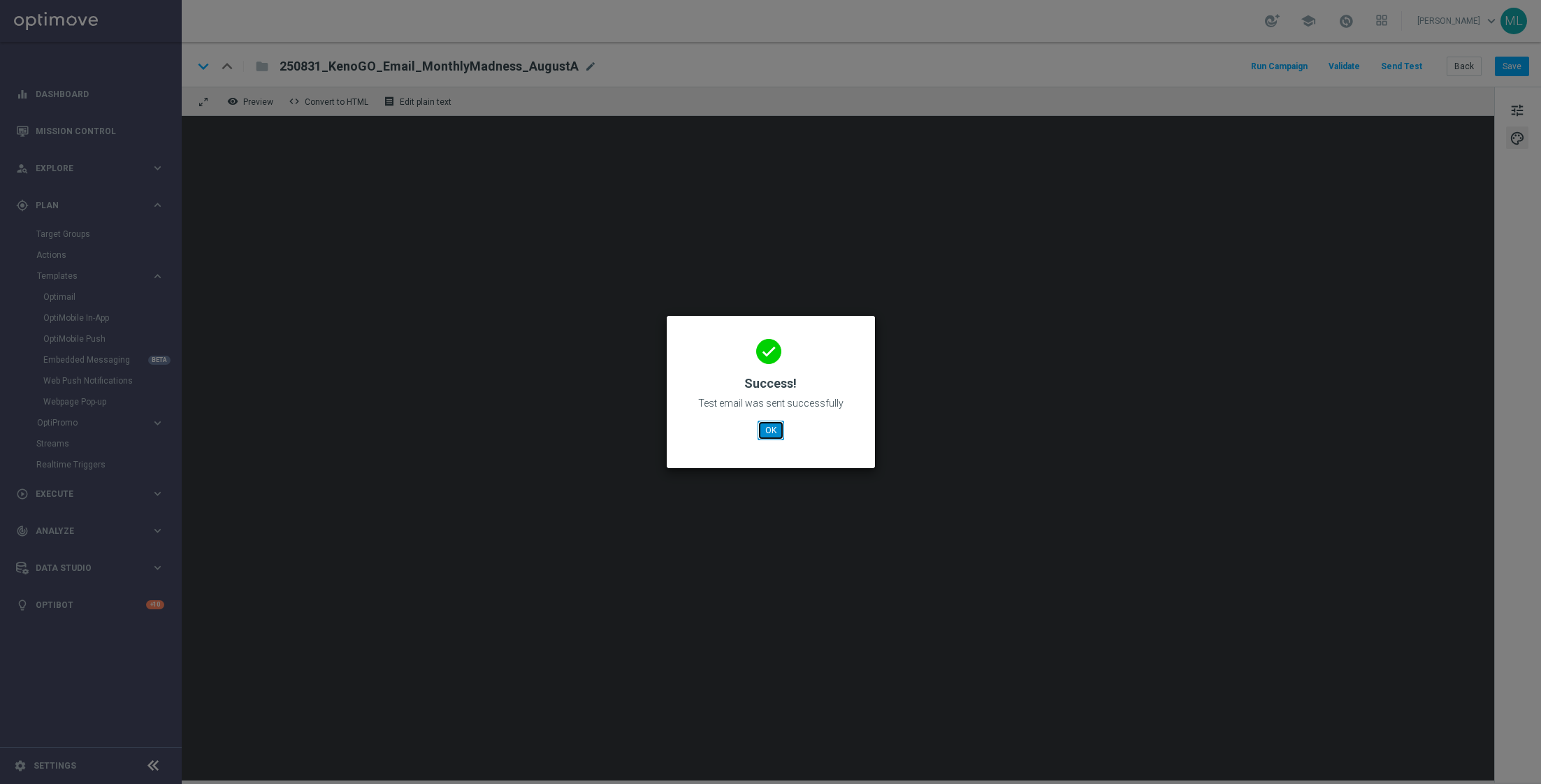
click at [771, 428] on button "OK" at bounding box center [771, 431] width 26 height 20
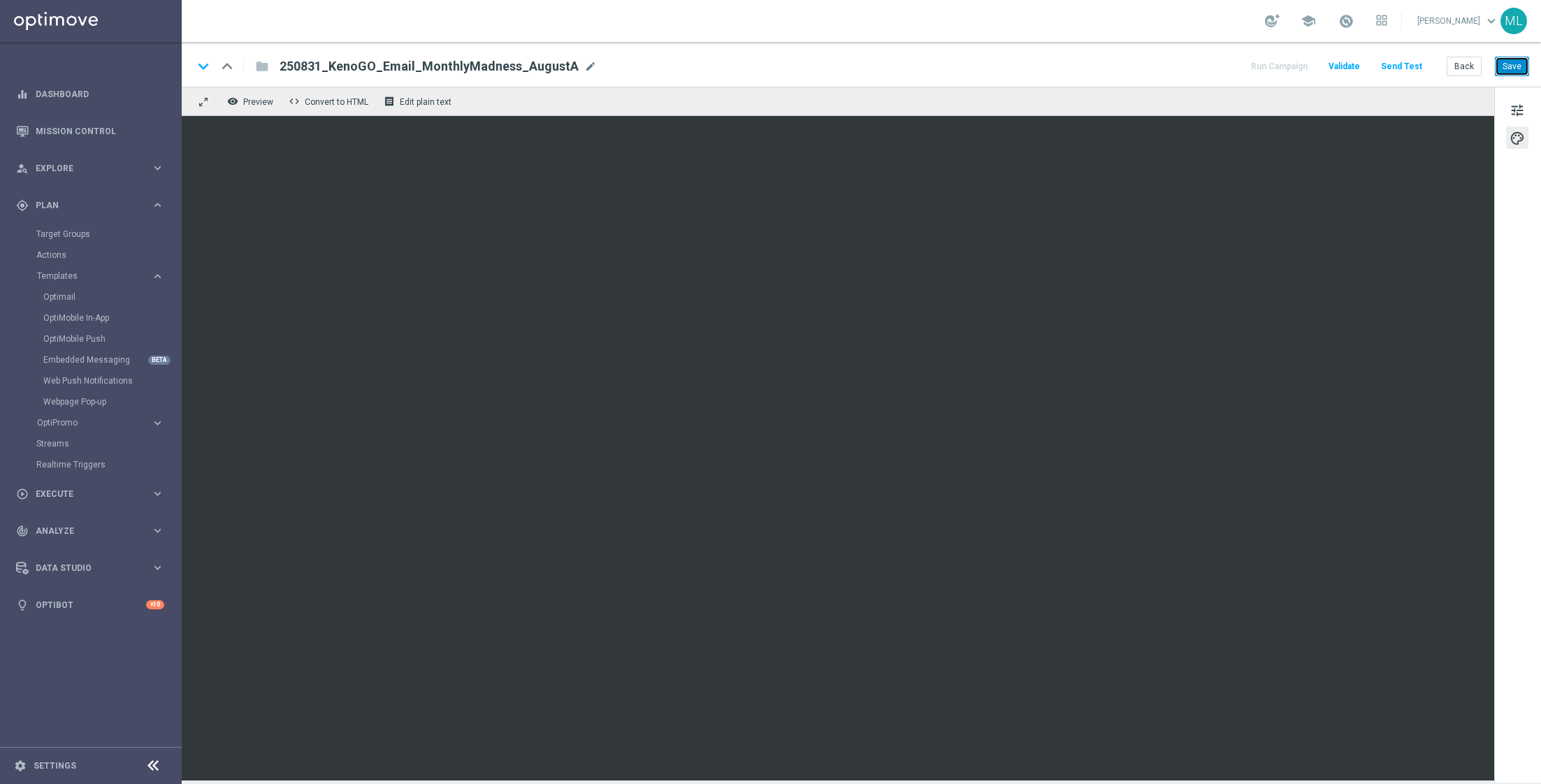
click at [1515, 69] on button "Save" at bounding box center [1511, 66] width 34 height 20
click at [1514, 72] on button "Save" at bounding box center [1511, 66] width 34 height 20
click at [1517, 117] on span "tune" at bounding box center [1517, 110] width 16 height 18
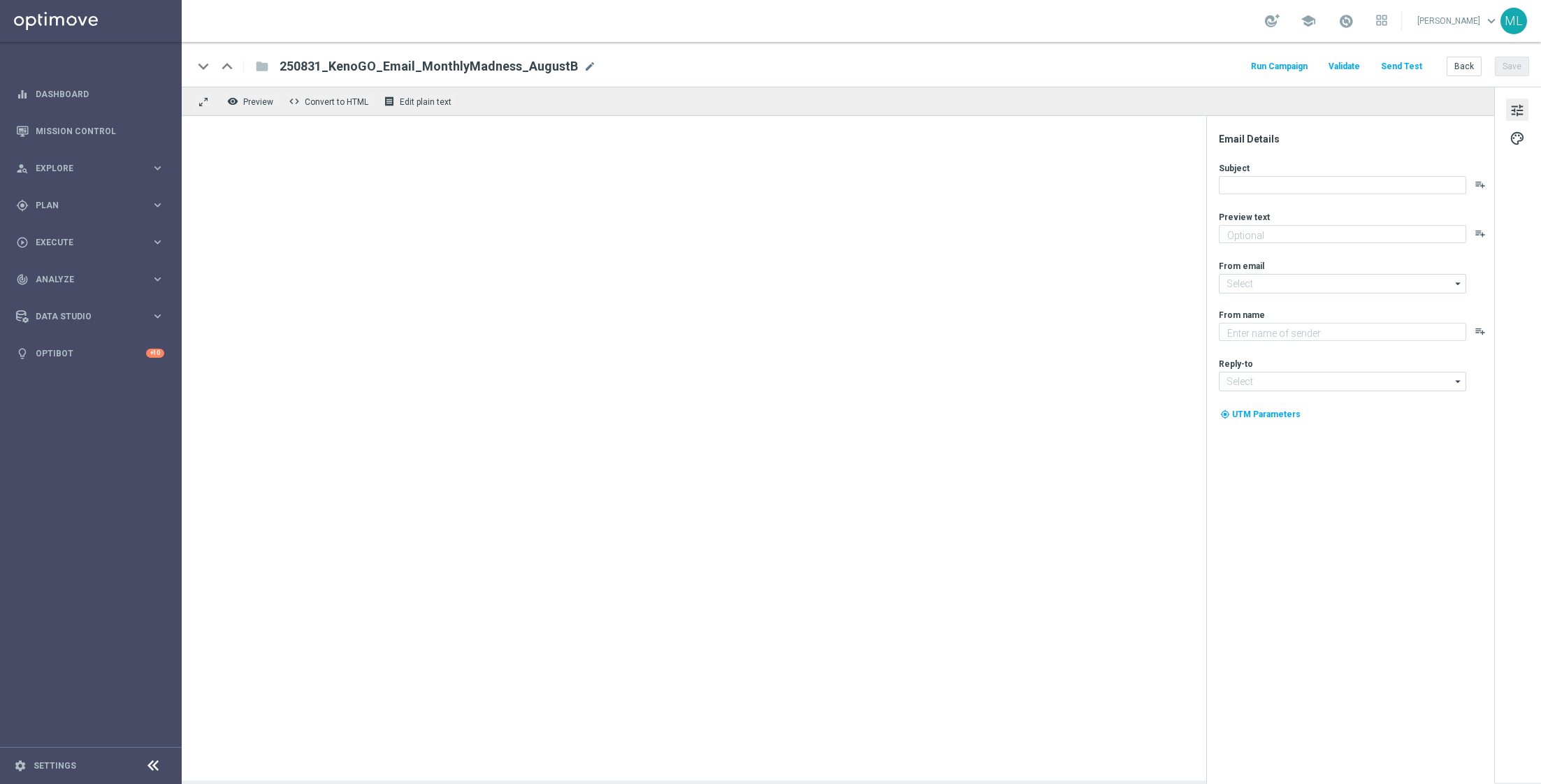
type textarea "Enter now - time's running out!"
type input "[EMAIL_ADDRESS][DOMAIN_NAME]"
type textarea "KenoGO"
type input "[EMAIL_ADDRESS][DOMAIN_NAME]"
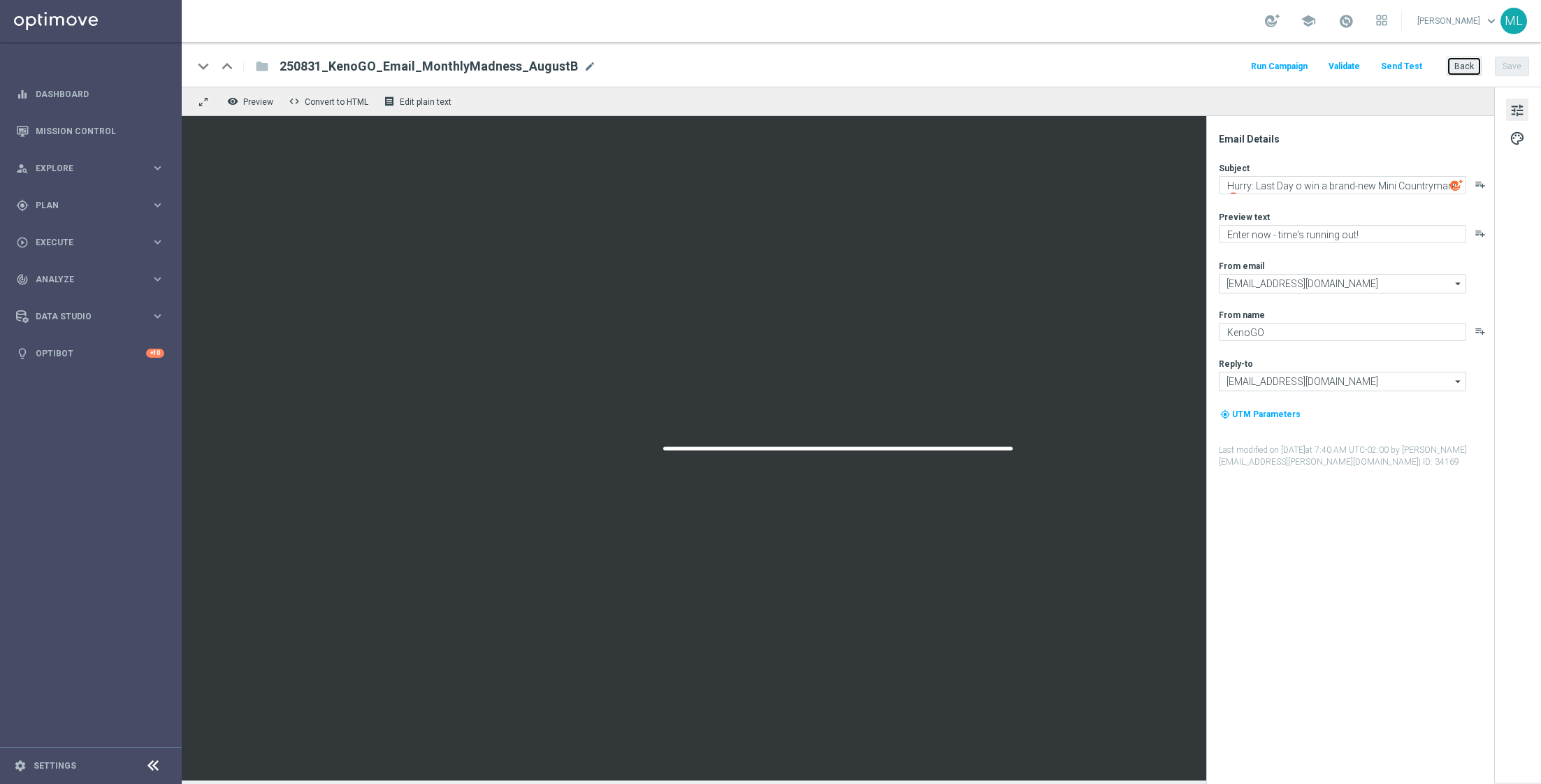
click at [1471, 65] on button "Back" at bounding box center [1464, 66] width 35 height 20
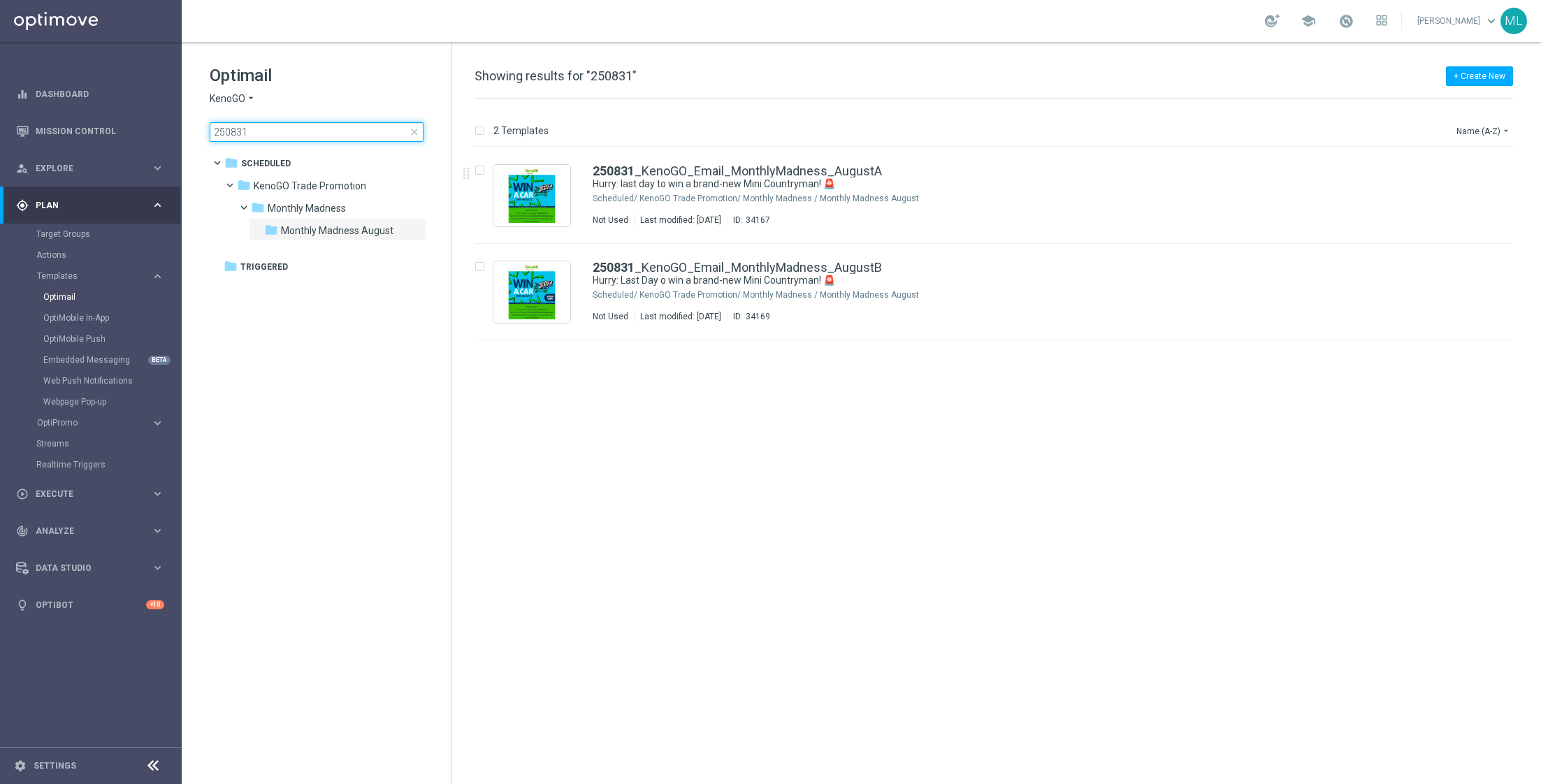
click at [272, 135] on input "250831" at bounding box center [316, 132] width 213 height 20
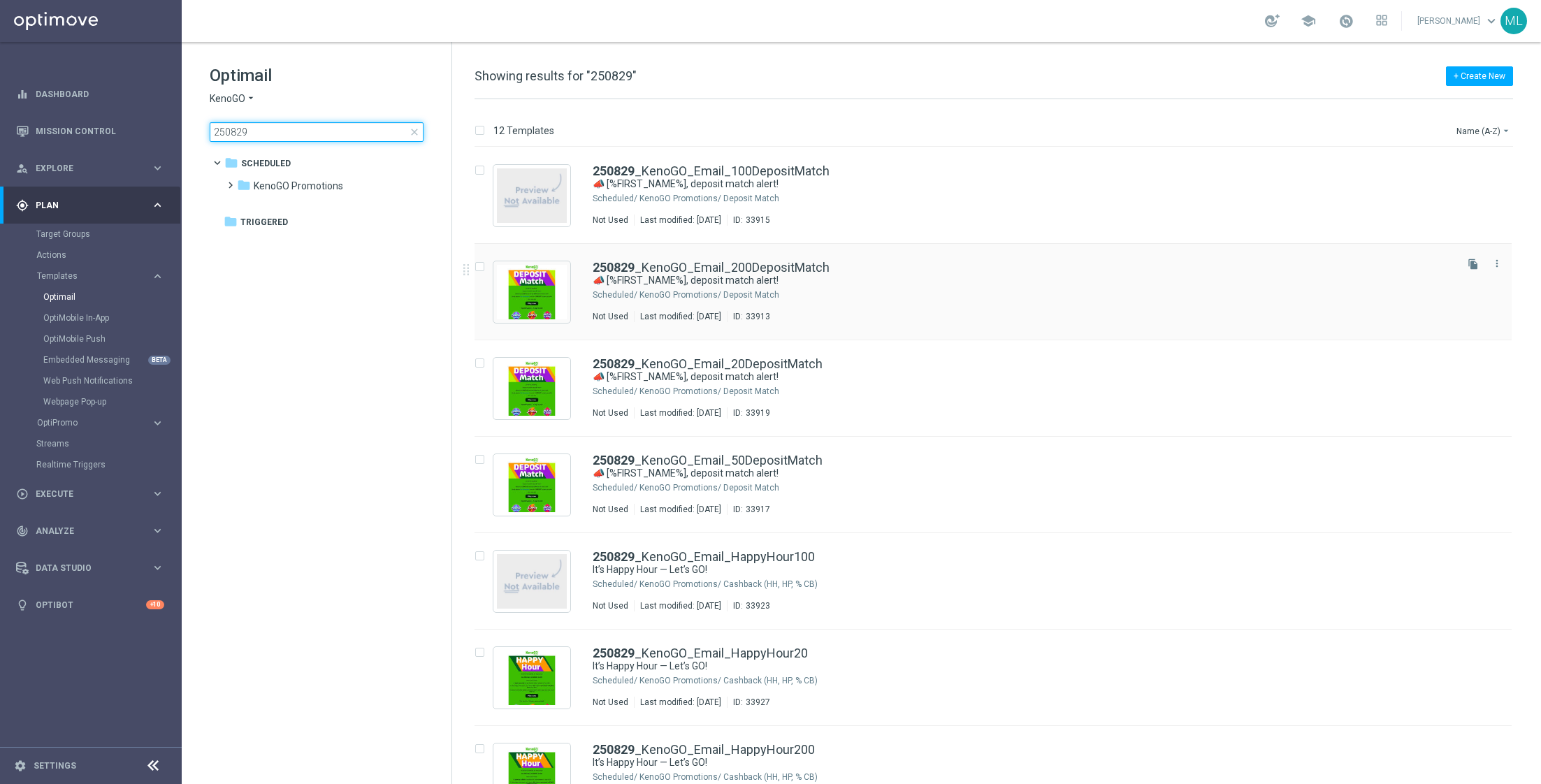
type input "250829"
click at [727, 318] on div "Last modified: [DATE]" at bounding box center [681, 317] width 93 height 12
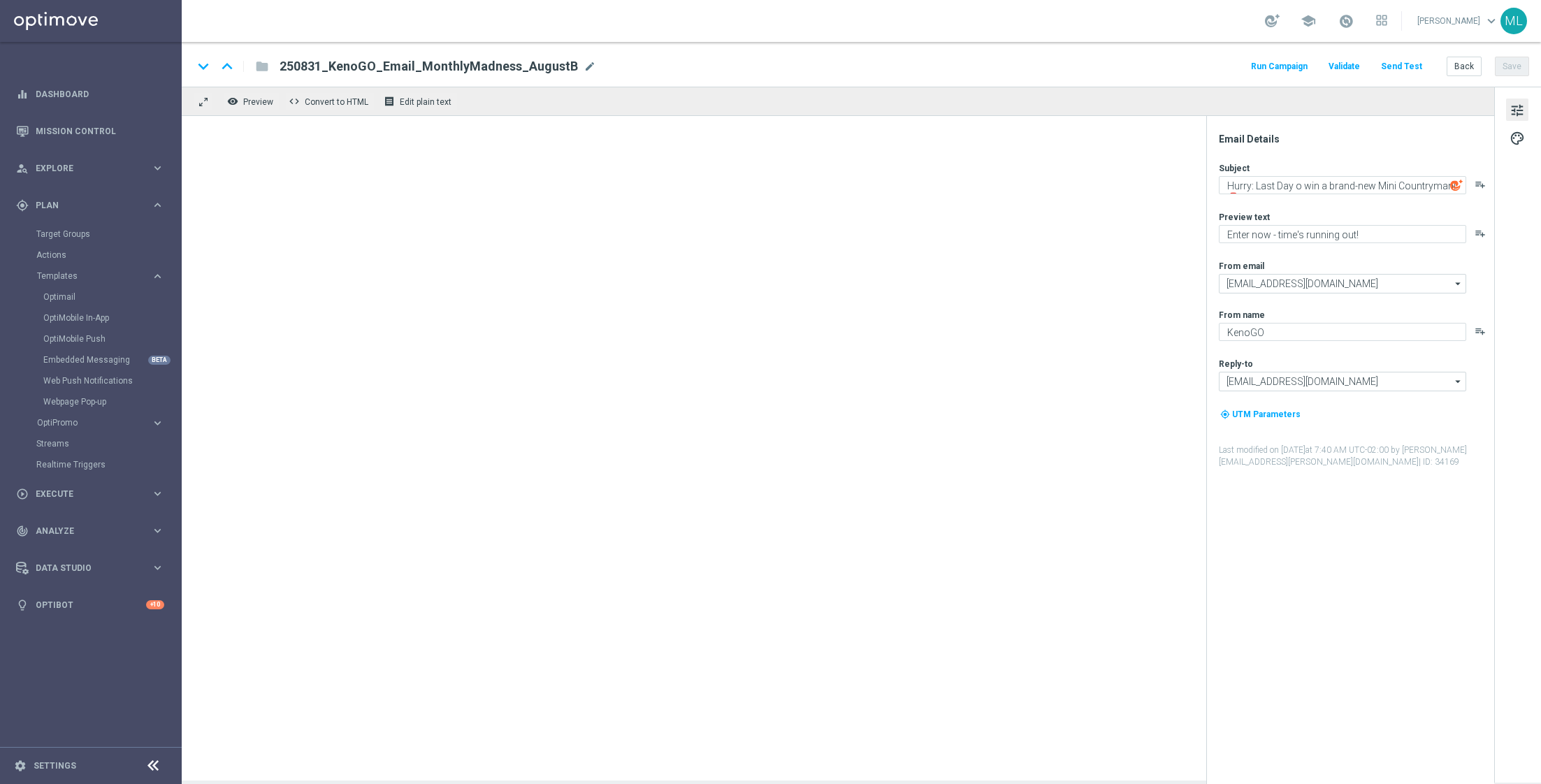
type textarea "📣 [%FIRST_NAME%], deposit match alert!"
type textarea "Your turn to get matched!"
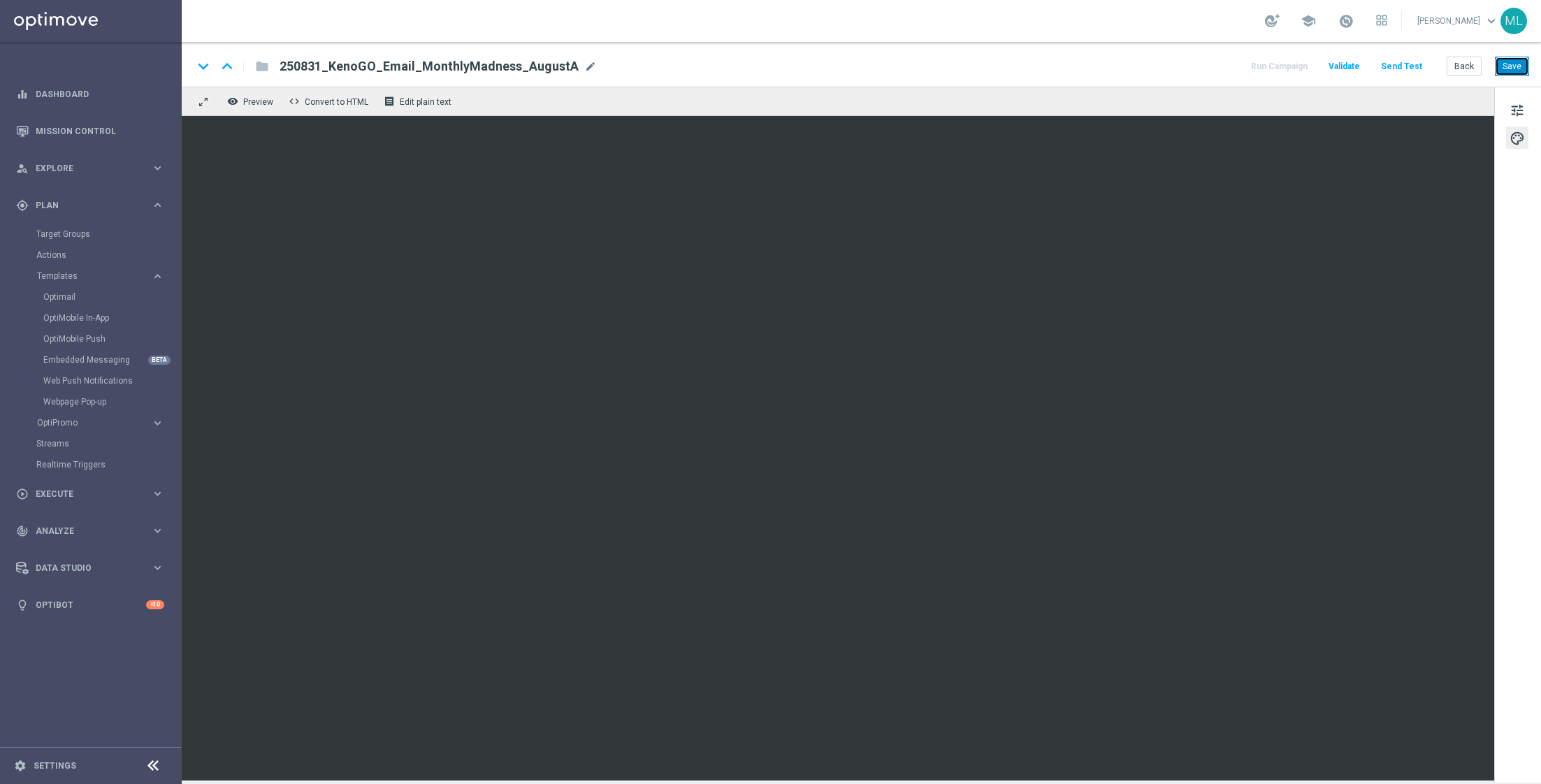
click at [1519, 69] on button "Save" at bounding box center [1511, 66] width 34 height 20
click at [1516, 110] on span "tune" at bounding box center [1517, 110] width 16 height 18
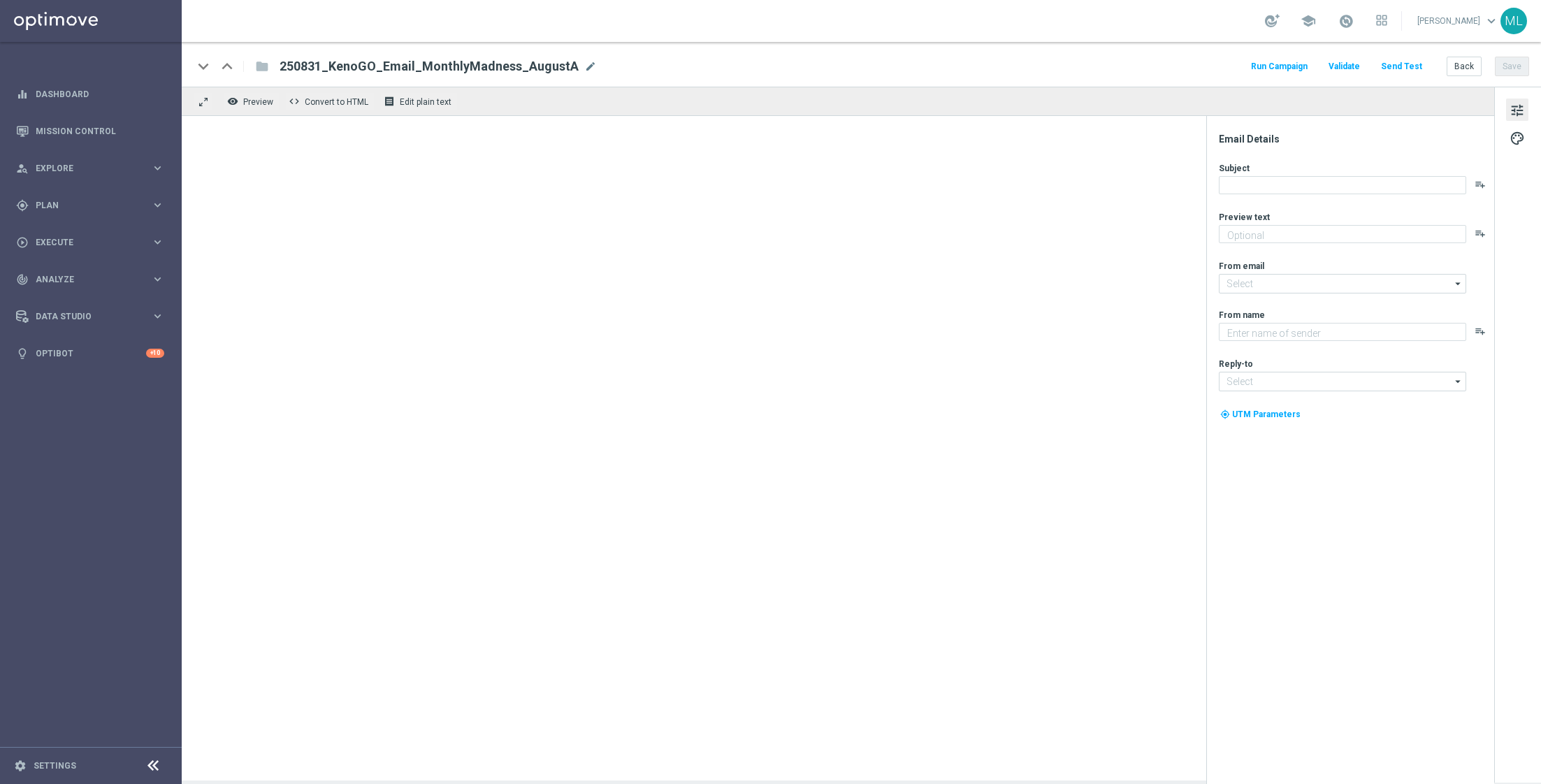
type textarea "Enter now - time's running out!"
type textarea "KenoGO"
type input "[EMAIL_ADDRESS][DOMAIN_NAME]"
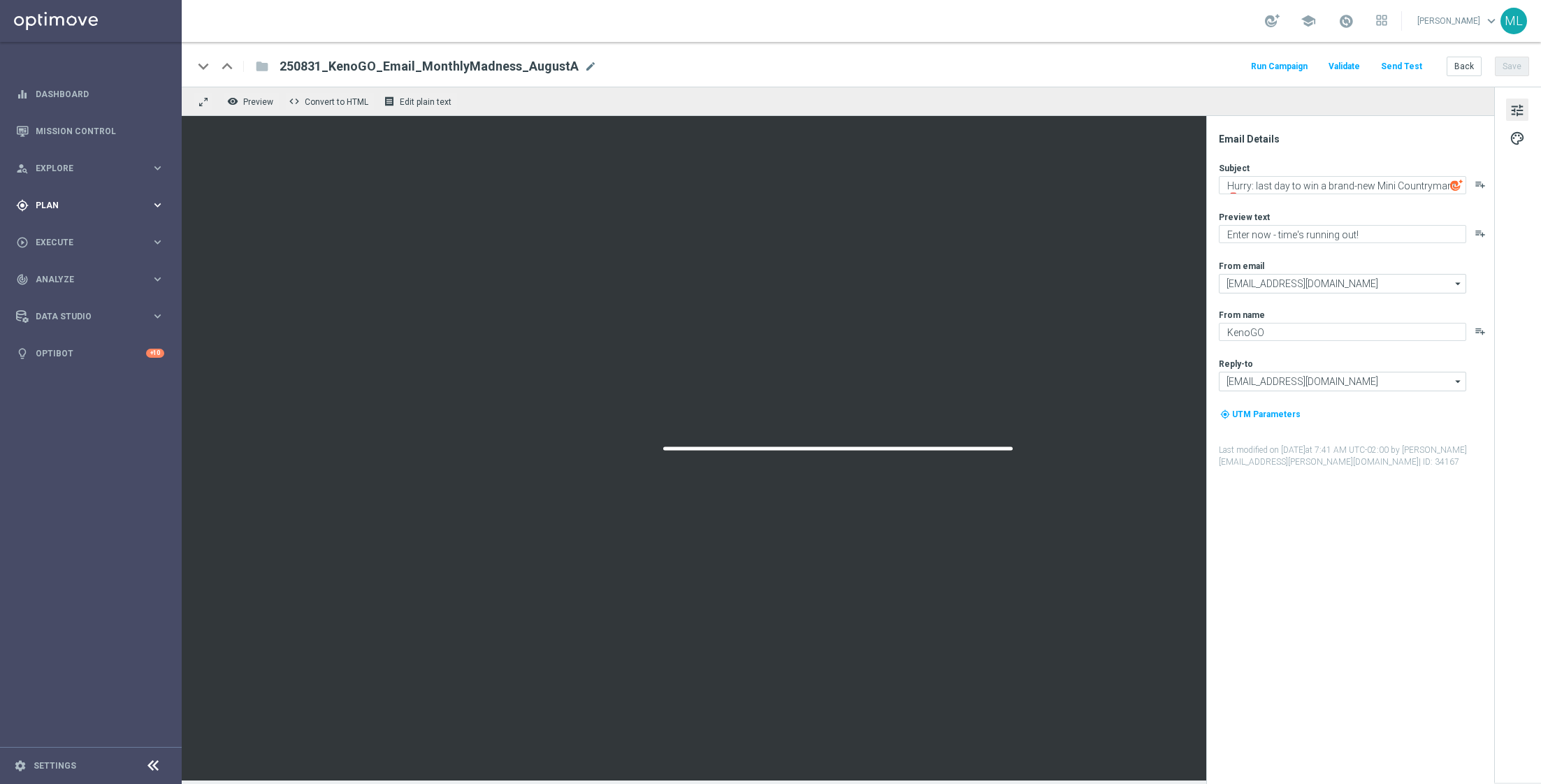
click at [151, 212] on div "gps_fixed Plan keyboard_arrow_right" at bounding box center [90, 205] width 180 height 37
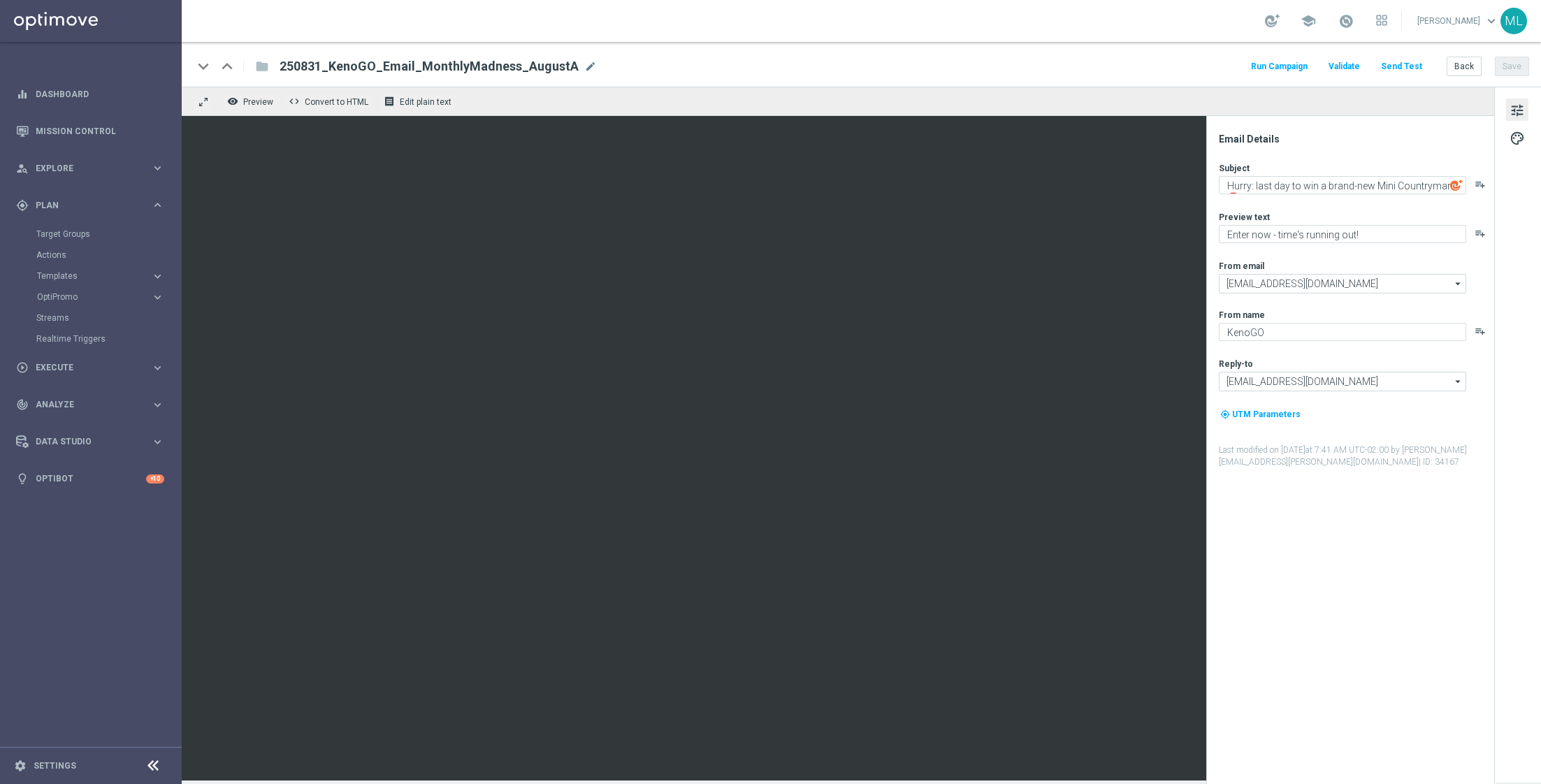
click at [78, 227] on div "Target Groups" at bounding box center [108, 233] width 144 height 21
click at [69, 232] on link "Target Groups" at bounding box center [91, 234] width 109 height 12
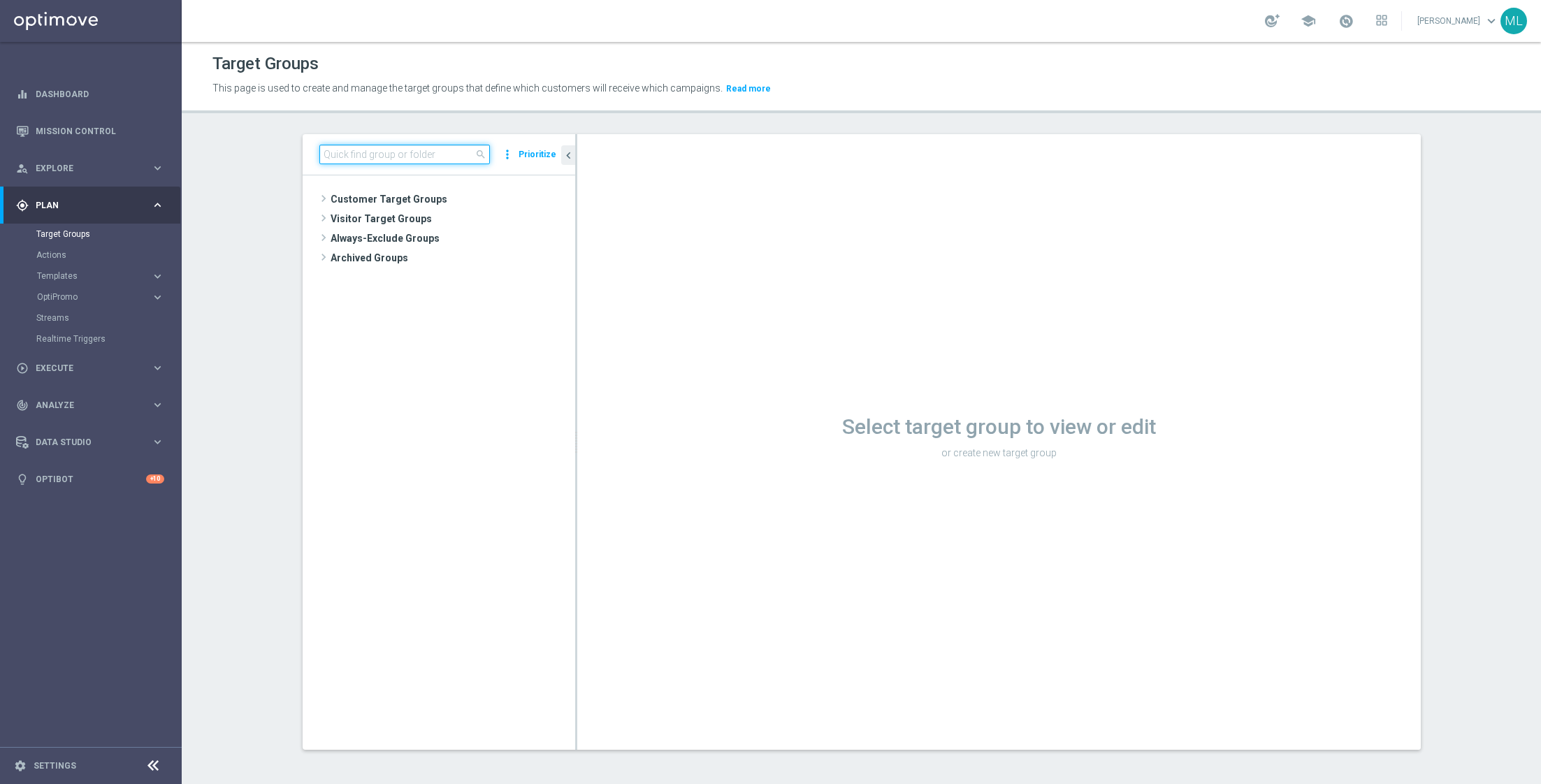
click at [354, 160] on input at bounding box center [404, 155] width 170 height 20
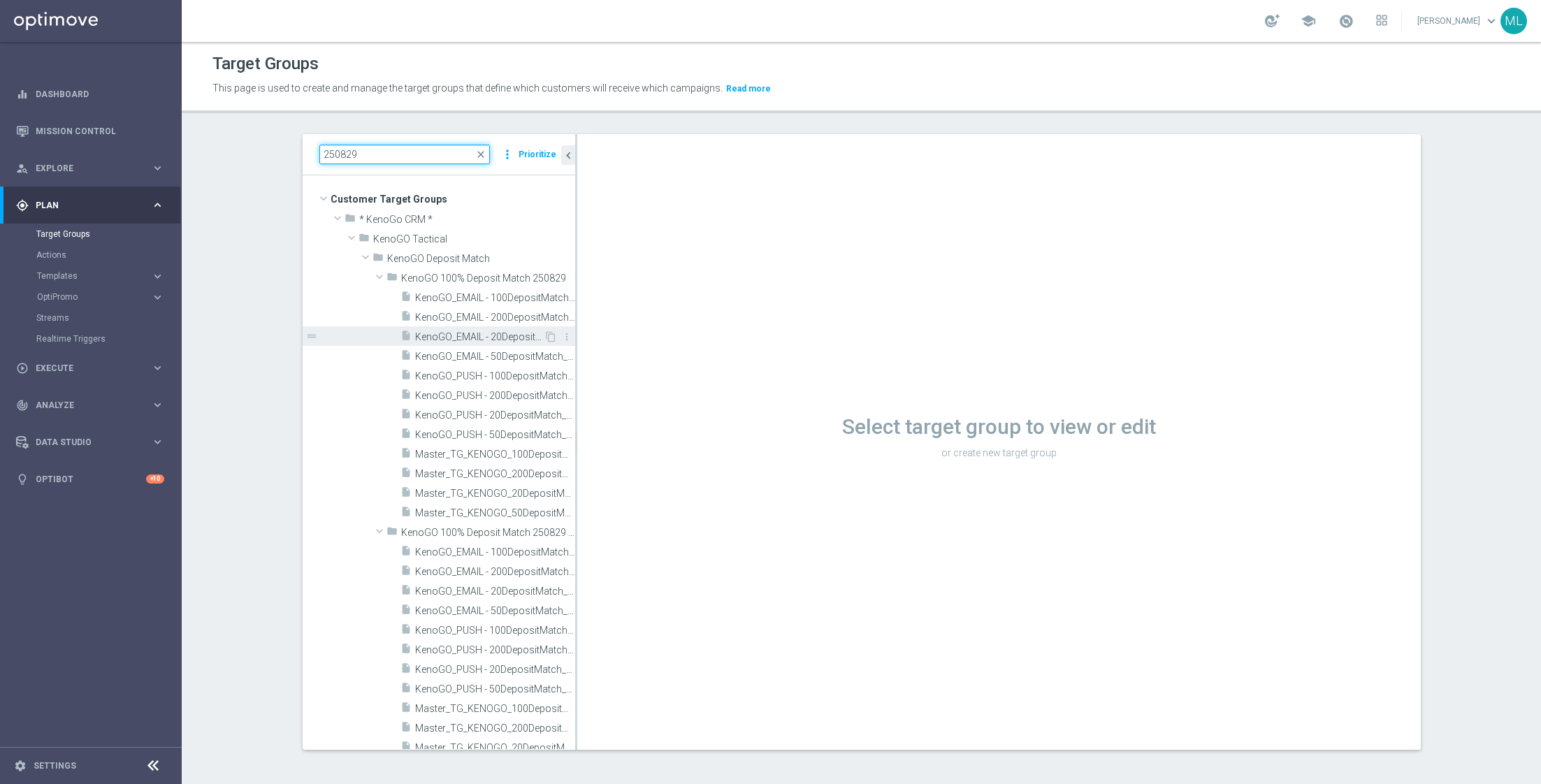
type input "250829"
click at [481, 331] on span "KenoGO_EMAIL - 20DepositMatch_250829" at bounding box center [479, 337] width 128 height 12
click at [156, 277] on icon "keyboard_arrow_right" at bounding box center [157, 276] width 13 height 13
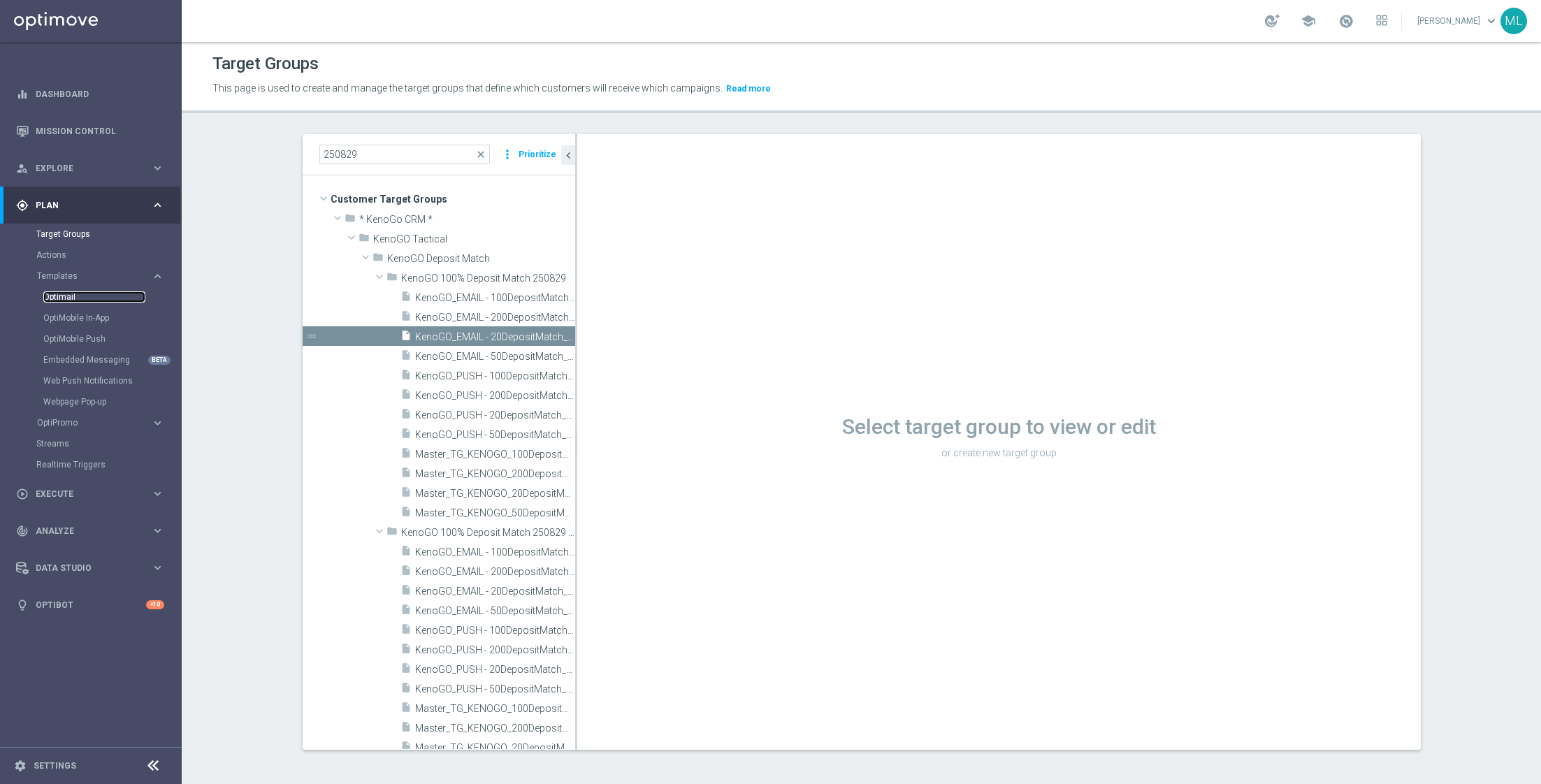
click at [78, 302] on link "Optimail" at bounding box center [93, 297] width 102 height 12
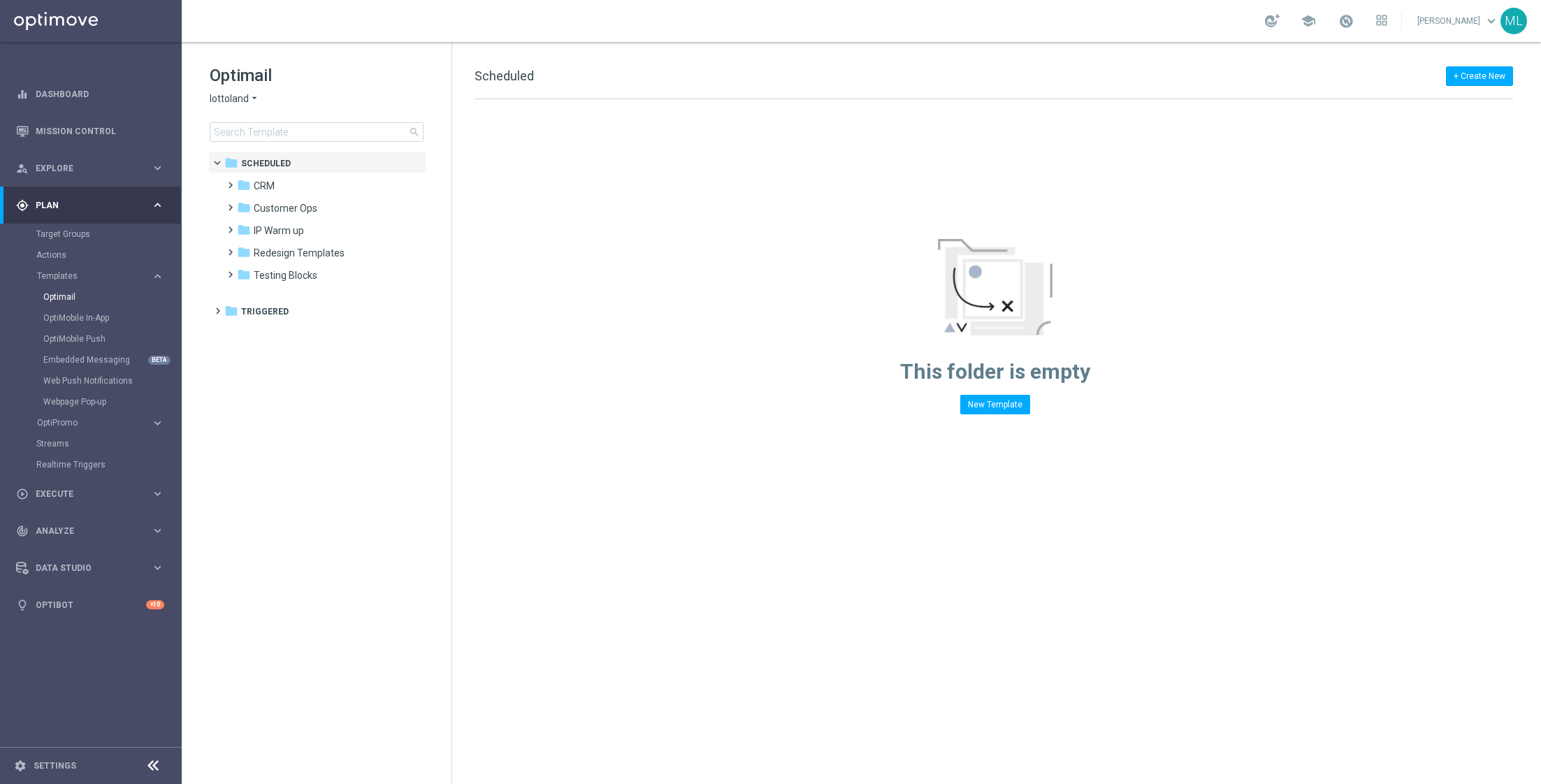
click at [250, 103] on icon "arrow_drop_down" at bounding box center [255, 99] width 12 height 13
click at [0, 0] on span "KenoGO" at bounding box center [0, 0] width 0 height 0
click at [263, 131] on input at bounding box center [316, 132] width 213 height 20
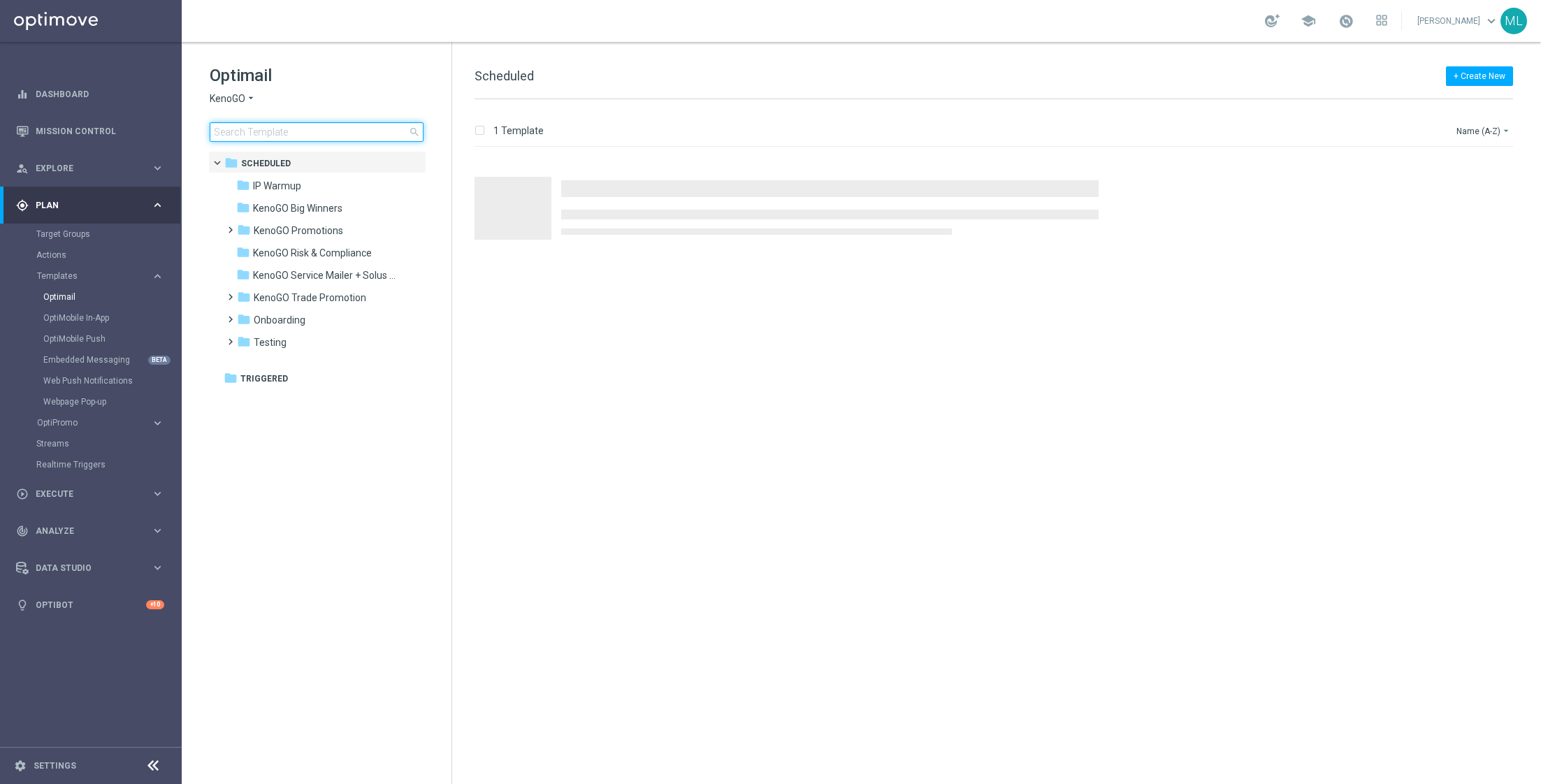
type input "2"
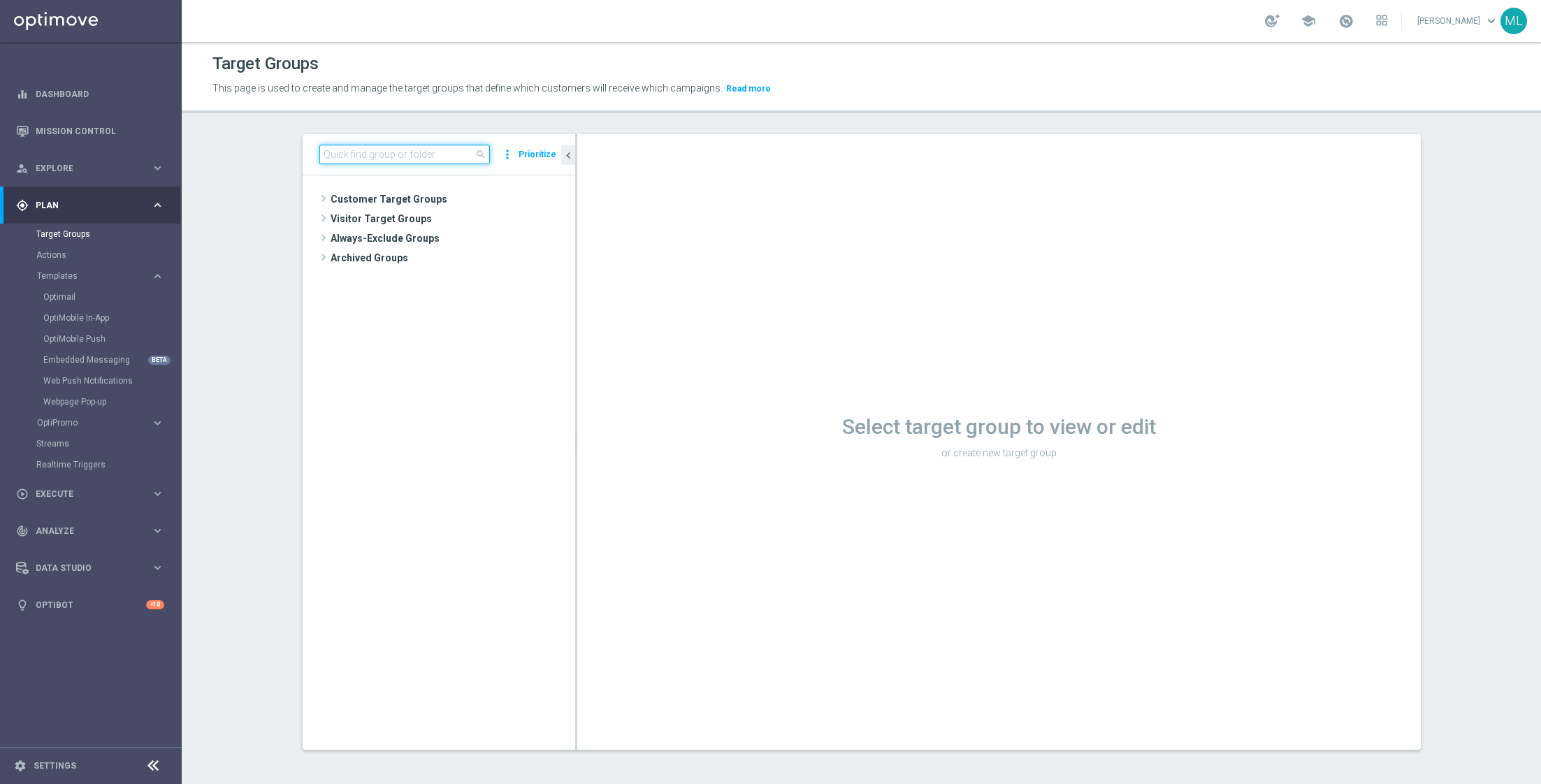
click at [347, 151] on input at bounding box center [404, 155] width 170 height 20
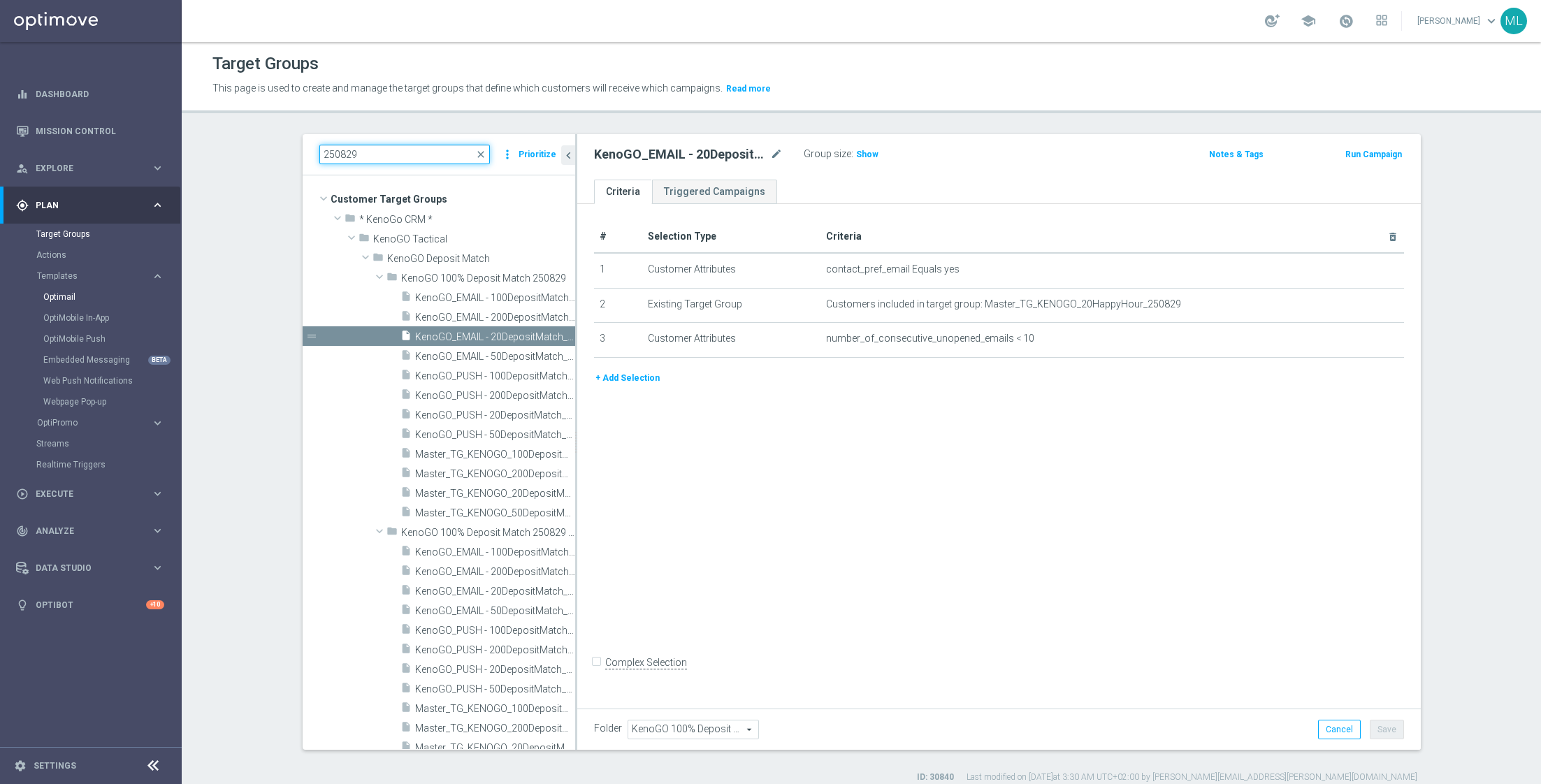
type input "250829"
click at [76, 293] on link "Optimail" at bounding box center [93, 297] width 102 height 12
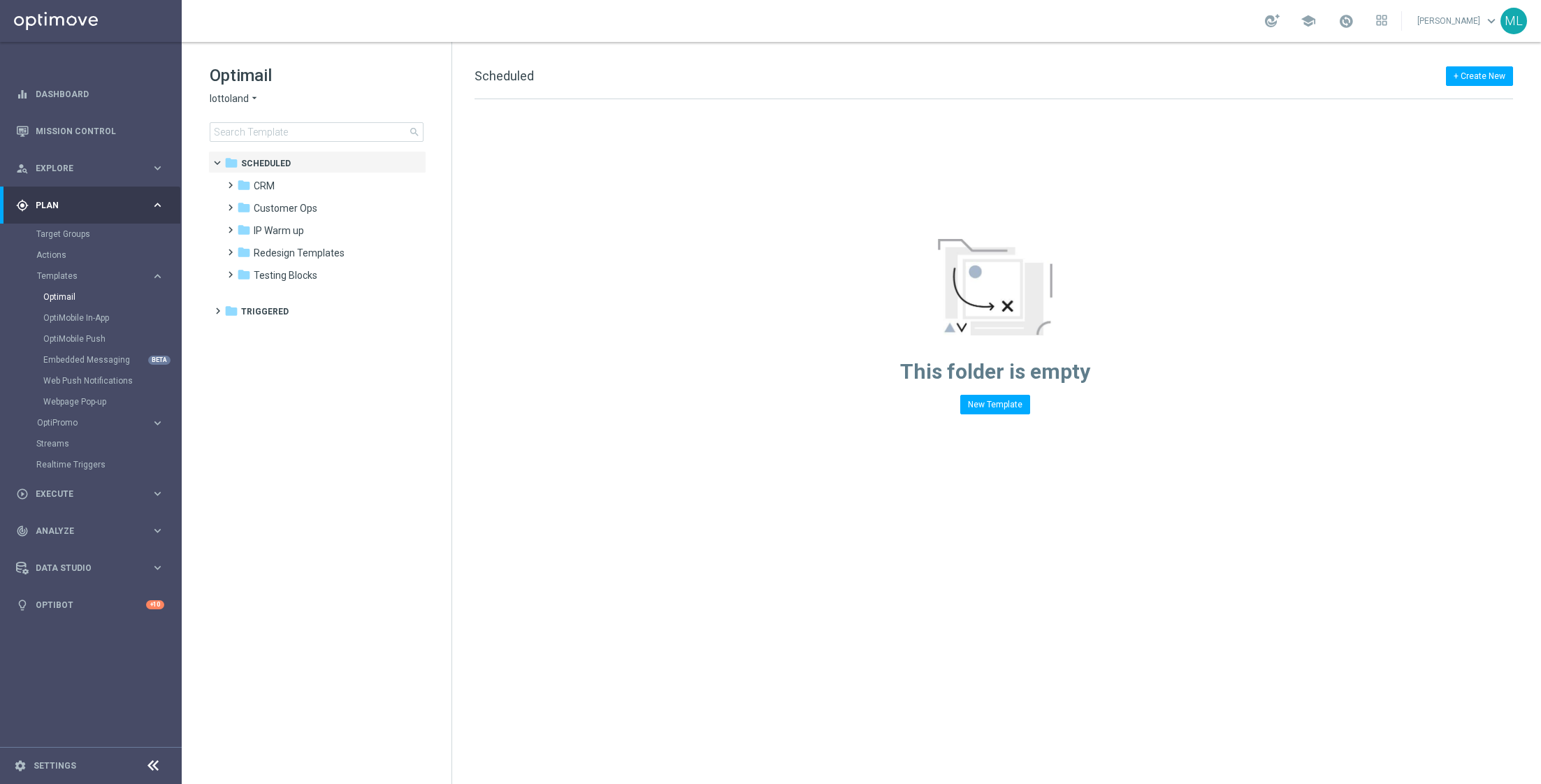
click at [252, 97] on icon "arrow_drop_down" at bounding box center [255, 99] width 12 height 13
click at [0, 0] on span "KenoGO" at bounding box center [0, 0] width 0 height 0
click at [267, 131] on input at bounding box center [316, 132] width 213 height 20
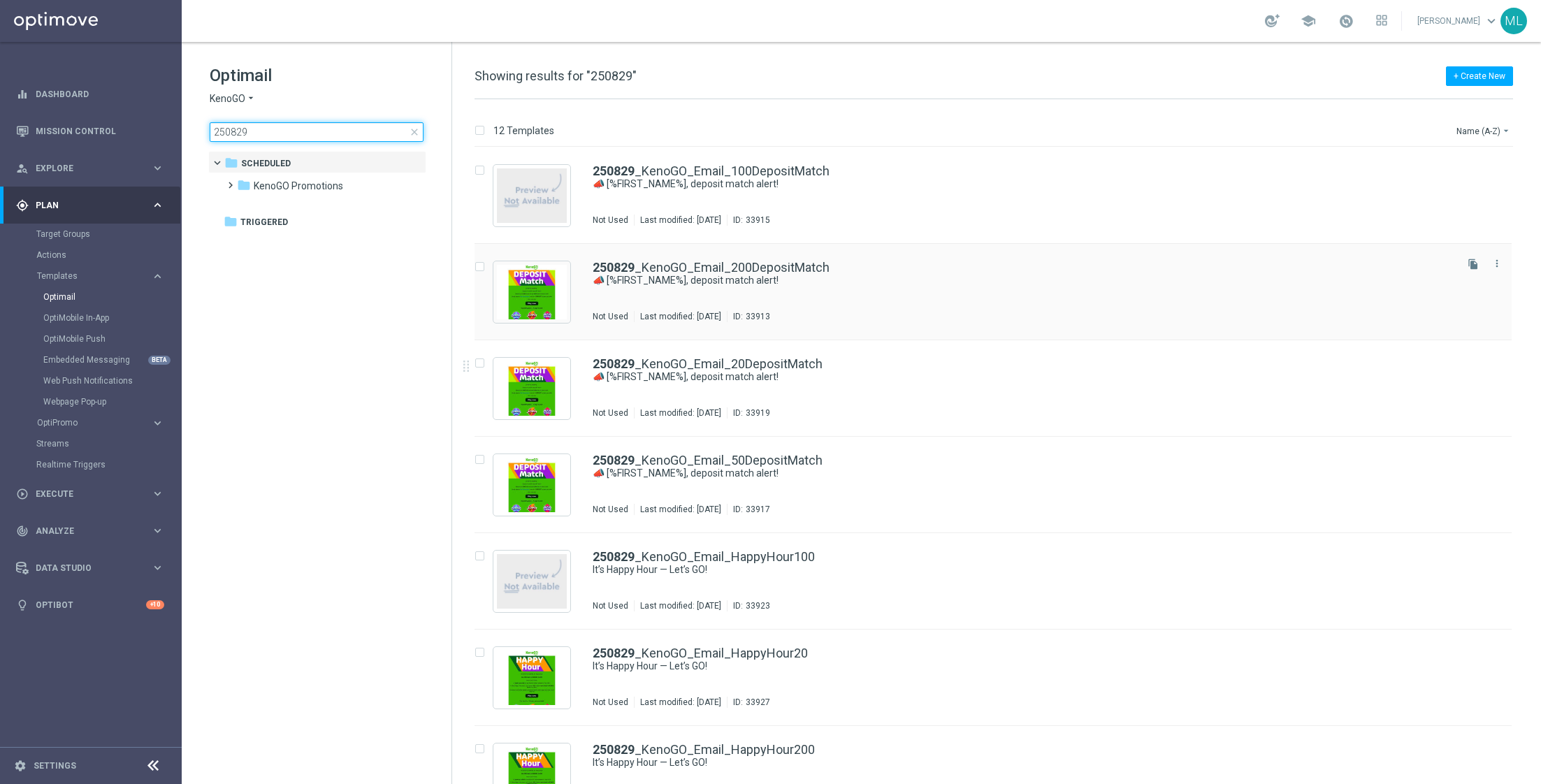
type input "250829"
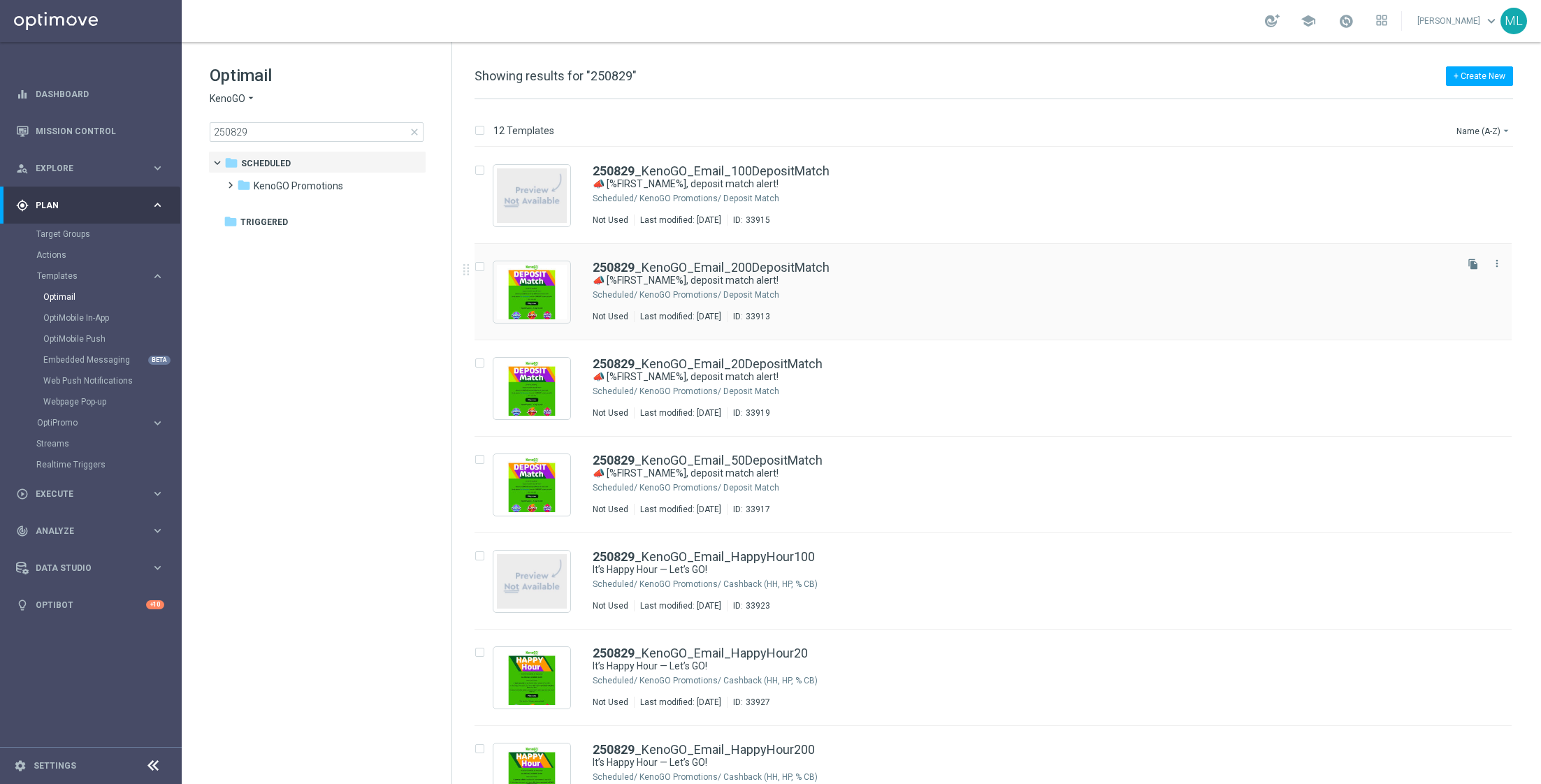
click at [659, 308] on div "250829 _KenoGO_Email_200DepositMatch 📣 [%FIRST_NAME%], deposit match alert! Sch…" at bounding box center [1022, 291] width 860 height 60
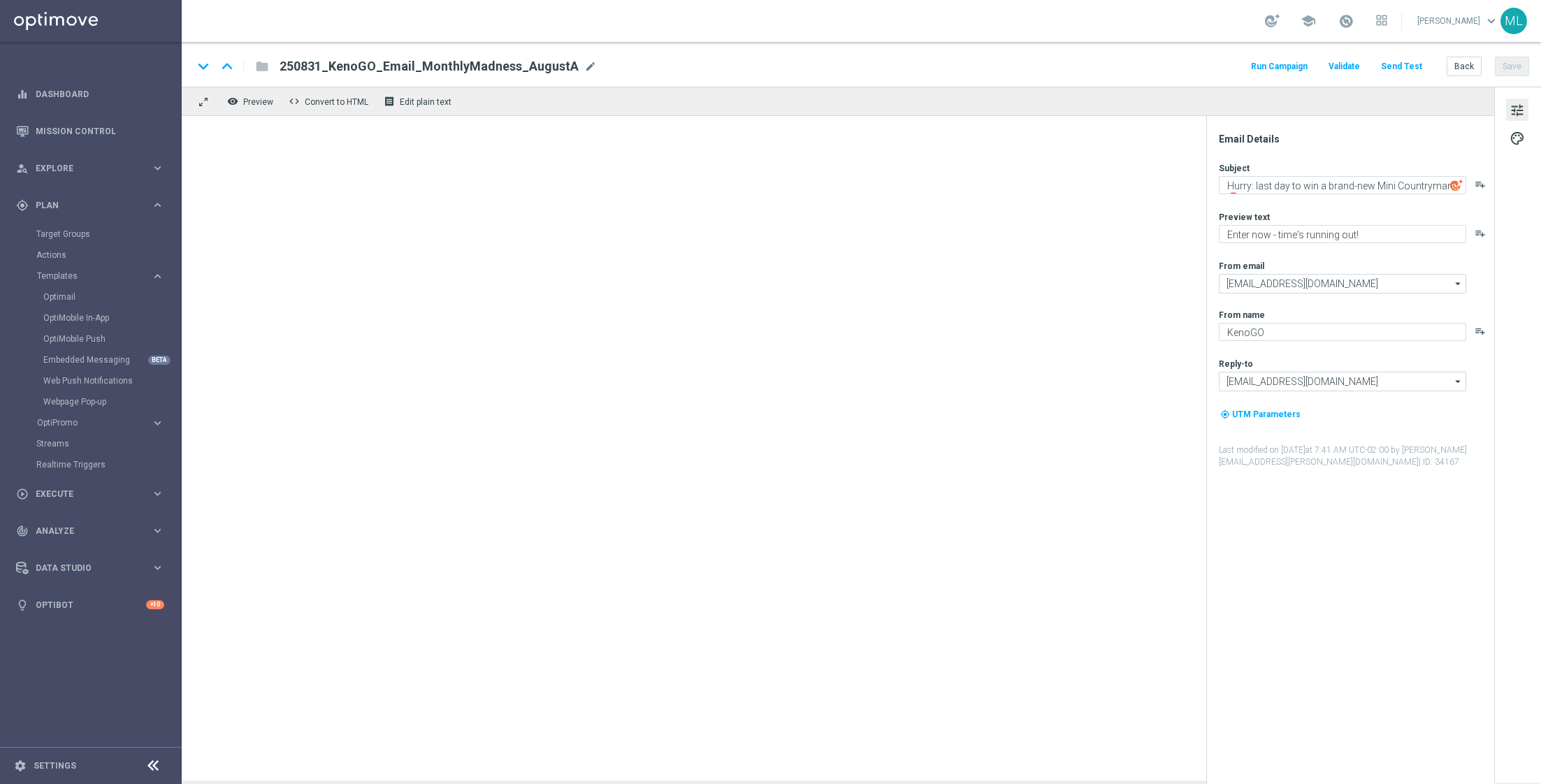
type textarea "📣 [%FIRST_NAME%], deposit match alert!"
type textarea "Your turn to get matched!"
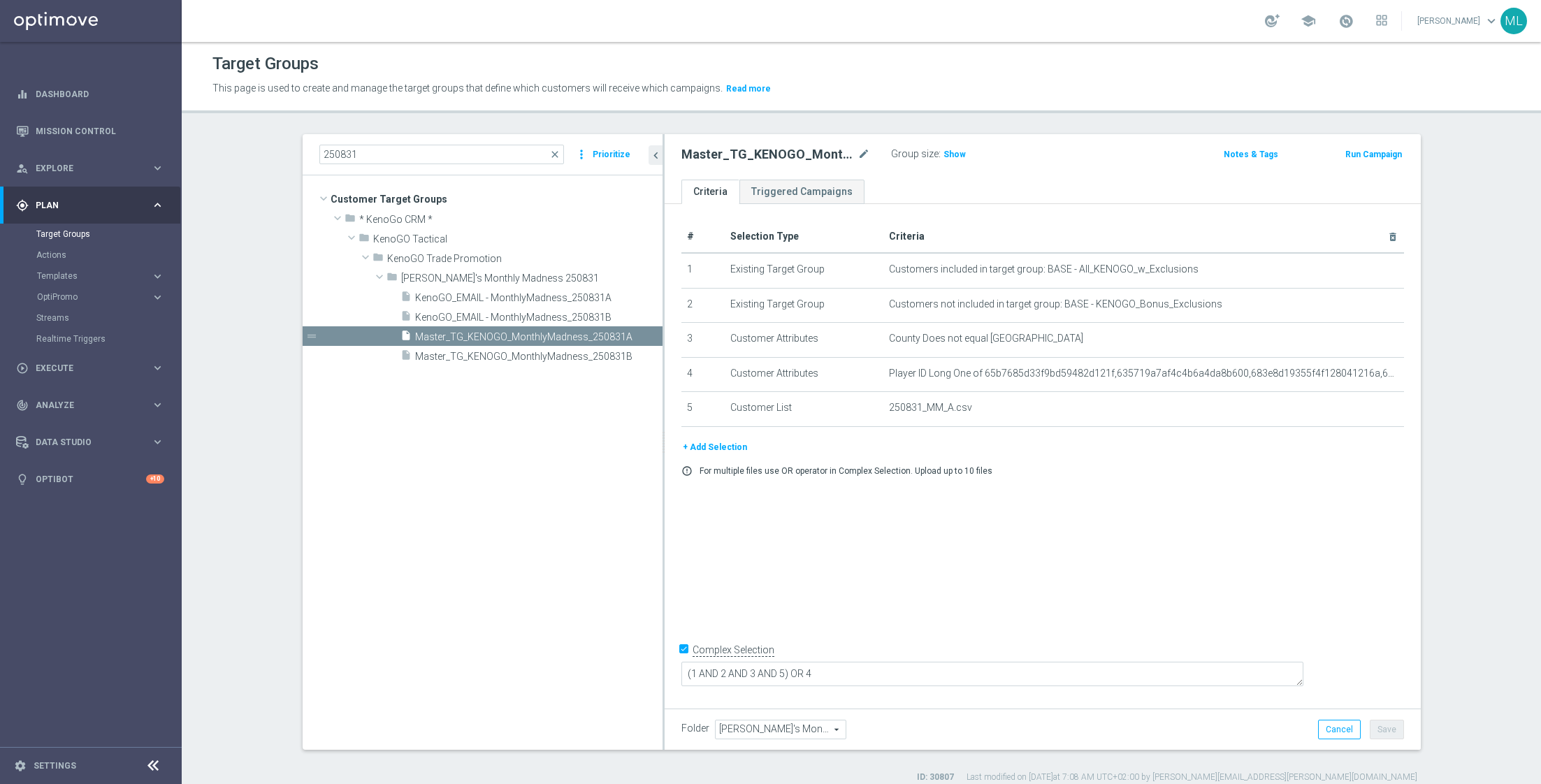
scroll to position [12, 0]
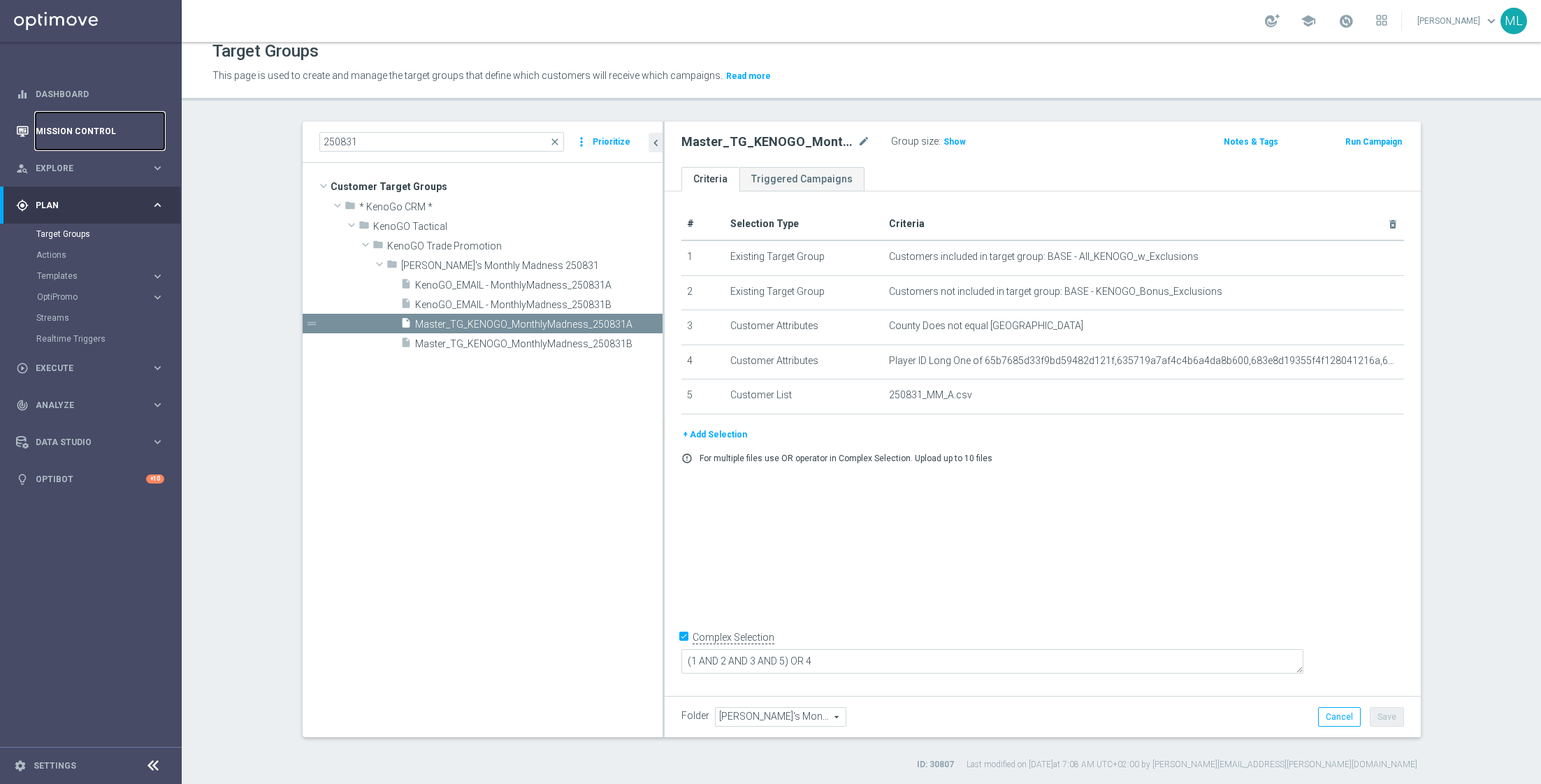
click at [47, 144] on link "Mission Control" at bounding box center [99, 131] width 128 height 37
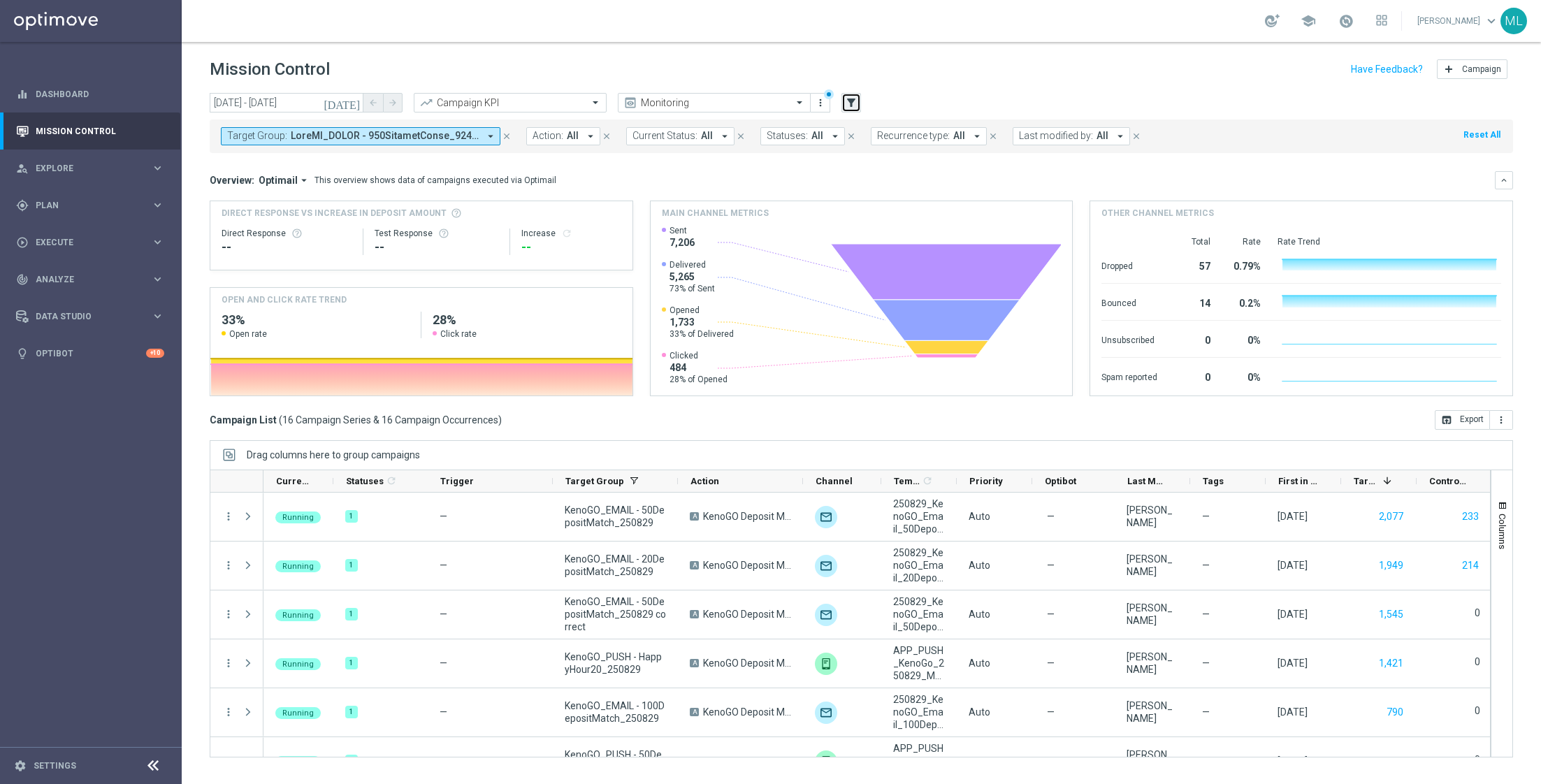
click at [849, 101] on icon "filter_alt" at bounding box center [850, 103] width 12 height 12
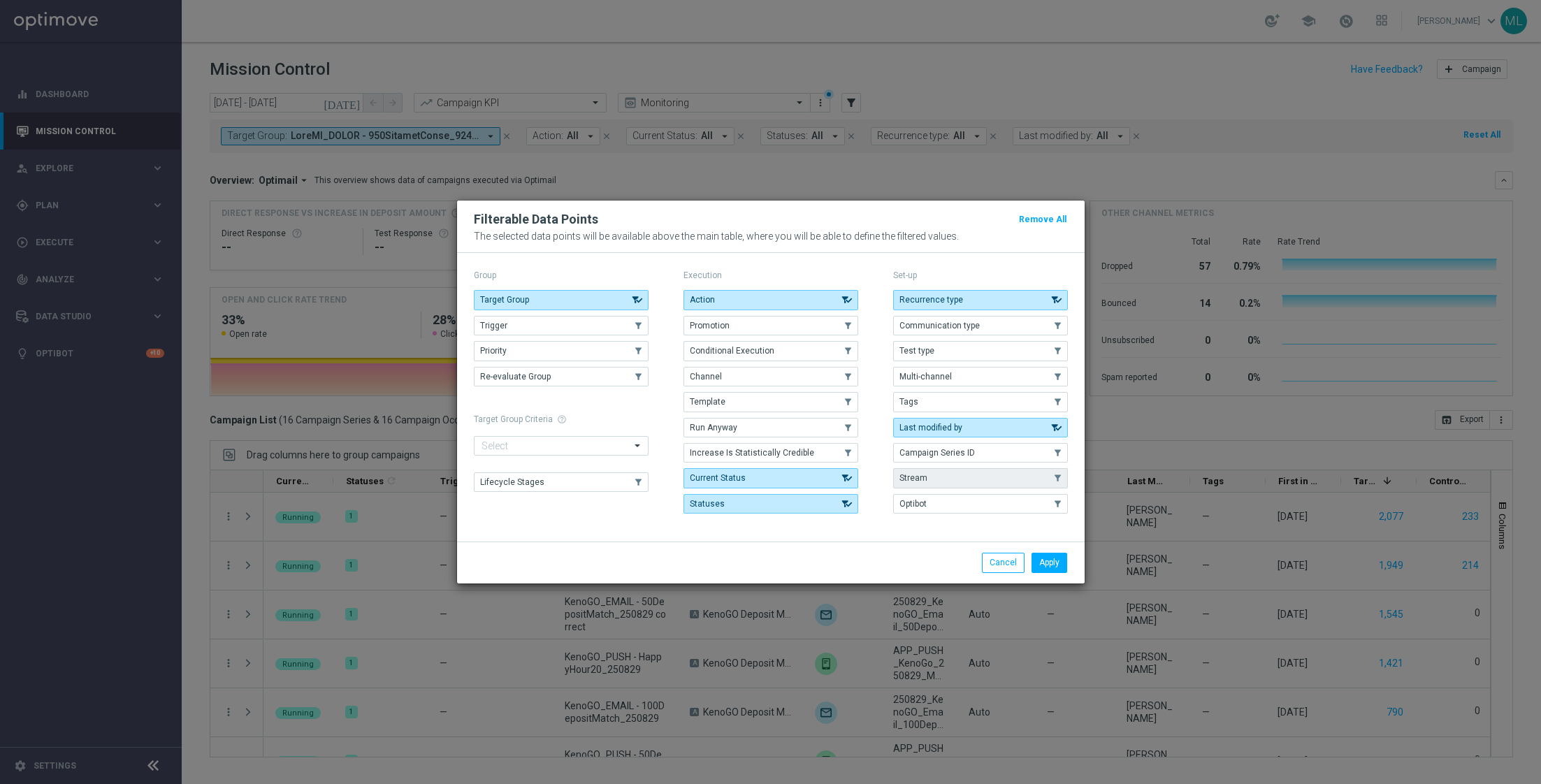
click at [925, 480] on button "Stream" at bounding box center [980, 478] width 175 height 20
click at [1053, 561] on button "Apply" at bounding box center [1049, 562] width 36 height 20
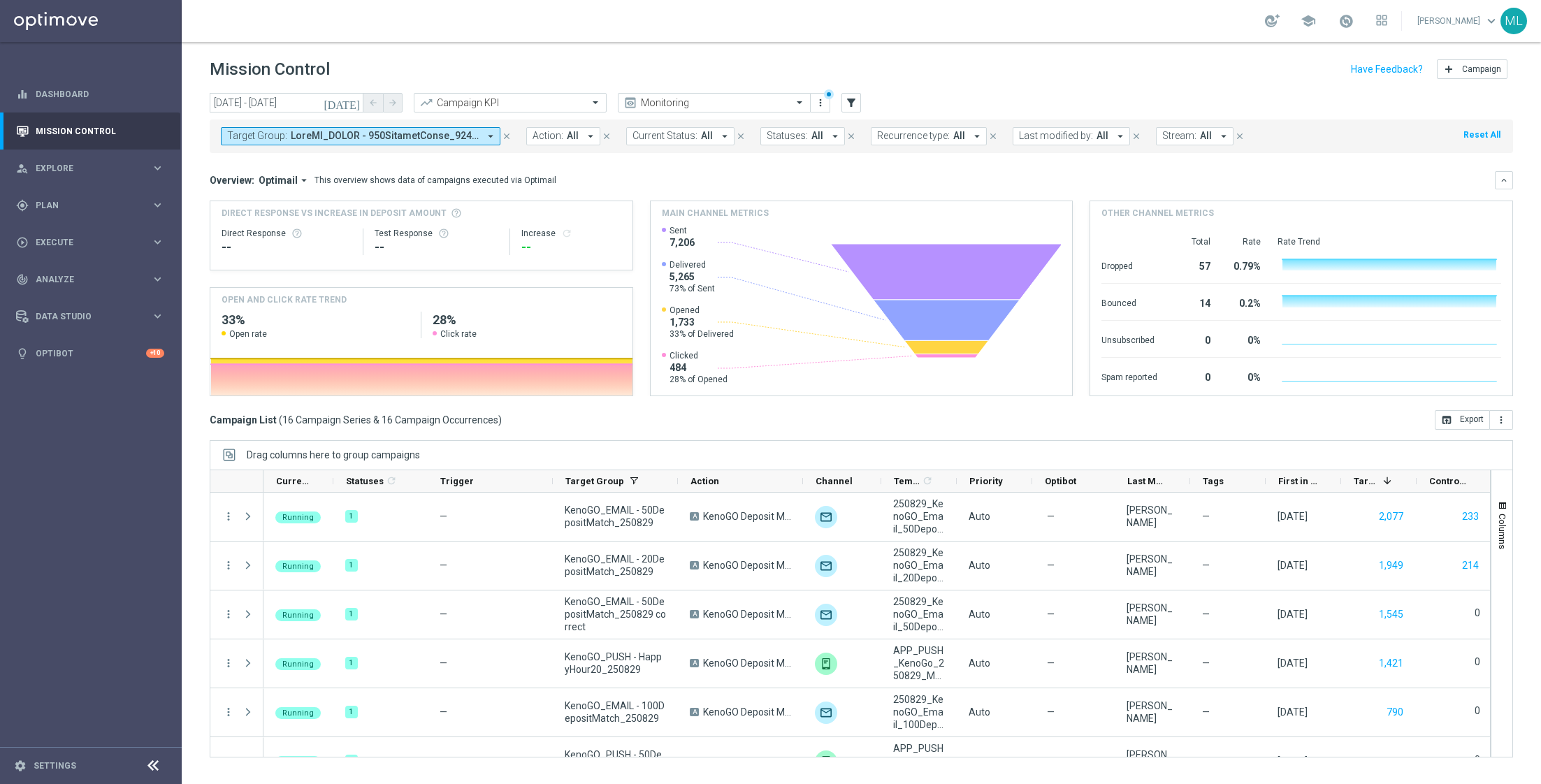
click at [493, 141] on icon "arrow_drop_down" at bounding box center [490, 136] width 12 height 12
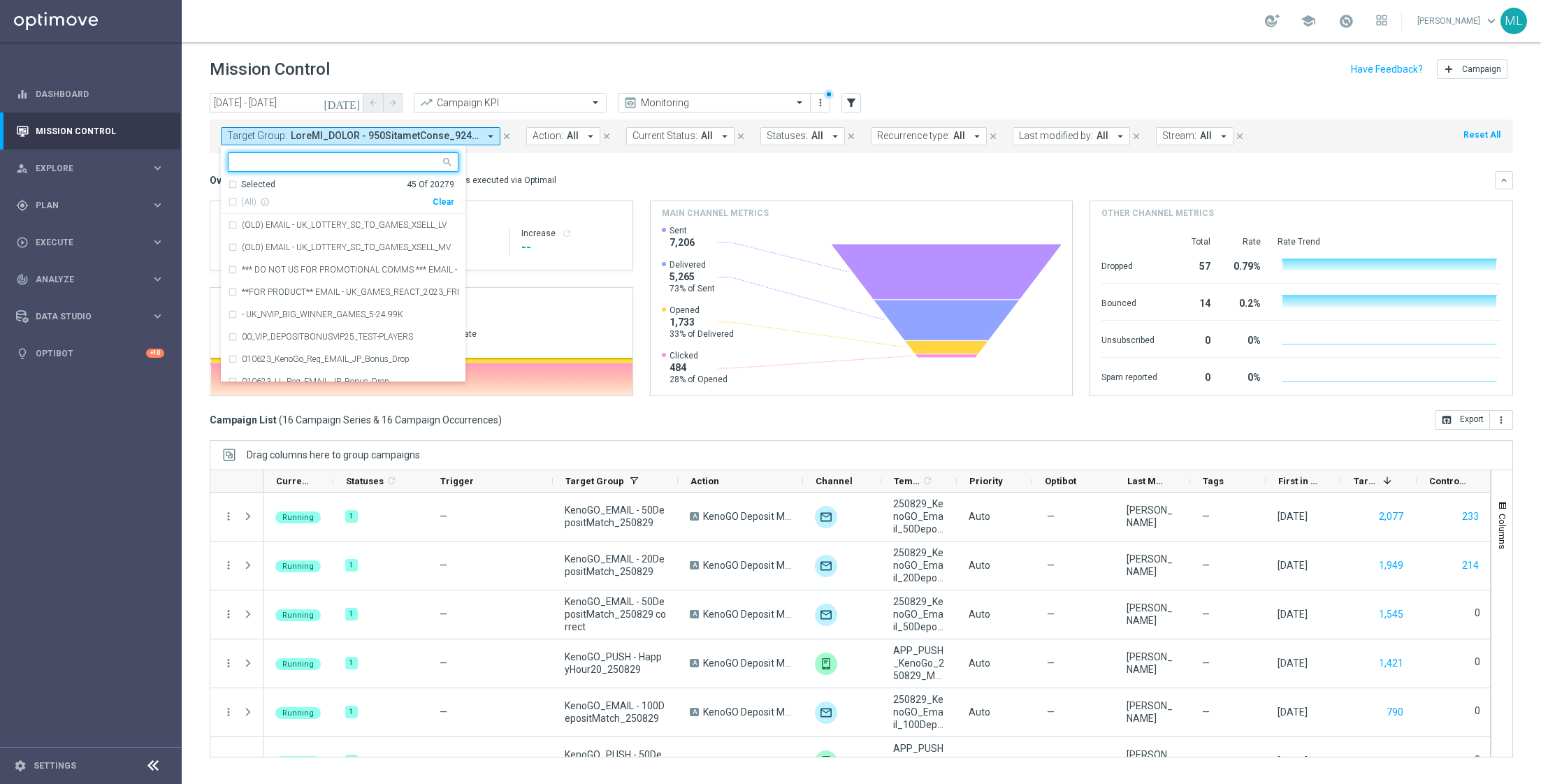
click at [0, 0] on div "Clear" at bounding box center [0, 0] width 0 height 0
click at [1181, 136] on span "Stream:" at bounding box center [1179, 136] width 34 height 12
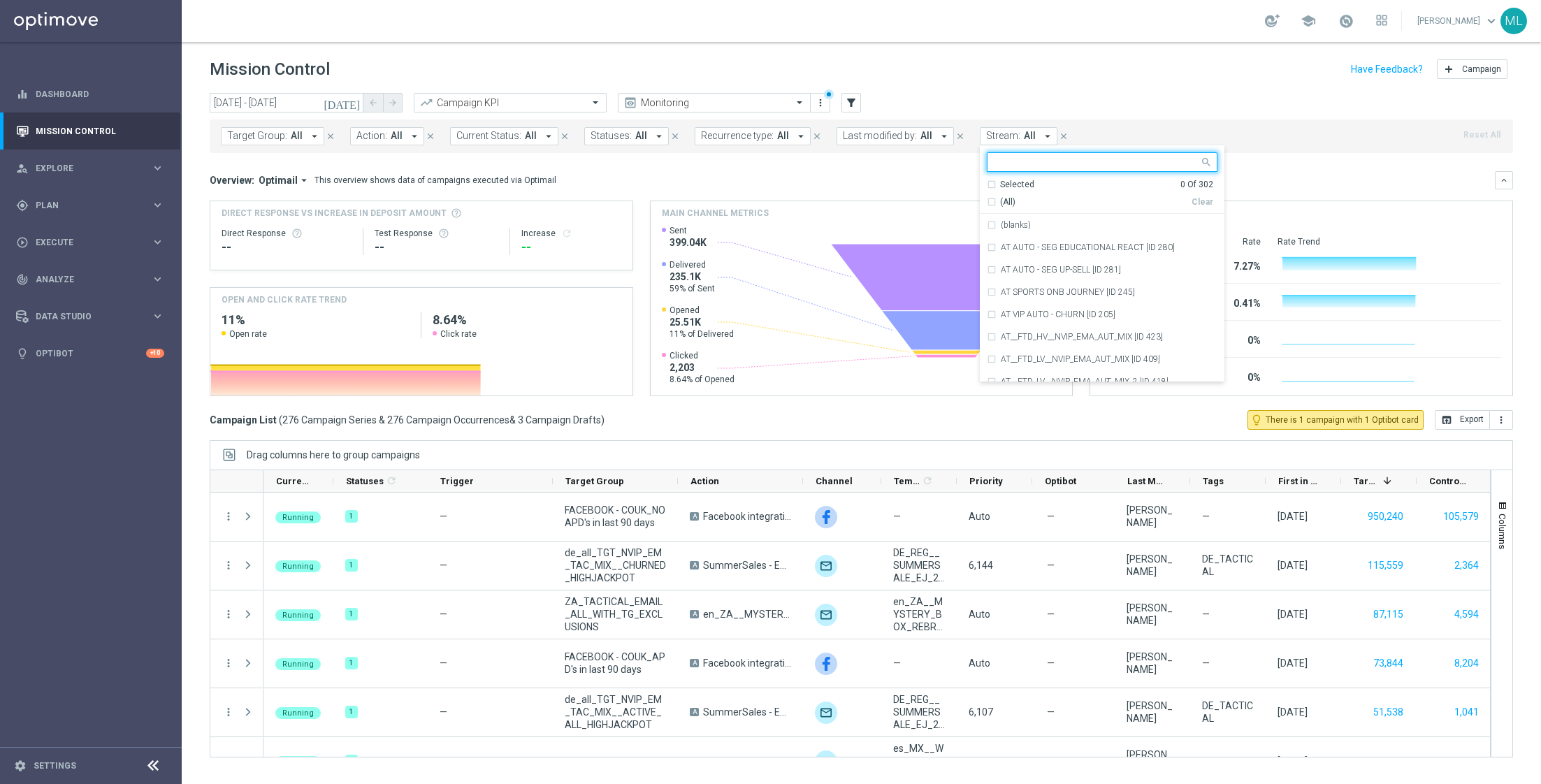
type input "KENOGO ONB JOURNEY - NEW REG V2 TEMP - OPTIMAIL"
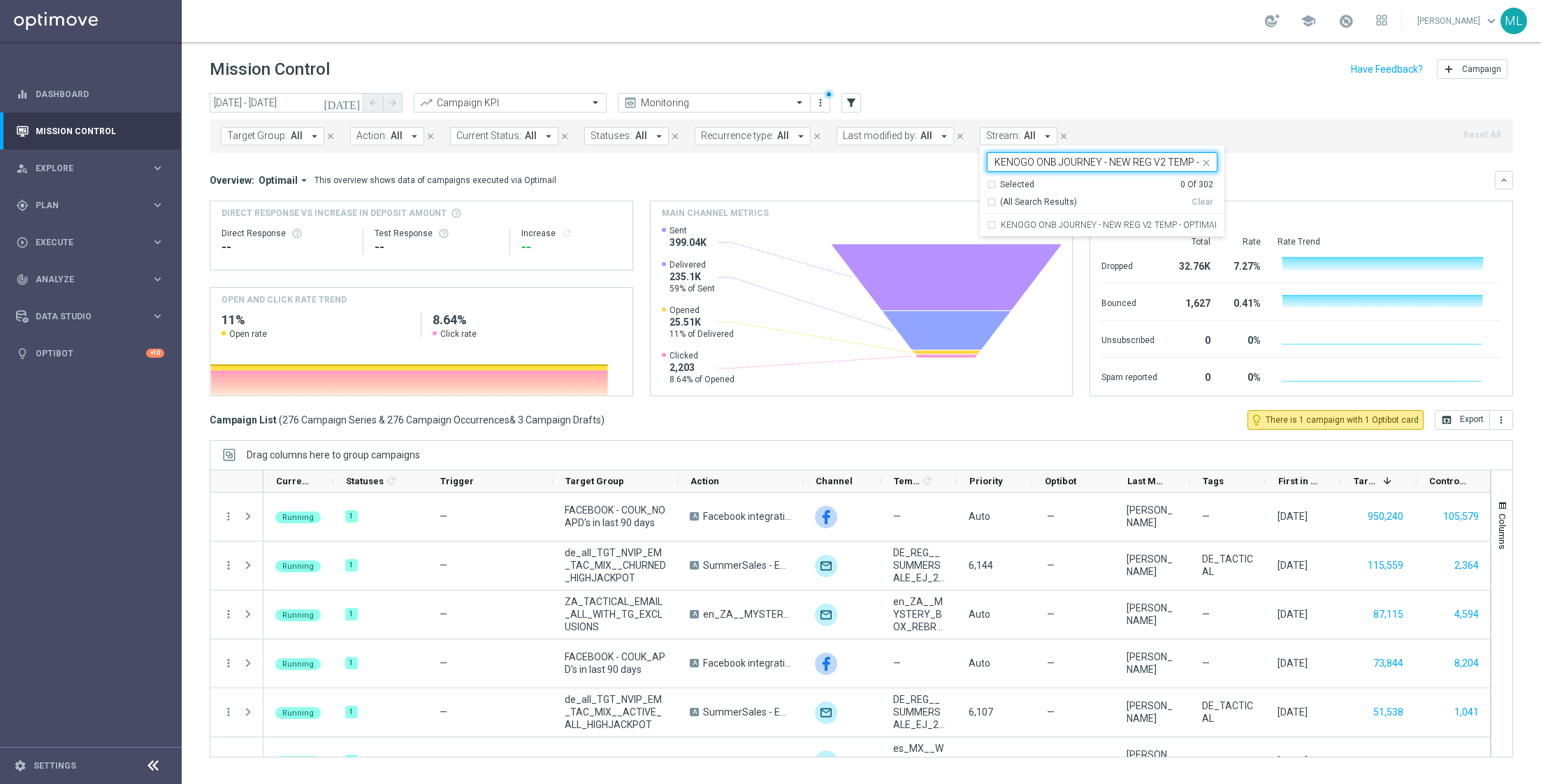
scroll to position [0, 43]
drag, startPoint x: 1094, startPoint y: 159, endPoint x: 1211, endPoint y: 162, distance: 117.0
click at [1211, 162] on div "today 29 Aug 2025 - 29 Aug 2025 arrow_back arrow_forward Campaign KPI trending_…" at bounding box center [861, 432] width 1359 height 678
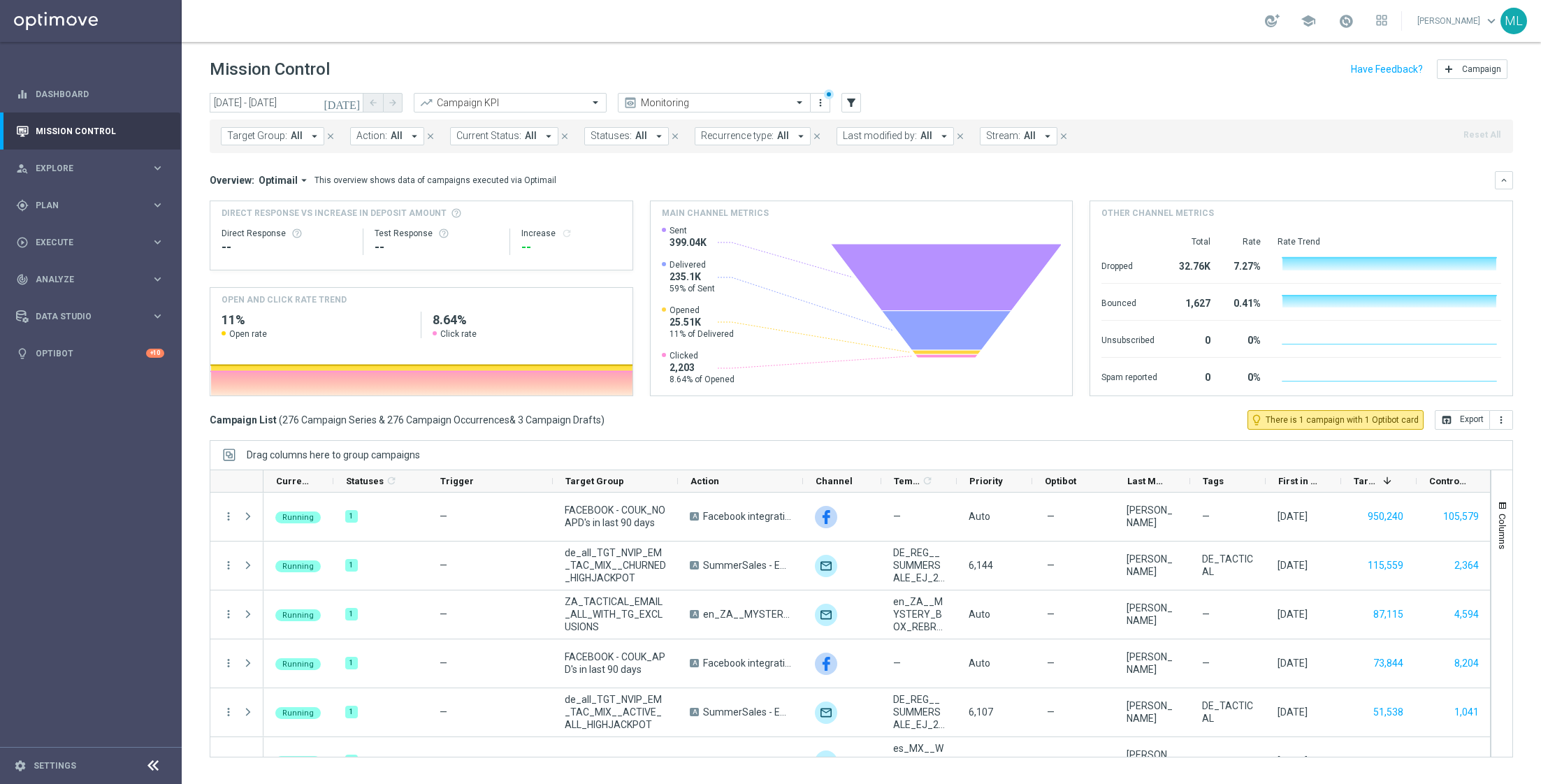
click at [1023, 131] on button "Stream: All arrow_drop_down" at bounding box center [1018, 136] width 78 height 18
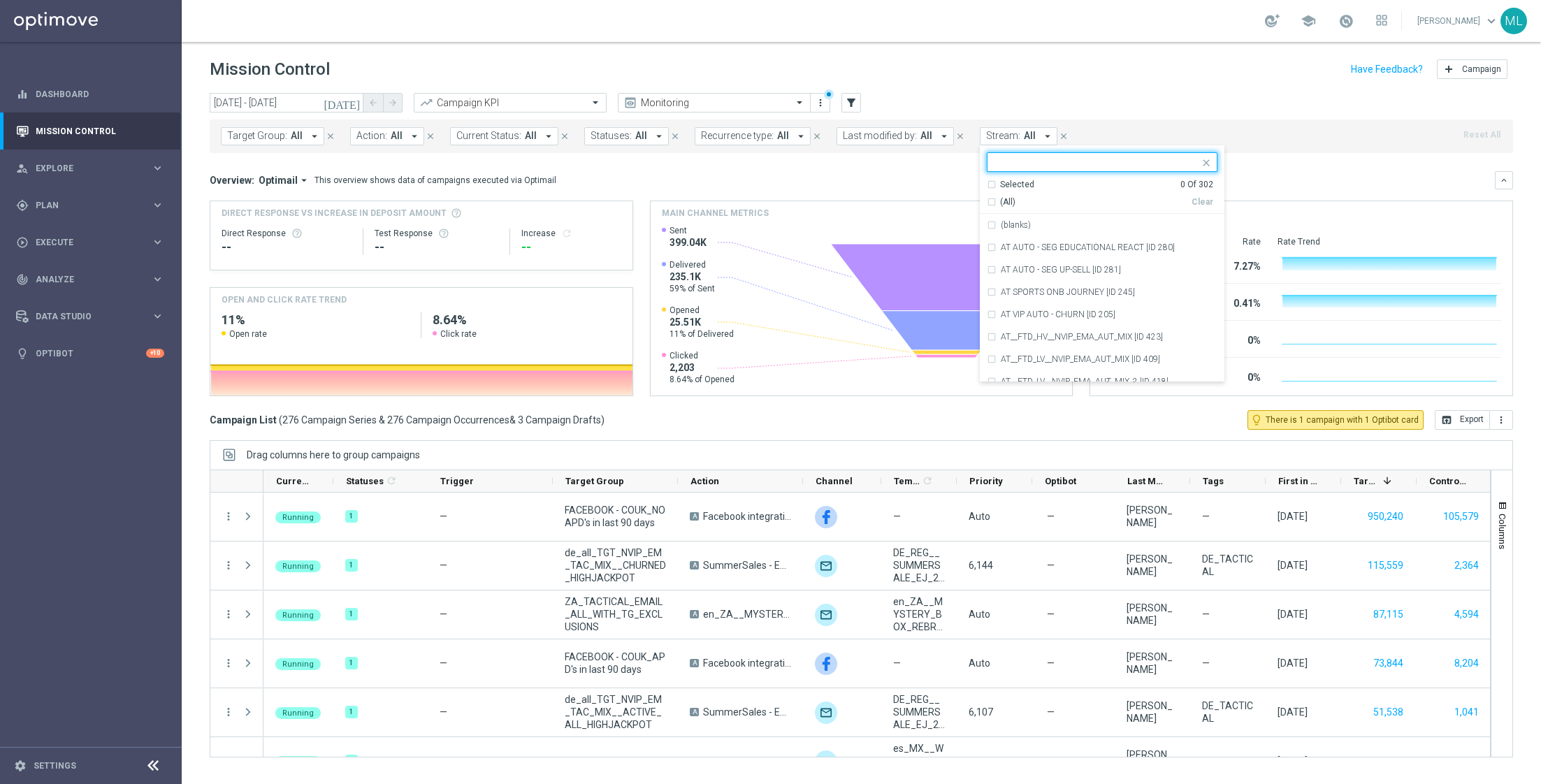
type input "KENOGO ONB JOURNEY - NEW REG V2 TEMP - OPTIMAIL"
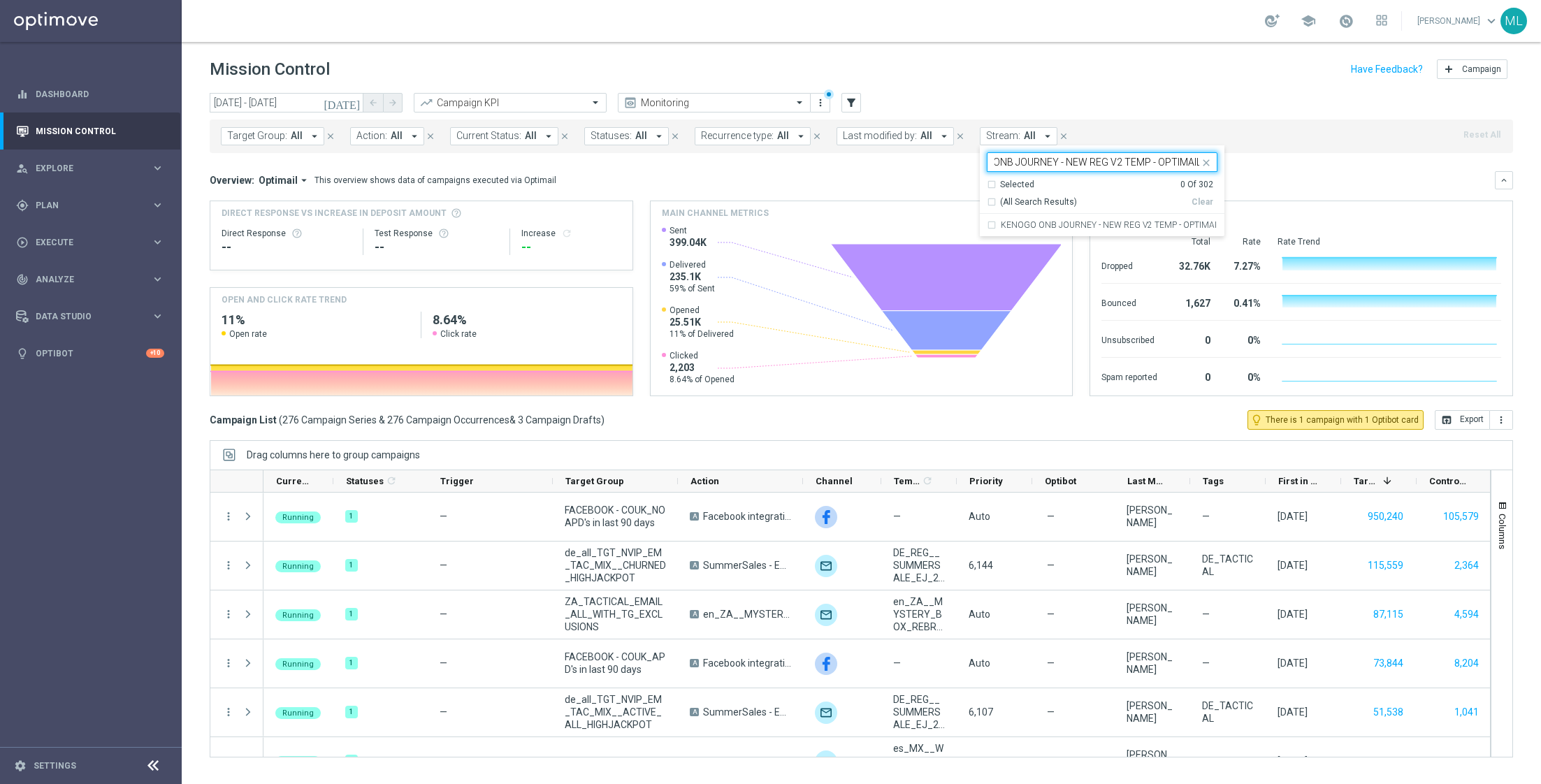
click at [1074, 160] on input "KENOGO ONB JOURNEY - NEW REG V2 TEMP - OPTIMAIL" at bounding box center [1097, 162] width 205 height 12
drag, startPoint x: 1093, startPoint y: 163, endPoint x: 1242, endPoint y: 165, distance: 149.0
click at [1242, 165] on div "today 29 Aug 2025 - 29 Aug 2025 arrow_back arrow_forward Campaign KPI trending_…" at bounding box center [861, 432] width 1359 height 678
click at [986, 137] on span "Stream:" at bounding box center [1003, 136] width 34 height 12
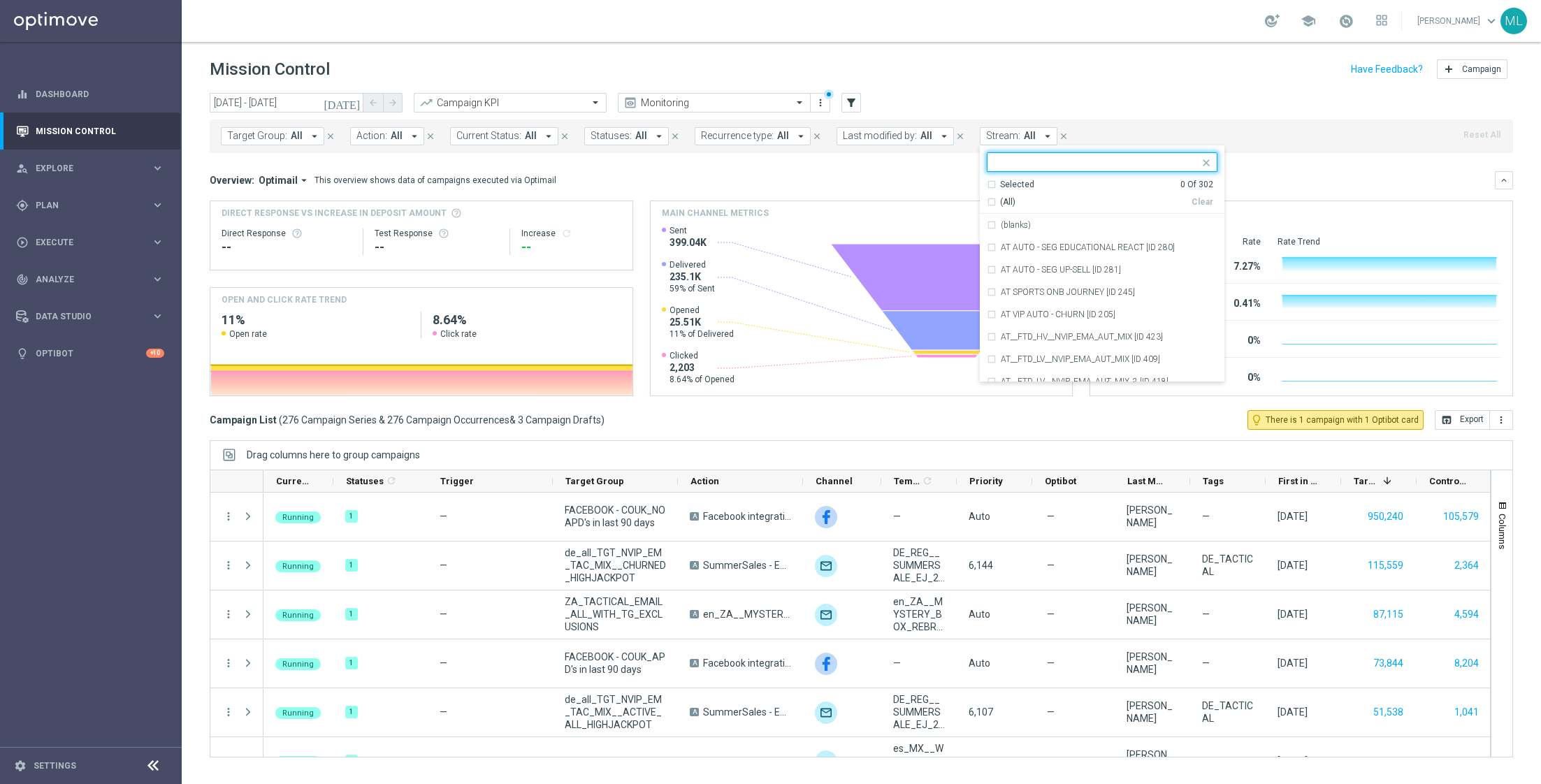
type input "KENOGO ONB JOURNEY - NEW REG V2 TEMP - OPTIMAIL"
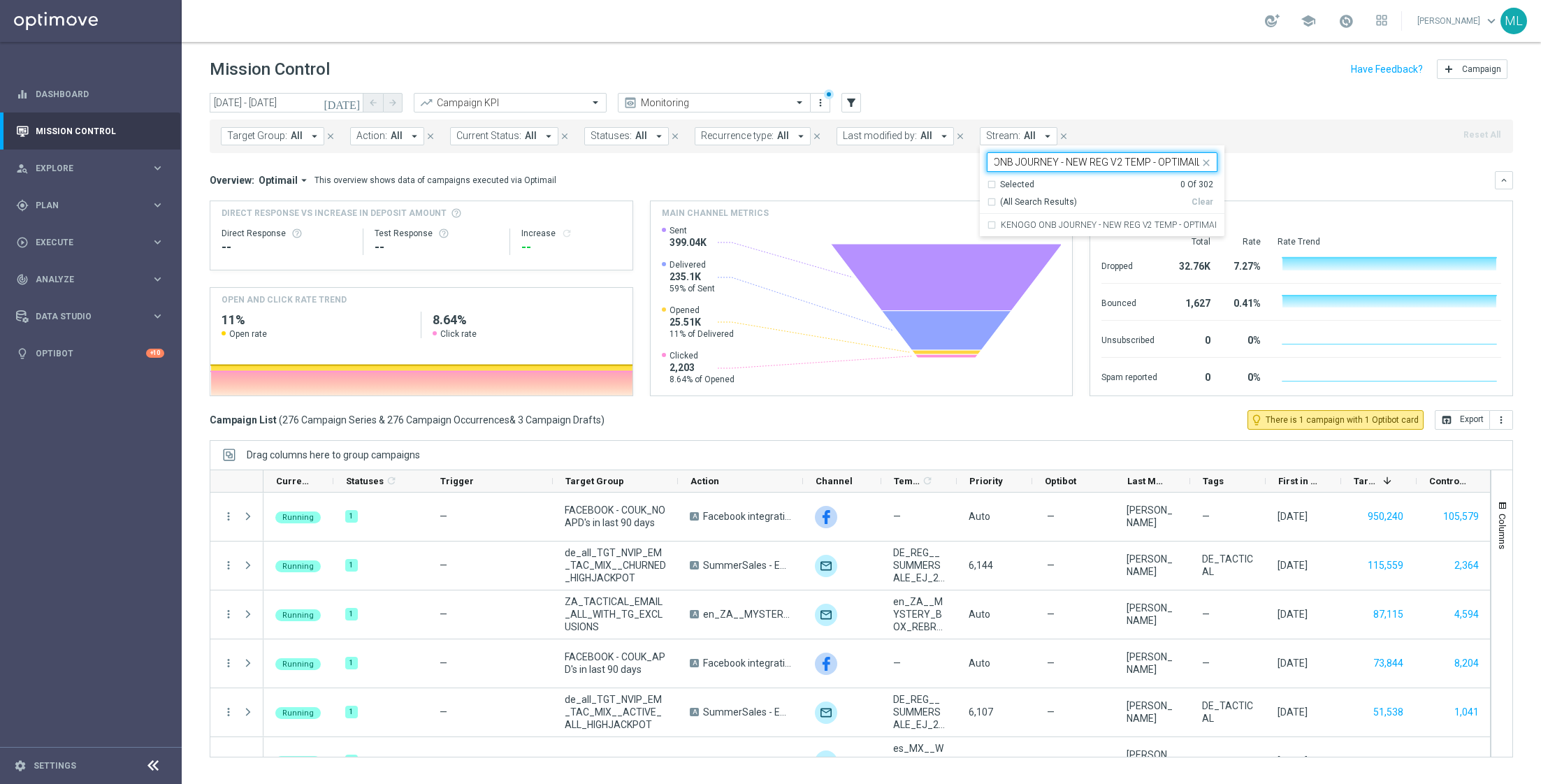
click at [1019, 161] on input "KENOGO ONB JOURNEY - NEW REG V2 TEMP - OPTIMAIL" at bounding box center [1097, 162] width 205 height 12
drag, startPoint x: 1041, startPoint y: 161, endPoint x: 954, endPoint y: 155, distance: 87.2
click at [953, 155] on div "today 29 Aug 2025 - 29 Aug 2025 arrow_back arrow_forward Campaign KPI trending_…" at bounding box center [861, 432] width 1359 height 678
click at [1003, 141] on button "Stream: All arrow_drop_down" at bounding box center [1018, 136] width 78 height 18
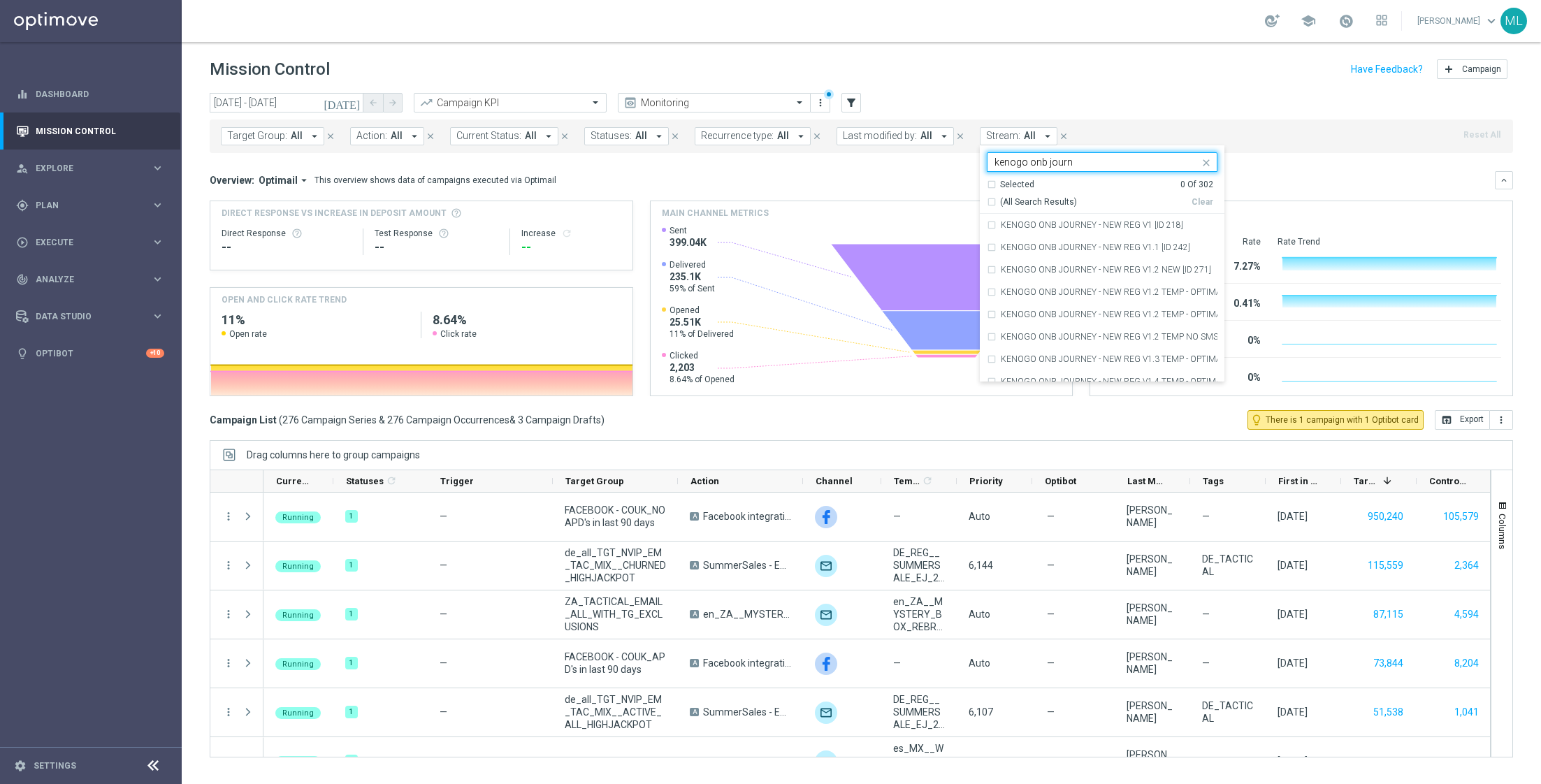
click at [987, 200] on div "(All Search Results)" at bounding box center [1089, 202] width 205 height 12
type input "kenogo onb journ"
click at [1264, 177] on div "Overview: Optimail arrow_drop_down This overview shows data of campaigns execut…" at bounding box center [852, 179] width 1285 height 12
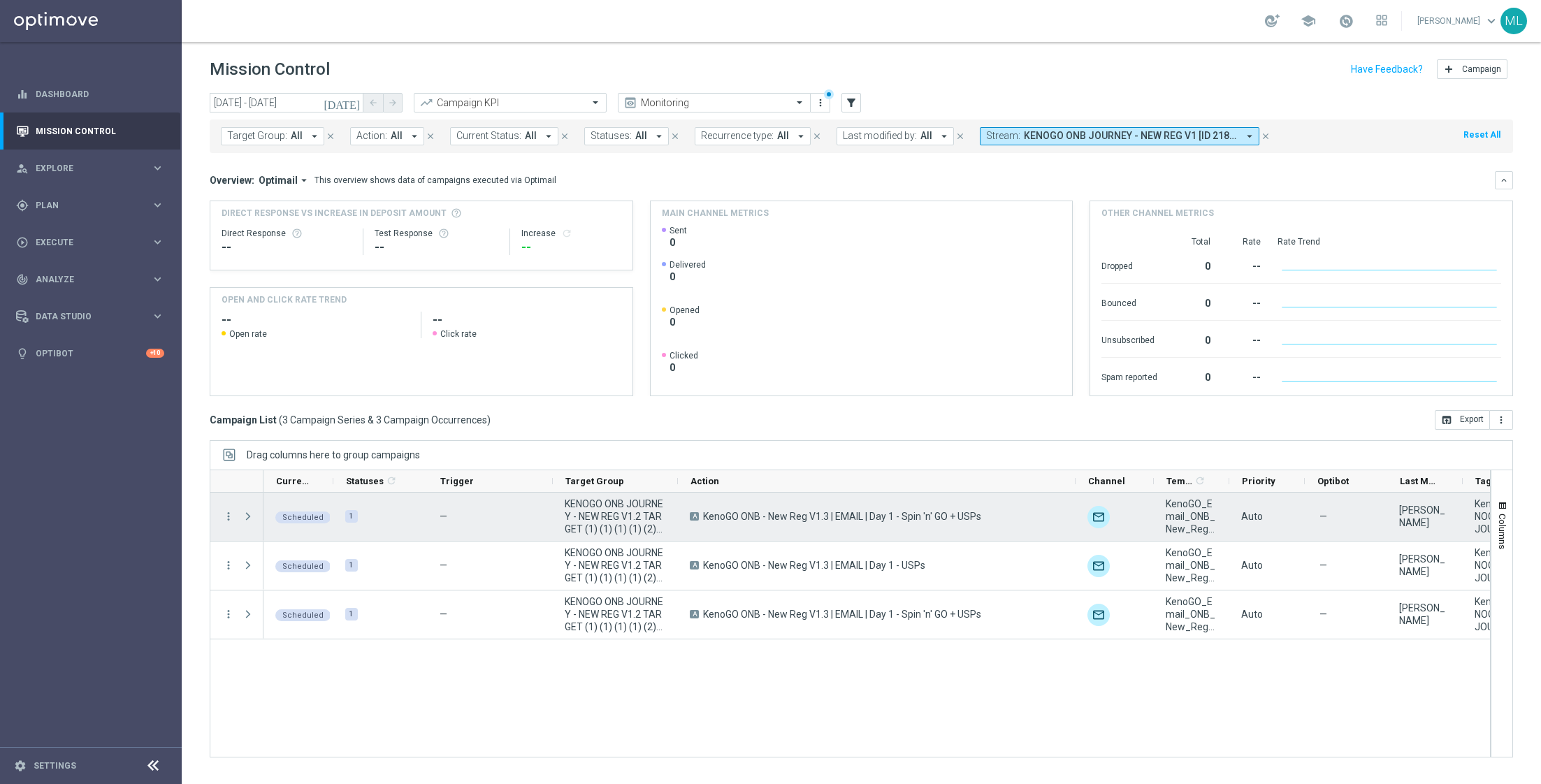
drag, startPoint x: 801, startPoint y: 476, endPoint x: 1074, endPoint y: 503, distance: 274.3
click at [1074, 503] on div at bounding box center [849, 614] width 1280 height 288
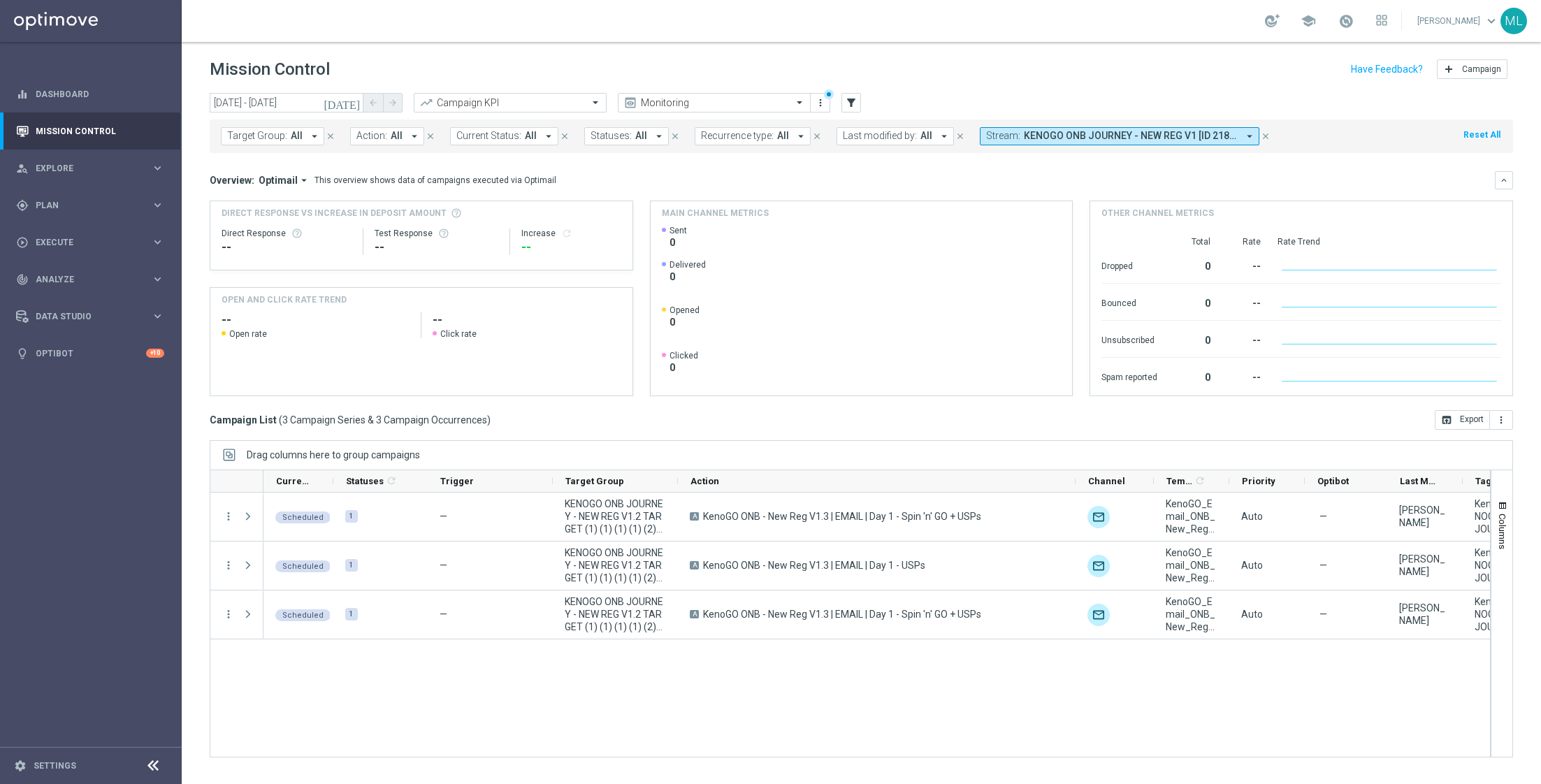
click at [353, 106] on icon "[DATE]" at bounding box center [342, 103] width 38 height 12
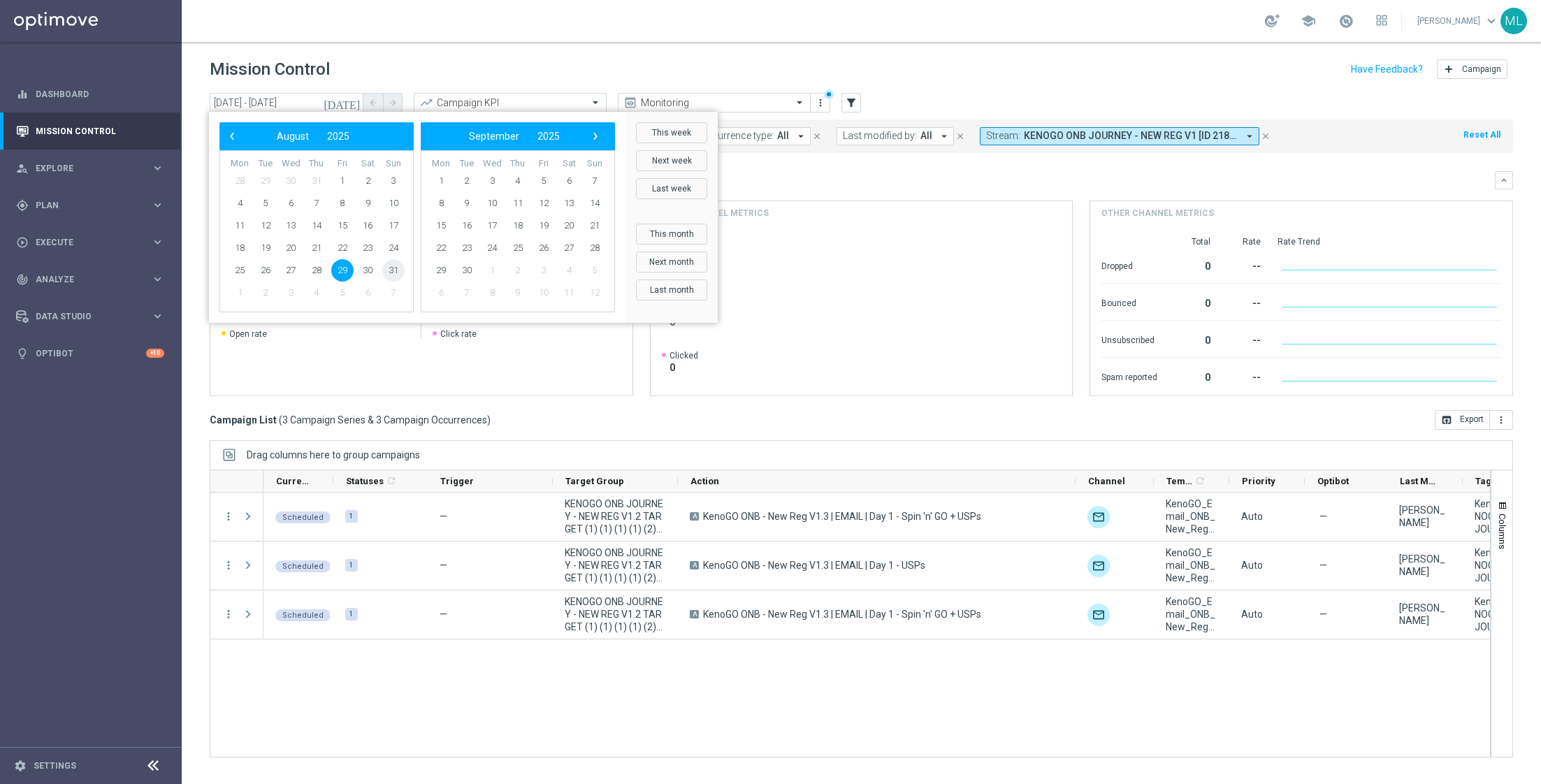
click at [394, 275] on span "31" at bounding box center [393, 270] width 22 height 22
click at [346, 263] on span "29" at bounding box center [342, 270] width 22 height 22
click at [394, 265] on span "31" at bounding box center [393, 270] width 22 height 22
type input "29 Aug 2025 - 31 Aug 2025"
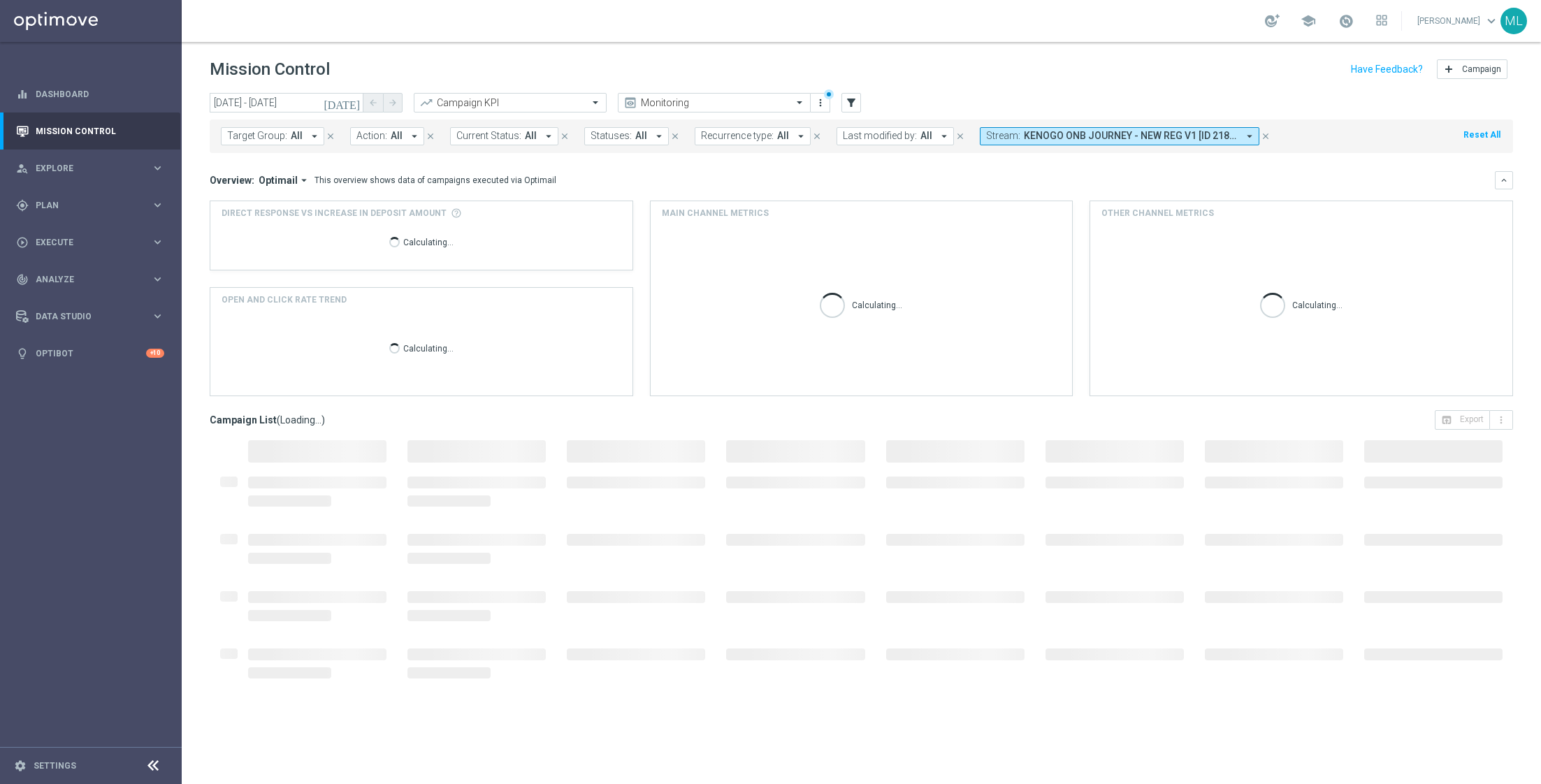
click at [1117, 140] on span "KENOGO ONB JOURNEY - NEW REG V1 [ID 218], KENOGO ONB JOURNEY - NEW REG V1.1 [ID…" at bounding box center [1131, 136] width 213 height 12
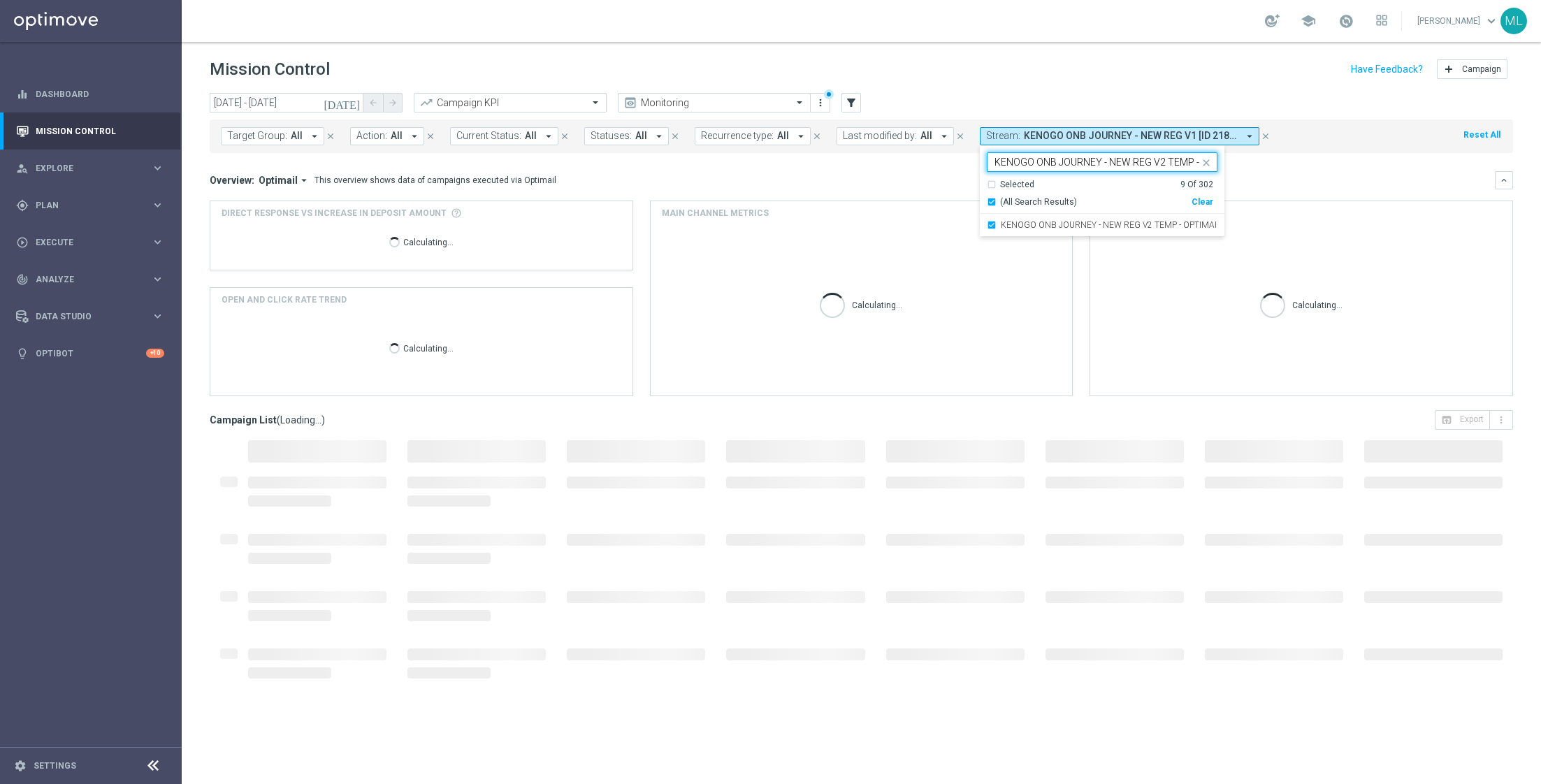
scroll to position [0, 43]
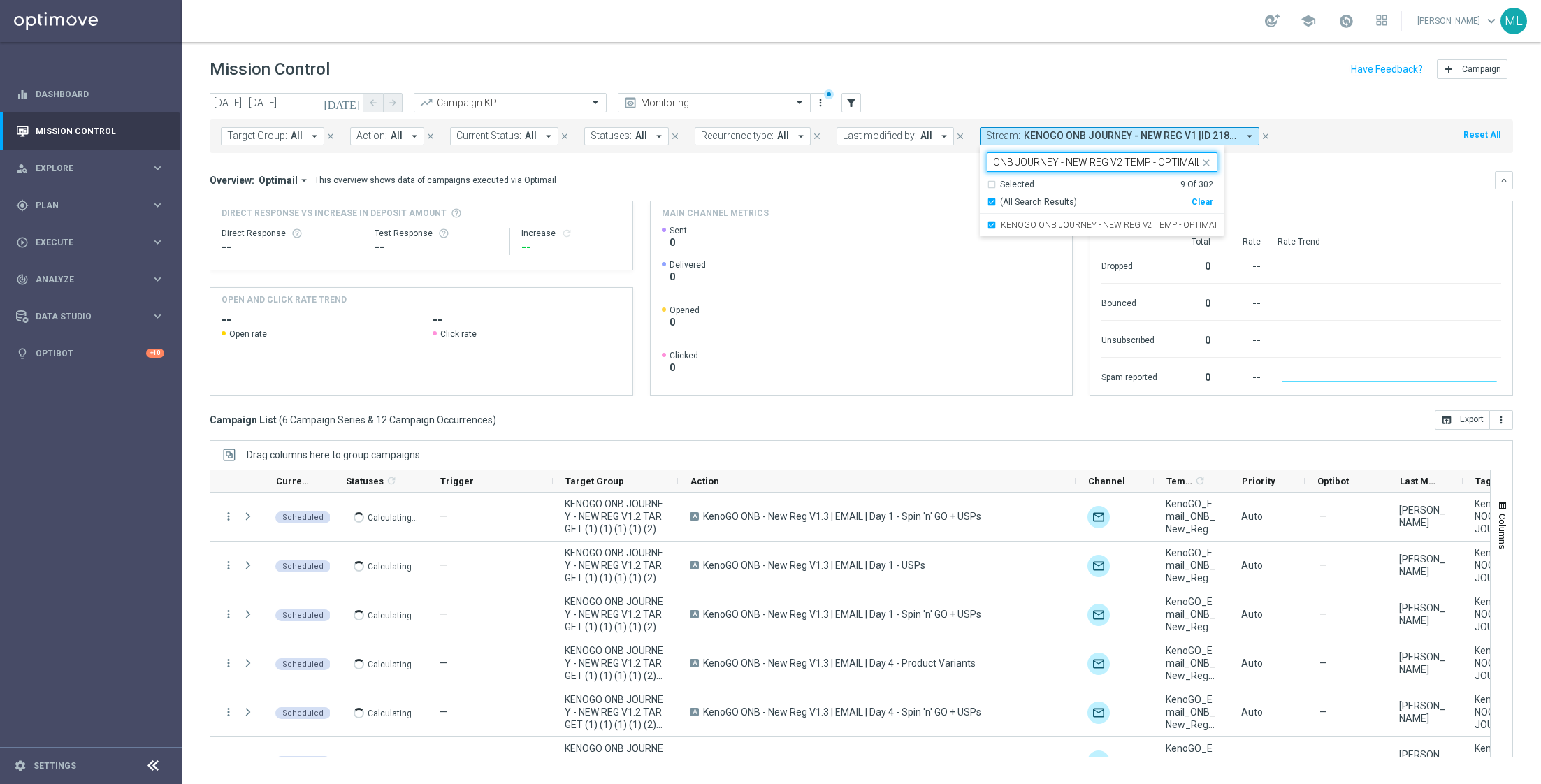
click at [0, 0] on div "Clear" at bounding box center [0, 0] width 0 height 0
type input "KENOGO ONB JOURNEY - NEW REG V2 TEMP - OPTIMAIL"
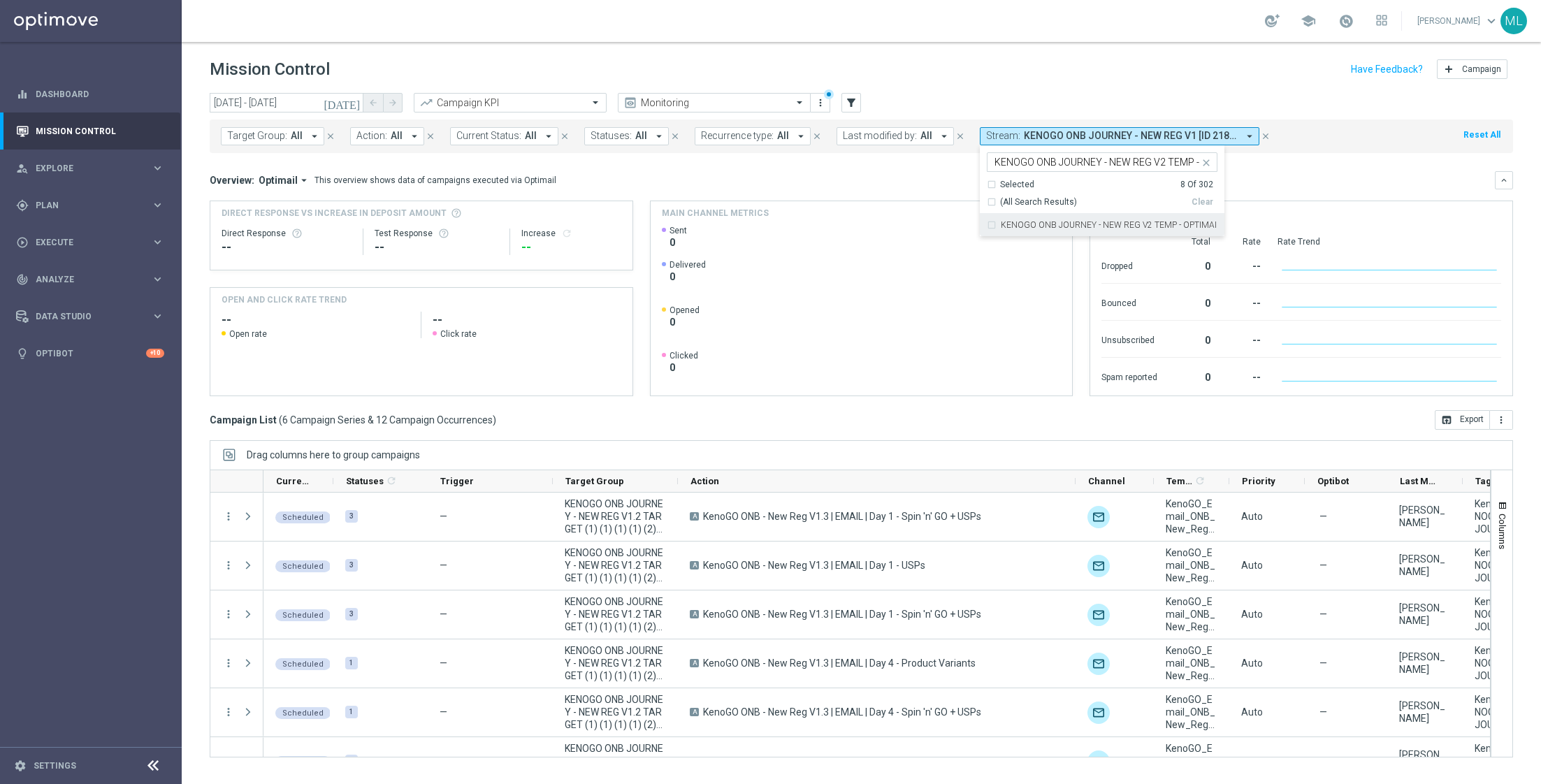
click at [987, 183] on div "Selected 8 Of 302" at bounding box center [1100, 184] width 227 height 12
click at [1268, 157] on mini-dashboard "Overview: Optimail arrow_drop_down This overview shows data of campaigns execut…" at bounding box center [860, 281] width 1303 height 257
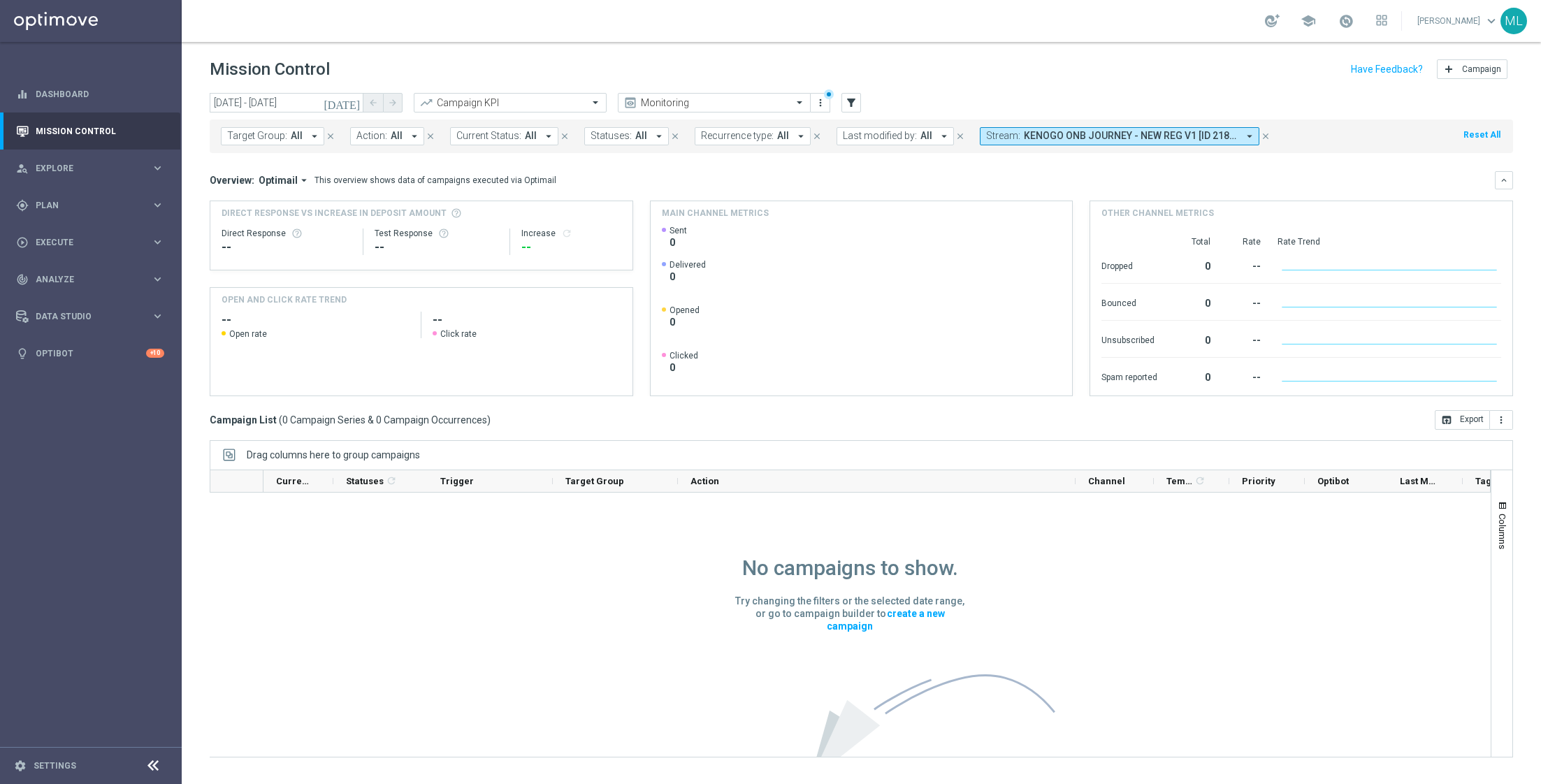
click at [1161, 136] on span "KENOGO ONB JOURNEY - NEW REG V1 [ID 218], KENOGO ONB JOURNEY - NEW REG V1.1 [ID…" at bounding box center [1131, 136] width 213 height 12
type input "KENOGO ONB JOURNEY - NEW REG V2 TEMP - OPTIMAIL"
click at [1313, 174] on div "Overview: Optimail arrow_drop_down This overview shows data of campaigns execut…" at bounding box center [852, 179] width 1285 height 12
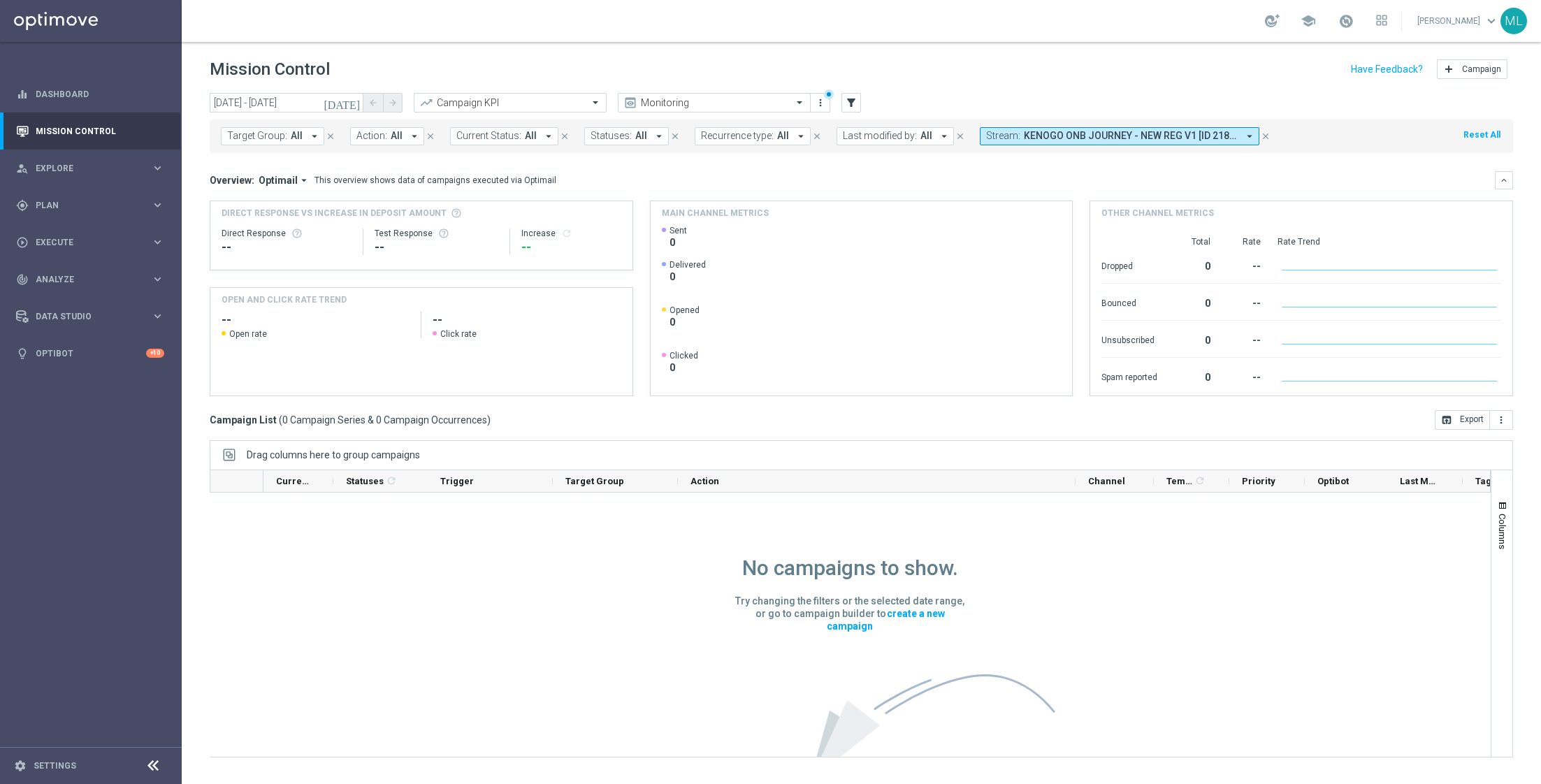
click at [1135, 146] on div "Target Group: All arrow_drop_down close Action: All arrow_drop_down close Curre…" at bounding box center [860, 136] width 1303 height 34
click at [1127, 129] on button "Stream: KENOGO ONB JOURNEY - NEW REG V1 [ID 218], KENOGO ONB JOURNEY - NEW REG …" at bounding box center [1119, 136] width 280 height 18
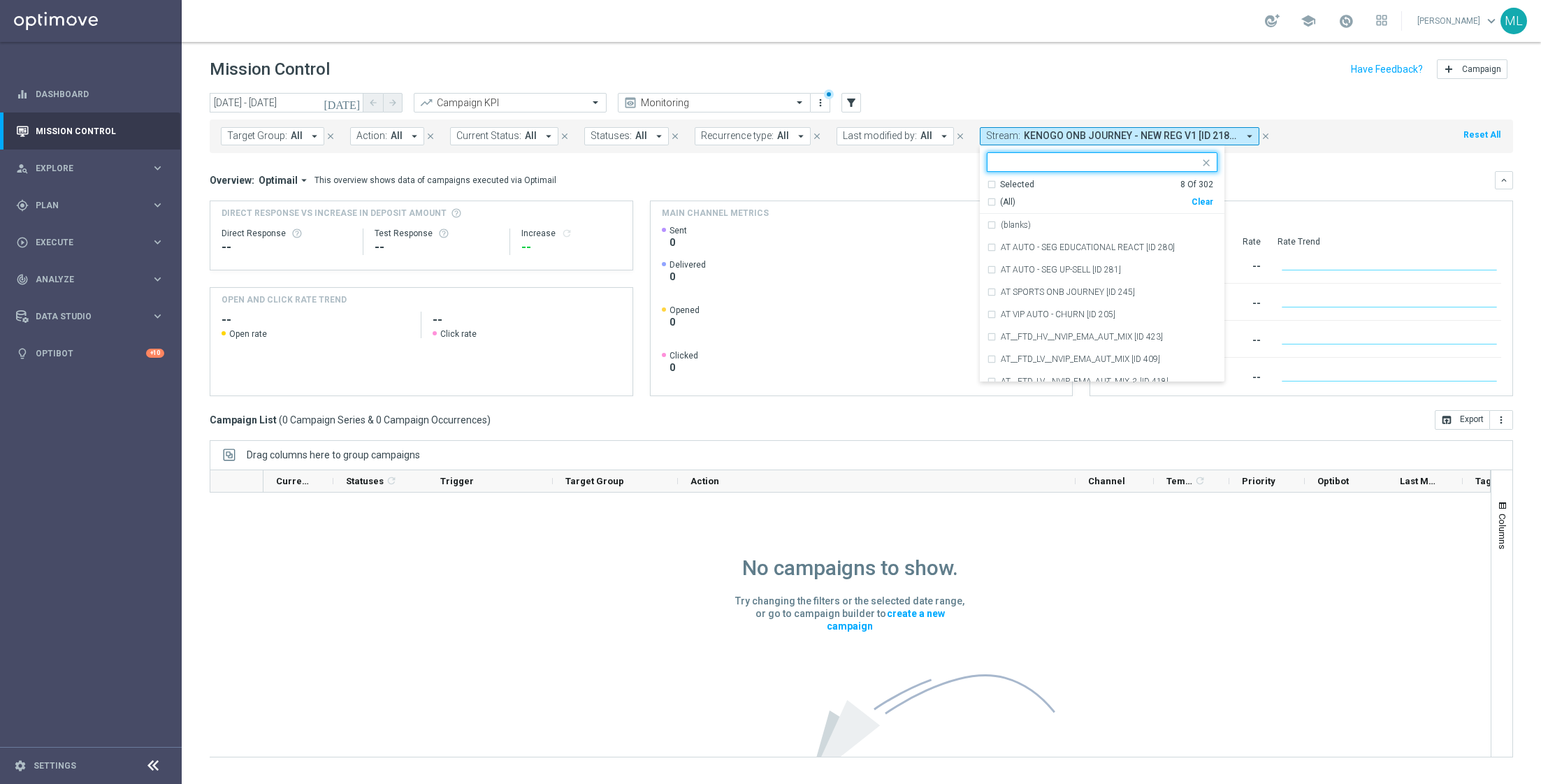
click at [0, 0] on div "Clear" at bounding box center [0, 0] width 0 height 0
click at [1074, 157] on input "text" at bounding box center [1097, 162] width 205 height 12
paste input "KENOGO ONB JOURNEY - NEW REG V2 TEMP - OPTIMAIL"
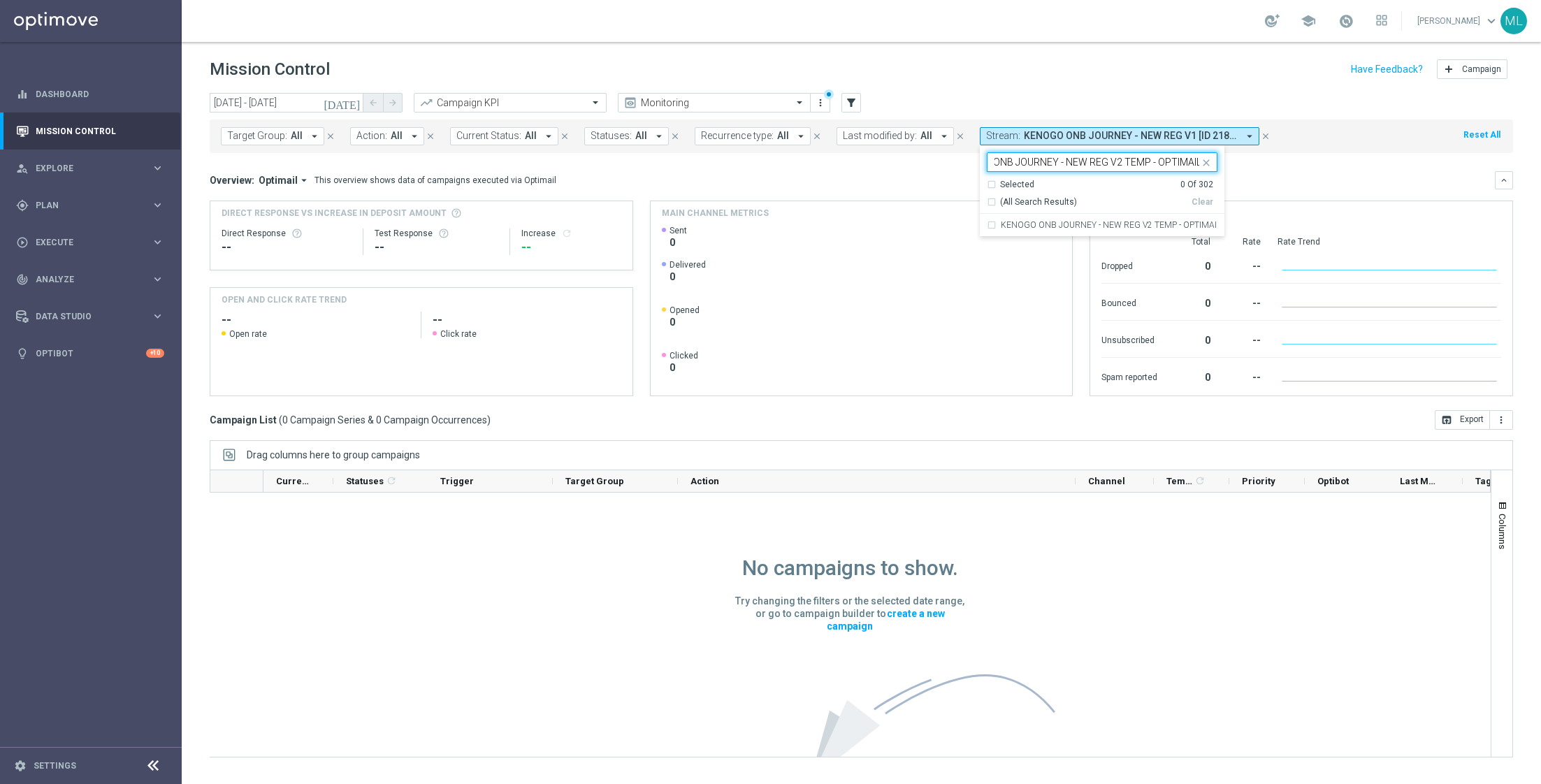
click at [987, 200] on div "(All Search Results)" at bounding box center [1089, 202] width 205 height 12
type input "KENOGO ONB JOURNEY - NEW REG V2 TEMP - OPTIMAIL"
click at [1295, 192] on div "Overview: Optimail arrow_drop_down This overview shows data of campaigns execut…" at bounding box center [860, 284] width 1303 height 225
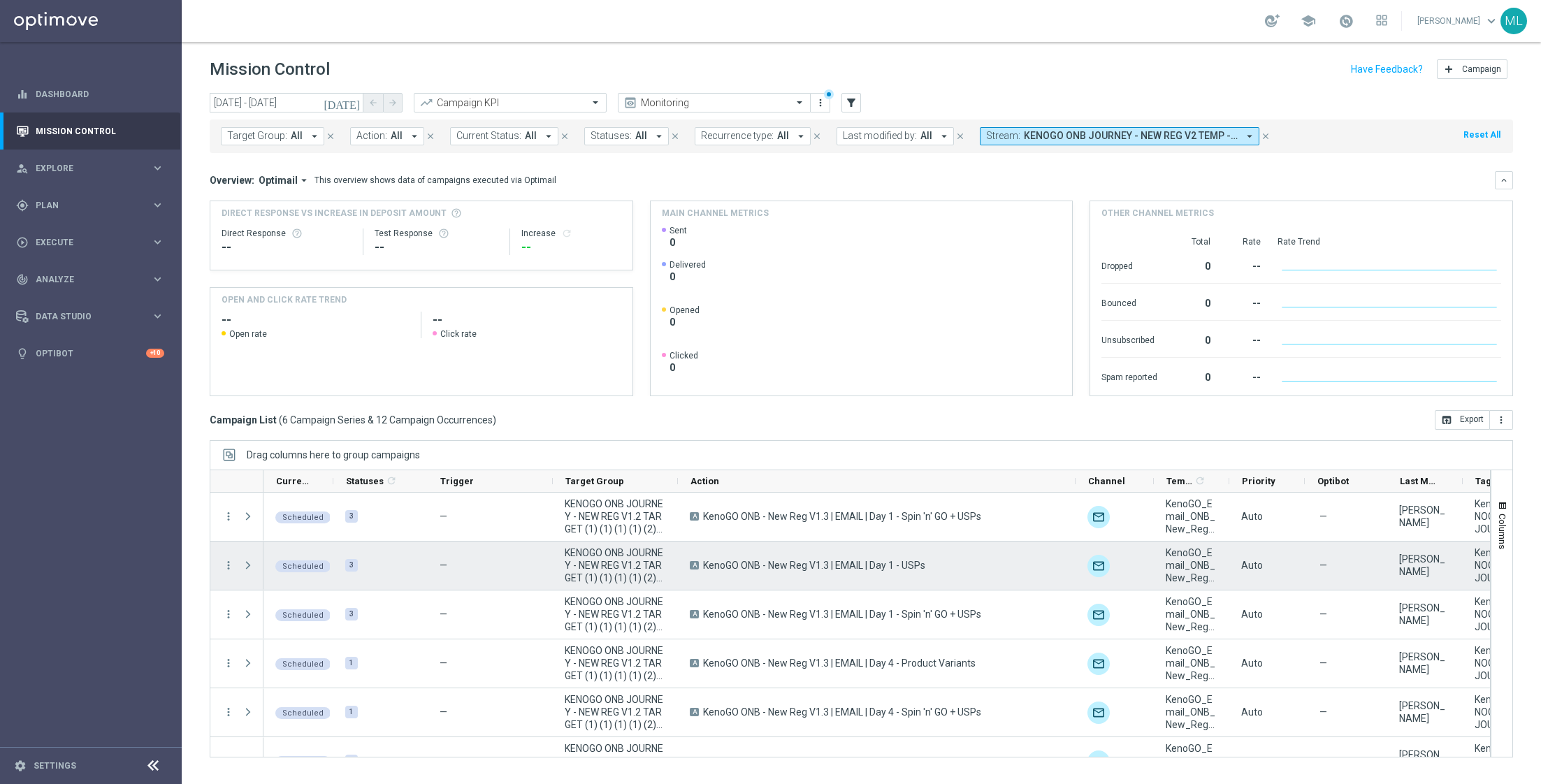
scroll to position [28, 0]
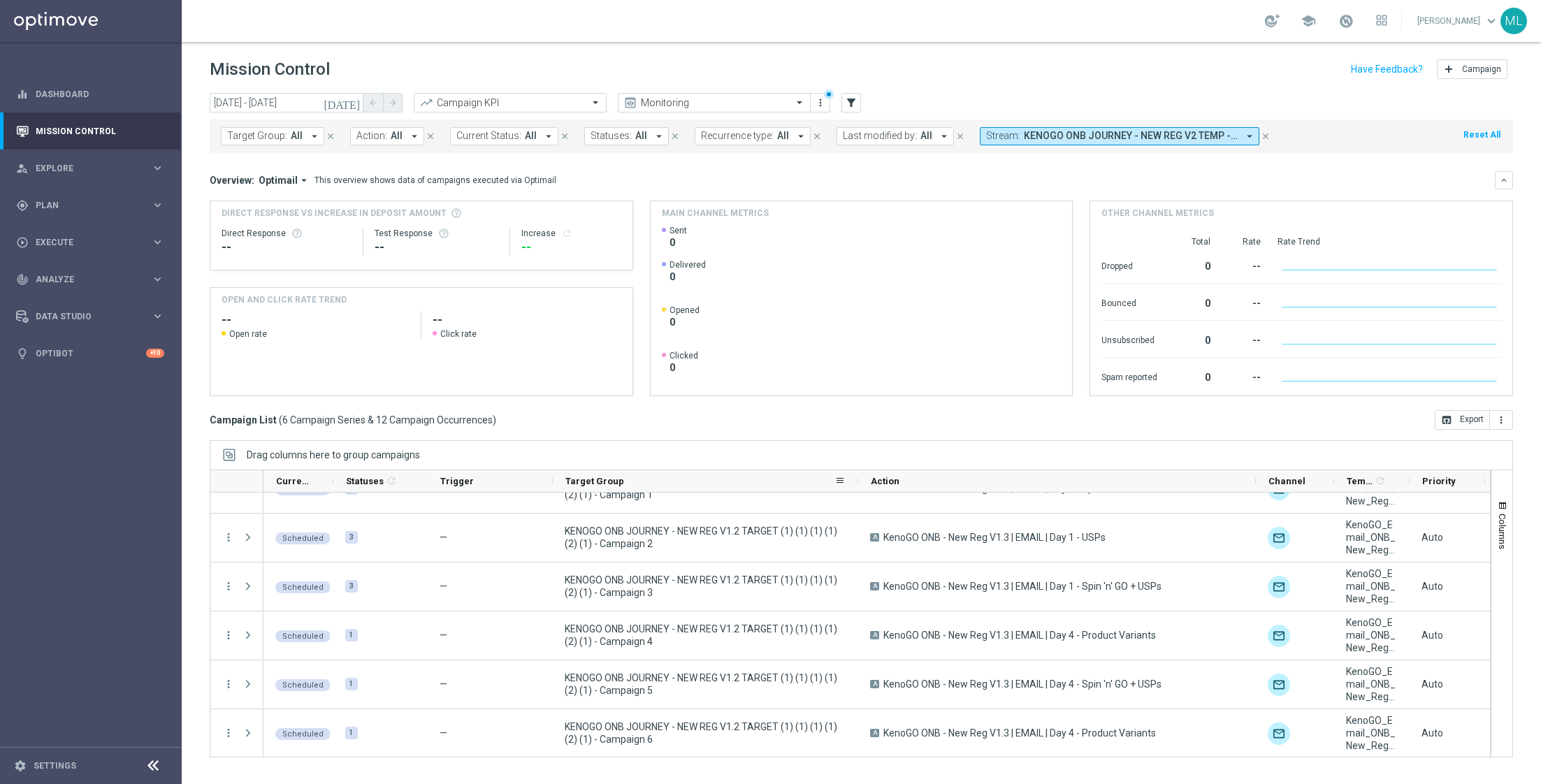
drag, startPoint x: 676, startPoint y: 480, endPoint x: 852, endPoint y: 480, distance: 176.0
click at [855, 480] on div at bounding box center [858, 481] width 6 height 22
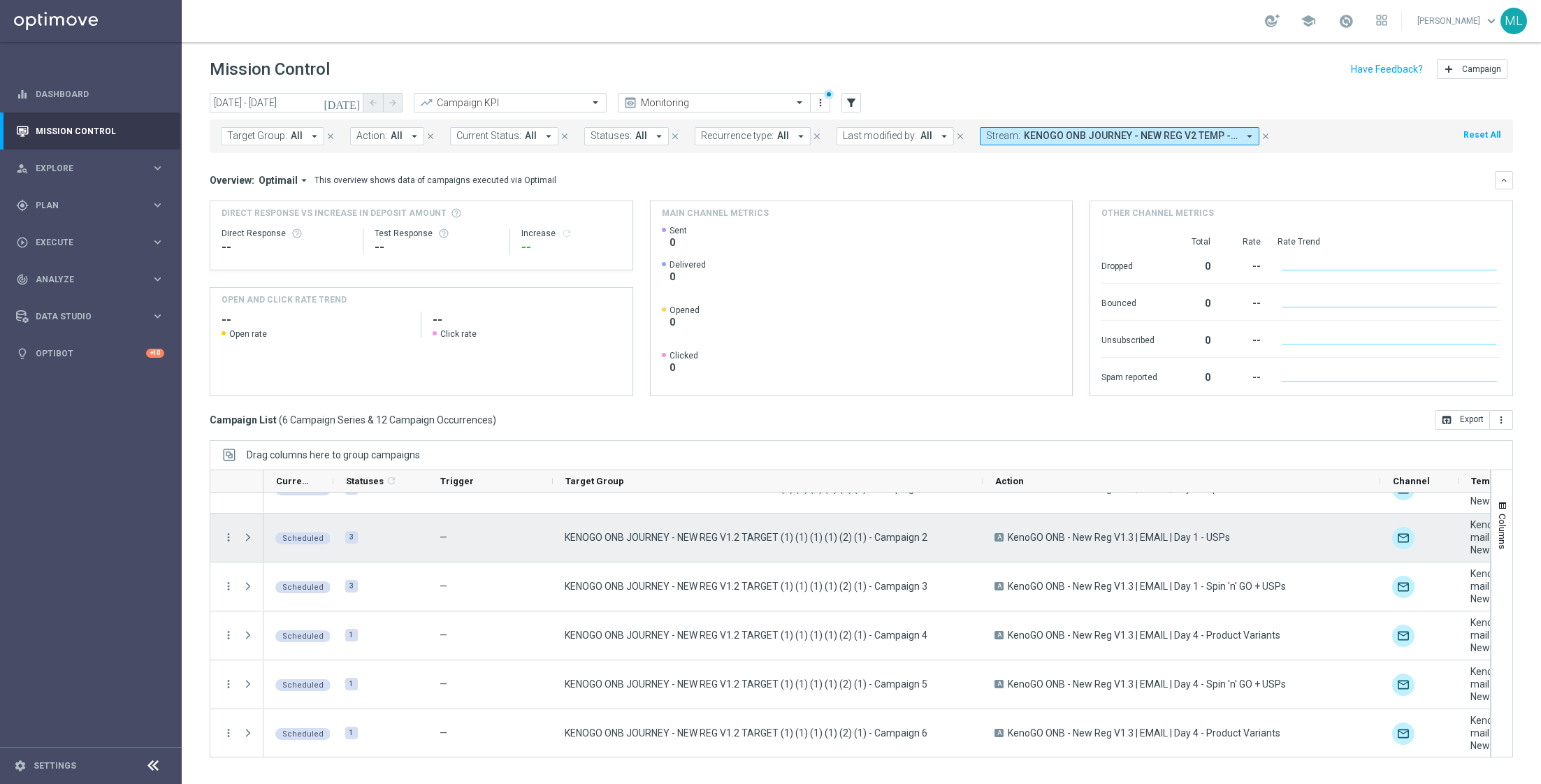
drag, startPoint x: 852, startPoint y: 480, endPoint x: 979, endPoint y: 520, distance: 133.2
click at [979, 520] on div at bounding box center [849, 614] width 1280 height 288
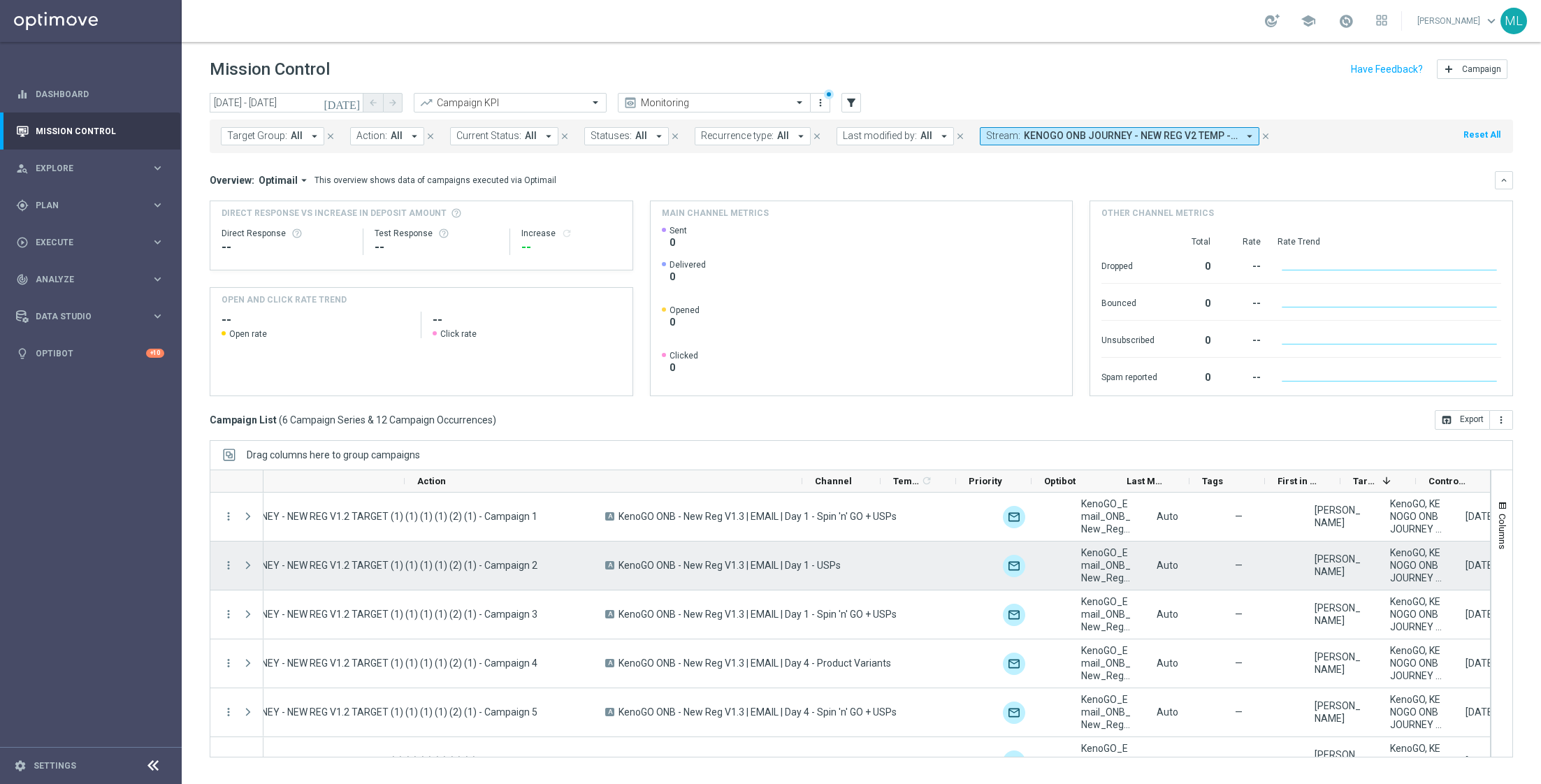
scroll to position [0, 578]
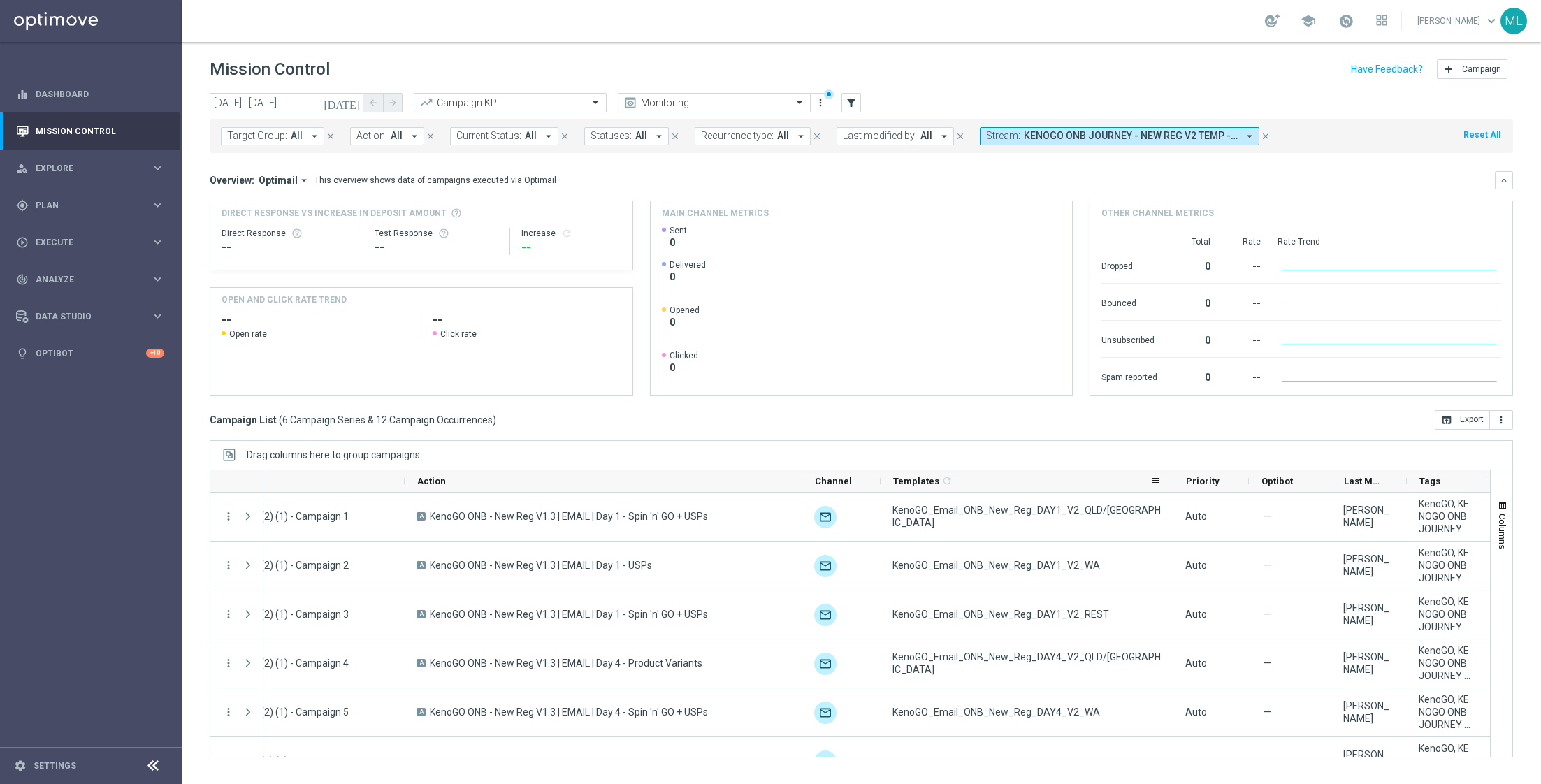
drag, startPoint x: 954, startPoint y: 476, endPoint x: 1167, endPoint y: 485, distance: 213.2
click at [1170, 485] on div at bounding box center [1173, 481] width 6 height 22
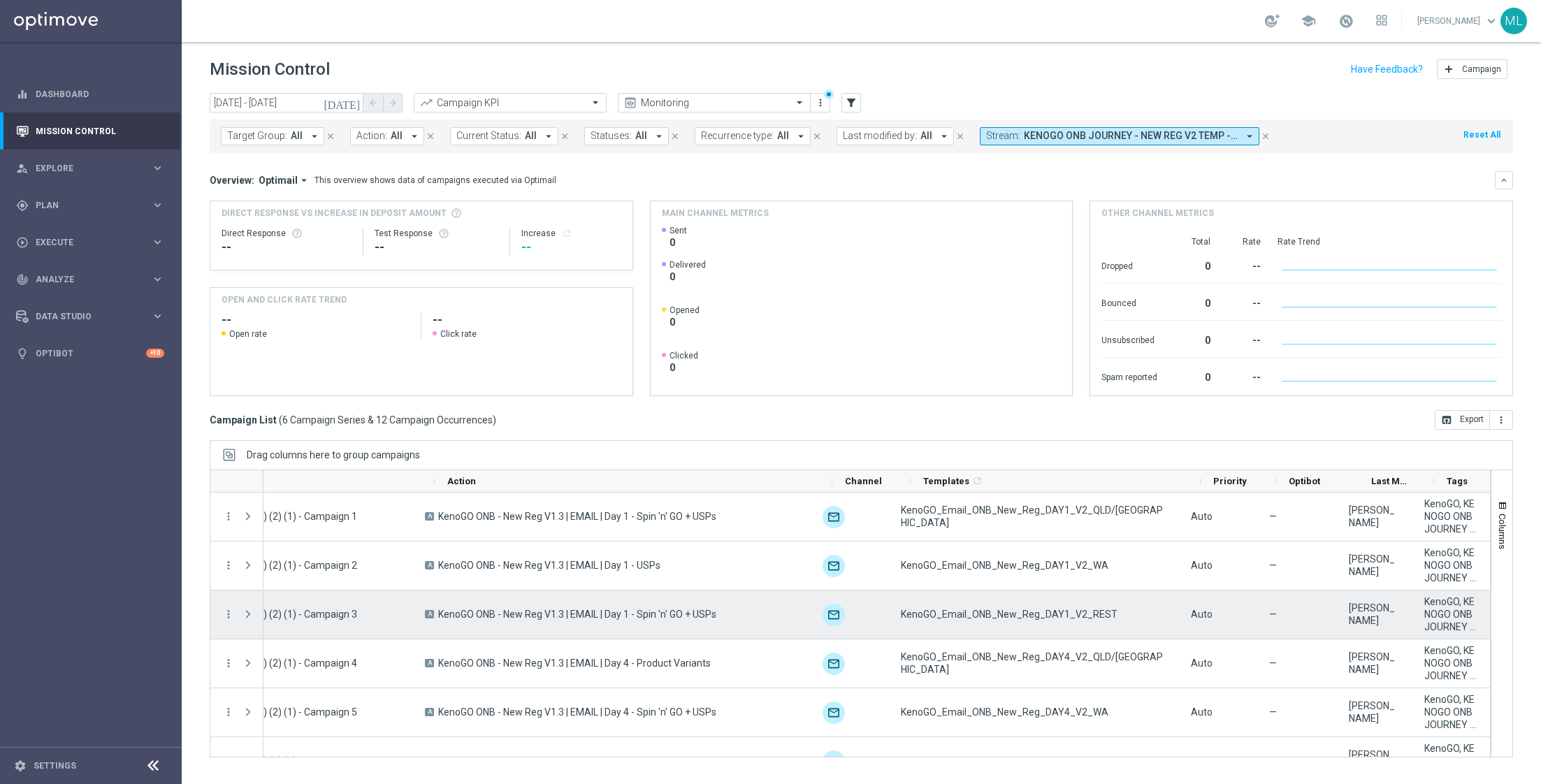
scroll to position [0, 0]
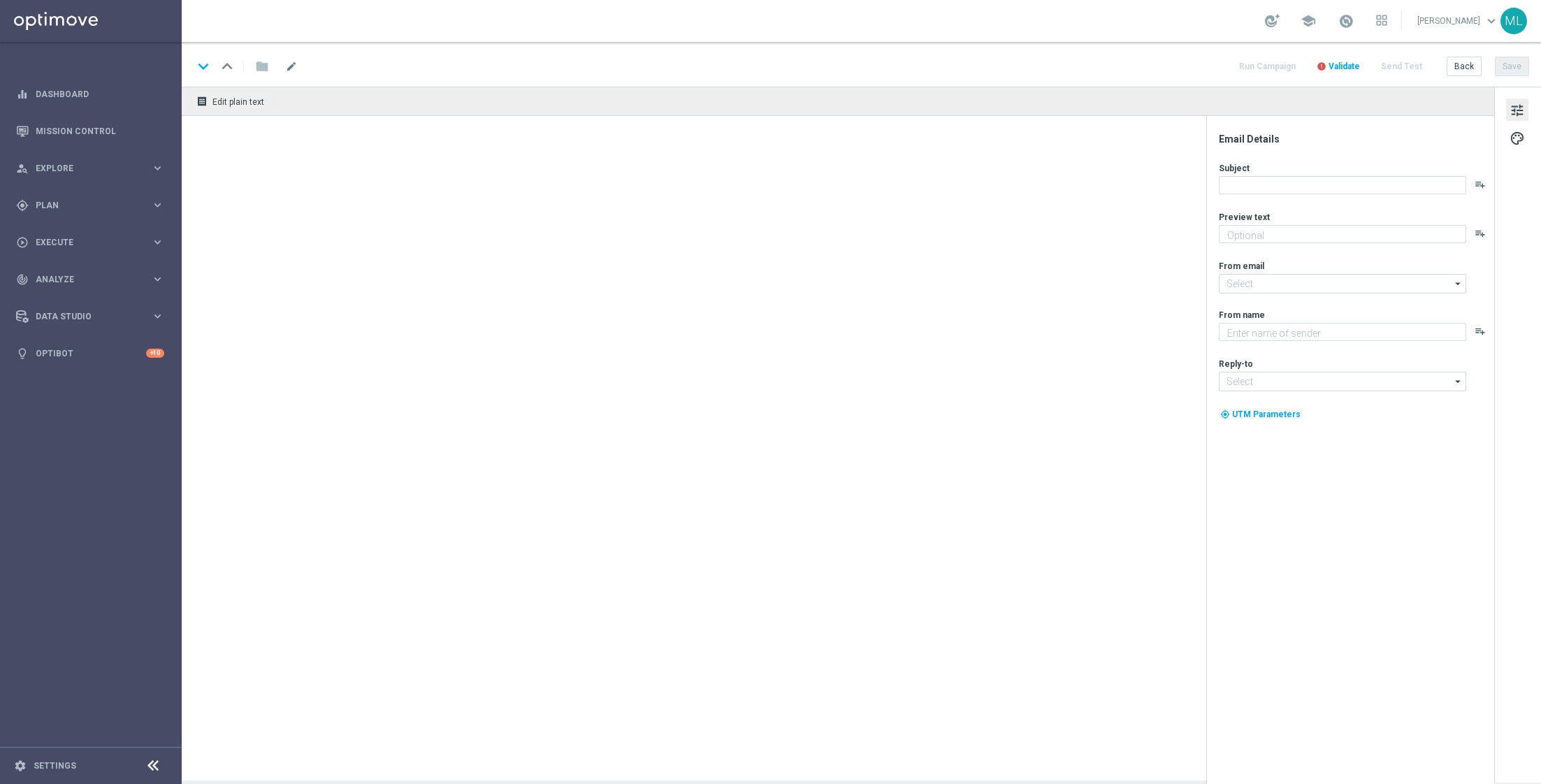
type textarea "Enter now - time's running out!"
type textarea "KenoGO"
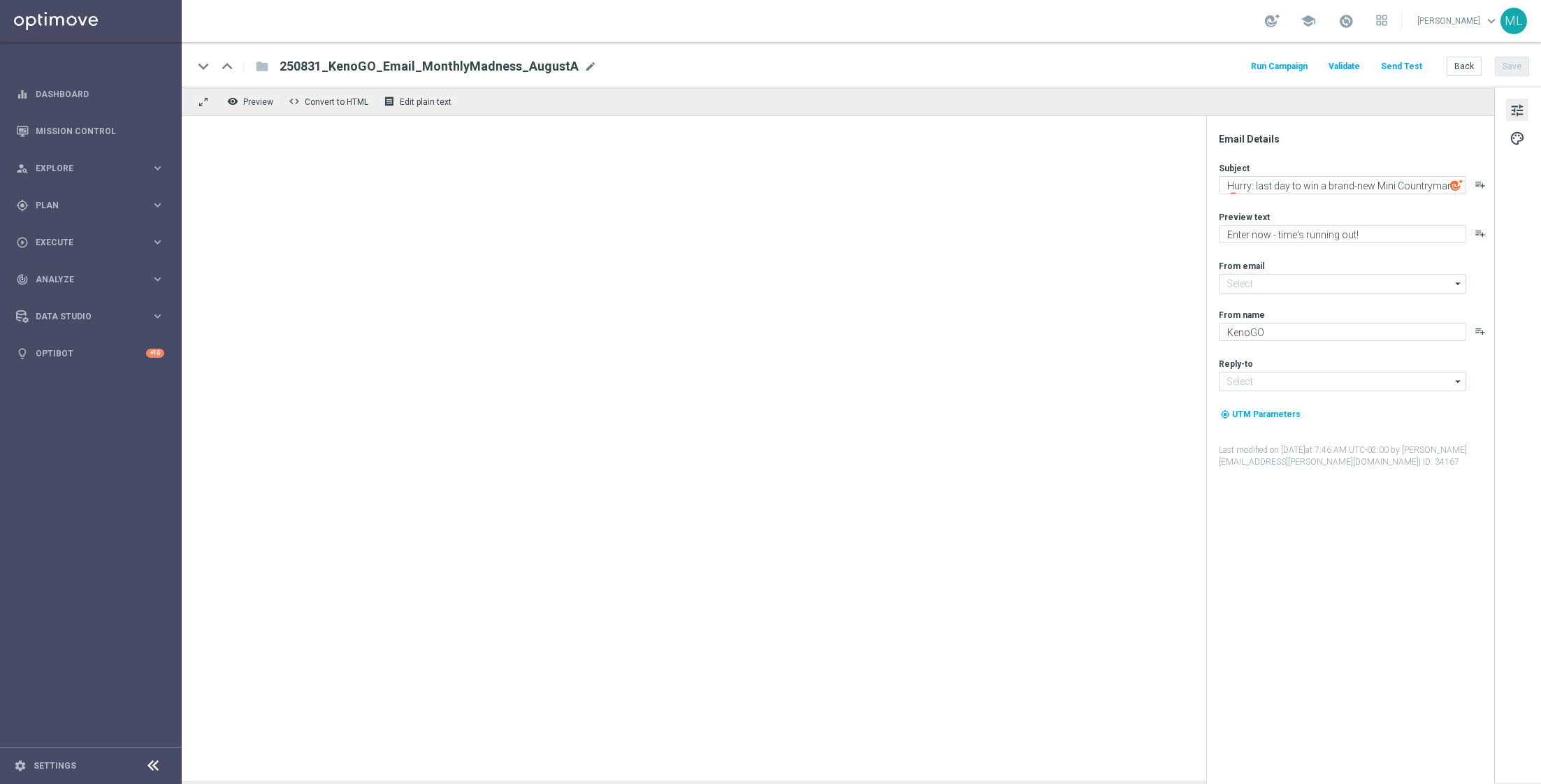
type input "[EMAIL_ADDRESS][DOMAIN_NAME]"
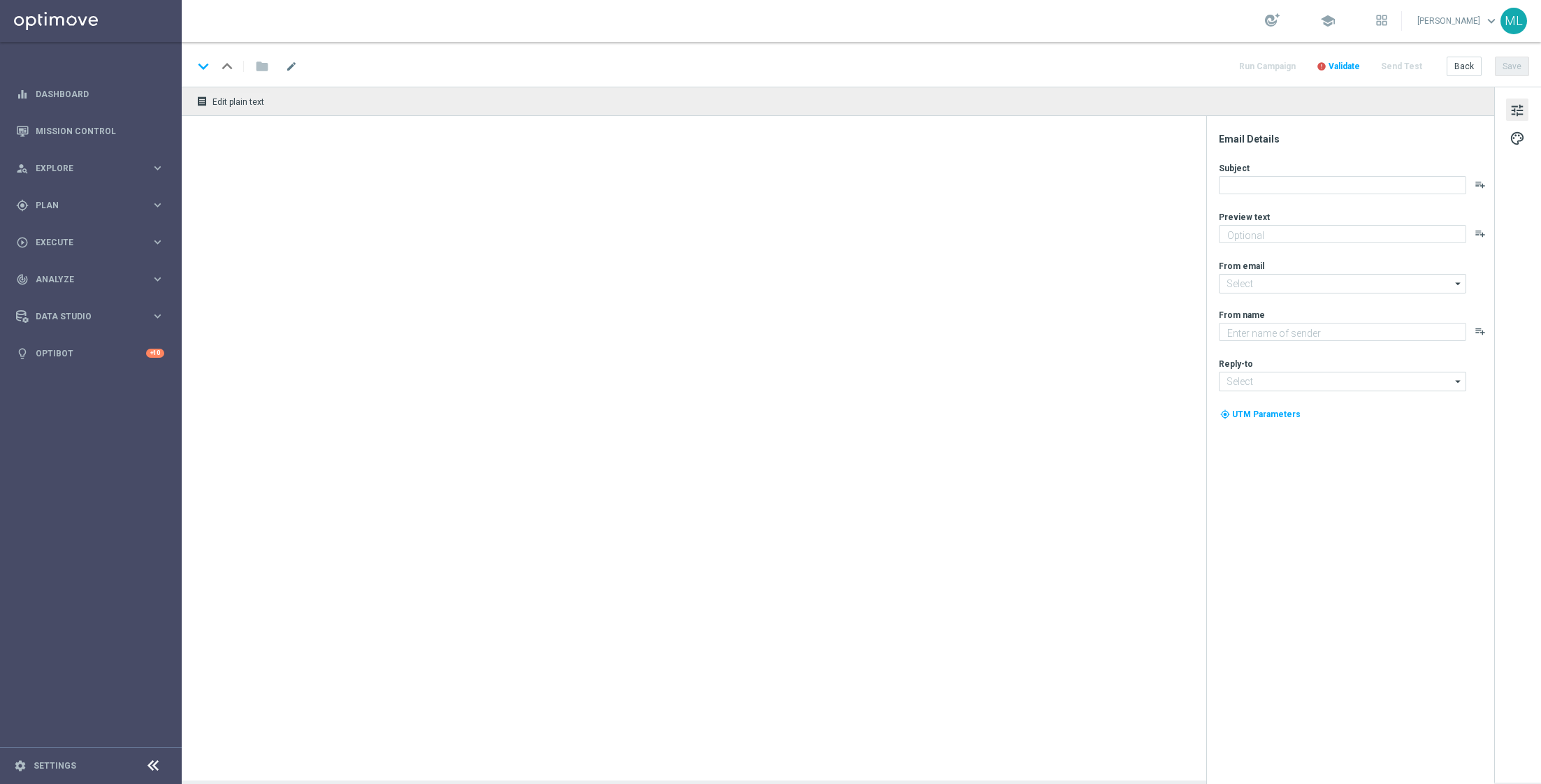
type textarea "Enter now - time's running out!"
type input "[EMAIL_ADDRESS][DOMAIN_NAME]"
type textarea "KenoGO"
type input "[EMAIL_ADDRESS][DOMAIN_NAME]"
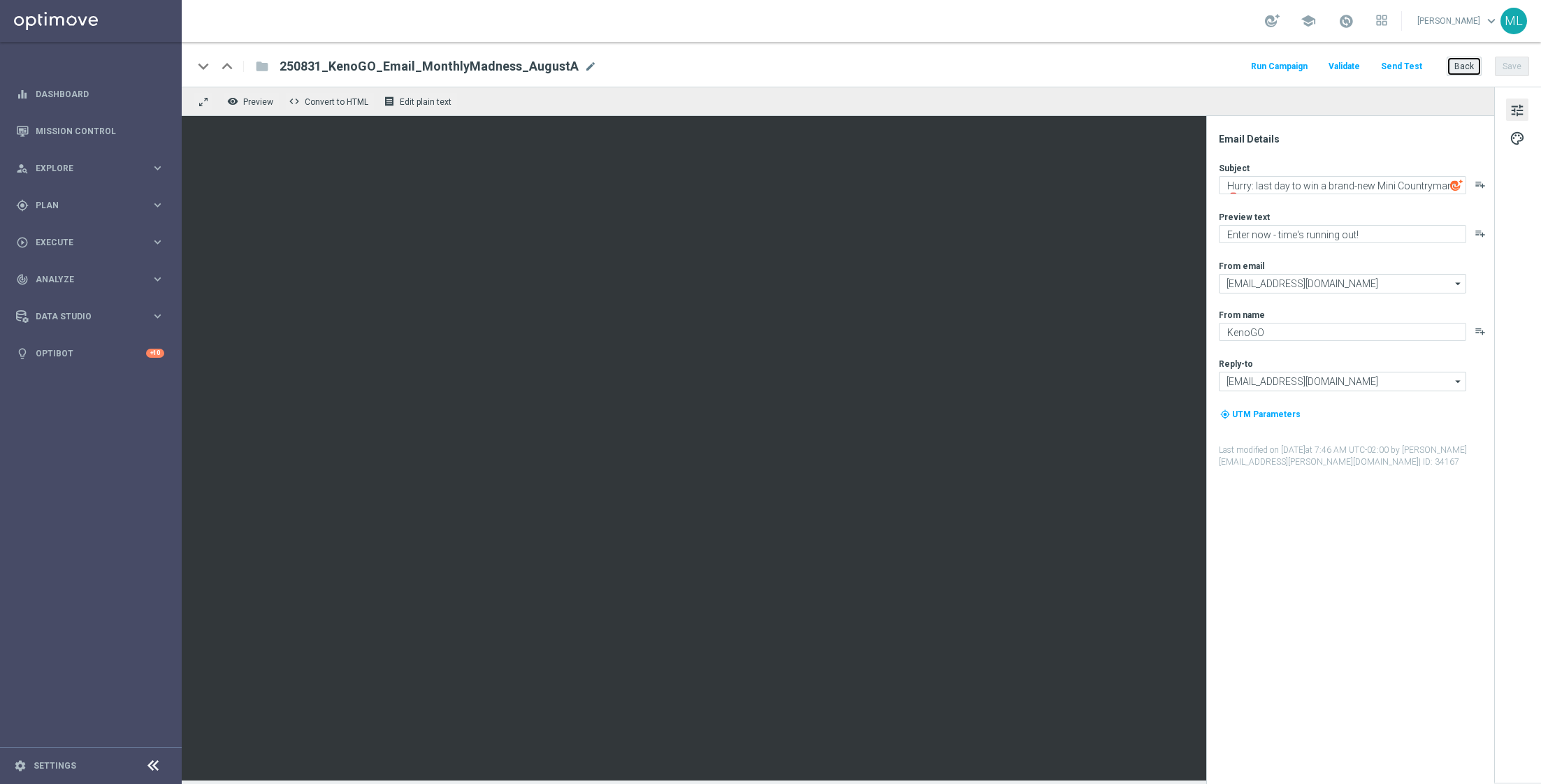
click at [1460, 73] on button "Back" at bounding box center [1464, 66] width 35 height 20
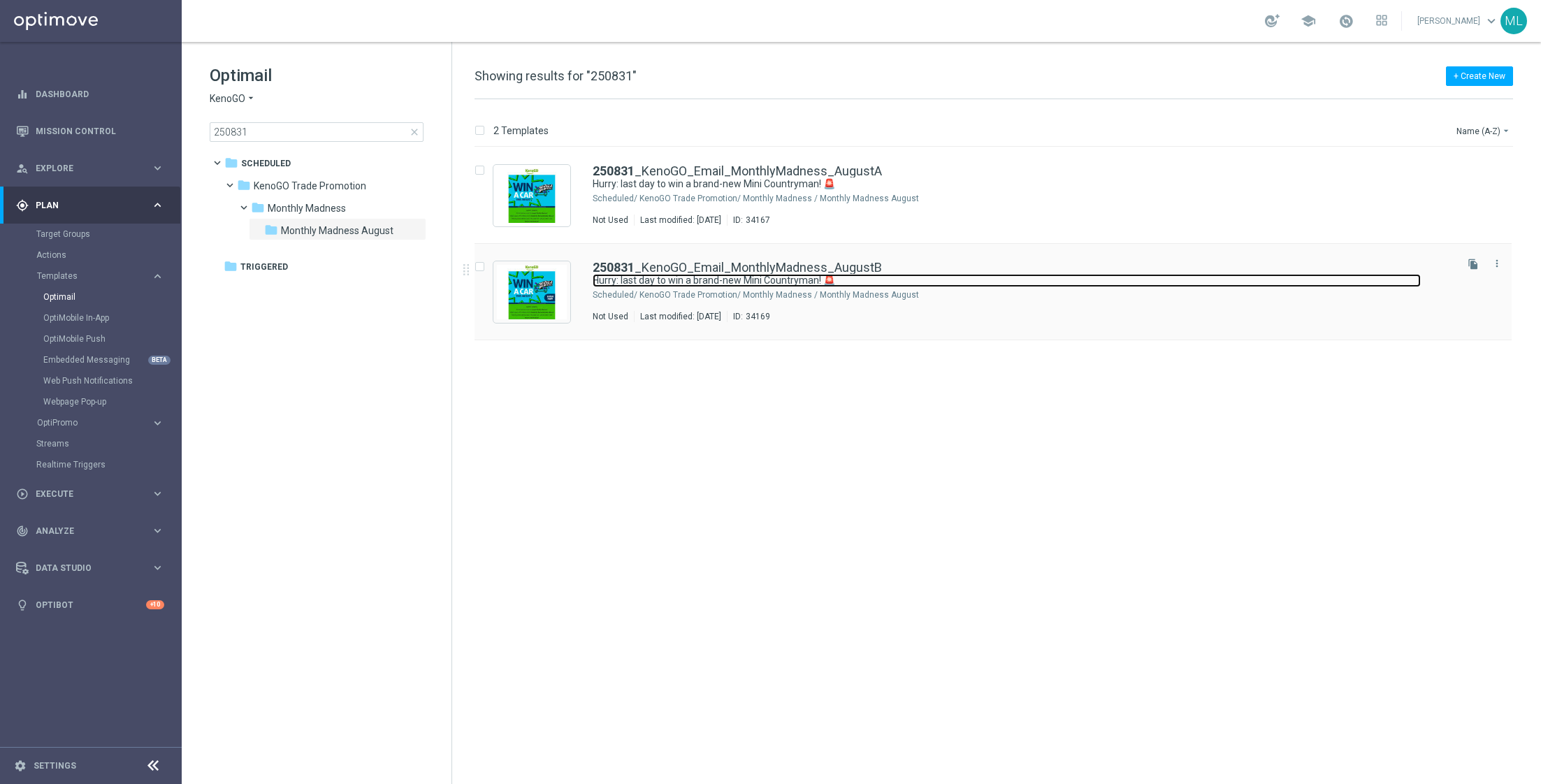
click at [839, 280] on link "Hurry: last day to win a brand-new Mini Countryman! 🚨" at bounding box center [1006, 280] width 828 height 13
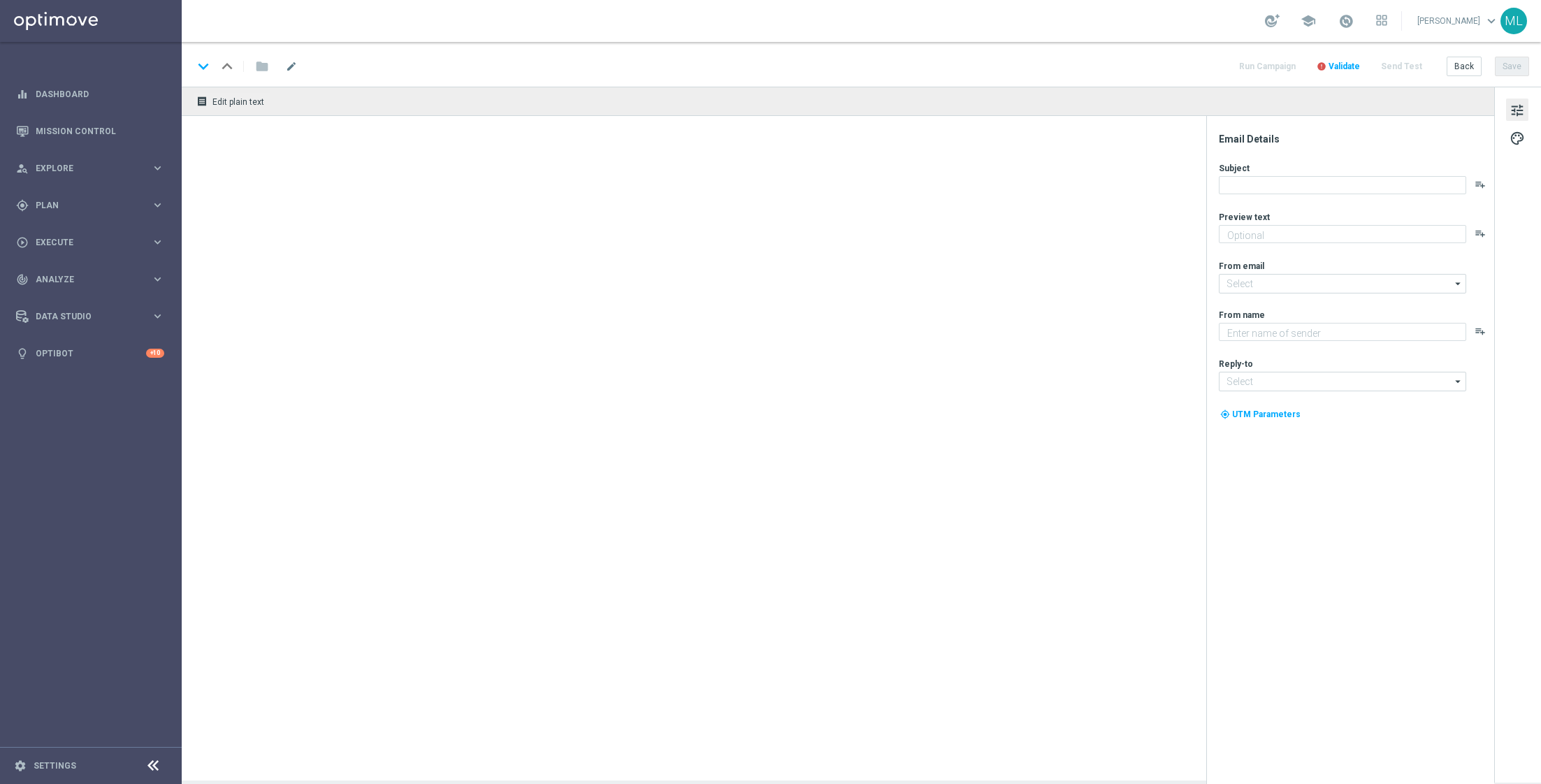
type textarea "Enter now - time's running out!"
type input "[EMAIL_ADDRESS][DOMAIN_NAME]"
type textarea "KenoGO"
type input "[EMAIL_ADDRESS][DOMAIN_NAME]"
type textarea "Enter now - time's running out!"
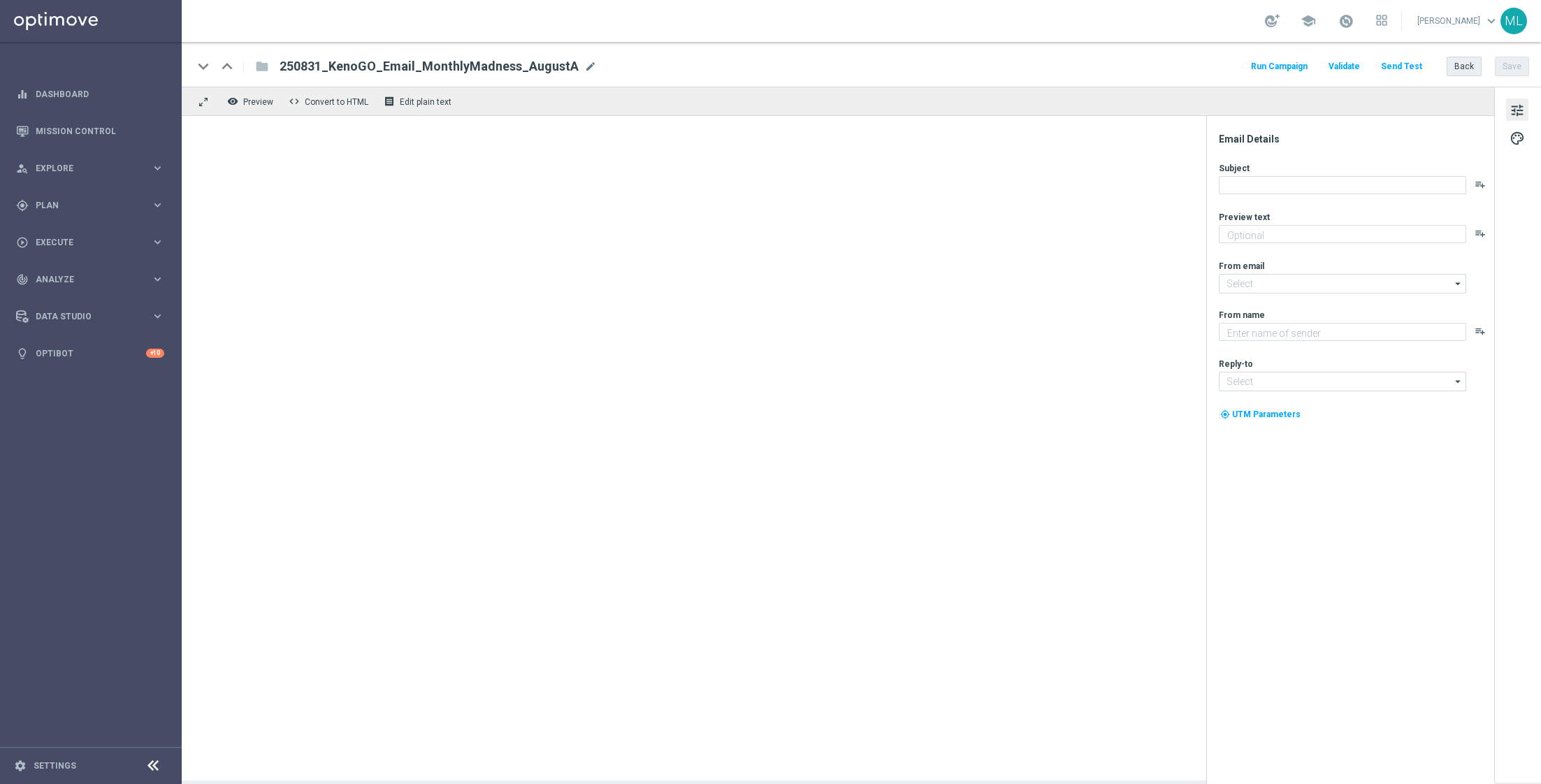
type input "[EMAIL_ADDRESS][DOMAIN_NAME]"
type textarea "KenoGO"
type input "[EMAIL_ADDRESS][DOMAIN_NAME]"
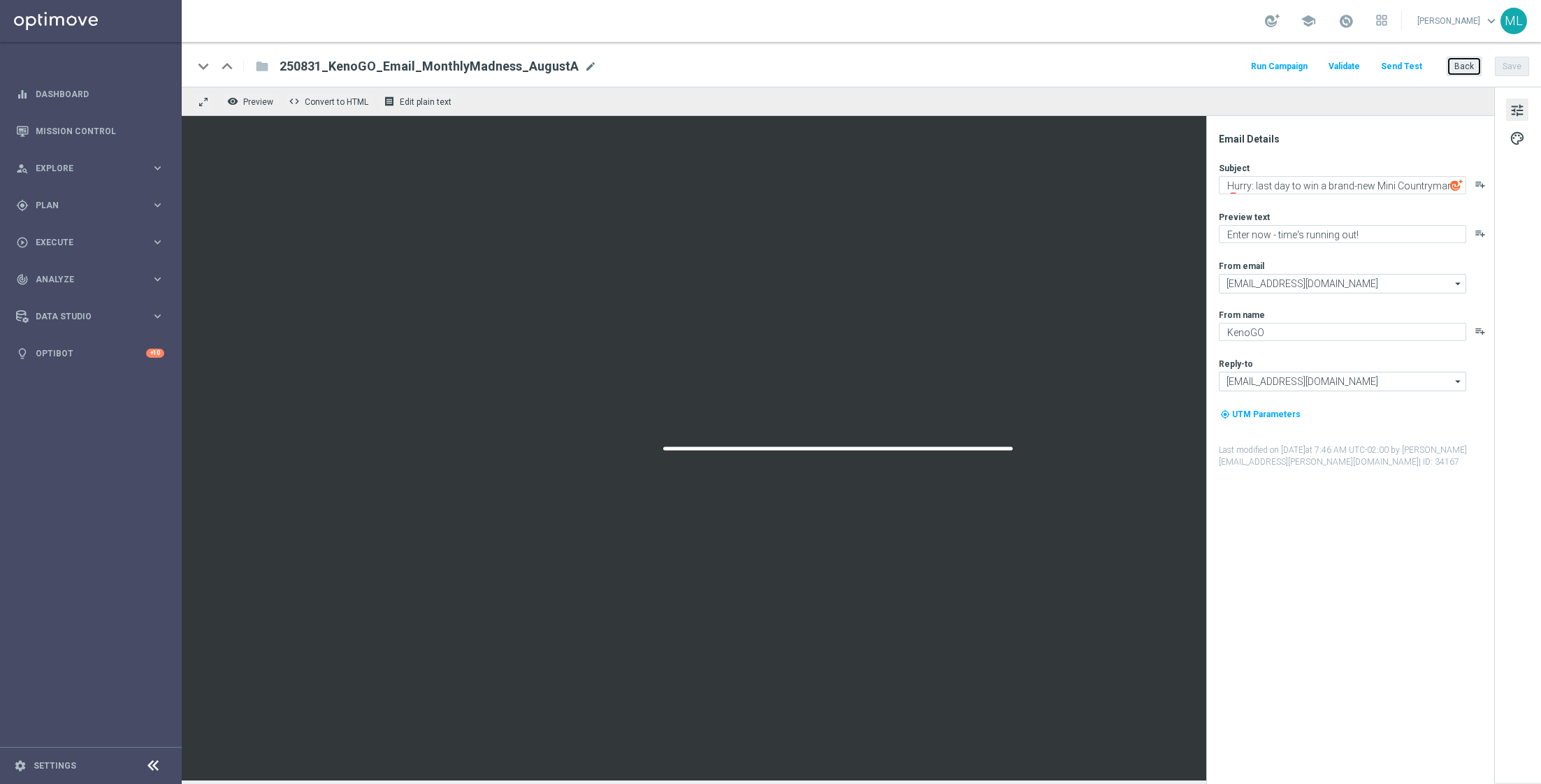
click at [1466, 64] on button "Back" at bounding box center [1464, 66] width 35 height 20
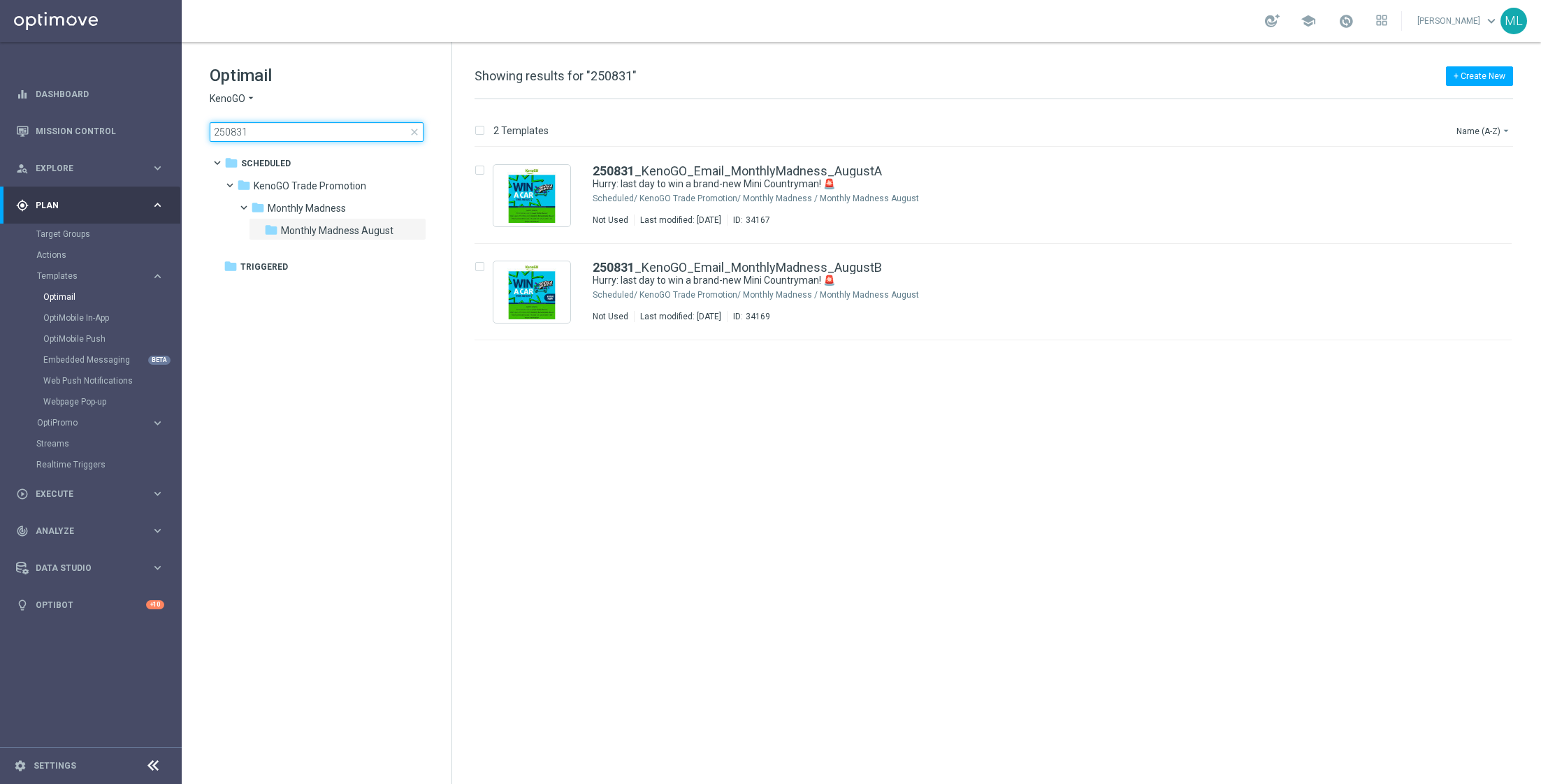
click at [270, 130] on input "250831" at bounding box center [316, 132] width 213 height 20
type input "250831"
click at [701, 205] on div "250831 _KenoGO_Email_MonthlyMadness_AugustA Hurry: last day to win a brand-new …" at bounding box center [1022, 194] width 860 height 60
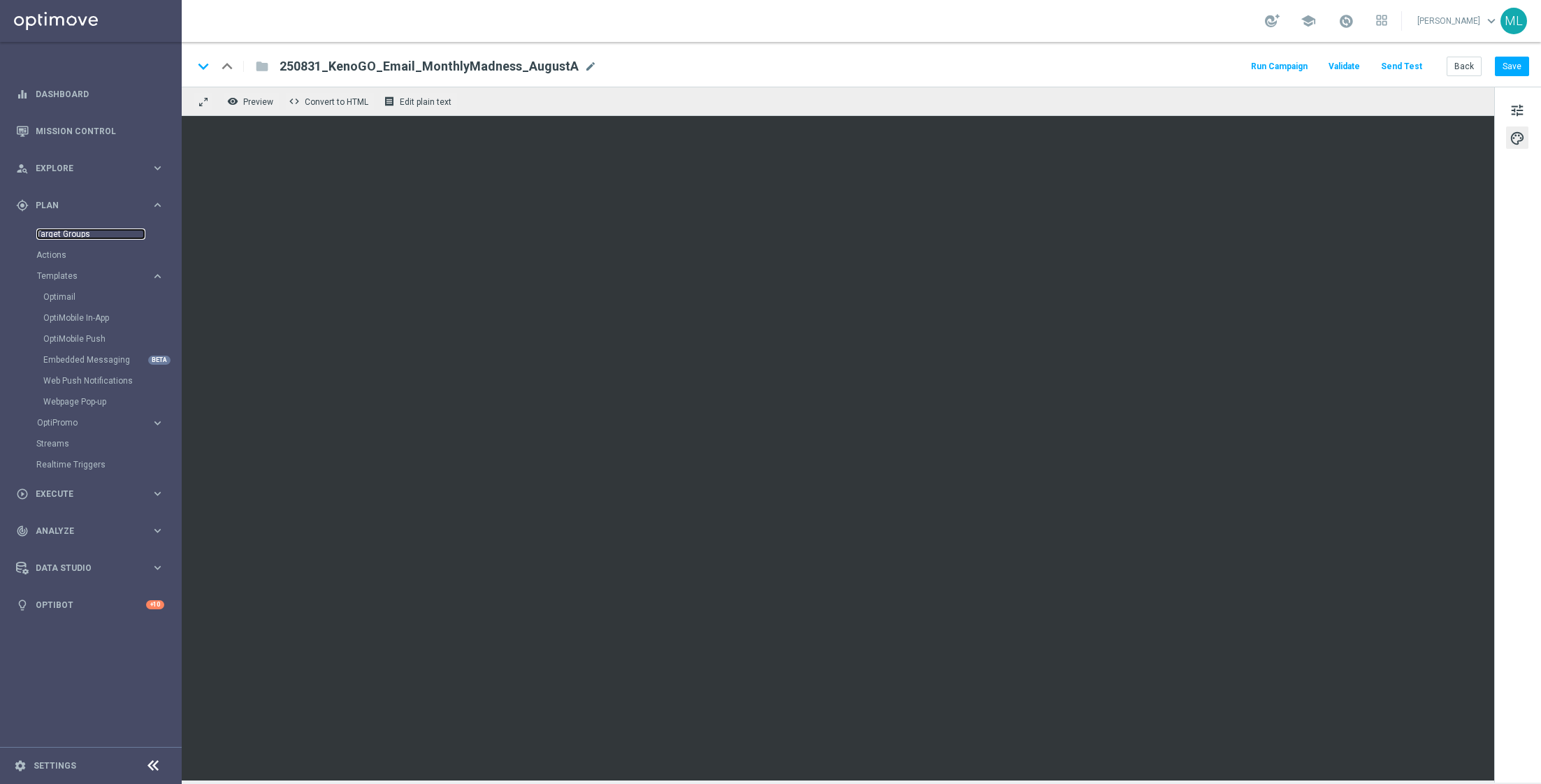
click at [74, 232] on link "Target Groups" at bounding box center [91, 234] width 109 height 12
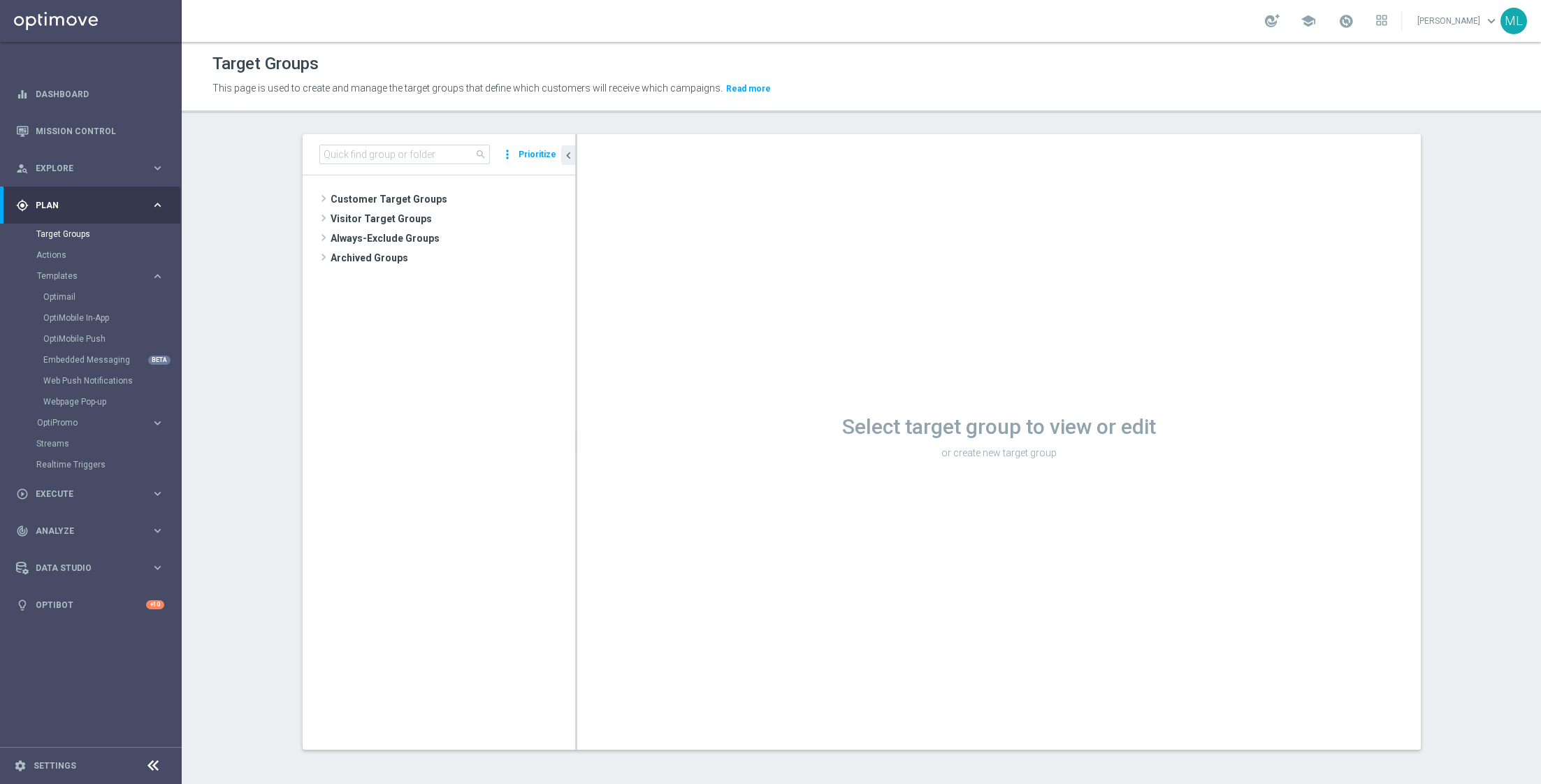
click at [352, 164] on div "search more_vert Prioritize" at bounding box center [438, 155] width 272 height 41
click at [347, 157] on input at bounding box center [404, 155] width 170 height 20
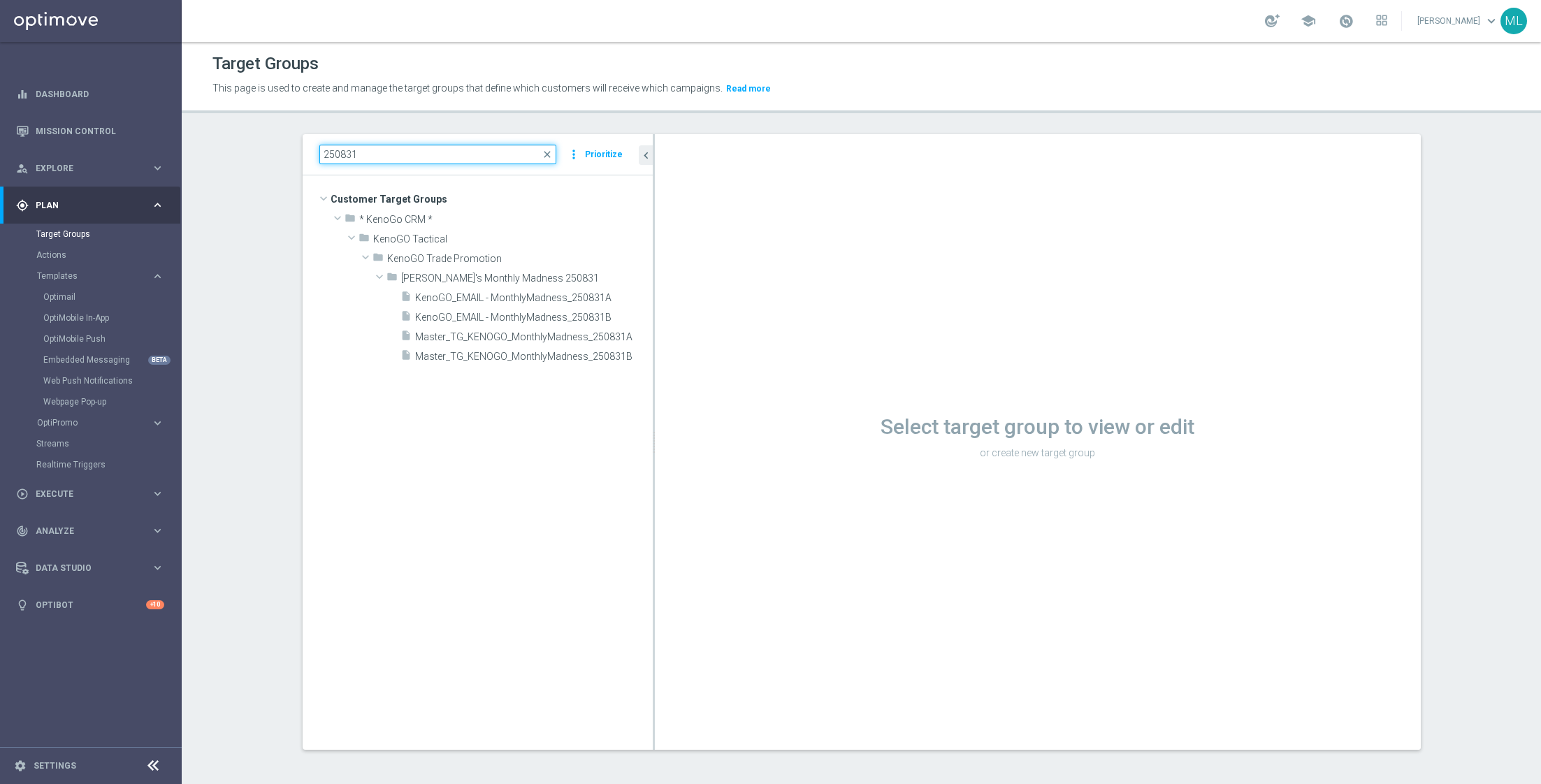
drag, startPoint x: 576, startPoint y: 261, endPoint x: 653, endPoint y: 268, distance: 77.3
click at [653, 268] on div at bounding box center [653, 442] width 2 height 615
type input "250831"
click at [557, 297] on span "KenoGO_EMAIL - MonthlyMadness_250831A" at bounding box center [517, 298] width 204 height 12
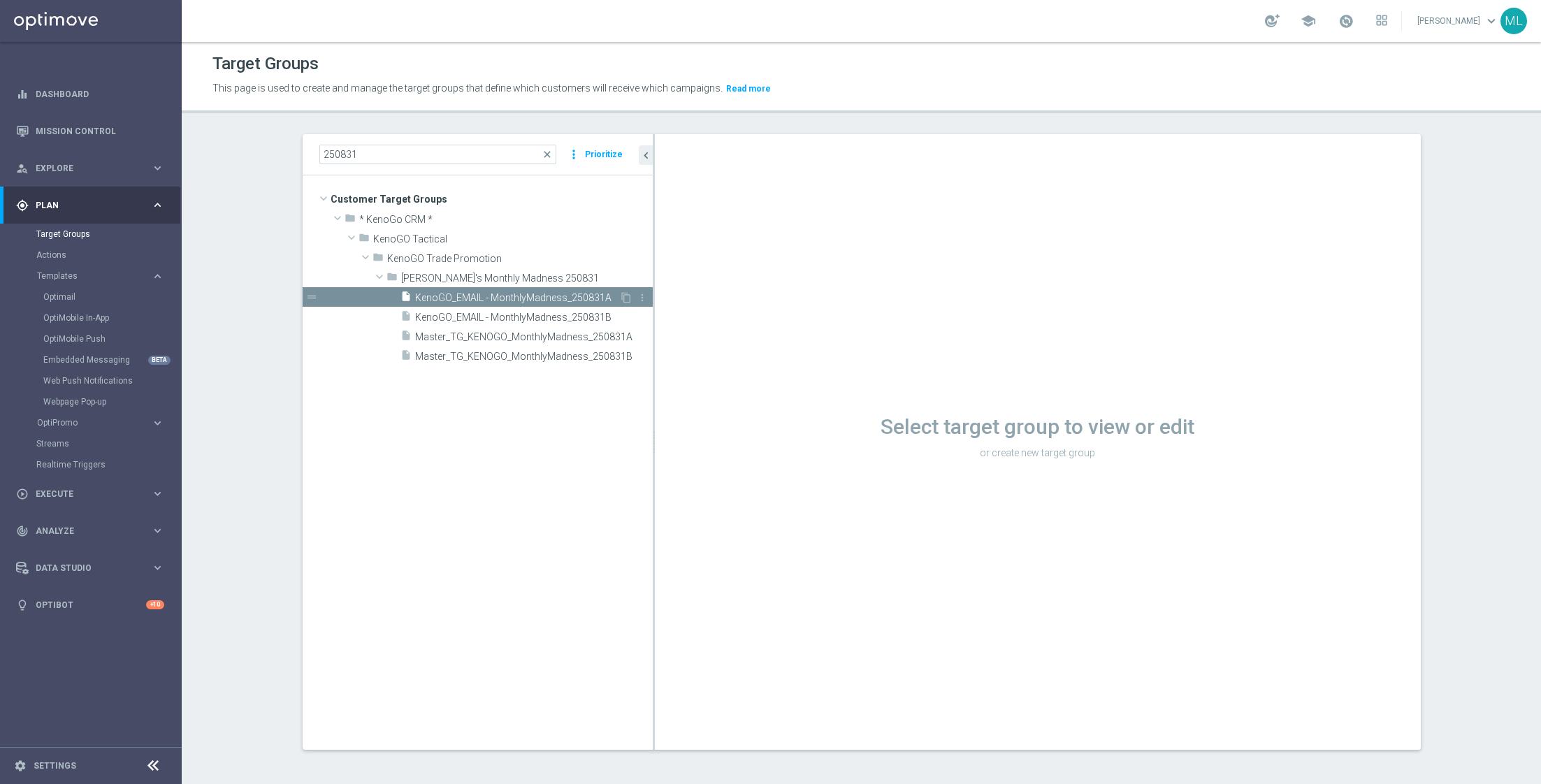
click at [557, 297] on span "KenoGO_EMAIL - MonthlyMadness_250831A" at bounding box center [517, 298] width 204 height 12
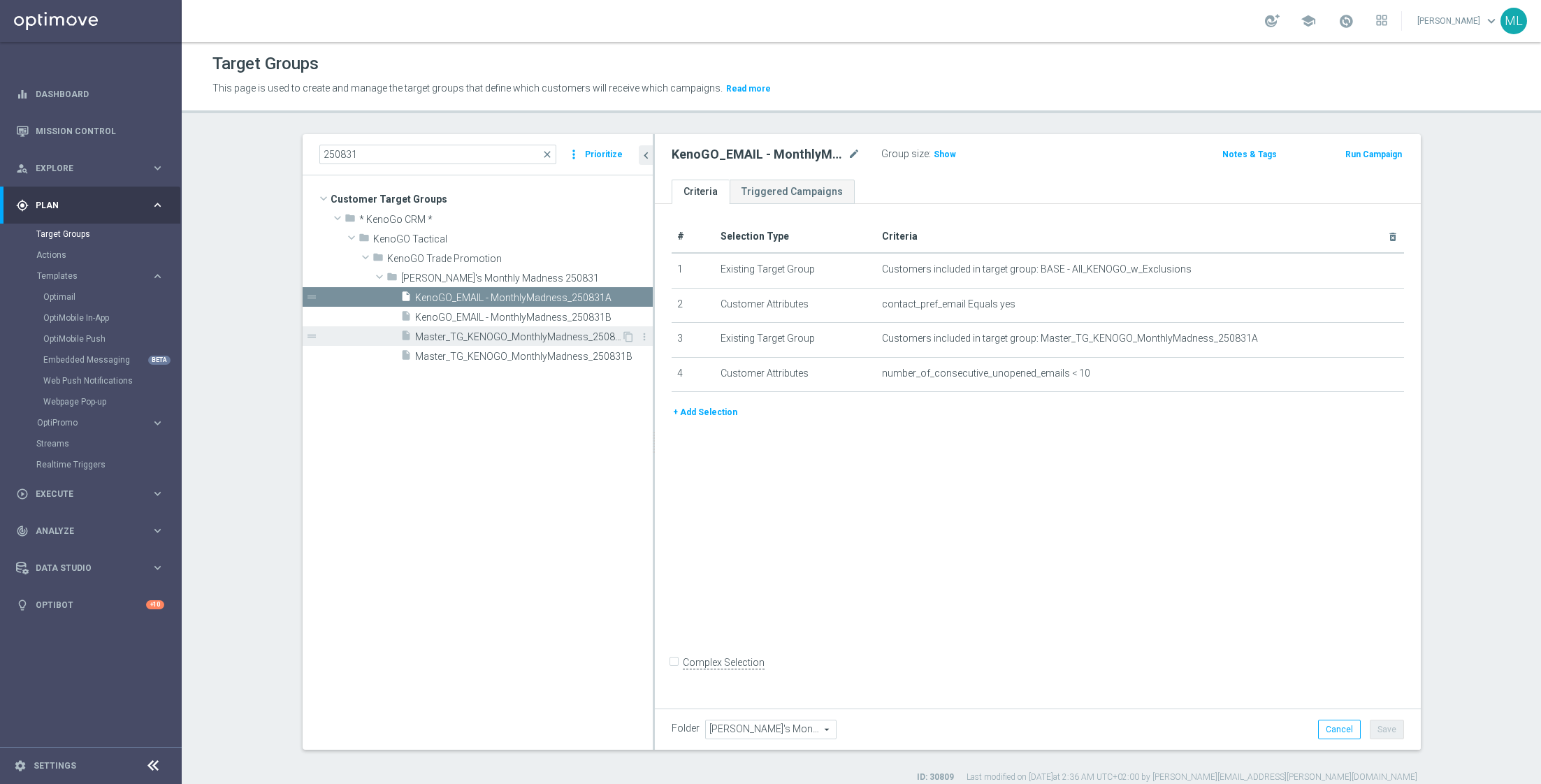
click at [561, 335] on span "Master_TG_KENOGO_MonthlyMadness_250831A" at bounding box center [518, 337] width 206 height 12
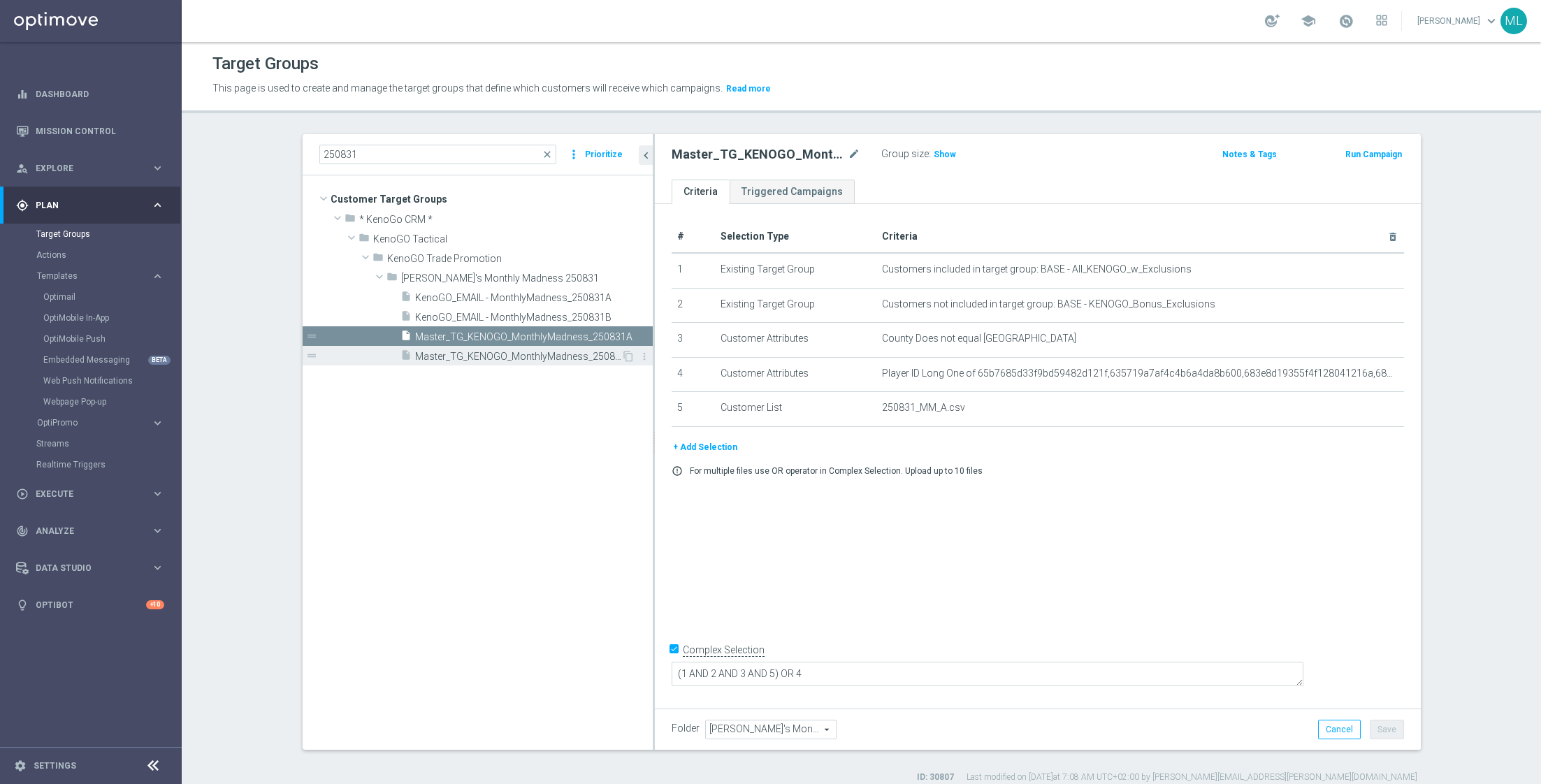
click at [546, 353] on span "Master_TG_KENOGO_MonthlyMadness_250831B" at bounding box center [518, 356] width 206 height 12
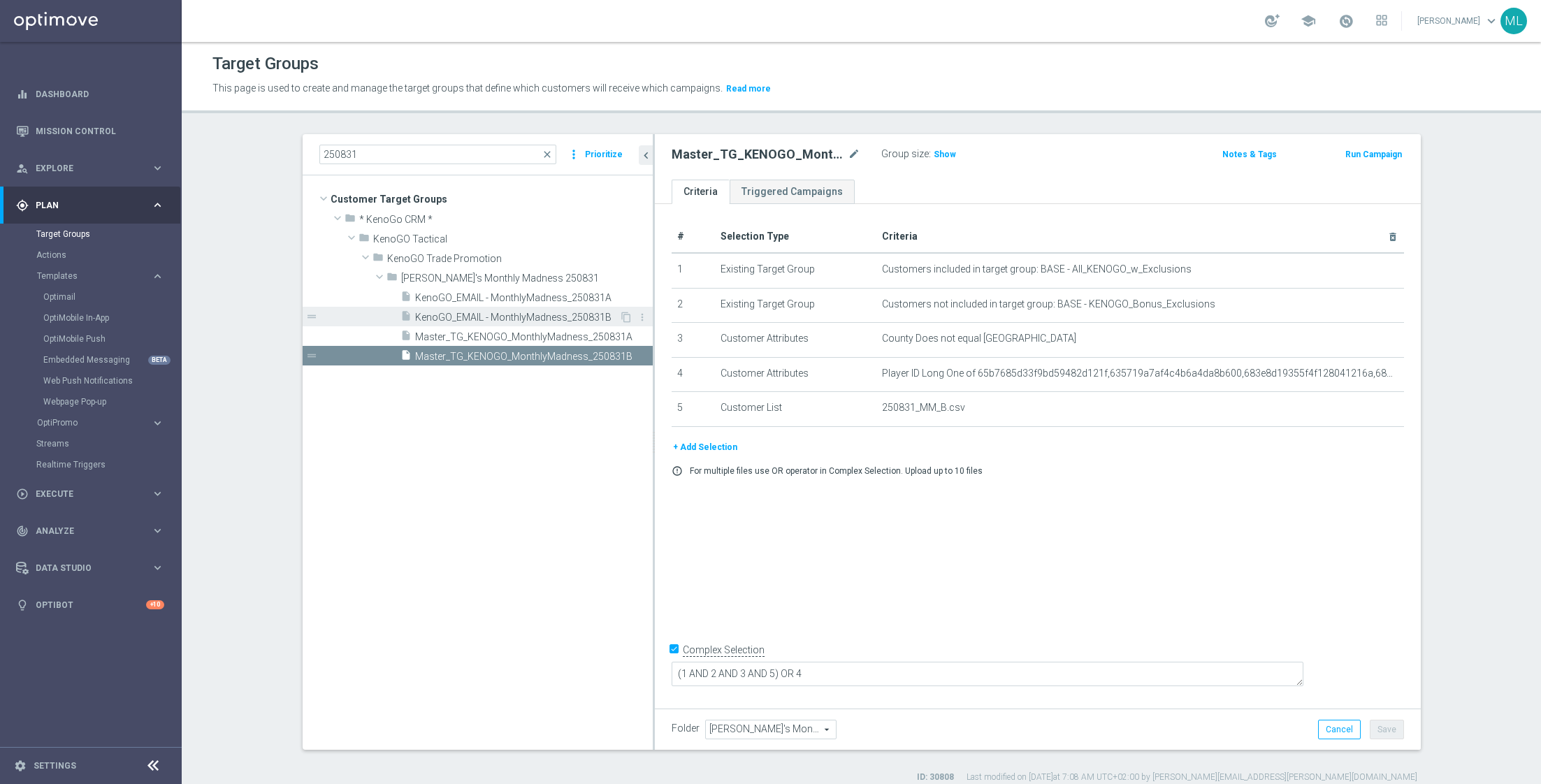
click at [529, 308] on div "insert_drive_file KenoGO_EMAIL - MonthlyMadness_250831B" at bounding box center [510, 317] width 218 height 20
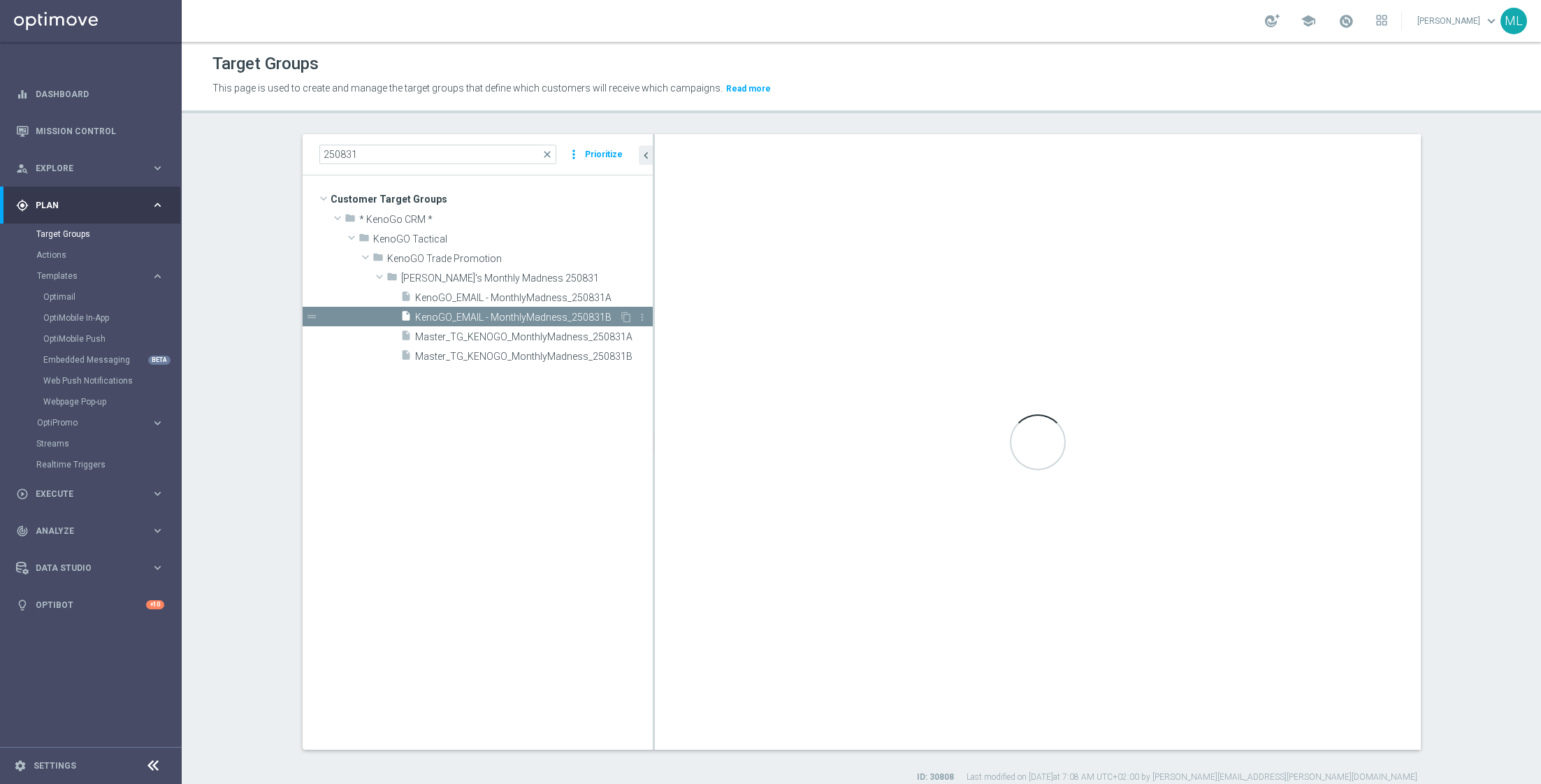
checkbox input "false"
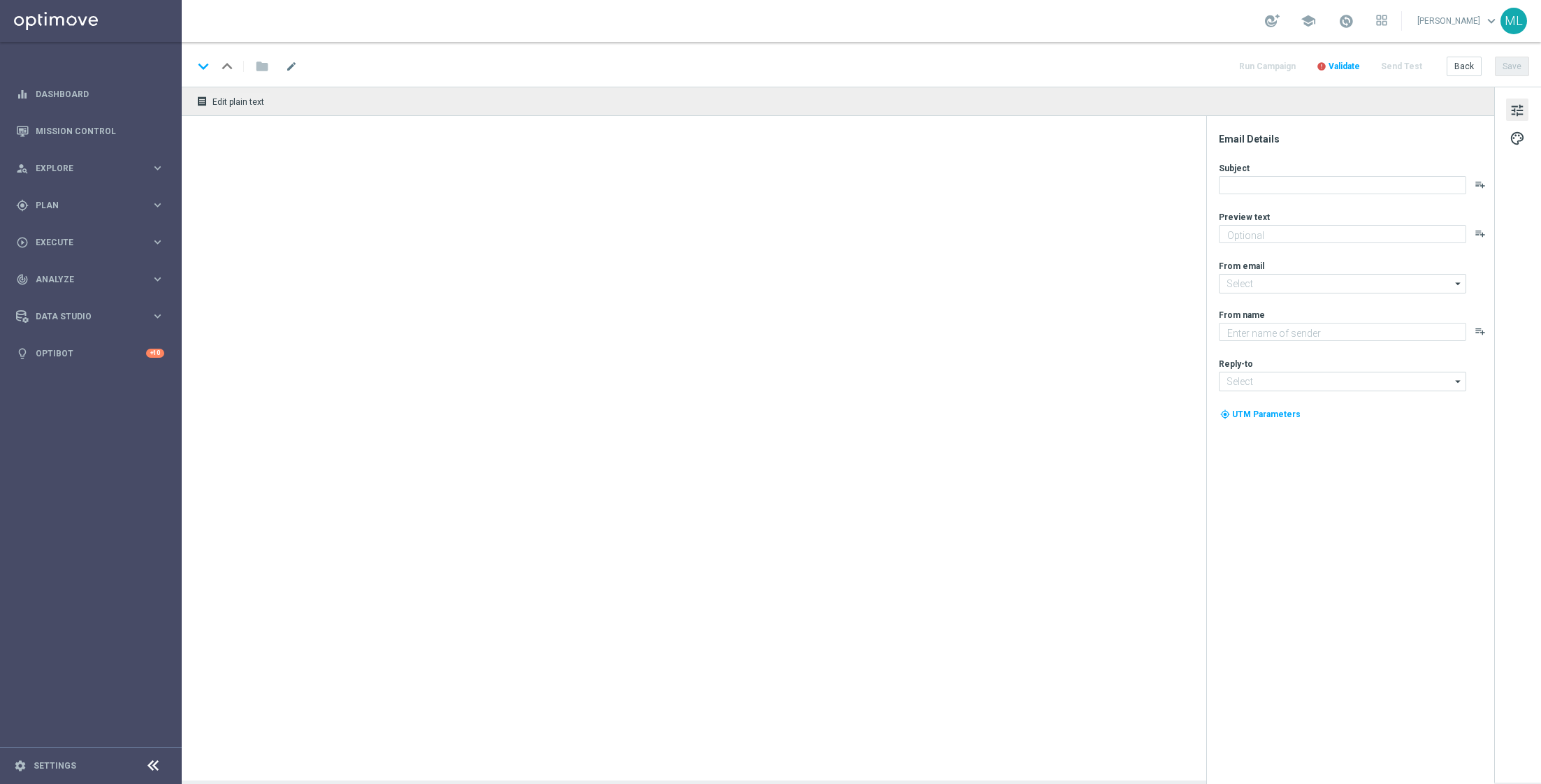
type textarea "Enter now - time's running out!"
type textarea "KenoGO"
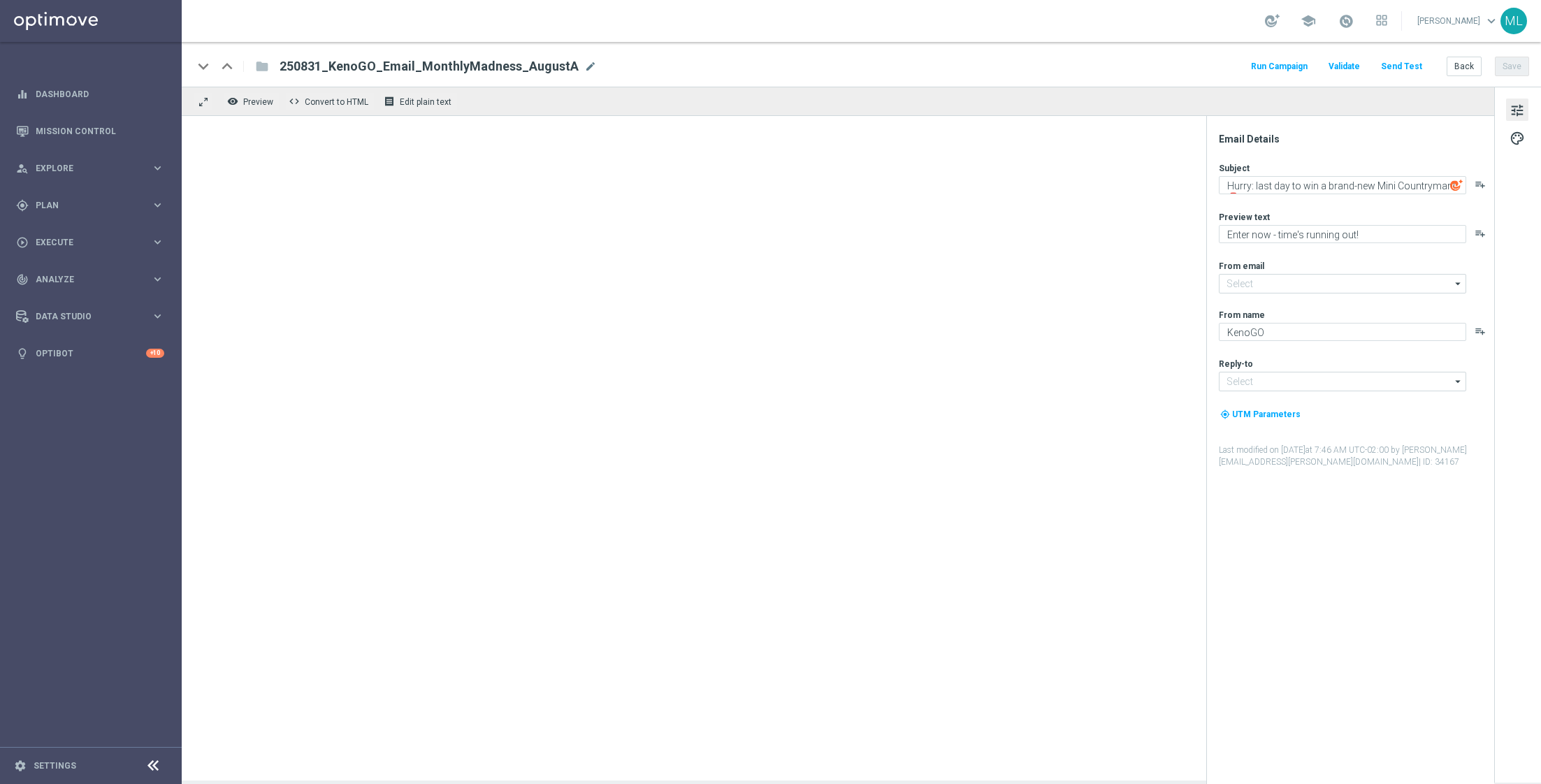
type input "[EMAIL_ADDRESS][DOMAIN_NAME]"
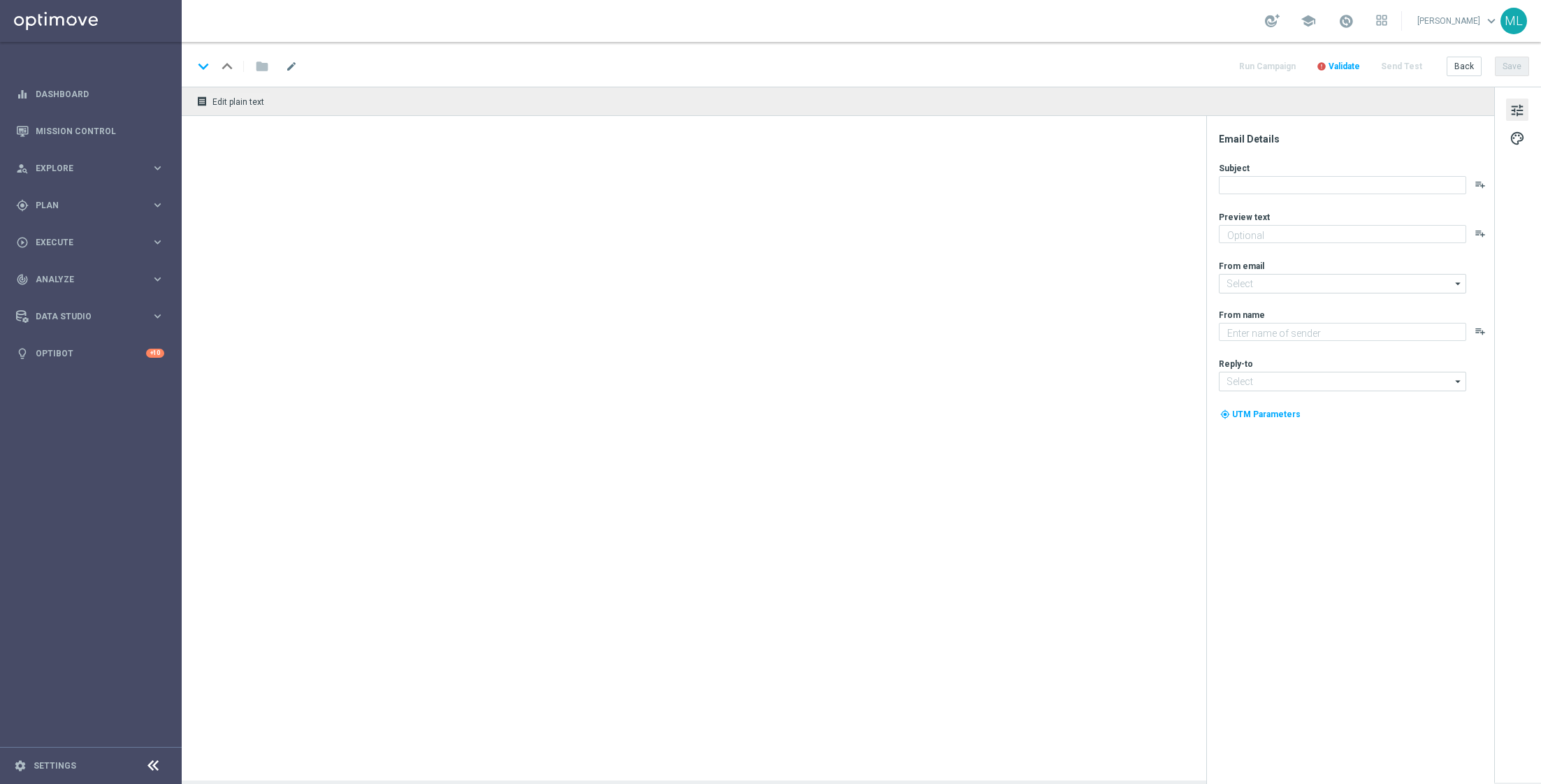
type textarea "Enter now - time's running out!"
type textarea "KenoGO"
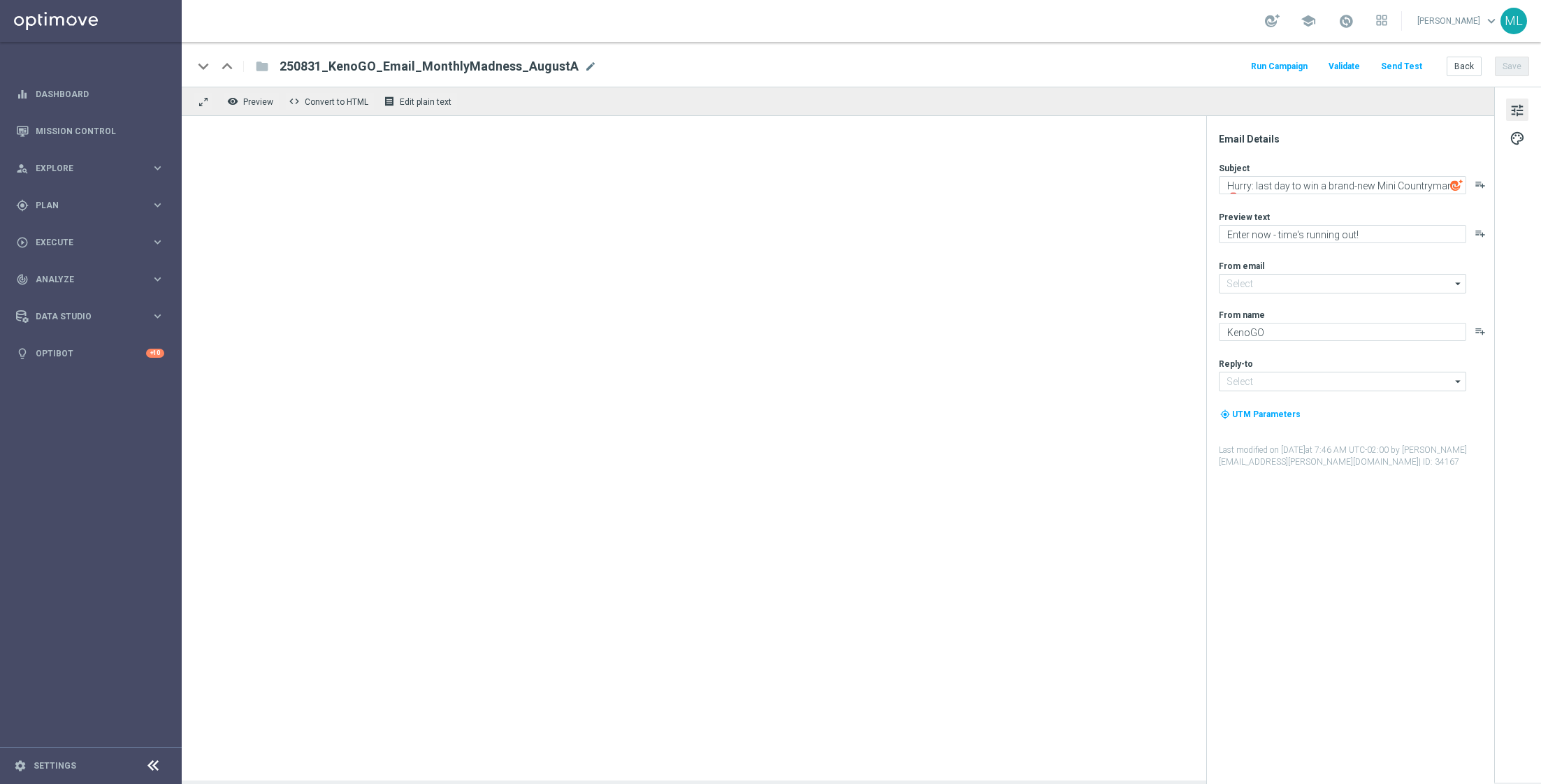
type input "[EMAIL_ADDRESS][DOMAIN_NAME]"
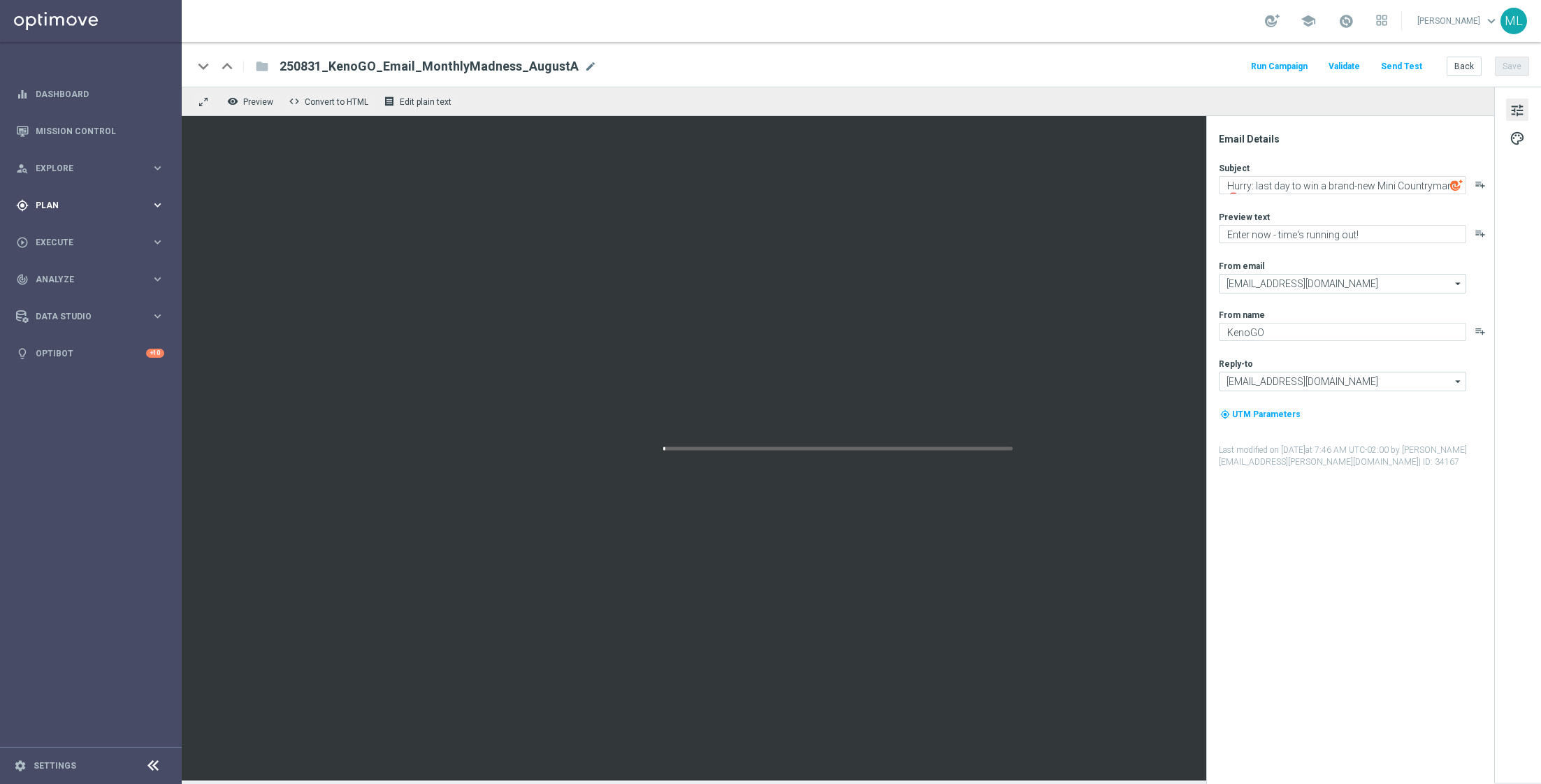
click at [160, 208] on icon "keyboard_arrow_right" at bounding box center [157, 205] width 13 height 13
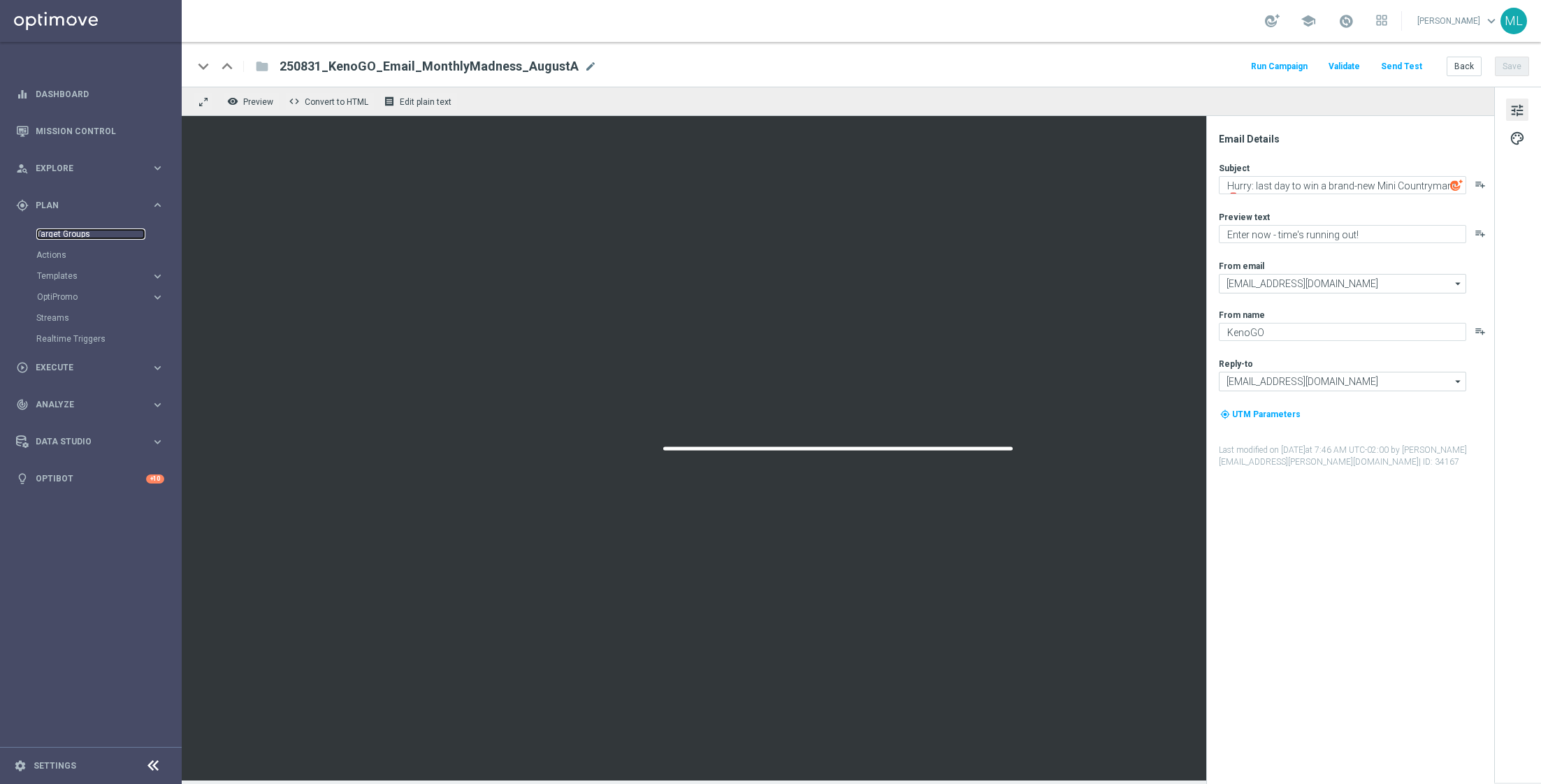
click at [69, 231] on link "Target Groups" at bounding box center [91, 234] width 109 height 12
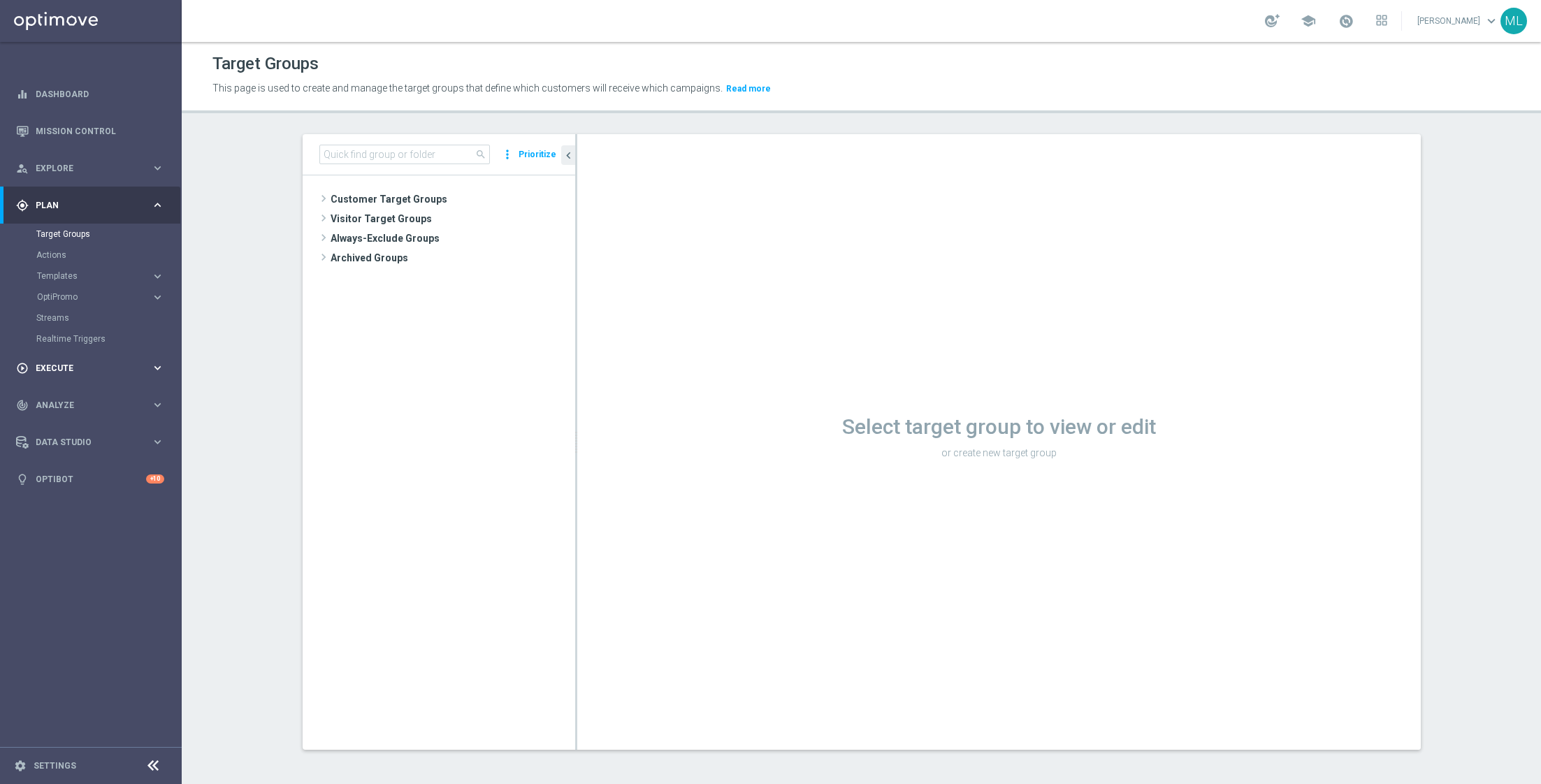
click at [150, 367] on span "Execute" at bounding box center [93, 368] width 115 height 8
click at [74, 265] on link "Campaign Builder" at bounding box center [91, 271] width 109 height 12
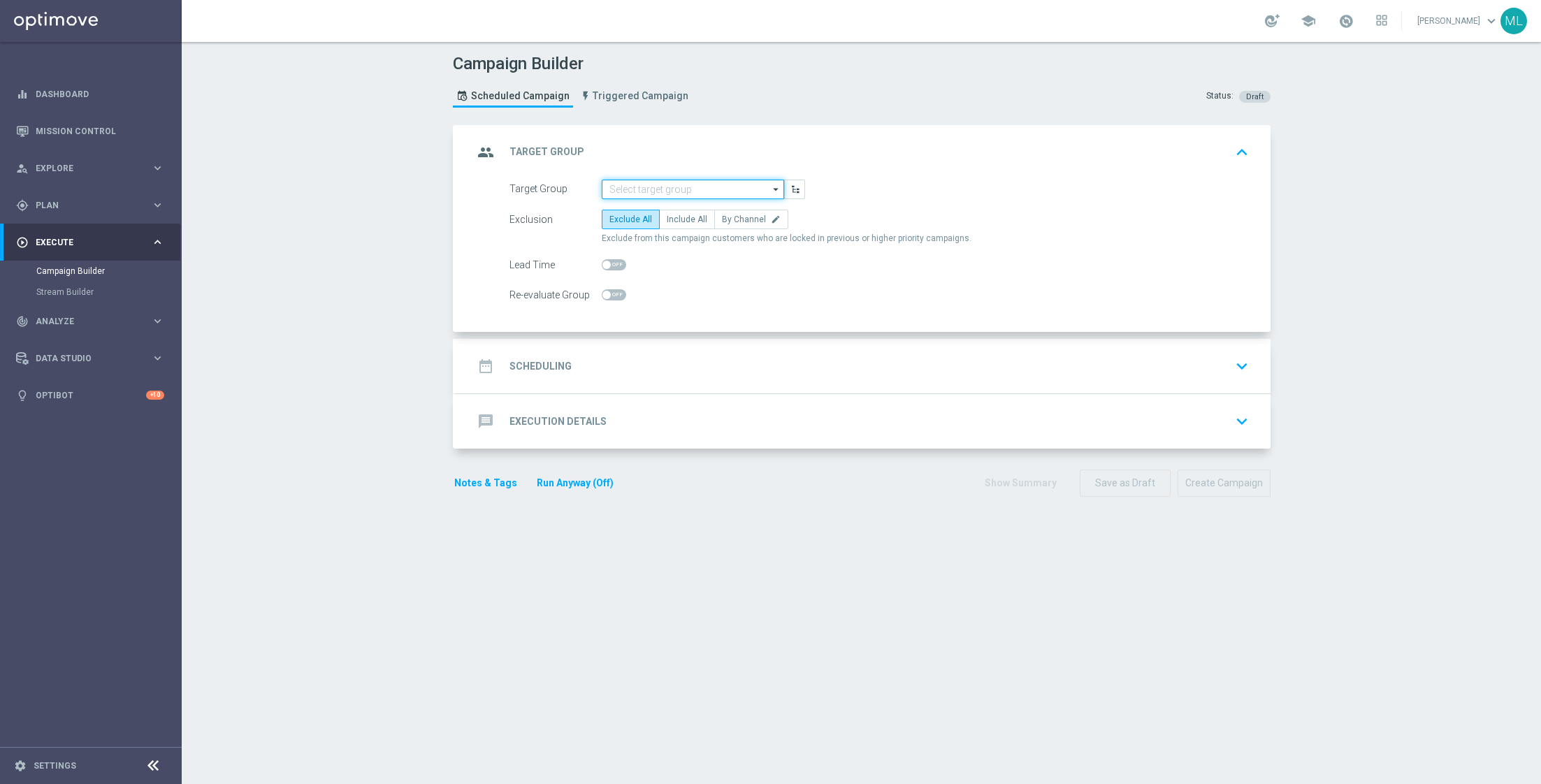
click at [691, 187] on input at bounding box center [692, 189] width 182 height 20
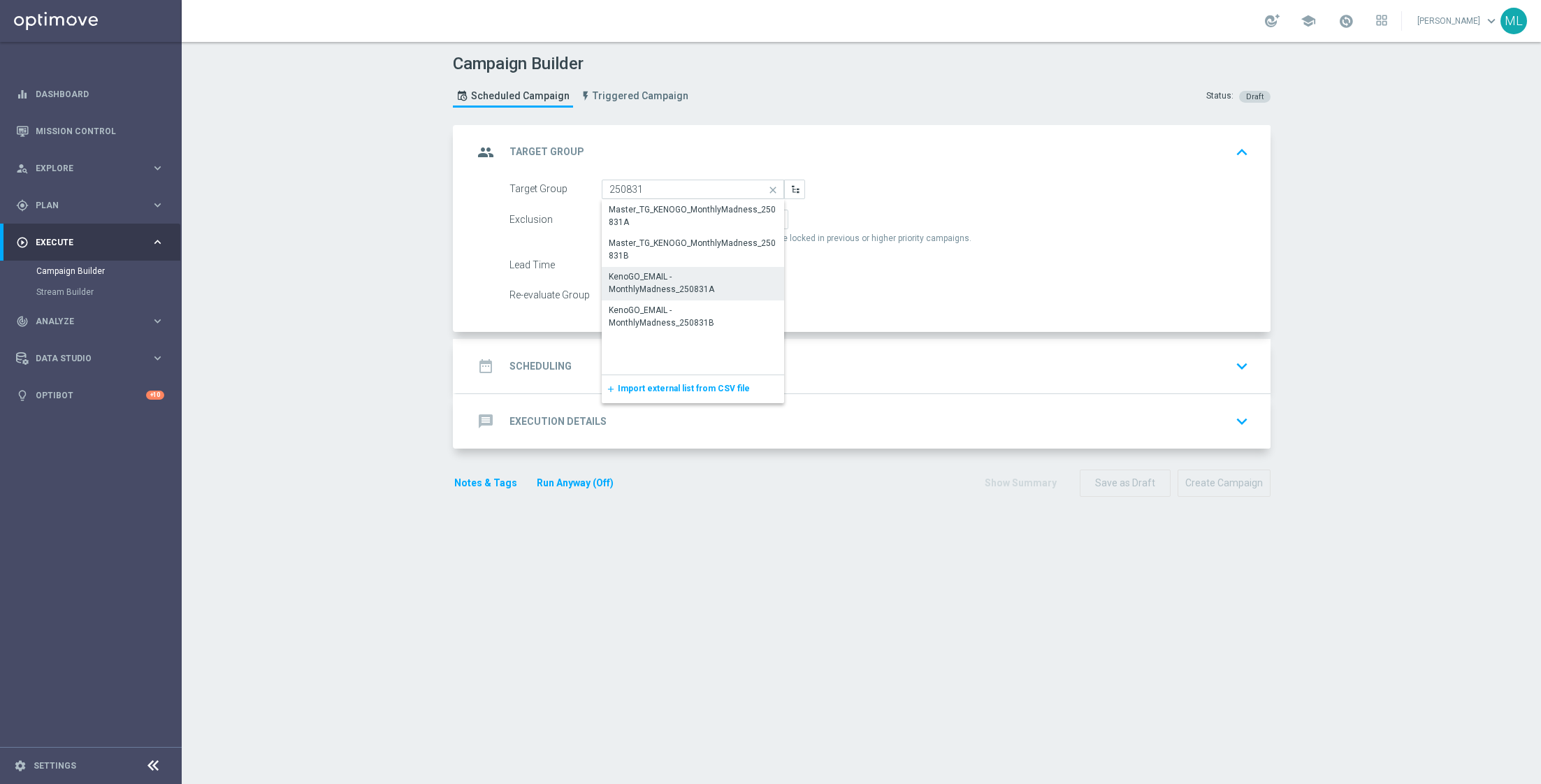
click at [716, 275] on div "KenoGO_EMAIL - MonthlyMadness_250831A" at bounding box center [693, 283] width 169 height 25
type input "KenoGO_EMAIL - MonthlyMadness_250831A"
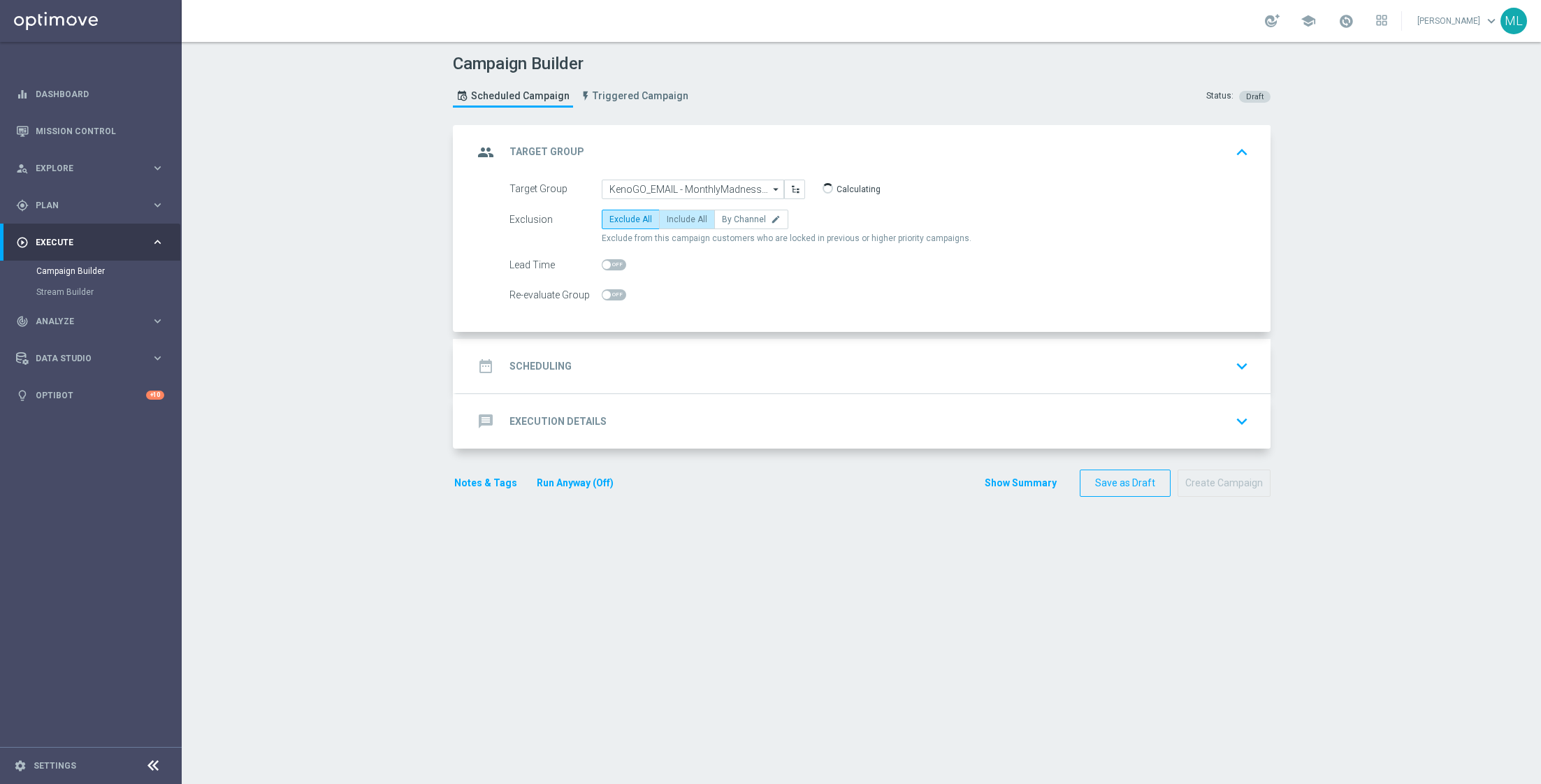
click at [686, 221] on span "Include All" at bounding box center [687, 219] width 41 height 10
click at [676, 221] on input "Include All" at bounding box center [671, 222] width 9 height 9
radio input "true"
click at [689, 358] on div "date_range Scheduling keyboard_arrow_down" at bounding box center [864, 366] width 781 height 26
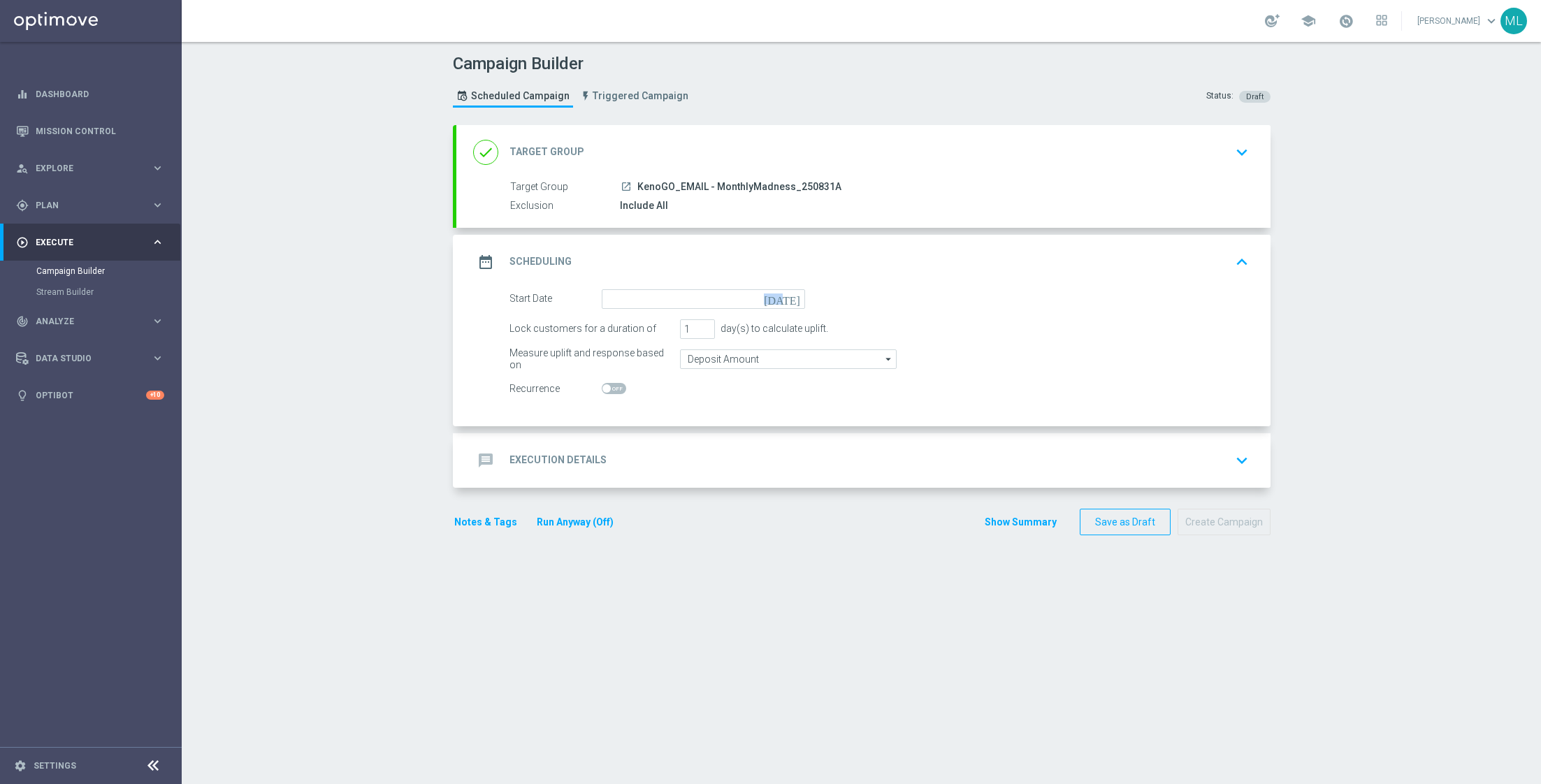
click at [795, 292] on icon "[DATE]" at bounding box center [784, 297] width 41 height 16
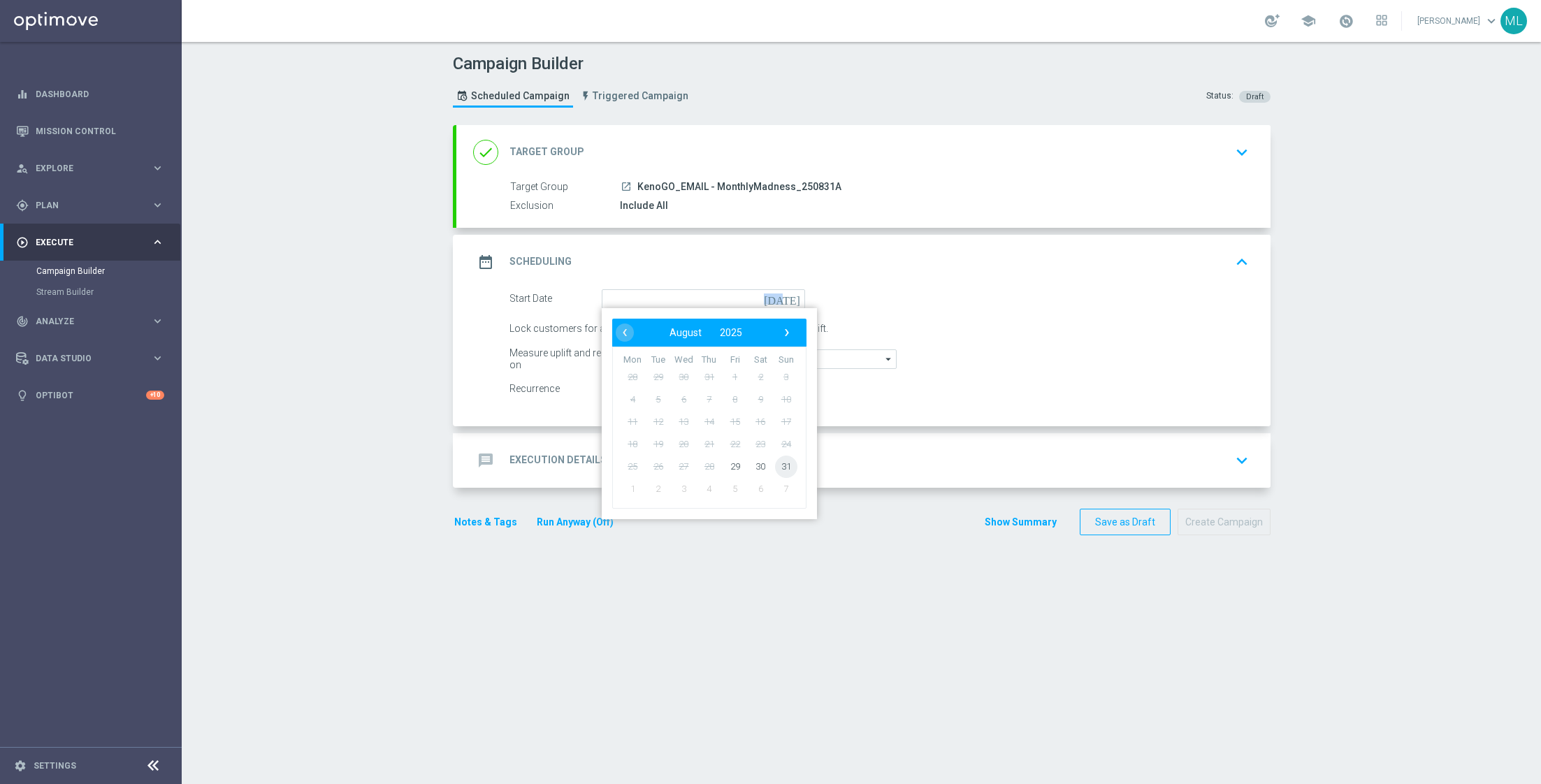
click at [780, 466] on span "31" at bounding box center [785, 466] width 22 height 22
type input "[DATE]"
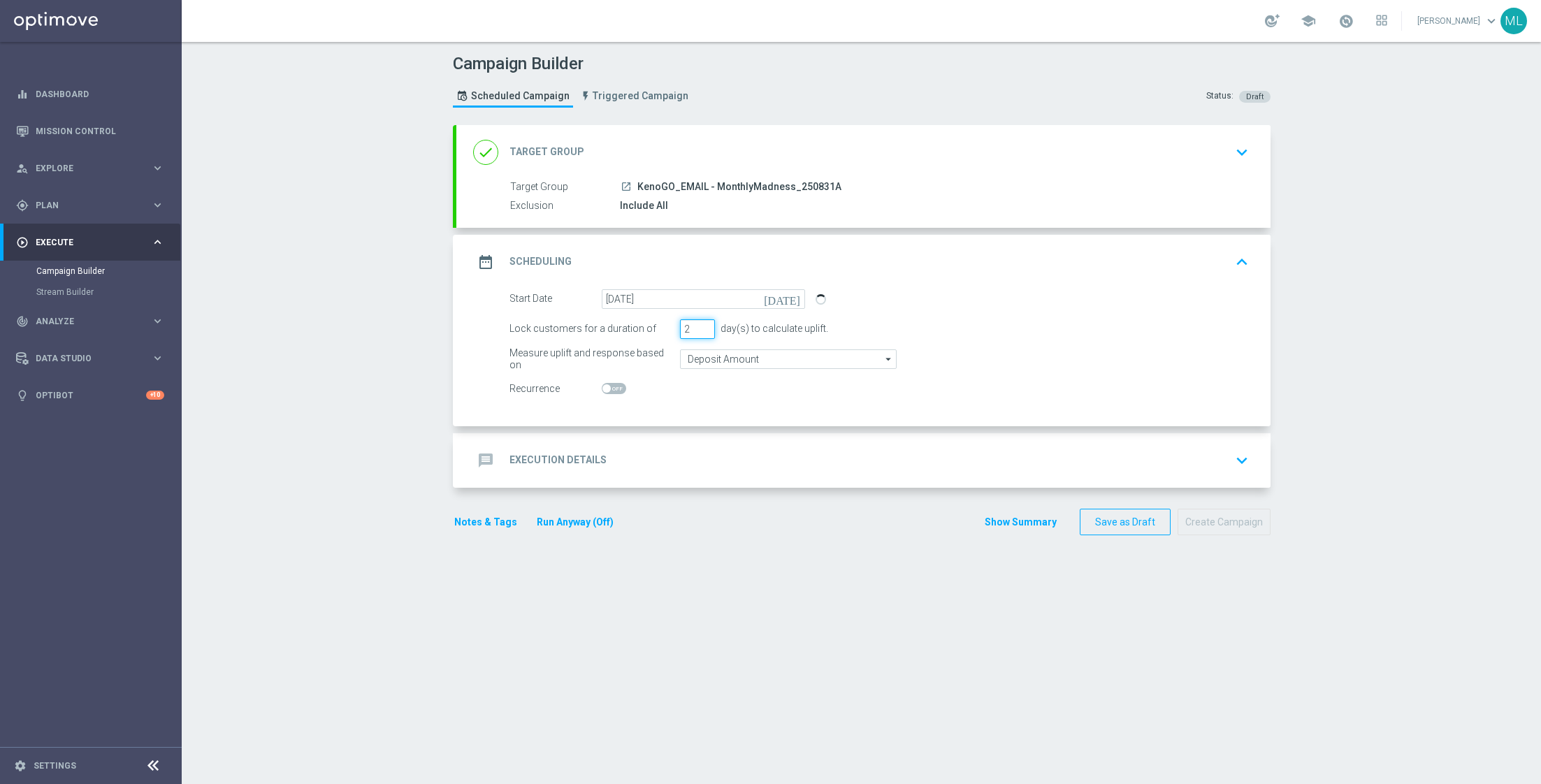
type input "2"
click at [706, 324] on input "2" at bounding box center [697, 329] width 35 height 20
click at [728, 447] on div "message Execution Details keyboard_arrow_down" at bounding box center [864, 461] width 781 height 26
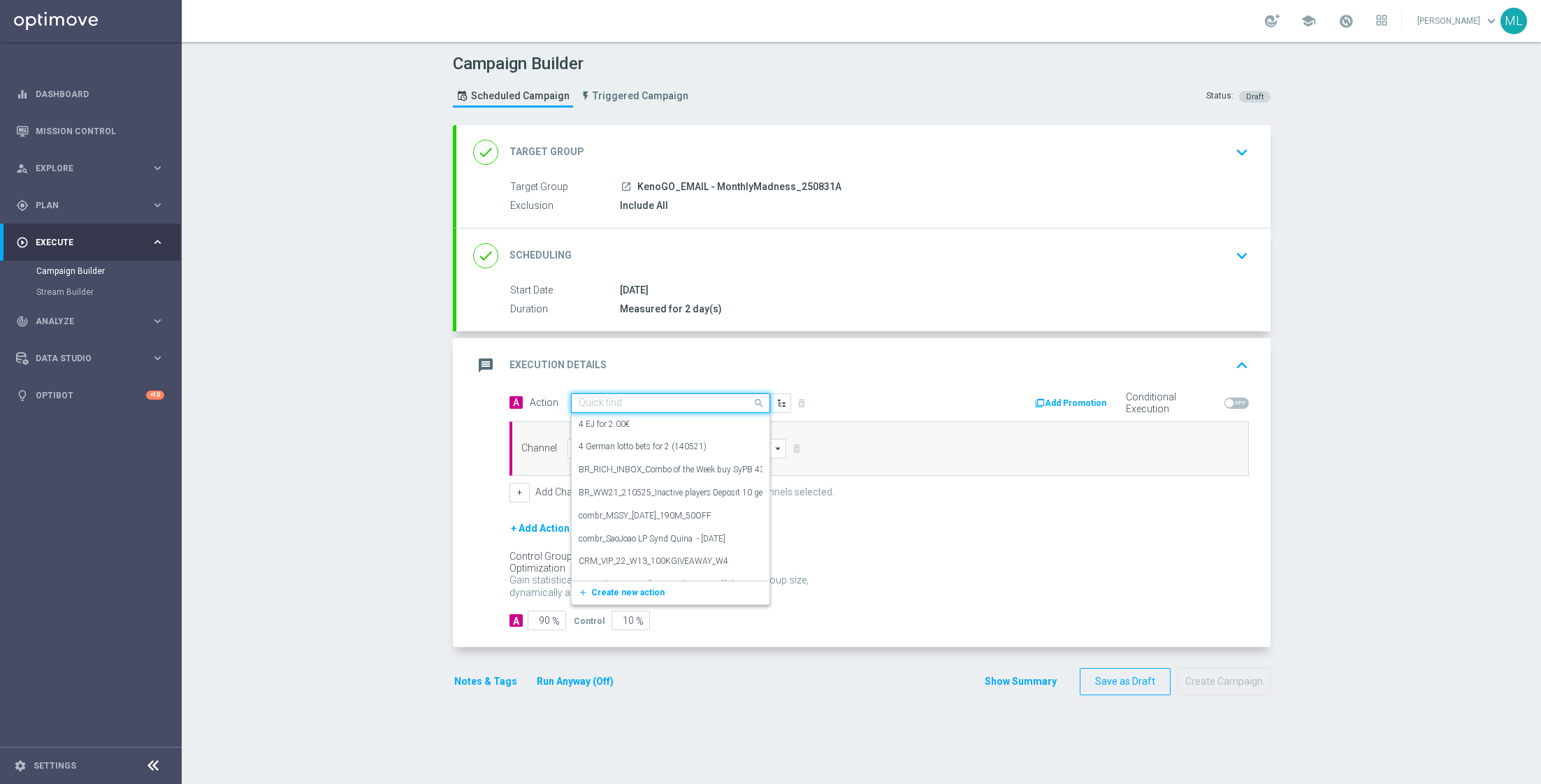
click at [616, 403] on input "text" at bounding box center [656, 404] width 156 height 12
type input "Kenogo tr"
click at [637, 425] on label "KenoGO Trade Promotion" at bounding box center [625, 427] width 93 height 12
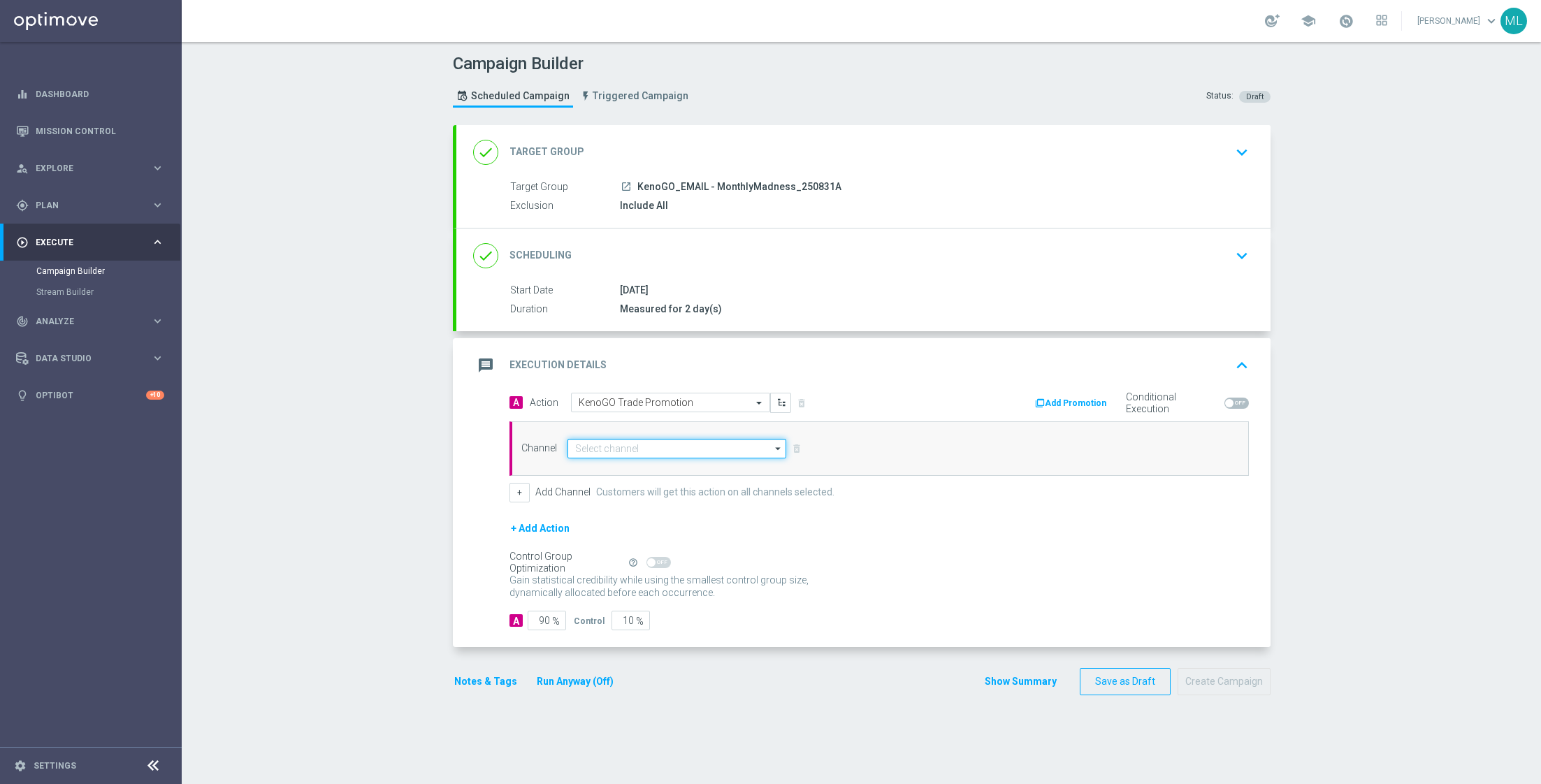
click at [653, 447] on input at bounding box center [677, 449] width 219 height 20
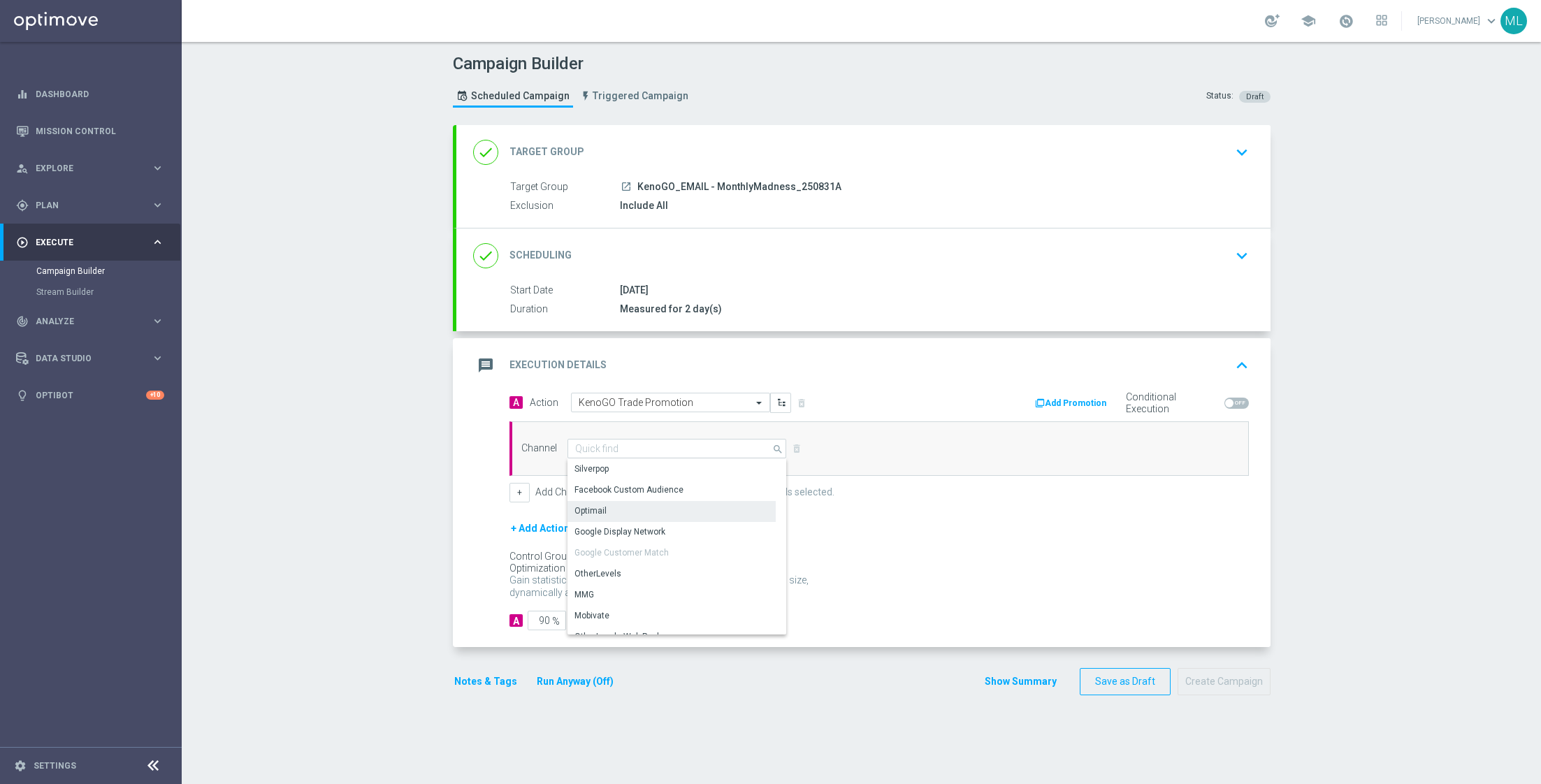
click at [628, 513] on div "Optimail" at bounding box center [672, 511] width 209 height 20
type input "Optimail"
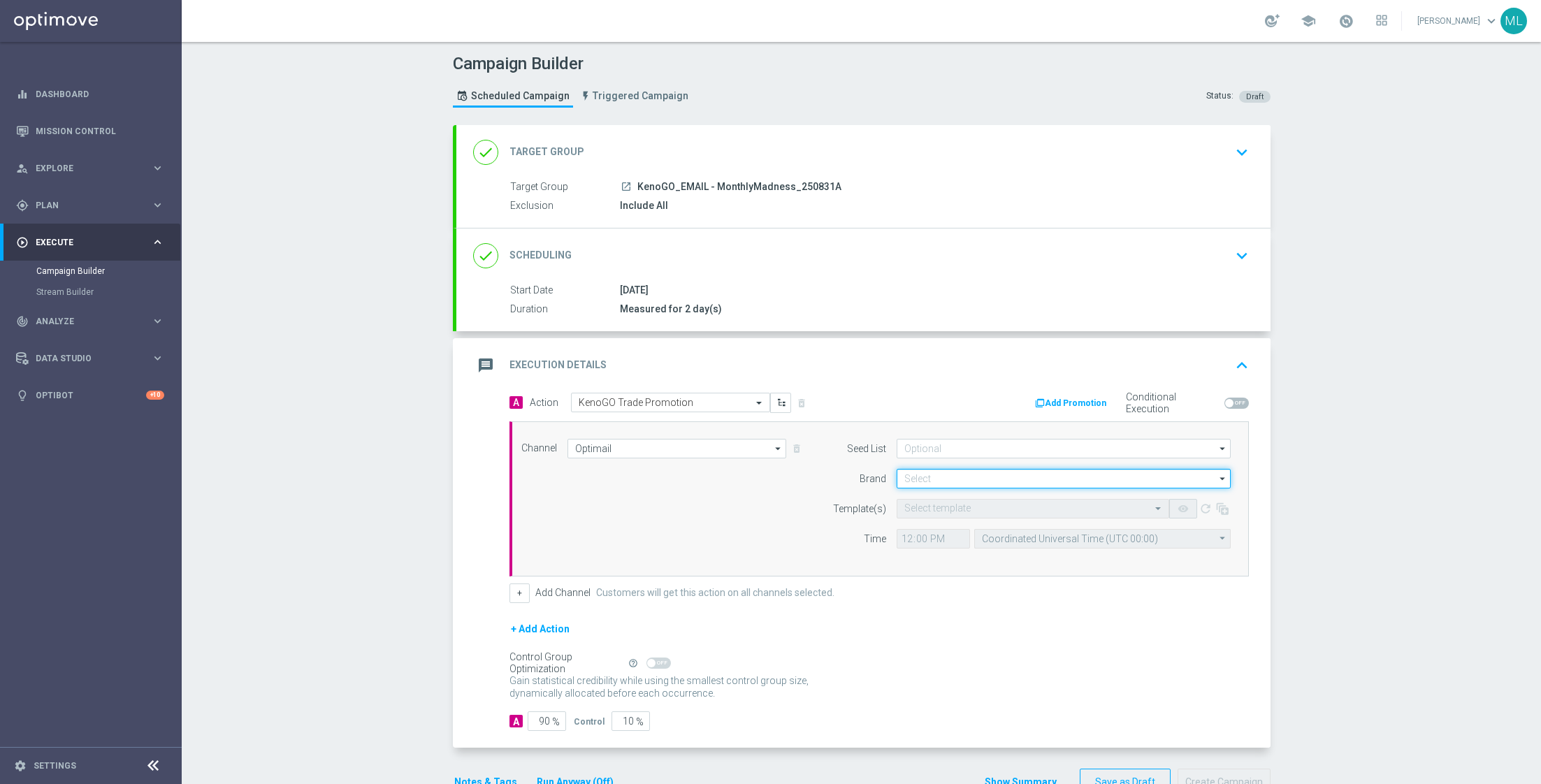
click at [965, 475] on input at bounding box center [1064, 479] width 334 height 20
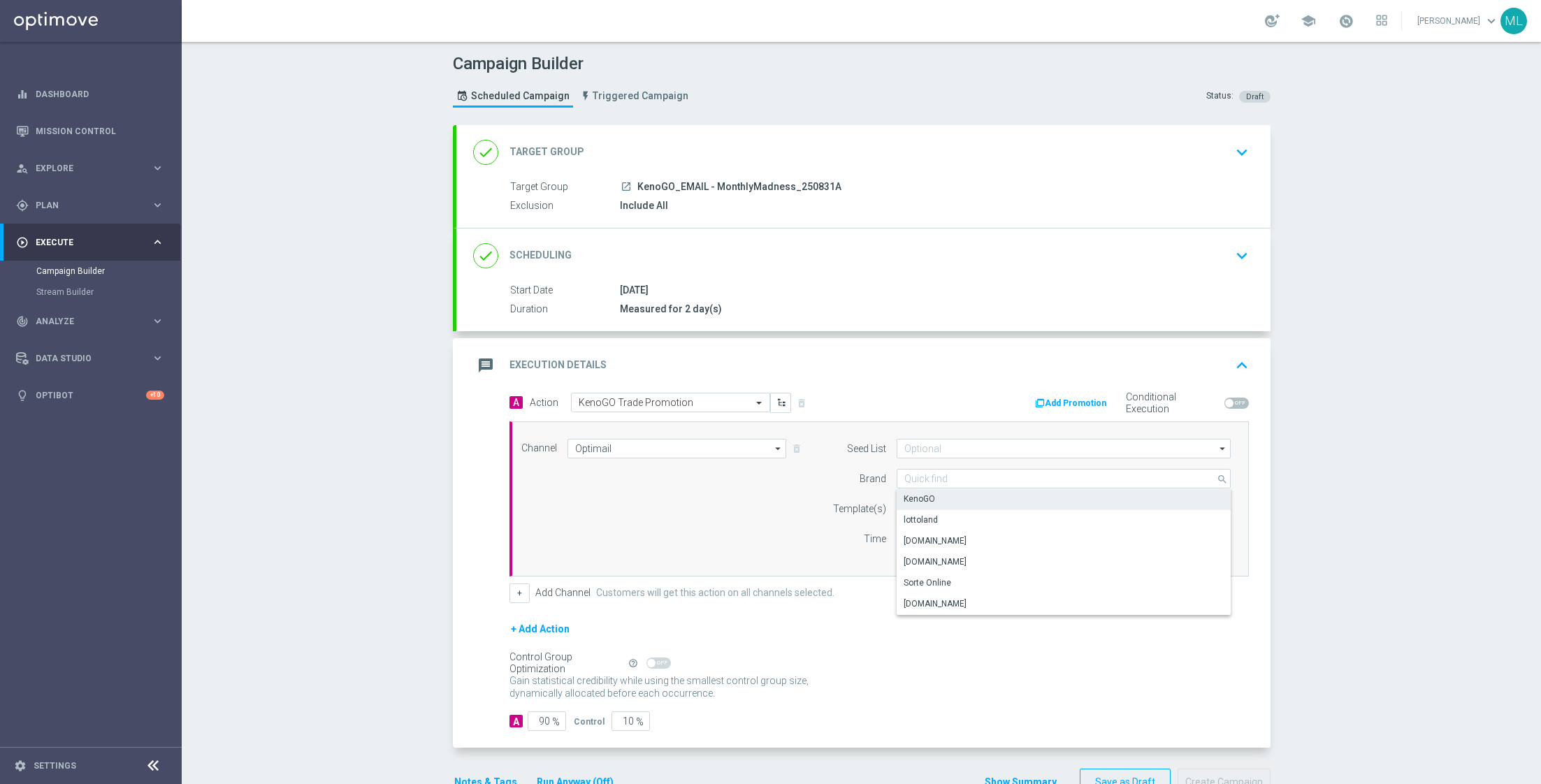
click at [950, 493] on div "KenoGO" at bounding box center [1064, 499] width 335 height 20
type input "KenoGO"
click at [948, 506] on input "text" at bounding box center [1018, 509] width 229 height 12
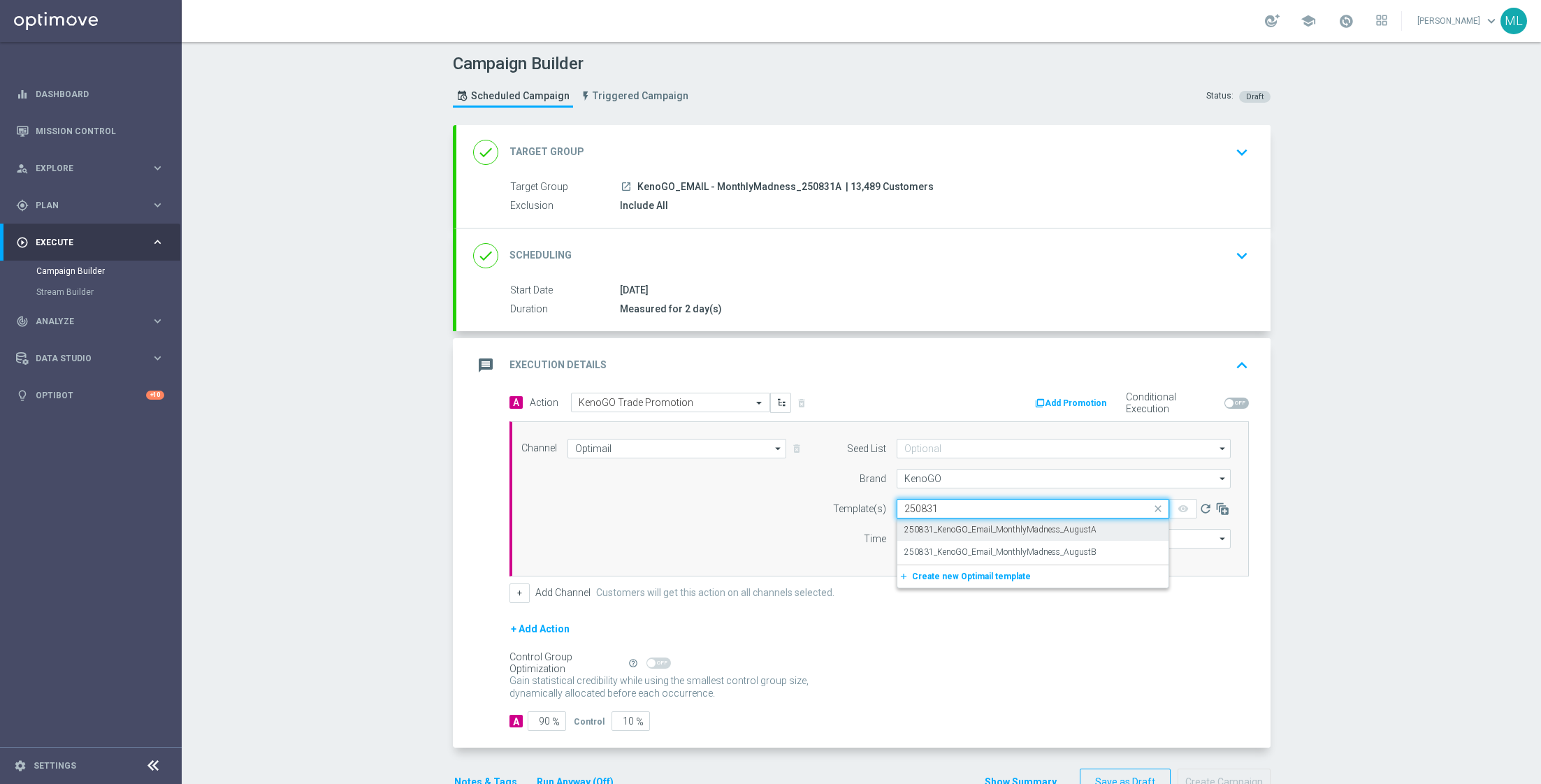
click at [1003, 524] on label "250831_KenoGO_Email_MonthlyMadness_AugustA" at bounding box center [1000, 530] width 192 height 12
type input "250831"
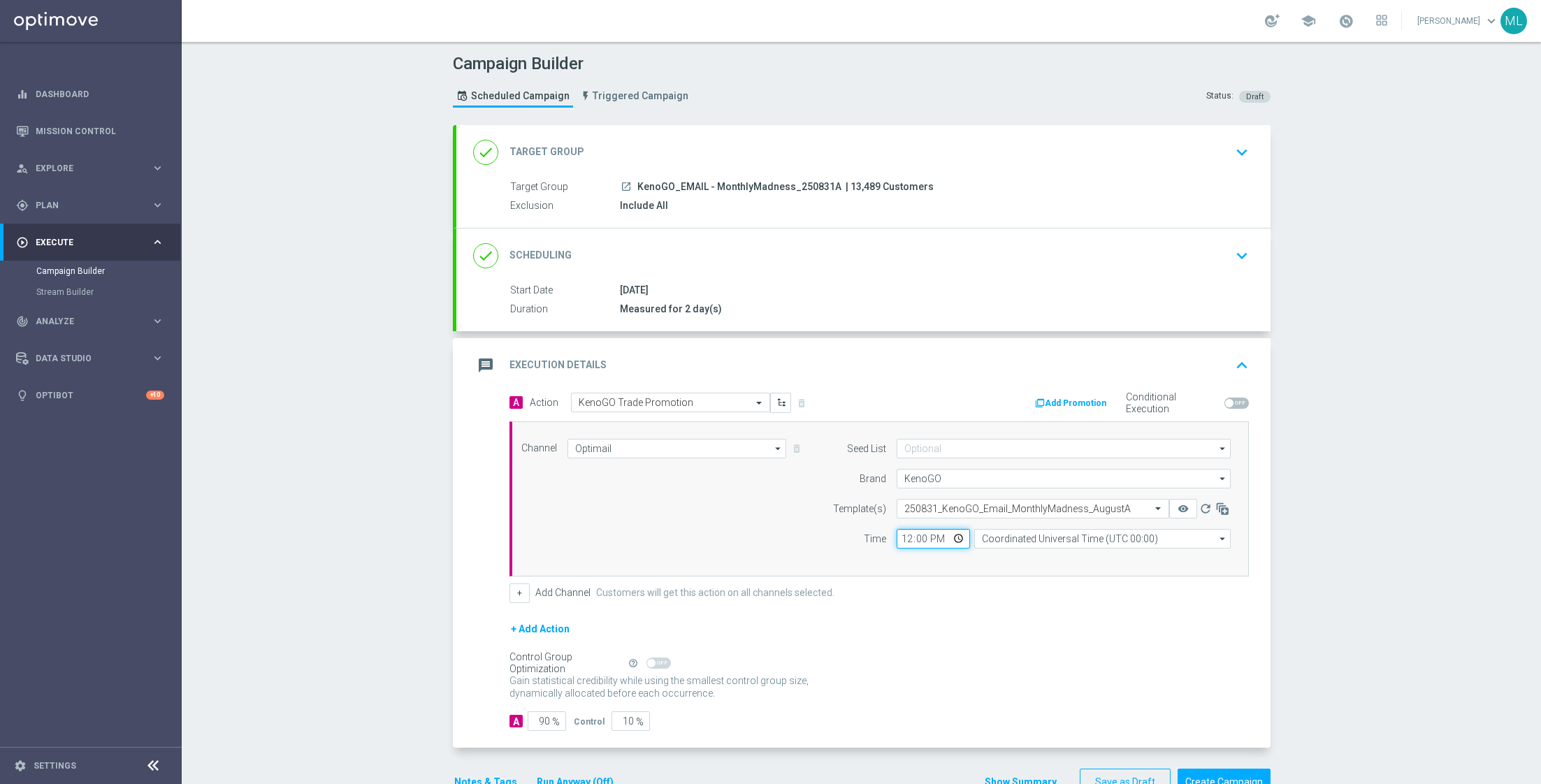
click at [910, 532] on input "12:00" at bounding box center [933, 538] width 74 height 20
type input "13:00"
click at [1017, 531] on input "Coordinated Universal Time (UTC 00:00)" at bounding box center [1103, 538] width 256 height 20
click at [1042, 555] on div "Eastern Australia Time ([GEOGRAPHIC_DATA]) (UTC +10:00)" at bounding box center [1096, 559] width 229 height 12
type input "Eastern Australia Time ([GEOGRAPHIC_DATA]) (UTC +10:00)"
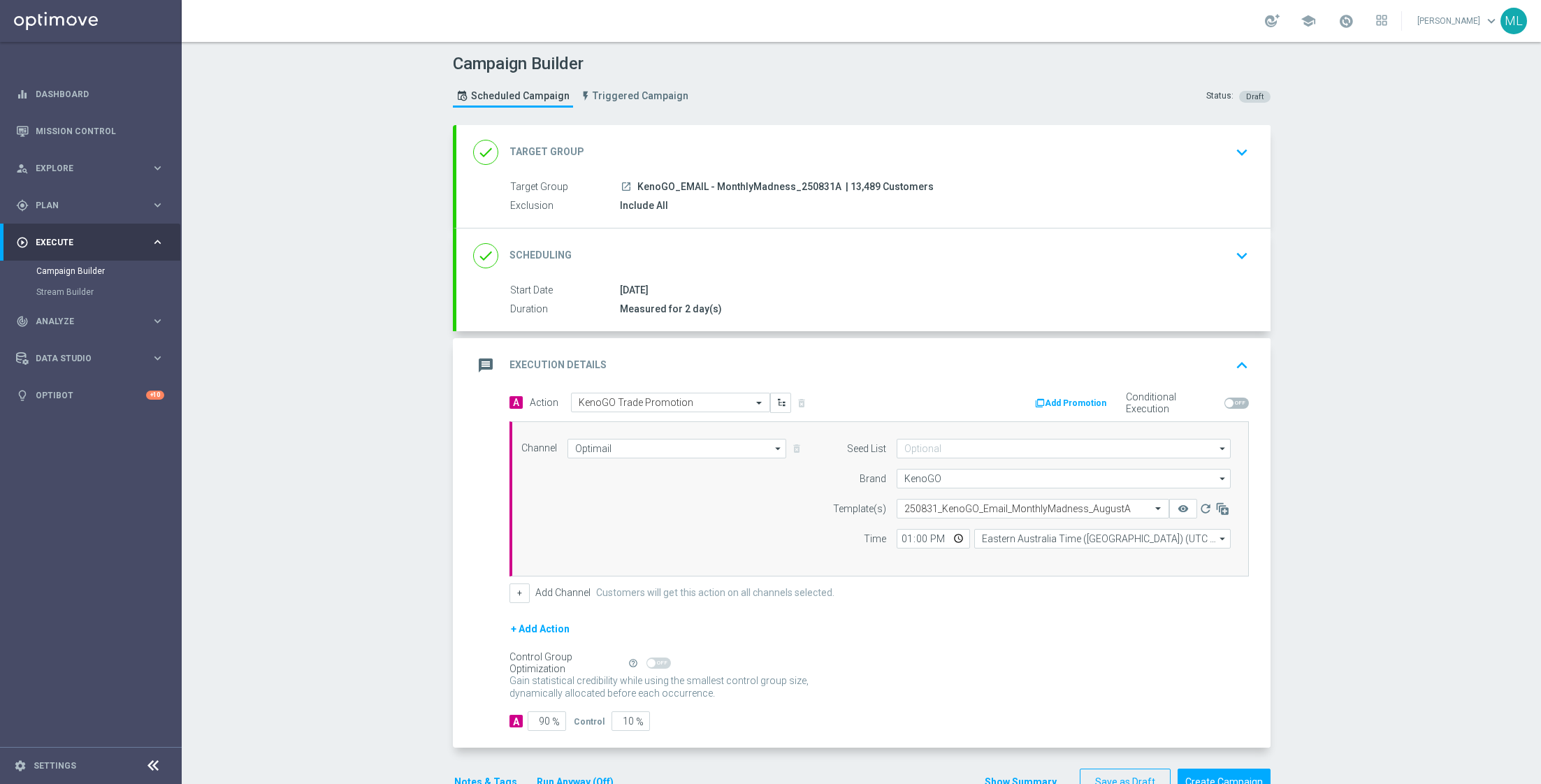
scroll to position [36, 0]
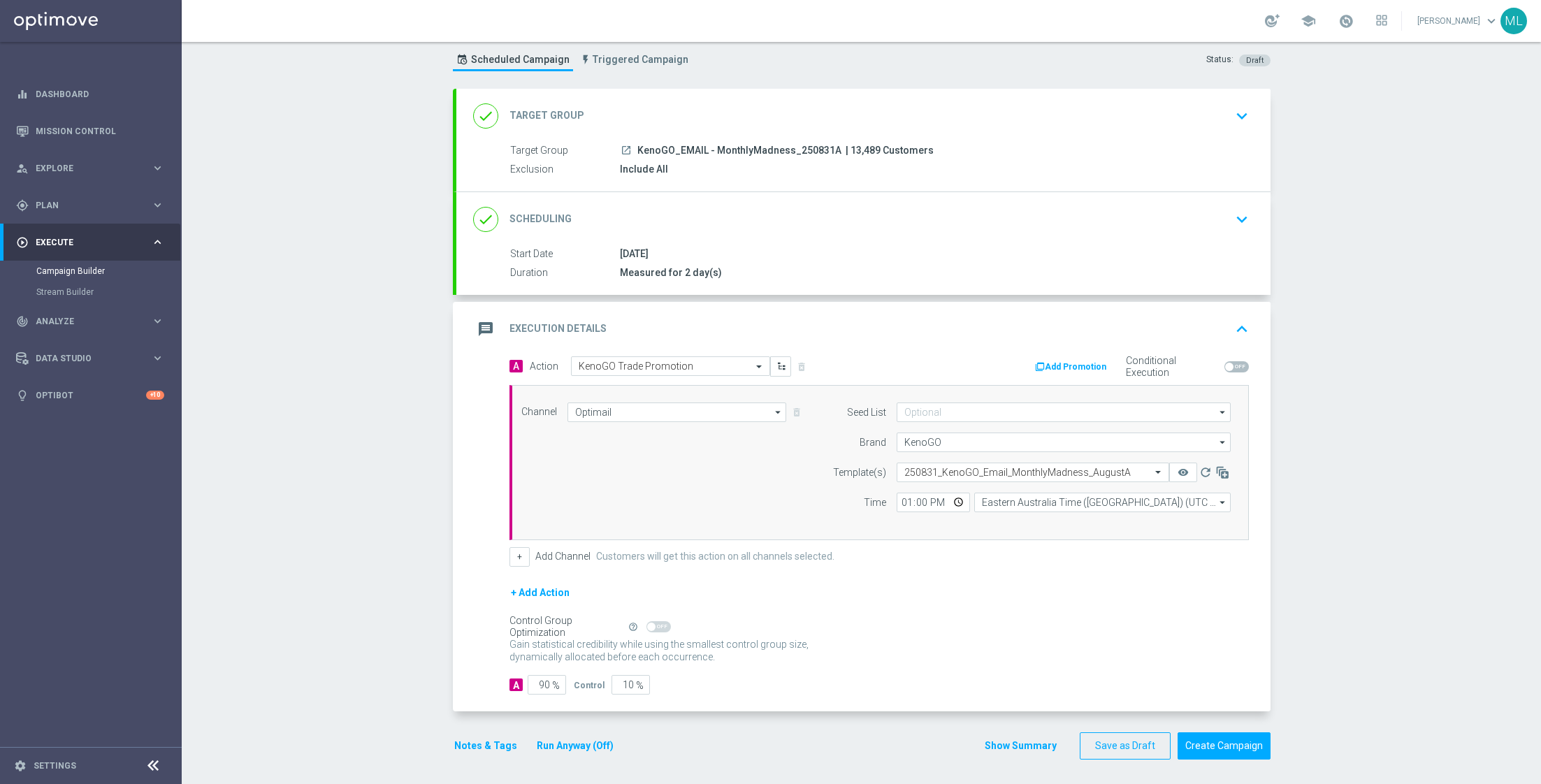
click at [582, 743] on button "Run Anyway (Off)" at bounding box center [575, 745] width 79 height 17
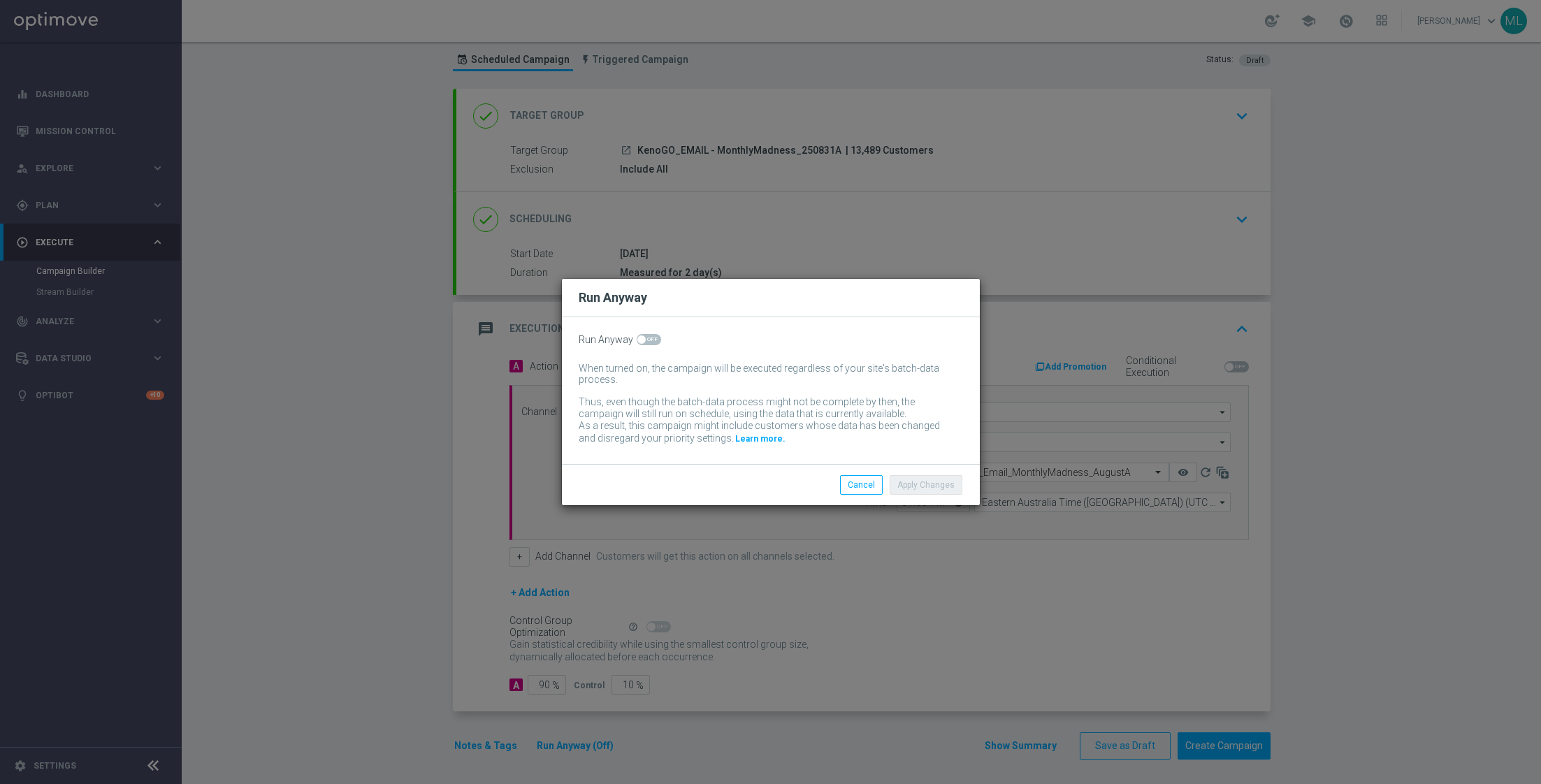
click at [648, 340] on span at bounding box center [649, 340] width 25 height 12
click at [648, 340] on input "checkbox" at bounding box center [649, 340] width 25 height 12
checkbox input "true"
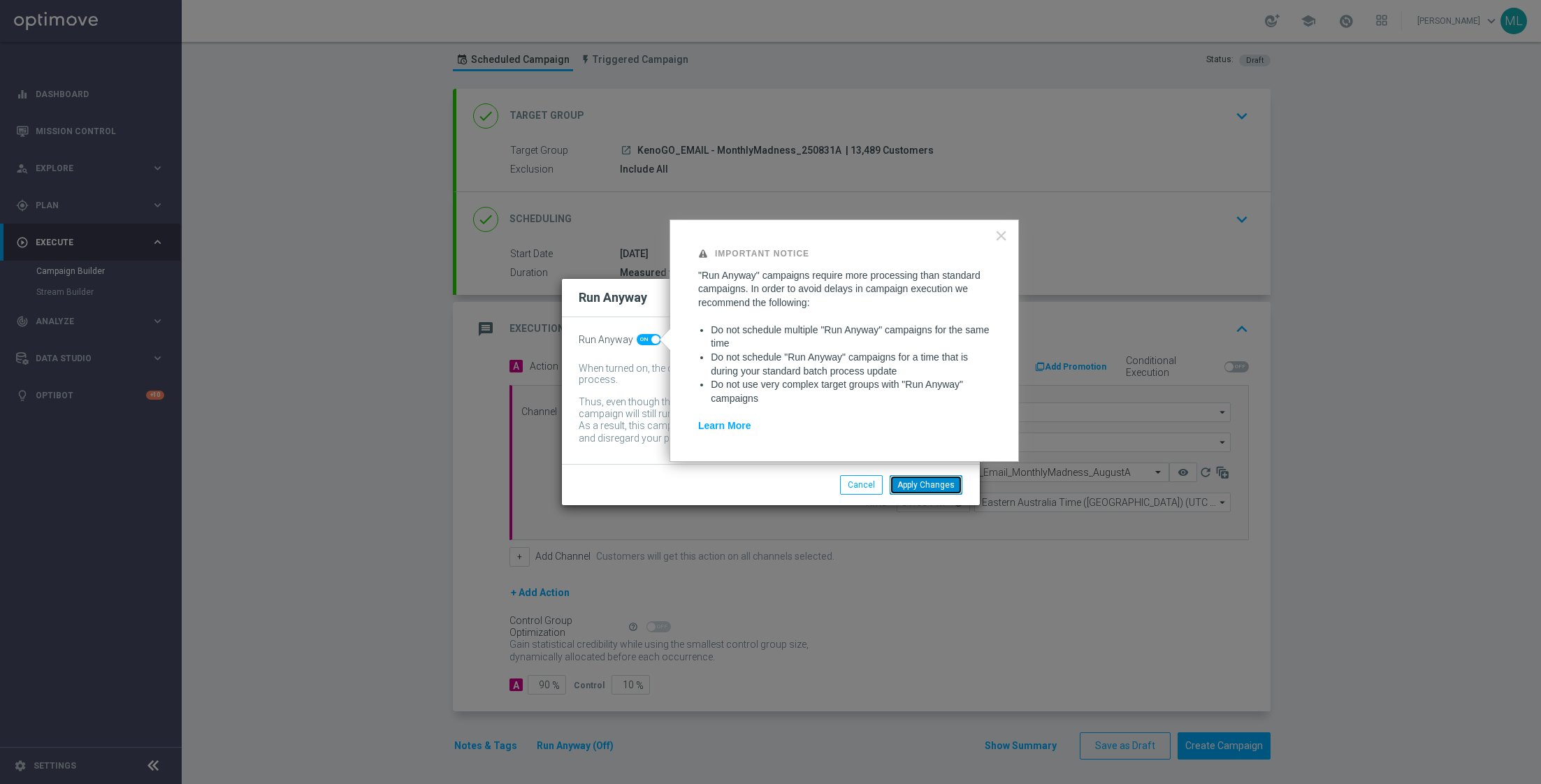
click at [930, 484] on button "Apply Changes" at bounding box center [926, 485] width 73 height 20
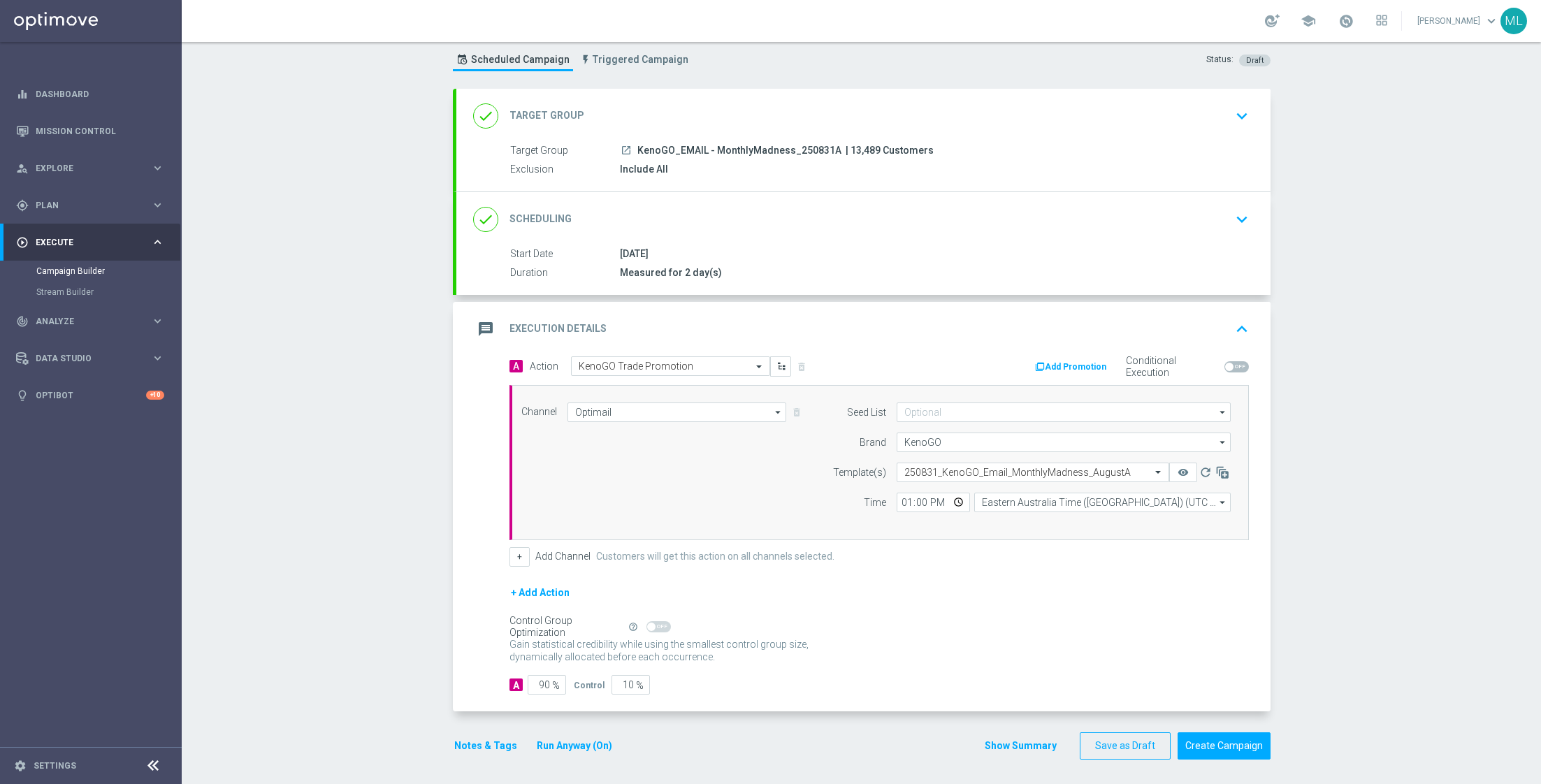
drag, startPoint x: 939, startPoint y: 153, endPoint x: 844, endPoint y: 150, distance: 95.0
click at [843, 150] on div "launch KenoGO_EMAIL - MonthlyMadness_250831A | 13,489 Customers" at bounding box center [931, 150] width 624 height 14
copy span "13,489 Customers"
click at [1223, 741] on button "Create Campaign" at bounding box center [1223, 745] width 93 height 27
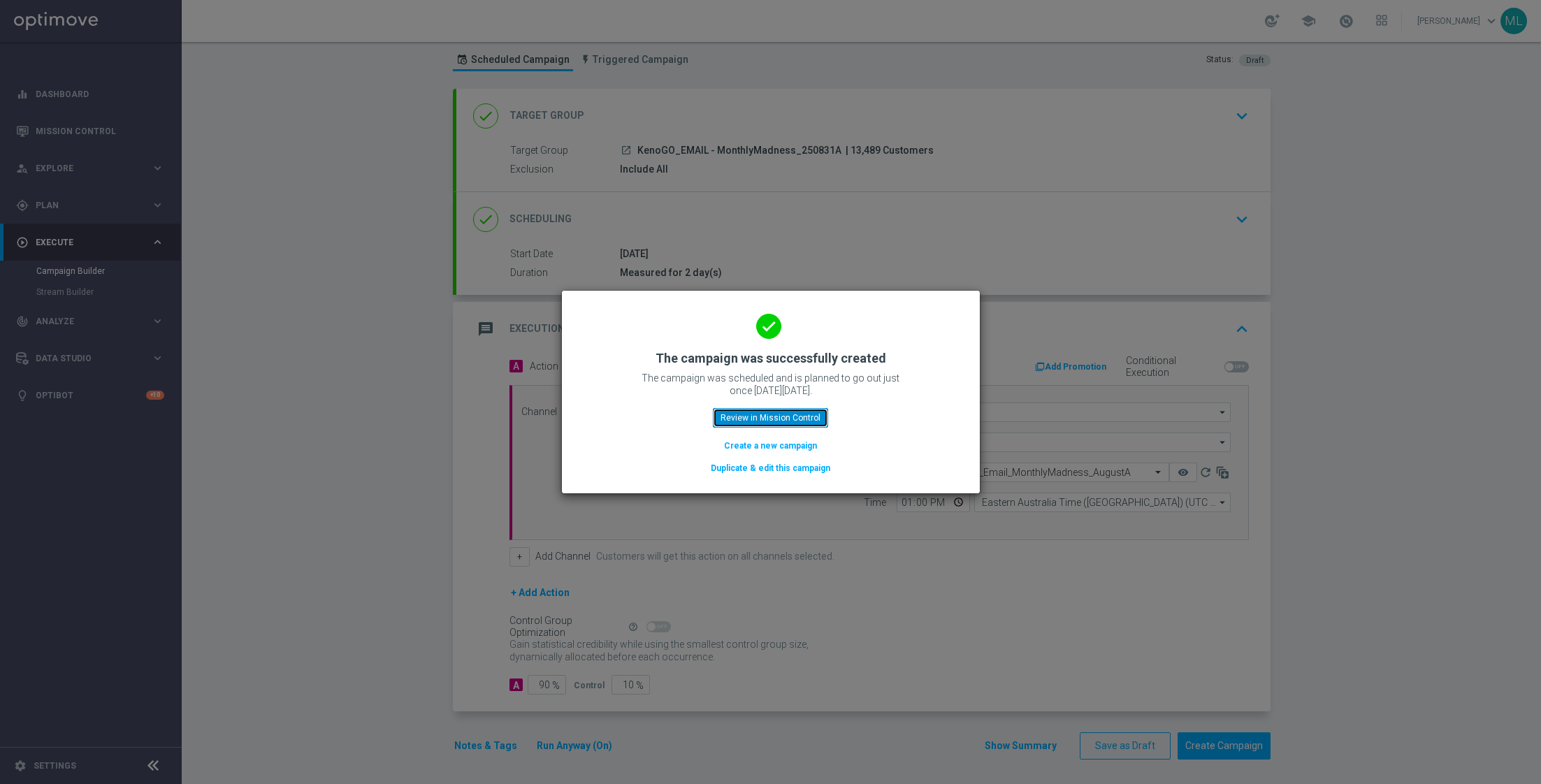
click at [795, 414] on button "Review in Mission Control" at bounding box center [770, 418] width 115 height 20
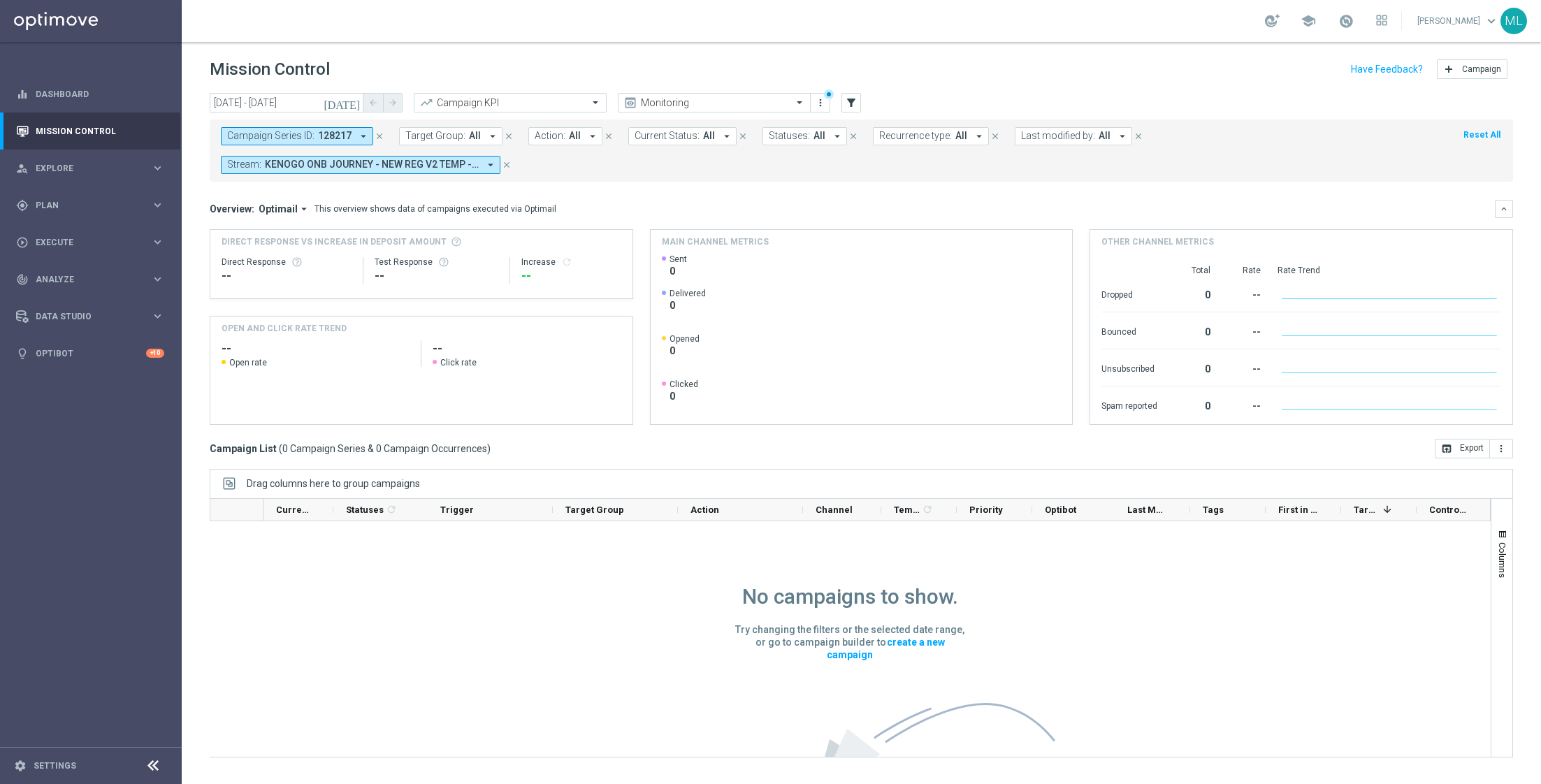
click at [504, 165] on icon "close" at bounding box center [507, 165] width 10 height 10
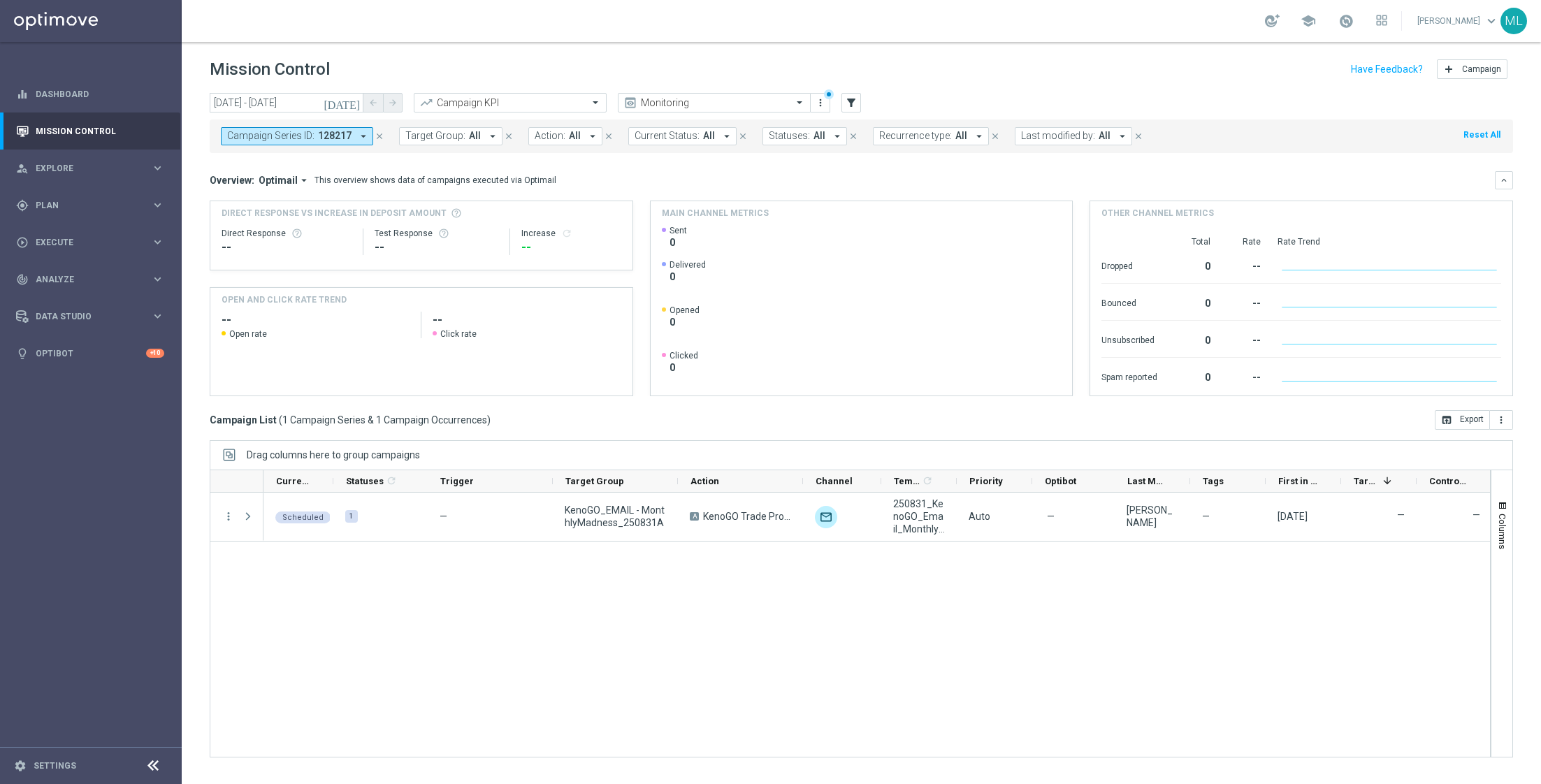
click at [347, 135] on span "128217" at bounding box center [334, 136] width 34 height 12
click at [519, 158] on mini-dashboard "Overview: Optimail arrow_drop_down This overview shows data of campaigns execut…" at bounding box center [860, 281] width 1303 height 257
click at [380, 136] on icon "close" at bounding box center [380, 136] width 10 height 10
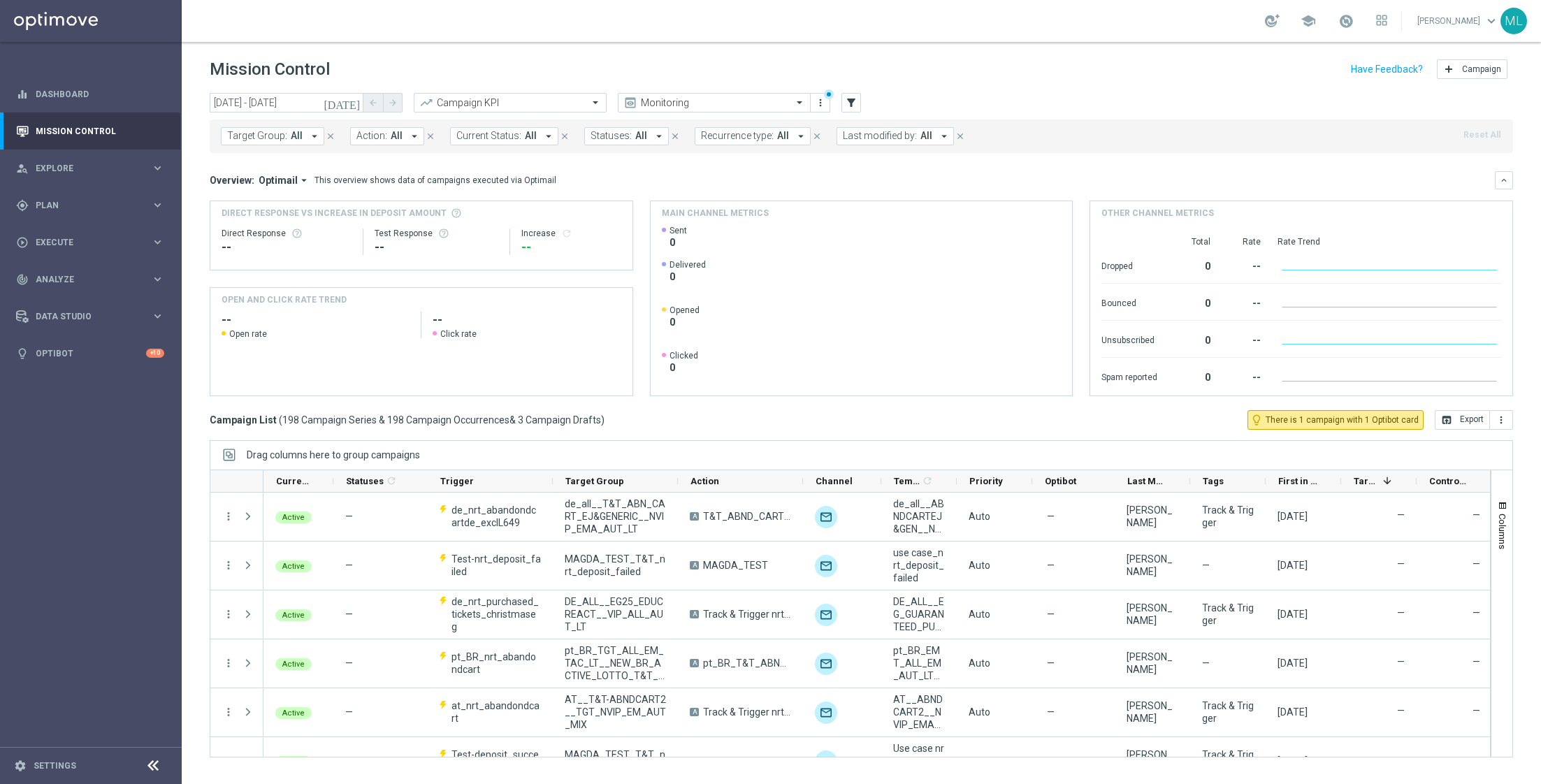
click at [290, 136] on span "All" at bounding box center [296, 136] width 12 height 12
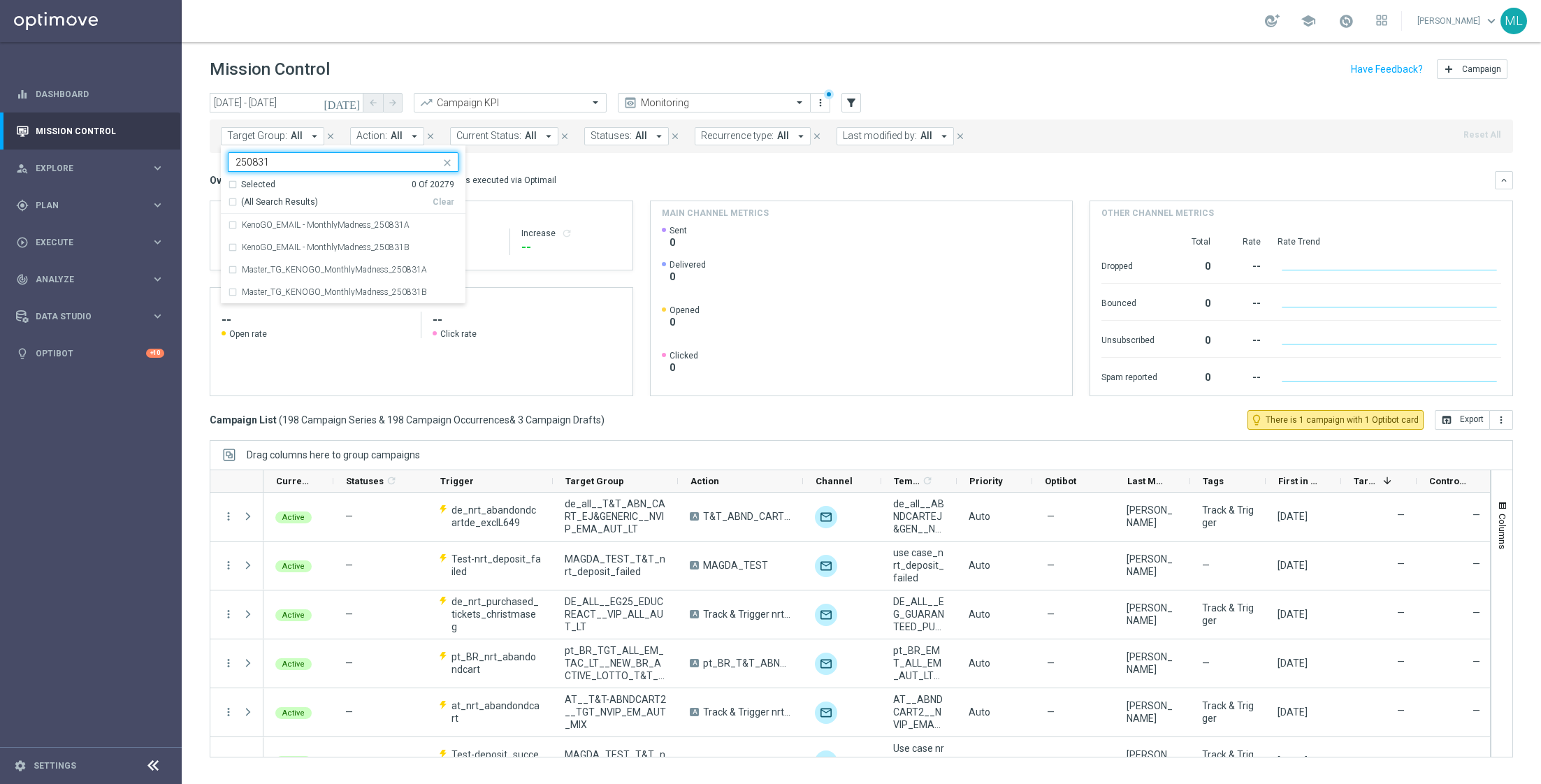
click at [233, 198] on div "(All Search Results)" at bounding box center [330, 202] width 205 height 12
type input "250831"
click at [579, 170] on mini-dashboard "Overview: Optimail arrow_drop_down This overview shows data of campaigns execut…" at bounding box center [860, 281] width 1303 height 257
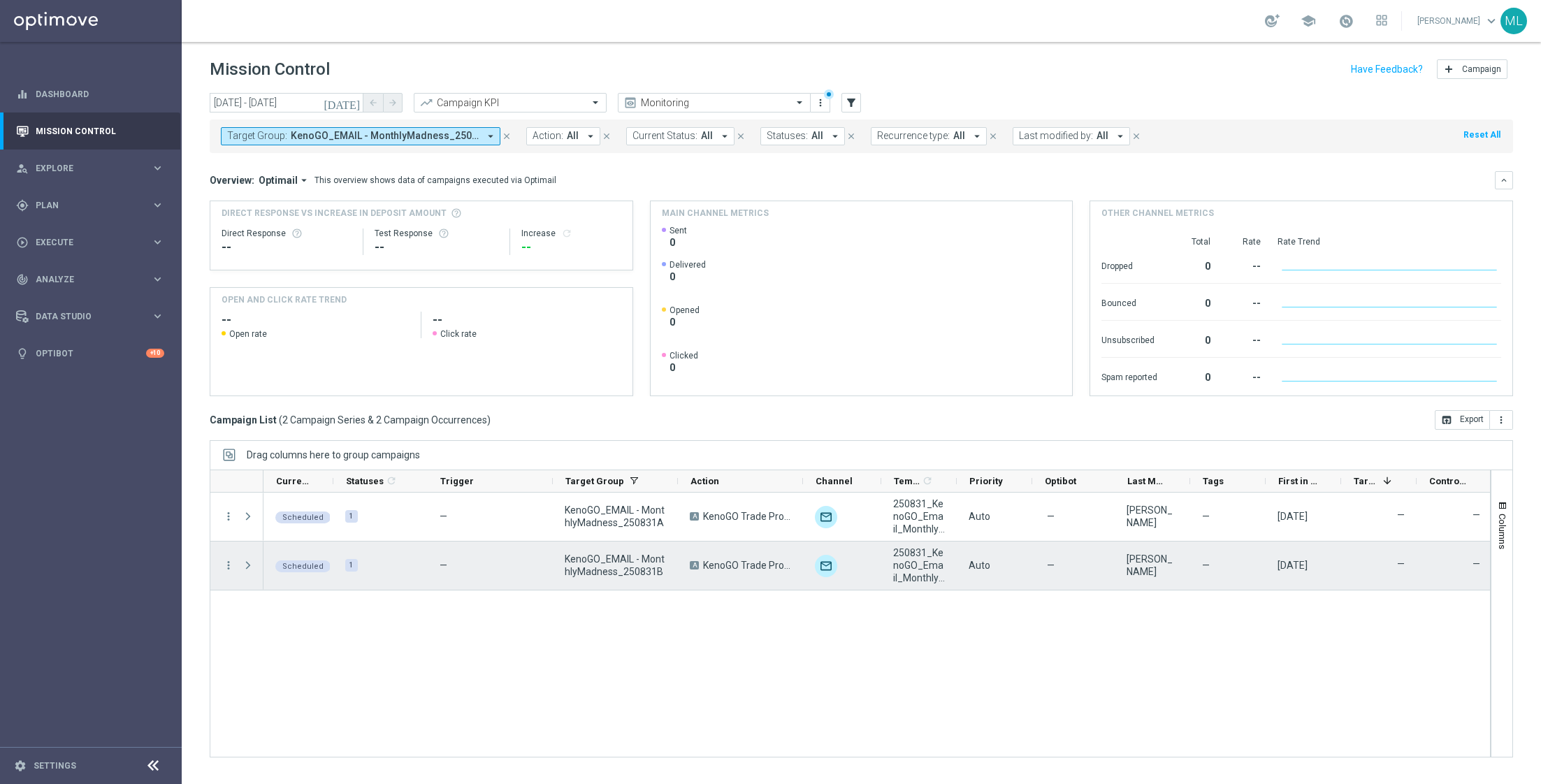
scroll to position [0, 1]
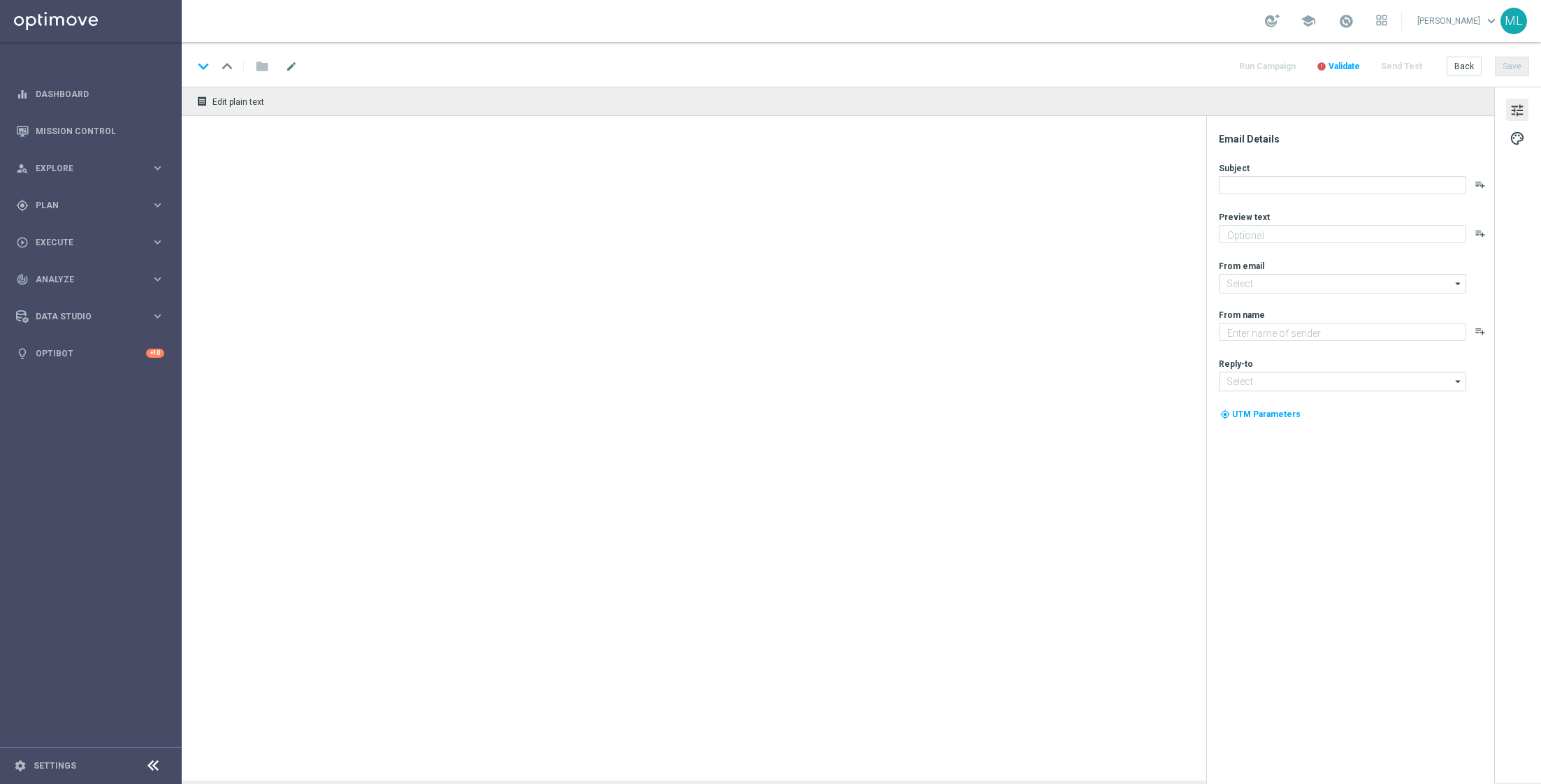
type textarea "Enter now - time's running out!"
type input "[EMAIL_ADDRESS][DOMAIN_NAME]"
type textarea "KenoGO"
type input "[EMAIL_ADDRESS][DOMAIN_NAME]"
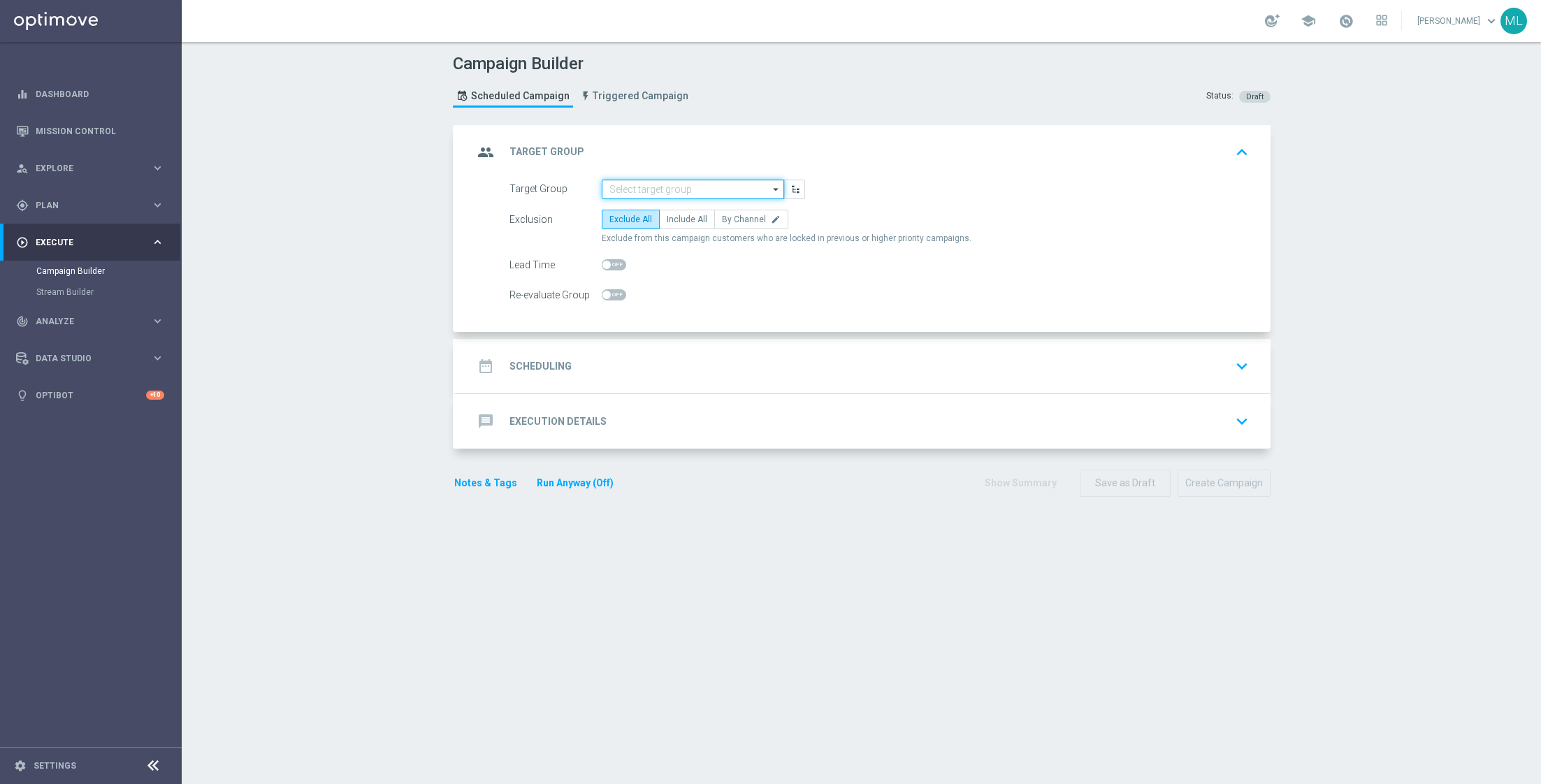
click at [664, 183] on input at bounding box center [692, 189] width 182 height 20
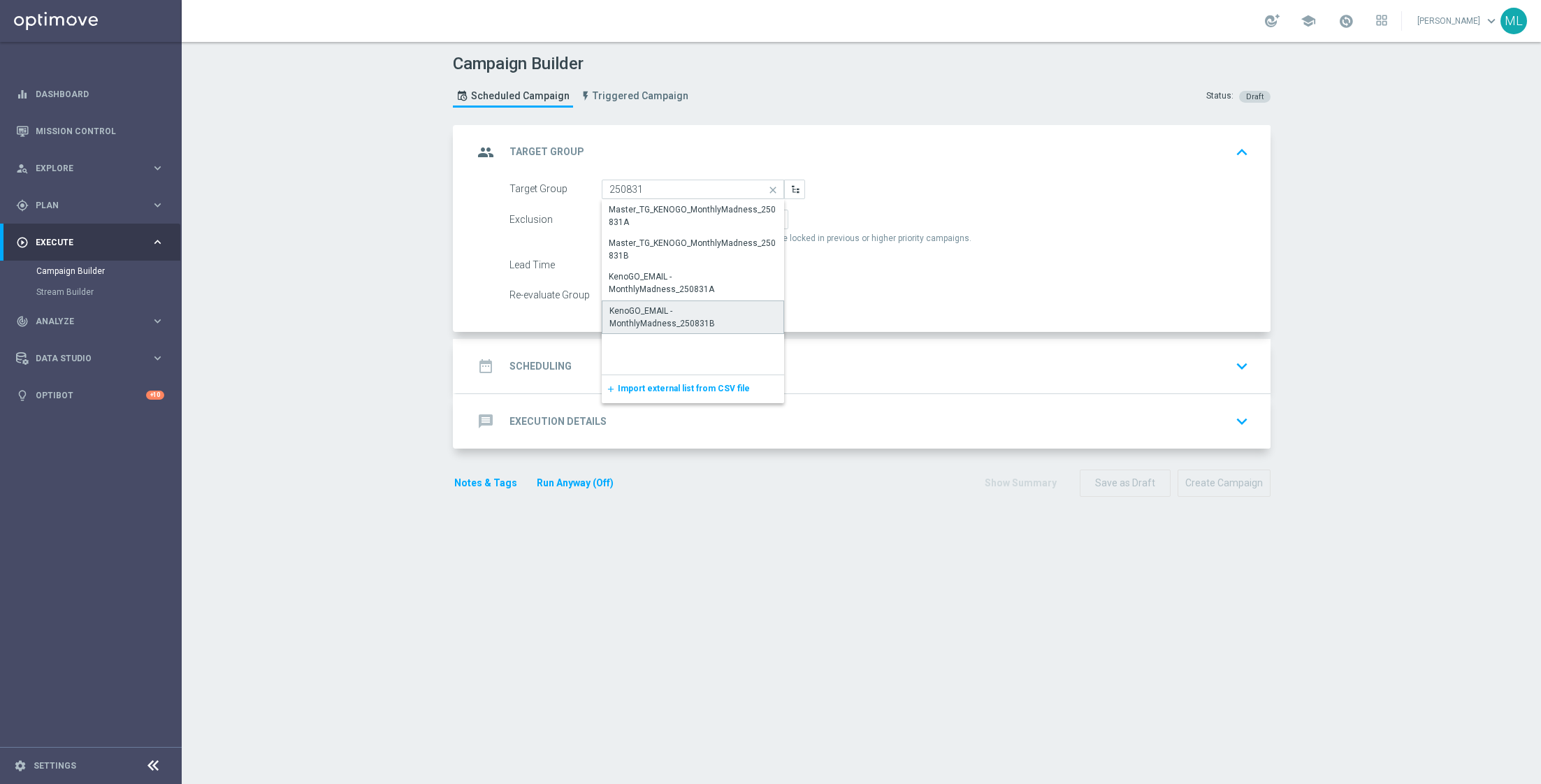
click at [723, 308] on div "KenoGO_EMAIL - MonthlyMadness_250831B" at bounding box center [693, 317] width 168 height 25
type input "KenoGO_EMAIL - MonthlyMadness_250831B"
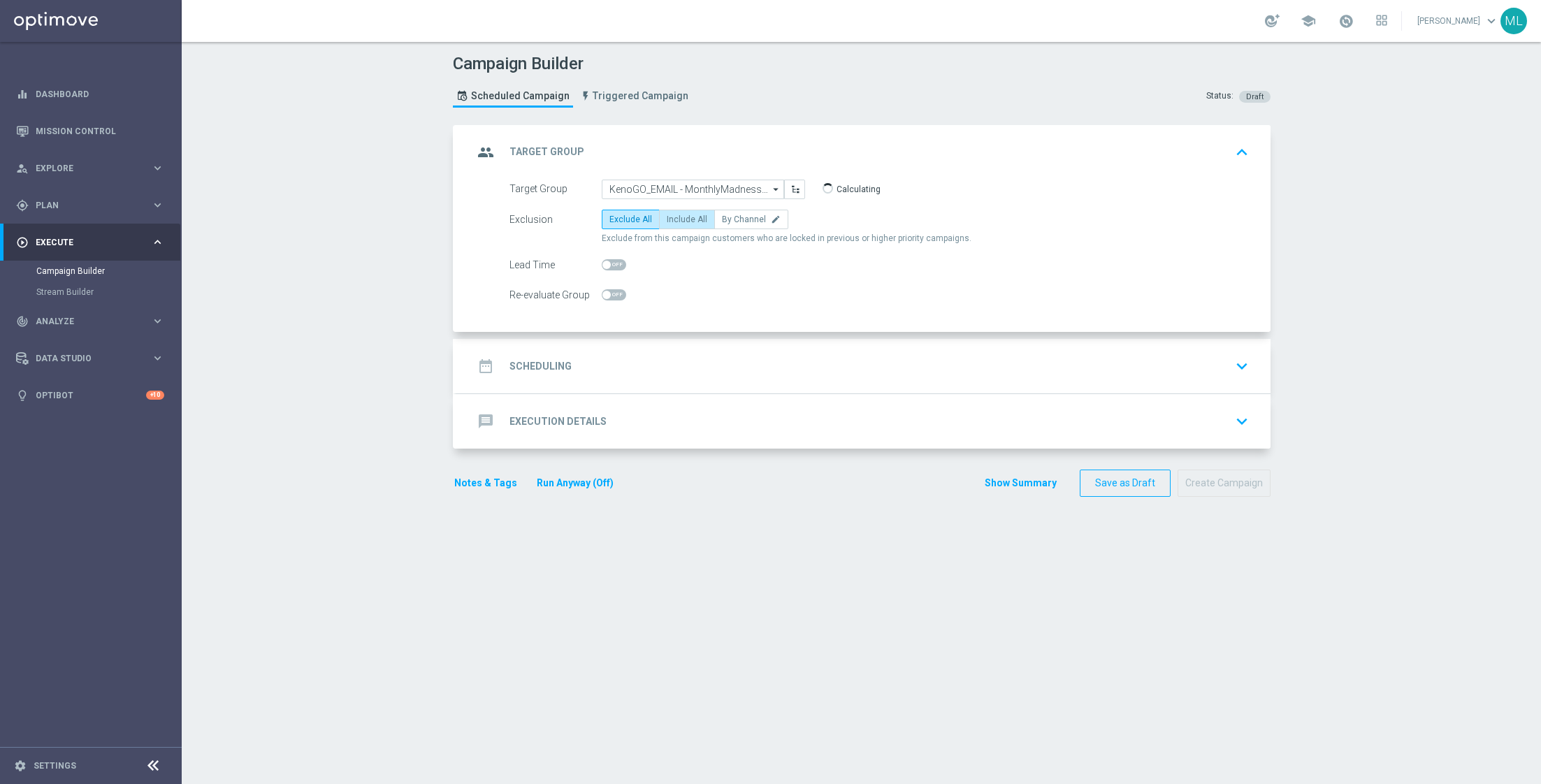
click at [687, 219] on span "Include All" at bounding box center [687, 219] width 41 height 10
click at [676, 219] on input "Include All" at bounding box center [671, 222] width 9 height 9
radio input "true"
click at [688, 372] on div "date_range Scheduling keyboard_arrow_down" at bounding box center [864, 366] width 781 height 26
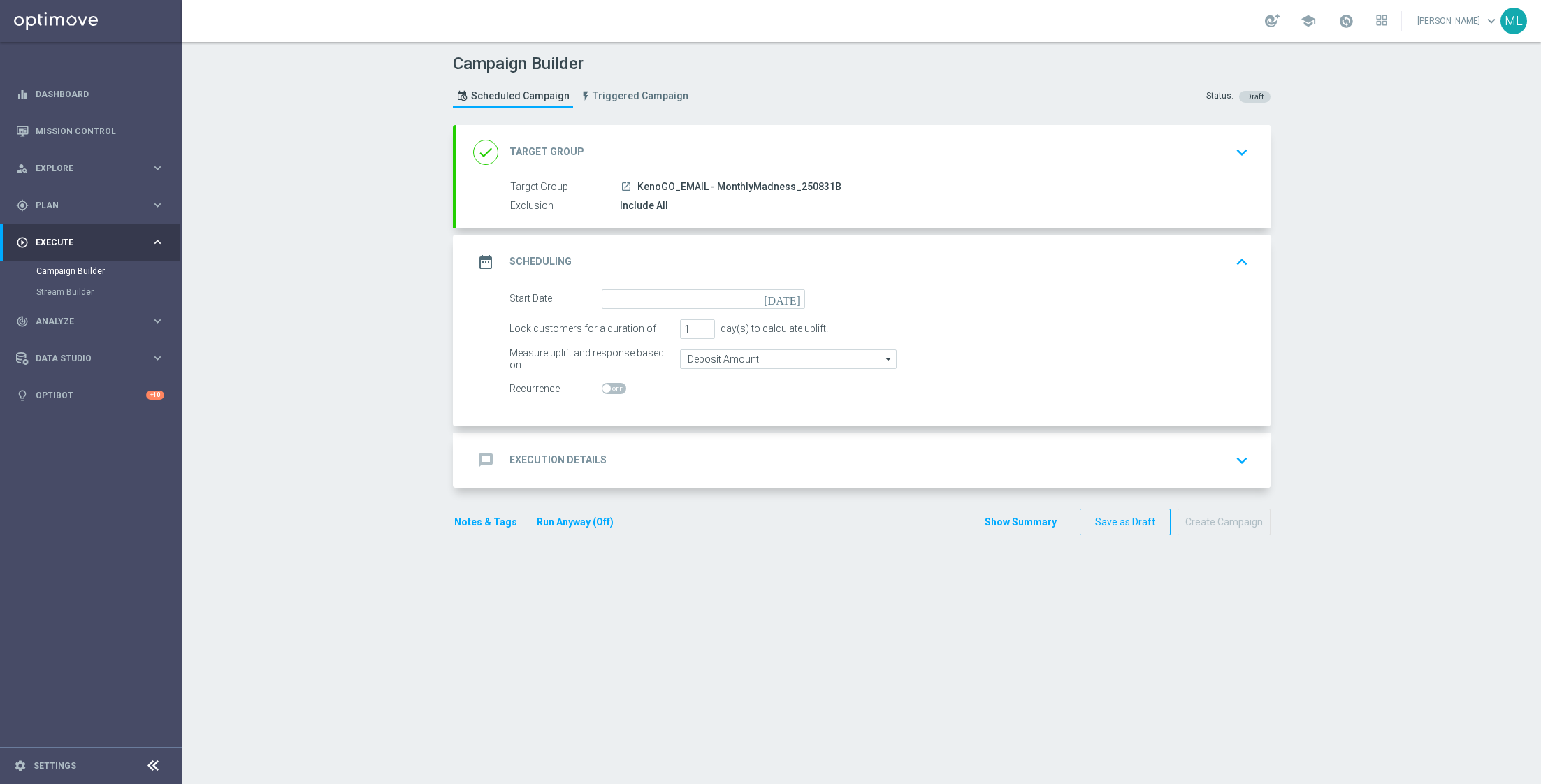
click at [793, 298] on icon "[DATE]" at bounding box center [784, 297] width 41 height 16
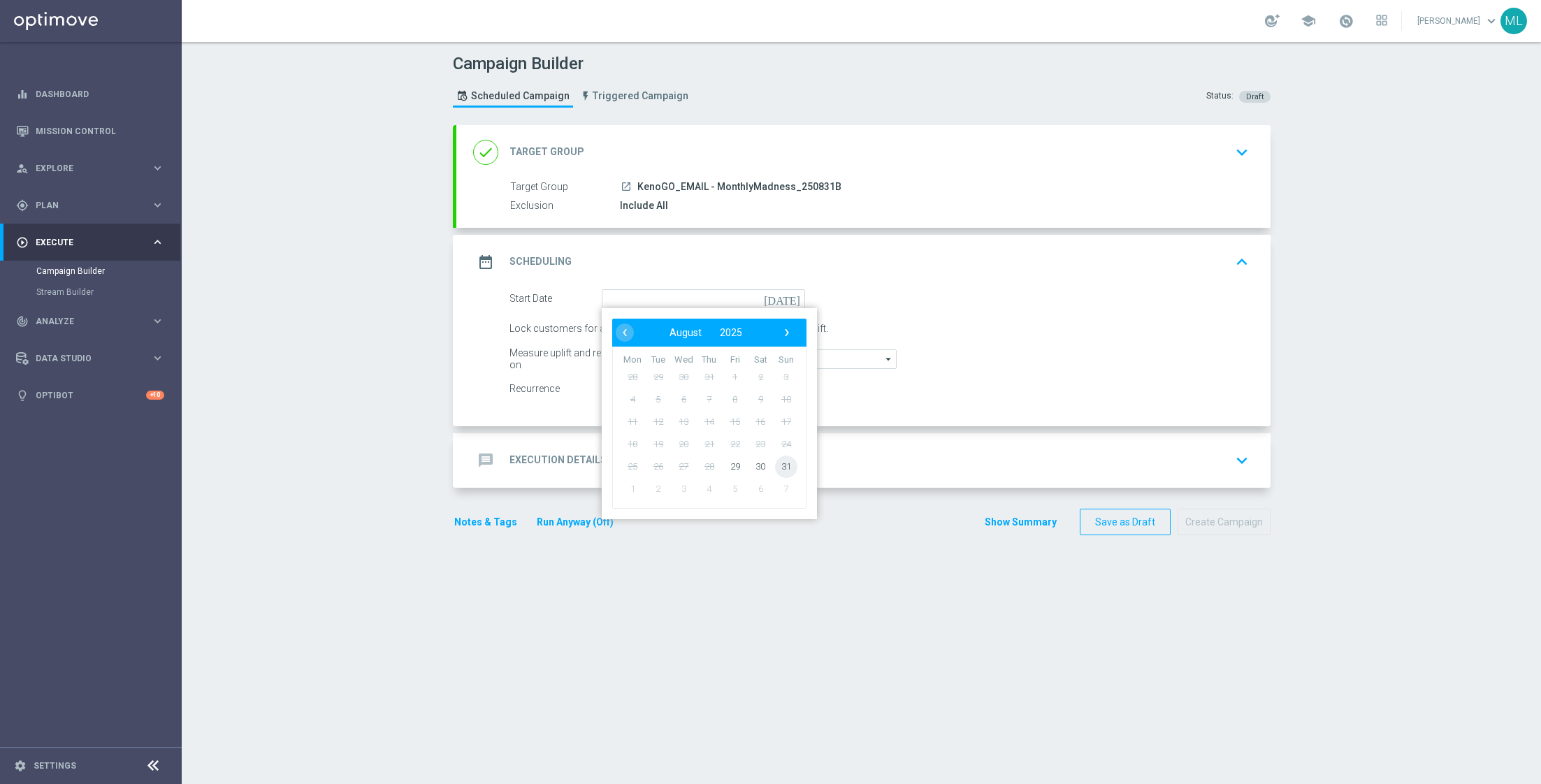
click at [780, 461] on span "31" at bounding box center [785, 466] width 22 height 22
type input "[DATE]"
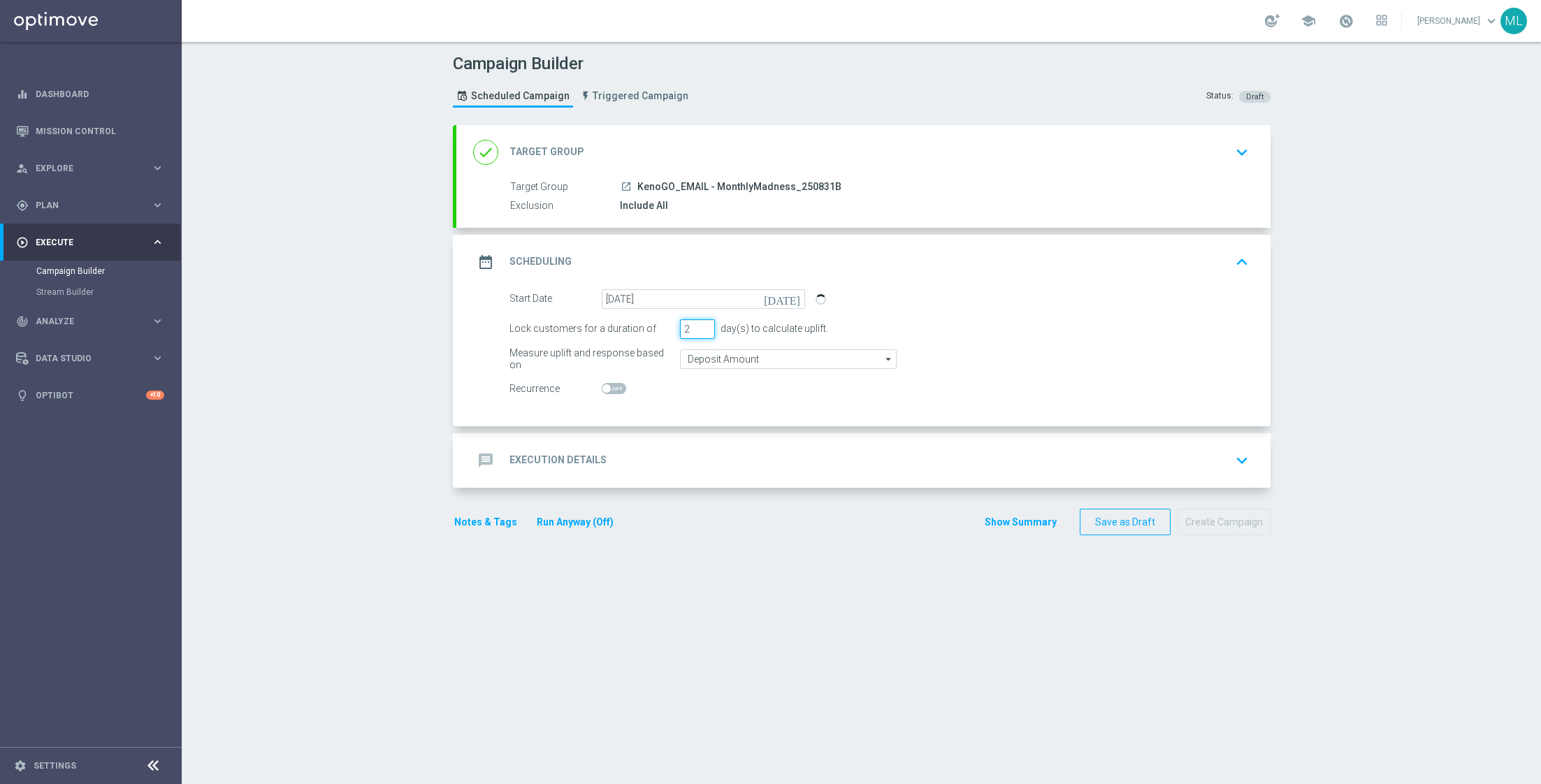
type input "2"
click at [706, 327] on input "2" at bounding box center [697, 329] width 35 height 20
click at [680, 457] on div "message Execution Details keyboard_arrow_down" at bounding box center [864, 461] width 781 height 26
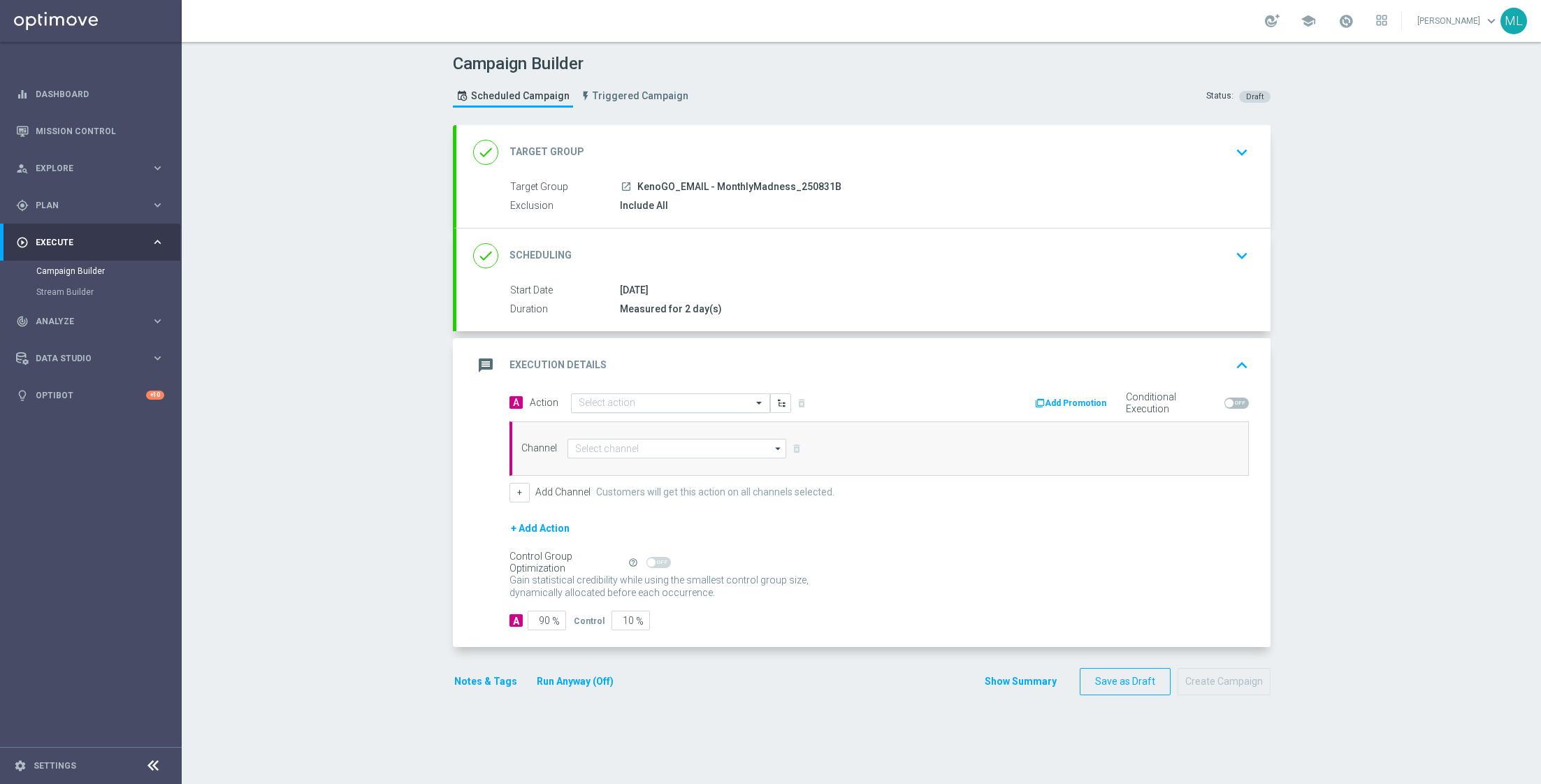
click at [623, 400] on input "text" at bounding box center [656, 404] width 156 height 12
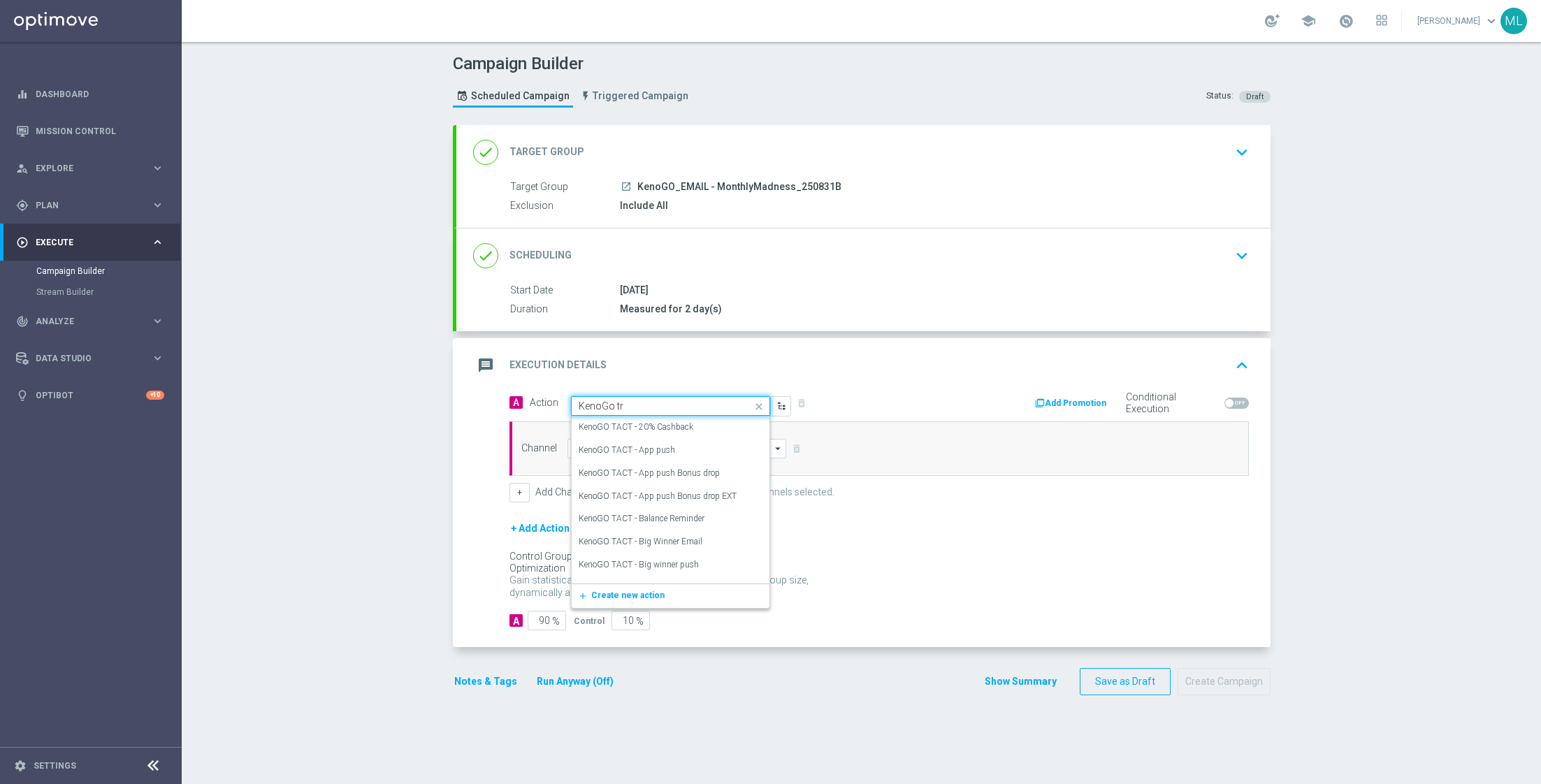
type input "KenoGo tra"
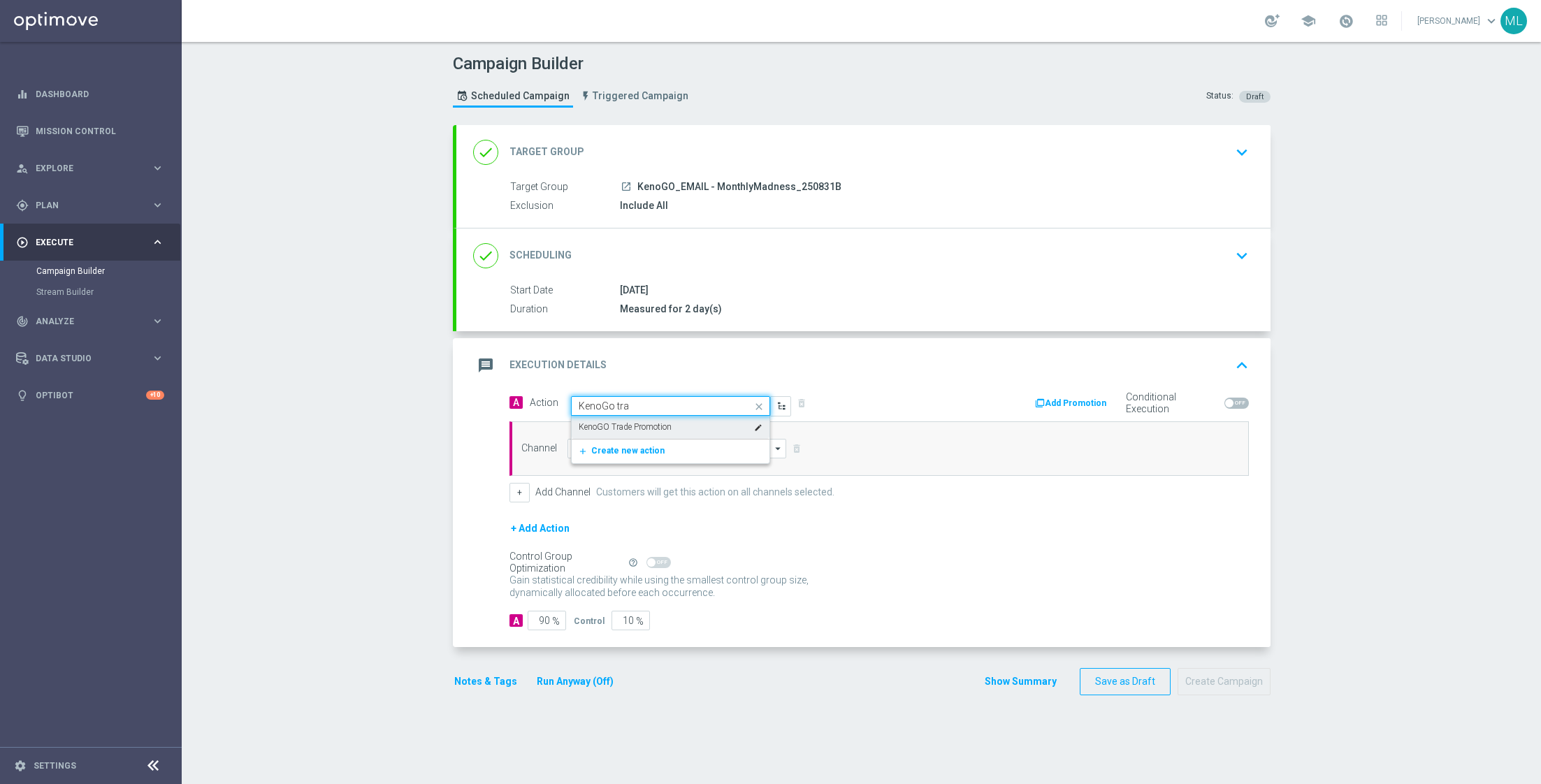
click at [636, 418] on div "KenoGO Trade Promotion edit" at bounding box center [670, 428] width 184 height 23
click at [596, 449] on input at bounding box center [677, 449] width 219 height 20
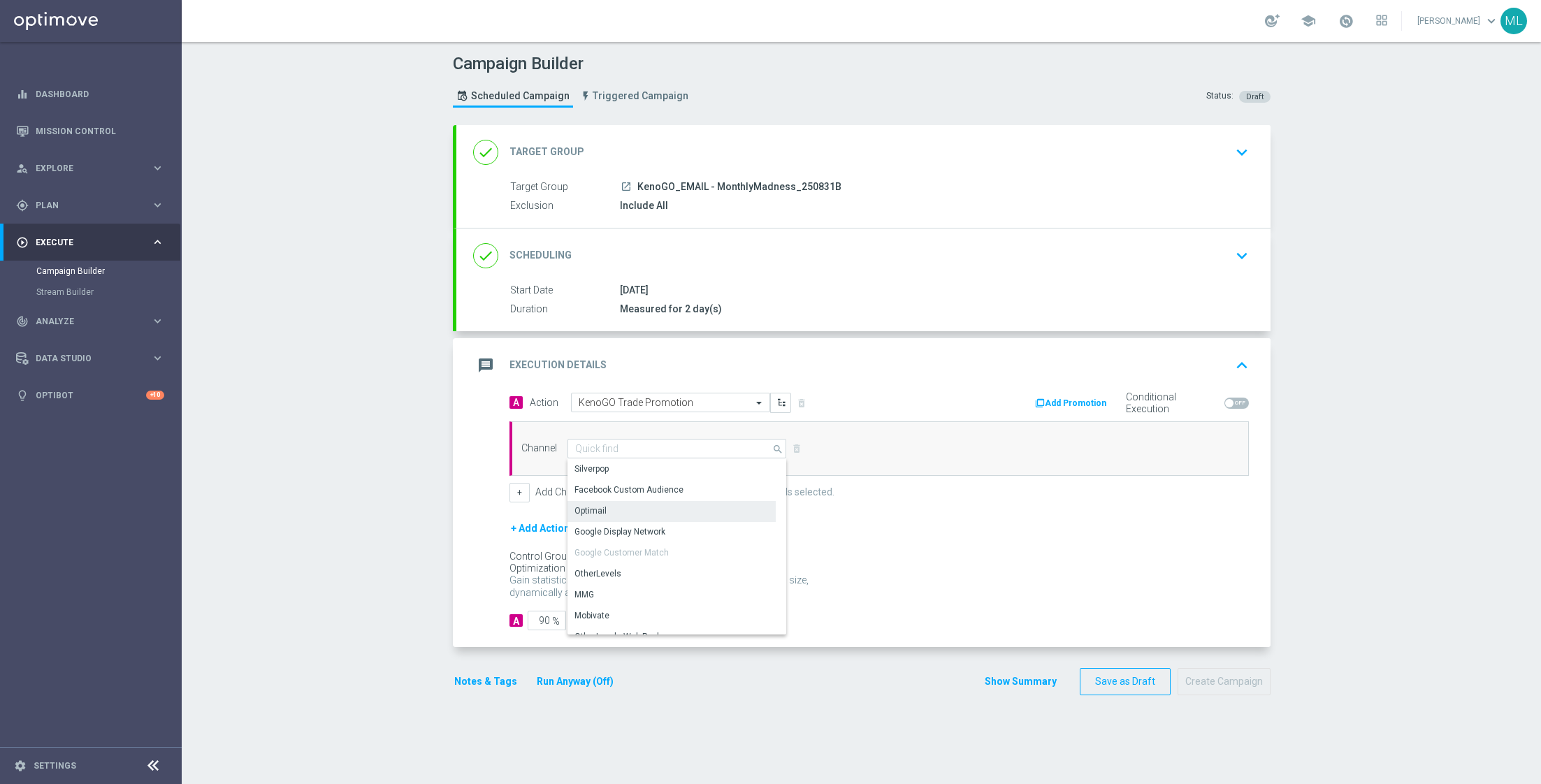
click at [608, 506] on div "Optimail" at bounding box center [672, 511] width 209 height 20
type input "Optimail"
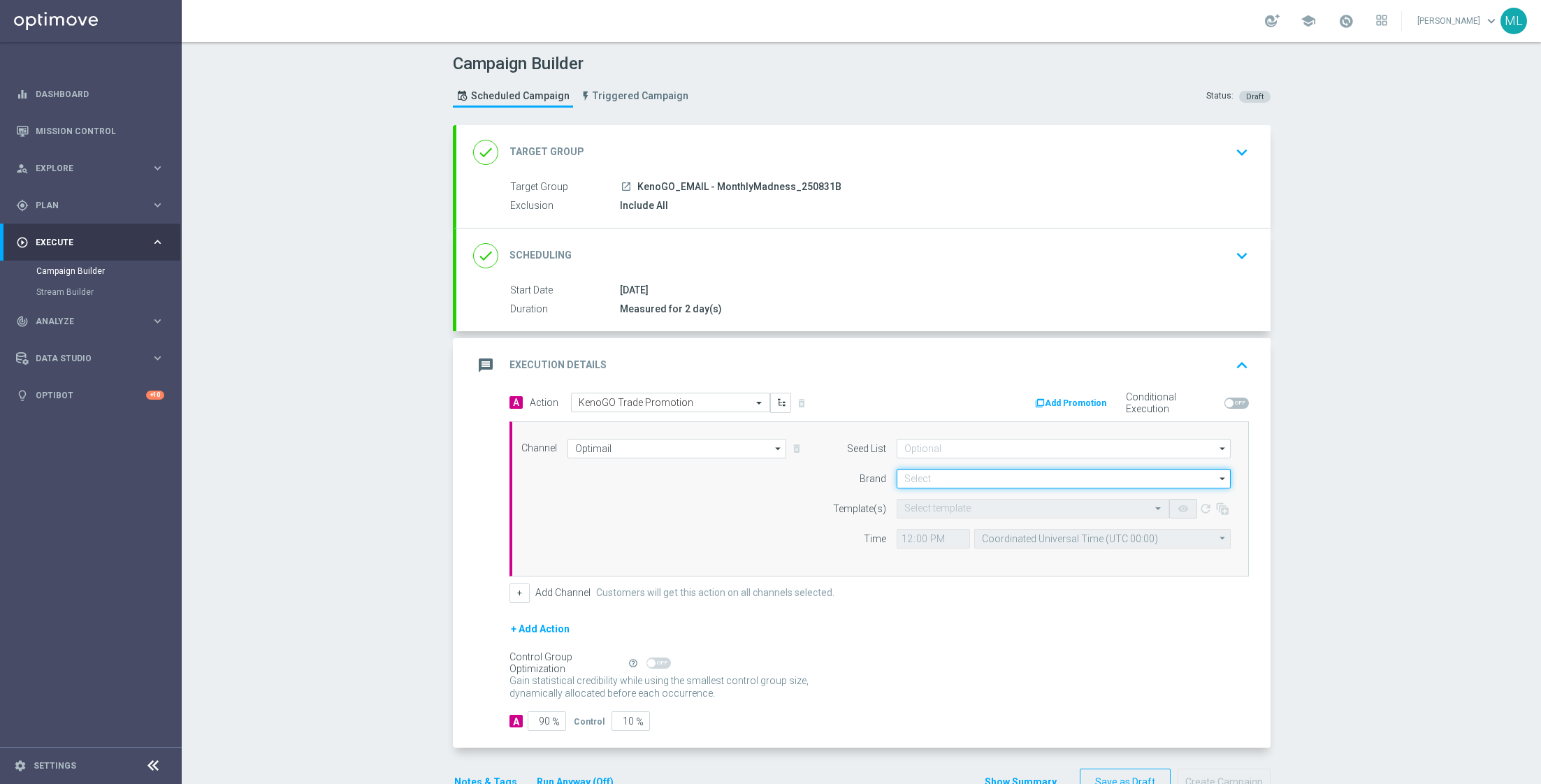
click at [939, 480] on input at bounding box center [1064, 479] width 334 height 20
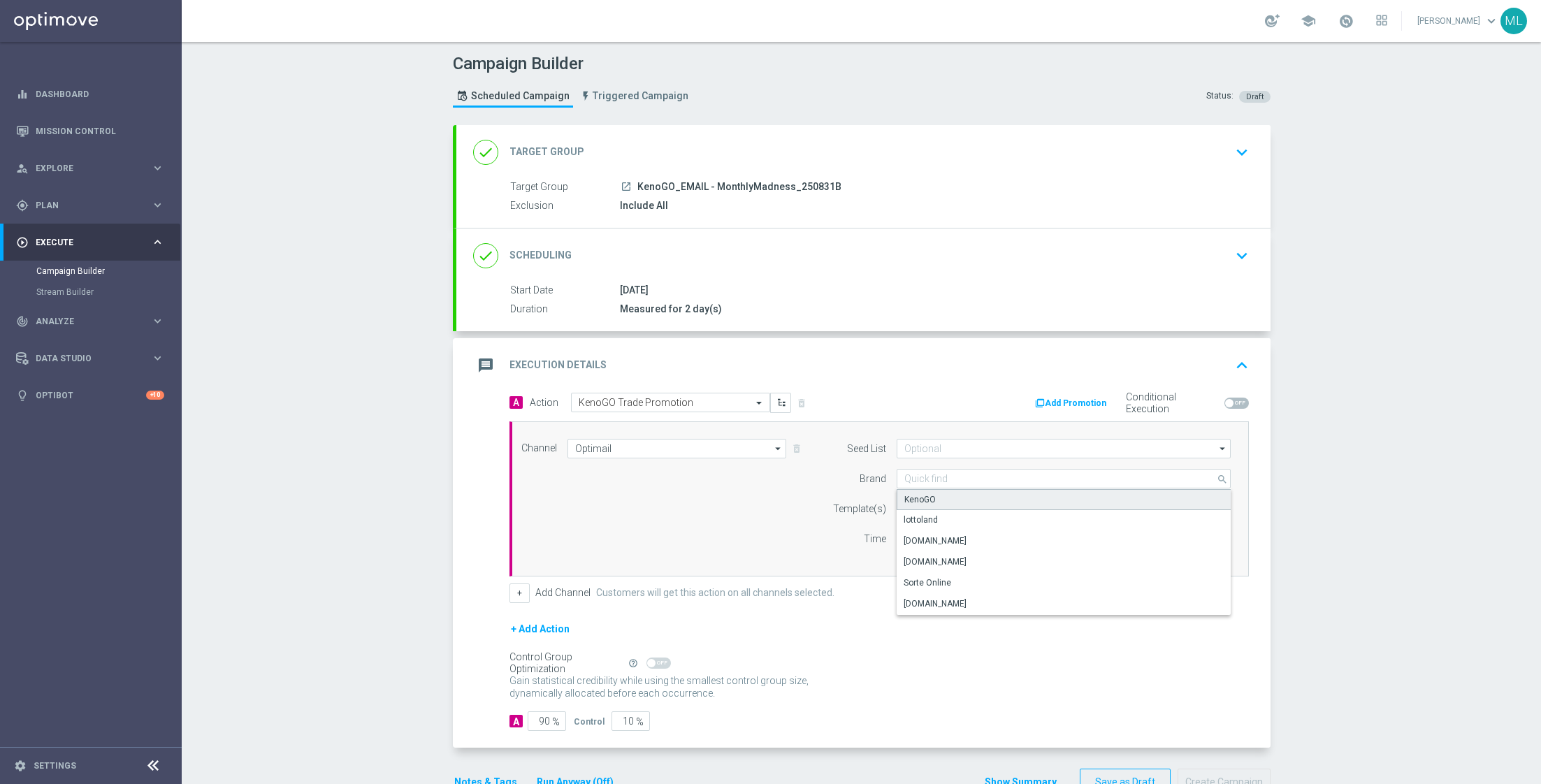
click at [934, 496] on div "KenoGO" at bounding box center [1064, 499] width 335 height 21
type input "KenoGO"
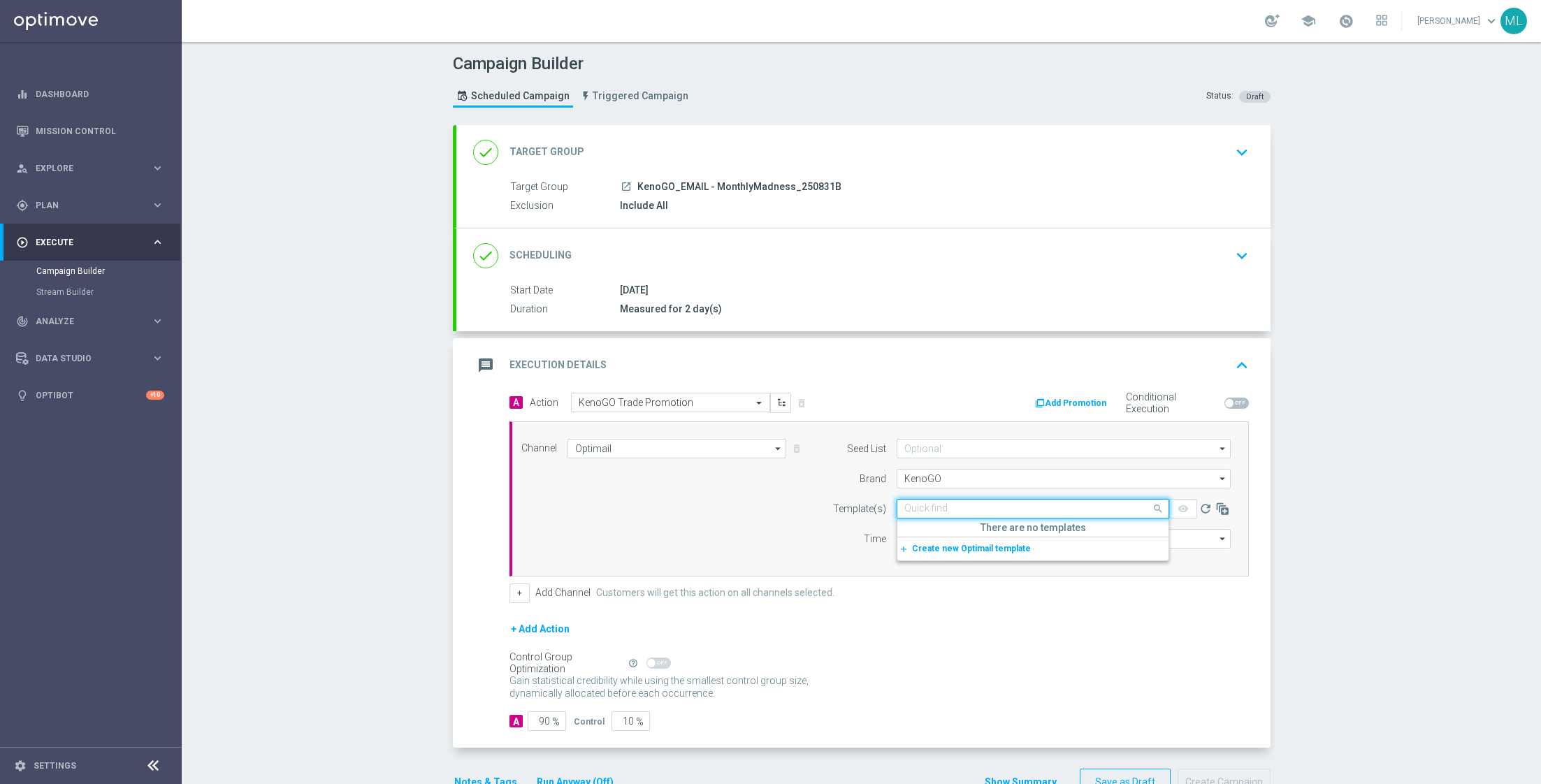
click at [918, 500] on div "Quick find" at bounding box center [1032, 509] width 272 height 20
click at [971, 552] on label "250831_KenoGO_Email_MonthlyMadness_AugustB" at bounding box center [1000, 552] width 192 height 12
type input "250831"
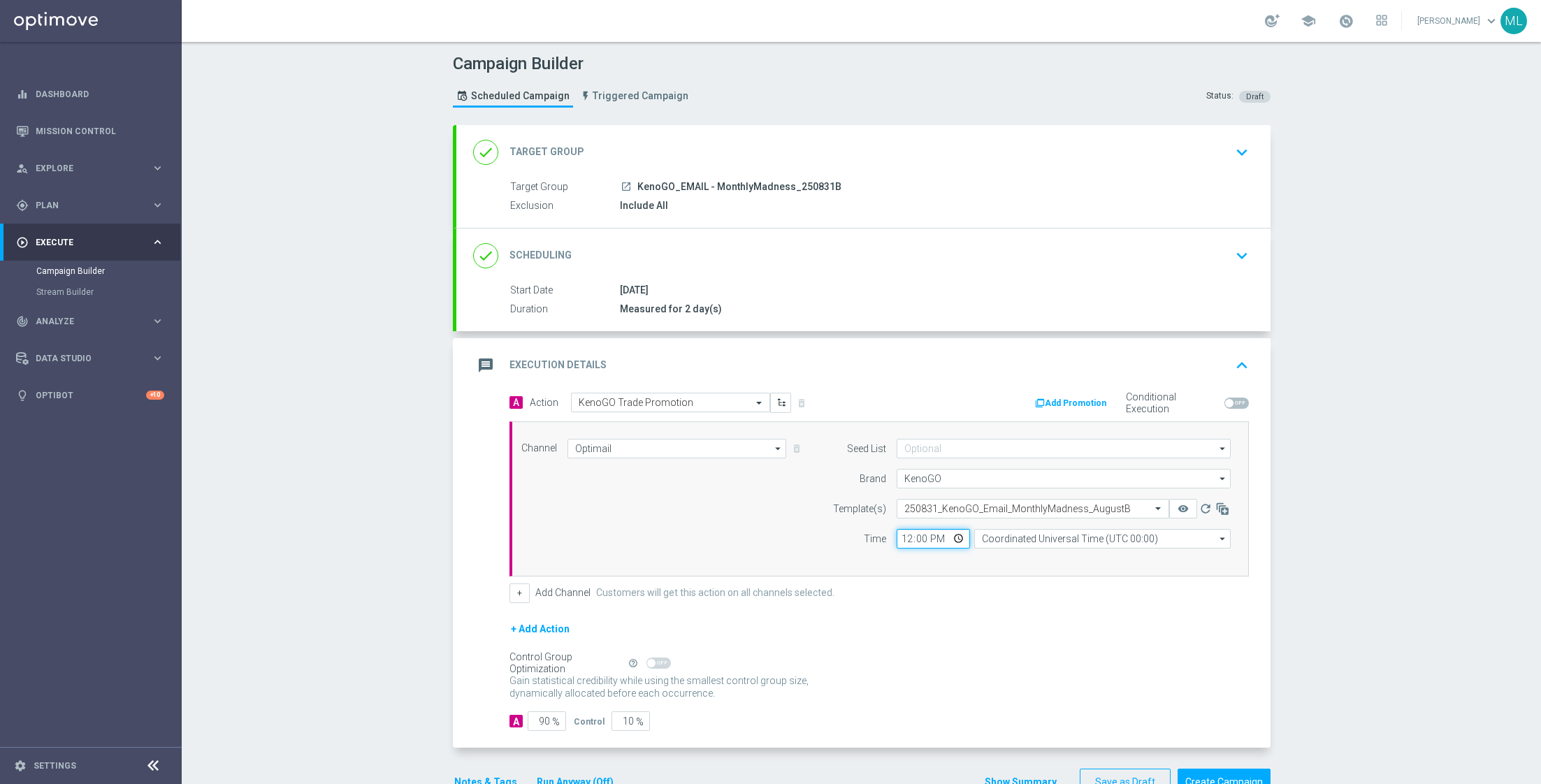
click at [907, 533] on input "12:00" at bounding box center [933, 538] width 74 height 20
type input "13:00"
click at [1011, 539] on input "Coordinated Universal Time (UTC 00:00)" at bounding box center [1103, 538] width 256 height 20
click at [1038, 557] on div "Eastern Australia Time ([GEOGRAPHIC_DATA]) (UTC +10:00)" at bounding box center [1095, 558] width 229 height 12
type input "Eastern Australia Time ([GEOGRAPHIC_DATA]) (UTC +10:00)"
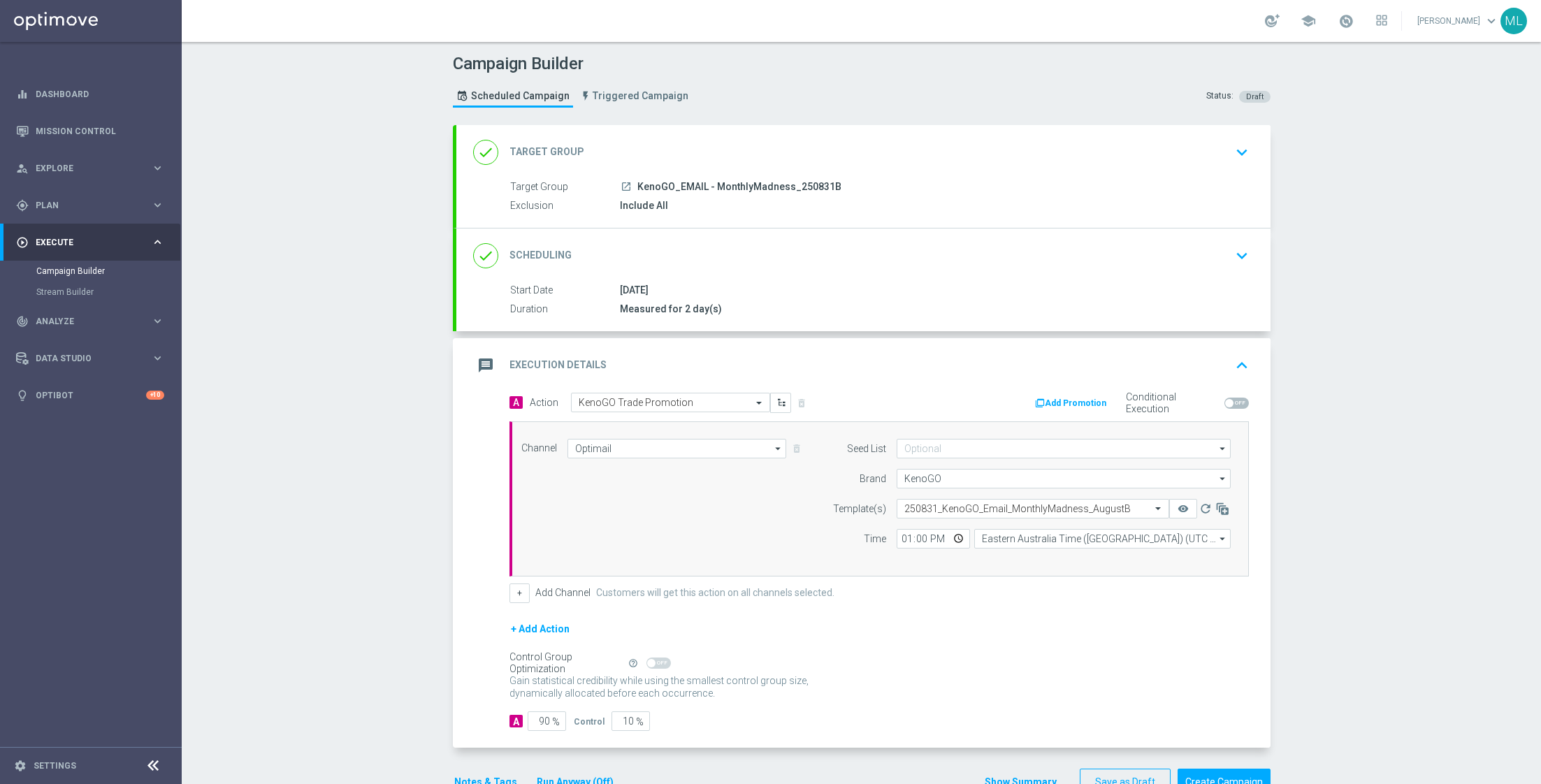
scroll to position [36, 0]
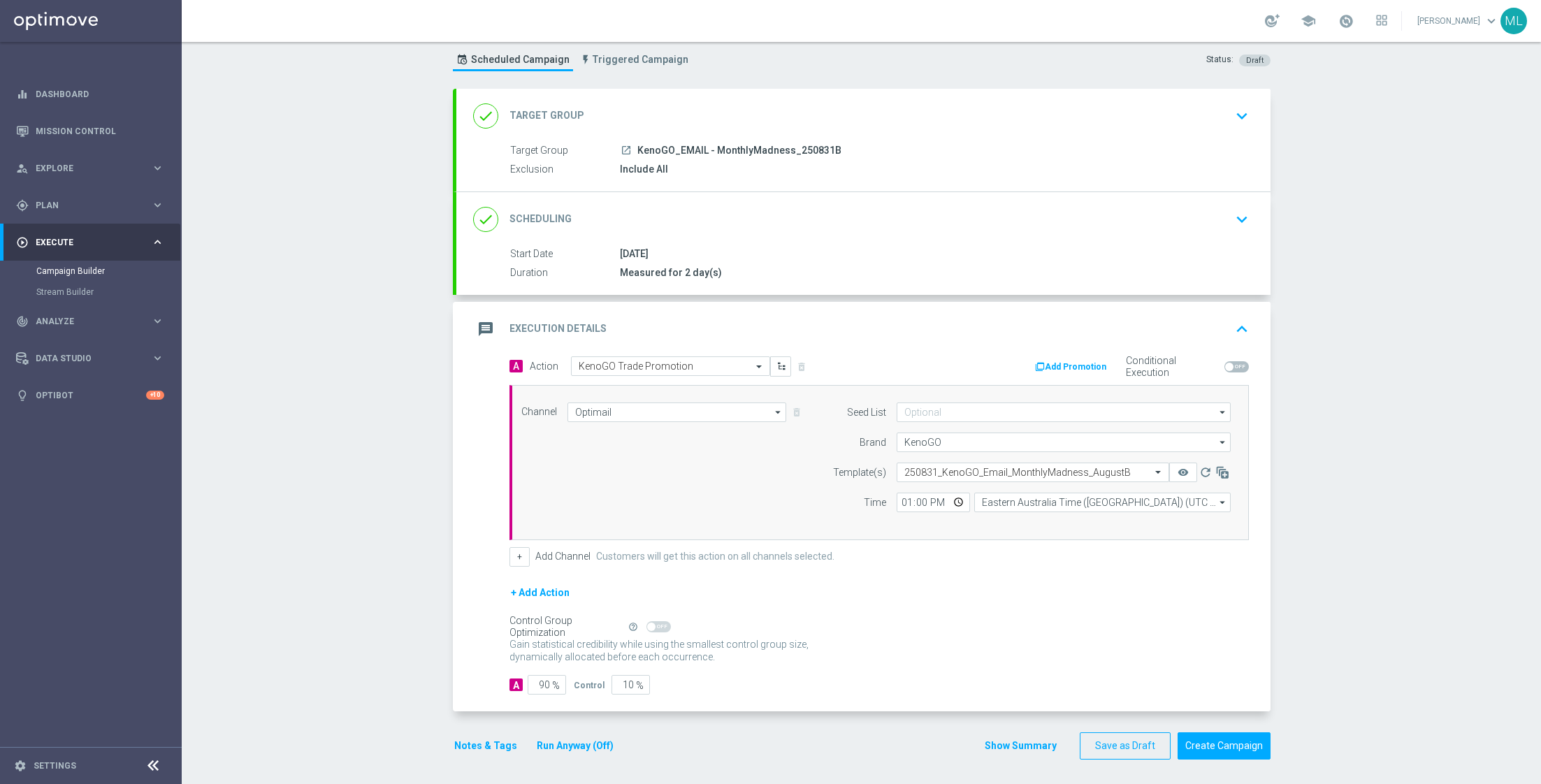
click at [588, 742] on button "Run Anyway (Off)" at bounding box center [575, 745] width 79 height 17
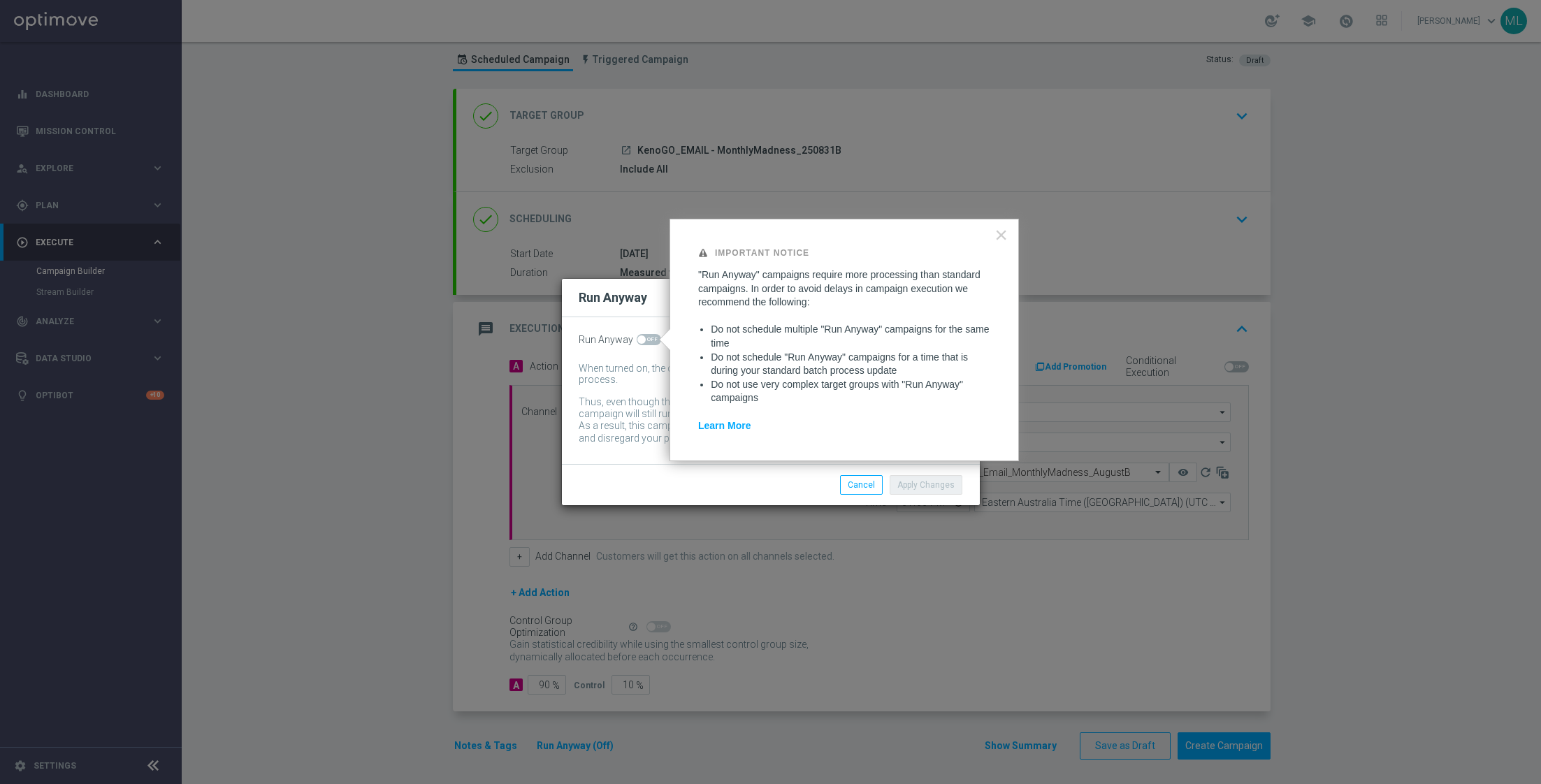
click at [649, 335] on span at bounding box center [649, 340] width 25 height 12
click at [649, 335] on input "checkbox" at bounding box center [649, 340] width 25 height 12
checkbox input "true"
click at [924, 484] on button "Apply Changes" at bounding box center [926, 485] width 73 height 20
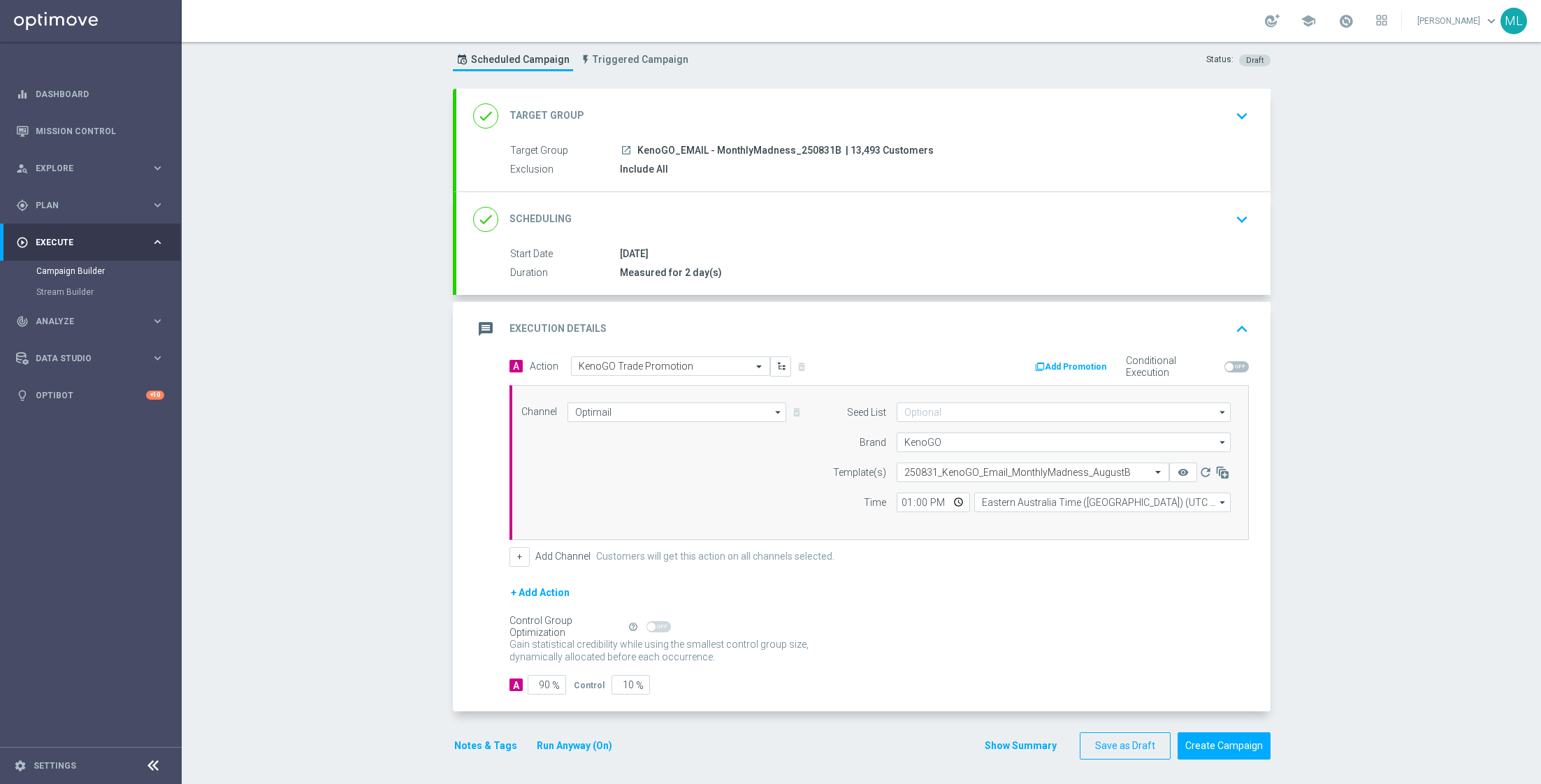
drag, startPoint x: 934, startPoint y: 146, endPoint x: 842, endPoint y: 145, distance: 92.0
click at [842, 145] on div "launch KenoGO_EMAIL - MonthlyMadness_250831B | 13,493 Customers" at bounding box center [931, 150] width 624 height 14
copy span "13,493 Customers"
click at [1237, 752] on button "Create Campaign" at bounding box center [1223, 745] width 93 height 27
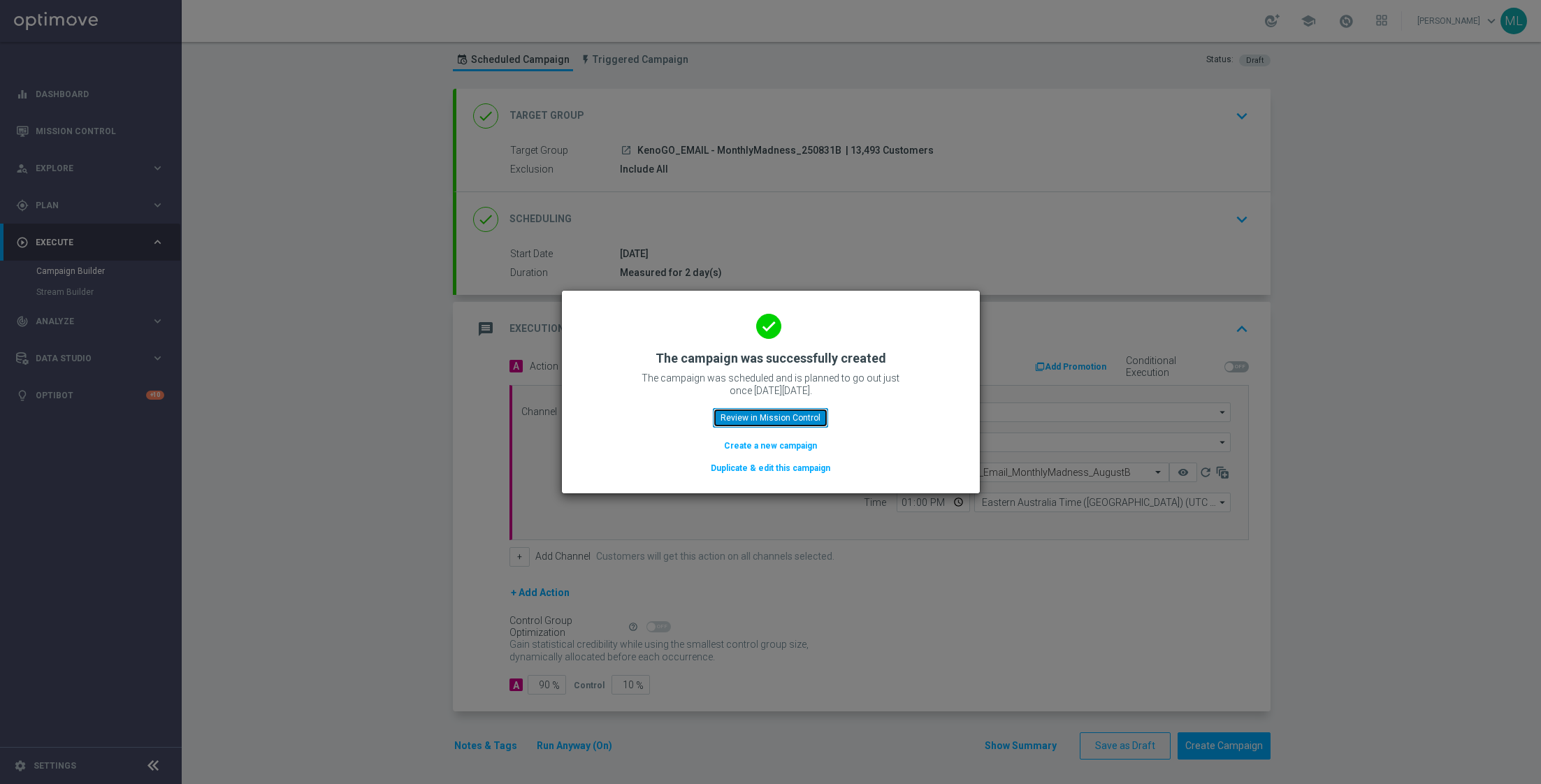
click at [778, 415] on button "Review in Mission Control" at bounding box center [770, 418] width 115 height 20
